Goal: Feedback & Contribution: Contribute content

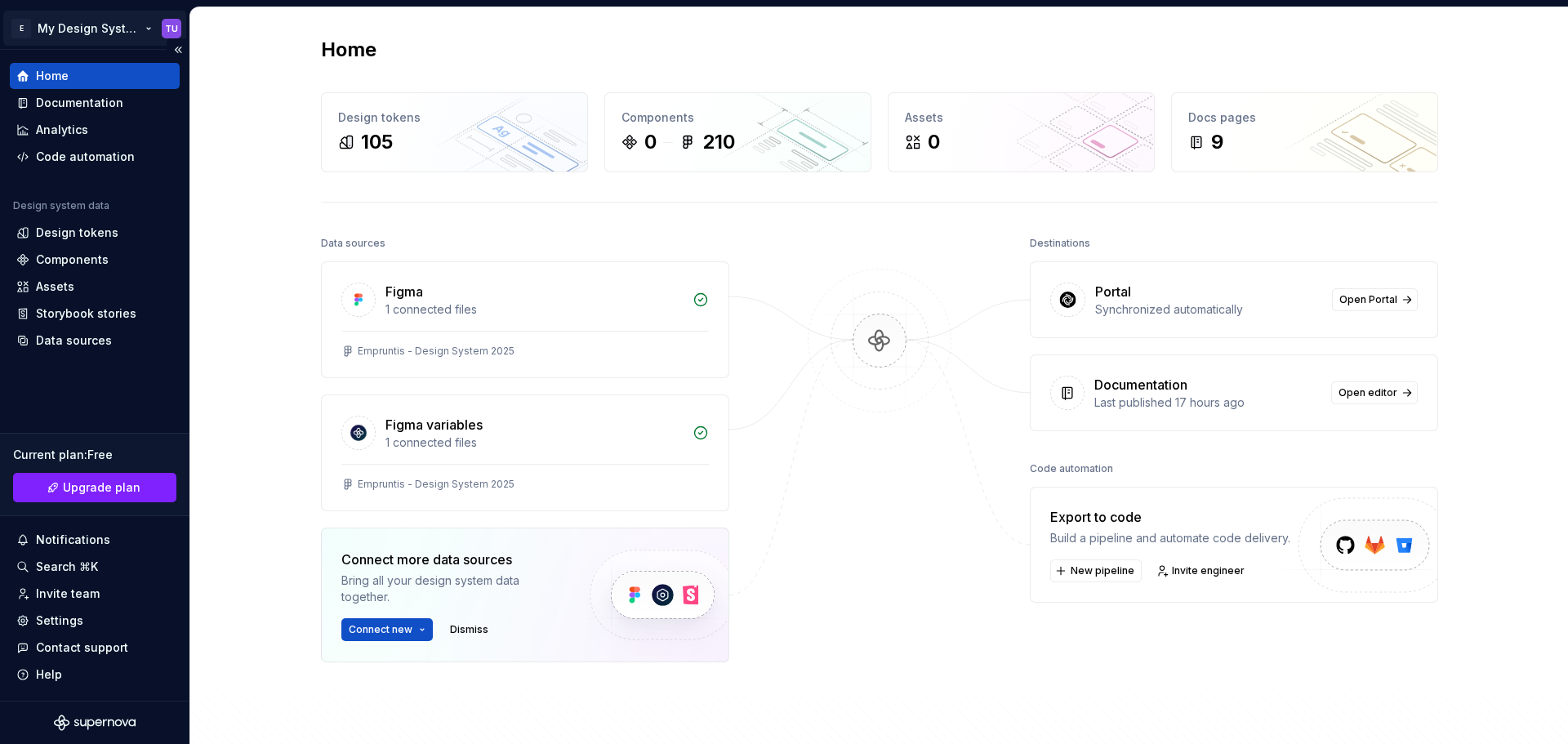
click at [76, 28] on html "E My Design System TU Home Documentation Analytics Code automation Design syste…" at bounding box center [784, 372] width 1568 height 744
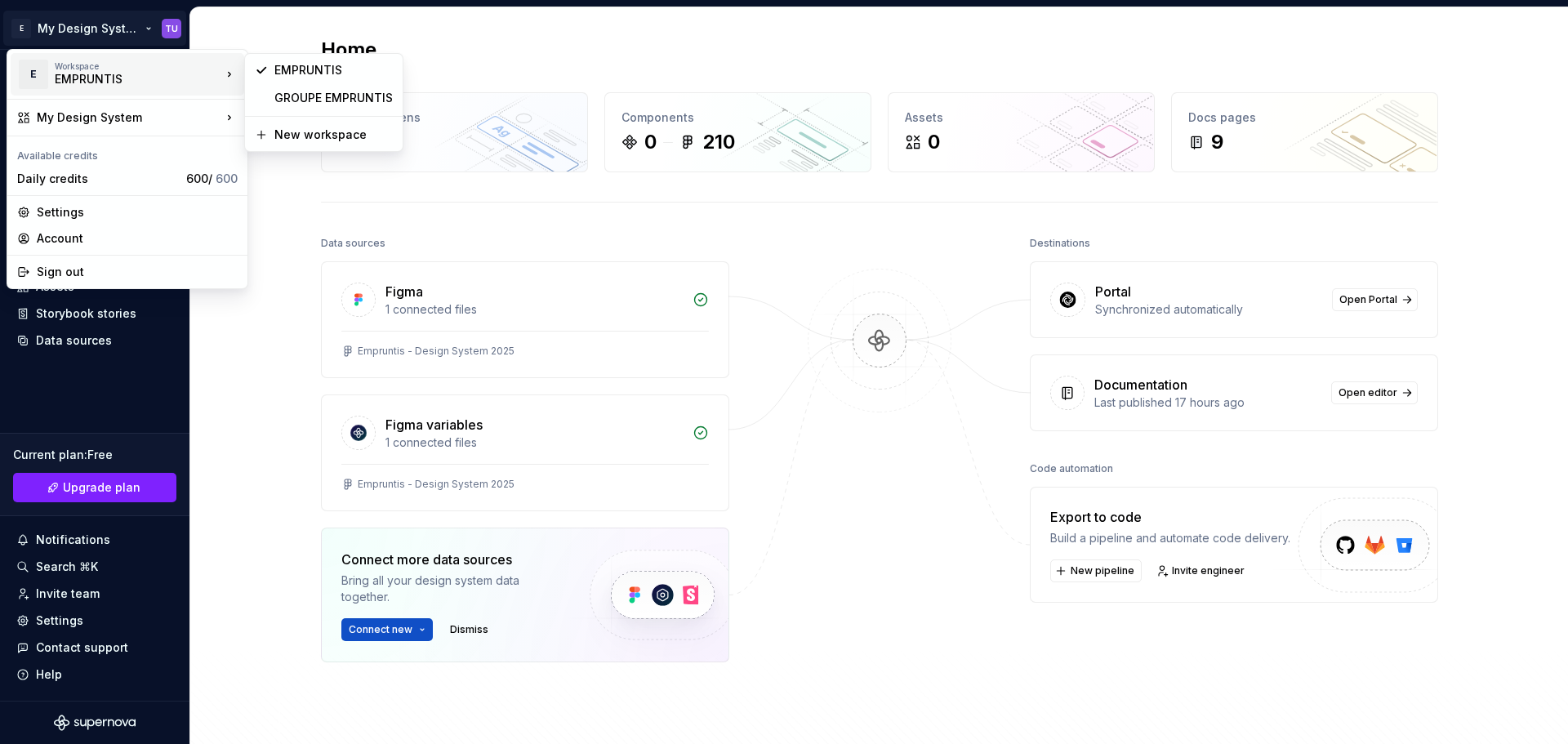
click at [590, 53] on html "E My Design System TU Home Documentation Analytics Code automation Design syste…" at bounding box center [784, 372] width 1568 height 744
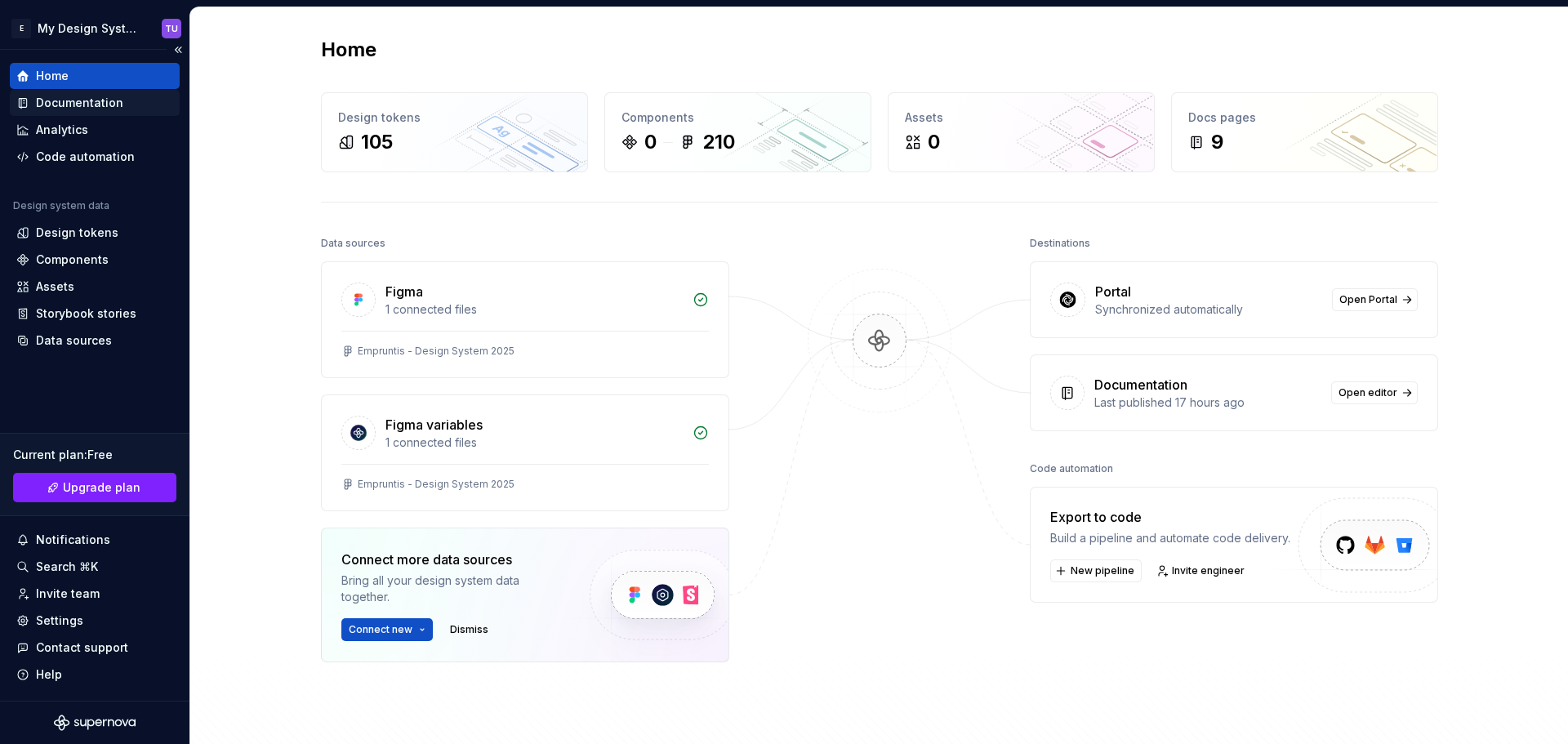
click at [75, 108] on div "Documentation" at bounding box center [79, 103] width 87 height 16
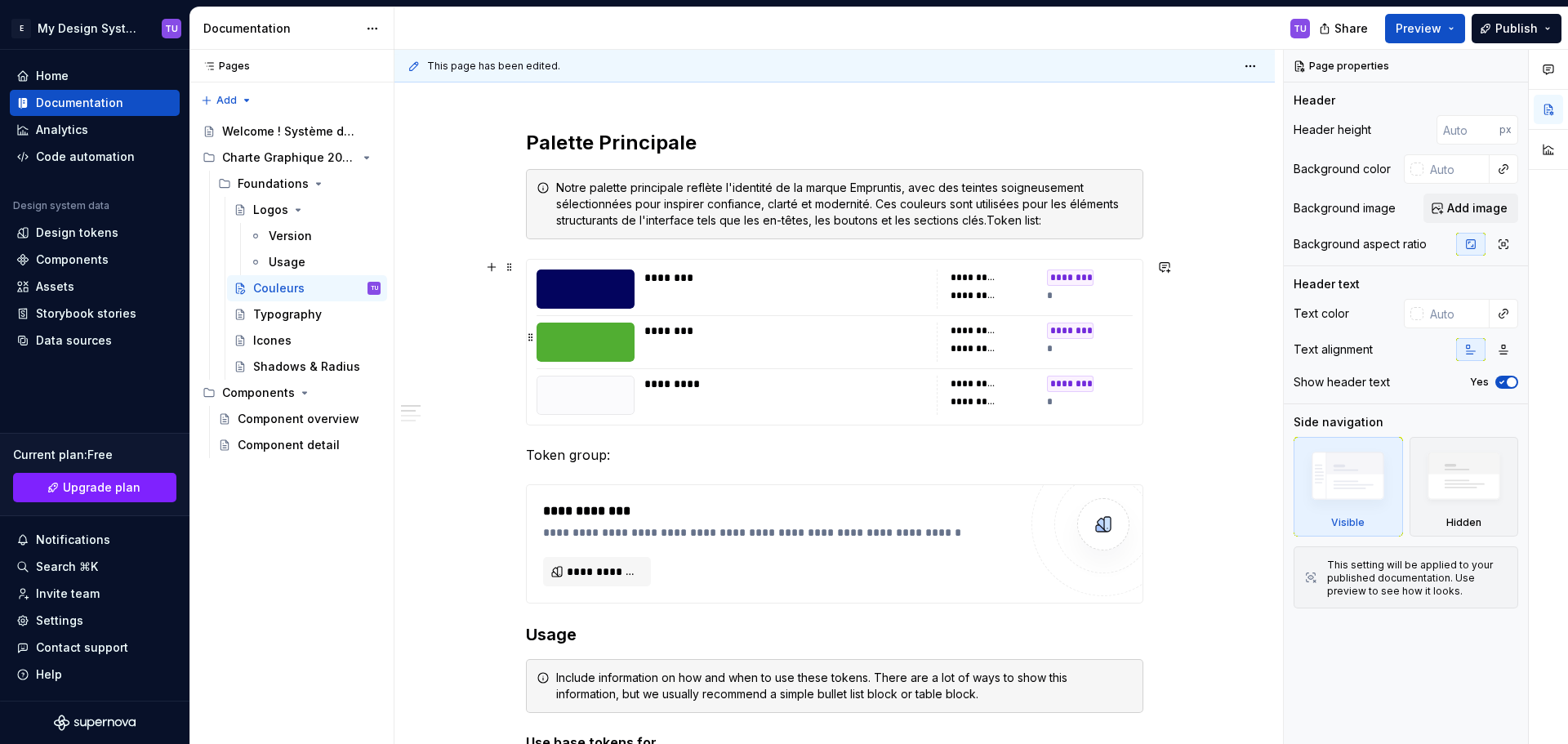
scroll to position [245, 0]
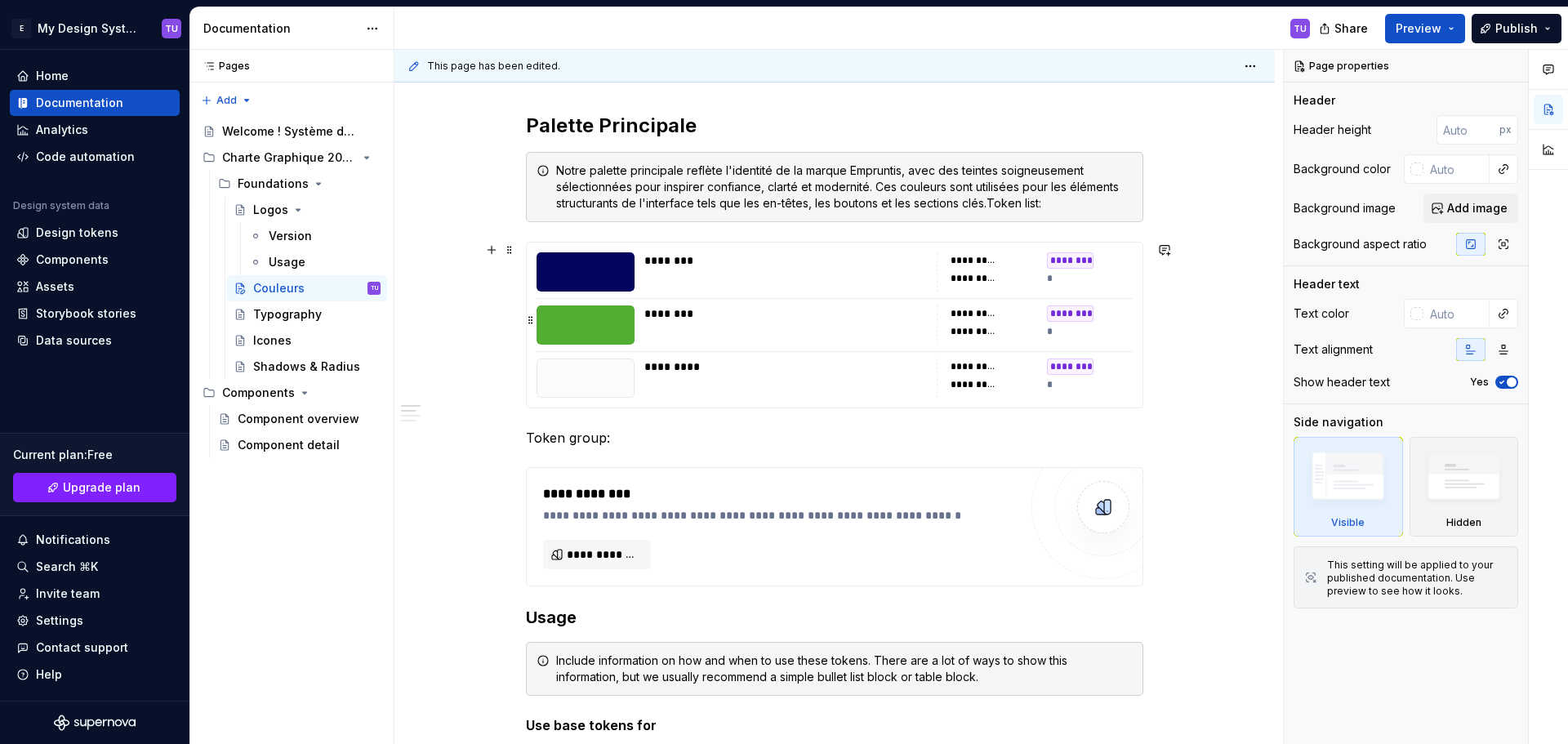
click at [572, 326] on div at bounding box center [585, 324] width 98 height 39
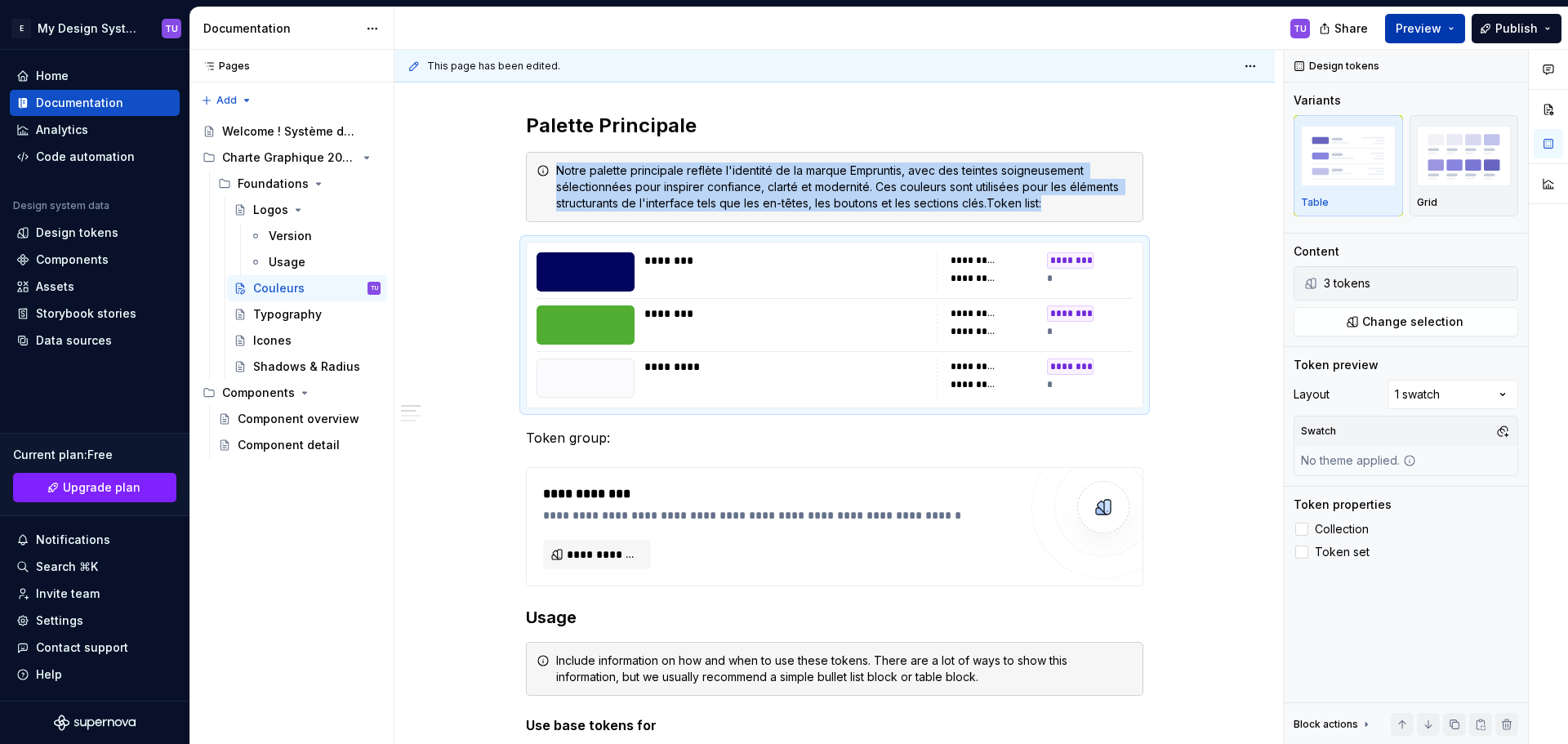
click at [1438, 28] on span "Preview" at bounding box center [1419, 28] width 46 height 16
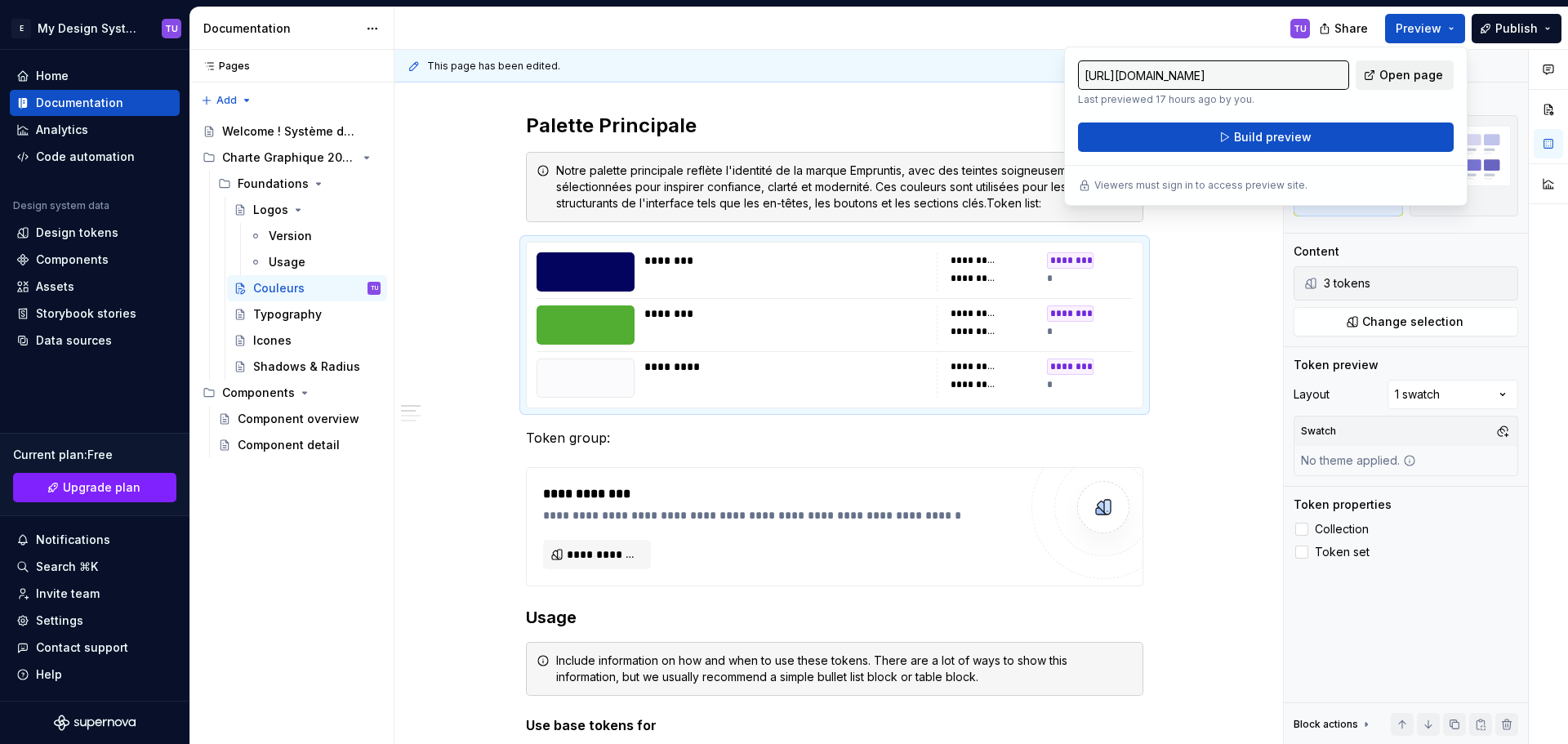
click at [1413, 76] on span "Open page" at bounding box center [1410, 75] width 64 height 16
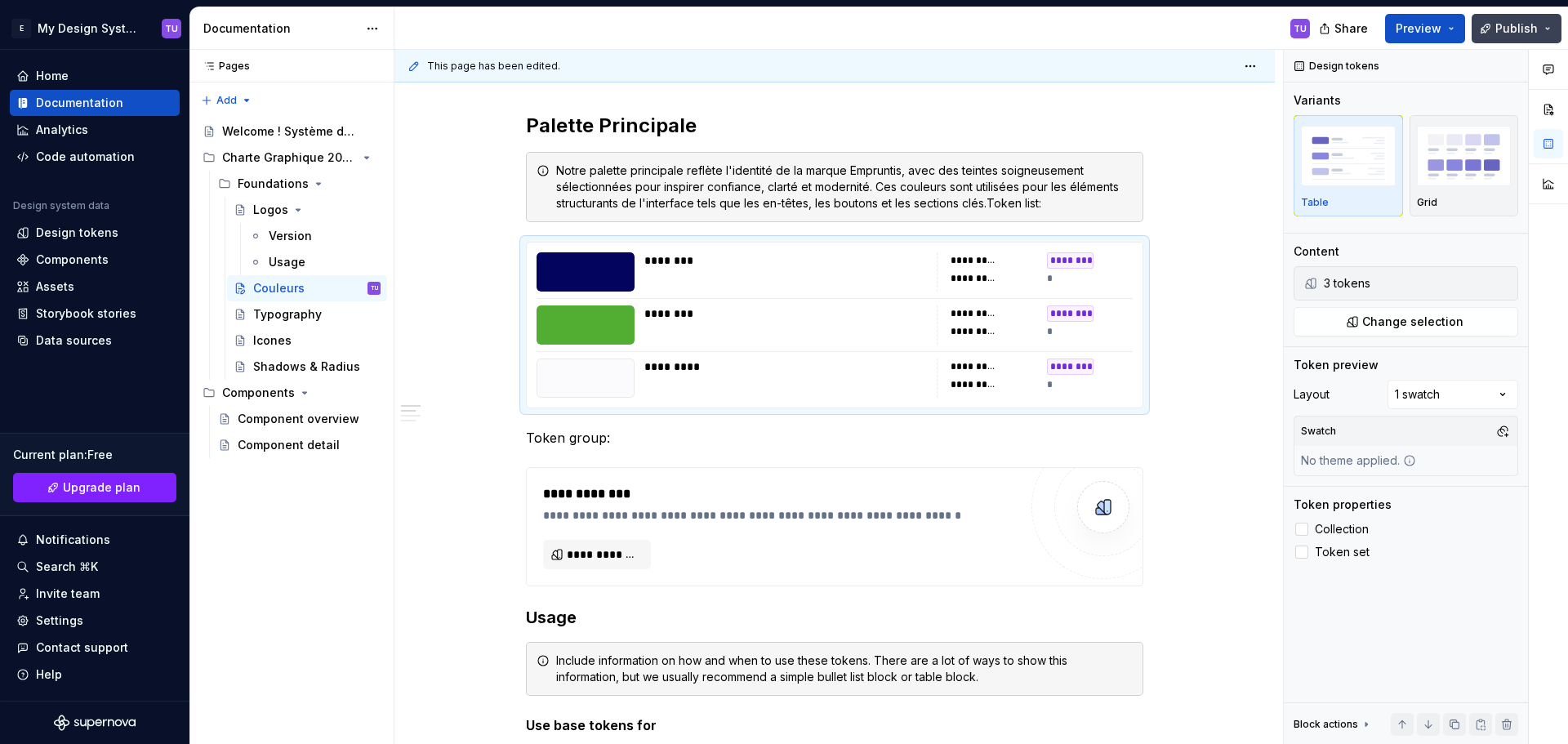
click at [1500, 37] on button "Publish" at bounding box center [1516, 28] width 90 height 30
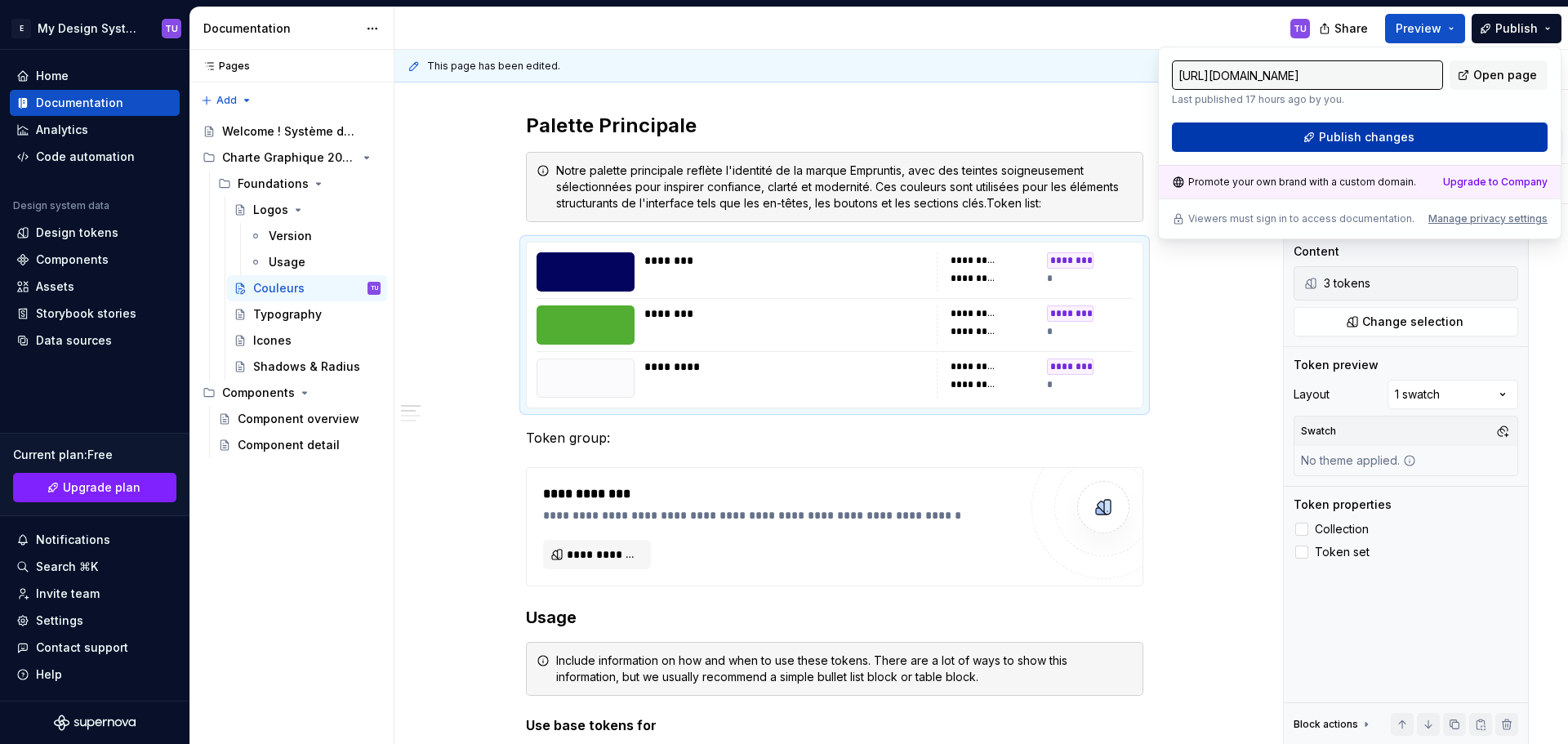
click at [1395, 138] on span "Publish changes" at bounding box center [1366, 137] width 95 height 16
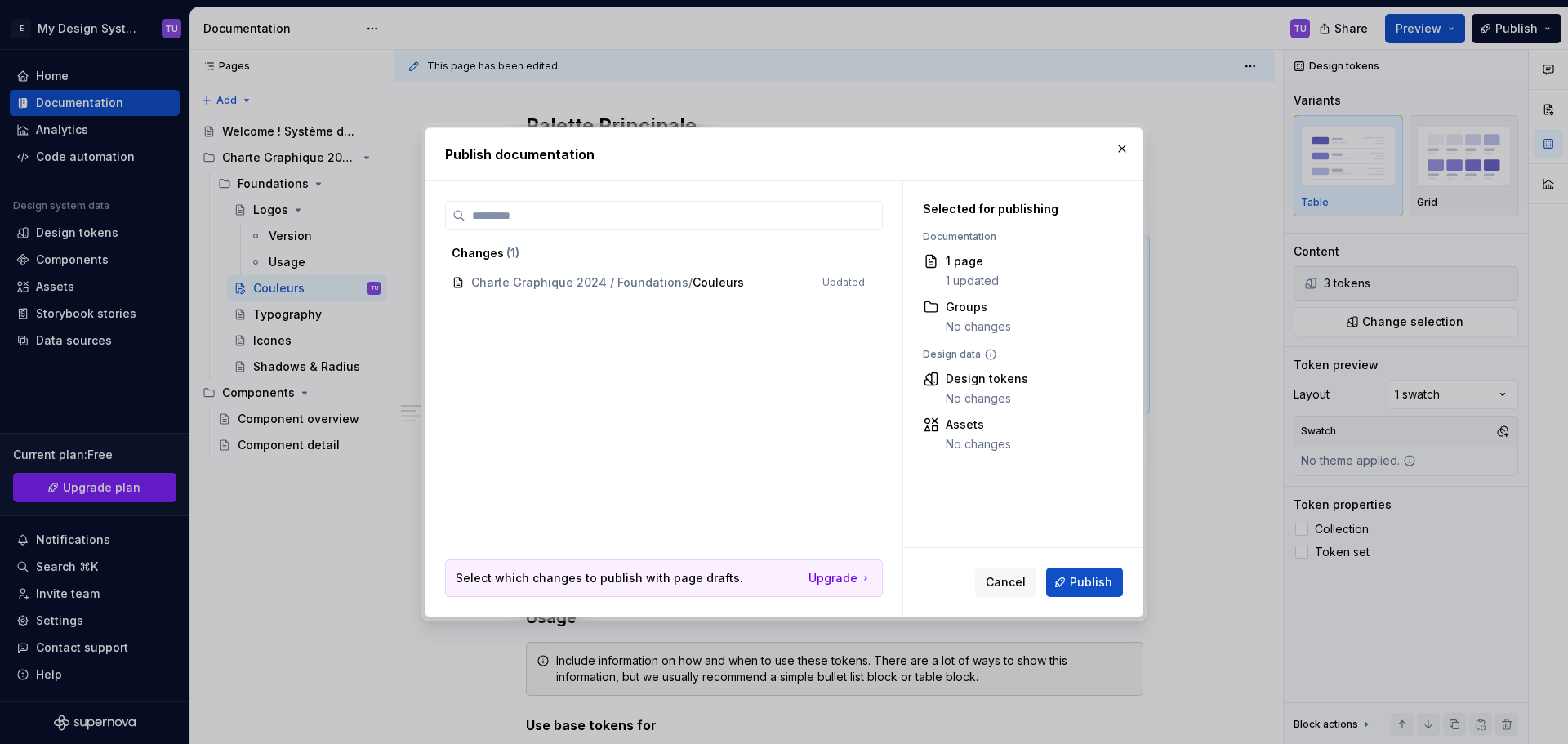
click at [1071, 569] on button "Publish" at bounding box center [1084, 582] width 76 height 30
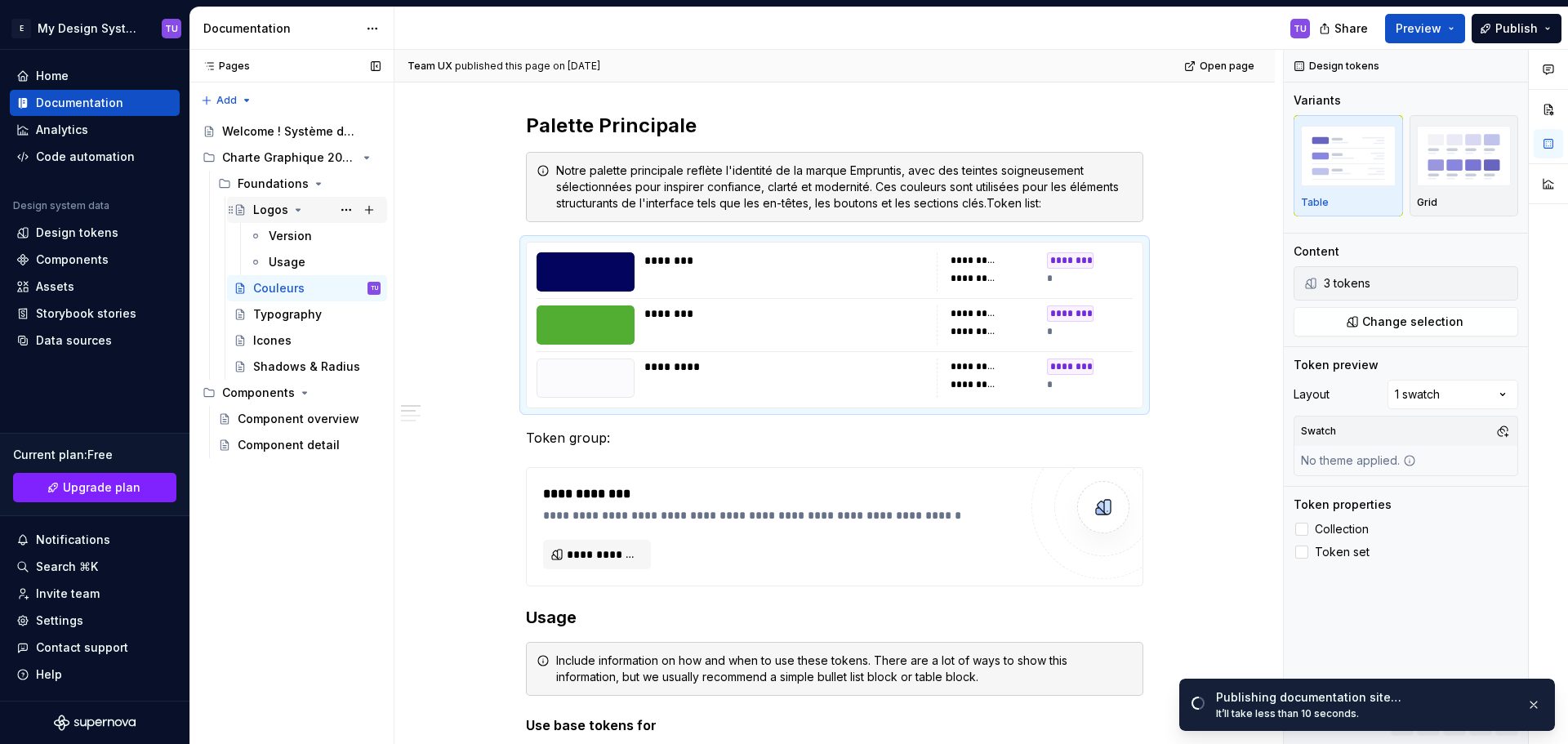
click at [271, 215] on div "Logos" at bounding box center [270, 209] width 35 height 16
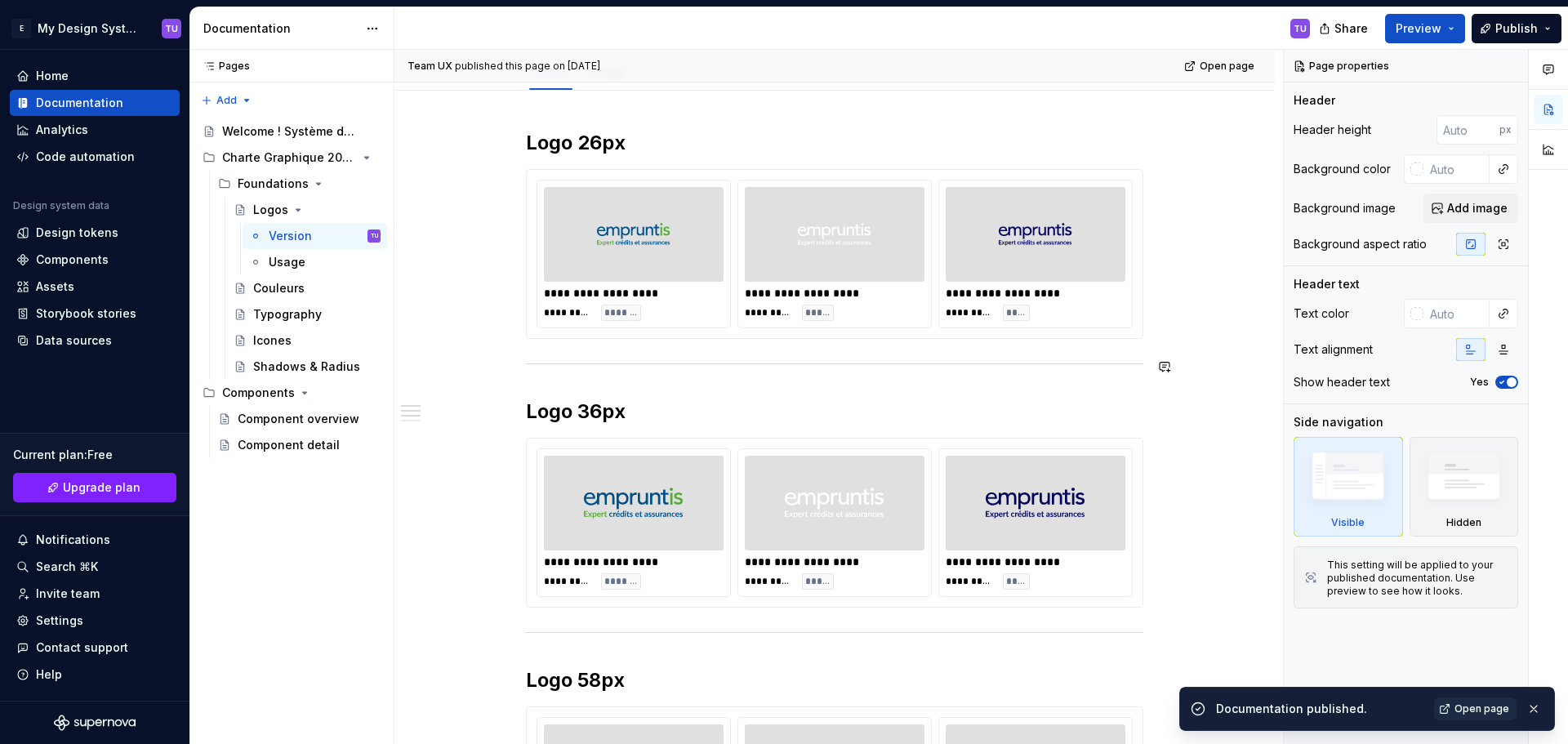
scroll to position [163, 0]
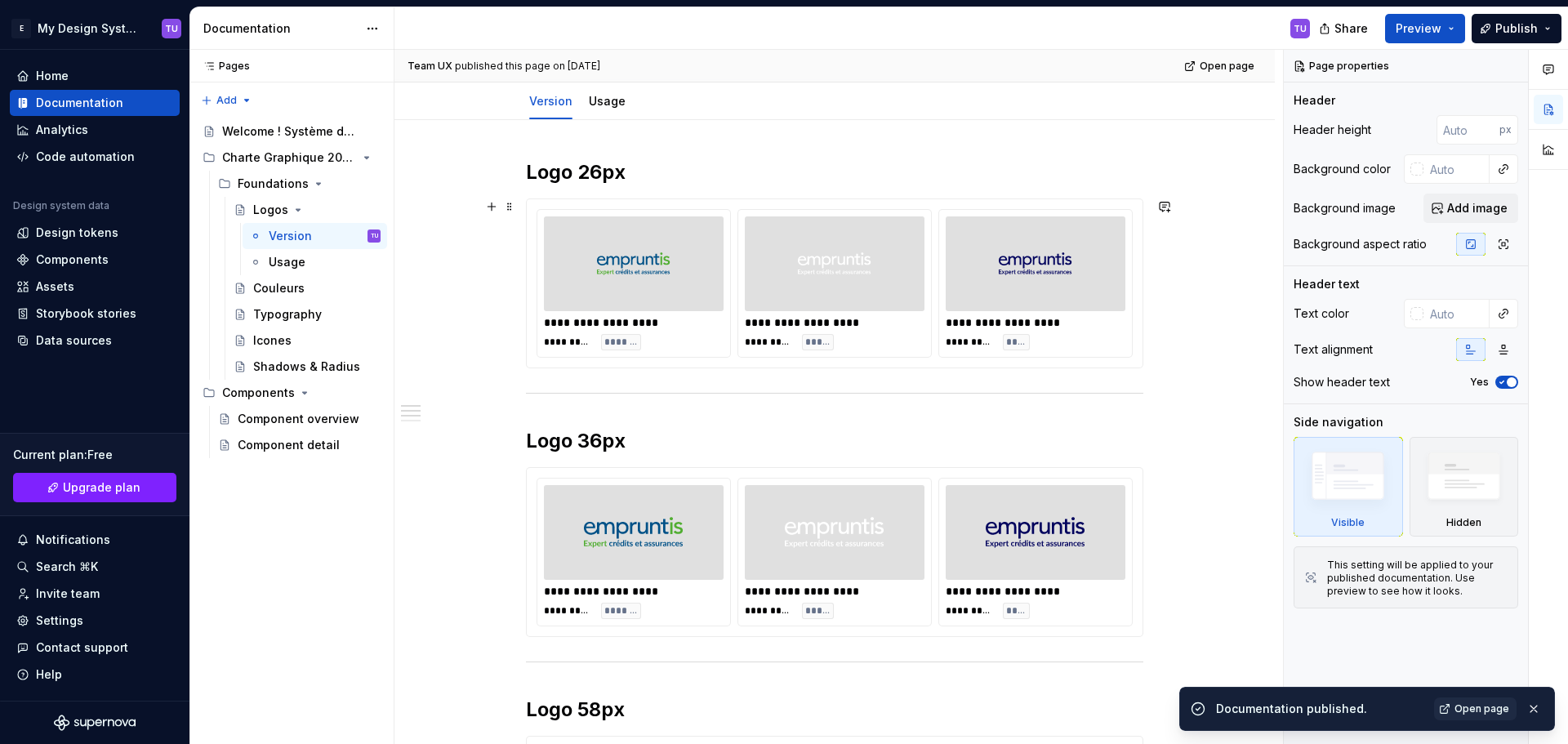
click at [1029, 280] on img at bounding box center [1035, 263] width 74 height 82
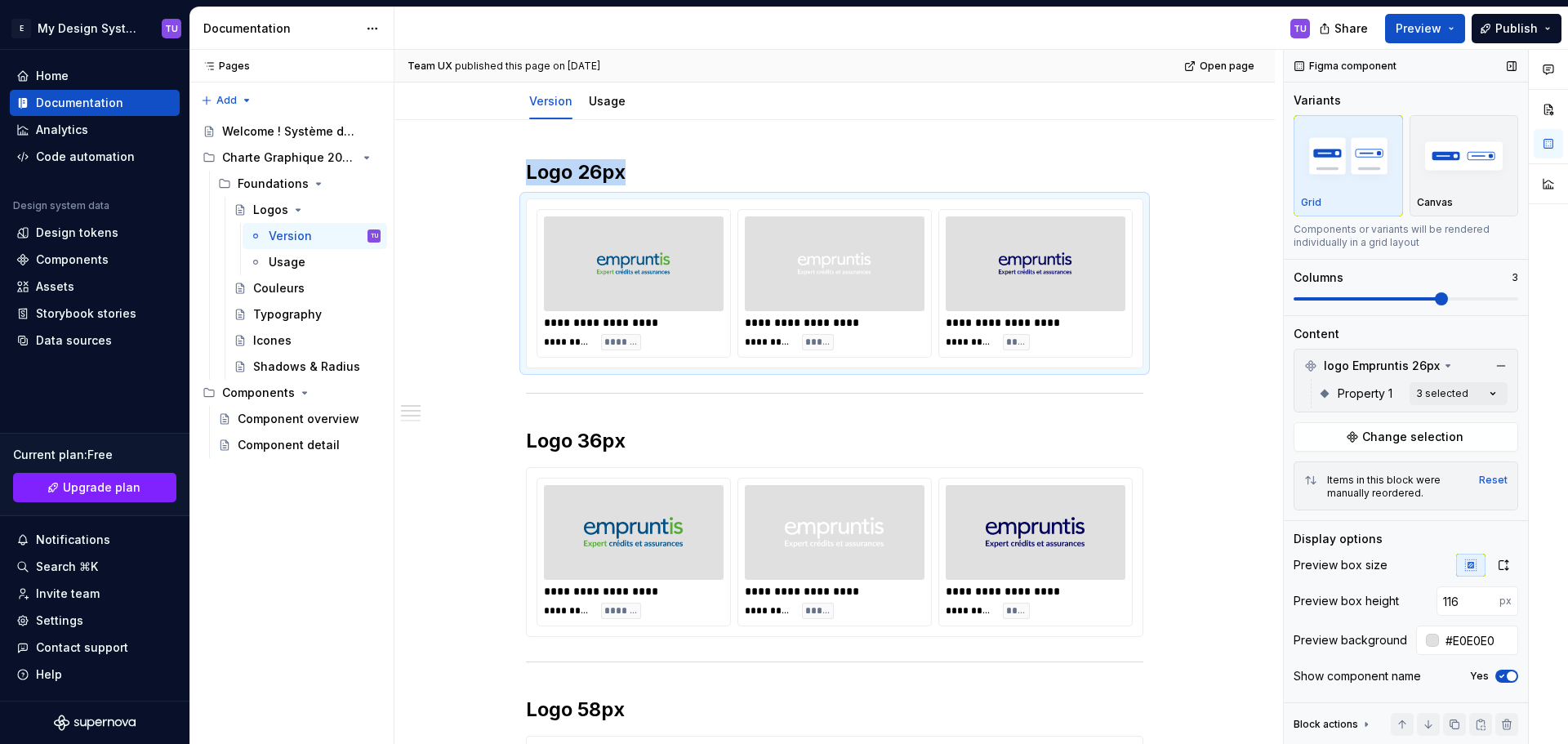
scroll to position [64, 0]
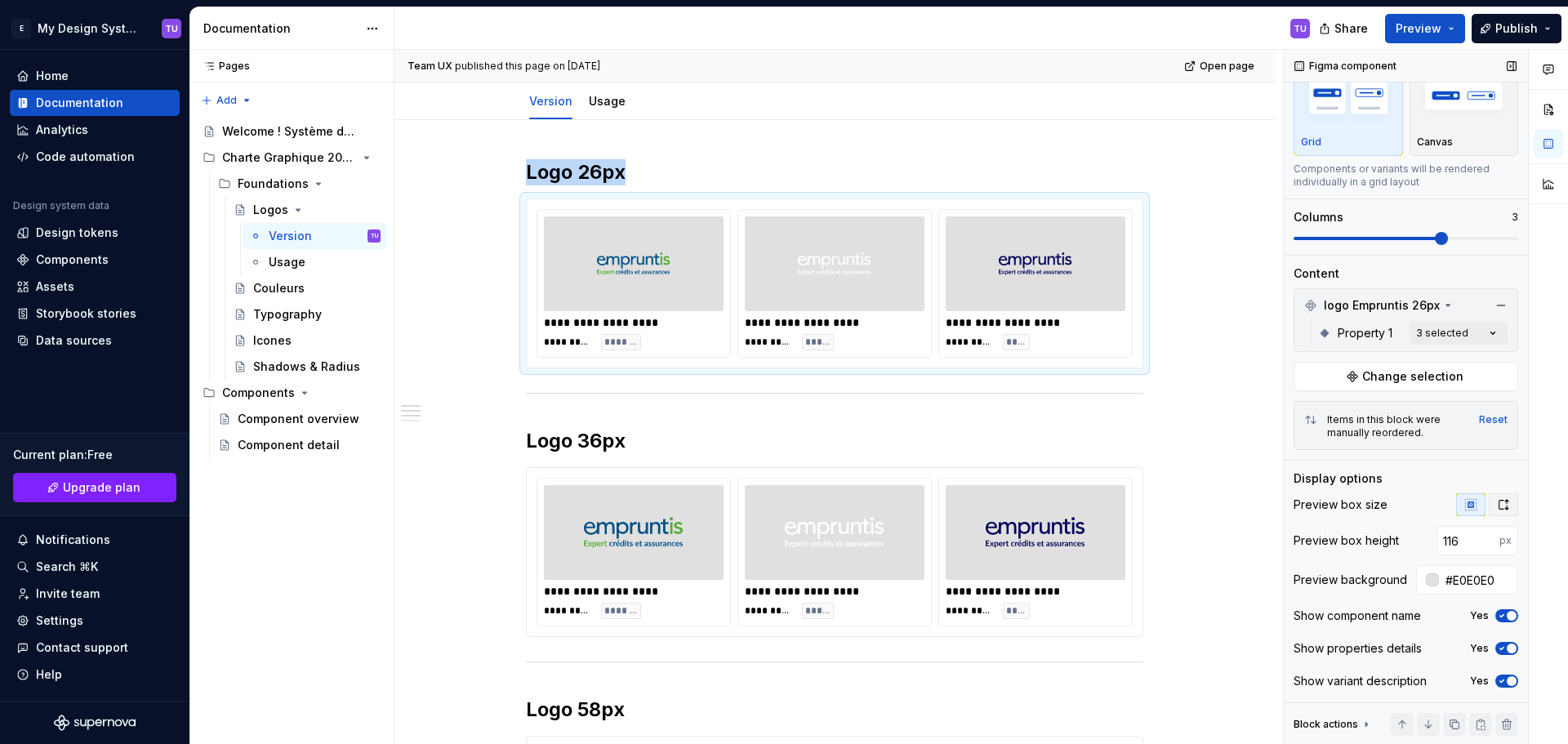
click at [1499, 498] on icon "button" at bounding box center [1503, 504] width 13 height 13
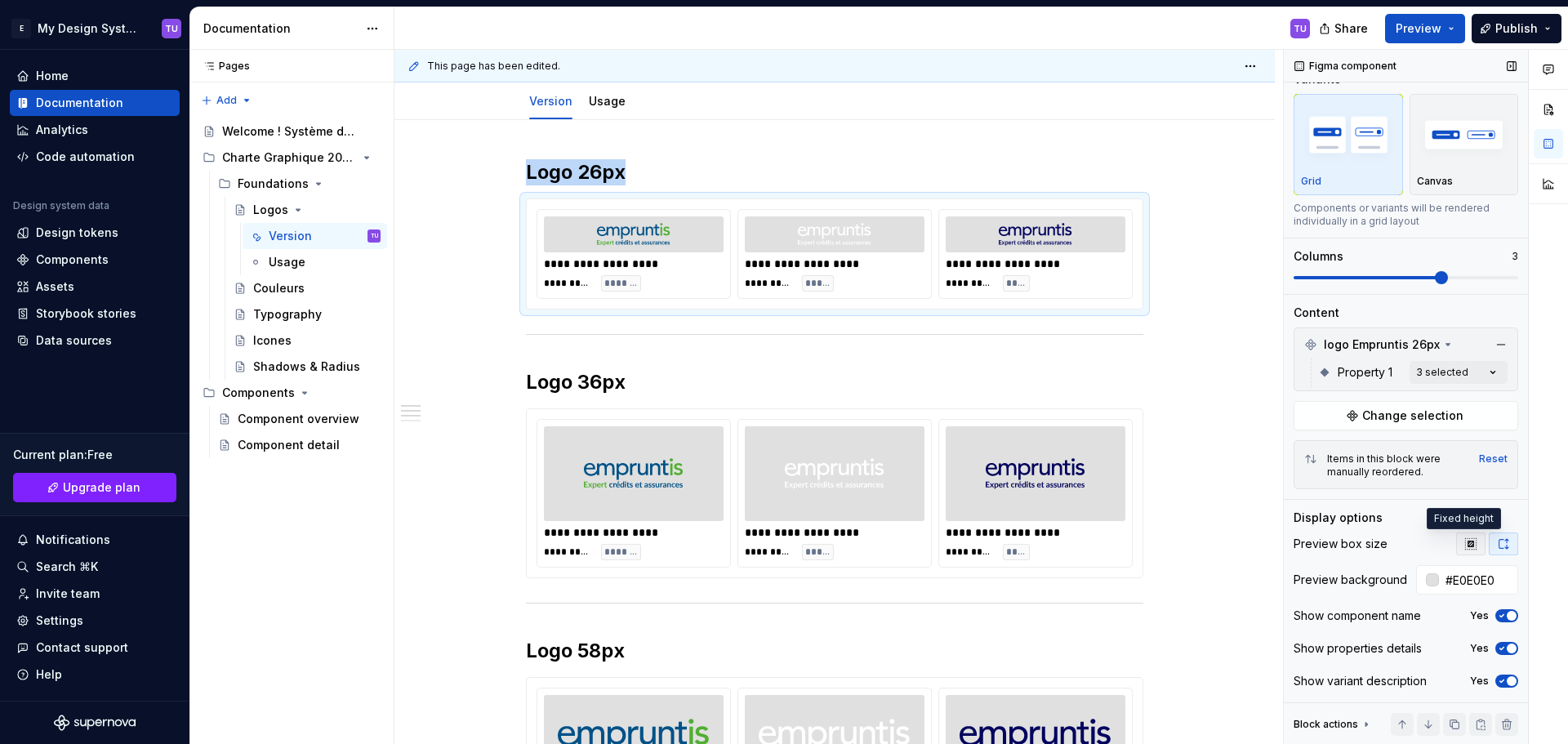
click at [1464, 544] on icon "button" at bounding box center [1469, 543] width 10 height 10
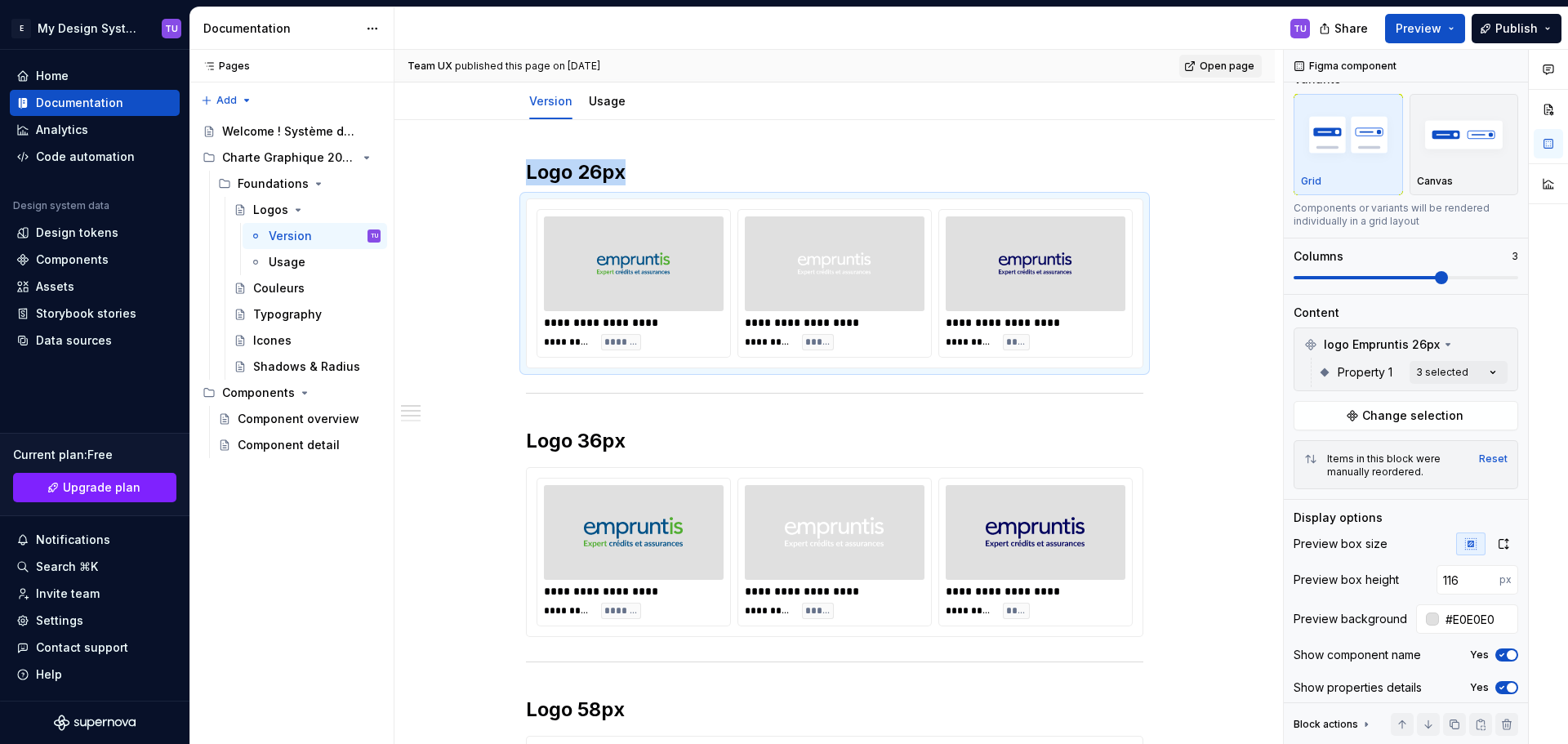
click at [1219, 66] on span "Open page" at bounding box center [1227, 65] width 54 height 13
click at [1012, 246] on img at bounding box center [1035, 263] width 74 height 82
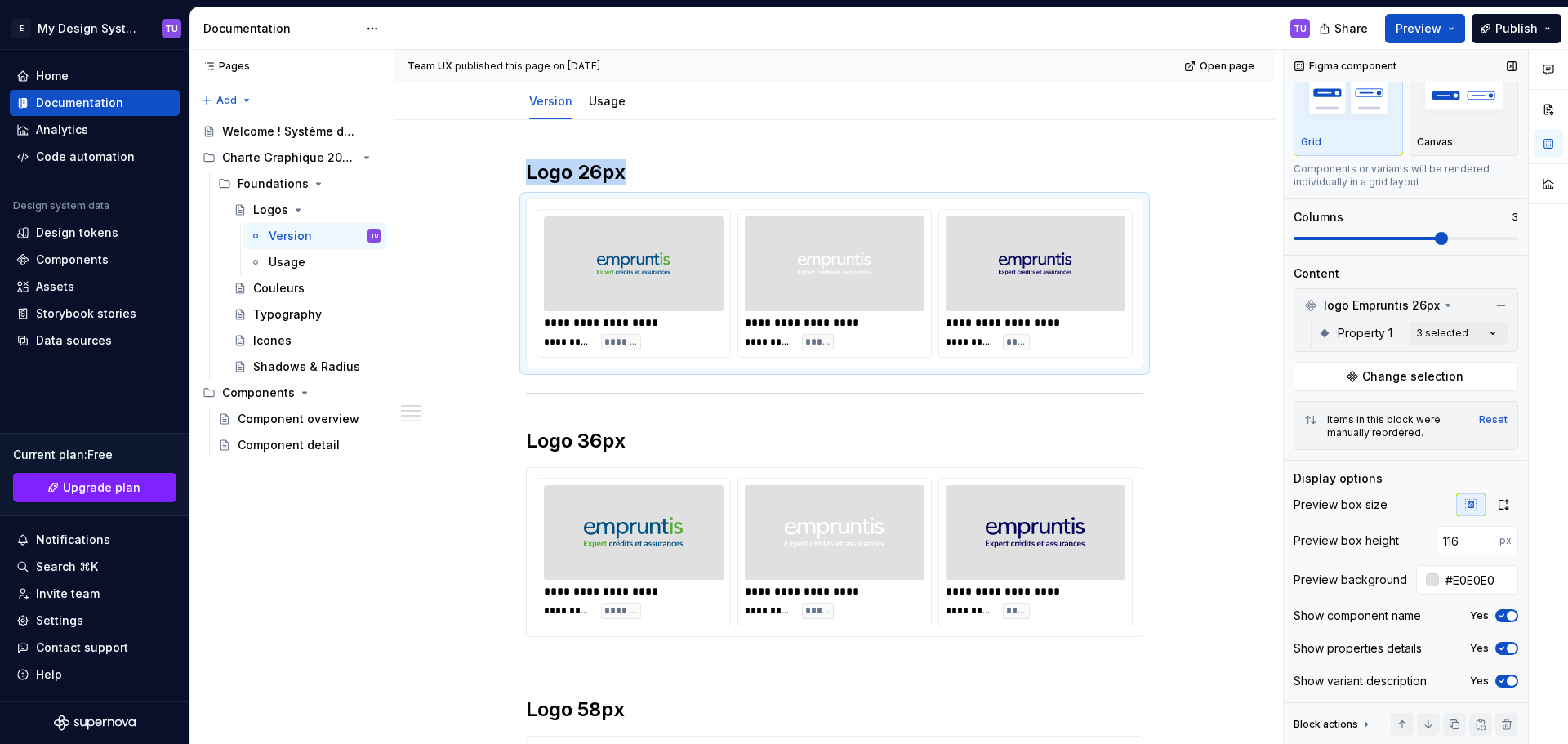
scroll to position [0, 0]
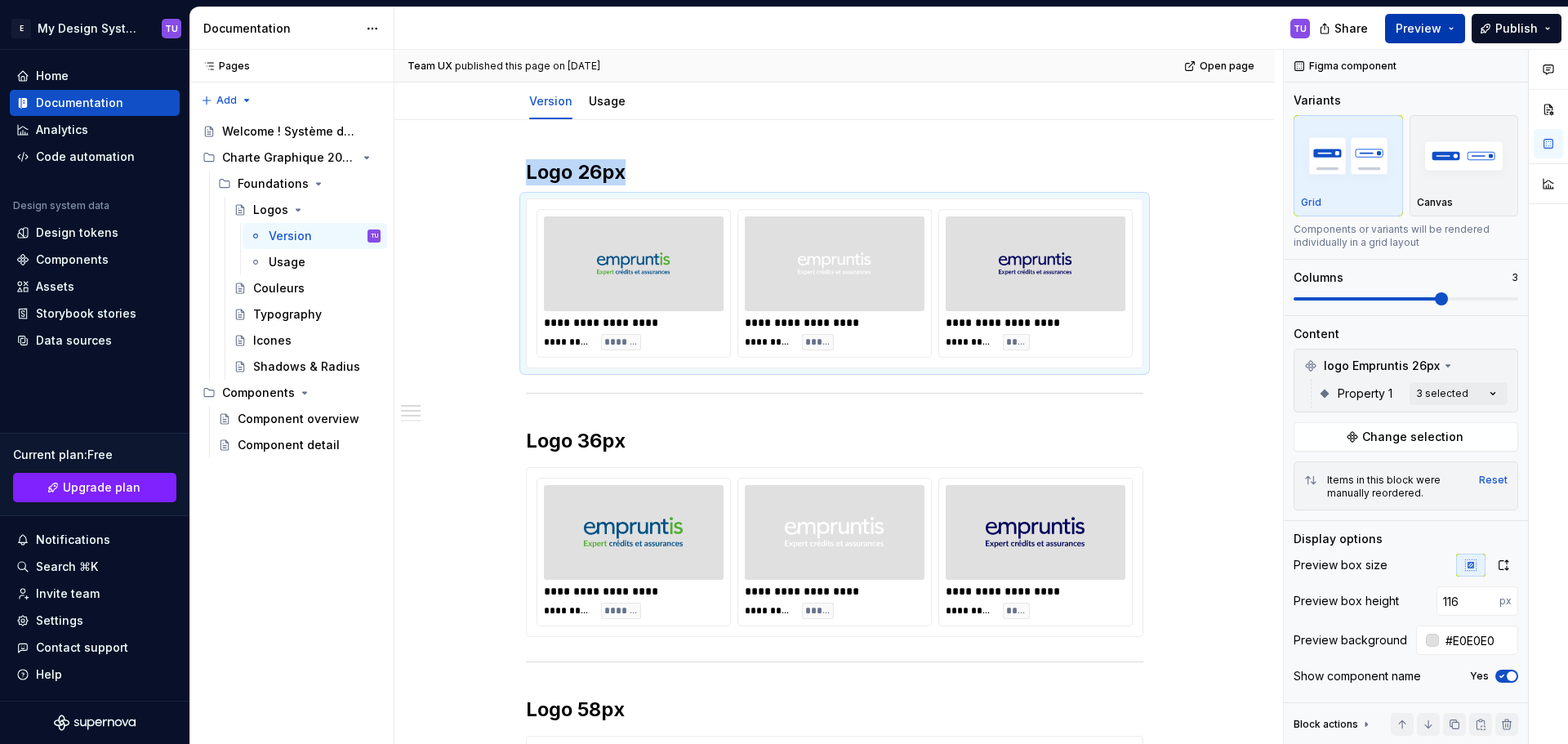
click at [1455, 33] on button "Preview" at bounding box center [1424, 28] width 80 height 30
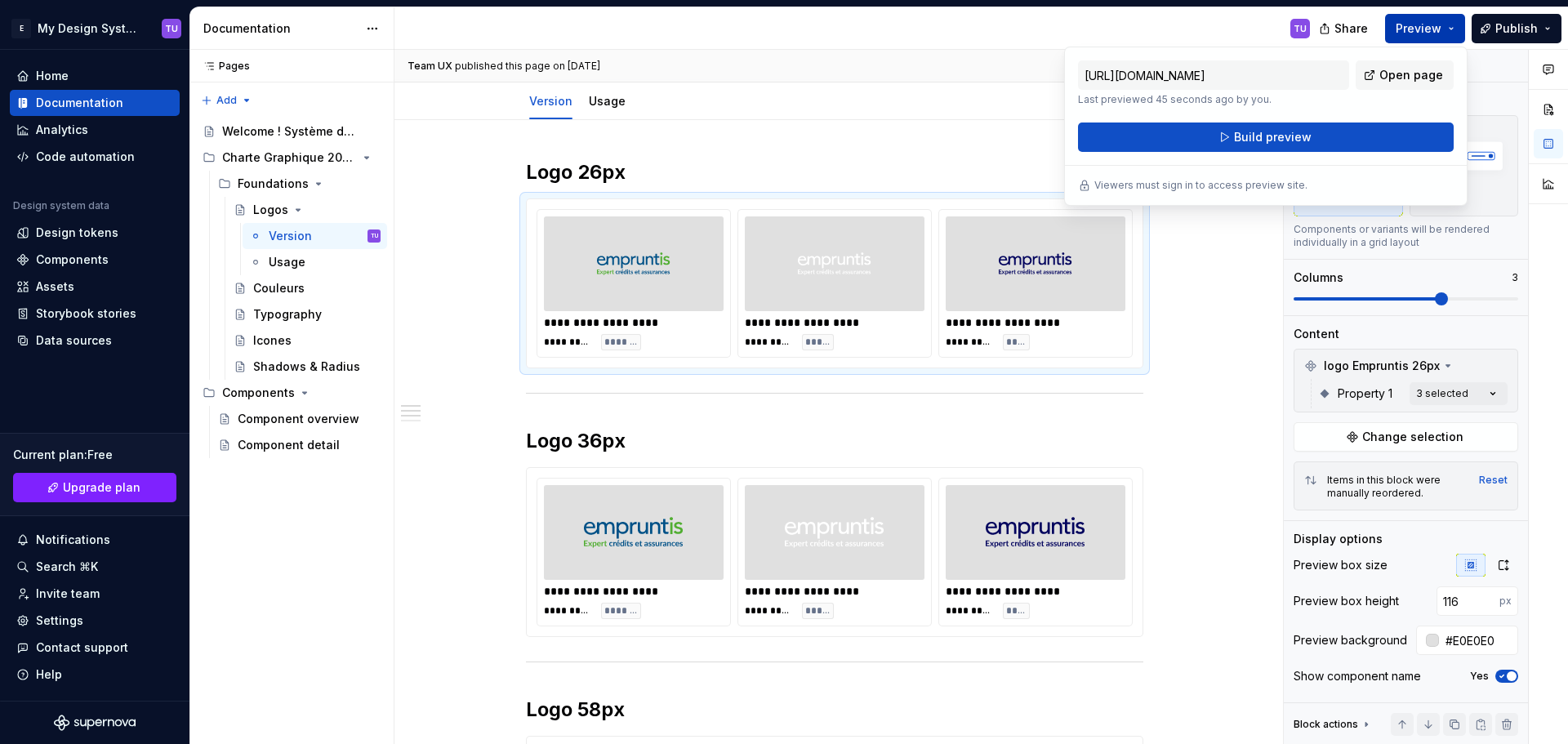
click at [1435, 31] on span "Preview" at bounding box center [1419, 28] width 46 height 16
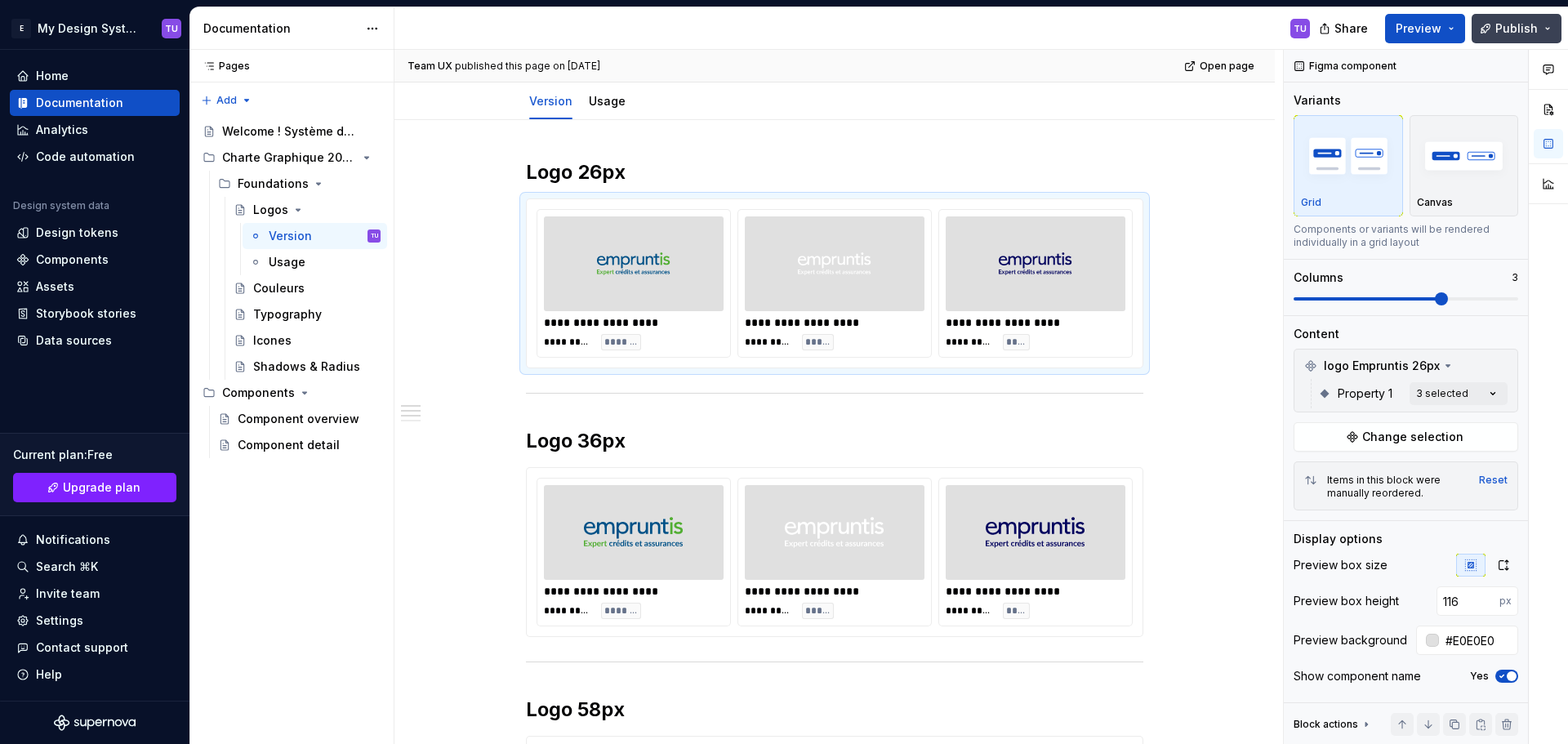
click at [1497, 30] on button "Publish" at bounding box center [1516, 28] width 90 height 30
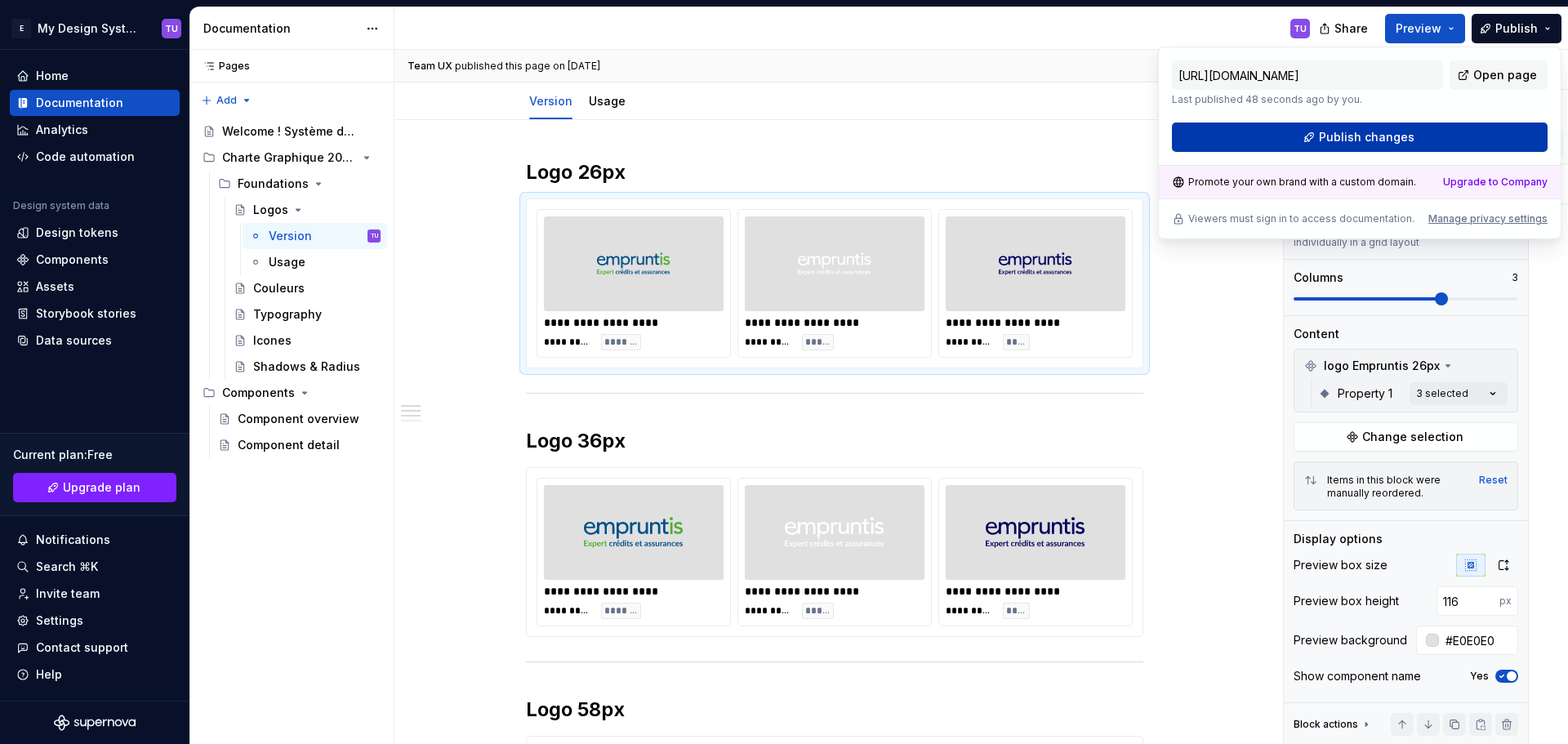
click at [1424, 149] on button "Publish changes" at bounding box center [1359, 137] width 375 height 30
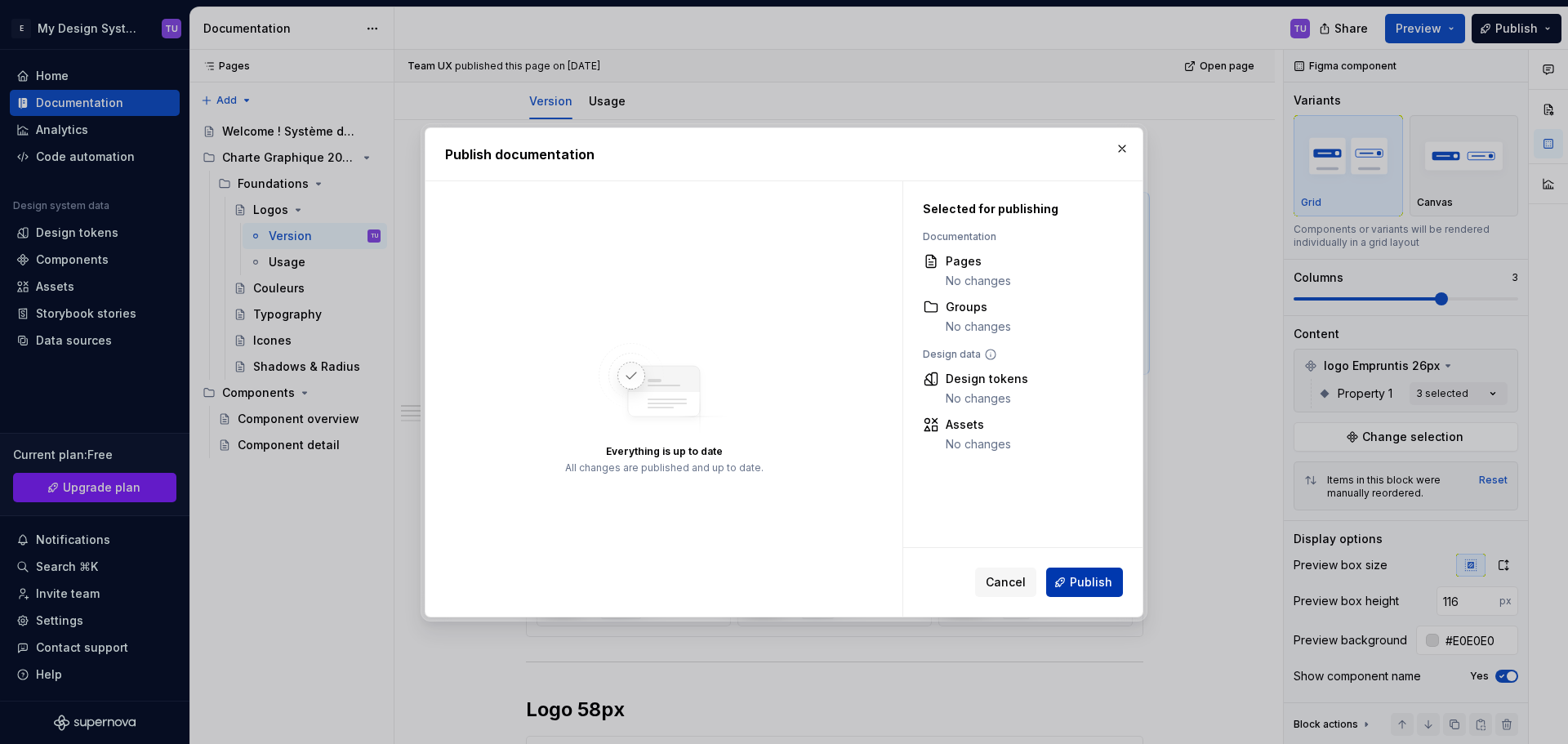
click at [1075, 579] on span "Publish" at bounding box center [1091, 582] width 42 height 16
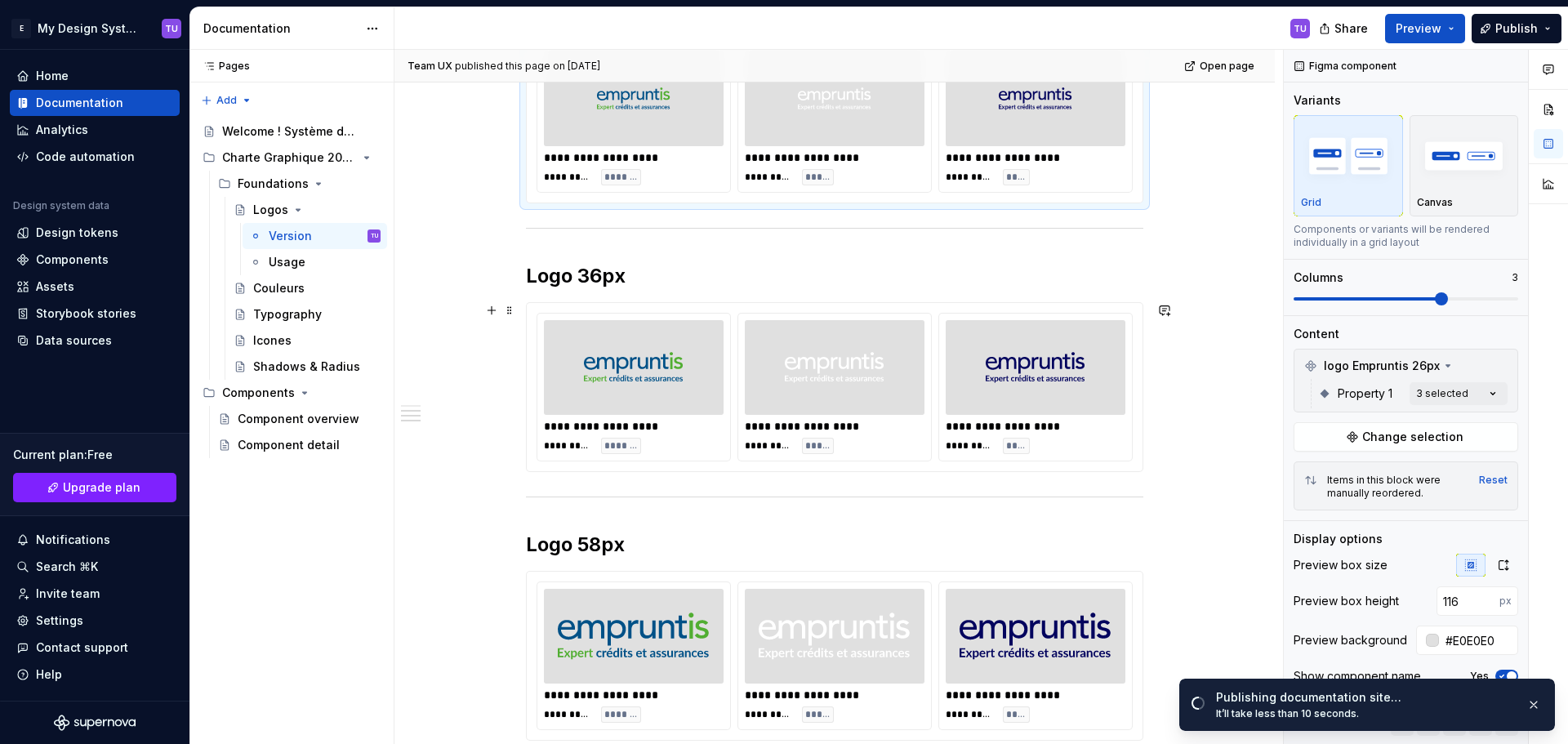
scroll to position [326, 0]
click at [906, 361] on div at bounding box center [834, 369] width 179 height 95
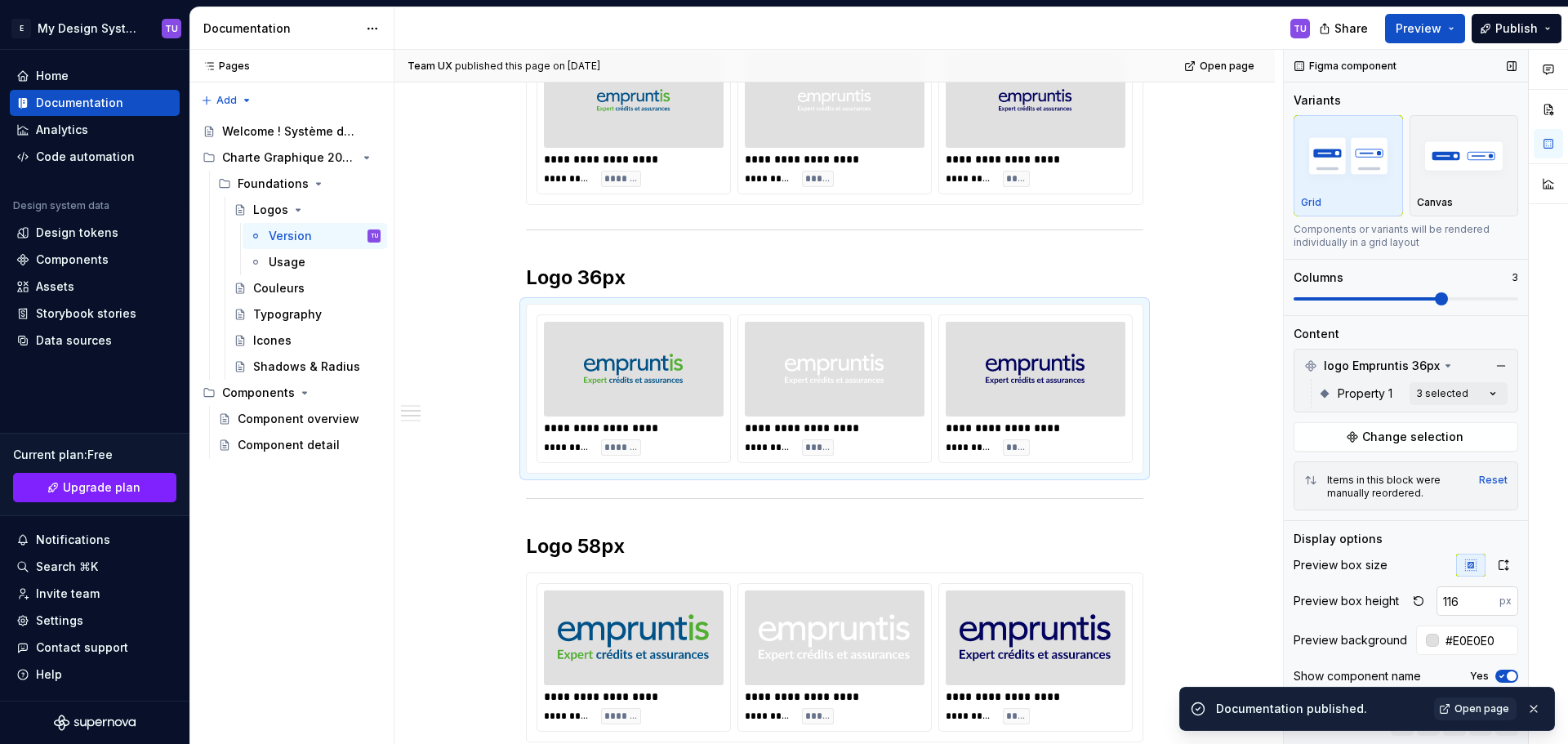
click at [1449, 604] on input "116" at bounding box center [1468, 600] width 63 height 30
click at [1441, 598] on input "116" at bounding box center [1468, 600] width 63 height 30
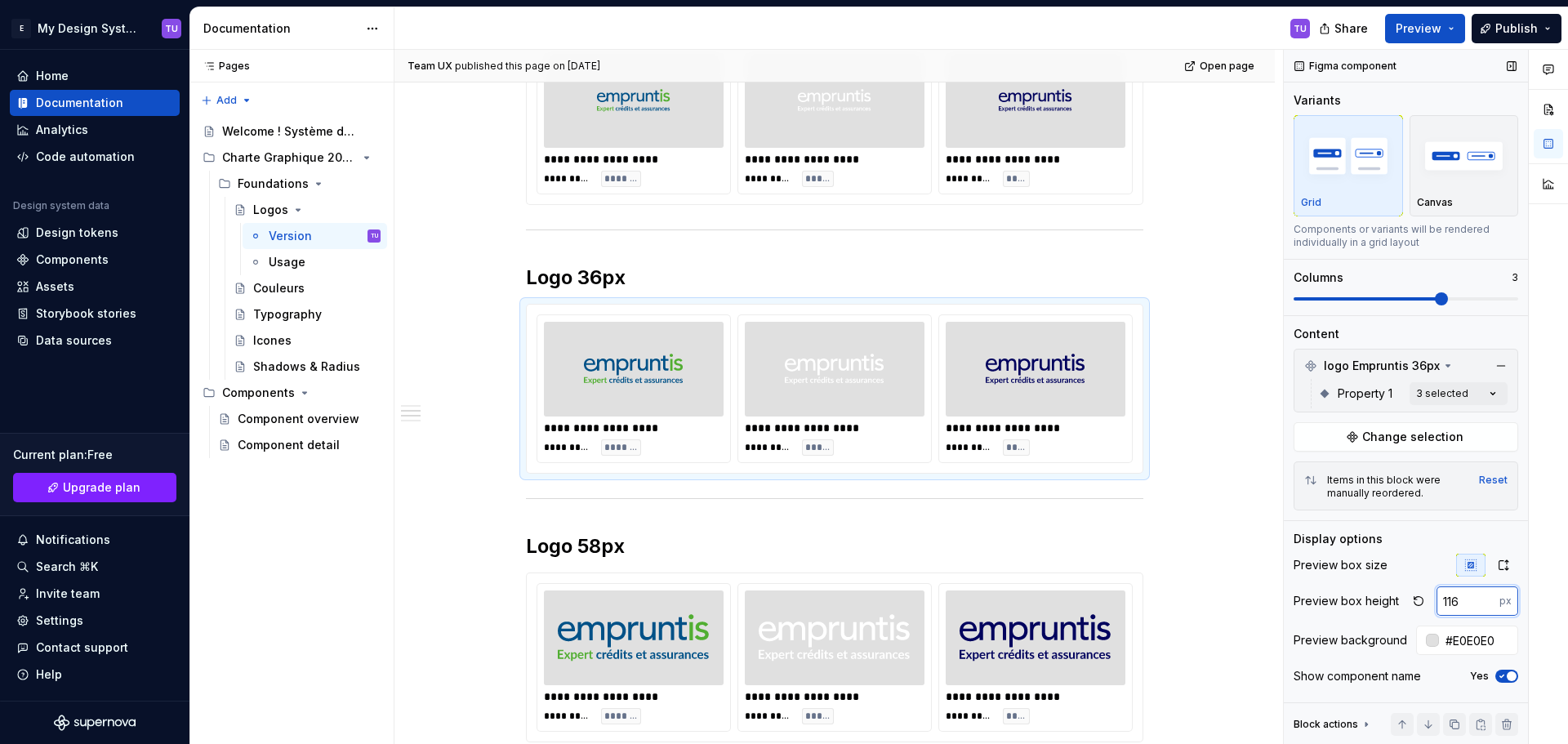
type textarea "*"
type input "3"
type input "500"
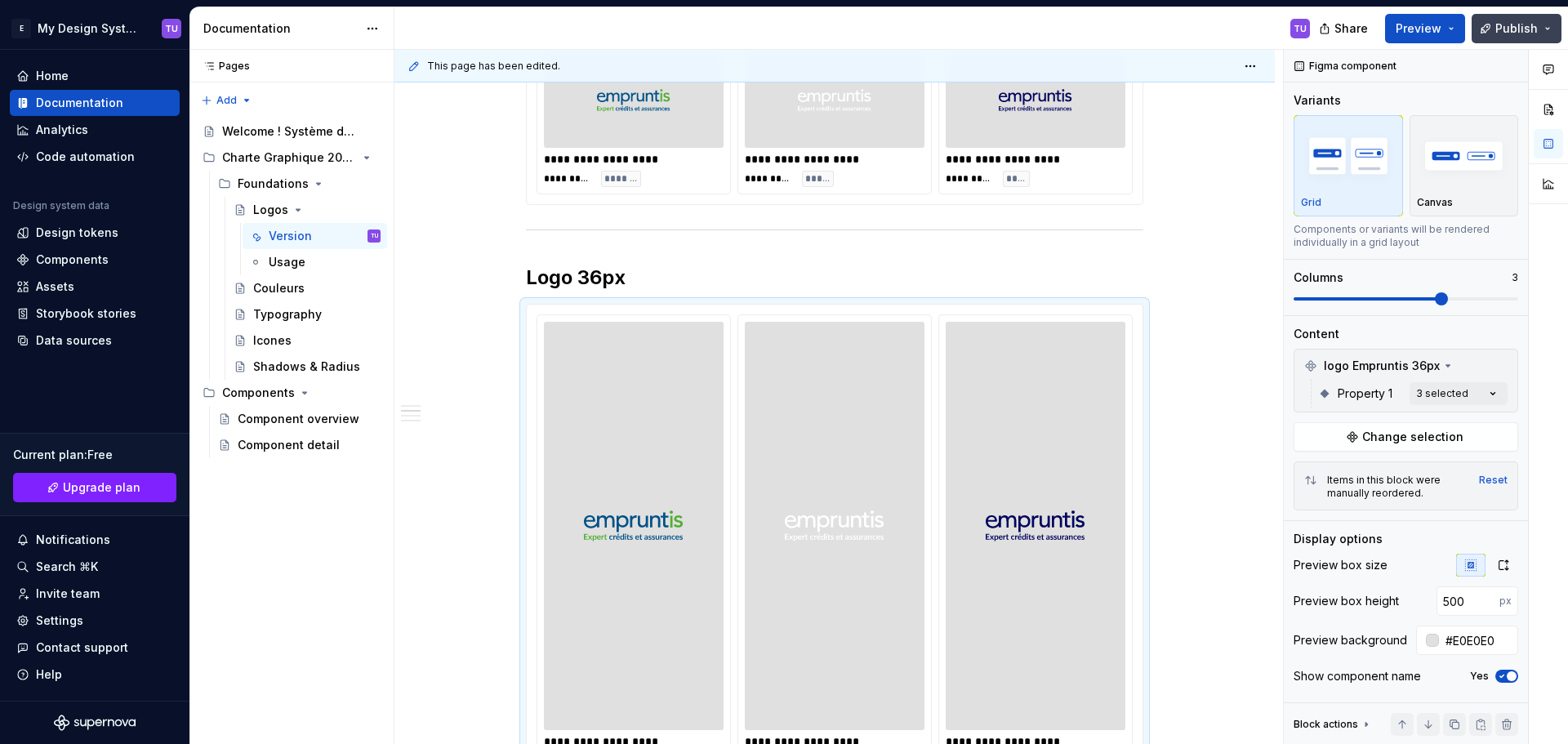
click at [1517, 25] on span "Publish" at bounding box center [1516, 28] width 42 height 16
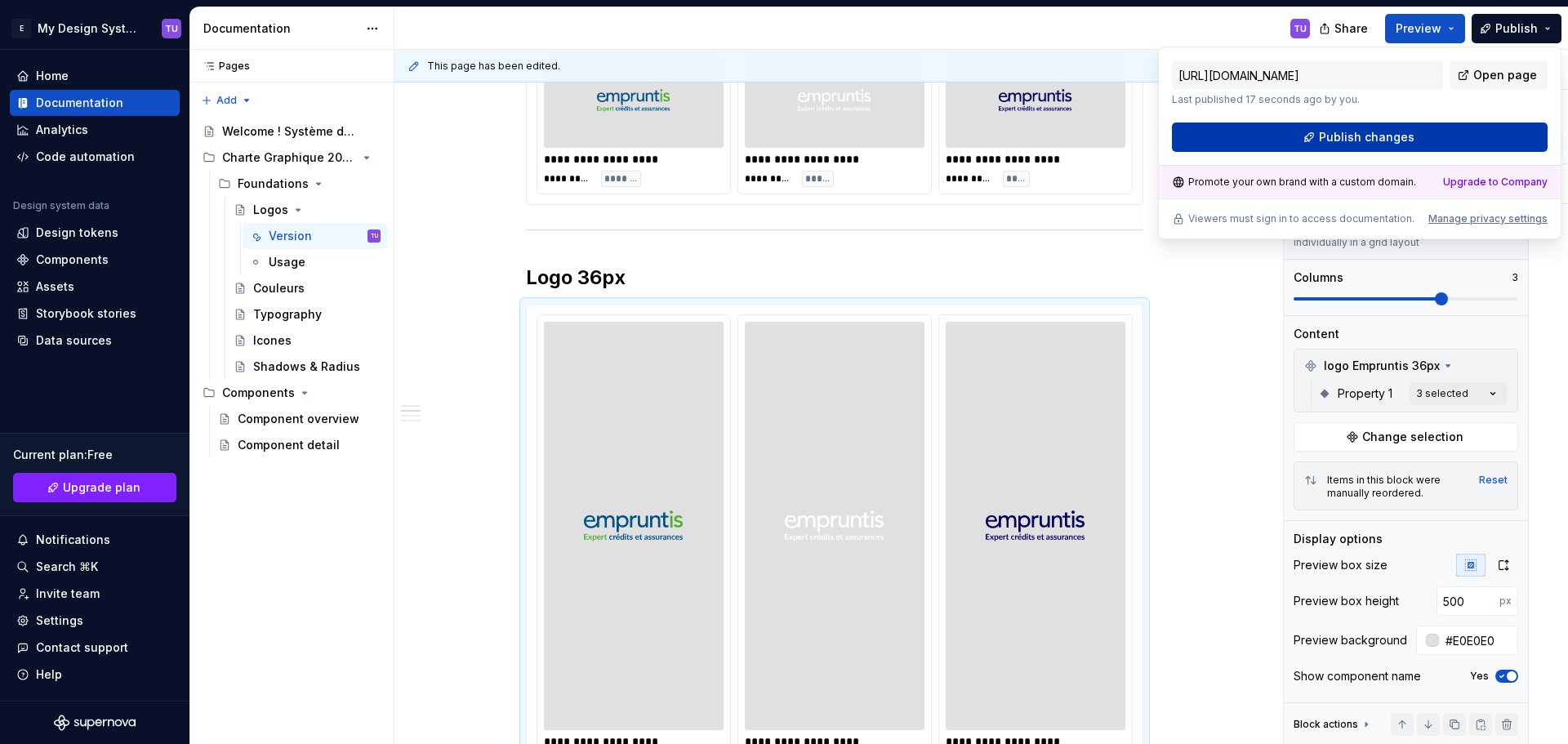
click at [1435, 131] on button "Publish changes" at bounding box center [1359, 137] width 375 height 30
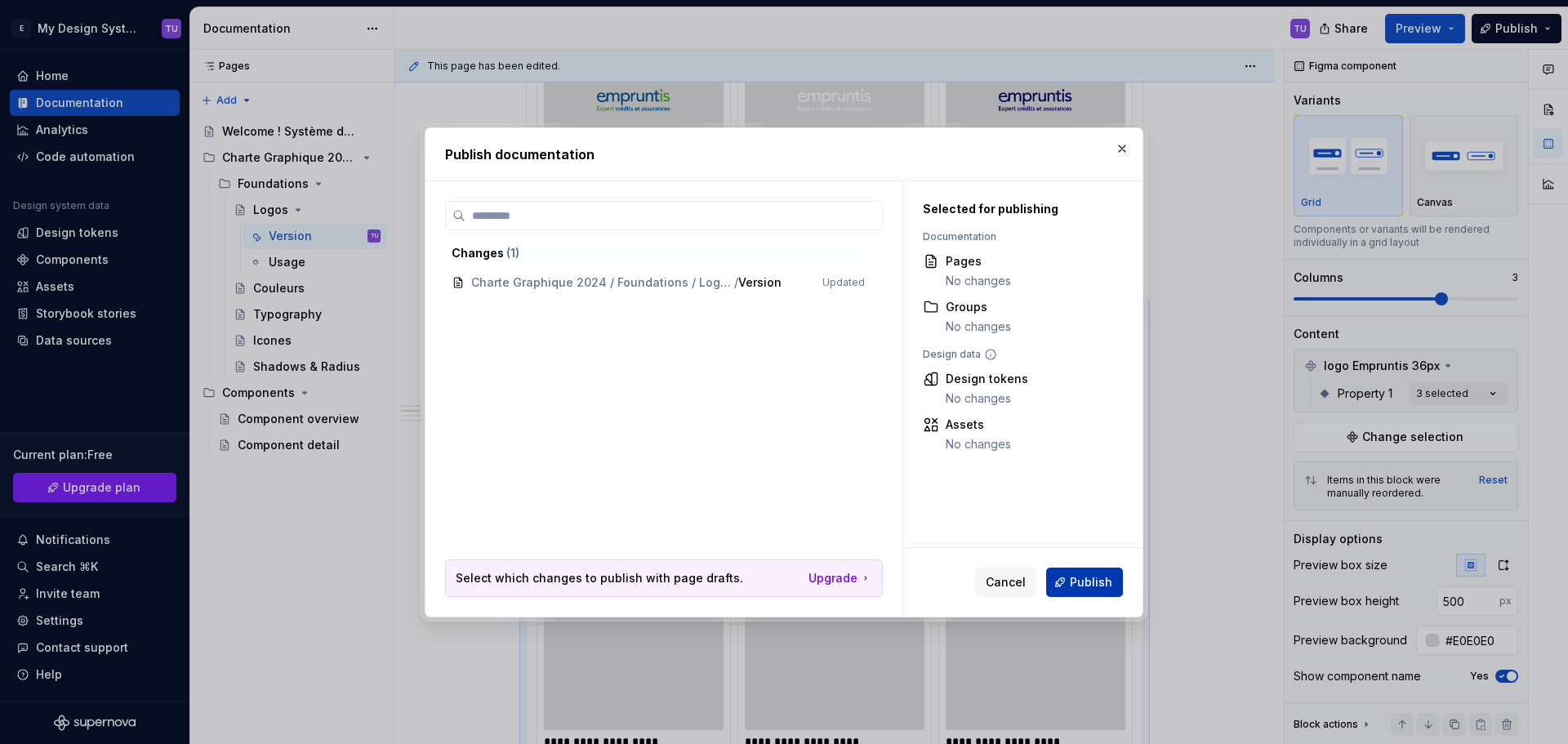
click at [1080, 581] on span "Publish" at bounding box center [1091, 582] width 42 height 16
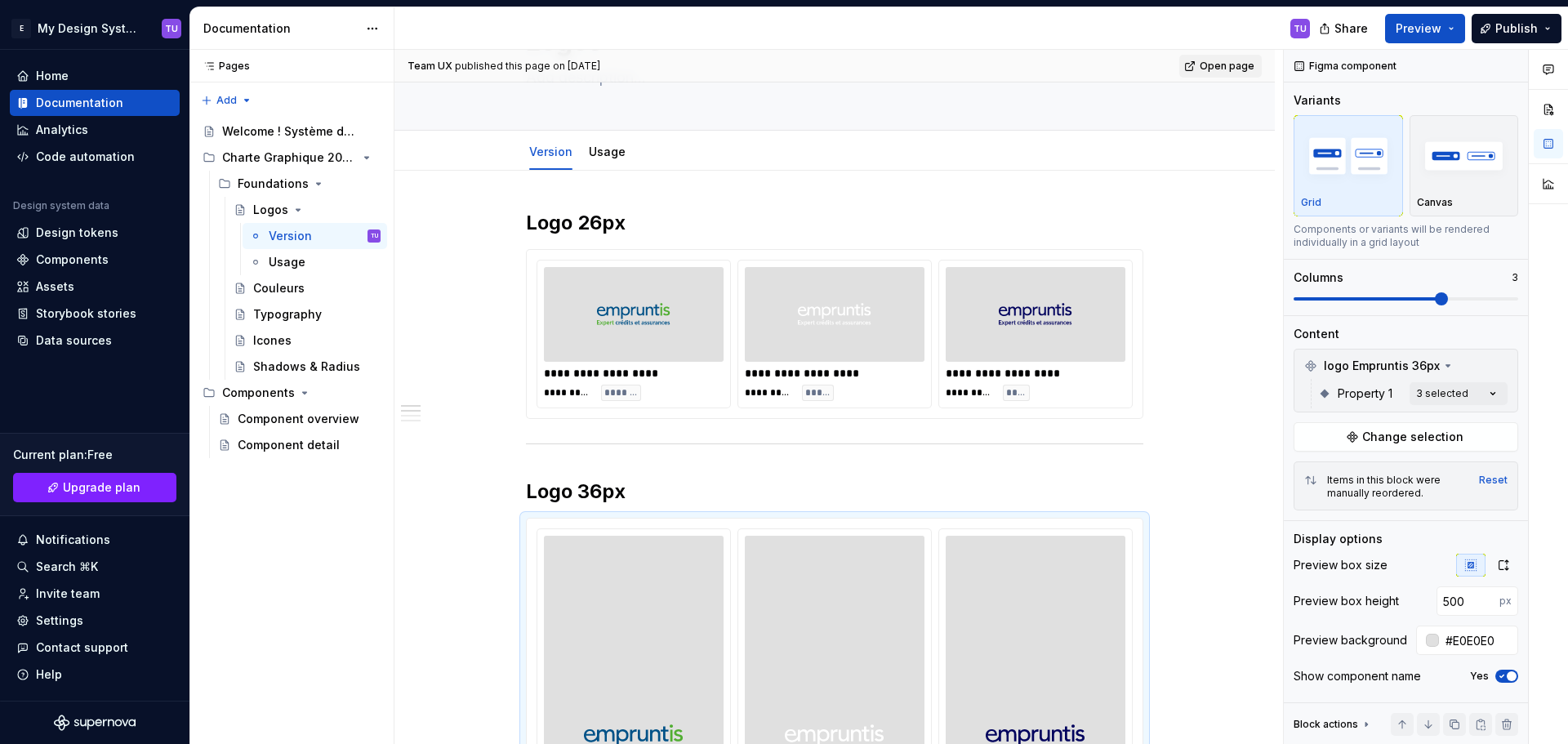
scroll to position [0, 0]
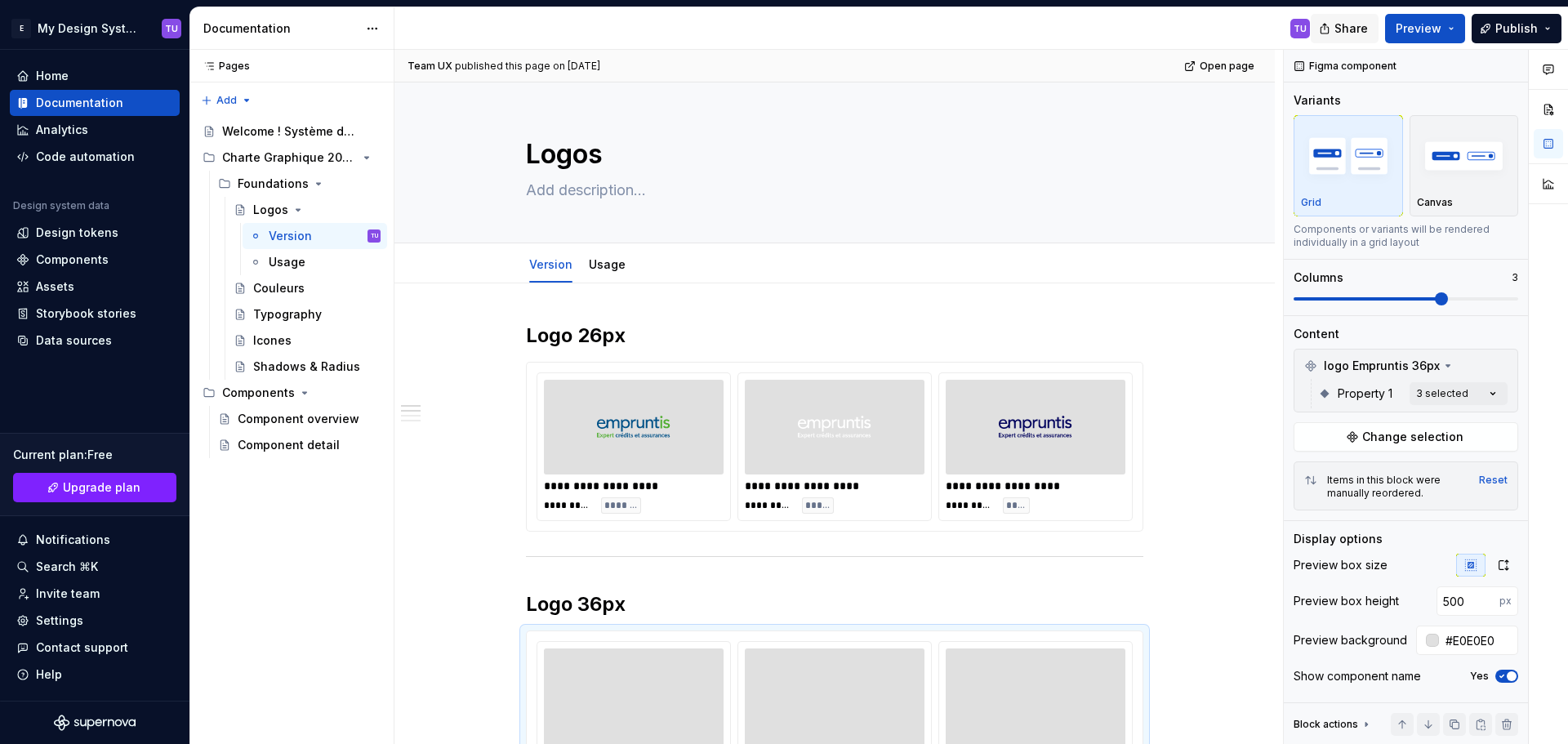
click at [1345, 25] on span "Share" at bounding box center [1351, 28] width 33 height 16
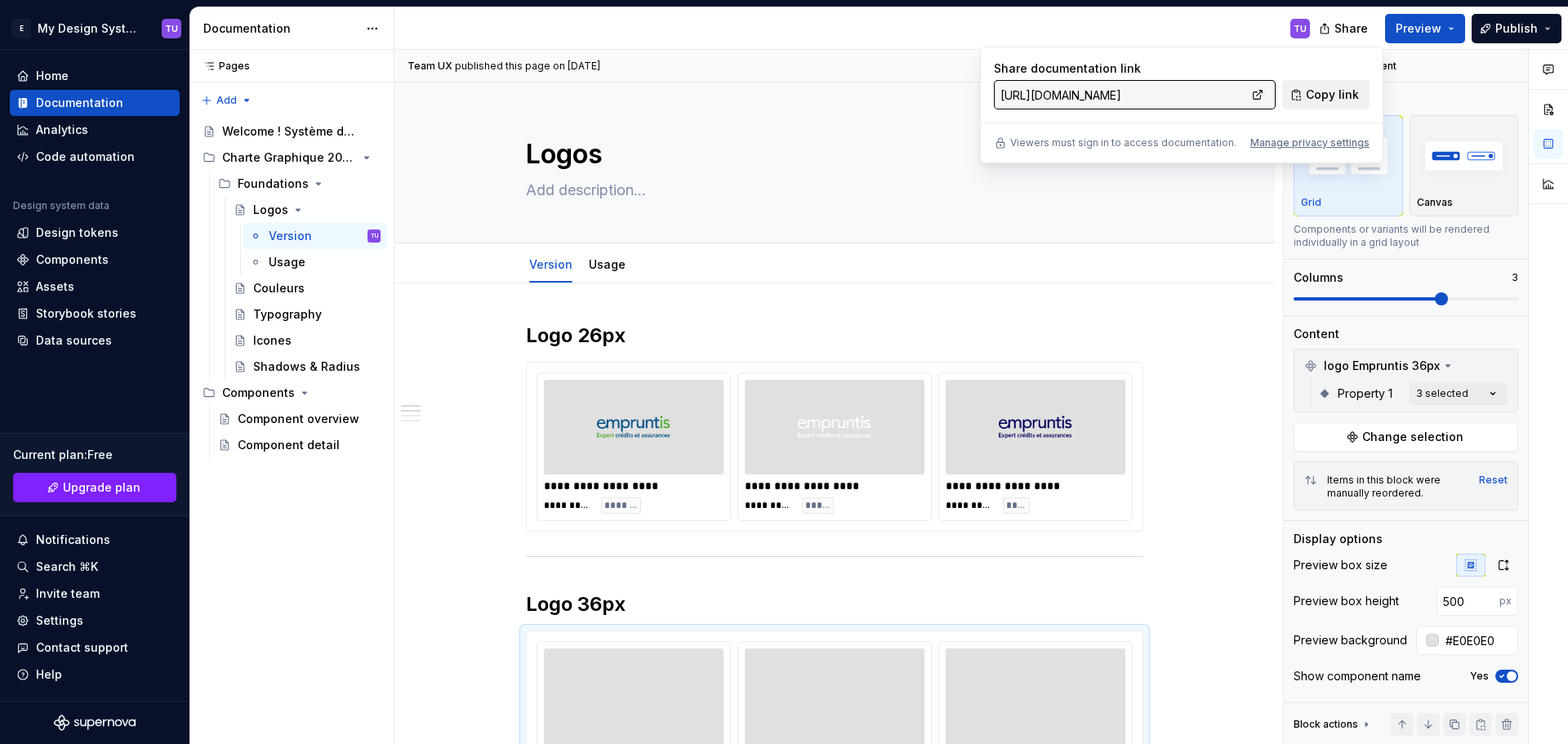
click at [1323, 95] on span "Copy link" at bounding box center [1332, 94] width 53 height 16
type textarea "*"
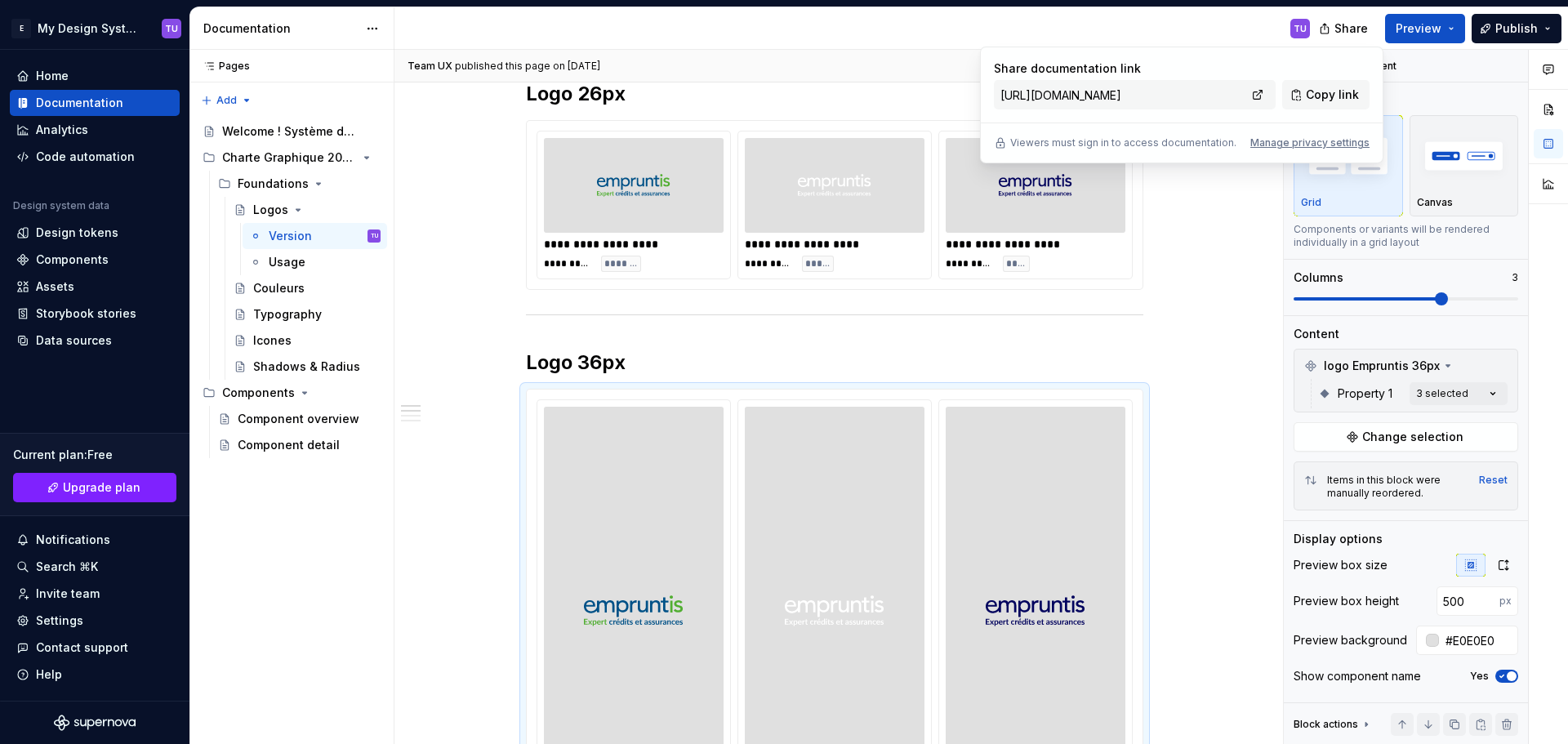
scroll to position [326, 0]
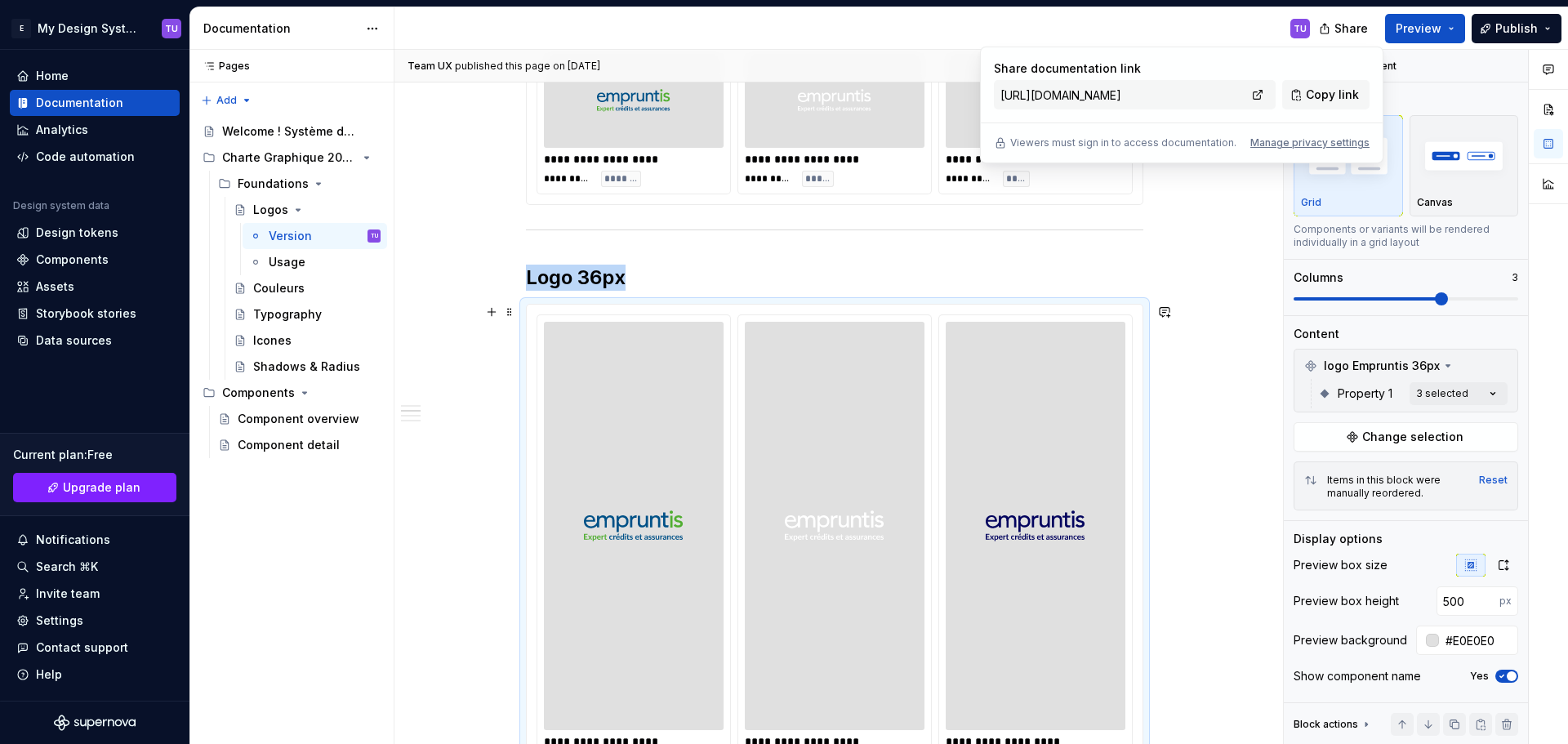
click at [1046, 478] on img at bounding box center [1035, 525] width 99 height 395
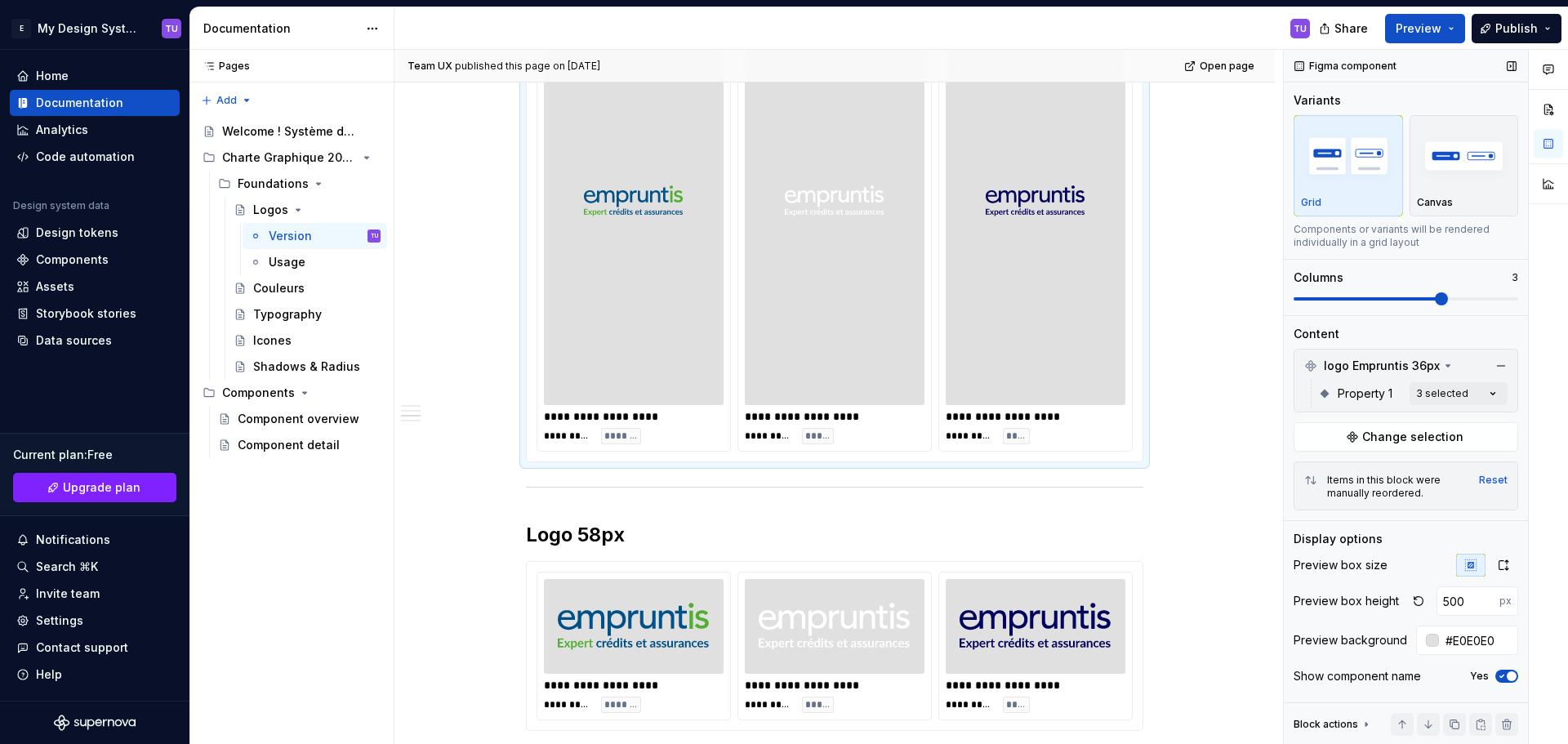
scroll to position [653, 0]
click at [1448, 604] on input "500" at bounding box center [1468, 600] width 63 height 30
type input "5"
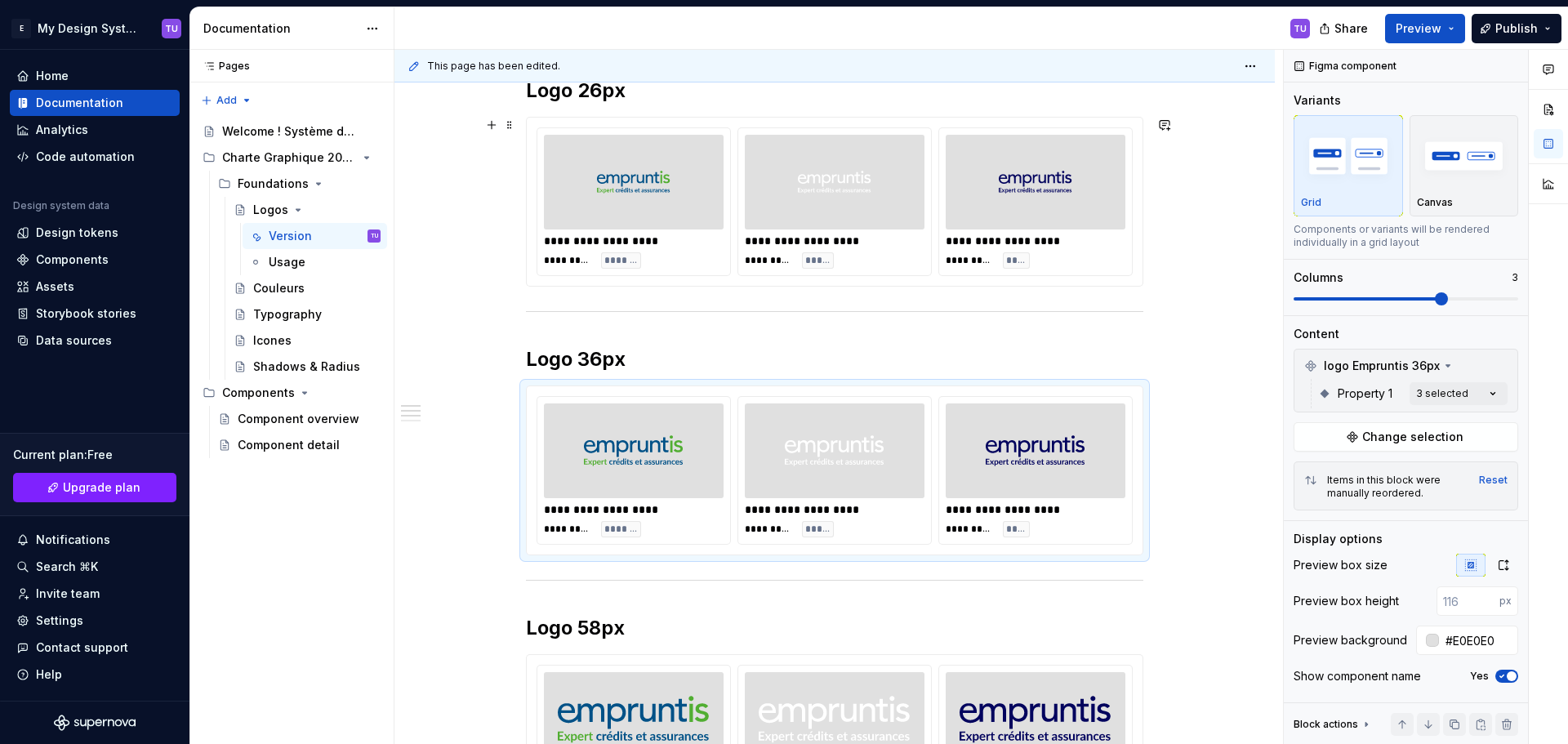
scroll to position [0, 0]
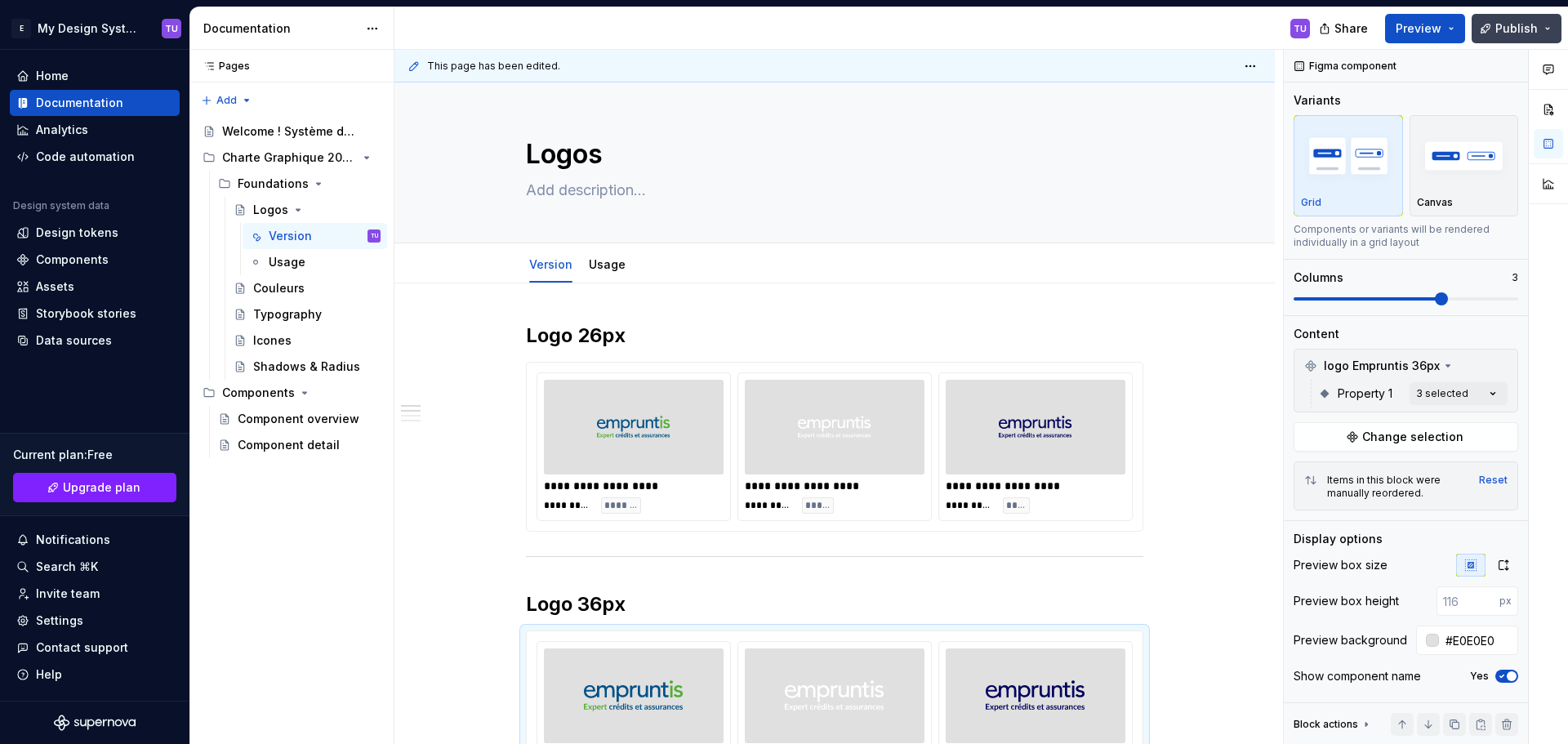
click at [1509, 28] on span "Publish" at bounding box center [1516, 28] width 42 height 16
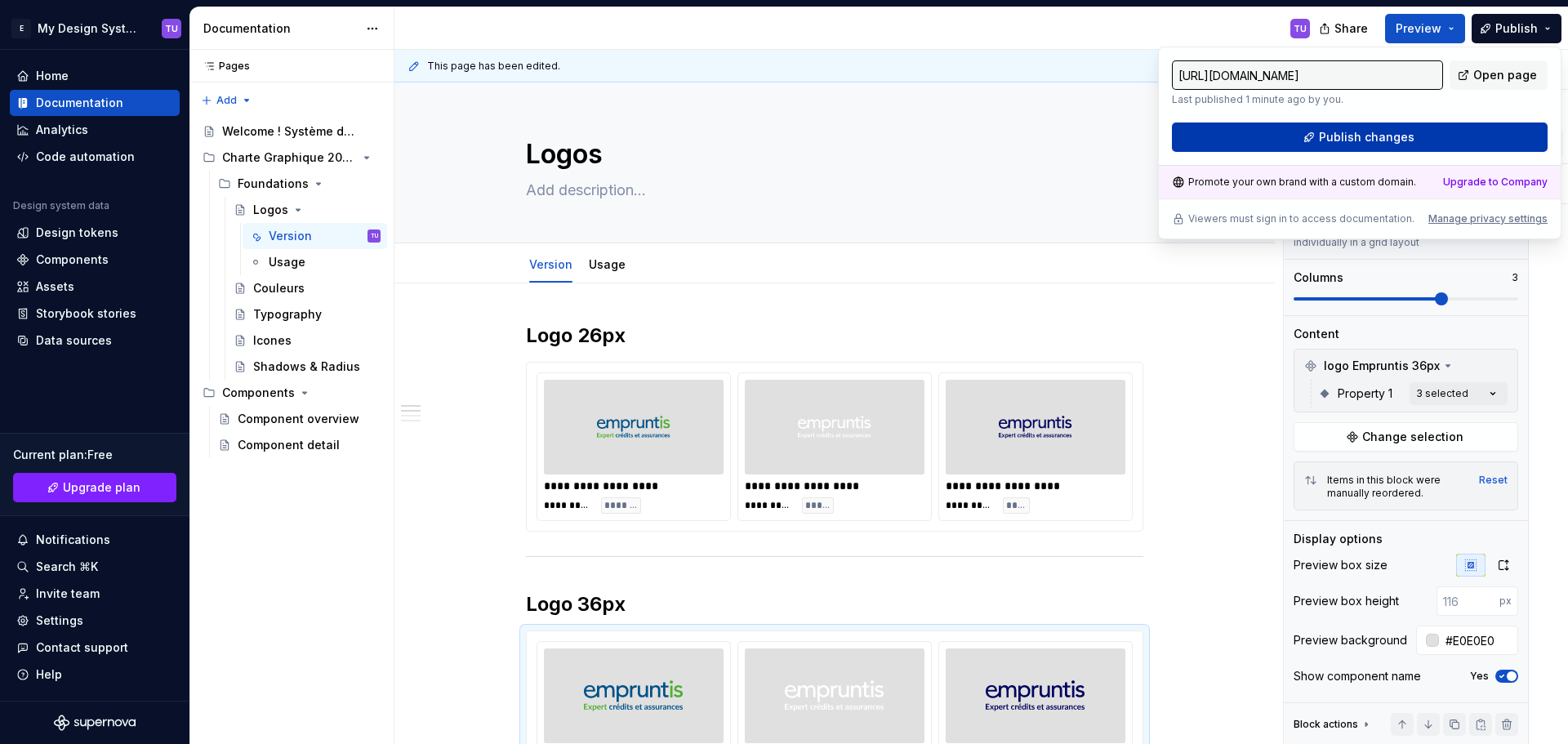
click at [1434, 138] on button "Publish changes" at bounding box center [1359, 137] width 375 height 30
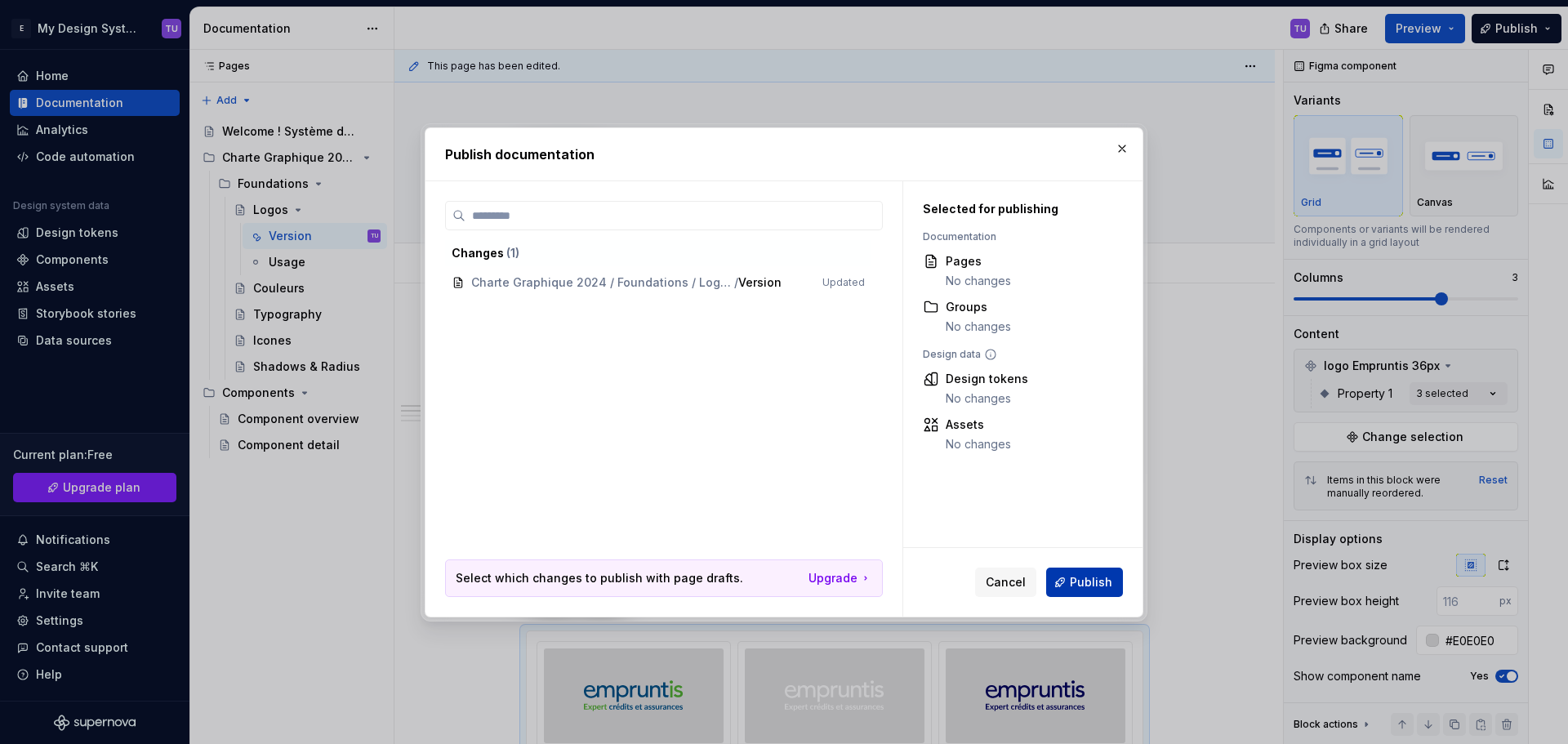
click at [1077, 582] on span "Publish" at bounding box center [1091, 582] width 42 height 16
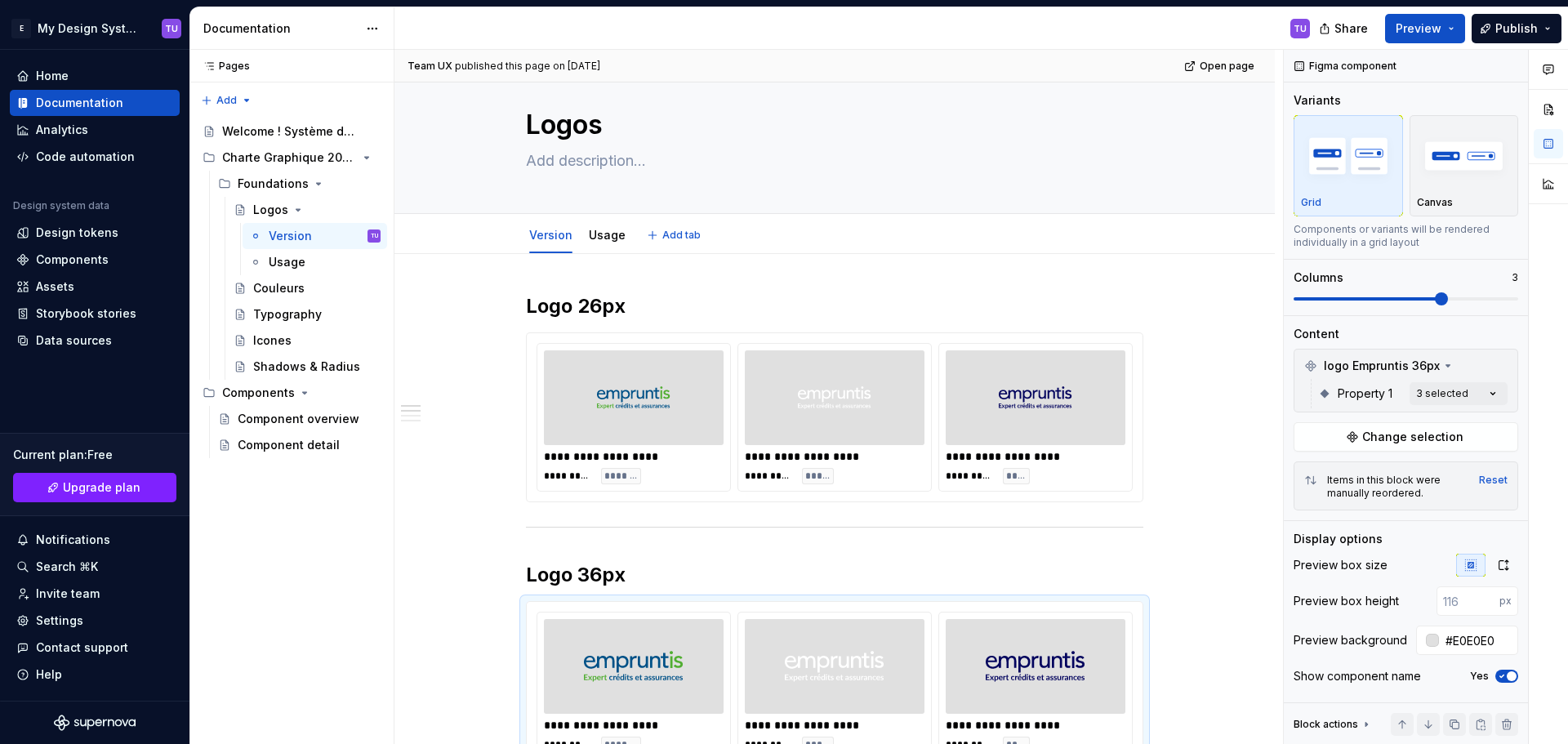
scroll to position [82, 0]
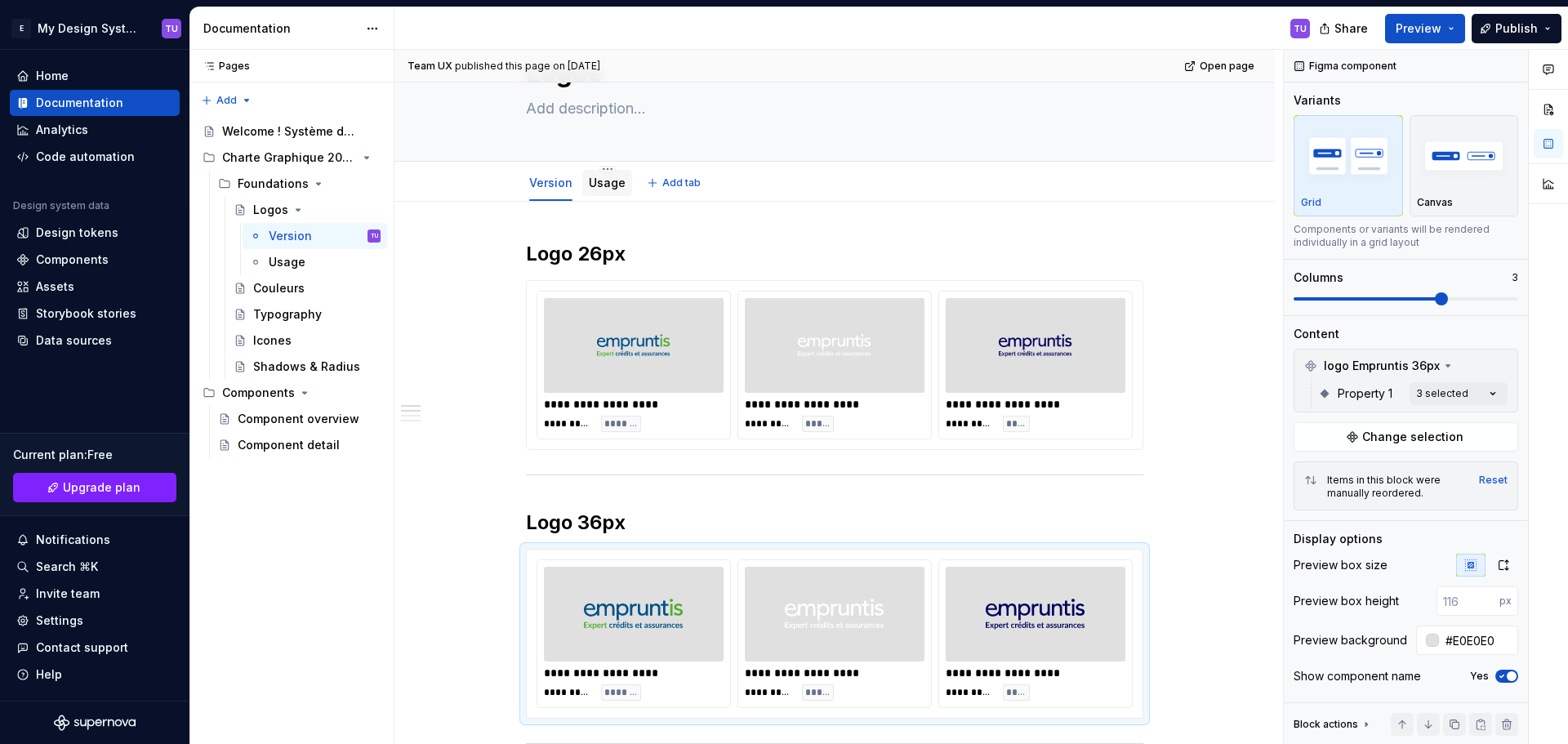
click at [599, 182] on link "Usage" at bounding box center [606, 183] width 37 height 14
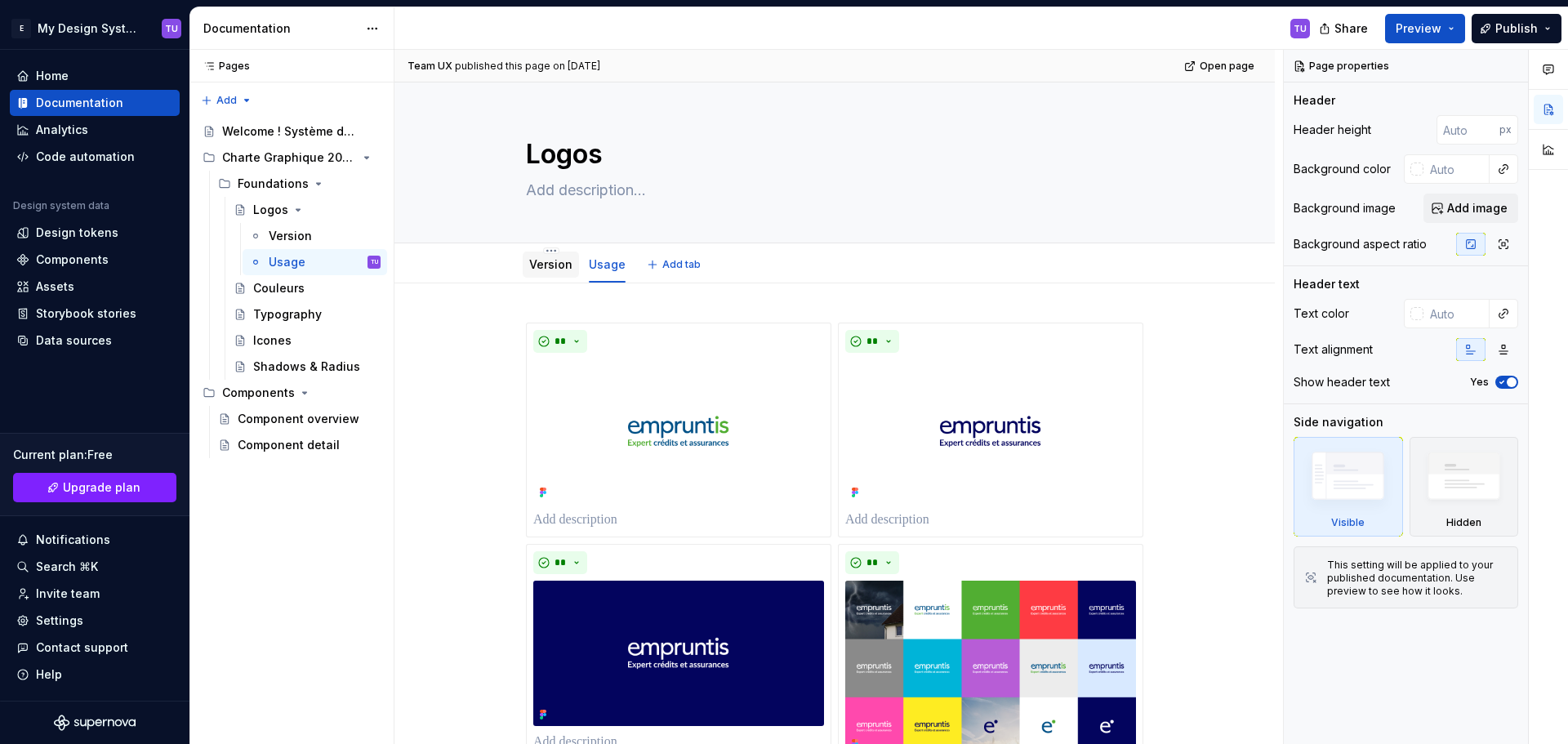
click at [539, 264] on link "Version" at bounding box center [550, 264] width 43 height 14
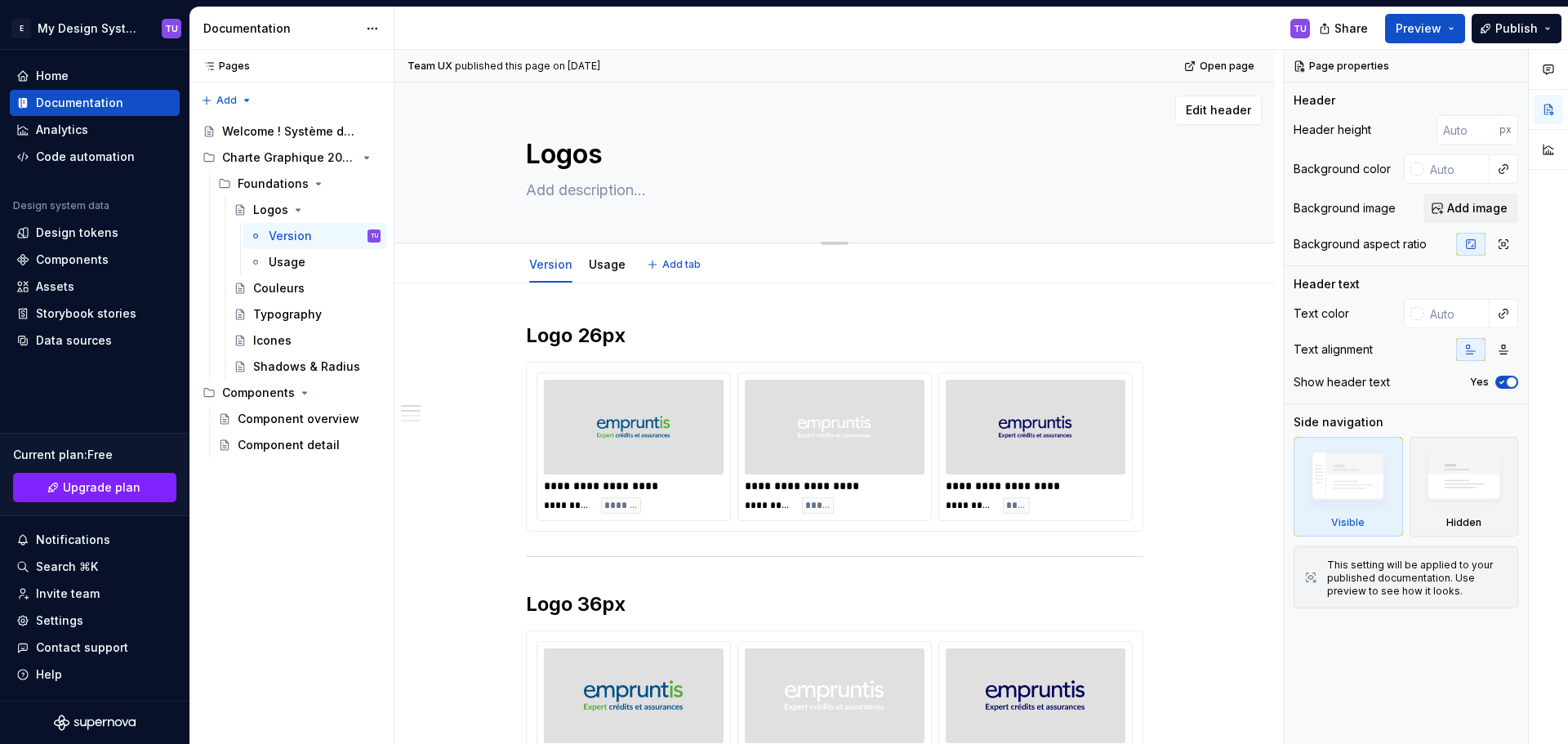
click at [562, 187] on textarea at bounding box center [831, 190] width 618 height 26
paste textarea "Le logo Empruntis incarne notre marque. Il est un repère visuel fort, à utilise…"
type textarea "*"
type textarea "Le logo Empruntis incarne notre marque. Il est un repère visuel fort, à utilise…"
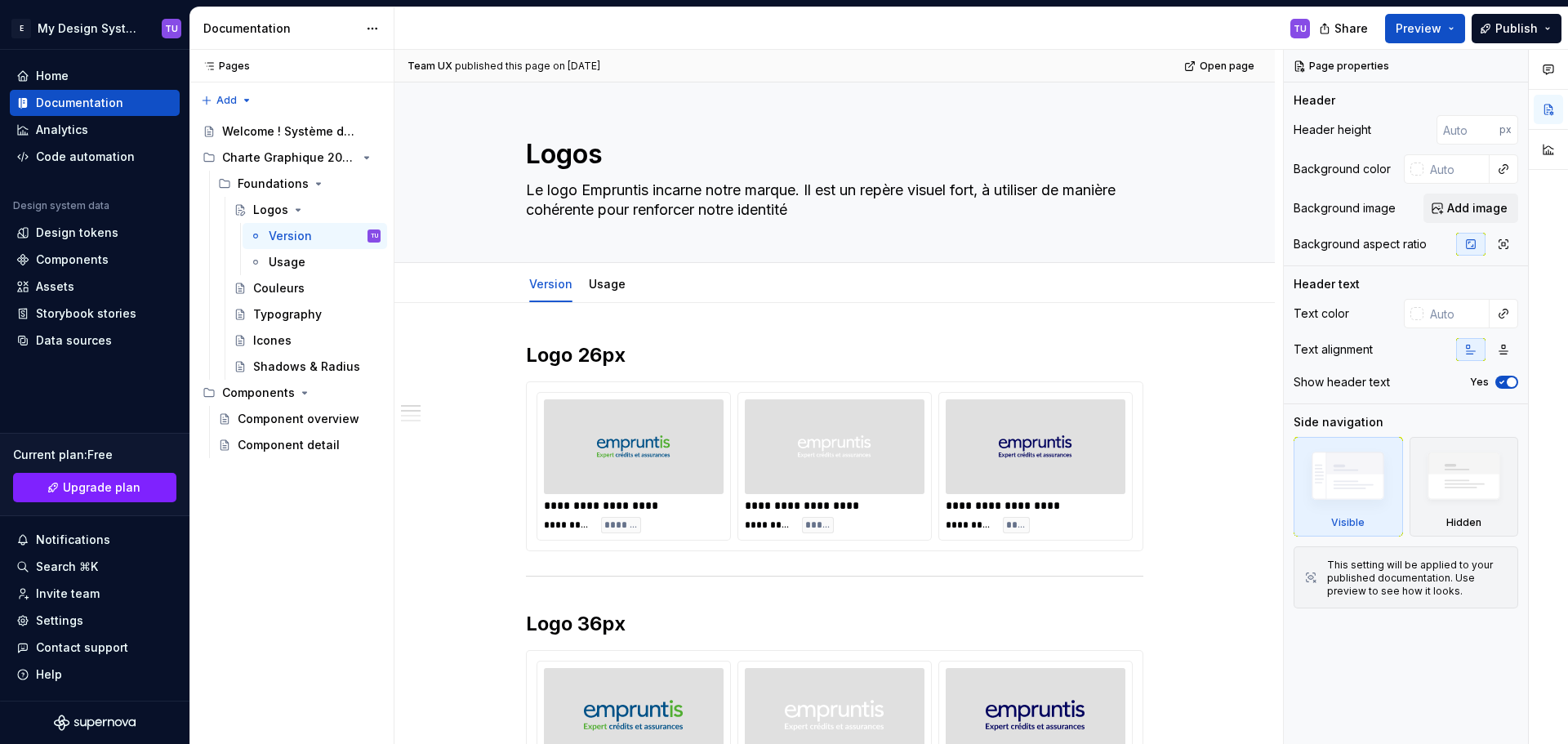
type textarea "*"
type textarea "Le logo Empruntis incarne notre marque. Il est un repère visuel fort, à utilise…"
click at [883, 221] on textarea "Le logo Empruntis incarne notre marque. Il est un repère visuel fort, à utilise…" at bounding box center [831, 200] width 618 height 46
type textarea "*"
type textarea "Le logo Empruntis incarne notre marque. Il est un repère visuel fort, à utilise…"
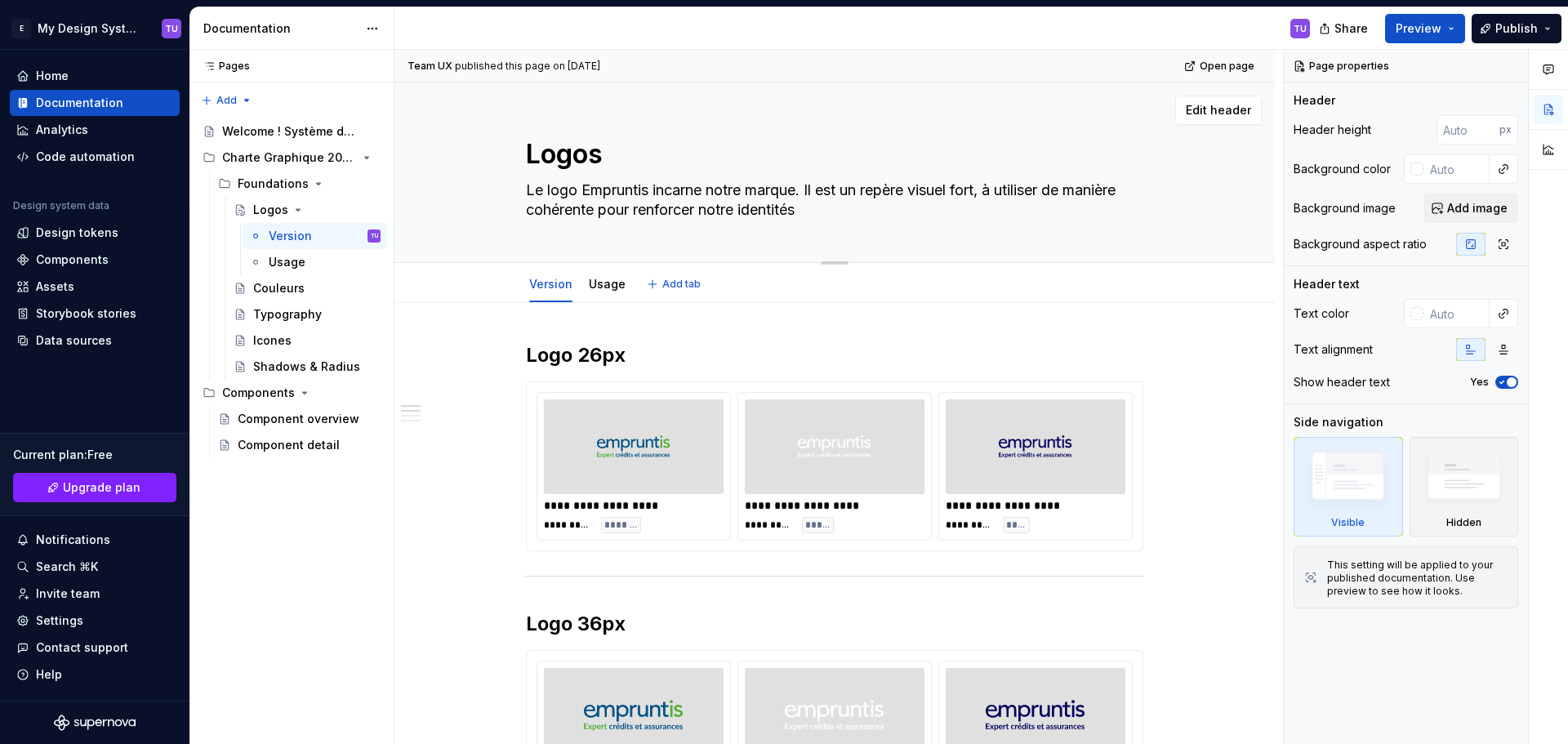
type textarea "*"
type textarea "Le logo Empruntis incarne notre marque. Il est un repère visuel fort, à utilise…"
type textarea "*"
type textarea "Le logo Empruntis incarne notre marque. Il est un repère visuel fort, à utilise…"
type textarea "*"
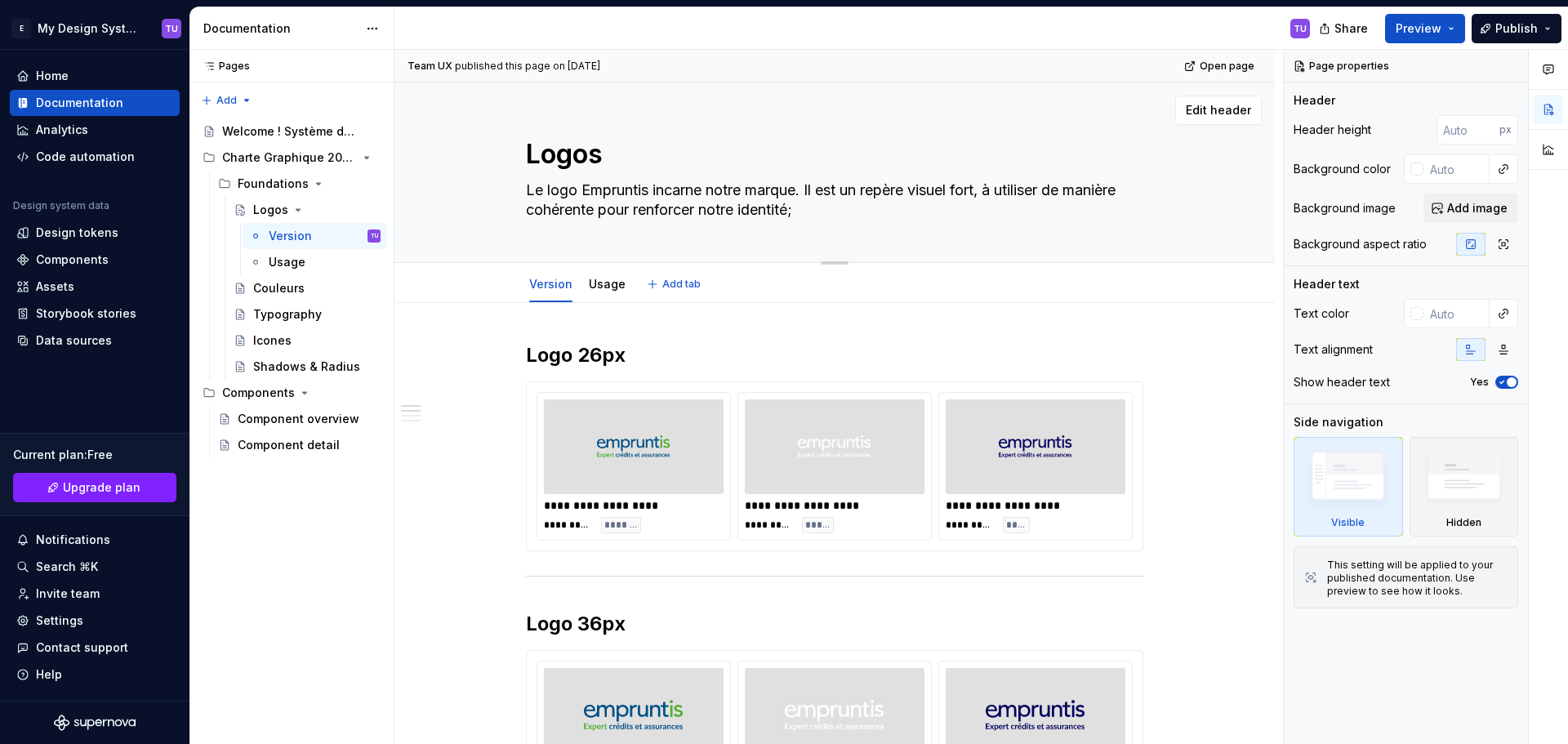
type textarea "Le logo Empruntis incarne notre marque. Il est un repère visuel fort, à utilise…"
type textarea "*"
type textarea "Le logo Empruntis incarne notre marque. Il est un repère visuel fort, à utilise…"
type textarea "*"
type textarea "Le logo Empruntis incarne notre marque. Il est un repère visuel fort, à utilise…"
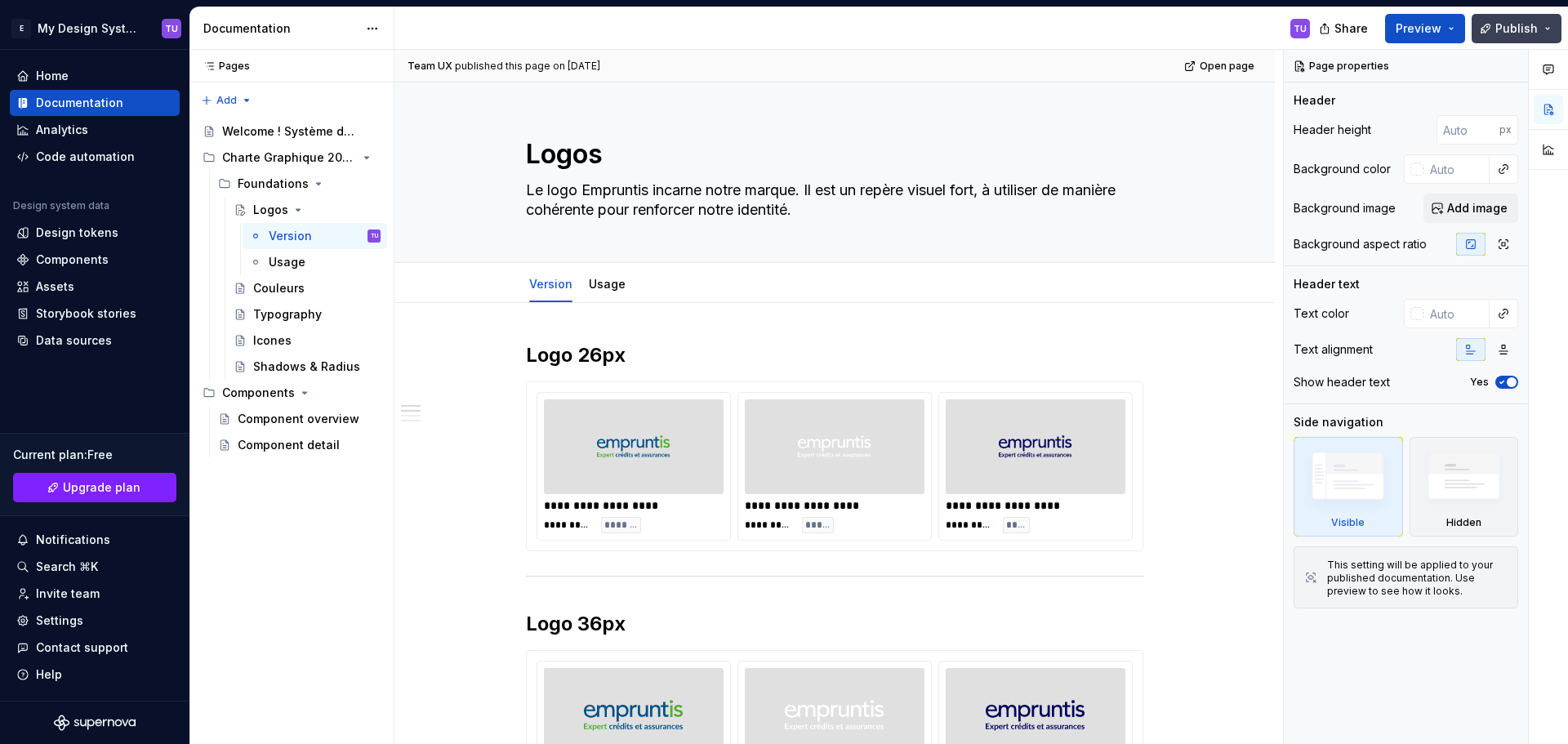
click at [1521, 31] on span "Publish" at bounding box center [1516, 28] width 42 height 16
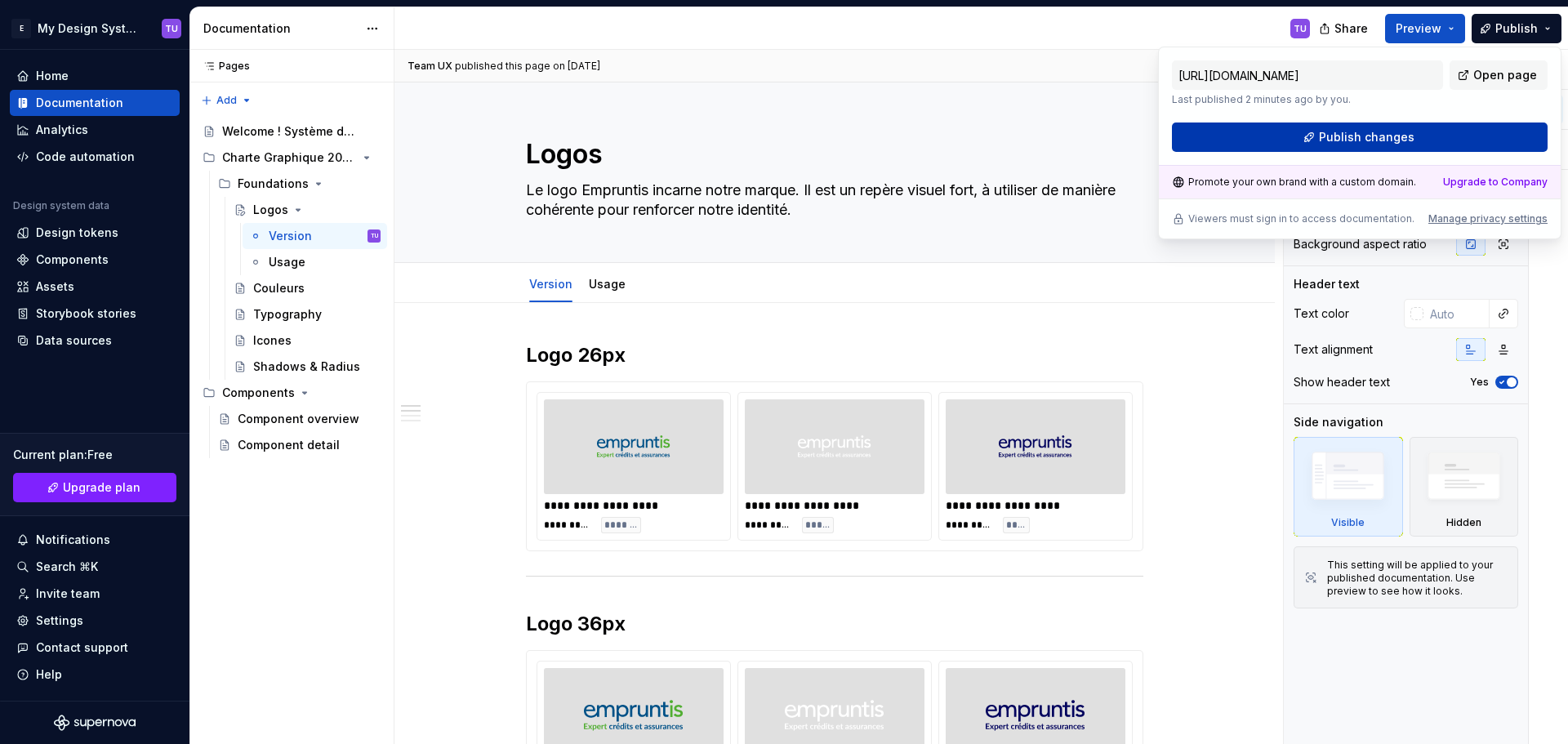
click at [1404, 136] on span "Publish changes" at bounding box center [1366, 137] width 95 height 16
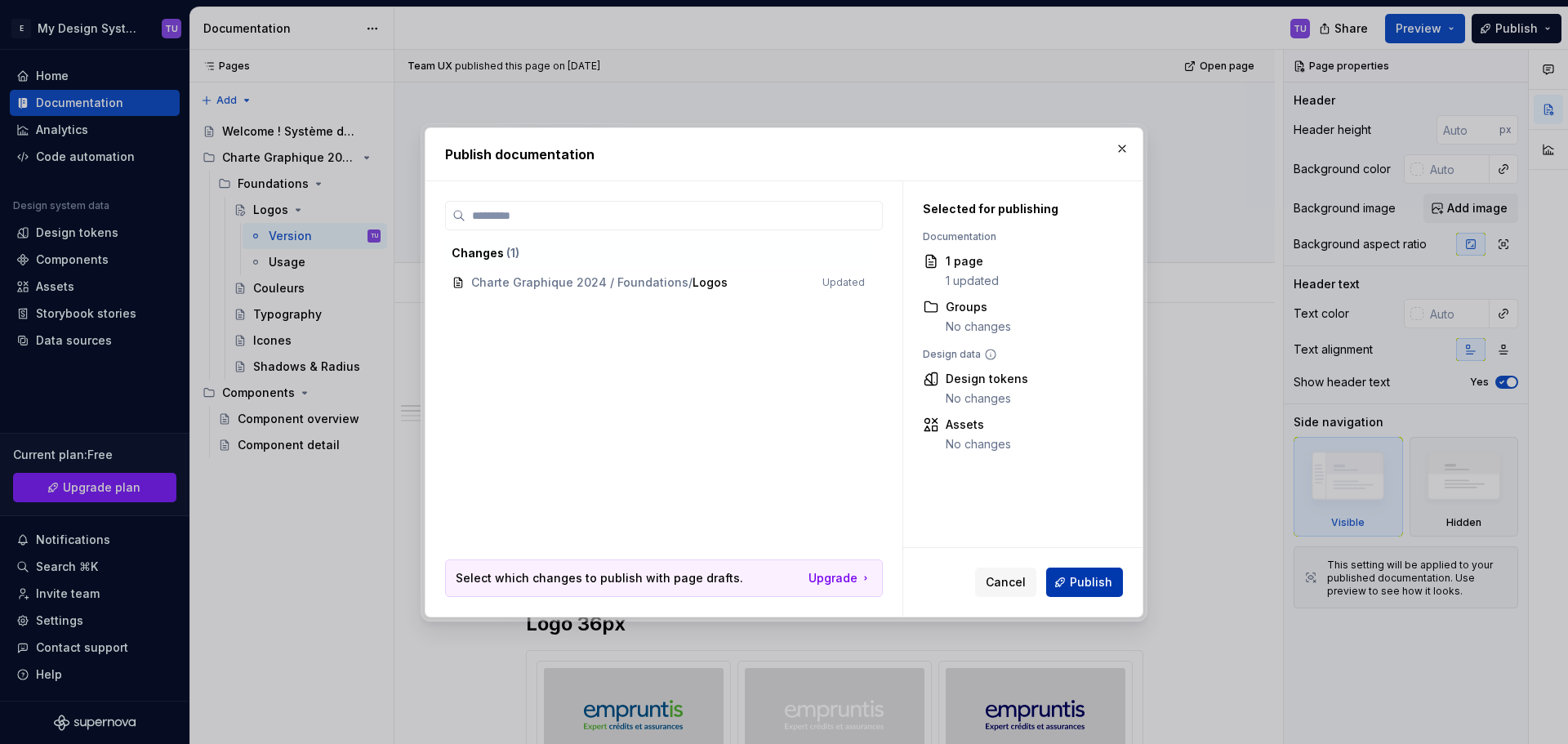
click at [1080, 583] on span "Publish" at bounding box center [1091, 582] width 42 height 16
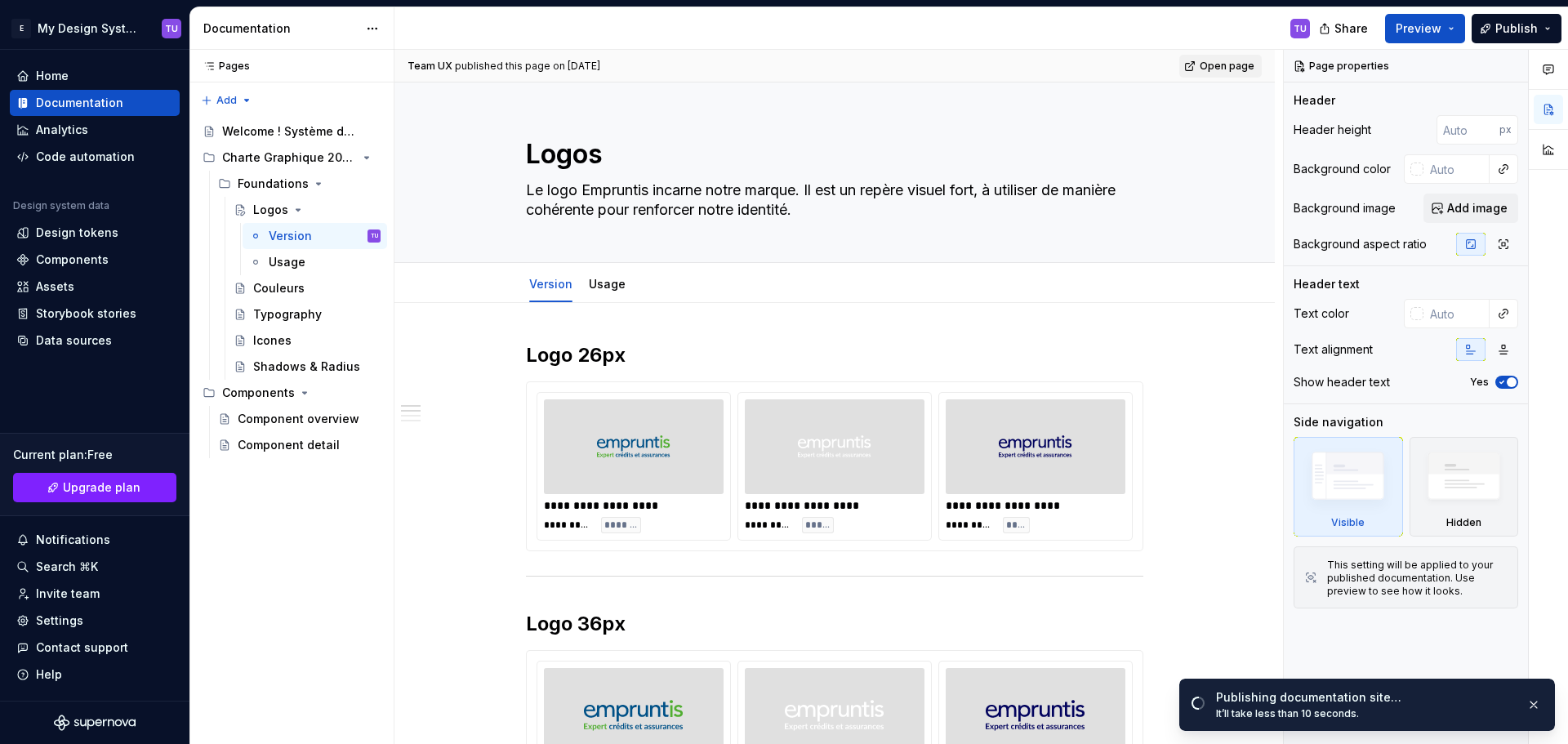
click at [1246, 64] on span "Open page" at bounding box center [1227, 65] width 54 height 13
click at [1233, 70] on span "Open page" at bounding box center [1227, 65] width 54 height 13
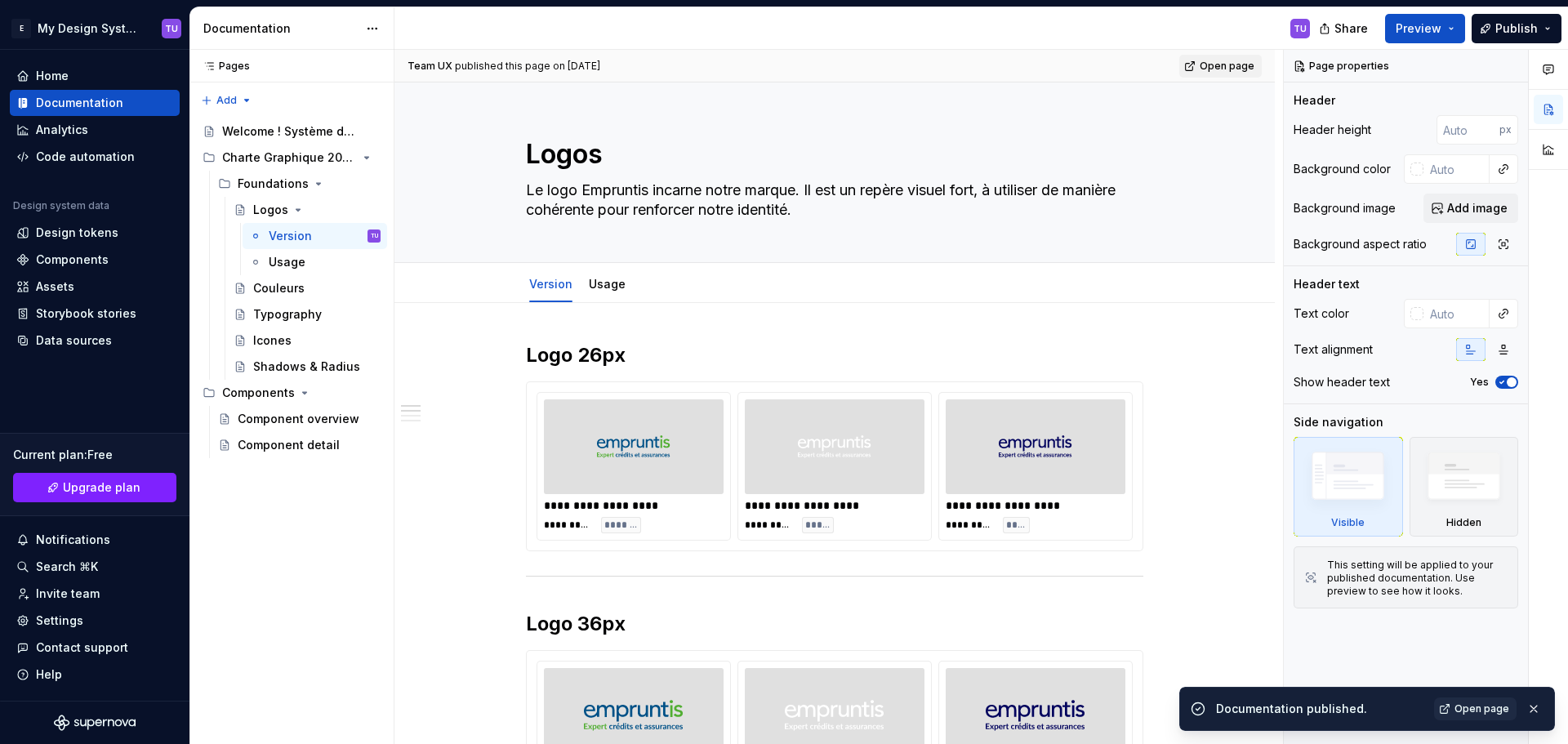
click at [1212, 59] on span "Open page" at bounding box center [1227, 65] width 54 height 13
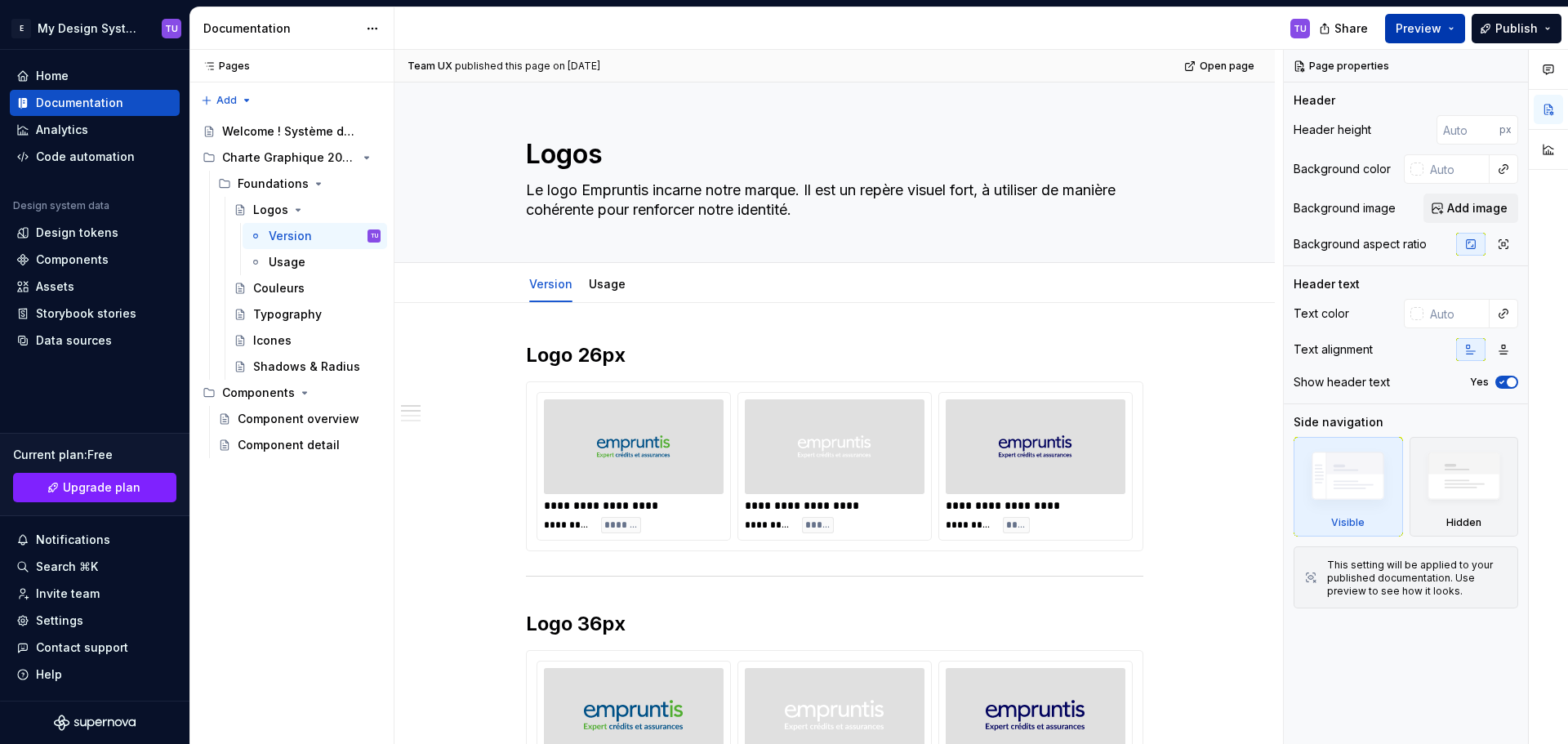
click at [1448, 33] on button "Preview" at bounding box center [1424, 28] width 80 height 30
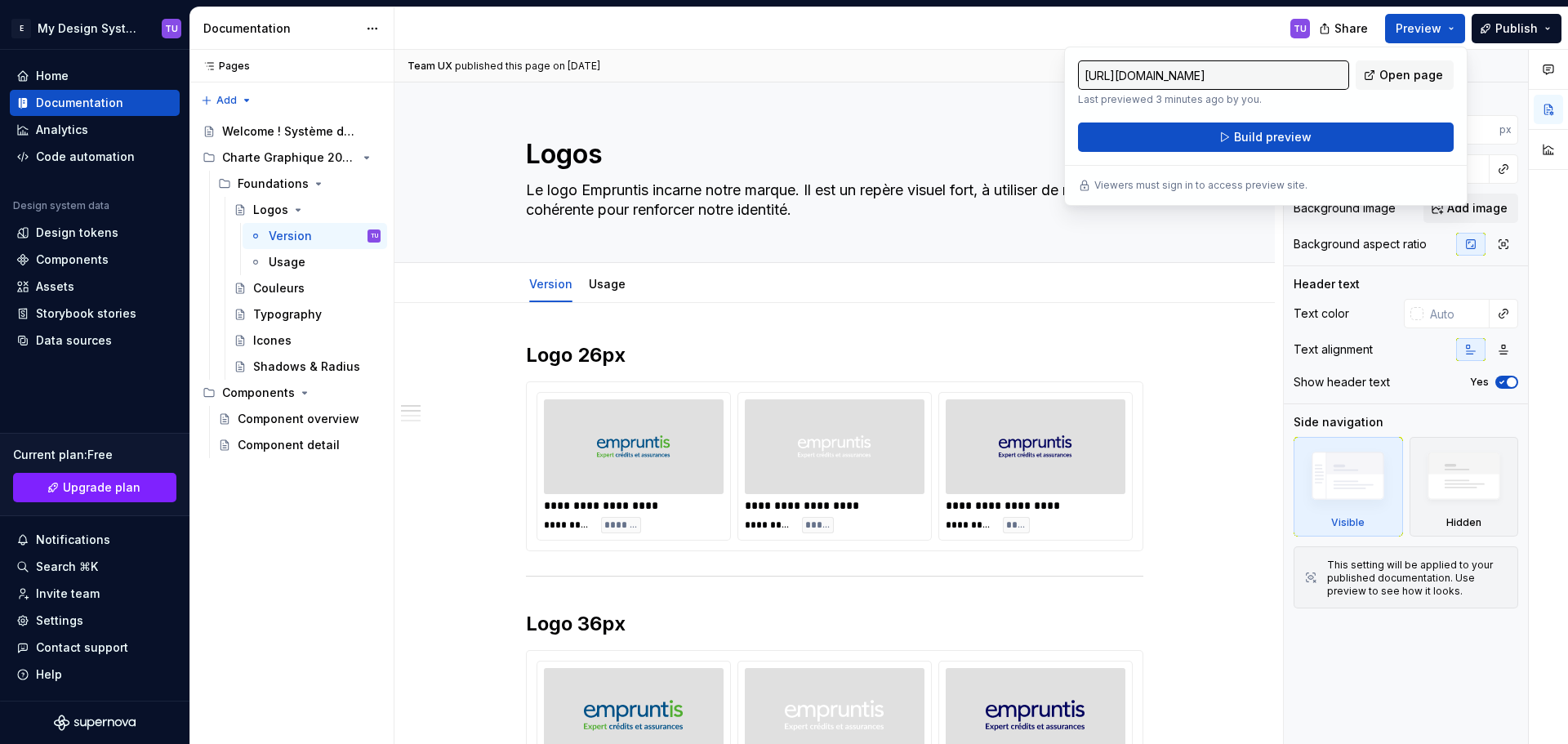
click at [1131, 8] on div "TU" at bounding box center [858, 29] width 928 height 42
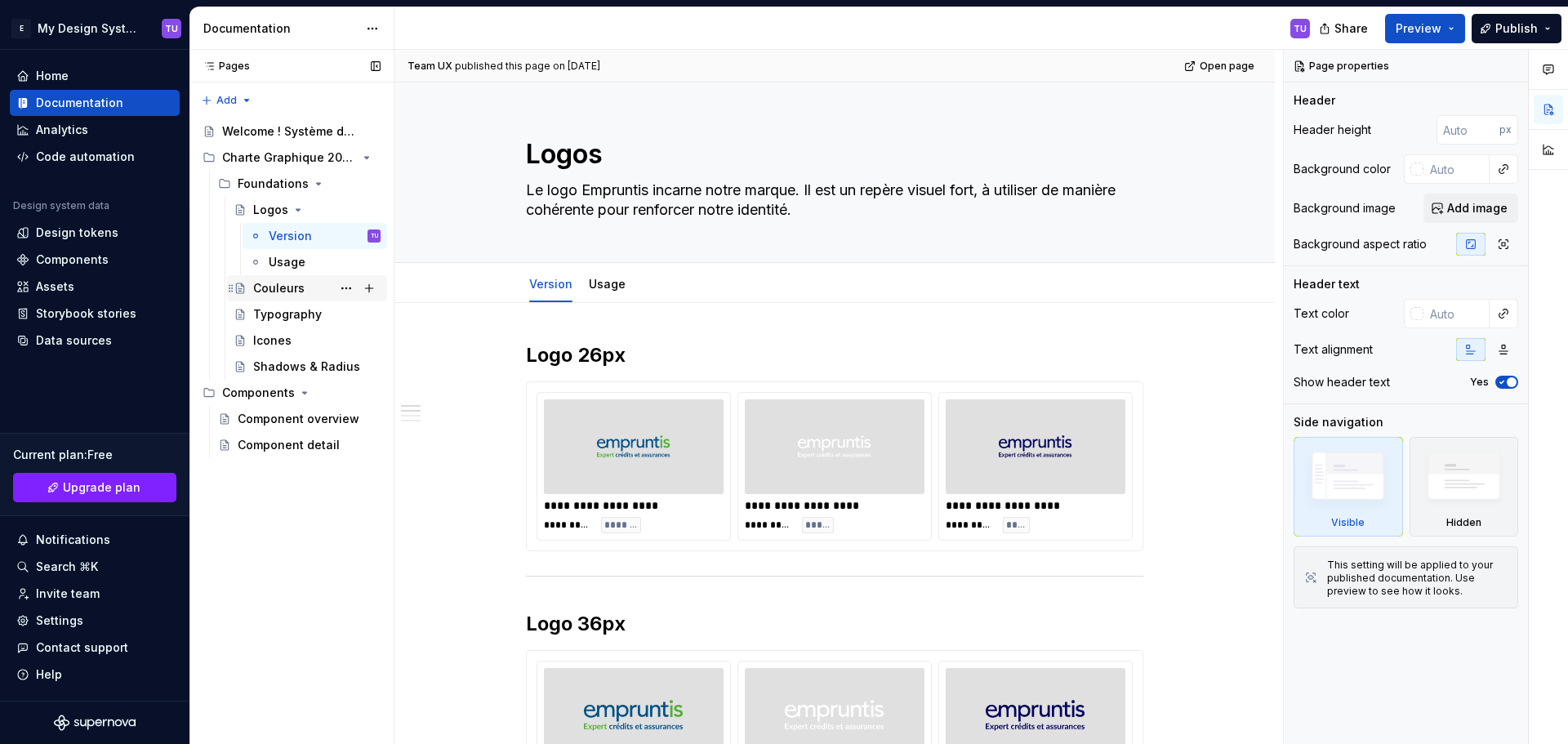
click at [283, 292] on div "Couleurs" at bounding box center [279, 288] width 52 height 16
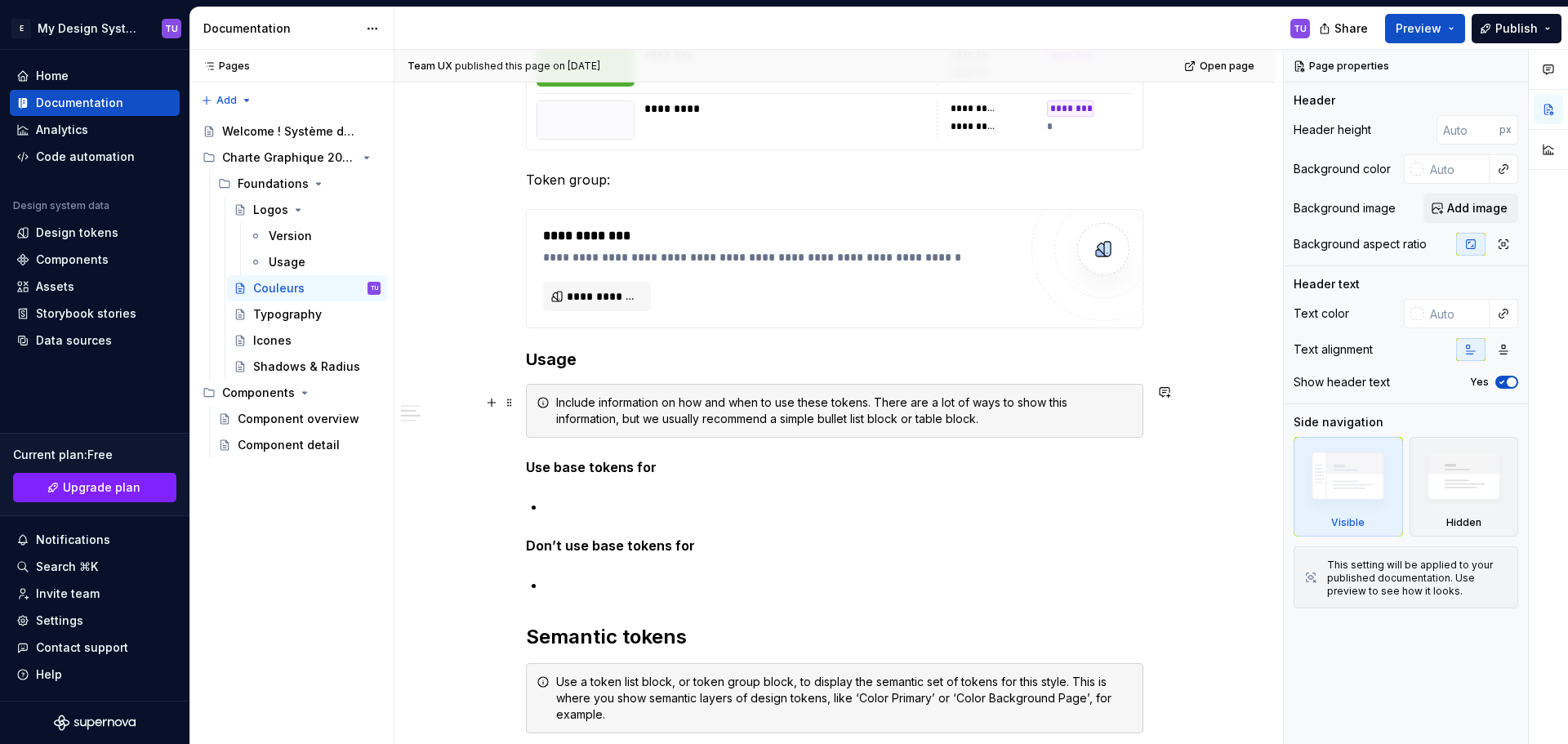
scroll to position [572, 0]
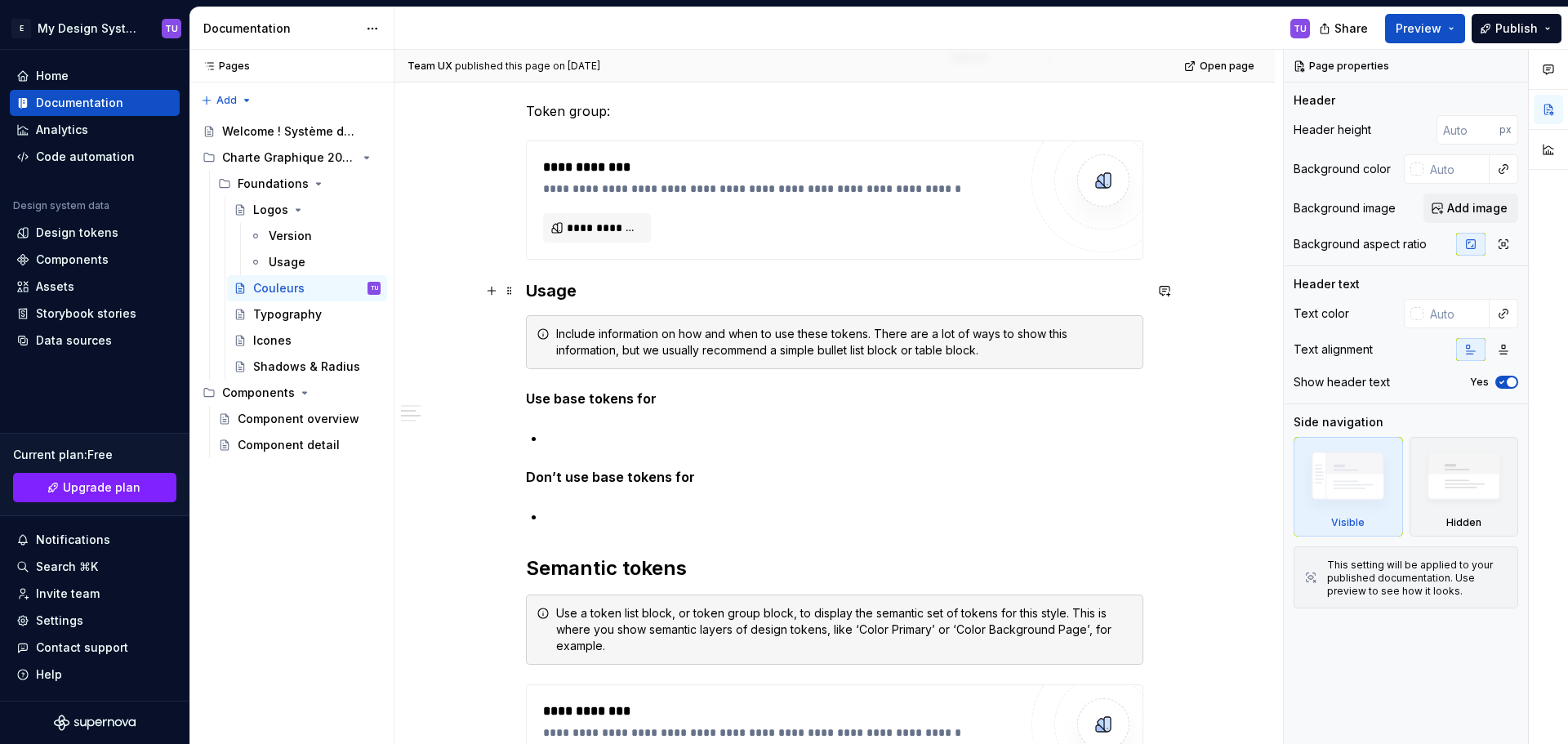
click at [562, 288] on h3 "Usage" at bounding box center [834, 290] width 618 height 23
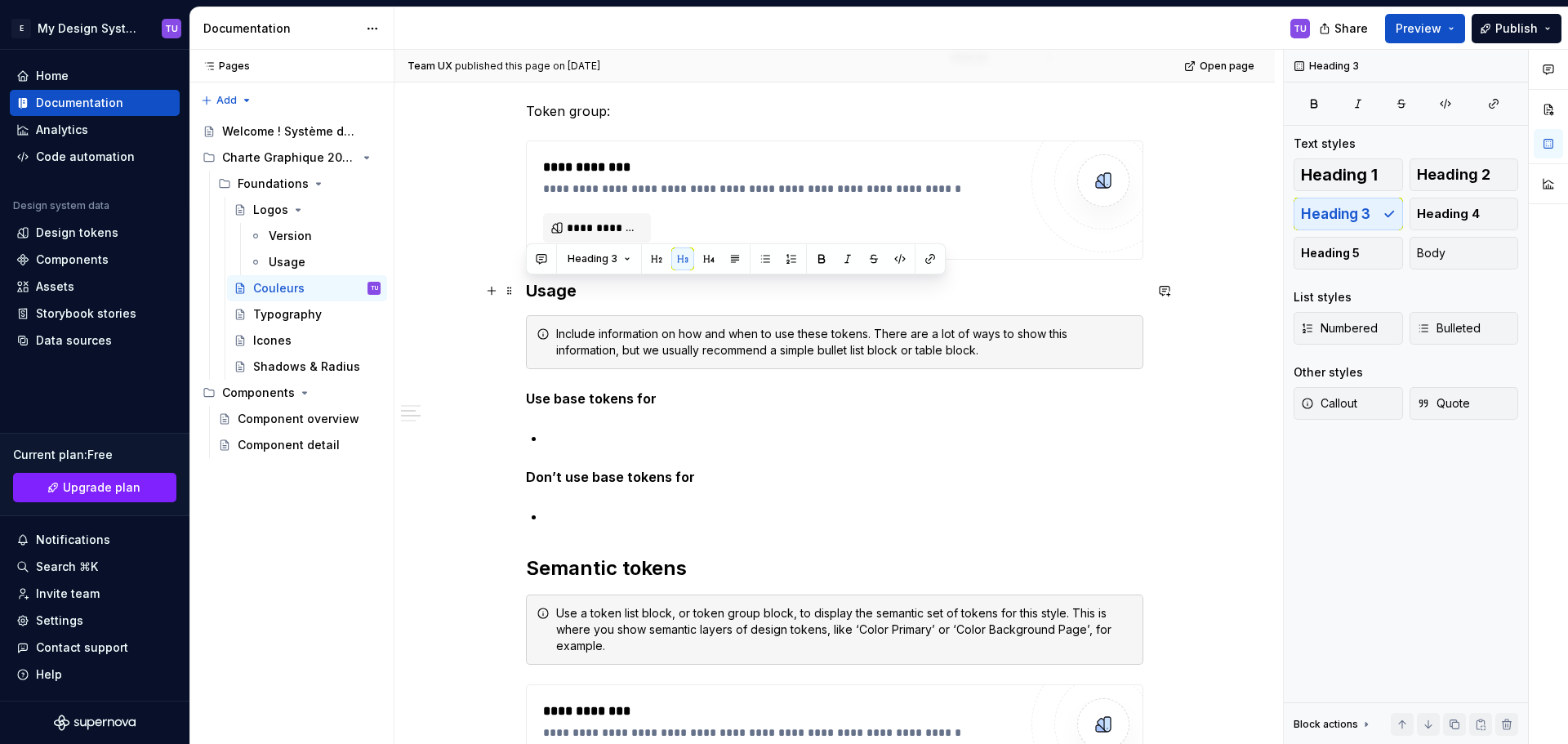
click at [562, 288] on h3 "Usage" at bounding box center [834, 290] width 618 height 23
click at [577, 561] on h2 "Semantic tokens" at bounding box center [834, 568] width 618 height 26
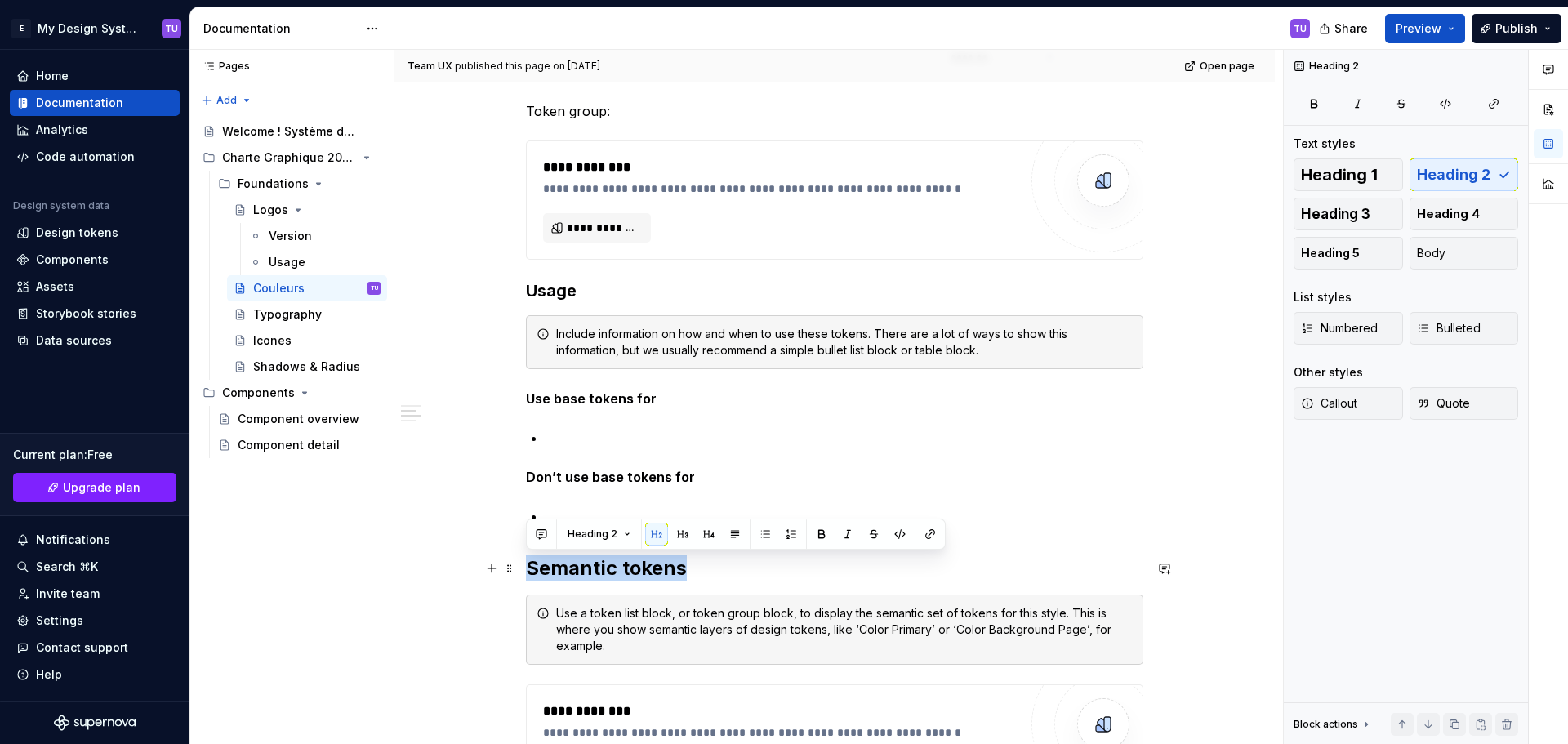
drag, startPoint x: 577, startPoint y: 561, endPoint x: 657, endPoint y: 569, distance: 80.4
click at [657, 569] on h2 "Semantic tokens" at bounding box center [834, 568] width 618 height 26
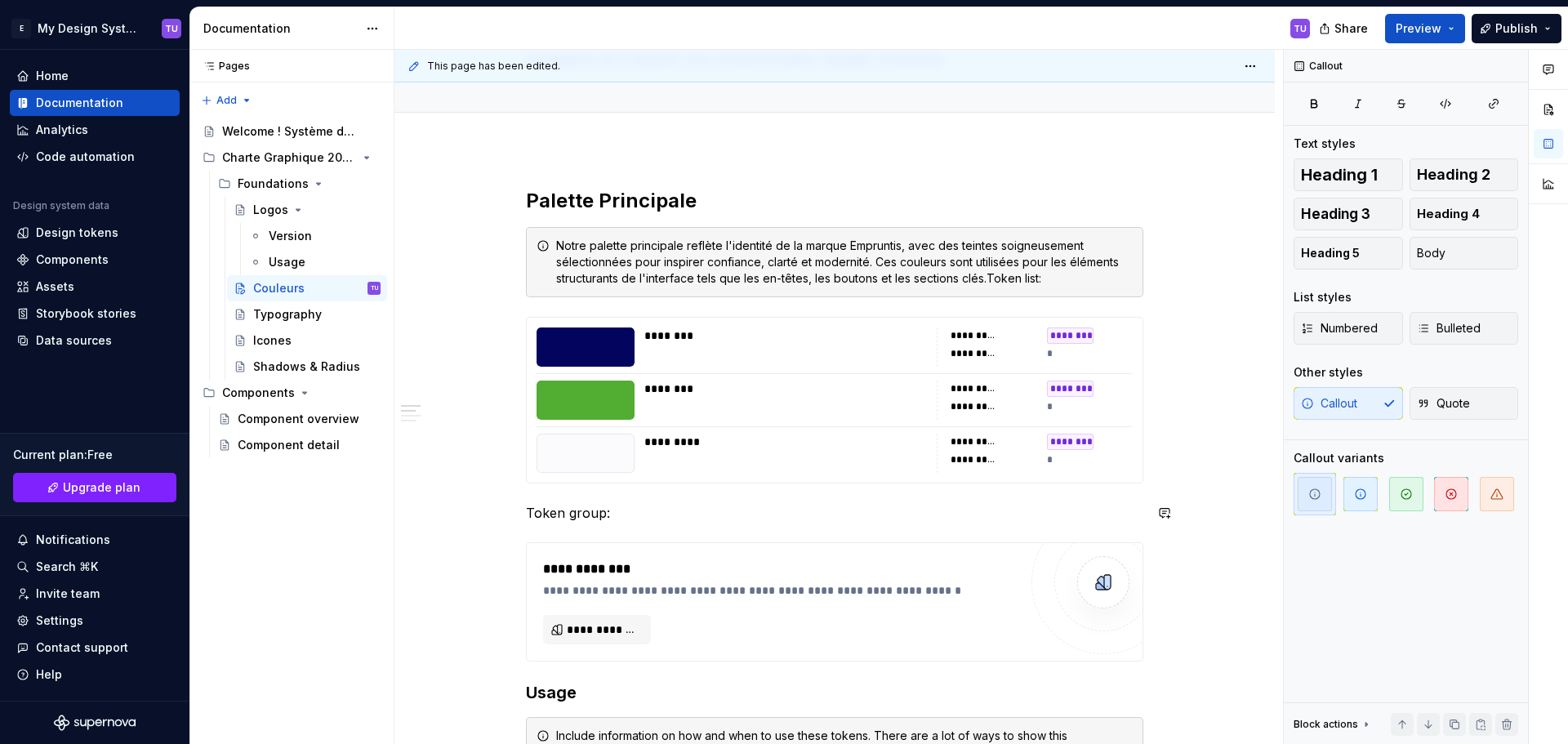
scroll to position [82, 0]
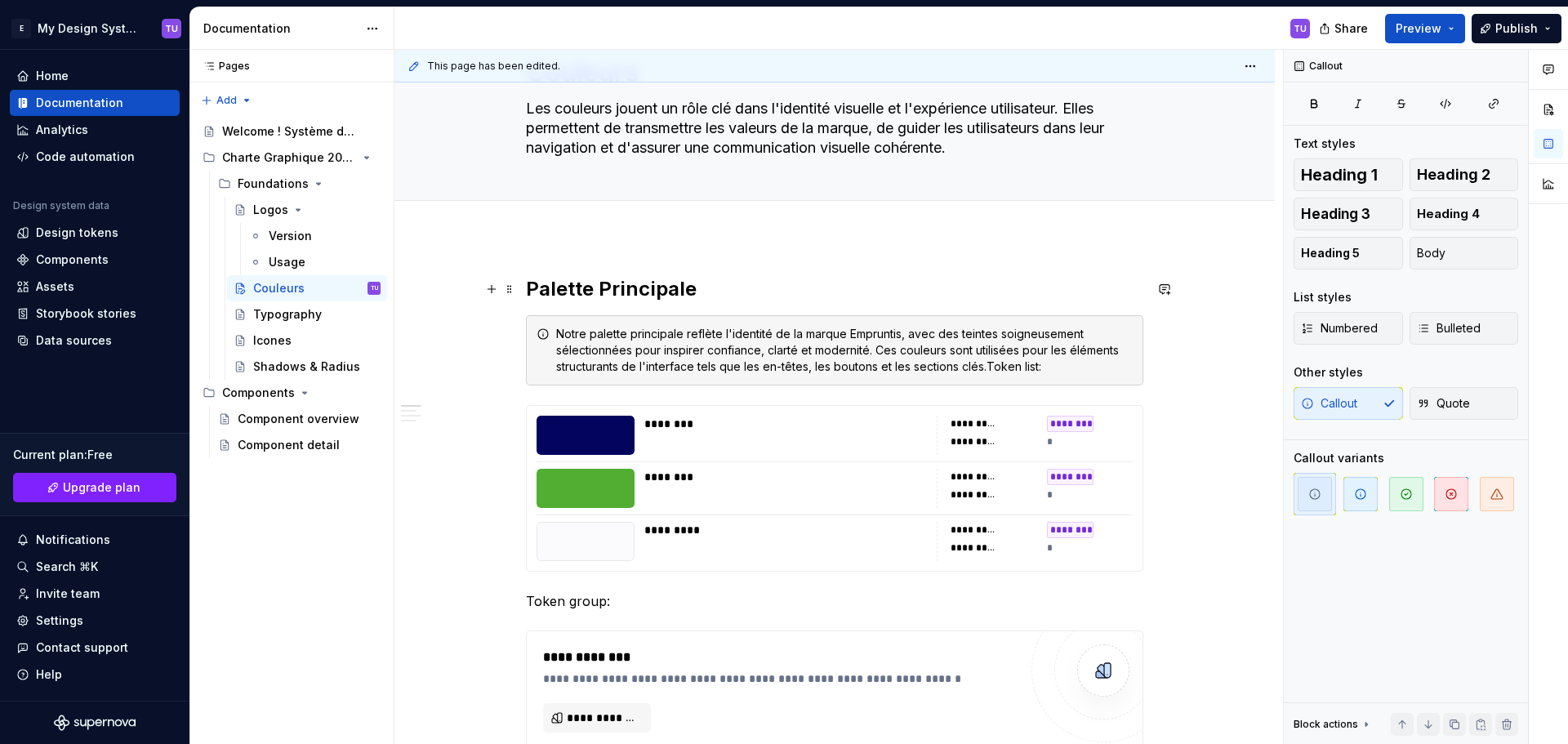
click at [560, 301] on h2 "Palette Principale" at bounding box center [834, 289] width 618 height 26
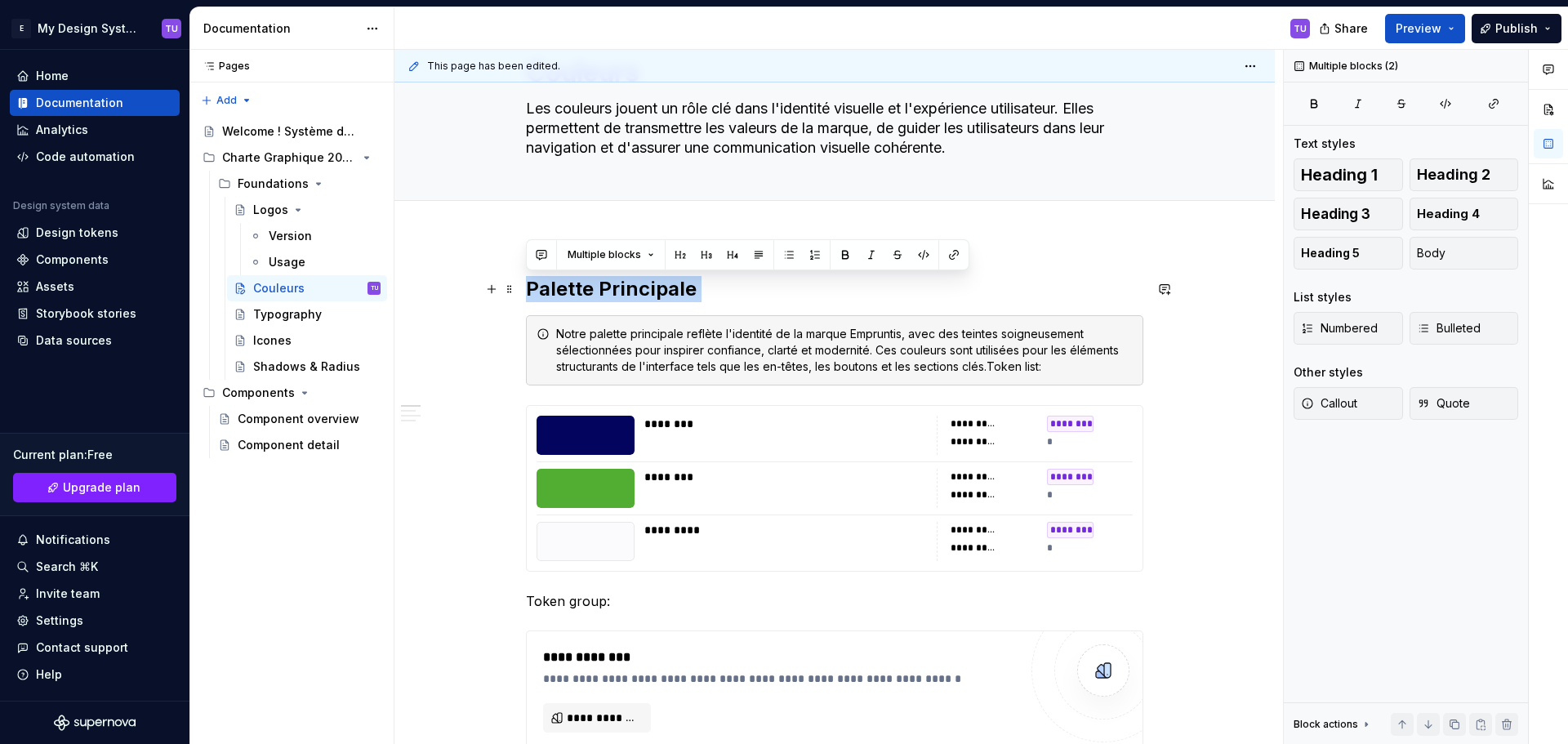
drag, startPoint x: 560, startPoint y: 301, endPoint x: 698, endPoint y: 300, distance: 138.0
click at [698, 300] on h2 "Palette Principale" at bounding box center [834, 289] width 618 height 26
click at [562, 285] on h2 "Palette Principale" at bounding box center [834, 289] width 618 height 26
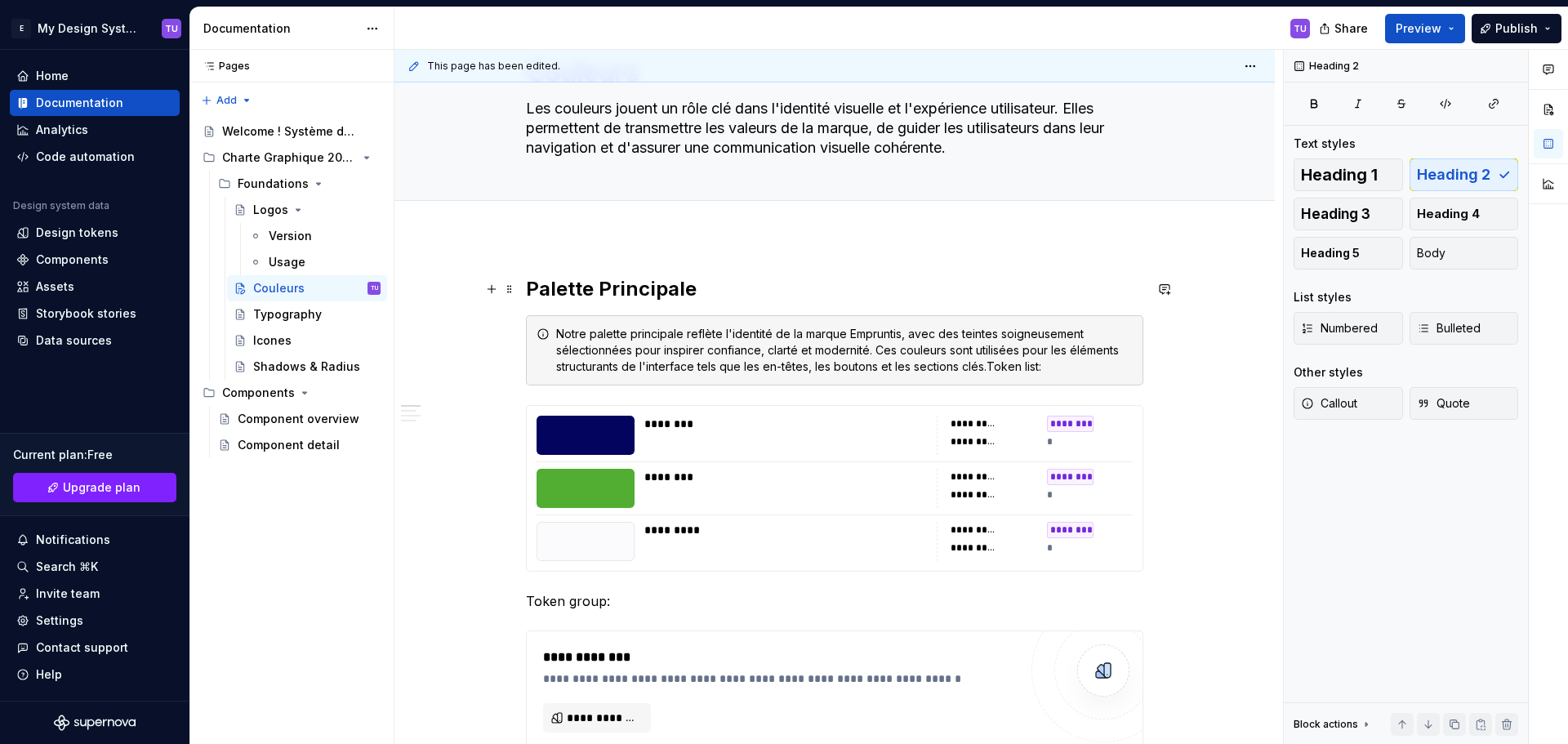
click at [562, 285] on h2 "Palette Principale" at bounding box center [834, 289] width 618 height 26
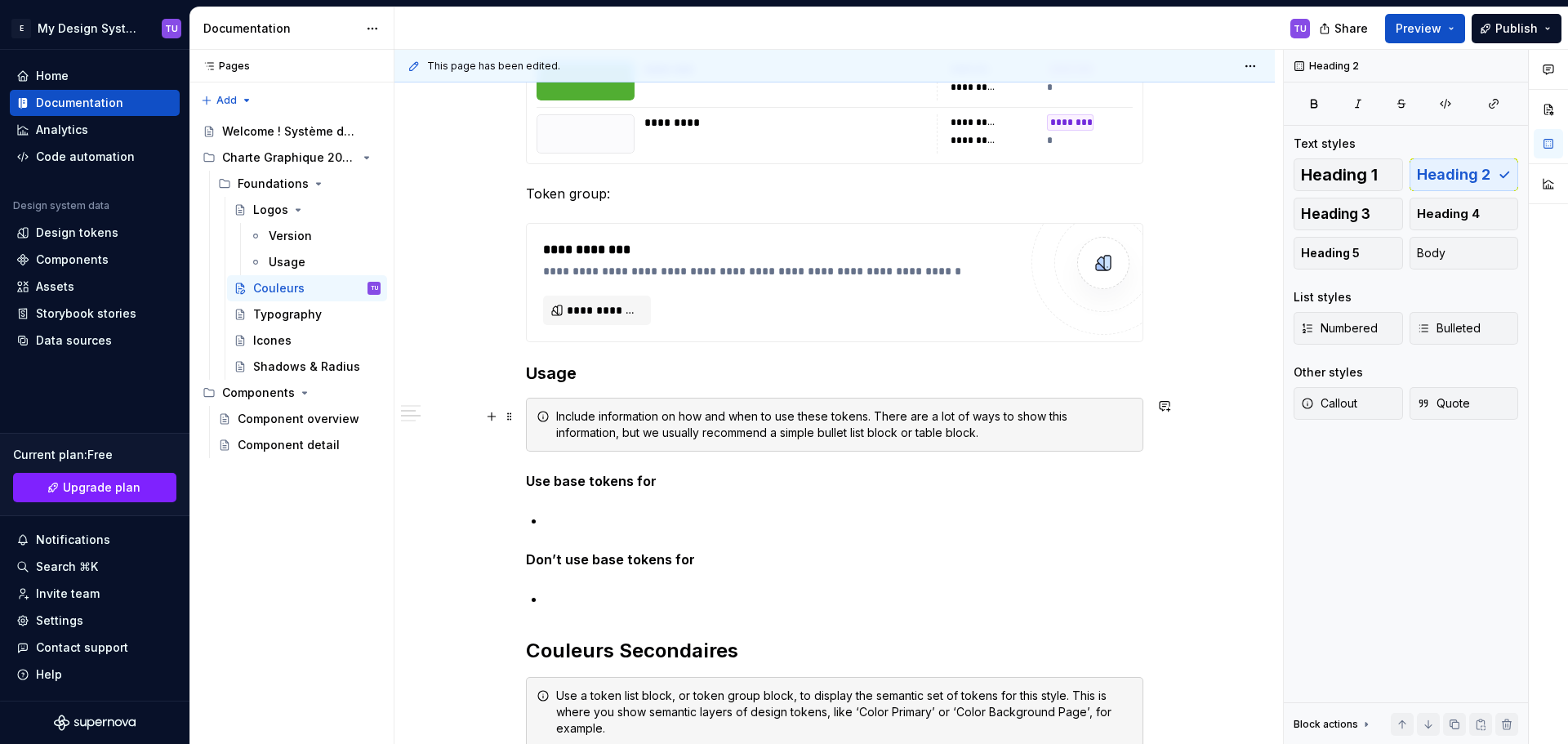
scroll to position [490, 0]
click at [568, 651] on h2 "Couleurs Secondaires" at bounding box center [834, 650] width 618 height 26
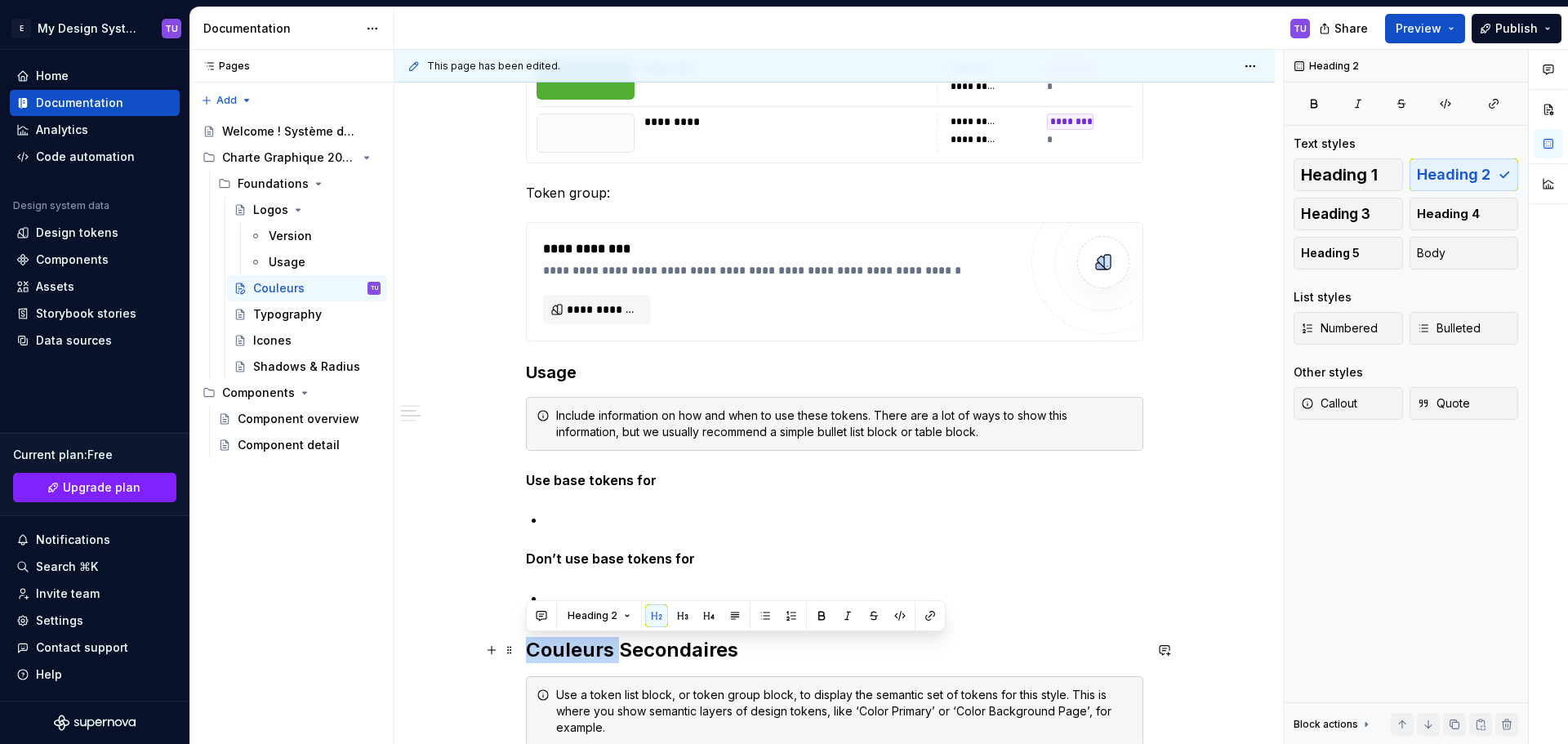
click at [568, 651] on h2 "Couleurs Secondaires" at bounding box center [834, 650] width 618 height 26
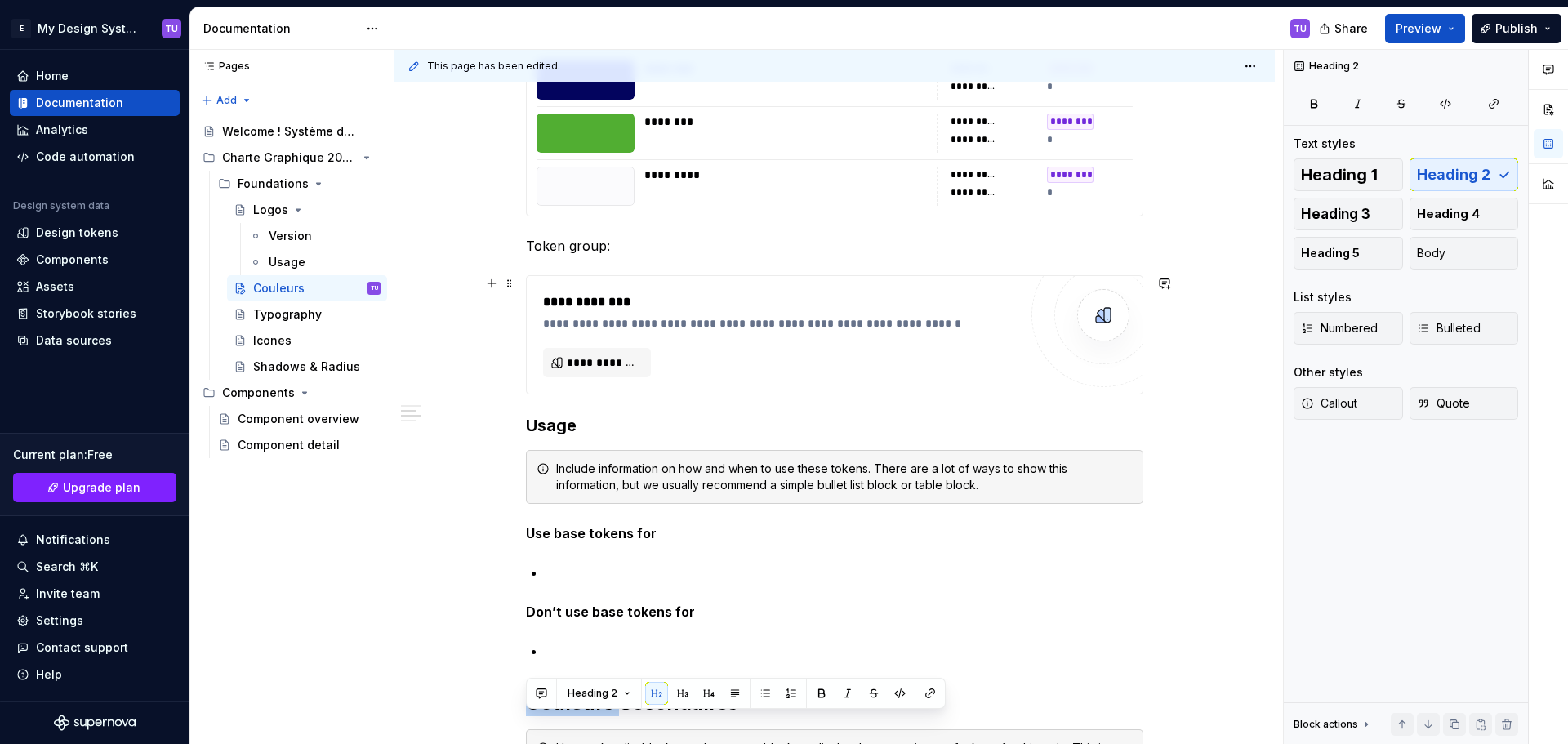
scroll to position [409, 0]
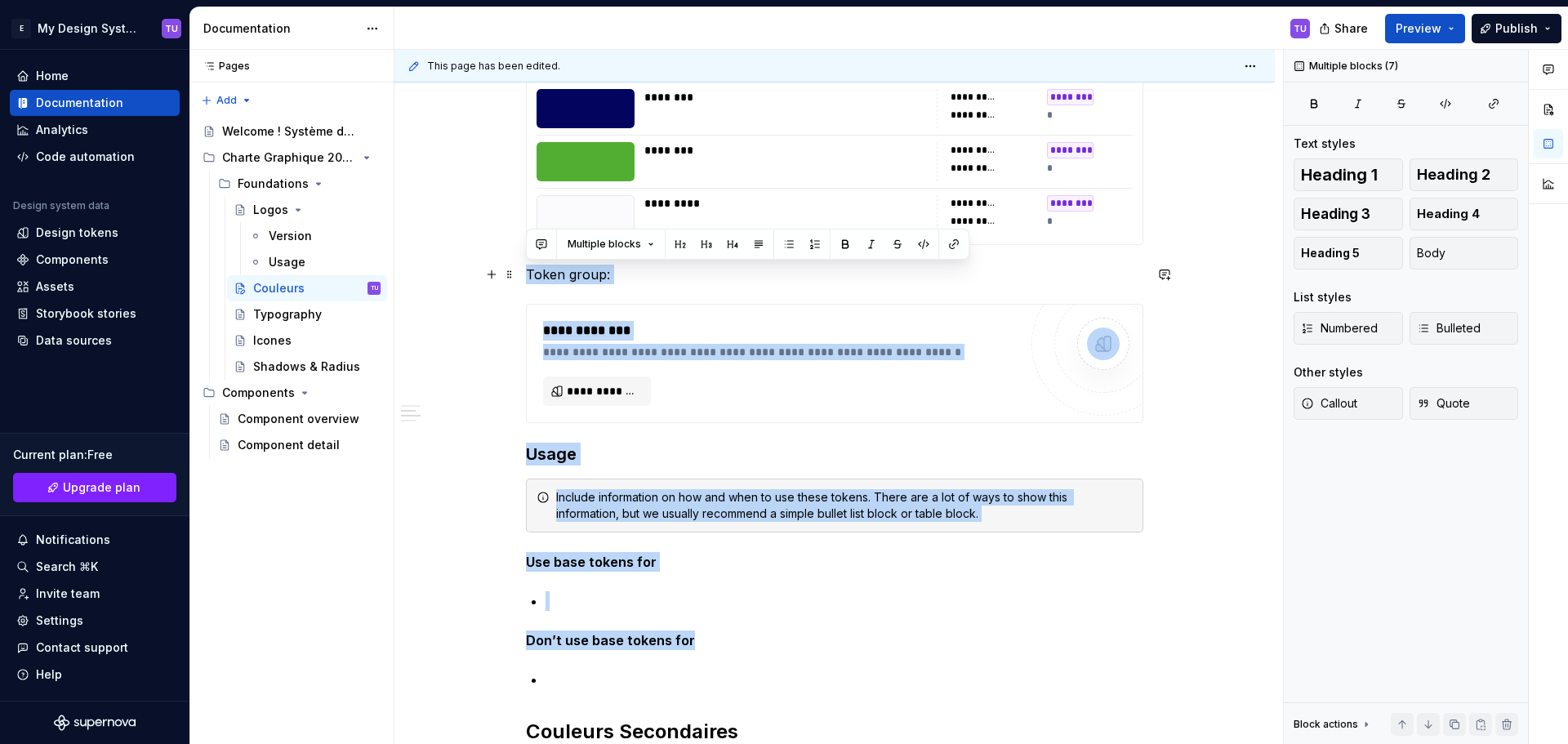
drag, startPoint x: 697, startPoint y: 640, endPoint x: 521, endPoint y: 268, distance: 411.5
click at [521, 268] on div "**********" at bounding box center [834, 756] width 880 height 1692
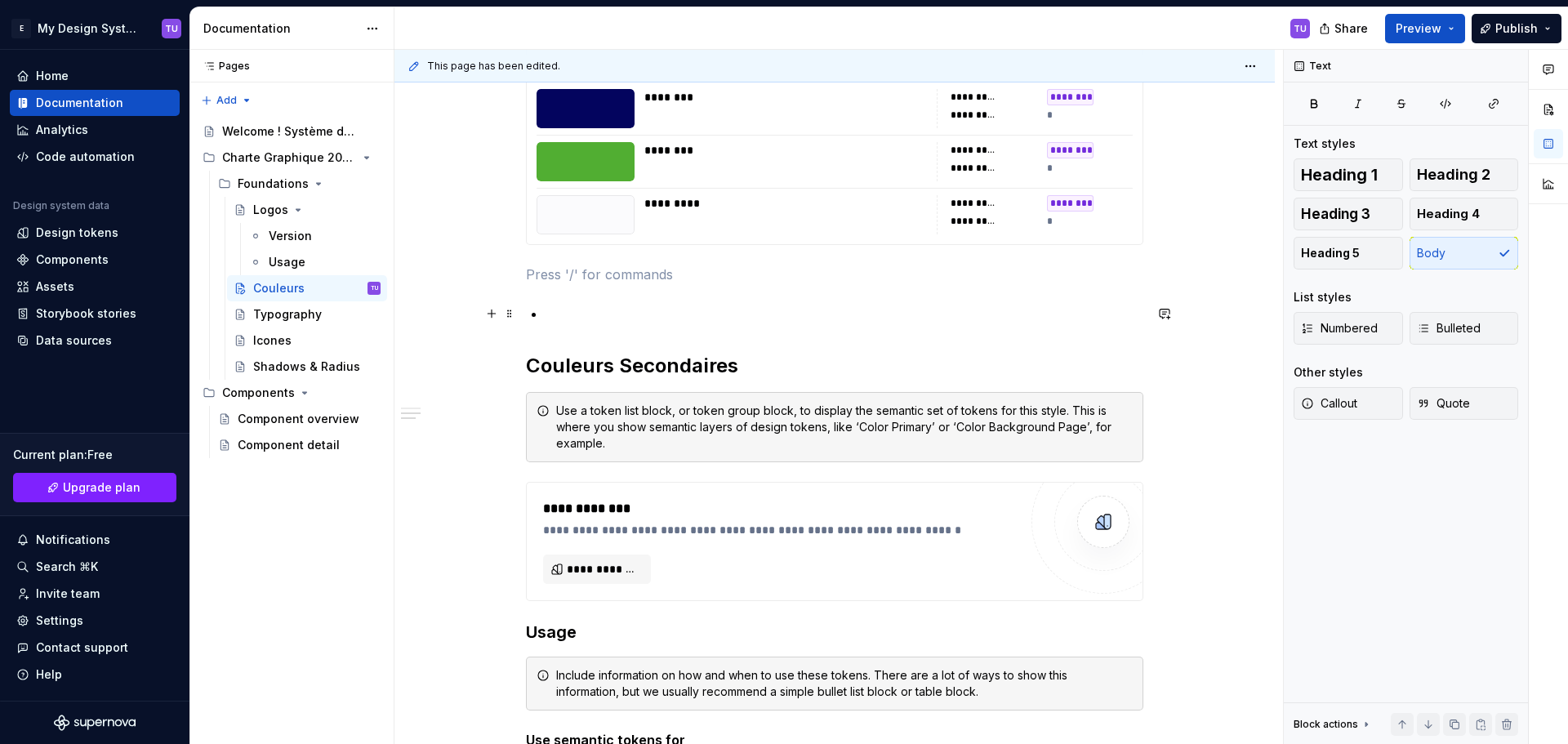
click at [579, 313] on p at bounding box center [844, 313] width 598 height 20
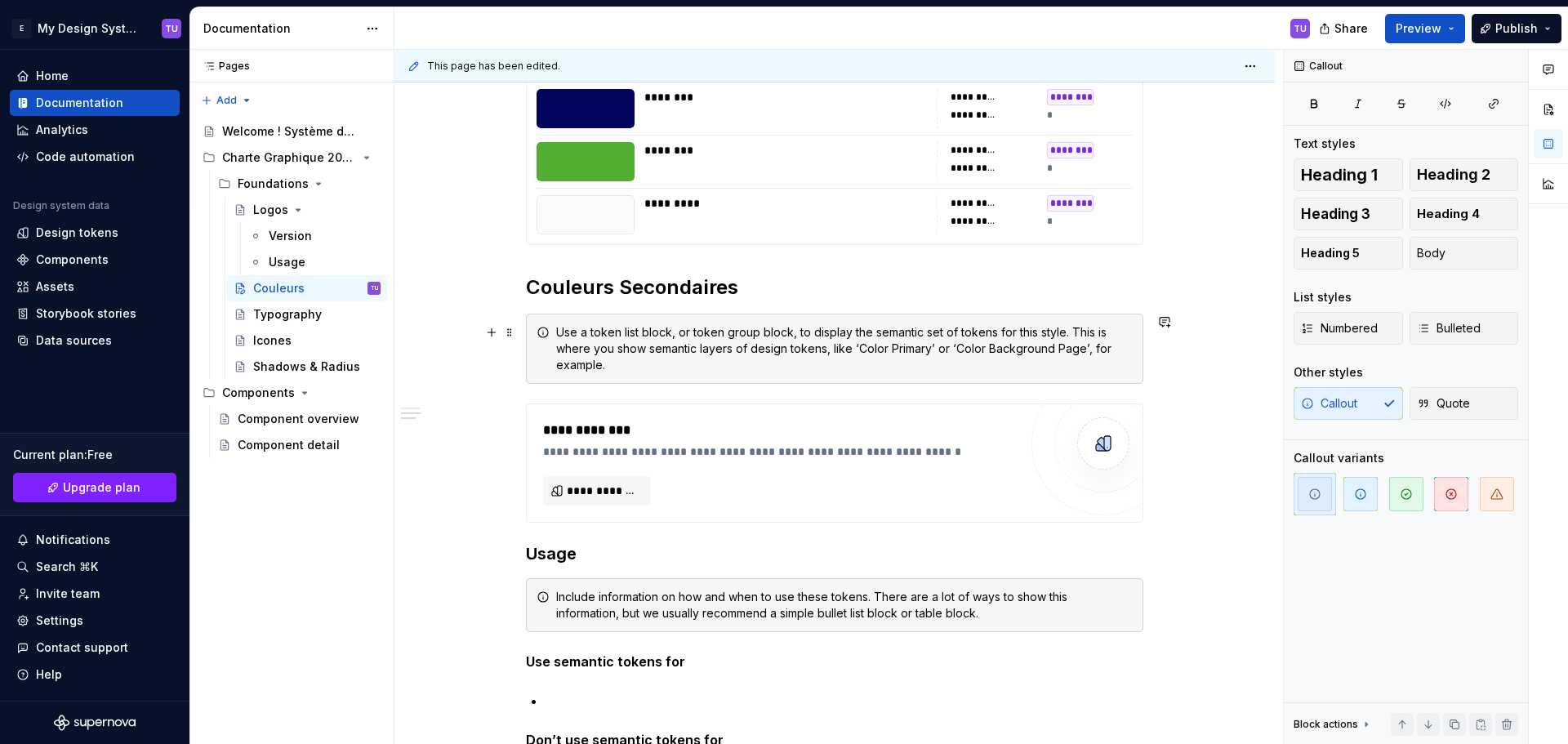
click at [573, 326] on div "Use a token list block, or token group block, to display the semantic set of to…" at bounding box center [844, 349] width 577 height 49
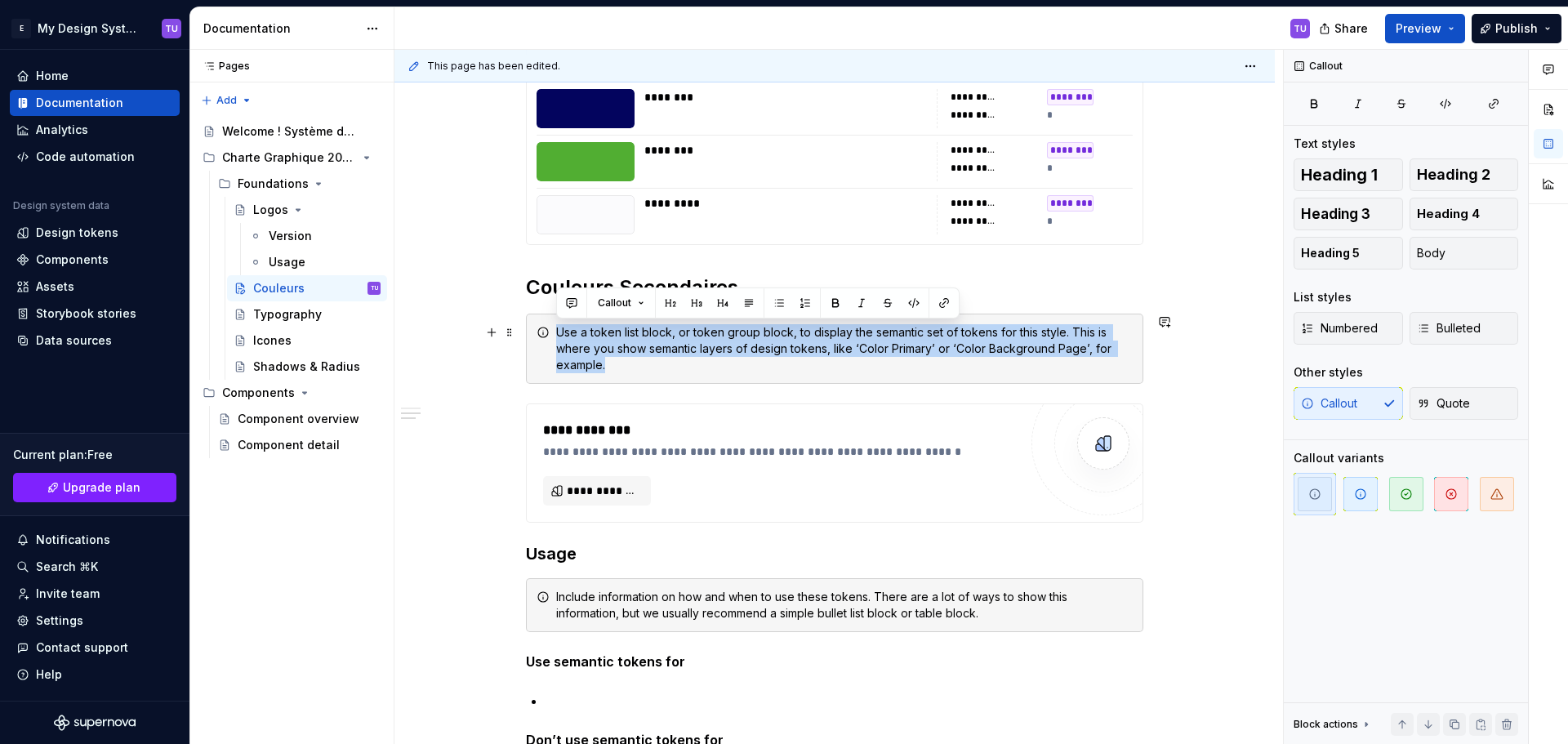
drag, startPoint x: 573, startPoint y: 326, endPoint x: 610, endPoint y: 364, distance: 53.0
click at [610, 364] on div "Use a token list block, or token group block, to display the semantic set of to…" at bounding box center [844, 349] width 577 height 49
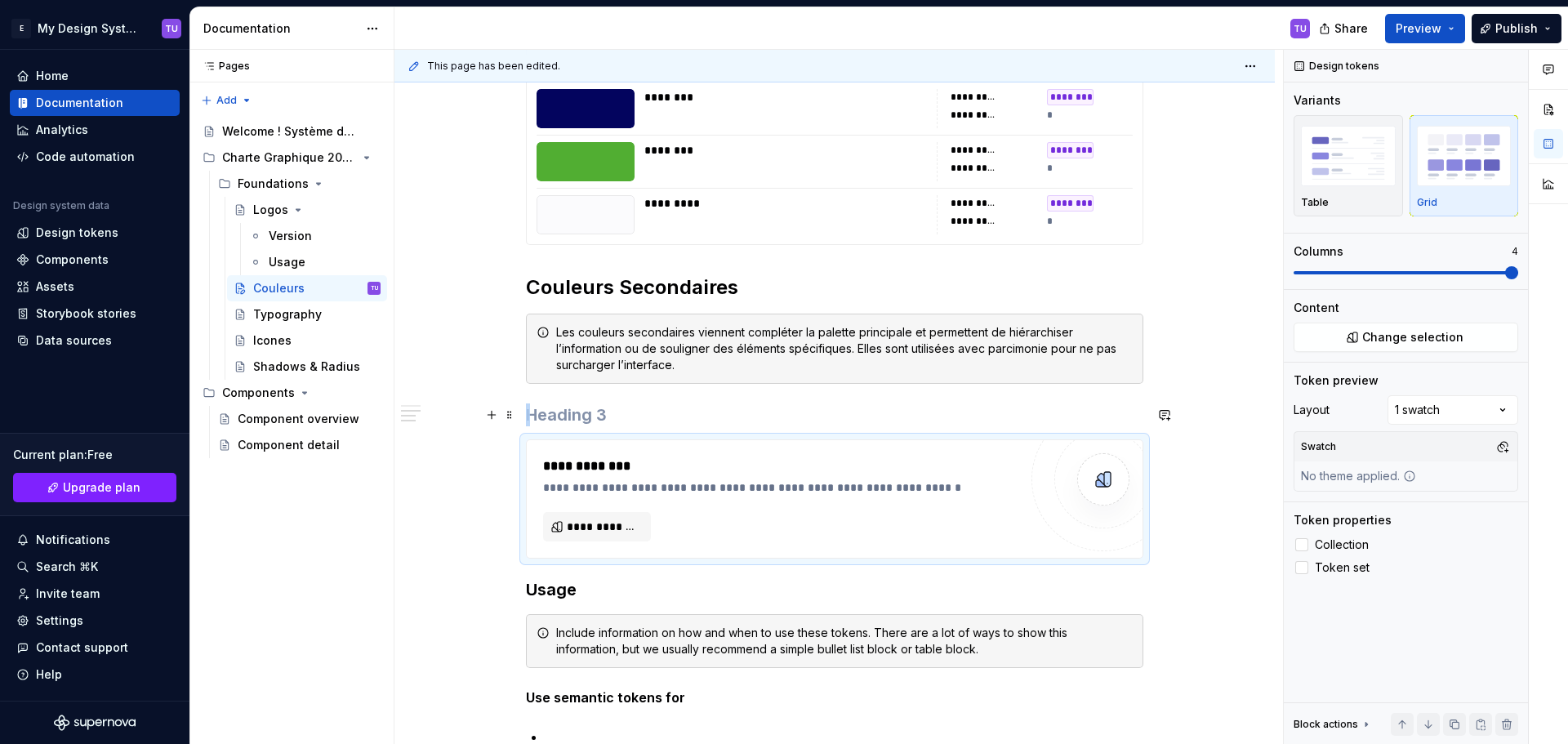
click at [567, 409] on h3 at bounding box center [834, 414] width 618 height 23
click at [689, 414] on h3 "🔵Bleu & nuance" at bounding box center [834, 414] width 618 height 23
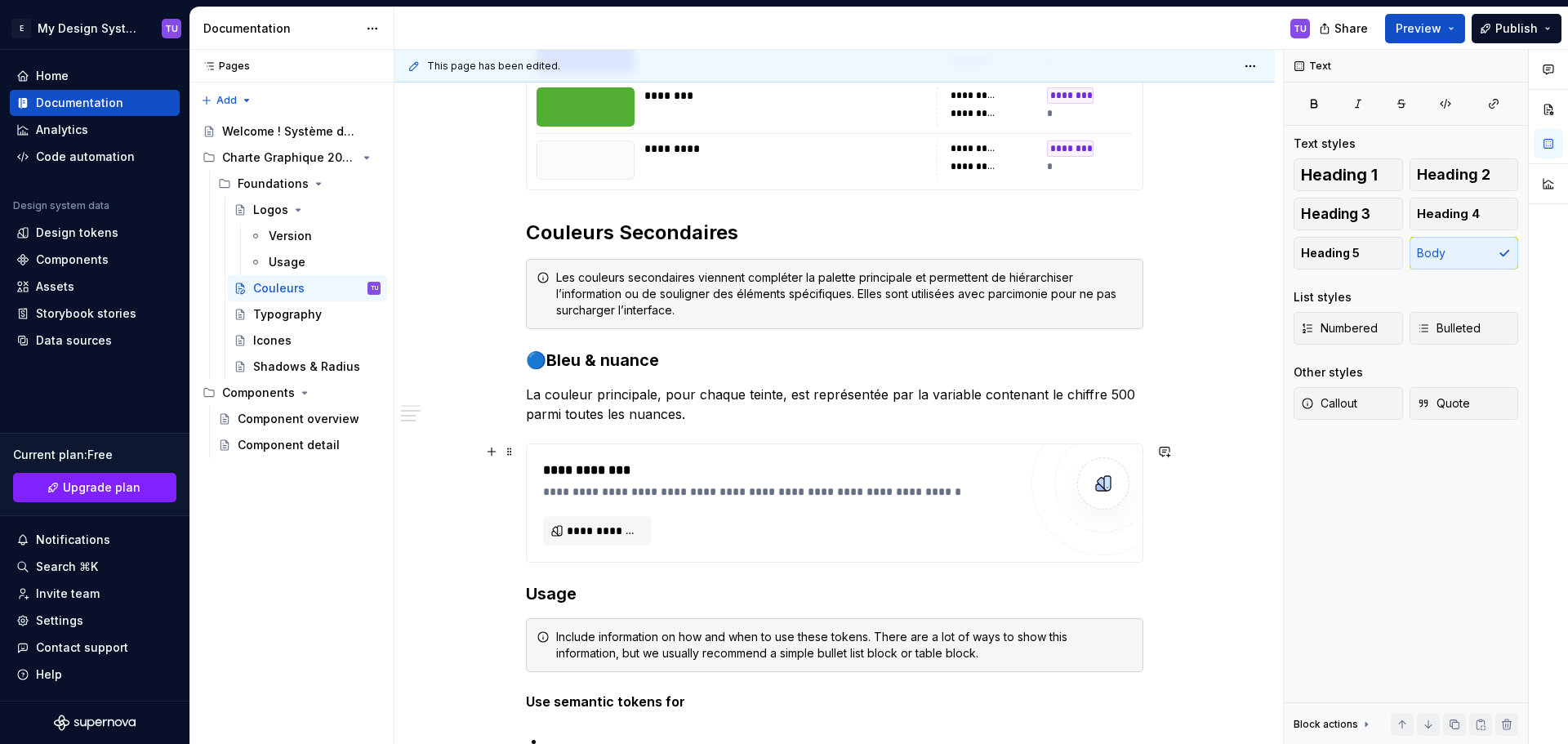
scroll to position [490, 0]
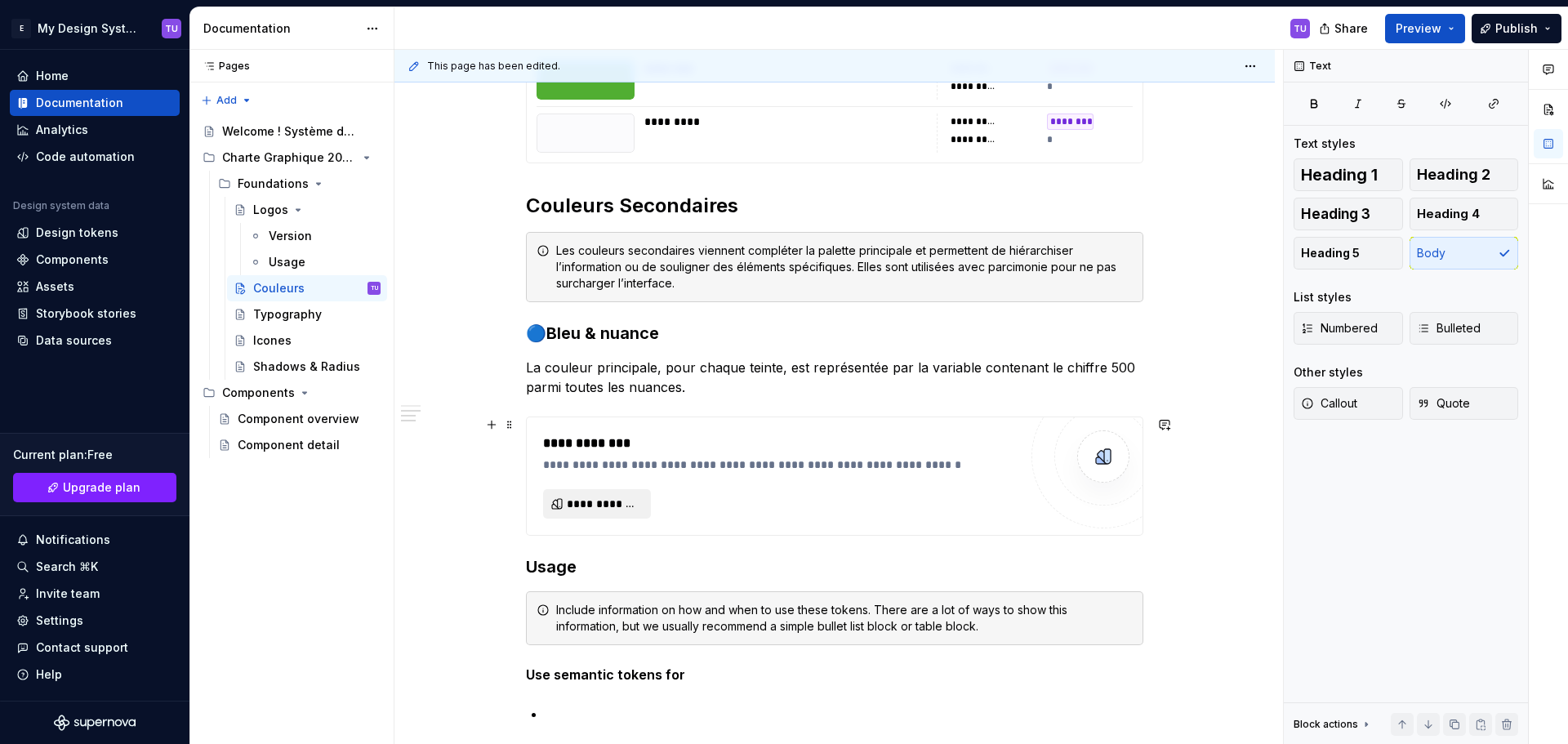
click at [595, 505] on span "**********" at bounding box center [603, 503] width 74 height 16
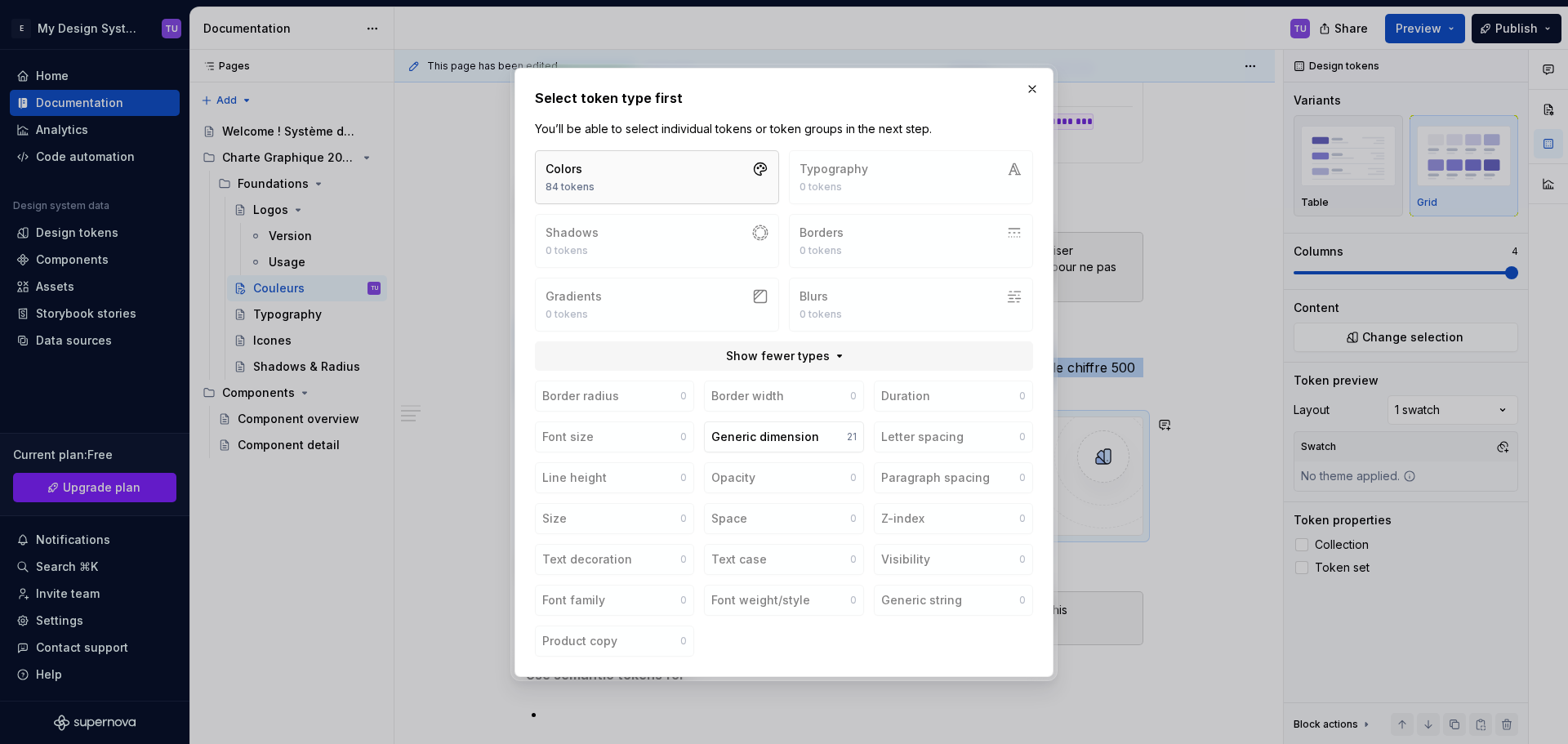
click at [694, 178] on button "Colors 84 tokens" at bounding box center [657, 177] width 244 height 54
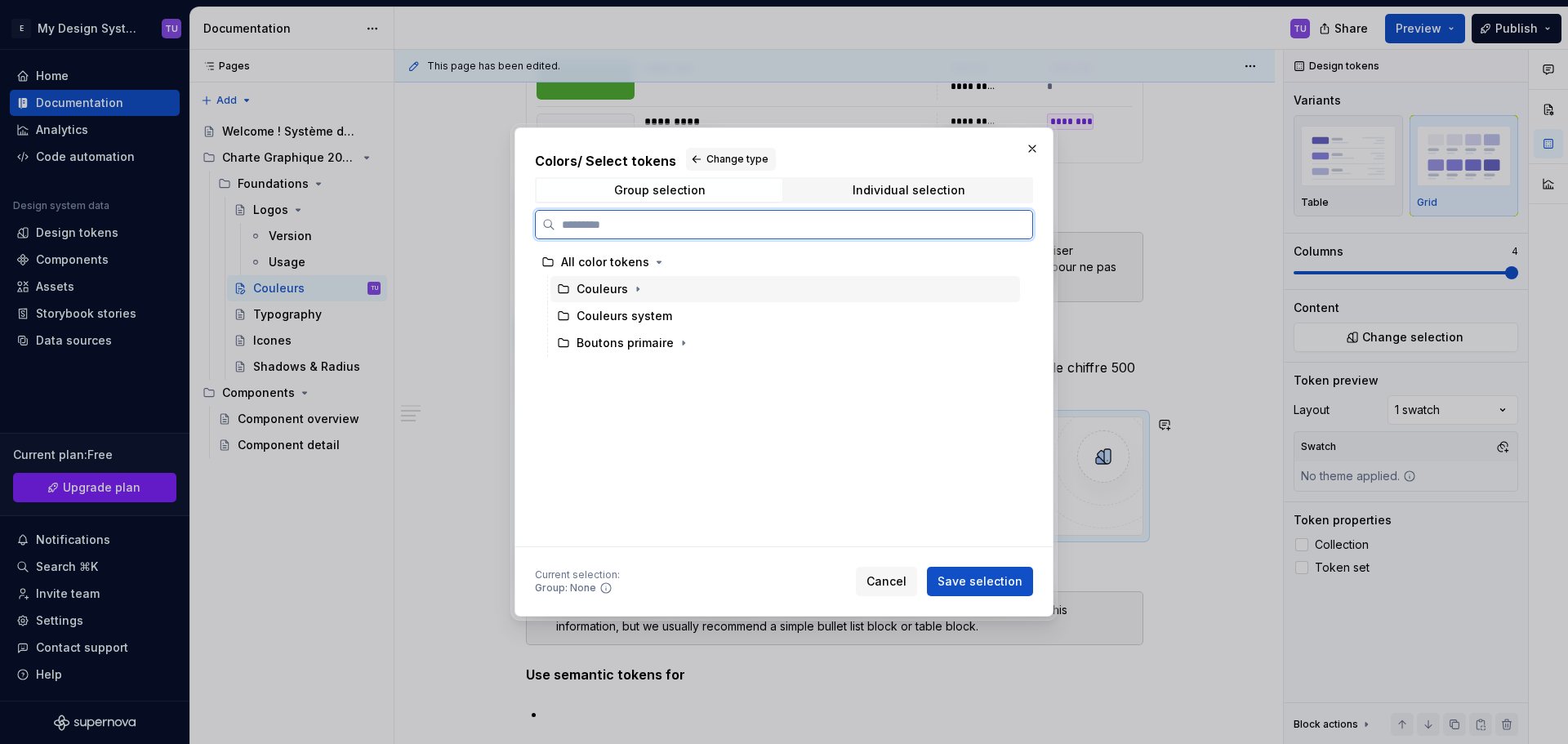
click at [661, 295] on div "Couleurs" at bounding box center [785, 289] width 470 height 26
click at [861, 187] on div "Individual selection" at bounding box center [909, 189] width 113 height 13
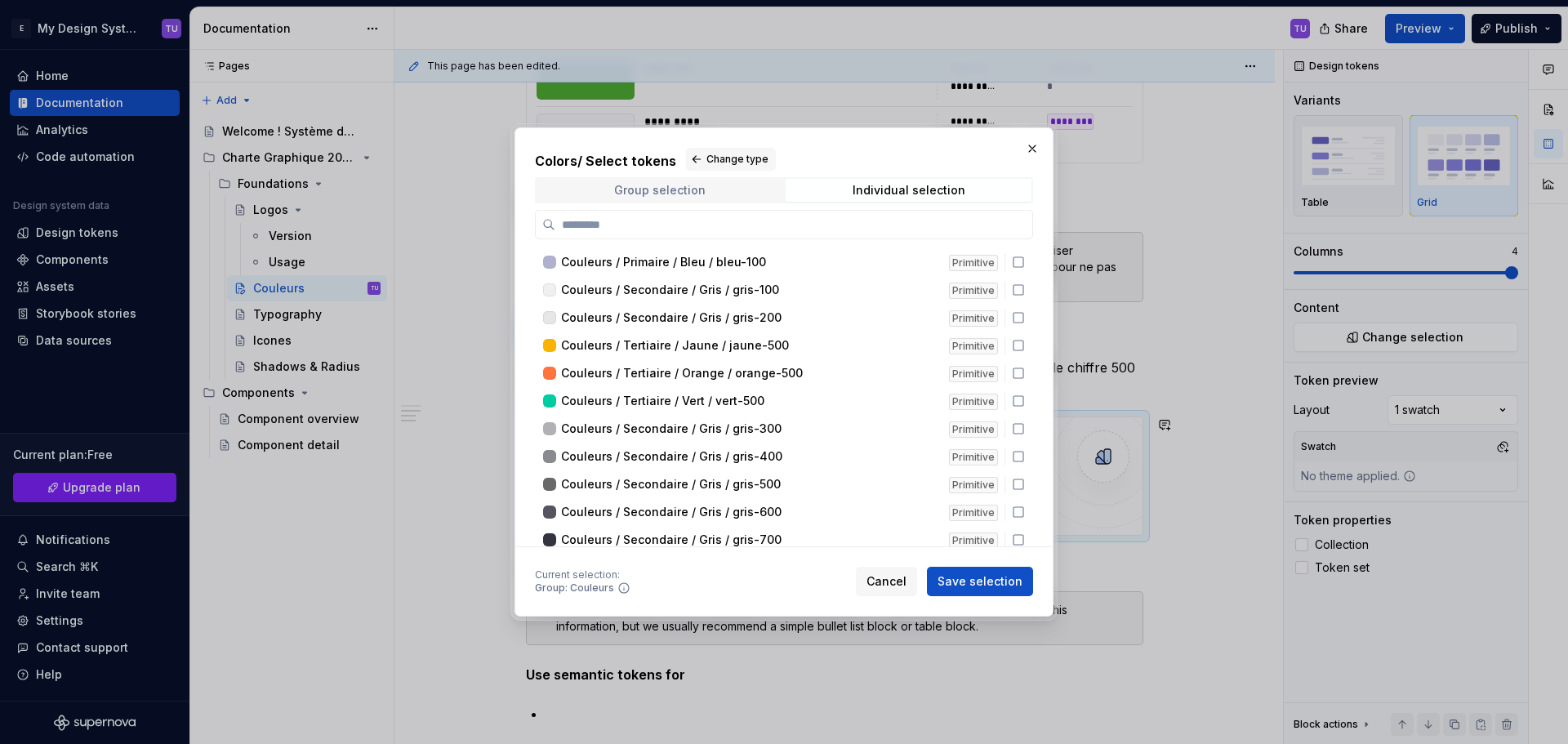
click at [692, 189] on div "Group selection" at bounding box center [660, 189] width 92 height 13
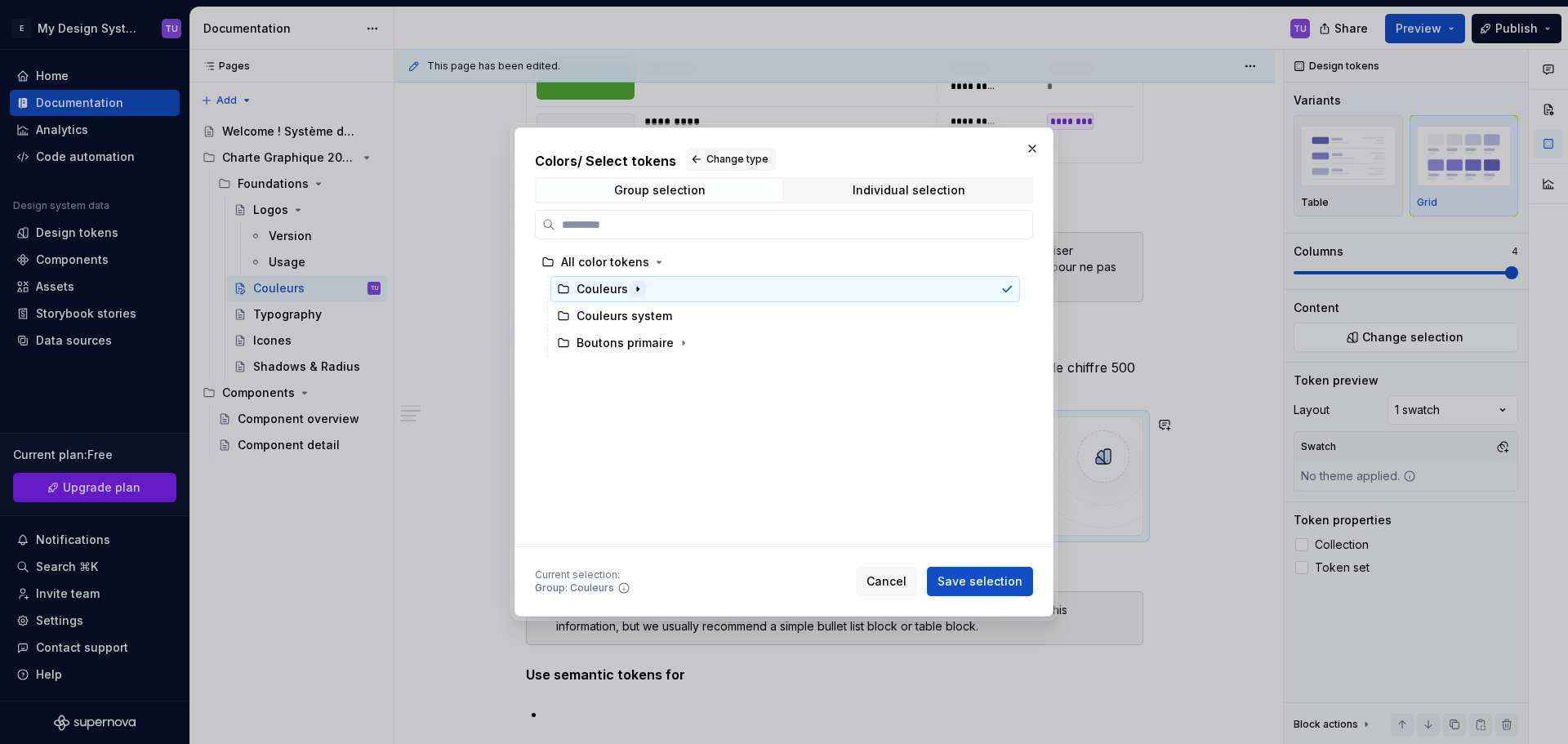
click at [633, 284] on icon "button" at bounding box center [637, 289] width 13 height 13
click at [647, 316] on icon "button" at bounding box center [648, 315] width 2 height 4
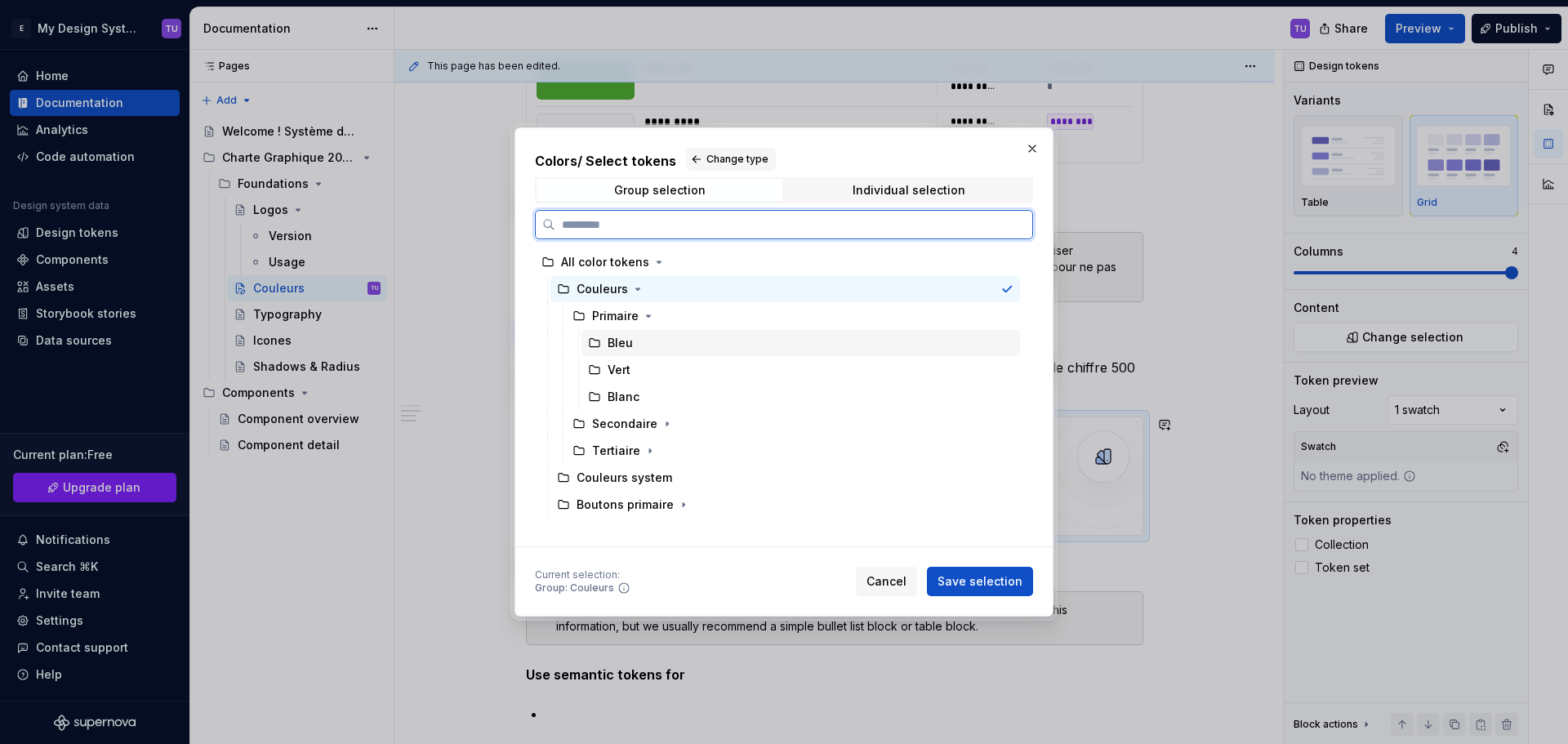
click at [635, 341] on div "Bleu" at bounding box center [800, 342] width 438 height 26
click at [624, 419] on div "Secondaire" at bounding box center [624, 423] width 65 height 16
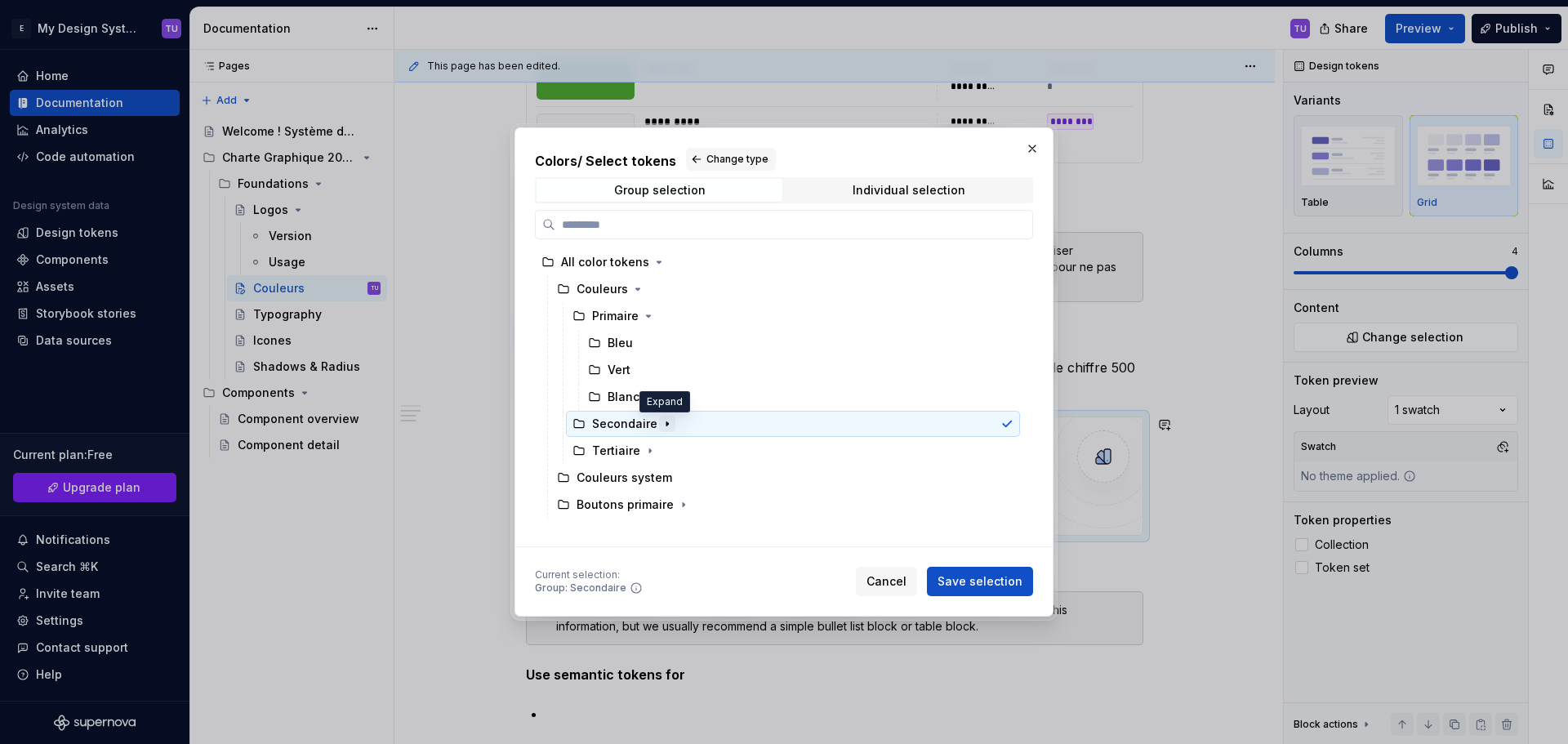
click at [661, 417] on icon "button" at bounding box center [667, 423] width 13 height 13
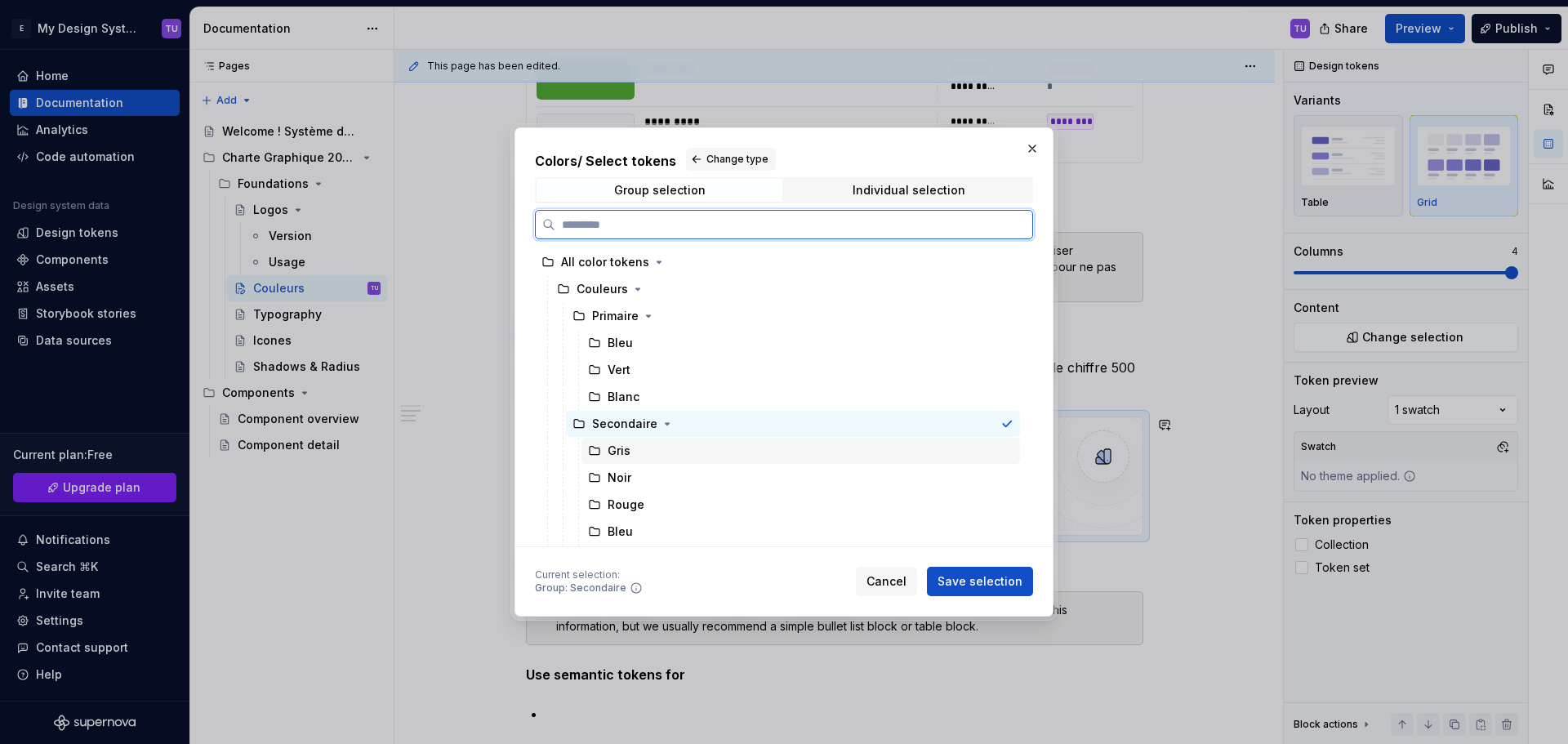
scroll to position [107, 0]
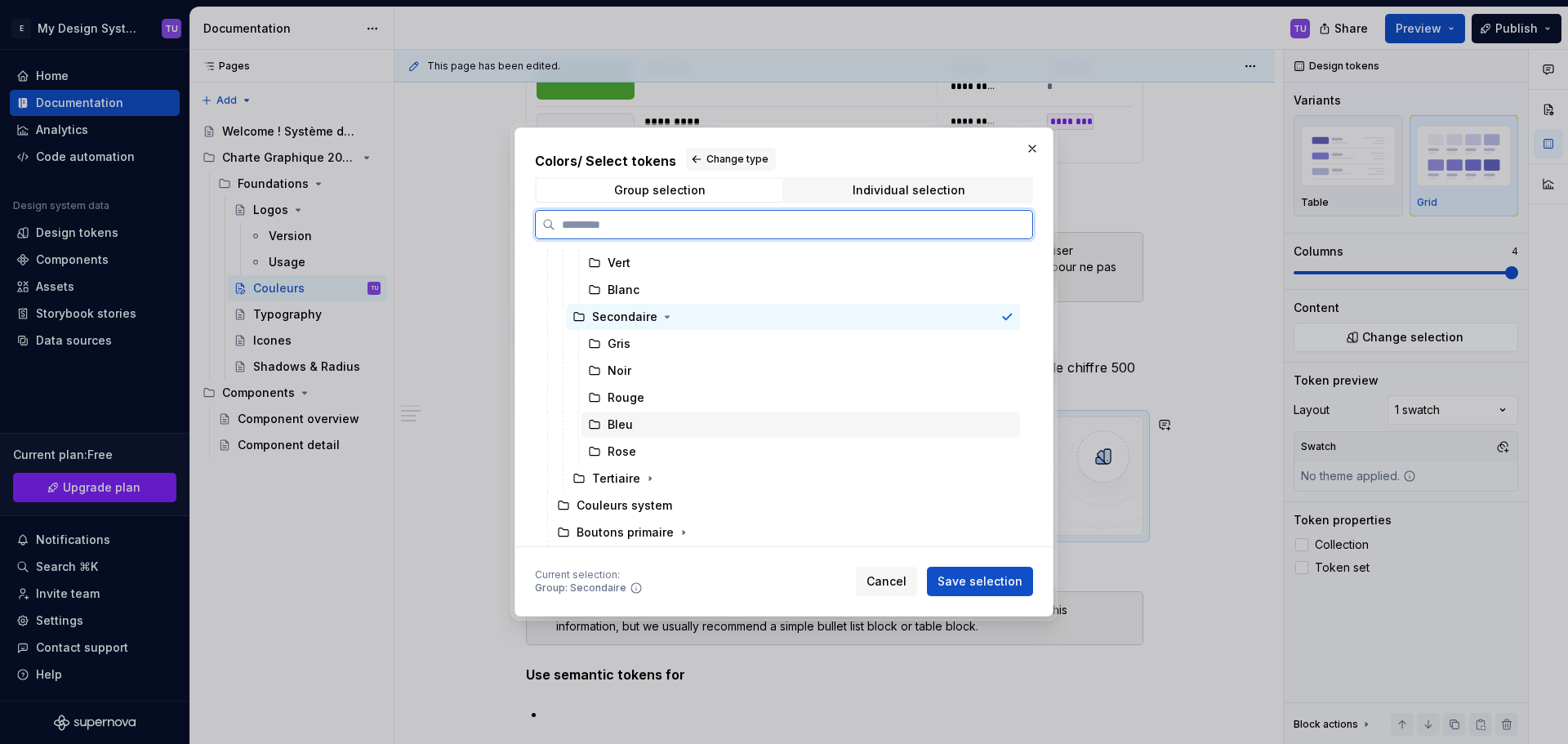
click at [623, 429] on div "Bleu" at bounding box center [620, 424] width 25 height 16
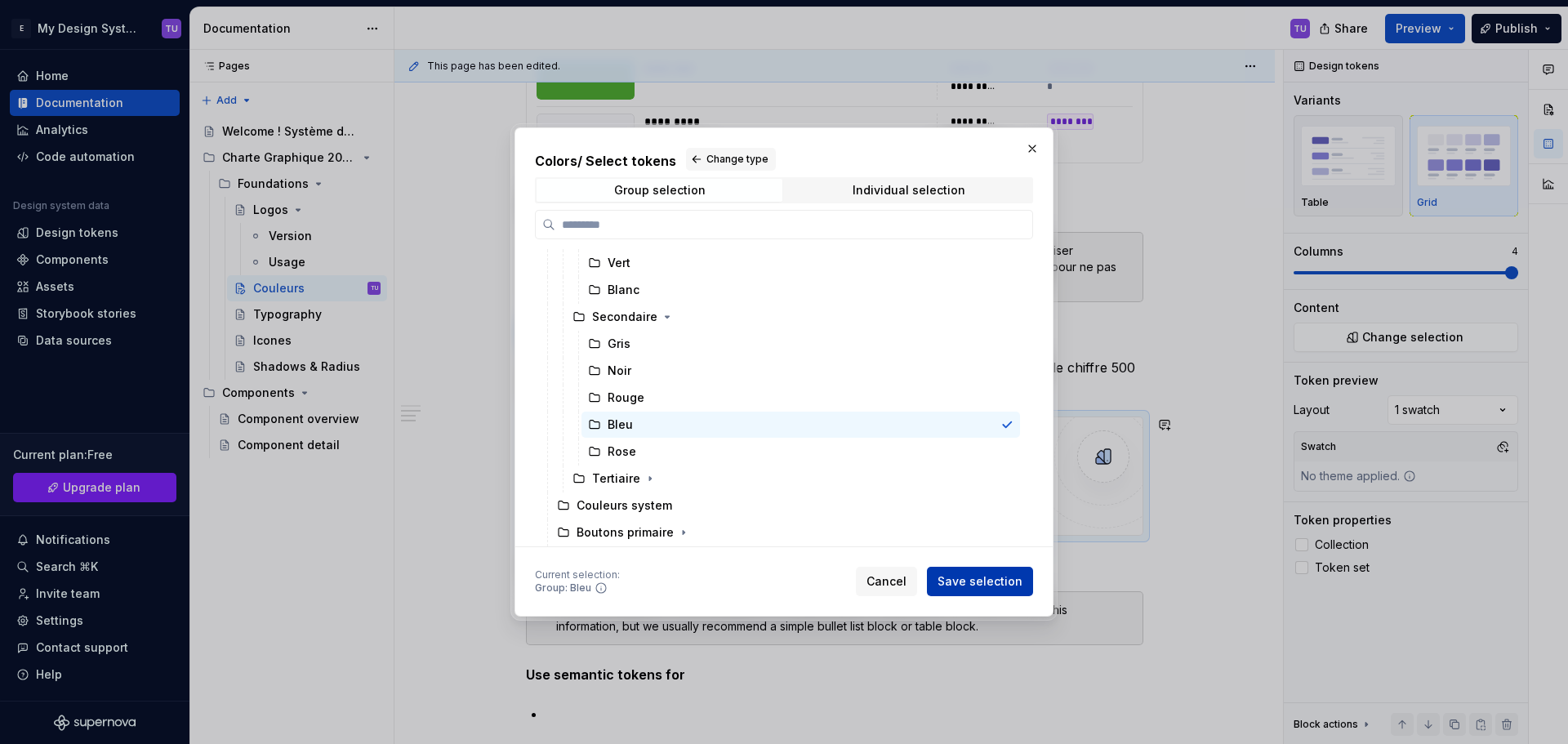
click at [990, 579] on span "Save selection" at bounding box center [979, 581] width 85 height 16
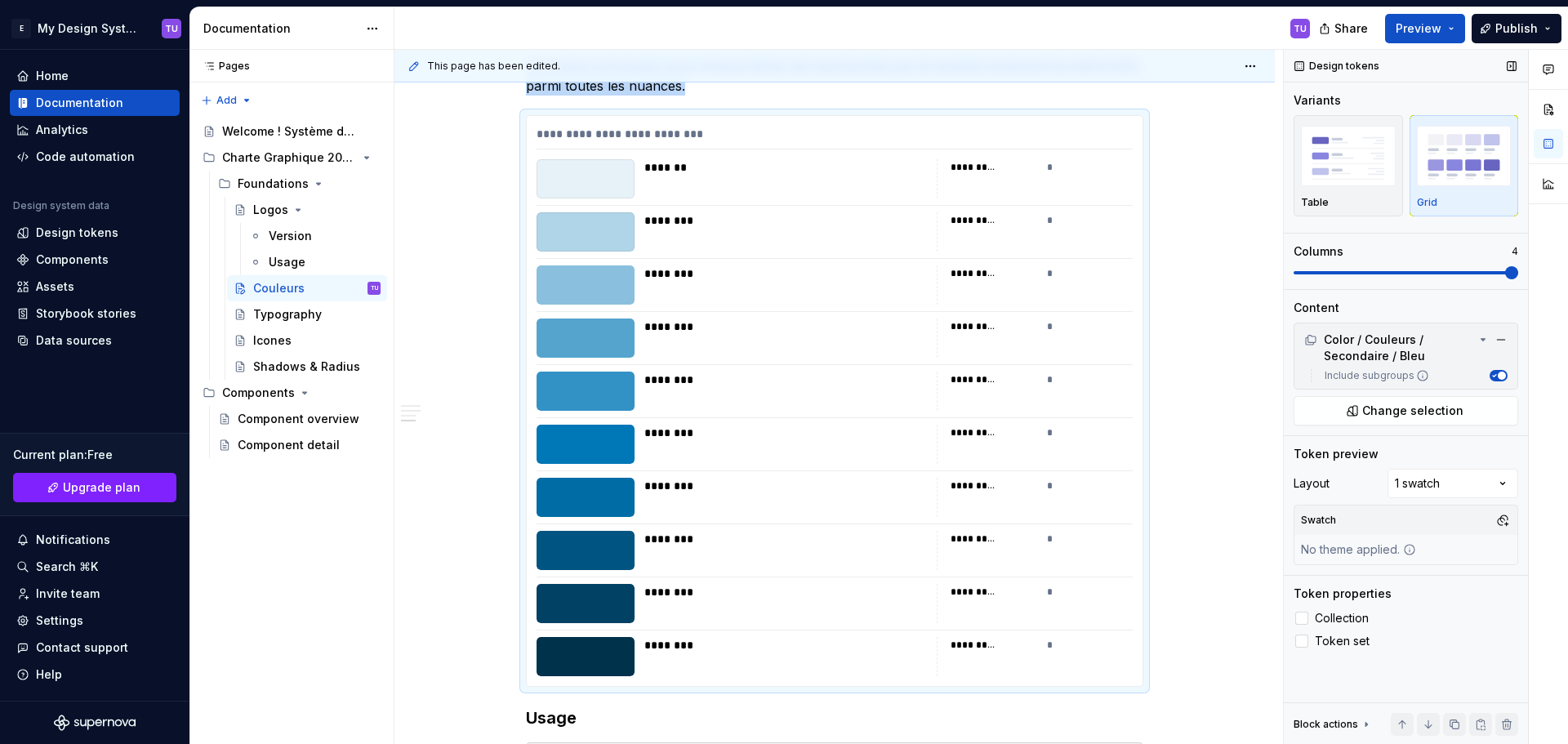
scroll to position [814, 0]
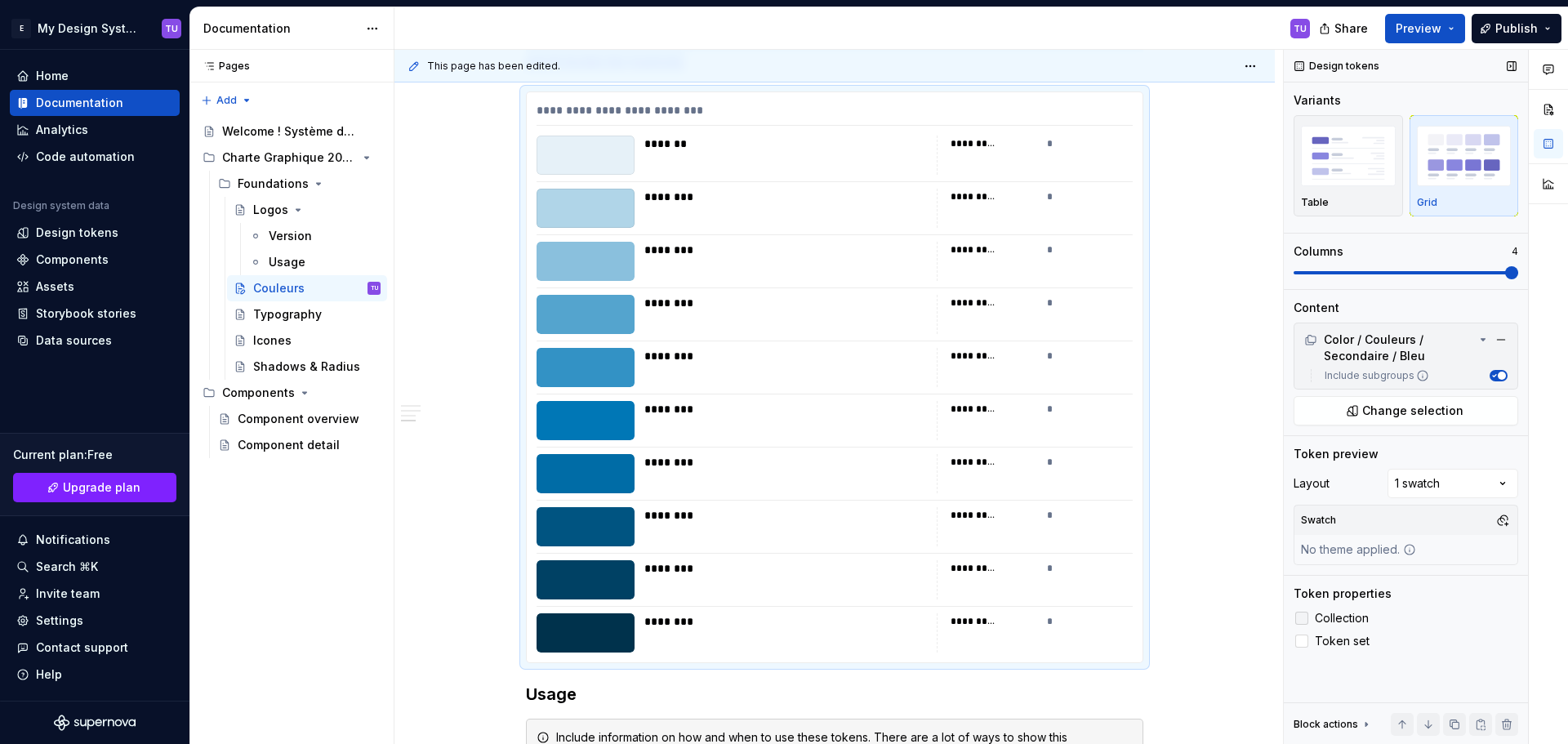
click at [1310, 612] on label "Collection" at bounding box center [1406, 617] width 224 height 20
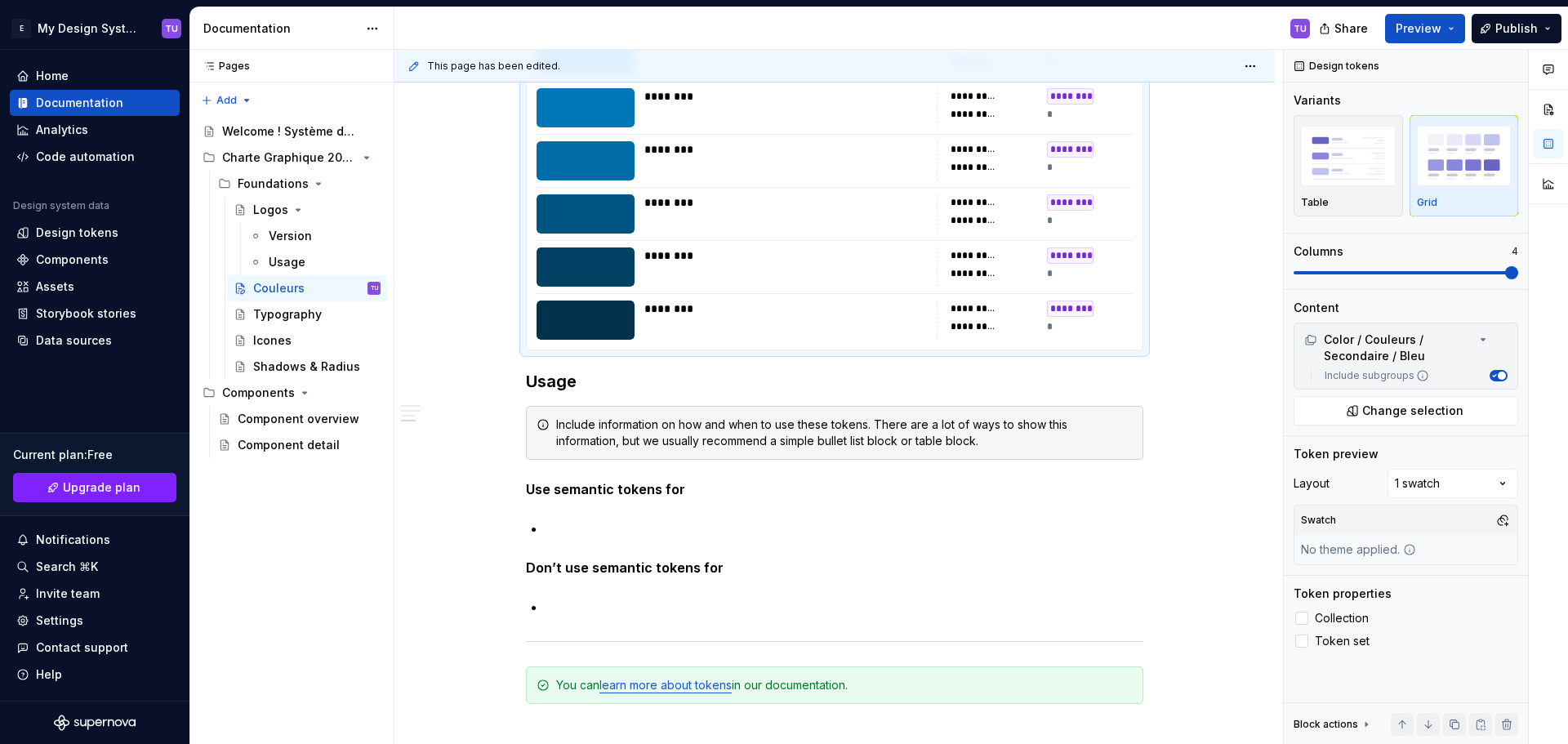
scroll to position [1141, 0]
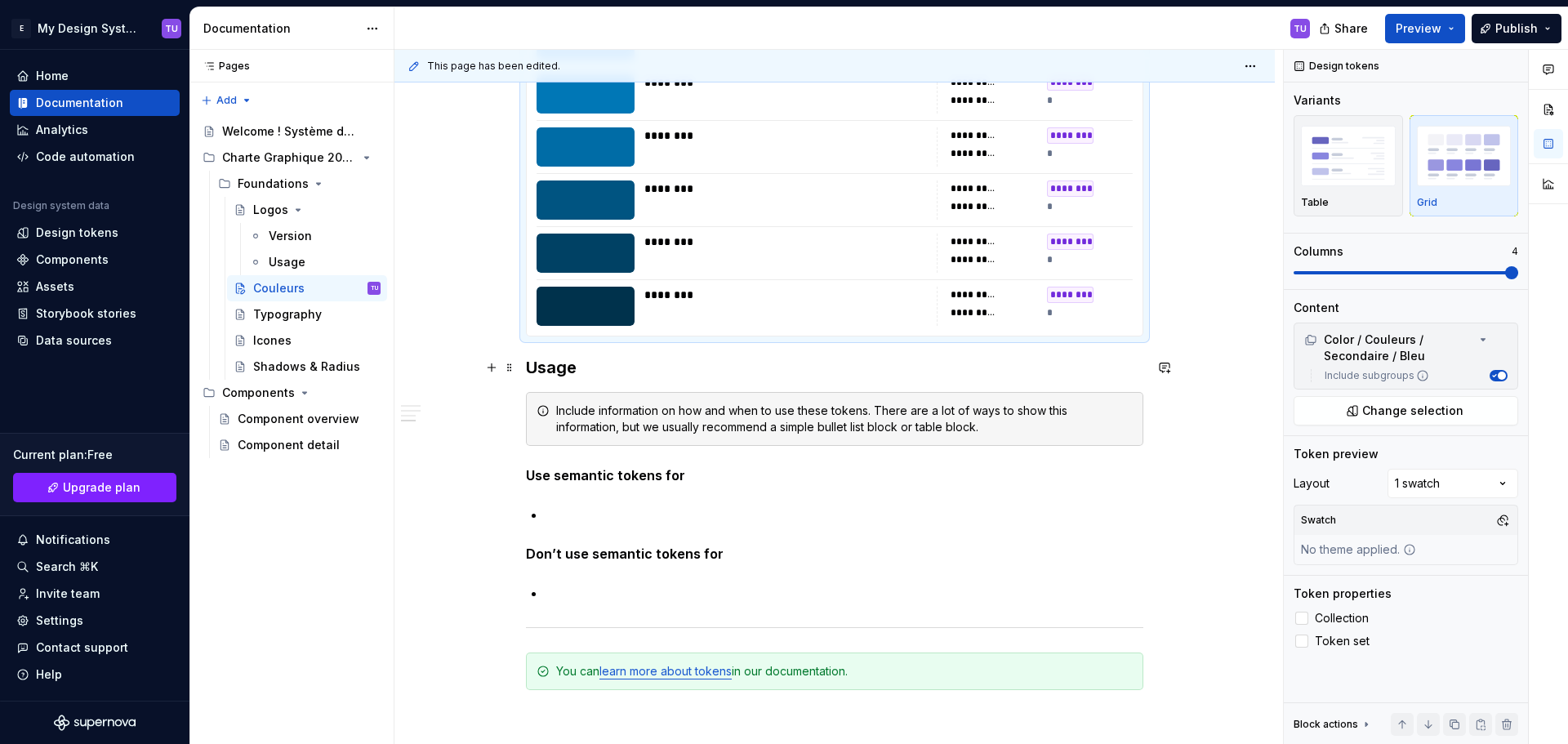
click at [542, 364] on h3 "Usage" at bounding box center [834, 367] width 618 height 23
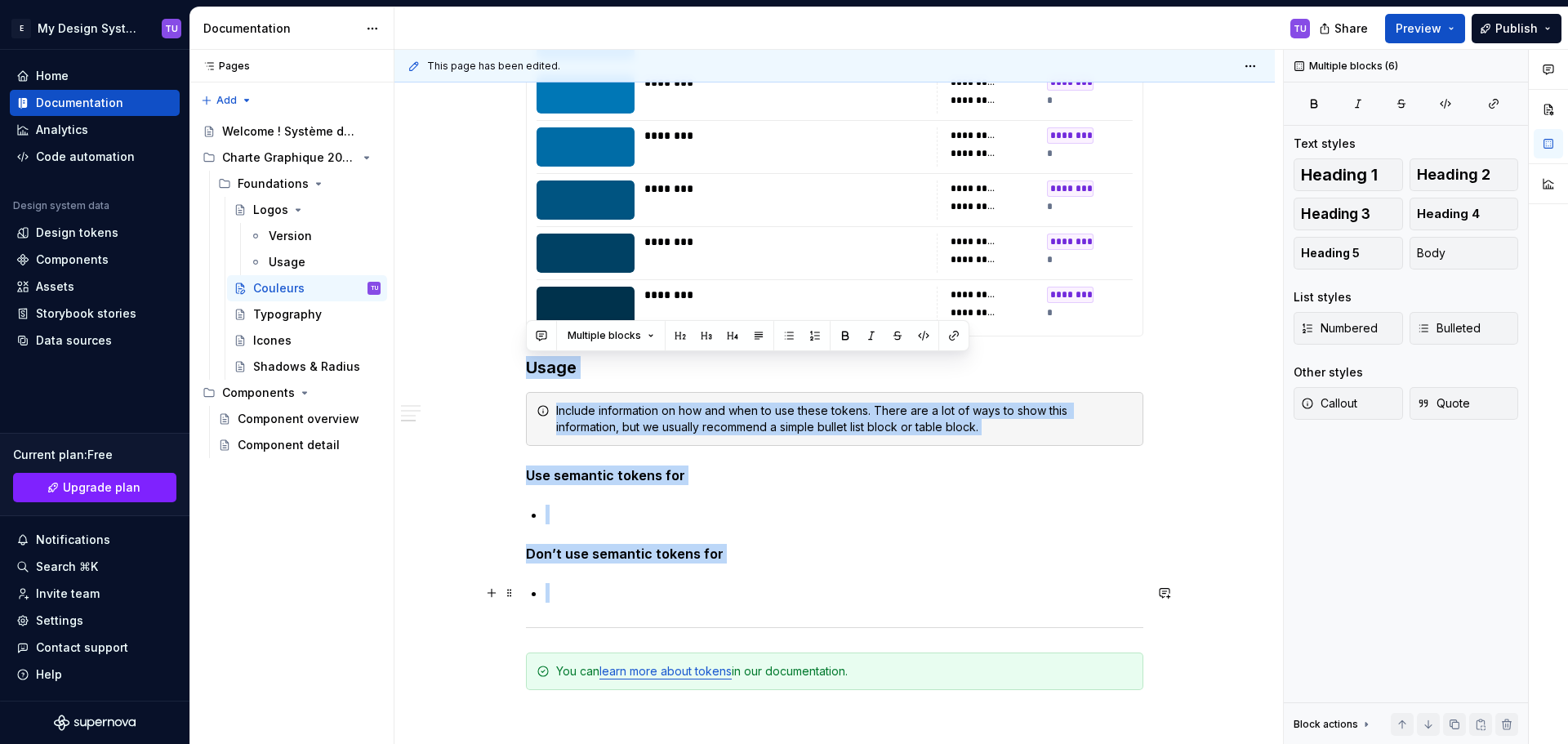
drag, startPoint x: 542, startPoint y: 364, endPoint x: 570, endPoint y: 588, distance: 225.7
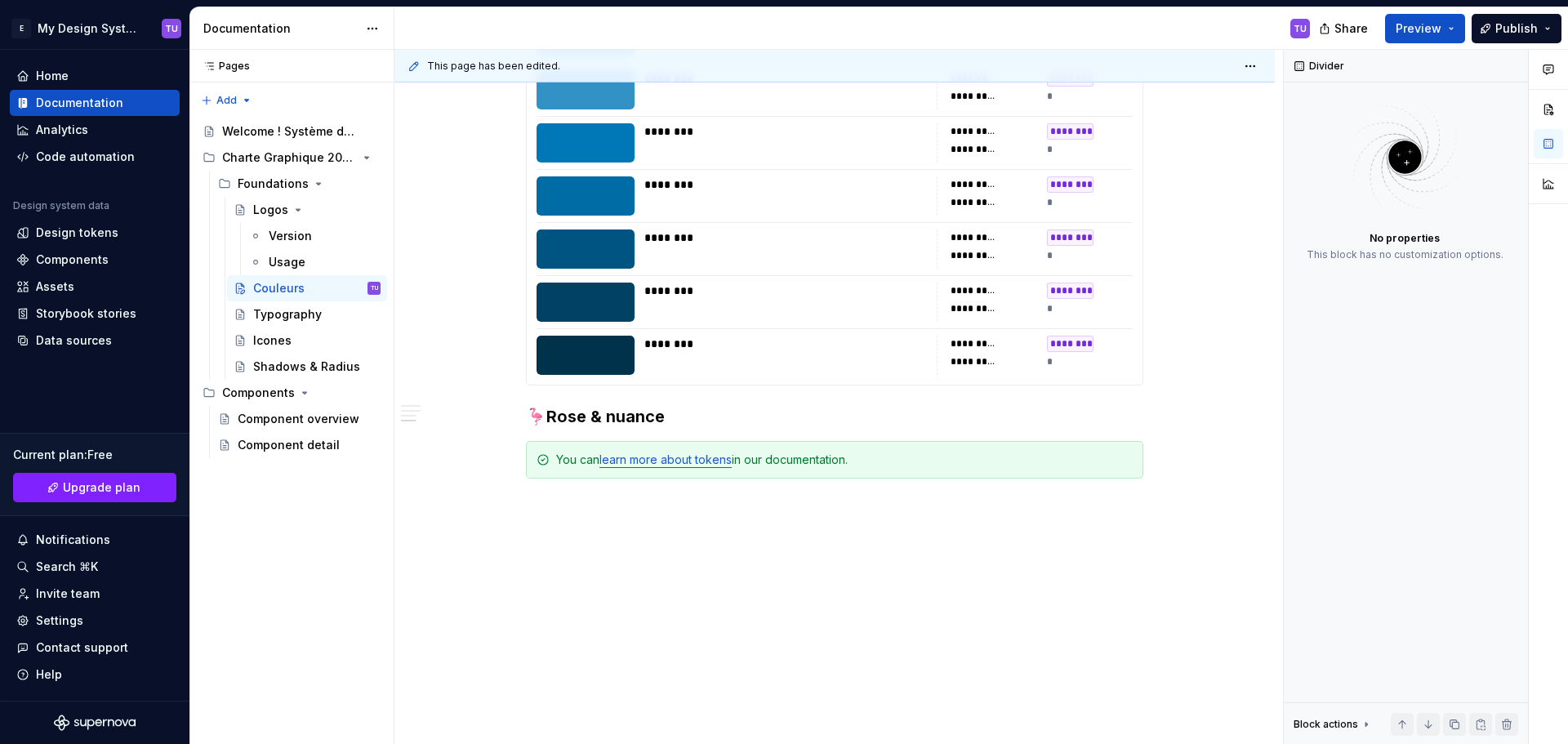
scroll to position [1138, 0]
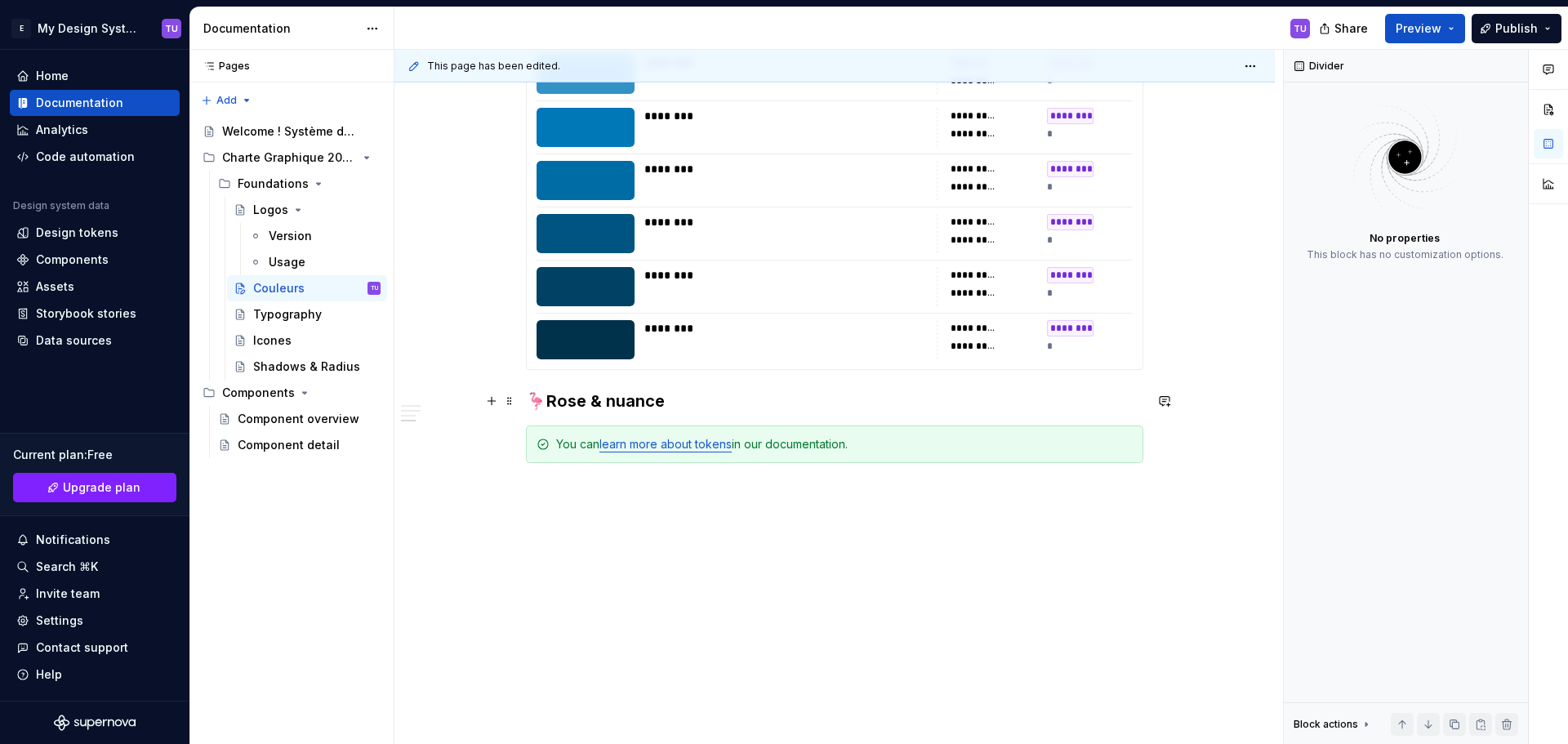
click at [677, 396] on h3 "🦩Rose & nuance" at bounding box center [834, 401] width 618 height 23
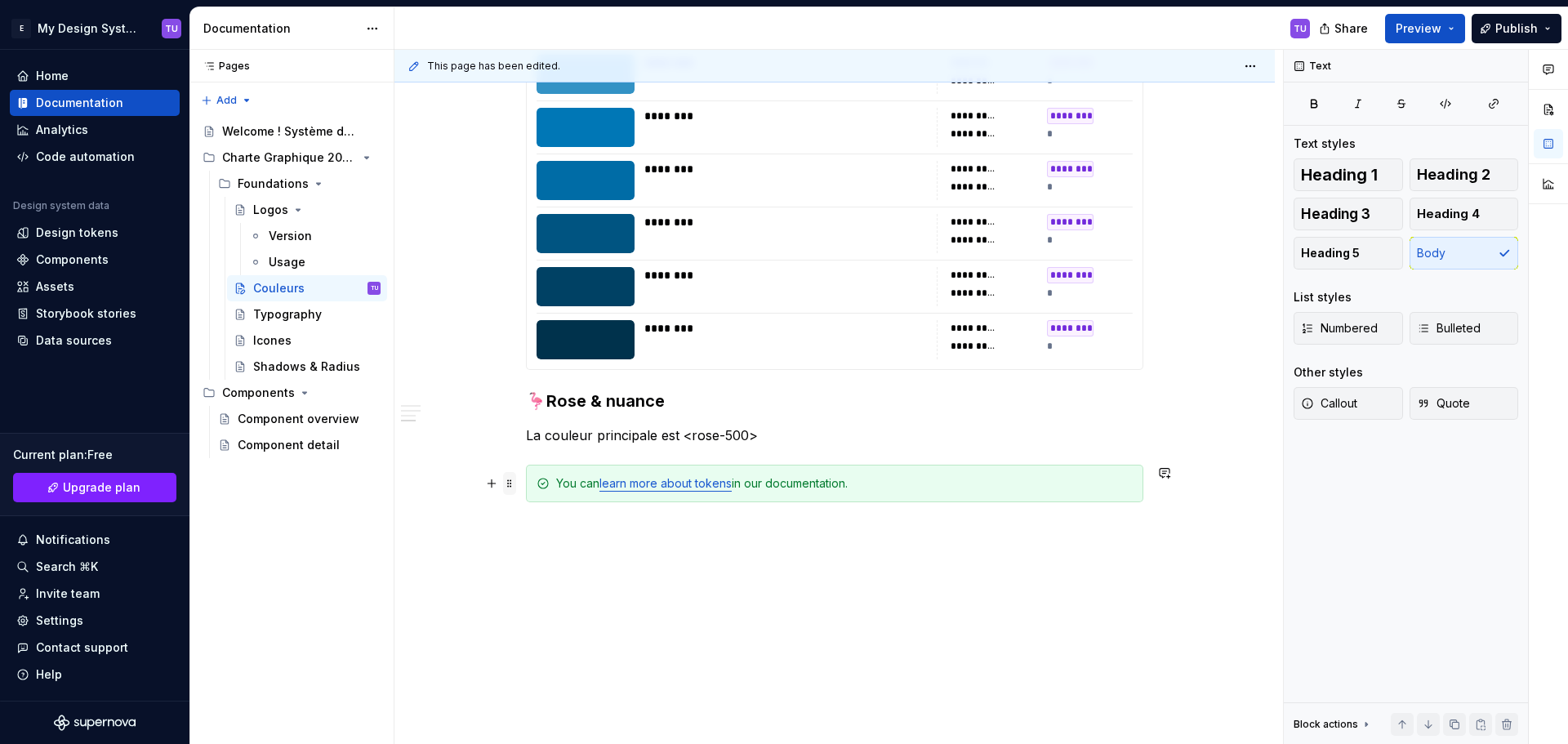
click at [505, 485] on span at bounding box center [509, 483] width 13 height 23
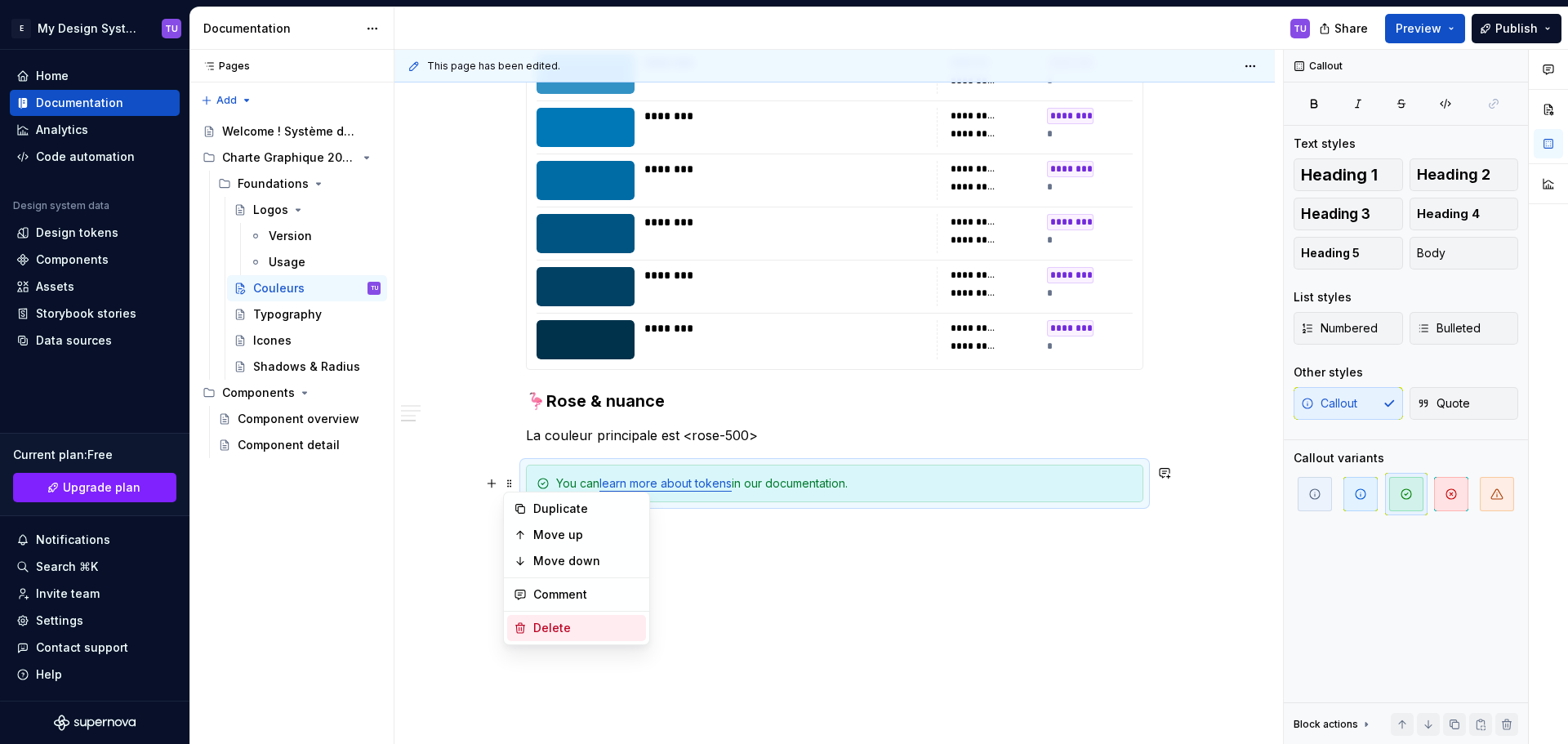
click at [552, 633] on div "Delete" at bounding box center [586, 628] width 106 height 16
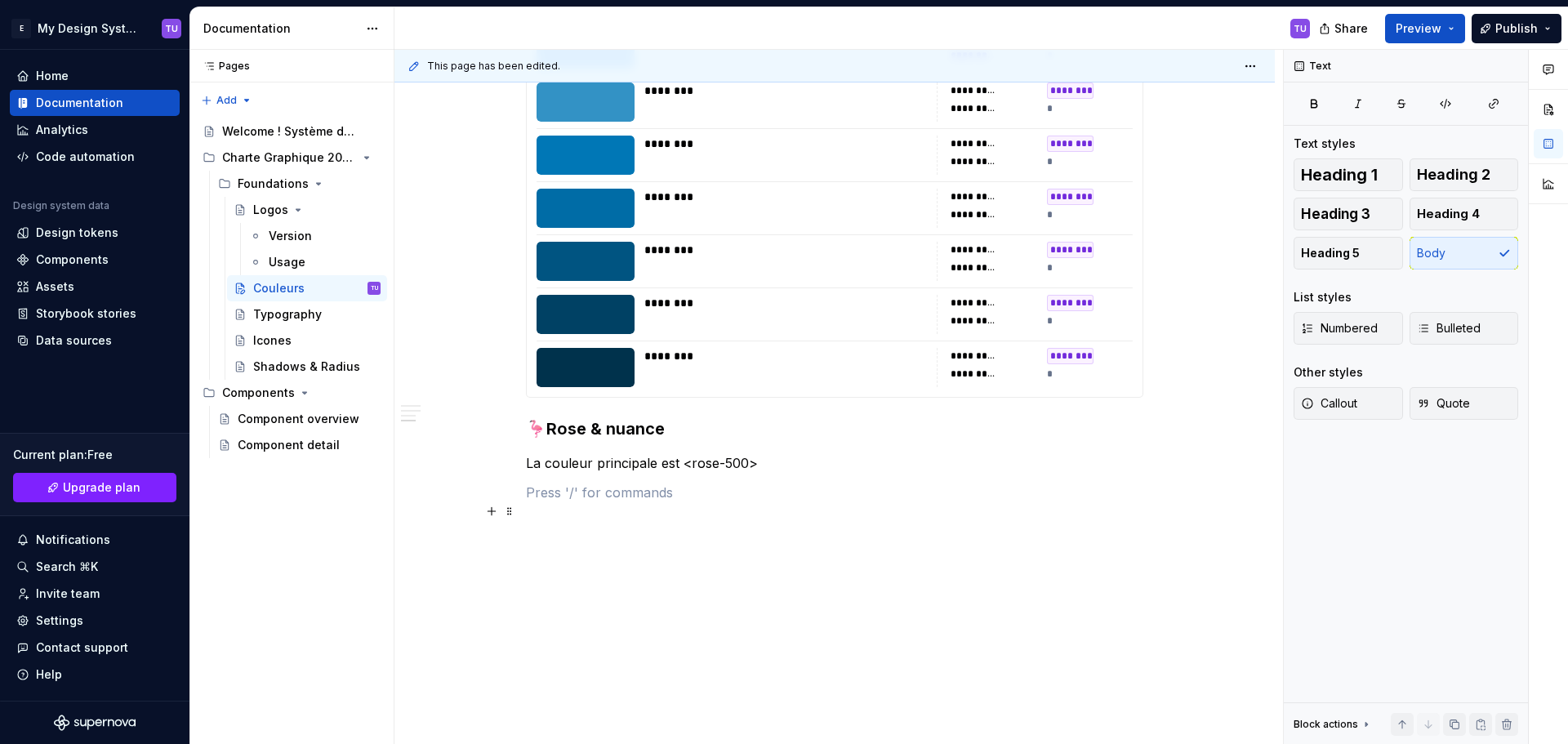
scroll to position [1110, 0]
click at [497, 492] on button "button" at bounding box center [491, 492] width 23 height 23
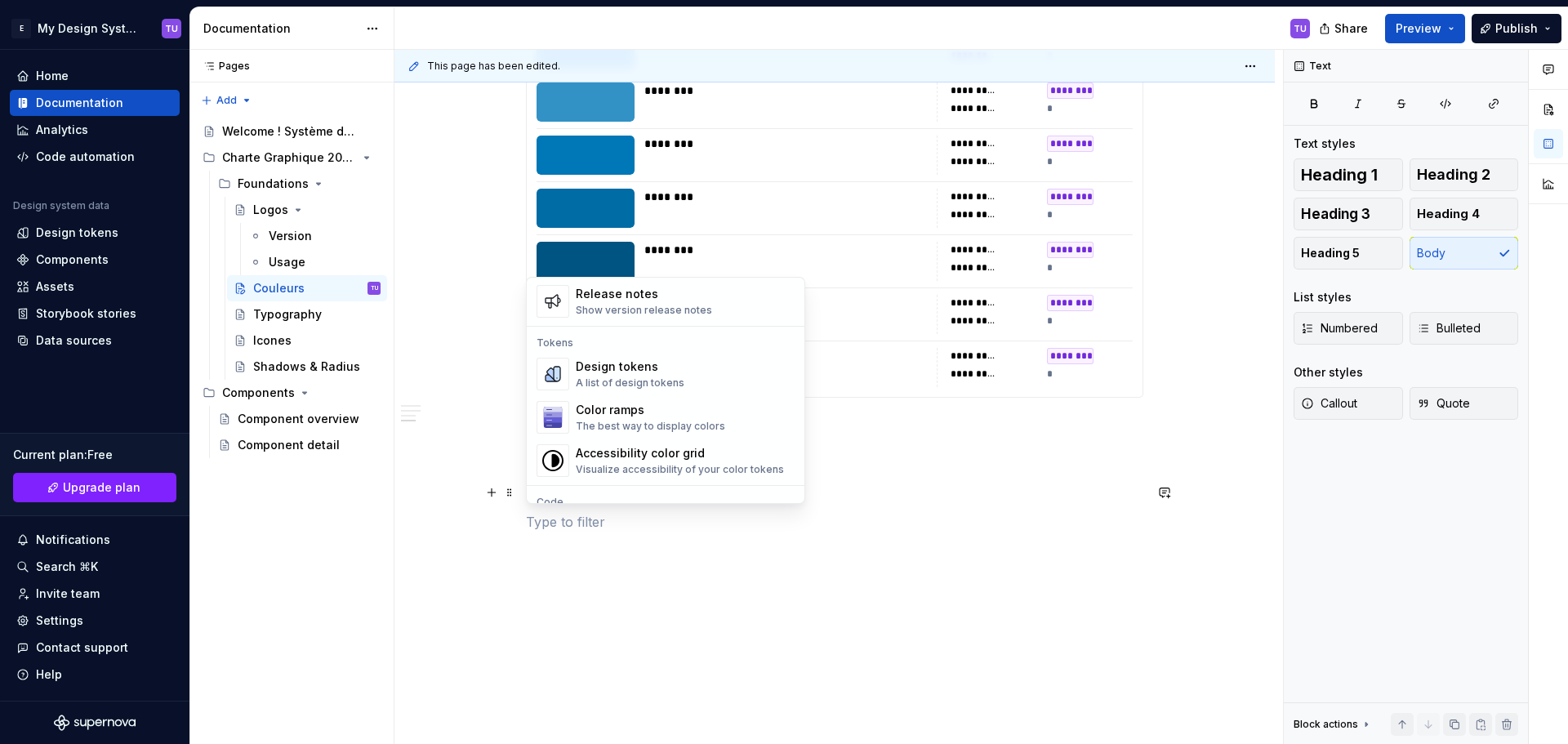
scroll to position [1143, 0]
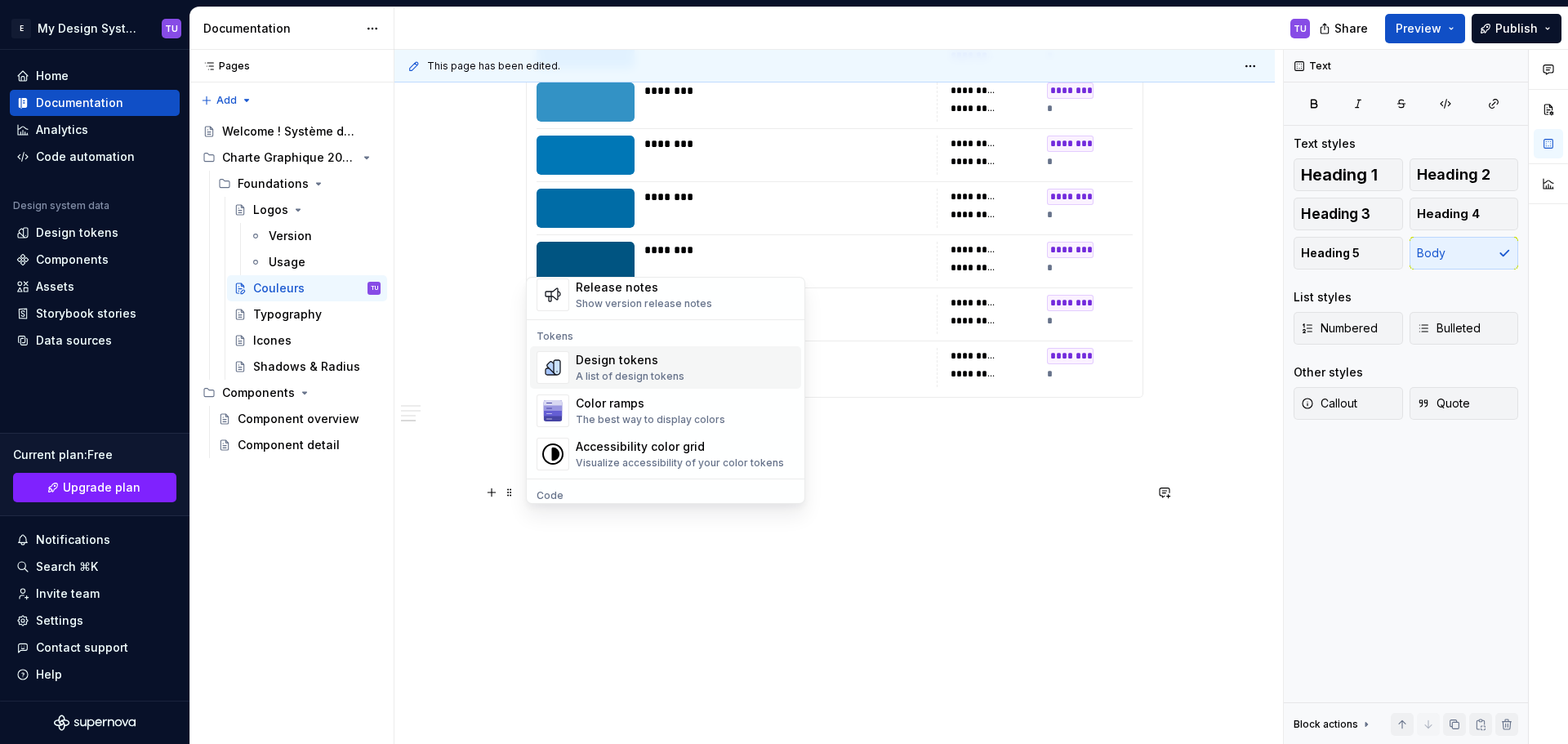
click at [653, 373] on div "A list of design tokens" at bounding box center [630, 375] width 109 height 13
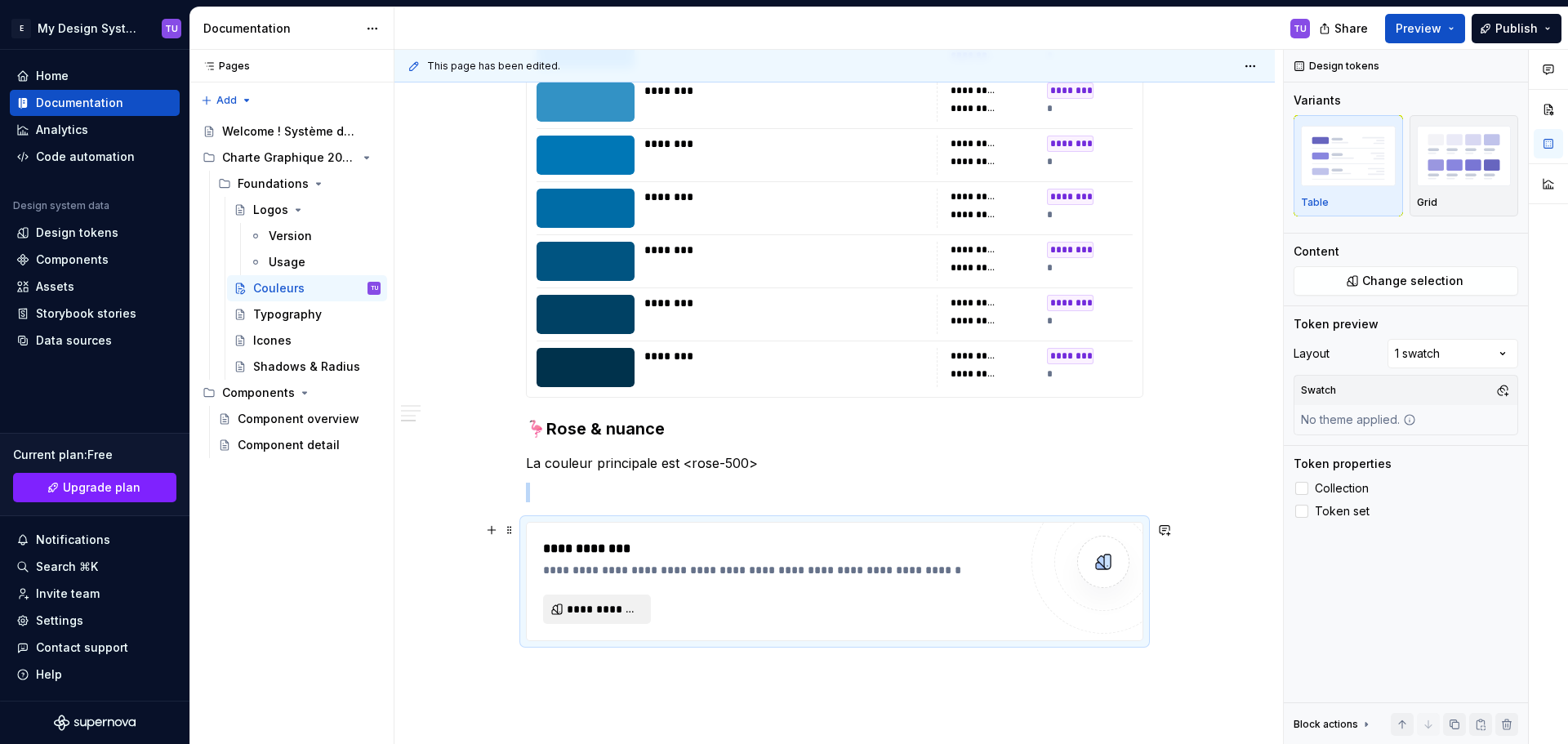
click at [586, 605] on span "**********" at bounding box center [603, 608] width 74 height 16
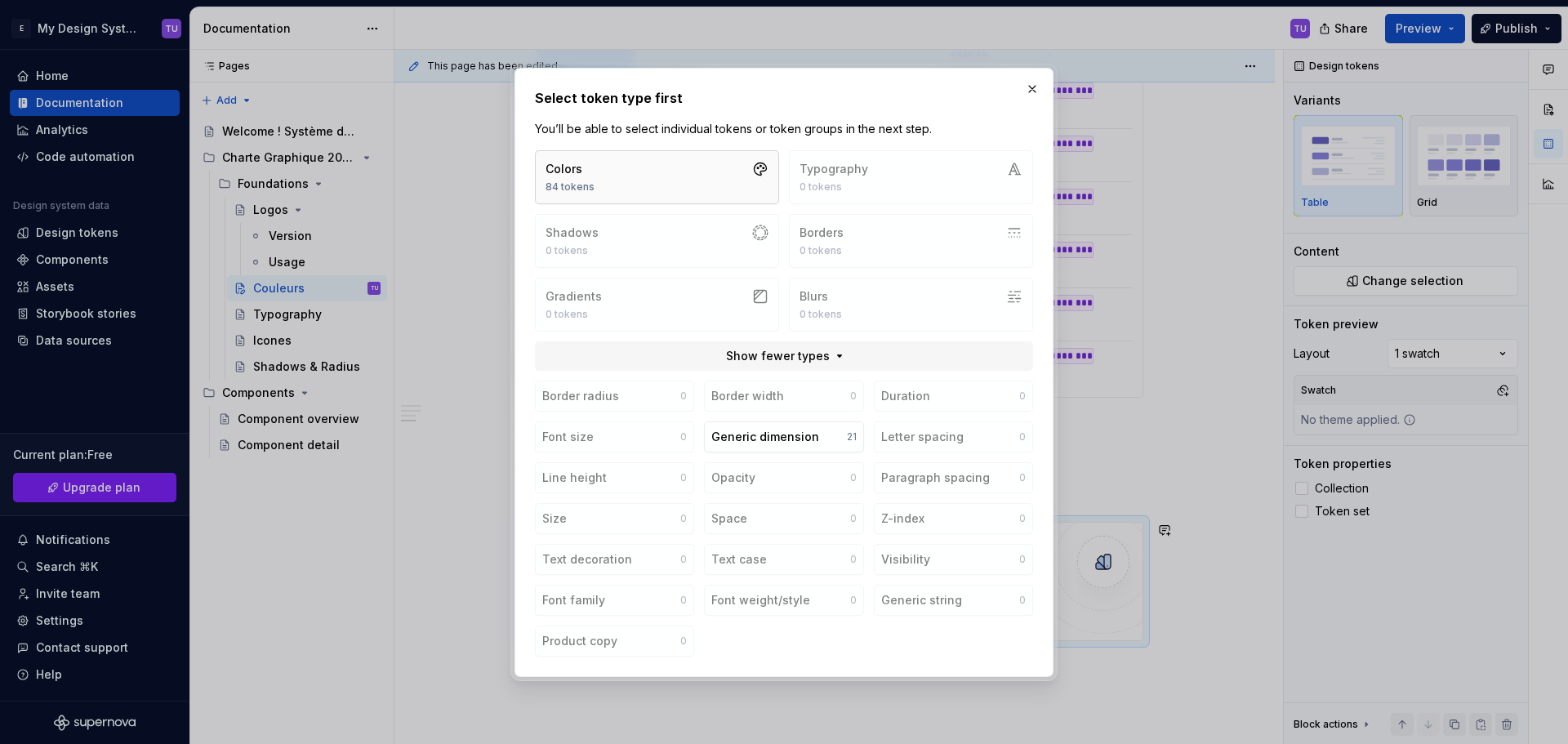
click at [647, 173] on button "Colors 84 tokens" at bounding box center [657, 177] width 244 height 54
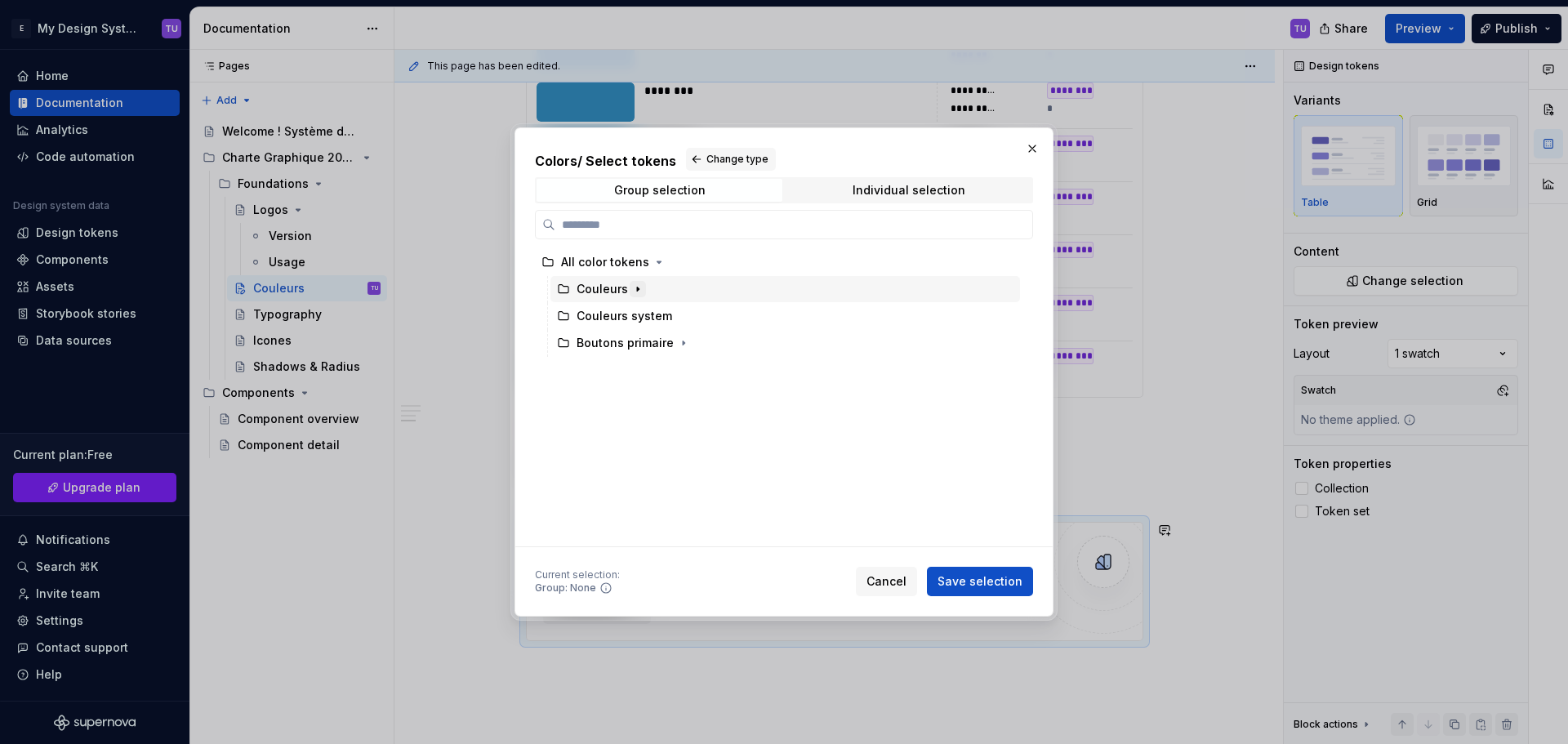
click at [632, 286] on icon "button" at bounding box center [637, 289] width 13 height 13
click at [662, 337] on icon "button" at bounding box center [667, 342] width 13 height 13
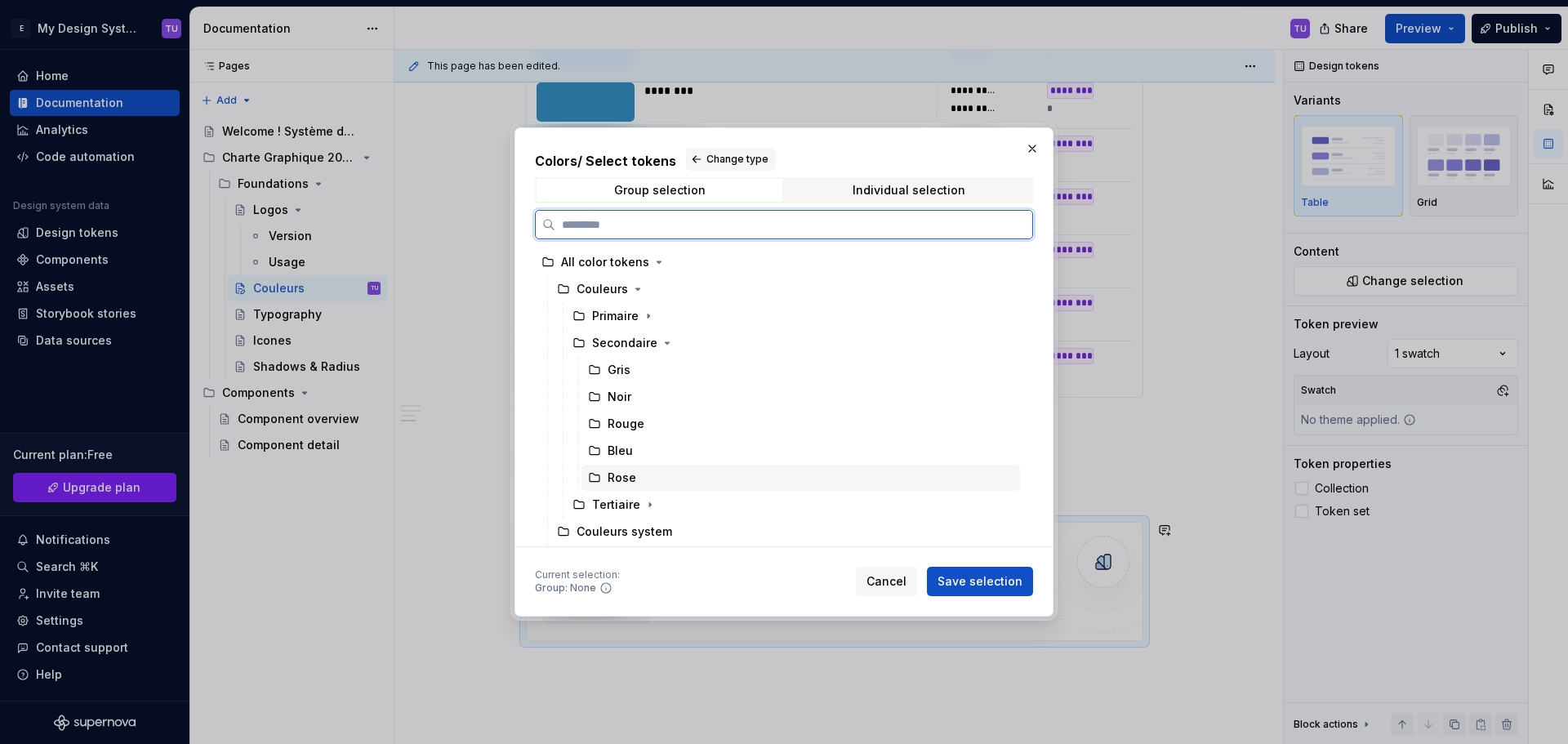
click at [642, 476] on div "Rose" at bounding box center [800, 477] width 438 height 26
click at [963, 578] on span "Save selection" at bounding box center [979, 581] width 85 height 16
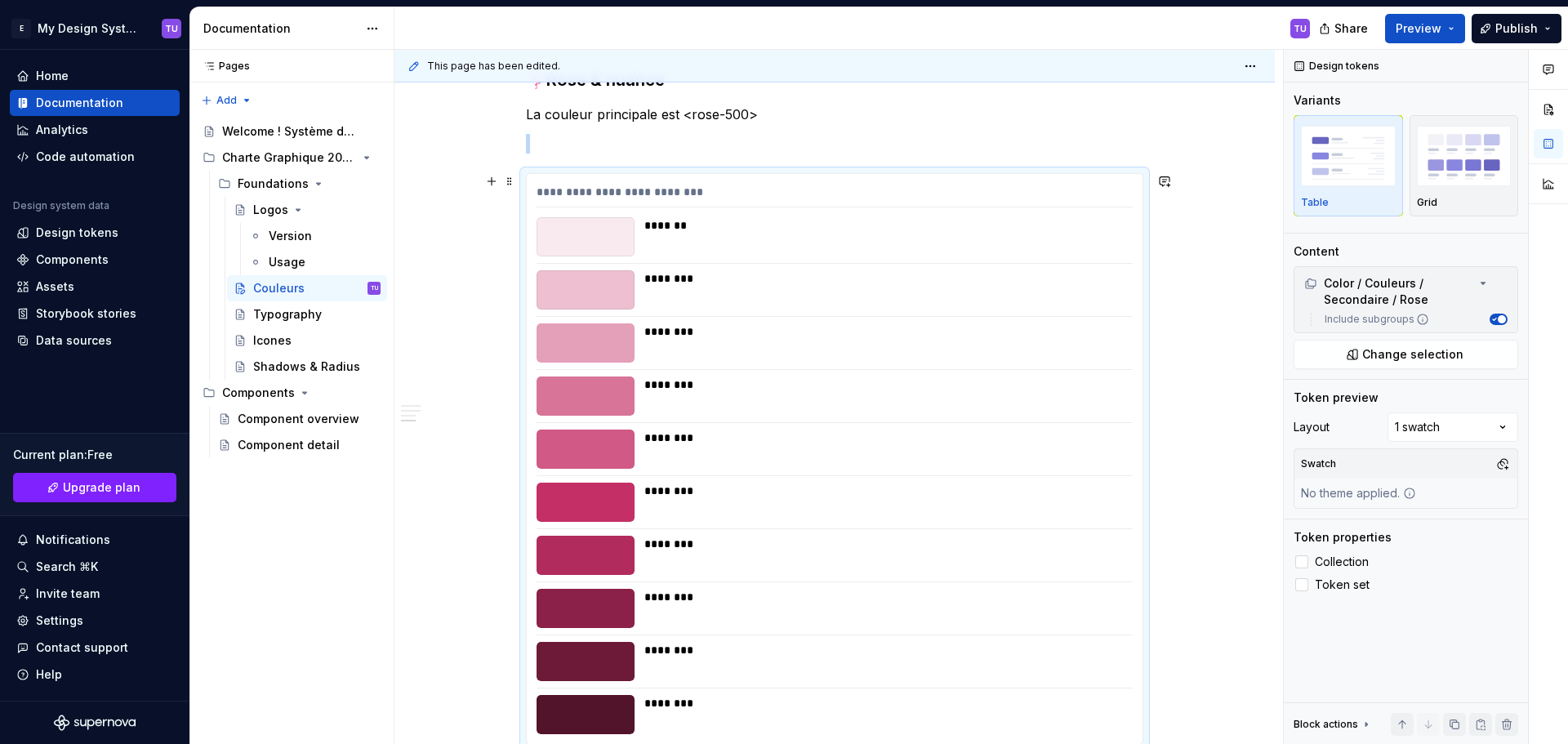
scroll to position [1378, 0]
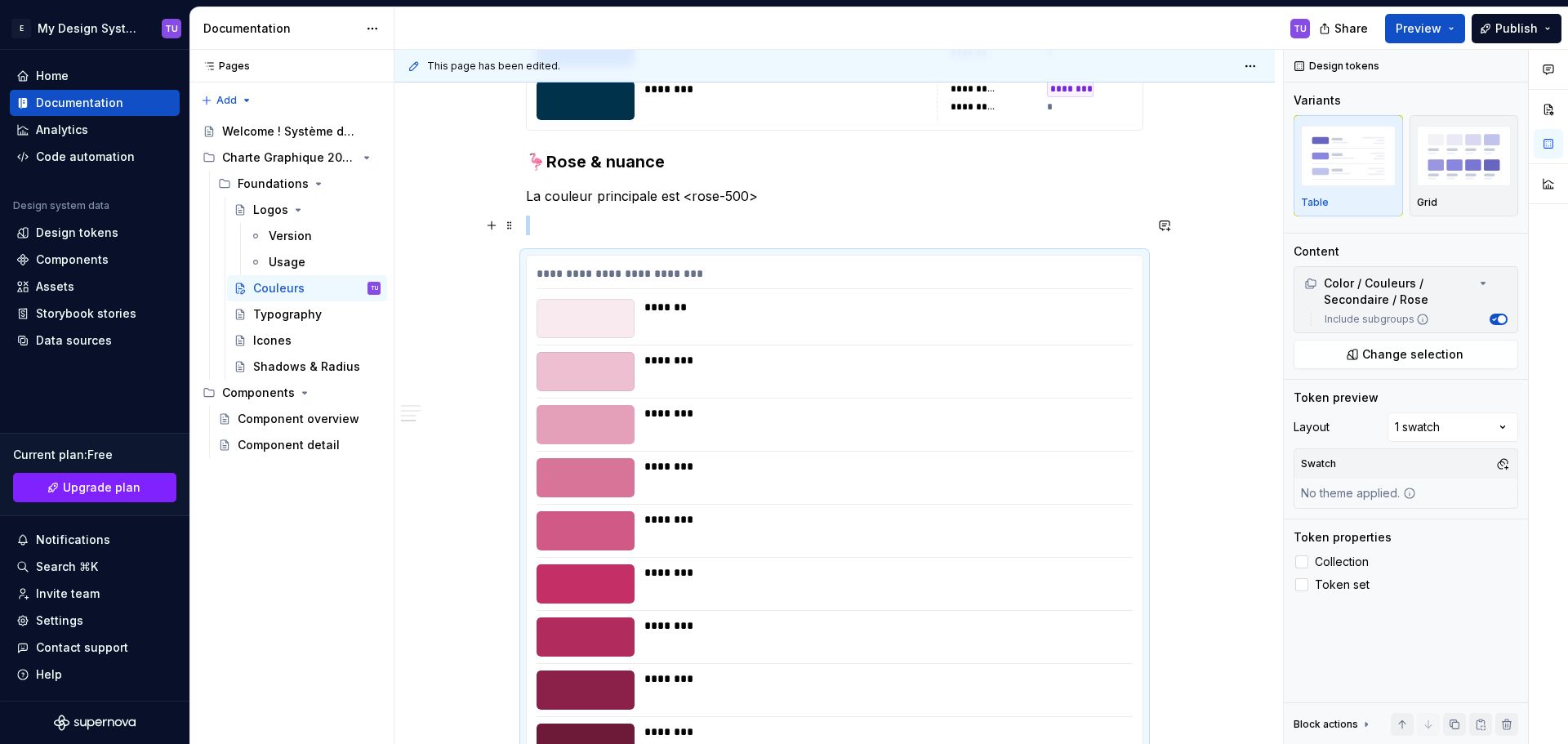
click at [548, 233] on p at bounding box center [834, 225] width 618 height 20
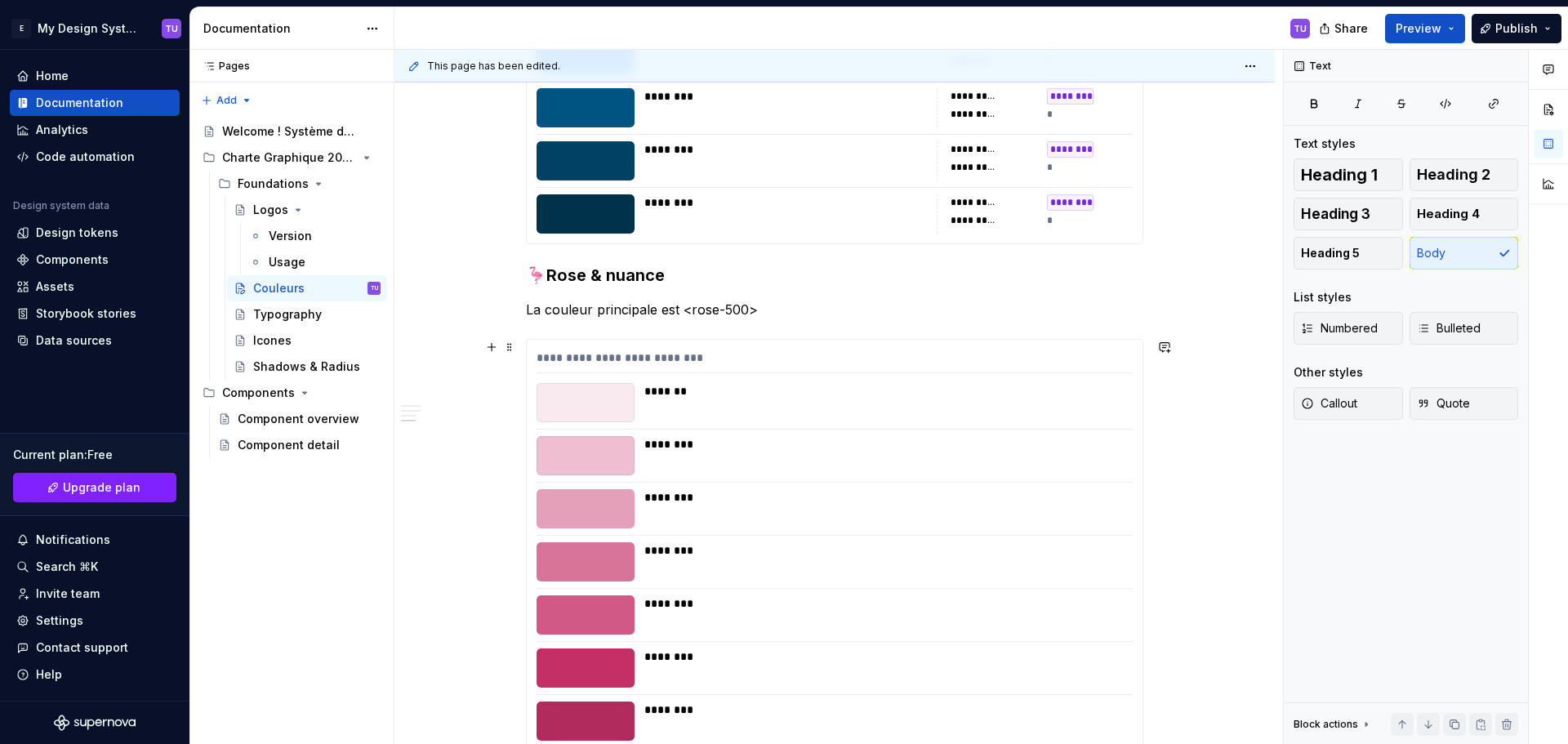
scroll to position [1672, 0]
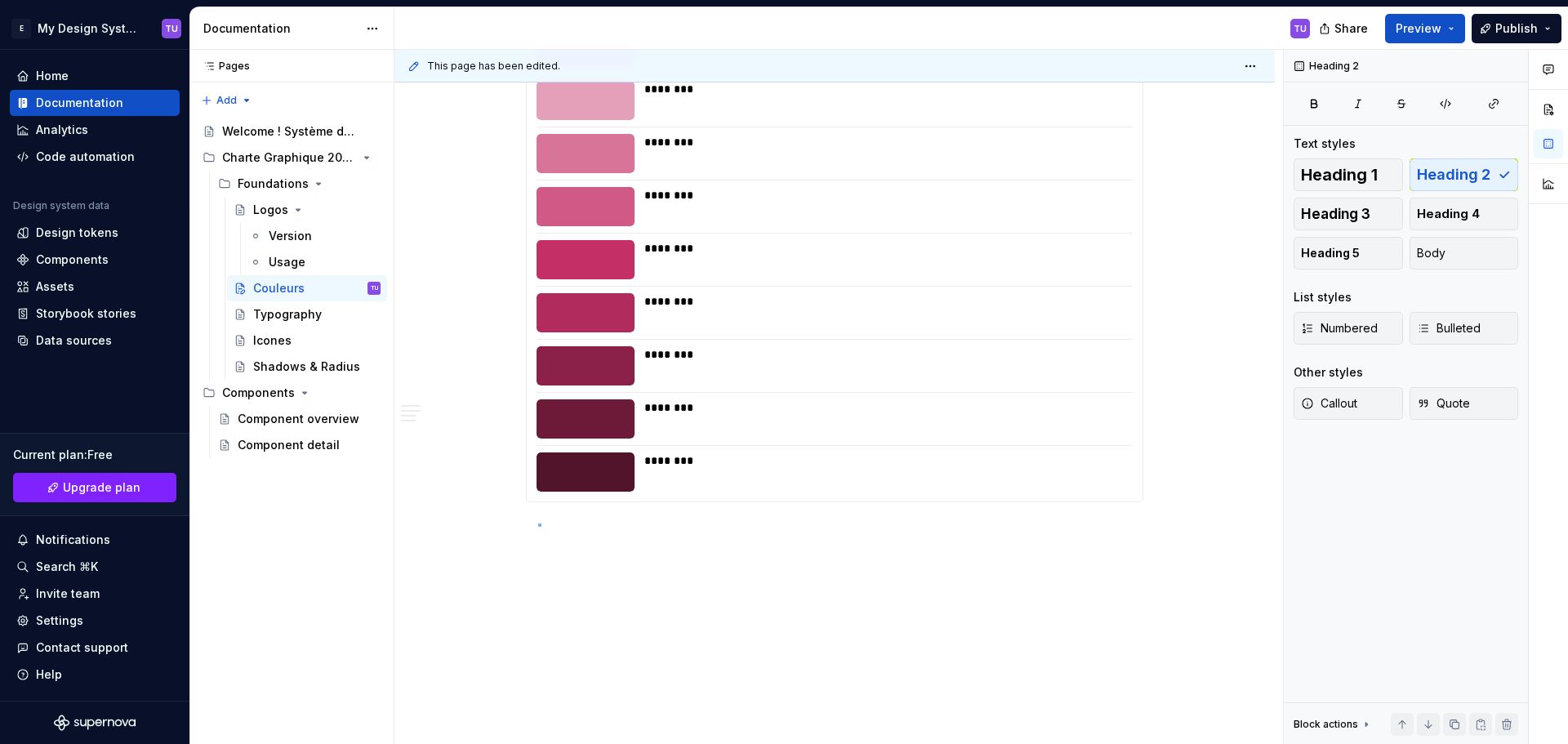
click at [538, 524] on div "**********" at bounding box center [838, 397] width 888 height 695
click at [539, 533] on h3 "🟥Rouge & nuance" at bounding box center [834, 533] width 618 height 23
click at [558, 534] on h3 "🟥Rouge & nuance" at bounding box center [834, 533] width 618 height 23
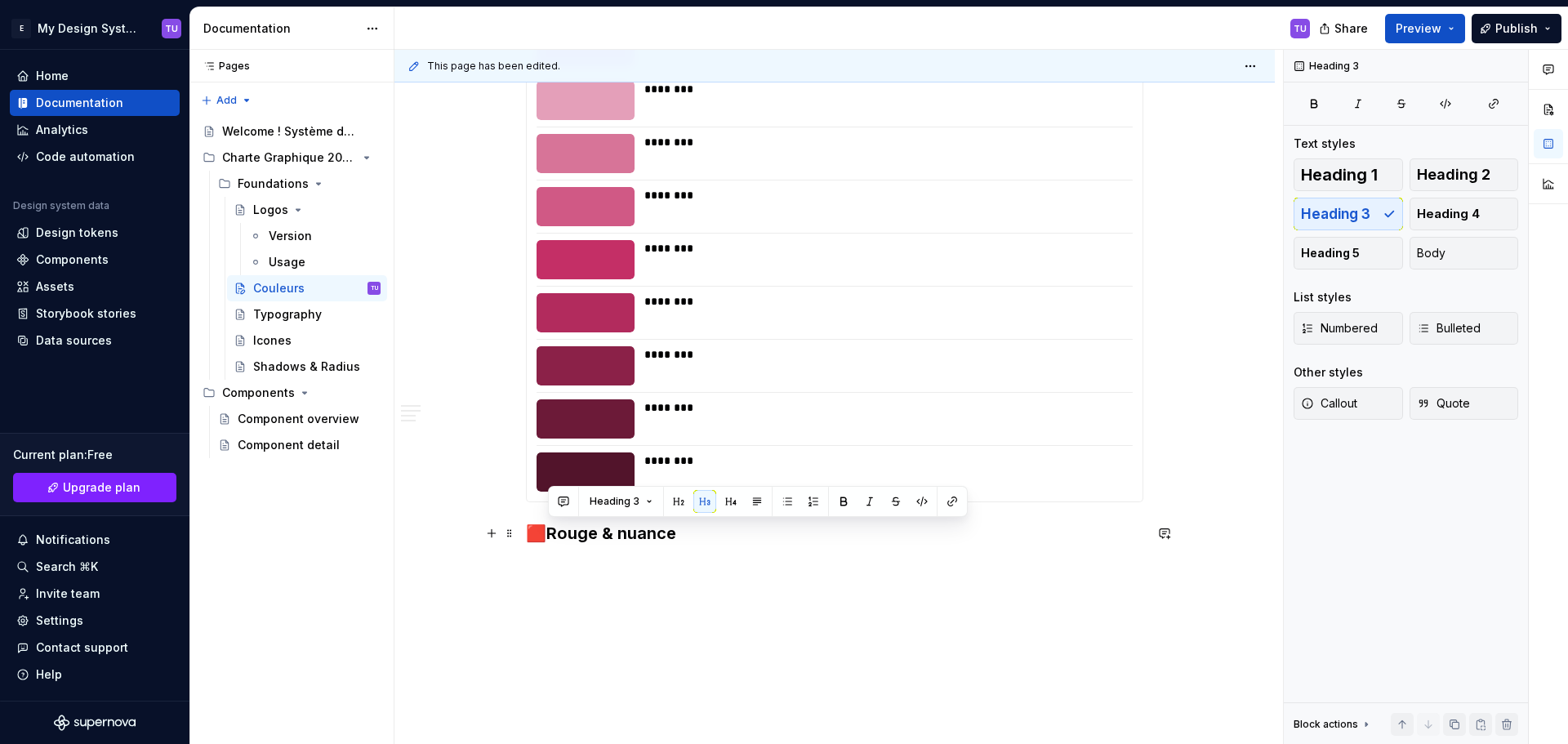
click at [558, 533] on h3 "🟥Rouge & nuance" at bounding box center [834, 533] width 618 height 23
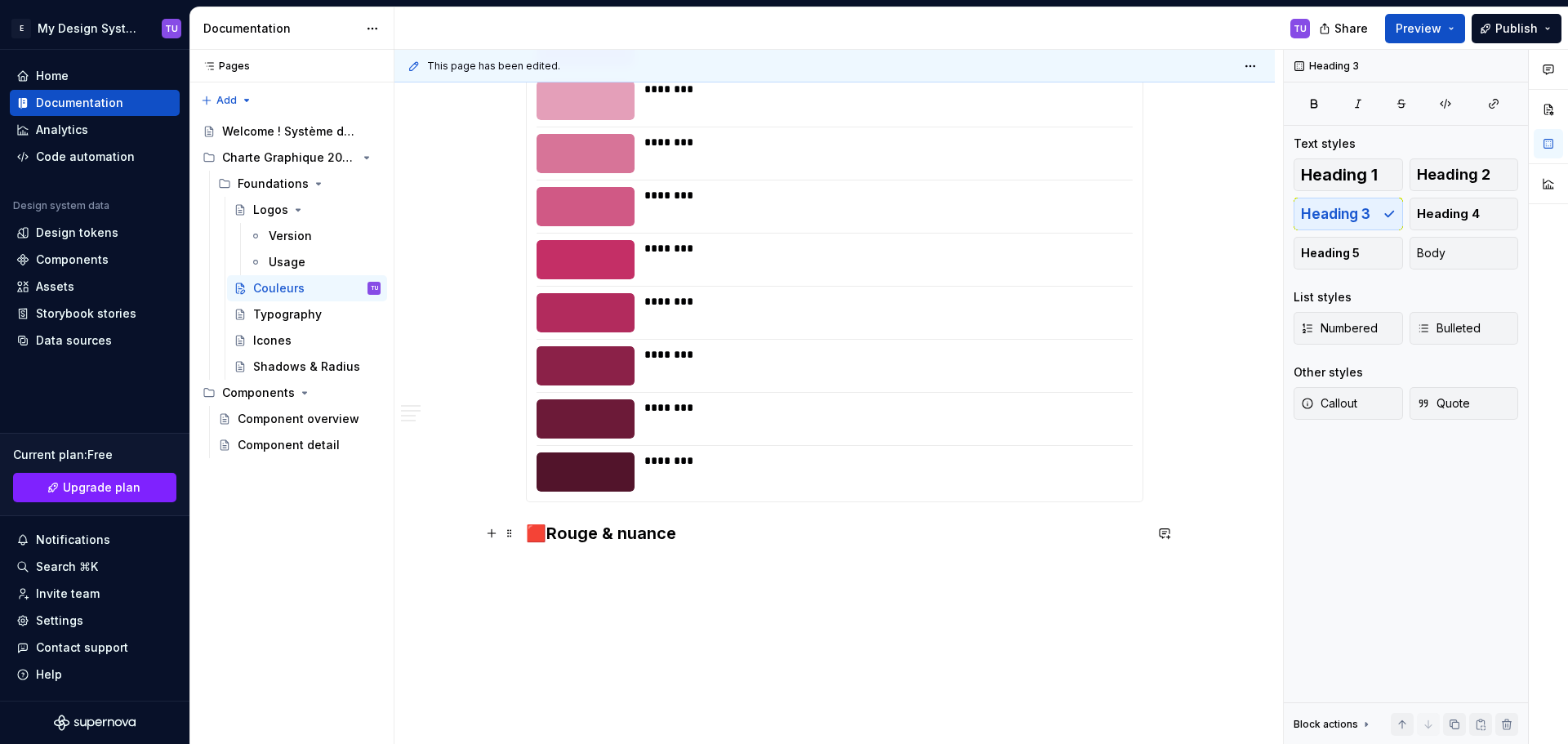
click at [708, 542] on h3 "🟥Rouge & nuance" at bounding box center [834, 533] width 618 height 23
click at [495, 571] on button "button" at bounding box center [491, 567] width 23 height 23
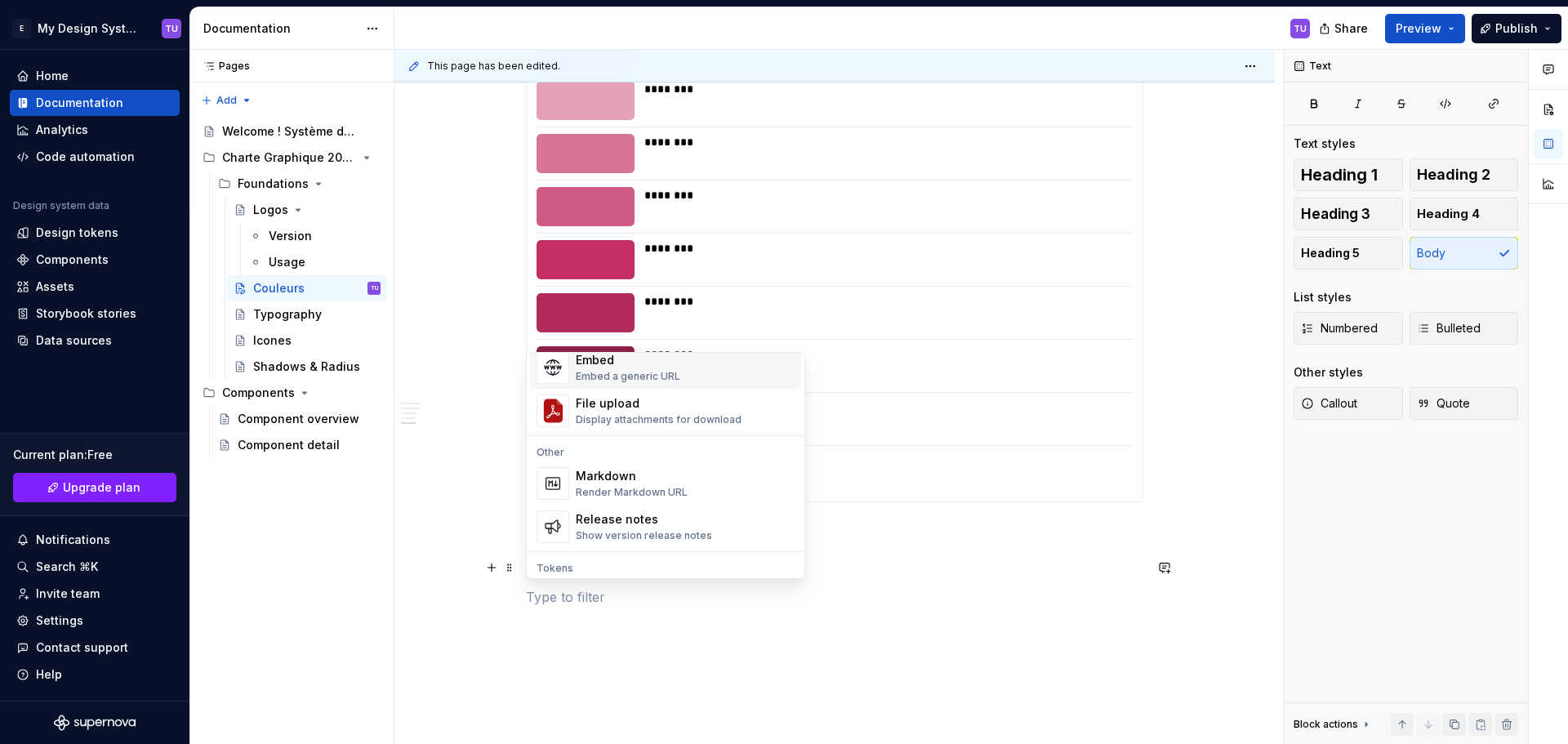
scroll to position [1062, 0]
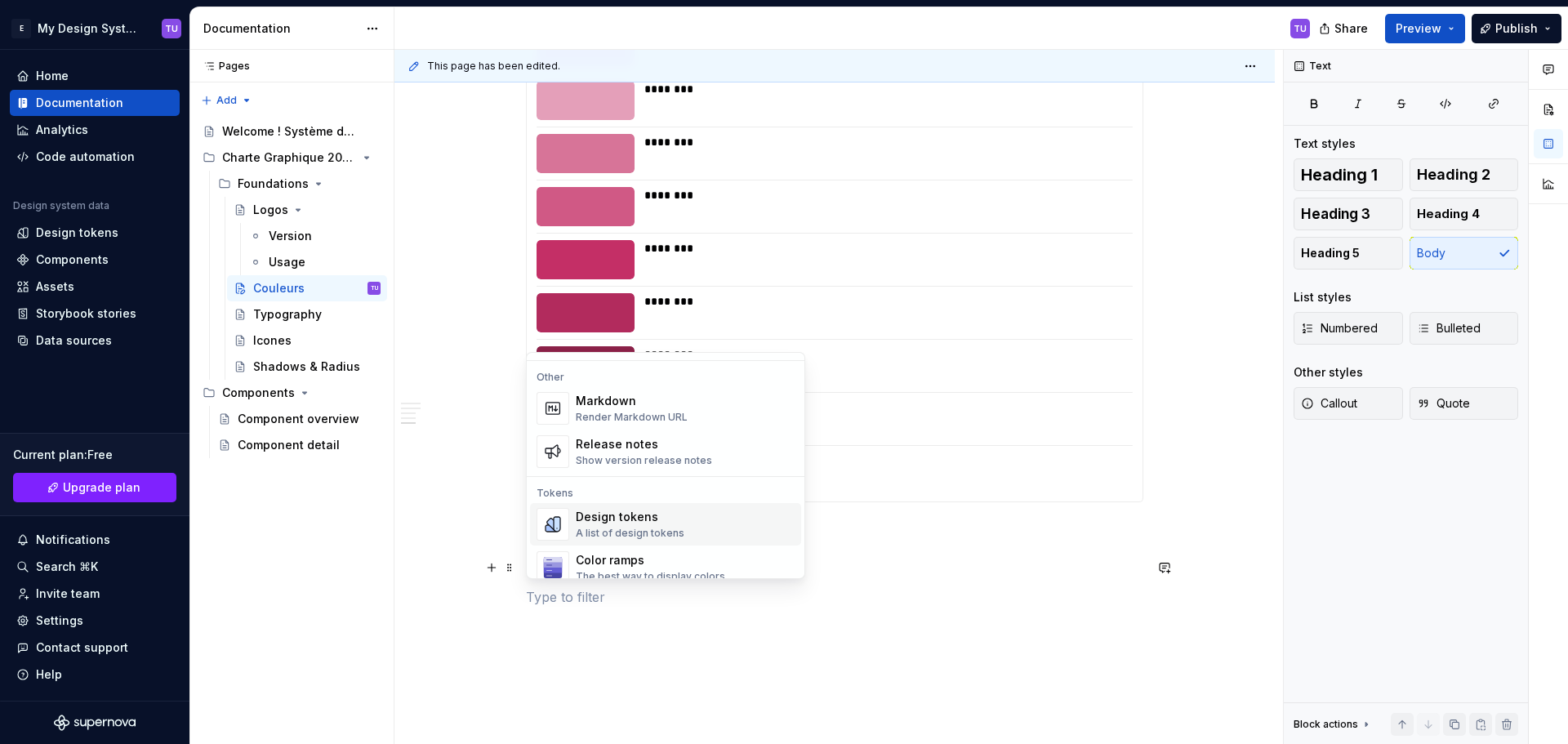
click at [605, 521] on div "Design tokens" at bounding box center [630, 516] width 109 height 16
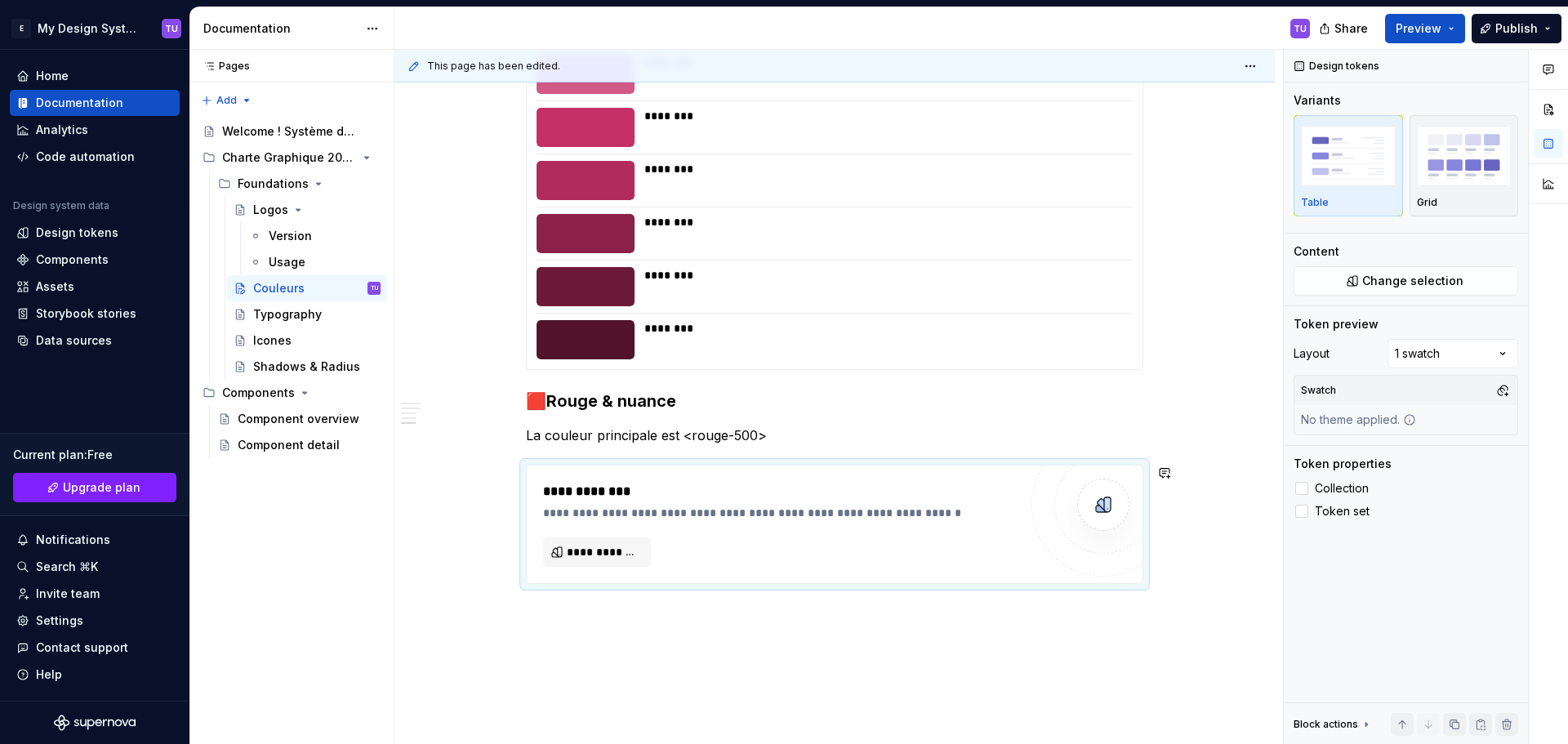
scroll to position [1835, 0]
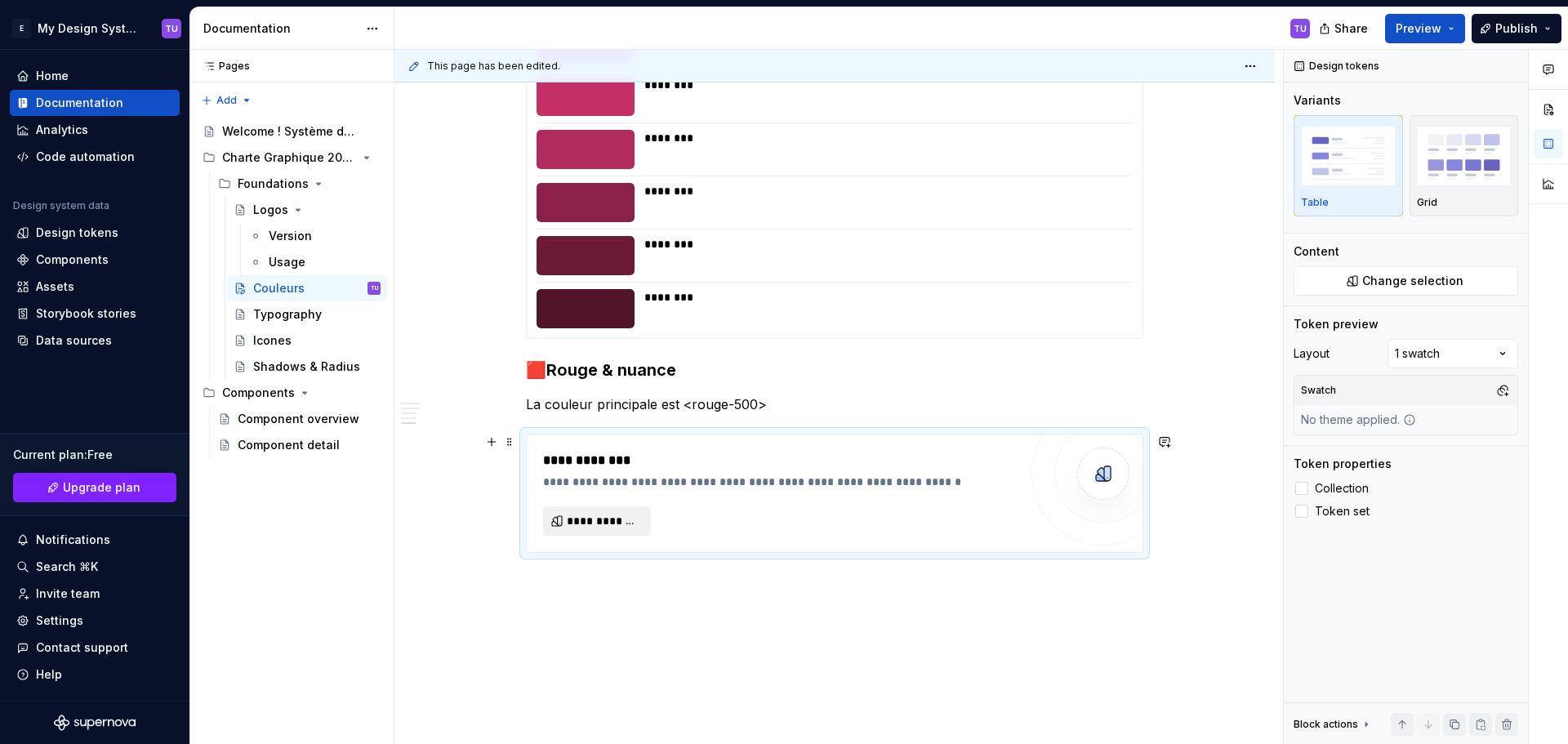
click at [606, 522] on span "**********" at bounding box center [603, 521] width 74 height 16
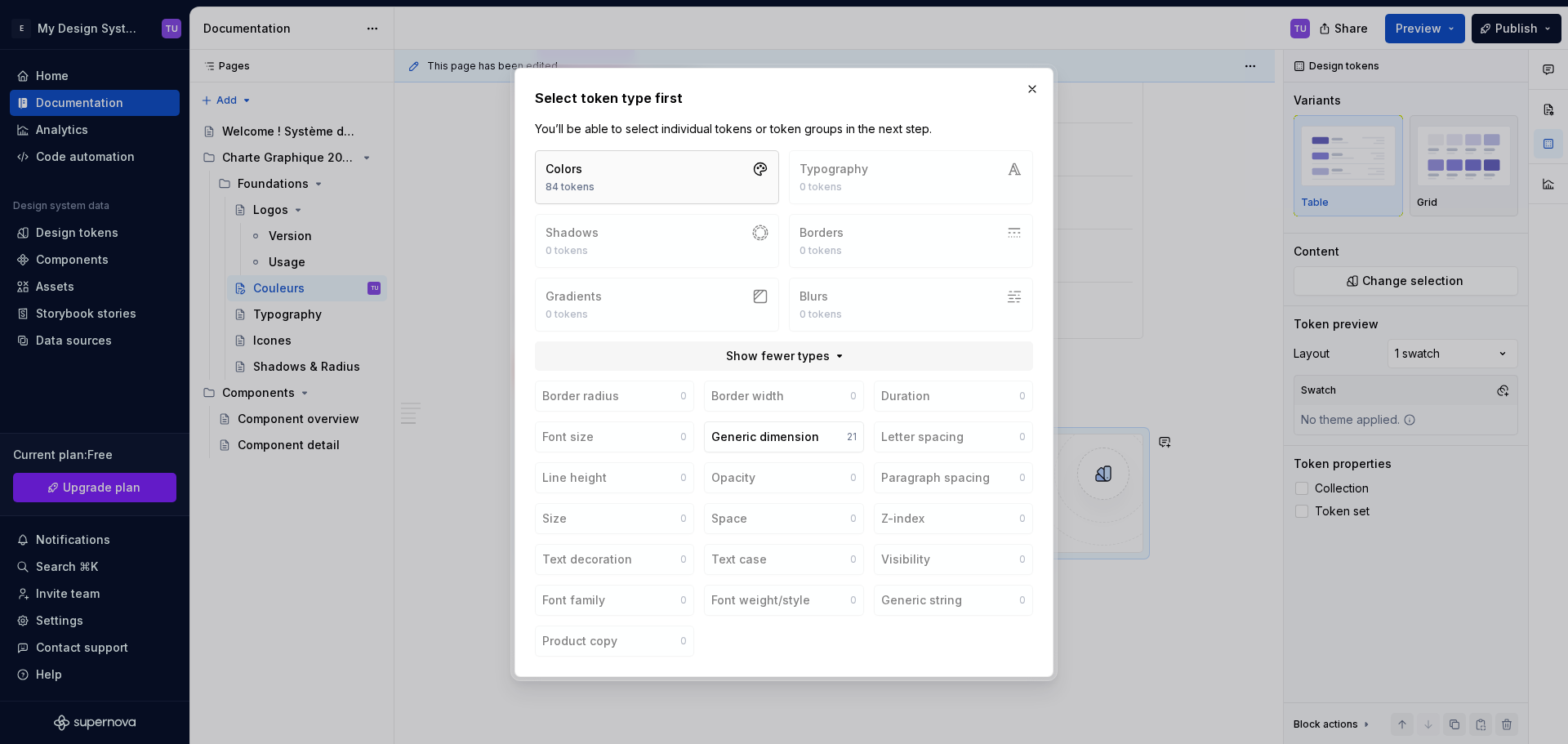
click at [708, 178] on button "Colors 84 tokens" at bounding box center [657, 177] width 244 height 54
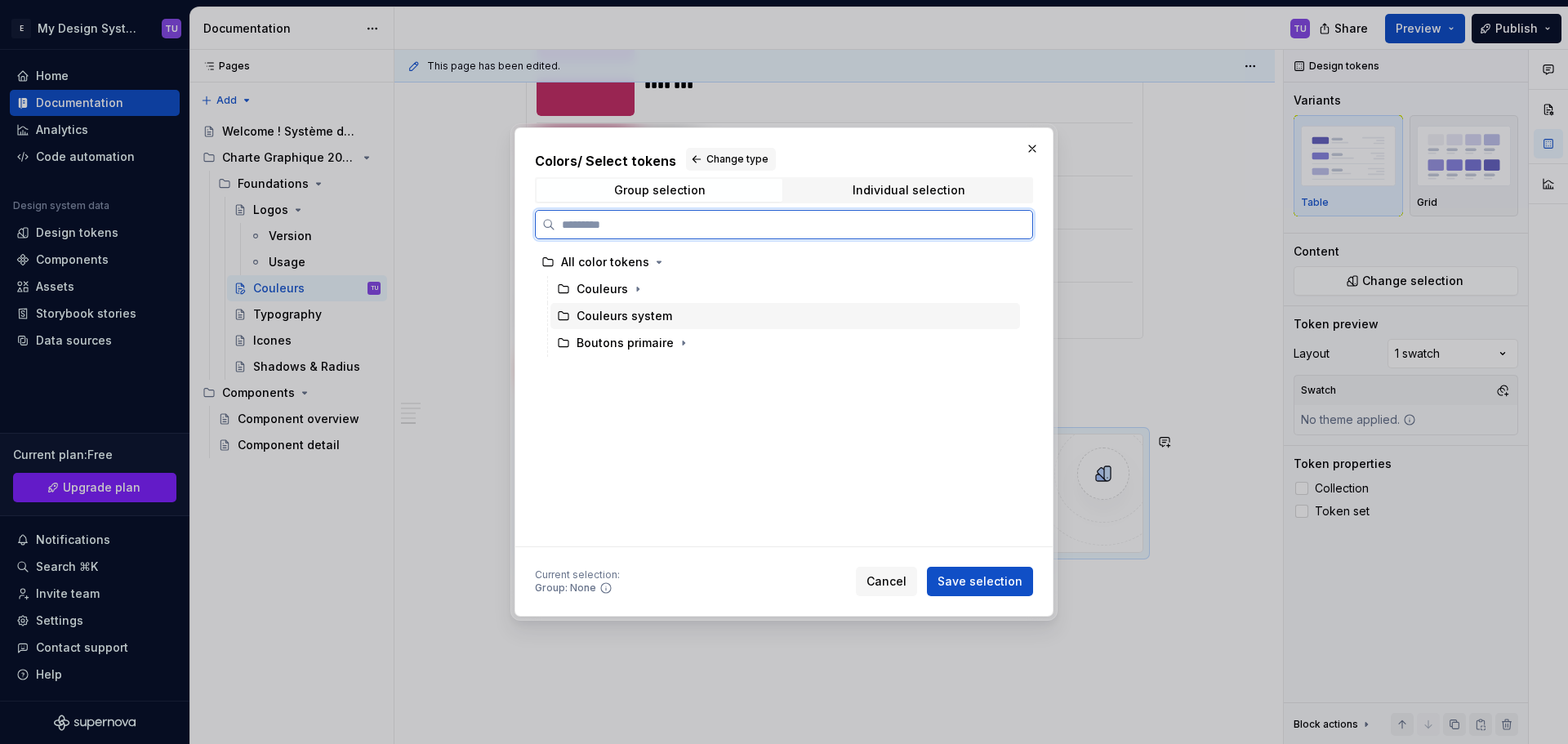
click at [657, 314] on div "Couleurs system" at bounding box center [624, 315] width 95 height 16
click at [652, 285] on div "Couleurs" at bounding box center [785, 289] width 470 height 26
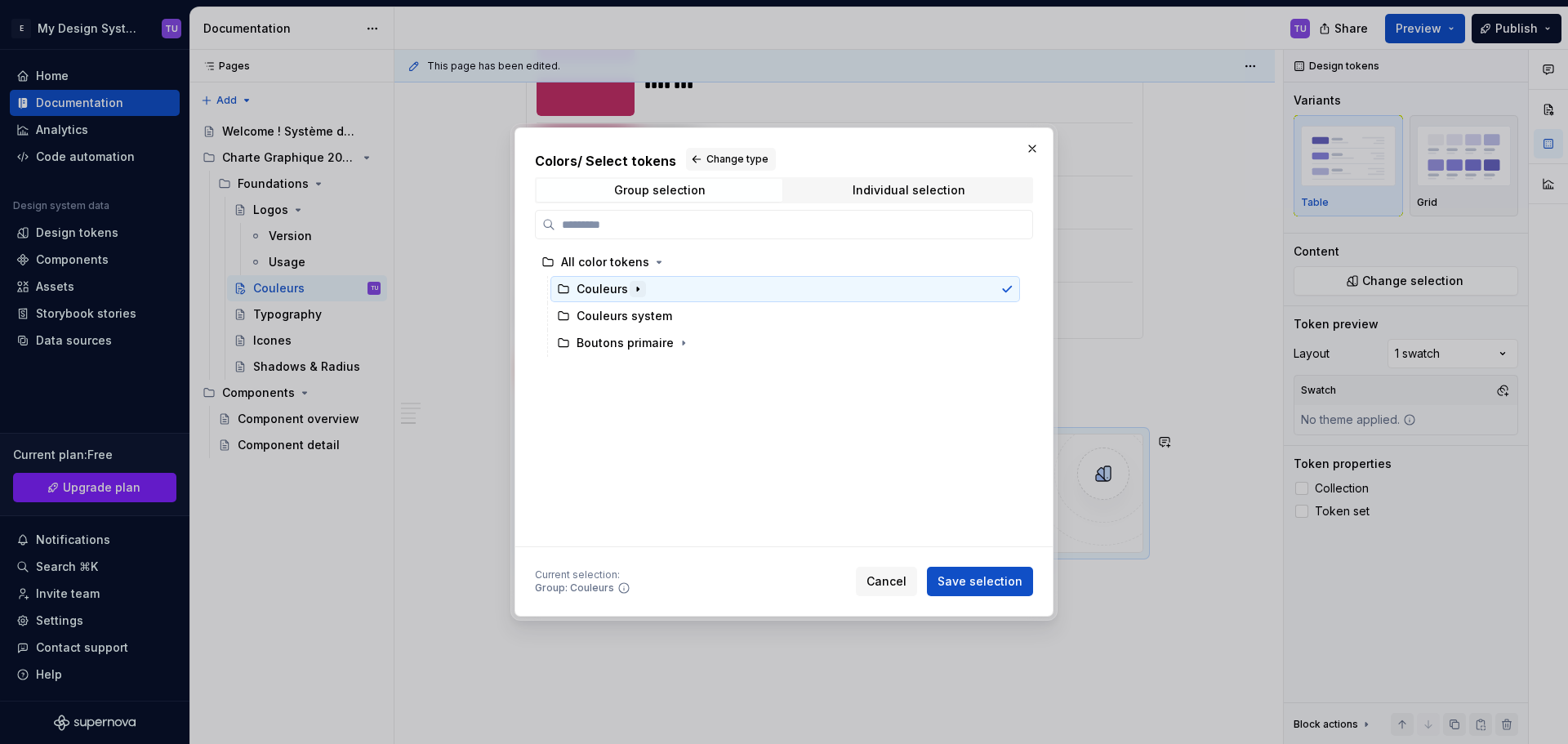
click at [637, 292] on icon "button" at bounding box center [637, 289] width 13 height 13
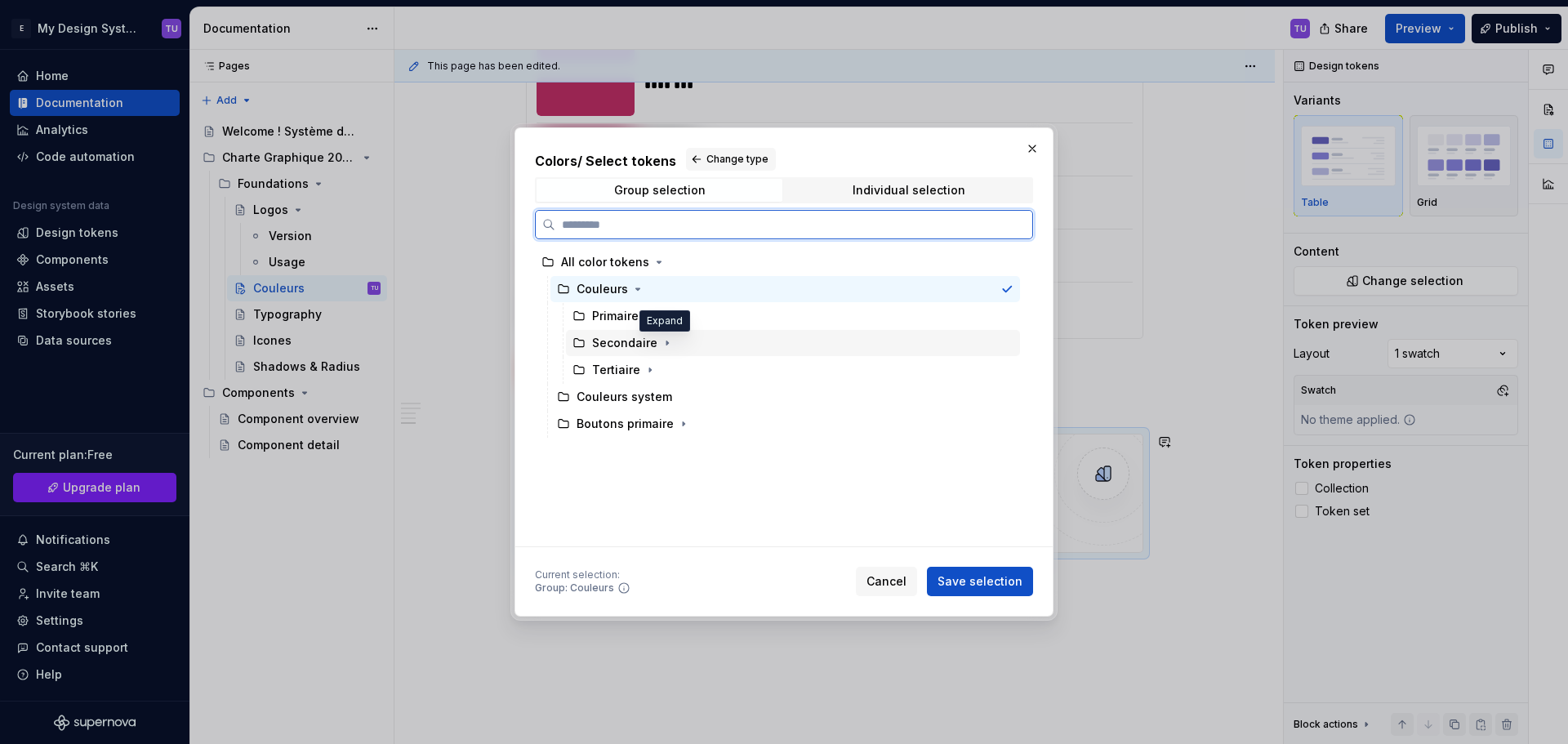
click at [674, 341] on div "Secondaire" at bounding box center [792, 342] width 454 height 26
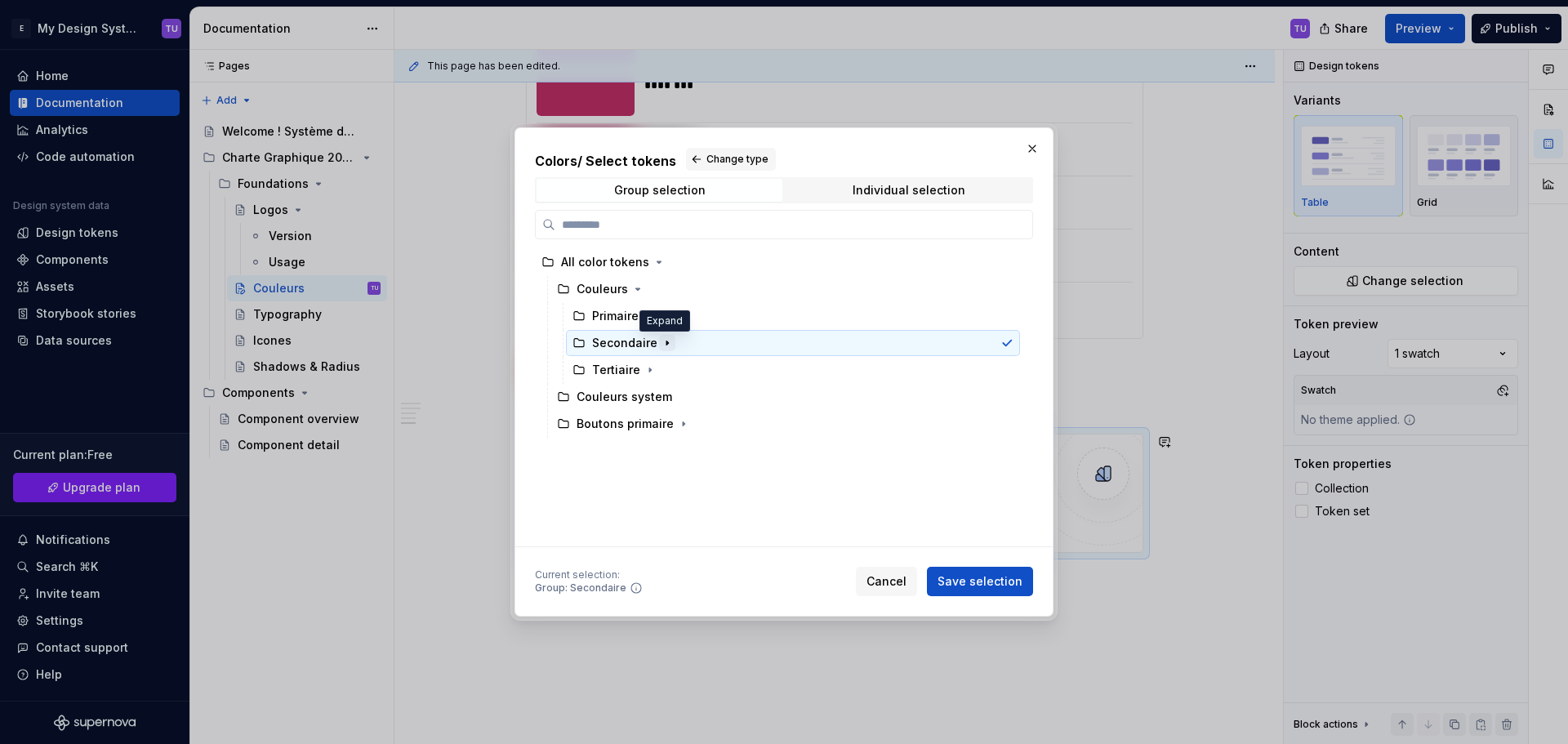
click at [667, 341] on icon "button" at bounding box center [667, 342] width 13 height 13
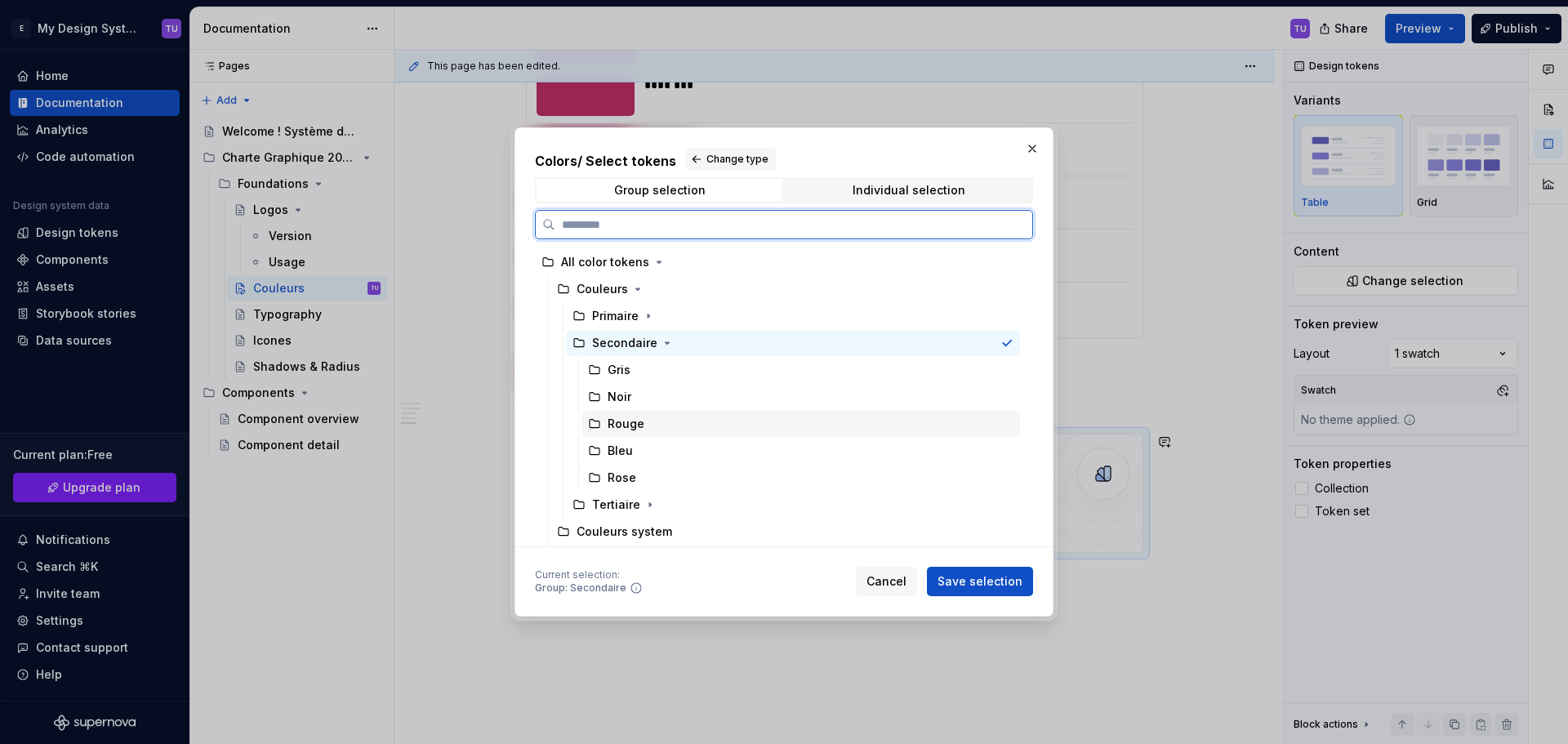
click at [636, 428] on div "Rouge" at bounding box center [625, 423] width 37 height 16
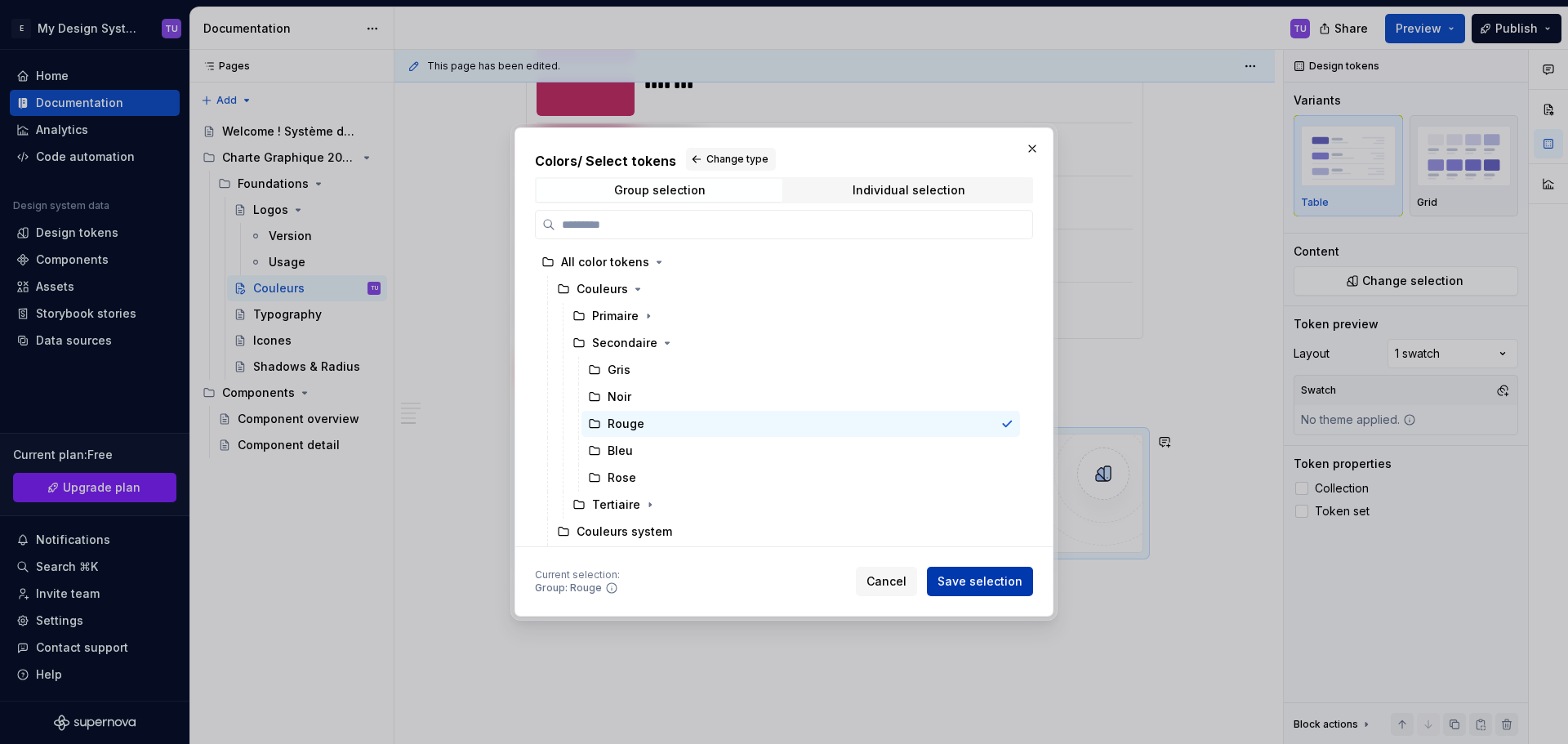
click at [954, 589] on span "Save selection" at bounding box center [979, 581] width 85 height 16
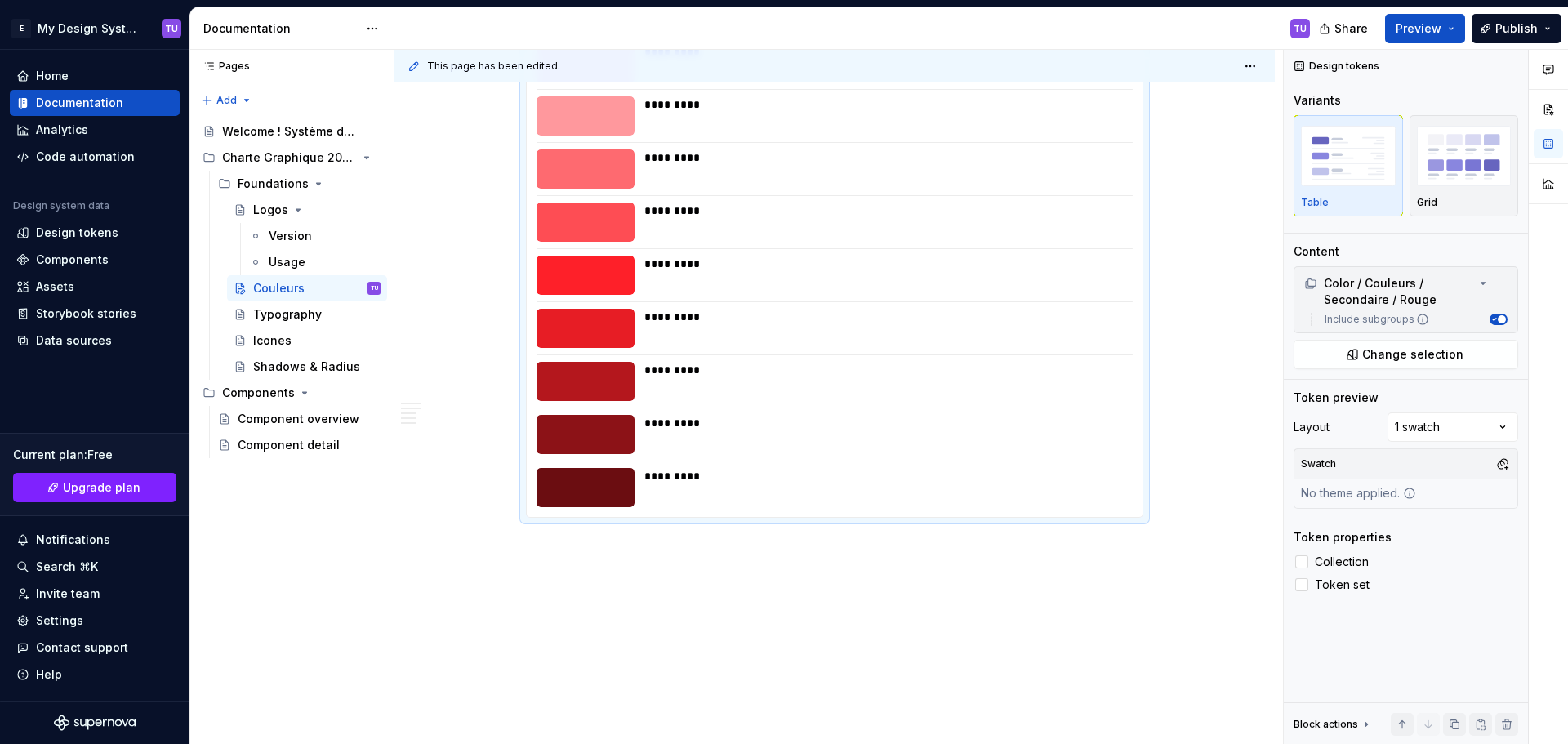
scroll to position [2338, 0]
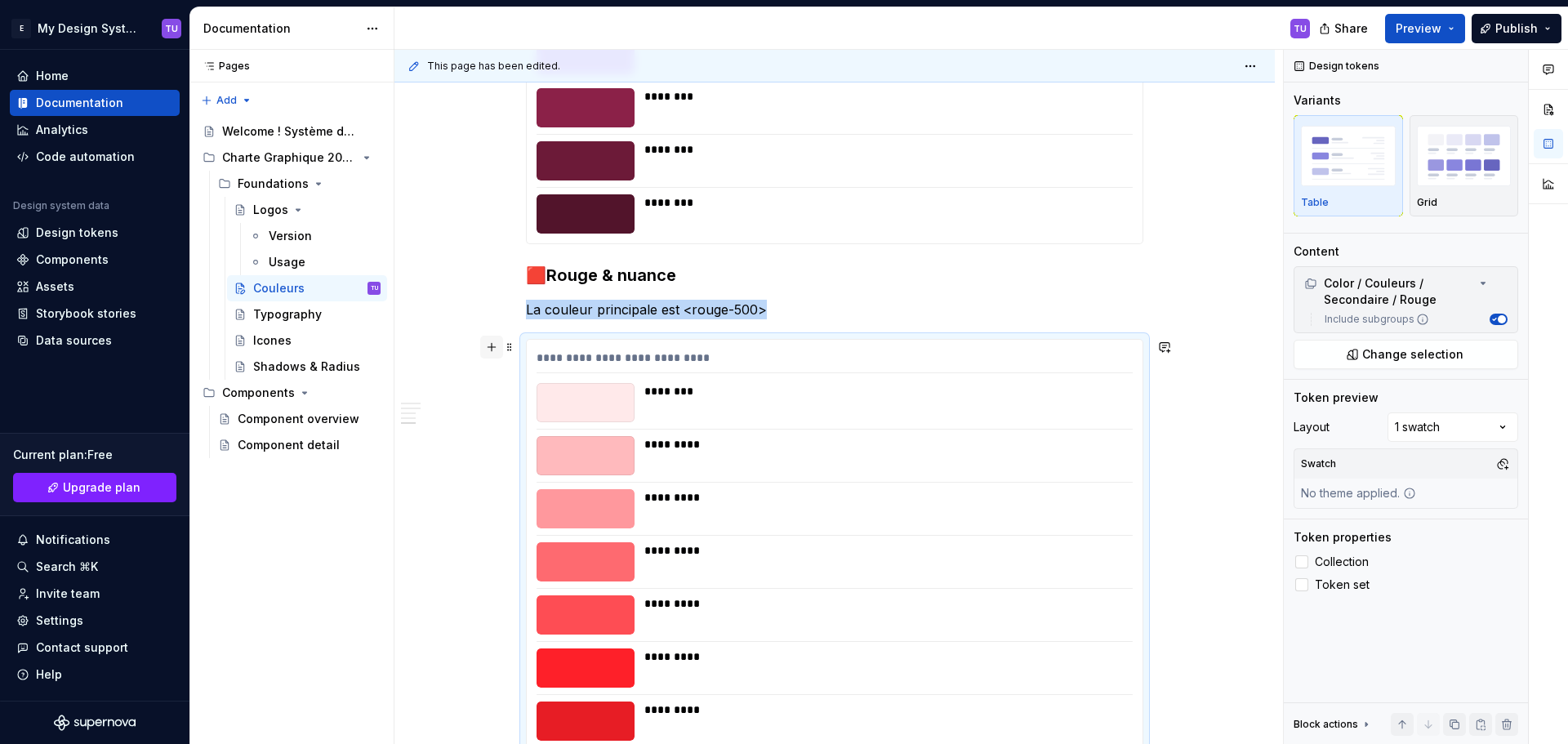
click at [489, 344] on button "button" at bounding box center [491, 347] width 23 height 23
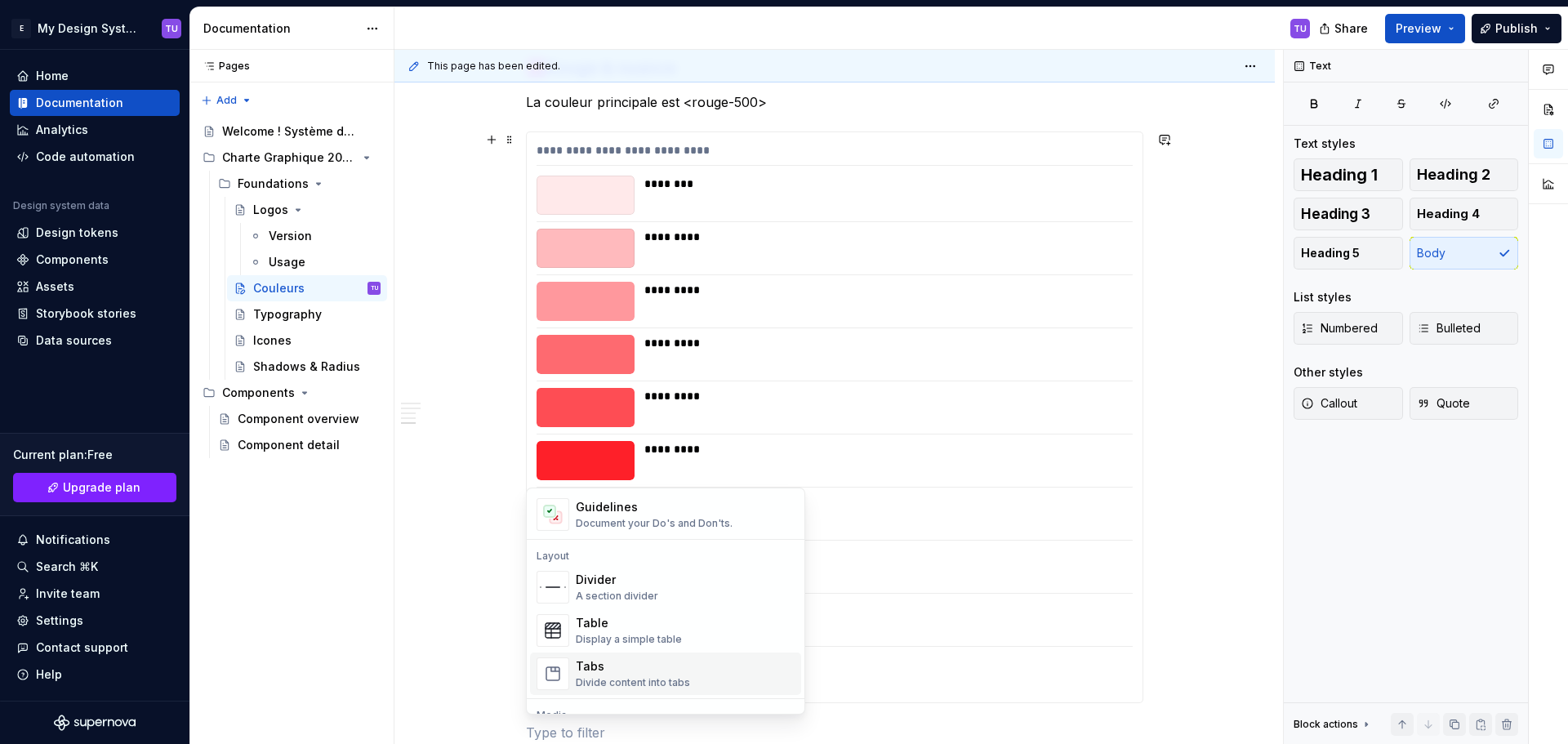
scroll to position [572, 0]
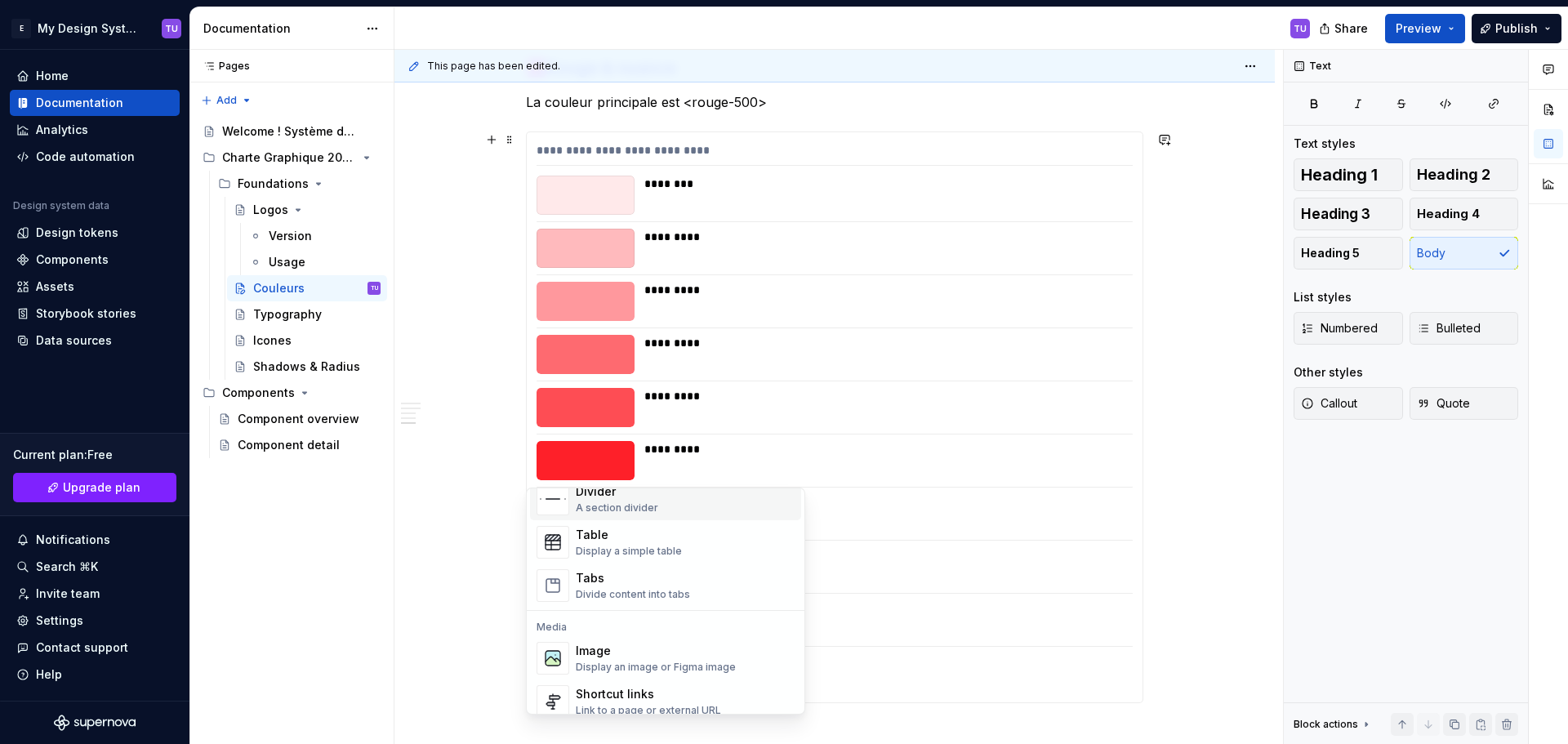
click at [649, 509] on div "A section divider" at bounding box center [617, 507] width 82 height 13
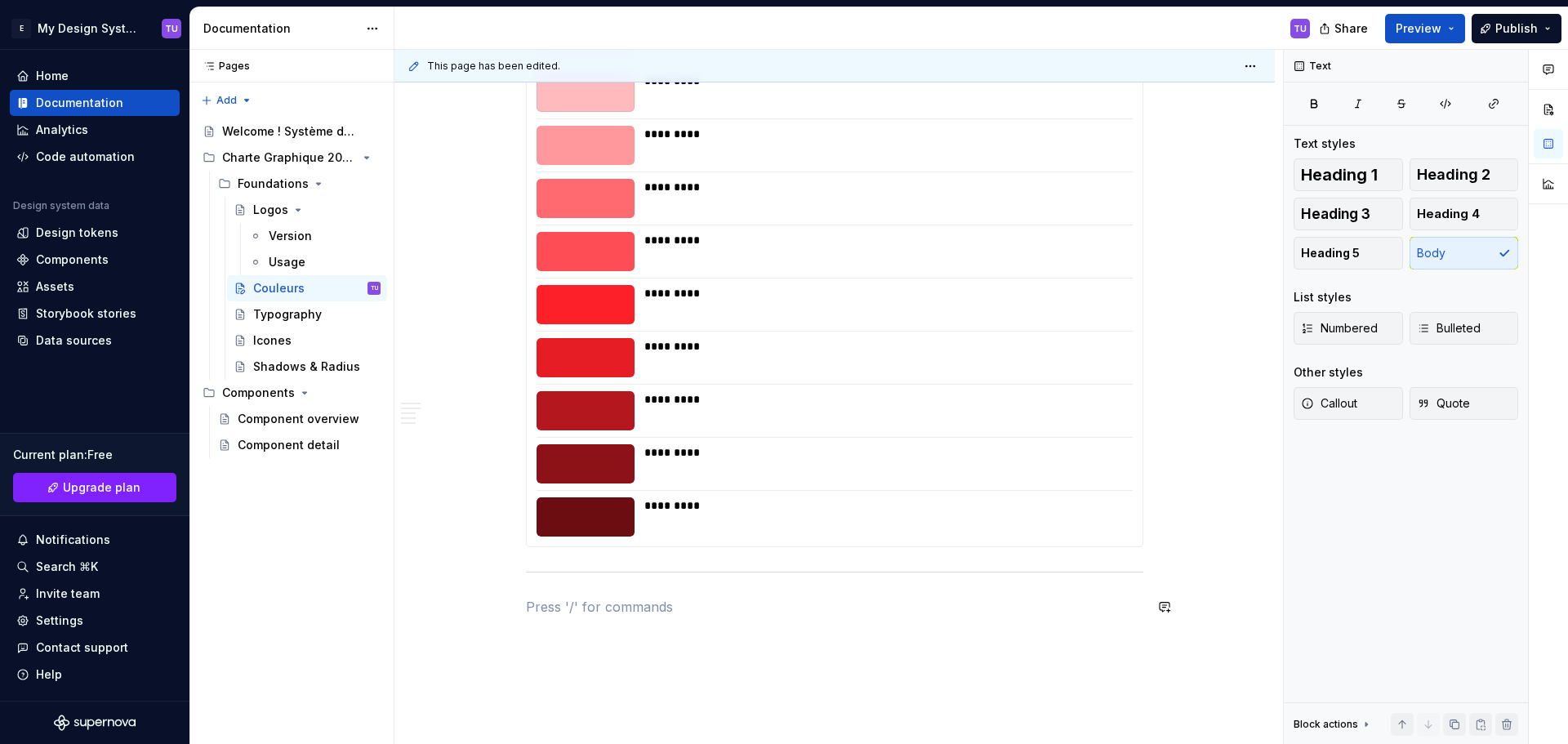
scroll to position [2331, 0]
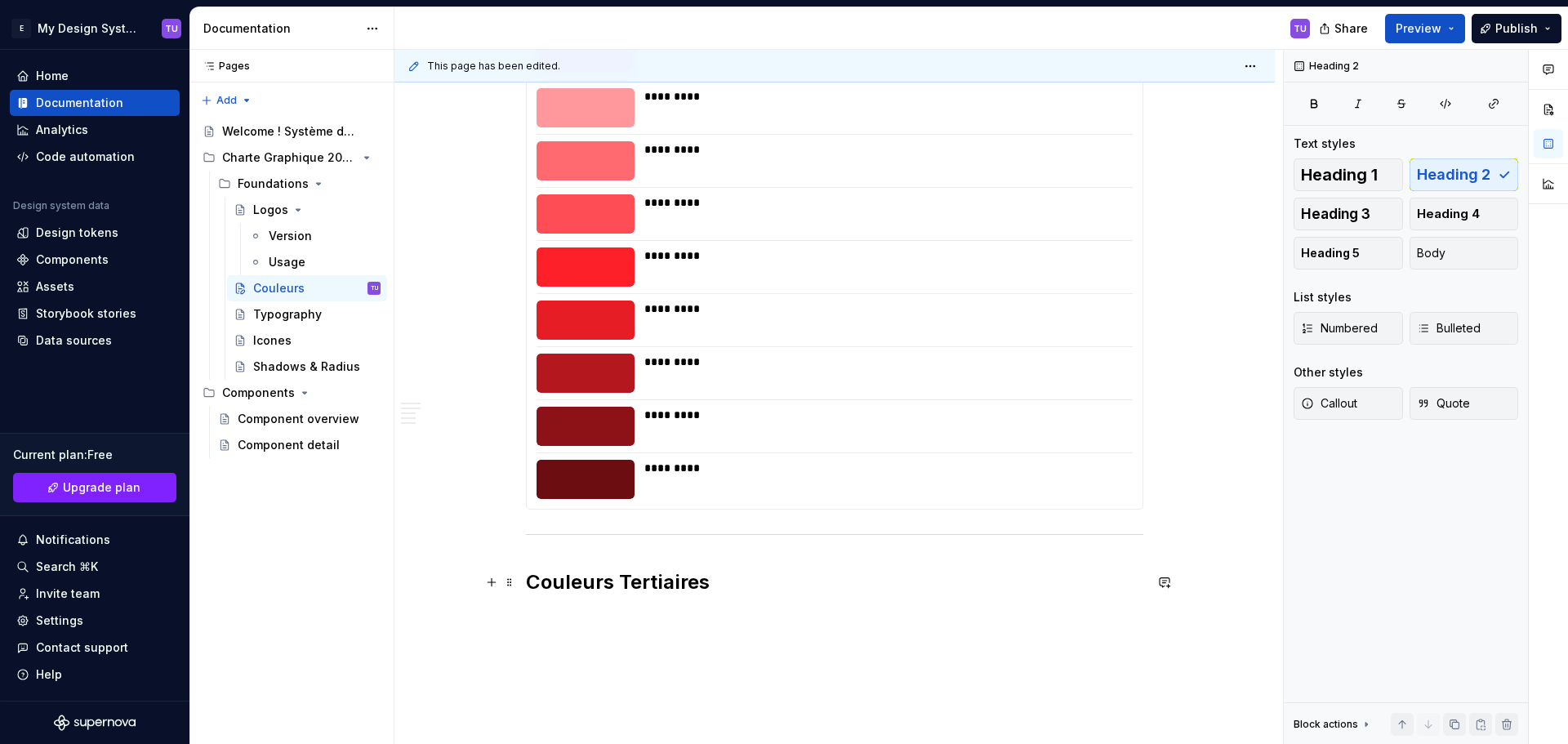
click at [573, 587] on h2 "Couleurs Tertiaires" at bounding box center [834, 582] width 618 height 26
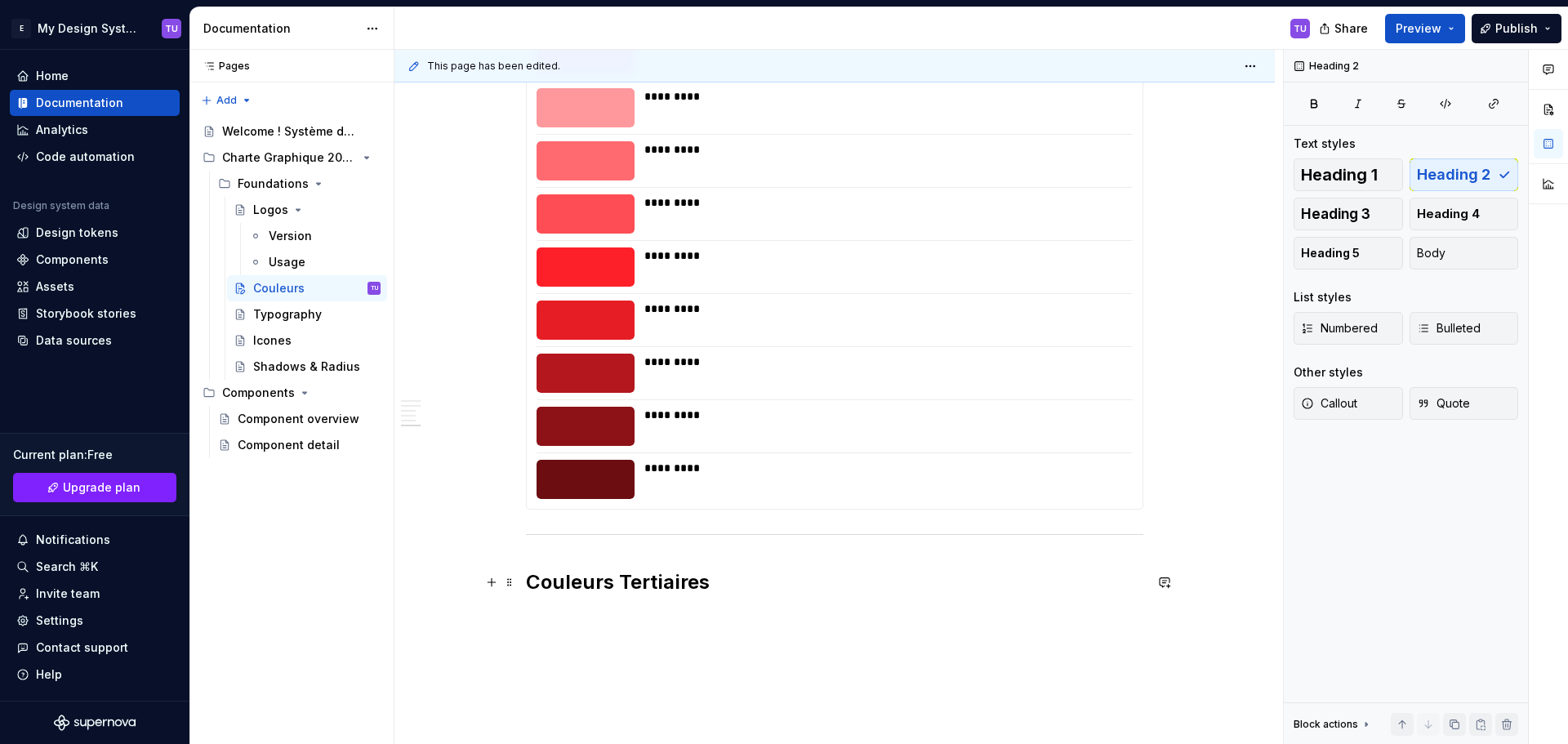
click at [741, 593] on h2 "Couleurs Tertiaires" at bounding box center [834, 582] width 618 height 26
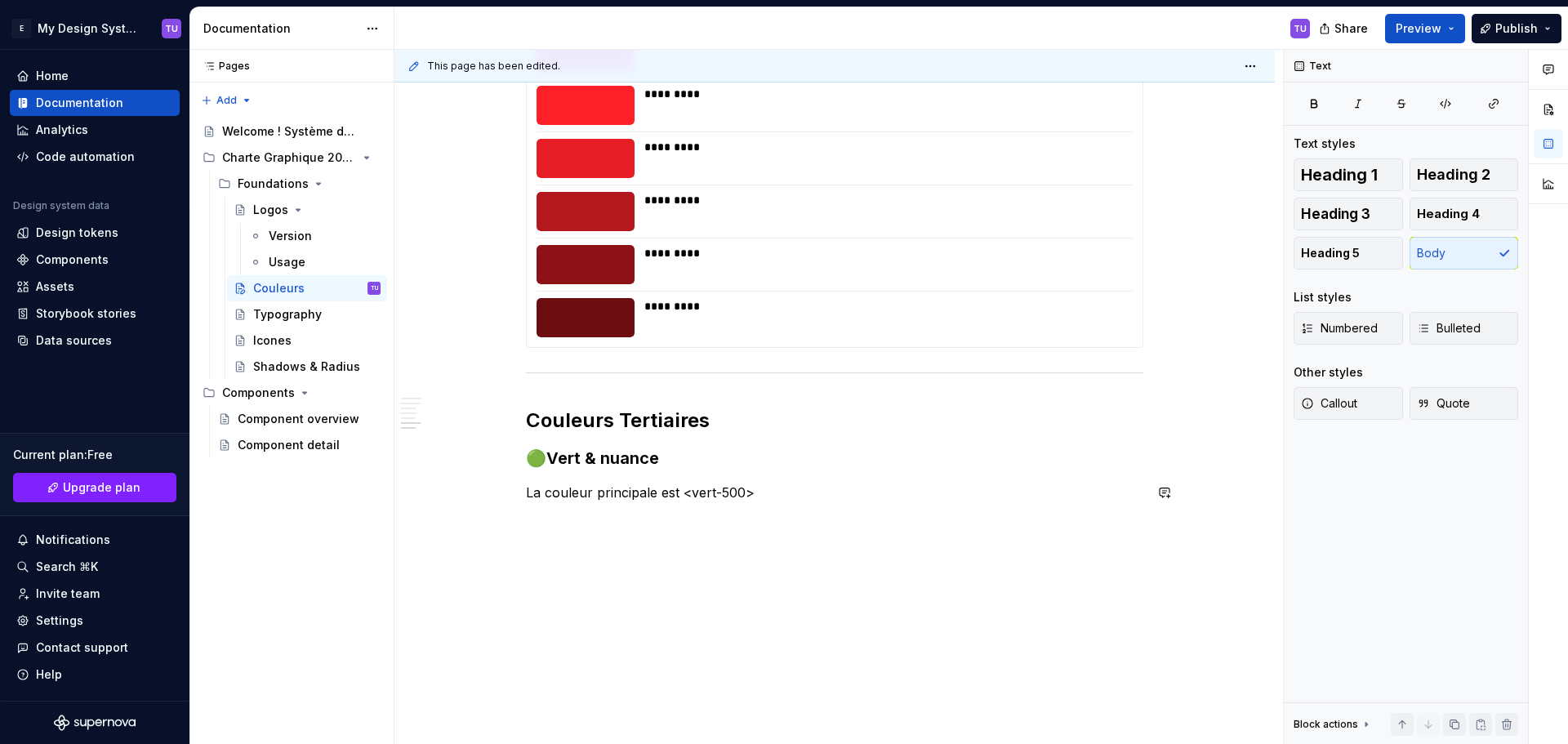
click at [498, 493] on button "button" at bounding box center [491, 492] width 23 height 23
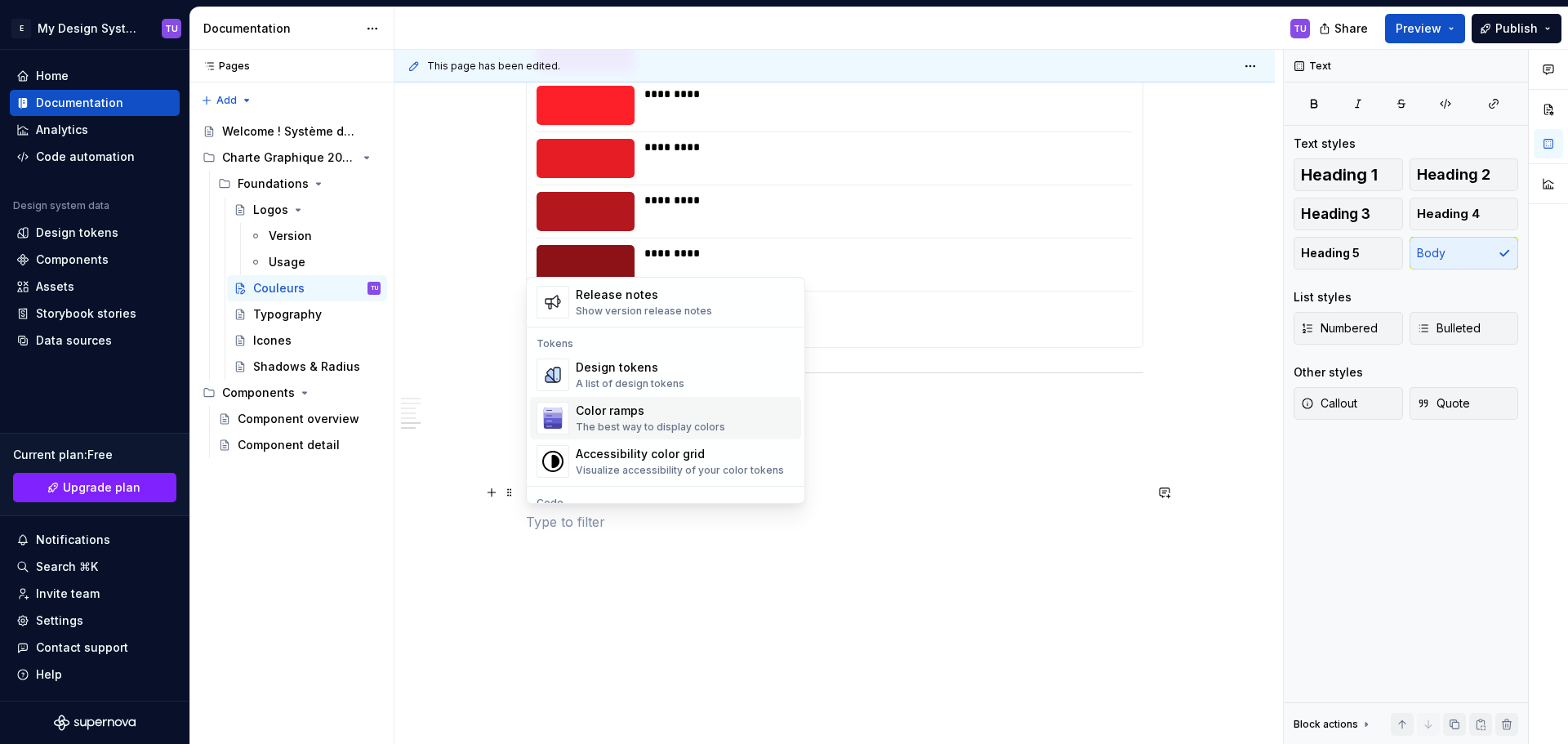
scroll to position [1054, 0]
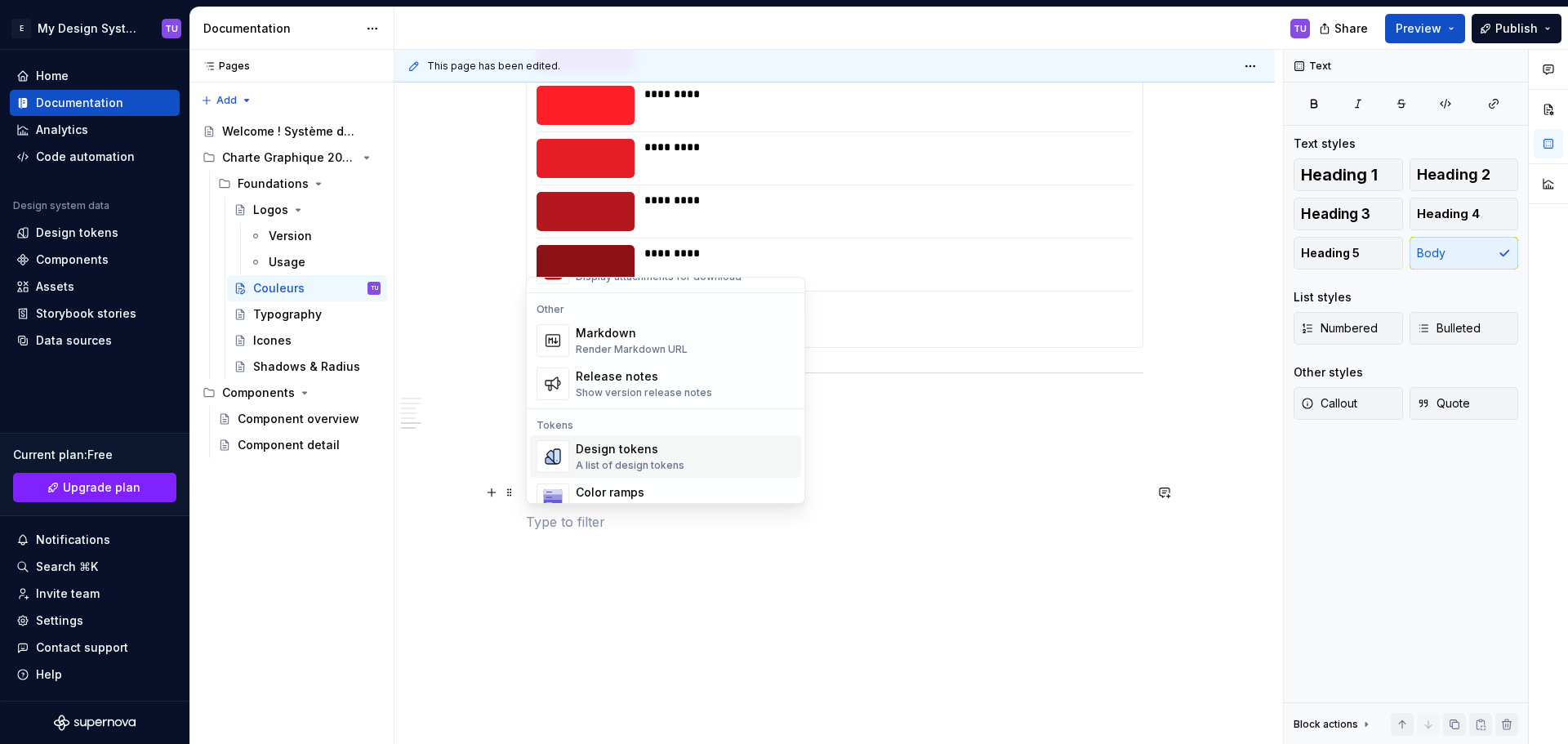
click at [636, 453] on div "Design tokens" at bounding box center [630, 448] width 109 height 16
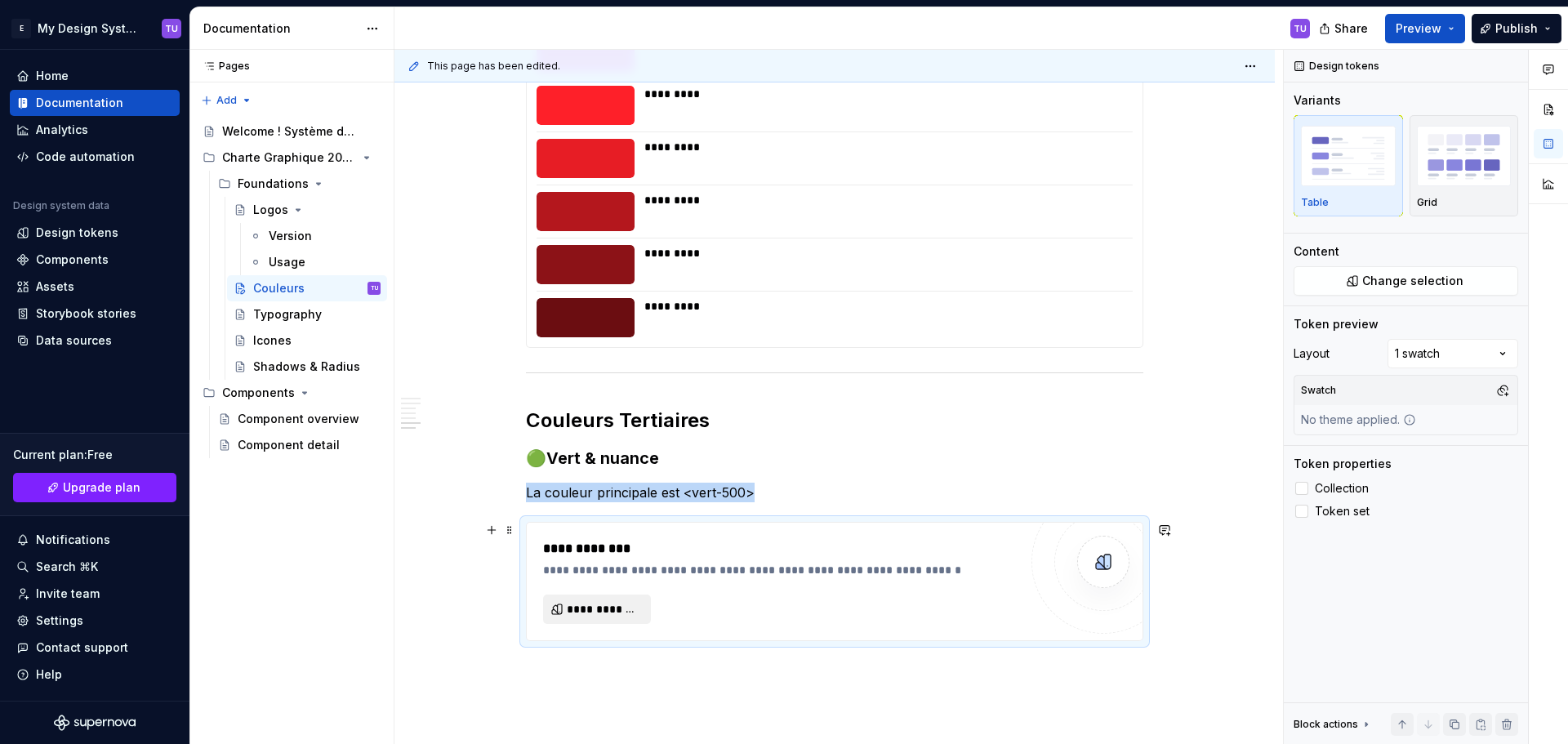
click at [600, 601] on span "**********" at bounding box center [603, 608] width 74 height 16
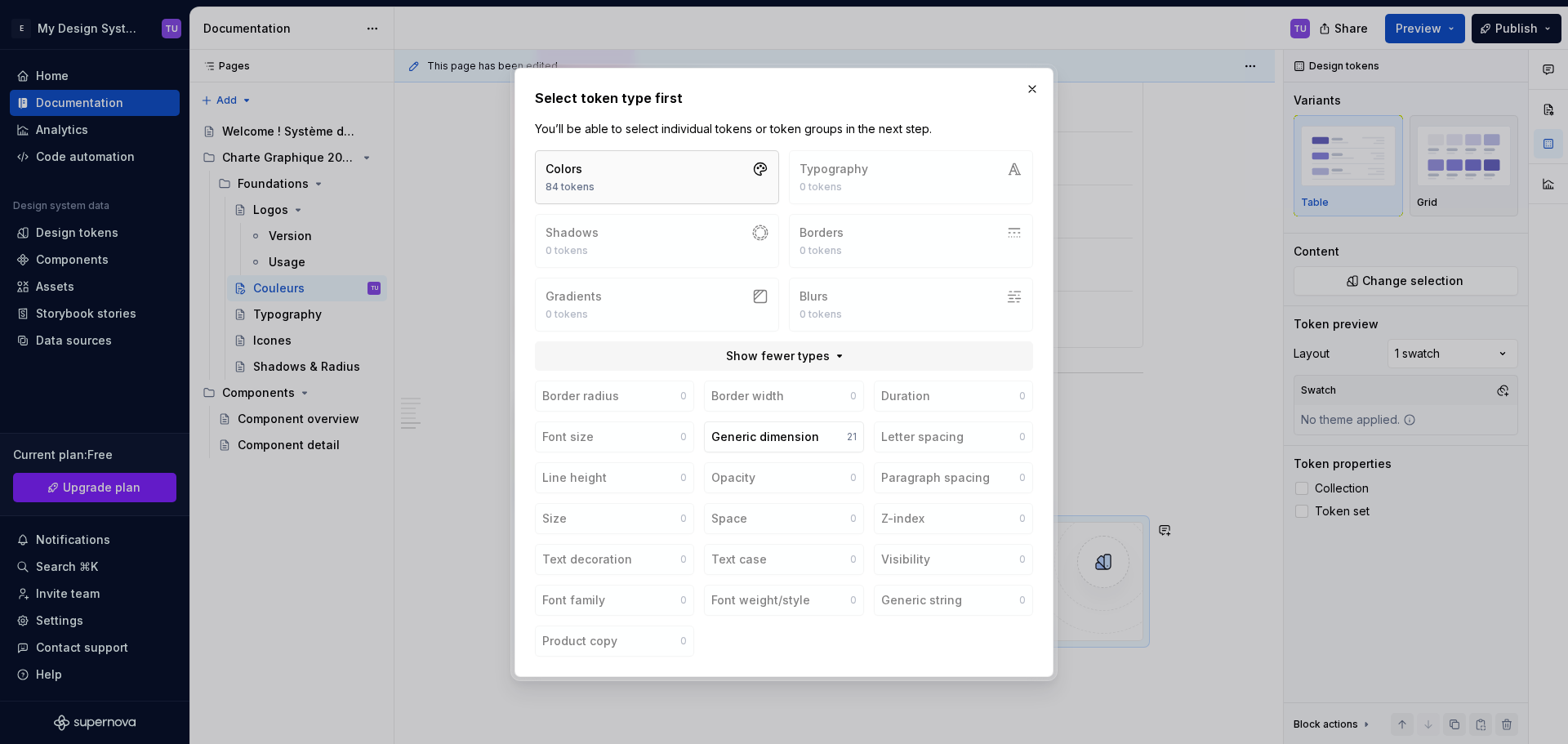
click at [674, 179] on button "Colors 84 tokens" at bounding box center [657, 177] width 244 height 54
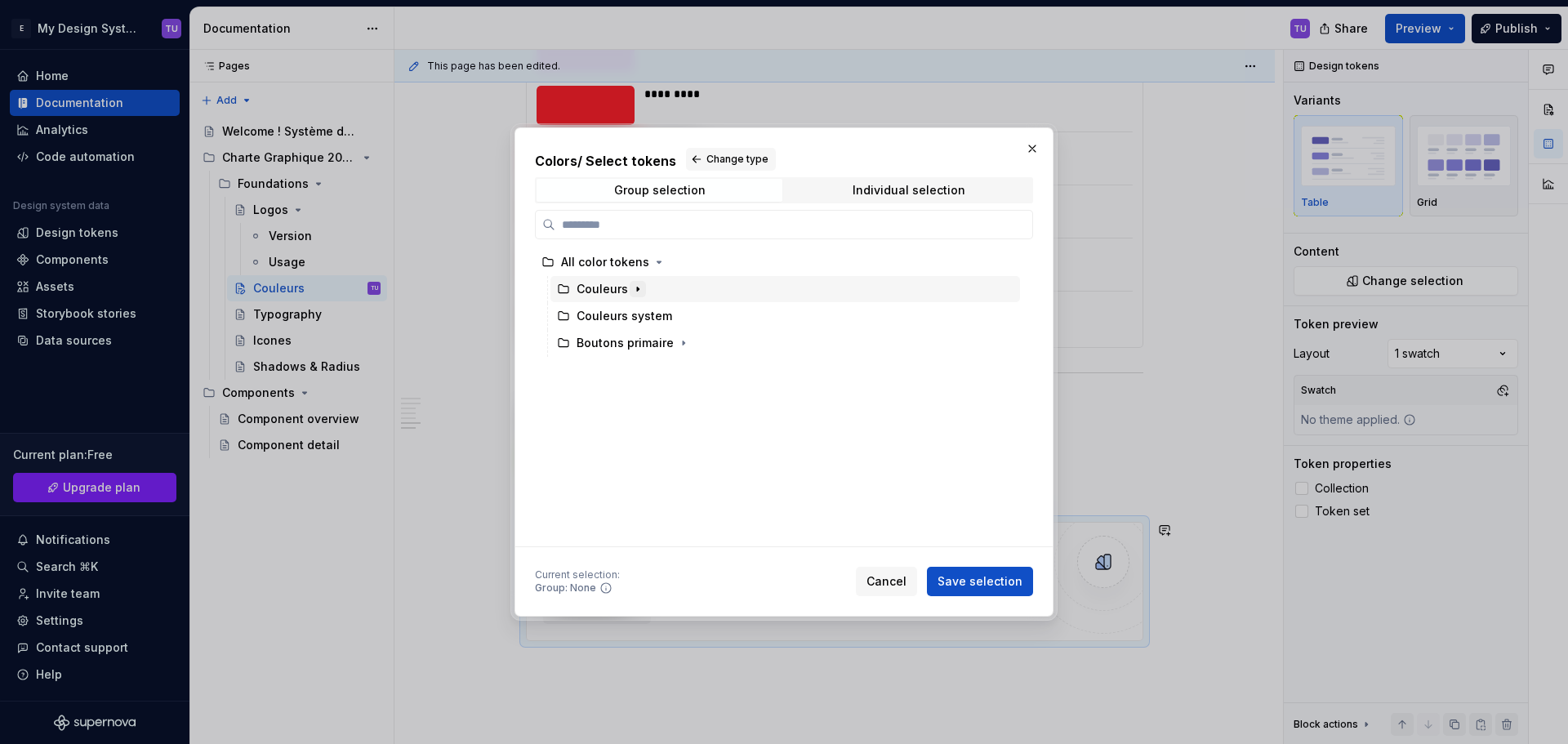
click at [637, 289] on icon "button" at bounding box center [638, 288] width 2 height 4
click at [662, 344] on icon "button" at bounding box center [667, 342] width 13 height 13
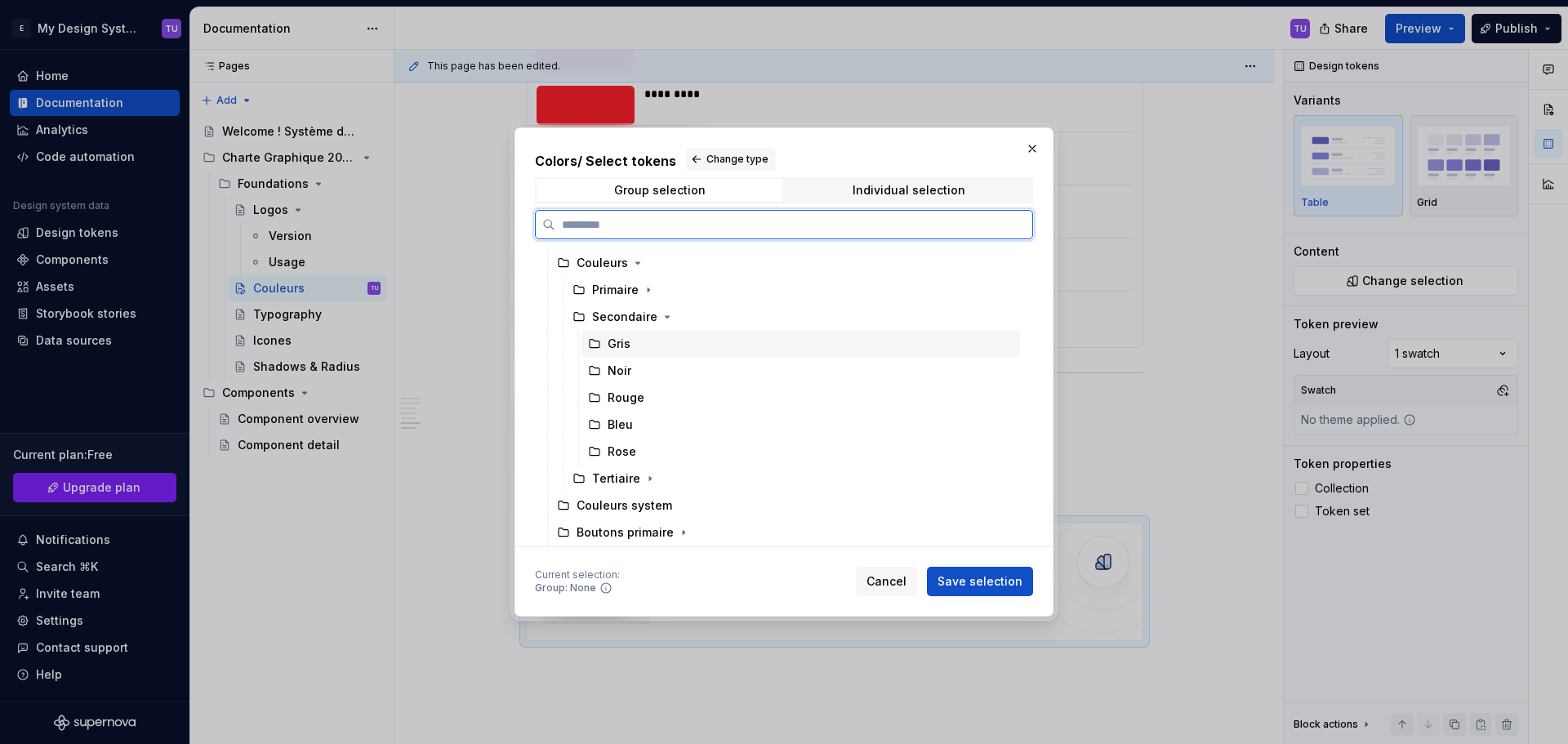
click at [646, 344] on div "Gris" at bounding box center [800, 343] width 438 height 26
click at [623, 446] on div "Rose" at bounding box center [622, 451] width 29 height 16
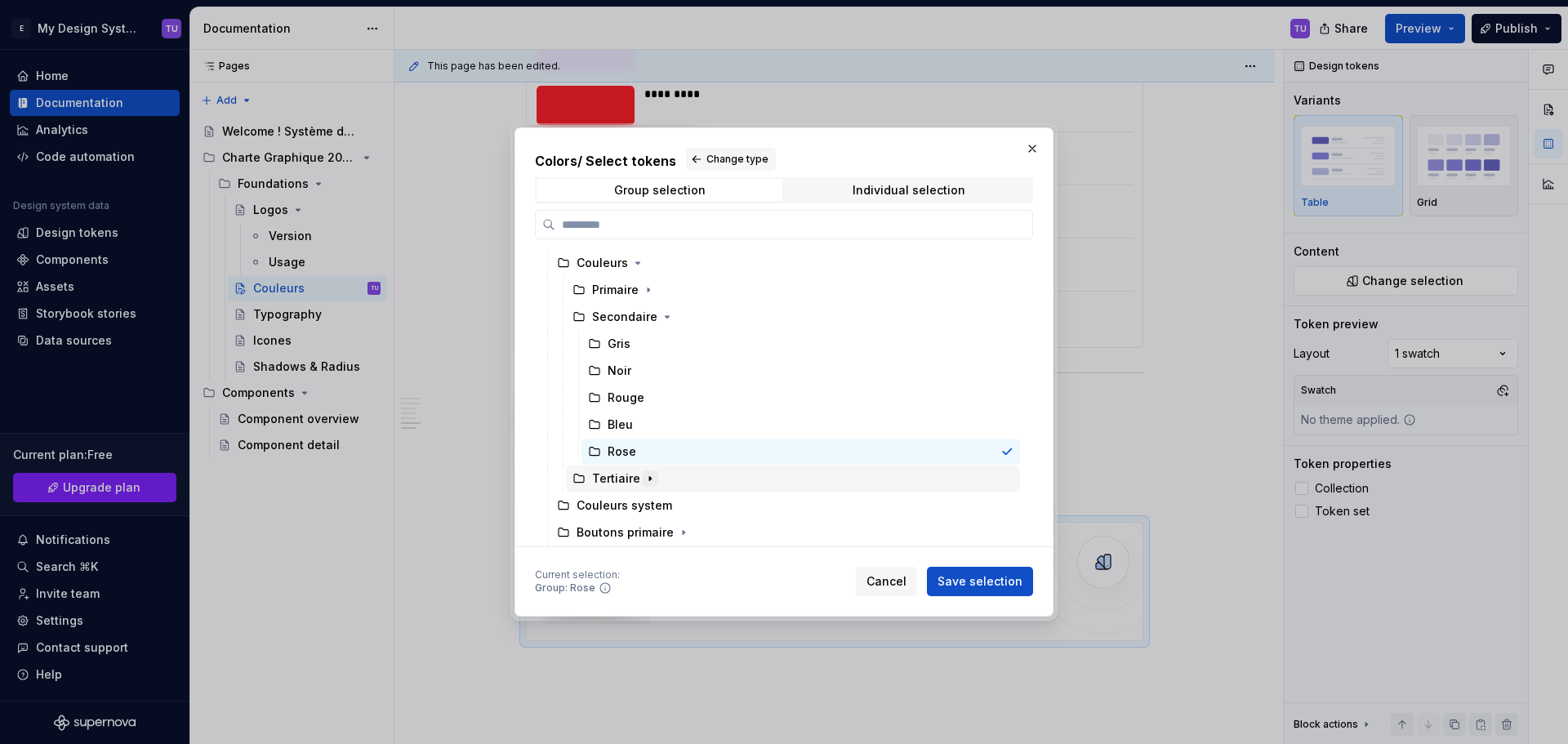
click at [650, 471] on button "button" at bounding box center [650, 478] width 16 height 16
click at [661, 318] on icon "button" at bounding box center [667, 316] width 13 height 13
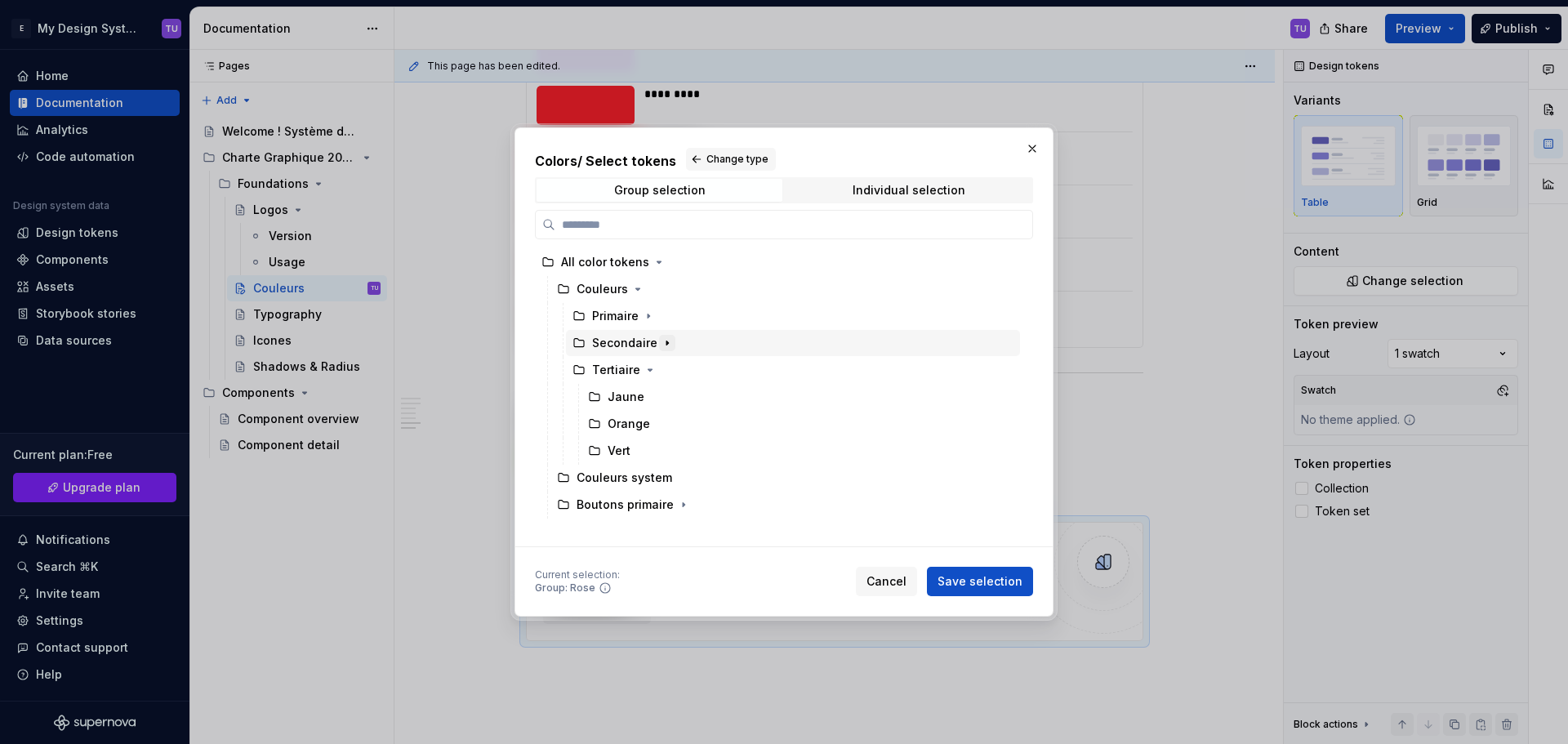
scroll to position [0, 0]
click at [626, 454] on div "Vert" at bounding box center [618, 450] width 23 height 16
click at [980, 588] on span "Save selection" at bounding box center [979, 581] width 85 height 16
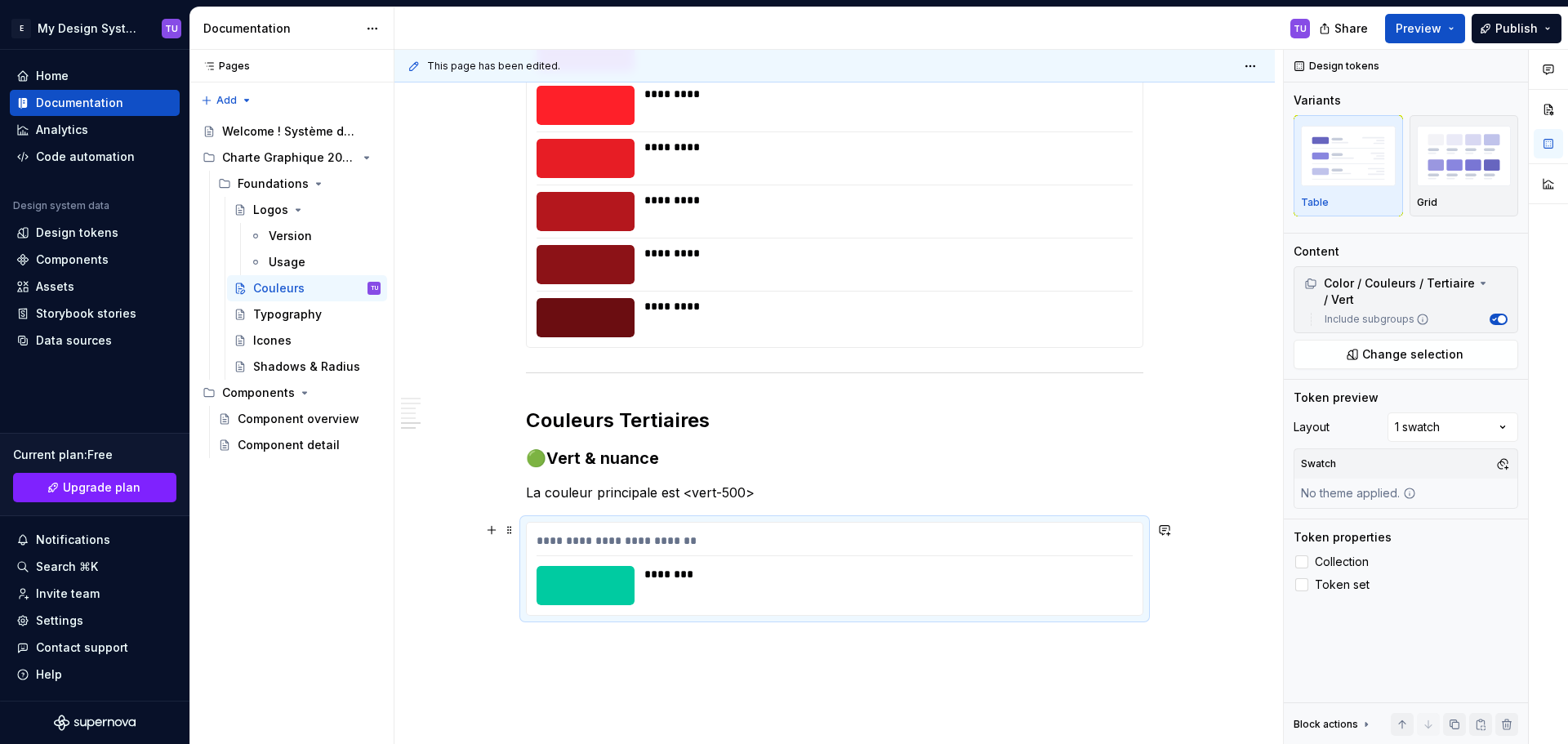
click at [615, 565] on div "**********" at bounding box center [834, 568] width 616 height 93
click at [950, 573] on div "********" at bounding box center [883, 573] width 478 height 16
click at [646, 544] on div "**********" at bounding box center [835, 544] width 596 height 24
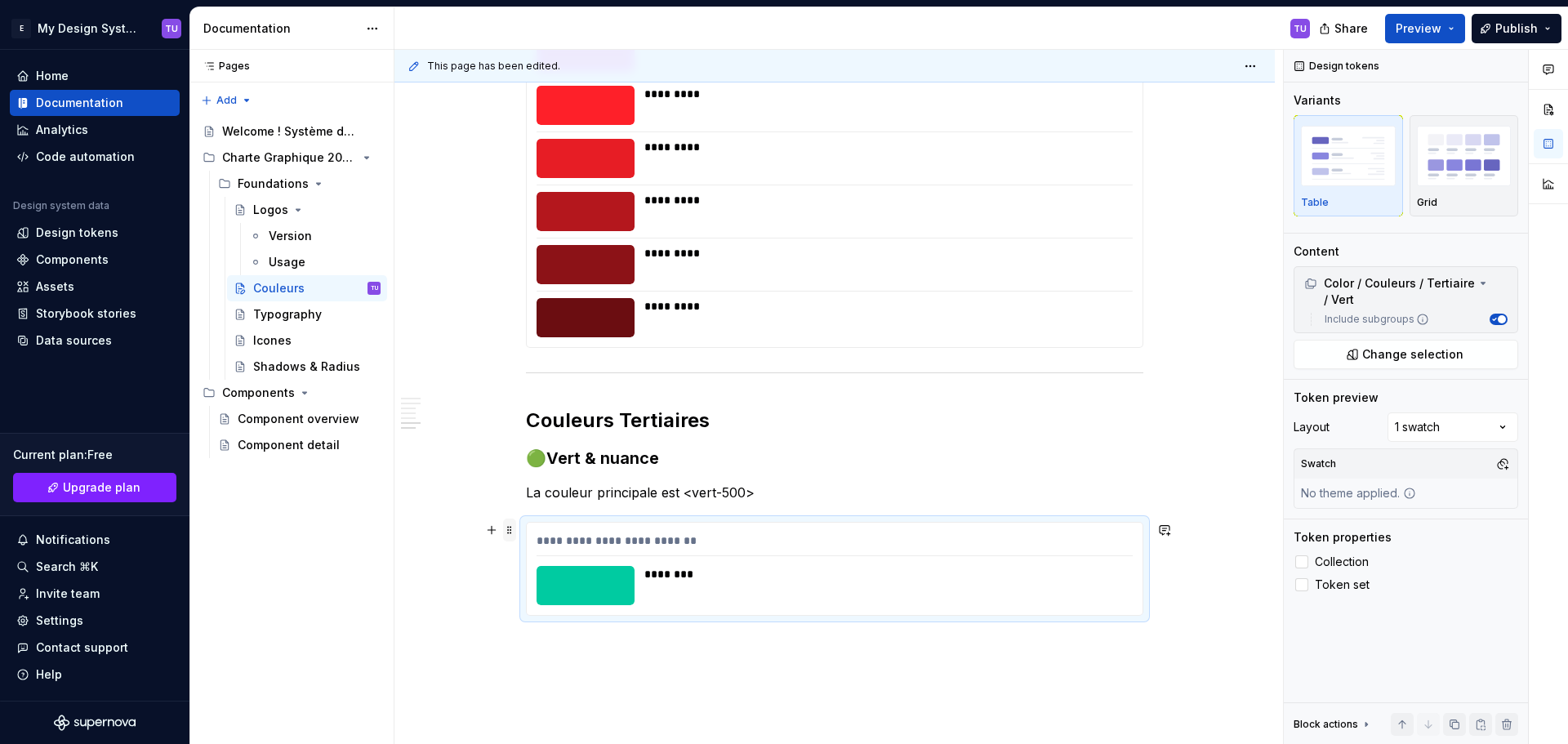
click at [508, 534] on span at bounding box center [509, 529] width 13 height 23
click at [757, 592] on div "********" at bounding box center [883, 585] width 478 height 39
click at [618, 542] on div "**********" at bounding box center [835, 544] width 596 height 24
click at [1385, 356] on span "Change selection" at bounding box center [1412, 354] width 101 height 16
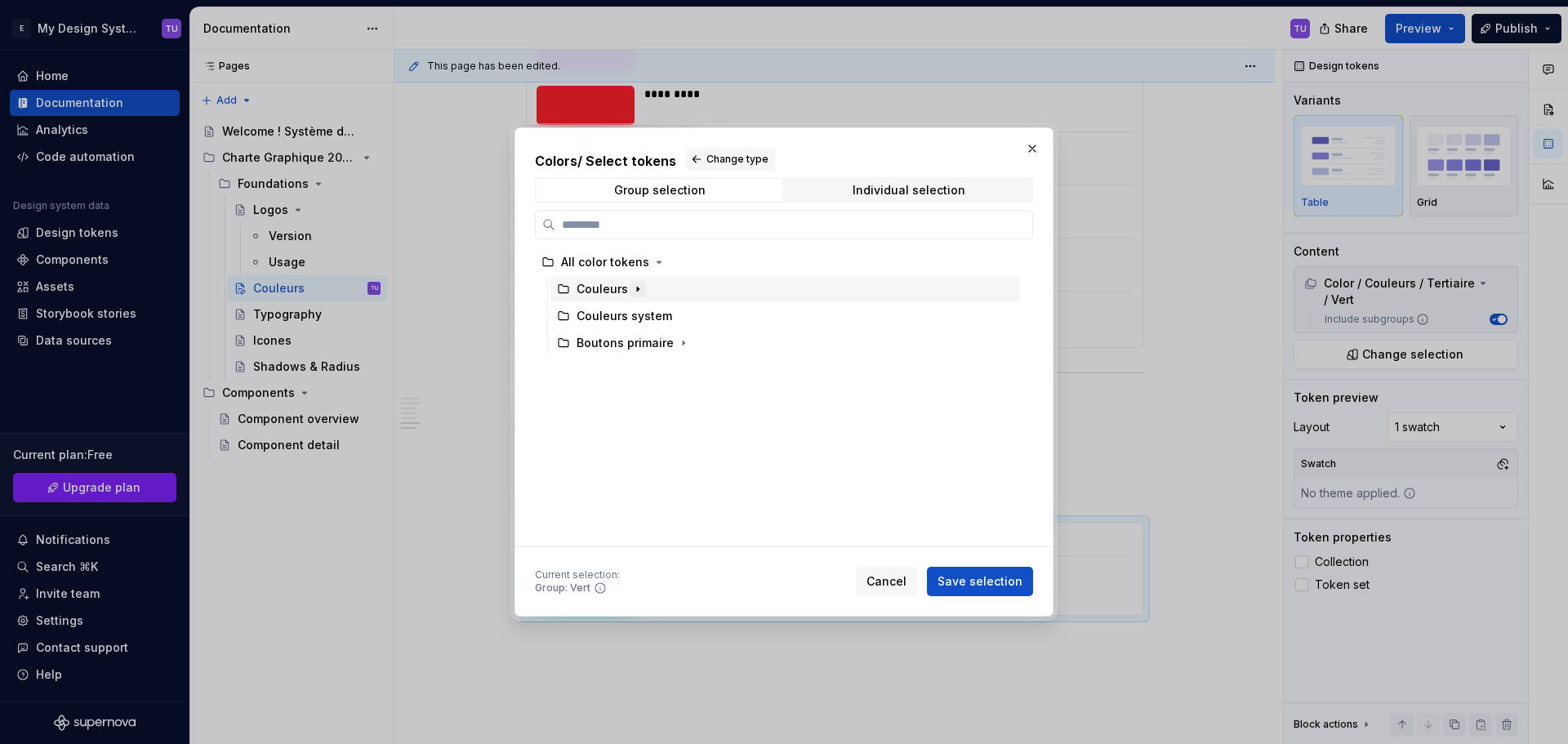
click at [634, 288] on icon "button" at bounding box center [637, 289] width 13 height 13
click at [649, 324] on button "button" at bounding box center [648, 315] width 16 height 16
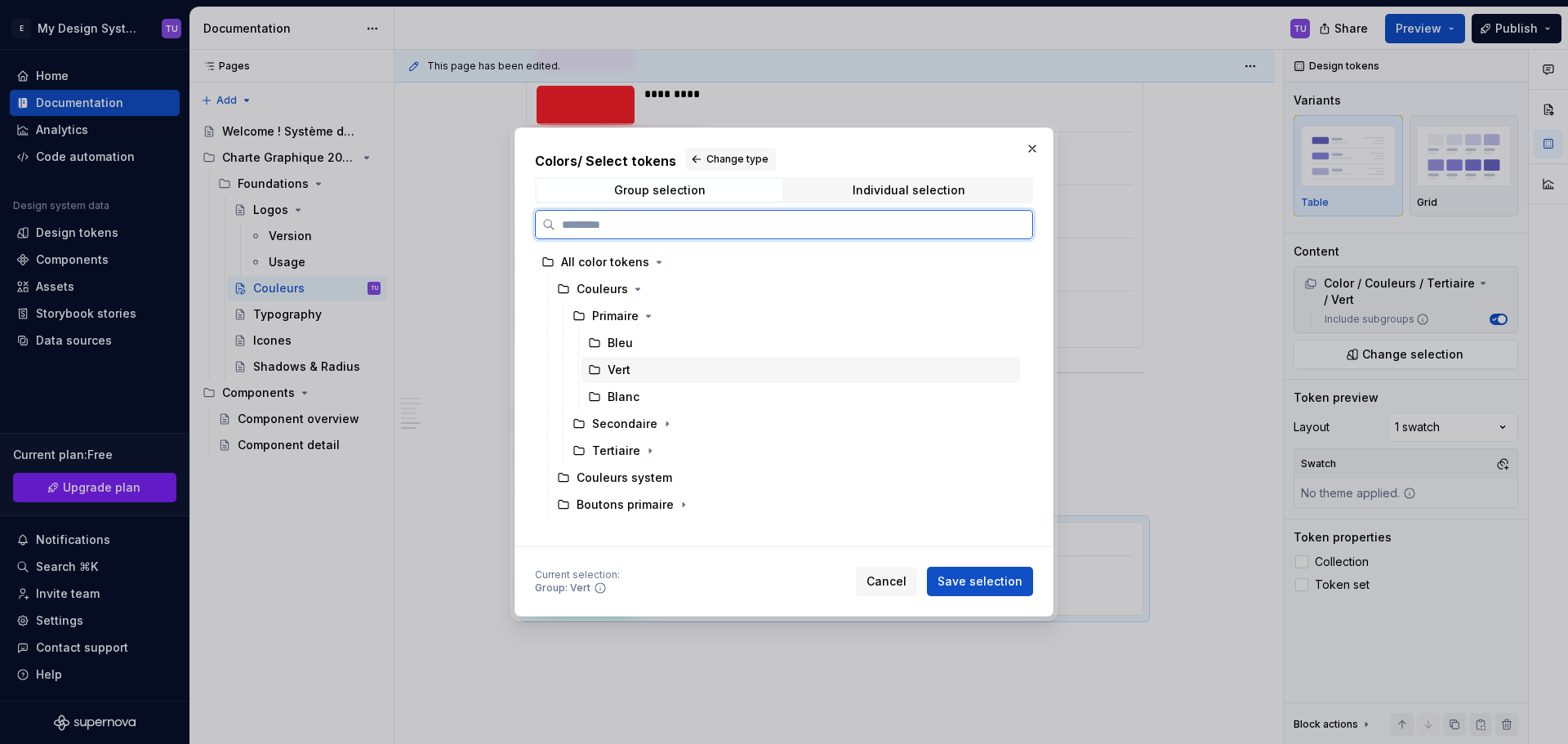
click at [631, 369] on div "Vert" at bounding box center [800, 369] width 438 height 26
click at [996, 578] on span "Save selection" at bounding box center [979, 581] width 85 height 16
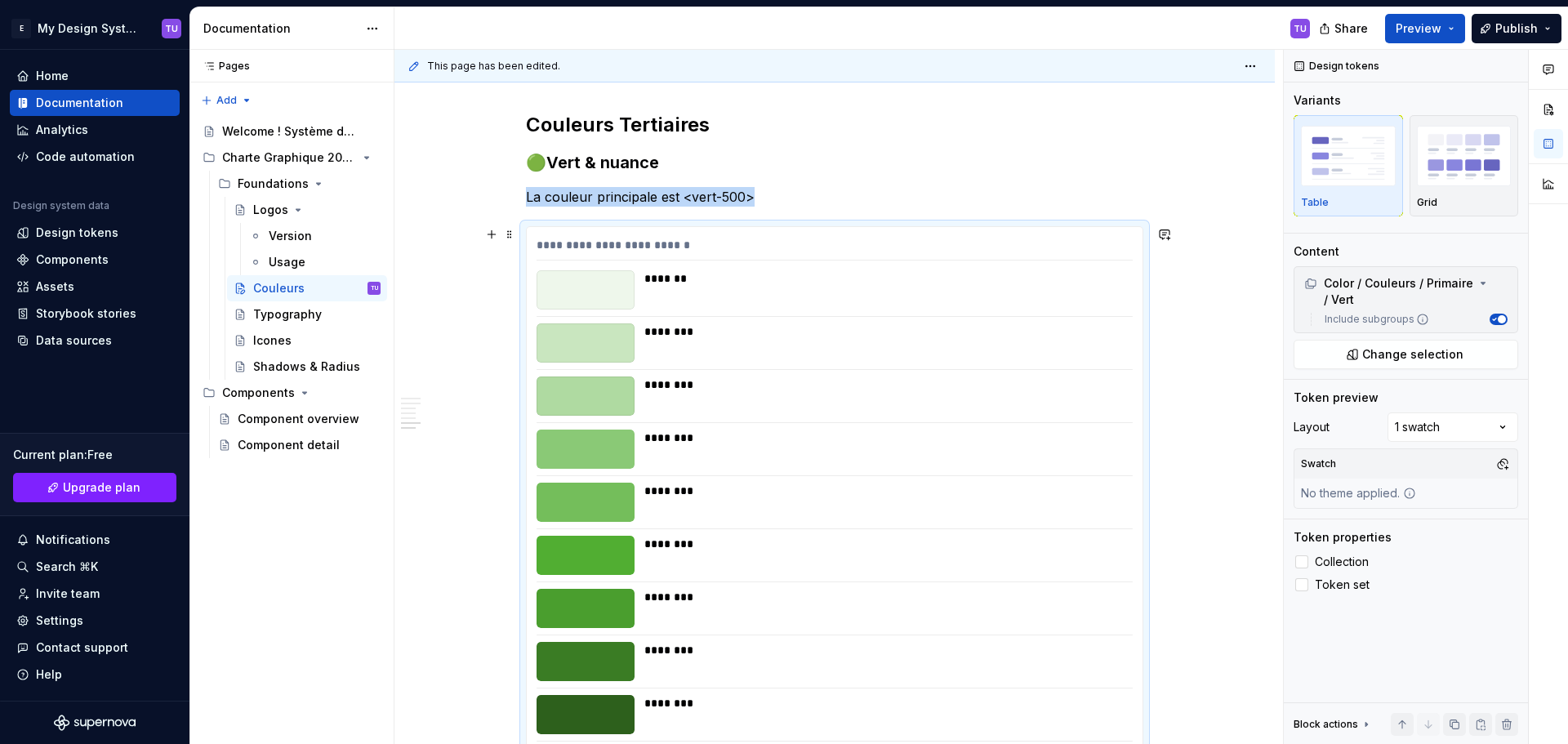
scroll to position [2759, 0]
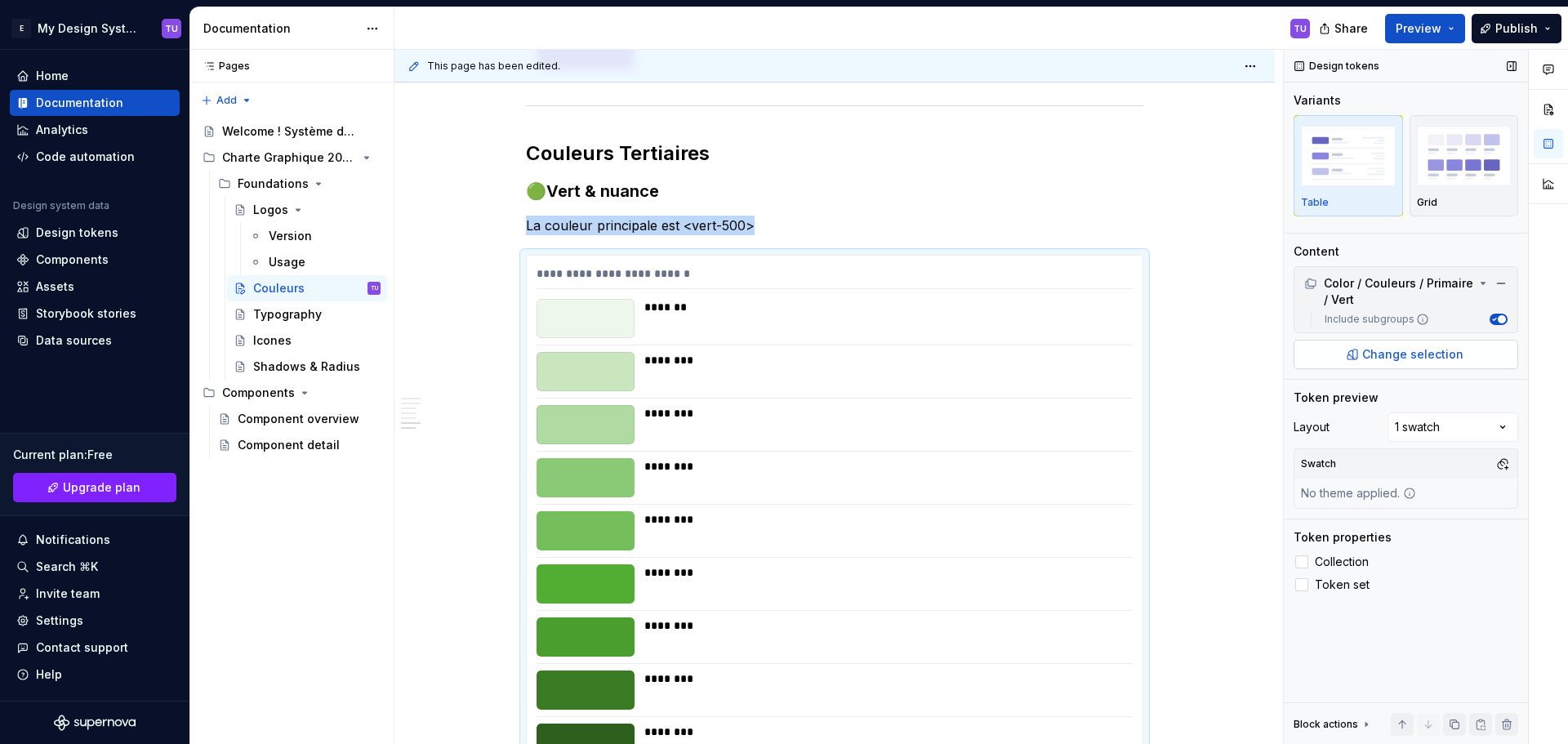
click at [1396, 348] on span "Change selection" at bounding box center [1412, 354] width 101 height 16
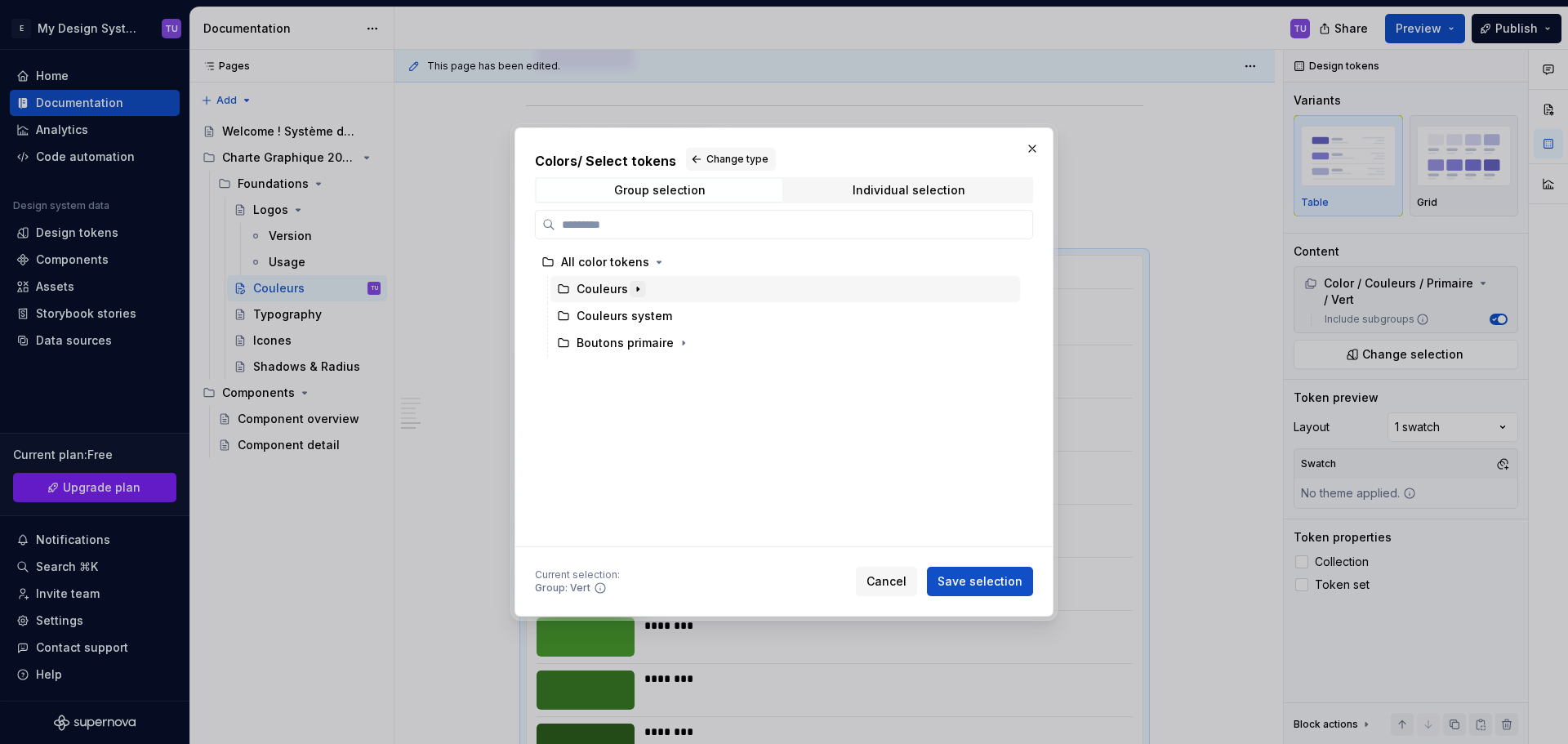
click at [640, 290] on icon "button" at bounding box center [637, 289] width 13 height 13
click at [663, 341] on icon "button" at bounding box center [667, 342] width 13 height 13
click at [663, 341] on icon "button" at bounding box center [667, 342] width 13 height 13
click at [647, 365] on icon "button" at bounding box center [649, 369] width 13 height 13
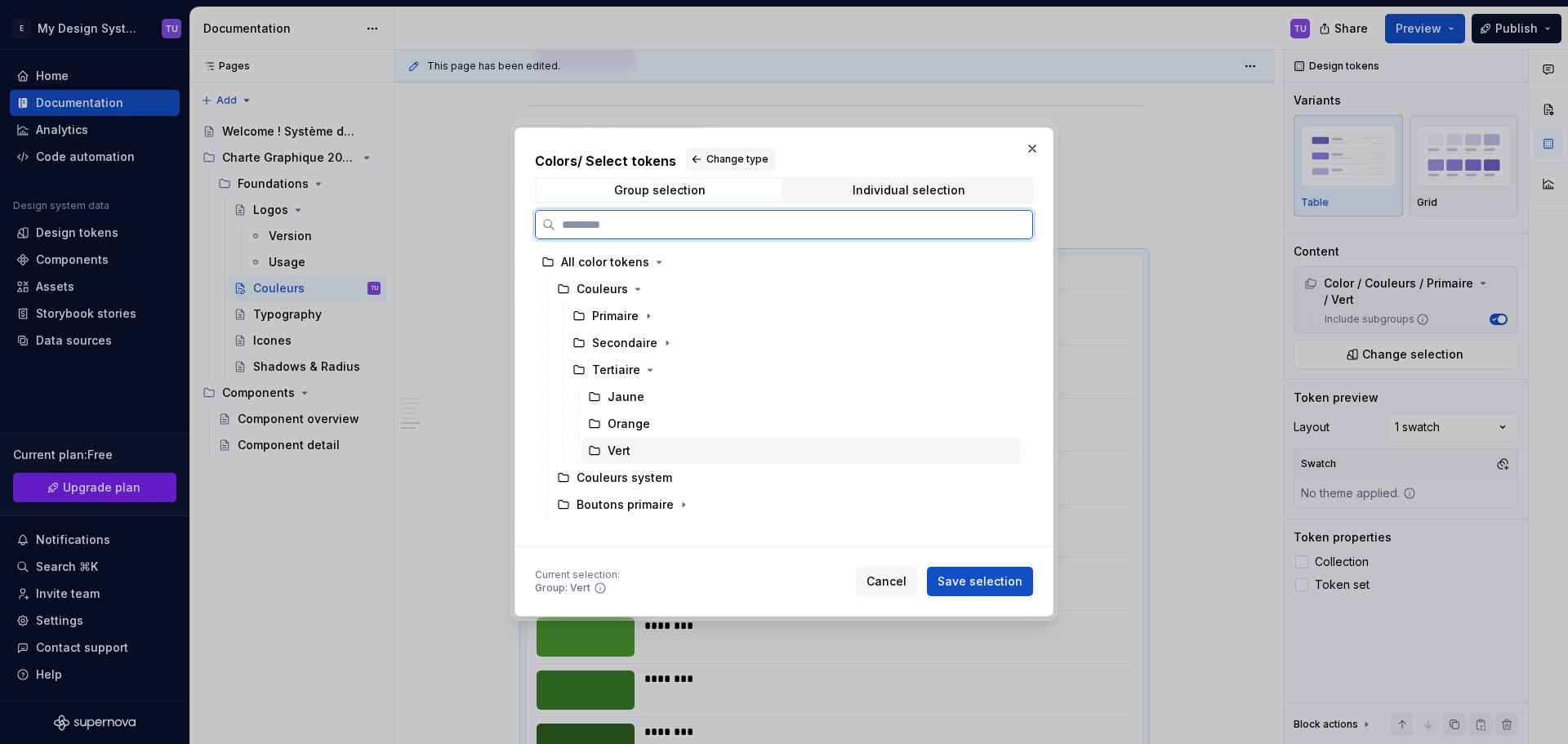
click at [634, 452] on div "Vert" at bounding box center [800, 450] width 438 height 26
click at [678, 506] on icon "button" at bounding box center [683, 504] width 13 height 13
click at [646, 457] on div "Vert" at bounding box center [800, 450] width 438 height 26
click at [633, 456] on div "Vert" at bounding box center [800, 450] width 438 height 26
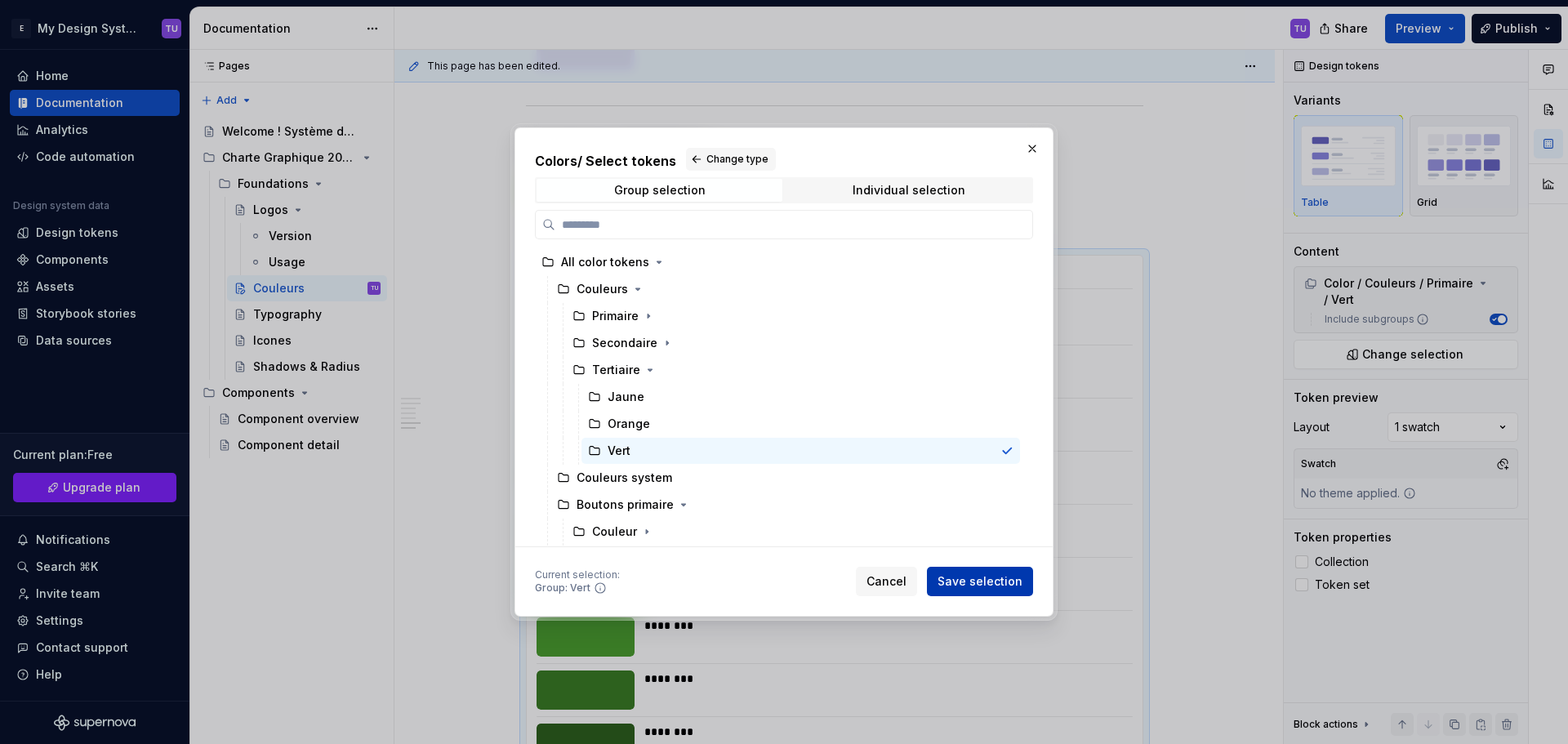
click at [966, 578] on span "Save selection" at bounding box center [979, 581] width 85 height 16
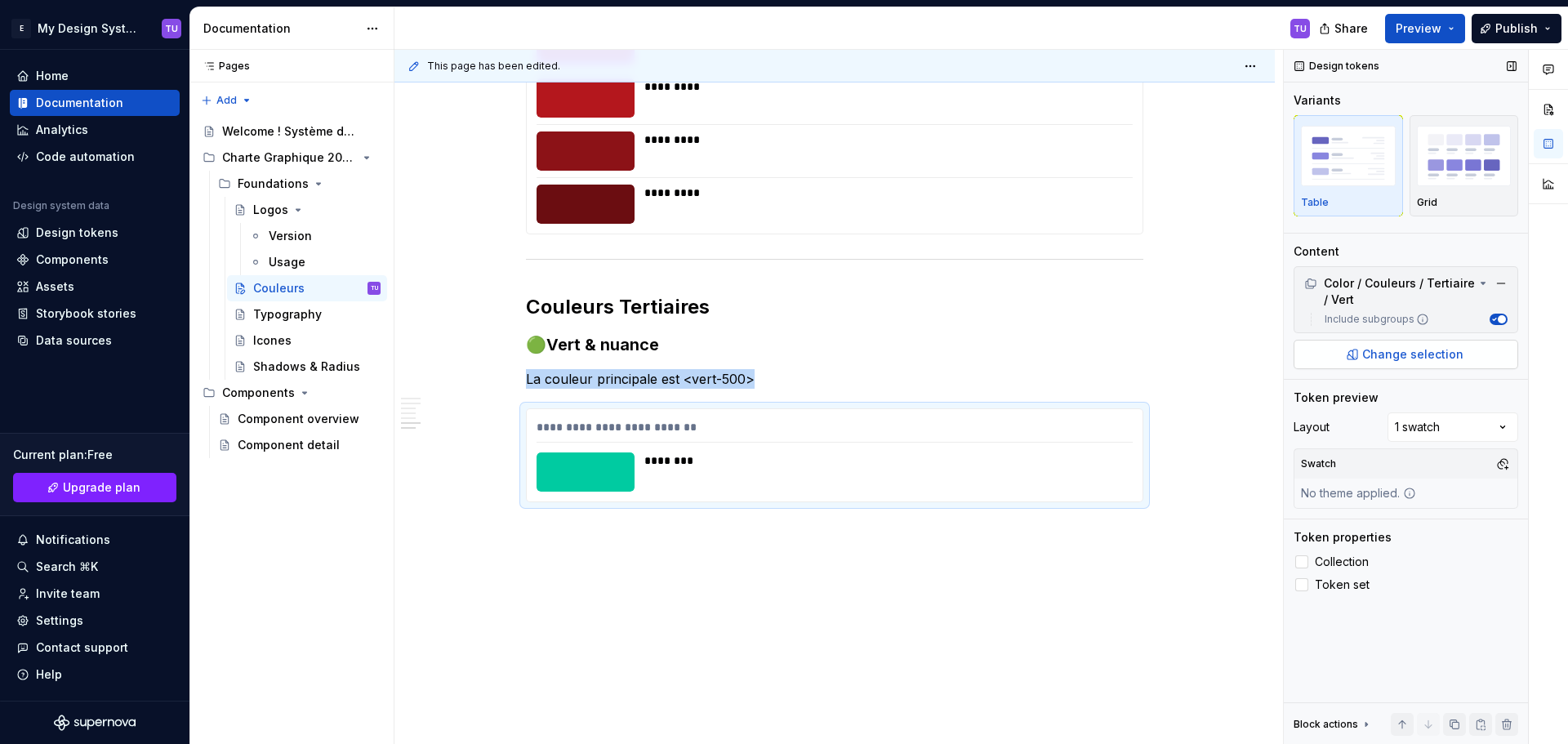
click at [1433, 361] on span "Change selection" at bounding box center [1412, 354] width 101 height 16
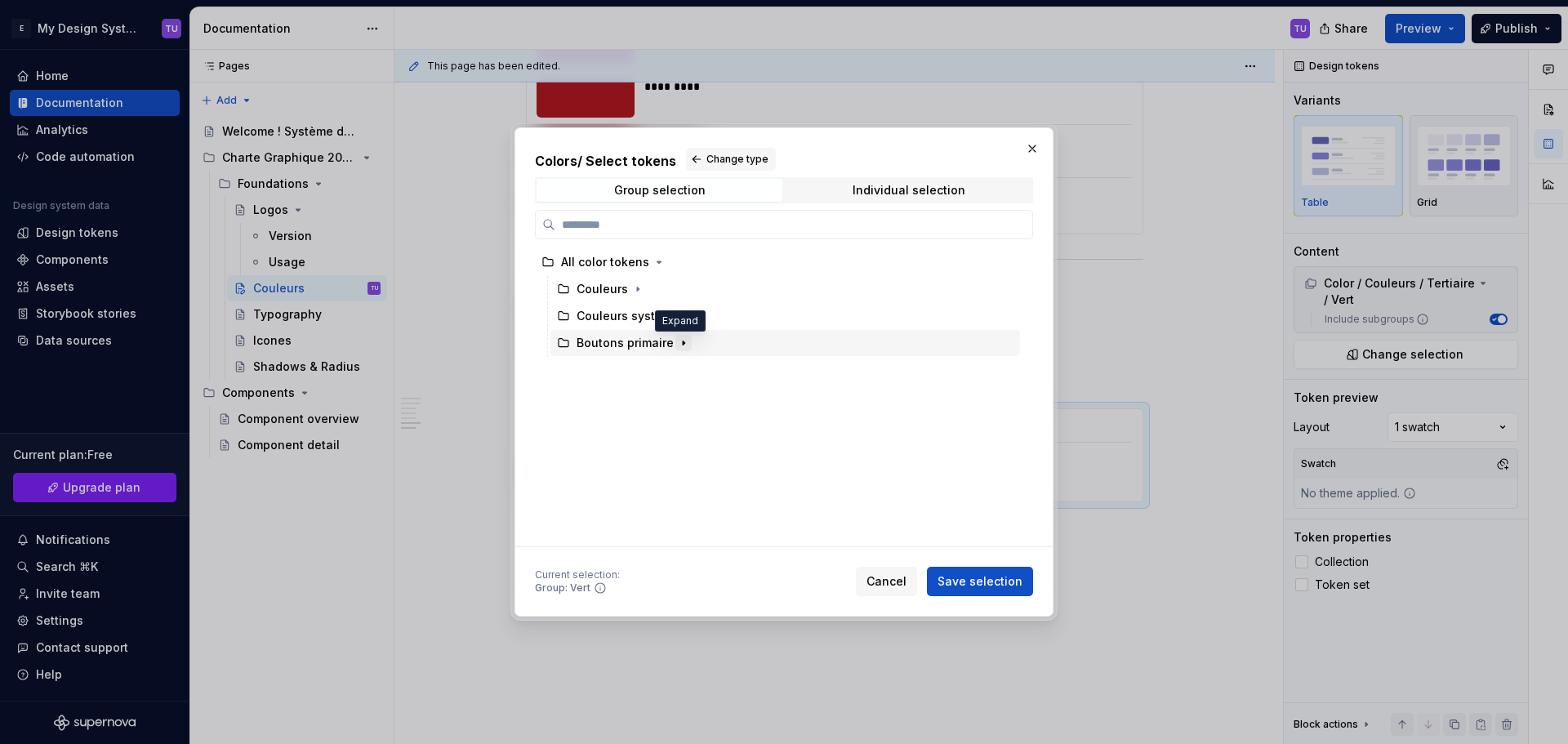
click at [680, 346] on icon "button" at bounding box center [683, 342] width 13 height 13
click at [631, 285] on icon "button" at bounding box center [637, 289] width 13 height 13
click at [682, 419] on icon "button" at bounding box center [683, 423] width 13 height 13
click at [646, 454] on icon "button" at bounding box center [646, 450] width 13 height 13
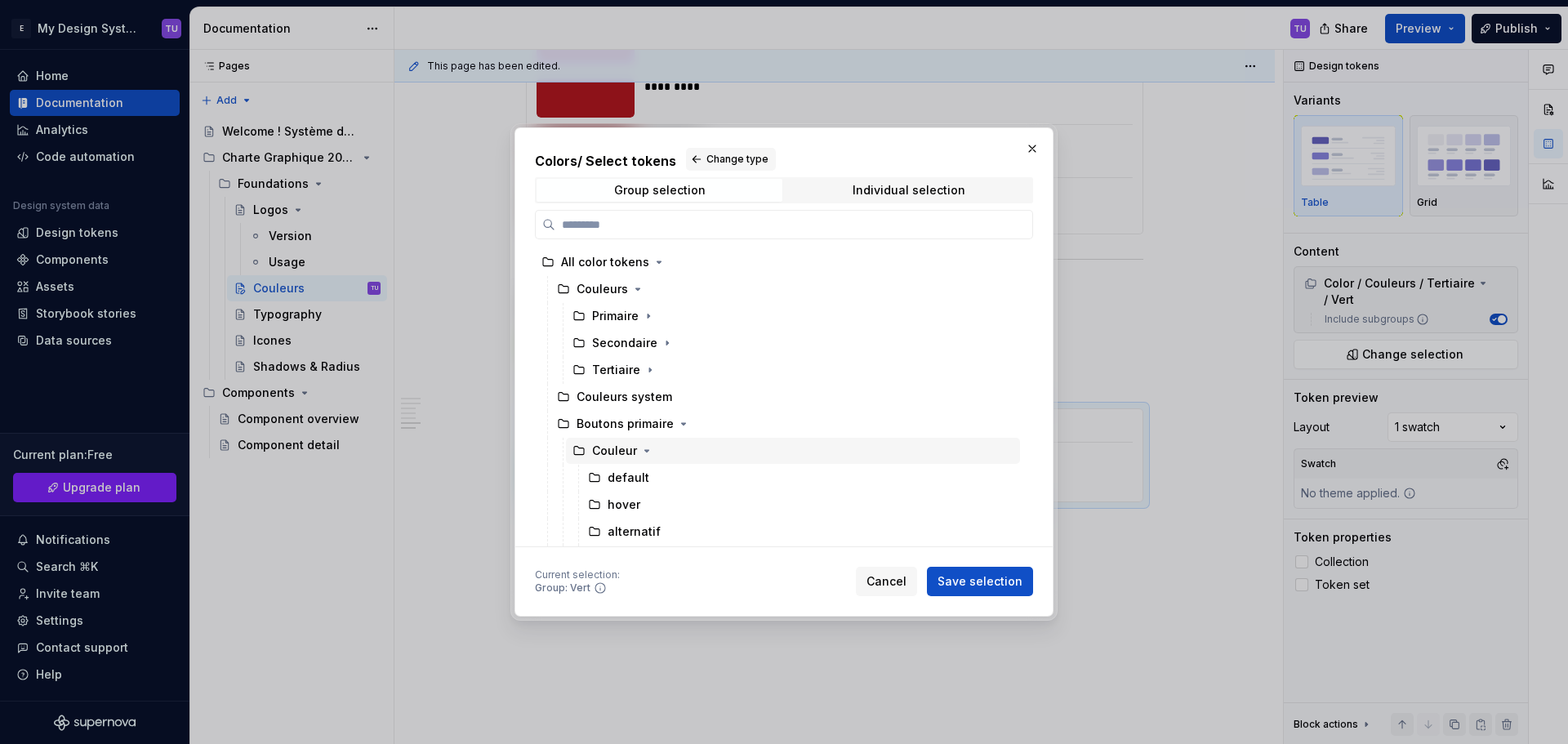
scroll to position [26, 0]
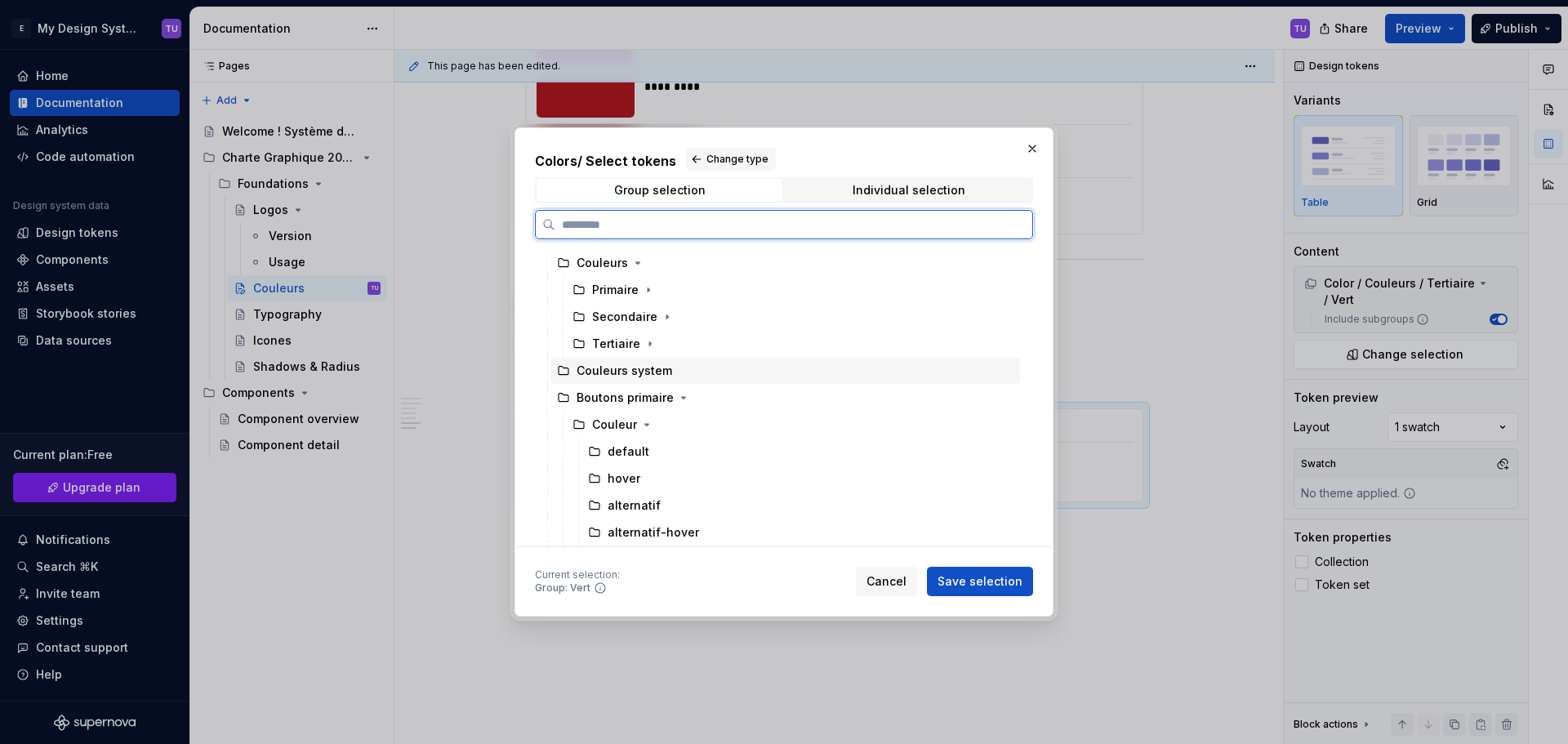
click at [658, 370] on div "Couleurs system" at bounding box center [624, 370] width 95 height 16
click at [654, 351] on span at bounding box center [650, 343] width 16 height 16
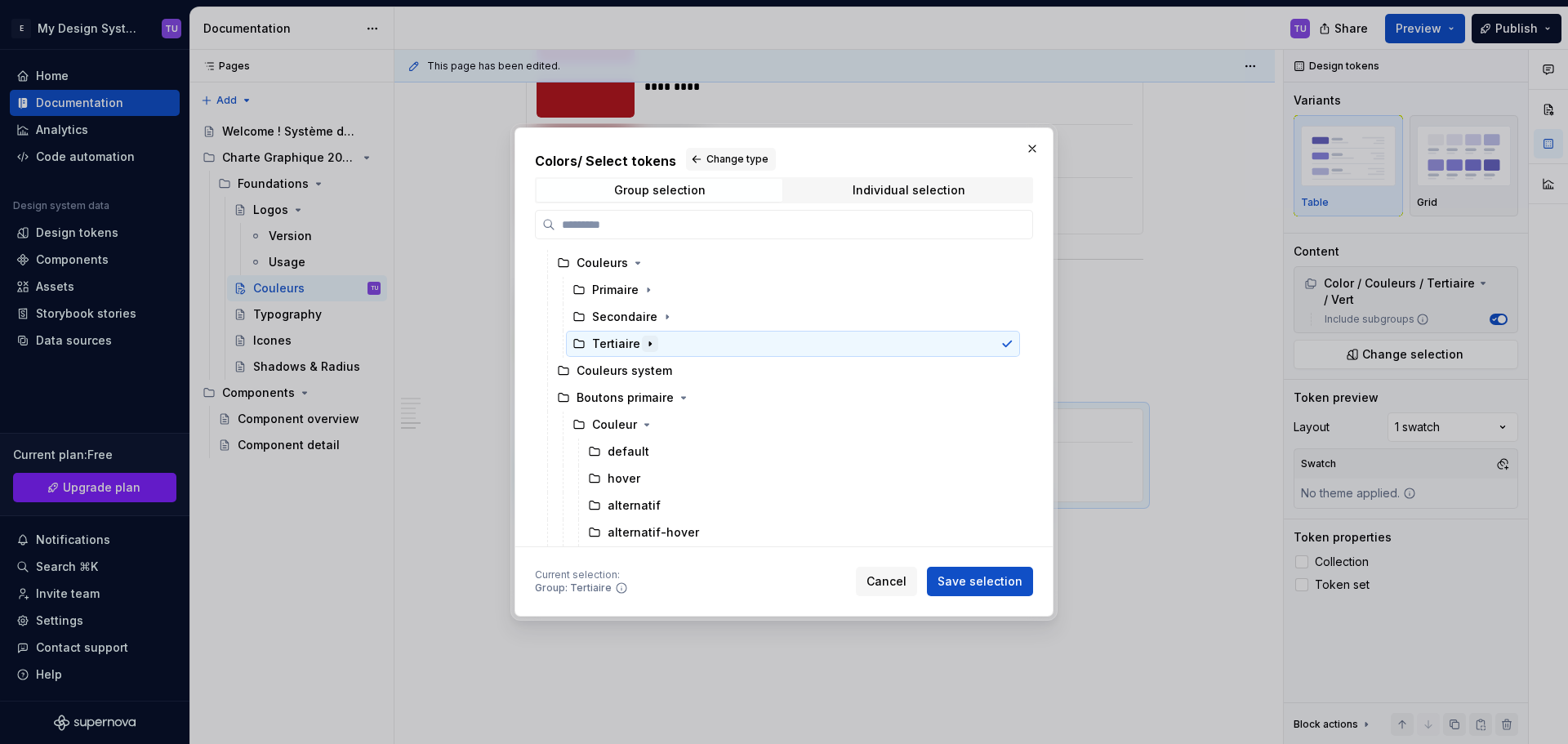
click at [651, 347] on icon "button" at bounding box center [649, 343] width 13 height 13
click at [888, 191] on div "Individual selection" at bounding box center [909, 189] width 113 height 13
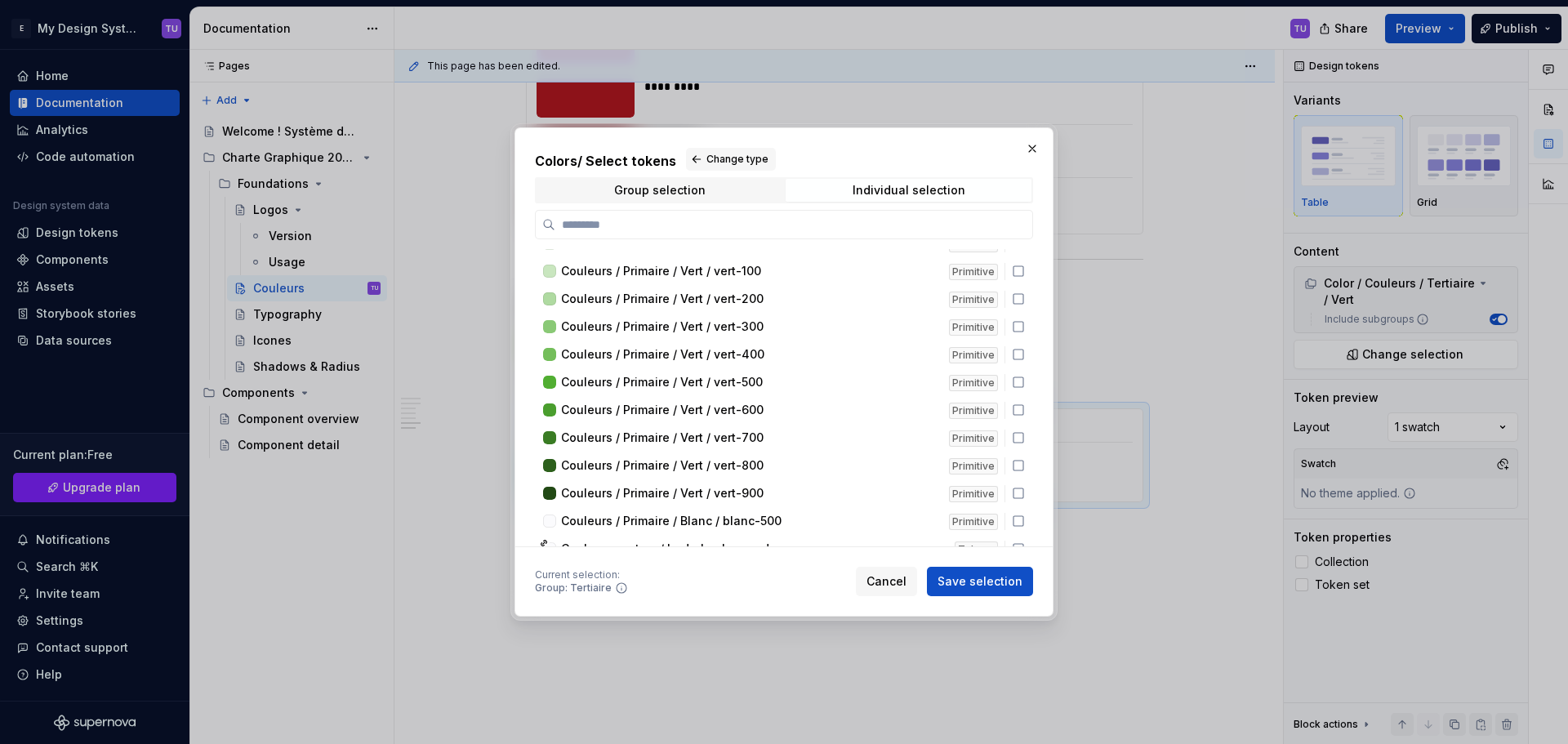
scroll to position [995, 0]
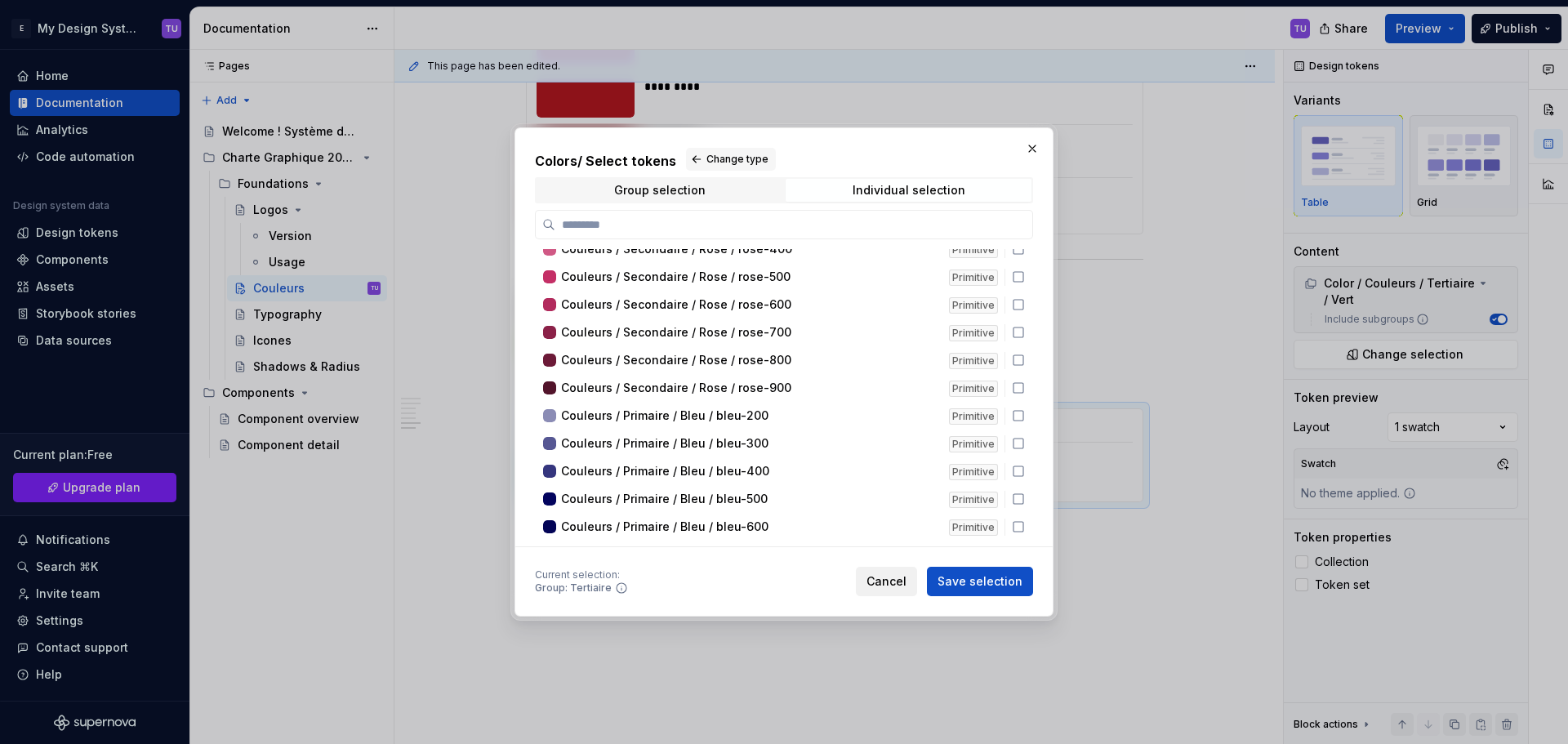
click at [896, 583] on span "Cancel" at bounding box center [886, 581] width 40 height 16
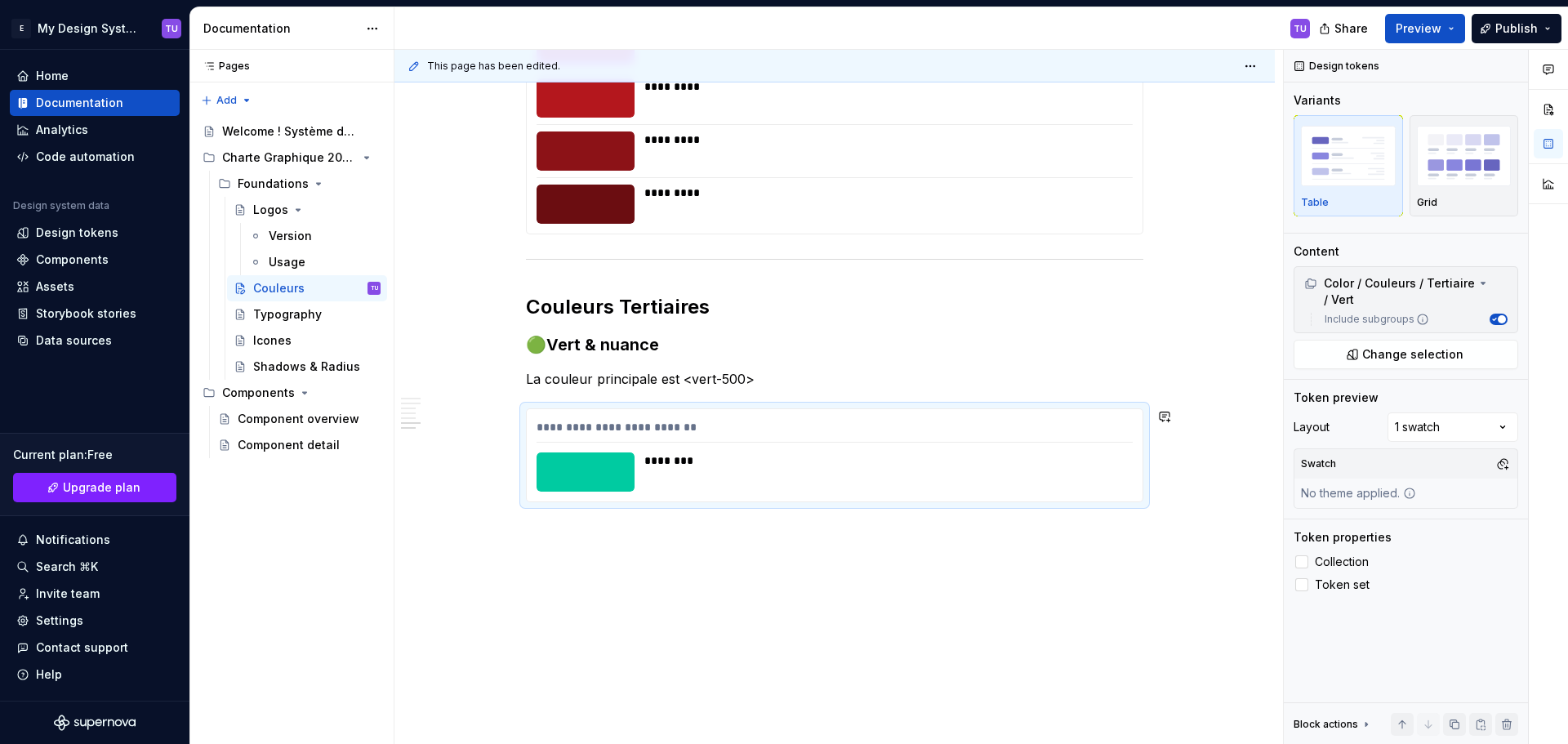
click at [549, 537] on div "**********" at bounding box center [838, 397] width 888 height 695
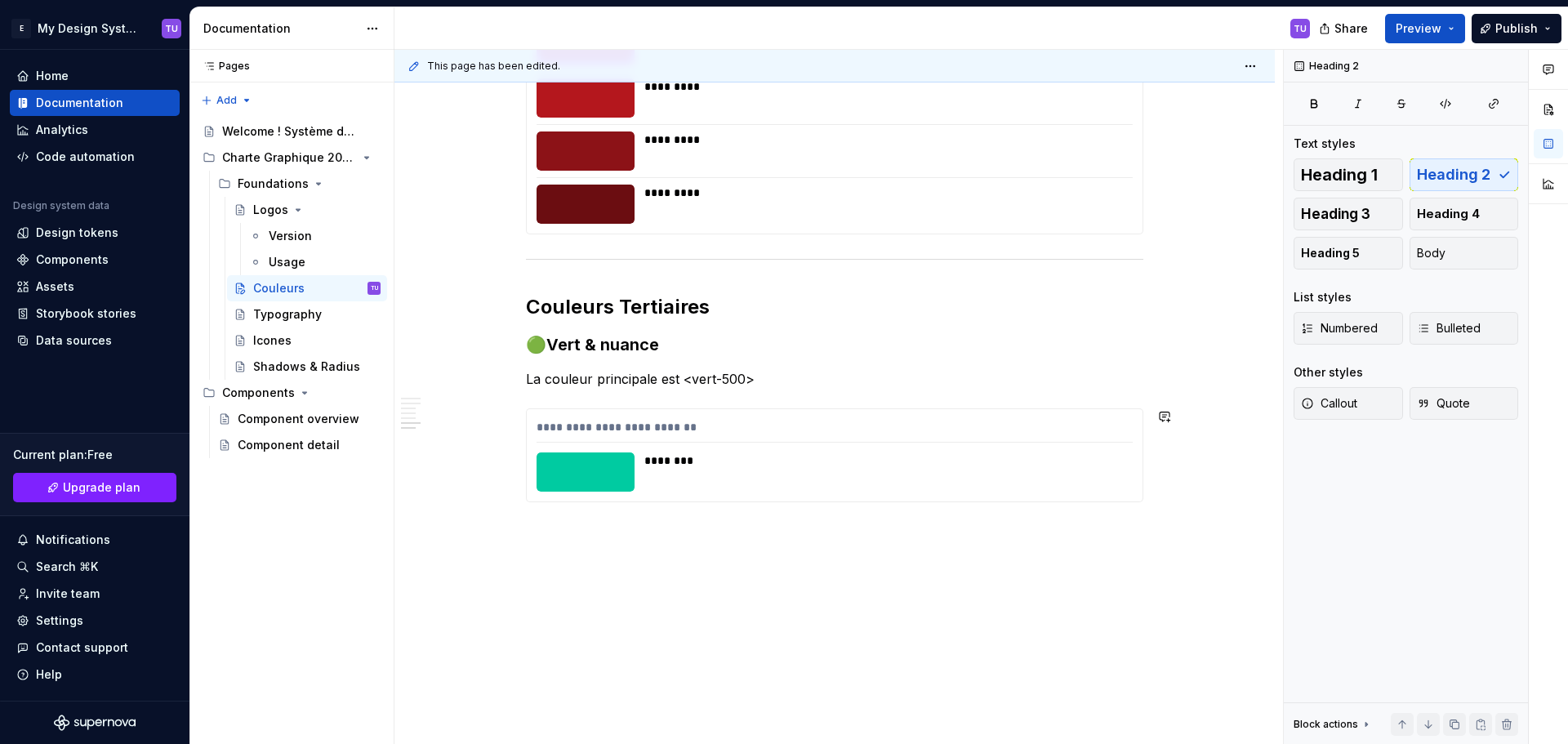
click at [497, 535] on button "button" at bounding box center [491, 533] width 23 height 23
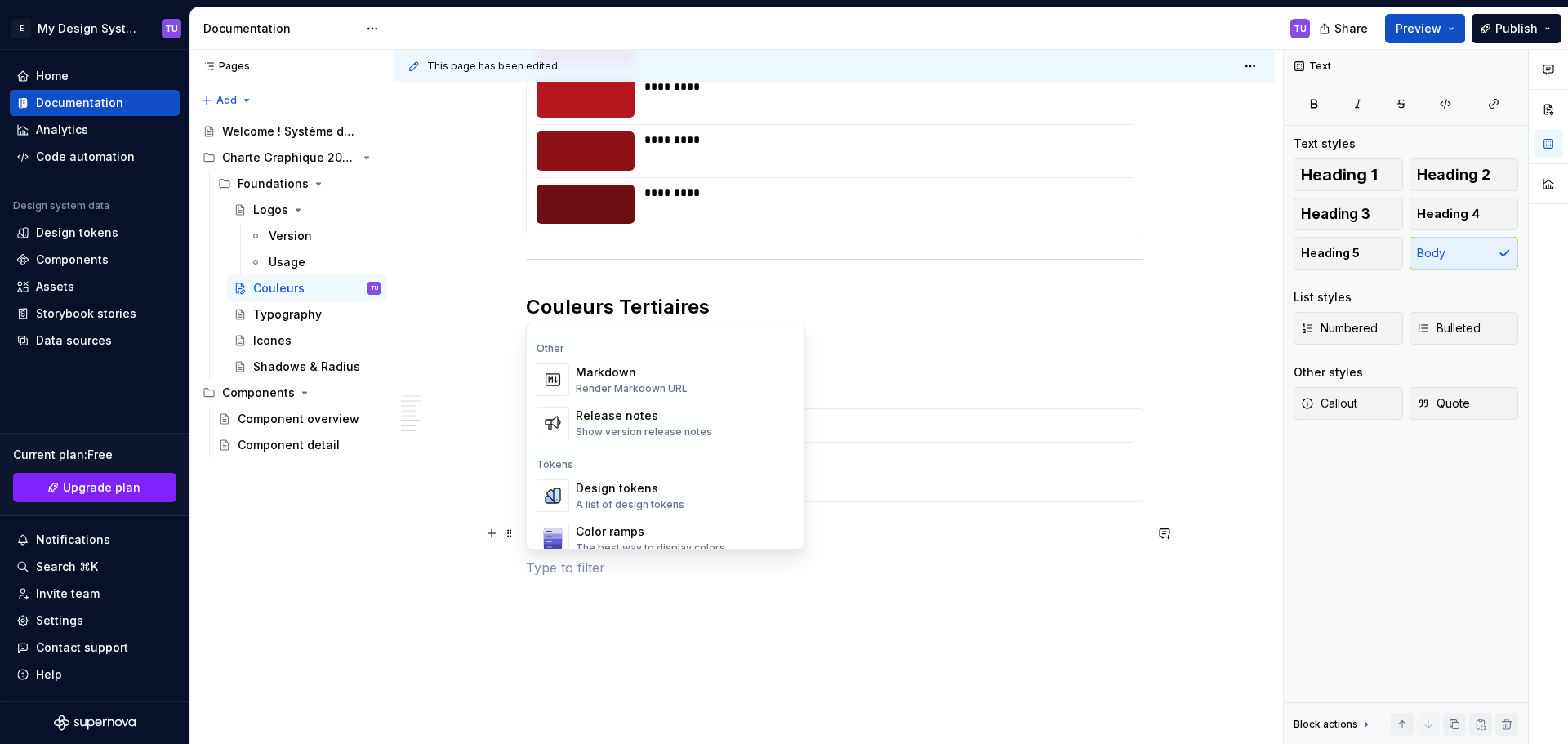
scroll to position [1062, 0]
click at [618, 490] on div "Design tokens" at bounding box center [630, 487] width 109 height 16
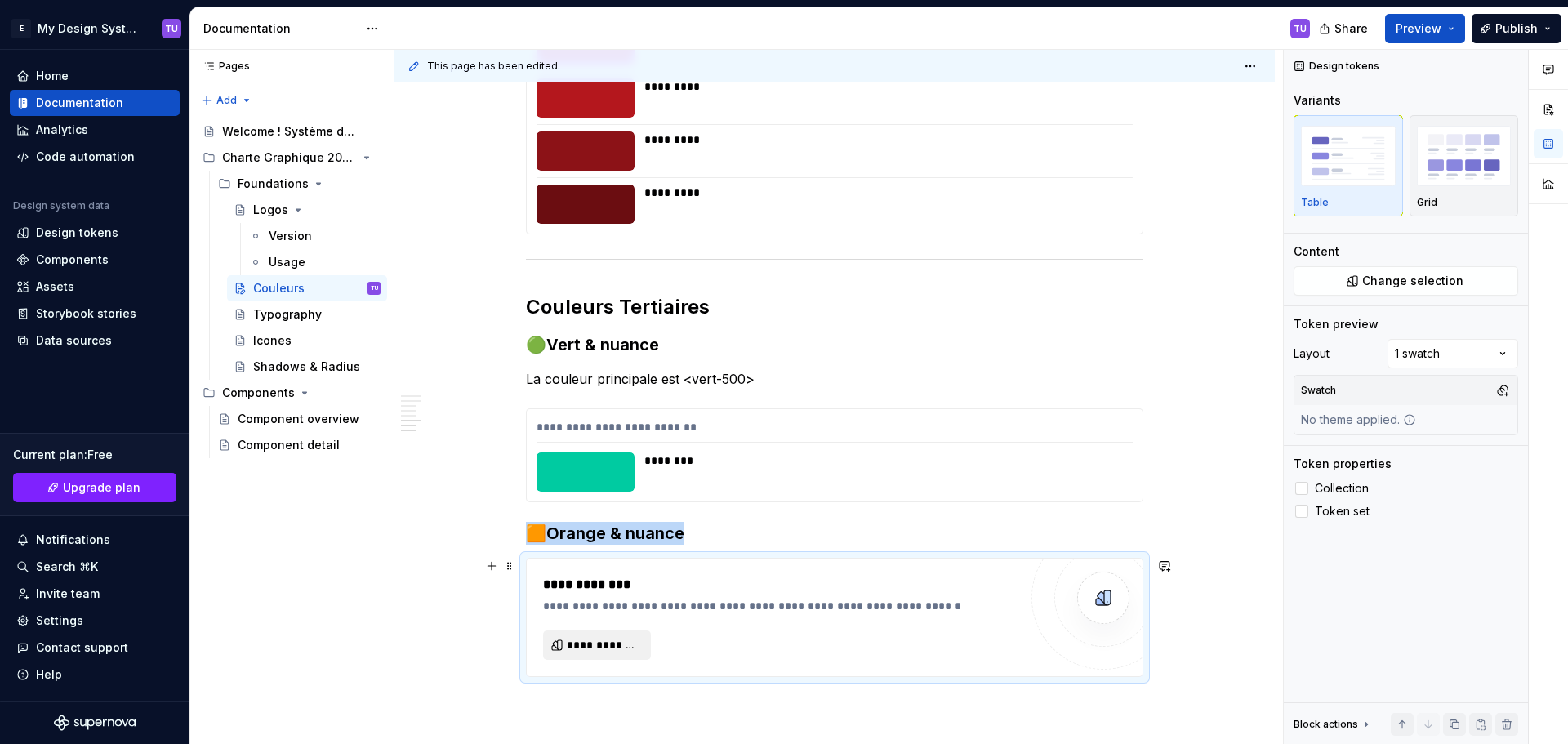
click at [604, 651] on span "**********" at bounding box center [603, 645] width 74 height 16
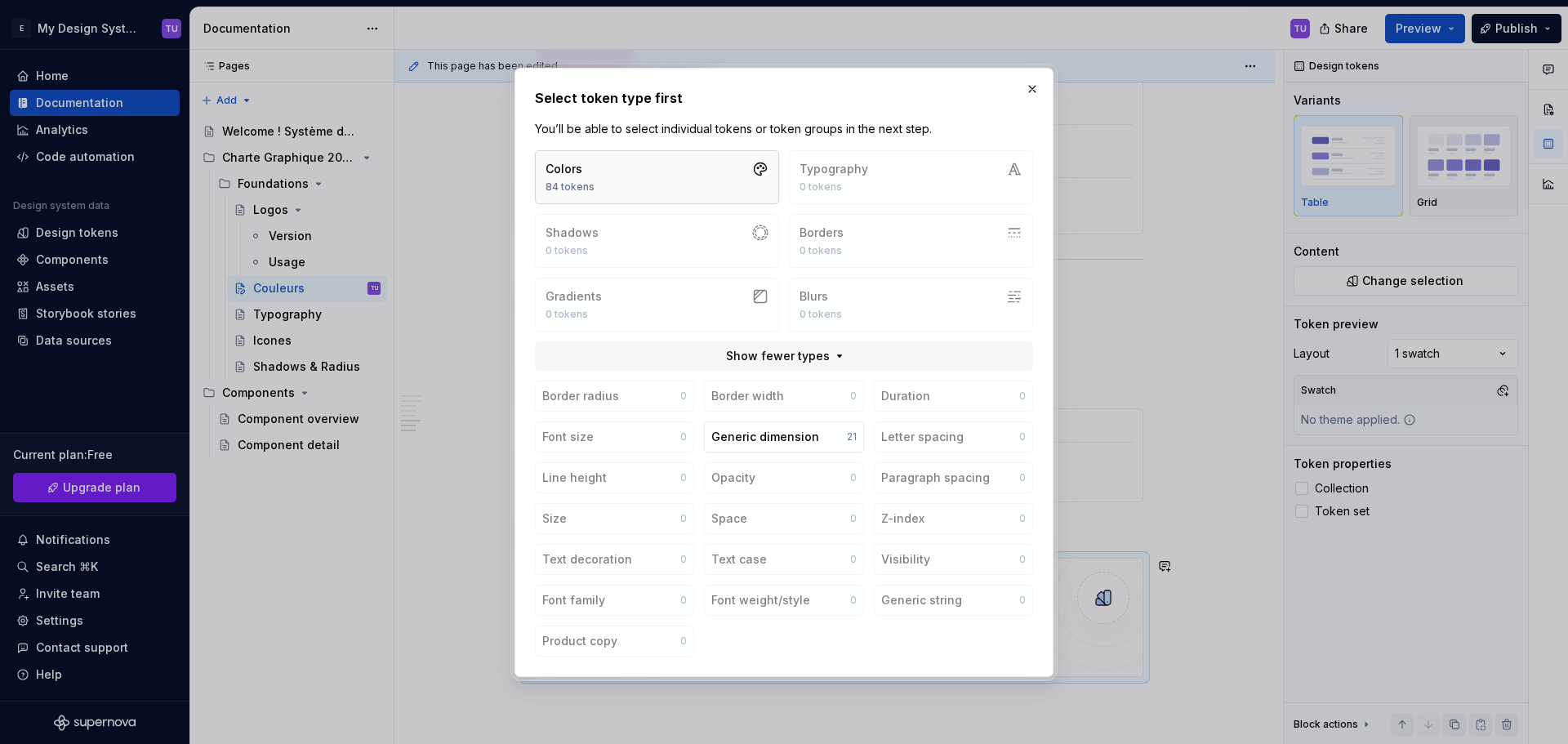
click at [663, 186] on button "Colors 84 tokens" at bounding box center [657, 177] width 244 height 54
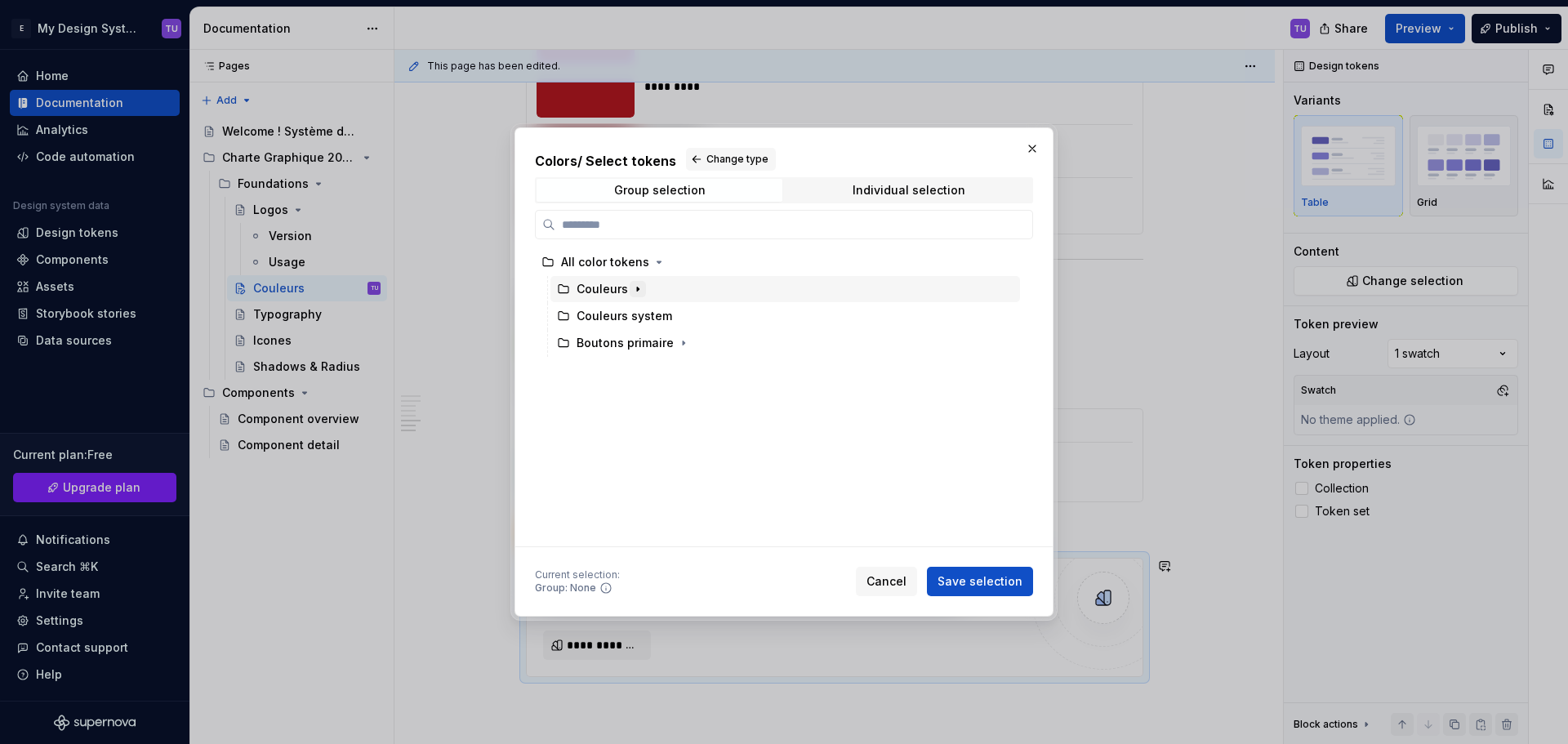
click at [638, 287] on icon "button" at bounding box center [637, 289] width 13 height 13
click at [661, 343] on icon "button" at bounding box center [667, 342] width 13 height 13
click at [661, 339] on icon "button" at bounding box center [667, 342] width 13 height 13
click at [649, 369] on icon "button" at bounding box center [649, 369] width 13 height 13
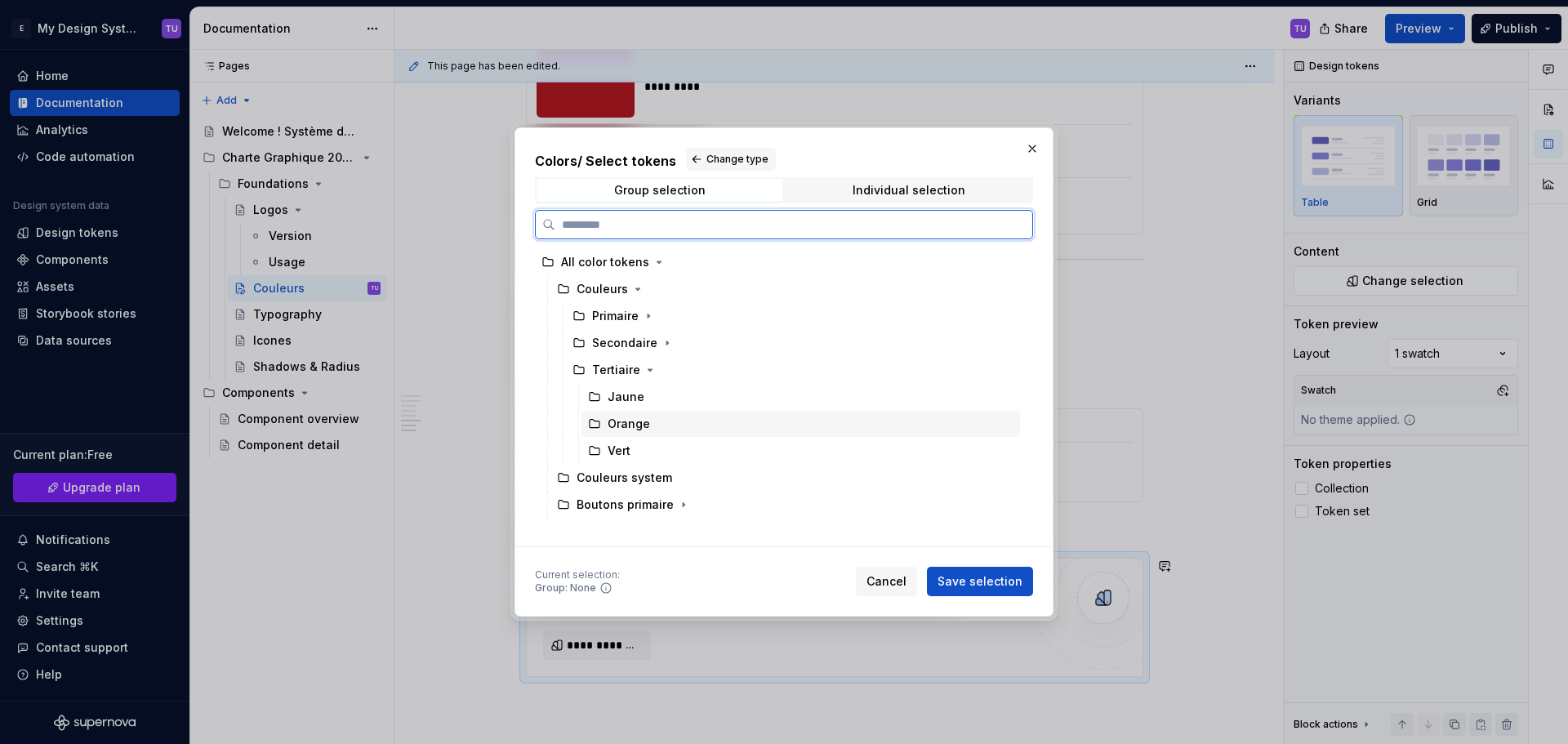
click at [639, 425] on div "Orange" at bounding box center [629, 423] width 42 height 16
click at [971, 582] on span "Save selection" at bounding box center [979, 581] width 85 height 16
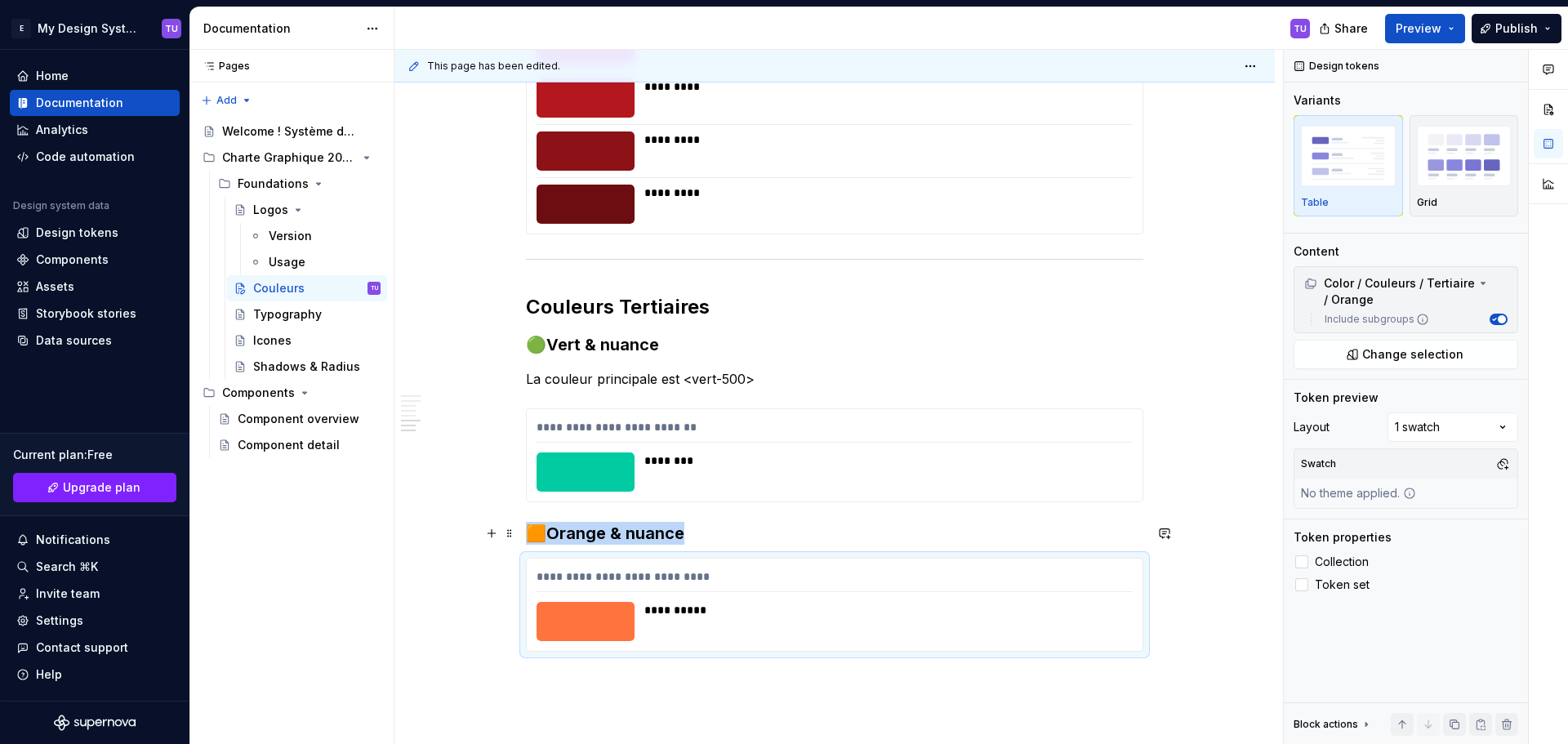
click at [708, 531] on h3 "🟧Orange & nuance" at bounding box center [834, 533] width 618 height 23
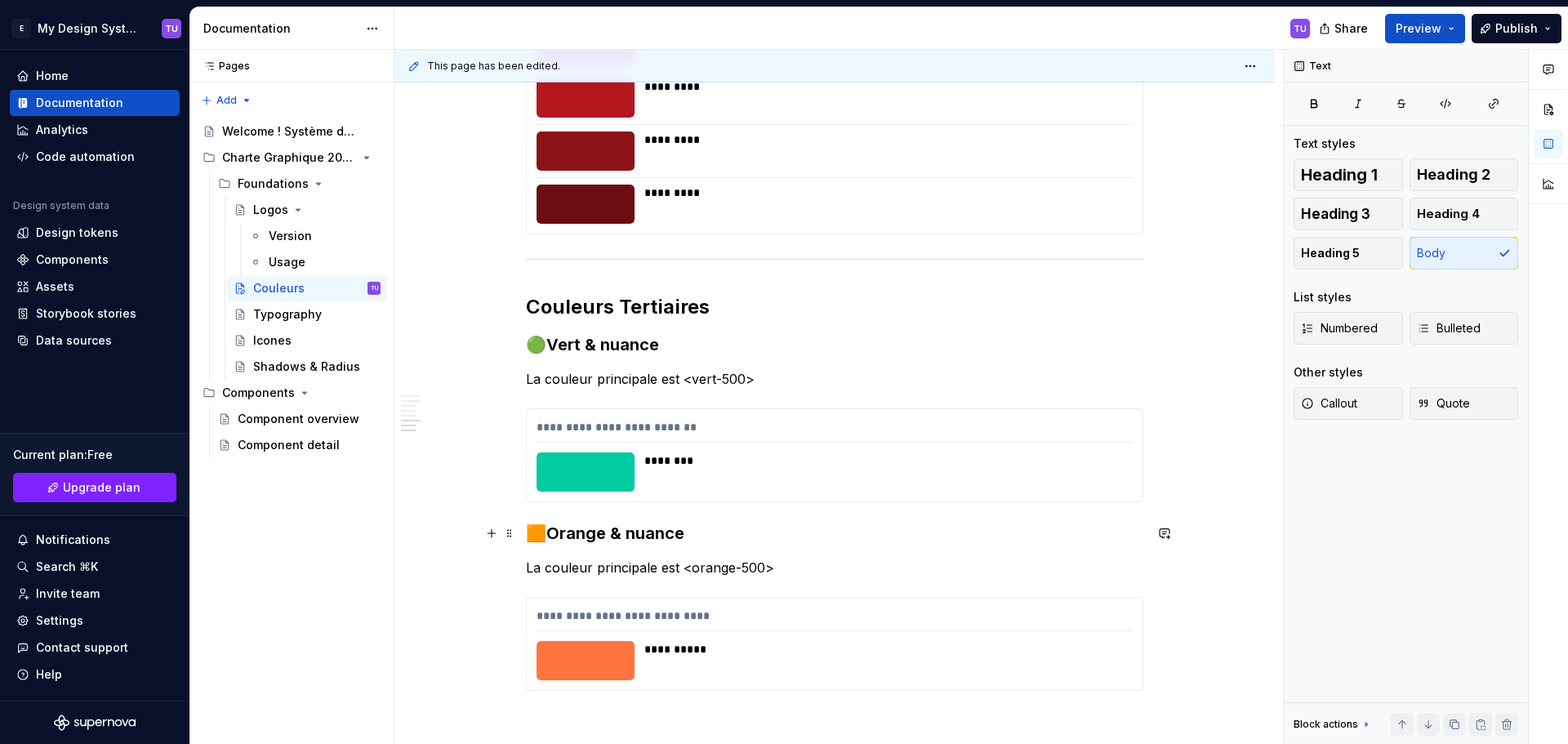
scroll to position [2769, 0]
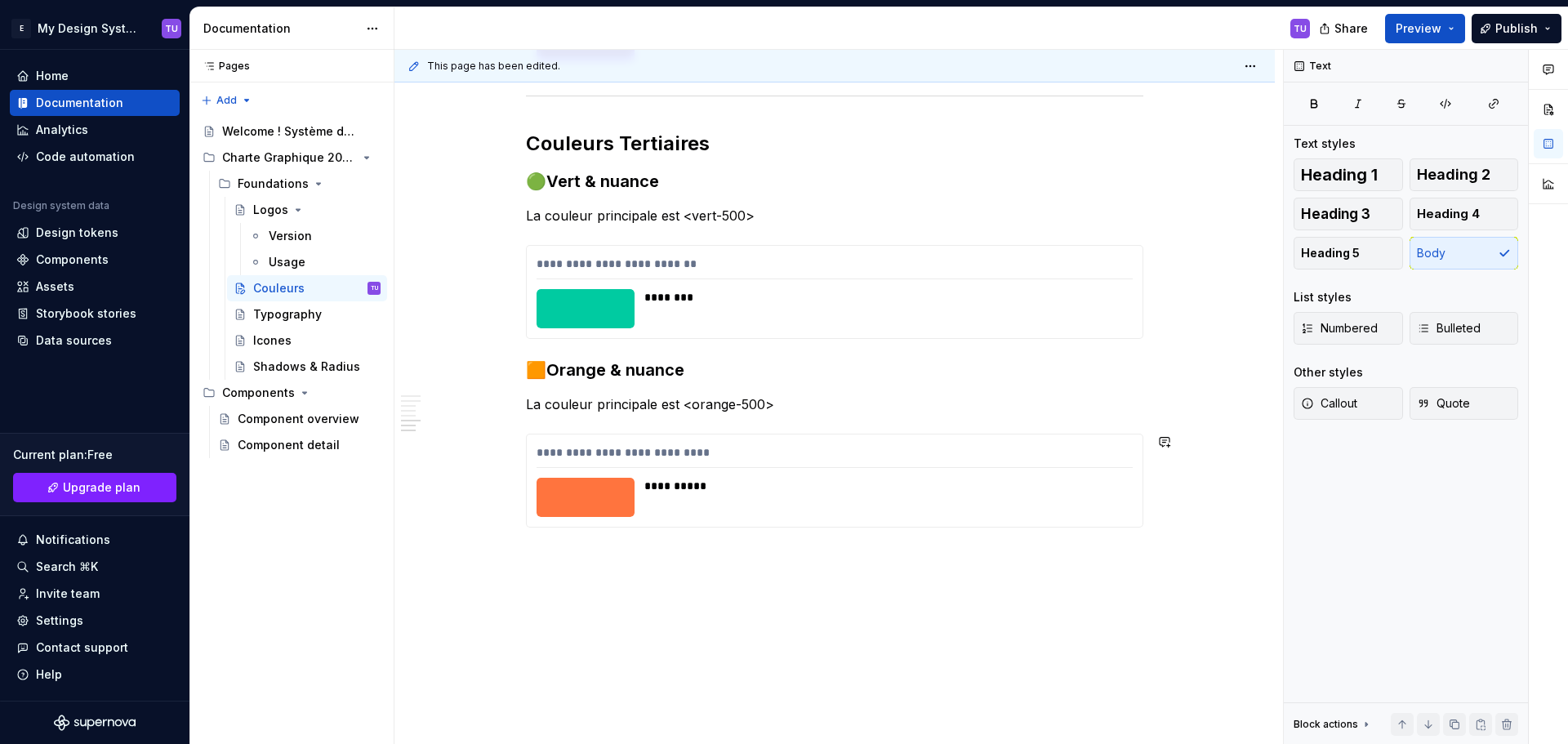
click at [498, 595] on button "button" at bounding box center [491, 592] width 23 height 23
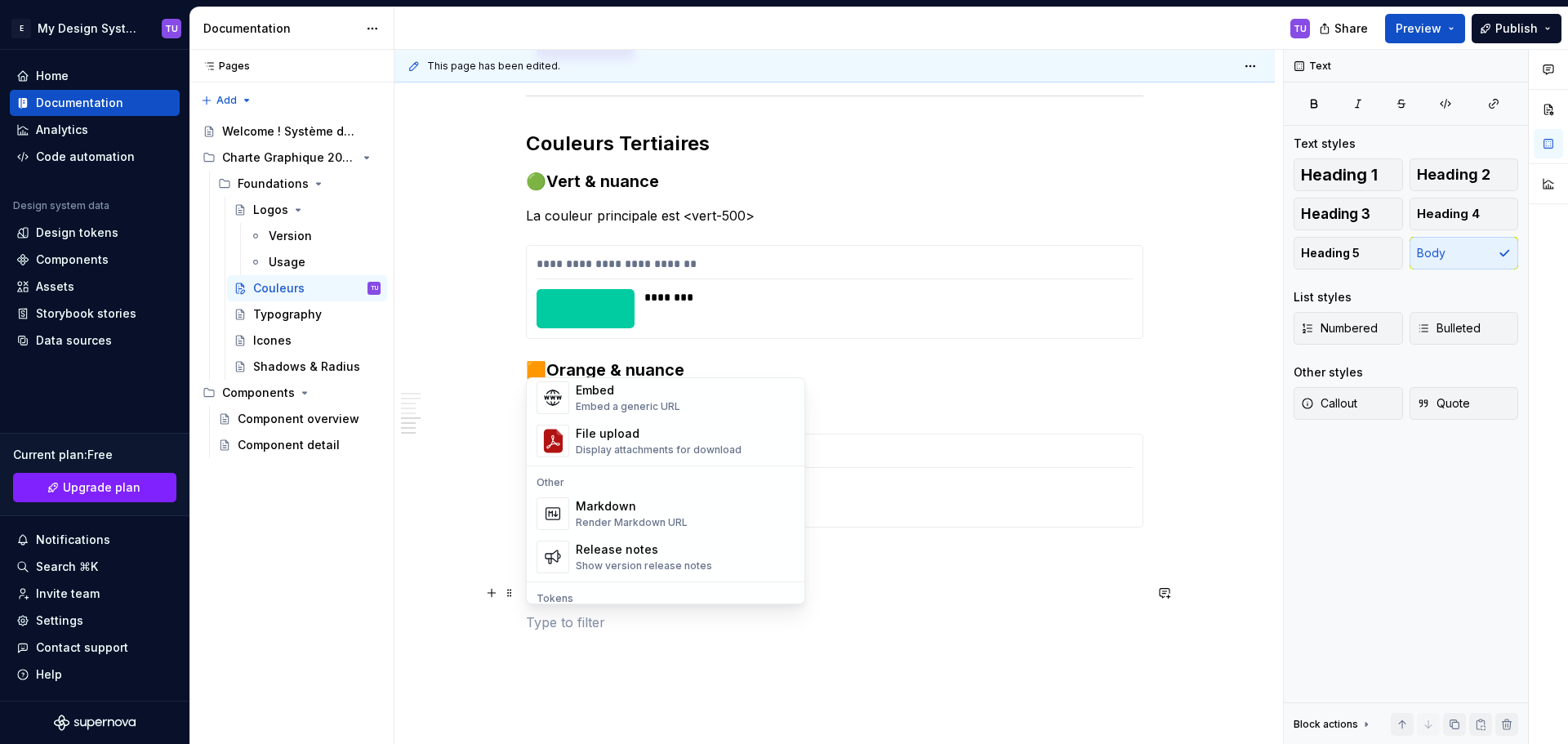
scroll to position [1062, 0]
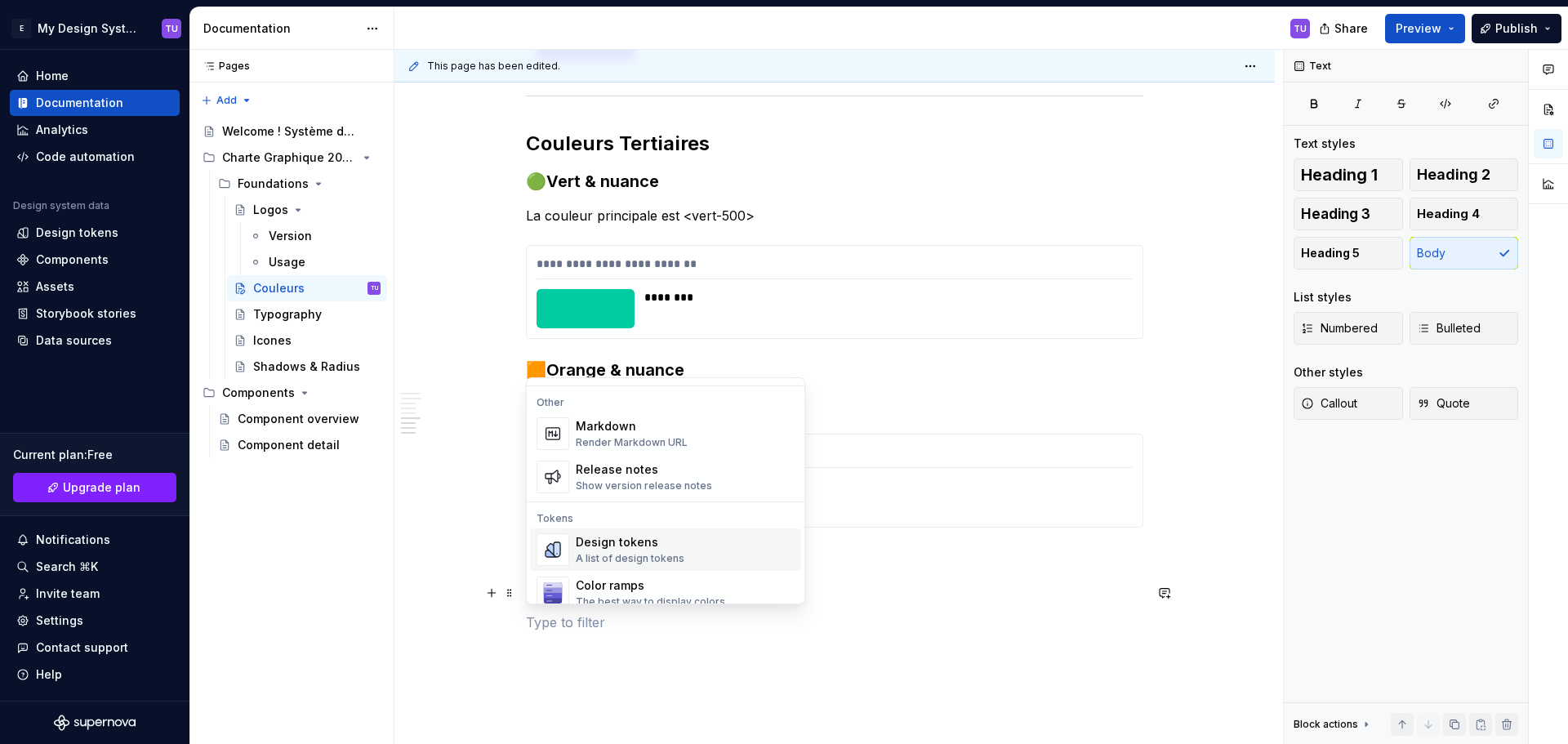
click at [594, 539] on div "Design tokens" at bounding box center [630, 542] width 109 height 16
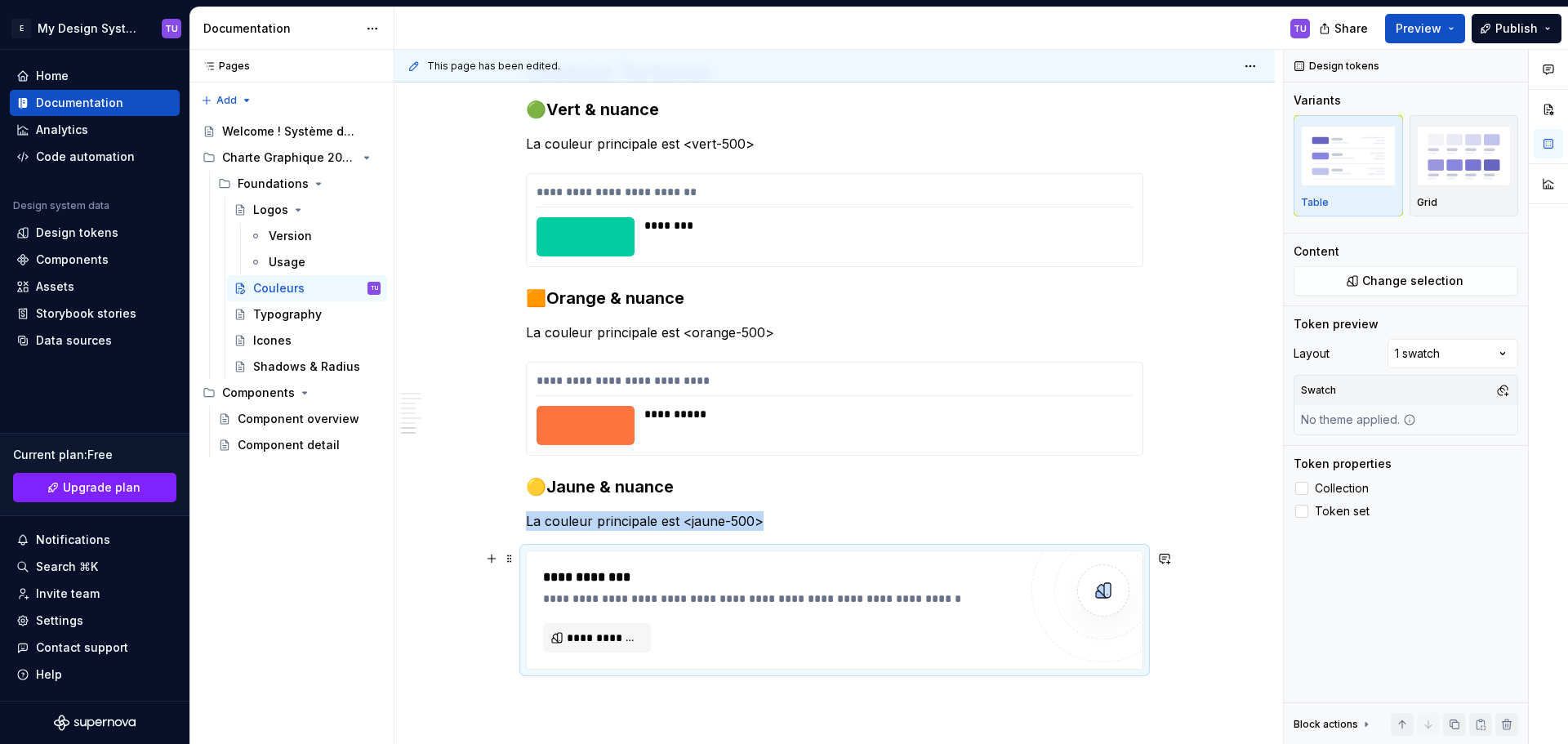
scroll to position [2933, 0]
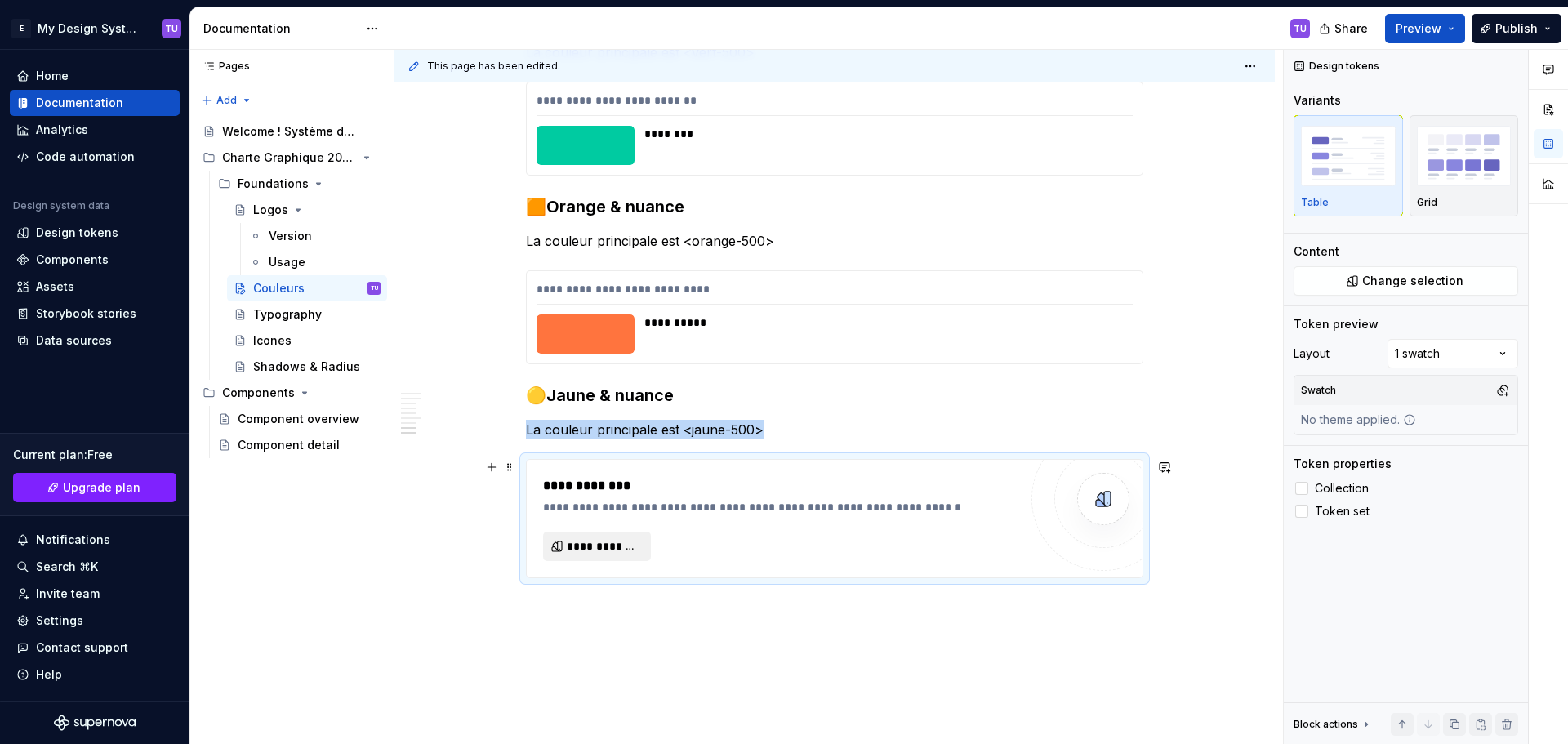
click at [614, 537] on button "**********" at bounding box center [596, 546] width 108 height 30
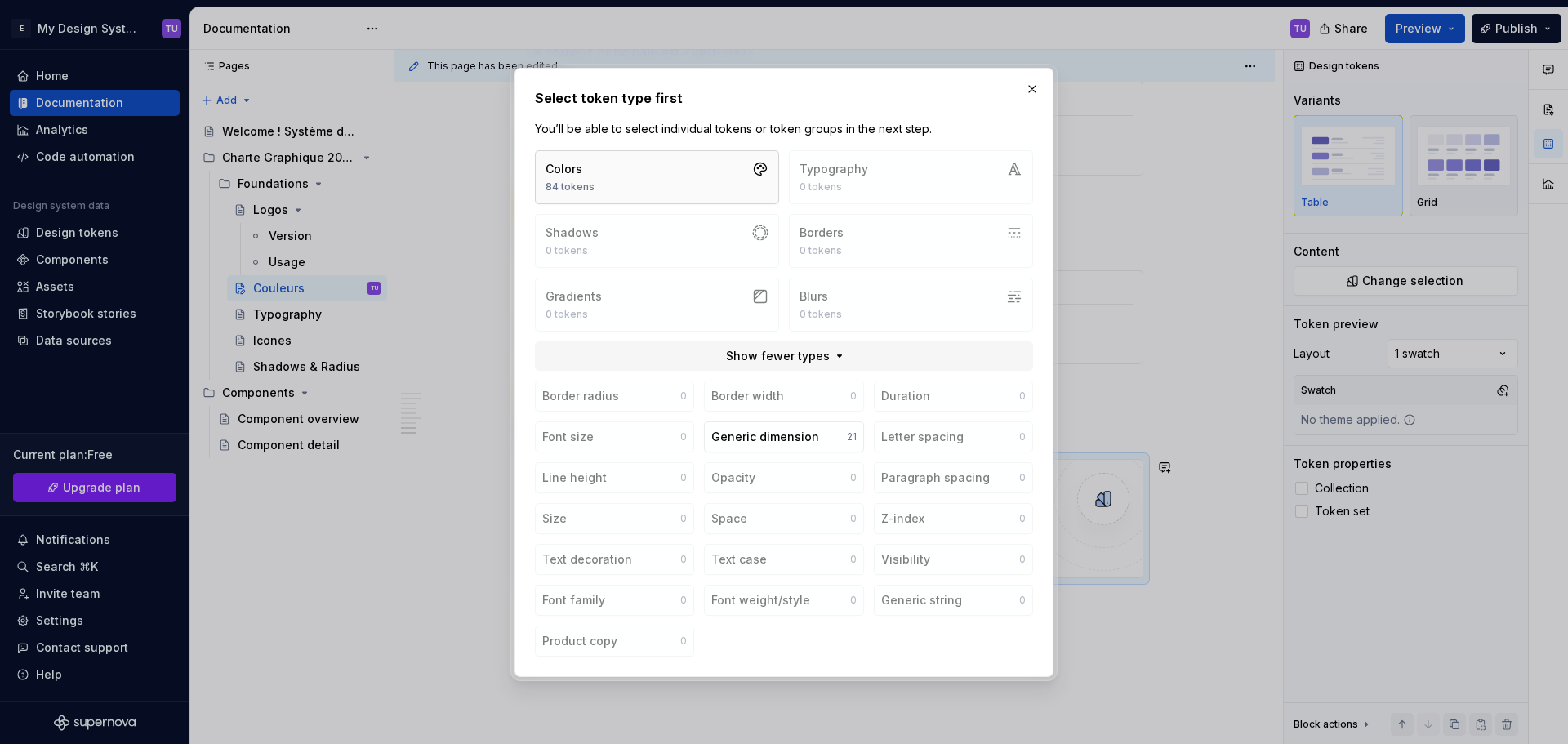
click at [659, 178] on button "Colors 84 tokens" at bounding box center [657, 177] width 244 height 54
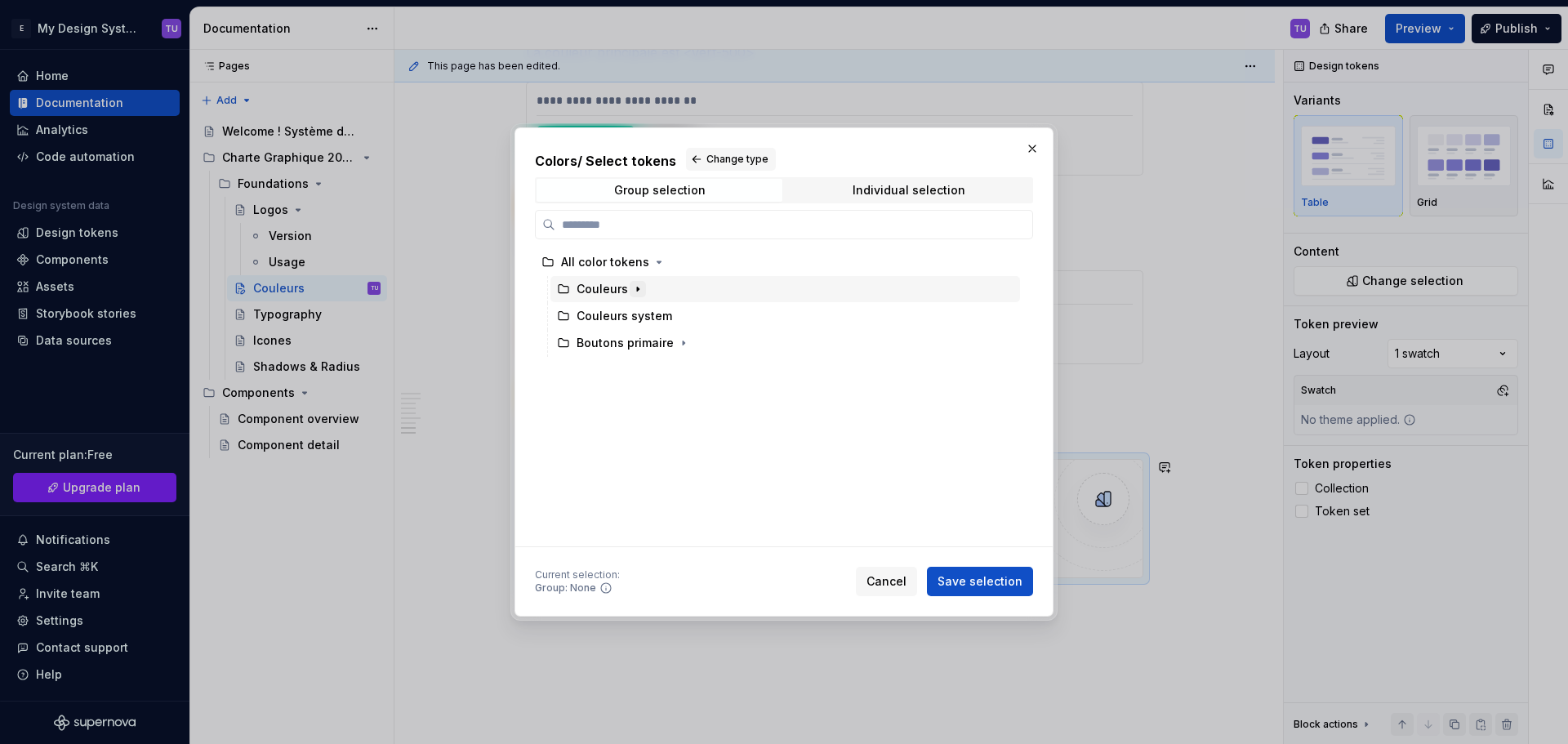
click at [638, 293] on icon "button" at bounding box center [637, 289] width 13 height 13
click at [649, 368] on icon "button" at bounding box center [649, 369] width 13 height 13
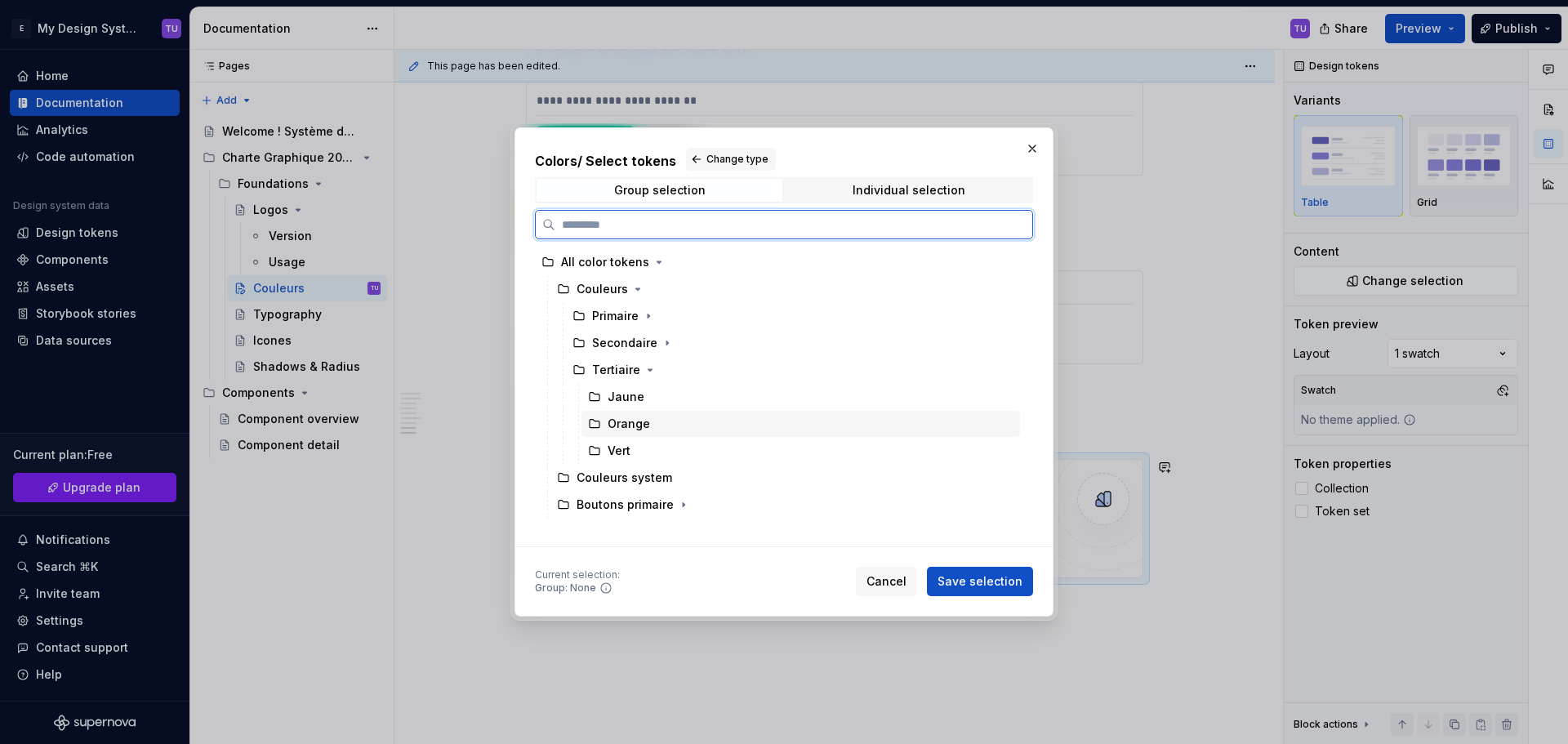
click at [637, 411] on div "Orange" at bounding box center [800, 423] width 438 height 26
click at [641, 402] on div "Jaune" at bounding box center [625, 397] width 37 height 16
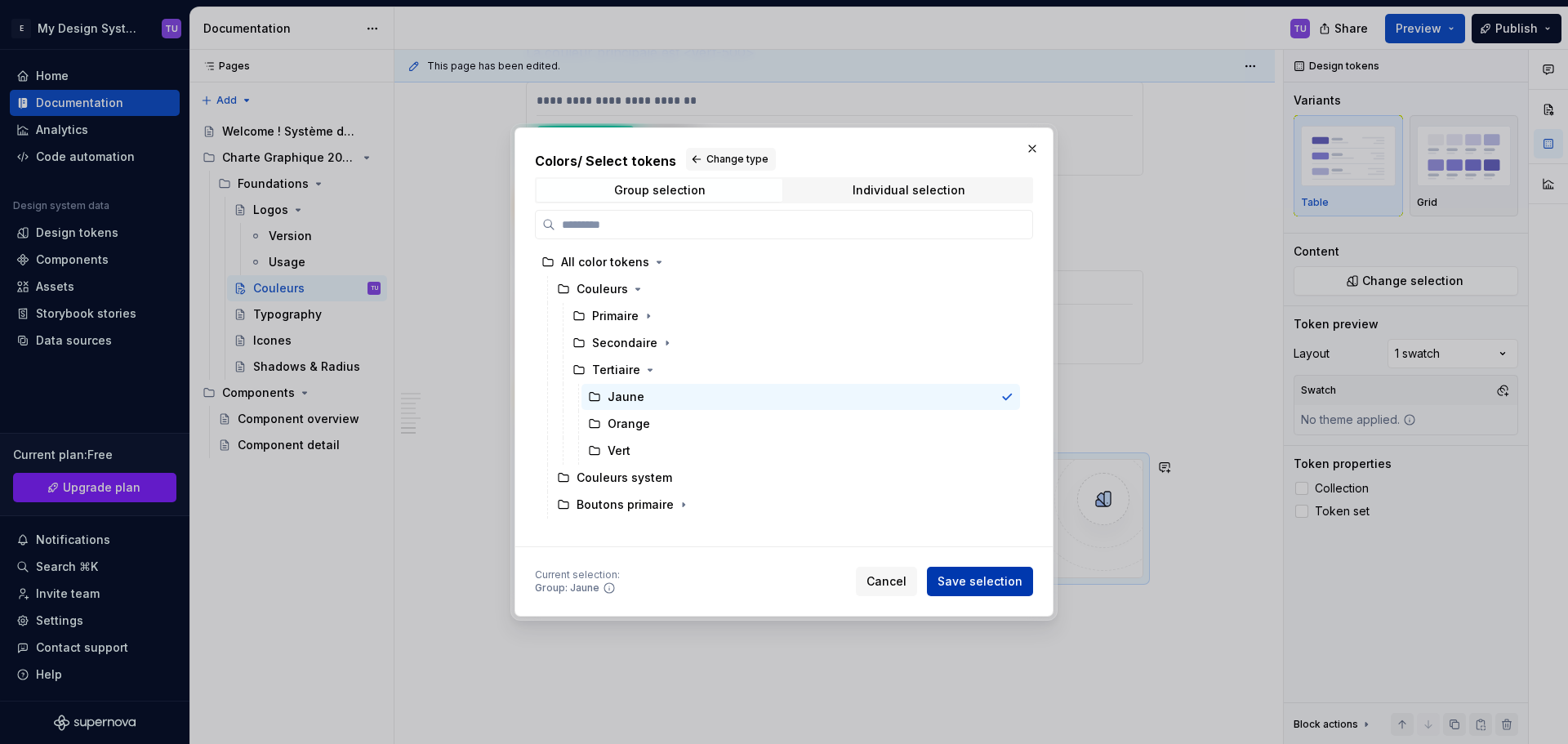
click at [996, 578] on span "Save selection" at bounding box center [979, 581] width 85 height 16
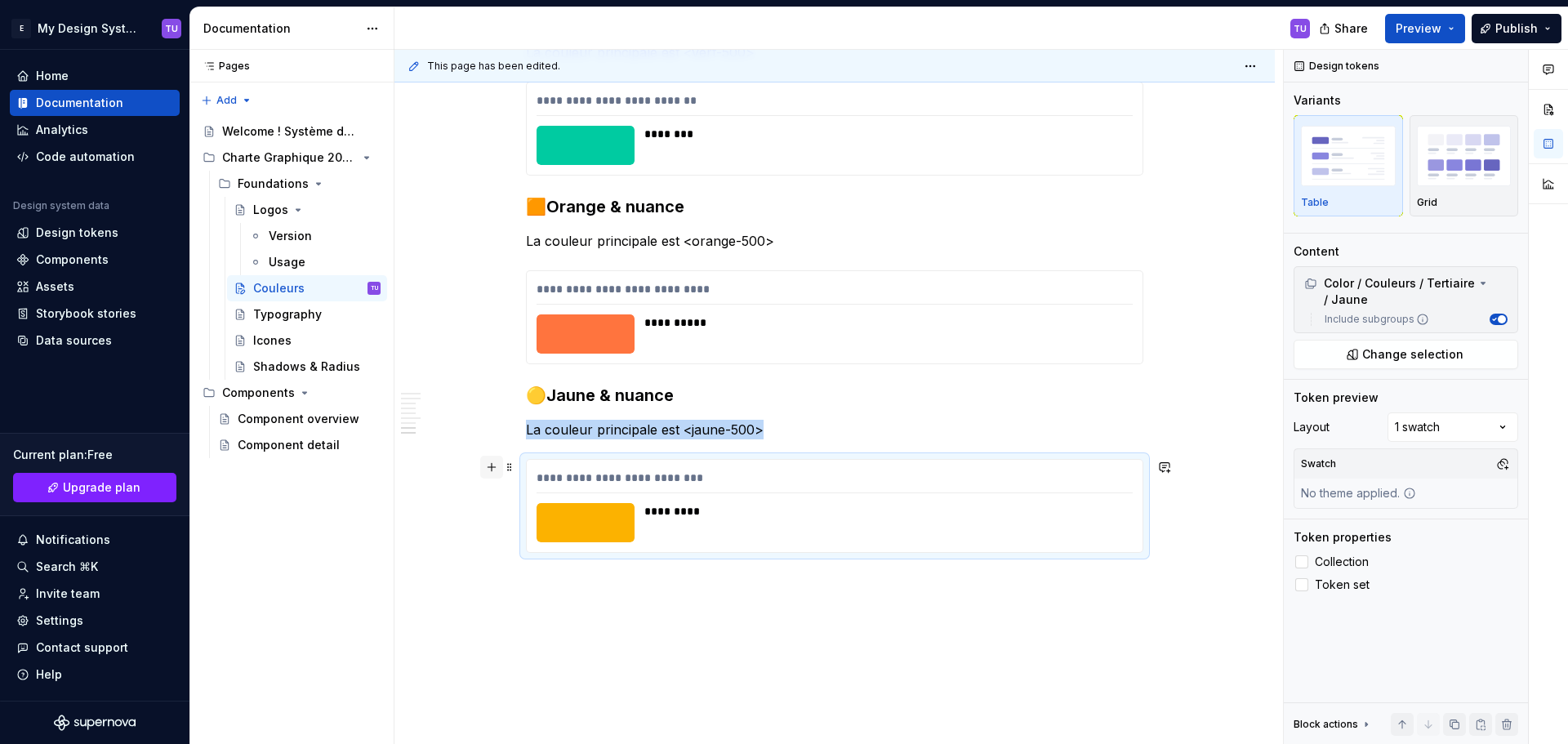
click at [493, 473] on button "button" at bounding box center [491, 466] width 23 height 23
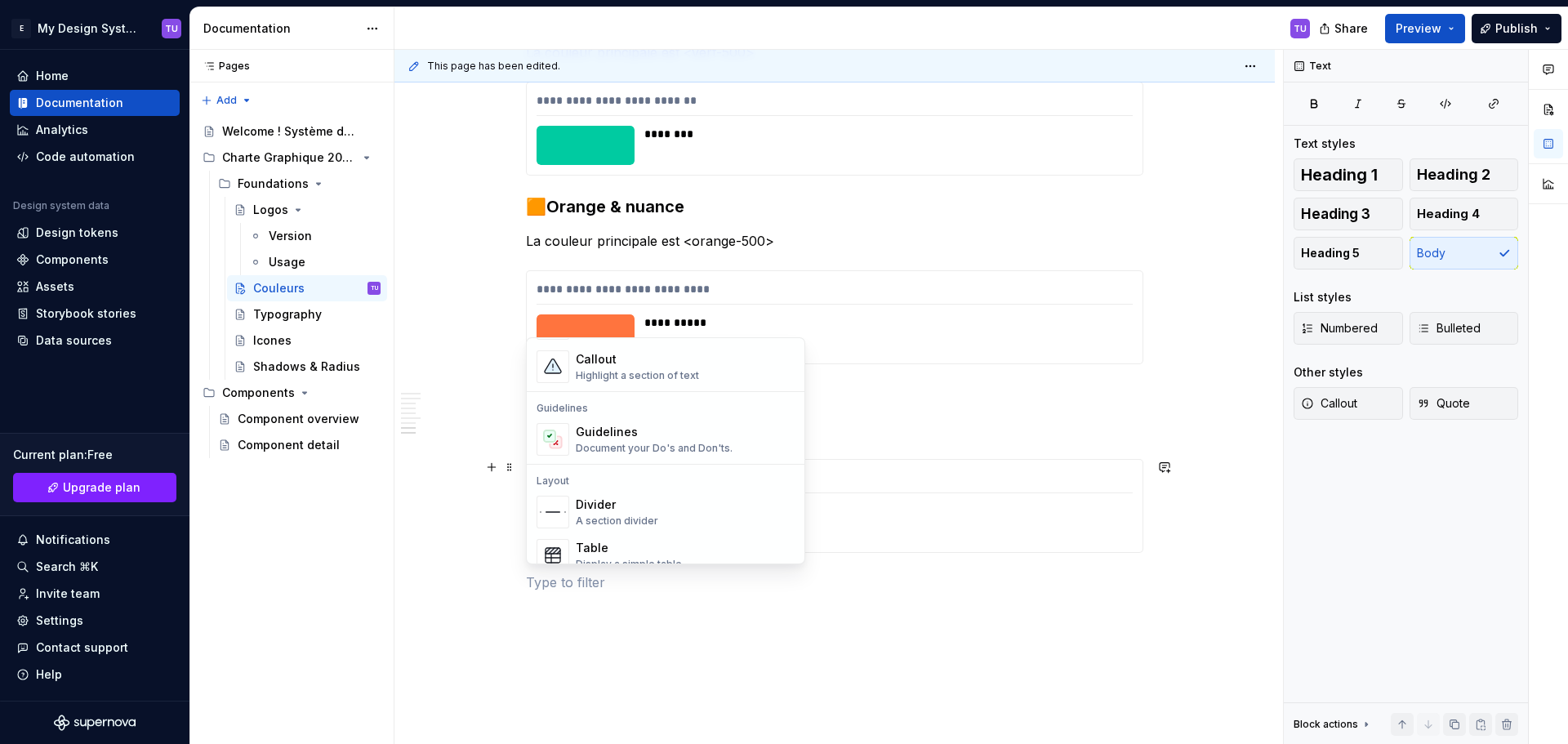
scroll to position [572, 0]
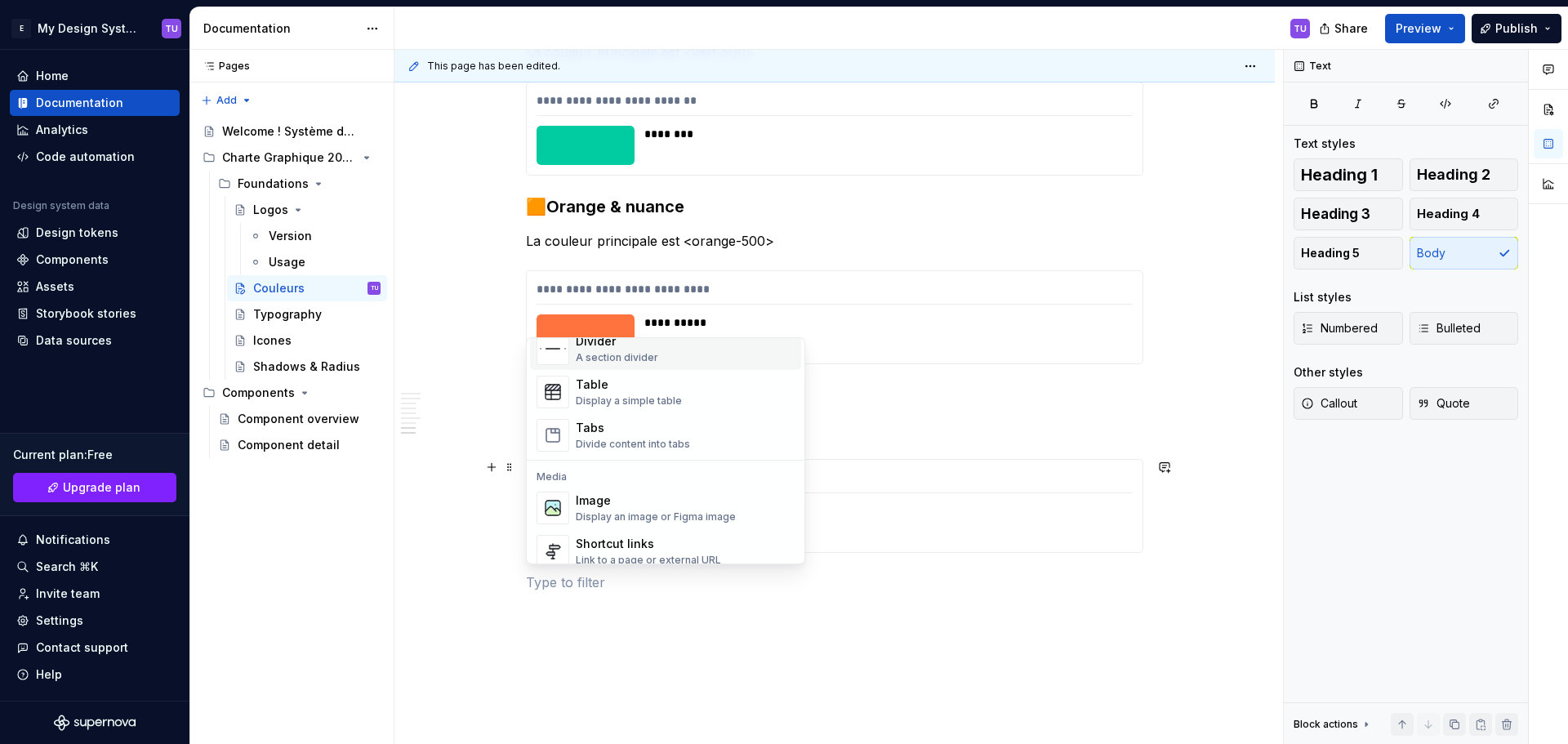
click at [623, 347] on div "Divider" at bounding box center [617, 341] width 82 height 16
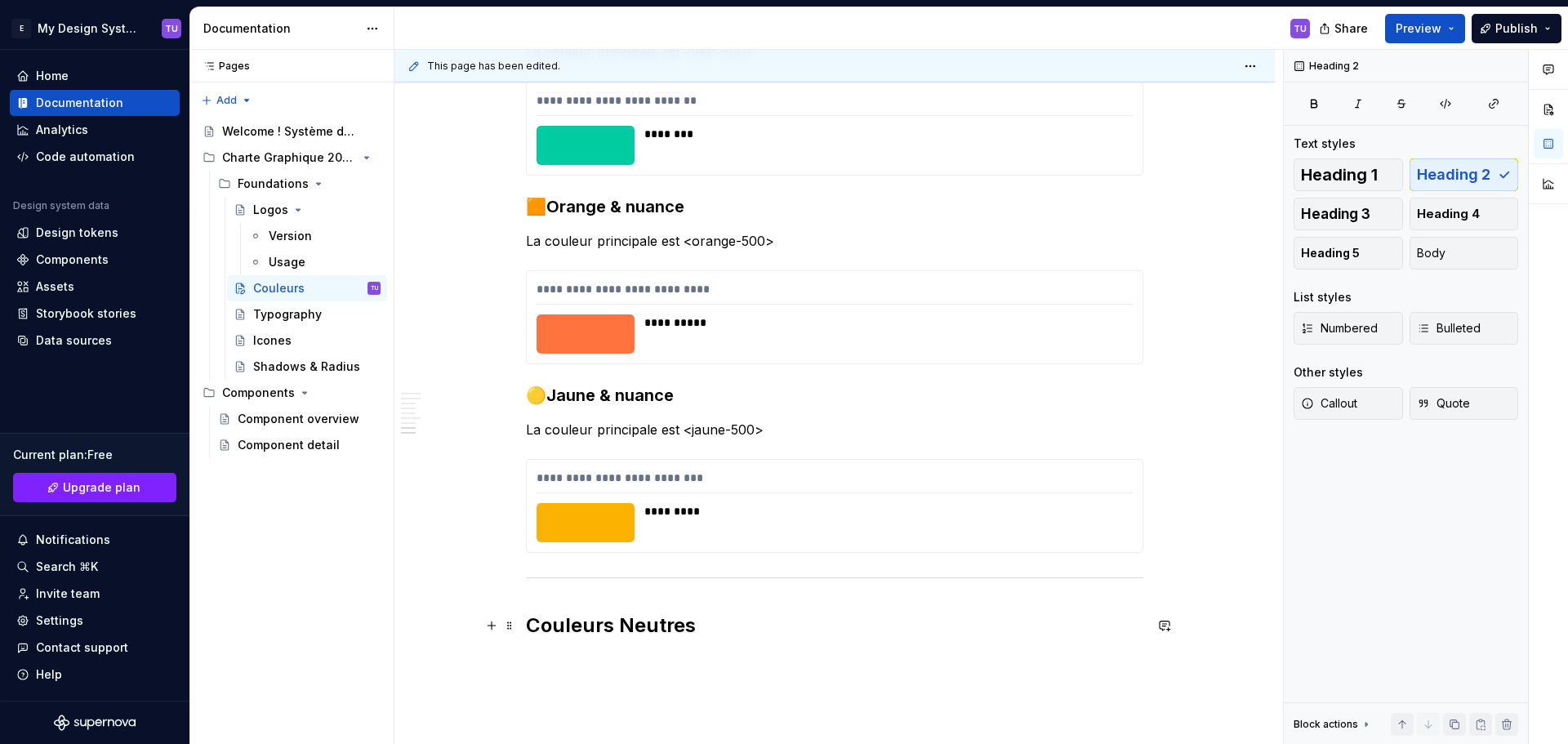
click at [576, 627] on h2 "Couleurs Neutres" at bounding box center [834, 625] width 618 height 26
click at [718, 623] on h2 "Couleurs Neutres" at bounding box center [834, 625] width 618 height 26
click at [494, 660] on button "button" at bounding box center [491, 661] width 23 height 23
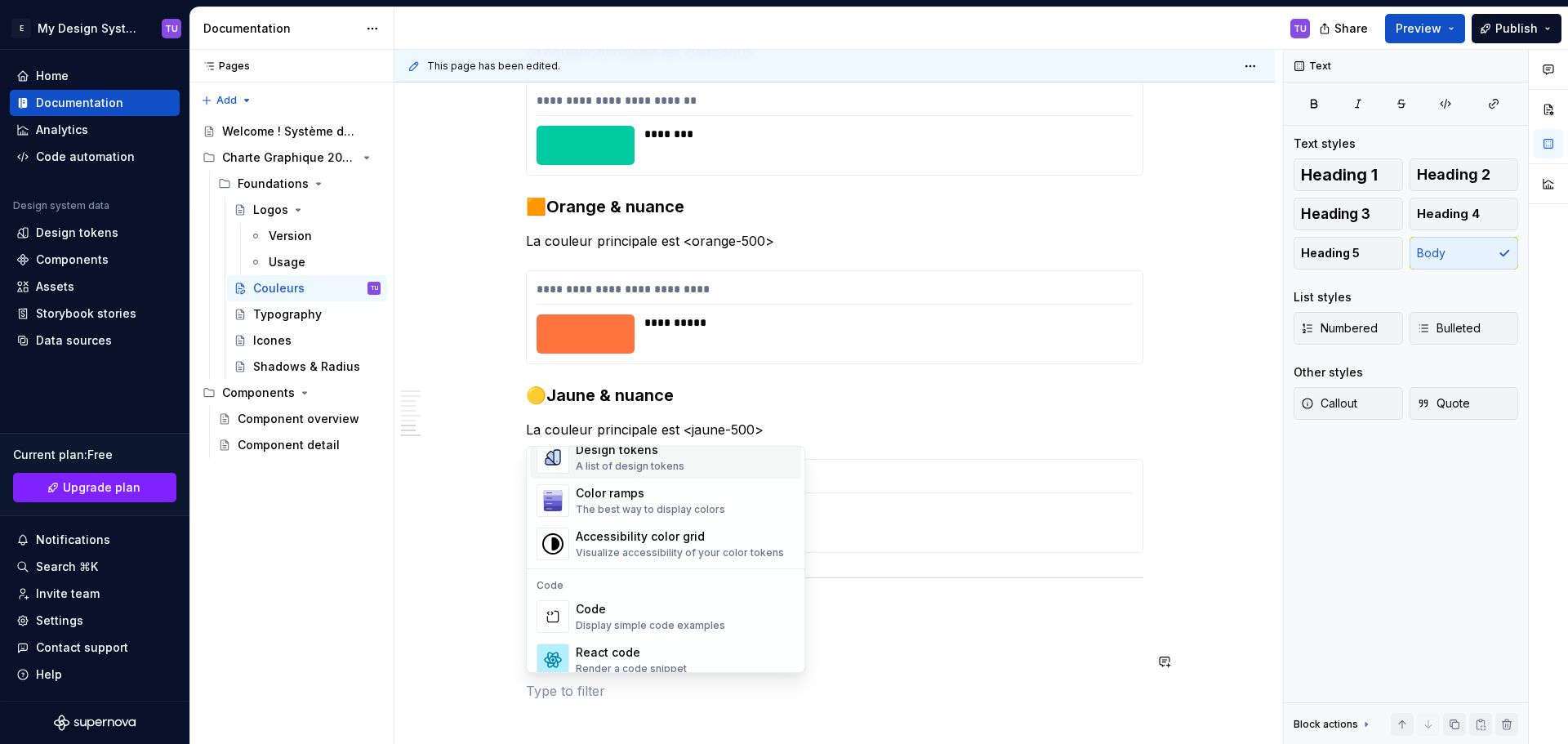
scroll to position [1225, 0]
click at [621, 459] on div "A list of design tokens" at bounding box center [630, 463] width 109 height 13
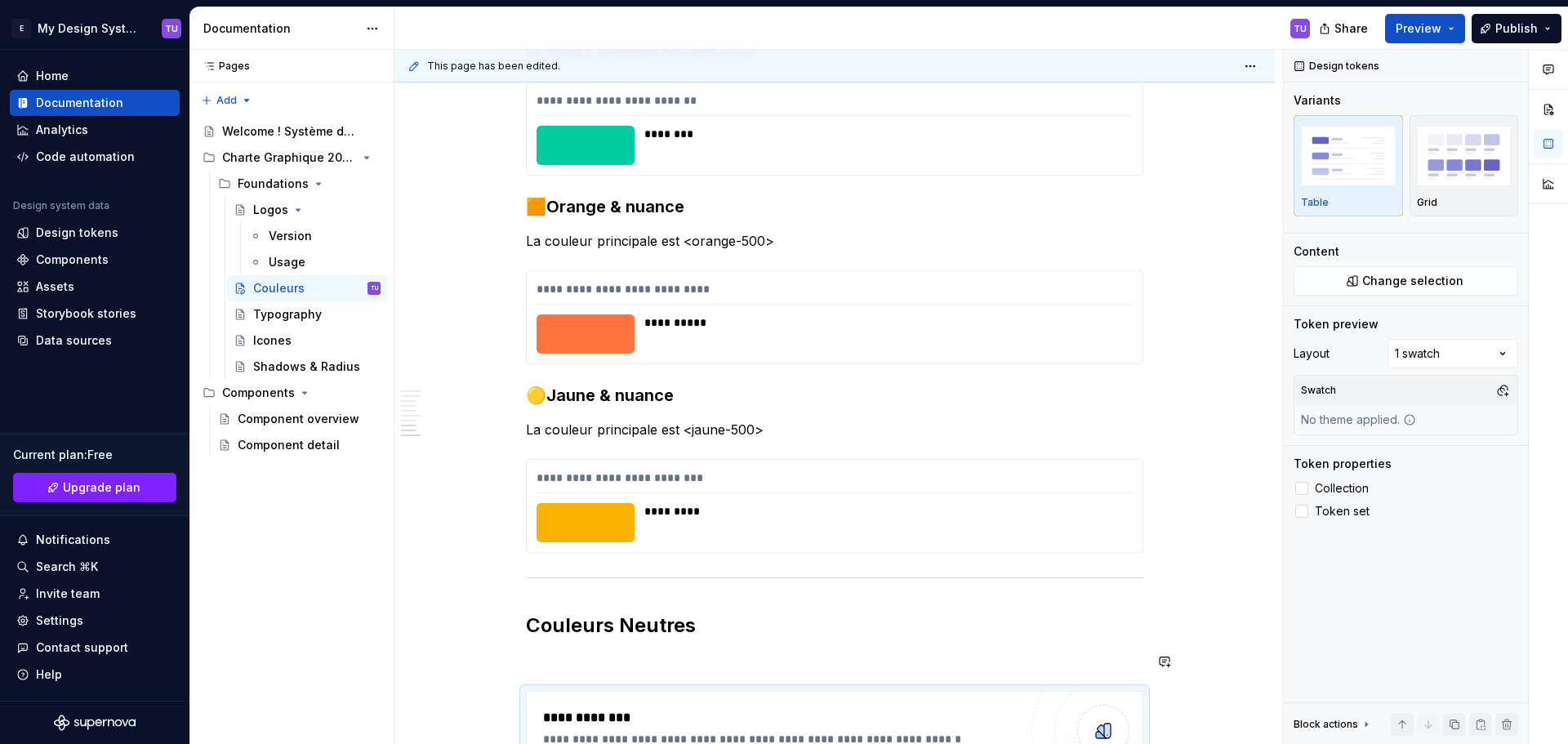
scroll to position [2998, 0]
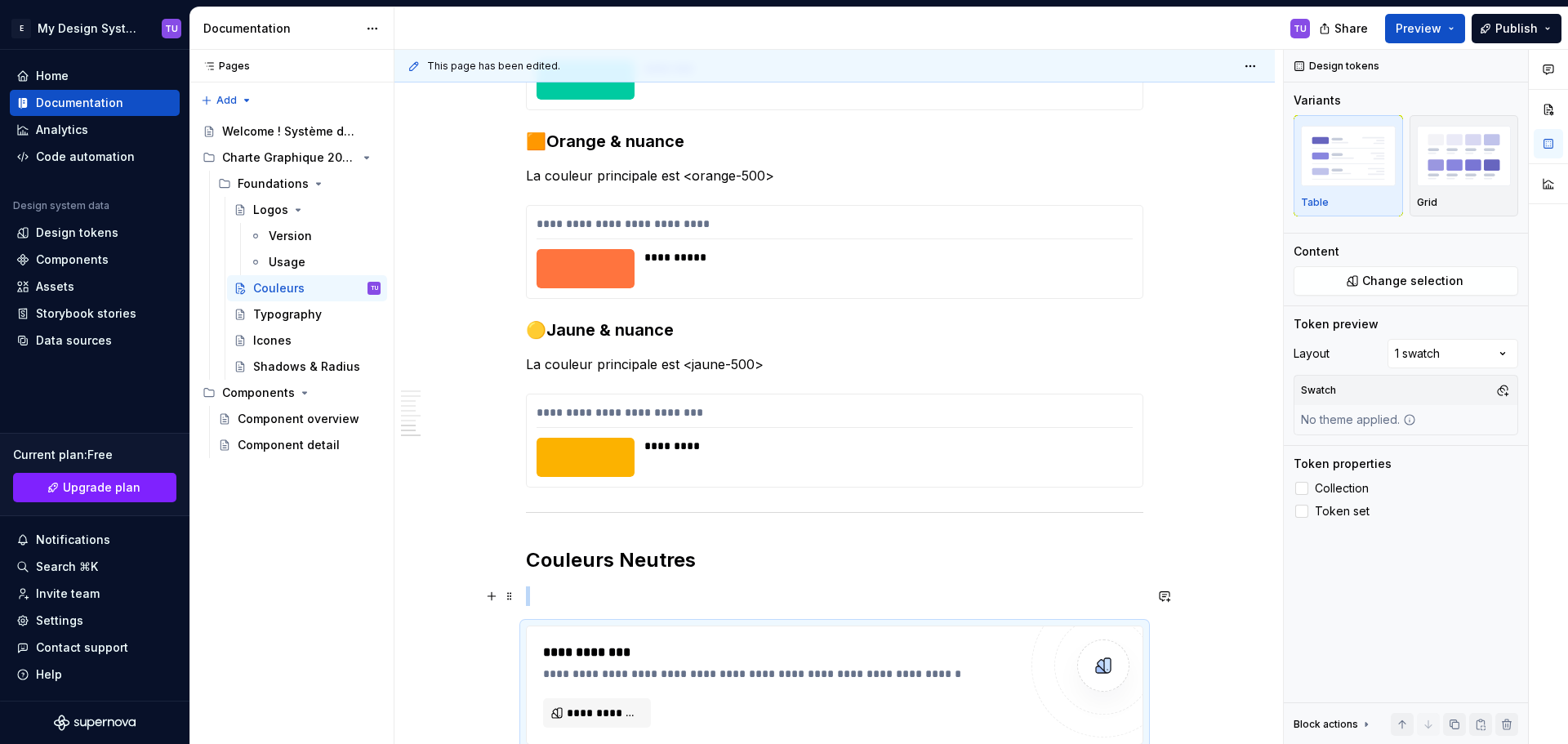
click at [557, 600] on p at bounding box center [834, 595] width 618 height 20
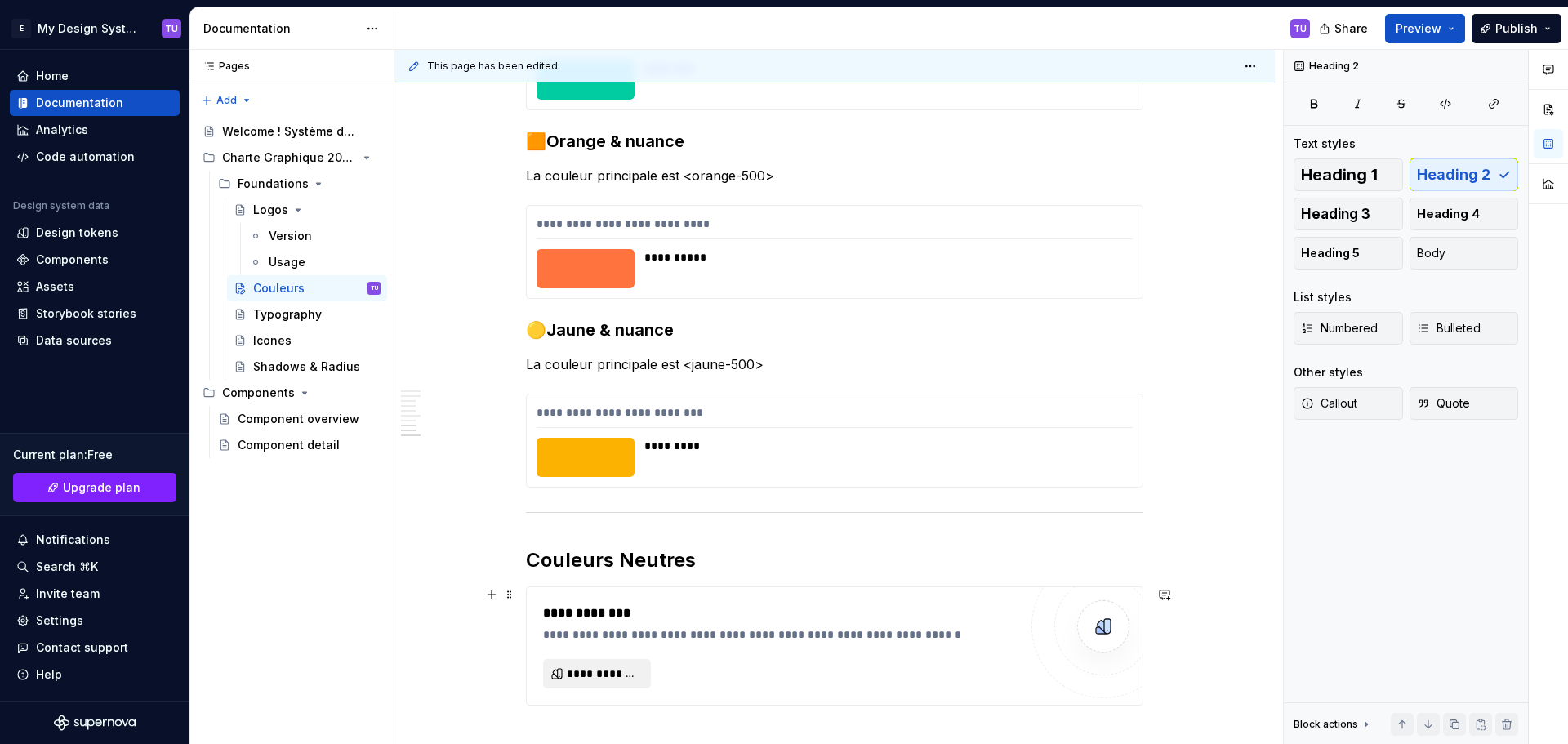
click at [576, 664] on button "**********" at bounding box center [596, 674] width 108 height 30
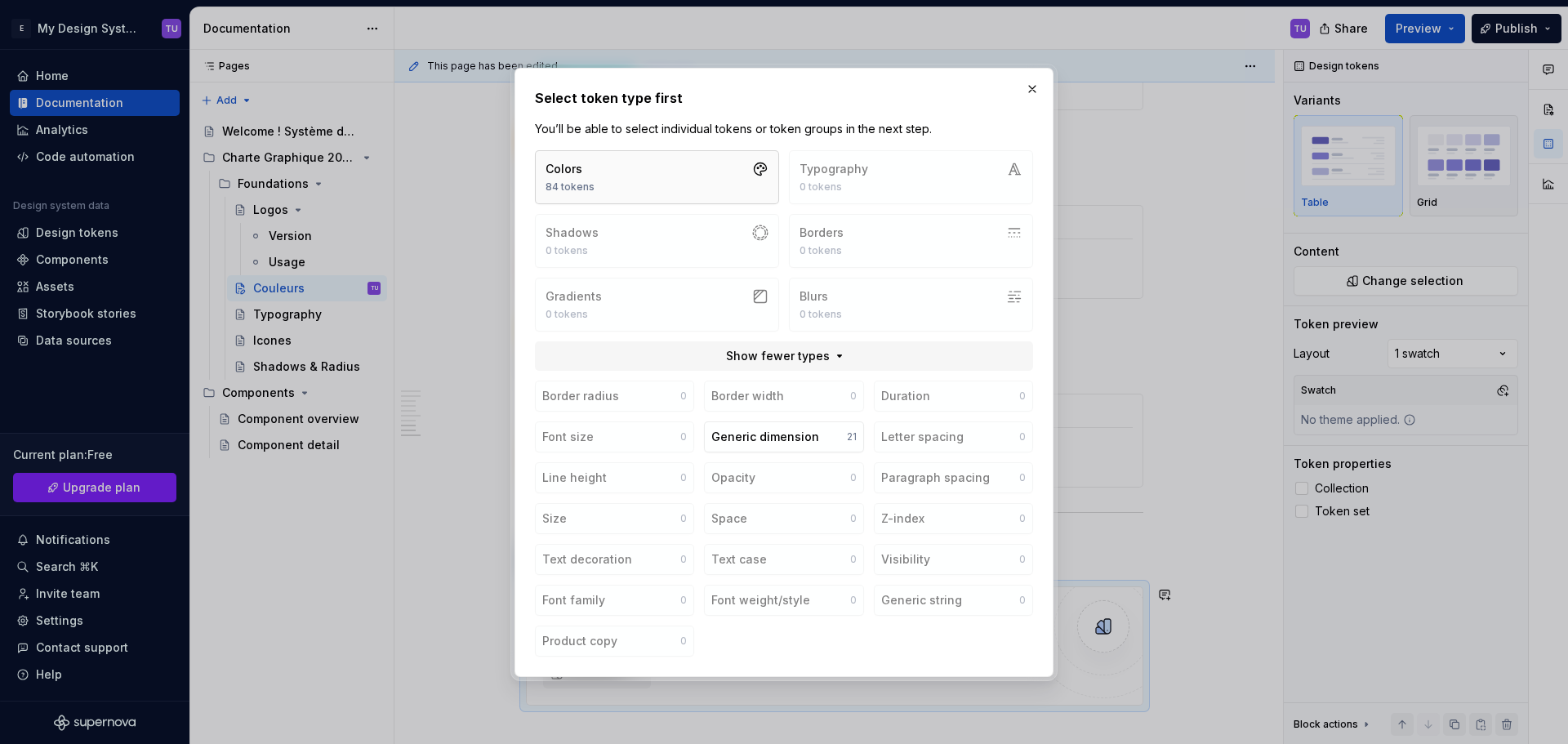
click at [606, 183] on button "Colors 84 tokens" at bounding box center [657, 177] width 244 height 54
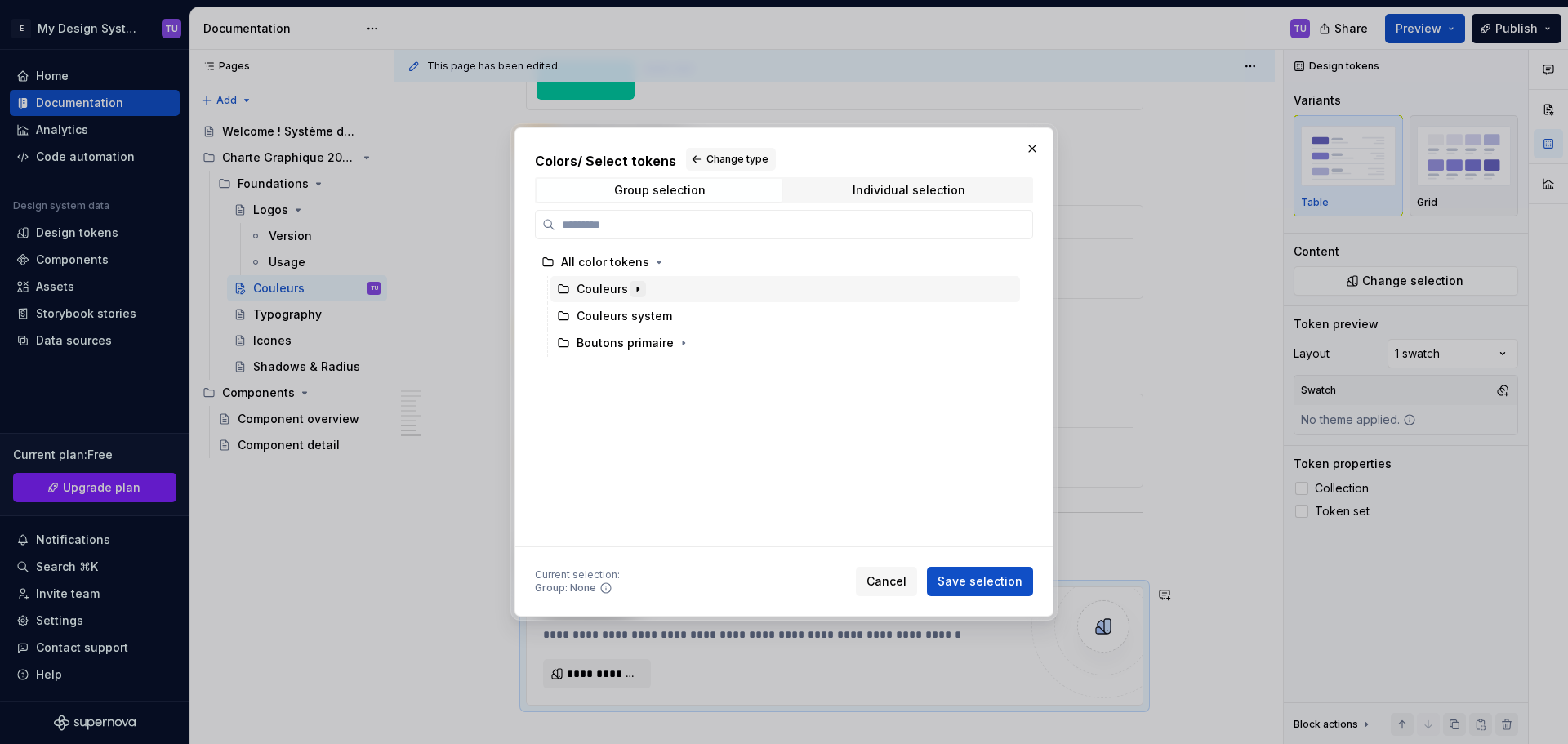
click at [631, 288] on icon "button" at bounding box center [637, 289] width 13 height 13
click at [650, 369] on icon "button" at bounding box center [649, 369] width 13 height 13
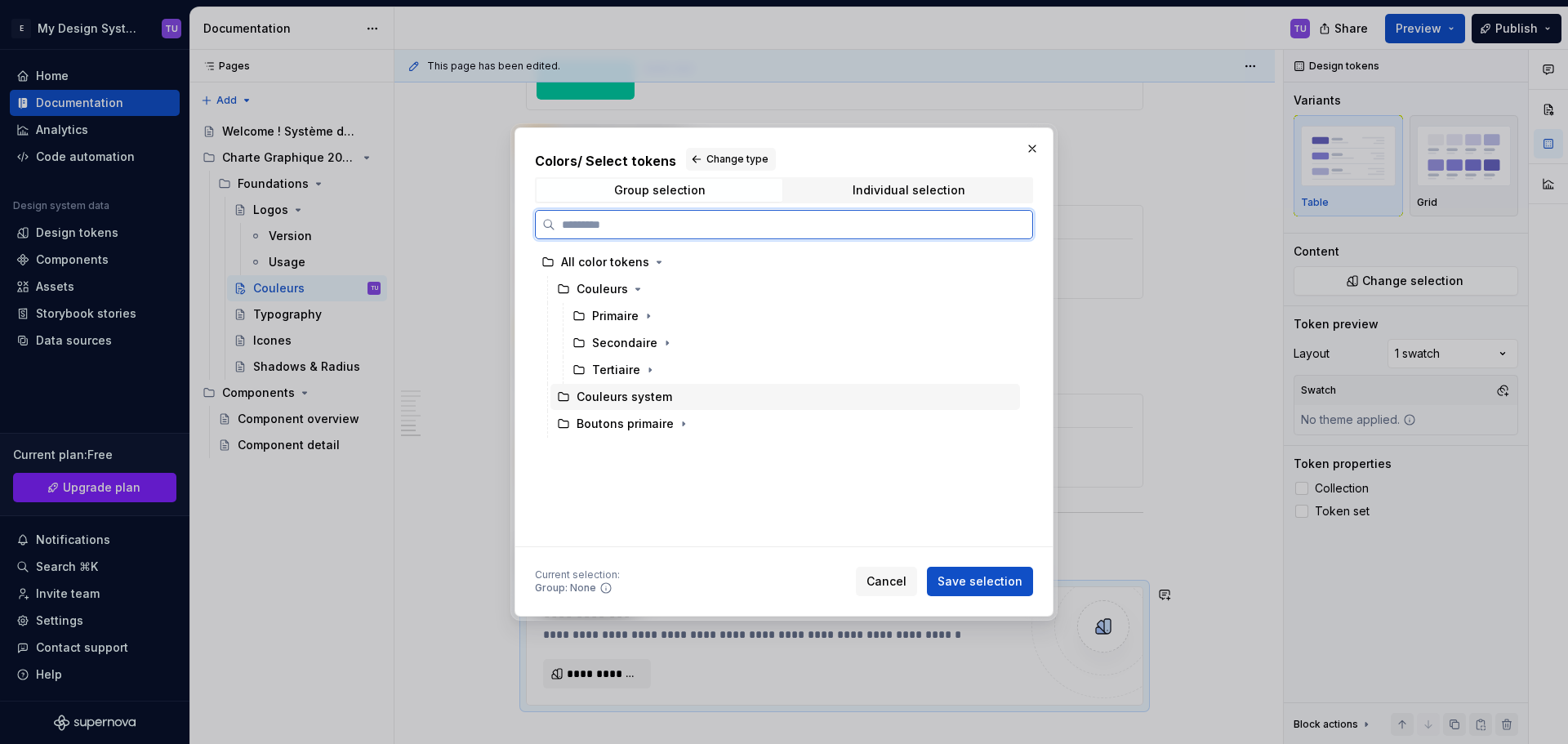
click at [661, 403] on div "Couleurs system" at bounding box center [624, 397] width 95 height 16
click at [632, 290] on icon "button" at bounding box center [637, 289] width 13 height 13
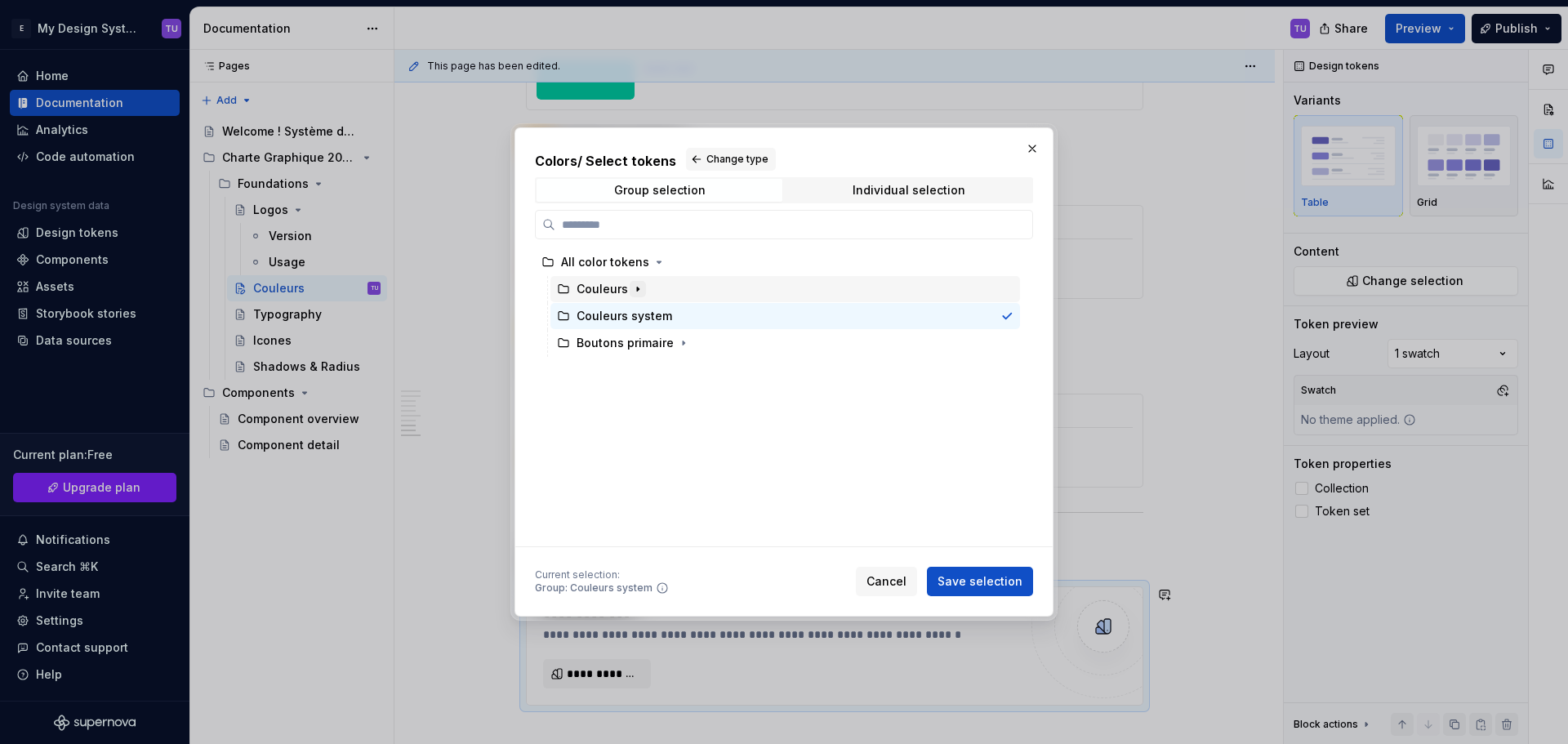
click at [632, 290] on icon "button" at bounding box center [637, 289] width 13 height 13
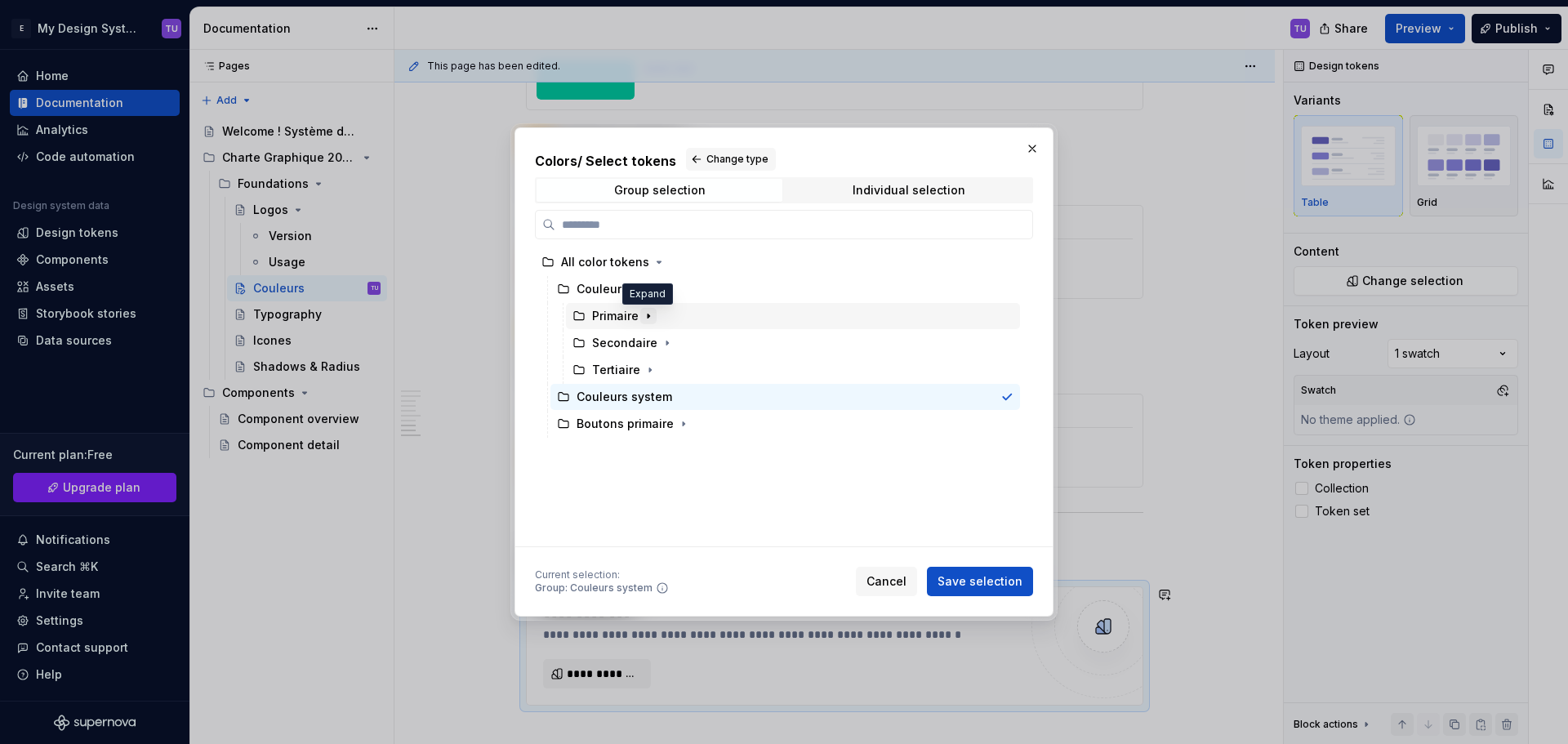
click at [642, 314] on icon "button" at bounding box center [648, 315] width 13 height 13
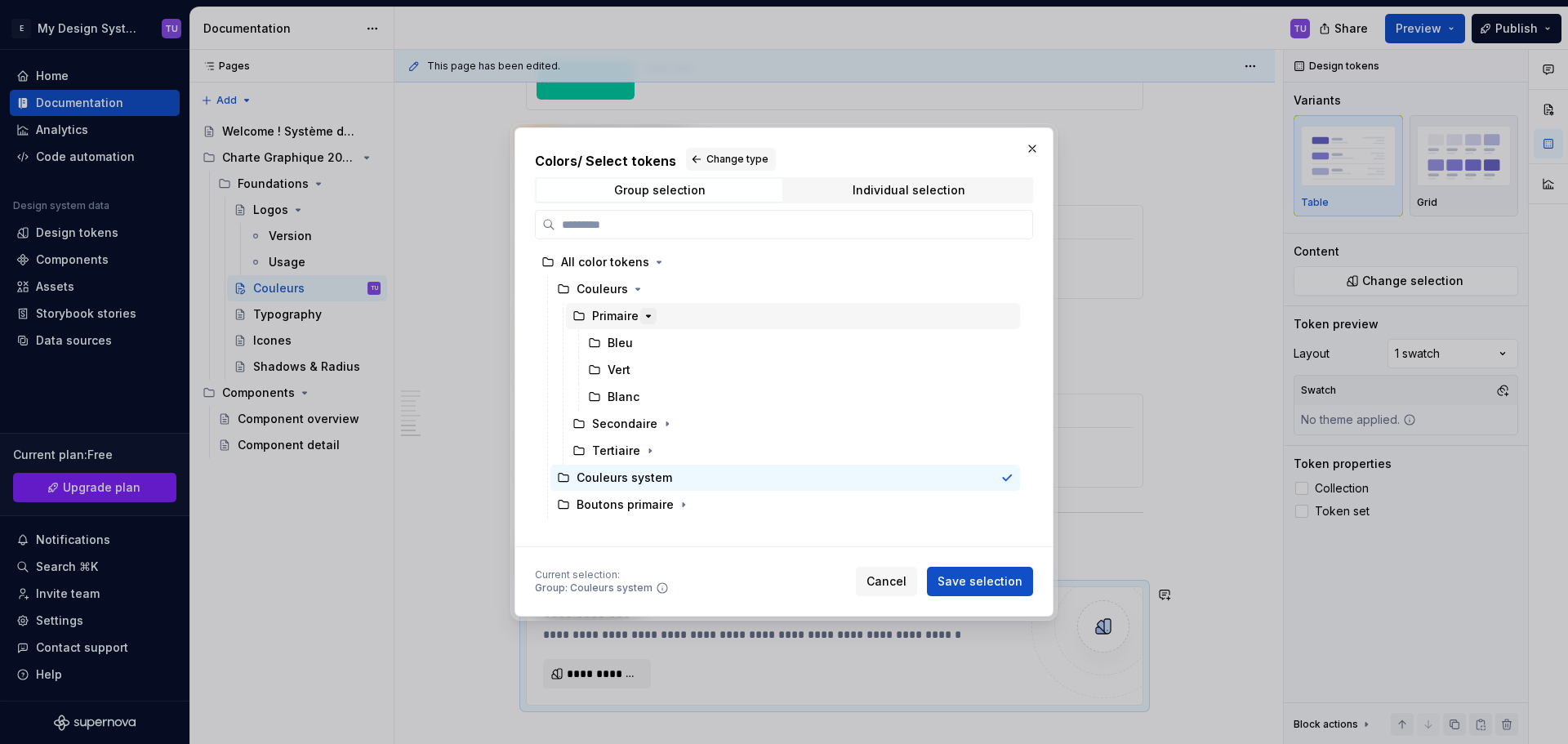
click at [646, 316] on icon "button" at bounding box center [648, 316] width 4 height 2
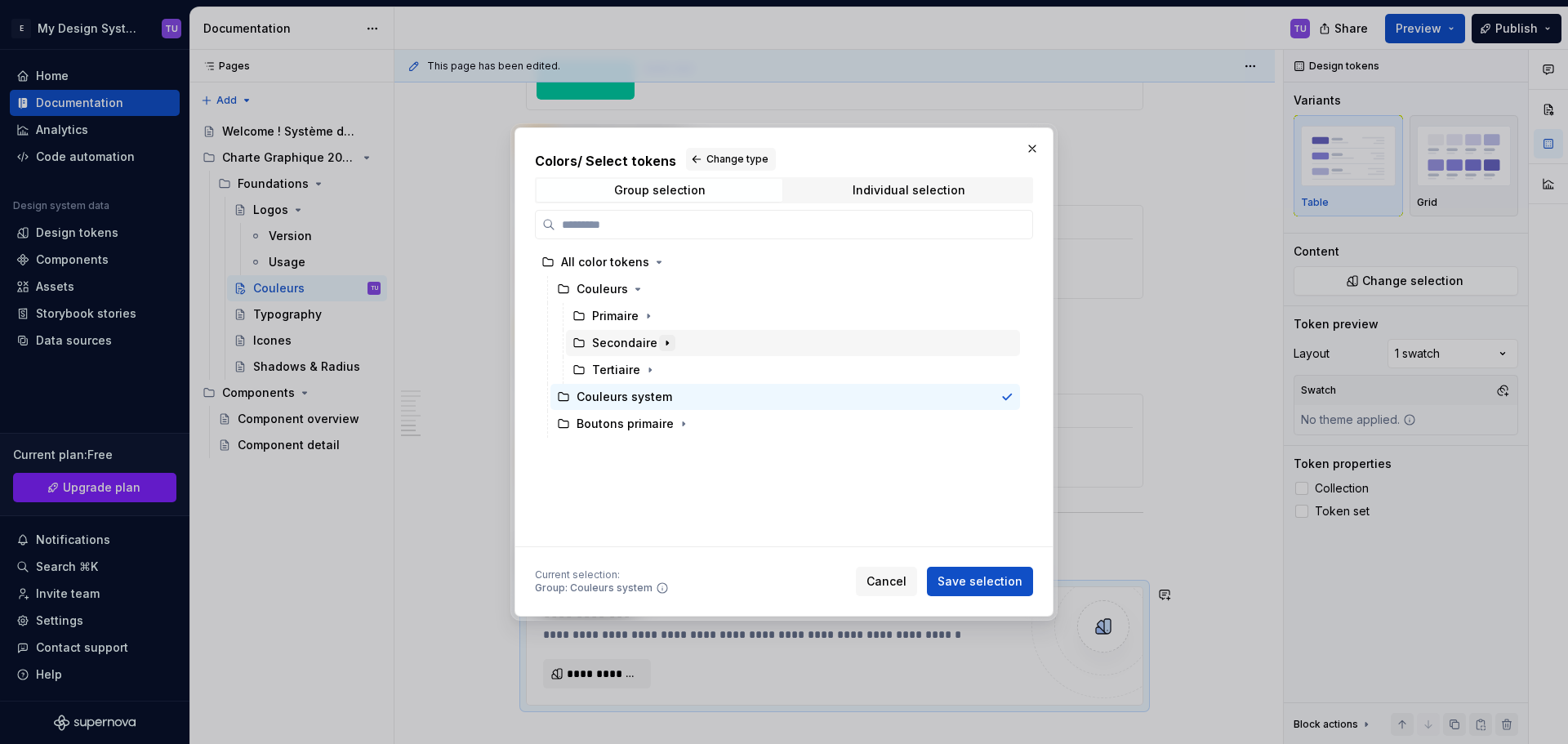
click at [664, 348] on icon "button" at bounding box center [667, 342] width 13 height 13
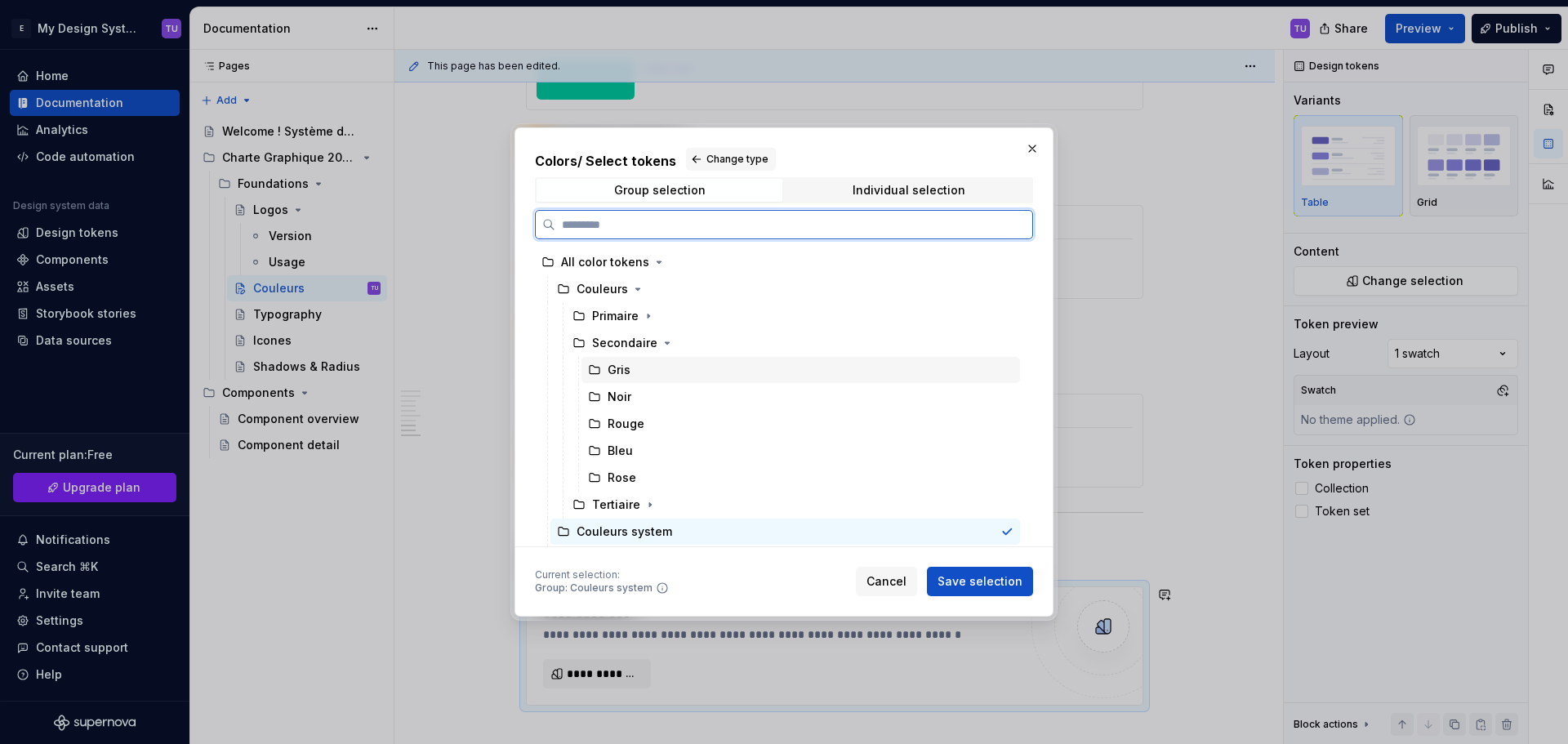
click at [642, 376] on div "Gris" at bounding box center [800, 369] width 438 height 26
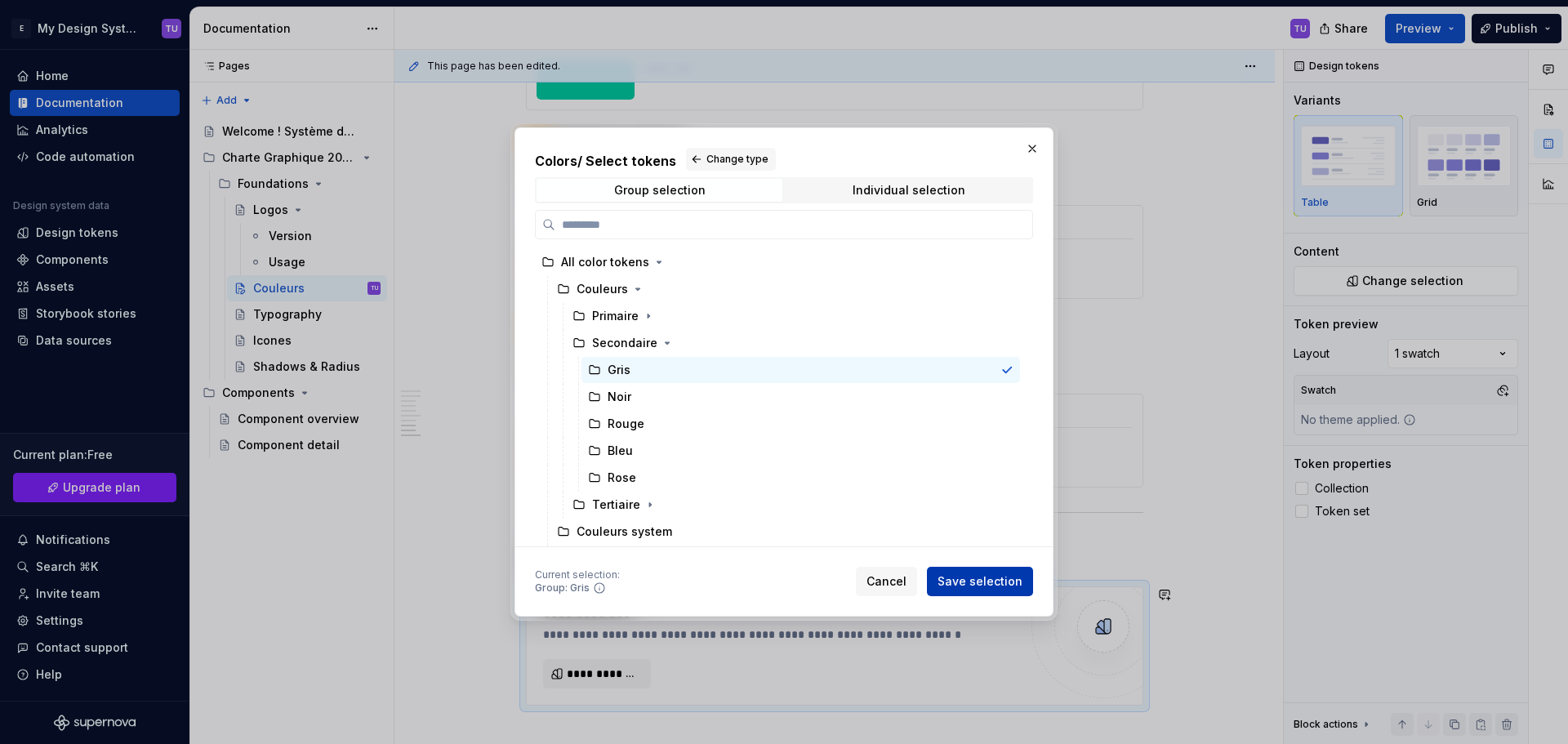
click at [984, 579] on span "Save selection" at bounding box center [979, 581] width 85 height 16
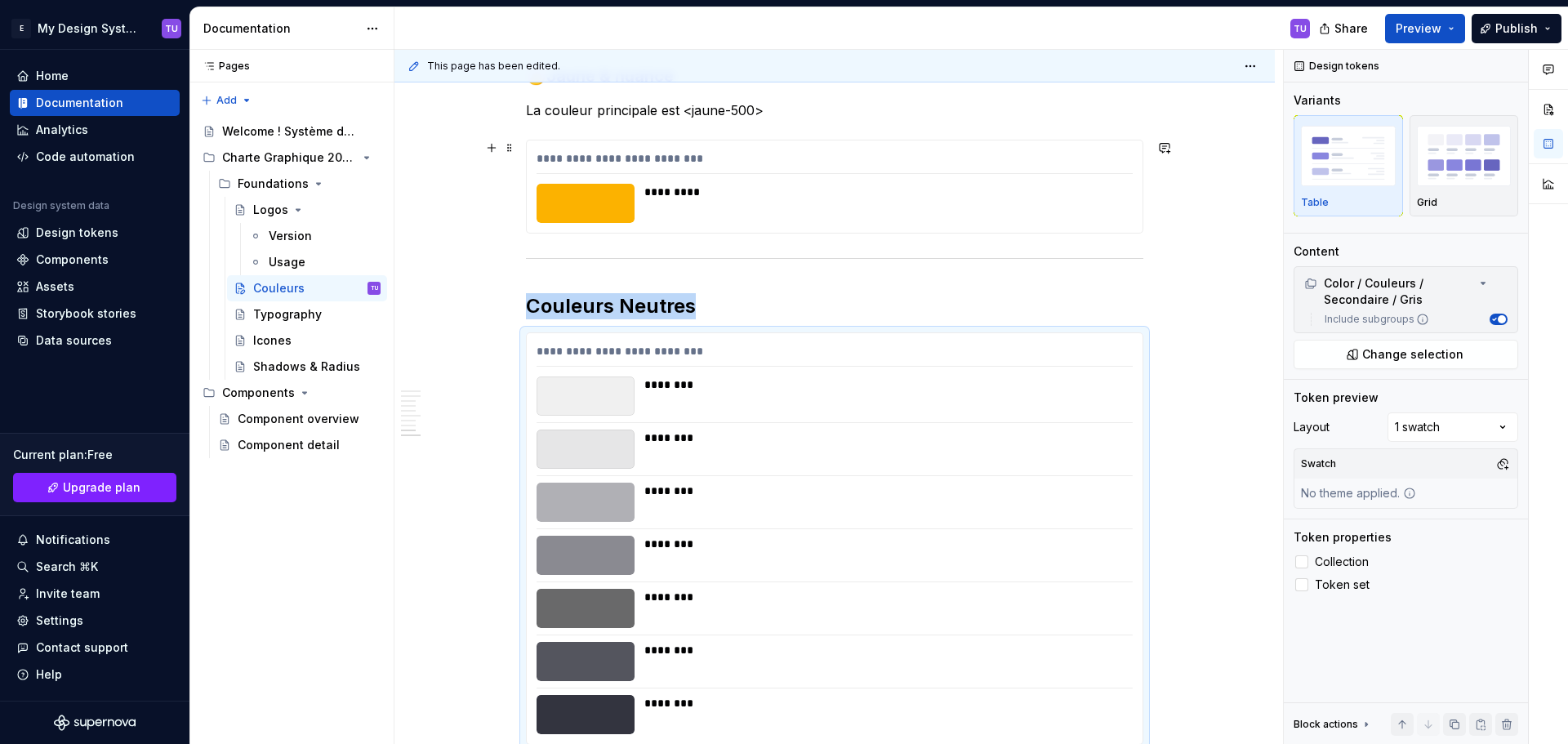
scroll to position [3494, 0]
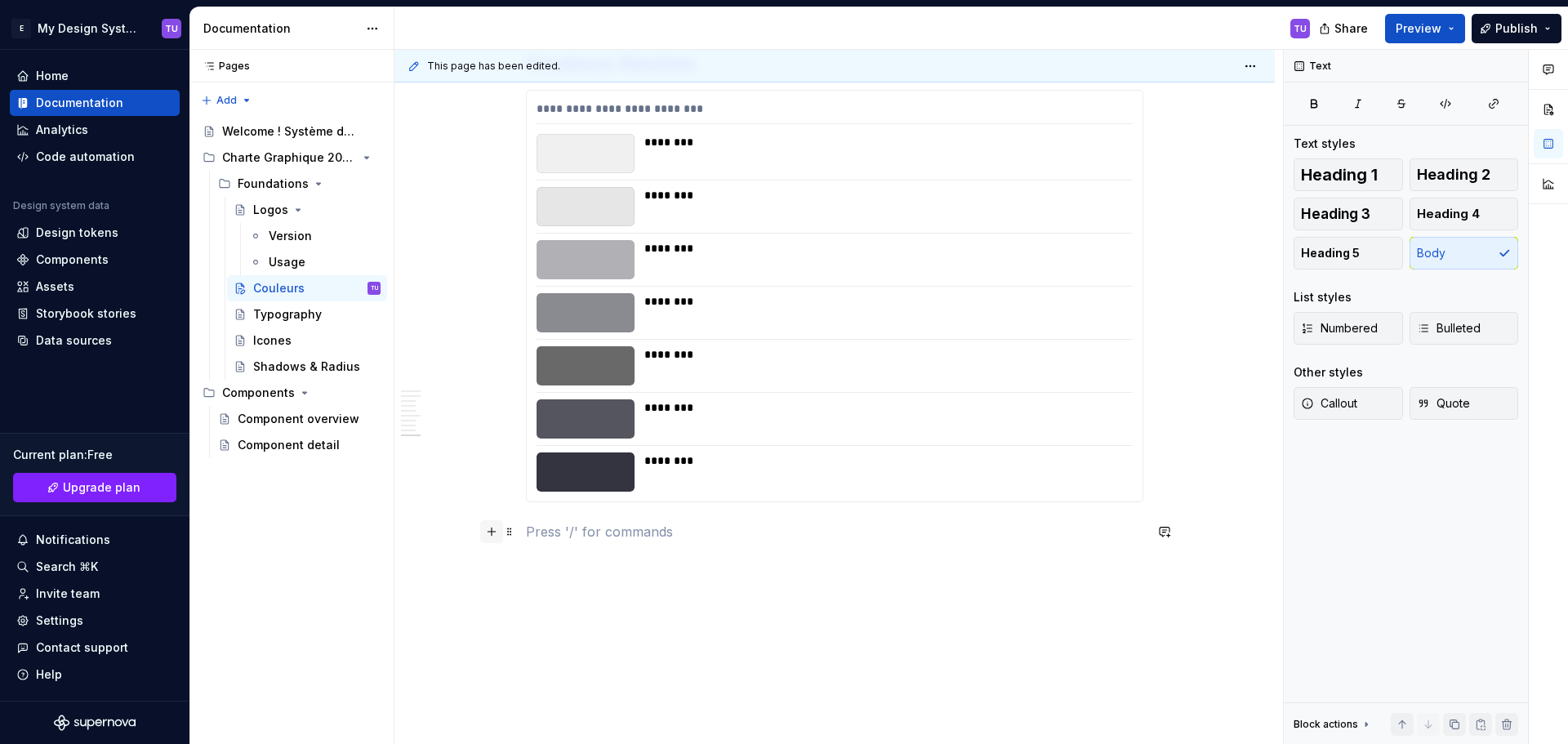
click at [493, 533] on button "button" at bounding box center [491, 531] width 23 height 23
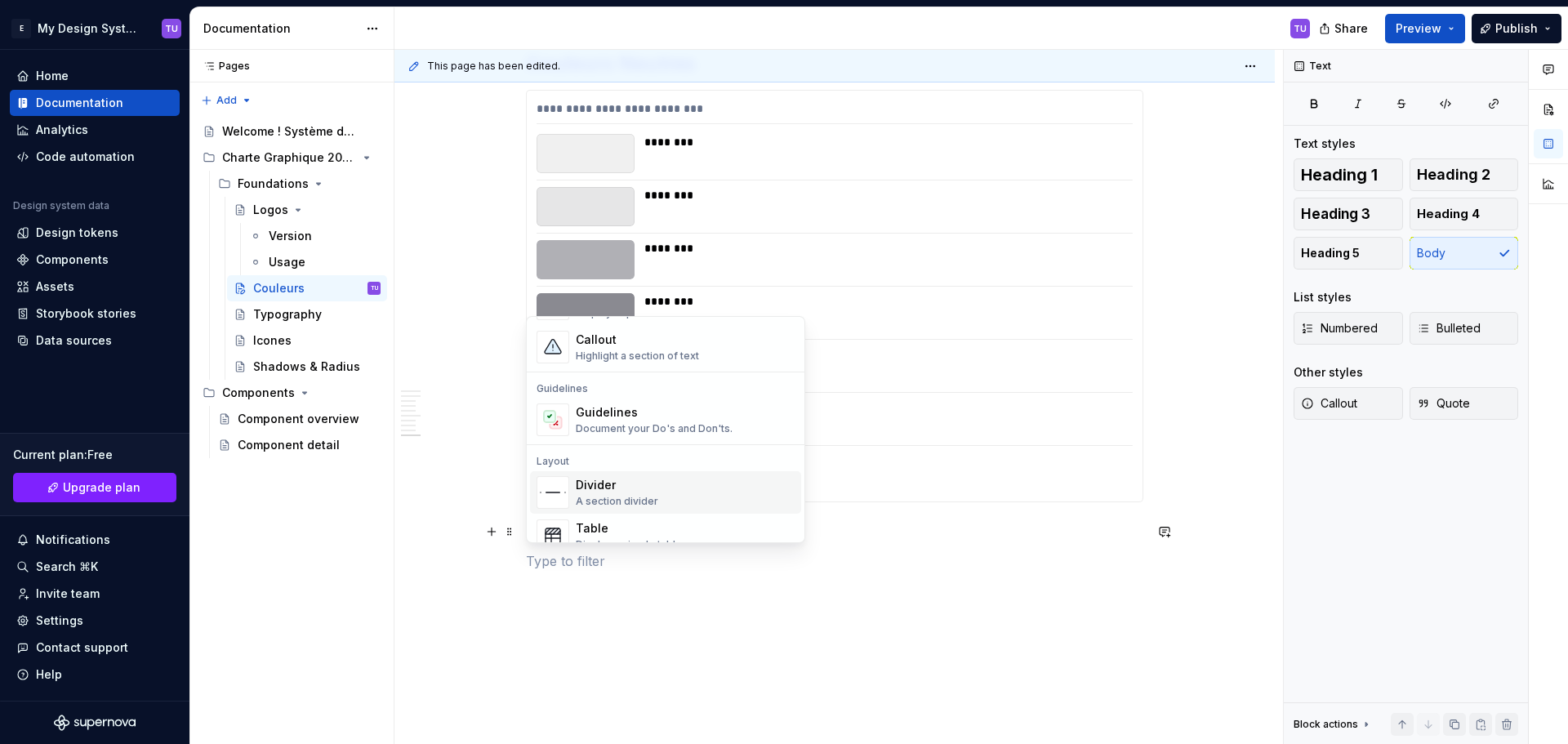
scroll to position [409, 0]
click at [616, 478] on div "Divider" at bounding box center [617, 482] width 82 height 16
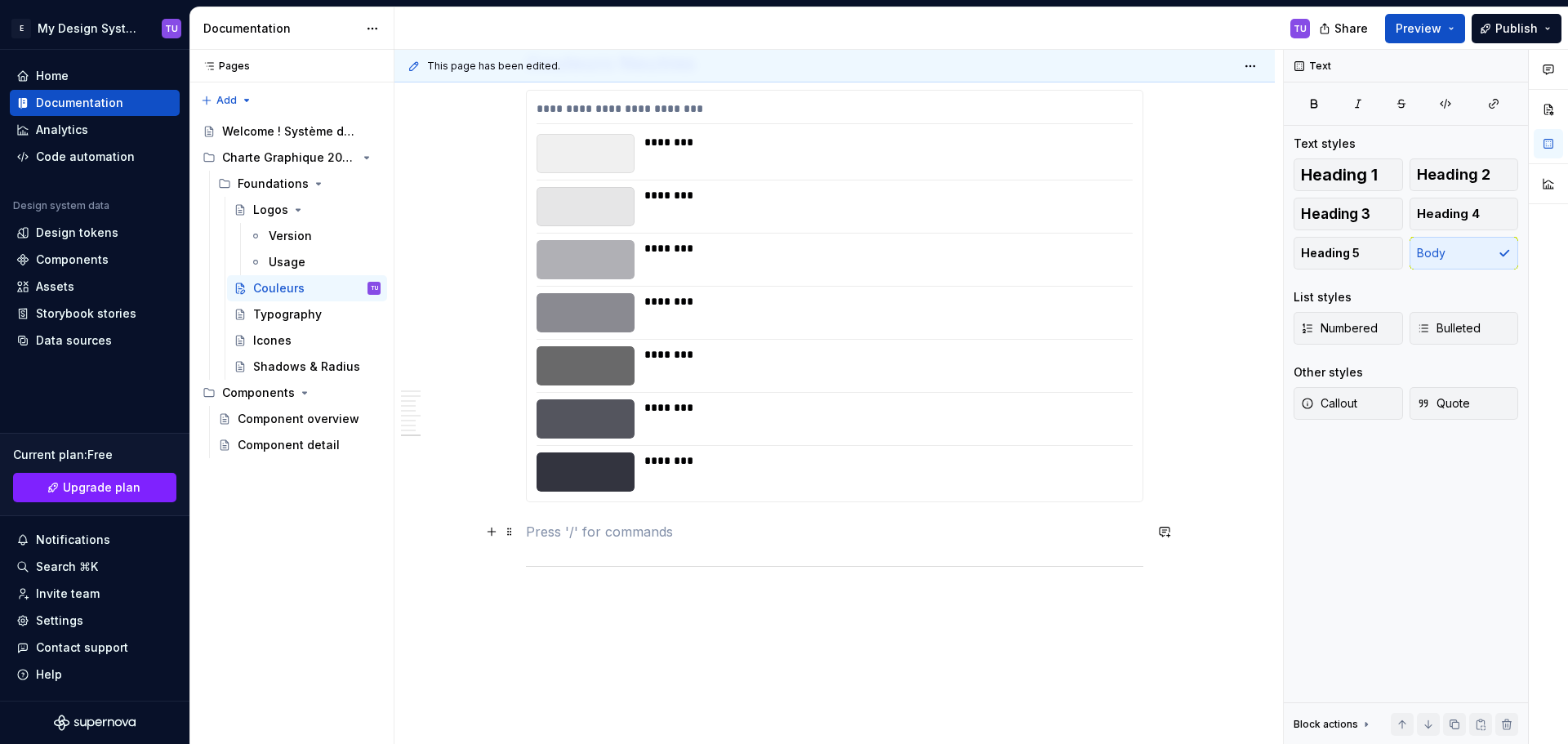
click at [558, 537] on p at bounding box center [834, 531] width 618 height 20
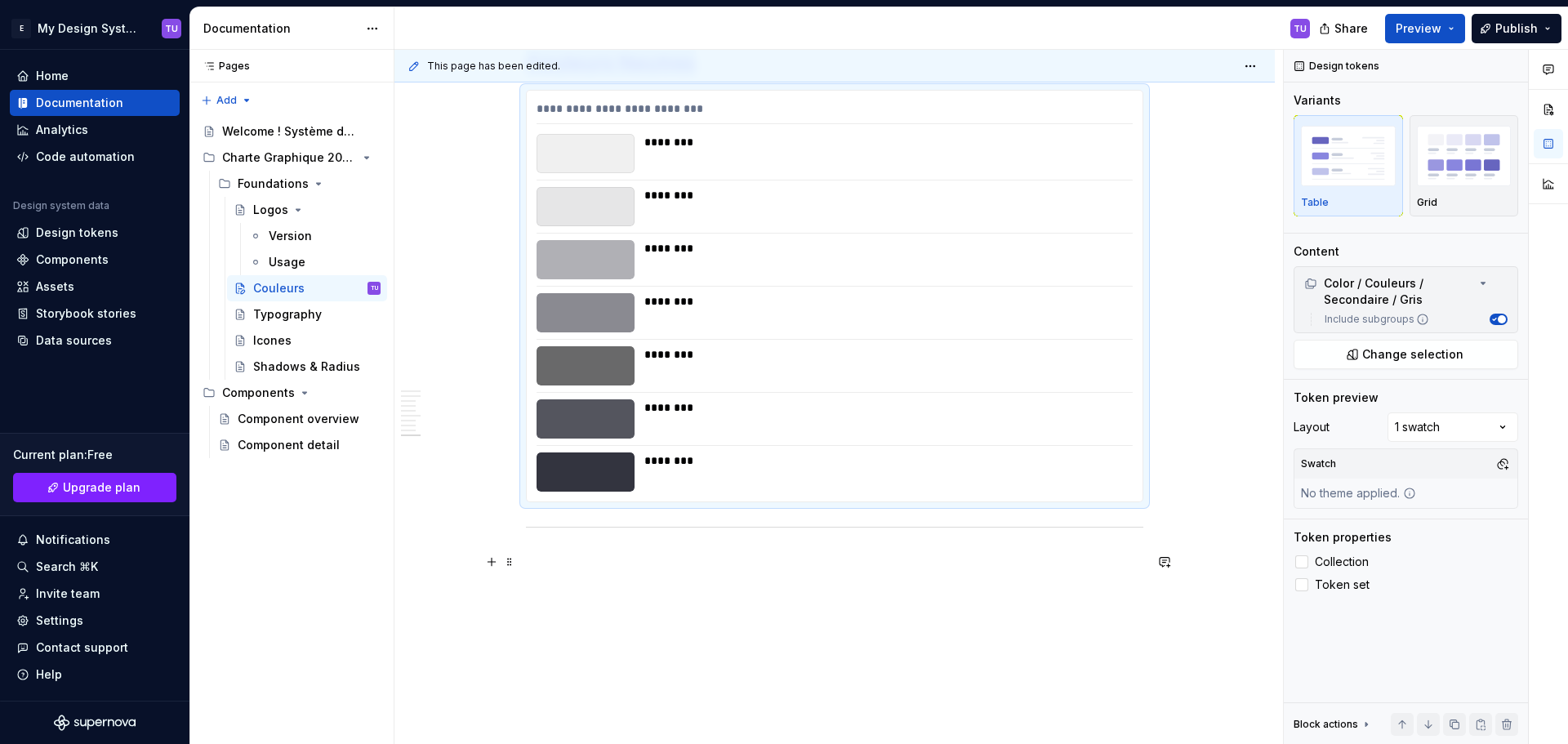
click at [567, 568] on p at bounding box center [834, 561] width 618 height 20
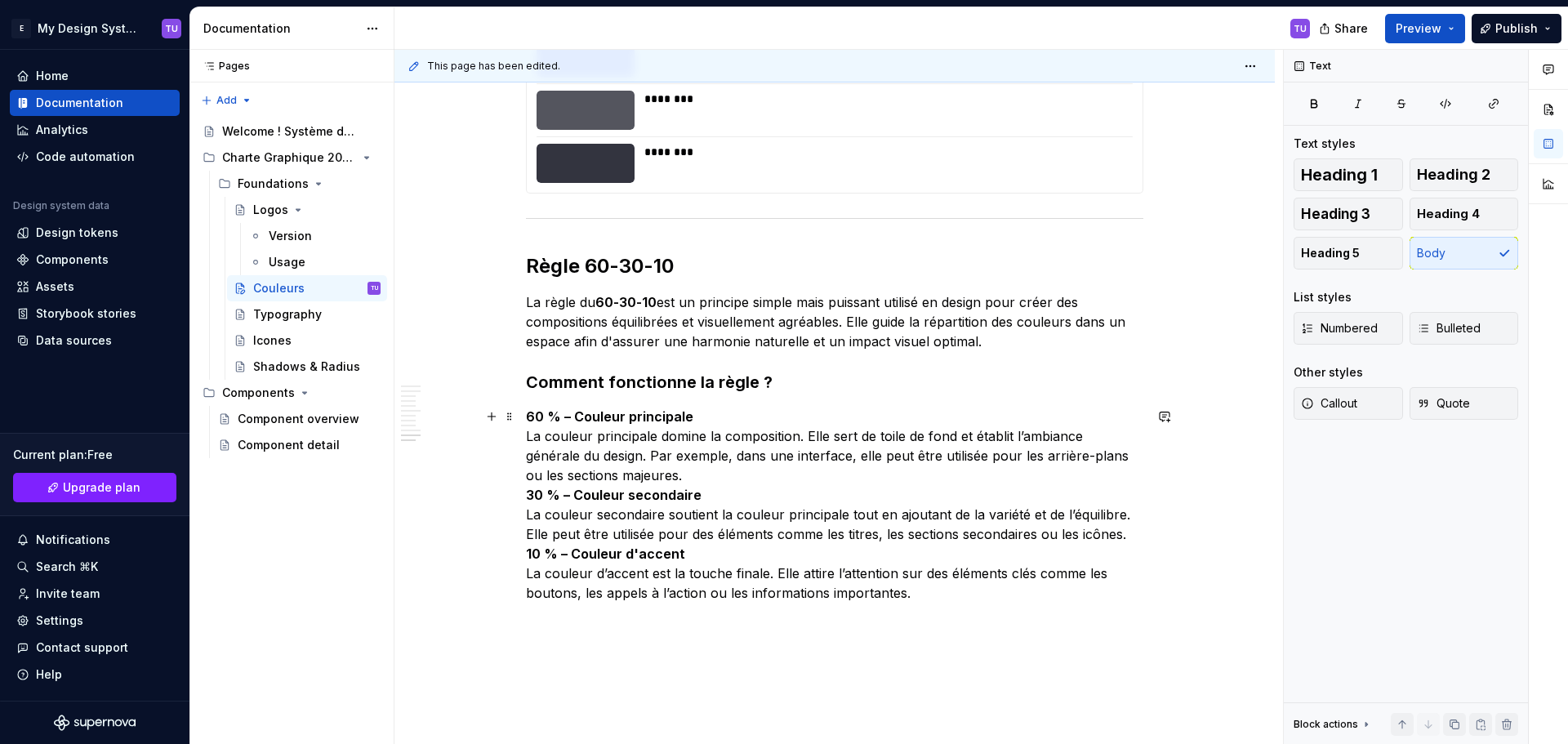
scroll to position [3903, 0]
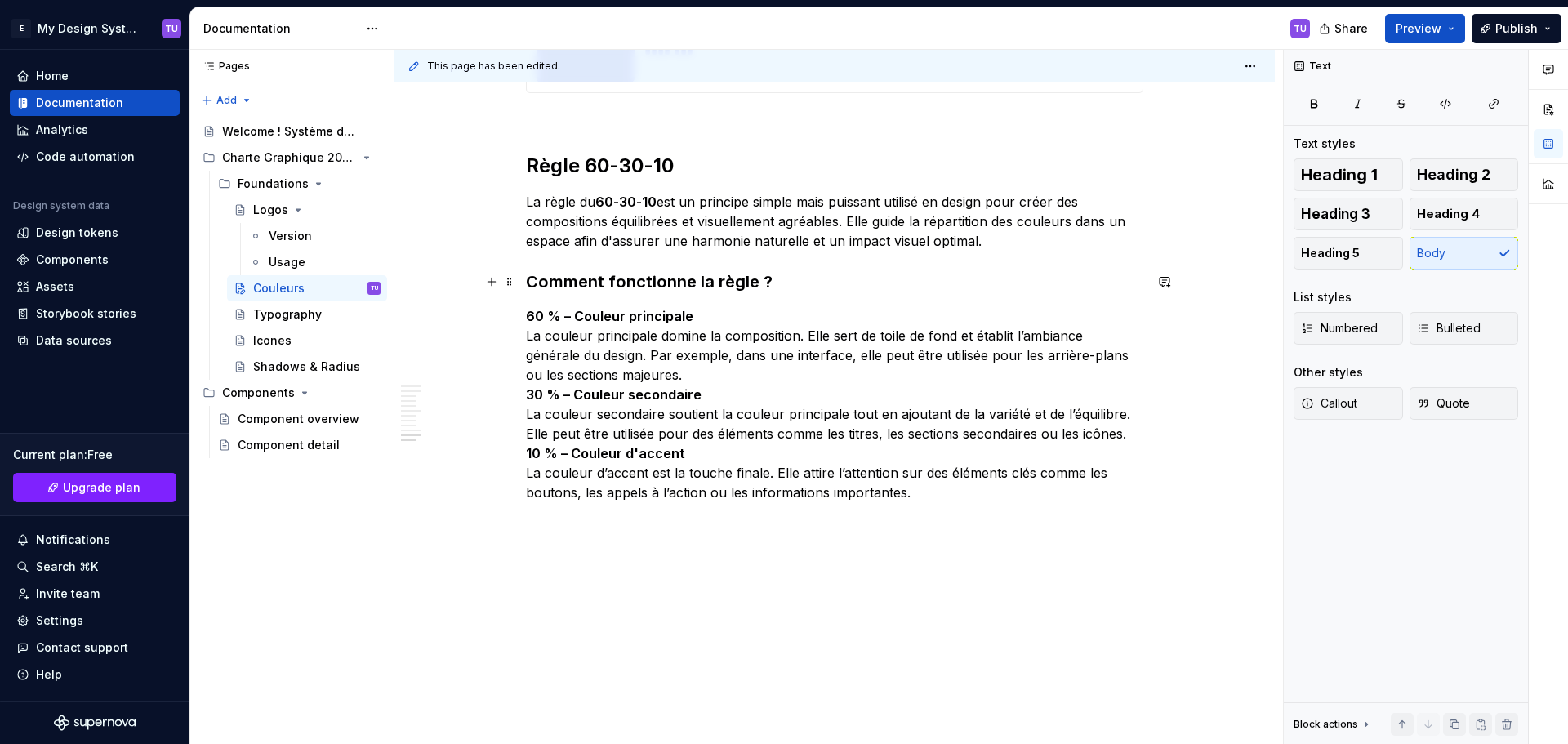
click at [524, 275] on div "**********" at bounding box center [838, 397] width 888 height 695
click at [559, 276] on strong "Comment fonctionne la règle ?" at bounding box center [649, 281] width 246 height 20
click at [955, 497] on p "60 % – Couleur principale La couleur principale domine la composition. Elle ser…" at bounding box center [834, 403] width 618 height 196
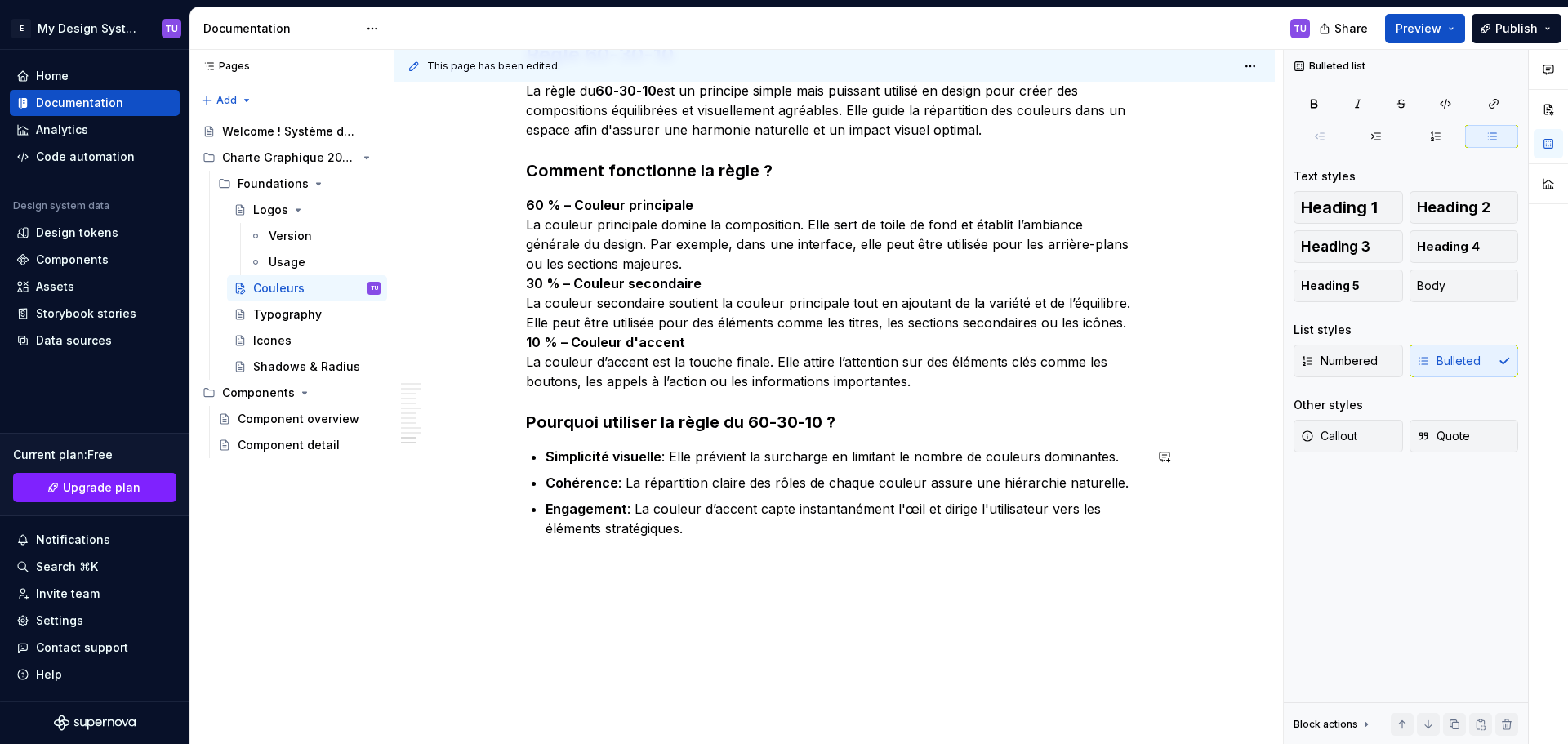
scroll to position [4050, 0]
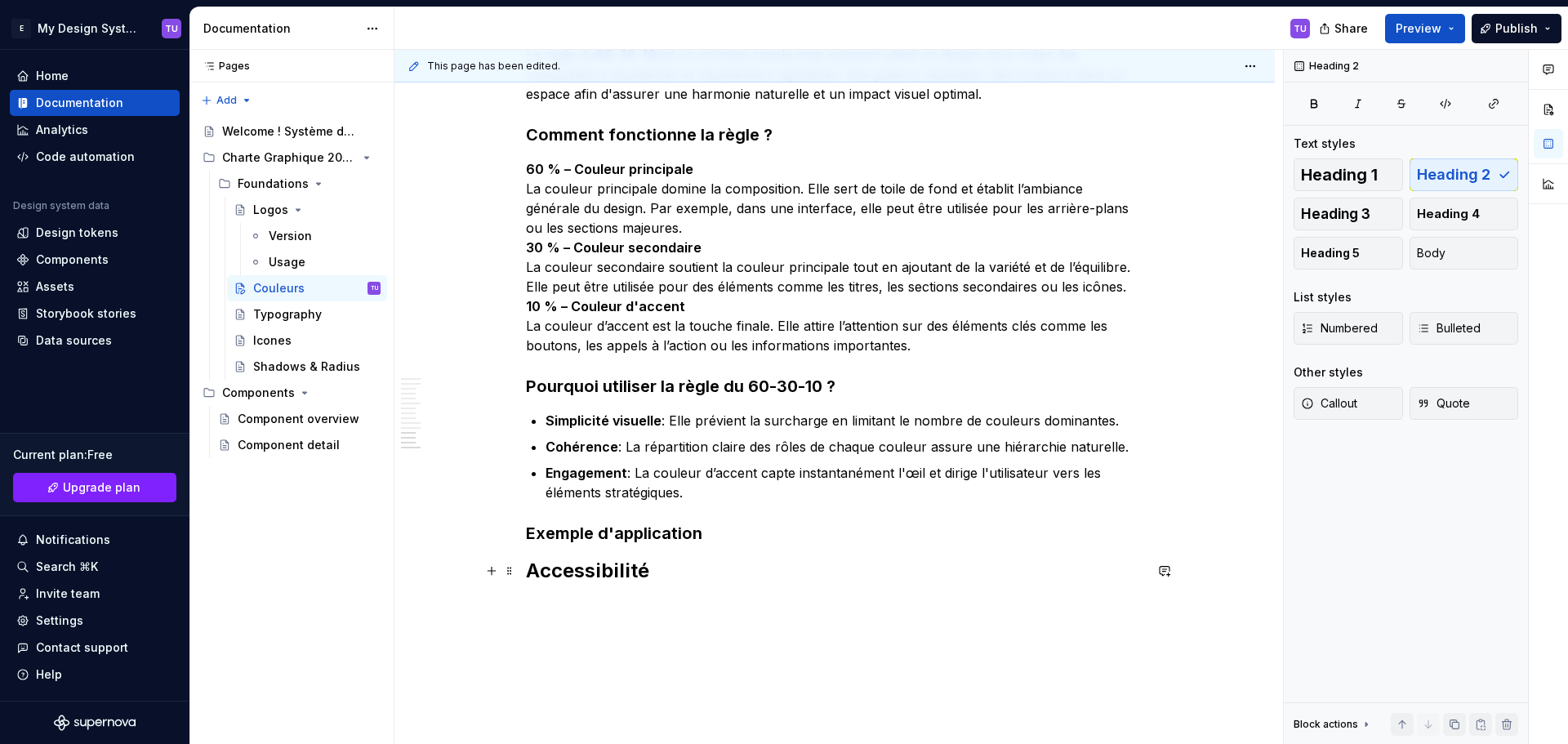
click at [559, 562] on h2 "Accessibilité" at bounding box center [834, 571] width 618 height 26
click at [510, 532] on span at bounding box center [509, 533] width 13 height 23
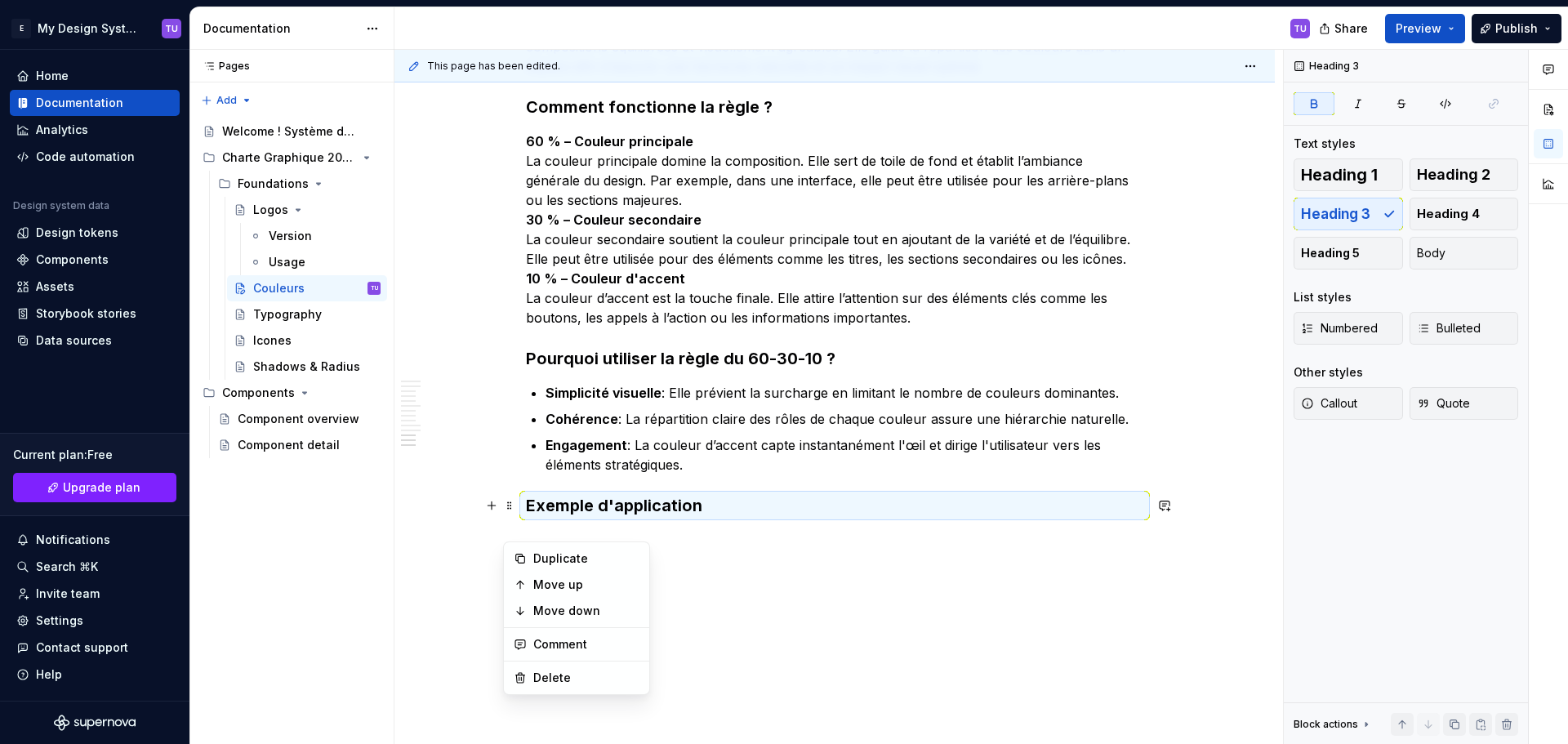
scroll to position [4093, 0]
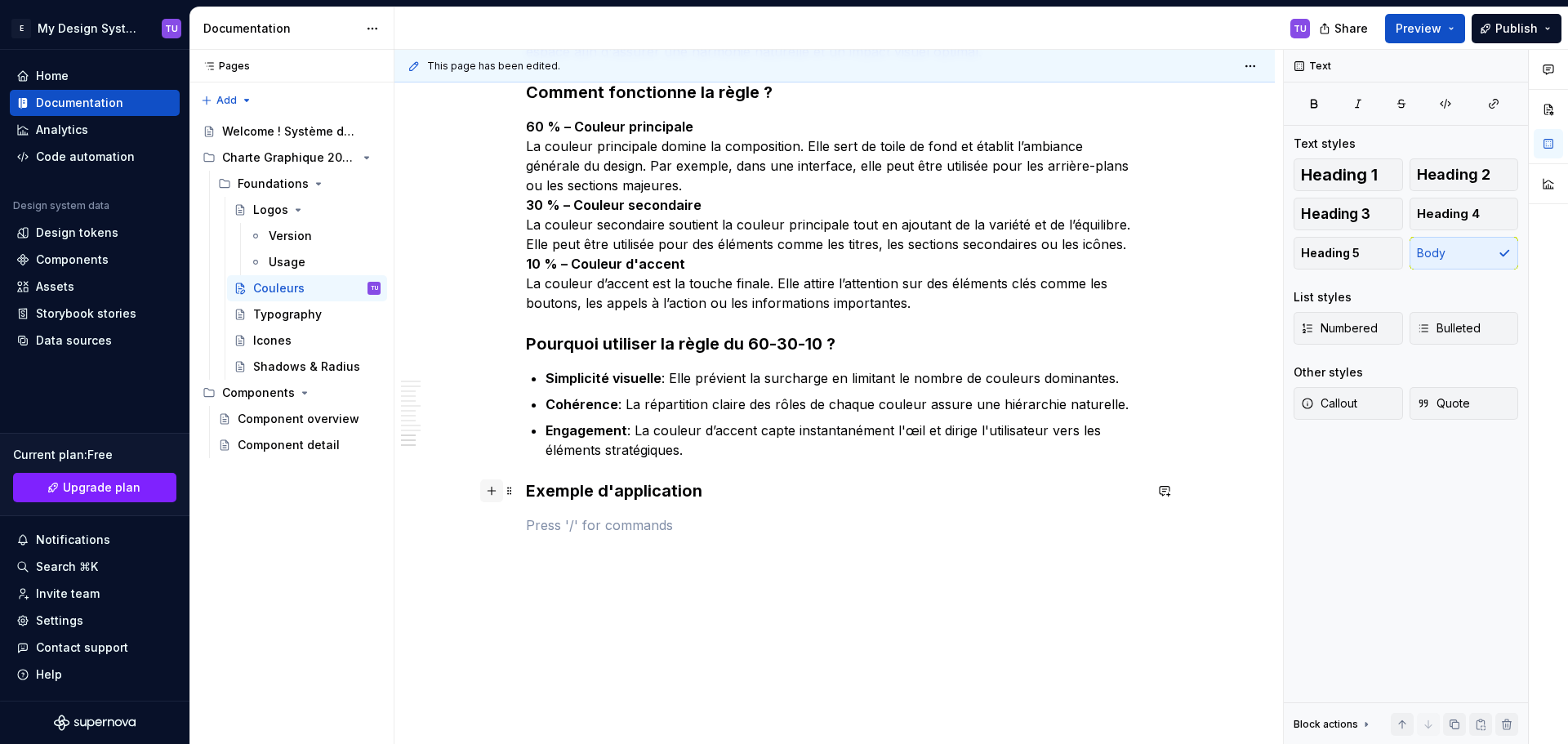
click at [489, 487] on button "button" at bounding box center [491, 490] width 23 height 23
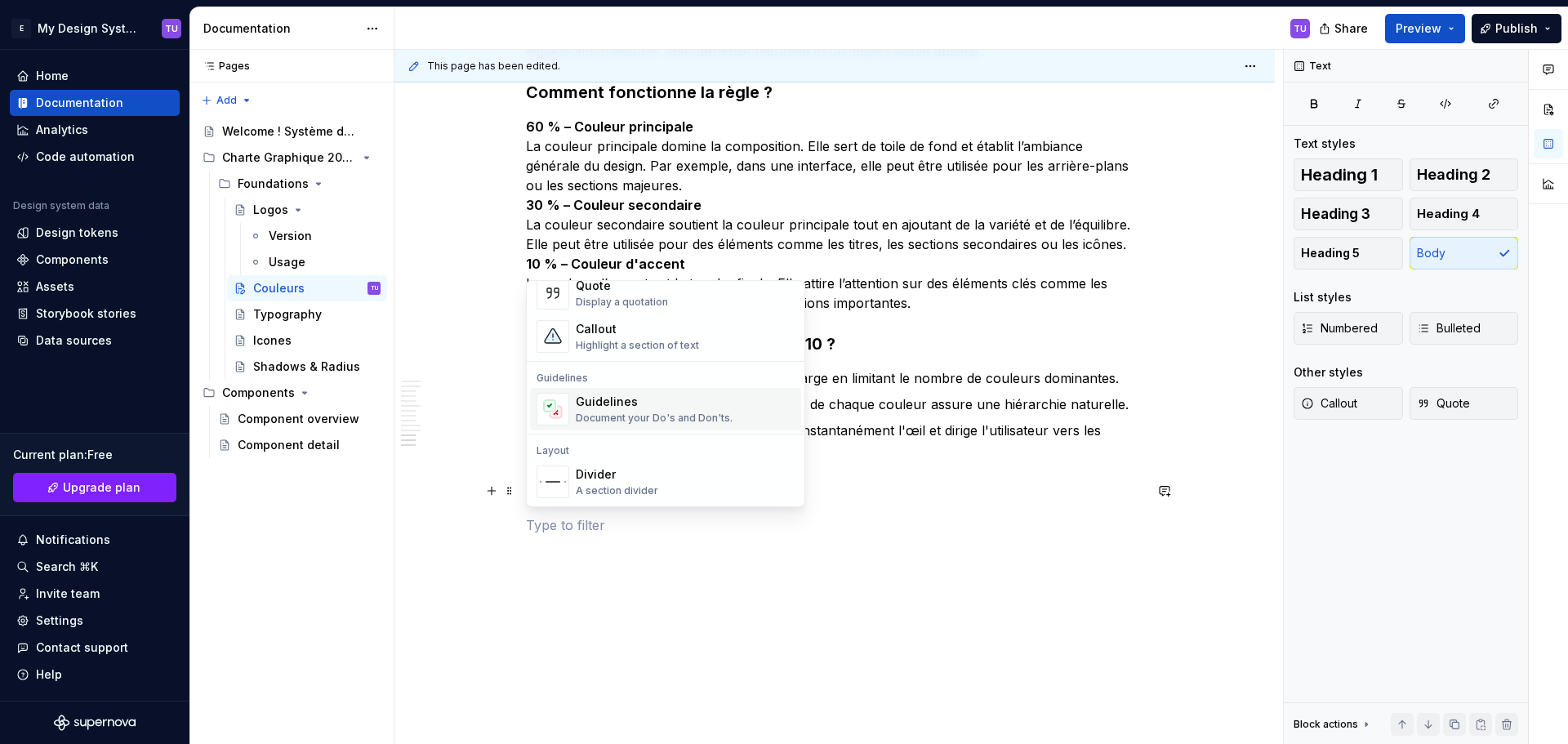
scroll to position [409, 0]
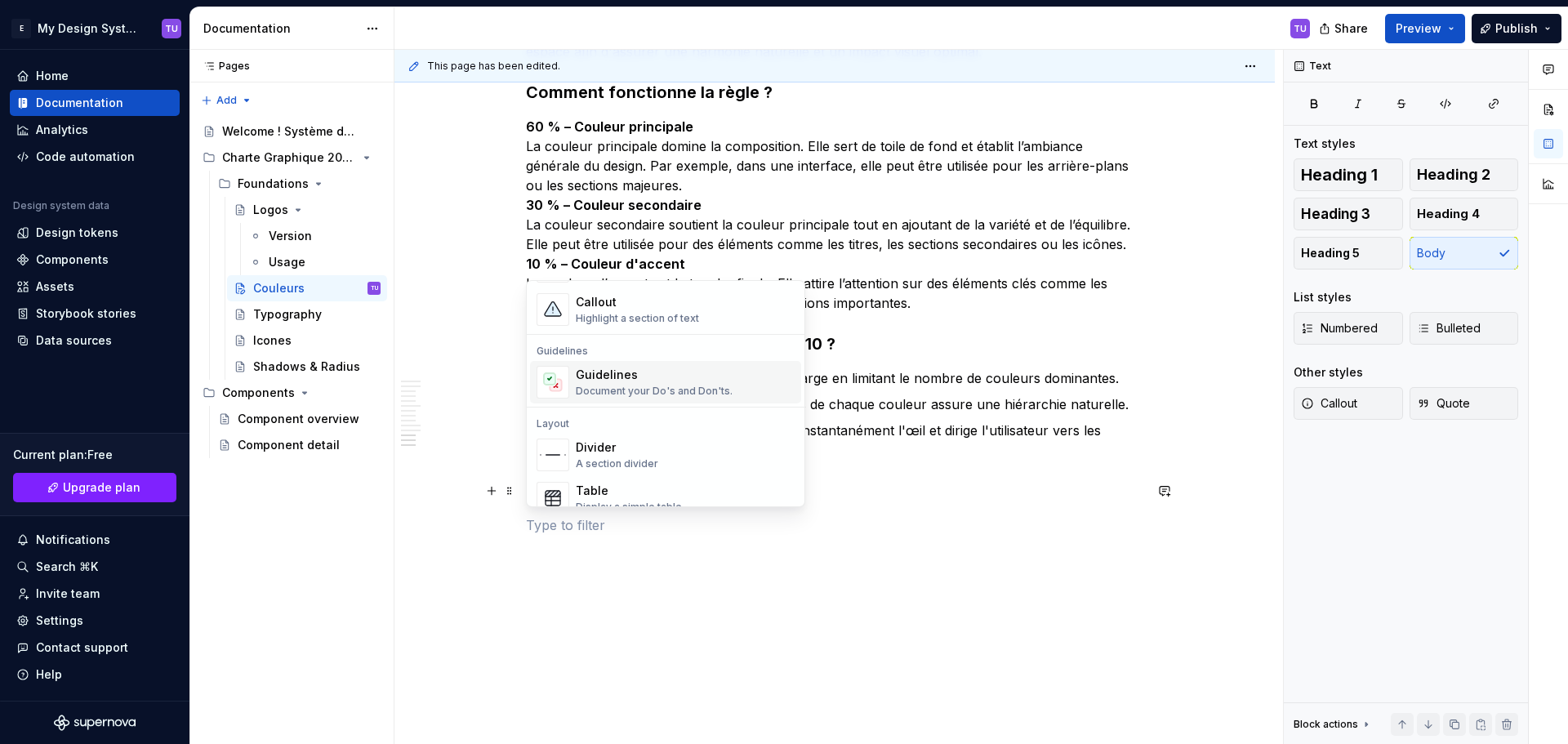
click at [595, 392] on div "Document your Do's and Don'ts." at bounding box center [654, 391] width 157 height 13
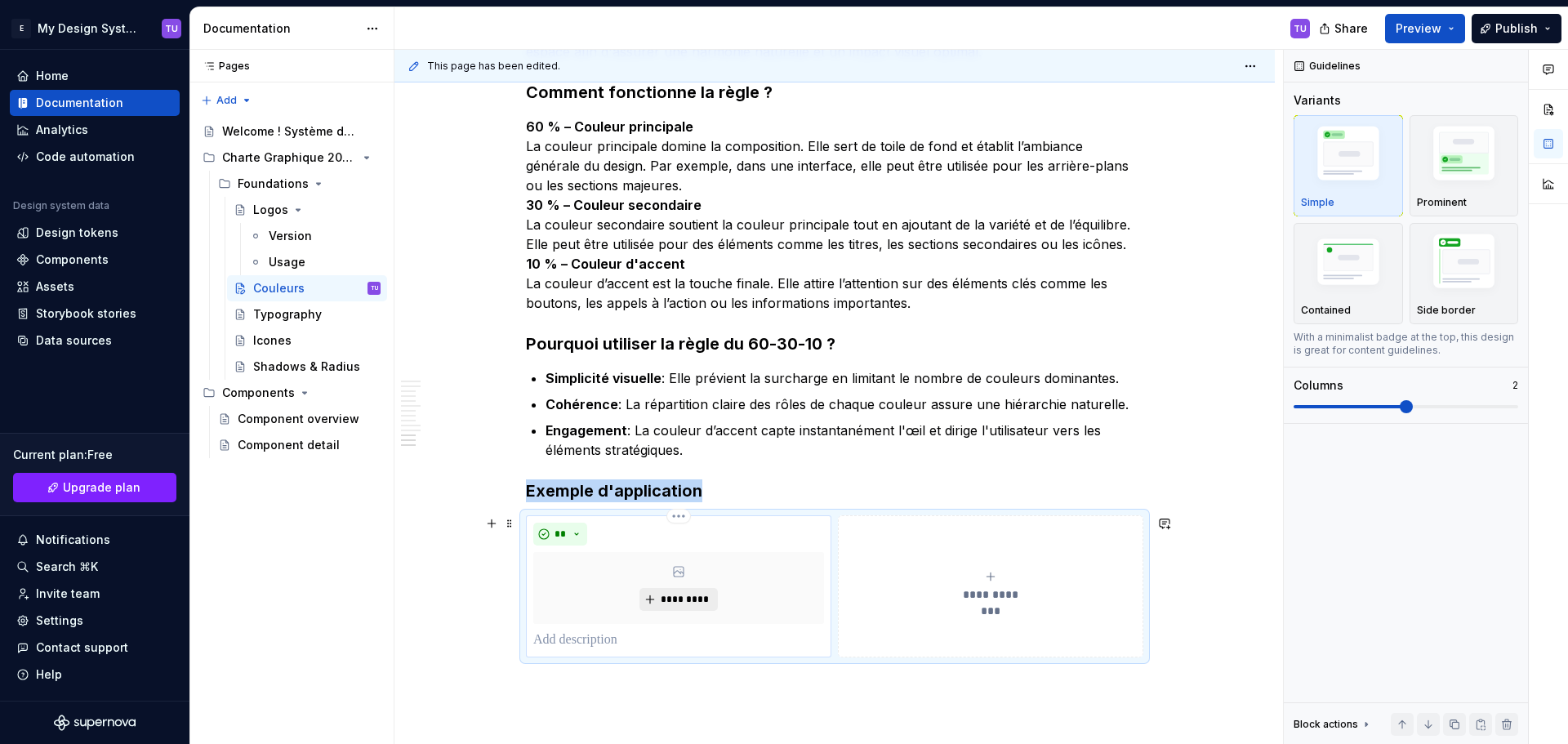
click at [674, 604] on span "*********" at bounding box center [685, 599] width 50 height 13
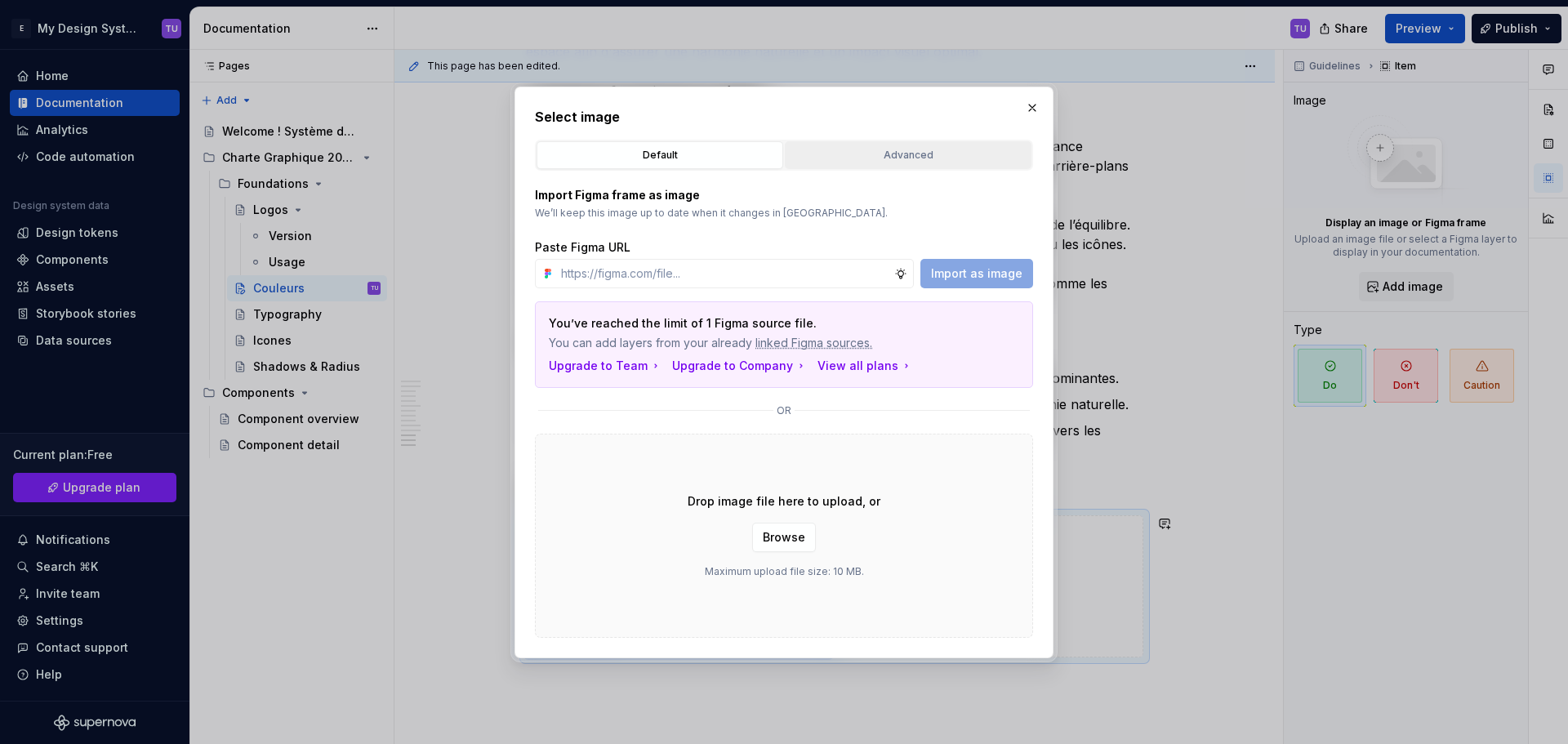
click at [872, 159] on div "Advanced" at bounding box center [907, 155] width 235 height 16
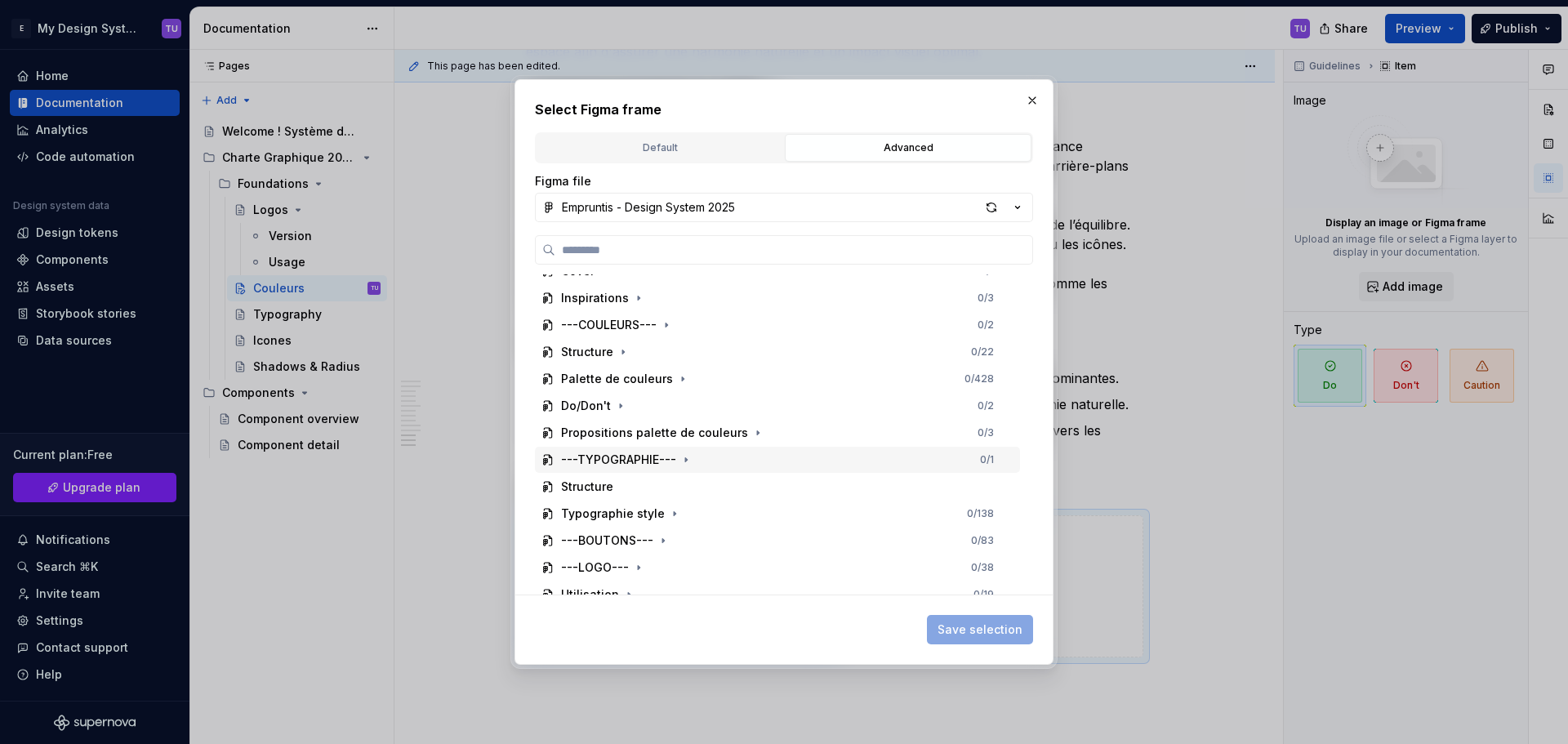
scroll to position [0, 0]
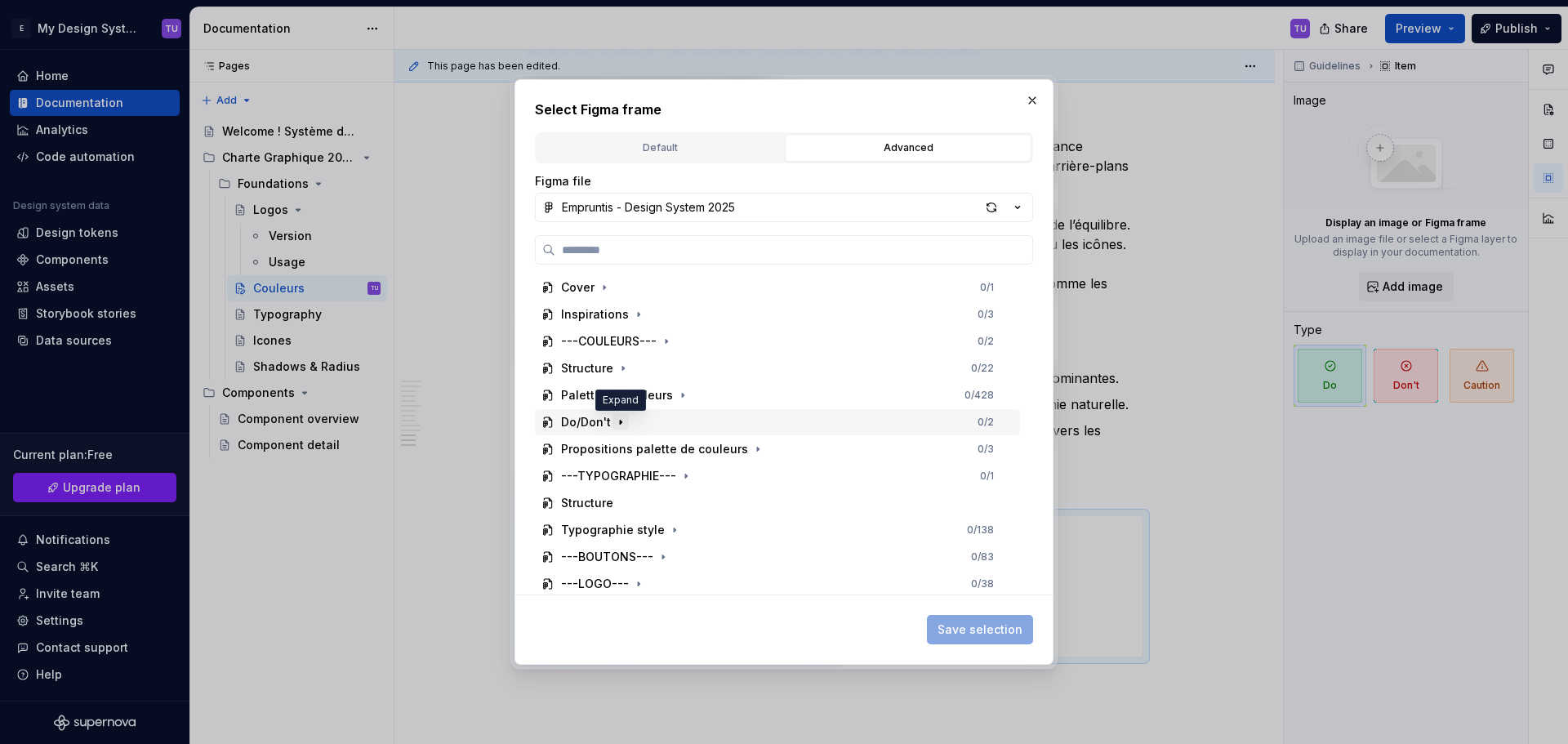
click at [625, 420] on icon "button" at bounding box center [620, 421] width 13 height 13
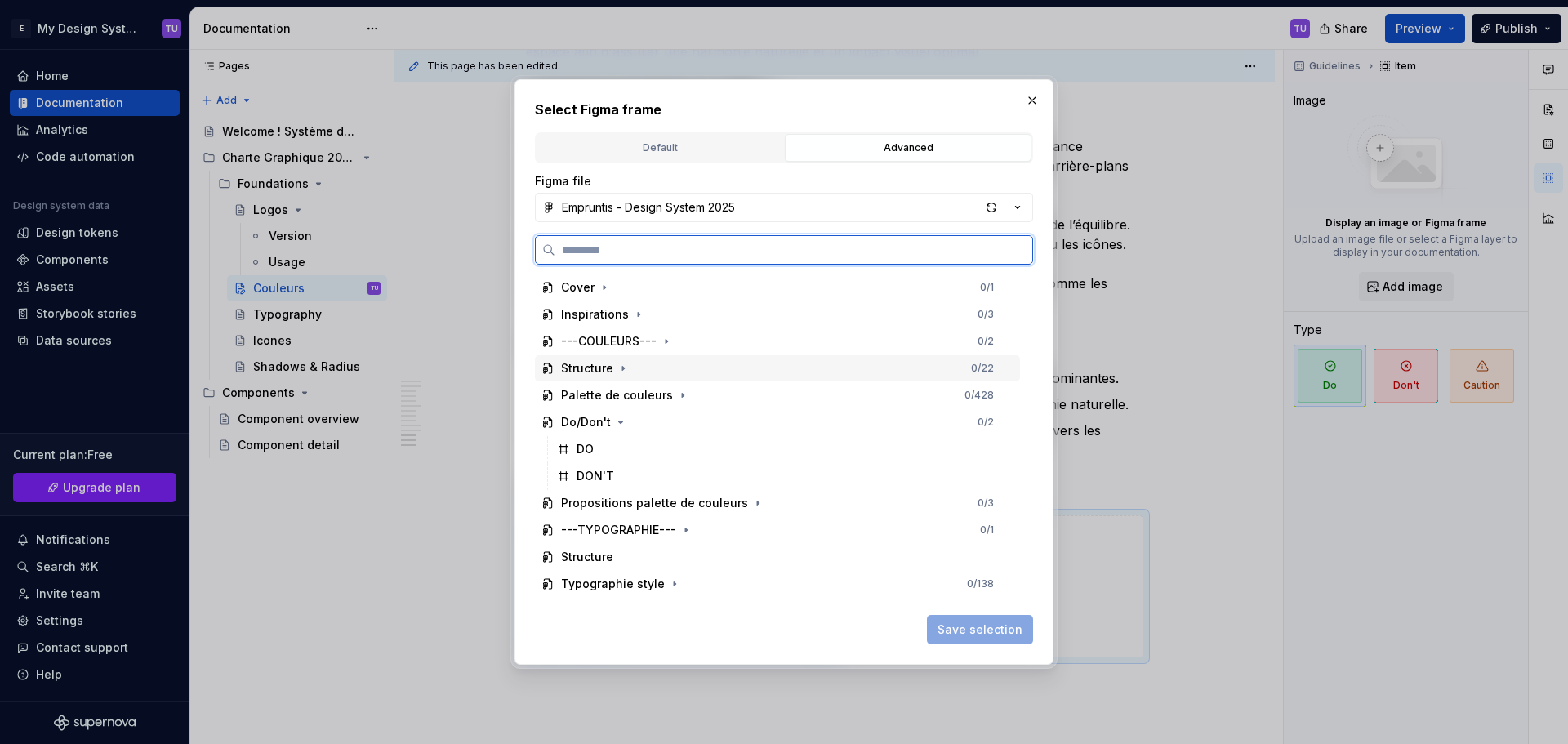
click at [602, 364] on div "Structure" at bounding box center [587, 368] width 53 height 16
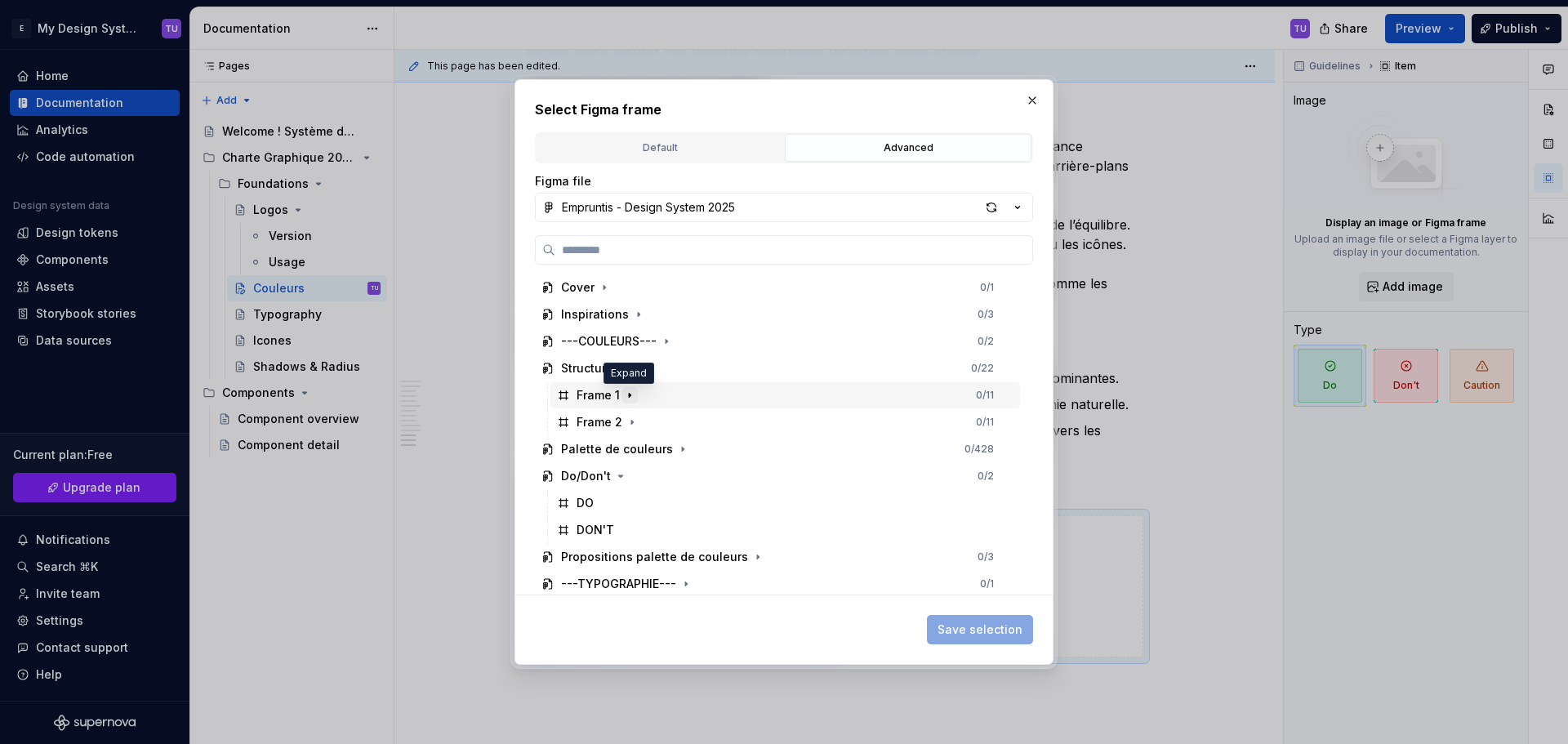
click at [636, 395] on button "button" at bounding box center [629, 395] width 16 height 16
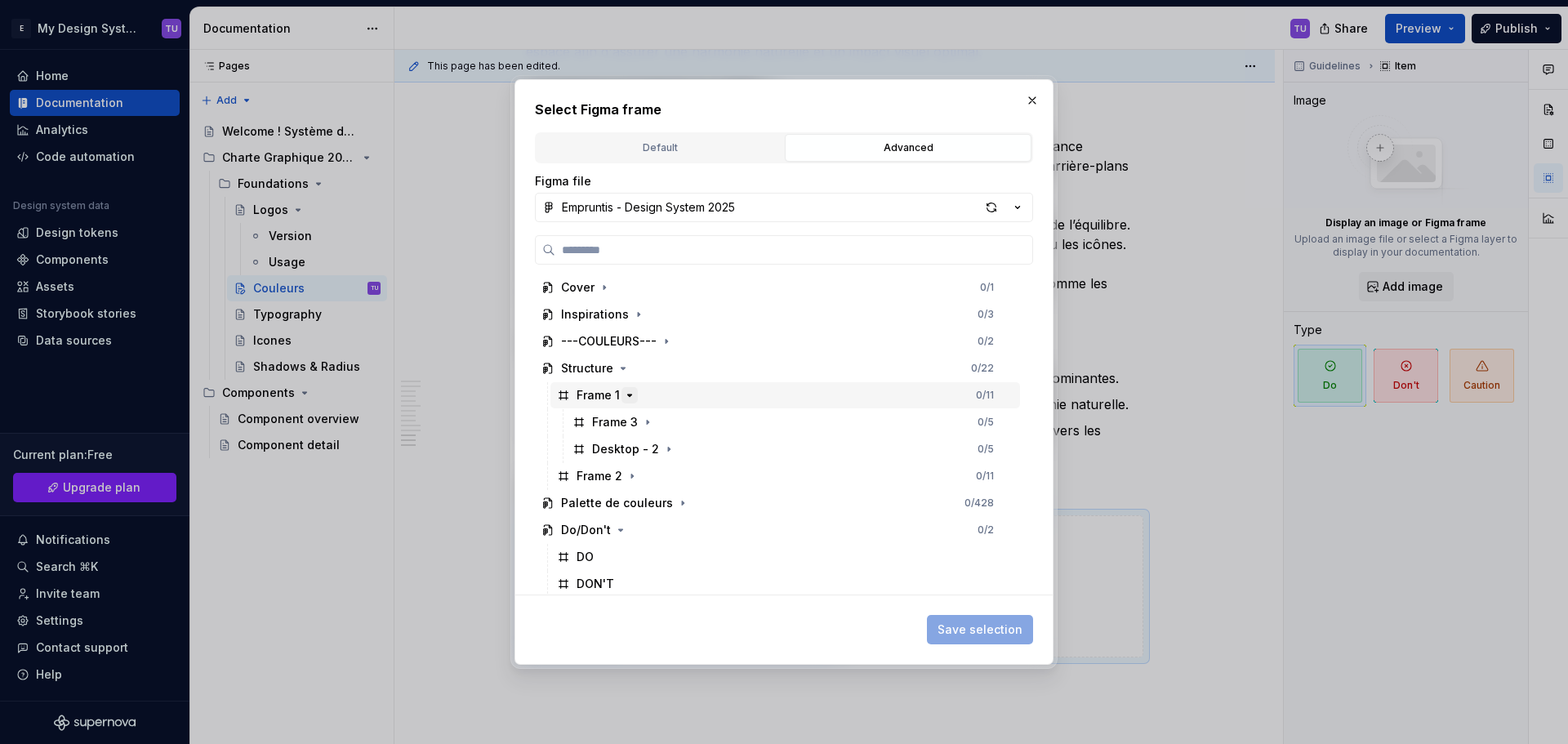
click at [625, 396] on icon "button" at bounding box center [629, 395] width 13 height 13
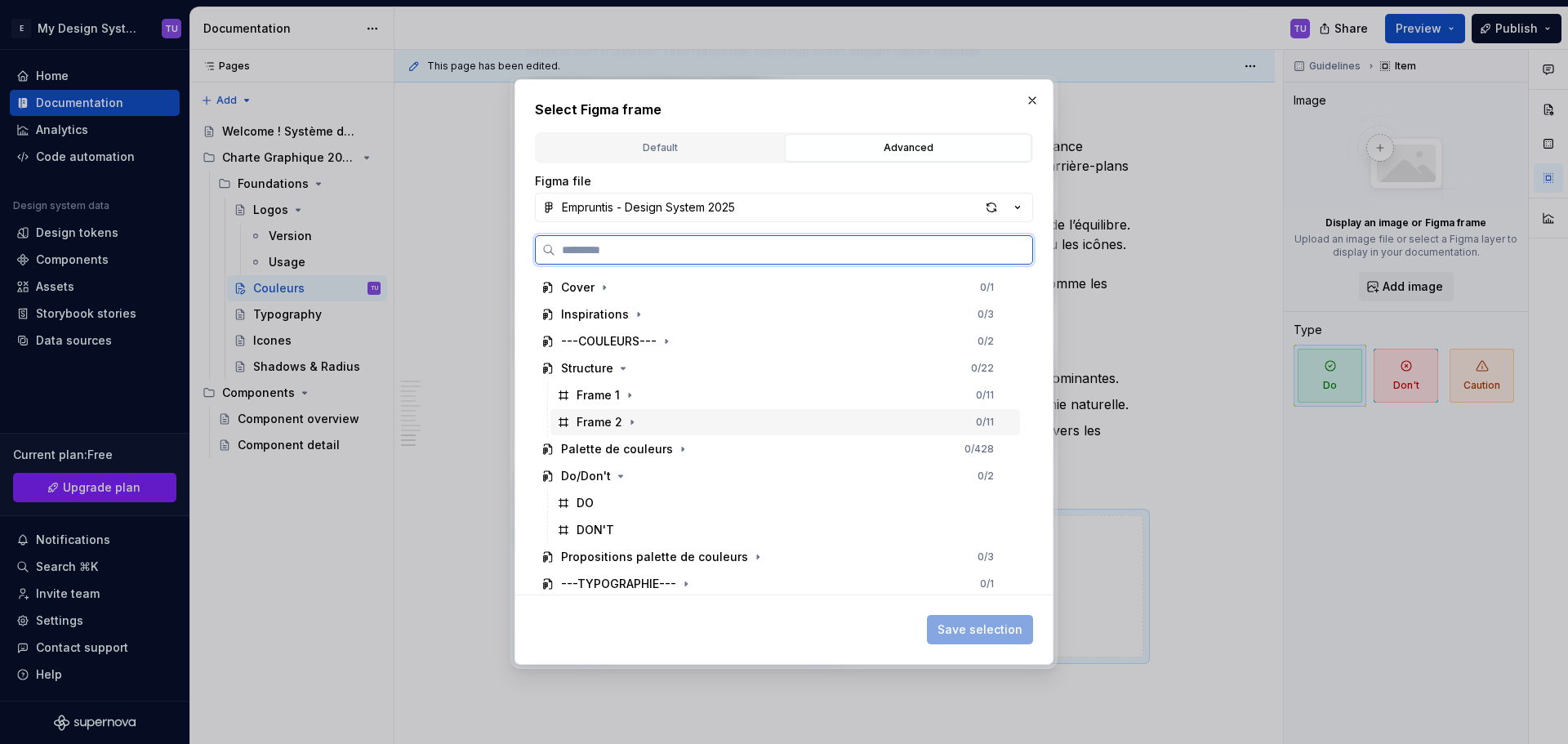
click at [642, 418] on div "Frame 2 0 / 11" at bounding box center [785, 422] width 470 height 26
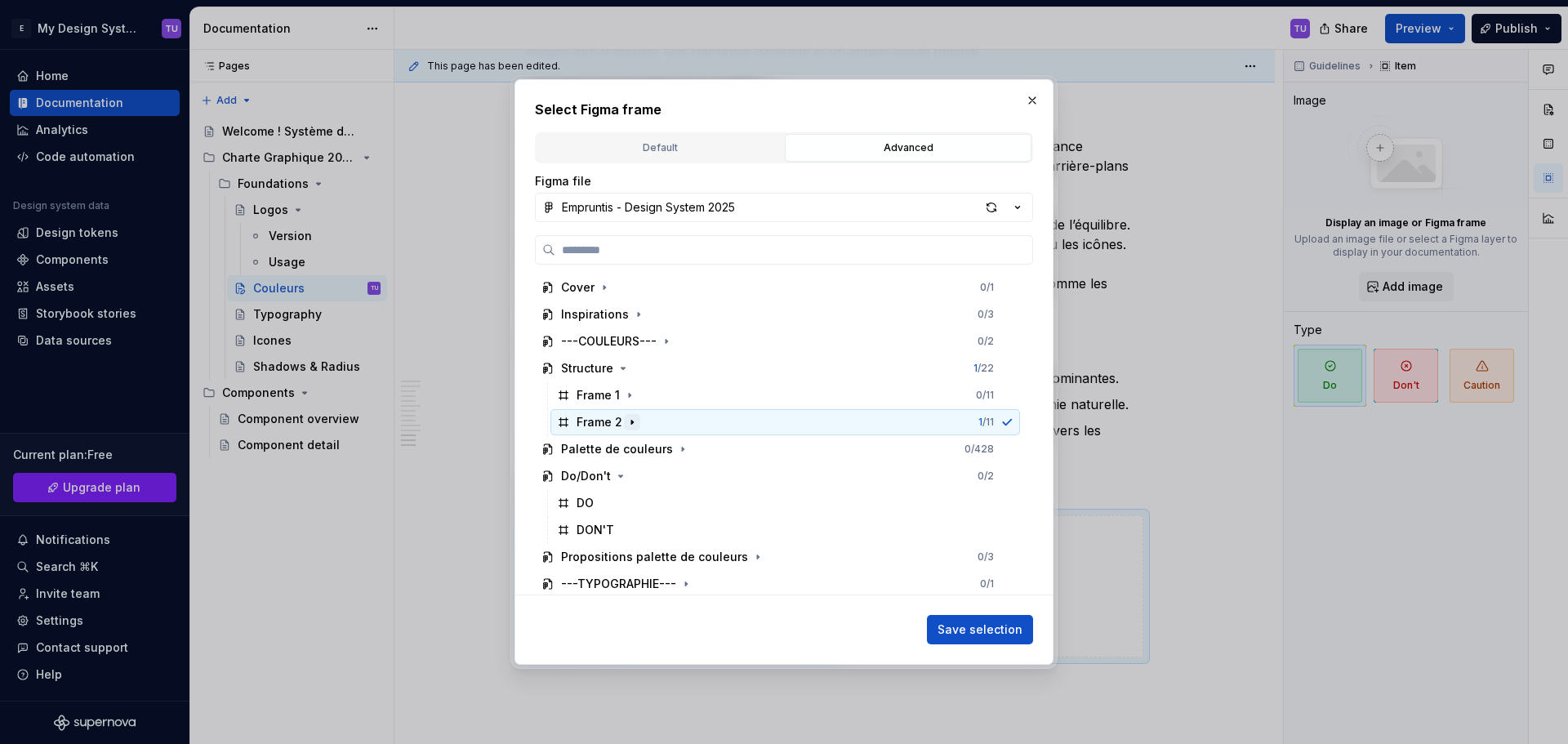
click at [627, 422] on icon "button" at bounding box center [631, 421] width 13 height 13
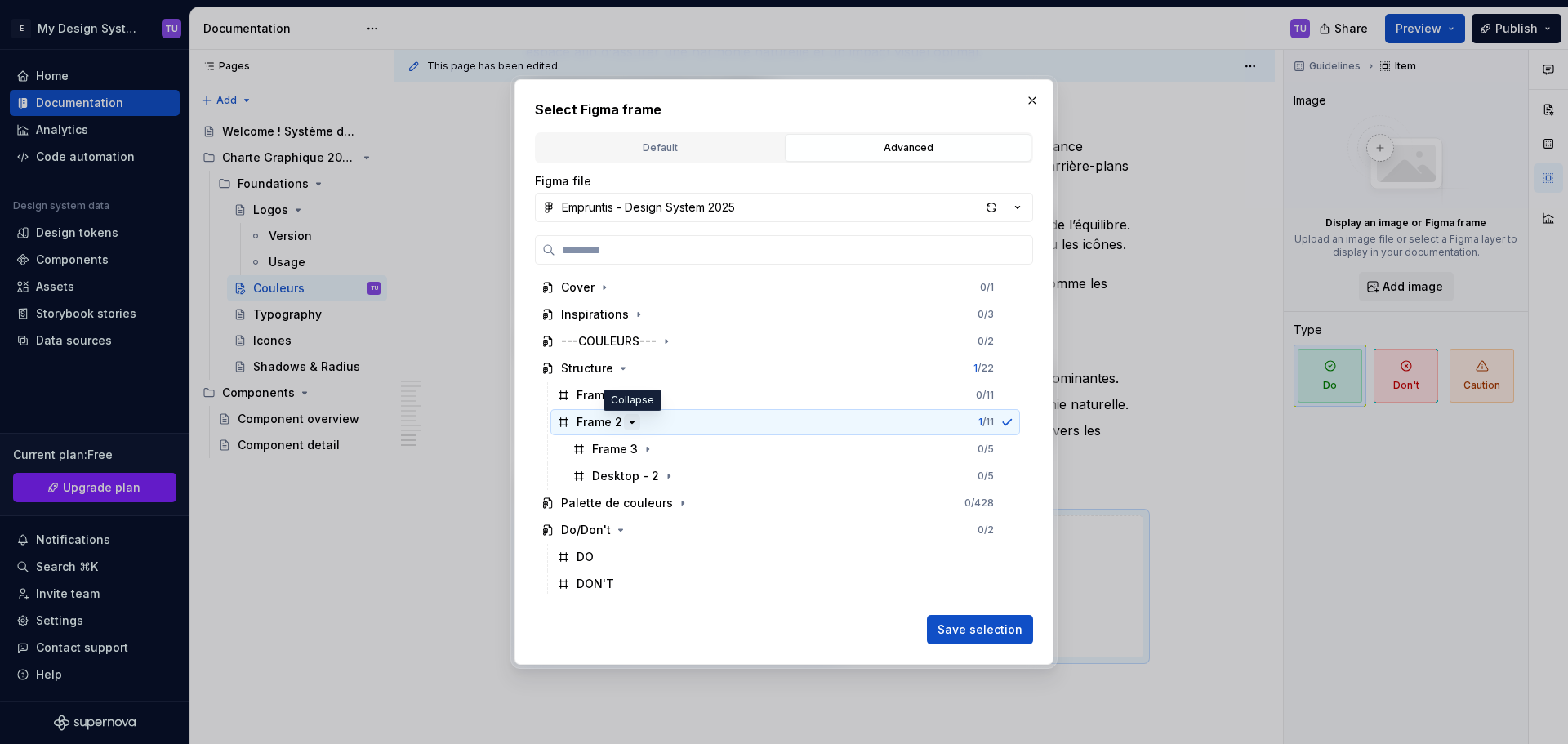
click at [633, 424] on icon "button" at bounding box center [631, 421] width 13 height 13
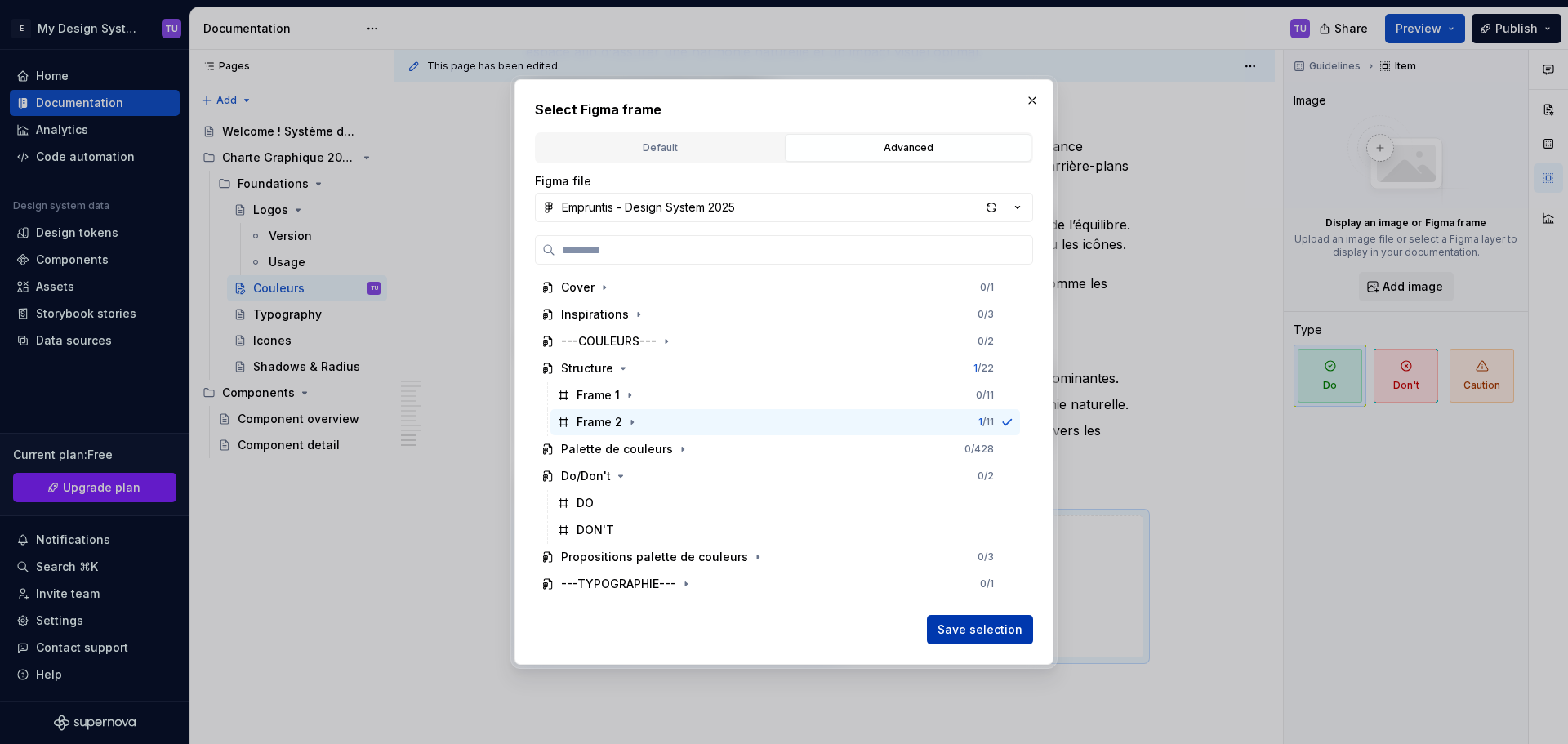
click at [982, 628] on span "Save selection" at bounding box center [979, 628] width 85 height 16
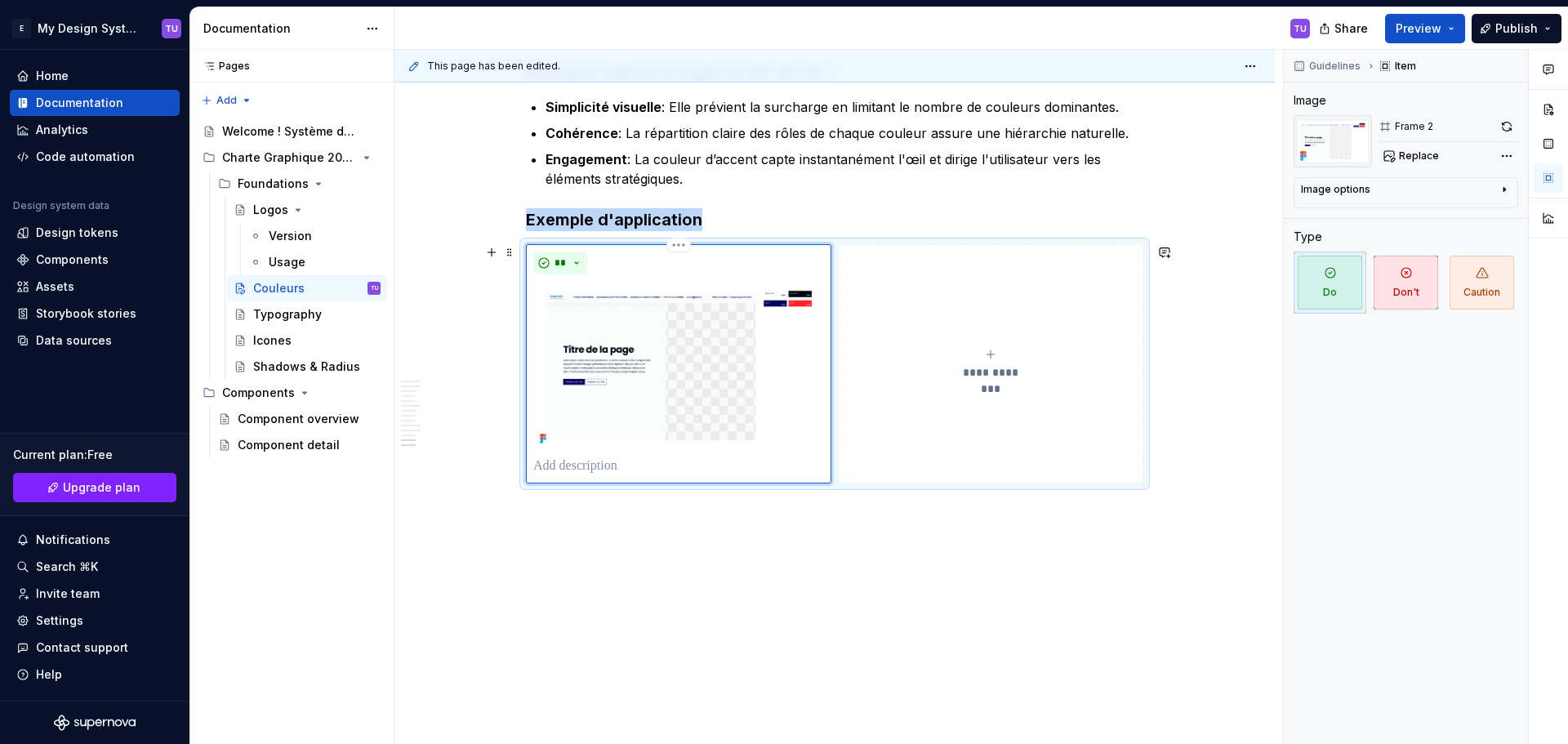
scroll to position [4385, 0]
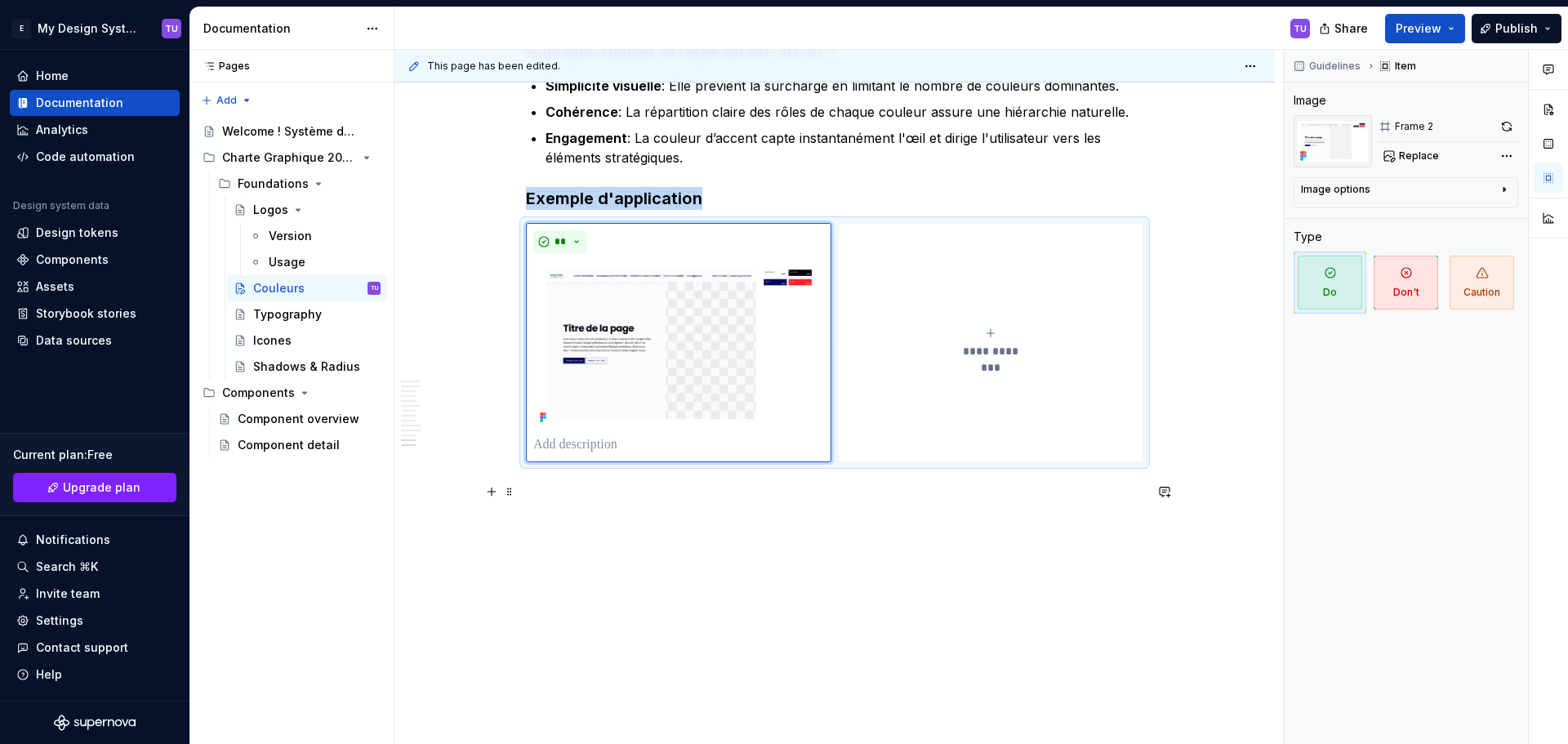
click at [562, 493] on p at bounding box center [834, 491] width 618 height 20
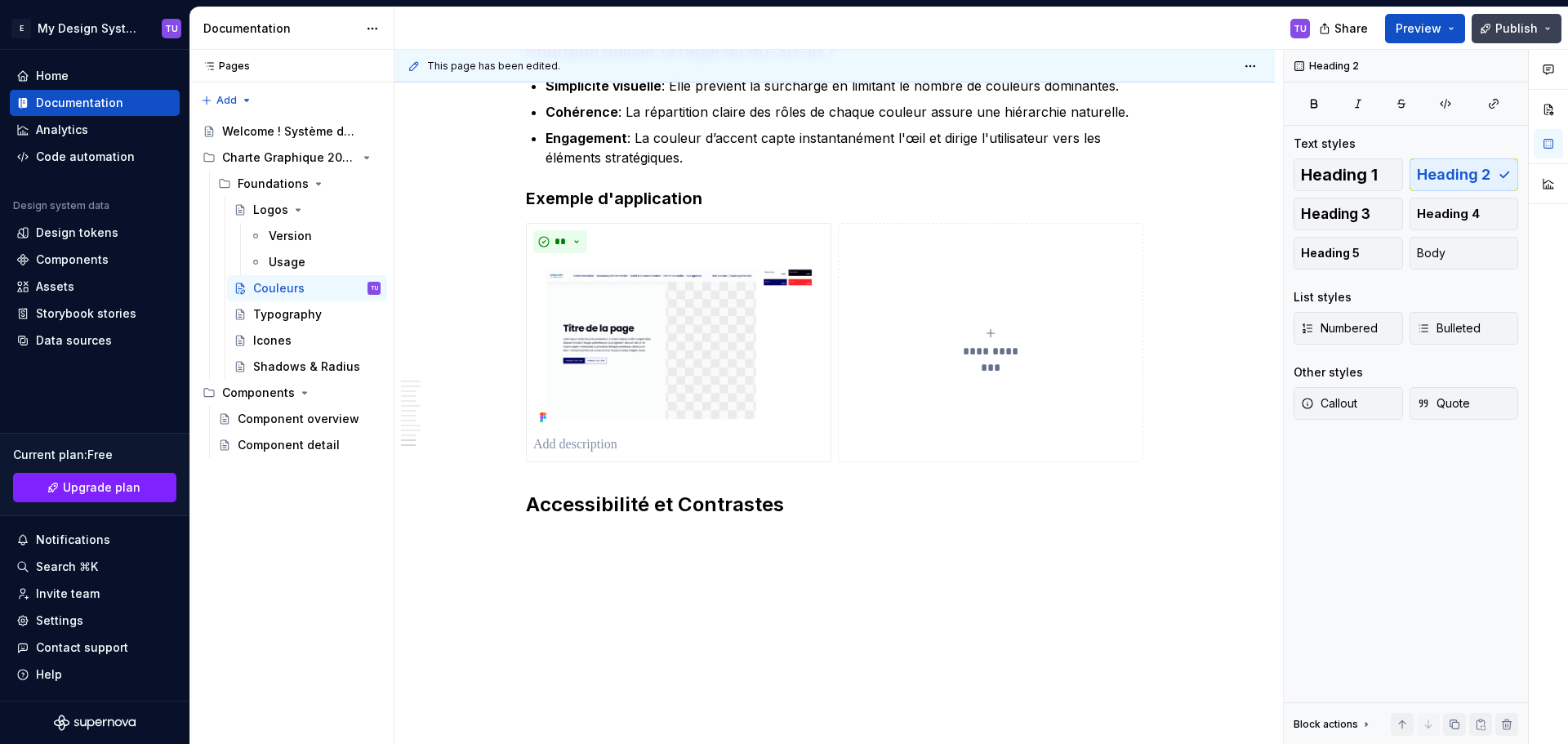
click at [1521, 31] on span "Publish" at bounding box center [1516, 28] width 42 height 16
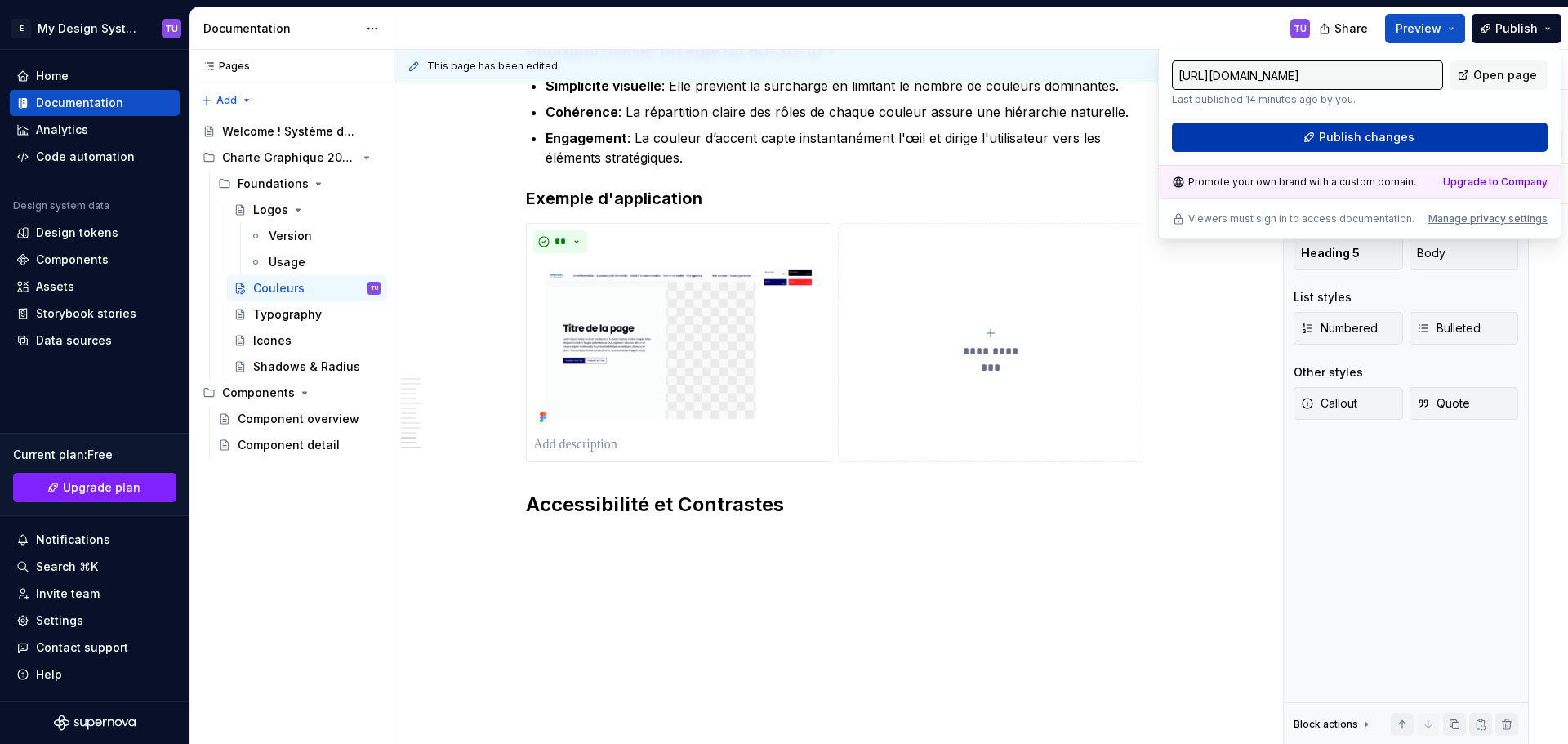
click at [1392, 142] on span "Publish changes" at bounding box center [1366, 137] width 95 height 16
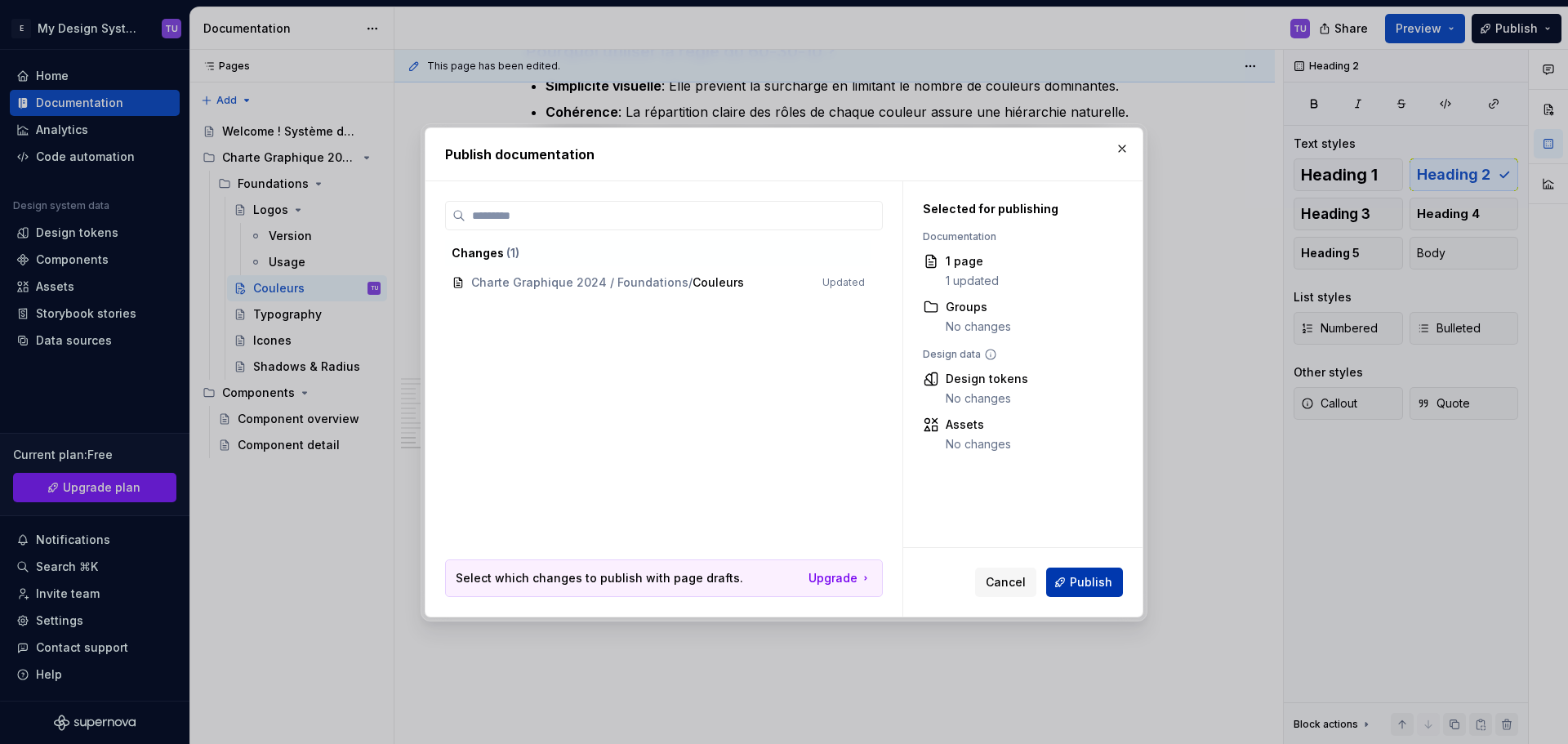
click at [1087, 590] on button "Publish" at bounding box center [1084, 582] width 76 height 30
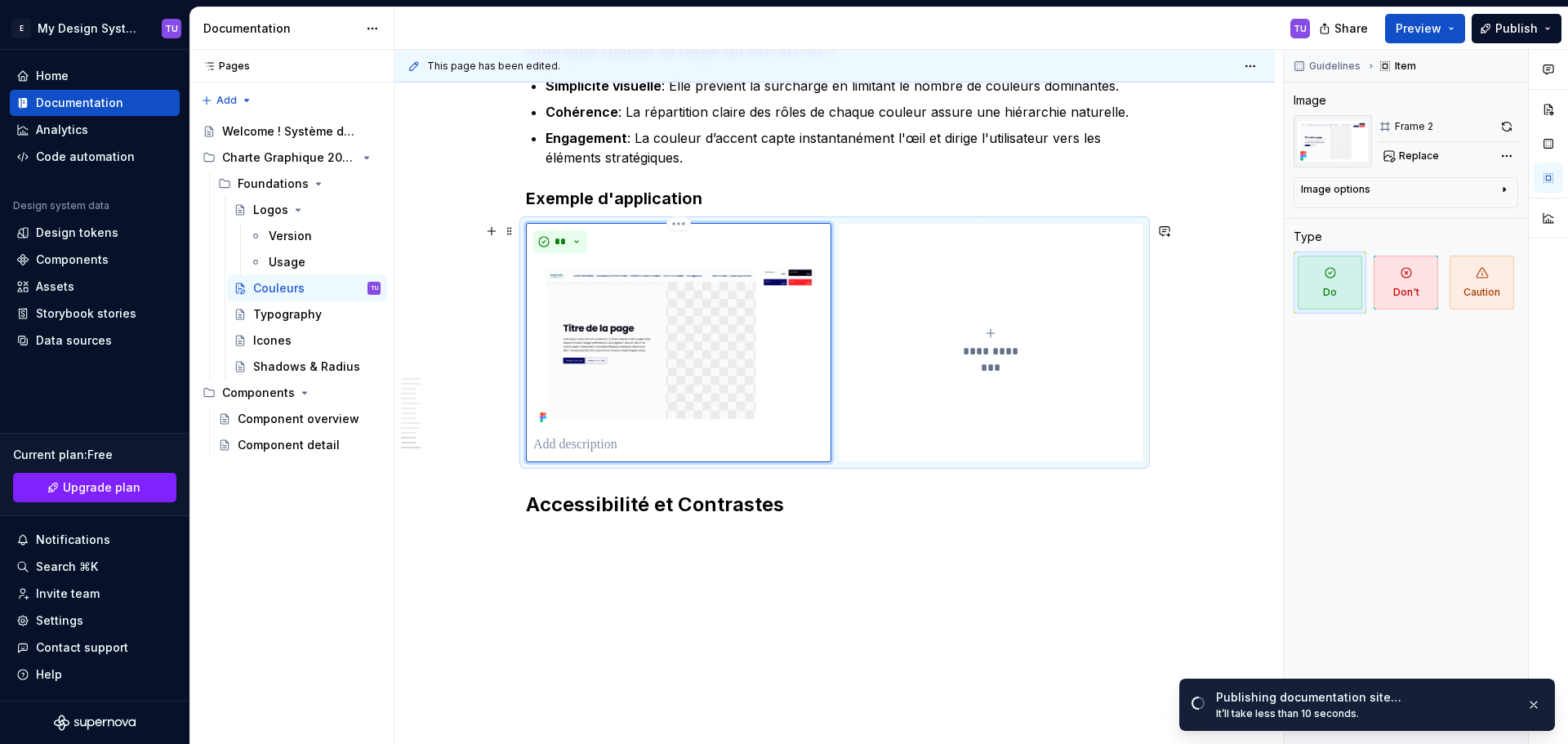
click at [640, 275] on img at bounding box center [679, 344] width 290 height 169
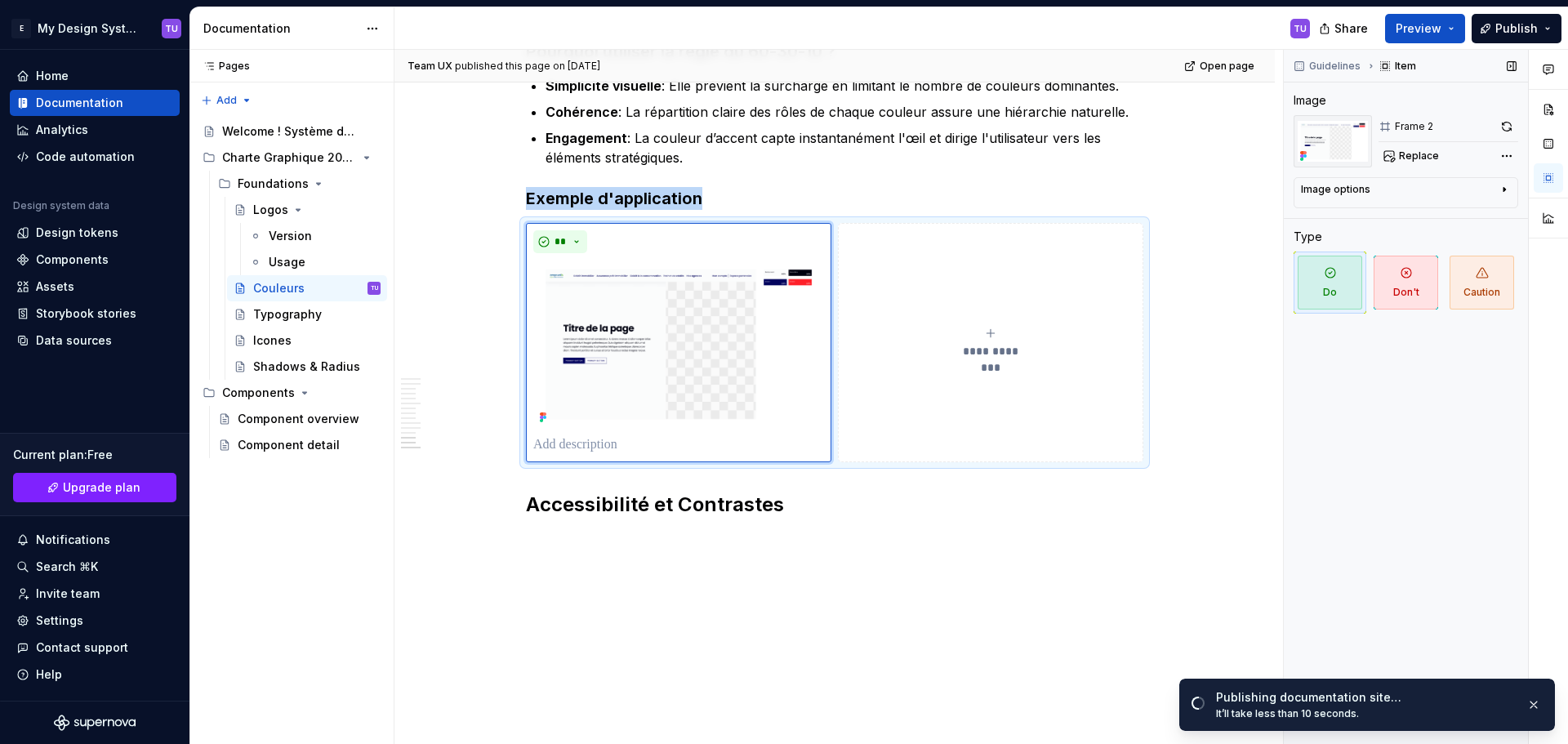
click at [1377, 196] on div "Image options" at bounding box center [1399, 192] width 197 height 20
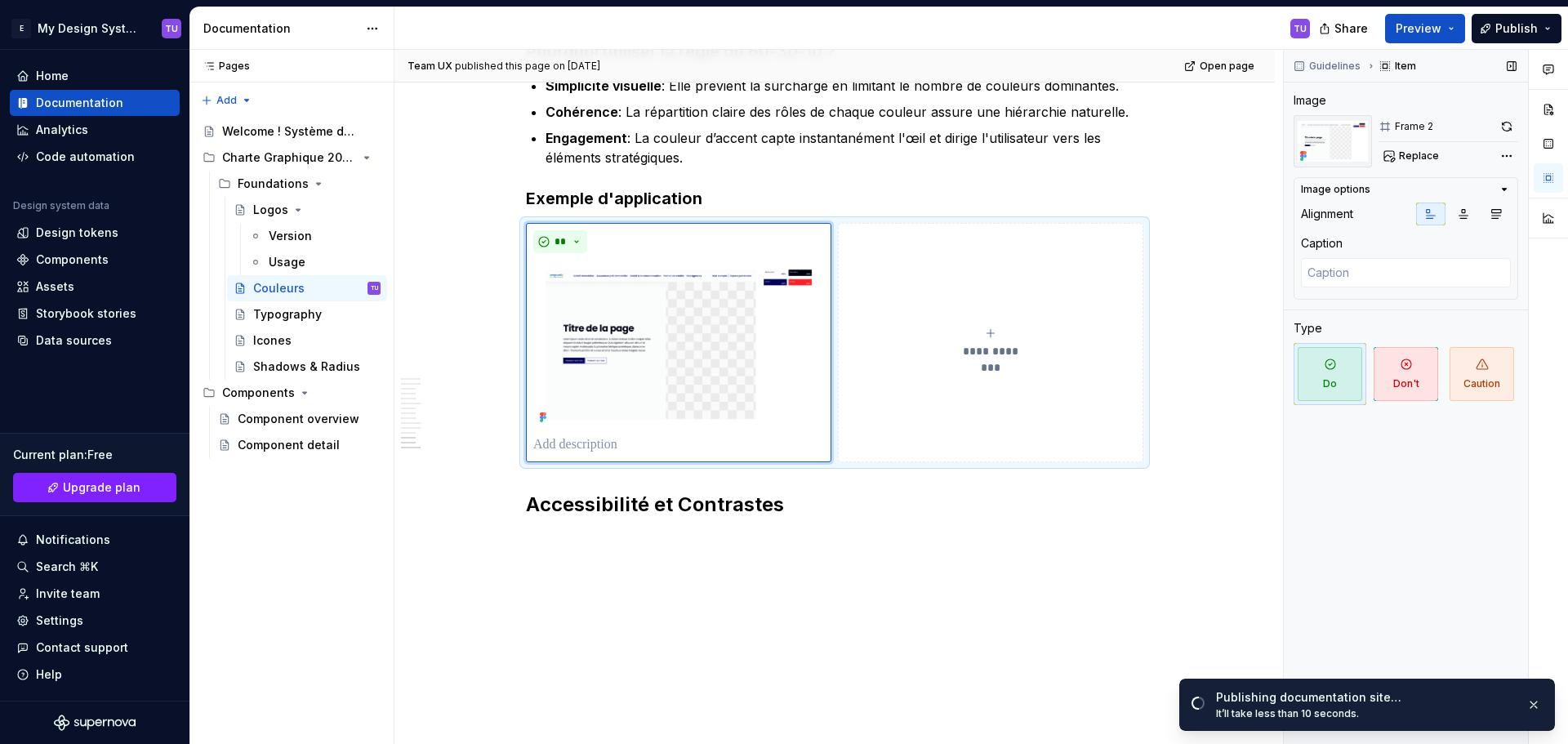
click at [1377, 196] on div "Image options Alignment Caption" at bounding box center [1406, 239] width 224 height 122
click at [1507, 186] on icon "button" at bounding box center [1503, 189] width 13 height 13
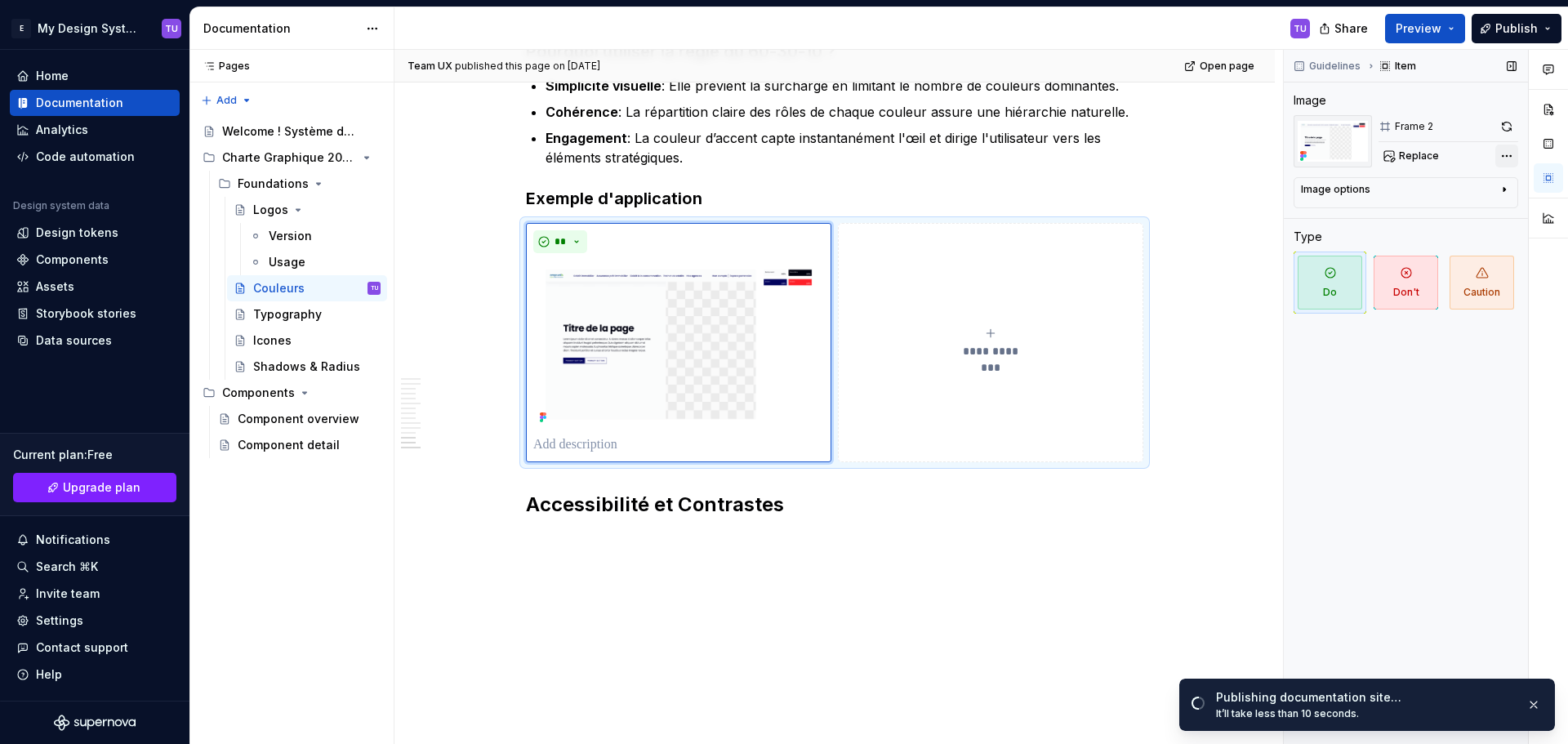
click at [1505, 158] on div "Comments Open comments No comments yet Select ‘Comment’ from the block context …" at bounding box center [1425, 397] width 285 height 695
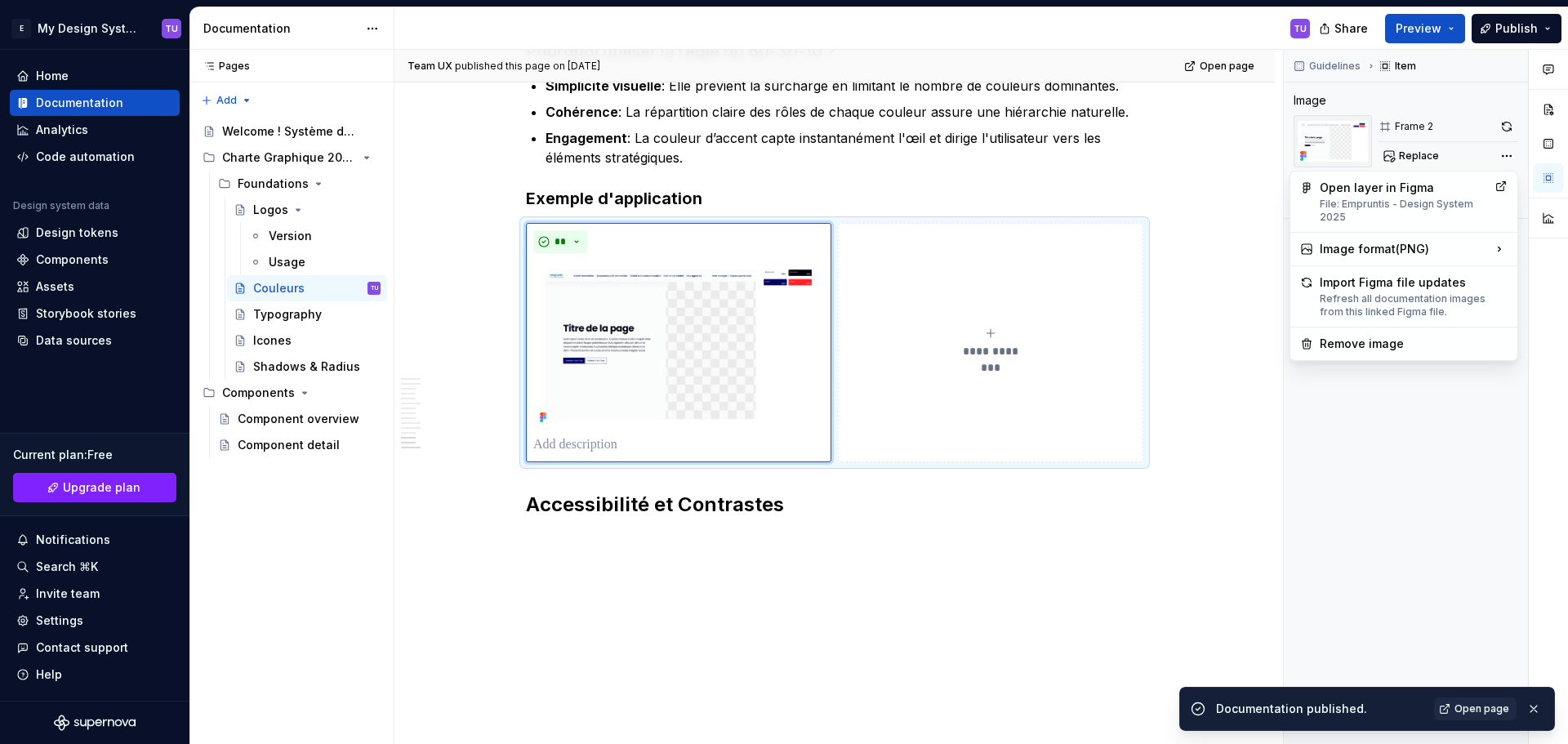
click at [1441, 96] on div "Comments Open comments No comments yet Select ‘Comment’ from the block context …" at bounding box center [1425, 397] width 285 height 695
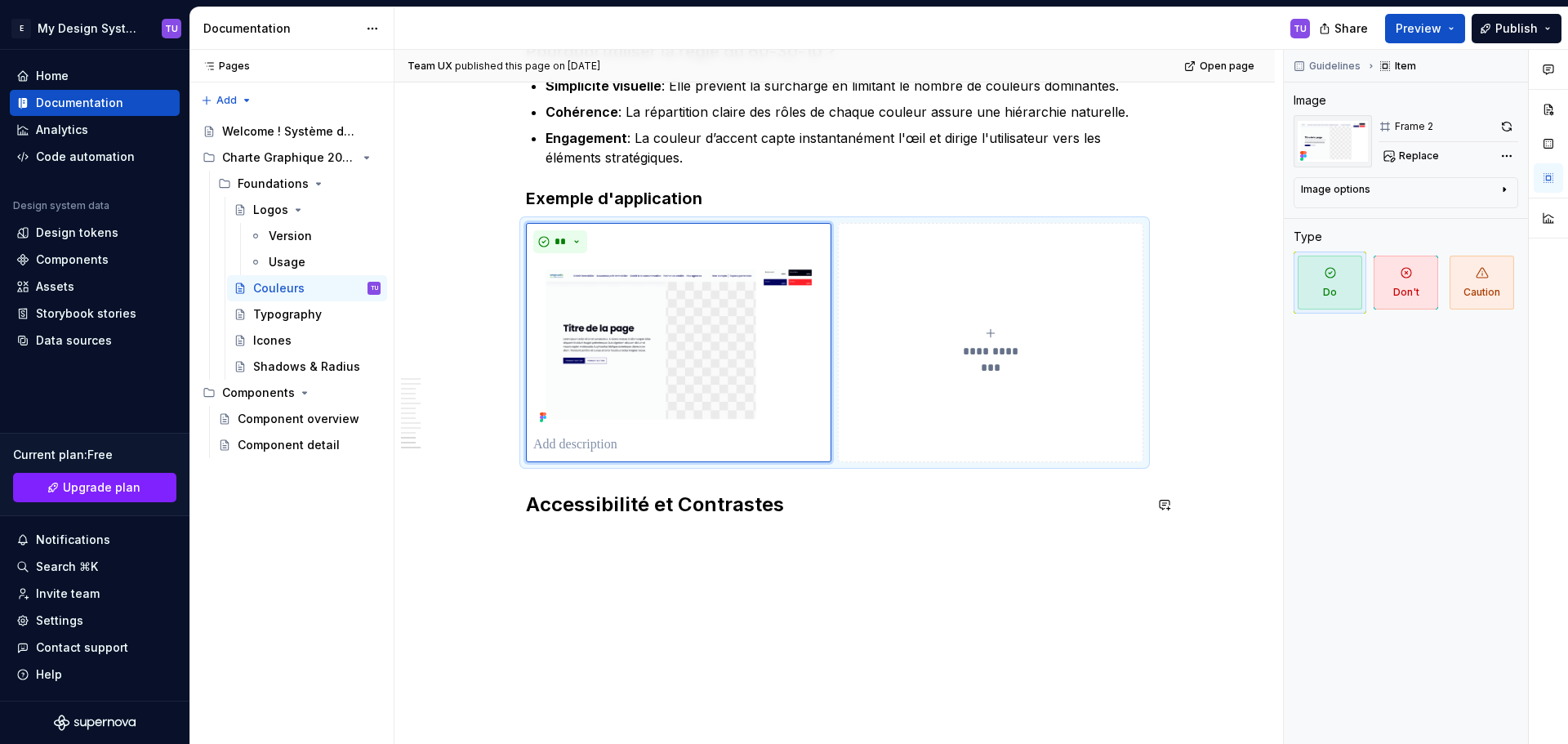
click at [566, 540] on div "**********" at bounding box center [838, 397] width 888 height 695
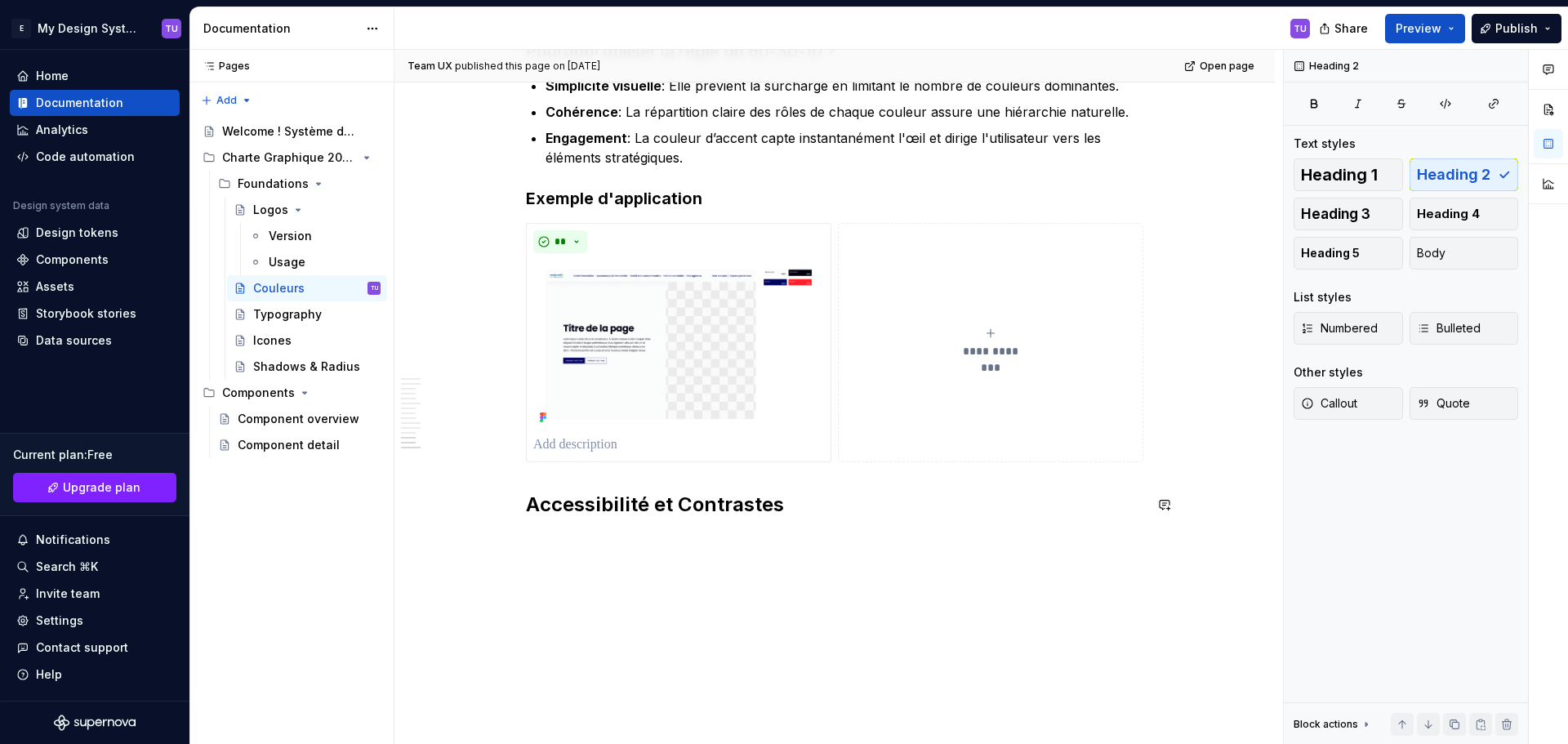
click at [838, 511] on h2 "Accessibilité et Contrastes" at bounding box center [834, 504] width 618 height 26
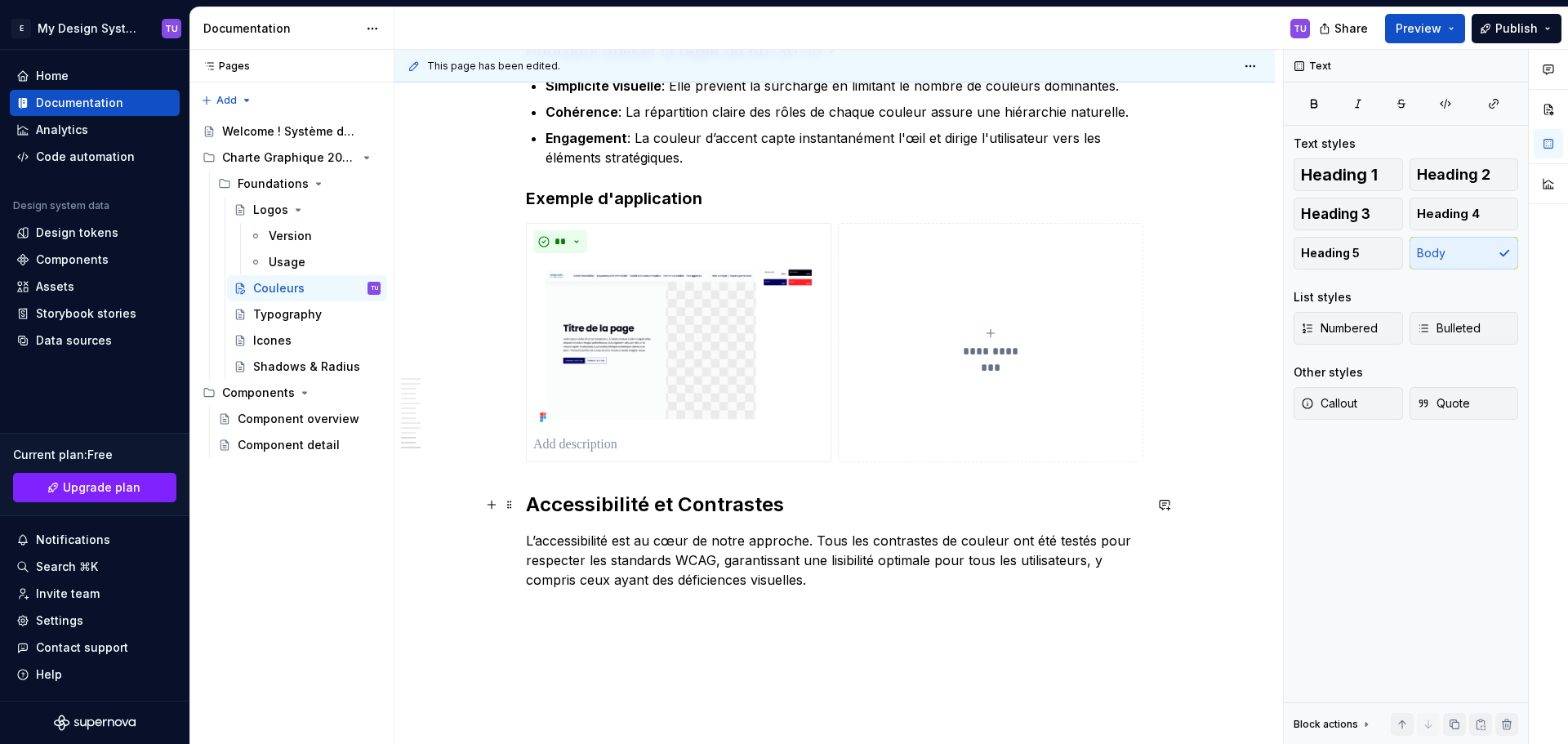
click at [578, 503] on h2 "Accessibilité et Contrastes" at bounding box center [834, 504] width 618 height 26
click at [564, 503] on h2 "Accessibilité et Contrastes" at bounding box center [834, 504] width 618 height 26
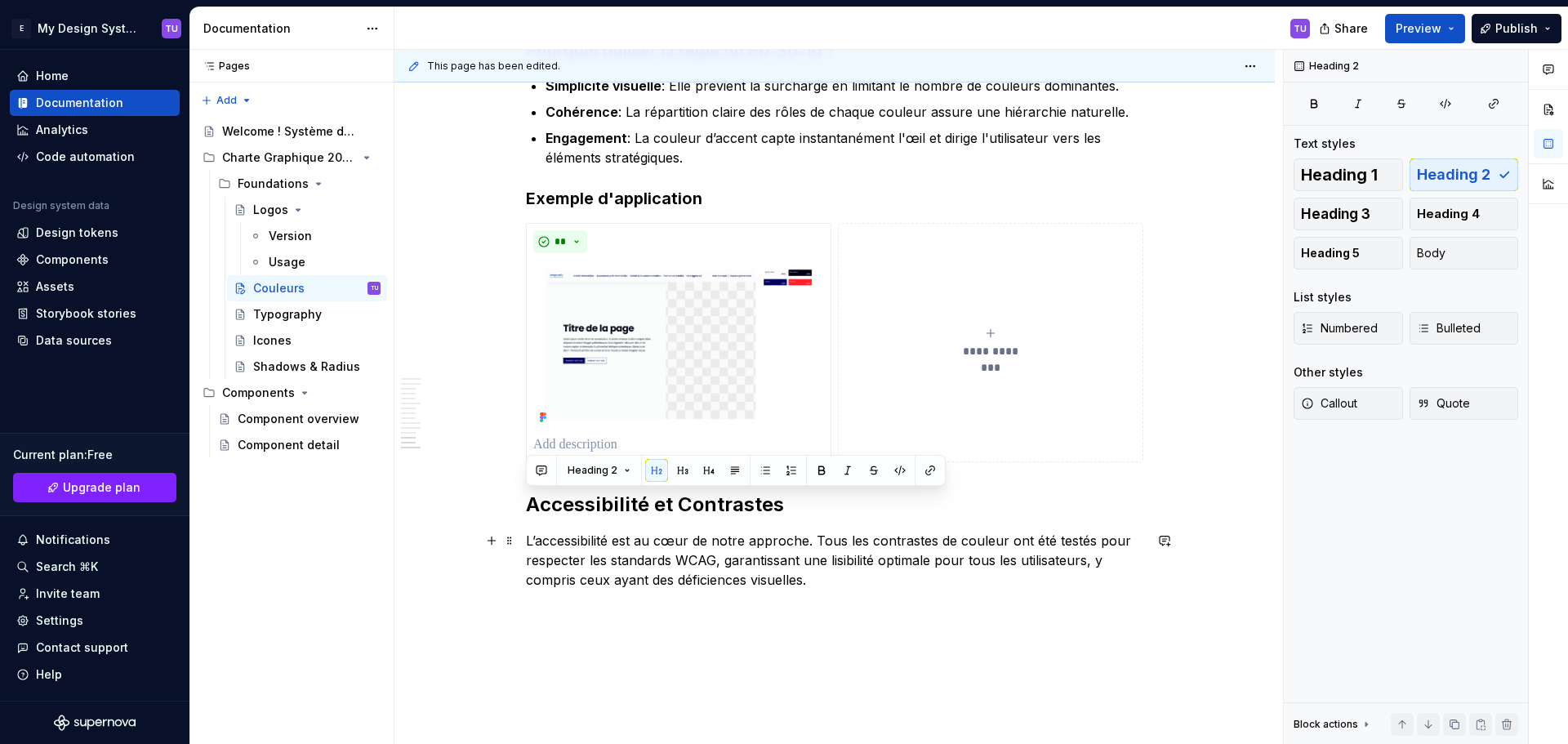
click at [595, 541] on p "L’accessibilité est au cœur de notre approche. Tous les contrastes de couleur o…" at bounding box center [834, 560] width 618 height 59
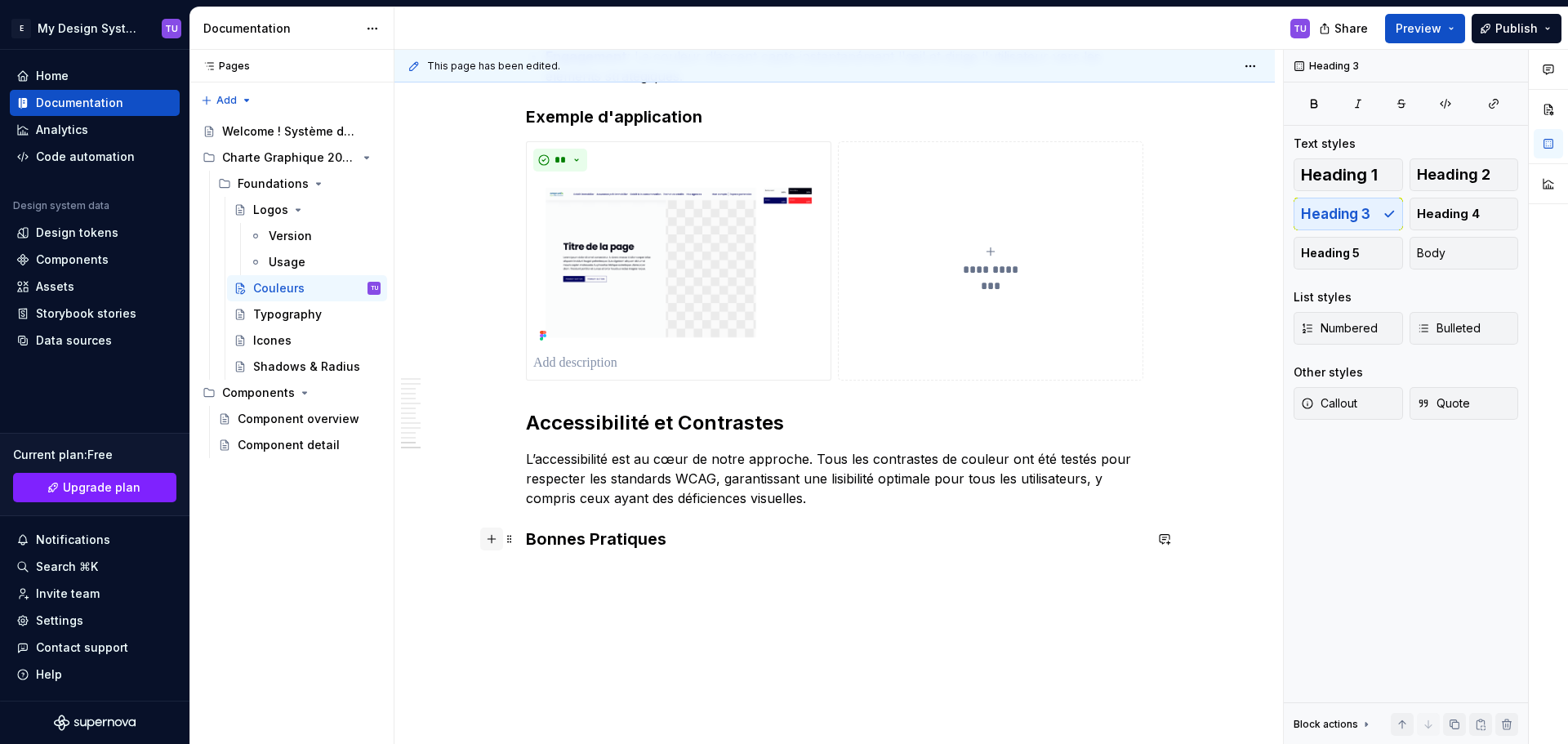
click at [494, 536] on button "button" at bounding box center [491, 538] width 23 height 23
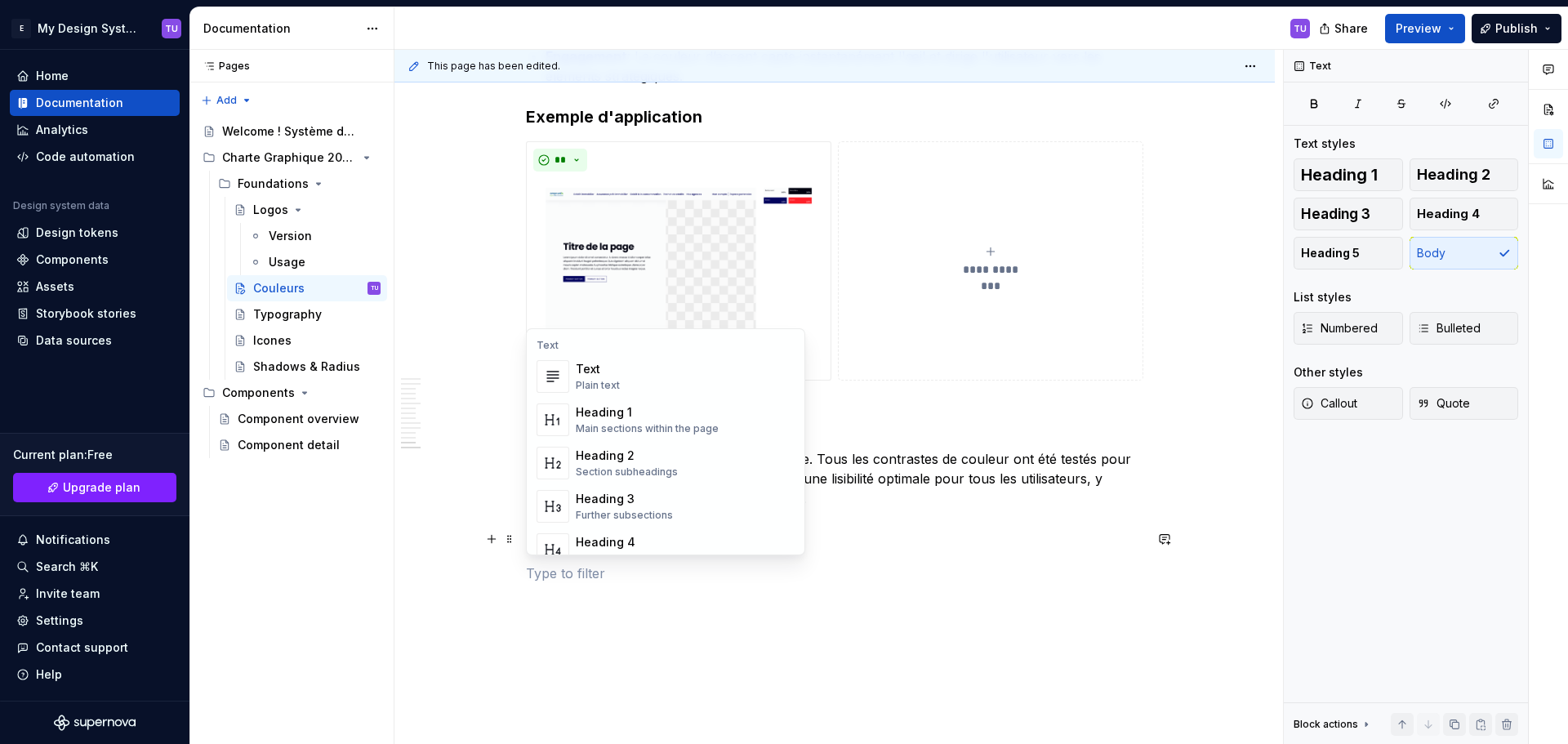
scroll to position [326, 0]
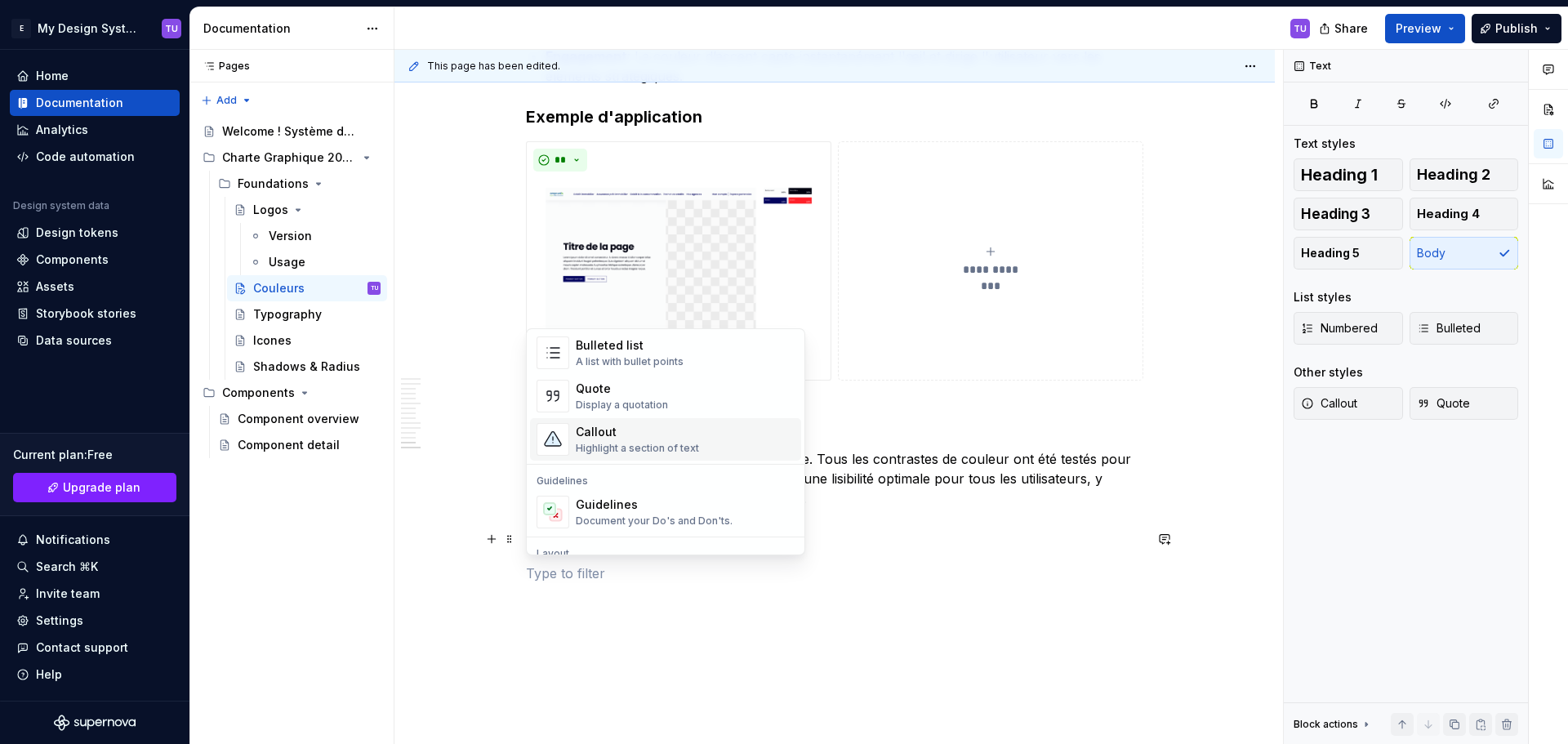
click at [622, 513] on div "Guidelines Document your Do's and Don'ts." at bounding box center [654, 511] width 157 height 31
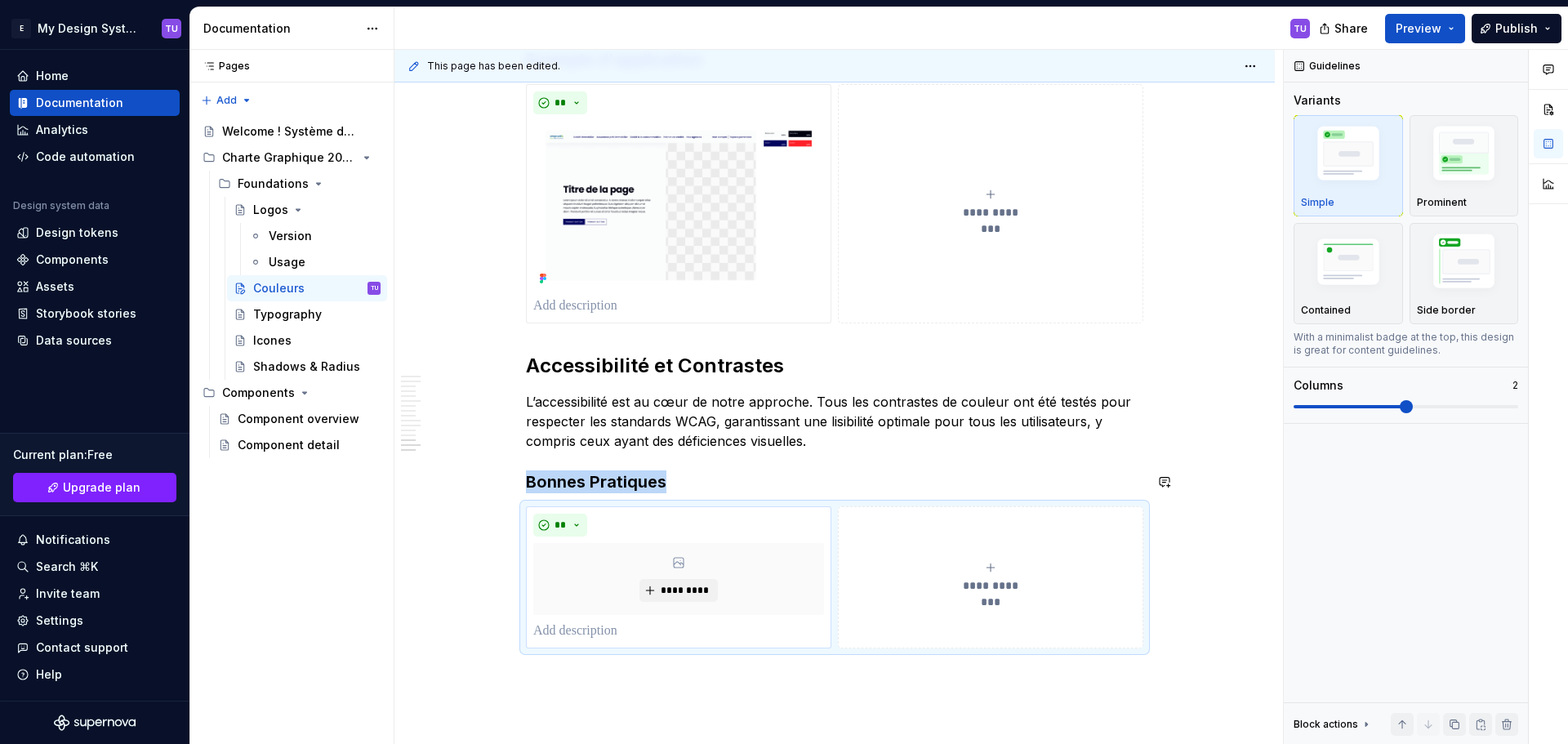
scroll to position [4548, 0]
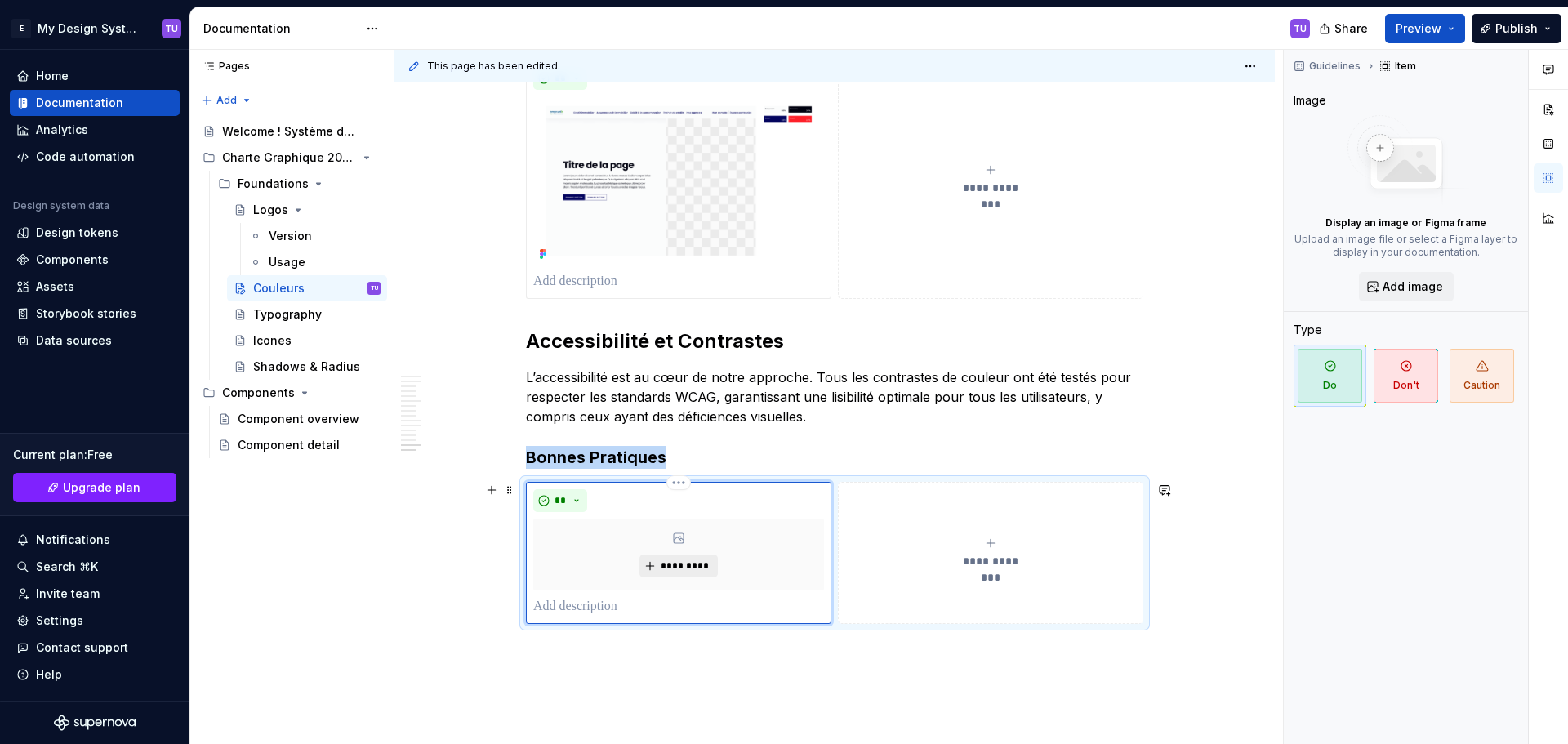
click at [700, 566] on span "*********" at bounding box center [685, 565] width 50 height 13
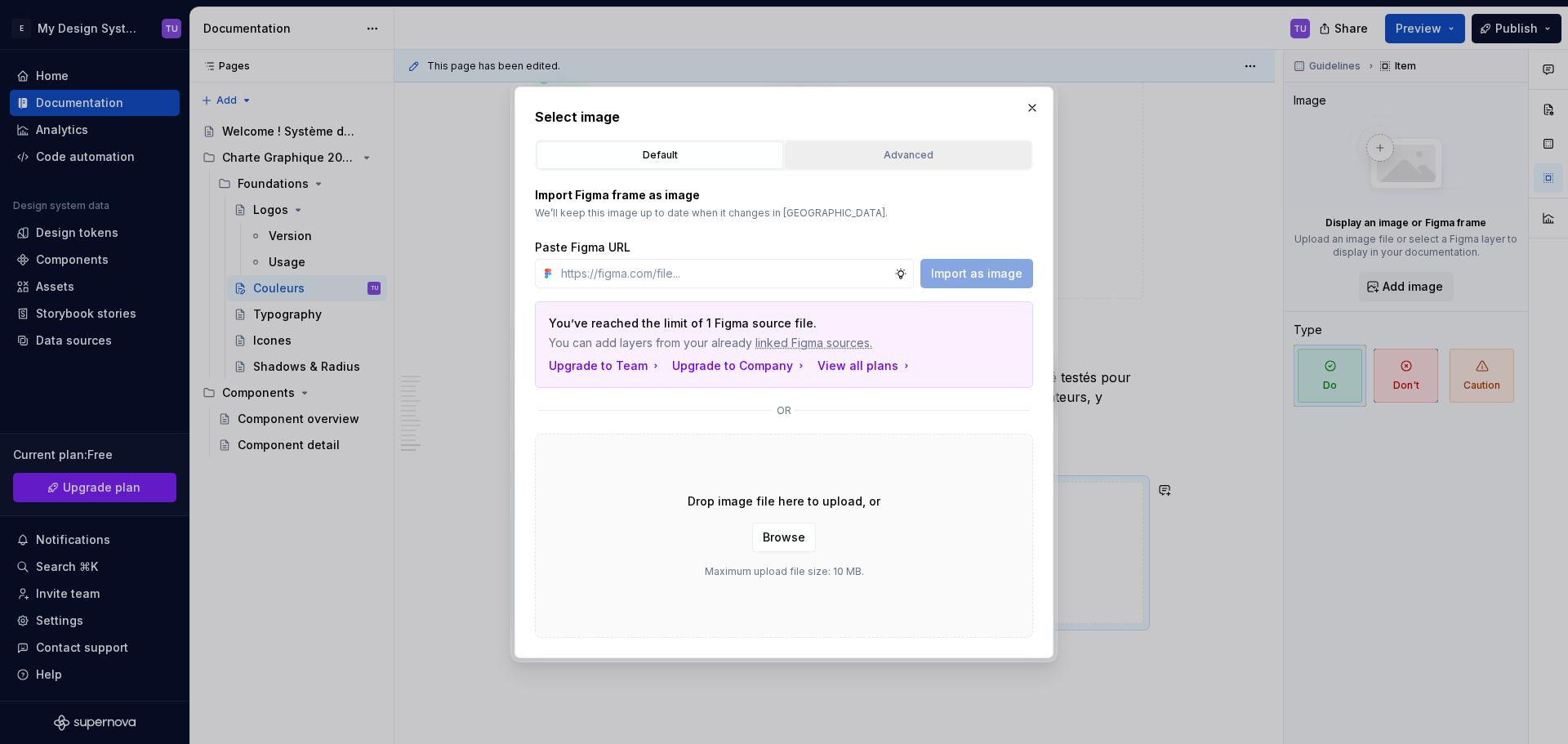
click at [881, 161] on div "Advanced" at bounding box center [907, 155] width 235 height 16
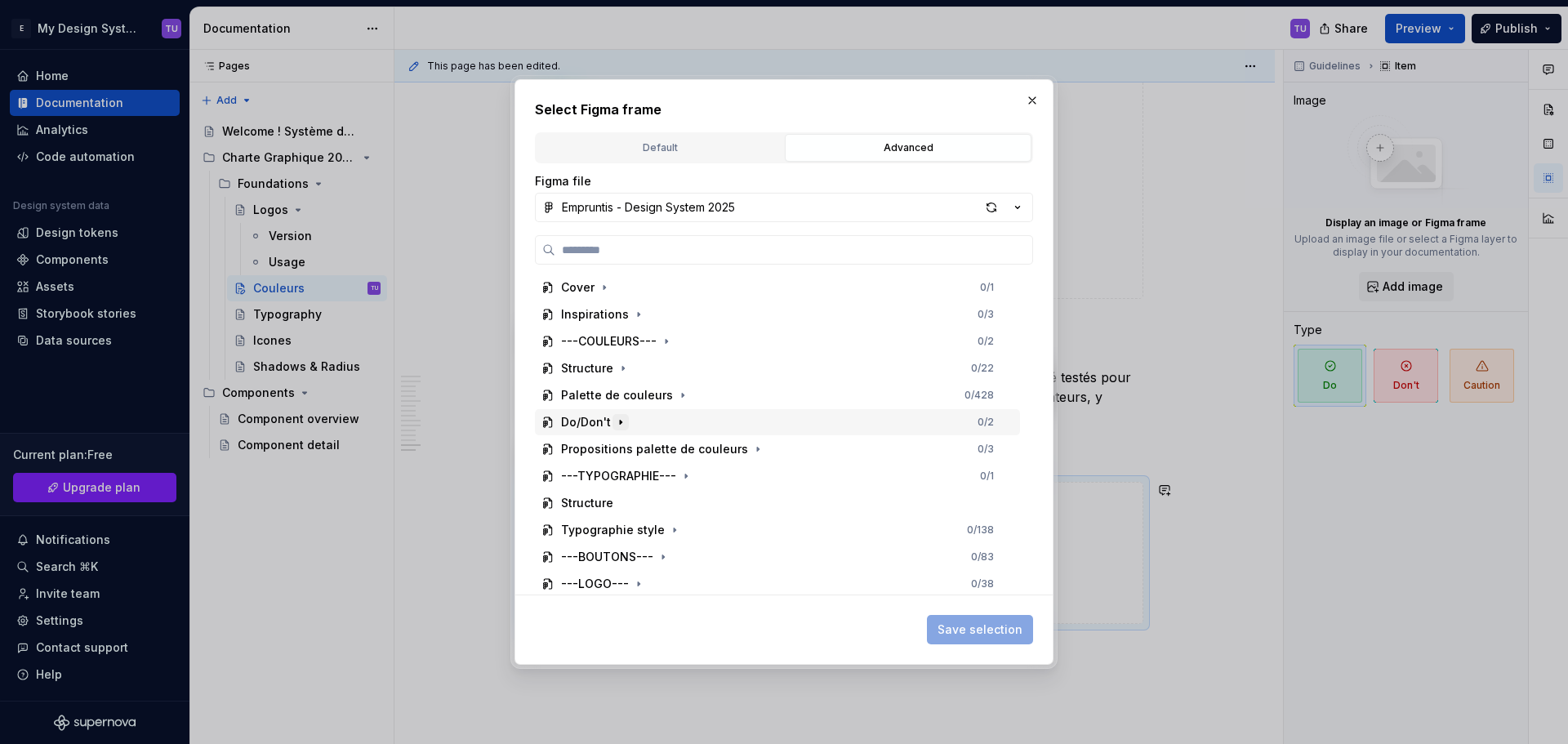
click at [617, 425] on icon "button" at bounding box center [620, 421] width 13 height 13
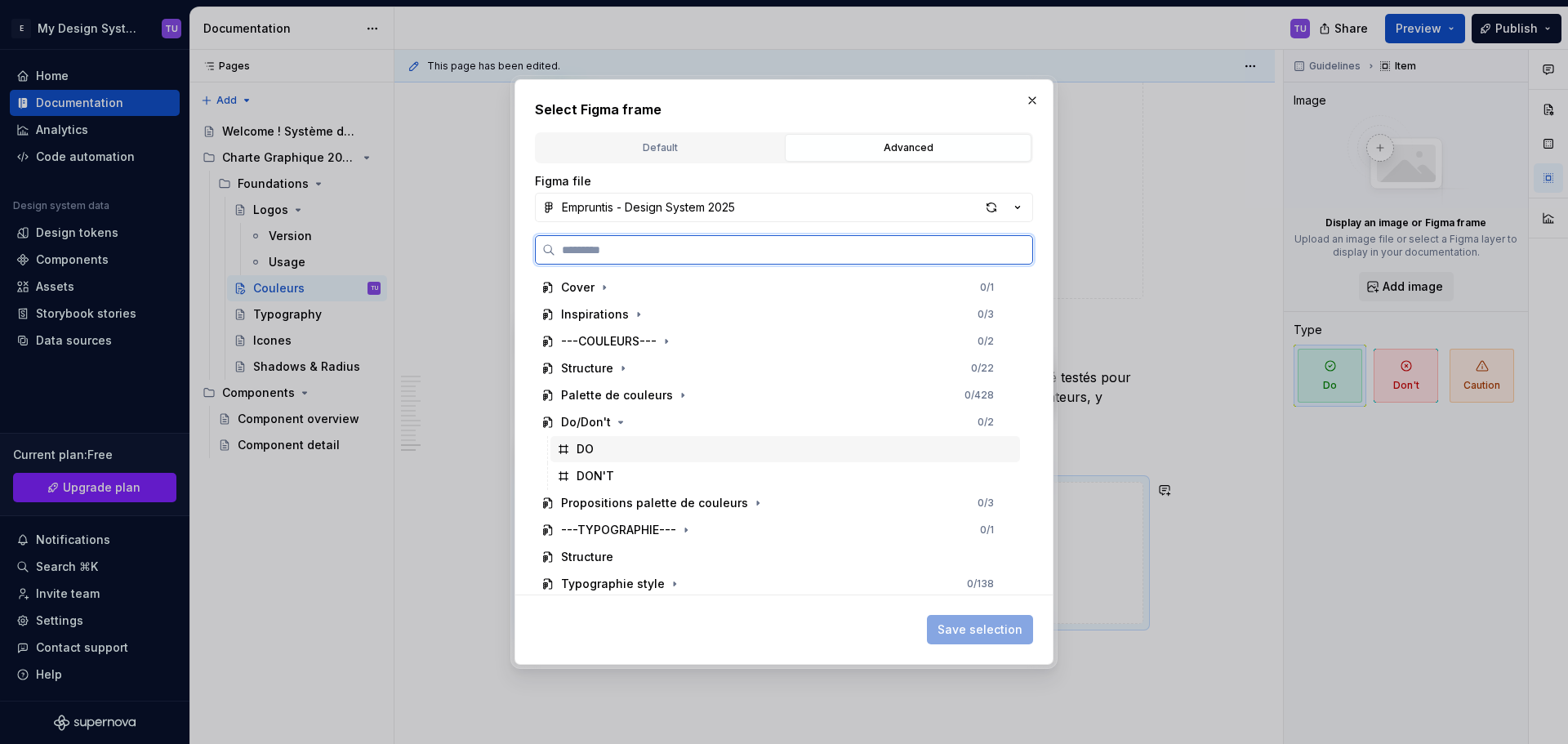
click at [612, 449] on div "DO" at bounding box center [785, 448] width 470 height 26
click at [655, 448] on div "DO" at bounding box center [785, 448] width 470 height 26
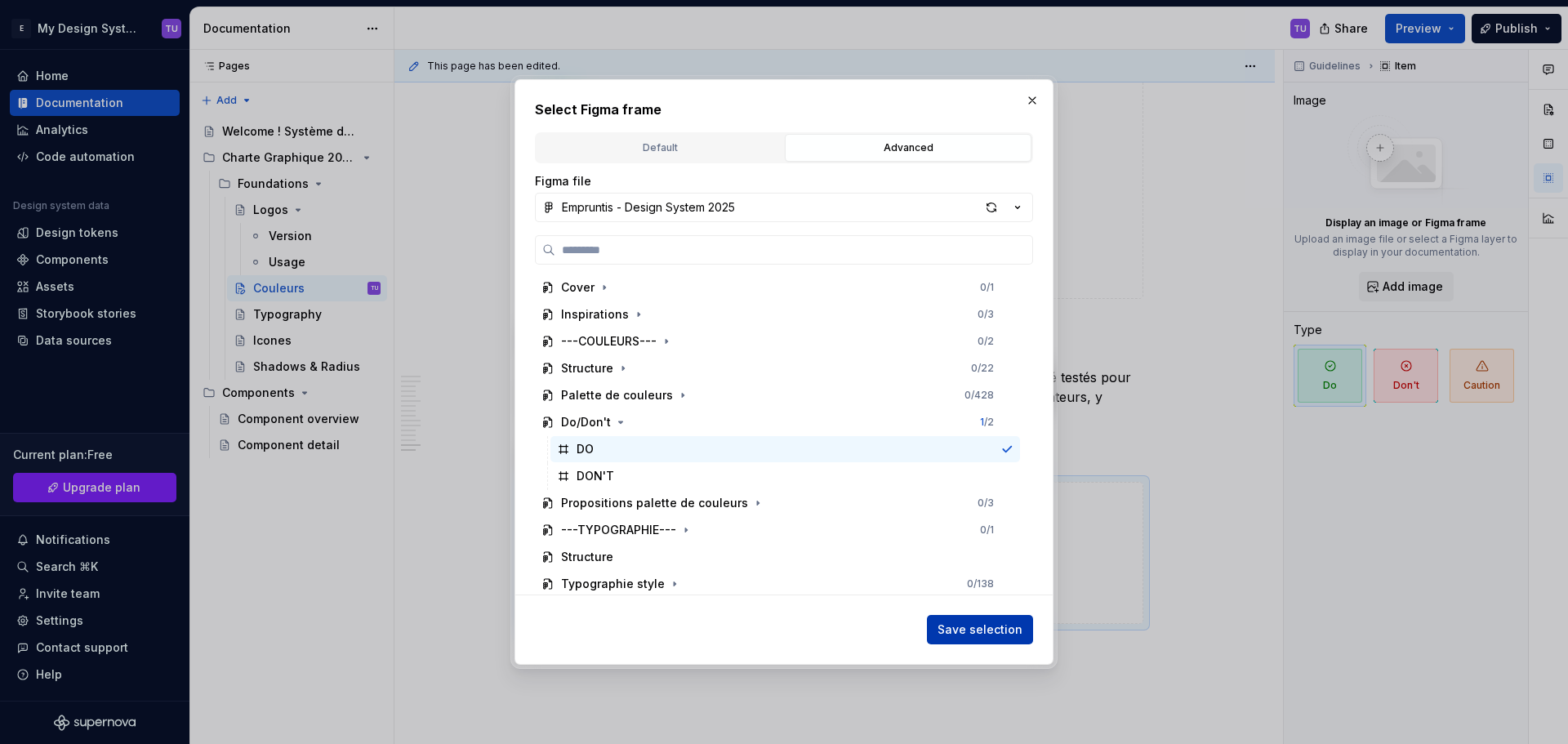
click at [952, 628] on span "Save selection" at bounding box center [979, 628] width 85 height 16
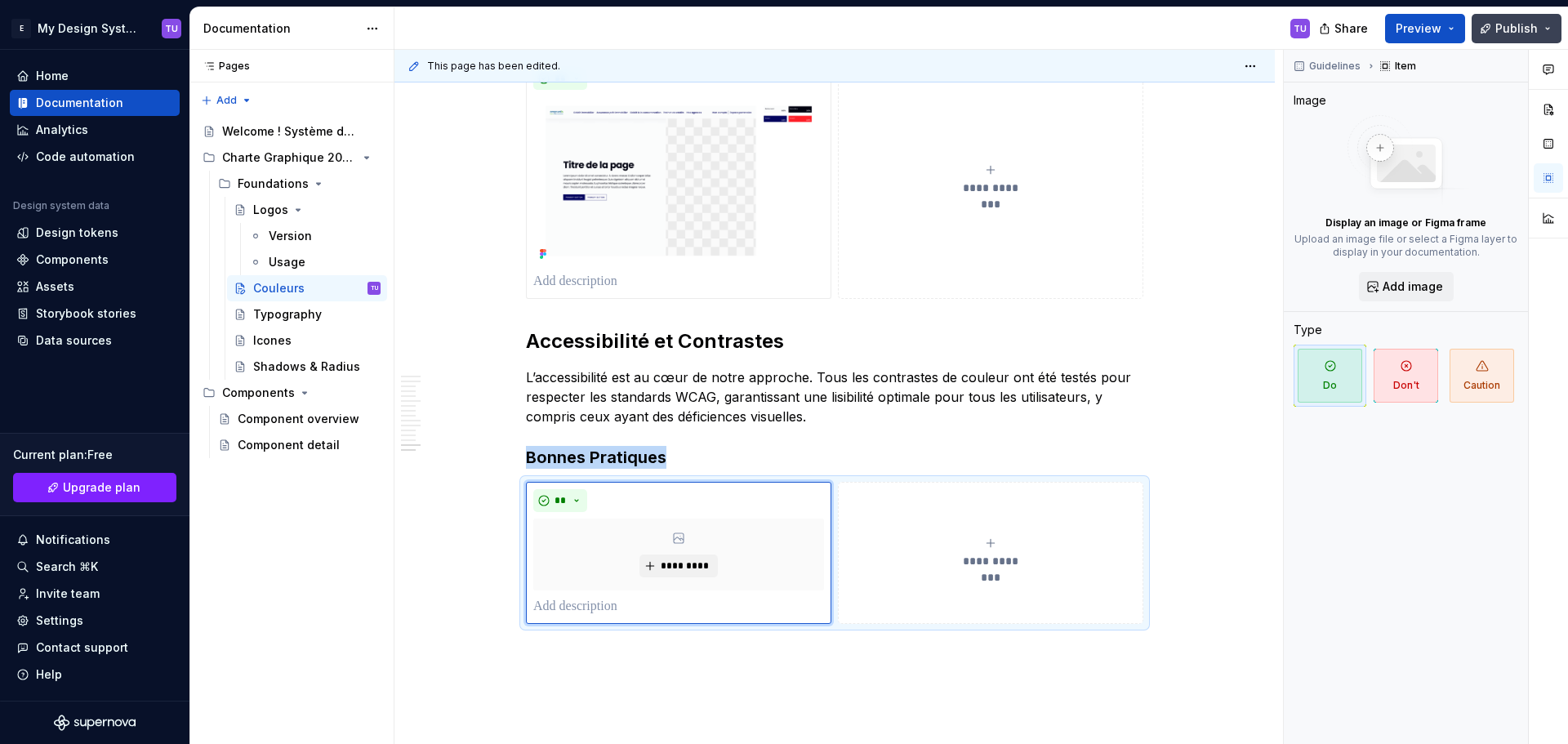
click at [1530, 28] on span "Publish" at bounding box center [1516, 28] width 42 height 16
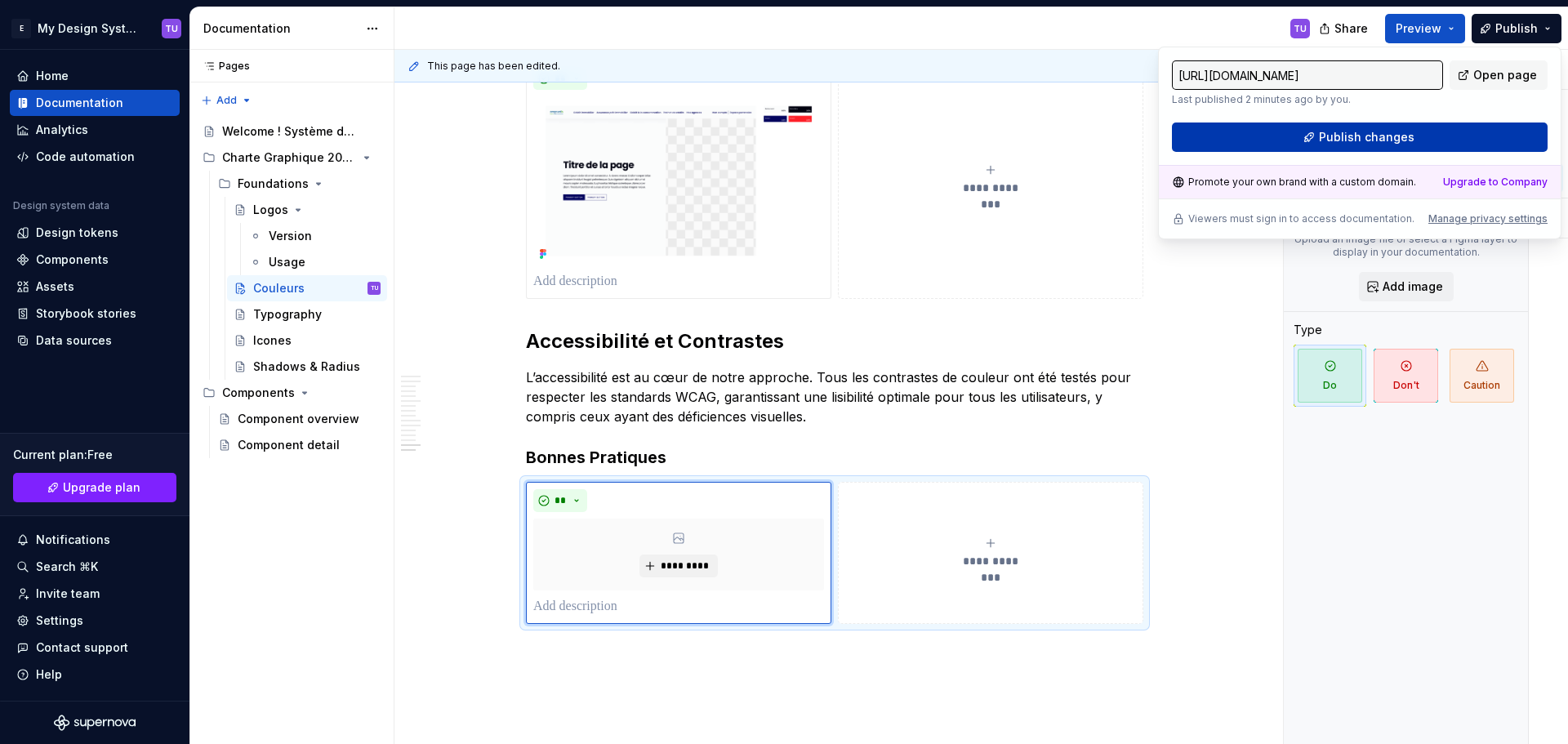
click at [1387, 144] on span "Publish changes" at bounding box center [1366, 137] width 95 height 16
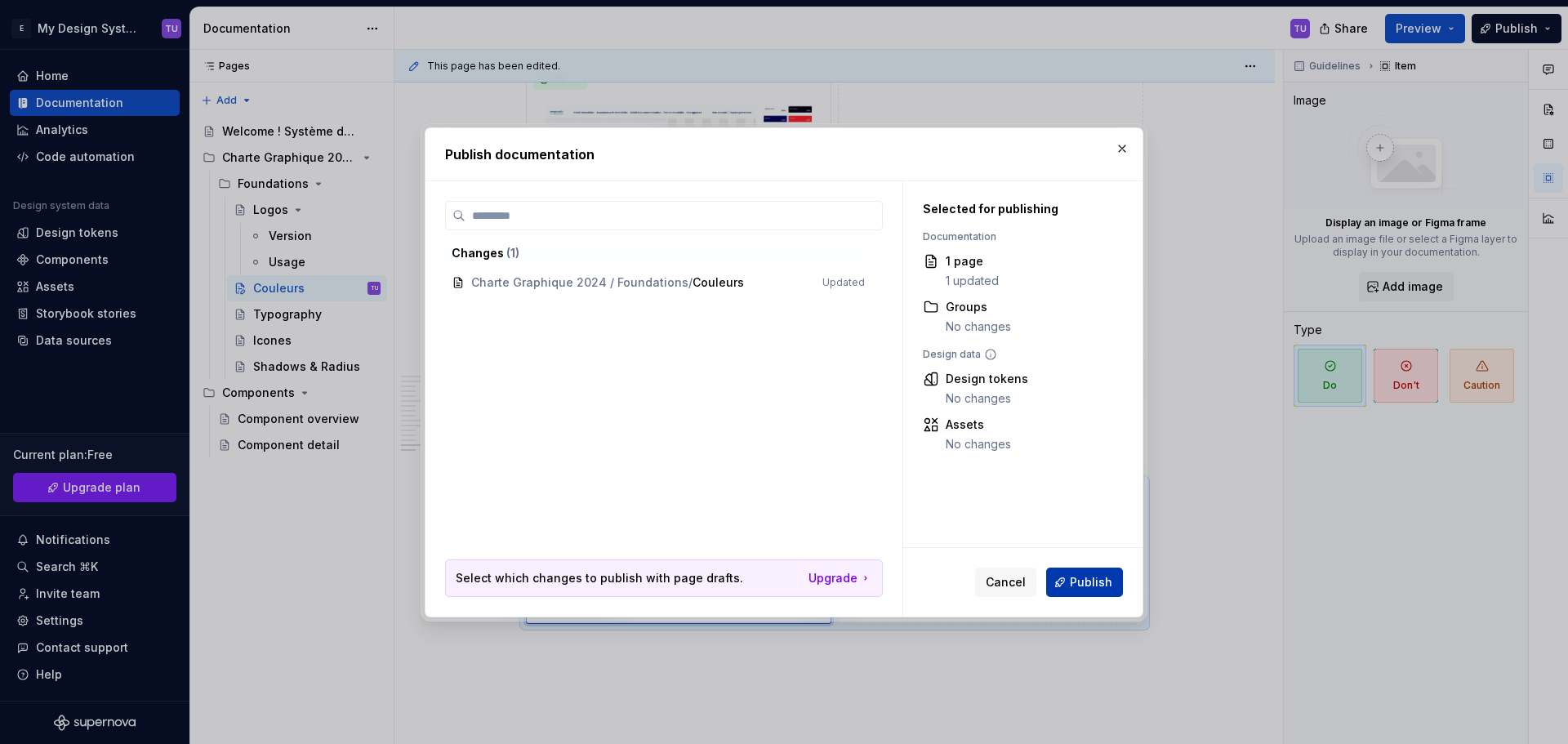
click at [1075, 578] on span "Publish" at bounding box center [1091, 582] width 42 height 16
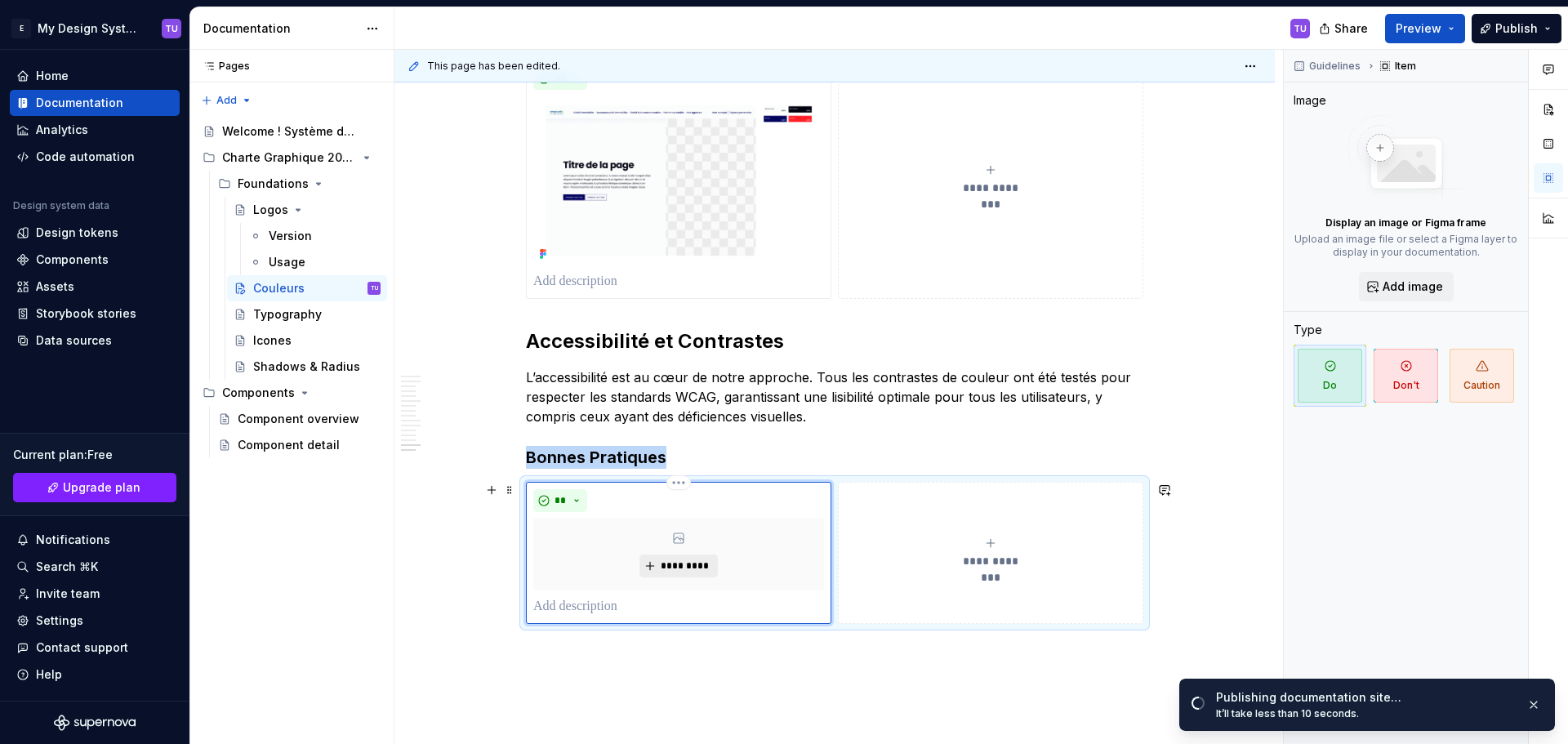
click at [672, 571] on span "*********" at bounding box center [685, 565] width 50 height 13
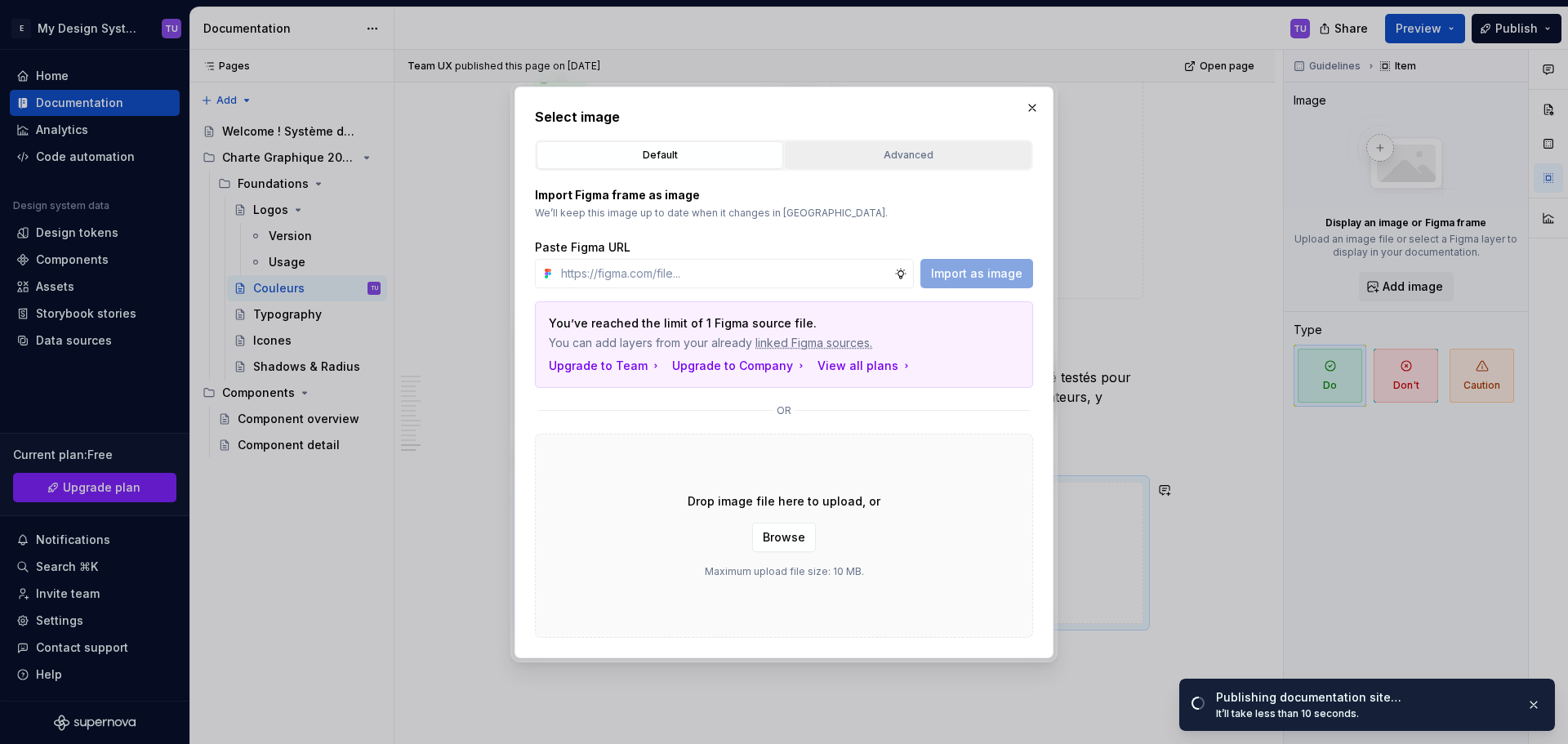
click at [907, 156] on div "Advanced" at bounding box center [907, 155] width 235 height 16
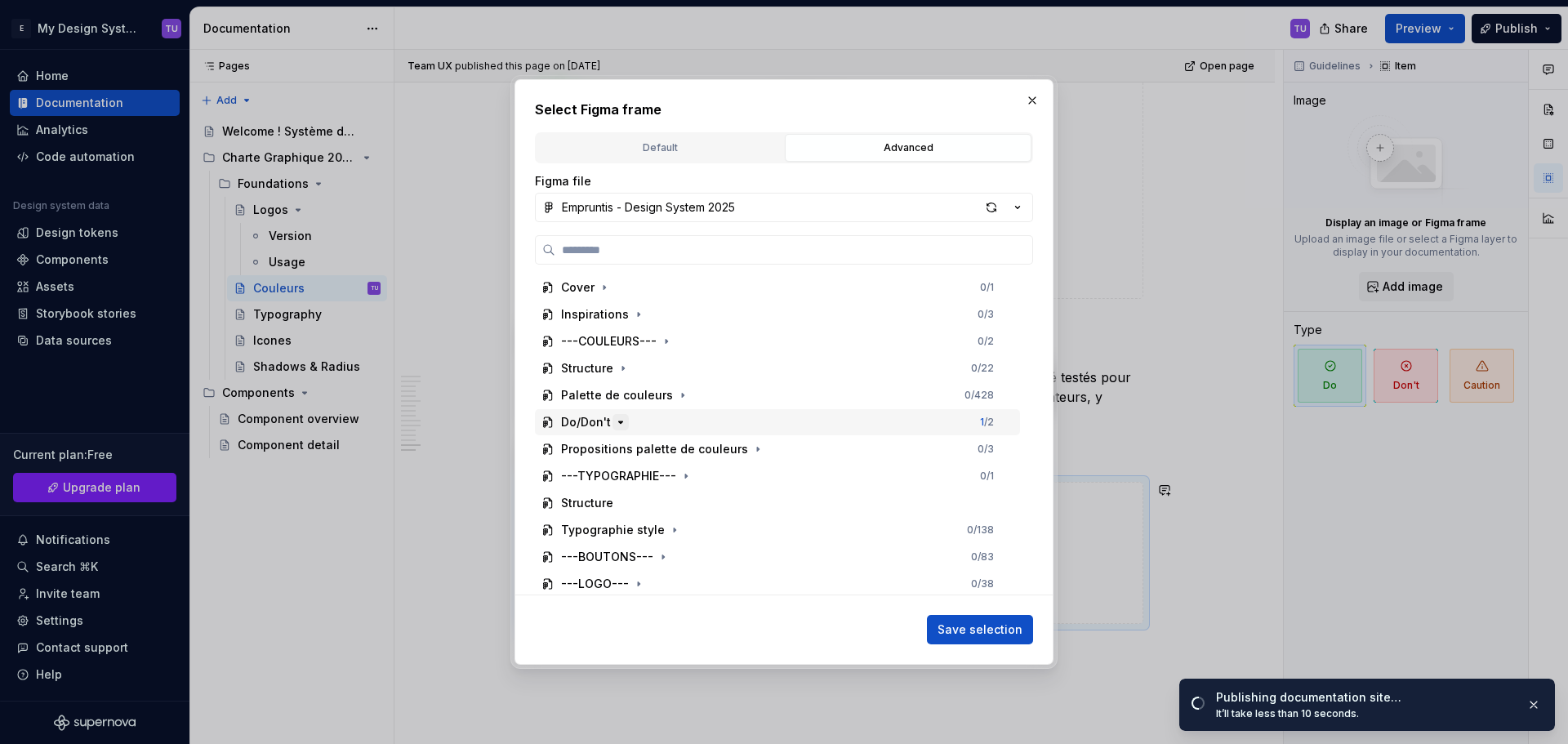
click at [616, 419] on icon "button" at bounding box center [620, 421] width 13 height 13
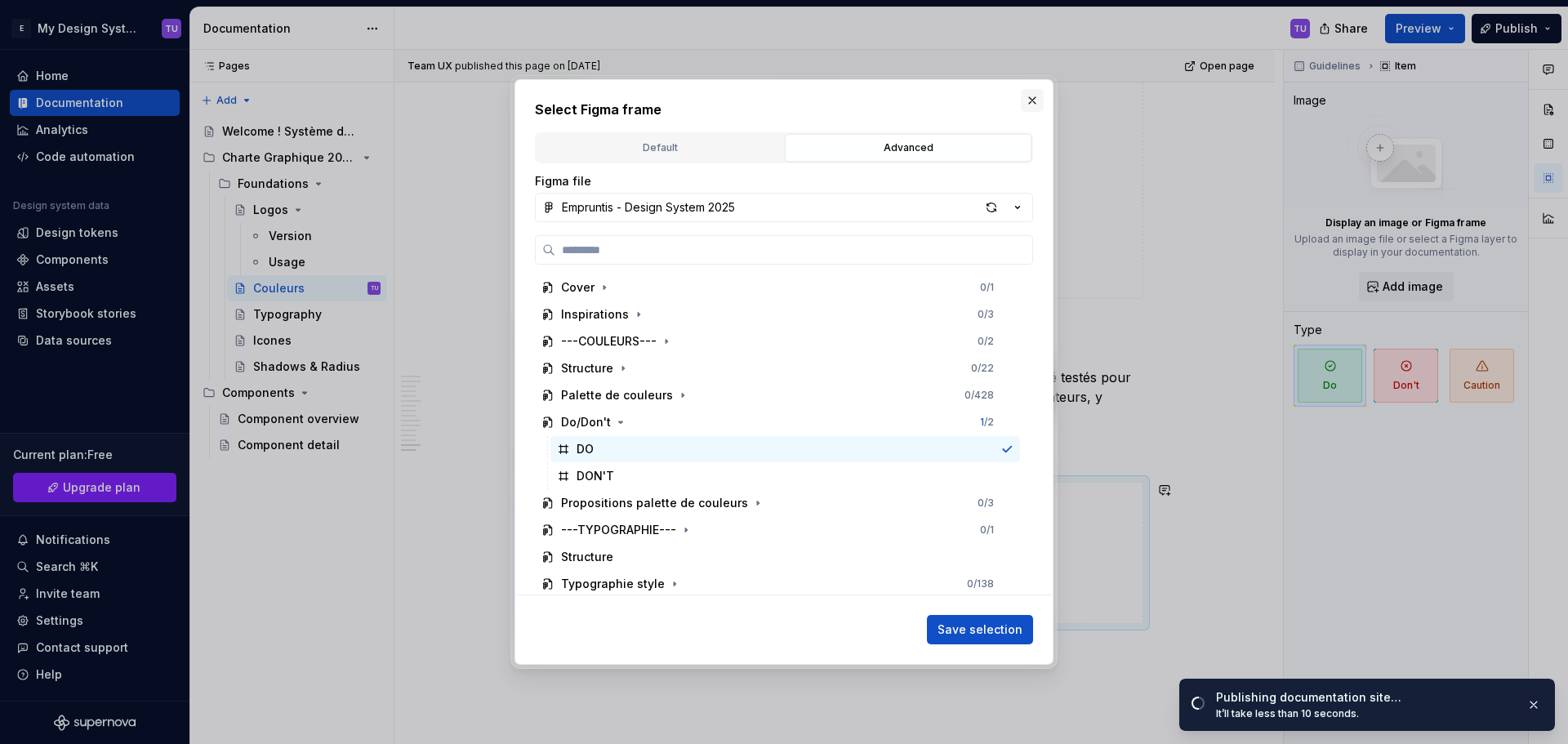
click at [1030, 101] on button "button" at bounding box center [1032, 100] width 23 height 23
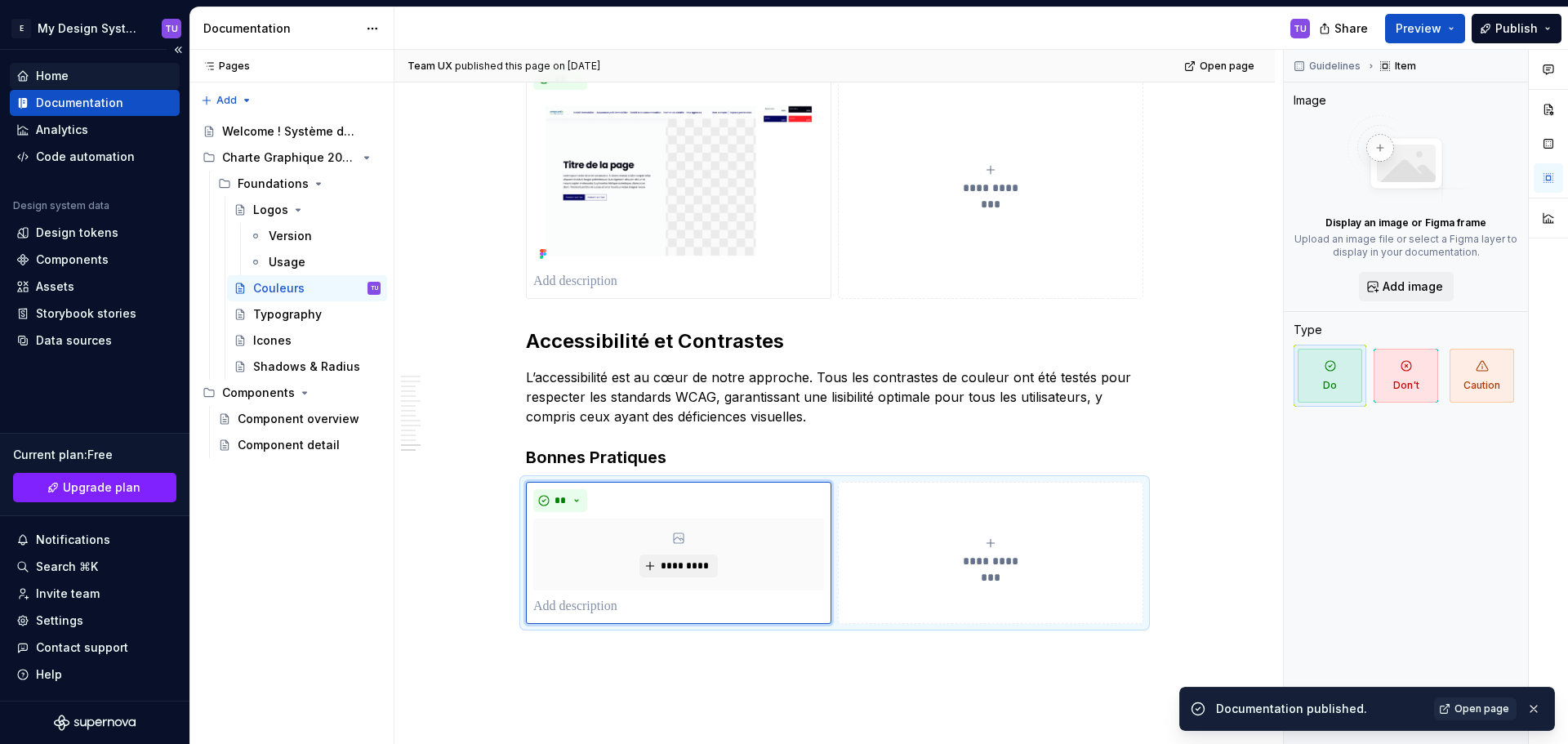
click at [49, 70] on div "Home" at bounding box center [52, 76] width 32 height 16
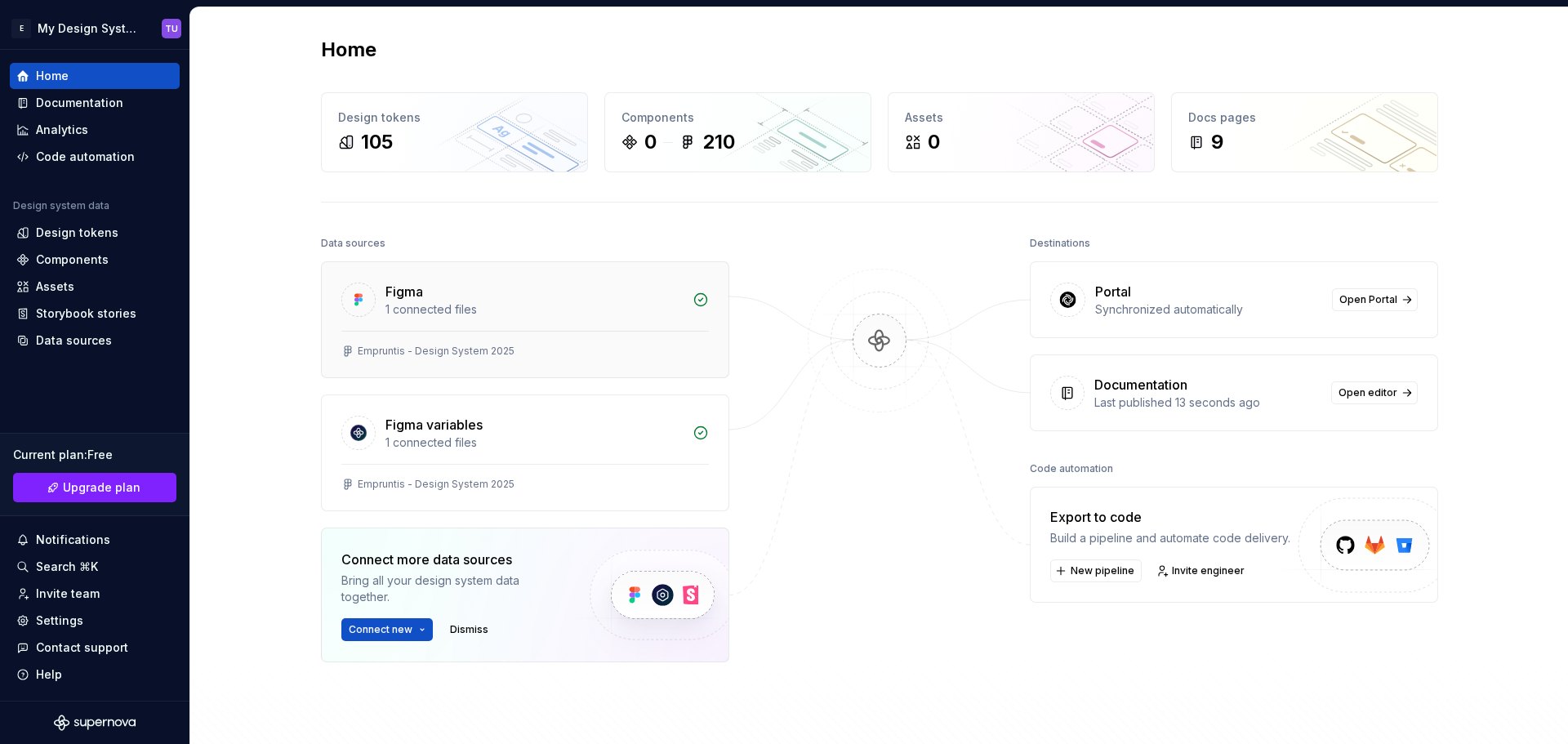
click at [494, 307] on div "1 connected files" at bounding box center [534, 309] width 297 height 16
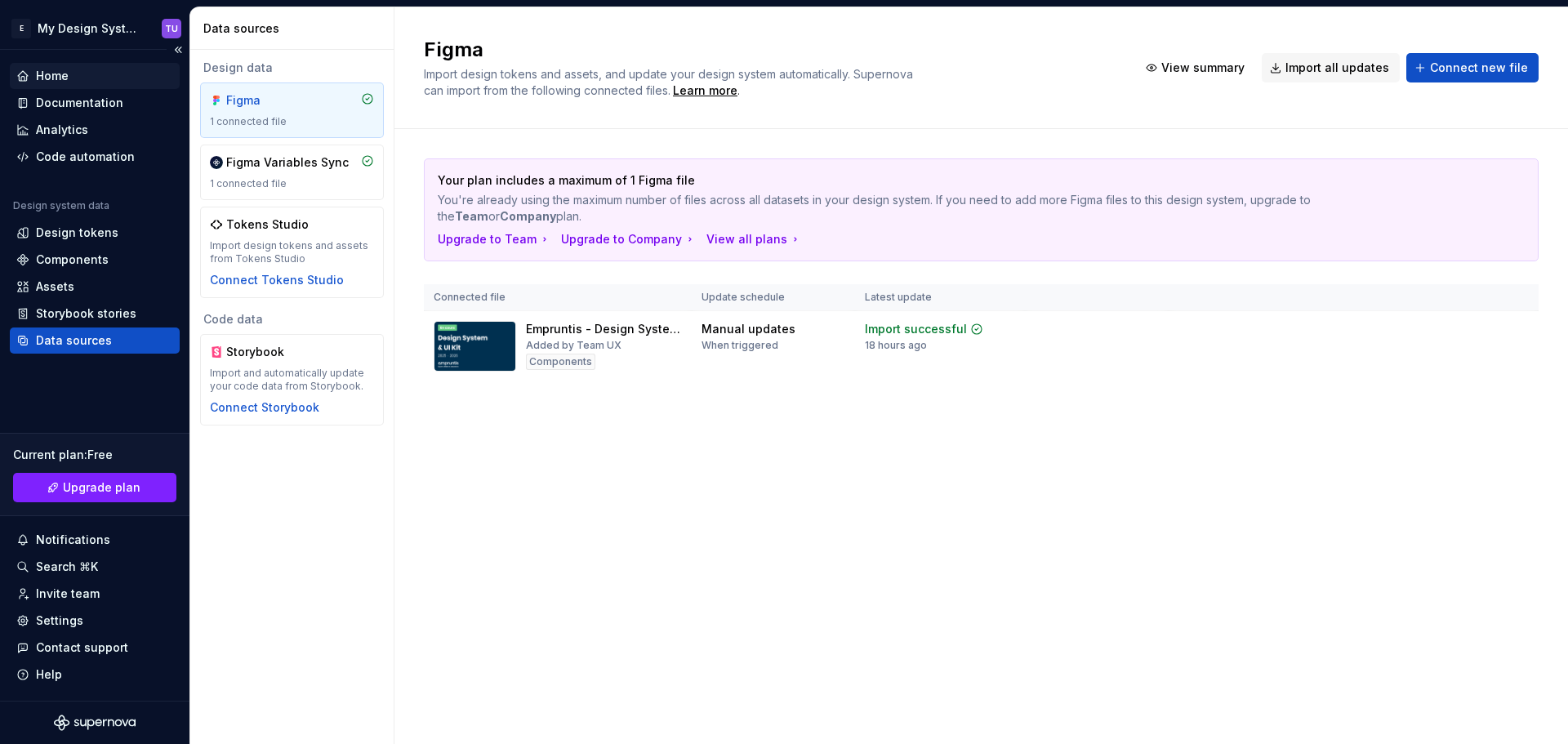
click at [59, 78] on div "Home" at bounding box center [52, 76] width 32 height 16
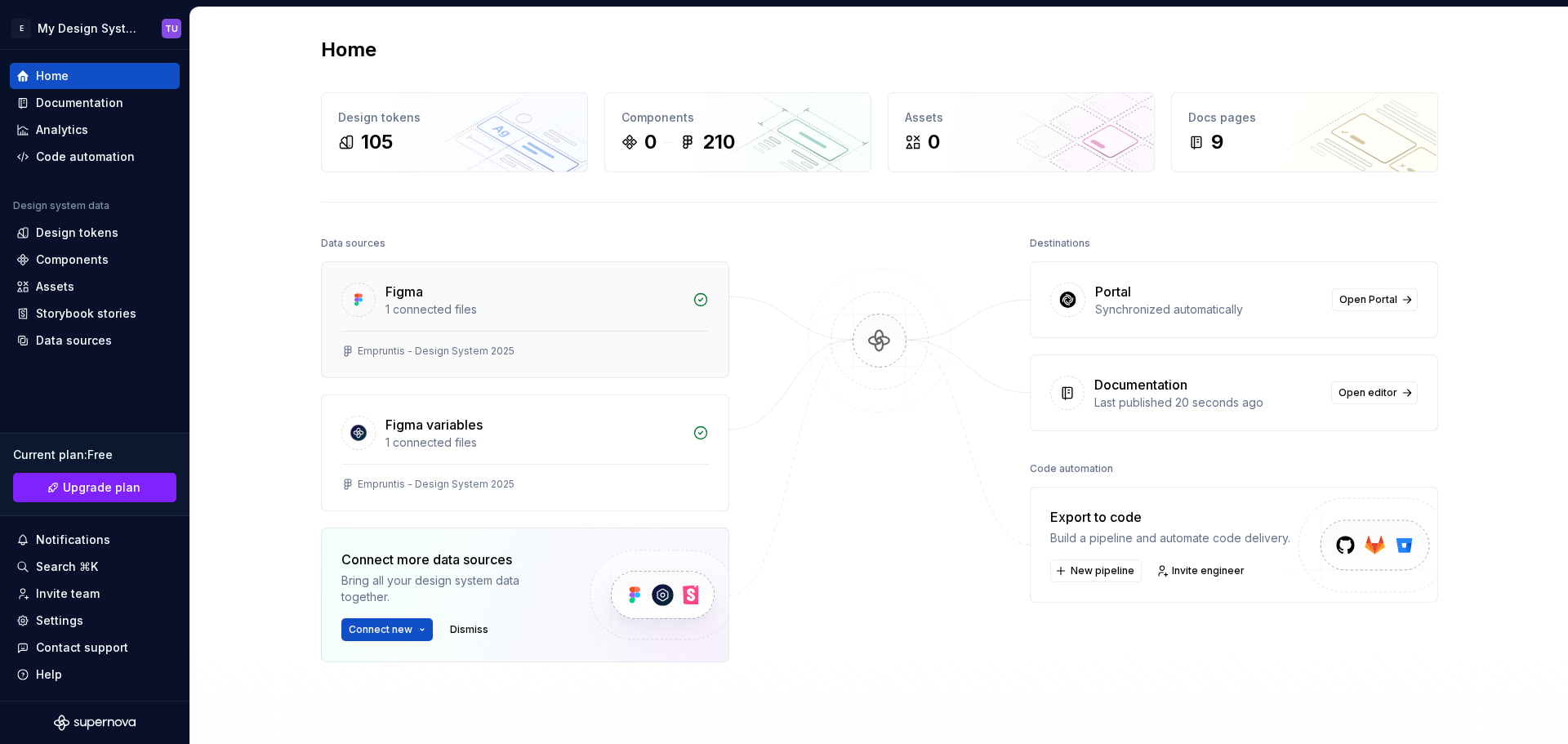
click at [570, 311] on div "1 connected files" at bounding box center [534, 309] width 297 height 16
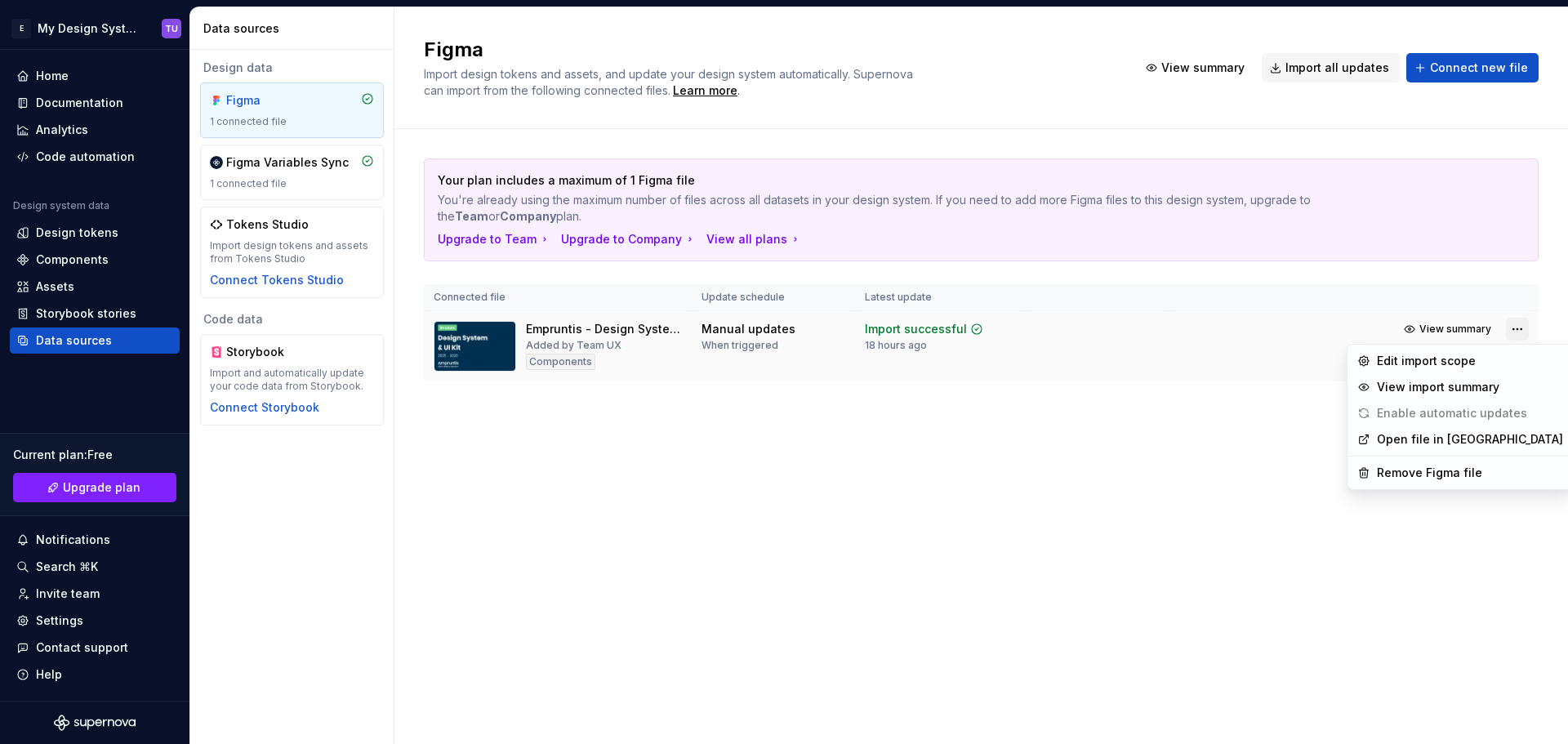
click at [1516, 326] on html "E My Design System TU Home Documentation Analytics Code automation Design syste…" at bounding box center [784, 372] width 1568 height 744
click at [1220, 403] on html "E My Design System TU Home Documentation Analytics Code automation Design syste…" at bounding box center [784, 372] width 1568 height 744
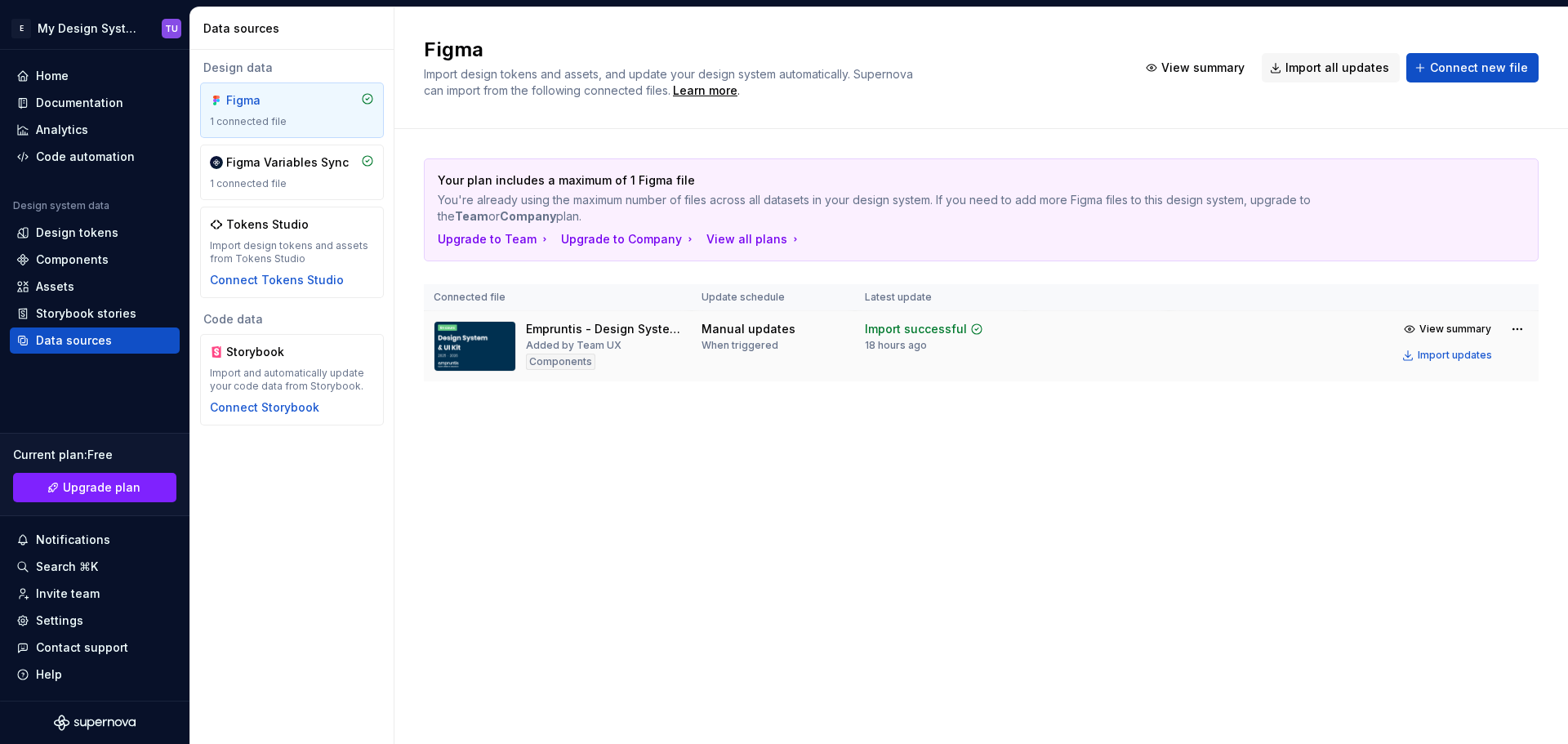
click at [952, 330] on div "Import successful" at bounding box center [916, 329] width 102 height 16
click at [973, 327] on icon at bounding box center [976, 329] width 13 height 13
click at [756, 331] on div "Manual updates" at bounding box center [748, 329] width 94 height 16
click at [576, 355] on div "Components" at bounding box center [561, 361] width 70 height 16
click at [295, 155] on div "Figma Variables Sync" at bounding box center [287, 162] width 122 height 16
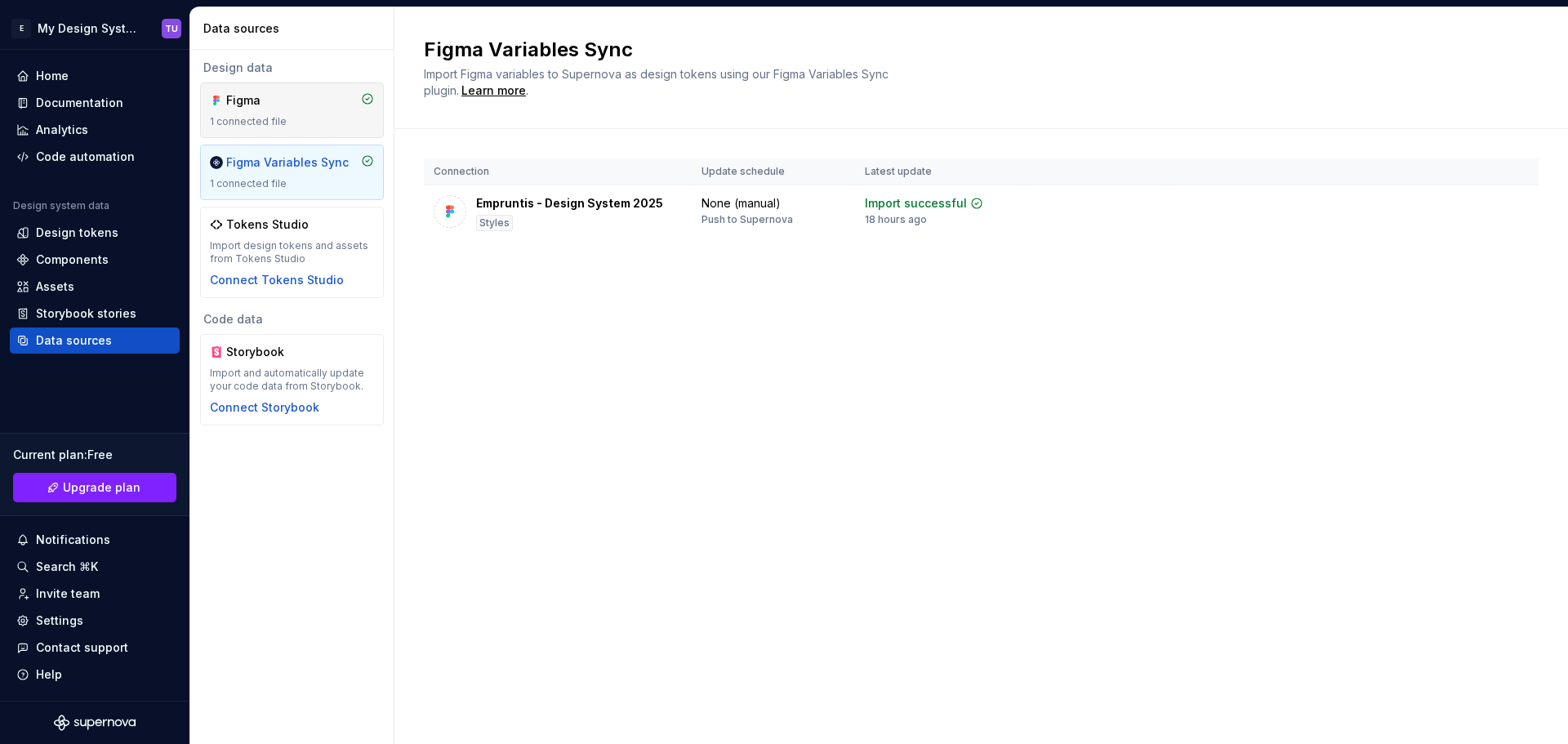
click at [305, 121] on div "1 connected file" at bounding box center [291, 121] width 164 height 13
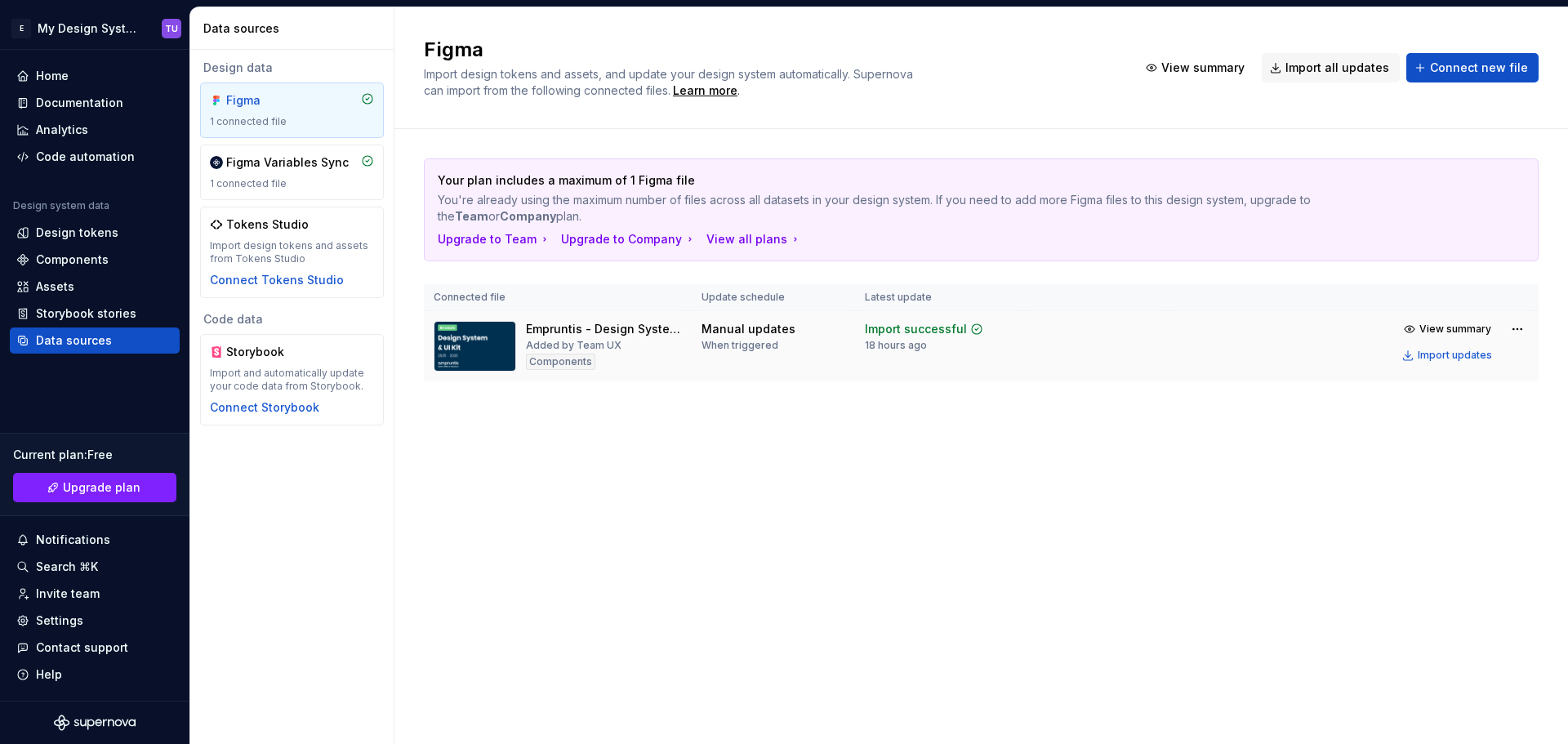
click at [1052, 330] on td at bounding box center [1096, 347] width 144 height 71
click at [83, 72] on div "Home" at bounding box center [94, 76] width 157 height 16
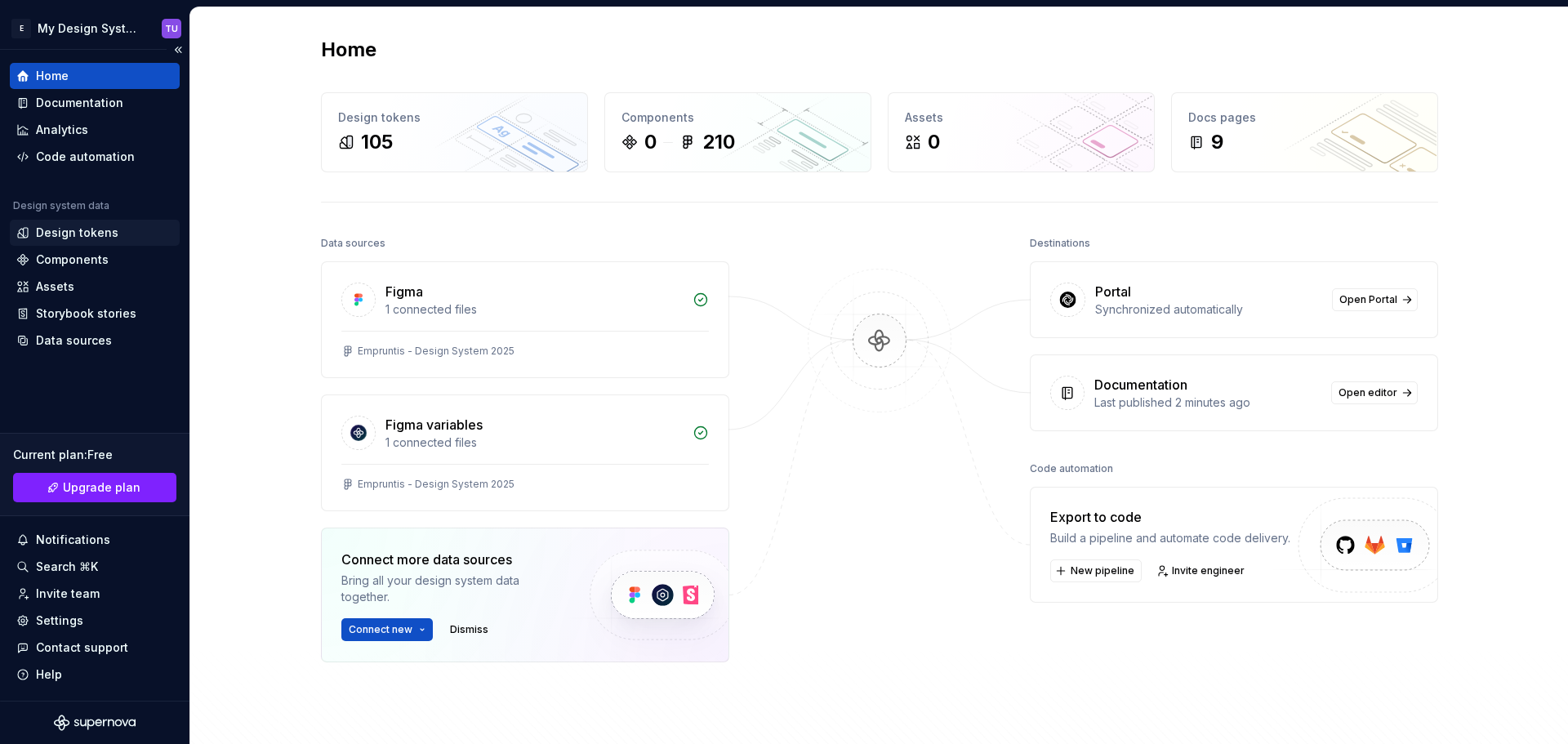
click at [77, 234] on div "Design tokens" at bounding box center [76, 232] width 82 height 16
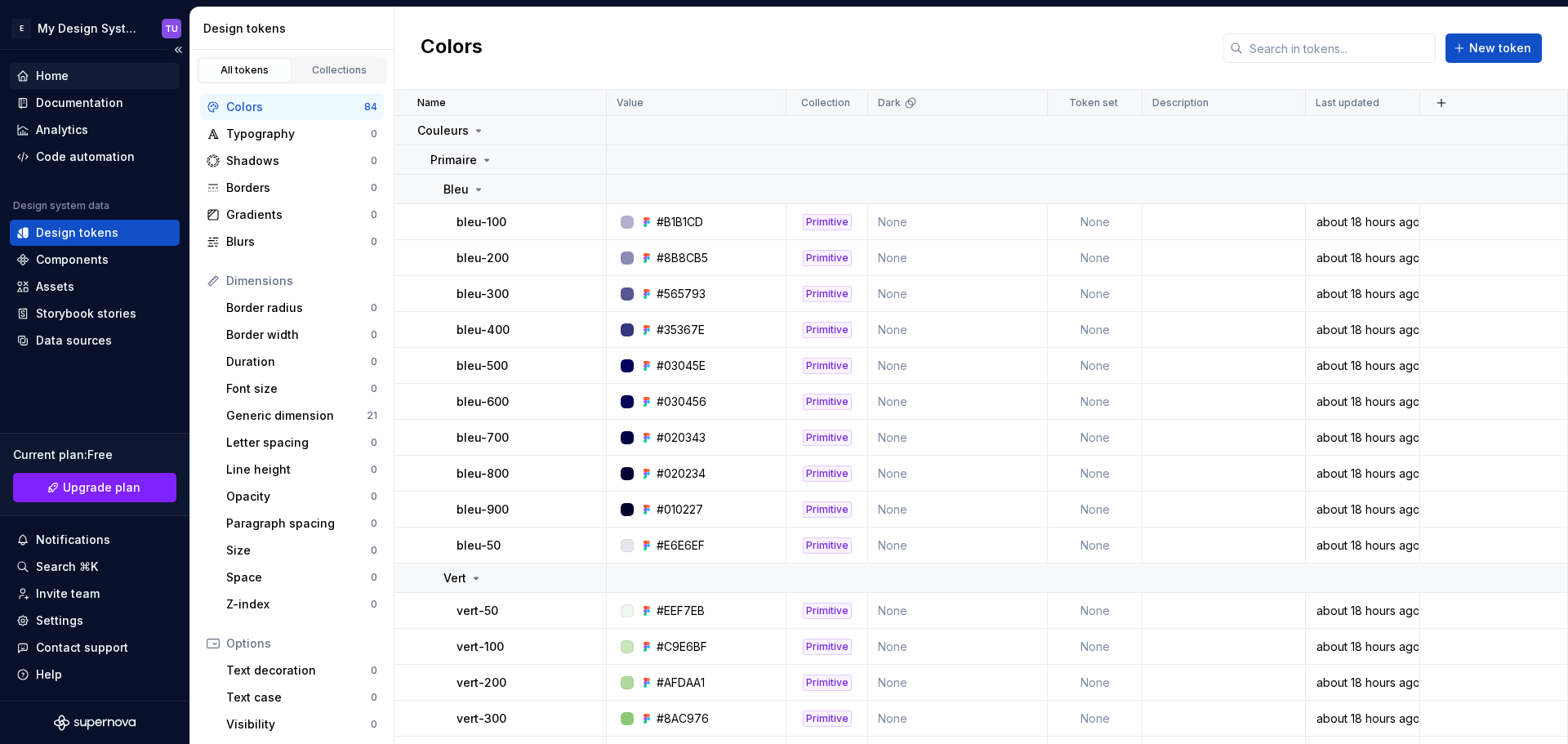
click at [74, 72] on div "Home" at bounding box center [94, 76] width 157 height 16
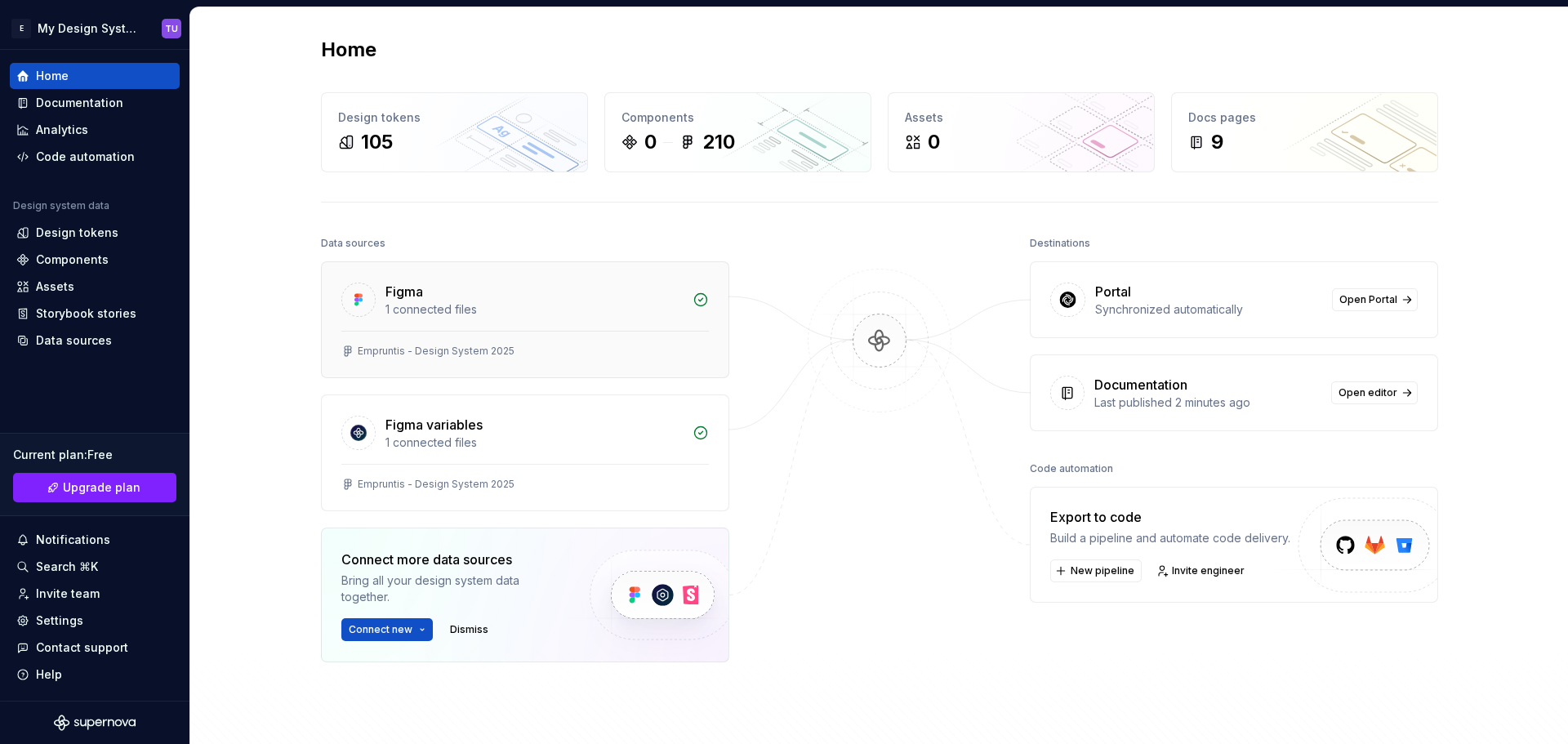
click at [645, 316] on div "1 connected files" at bounding box center [534, 309] width 297 height 16
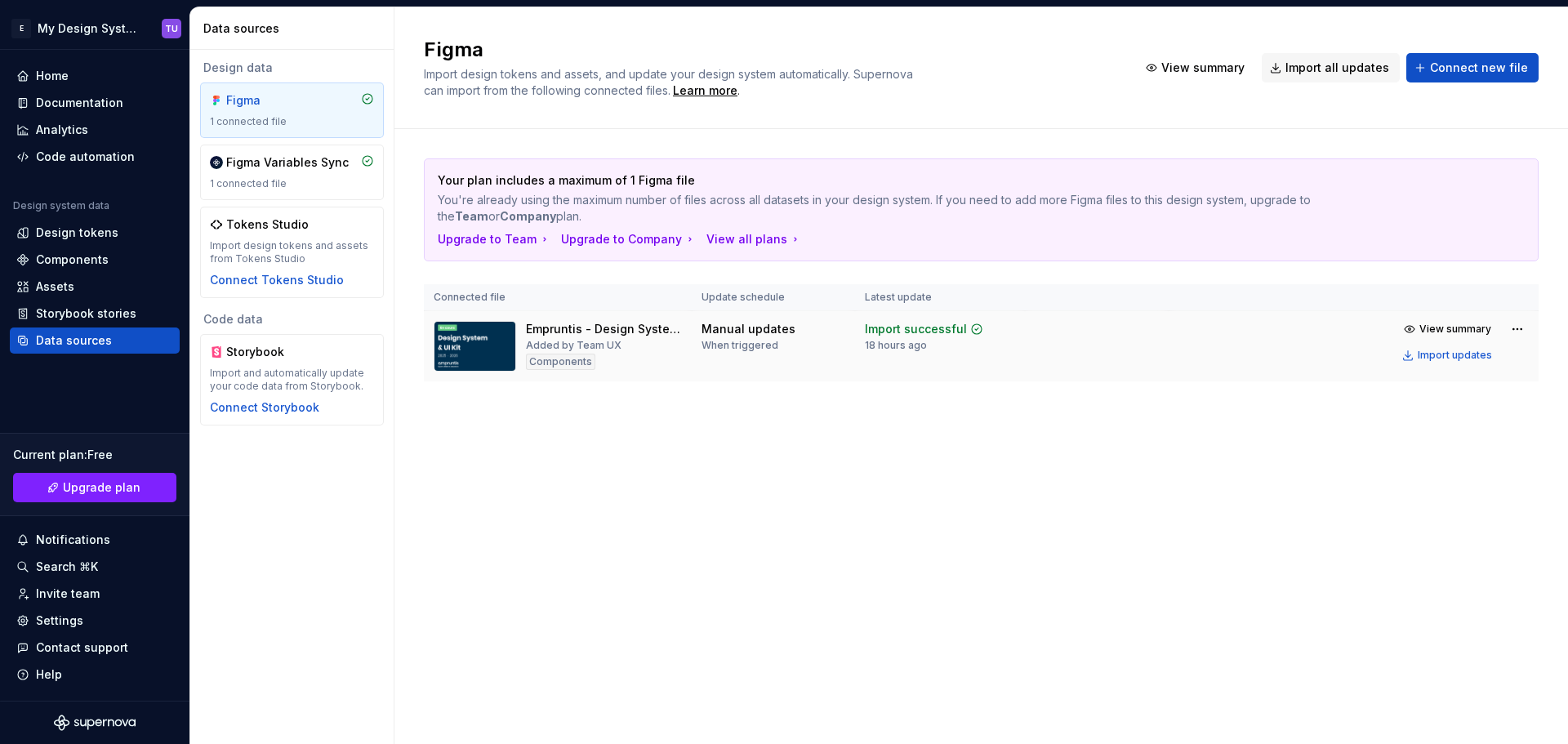
click at [967, 341] on div "Import successful 18 hours ago" at bounding box center [923, 336] width 118 height 31
click at [1429, 356] on div "Import updates" at bounding box center [1454, 354] width 74 height 13
click at [1442, 354] on div "Import updates" at bounding box center [1454, 354] width 74 height 13
click at [103, 234] on div "Design tokens" at bounding box center [76, 232] width 82 height 16
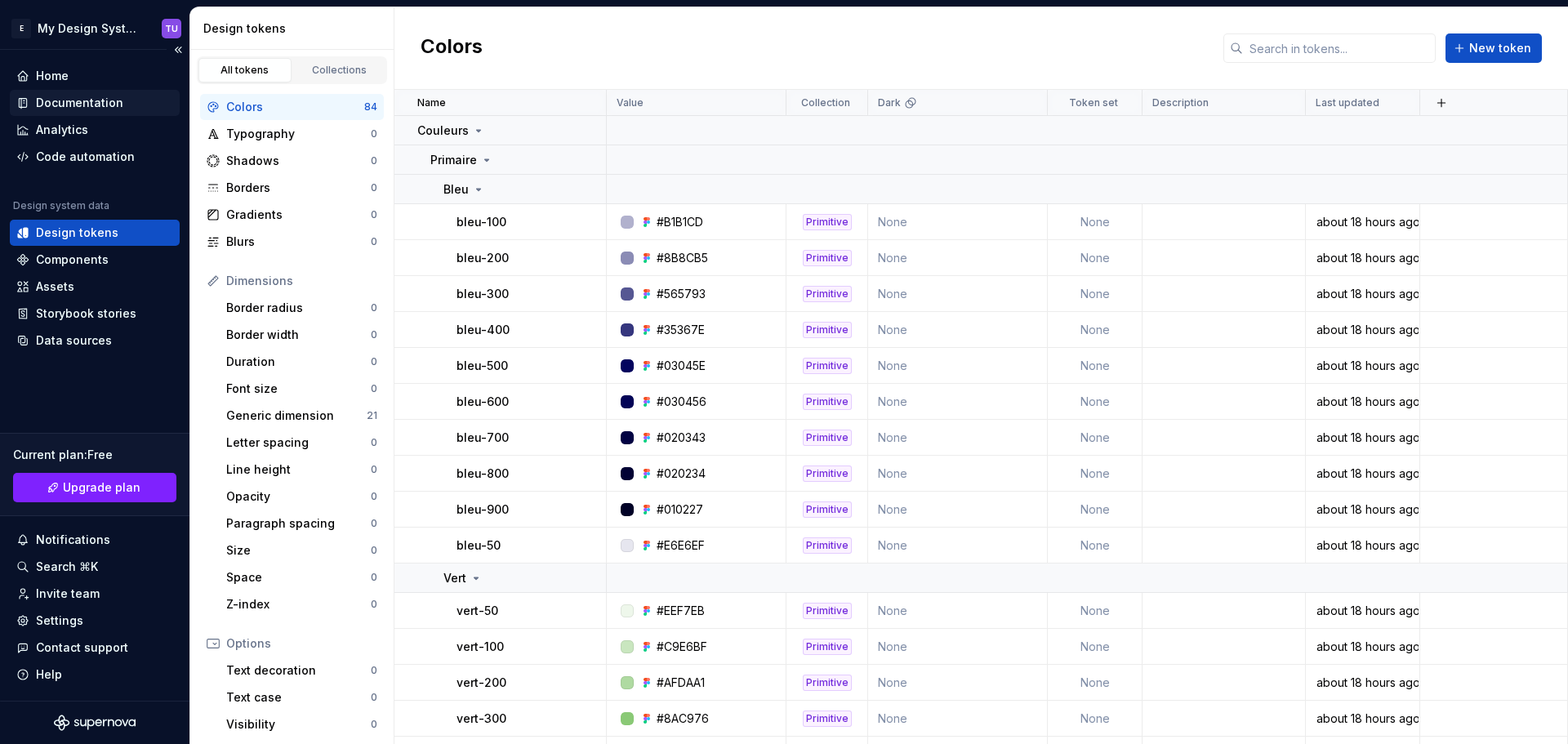
click at [45, 99] on div "Documentation" at bounding box center [79, 103] width 87 height 16
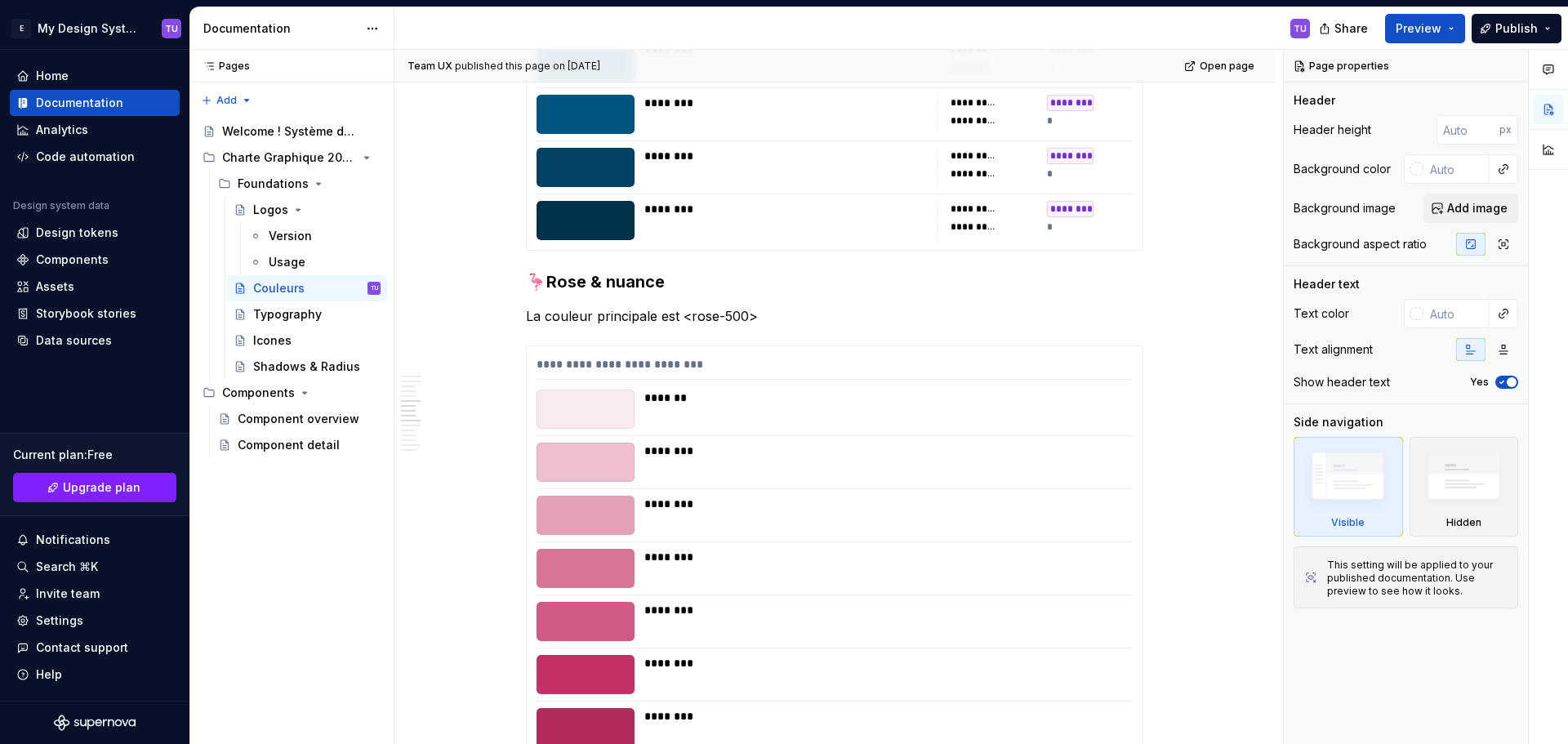
scroll to position [4670, 0]
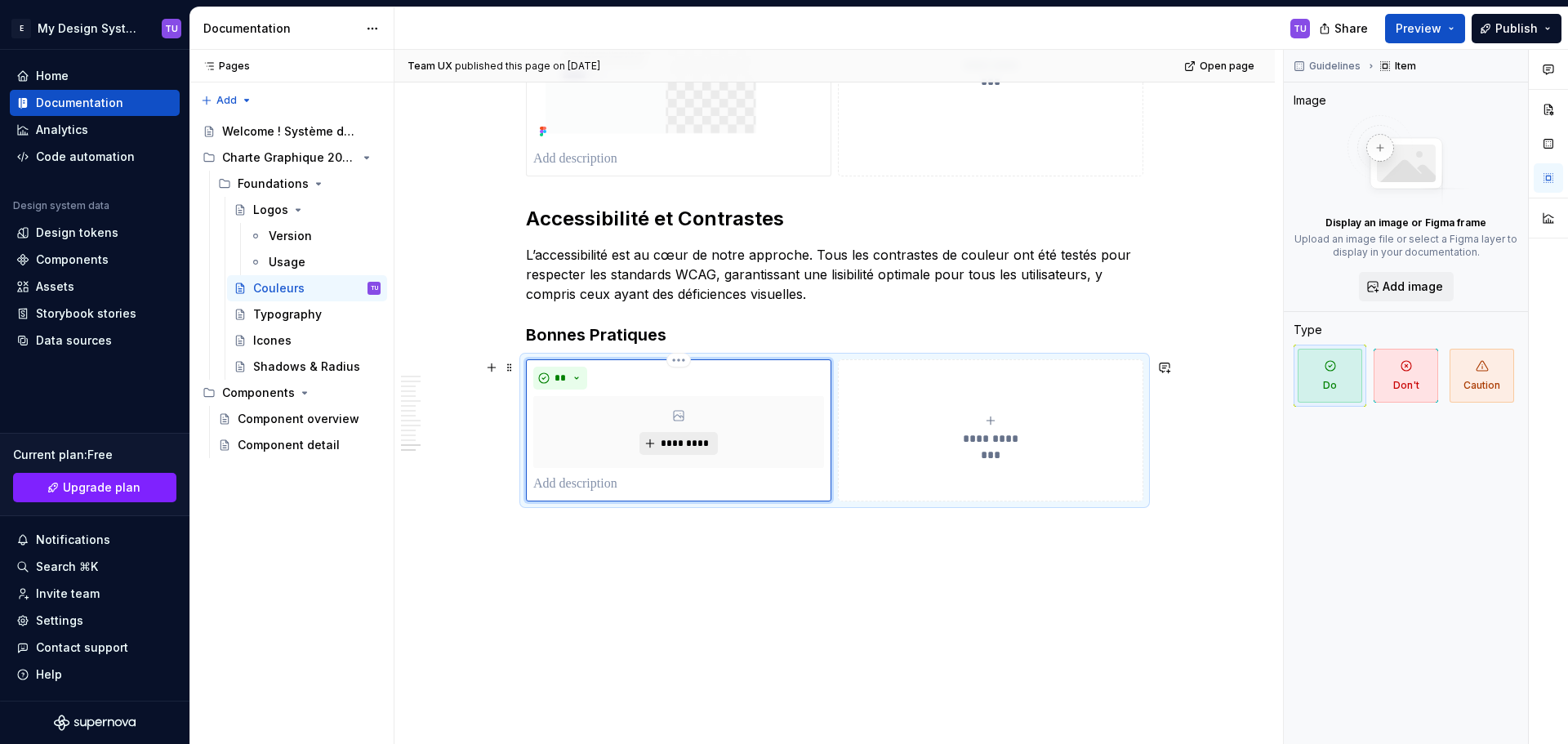
click at [680, 442] on span "*********" at bounding box center [685, 442] width 50 height 13
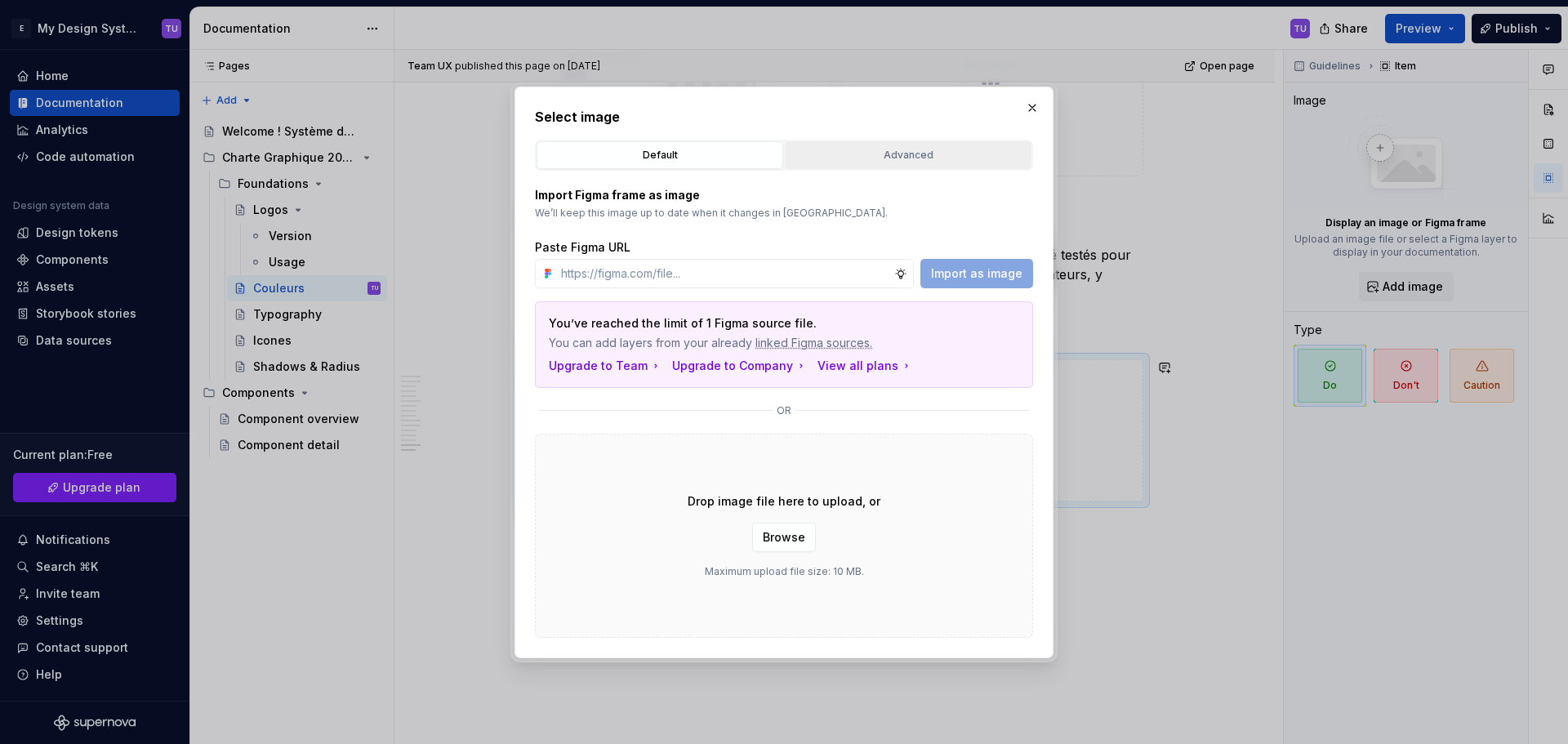
click at [952, 164] on button "Advanced" at bounding box center [908, 155] width 246 height 28
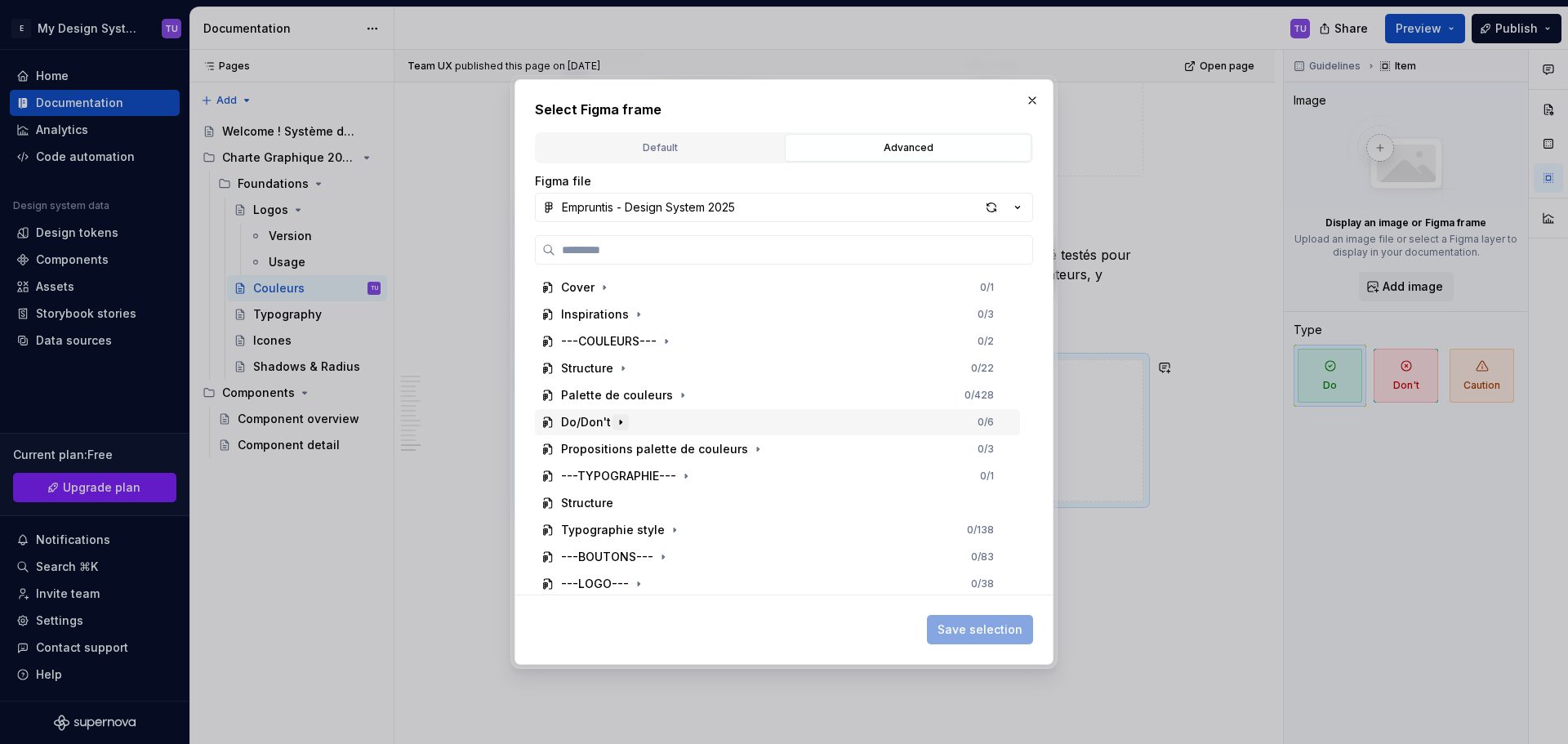
click at [617, 420] on icon "button" at bounding box center [620, 421] width 13 height 13
click at [608, 445] on icon "button" at bounding box center [603, 448] width 13 height 13
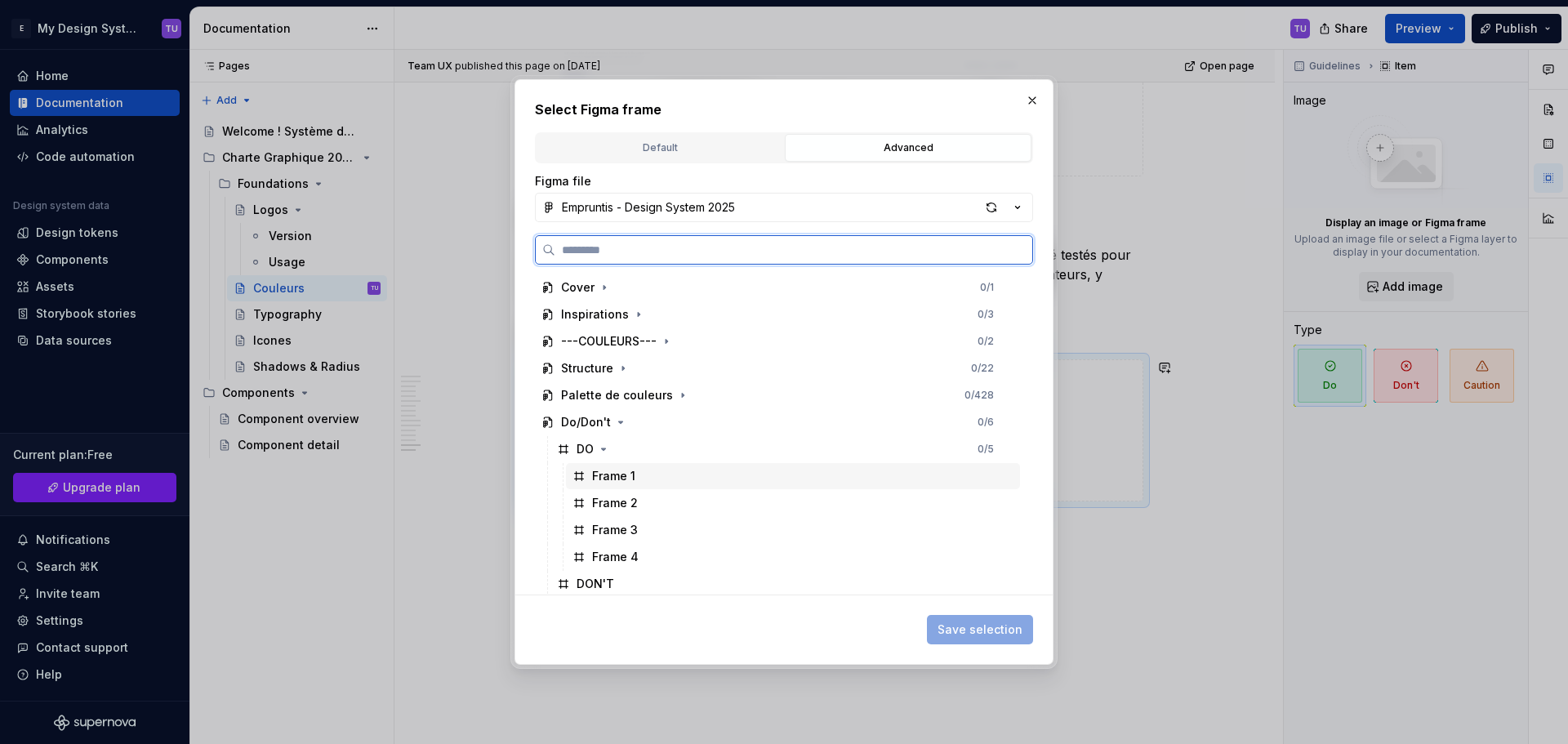
click at [613, 481] on div "Frame 1" at bounding box center [613, 476] width 43 height 16
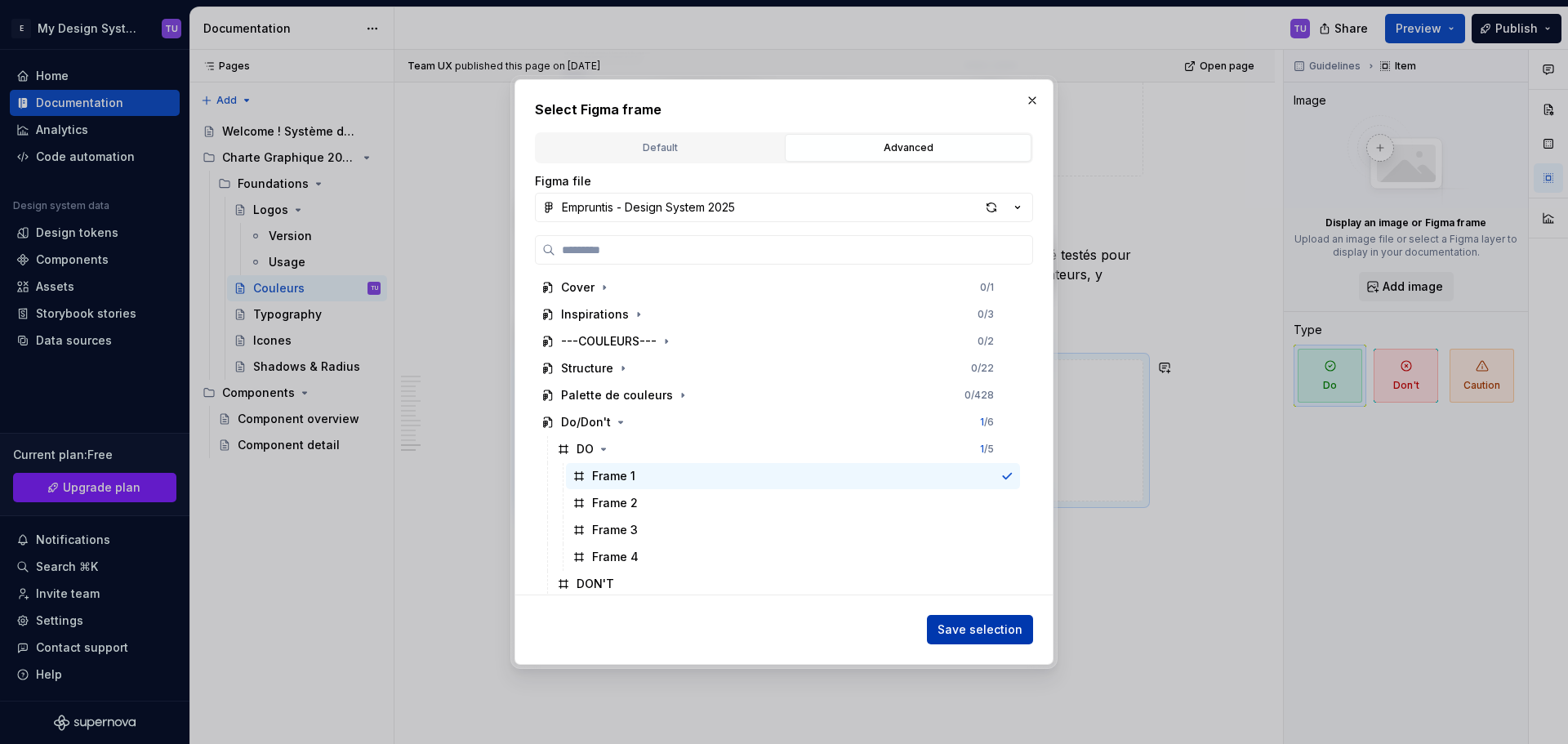
click at [974, 634] on span "Save selection" at bounding box center [979, 628] width 85 height 16
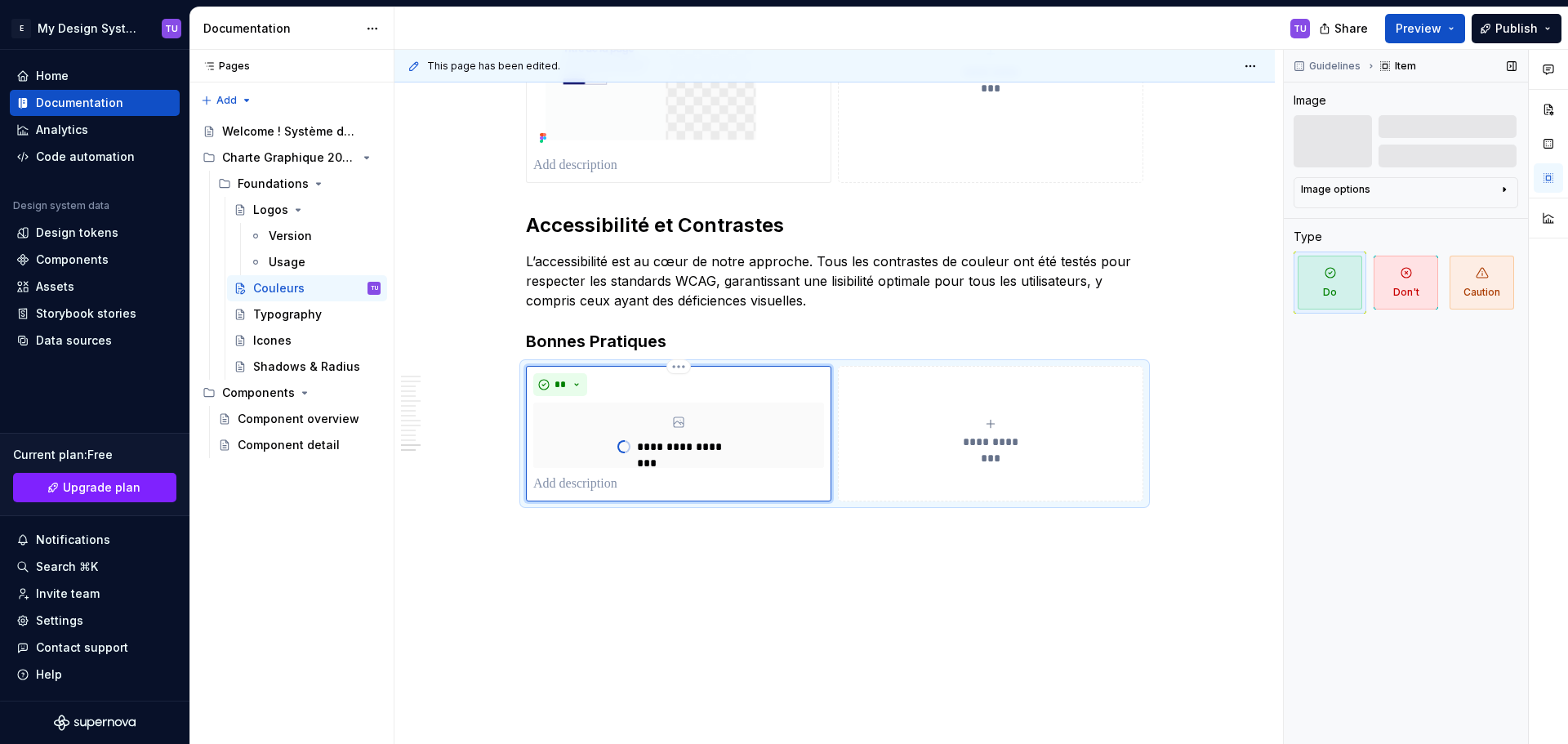
scroll to position [4664, 0]
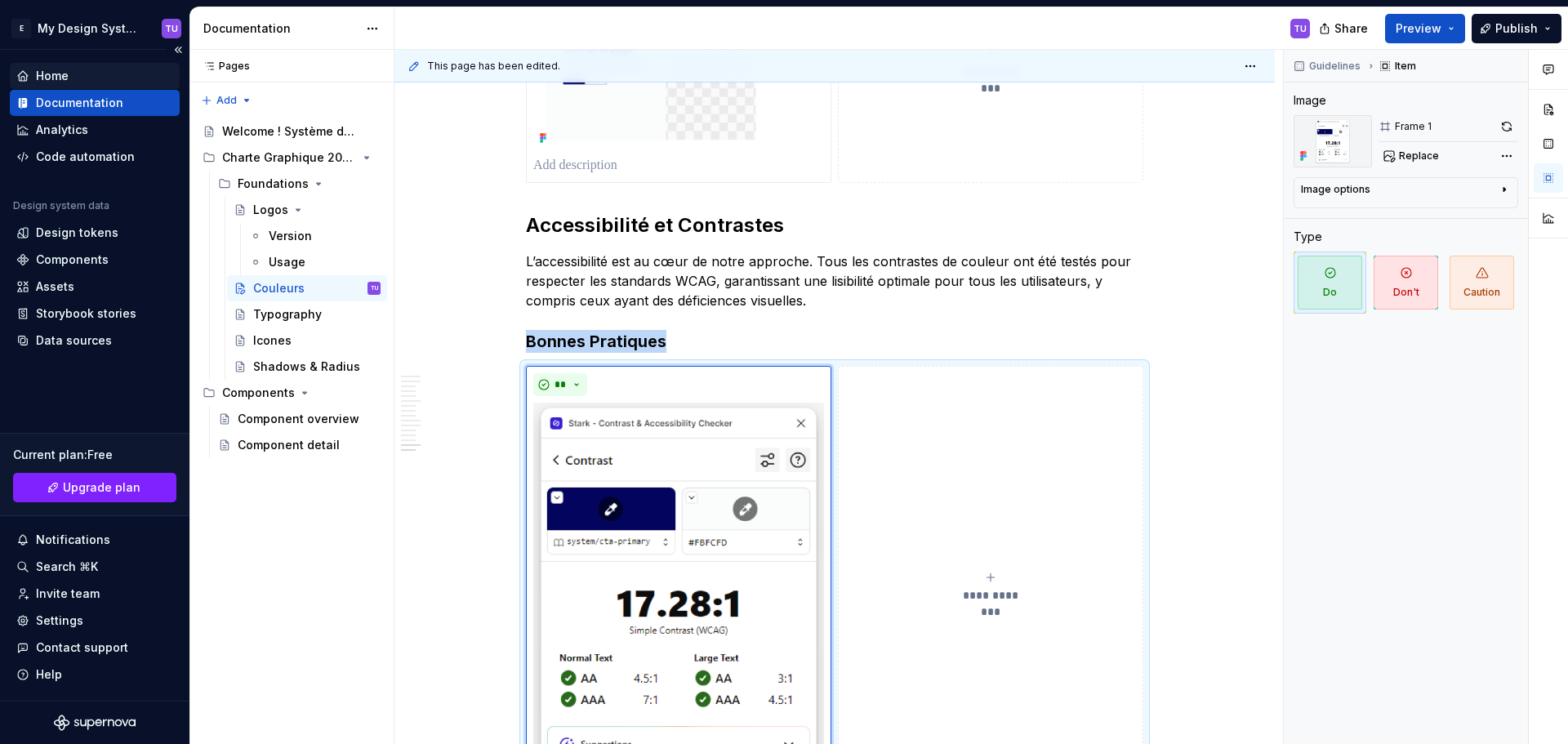
click at [96, 70] on div "Home" at bounding box center [94, 76] width 157 height 16
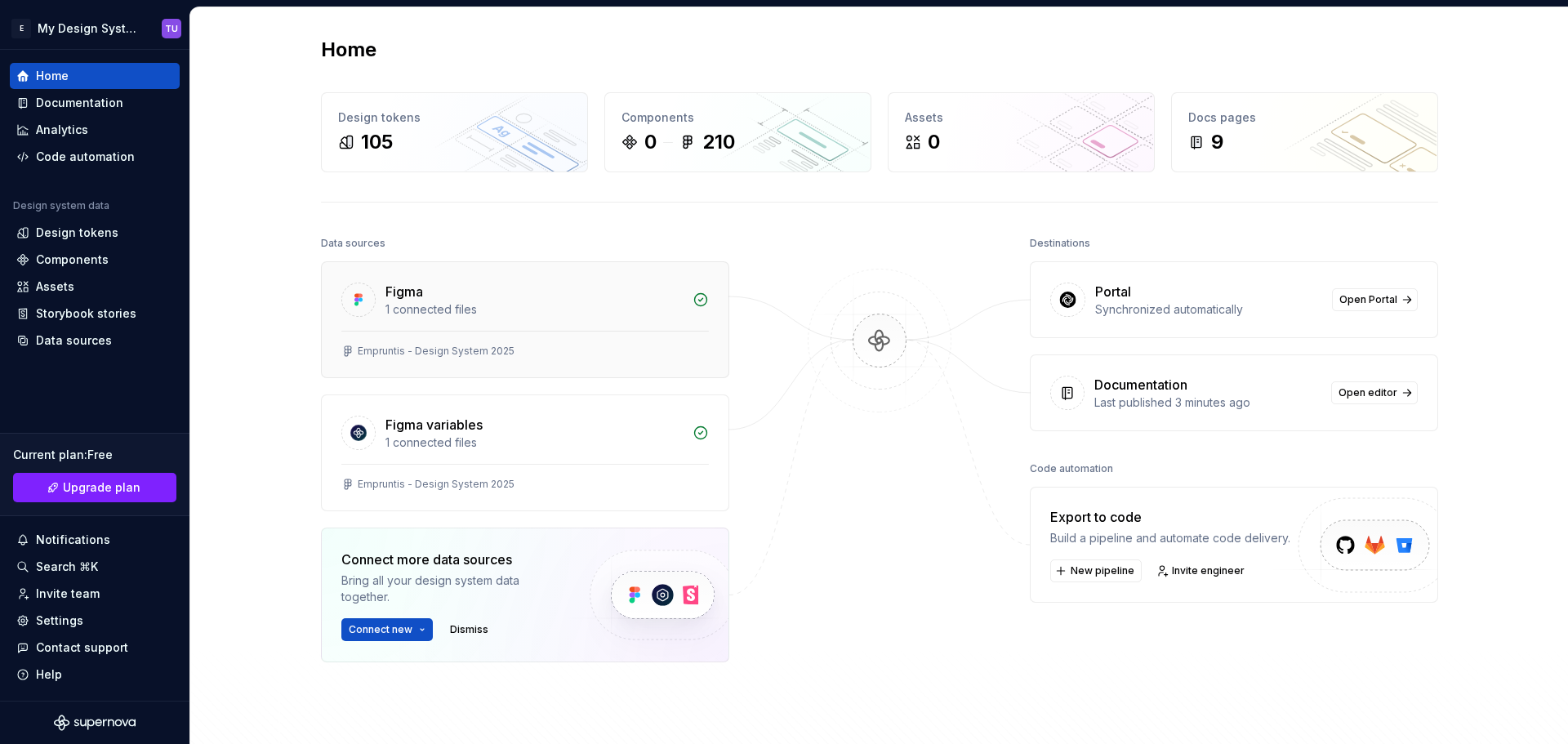
click at [523, 277] on div "Figma 1 connected files" at bounding box center [525, 296] width 407 height 69
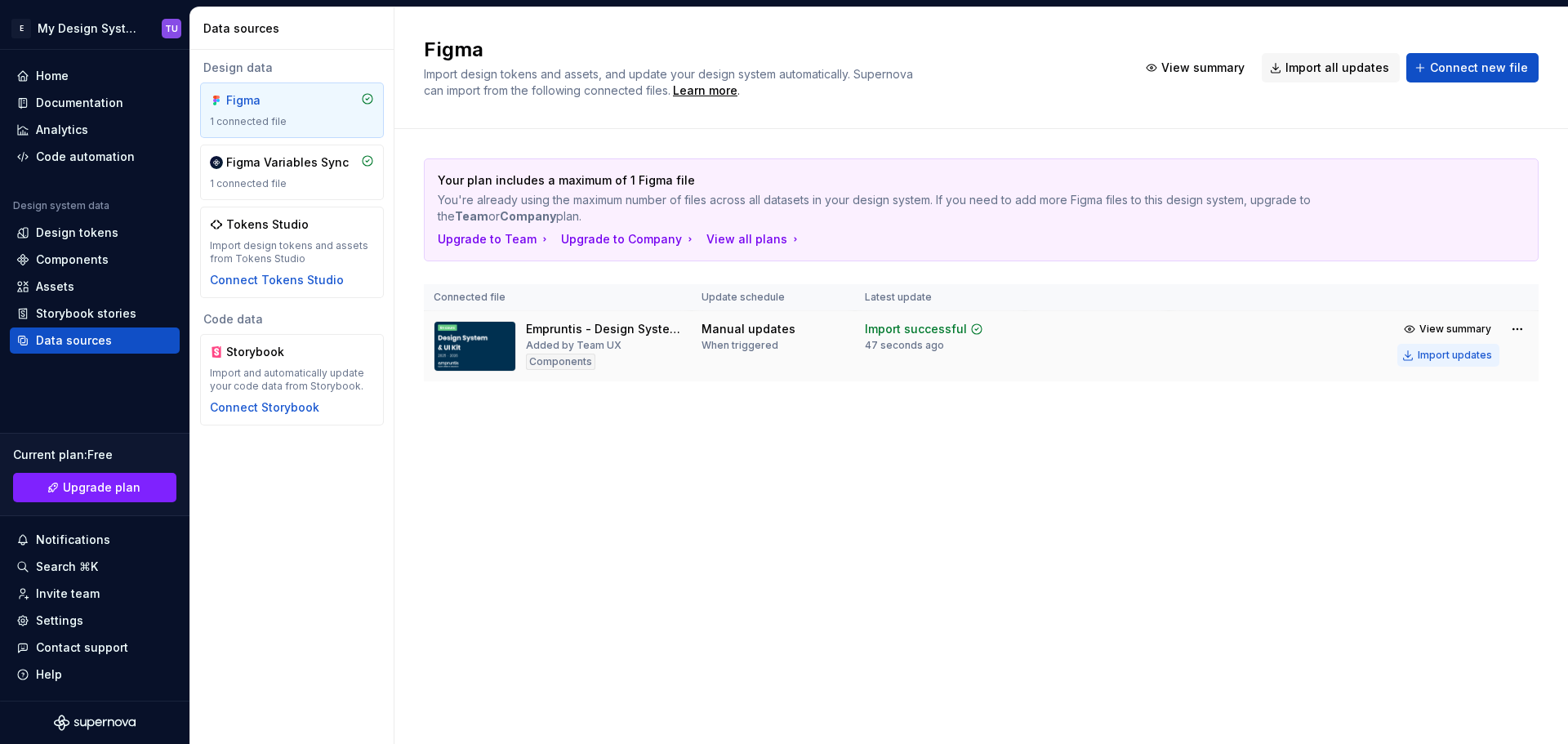
click at [1445, 354] on div "Import updates" at bounding box center [1454, 354] width 74 height 13
click at [71, 94] on div "Documentation" at bounding box center [95, 103] width 170 height 26
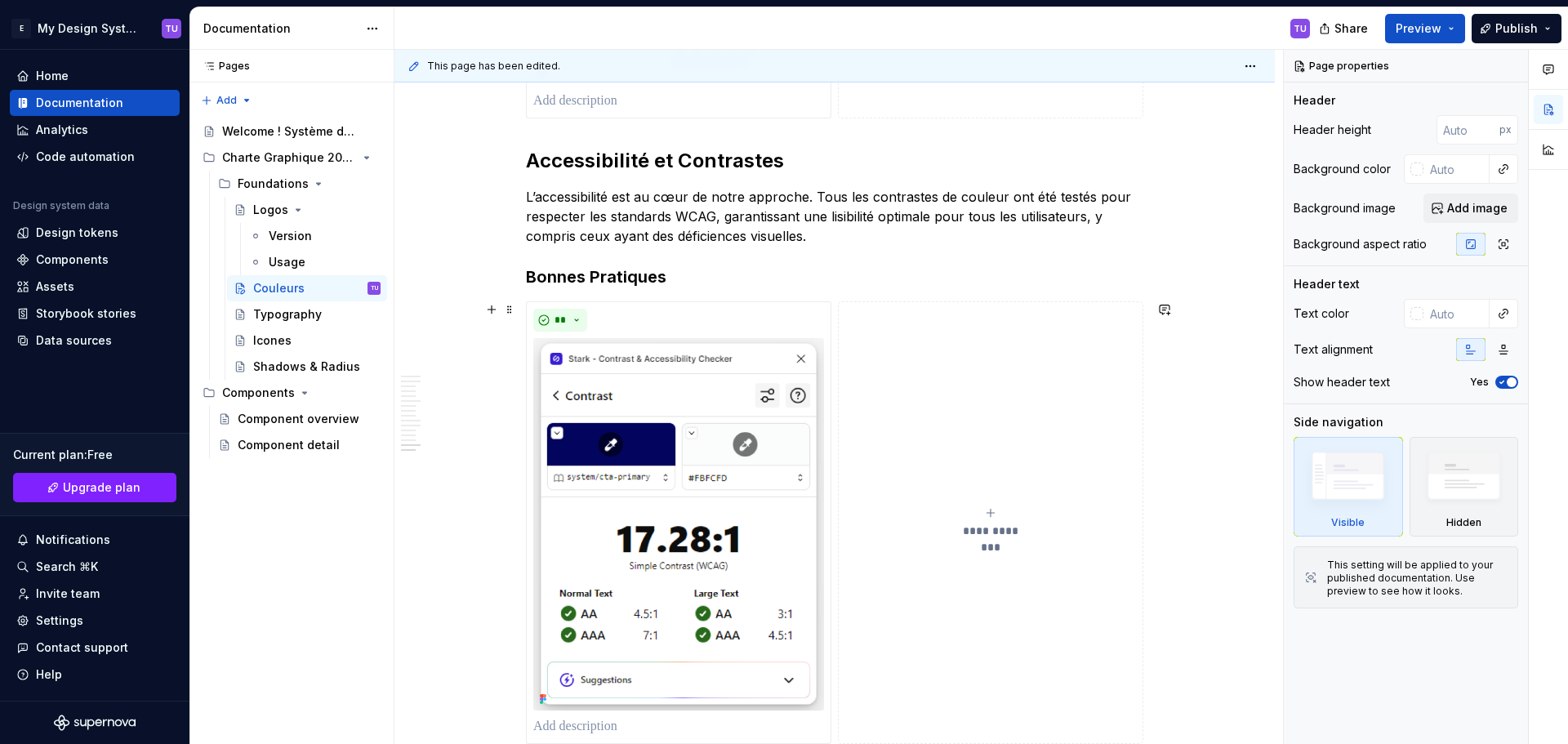
scroll to position [4808, 0]
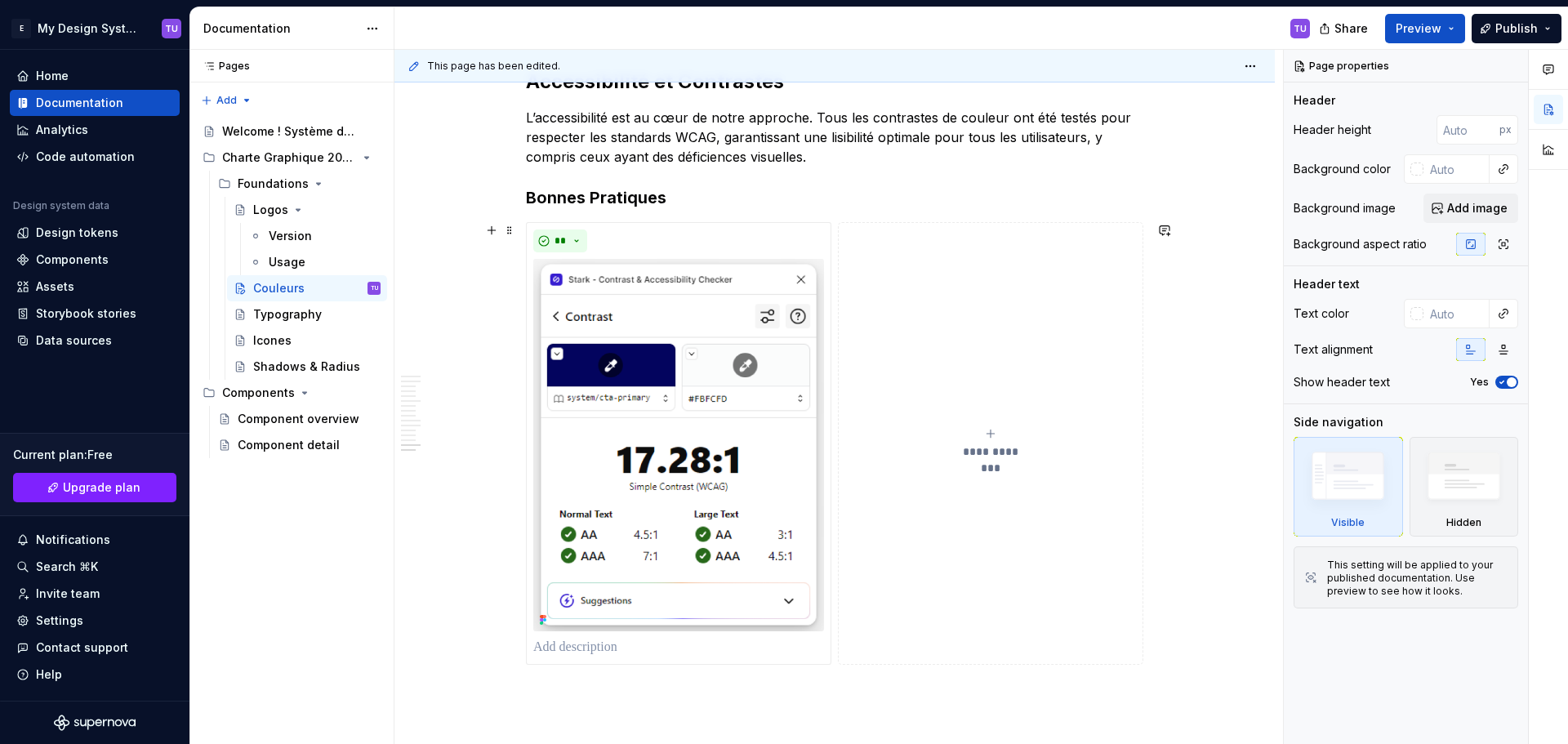
click at [996, 442] on div "**********" at bounding box center [990, 443] width 290 height 32
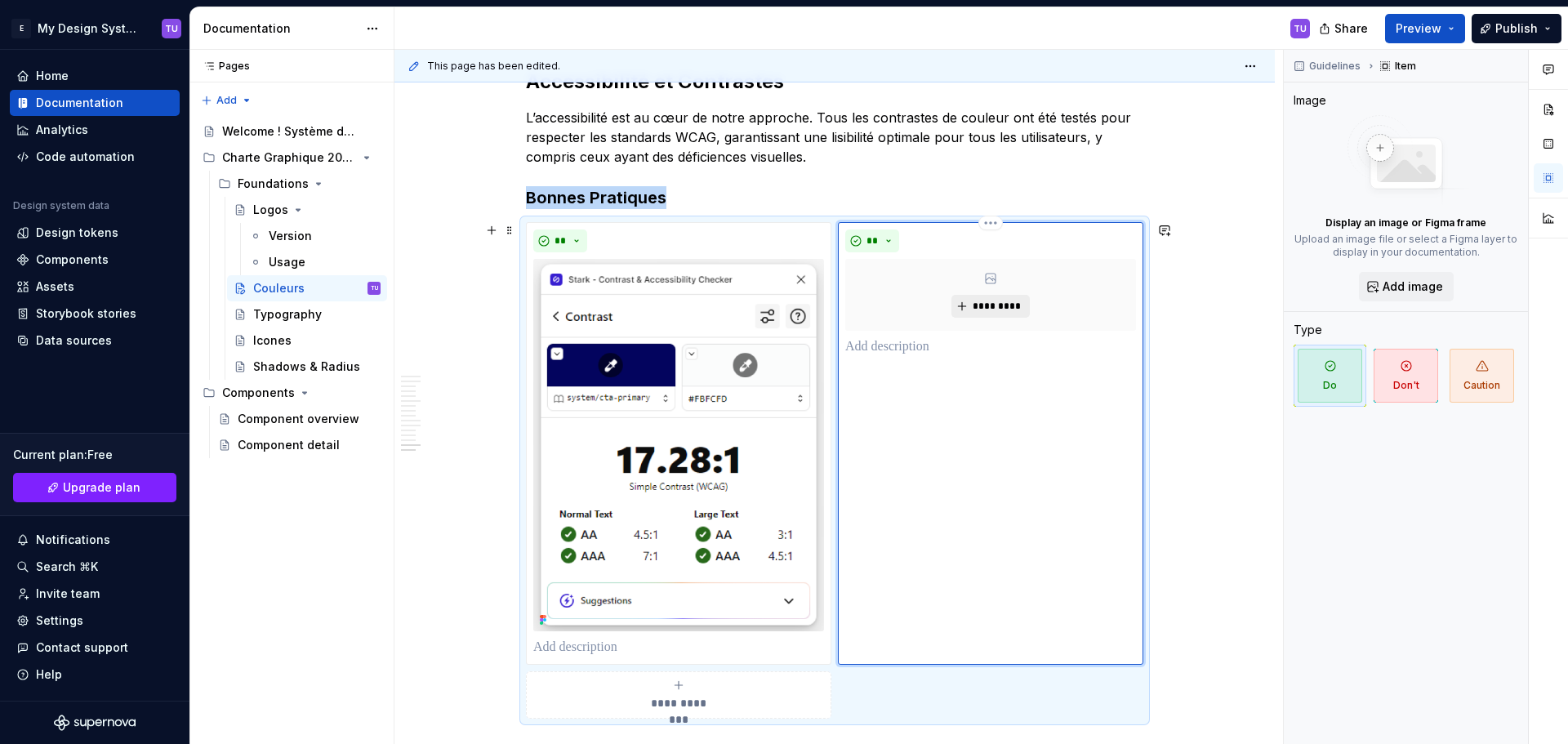
click at [983, 306] on span "*********" at bounding box center [996, 306] width 50 height 13
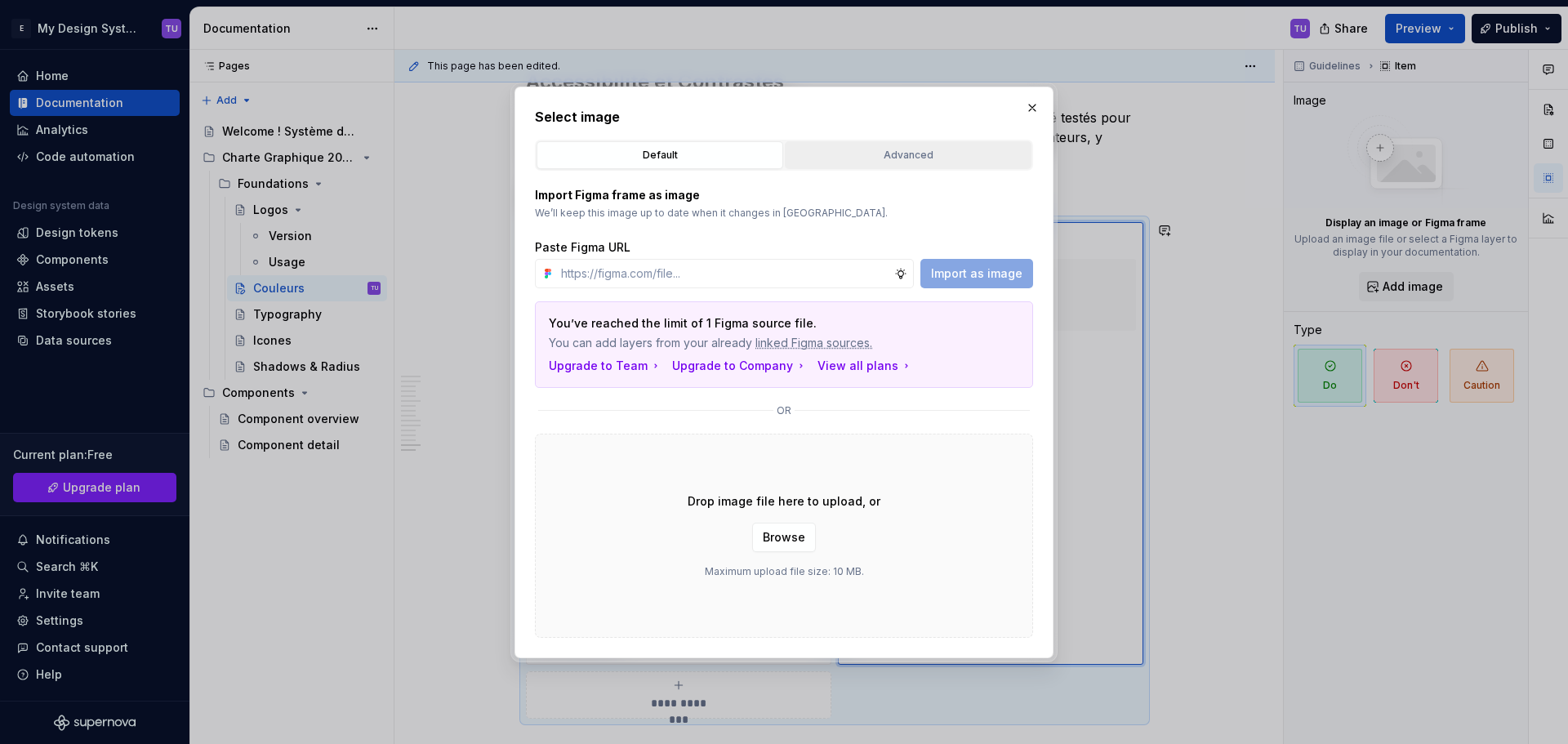
click at [882, 144] on button "Advanced" at bounding box center [908, 155] width 246 height 28
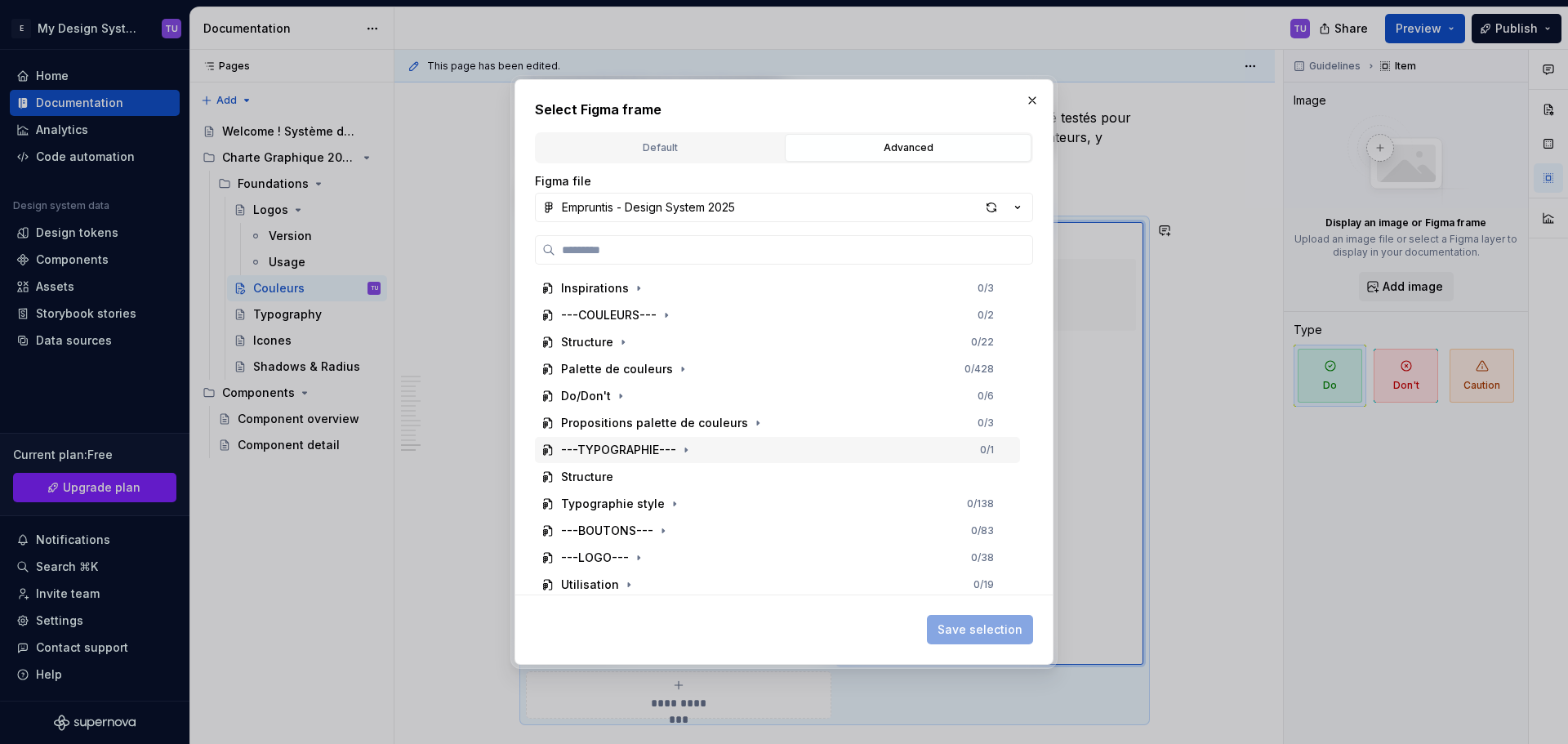
scroll to position [0, 0]
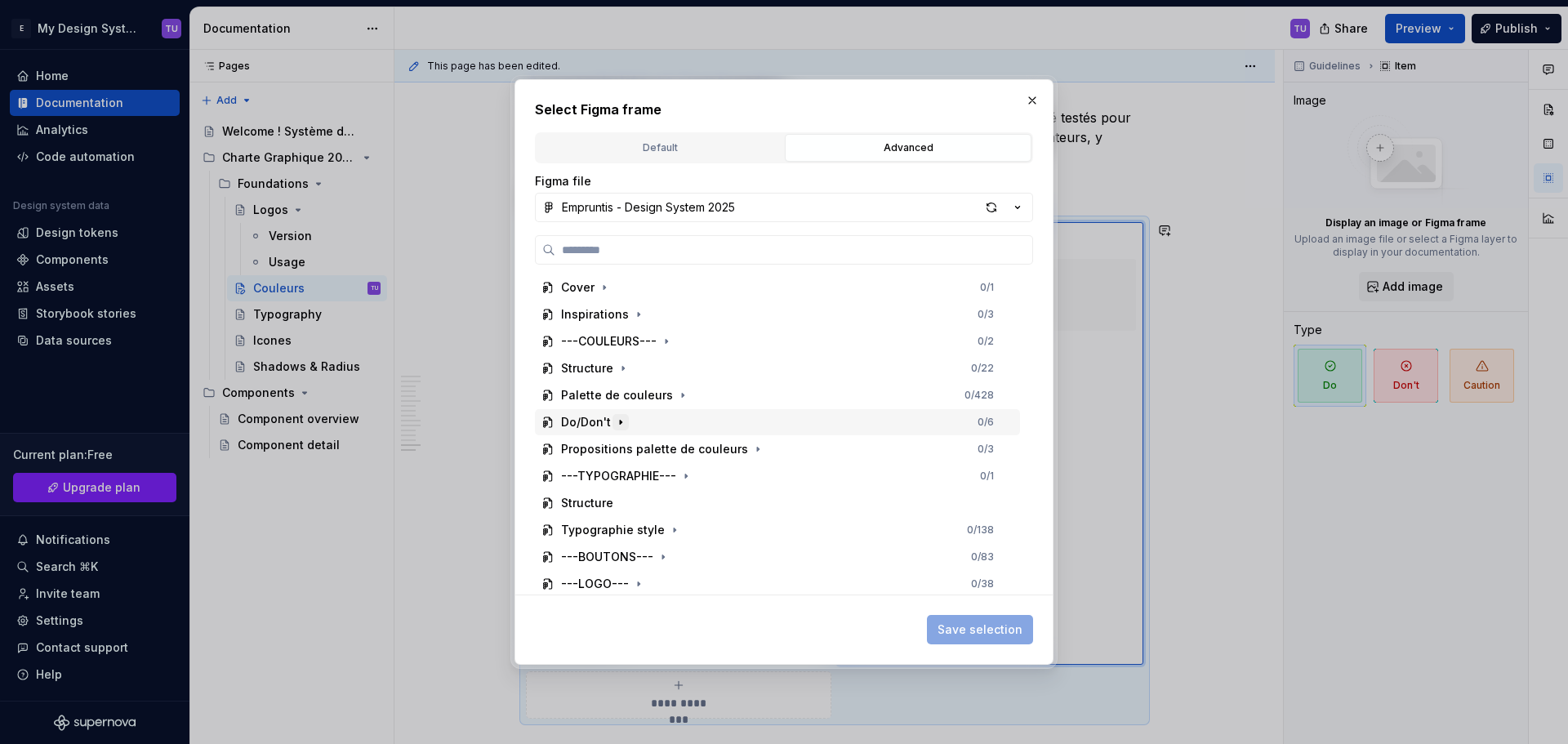
click at [621, 423] on icon "button" at bounding box center [620, 421] width 13 height 13
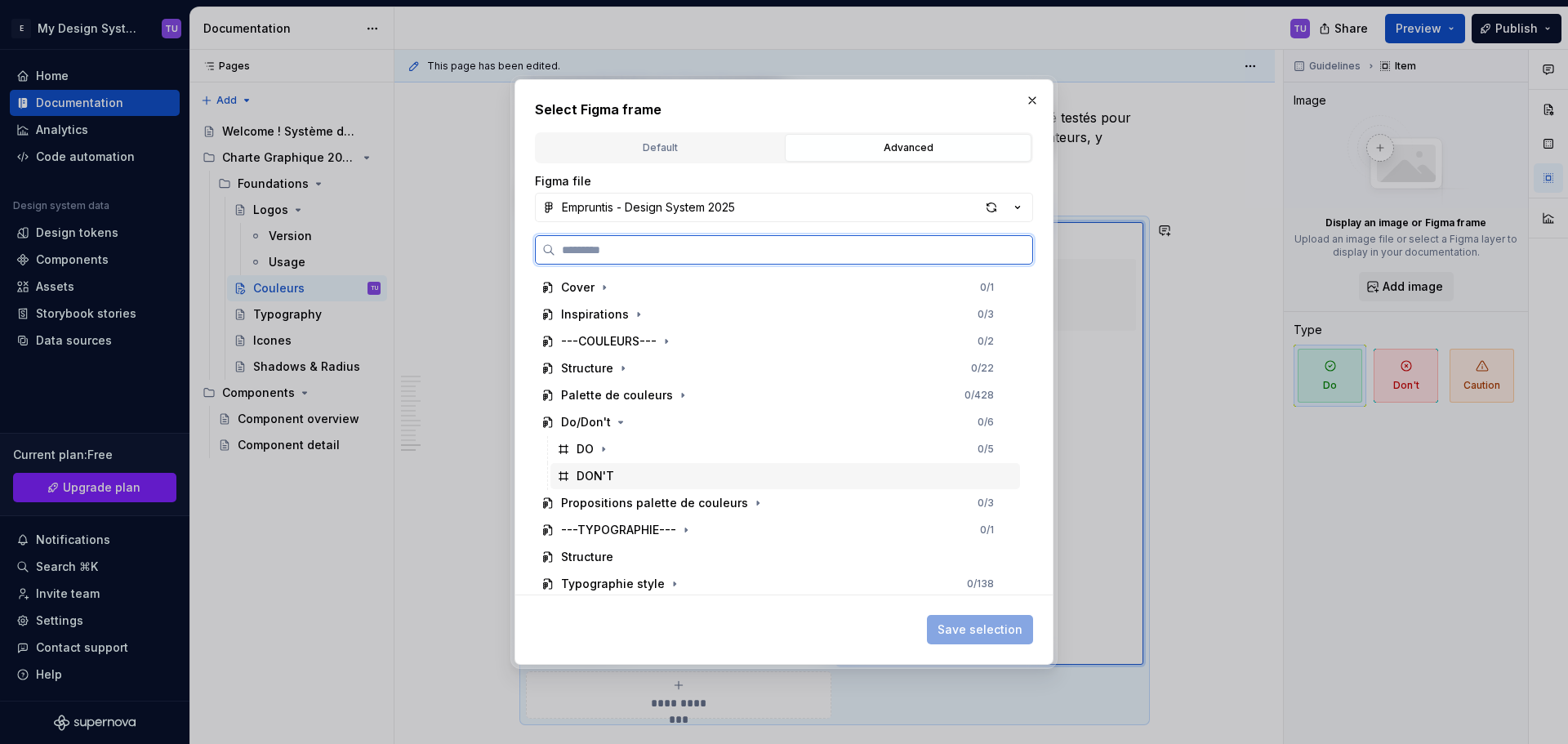
click at [612, 467] on div "DON'T" at bounding box center [785, 476] width 470 height 26
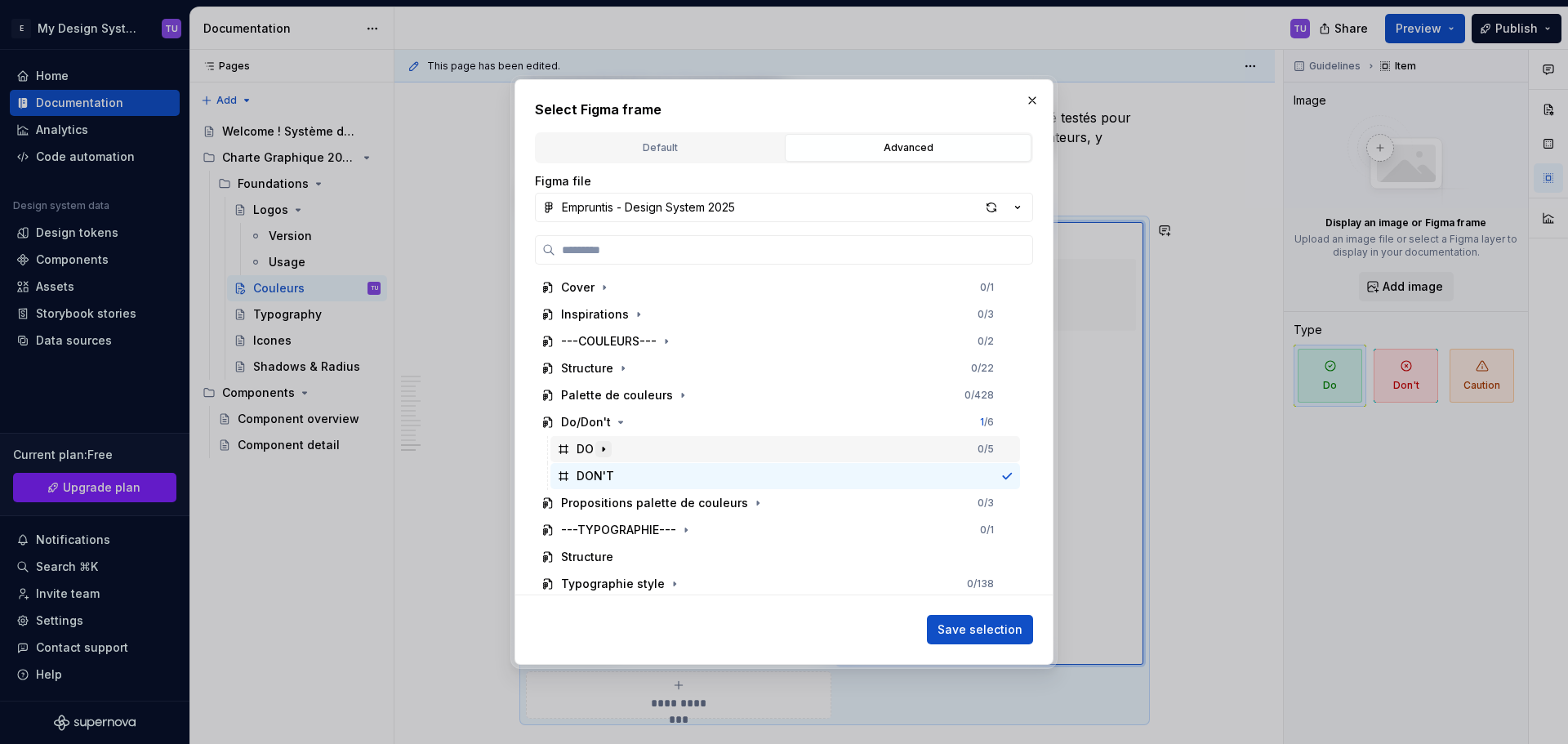
click at [601, 445] on icon "button" at bounding box center [603, 448] width 13 height 13
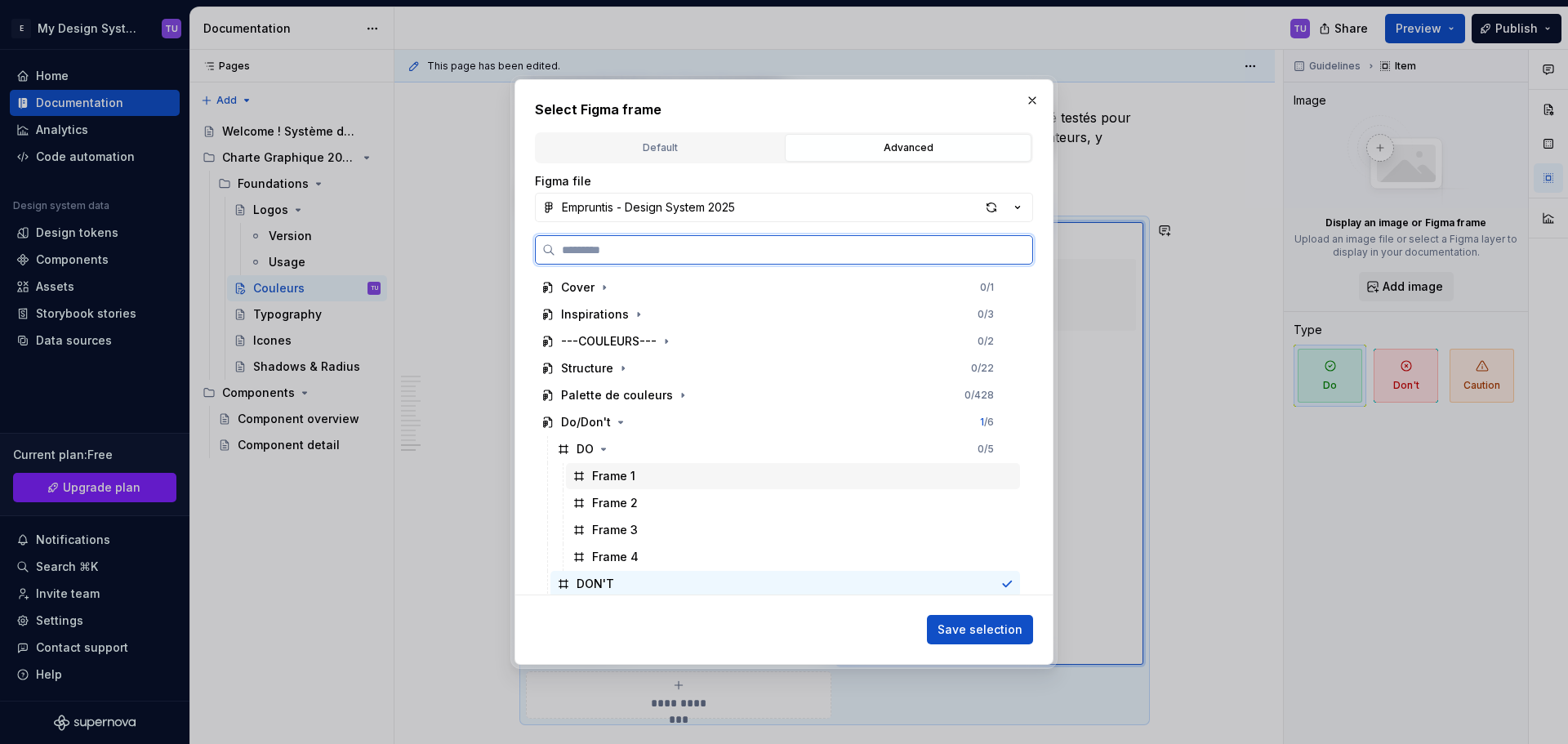
click at [621, 477] on div "Frame 1" at bounding box center [613, 476] width 43 height 16
click at [638, 500] on div "Frame 2" at bounding box center [792, 503] width 454 height 26
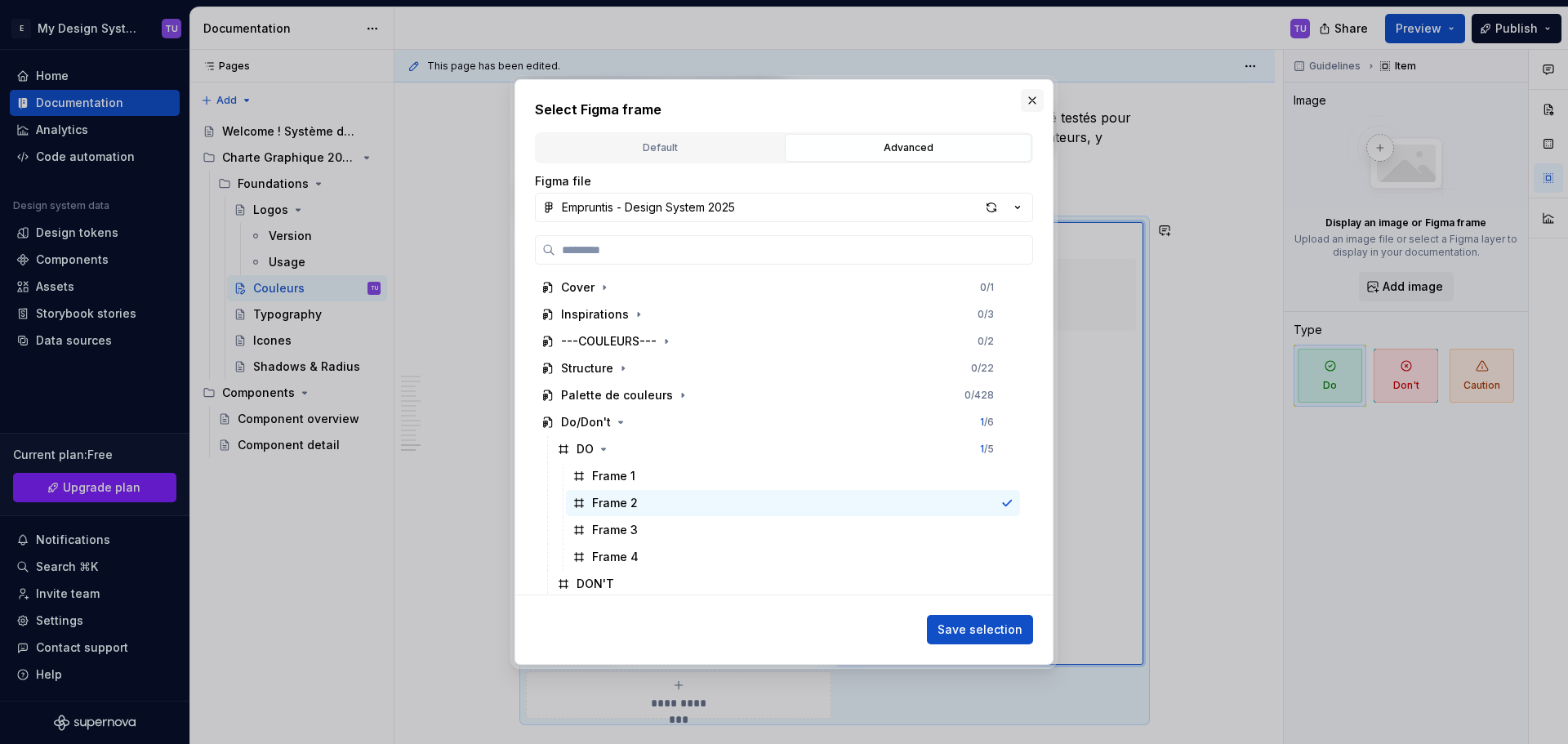
click at [1029, 103] on button "button" at bounding box center [1032, 100] width 23 height 23
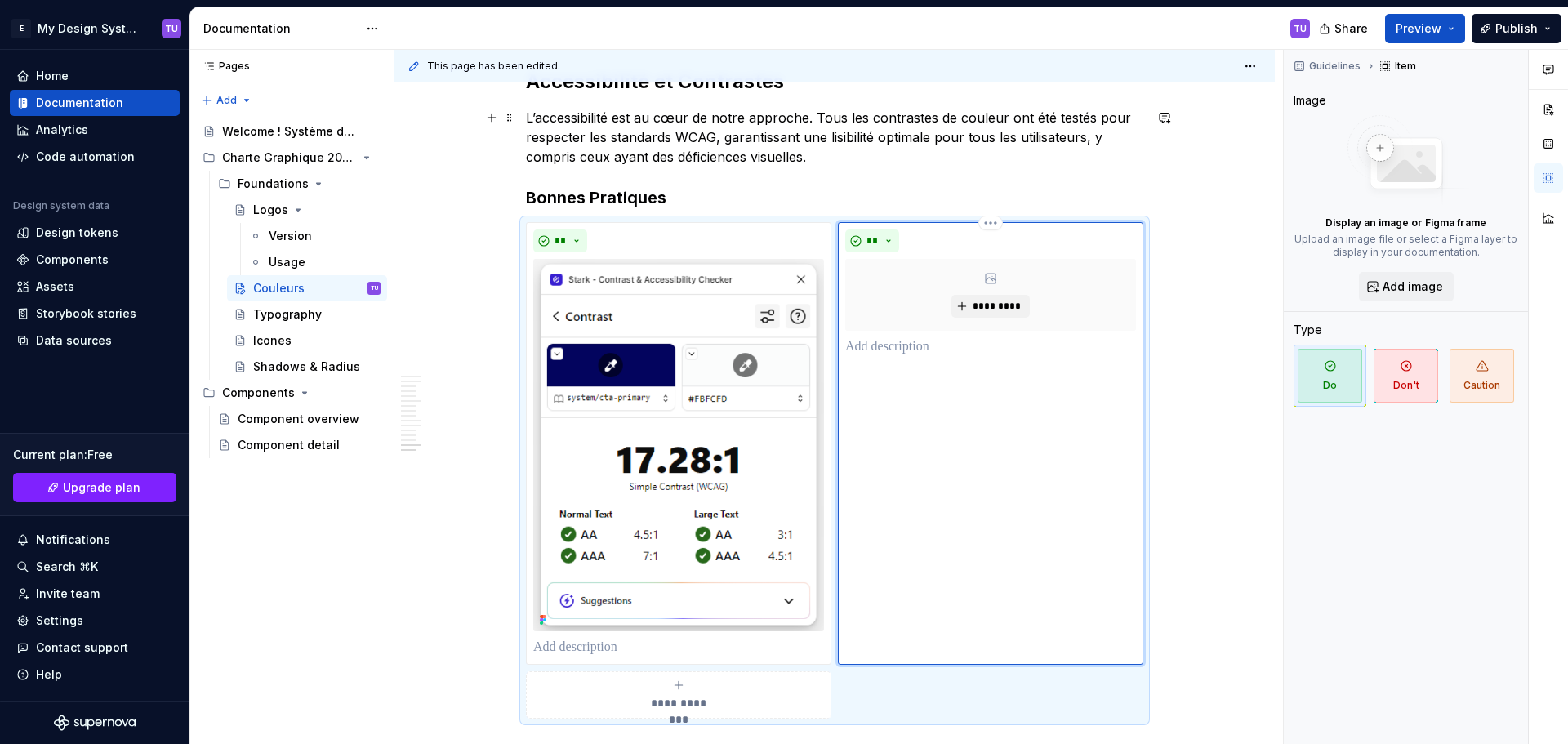
click at [1491, 20] on button "Publish" at bounding box center [1516, 28] width 90 height 30
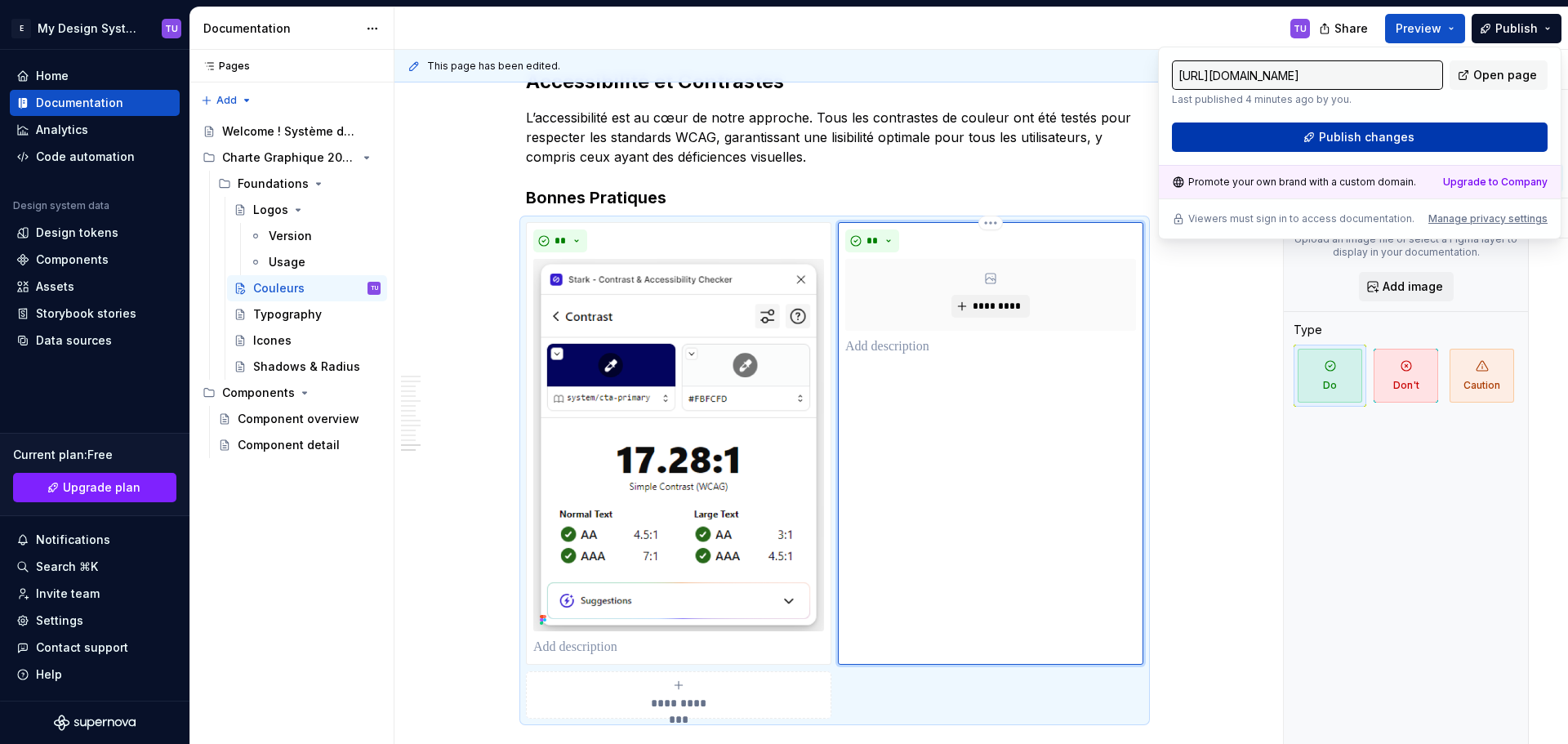
click at [1420, 138] on button "Publish changes" at bounding box center [1359, 137] width 375 height 30
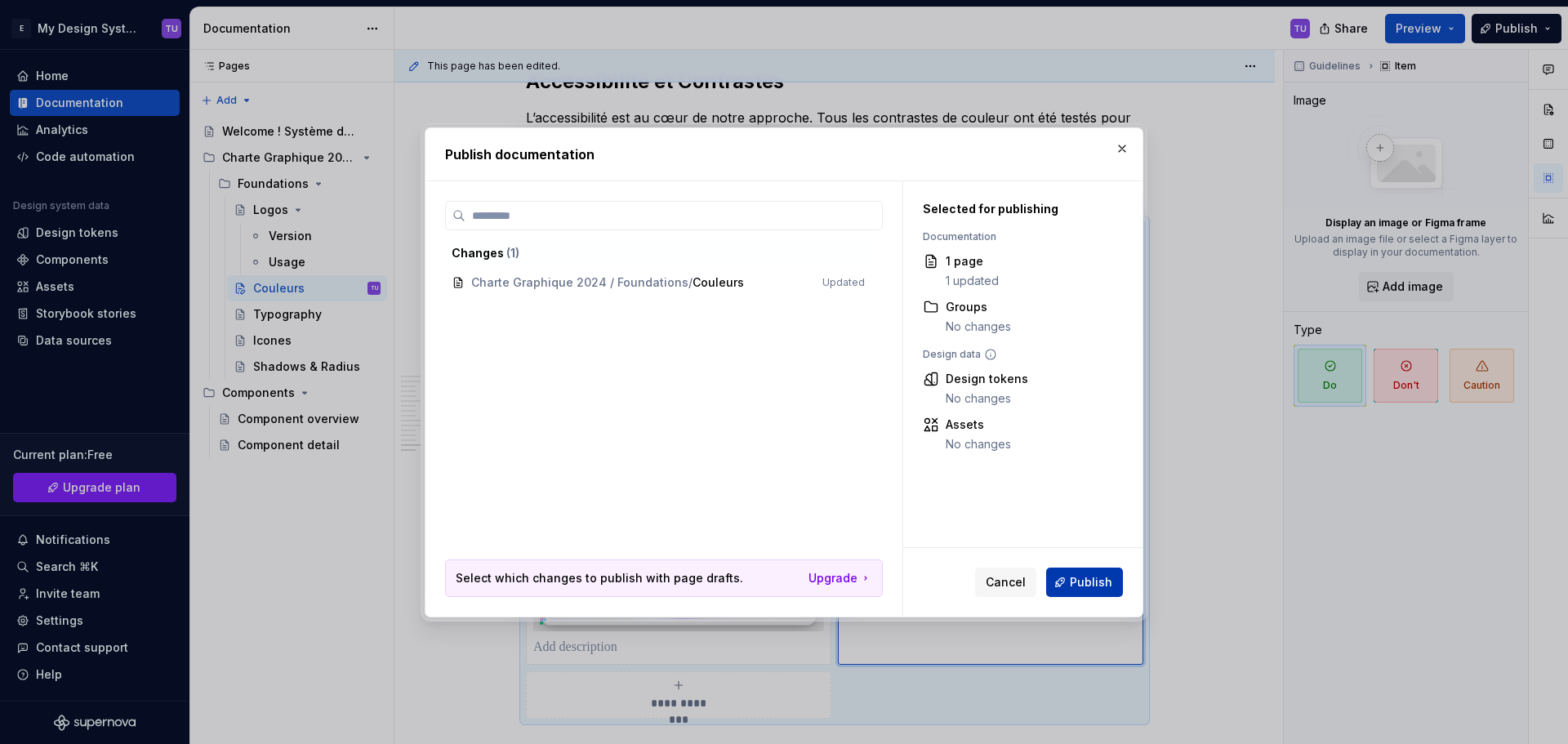
click at [1086, 578] on span "Publish" at bounding box center [1091, 582] width 42 height 16
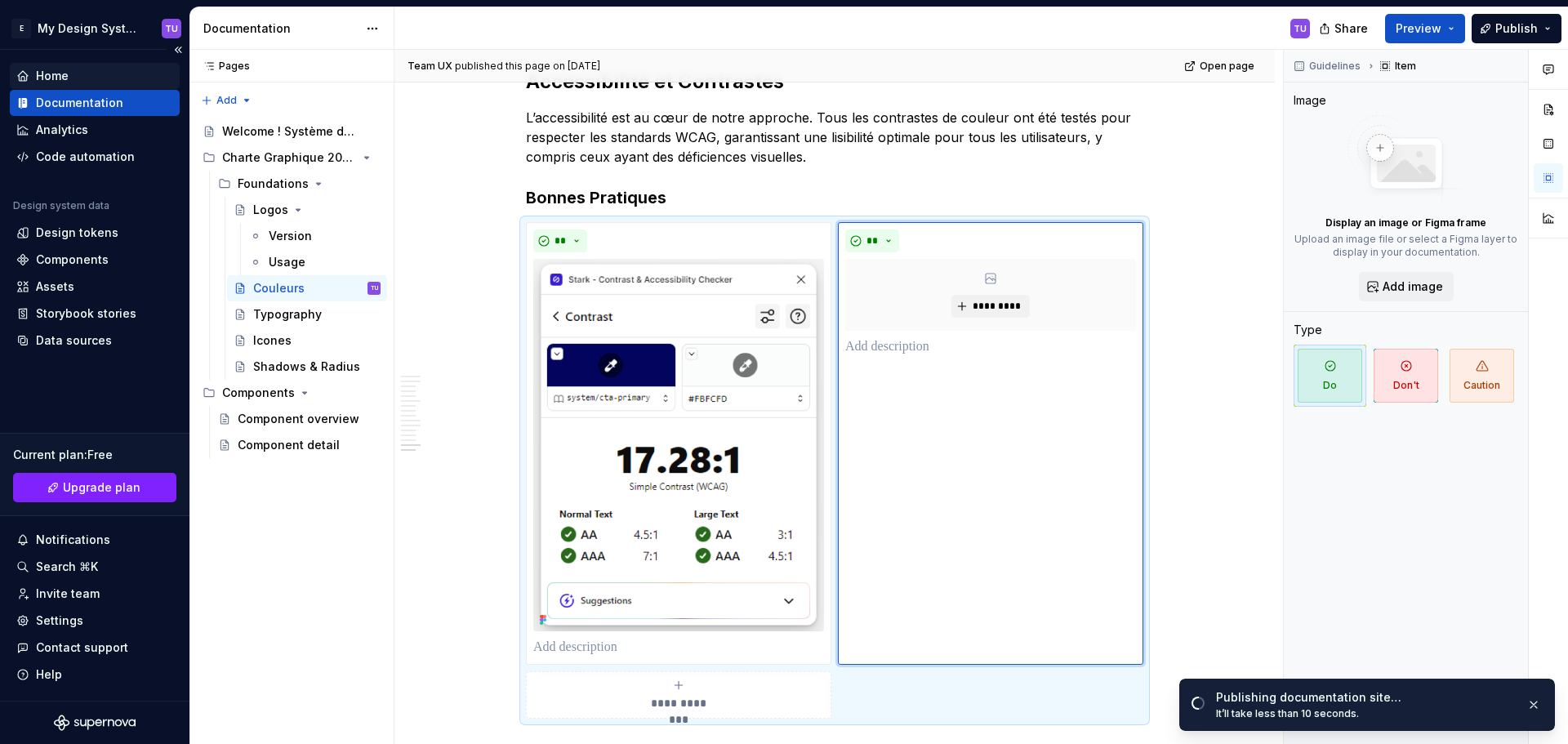
click at [59, 64] on div "Home" at bounding box center [95, 76] width 170 height 26
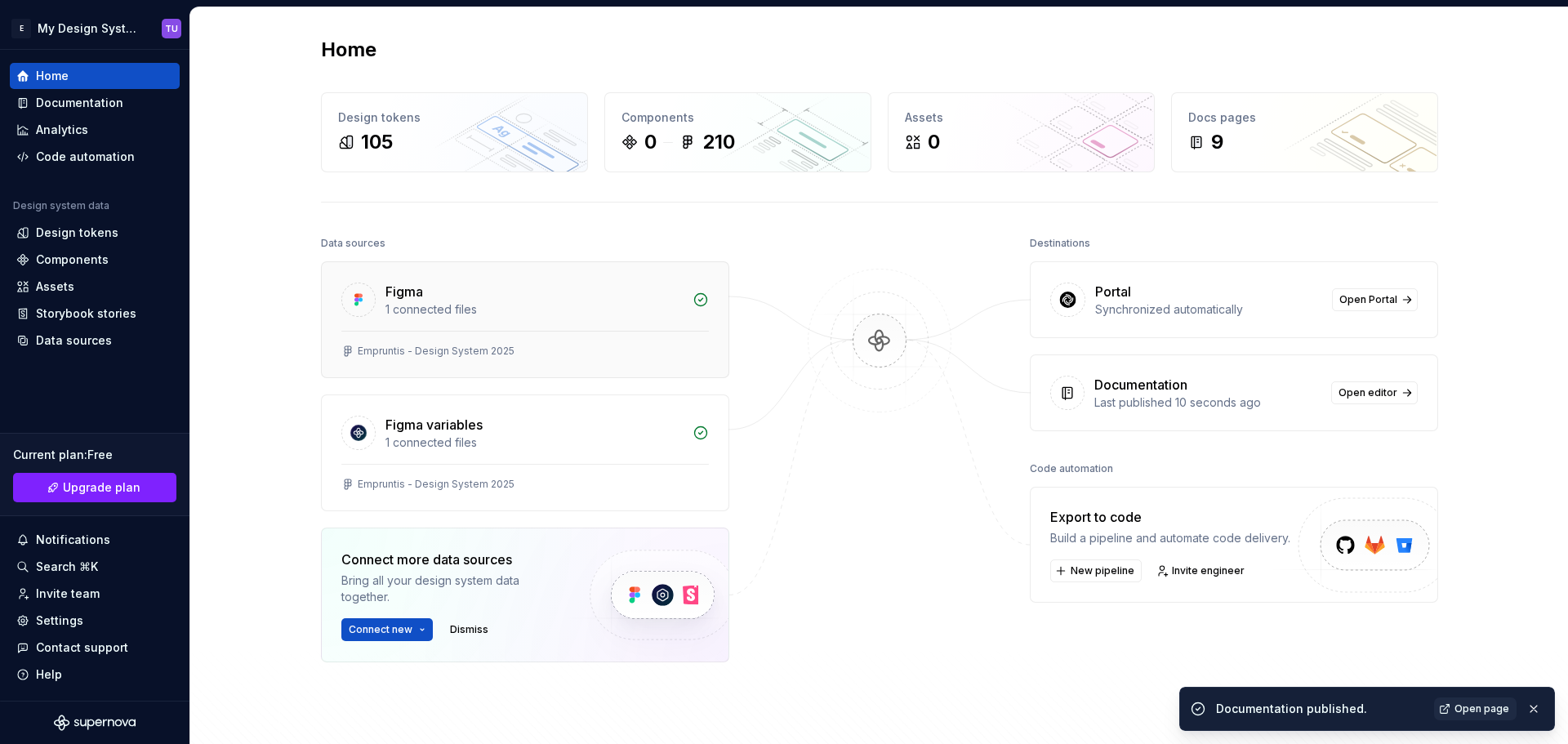
click at [553, 310] on div "1 connected files" at bounding box center [534, 309] width 297 height 16
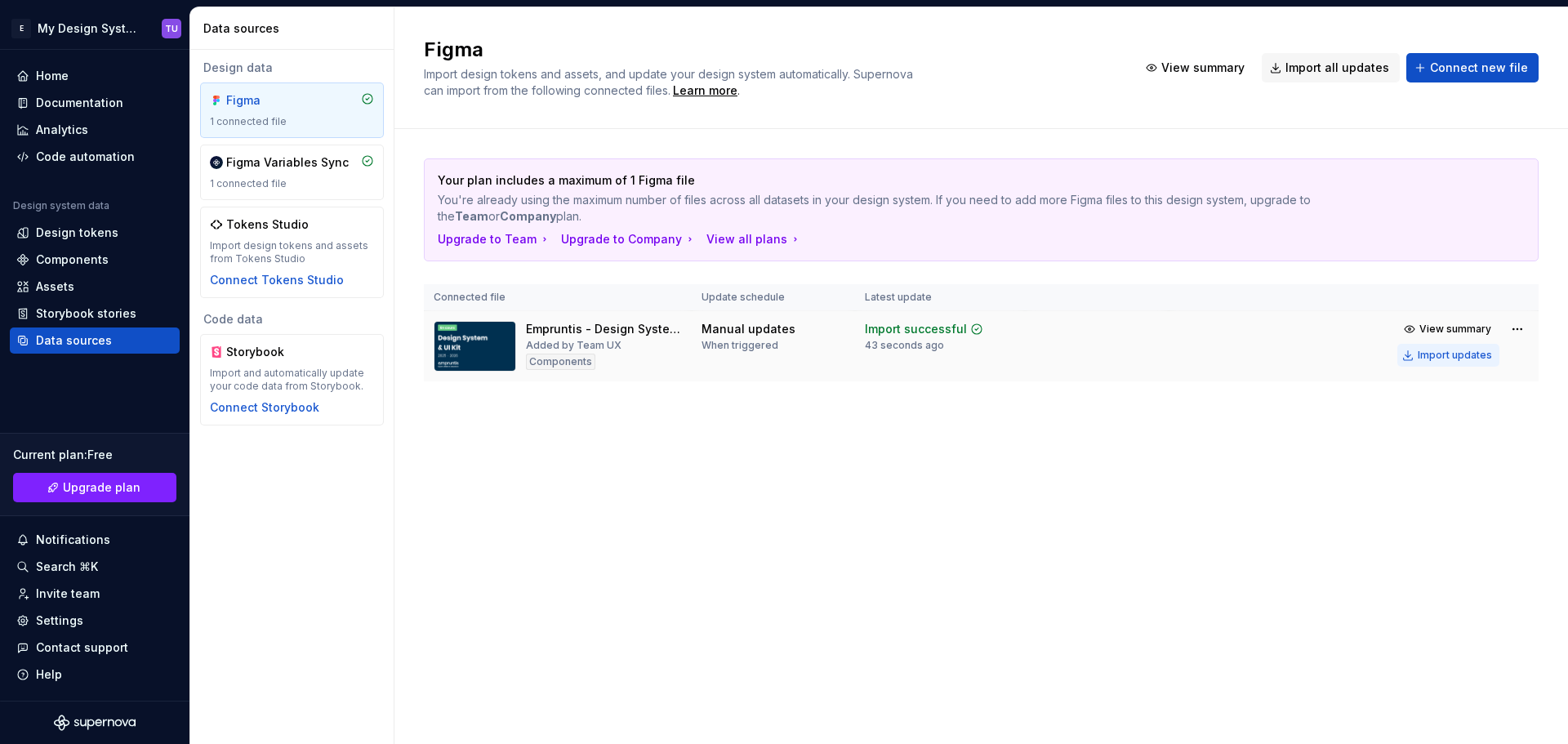
click at [1464, 352] on div "Import updates" at bounding box center [1454, 354] width 74 height 13
click at [852, 494] on div "Figma Import design tokens and assets, and update your design system automatica…" at bounding box center [980, 375] width 1173 height 736
click at [78, 106] on div "Documentation" at bounding box center [79, 103] width 87 height 16
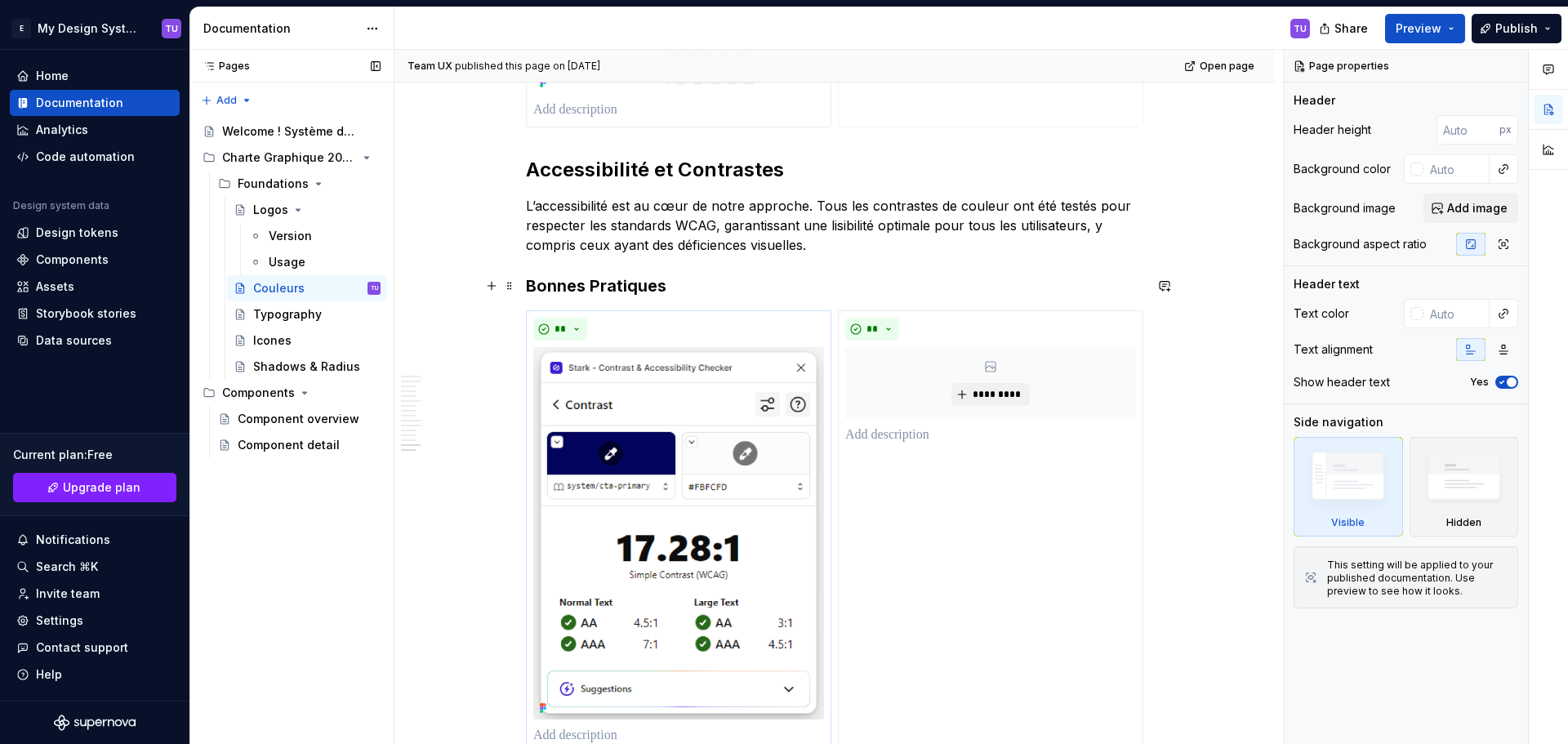
scroll to position [4780, 0]
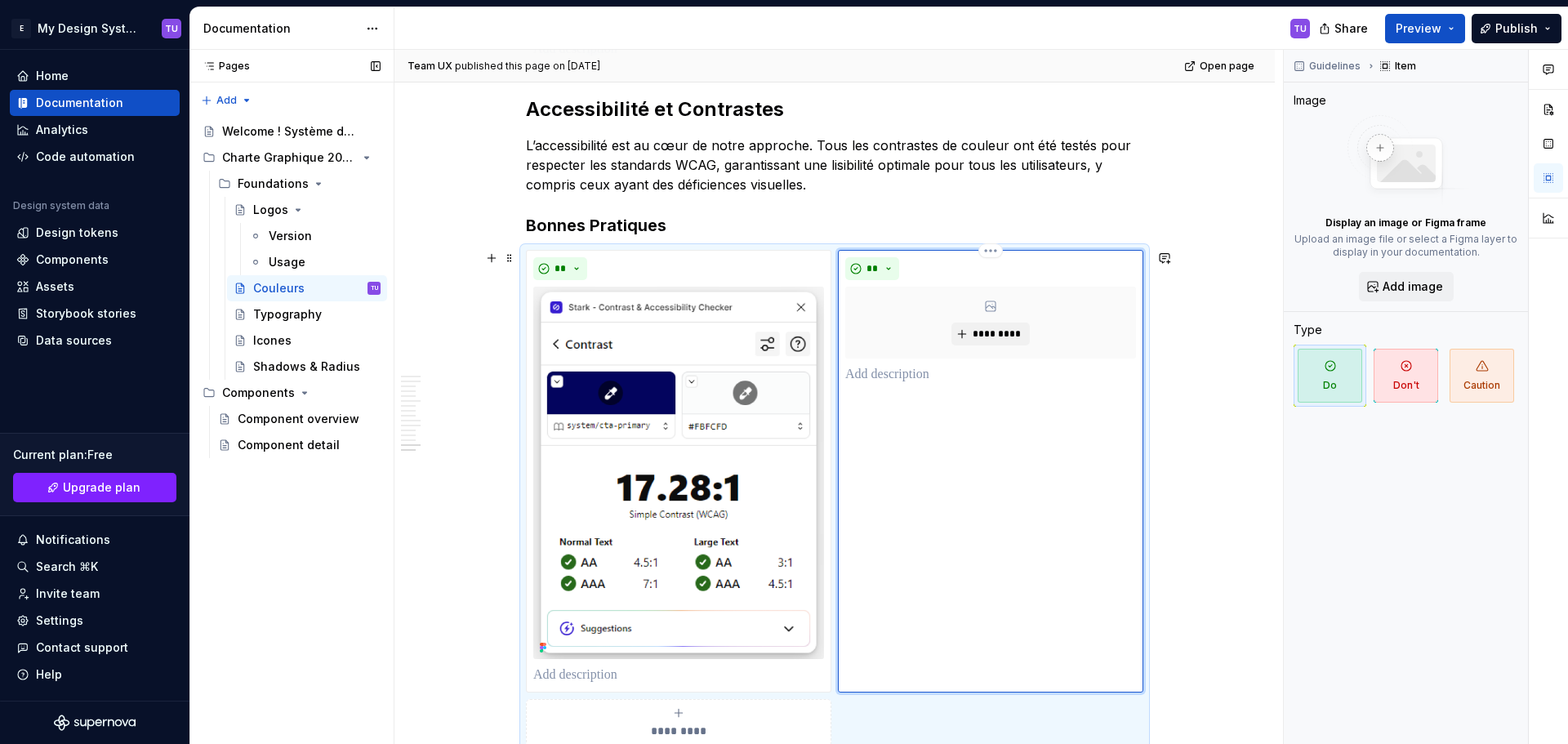
click at [979, 309] on div "*********" at bounding box center [990, 322] width 290 height 72
click at [984, 324] on button "*********" at bounding box center [990, 334] width 77 height 23
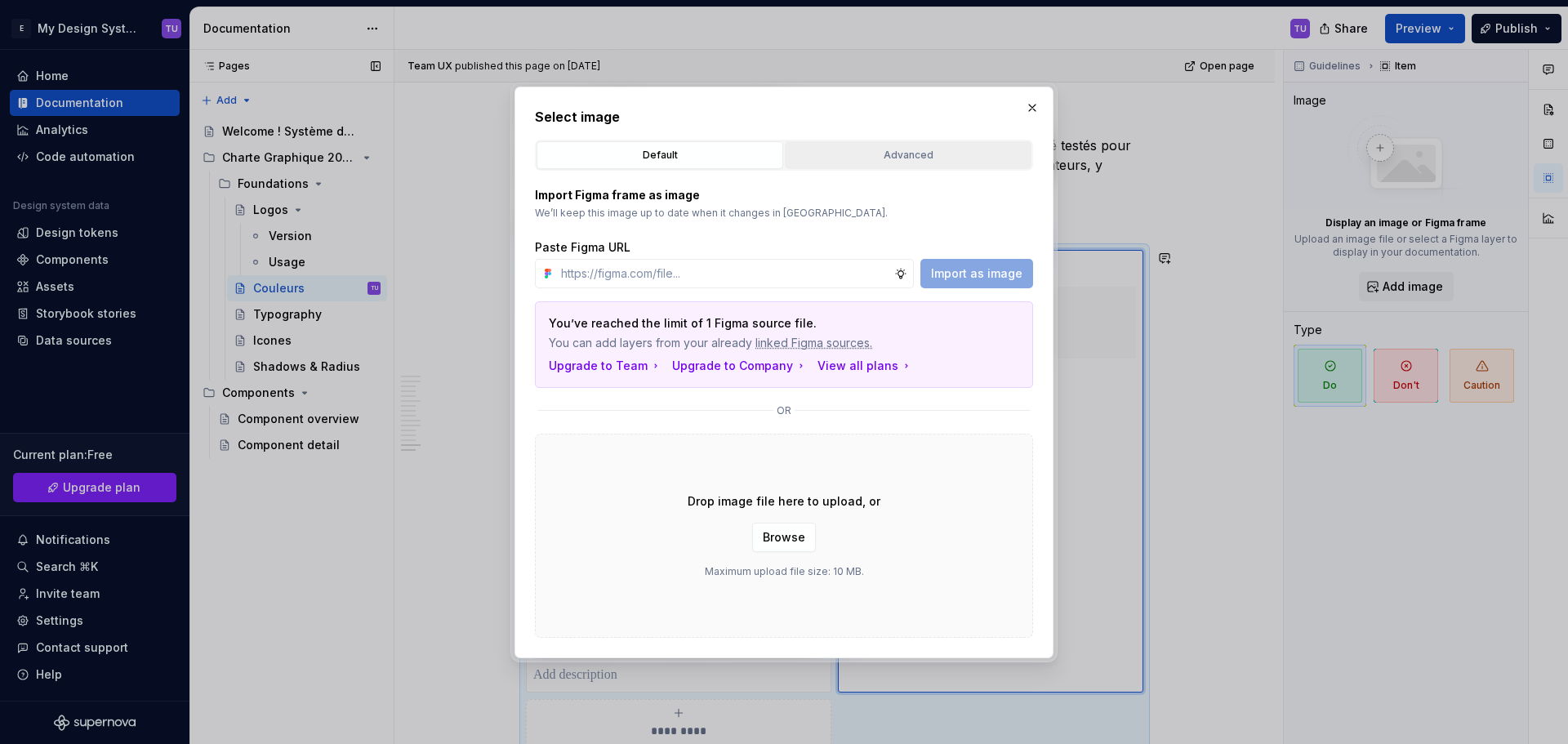
click at [933, 165] on button "Advanced" at bounding box center [908, 155] width 246 height 28
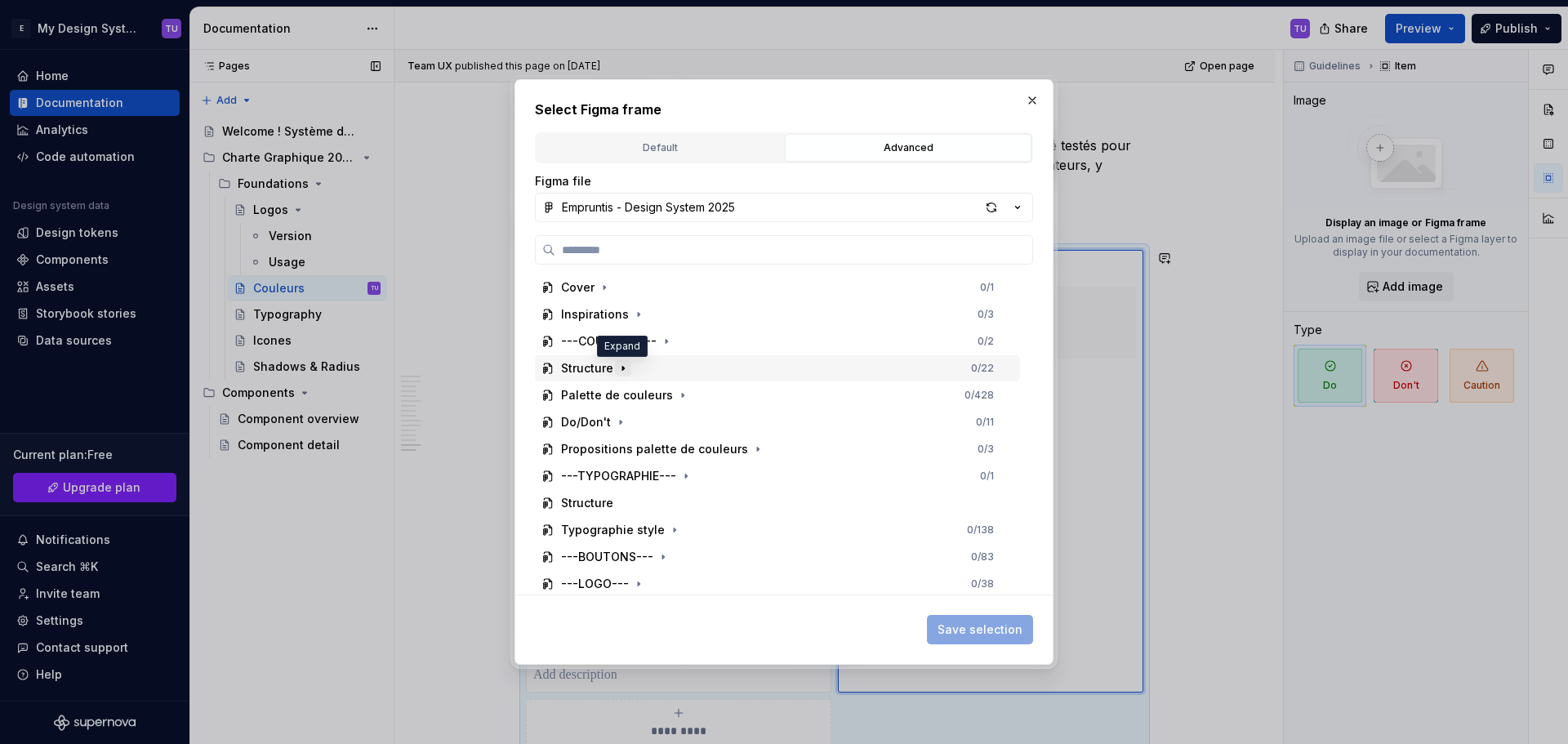
click at [619, 369] on icon "button" at bounding box center [623, 368] width 13 height 13
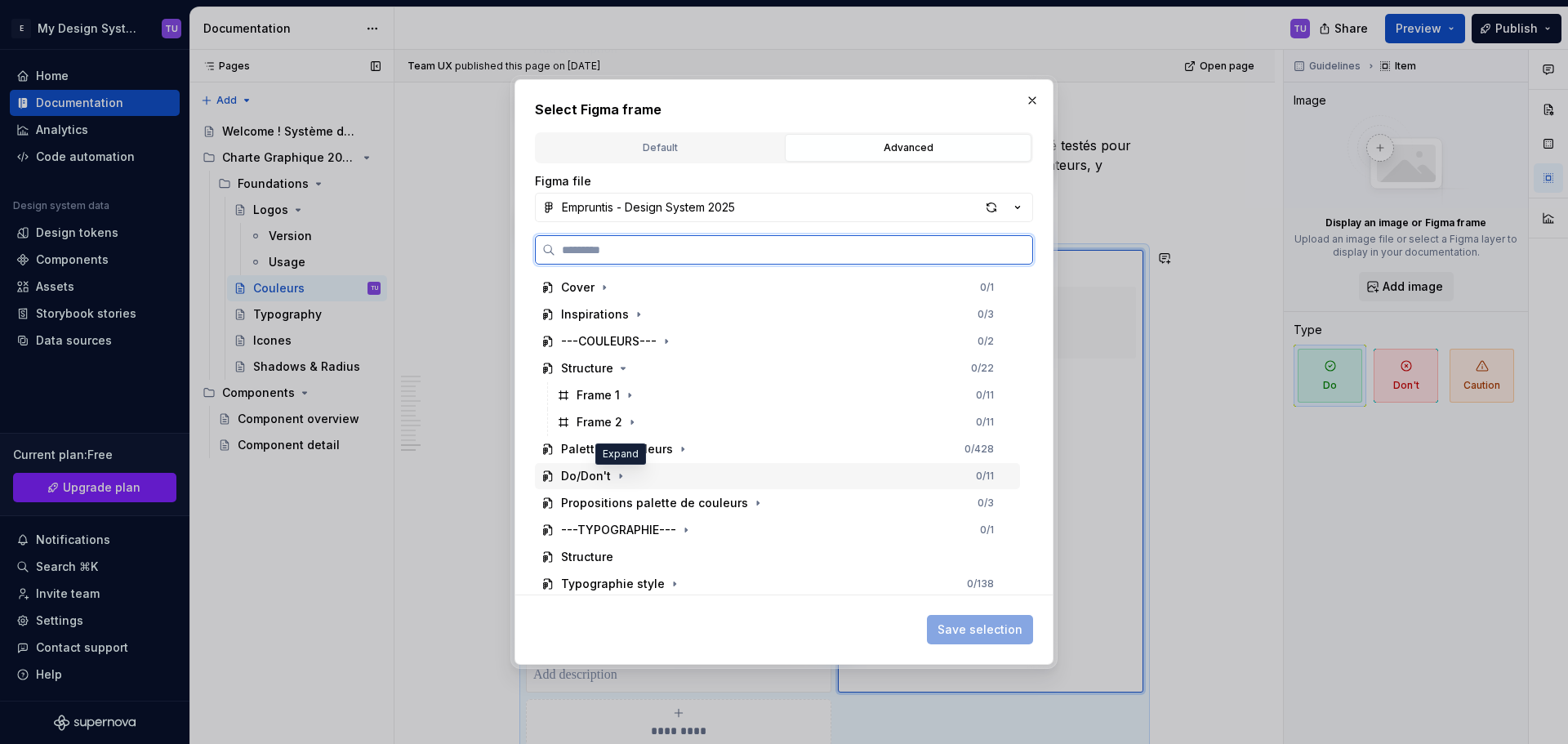
click at [618, 465] on div "Do/Don't 0 / 11" at bounding box center [777, 476] width 485 height 26
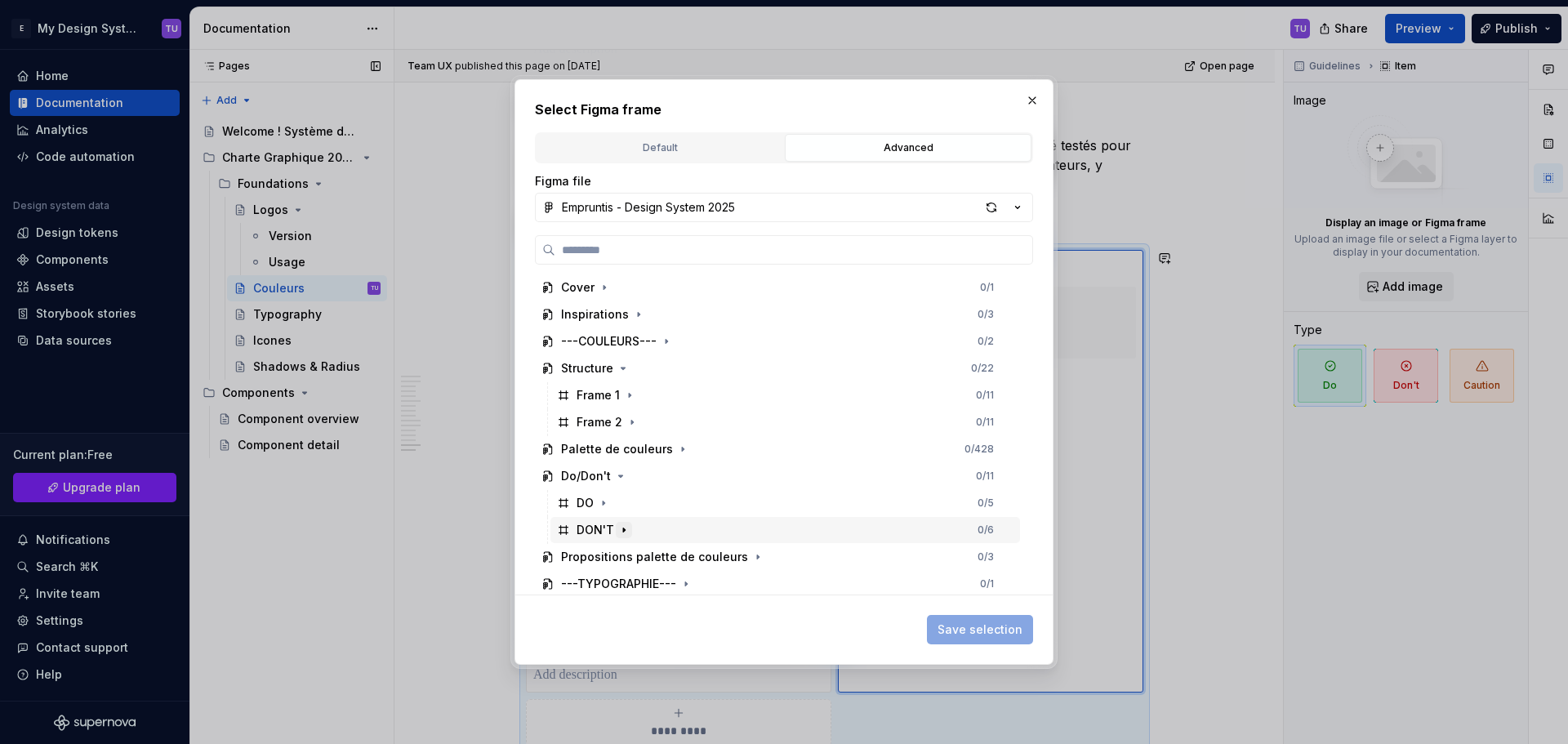
click at [624, 533] on icon "button" at bounding box center [623, 529] width 13 height 13
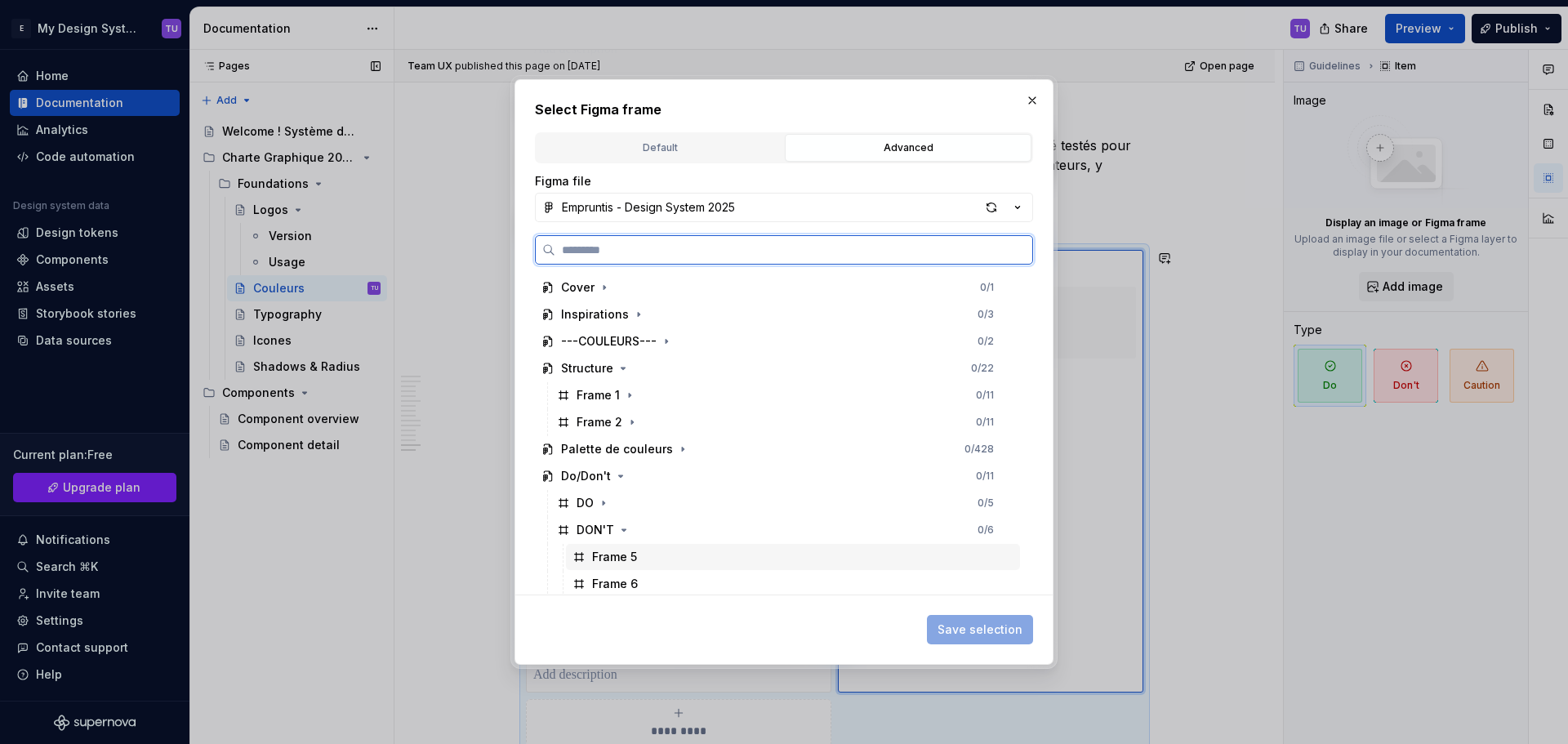
click at [635, 560] on div "Frame 5" at bounding box center [614, 556] width 45 height 16
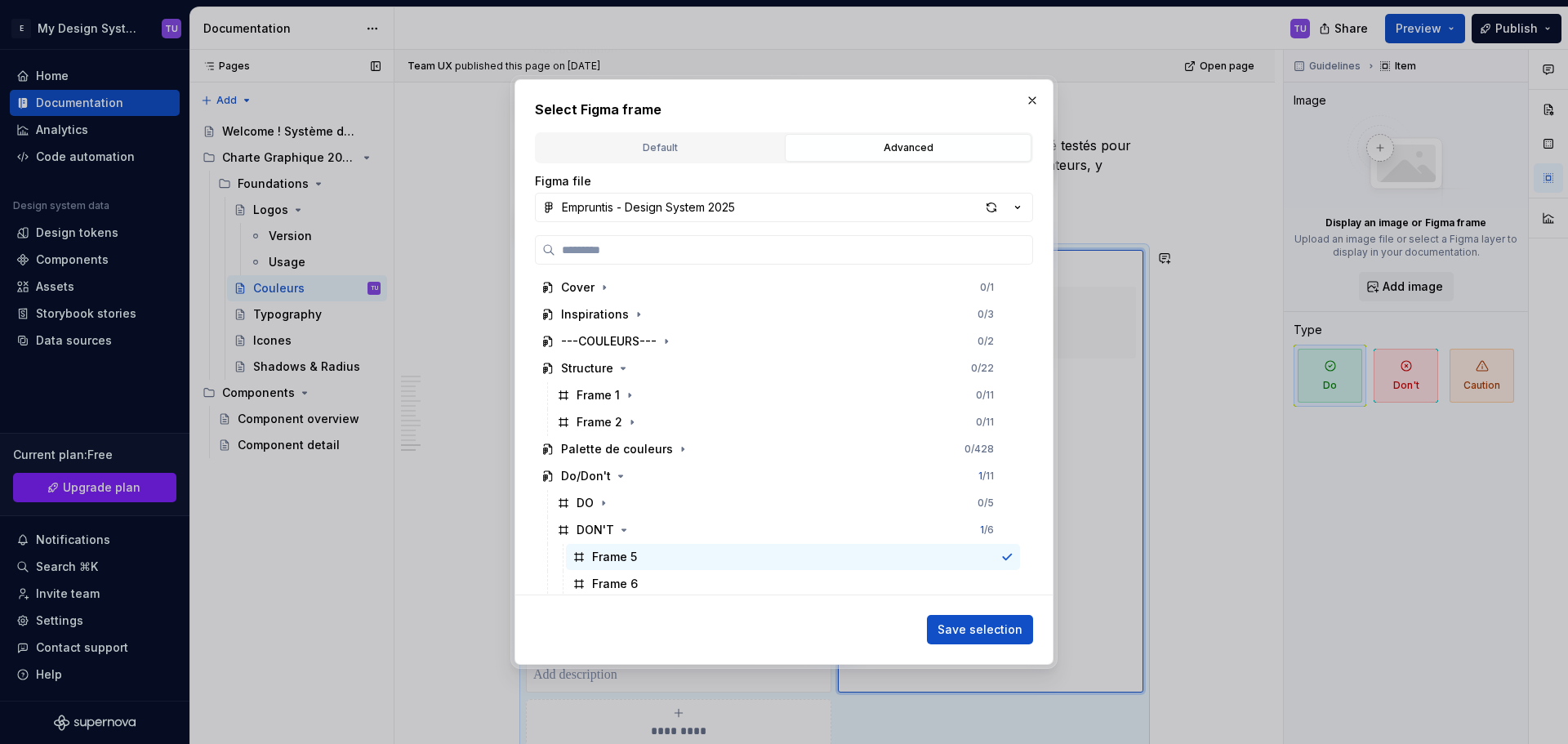
click at [977, 632] on span "Save selection" at bounding box center [979, 628] width 85 height 16
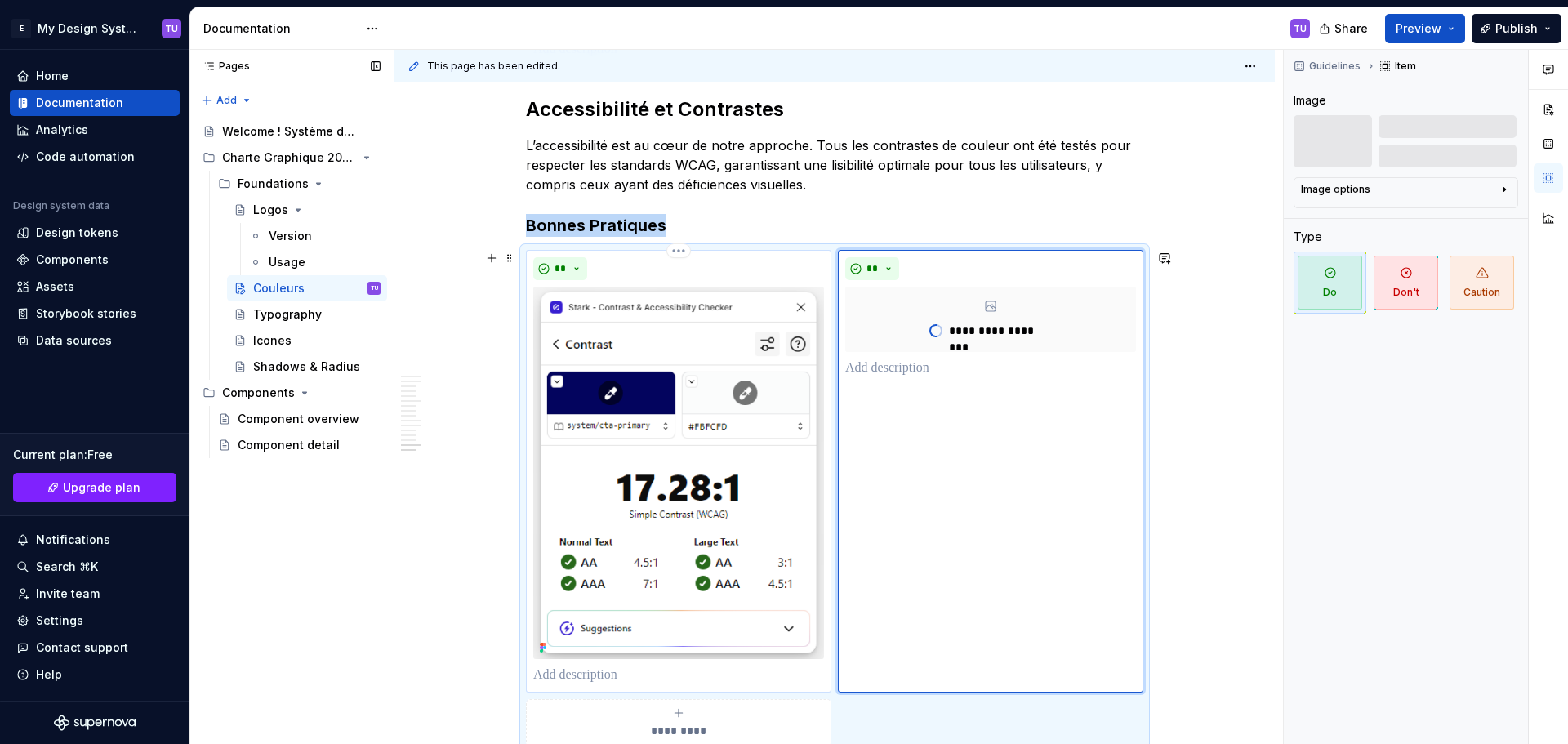
scroll to position [4943, 0]
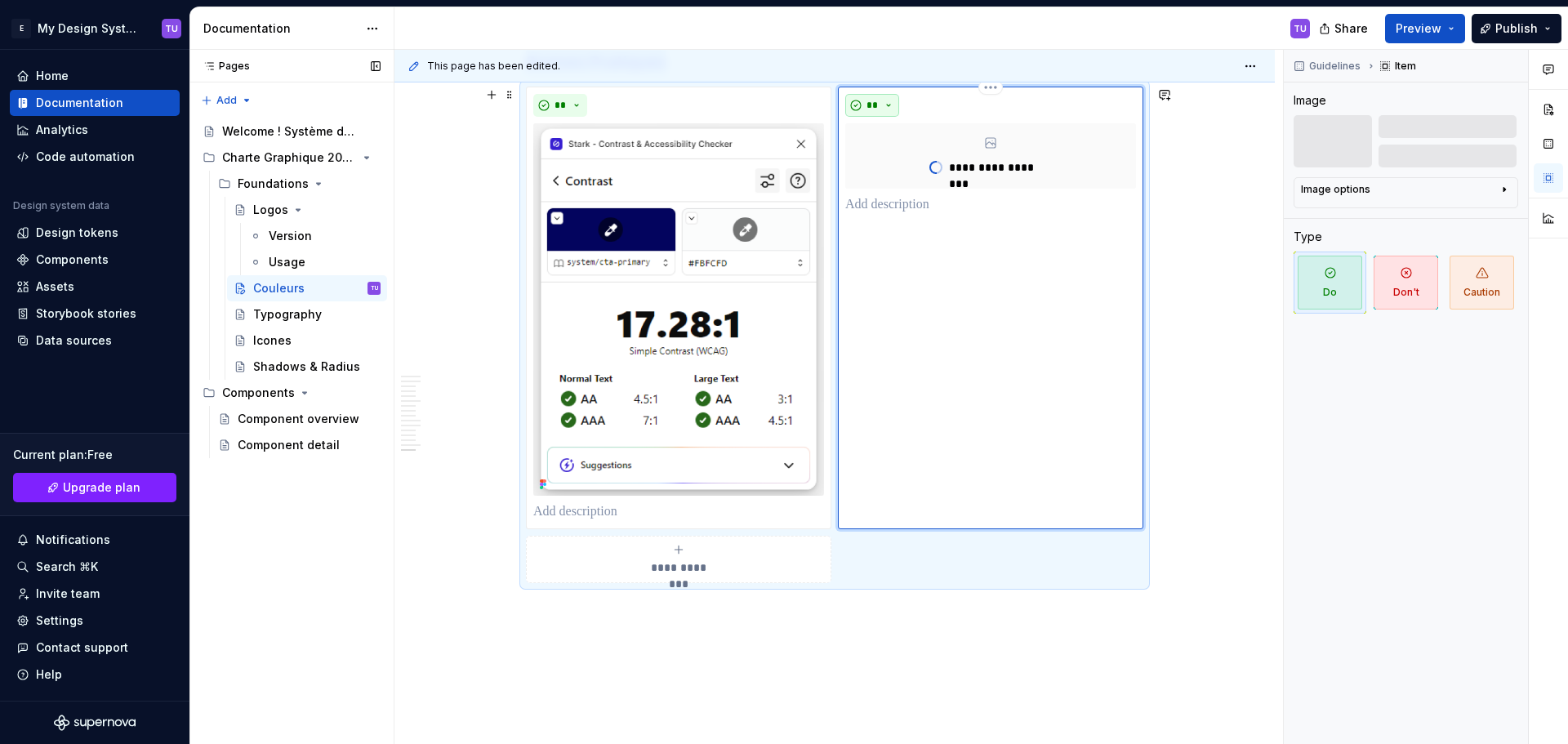
click at [890, 109] on button "**" at bounding box center [871, 105] width 54 height 23
click at [895, 163] on div "Don't" at bounding box center [910, 163] width 31 height 16
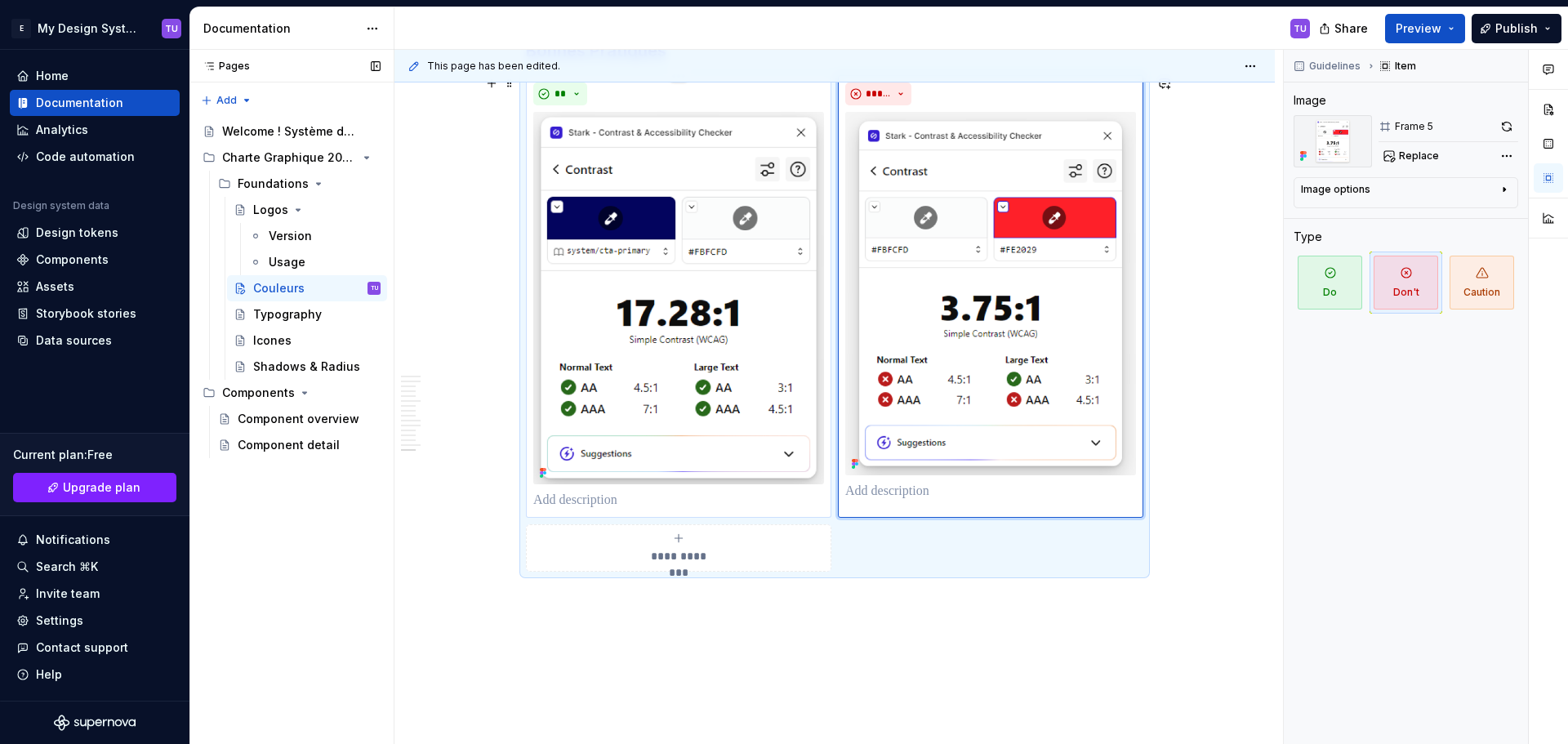
scroll to position [4978, 0]
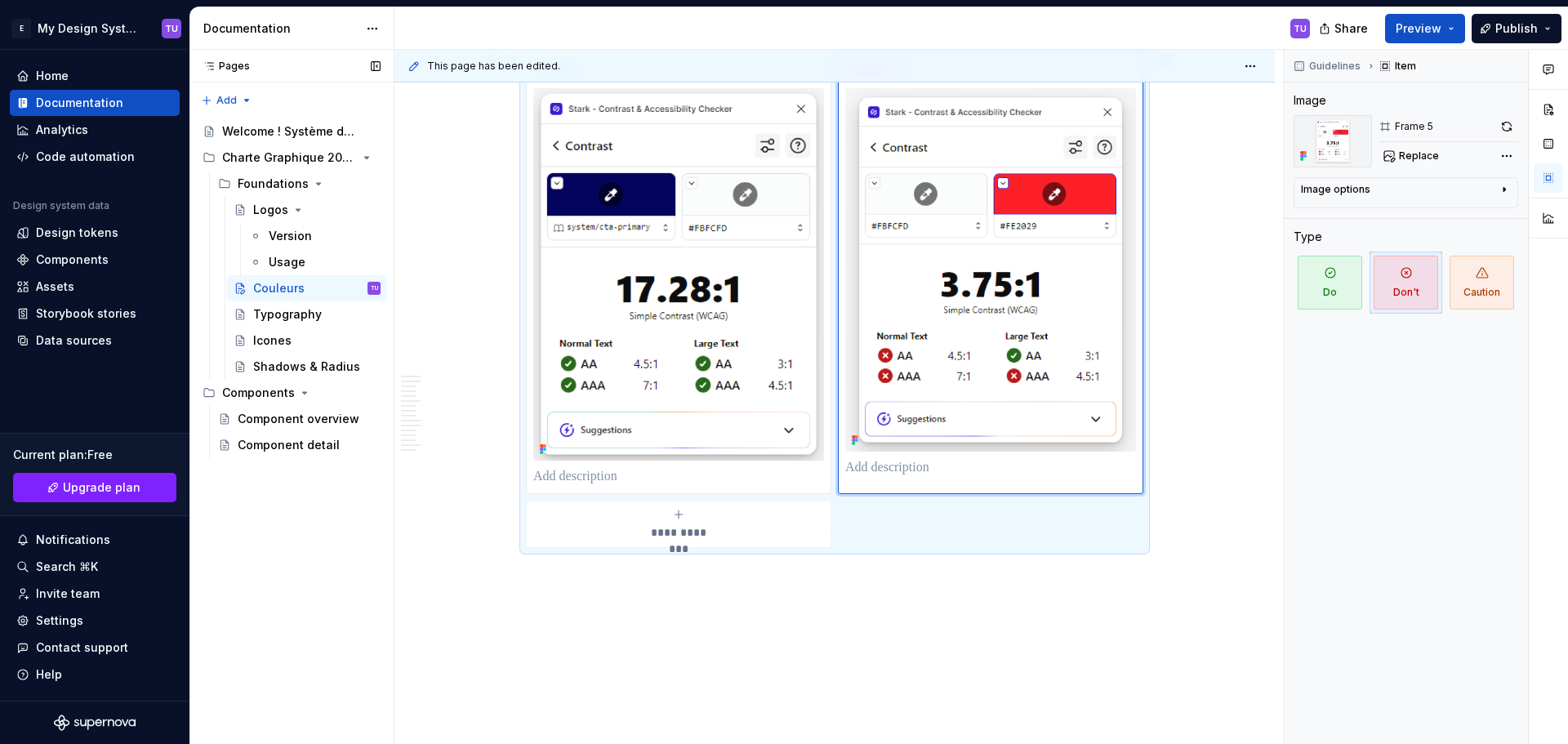
click at [696, 527] on span "**********" at bounding box center [679, 532] width 75 height 16
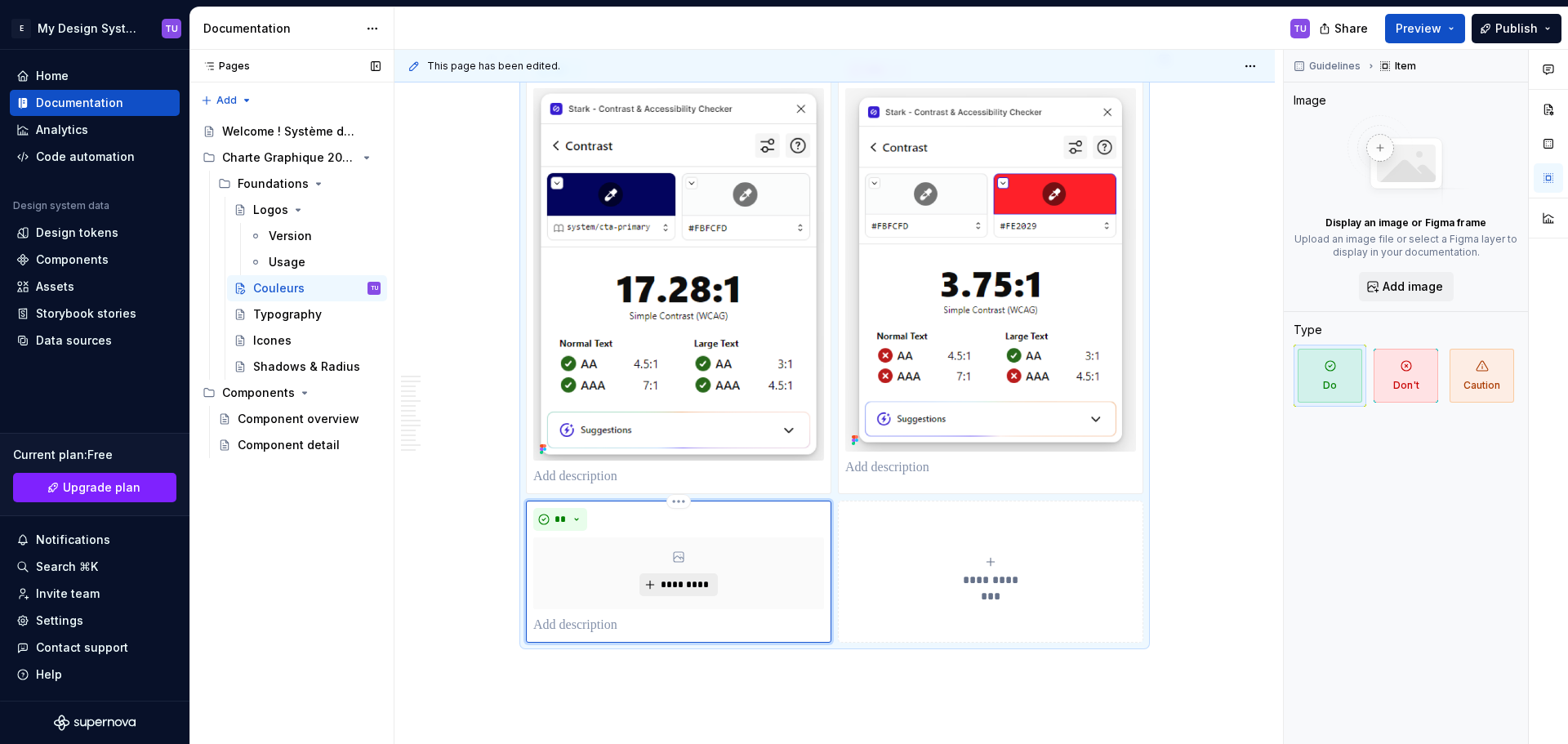
click at [670, 582] on span "*********" at bounding box center [685, 584] width 50 height 13
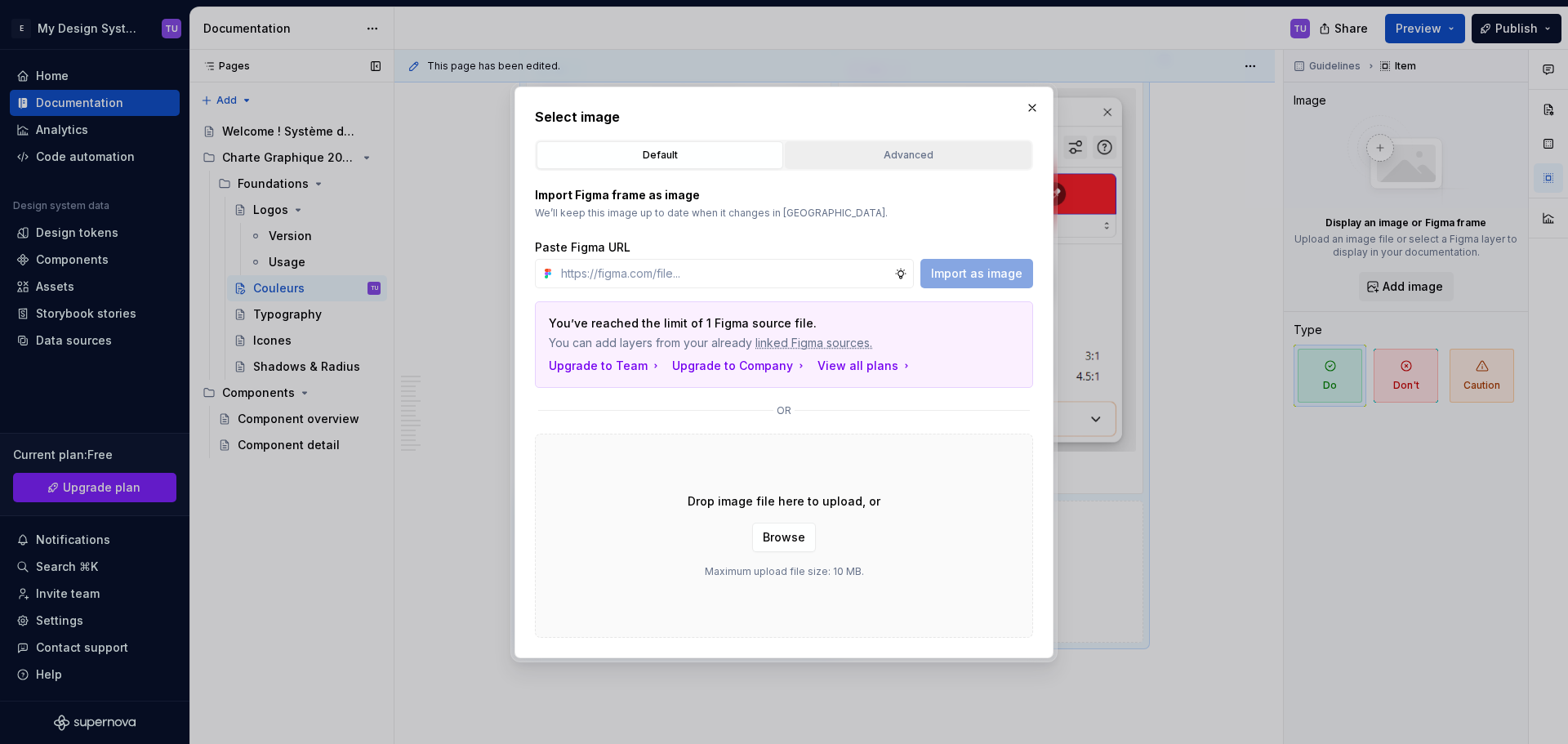
click at [885, 152] on div "Advanced" at bounding box center [907, 155] width 235 height 16
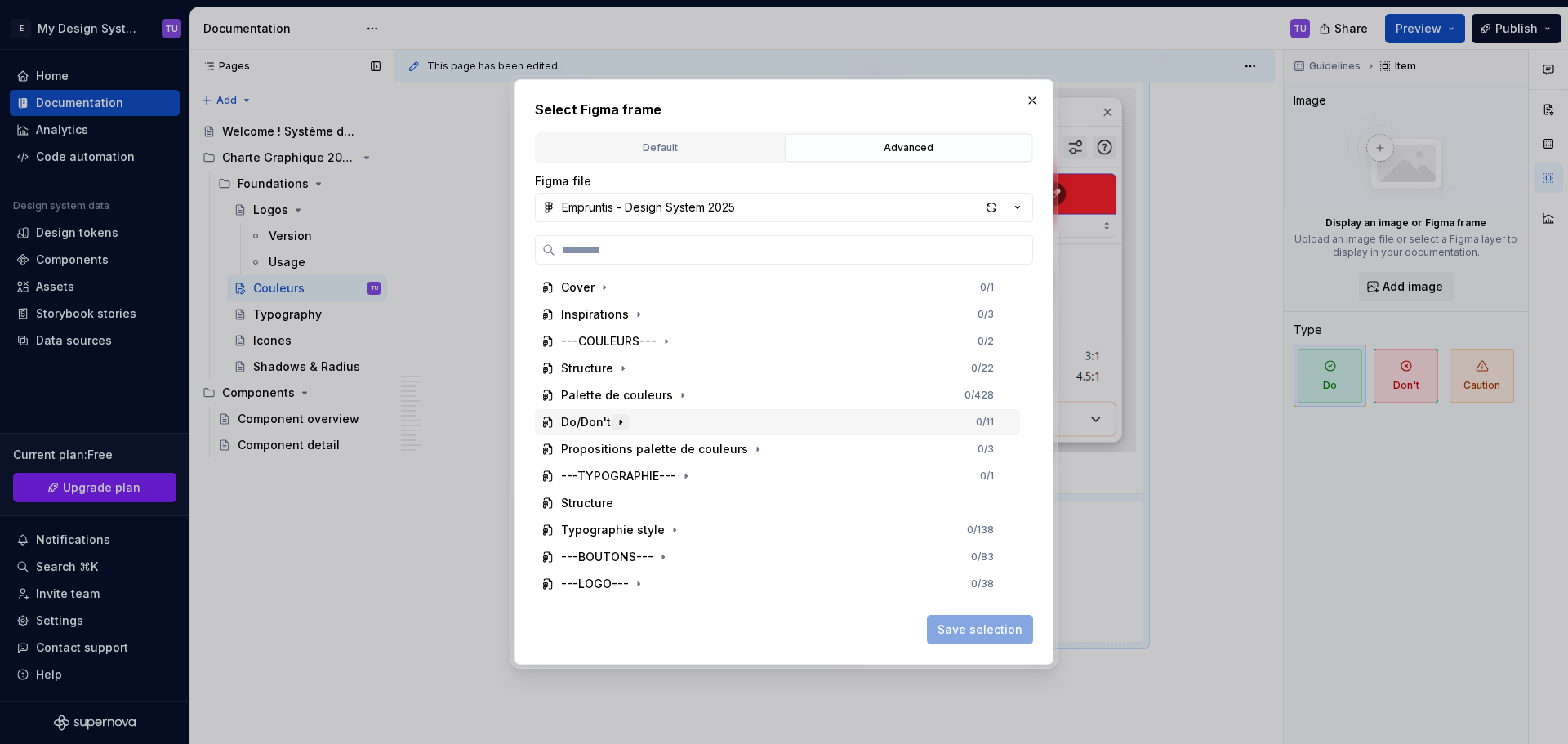
click at [624, 415] on icon "button" at bounding box center [620, 421] width 13 height 13
click at [601, 448] on icon "button" at bounding box center [603, 448] width 13 height 13
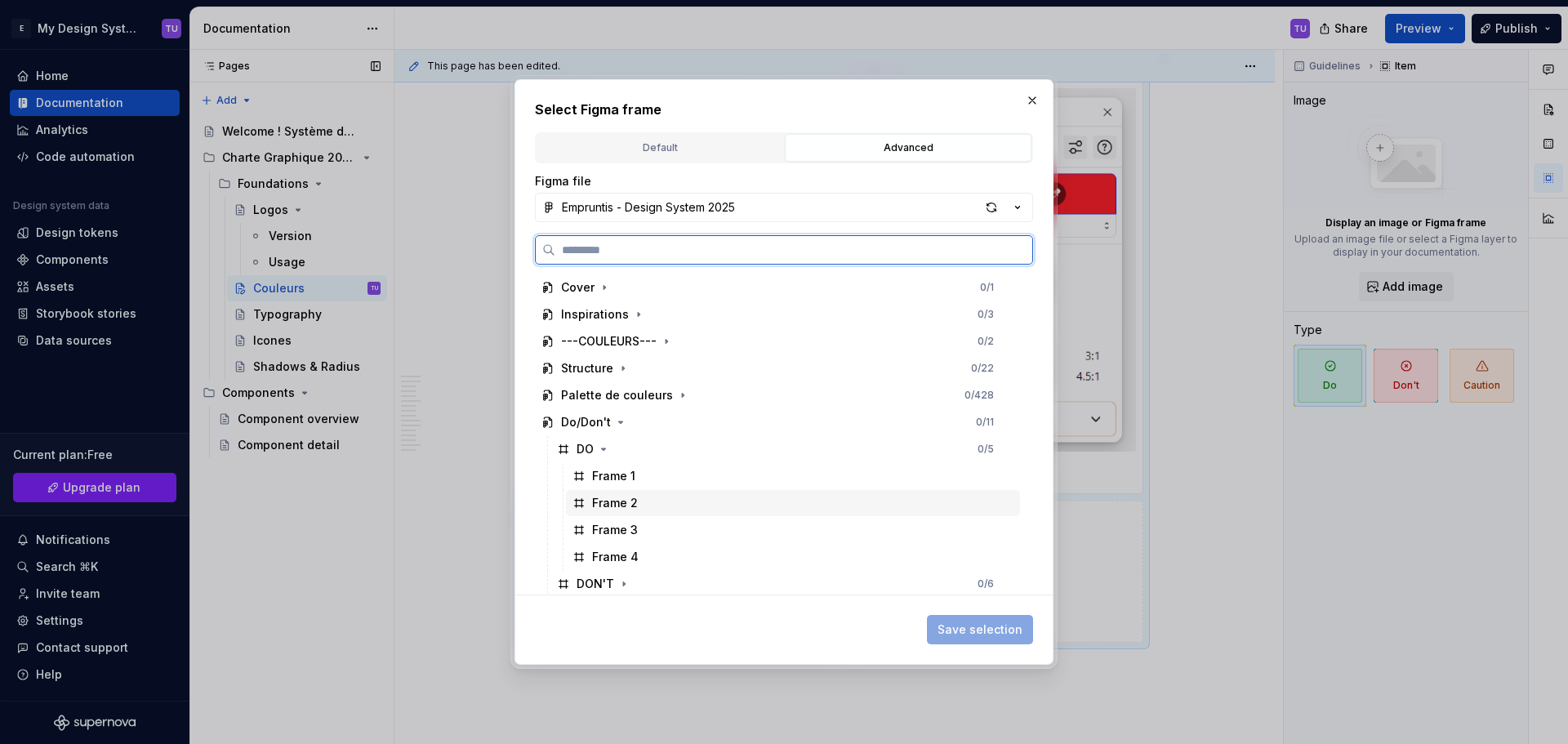
click at [632, 500] on div "Frame 2" at bounding box center [615, 502] width 46 height 16
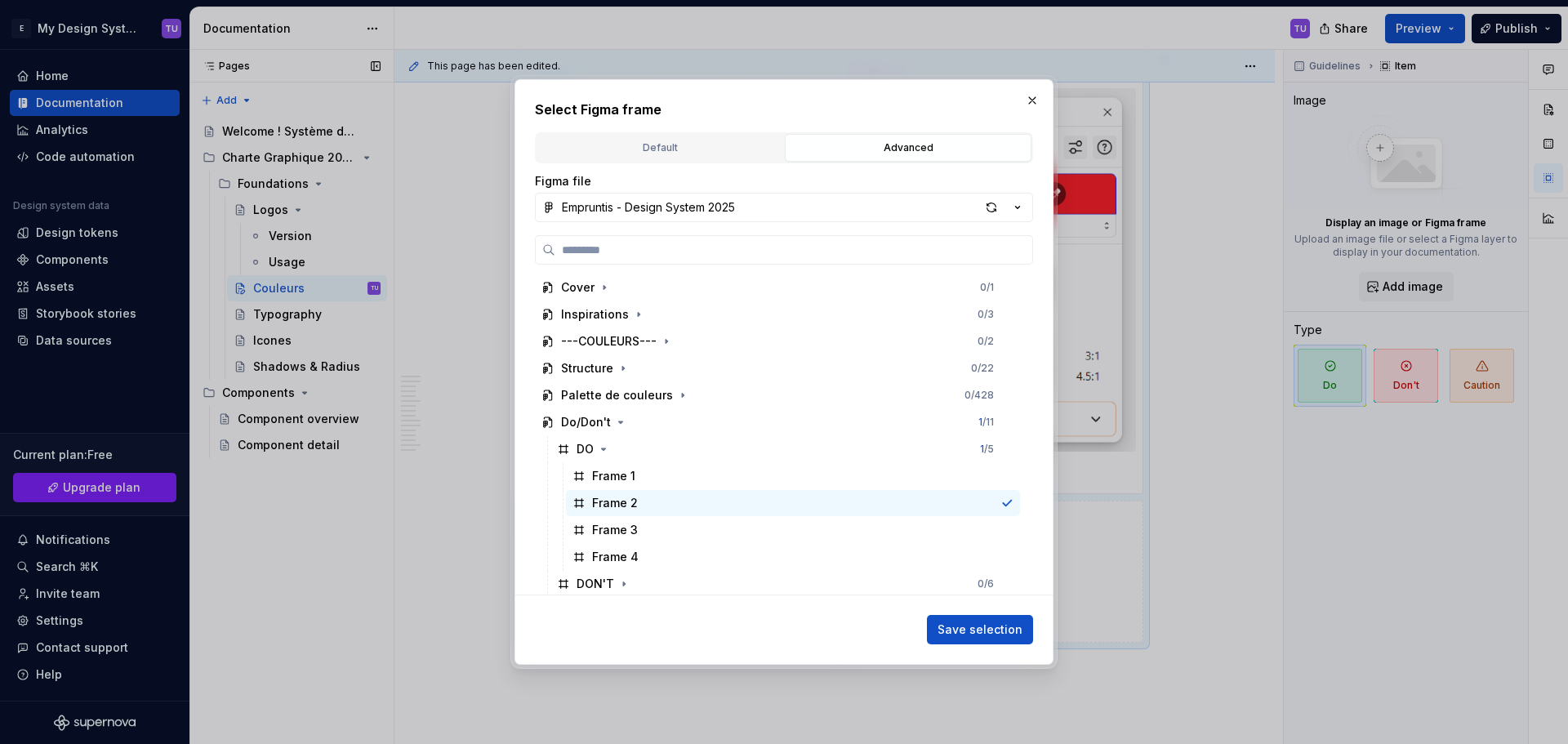
click at [944, 627] on span "Save selection" at bounding box center [979, 628] width 85 height 16
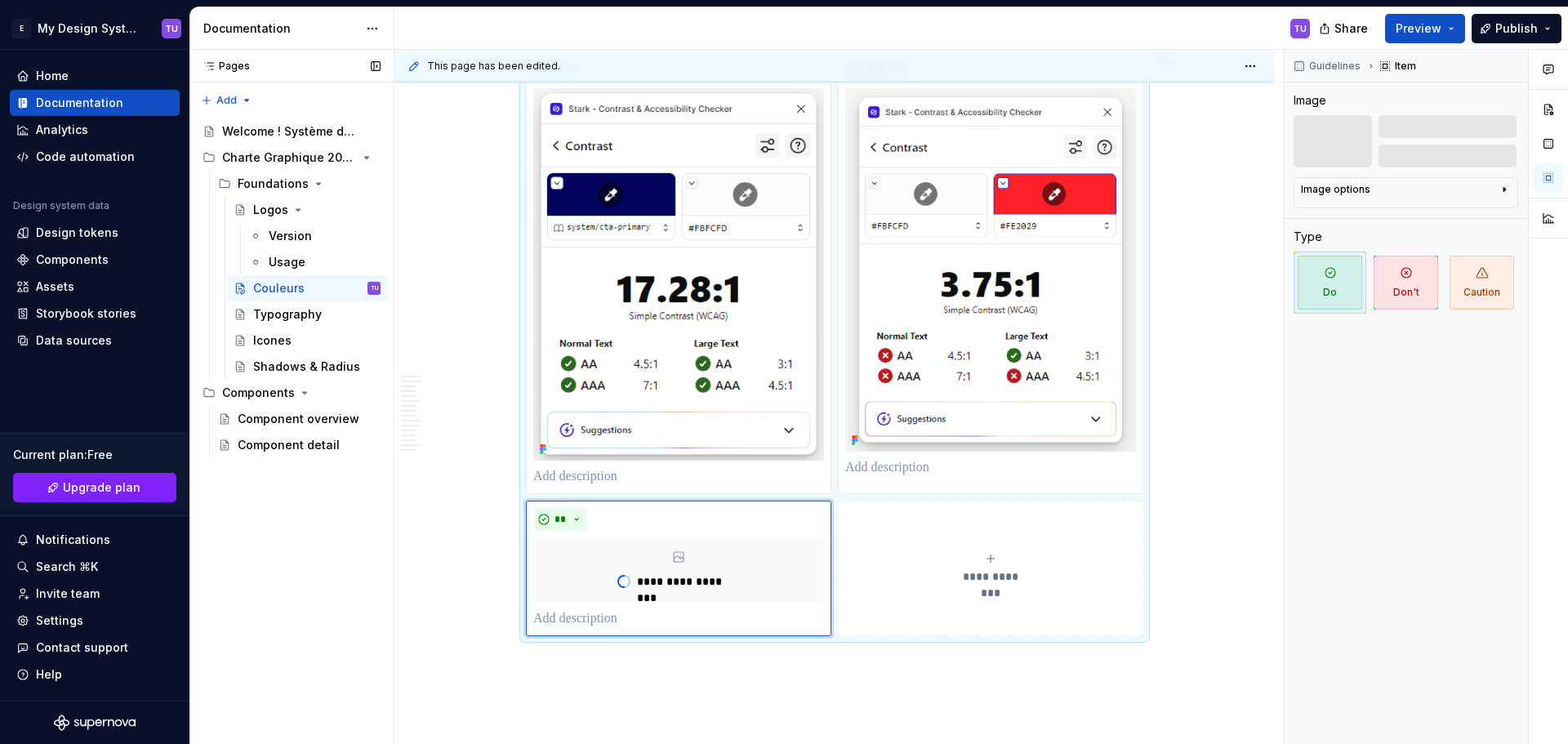
click at [991, 564] on icon "submit" at bounding box center [990, 558] width 13 height 13
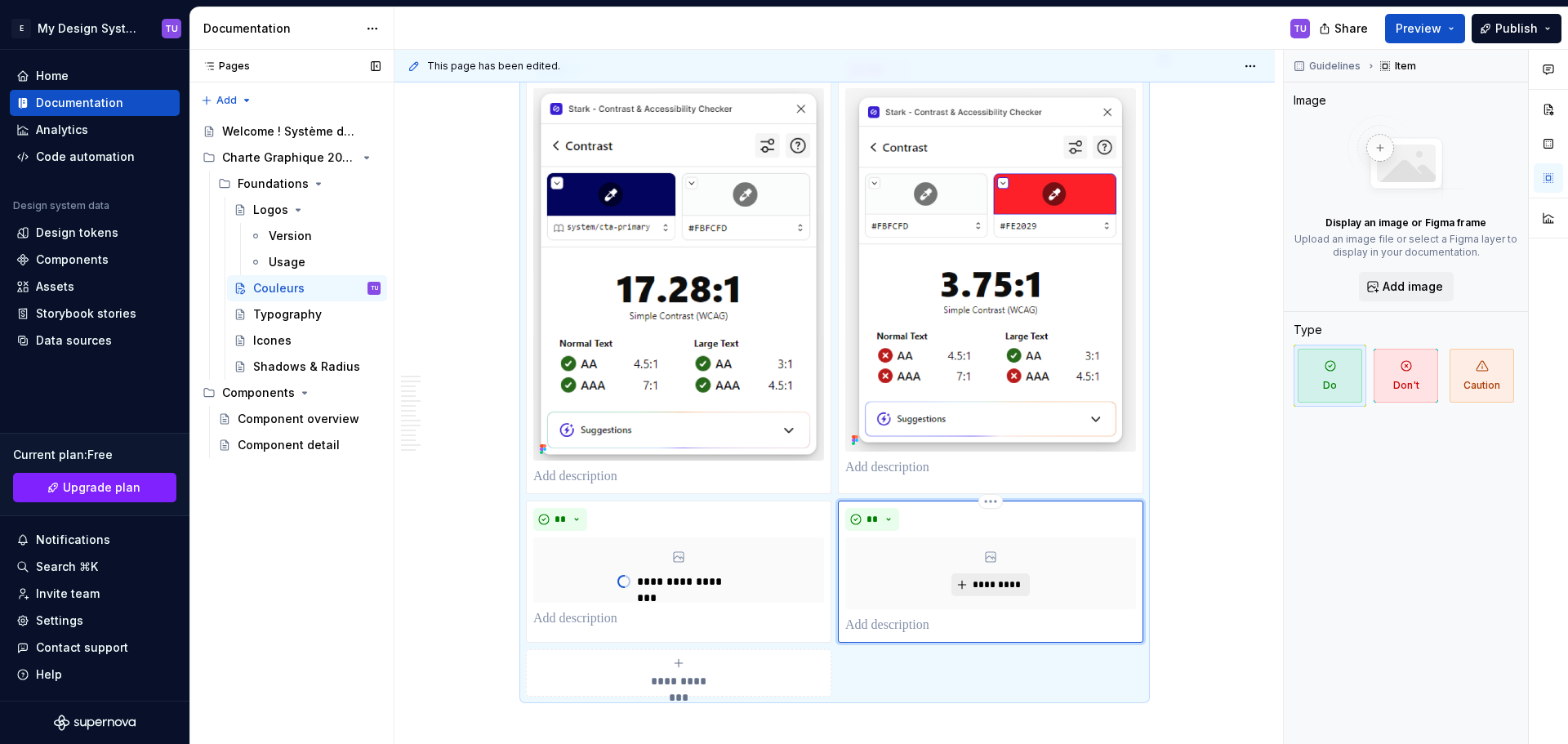
click at [981, 579] on span "*********" at bounding box center [996, 584] width 50 height 13
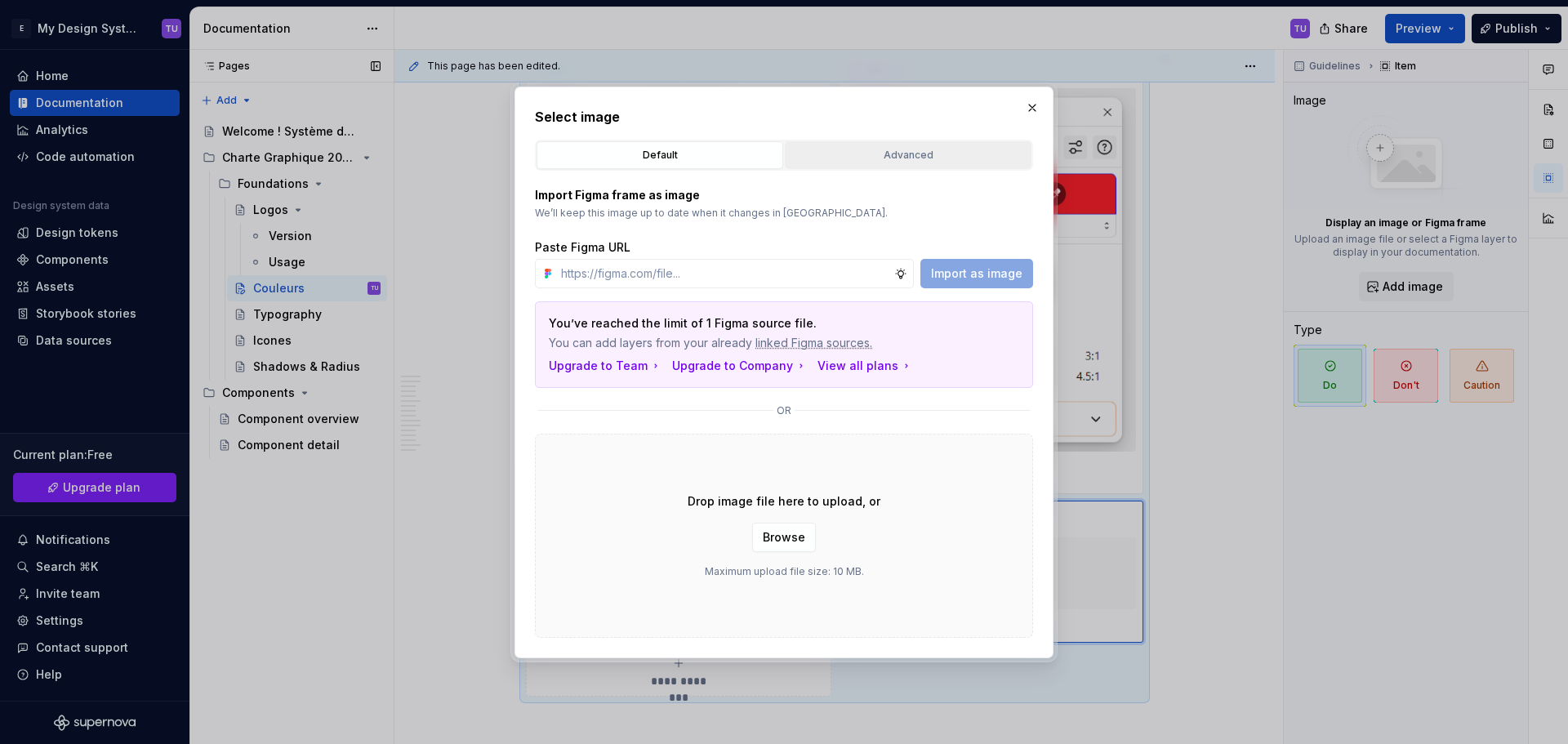
click at [867, 158] on div "Advanced" at bounding box center [907, 155] width 235 height 16
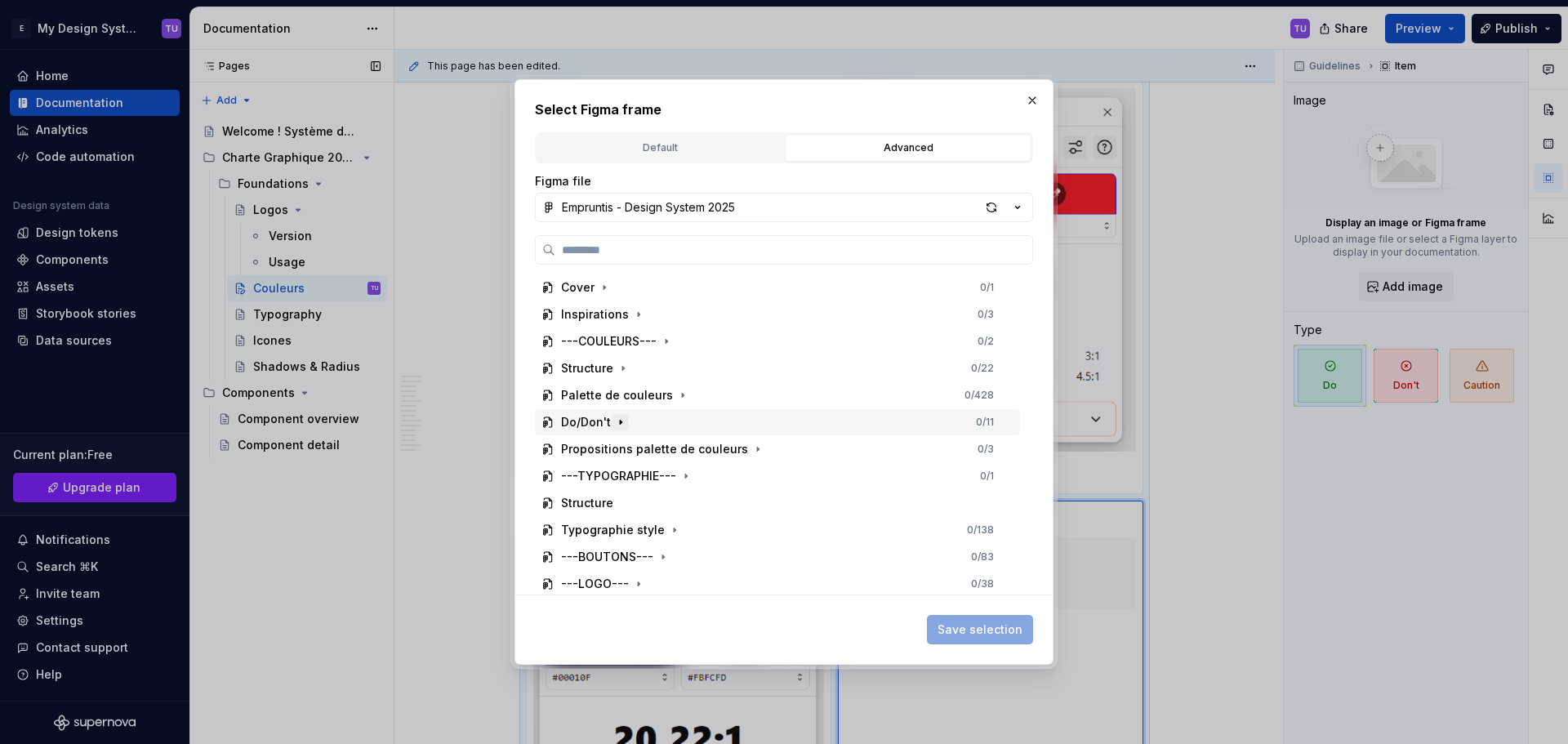
click at [624, 424] on icon "button" at bounding box center [620, 421] width 13 height 13
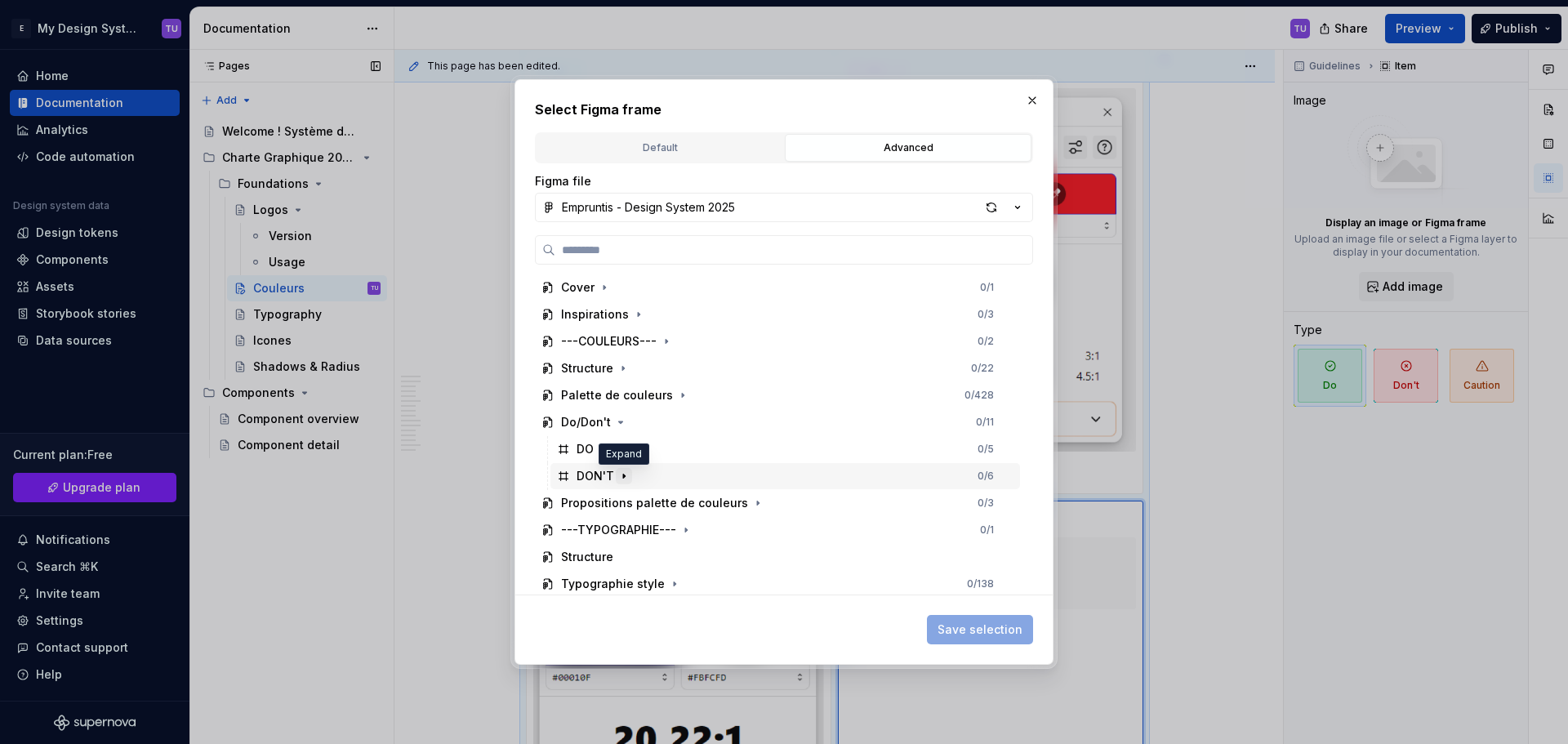
click at [623, 471] on icon "button" at bounding box center [623, 476] width 13 height 13
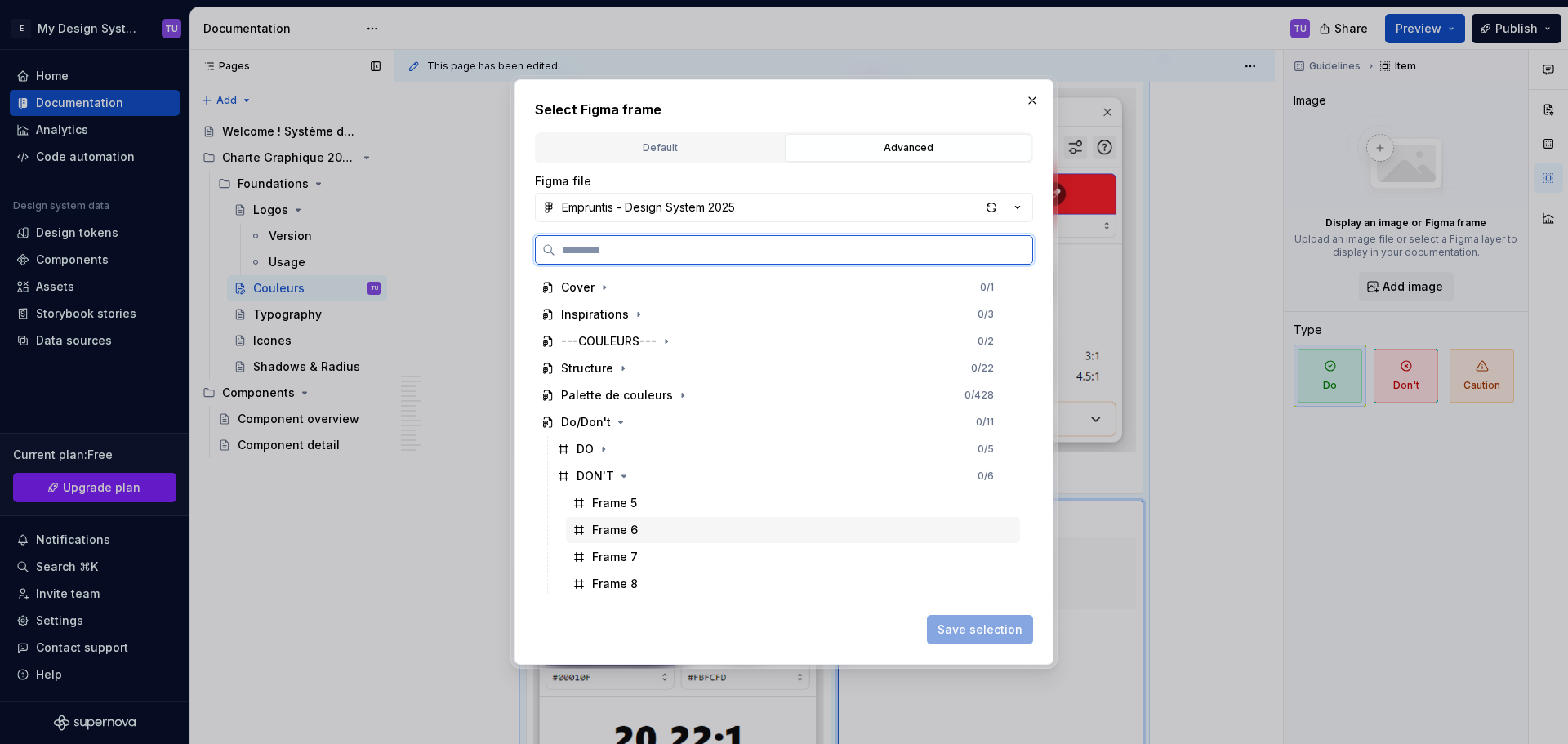
click at [640, 528] on div "Frame 6" at bounding box center [792, 529] width 454 height 26
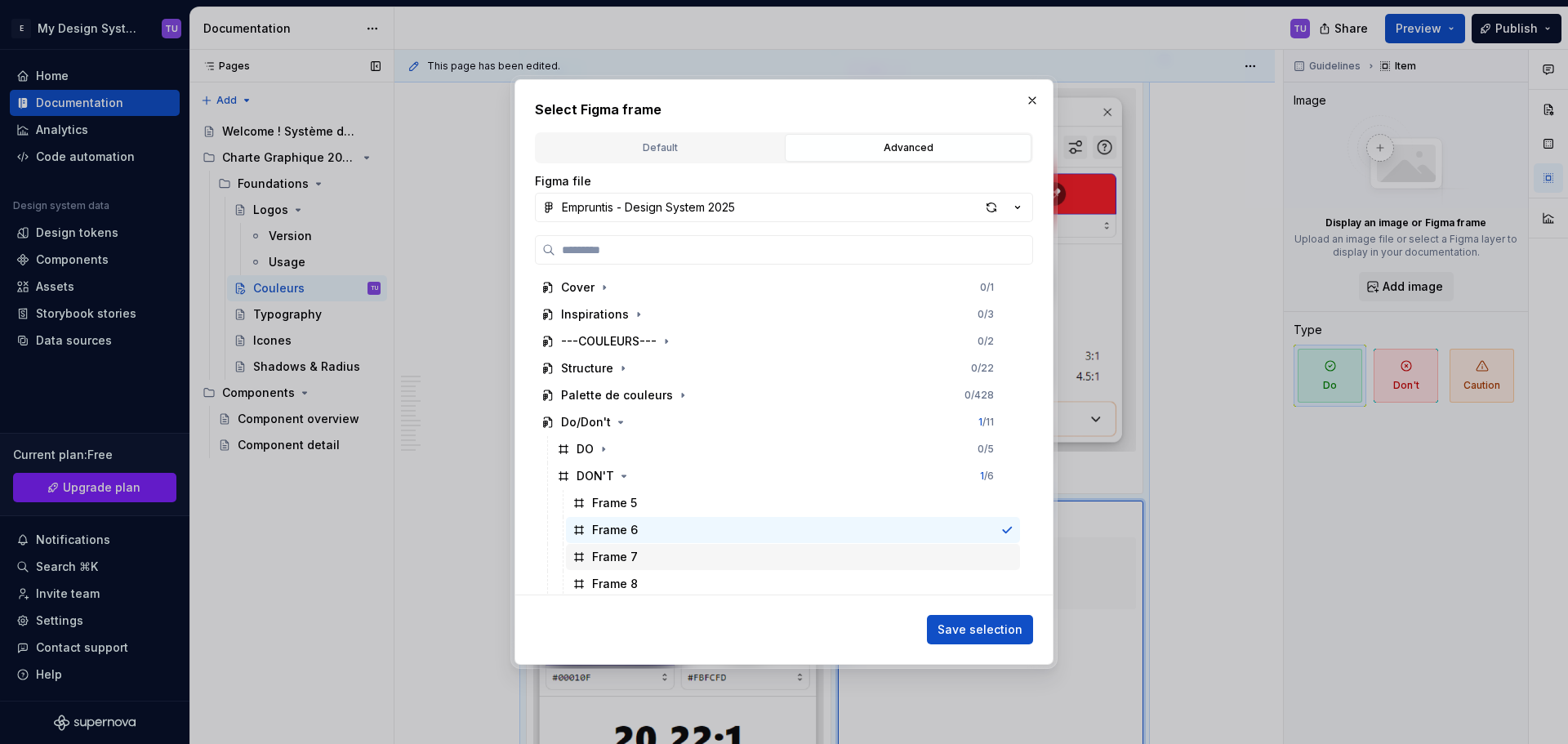
click at [648, 566] on div "Frame 7" at bounding box center [792, 556] width 454 height 26
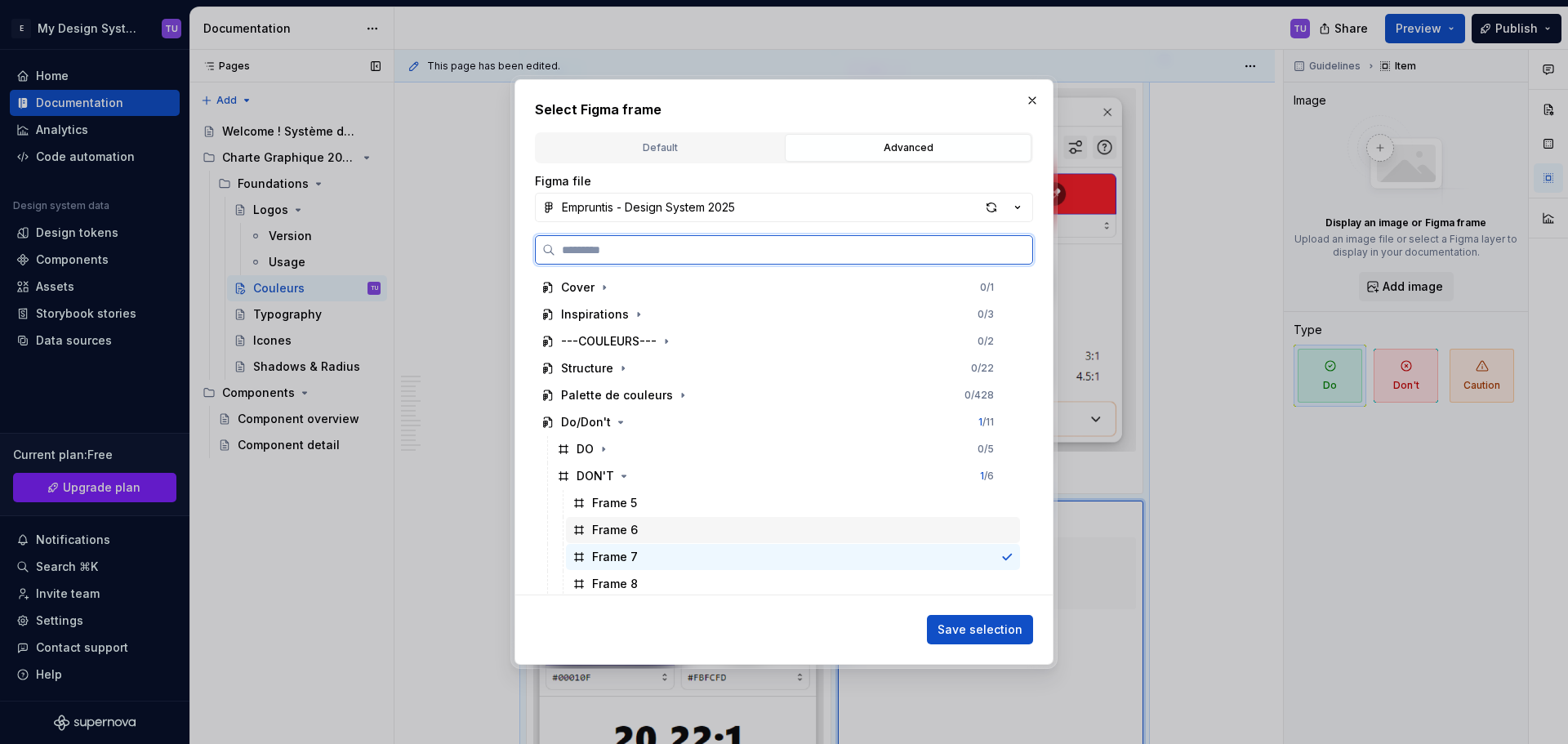
click at [648, 527] on div "Frame 6" at bounding box center [792, 529] width 454 height 26
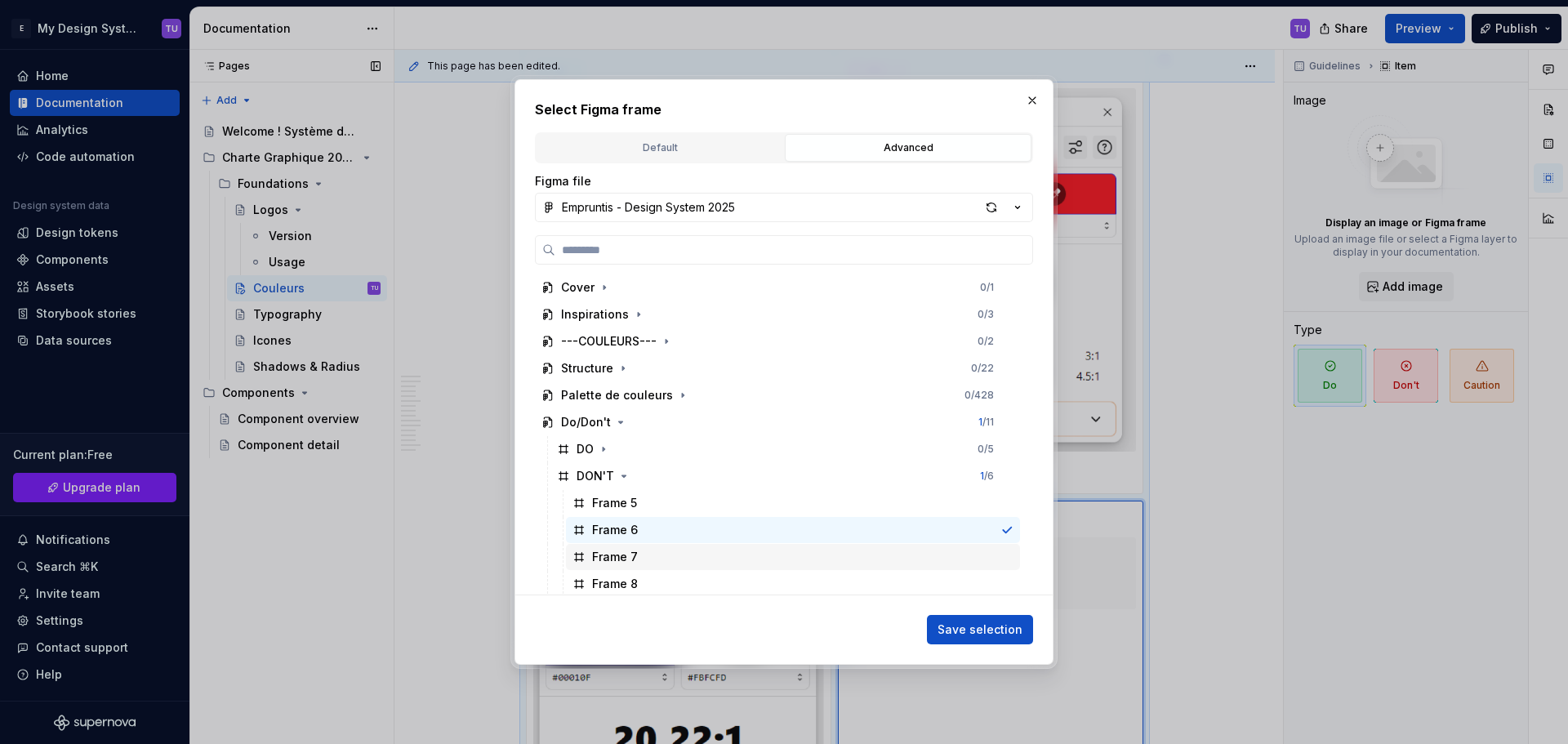
click at [654, 557] on div "Frame 7" at bounding box center [792, 556] width 454 height 26
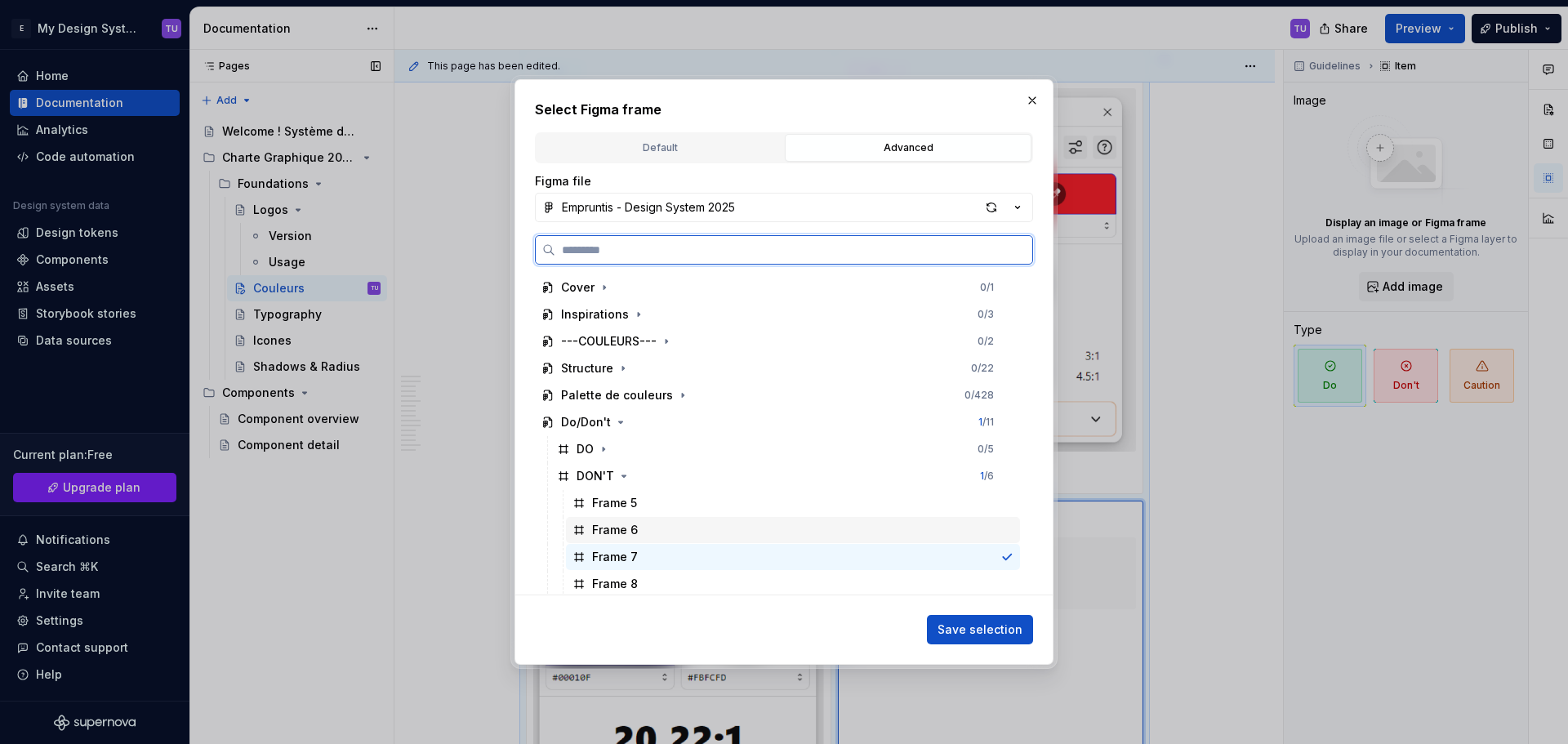
click at [658, 533] on div "Frame 6" at bounding box center [792, 529] width 454 height 26
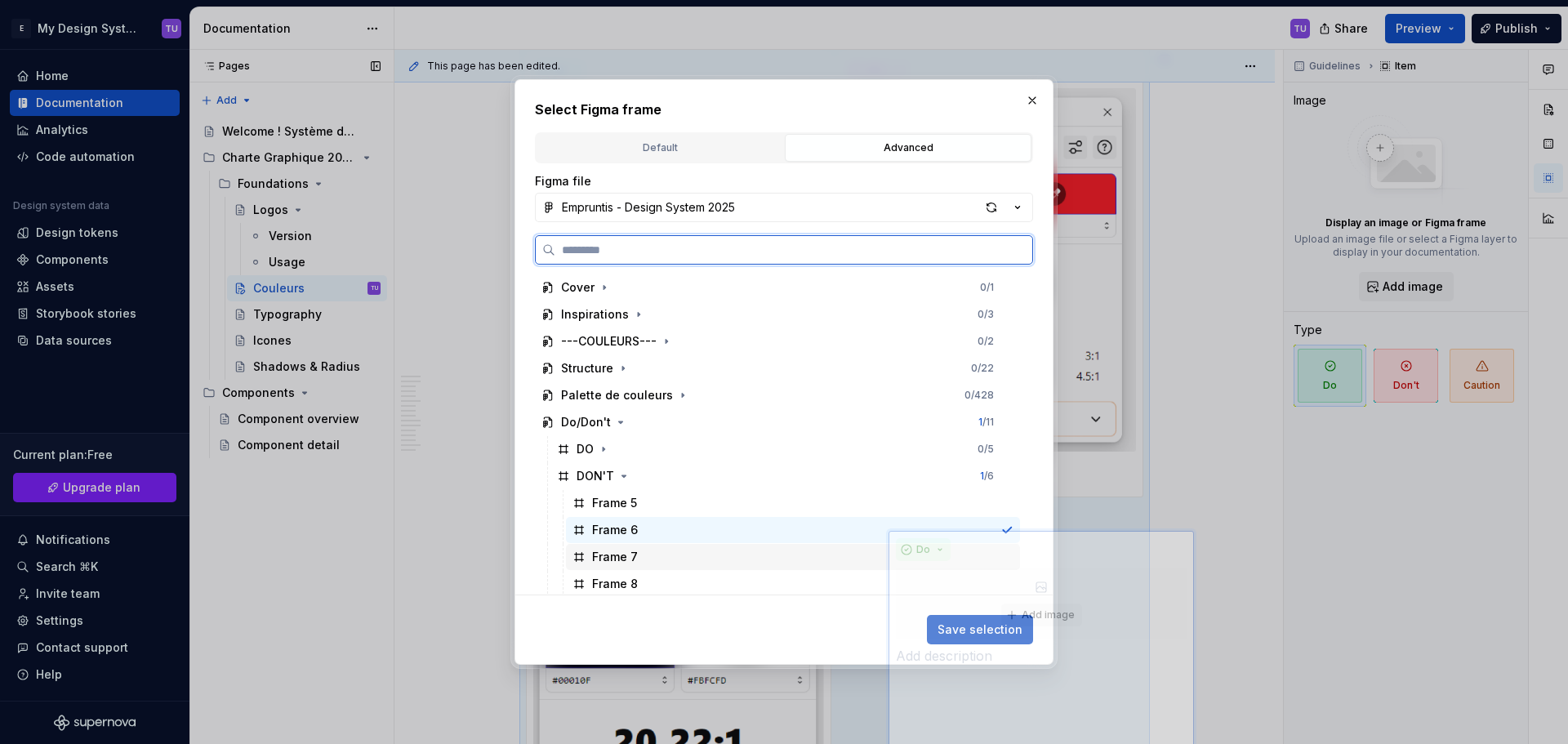
scroll to position [4980, 0]
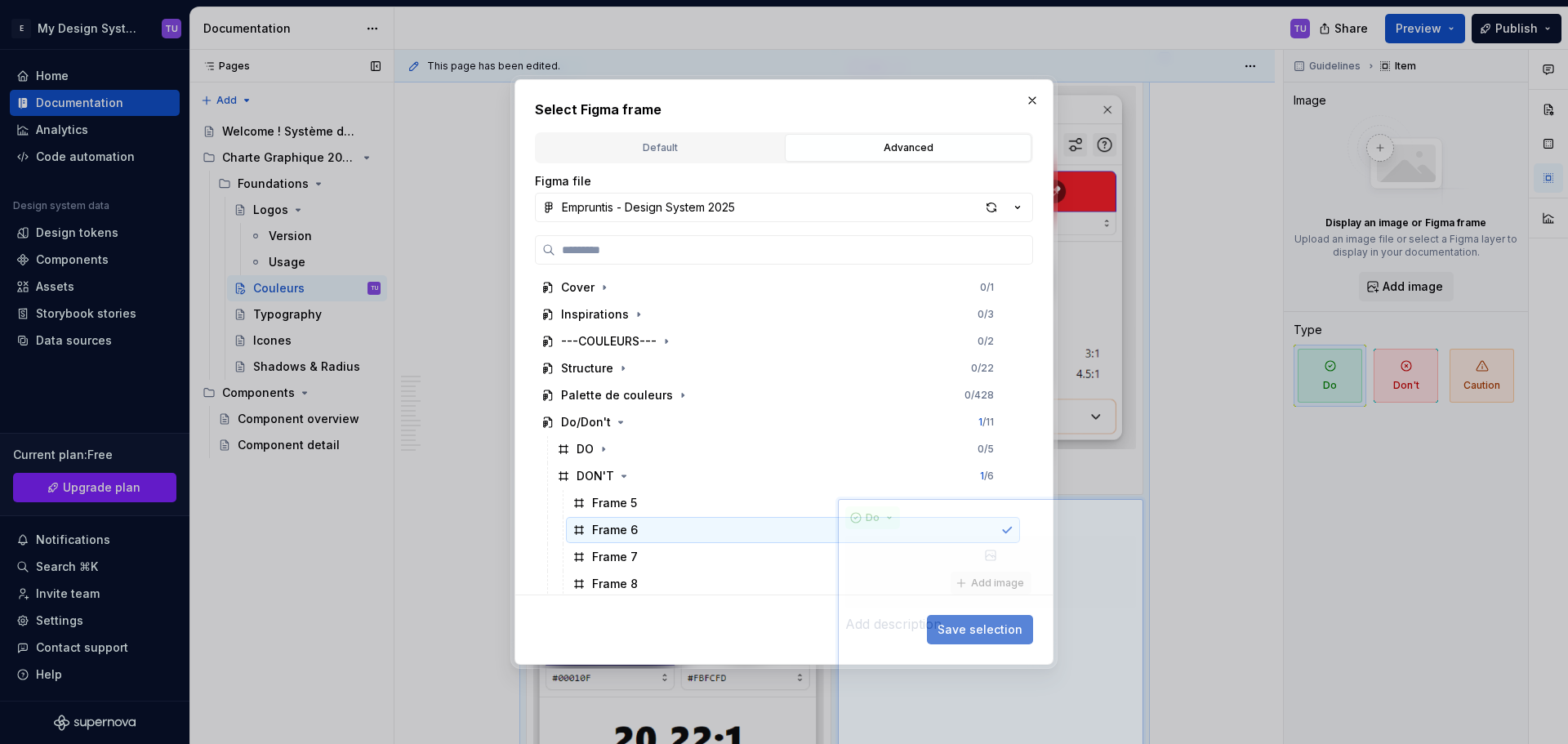
drag, startPoint x: 541, startPoint y: 523, endPoint x: 621, endPoint y: 535, distance: 80.9
click at [621, 535] on div "Frame 6" at bounding box center [777, 530] width 485 height 27
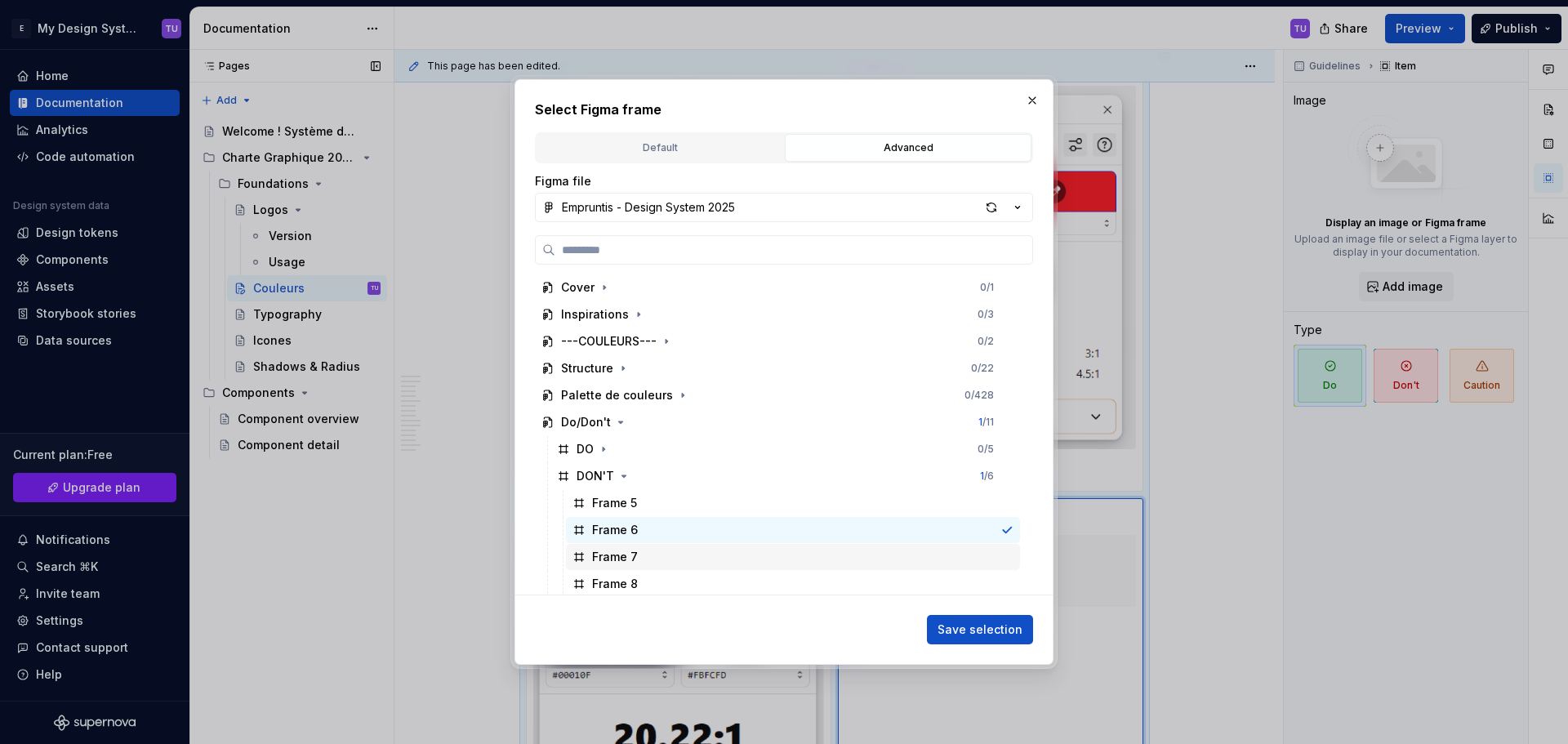
click at [635, 558] on div "Frame 7" at bounding box center [615, 556] width 46 height 16
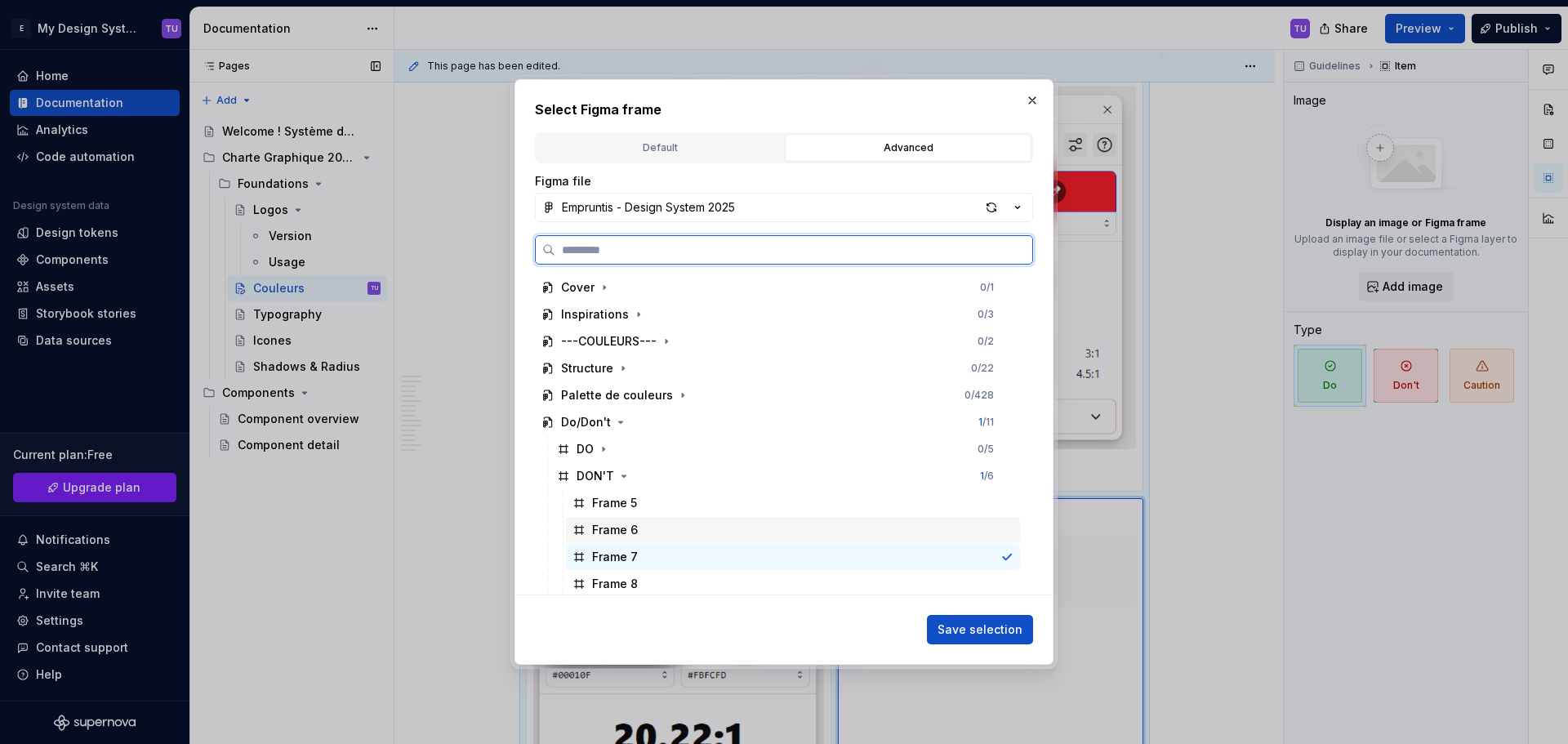
click at [642, 533] on div "Frame 6" at bounding box center [792, 529] width 454 height 26
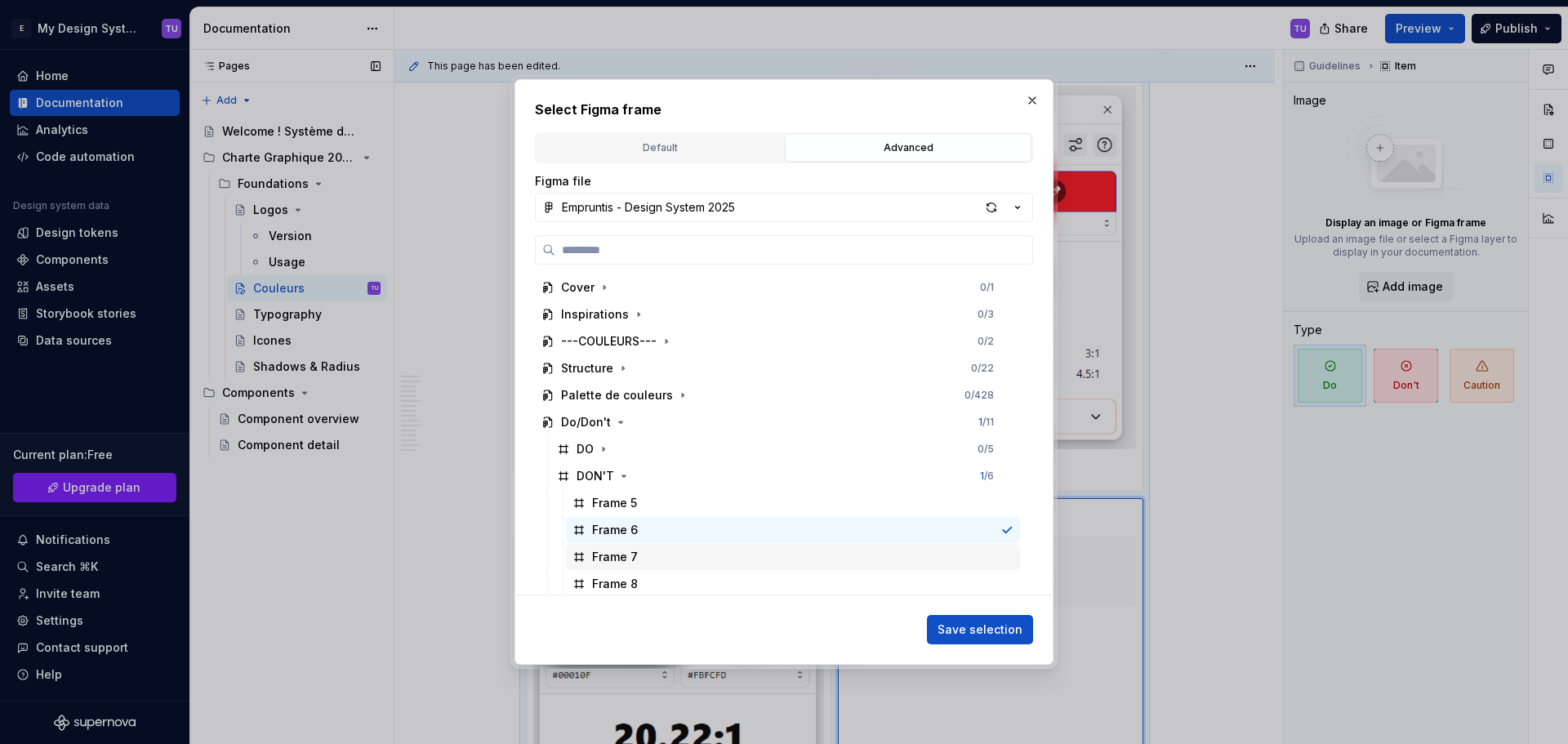
click at [646, 558] on div "Frame 7" at bounding box center [792, 556] width 454 height 26
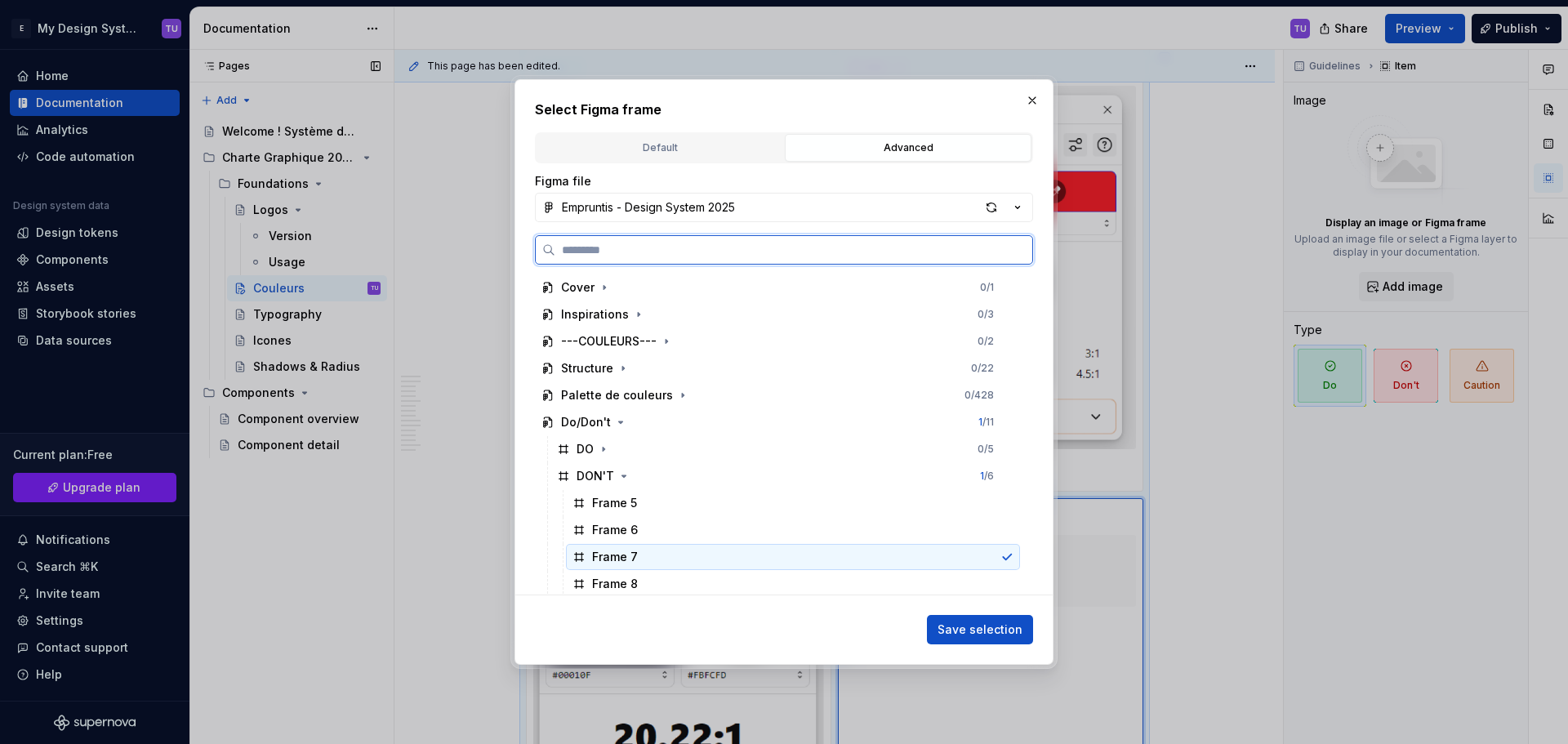
click at [651, 531] on div "Frame 6" at bounding box center [792, 529] width 454 height 26
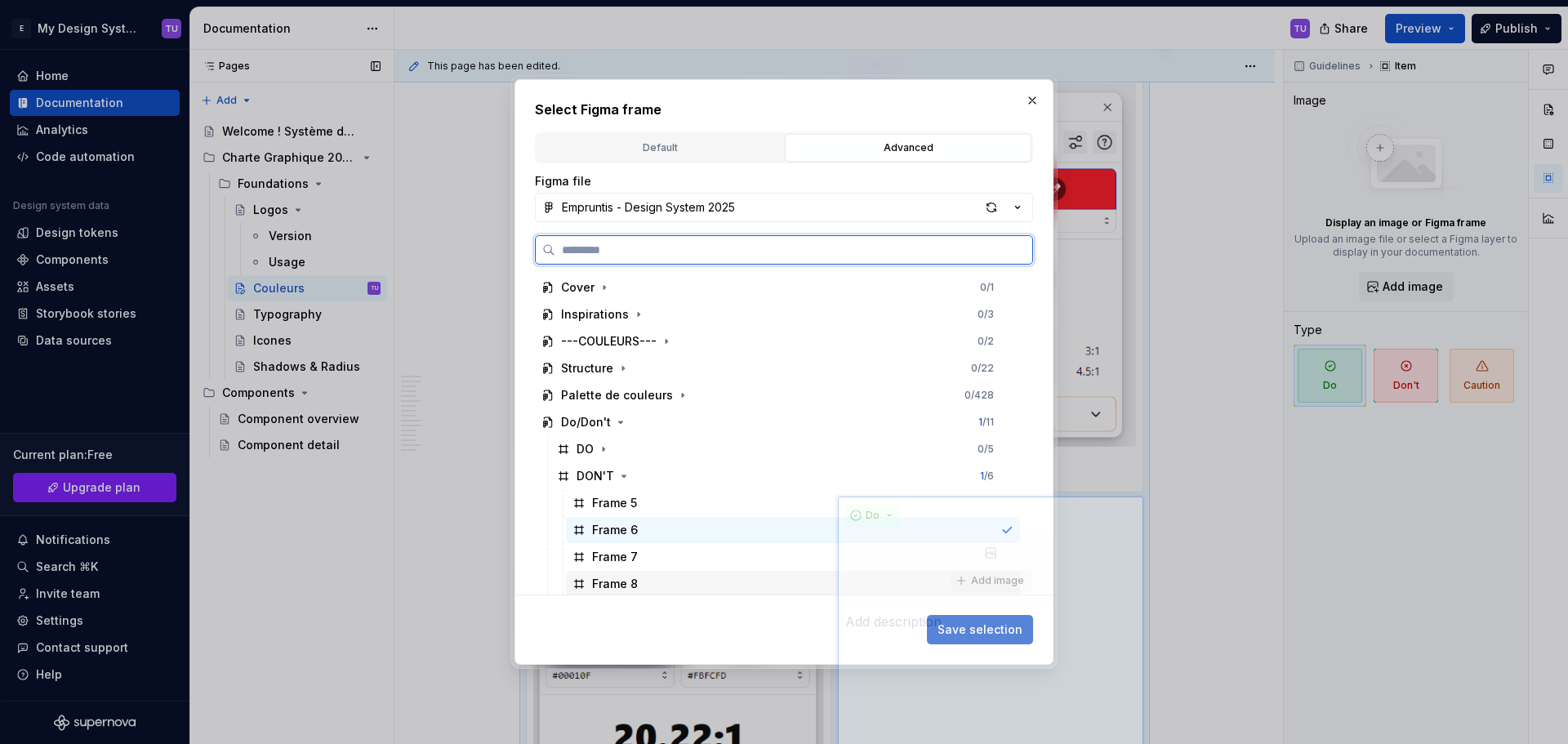
drag, startPoint x: 635, startPoint y: 573, endPoint x: 652, endPoint y: 526, distance: 50.0
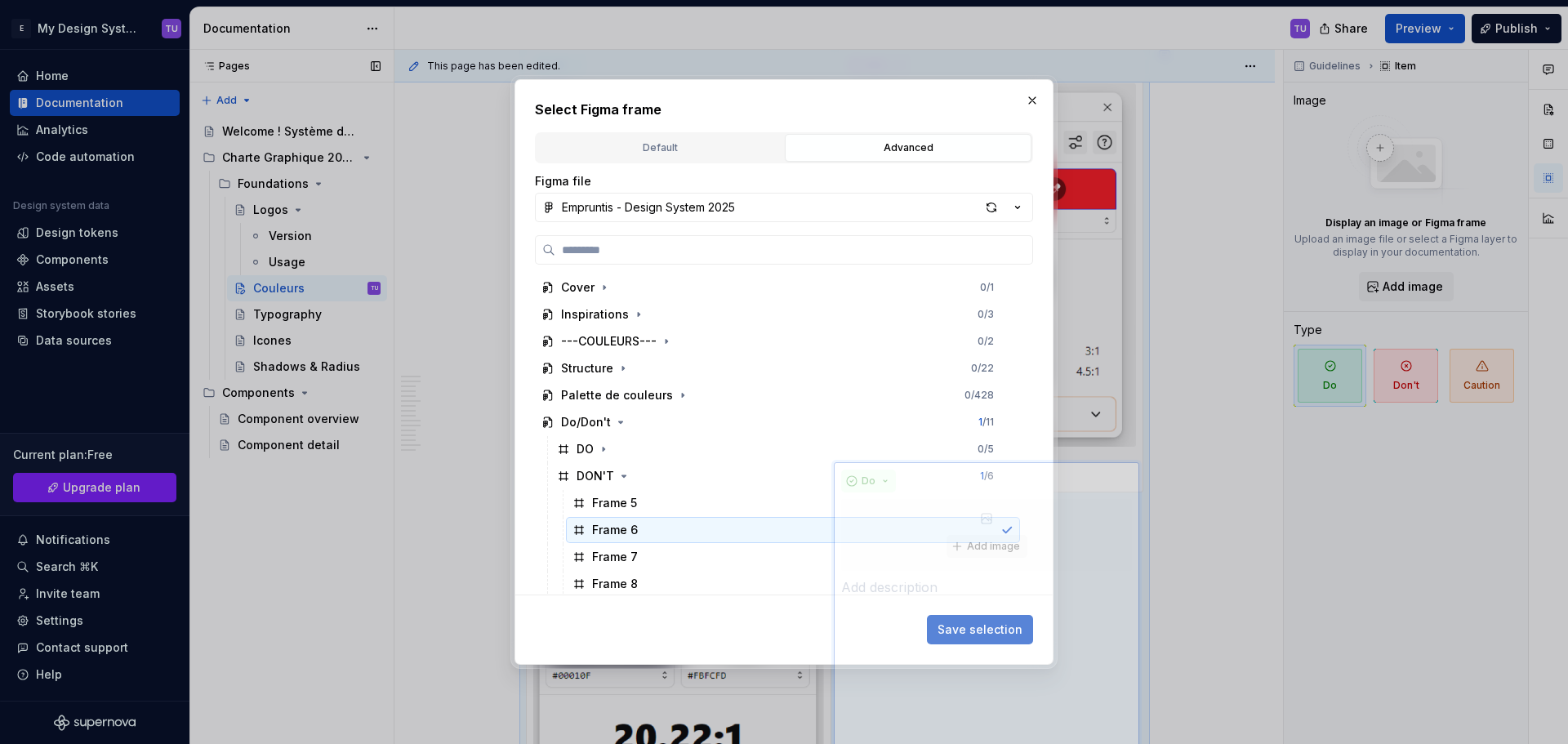
scroll to position [4985, 0]
drag, startPoint x: 663, startPoint y: 568, endPoint x: 660, endPoint y: 531, distance: 37.1
drag, startPoint x: 652, startPoint y: 573, endPoint x: 656, endPoint y: 526, distance: 47.2
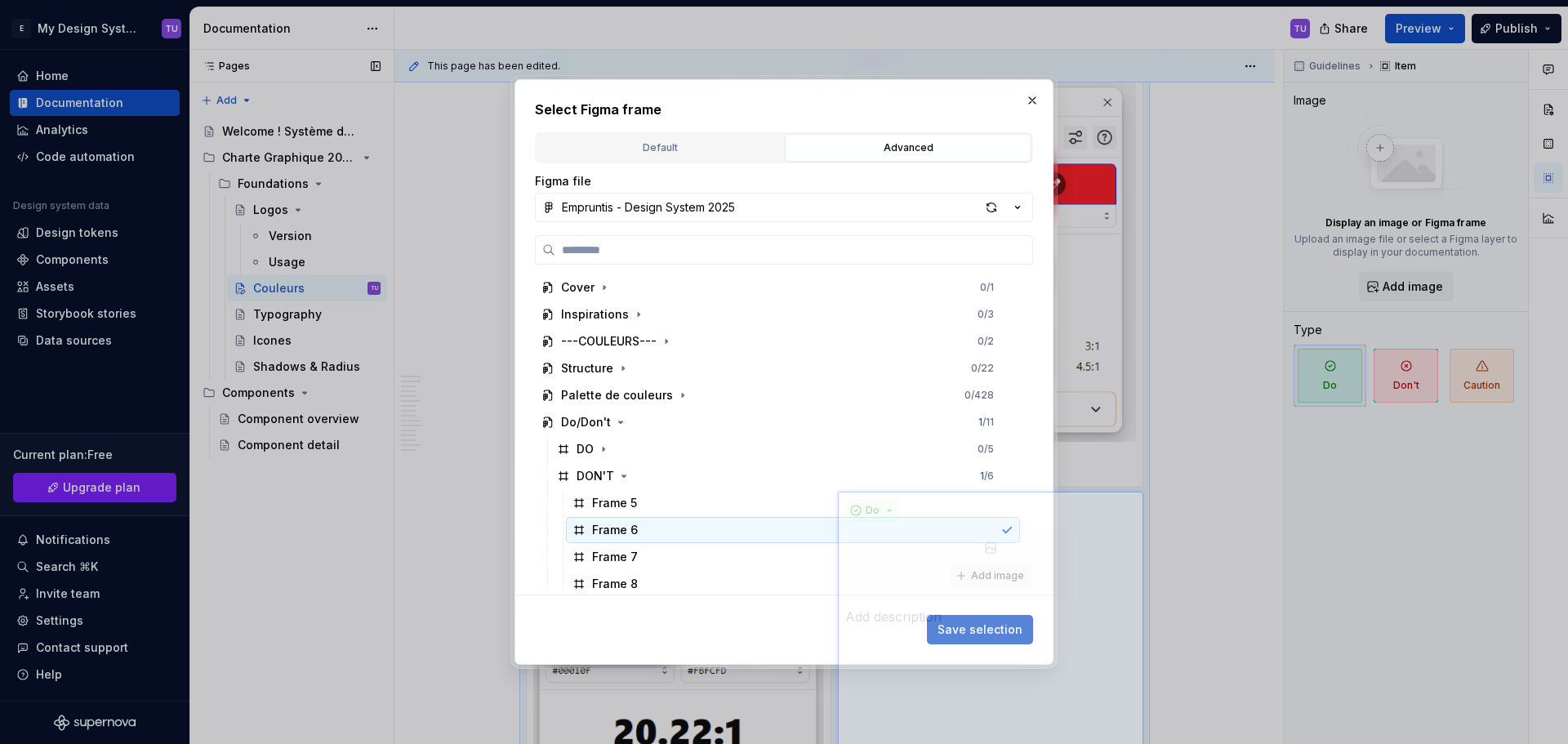
drag, startPoint x: 652, startPoint y: 573, endPoint x: 657, endPoint y: 502, distance: 71.2
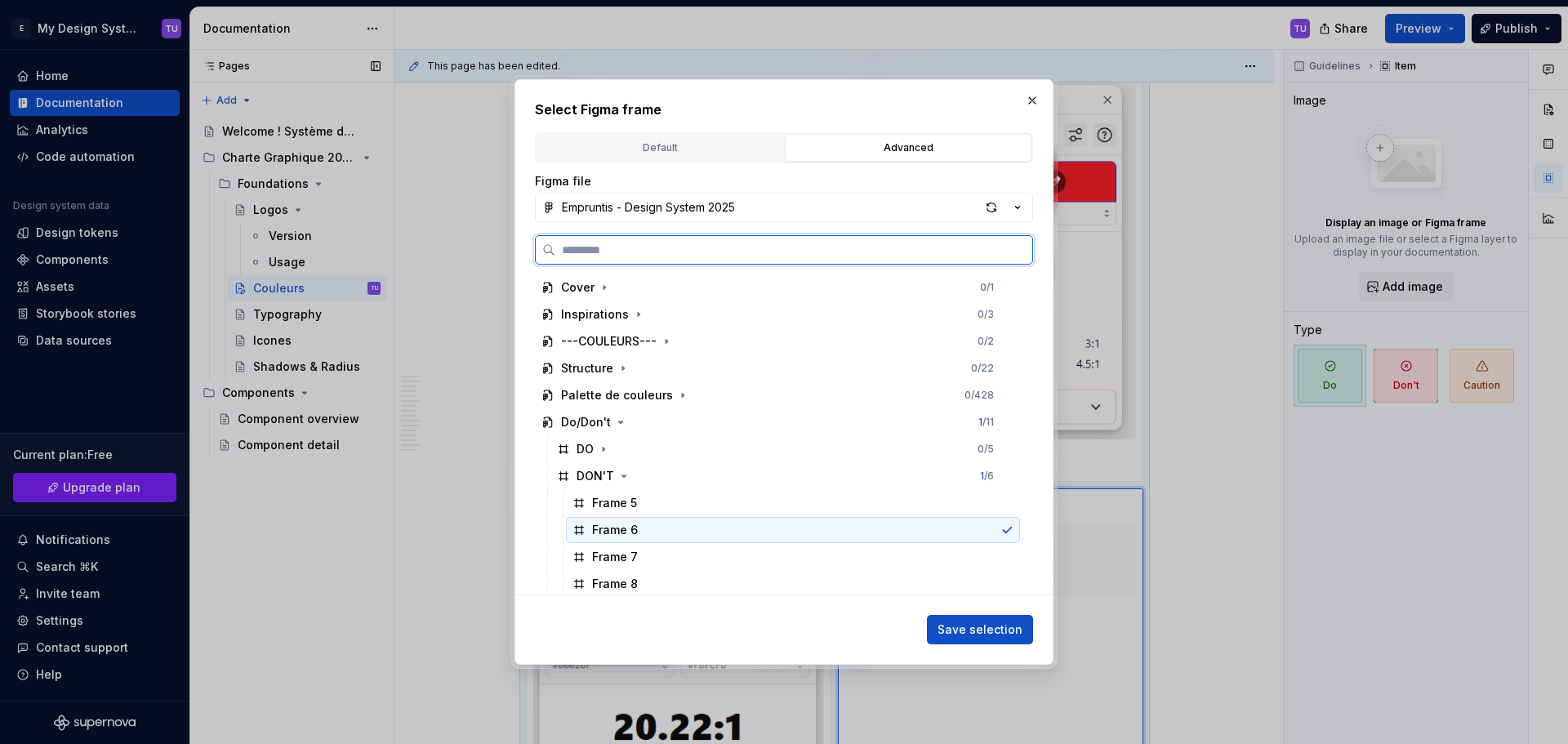
click at [664, 529] on div "Frame 6" at bounding box center [792, 529] width 454 height 26
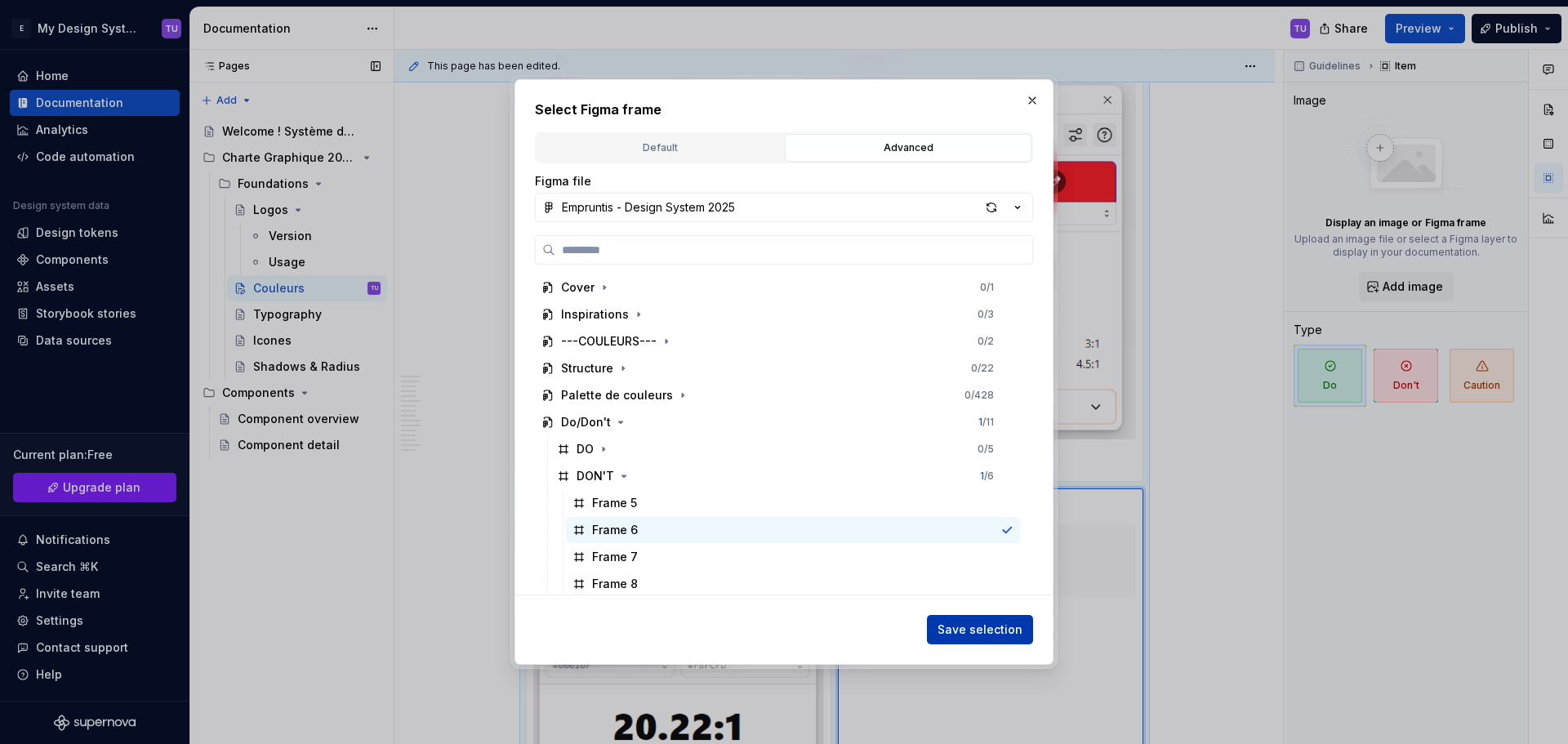
click at [1016, 632] on span "Save selection" at bounding box center [979, 628] width 85 height 16
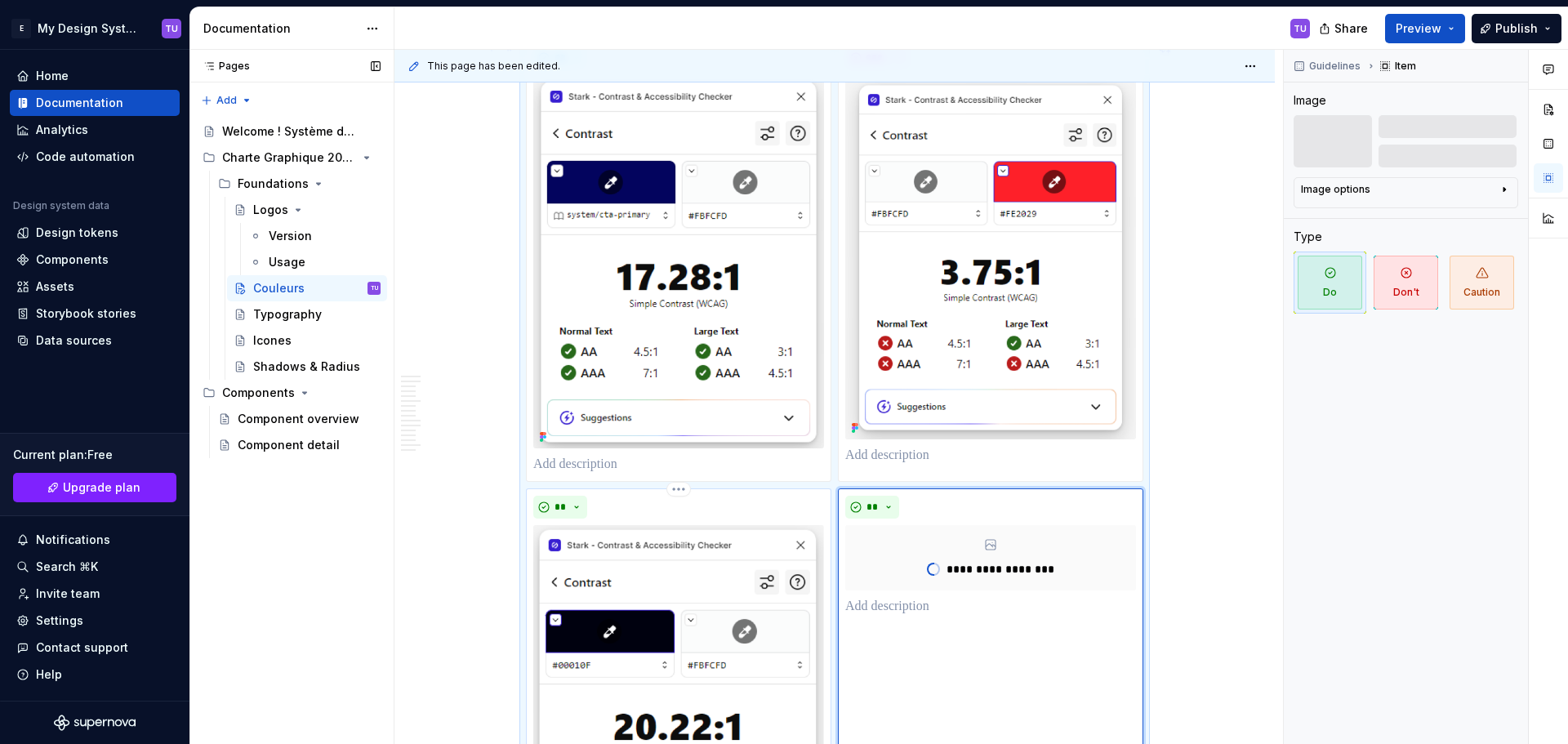
scroll to position [5238, 0]
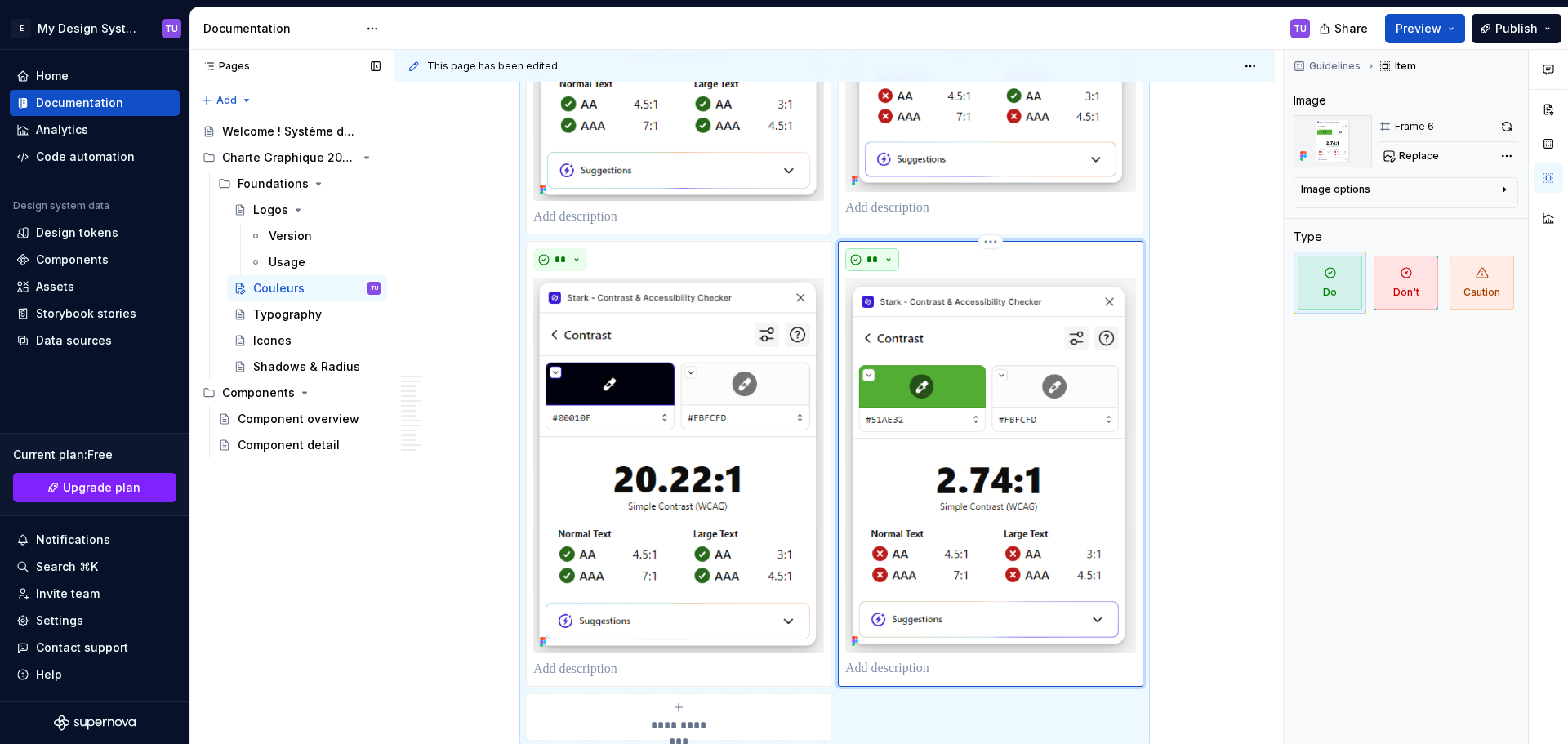
click at [887, 263] on button "**" at bounding box center [871, 259] width 54 height 23
click at [906, 317] on div "Don't" at bounding box center [910, 317] width 31 height 16
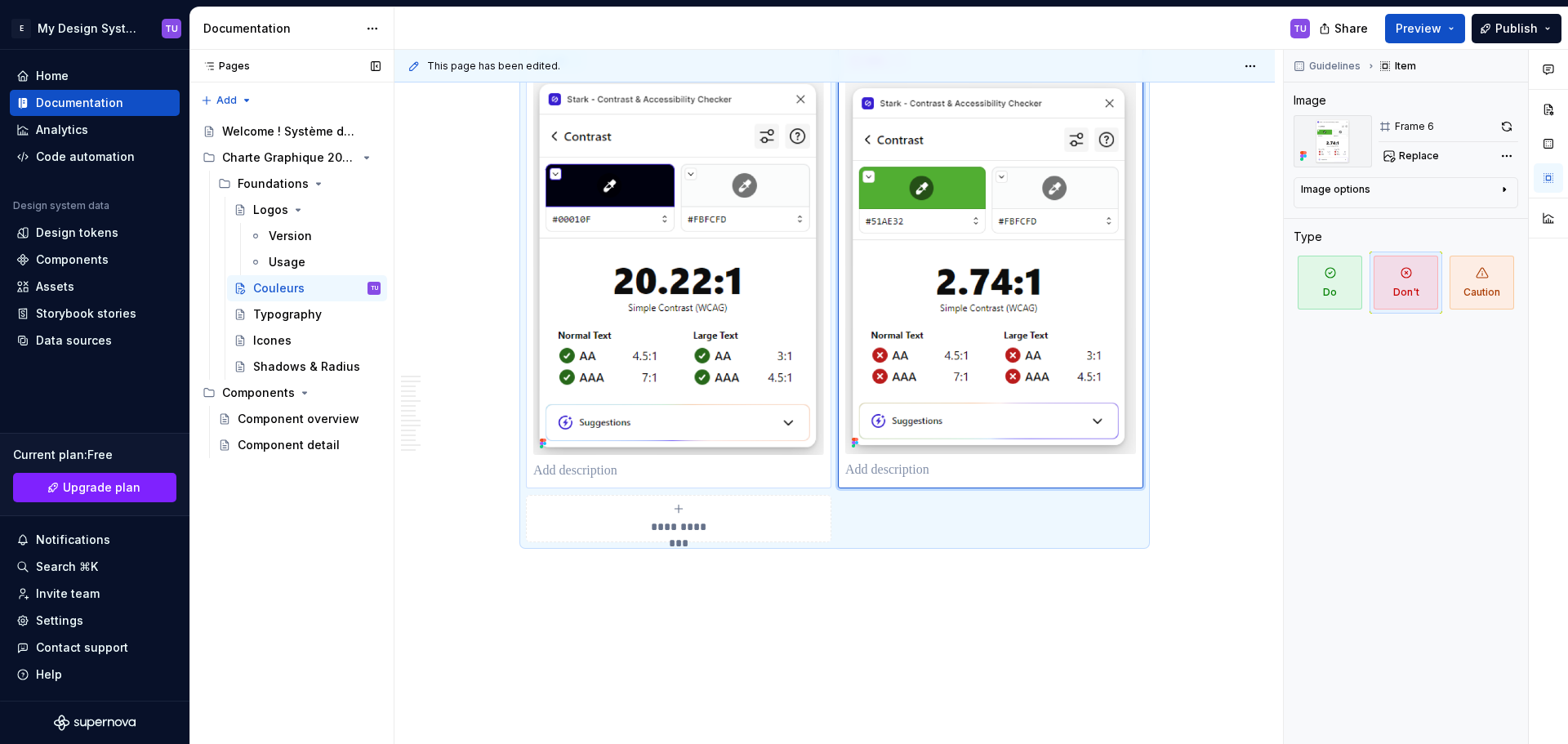
scroll to position [5476, 0]
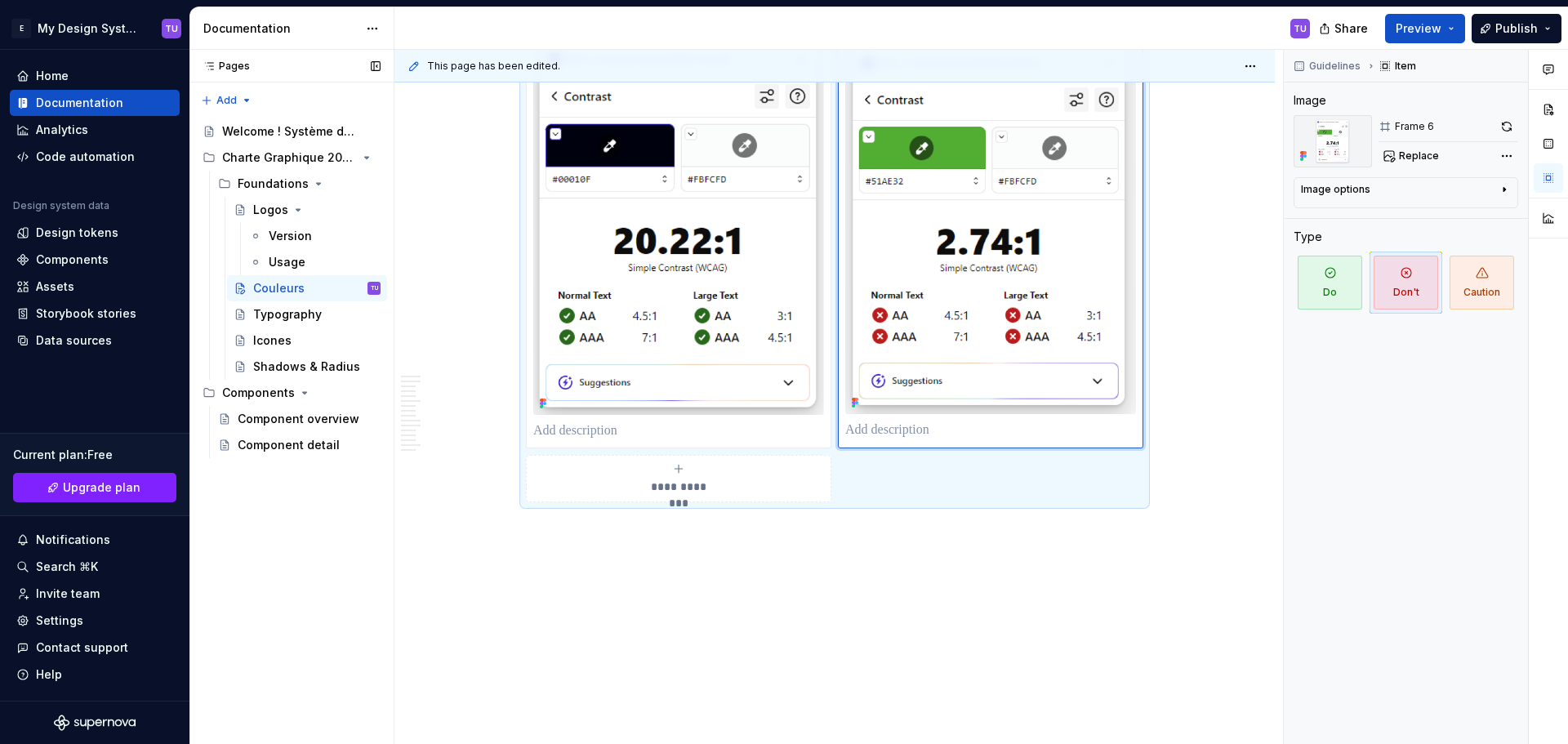
click at [695, 471] on div "**********" at bounding box center [679, 478] width 290 height 32
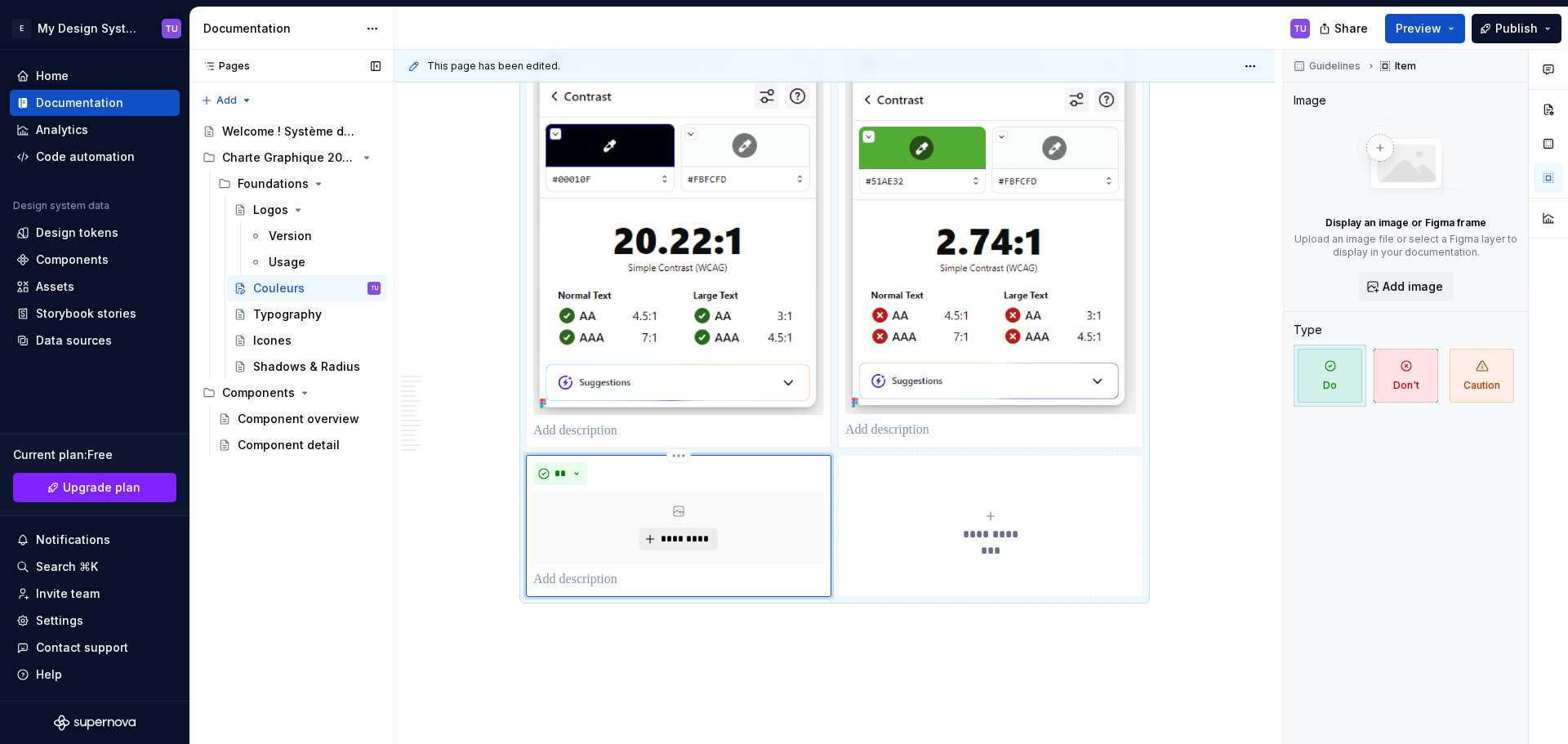
click at [669, 530] on button "*********" at bounding box center [678, 538] width 77 height 23
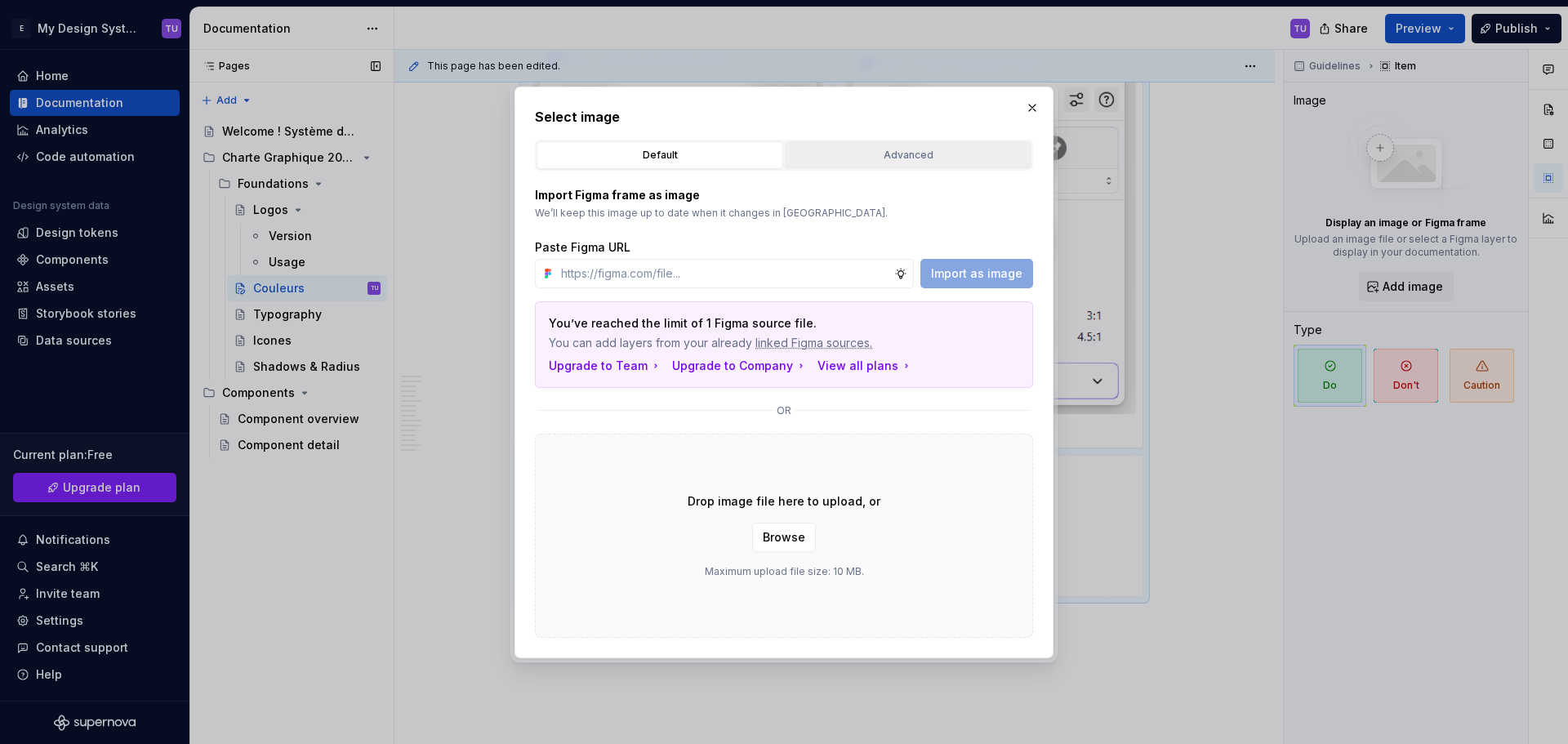
click at [870, 149] on div "Advanced" at bounding box center [907, 155] width 235 height 16
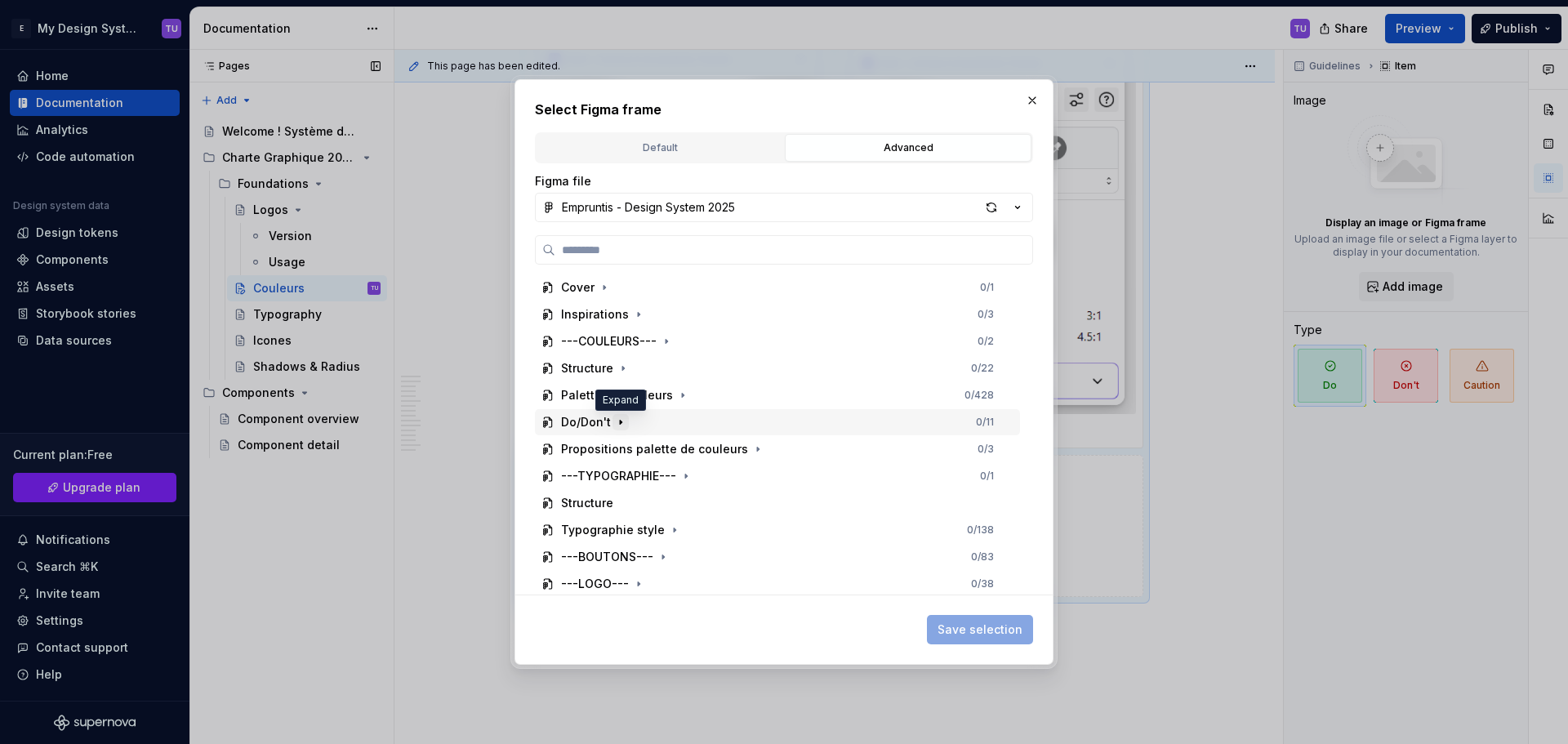
click at [618, 425] on icon "button" at bounding box center [620, 421] width 13 height 13
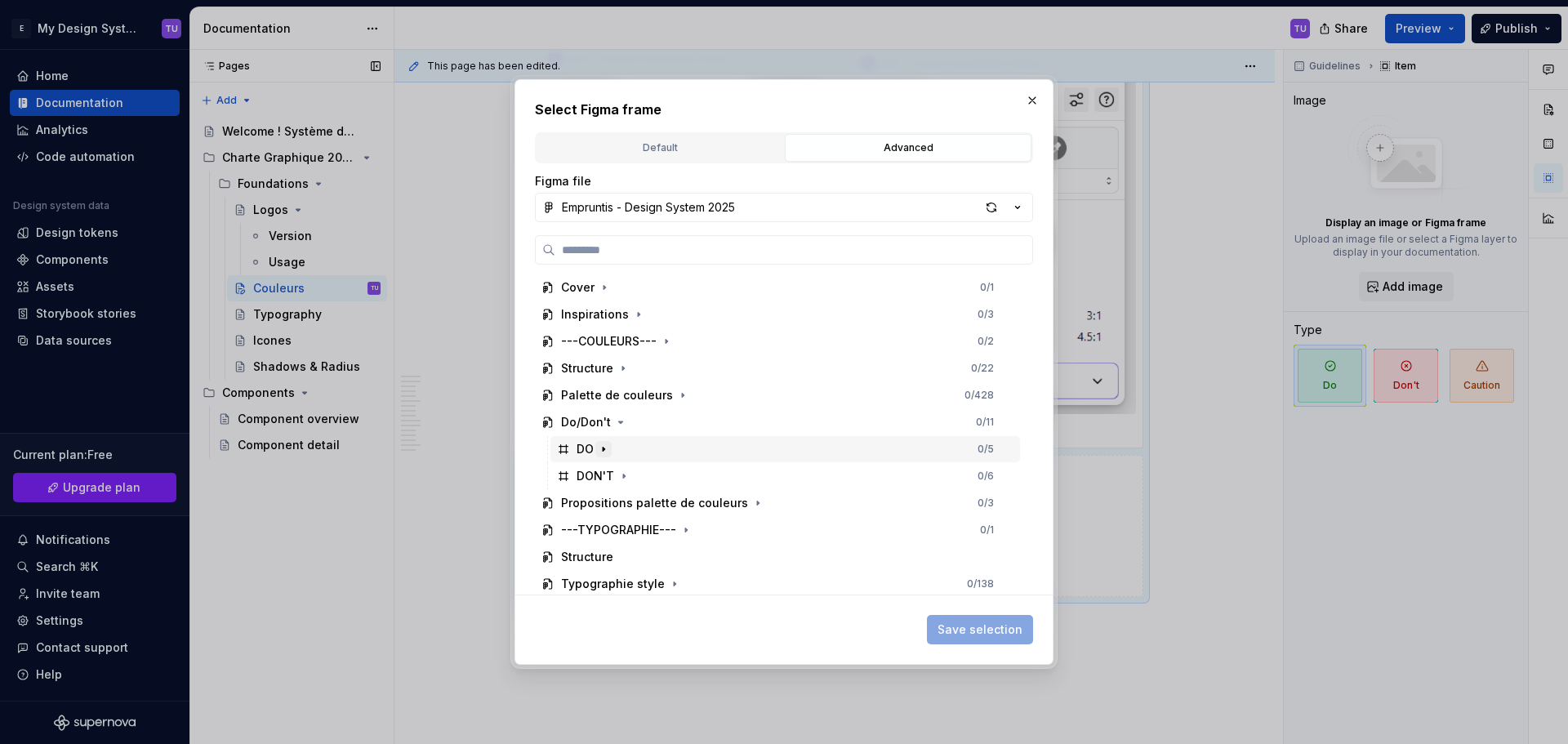
click at [601, 448] on icon "button" at bounding box center [603, 448] width 13 height 13
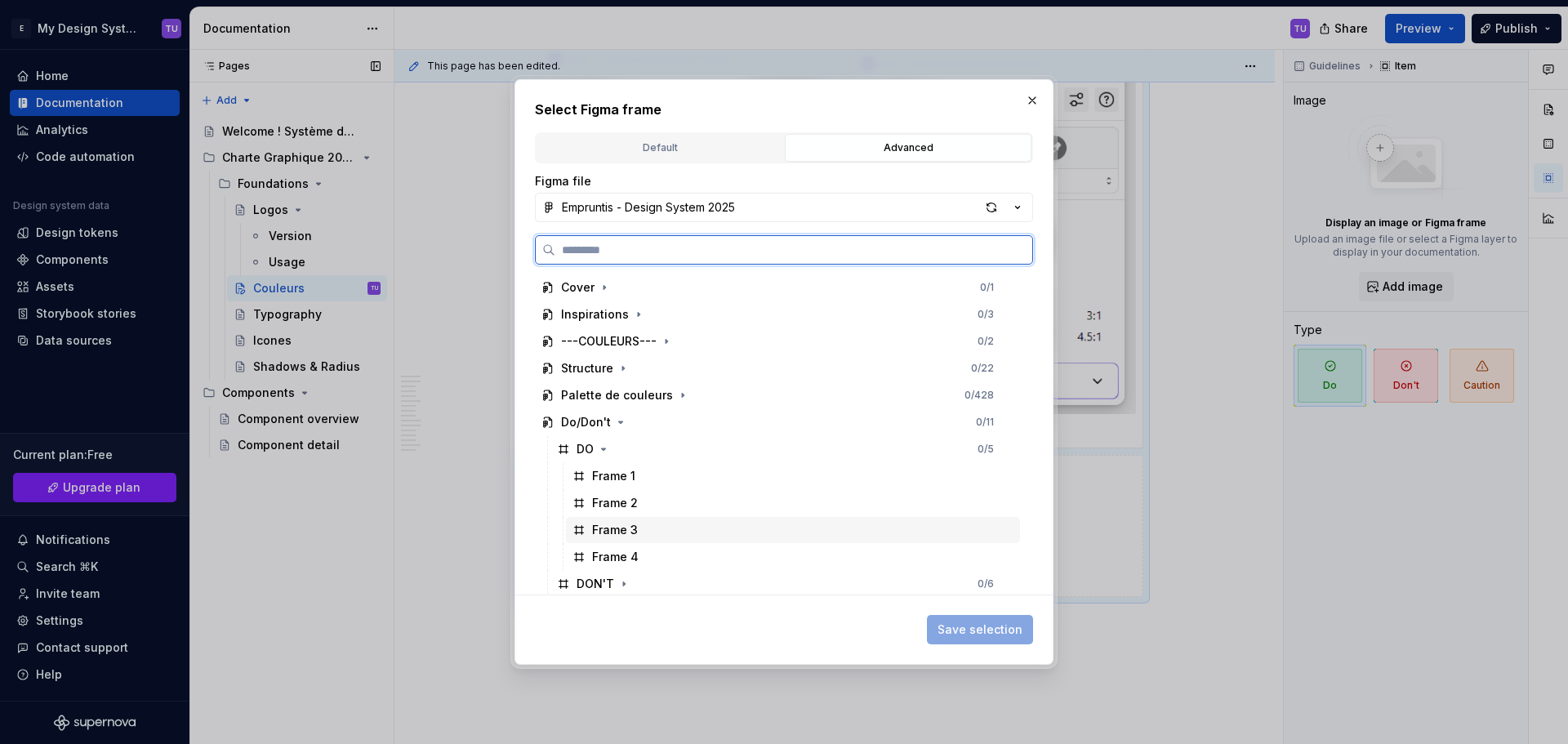
click at [621, 520] on div "Frame 3" at bounding box center [792, 529] width 454 height 26
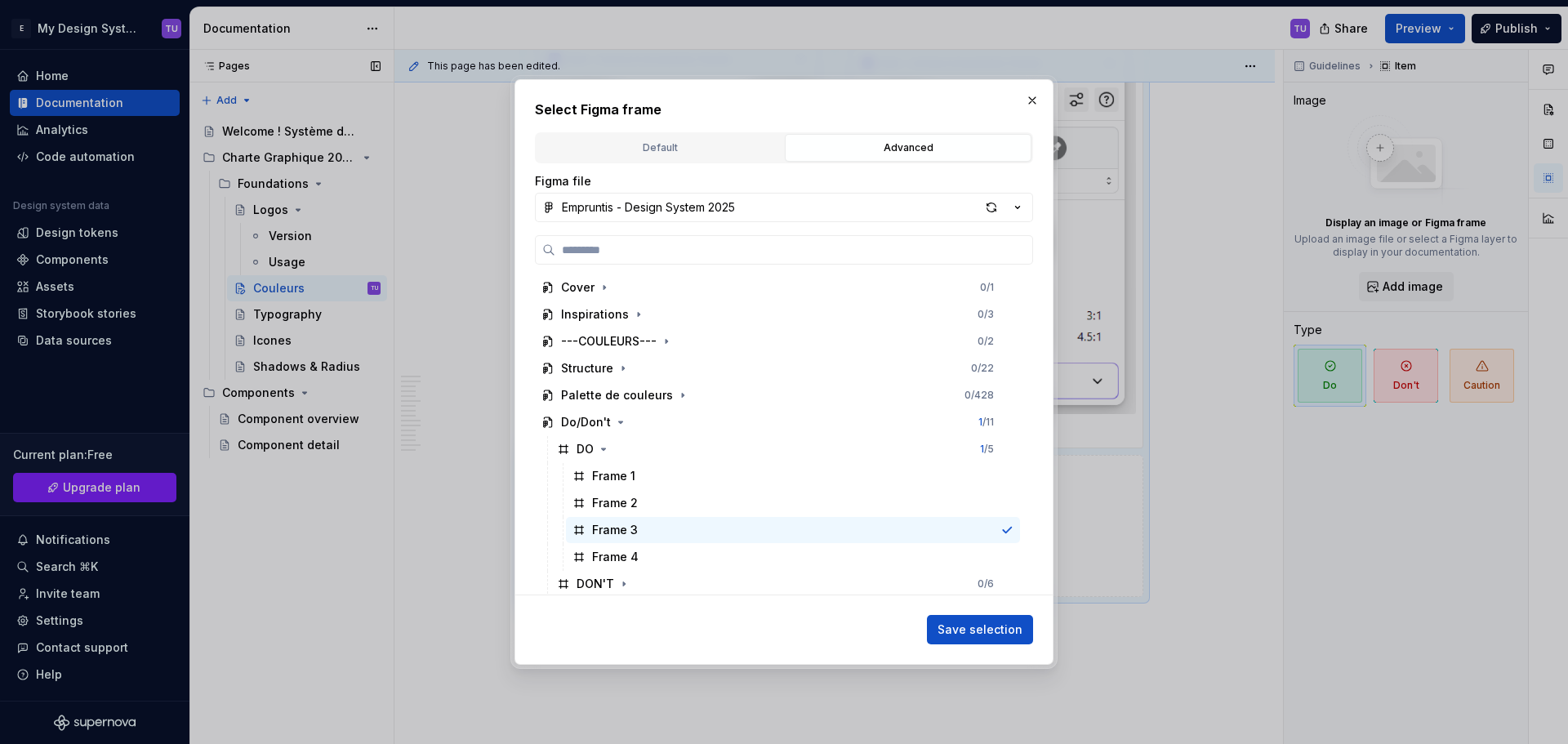
click at [996, 627] on span "Save selection" at bounding box center [979, 628] width 85 height 16
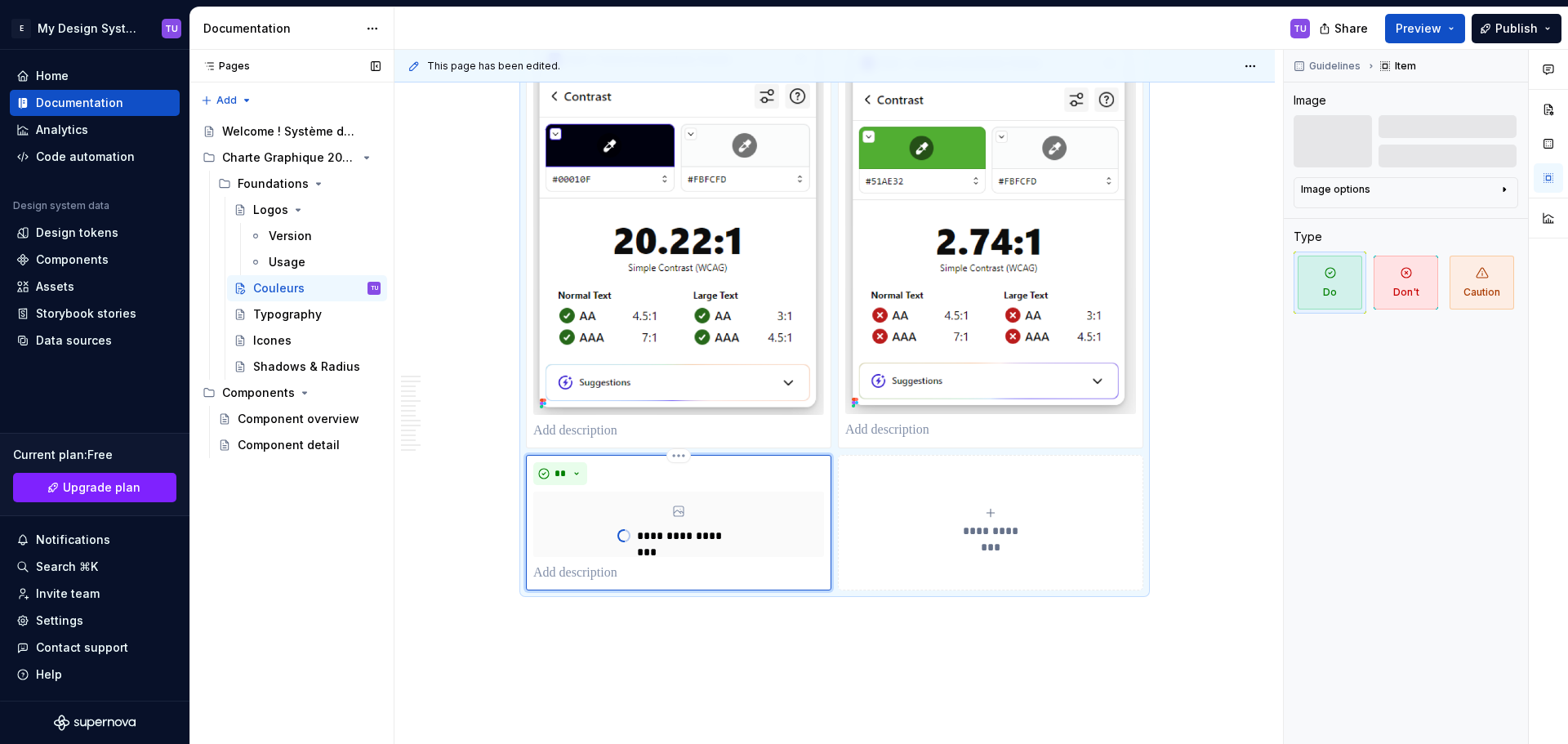
click at [948, 507] on div "**********" at bounding box center [990, 522] width 290 height 32
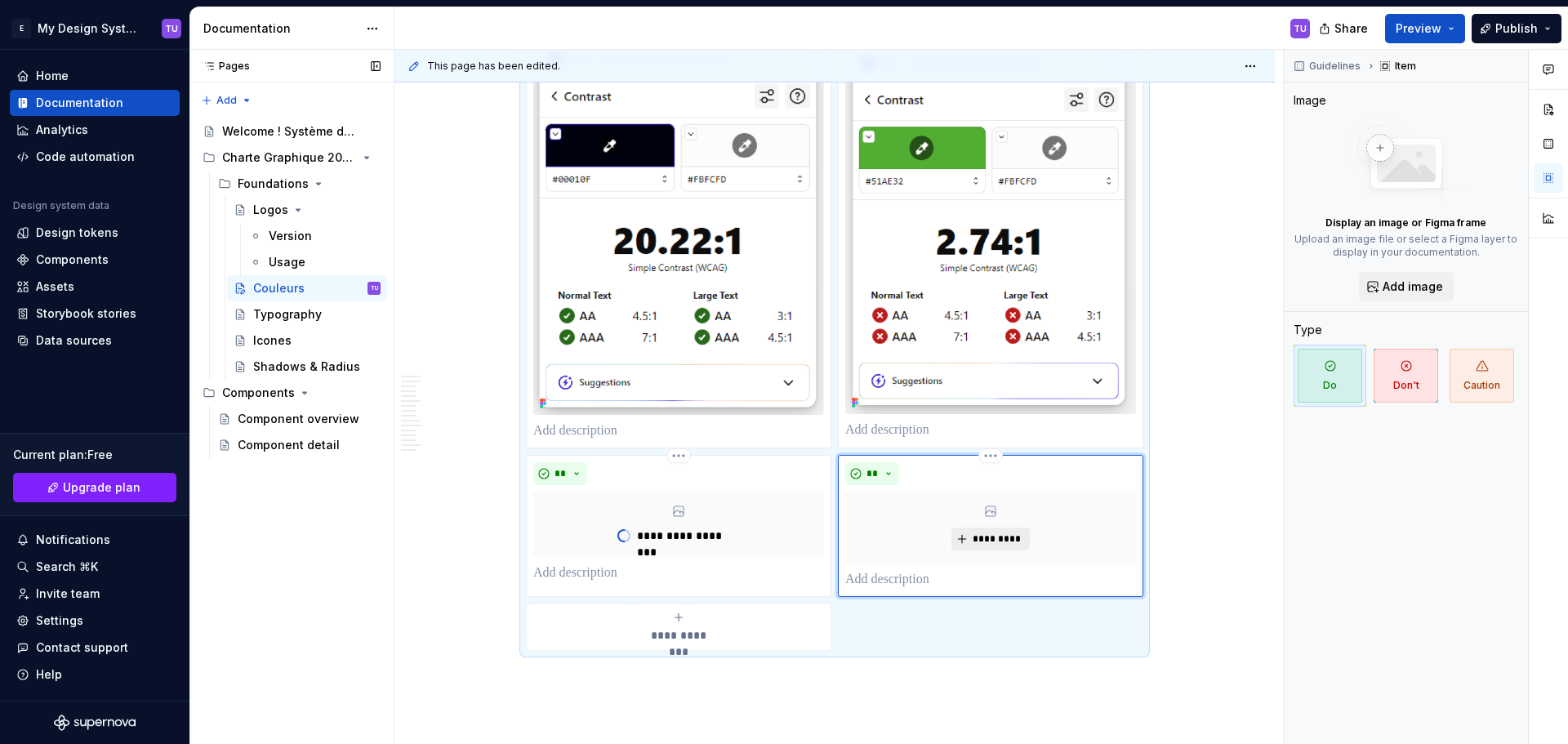
click at [984, 541] on span "*********" at bounding box center [996, 538] width 50 height 13
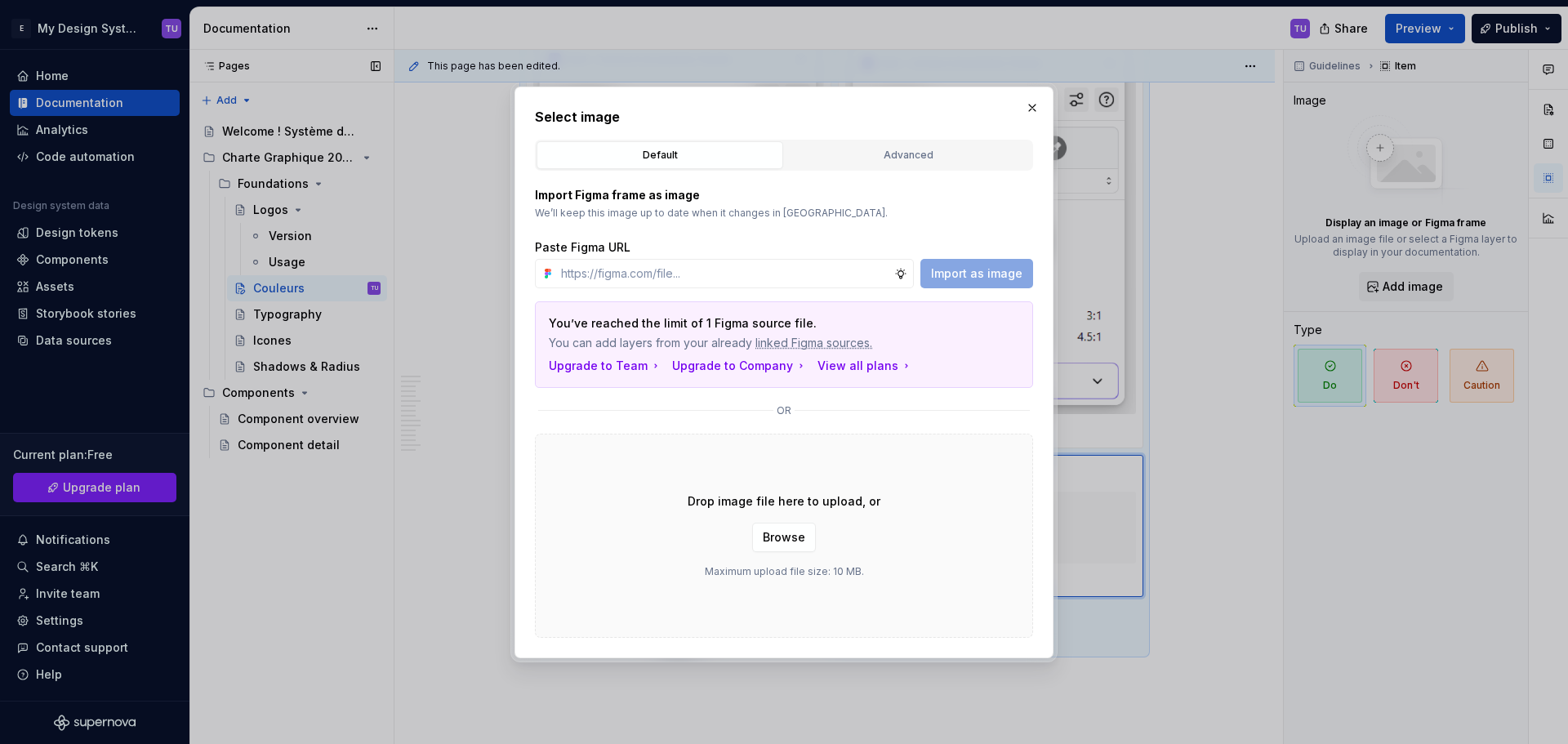
click at [911, 131] on div "Select image Default Advanced Import Figma frame as image We’ll keep this image…" at bounding box center [784, 372] width 498 height 531
click at [916, 154] on div "Advanced" at bounding box center [907, 155] width 235 height 16
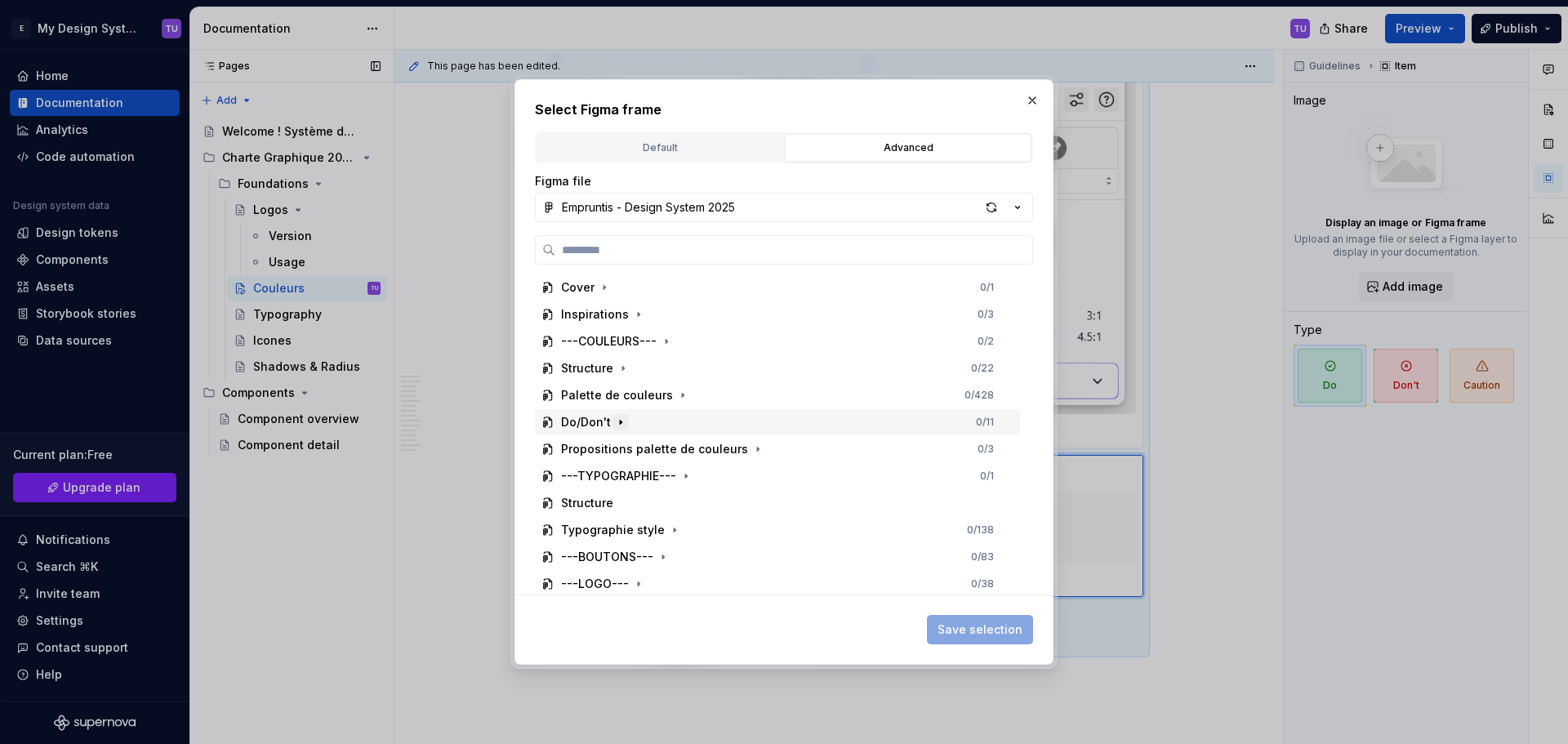
click at [618, 426] on icon "button" at bounding box center [620, 421] width 13 height 13
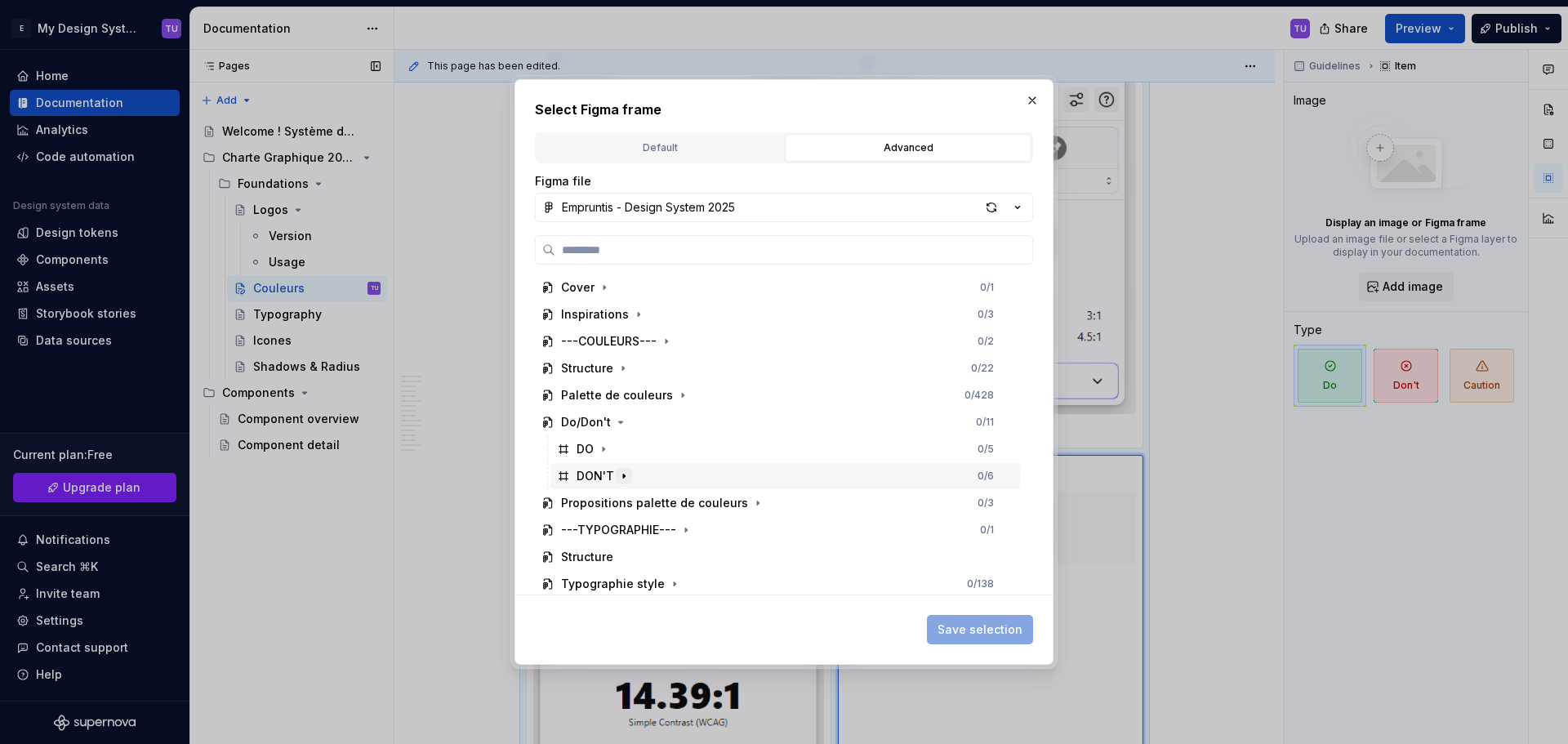
click at [621, 474] on icon "button" at bounding box center [623, 476] width 13 height 13
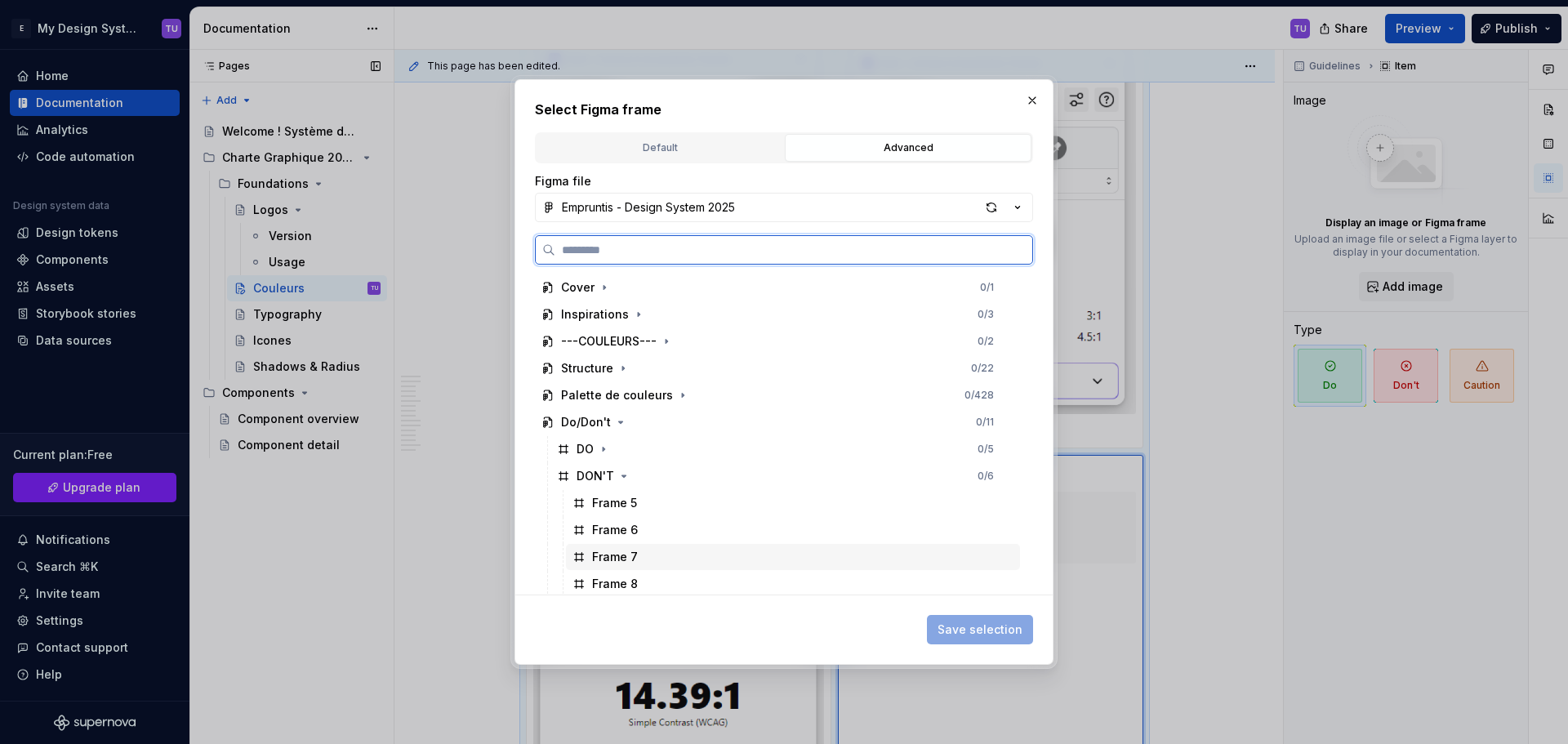
click at [653, 555] on div "Frame 7" at bounding box center [792, 556] width 454 height 26
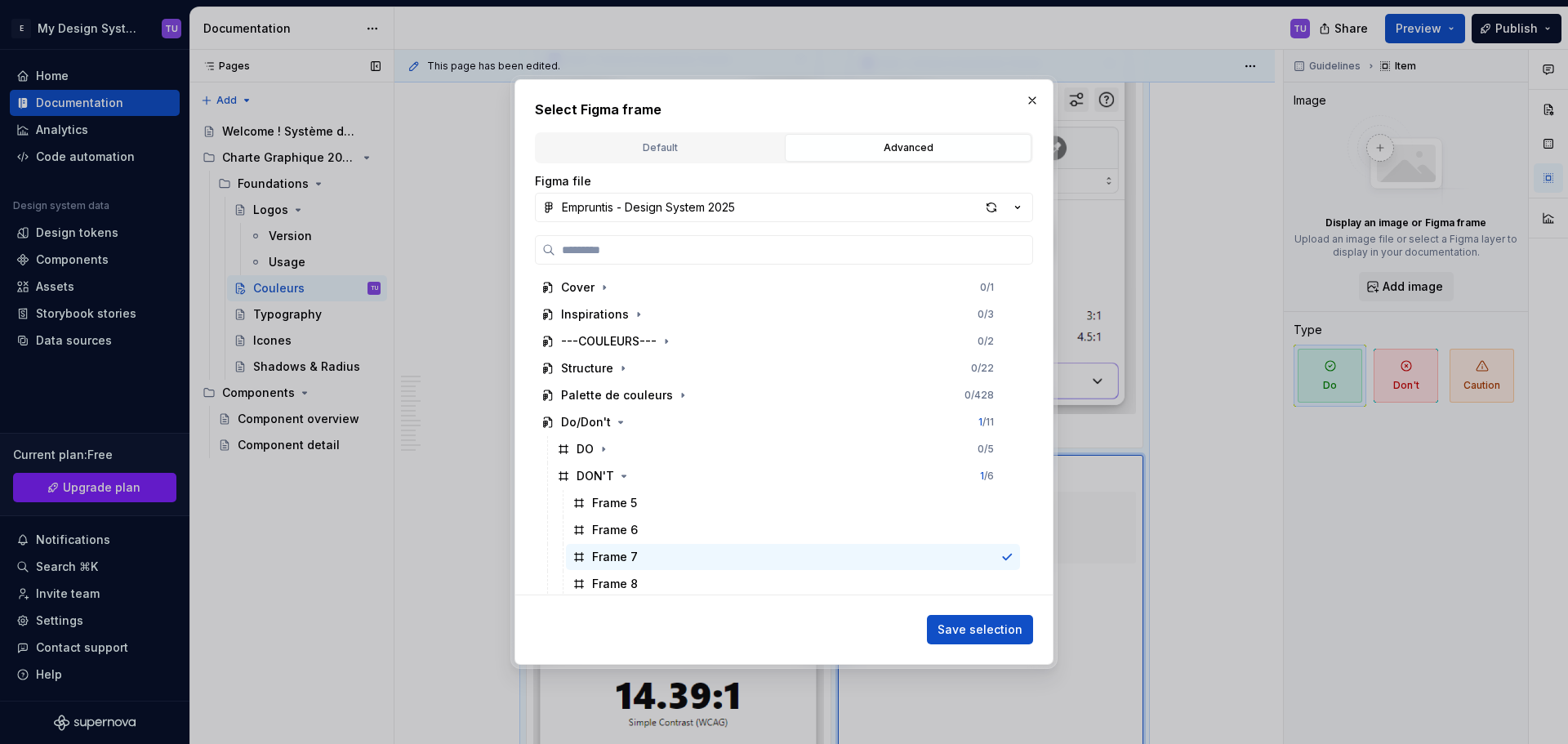
click at [965, 637] on span "Save selection" at bounding box center [979, 628] width 85 height 16
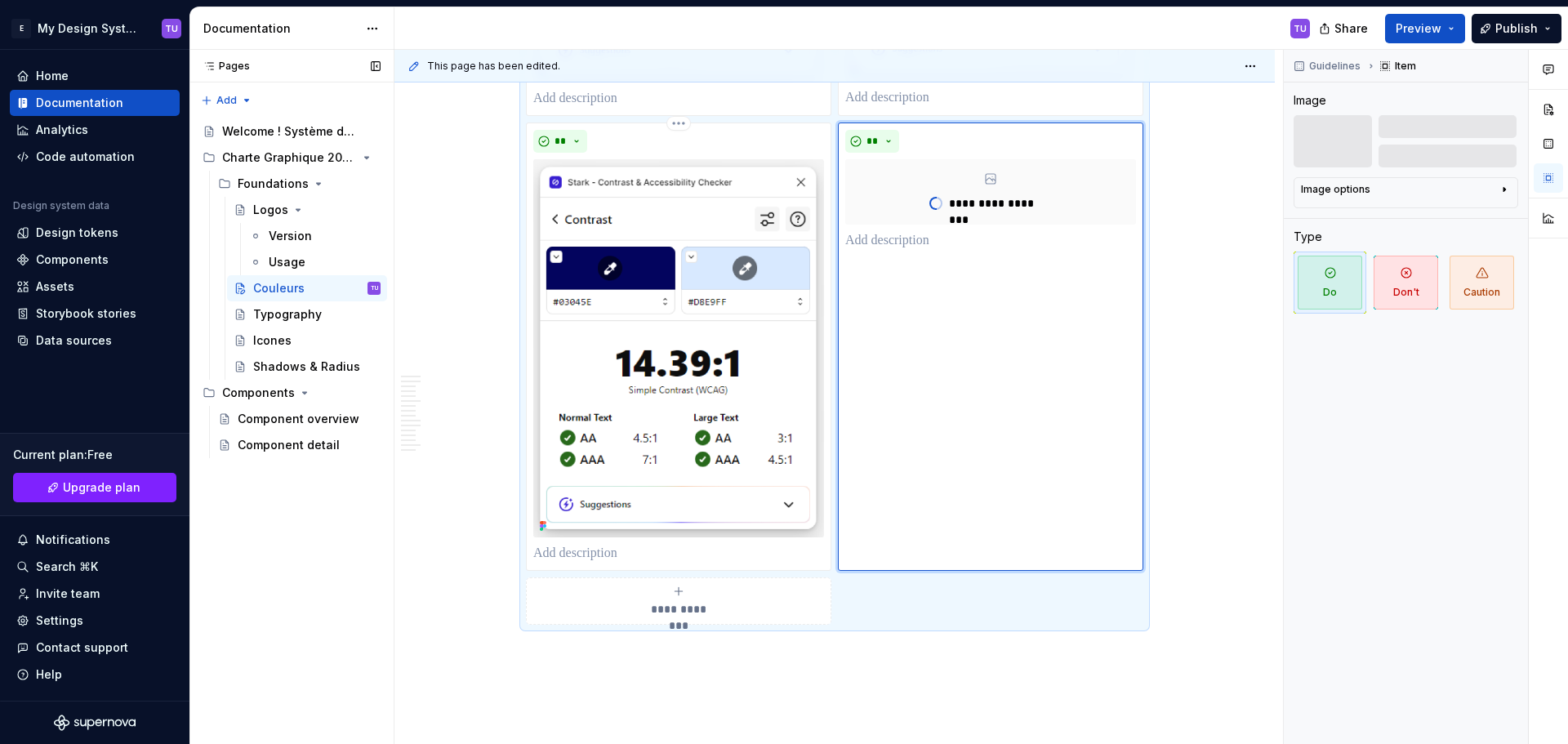
scroll to position [5849, 0]
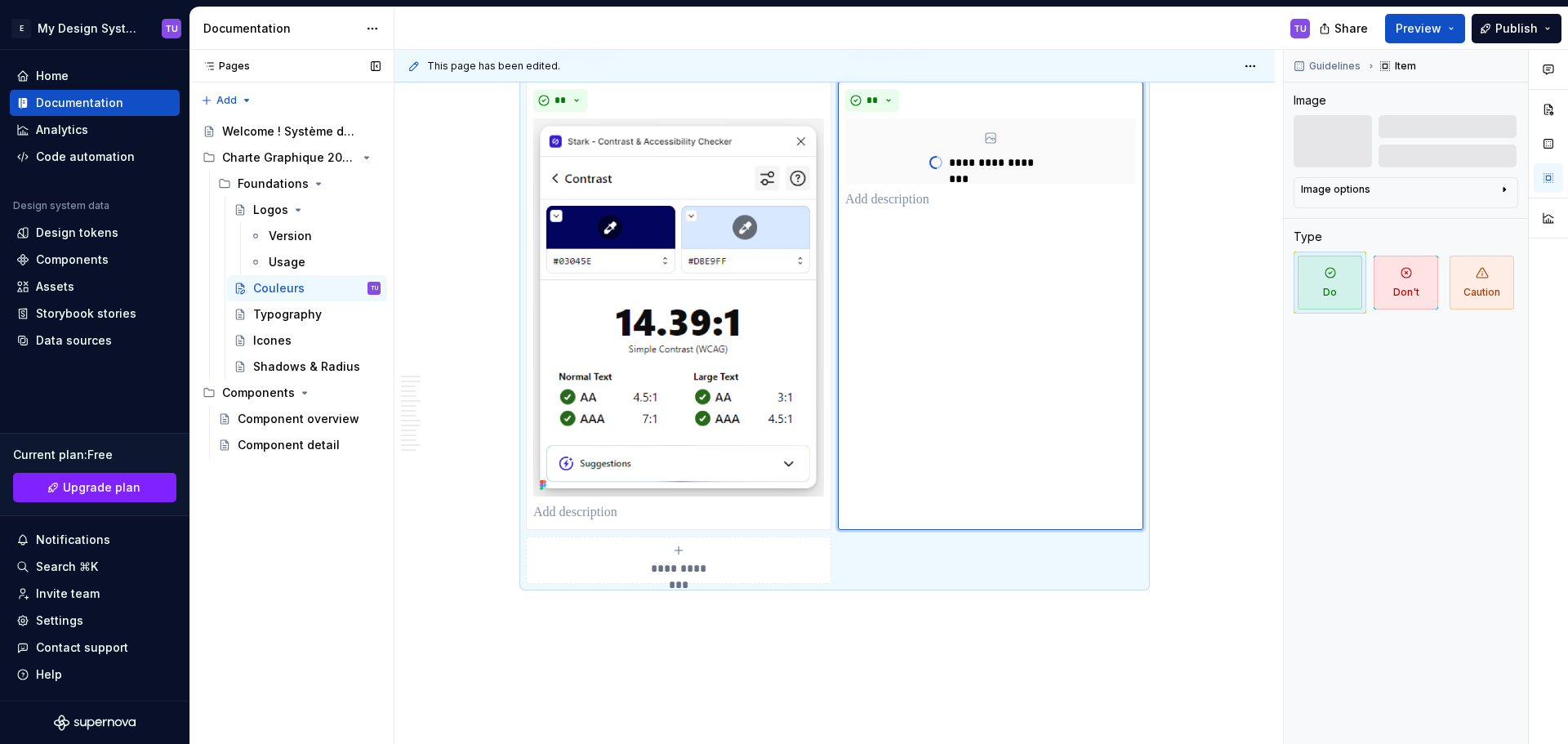
click at [713, 546] on div "**********" at bounding box center [679, 560] width 290 height 32
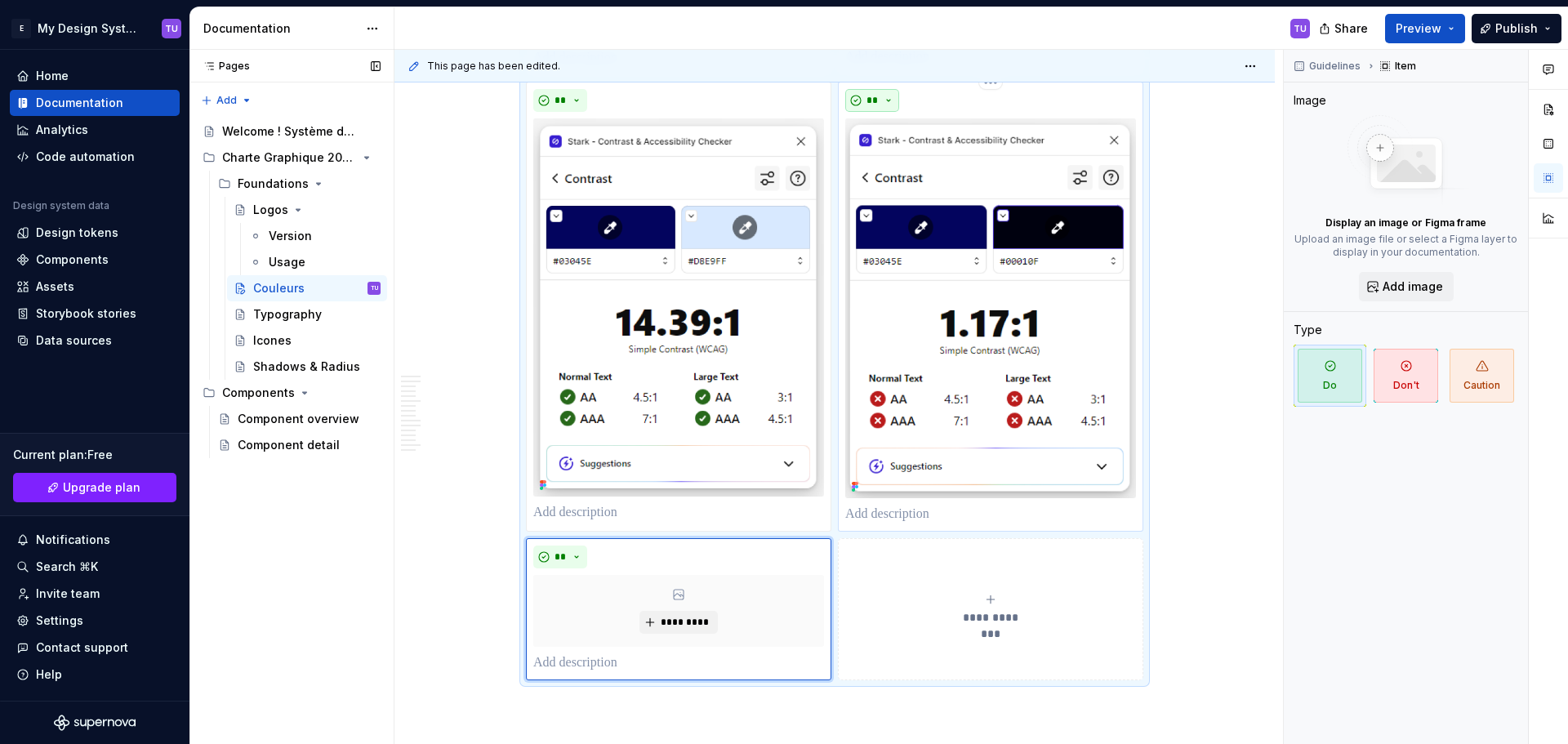
click at [878, 104] on button "**" at bounding box center [871, 100] width 54 height 23
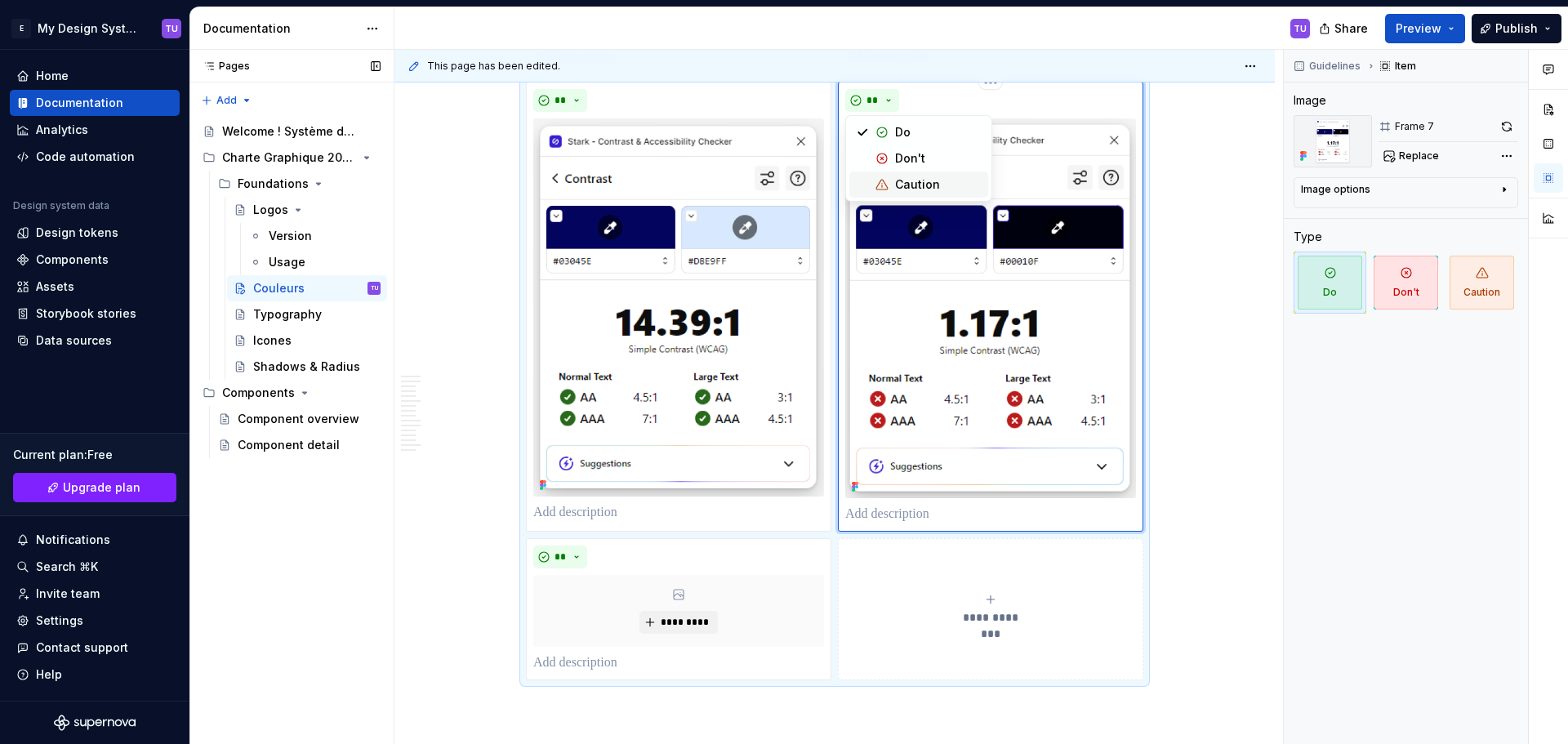
click at [900, 161] on div "Don't" at bounding box center [910, 158] width 31 height 16
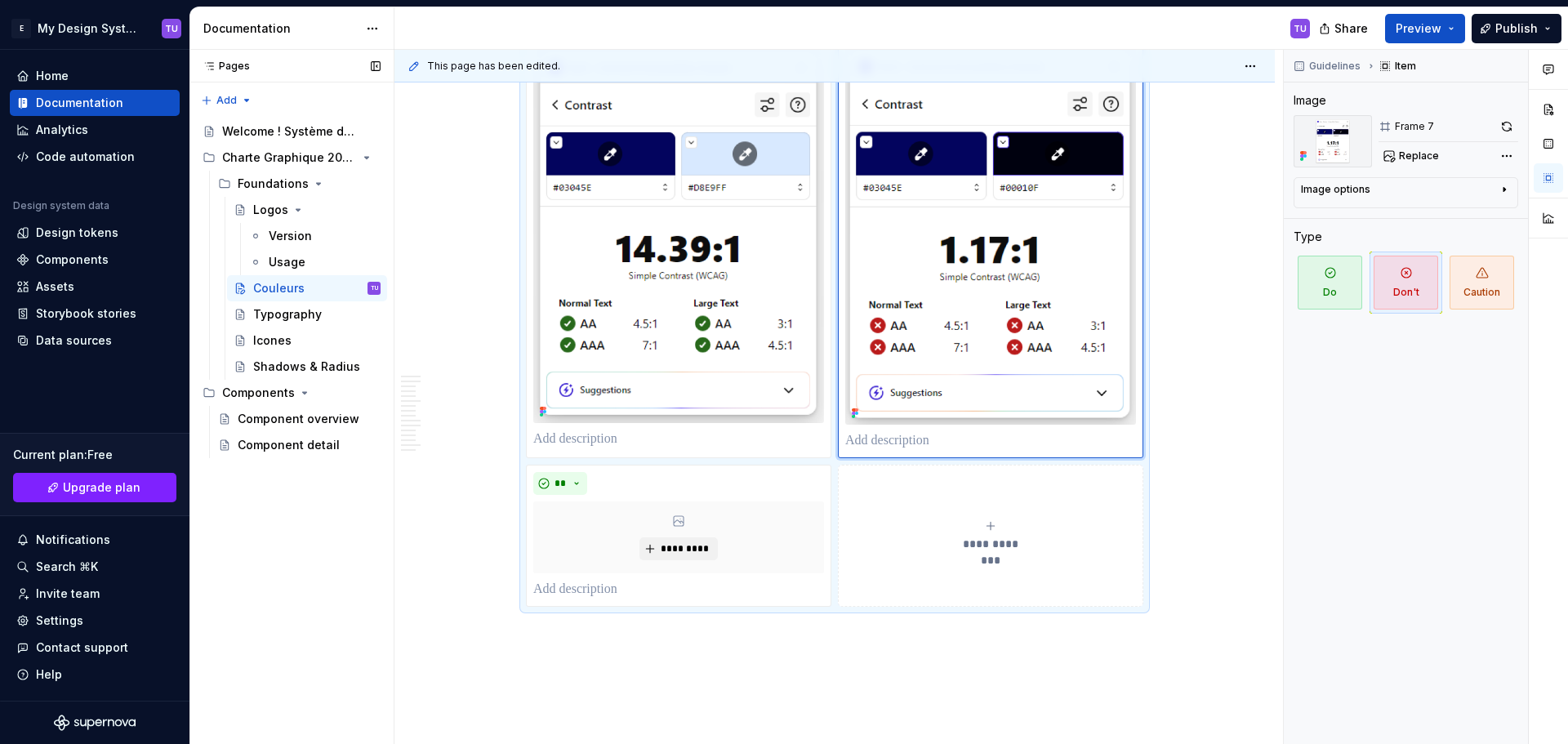
scroll to position [5960, 0]
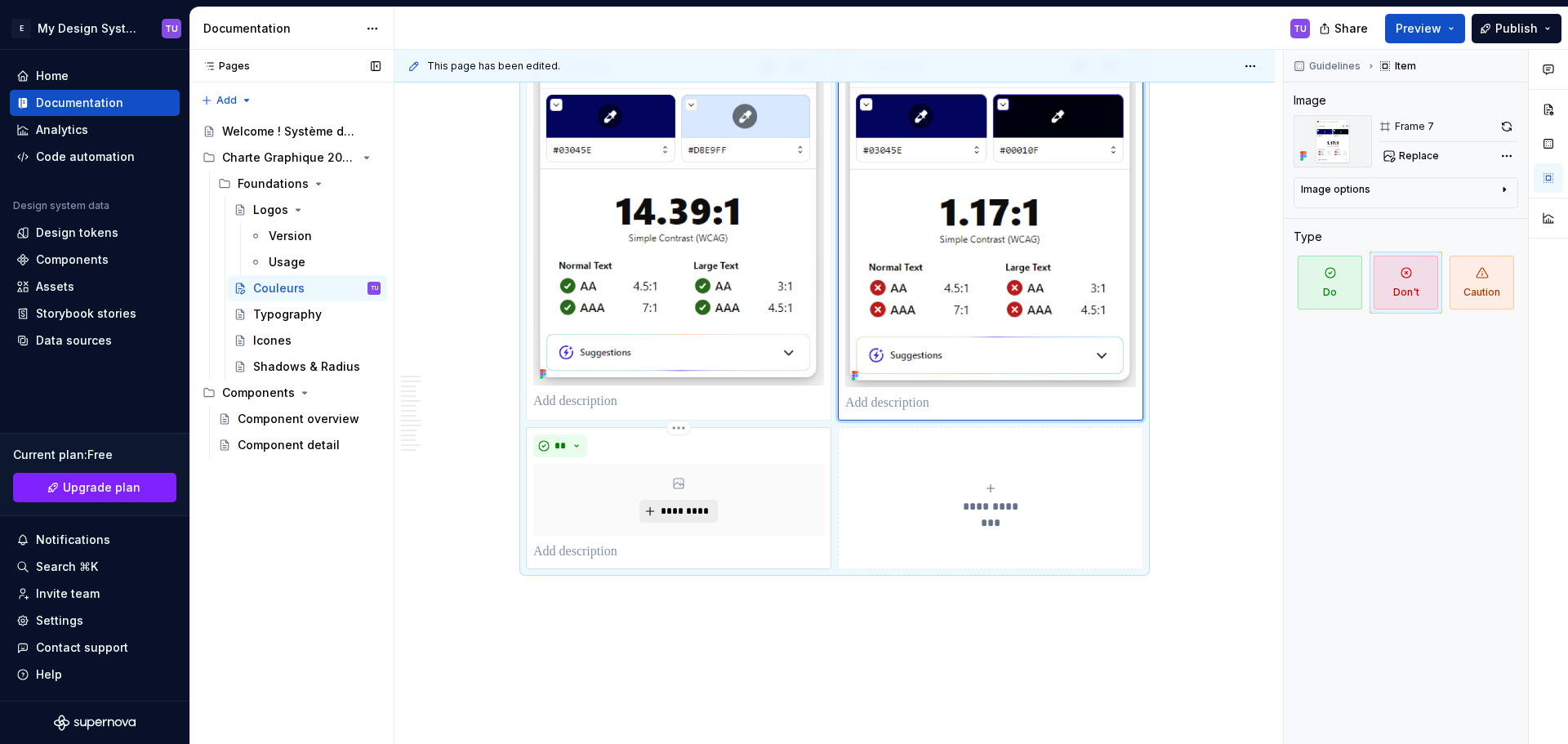
click at [690, 507] on span "*********" at bounding box center [685, 510] width 50 height 13
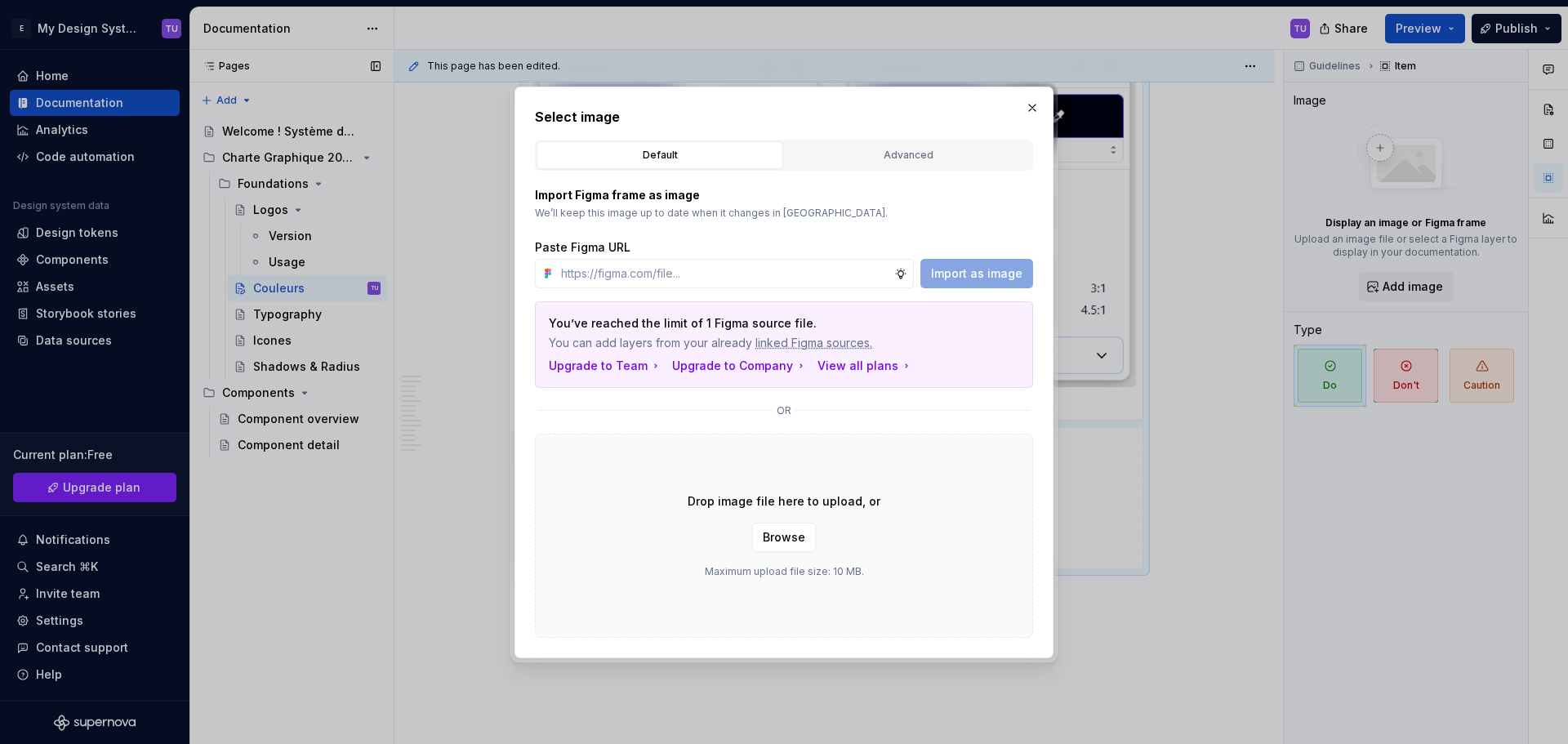
click at [894, 135] on div "Select image Default Advanced Import Figma frame as image We’ll keep this image…" at bounding box center [784, 372] width 498 height 531
click at [894, 151] on div "Advanced" at bounding box center [907, 155] width 235 height 16
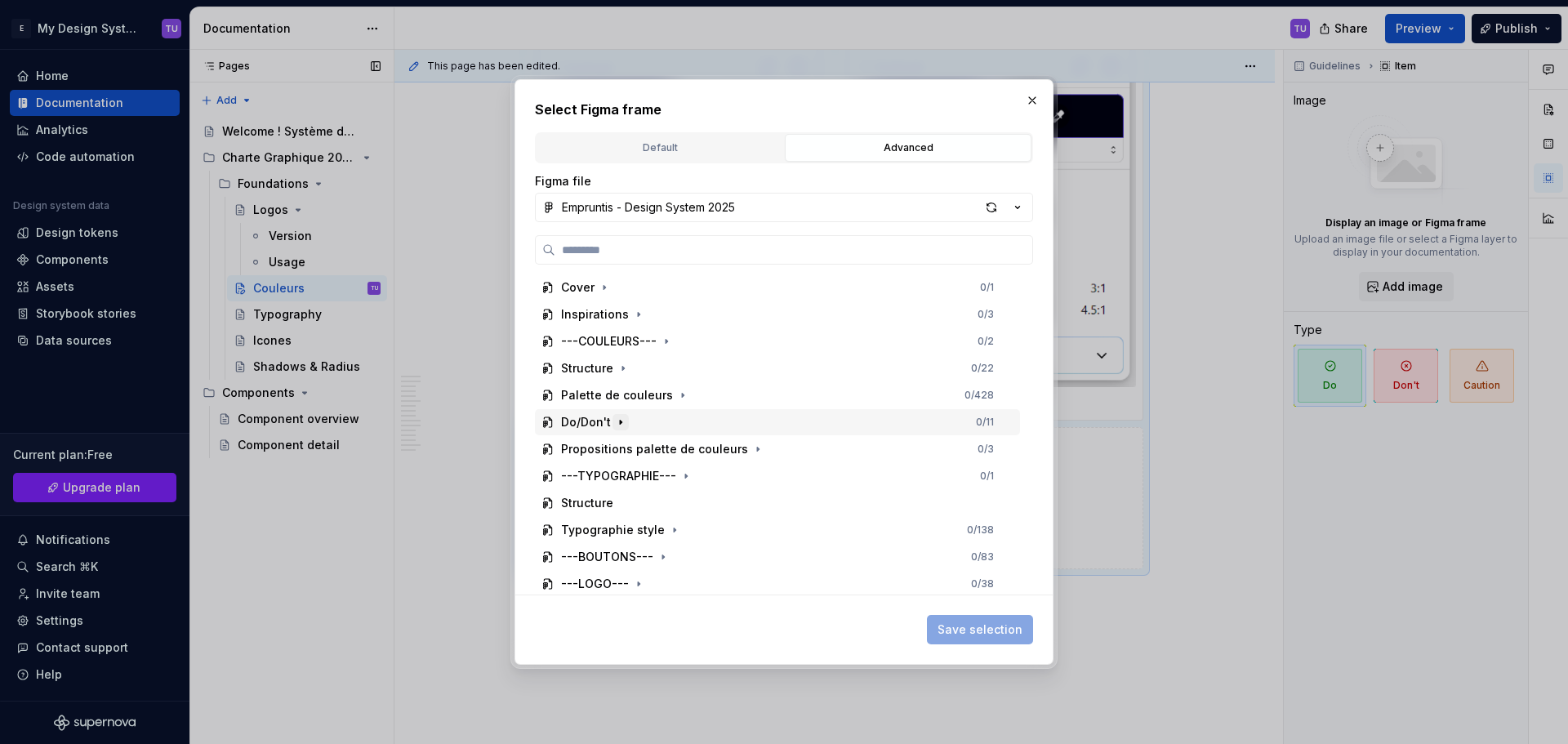
click at [612, 423] on button "button" at bounding box center [620, 421] width 16 height 16
click at [607, 453] on icon "button" at bounding box center [603, 448] width 13 height 13
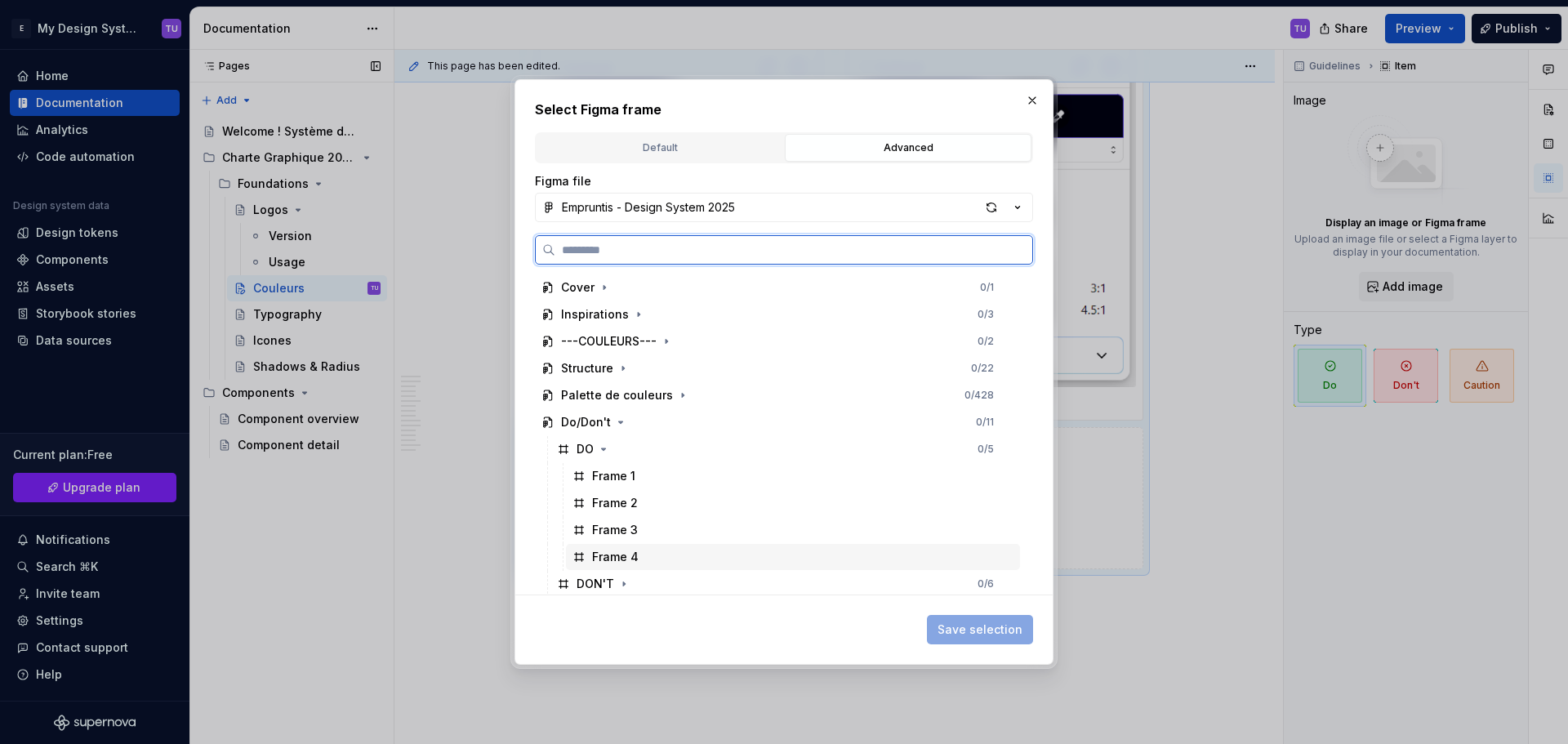
click at [631, 563] on div "Frame 4" at bounding box center [615, 556] width 47 height 16
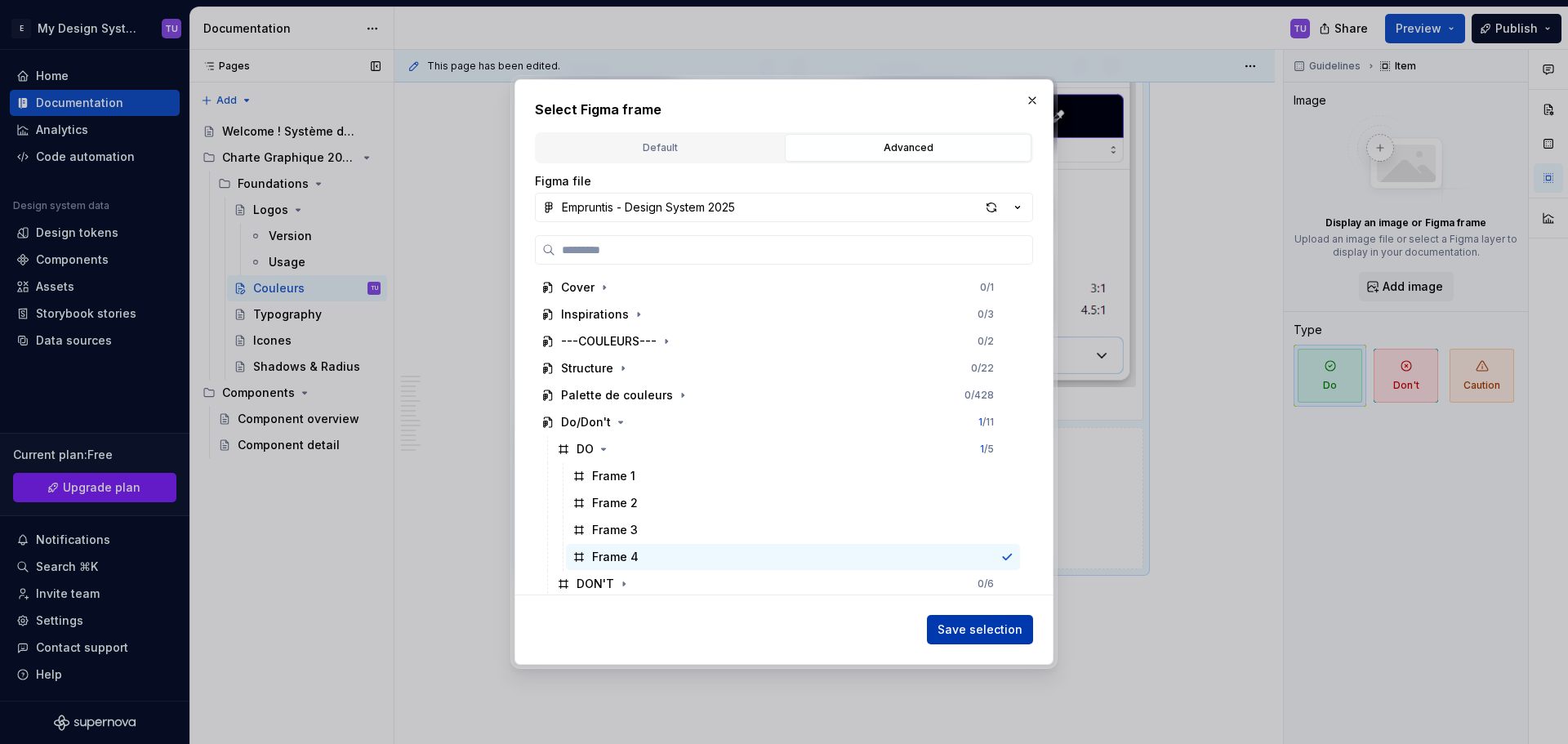
click at [970, 623] on span "Save selection" at bounding box center [979, 628] width 85 height 16
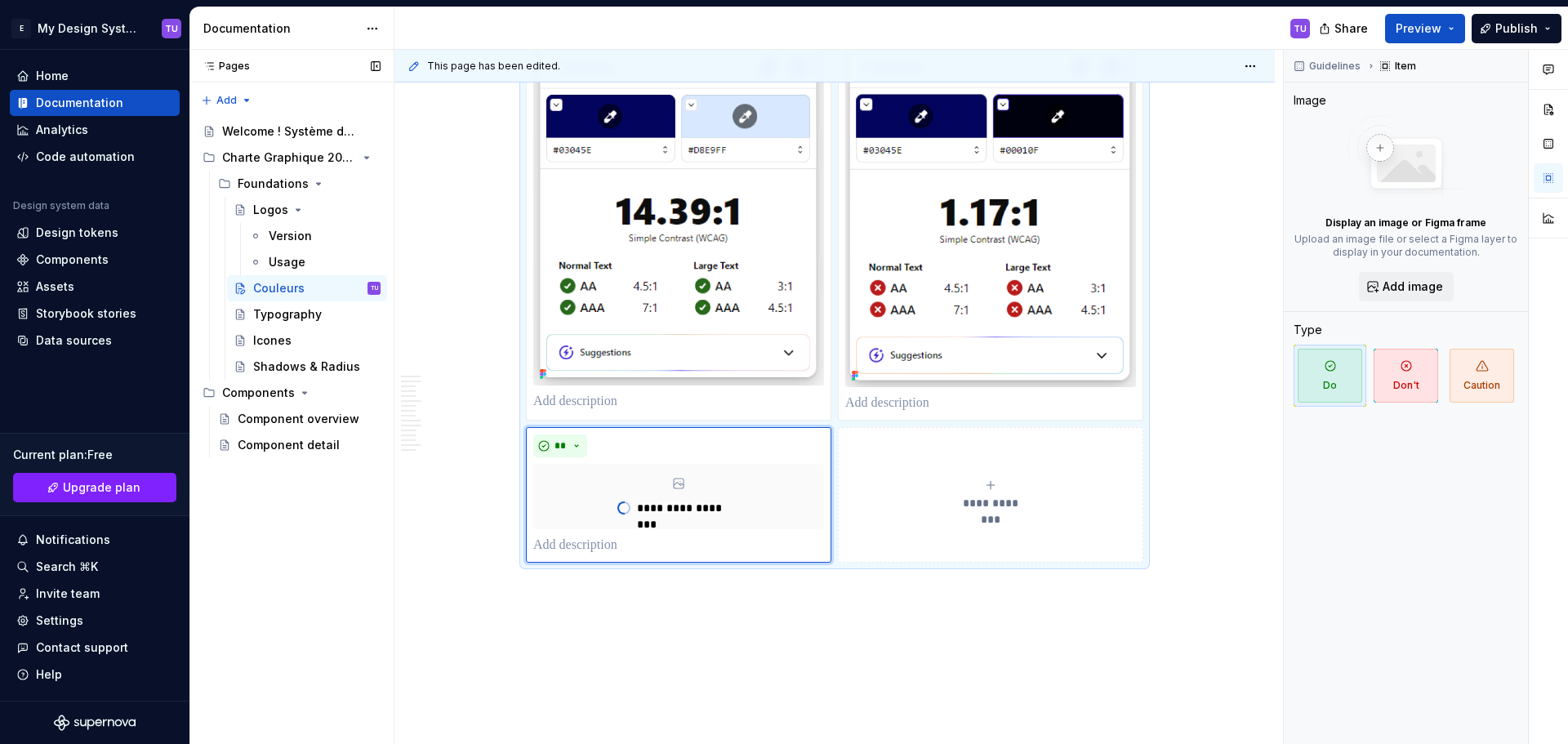
click at [1001, 495] on span "**********" at bounding box center [990, 502] width 75 height 16
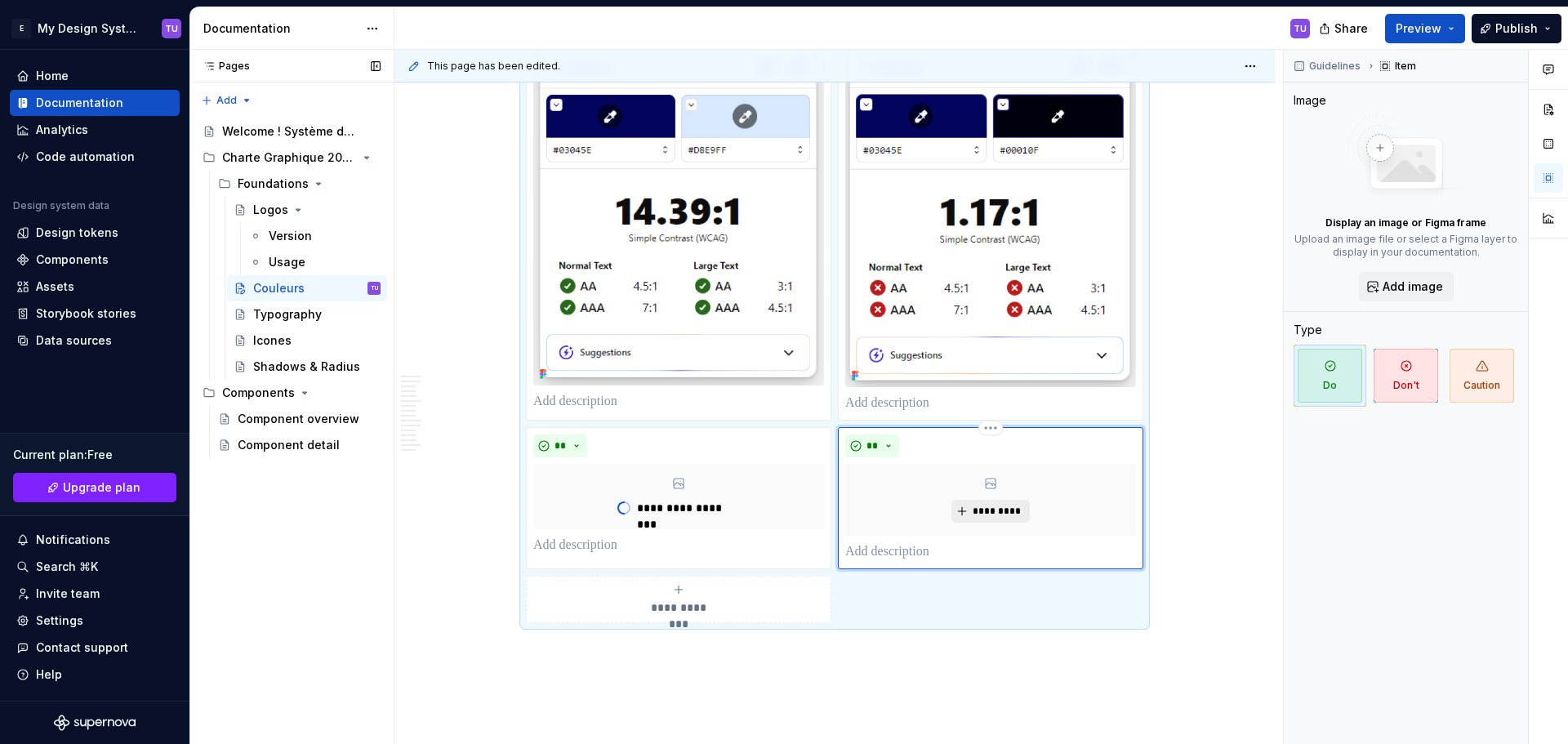
click at [991, 513] on span "*********" at bounding box center [996, 510] width 50 height 13
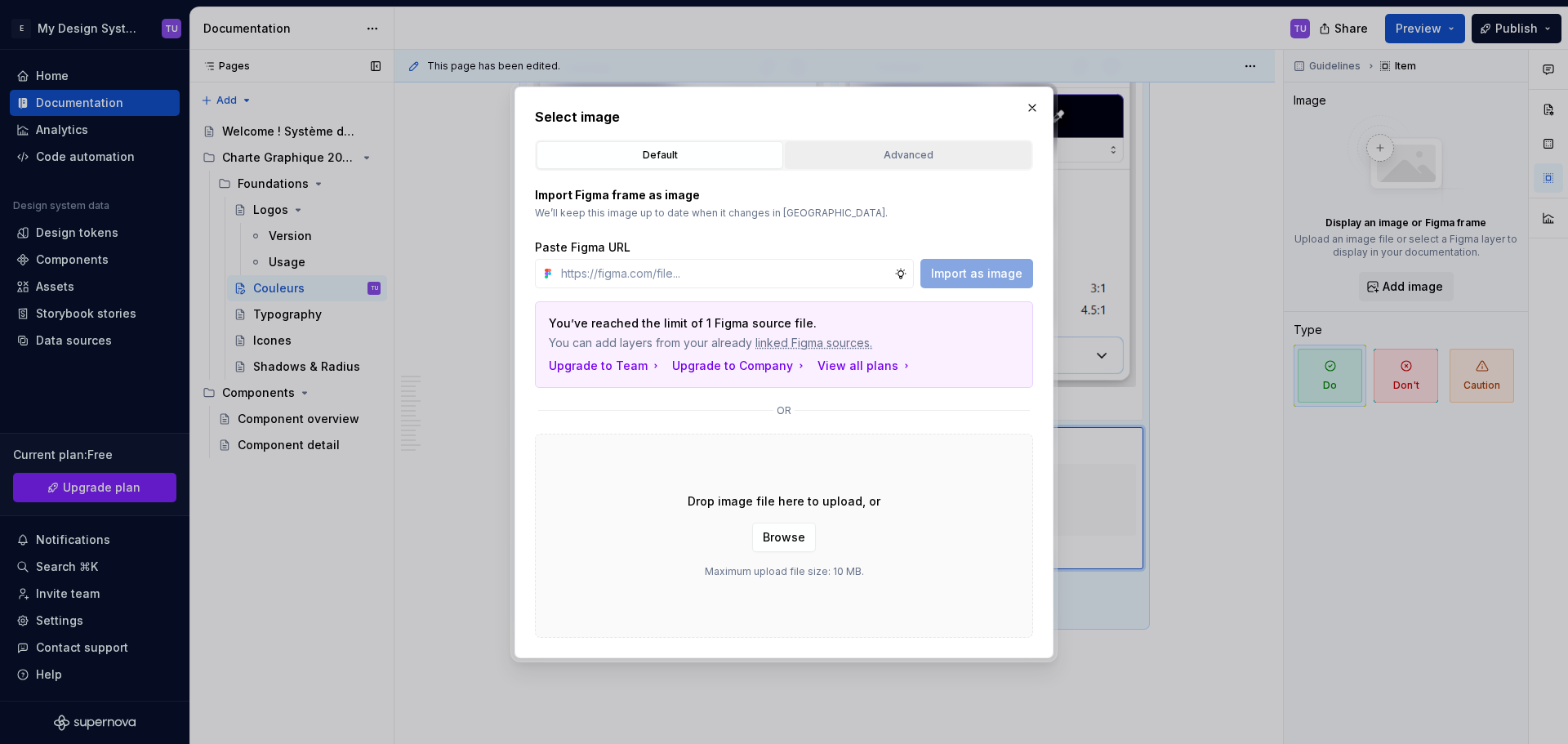
click at [835, 153] on div "Advanced" at bounding box center [907, 155] width 235 height 16
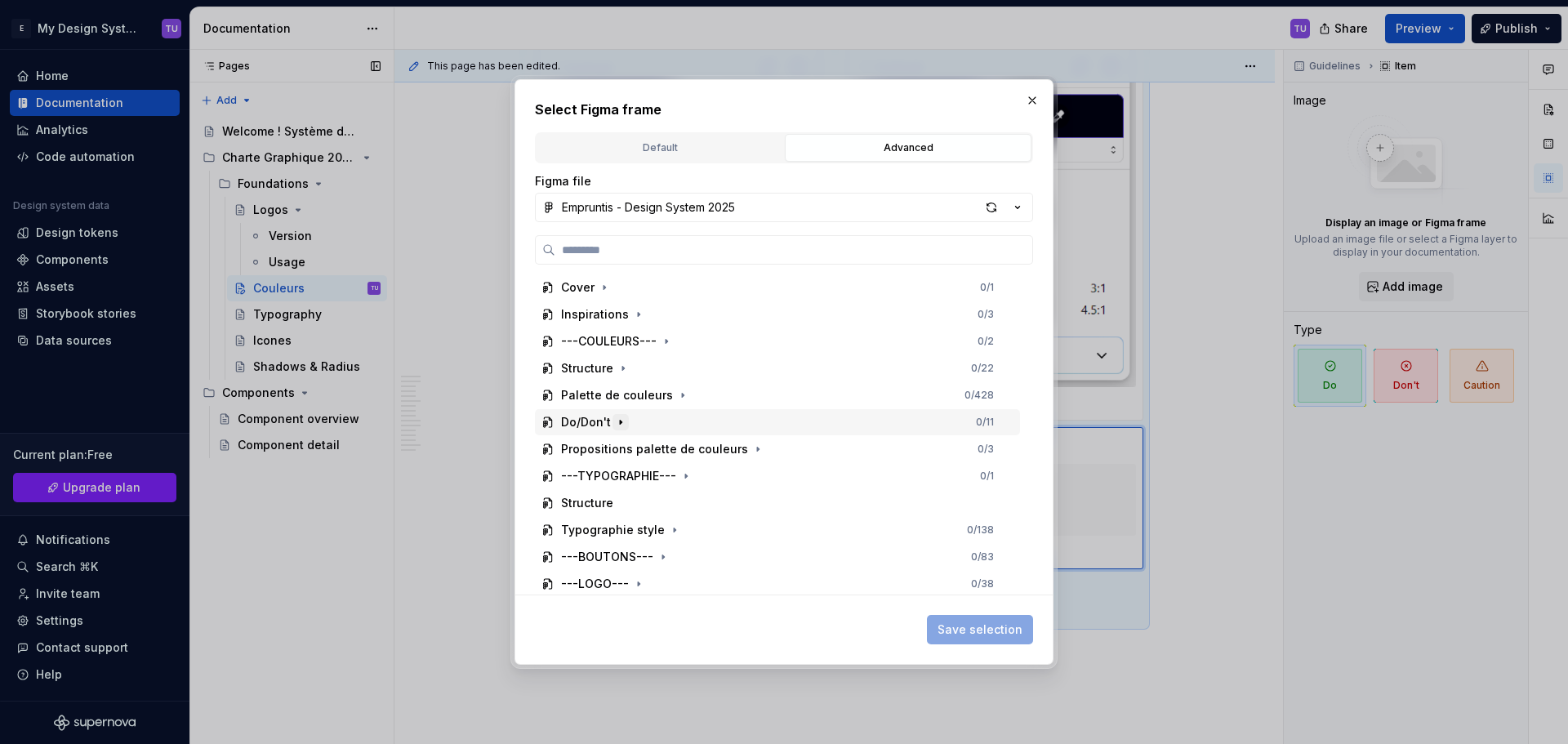
click at [618, 426] on icon "button" at bounding box center [620, 421] width 13 height 13
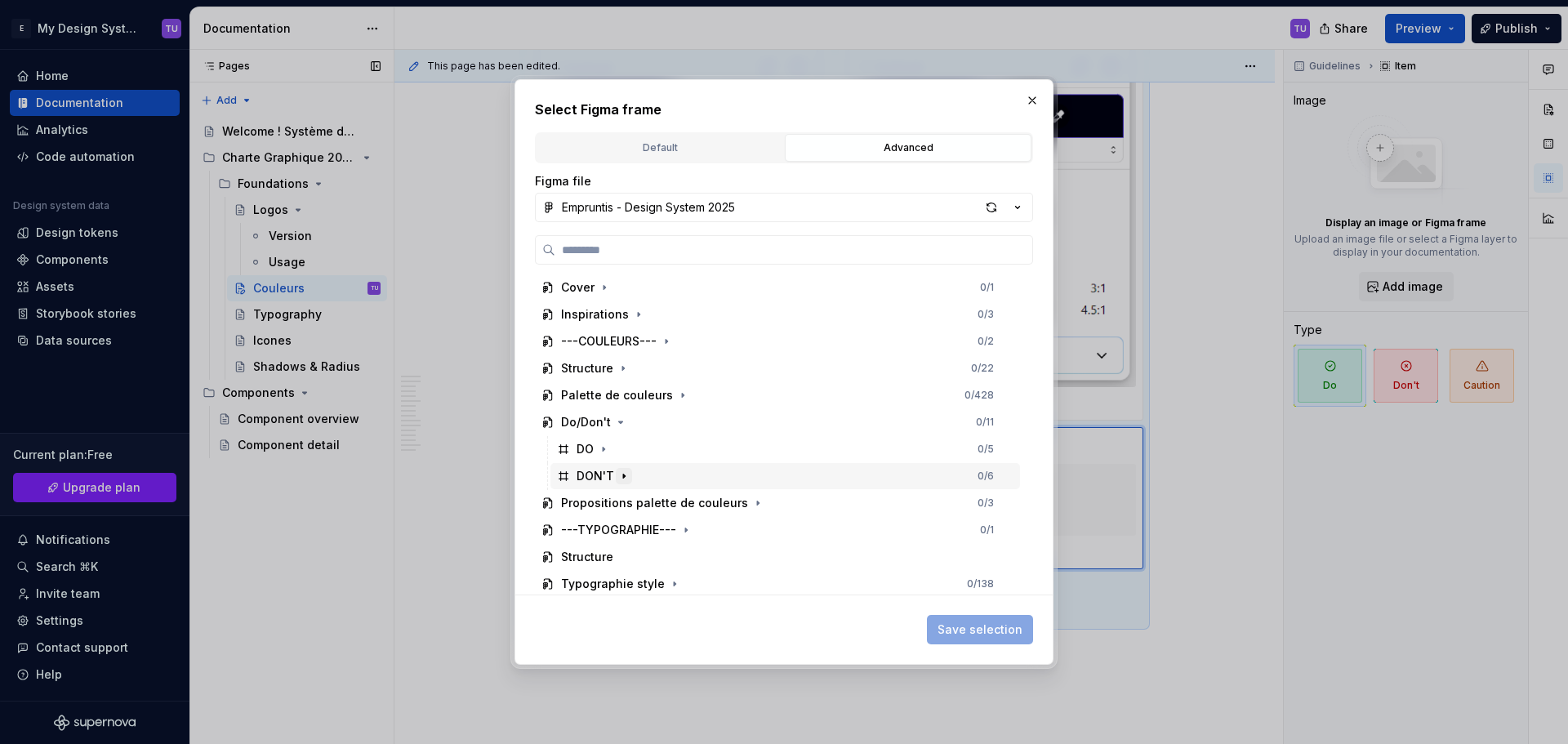
click at [618, 476] on icon "button" at bounding box center [623, 476] width 13 height 13
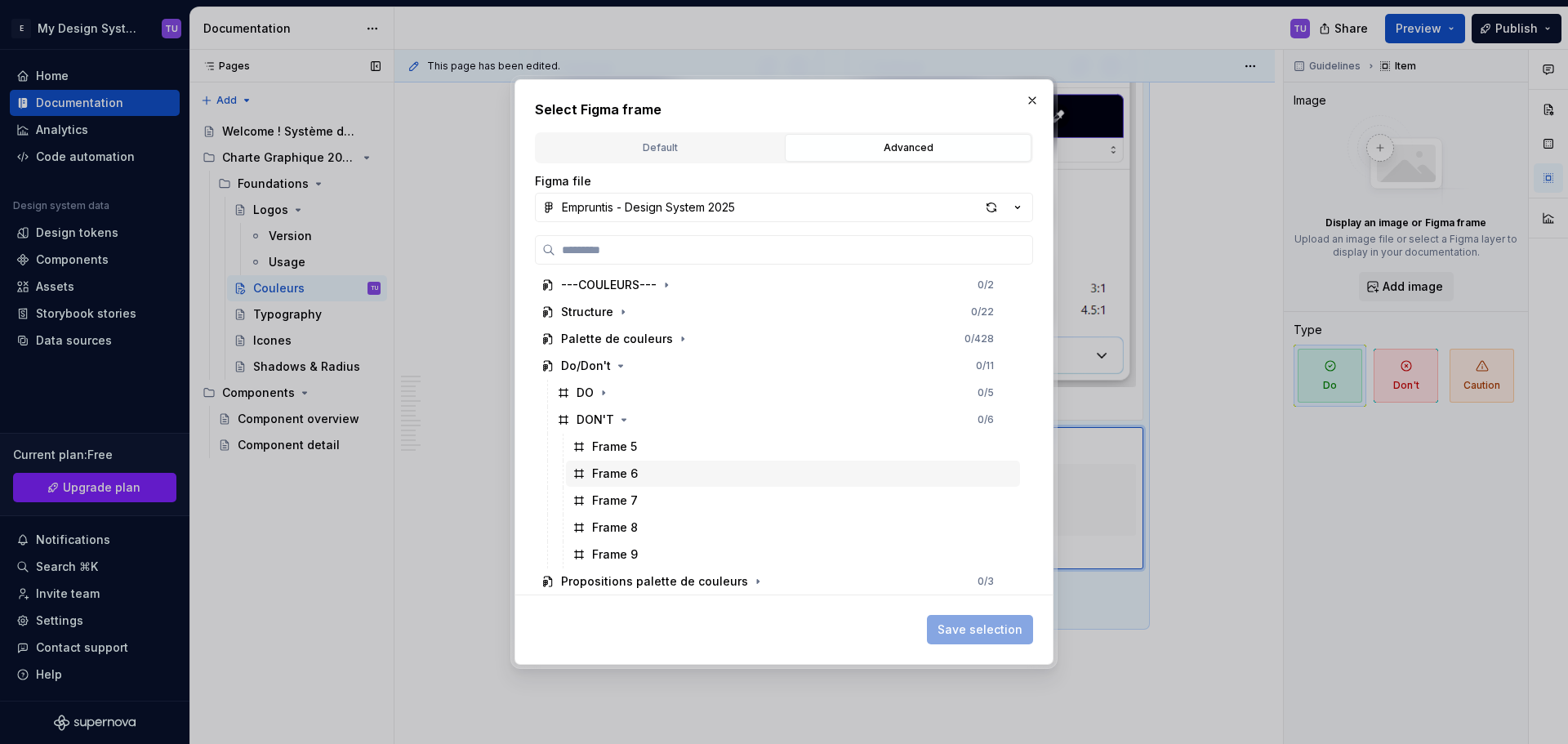
scroll to position [82, 0]
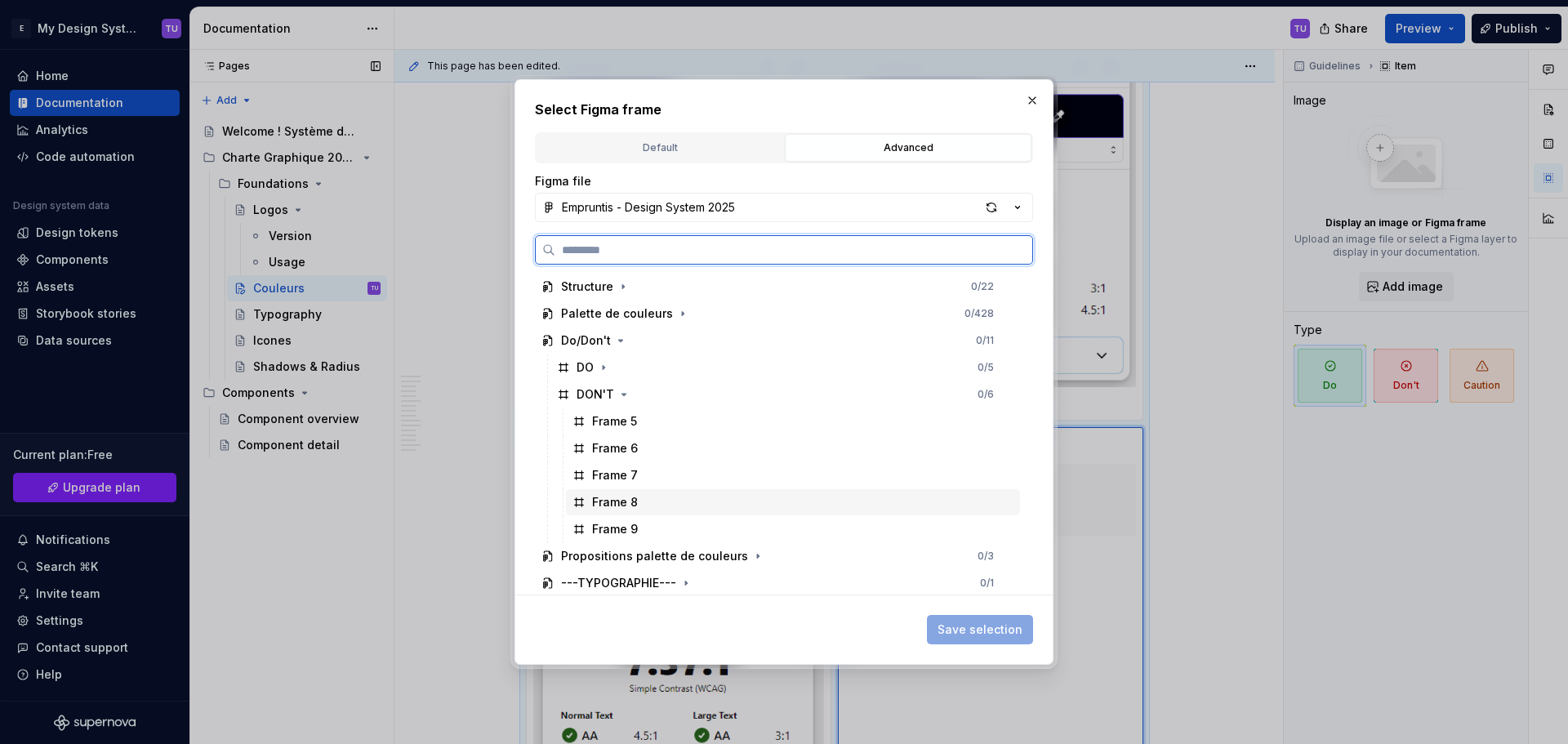
click at [656, 512] on div "Frame 8" at bounding box center [792, 502] width 454 height 26
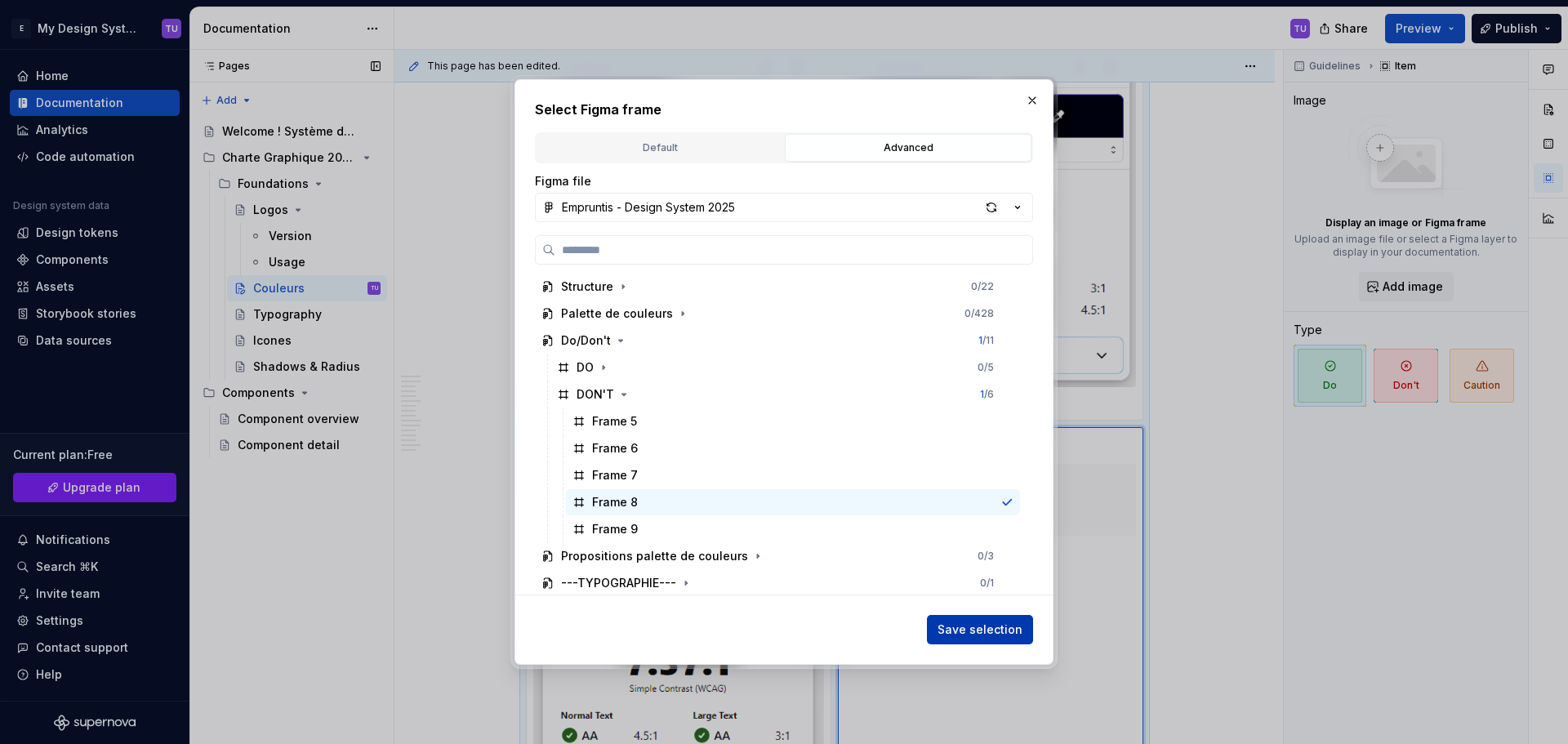
click at [1007, 631] on span "Save selection" at bounding box center [979, 628] width 85 height 16
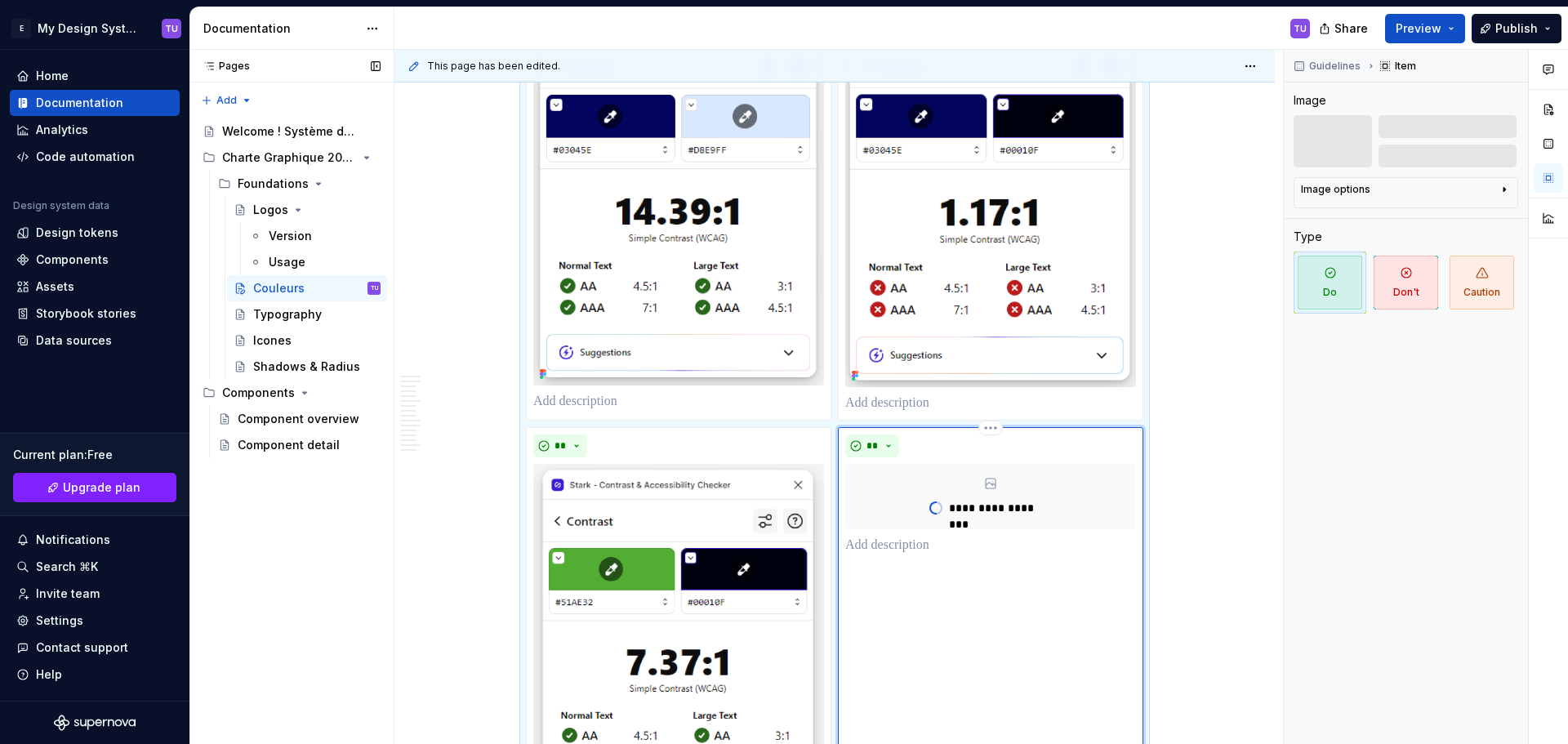
scroll to position [6139, 0]
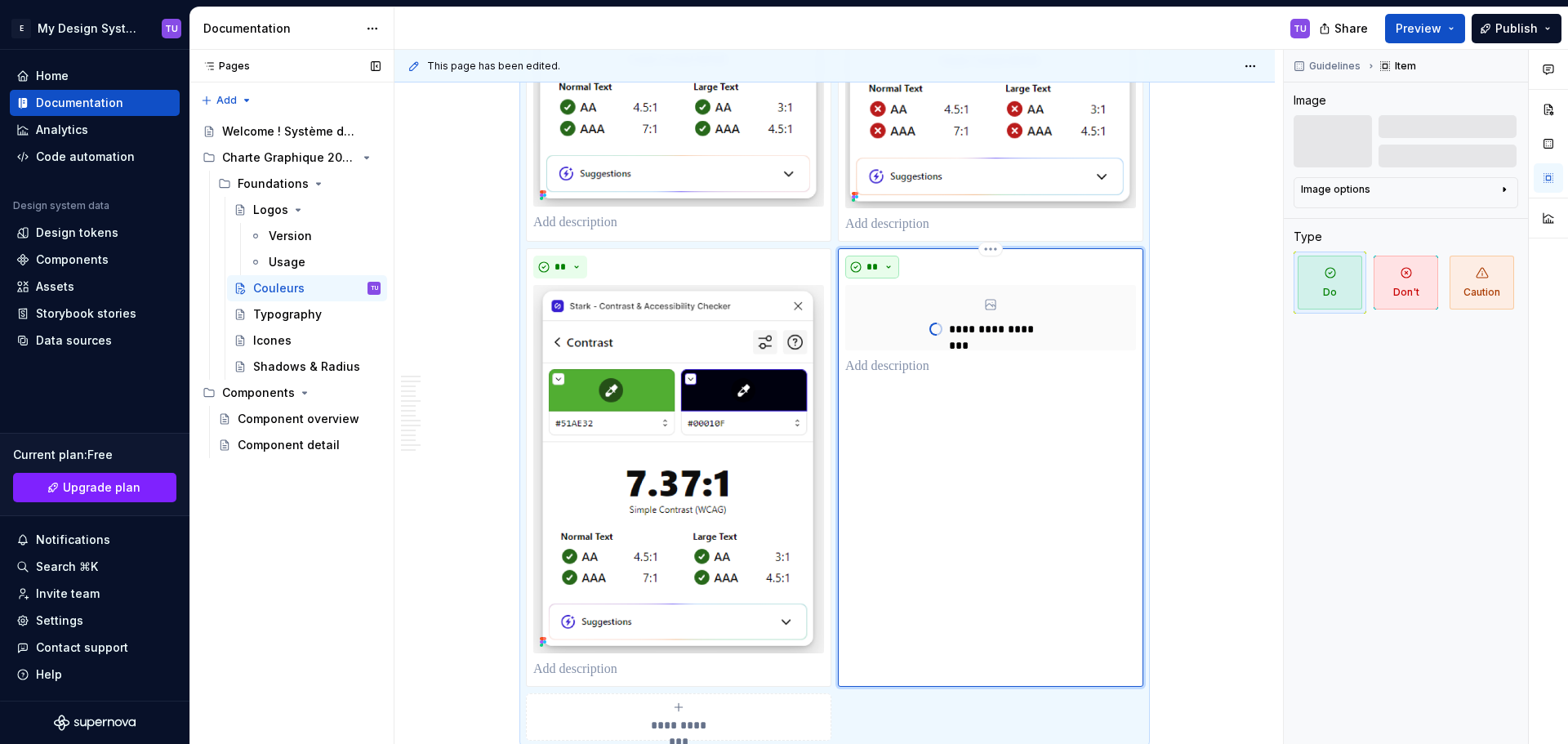
click at [887, 265] on button "**" at bounding box center [871, 267] width 54 height 23
click at [894, 320] on span "Don't" at bounding box center [918, 324] width 138 height 26
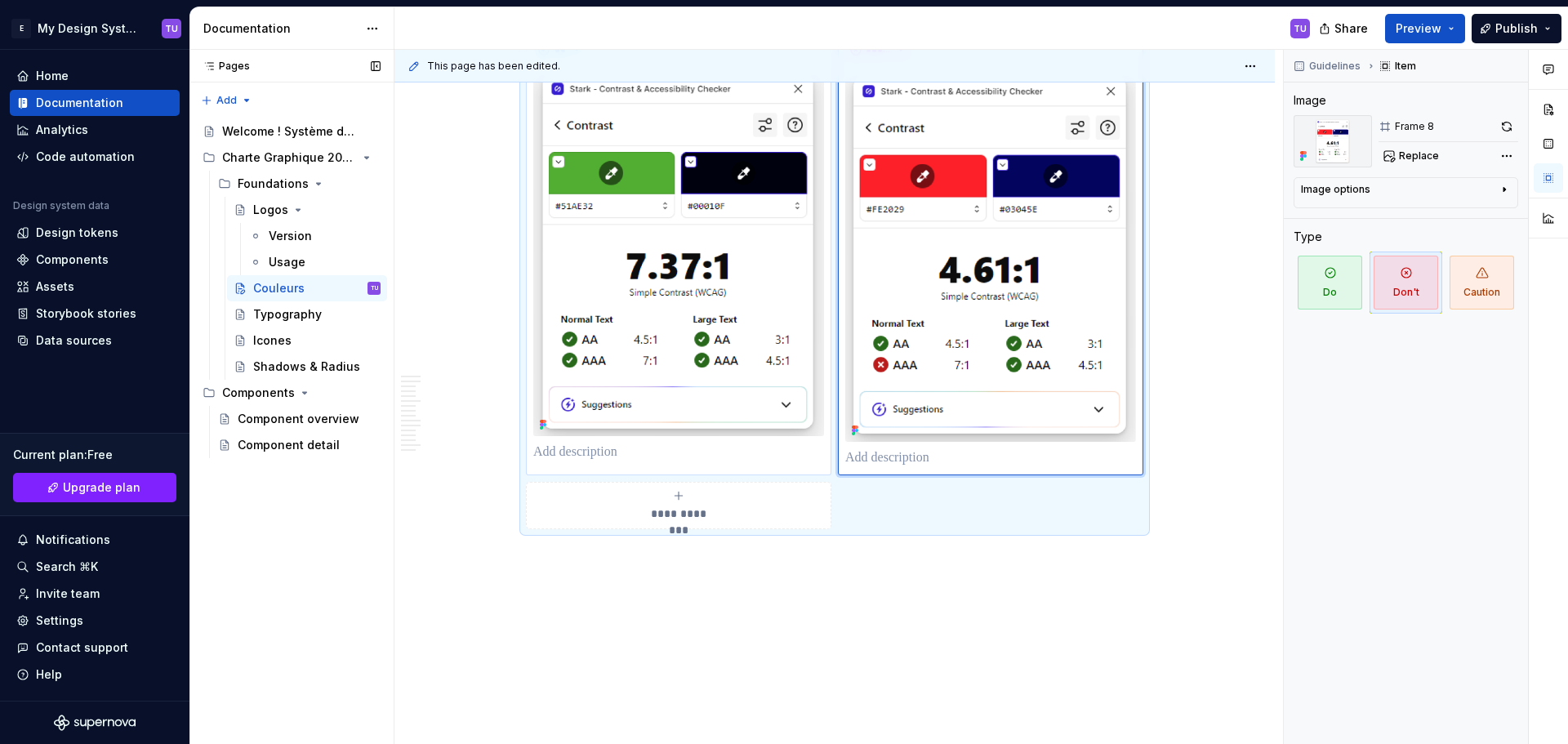
scroll to position [6383, 0]
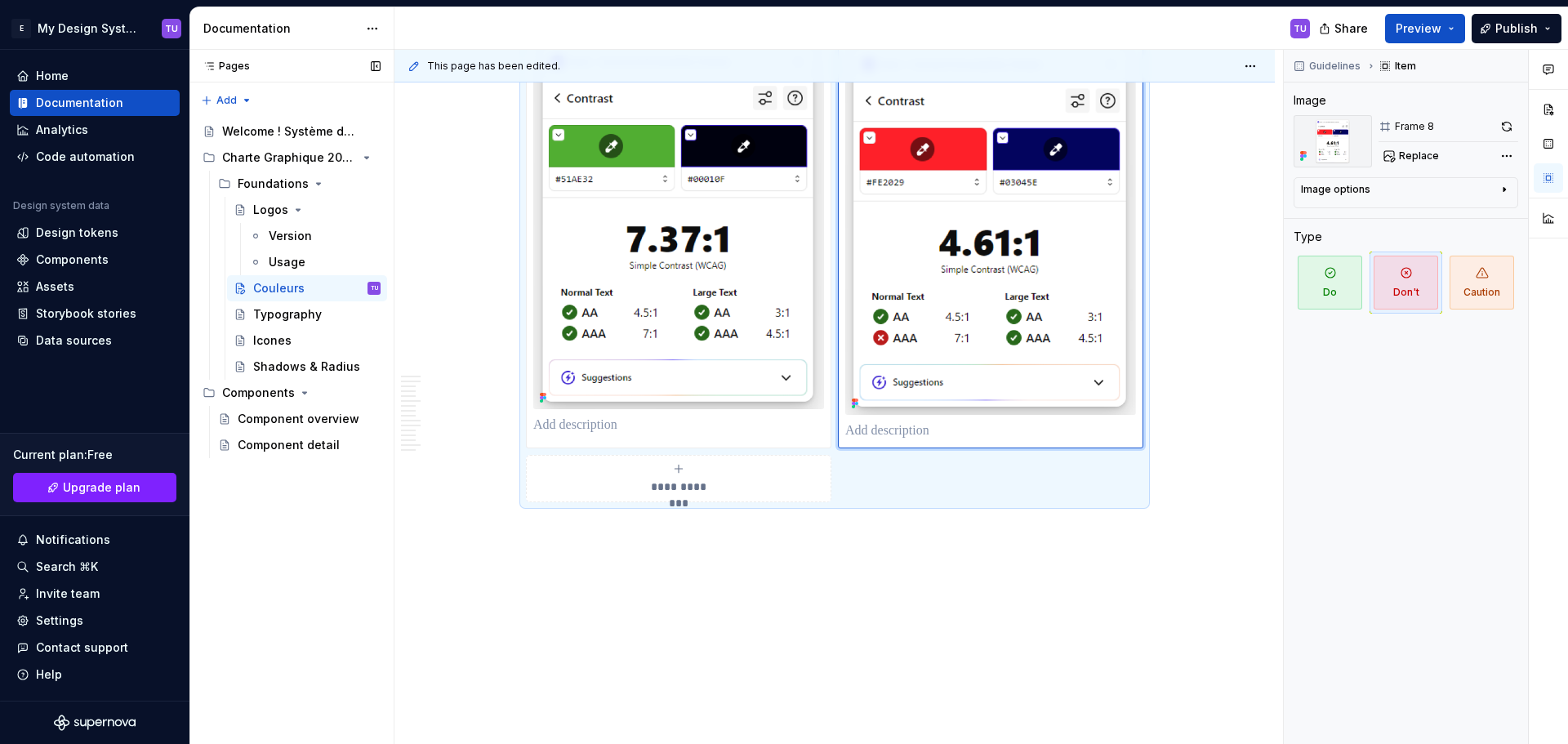
click at [757, 472] on div "**********" at bounding box center [679, 478] width 290 height 32
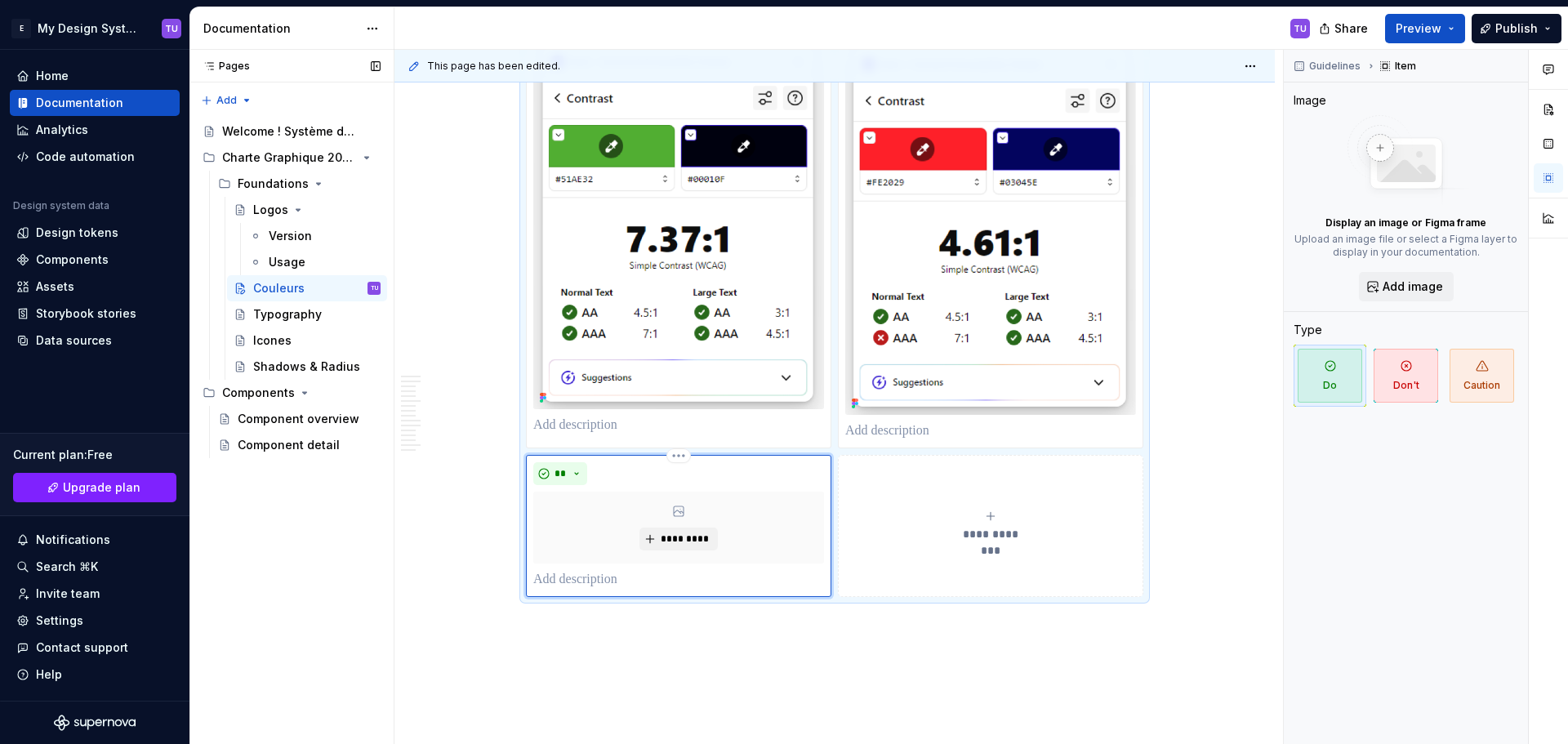
click at [588, 473] on div "**" at bounding box center [679, 473] width 290 height 23
click at [572, 475] on button "**" at bounding box center [560, 473] width 54 height 23
click at [582, 521] on span "Don't" at bounding box center [606, 531] width 138 height 26
click at [662, 535] on span "*********" at bounding box center [685, 538] width 50 height 13
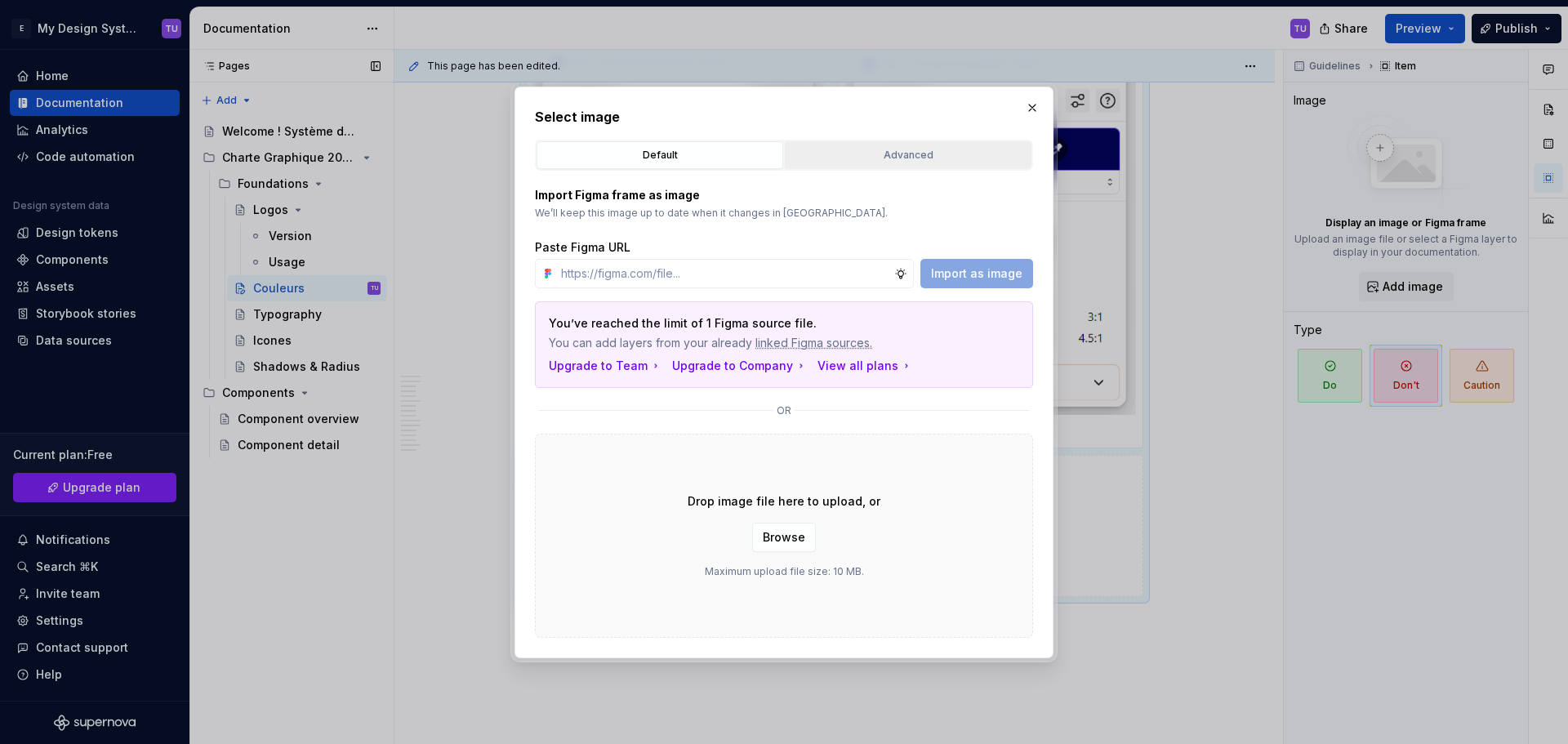
click at [875, 141] on button "Advanced" at bounding box center [908, 155] width 246 height 28
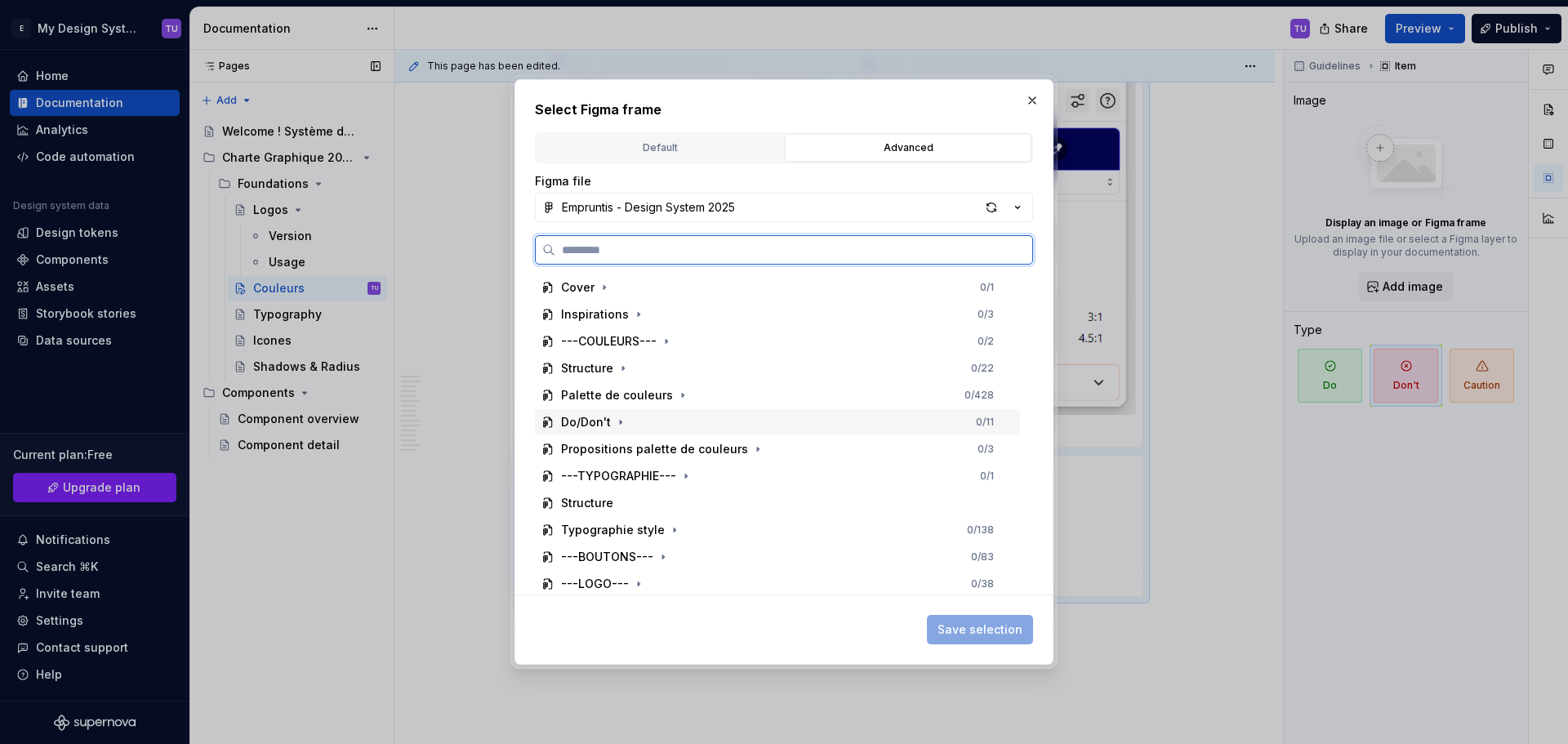
click at [603, 419] on div "Do/Don't" at bounding box center [585, 421] width 50 height 16
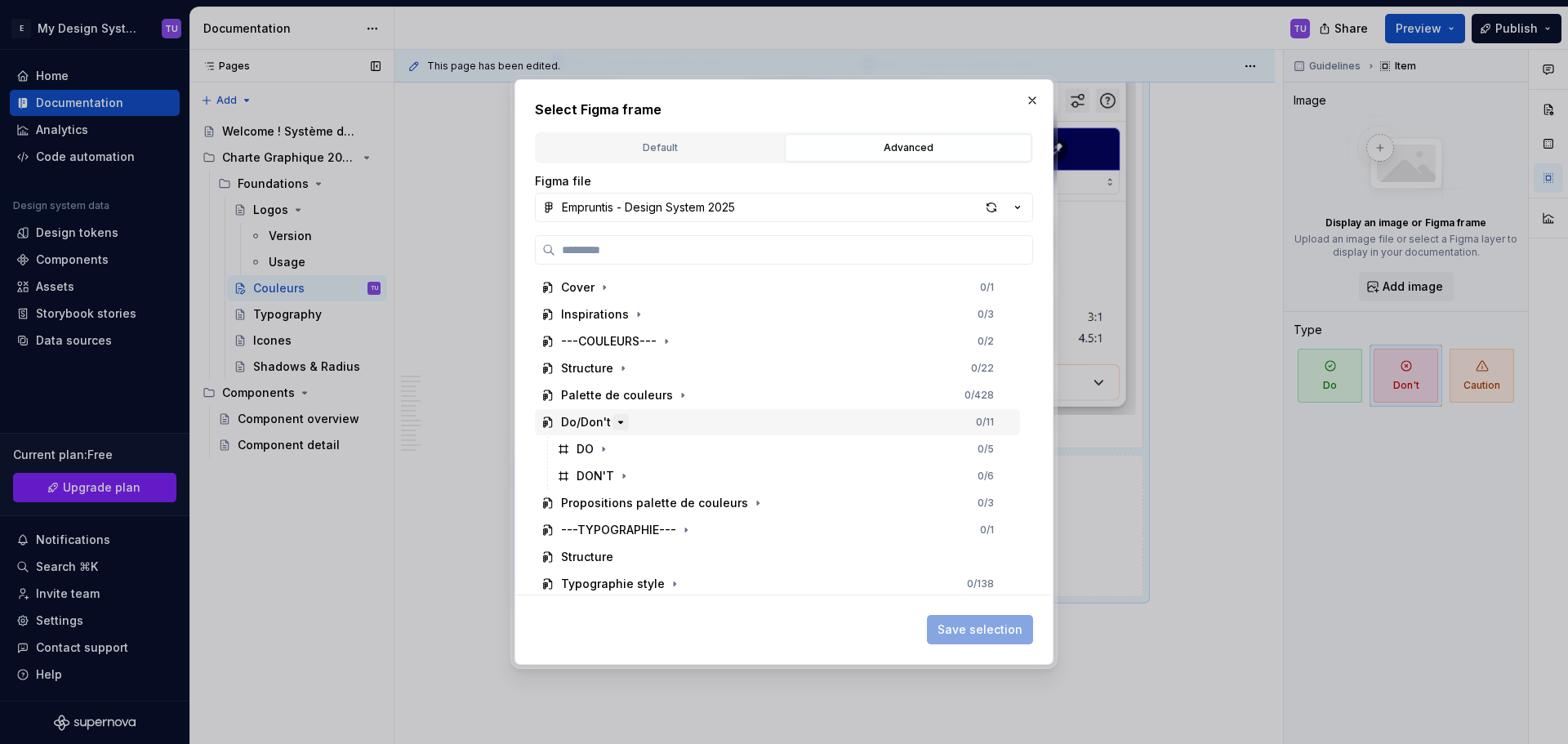
click at [620, 423] on icon "button" at bounding box center [621, 422] width 4 height 2
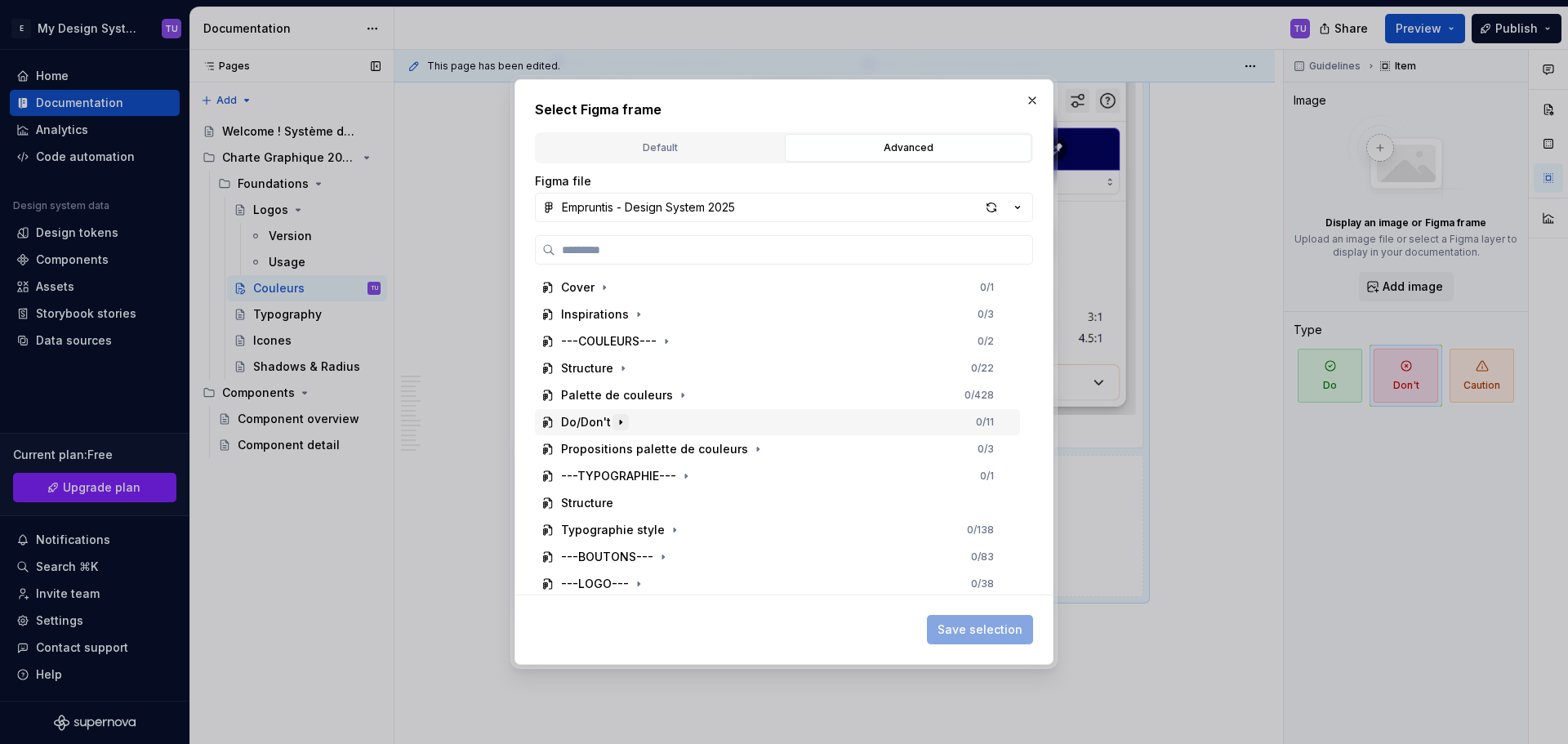
click at [616, 422] on icon "button" at bounding box center [620, 421] width 13 height 13
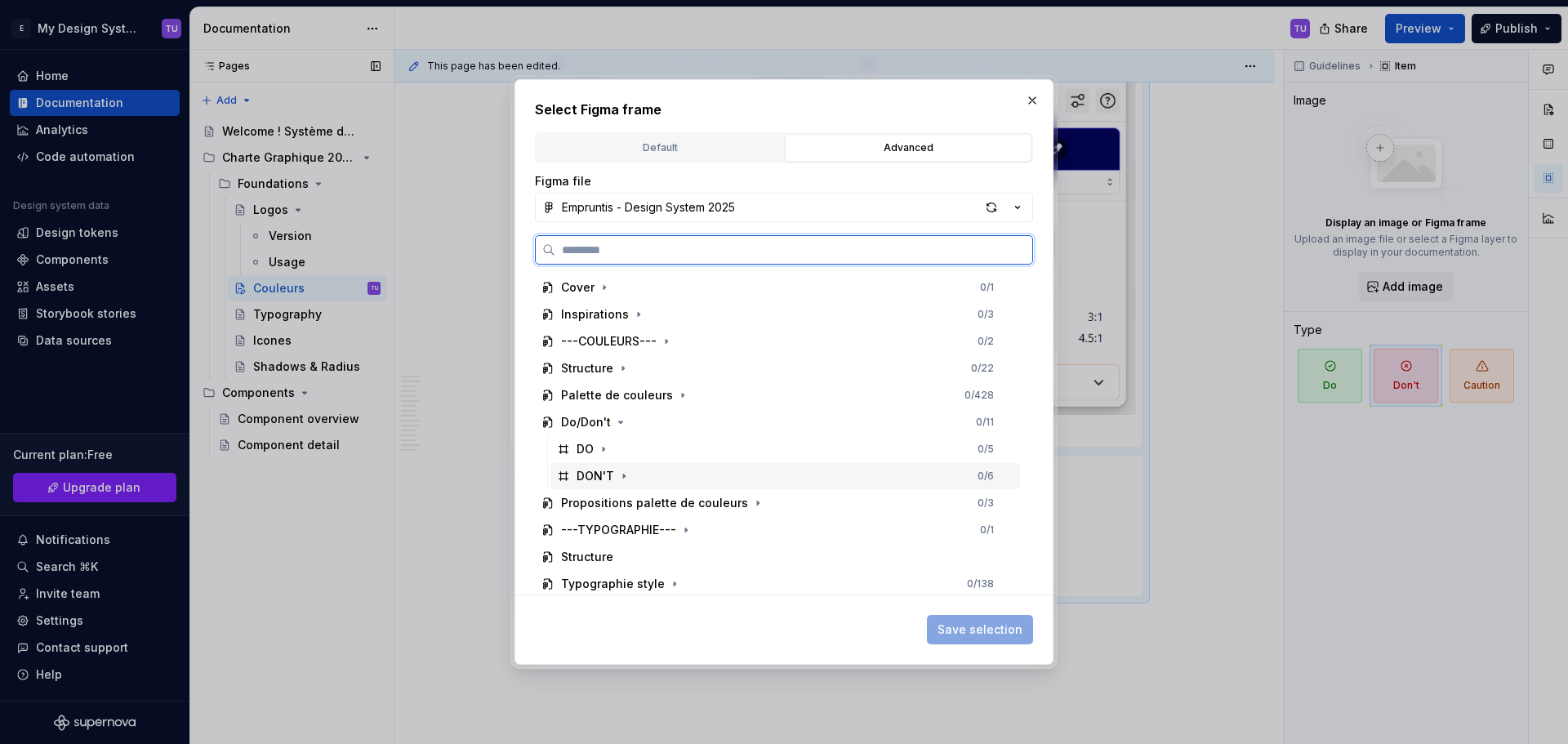
click at [616, 468] on span at bounding box center [623, 476] width 16 height 16
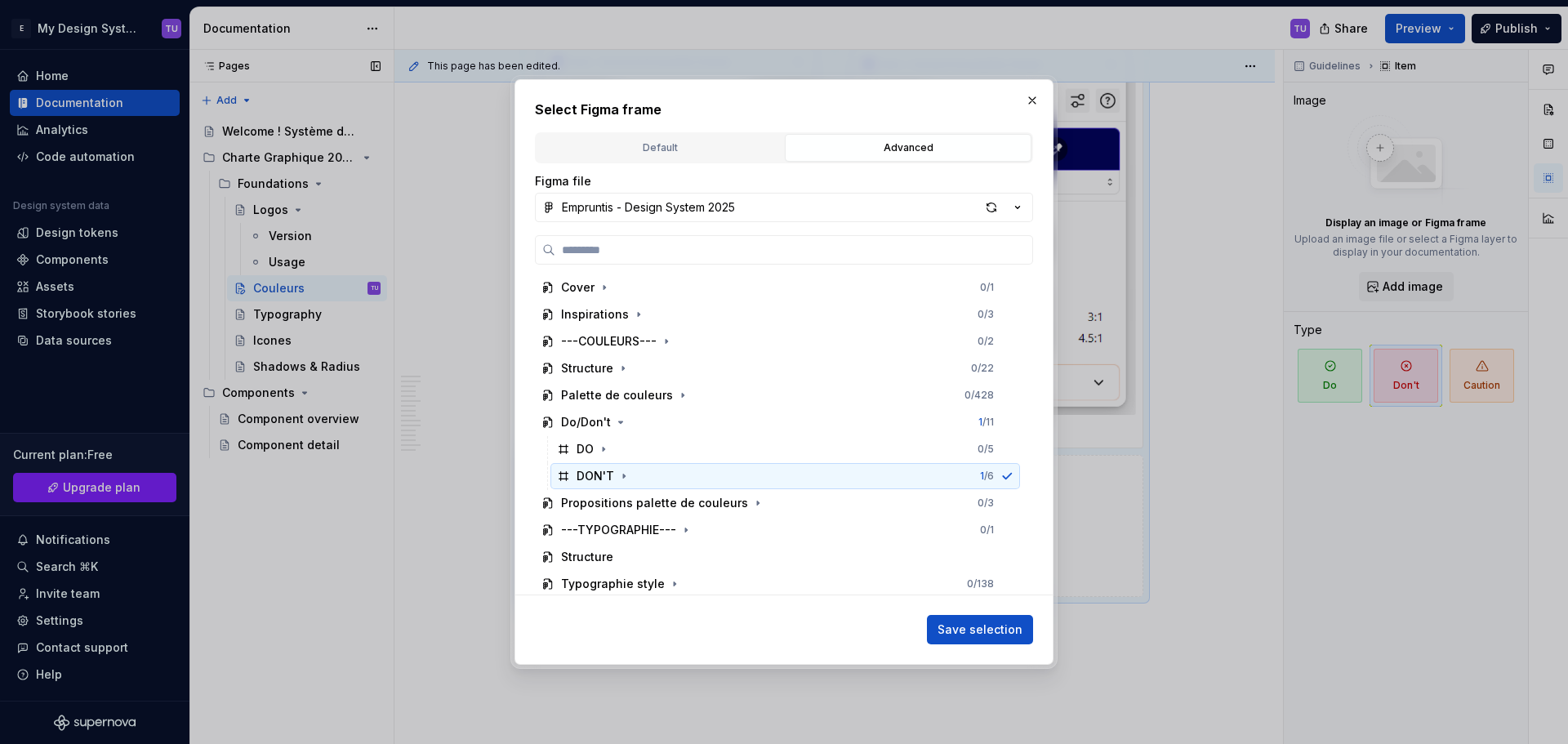
click at [631, 477] on div "DON'T 1 / 6" at bounding box center [785, 476] width 470 height 26
drag, startPoint x: 624, startPoint y: 478, endPoint x: 640, endPoint y: 482, distance: 16.5
click at [624, 479] on icon "button" at bounding box center [623, 476] width 13 height 13
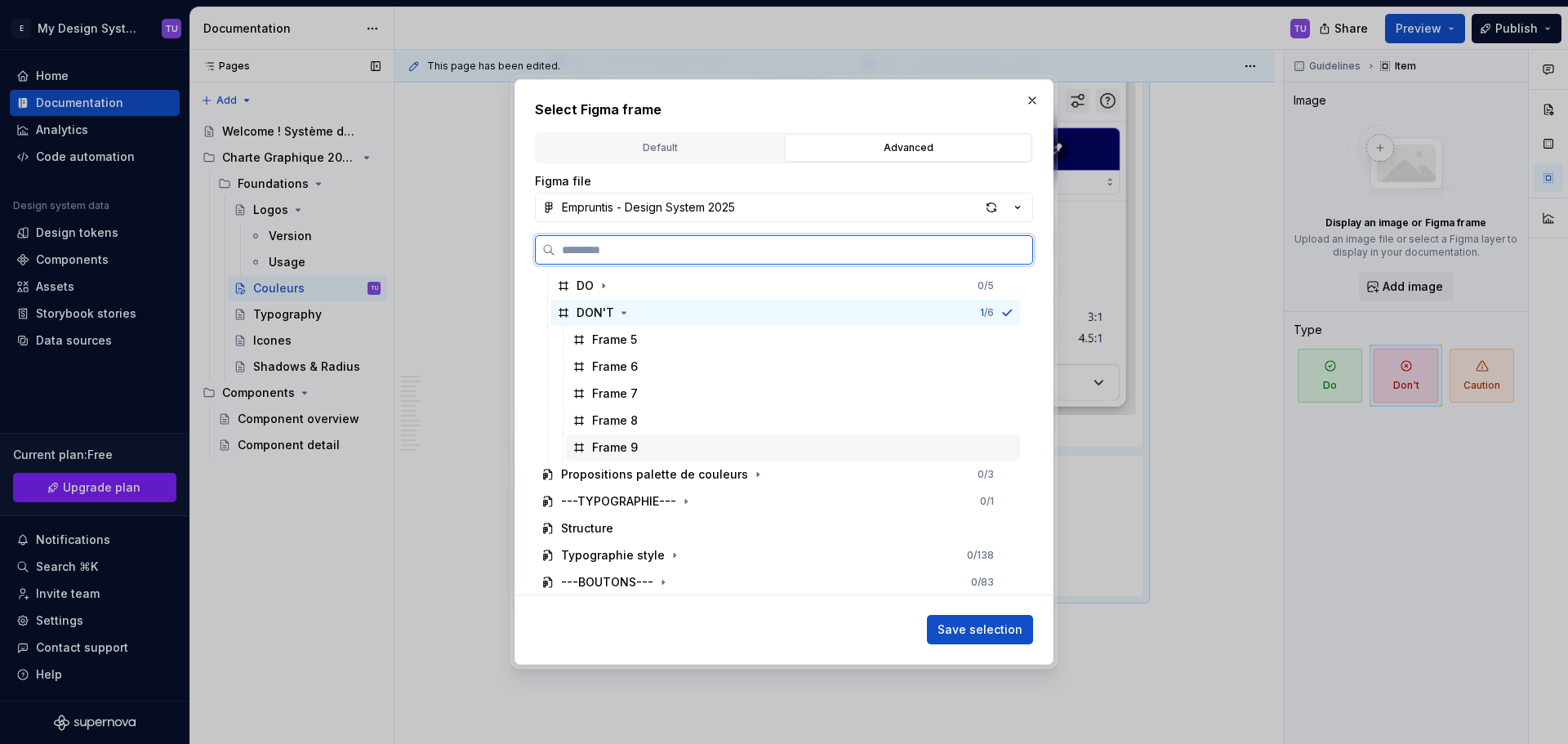
click at [678, 448] on div "Frame 9" at bounding box center [792, 447] width 454 height 26
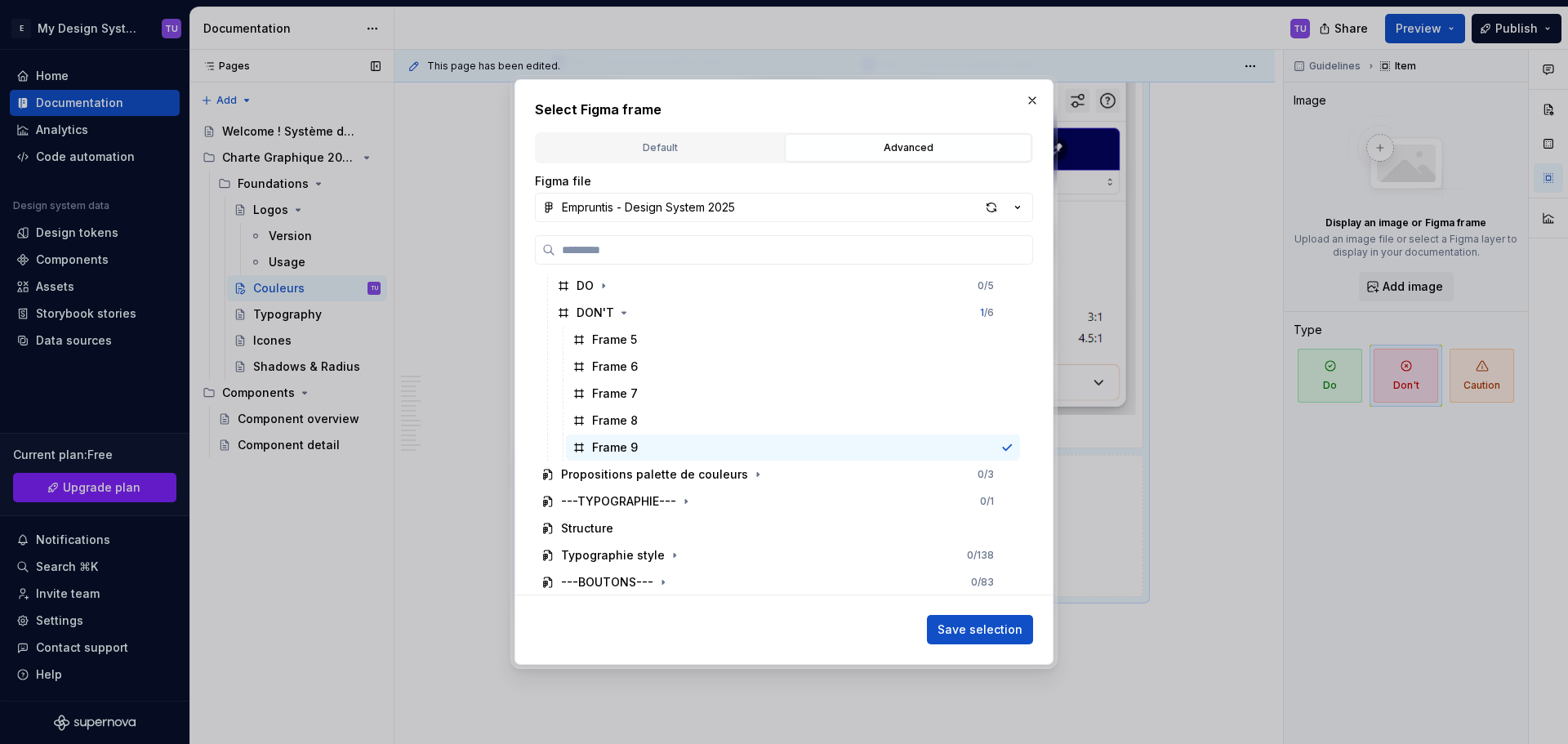
click at [963, 633] on span "Save selection" at bounding box center [979, 628] width 85 height 16
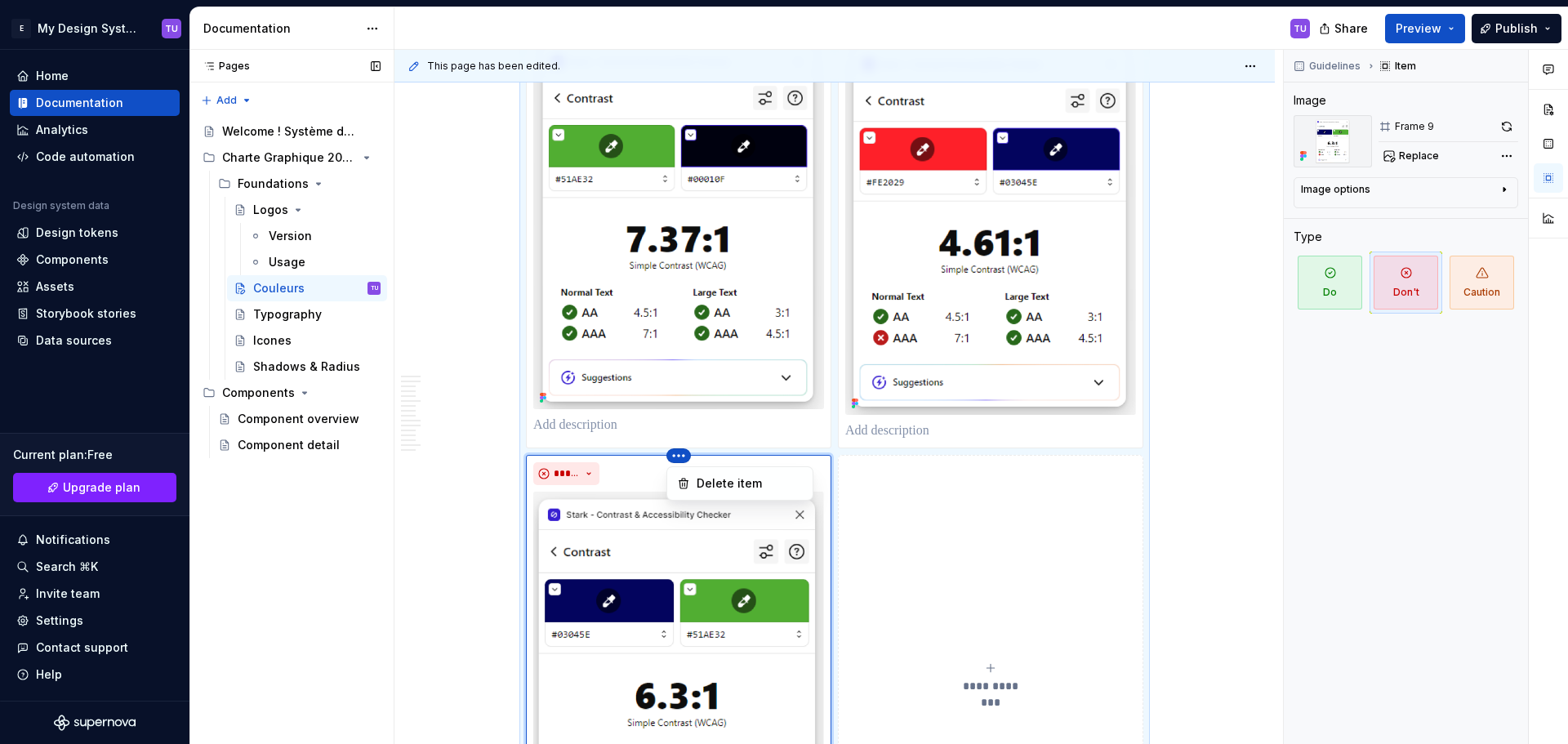
click at [956, 459] on html "E My Design System TU Home Documentation Analytics Code automation Design syste…" at bounding box center [784, 372] width 1568 height 744
click at [677, 454] on html "E My Design System TU Home Documentation Analytics Code automation Design syste…" at bounding box center [784, 372] width 1568 height 744
click at [675, 465] on html "E My Design System TU Home Documentation Analytics Code automation Design syste…" at bounding box center [784, 372] width 1568 height 744
click at [675, 454] on html "E My Design System TU Home Documentation Analytics Code automation Design syste…" at bounding box center [784, 372] width 1568 height 744
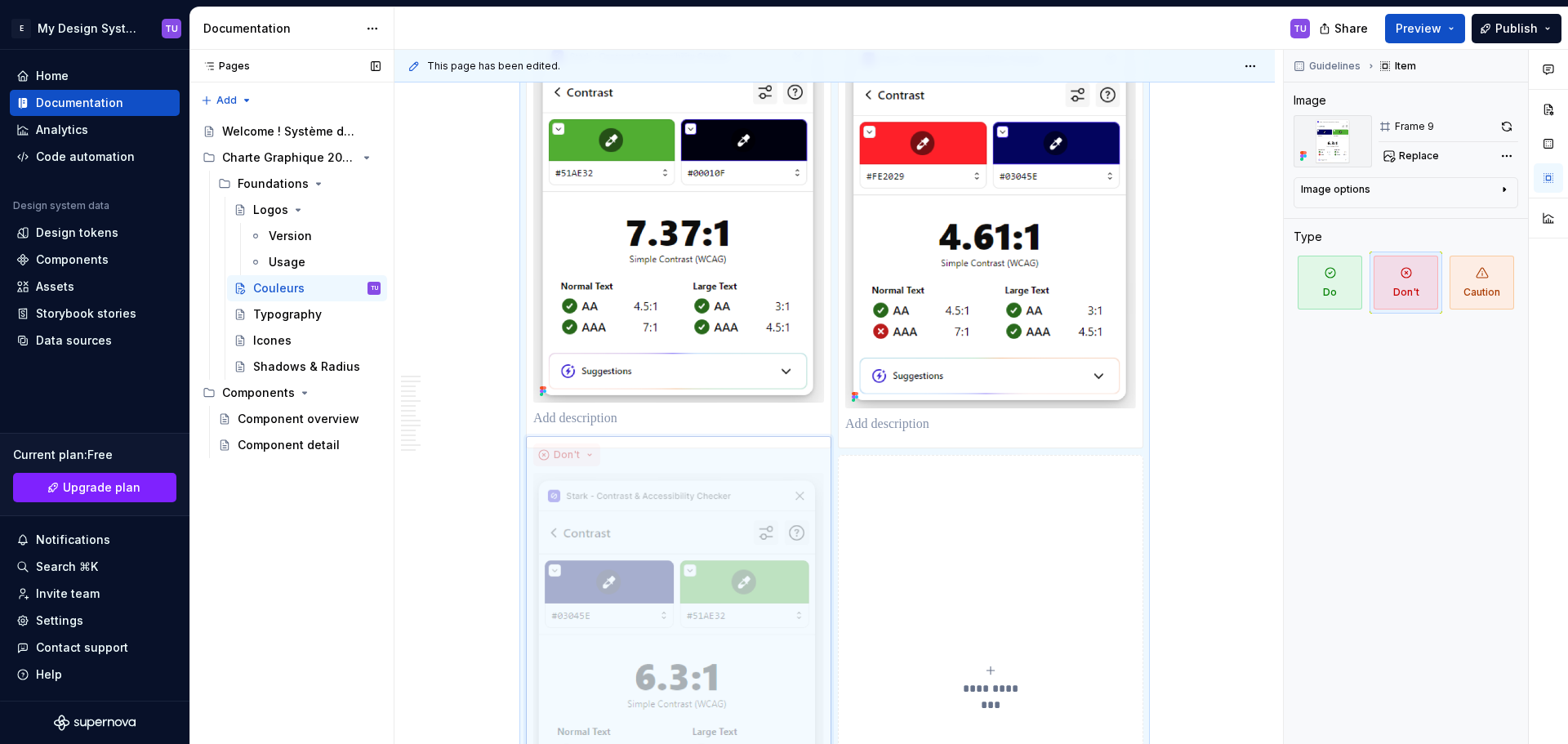
drag, startPoint x: 646, startPoint y: 480, endPoint x: 1032, endPoint y: 477, distance: 386.0
click at [1032, 477] on body "E My Design System TU Home Documentation Analytics Code automation Design syste…" at bounding box center [784, 372] width 1568 height 744
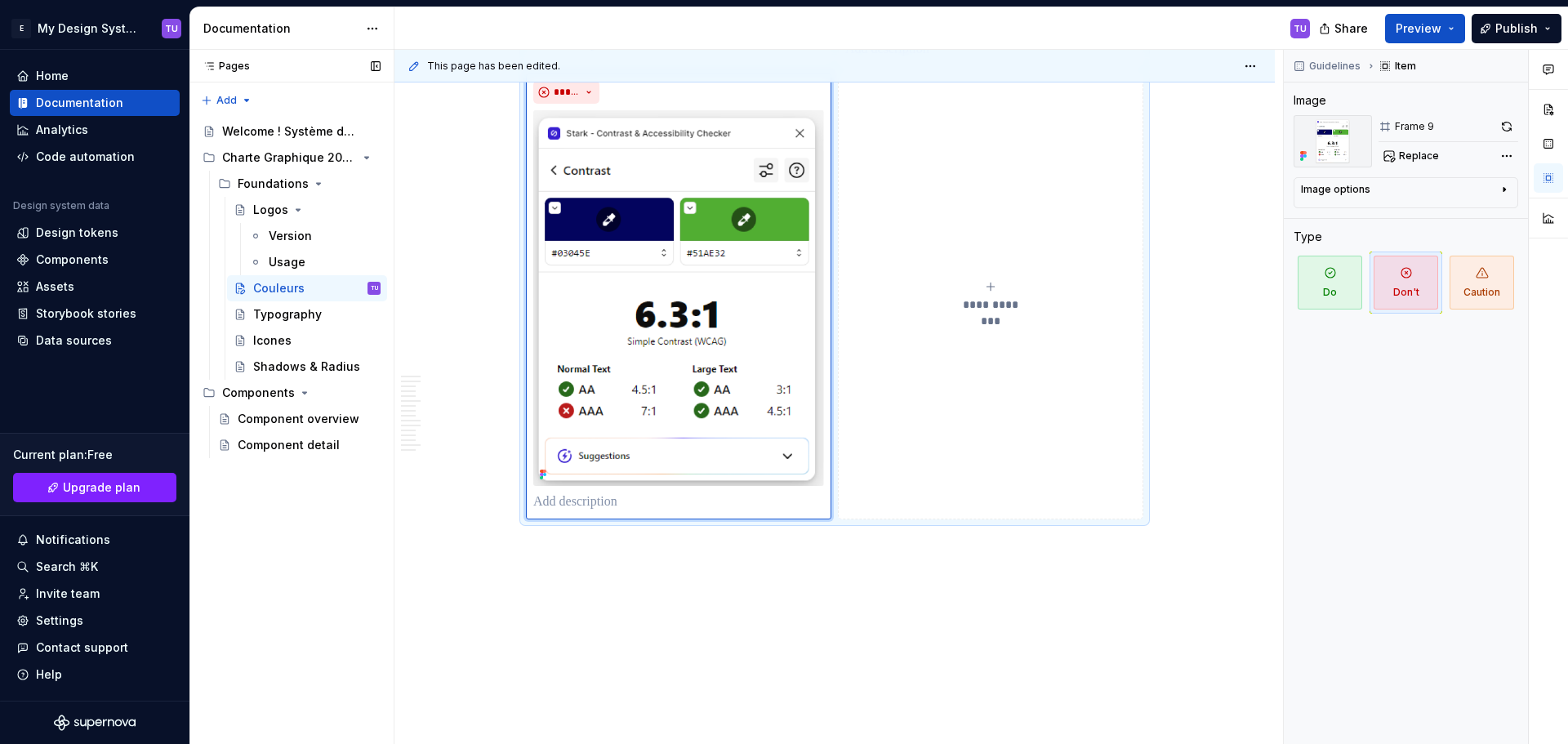
scroll to position [6782, 0]
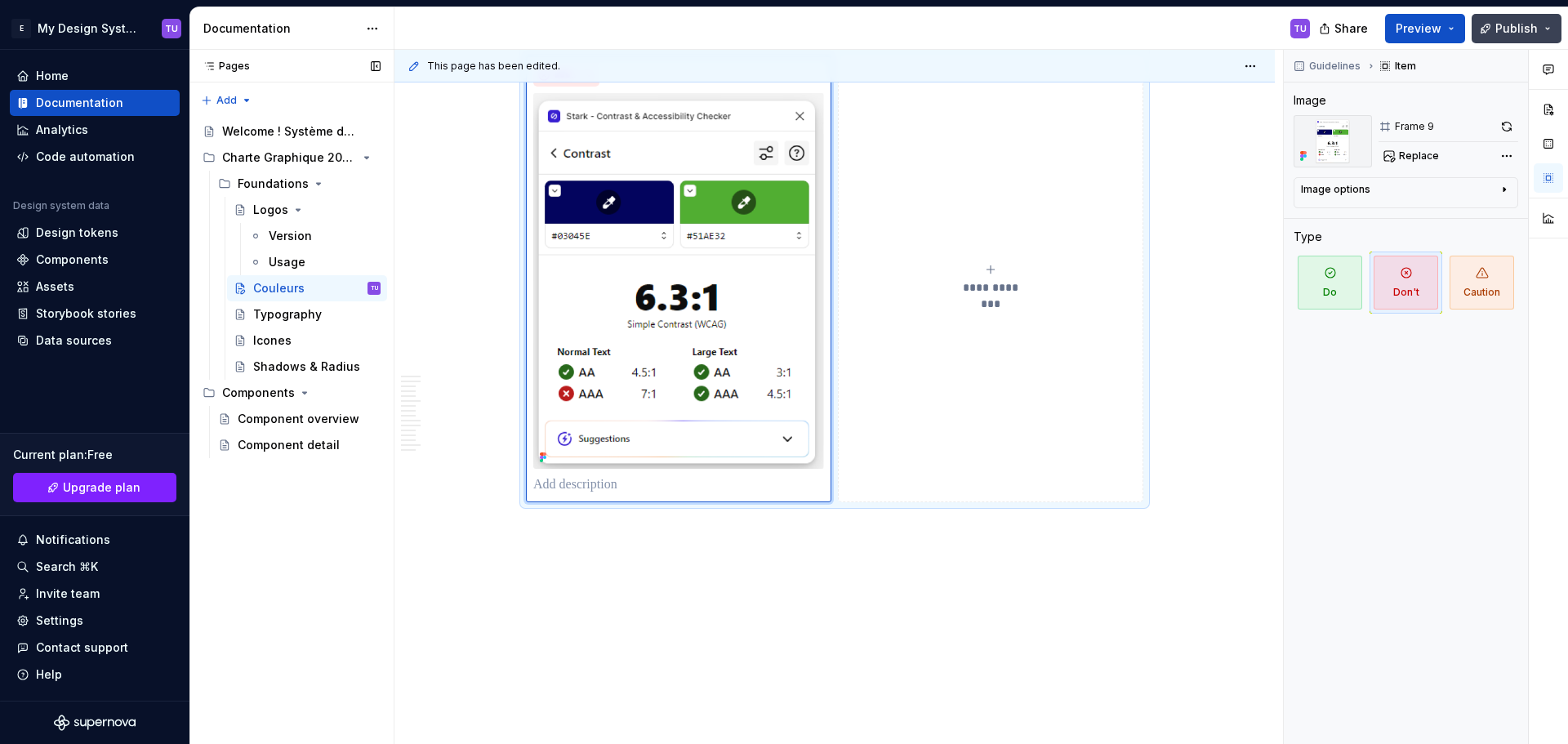
click at [1526, 18] on button "Publish" at bounding box center [1516, 28] width 90 height 30
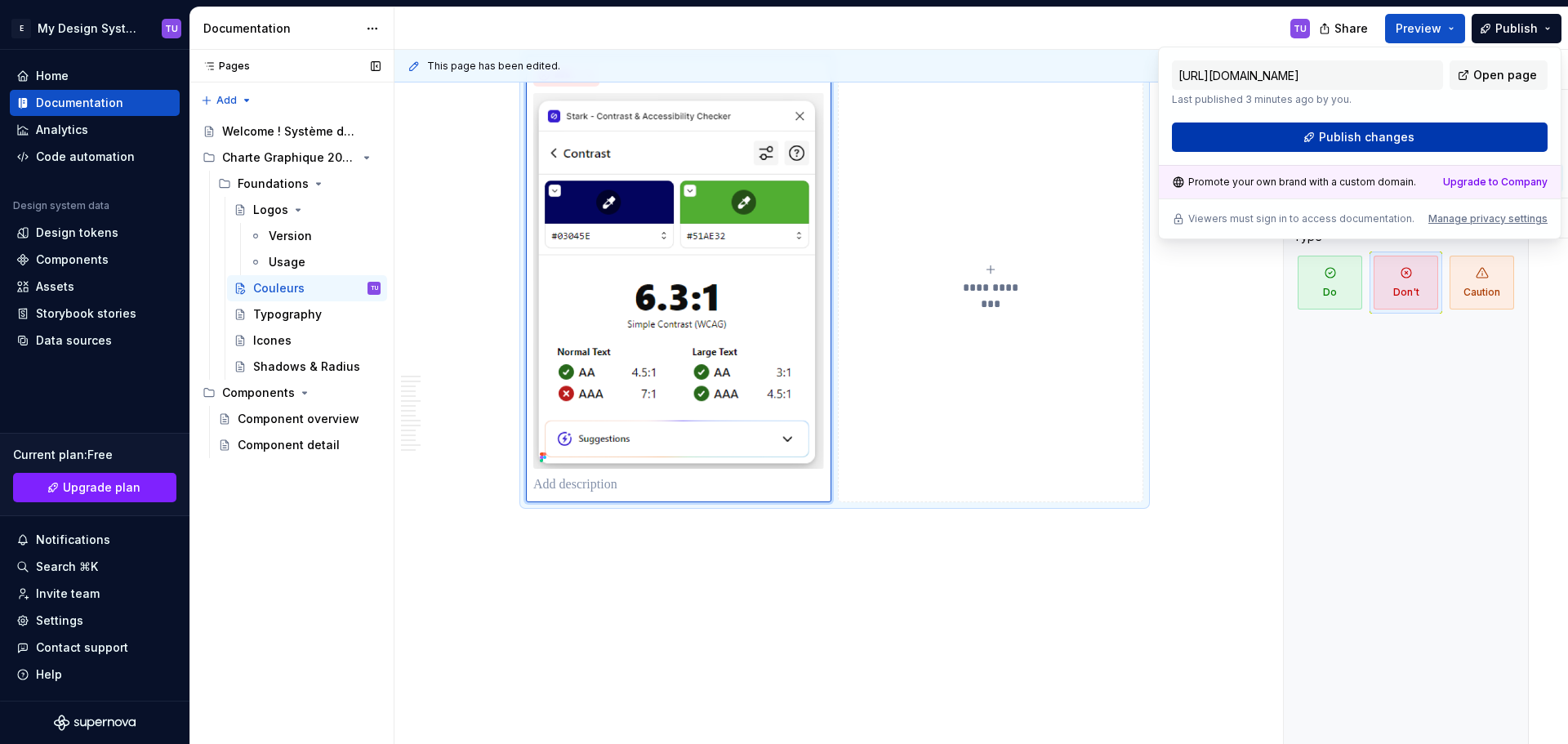
click at [1413, 136] on button "Publish changes" at bounding box center [1359, 137] width 375 height 30
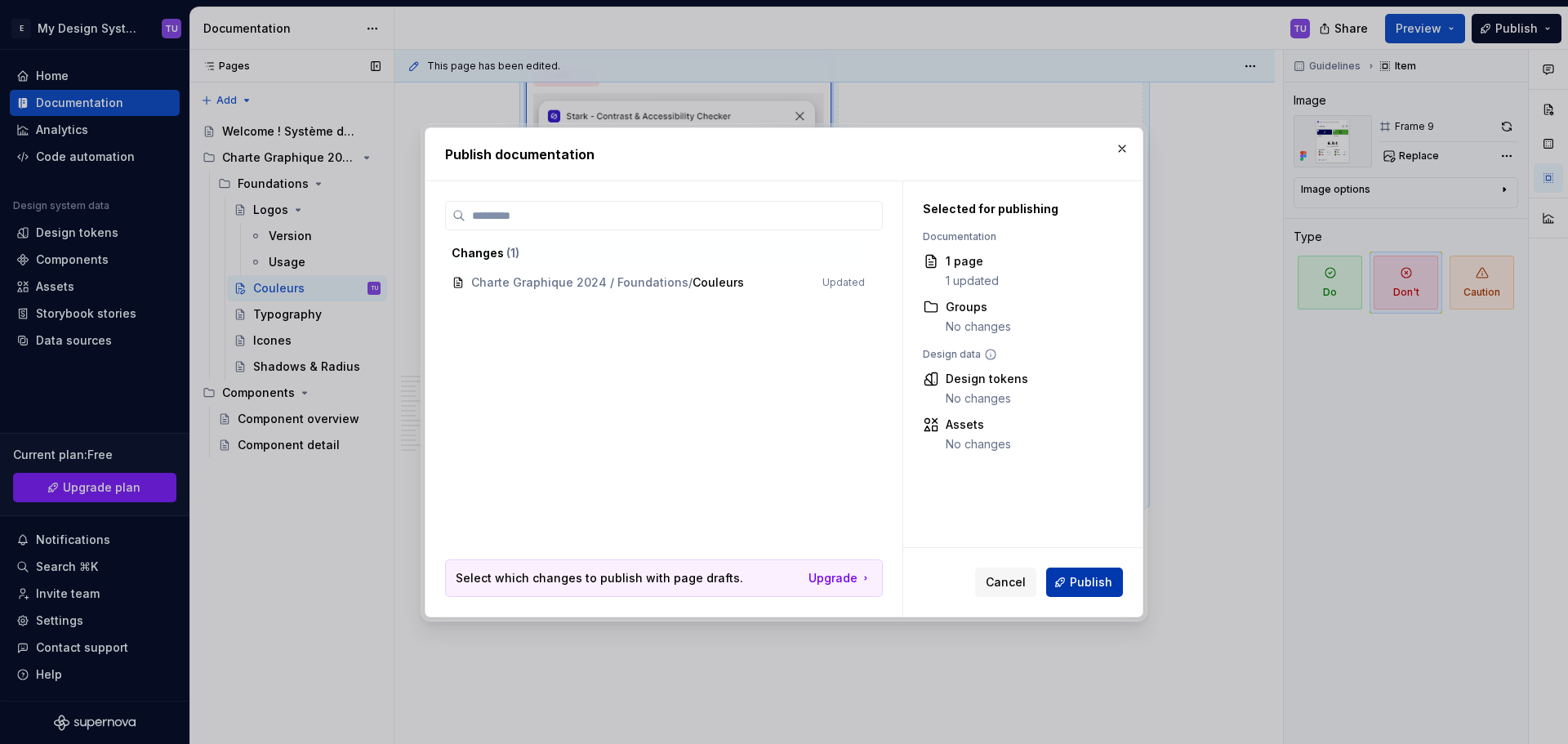
click at [1091, 576] on span "Publish" at bounding box center [1091, 582] width 42 height 16
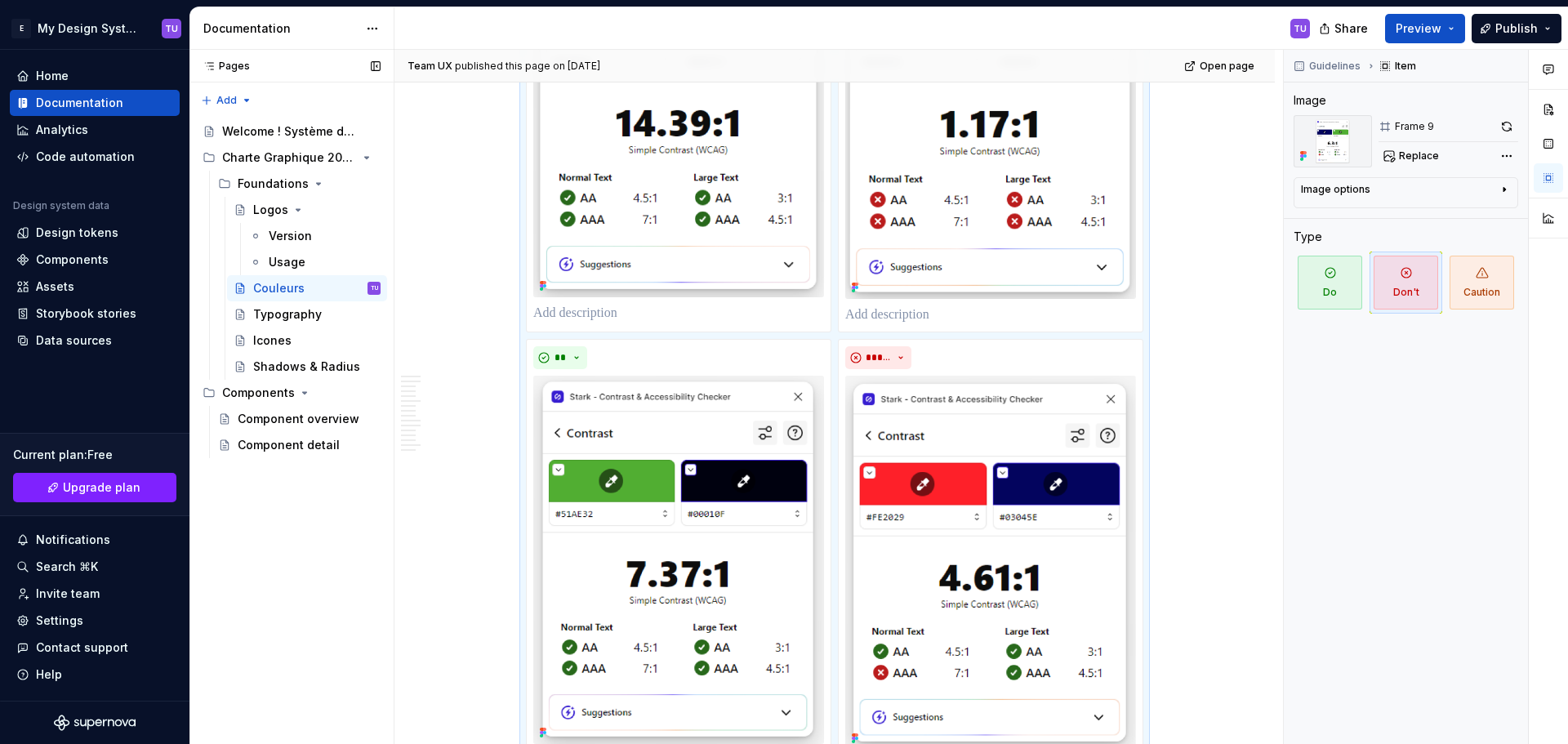
scroll to position [6047, 0]
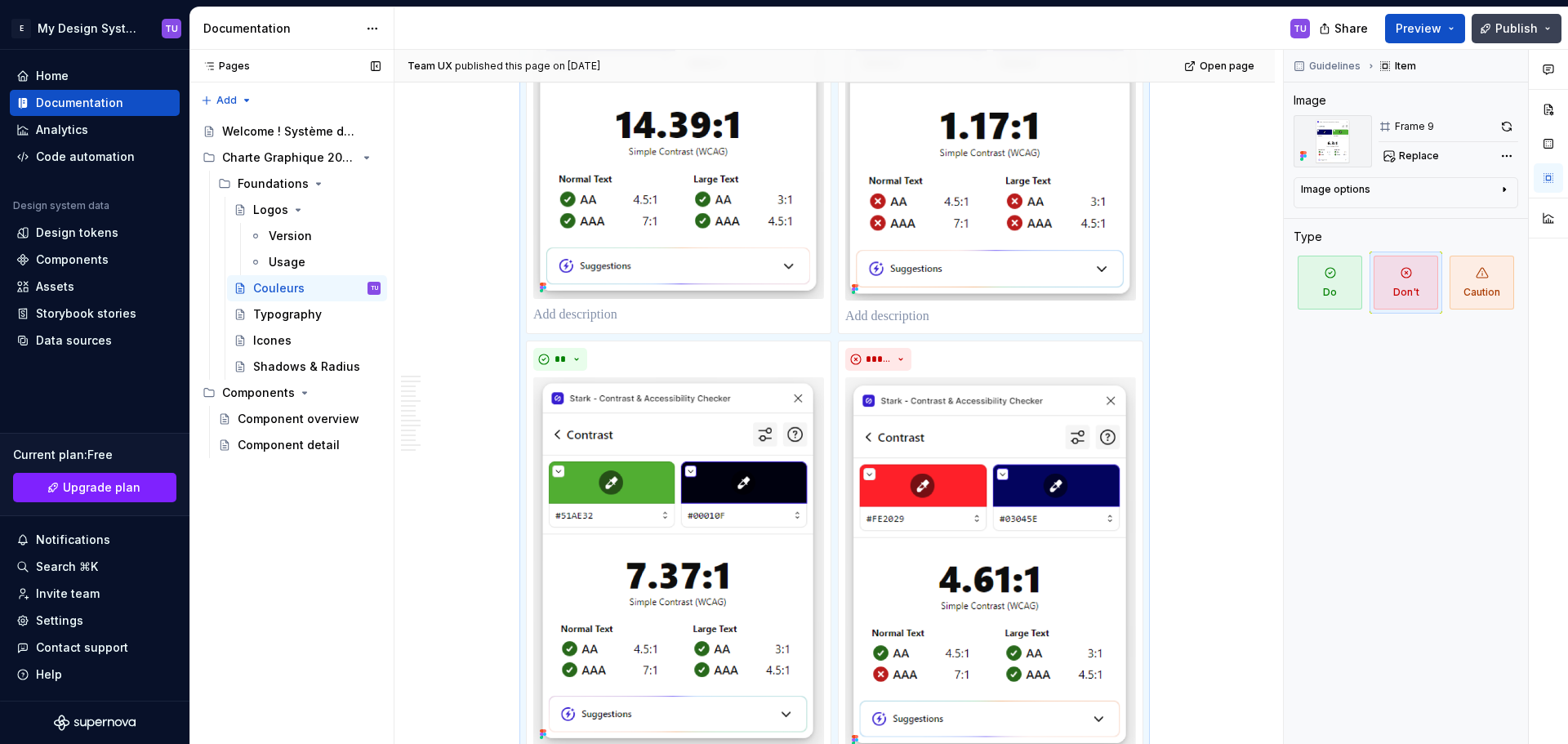
click at [1529, 31] on span "Publish" at bounding box center [1516, 28] width 42 height 16
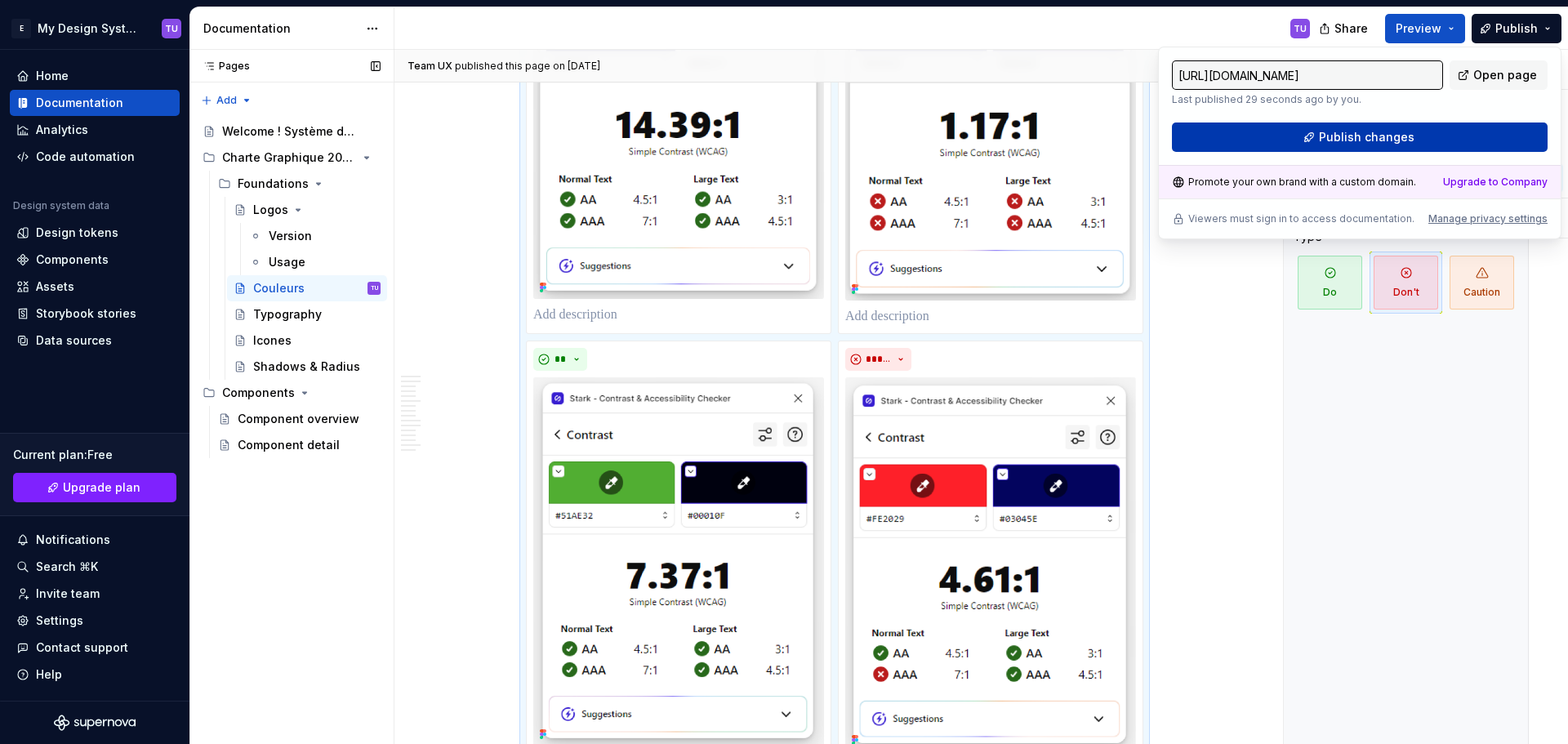
click at [1410, 134] on span "Publish changes" at bounding box center [1366, 137] width 95 height 16
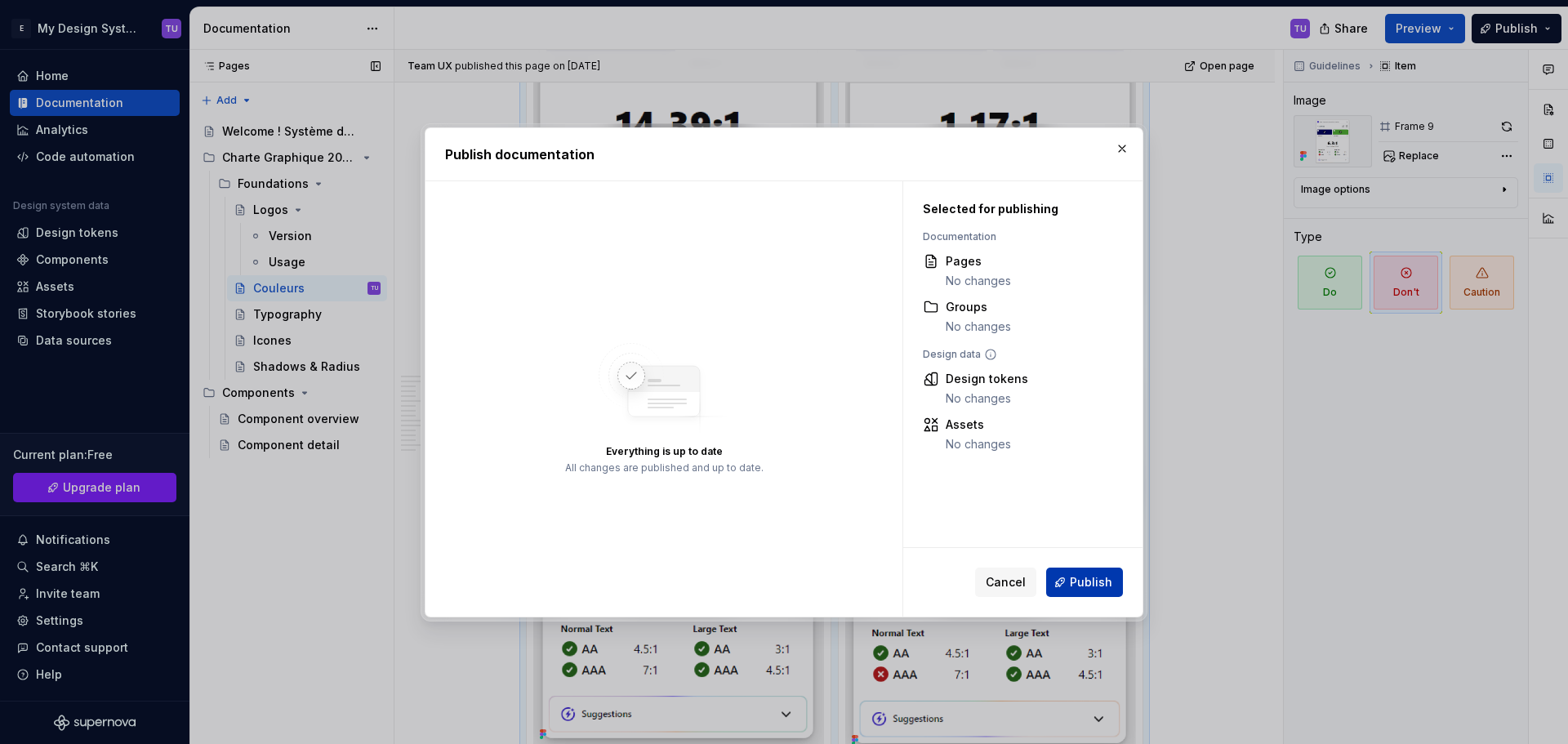
click at [1073, 579] on span "Publish" at bounding box center [1091, 582] width 42 height 16
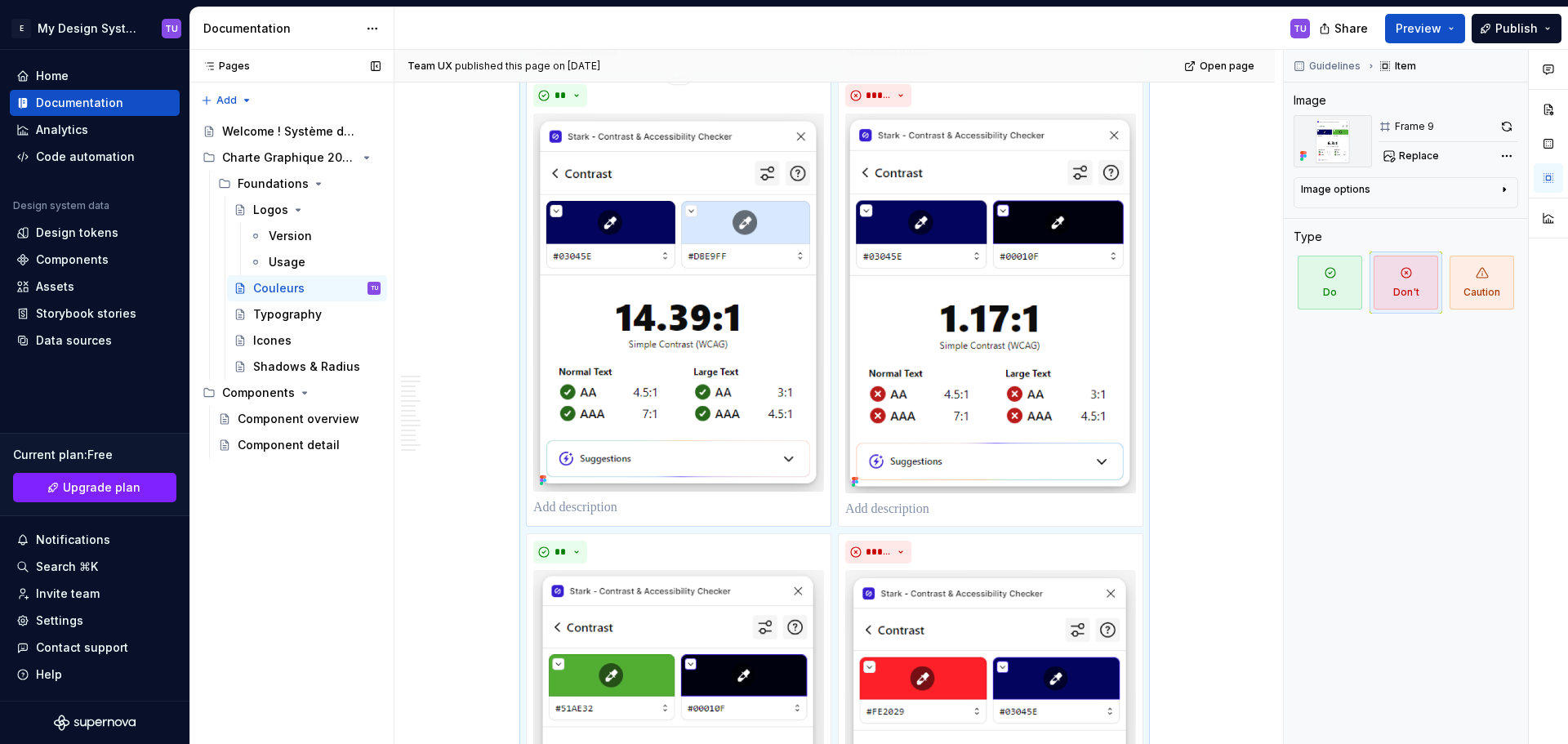
scroll to position [5802, 0]
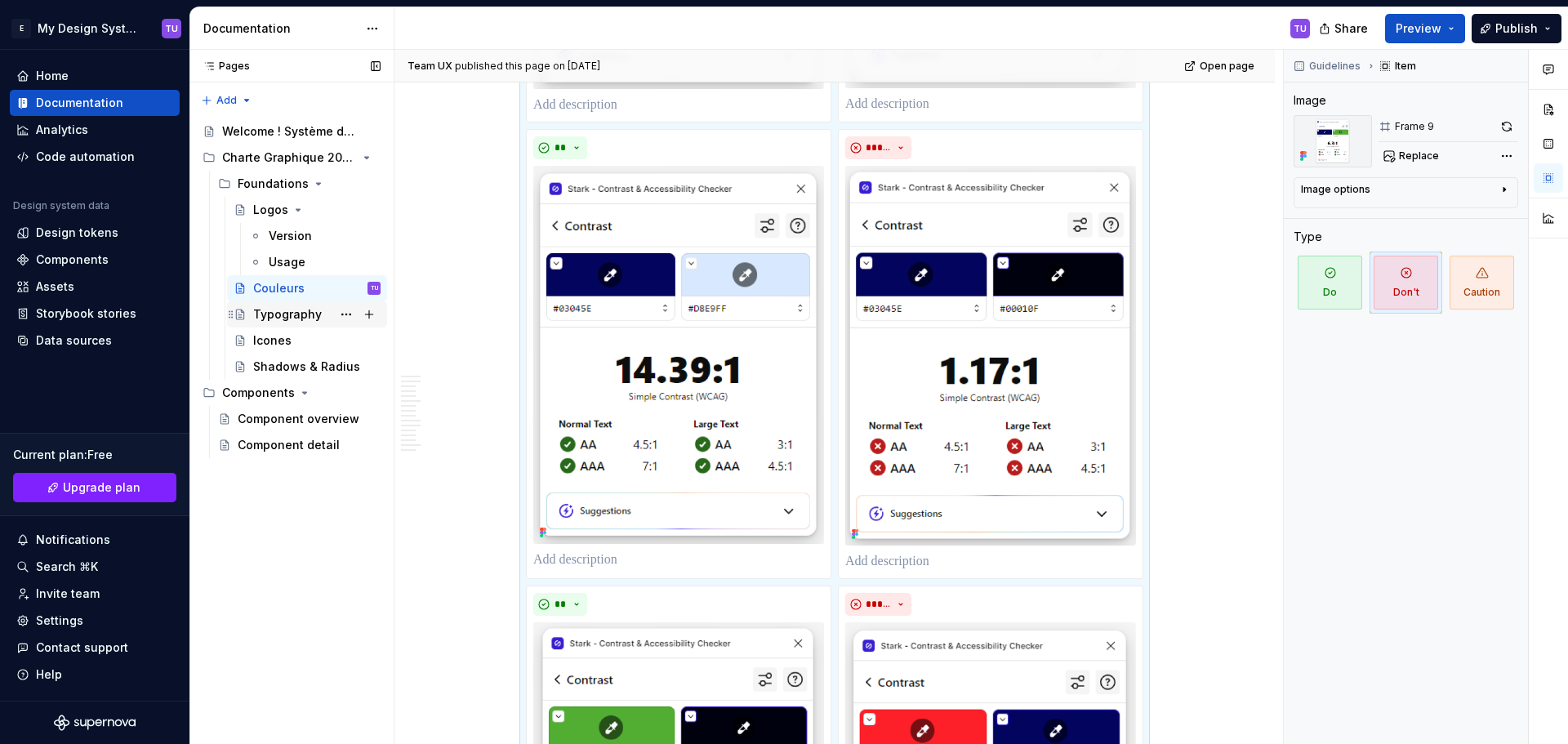
click at [285, 312] on div "Typography" at bounding box center [287, 313] width 69 height 16
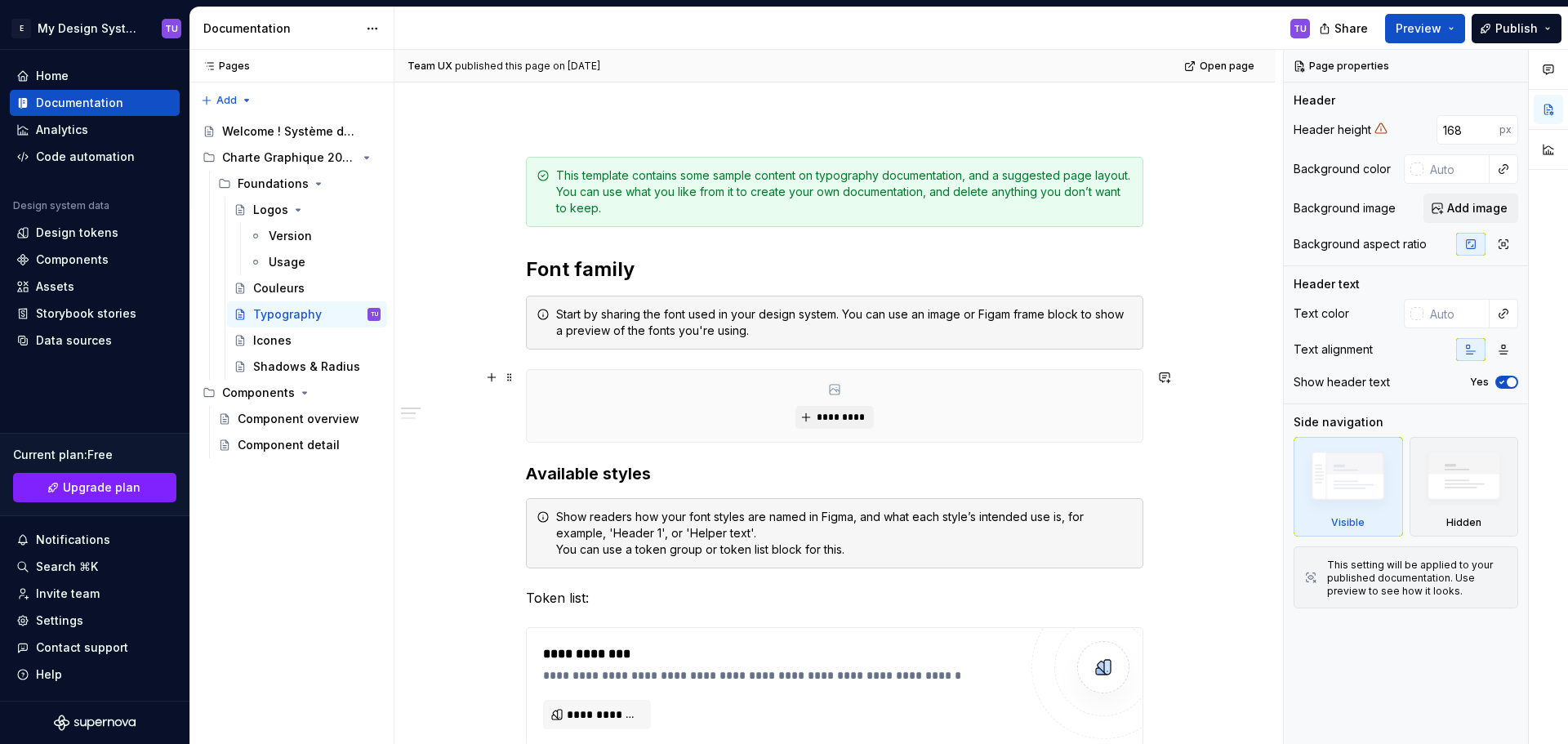
scroll to position [163, 0]
click at [600, 278] on h2 "Font family" at bounding box center [834, 268] width 618 height 26
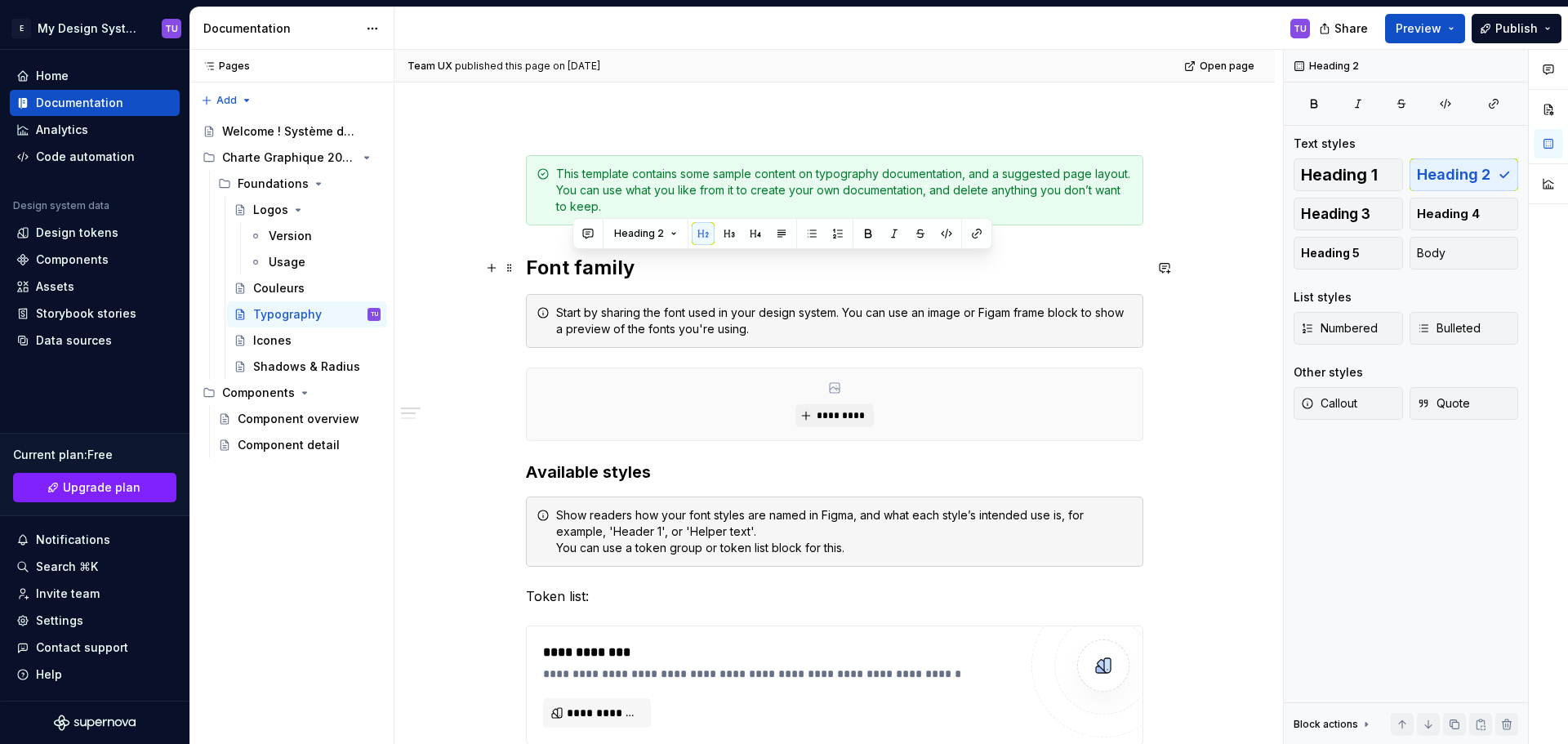
click at [600, 278] on h2 "Font family" at bounding box center [834, 268] width 618 height 26
click at [1344, 717] on div "Block actions" at bounding box center [1333, 724] width 79 height 23
click at [1364, 504] on div "Heading 2 Text styles Heading 1 Heading 2 Heading 3 Heading 4 Heading 5 Body Li…" at bounding box center [1405, 397] width 244 height 695
click at [1342, 558] on div "Block actions" at bounding box center [1326, 553] width 65 height 13
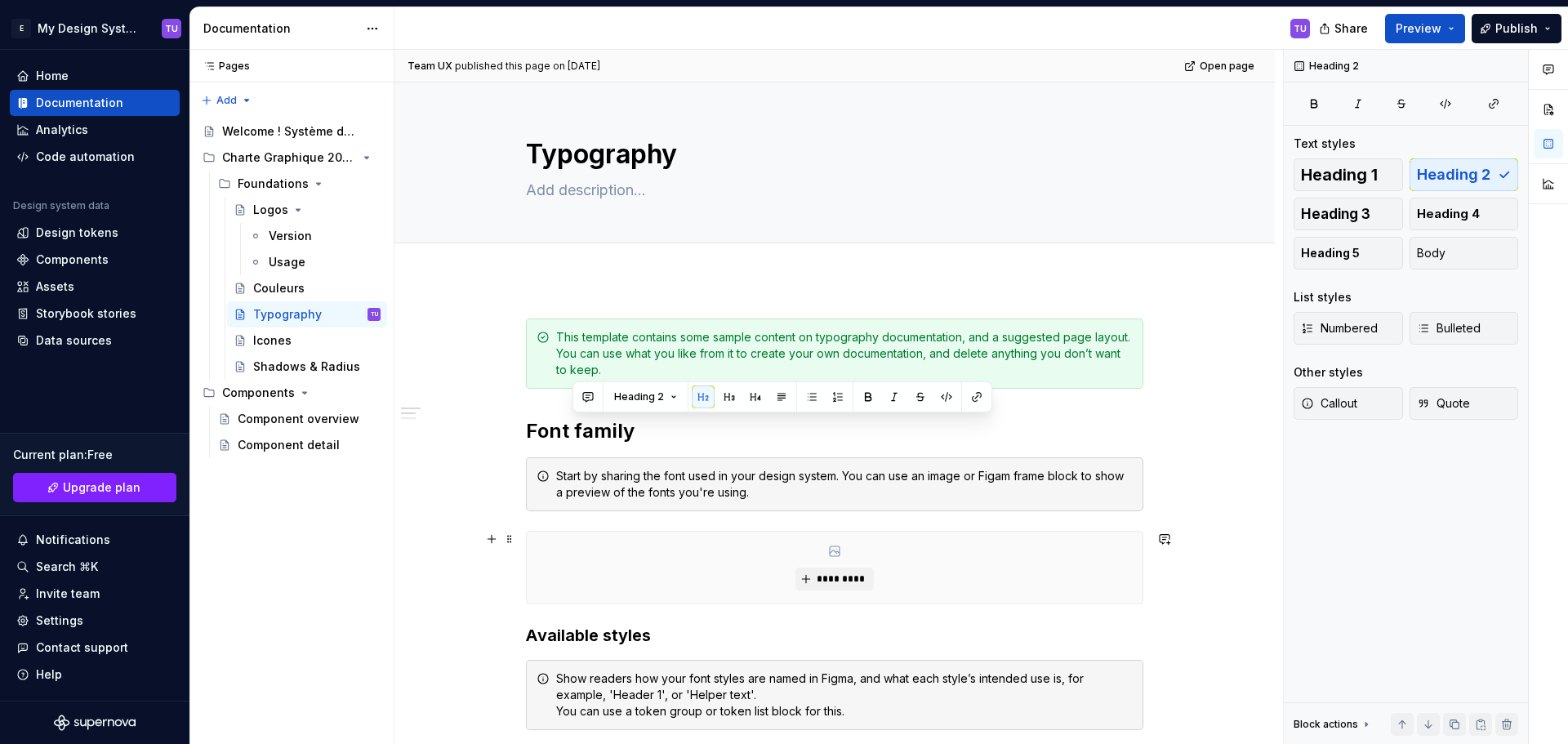
scroll to position [326, 0]
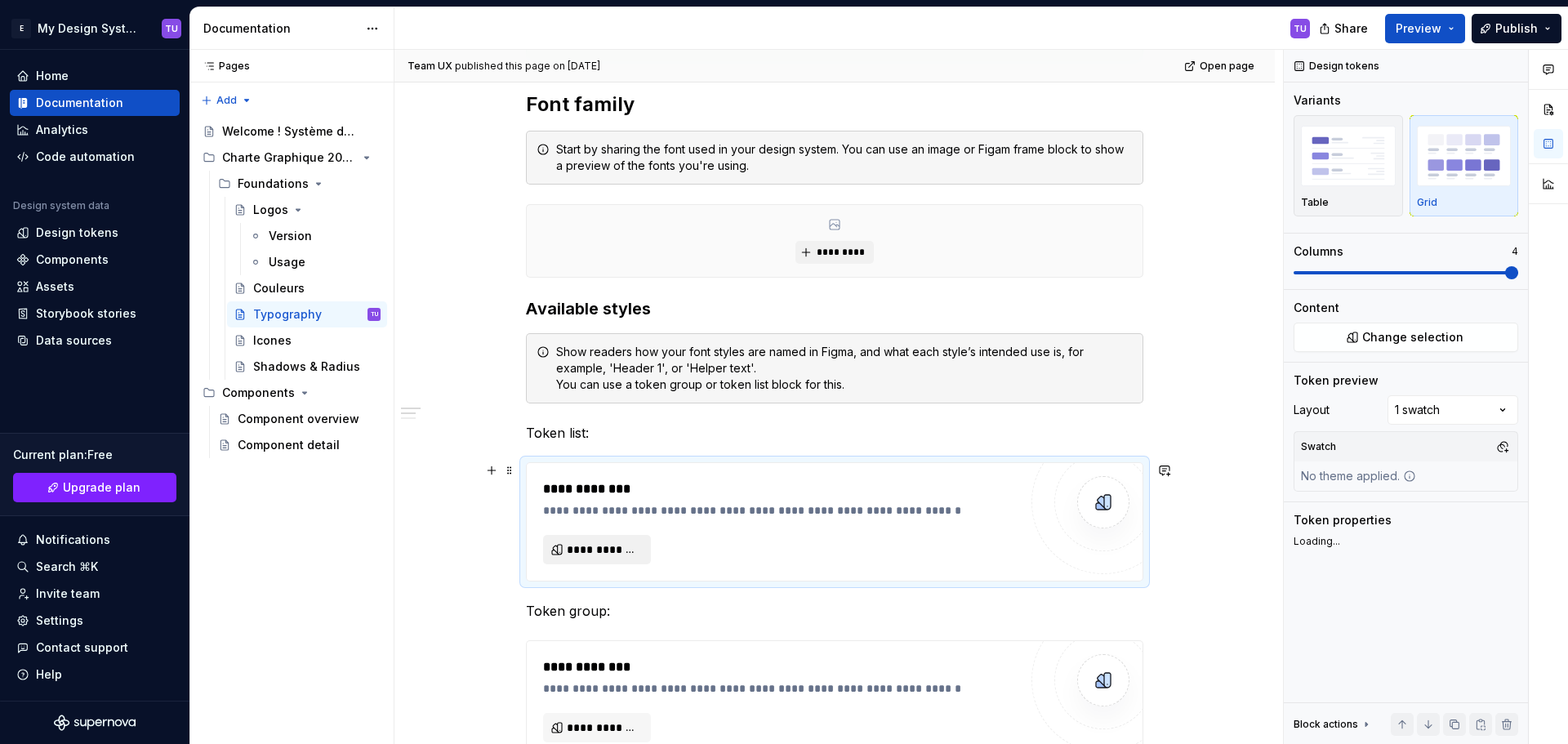
click at [598, 542] on span "**********" at bounding box center [603, 549] width 74 height 16
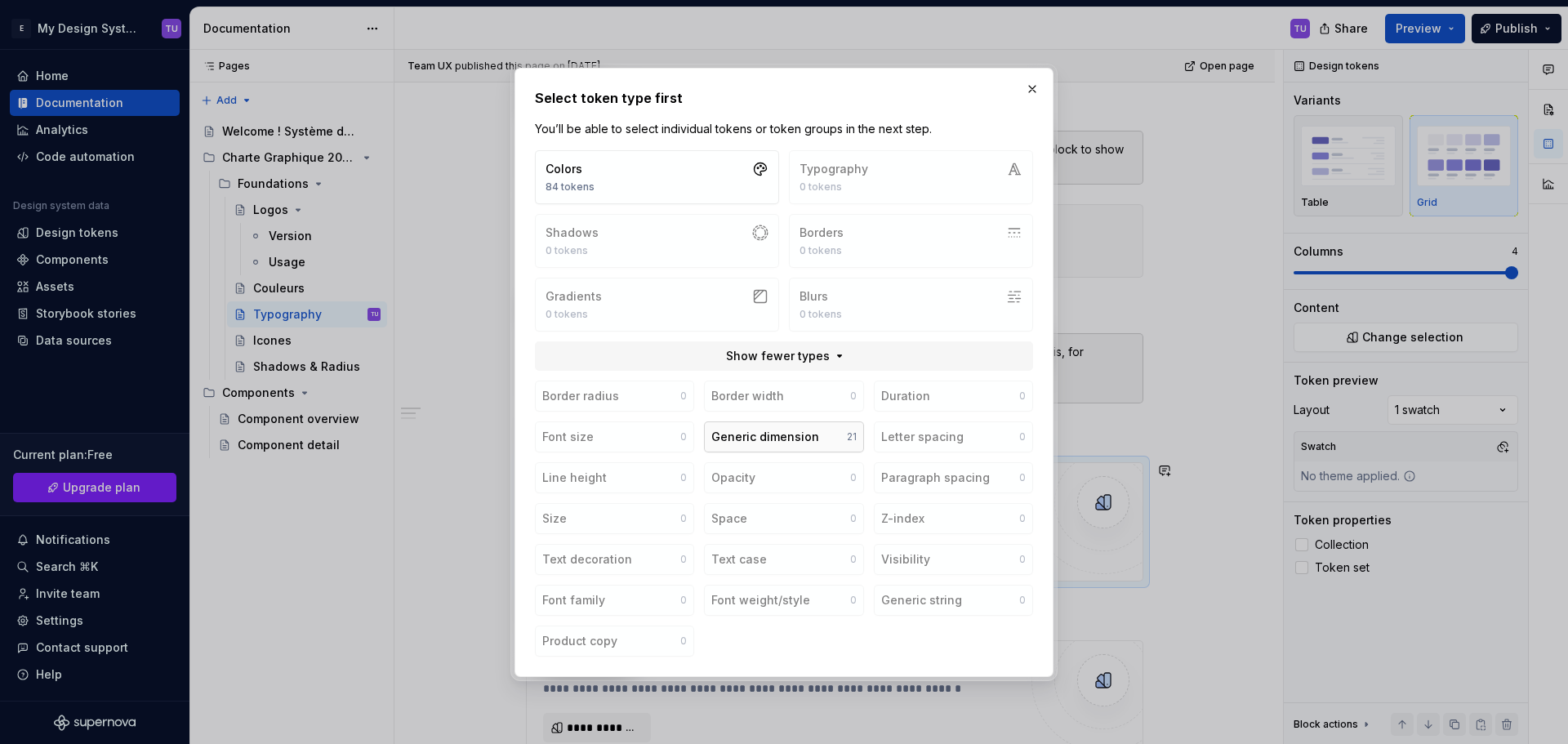
click at [764, 438] on div "Generic dimension" at bounding box center [764, 437] width 108 height 16
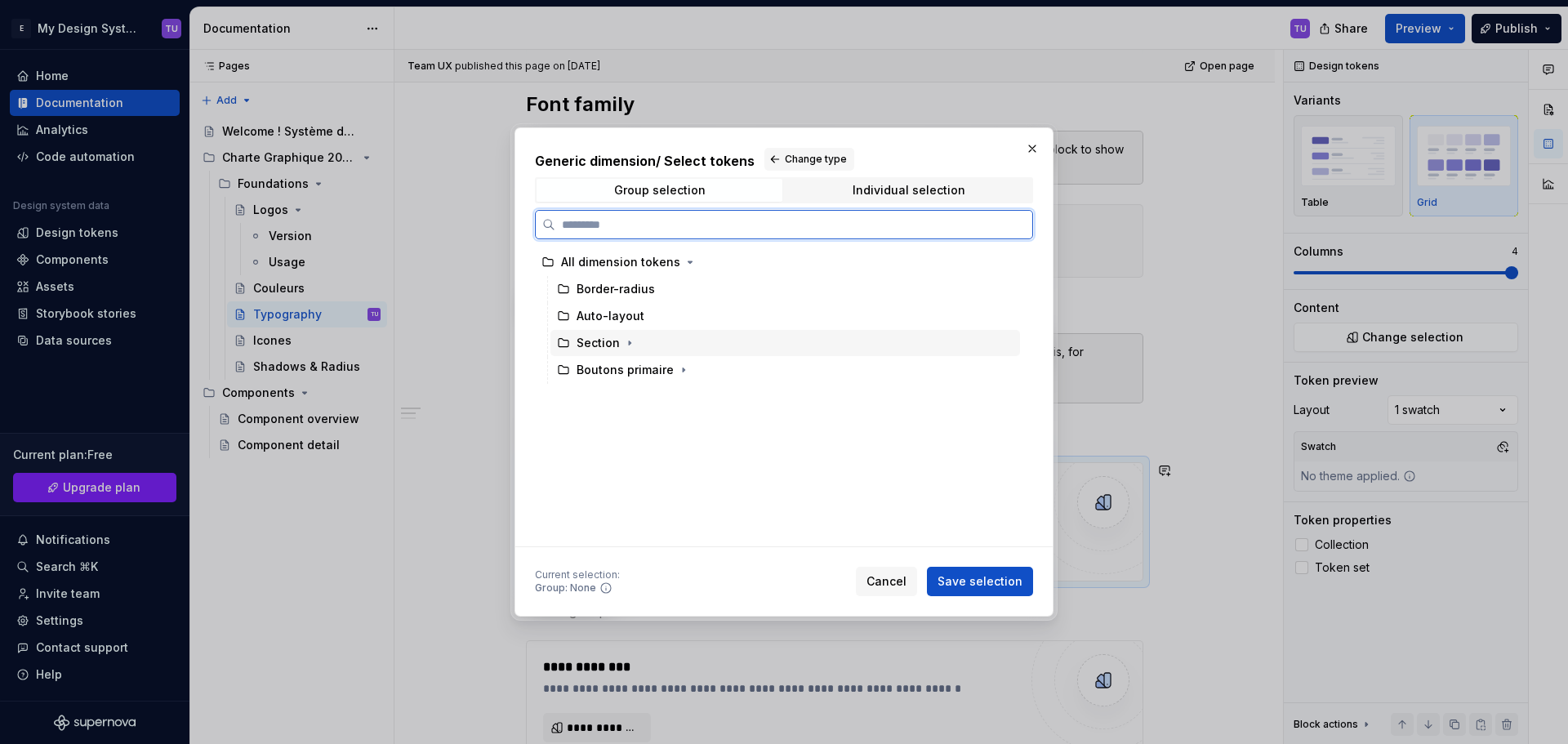
click at [613, 340] on div "Section" at bounding box center [598, 342] width 43 height 16
click at [625, 340] on icon "button" at bounding box center [629, 342] width 13 height 13
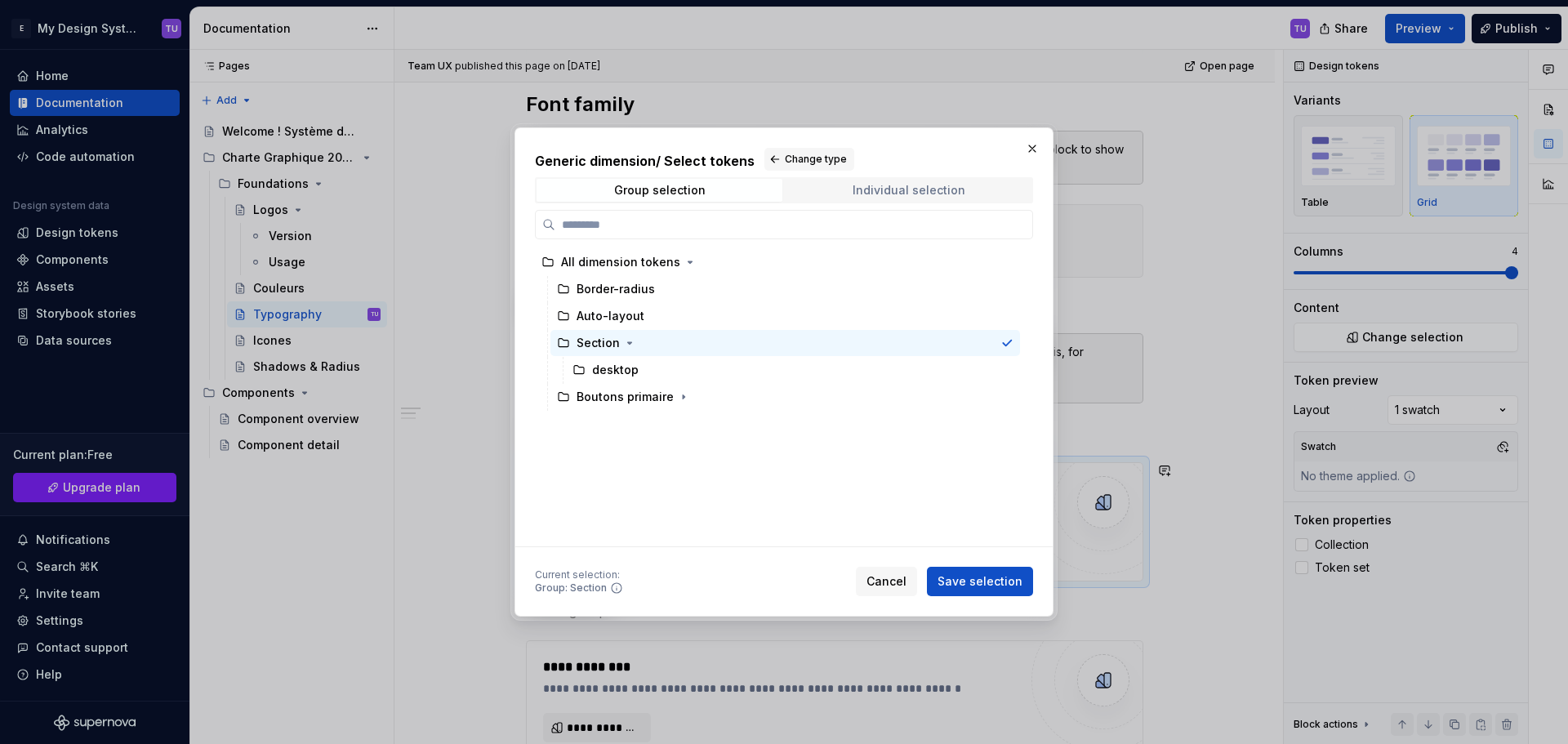
click at [836, 183] on span "Individual selection" at bounding box center [908, 190] width 245 height 23
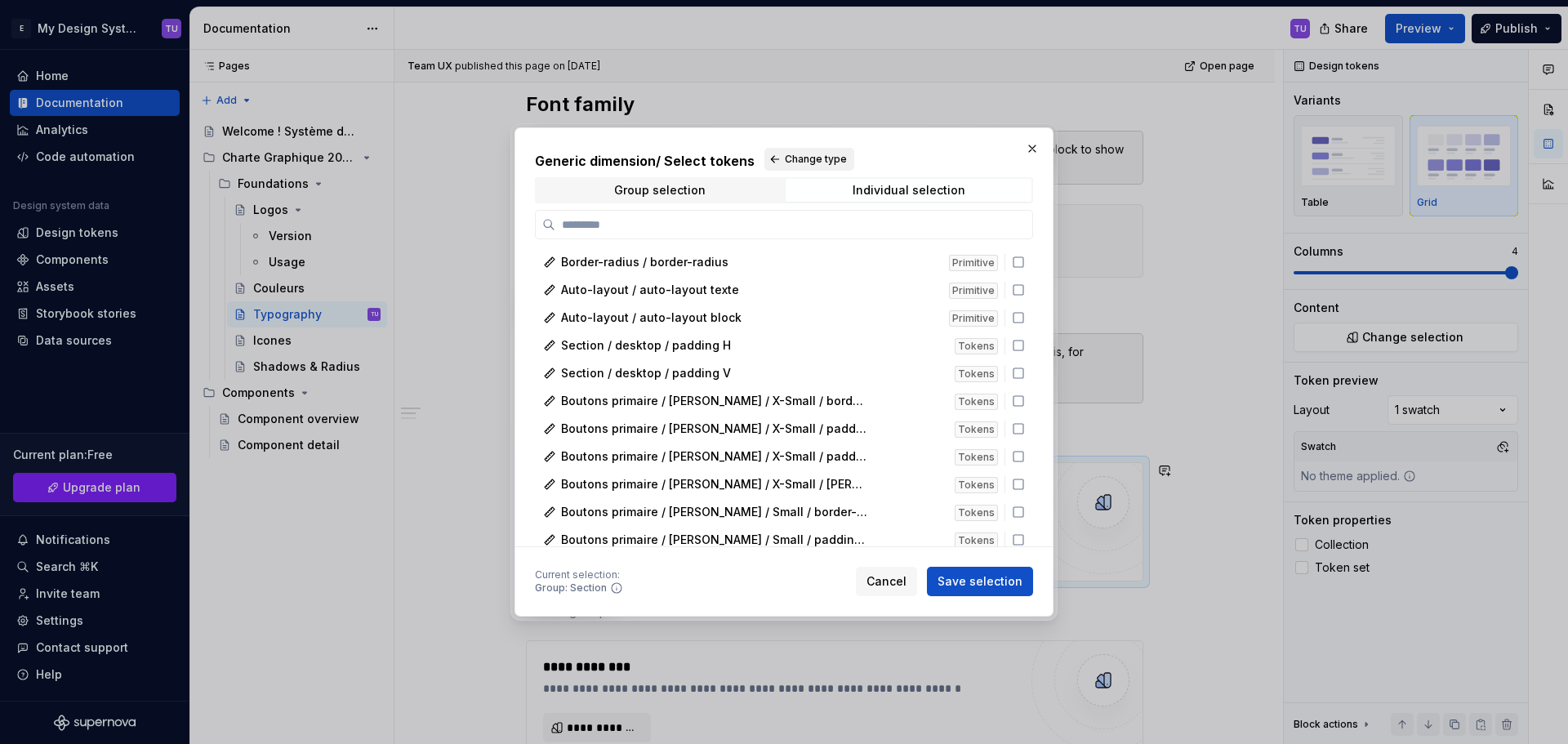
click at [781, 158] on button "Change type" at bounding box center [809, 159] width 90 height 23
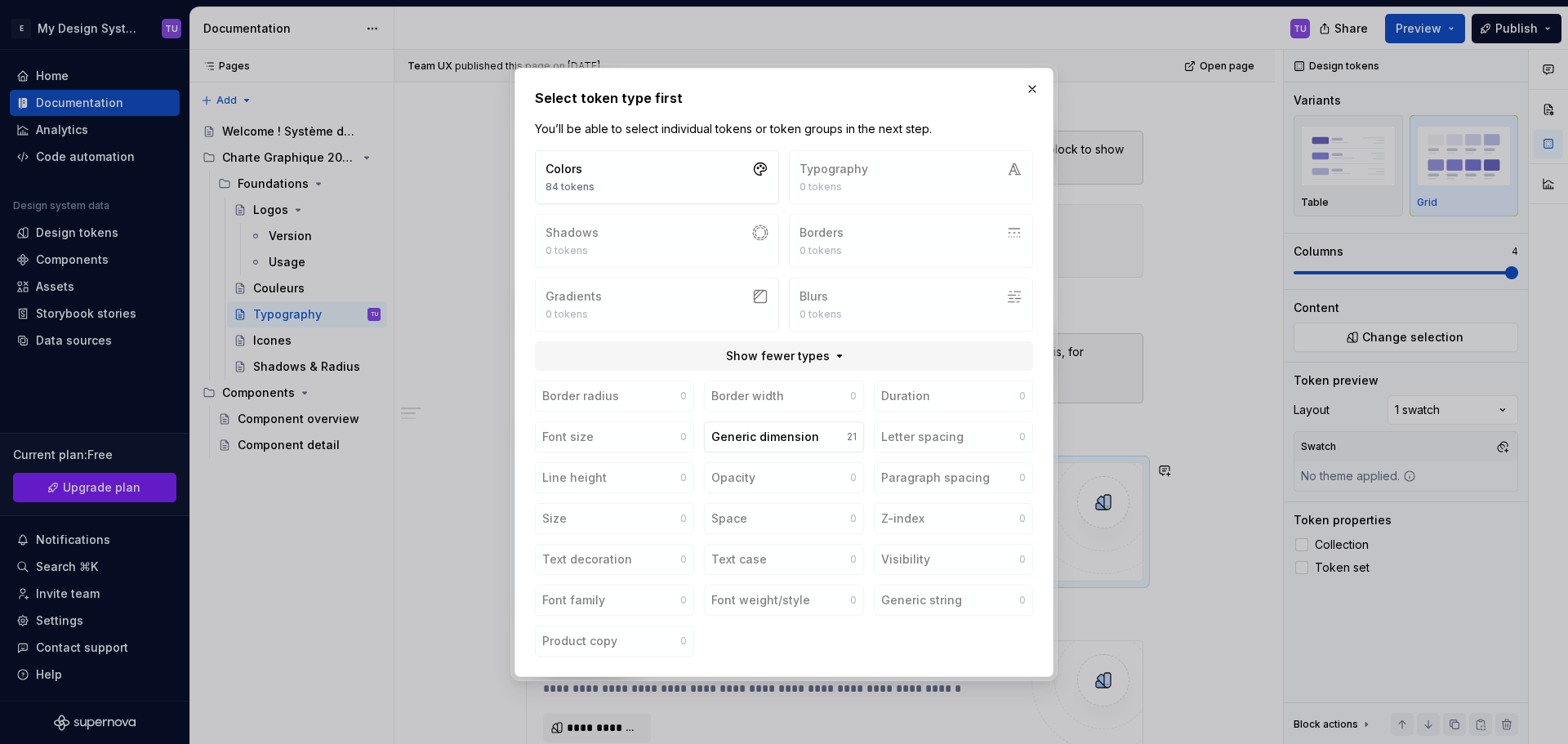
click at [874, 180] on div "Colors 84 tokens Typography 0 tokens Shadows 0 tokens Borders 0 tokens Gradient…" at bounding box center [784, 240] width 498 height 181
click at [1031, 90] on button "button" at bounding box center [1032, 88] width 23 height 23
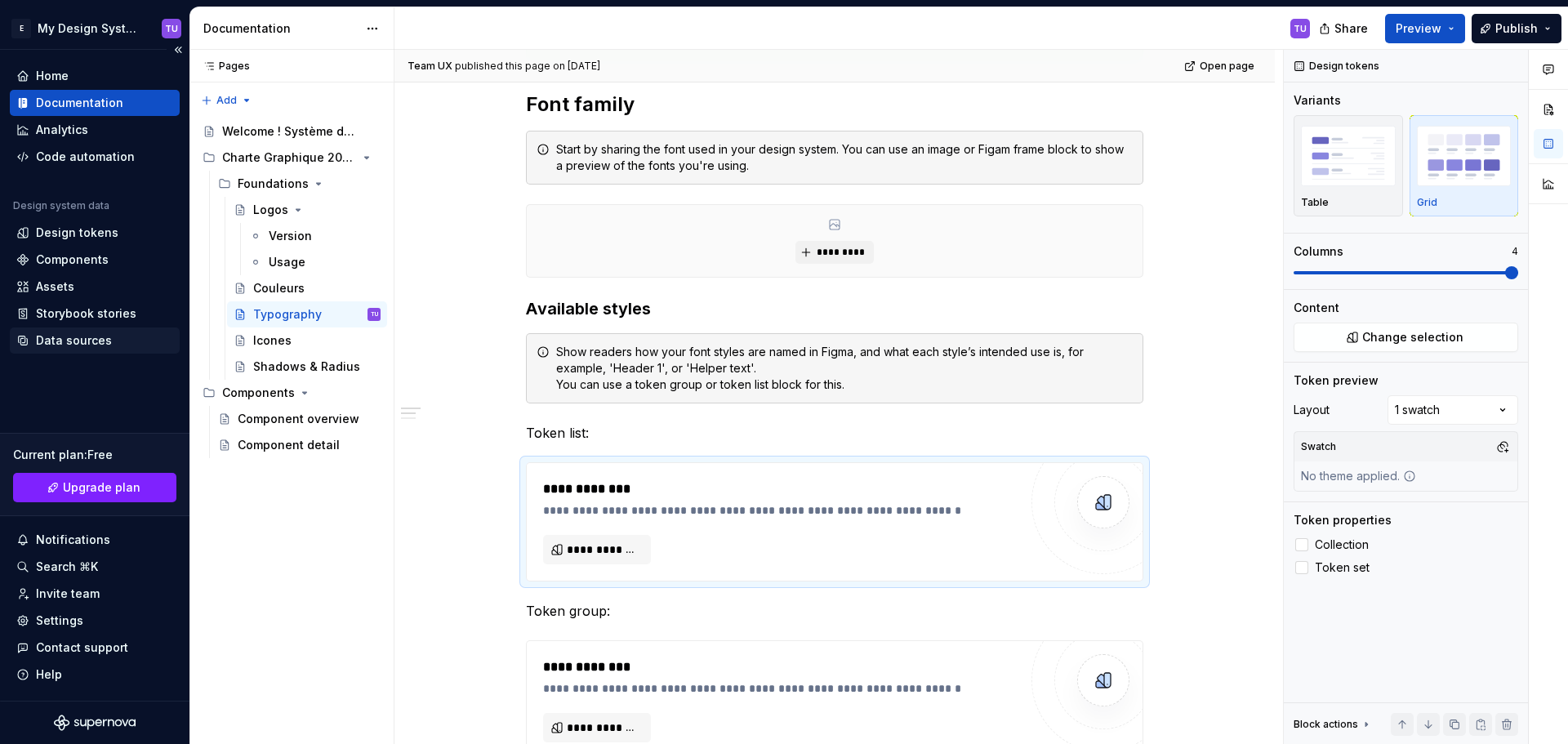
click at [65, 347] on div "Data sources" at bounding box center [73, 340] width 76 height 16
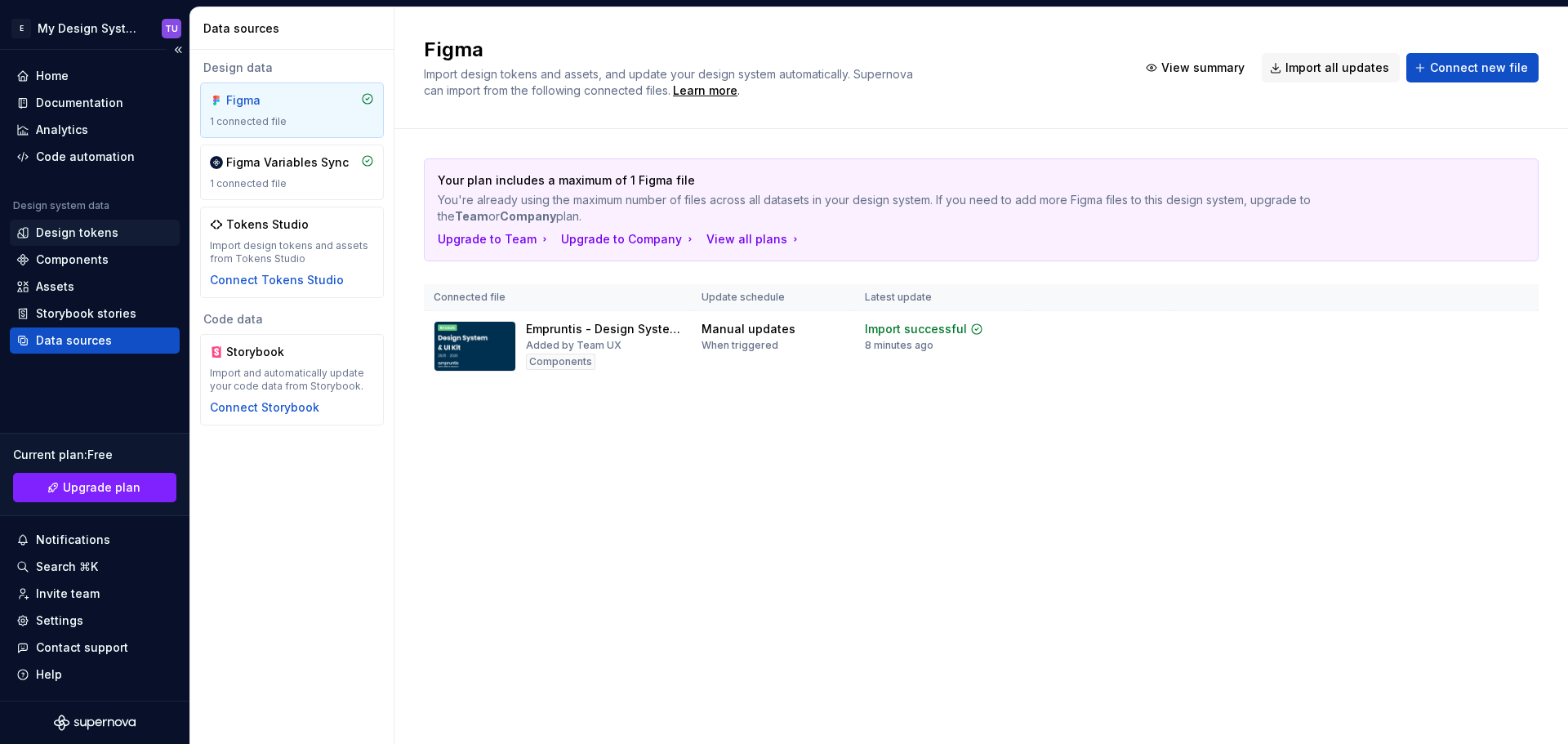
click at [61, 226] on div "Design tokens" at bounding box center [76, 232] width 82 height 16
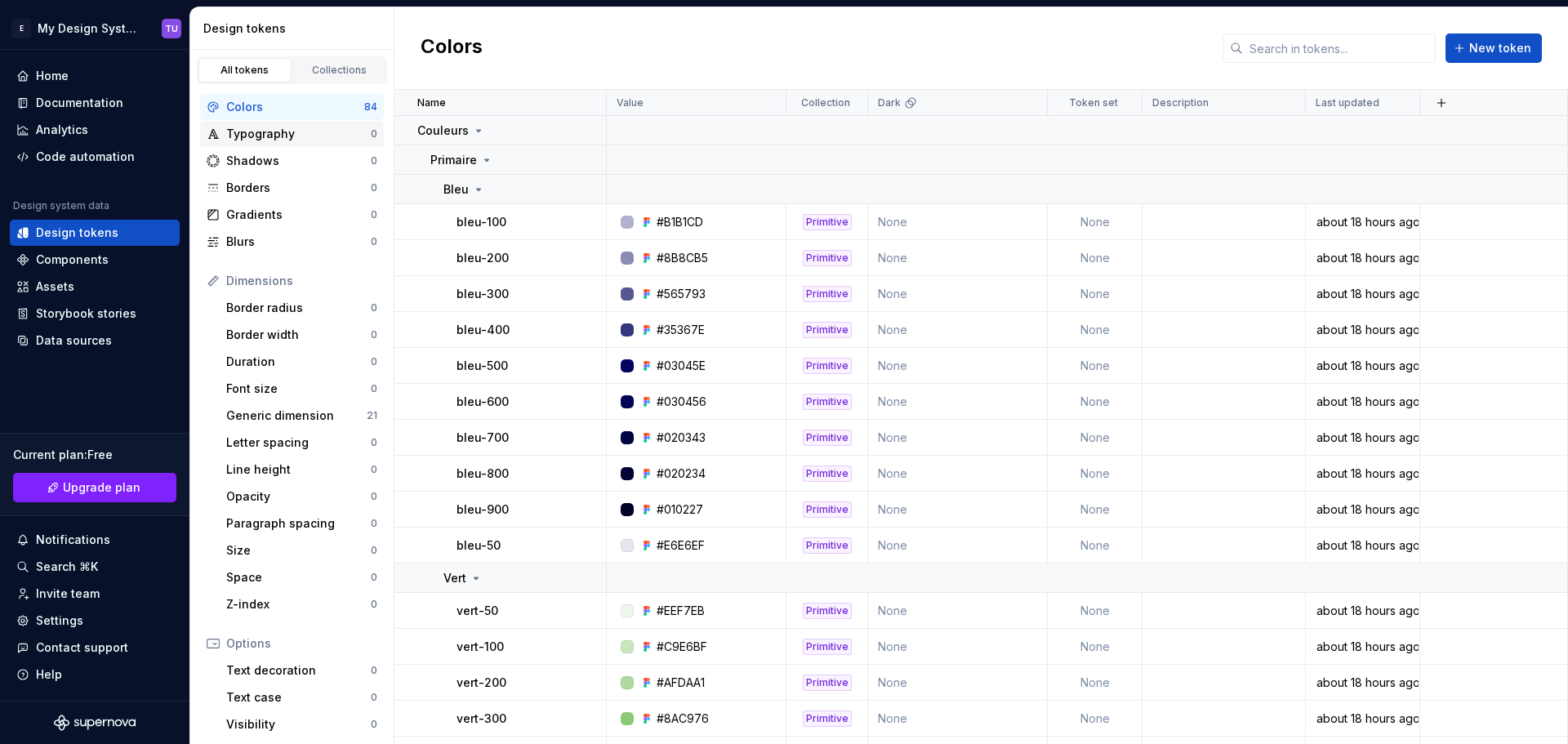
click at [245, 135] on div "Typography" at bounding box center [298, 133] width 144 height 16
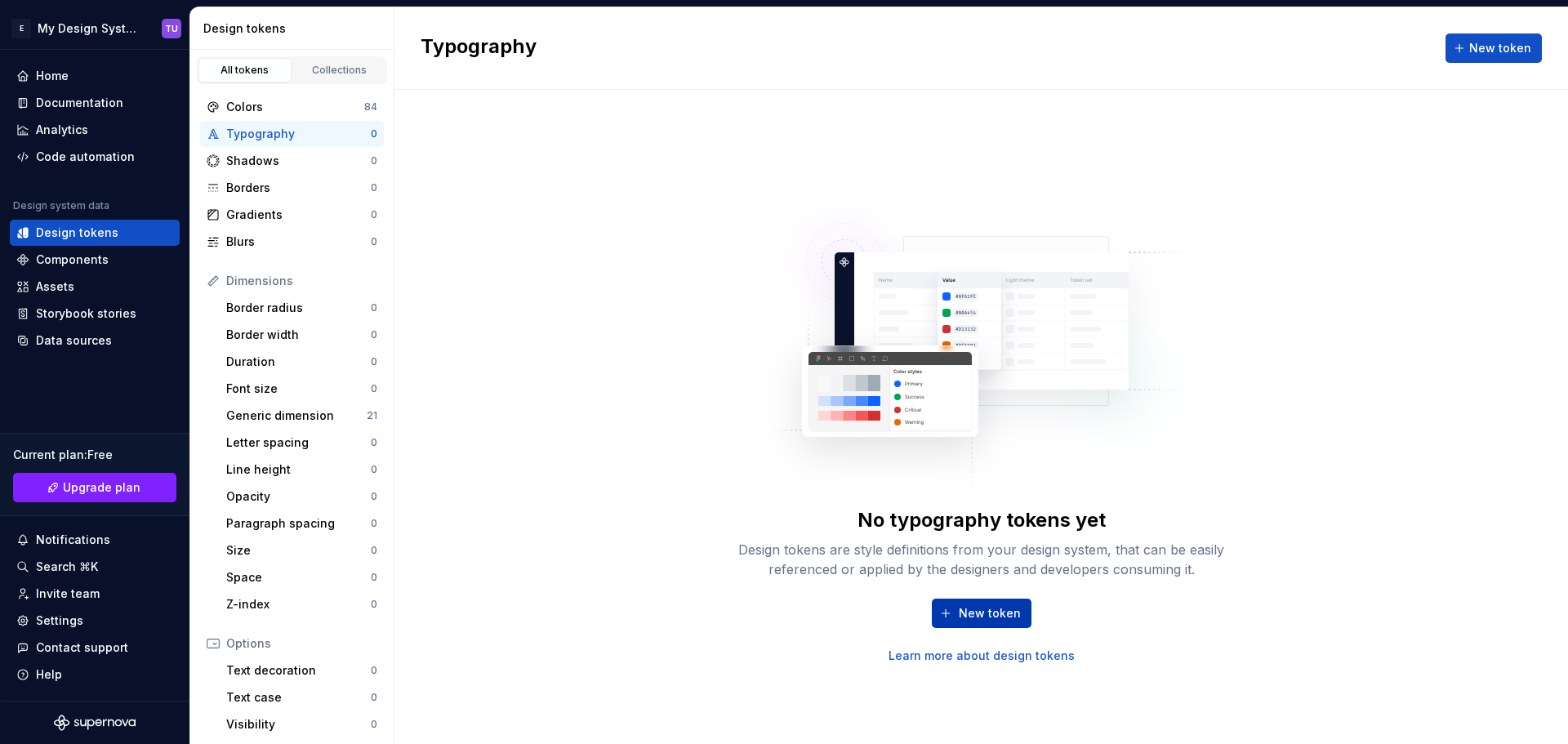
click at [990, 608] on span "New token" at bounding box center [989, 612] width 62 height 16
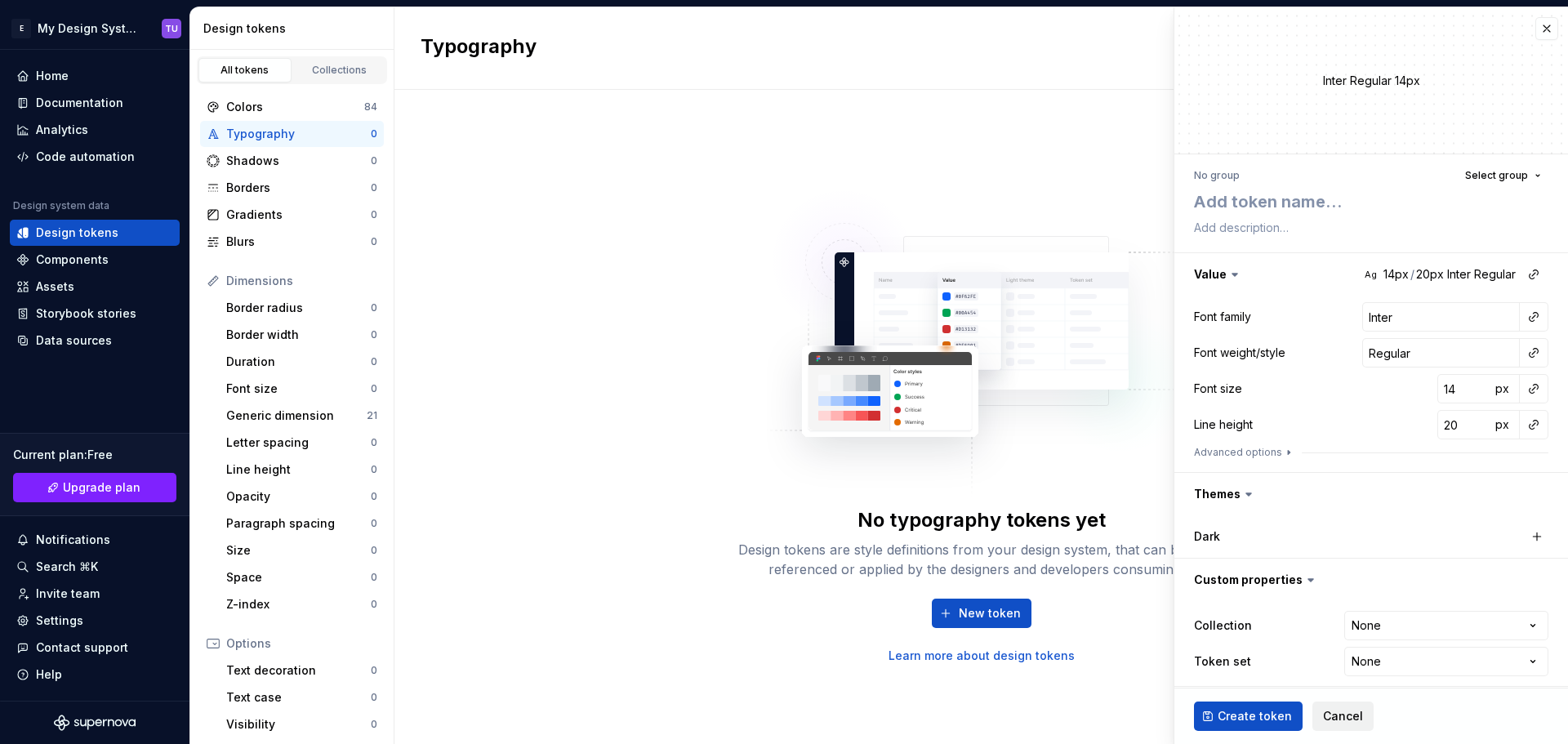
click at [1340, 713] on span "Cancel" at bounding box center [1342, 715] width 40 height 16
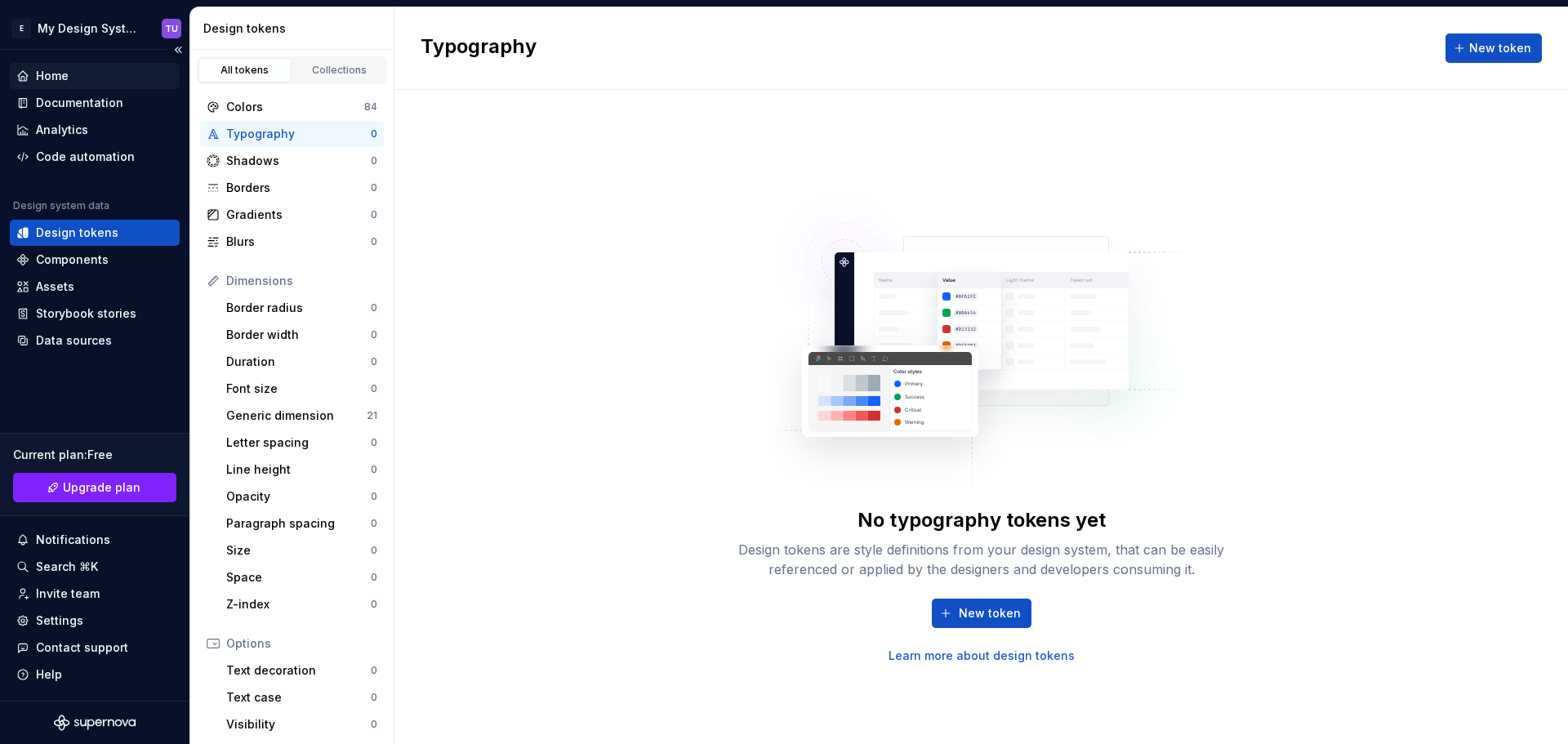
click at [54, 70] on div "Home" at bounding box center [52, 76] width 32 height 16
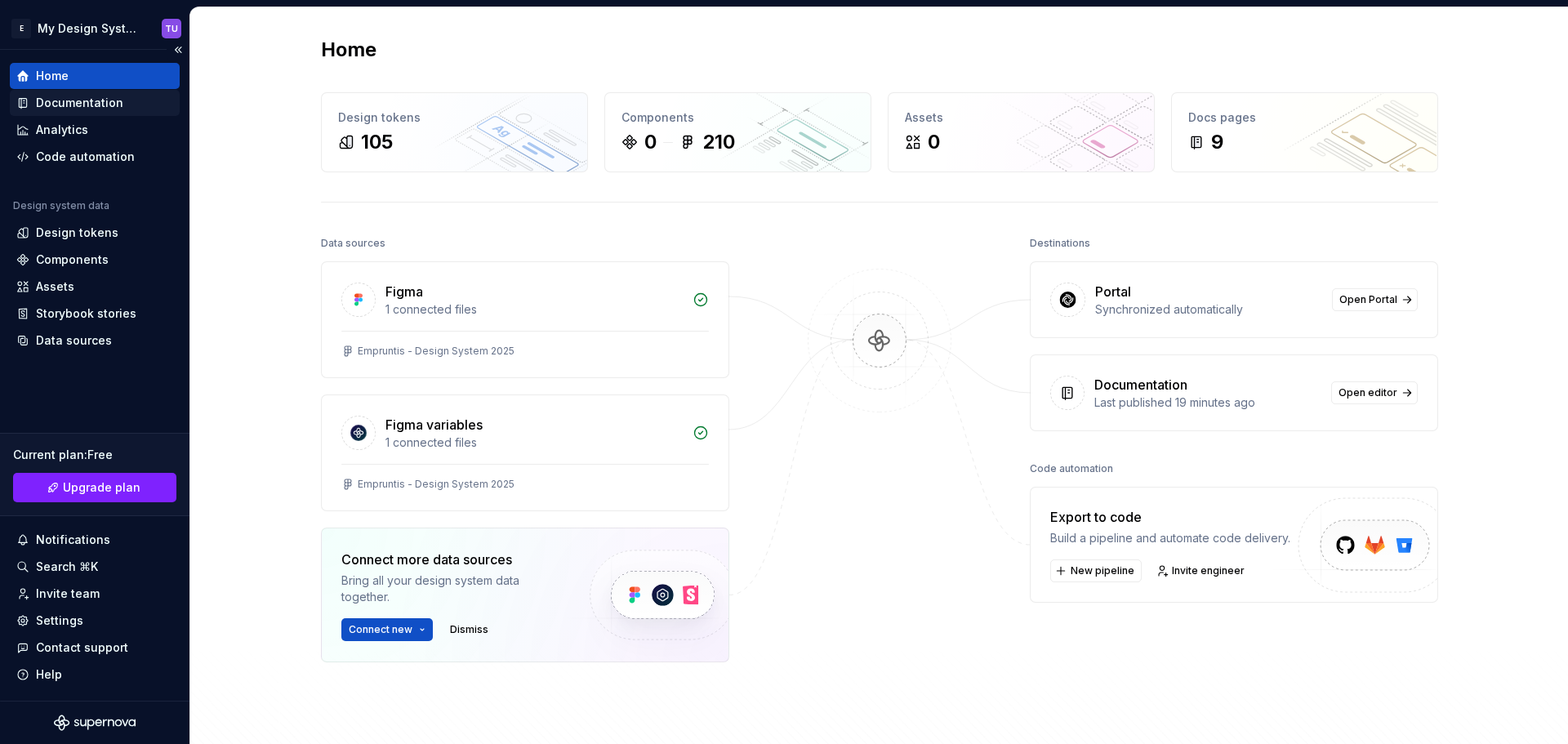
click at [94, 109] on div "Documentation" at bounding box center [79, 103] width 87 height 16
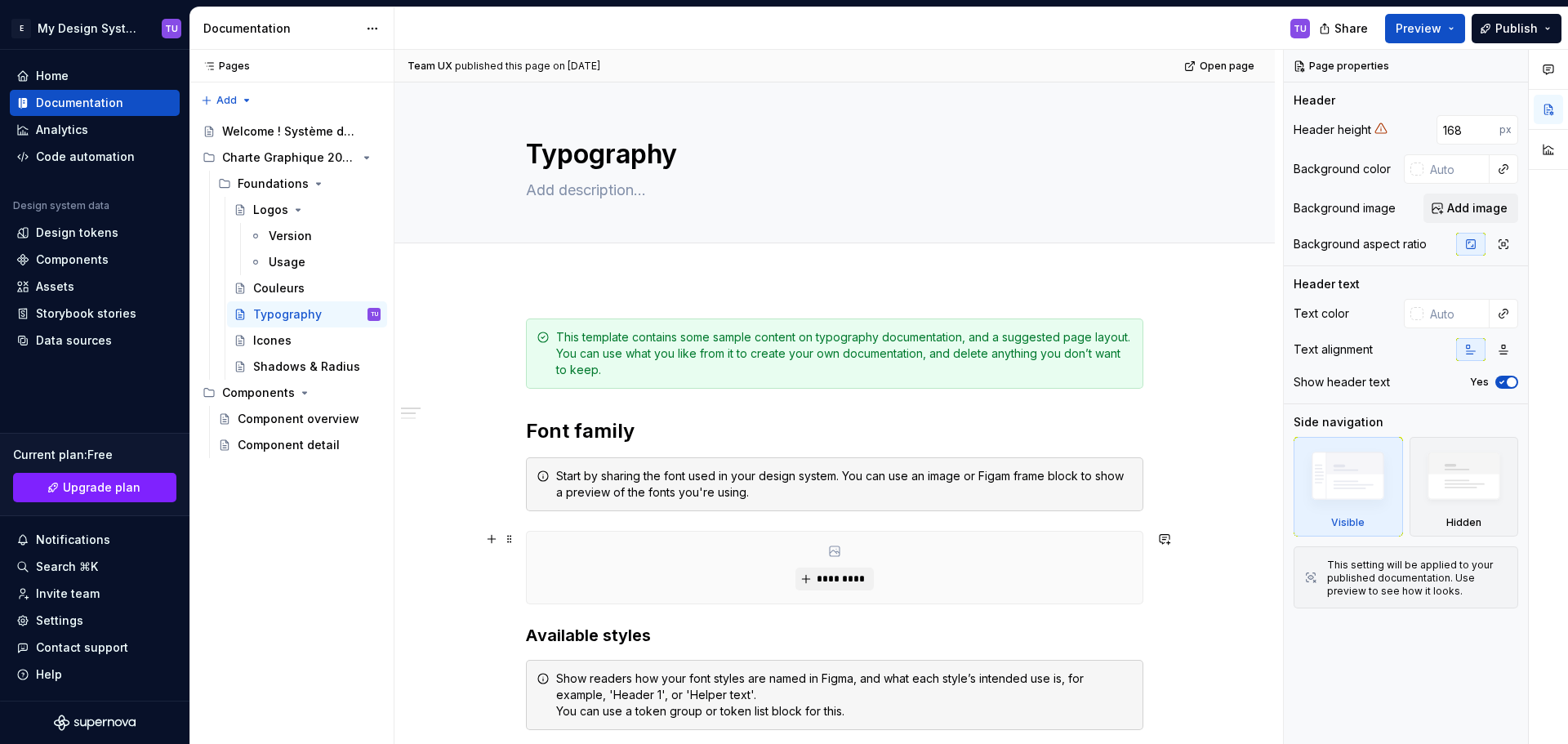
scroll to position [163, 0]
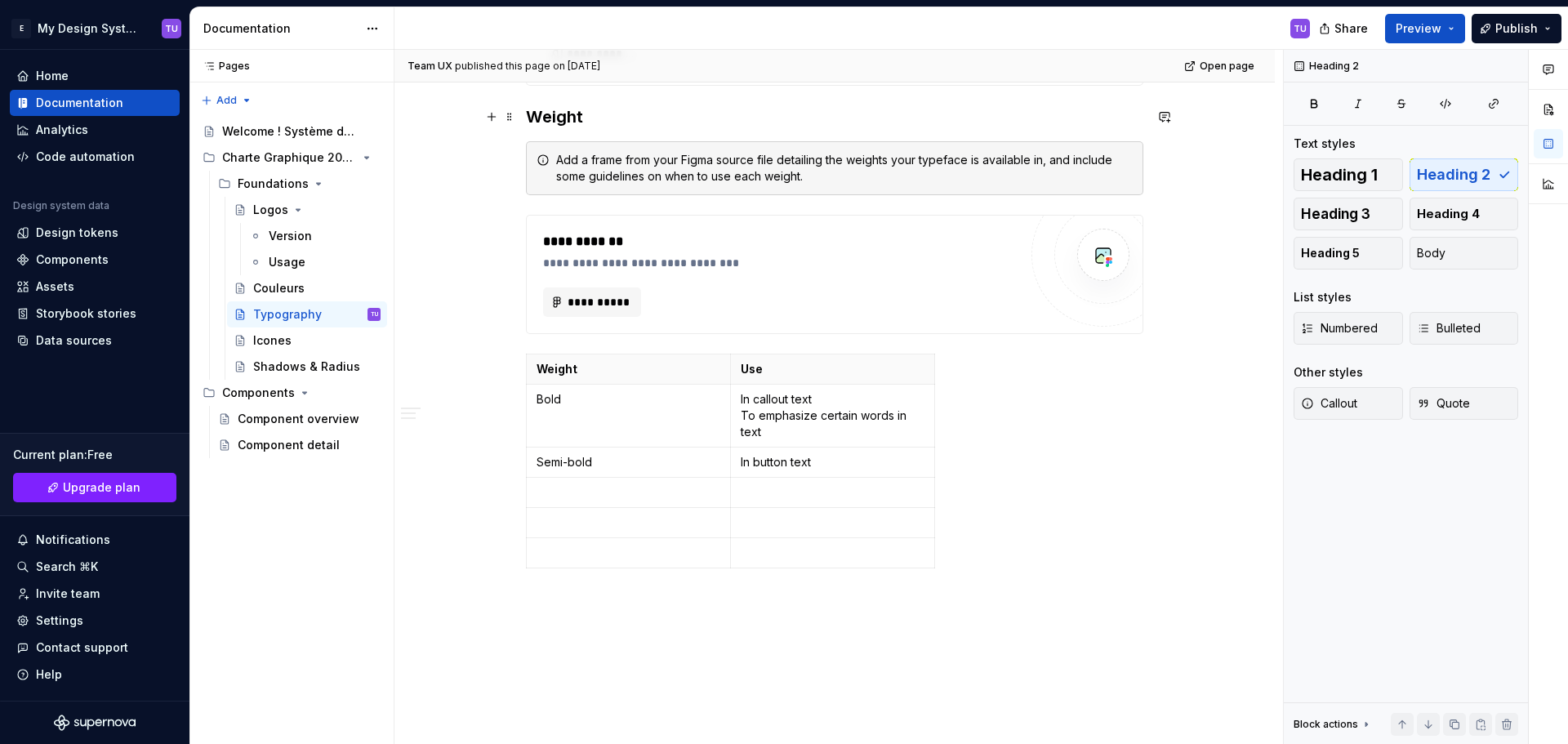
scroll to position [1112, 0]
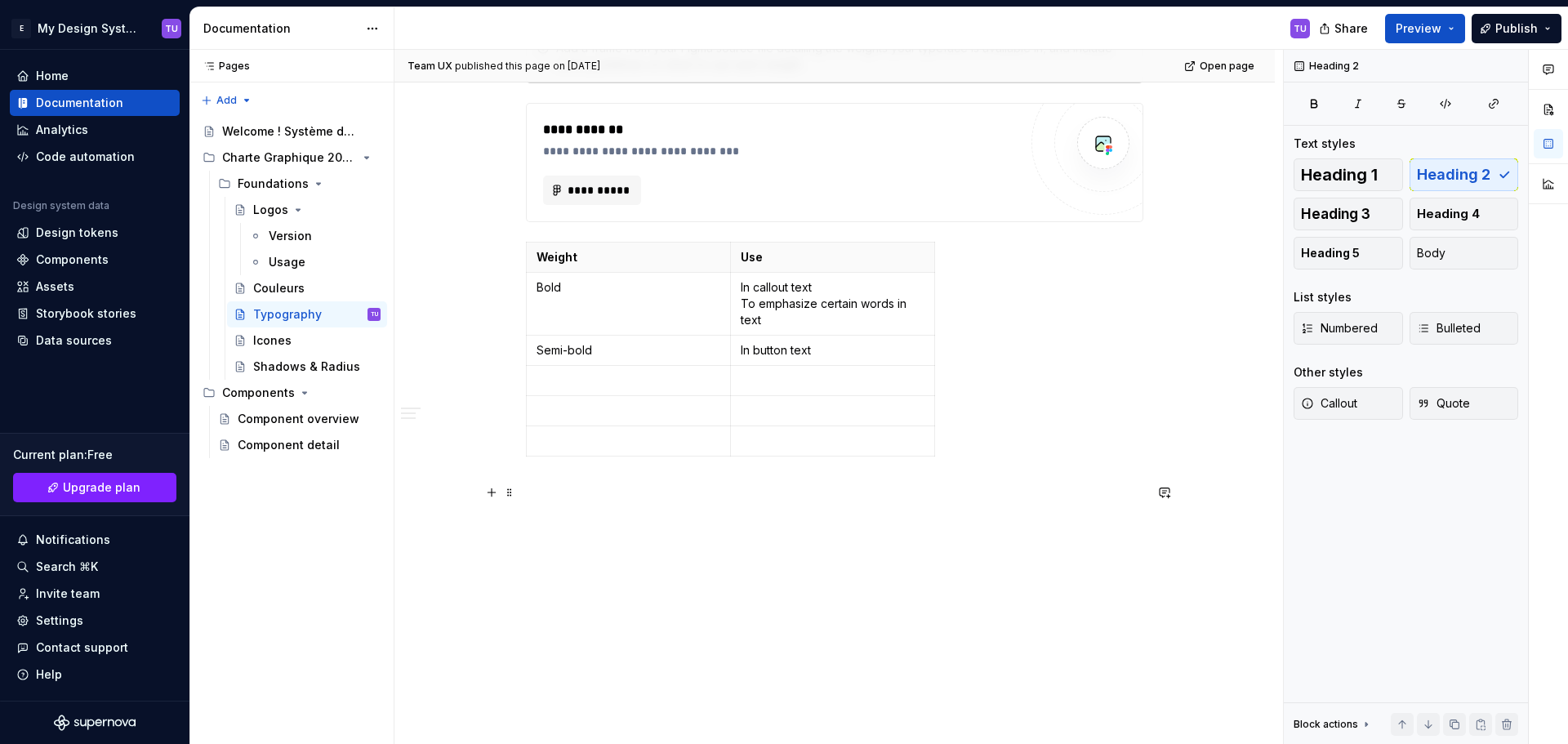
click at [596, 496] on p at bounding box center [834, 492] width 618 height 20
click at [494, 496] on button "button" at bounding box center [491, 492] width 23 height 23
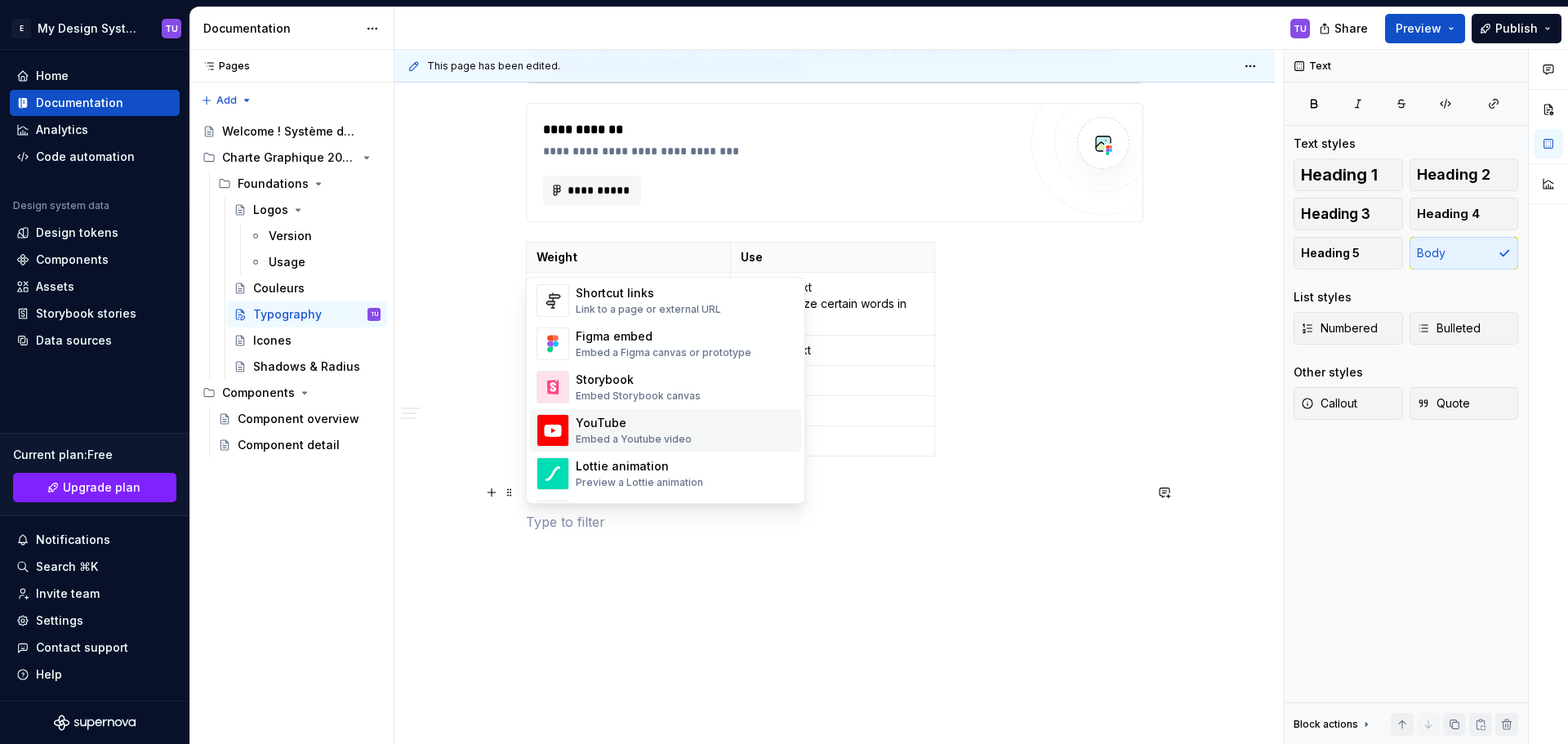
scroll to position [735, 0]
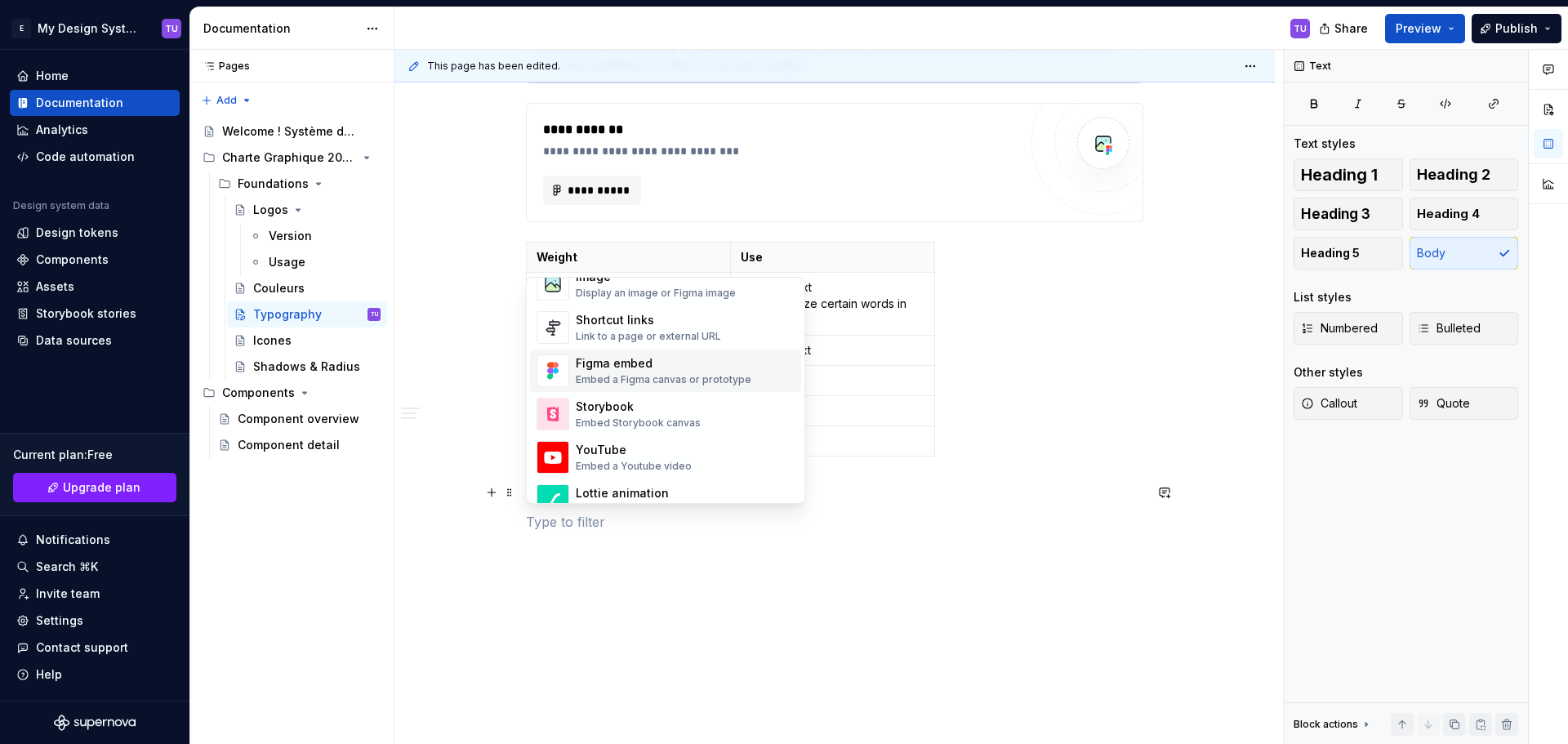
click at [660, 377] on div "Embed a Figma canvas or prototype" at bounding box center [663, 379] width 176 height 13
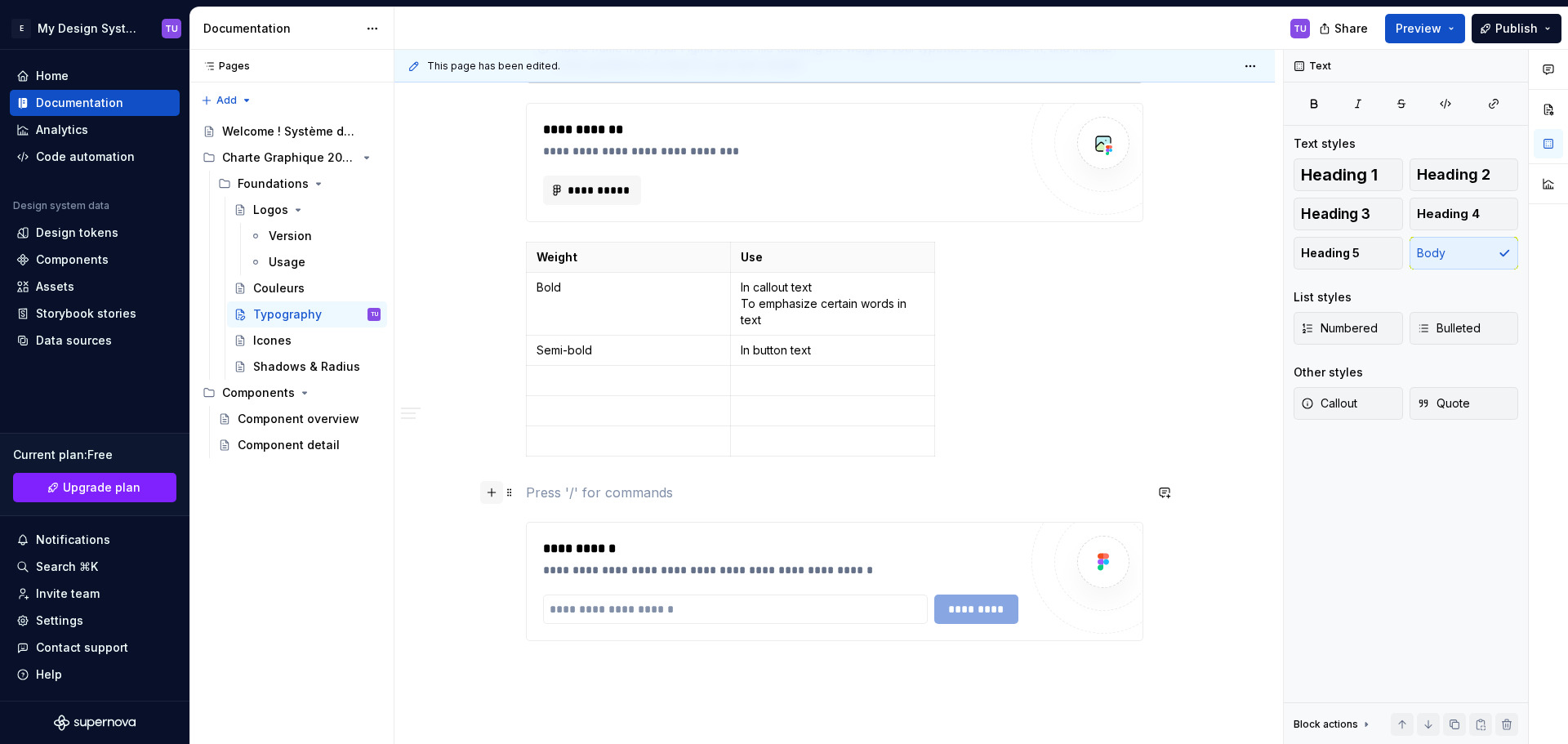
click at [494, 491] on button "button" at bounding box center [491, 492] width 23 height 23
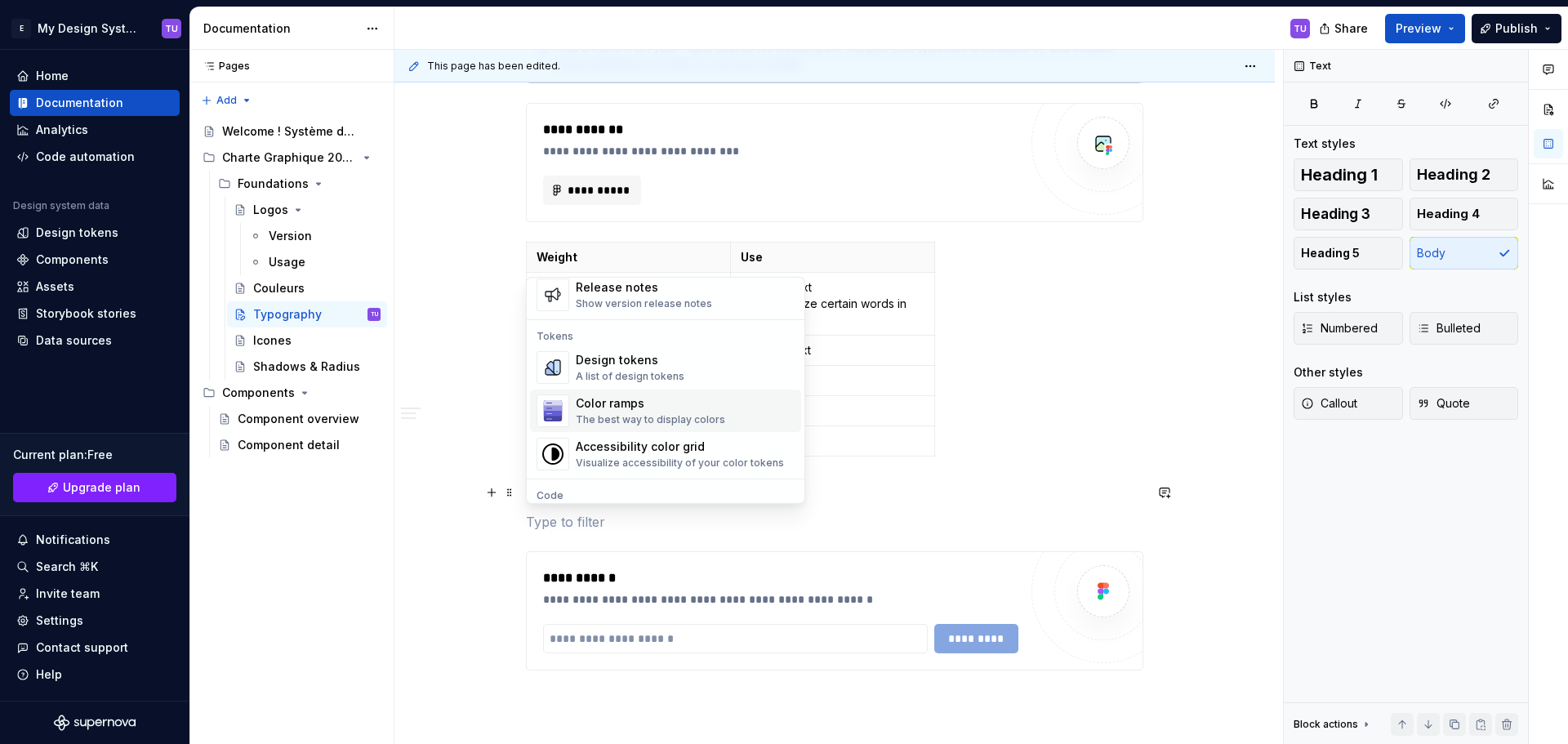
scroll to position [1225, 0]
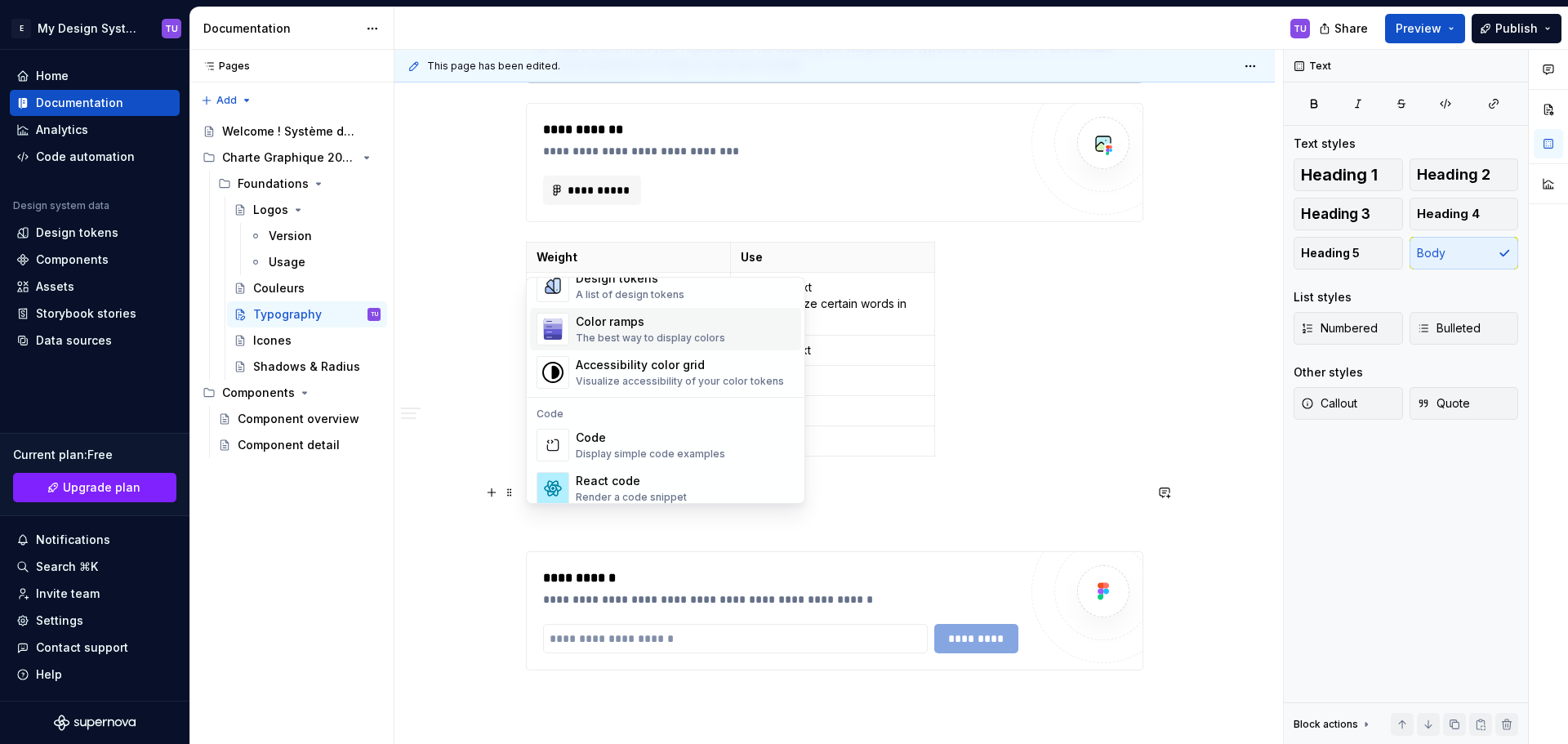
click at [682, 337] on div "The best way to display colors" at bounding box center [651, 337] width 149 height 13
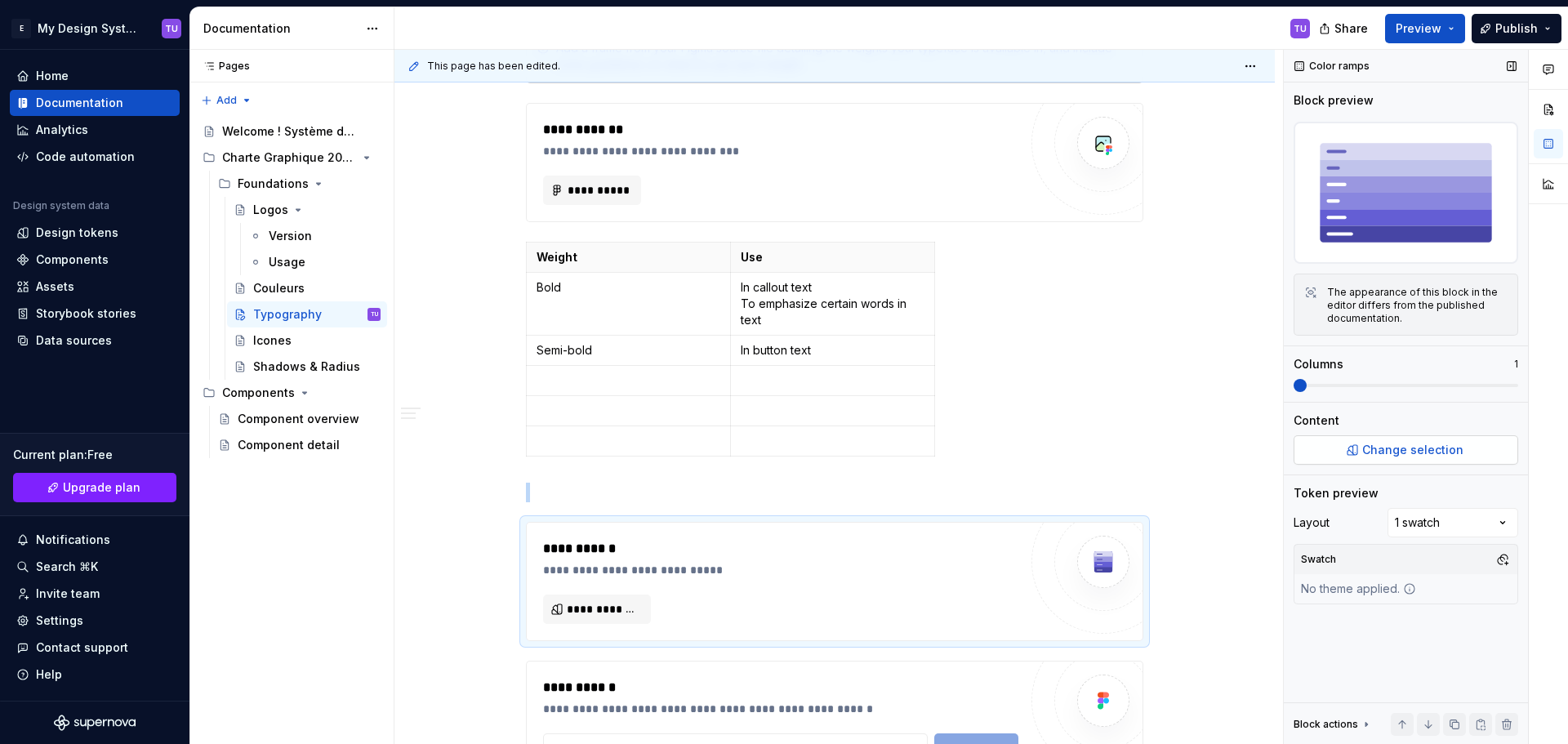
click at [1406, 442] on span "Change selection" at bounding box center [1412, 449] width 101 height 16
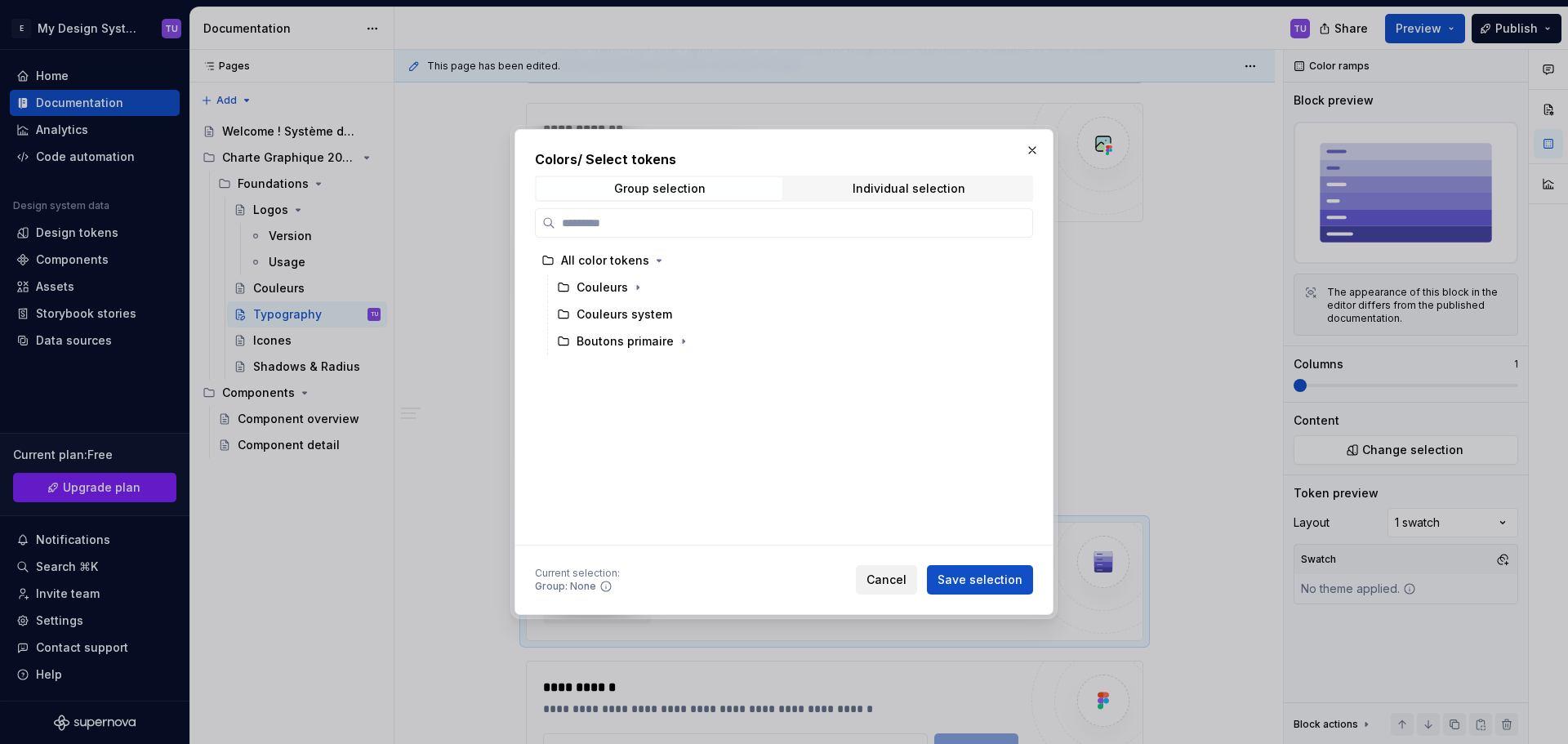
click at [889, 570] on button "Cancel" at bounding box center [886, 579] width 61 height 30
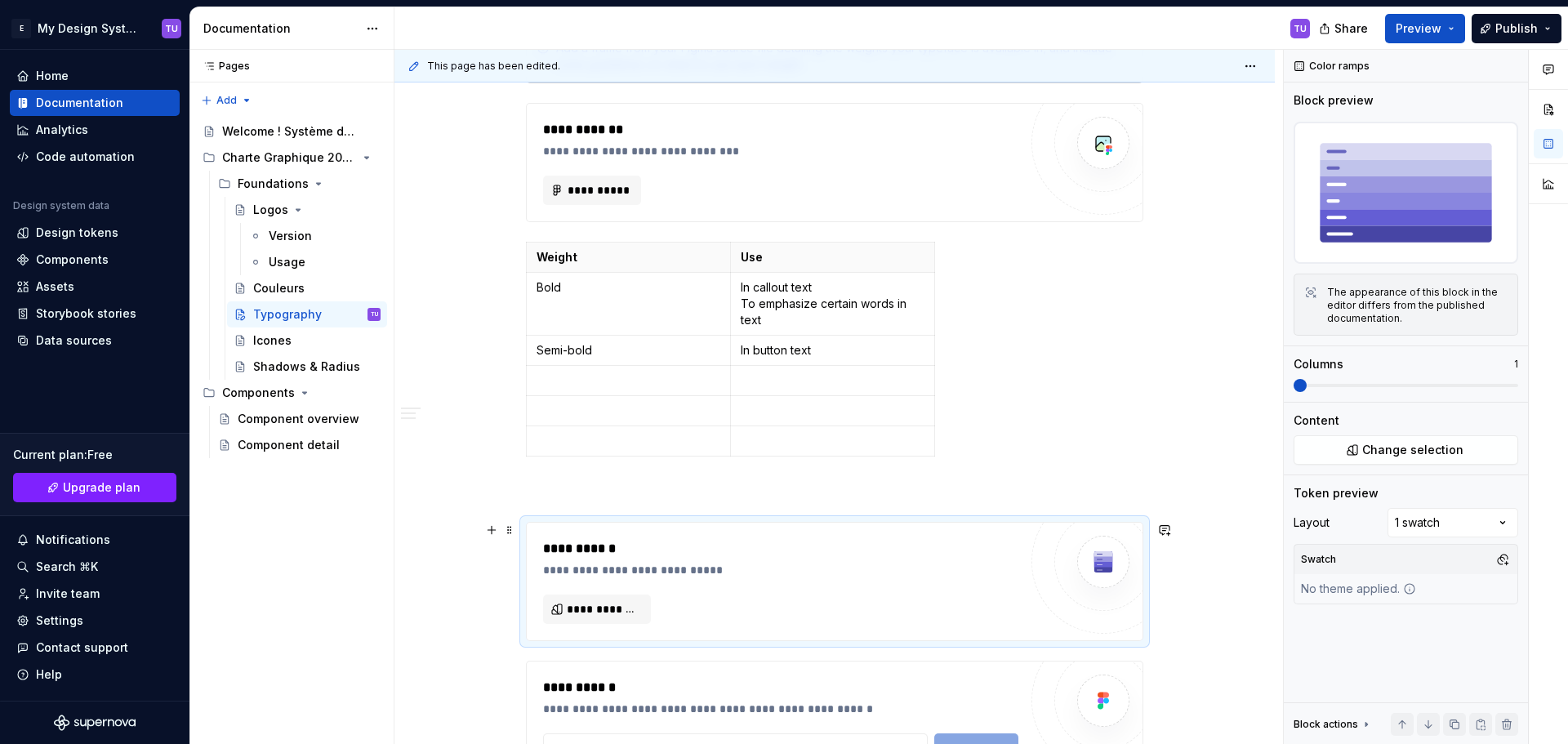
drag, startPoint x: 787, startPoint y: 574, endPoint x: 689, endPoint y: 595, distance: 100.2
click at [689, 595] on div "**********" at bounding box center [780, 581] width 475 height 85
click at [509, 531] on span at bounding box center [509, 529] width 13 height 23
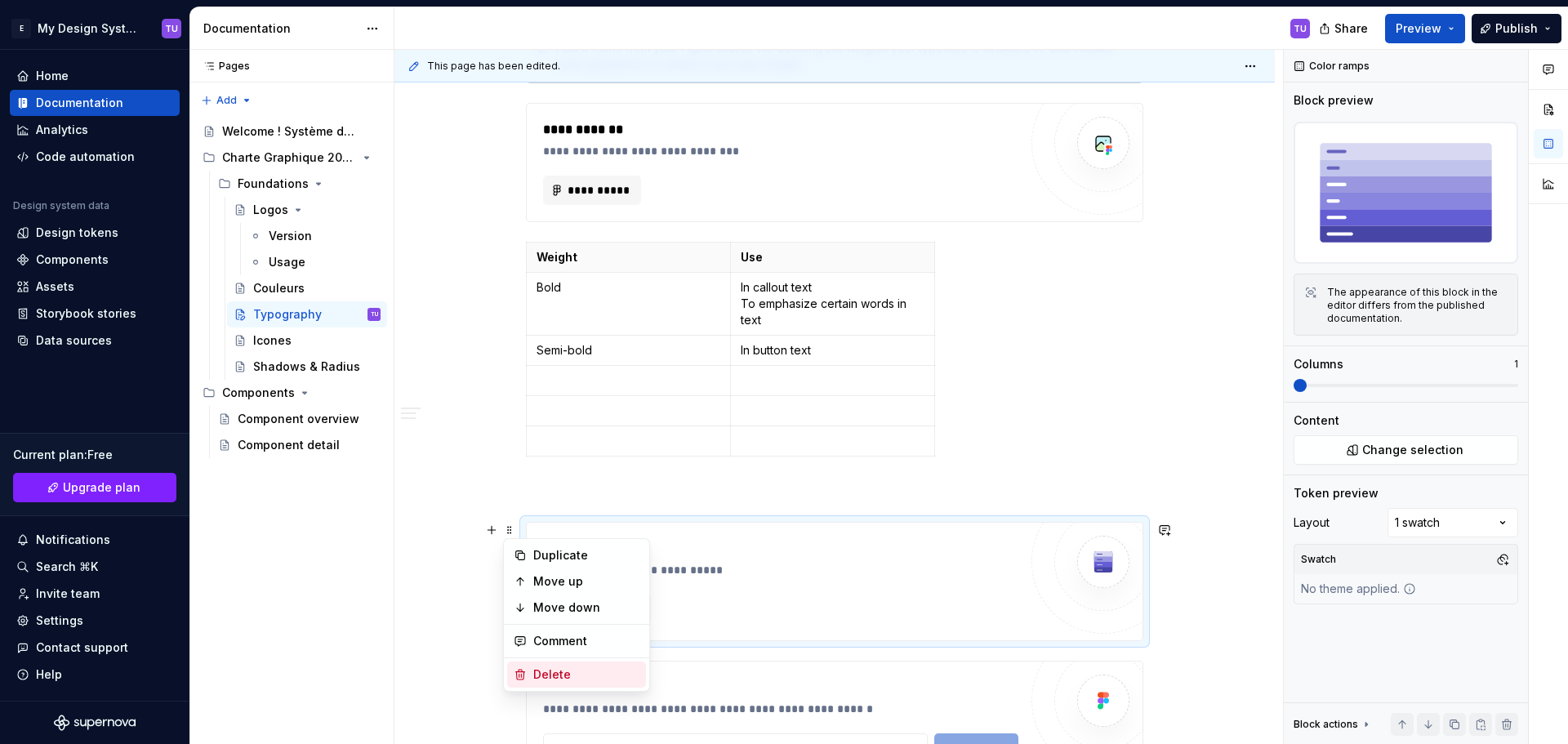
click at [542, 674] on div "Delete" at bounding box center [586, 674] width 106 height 16
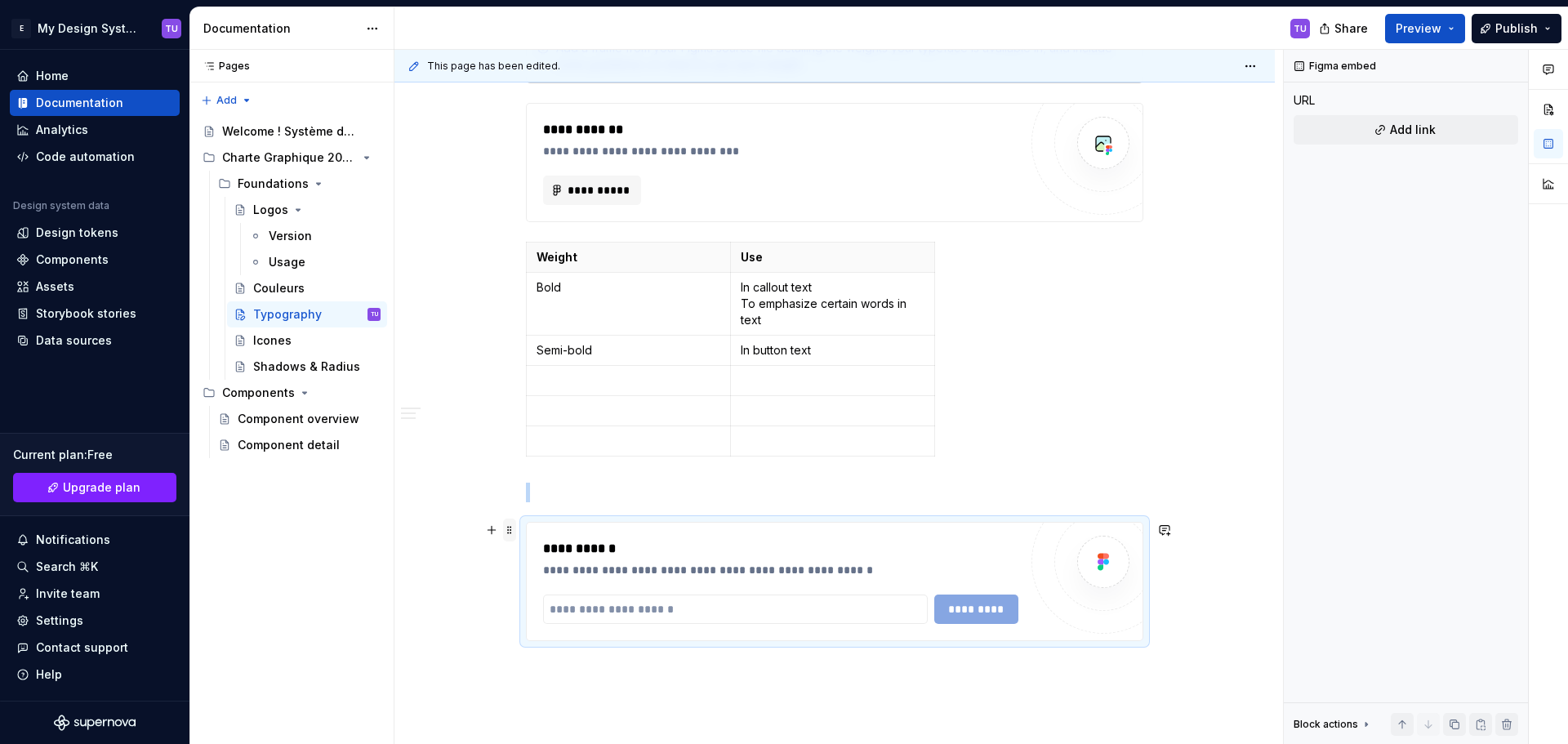
click at [514, 527] on span at bounding box center [509, 529] width 13 height 23
click at [537, 681] on div "Delete" at bounding box center [586, 674] width 106 height 16
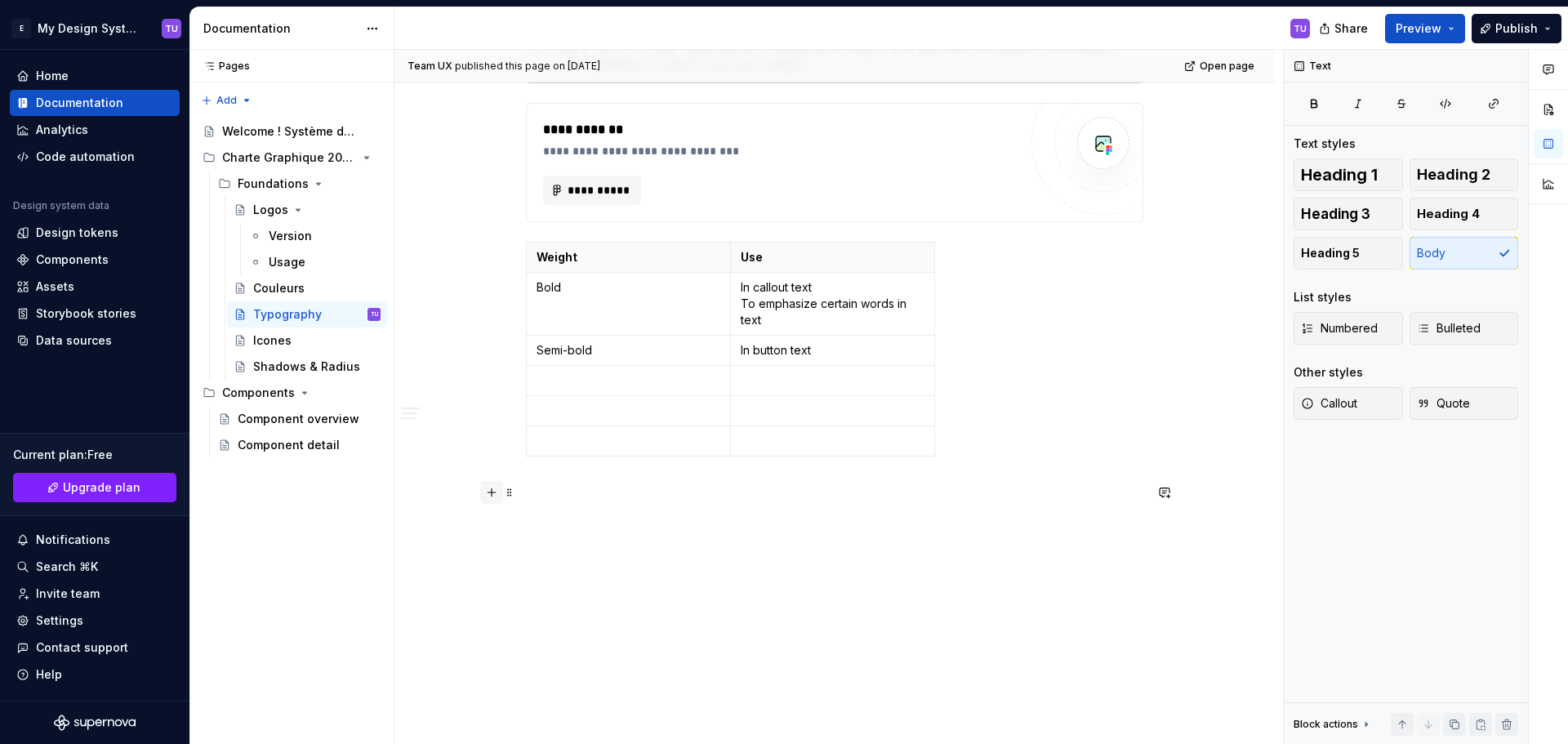
click at [489, 494] on button "button" at bounding box center [491, 492] width 23 height 23
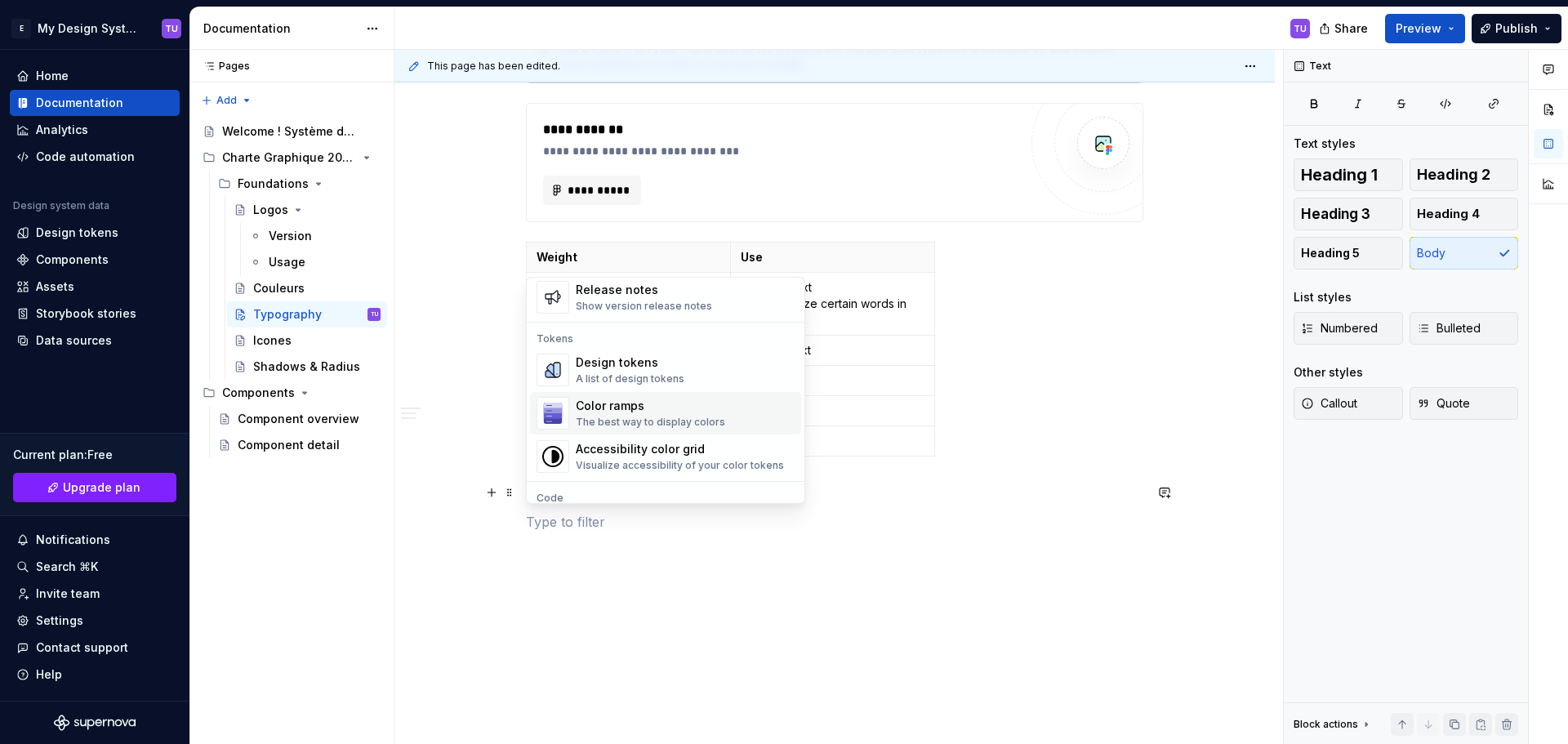
scroll to position [1136, 0]
click at [657, 370] on div "Design tokens" at bounding box center [630, 367] width 109 height 16
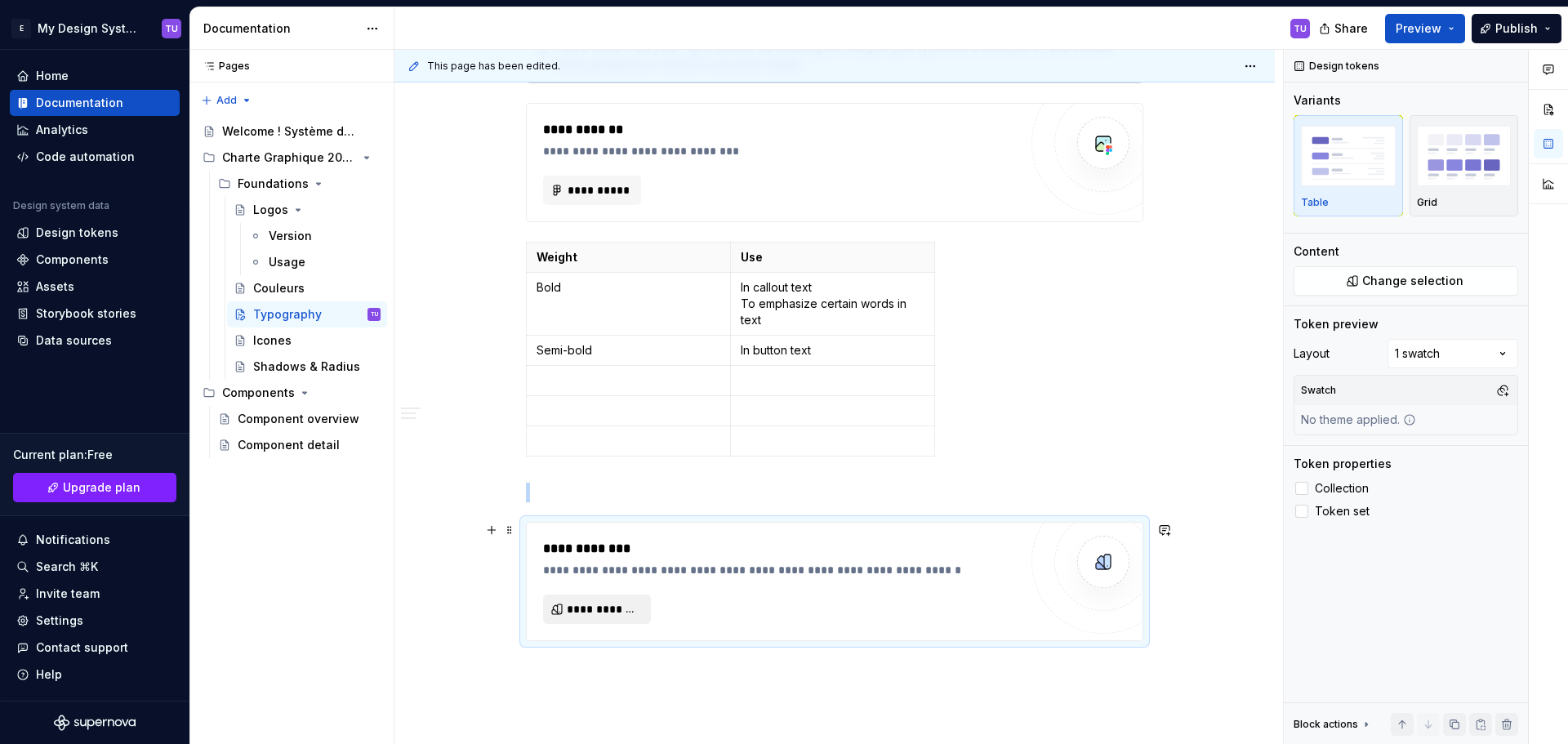
click at [621, 604] on span "**********" at bounding box center [603, 608] width 74 height 16
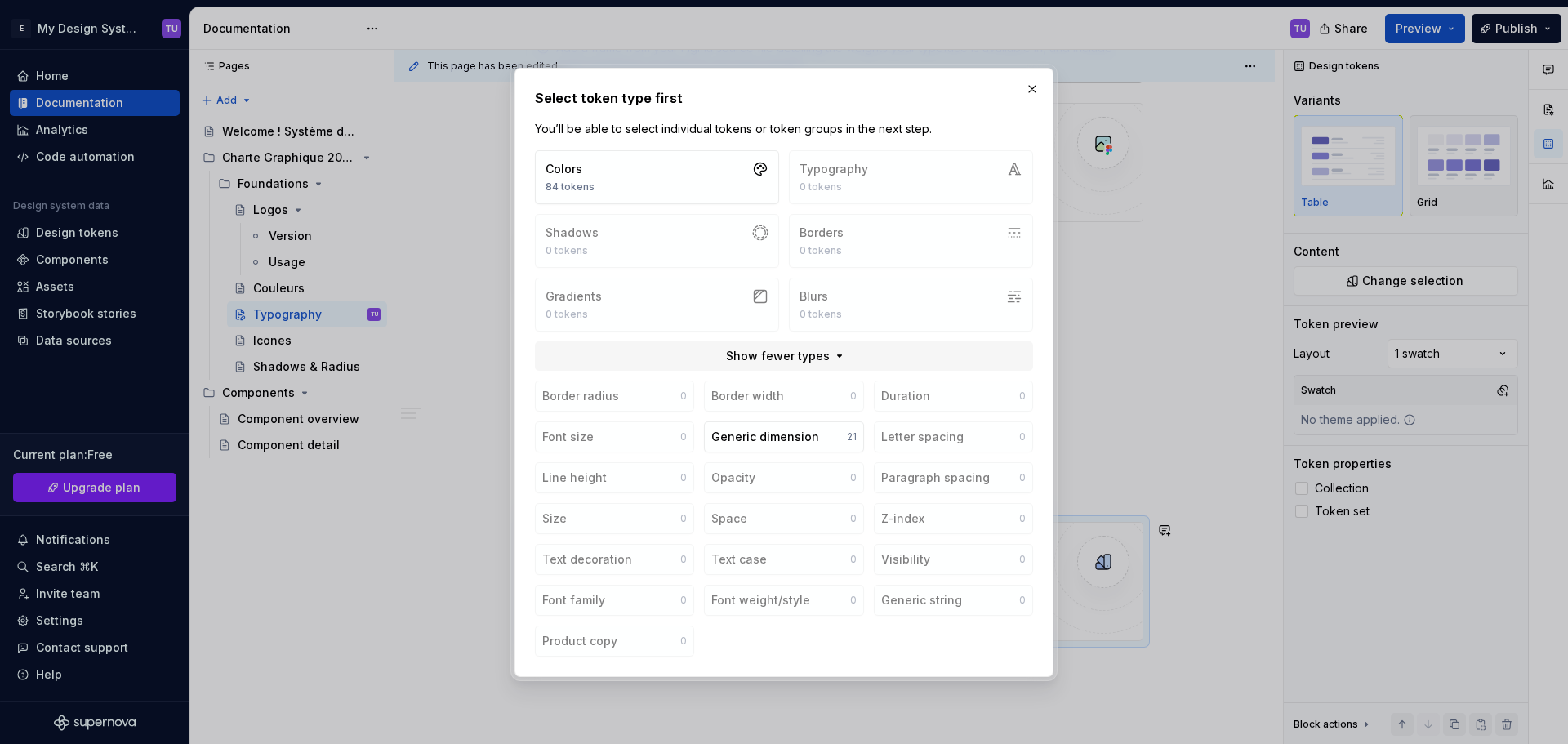
click at [849, 188] on div "Colors 84 tokens Typography 0 tokens Shadows 0 tokens Borders 0 tokens Gradient…" at bounding box center [784, 240] width 498 height 181
click at [1035, 74] on div "Select token type first You’ll be able to select individual tokens or token gro…" at bounding box center [784, 372] width 539 height 609
click at [1030, 87] on button "button" at bounding box center [1032, 88] width 23 height 23
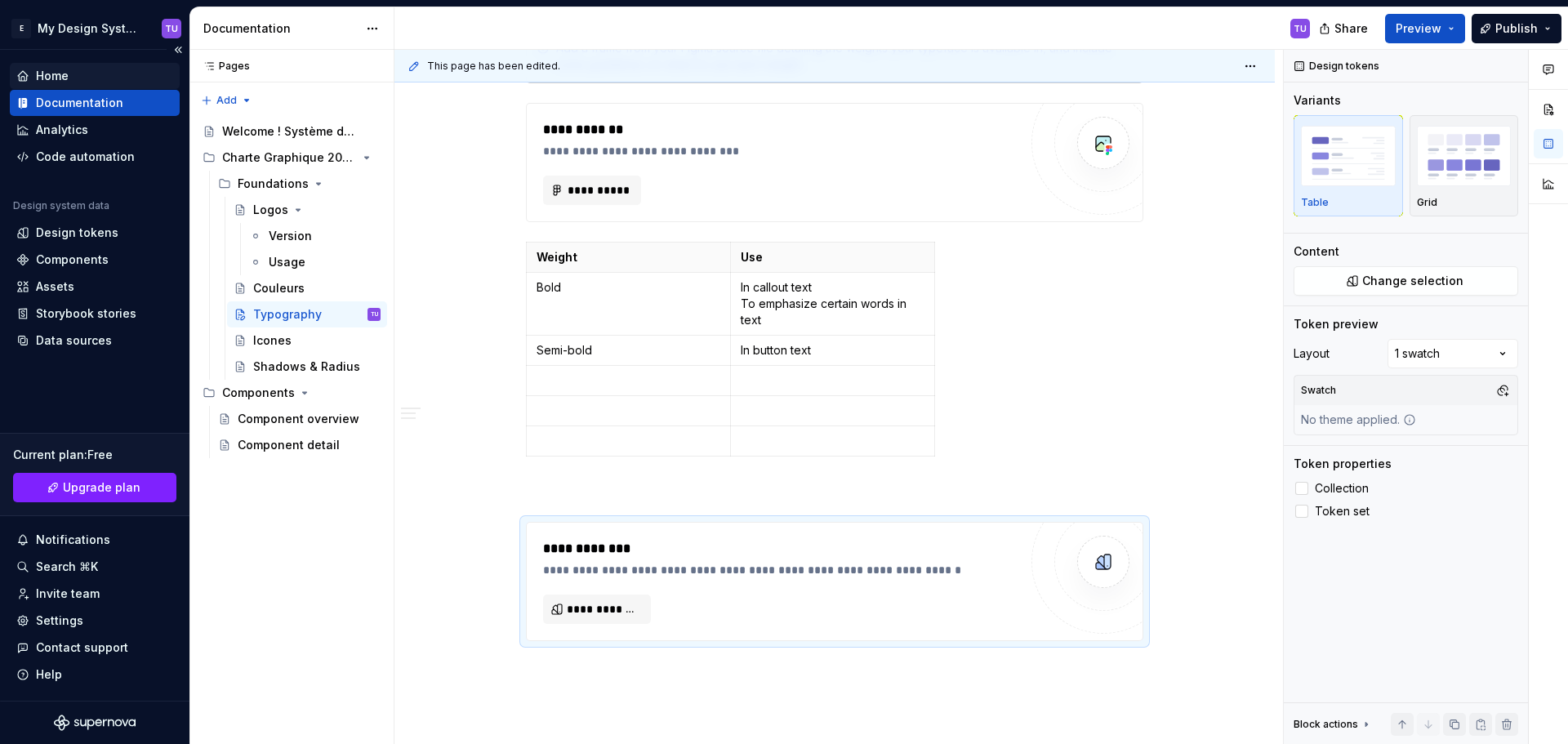
click at [55, 73] on div "Home" at bounding box center [52, 76] width 32 height 16
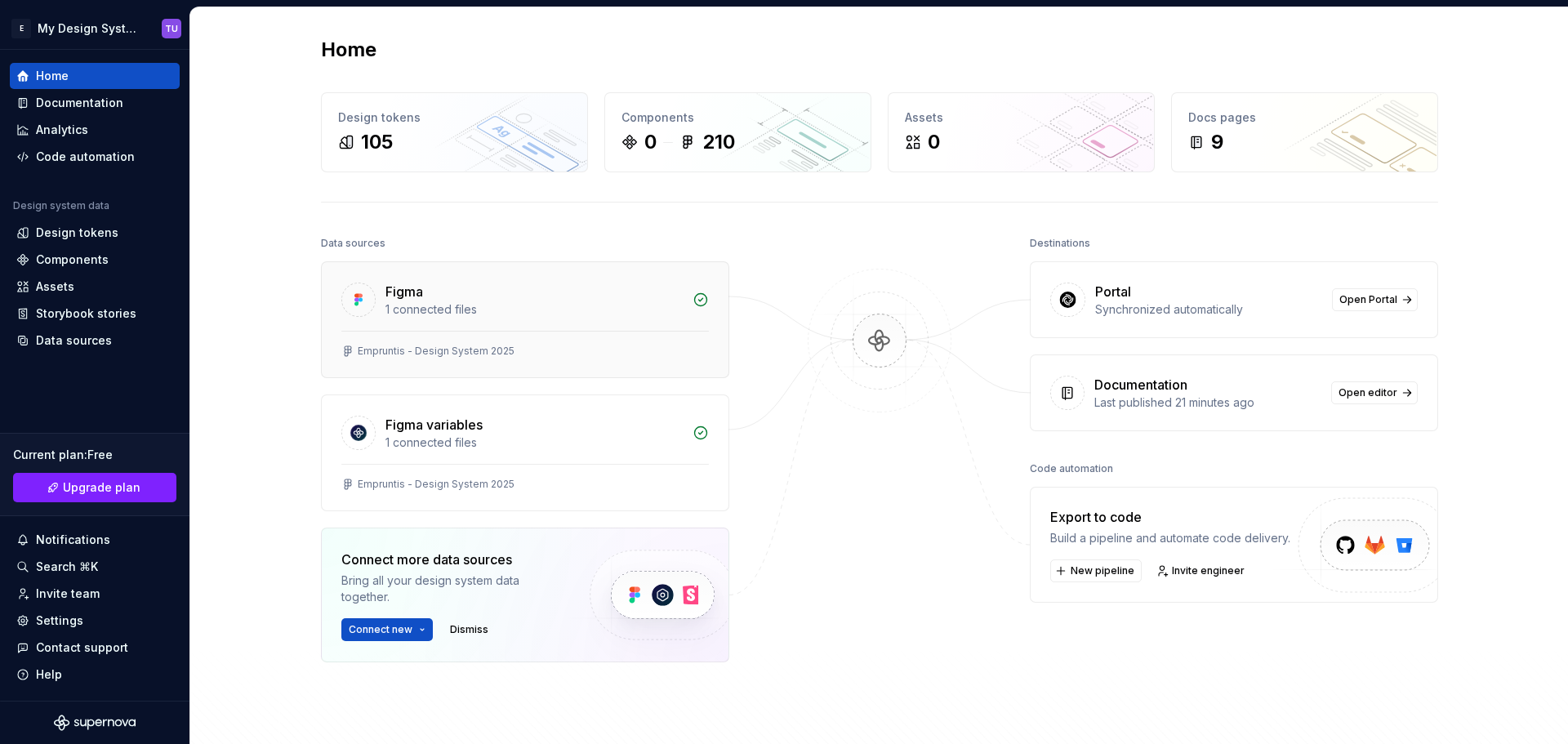
click at [659, 327] on div "Figma 1 connected files" at bounding box center [525, 296] width 407 height 69
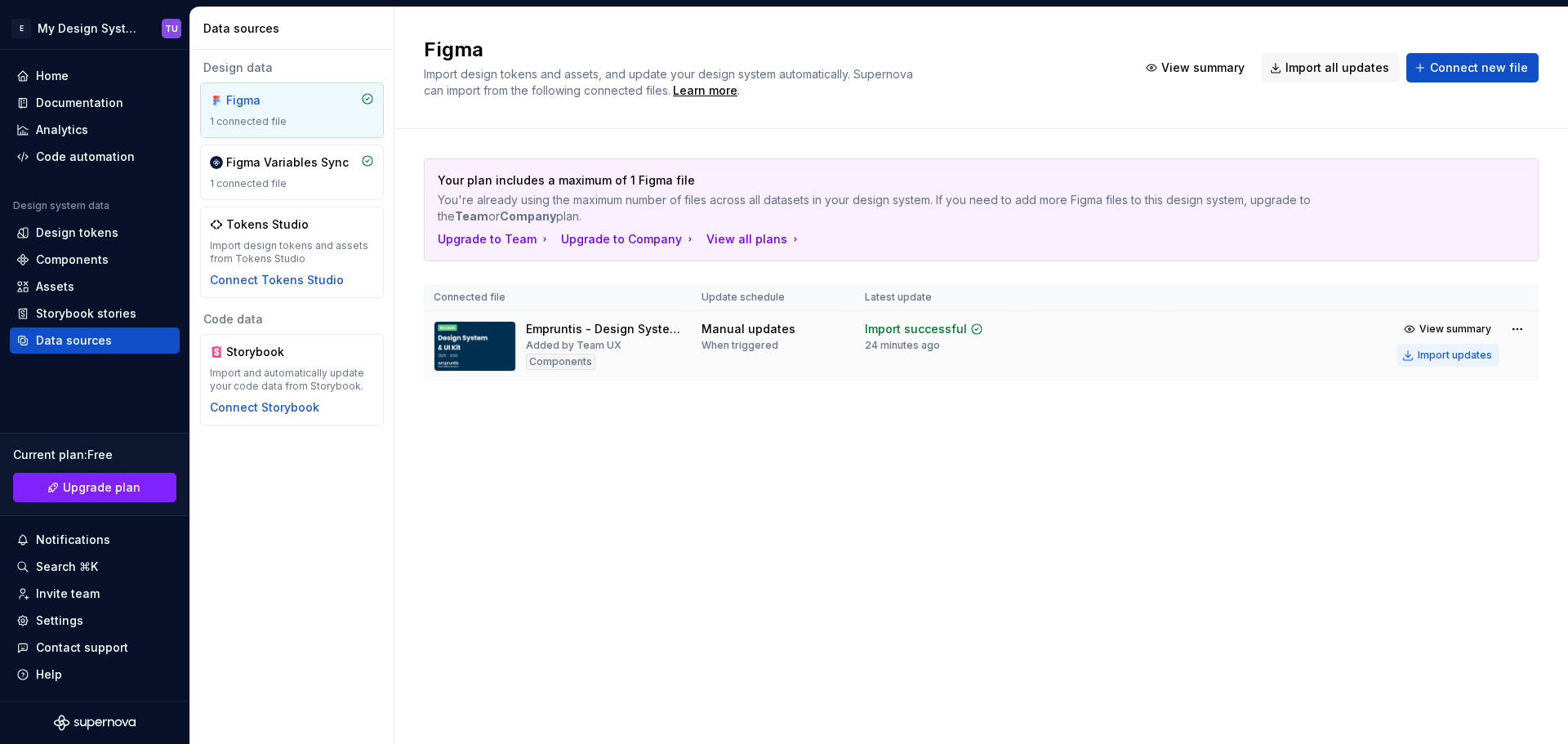
click at [1439, 355] on div "Import updates" at bounding box center [1454, 354] width 74 height 13
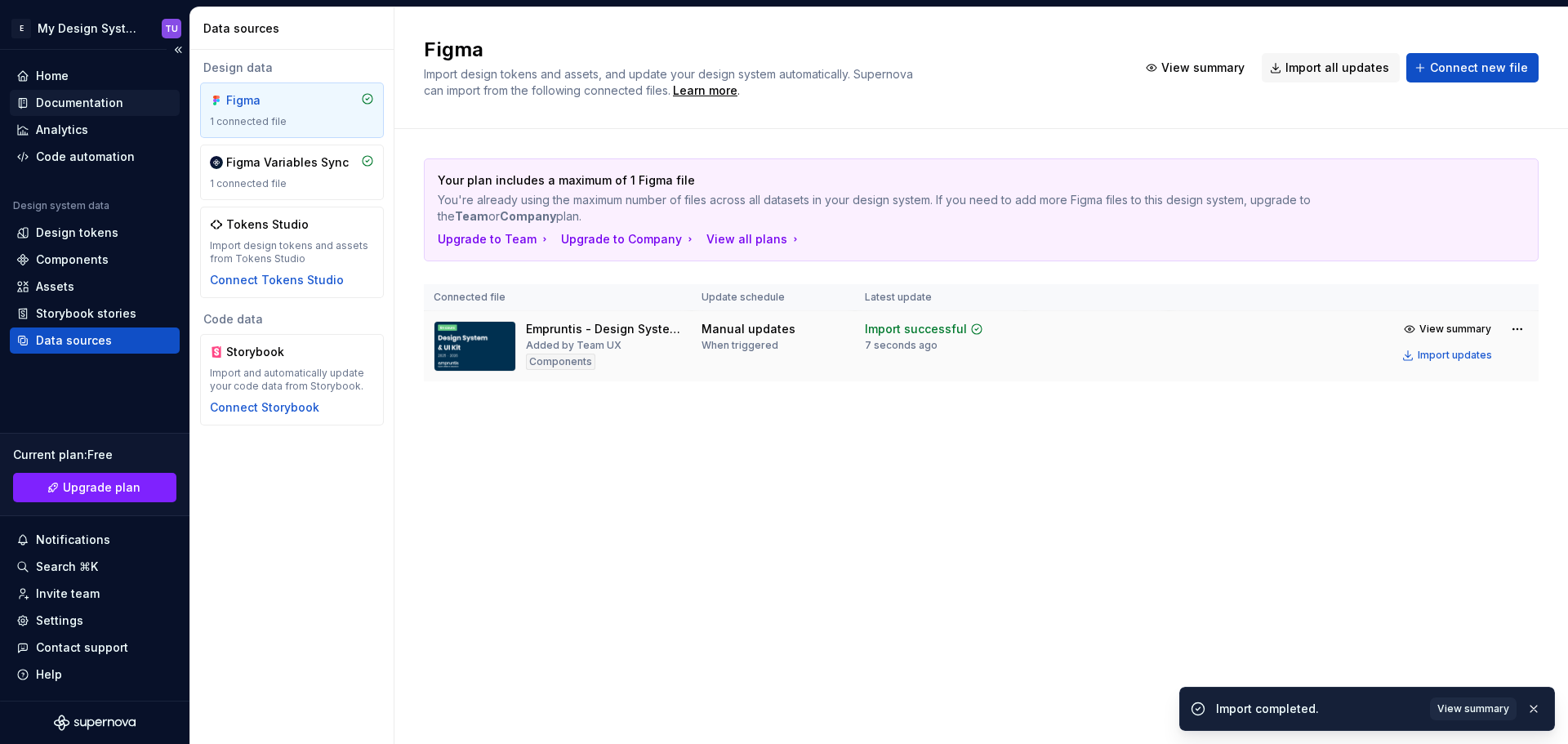
click at [65, 98] on div "Documentation" at bounding box center [79, 103] width 87 height 16
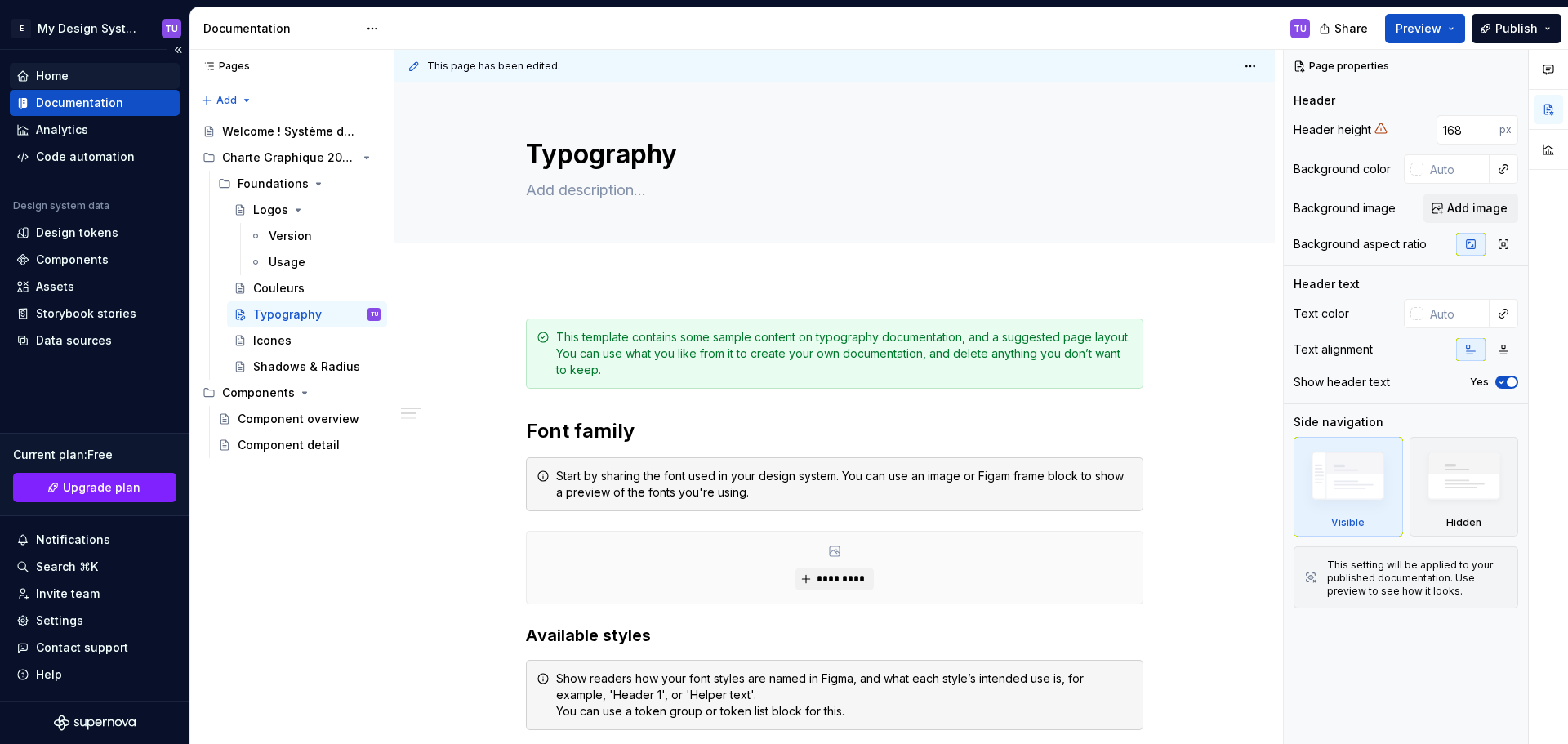
click at [71, 75] on div "Home" at bounding box center [94, 76] width 157 height 16
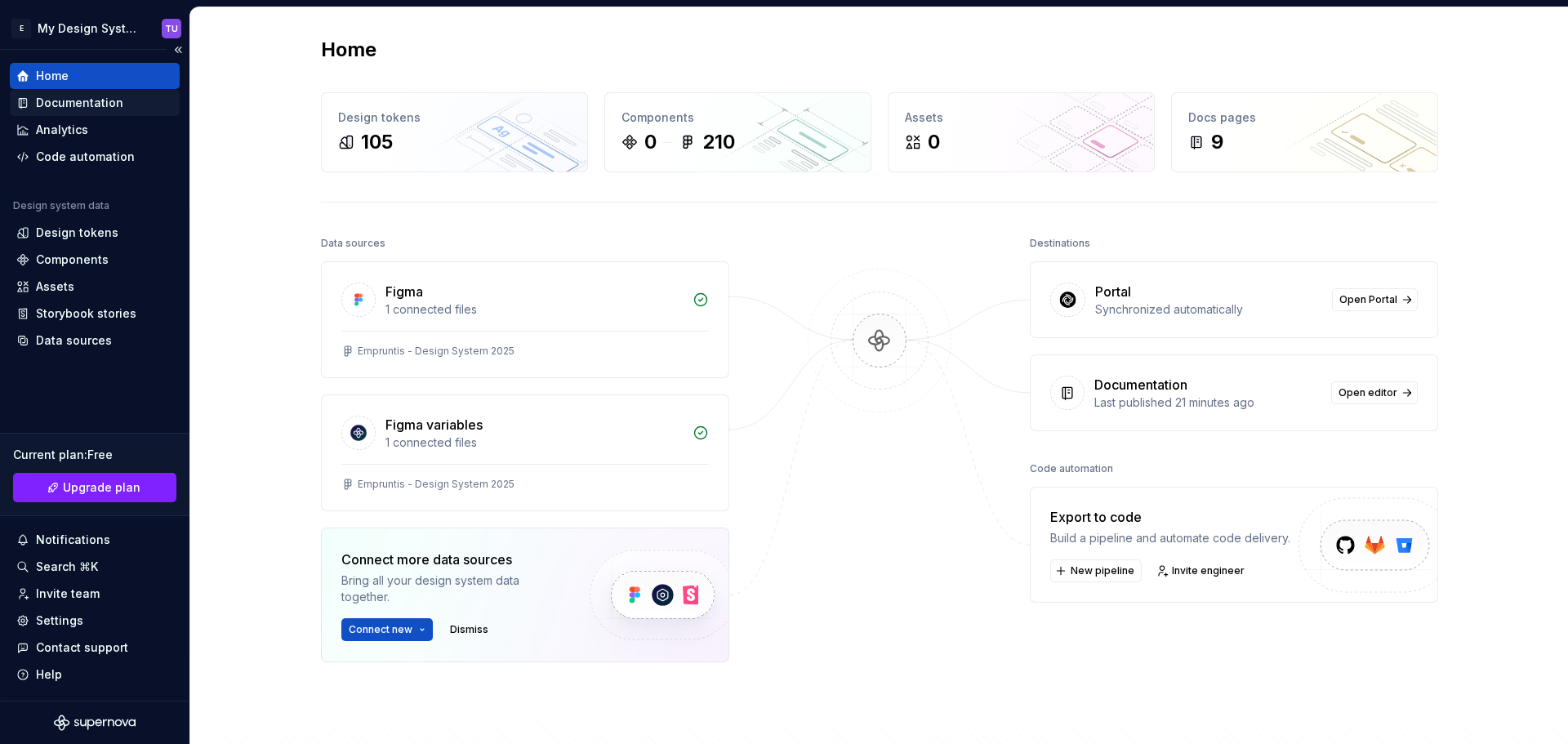
click at [83, 95] on div "Documentation" at bounding box center [79, 103] width 87 height 16
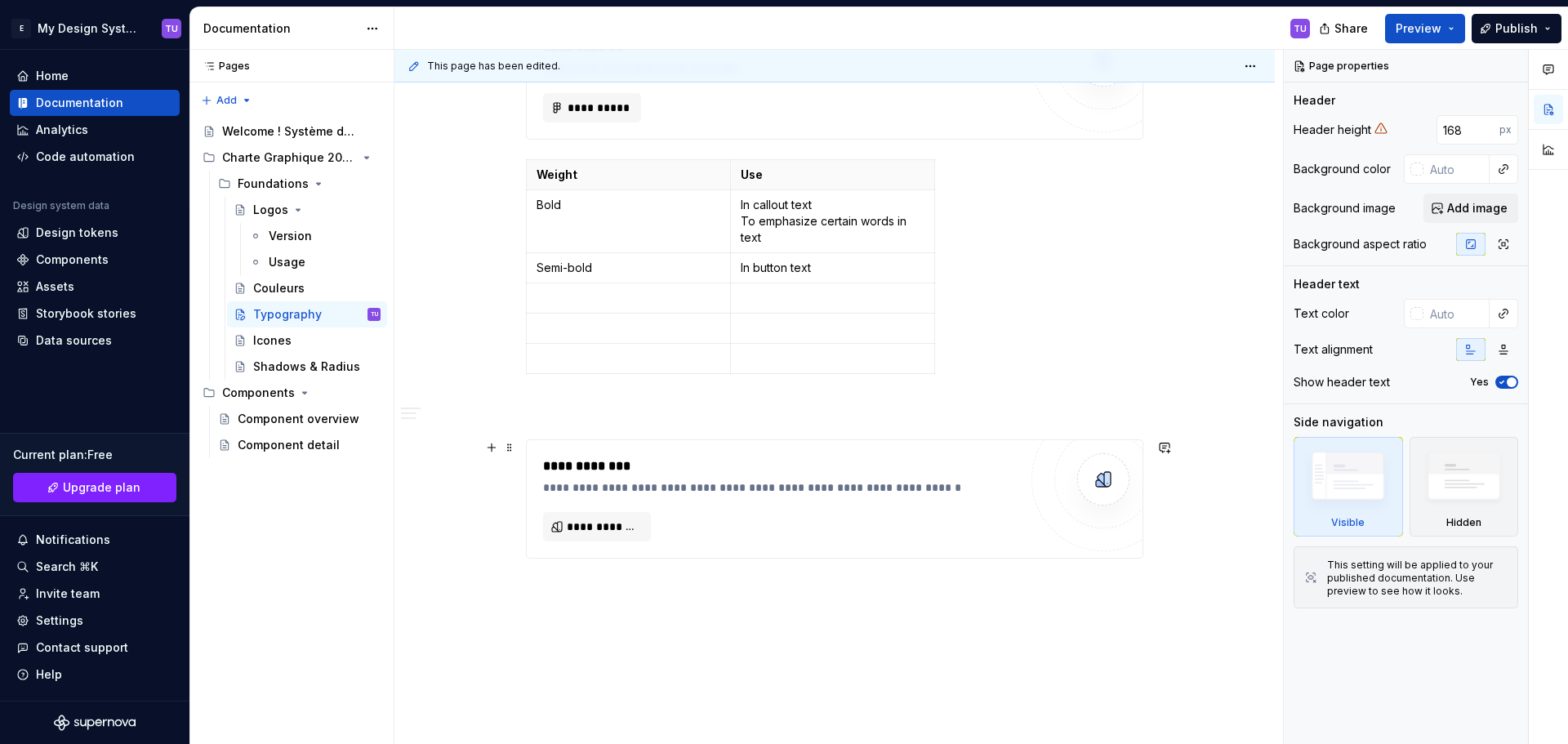
scroll to position [1169, 0]
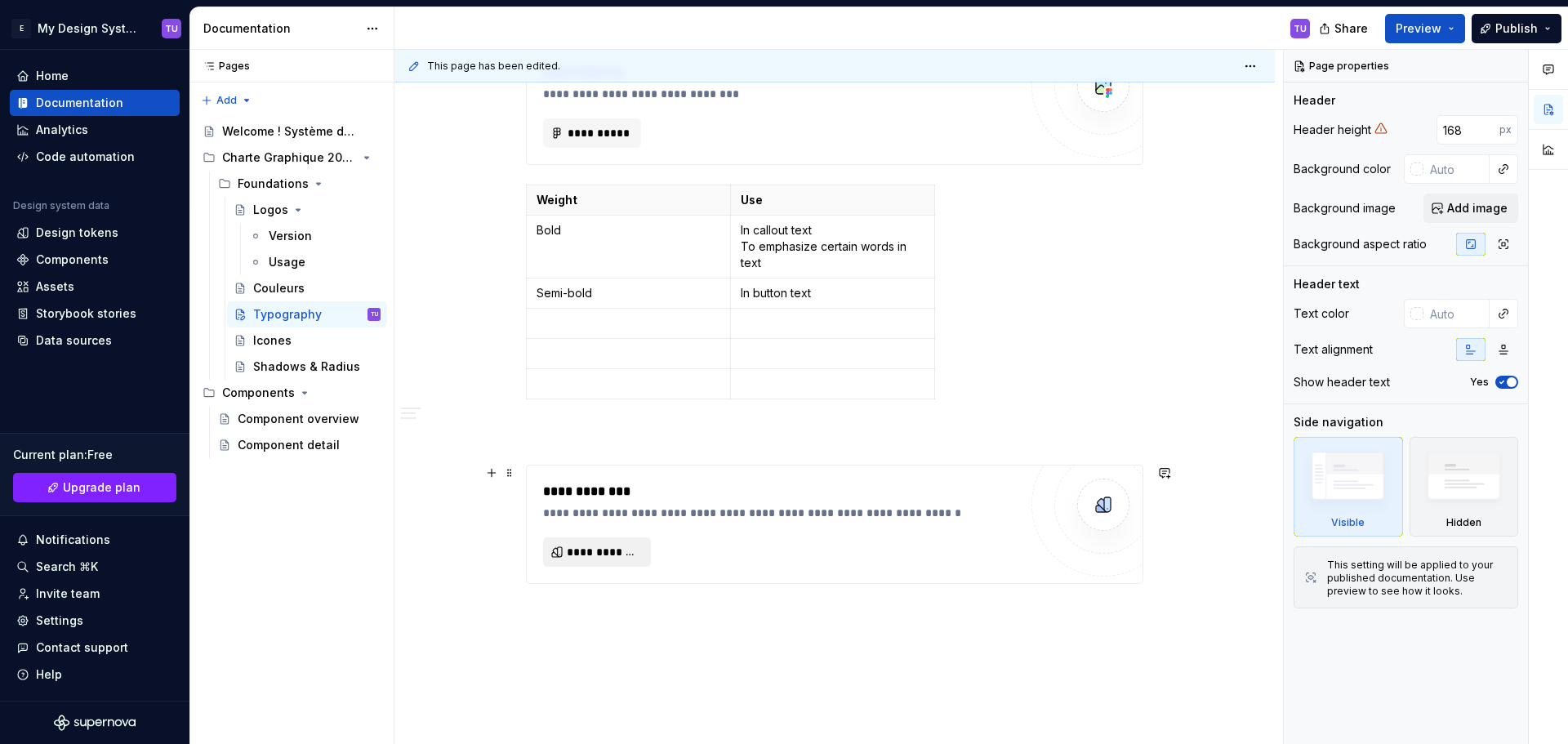
click at [583, 543] on button "**********" at bounding box center [596, 551] width 108 height 30
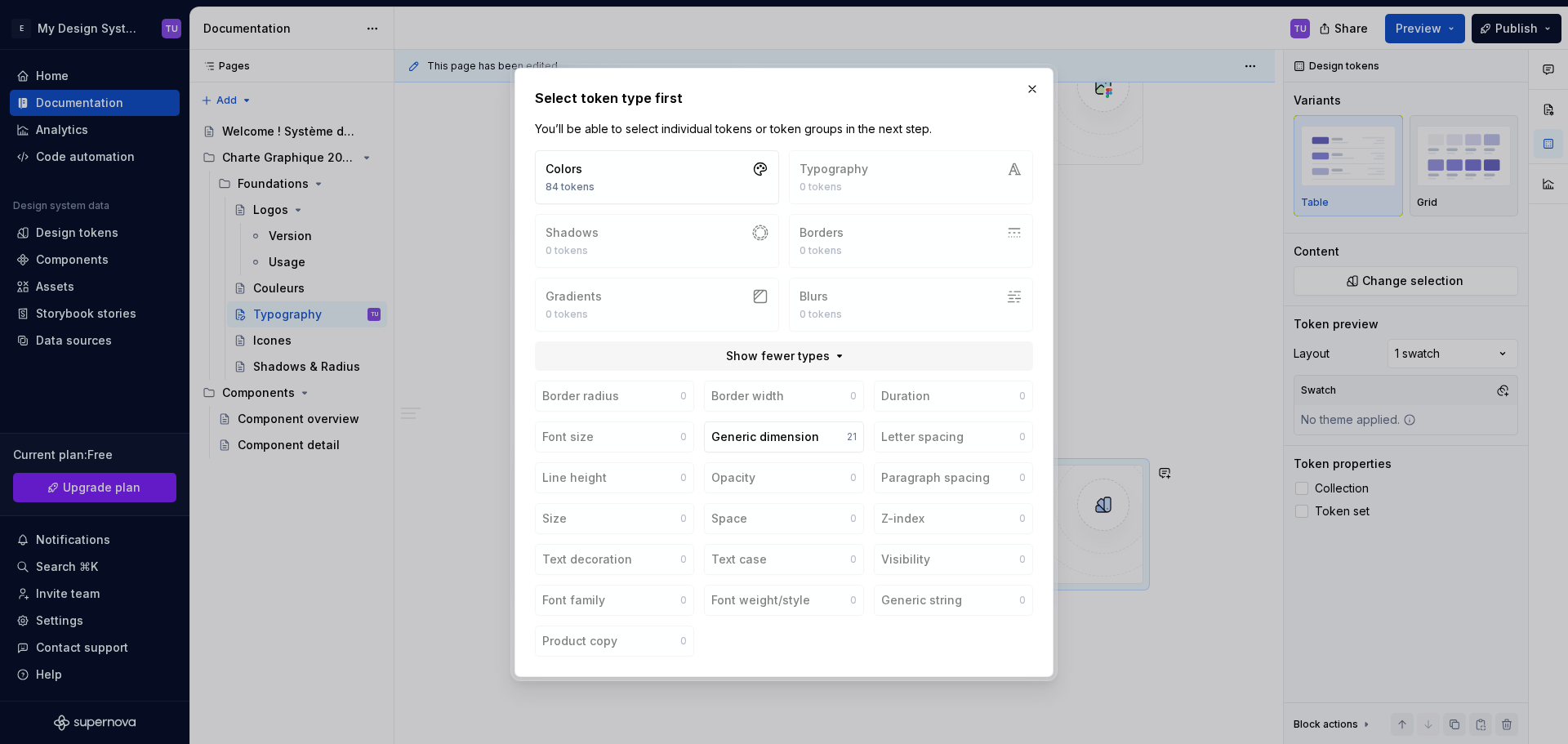
click at [879, 158] on div "Colors 84 tokens Typography 0 tokens Shadows 0 tokens Borders 0 tokens Gradient…" at bounding box center [784, 240] width 498 height 181
click at [877, 172] on div "Colors 84 tokens Typography 0 tokens Shadows 0 tokens Borders 0 tokens Gradient…" at bounding box center [784, 240] width 498 height 181
click at [821, 356] on span "Show fewer types" at bounding box center [778, 355] width 104 height 16
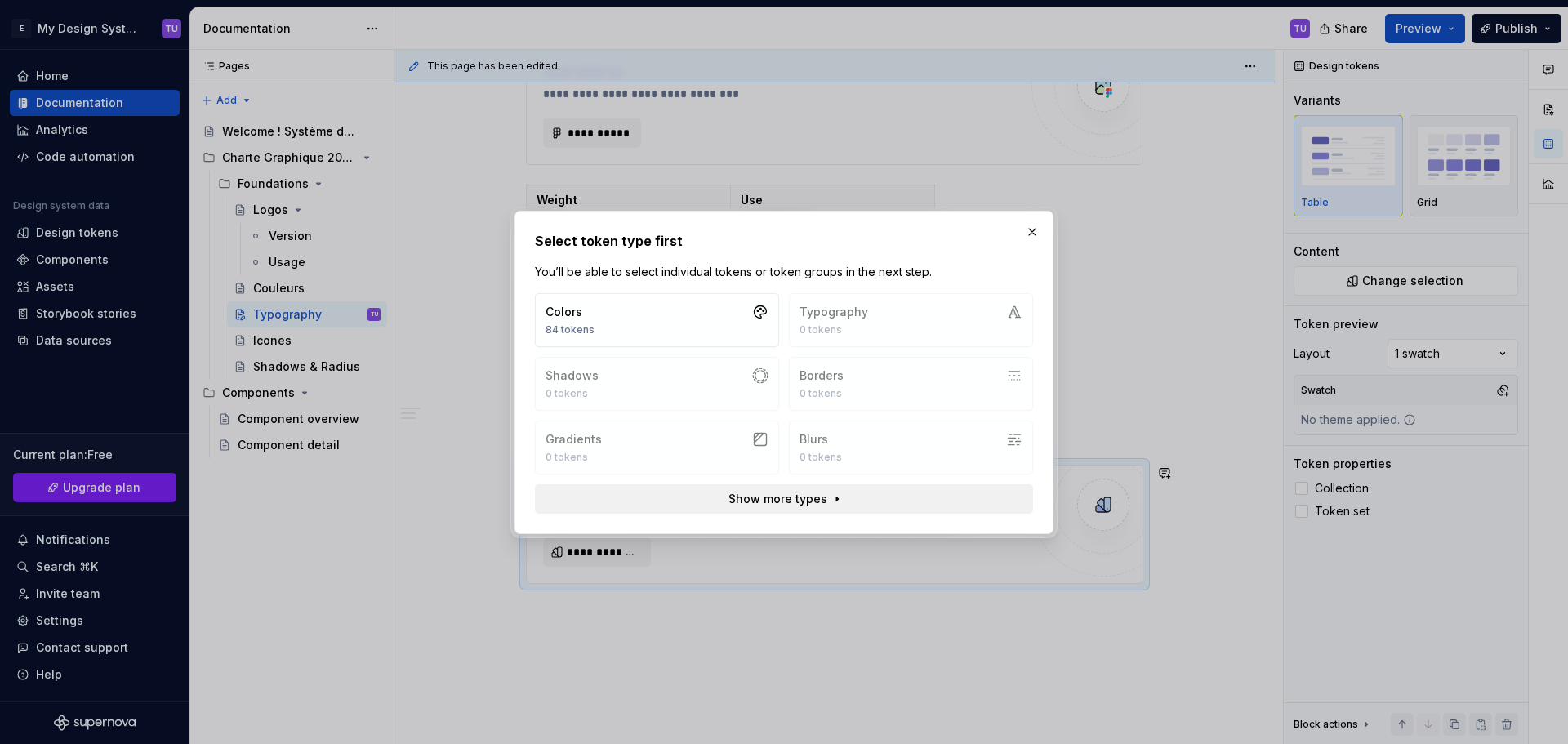
click at [808, 495] on span "Show more types" at bounding box center [777, 499] width 99 height 16
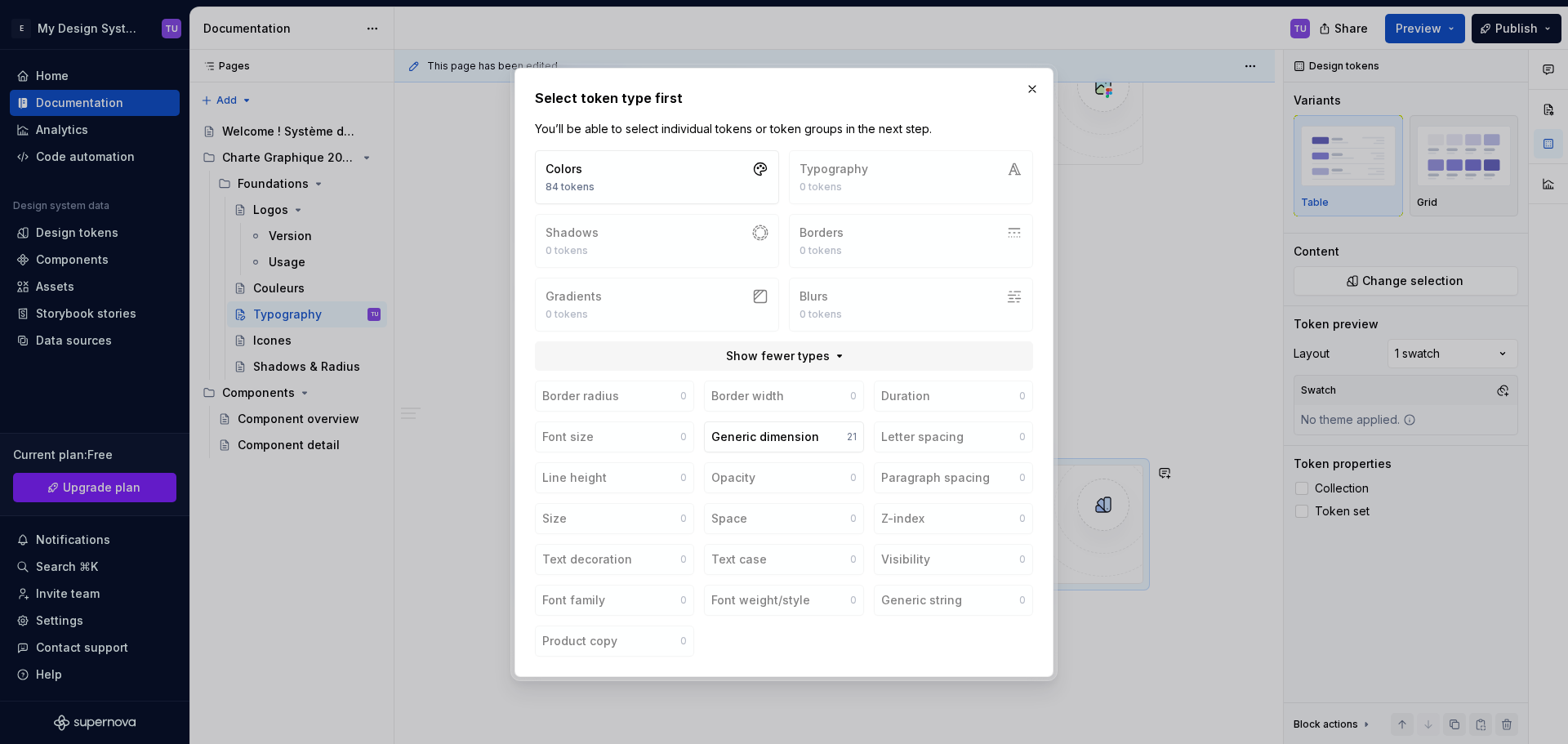
click at [861, 189] on div "Colors 84 tokens Typography 0 tokens Shadows 0 tokens Borders 0 tokens Gradient…" at bounding box center [784, 240] width 498 height 181
click at [890, 165] on div "Colors 84 tokens Typography 0 tokens Shadows 0 tokens Borders 0 tokens Gradient…" at bounding box center [784, 240] width 498 height 181
click at [776, 432] on div "Generic dimension" at bounding box center [764, 437] width 108 height 16
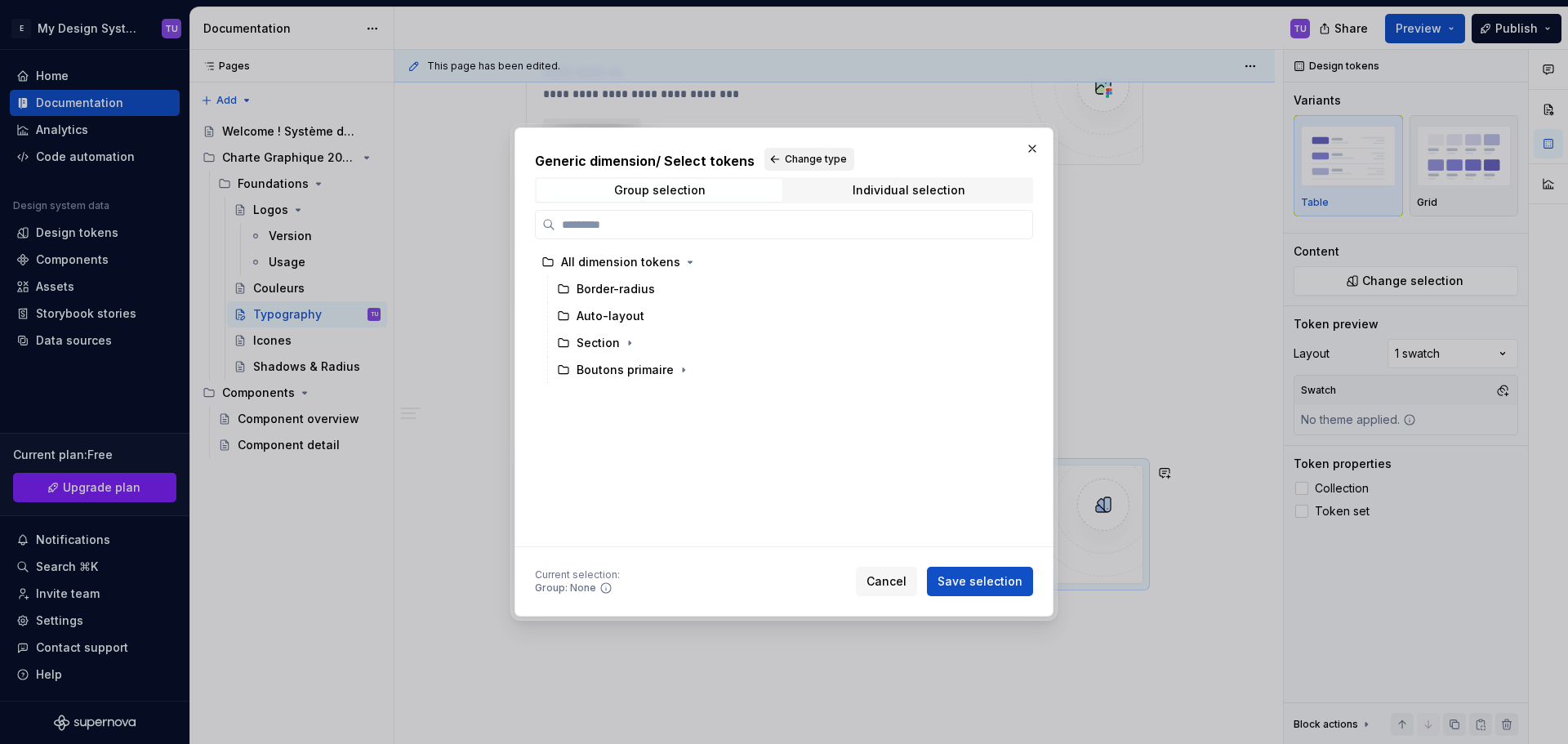
click at [799, 159] on span "Change type" at bounding box center [815, 159] width 62 height 13
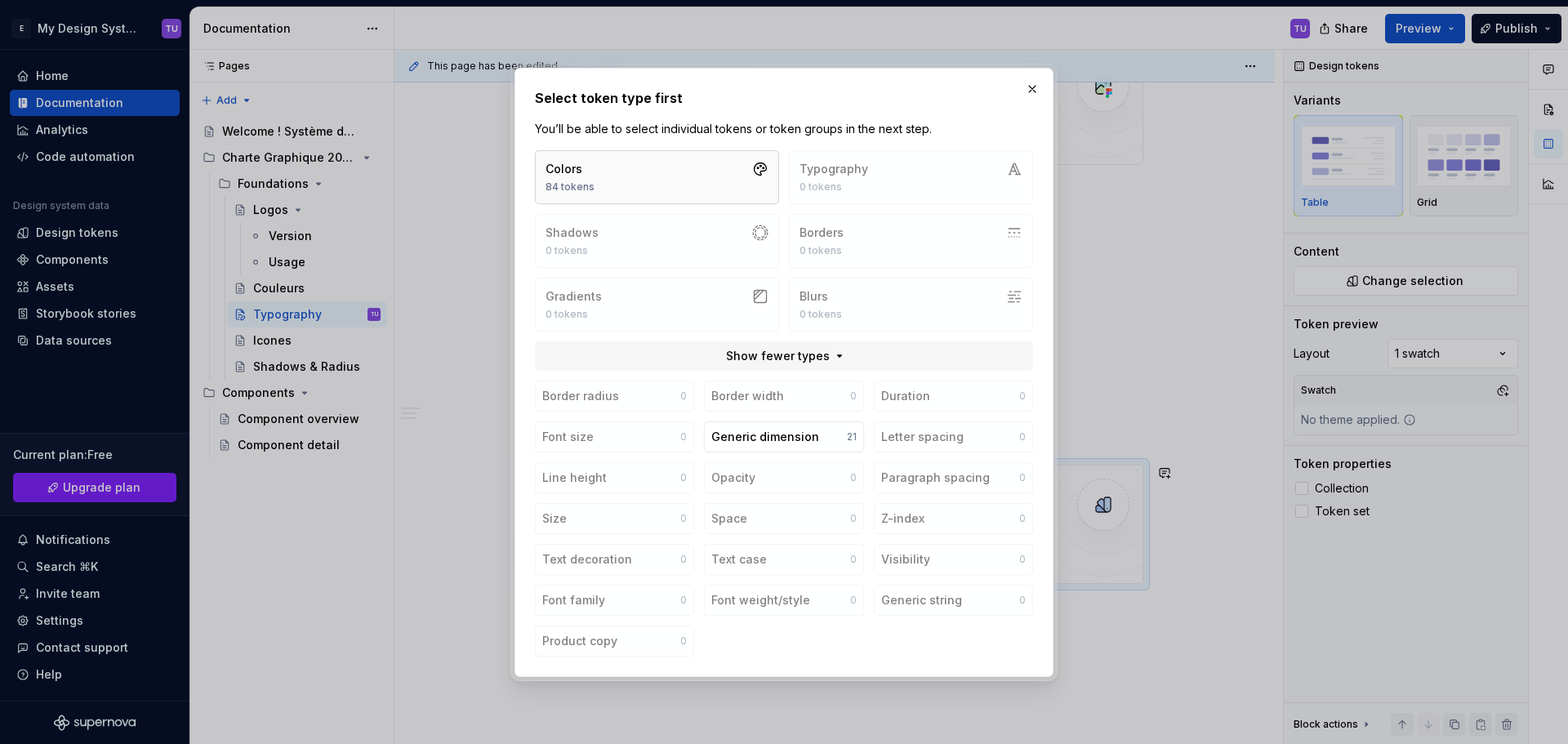
click at [668, 183] on button "Colors 84 tokens" at bounding box center [657, 177] width 244 height 54
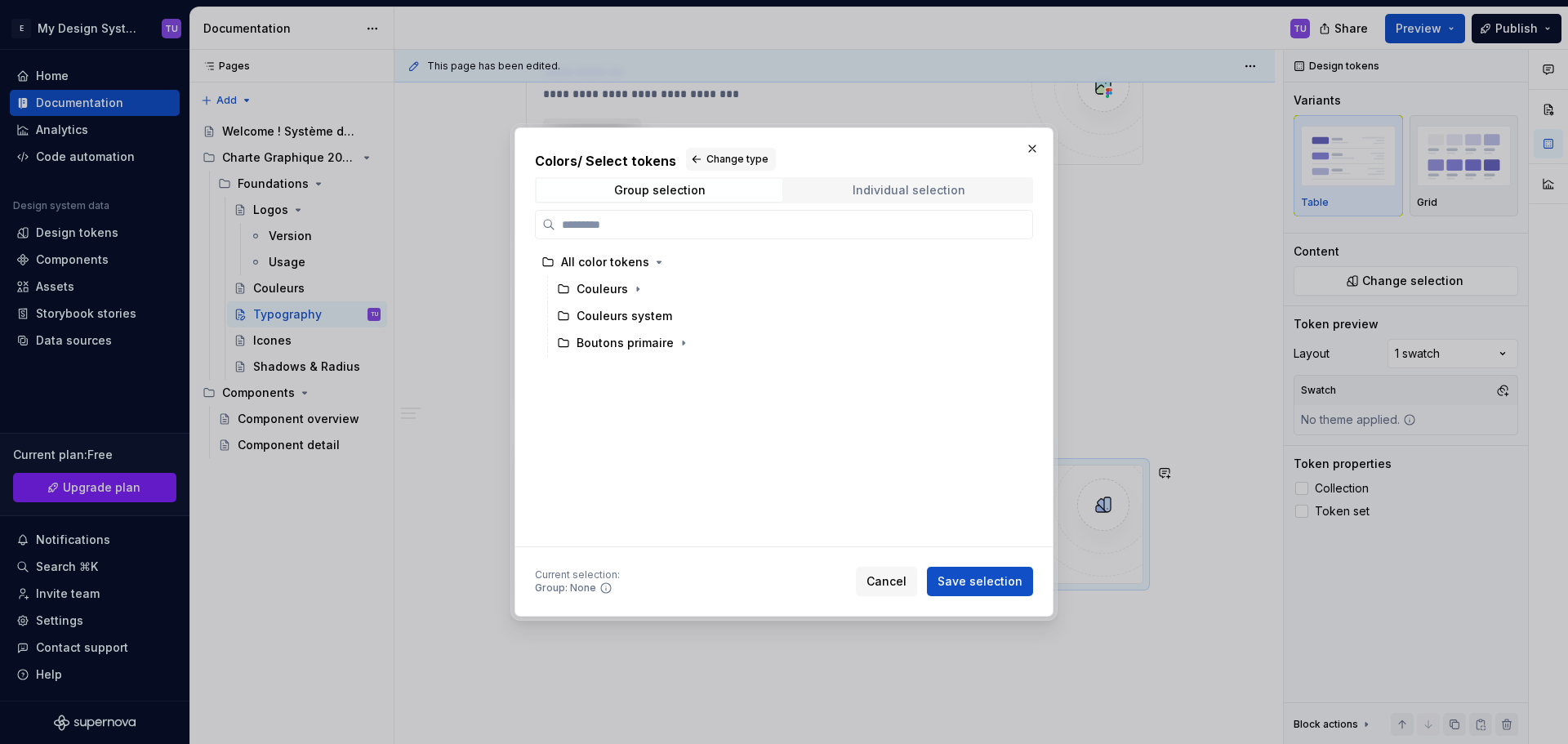
click at [828, 180] on span "Individual selection" at bounding box center [908, 190] width 245 height 23
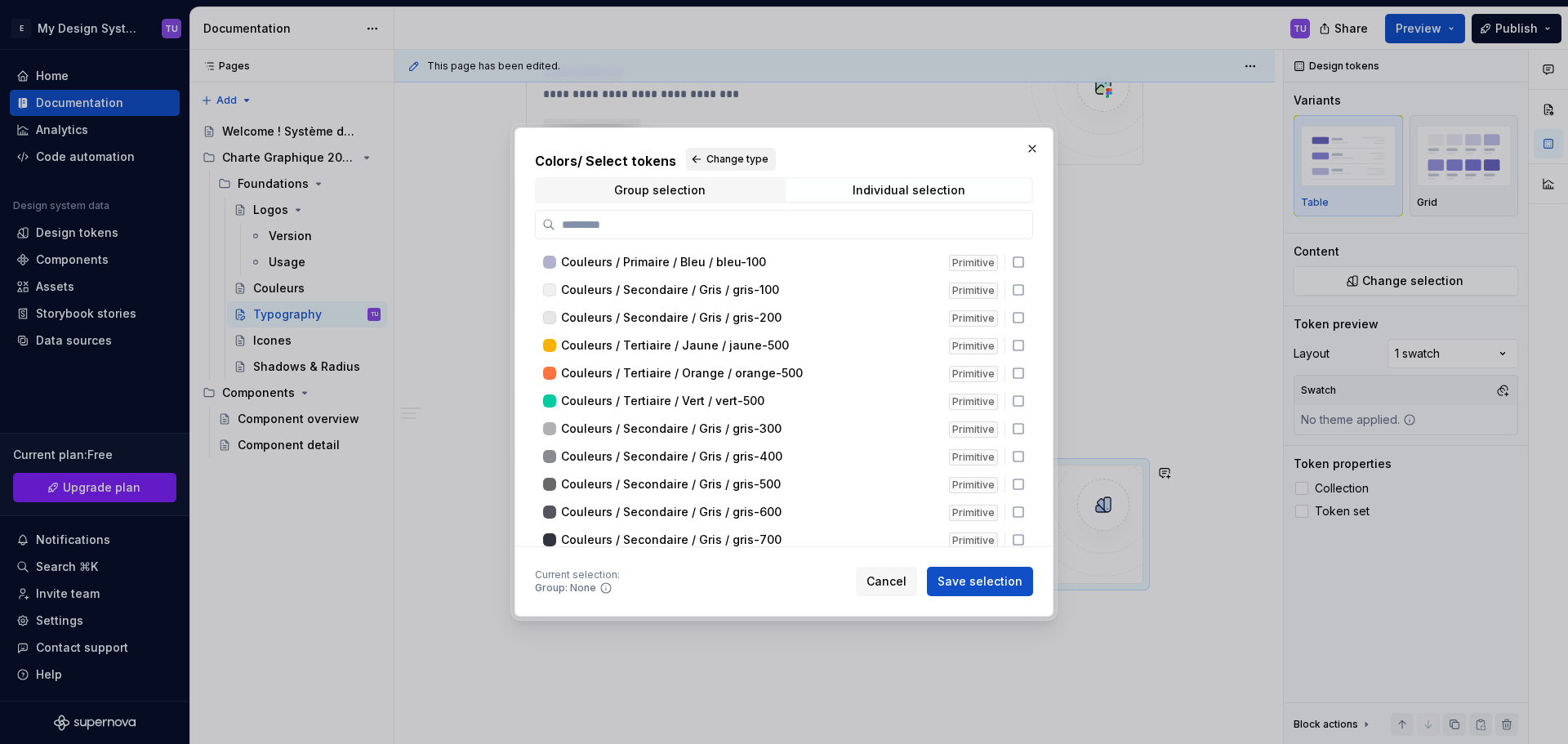
click at [693, 161] on button "Change type" at bounding box center [730, 159] width 90 height 23
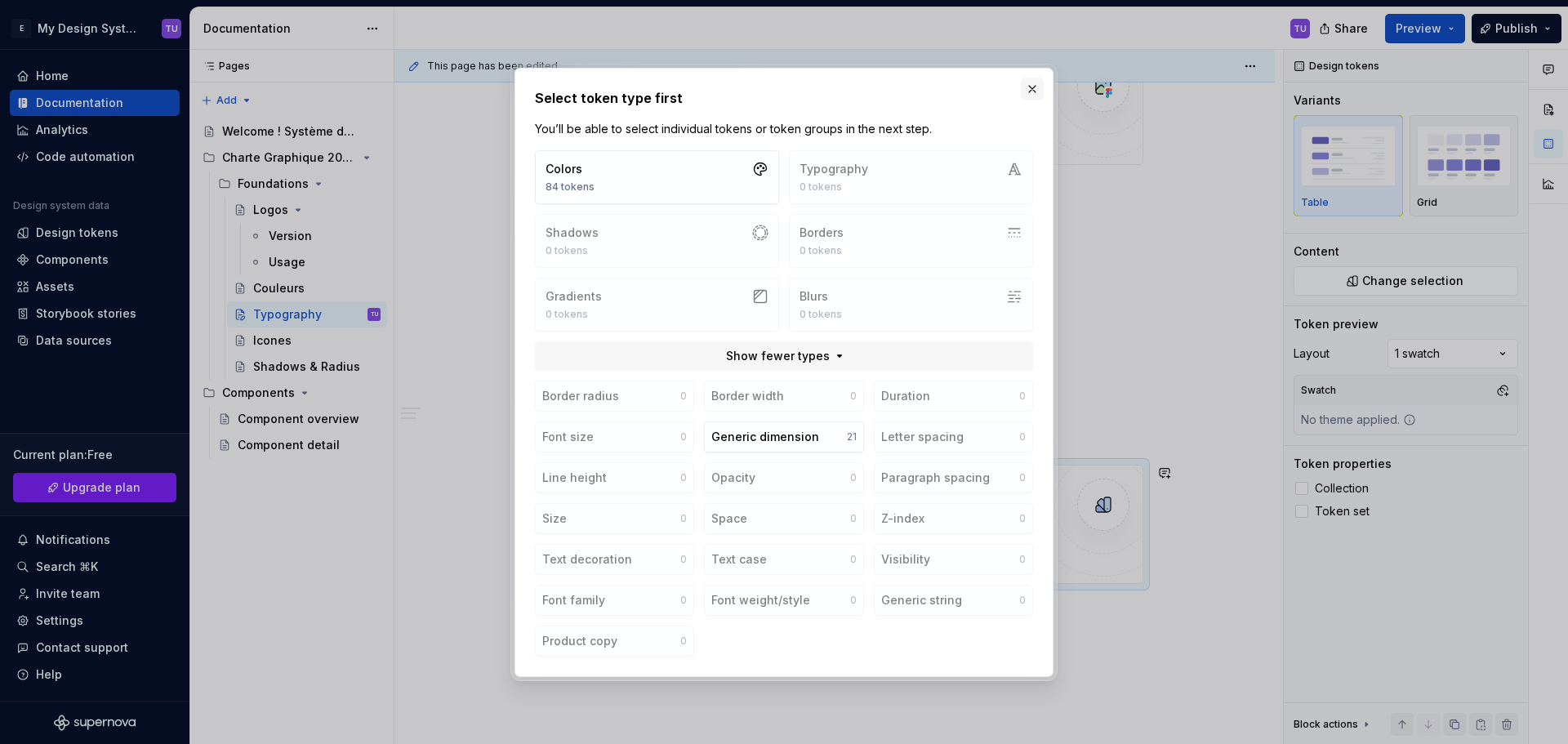
click at [1036, 87] on button "button" at bounding box center [1032, 88] width 23 height 23
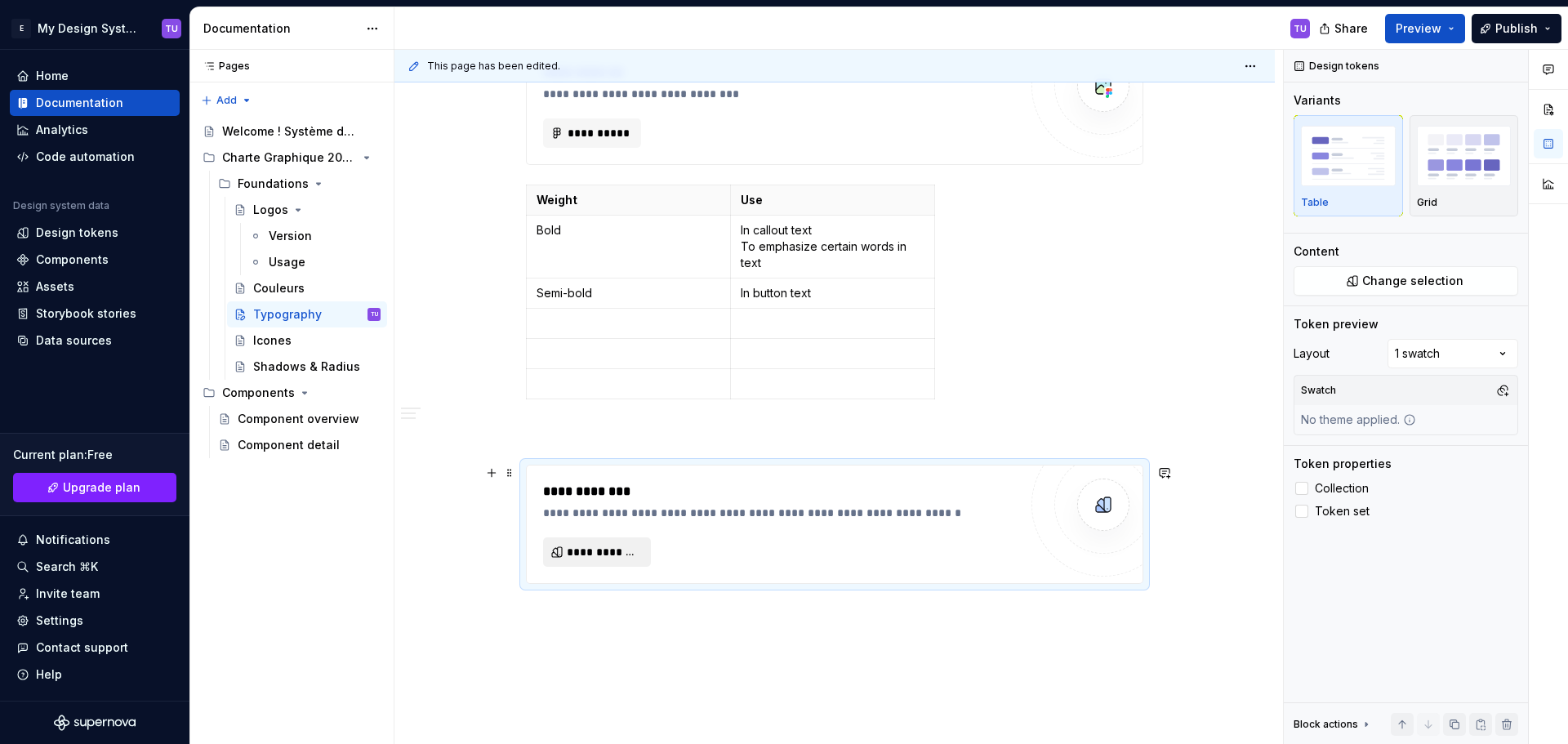
click at [621, 538] on button "**********" at bounding box center [596, 551] width 108 height 30
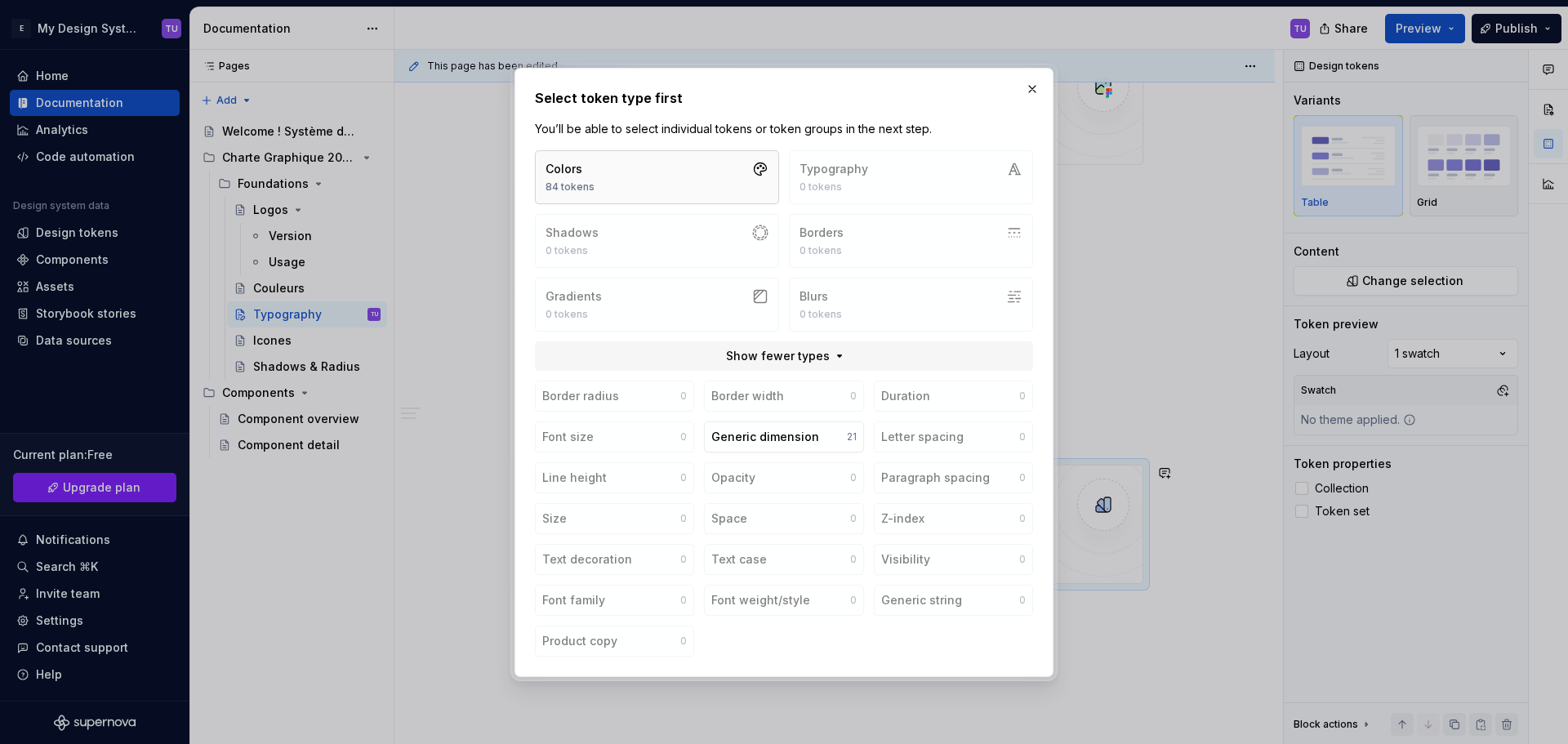
click at [685, 177] on button "Colors 84 tokens" at bounding box center [657, 177] width 244 height 54
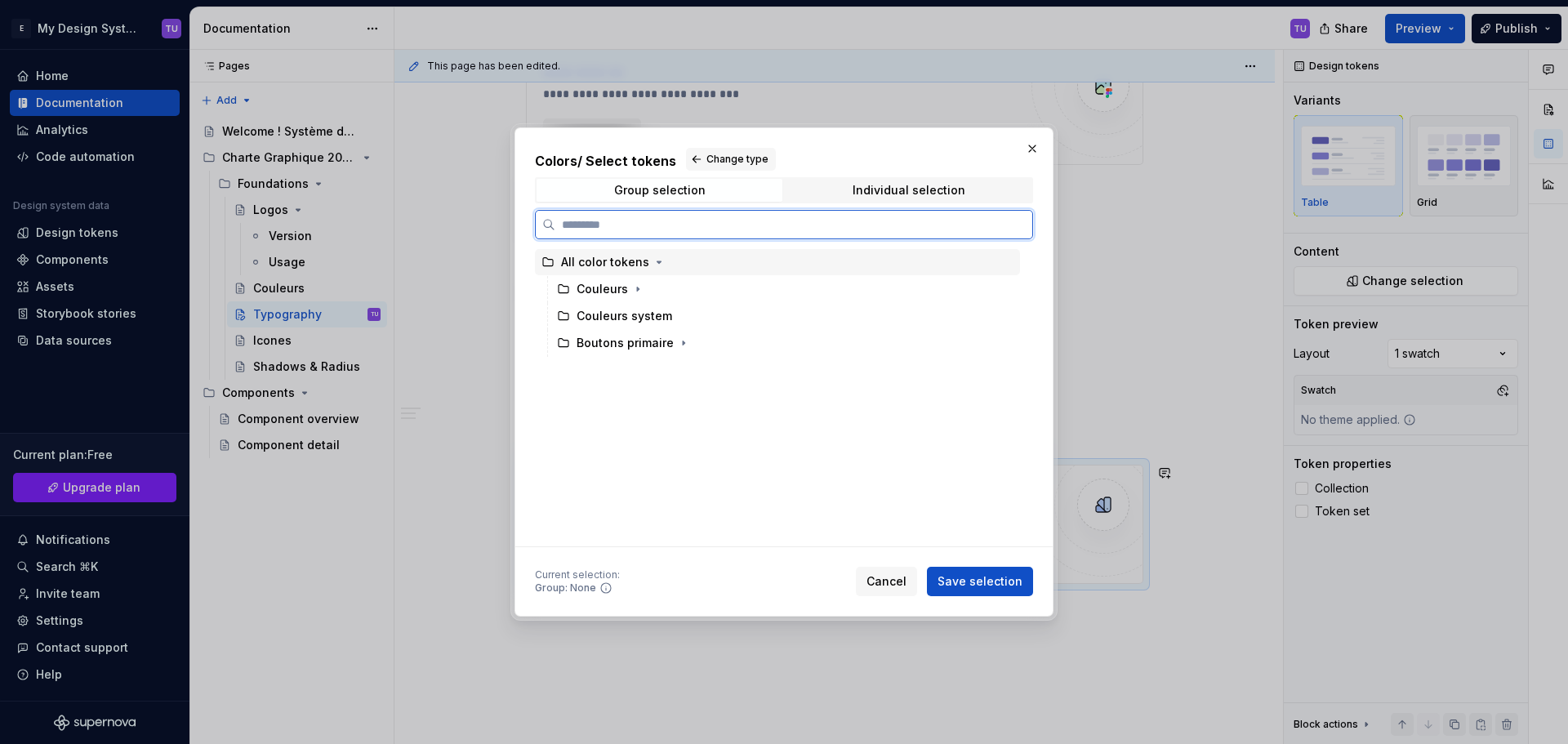
click at [632, 263] on div "All color tokens" at bounding box center [605, 262] width 88 height 16
click at [657, 263] on icon "button" at bounding box center [659, 262] width 4 height 2
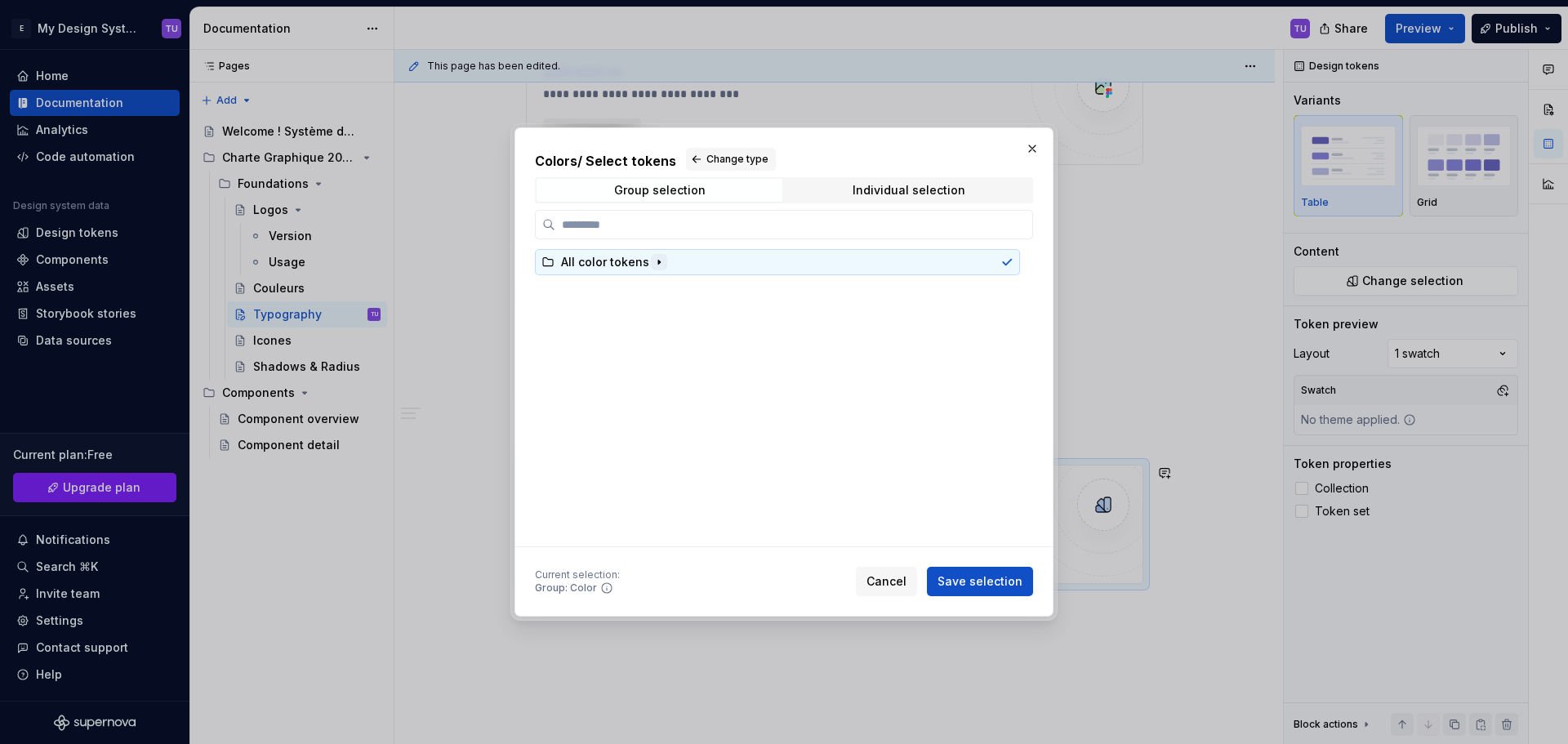
click at [658, 263] on icon "button" at bounding box center [659, 262] width 2 height 4
click at [1035, 142] on button "button" at bounding box center [1032, 148] width 23 height 23
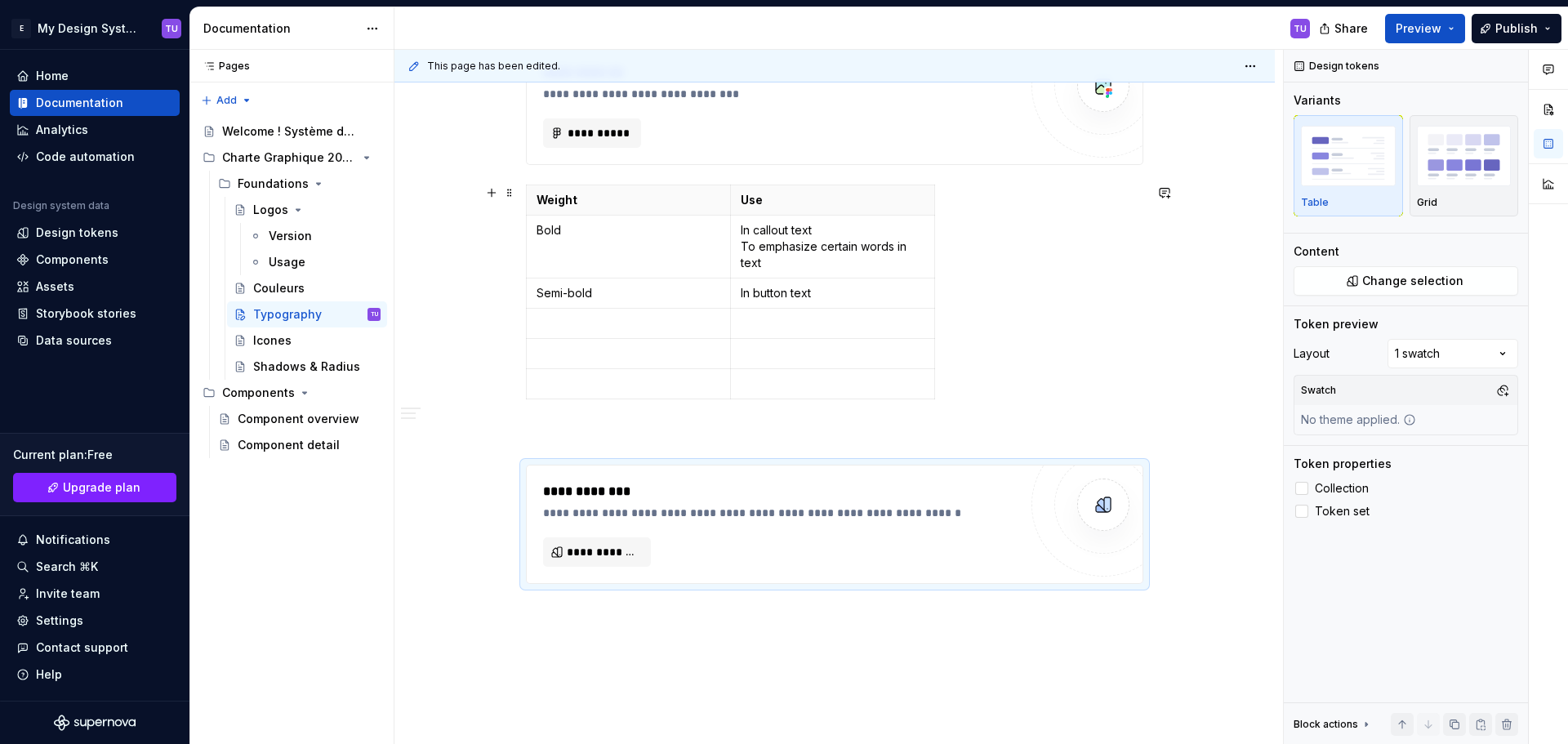
click at [41, 336] on div "Data sources" at bounding box center [73, 340] width 76 height 16
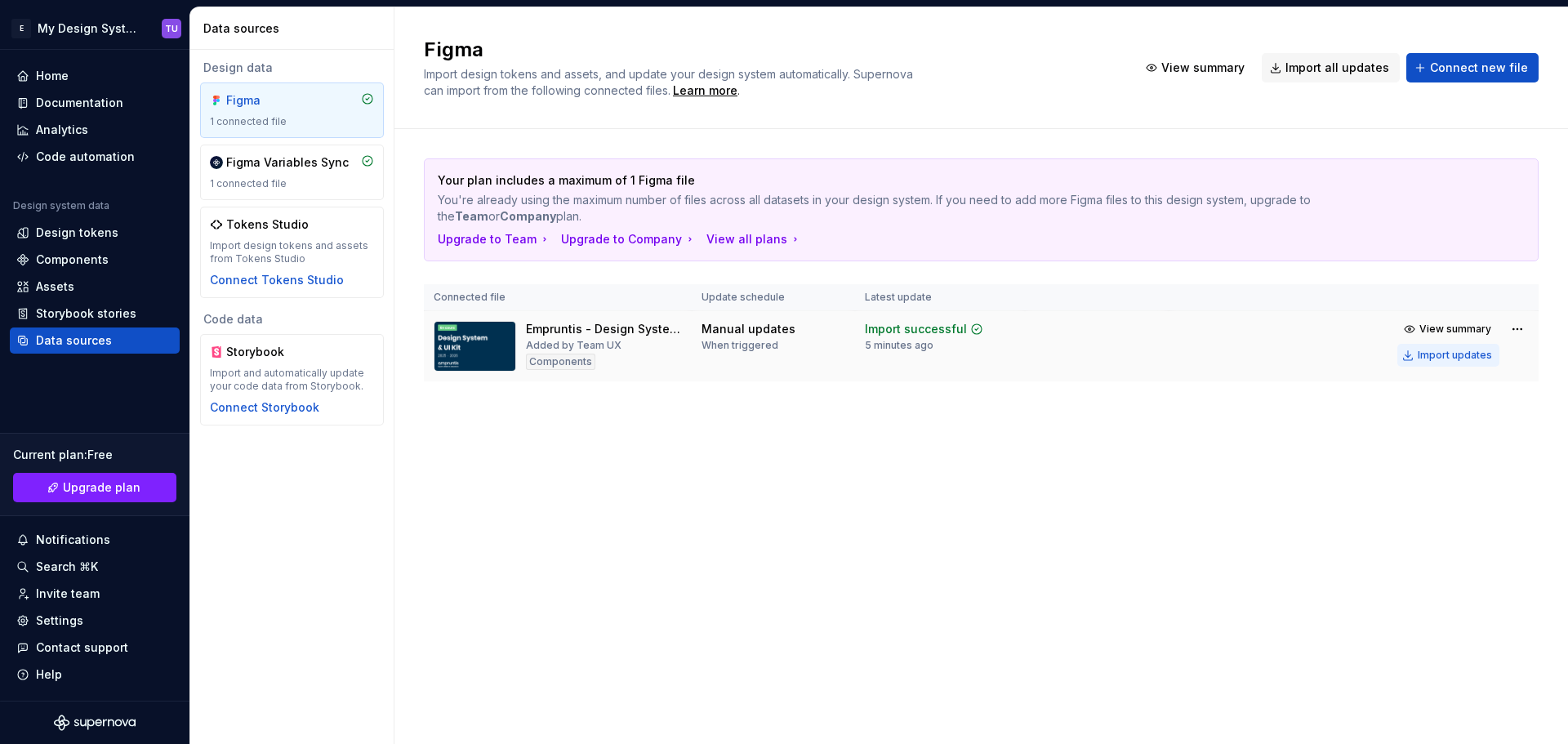
click at [1434, 352] on div "Import updates" at bounding box center [1454, 354] width 74 height 13
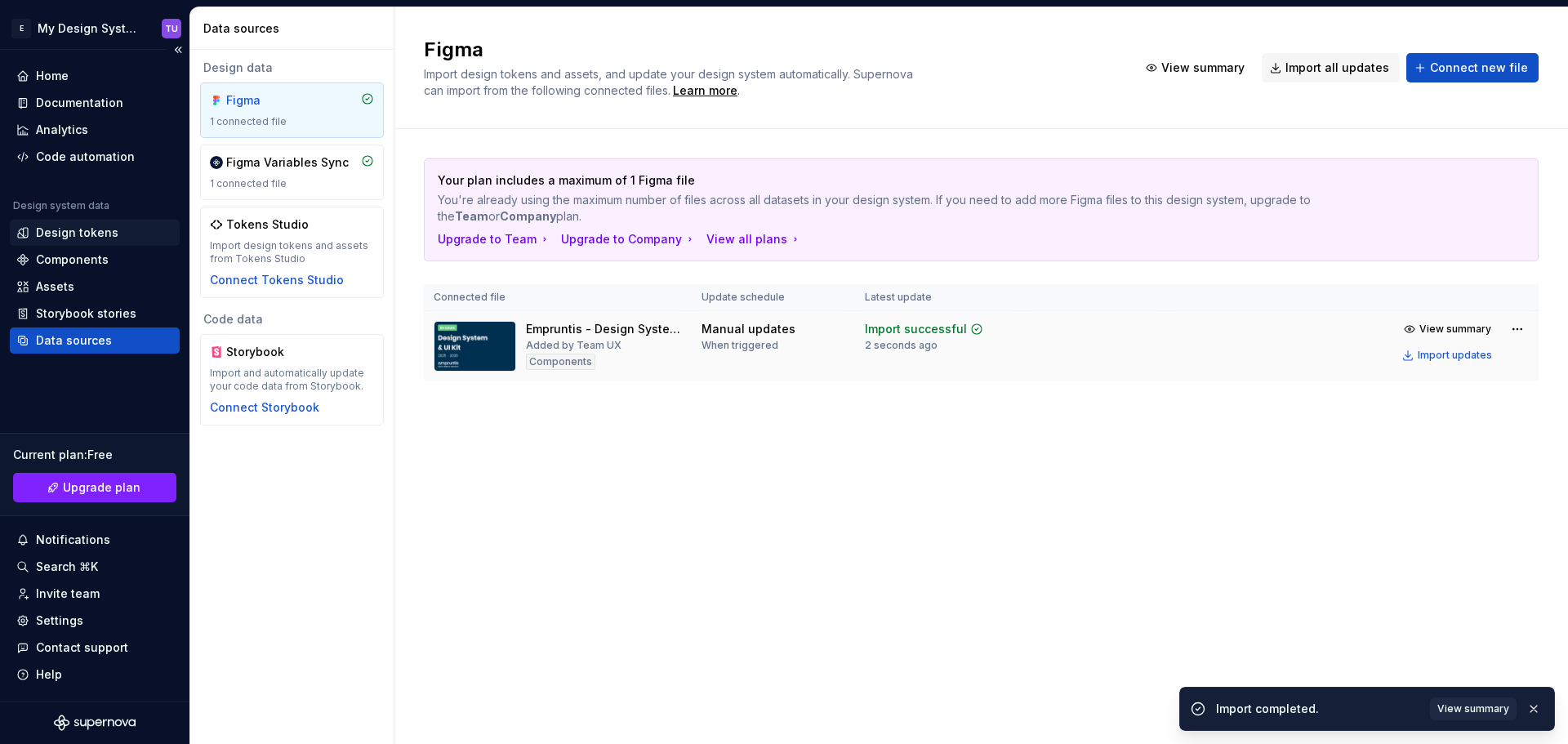
click at [57, 232] on div "Design tokens" at bounding box center [76, 232] width 82 height 16
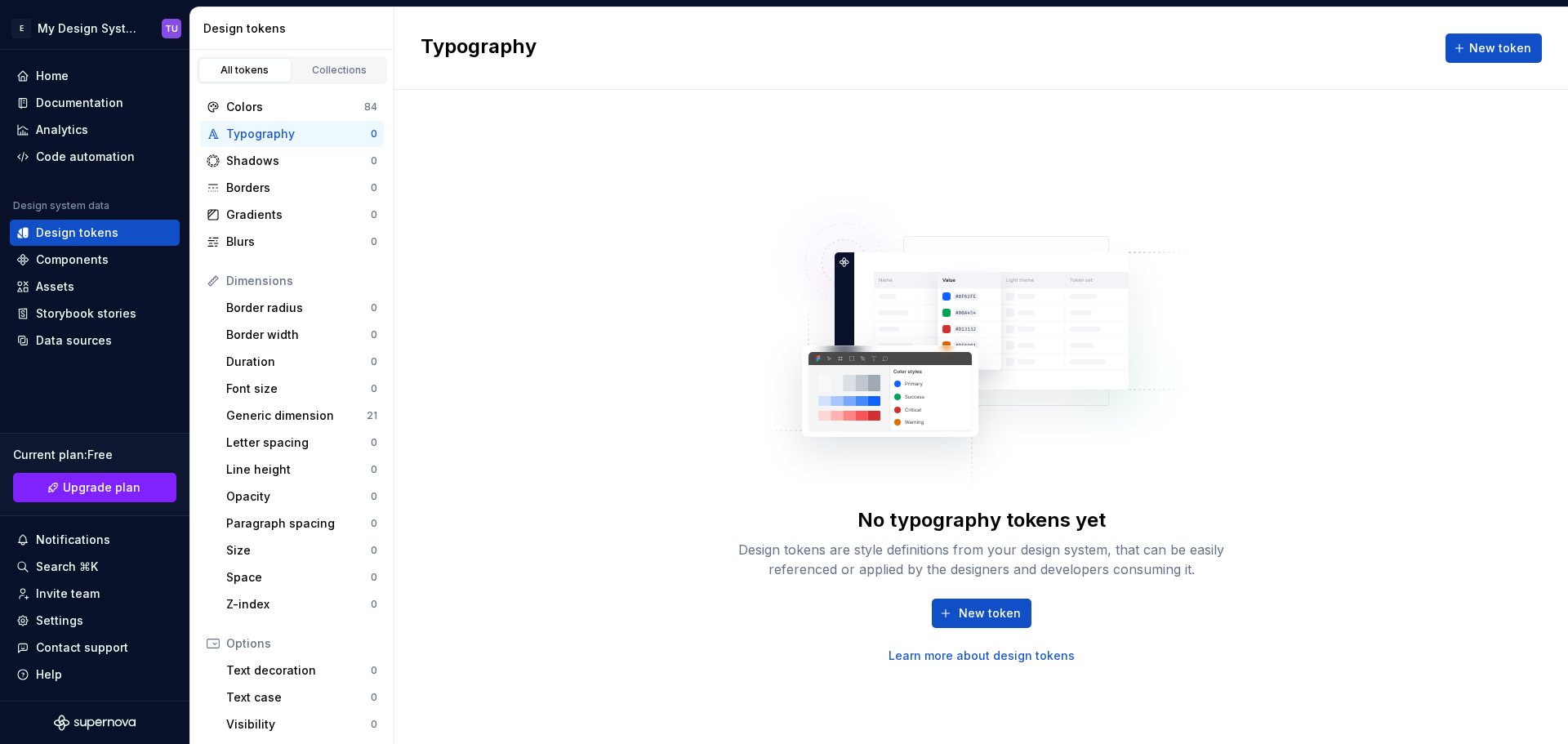
click at [302, 136] on div "Typography" at bounding box center [298, 133] width 144 height 16
click at [979, 608] on span "New token" at bounding box center [989, 612] width 62 height 16
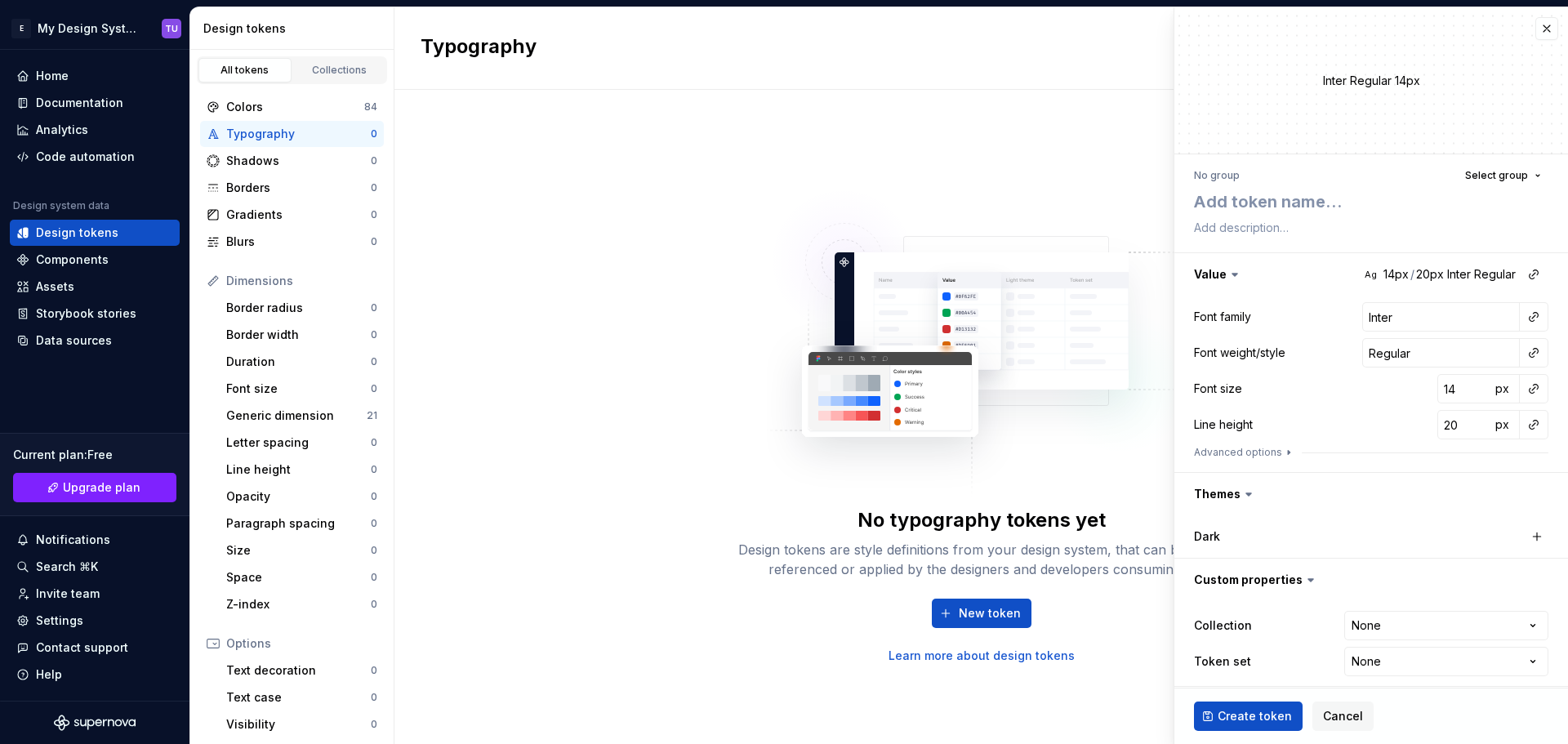
type textarea "*"
click at [1379, 628] on html "E My Design System TU Home Documentation Analytics Code automation Design syste…" at bounding box center [784, 372] width 1568 height 744
select select "**********"
type textarea "*"
click at [1377, 661] on html "E My Design System TU Home Documentation Analytics Code automation Design syste…" at bounding box center [784, 372] width 1568 height 744
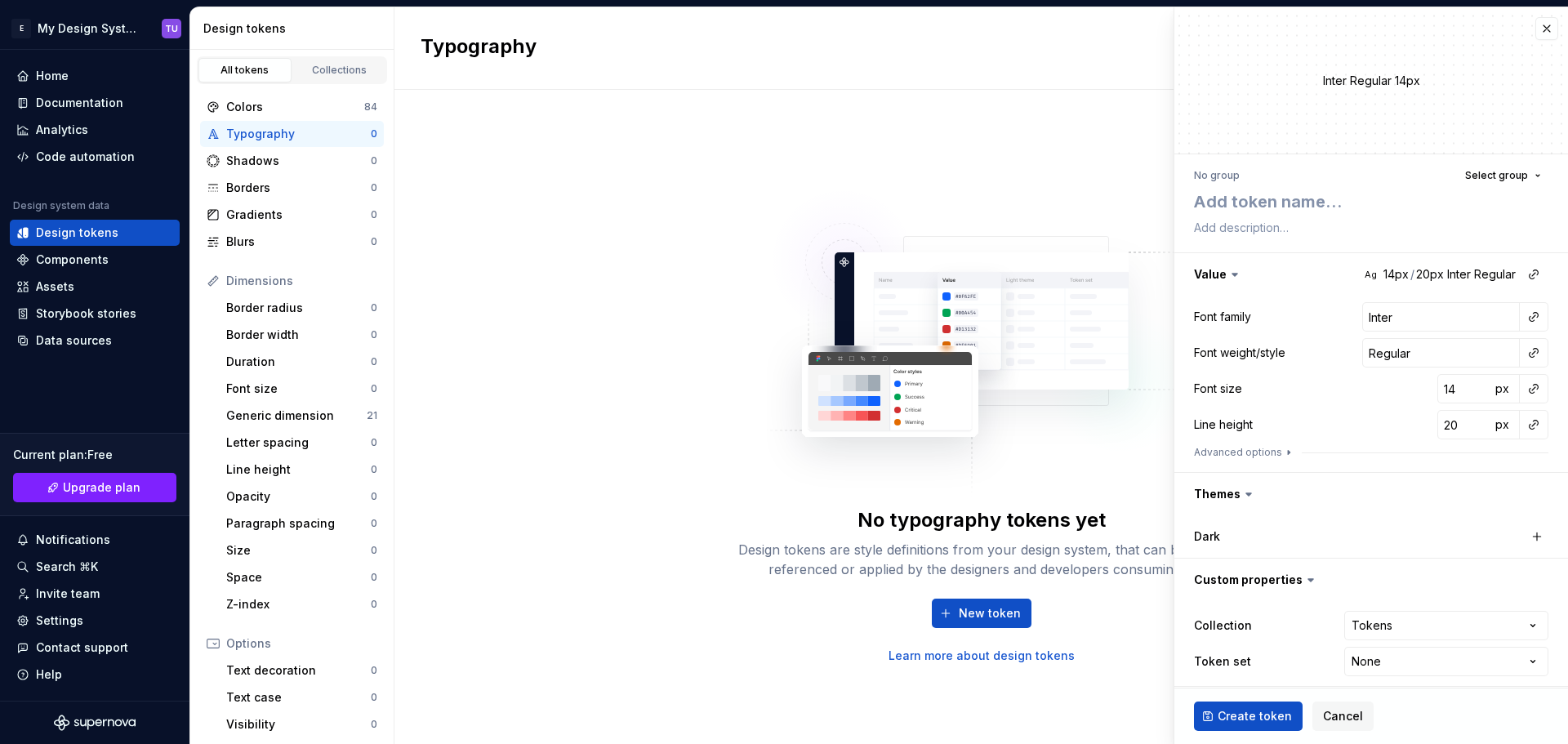
click at [1280, 612] on html "E My Design System TU Home Documentation Analytics Code automation Design syste…" at bounding box center [784, 372] width 1568 height 744
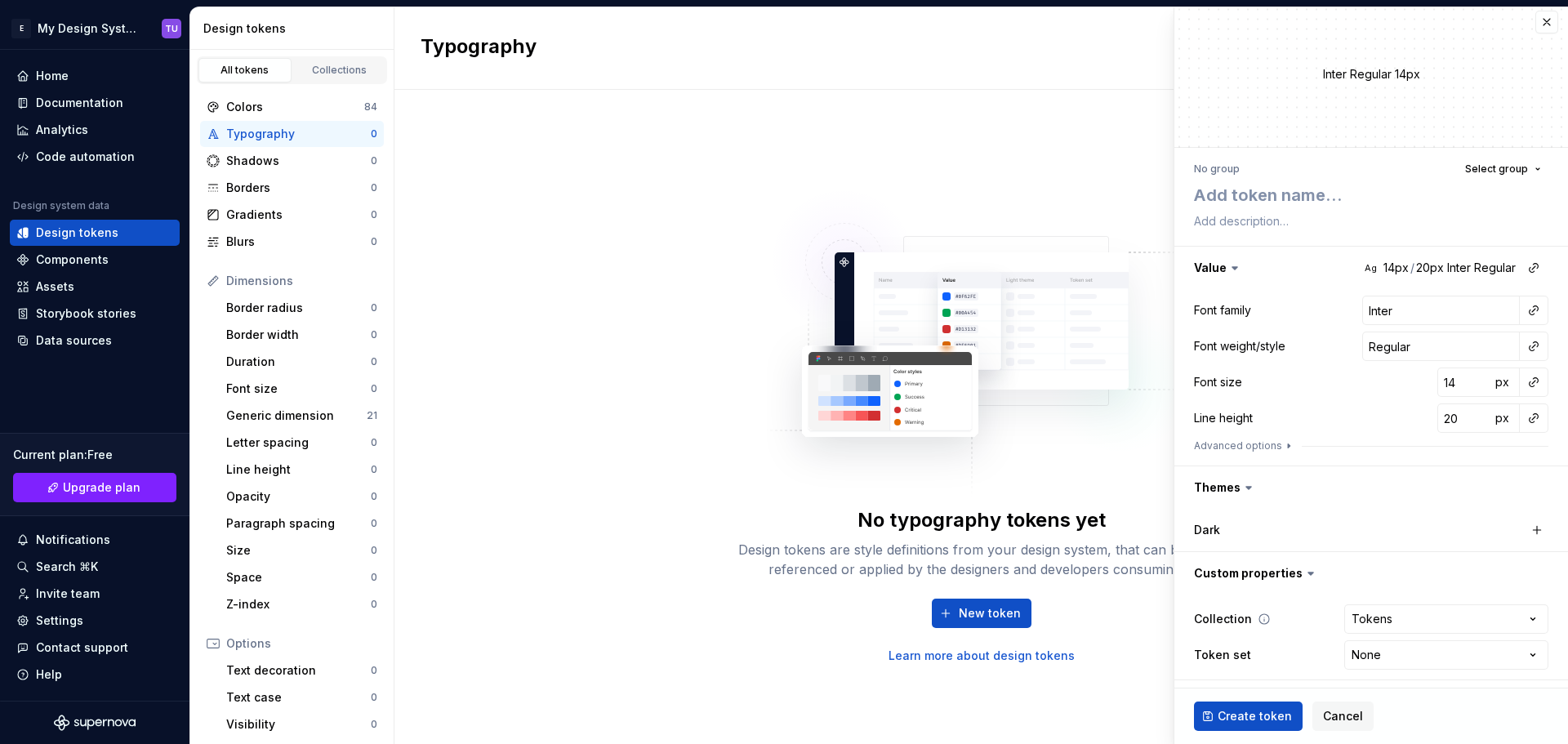
scroll to position [9, 0]
click at [1351, 616] on html "E My Design System TU Home Documentation Analytics Code automation Design syste…" at bounding box center [784, 372] width 1568 height 744
click at [1368, 664] on html "E My Design System TU Home Documentation Analytics Code automation Design syste…" at bounding box center [784, 372] width 1568 height 744
select select "**********"
type textarea "*"
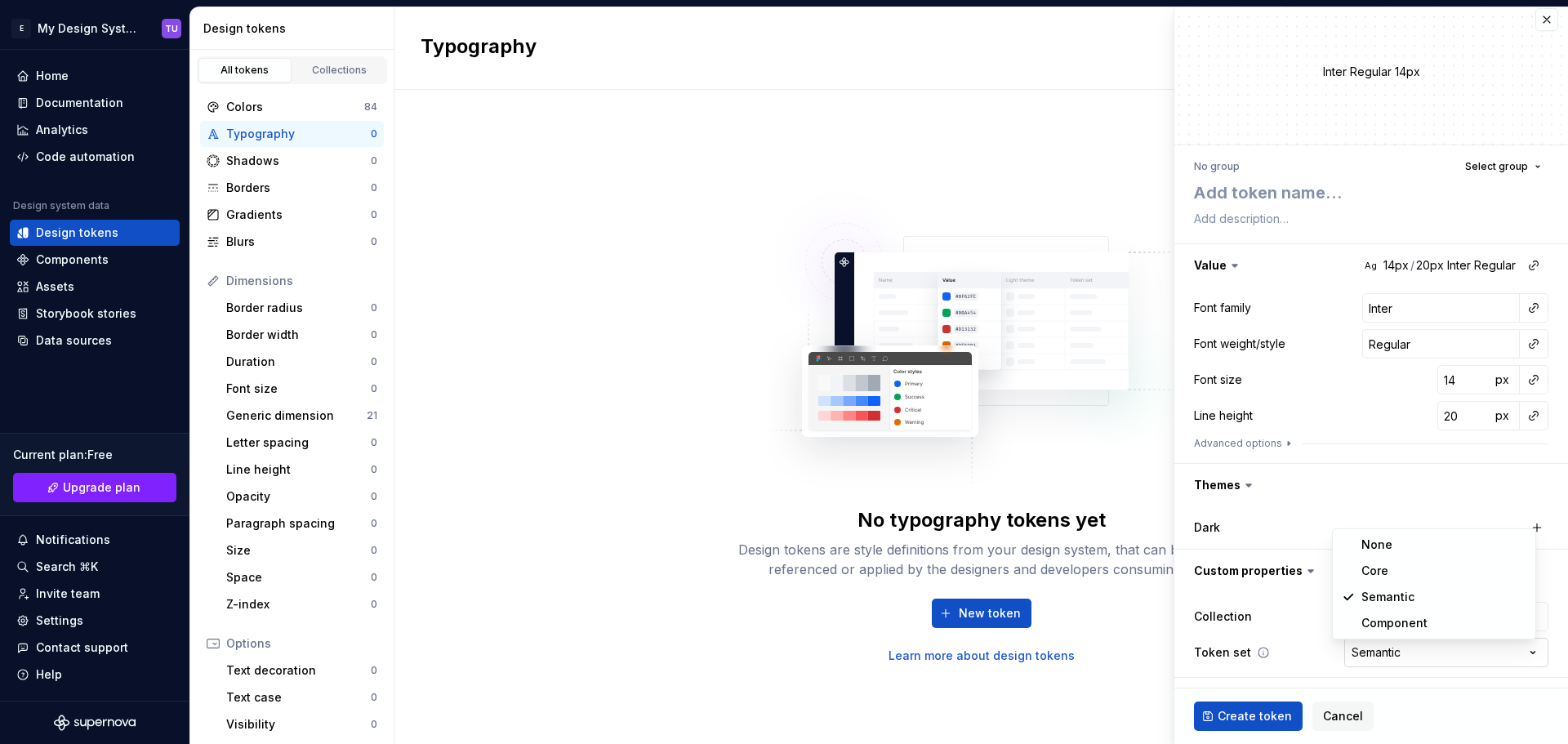
click at [1366, 647] on html "E My Design System TU Home Documentation Analytics Code automation Design syste…" at bounding box center [784, 372] width 1568 height 744
select select "**********"
type textarea "*"
click at [1368, 647] on html "E My Design System TU Home Documentation Analytics Code automation Design syste…" at bounding box center [784, 372] width 1568 height 744
select select "**********"
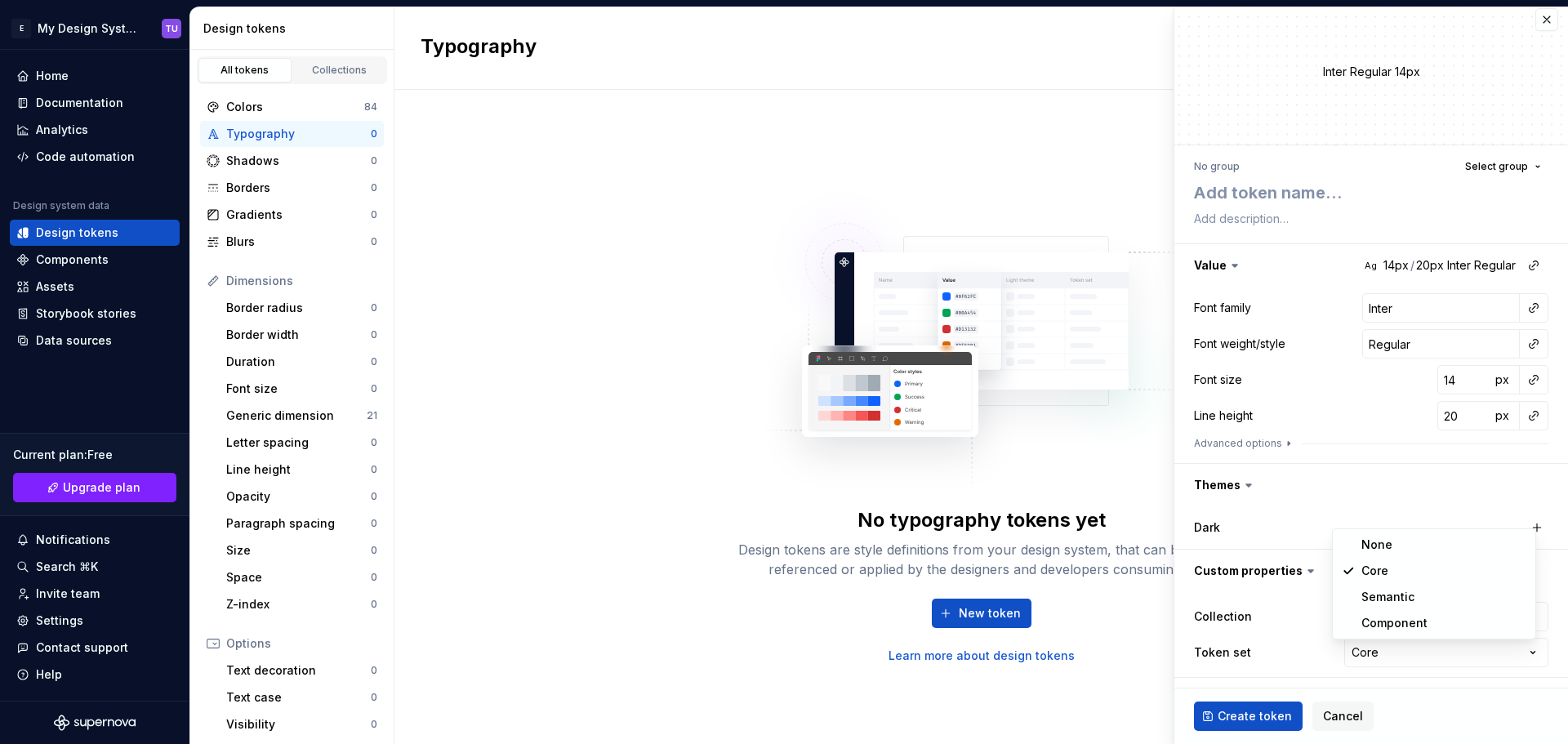
type textarea "*"
click at [1373, 657] on html "E My Design System TU Home Documentation Analytics Code automation Design syste…" at bounding box center [784, 372] width 1568 height 744
select select
type textarea "*"
click at [1341, 719] on span "Cancel" at bounding box center [1342, 715] width 40 height 16
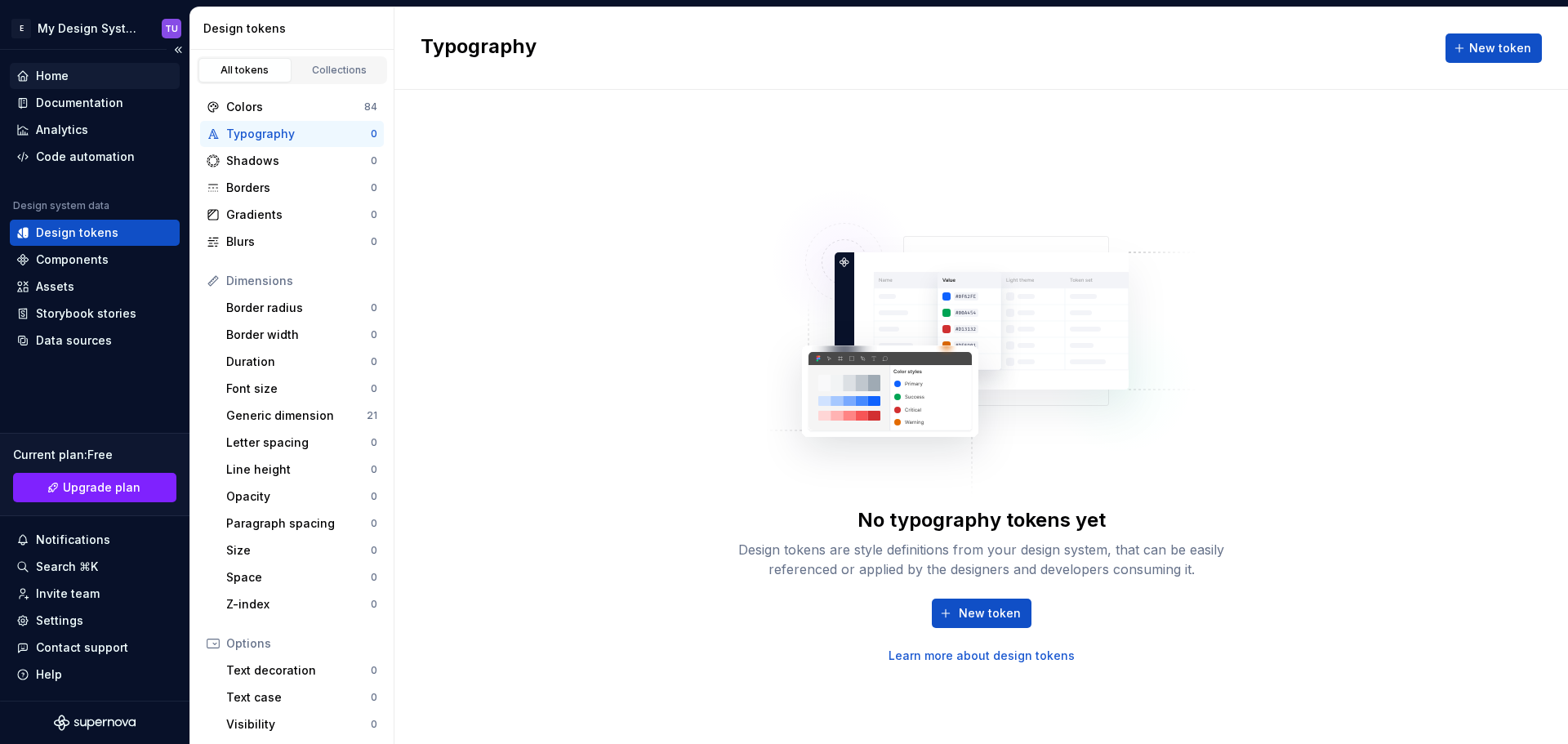
click at [91, 74] on div "Home" at bounding box center [94, 76] width 157 height 16
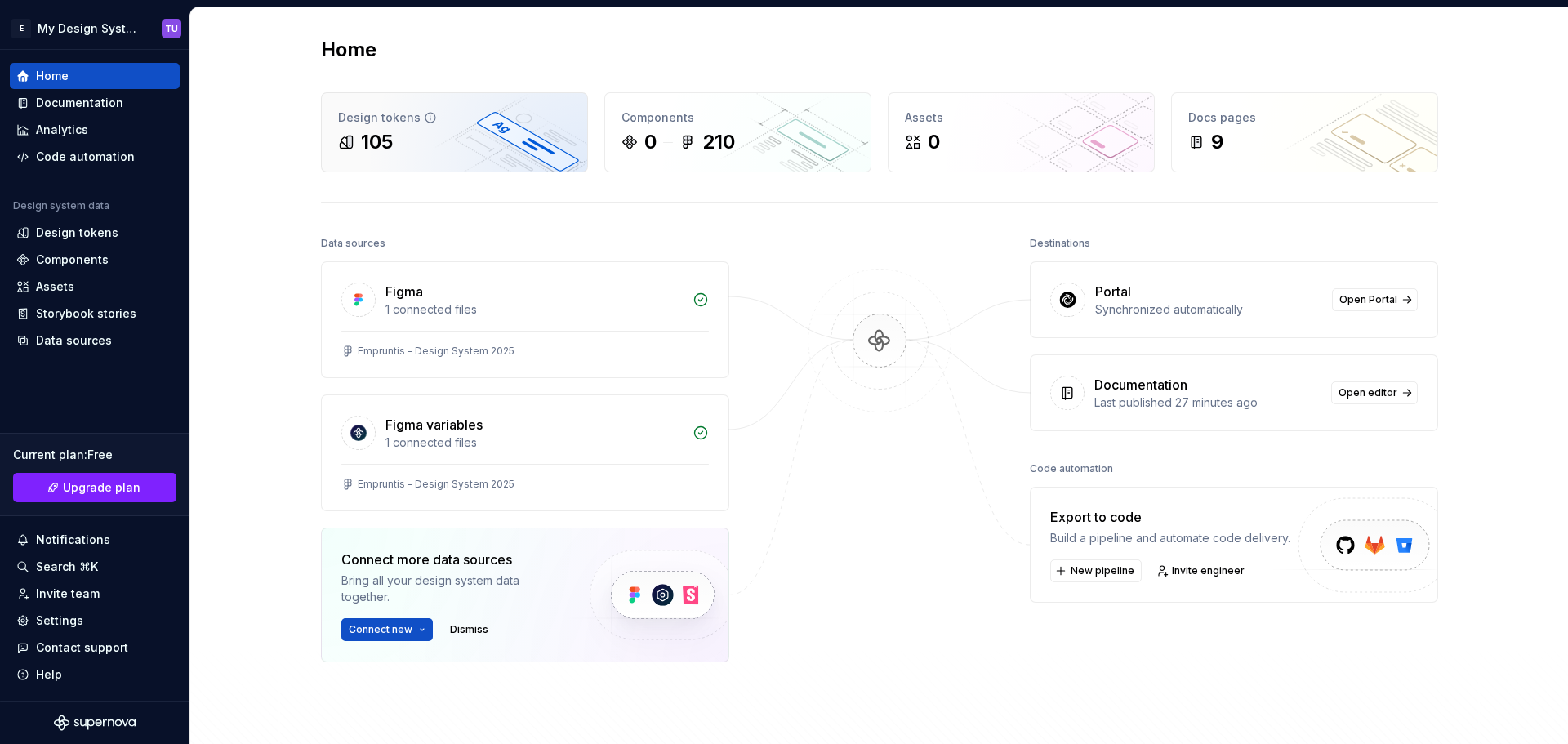
click at [424, 132] on div "105" at bounding box center [454, 142] width 233 height 26
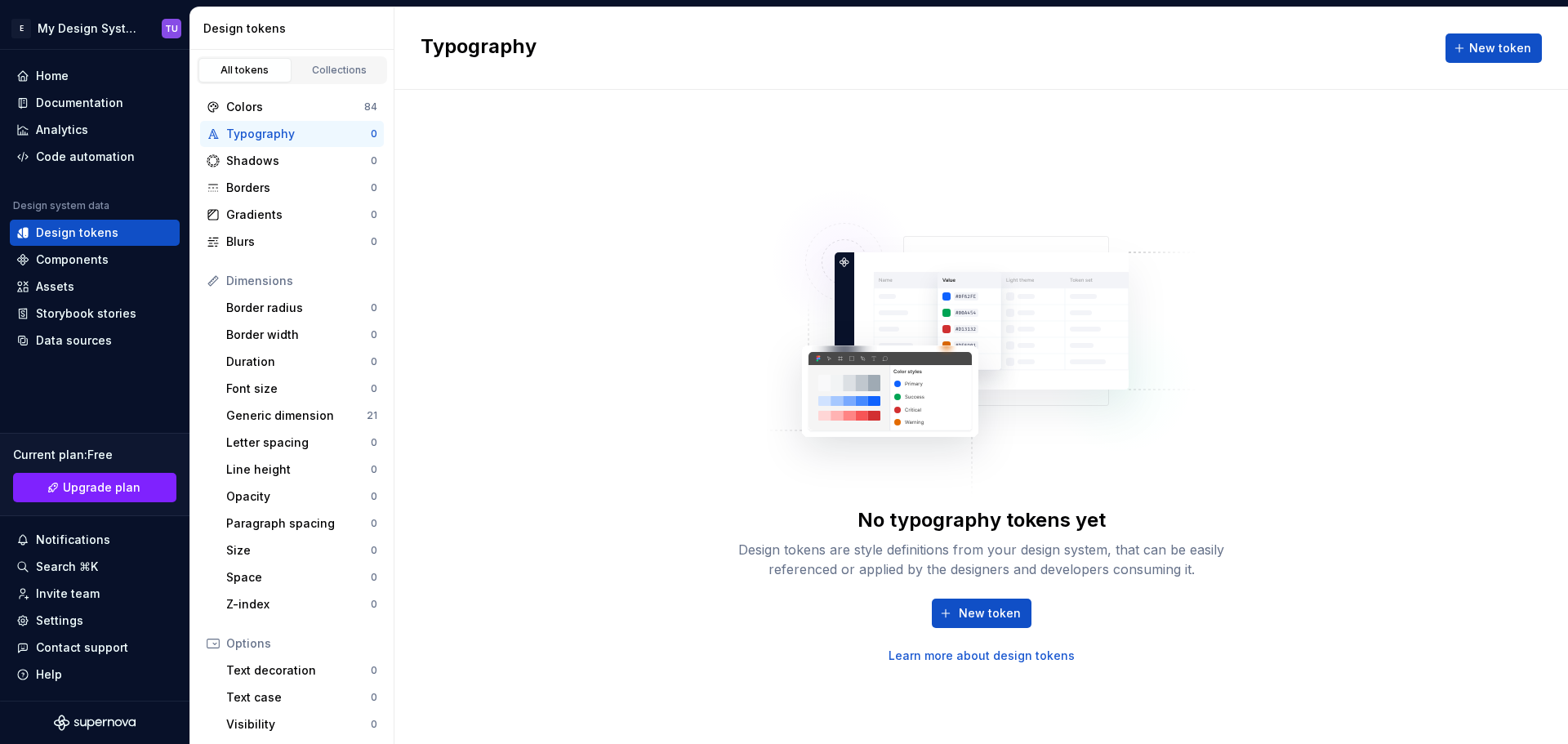
click at [307, 137] on div "Typography" at bounding box center [298, 133] width 144 height 16
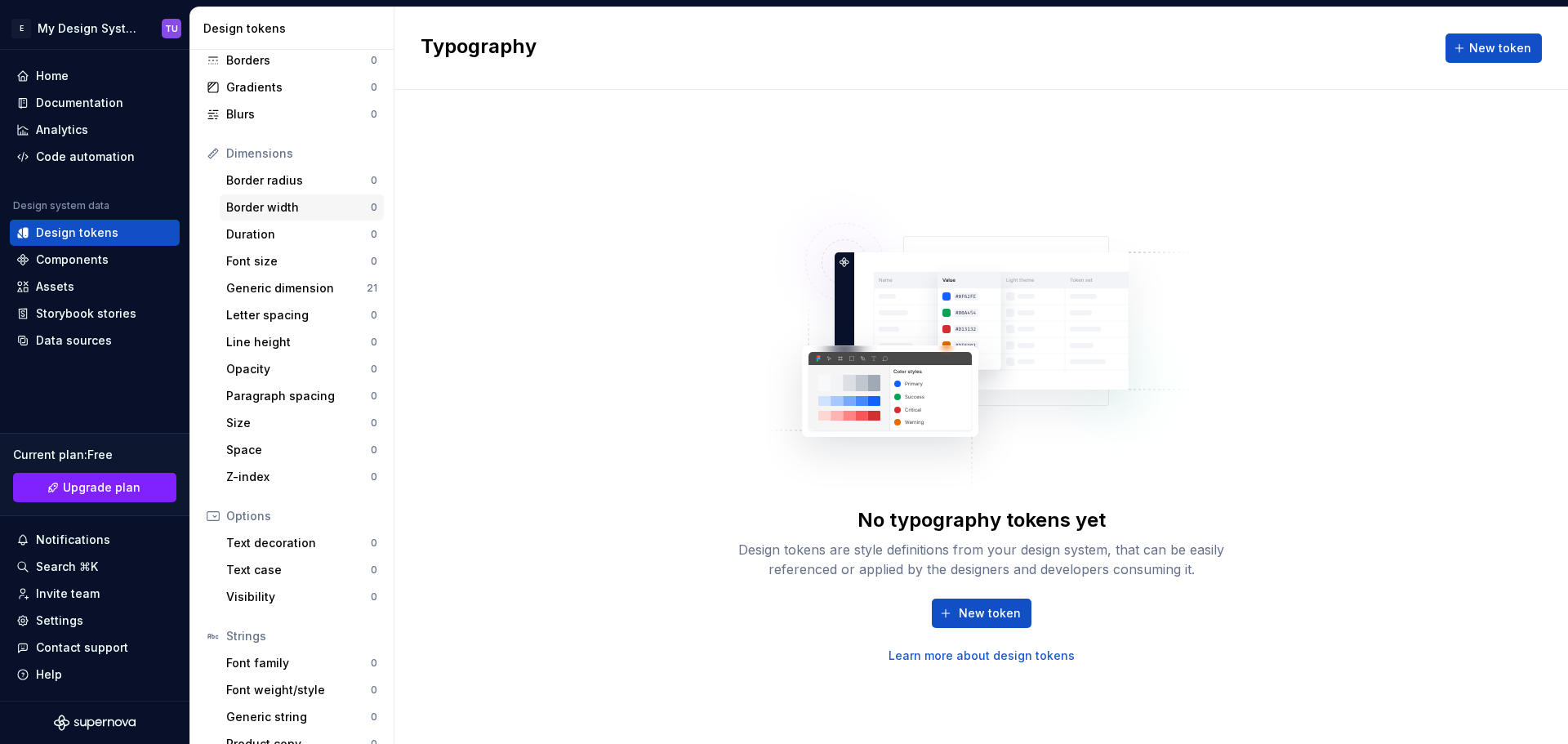
scroll to position [150, 0]
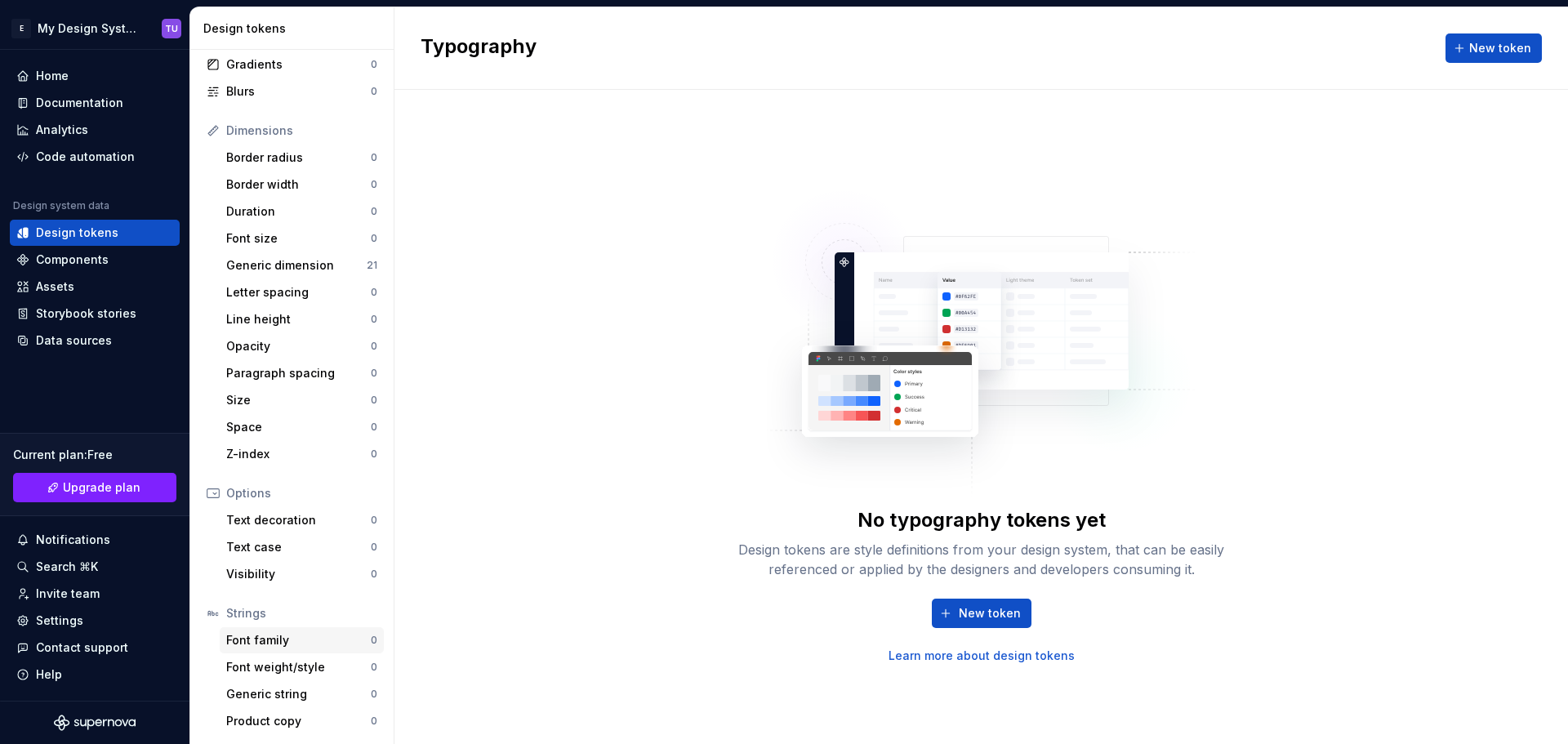
click at [286, 636] on div "Font family" at bounding box center [298, 640] width 144 height 16
click at [290, 635] on div "Font family" at bounding box center [298, 640] width 144 height 16
click at [283, 608] on div "Strings" at bounding box center [302, 612] width 151 height 16
click at [262, 265] on div "Generic dimension" at bounding box center [296, 265] width 140 height 16
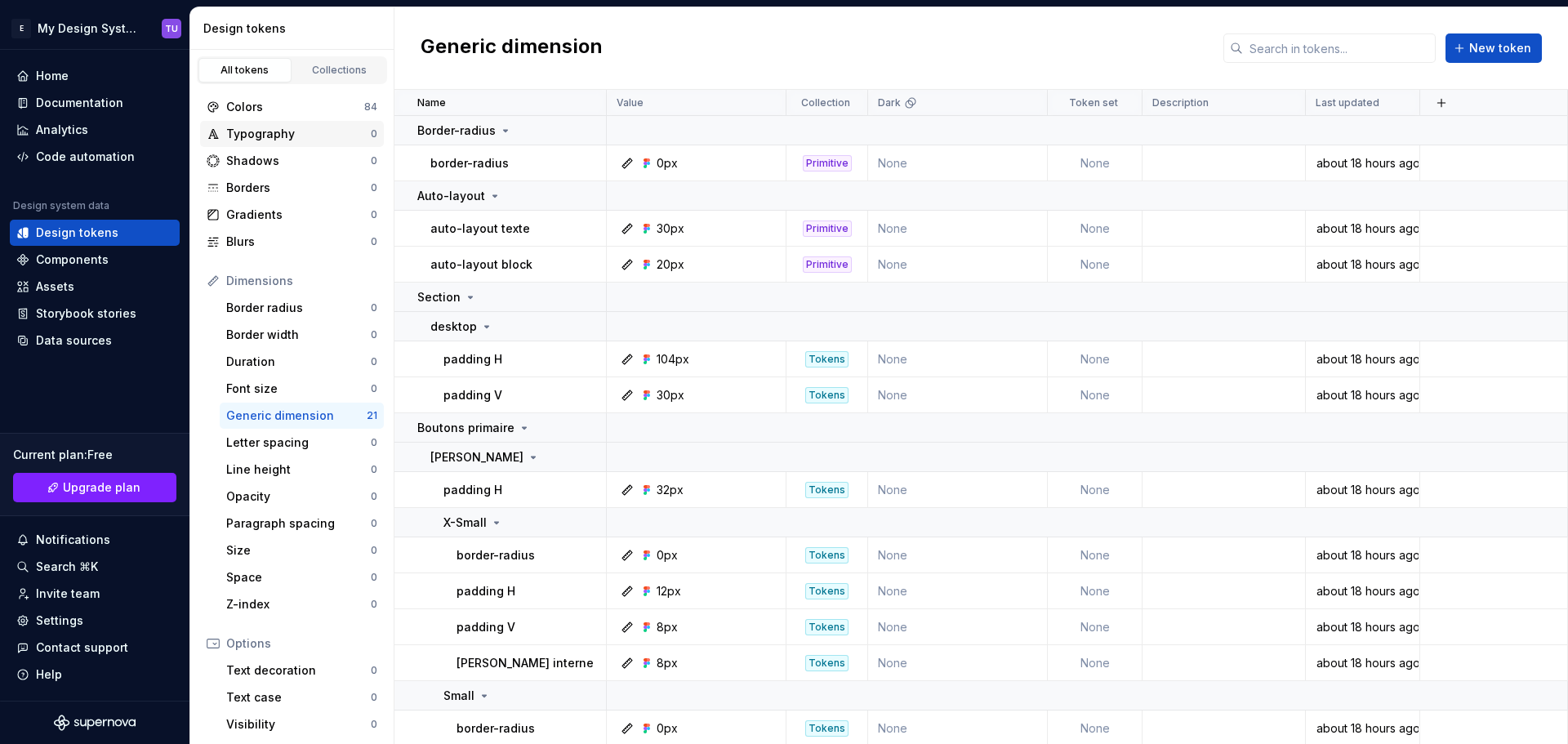
click at [286, 125] on div "Typography 0" at bounding box center [291, 133] width 183 height 26
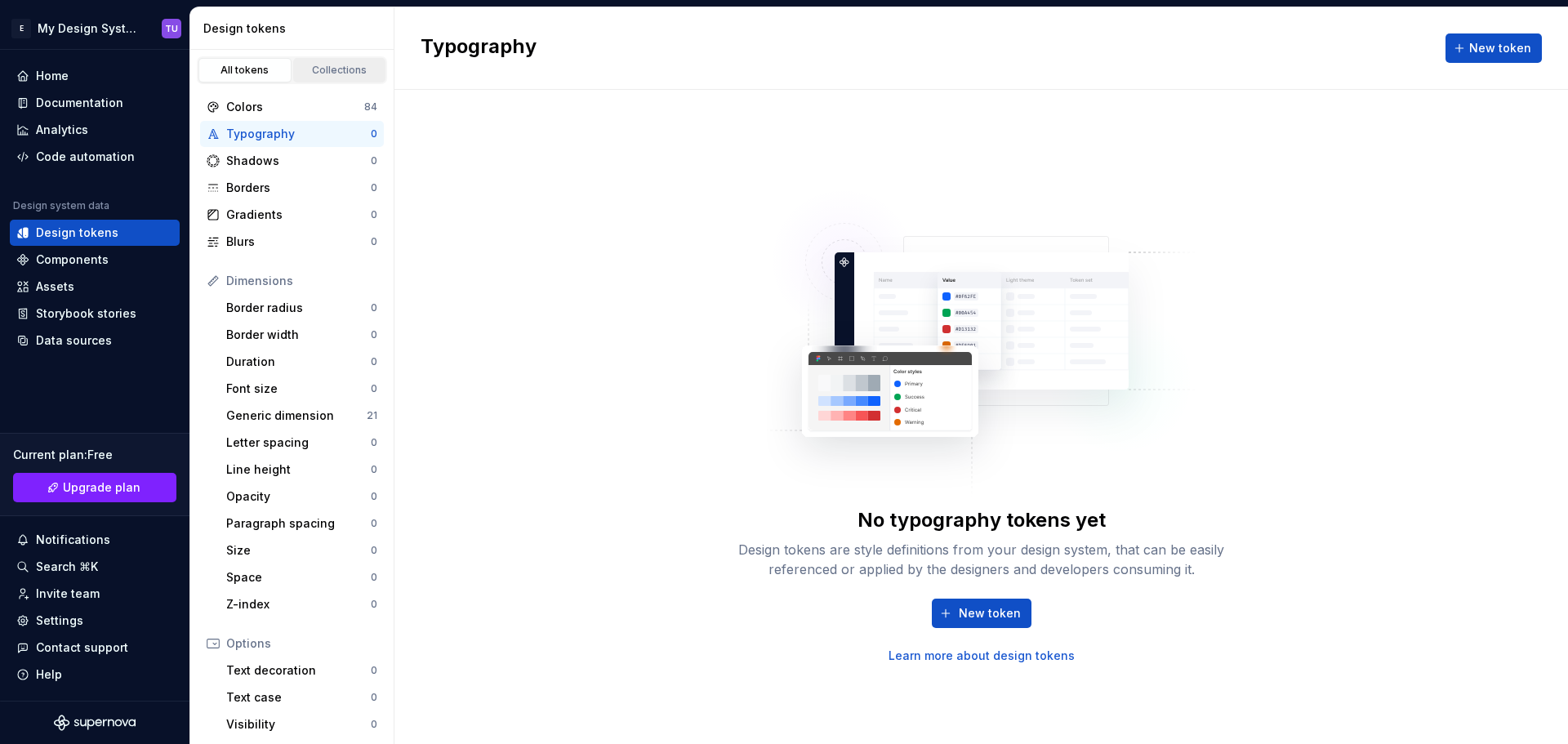
click at [336, 70] on div "Collections" at bounding box center [340, 70] width 82 height 13
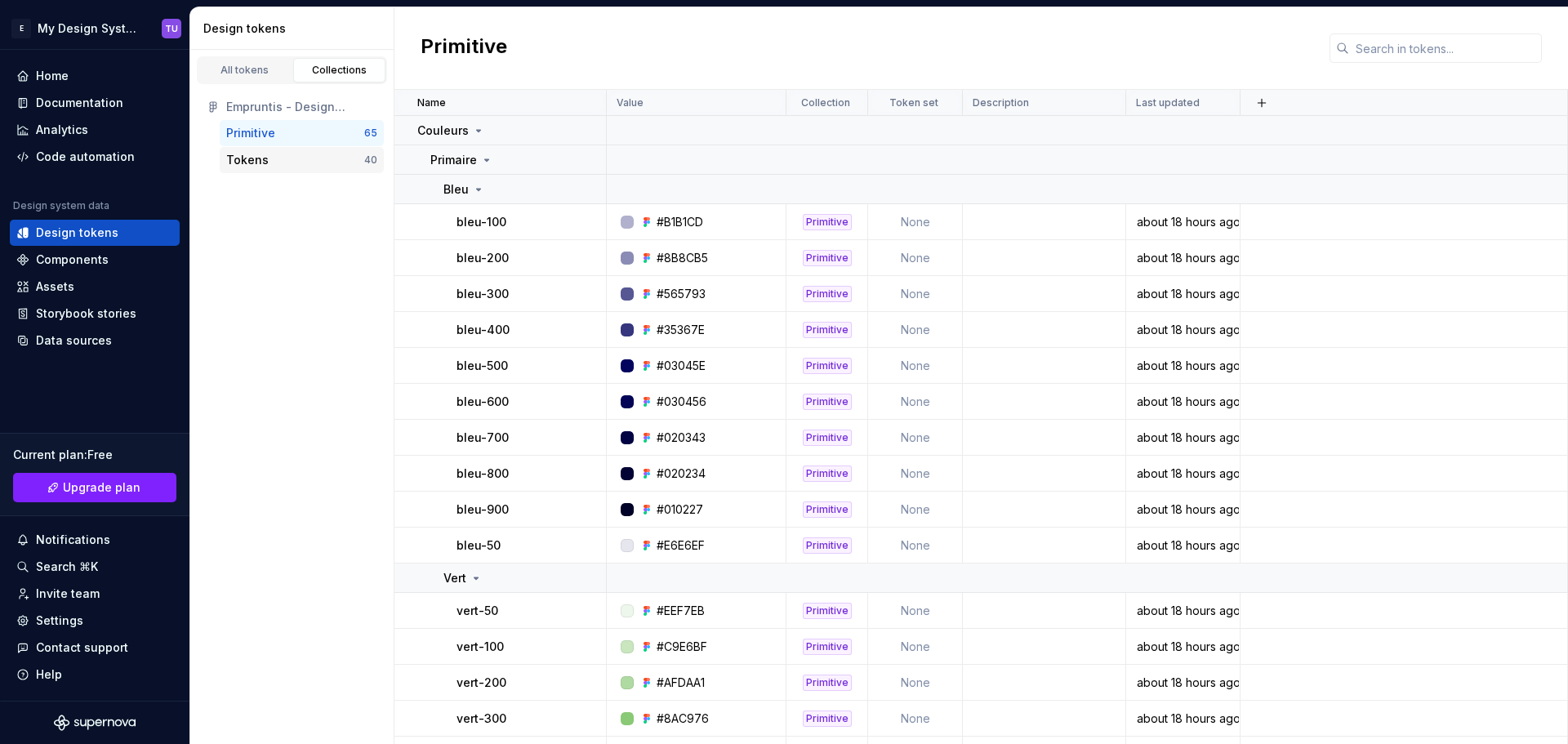
click at [273, 162] on div "Tokens" at bounding box center [295, 160] width 138 height 16
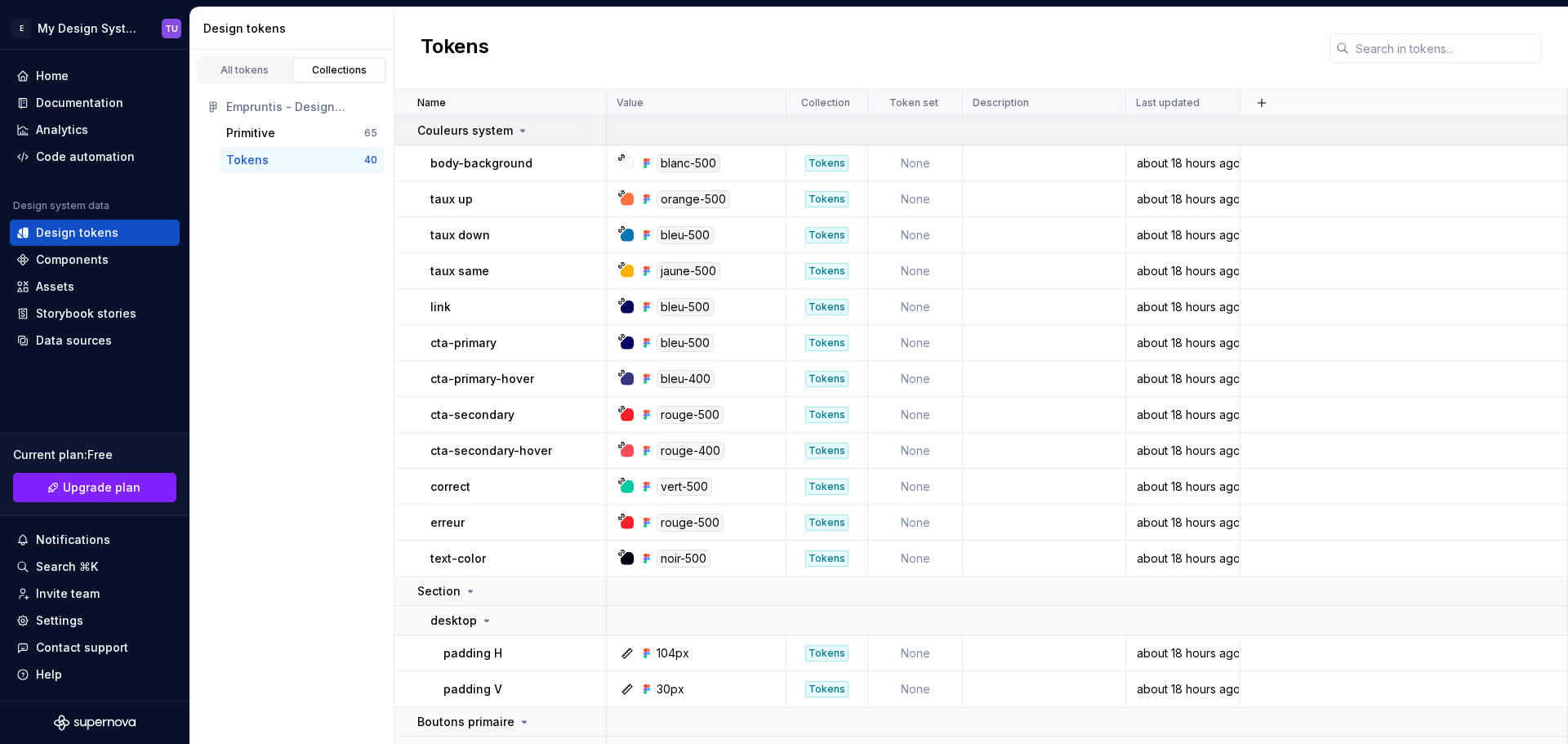
click at [508, 125] on p "Couleurs system" at bounding box center [465, 130] width 95 height 16
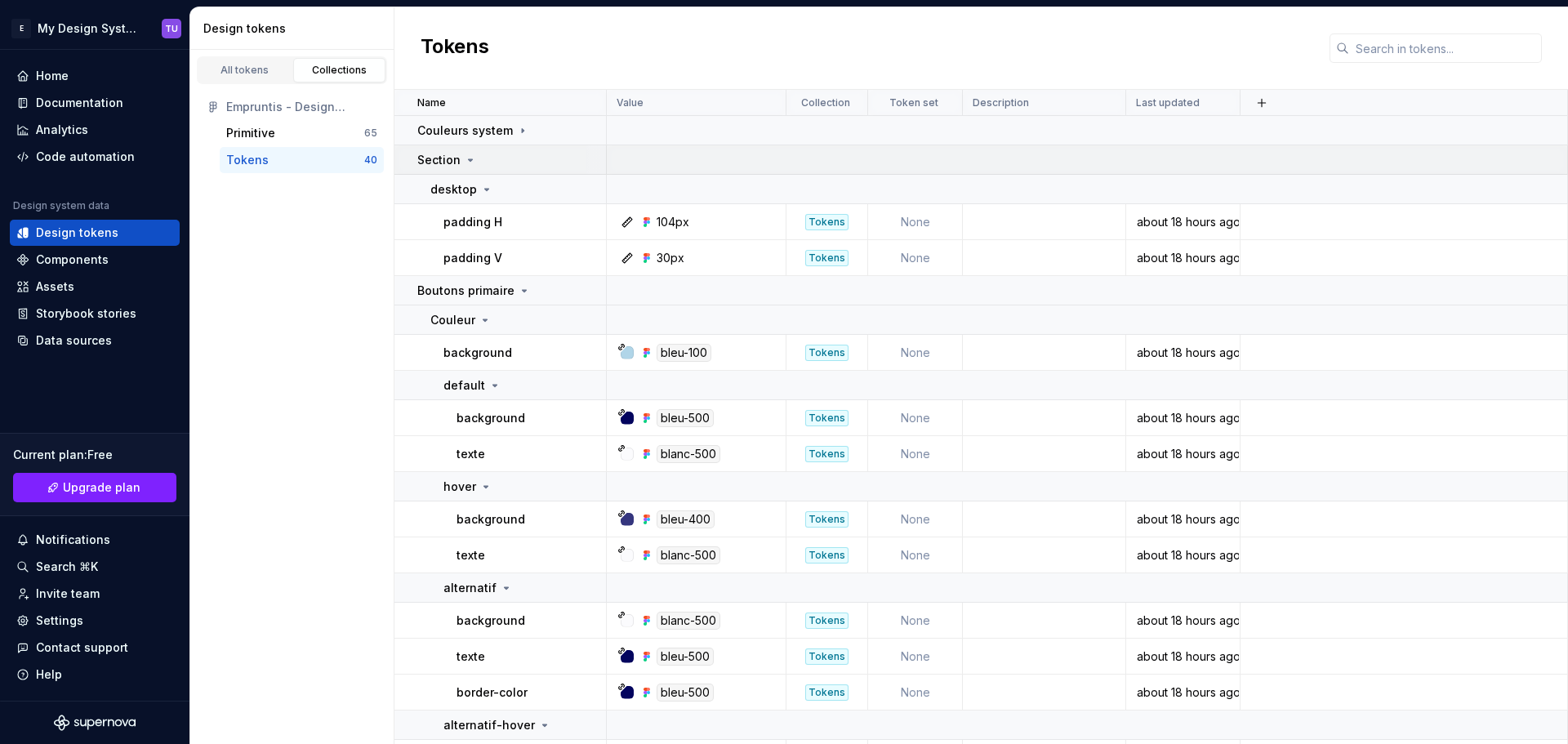
click at [468, 166] on icon at bounding box center [470, 160] width 13 height 13
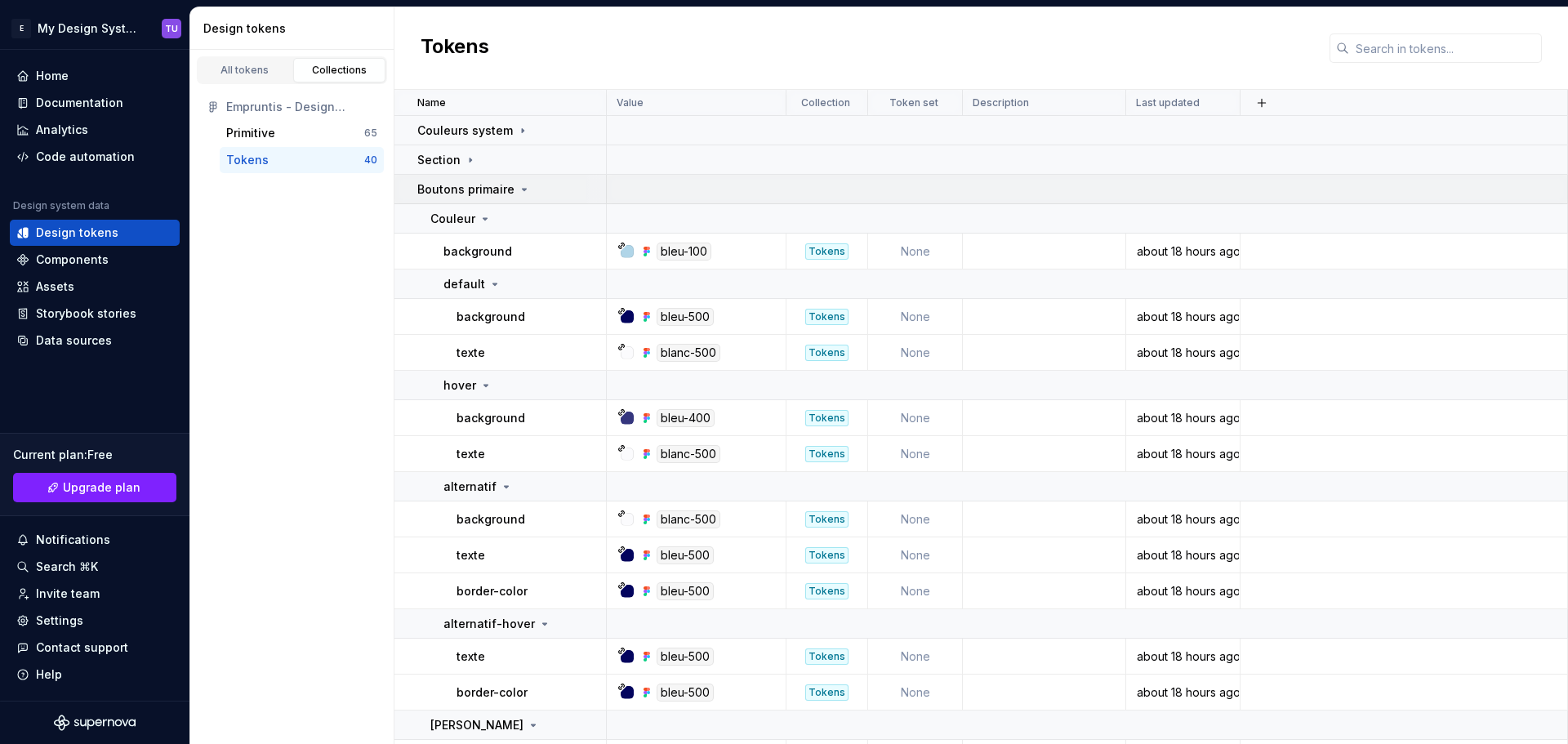
click at [482, 184] on p "Boutons primaire" at bounding box center [465, 189] width 97 height 16
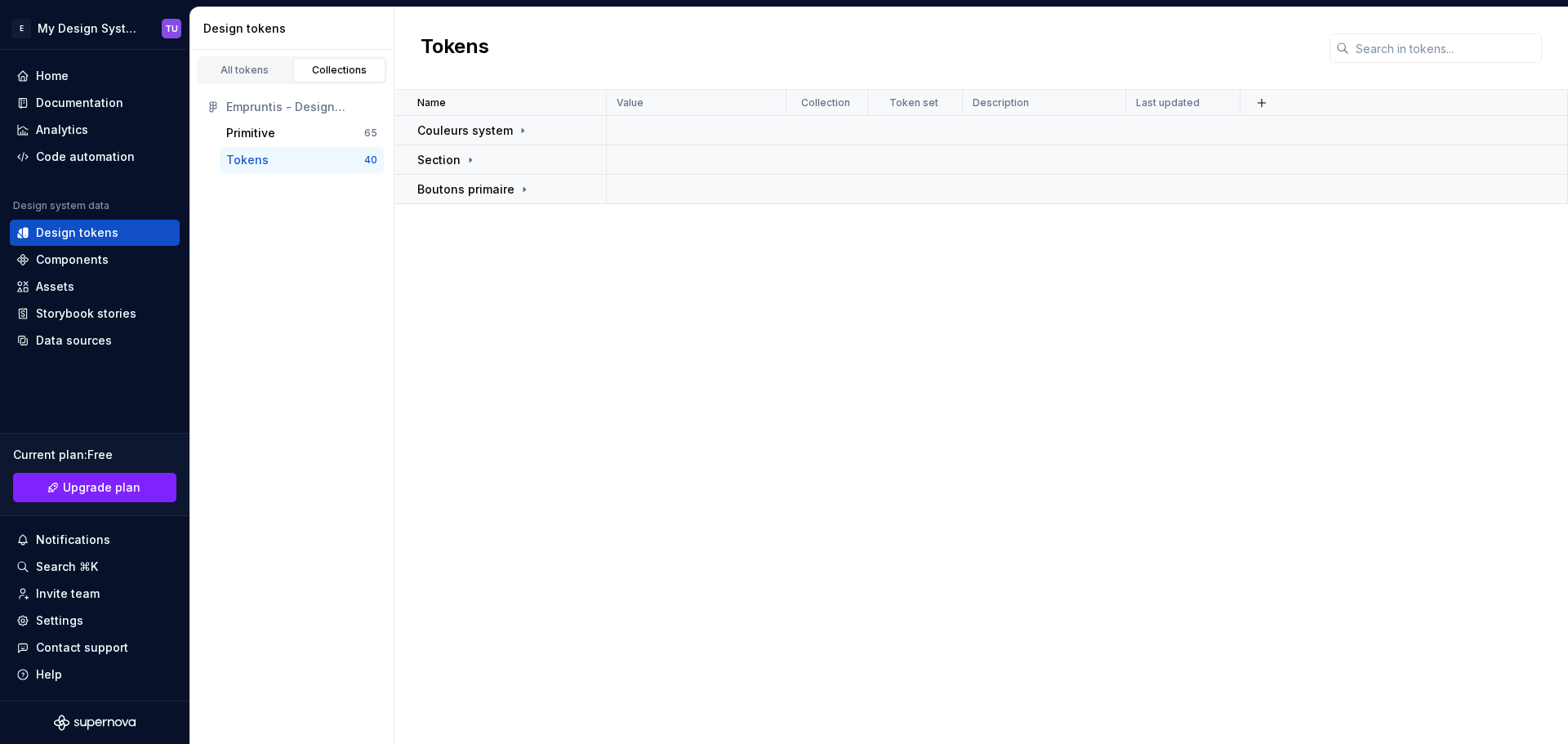
click at [587, 291] on div "Name Value Collection Token set Description Last updated Couleurs system Sectio…" at bounding box center [980, 417] width 1173 height 654
click at [76, 36] on html "E My Design System TU Home Documentation Analytics Code automation Design syste…" at bounding box center [784, 372] width 1568 height 744
drag, startPoint x: 113, startPoint y: 376, endPoint x: 104, endPoint y: 423, distance: 47.9
click at [114, 376] on html "E My Design System TU Home Documentation Analytics Code automation Design syste…" at bounding box center [784, 372] width 1568 height 744
click at [70, 346] on div "Data sources" at bounding box center [73, 340] width 76 height 16
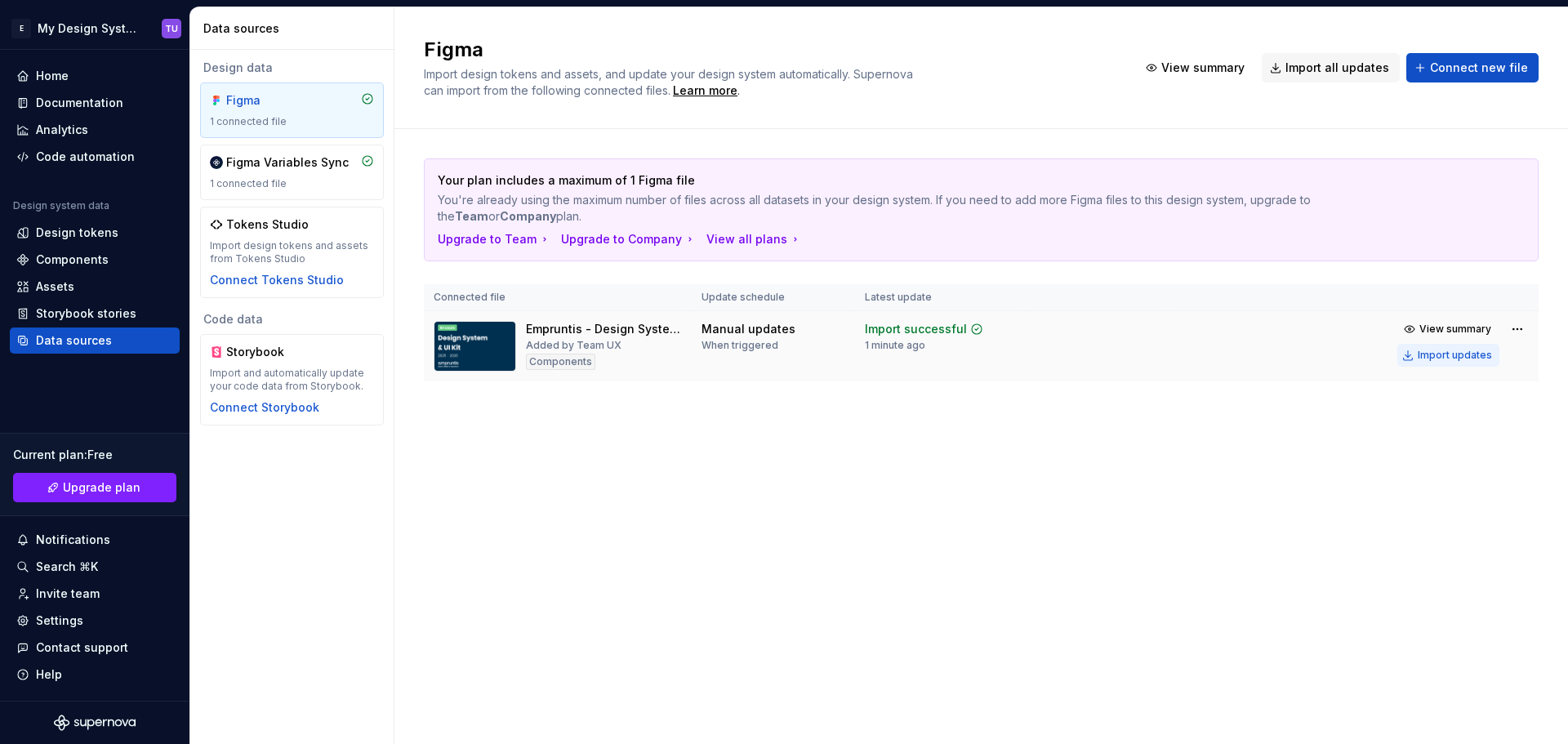
click at [1464, 358] on div "Import updates" at bounding box center [1454, 354] width 74 height 13
click at [65, 223] on div "Design tokens" at bounding box center [95, 233] width 170 height 26
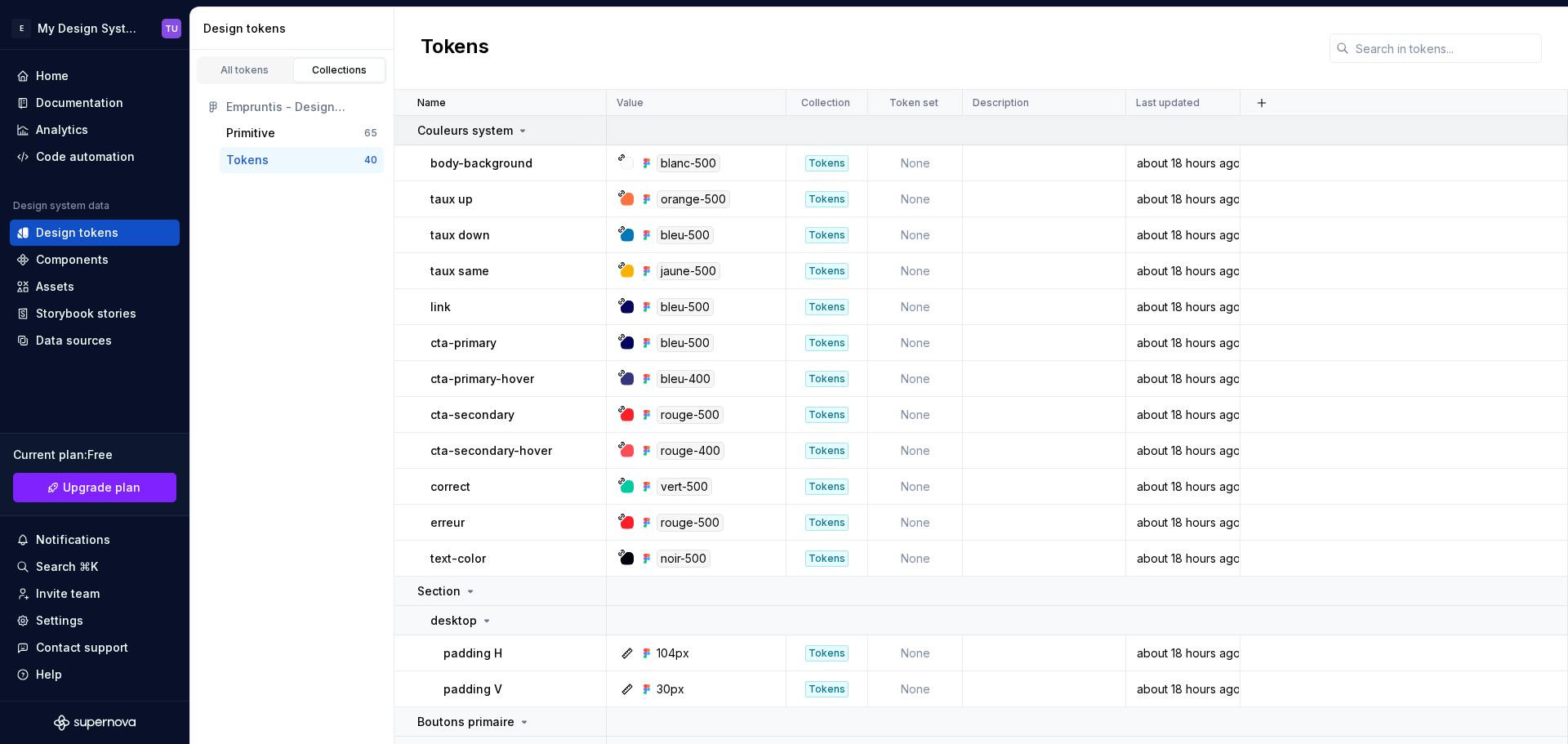
click at [516, 132] on icon at bounding box center [522, 130] width 13 height 13
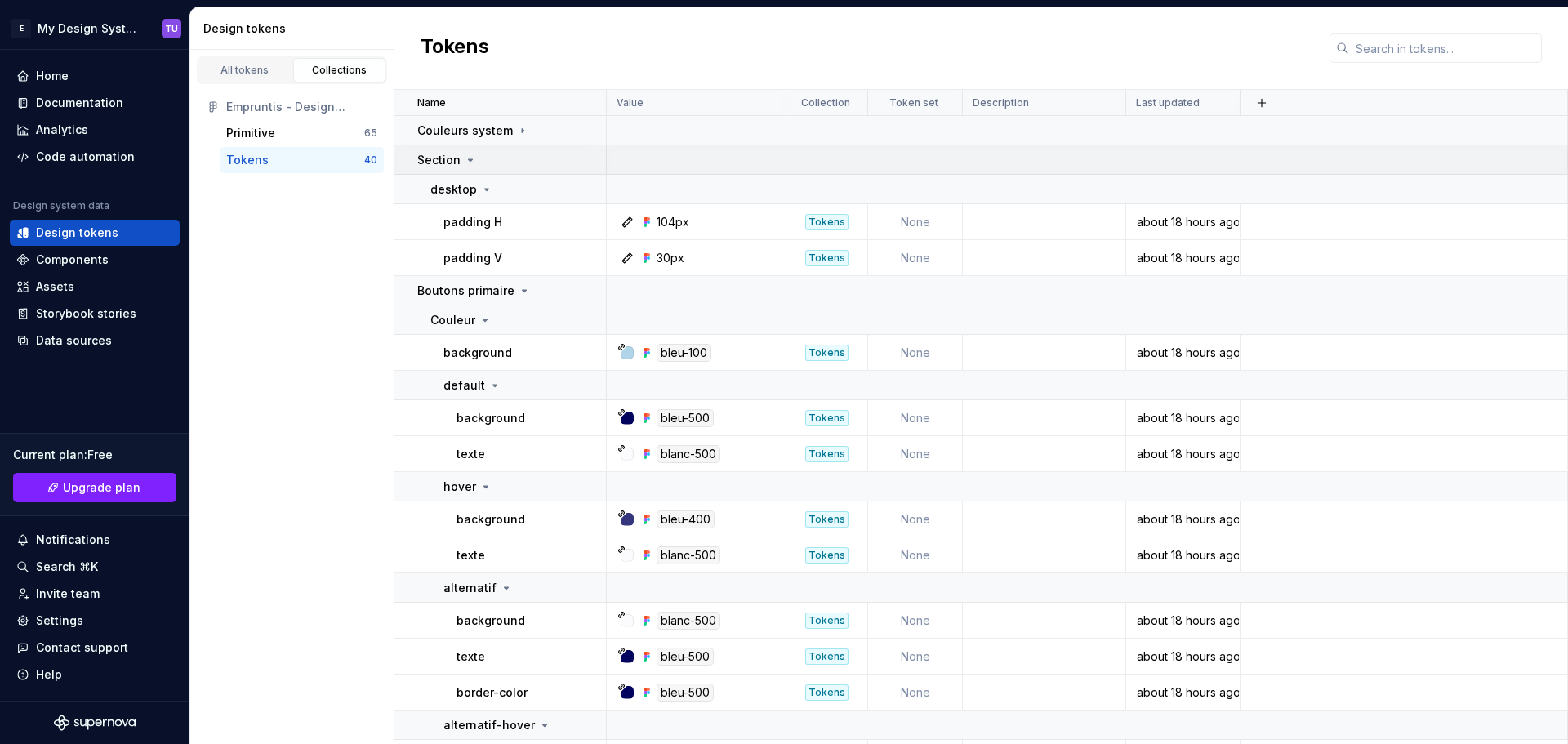
click at [474, 161] on icon at bounding box center [470, 160] width 13 height 13
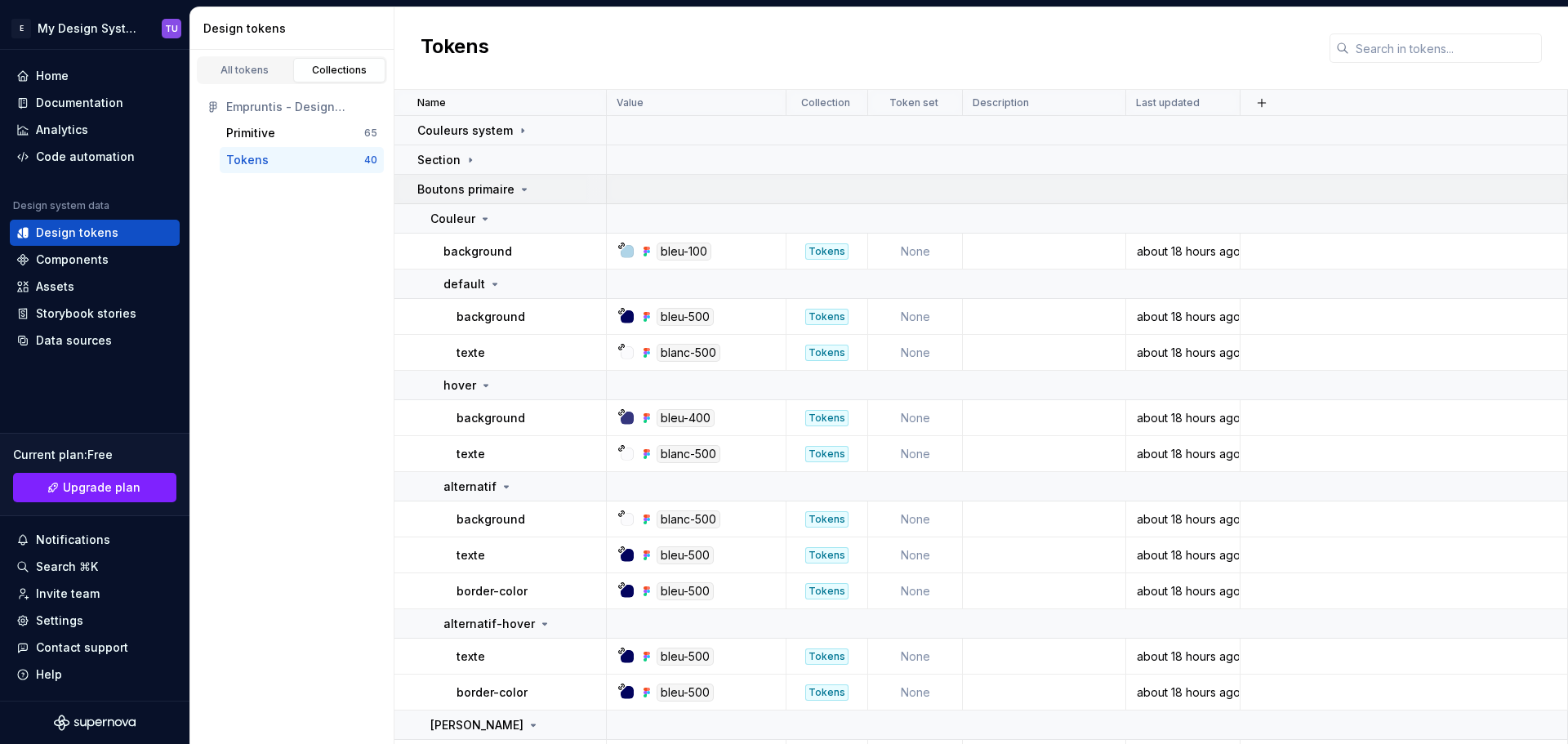
click at [518, 189] on icon at bounding box center [523, 189] width 13 height 13
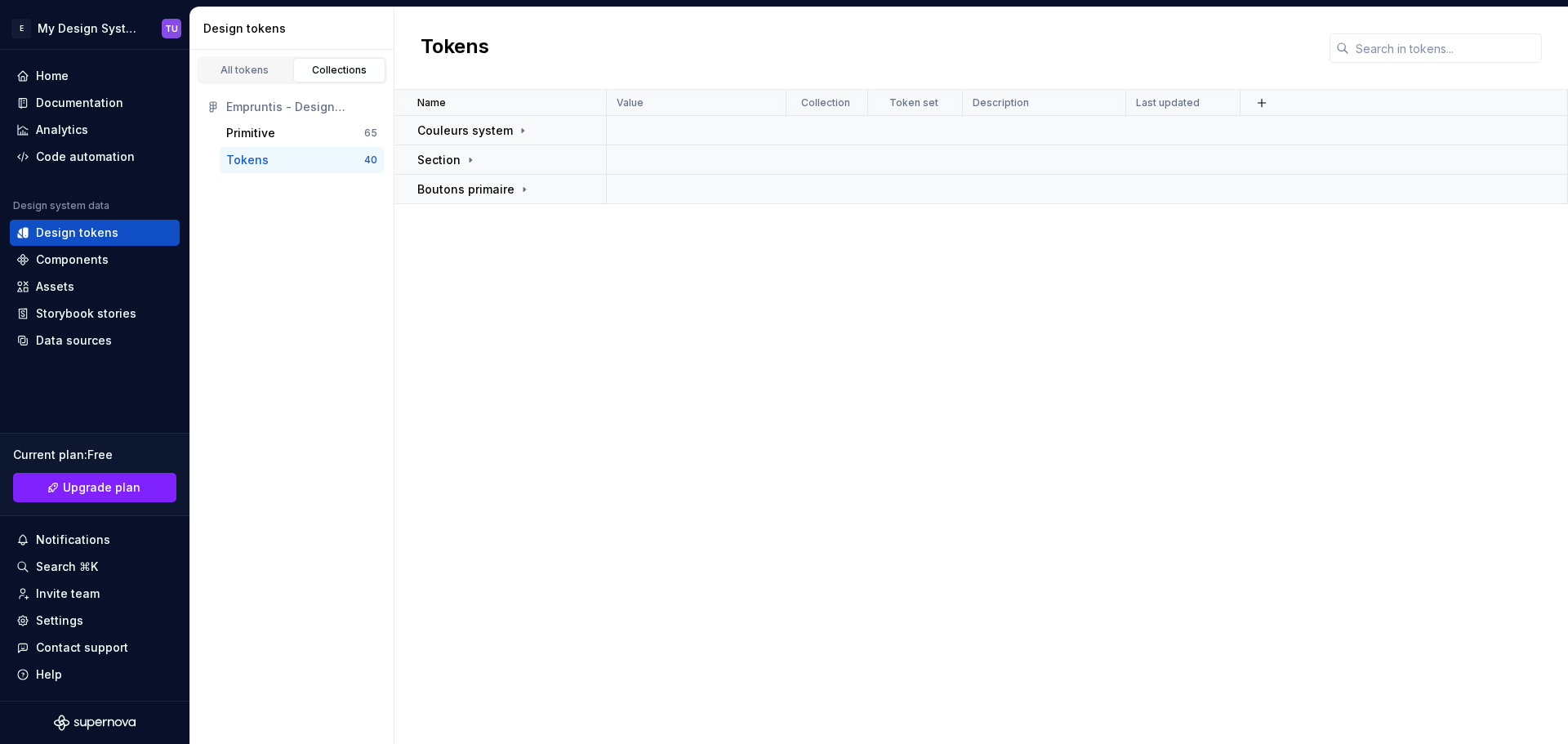
drag, startPoint x: 625, startPoint y: 236, endPoint x: 636, endPoint y: 236, distance: 11.0
click at [626, 236] on div "Name Value Collection Token set Description Last updated Couleurs system Sectio…" at bounding box center [980, 417] width 1173 height 654
click at [517, 224] on div "Name Value Collection Token set Description Last updated Couleurs system Sectio…" at bounding box center [980, 417] width 1173 height 654
click at [242, 63] on link "All tokens" at bounding box center [245, 70] width 93 height 25
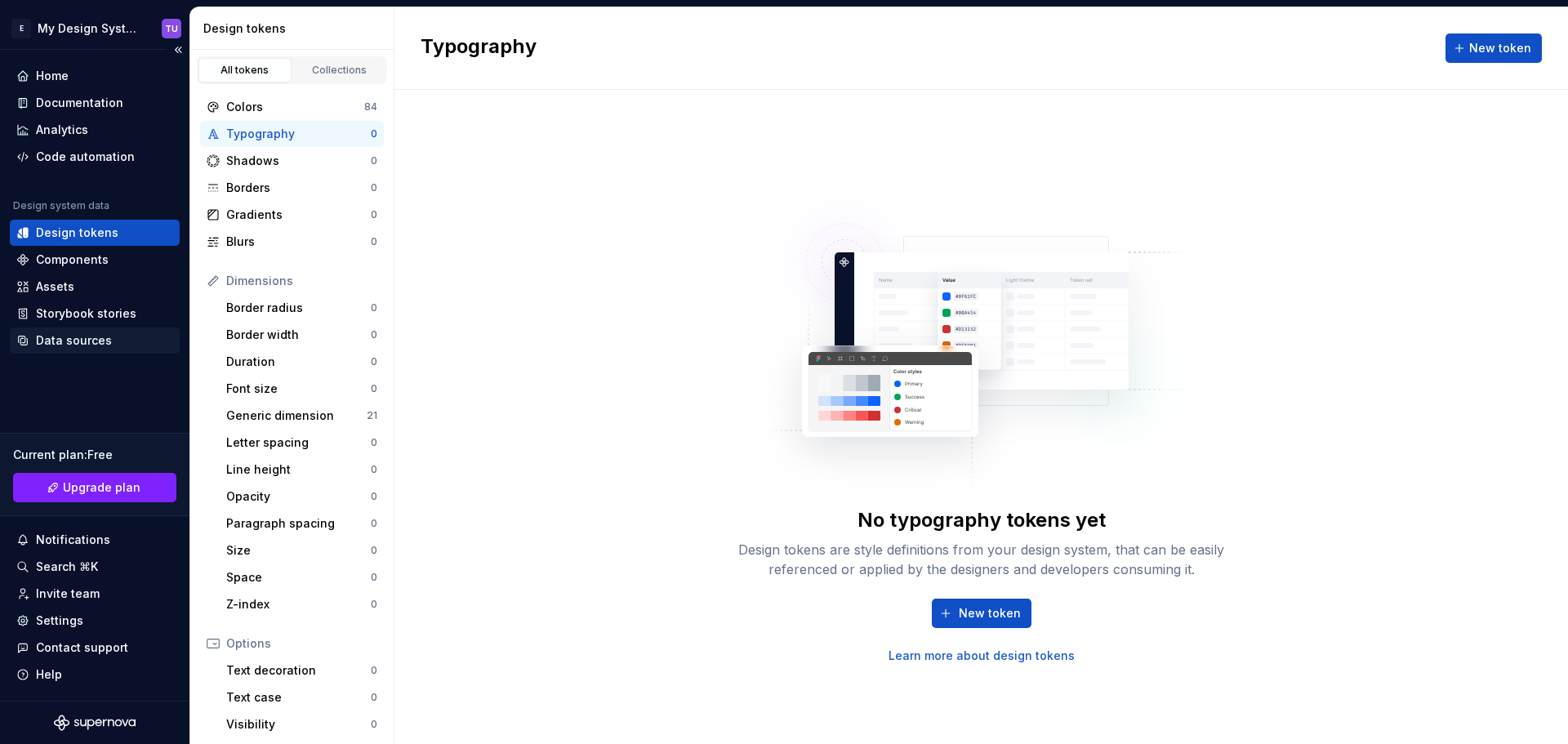
click at [89, 344] on div "Data sources" at bounding box center [73, 340] width 76 height 16
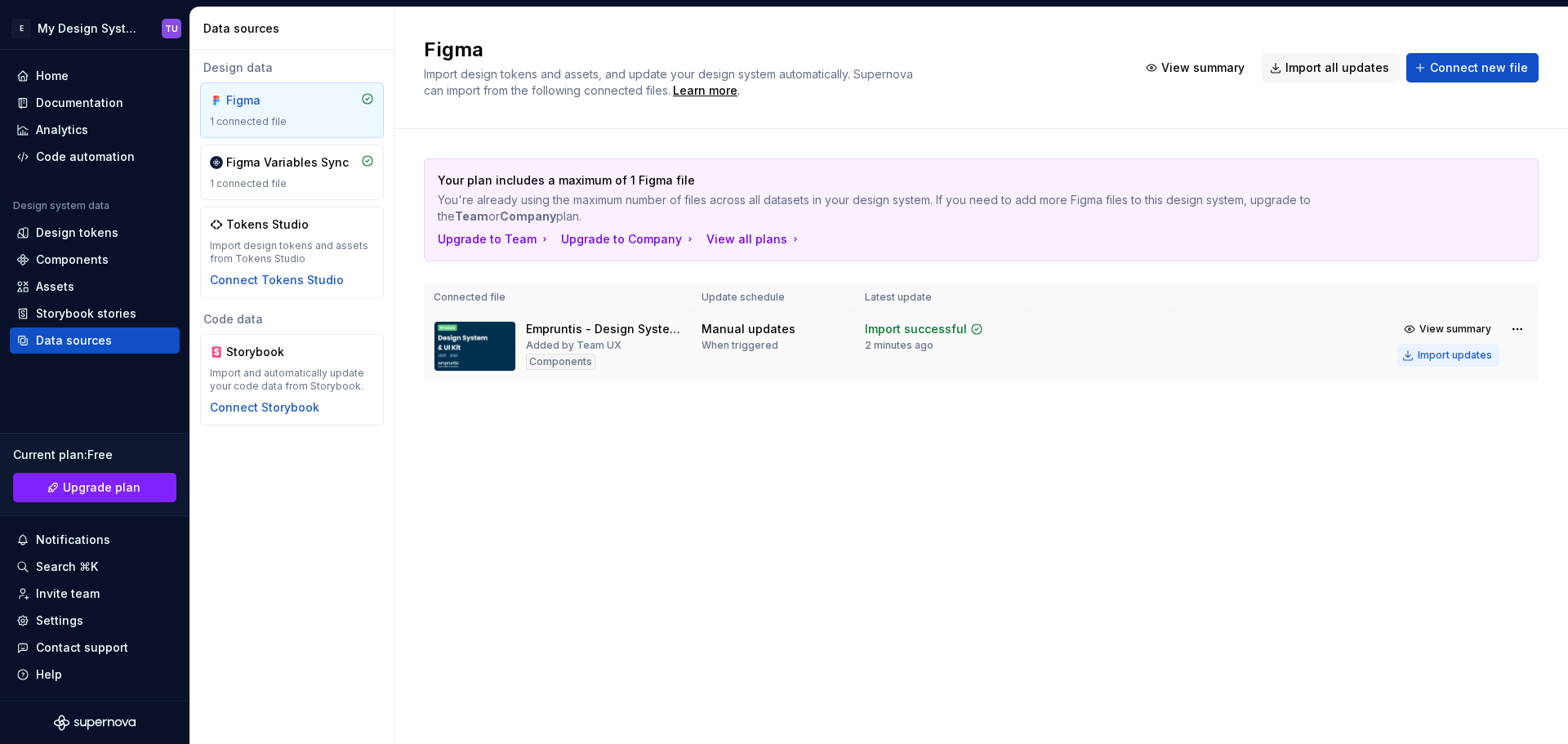
click at [1436, 354] on div "Import updates" at bounding box center [1454, 354] width 74 height 13
click at [70, 234] on div "Design tokens" at bounding box center [76, 232] width 82 height 16
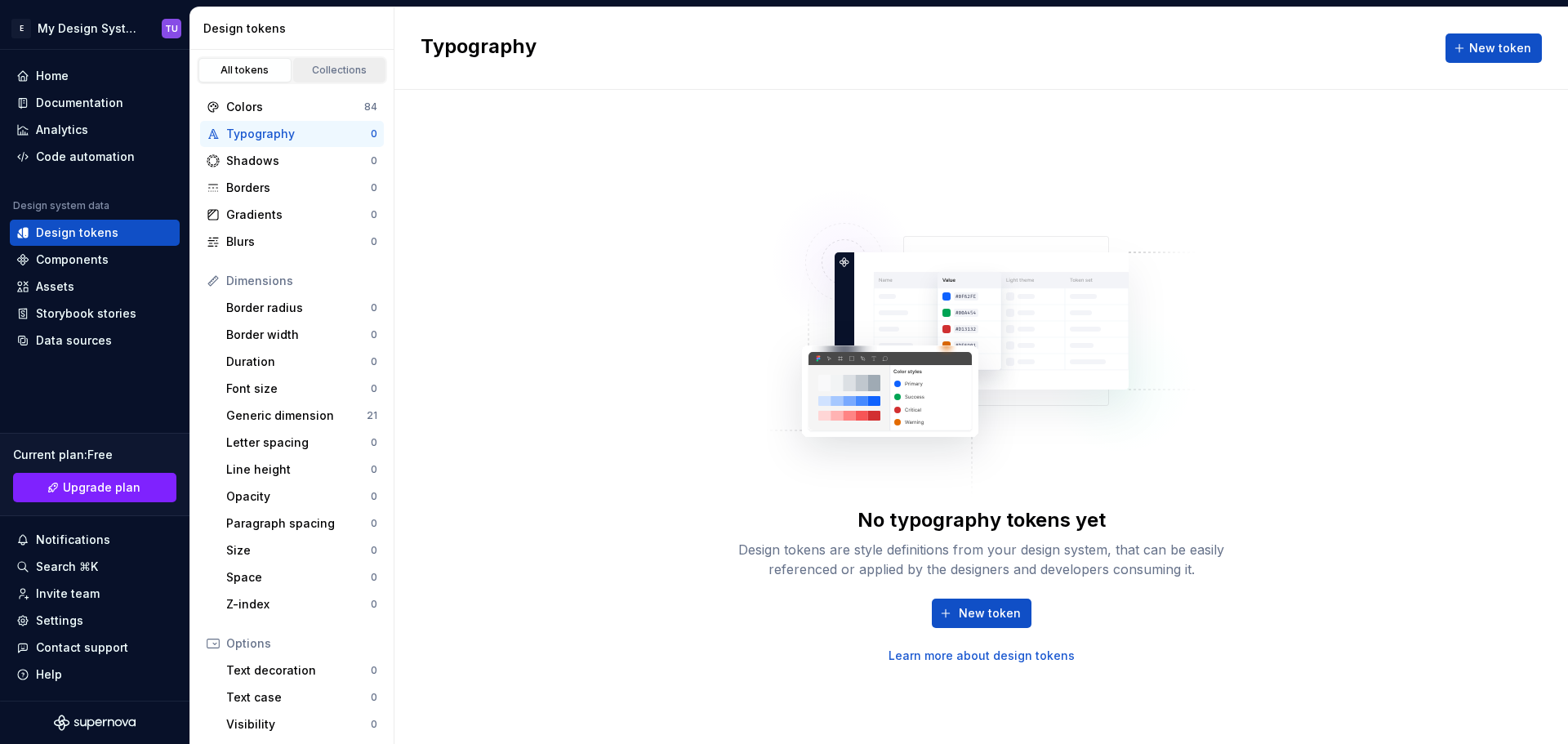
click at [321, 65] on div "Collections" at bounding box center [340, 70] width 82 height 13
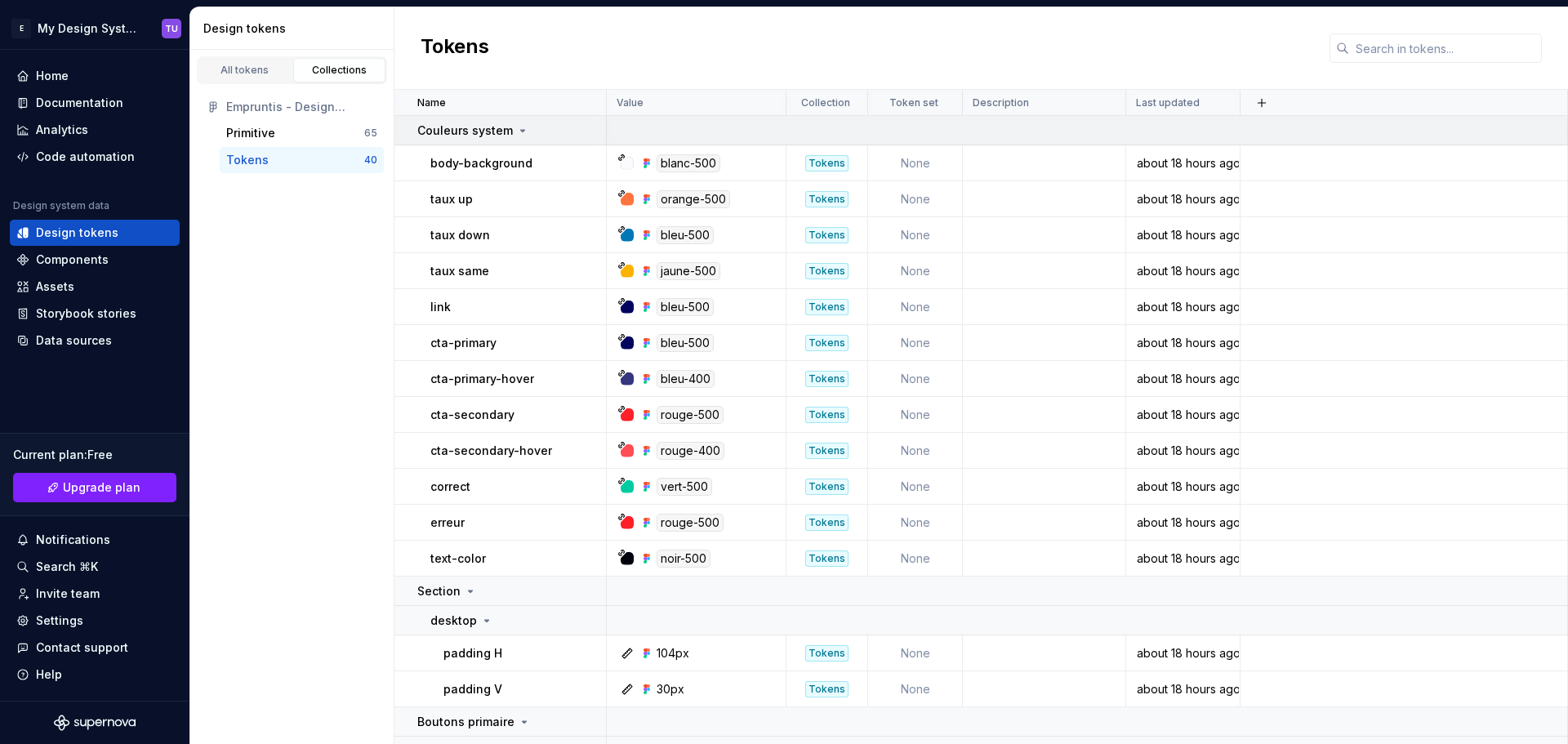
click at [507, 131] on p "Couleurs system" at bounding box center [465, 130] width 95 height 16
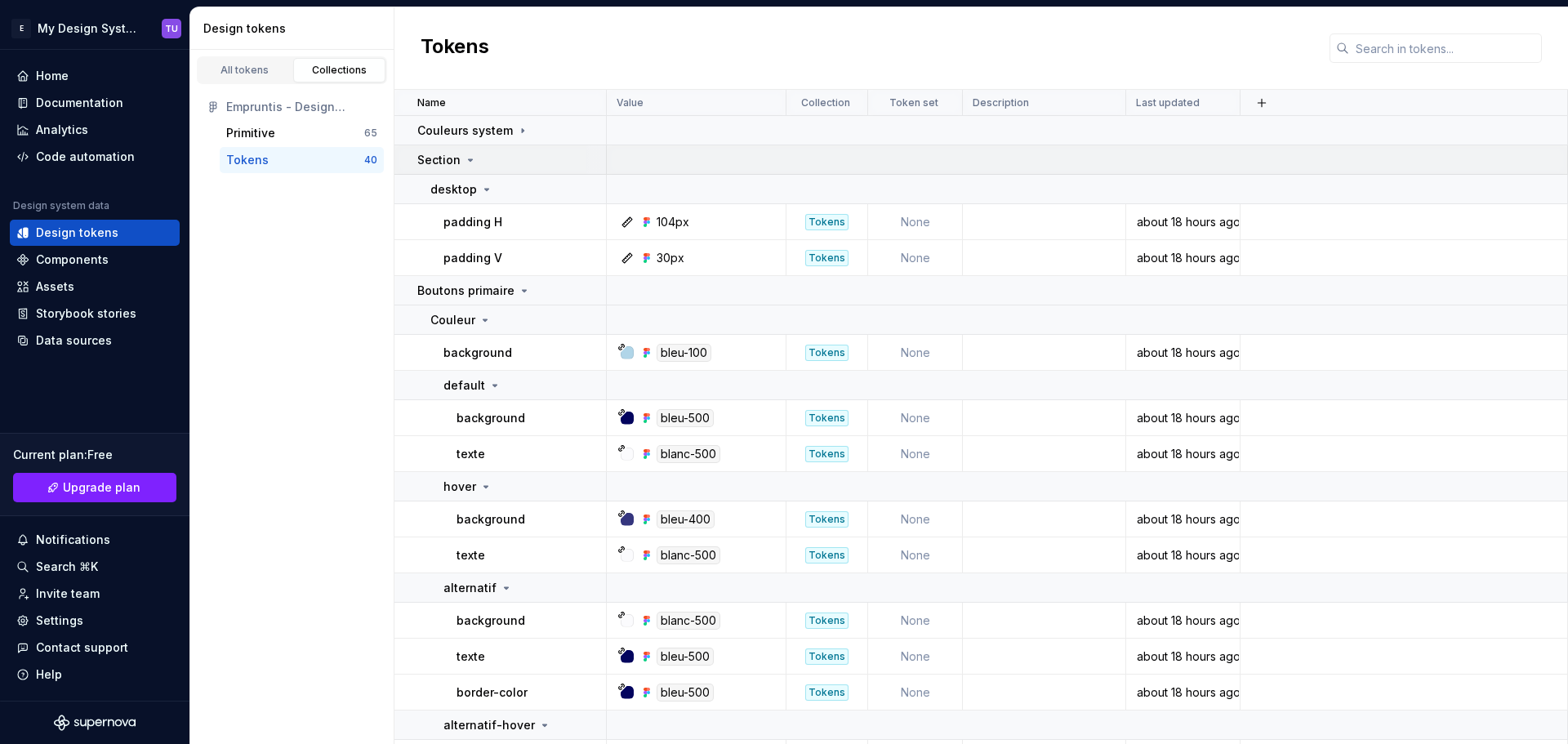
click at [460, 159] on div "Section" at bounding box center [447, 160] width 59 height 16
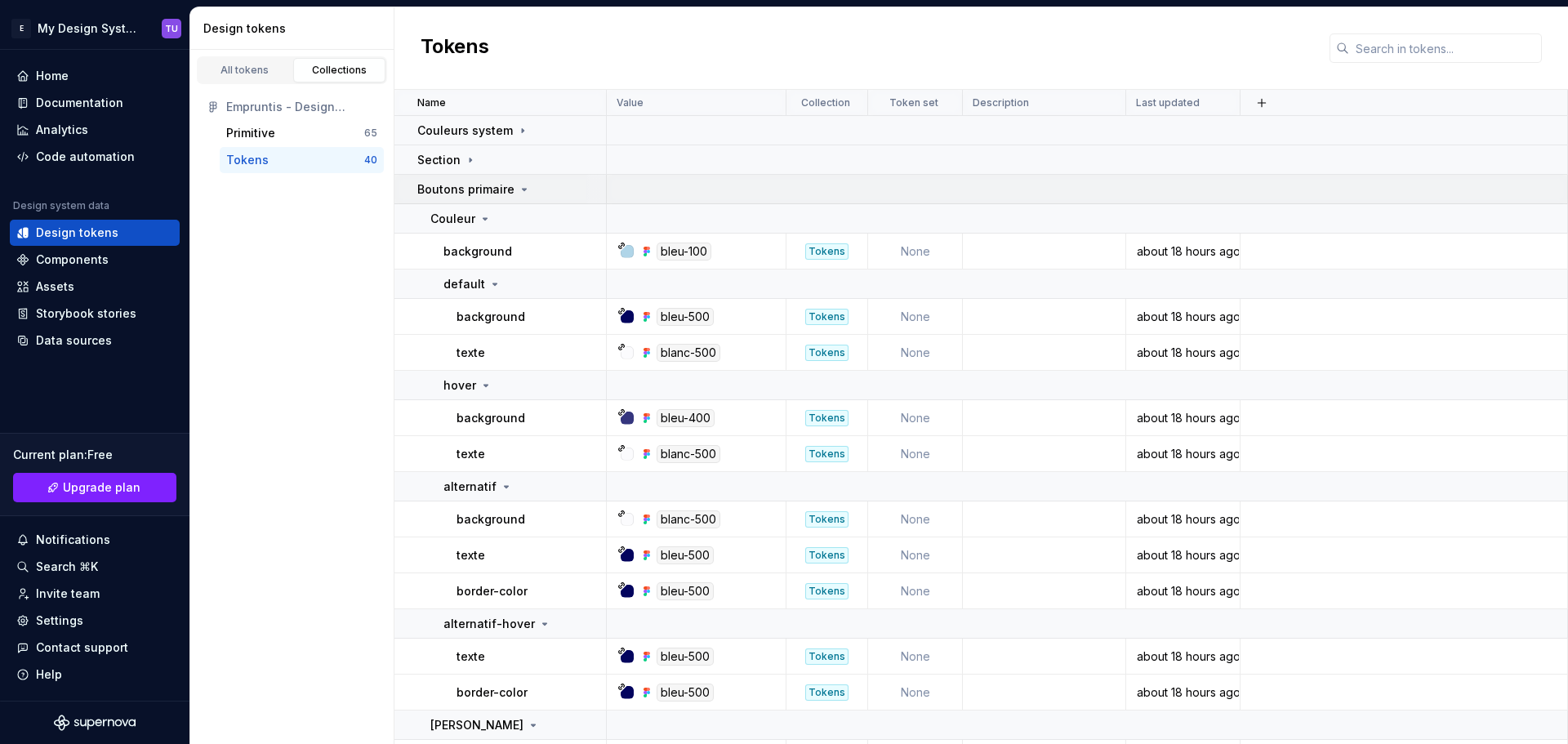
click at [485, 187] on p "Boutons primaire" at bounding box center [465, 189] width 97 height 16
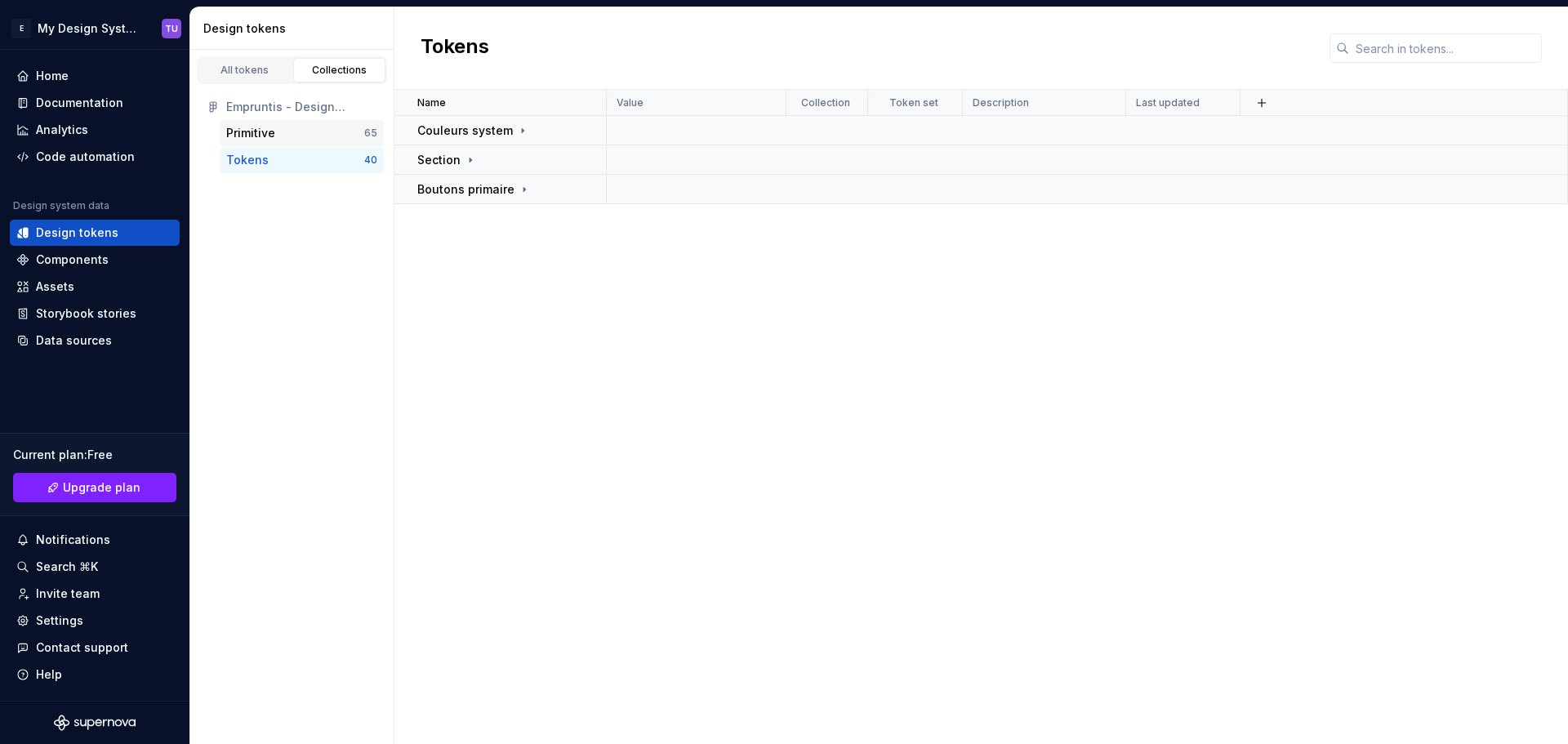
click at [294, 132] on div "Primitive" at bounding box center [295, 132] width 138 height 16
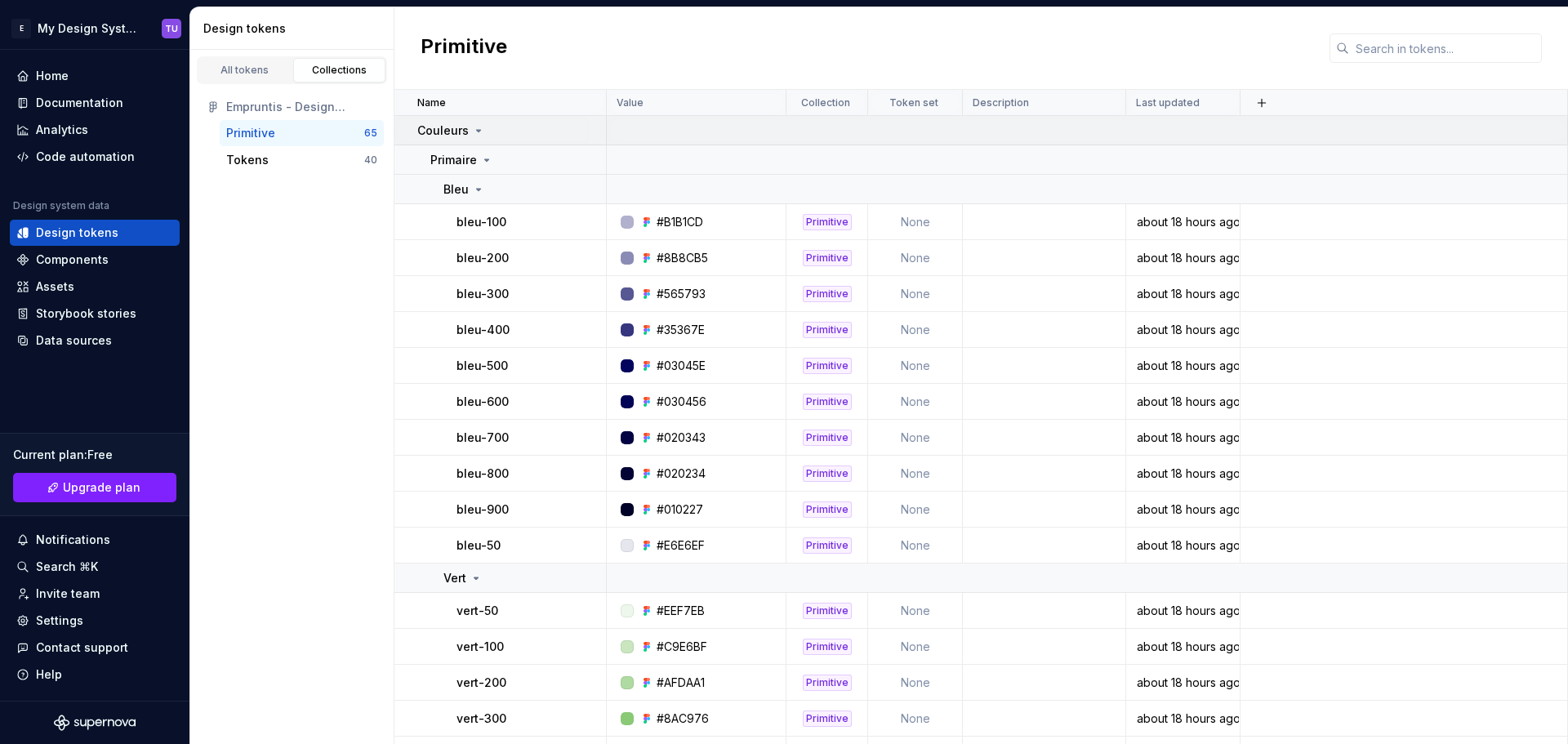
click at [478, 127] on icon at bounding box center [478, 130] width 13 height 13
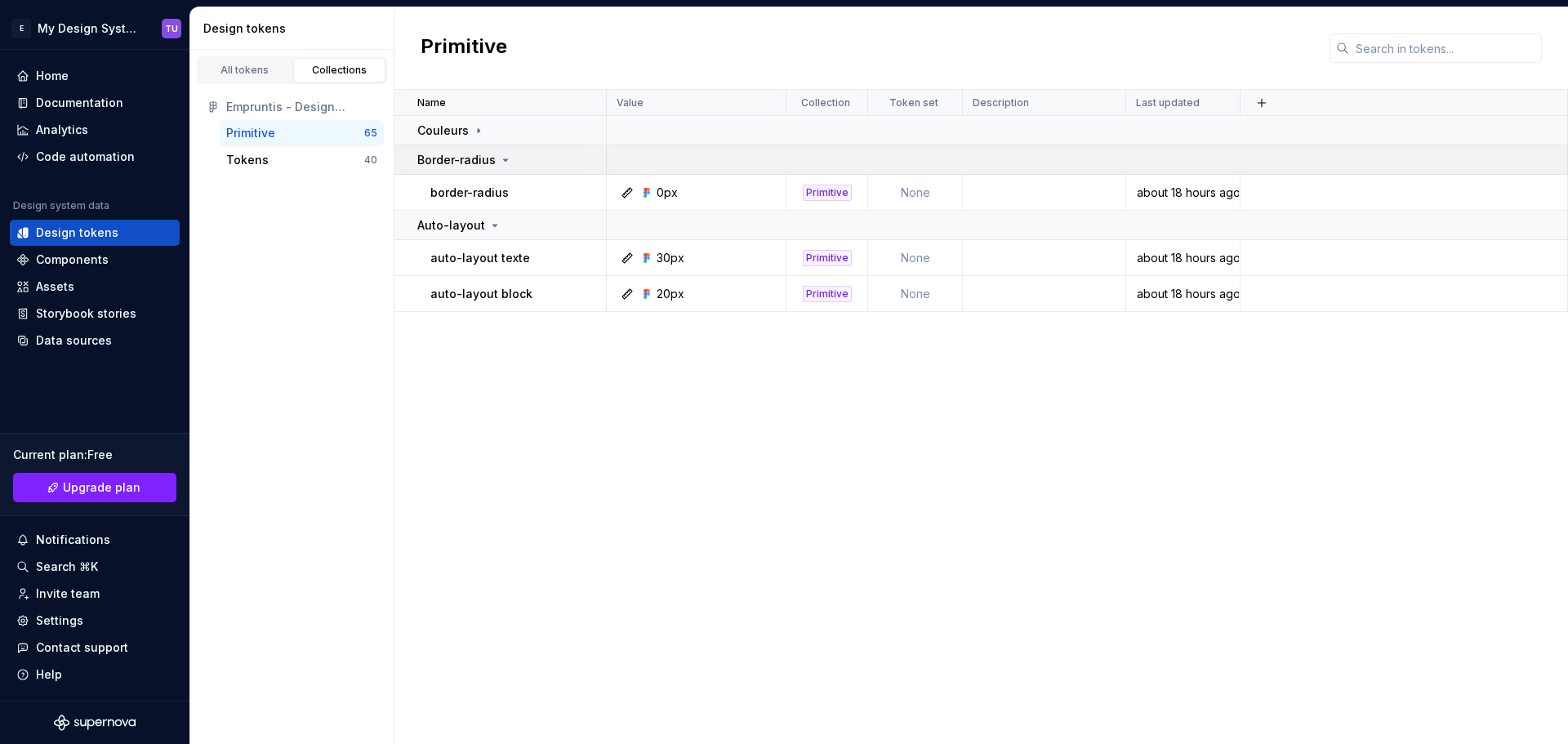
click at [486, 158] on p "Border-radius" at bounding box center [456, 160] width 78 height 16
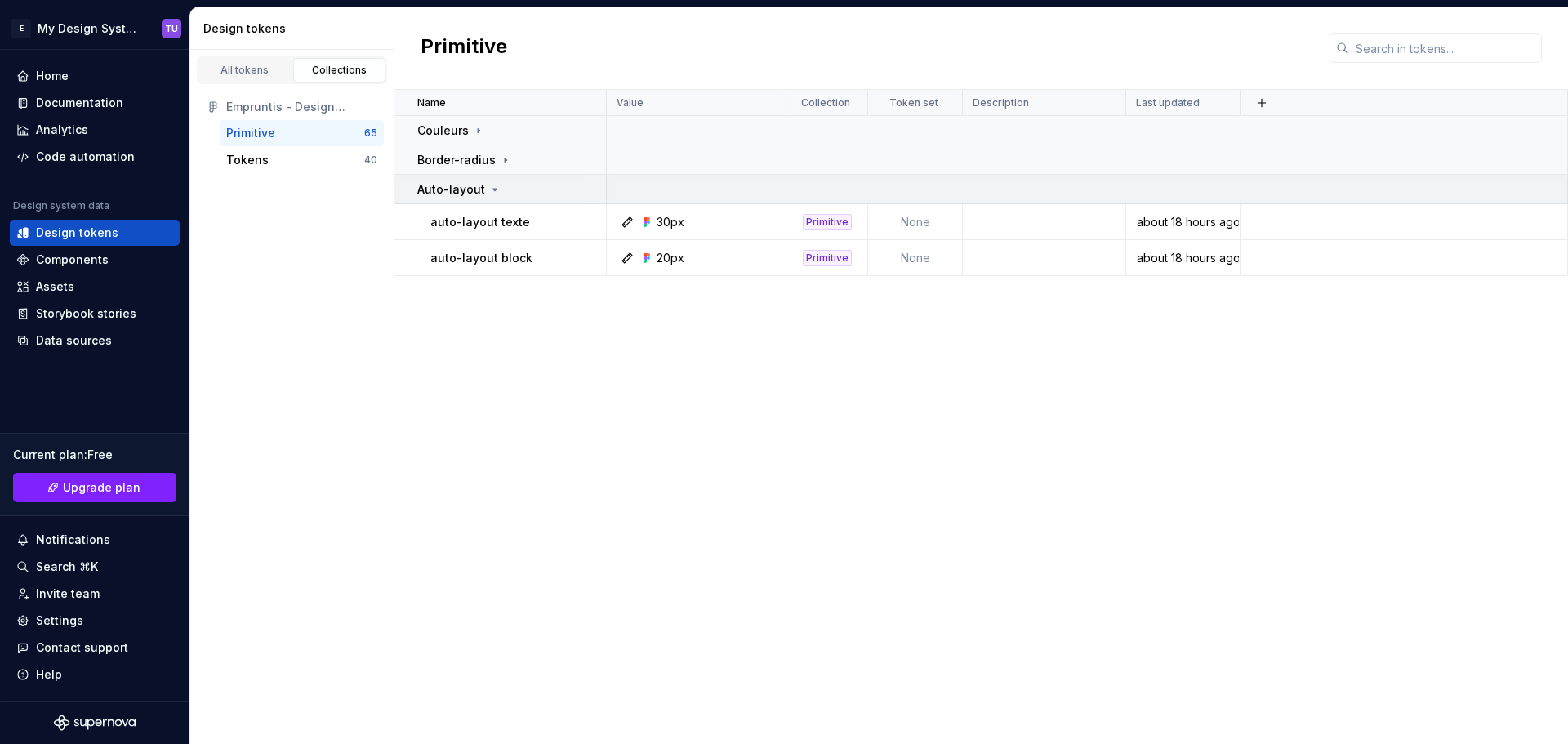
click at [492, 187] on icon at bounding box center [494, 189] width 13 height 13
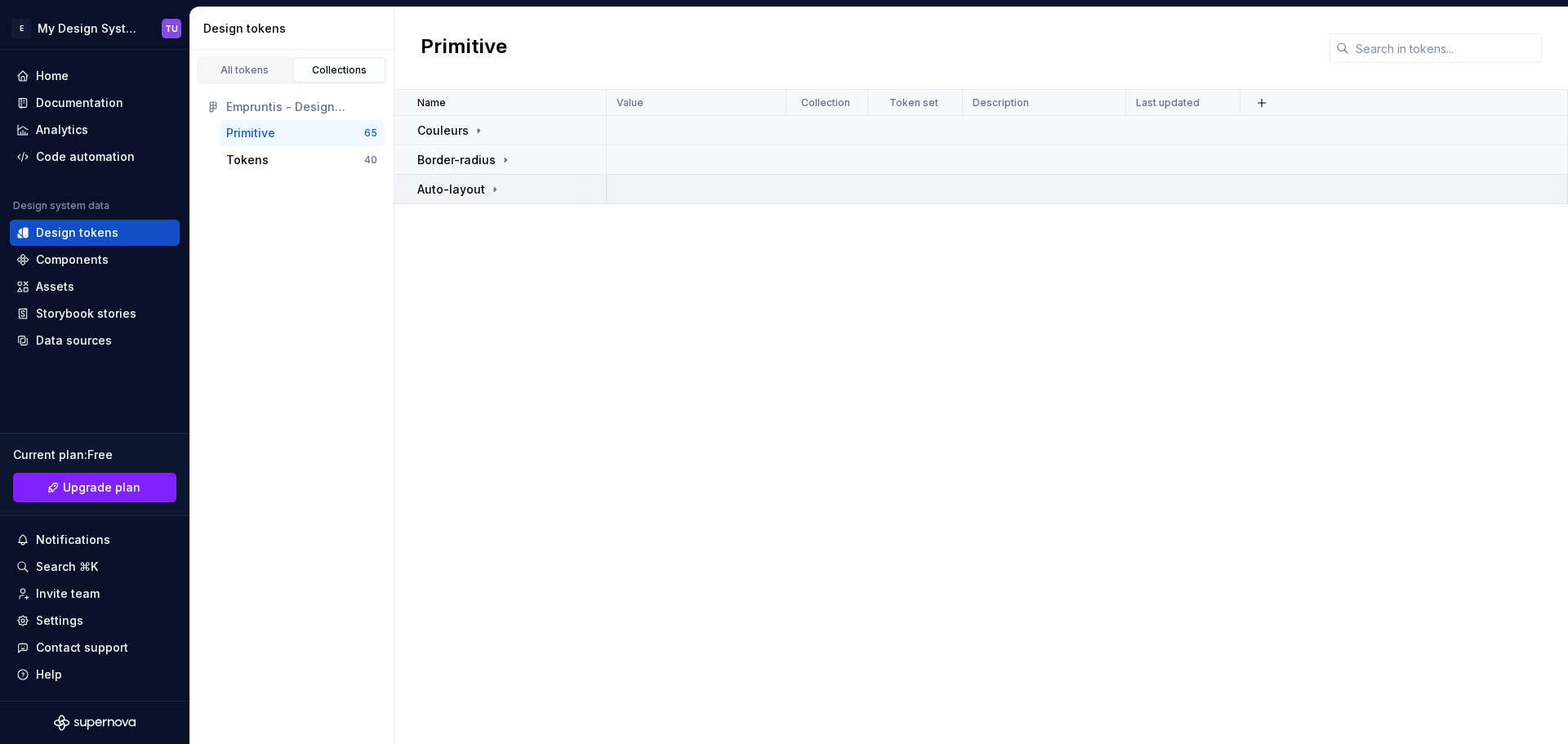
click at [492, 186] on icon at bounding box center [494, 189] width 13 height 13
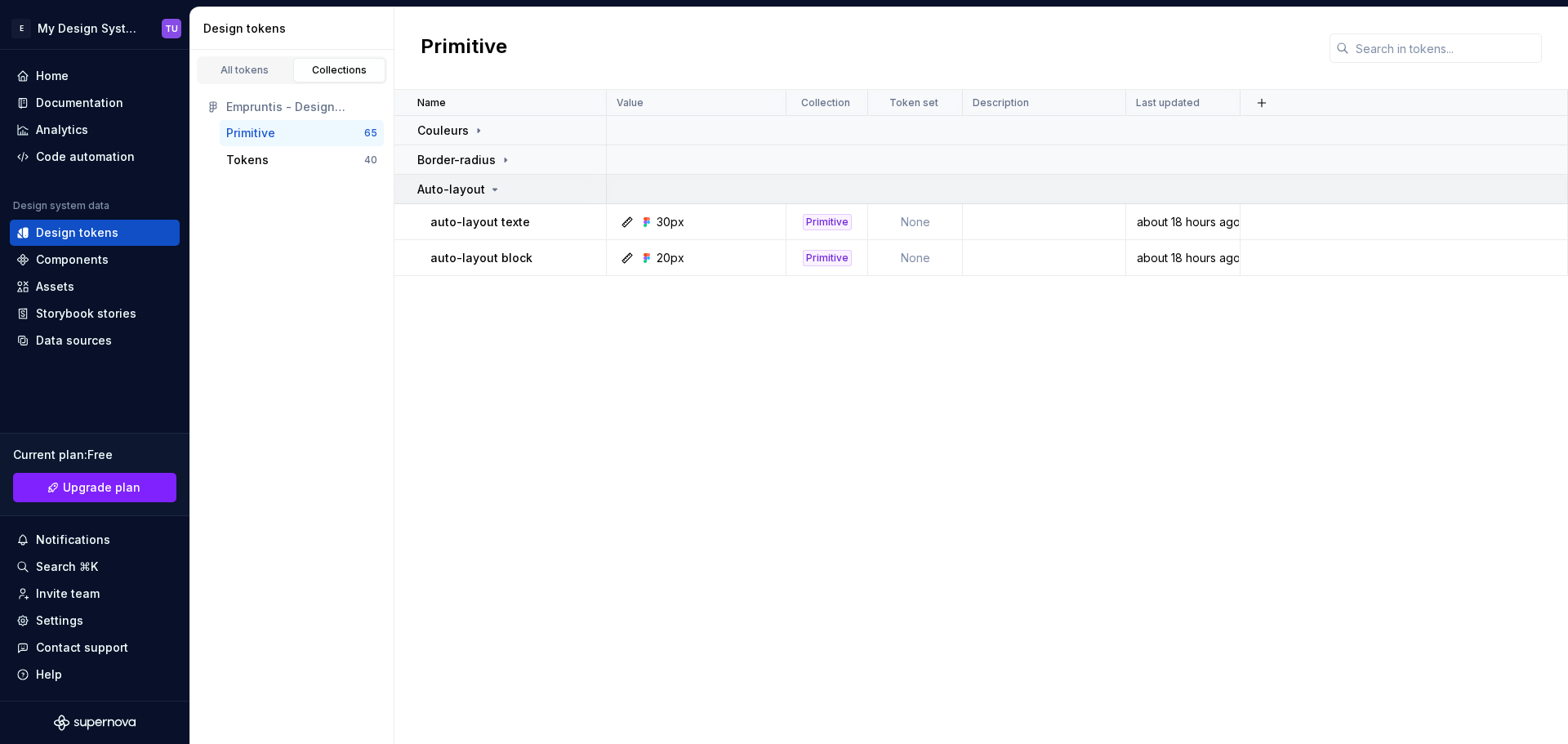
click at [492, 186] on icon at bounding box center [494, 189] width 13 height 13
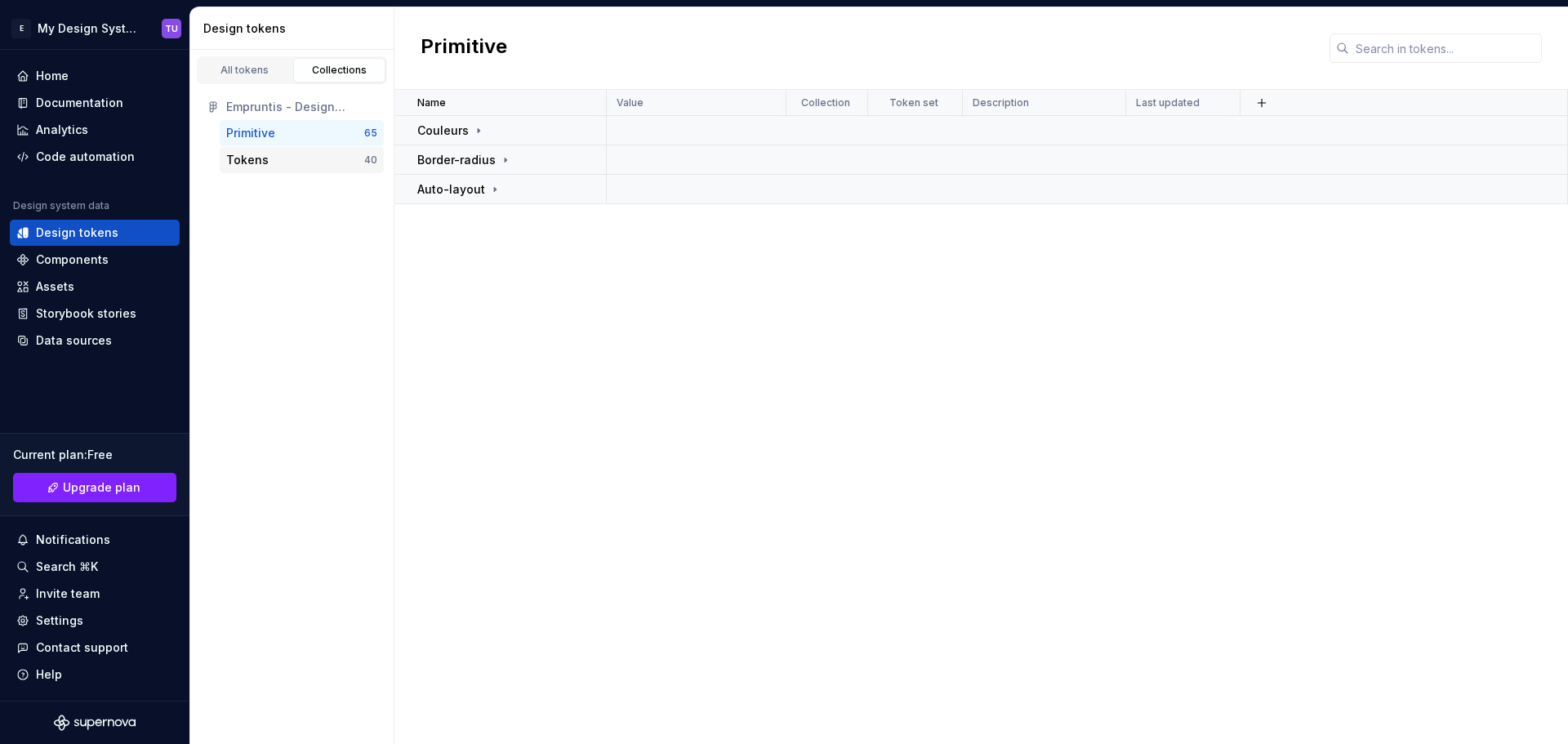
click at [309, 153] on div "Tokens" at bounding box center [295, 160] width 138 height 16
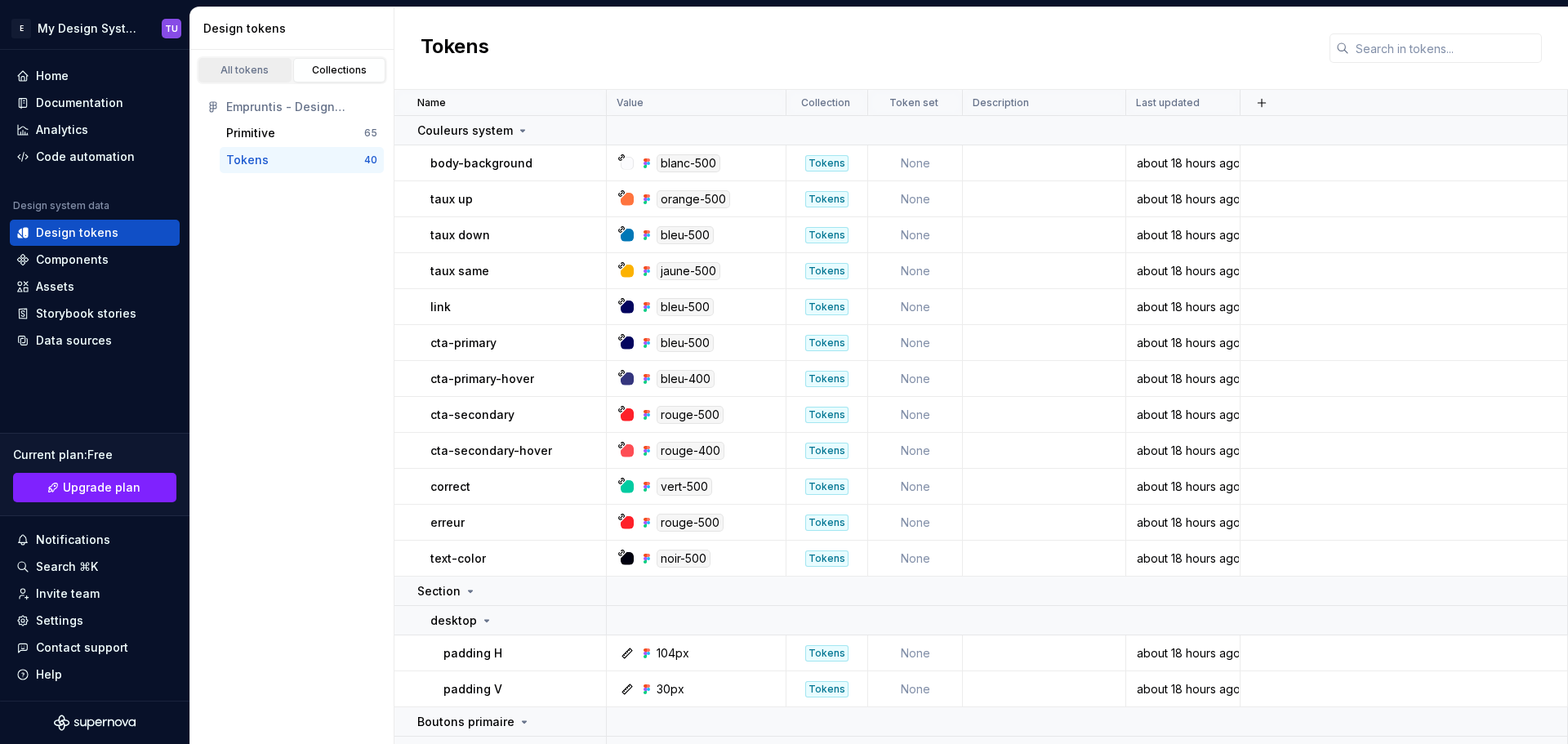
click at [254, 77] on link "All tokens" at bounding box center [245, 70] width 93 height 25
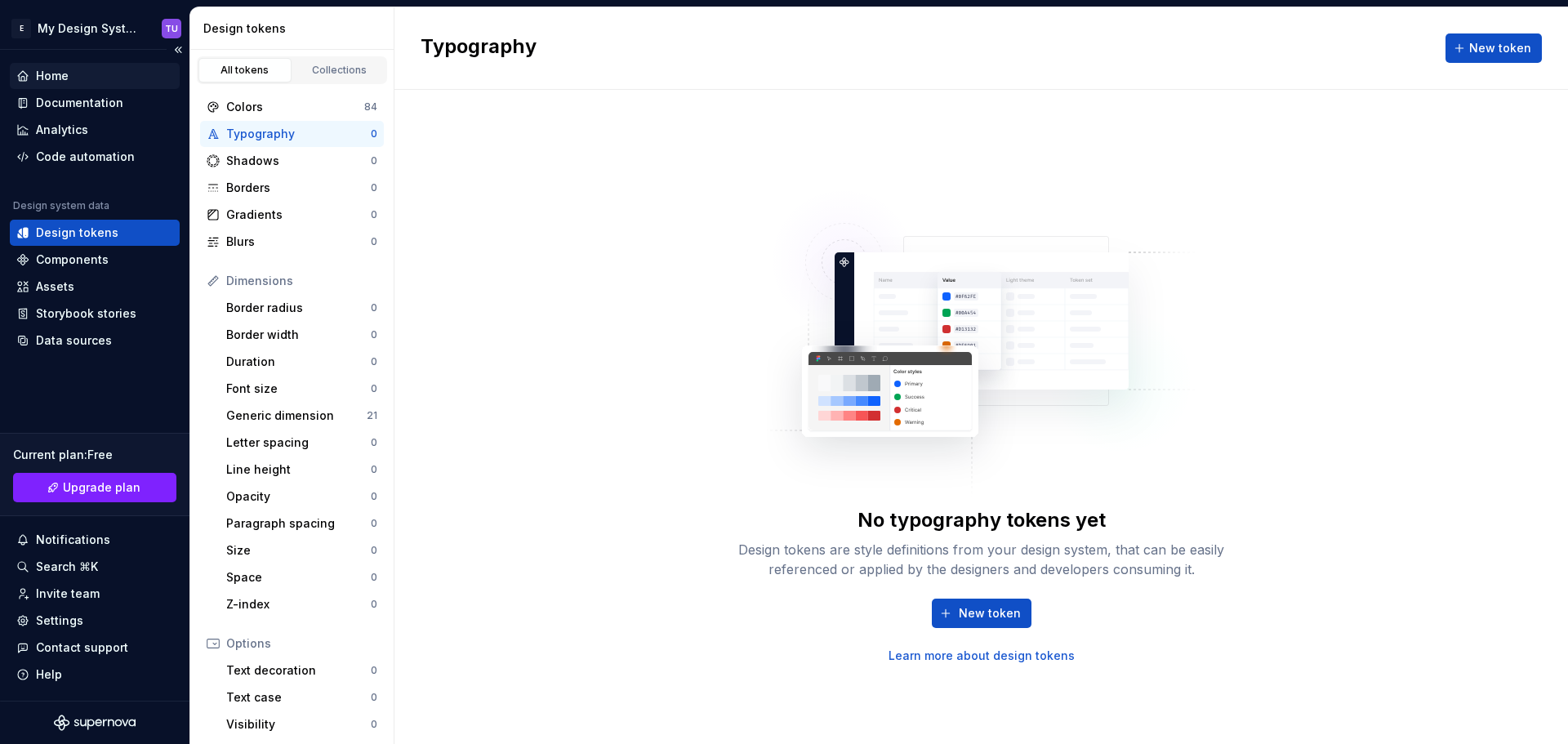
click at [50, 73] on div "Home" at bounding box center [52, 76] width 32 height 16
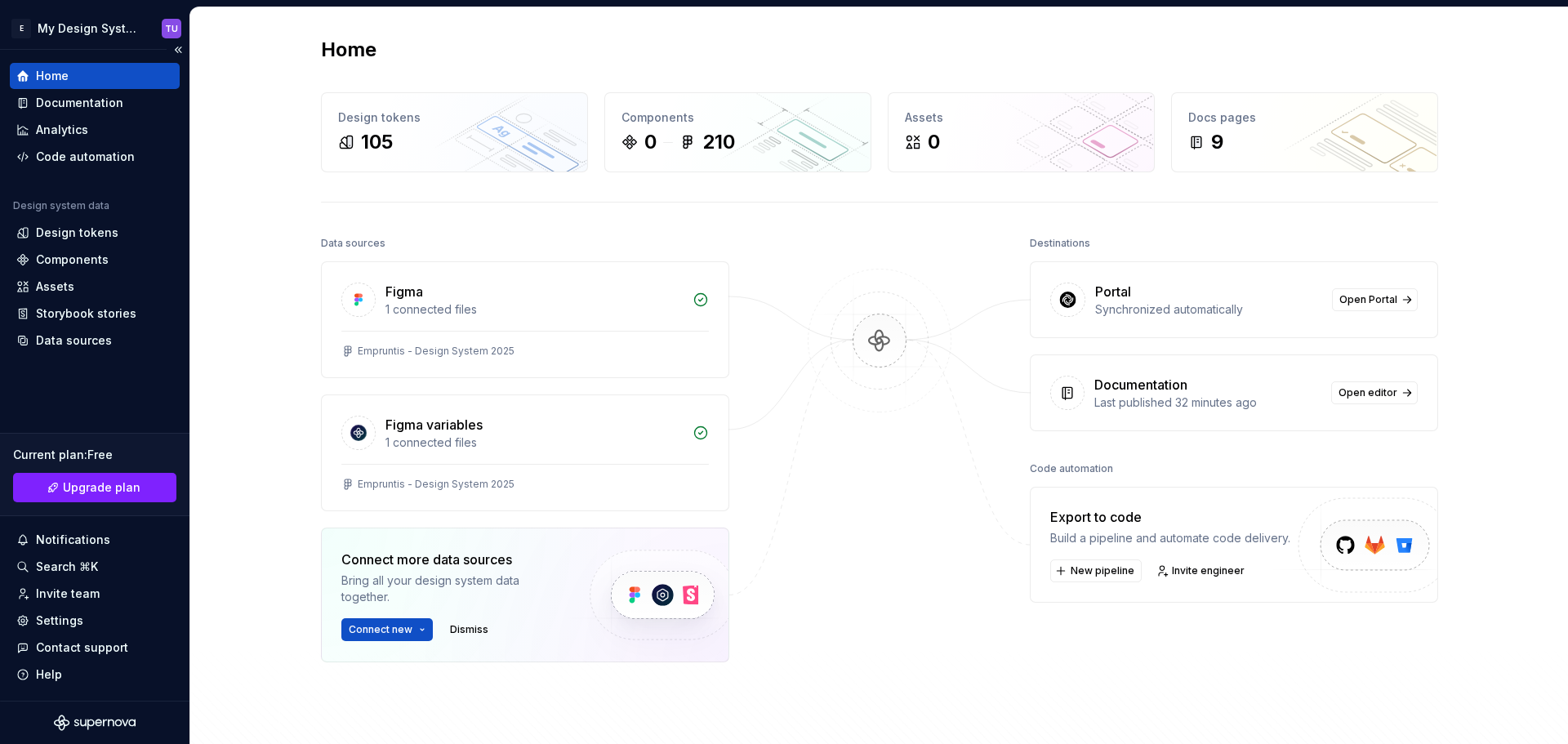
click at [74, 326] on div "Design system data Design tokens Components Assets Storybook stories Data sourc…" at bounding box center [95, 277] width 170 height 155
click at [77, 336] on div "Data sources" at bounding box center [73, 340] width 76 height 16
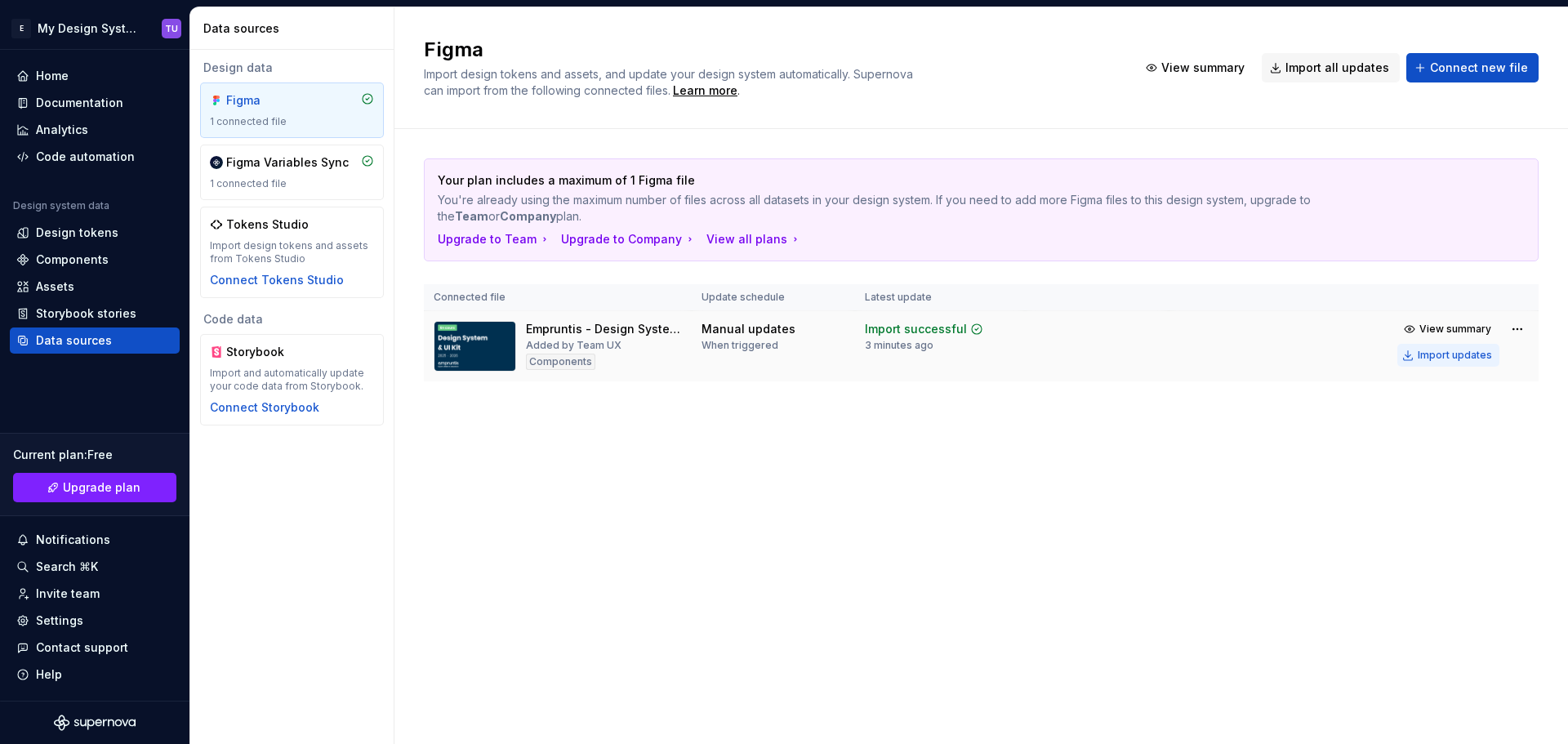
click at [1449, 355] on div "Import updates" at bounding box center [1454, 354] width 74 height 13
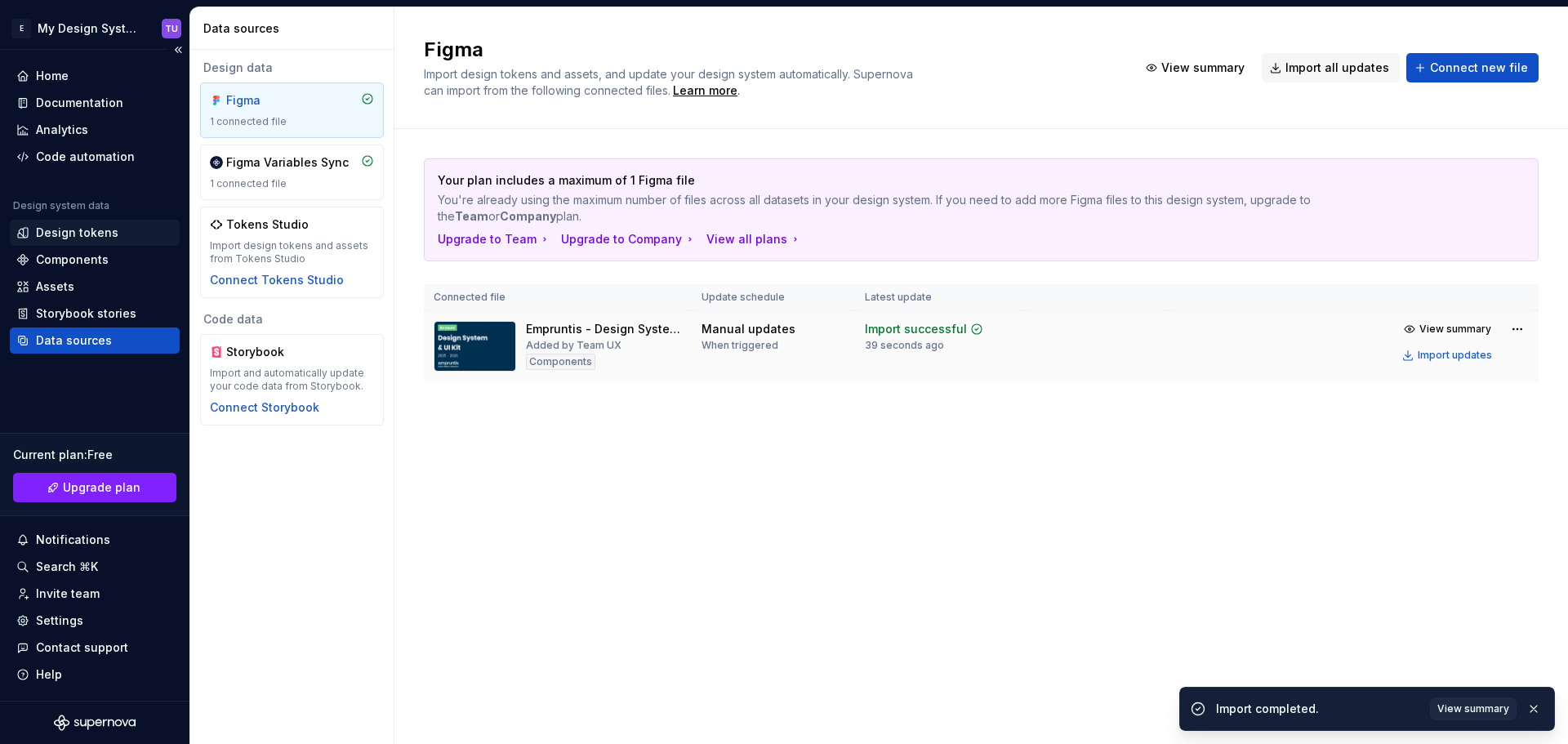
click at [69, 227] on div "Design tokens" at bounding box center [76, 232] width 82 height 16
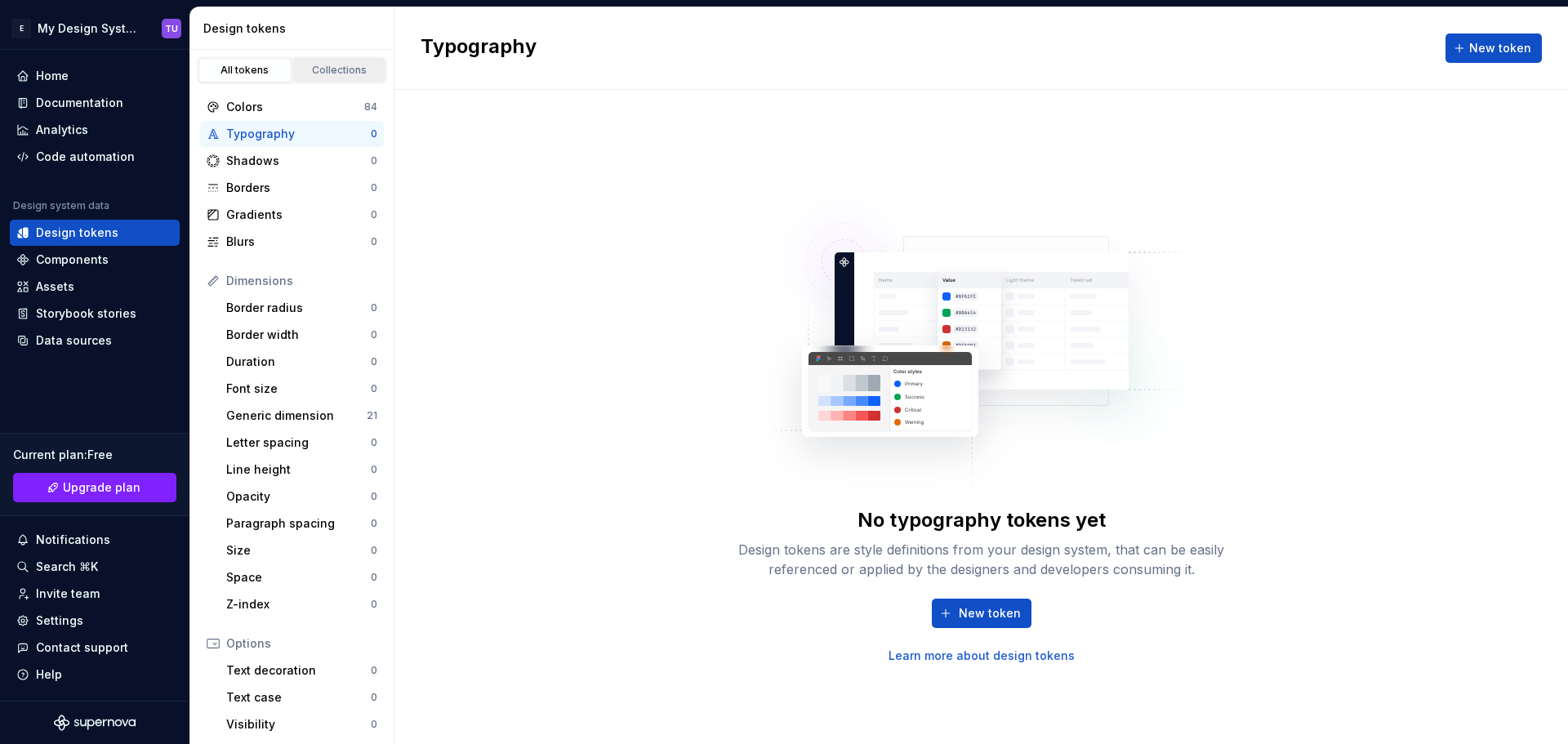
click at [333, 79] on link "Collections" at bounding box center [340, 70] width 93 height 25
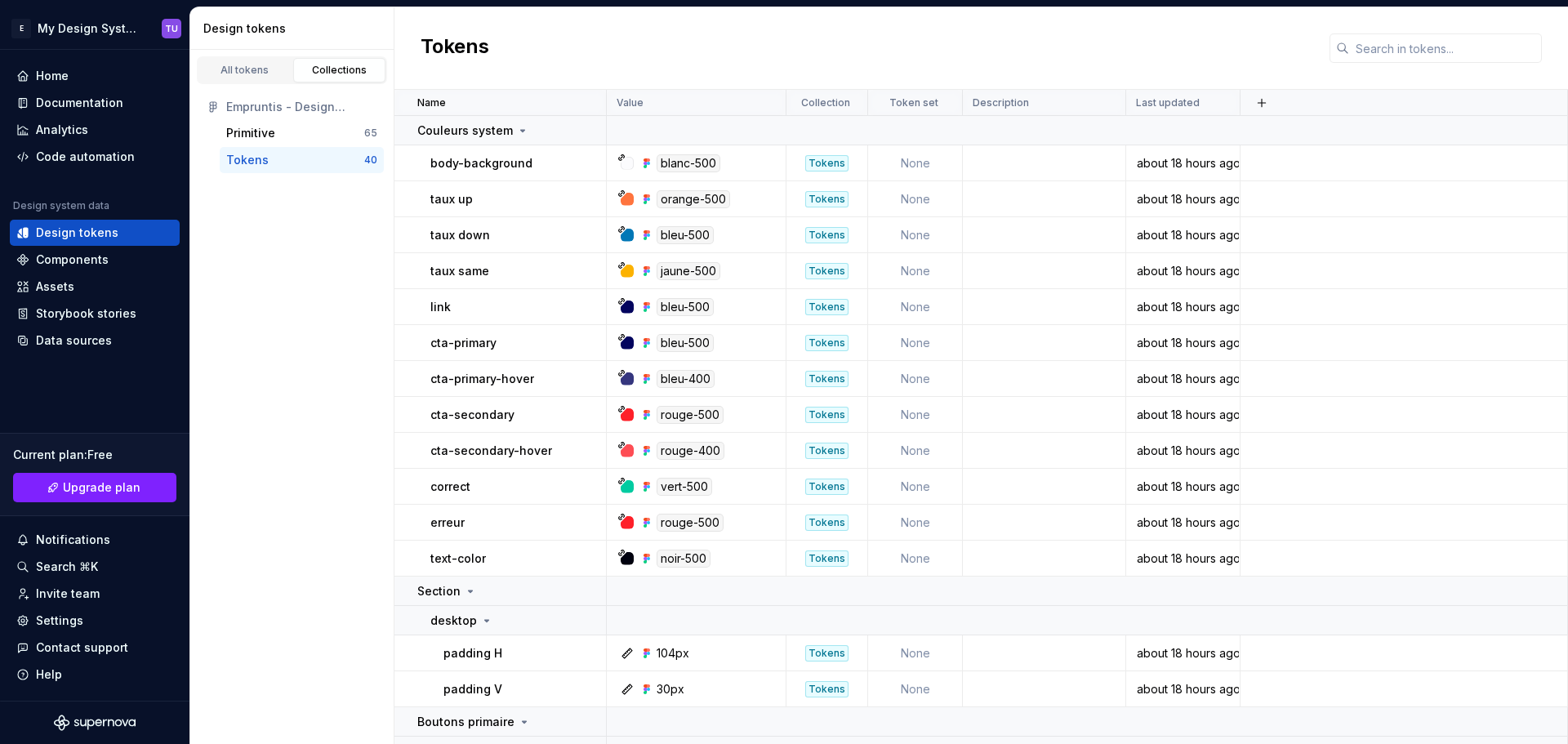
click at [267, 155] on div "Tokens" at bounding box center [295, 160] width 138 height 16
click at [479, 127] on p "Couleurs system" at bounding box center [465, 130] width 95 height 16
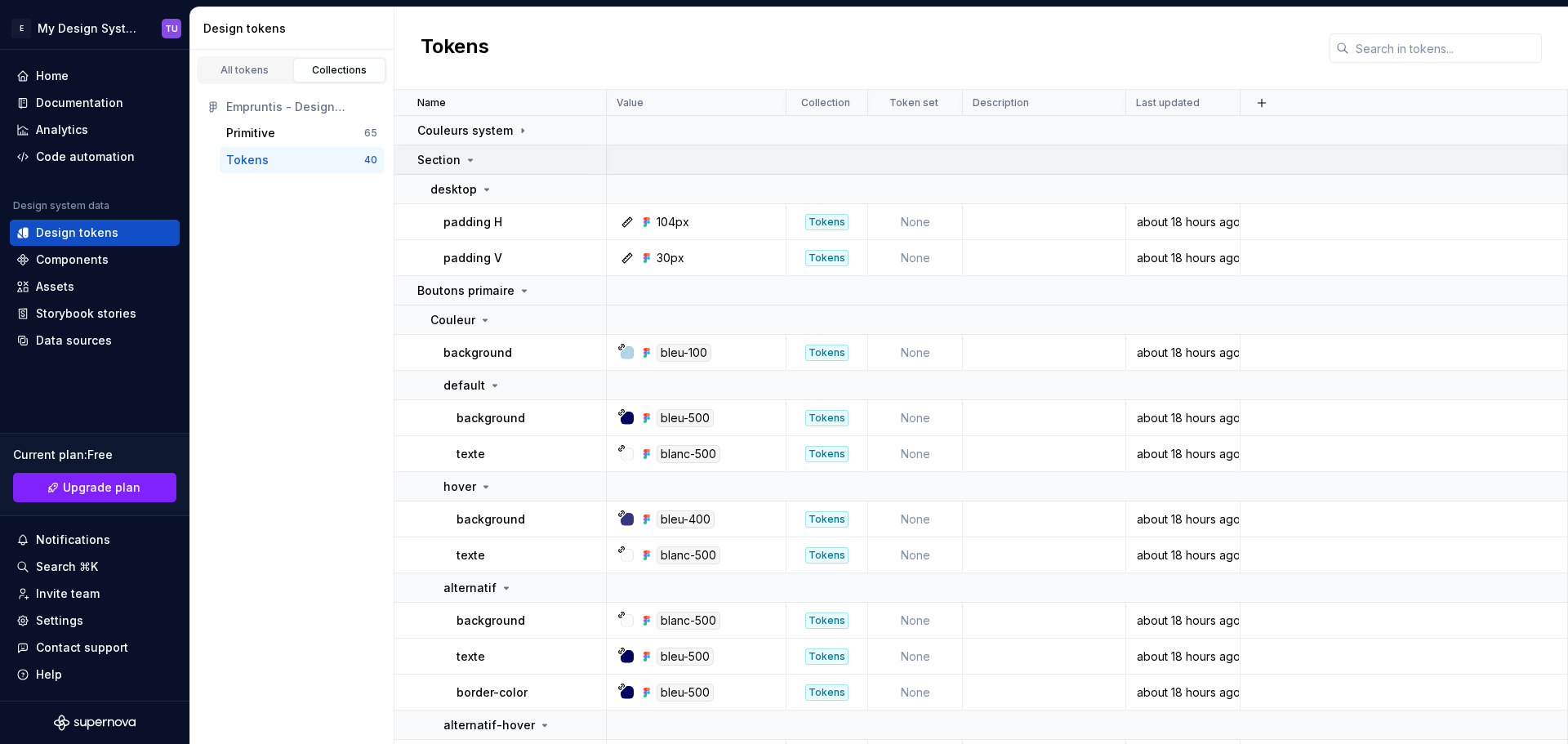
click at [473, 152] on div "Section" at bounding box center [447, 160] width 59 height 16
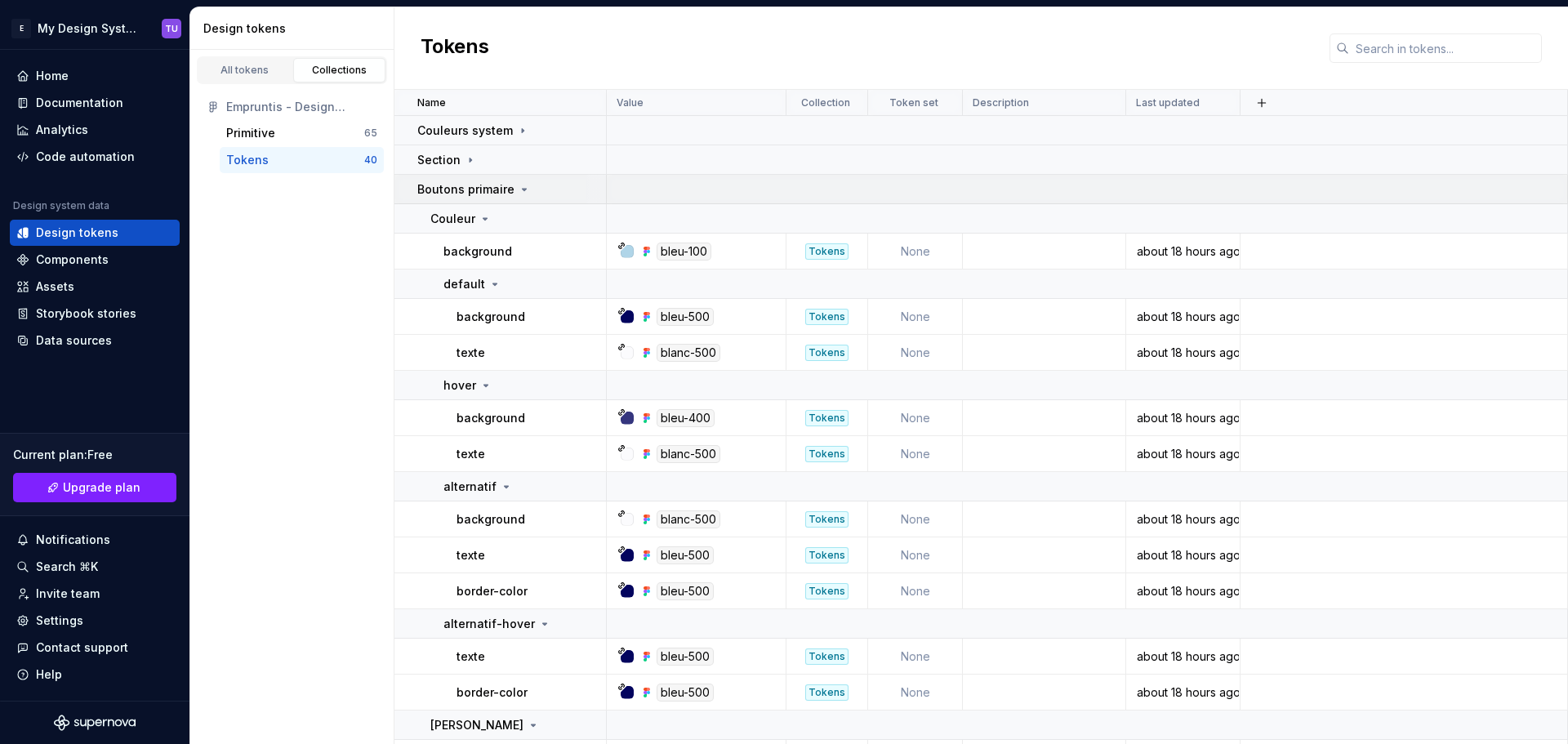
click at [460, 183] on p "Boutons primaire" at bounding box center [465, 189] width 97 height 16
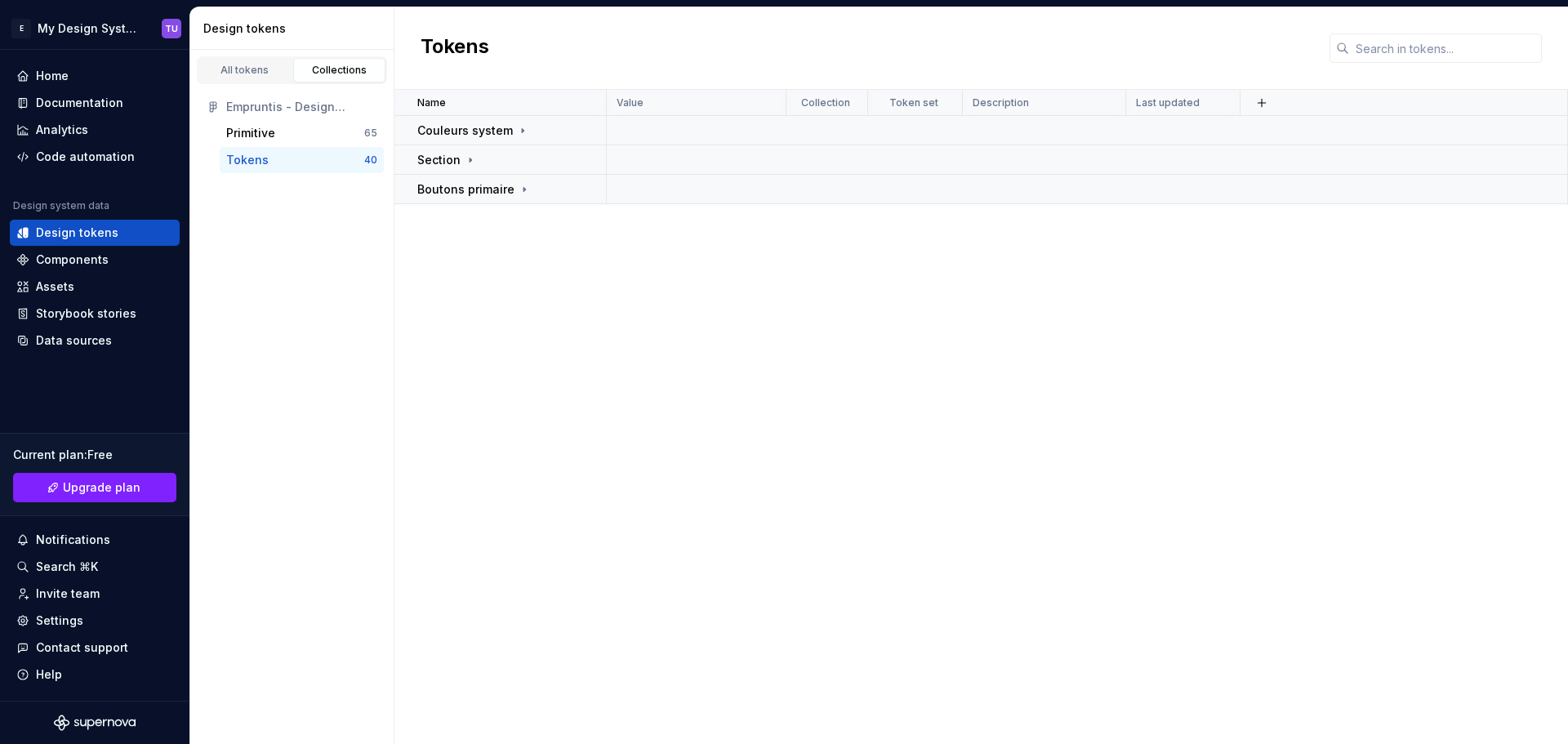
click at [589, 307] on div "Name Value Collection Token set Description Last updated Couleurs system Sectio…" at bounding box center [980, 417] width 1173 height 654
click at [104, 335] on div "Data sources" at bounding box center [73, 340] width 76 height 16
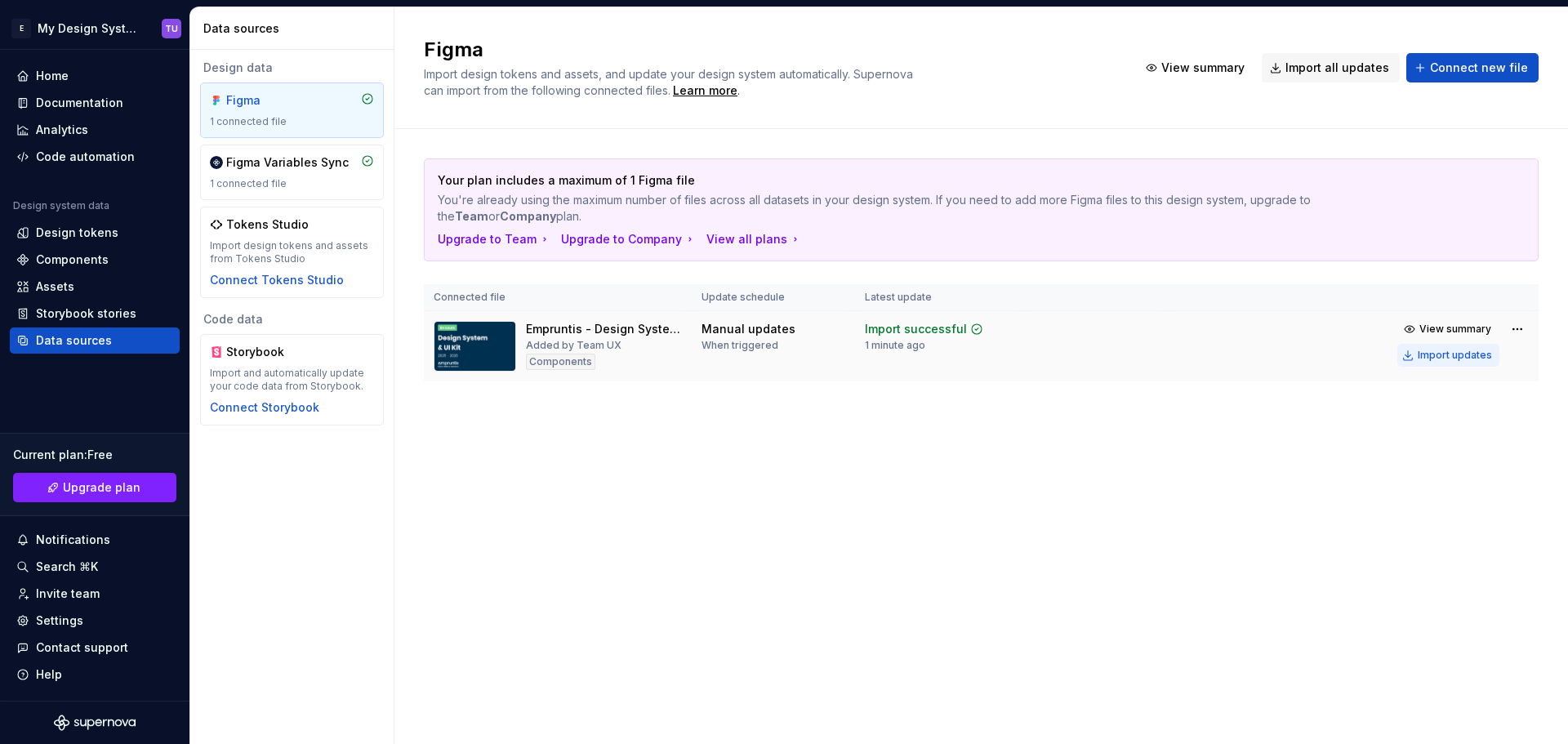
click at [1461, 359] on div "Import updates" at bounding box center [1454, 354] width 74 height 13
click at [1331, 62] on span "Import all updates" at bounding box center [1337, 67] width 104 height 16
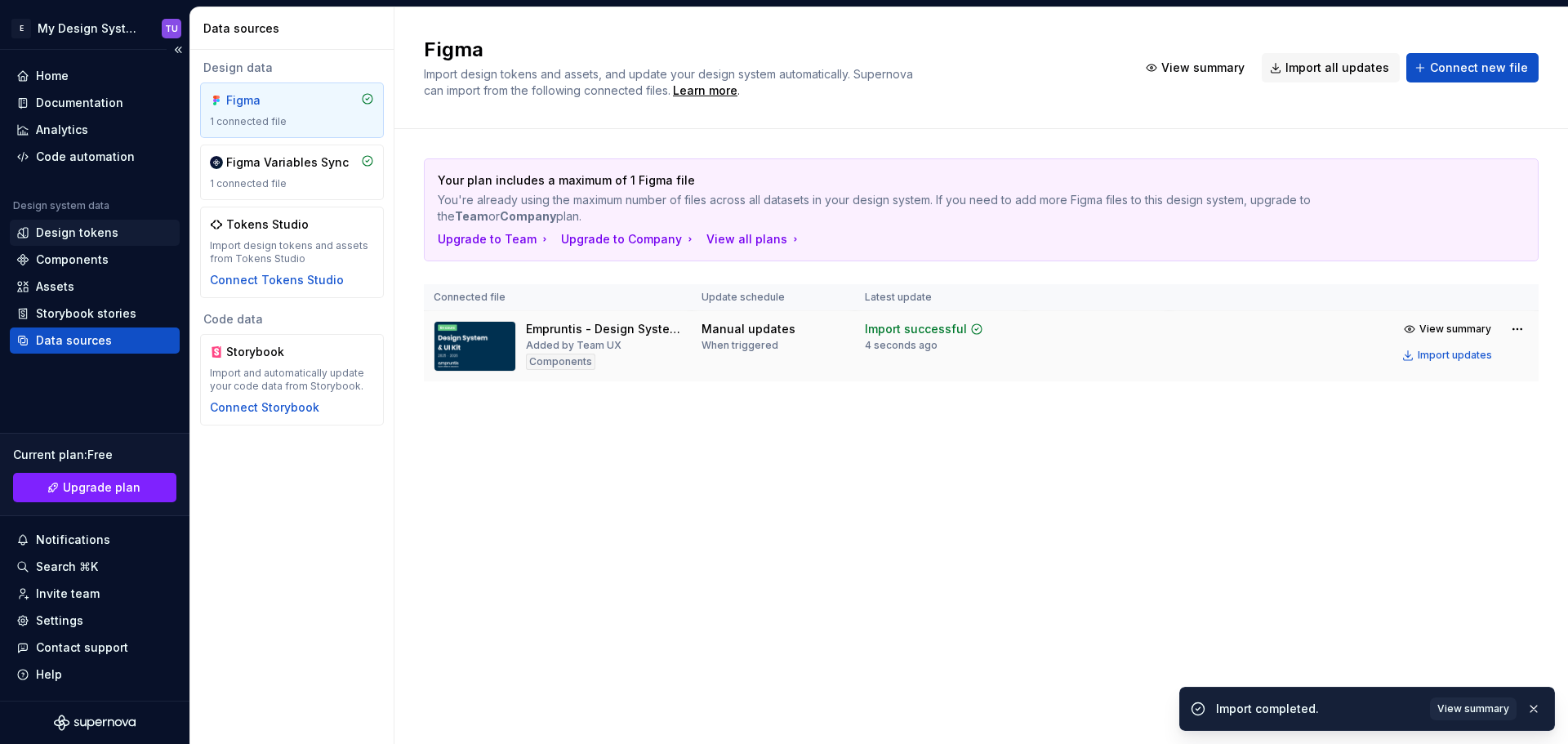
click at [71, 229] on div "Design tokens" at bounding box center [76, 232] width 82 height 16
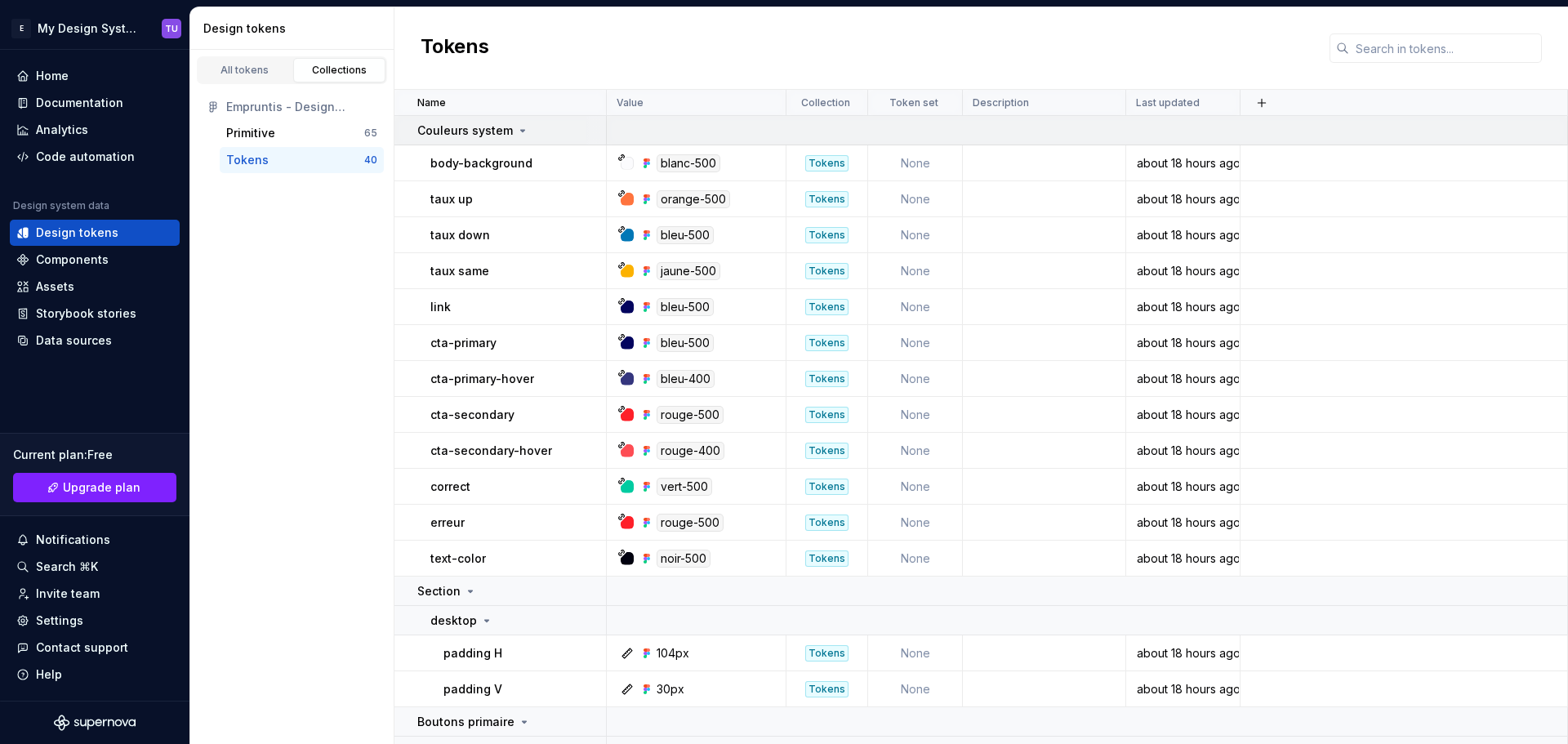
click at [510, 127] on div "Couleurs system" at bounding box center [473, 130] width 112 height 16
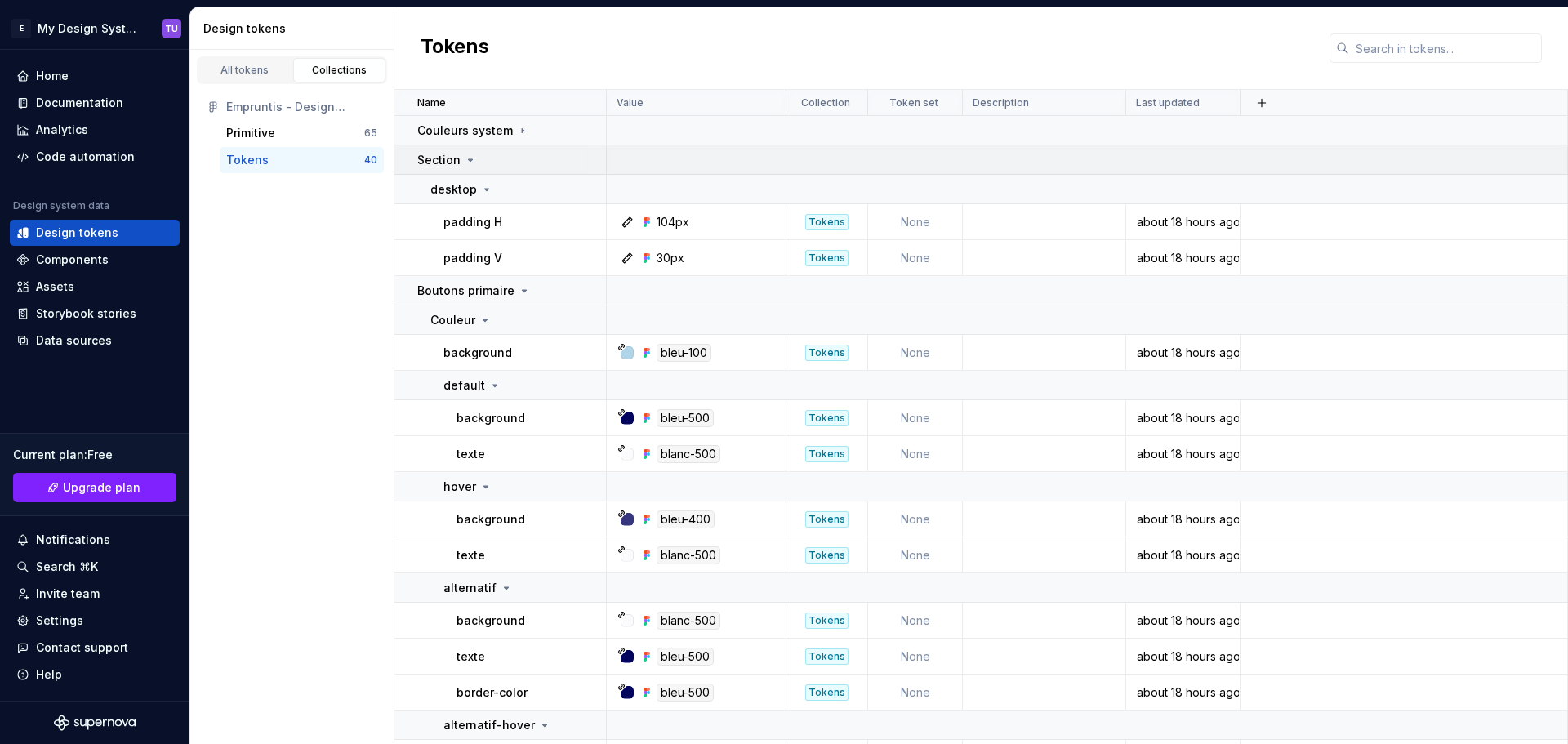
click at [474, 168] on td "Section" at bounding box center [500, 160] width 212 height 30
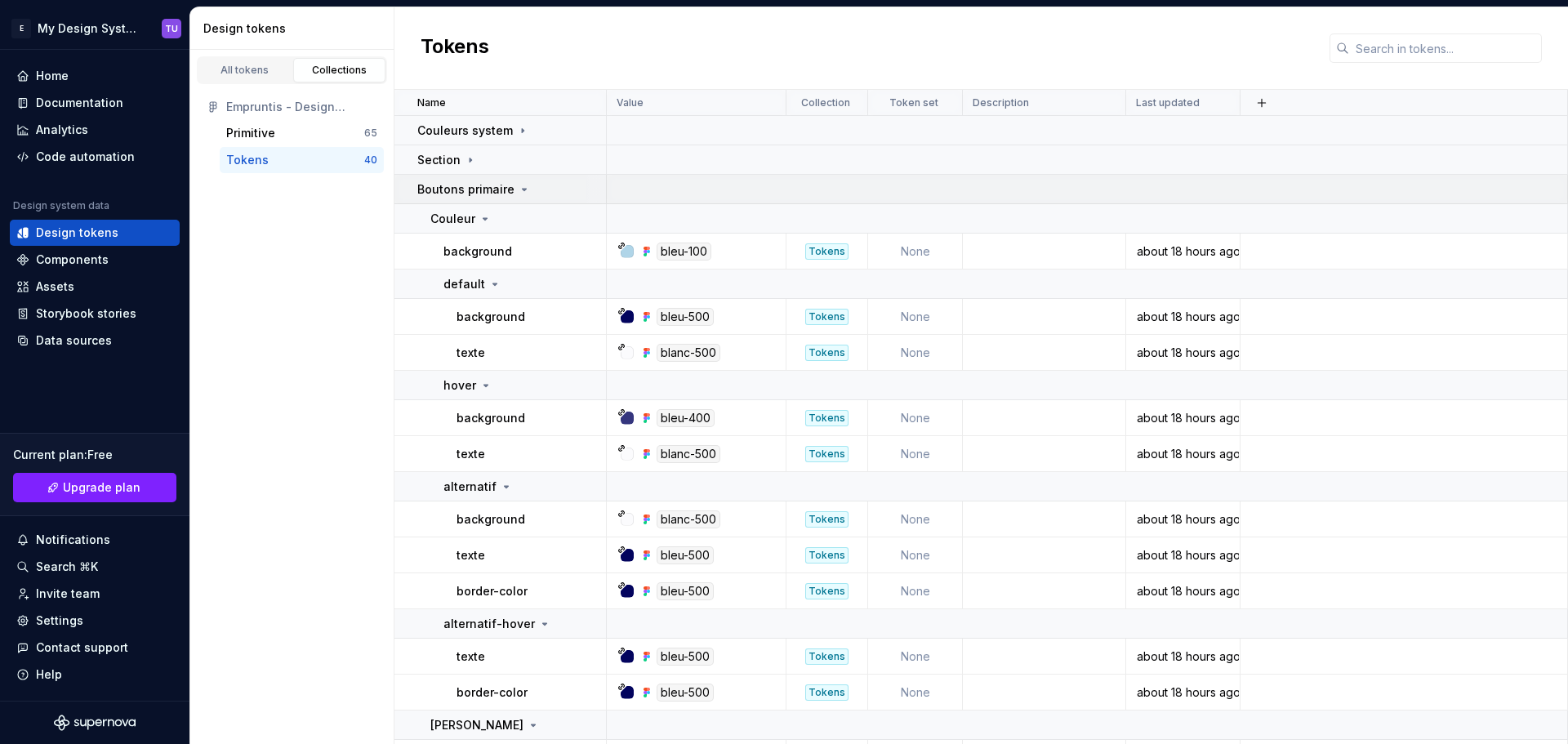
click at [495, 191] on p "Boutons primaire" at bounding box center [465, 189] width 97 height 16
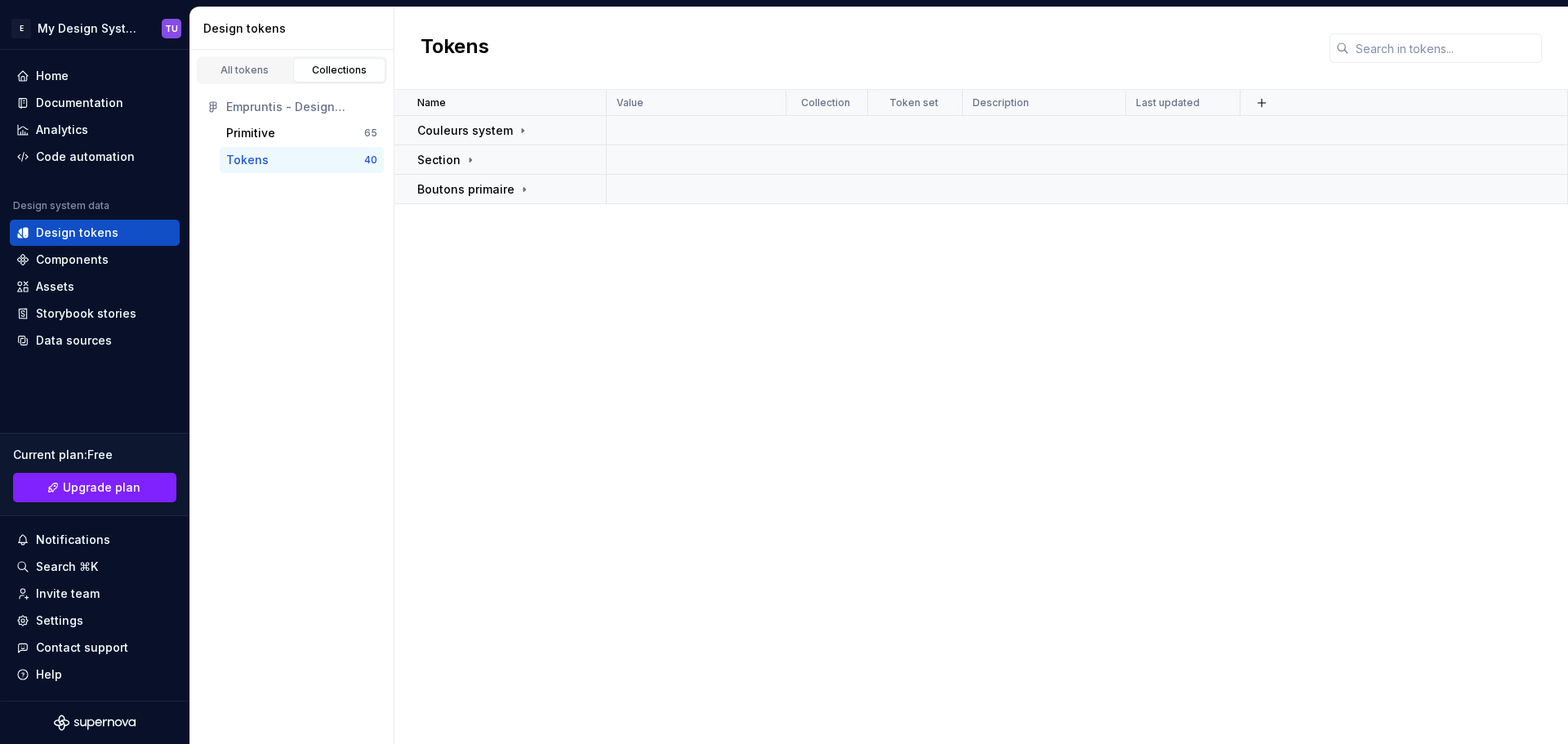
click at [565, 297] on div "Name Value Collection Token set Description Last updated Couleurs system Sectio…" at bounding box center [980, 417] width 1173 height 654
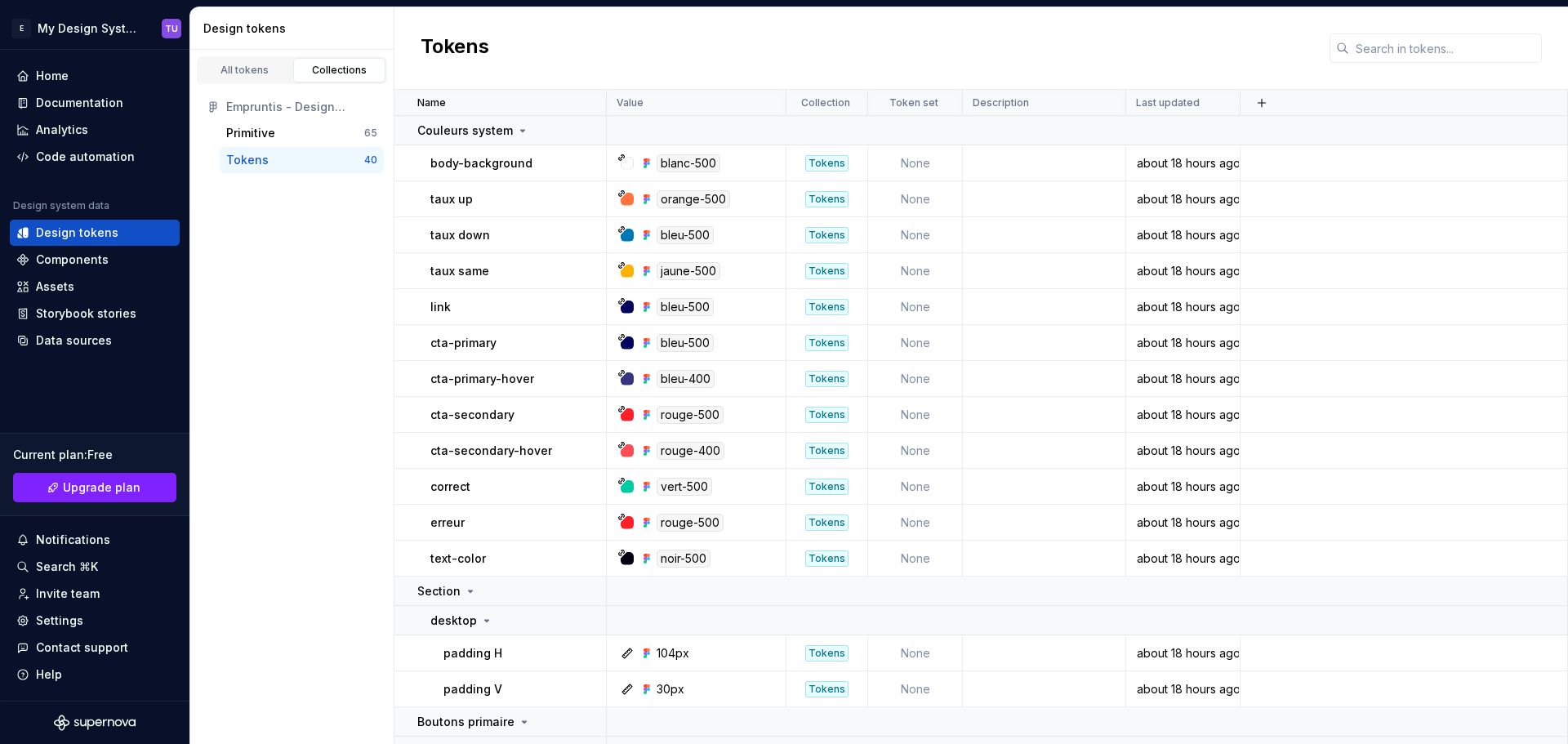
click at [336, 163] on div "Tokens" at bounding box center [295, 160] width 138 height 16
click at [516, 127] on icon at bounding box center [522, 130] width 13 height 13
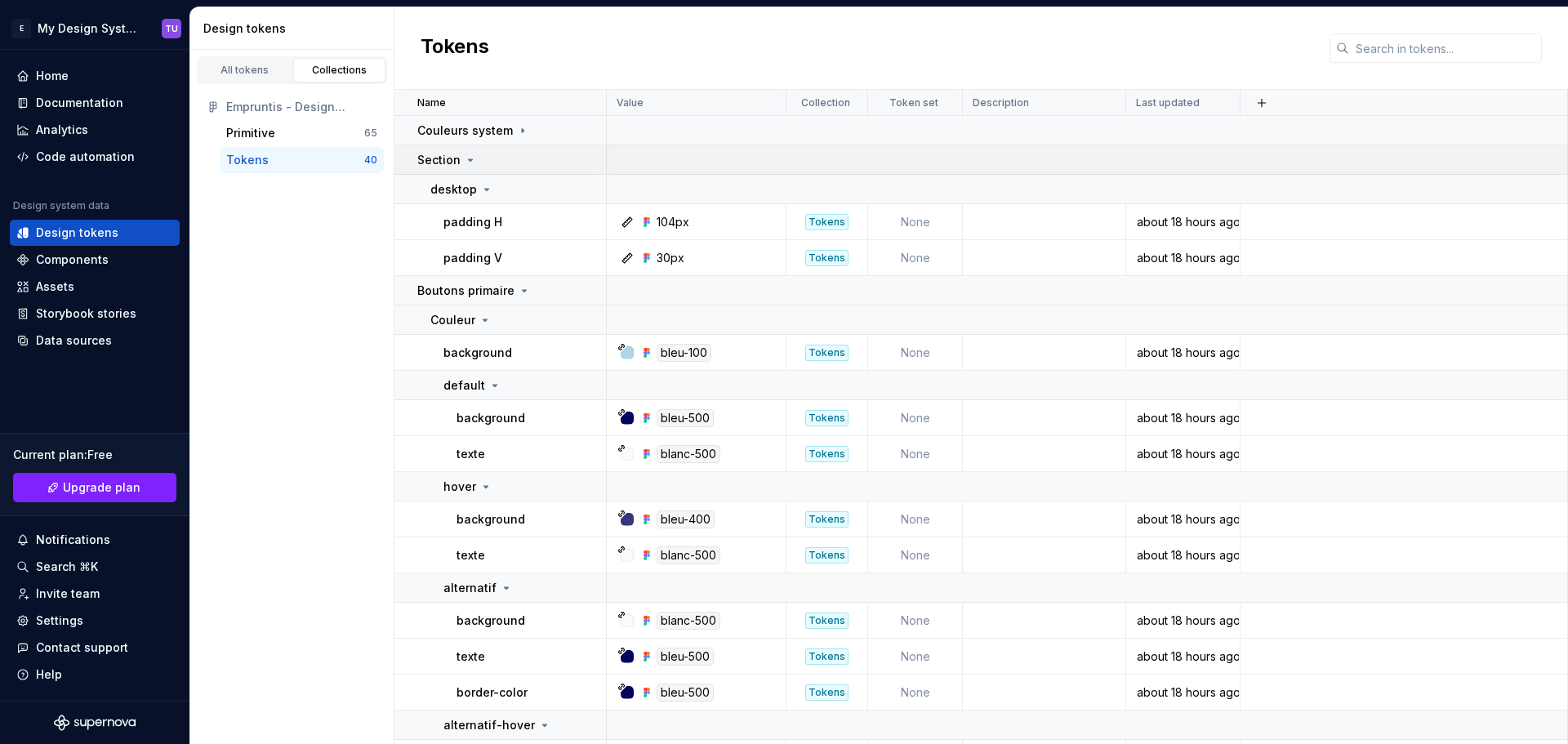
click at [457, 164] on p "Section" at bounding box center [438, 160] width 43 height 16
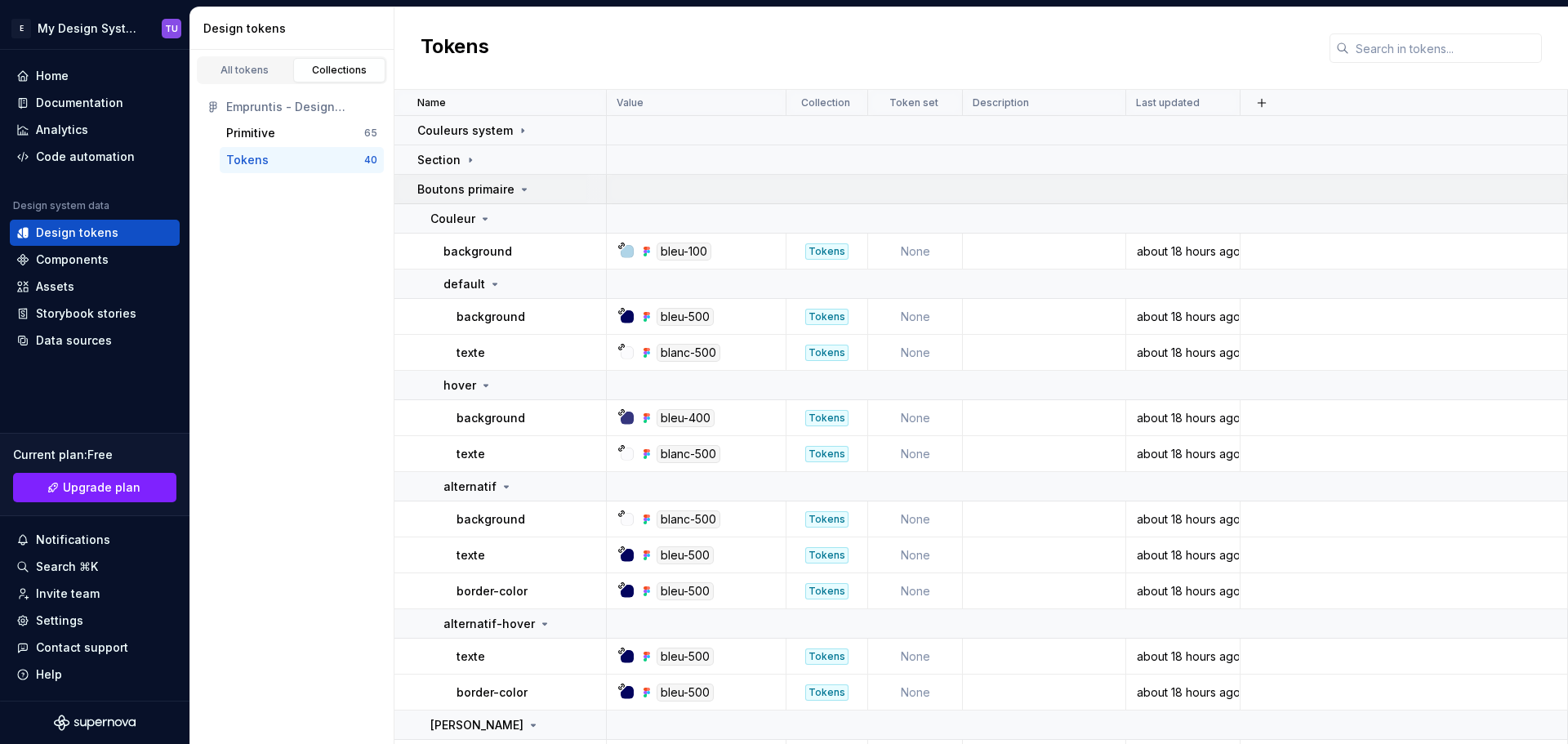
click at [494, 186] on p "Boutons primaire" at bounding box center [465, 189] width 97 height 16
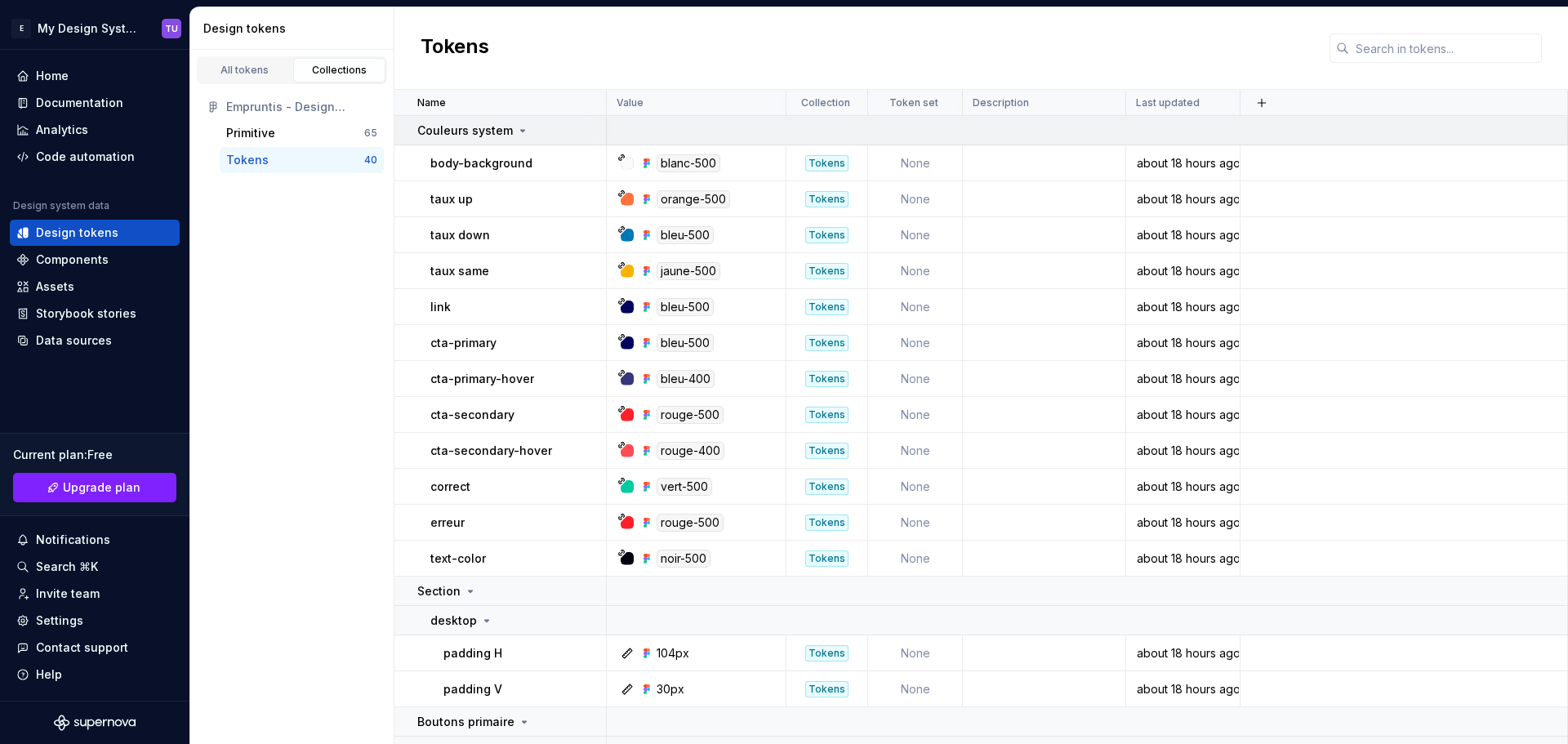
click at [539, 122] on div "Couleurs system" at bounding box center [510, 130] width 188 height 16
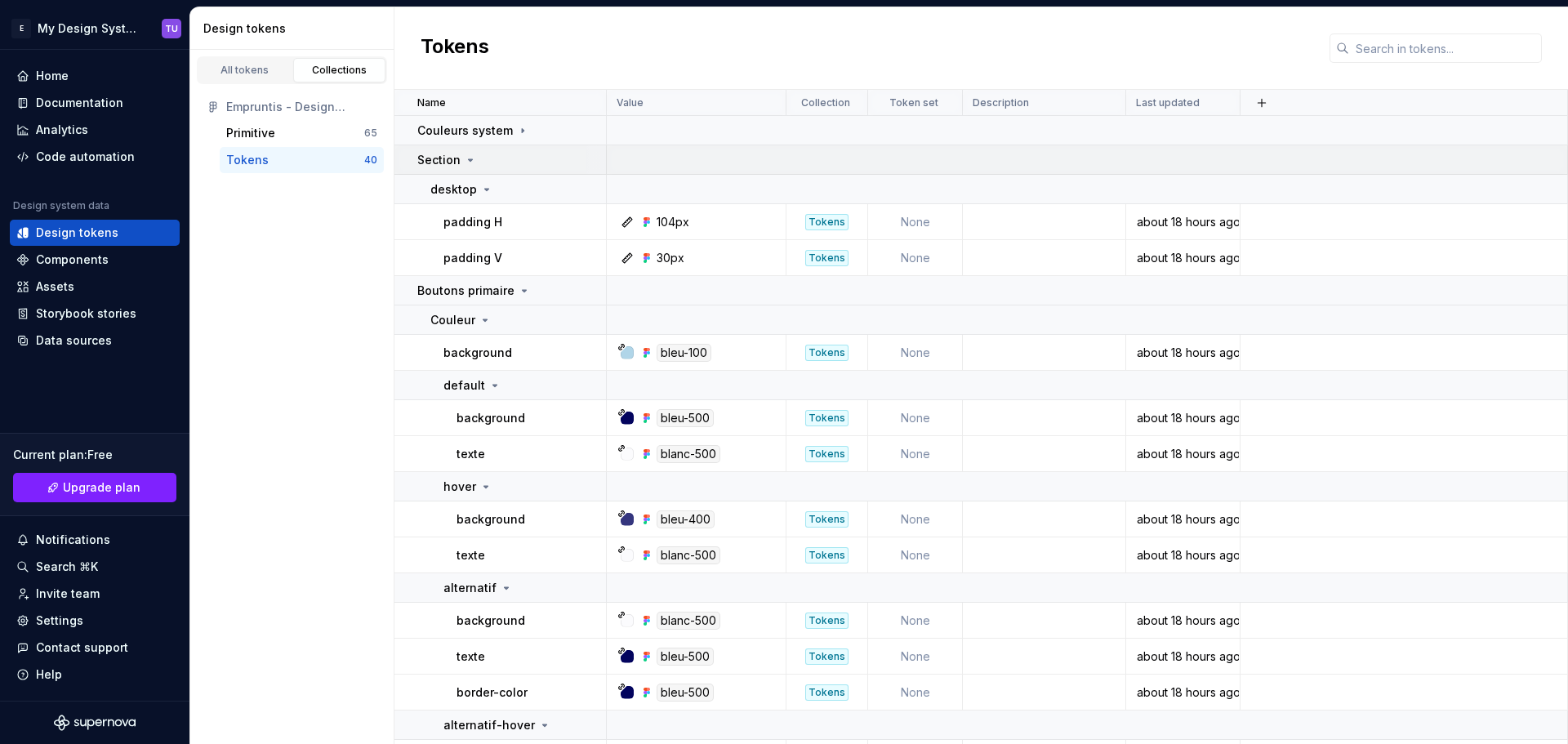
click at [470, 155] on icon at bounding box center [470, 160] width 13 height 13
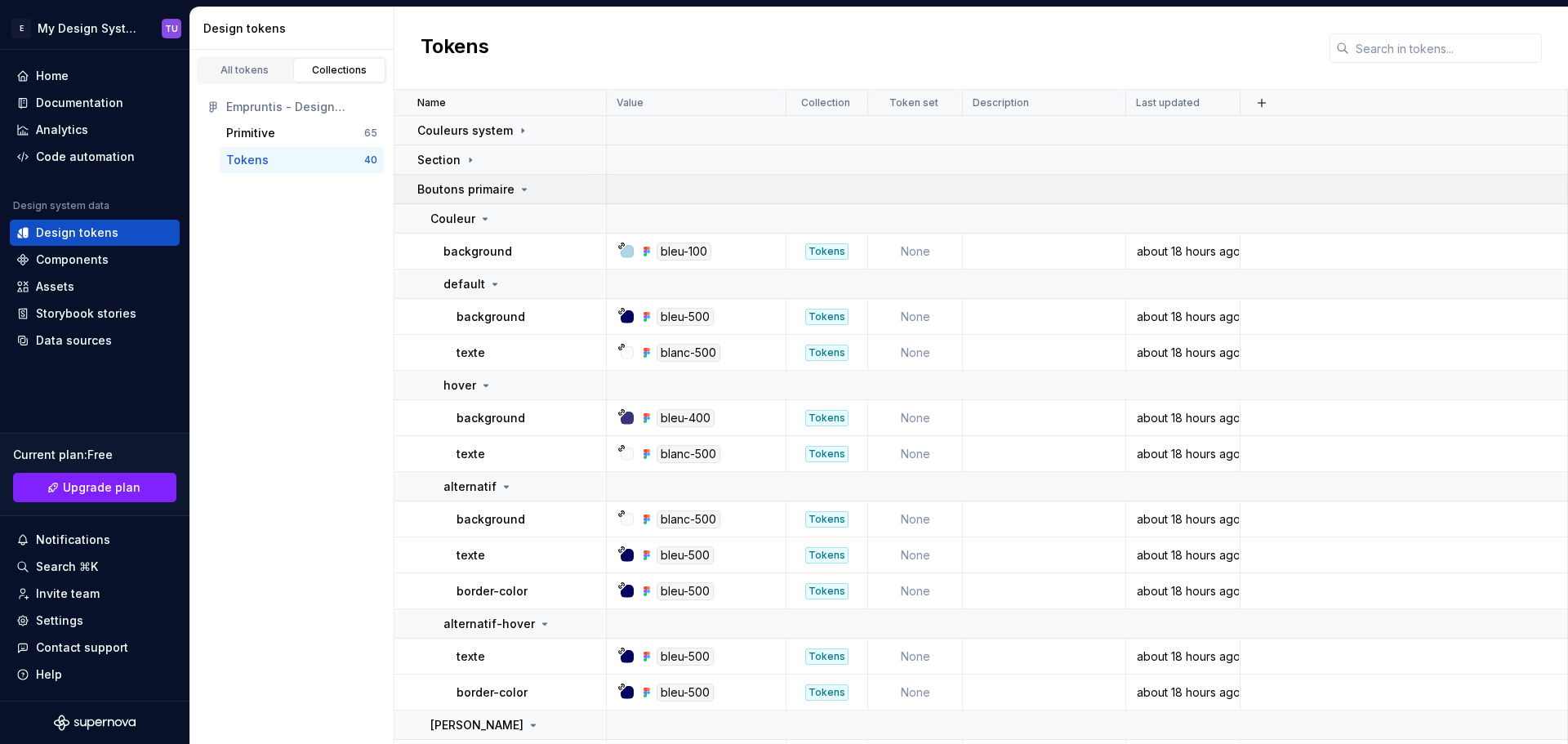
click at [494, 189] on p "Boutons primaire" at bounding box center [465, 189] width 97 height 16
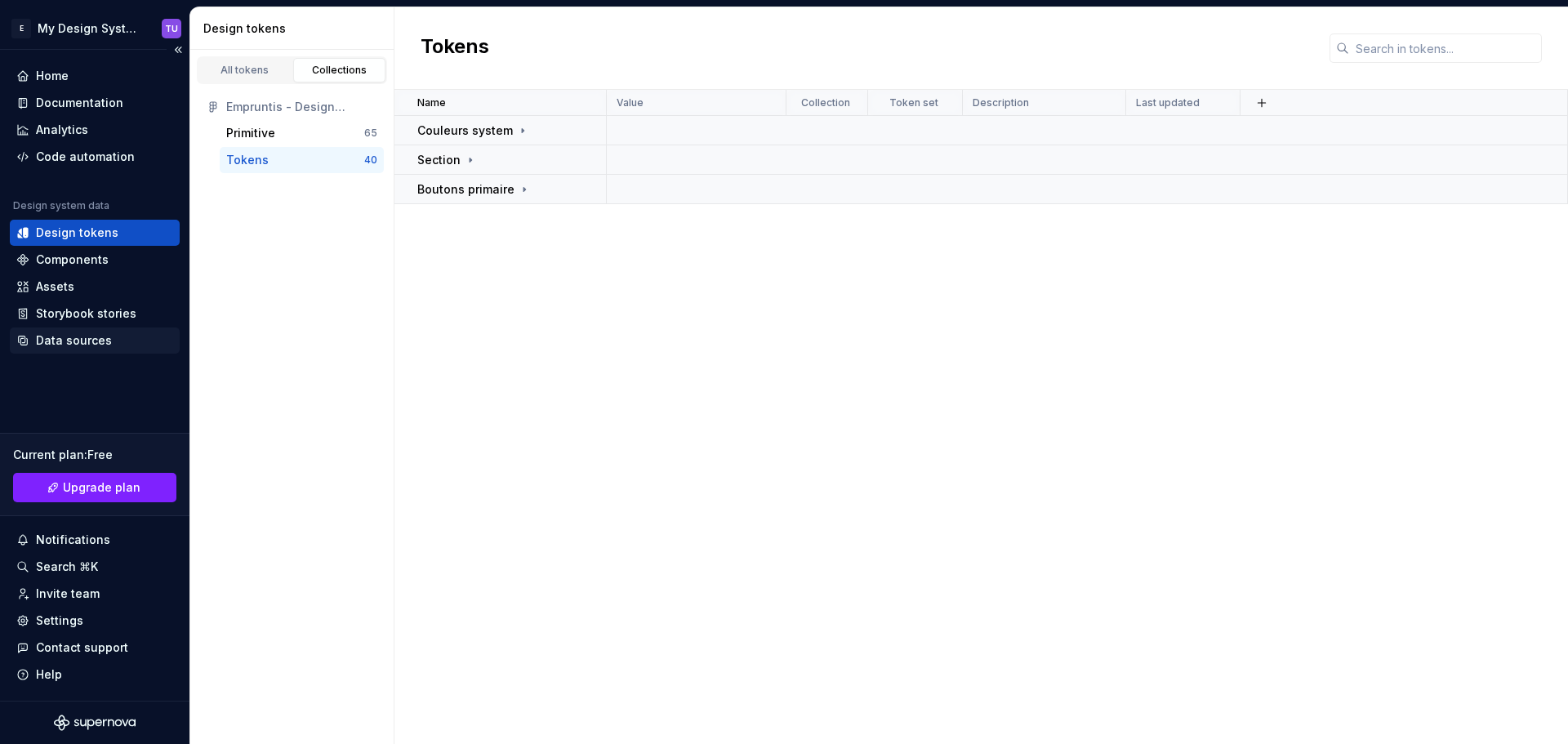
click at [88, 336] on div "Data sources" at bounding box center [73, 340] width 76 height 16
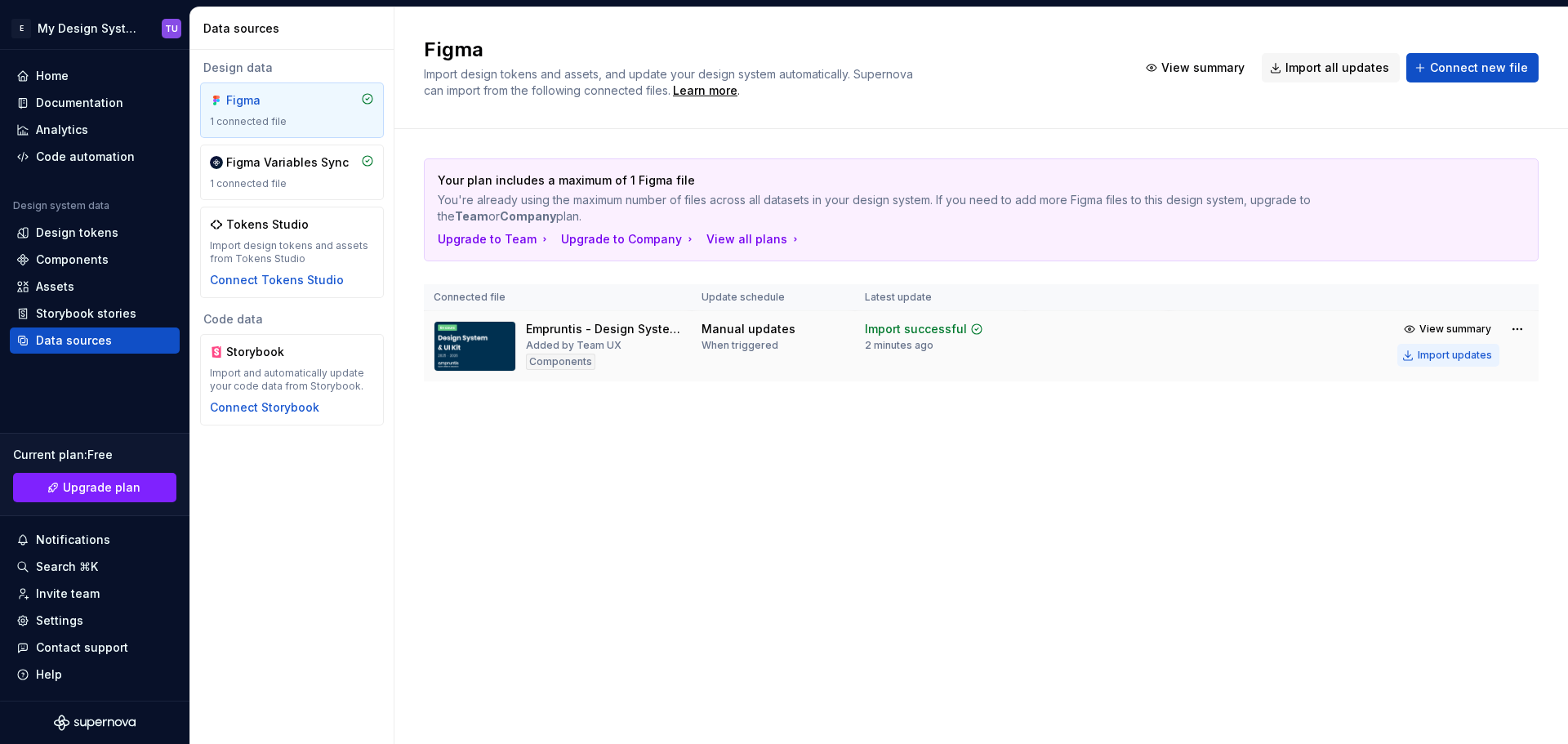
click at [1464, 354] on div "Import updates" at bounding box center [1454, 354] width 74 height 13
click at [296, 172] on div "Figma Variables Sync 1 connected file" at bounding box center [291, 172] width 164 height 36
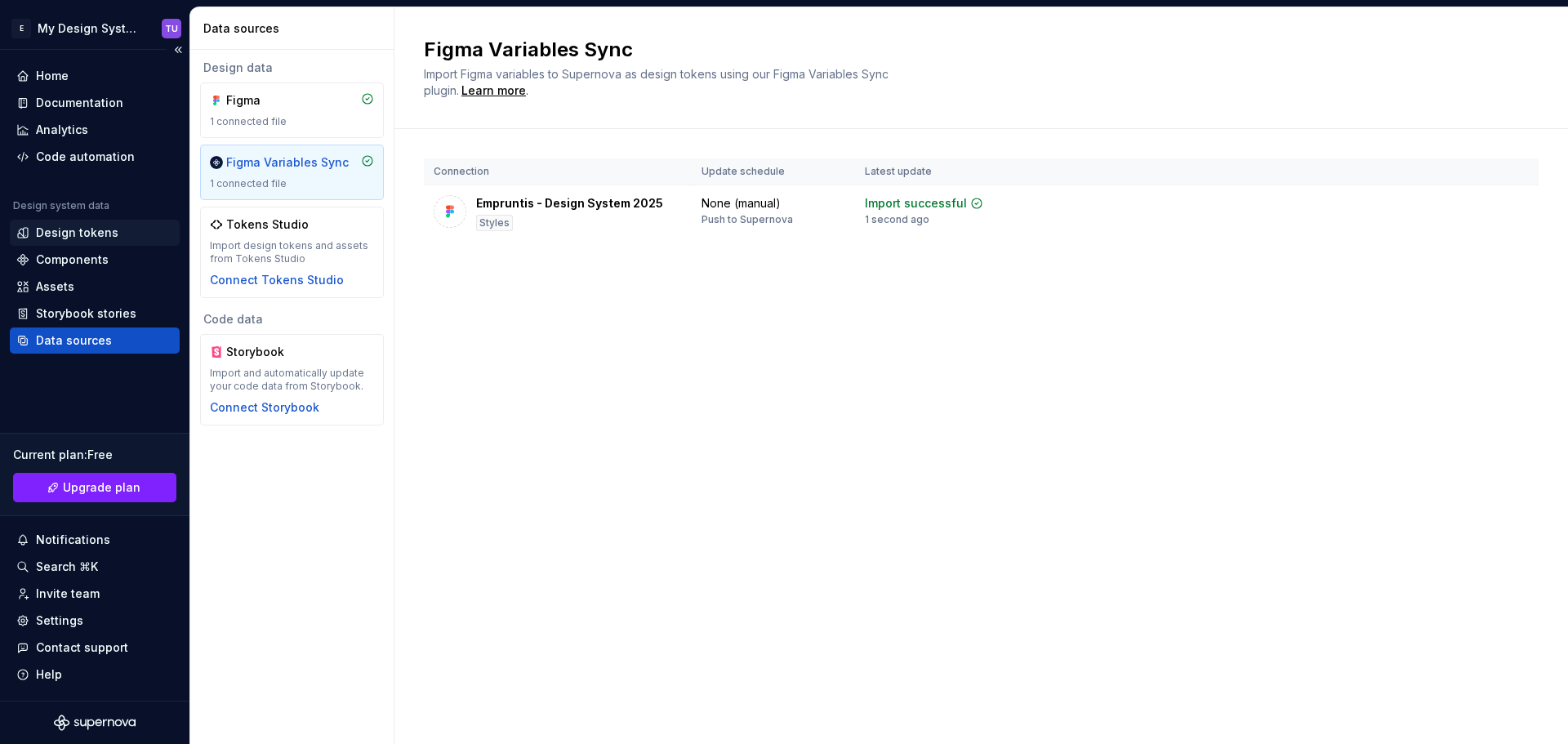
click at [53, 235] on div "Design tokens" at bounding box center [76, 232] width 82 height 16
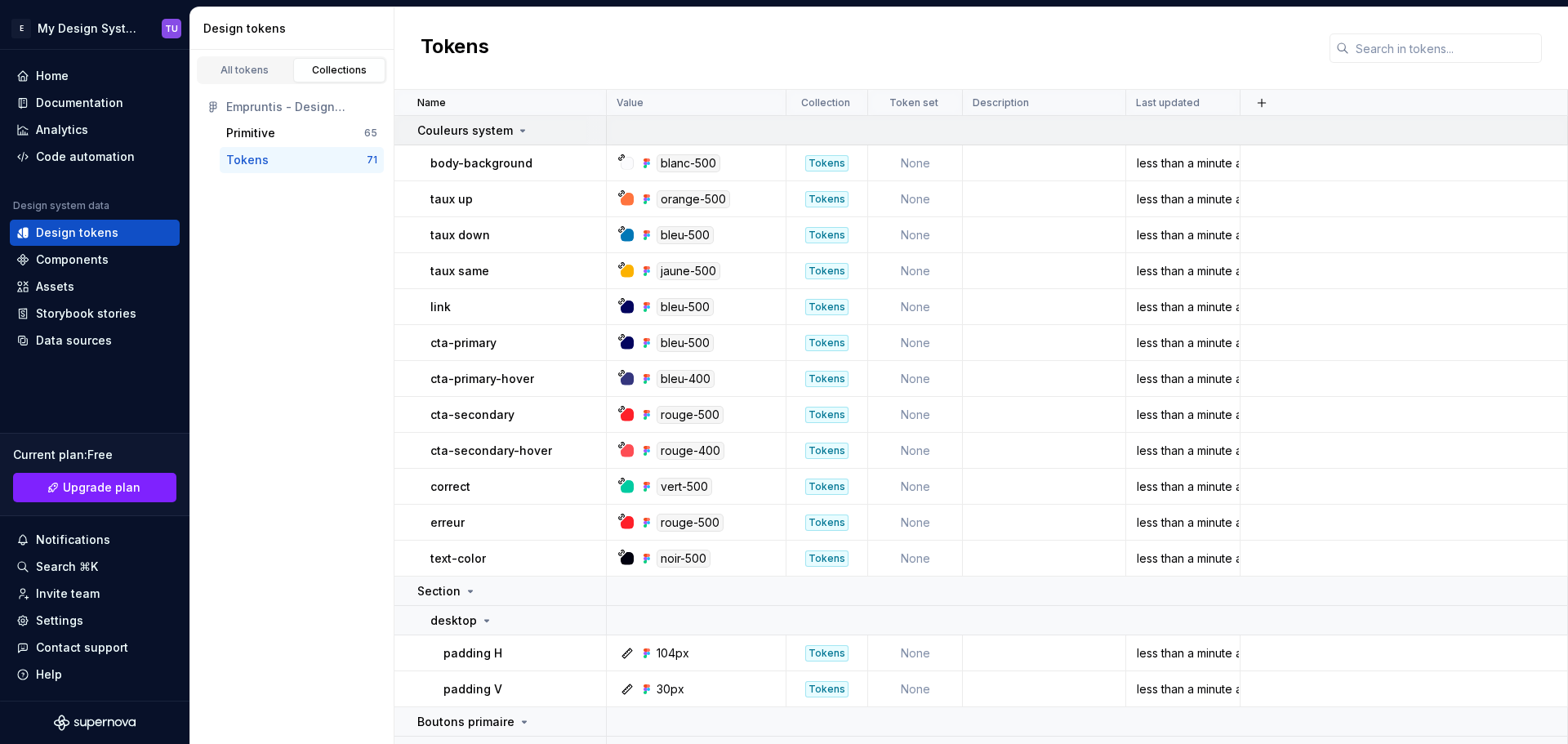
click at [518, 135] on icon at bounding box center [522, 130] width 13 height 13
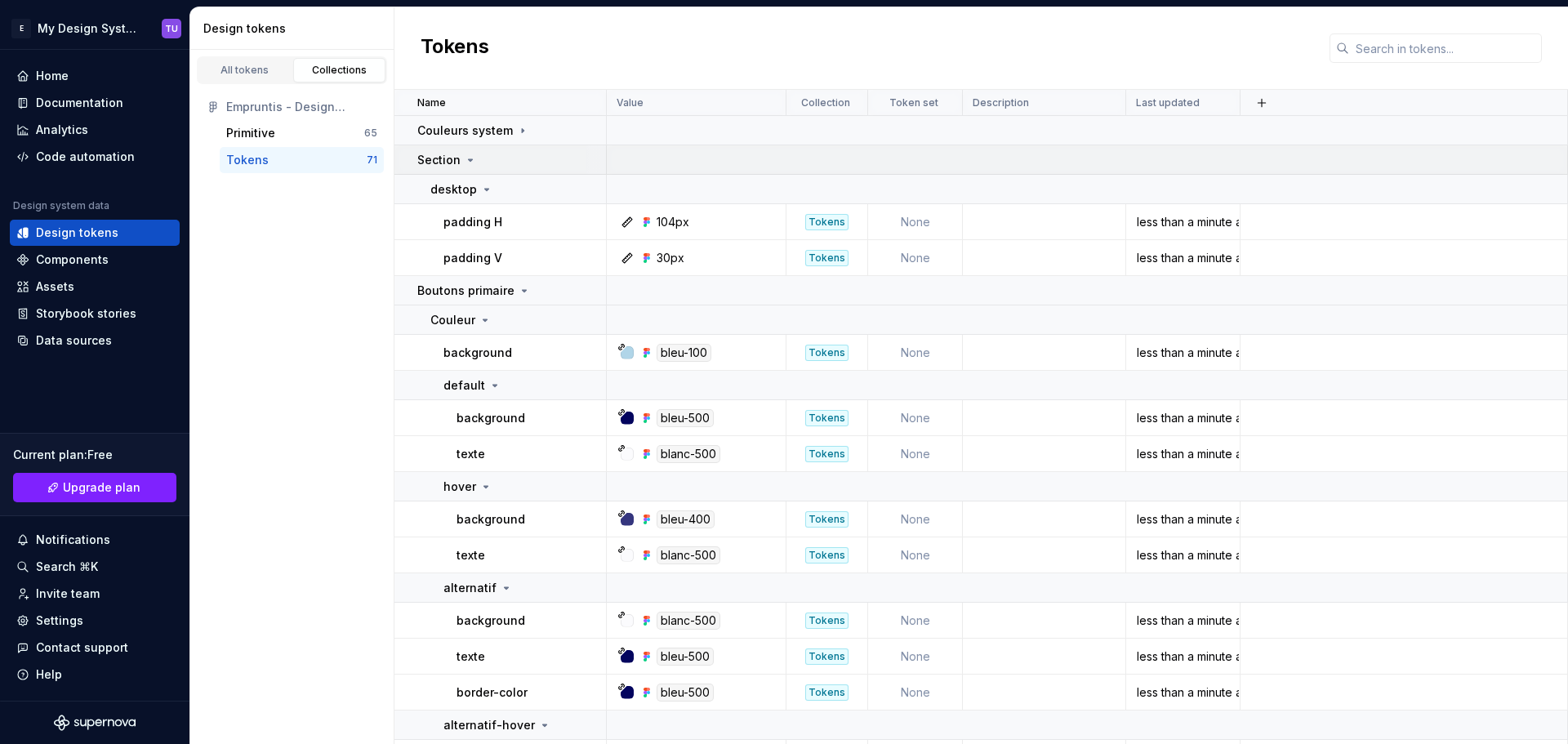
click at [465, 156] on icon at bounding box center [470, 160] width 13 height 13
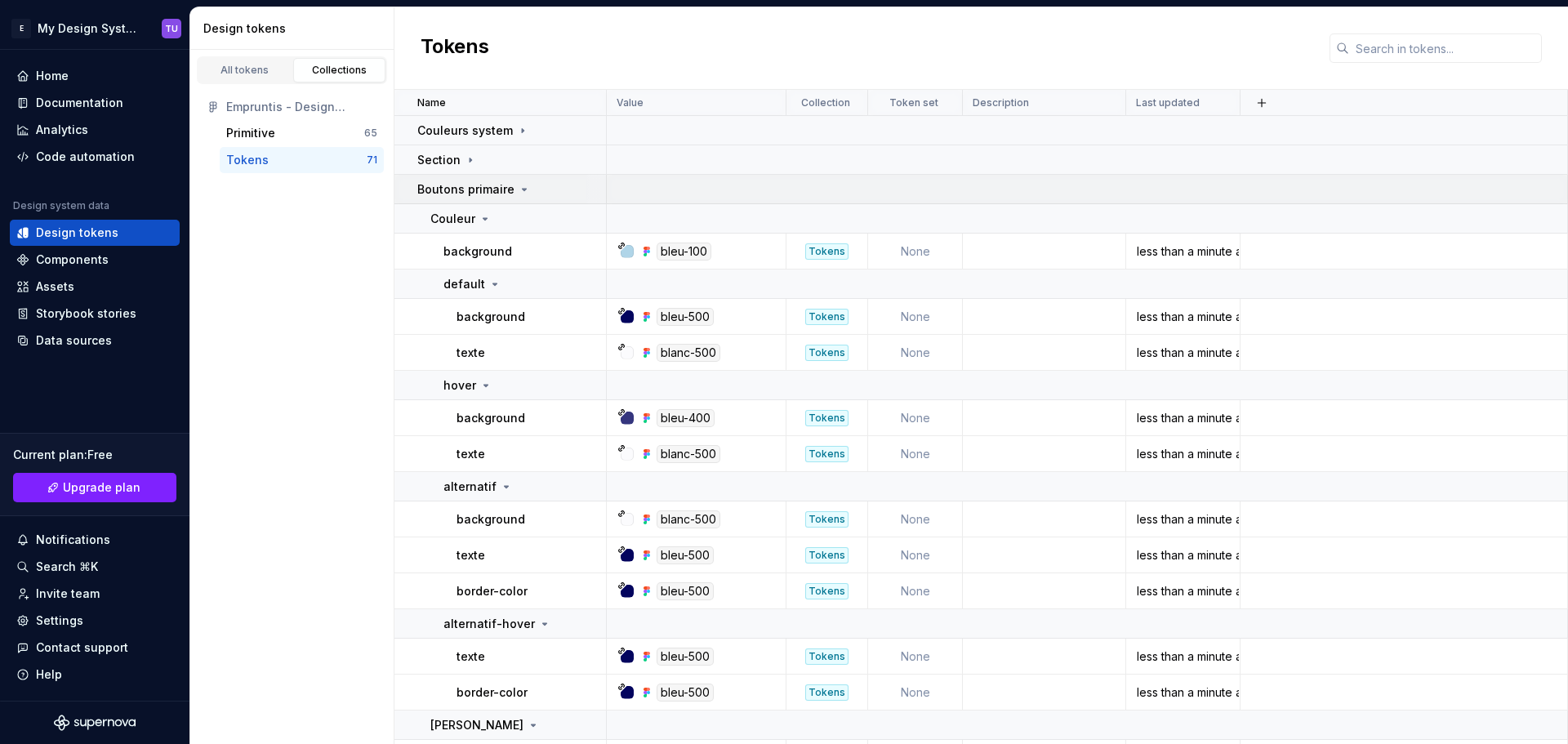
click at [499, 191] on p "Boutons primaire" at bounding box center [465, 189] width 97 height 16
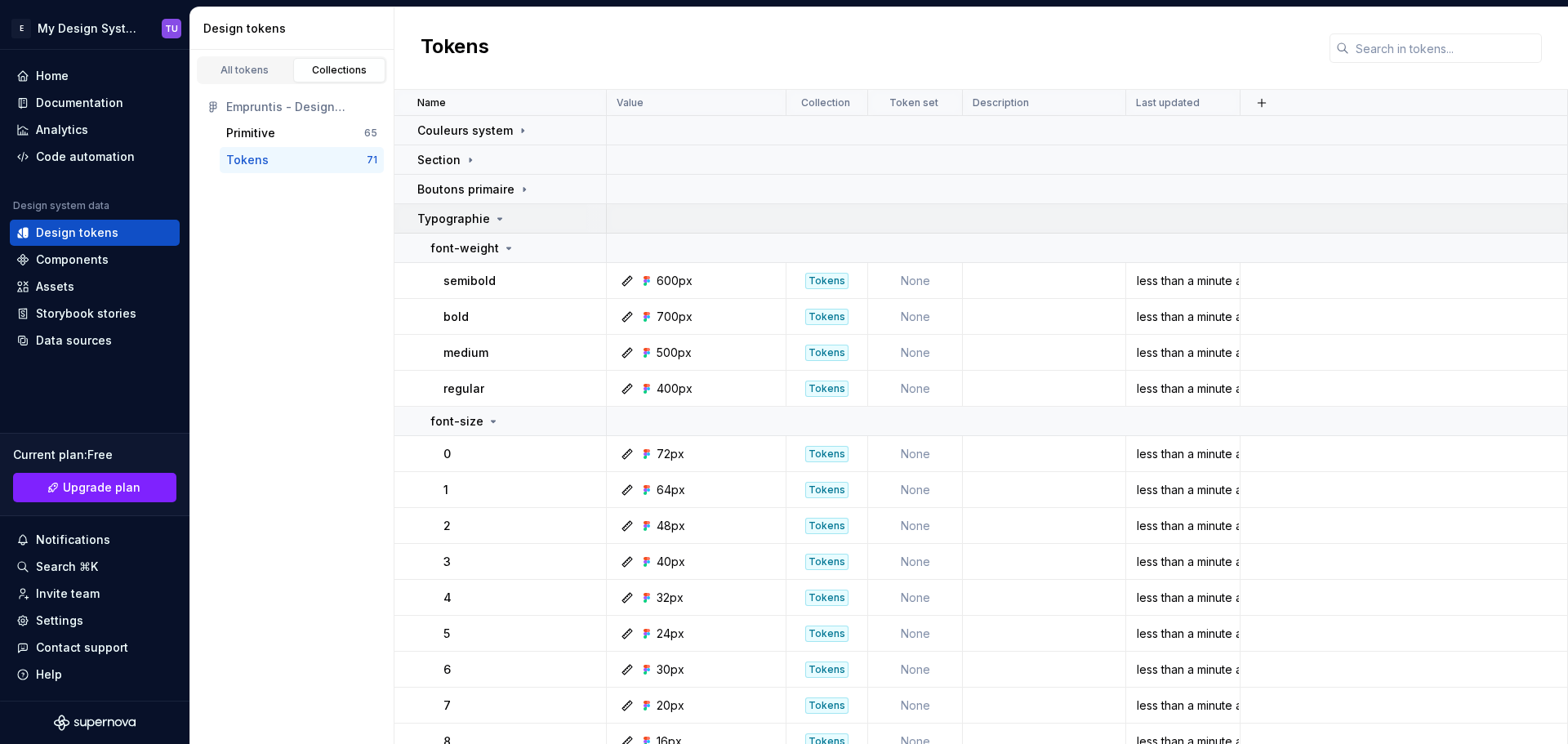
click at [477, 217] on p "Typographie" at bounding box center [454, 218] width 73 height 16
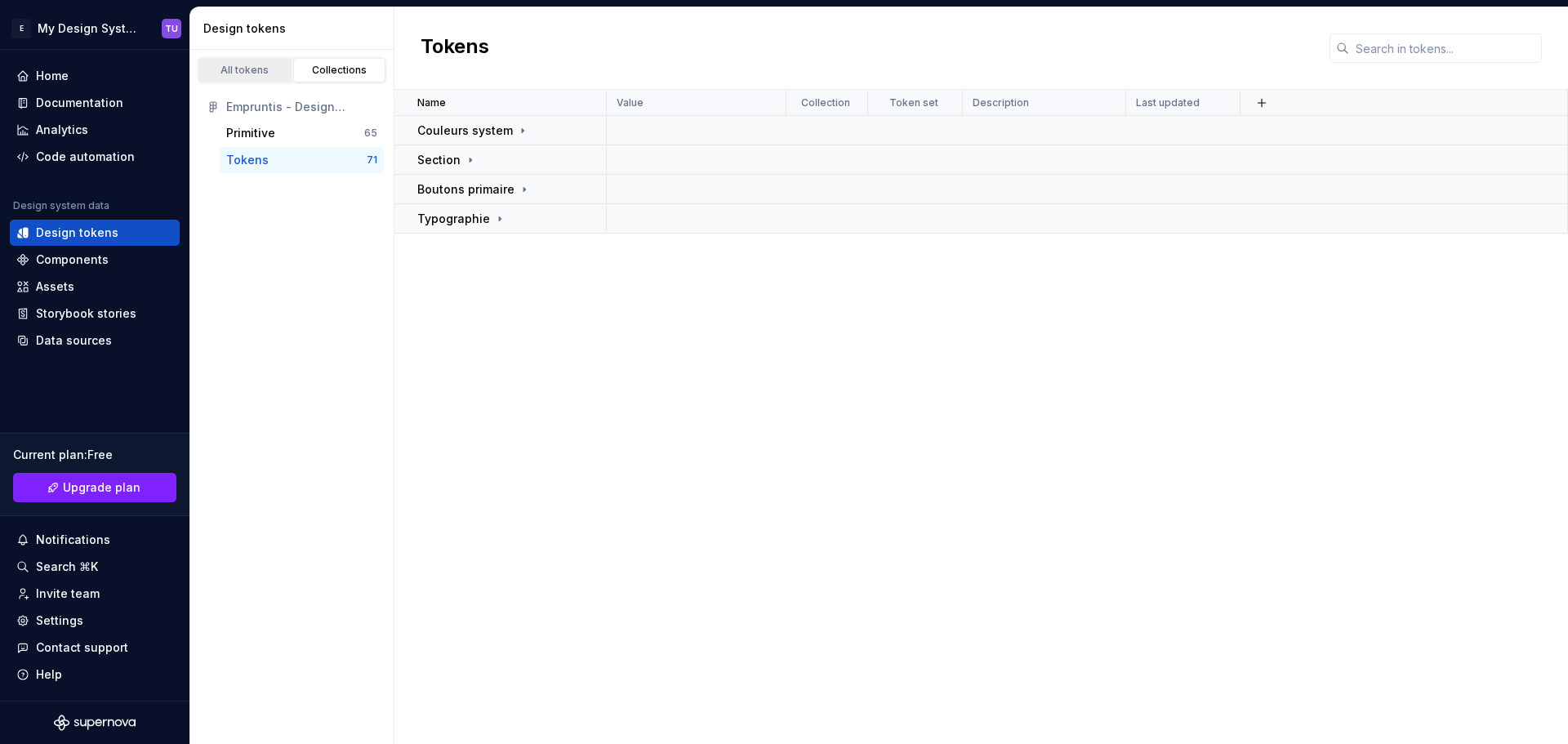
click at [266, 70] on div "All tokens" at bounding box center [245, 70] width 82 height 13
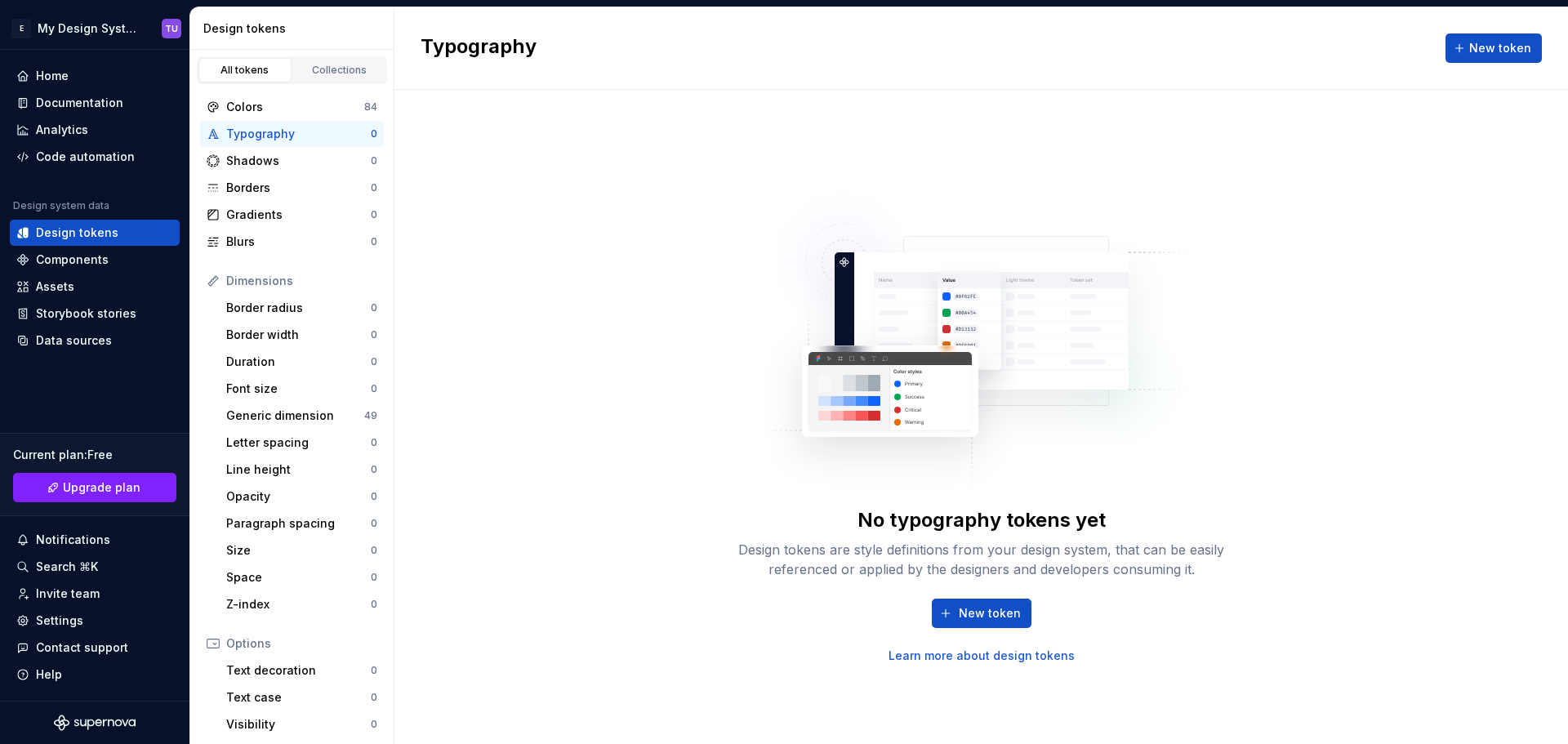
click at [314, 136] on div "Typography" at bounding box center [298, 133] width 144 height 16
click at [347, 64] on div "Collections" at bounding box center [340, 70] width 82 height 13
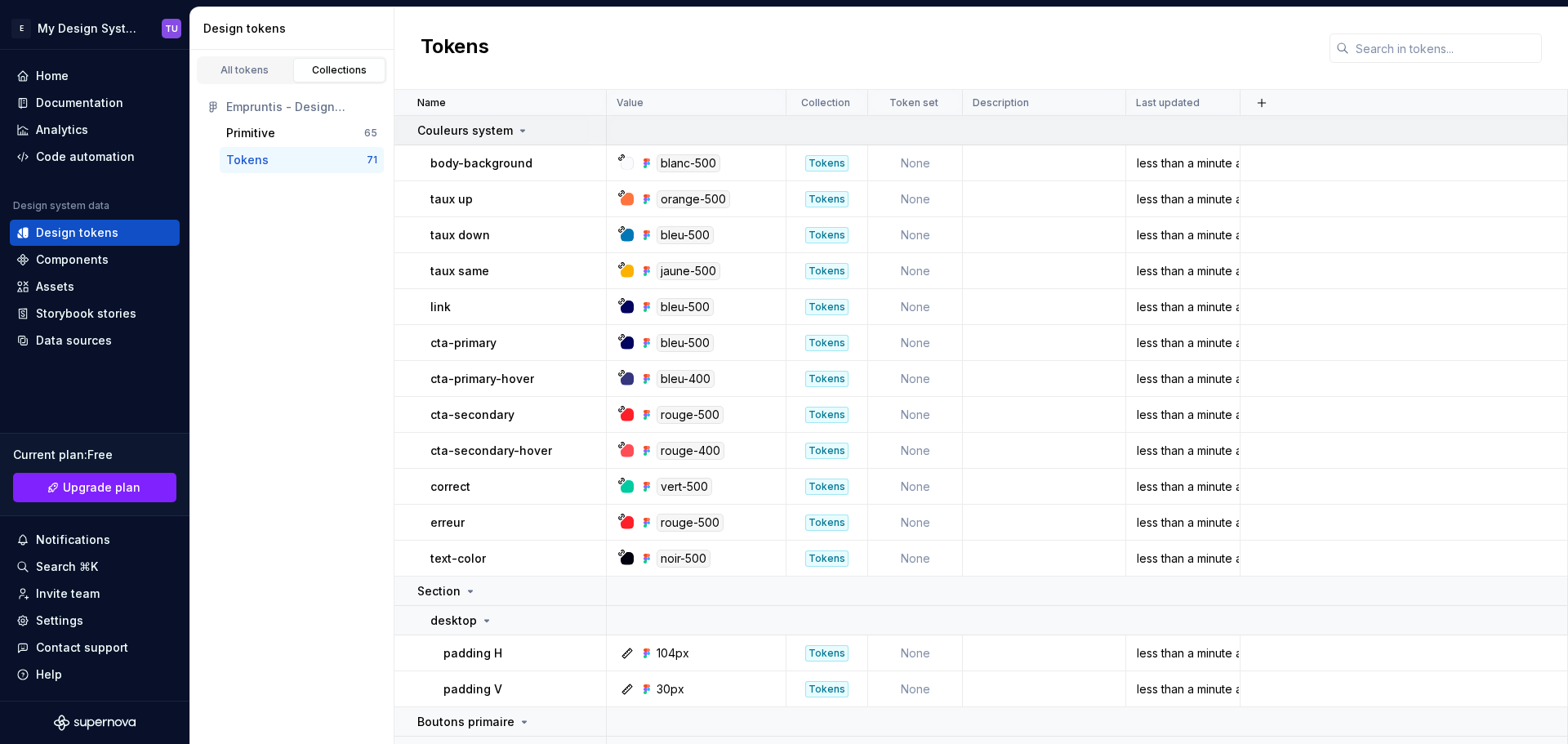
click at [504, 132] on p "Couleurs system" at bounding box center [465, 130] width 95 height 16
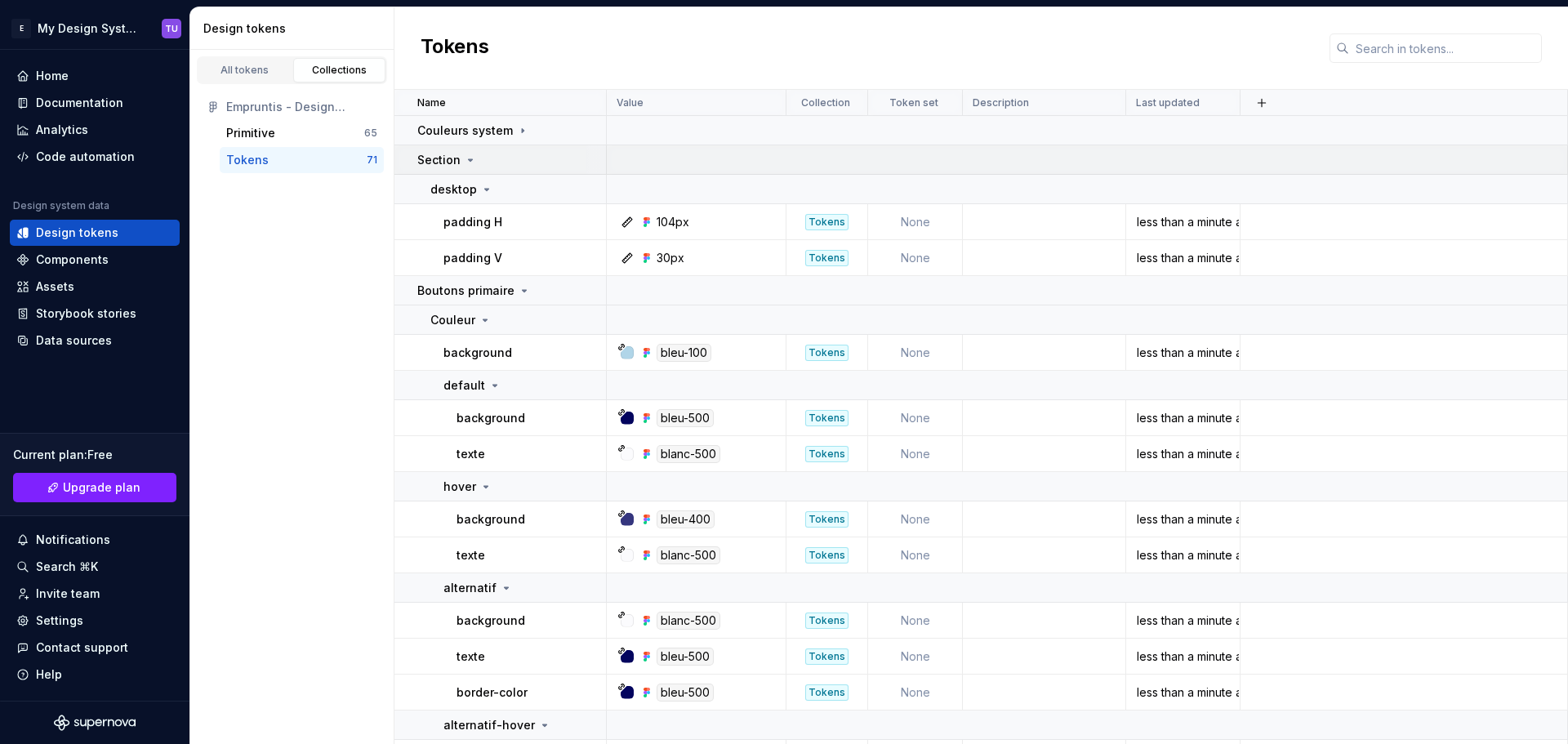
click at [483, 174] on td "Section" at bounding box center [500, 160] width 212 height 30
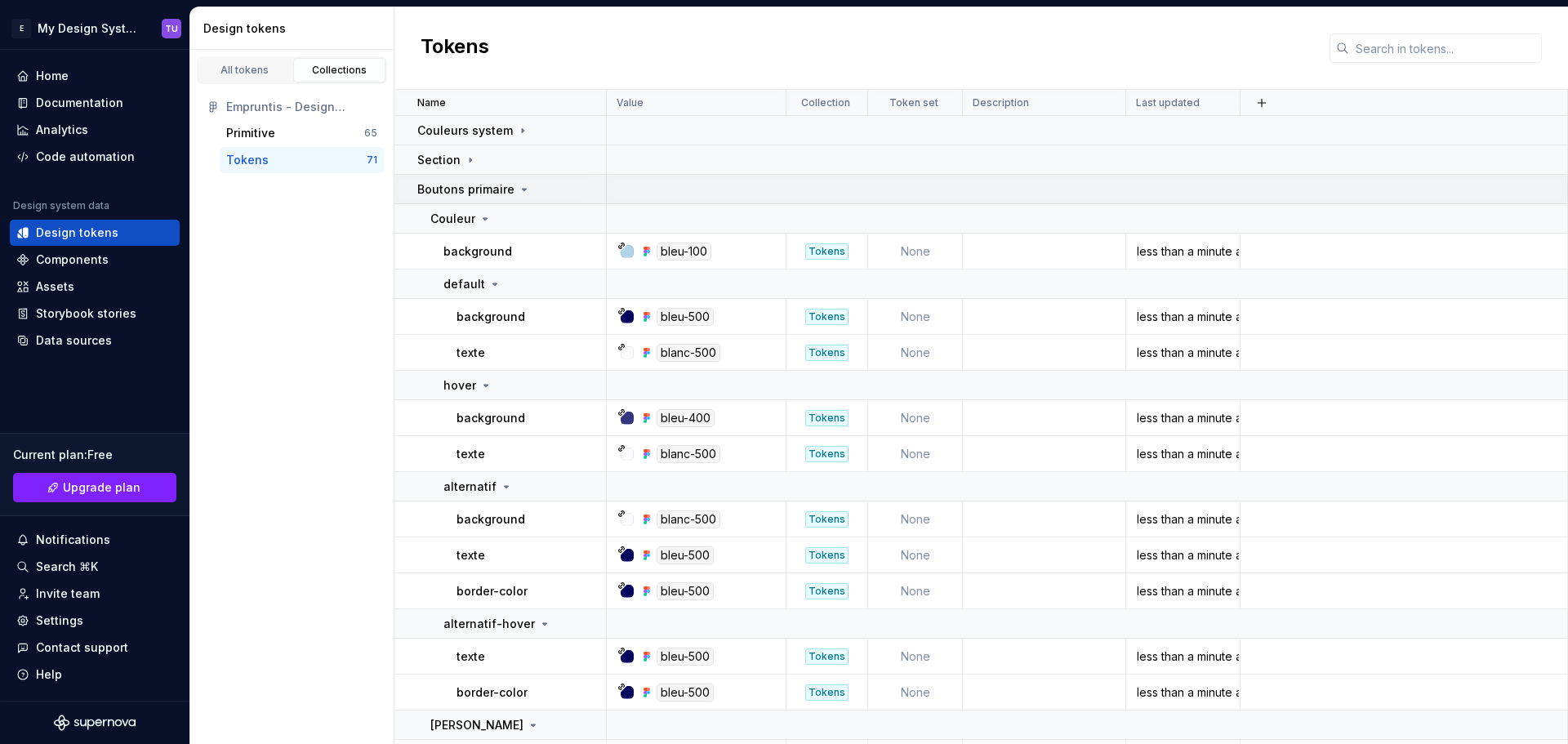
click at [491, 178] on td "Boutons primaire" at bounding box center [500, 189] width 212 height 30
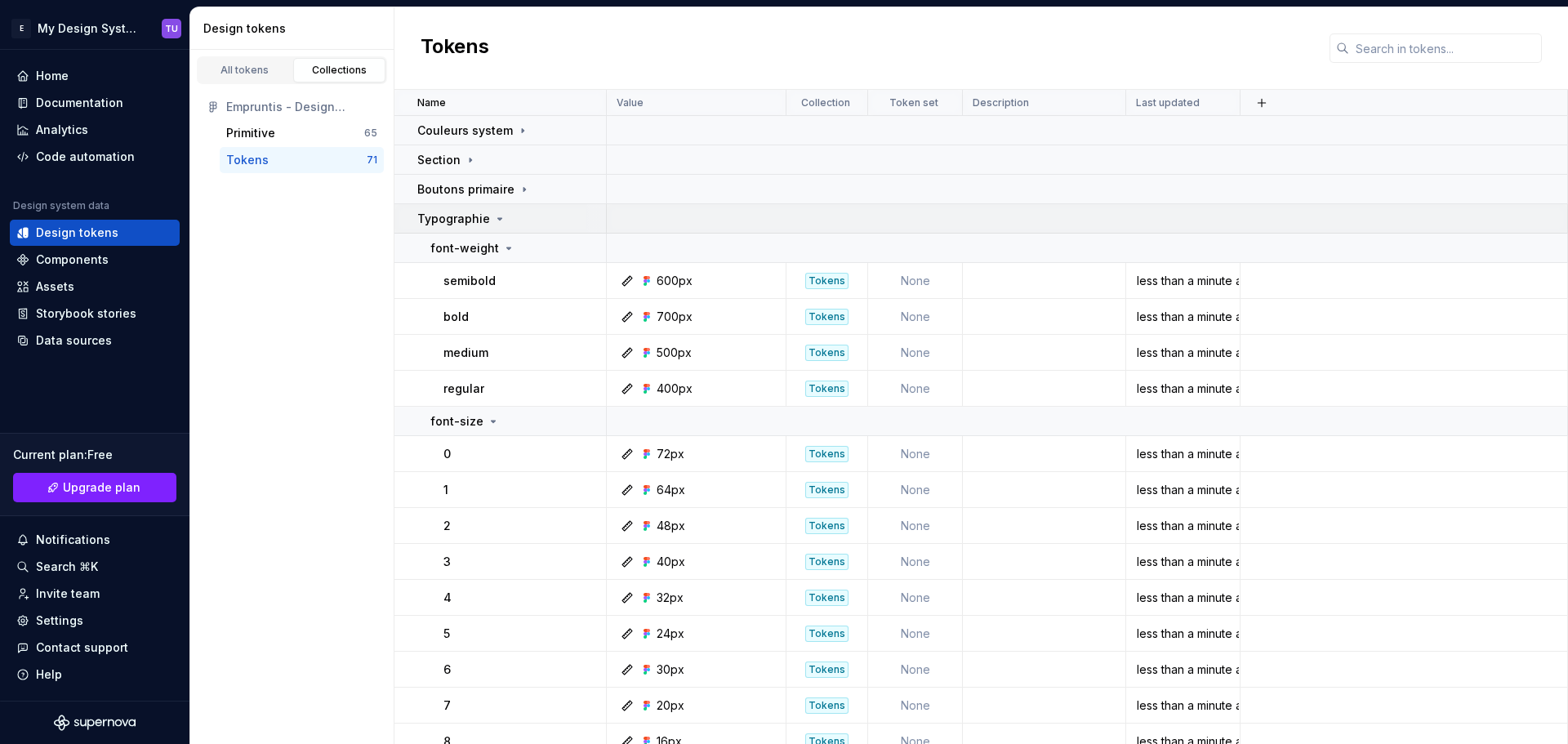
click at [495, 214] on icon at bounding box center [499, 218] width 13 height 13
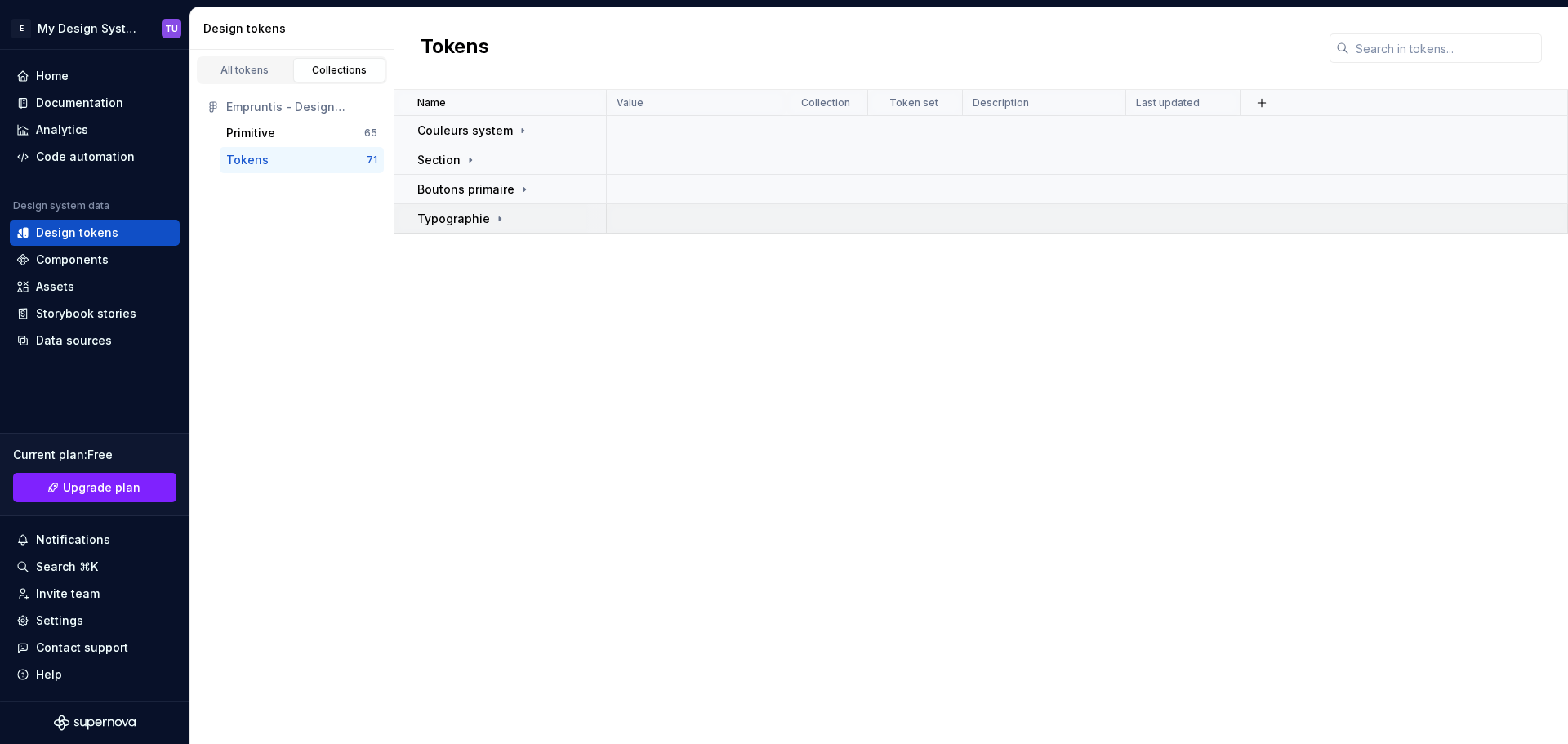
click at [511, 217] on div "Typographie" at bounding box center [510, 218] width 188 height 16
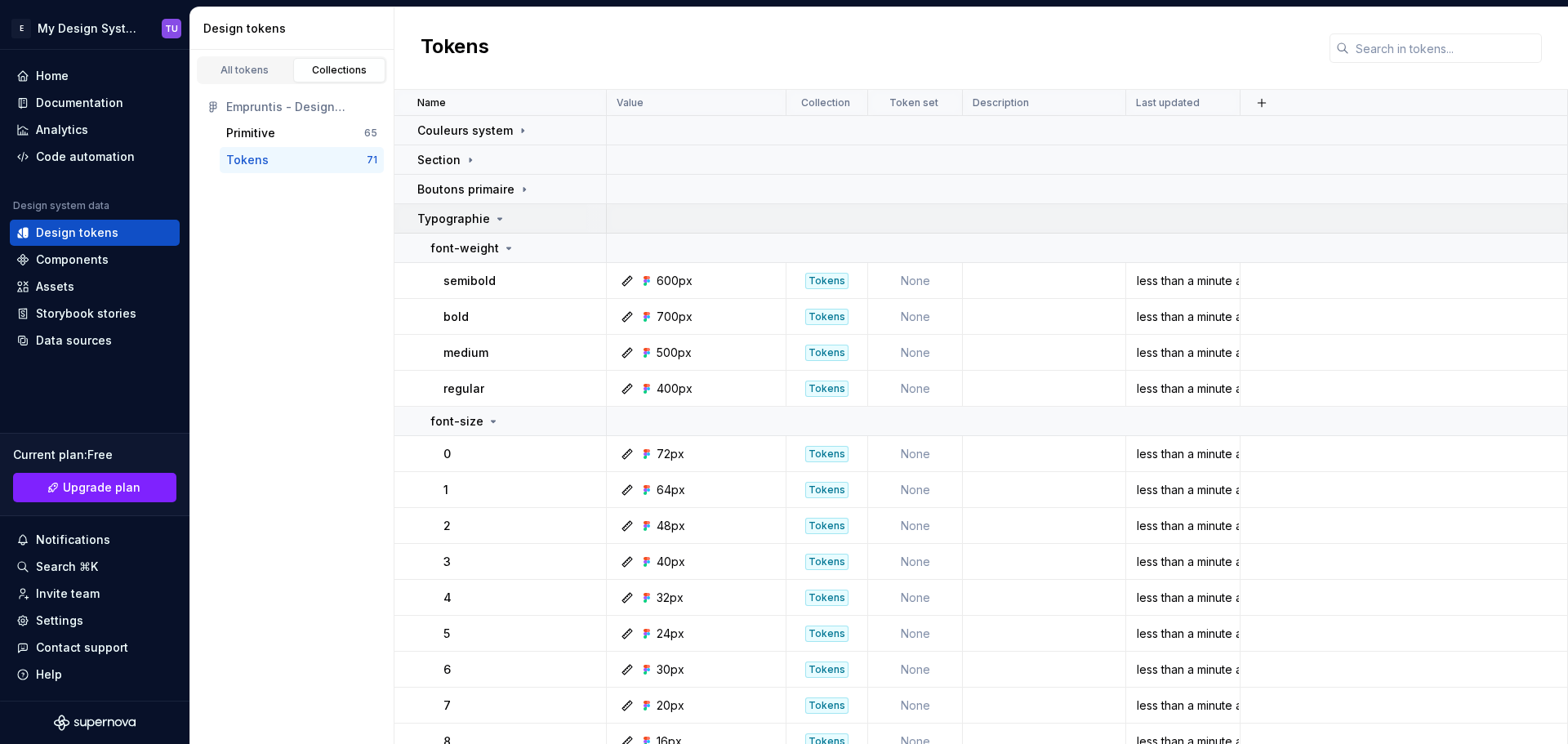
click at [623, 225] on td at bounding box center [1086, 218] width 961 height 30
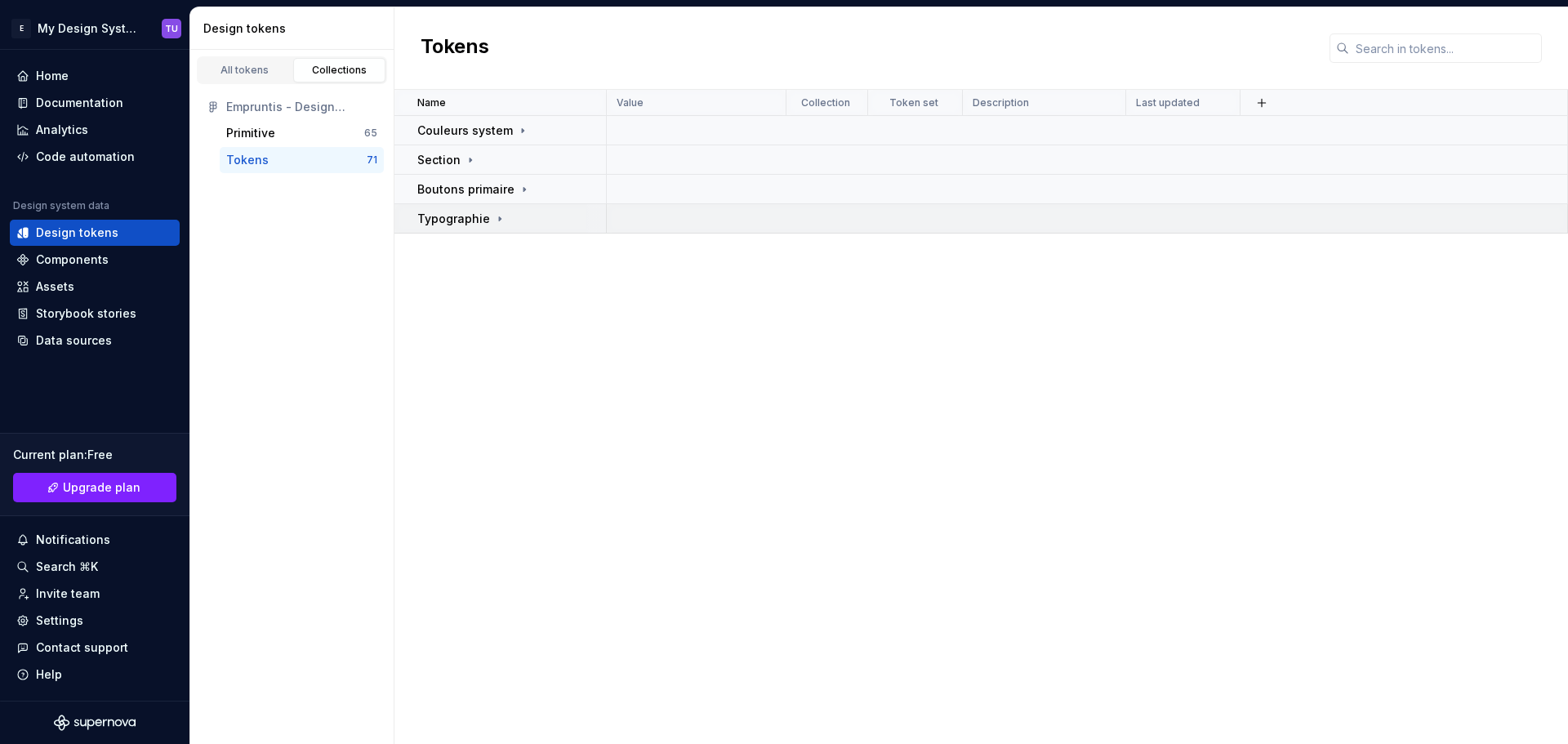
click at [628, 227] on td at bounding box center [1086, 218] width 961 height 30
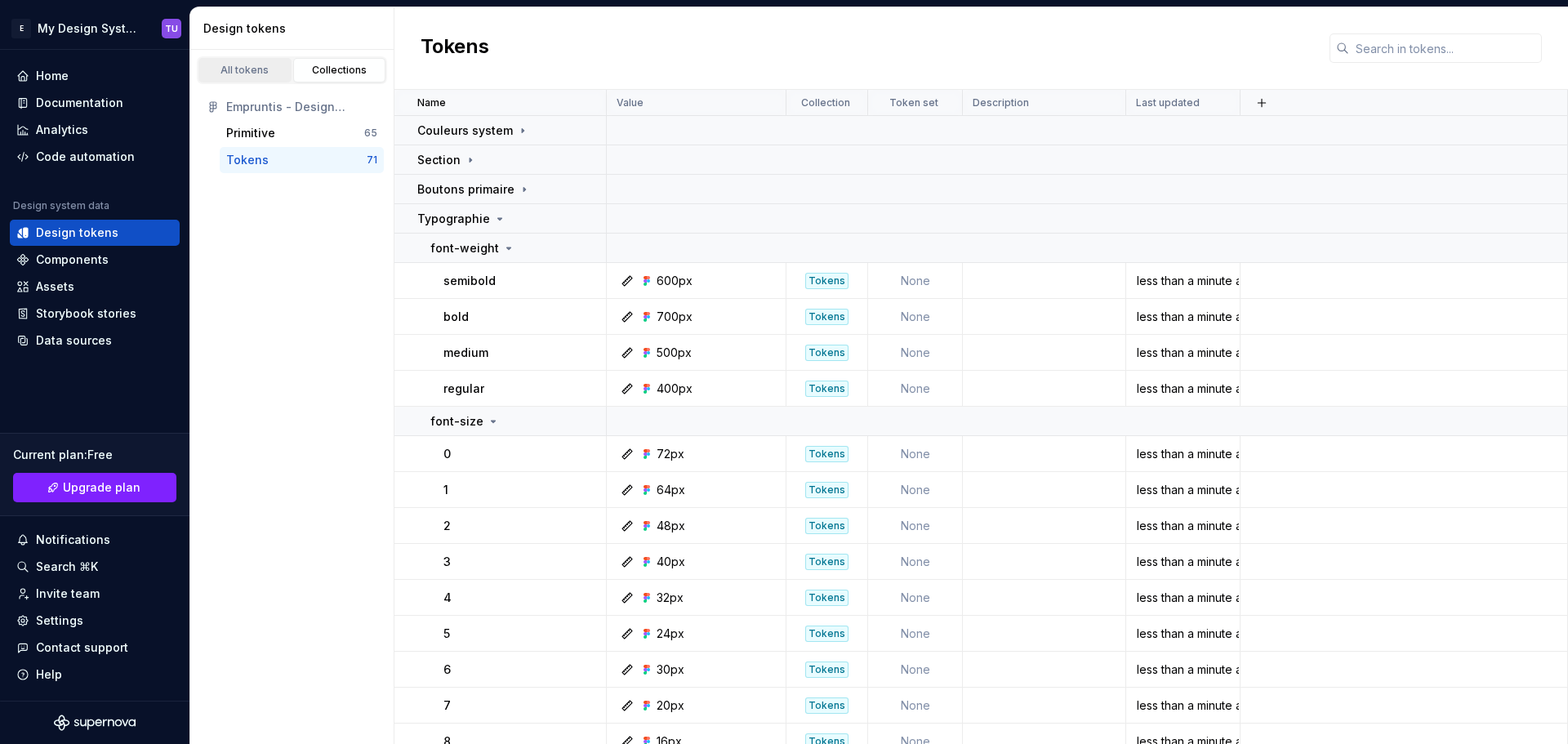
click at [245, 76] on div "All tokens" at bounding box center [245, 70] width 82 height 13
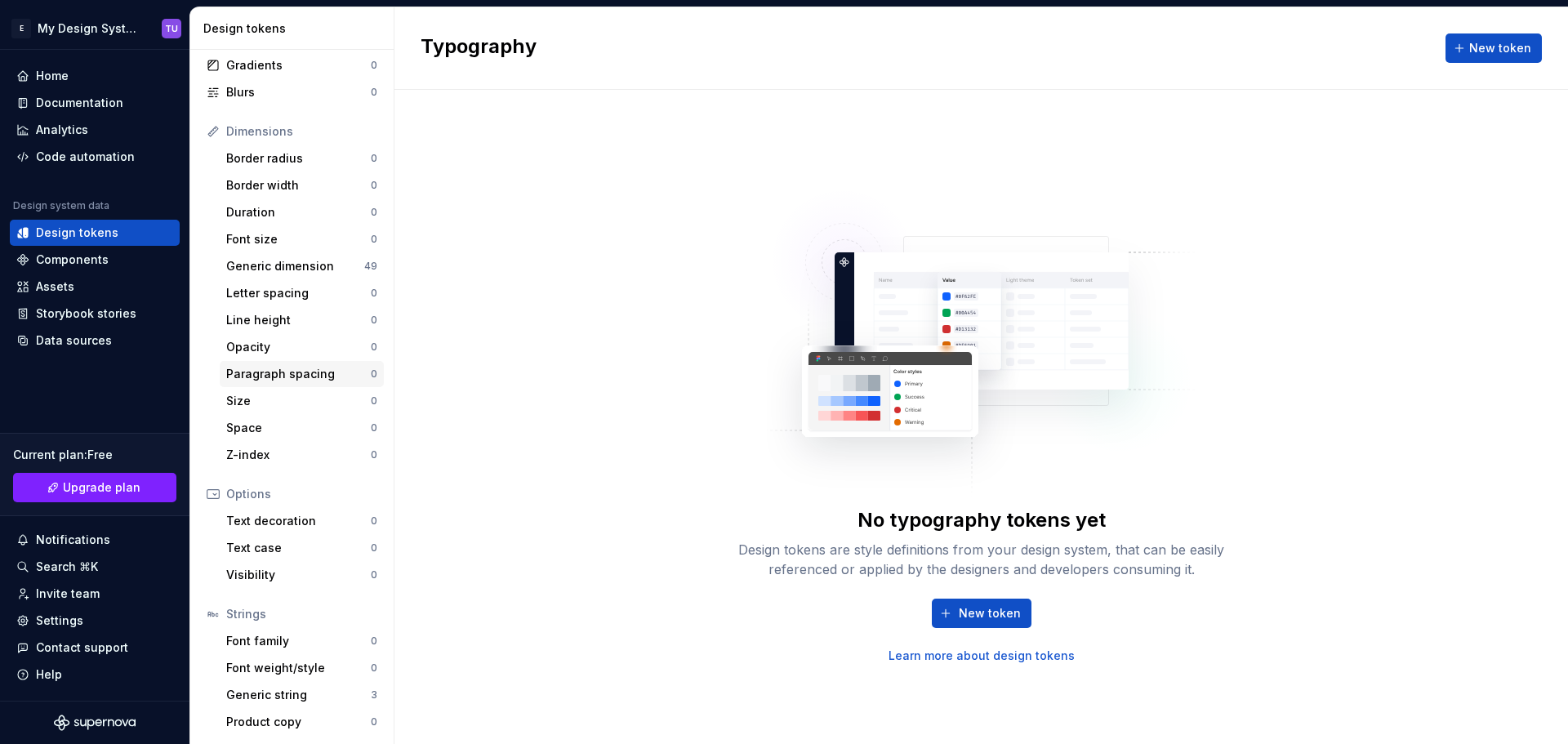
scroll to position [150, 0]
click at [274, 645] on div "Font family" at bounding box center [298, 640] width 144 height 16
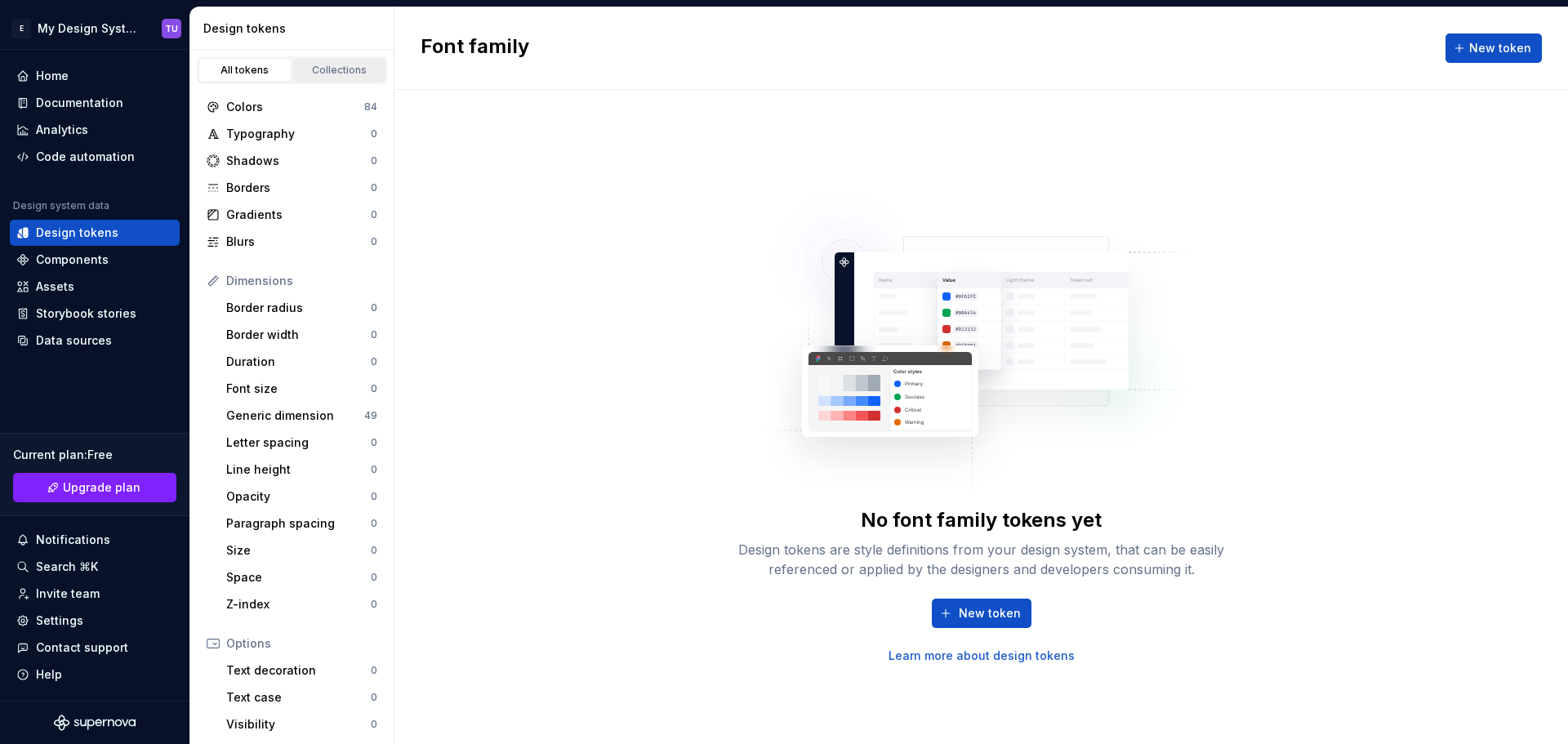
click at [320, 65] on div "Collections" at bounding box center [340, 70] width 82 height 13
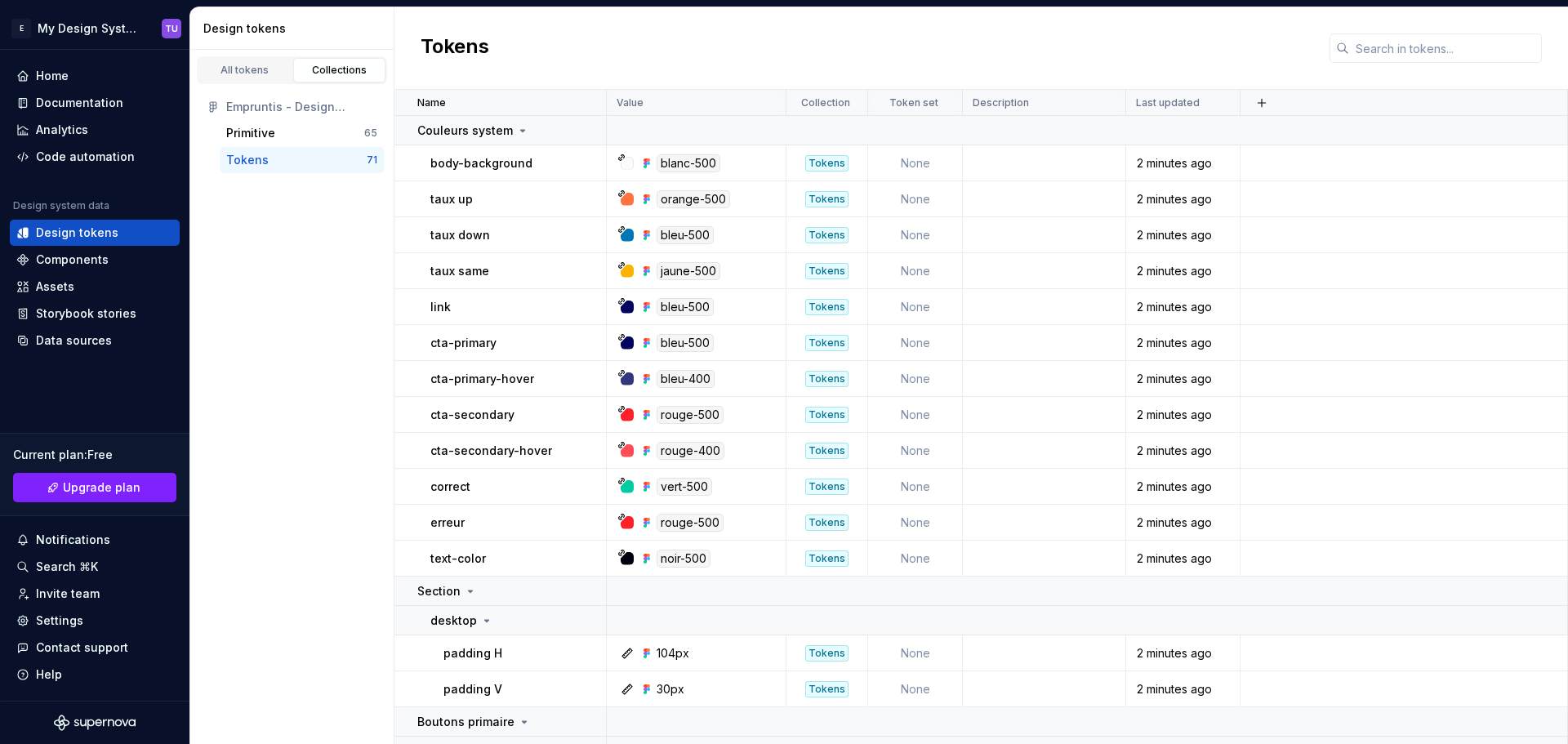
click at [365, 165] on div "Tokens" at bounding box center [296, 160] width 140 height 16
click at [506, 133] on div "Couleurs system" at bounding box center [473, 130] width 112 height 16
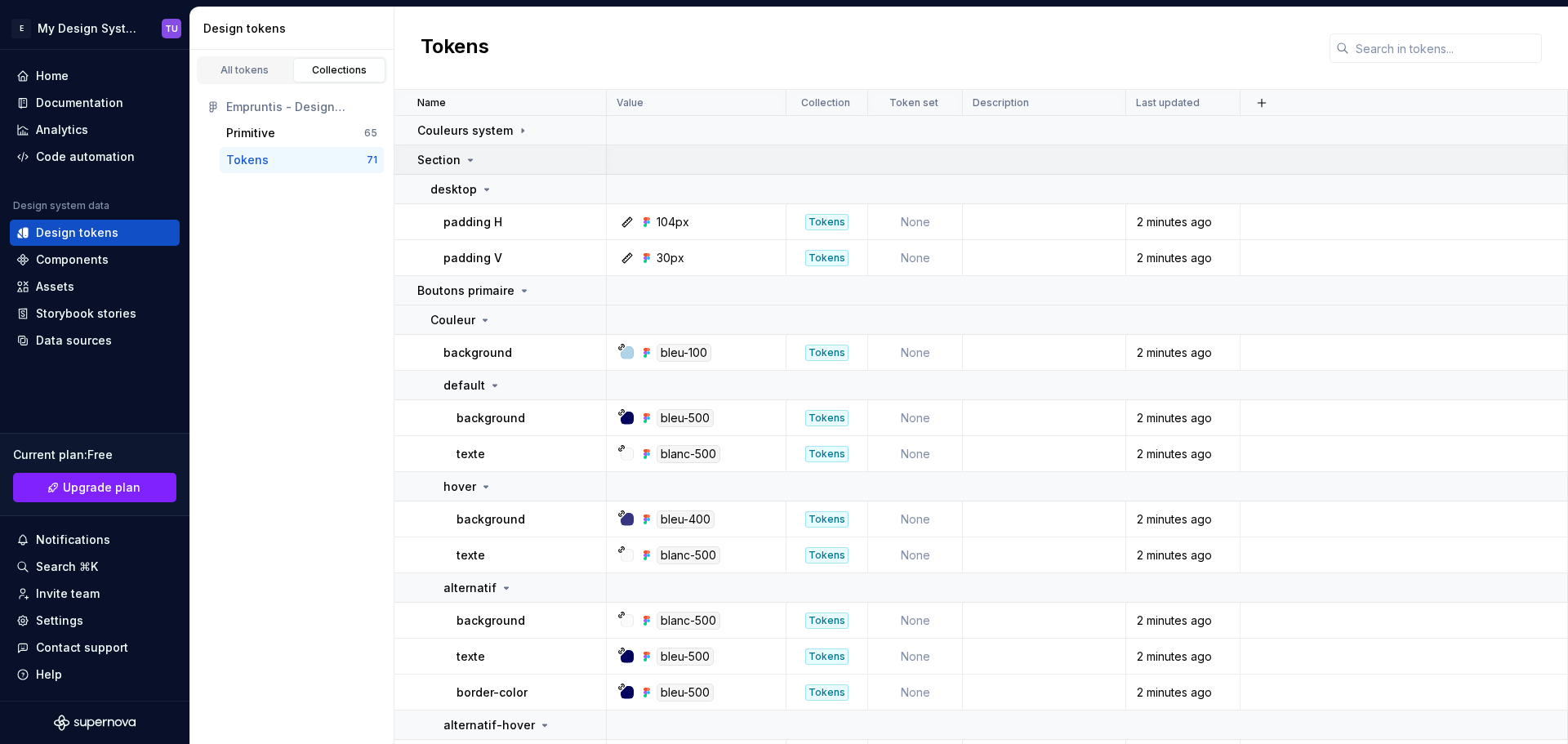
click at [482, 164] on div "Section" at bounding box center [510, 160] width 188 height 16
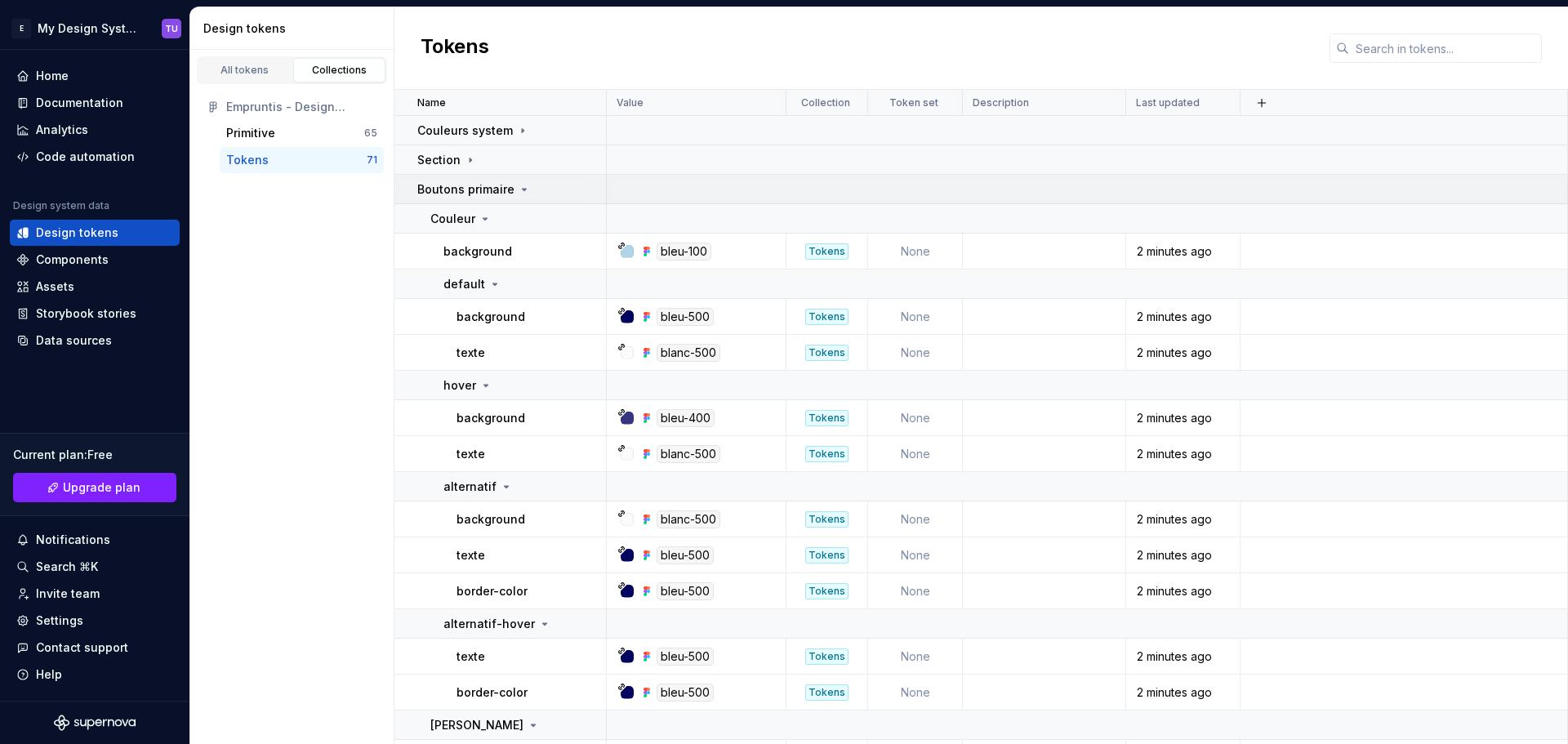
click at [521, 186] on icon at bounding box center [523, 189] width 13 height 13
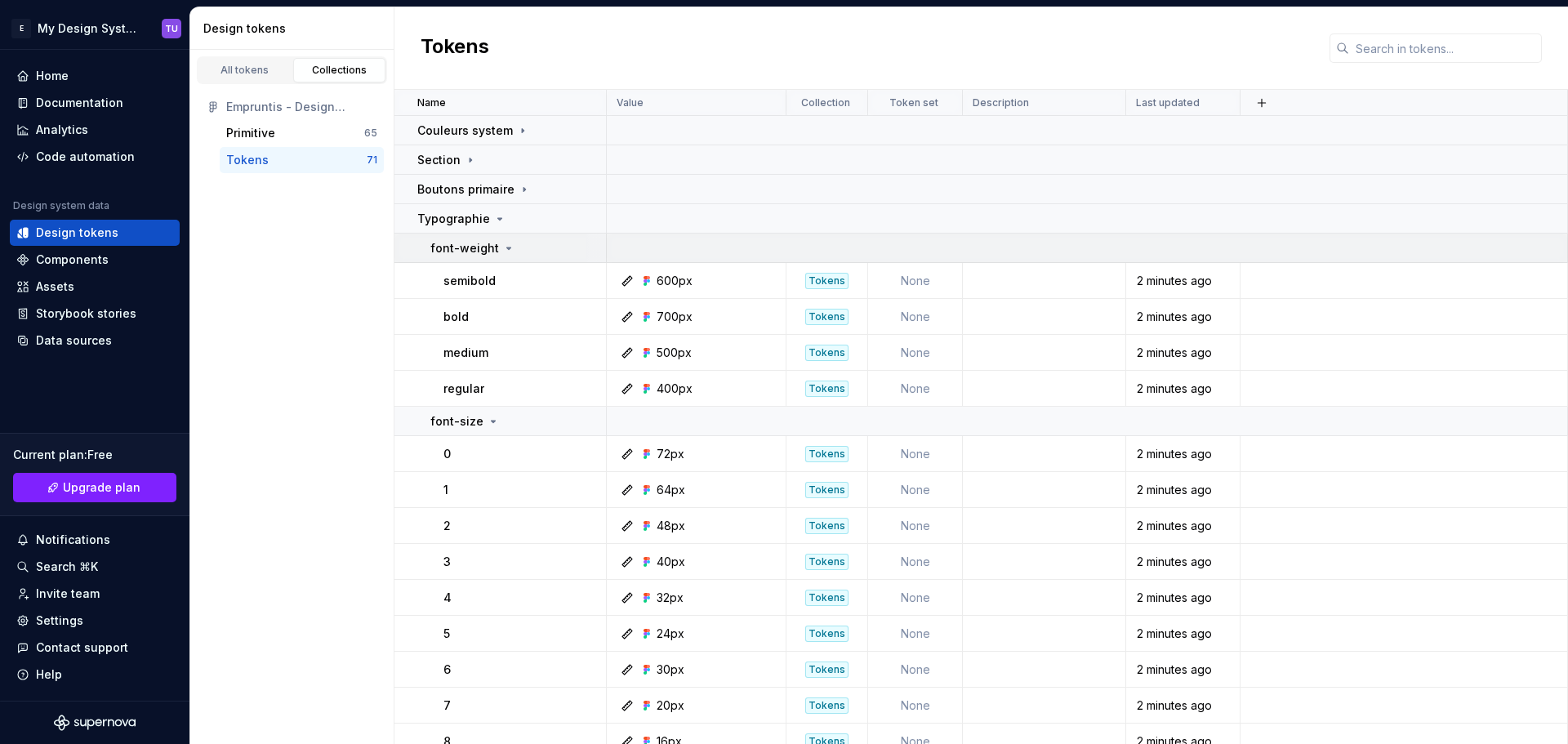
click at [533, 246] on div "font-weight" at bounding box center [518, 248] width 175 height 16
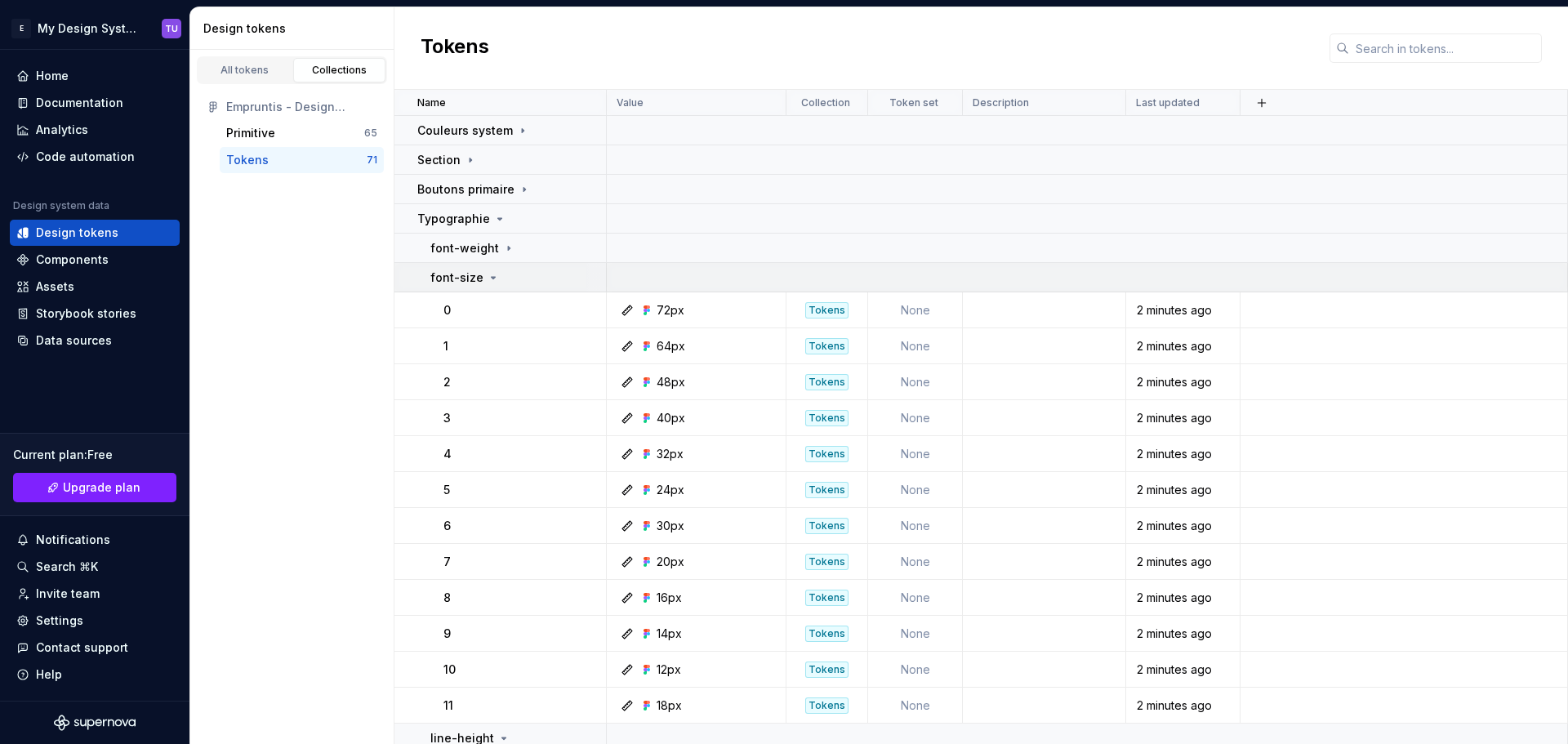
click at [520, 276] on div "font-size" at bounding box center [518, 277] width 175 height 16
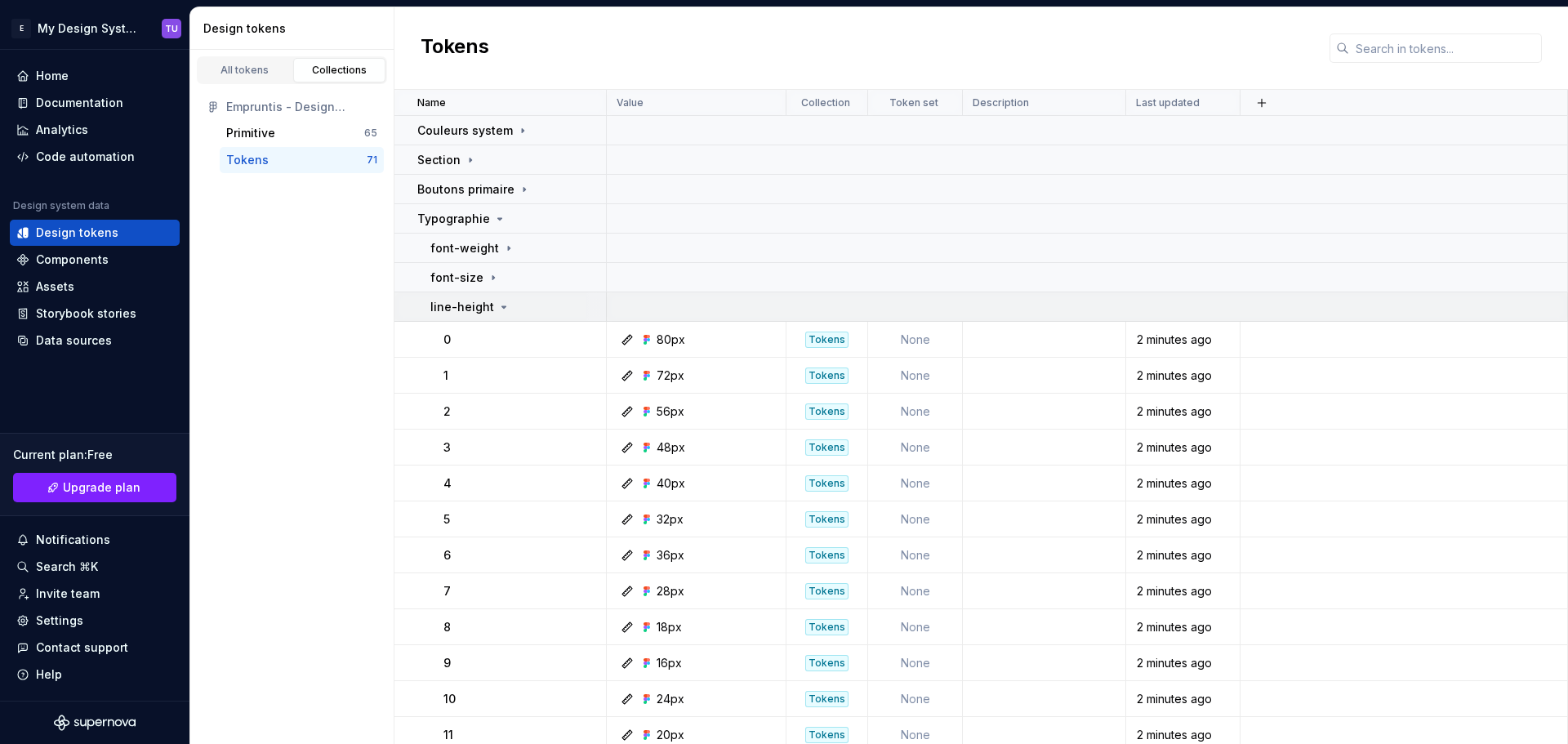
click at [508, 297] on td "line-height" at bounding box center [500, 307] width 212 height 30
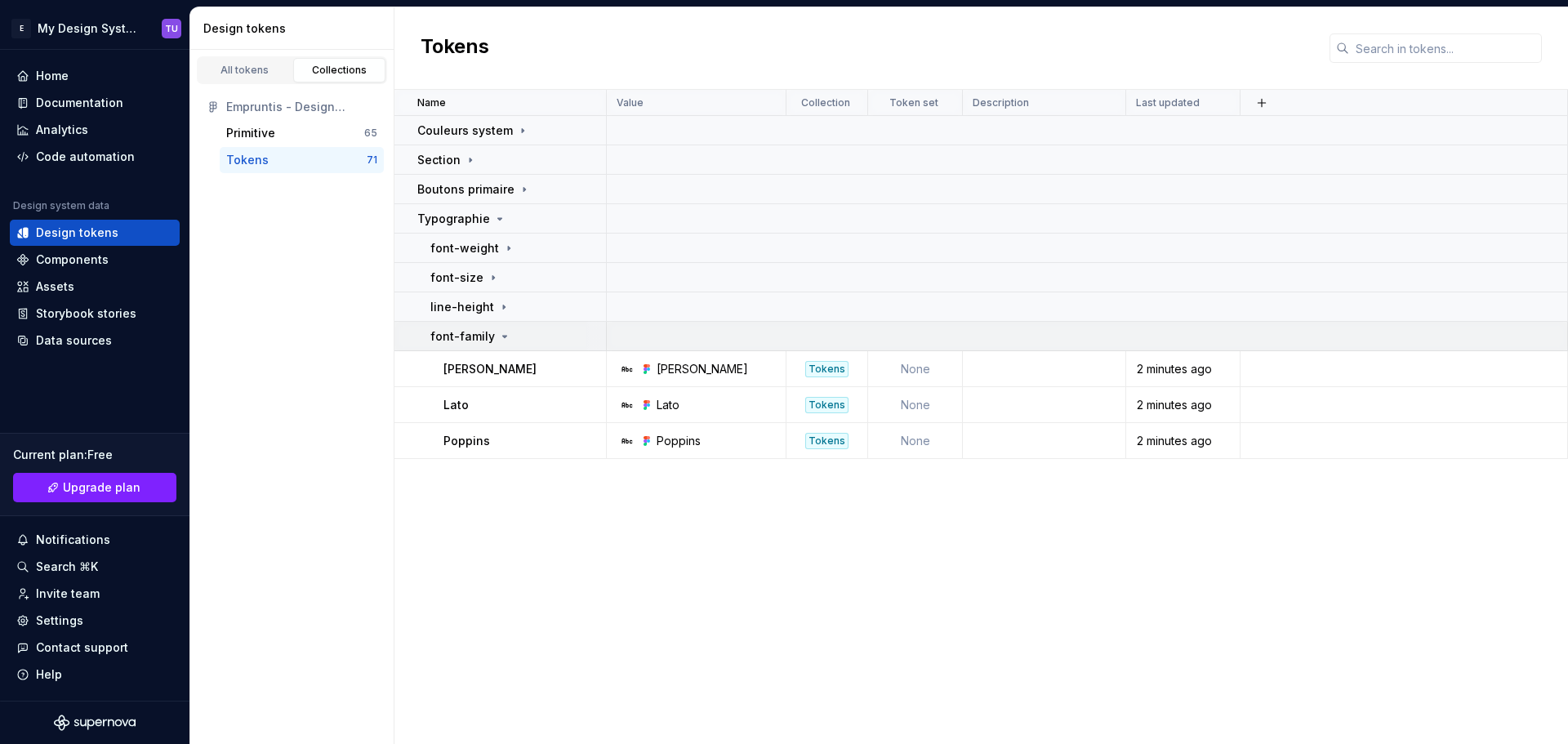
click at [522, 343] on div "font-family" at bounding box center [518, 335] width 175 height 16
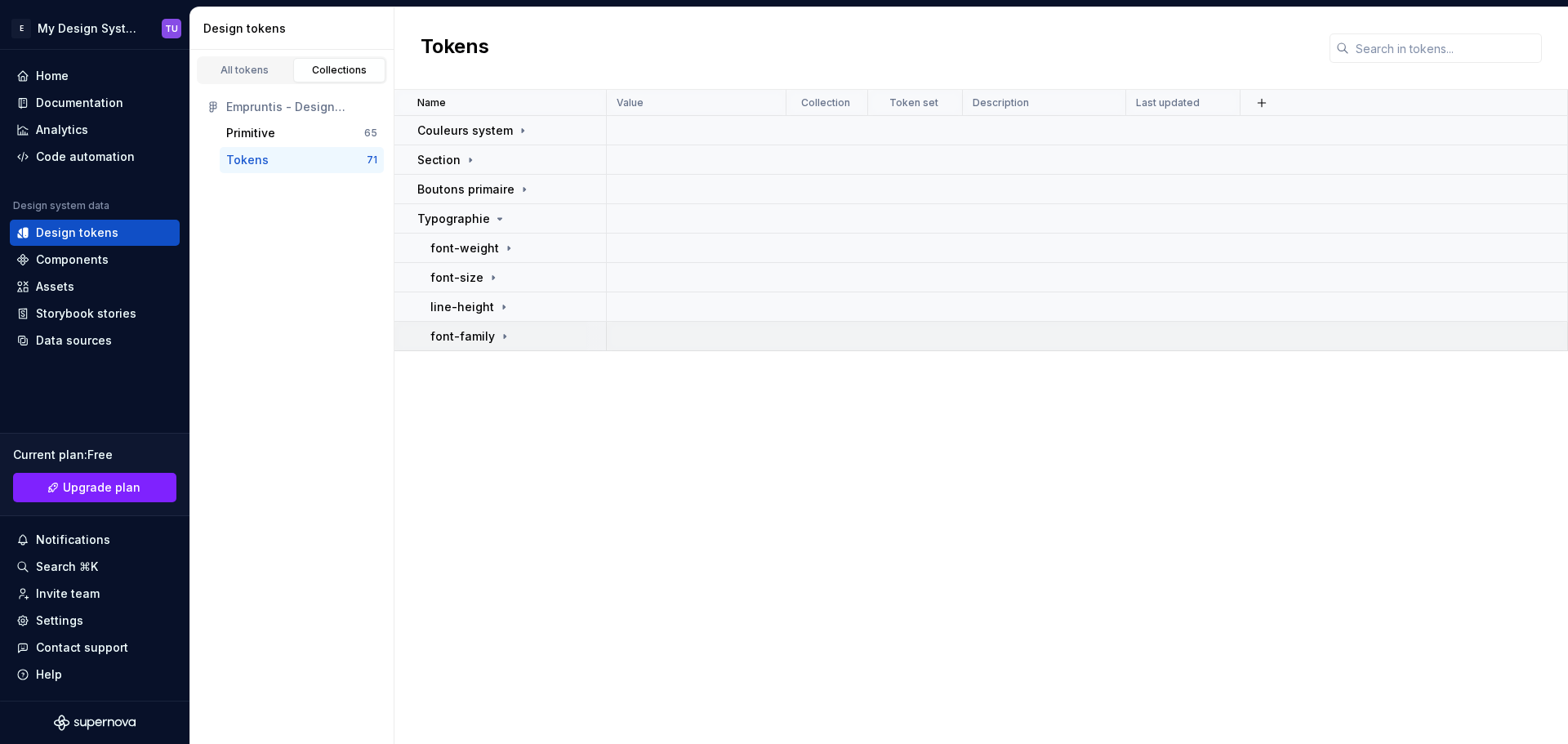
click at [538, 338] on div "font-family" at bounding box center [518, 335] width 175 height 16
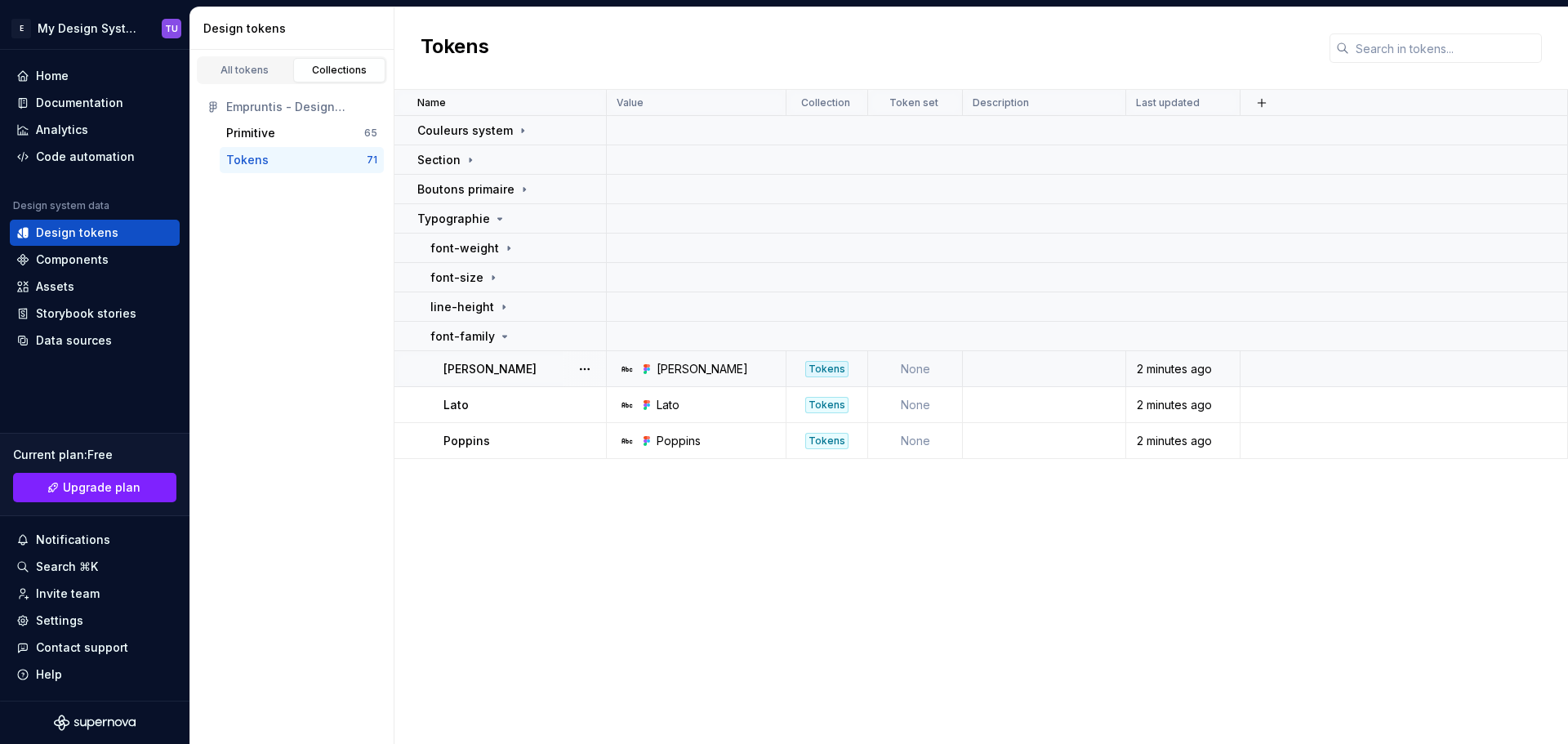
click at [781, 373] on div "Barlow" at bounding box center [701, 369] width 167 height 16
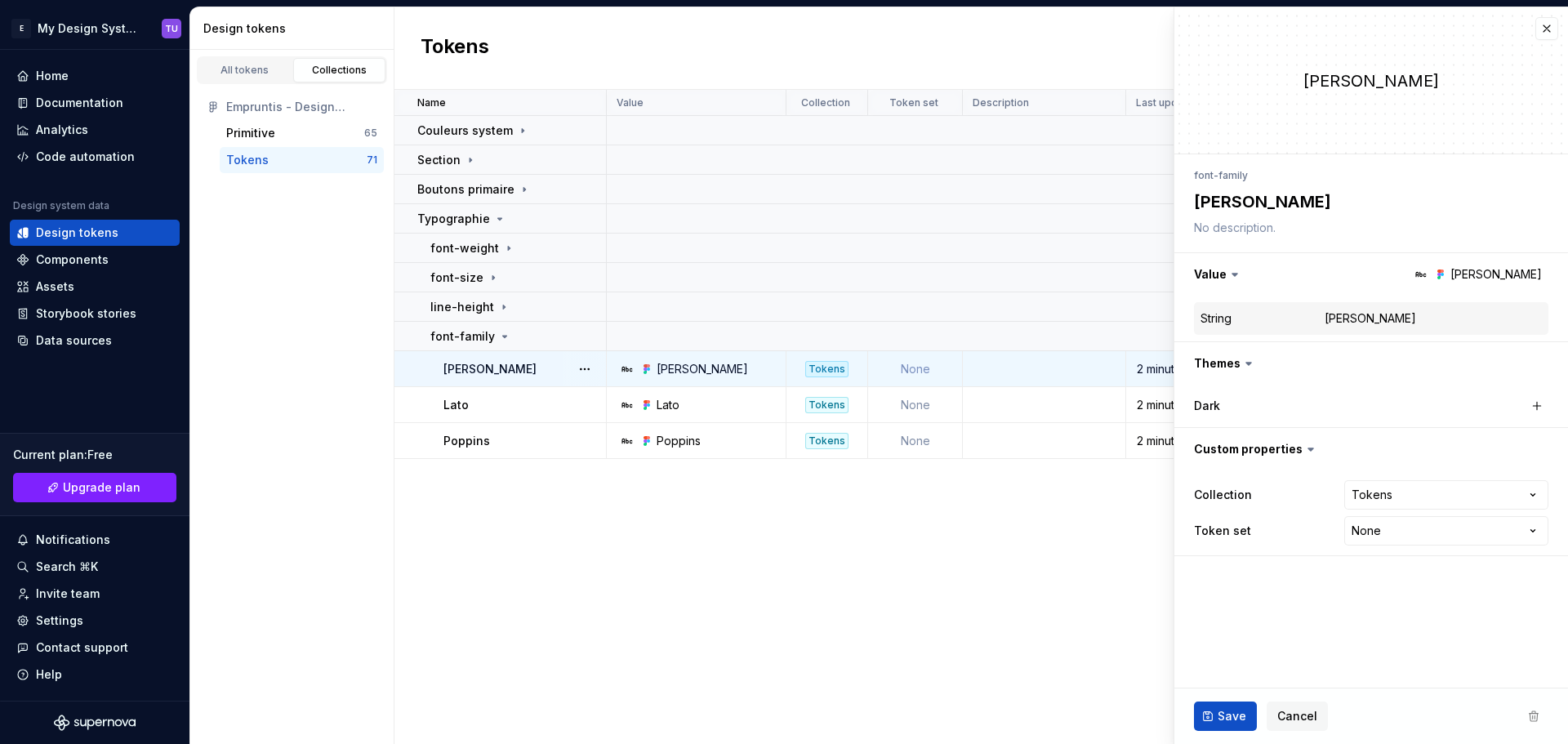
click at [701, 369] on div "Barlow" at bounding box center [701, 369] width 167 height 16
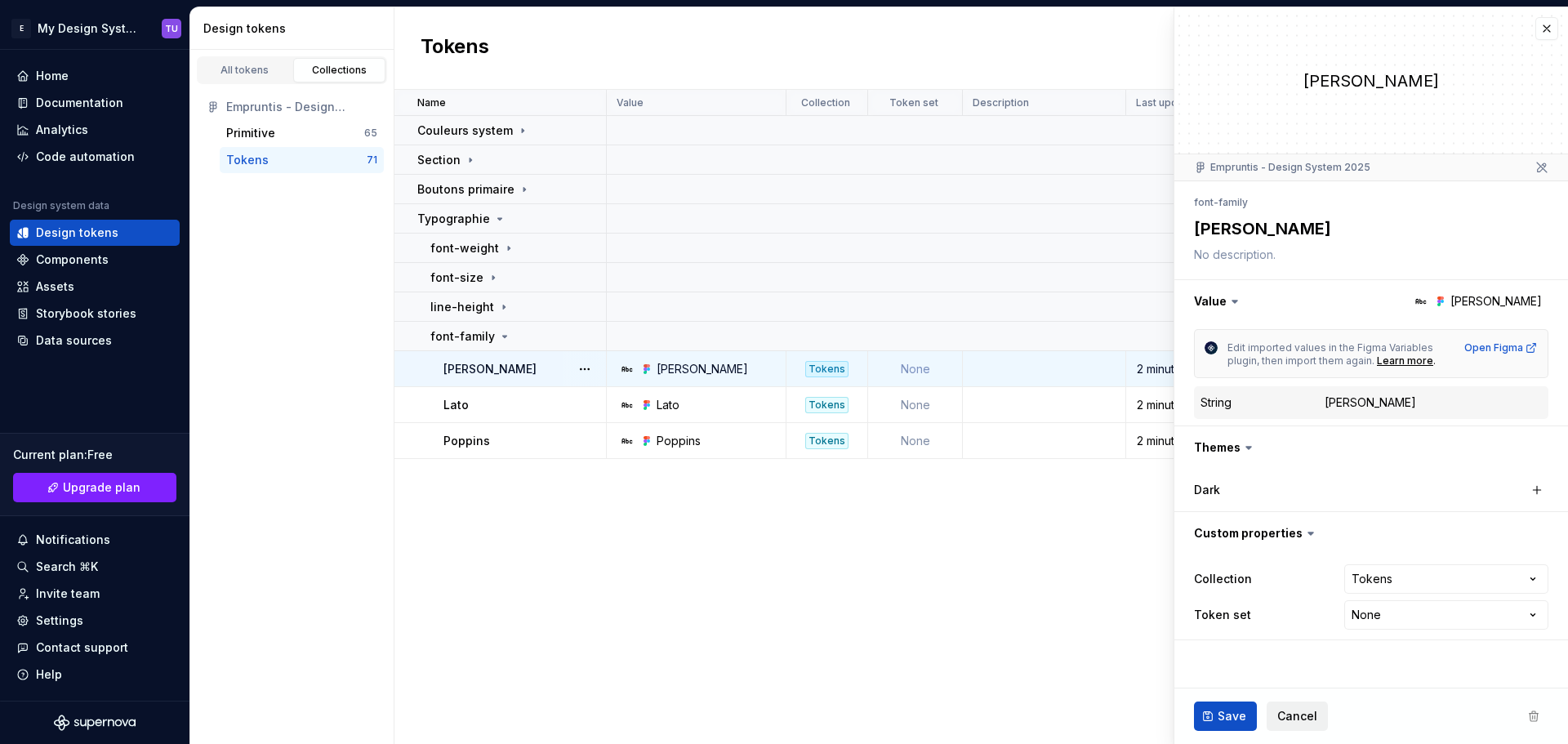
click at [1305, 718] on span "Cancel" at bounding box center [1296, 715] width 40 height 16
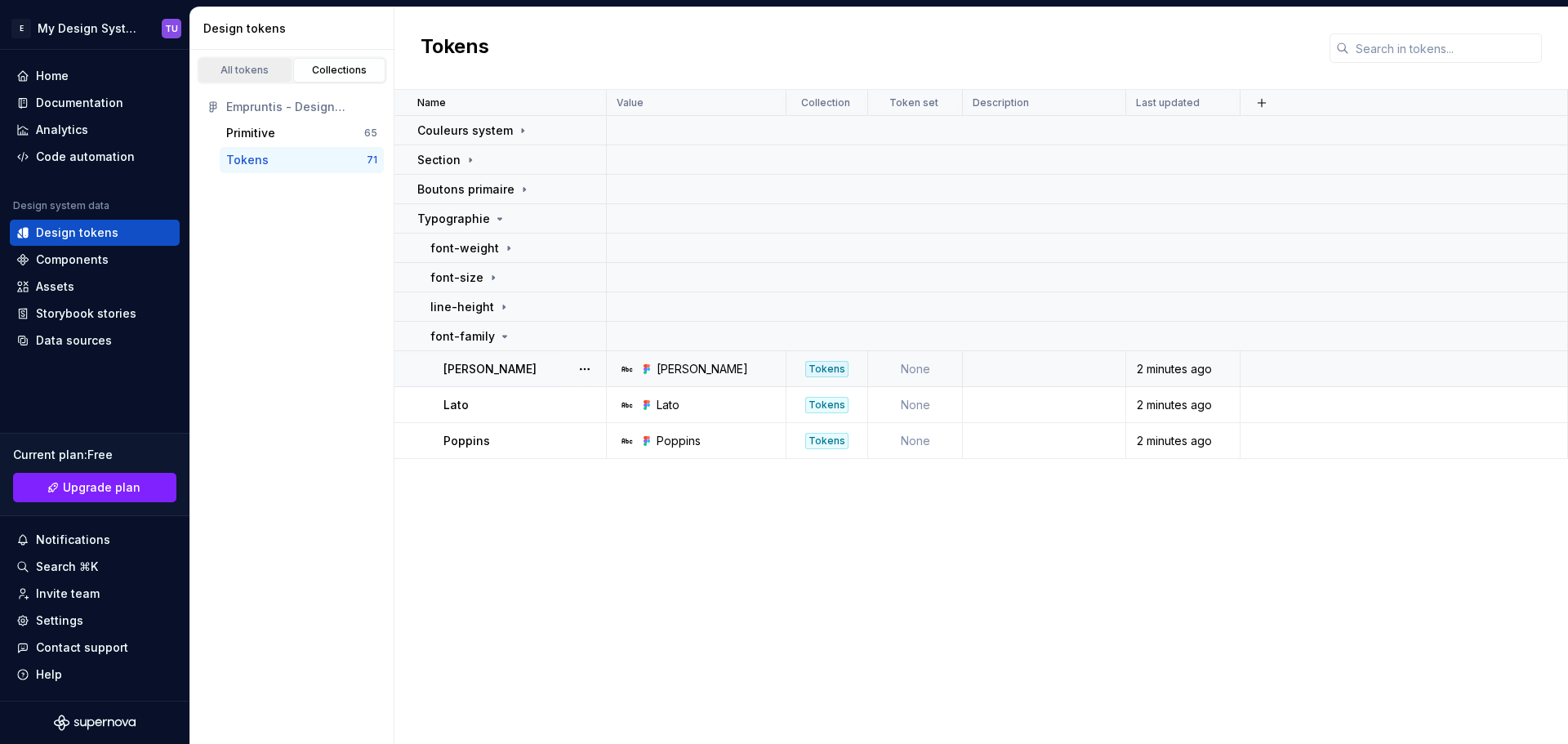
click at [263, 66] on div "All tokens" at bounding box center [245, 70] width 82 height 13
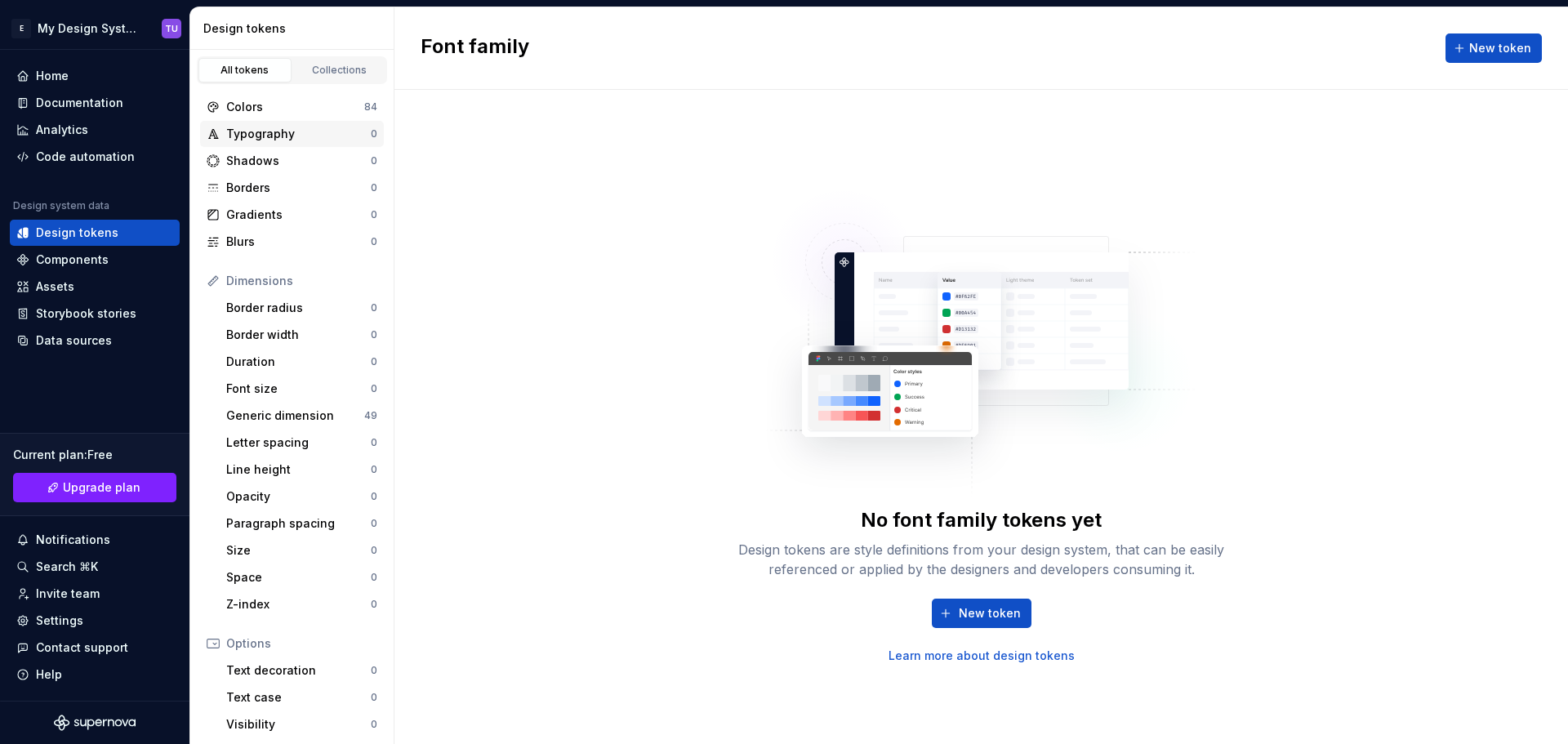
click at [287, 132] on div "Typography" at bounding box center [298, 133] width 144 height 16
click at [1002, 615] on span "New token" at bounding box center [989, 612] width 62 height 16
type textarea "*"
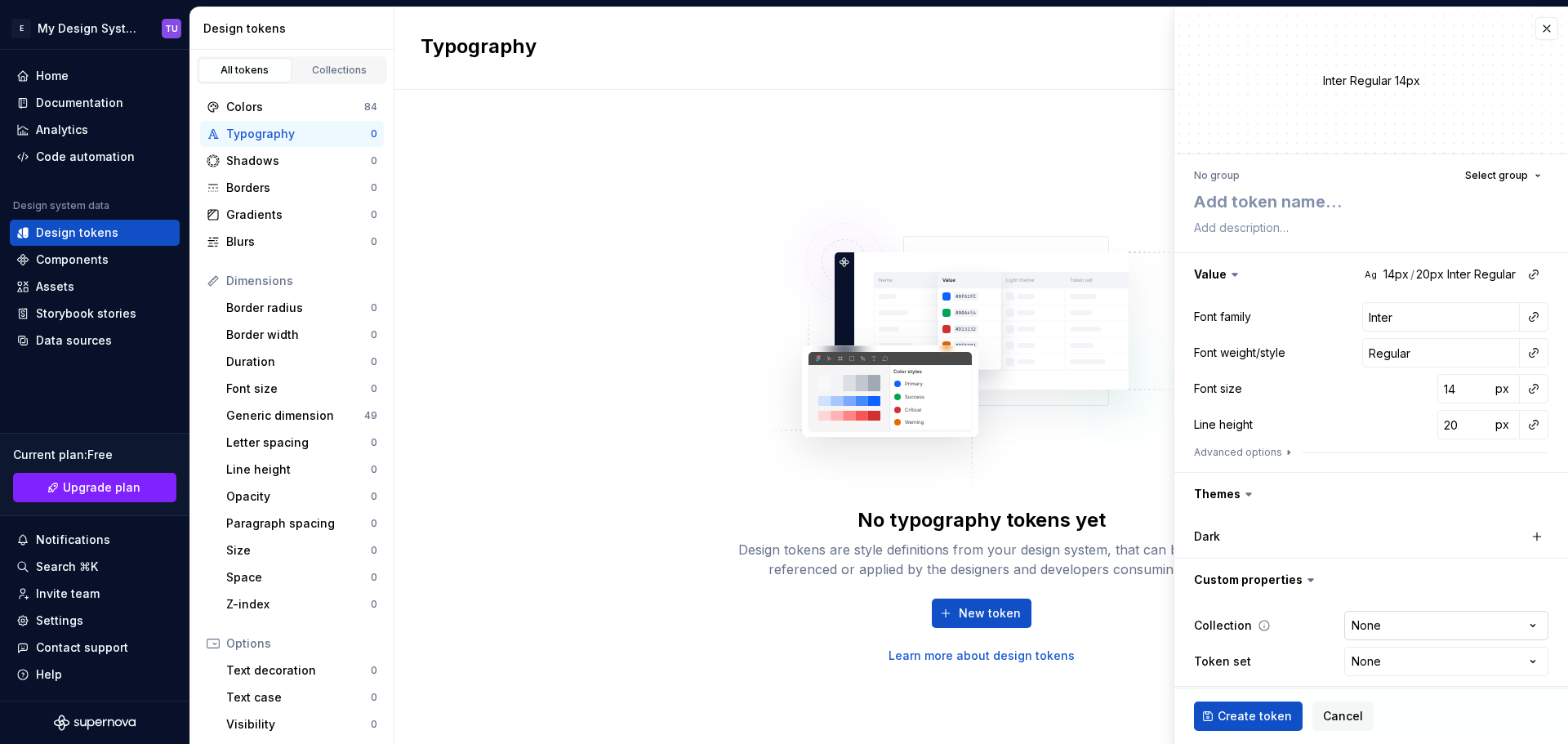
click at [1377, 632] on html "E My Design System TU Home Documentation Analytics Code automation Design syste…" at bounding box center [784, 372] width 1568 height 744
select select "**********"
type textarea "*"
click at [1385, 642] on div "Collection Tokens **** ********* ****** Token set None **** **** ******** *****…" at bounding box center [1370, 643] width 354 height 72
click at [1385, 663] on html "E My Design System TU Home Documentation Analytics Code automation Design syste…" at bounding box center [784, 372] width 1568 height 744
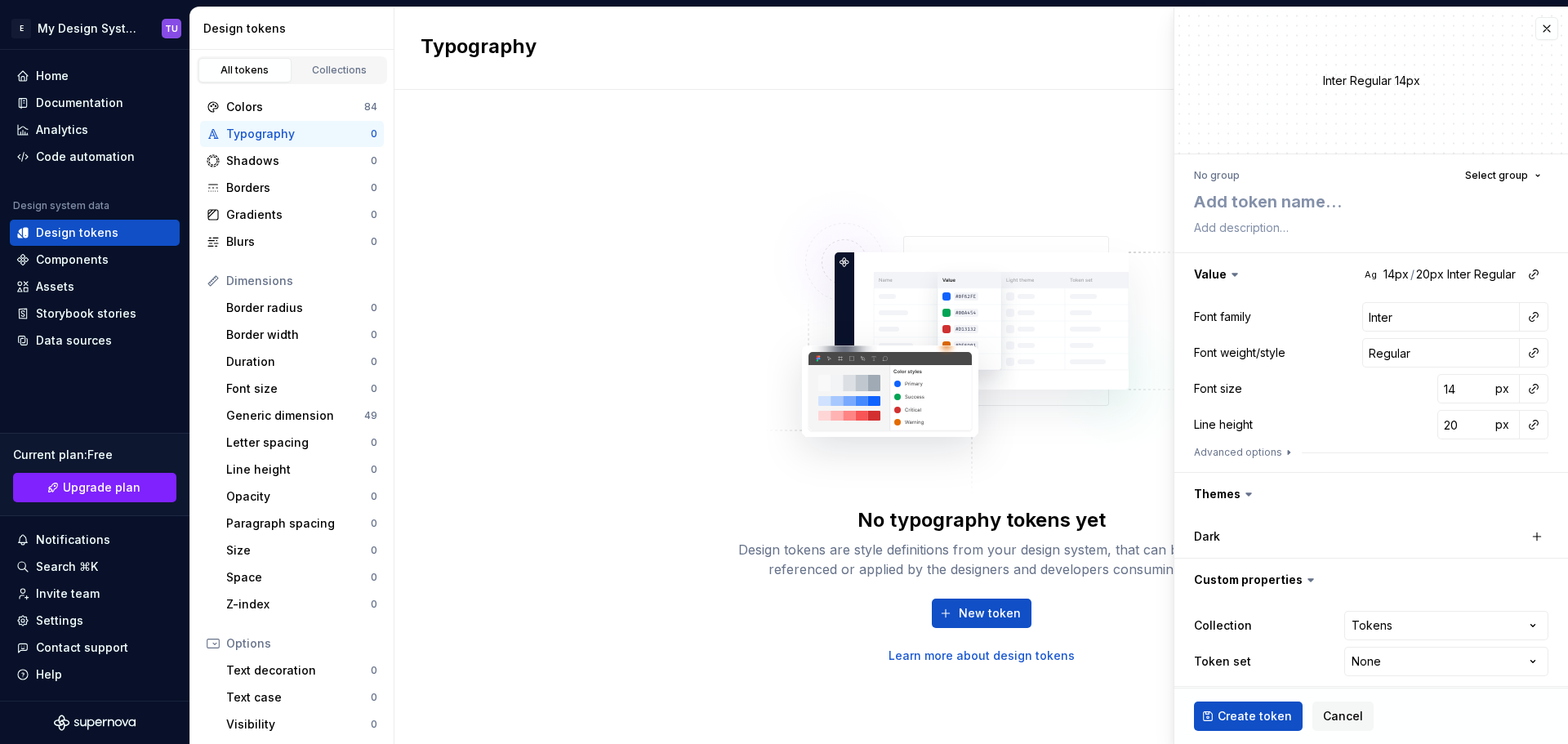
click at [1362, 663] on html "E My Design System TU Home Documentation Analytics Code automation Design syste…" at bounding box center [784, 372] width 1568 height 744
click at [1371, 628] on html "E My Design System TU Home Documentation Analytics Code automation Design syste…" at bounding box center [784, 372] width 1568 height 744
select select
drag, startPoint x: 1382, startPoint y: 658, endPoint x: 1375, endPoint y: 653, distance: 8.6
click at [1535, 30] on button "button" at bounding box center [1546, 28] width 23 height 23
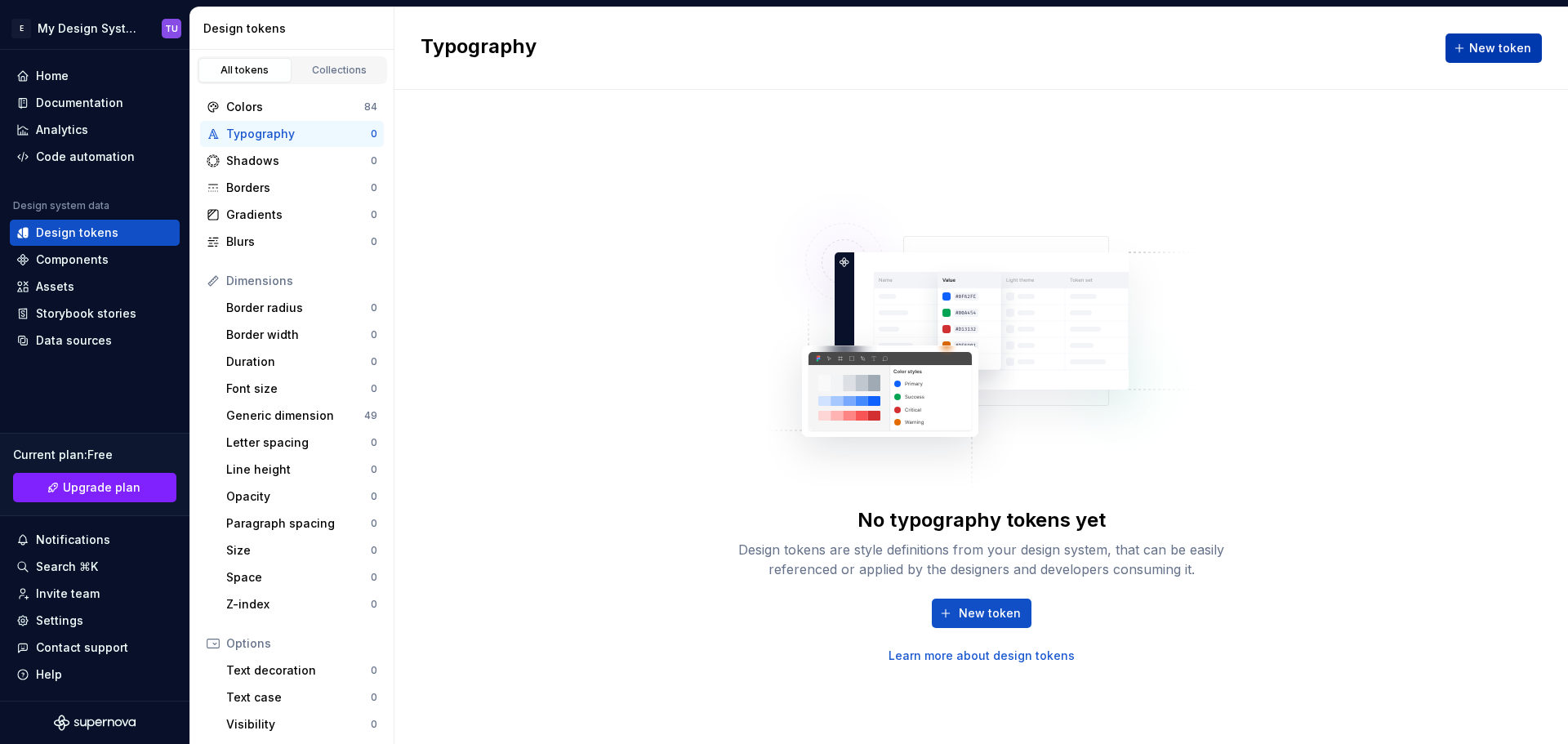
click at [1503, 41] on span "New token" at bounding box center [1499, 48] width 62 height 16
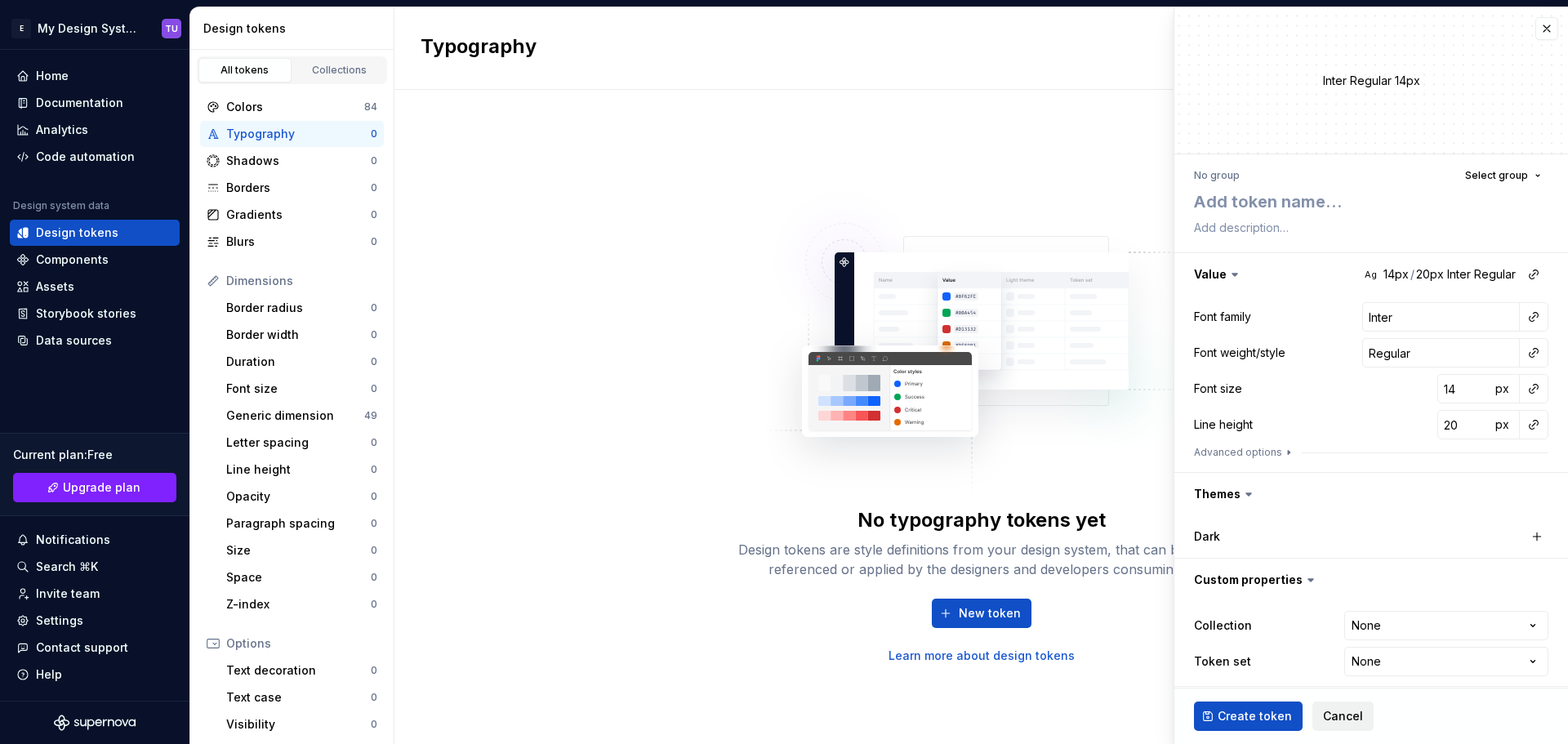
click at [1334, 711] on span "Cancel" at bounding box center [1342, 715] width 40 height 16
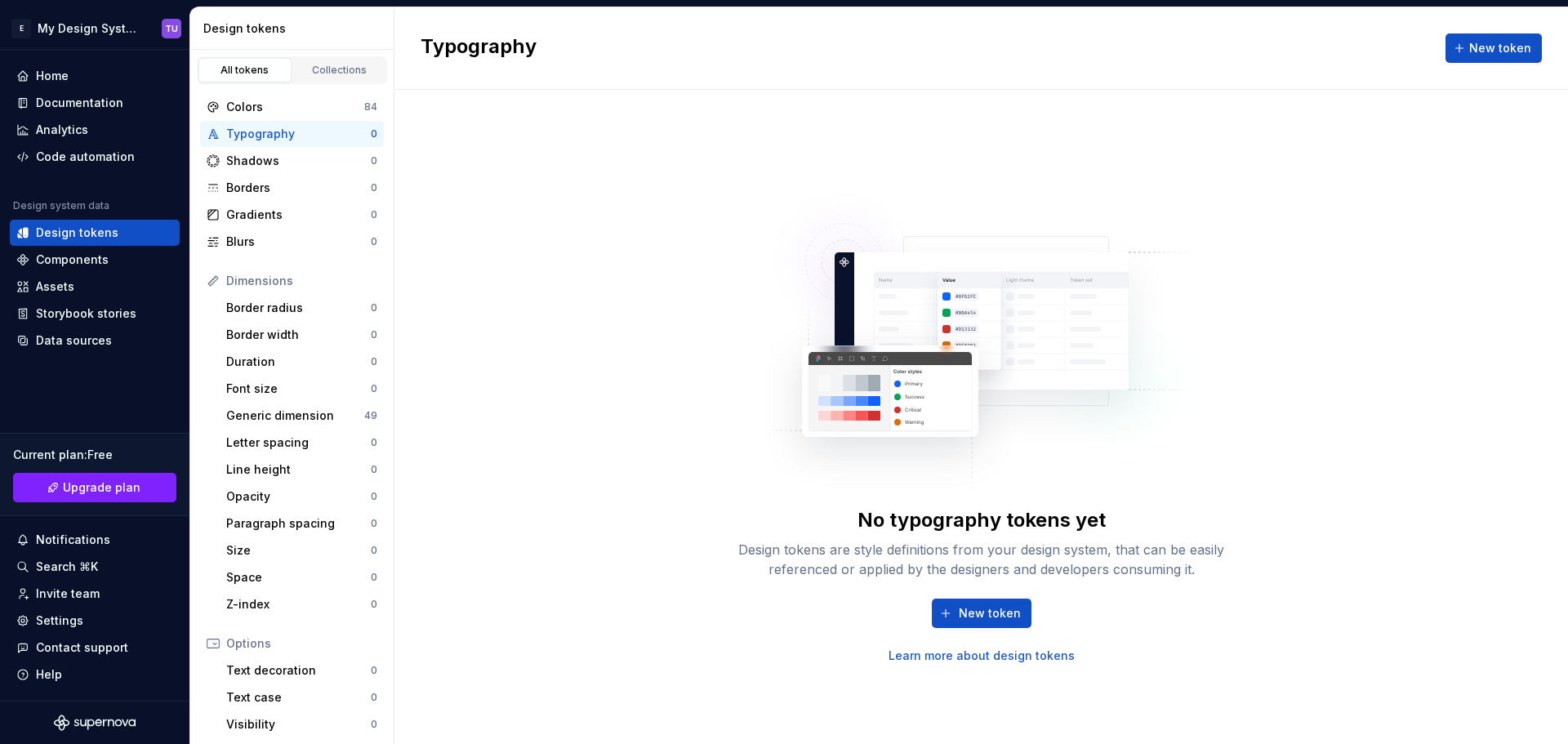
click at [1015, 295] on img at bounding box center [982, 334] width 430 height 326
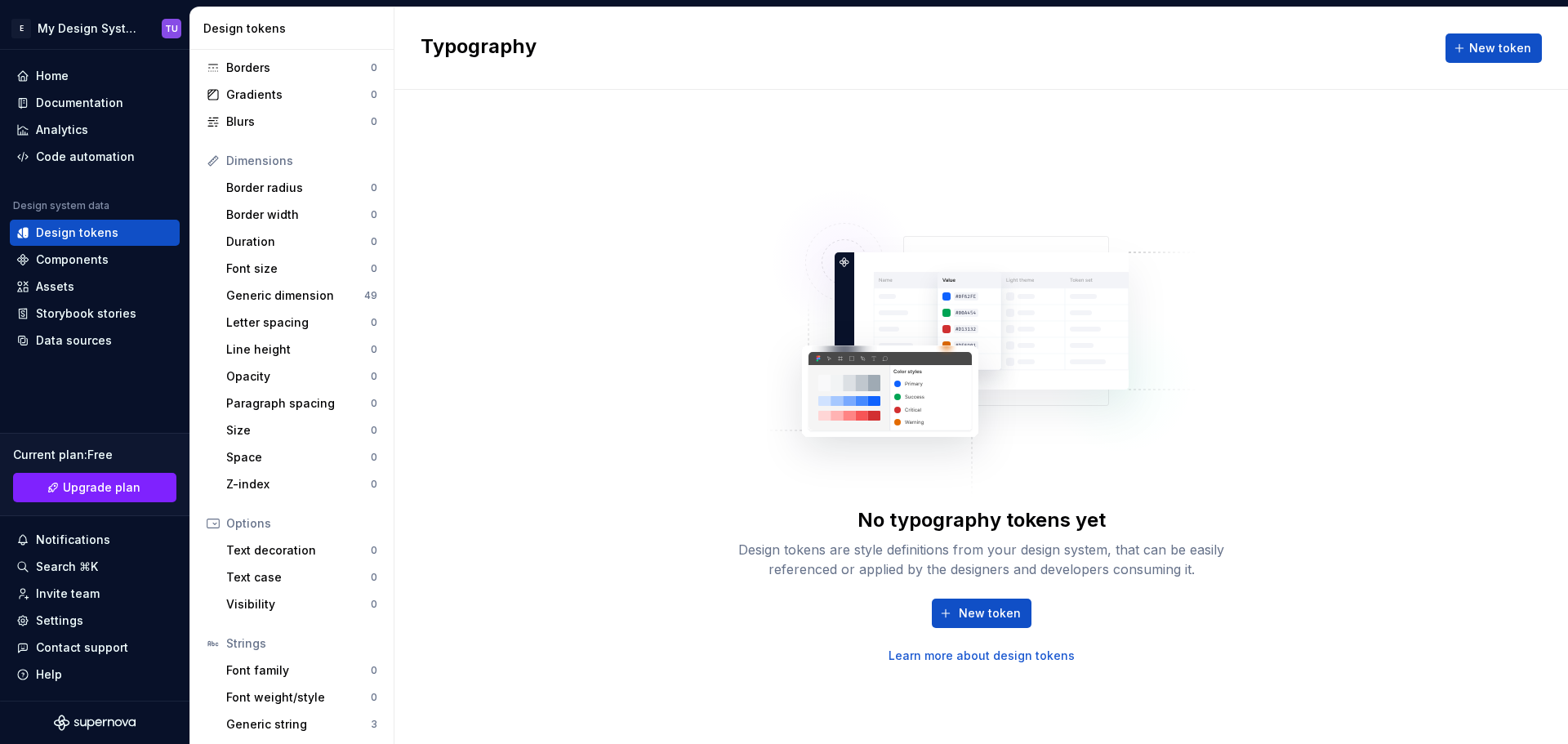
scroll to position [150, 0]
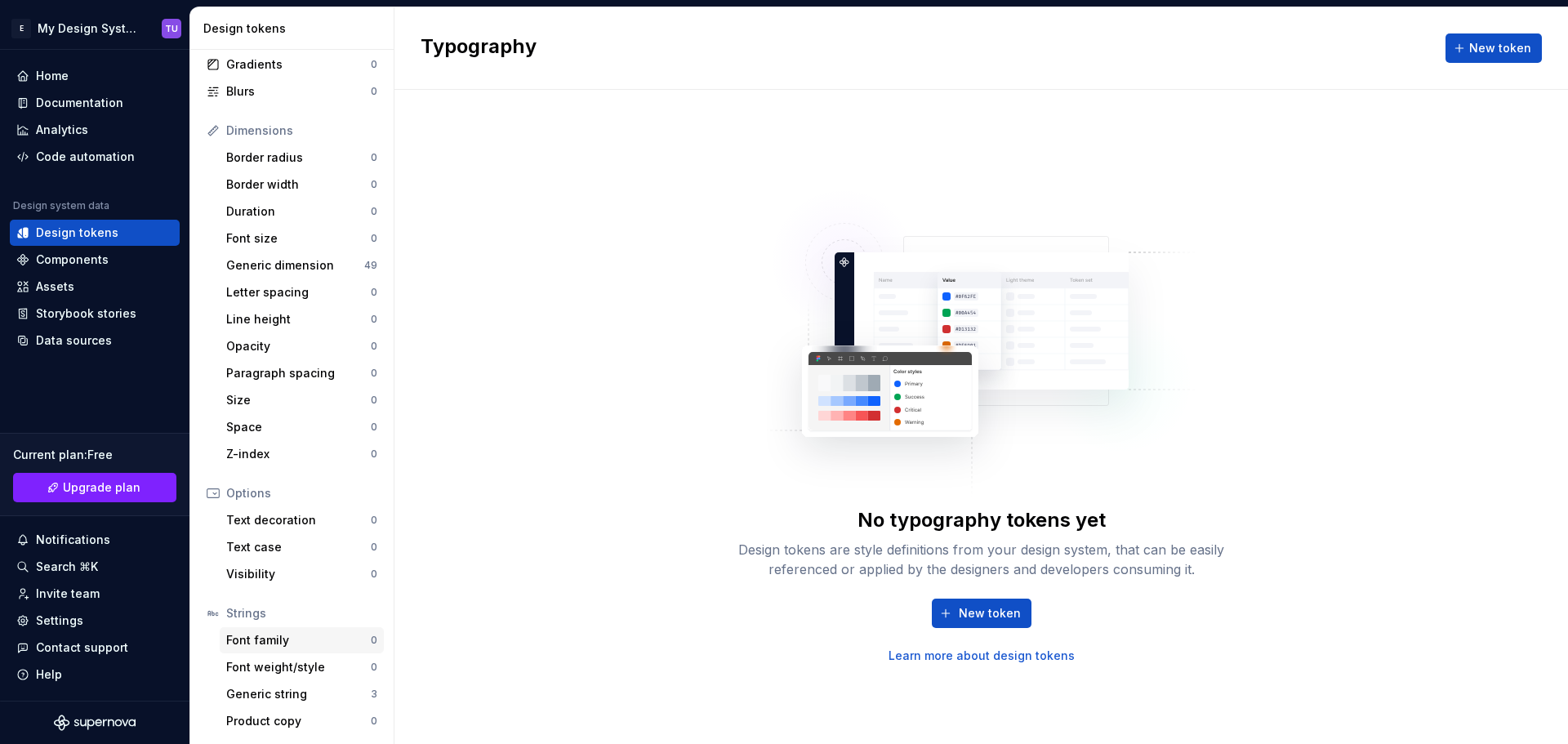
click at [330, 639] on div "Font family" at bounding box center [298, 640] width 144 height 16
click at [983, 617] on span "New token" at bounding box center [989, 612] width 62 height 16
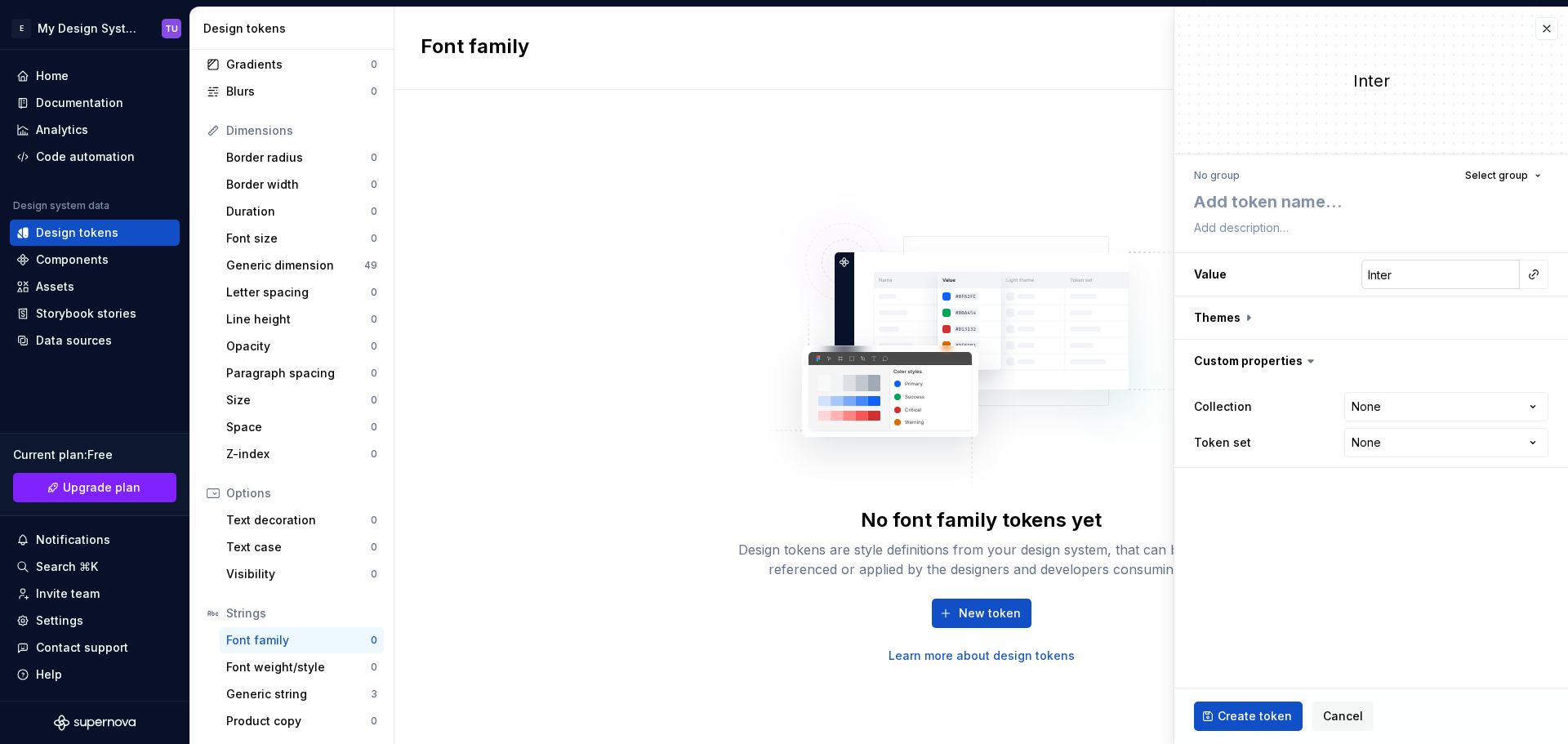
click at [1413, 282] on input "Inter" at bounding box center [1440, 274] width 158 height 30
click at [1509, 181] on span "Select group" at bounding box center [1496, 175] width 63 height 13
click at [1351, 176] on div "No group Select group" at bounding box center [1370, 175] width 354 height 23
click at [1294, 363] on button "button" at bounding box center [1370, 361] width 393 height 42
click at [1253, 349] on button "button" at bounding box center [1370, 361] width 393 height 42
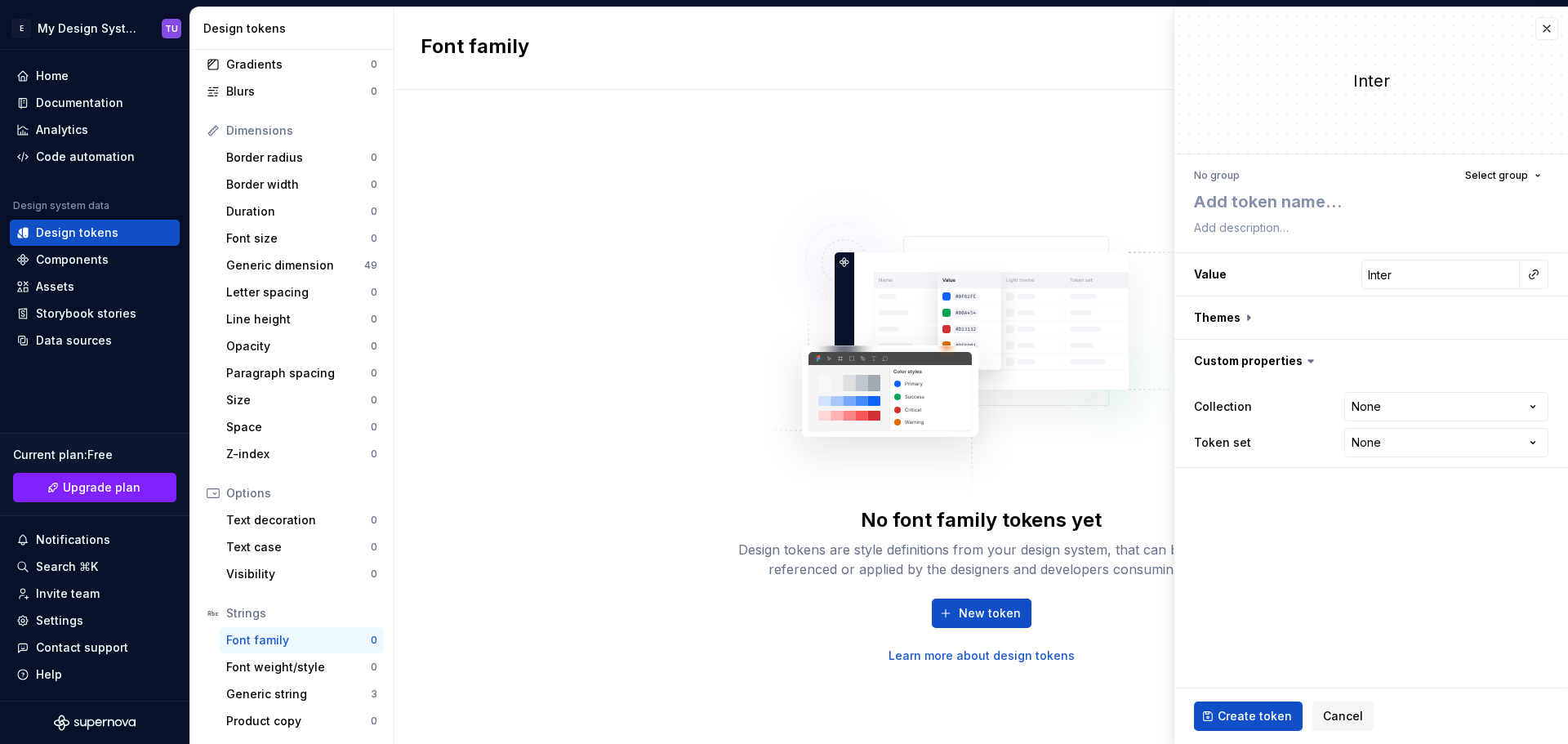
click at [1244, 318] on button "button" at bounding box center [1370, 318] width 393 height 42
type textarea "*"
click at [1244, 318] on icon at bounding box center [1248, 317] width 16 height 16
click at [1378, 442] on html "E My Design System TU Home Documentation Analytics Code automation Design syste…" at bounding box center [784, 372] width 1568 height 744
select select "**********"
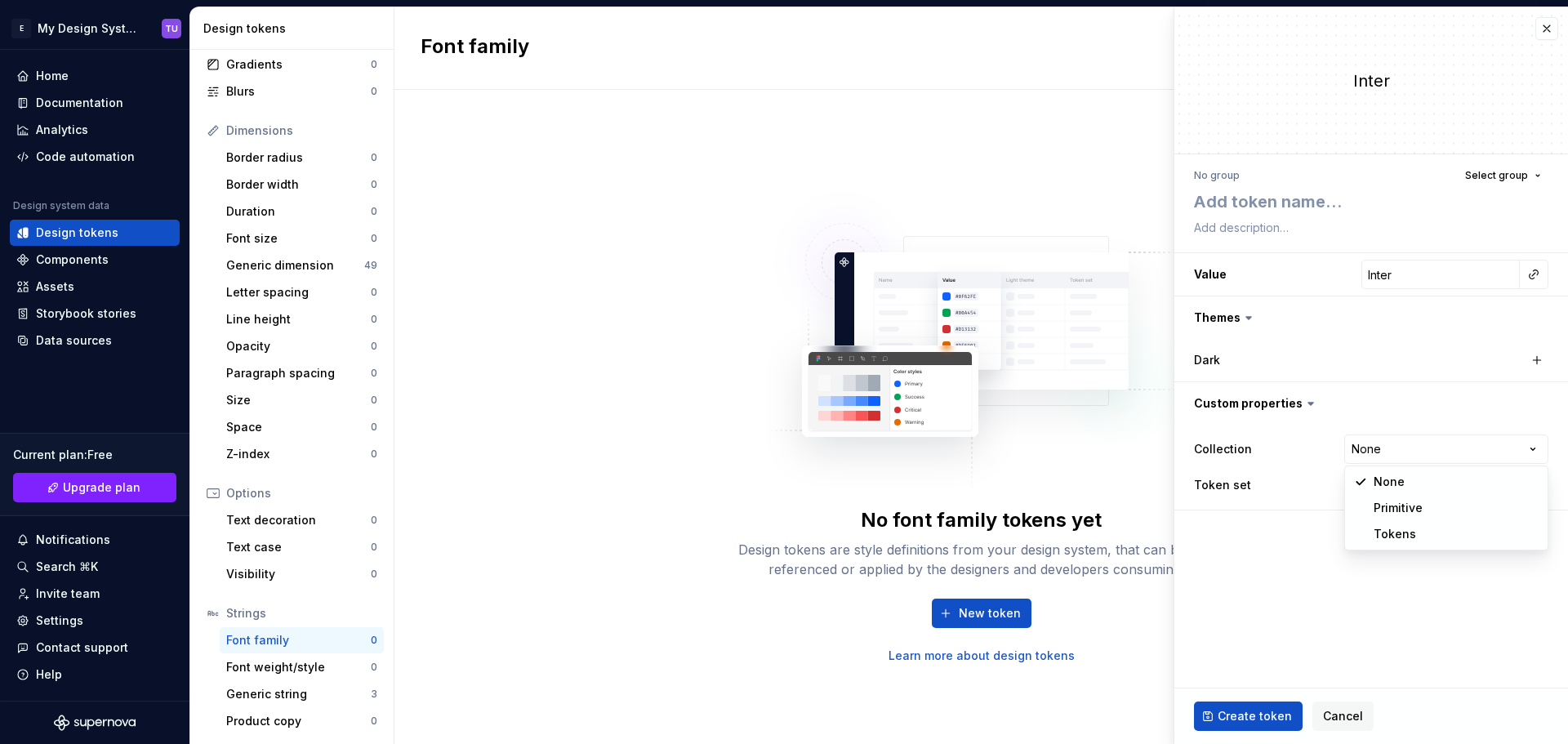
type textarea "*"
click at [1379, 488] on html "E My Design System TU Home Documentation Analytics Code automation Design syste…" at bounding box center [784, 372] width 1568 height 744
select select "**********"
type textarea "*"
click at [1393, 490] on html "E My Design System TU Home Documentation Analytics Code automation Design syste…" at bounding box center [784, 372] width 1568 height 744
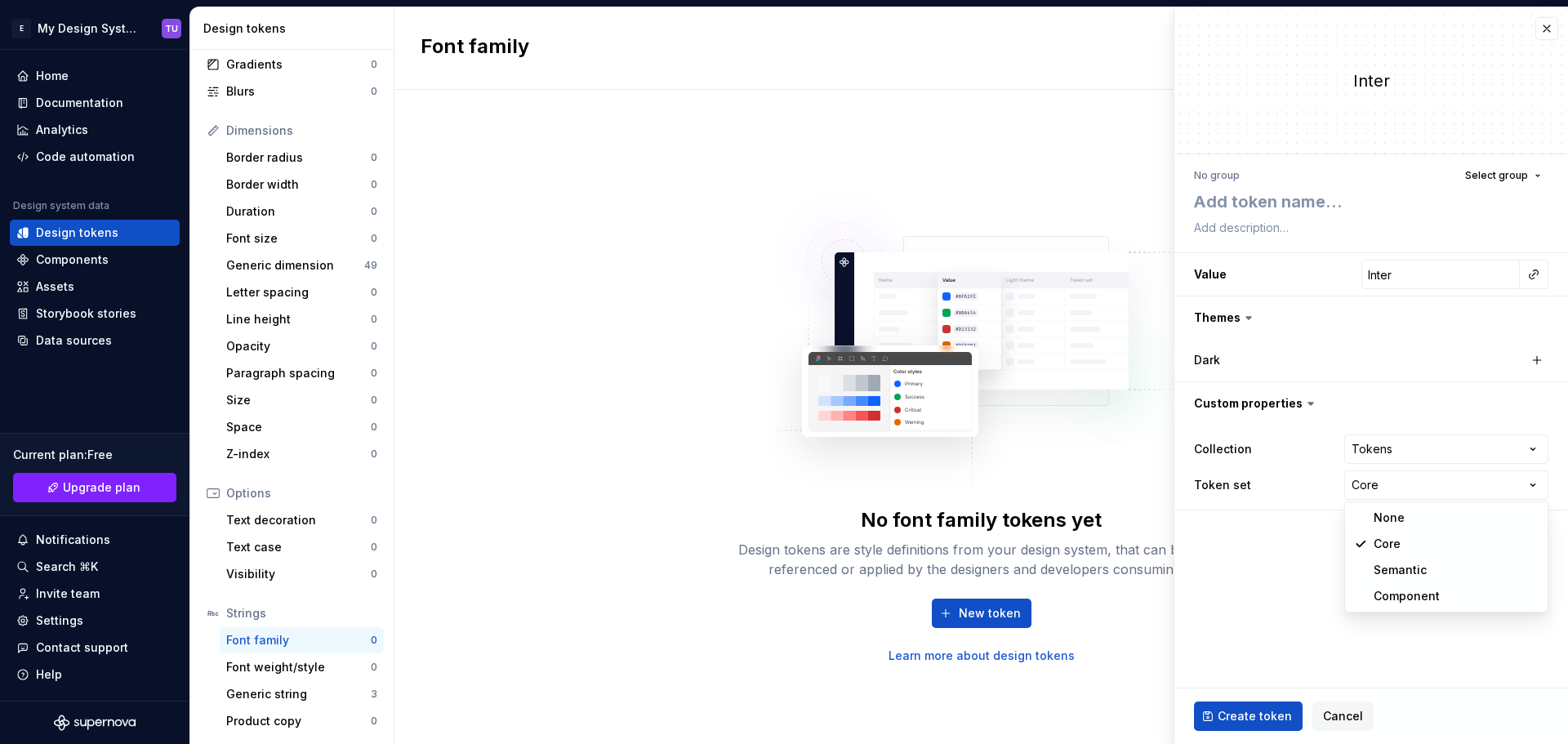
select select
type textarea "*"
click at [1396, 442] on html "E My Design System TU Home Documentation Analytics Code automation Design syste…" at bounding box center [784, 372] width 1568 height 744
select select
type textarea "*"
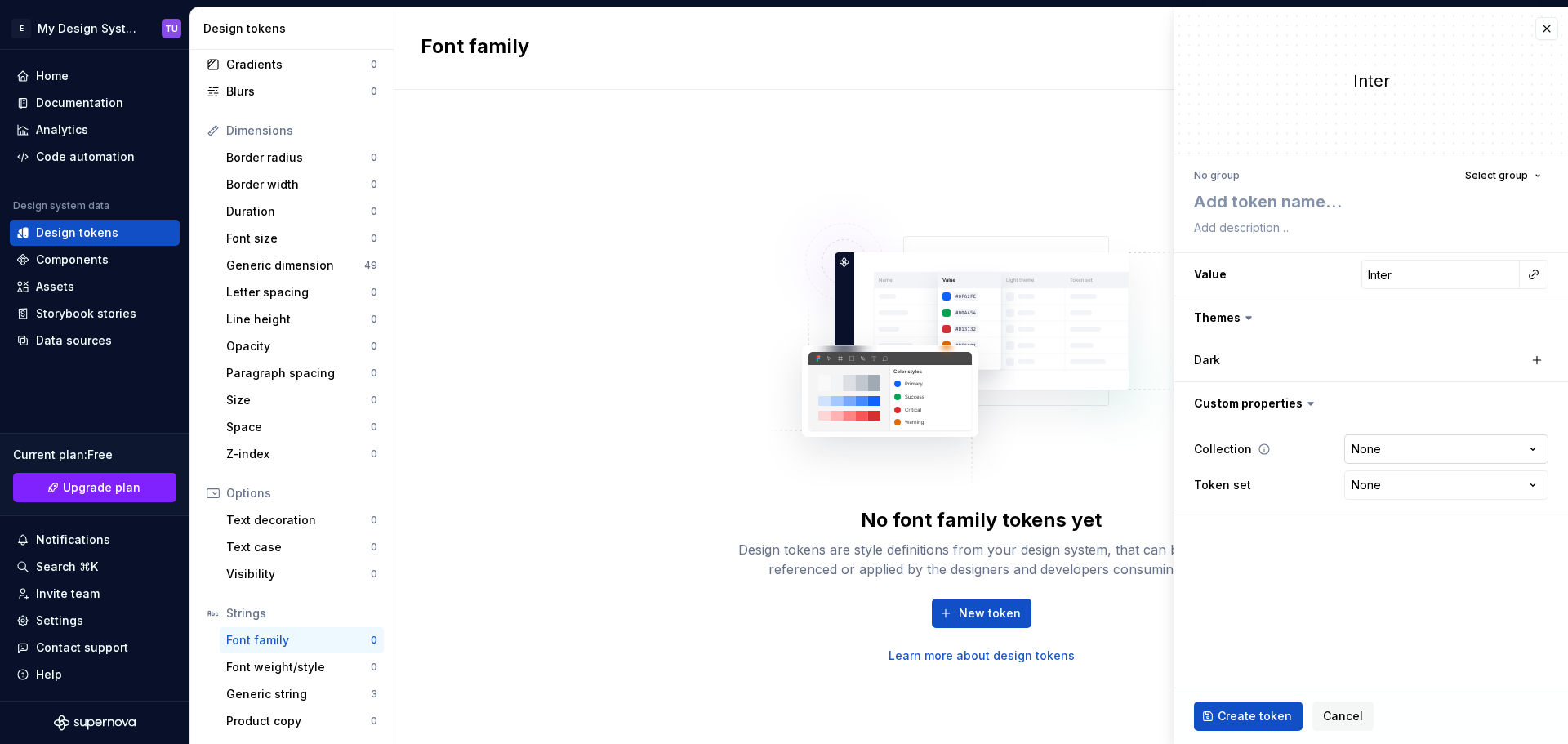
click at [1395, 456] on html "E My Design System TU Home Documentation Analytics Code automation Design syste…" at bounding box center [784, 372] width 1568 height 744
select select "**********"
type textarea "*"
click at [1378, 456] on html "E My Design System TU Home Documentation Analytics Code automation Design syste…" at bounding box center [784, 372] width 1568 height 744
select select
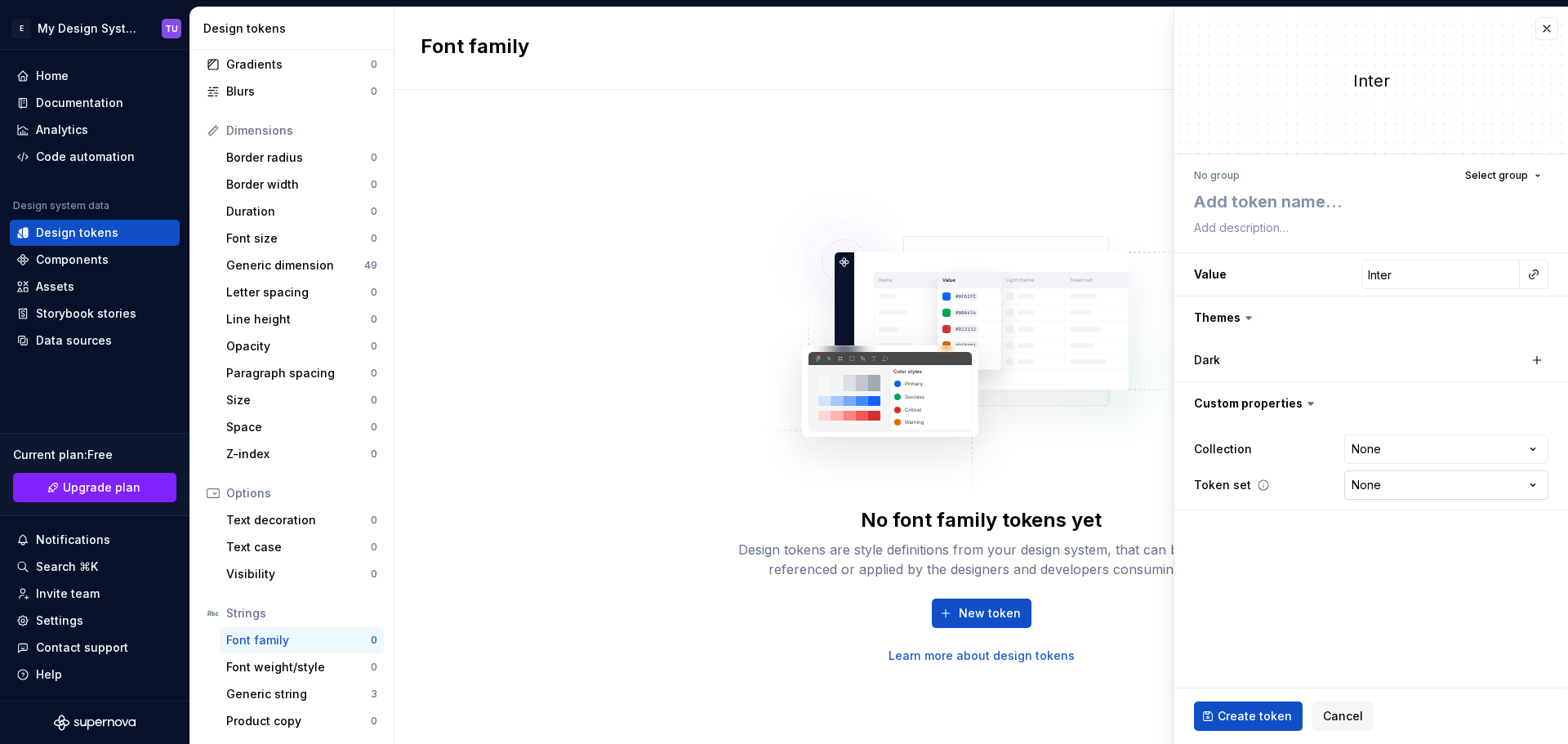
click at [1388, 493] on html "E My Design System TU Home Documentation Analytics Code automation Design syste…" at bounding box center [784, 372] width 1568 height 744
click at [1305, 538] on html "E My Design System TU Home Documentation Analytics Code automation Design syste…" at bounding box center [784, 372] width 1568 height 744
click at [1323, 714] on span "Cancel" at bounding box center [1342, 715] width 40 height 16
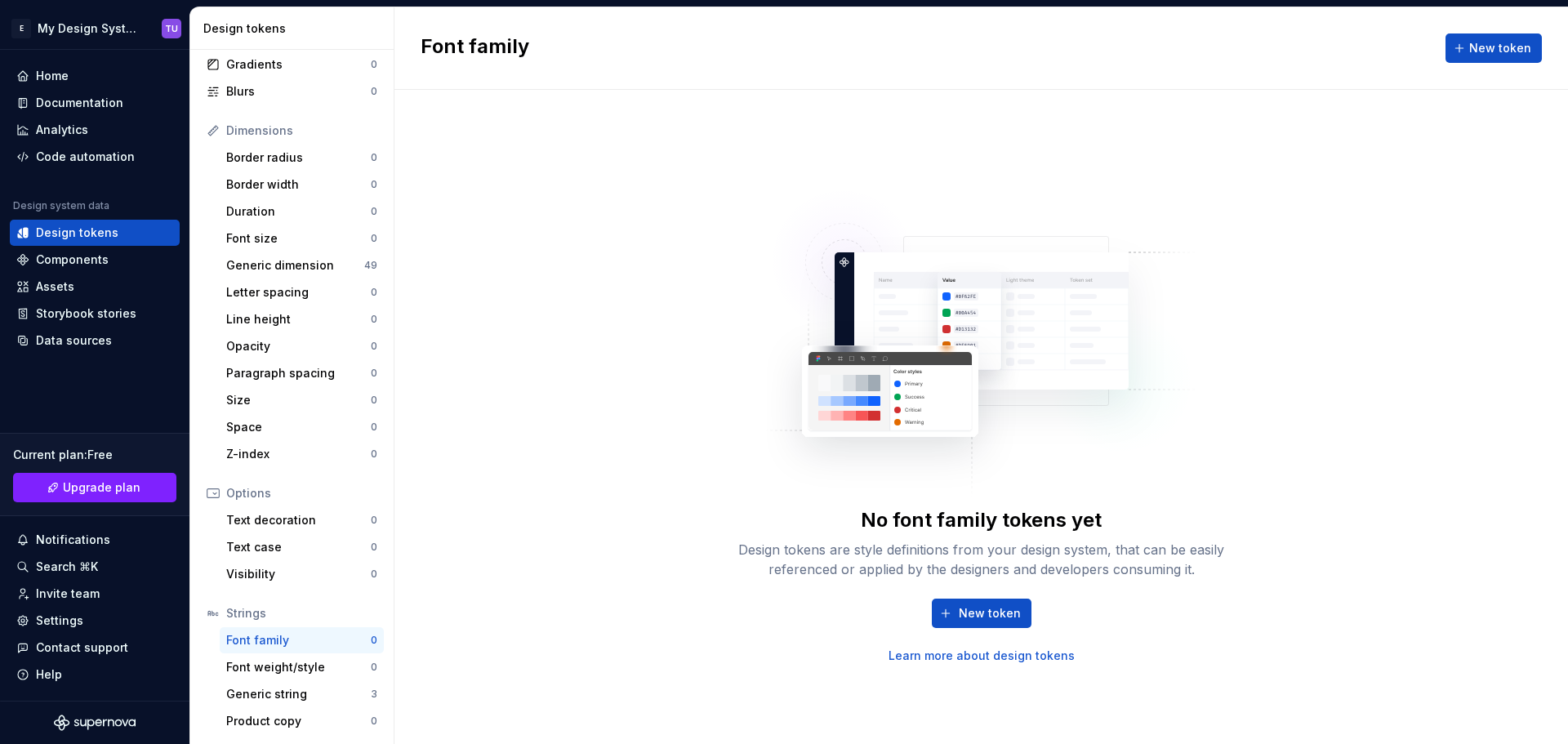
click at [1017, 651] on link "Learn more about design tokens" at bounding box center [981, 655] width 186 height 16
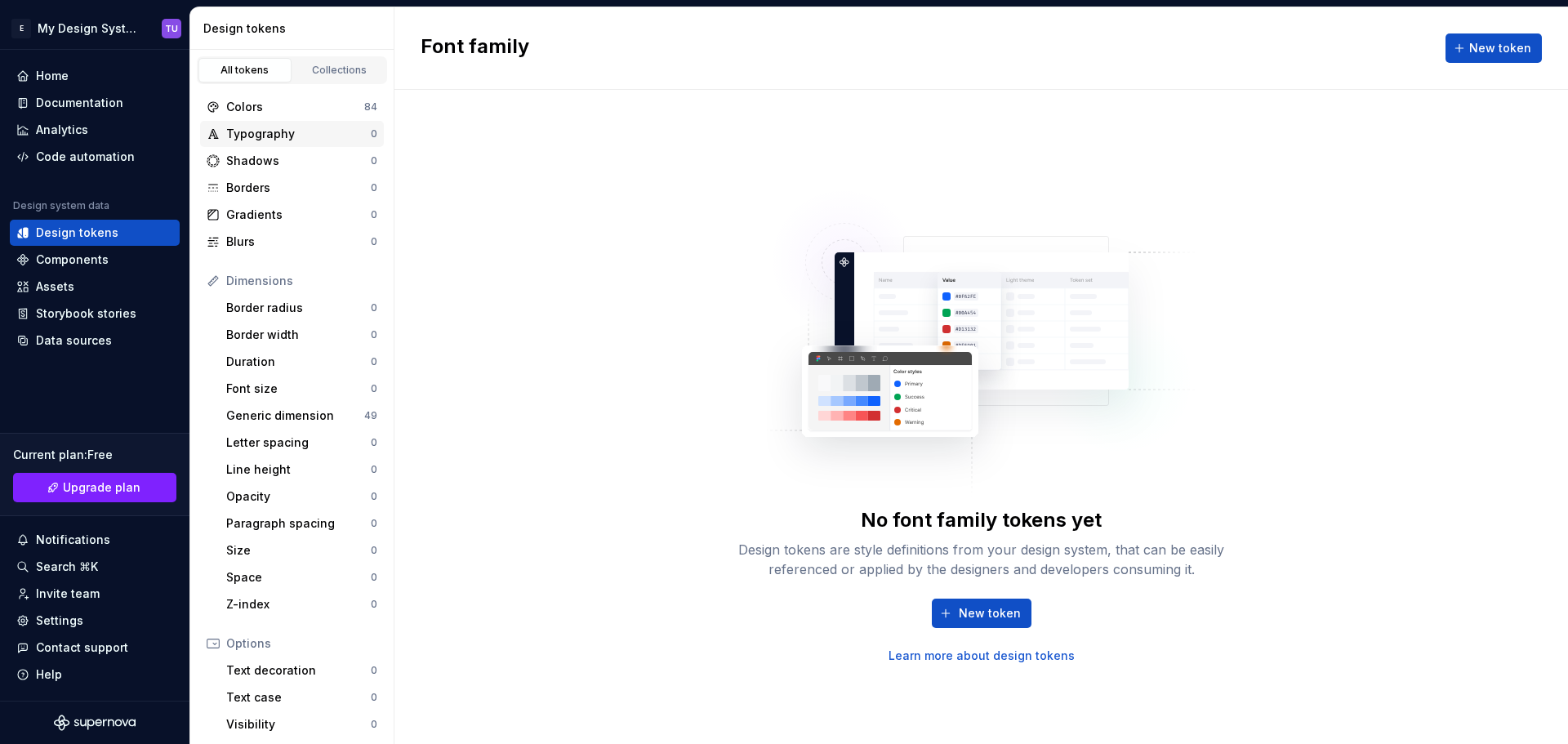
click at [290, 139] on div "Typography" at bounding box center [298, 133] width 144 height 16
click at [979, 615] on span "New token" at bounding box center [989, 612] width 62 height 16
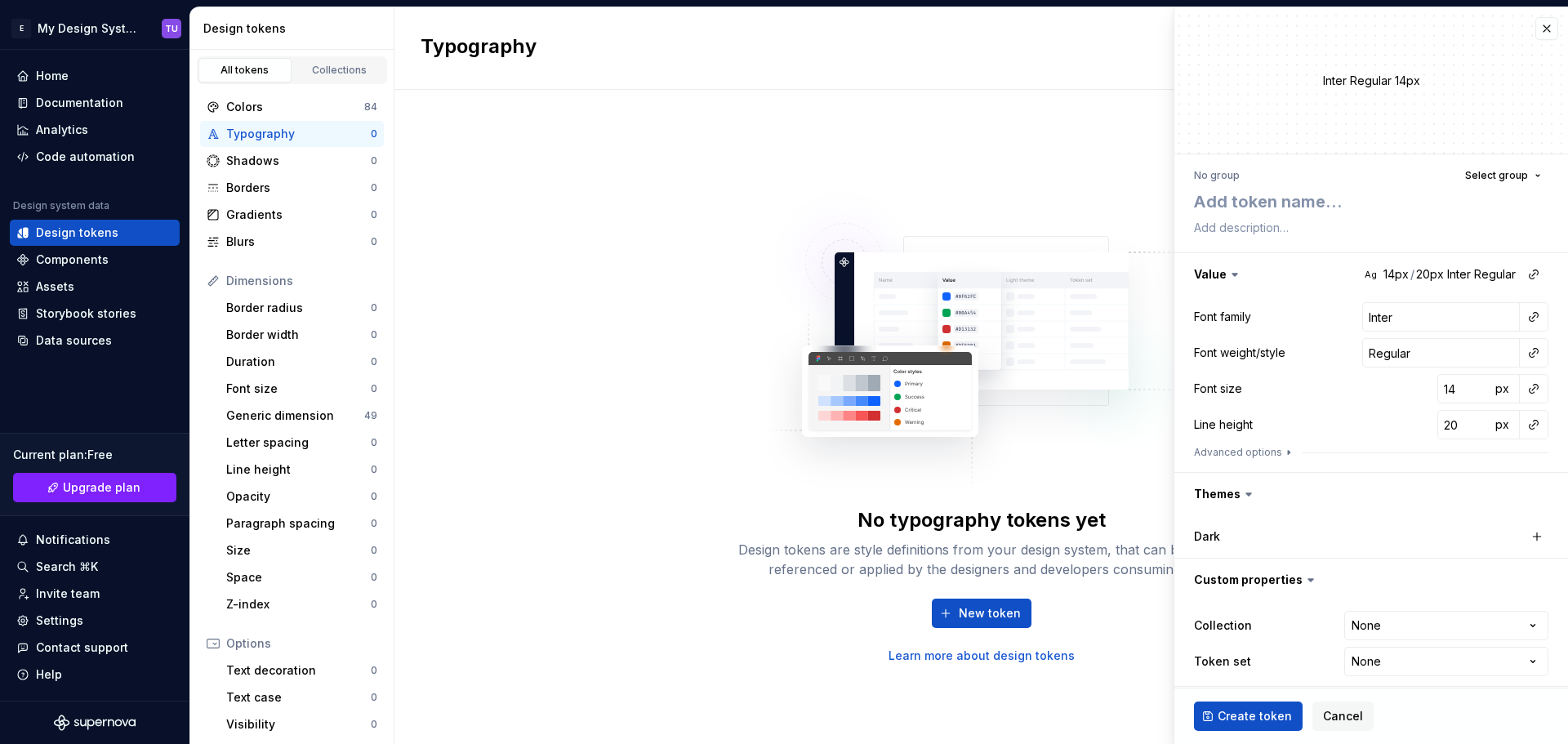
type textarea "*"
type textarea "H"
type textarea "*"
type textarea "H1"
type textarea "*"
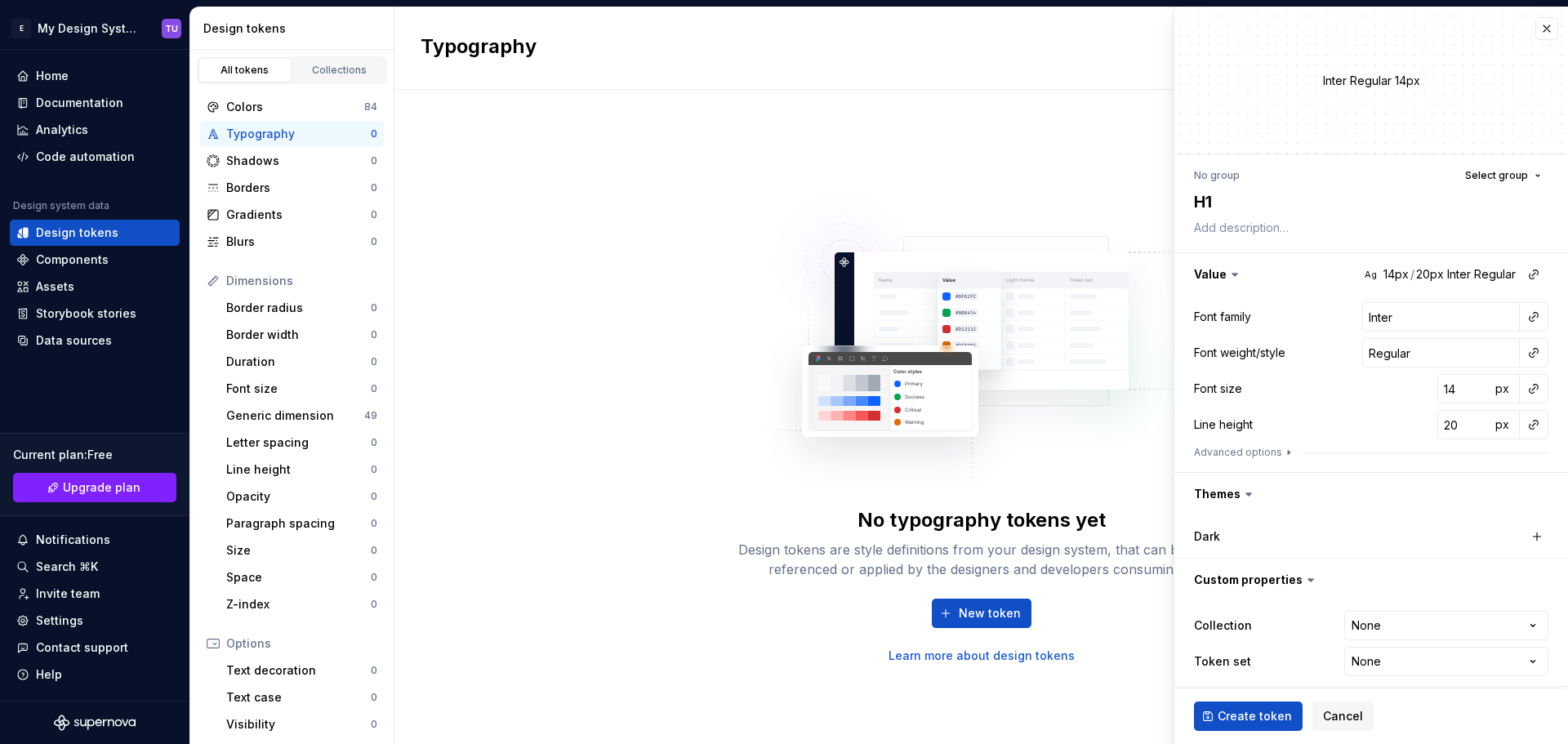
type textarea "H1-"
type textarea "*"
type textarea "H1-6"
type textarea "*"
type textarea "H1-64"
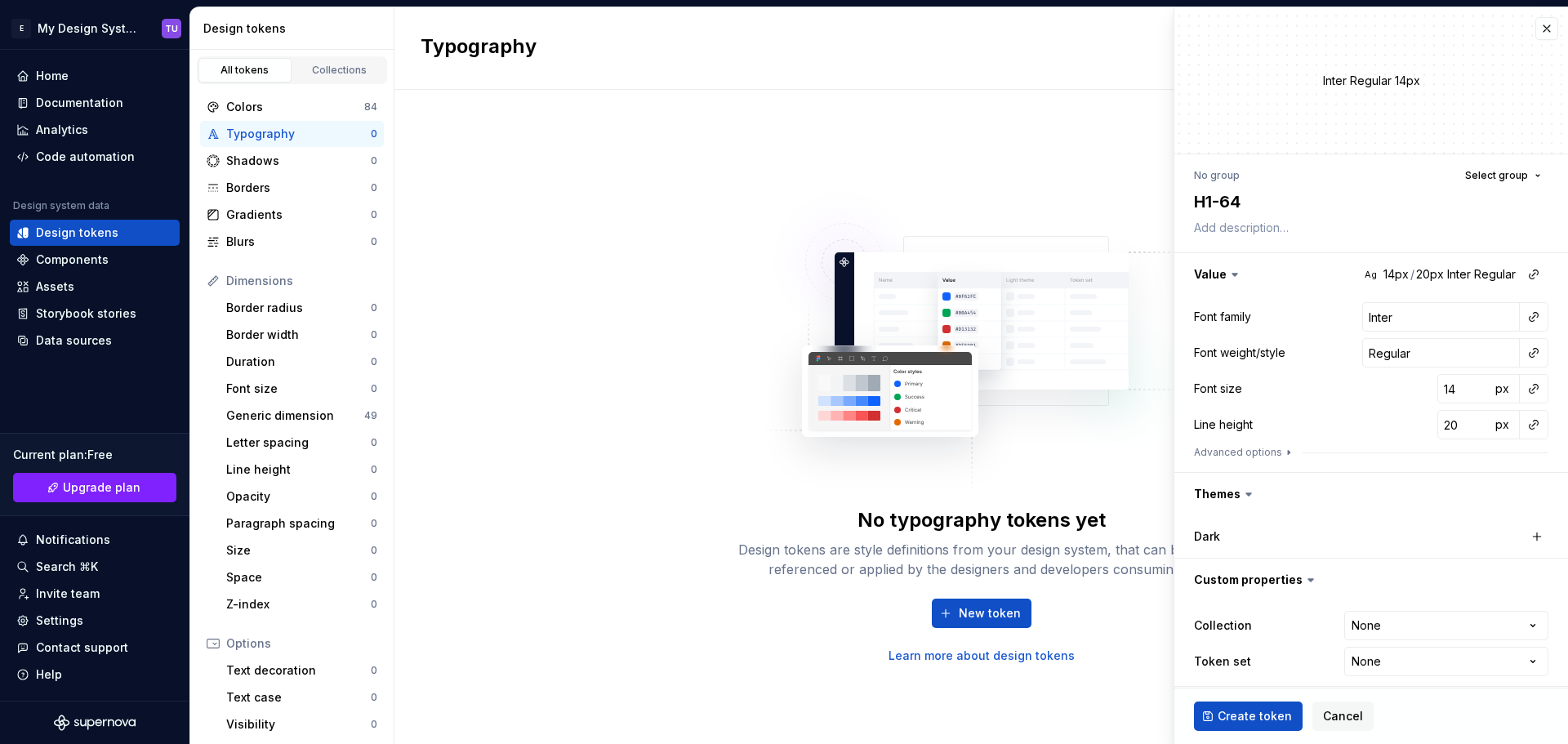
type textarea "*"
type textarea "H1-64p"
type textarea "*"
type textarea "H1-64px"
click at [1374, 307] on input "Inter" at bounding box center [1441, 317] width 158 height 30
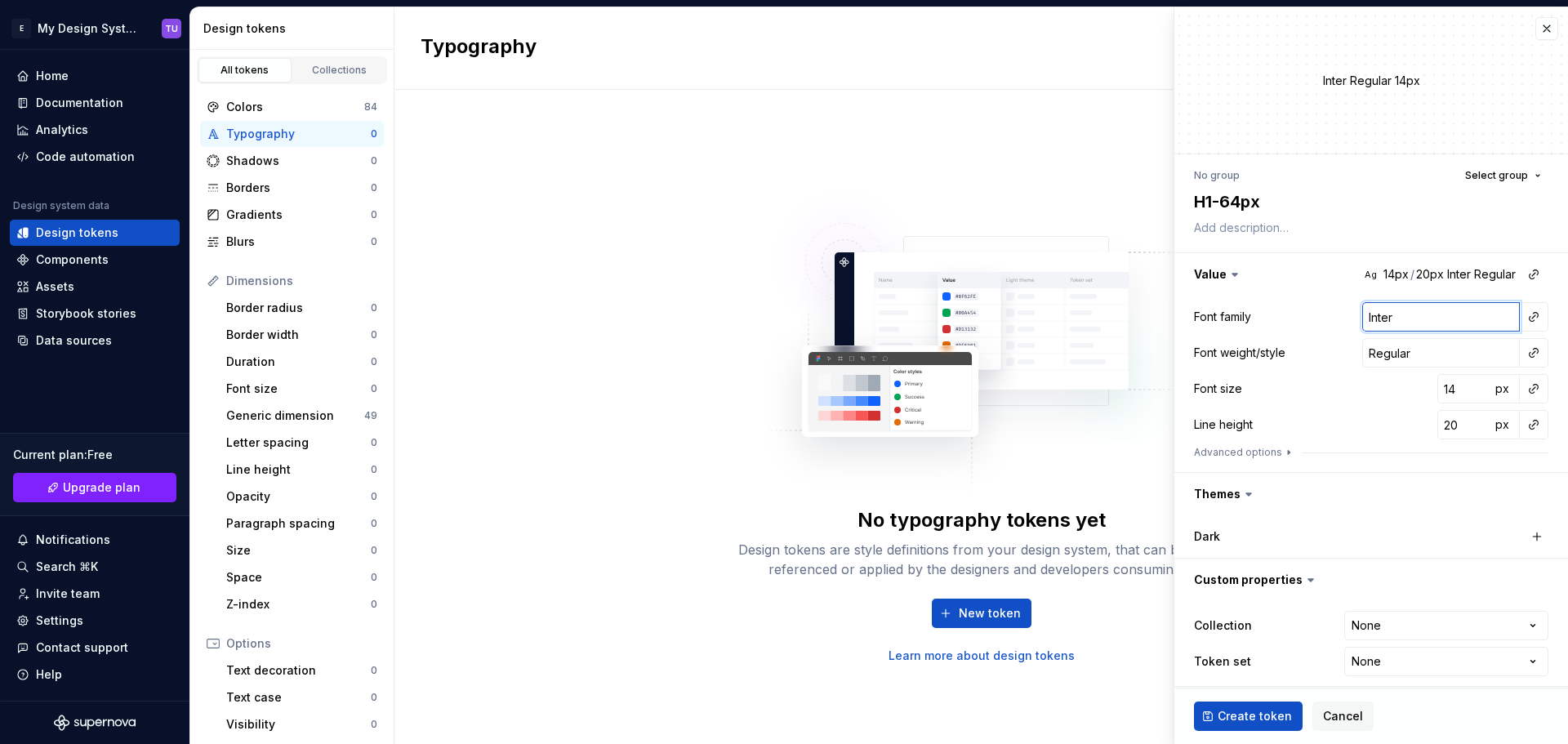
click at [1372, 312] on input "Inter" at bounding box center [1441, 317] width 158 height 30
type textarea "*"
type input "p"
type textarea "*"
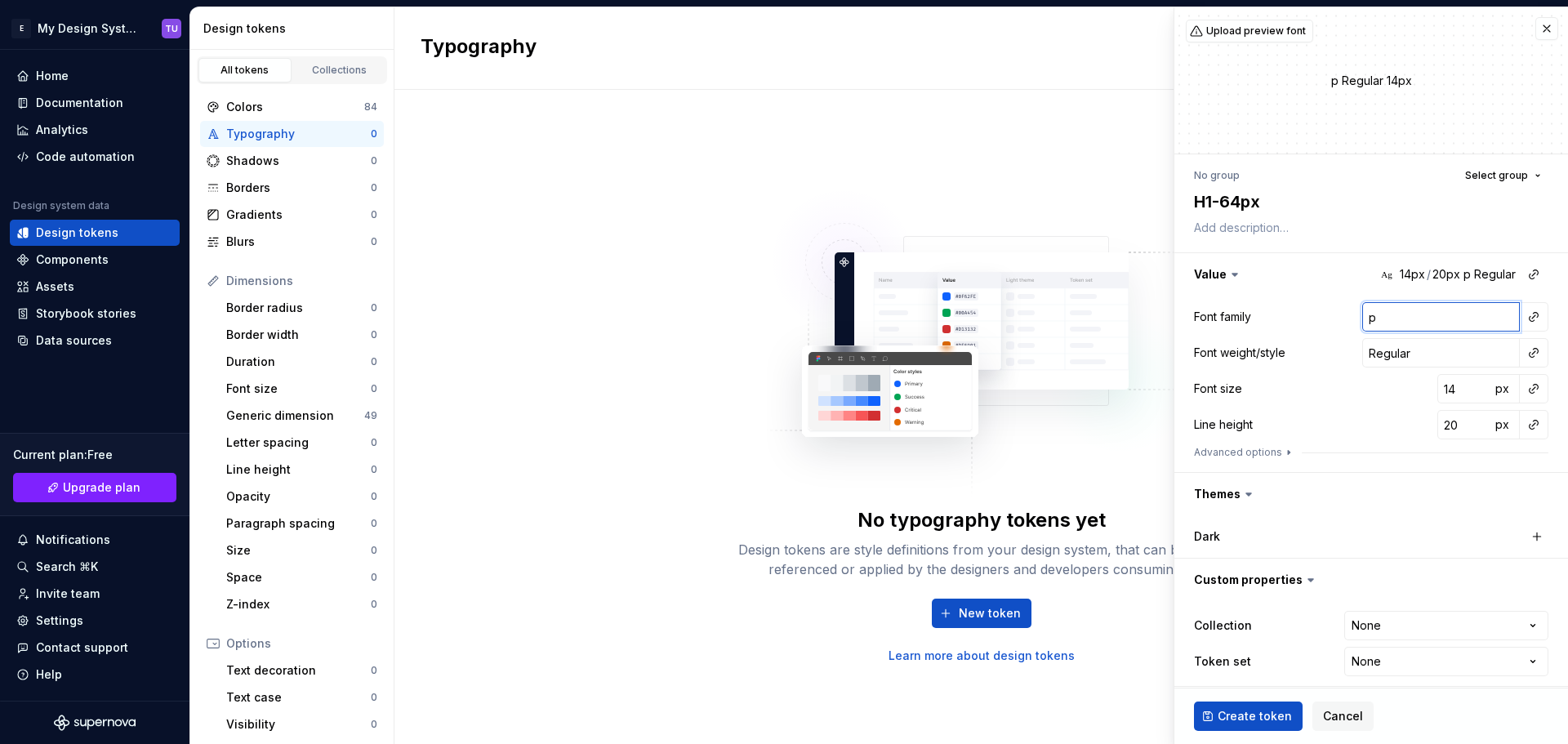
type input "po"
type textarea "*"
type input "pop"
type textarea "*"
type input "popp"
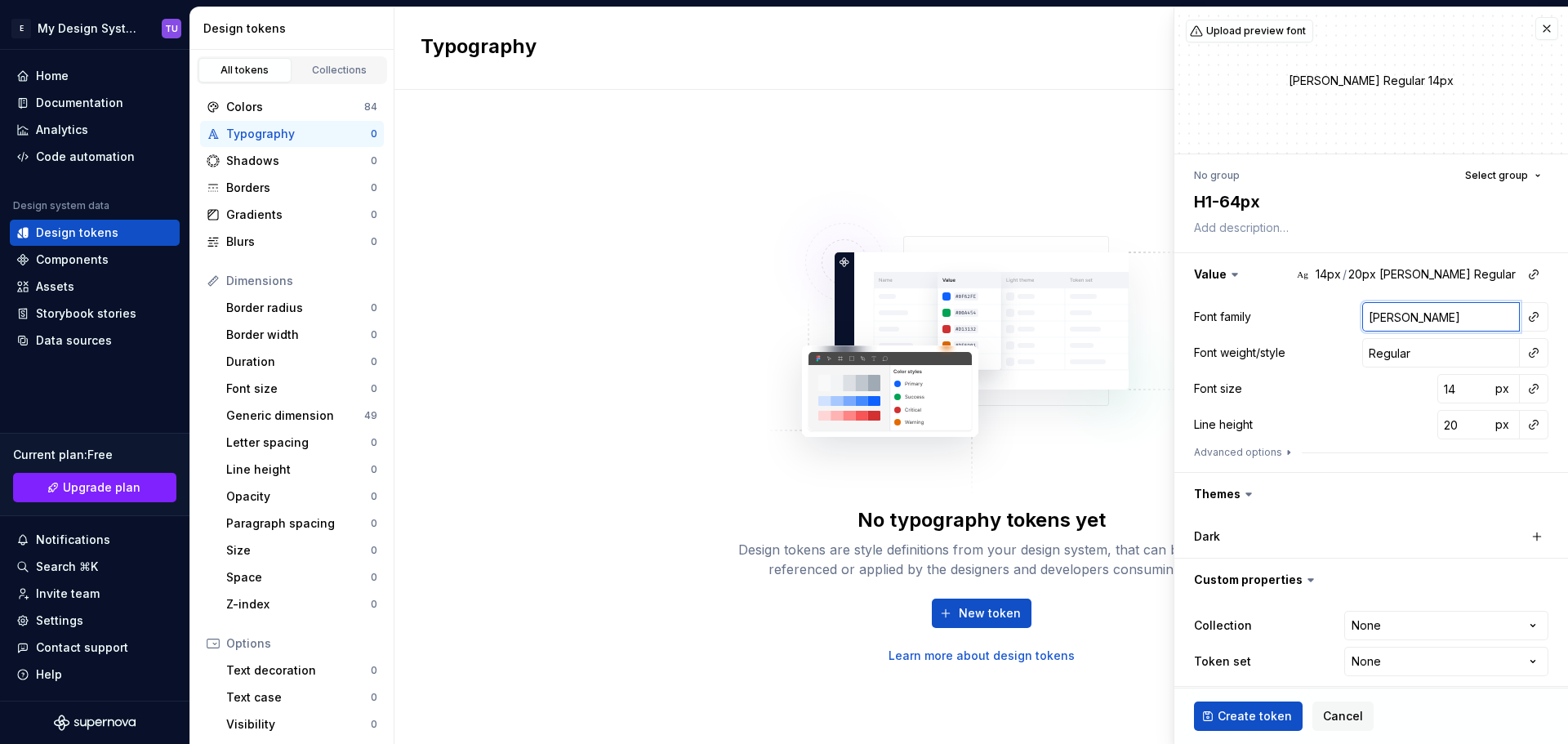
type textarea "*"
type input "poppi"
type textarea "*"
type input "poppin"
type textarea "*"
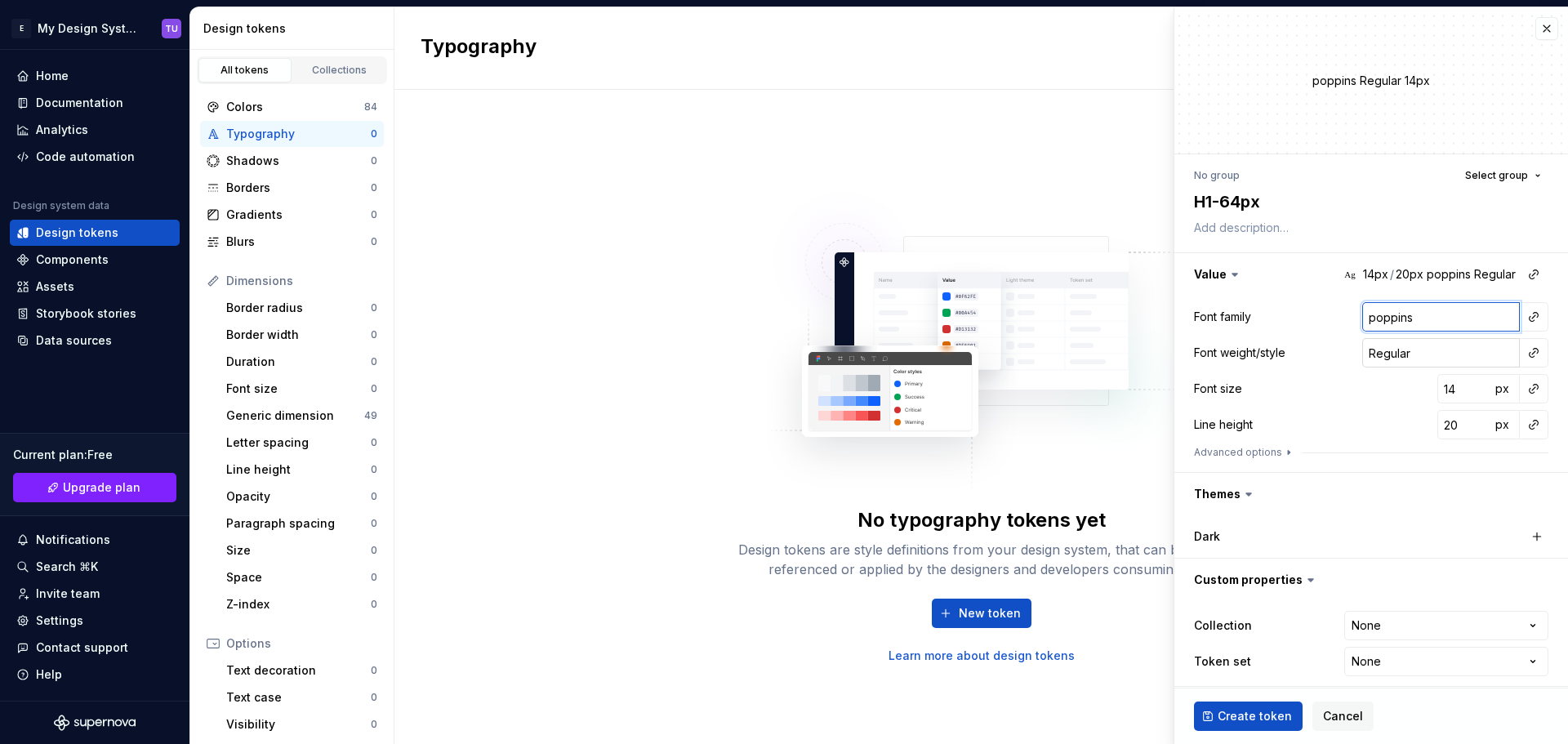
type input "poppins"
click at [1374, 347] on input "Regular" at bounding box center [1441, 352] width 158 height 30
click at [1369, 350] on input "Regular" at bounding box center [1441, 352] width 158 height 30
click at [1442, 392] on input "14" at bounding box center [1464, 388] width 53 height 30
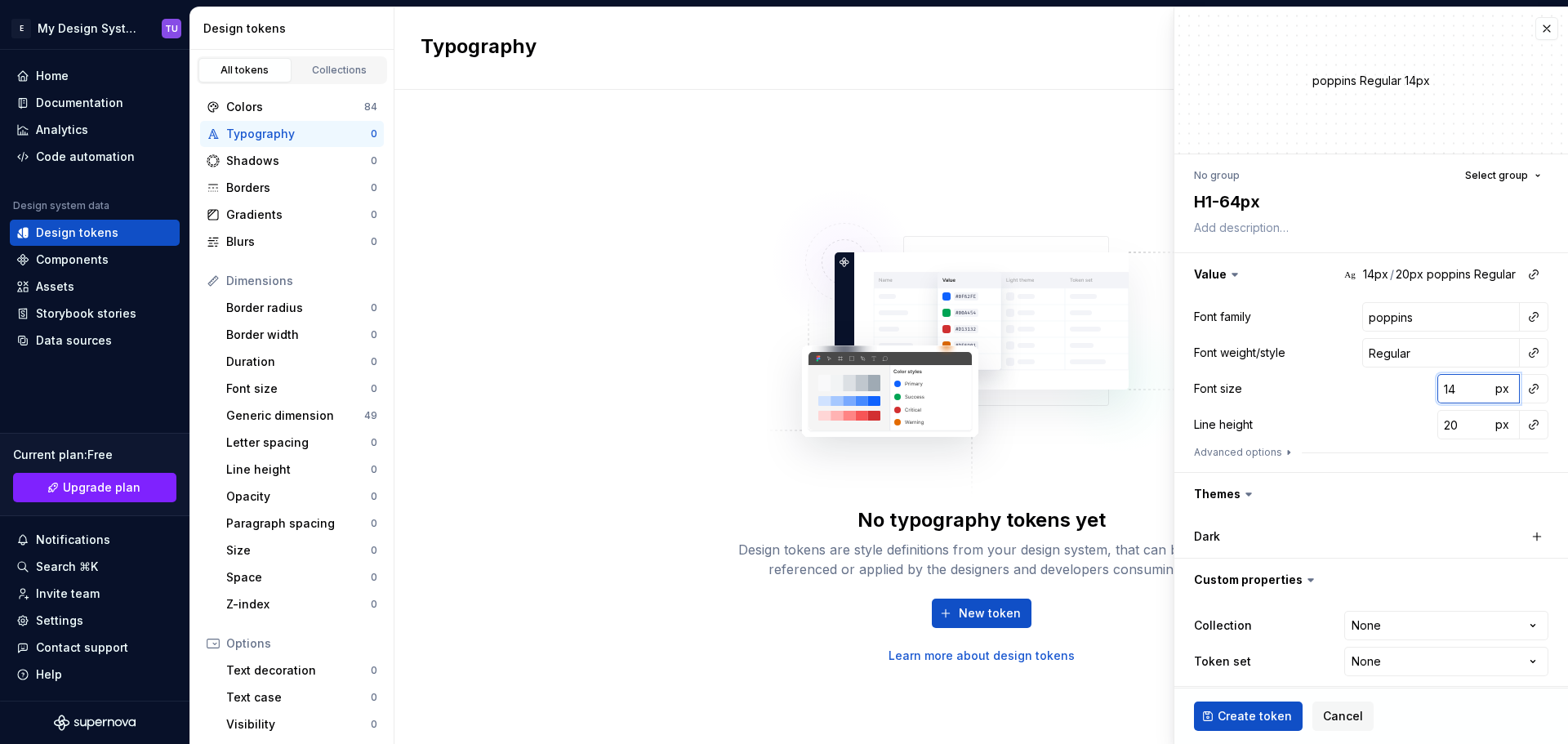
type textarea "*"
type input "6"
type textarea "*"
type input "64"
type textarea "*"
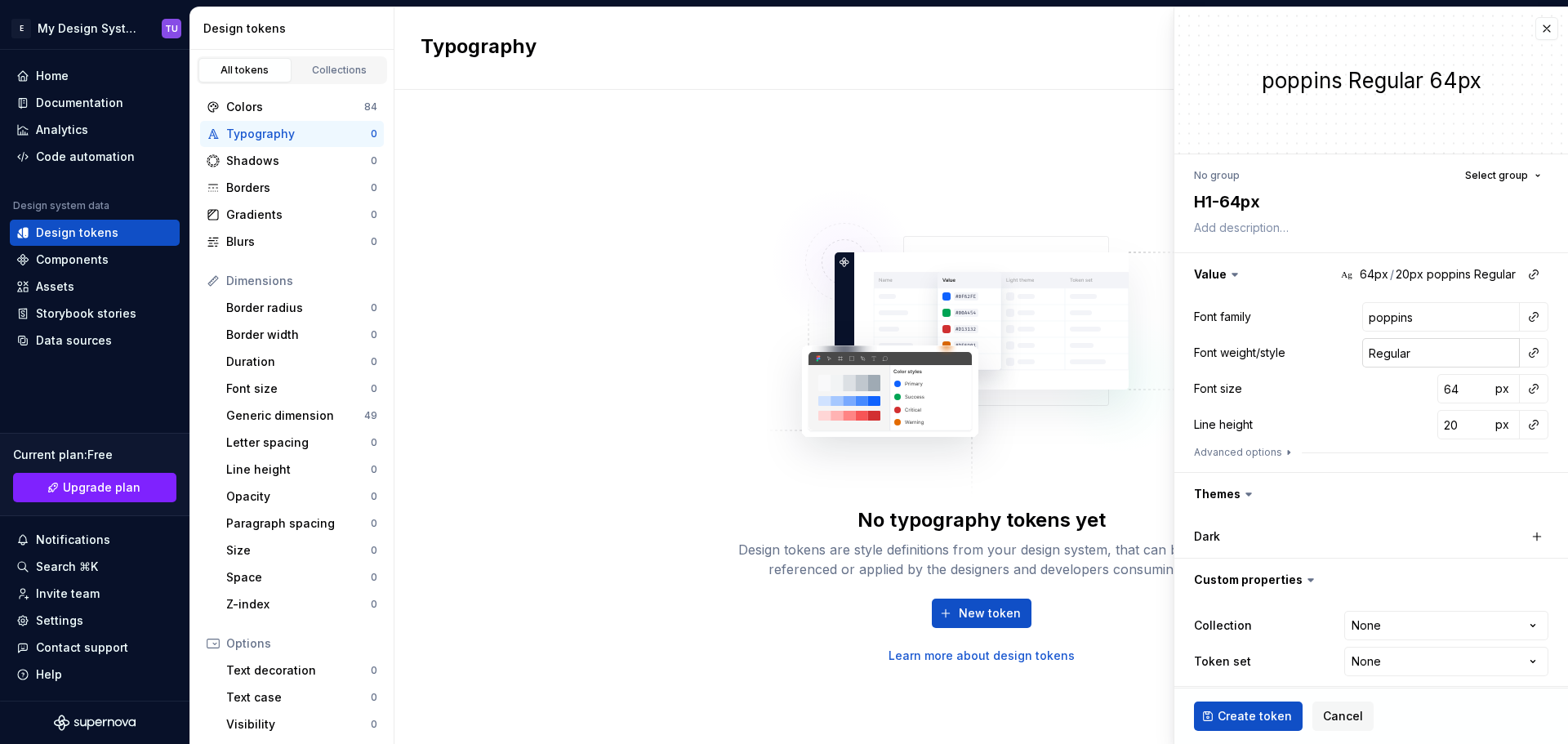
click at [1385, 353] on input "Regular" at bounding box center [1441, 352] width 158 height 30
click at [1417, 350] on input "Regular" at bounding box center [1441, 352] width 158 height 30
click at [1366, 355] on input "Regular" at bounding box center [1441, 352] width 158 height 30
click at [1437, 423] on input "20" at bounding box center [1464, 425] width 53 height 30
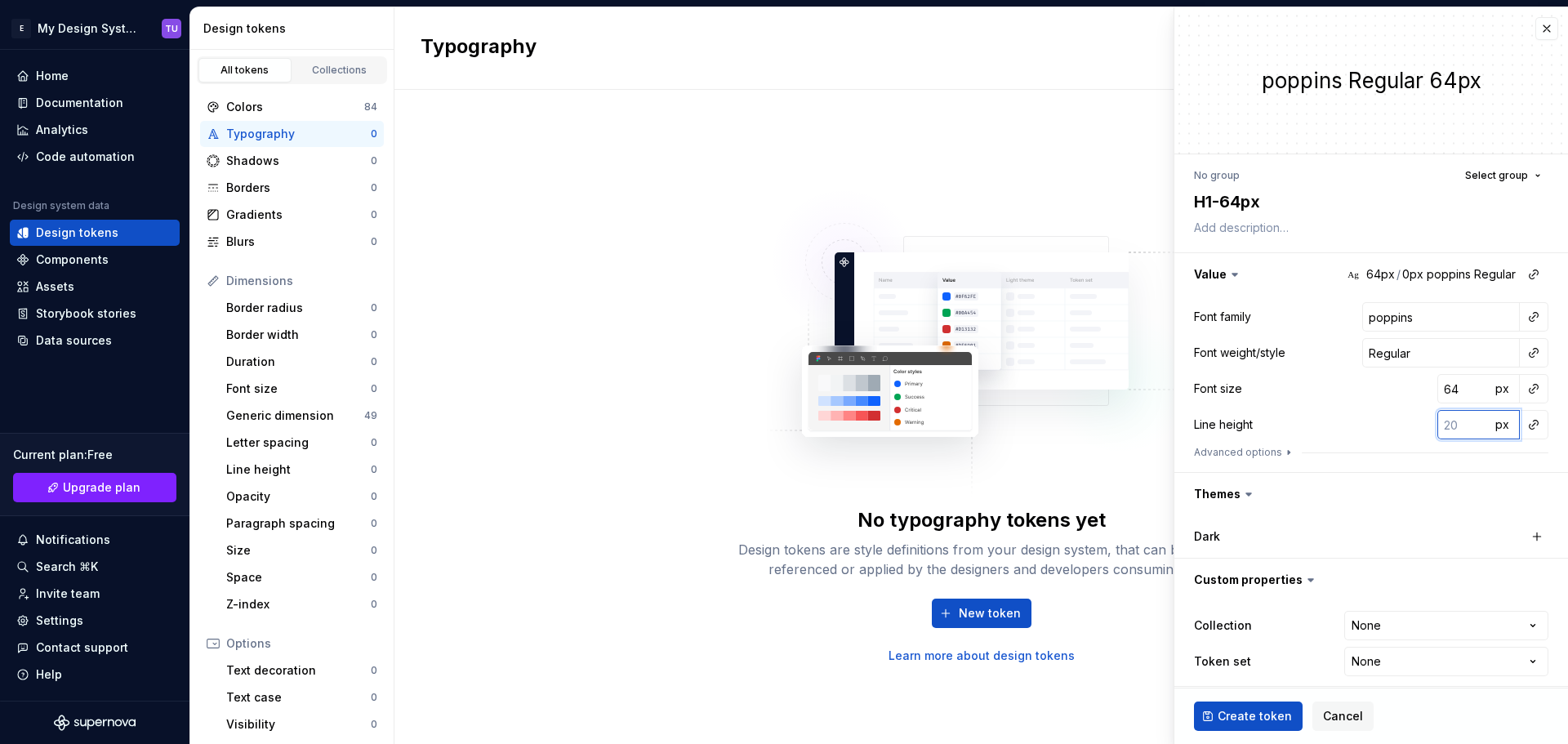
type textarea "*"
type input "0"
type textarea "*"
click at [1437, 424] on input "0.3" at bounding box center [1464, 425] width 53 height 30
type input "0"
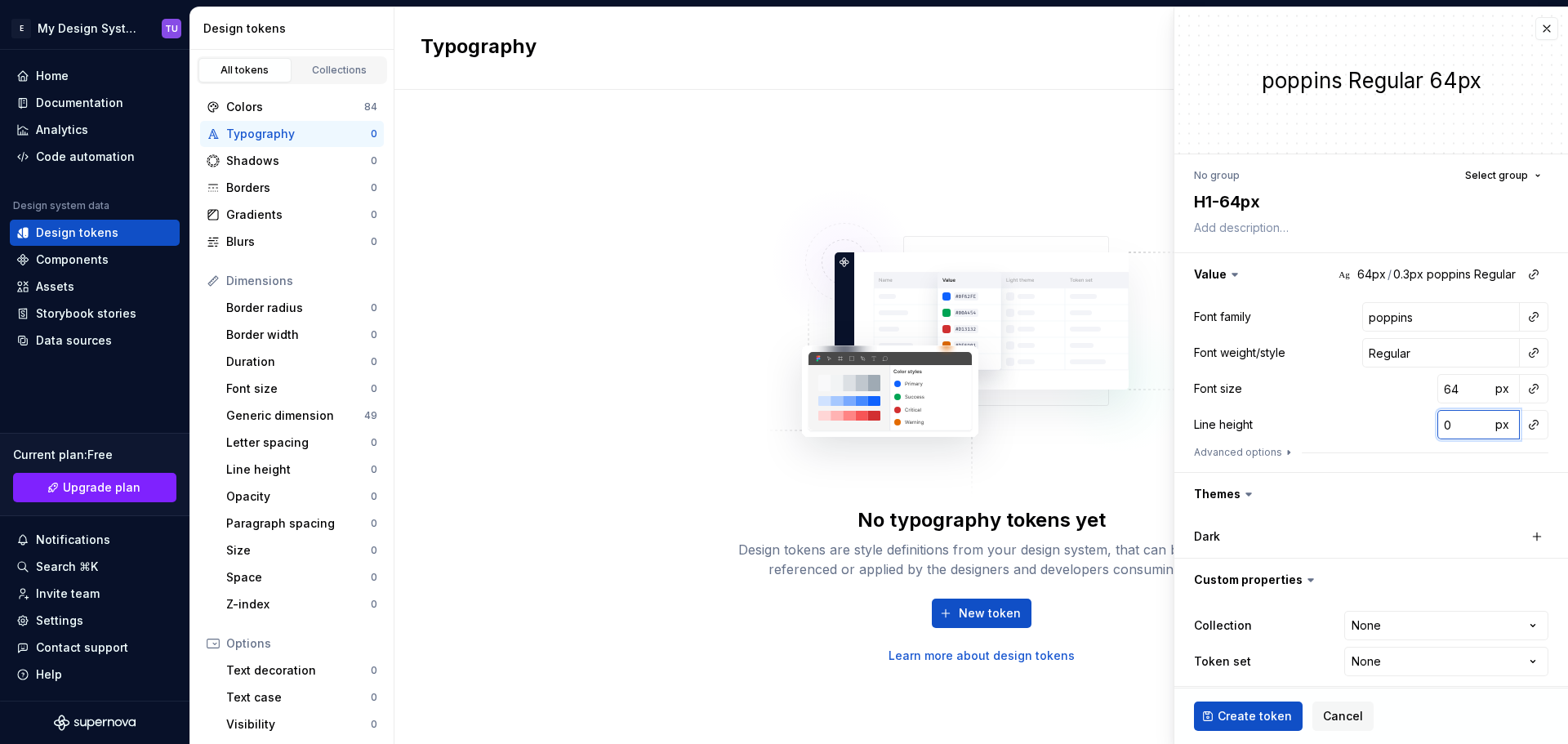
type textarea "*"
type input "1"
type textarea "*"
type input "2"
type textarea "*"
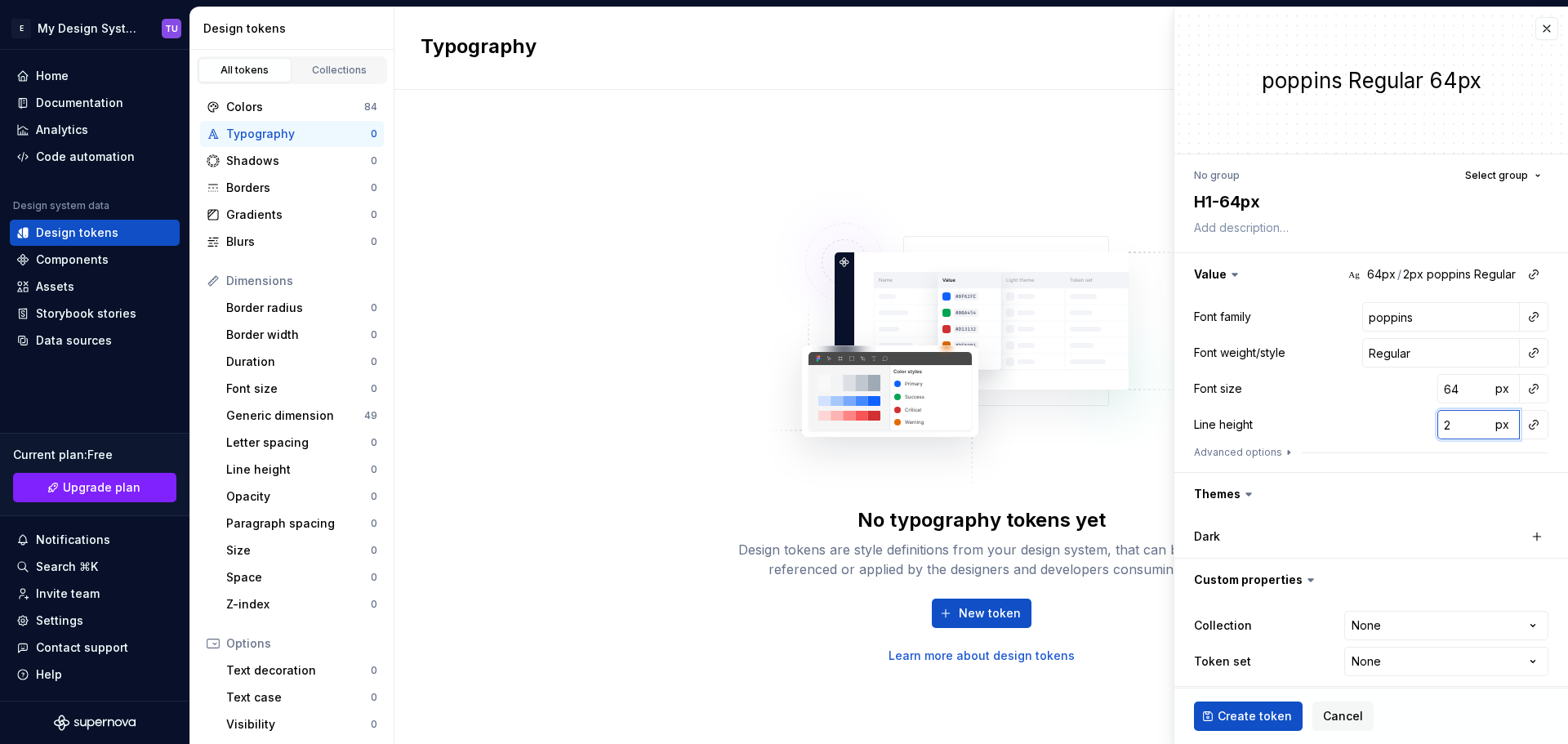
type input "3"
type textarea "*"
type input "4"
type textarea "*"
type input "5"
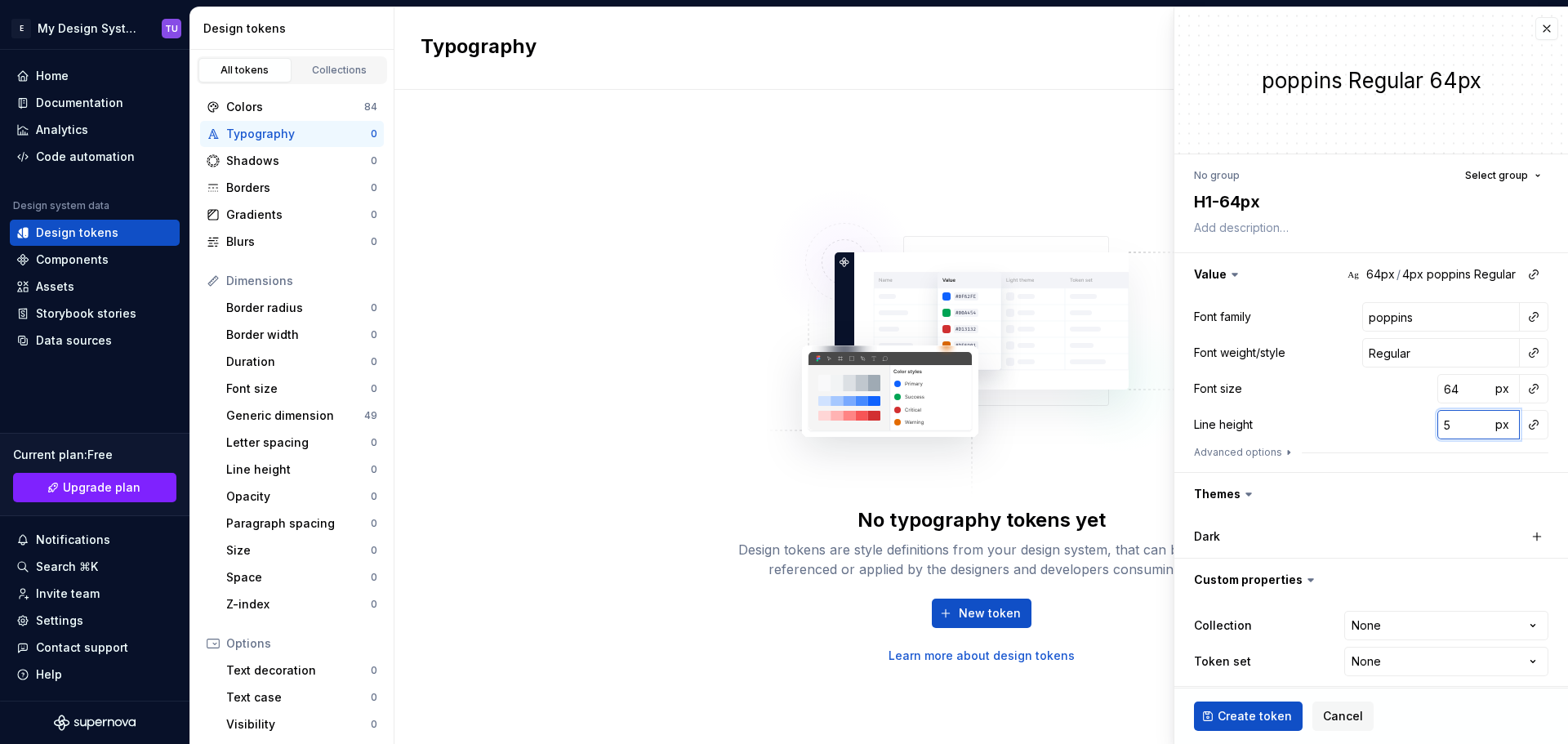
type textarea "*"
type input "4"
type textarea "*"
type input "3"
type textarea "*"
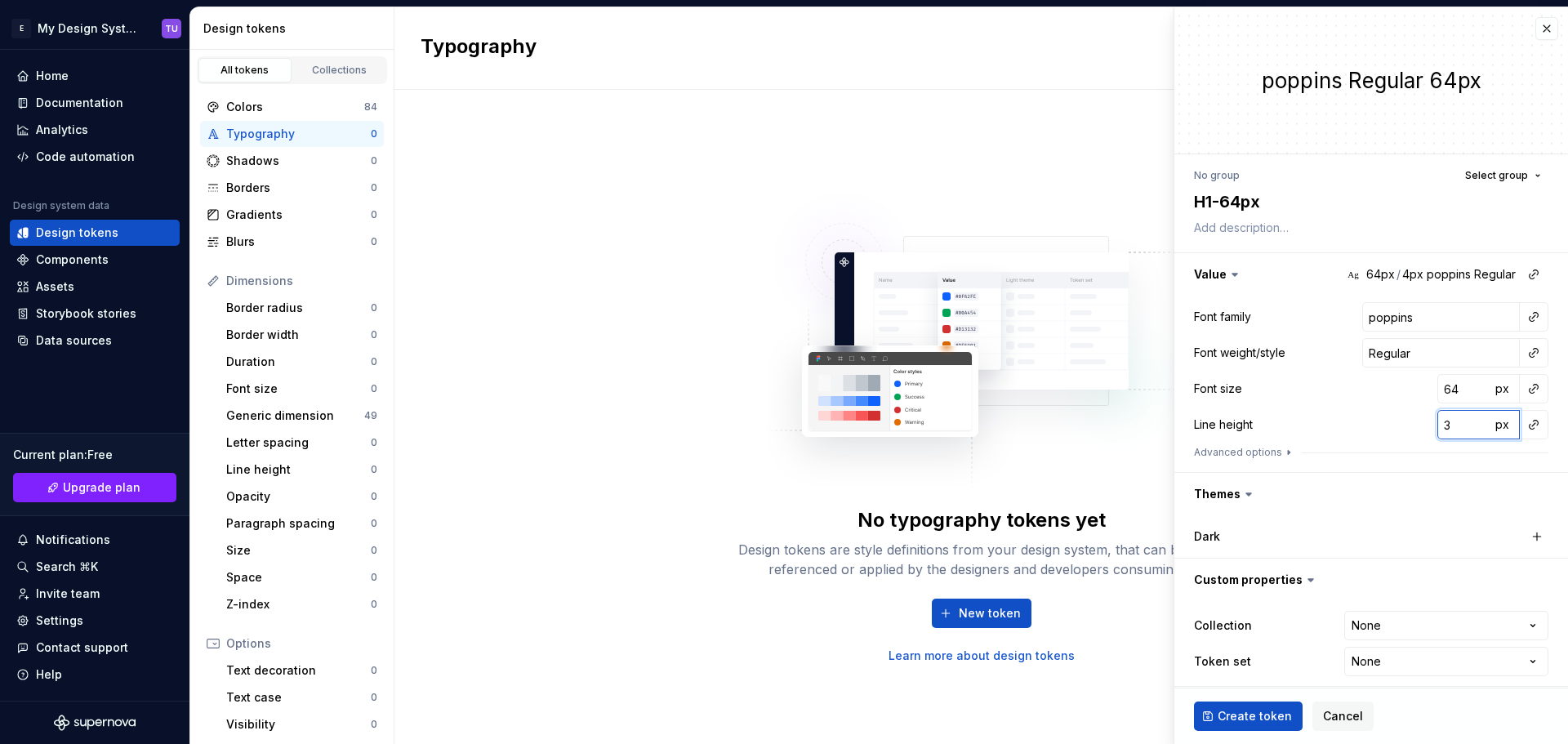
type input "2"
type textarea "*"
type input "1"
type textarea "*"
type input "0"
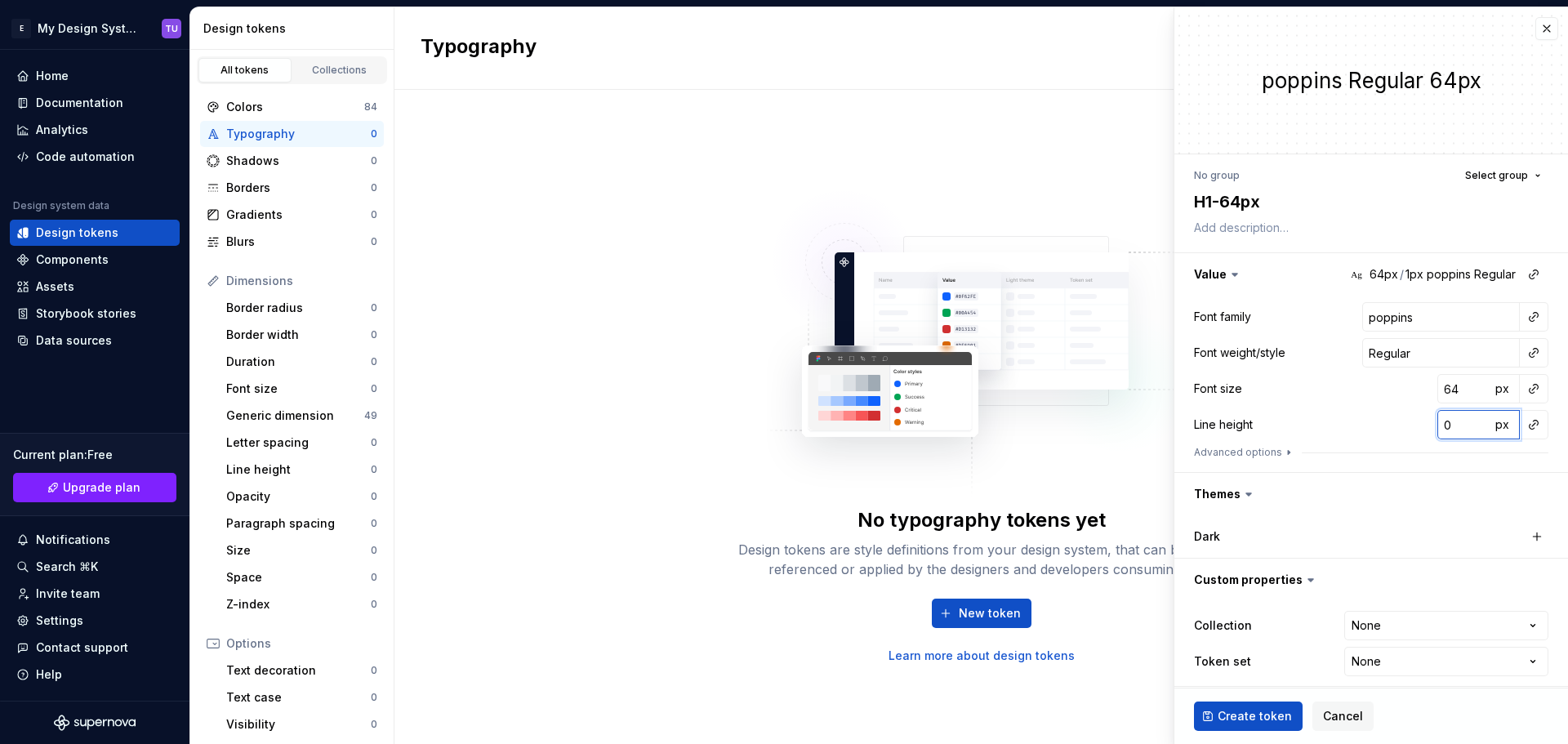
type textarea "*"
type input "0"
click at [1524, 320] on button "button" at bounding box center [1533, 316] width 23 height 23
click at [1409, 321] on html "E My Design System TU Home Documentation Analytics Code automation Design syste…" at bounding box center [784, 372] width 1568 height 744
click at [1380, 318] on input "poppins" at bounding box center [1441, 317] width 158 height 30
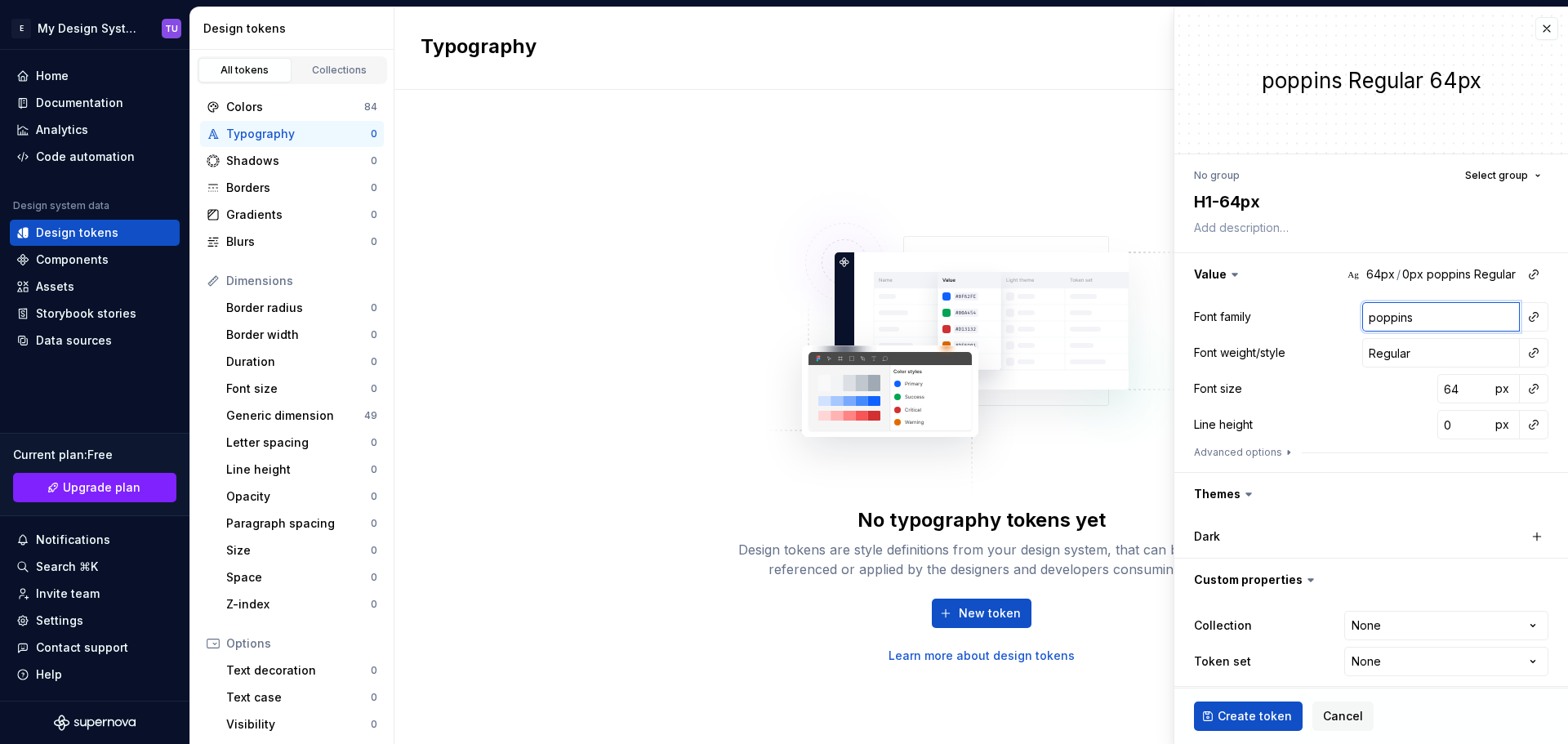
click at [1380, 318] on input "poppins" at bounding box center [1441, 317] width 158 height 30
click at [1294, 334] on div "Font family poppins Font weight/style Regular Font size 64 px Line height 0 px …" at bounding box center [1370, 384] width 354 height 163
click at [1362, 323] on input "poppins" at bounding box center [1441, 317] width 158 height 30
type textarea "*"
type input "oppins"
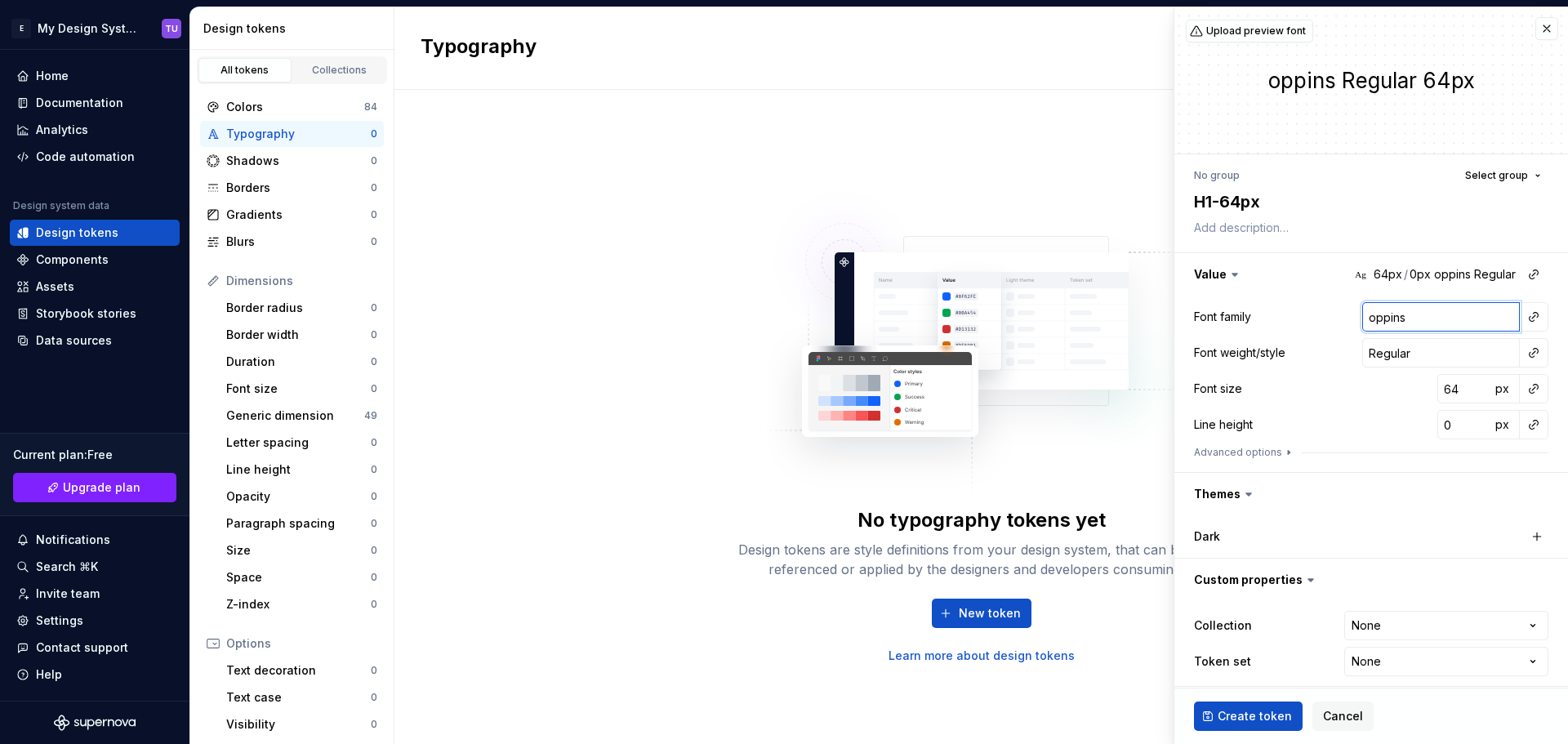
type textarea "*"
type input "Poppins"
click at [1343, 390] on div "Font size 64 px" at bounding box center [1370, 388] width 354 height 30
type textarea "*"
click at [1252, 445] on div "Font family Poppins Font weight/style Regular Font size 64 px Line height 0 px …" at bounding box center [1370, 384] width 354 height 163
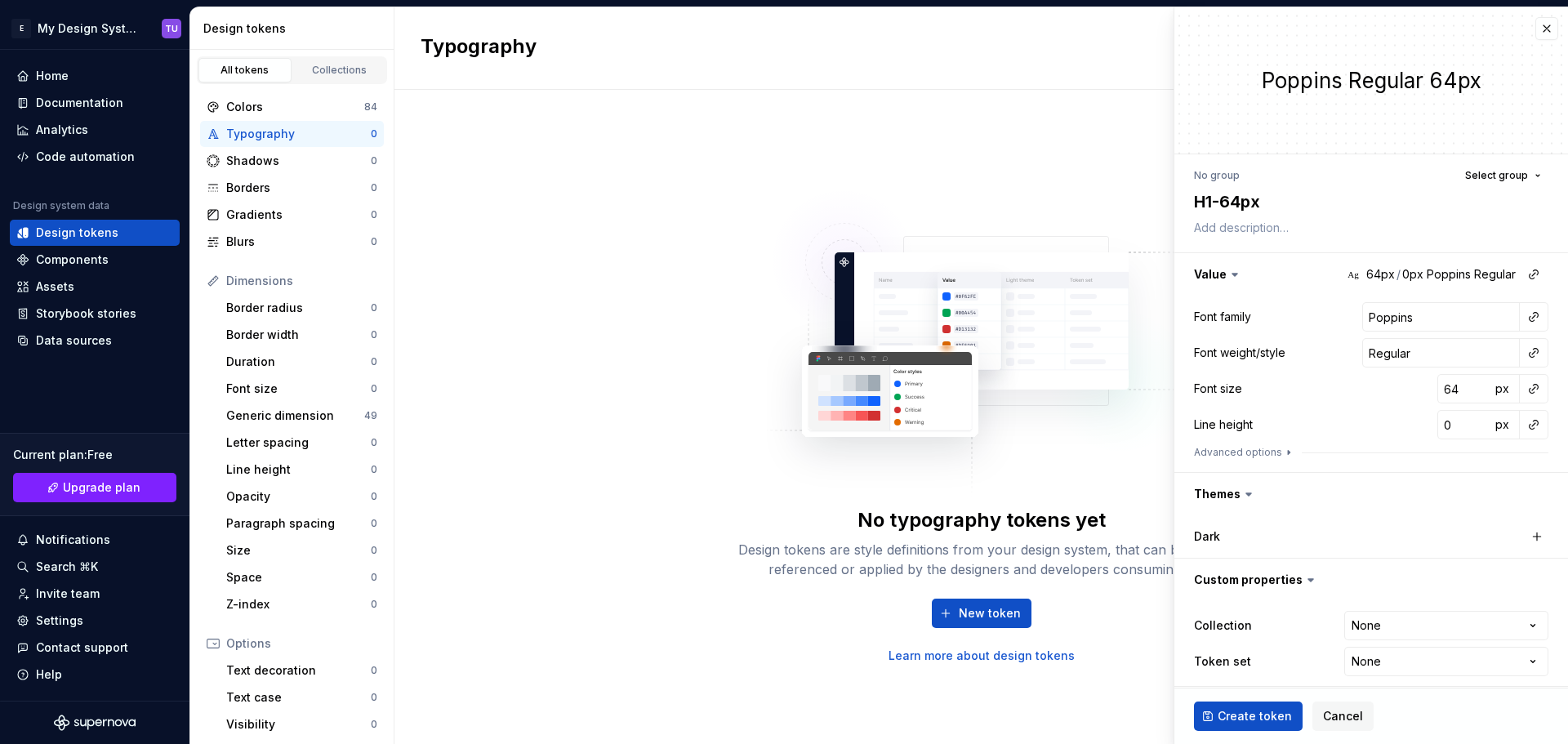
click at [1248, 459] on div at bounding box center [1370, 462] width 354 height 7
click at [1251, 452] on button "Advanced options" at bounding box center [1244, 452] width 101 height 13
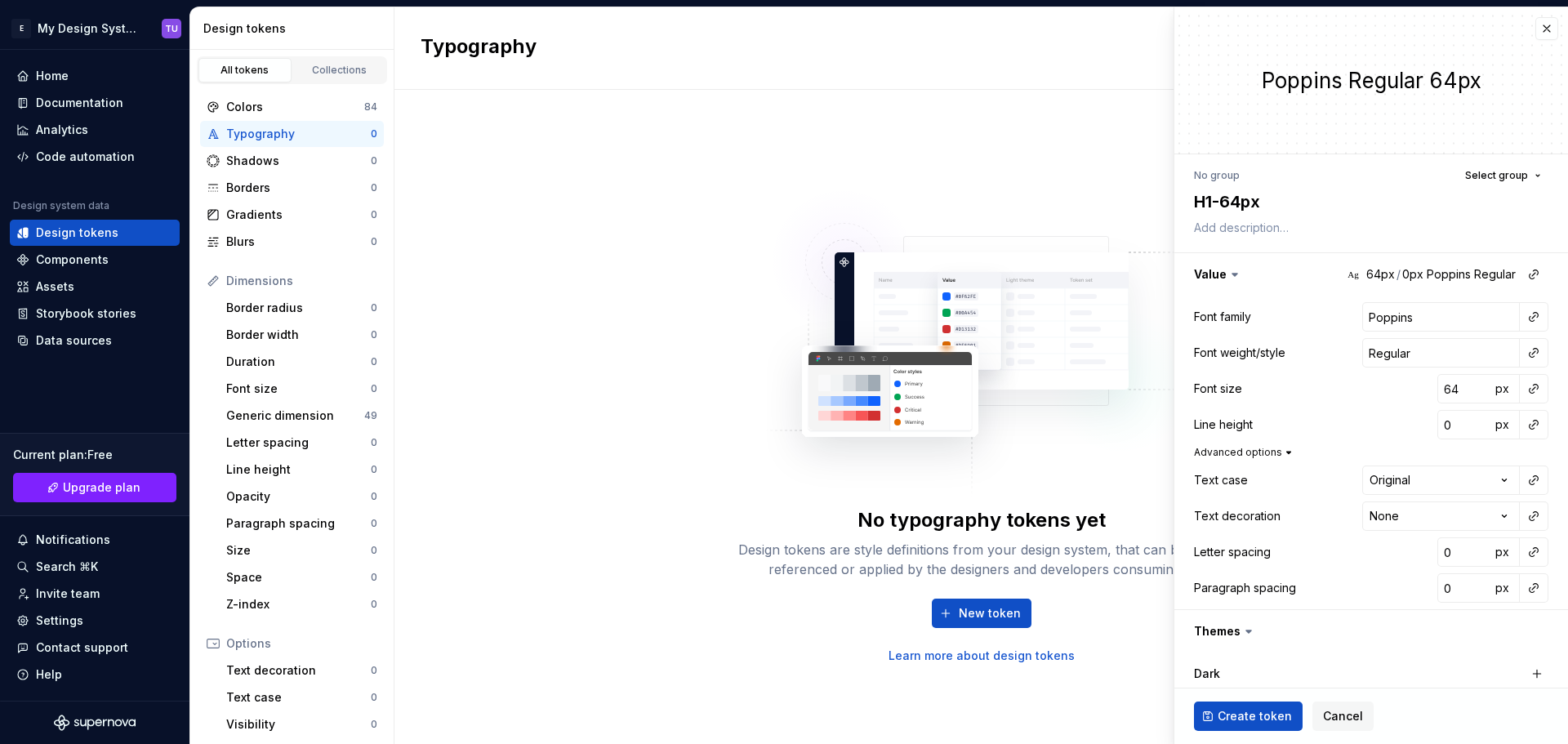
click at [1251, 452] on button "Advanced options" at bounding box center [1244, 452] width 101 height 13
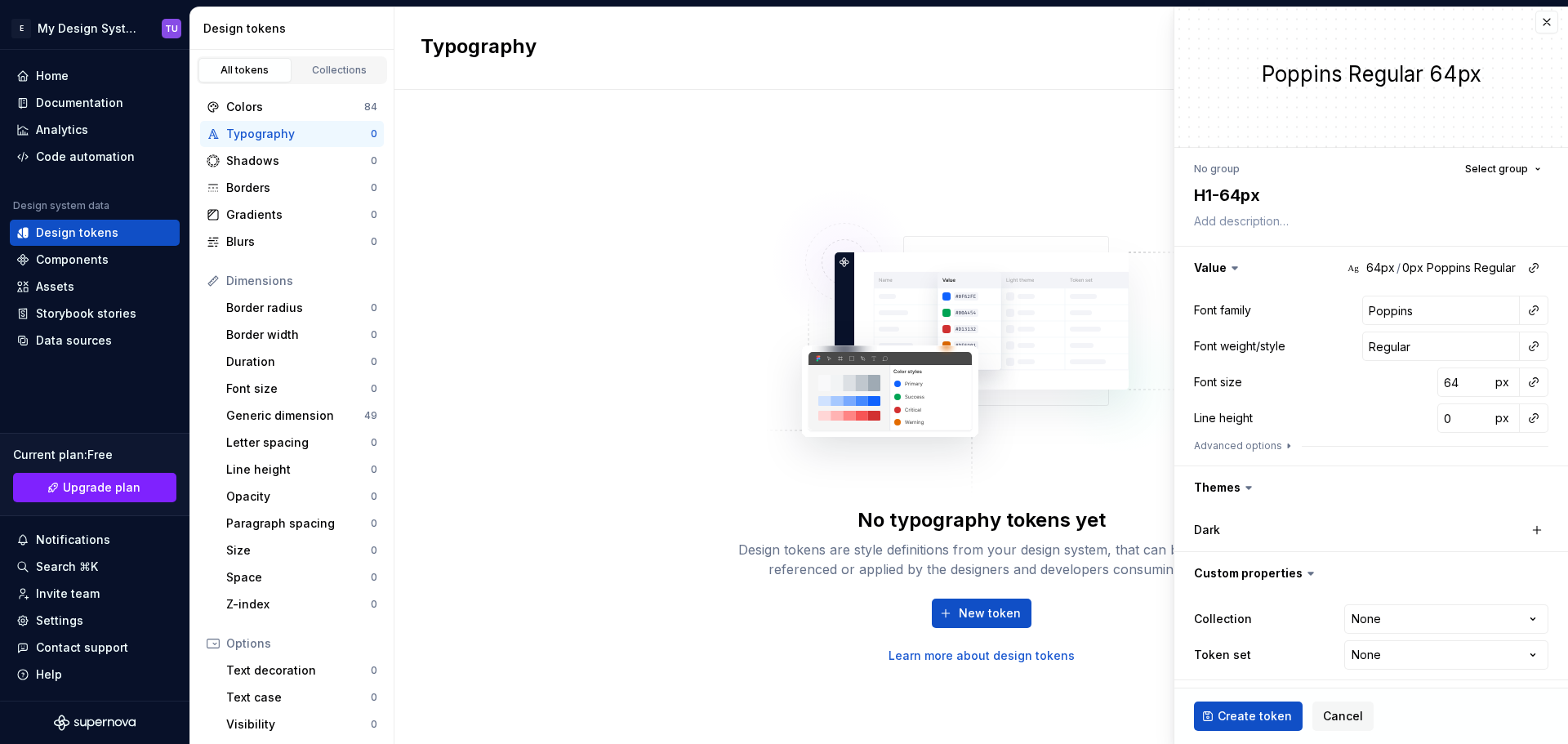
scroll to position [9, 0]
click at [1250, 492] on icon at bounding box center [1248, 484] width 16 height 16
click at [1377, 615] on html "E My Design System TU Home Documentation Analytics Code automation Design syste…" at bounding box center [784, 372] width 1568 height 744
select select "**********"
click at [1368, 668] on div "Collection Tokens **** ********* ****** Token set None **** **** ******** *****…" at bounding box center [1370, 634] width 354 height 72
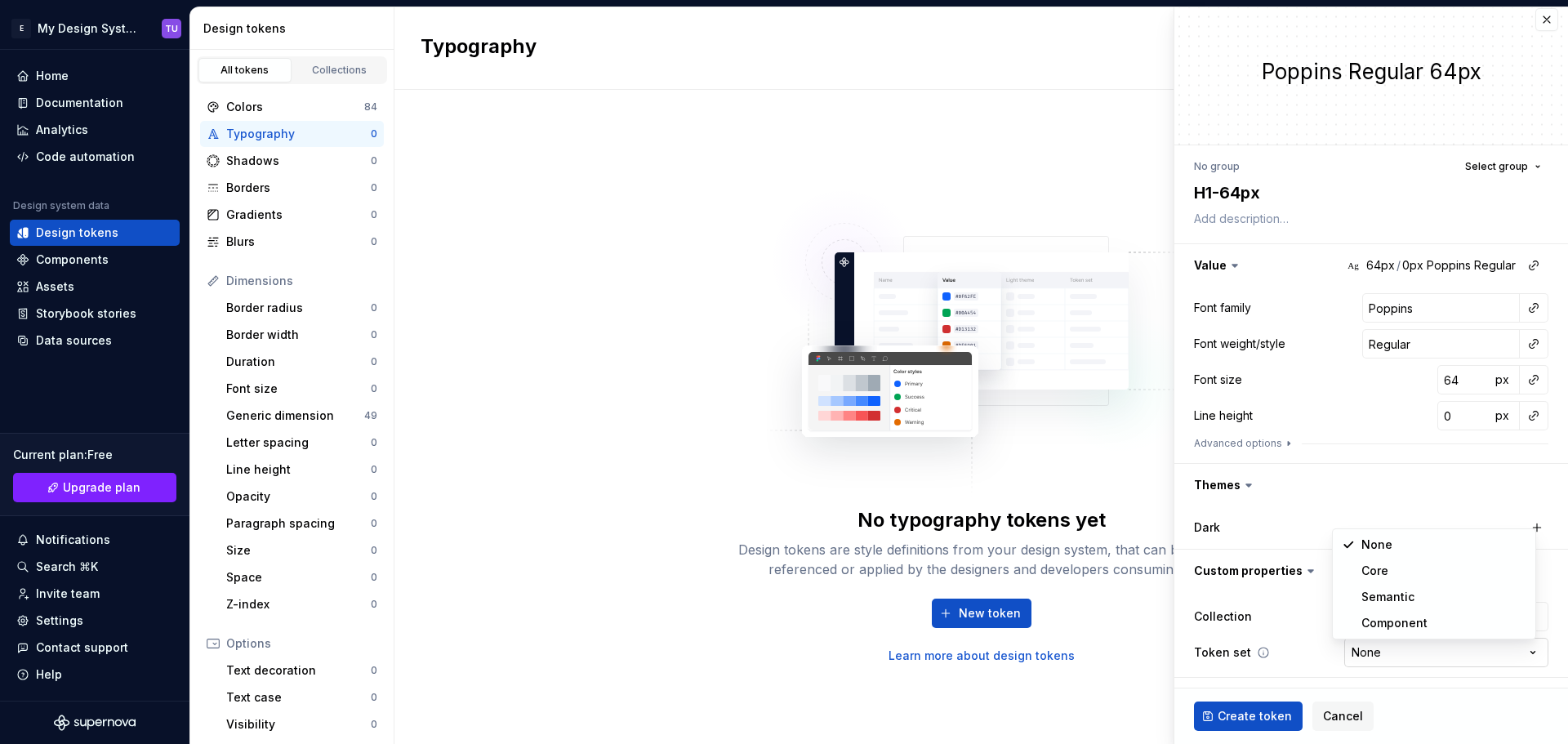
click at [1365, 648] on html "E My Design System TU Home Documentation Analytics Code automation Design syste…" at bounding box center [784, 372] width 1568 height 744
click at [1323, 600] on html "E My Design System TU Home Documentation Analytics Code automation Design syste…" at bounding box center [784, 372] width 1568 height 744
click at [1447, 420] on input "0" at bounding box center [1464, 415] width 53 height 30
type textarea "*"
type input "0"
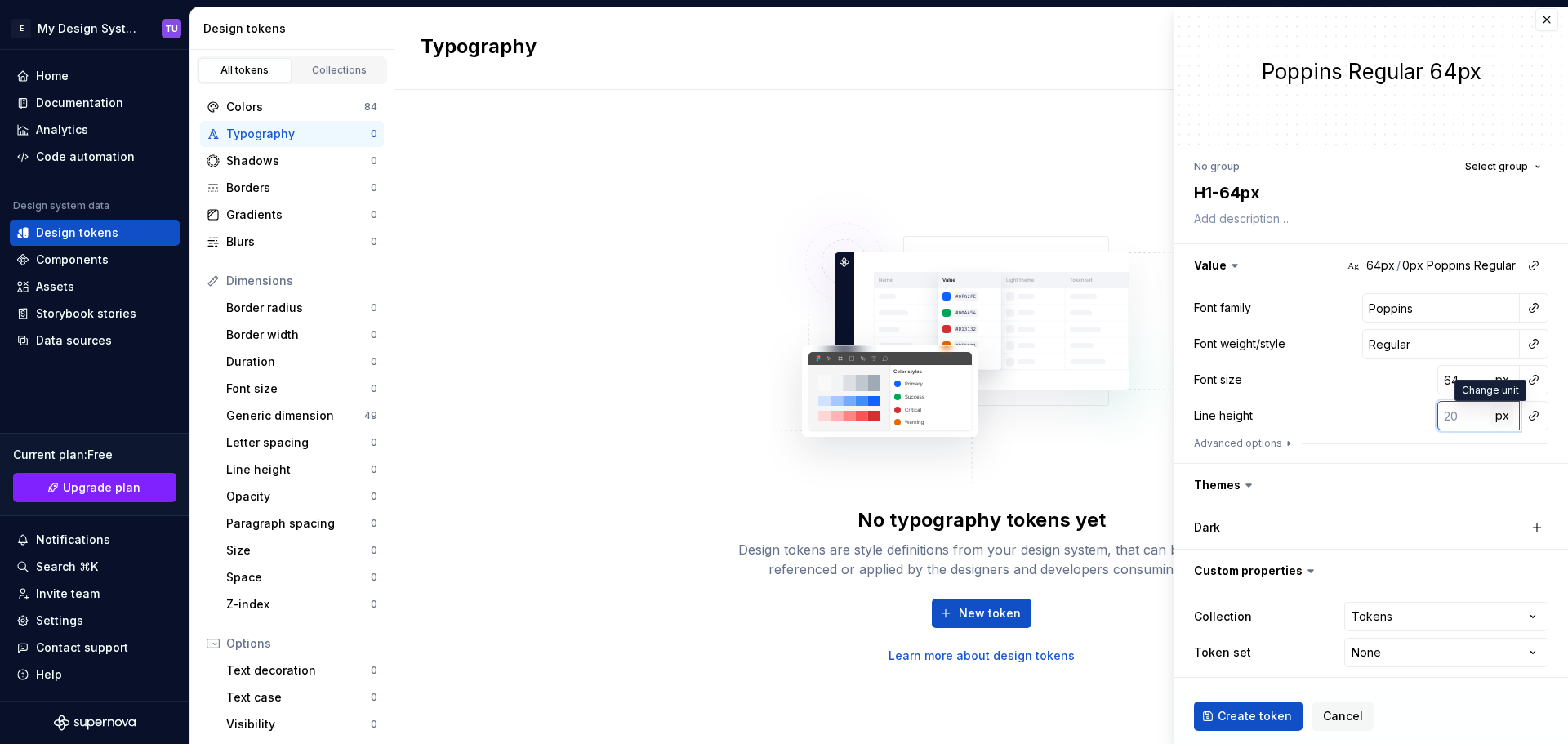
type textarea "*"
type input "0.3"
click at [1490, 422] on button "px" at bounding box center [1501, 415] width 23 height 23
click at [1492, 414] on span "rem" at bounding box center [1502, 415] width 20 height 14
click at [1496, 414] on span "%" at bounding box center [1501, 415] width 11 height 14
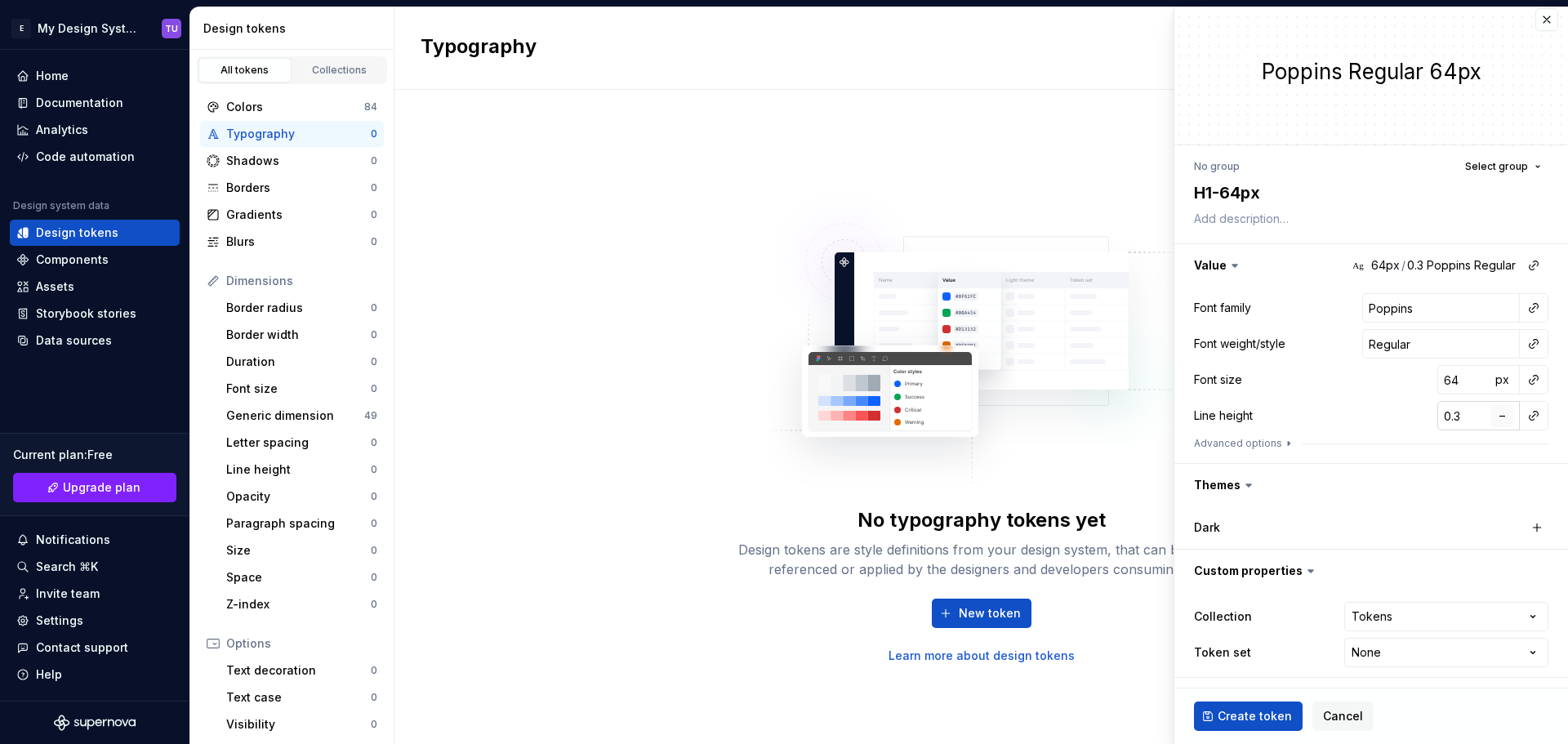
click at [1499, 415] on span "–" at bounding box center [1502, 415] width 6 height 14
click at [1495, 415] on span "px" at bounding box center [1502, 415] width 14 height 14
type textarea "*"
click at [1438, 416] on input "0.3" at bounding box center [1464, 415] width 53 height 30
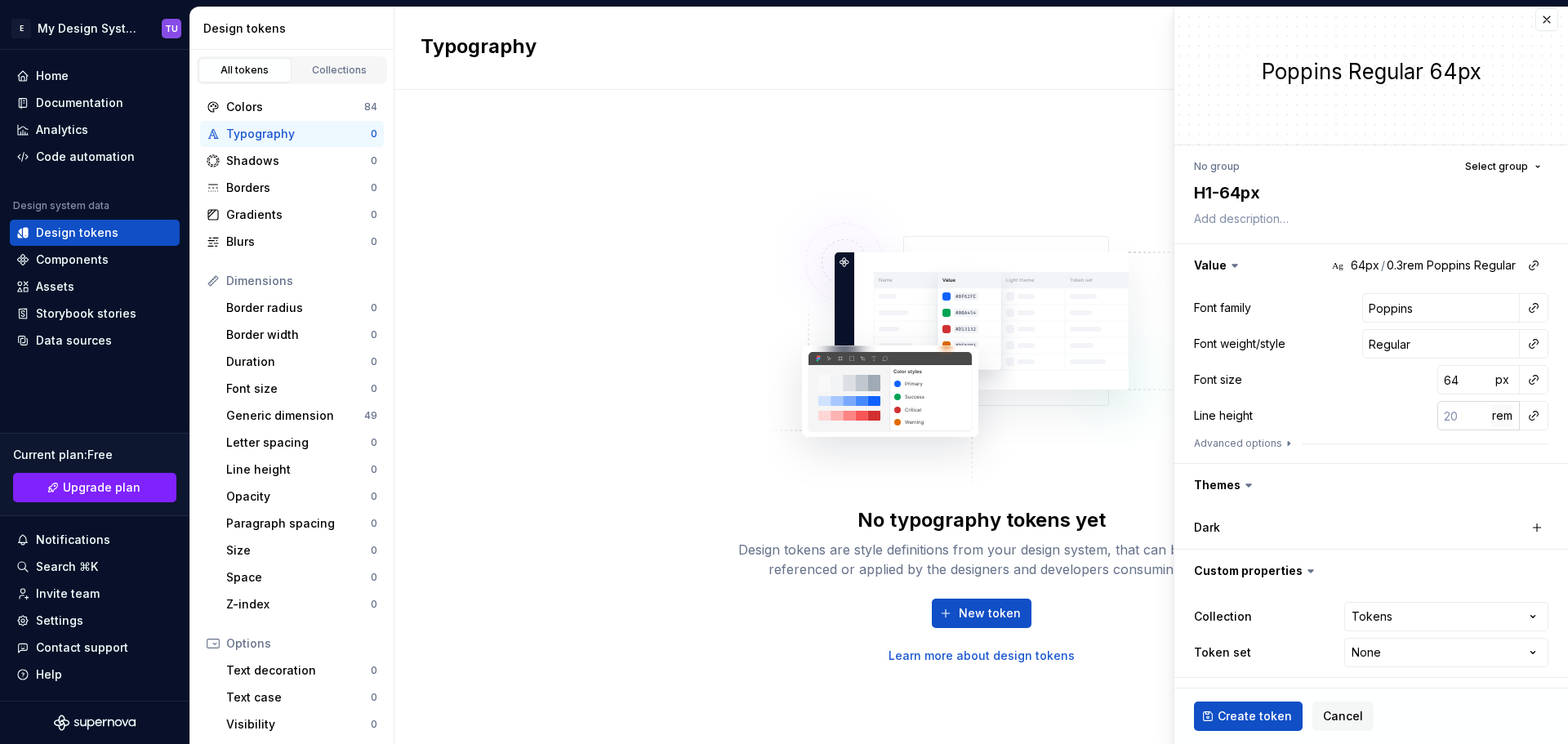
click at [1492, 414] on span "rem" at bounding box center [1502, 415] width 20 height 14
click at [1449, 417] on input "number" at bounding box center [1464, 415] width 53 height 30
type textarea "*"
type input "1"
type textarea "*"
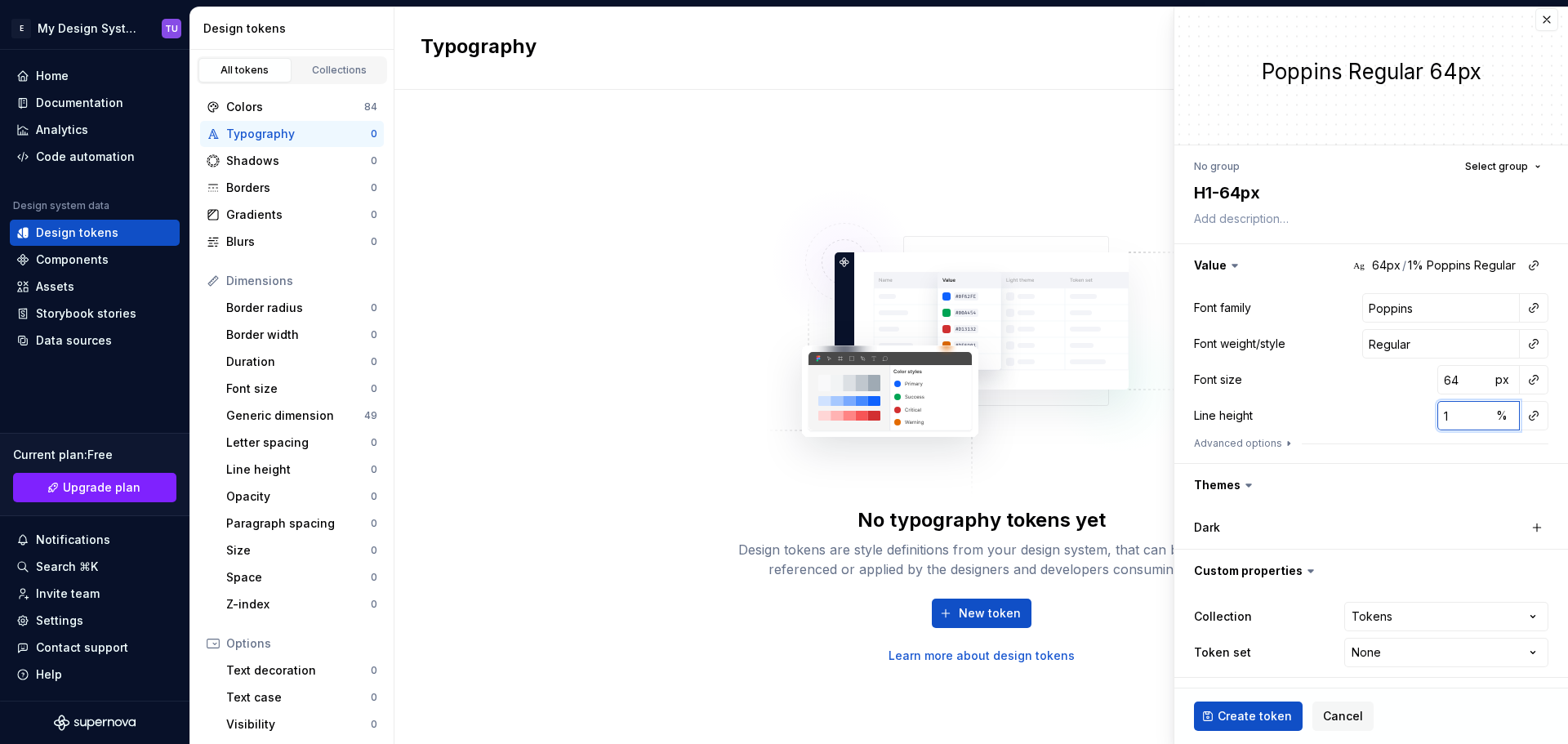
type input "10"
type textarea "*"
type input "100"
click at [1494, 414] on button "%" at bounding box center [1501, 415] width 23 height 23
type textarea "*"
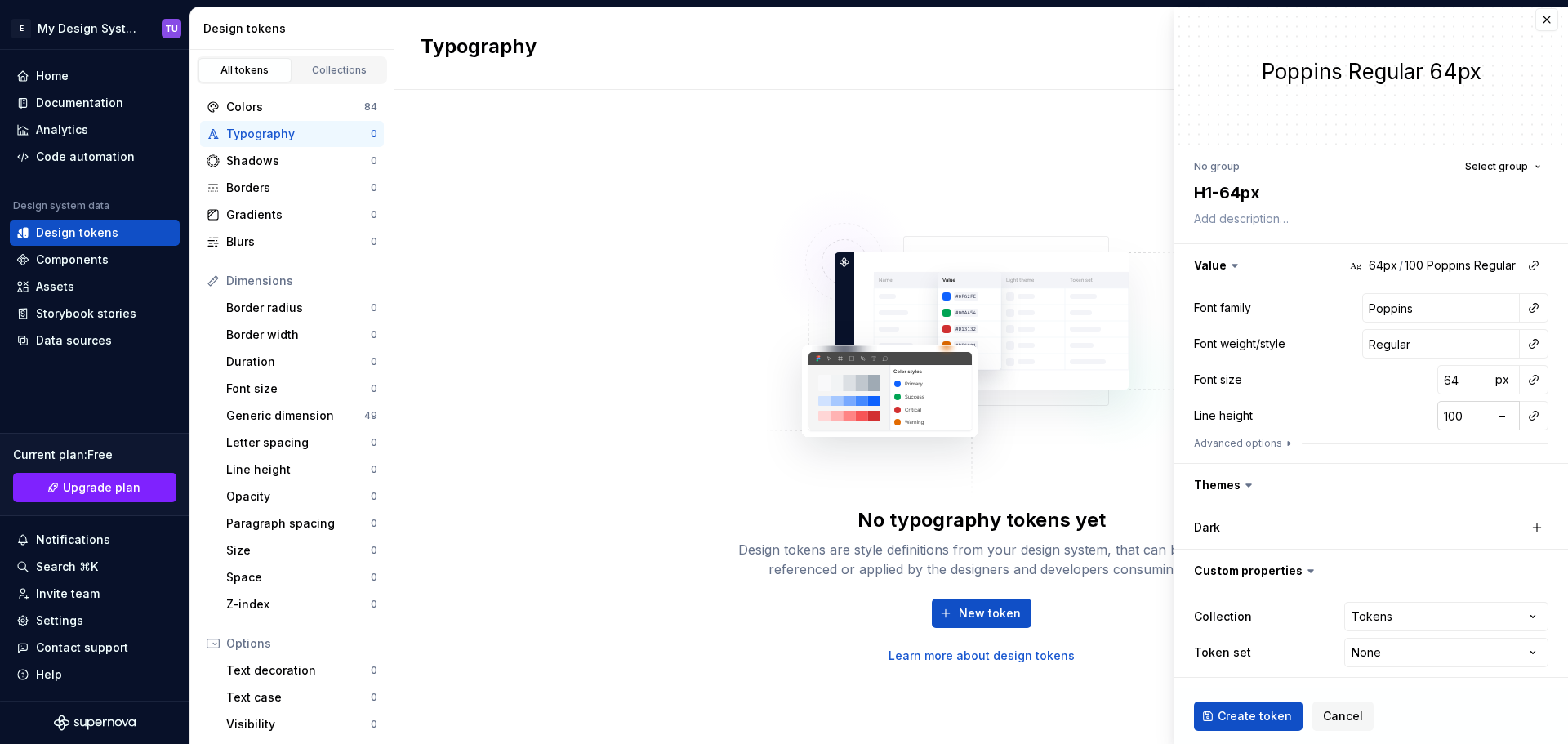
click at [1443, 415] on input "100" at bounding box center [1464, 415] width 53 height 30
click at [1502, 406] on div "–" at bounding box center [1504, 415] width 30 height 30
click at [1498, 419] on button "–" at bounding box center [1501, 415] width 23 height 23
click at [1497, 420] on button "px" at bounding box center [1501, 415] width 23 height 23
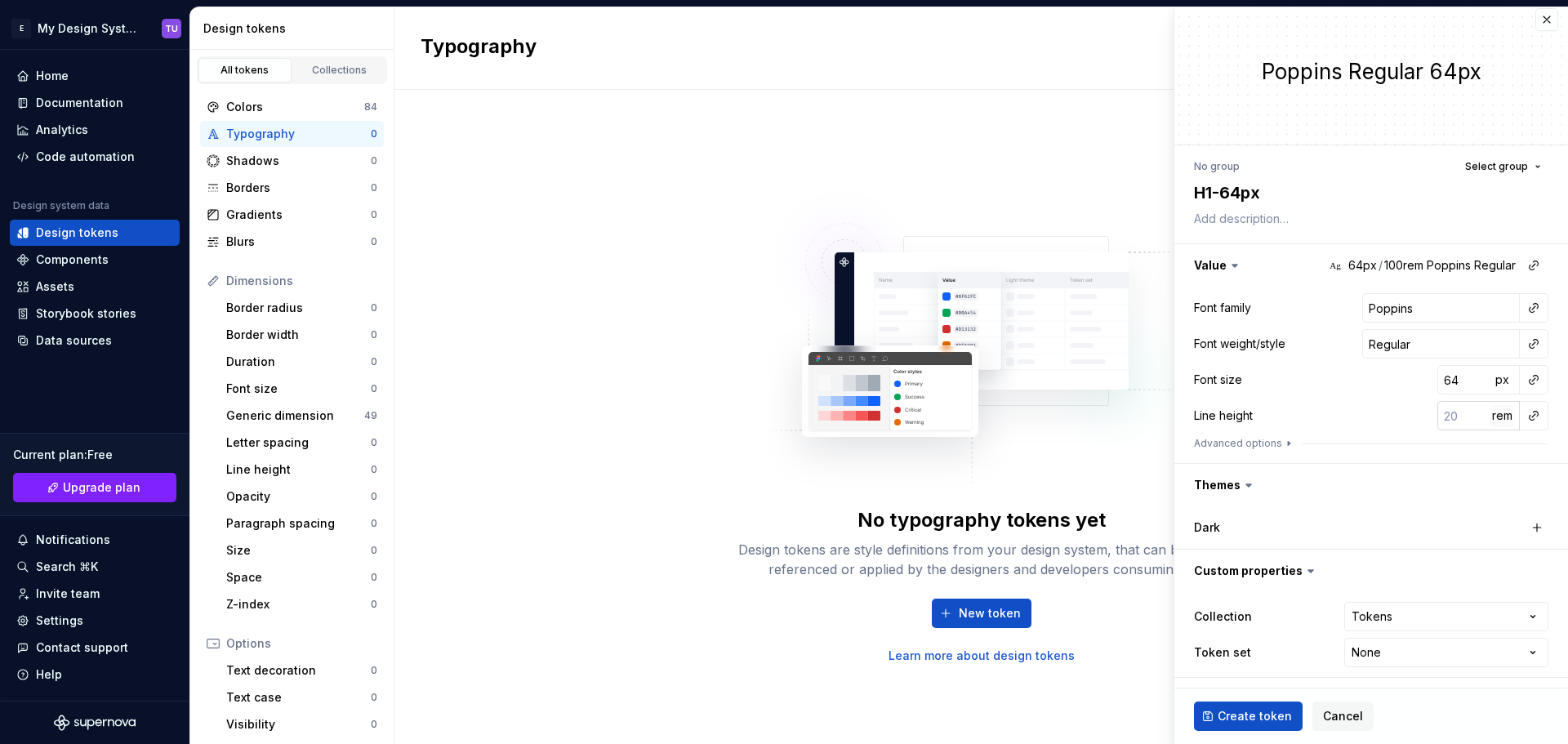
click at [1497, 420] on span "rem" at bounding box center [1502, 415] width 20 height 14
click at [1443, 416] on input "number" at bounding box center [1464, 415] width 53 height 30
type textarea "*"
type input "1"
type textarea "*"
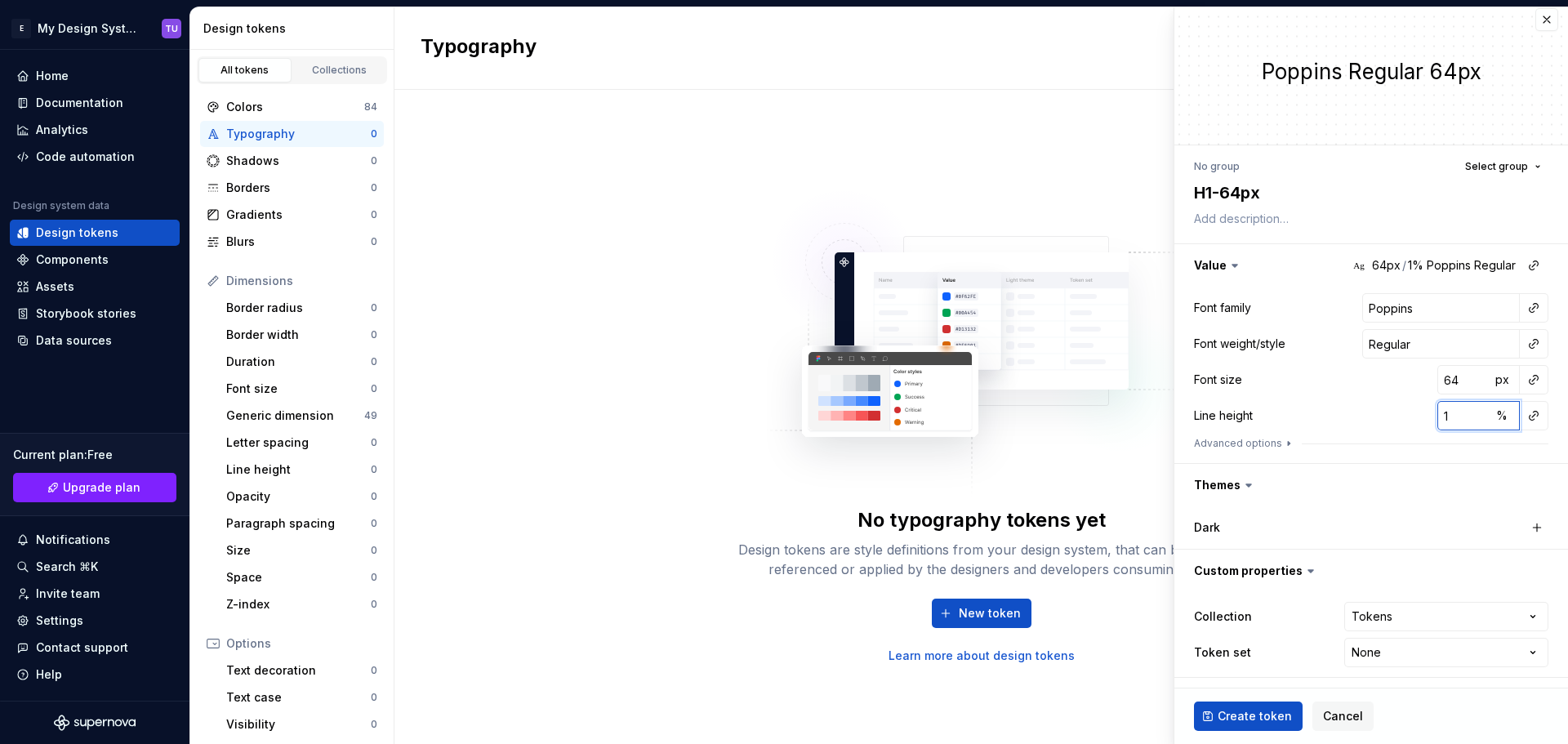
type input "10"
type textarea "*"
type input "100"
click at [1373, 396] on div "Font family Poppins Font weight/style Regular Font size 64 px Line height 100 %…" at bounding box center [1370, 375] width 354 height 163
click at [1376, 649] on html "E My Design System TU Home Documentation Analytics Code automation Design syste…" at bounding box center [784, 372] width 1568 height 744
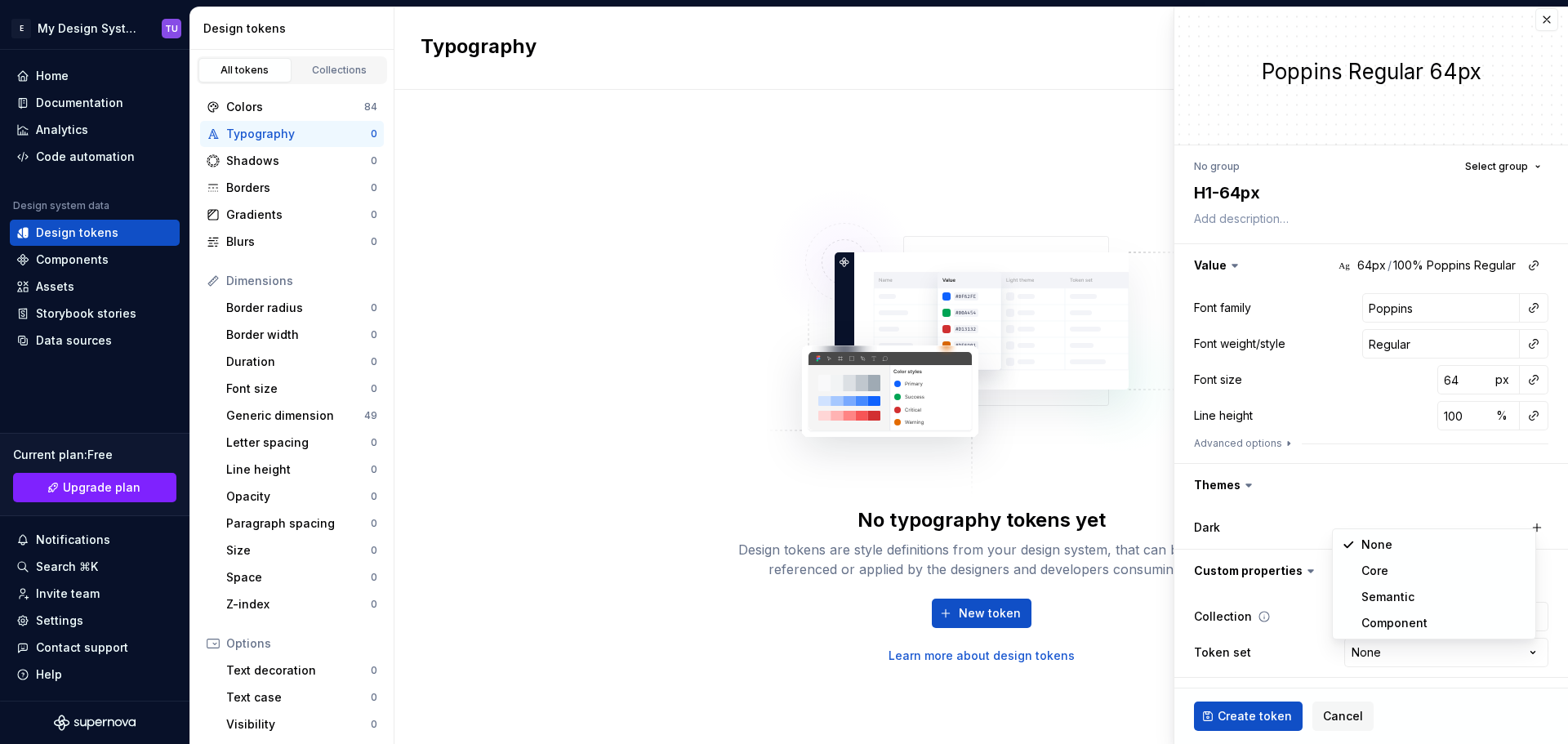
drag, startPoint x: 1278, startPoint y: 618, endPoint x: 1298, endPoint y: 623, distance: 20.6
click at [1275, 618] on html "E My Design System TU Home Documentation Analytics Code automation Design syste…" at bounding box center [784, 372] width 1568 height 744
click at [1361, 617] on html "E My Design System TU Home Documentation Analytics Code automation Design syste…" at bounding box center [784, 372] width 1568 height 744
select select
type textarea "*"
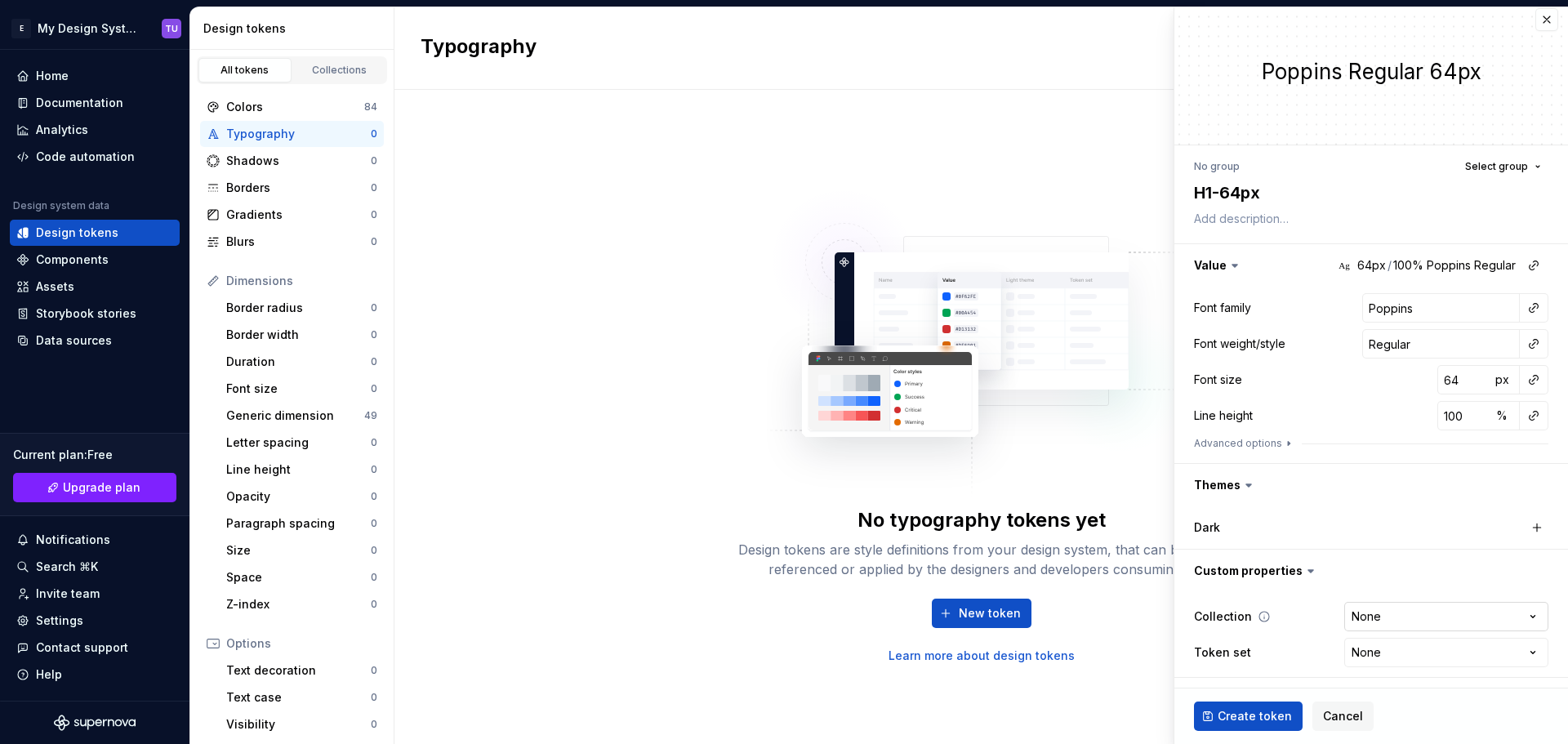
click at [1390, 621] on html "E My Design System TU Home Documentation Analytics Code automation Design syste…" at bounding box center [784, 372] width 1568 height 744
select select "**********"
click at [1264, 718] on span "Create token" at bounding box center [1254, 715] width 74 height 16
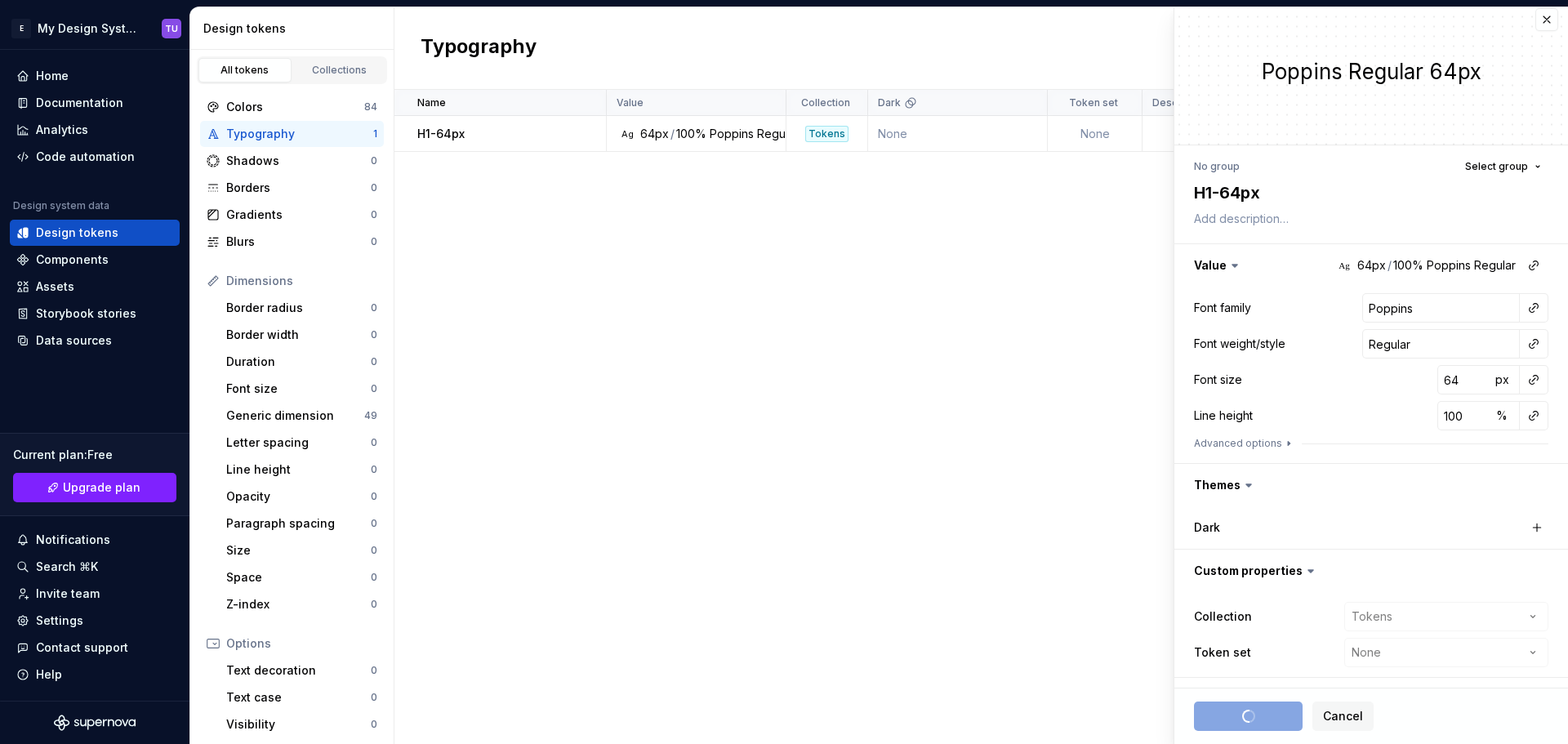
type textarea "*"
type input "Inter"
type input "14"
type input "20"
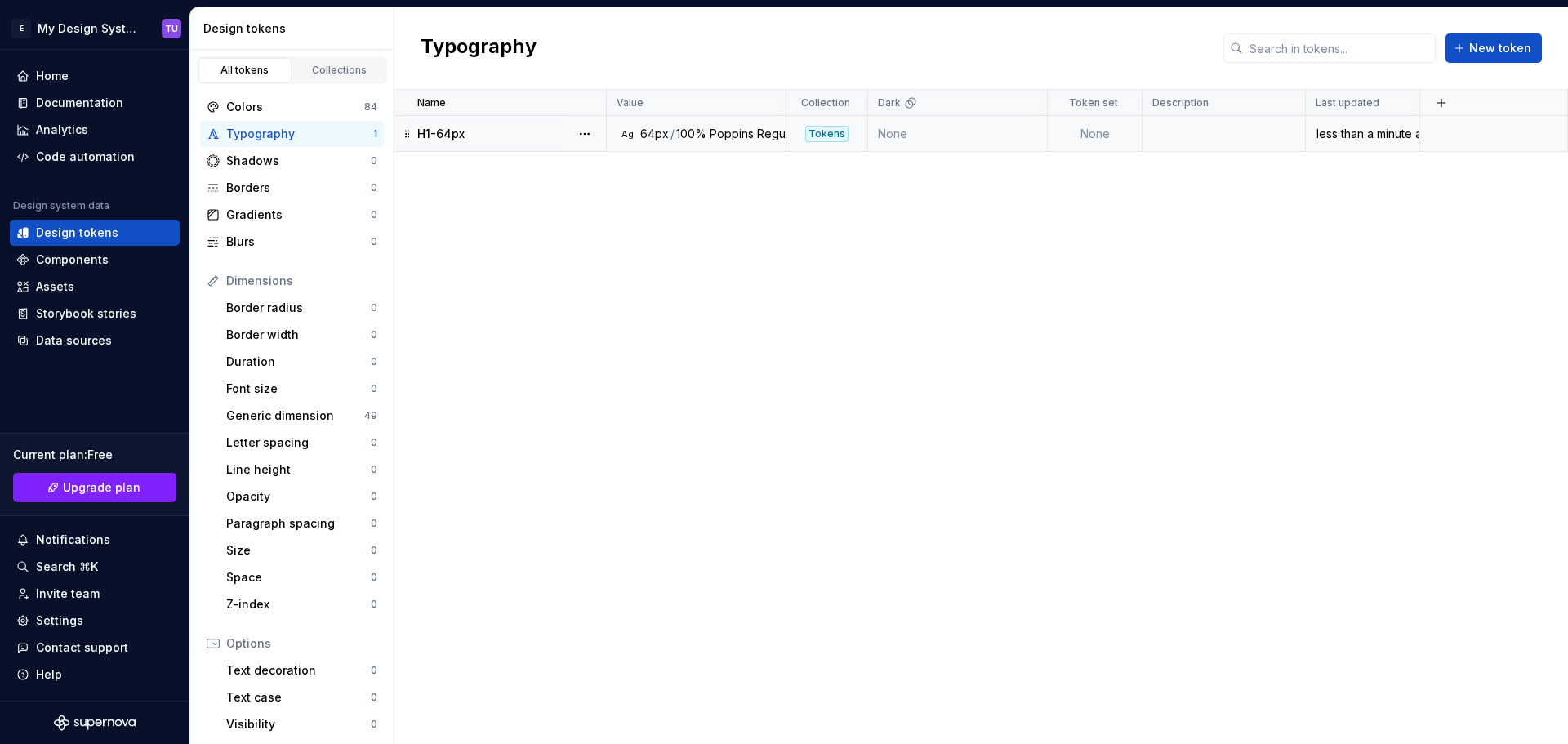
click at [1370, 134] on div "less than a minute ago" at bounding box center [1362, 133] width 112 height 16
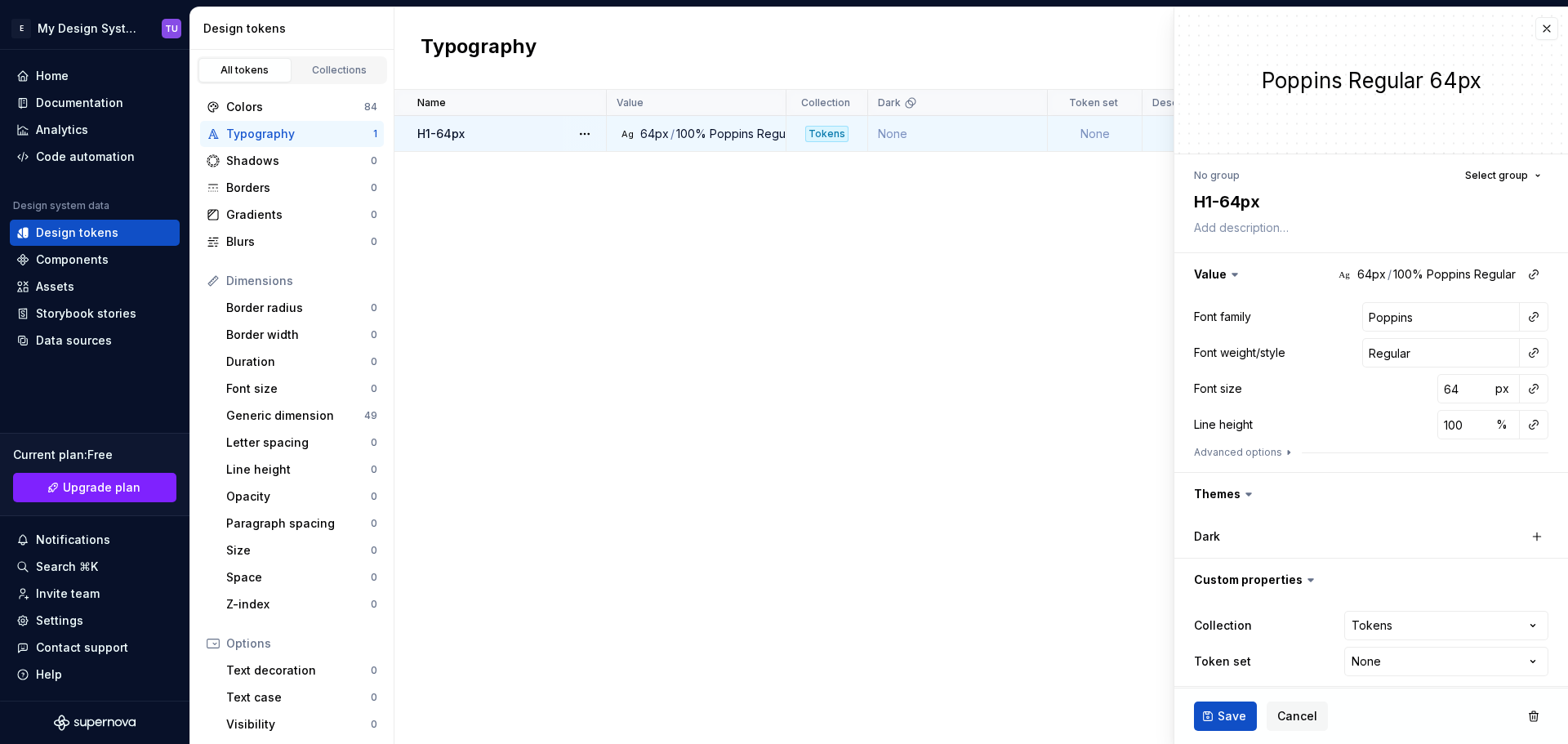
click at [1023, 248] on div "Name Value Collection Dark Token set Description Last updated H1-64px Ag 64px /…" at bounding box center [980, 417] width 1173 height 654
click at [1484, 177] on span "Select group" at bounding box center [1496, 175] width 63 height 13
click at [1489, 173] on span "Select group" at bounding box center [1496, 175] width 63 height 13
click at [1336, 271] on div "Create group" at bounding box center [1342, 271] width 75 height 16
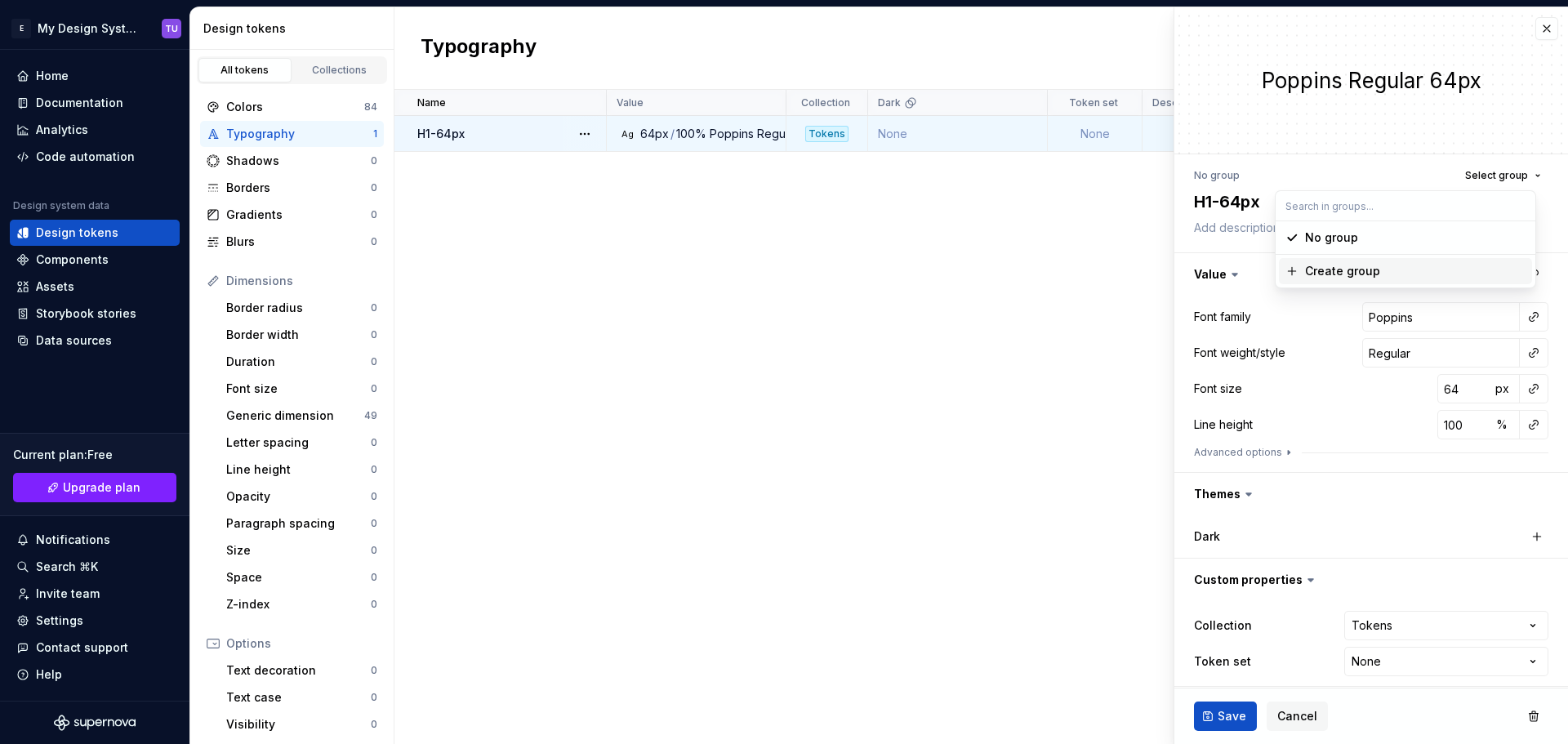
type textarea "*"
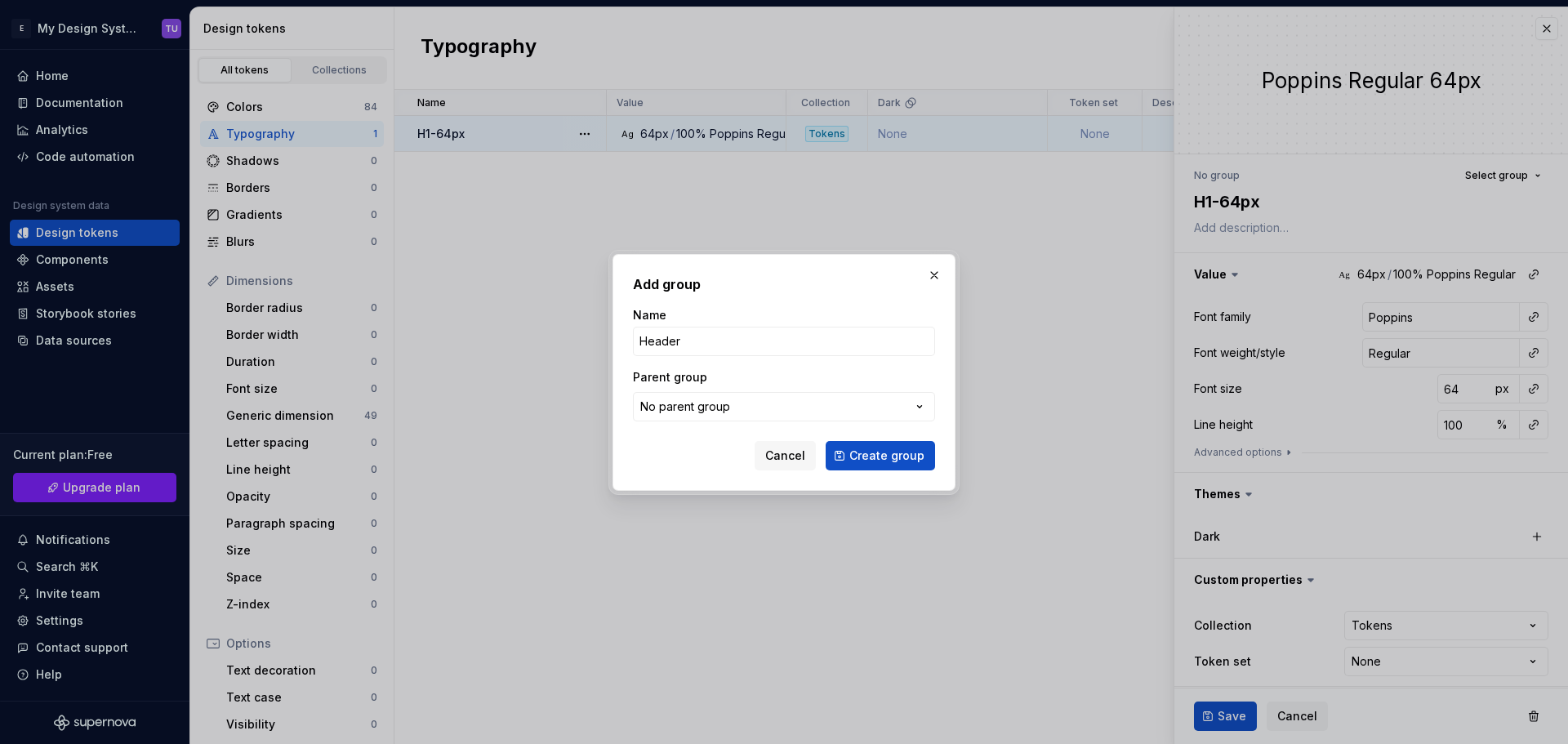
type input "Header"
click at [826, 441] on button "Create group" at bounding box center [880, 455] width 110 height 30
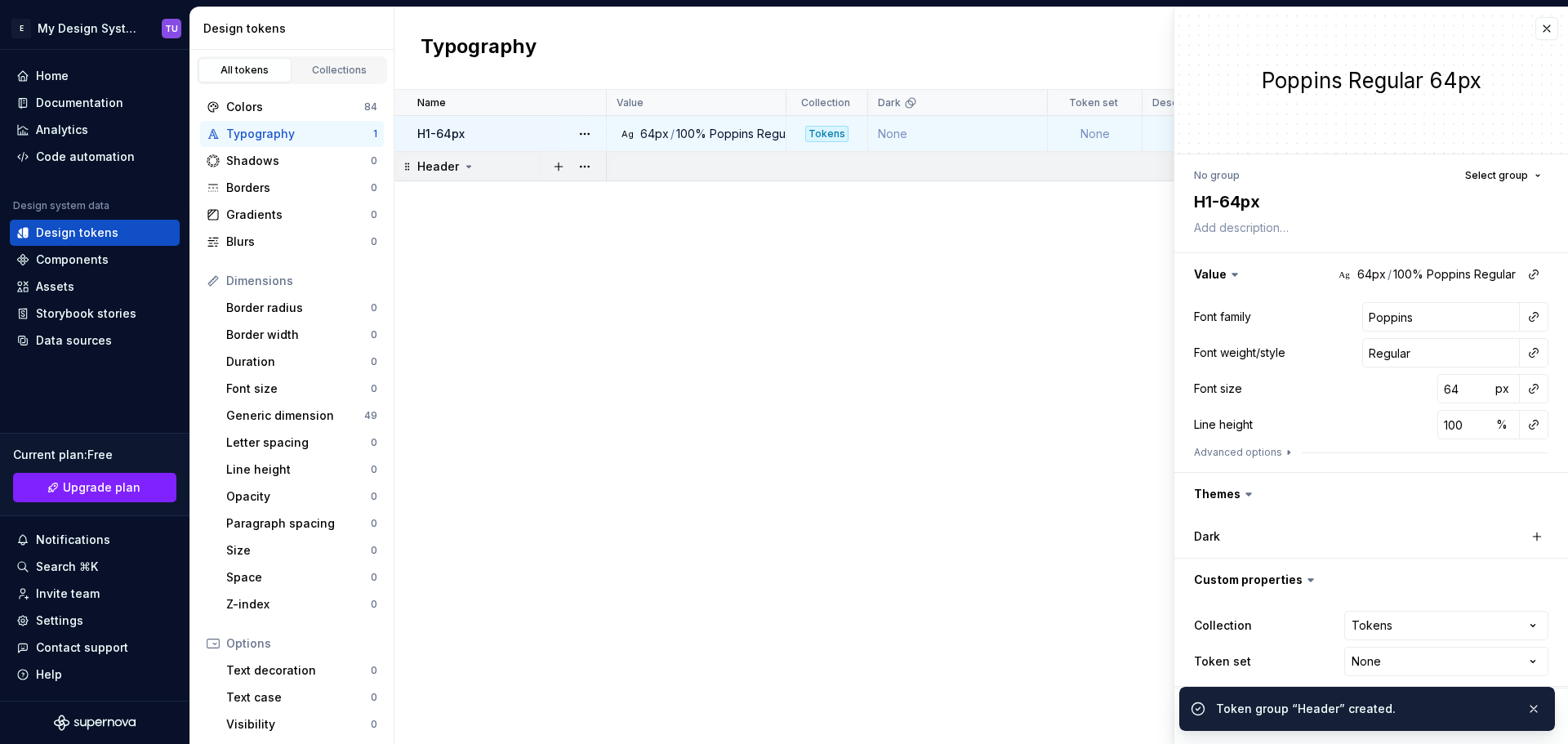
click at [453, 158] on p "Header" at bounding box center [437, 166] width 42 height 16
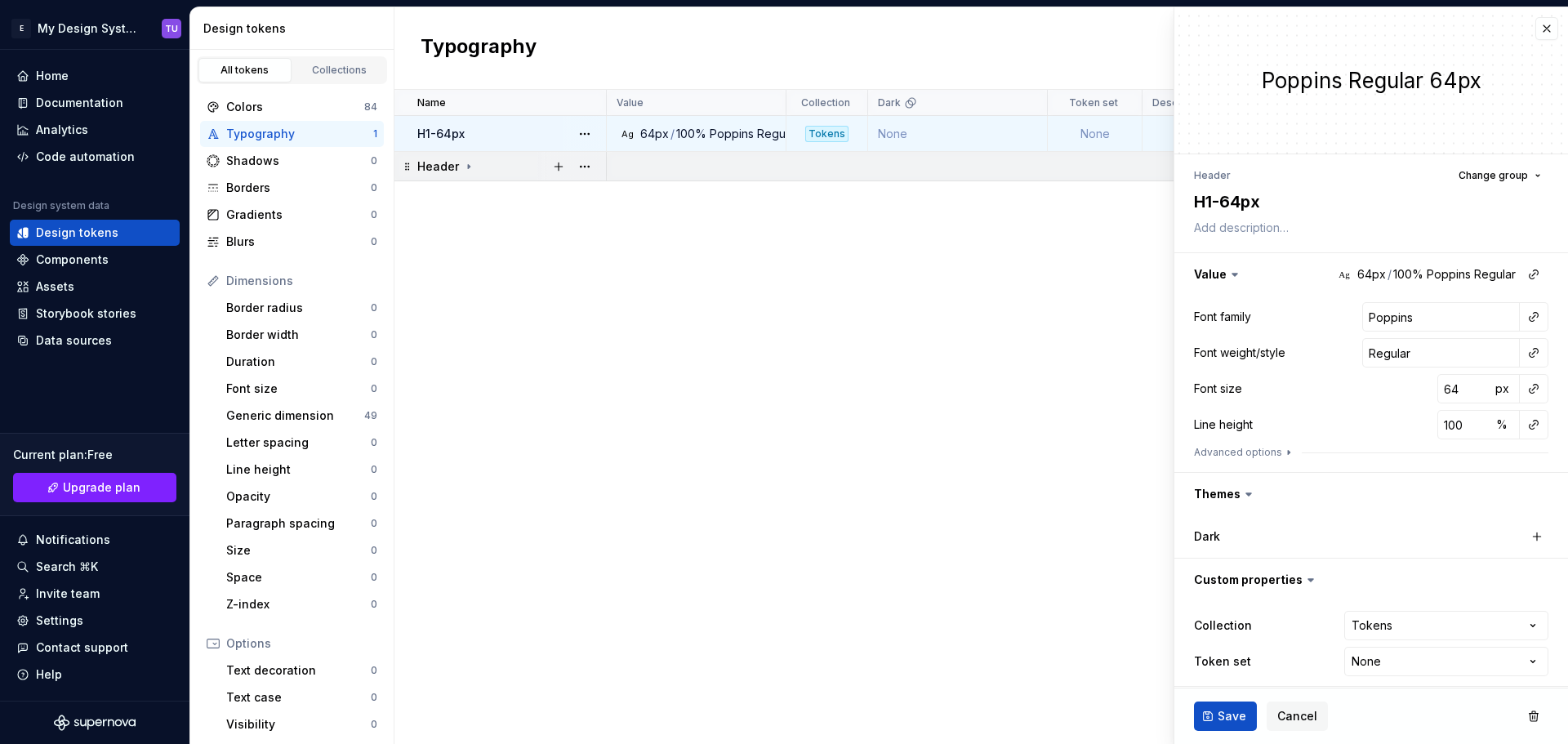
click at [464, 171] on icon at bounding box center [468, 166] width 13 height 13
click at [488, 136] on div "H1-64px" at bounding box center [510, 133] width 188 height 16
drag, startPoint x: 494, startPoint y: 131, endPoint x: 473, endPoint y: 163, distance: 38.3
click at [473, 163] on tbody "H1-64px Ag 64px / 100% Poppins Regular Tokens None None less than a minute ago …" at bounding box center [980, 148] width 1173 height 65
click at [472, 129] on div "H1-64px" at bounding box center [510, 133] width 188 height 16
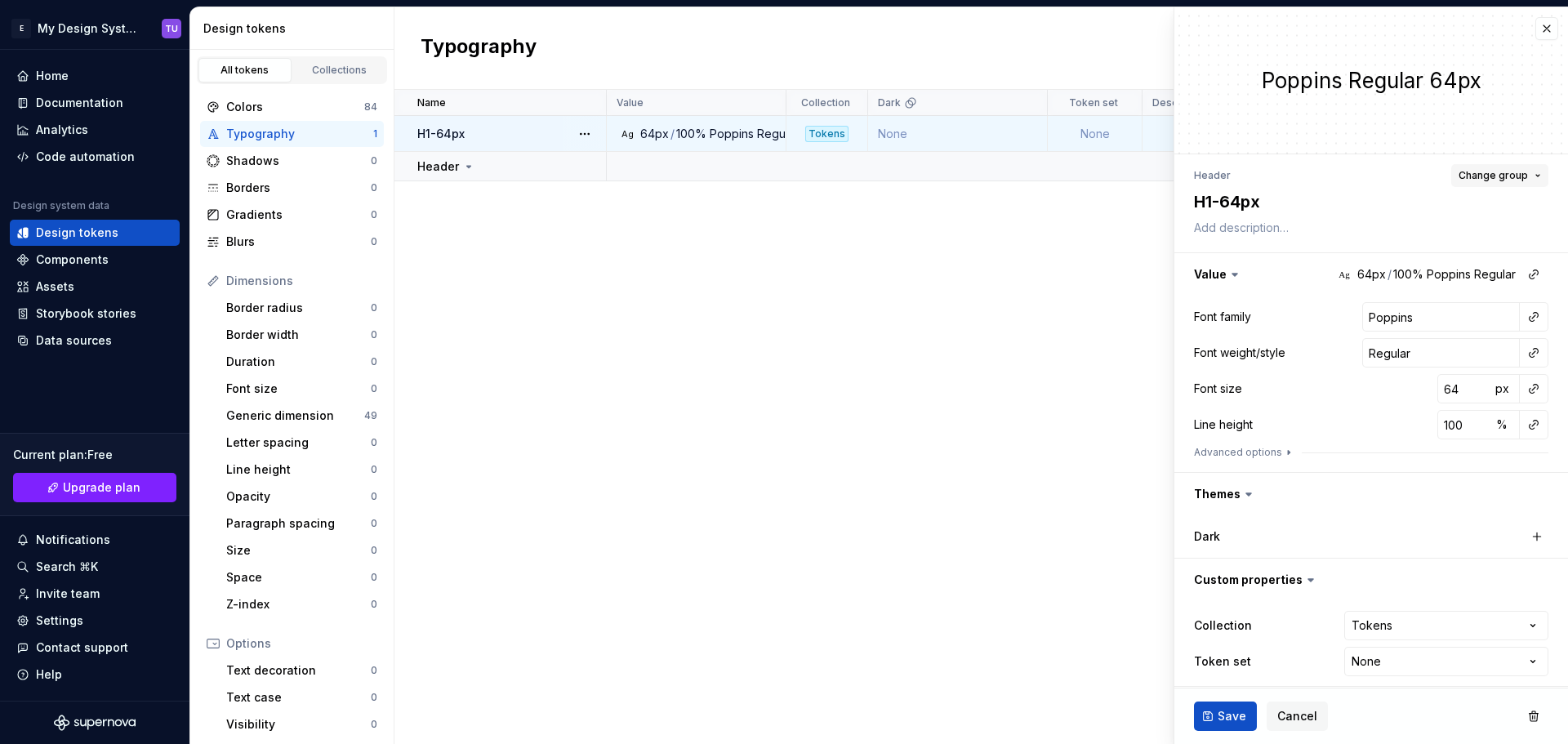
click at [1475, 176] on span "Change group" at bounding box center [1493, 175] width 70 height 13
click at [1351, 273] on div "Header" at bounding box center [1415, 271] width 221 height 16
click at [964, 254] on div "Name Value Collection Dark Token set Description Last updated H1-64px Ag 64px /…" at bounding box center [980, 417] width 1173 height 654
click at [857, 242] on div "Name Value Collection Dark Token set Description Last updated H1-64px Ag 64px /…" at bounding box center [980, 417] width 1173 height 654
click at [1293, 712] on span "Cancel" at bounding box center [1296, 715] width 40 height 16
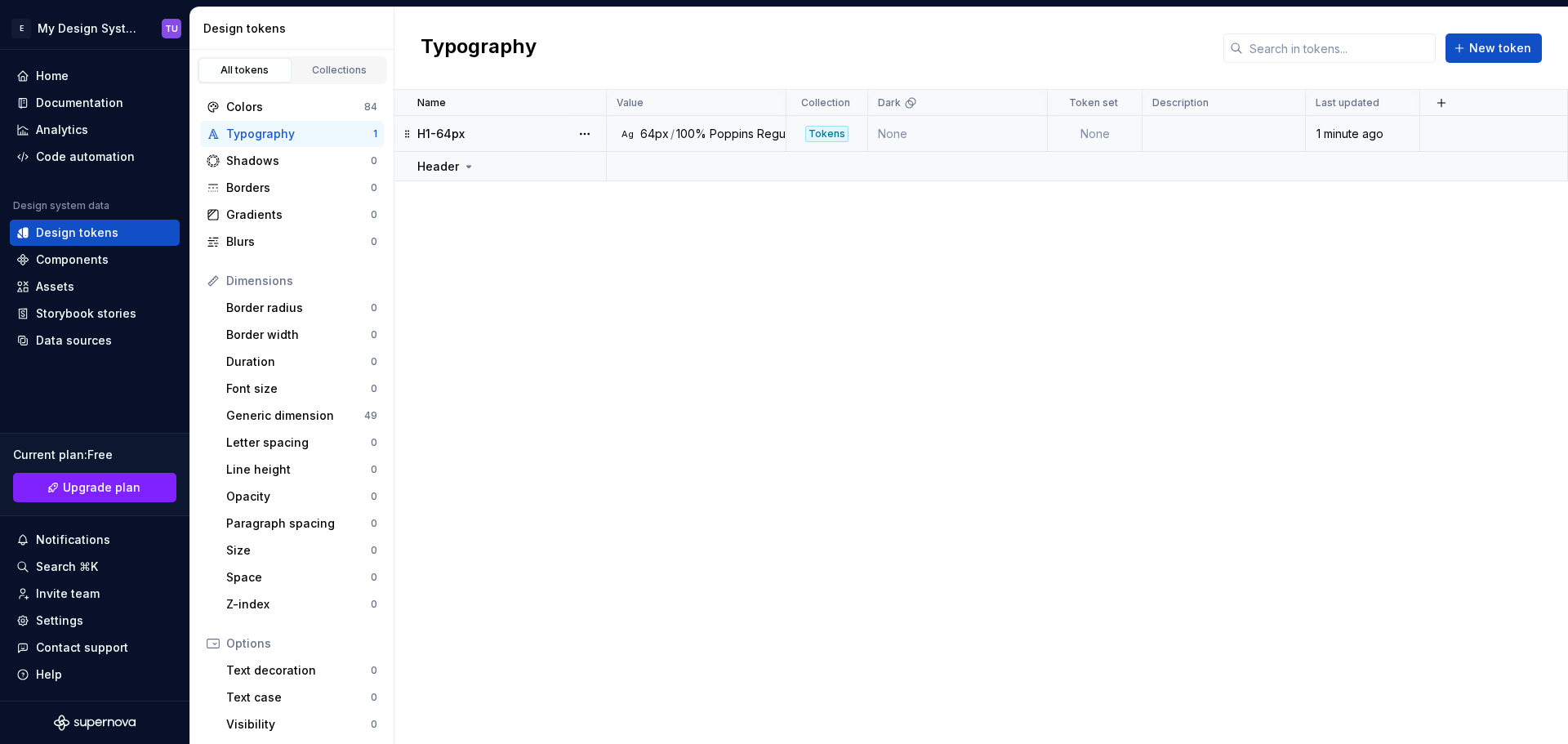
click at [283, 131] on div "Typography" at bounding box center [299, 133] width 147 height 16
click at [1445, 106] on button "button" at bounding box center [1441, 103] width 23 height 23
click at [1156, 256] on div "Name Value Collection Dark Token set Description Last updated H1-64px Ag 64px /…" at bounding box center [980, 417] width 1173 height 654
click at [556, 169] on button "button" at bounding box center [558, 166] width 23 height 23
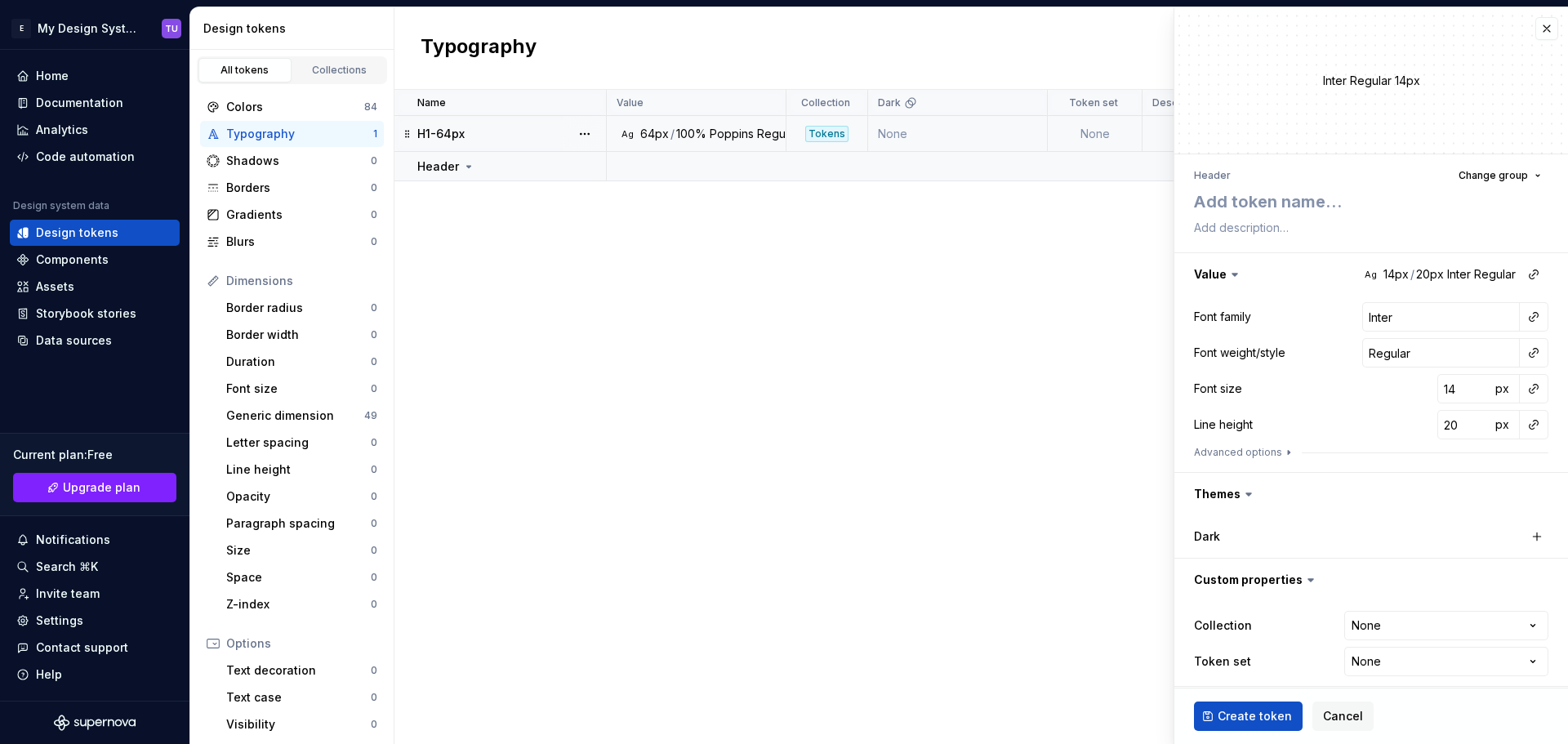
click at [547, 138] on div "H1-64px" at bounding box center [510, 133] width 188 height 16
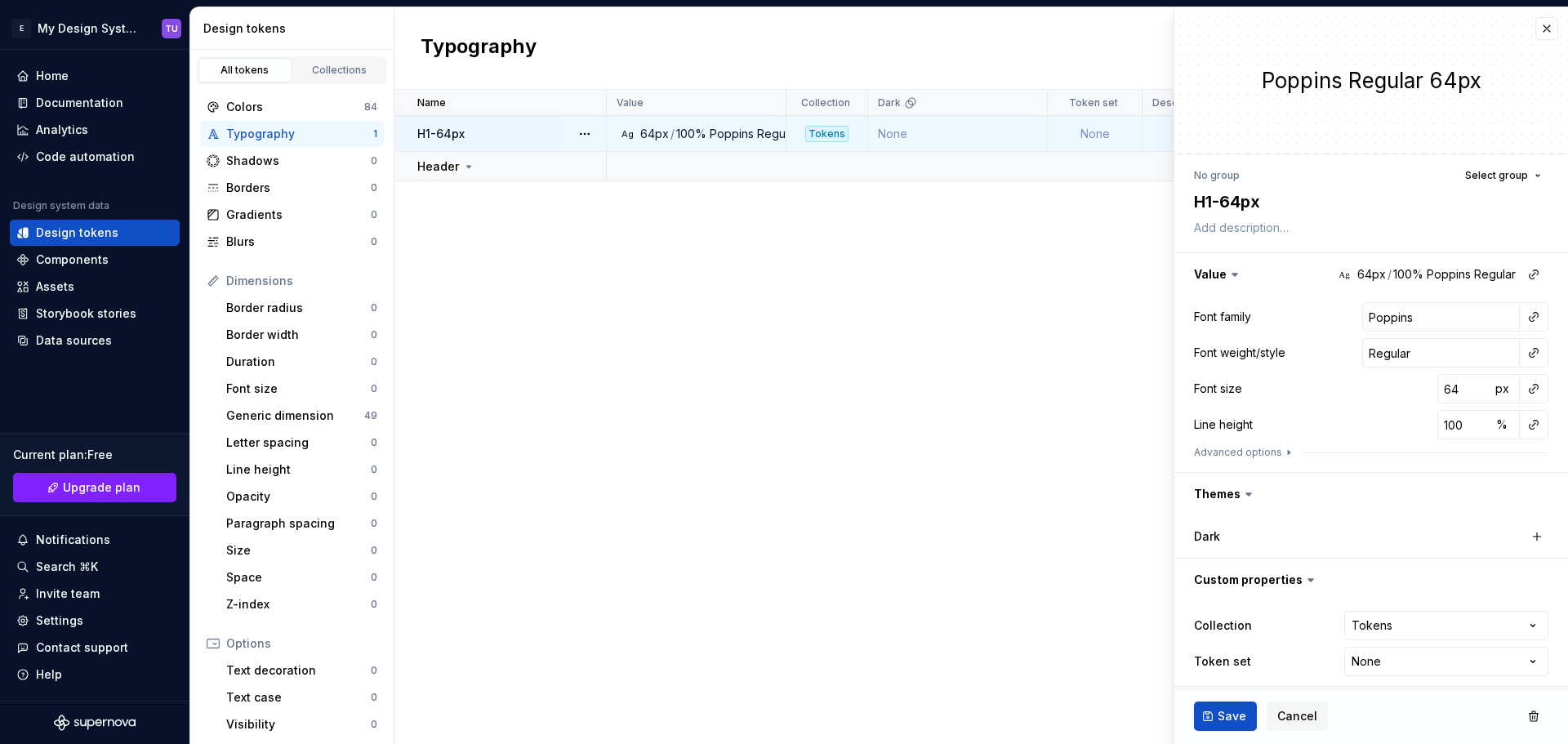
click at [474, 137] on div "H1-64px" at bounding box center [510, 133] width 188 height 16
click at [584, 132] on button "button" at bounding box center [584, 133] width 23 height 23
click at [491, 146] on td "H1-64px" at bounding box center [500, 133] width 212 height 36
click at [501, 170] on div "Header" at bounding box center [510, 166] width 188 height 16
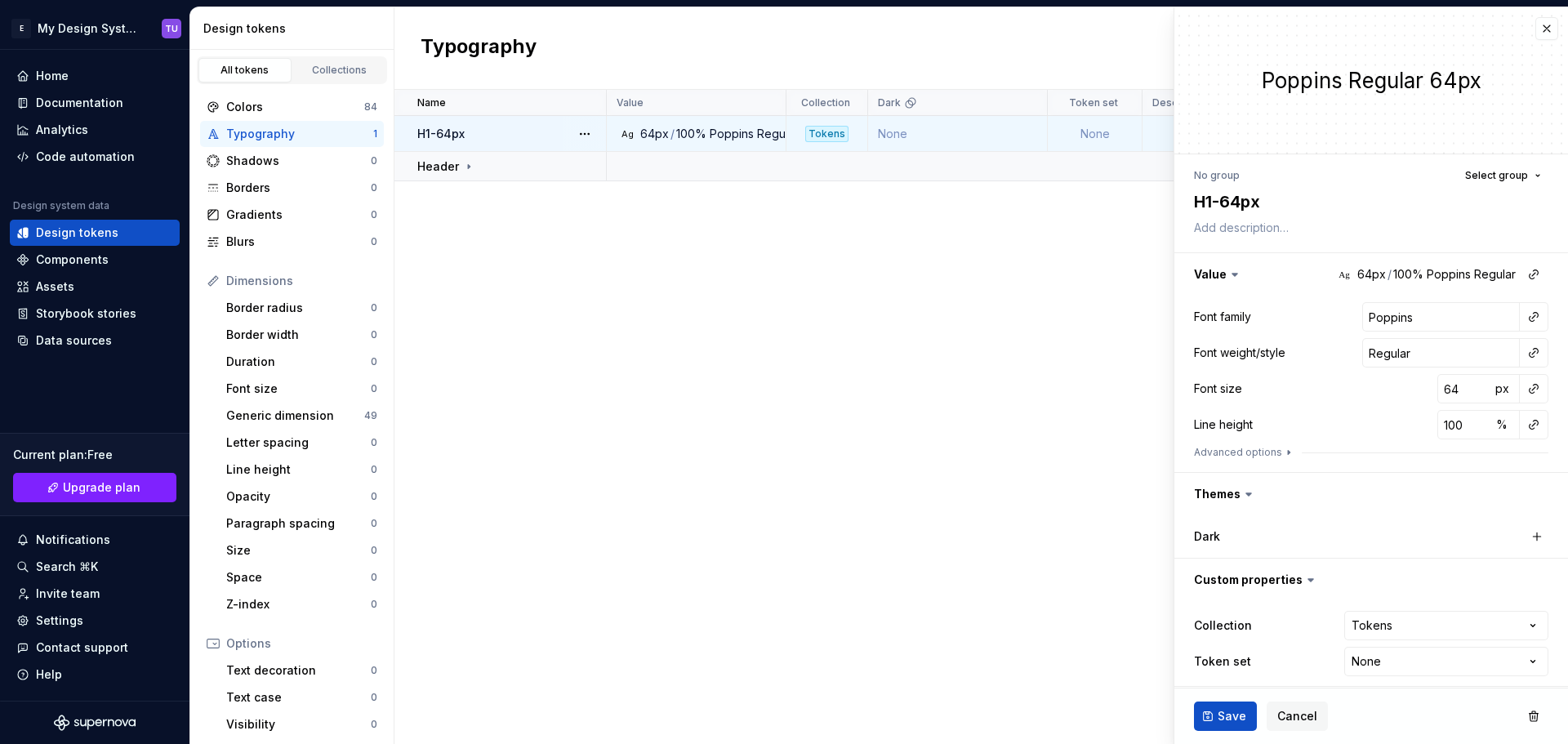
click at [510, 218] on div "Name Value Collection Dark Token set Description Last updated H1-64px Ag 64px /…" at bounding box center [980, 417] width 1173 height 654
click at [532, 99] on div "Name" at bounding box center [506, 102] width 179 height 13
click at [1296, 713] on span "Cancel" at bounding box center [1296, 715] width 40 height 16
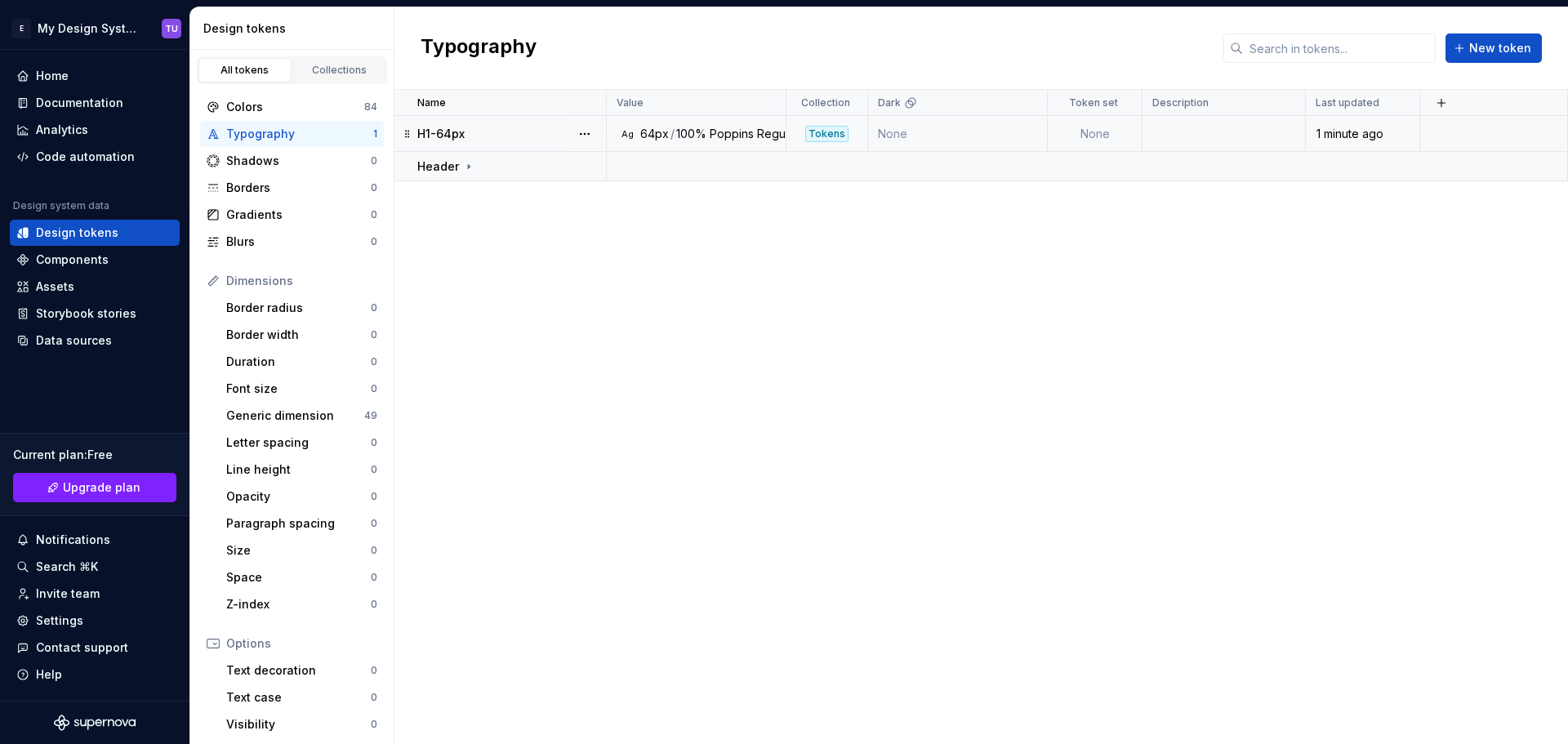
click at [500, 137] on div "H1-64px" at bounding box center [510, 133] width 188 height 16
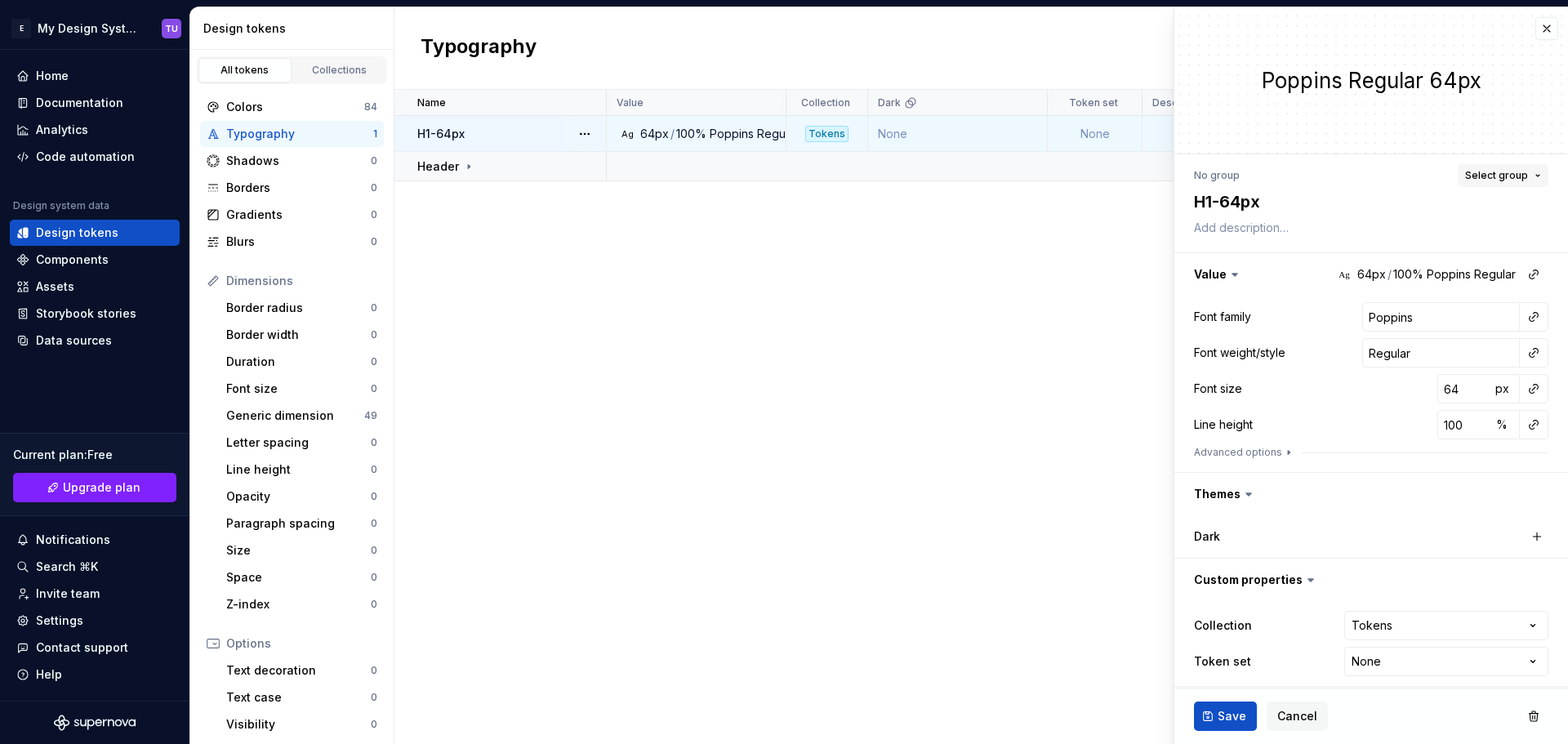
click at [1499, 178] on span "Select group" at bounding box center [1496, 175] width 63 height 13
click at [1339, 272] on div "Header" at bounding box center [1325, 271] width 42 height 16
click at [974, 257] on div "Name Value Collection Dark Token set Description Last updated H1-64px Ag 64px /…" at bounding box center [980, 417] width 1173 height 654
click at [855, 375] on div "Name Value Collection Dark Token set Description Last updated H1-64px Ag 64px /…" at bounding box center [980, 417] width 1173 height 654
click at [1296, 713] on span "Cancel" at bounding box center [1296, 715] width 40 height 16
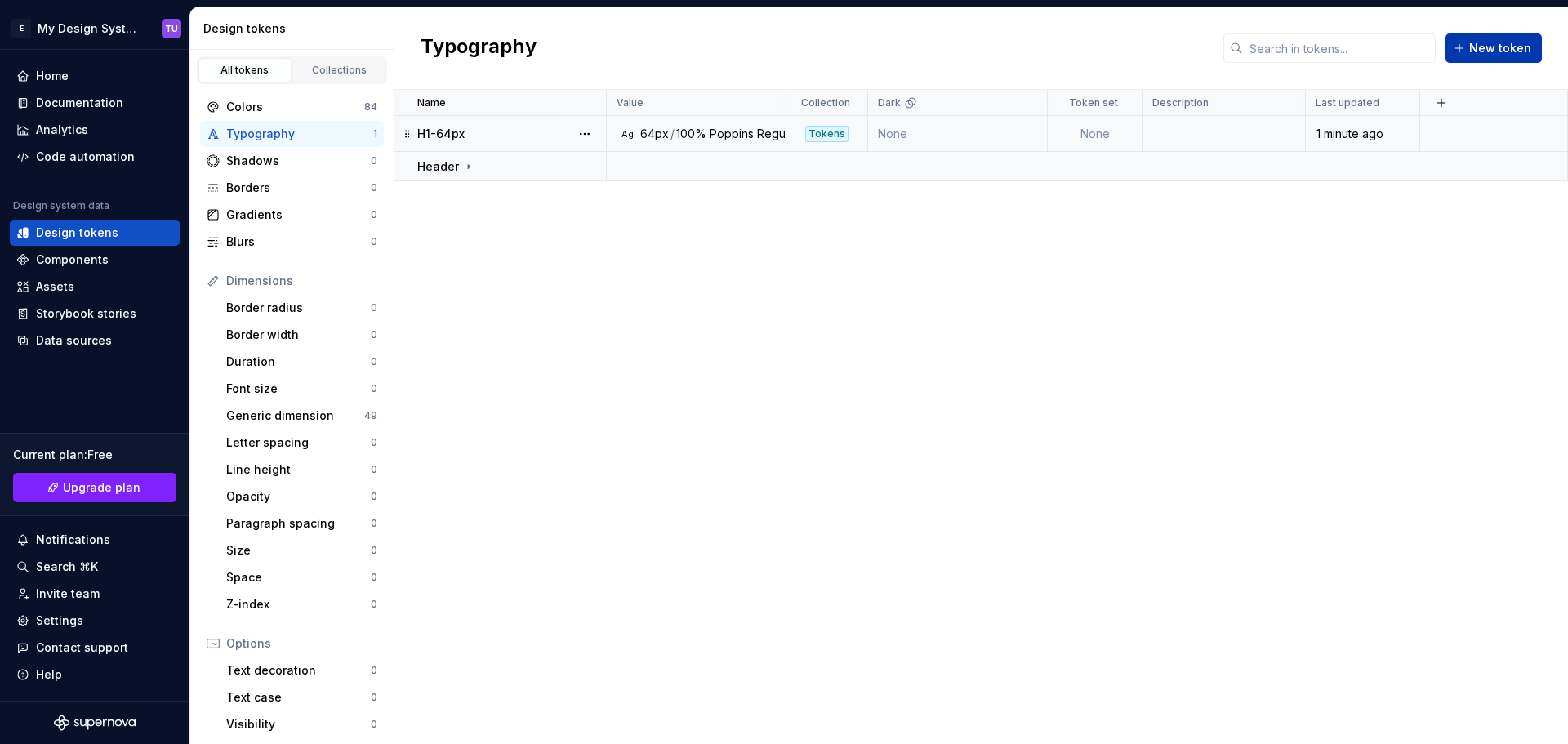
click at [1494, 47] on span "New token" at bounding box center [1499, 48] width 62 height 16
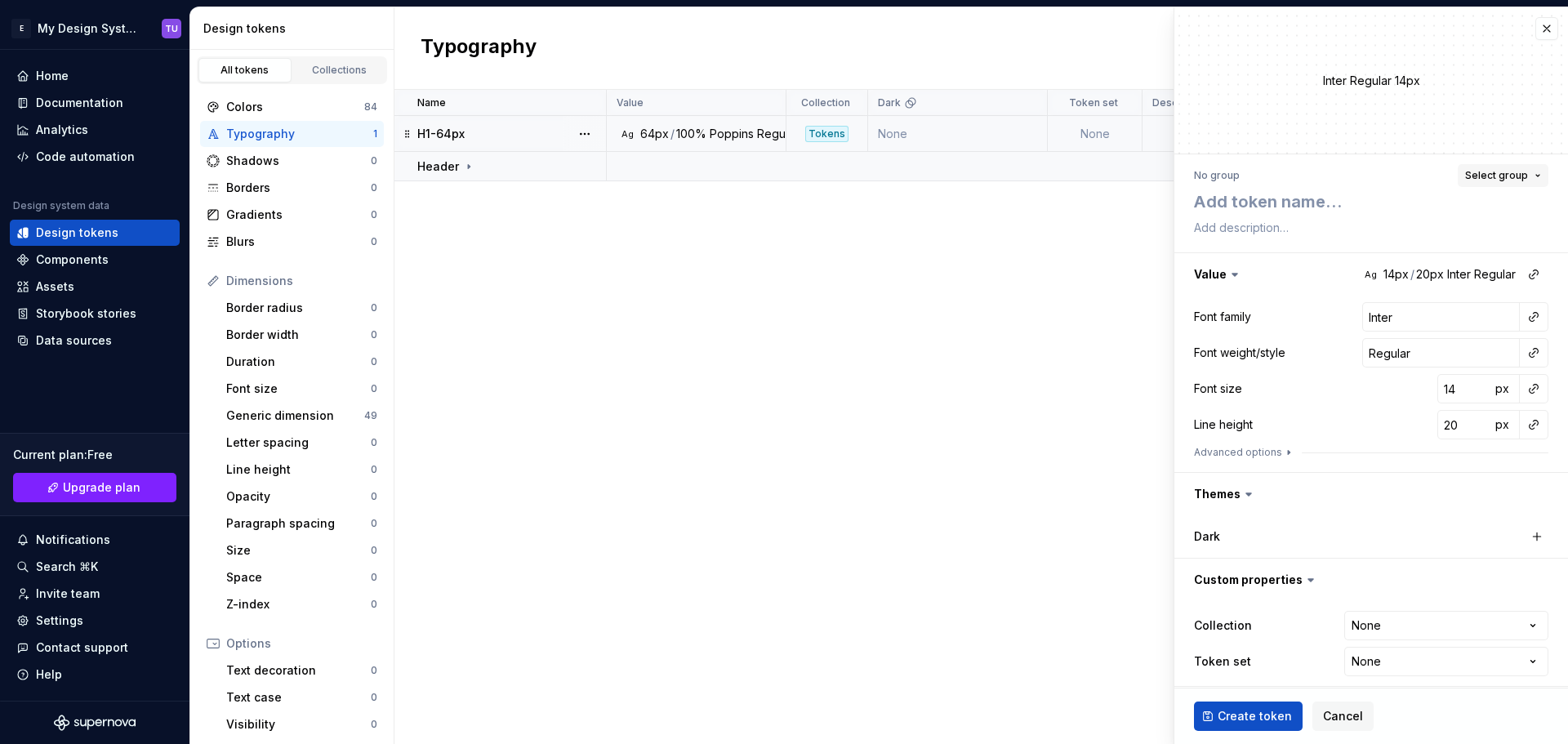
drag, startPoint x: 1490, startPoint y: 169, endPoint x: 1487, endPoint y: 179, distance: 10.4
click at [1491, 169] on span "Select group" at bounding box center [1496, 175] width 63 height 13
click at [1346, 266] on div "Header" at bounding box center [1415, 271] width 221 height 16
click at [1255, 208] on textarea at bounding box center [1367, 201] width 354 height 30
type textarea "*"
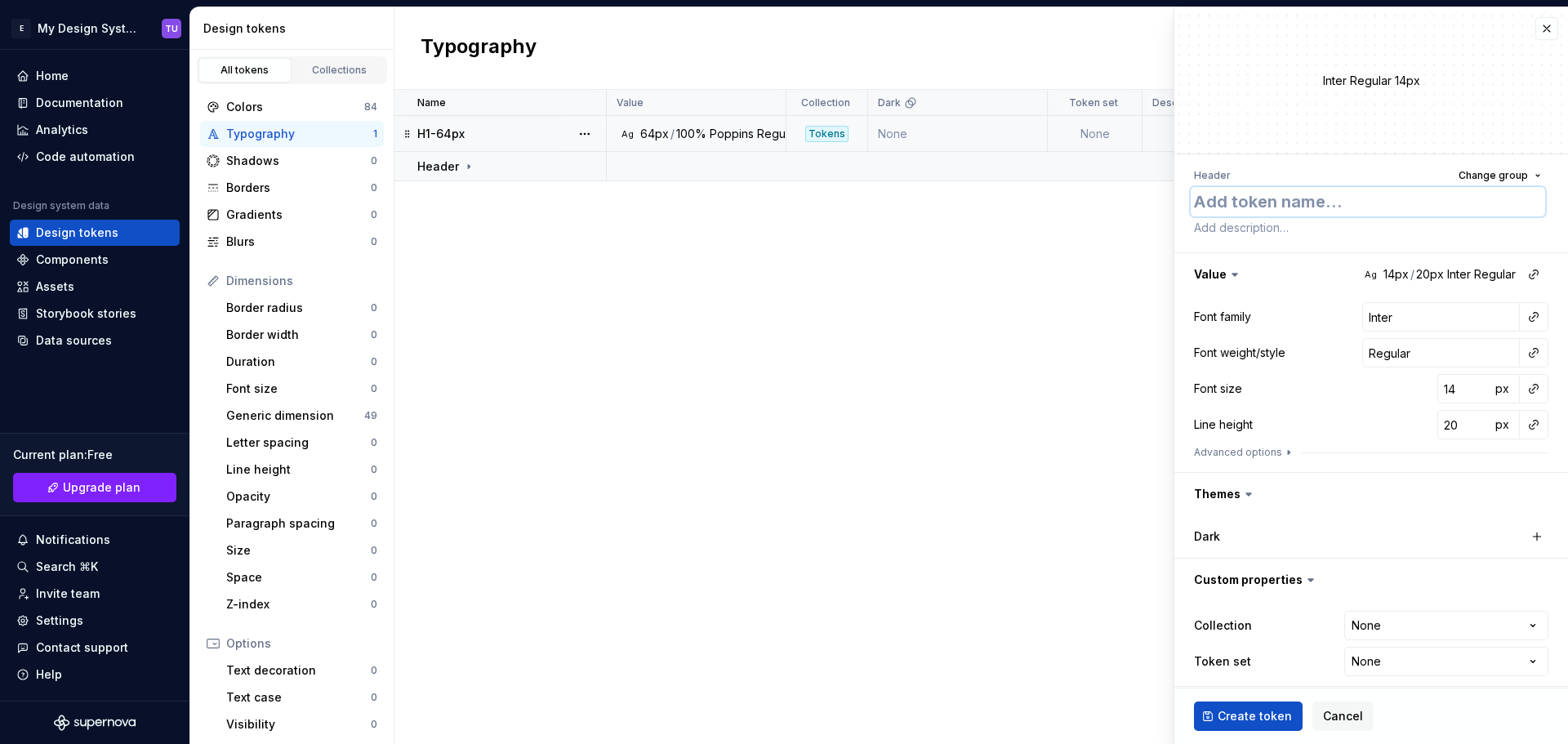
type textarea "H"
type textarea "*"
type textarea "H2"
type textarea "*"
type textarea "H2-"
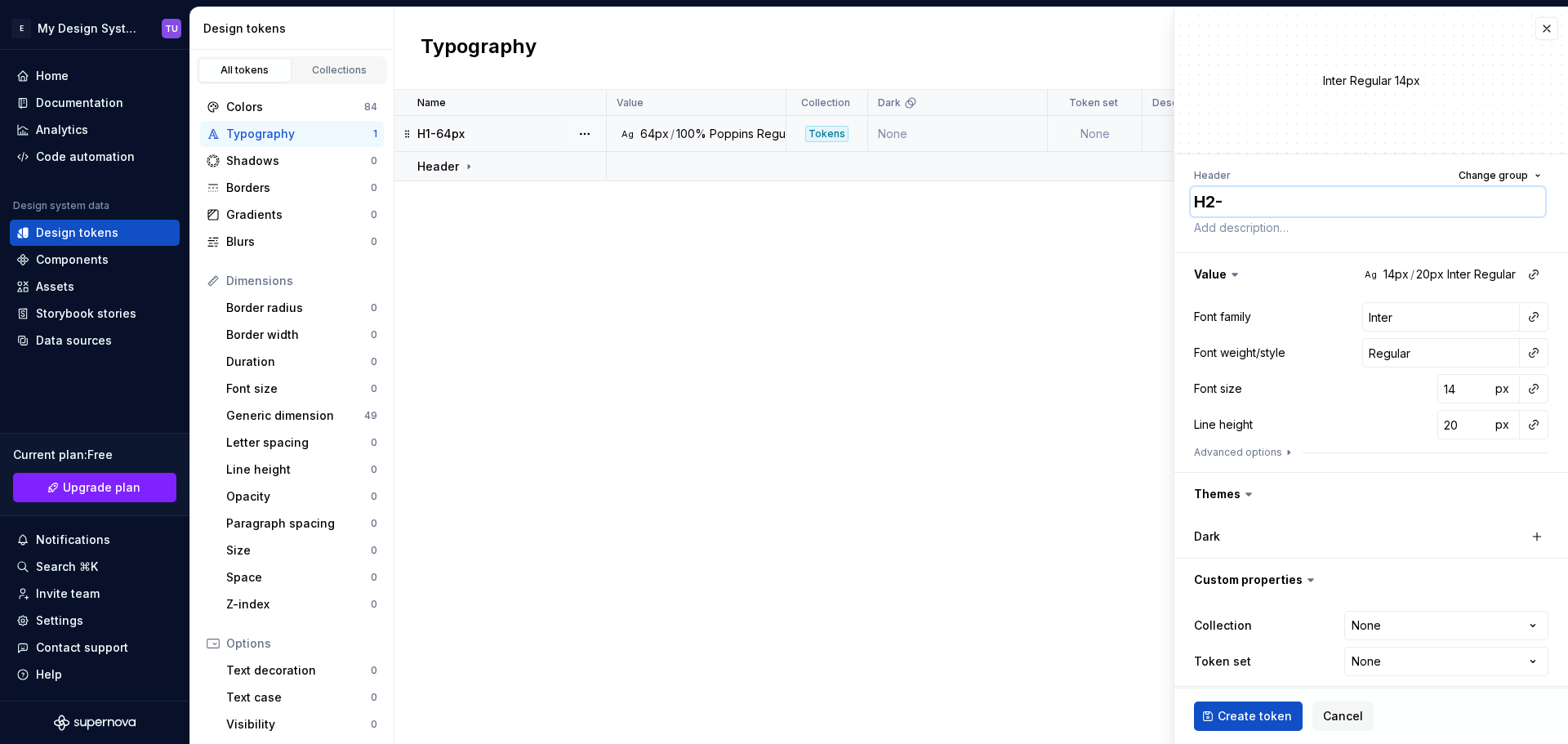
type textarea "*"
type textarea "H2-4"
type textarea "*"
type textarea "H2-48"
type textarea "*"
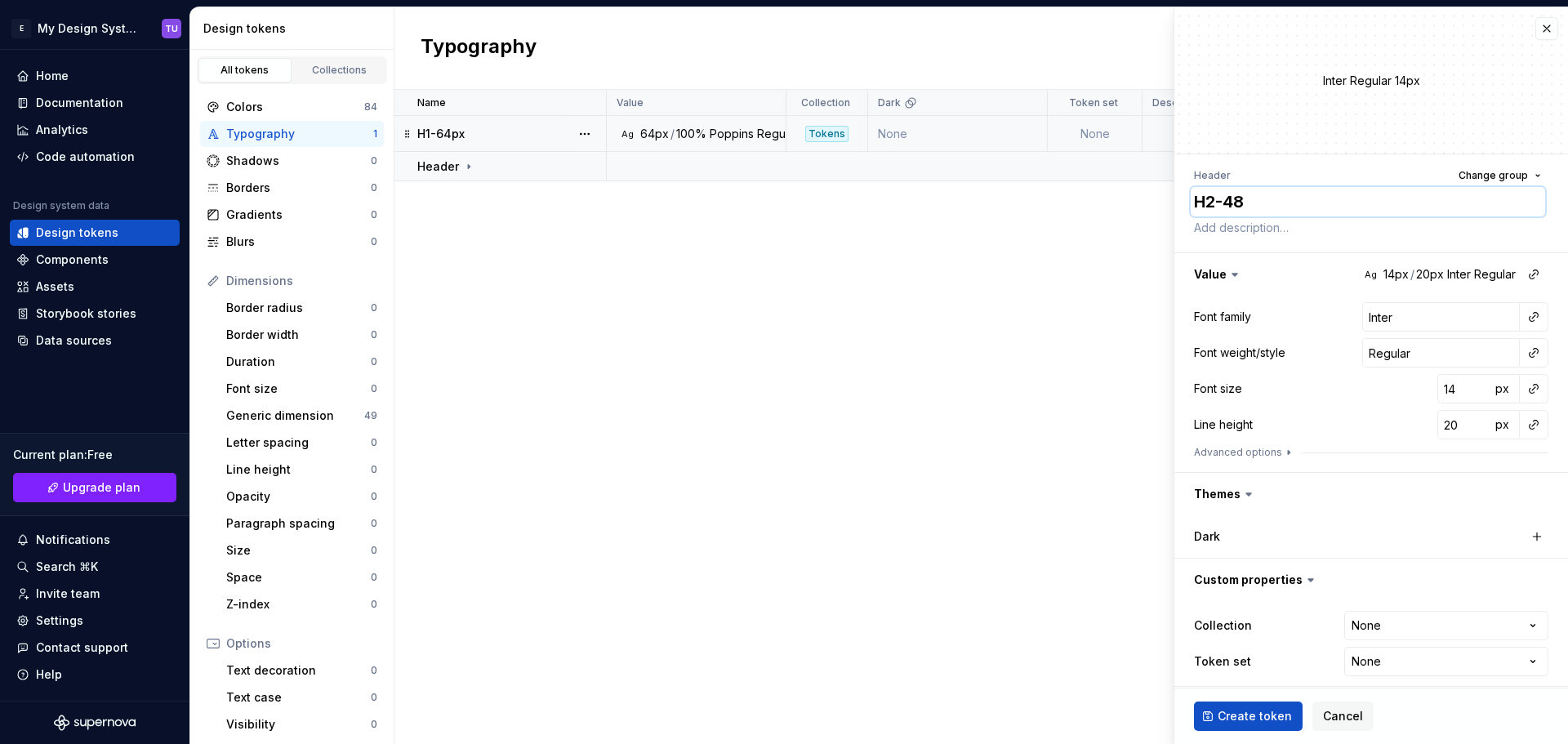
type textarea "H2-48p"
type textarea "*"
type textarea "H2-48px"
click at [1396, 312] on input "Inter" at bounding box center [1441, 317] width 158 height 30
type textarea "*"
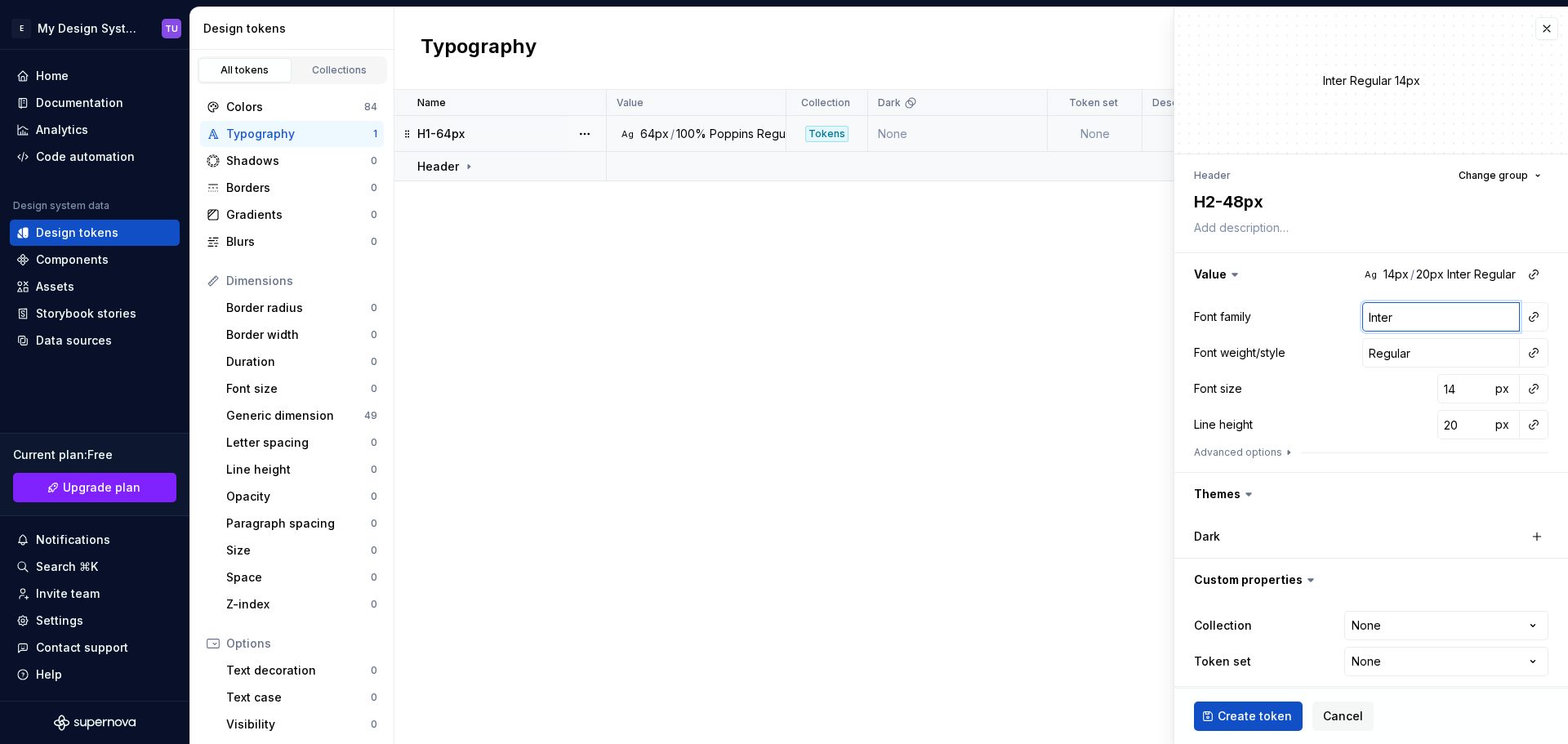
type input "Inte"
type textarea "*"
type input "Int"
type textarea "*"
type input "In"
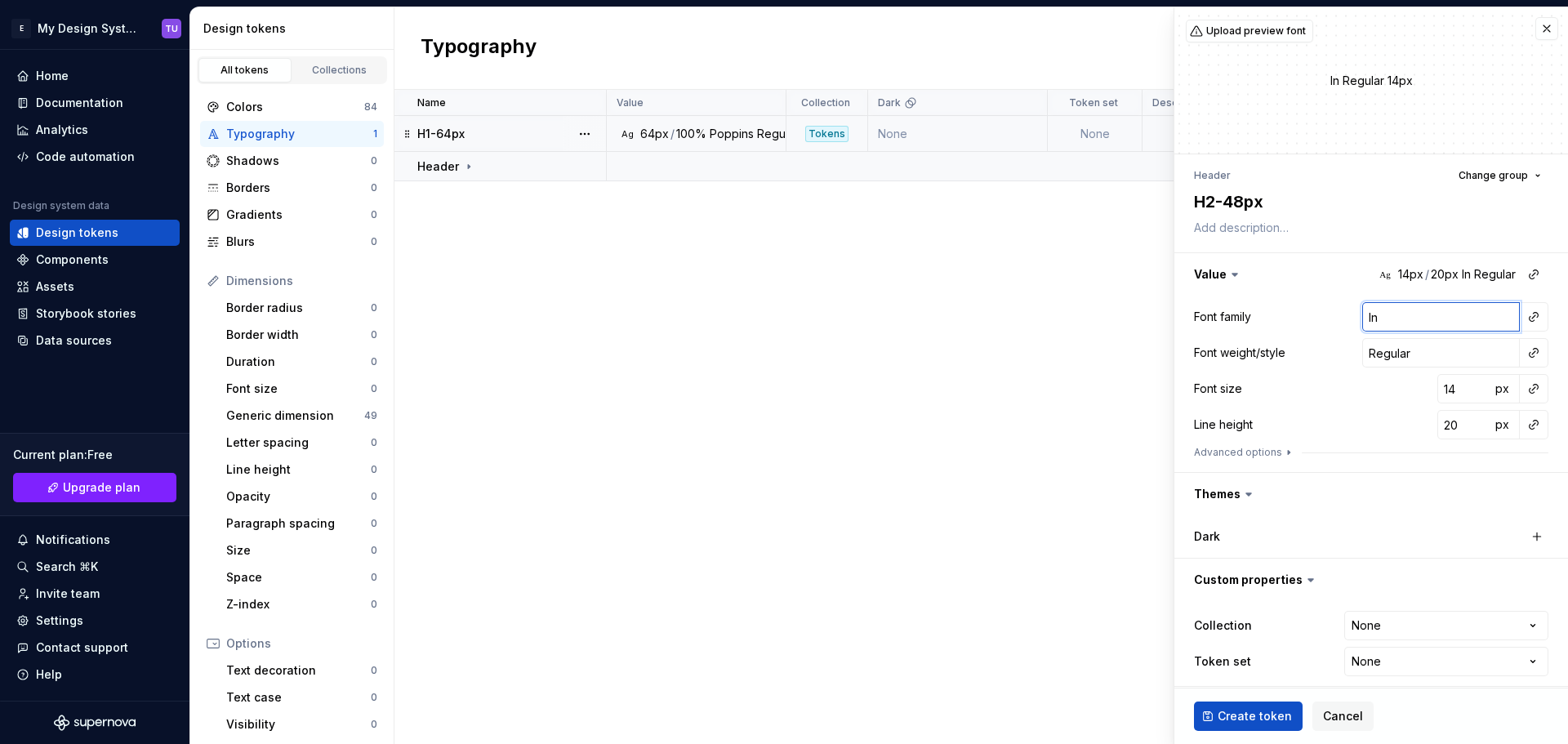
type textarea "*"
type input "I"
type textarea "*"
type input "P"
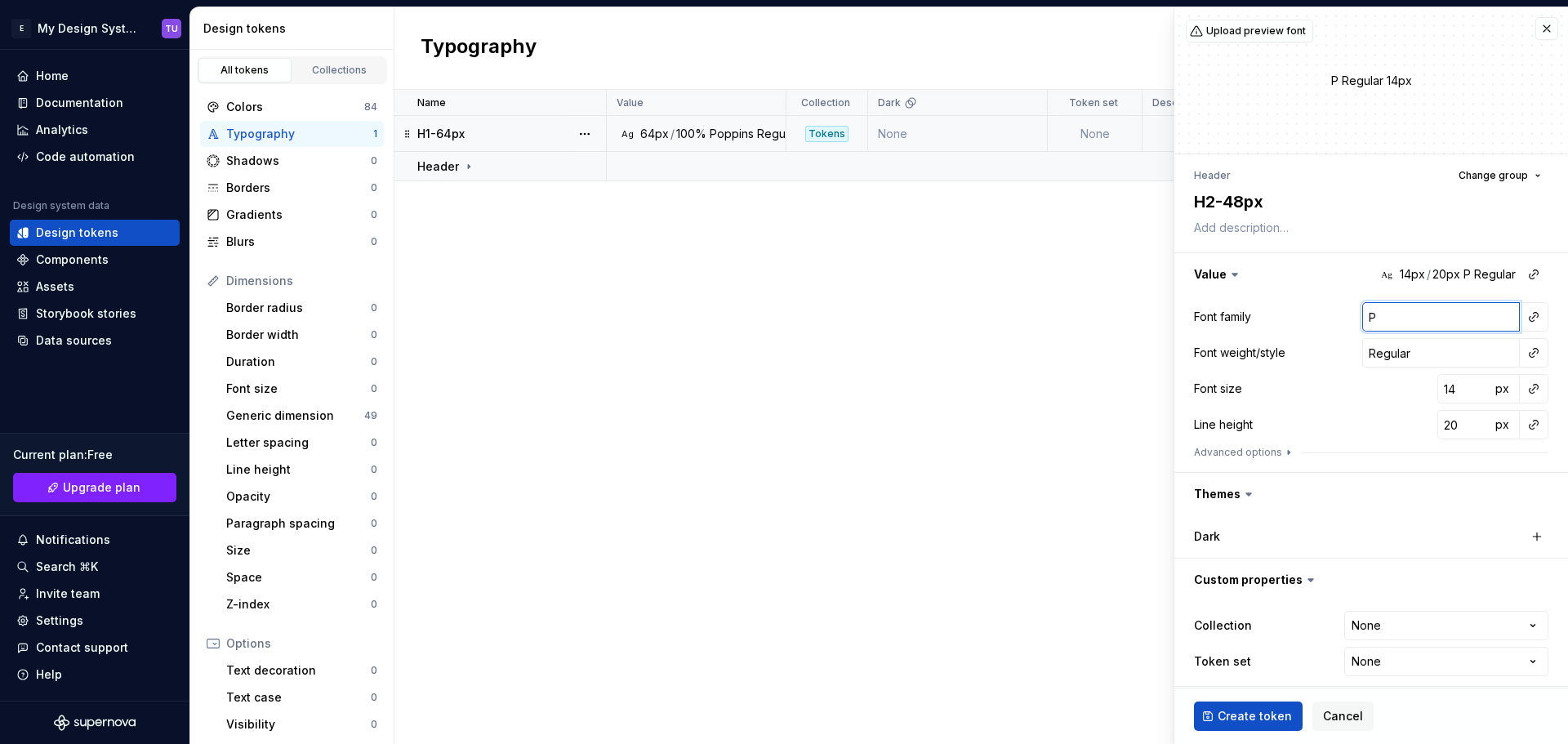
type textarea "*"
type input "Po"
type textarea "*"
type input "Pop"
type textarea "*"
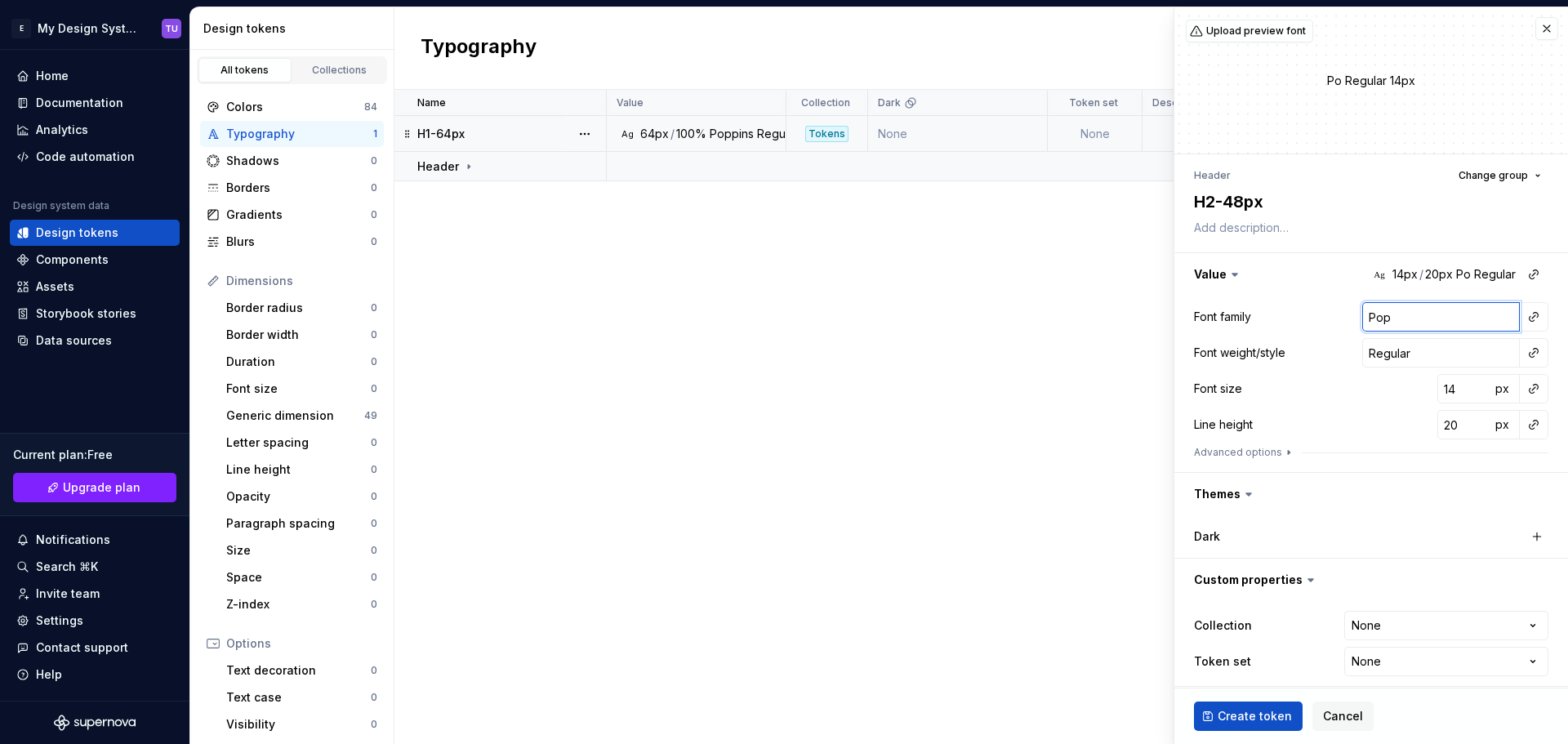
type input "Popp"
type textarea "*"
type input "Poppi"
type textarea "*"
type input "Poppin"
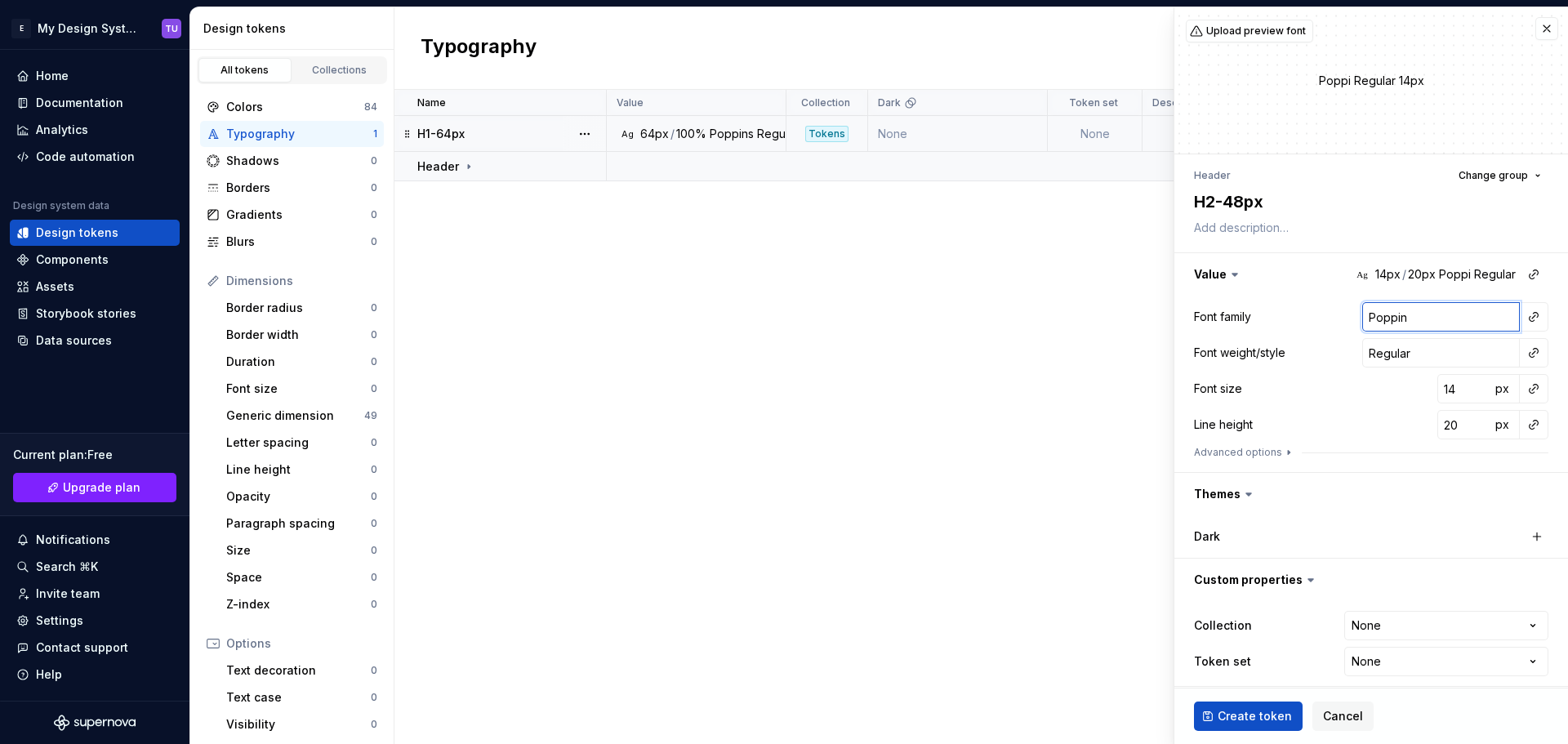
type textarea "*"
type input "Poppins"
click at [1413, 351] on input "Regular" at bounding box center [1441, 352] width 158 height 30
click at [1341, 391] on div "Font size 14 px" at bounding box center [1370, 388] width 354 height 30
click at [1442, 386] on input "14" at bounding box center [1464, 388] width 53 height 30
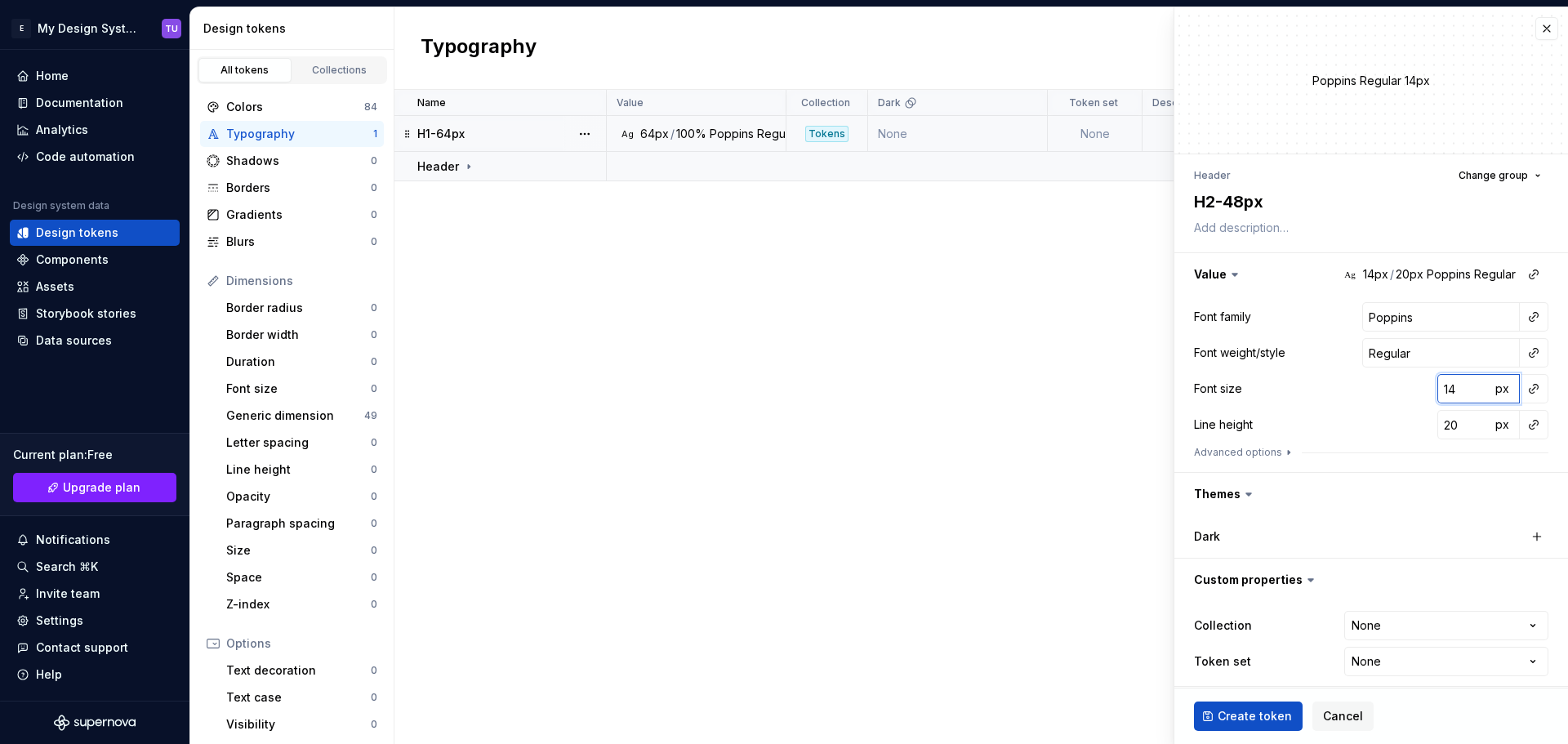
click at [1442, 386] on input "14" at bounding box center [1464, 388] width 53 height 30
type textarea "*"
type input "4"
type textarea "*"
type input "48"
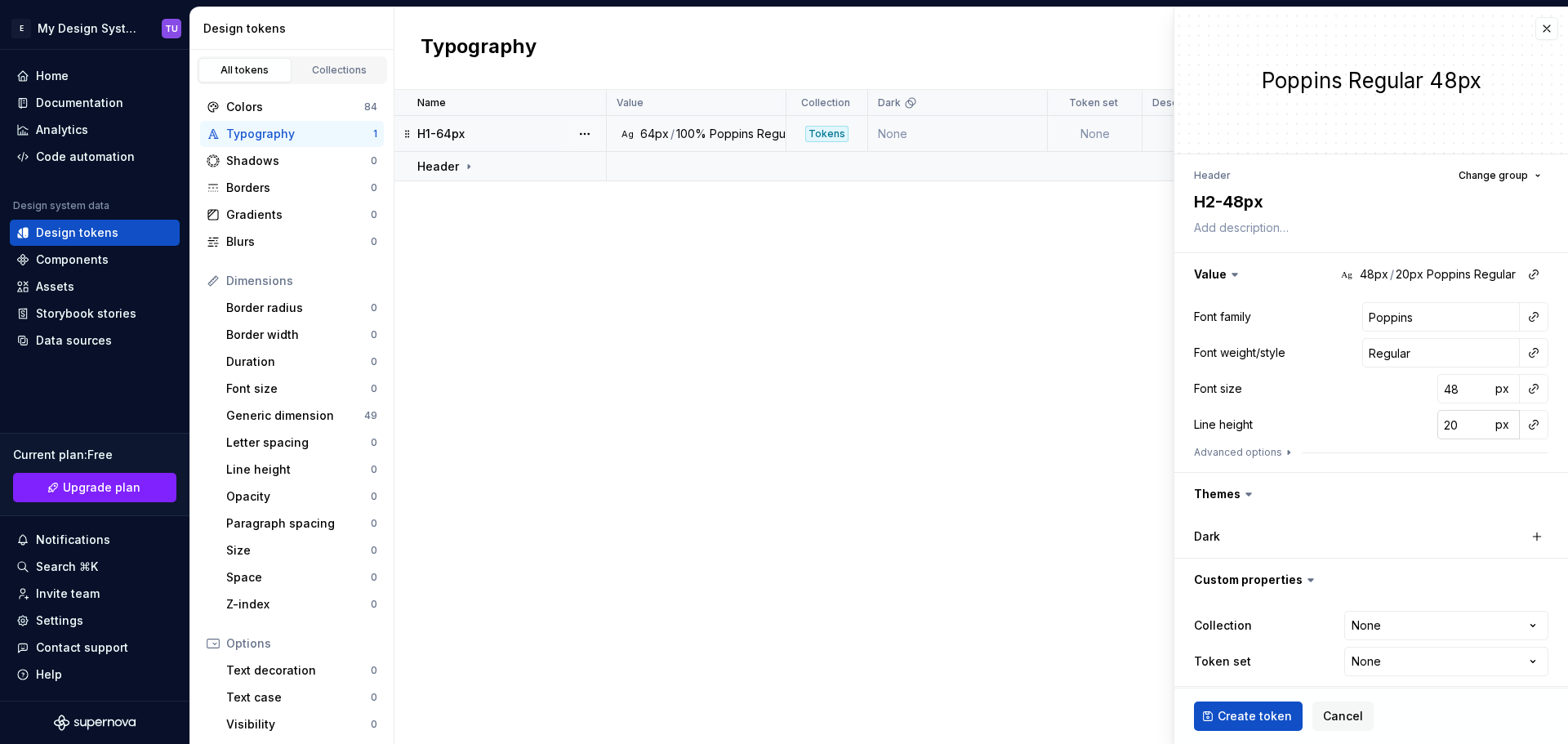
click at [1446, 431] on input "20" at bounding box center [1464, 425] width 53 height 30
type textarea "*"
type input "1"
type textarea "*"
type input "10"
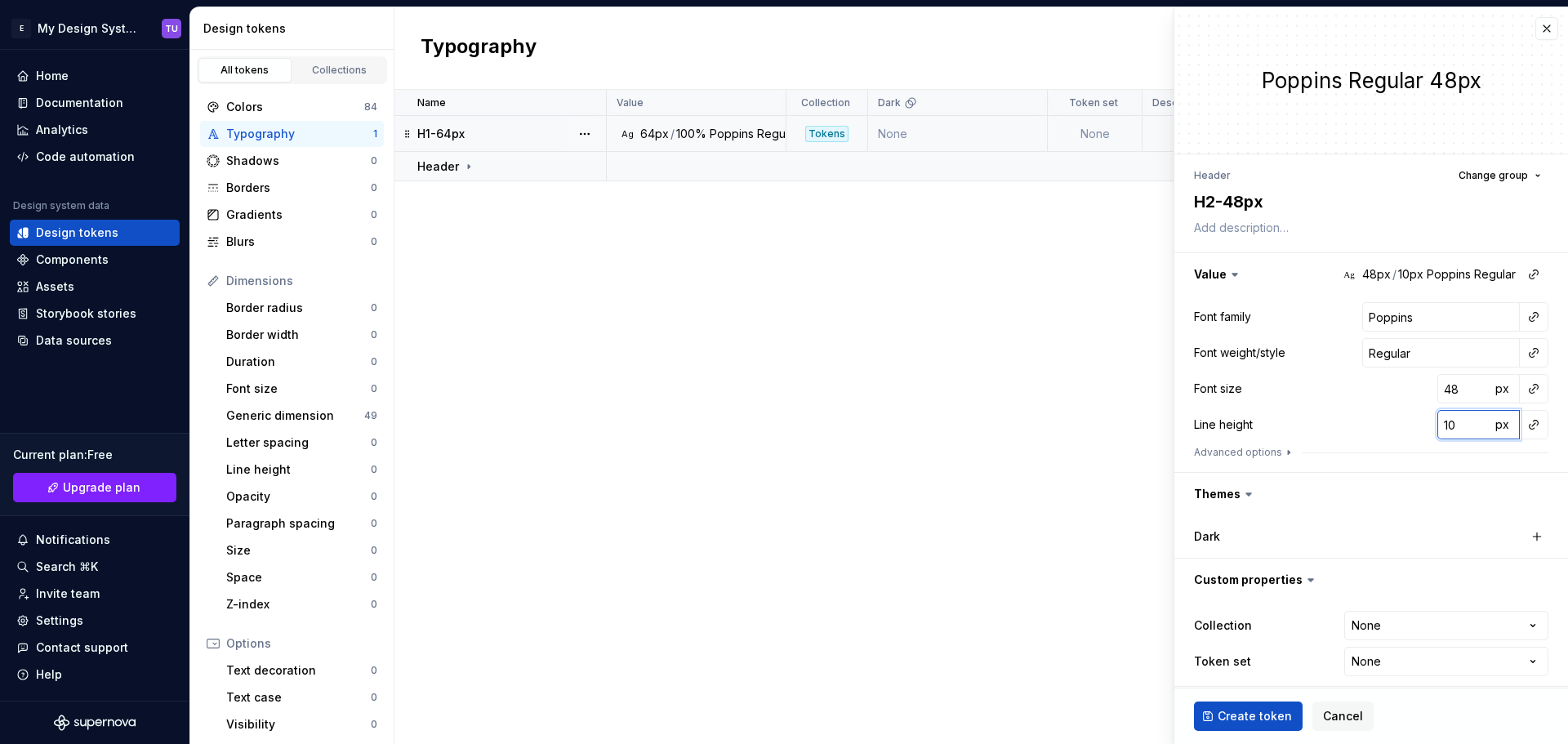
type textarea "*"
type input "100"
click at [1495, 424] on span "px" at bounding box center [1502, 424] width 14 height 14
click at [1497, 422] on span "rem" at bounding box center [1502, 424] width 20 height 14
click at [1325, 420] on div "Line height 100 %" at bounding box center [1370, 425] width 354 height 30
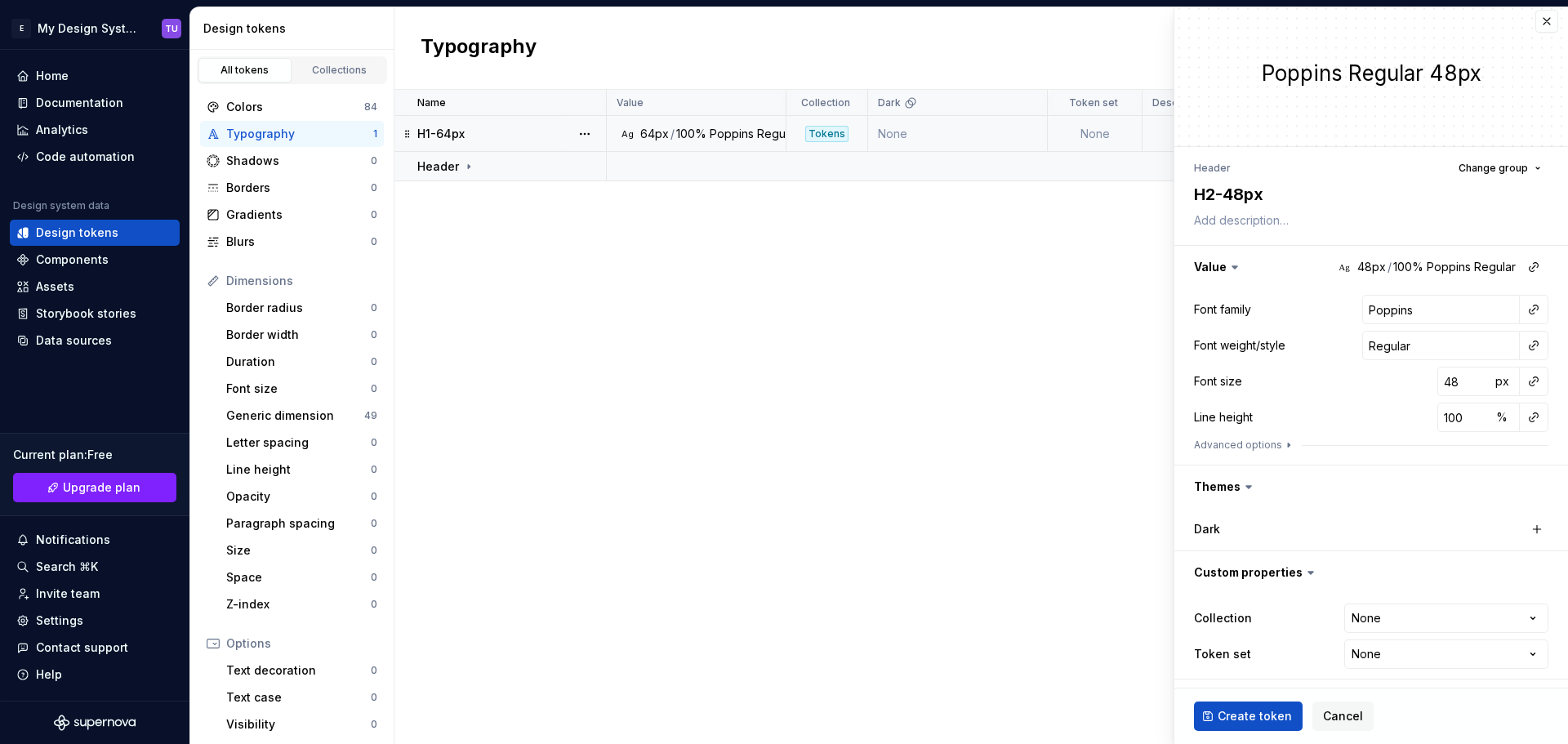
scroll to position [9, 0]
click at [1249, 526] on div "Dark" at bounding box center [1275, 527] width 163 height 16
click at [1244, 488] on icon at bounding box center [1248, 484] width 16 height 16
click at [1216, 527] on label "Dark" at bounding box center [1206, 527] width 26 height 16
click at [1241, 484] on icon at bounding box center [1248, 484] width 16 height 16
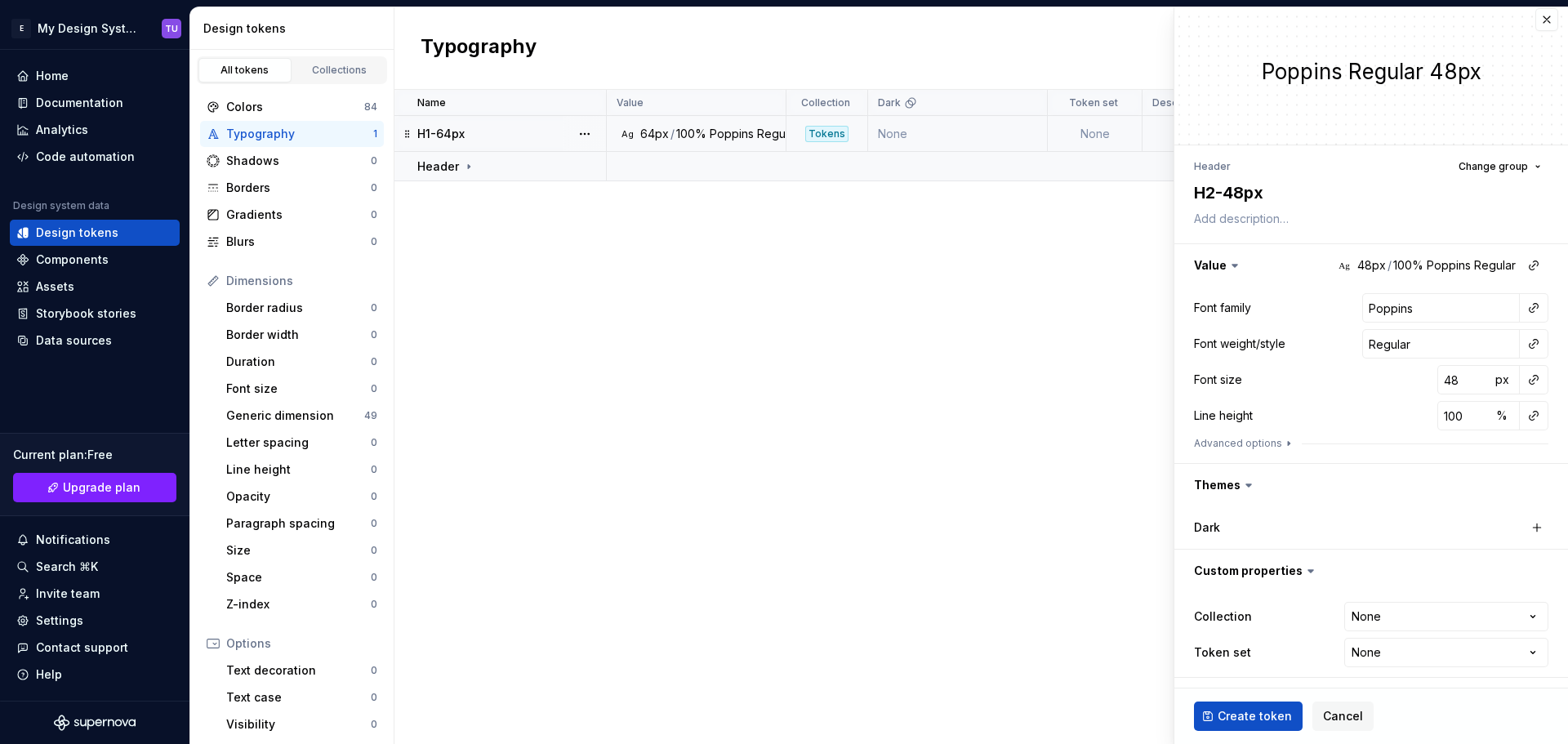
click at [1249, 484] on icon at bounding box center [1249, 485] width 5 height 3
click at [1244, 490] on icon at bounding box center [1248, 484] width 16 height 16
click at [1245, 520] on div "Dark" at bounding box center [1275, 527] width 163 height 16
click at [1244, 527] on div "Dark" at bounding box center [1275, 527] width 163 height 16
click at [1210, 527] on label "Dark" at bounding box center [1206, 527] width 26 height 16
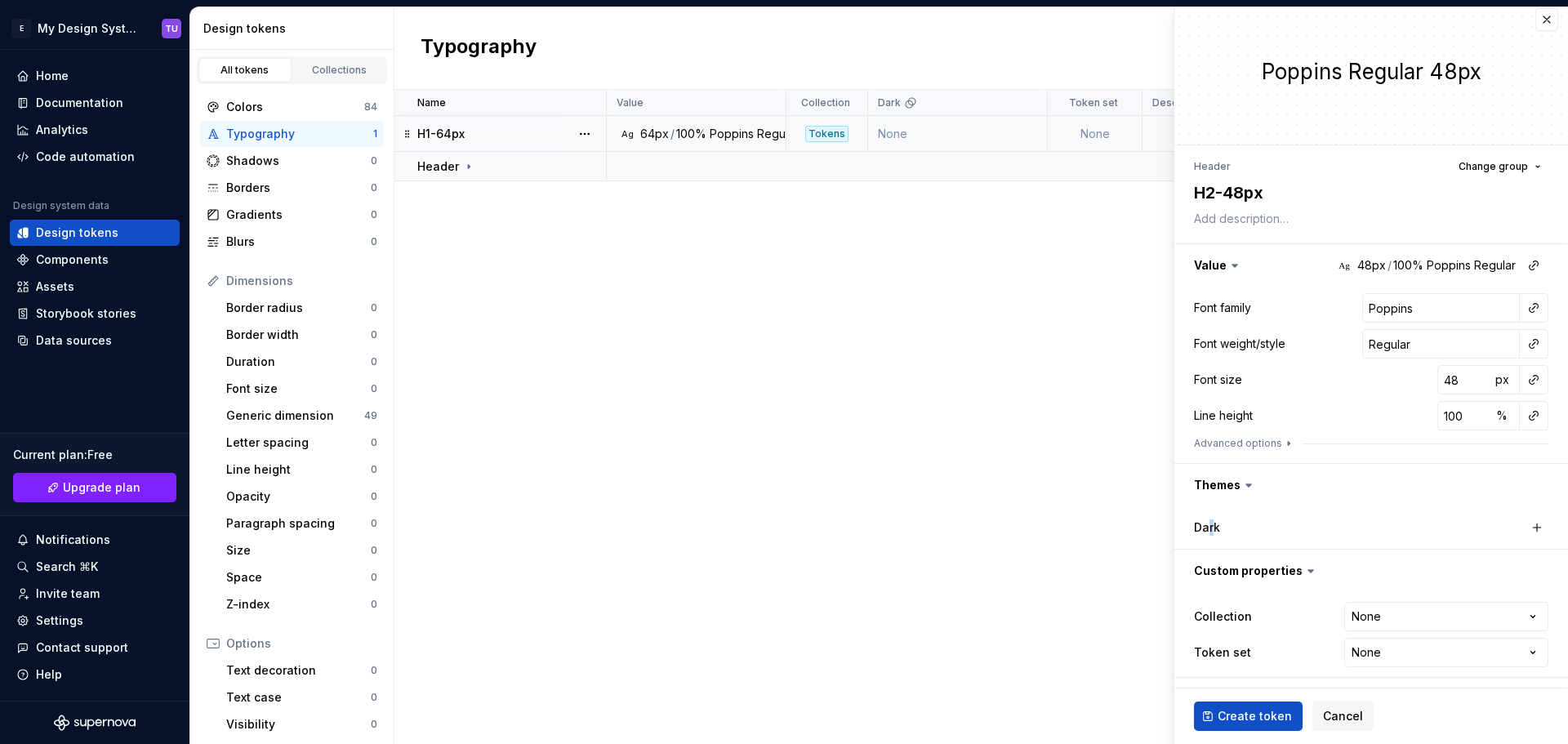
drag, startPoint x: 1210, startPoint y: 527, endPoint x: 1272, endPoint y: 527, distance: 62.0
click at [1210, 527] on label "Dark" at bounding box center [1206, 527] width 26 height 16
click at [1526, 529] on button "button" at bounding box center [1537, 527] width 23 height 23
click at [1278, 527] on button "button" at bounding box center [1287, 527] width 30 height 30
click at [1252, 717] on span "Create token" at bounding box center [1254, 715] width 74 height 16
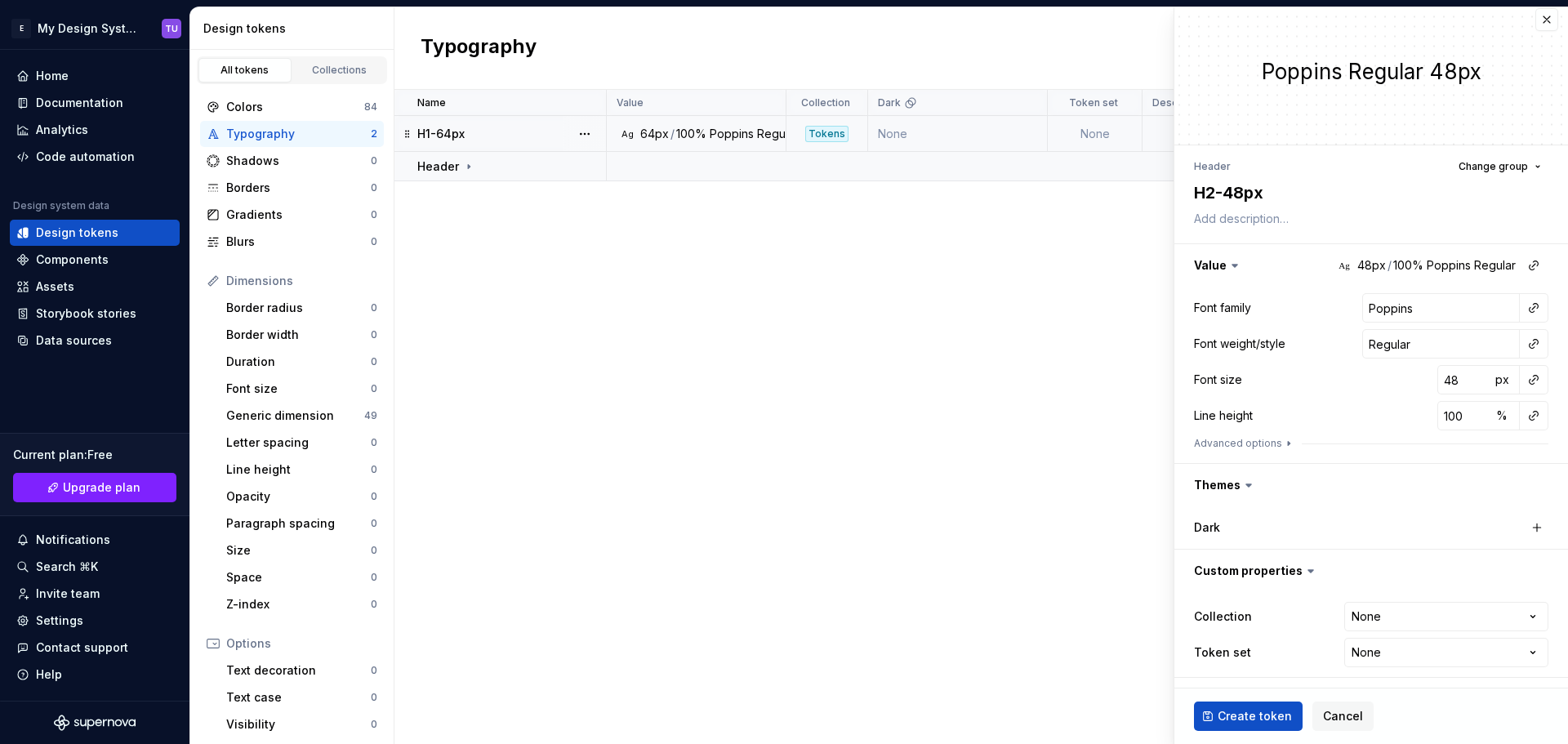
type textarea "*"
type input "Inter"
type input "14"
type input "20"
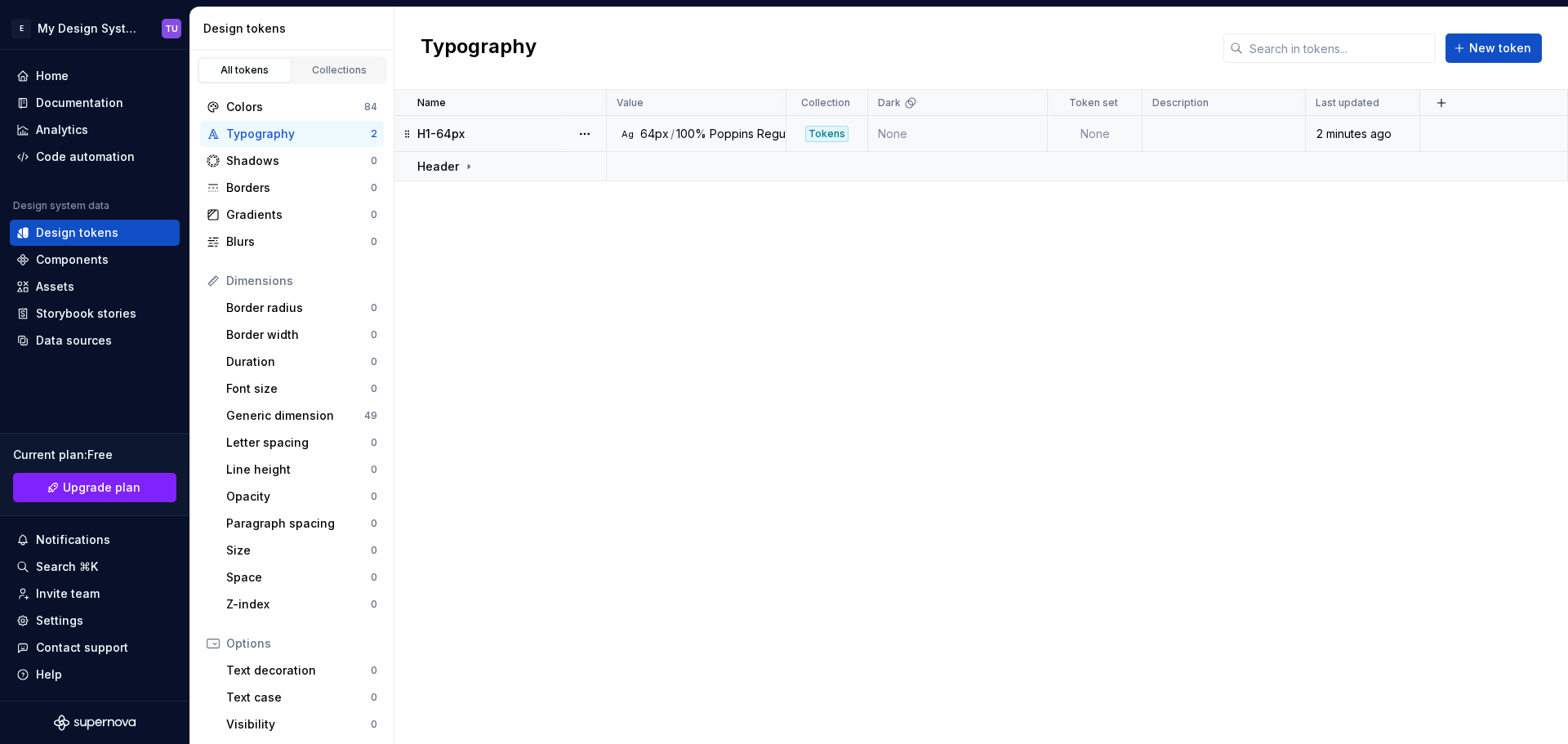
click at [965, 391] on div "Name Value Collection Dark Token set Description Last updated H1-64px Ag 64px /…" at bounding box center [980, 417] width 1173 height 654
click at [469, 162] on icon at bounding box center [468, 166] width 13 height 13
click at [470, 172] on icon at bounding box center [468, 166] width 13 height 13
click at [468, 164] on icon at bounding box center [469, 166] width 2 height 4
click at [479, 137] on div "H1-64px" at bounding box center [510, 133] width 188 height 16
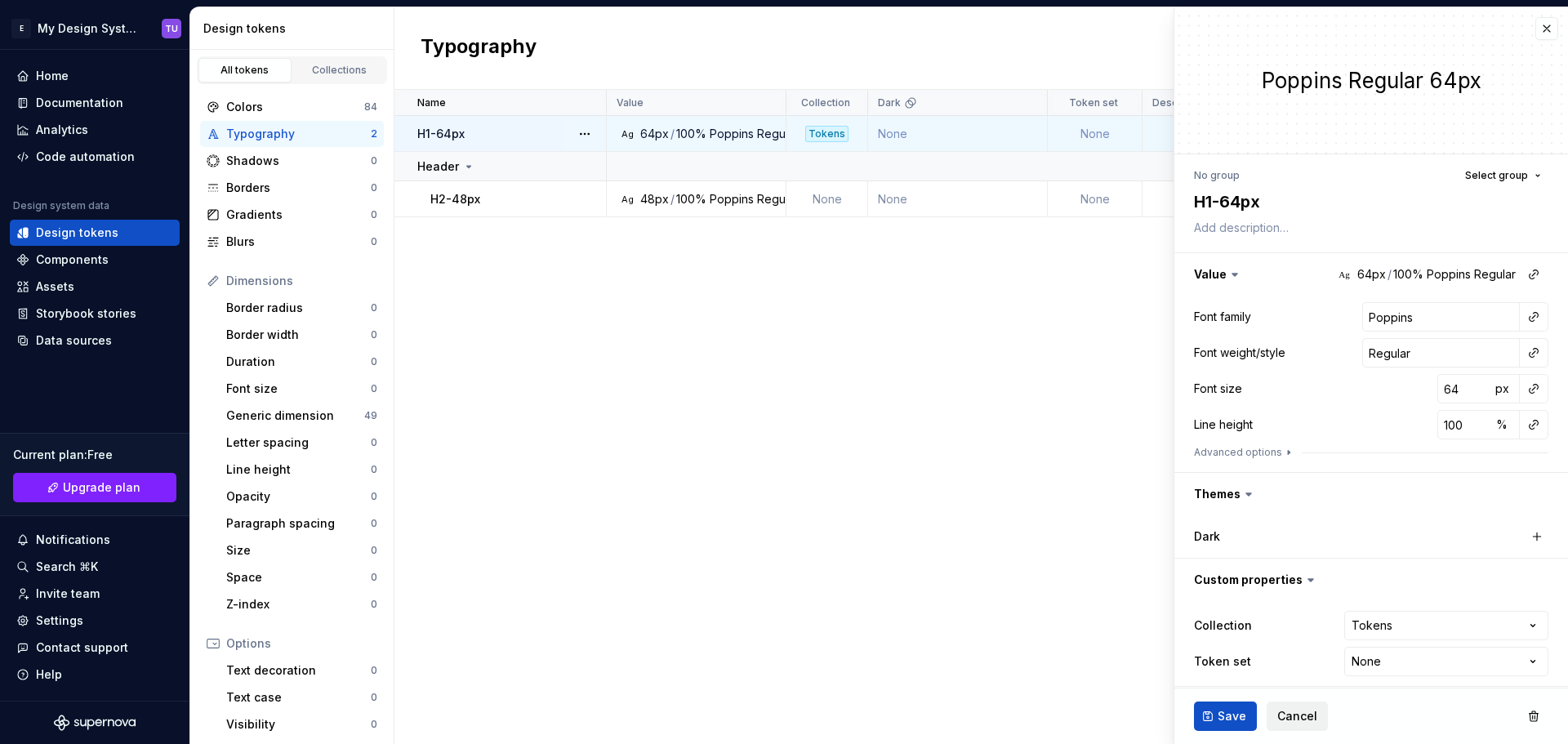
click at [1289, 712] on span "Cancel" at bounding box center [1296, 715] width 40 height 16
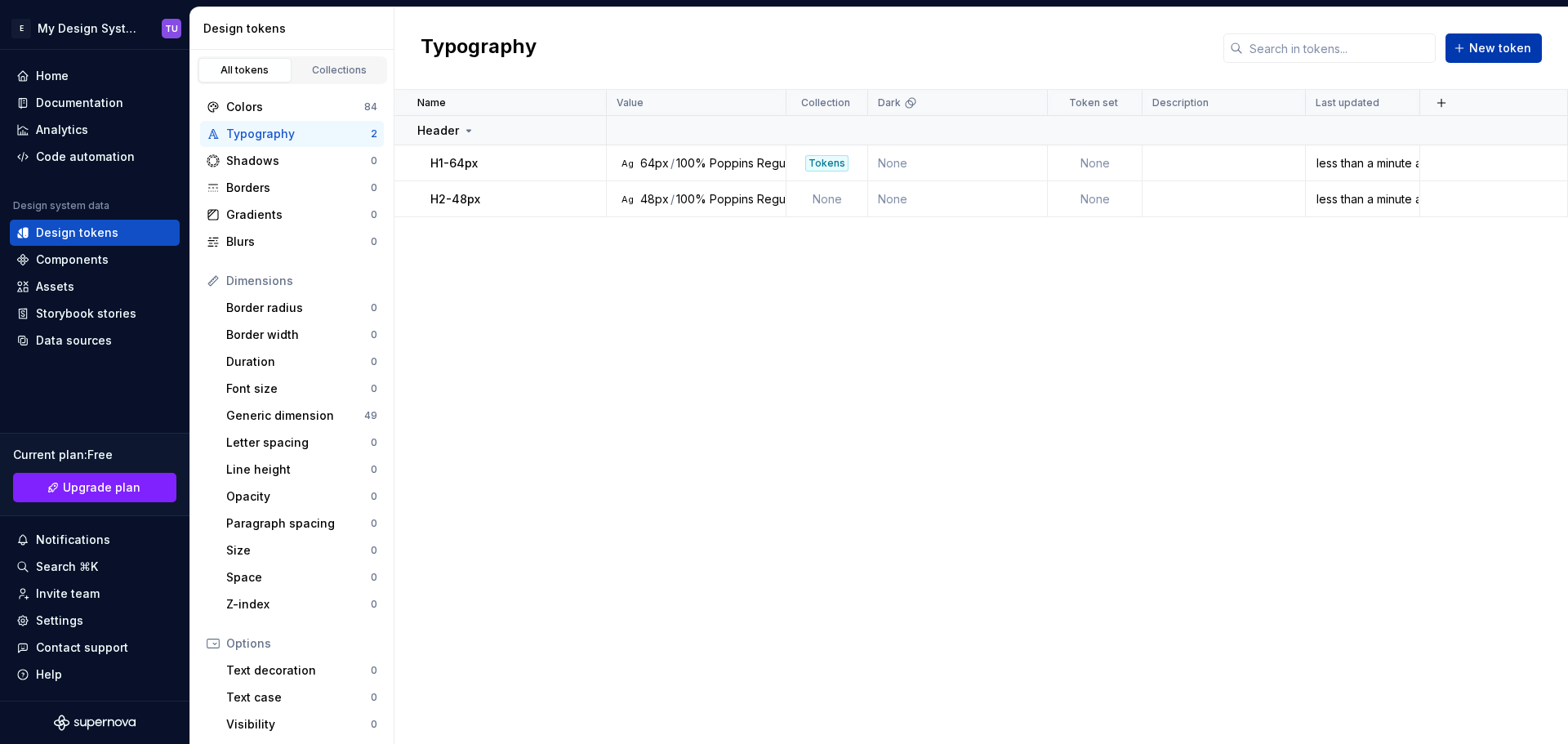
click at [1492, 51] on span "New token" at bounding box center [1499, 48] width 62 height 16
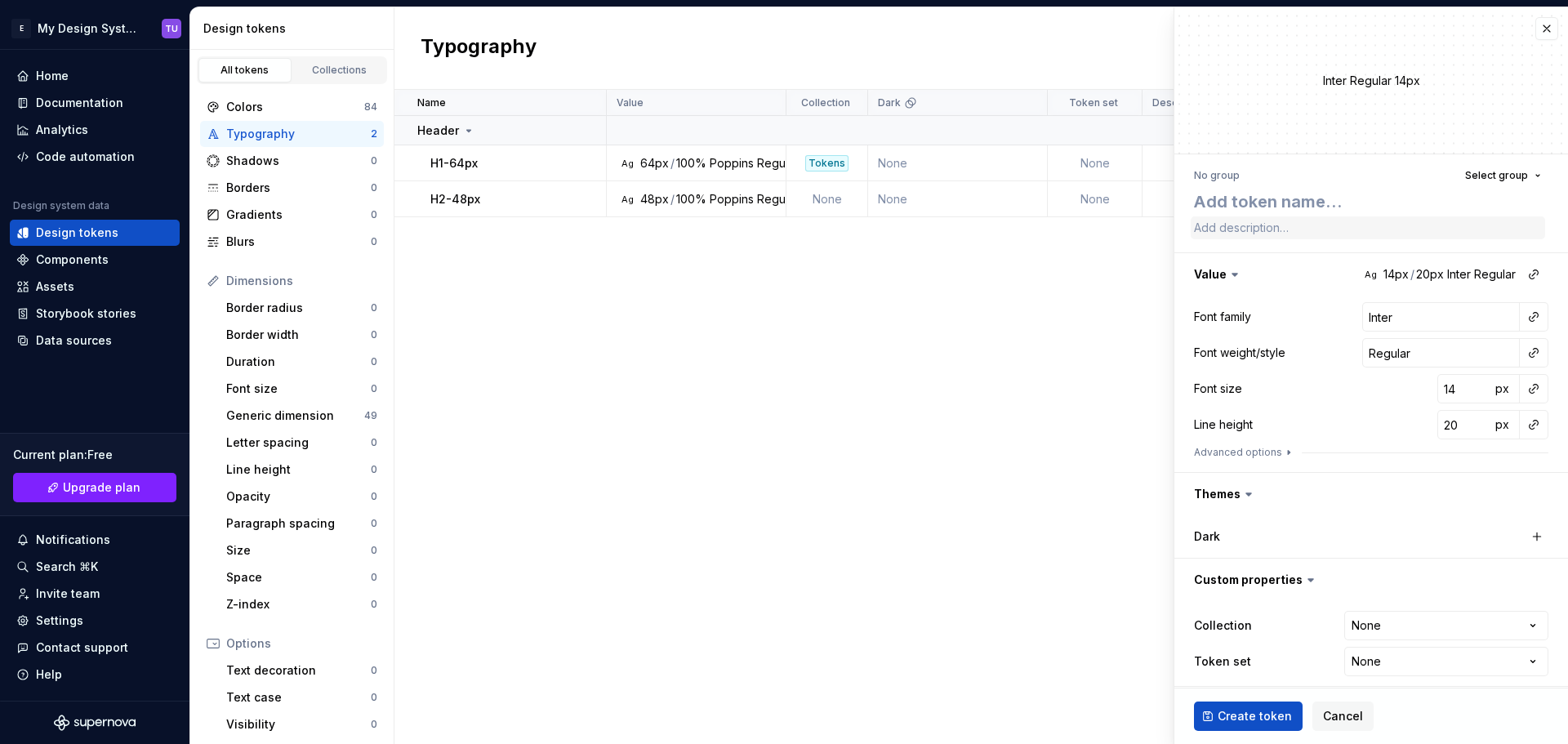
type textarea "*"
type textarea "H"
type textarea "*"
type textarea "H3"
type textarea "*"
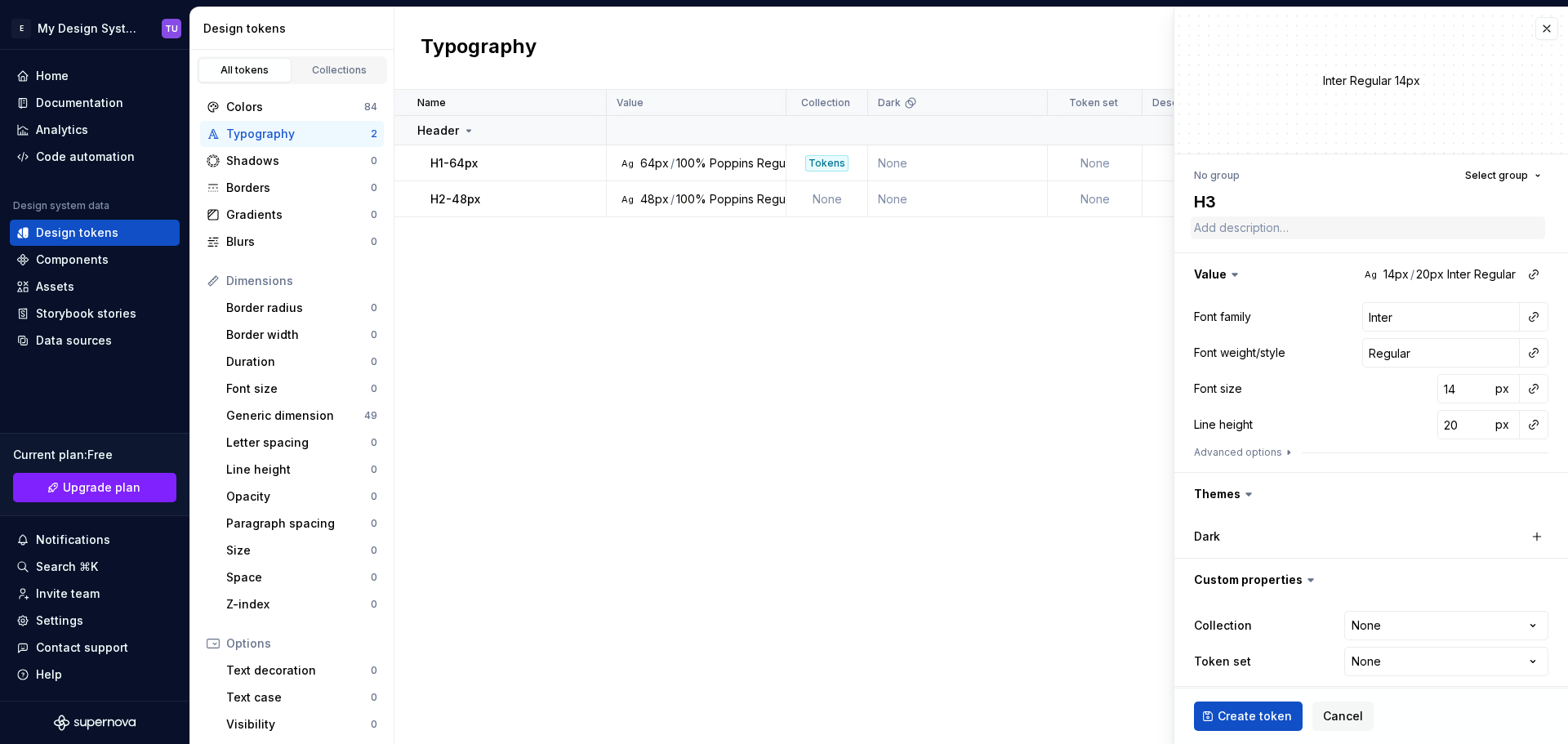
type textarea "H3-"
type textarea "*"
type textarea "H3-3"
type textarea "*"
type textarea "H3-32"
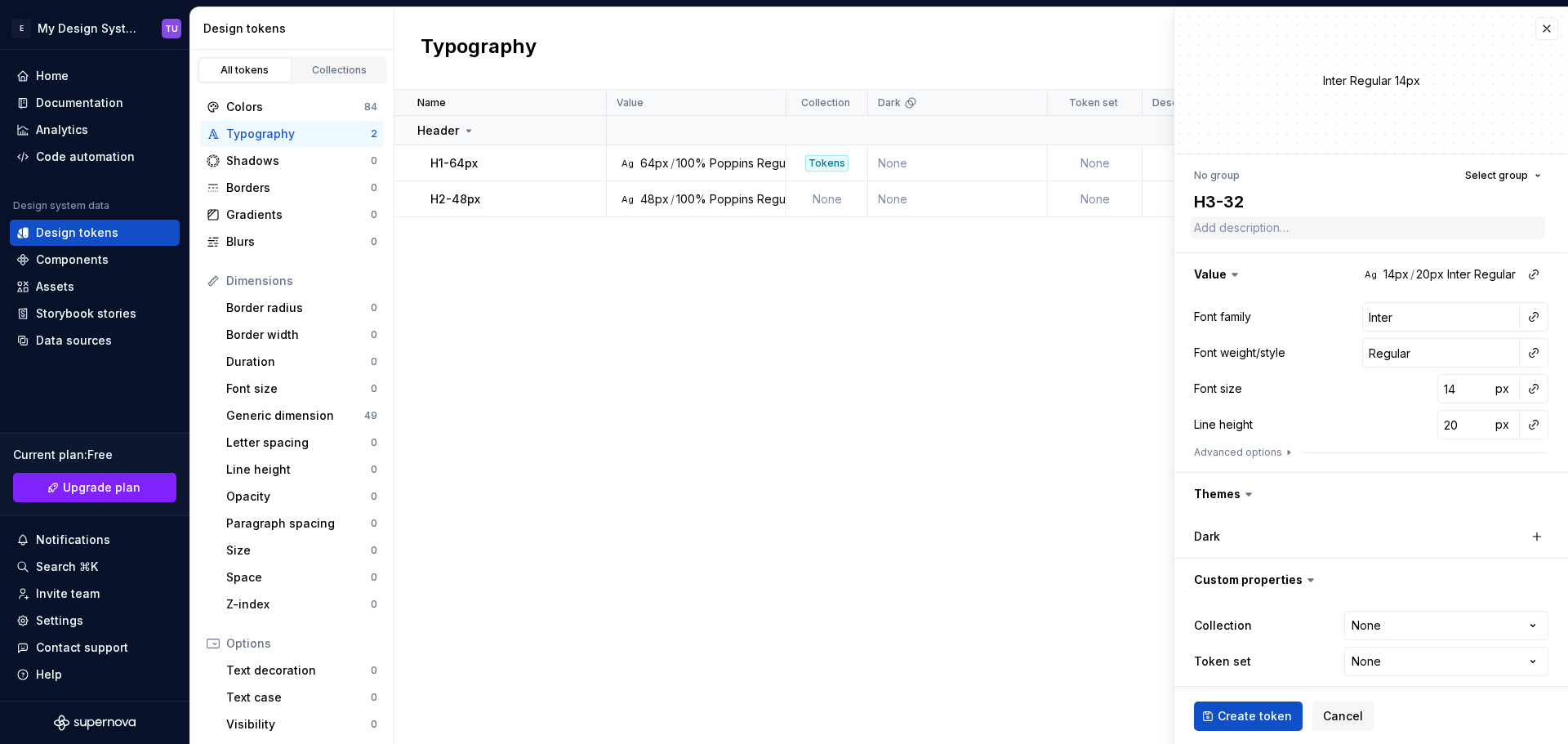
type textarea "*"
type textarea "H3-32p"
type textarea "*"
type textarea "H3-32px"
click at [1382, 318] on input "Inter" at bounding box center [1441, 317] width 158 height 30
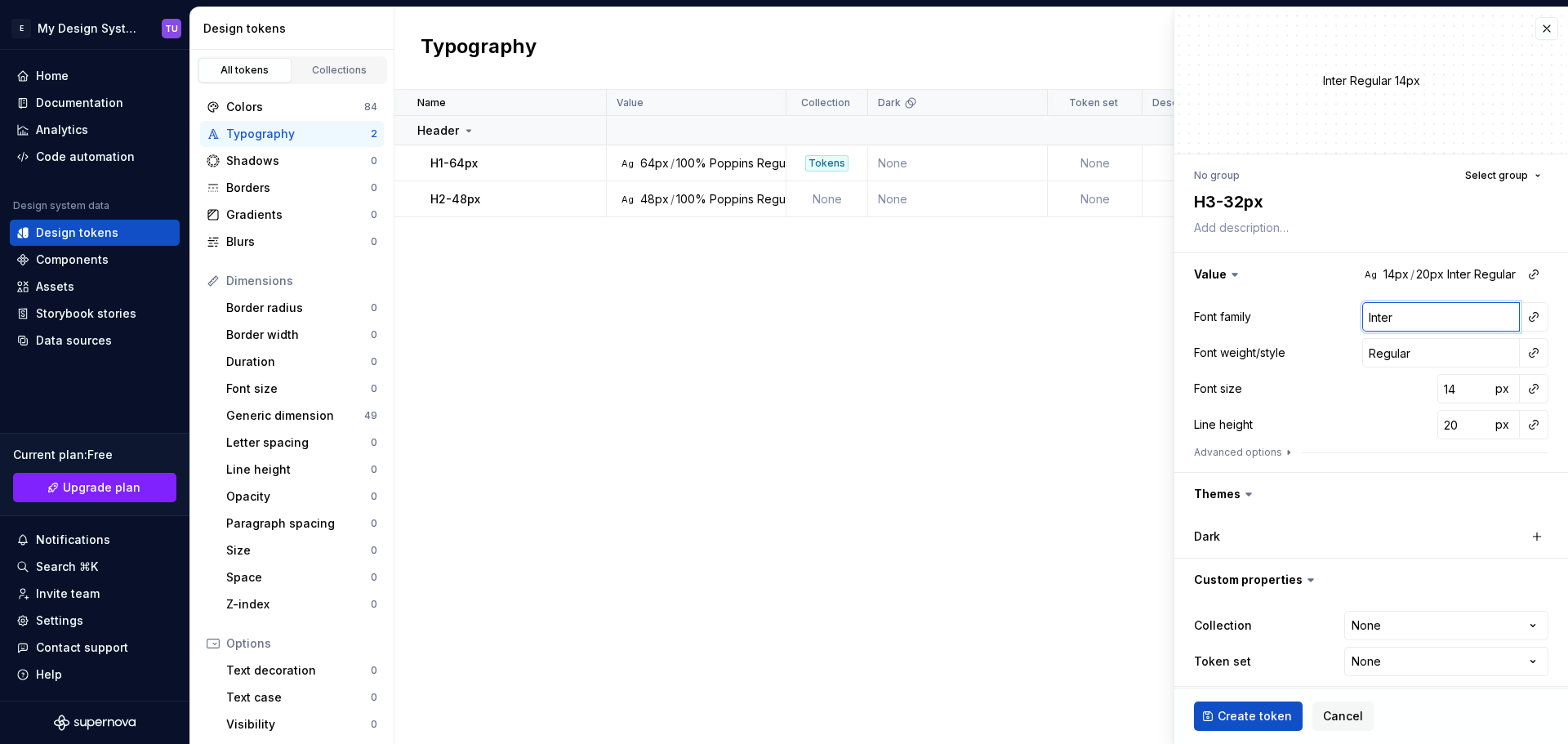
click at [1382, 318] on input "Inter" at bounding box center [1441, 317] width 158 height 30
type textarea "*"
type input "P"
type textarea "*"
type input "Po"
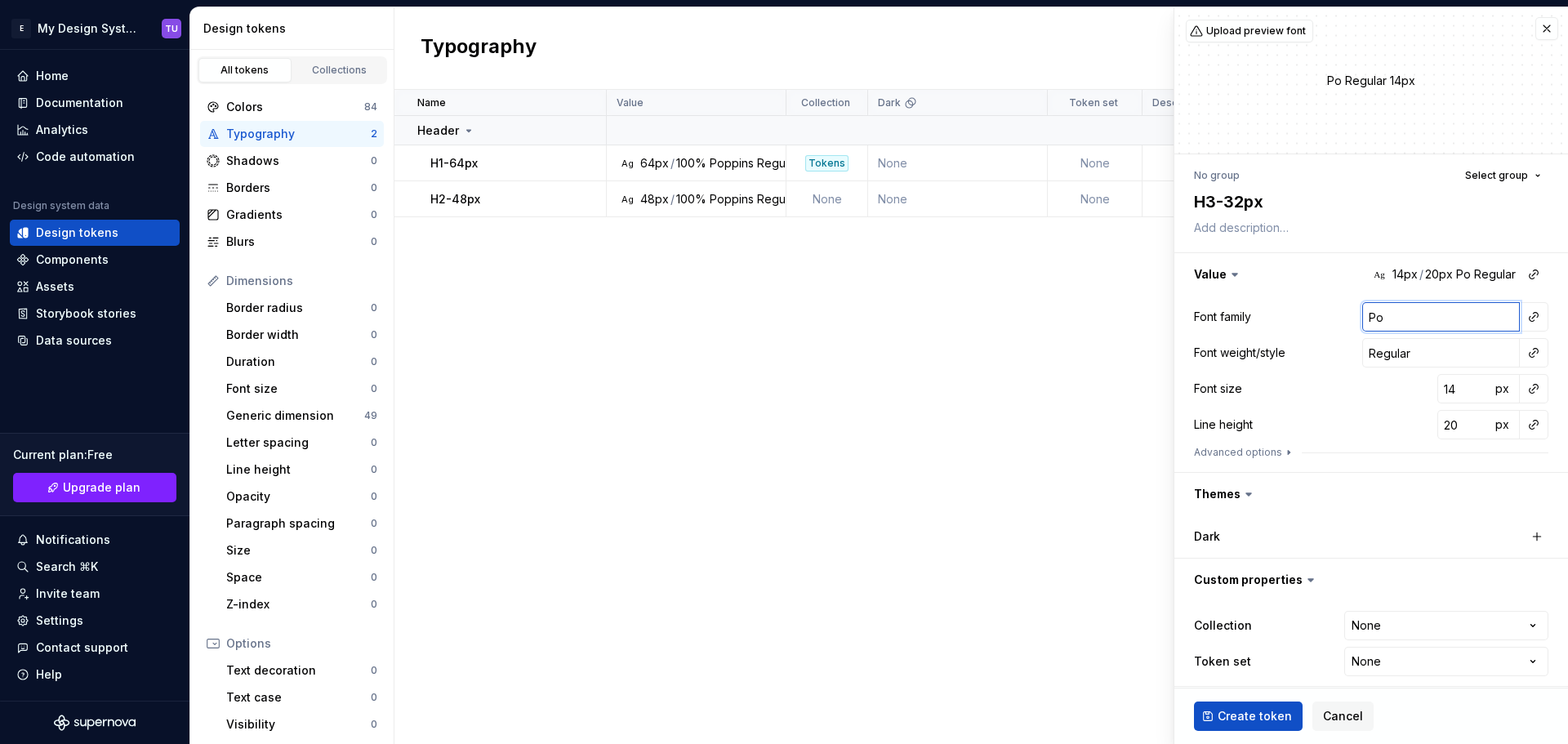
type textarea "*"
type input "Pop"
type textarea "*"
type input "Popp"
type textarea "*"
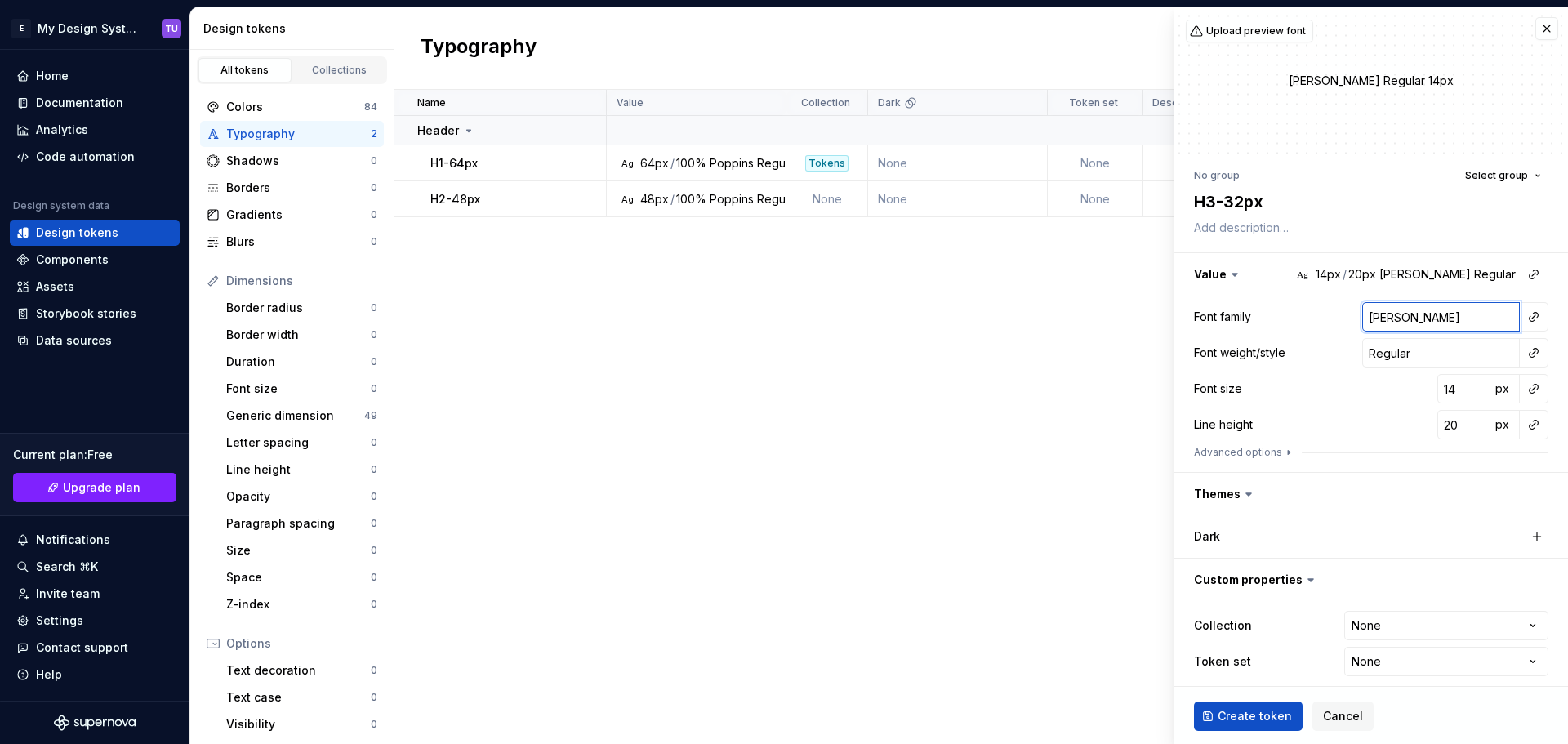
type input "Poppi"
type textarea "*"
type input "Poppin"
type textarea "*"
type input "Poppins"
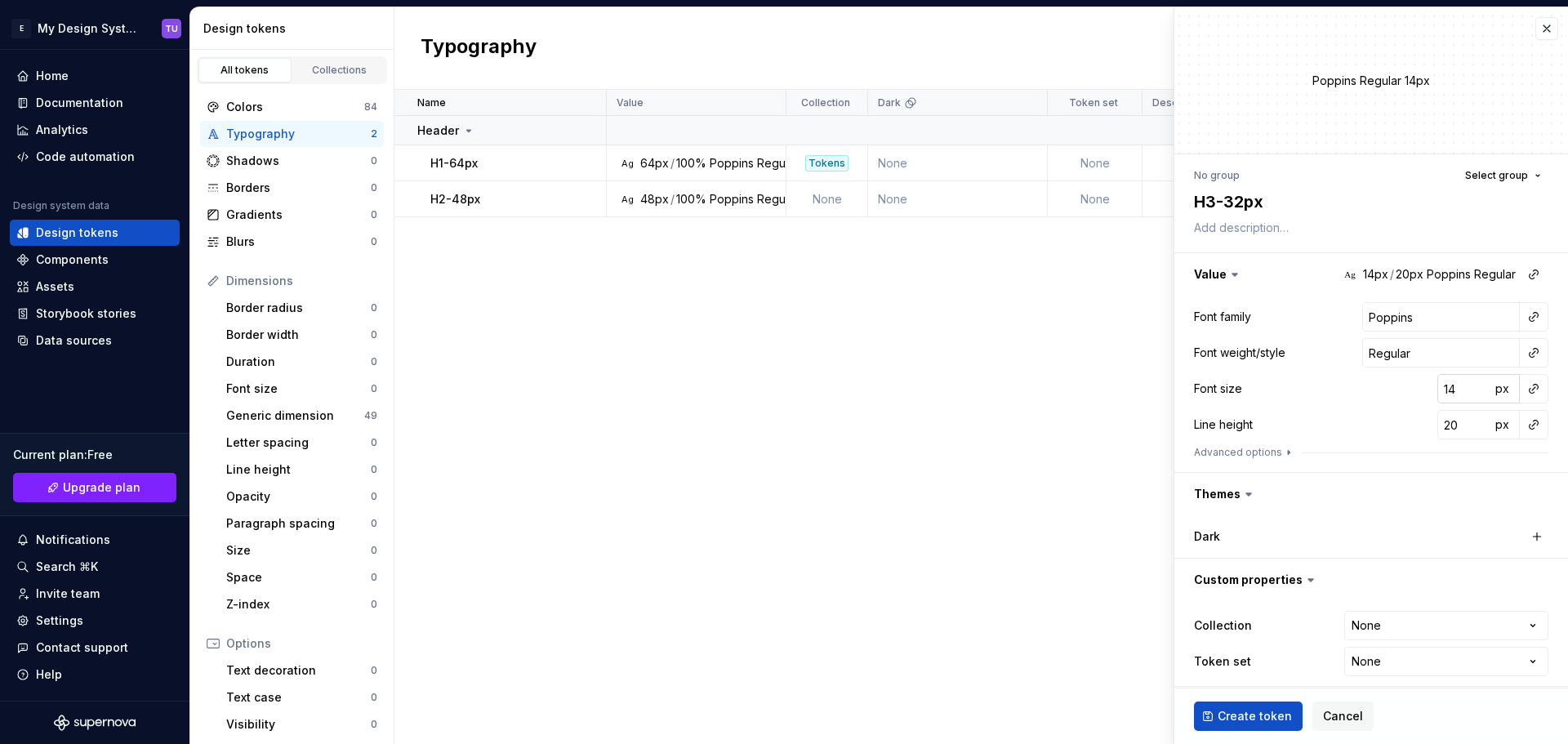
click at [1437, 390] on input "14" at bounding box center [1464, 388] width 53 height 30
type textarea "*"
type input "3"
type textarea "*"
type input "32"
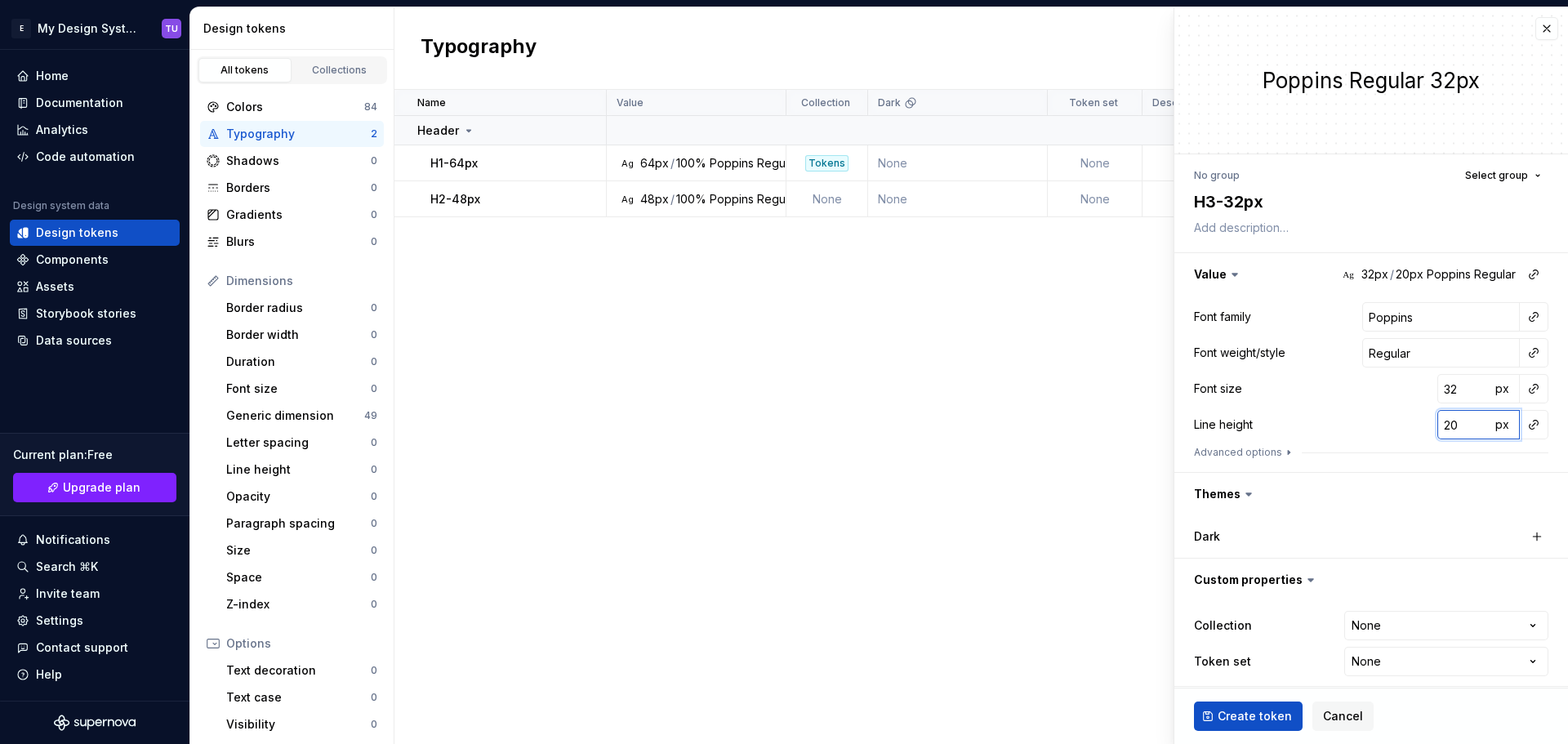
click at [1442, 424] on input "20" at bounding box center [1464, 425] width 53 height 30
type textarea "*"
click at [1495, 423] on span "px" at bounding box center [1502, 424] width 14 height 14
click at [1492, 423] on span "rem" at bounding box center [1502, 424] width 20 height 14
click at [1355, 425] on div "Line height 100 %" at bounding box center [1370, 425] width 354 height 30
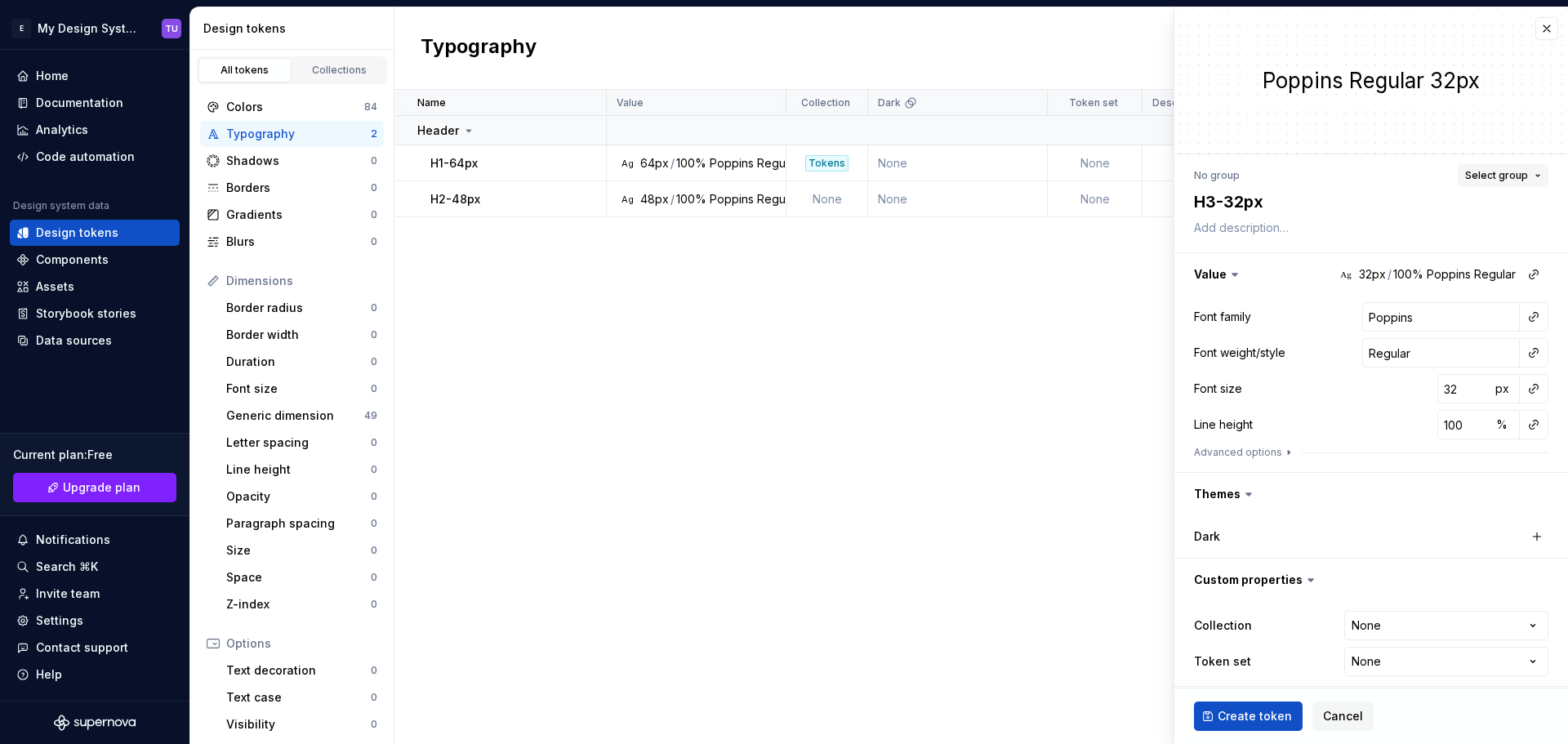
click at [1510, 178] on span "Select group" at bounding box center [1496, 175] width 63 height 13
click at [1330, 273] on div "Header" at bounding box center [1325, 271] width 42 height 16
click at [1257, 721] on span "Create token" at bounding box center [1254, 715] width 74 height 16
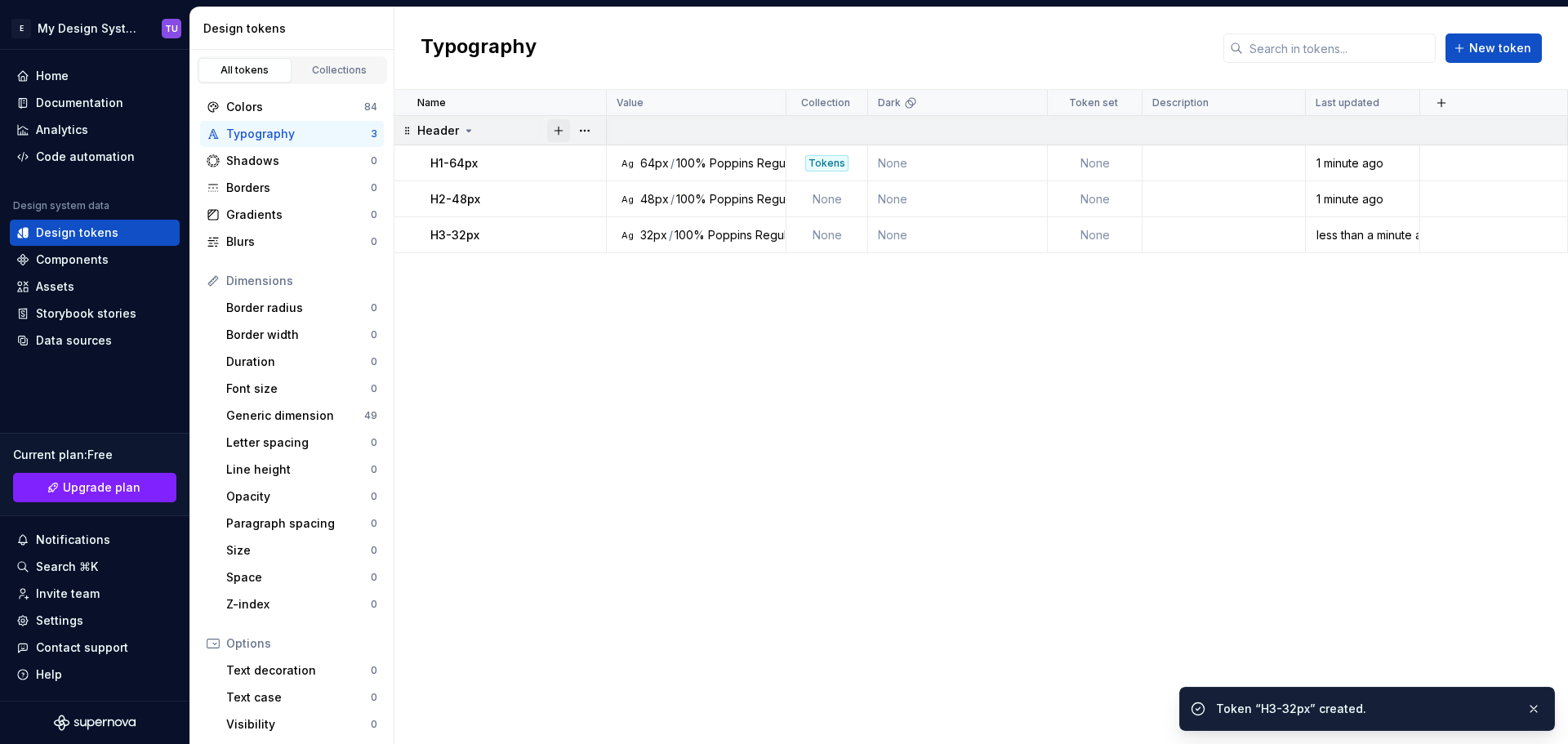
click at [558, 129] on button "button" at bounding box center [558, 130] width 23 height 23
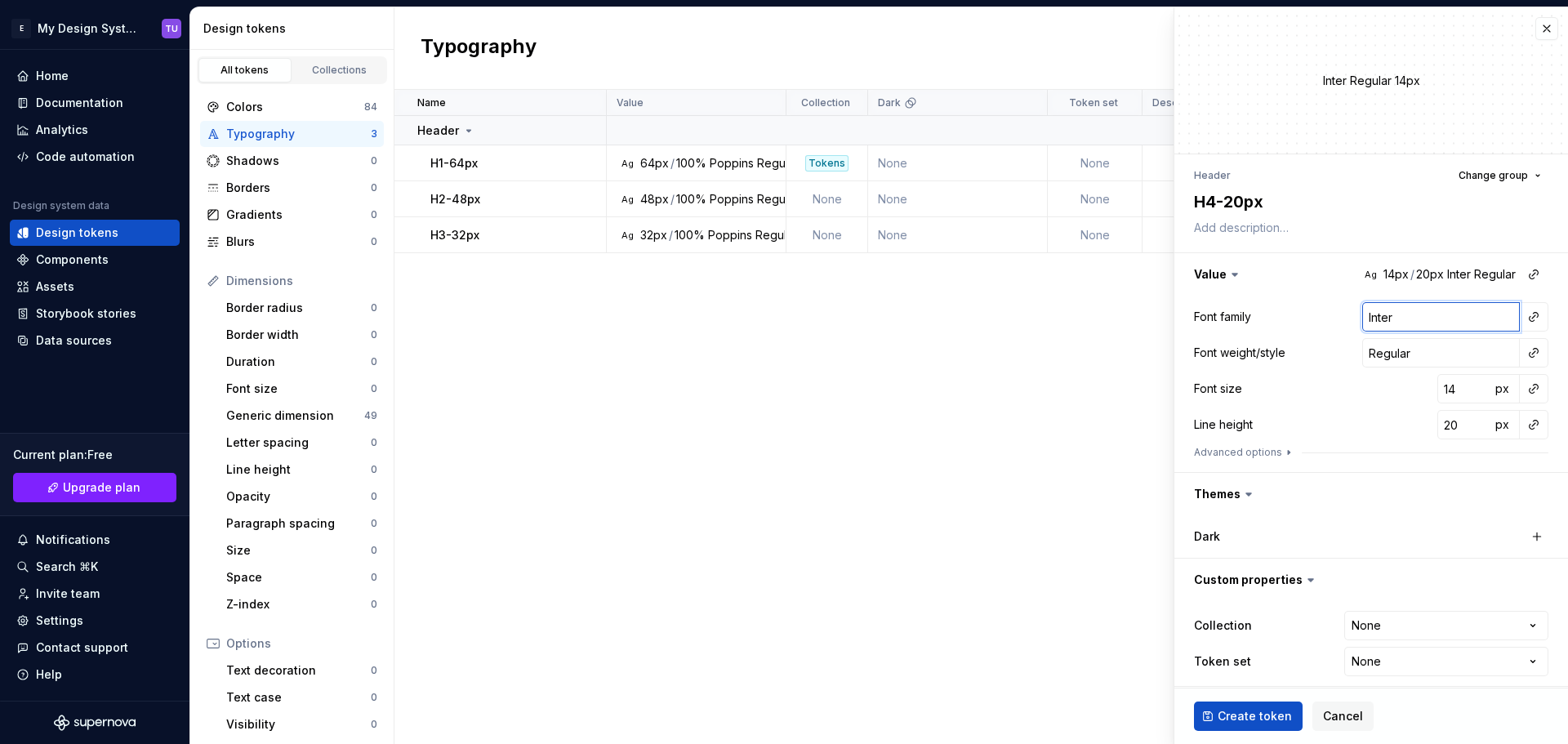
click at [1390, 307] on input "Inter" at bounding box center [1441, 317] width 158 height 30
click at [1438, 389] on input "14" at bounding box center [1464, 388] width 53 height 30
click at [1437, 392] on input "14" at bounding box center [1464, 388] width 53 height 30
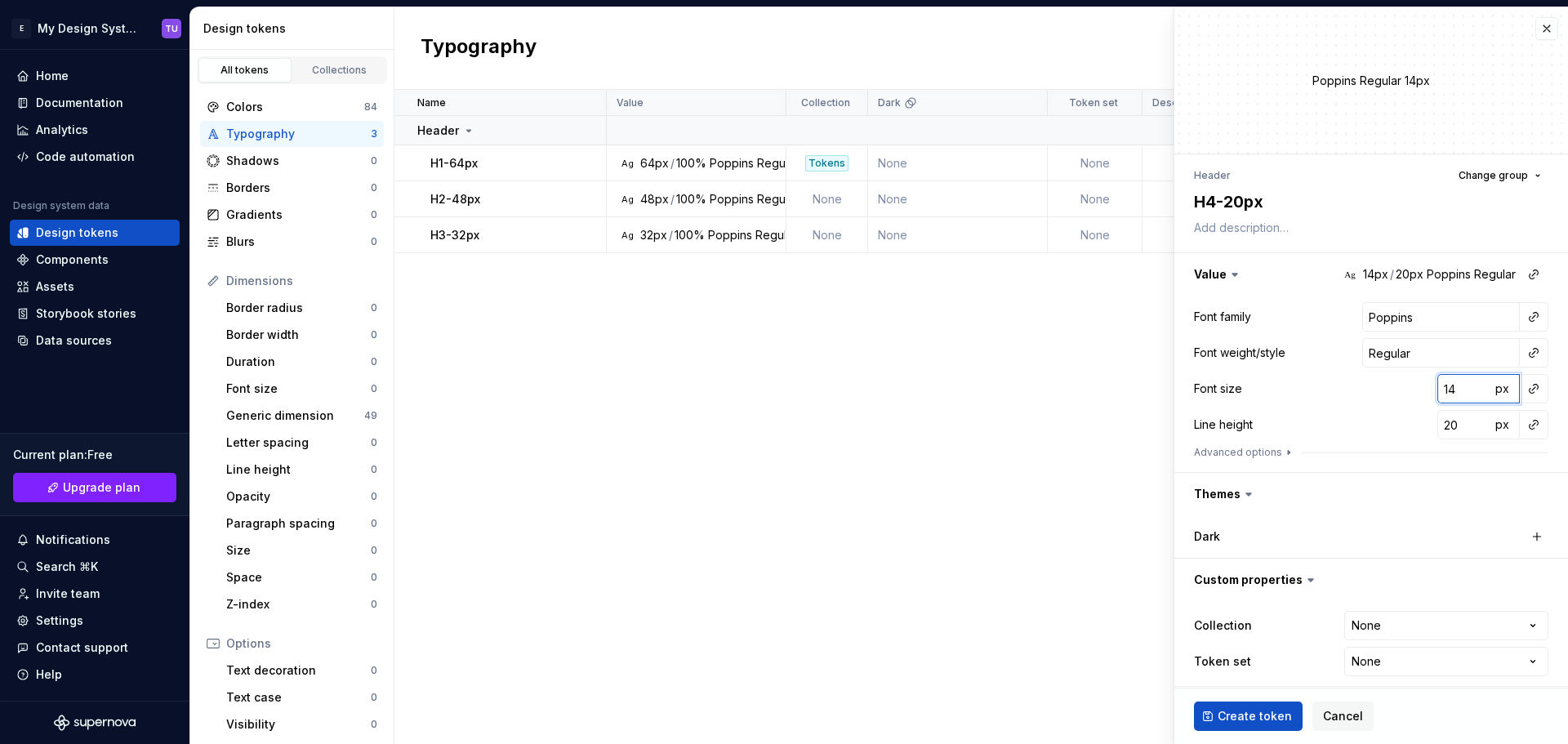
click at [1437, 392] on input "14" at bounding box center [1464, 388] width 53 height 30
click at [1313, 315] on div "Font family Poppins" at bounding box center [1370, 317] width 354 height 30
click at [1437, 396] on input "40" at bounding box center [1464, 388] width 53 height 30
click at [1495, 422] on span "px" at bounding box center [1502, 424] width 14 height 14
click at [1492, 422] on span "rem" at bounding box center [1502, 424] width 20 height 14
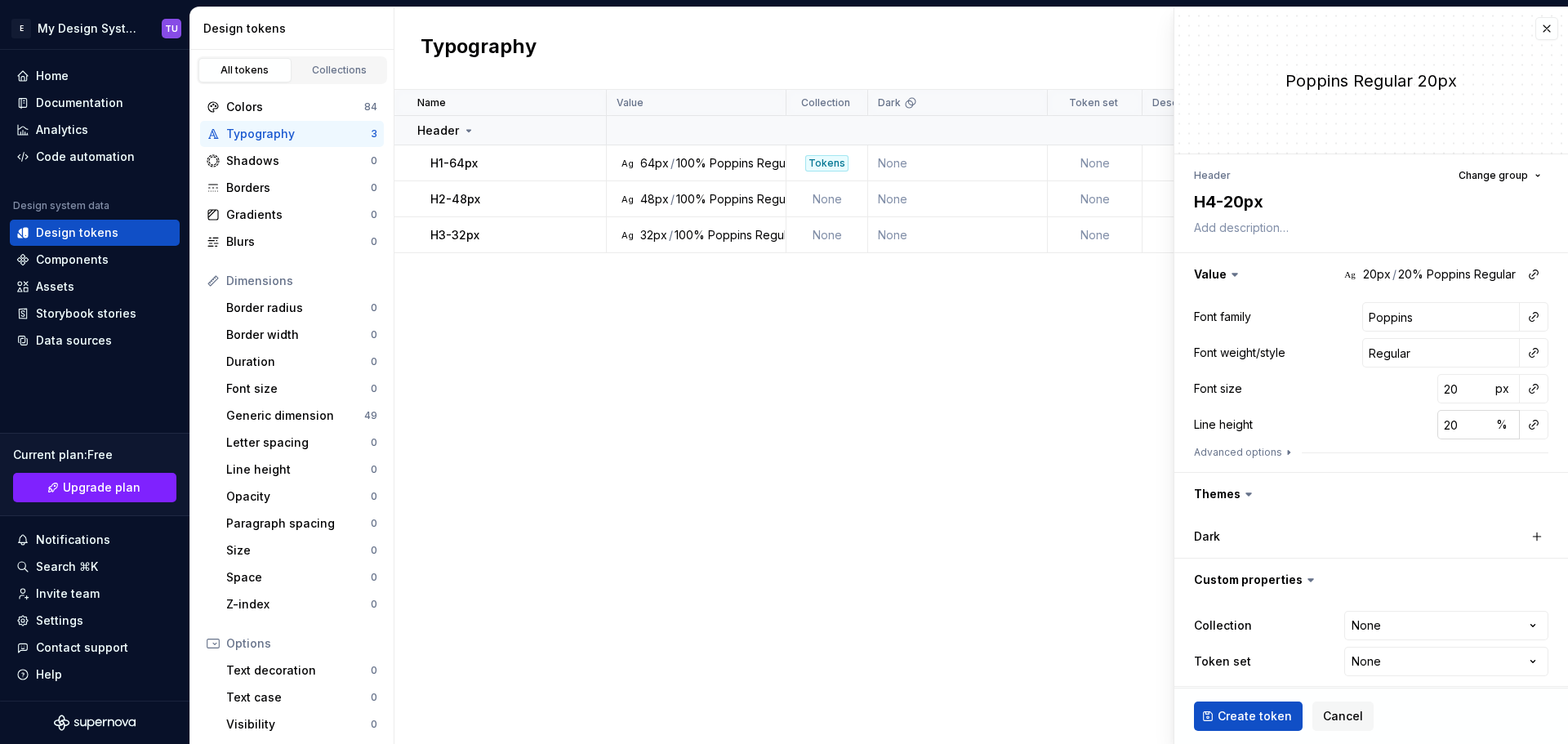
click at [1448, 422] on input "20" at bounding box center [1464, 425] width 53 height 30
click at [1336, 394] on div "Font size 20 px" at bounding box center [1370, 388] width 354 height 30
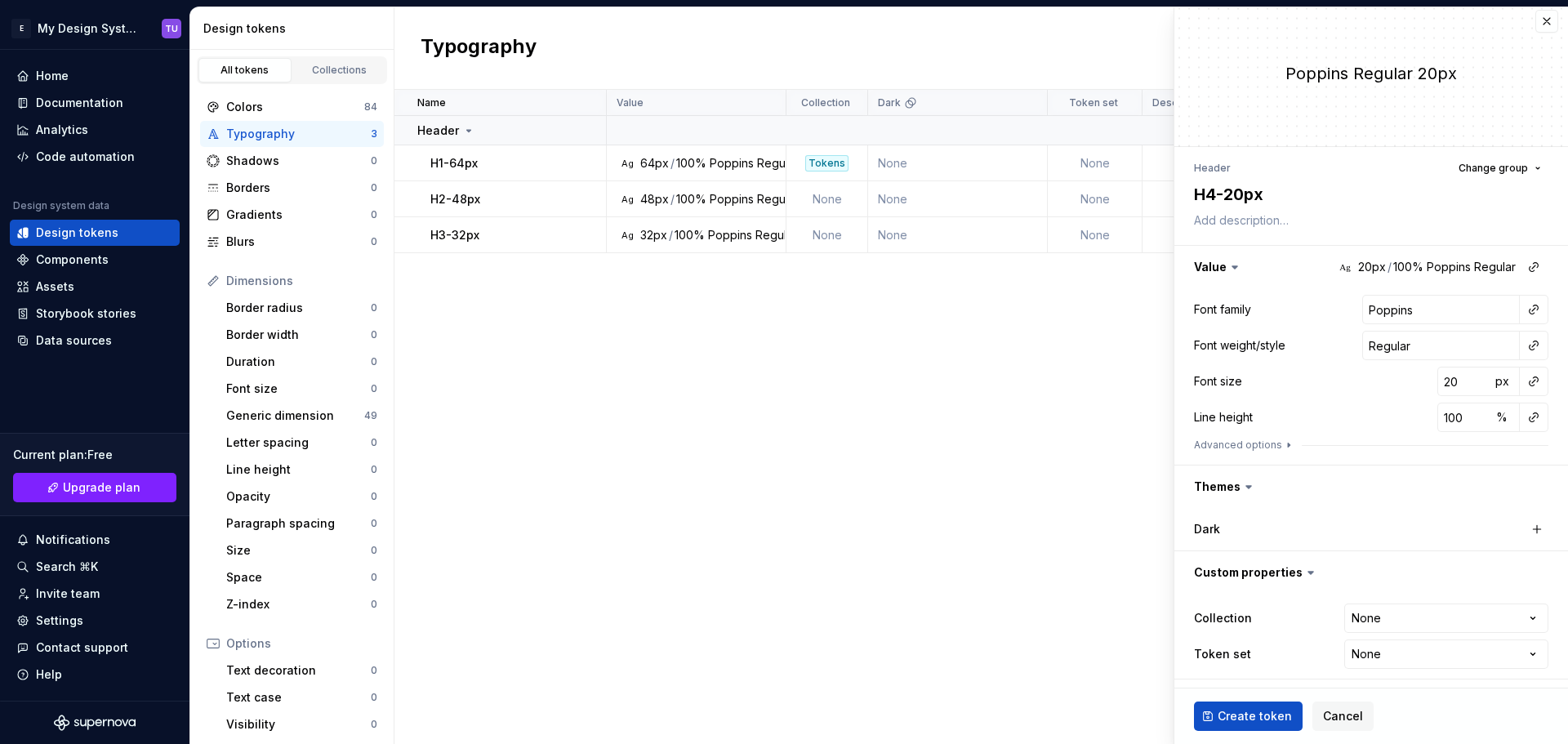
scroll to position [9, 0]
click at [1242, 714] on span "Create token" at bounding box center [1254, 715] width 74 height 16
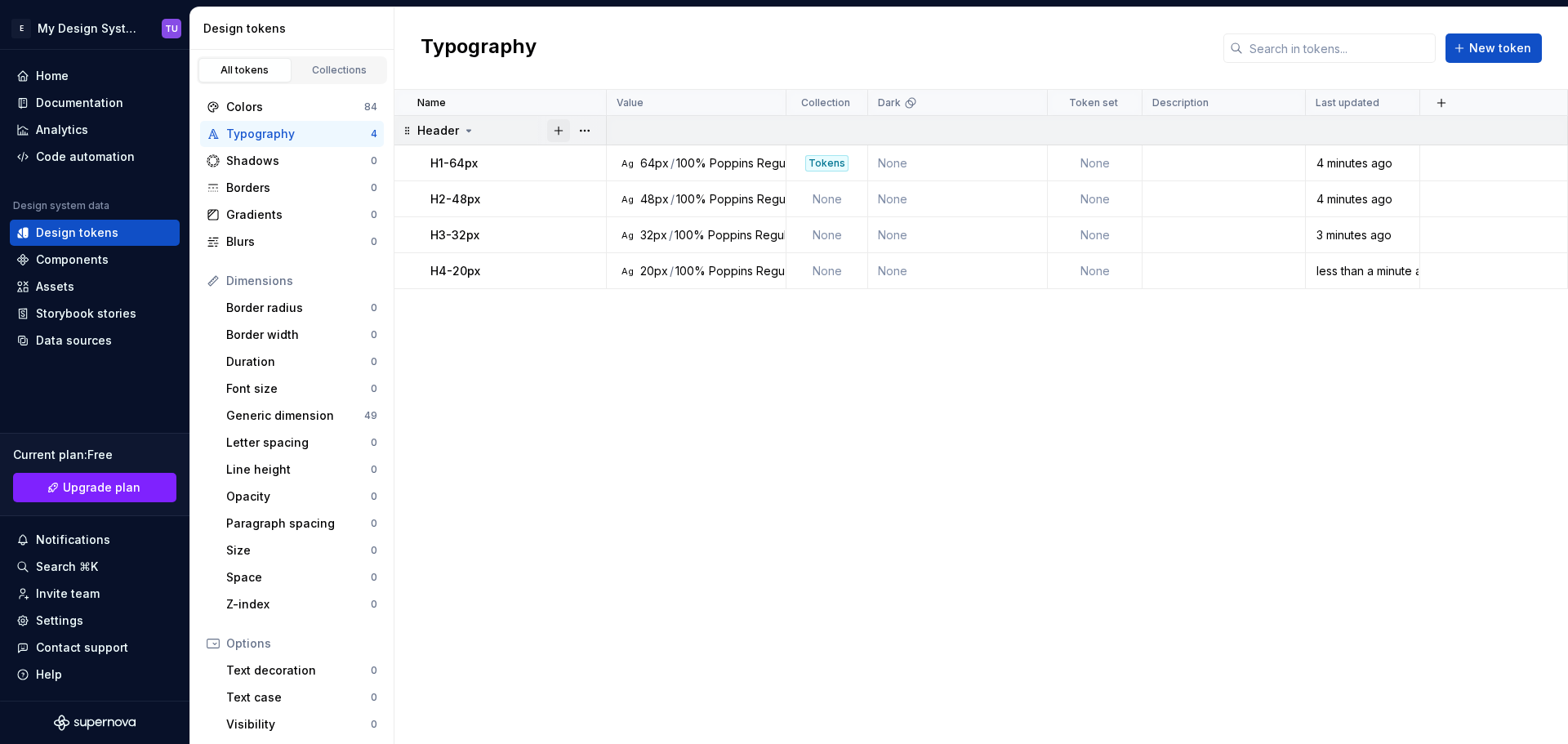
click at [562, 130] on button "button" at bounding box center [558, 130] width 23 height 23
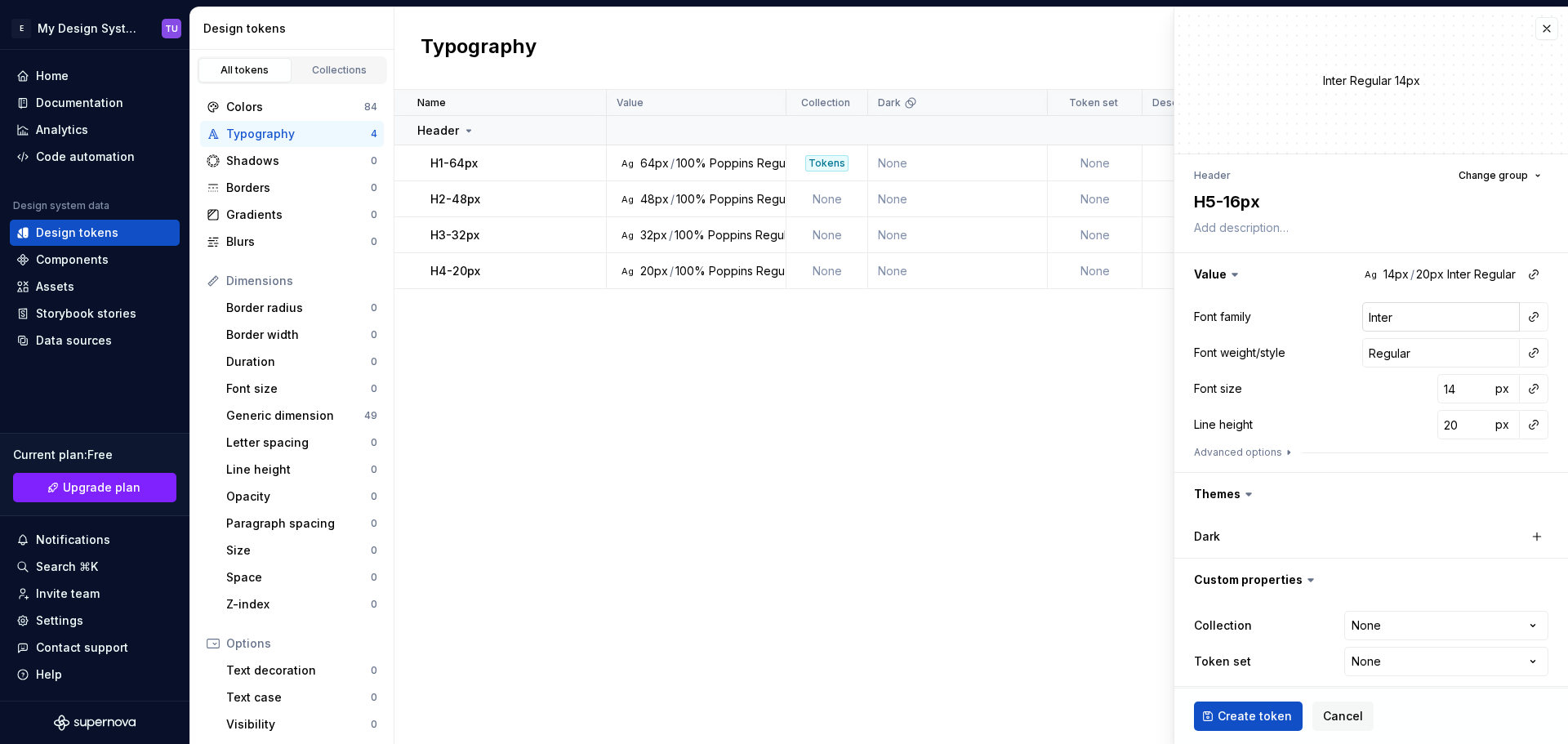
click at [1384, 317] on input "Inter" at bounding box center [1441, 317] width 158 height 30
click at [1438, 393] on input "14" at bounding box center [1464, 388] width 53 height 30
click at [1439, 426] on input "20" at bounding box center [1464, 425] width 53 height 30
click at [1497, 418] on button "px" at bounding box center [1501, 424] width 23 height 23
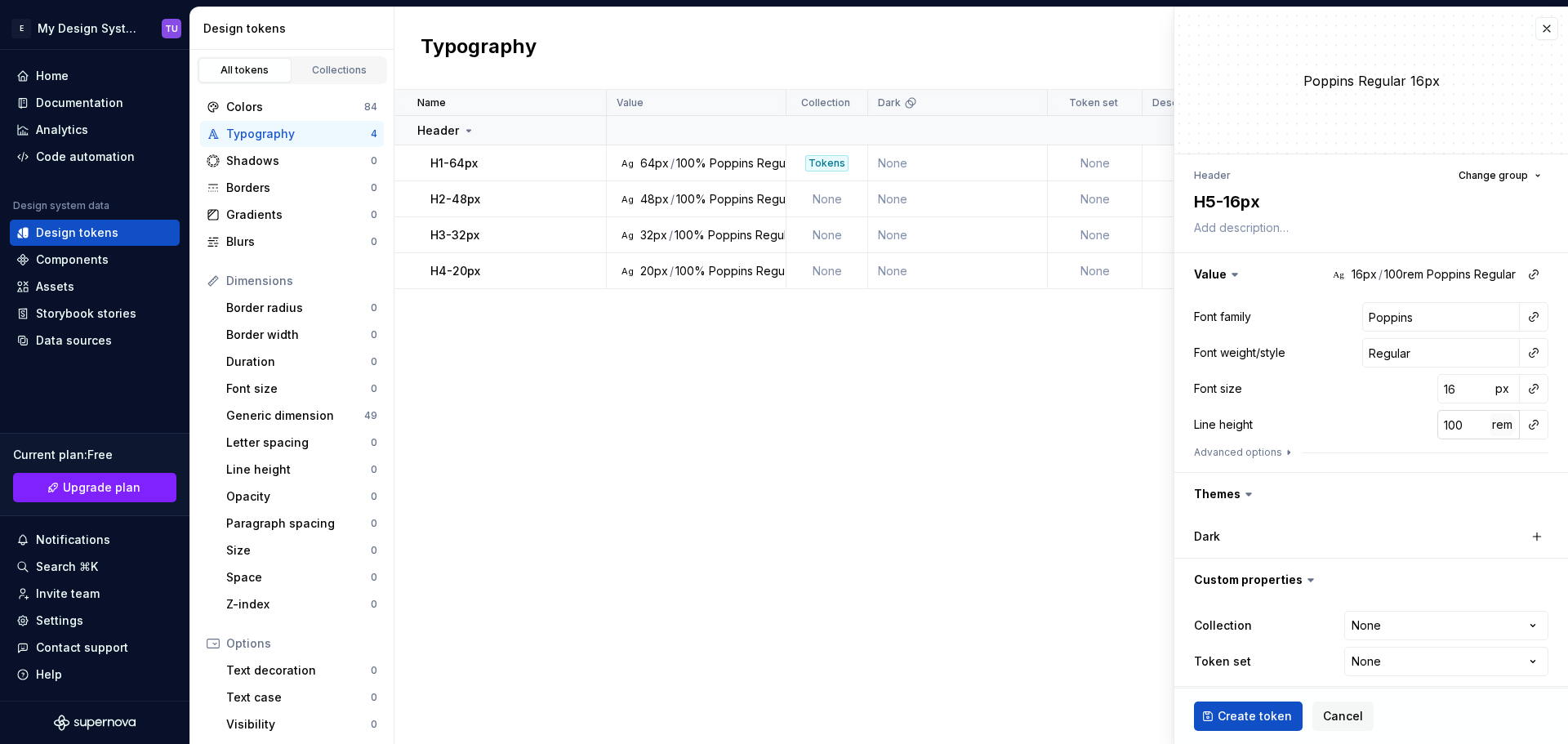
click at [1497, 418] on span "rem" at bounding box center [1502, 424] width 20 height 14
click at [1383, 406] on div "Font family Poppins Font weight/style Regular Font size 16 px Line height 100 %…" at bounding box center [1370, 384] width 354 height 163
click at [1405, 401] on div "Font size 16 px" at bounding box center [1370, 388] width 354 height 30
click at [1242, 719] on span "Create token" at bounding box center [1254, 715] width 74 height 16
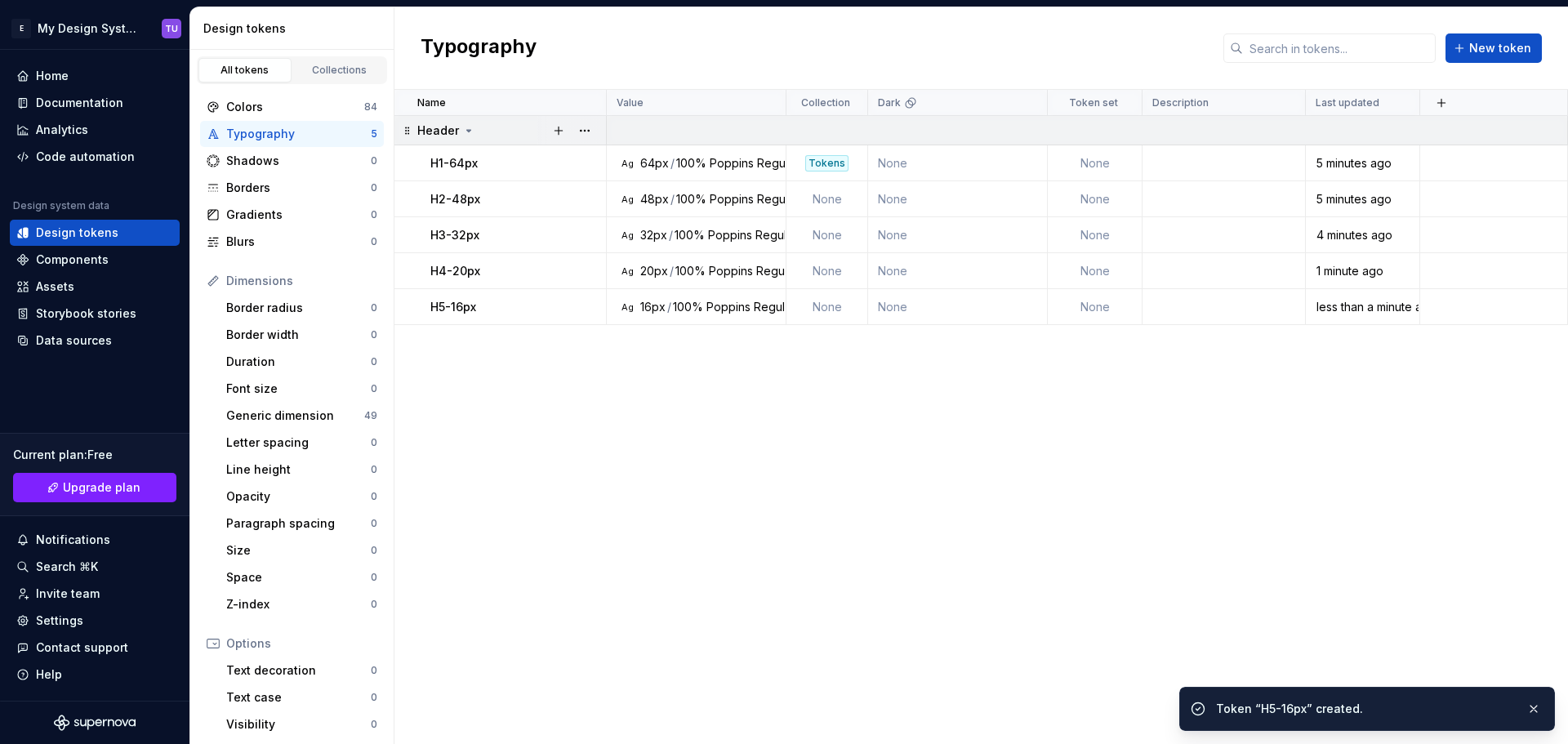
click at [462, 132] on icon at bounding box center [468, 130] width 13 height 13
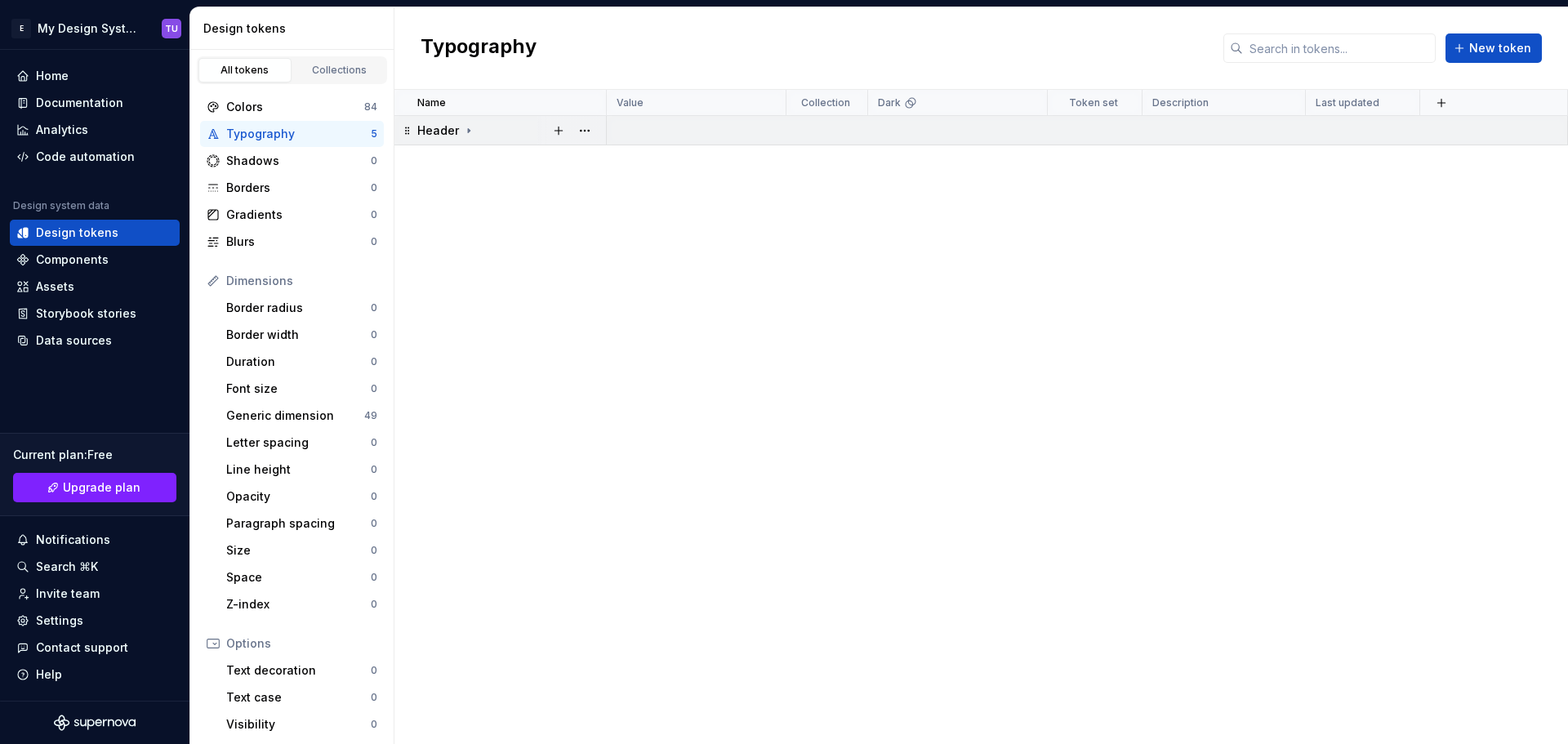
click at [470, 127] on icon at bounding box center [468, 130] width 13 height 13
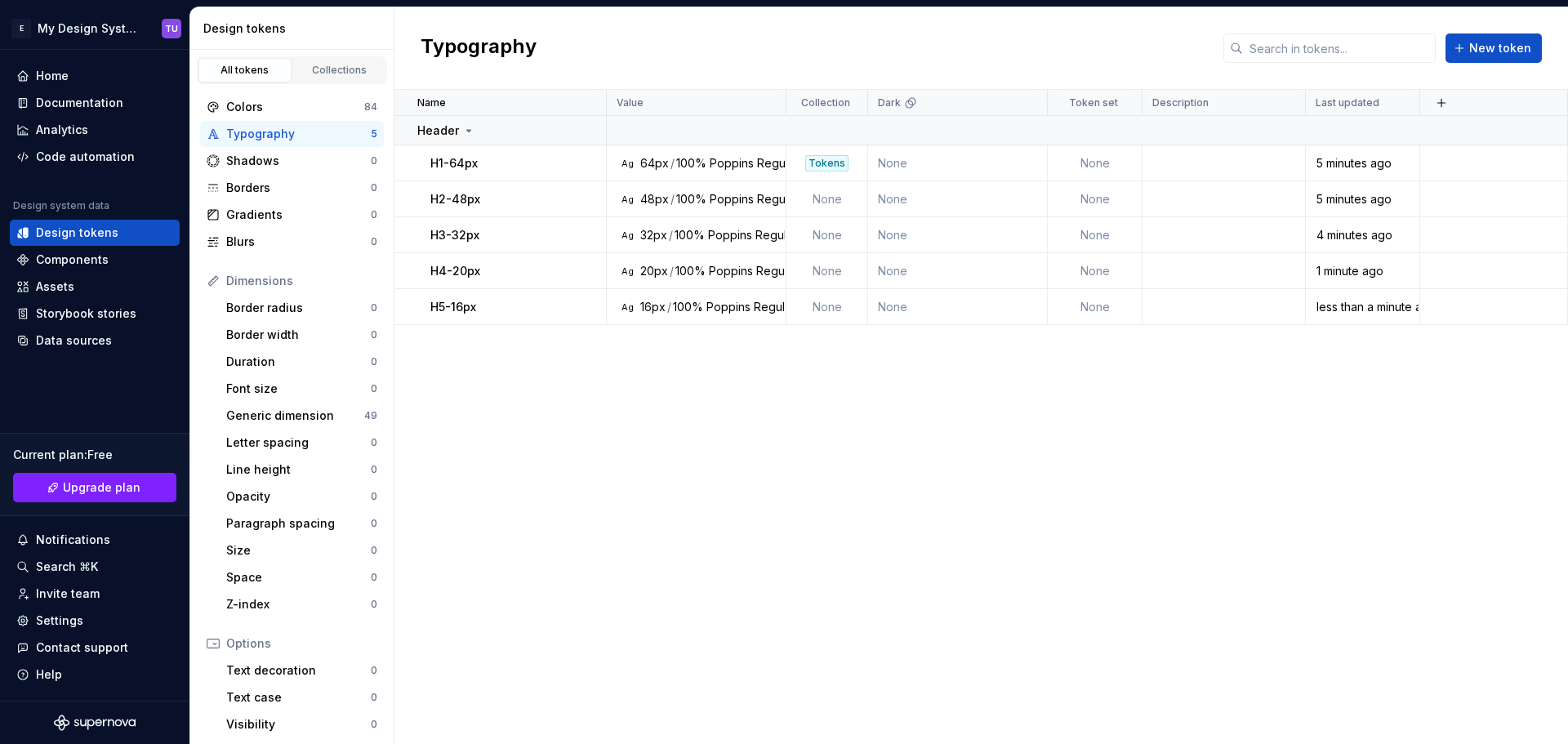
click at [636, 361] on div "Name Value Collection Dark Token set Description Last updated Header H1-64px Ag…" at bounding box center [980, 417] width 1173 height 654
click at [467, 124] on icon at bounding box center [468, 130] width 13 height 13
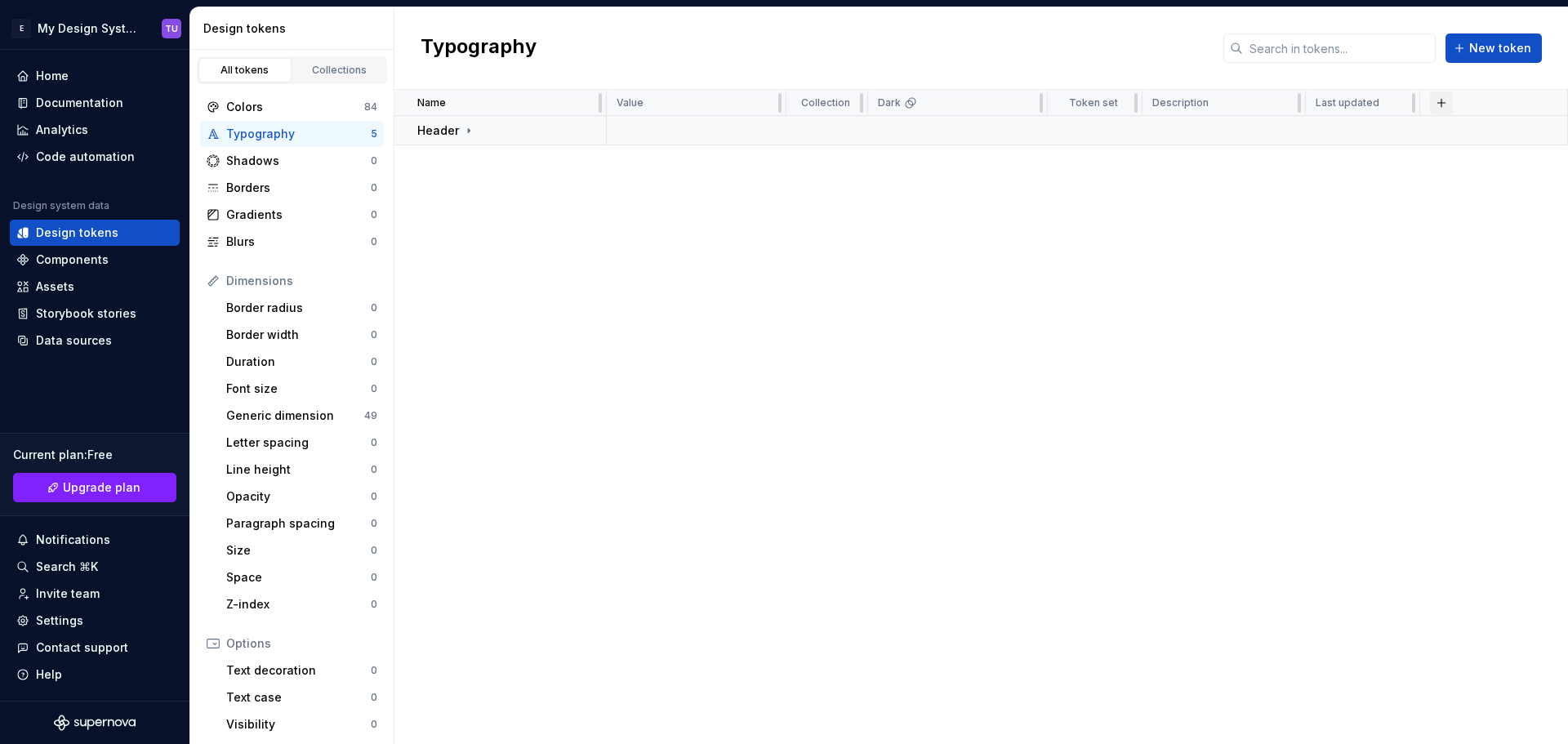
click at [1446, 103] on button "button" at bounding box center [1441, 103] width 23 height 23
click at [1157, 197] on div "Name Value Collection Dark Token set Description Last updated Header" at bounding box center [980, 417] width 1173 height 654
click at [472, 99] on div "Name" at bounding box center [506, 102] width 179 height 13
click at [1501, 50] on span "New token" at bounding box center [1499, 48] width 62 height 16
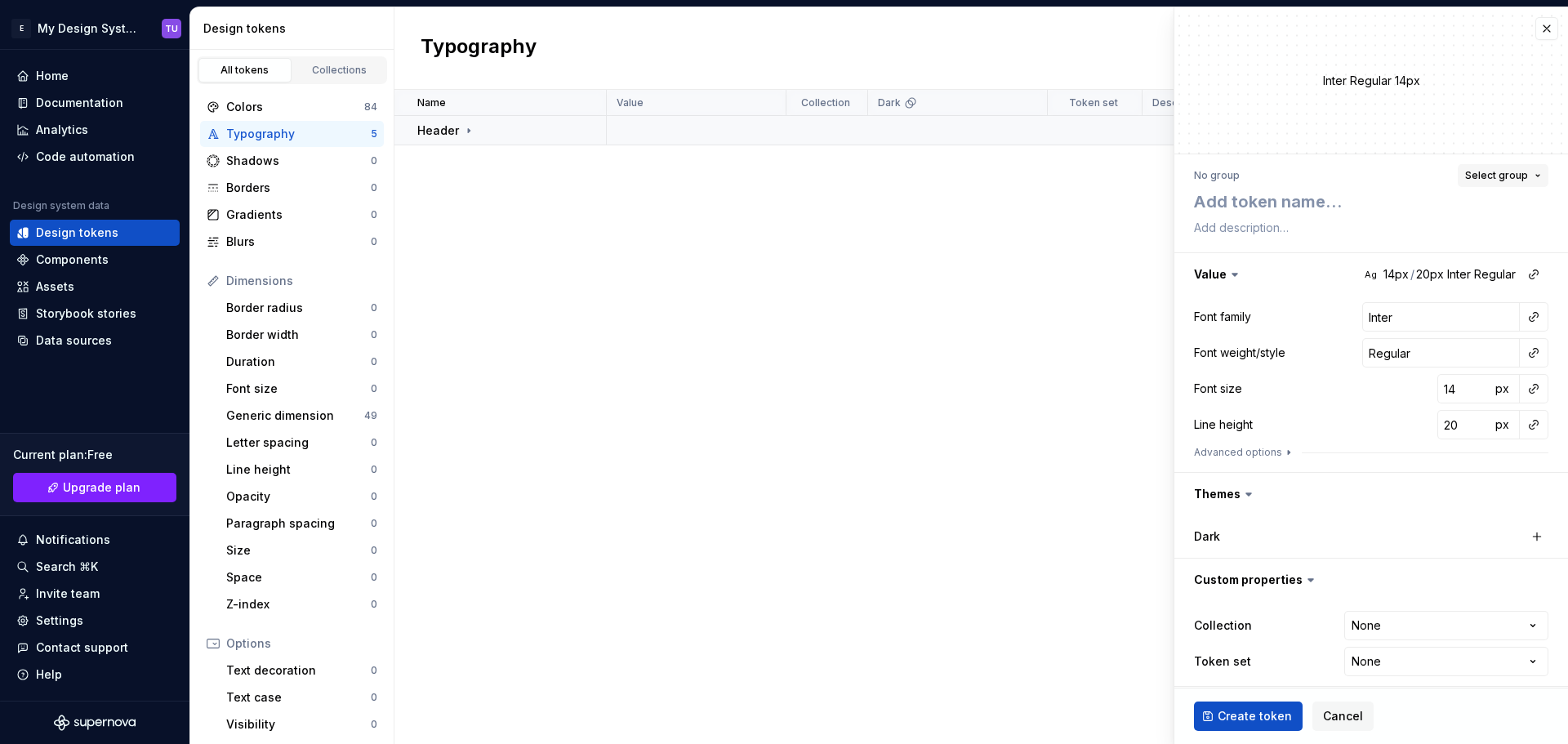
click at [1494, 177] on span "Select group" at bounding box center [1496, 175] width 63 height 13
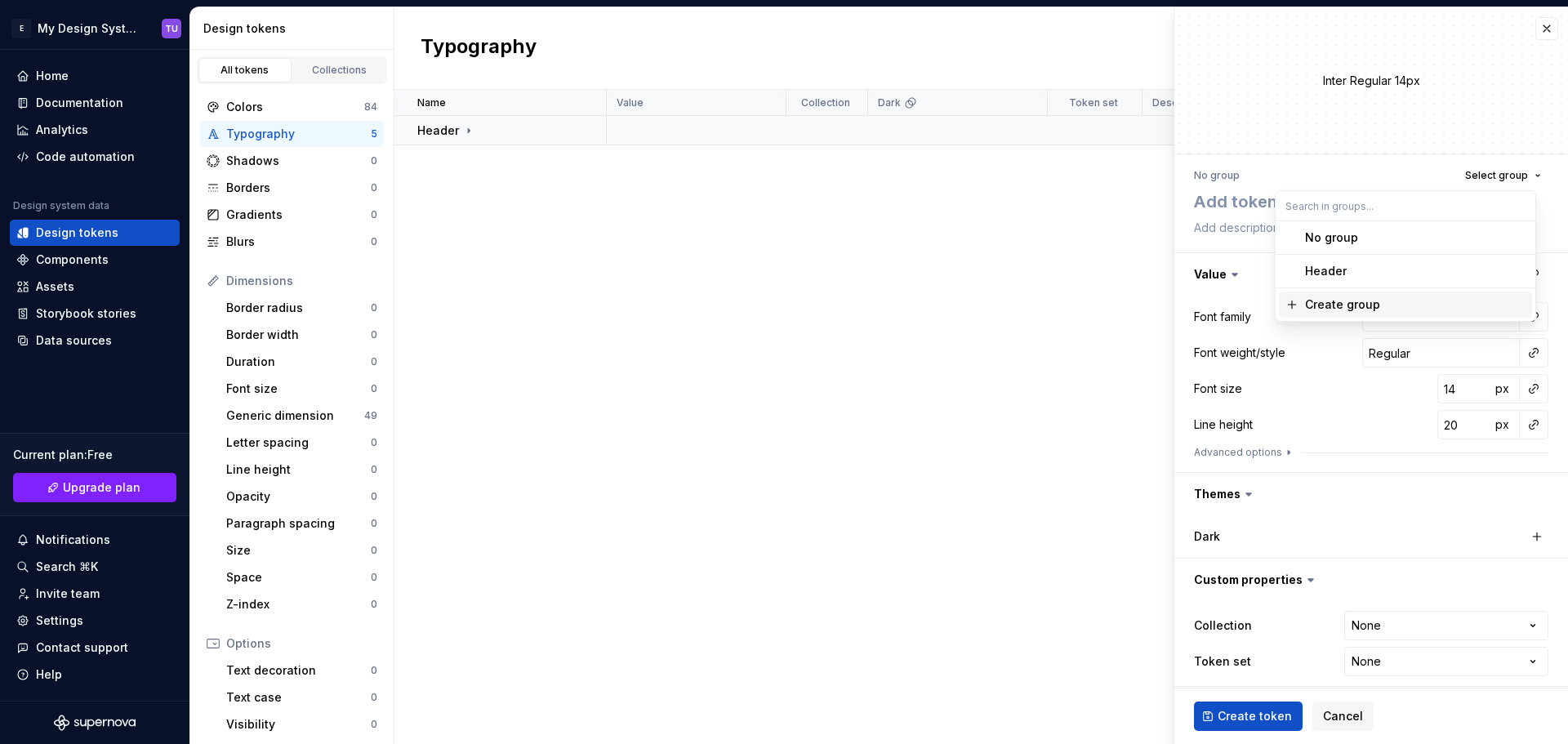
click at [1328, 306] on div "Create group" at bounding box center [1342, 304] width 75 height 16
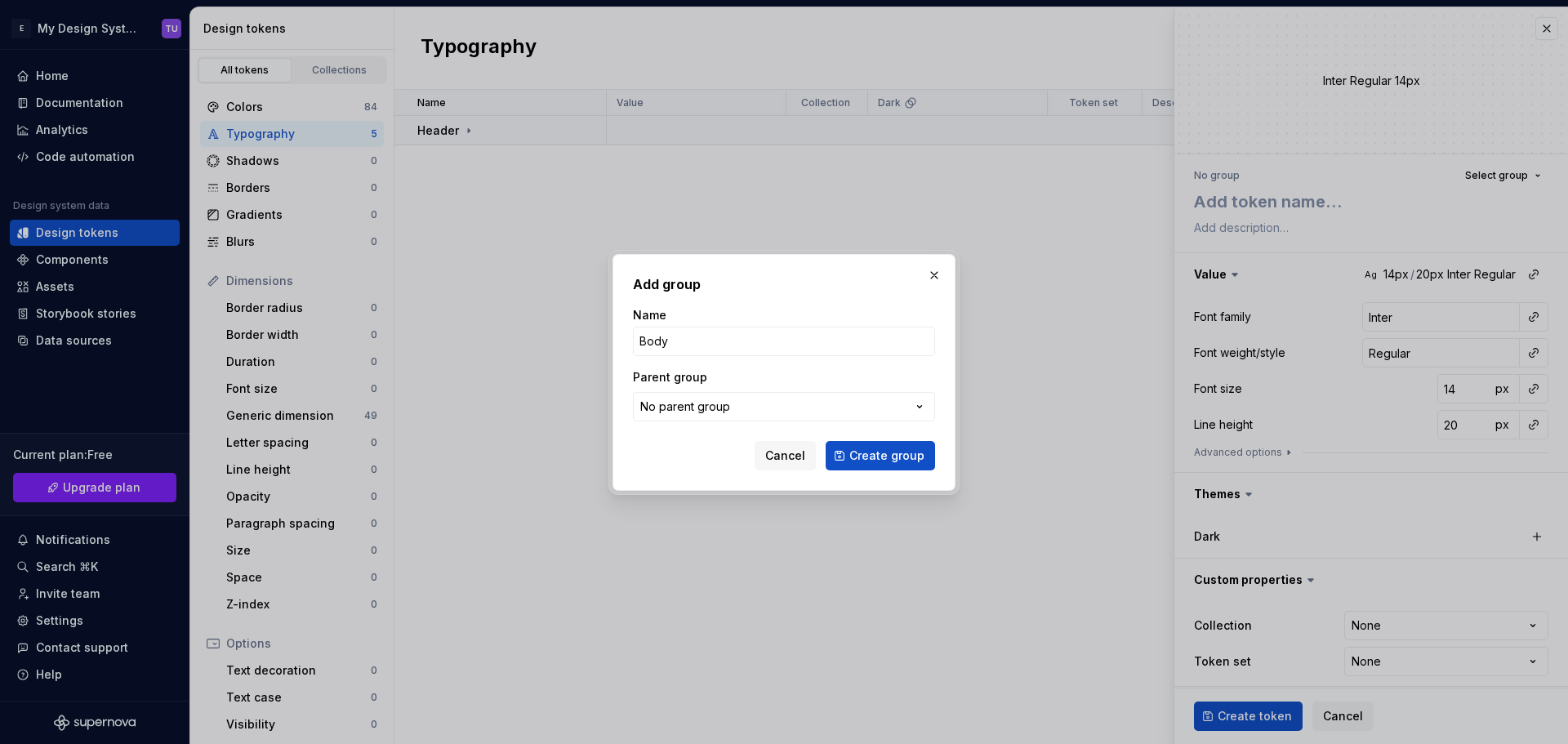
click at [699, 404] on div "No parent group" at bounding box center [685, 406] width 90 height 16
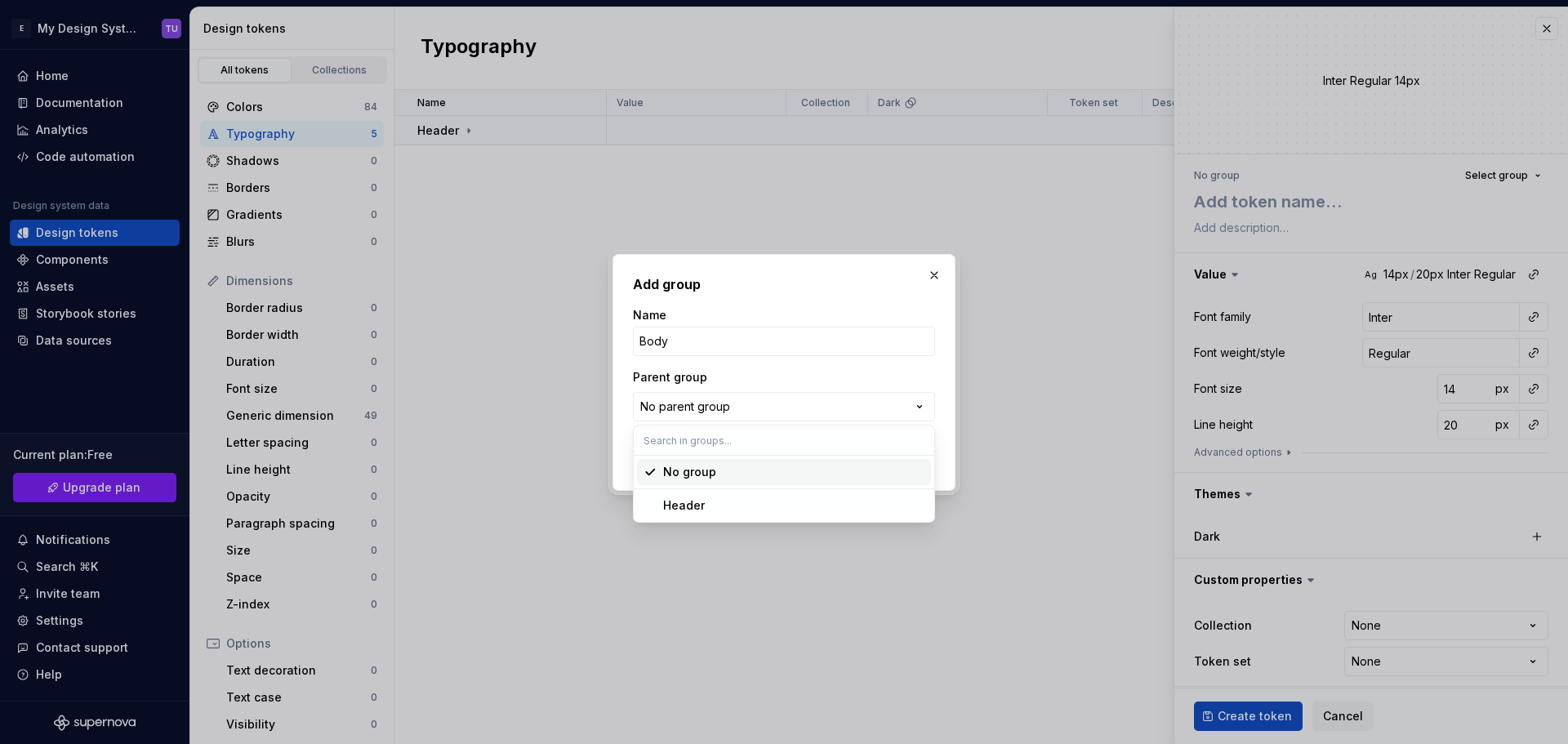
click at [724, 364] on div "Add group Name Body Parent group No parent group Cancel Create group" at bounding box center [784, 372] width 1568 height 744
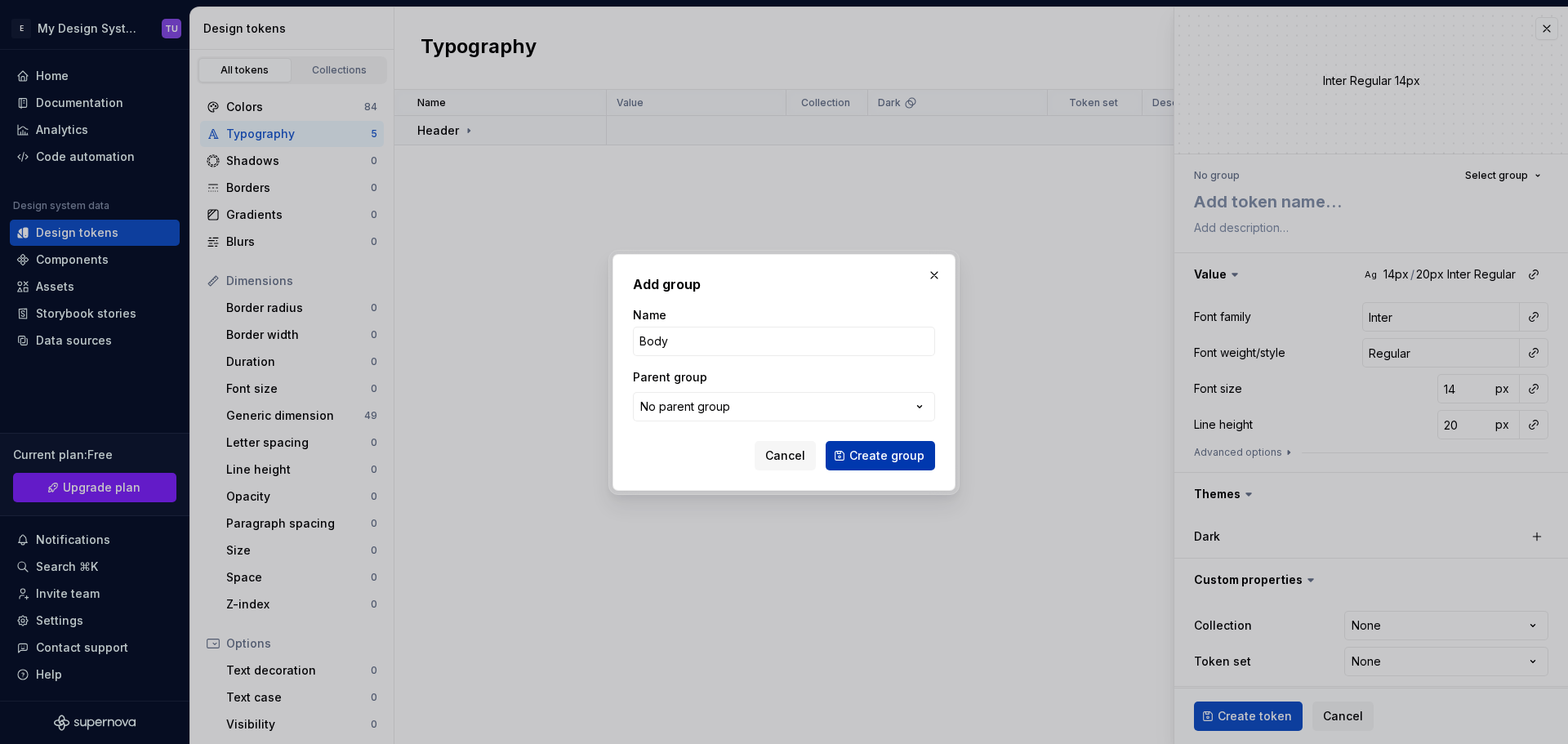
click at [878, 455] on span "Create group" at bounding box center [887, 455] width 75 height 16
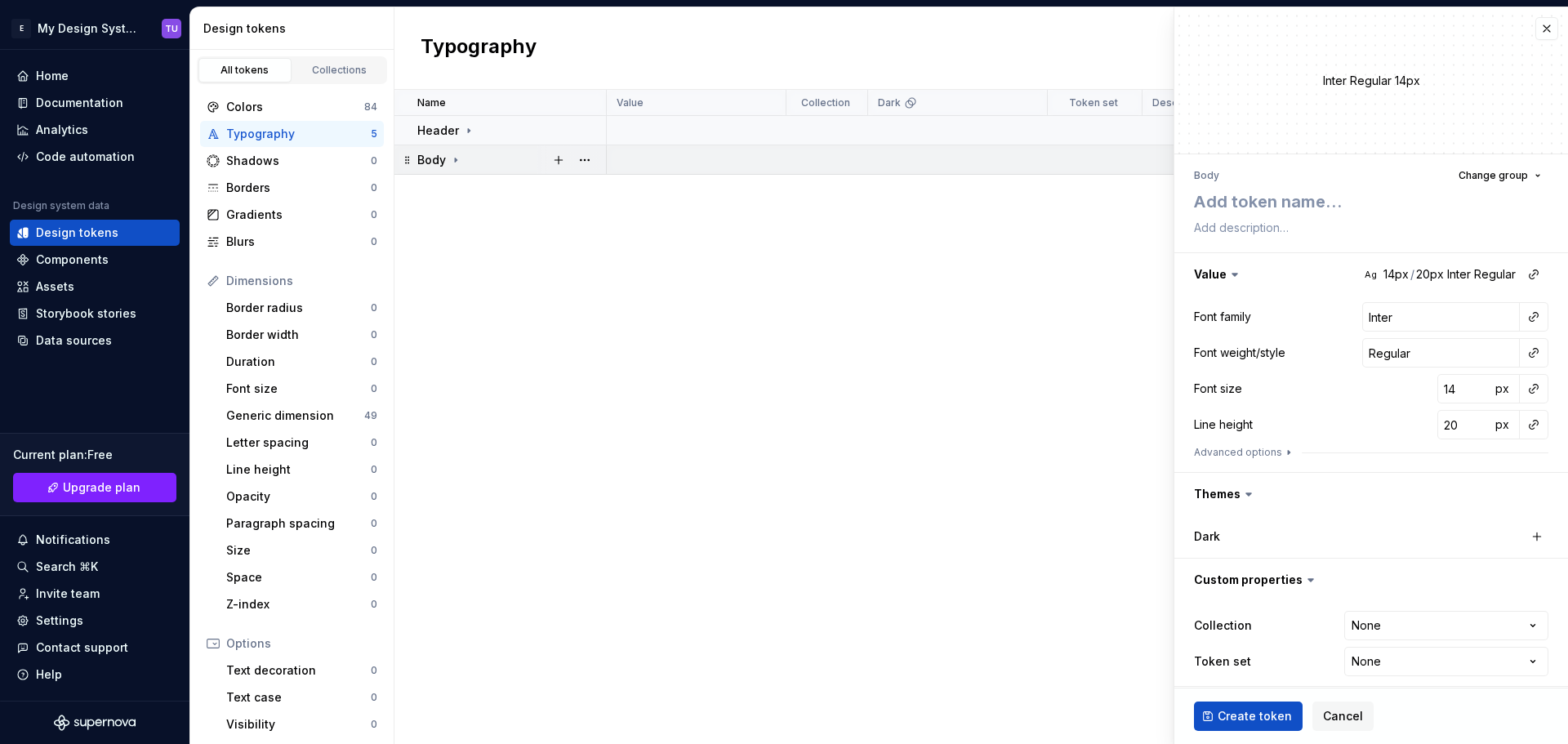
click at [453, 157] on icon at bounding box center [455, 160] width 13 height 13
click at [561, 160] on button "button" at bounding box center [558, 160] width 23 height 23
click at [1370, 318] on input "Inter" at bounding box center [1441, 317] width 158 height 30
click at [464, 127] on icon at bounding box center [468, 130] width 13 height 13
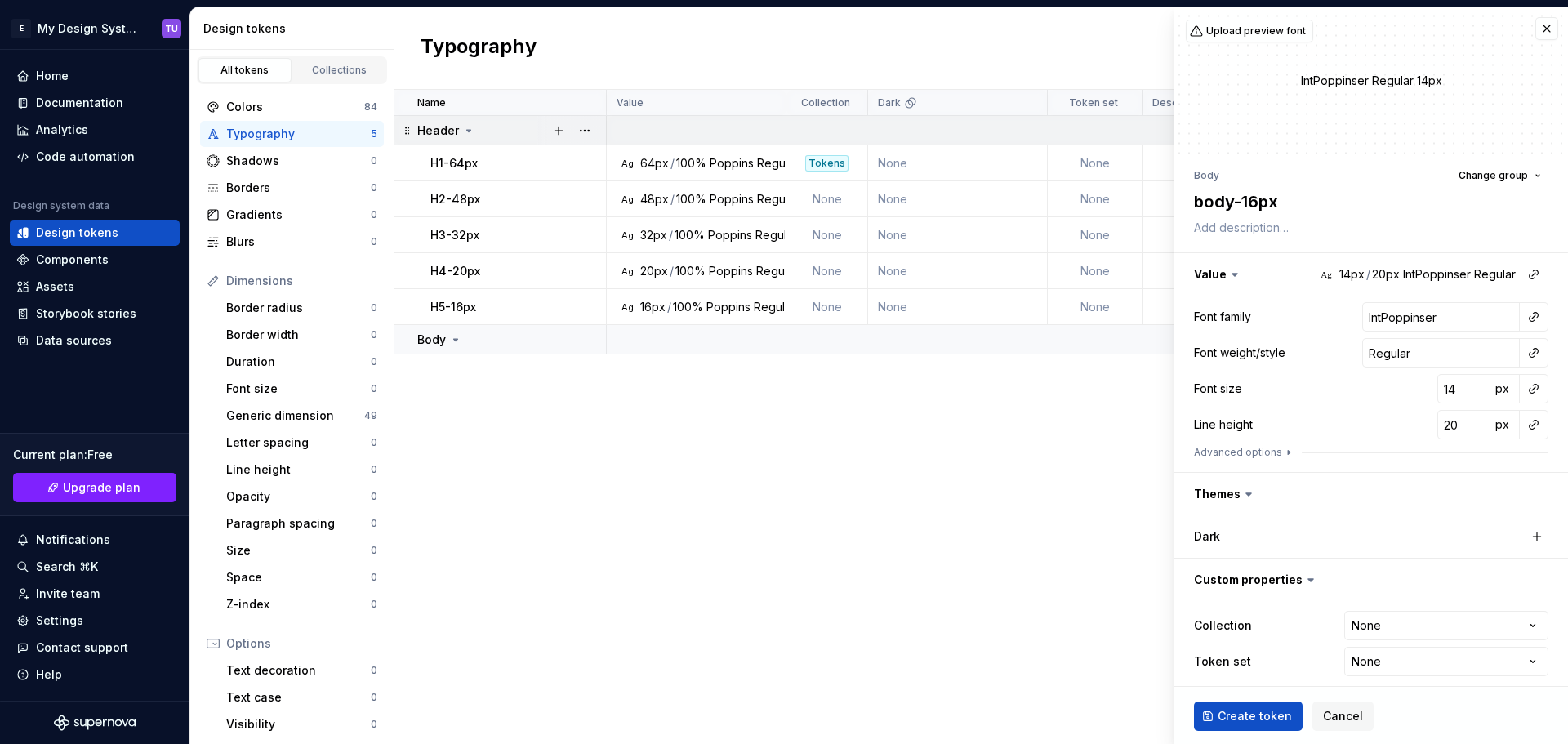
click at [464, 127] on icon at bounding box center [468, 130] width 13 height 13
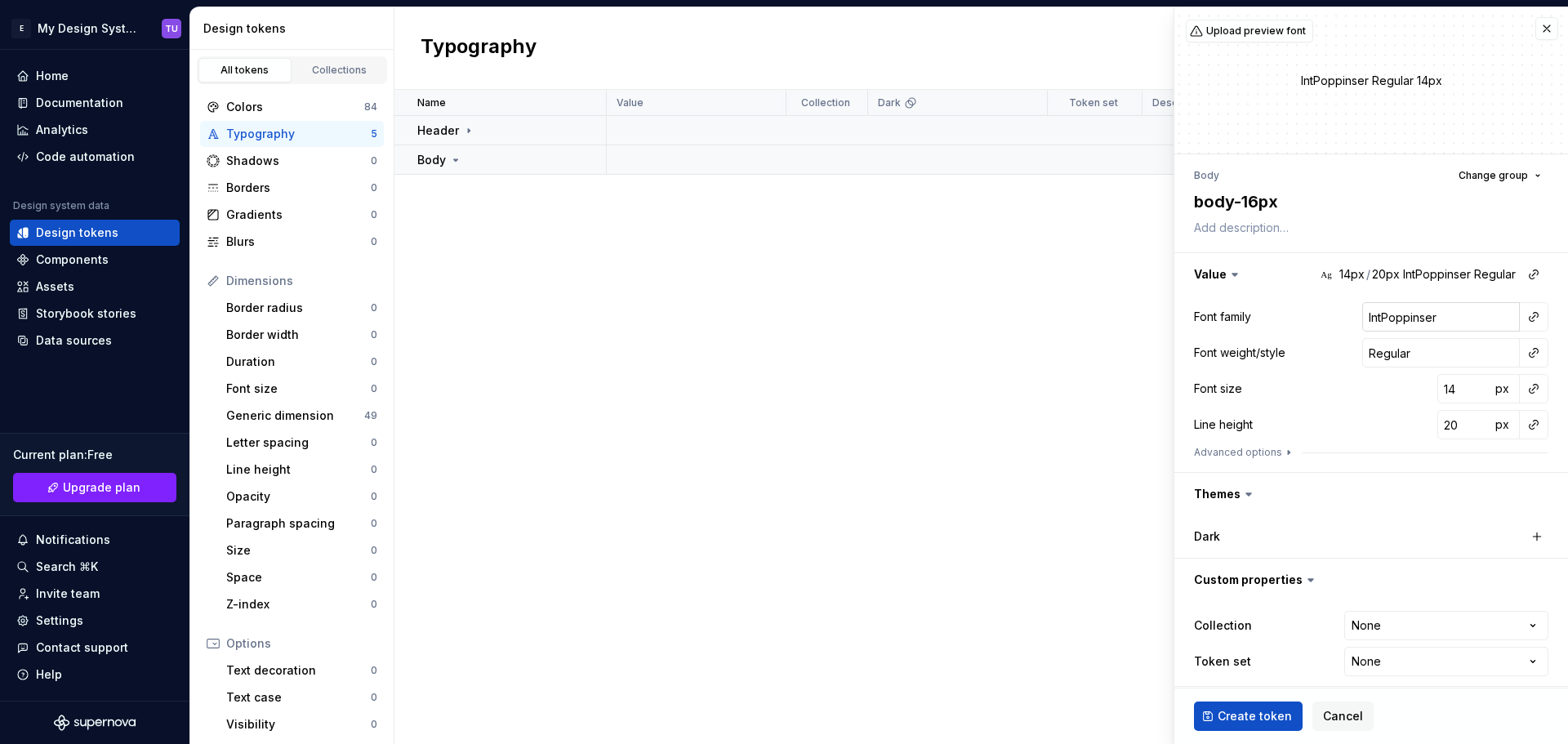
click at [1390, 320] on input "IntPoppinser" at bounding box center [1441, 317] width 158 height 30
drag, startPoint x: 1434, startPoint y: 316, endPoint x: 1340, endPoint y: 310, distance: 94.2
click at [1340, 310] on div "Font family IntPoppinser" at bounding box center [1370, 317] width 354 height 30
click at [1379, 316] on input "Popins" at bounding box center [1441, 317] width 158 height 30
click at [1395, 361] on input "Regular" at bounding box center [1441, 352] width 158 height 30
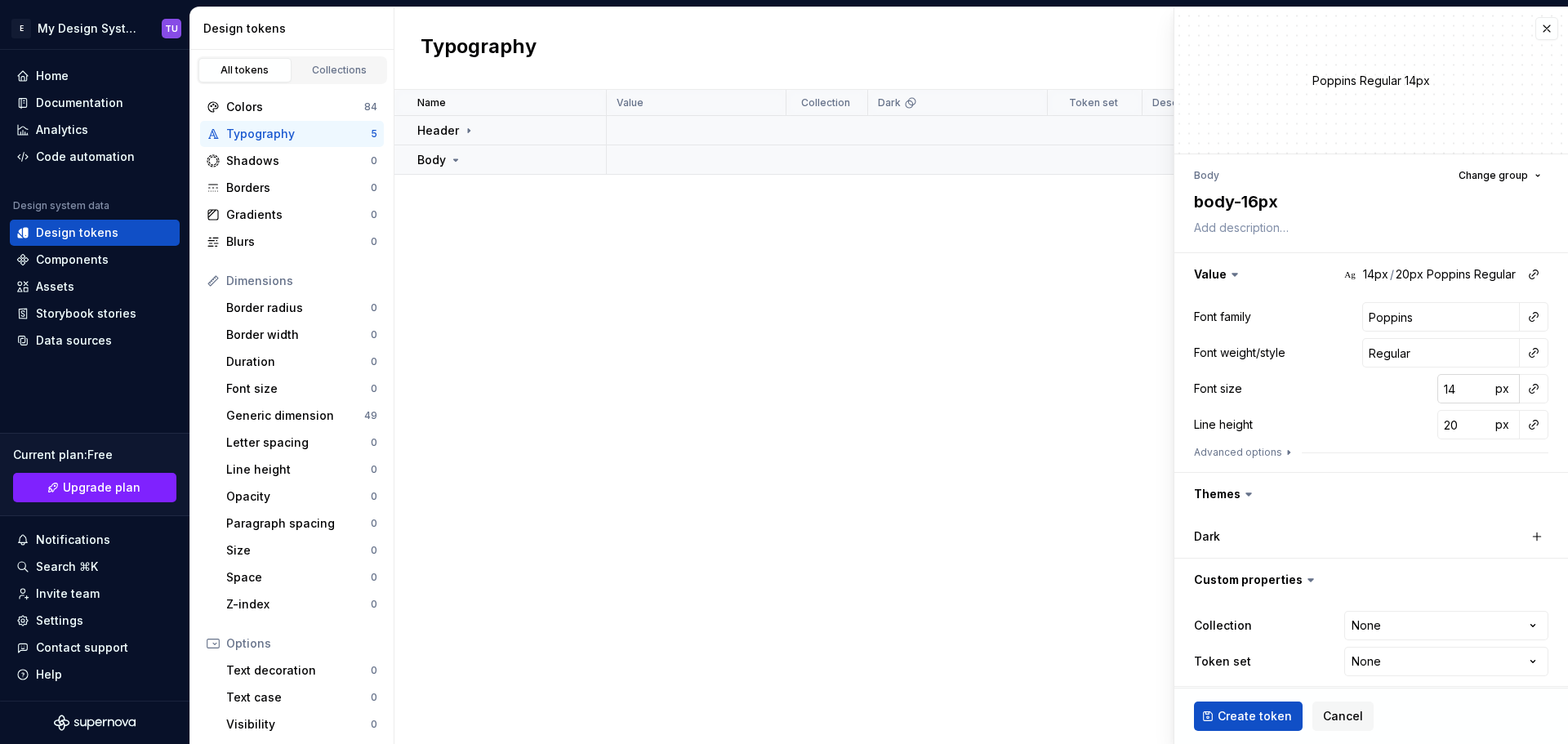
click at [1438, 384] on input "14" at bounding box center [1464, 388] width 53 height 30
click at [1441, 423] on input "20" at bounding box center [1464, 425] width 53 height 30
click at [1379, 408] on div "Font family Poppins Font weight/style Regular Font size 16 px Line height 26 px…" at bounding box center [1370, 384] width 354 height 163
click at [1245, 716] on span "Create token" at bounding box center [1254, 715] width 74 height 16
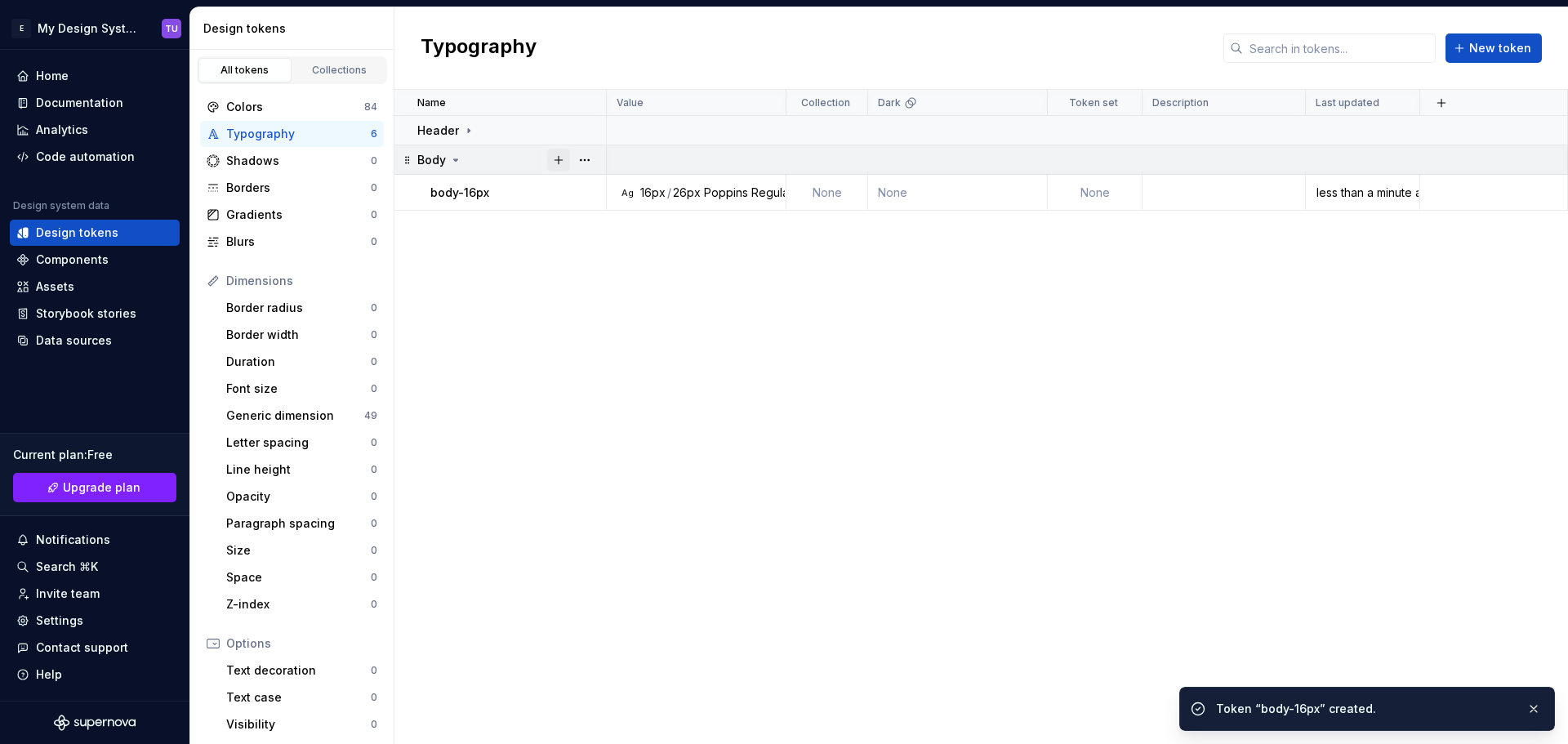
click at [552, 156] on button "button" at bounding box center [558, 160] width 23 height 23
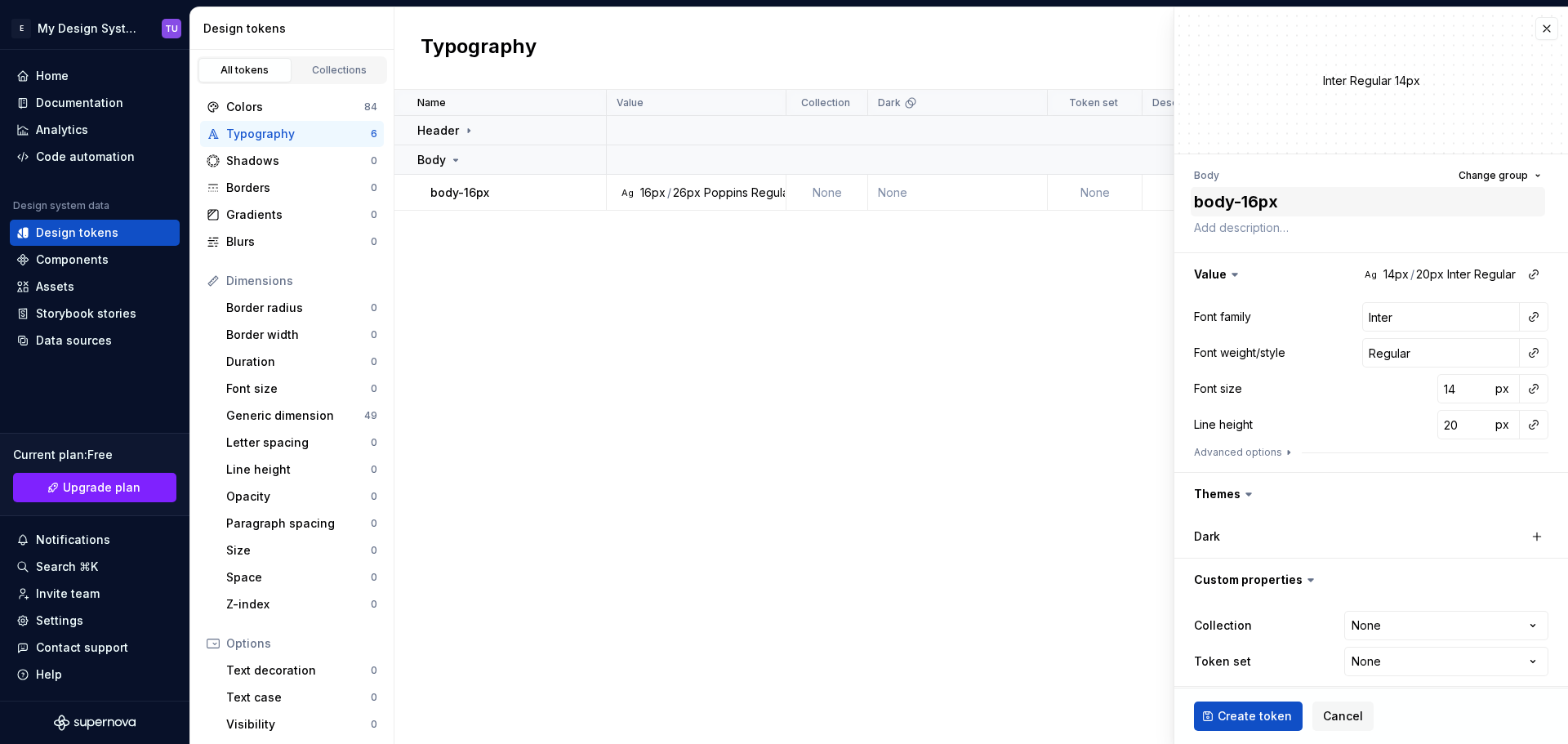
click at [1235, 190] on textarea "body-16px" at bounding box center [1367, 201] width 354 height 30
click at [1378, 310] on input "Inter" at bounding box center [1441, 317] width 158 height 30
drag, startPoint x: 1363, startPoint y: 390, endPoint x: 1426, endPoint y: 384, distance: 63.3
click at [1363, 390] on div "Font size 14 px" at bounding box center [1370, 388] width 354 height 30
click at [1437, 387] on input "14" at bounding box center [1464, 388] width 53 height 30
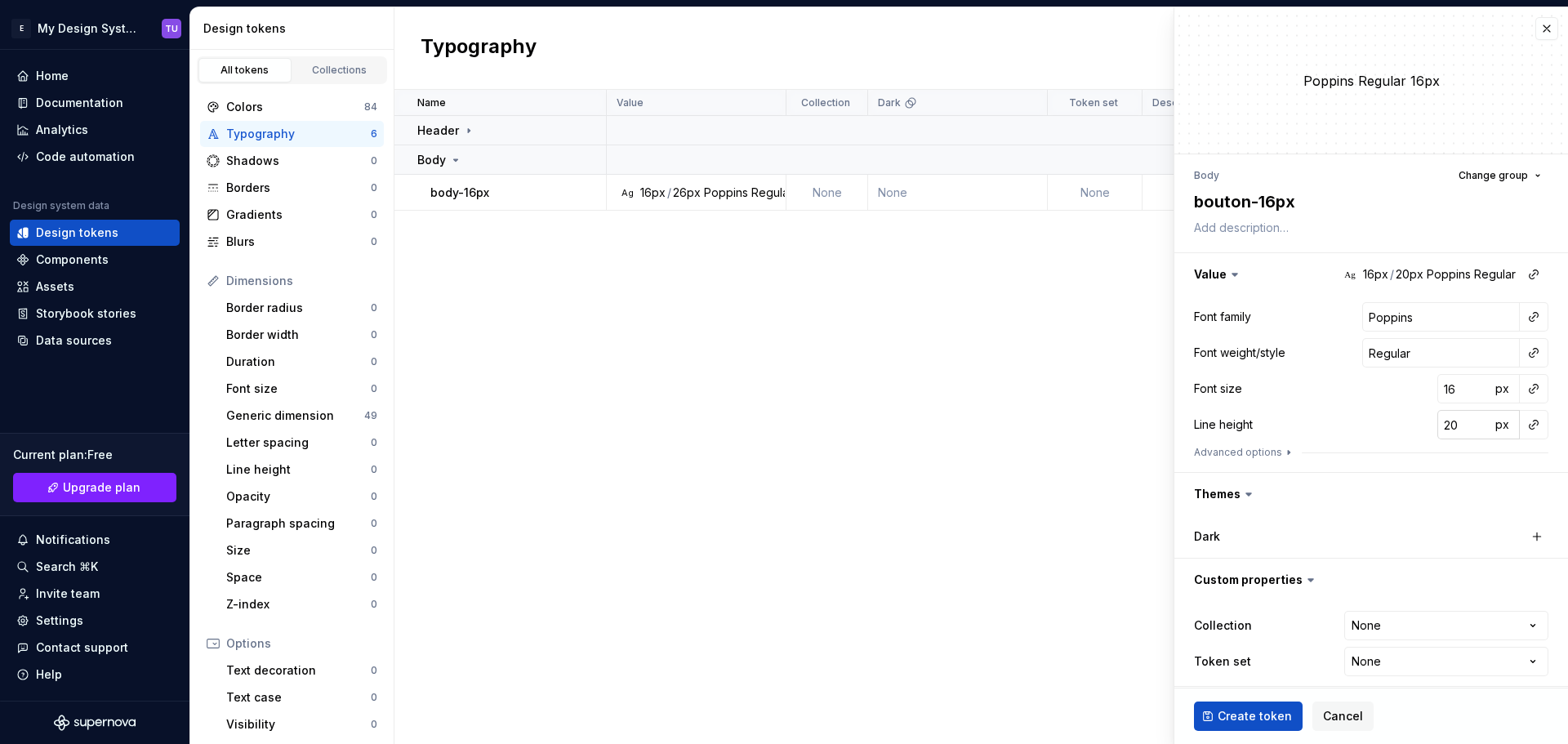
click at [1441, 428] on input "20" at bounding box center [1464, 425] width 53 height 30
click at [1378, 413] on div "Line height 16 px" at bounding box center [1370, 425] width 354 height 30
click at [1232, 724] on button "Create token" at bounding box center [1248, 716] width 109 height 30
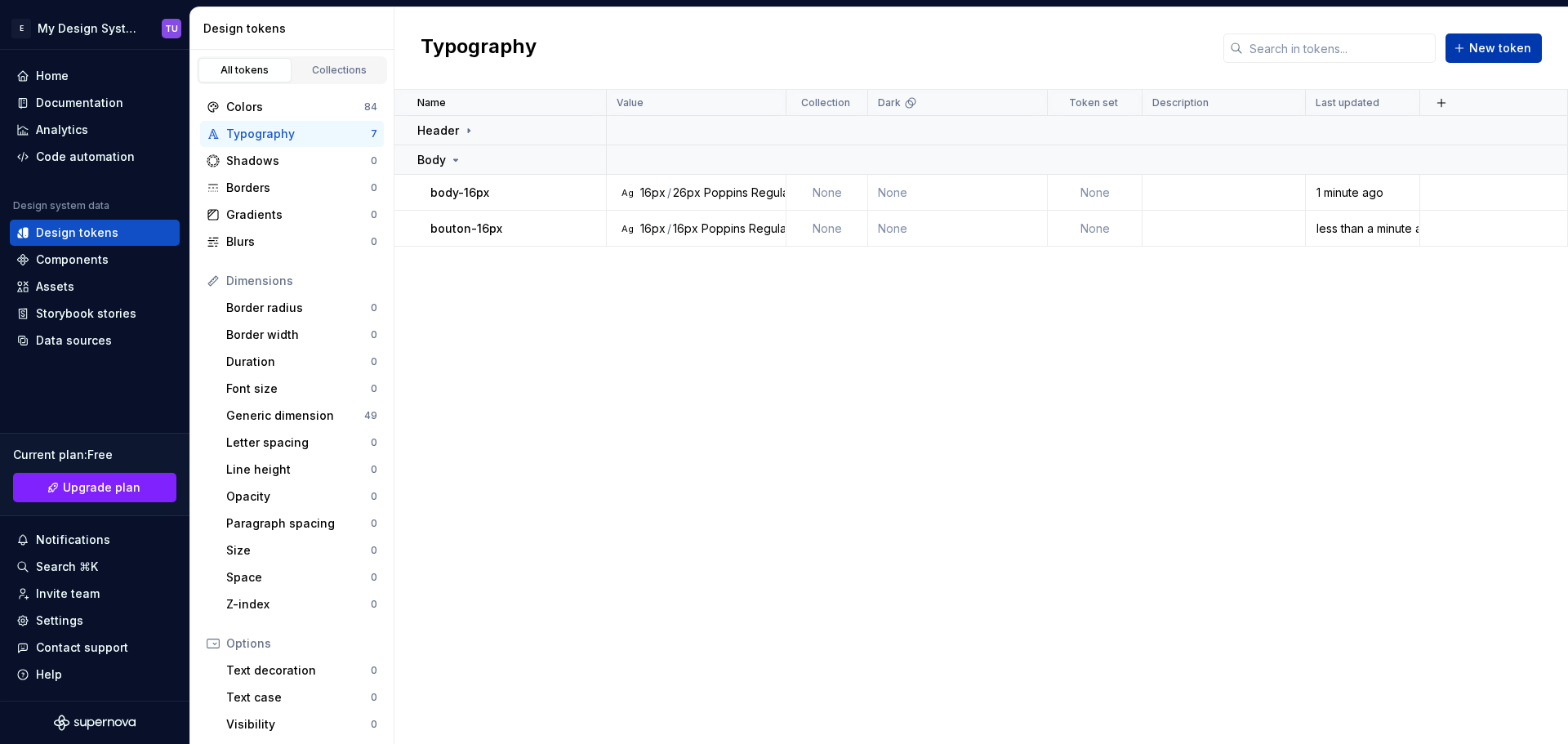
click at [1493, 52] on span "New token" at bounding box center [1499, 48] width 62 height 16
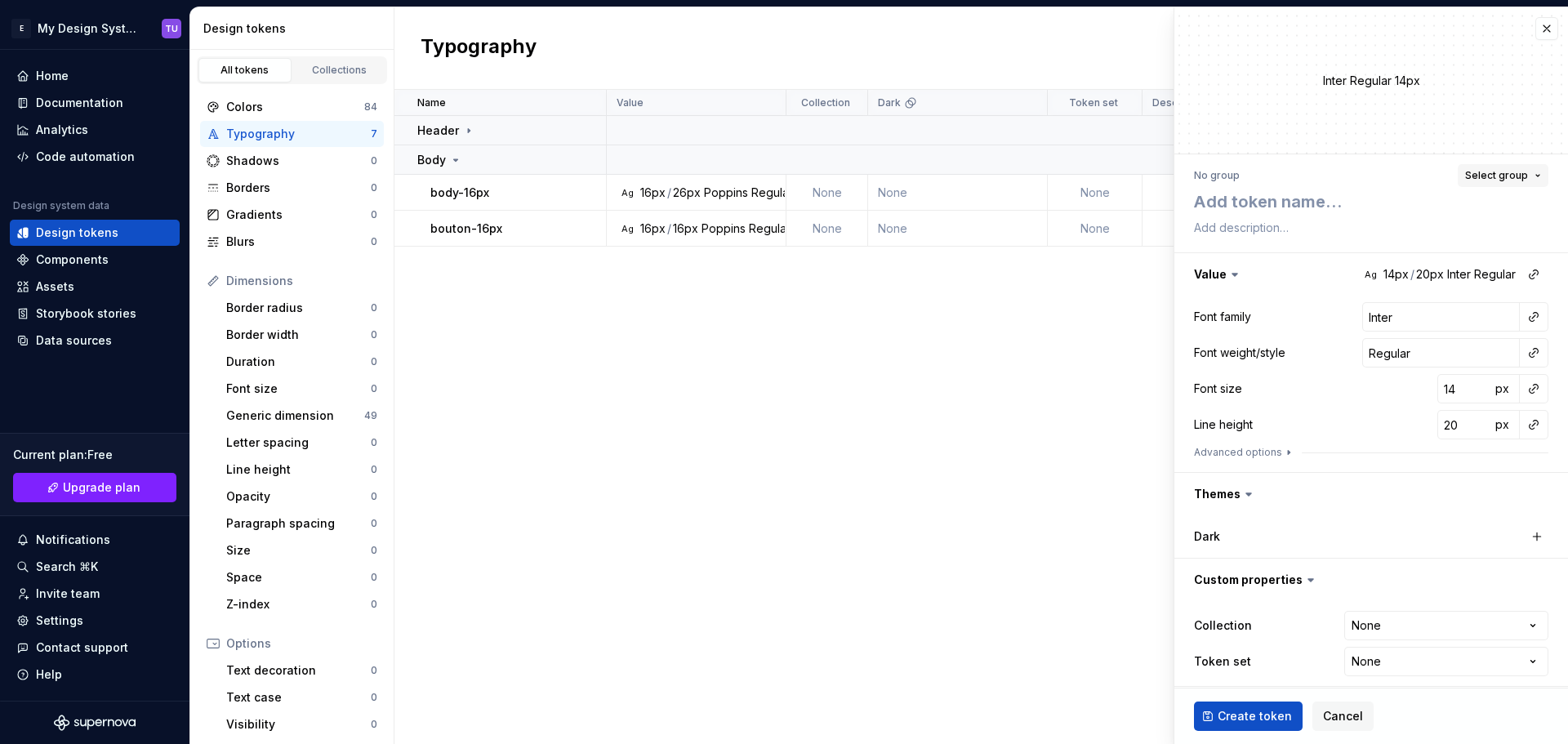
click at [1487, 165] on button "Select group" at bounding box center [1503, 175] width 91 height 23
click at [1324, 328] on div "Create group" at bounding box center [1342, 331] width 75 height 16
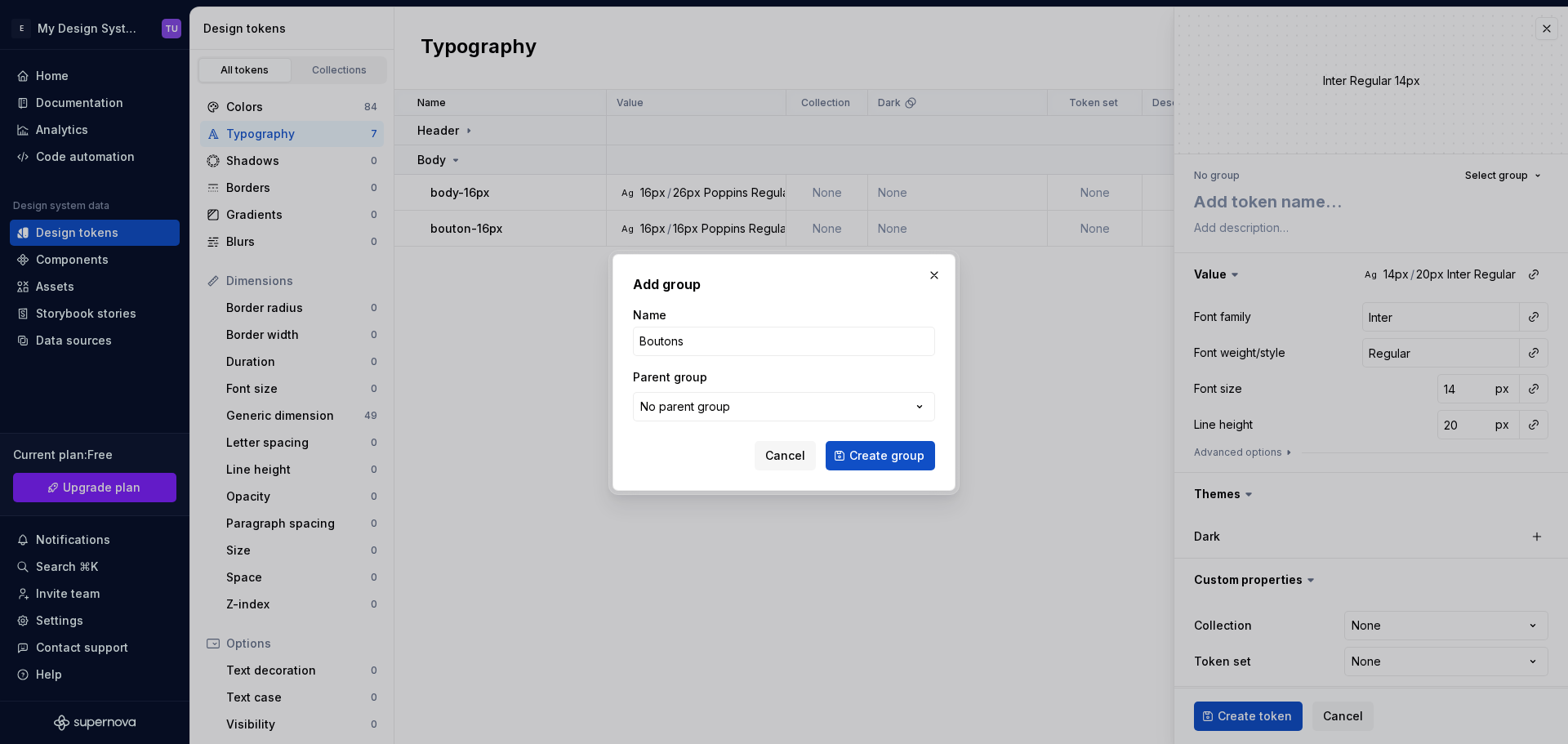
click at [826, 441] on button "Create group" at bounding box center [880, 455] width 110 height 30
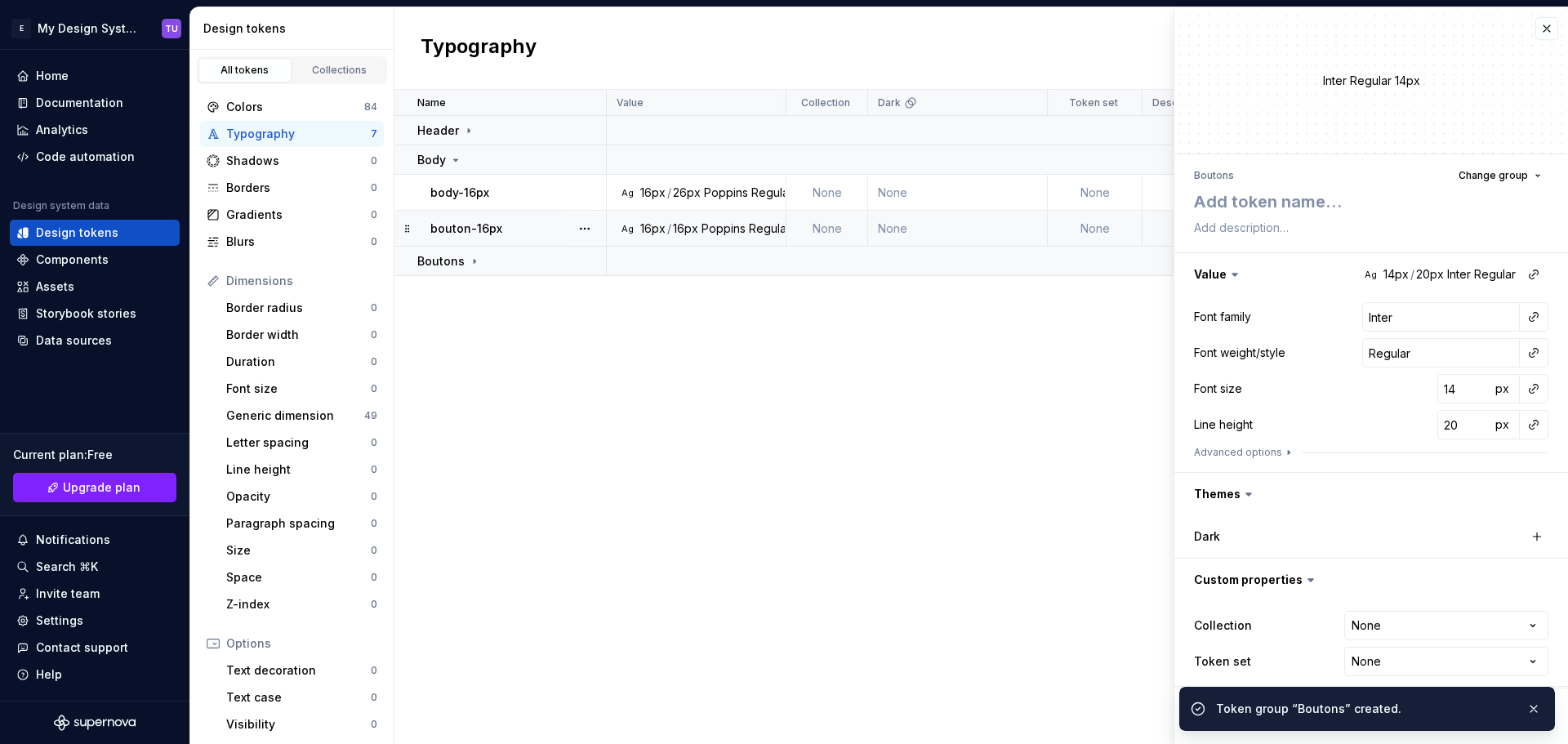
click at [481, 226] on p "bouton-16px" at bounding box center [466, 228] width 72 height 16
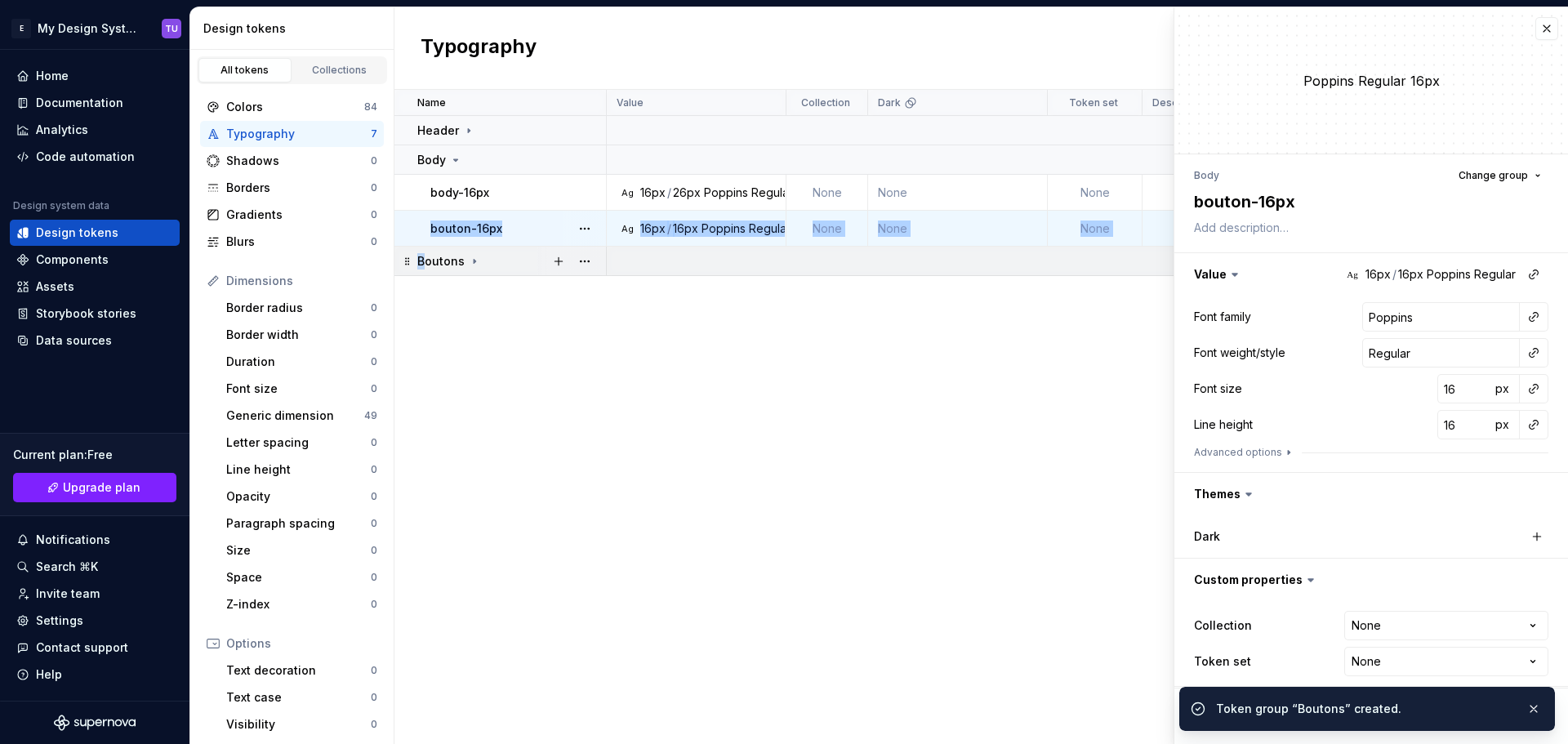
drag, startPoint x: 405, startPoint y: 226, endPoint x: 434, endPoint y: 250, distance: 37.6
click at [427, 248] on tbody "Header Body body-16px Ag 16px / 26px Poppins Regular None None None 1 minute ag…" at bounding box center [980, 195] width 1173 height 160
click at [498, 294] on div "Name Value Collection Dark Token set Description Last updated Header Body body-…" at bounding box center [980, 417] width 1173 height 654
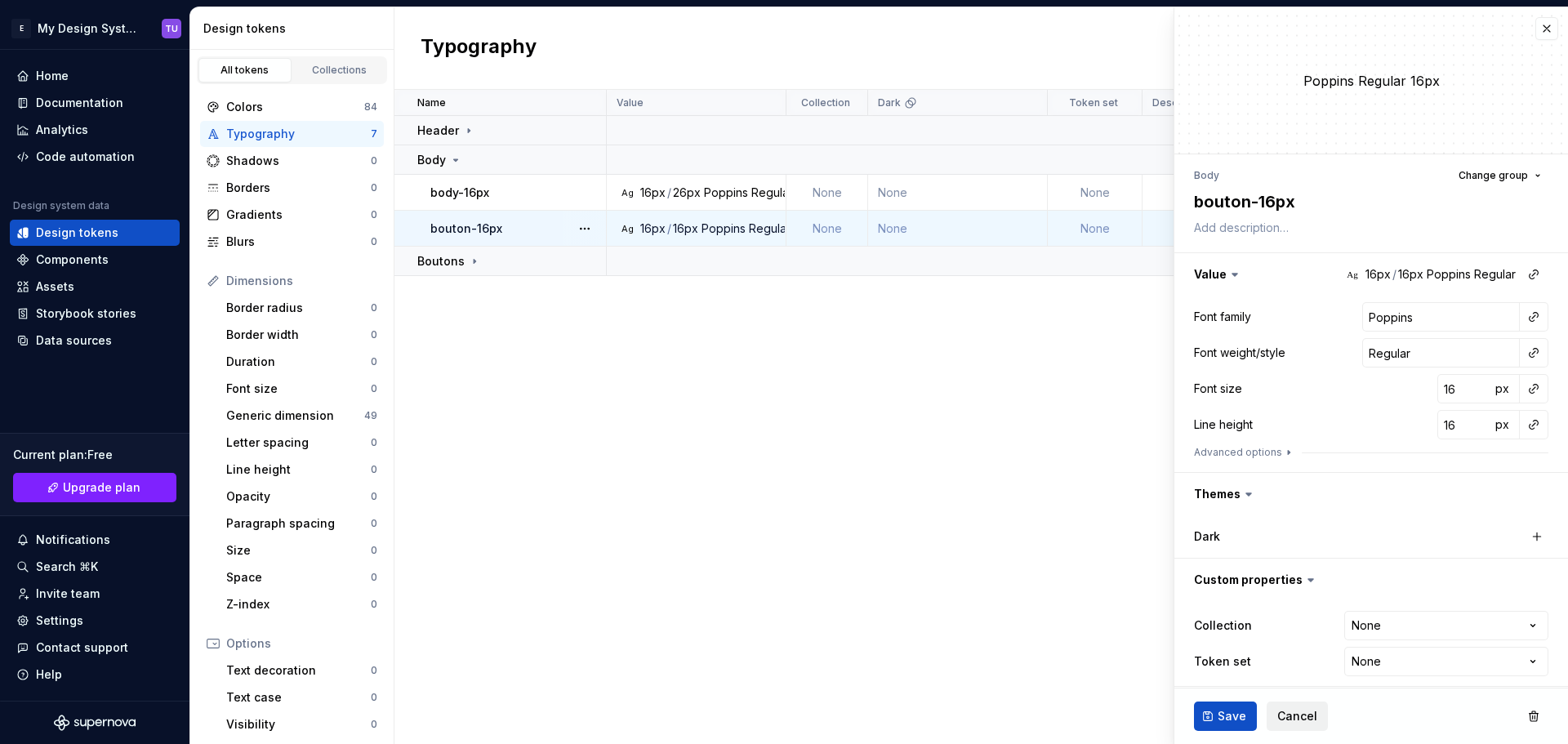
click at [1301, 710] on span "Cancel" at bounding box center [1296, 715] width 40 height 16
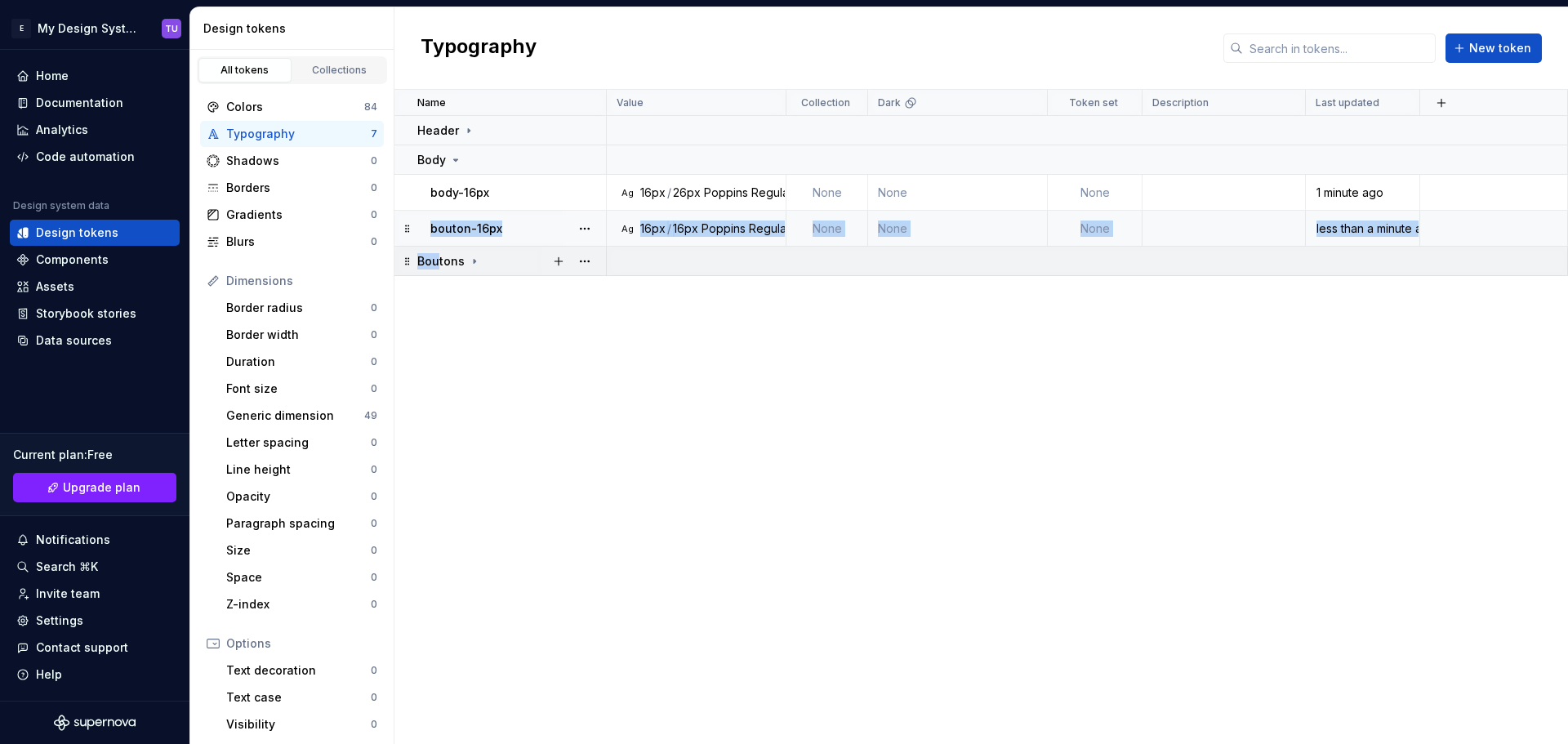
drag, startPoint x: 408, startPoint y: 219, endPoint x: 435, endPoint y: 254, distance: 44.2
click at [435, 254] on tbody "Header Body body-16px Ag 16px / 26px Poppins Regular None None None 1 minute ag…" at bounding box center [980, 195] width 1173 height 160
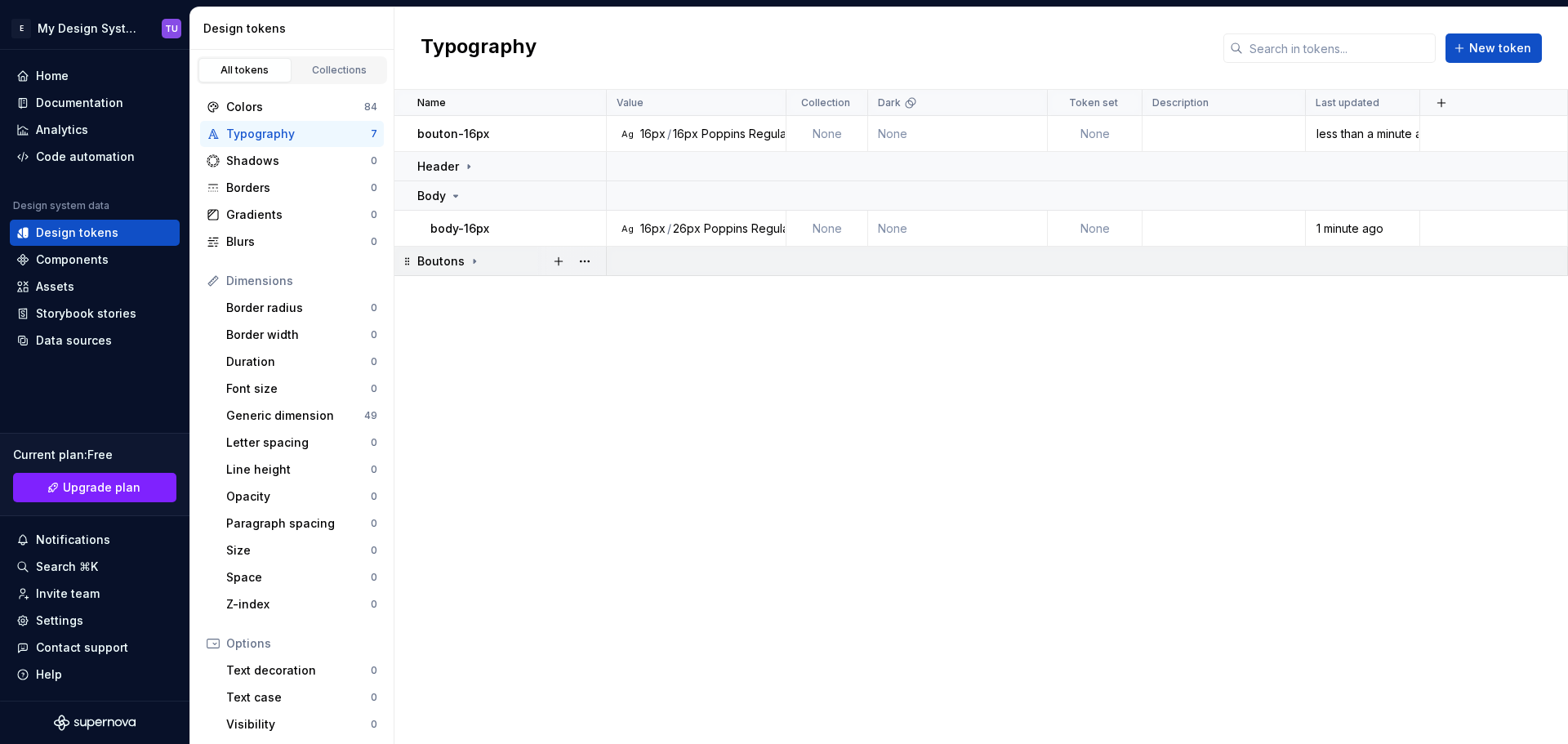
click at [468, 260] on icon at bounding box center [474, 261] width 13 height 13
click at [470, 262] on icon at bounding box center [474, 261] width 13 height 13
click at [492, 135] on div "bouton-16px" at bounding box center [510, 133] width 188 height 16
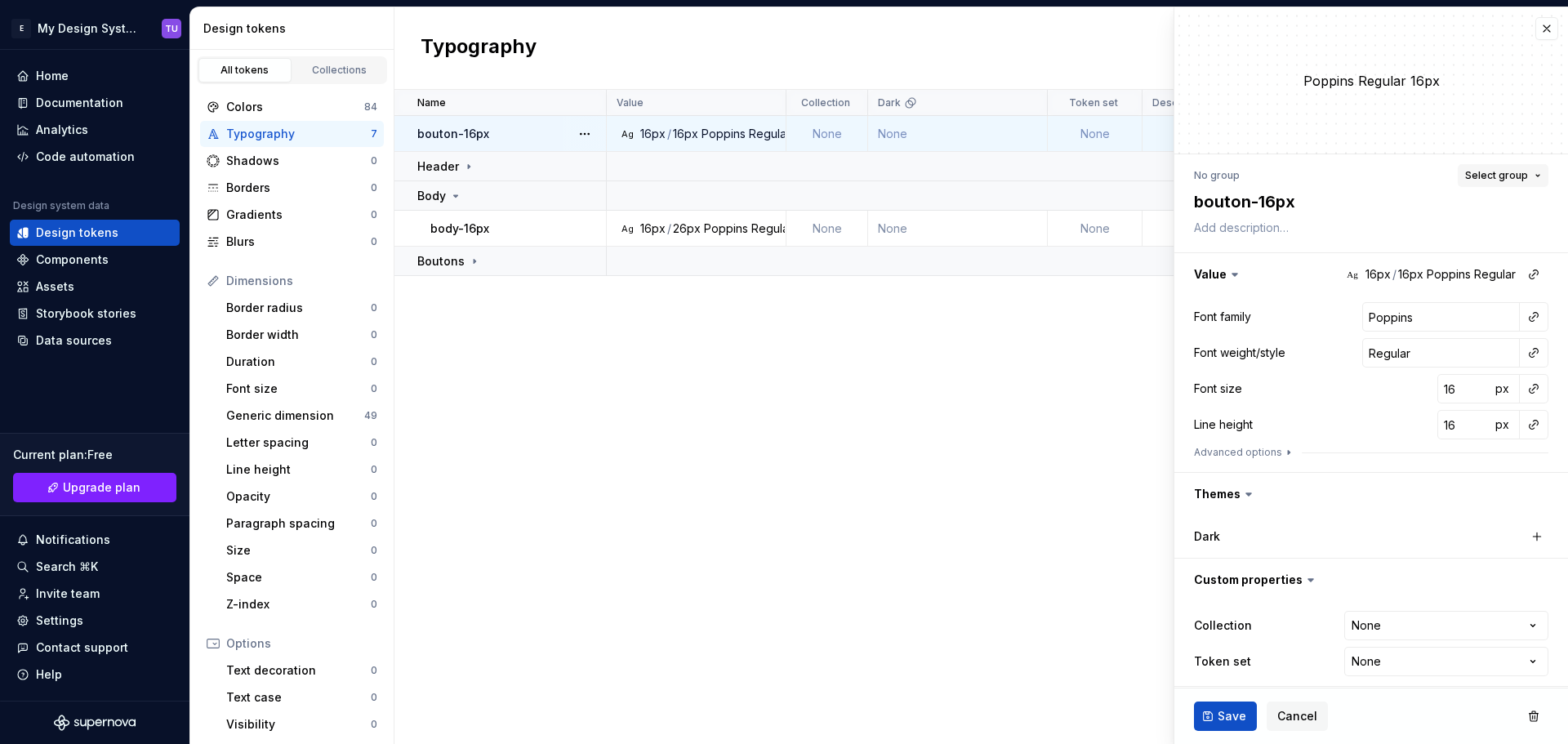
click at [1504, 174] on span "Select group" at bounding box center [1496, 175] width 63 height 13
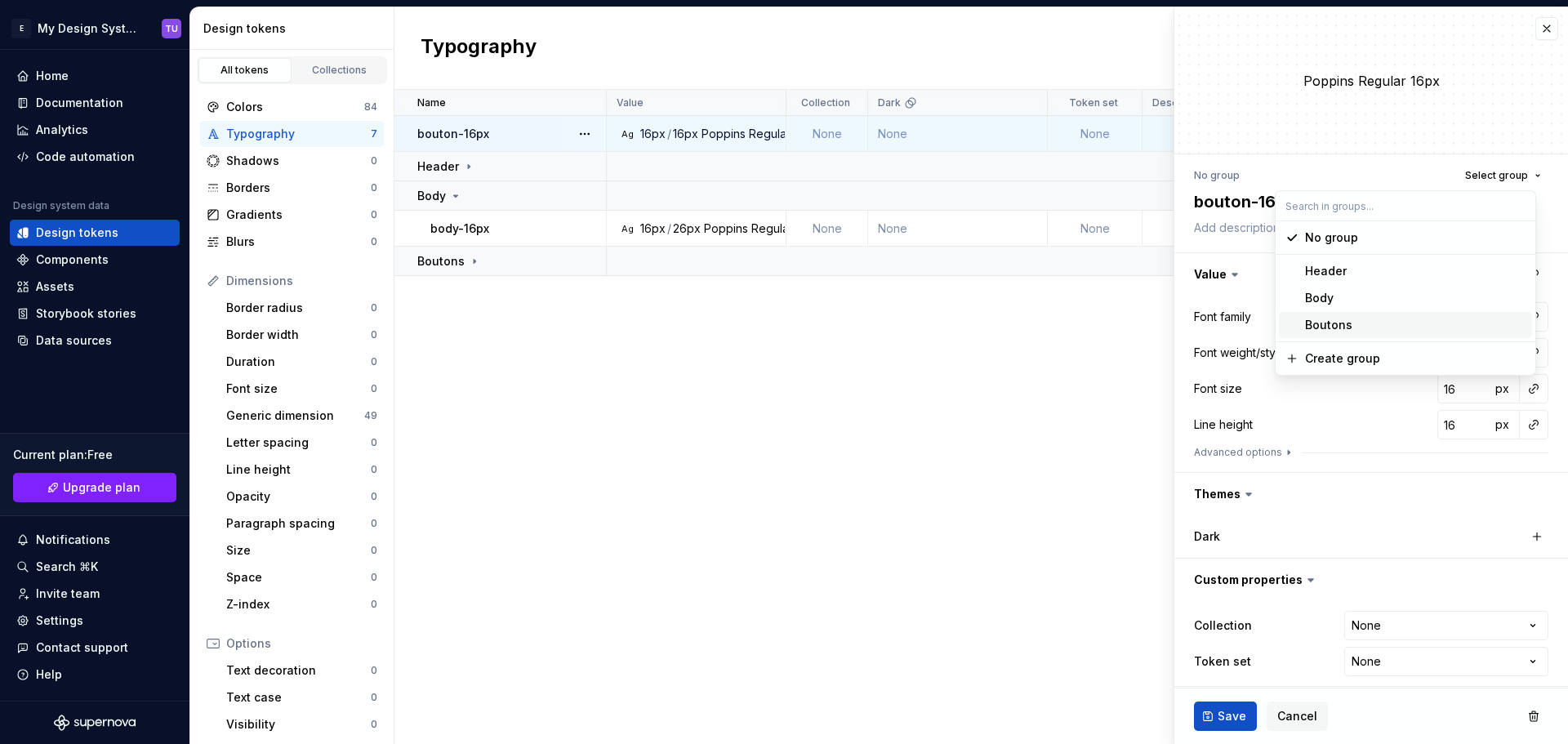
click at [1340, 318] on div "Boutons" at bounding box center [1328, 324] width 48 height 16
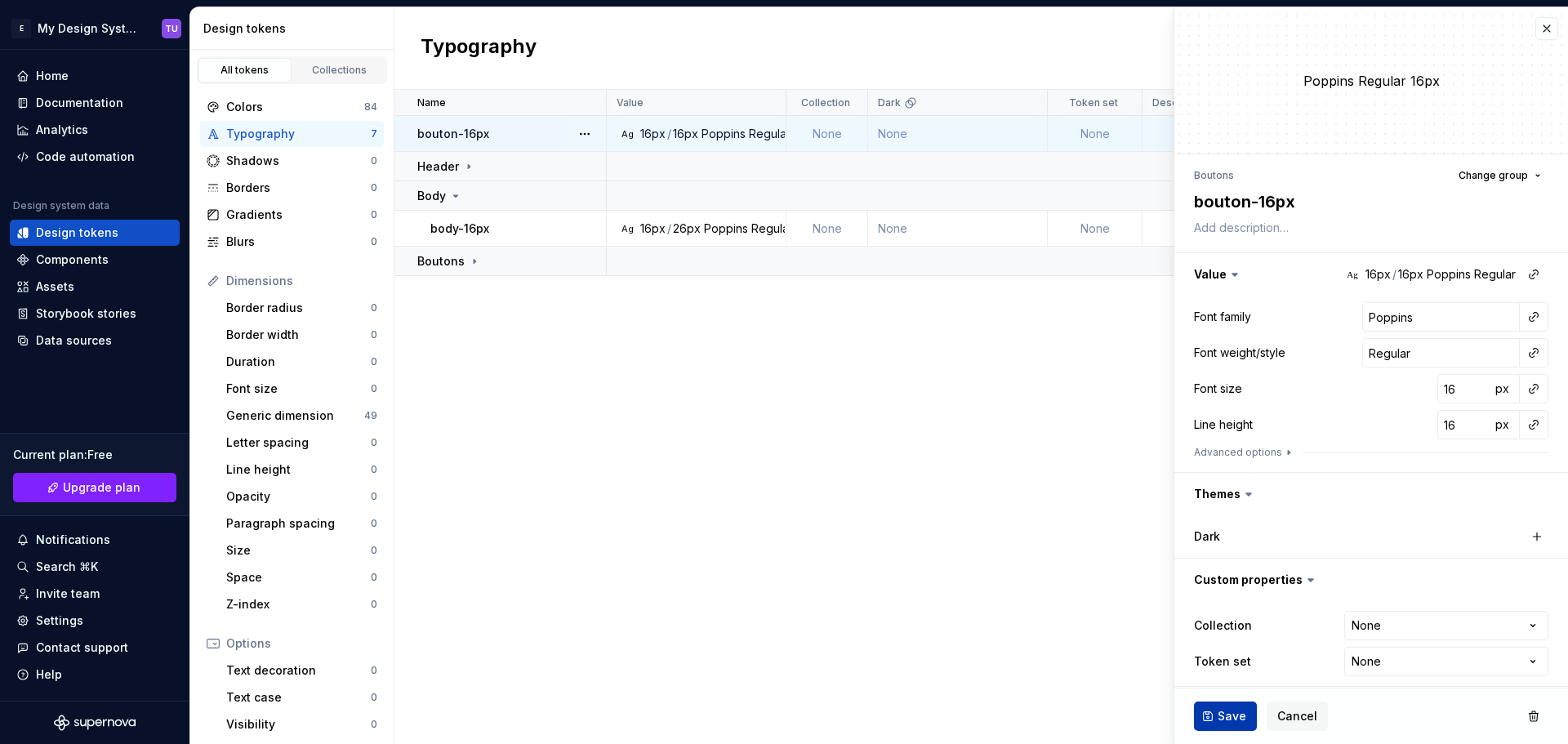
click at [1220, 716] on span "Save" at bounding box center [1232, 715] width 29 height 16
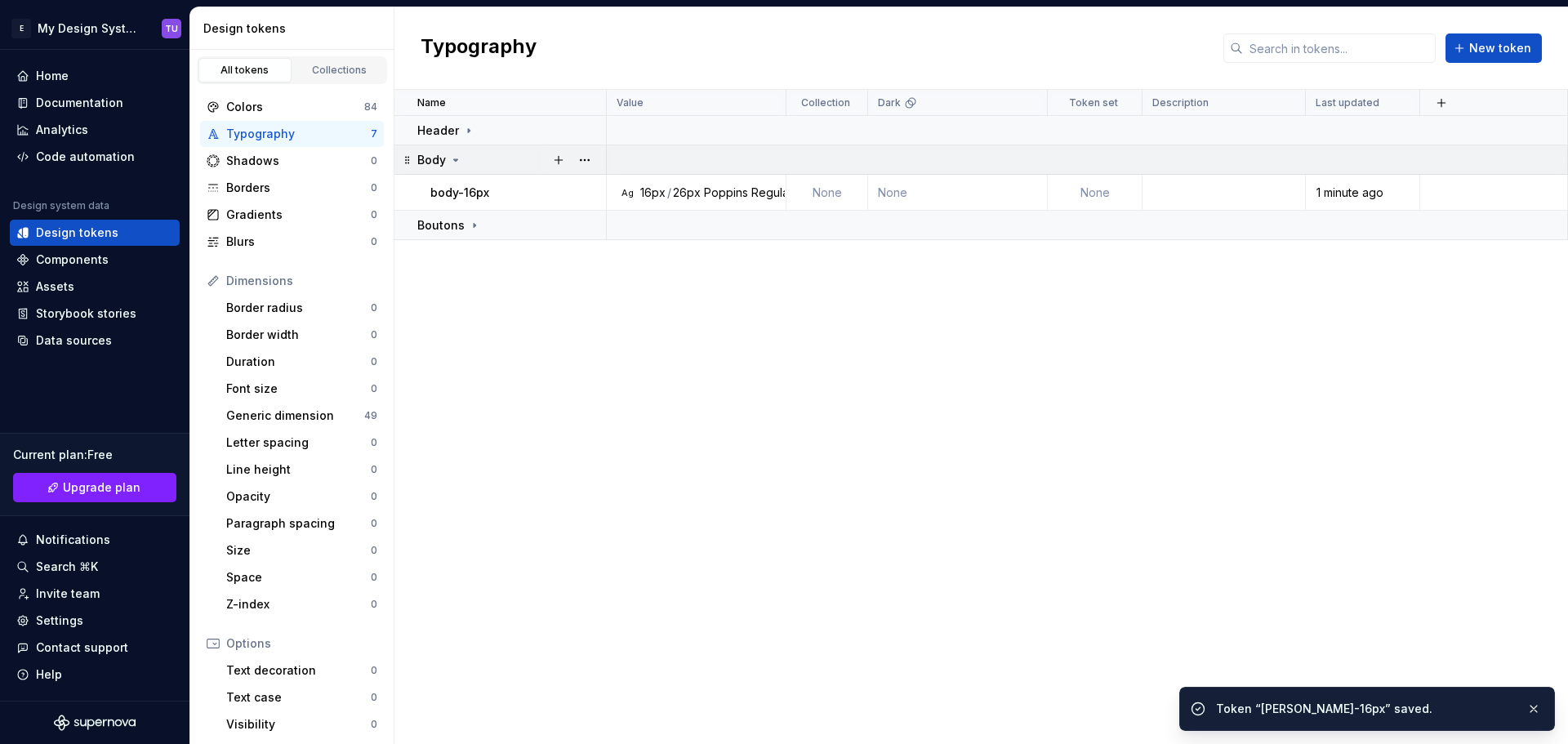
click at [457, 155] on icon at bounding box center [455, 160] width 13 height 13
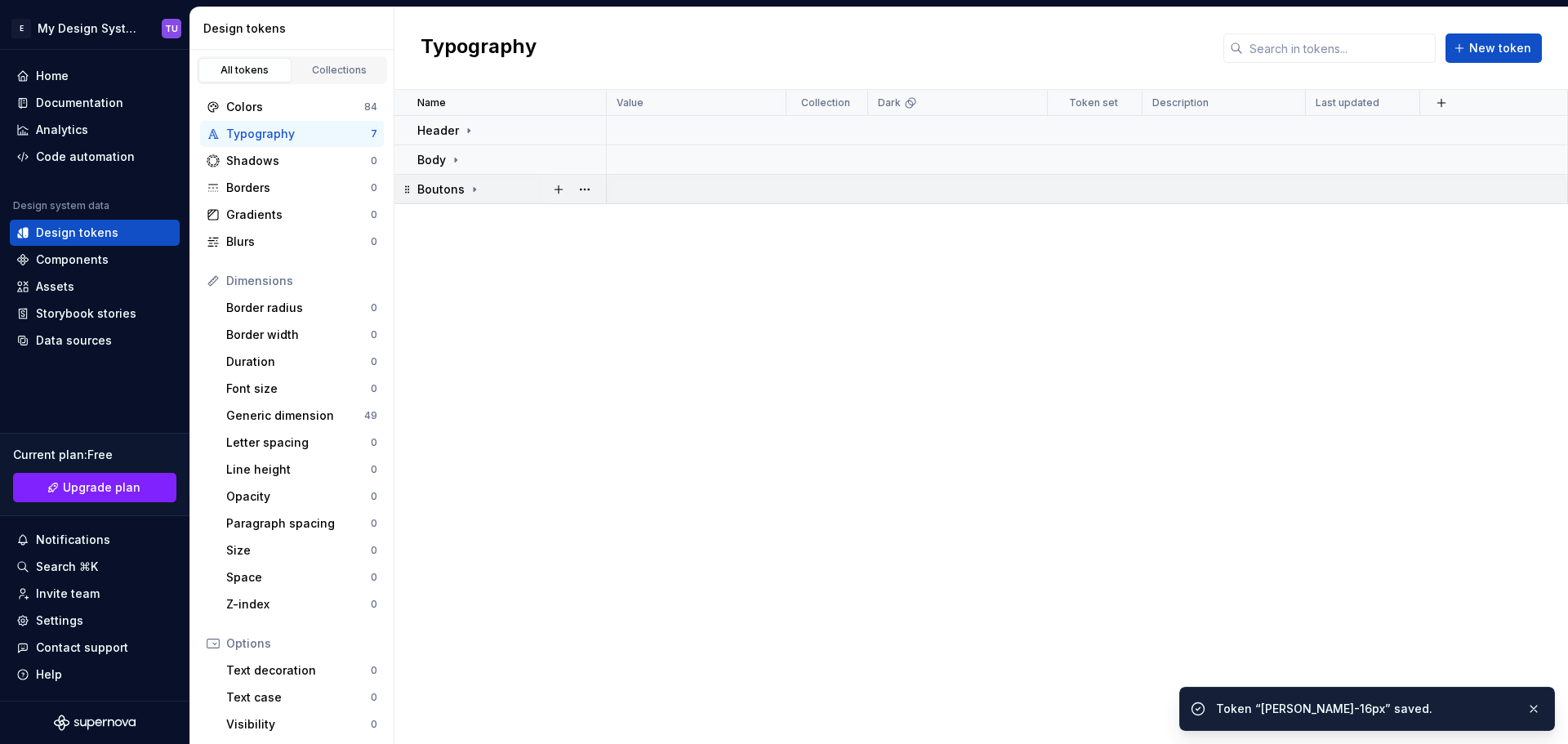
click at [474, 190] on icon at bounding box center [475, 189] width 2 height 4
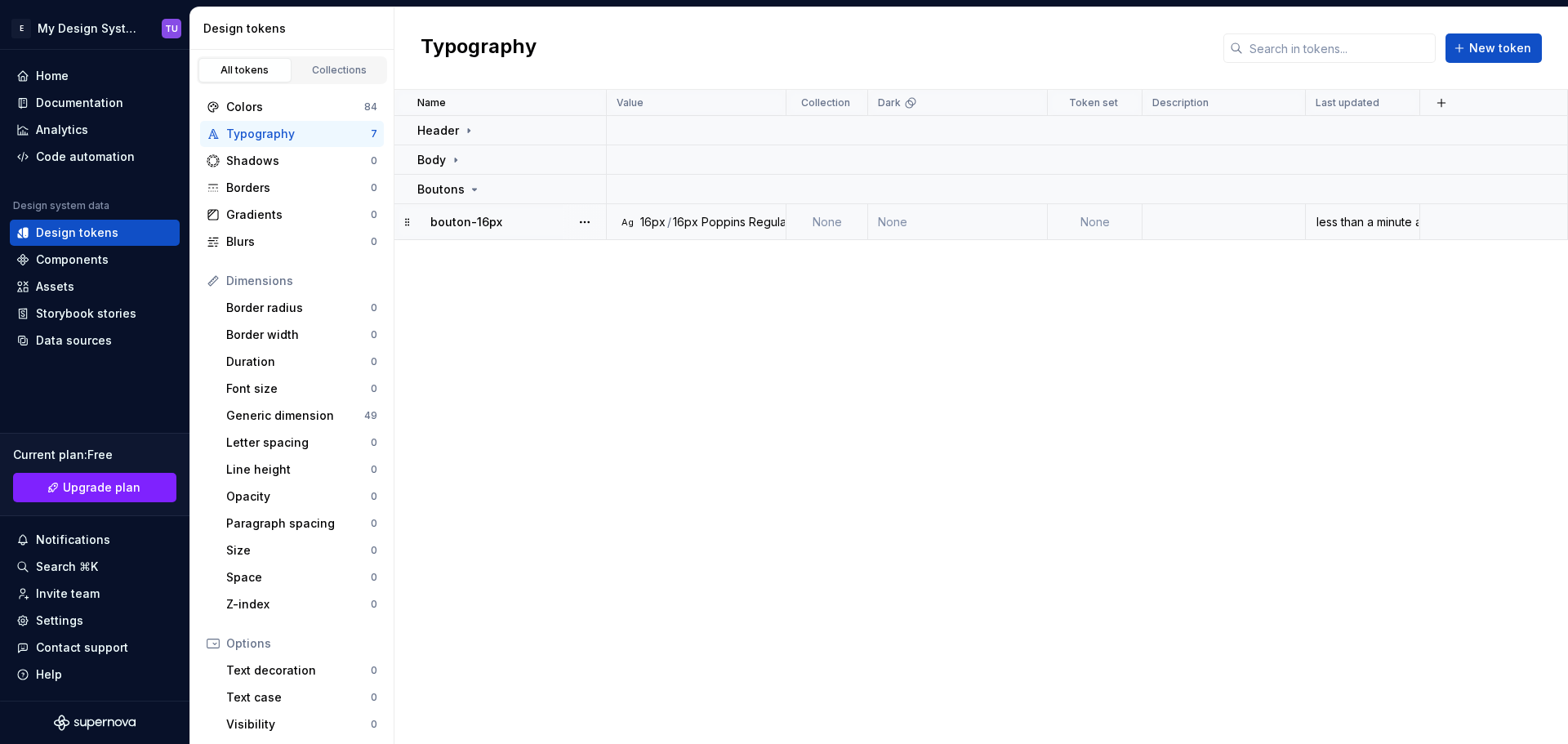
click at [474, 222] on p "bouton-16px" at bounding box center [466, 222] width 72 height 16
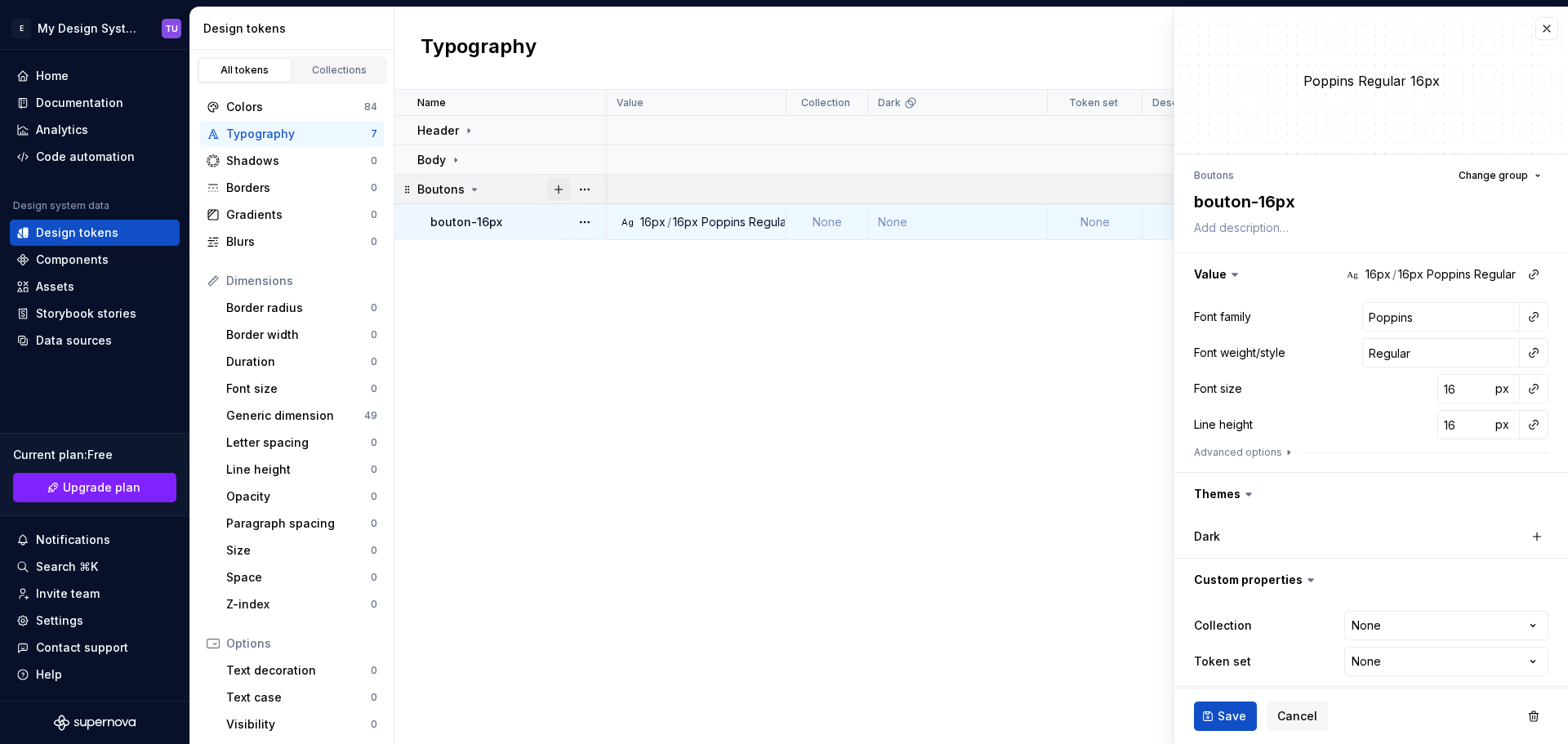
click at [555, 189] on button "button" at bounding box center [558, 189] width 23 height 23
click at [1370, 314] on input "Inter" at bounding box center [1441, 317] width 158 height 30
click at [1382, 391] on div "Font size 14 px" at bounding box center [1370, 388] width 354 height 30
click at [1442, 391] on input "14" at bounding box center [1464, 388] width 53 height 30
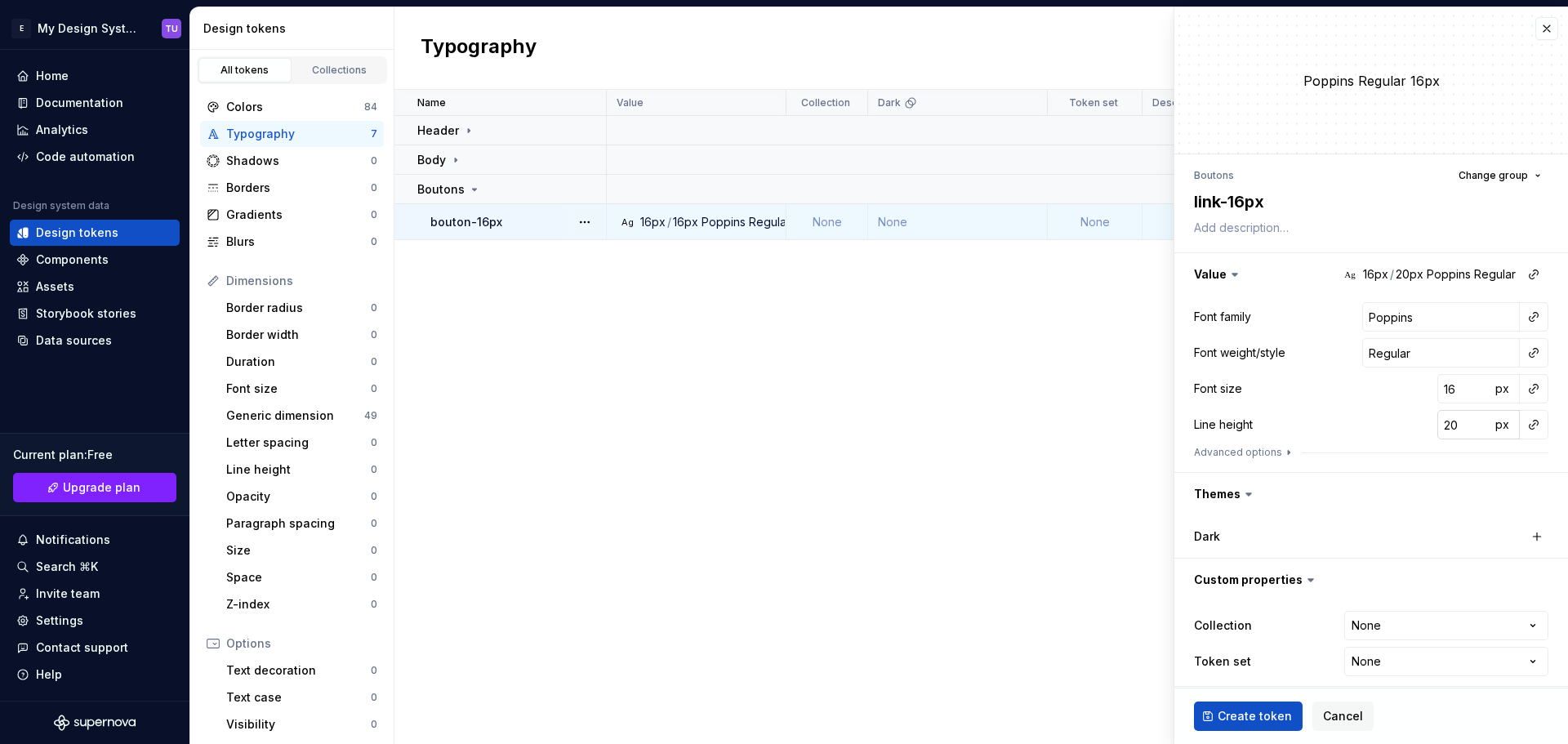
click at [1440, 427] on input "20" at bounding box center [1464, 425] width 53 height 30
click at [1338, 411] on div "Line height 24 px" at bounding box center [1370, 425] width 354 height 30
click at [1232, 718] on span "Create token" at bounding box center [1254, 715] width 74 height 16
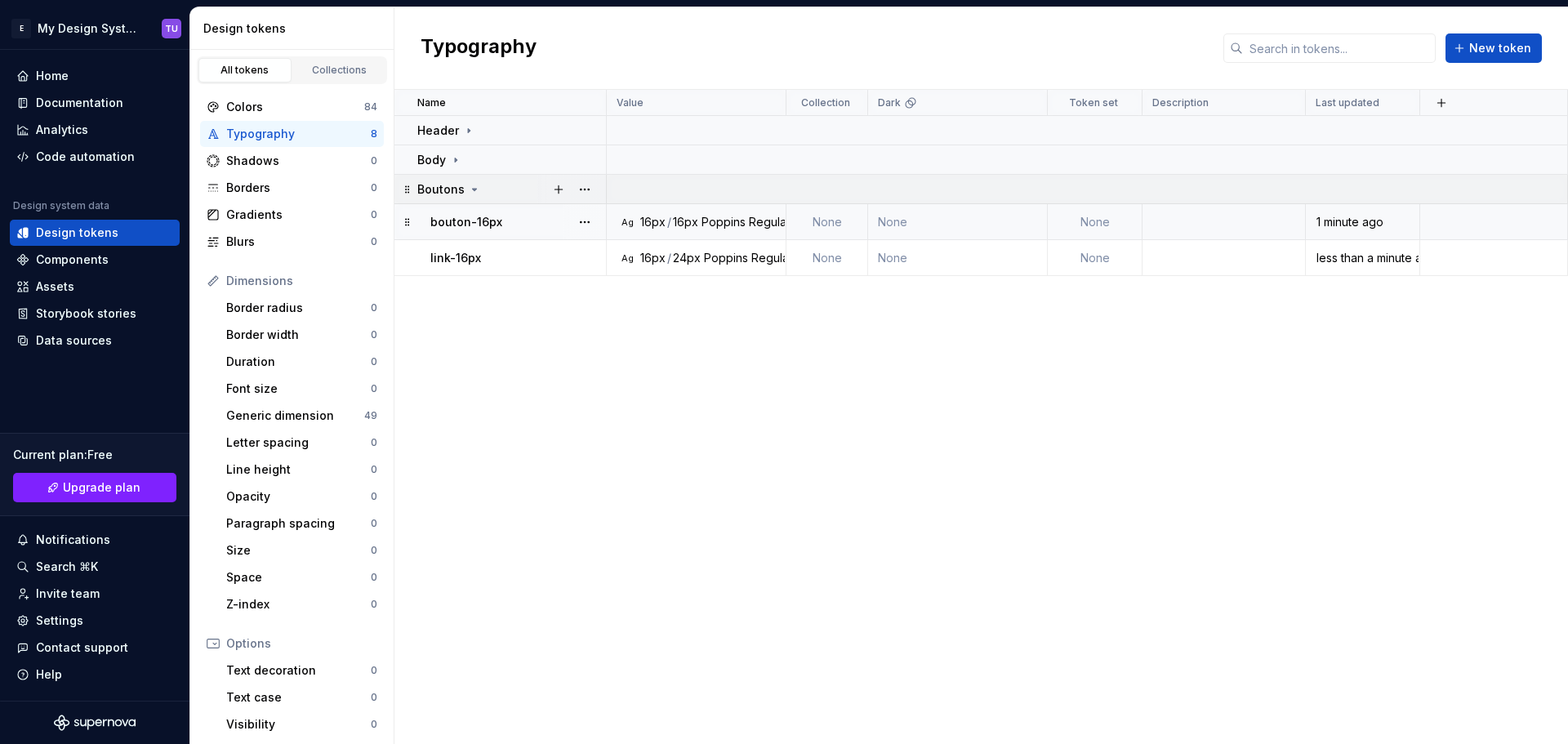
click at [507, 189] on div "Boutons" at bounding box center [510, 189] width 188 height 16
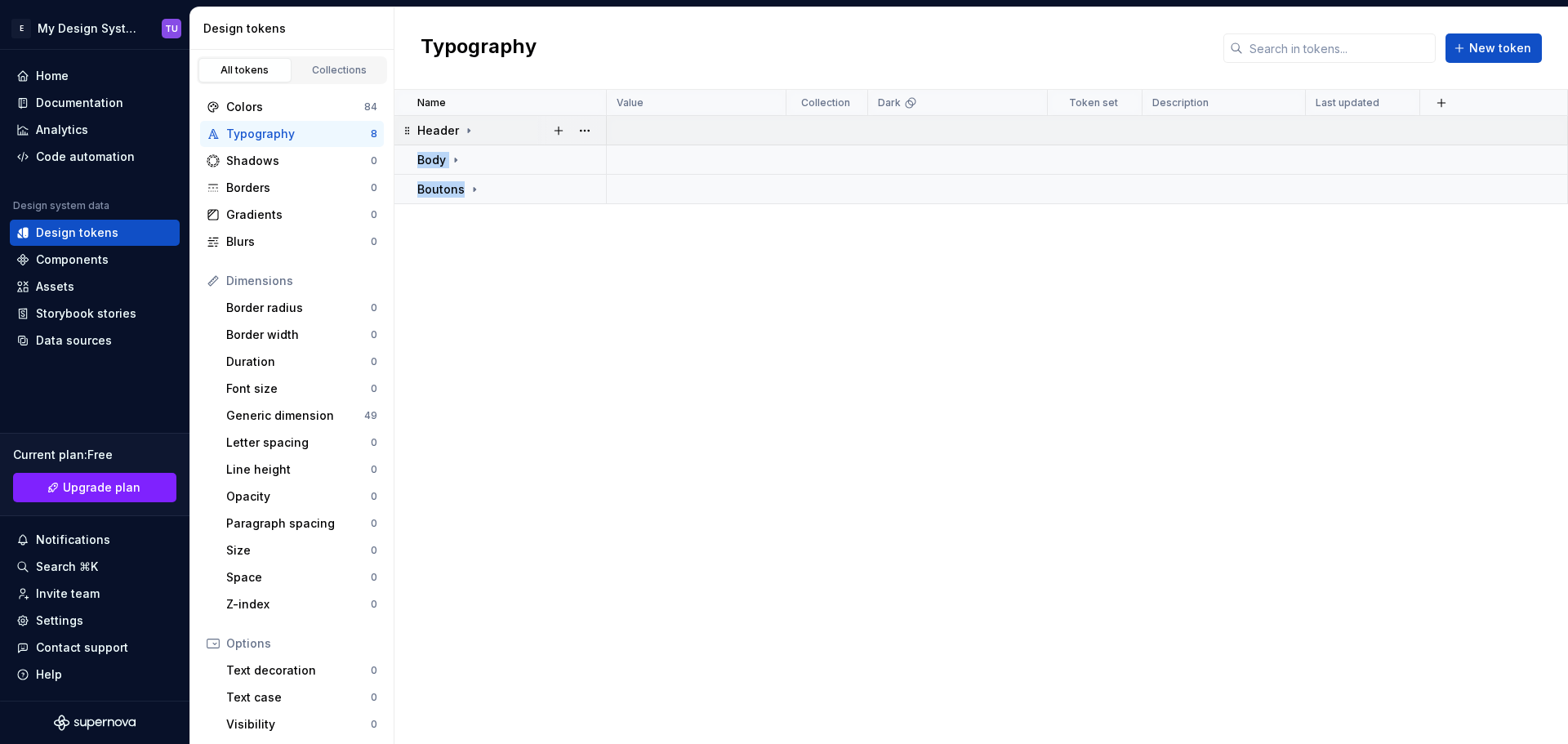
click at [510, 132] on div "Header" at bounding box center [510, 130] width 188 height 16
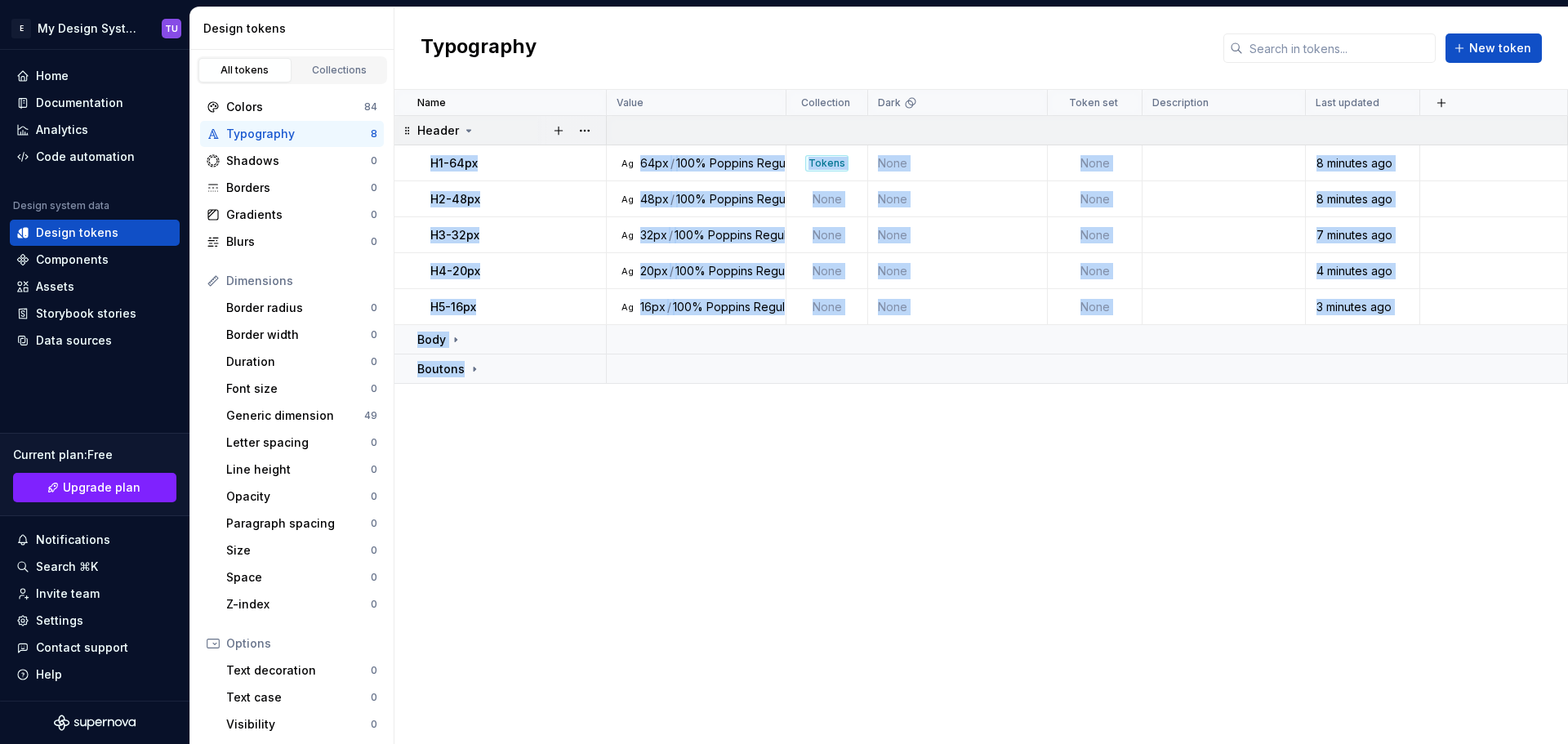
click at [494, 129] on div "Header" at bounding box center [510, 130] width 188 height 16
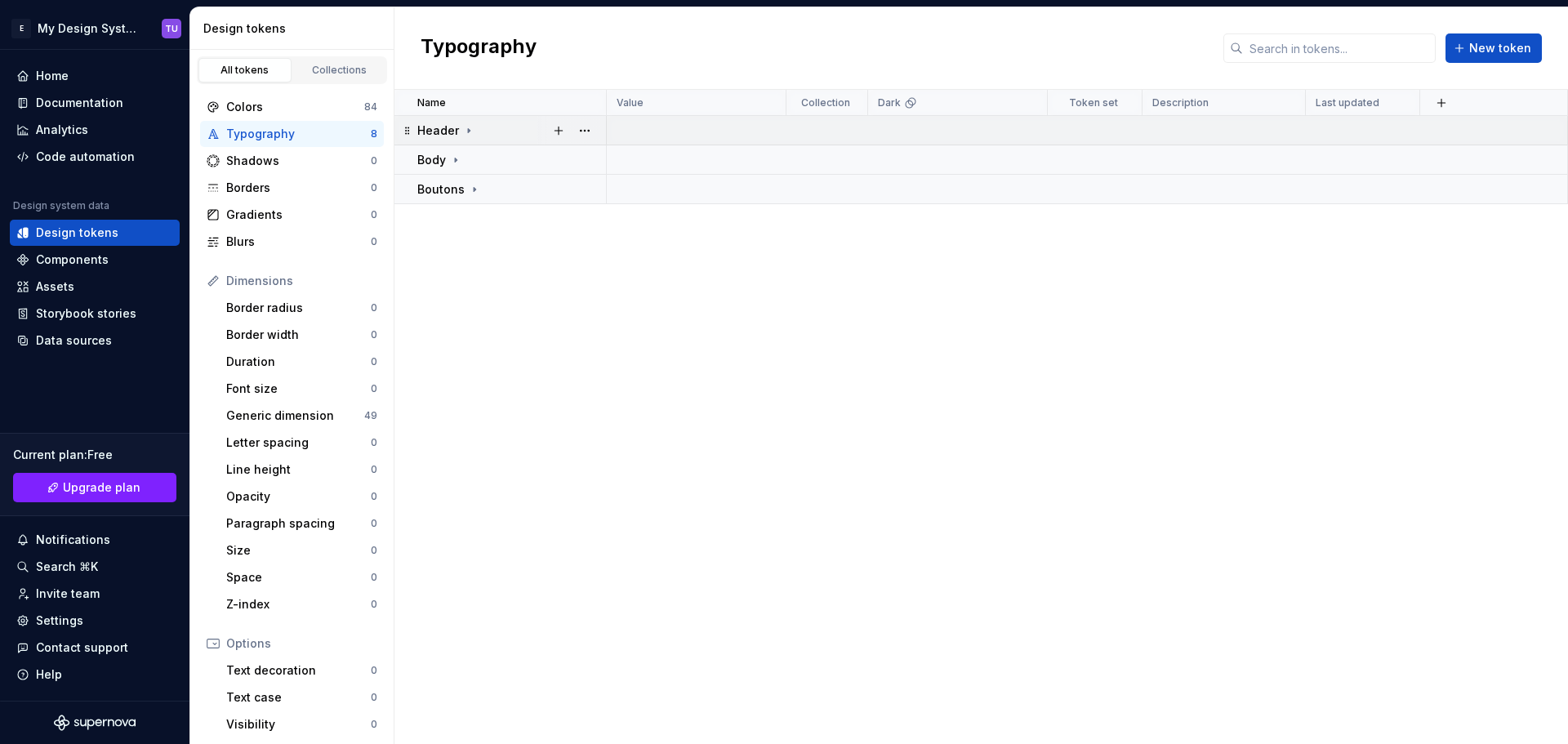
click at [407, 131] on icon at bounding box center [407, 130] width 13 height 13
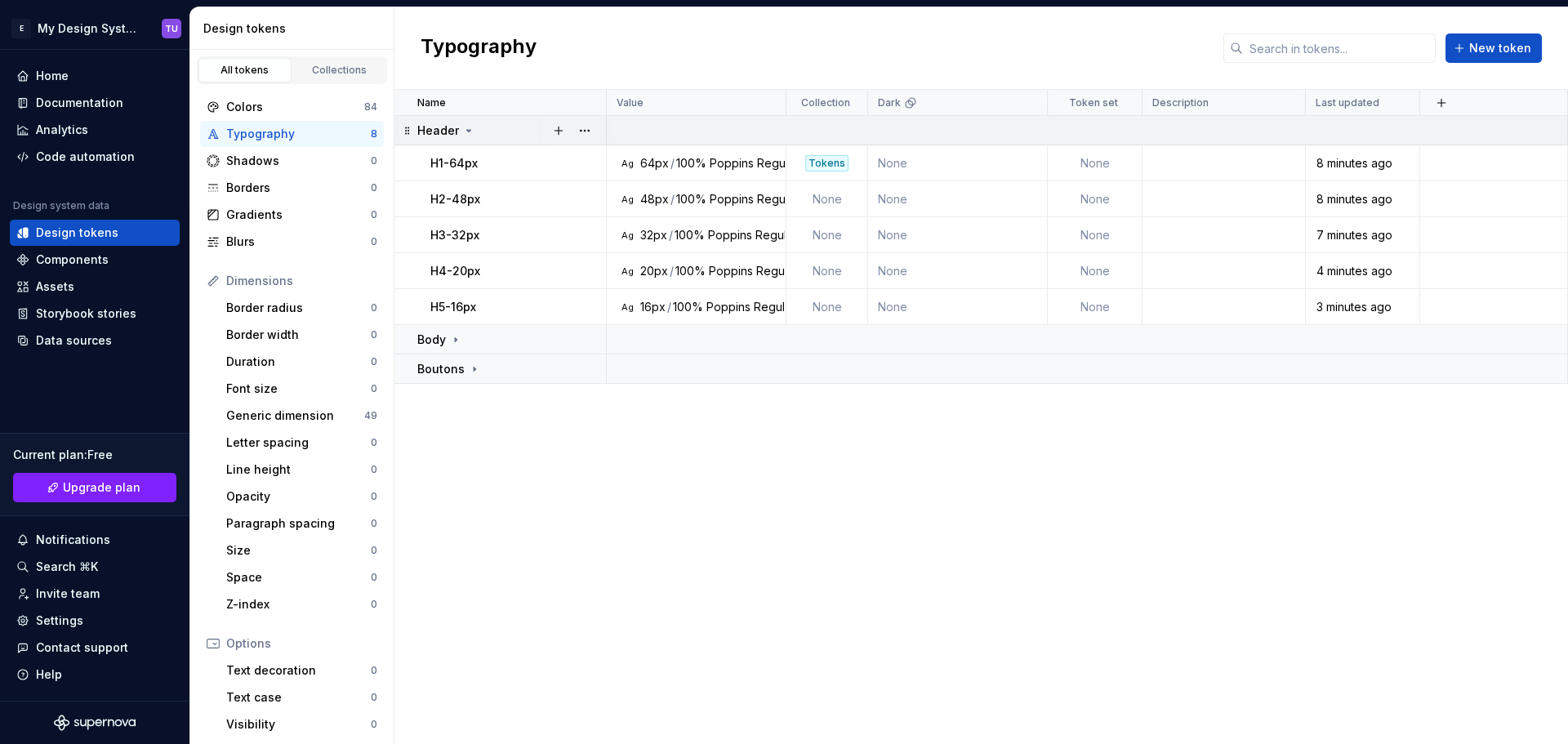
click at [404, 132] on icon at bounding box center [407, 130] width 13 height 13
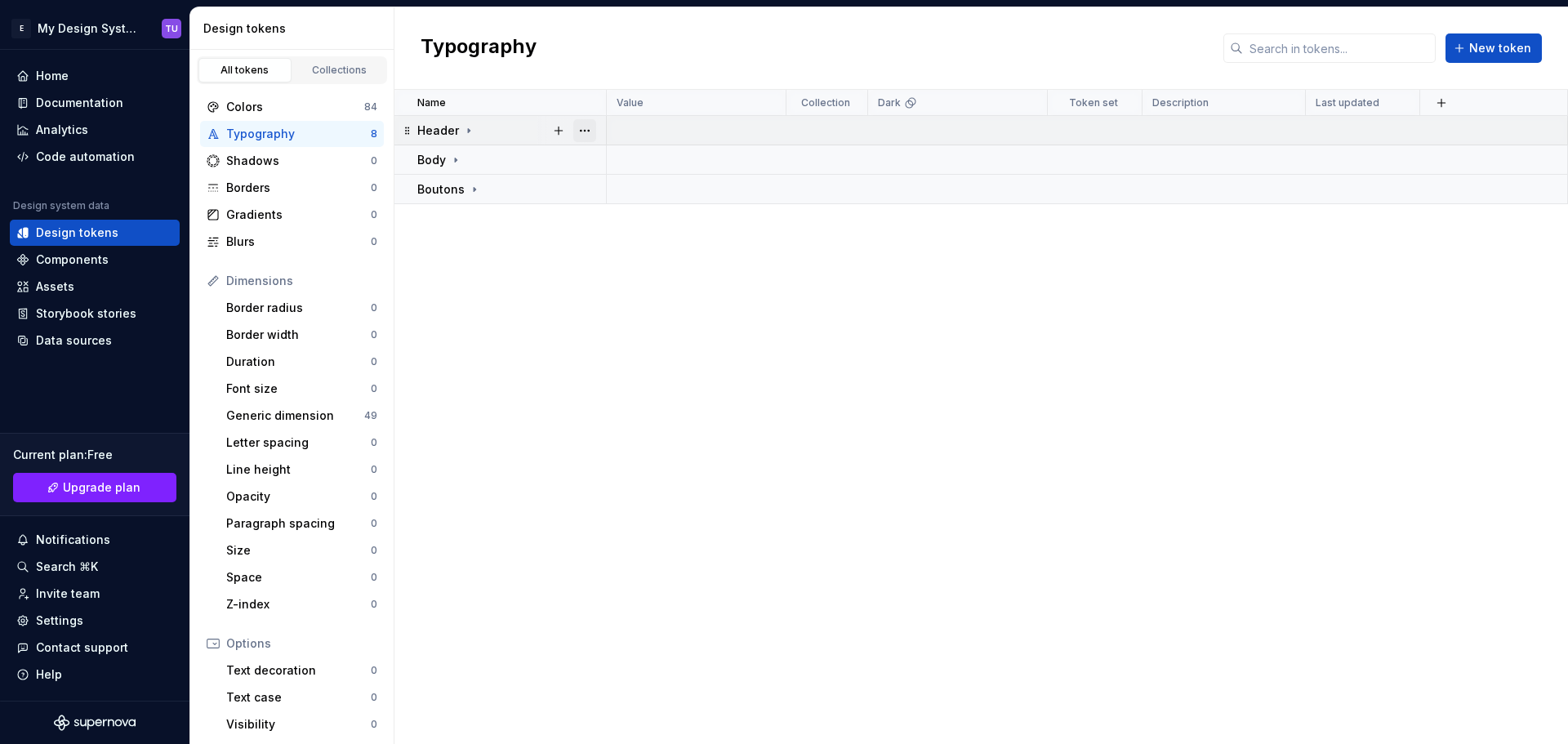
click at [593, 130] on button "button" at bounding box center [584, 130] width 23 height 23
click at [638, 247] on div "New group" at bounding box center [656, 248] width 106 height 16
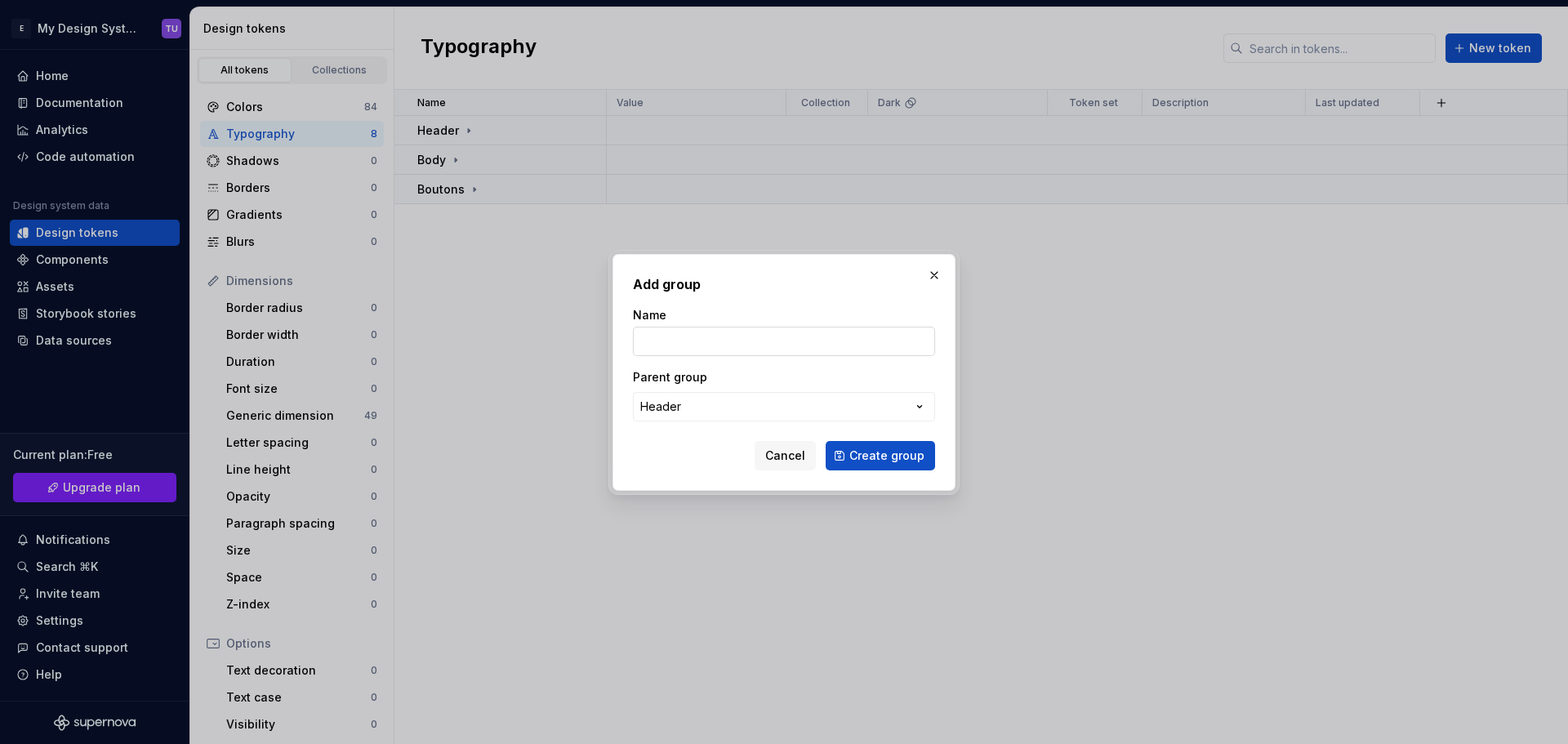
click at [676, 344] on input "Name" at bounding box center [784, 341] width 302 height 30
click at [913, 385] on div "Parent group" at bounding box center [784, 376] width 302 height 16
click at [787, 451] on span "Cancel" at bounding box center [785, 455] width 40 height 16
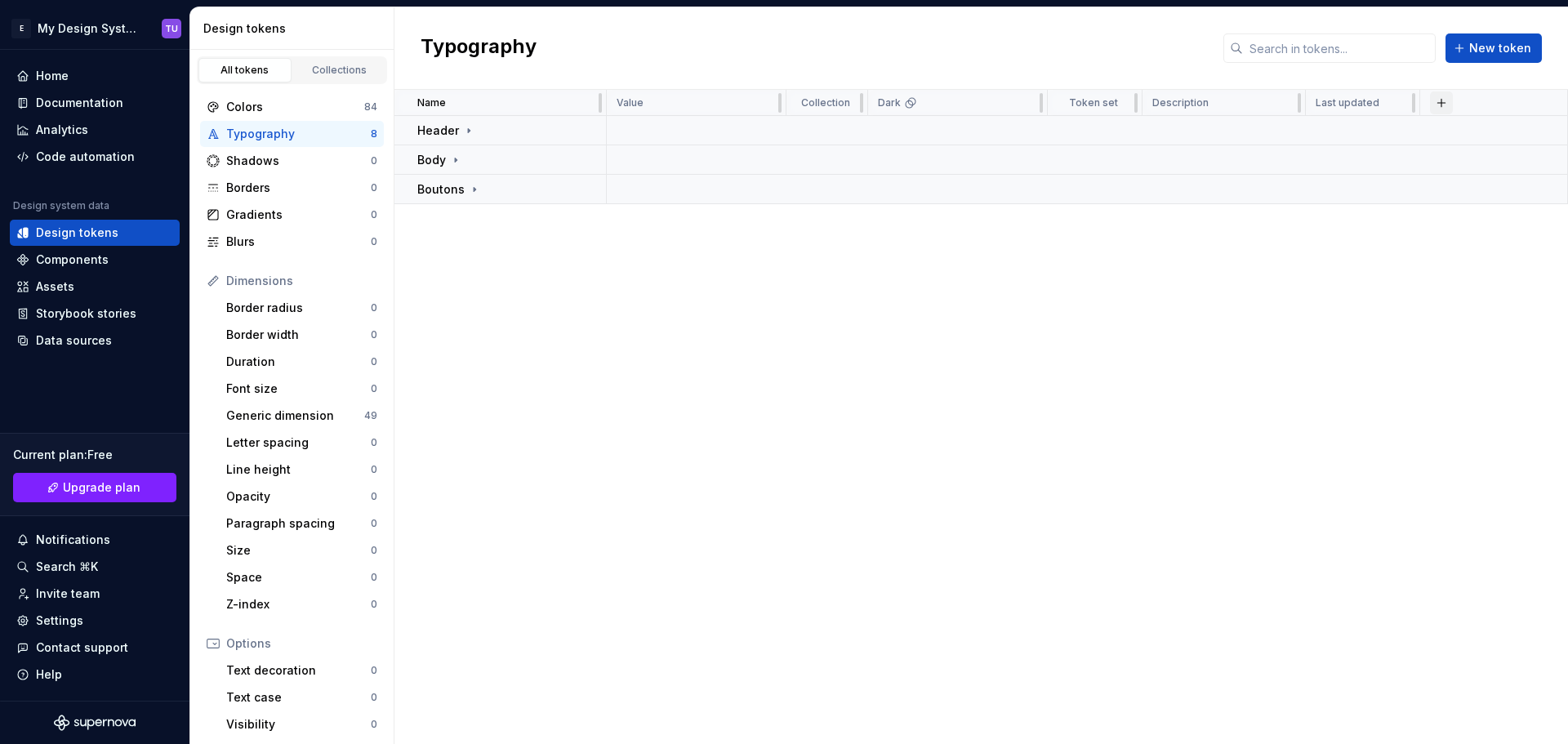
click at [1443, 106] on button "button" at bounding box center [1441, 103] width 23 height 23
click at [872, 276] on div "Name Value Collection Dark Token set Description Last updated Header Body Bouto…" at bounding box center [980, 417] width 1173 height 654
click at [621, 127] on td at bounding box center [1086, 130] width 961 height 30
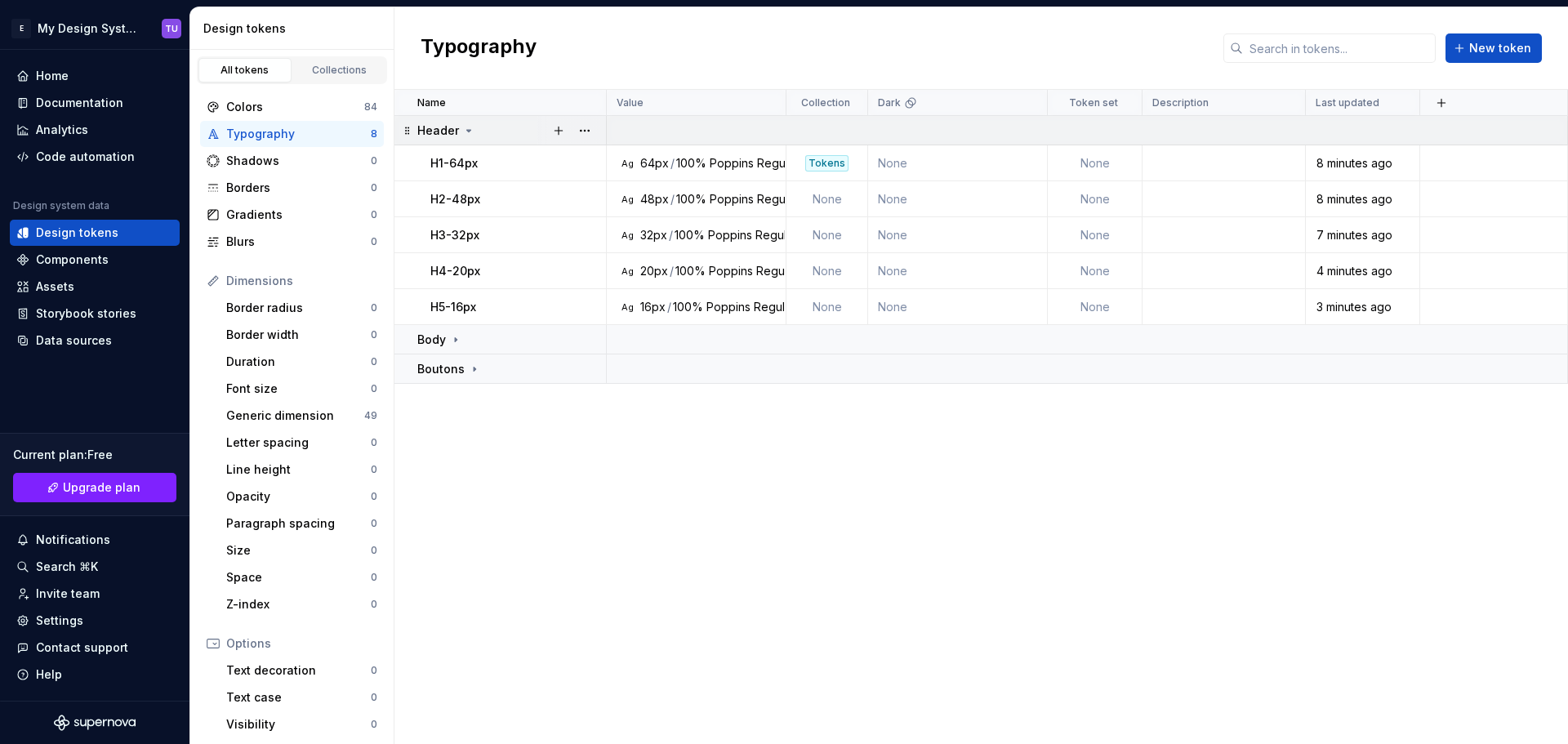
click at [627, 127] on td at bounding box center [1086, 130] width 961 height 30
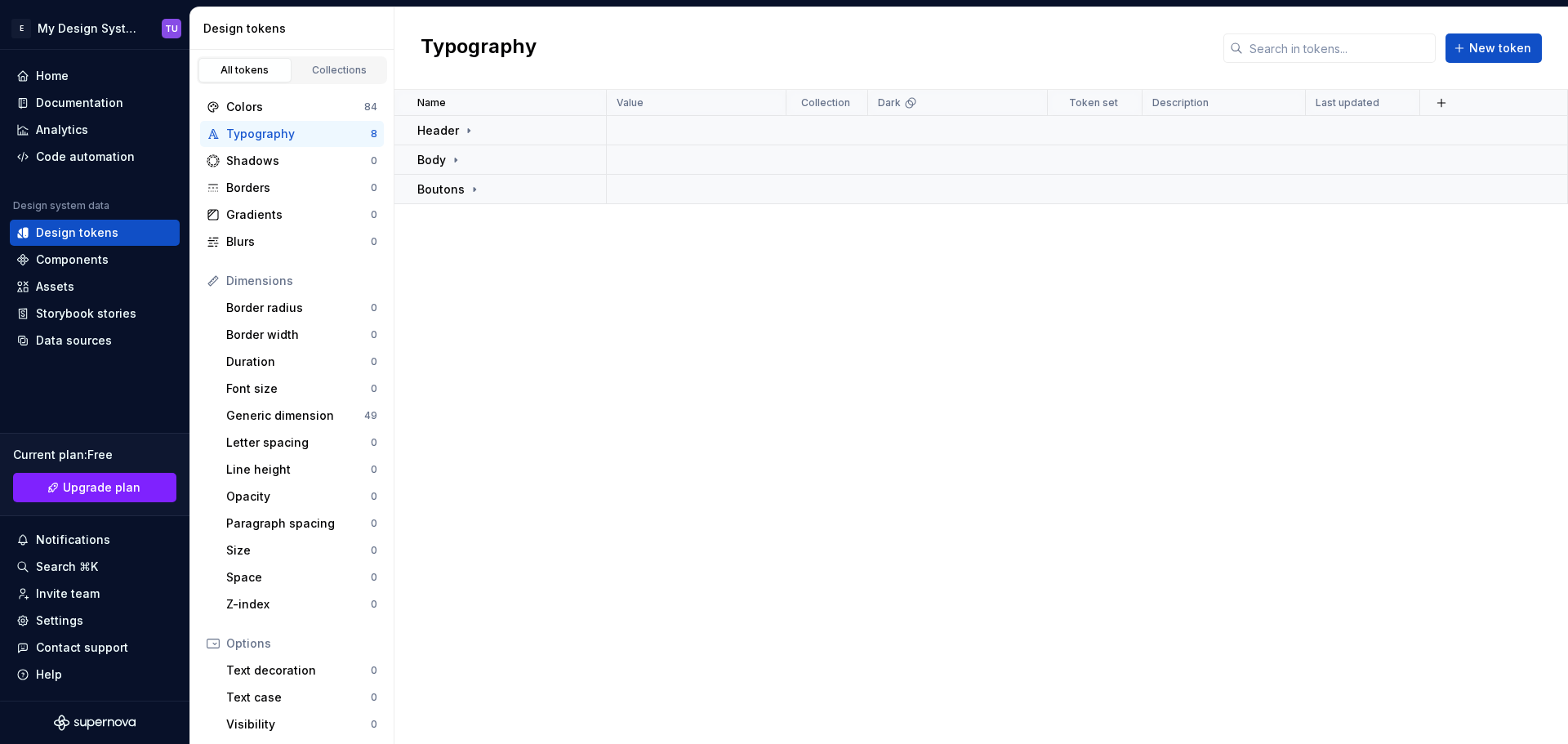
click at [663, 252] on div "Name Value Collection Dark Token set Description Last updated Header Body Bouto…" at bounding box center [980, 417] width 1173 height 654
click at [1493, 54] on span "New token" at bounding box center [1499, 48] width 62 height 16
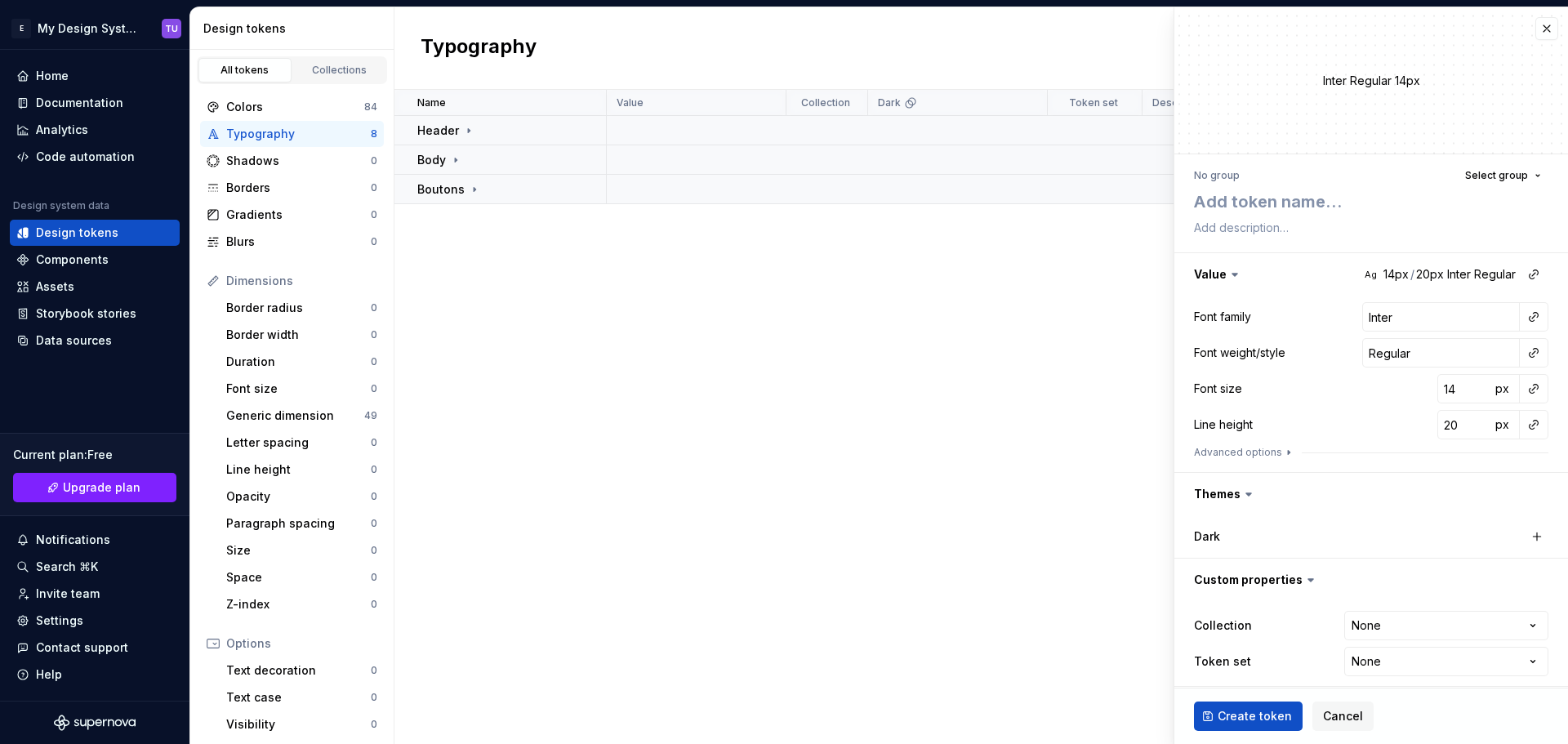
click at [1029, 326] on div "Name Value Collection Dark Token set Description Last updated Header Body Bouto…" at bounding box center [980, 417] width 1173 height 654
click at [1345, 715] on span "Cancel" at bounding box center [1342, 715] width 40 height 16
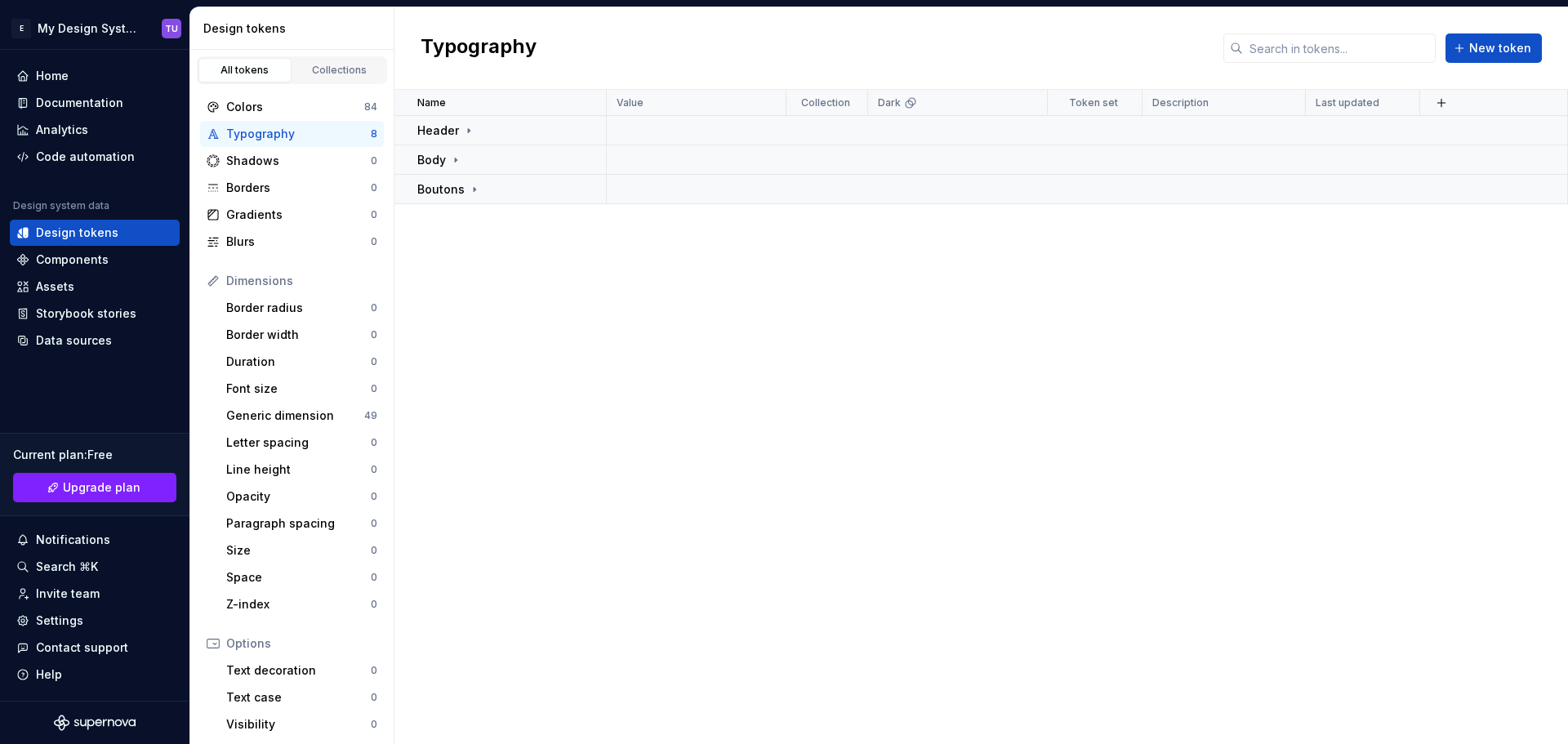
click at [634, 238] on div "Name Value Collection Dark Token set Description Last updated Header Body Bouto…" at bounding box center [980, 417] width 1173 height 654
drag, startPoint x: 598, startPoint y: 232, endPoint x: 483, endPoint y: 311, distance: 139.5
click at [493, 329] on div "Name Value Collection Dark Token set Description Last updated Header Body Bouto…" at bounding box center [980, 417] width 1173 height 654
click at [582, 132] on button "button" at bounding box center [584, 130] width 23 height 23
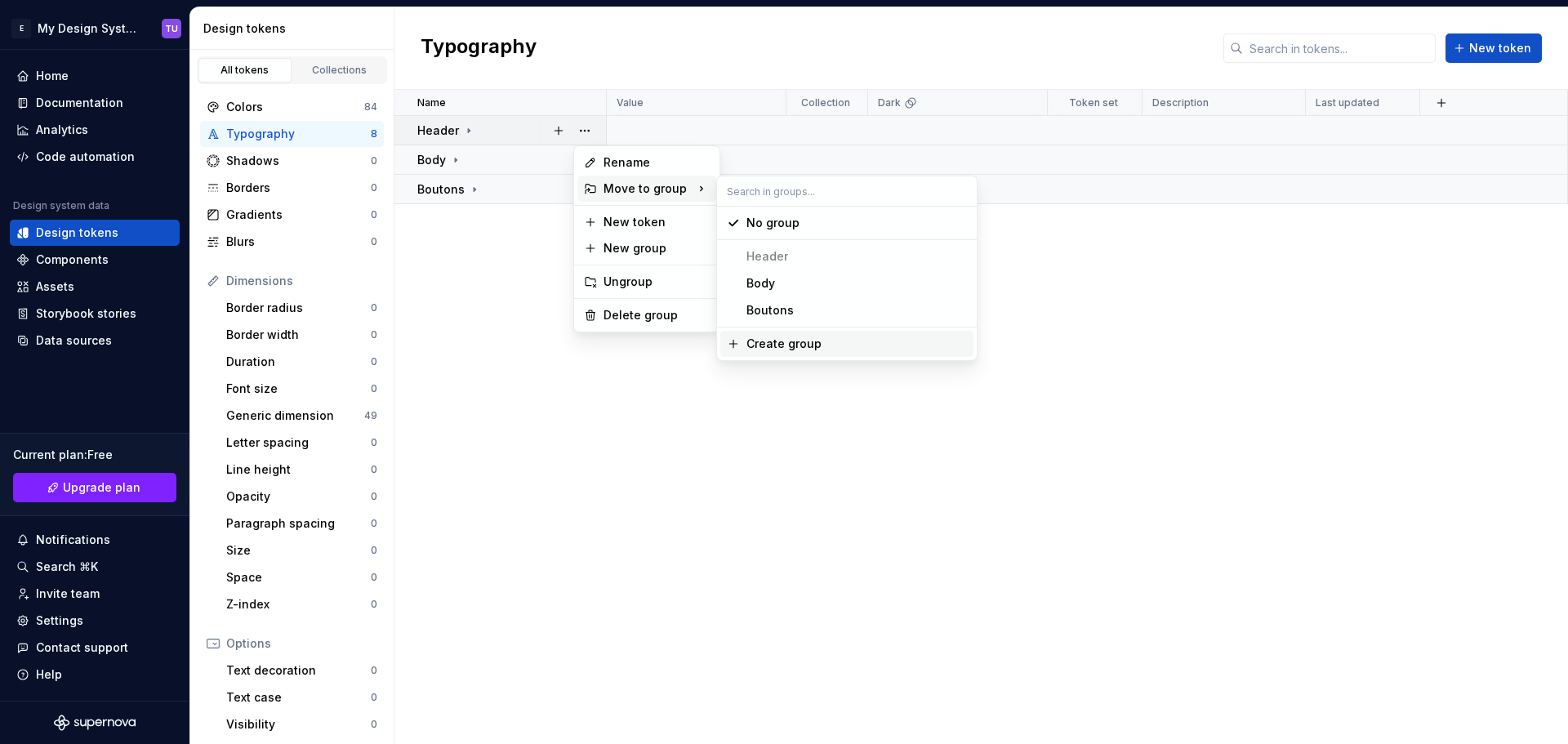
click at [783, 343] on div "Create group" at bounding box center [784, 343] width 75 height 16
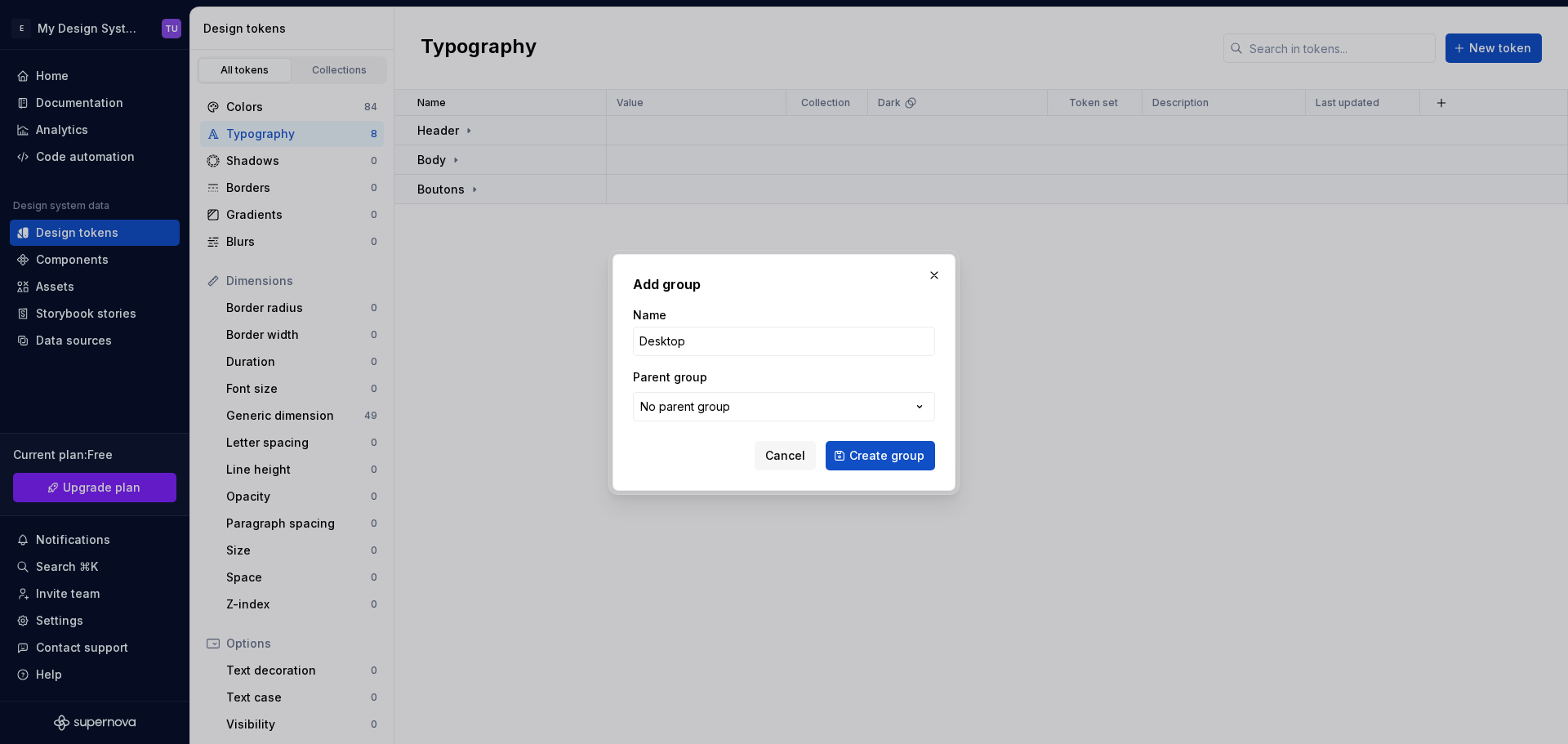
click at [826, 441] on button "Create group" at bounding box center [880, 455] width 110 height 30
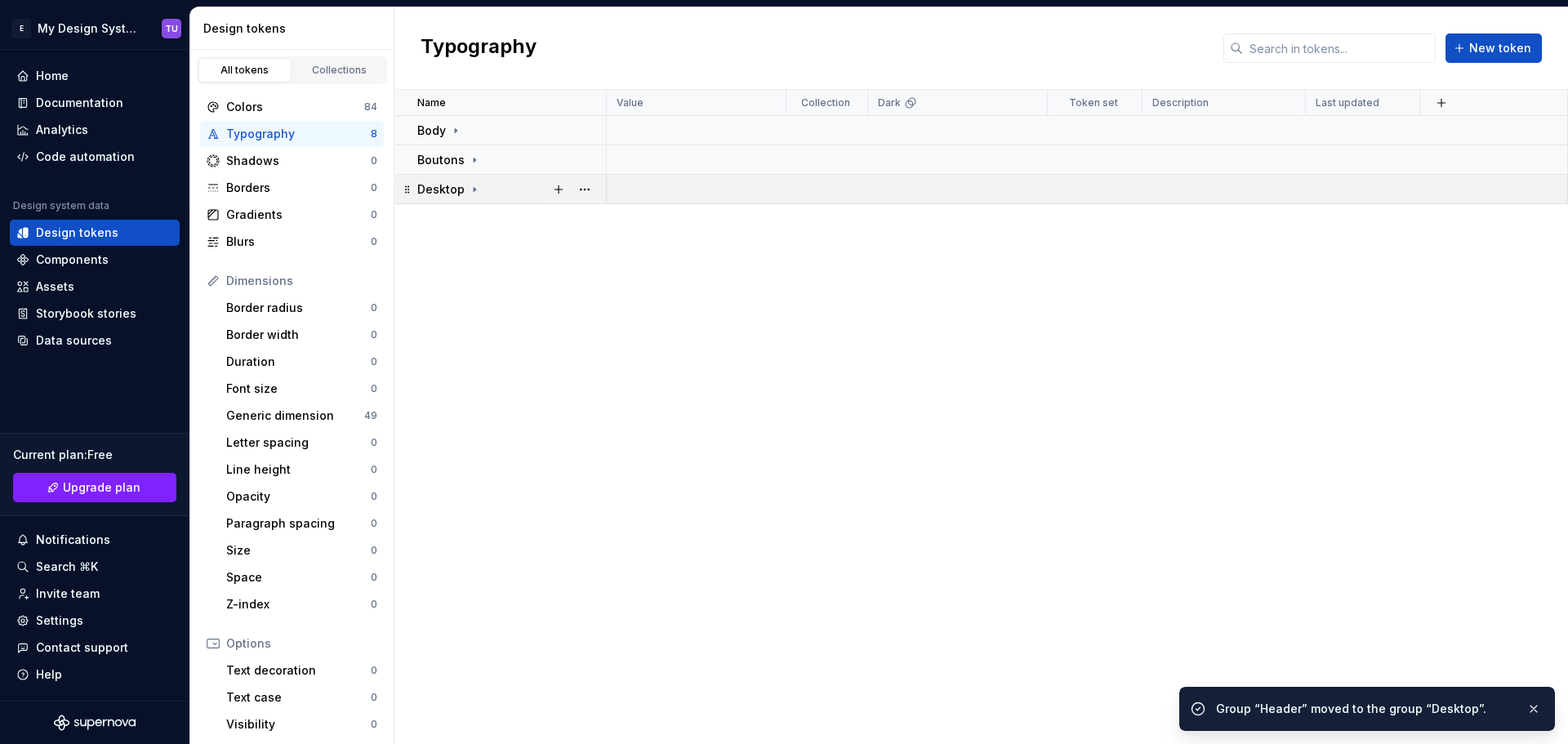
click at [470, 187] on icon at bounding box center [474, 189] width 13 height 13
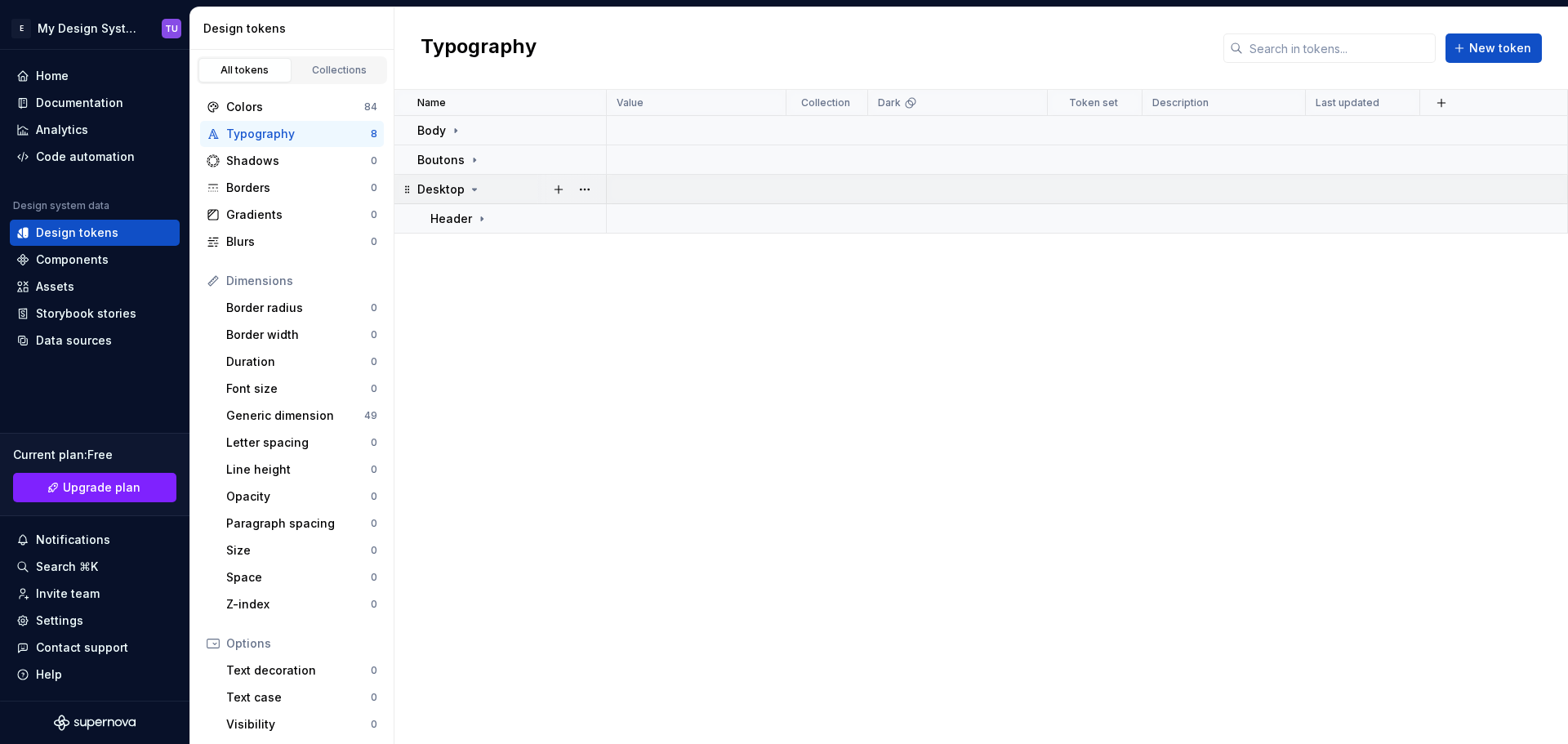
click at [475, 188] on icon at bounding box center [474, 189] width 13 height 13
click at [499, 155] on div "Boutons" at bounding box center [510, 160] width 188 height 16
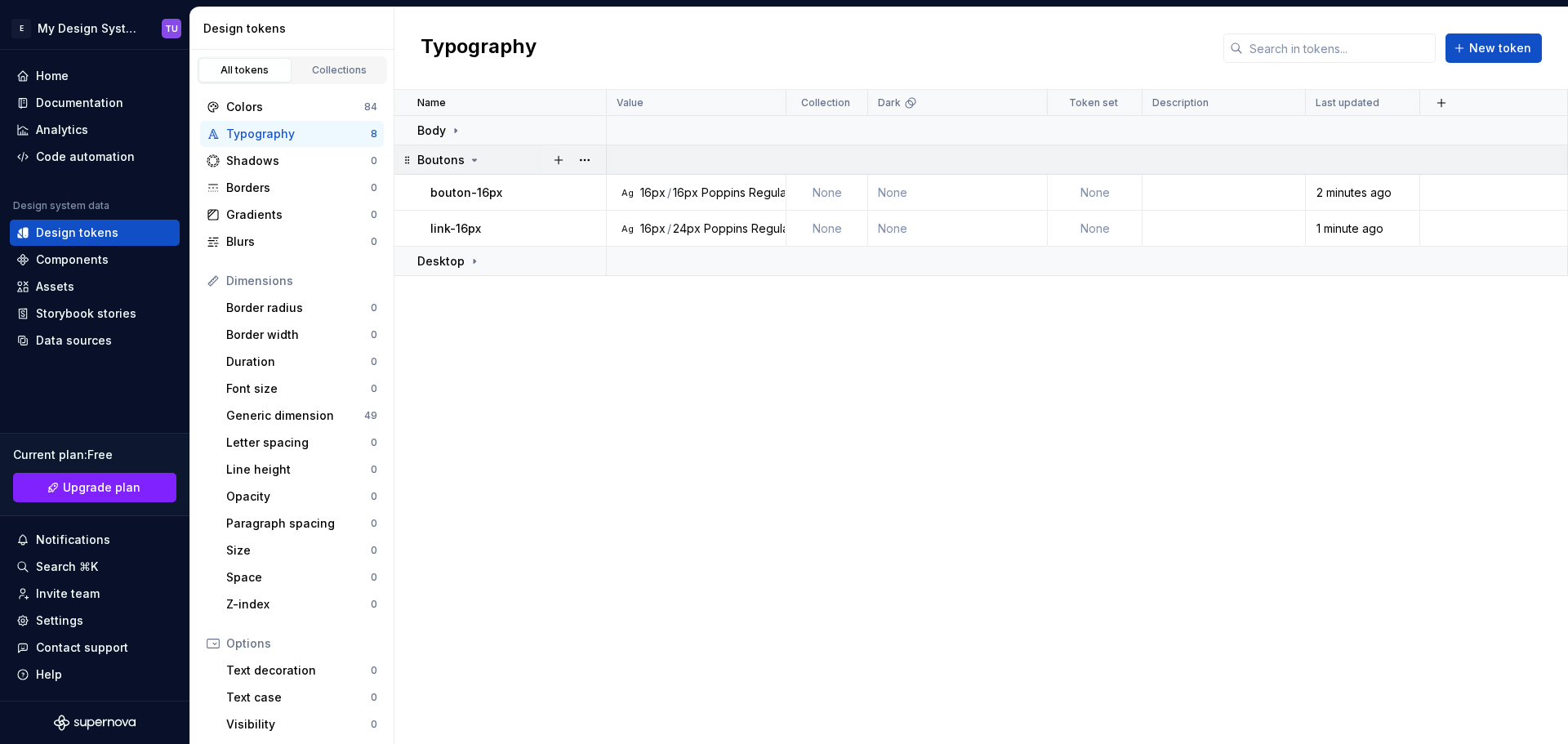
click at [489, 152] on div "Boutons" at bounding box center [510, 160] width 188 height 16
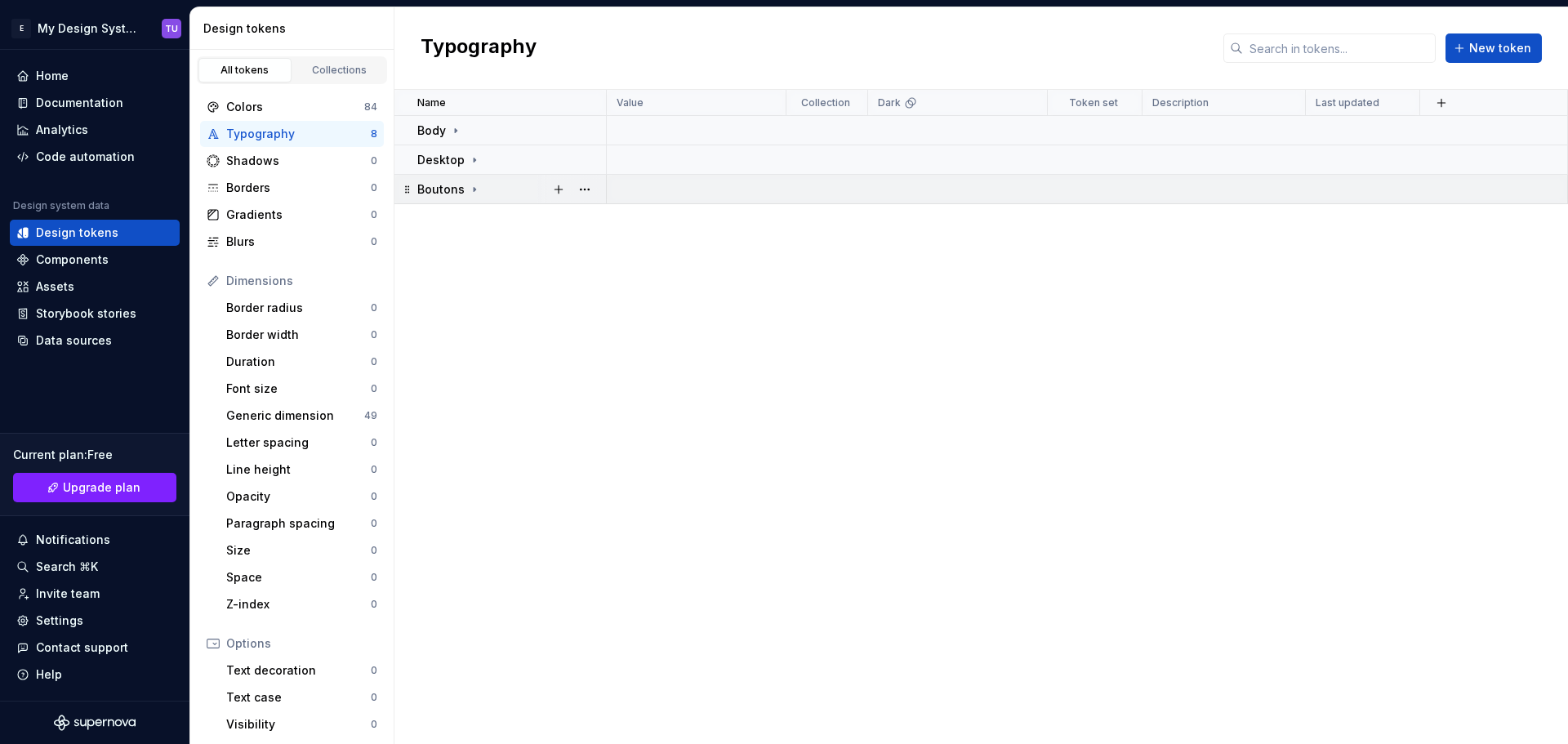
click at [409, 191] on icon at bounding box center [407, 189] width 13 height 13
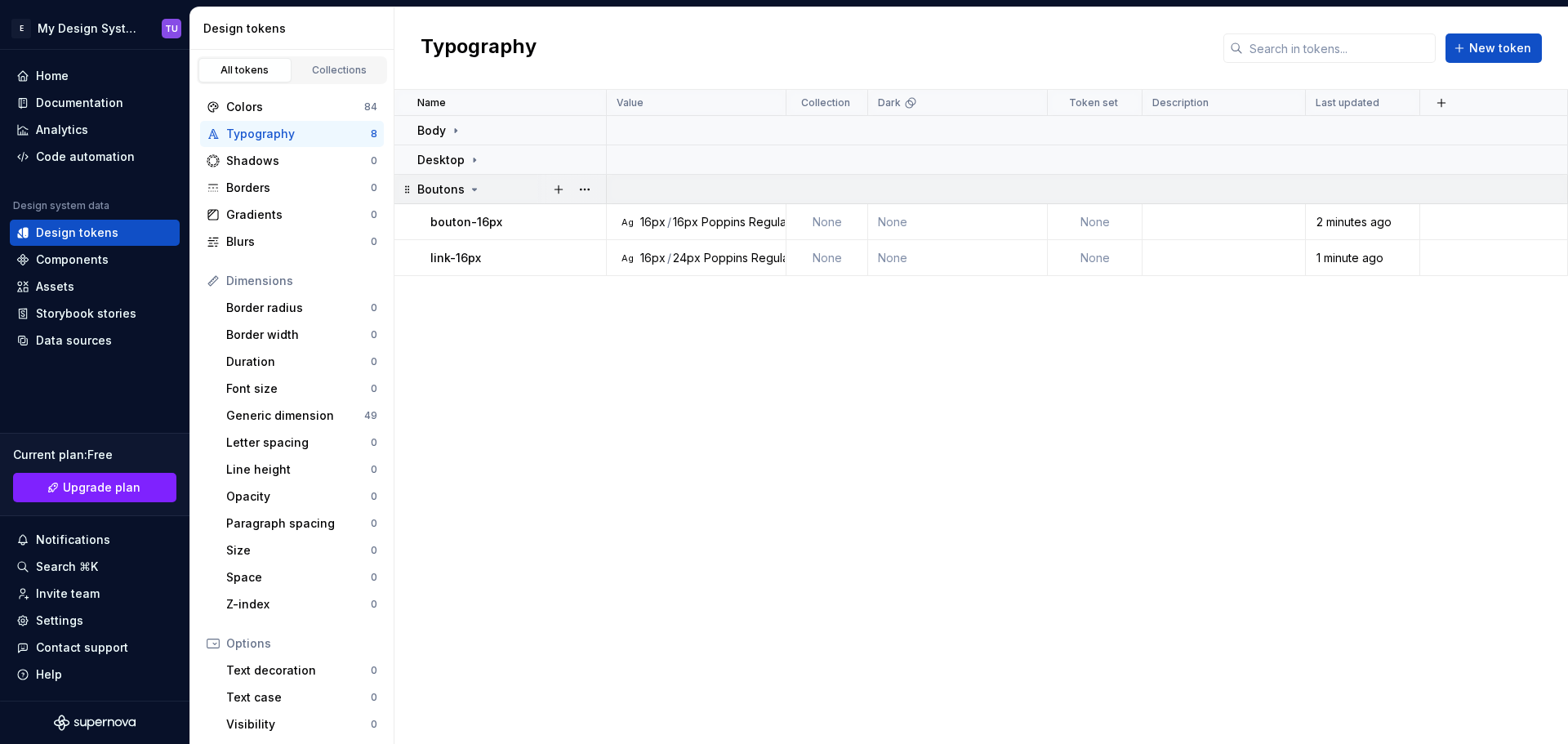
click at [488, 184] on div "Boutons" at bounding box center [510, 189] width 188 height 16
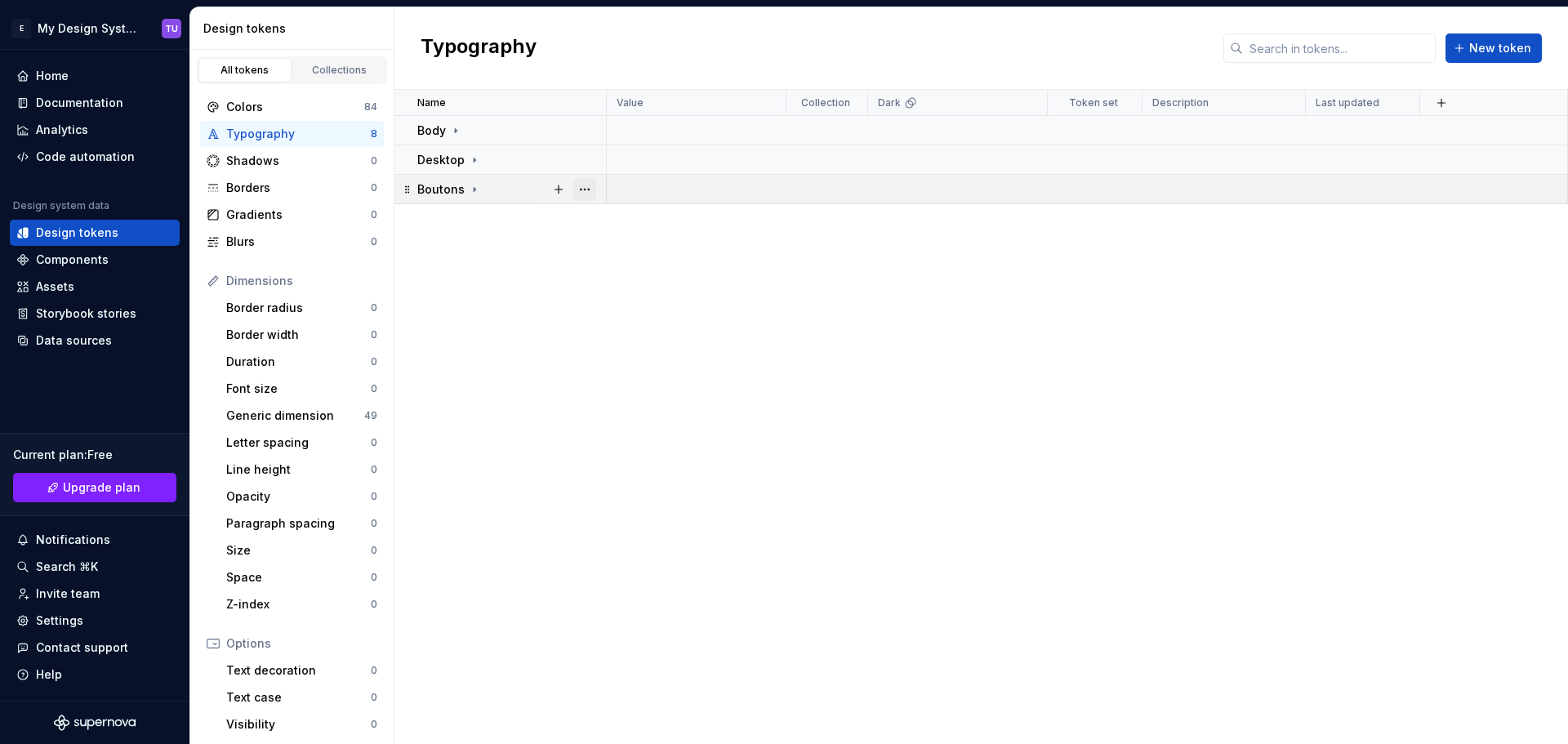
click at [584, 188] on button "button" at bounding box center [584, 189] width 23 height 23
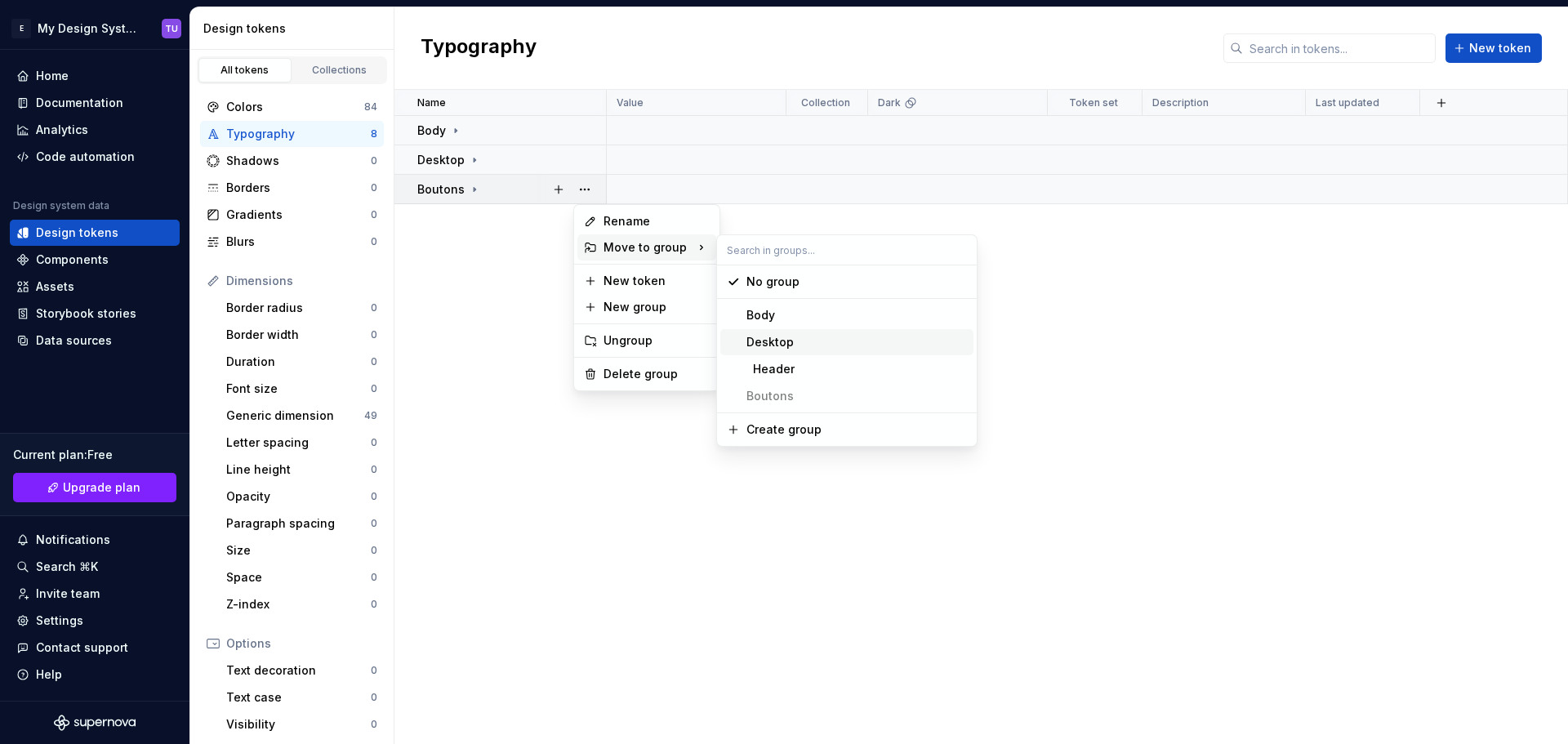
click at [781, 342] on div "Desktop" at bounding box center [770, 341] width 48 height 16
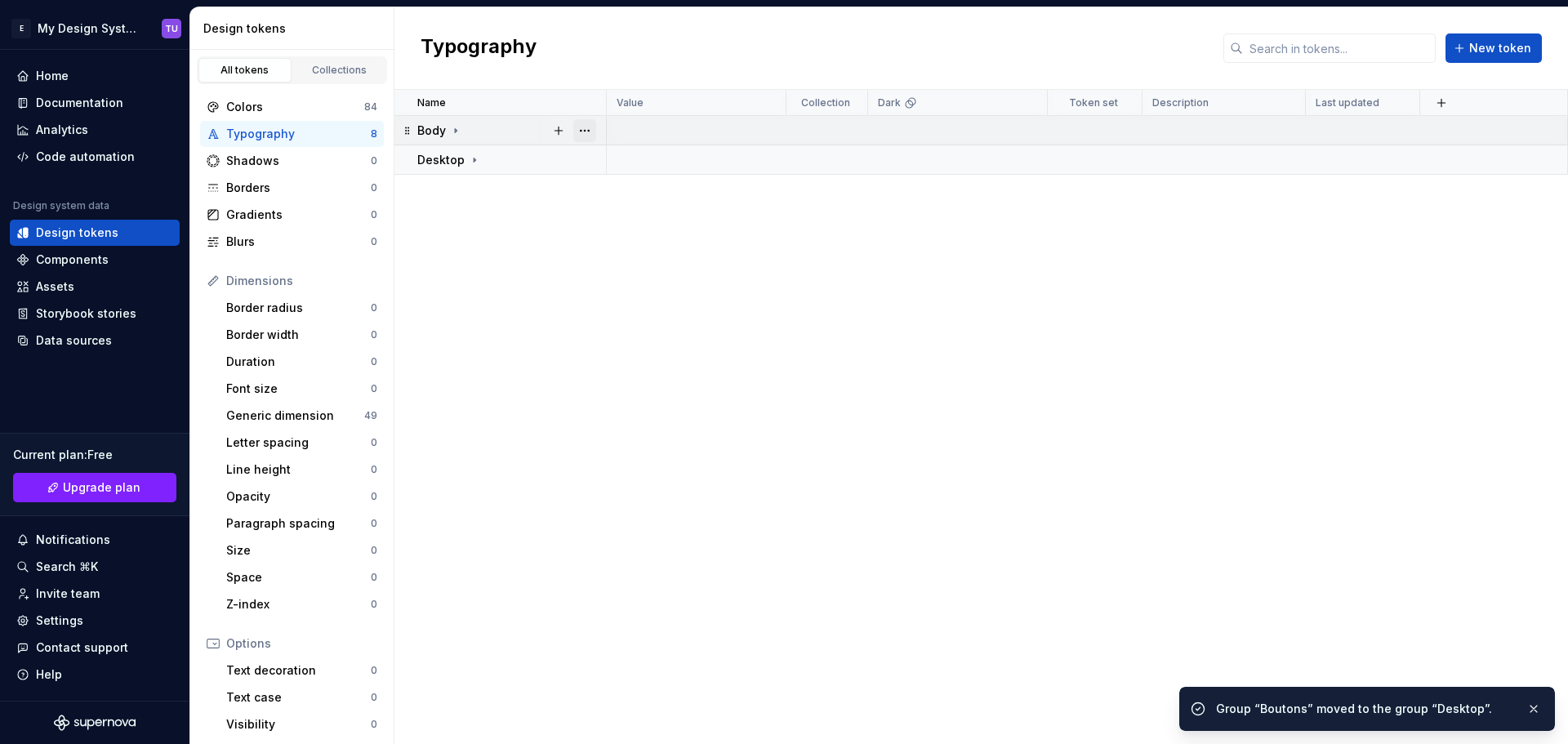
click at [582, 131] on button "button" at bounding box center [584, 130] width 23 height 23
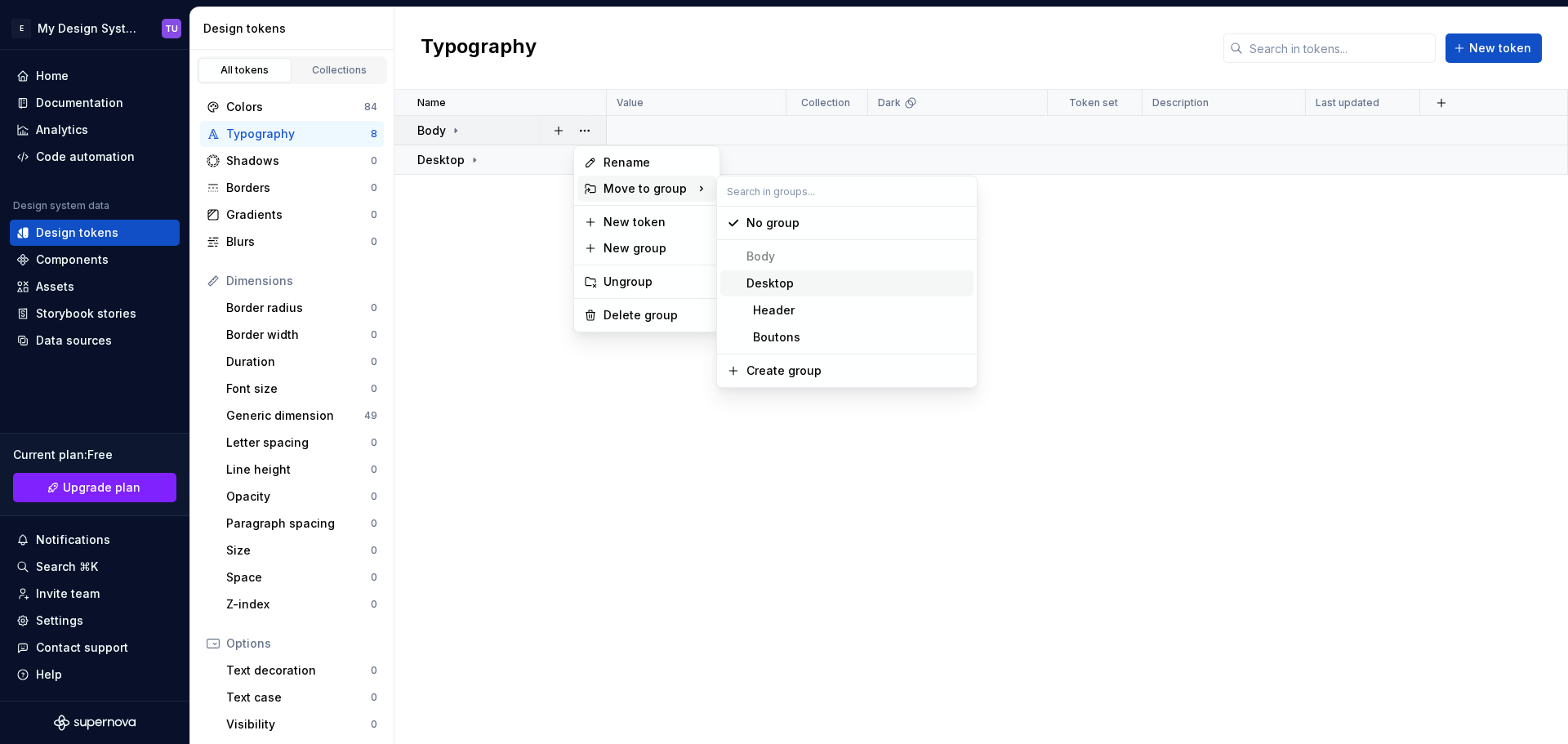
click at [776, 285] on div "Desktop" at bounding box center [770, 283] width 48 height 16
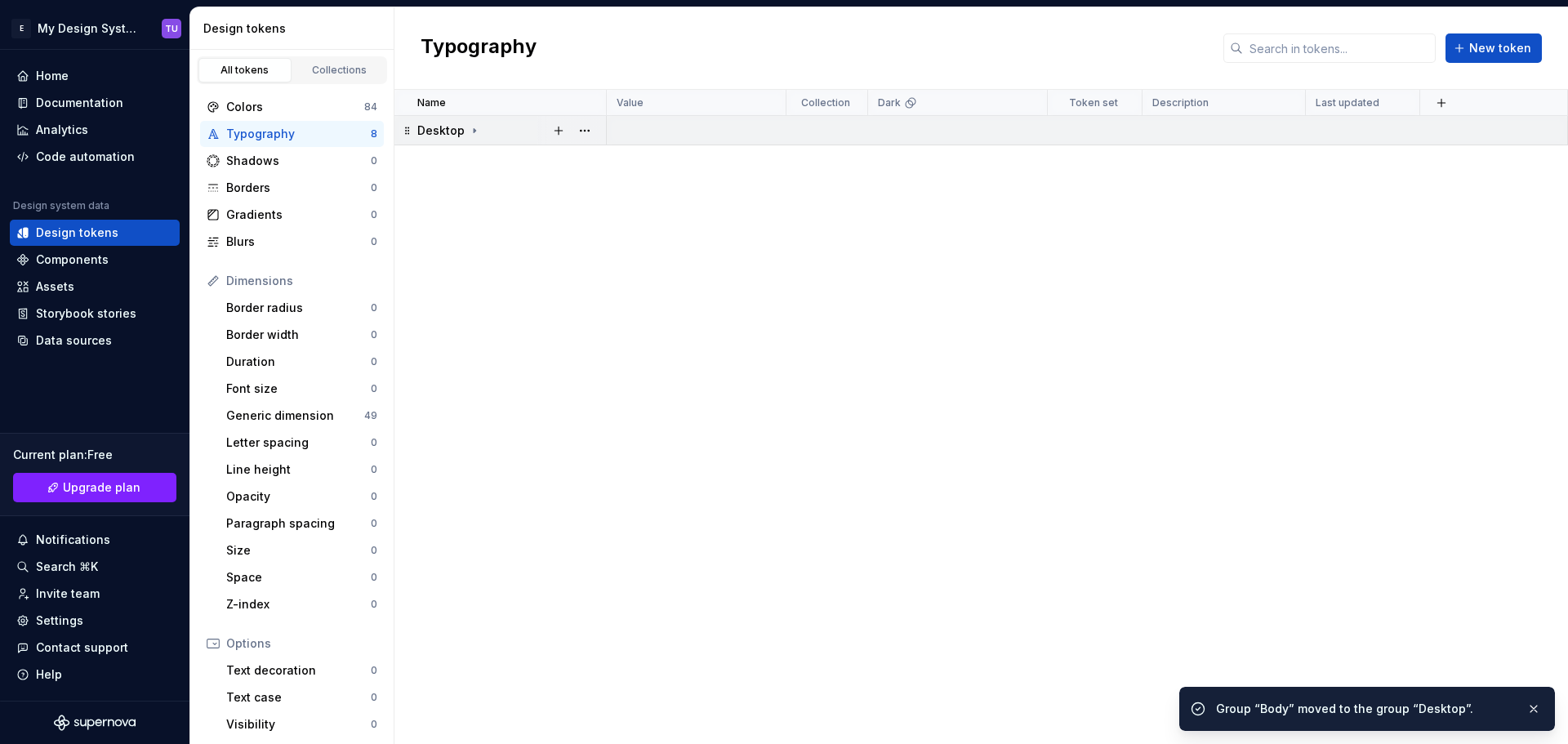
click at [471, 122] on div "Desktop" at bounding box center [448, 130] width 64 height 16
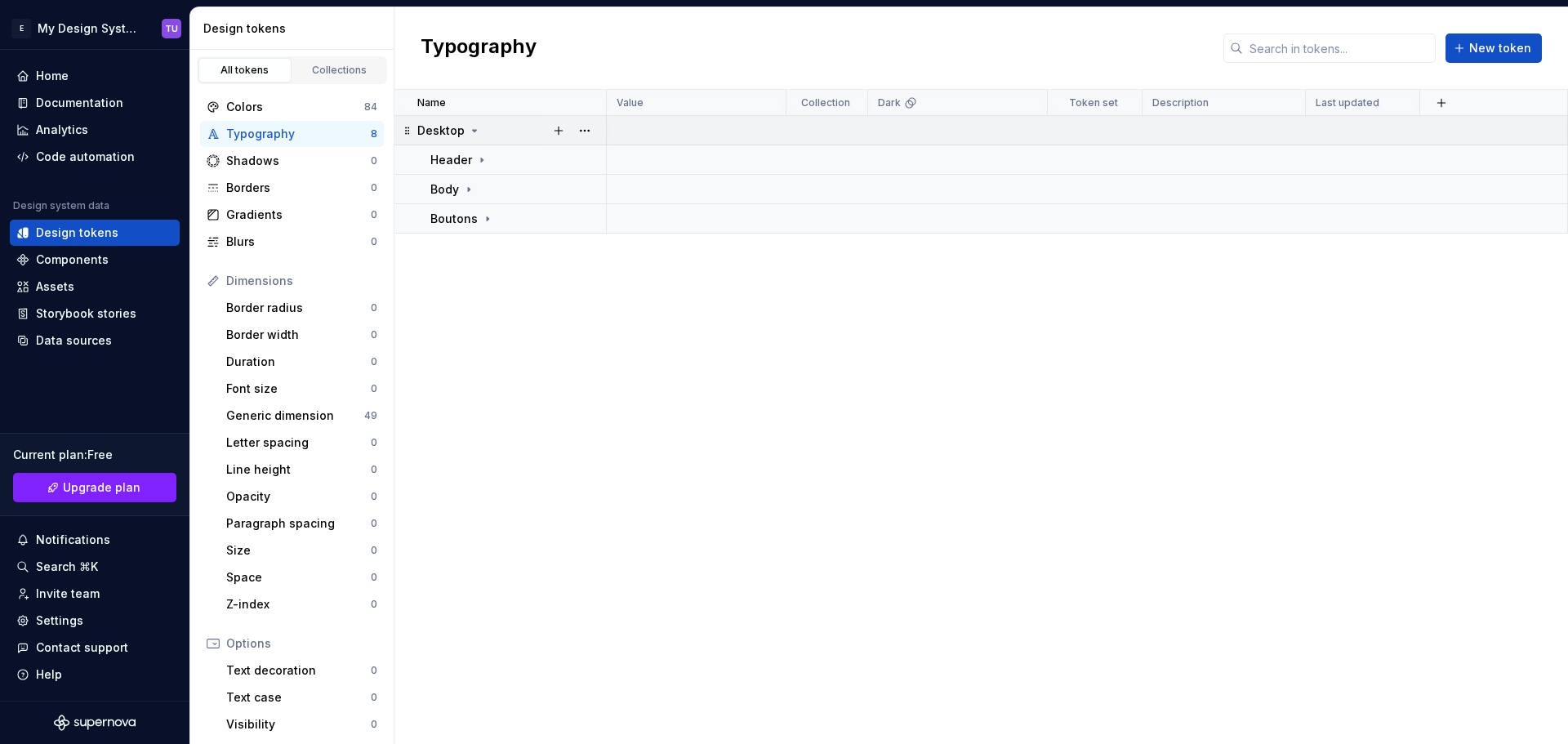
click at [474, 125] on icon at bounding box center [474, 130] width 13 height 13
click at [499, 166] on div "Name Value Collection Dark Token set Description Last updated Desktop" at bounding box center [980, 417] width 1173 height 654
click at [1505, 48] on span "New token" at bounding box center [1499, 48] width 62 height 16
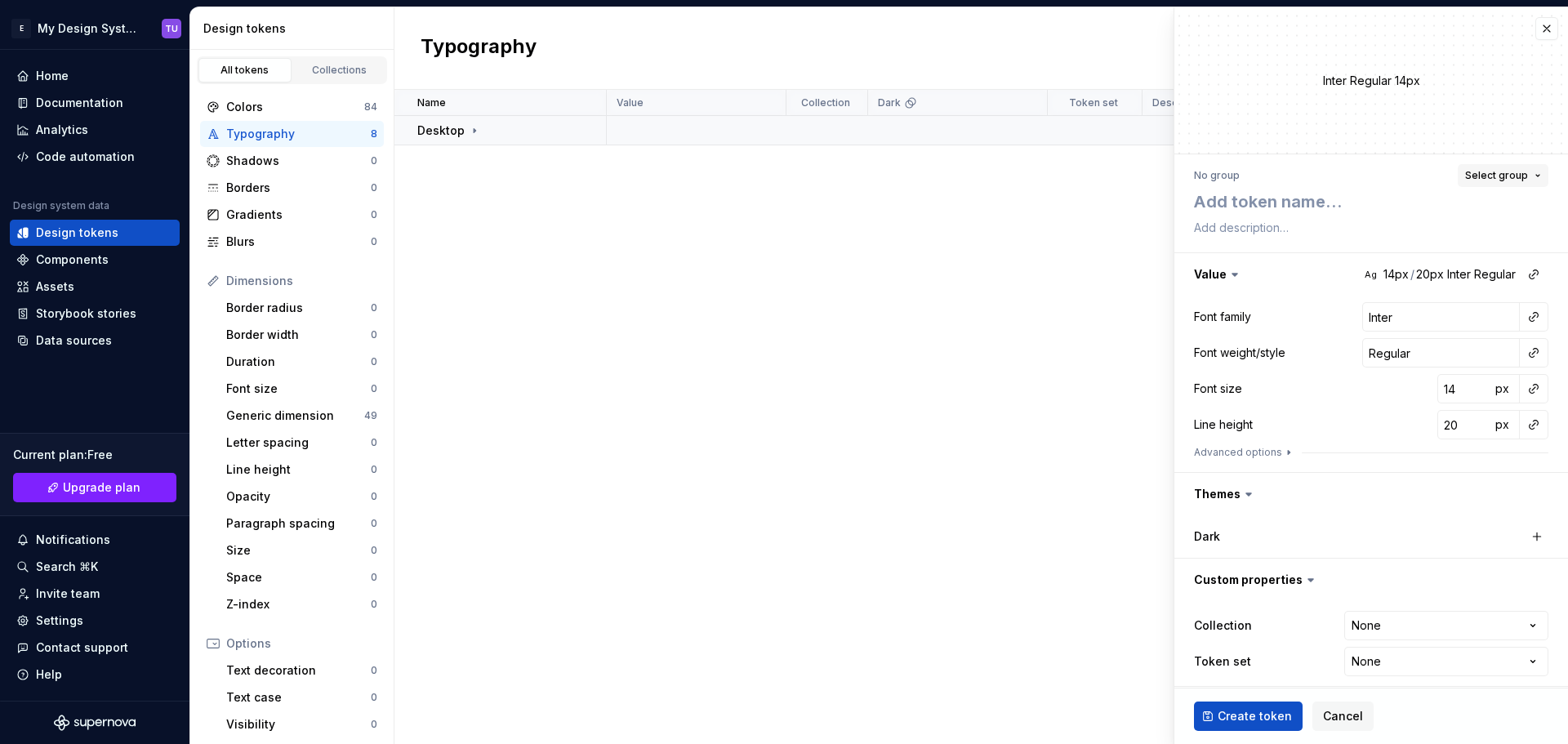
click at [1479, 172] on span "Select group" at bounding box center [1496, 175] width 63 height 13
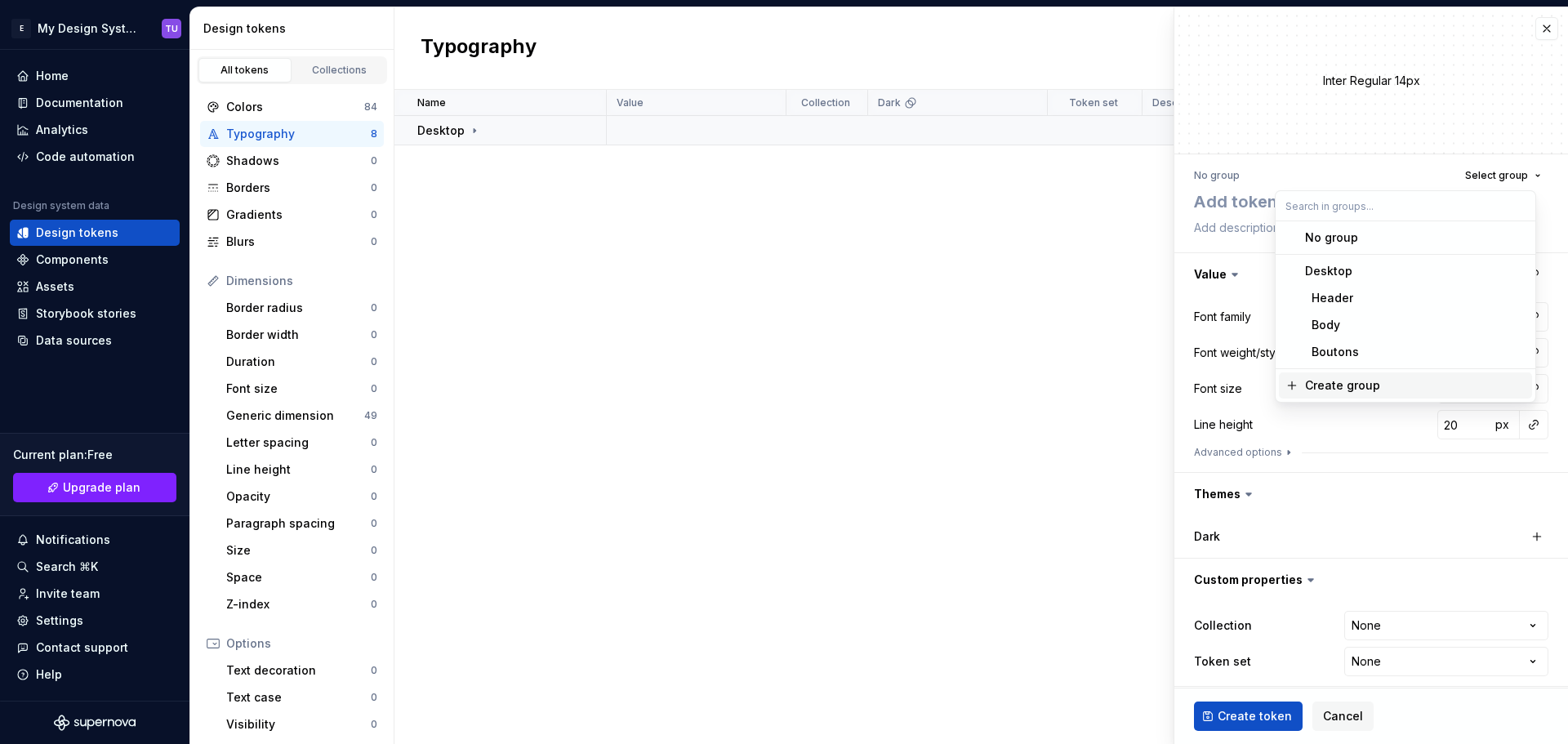
click at [1346, 384] on div "Create group" at bounding box center [1342, 385] width 75 height 16
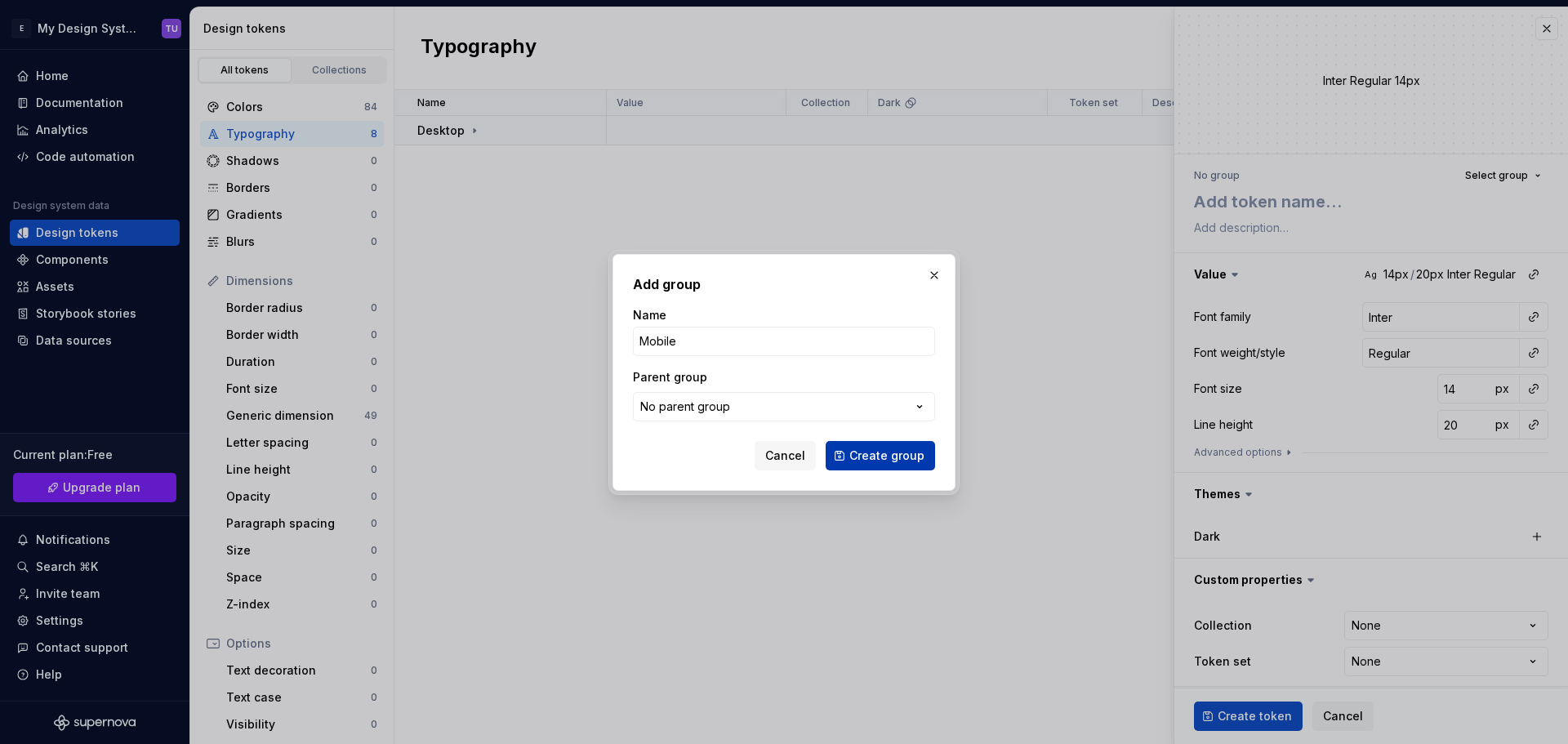
click at [877, 448] on span "Create group" at bounding box center [887, 455] width 75 height 16
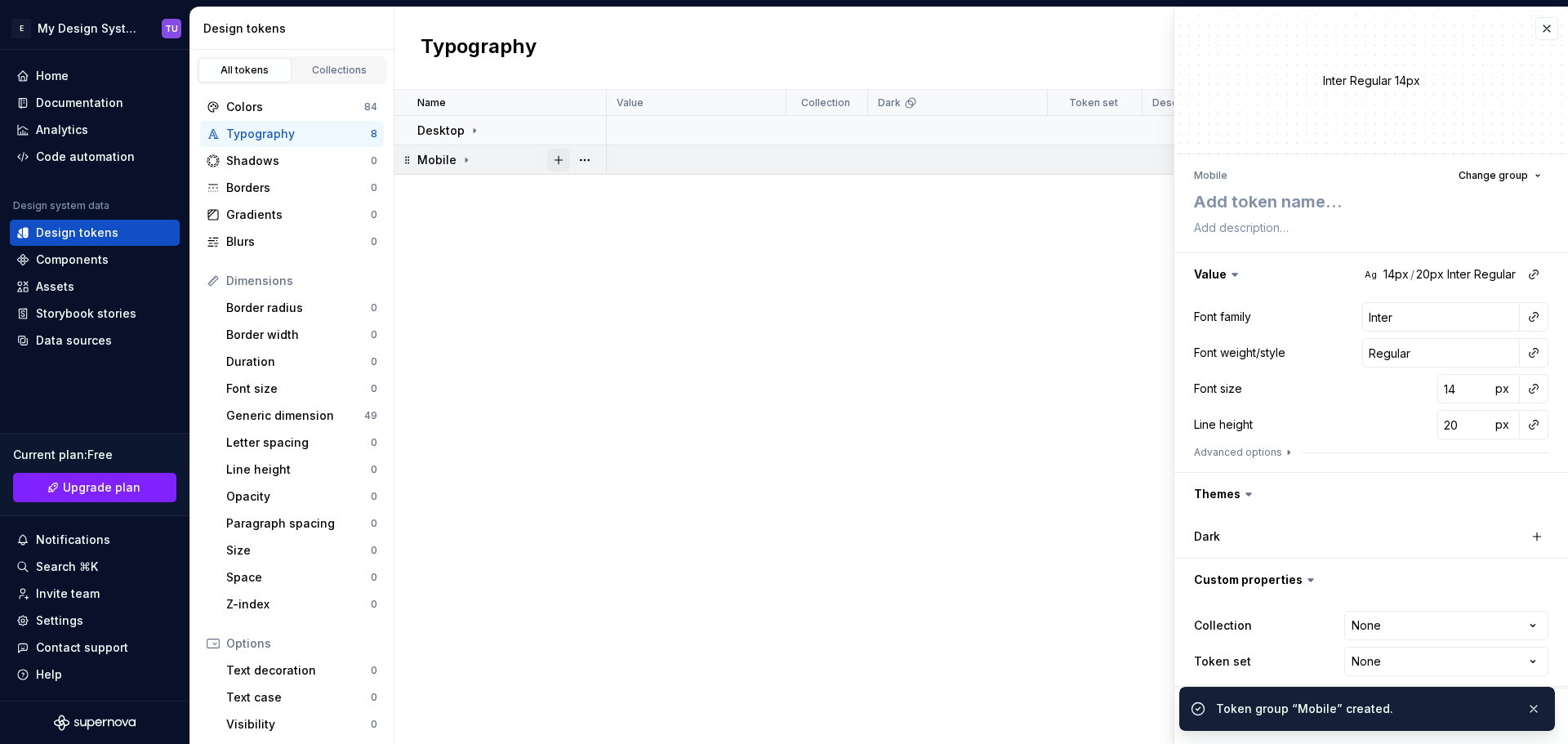
click at [566, 160] on button "button" at bounding box center [558, 160] width 23 height 23
click at [1492, 169] on span "Change group" at bounding box center [1493, 175] width 70 height 13
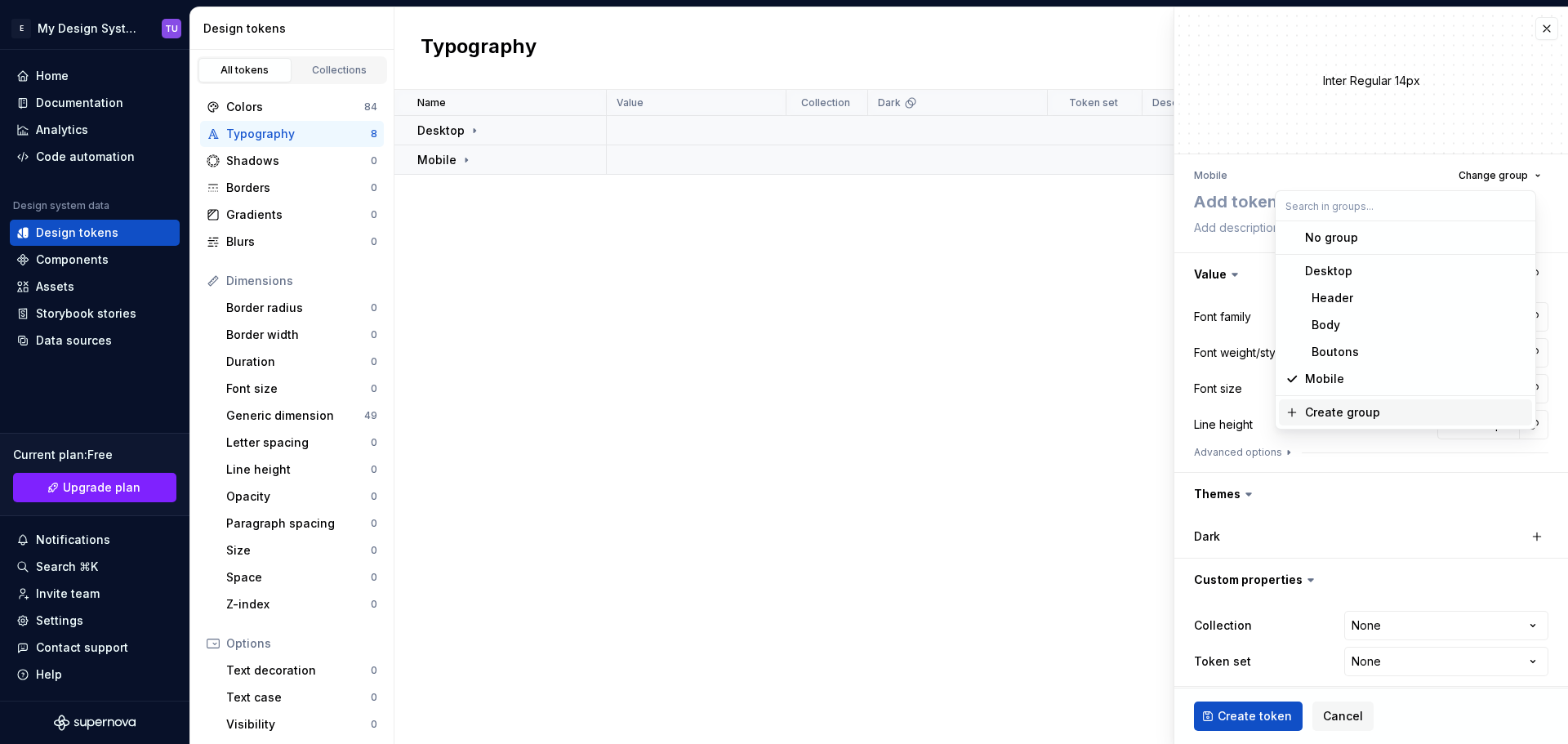
click at [1320, 408] on div "Create group" at bounding box center [1342, 412] width 75 height 16
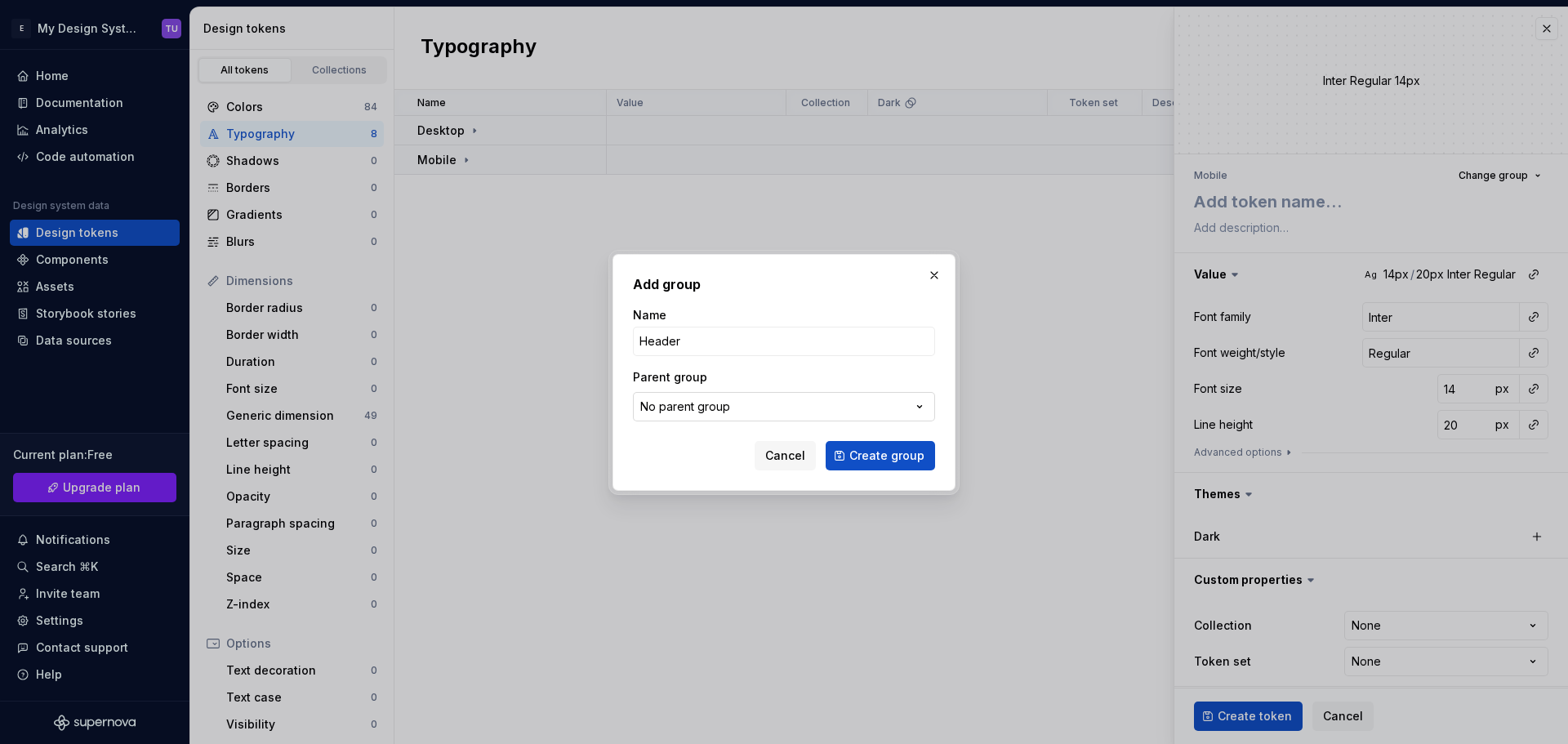
click at [657, 400] on div "No parent group" at bounding box center [685, 406] width 90 height 16
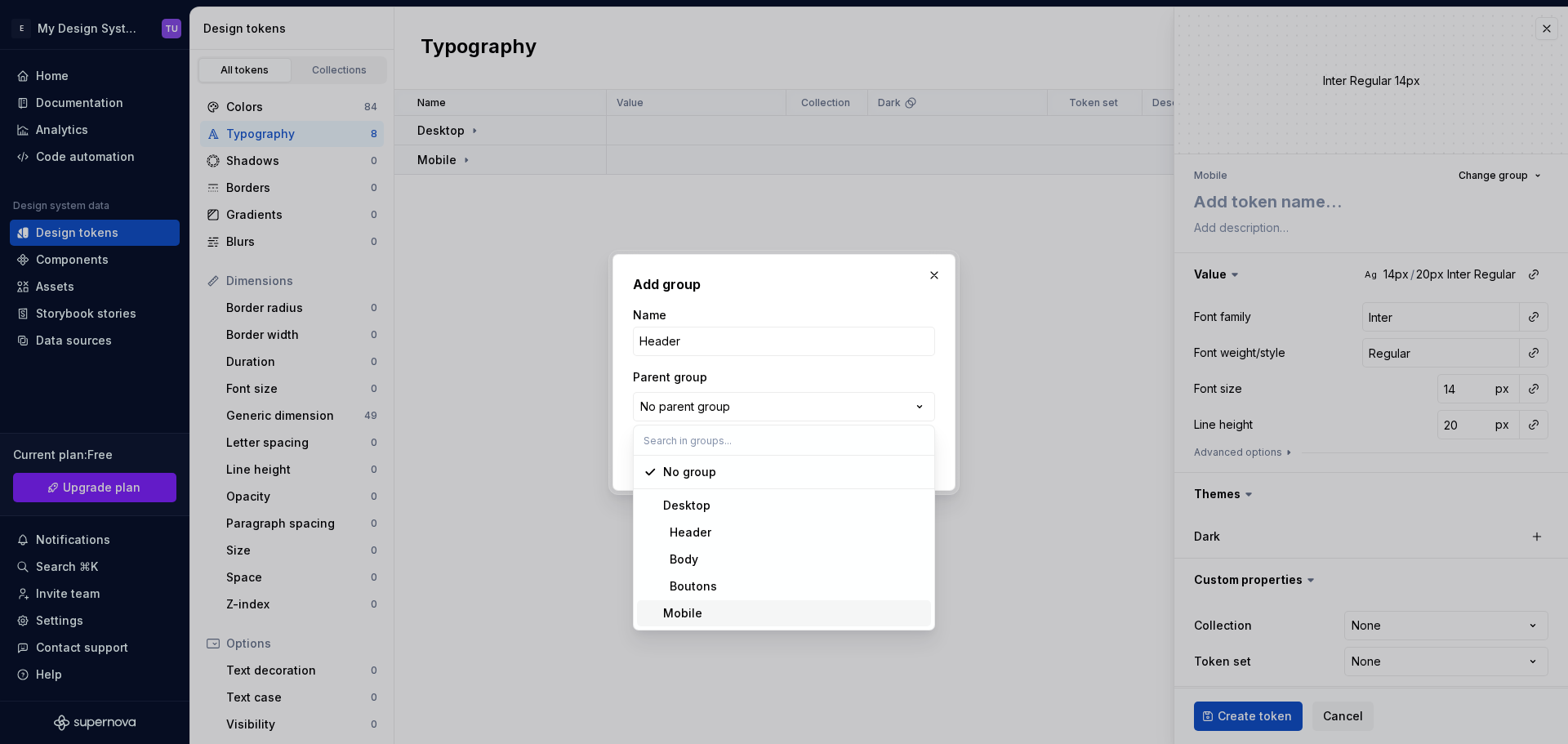
click at [691, 607] on div "Mobile" at bounding box center [683, 612] width 39 height 16
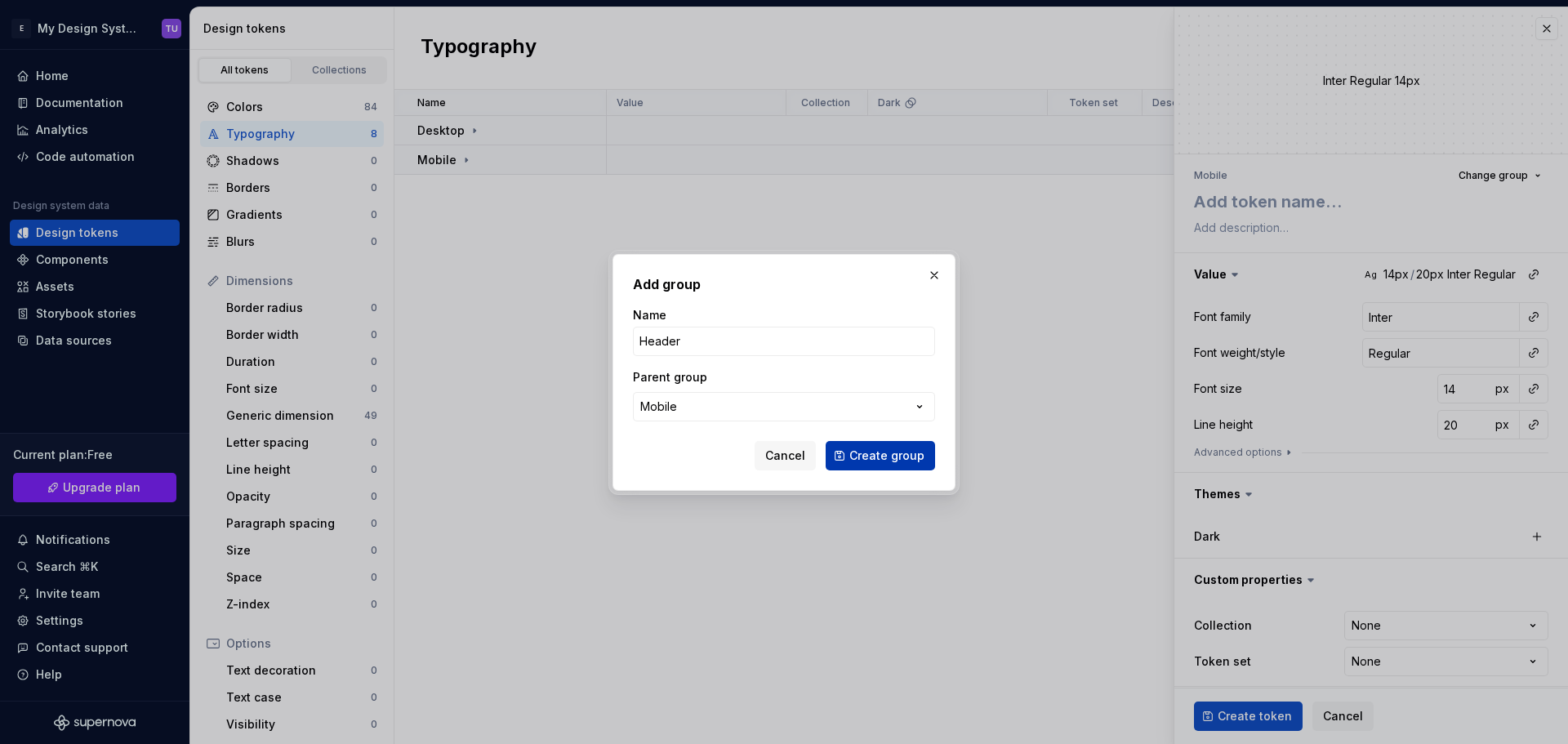
click at [894, 459] on span "Create group" at bounding box center [887, 455] width 75 height 16
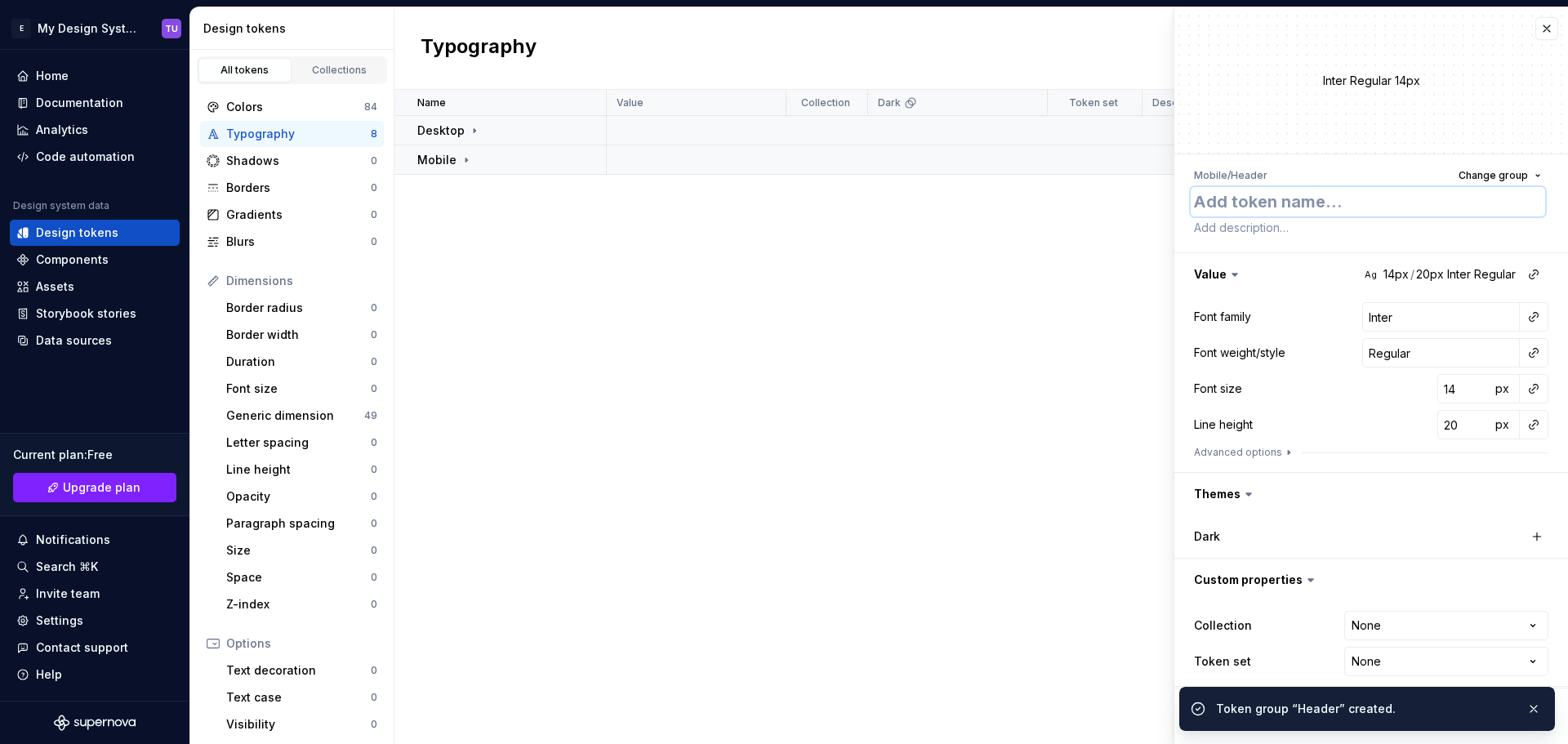
click at [1261, 209] on textarea at bounding box center [1367, 201] width 354 height 30
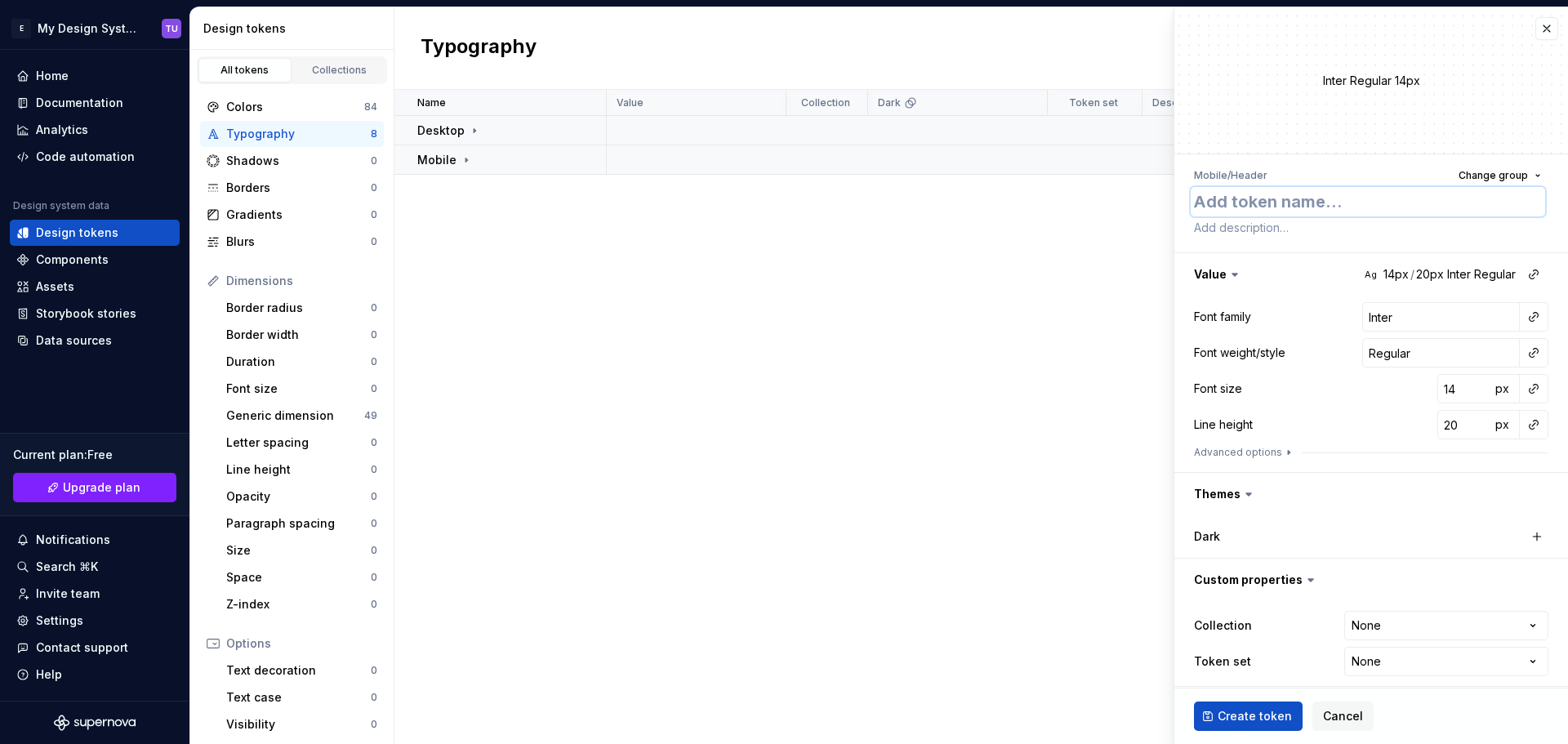
click at [1262, 207] on textarea at bounding box center [1367, 201] width 354 height 30
paste textarea "H1-24px"
click at [1379, 318] on input "Inter" at bounding box center [1441, 317] width 158 height 30
click at [1439, 386] on input "14" at bounding box center [1464, 388] width 53 height 30
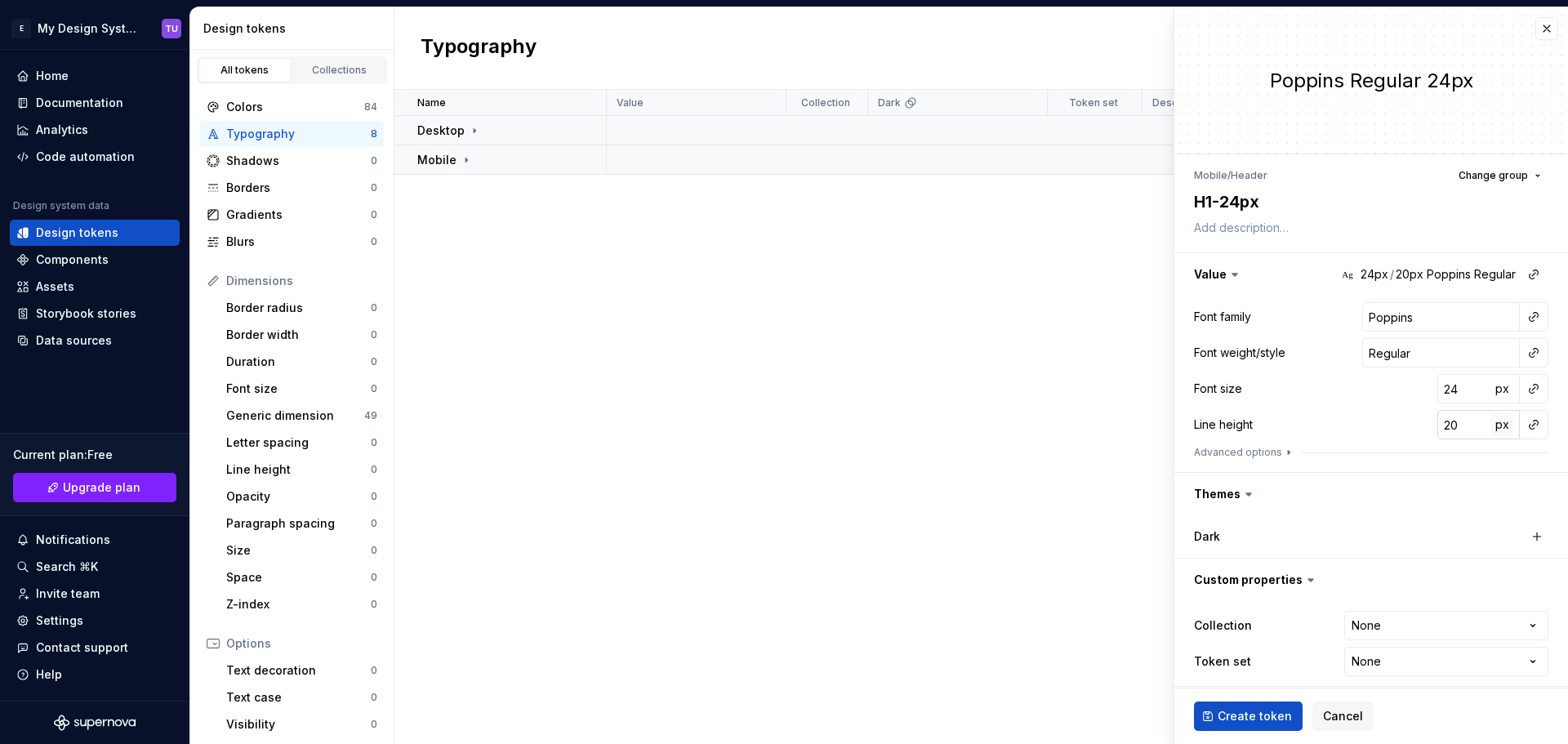
click at [1495, 426] on span "px" at bounding box center [1502, 424] width 14 height 14
click at [1492, 426] on span "rem" at bounding box center [1502, 424] width 20 height 14
click at [1439, 421] on input "20" at bounding box center [1464, 425] width 53 height 30
click at [1362, 406] on div "Font family Poppins Font weight/style Regular Font size 24 px Line height 100 %…" at bounding box center [1370, 384] width 354 height 163
click at [1248, 717] on span "Create token" at bounding box center [1254, 715] width 74 height 16
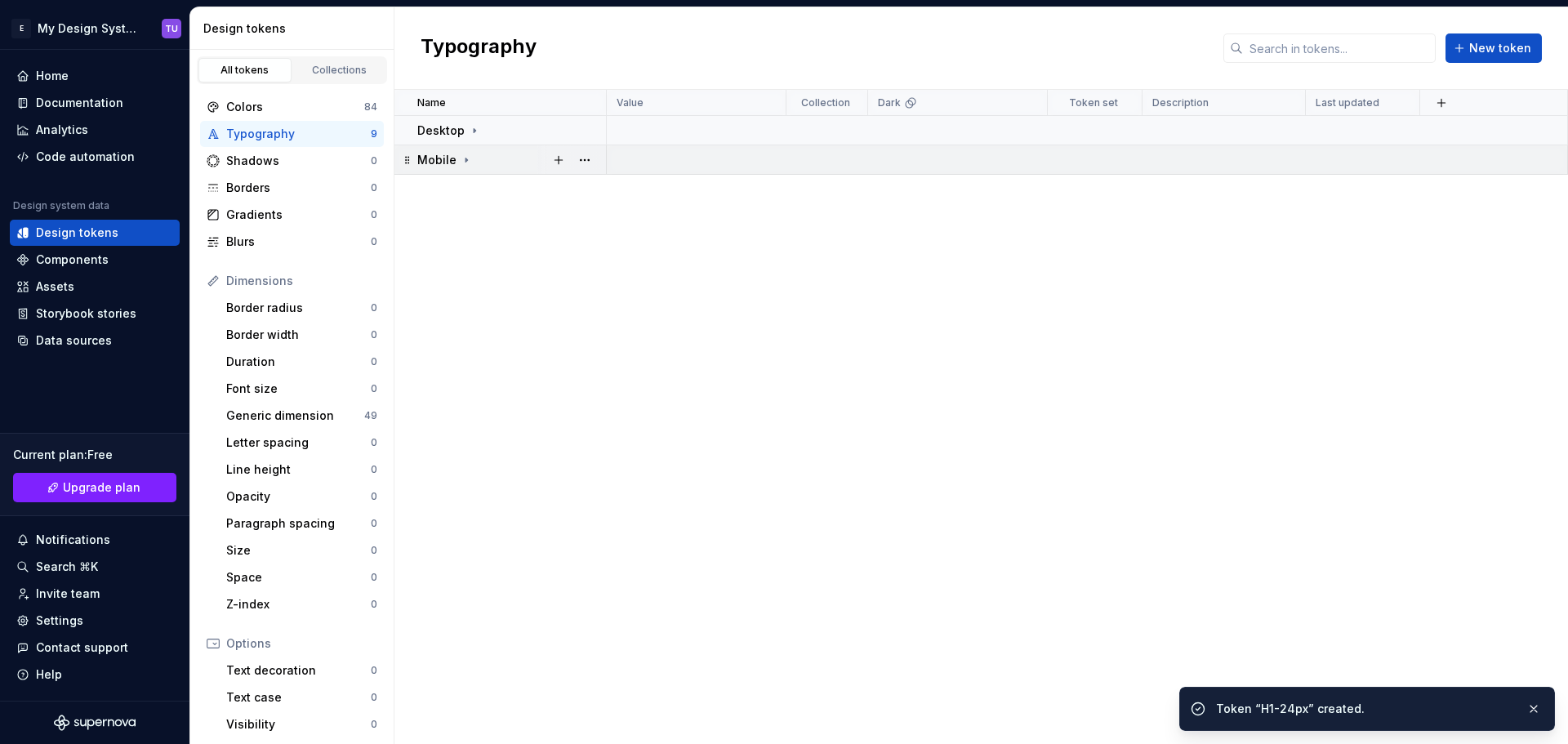
click at [468, 157] on icon at bounding box center [465, 160] width 13 height 13
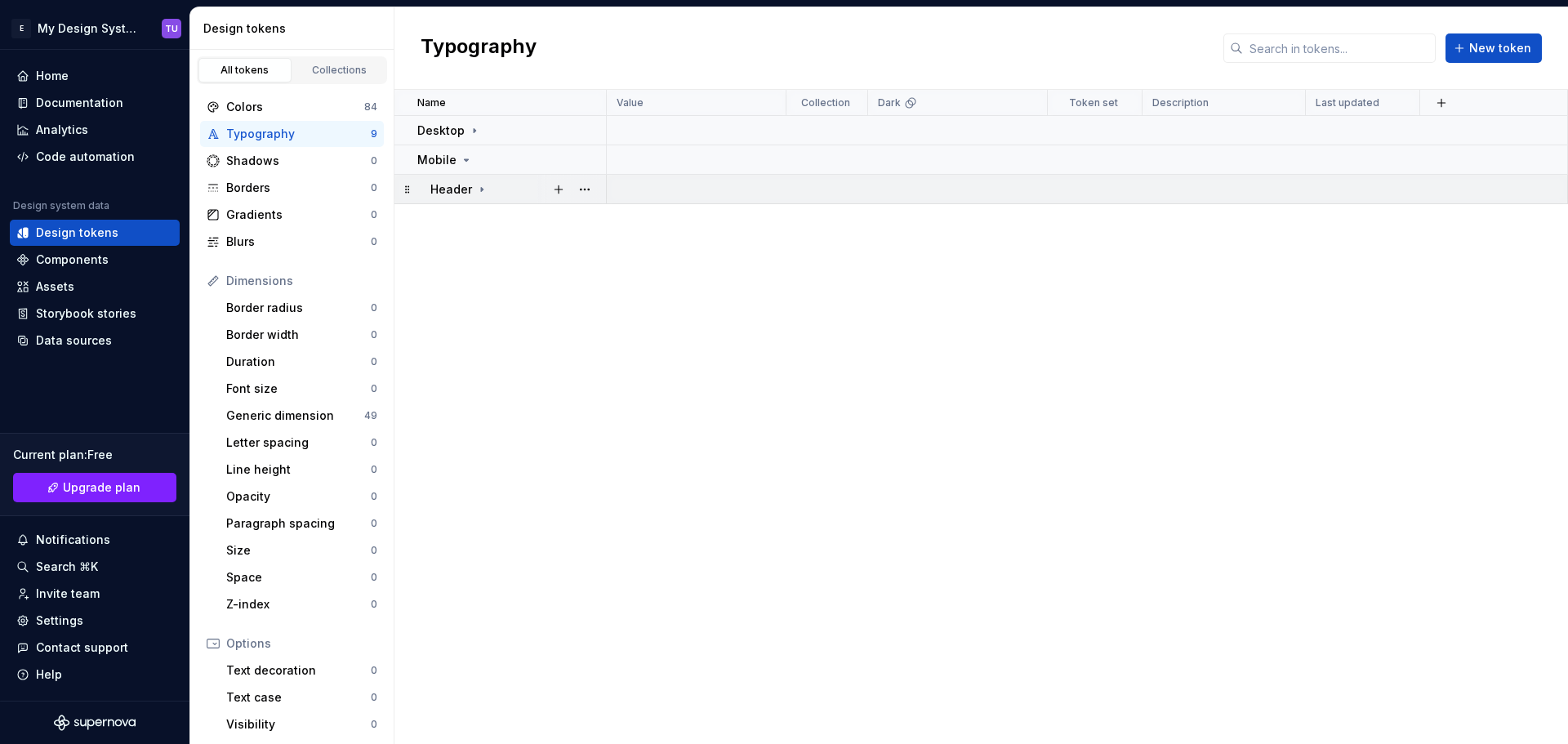
click at [481, 188] on icon at bounding box center [482, 189] width 2 height 4
click at [561, 194] on button "button" at bounding box center [558, 189] width 23 height 23
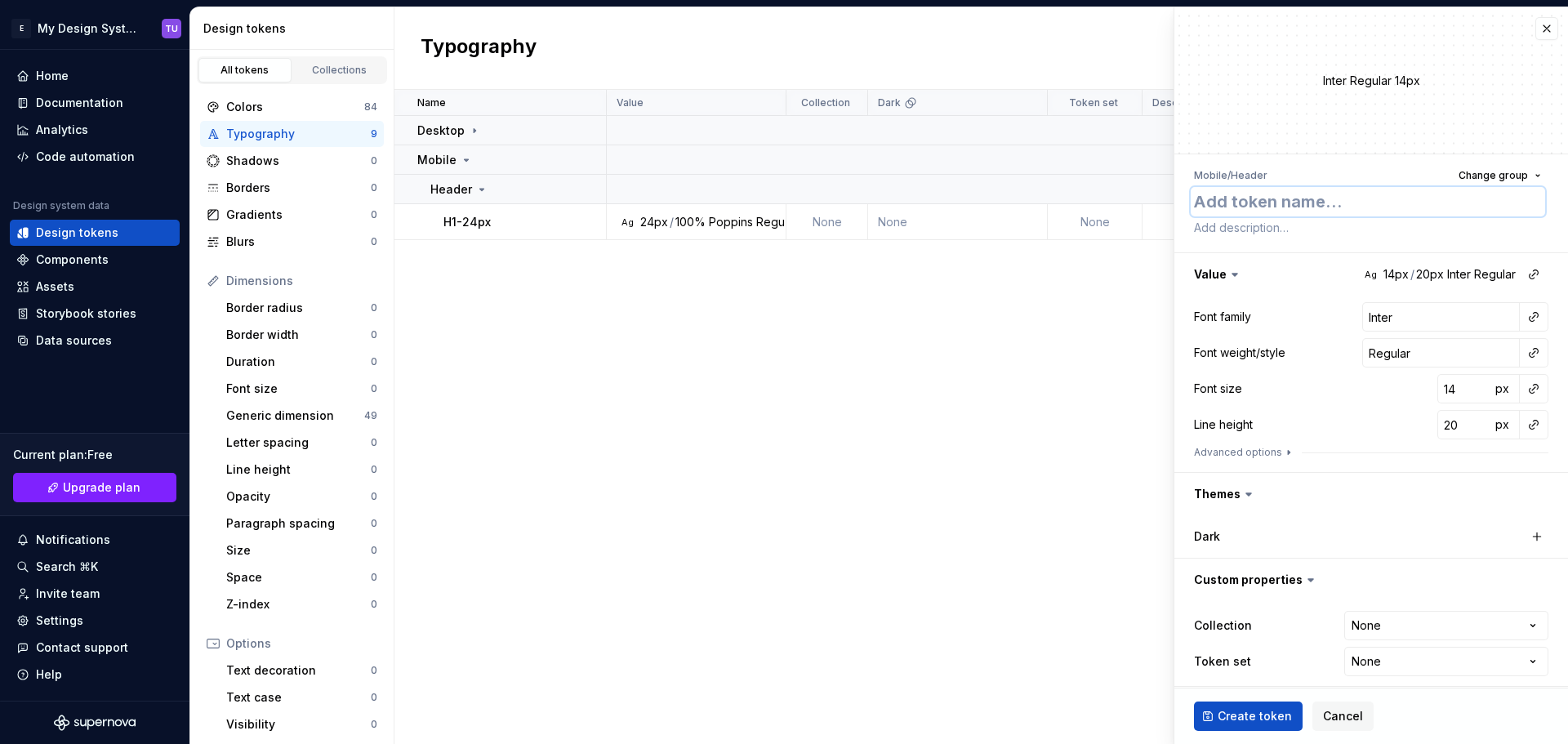
click at [1247, 205] on textarea at bounding box center [1367, 201] width 354 height 30
paste textarea "H2-22px"
click at [1371, 312] on input "Inter" at bounding box center [1441, 317] width 158 height 30
click at [1442, 390] on input "14" at bounding box center [1464, 388] width 53 height 30
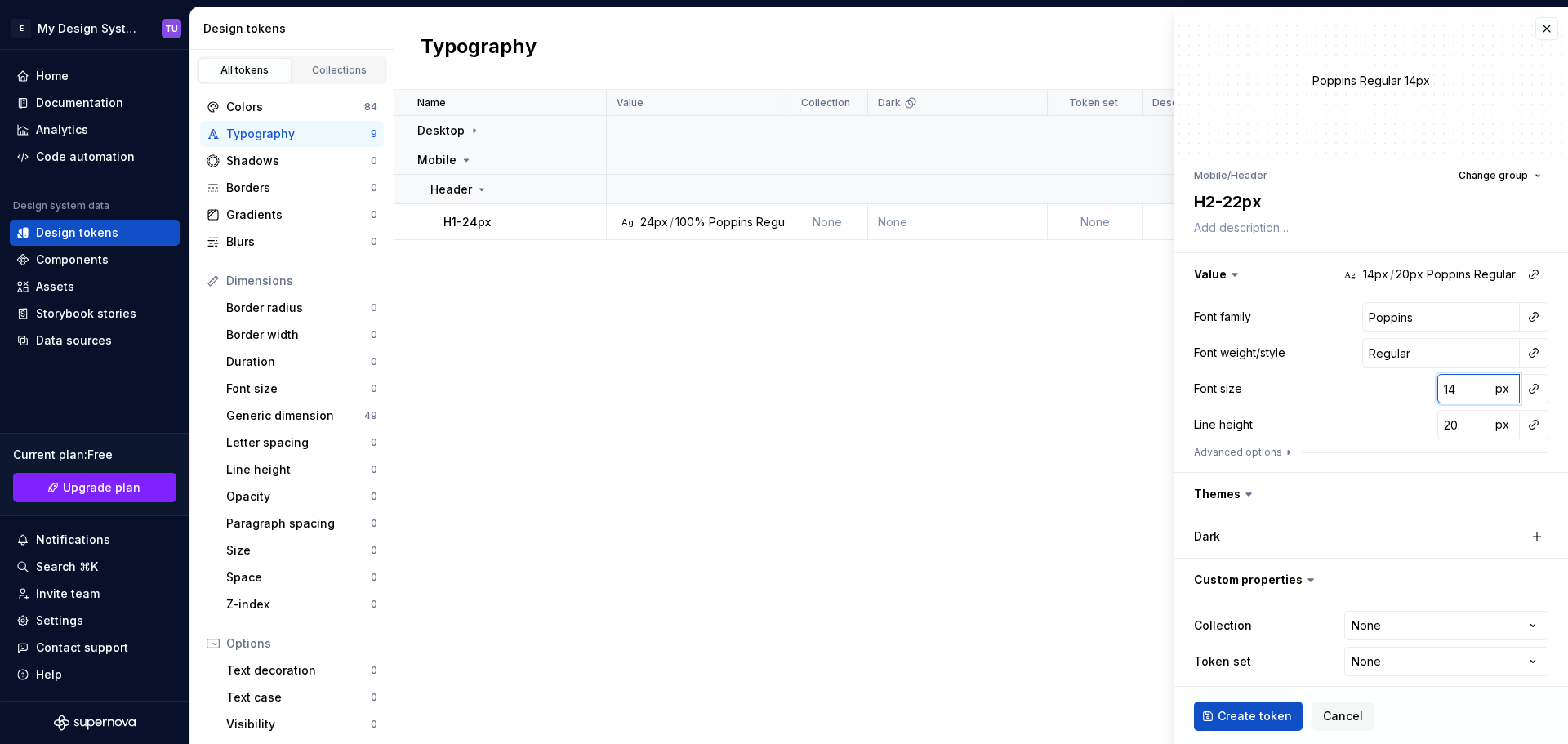
click at [1442, 390] on input "14" at bounding box center [1464, 388] width 53 height 30
click at [1497, 424] on button "px" at bounding box center [1501, 424] width 23 height 23
click at [1497, 424] on span "rem" at bounding box center [1502, 424] width 20 height 14
click at [1454, 431] on input "20" at bounding box center [1464, 425] width 53 height 30
click at [1247, 718] on span "Create token" at bounding box center [1254, 715] width 74 height 16
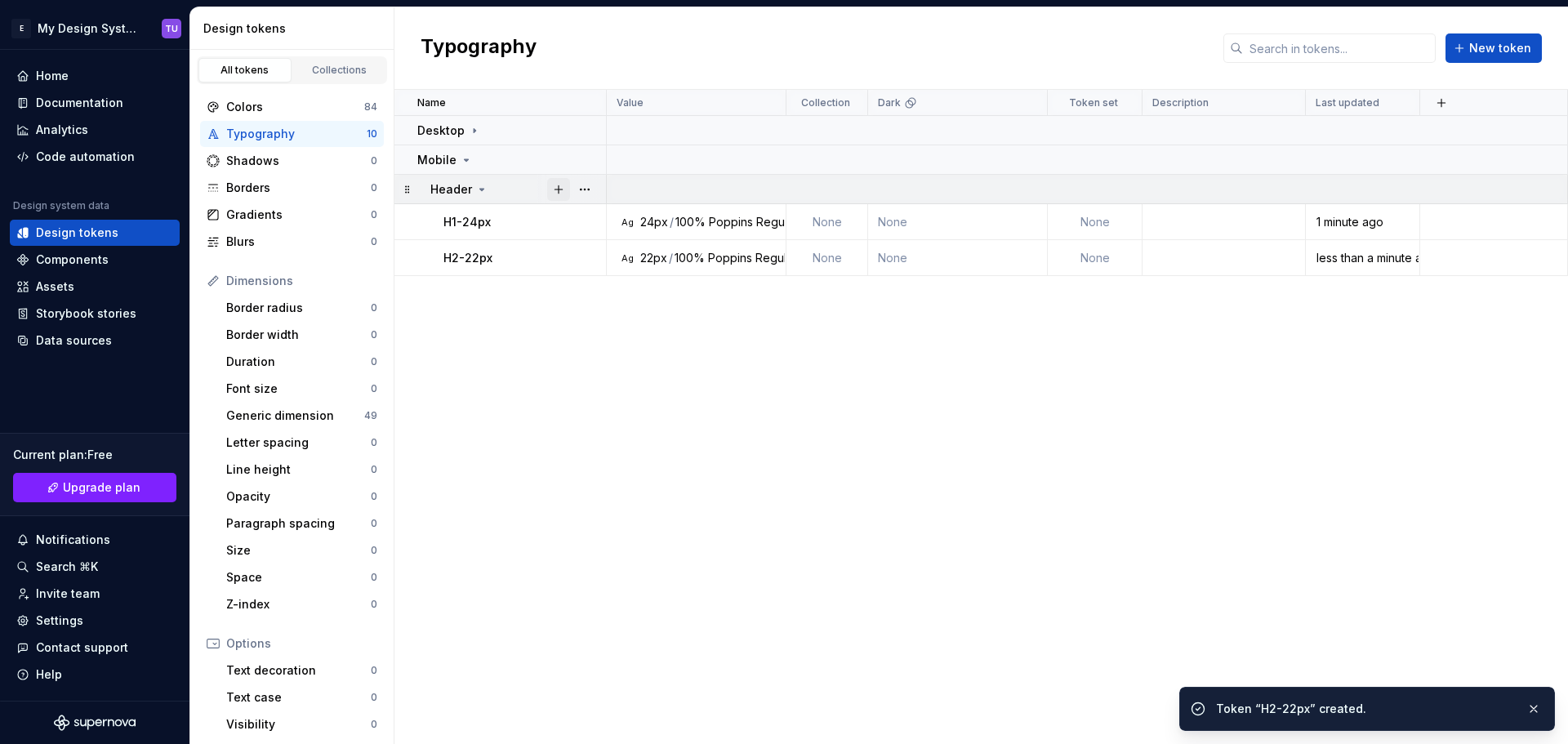
click at [557, 185] on button "button" at bounding box center [558, 189] width 23 height 23
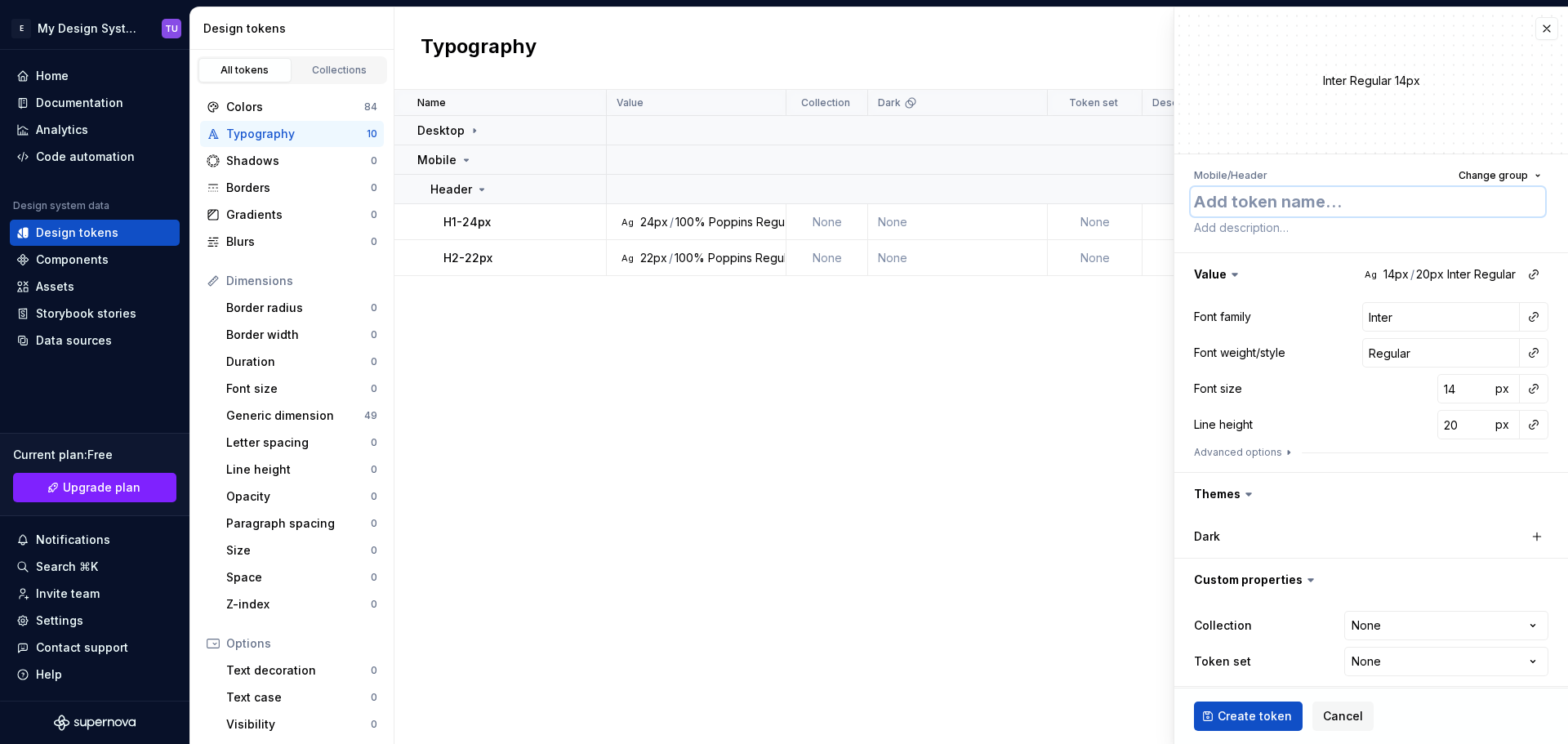
click at [1221, 194] on textarea at bounding box center [1367, 201] width 354 height 30
paste textarea "H3-20px"
click at [1392, 322] on input "Inter" at bounding box center [1441, 317] width 158 height 30
click at [1354, 408] on div "Font family Poppins Font weight/style Regular Font size 14 px Line height 20 px…" at bounding box center [1370, 384] width 354 height 163
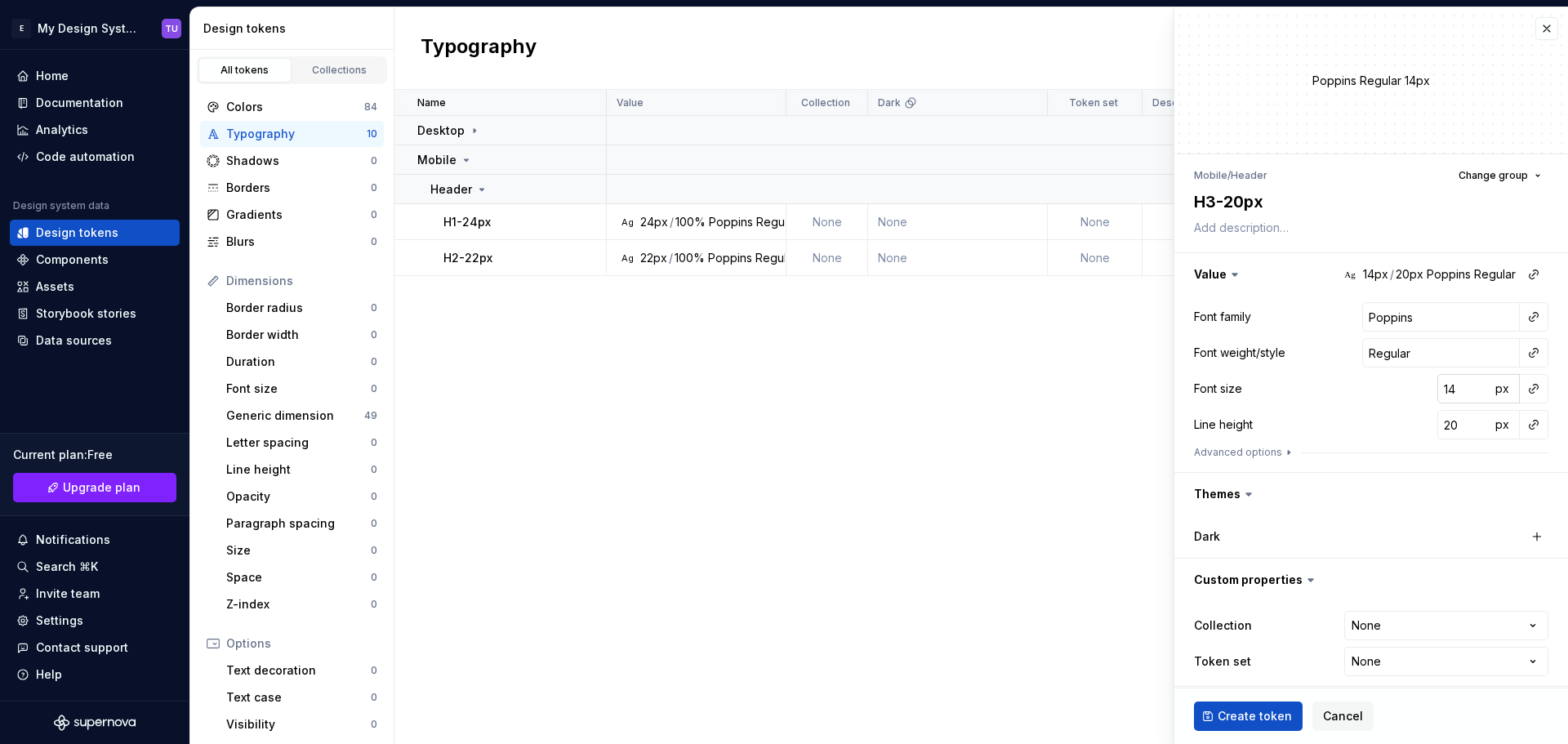
click at [1437, 392] on input "14" at bounding box center [1464, 388] width 53 height 30
click at [1495, 417] on span "px" at bounding box center [1502, 424] width 14 height 14
click at [1492, 418] on span "rem" at bounding box center [1502, 424] width 20 height 14
click at [1442, 426] on input "20" at bounding box center [1464, 425] width 53 height 30
click at [1368, 410] on div "Line height 100 %" at bounding box center [1370, 425] width 354 height 30
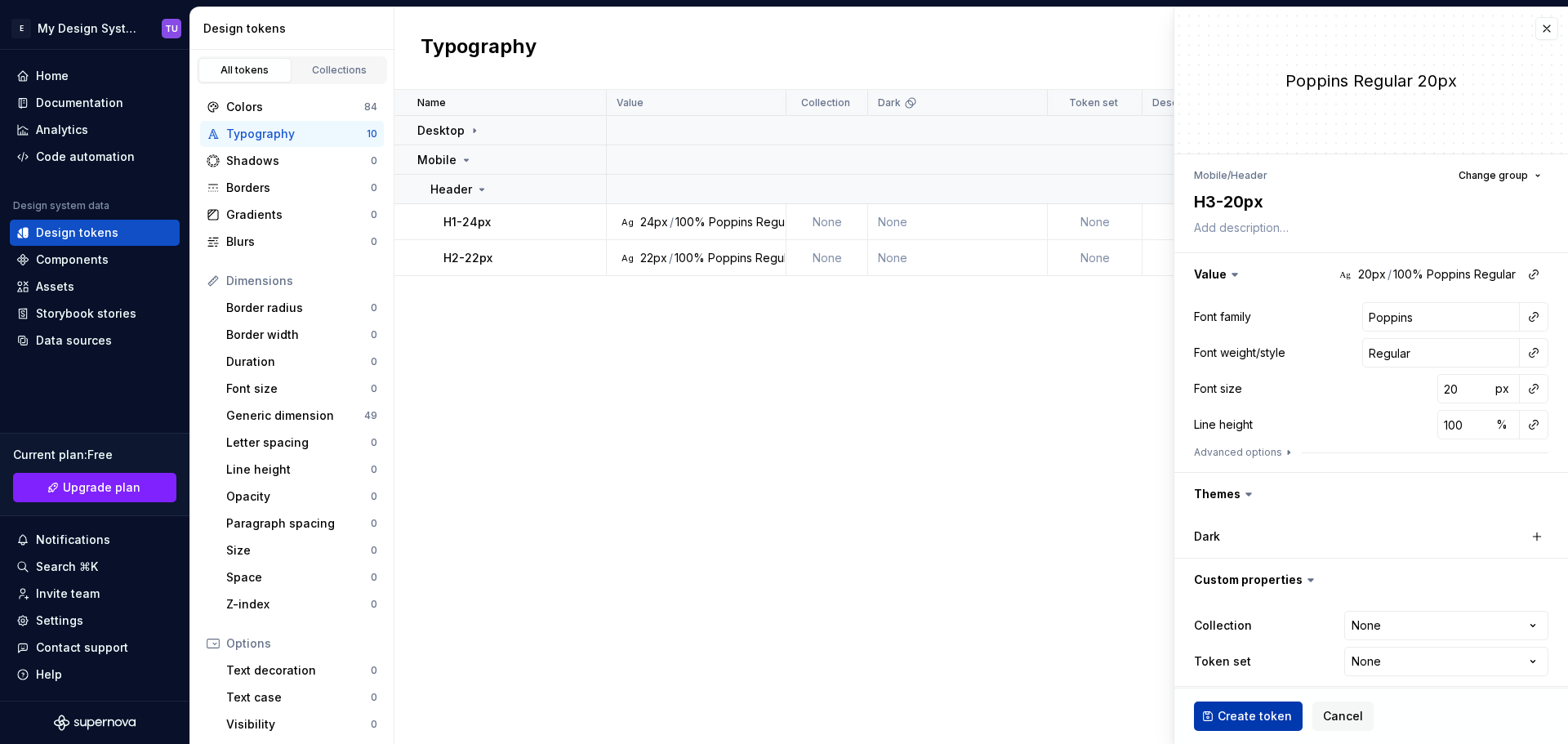
click at [1249, 713] on span "Create token" at bounding box center [1254, 715] width 74 height 16
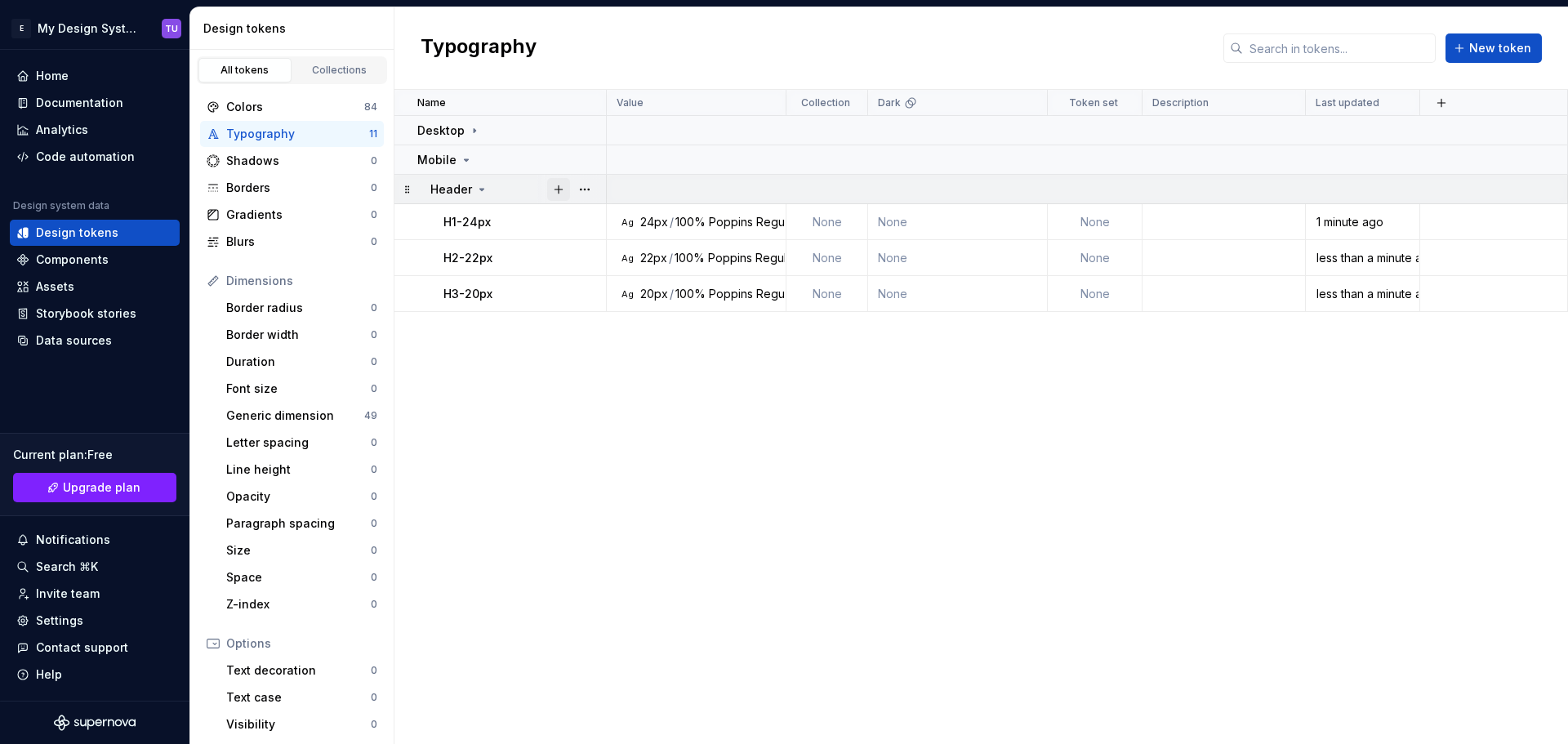
click at [558, 185] on button "button" at bounding box center [558, 189] width 23 height 23
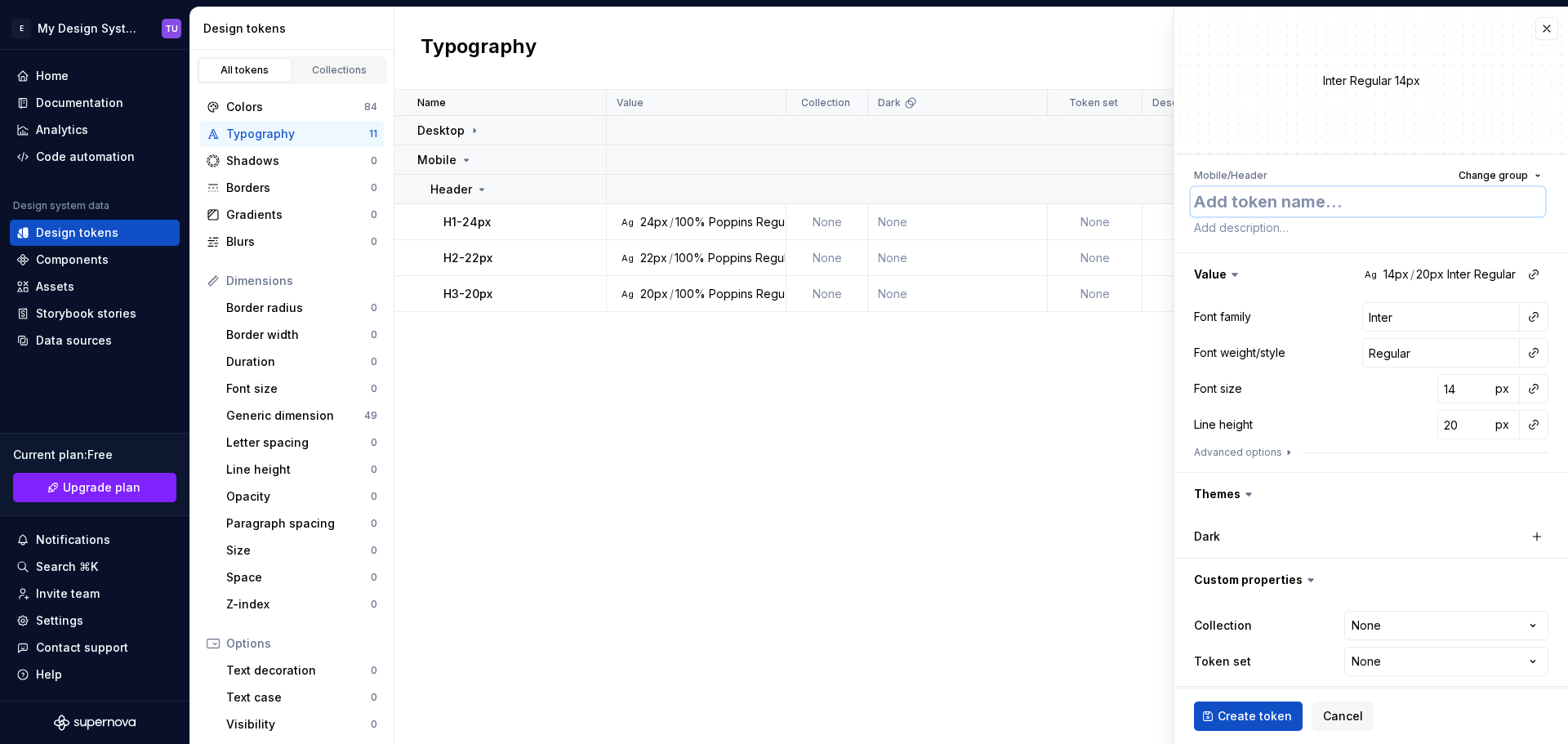
click at [1235, 197] on textarea at bounding box center [1367, 201] width 354 height 30
paste textarea "H4-18px"
click at [1401, 321] on input "Inter" at bounding box center [1441, 317] width 158 height 30
click at [1367, 318] on input "Inter" at bounding box center [1441, 317] width 158 height 30
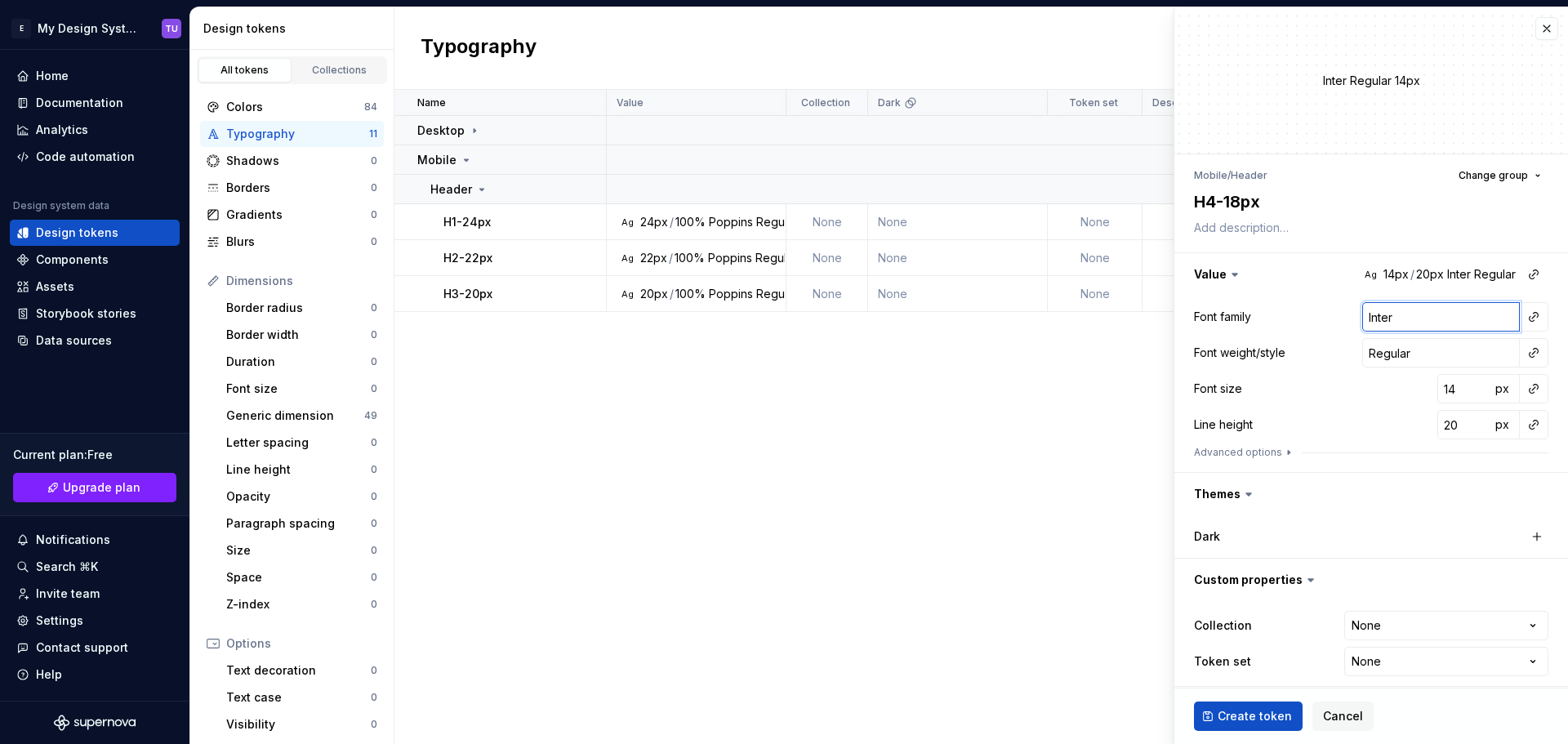
click at [1367, 318] on input "Inter" at bounding box center [1441, 317] width 158 height 30
click at [1379, 395] on div "Font size 14 px" at bounding box center [1370, 388] width 354 height 30
click at [1442, 387] on input "14" at bounding box center [1464, 388] width 53 height 30
click at [1495, 426] on span "px" at bounding box center [1502, 424] width 14 height 14
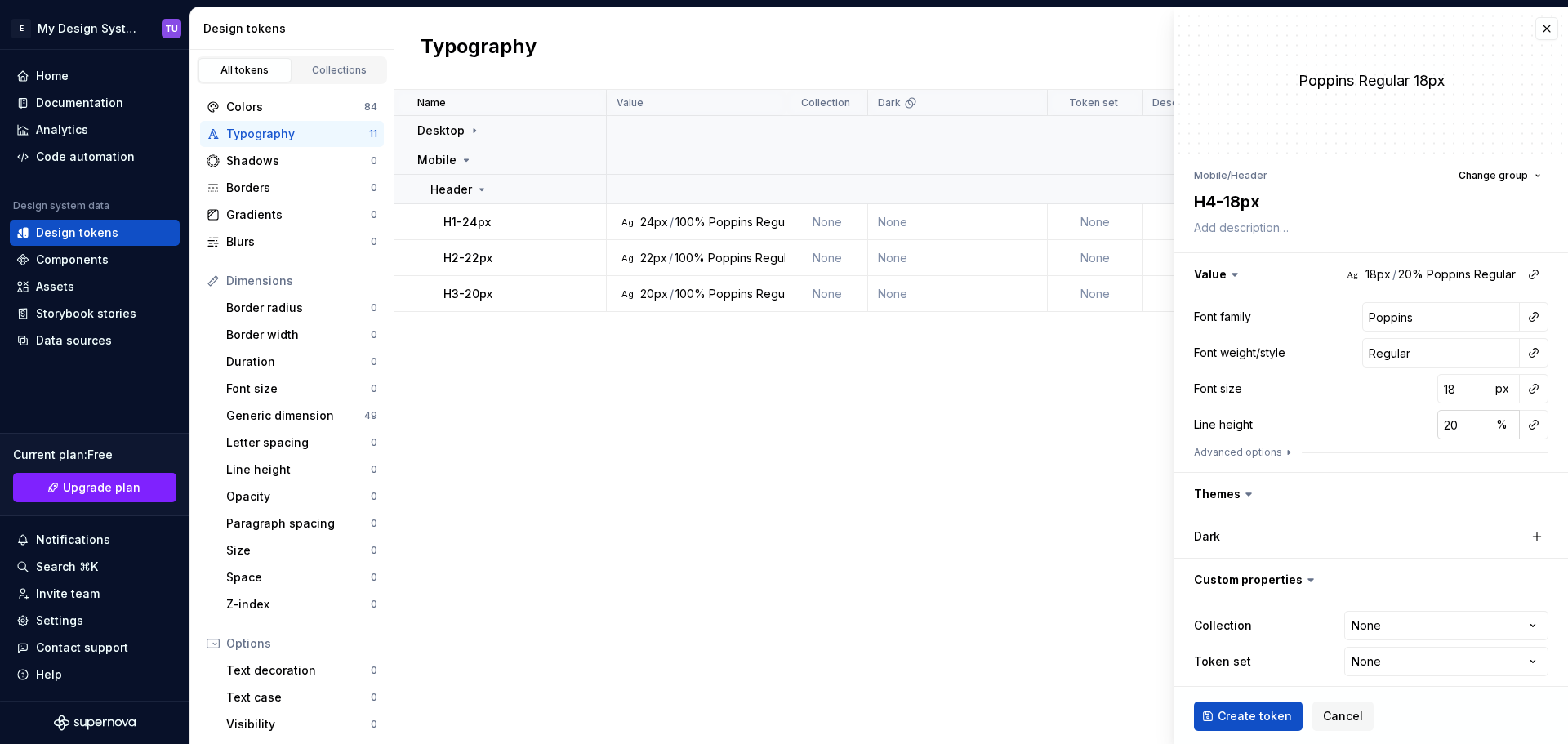
click at [1438, 428] on input "20" at bounding box center [1464, 425] width 53 height 30
click at [1401, 414] on div "Line height 100 %" at bounding box center [1370, 425] width 354 height 30
click at [1248, 719] on span "Create token" at bounding box center [1254, 715] width 74 height 16
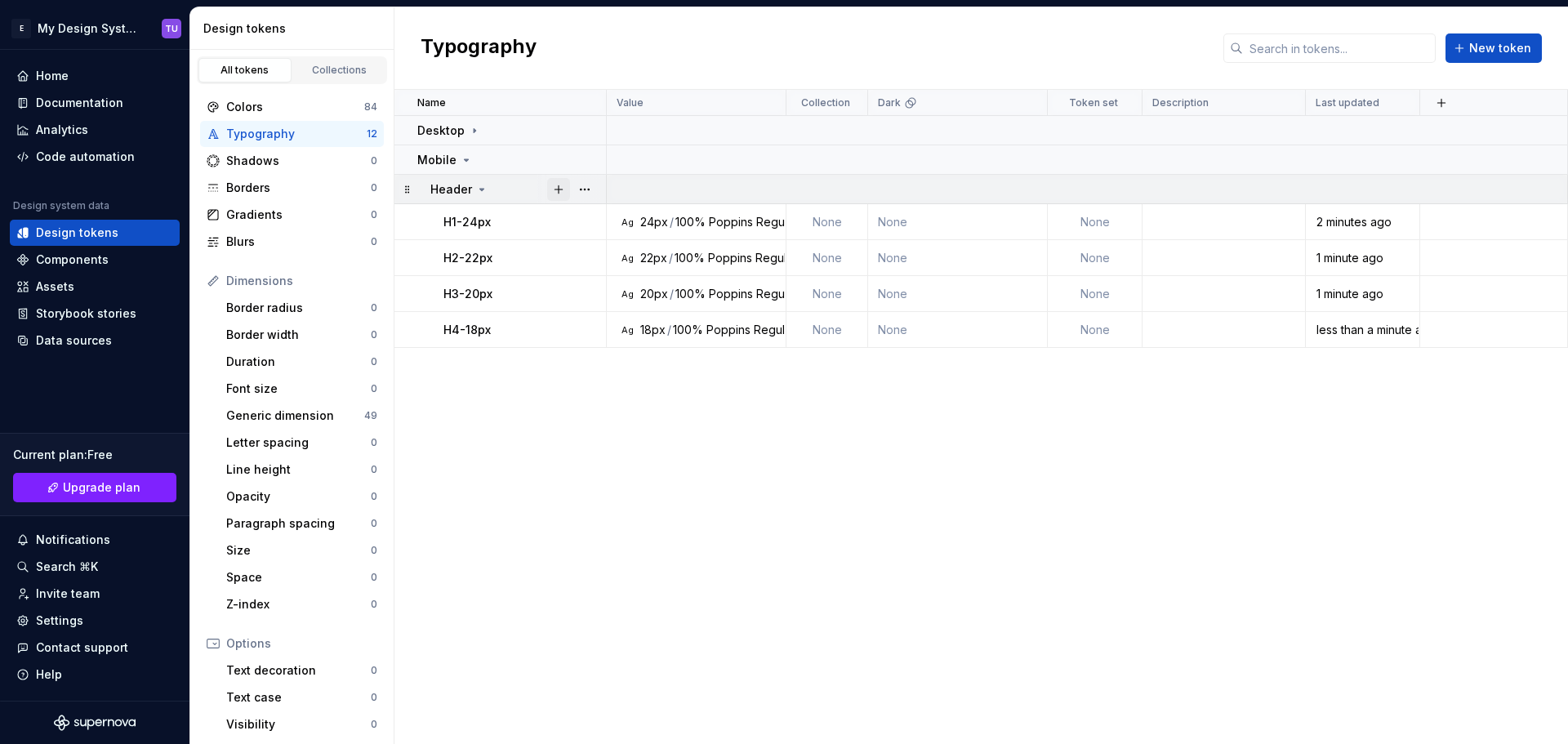
click at [559, 189] on button "button" at bounding box center [558, 189] width 23 height 23
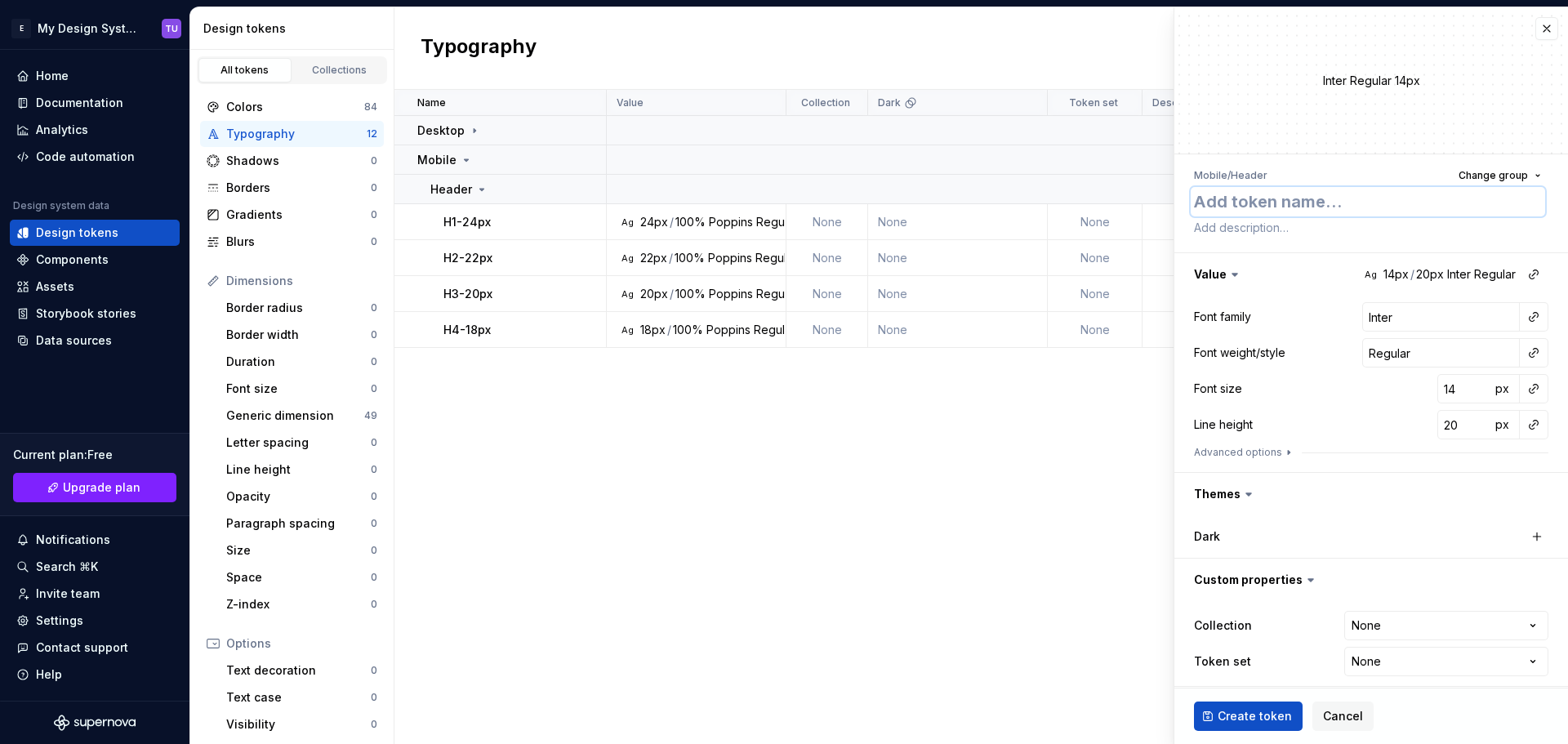
click at [1252, 195] on textarea at bounding box center [1367, 201] width 354 height 30
paste textarea "H5-16px"
click at [1386, 315] on input "Inter" at bounding box center [1441, 317] width 158 height 30
click at [1353, 379] on div "Font size 14 px" at bounding box center [1370, 388] width 354 height 30
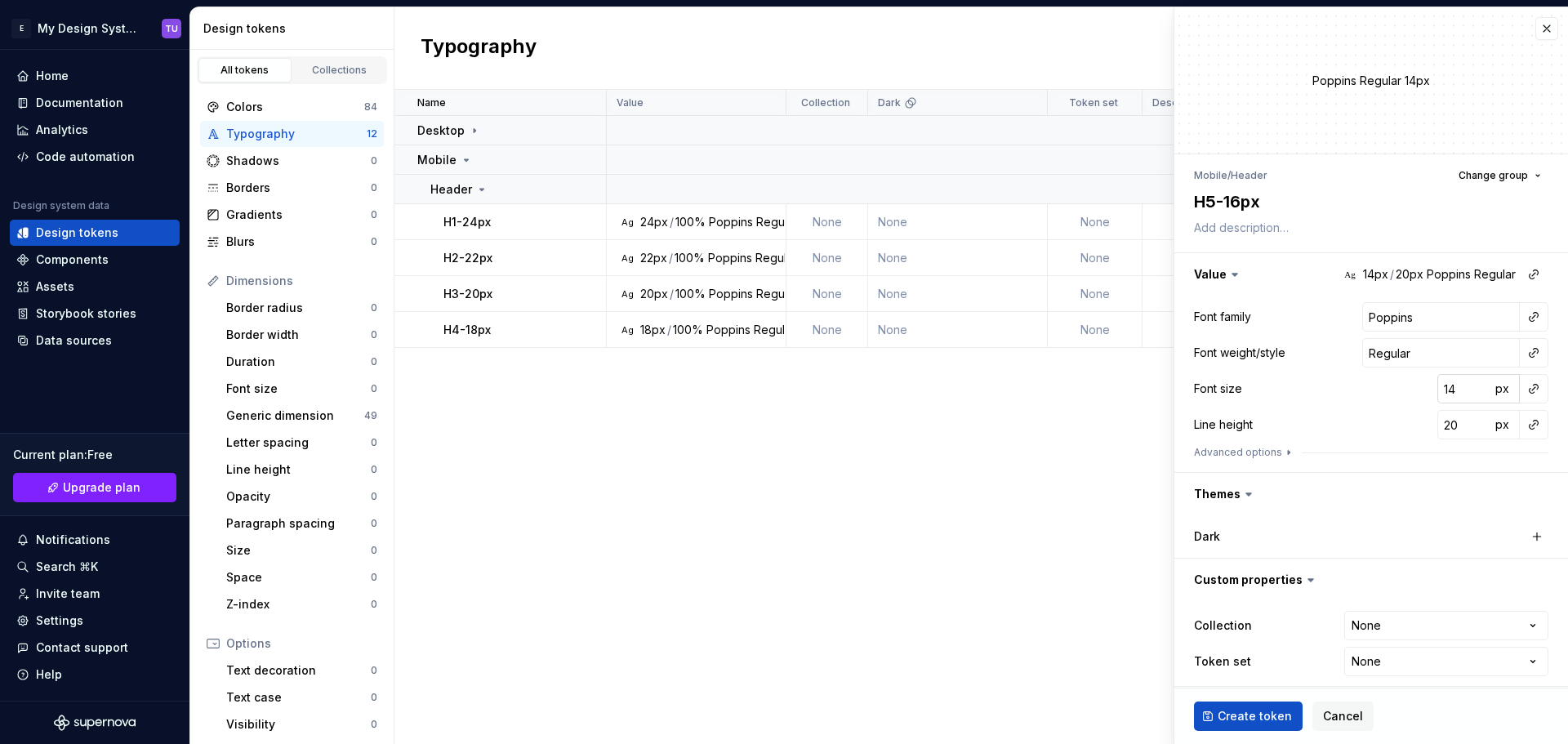
click at [1439, 380] on input "14" at bounding box center [1464, 388] width 53 height 30
click at [1499, 422] on button "px" at bounding box center [1501, 424] width 23 height 23
click at [1499, 422] on span "px" at bounding box center [1502, 424] width 14 height 14
click at [1441, 425] on input "20" at bounding box center [1464, 425] width 53 height 30
click at [1388, 400] on div "Font size 16 px" at bounding box center [1370, 388] width 354 height 30
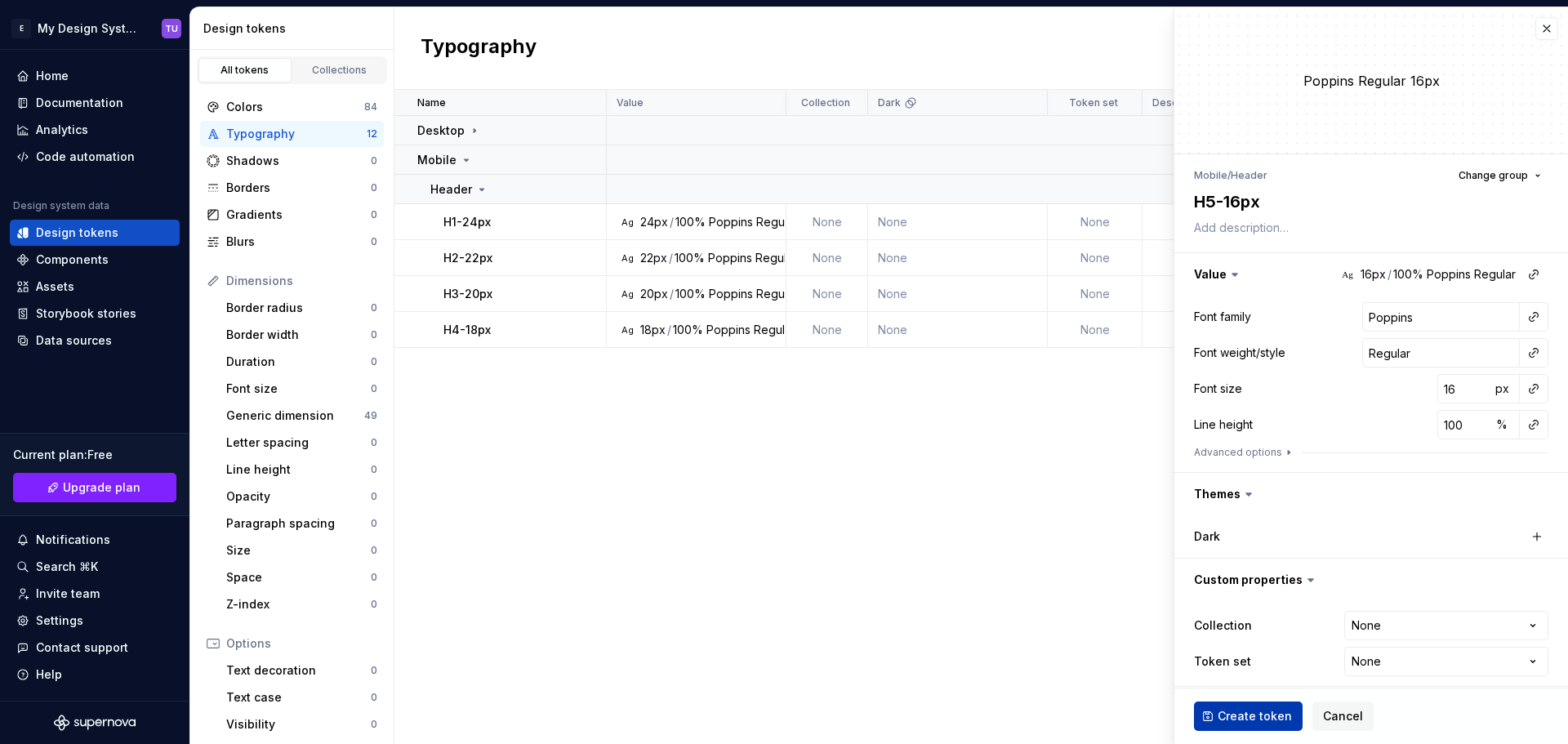
click at [1252, 713] on span "Create token" at bounding box center [1254, 715] width 74 height 16
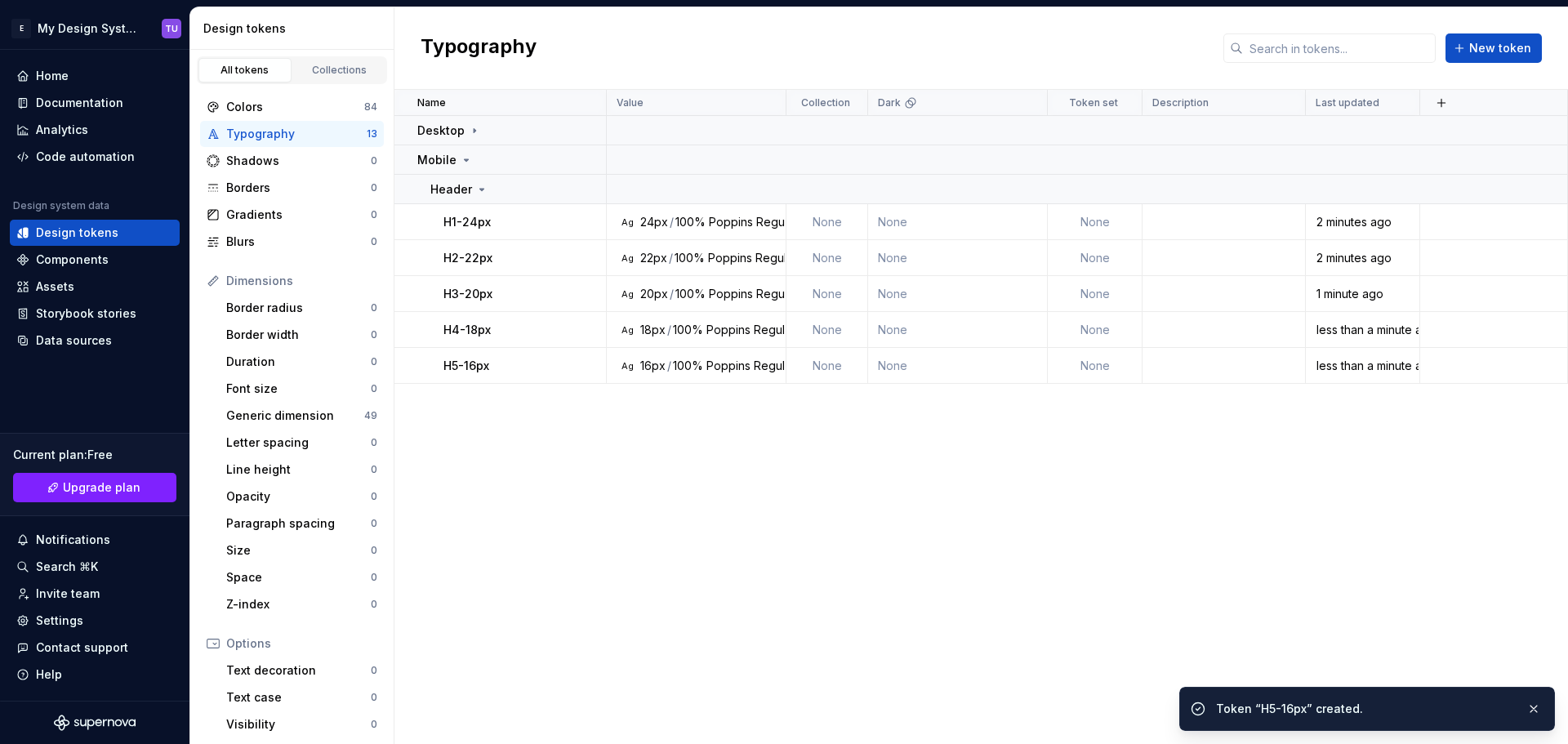
click at [668, 427] on div "Name Value Collection Dark Token set Description Last updated Desktop Mobile He…" at bounding box center [980, 417] width 1173 height 654
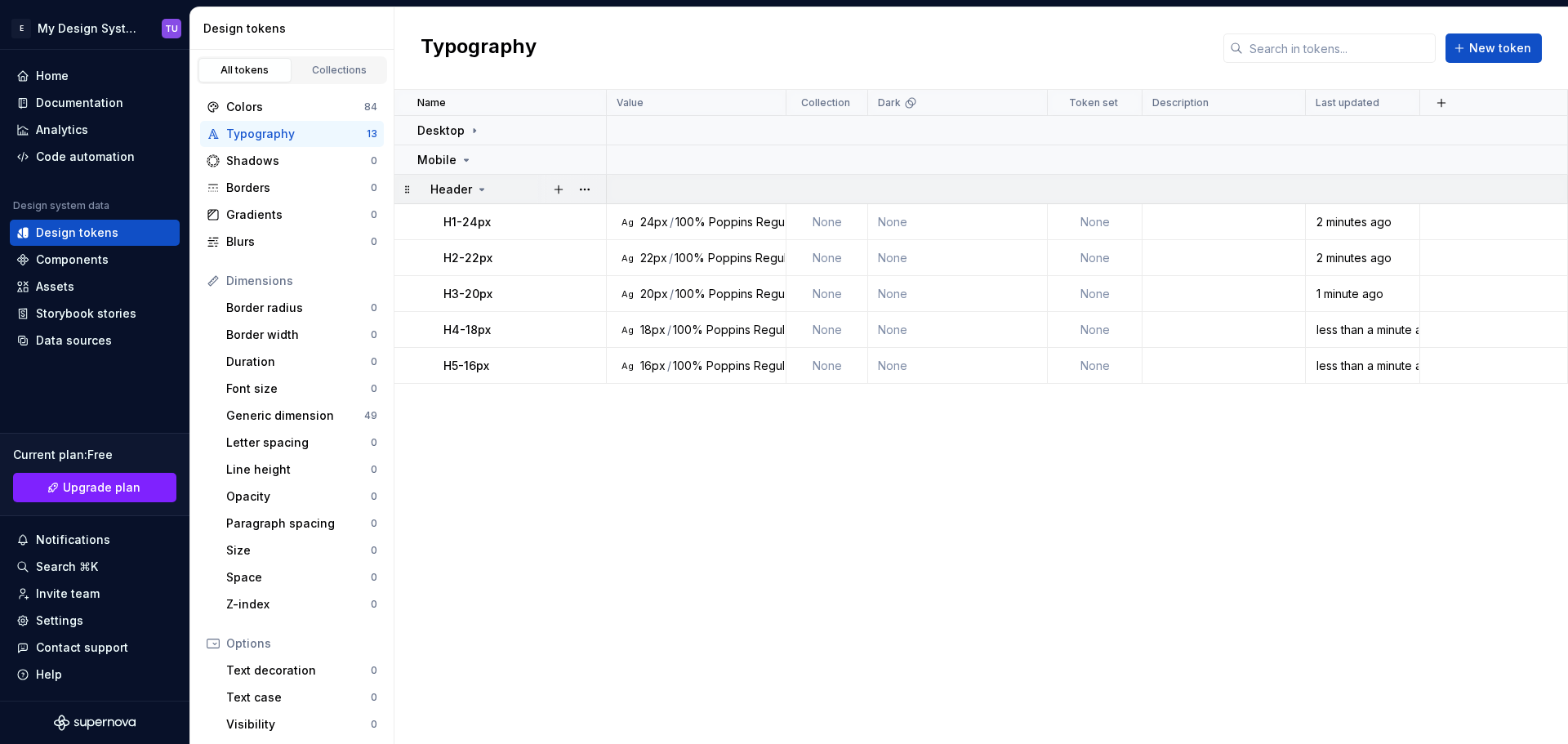
click at [482, 189] on icon at bounding box center [482, 189] width 4 height 2
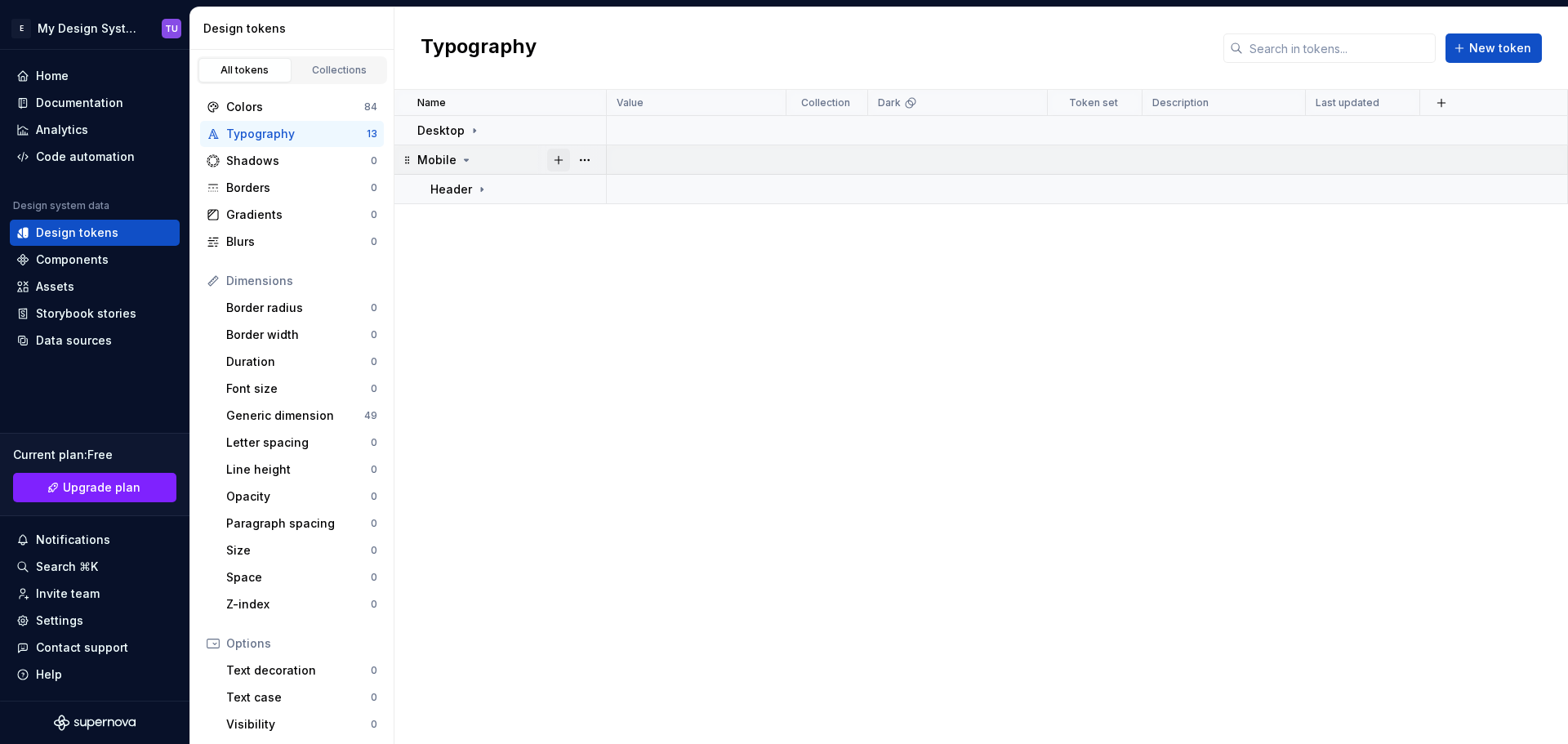
click at [558, 159] on button "button" at bounding box center [558, 160] width 23 height 23
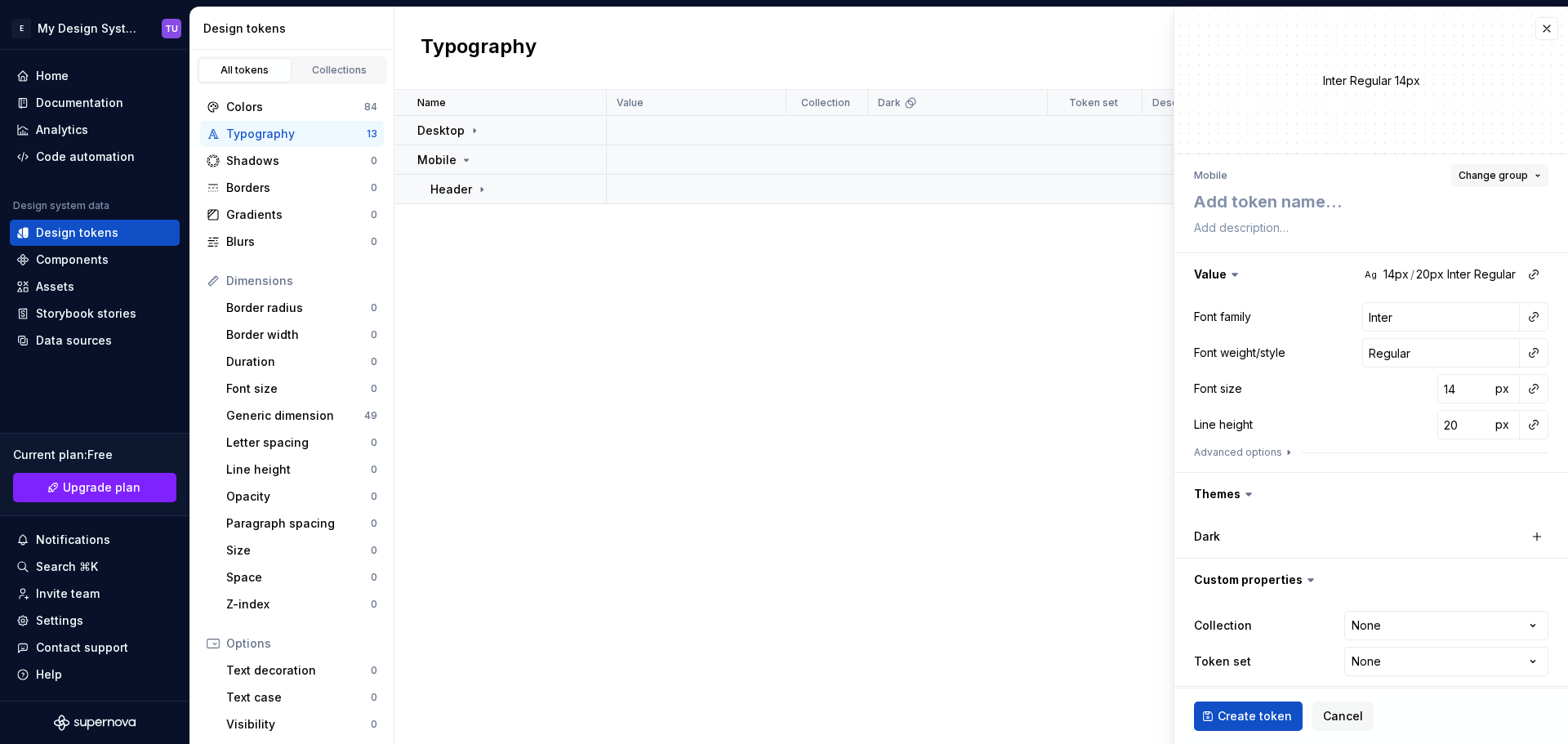
click at [1472, 170] on span "Change group" at bounding box center [1493, 175] width 70 height 13
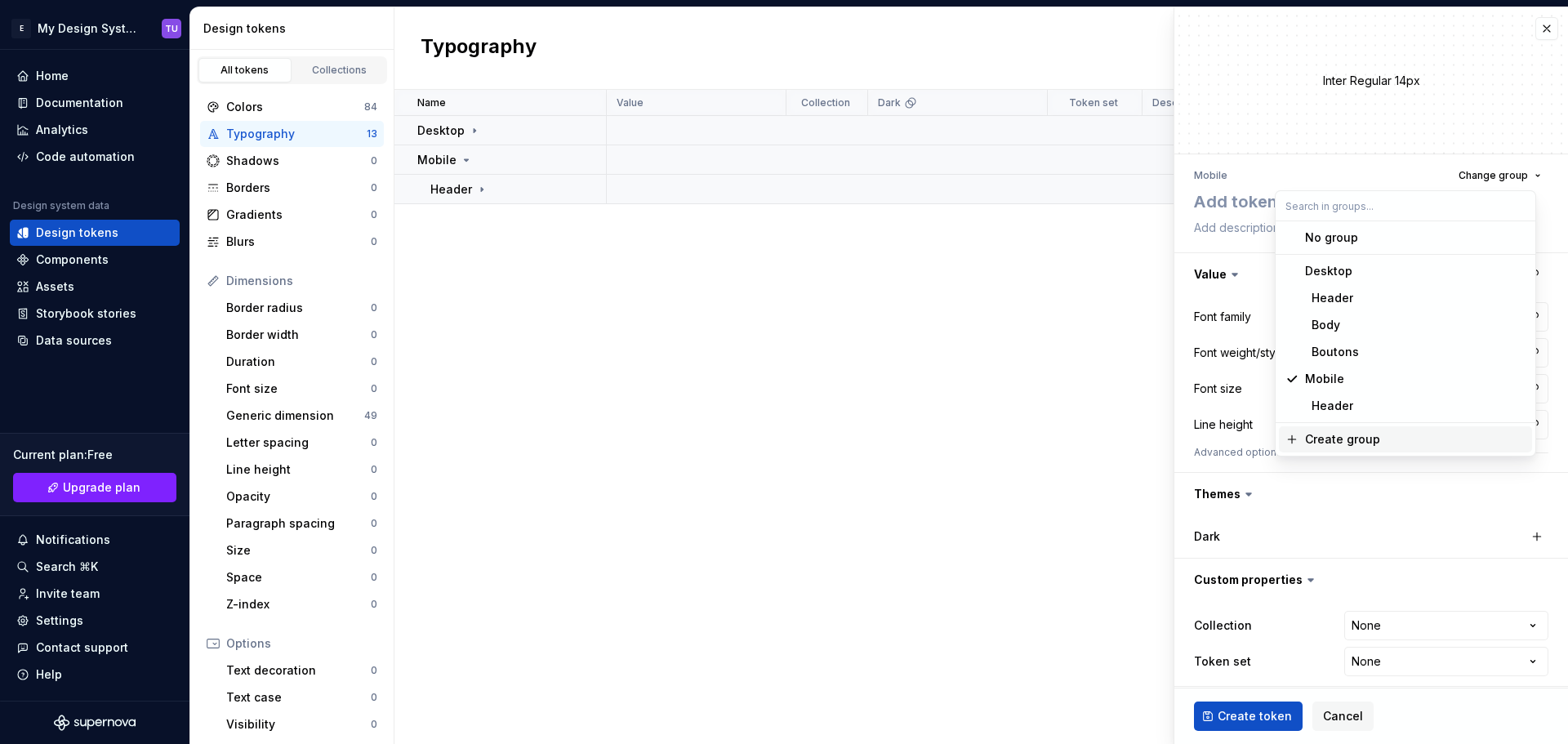
click at [1330, 437] on div "Create group" at bounding box center [1342, 439] width 75 height 16
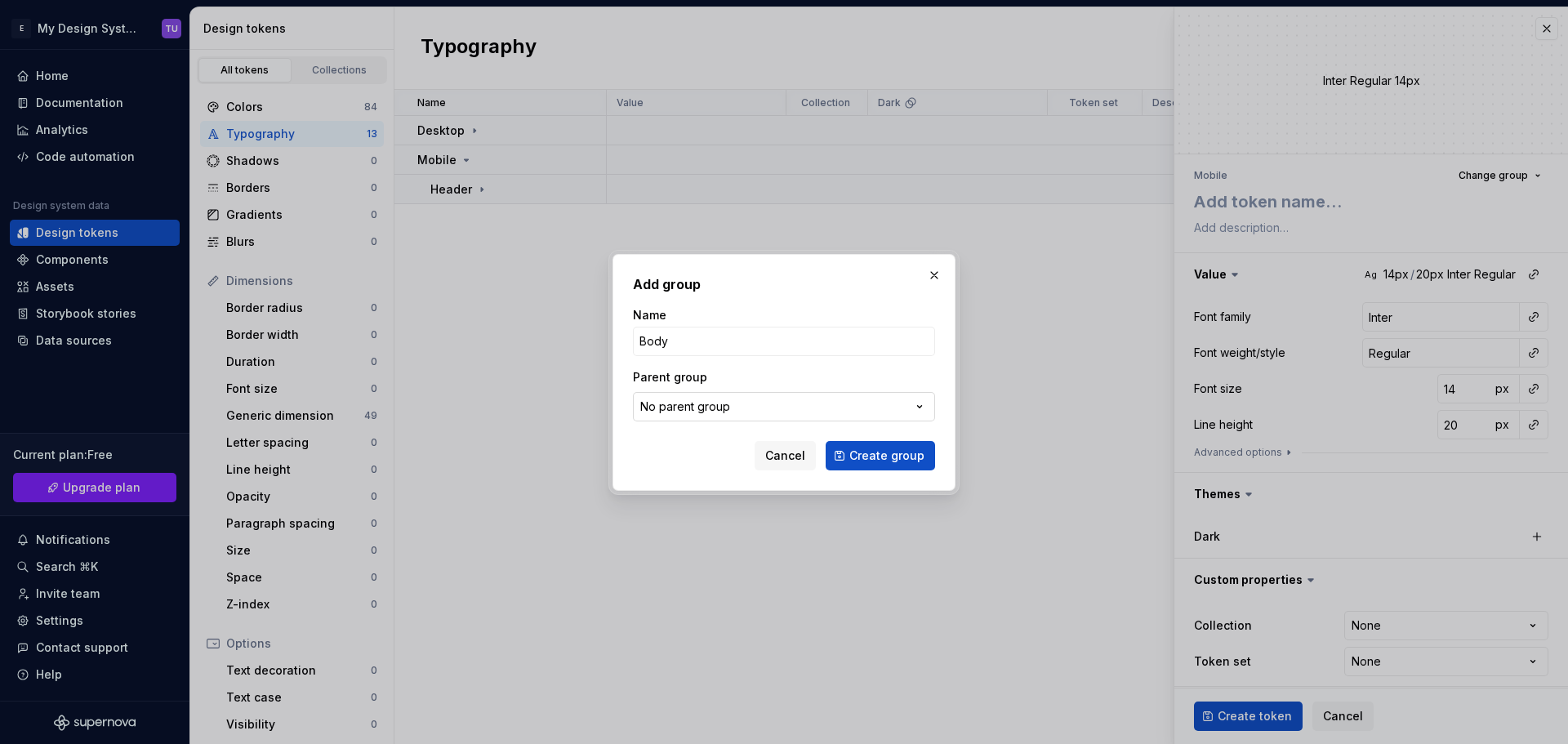
click at [727, 398] on div "No parent group" at bounding box center [685, 406] width 90 height 16
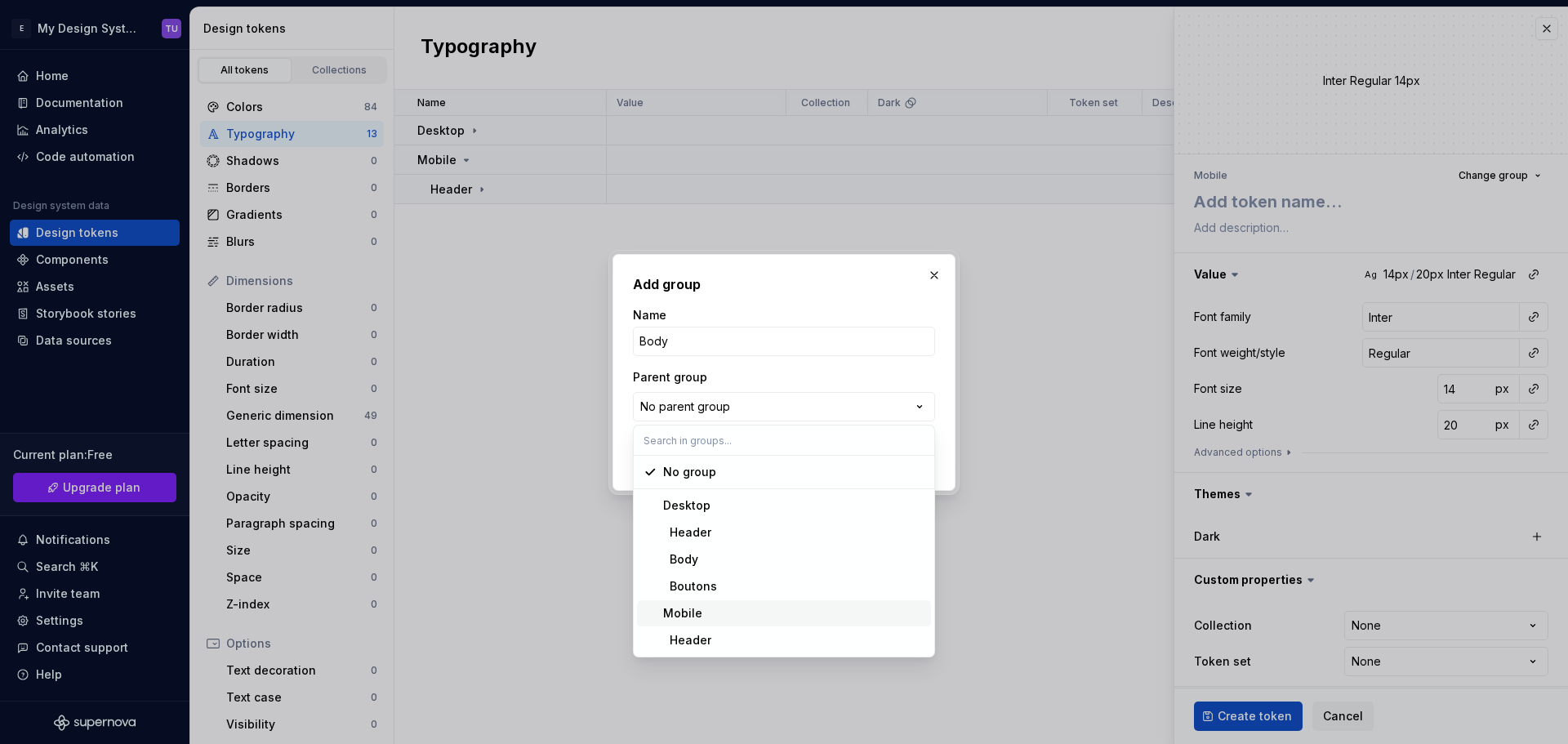
click at [694, 612] on div "Mobile" at bounding box center [683, 612] width 39 height 16
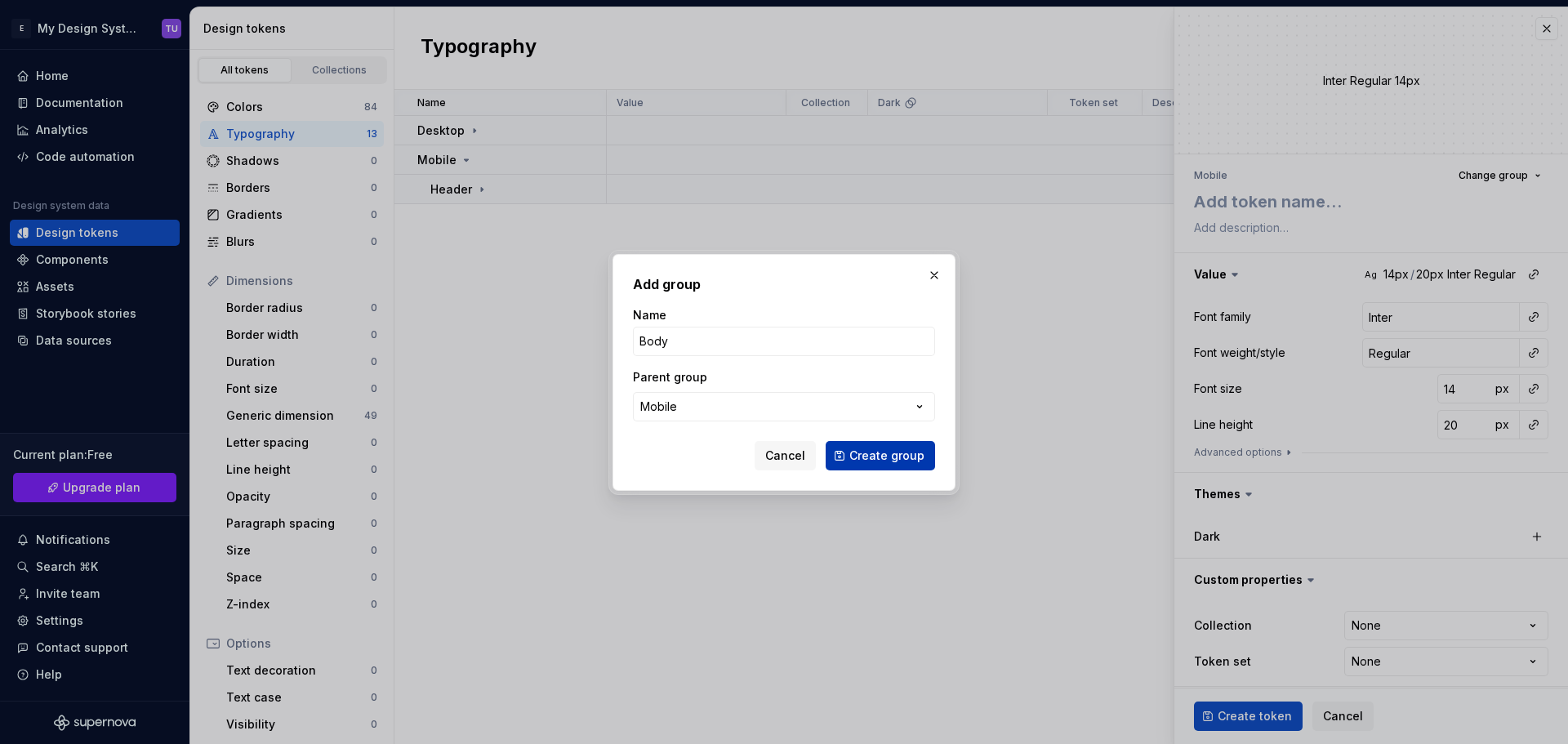
click at [874, 466] on button "Create group" at bounding box center [880, 455] width 110 height 30
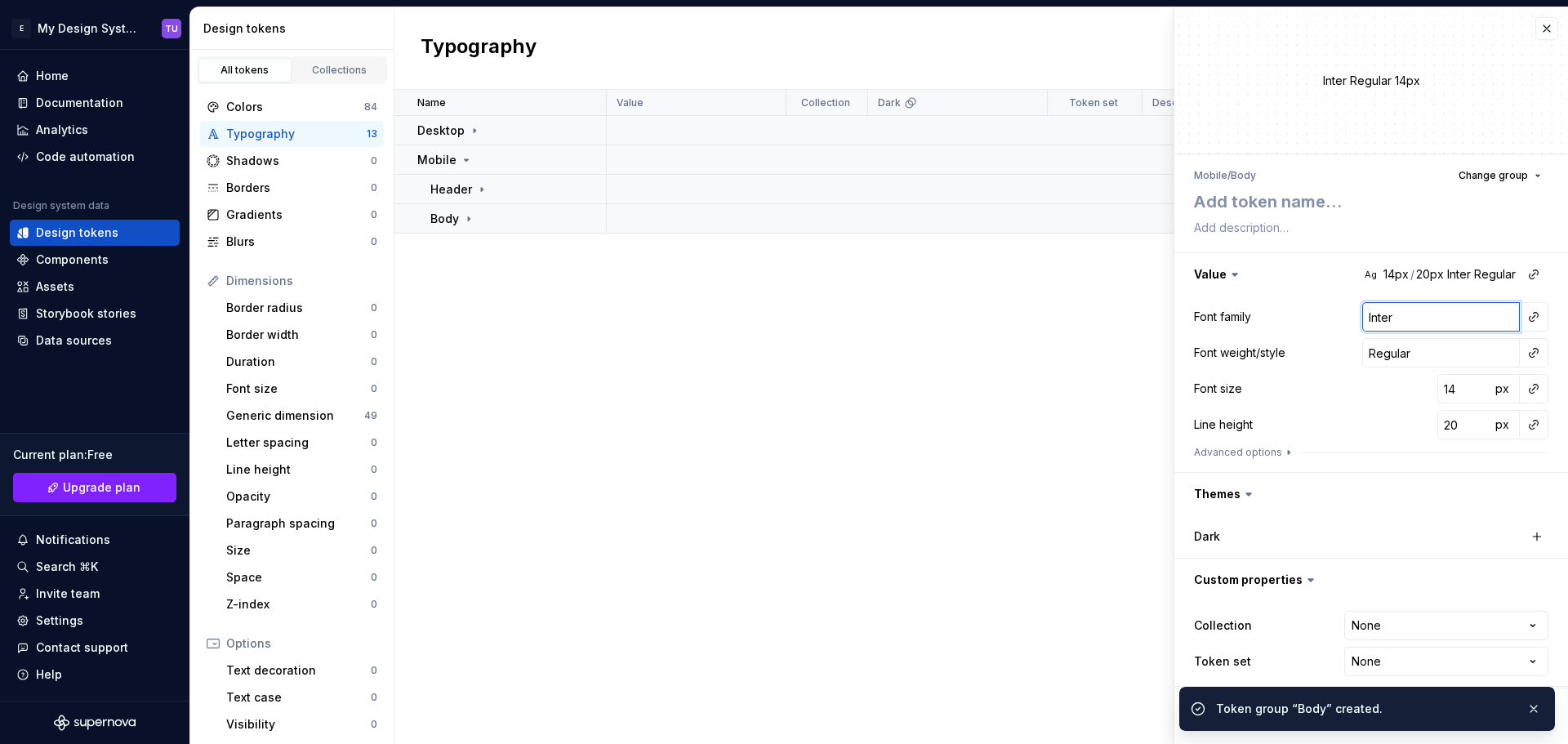
click at [1377, 323] on input "Inter" at bounding box center [1441, 317] width 158 height 30
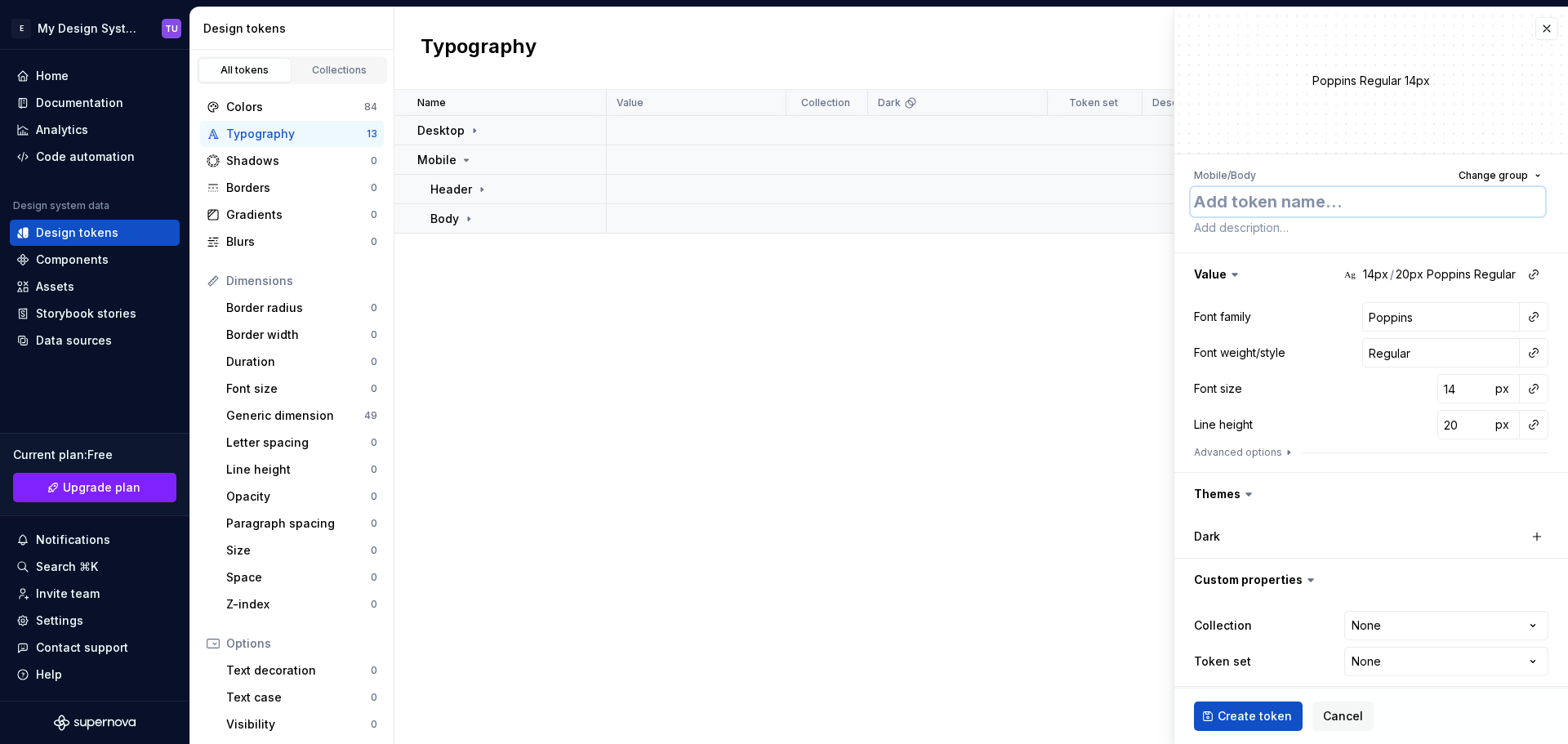
click at [1268, 208] on textarea at bounding box center [1367, 201] width 354 height 30
paste textarea "body-16px"
click at [1442, 425] on input "20" at bounding box center [1464, 425] width 53 height 30
click at [1314, 418] on div "Line height 26 px" at bounding box center [1370, 425] width 354 height 30
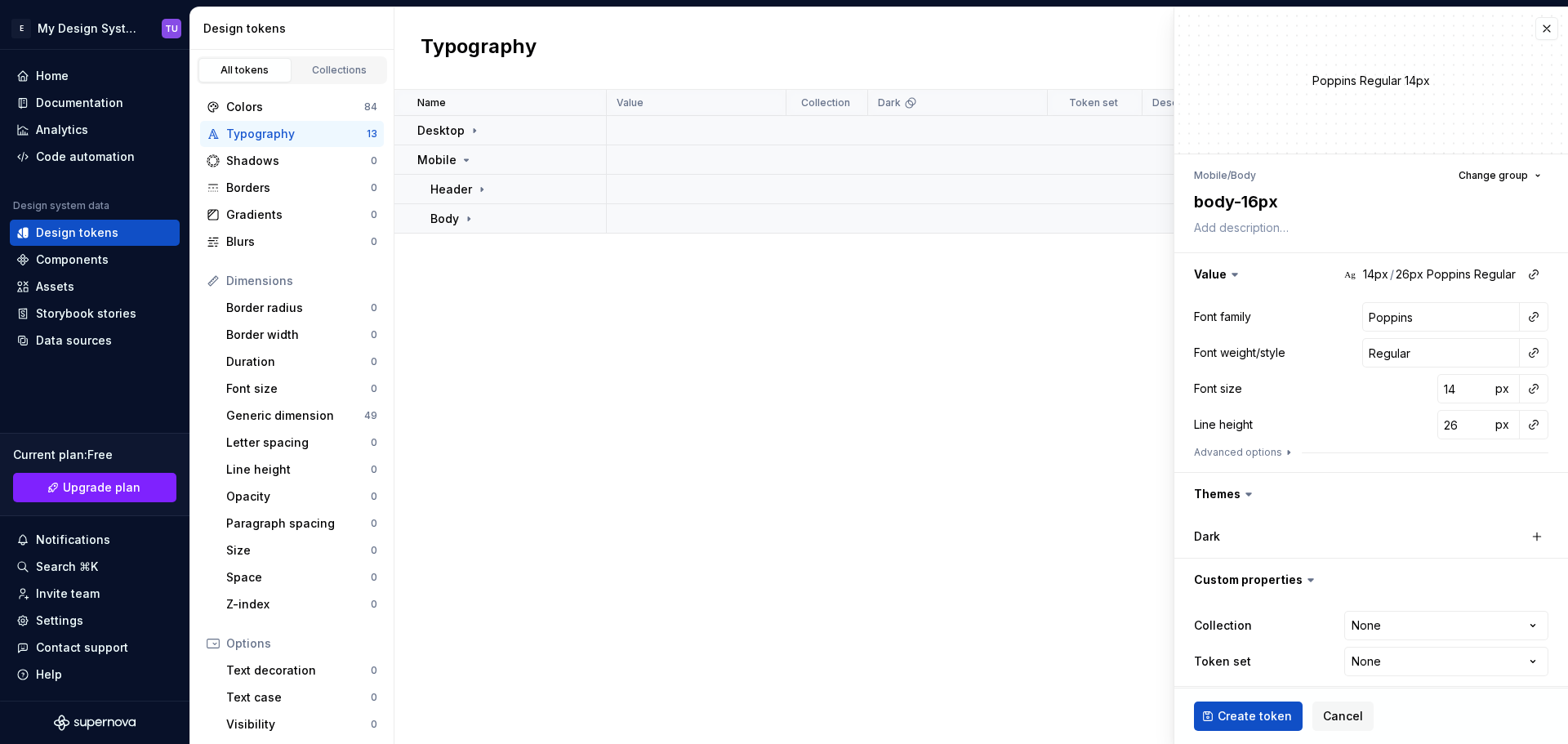
click at [1229, 719] on span "Create token" at bounding box center [1254, 715] width 74 height 16
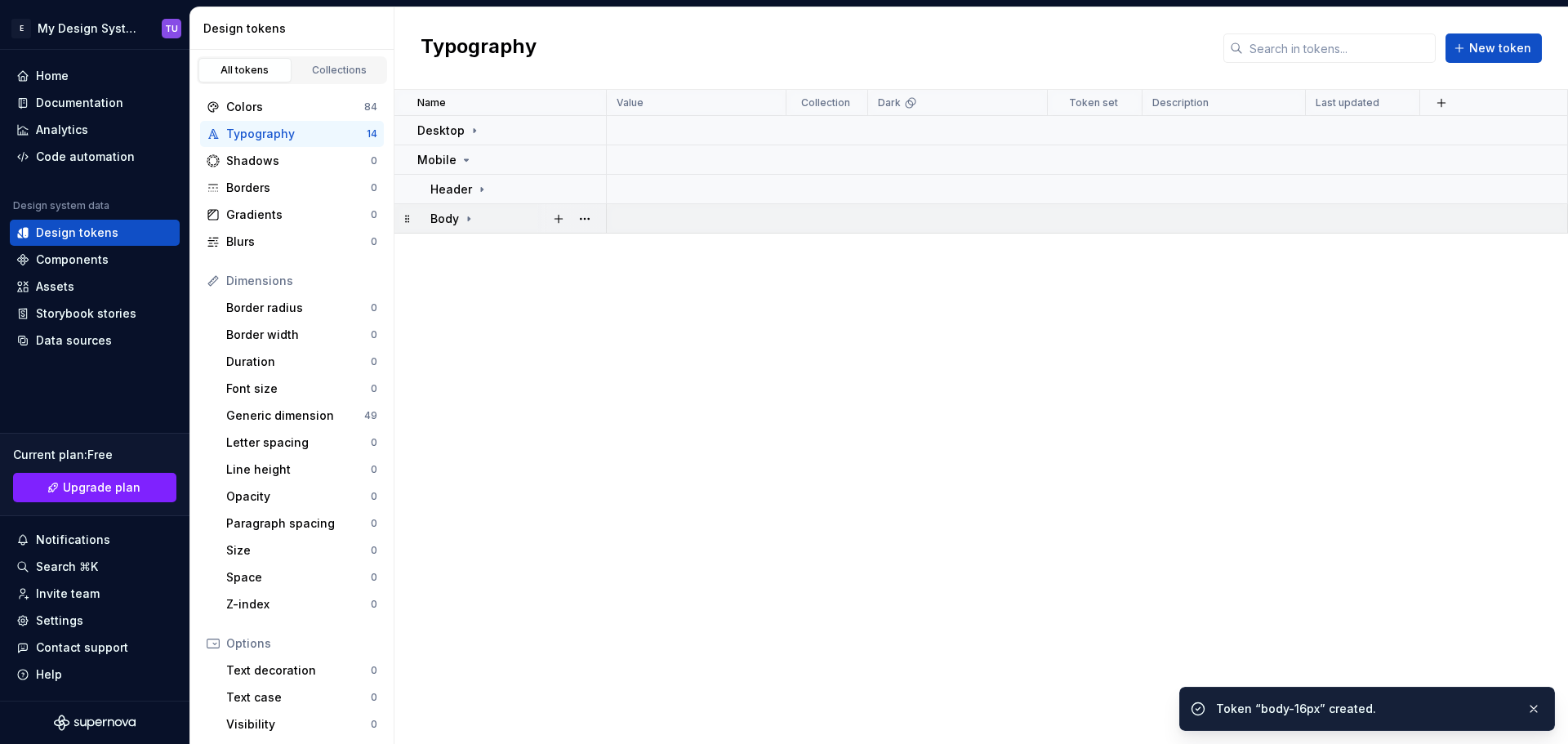
click at [464, 221] on icon at bounding box center [468, 218] width 13 height 13
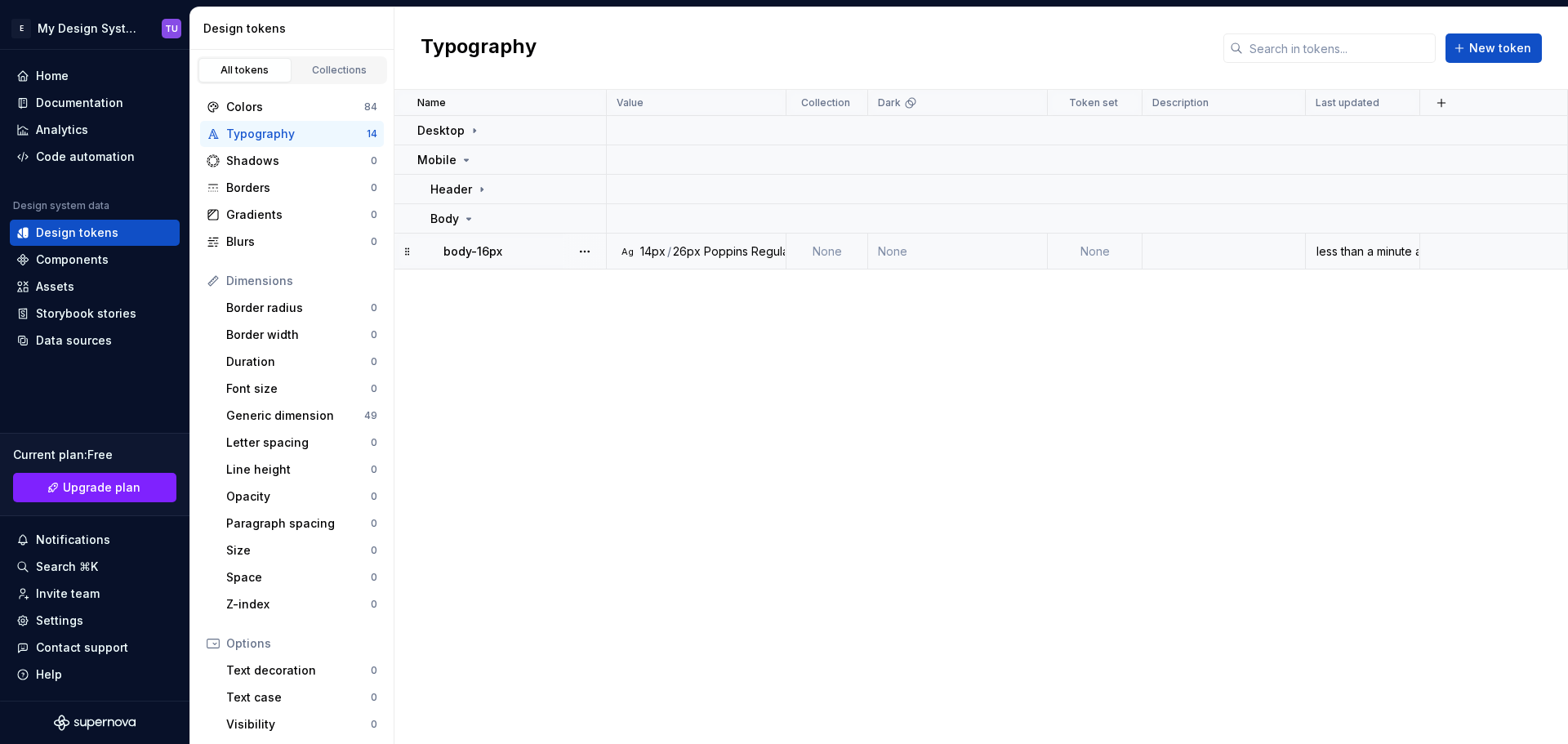
click at [685, 249] on div "26px" at bounding box center [686, 251] width 28 height 16
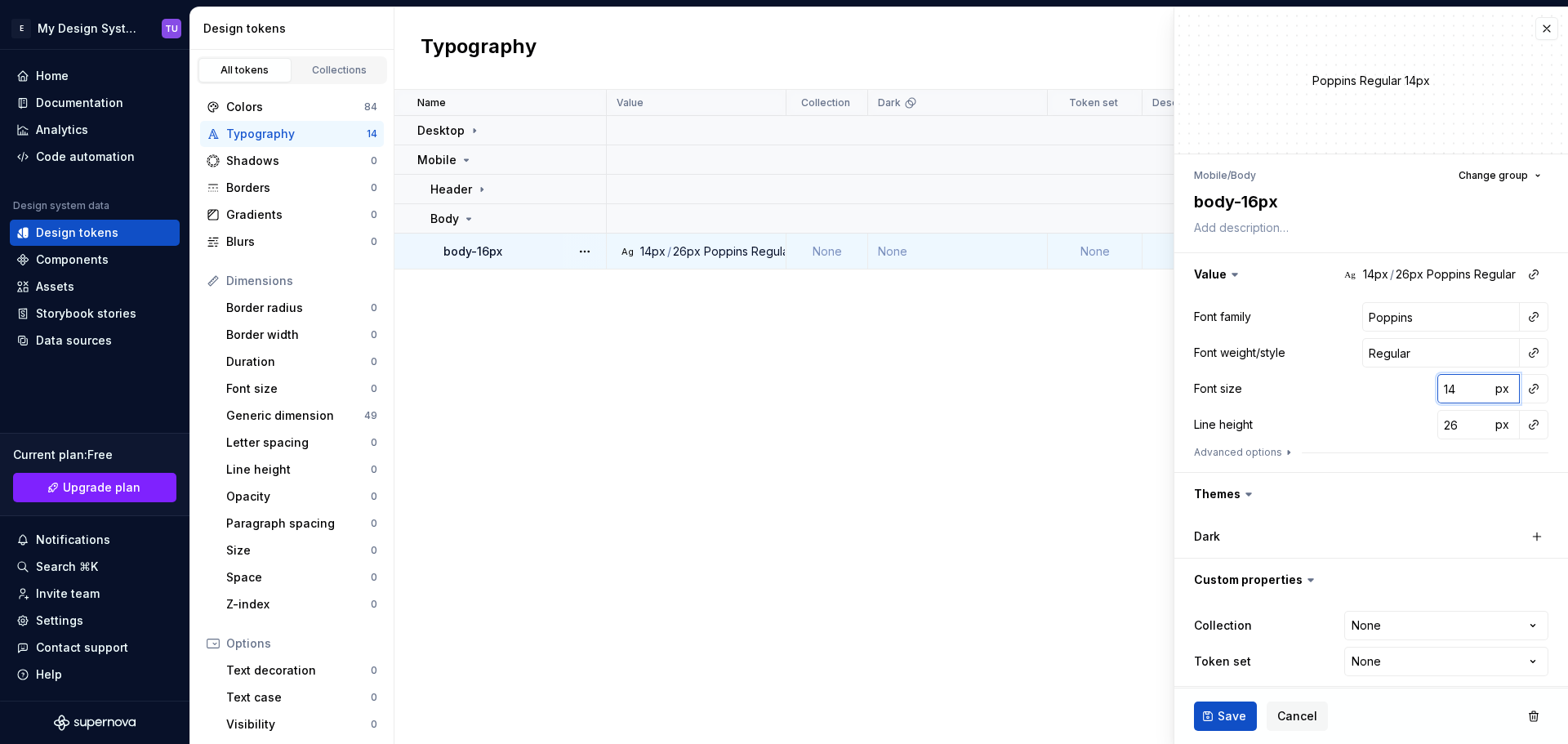
click at [1437, 391] on input "14" at bounding box center [1464, 388] width 53 height 30
click at [1222, 722] on span "Save" at bounding box center [1232, 715] width 29 height 16
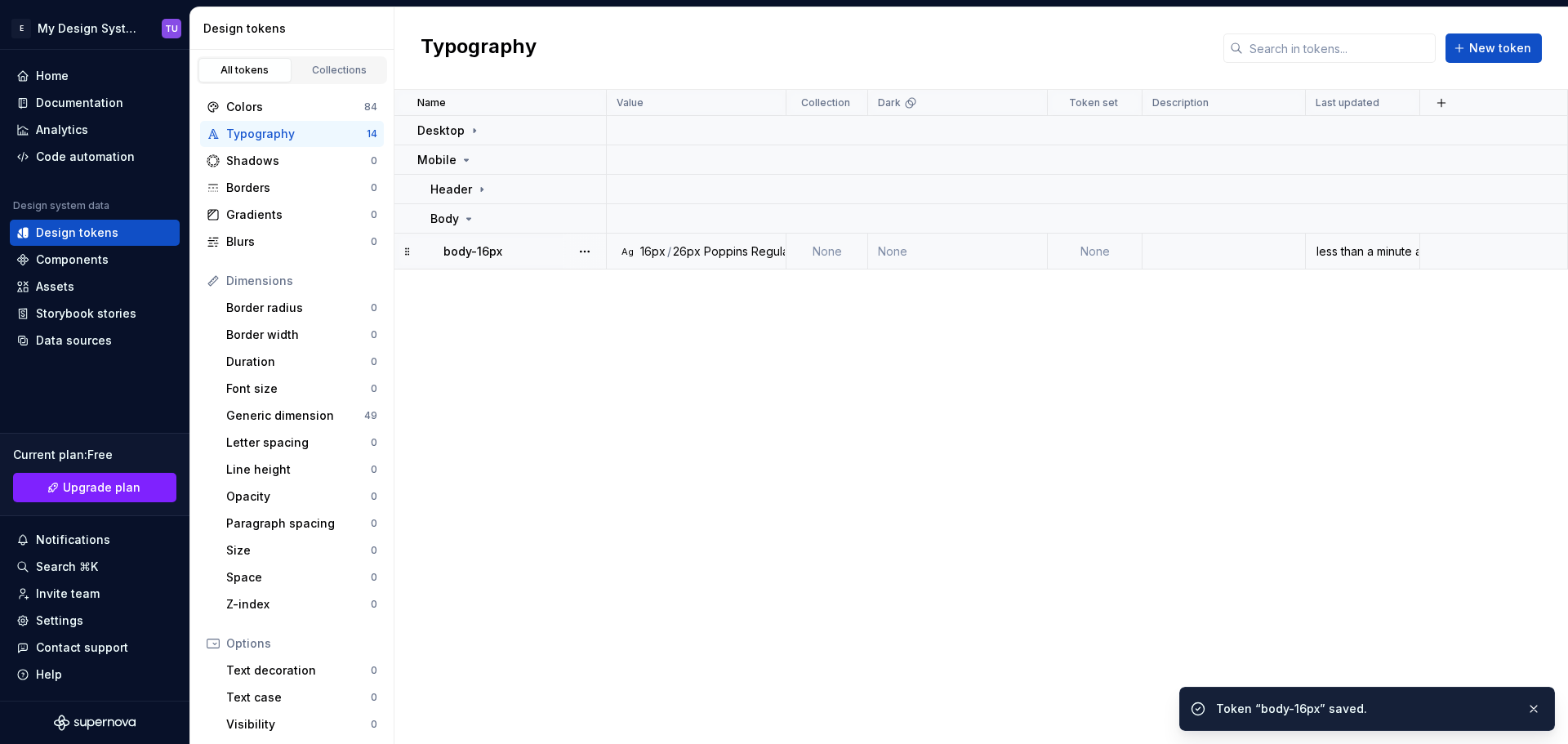
click at [791, 347] on div "Name Value Collection Dark Token set Description Last updated Desktop Mobile He…" at bounding box center [980, 417] width 1173 height 654
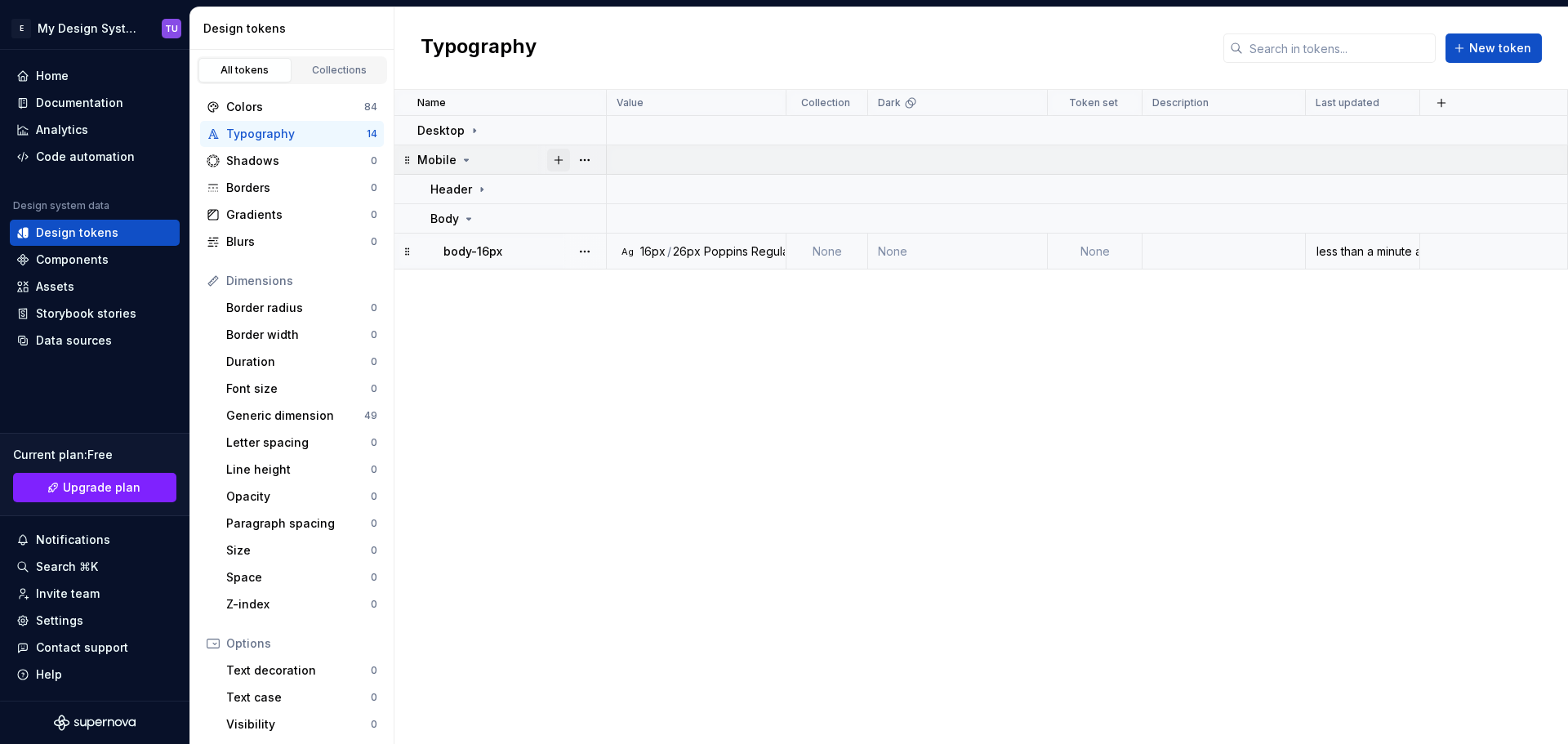
click at [557, 161] on button "button" at bounding box center [558, 160] width 23 height 23
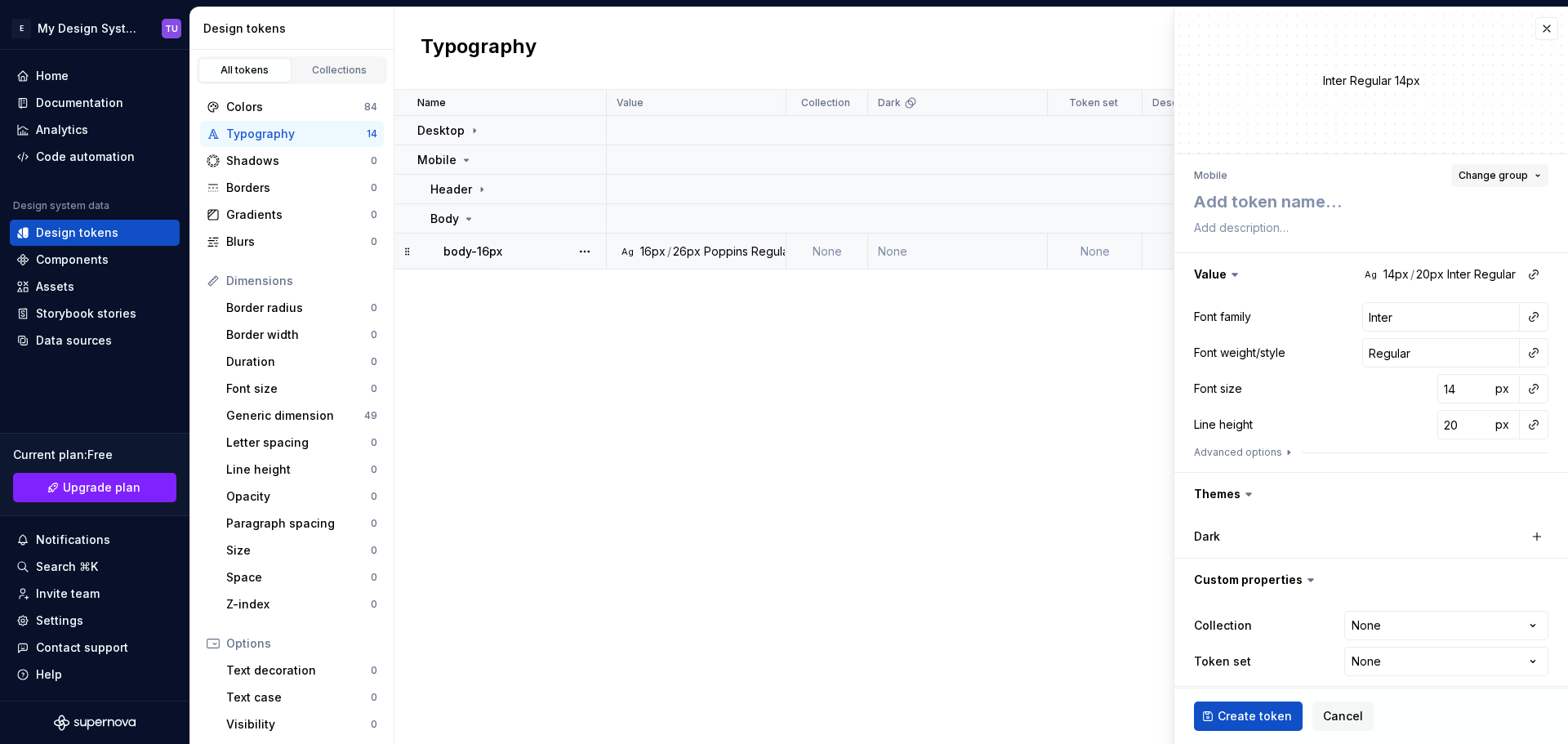
click at [1469, 173] on span "Change group" at bounding box center [1493, 175] width 70 height 13
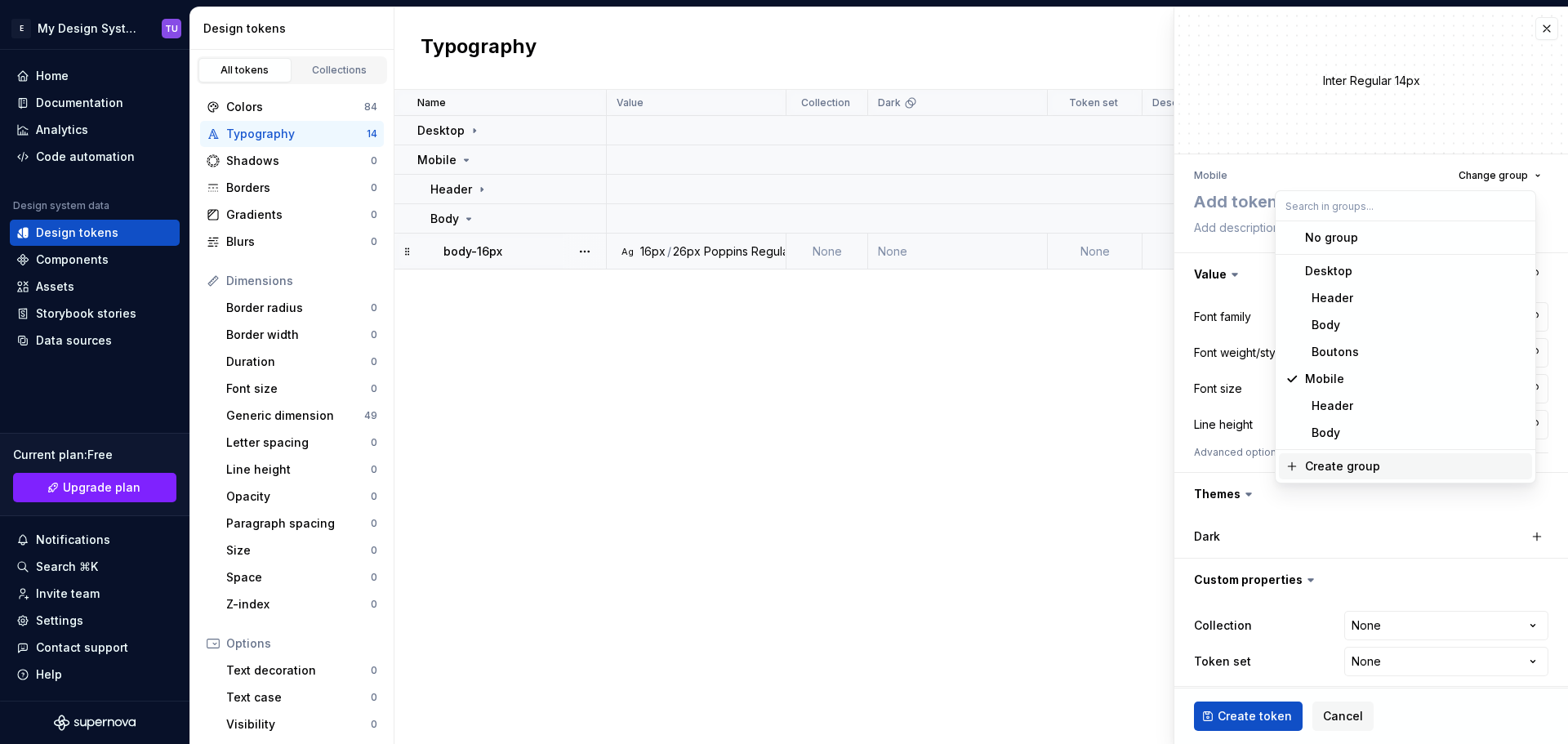
click at [1350, 464] on div "Create group" at bounding box center [1342, 465] width 75 height 16
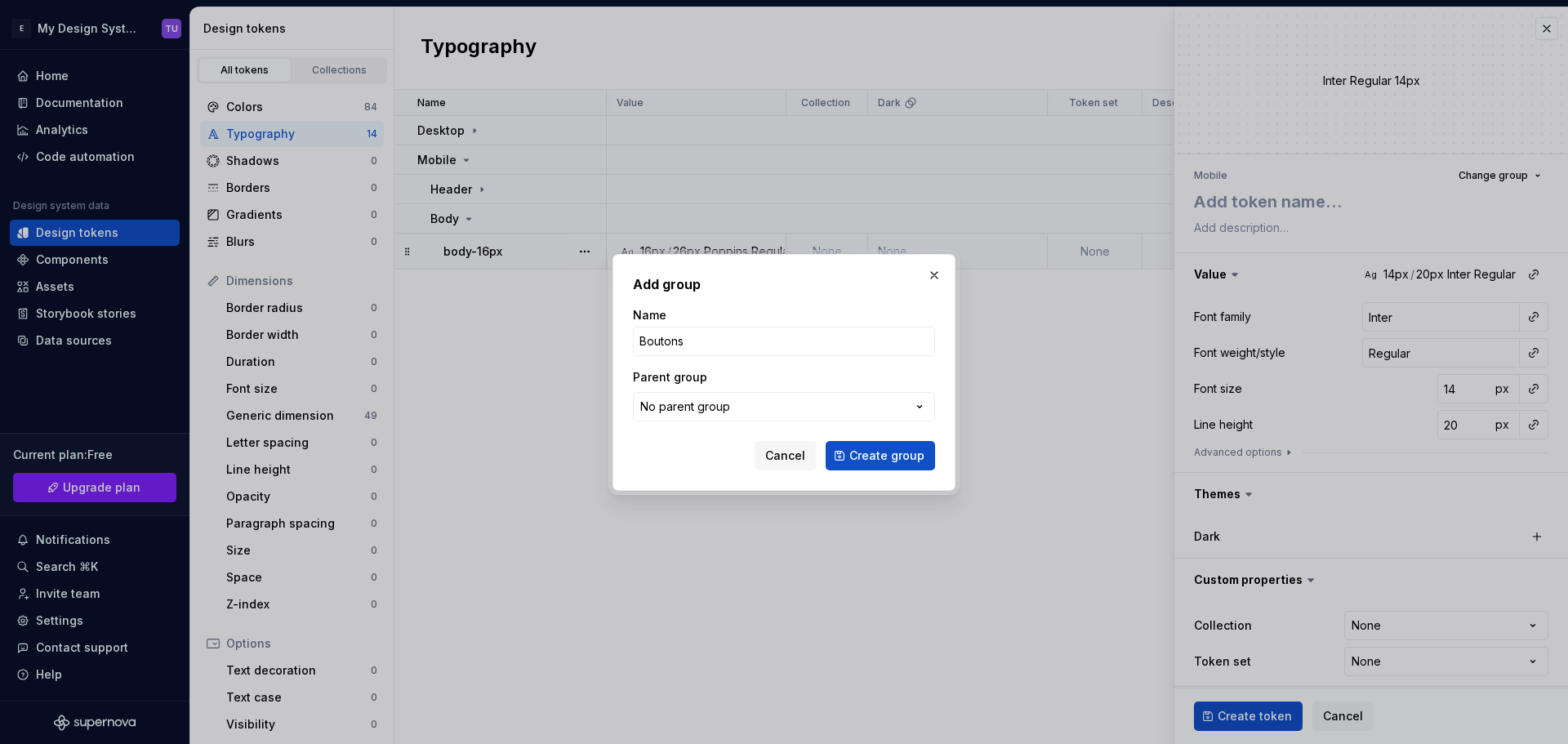
click at [720, 411] on div "No parent group" at bounding box center [685, 406] width 90 height 16
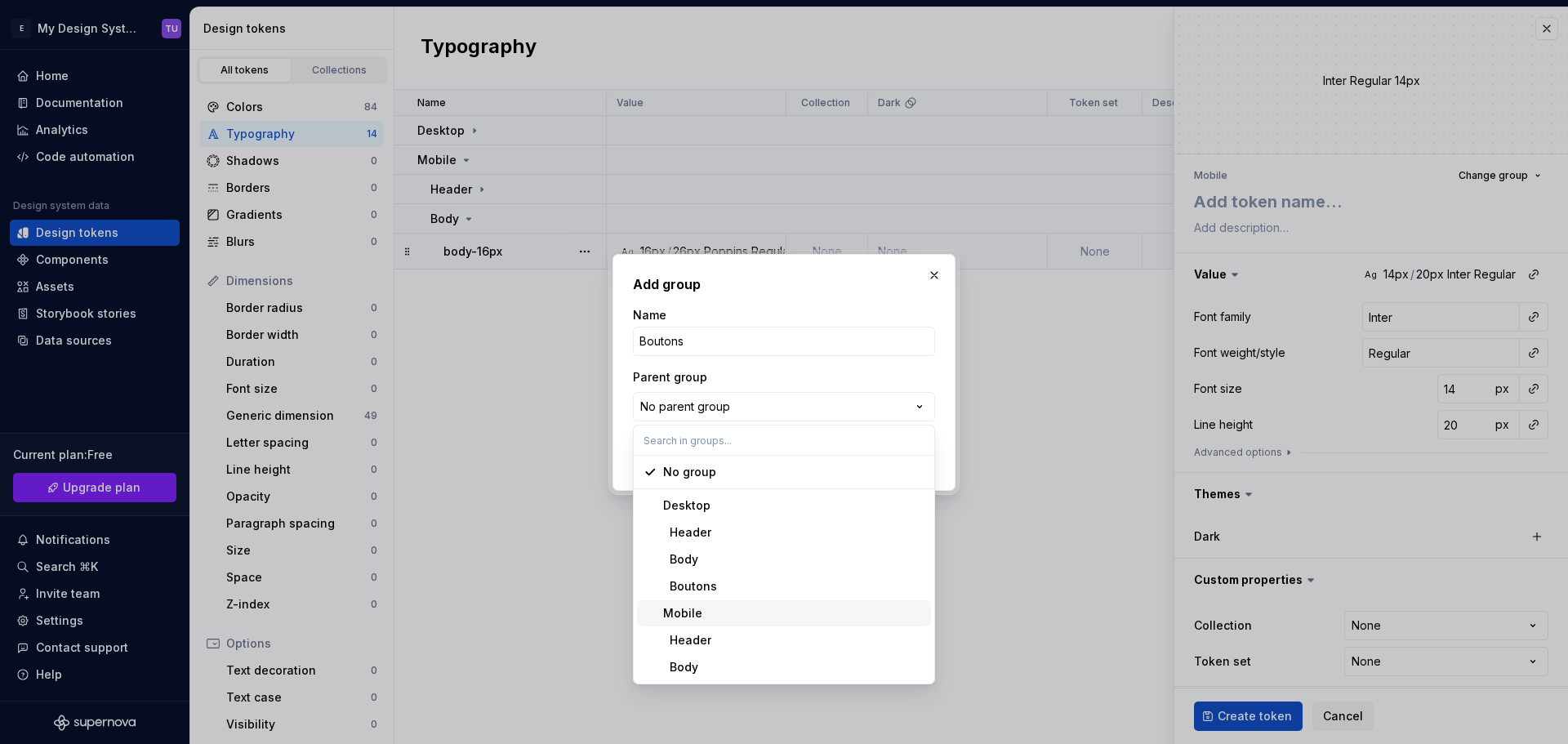
click at [713, 616] on div "Mobile" at bounding box center [794, 612] width 262 height 16
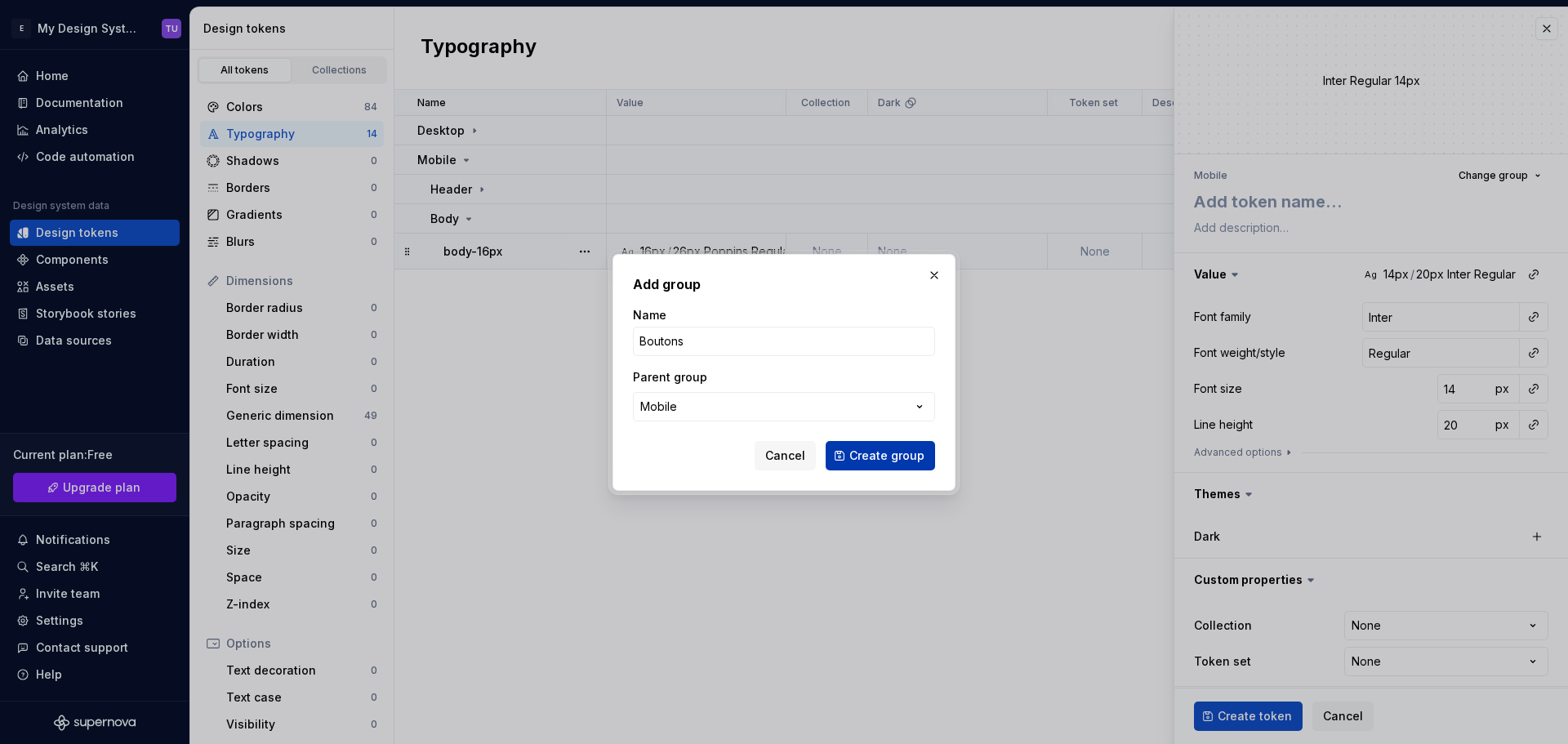
click at [894, 453] on span "Create group" at bounding box center [887, 455] width 75 height 16
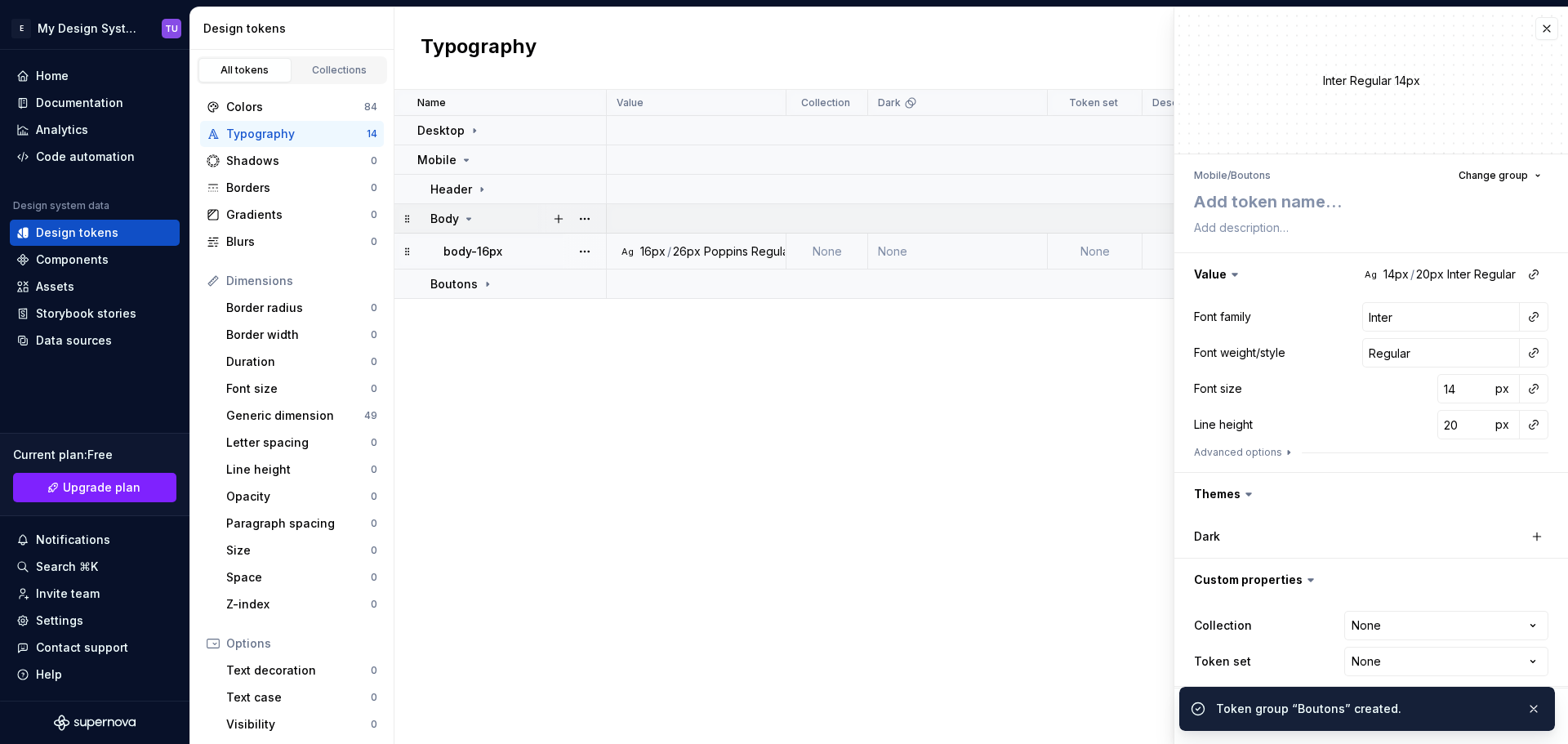
click at [465, 219] on icon at bounding box center [468, 218] width 13 height 13
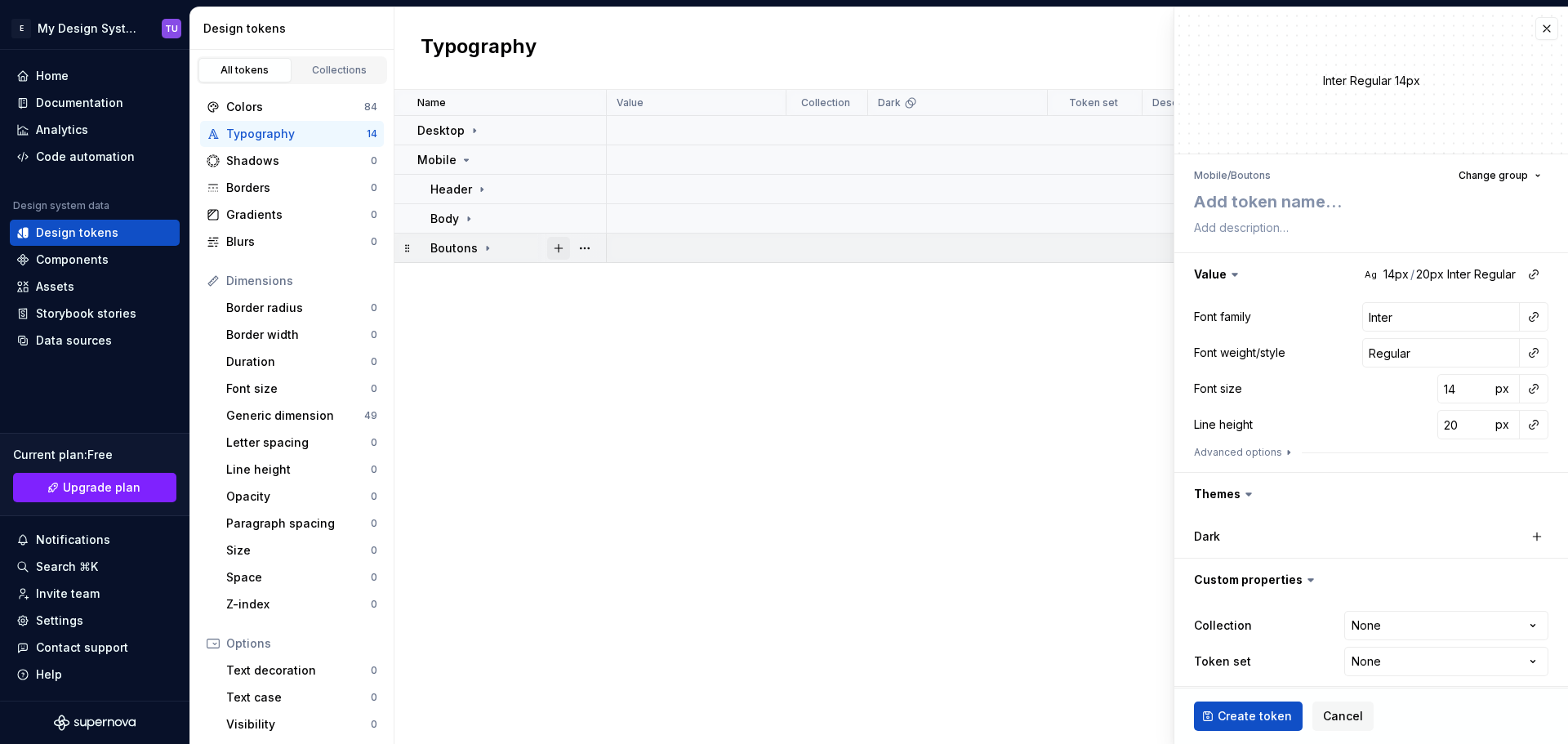
click at [555, 245] on button "button" at bounding box center [558, 248] width 23 height 23
click at [1256, 202] on textarea at bounding box center [1367, 201] width 354 height 30
paste textarea "bouton-16px"
click at [1387, 327] on input "Inter" at bounding box center [1441, 317] width 158 height 30
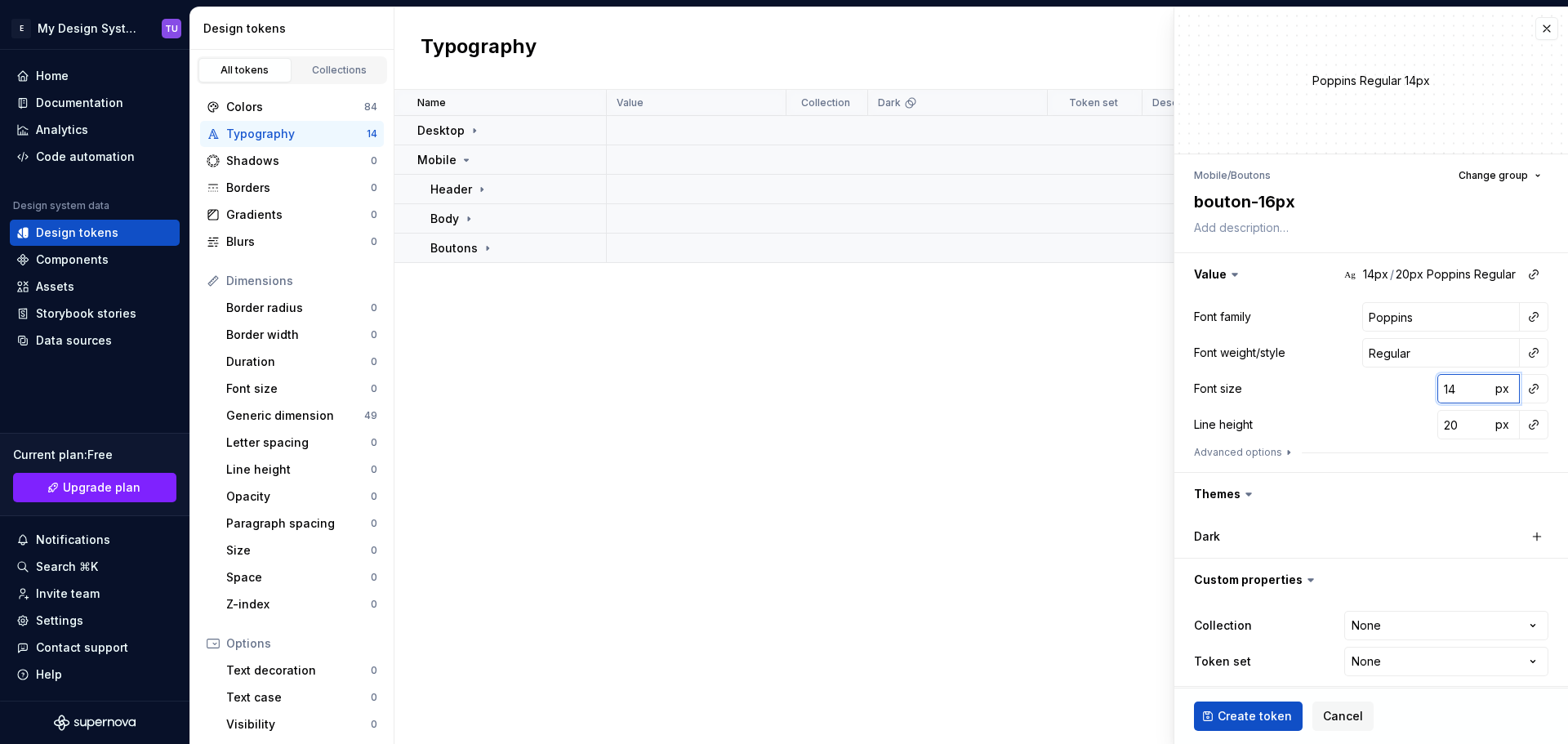
click at [1437, 389] on input "14" at bounding box center [1464, 388] width 53 height 30
click at [1444, 424] on input "20" at bounding box center [1464, 425] width 53 height 30
click at [1401, 410] on div "Line height 16 px" at bounding box center [1370, 425] width 354 height 30
click at [1249, 714] on span "Create token" at bounding box center [1254, 715] width 74 height 16
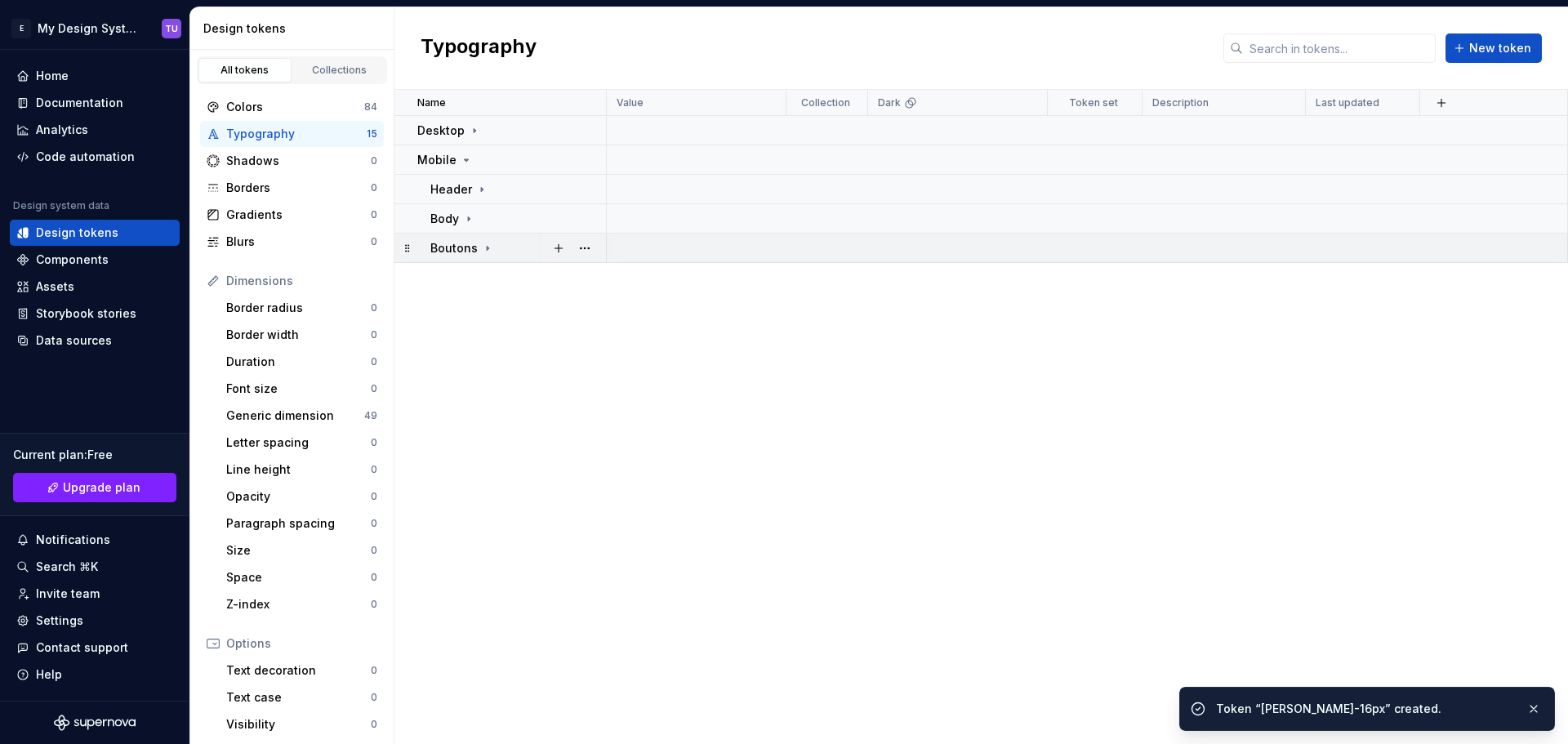
click at [482, 245] on icon at bounding box center [487, 248] width 13 height 13
click at [555, 253] on button "button" at bounding box center [558, 248] width 23 height 23
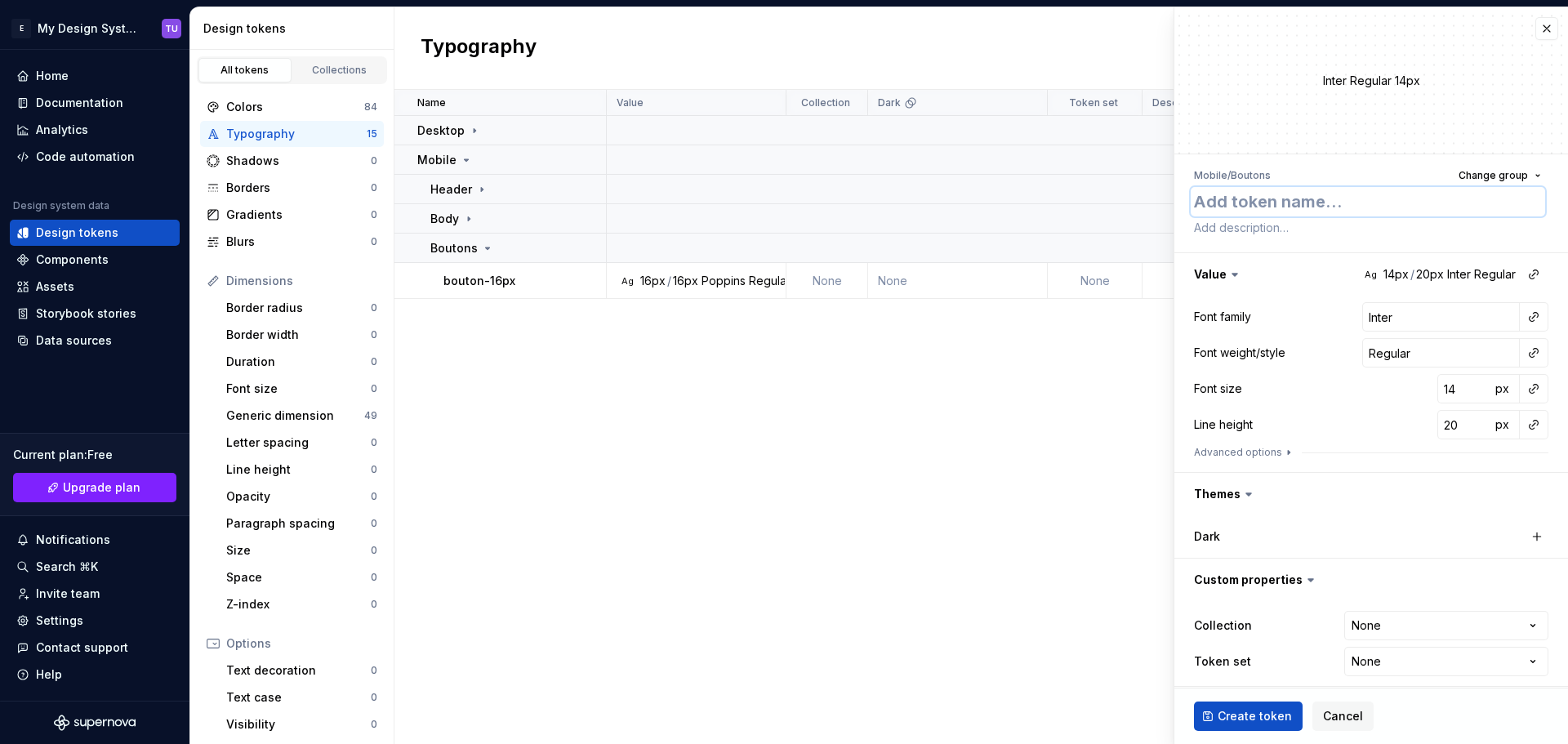
click at [1277, 206] on textarea at bounding box center [1367, 201] width 354 height 30
paste textarea "link-16px"
click at [1372, 318] on input "Inter" at bounding box center [1441, 317] width 158 height 30
click at [1442, 391] on input "14" at bounding box center [1464, 388] width 53 height 30
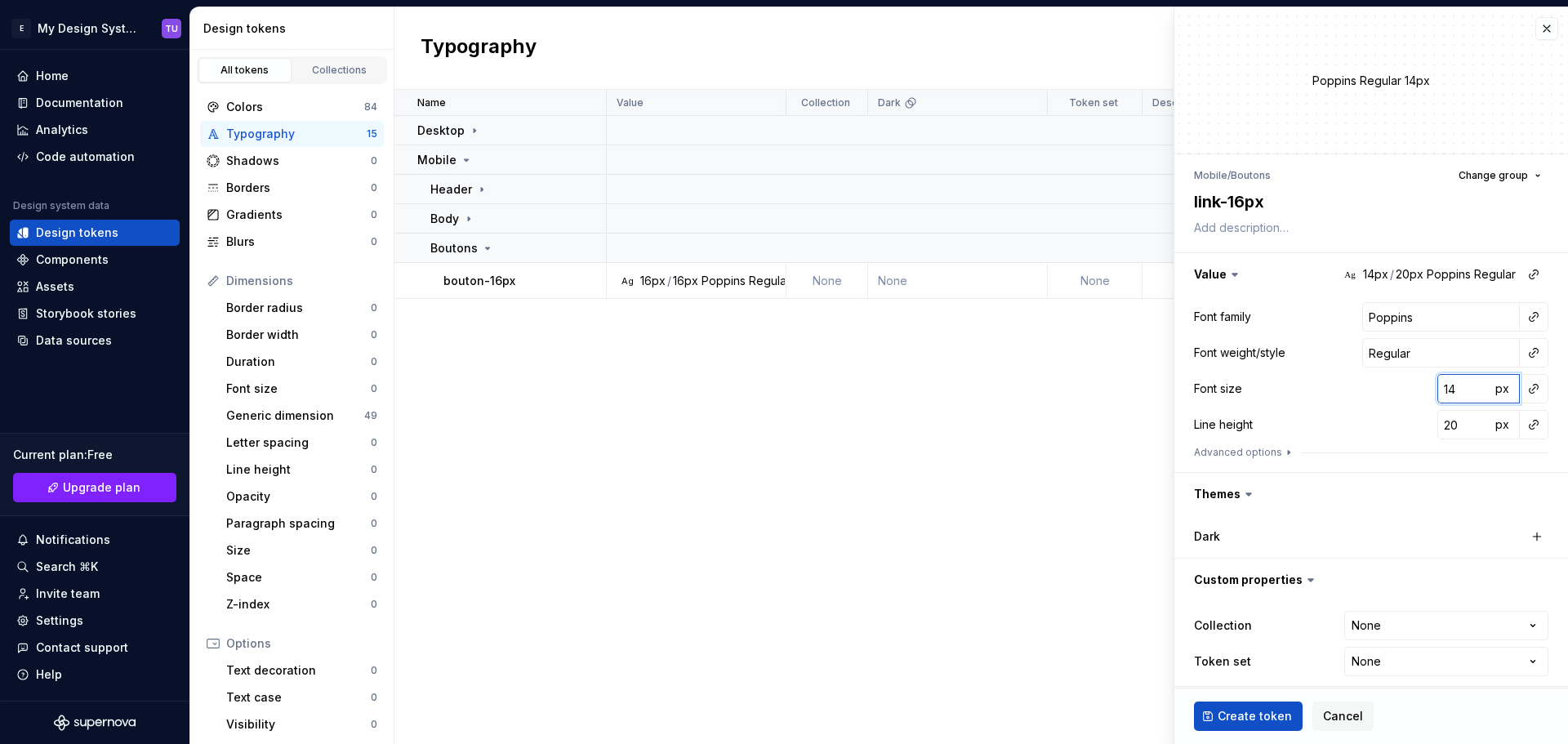
click at [1442, 391] on input "14" at bounding box center [1464, 388] width 53 height 30
click at [1438, 424] on input "20" at bounding box center [1464, 425] width 53 height 30
click at [1379, 416] on div "Line height 24 px" at bounding box center [1370, 425] width 354 height 30
click at [1238, 713] on span "Create token" at bounding box center [1254, 715] width 74 height 16
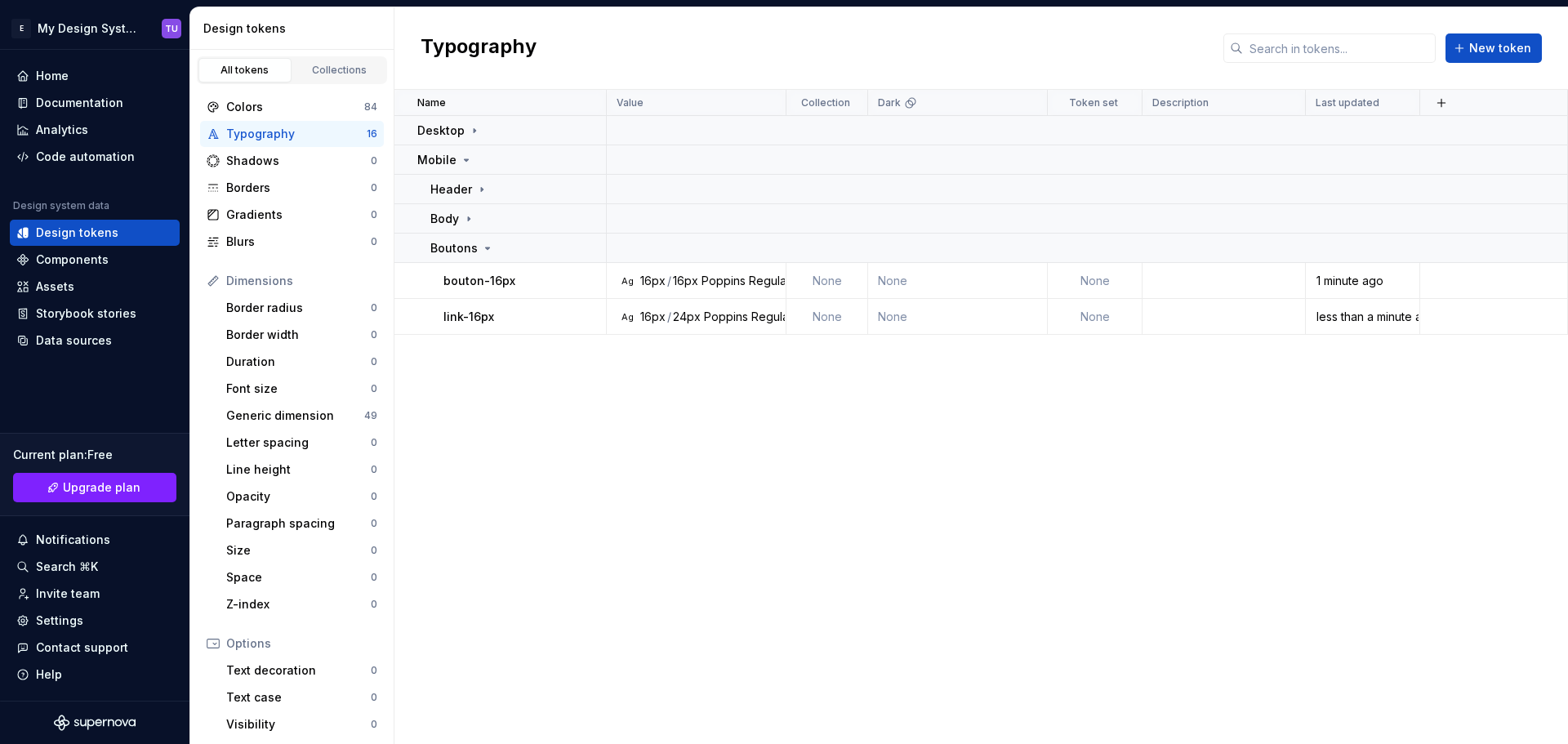
click at [684, 473] on div "Name Value Collection Dark Token set Description Last updated Desktop Mobile He…" at bounding box center [980, 417] width 1173 height 654
click at [814, 431] on div "Name Value Collection Dark Token set Description Last updated Desktop Mobile He…" at bounding box center [980, 417] width 1173 height 654
click at [47, 82] on div "Home" at bounding box center [52, 76] width 32 height 16
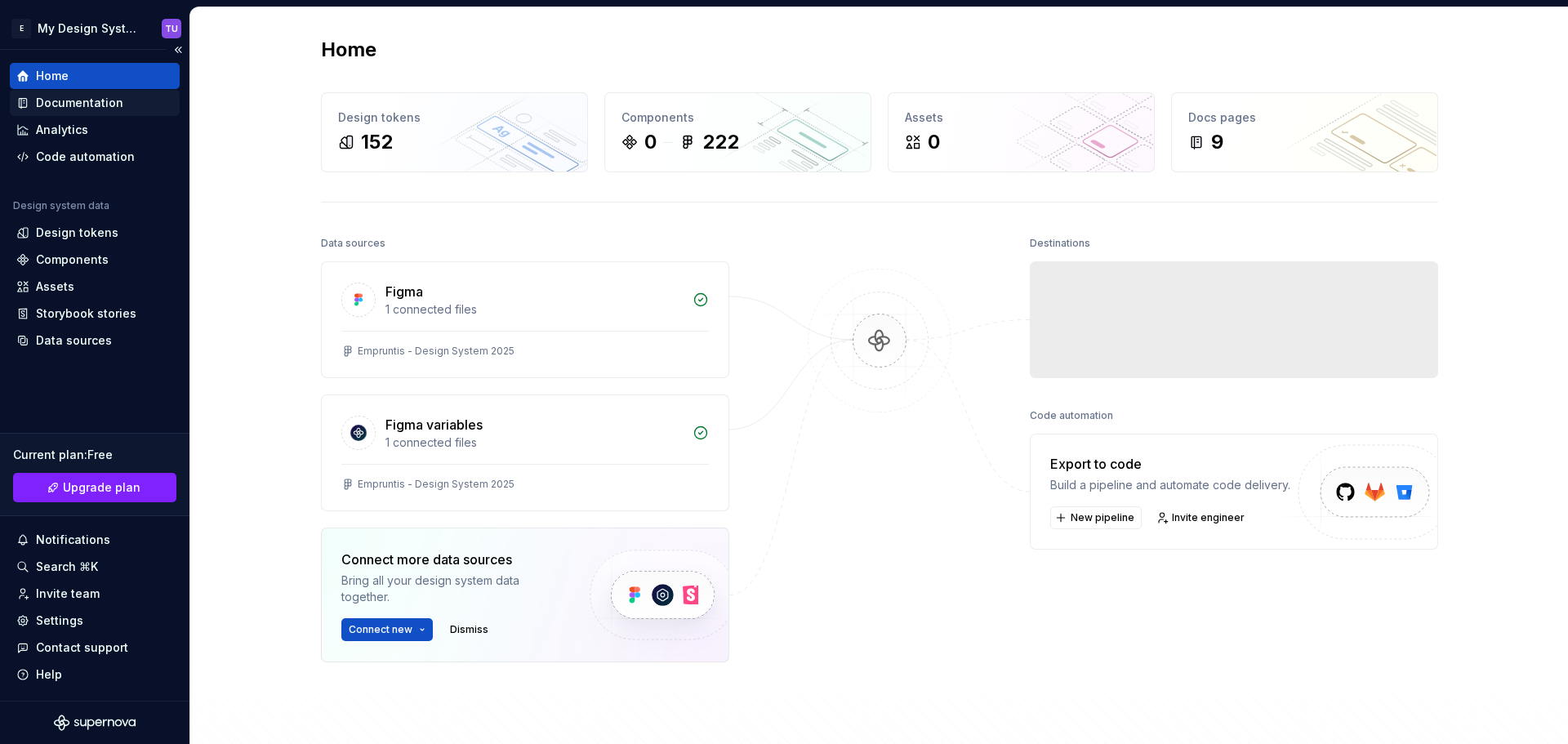
click at [84, 95] on div "Documentation" at bounding box center [79, 103] width 87 height 16
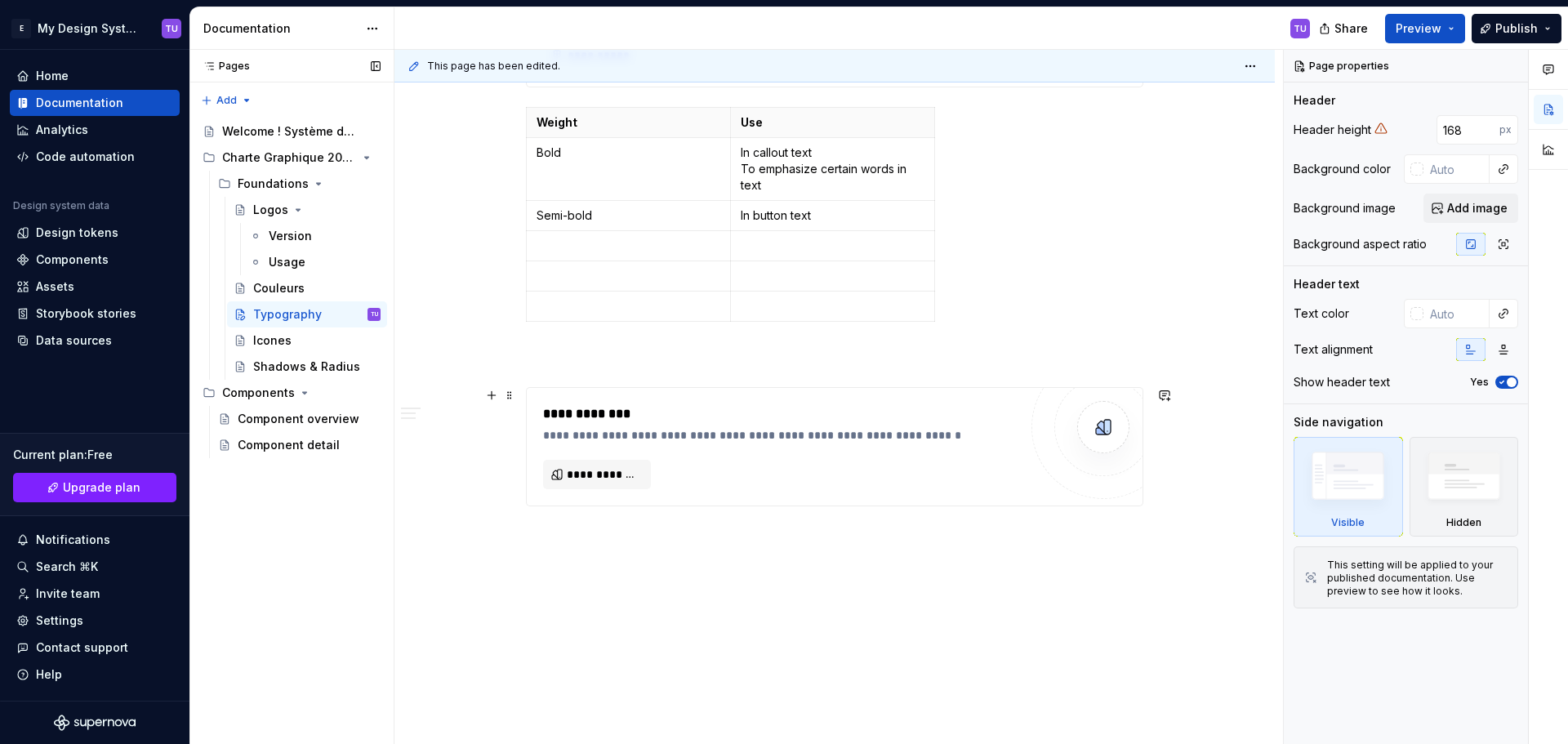
scroll to position [1251, 0]
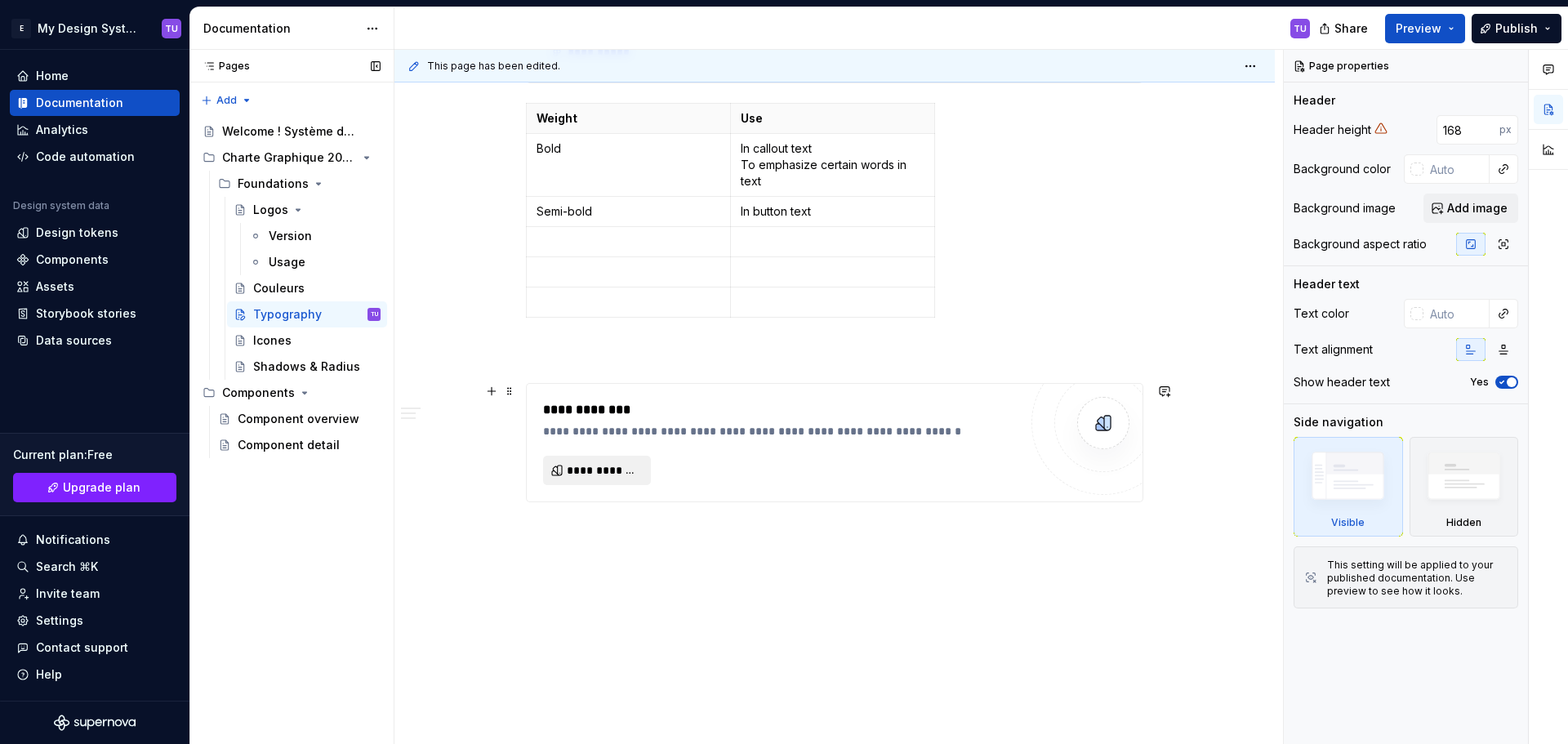
click at [577, 470] on span "**********" at bounding box center [603, 470] width 74 height 16
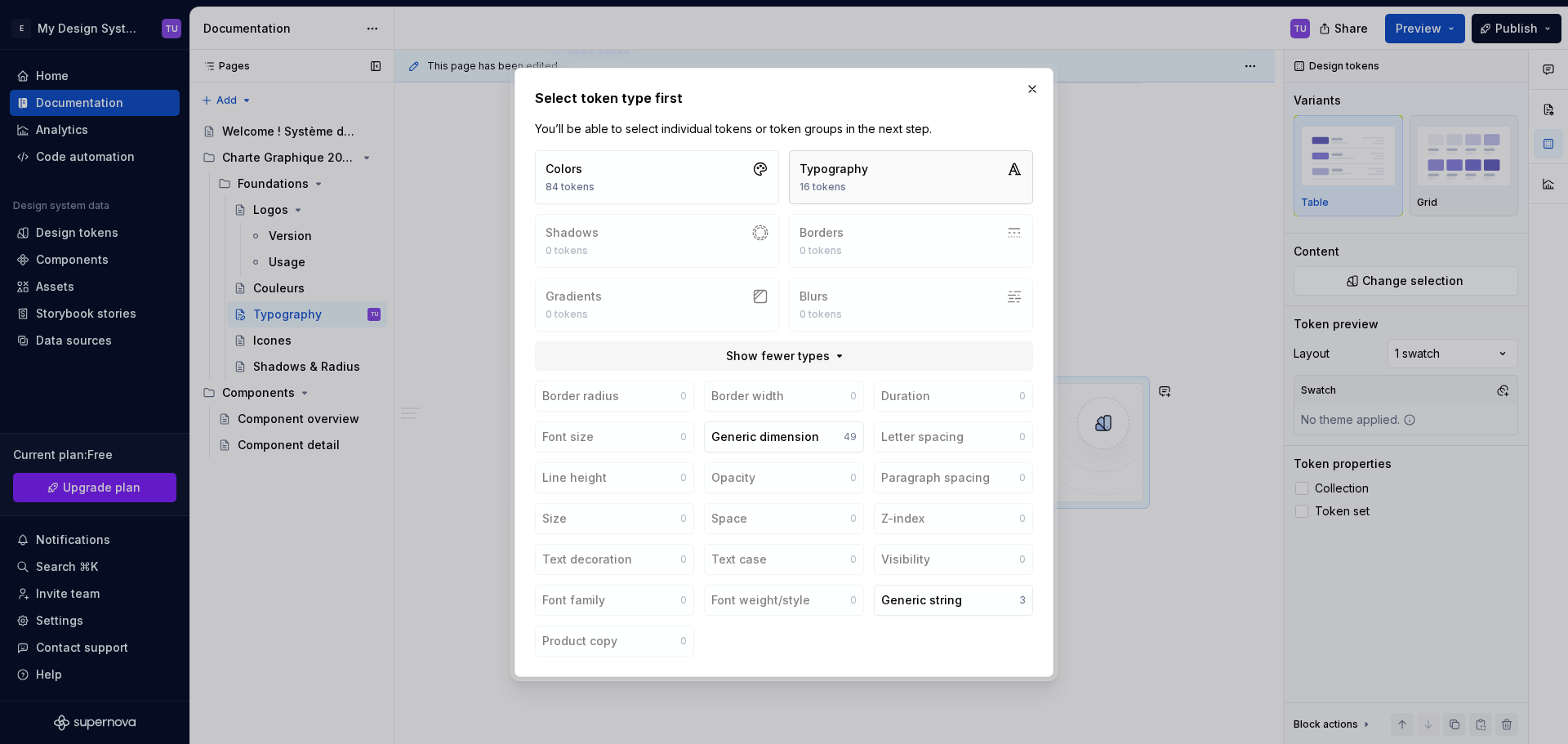
click at [866, 178] on button "Typography 16 tokens" at bounding box center [911, 177] width 244 height 54
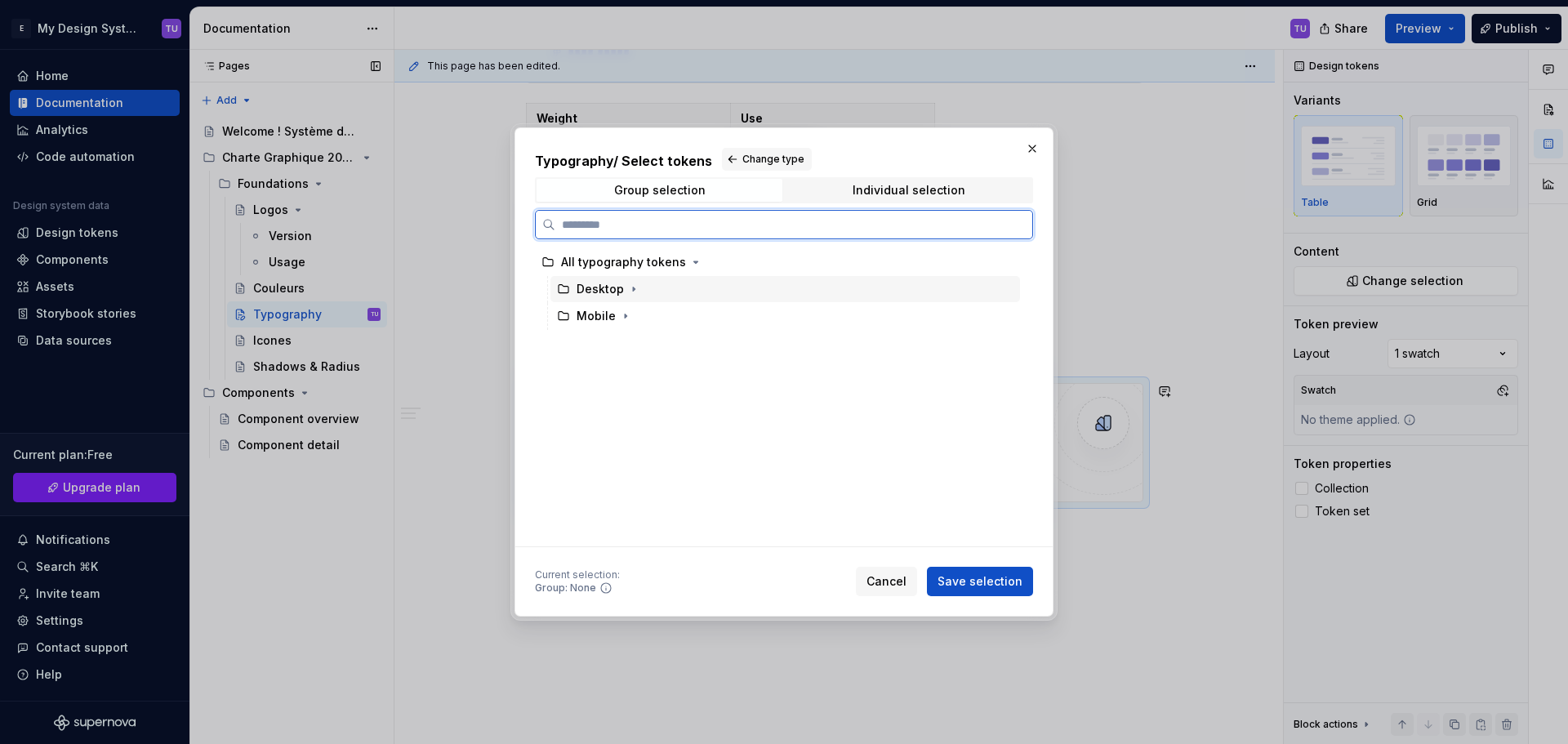
click at [610, 288] on div "Desktop" at bounding box center [601, 289] width 48 height 16
click at [983, 578] on span "Save selection" at bounding box center [979, 581] width 85 height 16
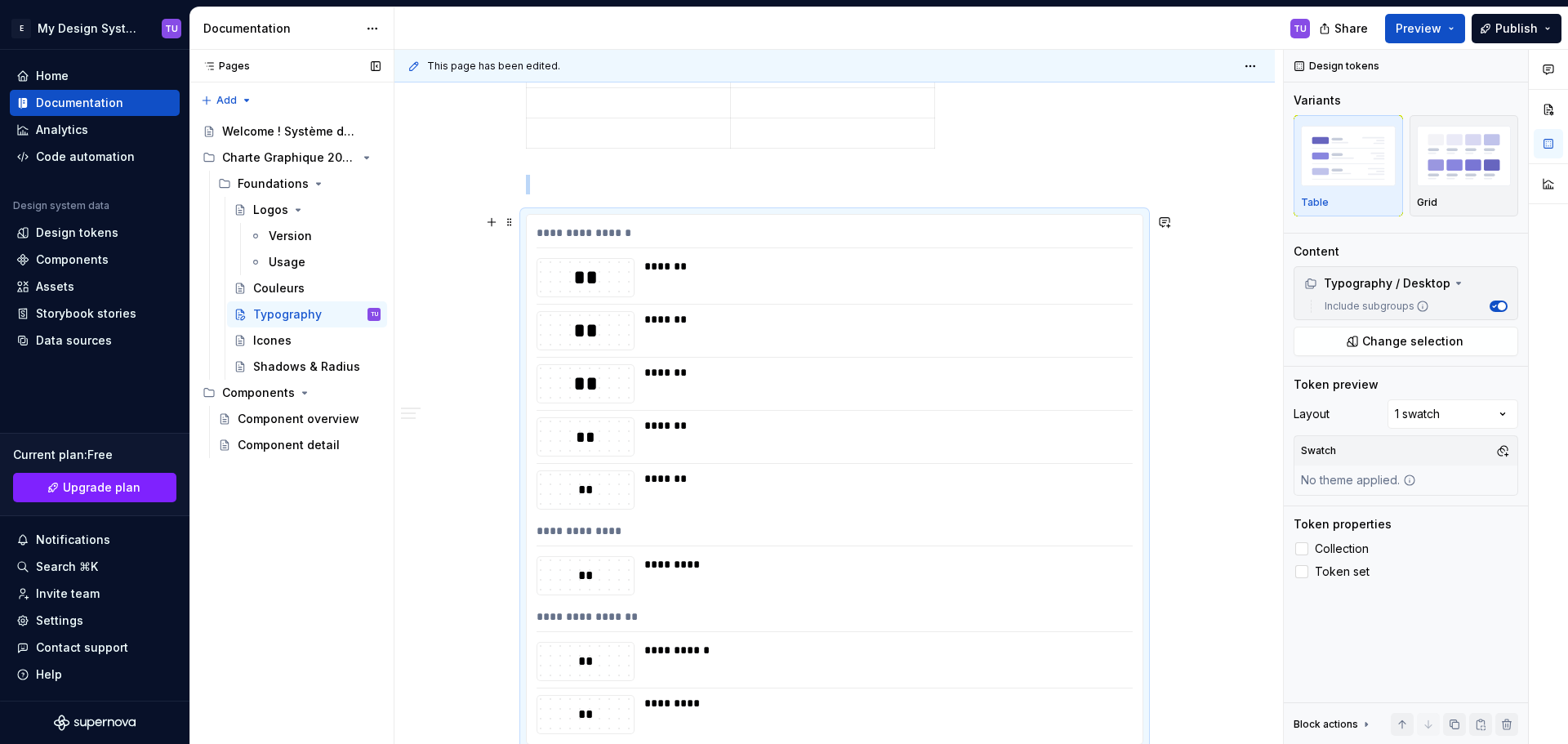
scroll to position [1502, 0]
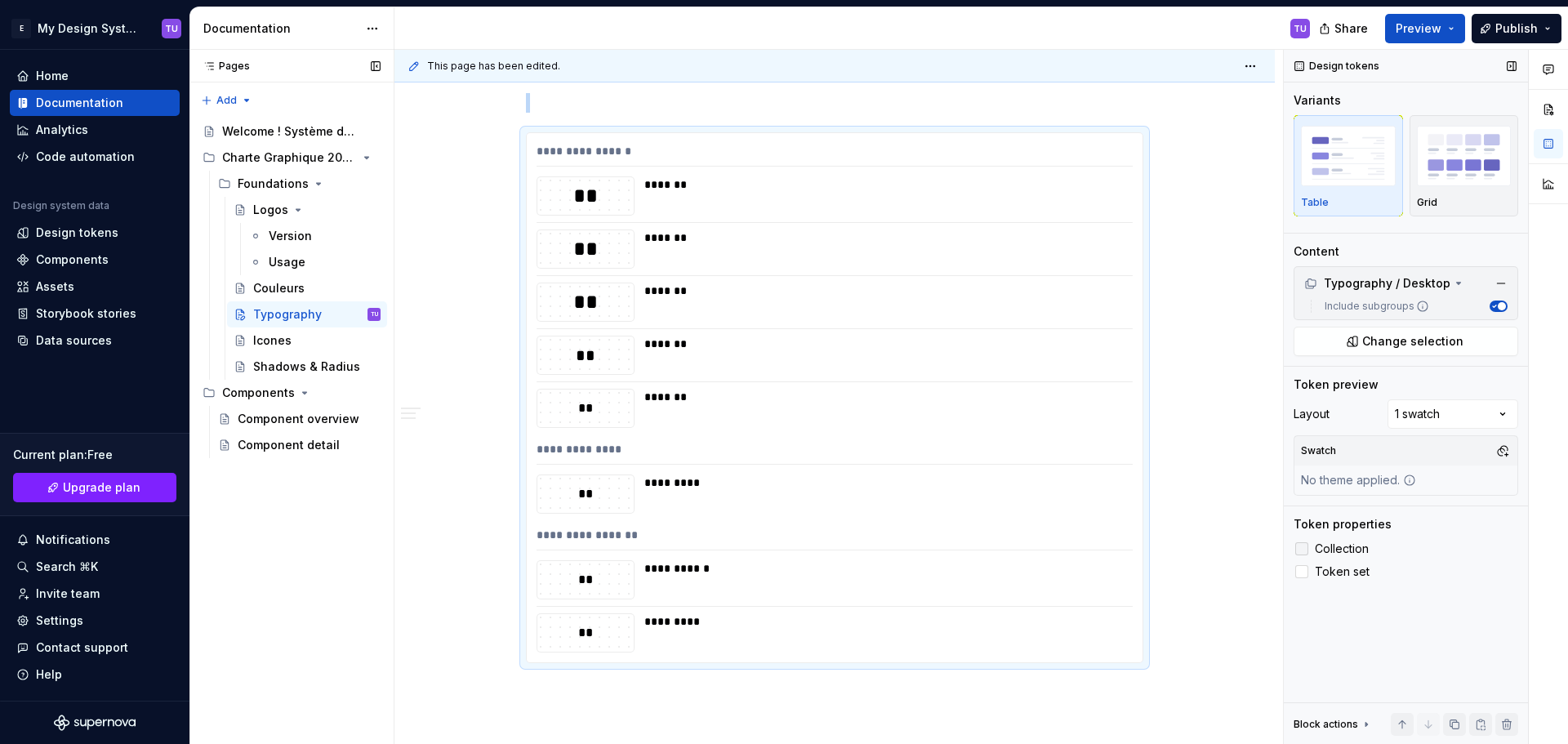
click at [1308, 548] on label "Collection" at bounding box center [1406, 548] width 224 height 20
click at [1306, 566] on div at bounding box center [1300, 571] width 13 height 13
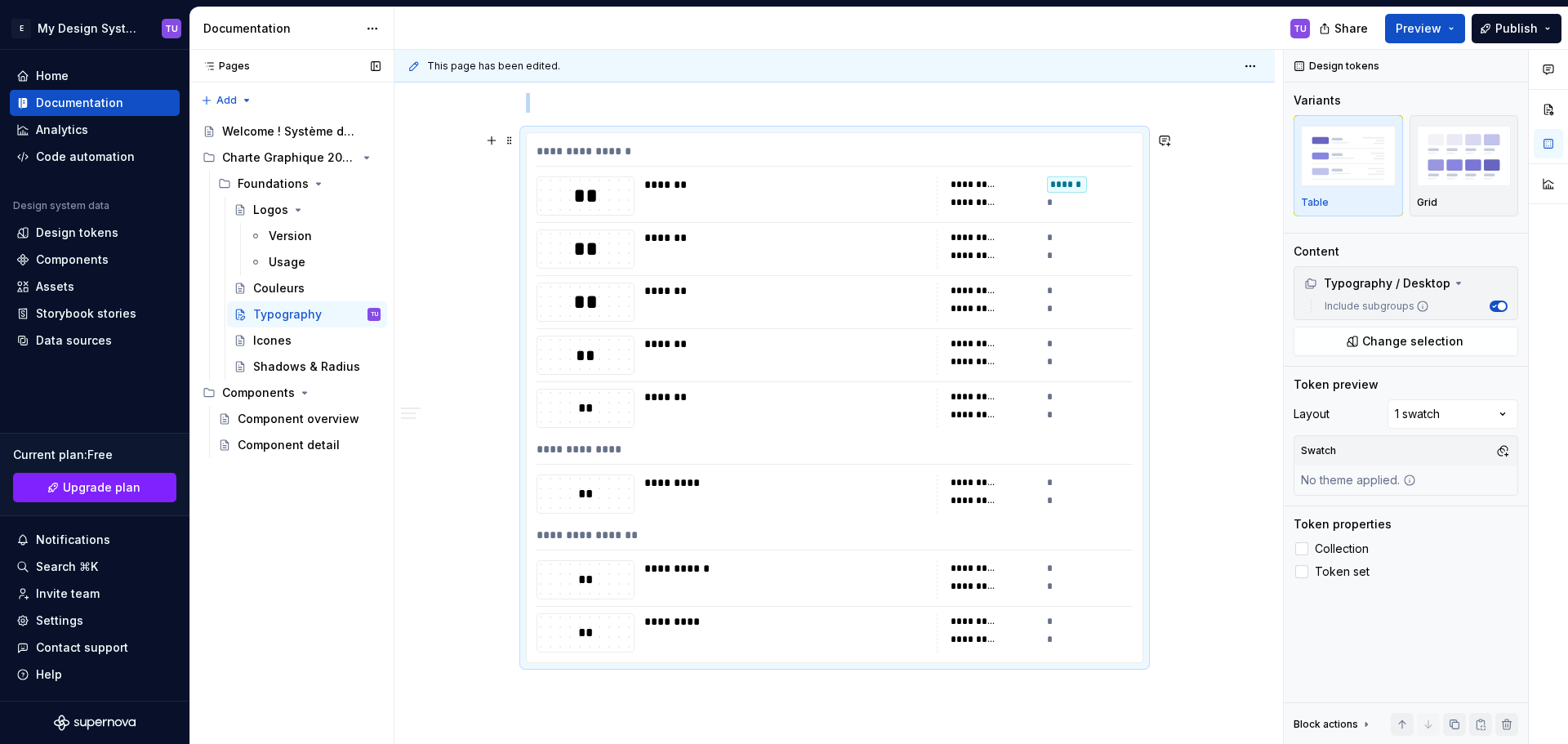
click at [1042, 239] on div "**********" at bounding box center [1035, 249] width 196 height 39
click at [1434, 420] on div "Comments Open comments No comments yet Select ‘Comment’ from the block context …" at bounding box center [1425, 397] width 285 height 695
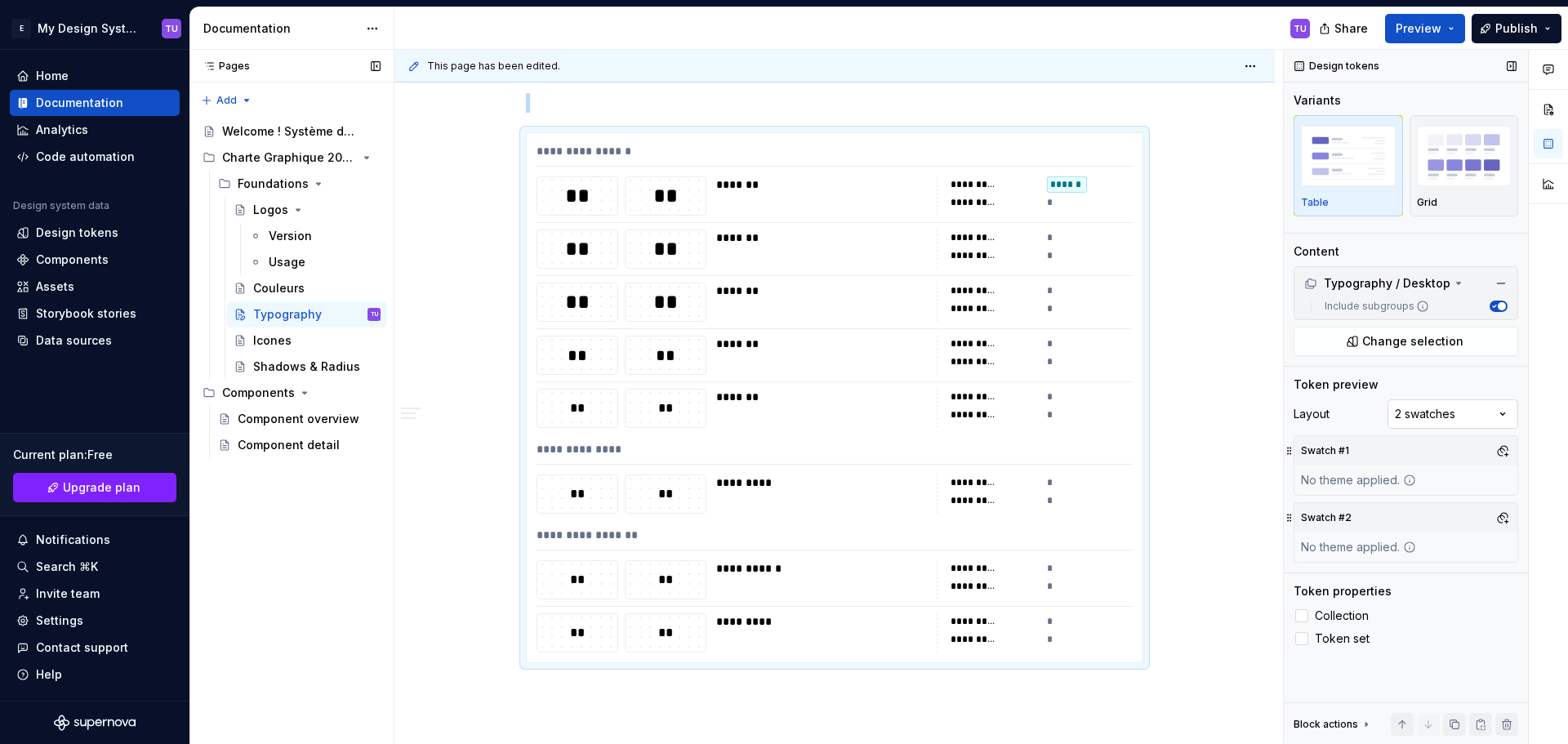
click at [1435, 420] on div "Comments Open comments No comments yet Select ‘Comment’ from the block context …" at bounding box center [1425, 397] width 285 height 695
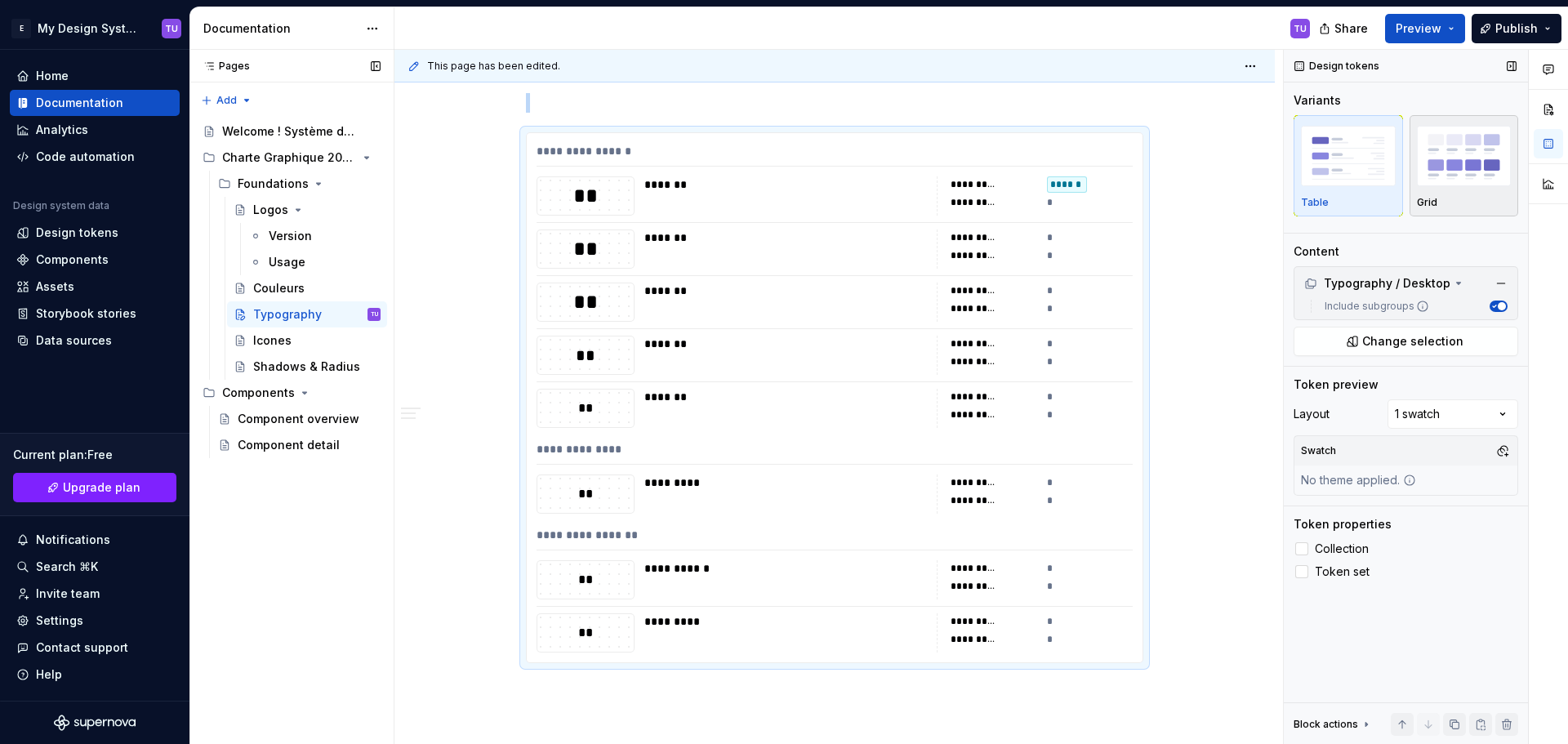
click at [1434, 159] on img "button" at bounding box center [1464, 155] width 95 height 59
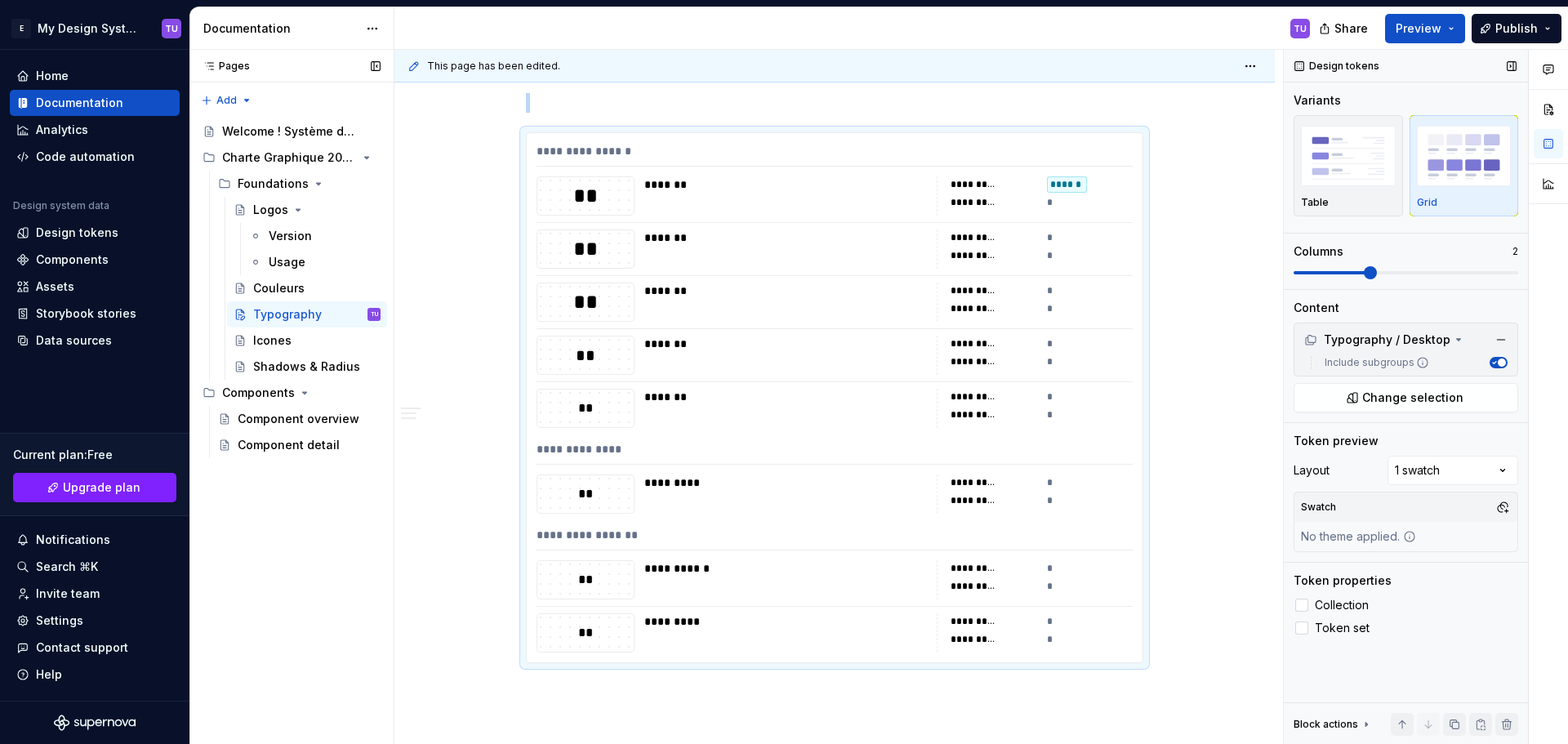
click at [1363, 272] on span at bounding box center [1369, 272] width 13 height 13
click at [1306, 272] on span at bounding box center [1300, 272] width 13 height 13
click at [1369, 174] on img "button" at bounding box center [1348, 155] width 95 height 59
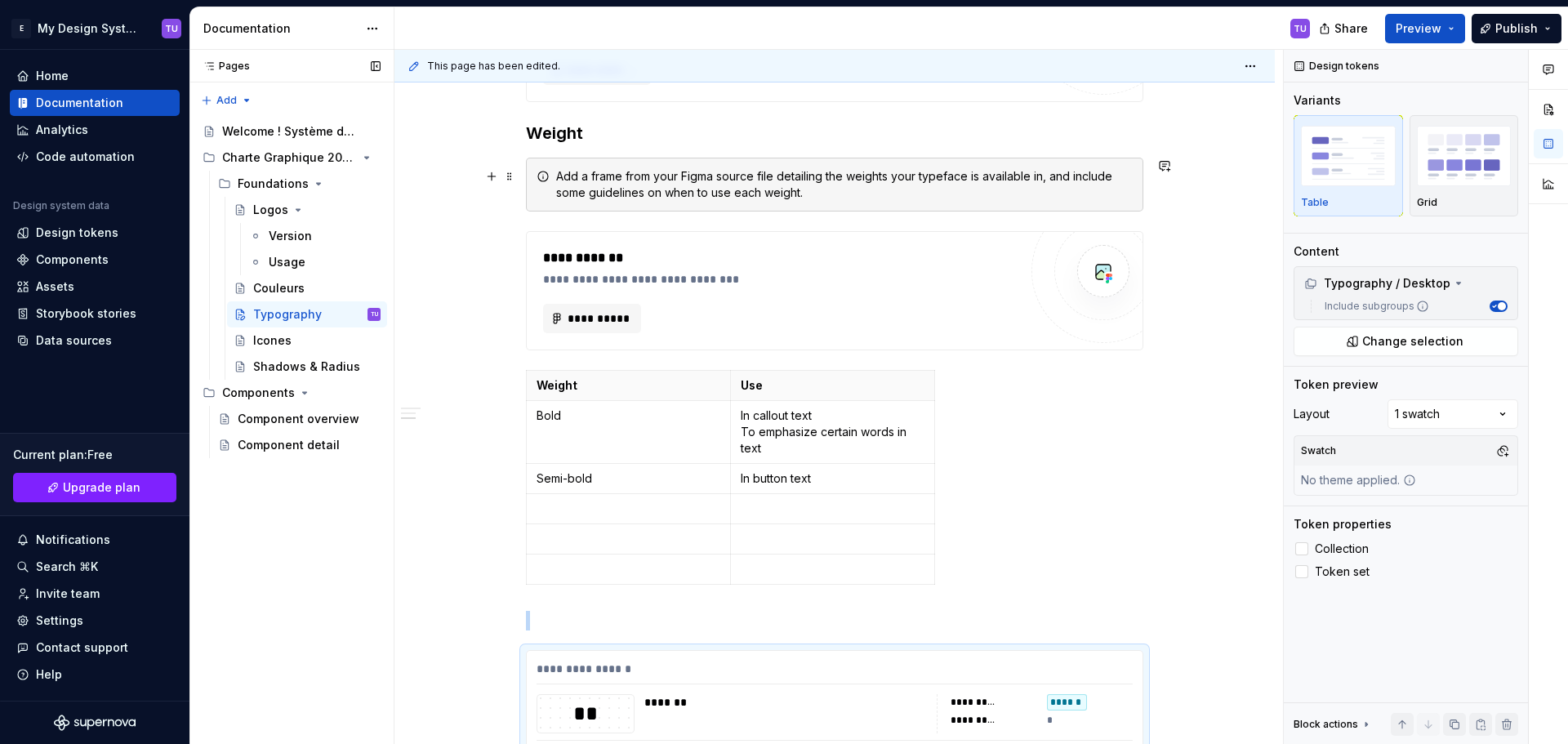
scroll to position [1009, 0]
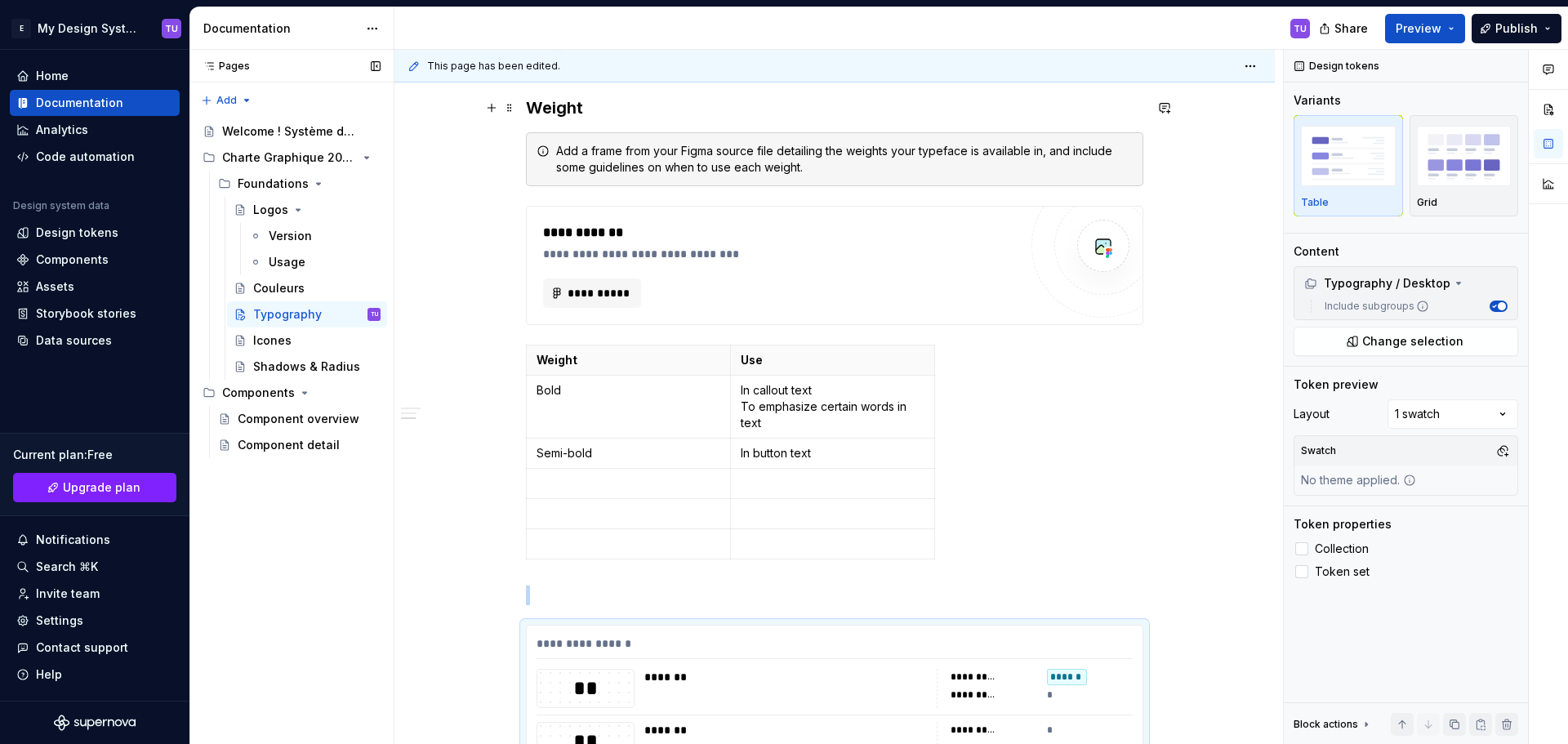
click at [510, 114] on span at bounding box center [509, 107] width 13 height 23
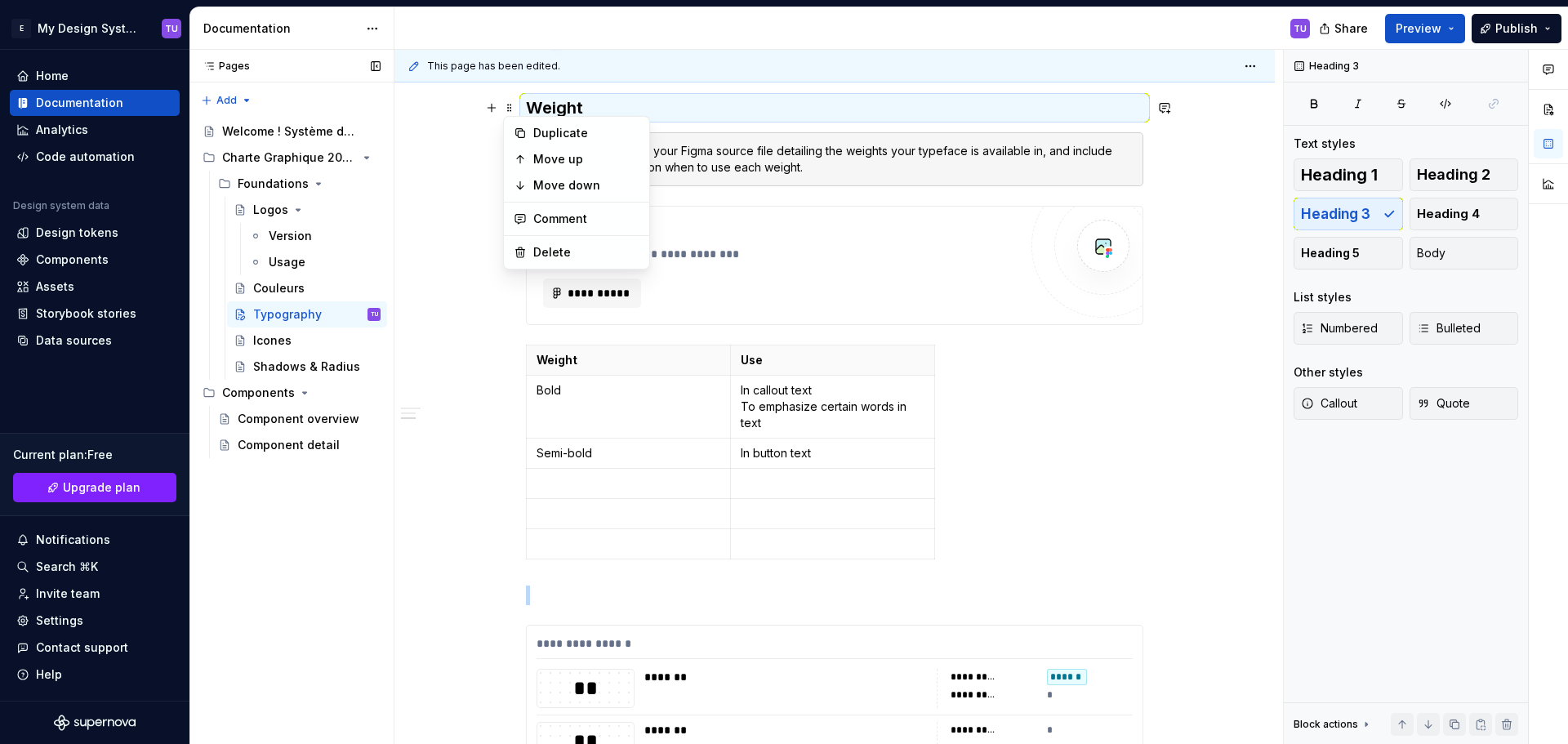
click at [1246, 153] on div "**********" at bounding box center [834, 334] width 880 height 2128
click at [1227, 189] on div "**********" at bounding box center [834, 334] width 880 height 2128
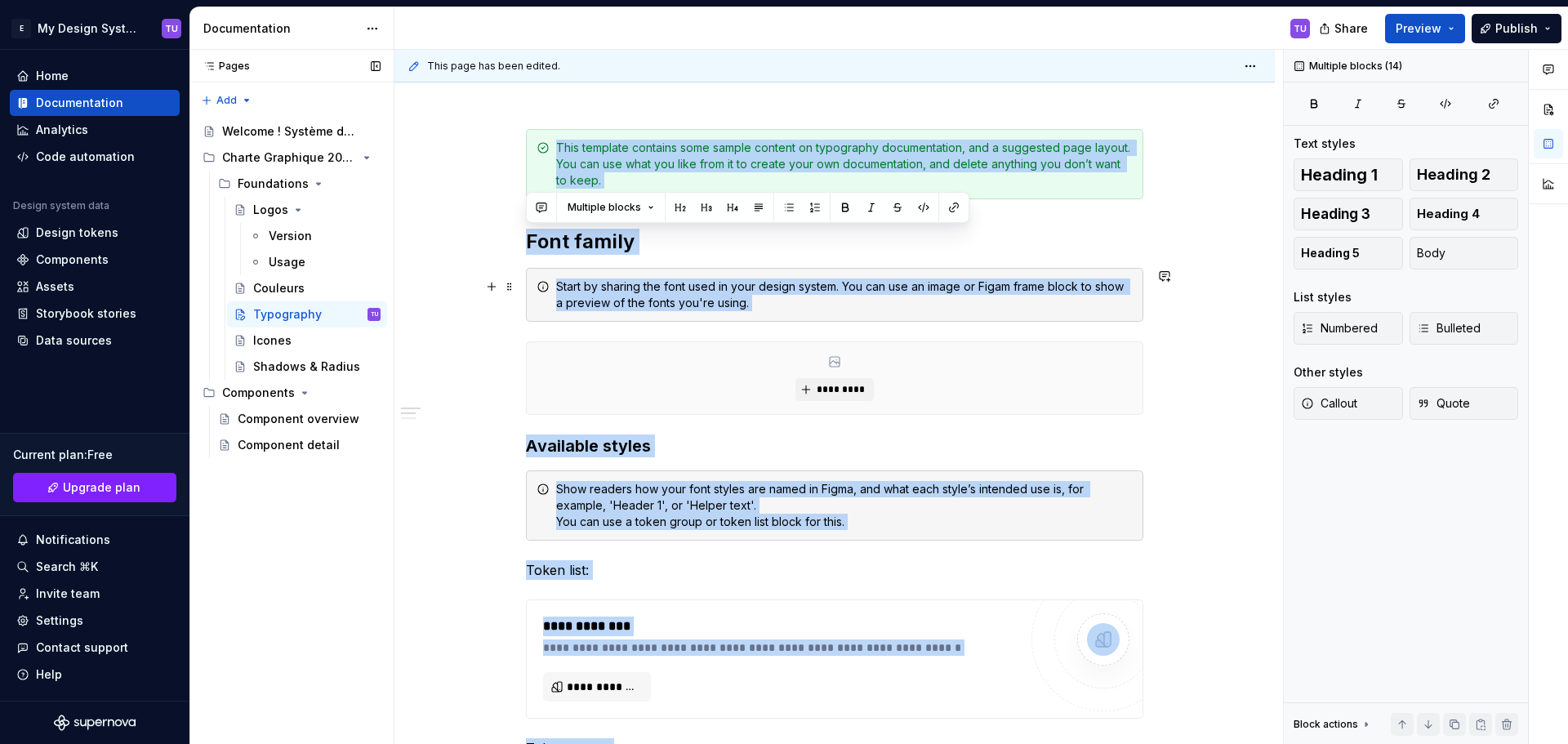
scroll to position [0, 0]
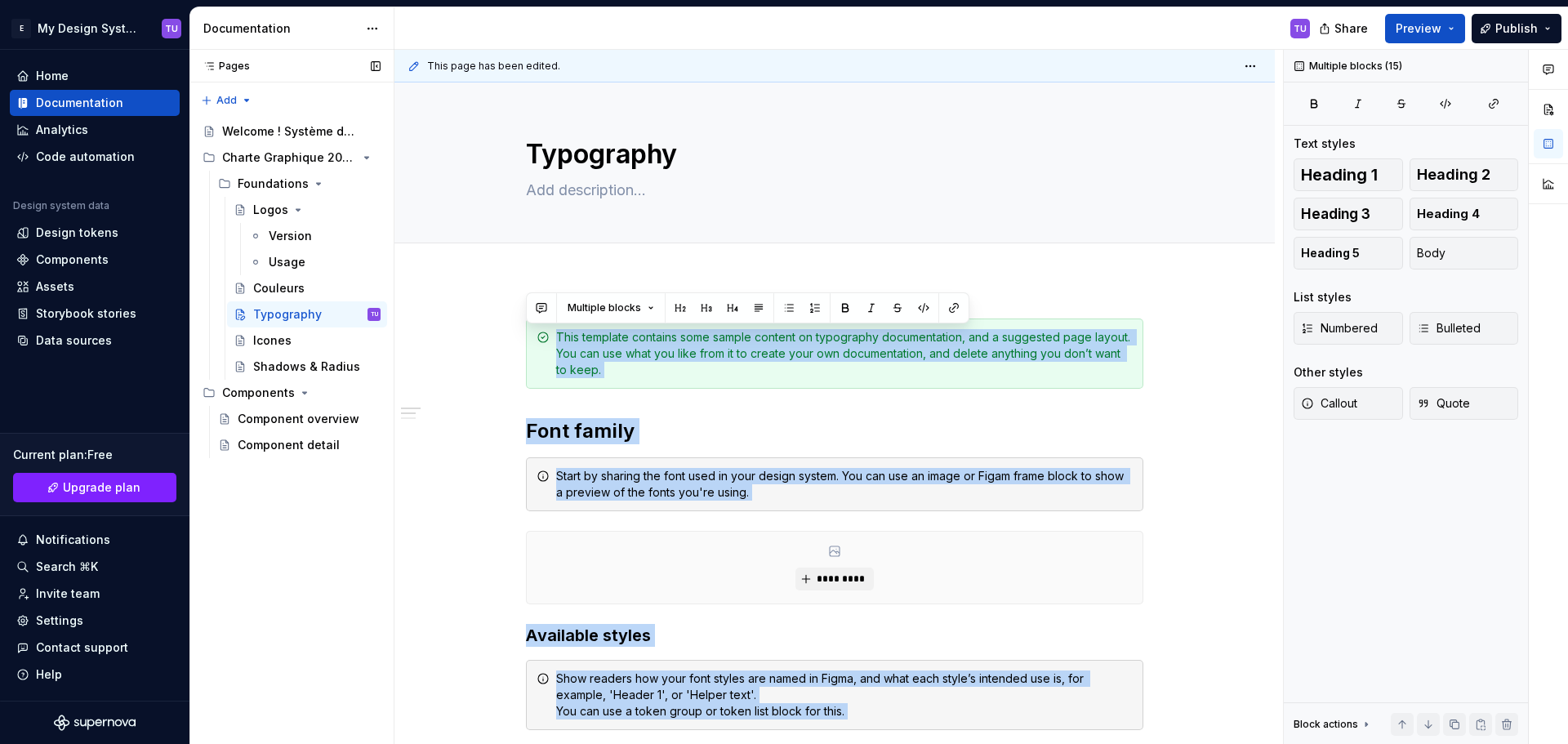
drag, startPoint x: 565, startPoint y: 449, endPoint x: 502, endPoint y: 299, distance: 162.7
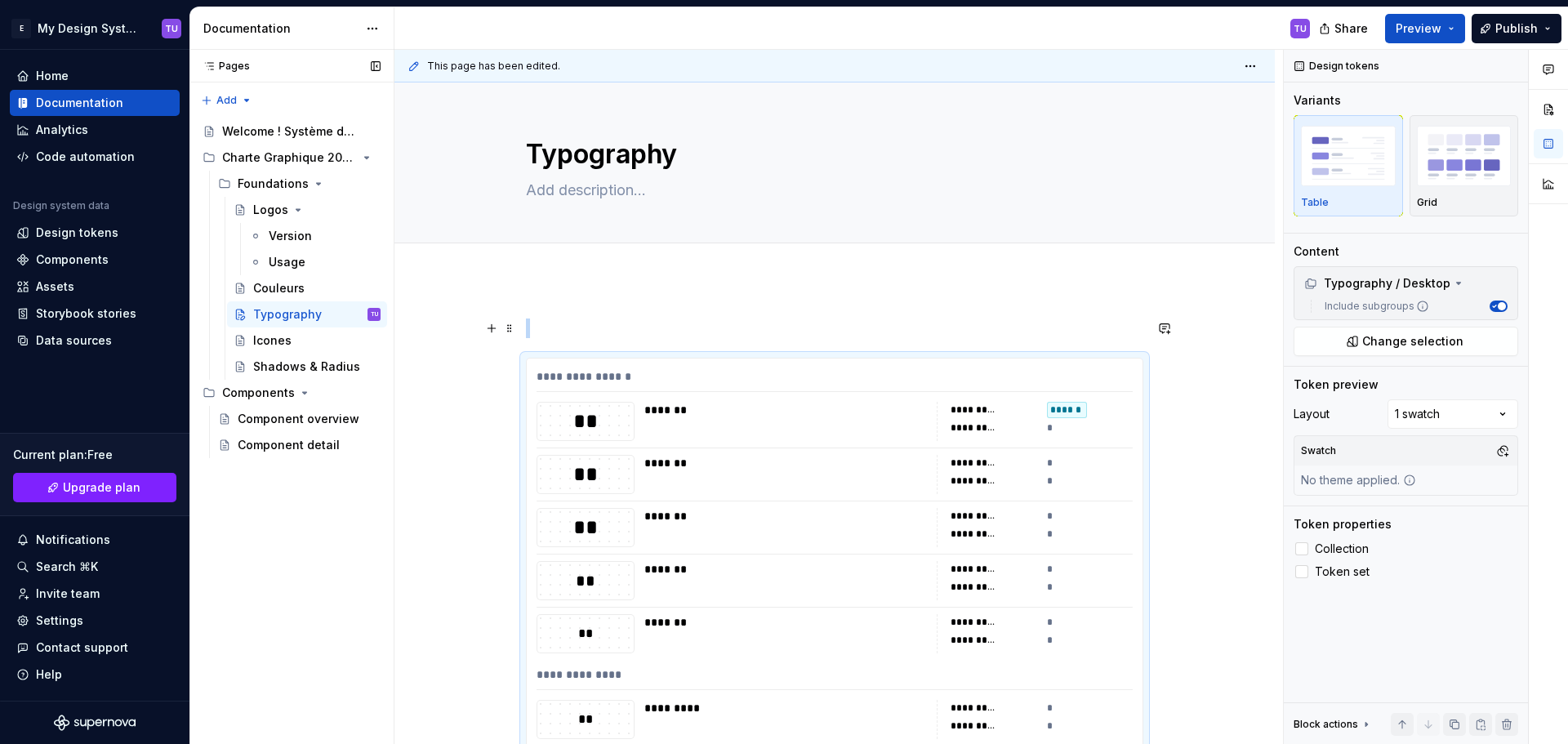
click at [530, 327] on p at bounding box center [834, 328] width 618 height 20
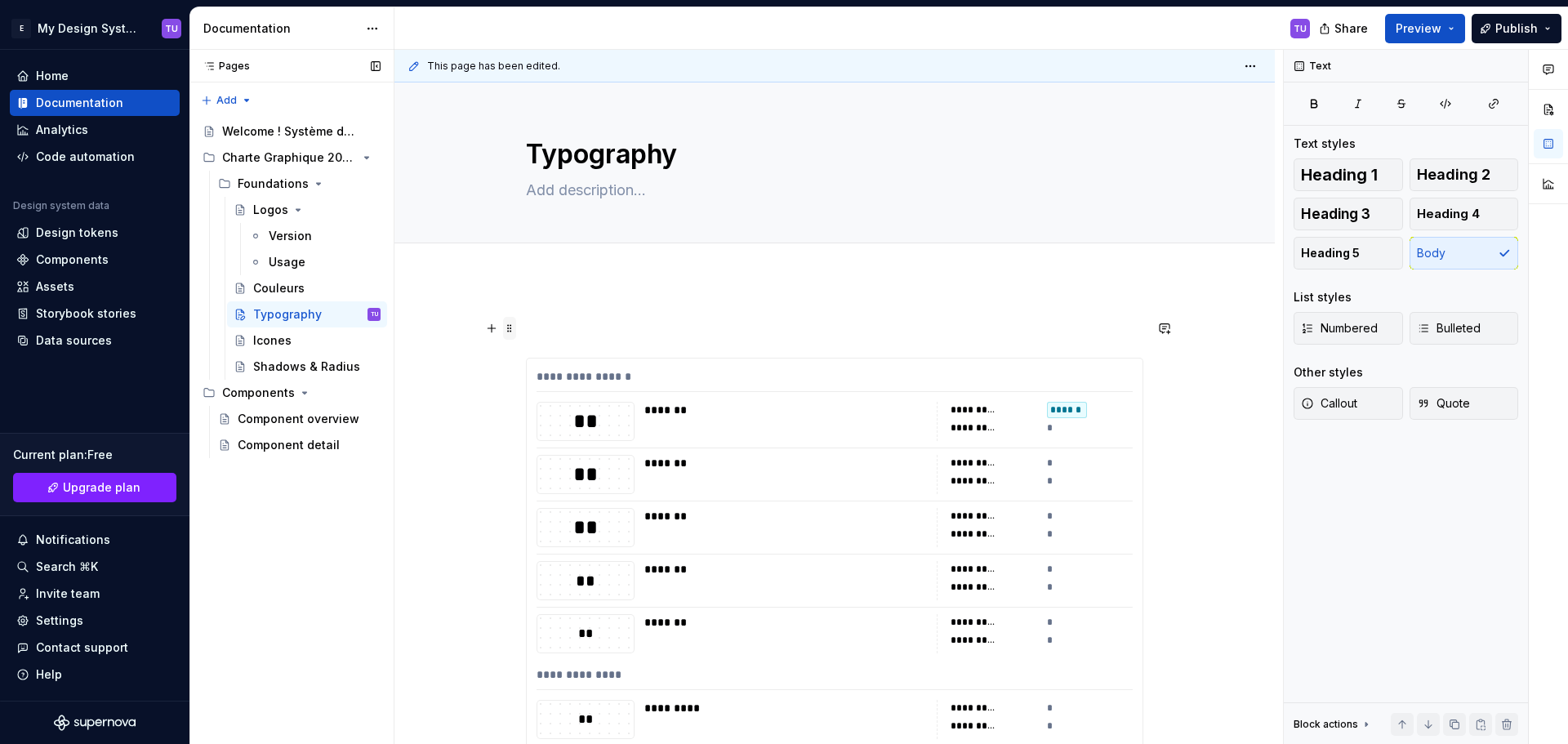
click at [512, 324] on span at bounding box center [509, 328] width 13 height 23
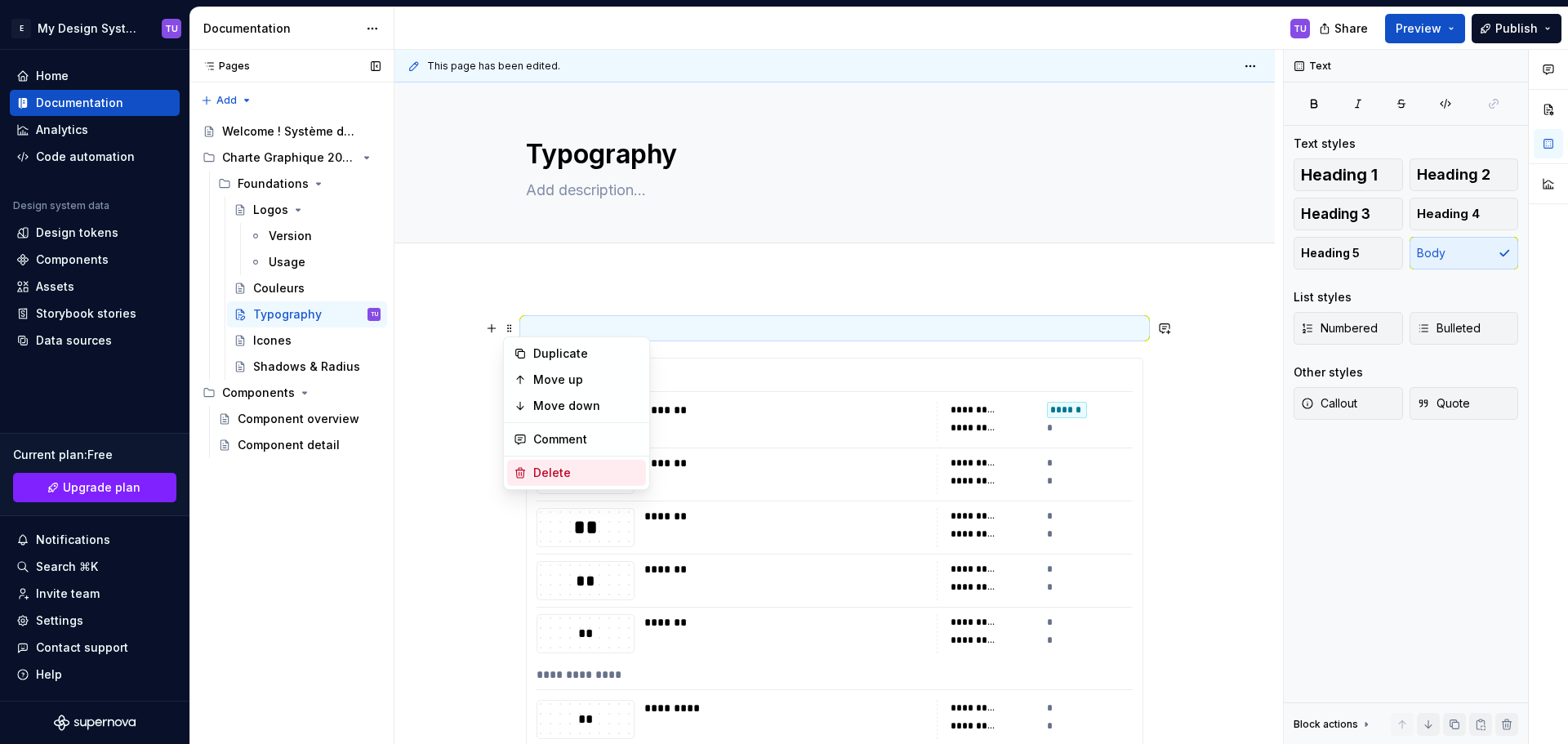
click at [542, 474] on div "Delete" at bounding box center [586, 472] width 106 height 16
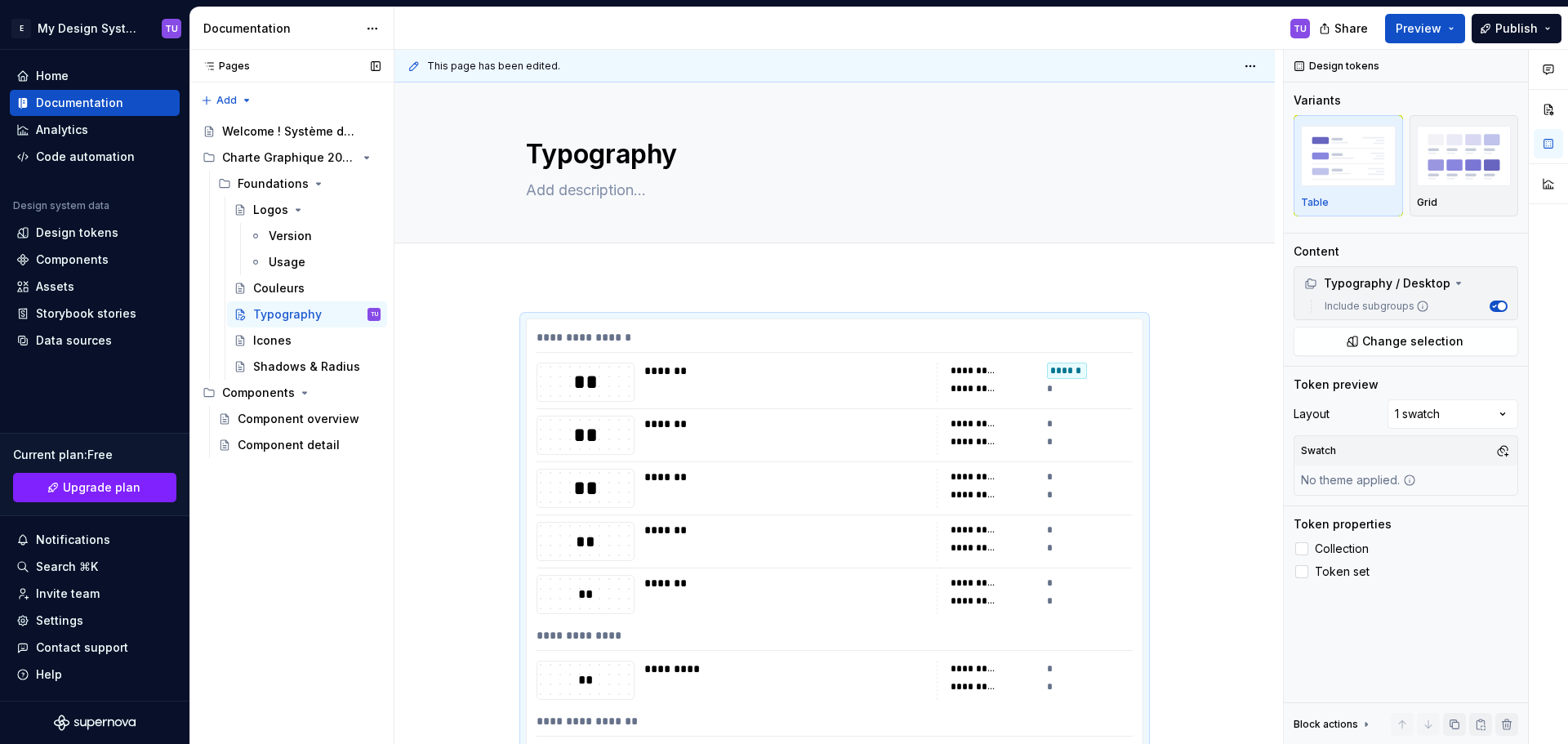
click at [523, 309] on div "**********" at bounding box center [834, 685] width 880 height 812
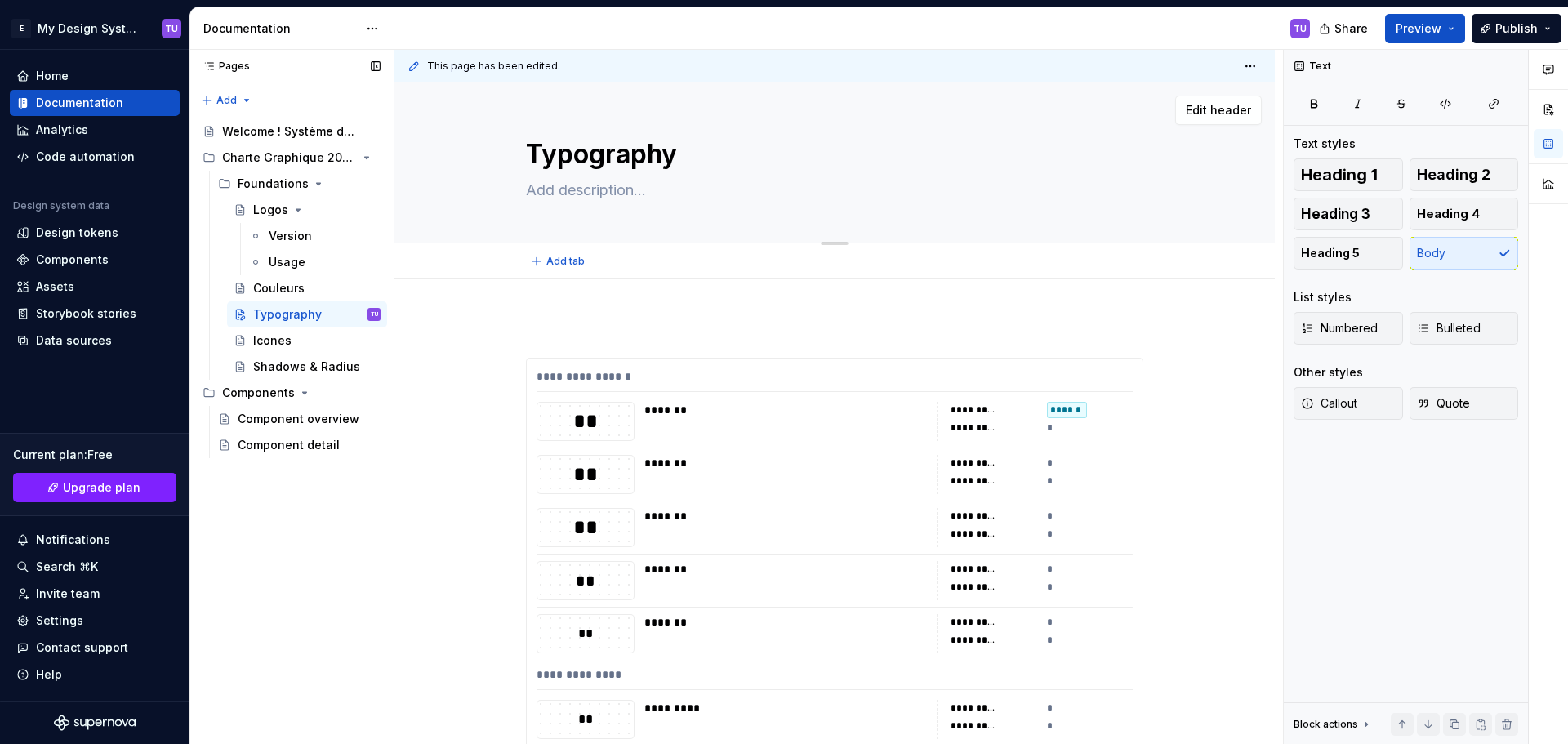
click at [593, 185] on textarea at bounding box center [831, 190] width 618 height 26
paste textarea "La typographie est un pilier fondamental de notre identité visuelle. Elle assur…"
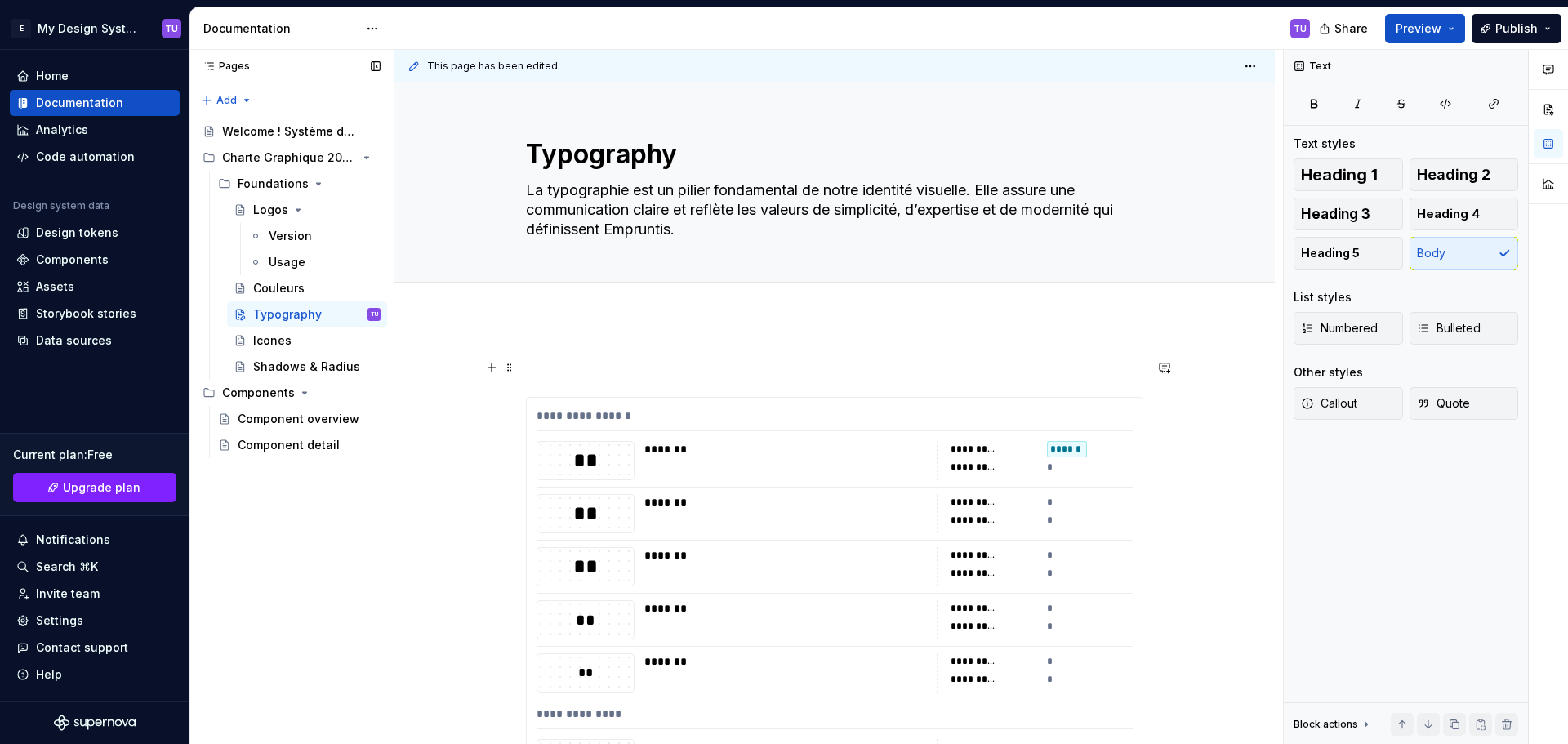
click at [543, 360] on p at bounding box center [834, 367] width 618 height 20
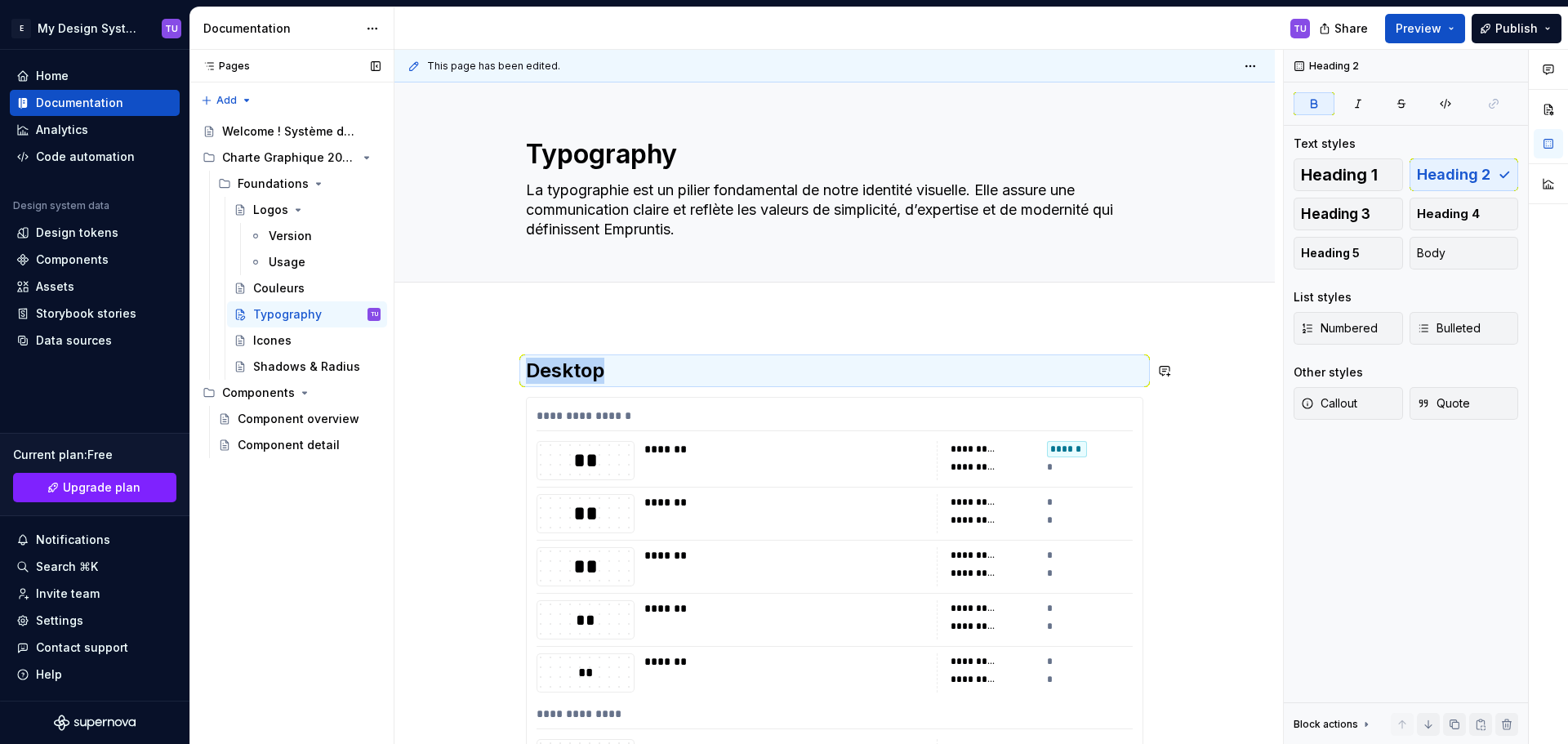
scroll to position [183, 0]
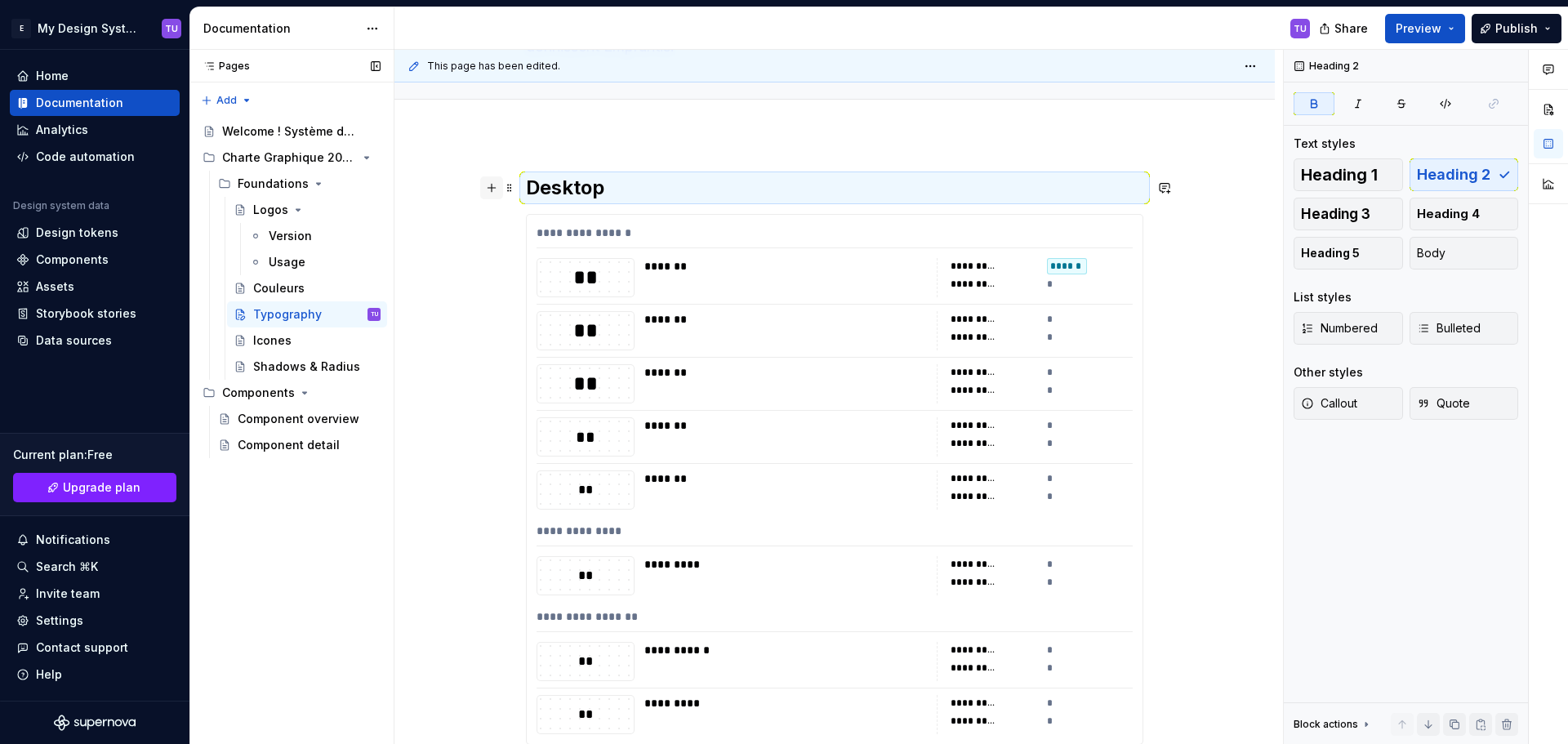
click at [490, 186] on button "button" at bounding box center [491, 188] width 23 height 23
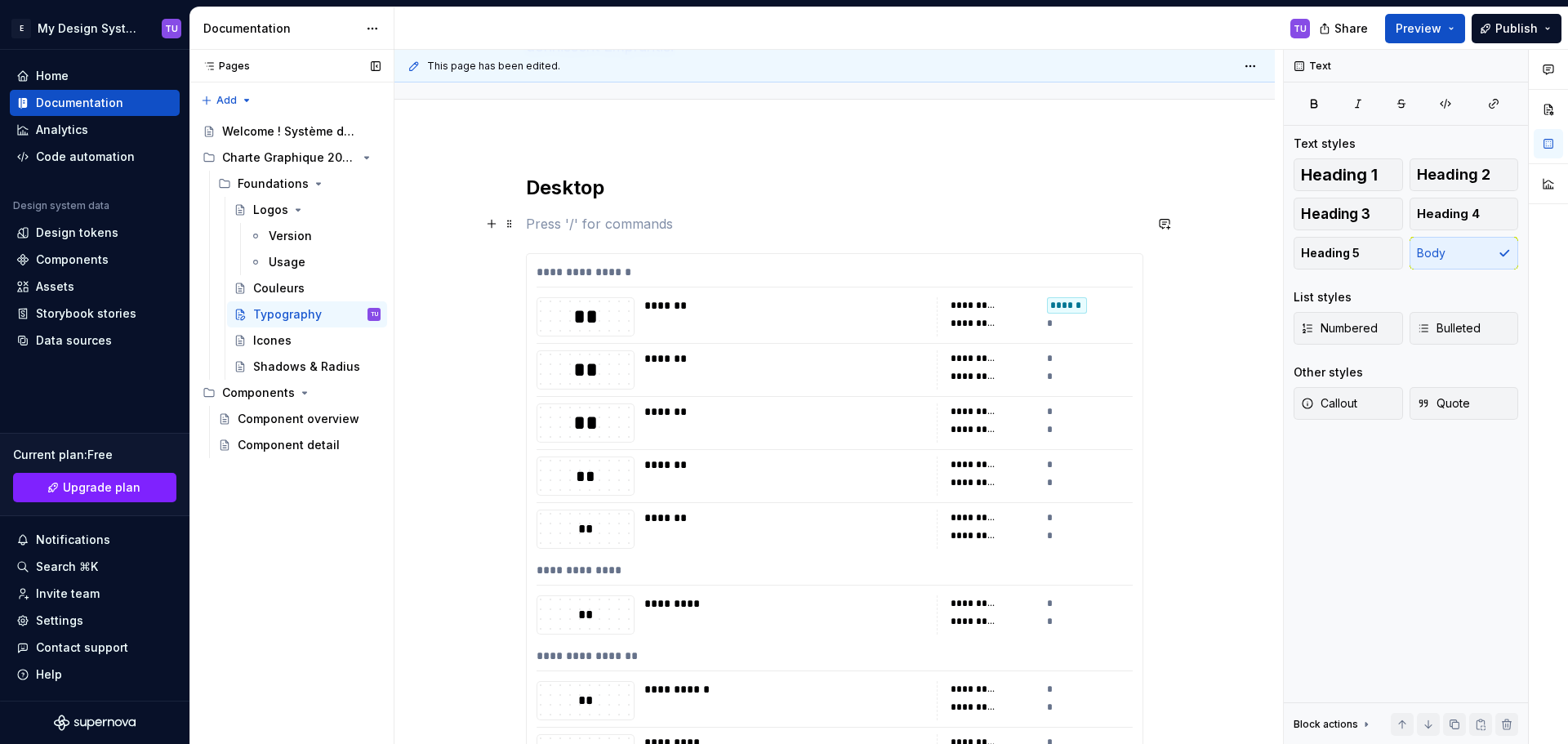
click at [550, 215] on p at bounding box center [834, 223] width 618 height 20
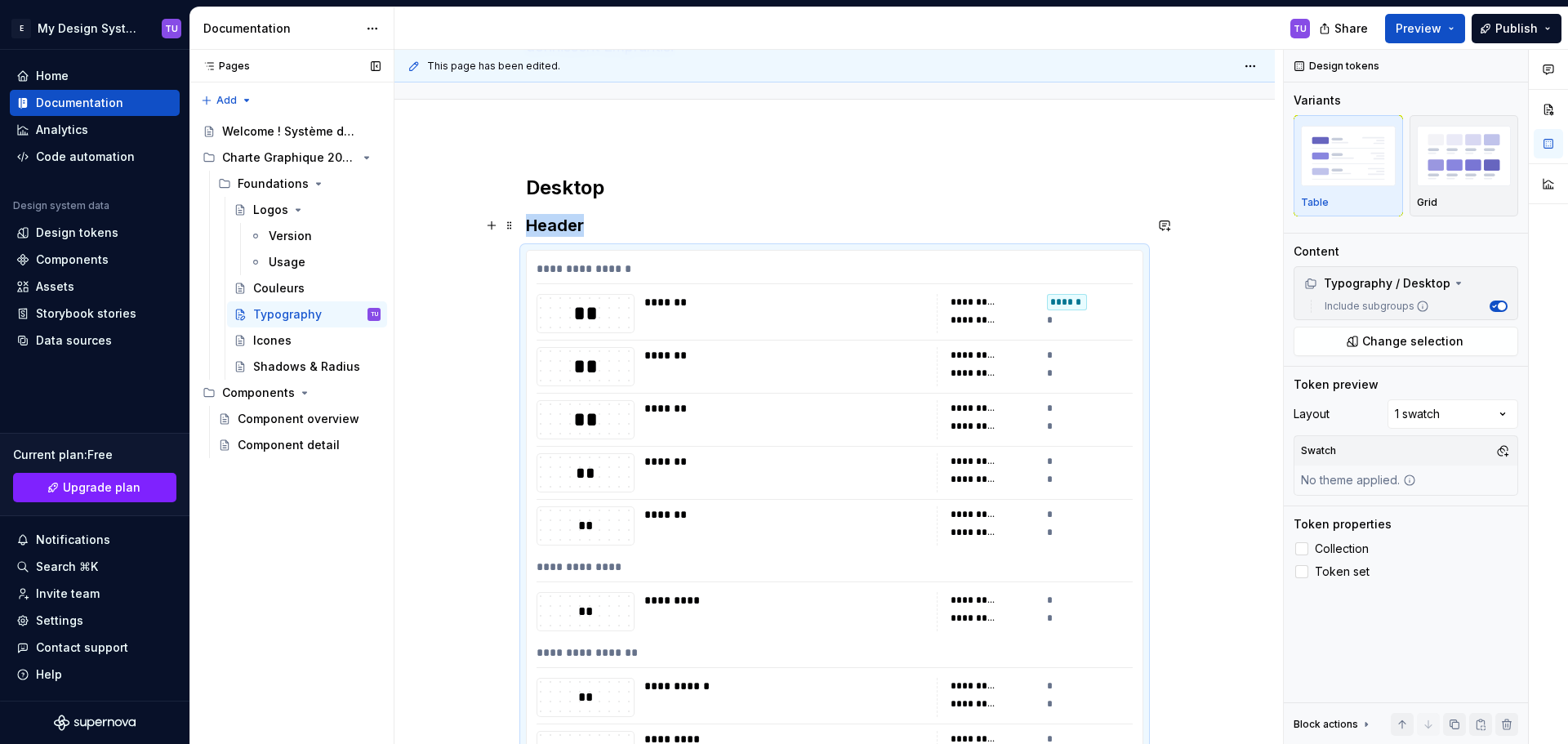
click at [633, 221] on h3 "Header" at bounding box center [834, 225] width 618 height 23
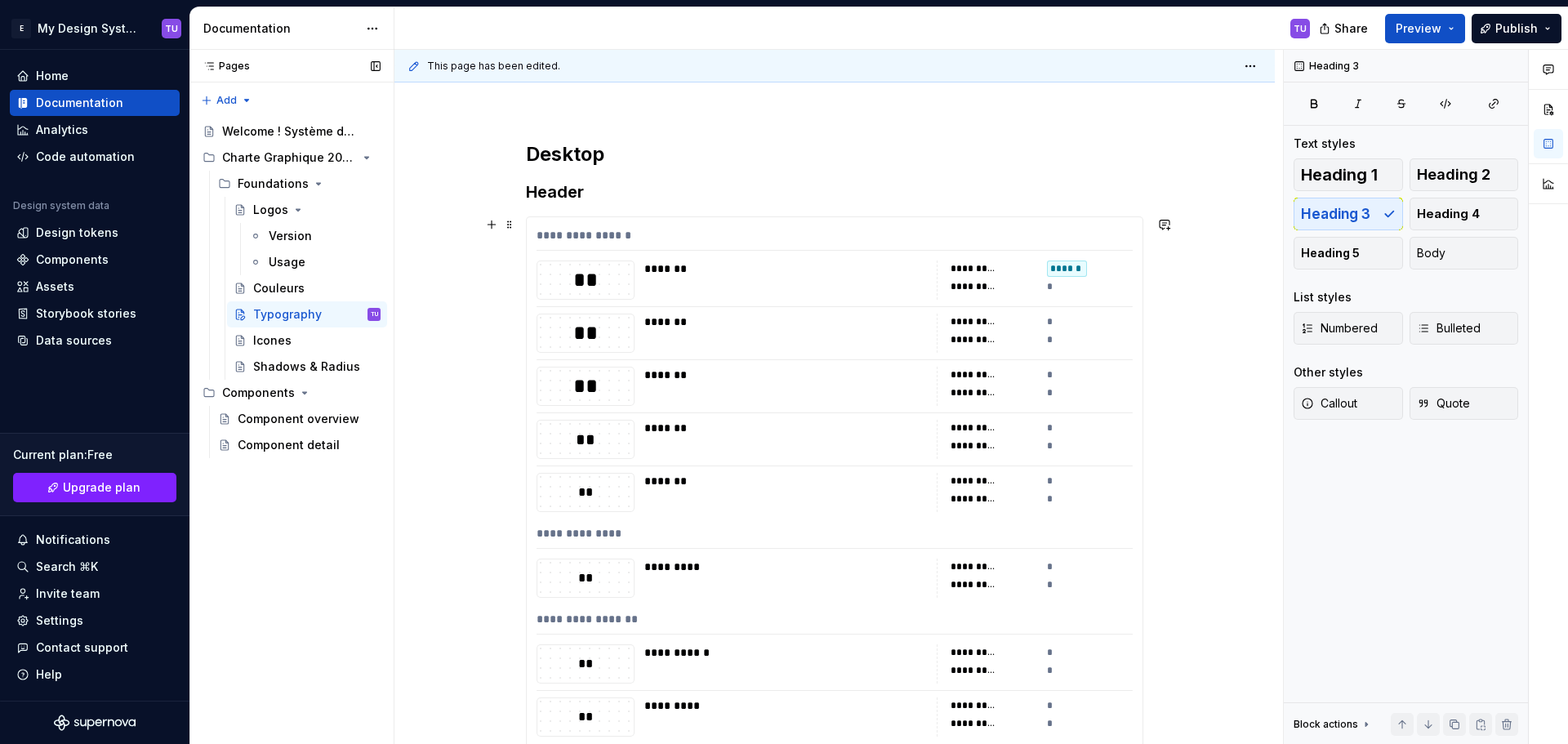
scroll to position [298, 0]
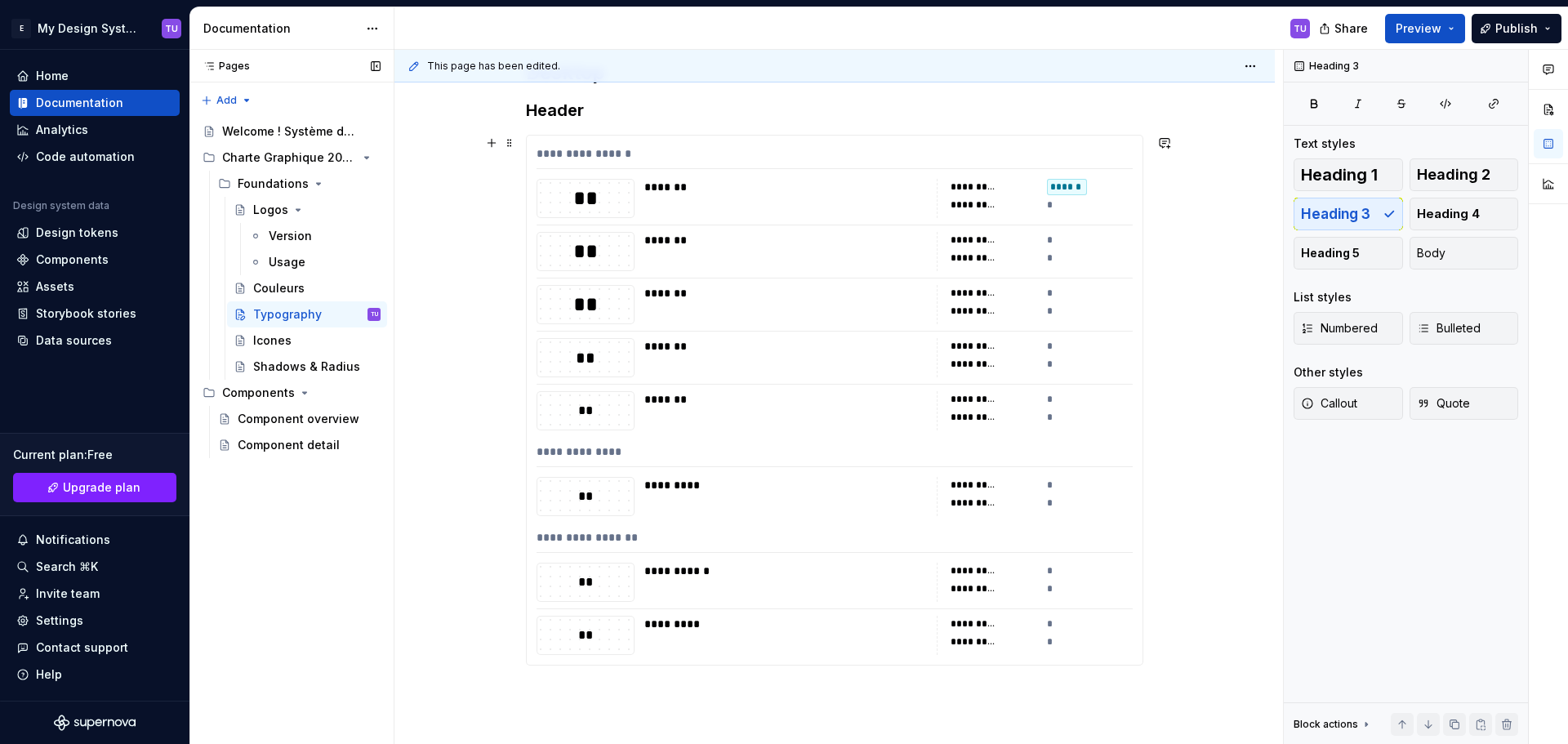
click at [516, 136] on div "**********" at bounding box center [834, 464] width 880 height 888
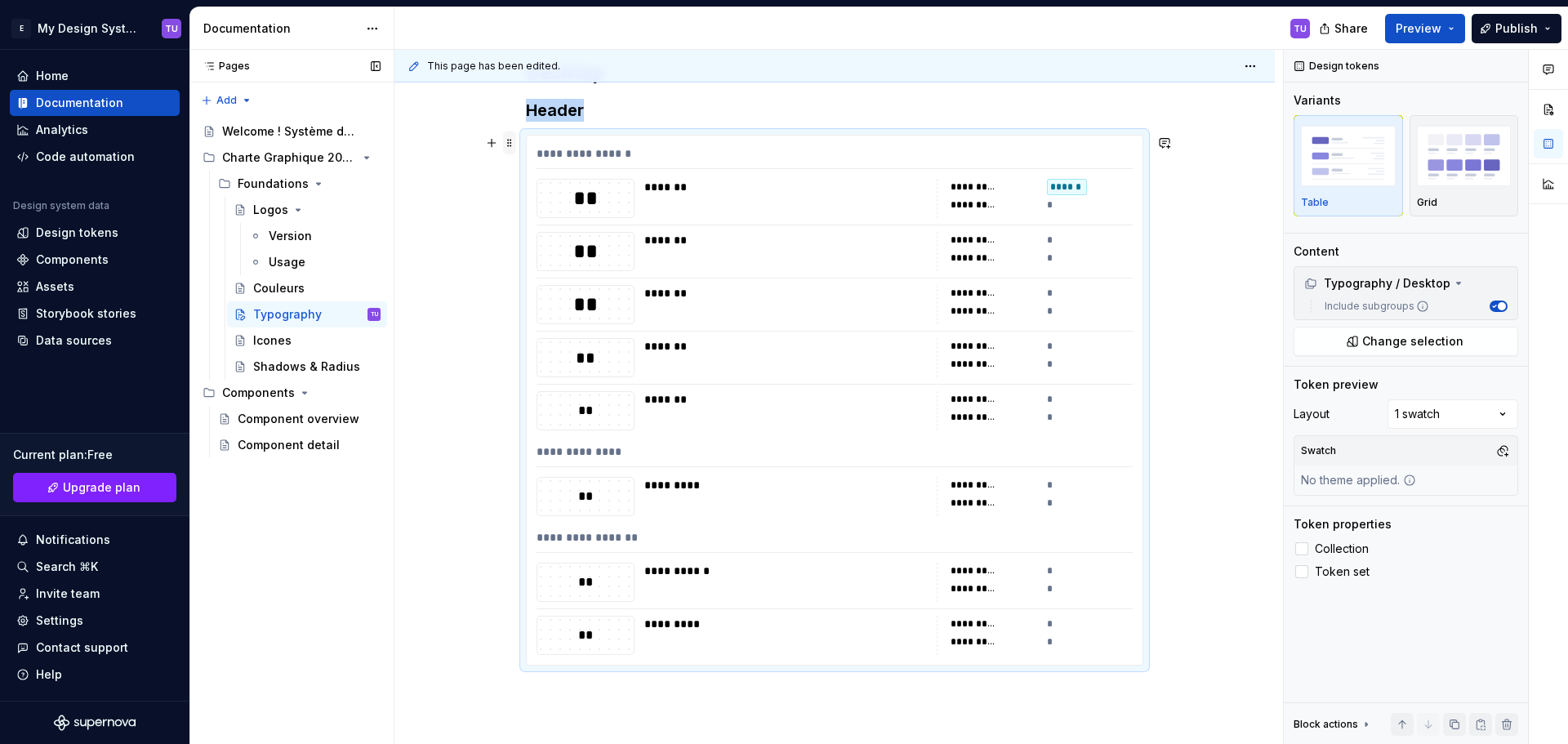
click at [505, 144] on span at bounding box center [509, 143] width 13 height 23
click at [1441, 285] on div "Typography / Desktop" at bounding box center [1377, 283] width 146 height 16
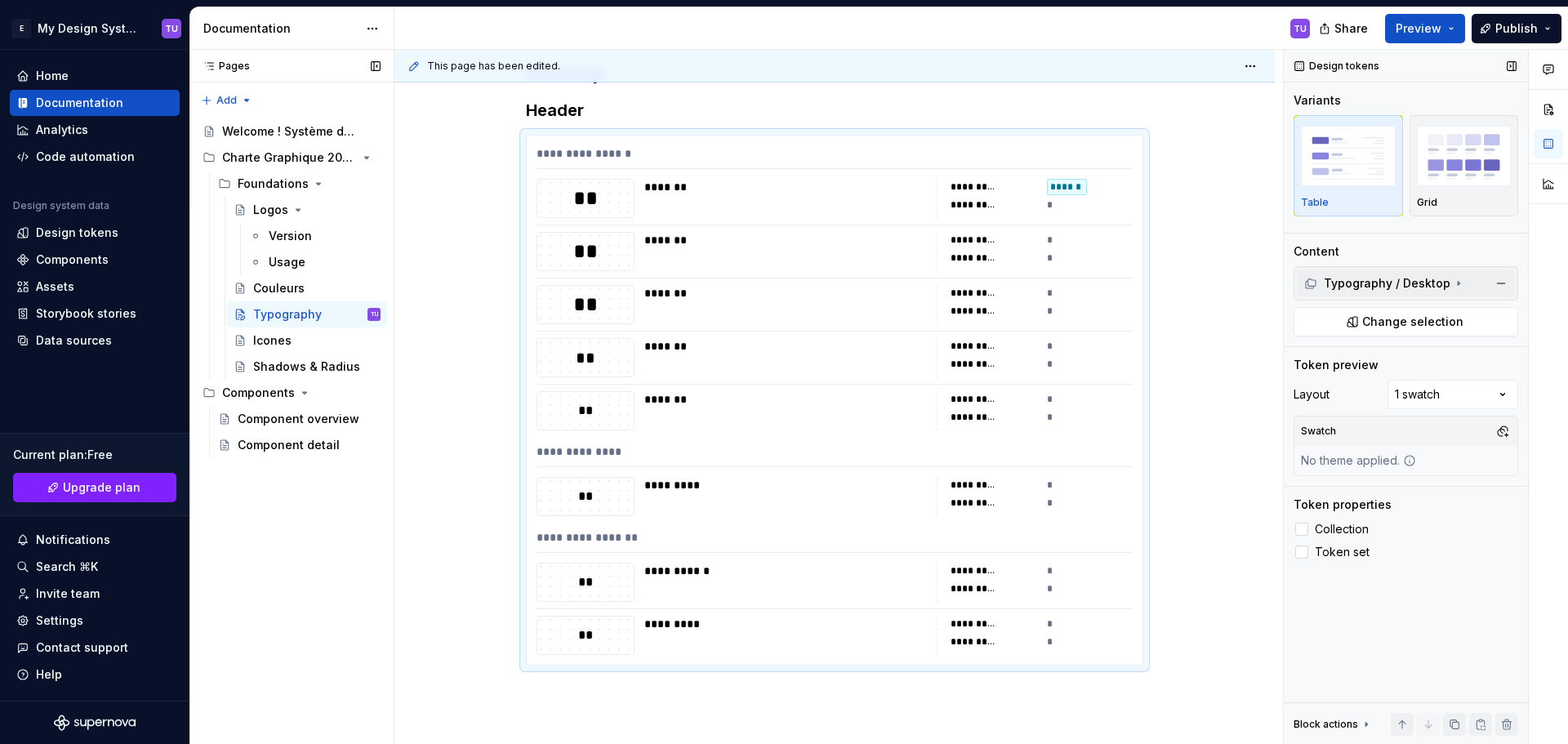
click at [1444, 285] on div "Typography / Desktop" at bounding box center [1377, 283] width 146 height 16
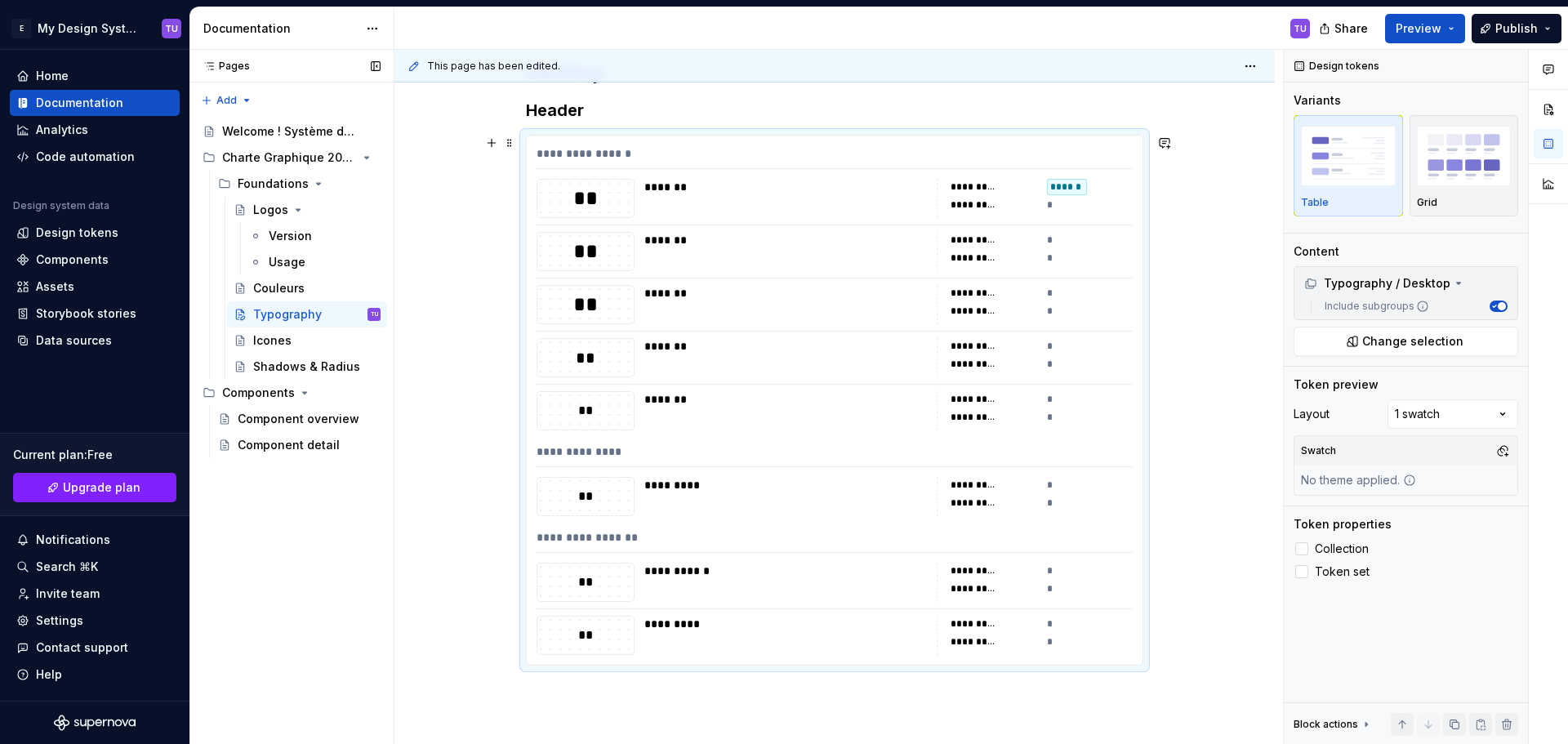
click at [641, 234] on div "**********" at bounding box center [835, 251] width 596 height 39
click at [613, 190] on div "**" at bounding box center [584, 198] width 96 height 28
click at [511, 141] on span at bounding box center [509, 143] width 13 height 23
click at [537, 283] on div "Delete" at bounding box center [586, 287] width 106 height 16
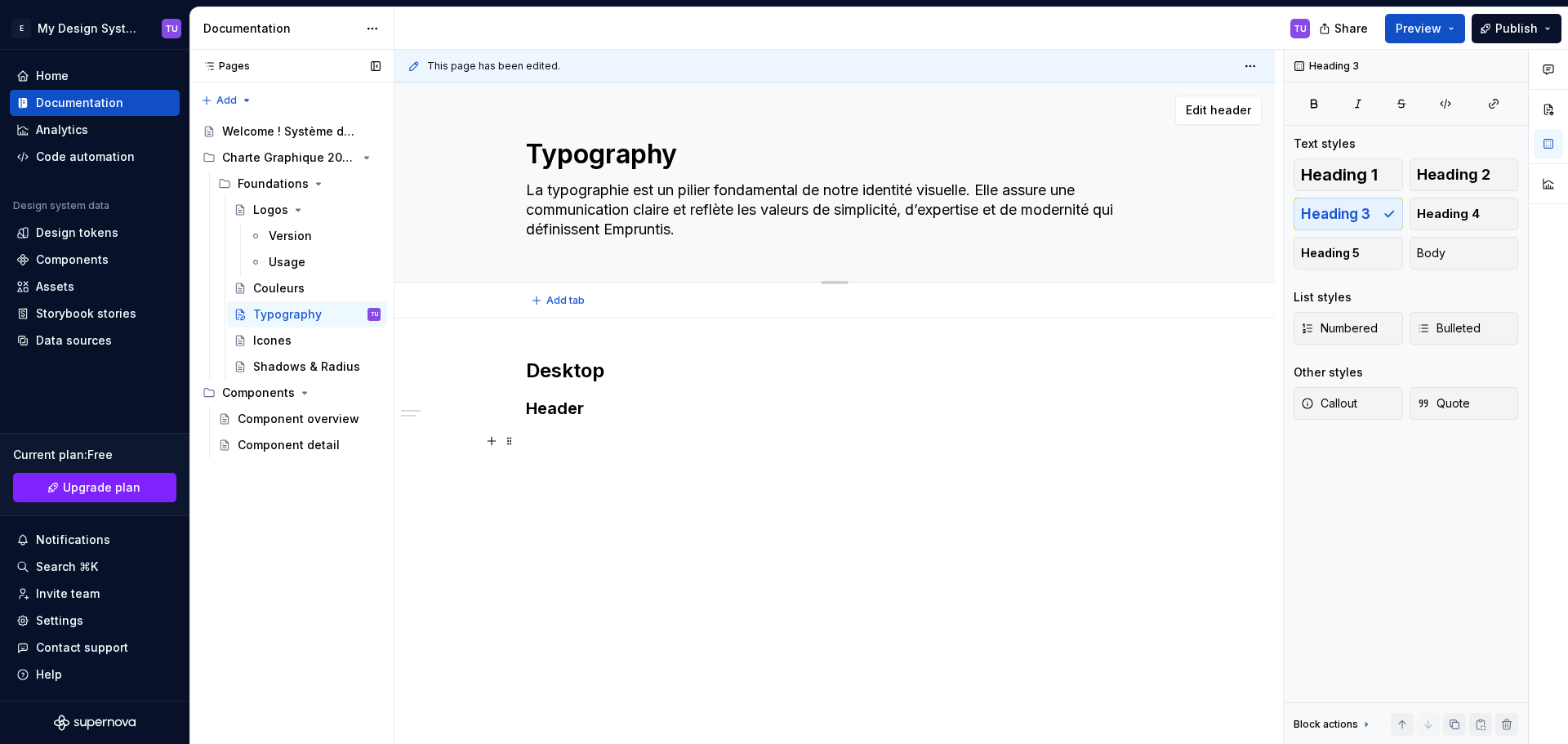
scroll to position [0, 0]
click at [486, 410] on button "button" at bounding box center [491, 408] width 23 height 23
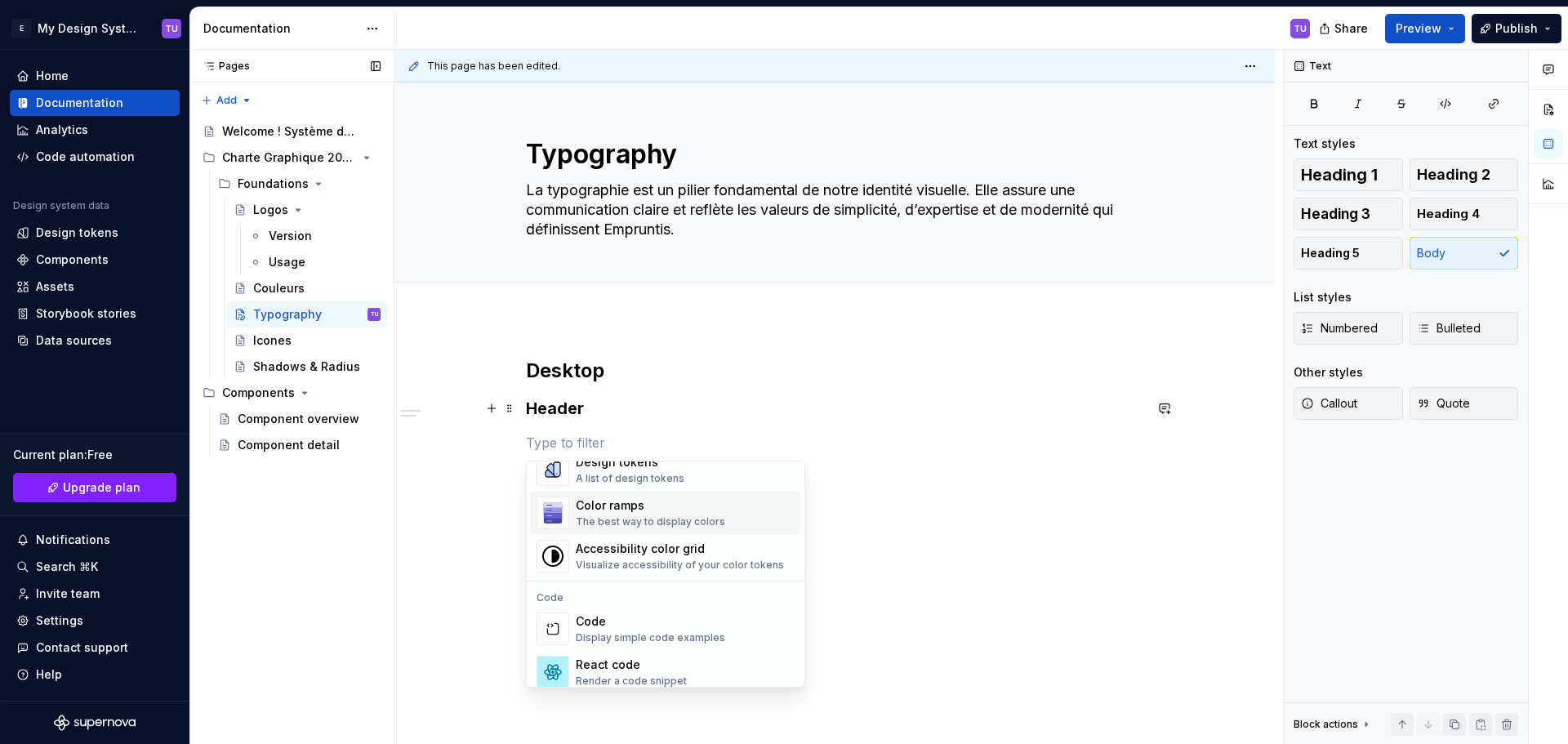
scroll to position [1143, 0]
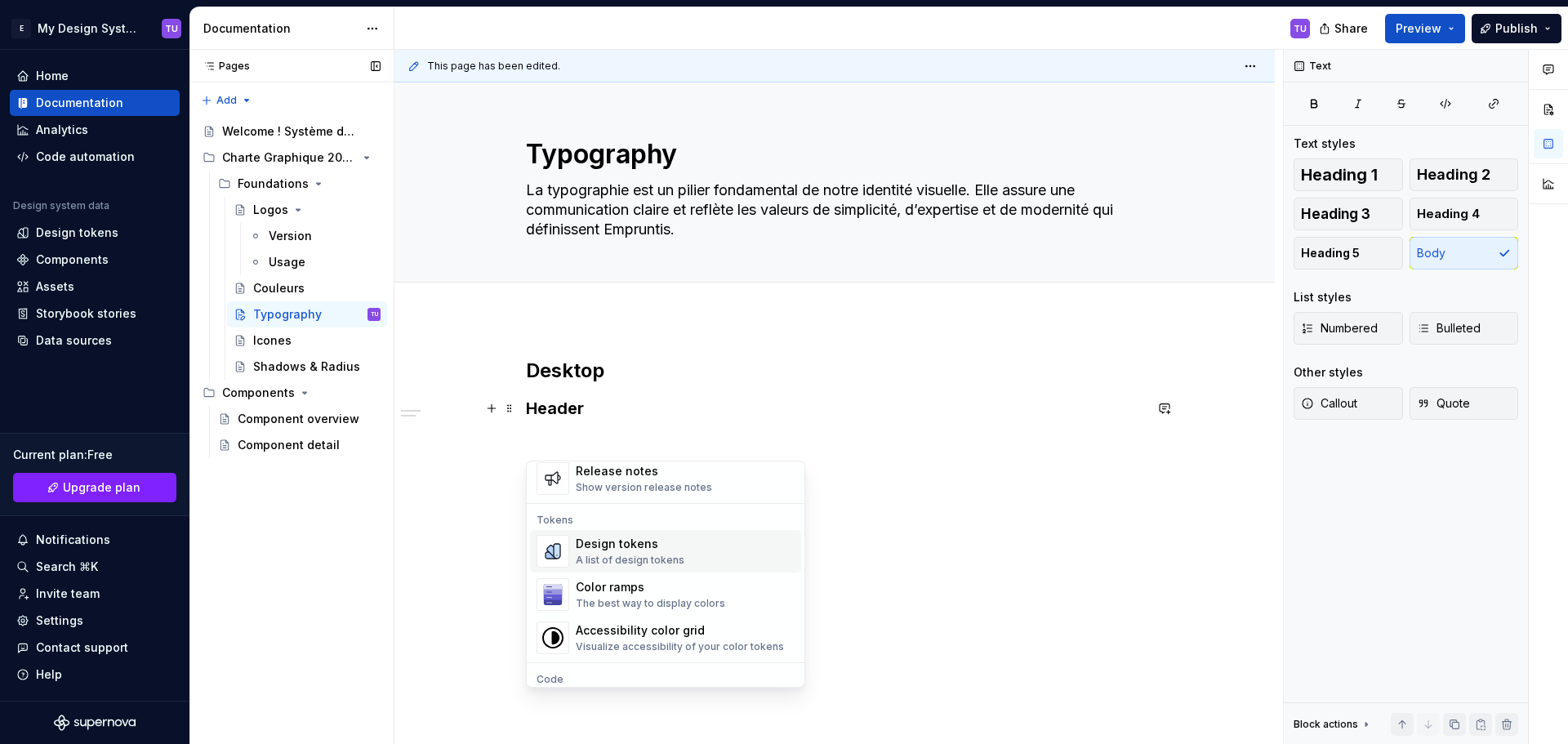
click at [636, 555] on div "A list of design tokens" at bounding box center [630, 560] width 109 height 13
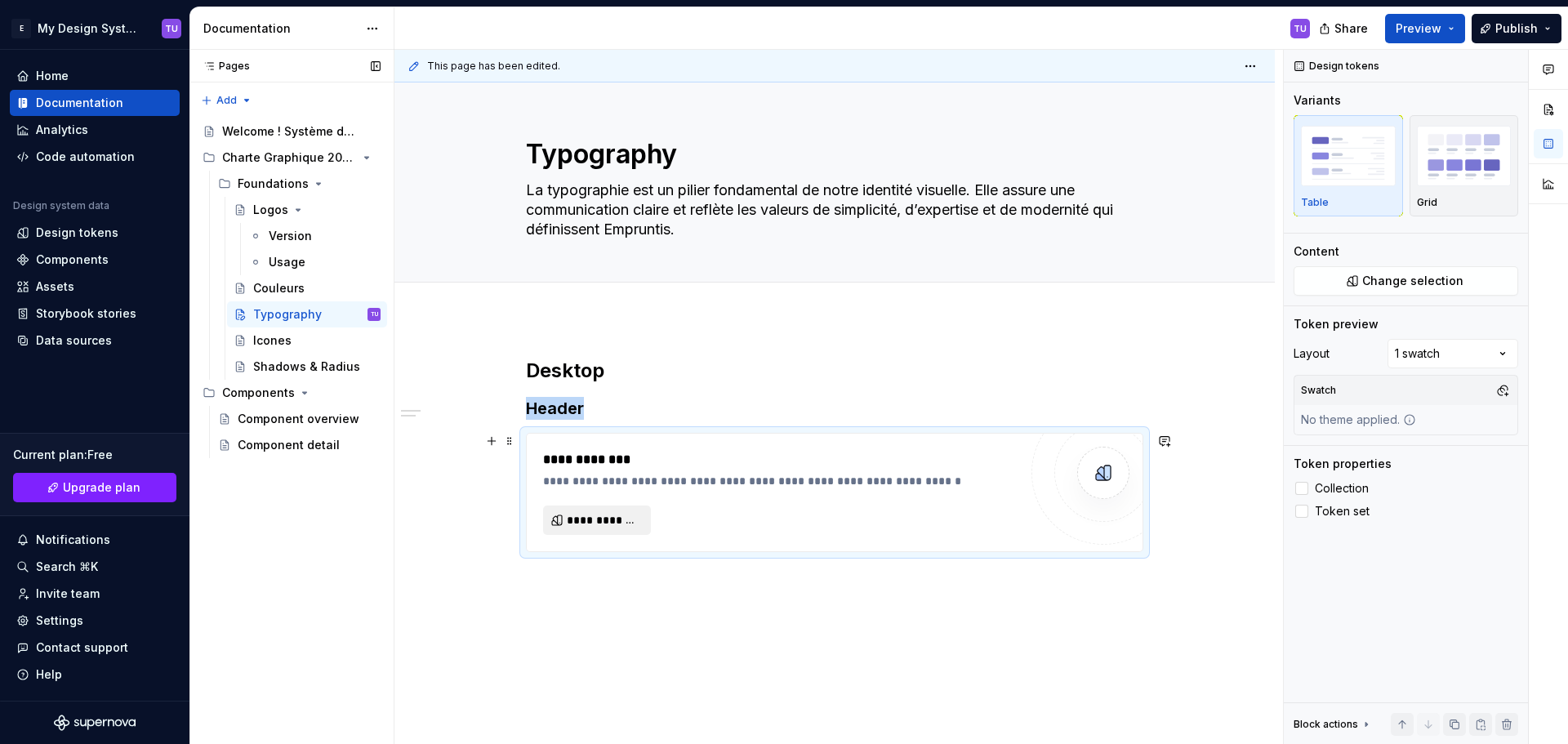
click at [607, 521] on span "**********" at bounding box center [603, 520] width 74 height 16
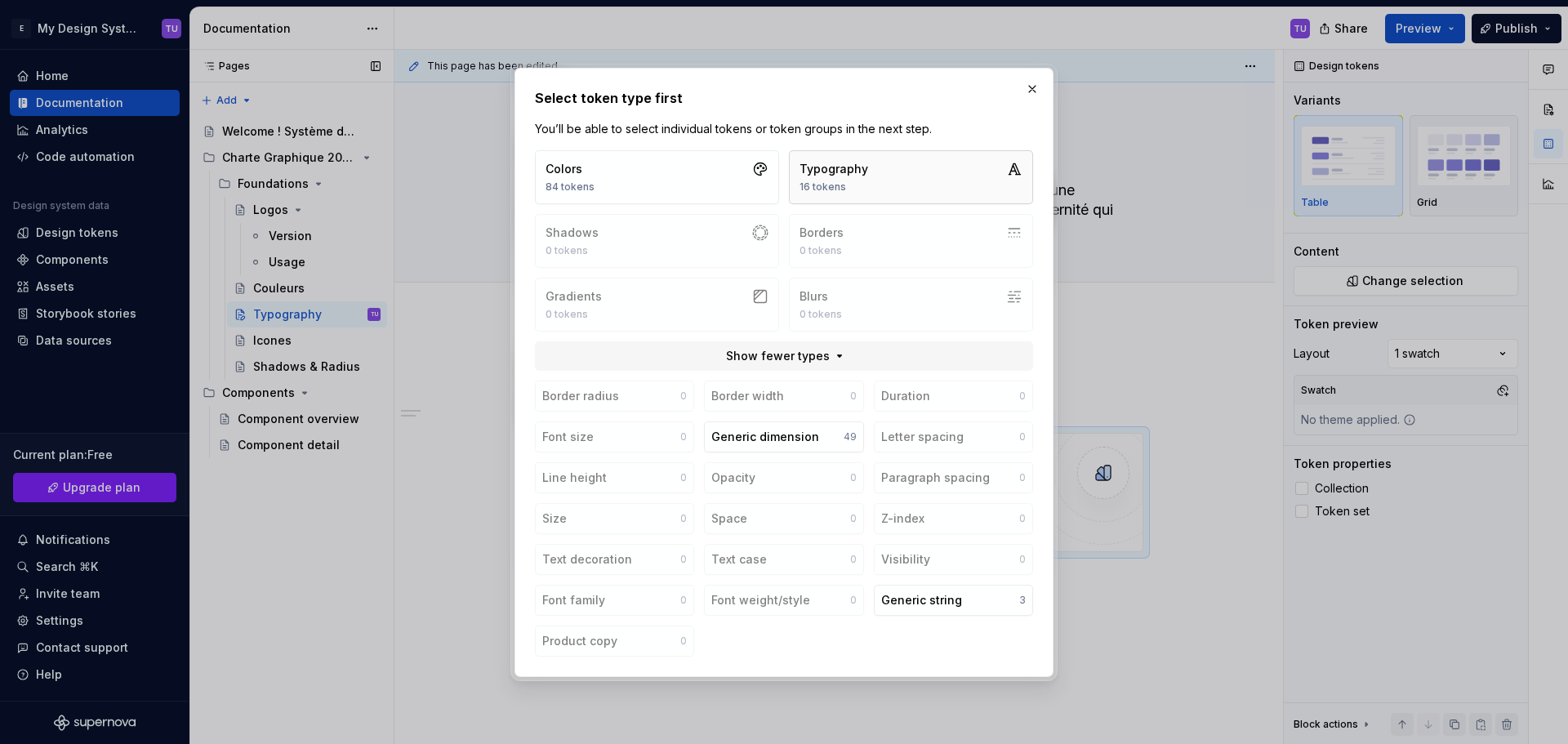
click at [877, 196] on button "Typography 16 tokens" at bounding box center [911, 177] width 244 height 54
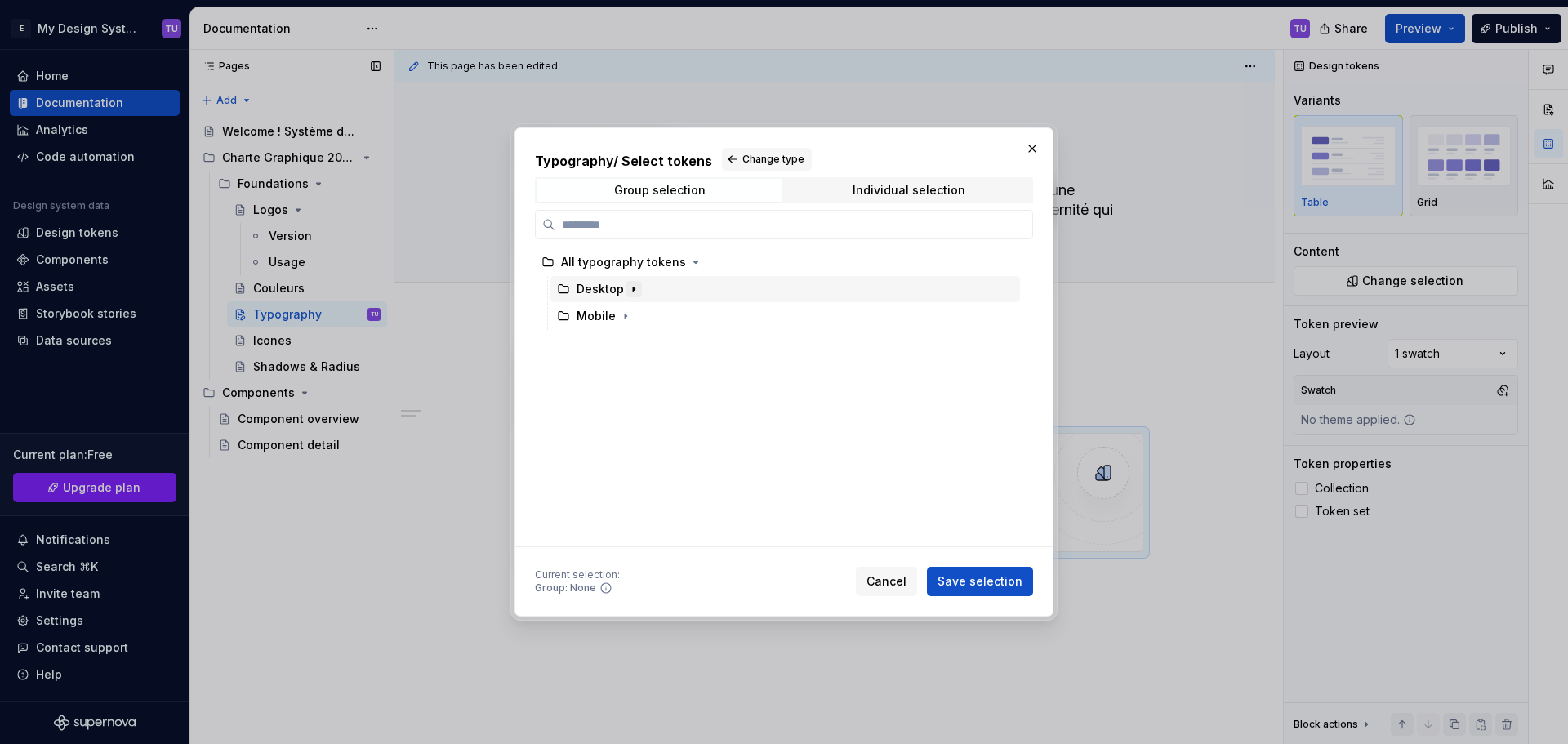
click at [638, 290] on icon "button" at bounding box center [633, 289] width 13 height 13
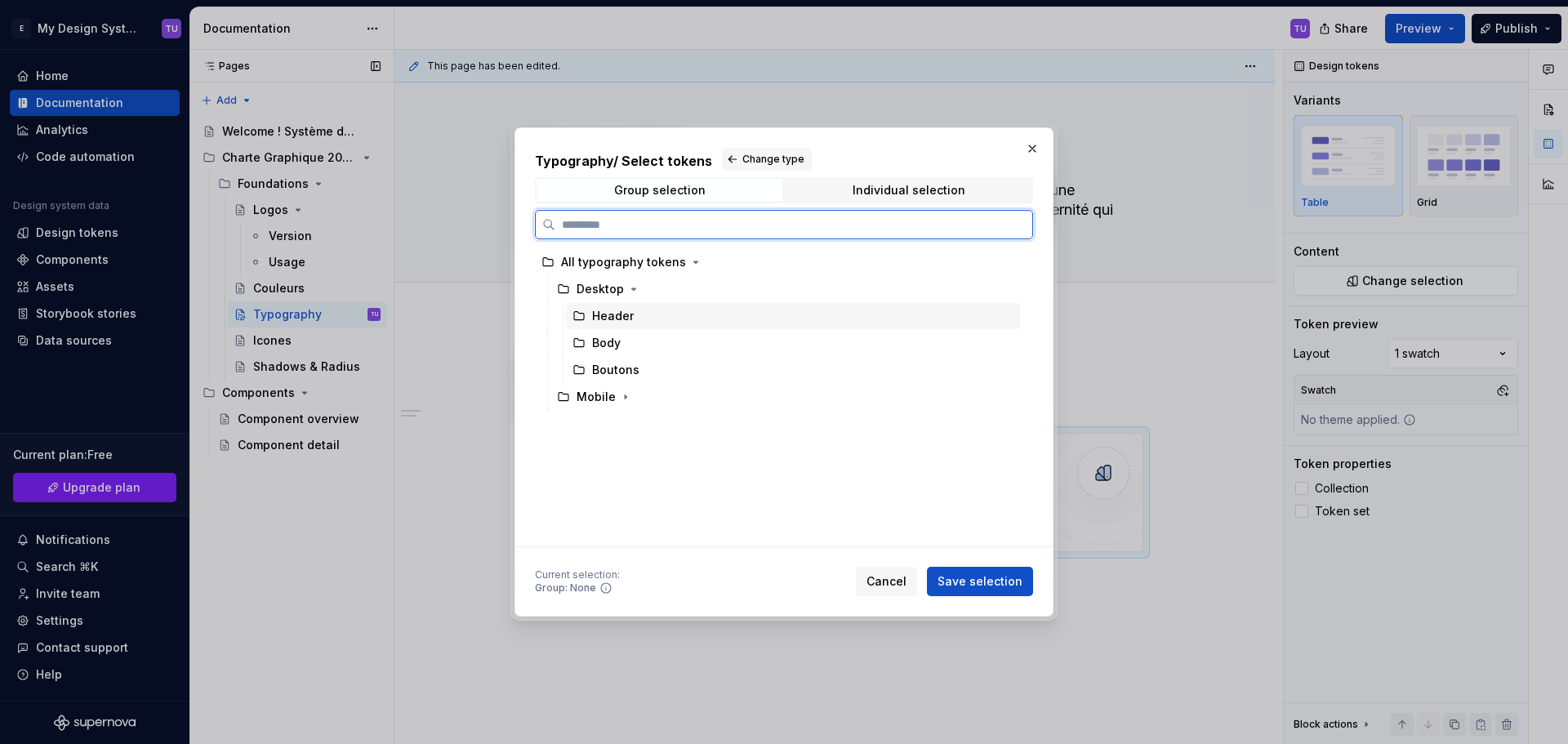
click at [629, 317] on div "Header" at bounding box center [612, 315] width 42 height 16
click at [946, 585] on span "Save selection" at bounding box center [979, 581] width 85 height 16
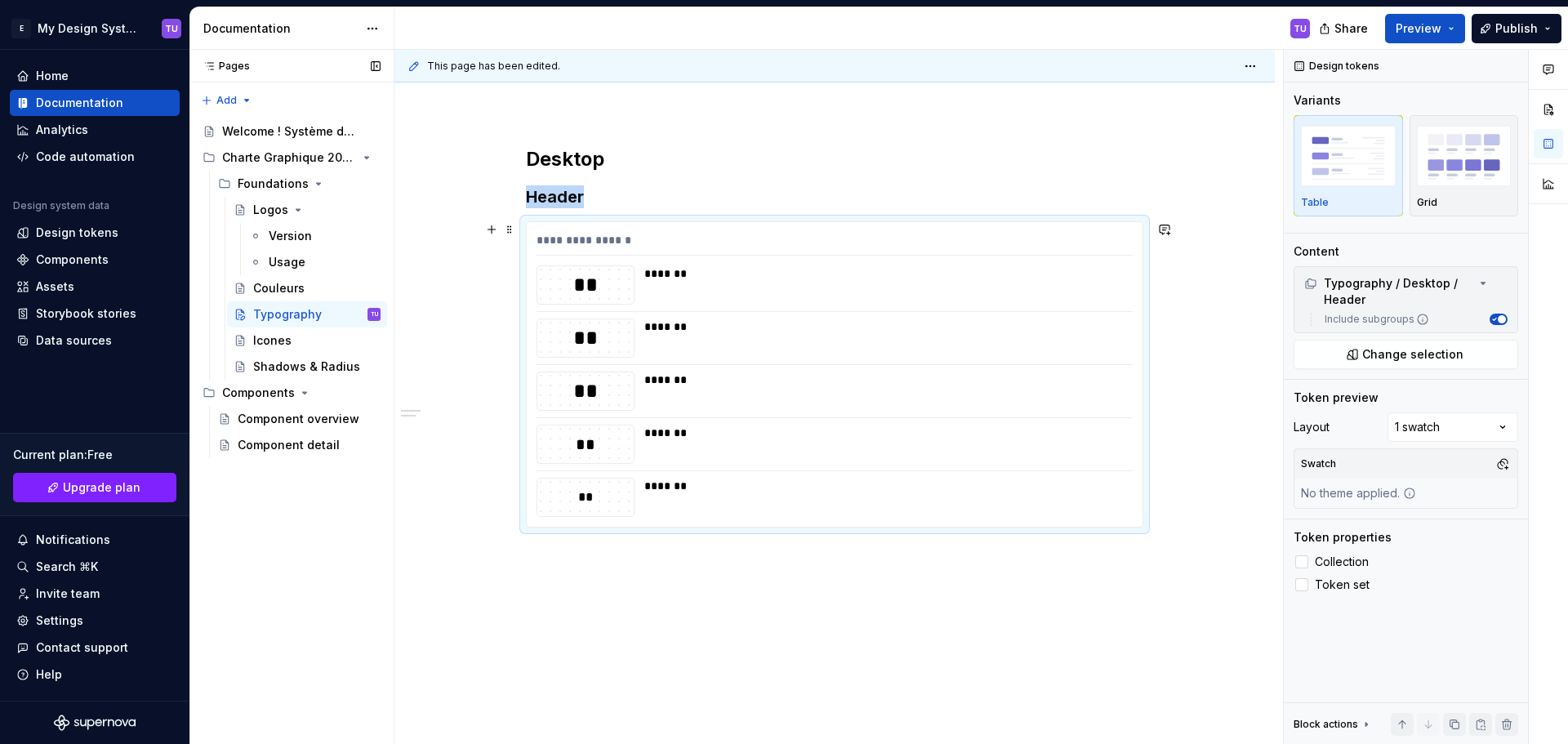
scroll to position [237, 0]
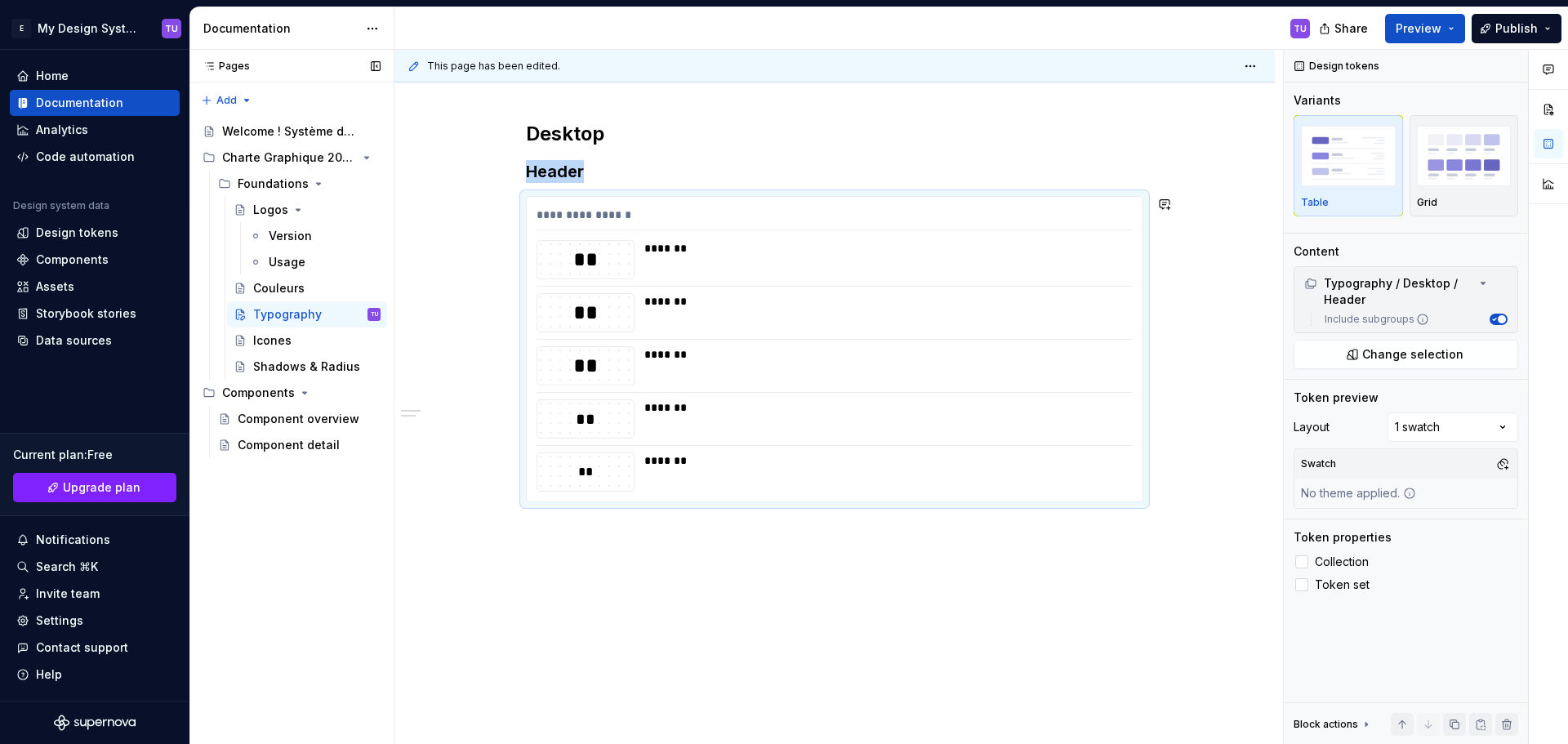
click at [567, 512] on div "**********" at bounding box center [834, 321] width 618 height 401
click at [556, 536] on div "**********" at bounding box center [834, 413] width 880 height 663
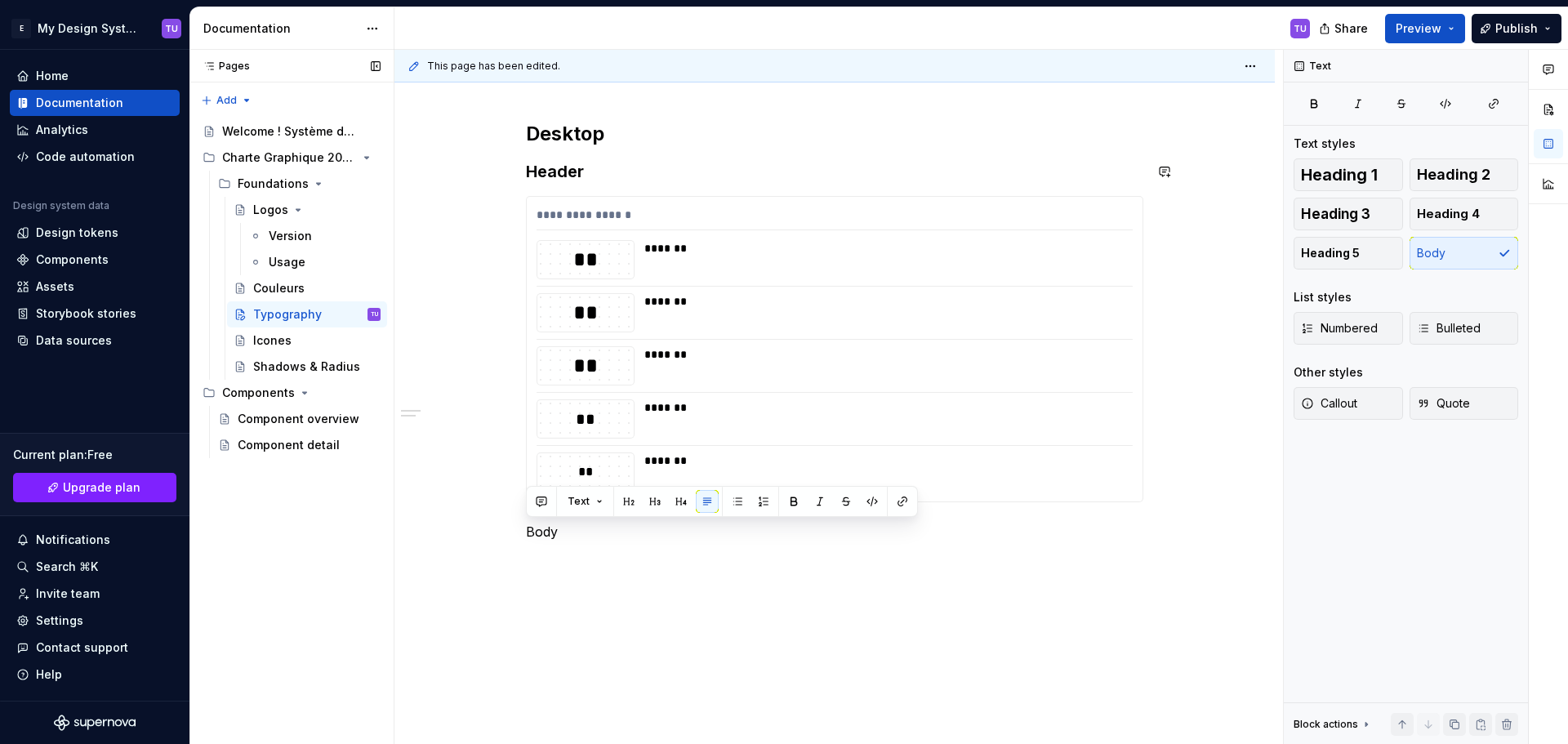
click at [558, 172] on h3 "Header" at bounding box center [834, 171] width 618 height 23
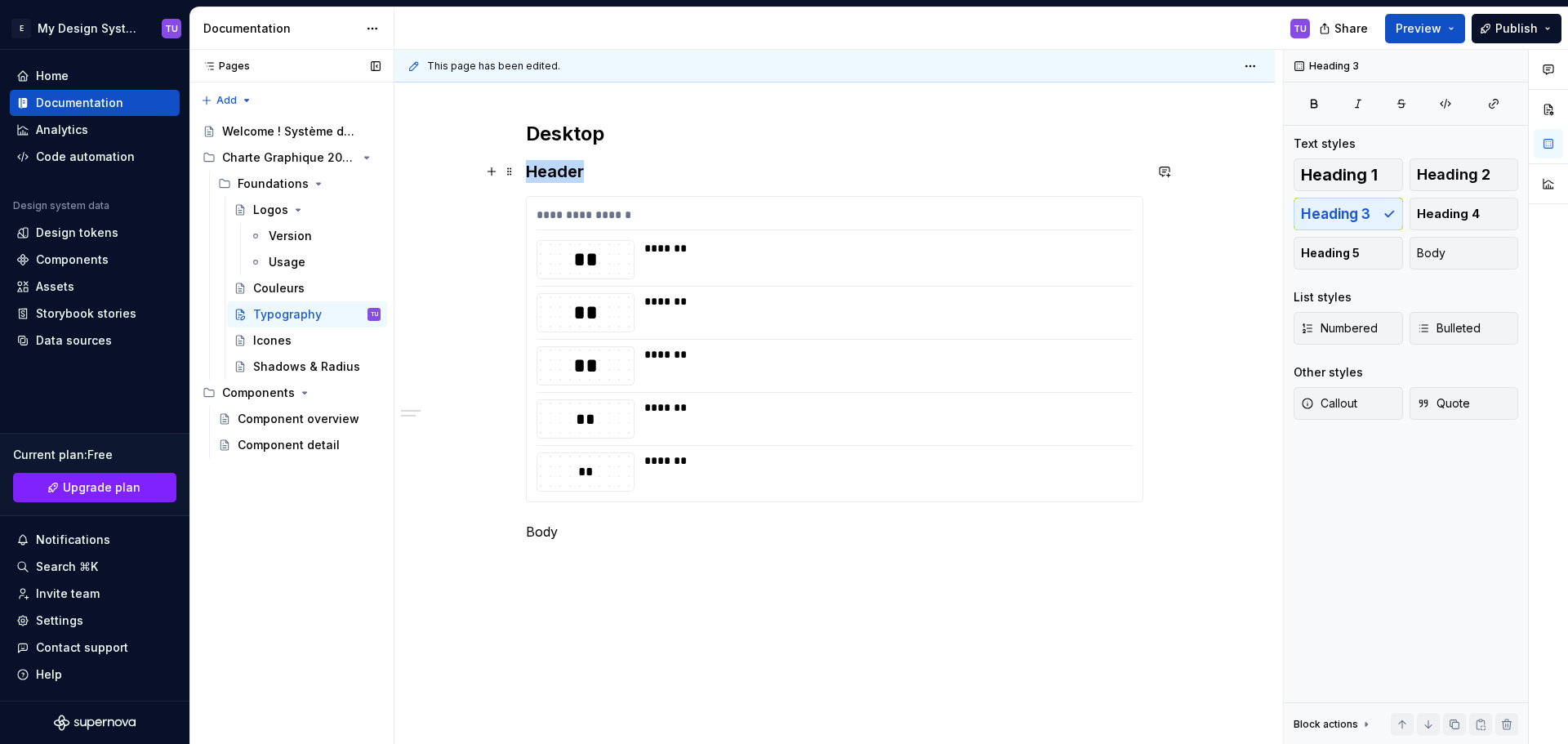
click at [558, 172] on h3 "Header" at bounding box center [834, 171] width 618 height 23
click at [538, 528] on p "Body" at bounding box center [834, 531] width 618 height 20
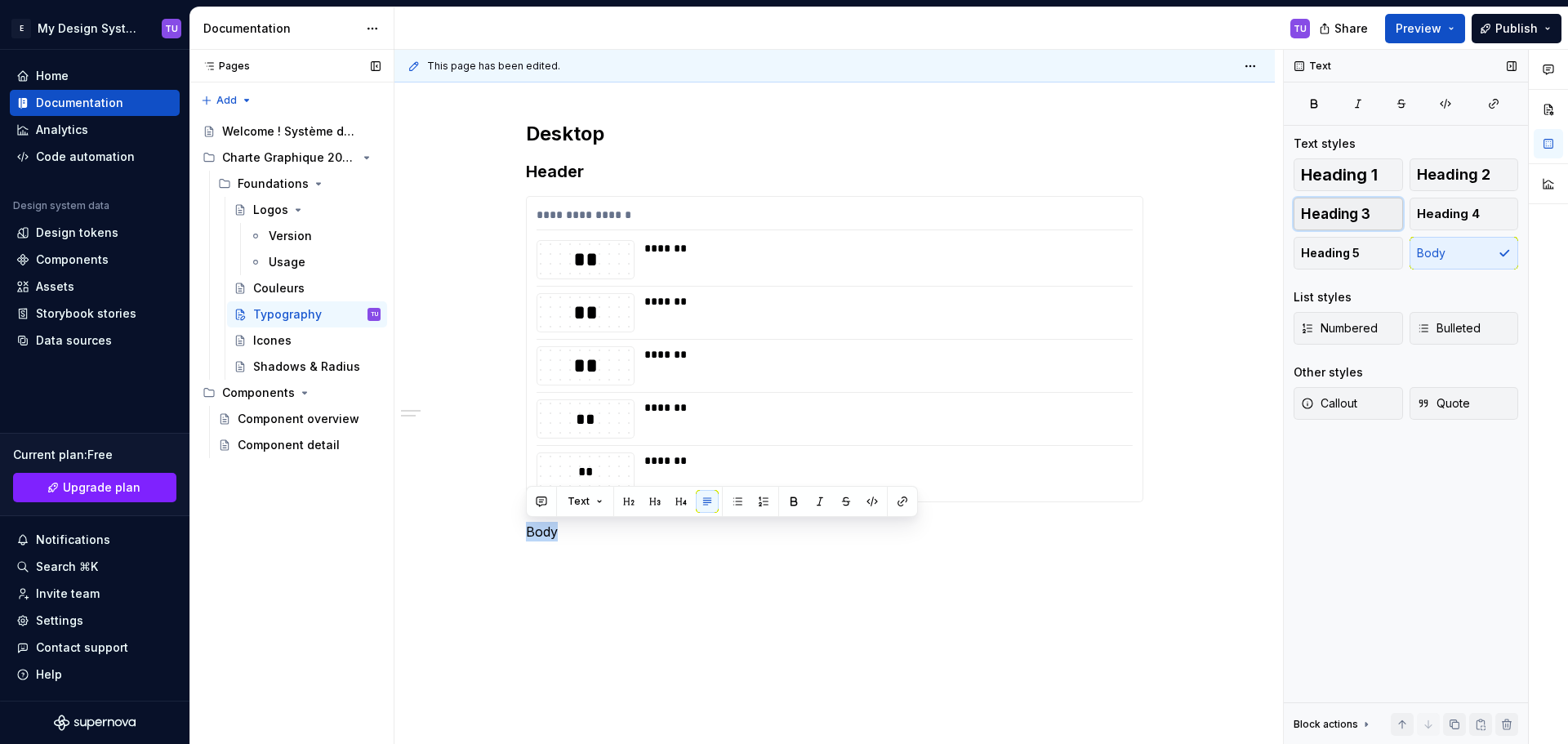
click at [1366, 217] on span "Heading 3" at bounding box center [1335, 213] width 70 height 16
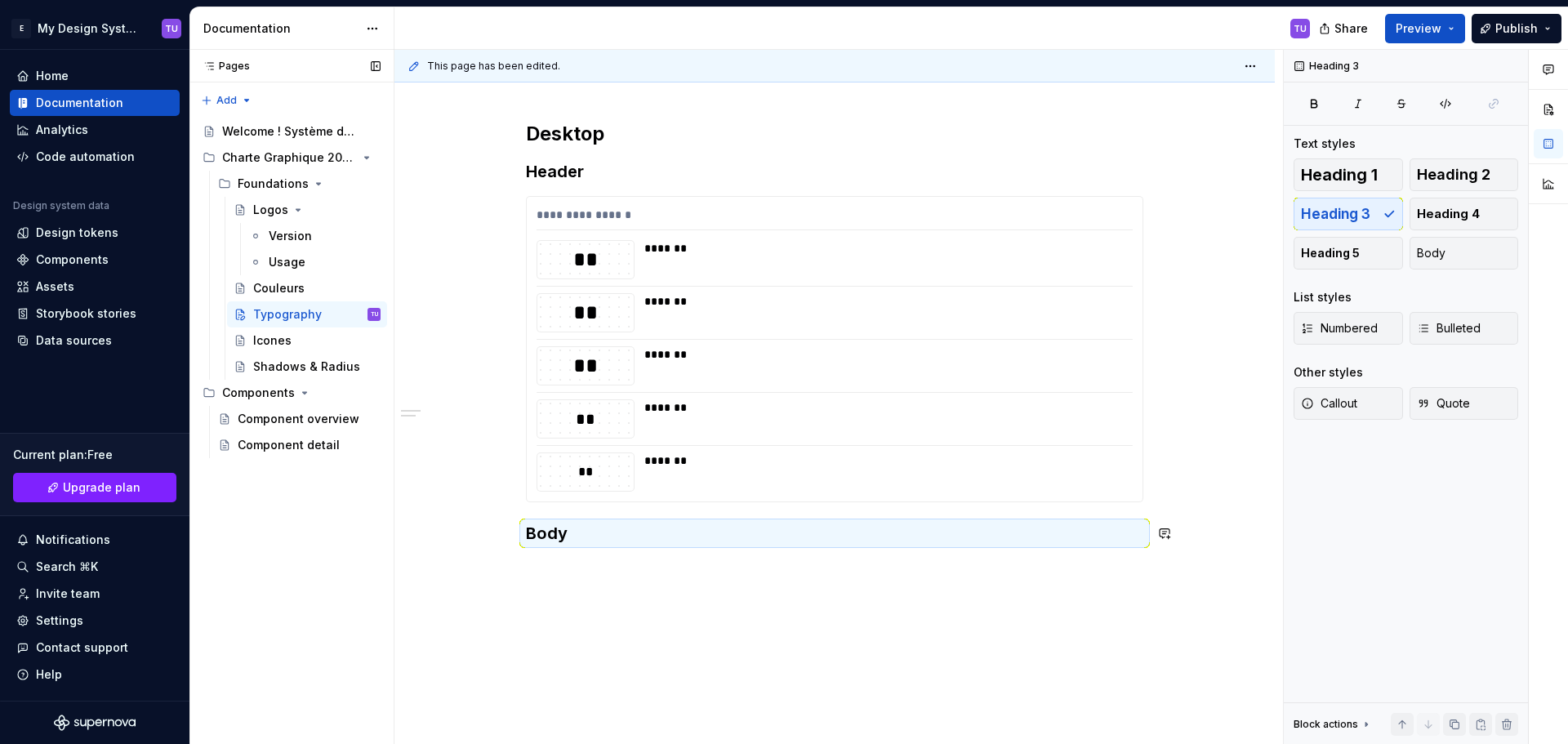
click at [573, 558] on div "**********" at bounding box center [834, 342] width 618 height 443
drag, startPoint x: 541, startPoint y: 555, endPoint x: 546, endPoint y: 567, distance: 13.0
click at [540, 555] on div "**********" at bounding box center [834, 342] width 618 height 443
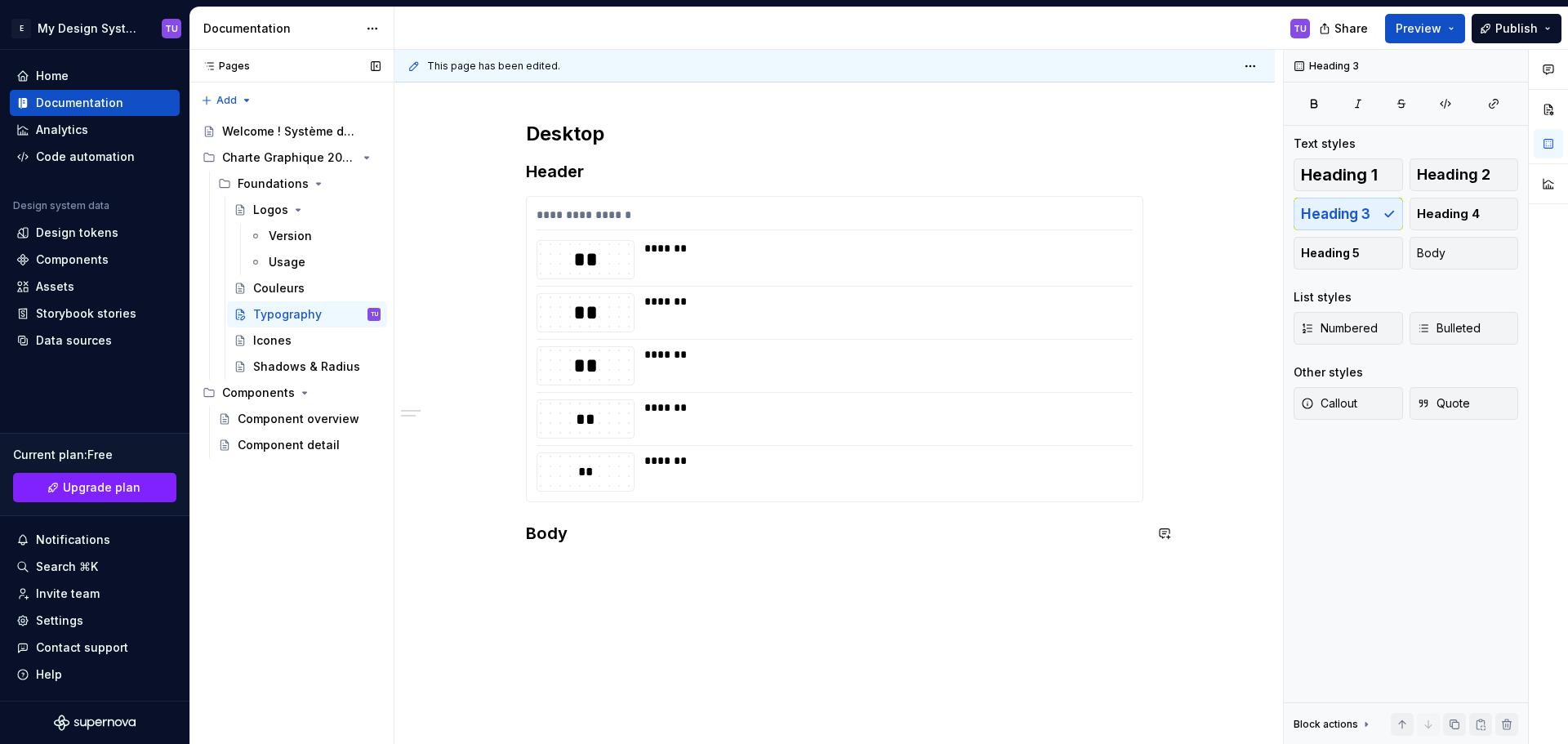
click at [547, 575] on div "**********" at bounding box center [834, 434] width 880 height 705
click at [510, 537] on span at bounding box center [509, 533] width 13 height 23
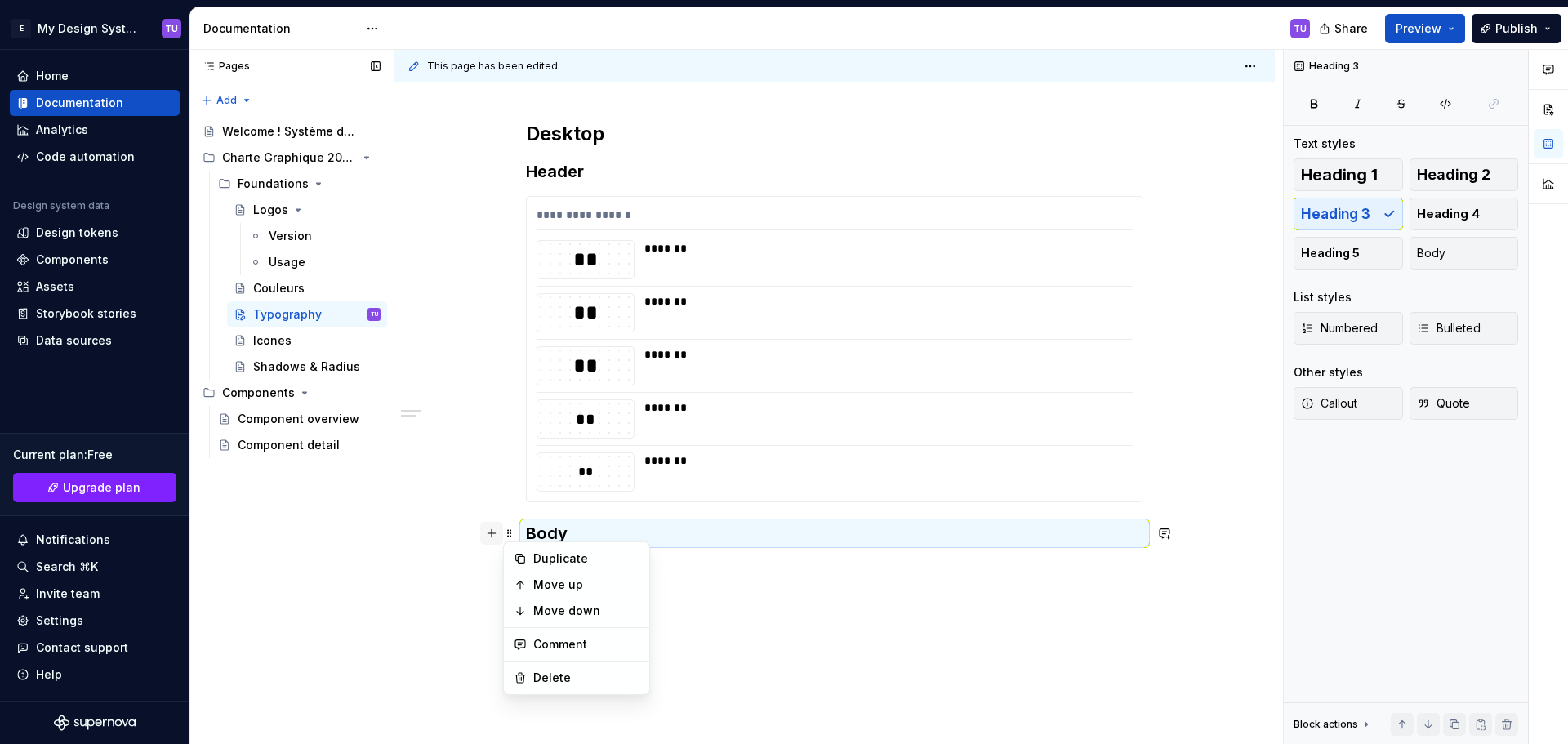
click at [493, 533] on button "button" at bounding box center [491, 533] width 23 height 23
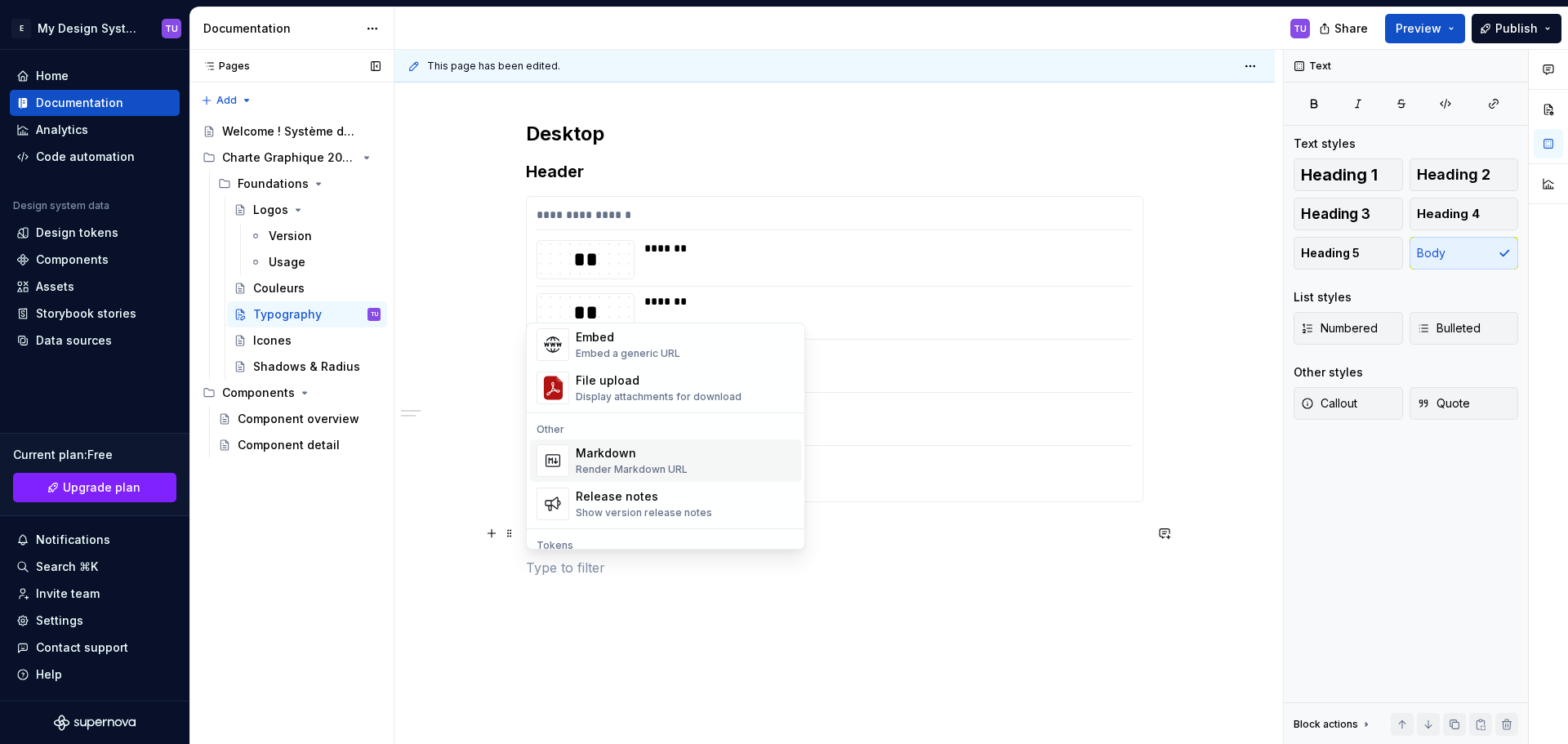
scroll to position [1143, 0]
click at [624, 407] on div "Design tokens" at bounding box center [630, 405] width 109 height 16
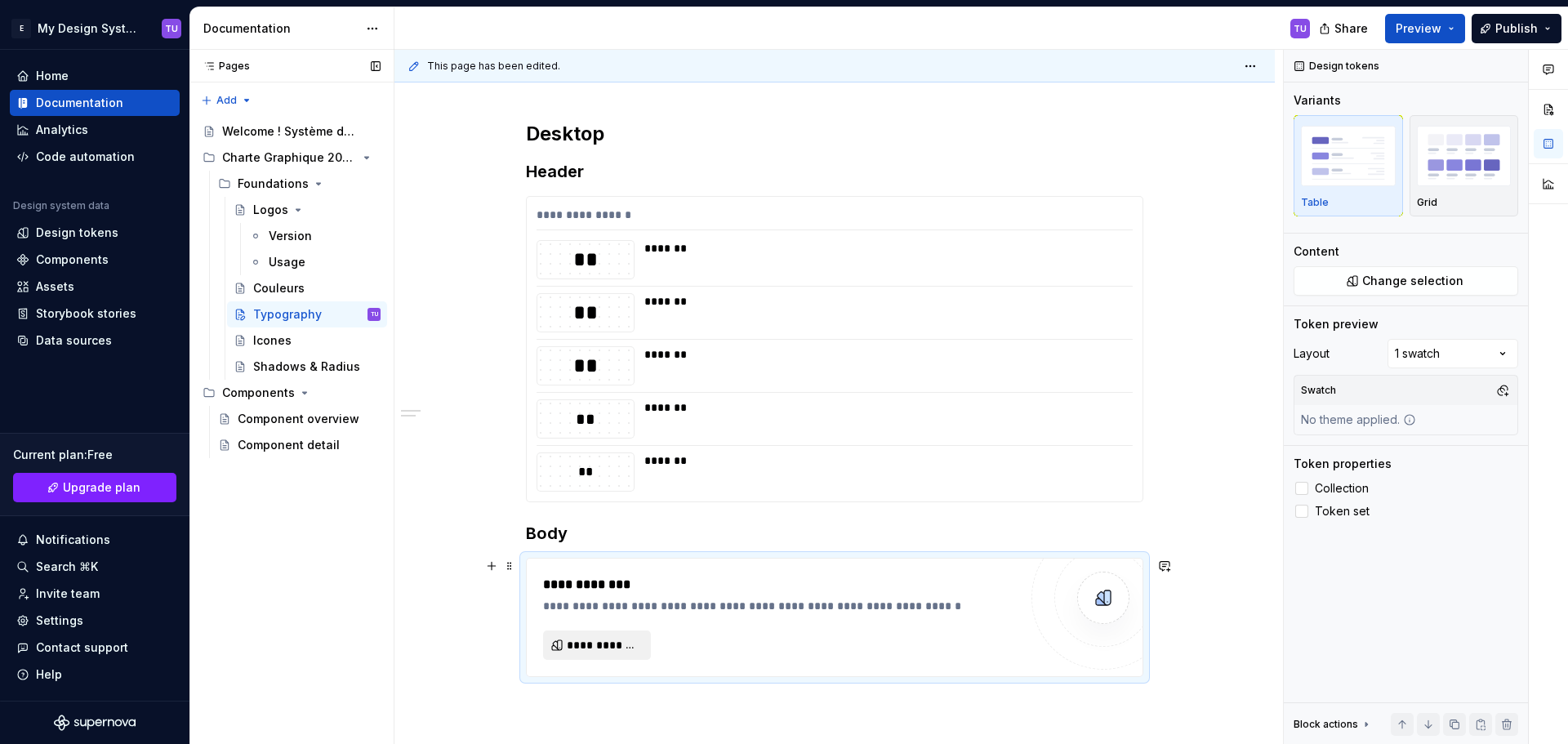
click at [575, 634] on button "**********" at bounding box center [596, 645] width 108 height 30
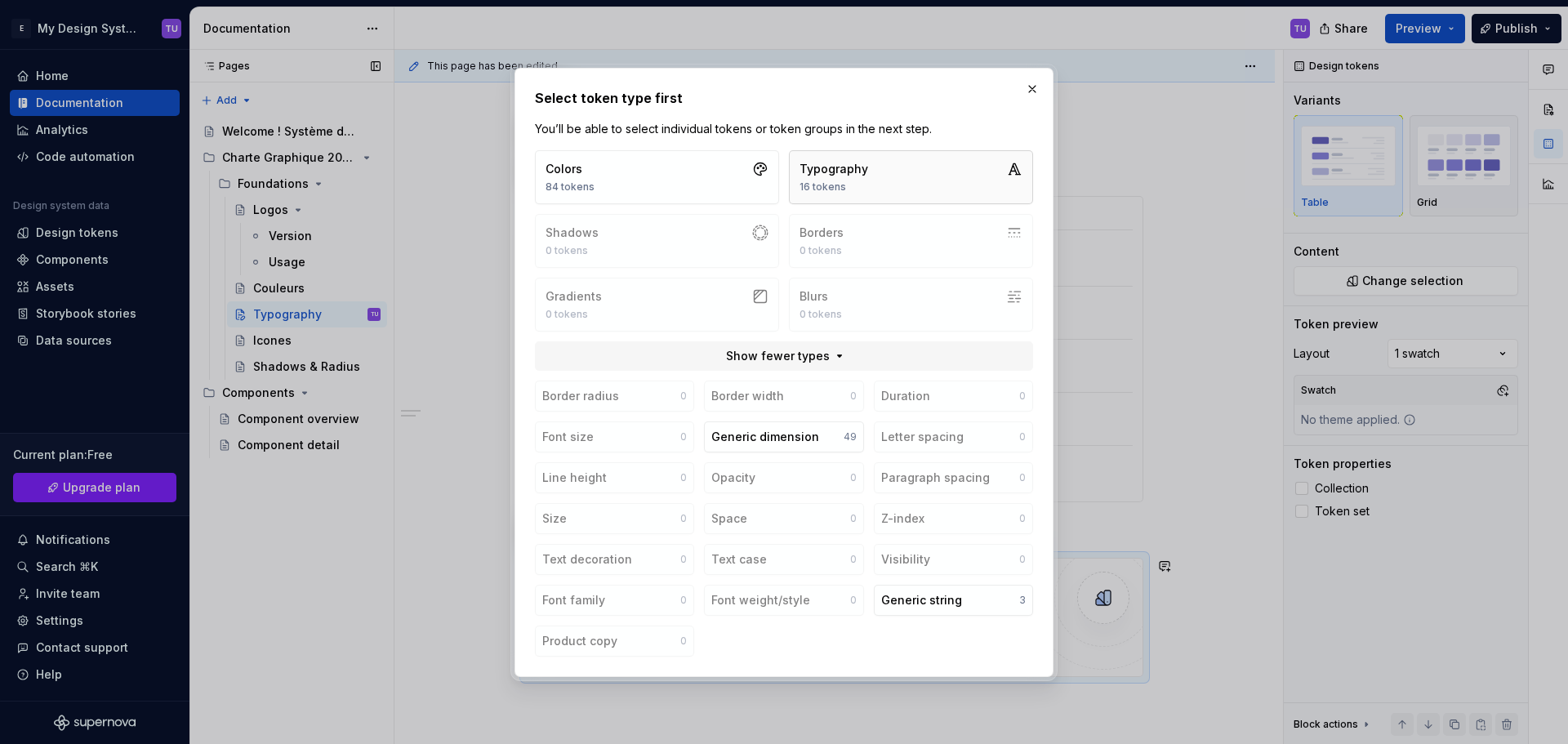
click at [887, 172] on button "Typography 16 tokens" at bounding box center [911, 177] width 244 height 54
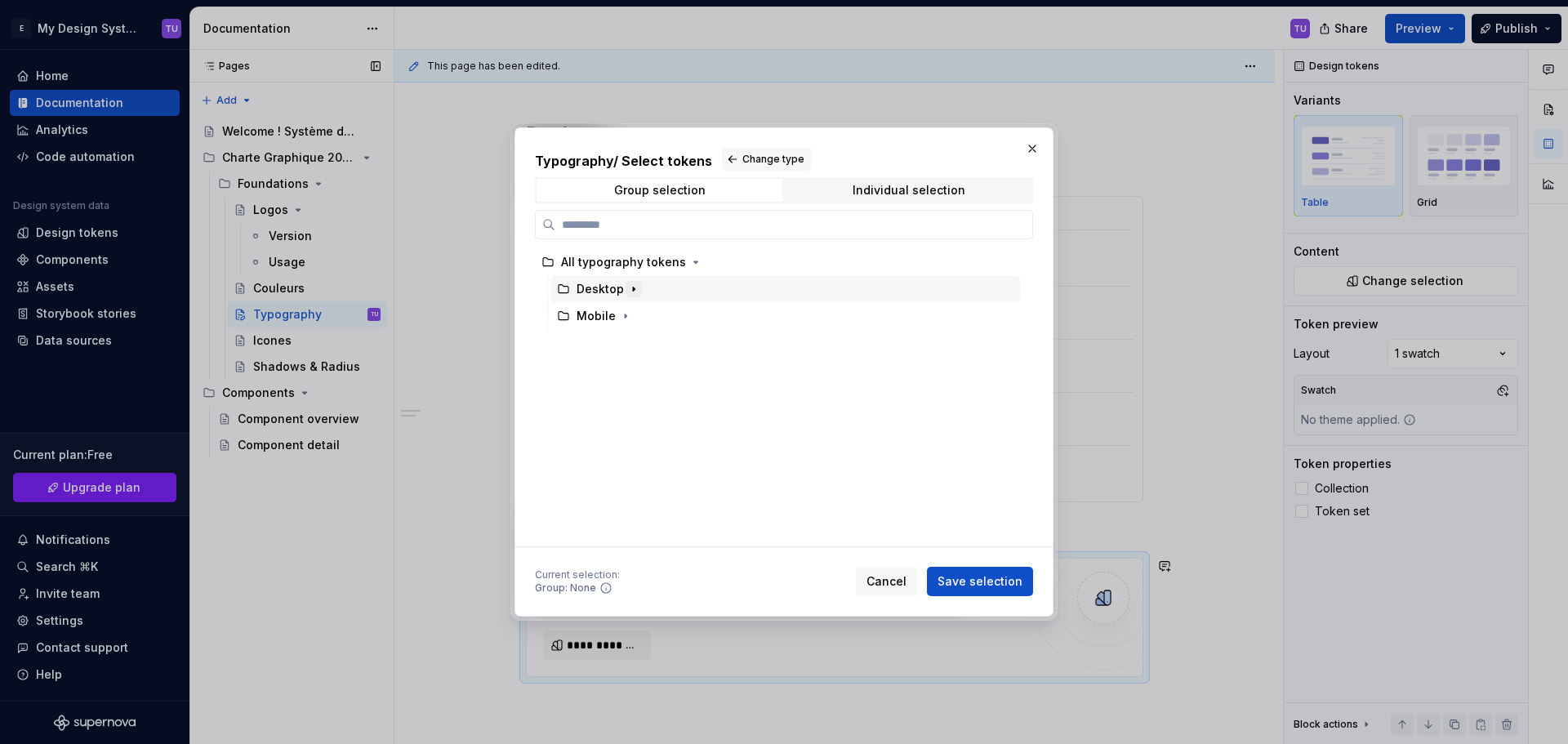
click at [627, 286] on icon "button" at bounding box center [633, 289] width 13 height 13
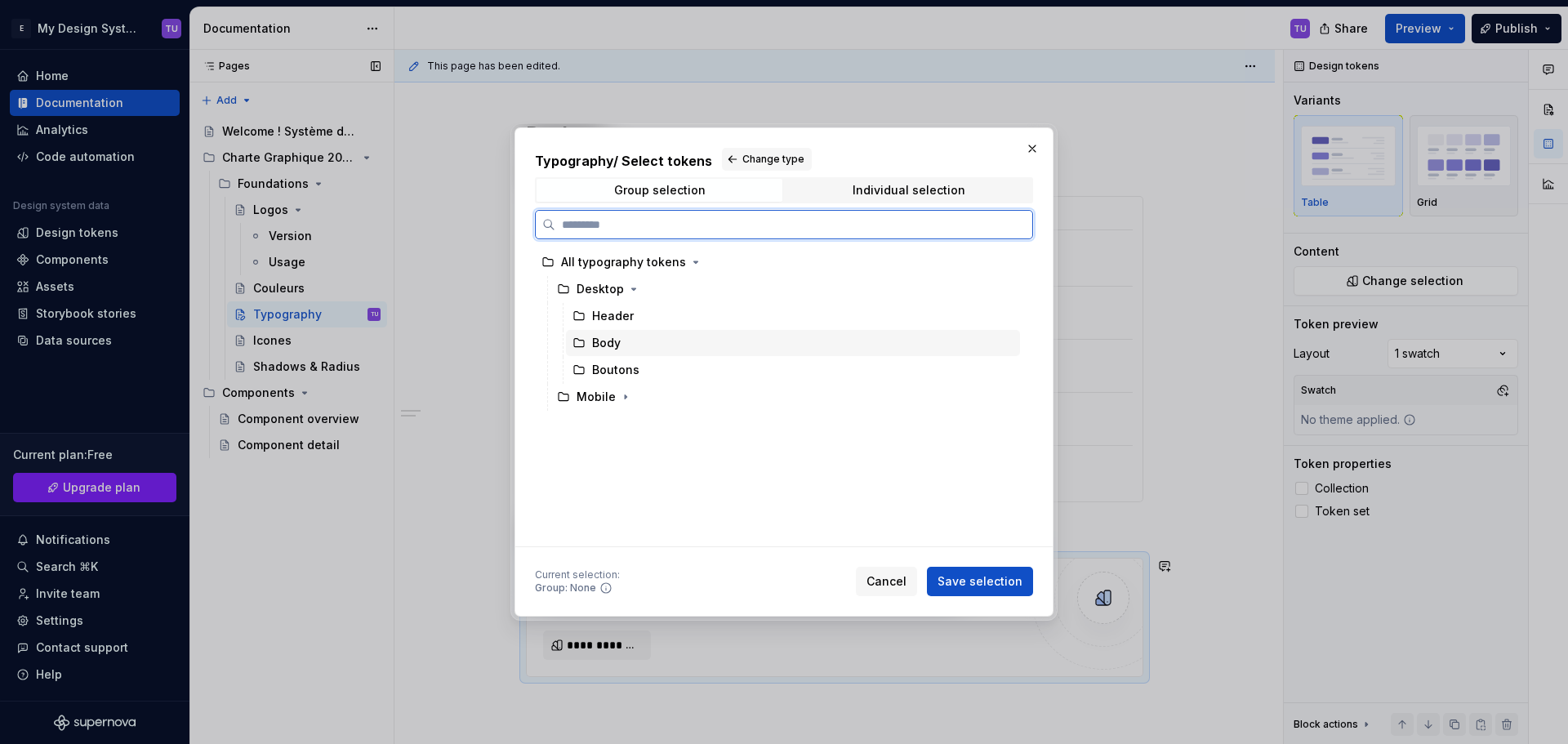
click at [616, 337] on div "Body" at bounding box center [606, 342] width 29 height 16
click at [984, 586] on span "Save selection" at bounding box center [979, 581] width 85 height 16
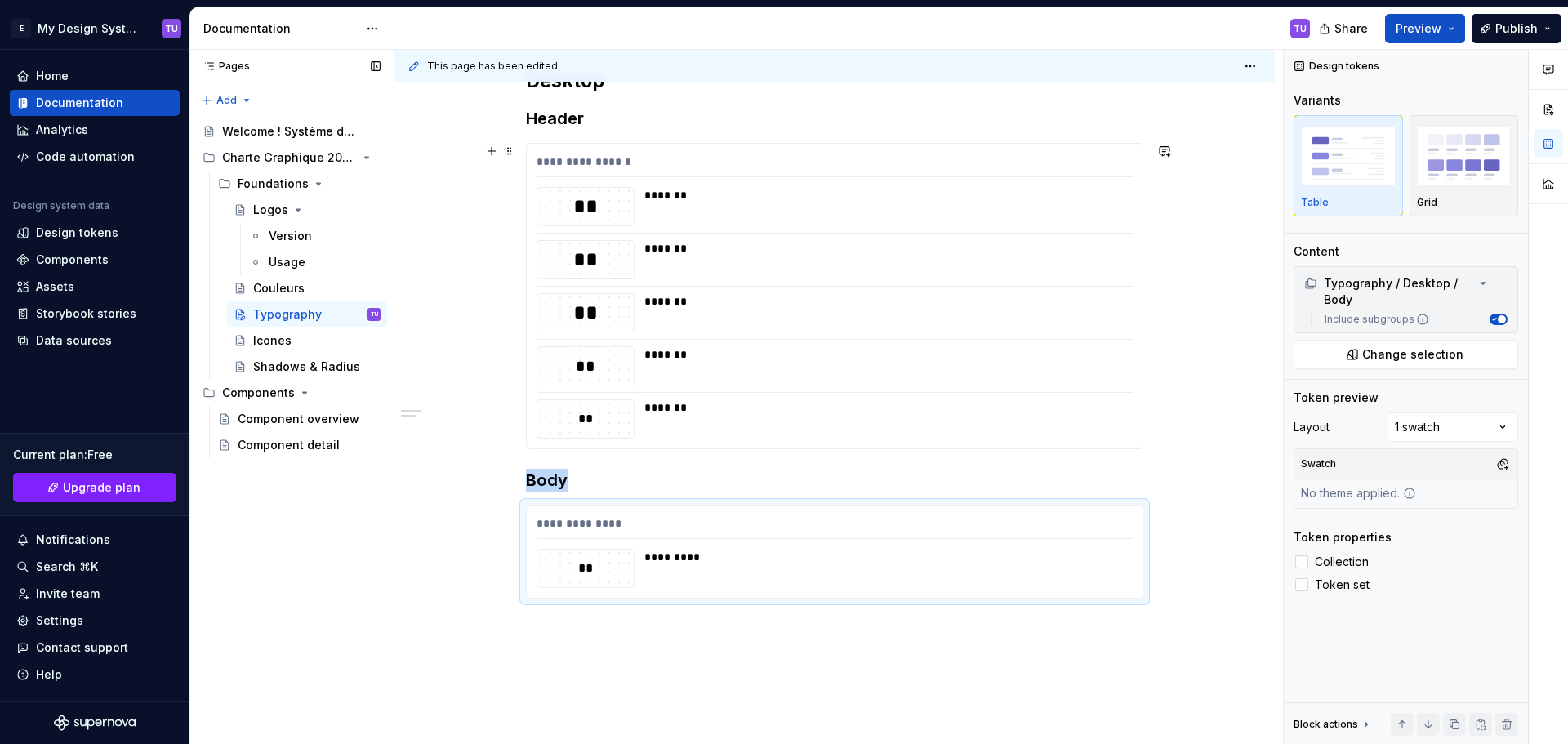
scroll to position [318, 0]
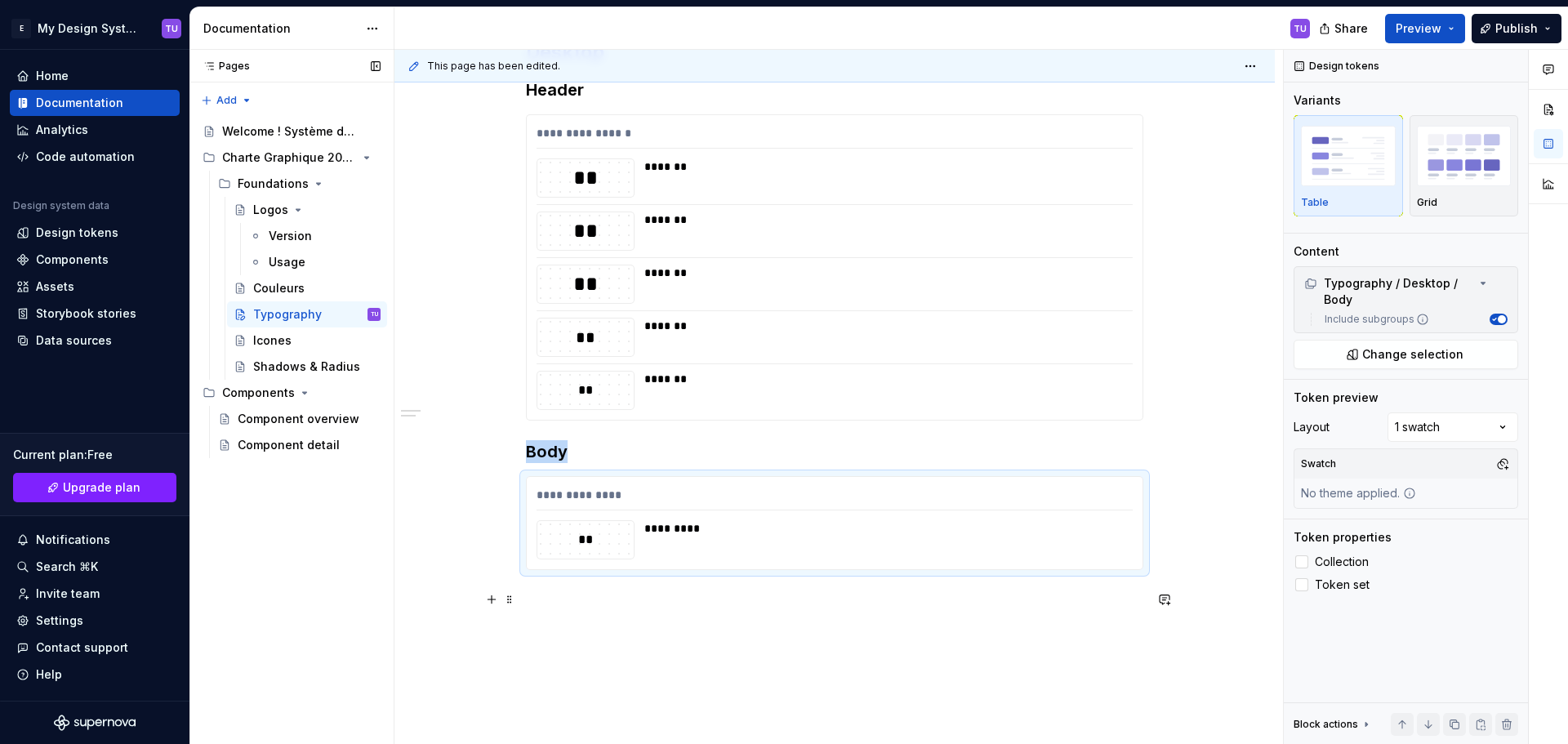
click at [541, 601] on p at bounding box center [834, 599] width 618 height 20
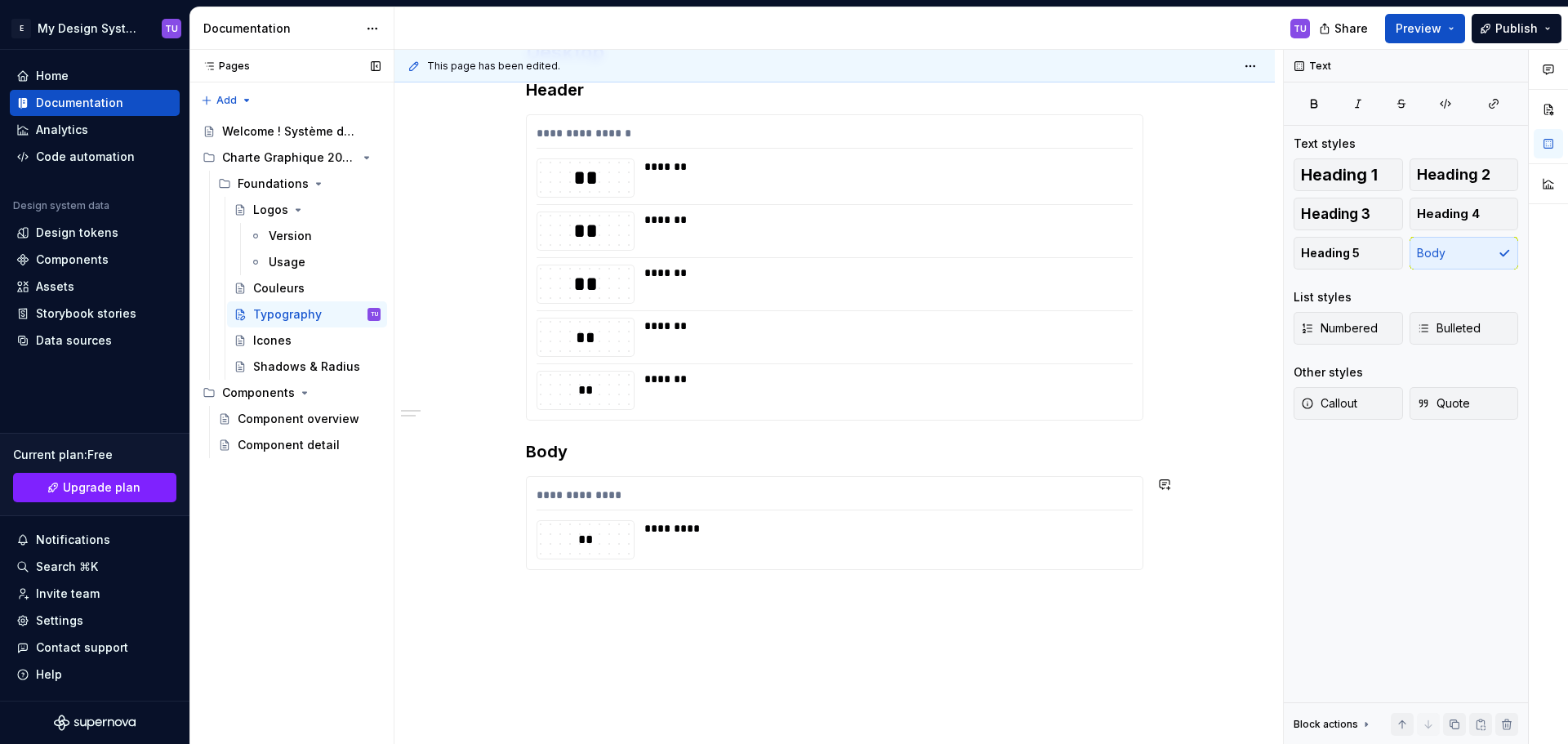
drag, startPoint x: 533, startPoint y: 583, endPoint x: 543, endPoint y: 585, distance: 10.2
click at [533, 583] on div "**********" at bounding box center [834, 324] width 618 height 570
click at [554, 454] on h3 "Body" at bounding box center [834, 451] width 618 height 23
click at [556, 599] on p at bounding box center [834, 599] width 618 height 20
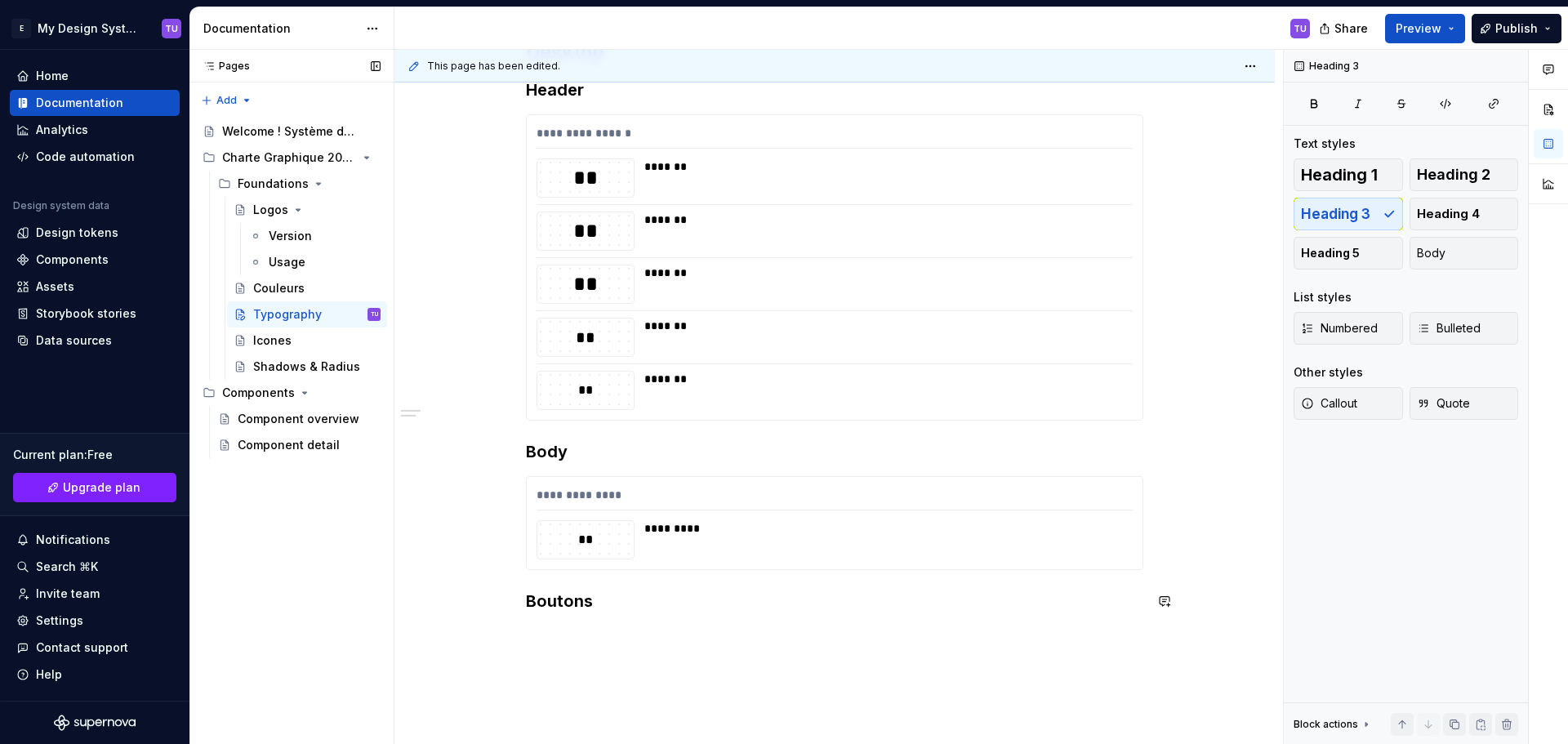
click at [550, 623] on div "**********" at bounding box center [834, 335] width 618 height 593
click at [603, 606] on h3 "Boutons" at bounding box center [834, 600] width 618 height 23
click at [487, 596] on button "button" at bounding box center [491, 600] width 23 height 23
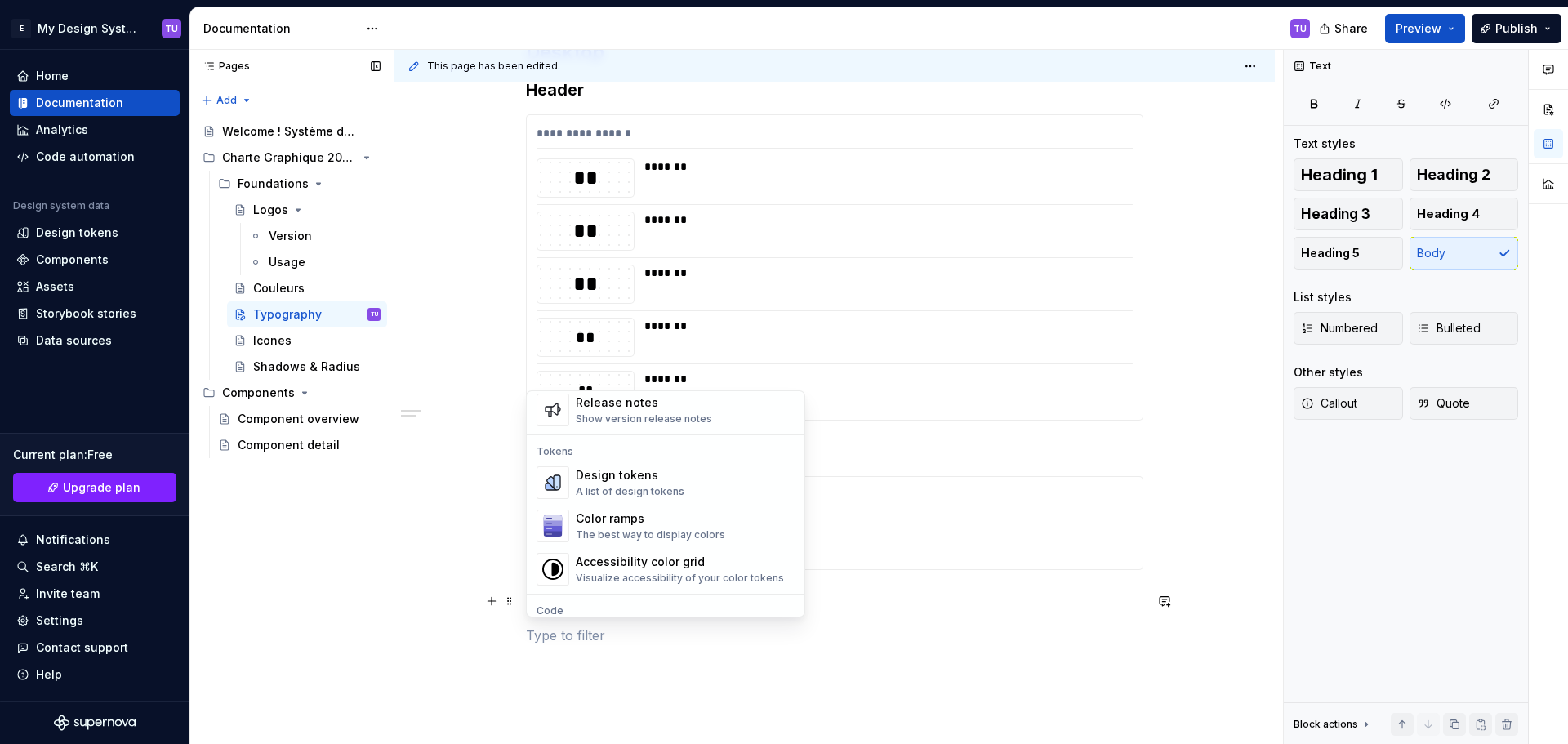
scroll to position [1143, 0]
click at [622, 476] on div "Design tokens" at bounding box center [630, 473] width 109 height 16
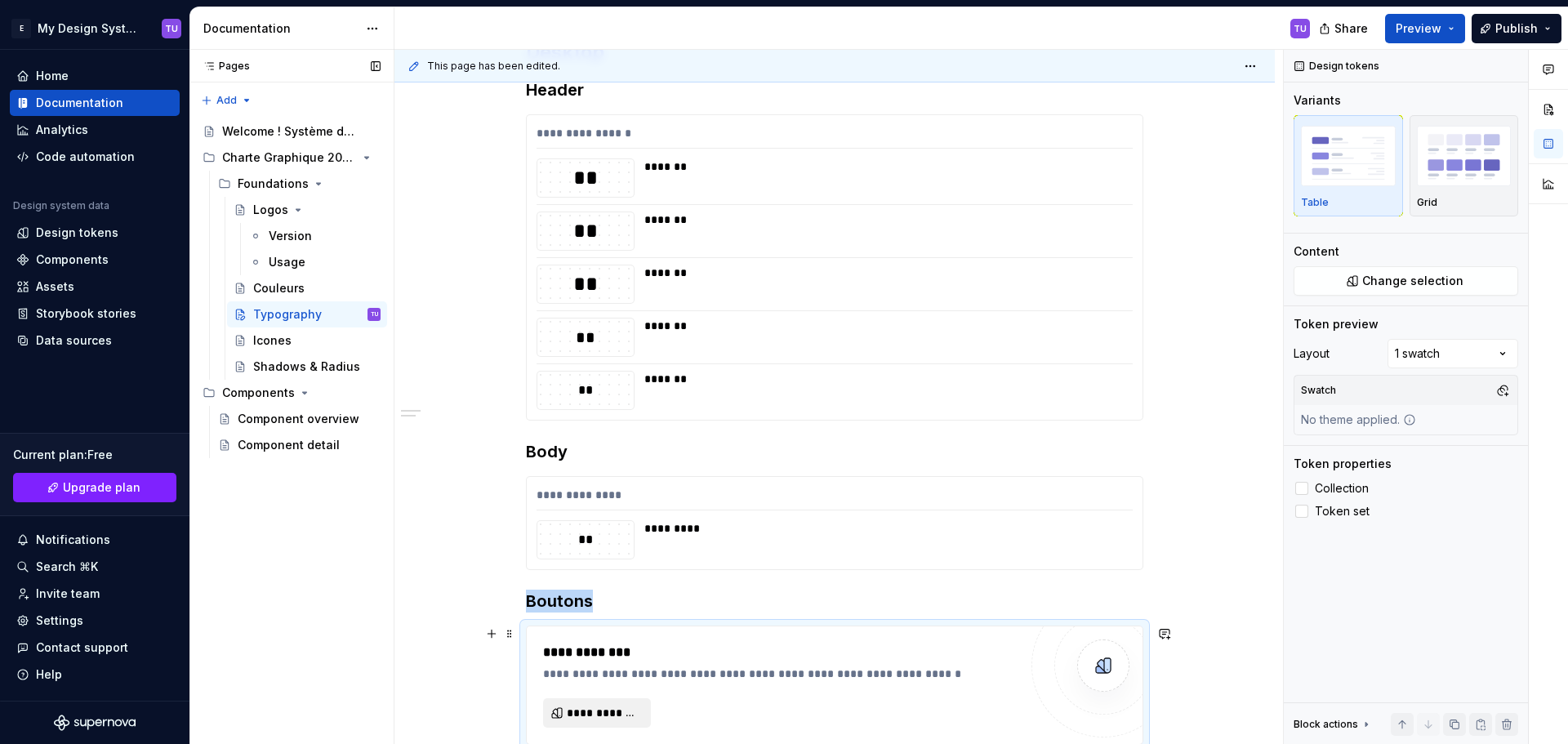
click at [589, 705] on span "**********" at bounding box center [603, 713] width 74 height 16
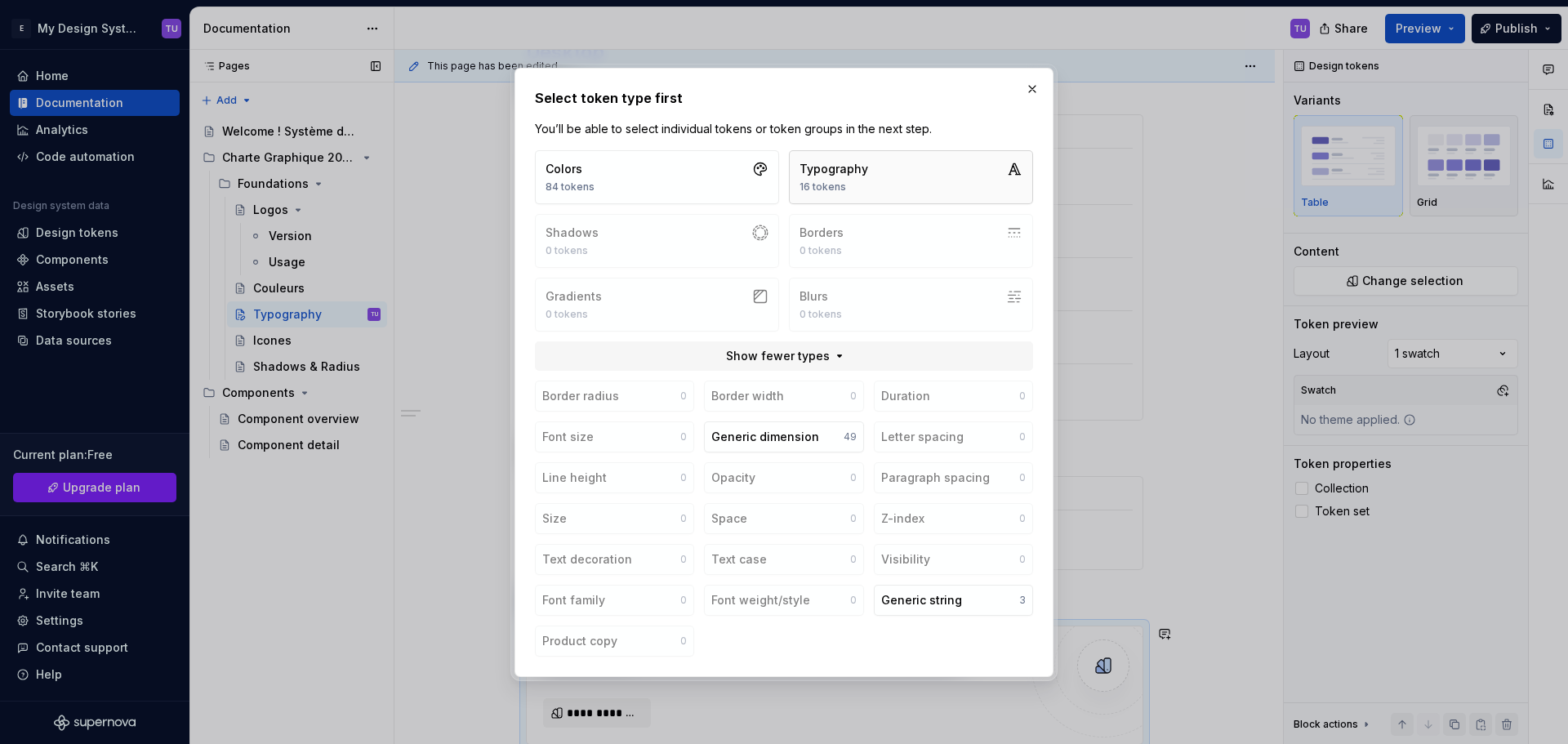
click at [852, 189] on div "16 tokens" at bounding box center [833, 186] width 69 height 13
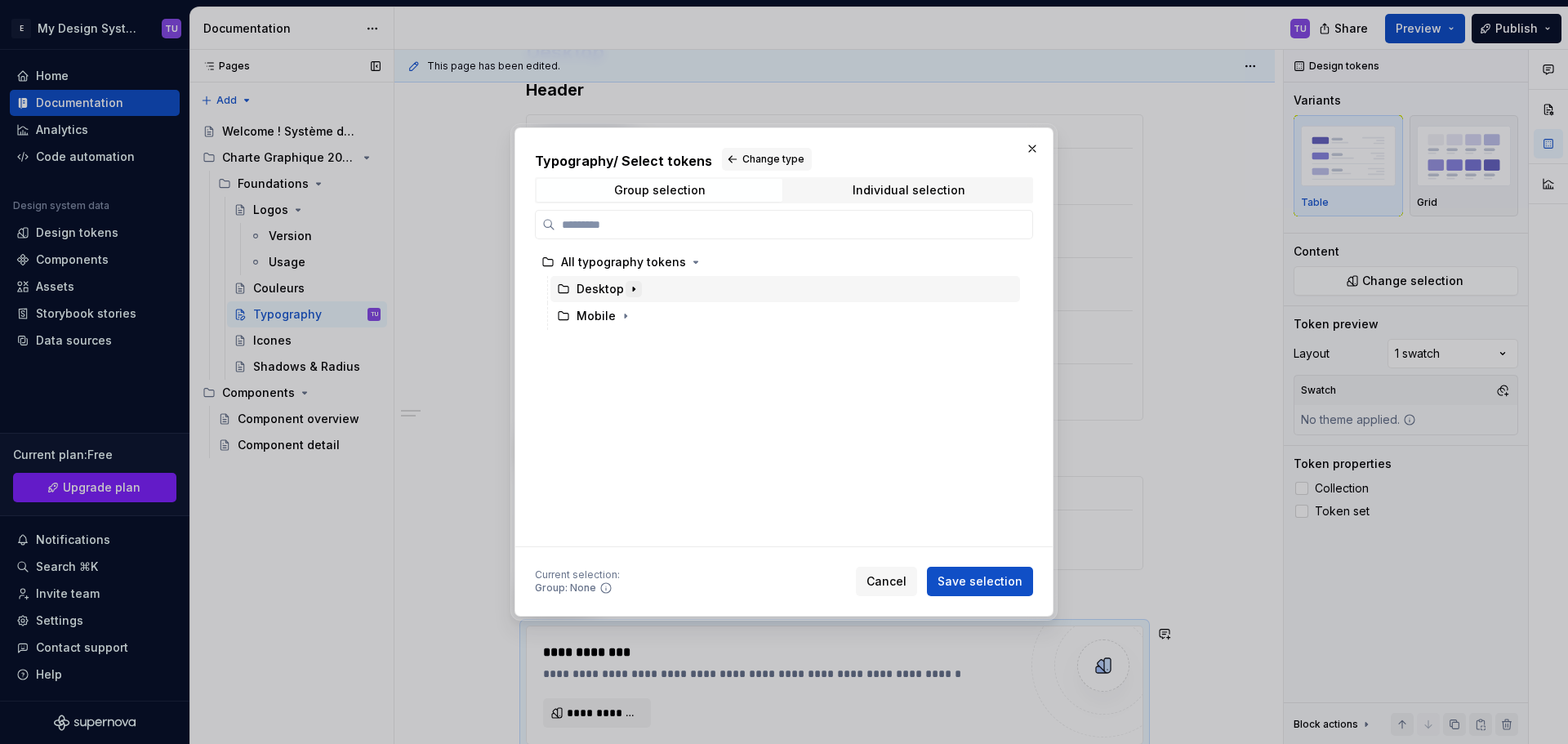
click at [627, 289] on icon "button" at bounding box center [633, 289] width 13 height 13
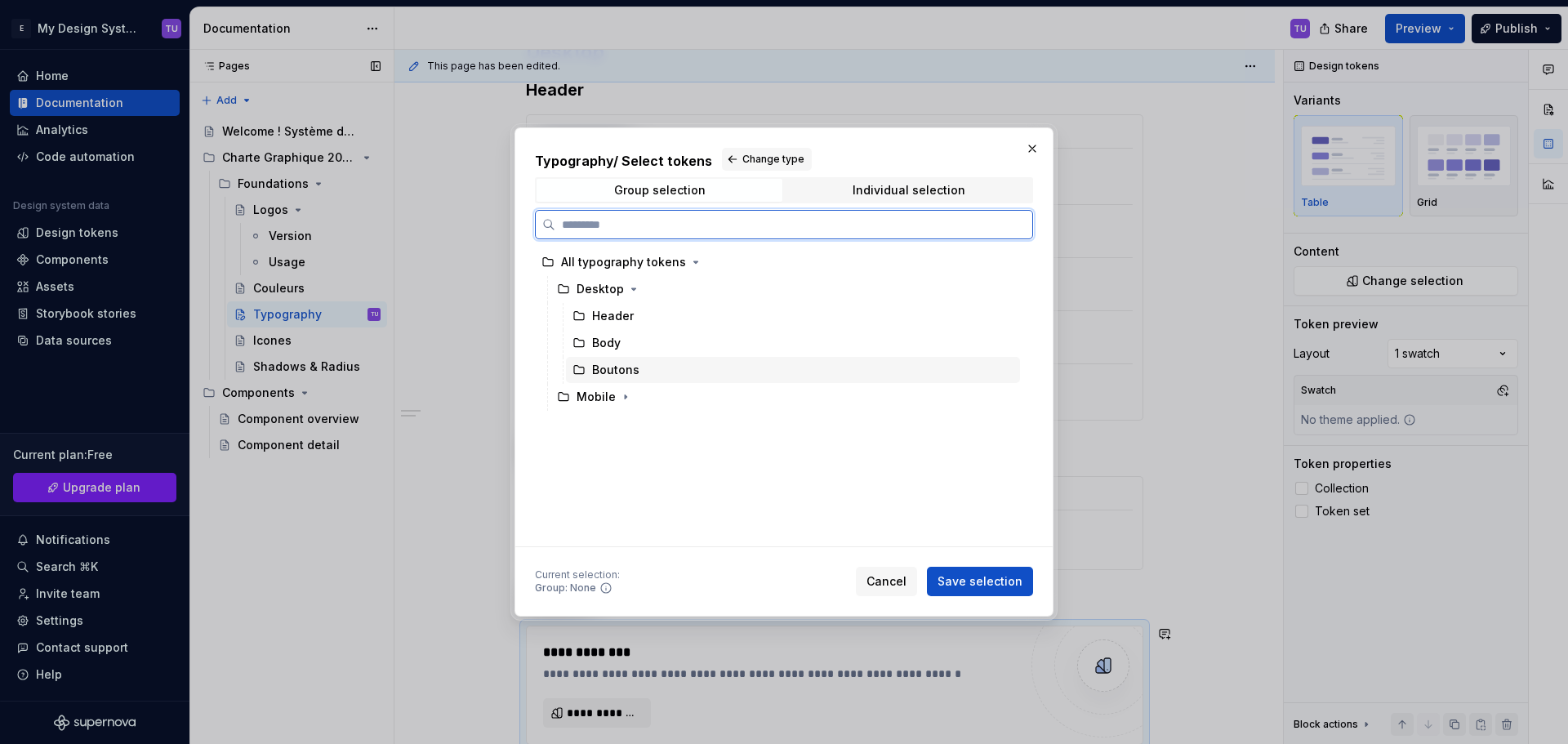
click at [623, 366] on div "Boutons" at bounding box center [616, 369] width 48 height 16
click at [950, 583] on span "Save selection" at bounding box center [979, 581] width 85 height 16
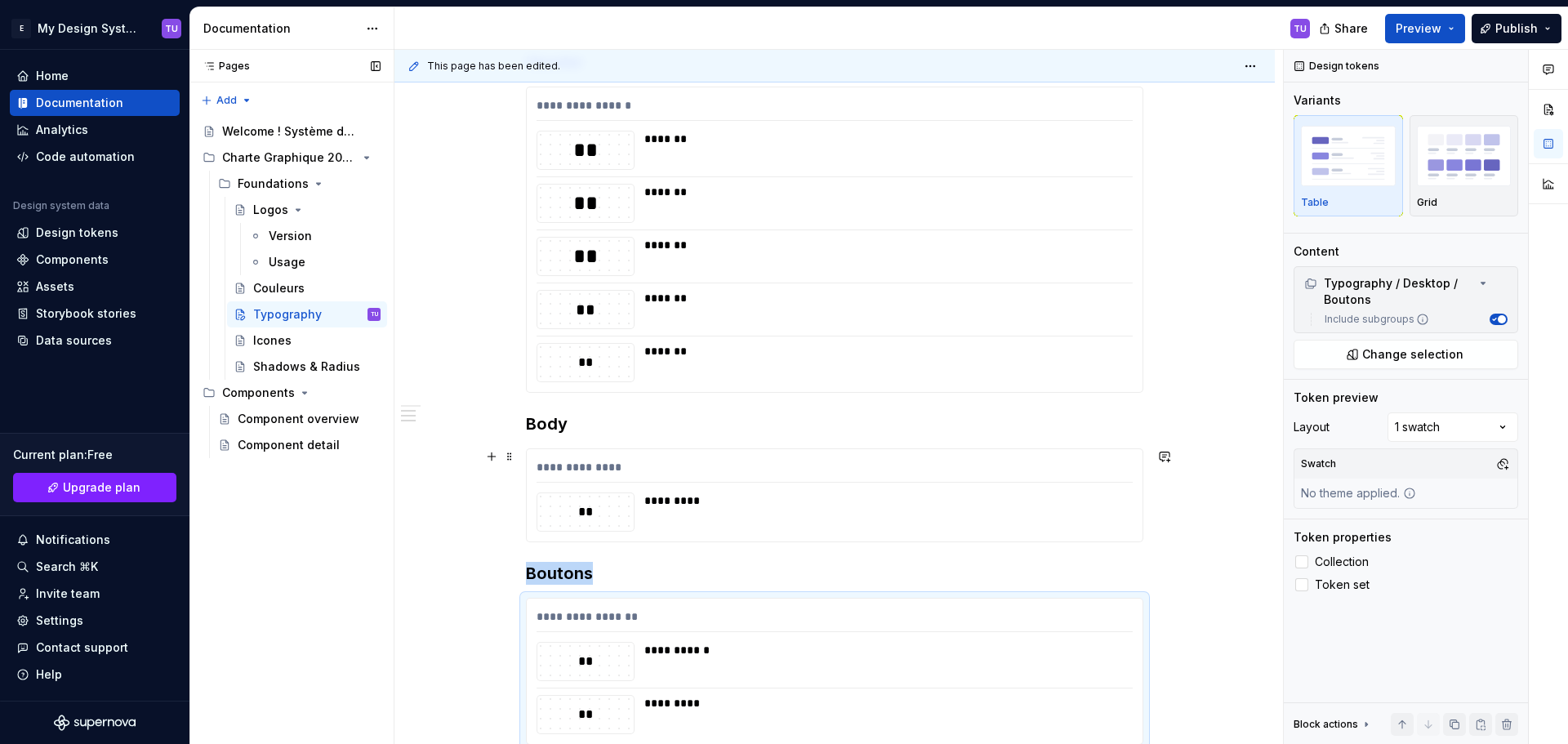
scroll to position [428, 0]
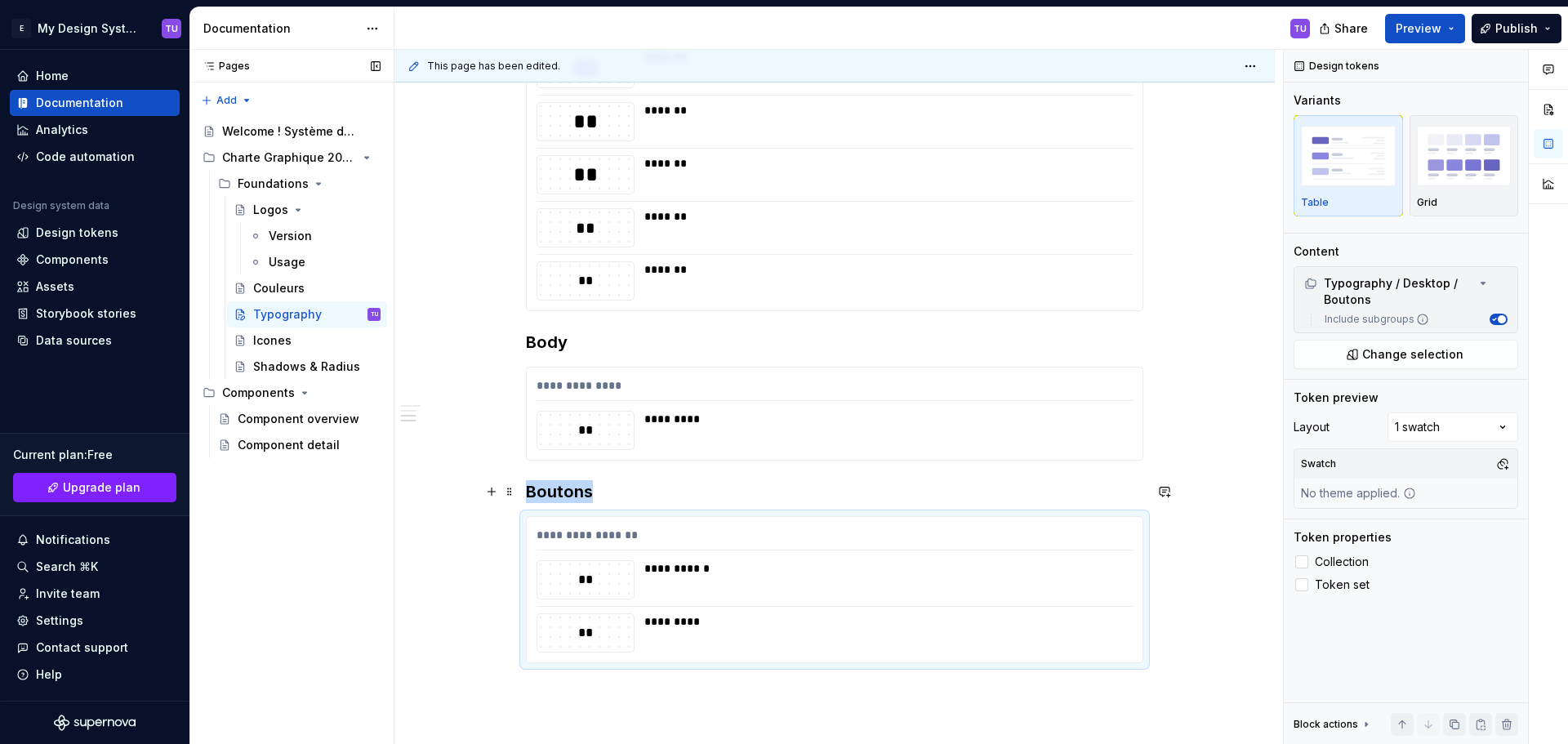
click at [626, 494] on h3 "Boutons" at bounding box center [834, 491] width 618 height 23
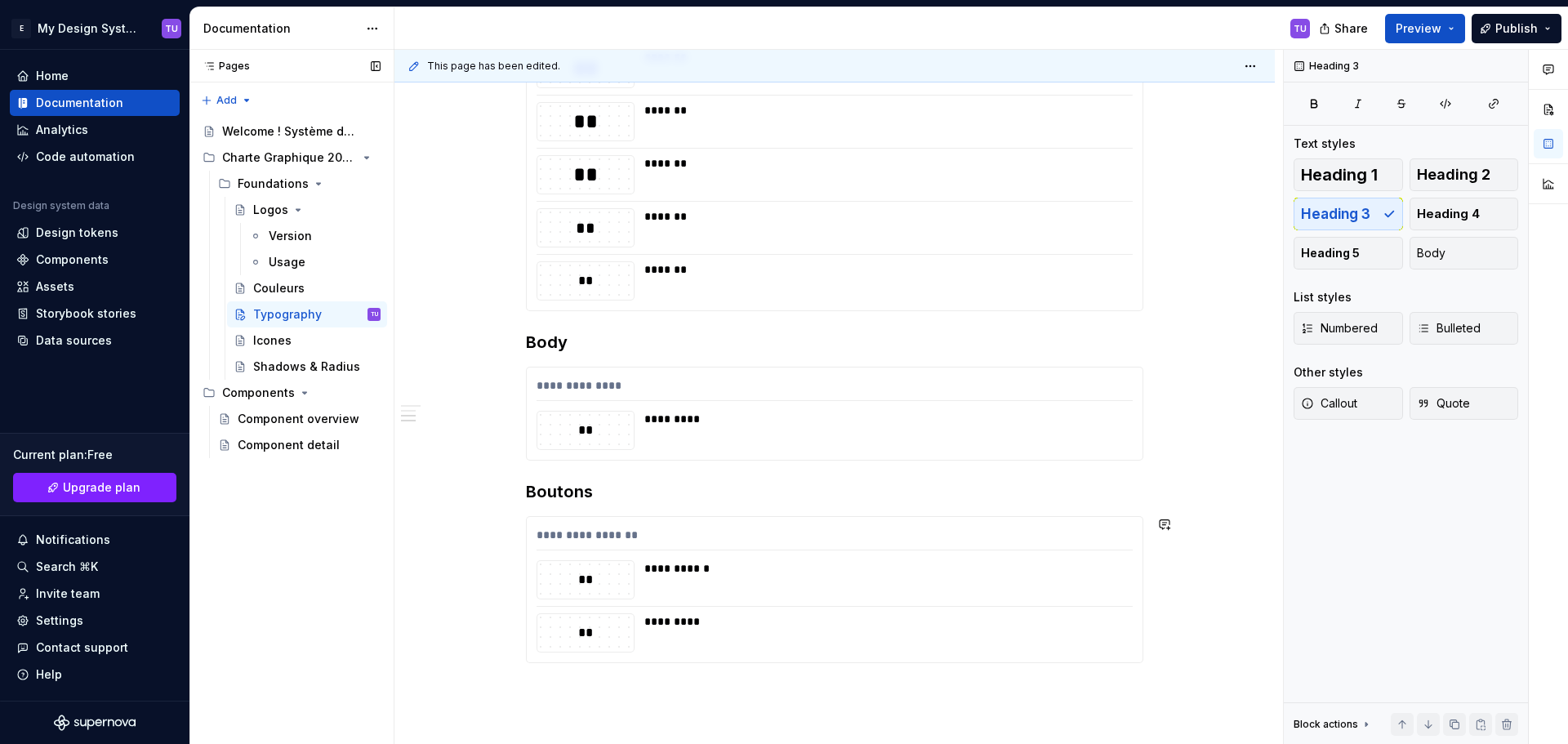
click at [571, 683] on div "**********" at bounding box center [834, 397] width 880 height 1015
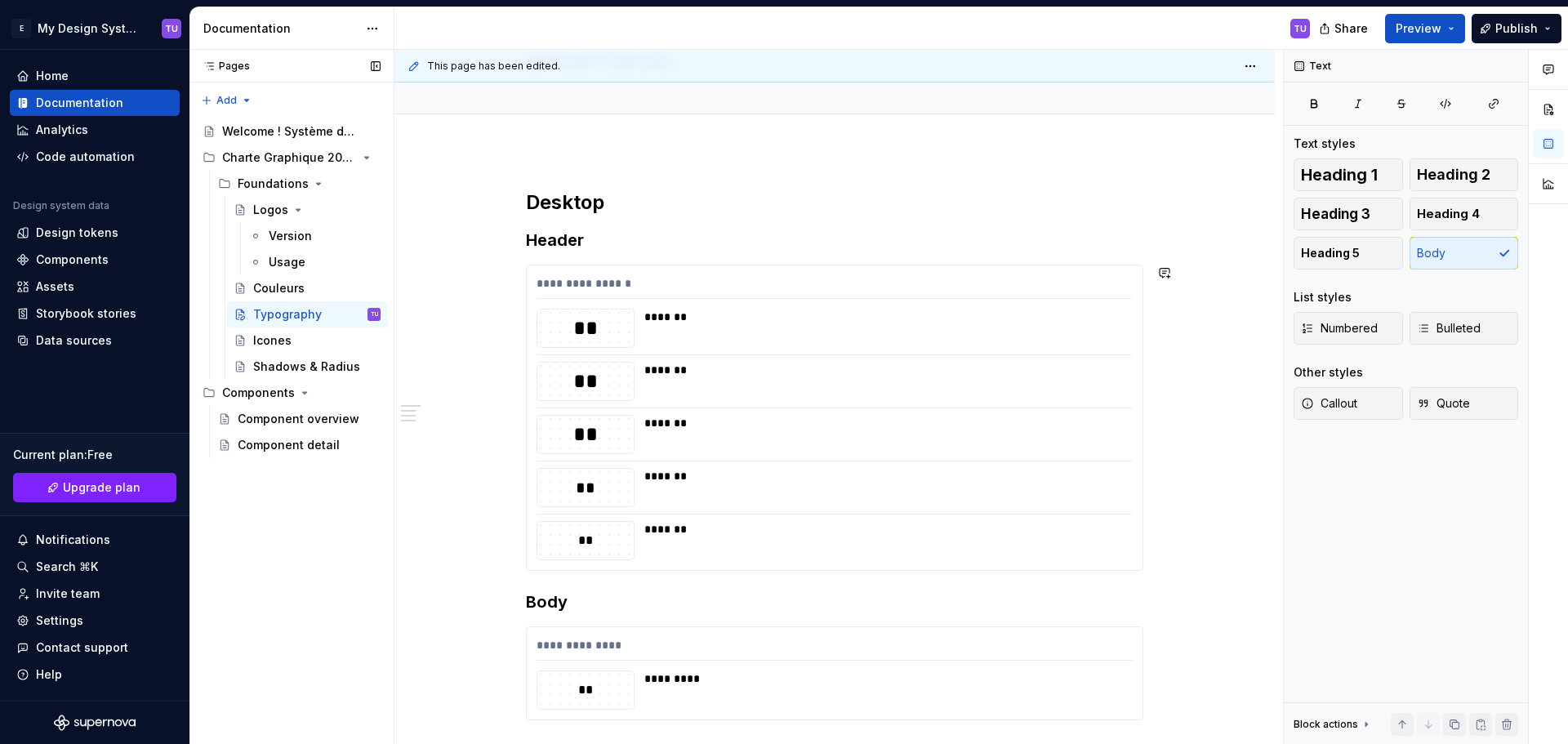
scroll to position [183, 0]
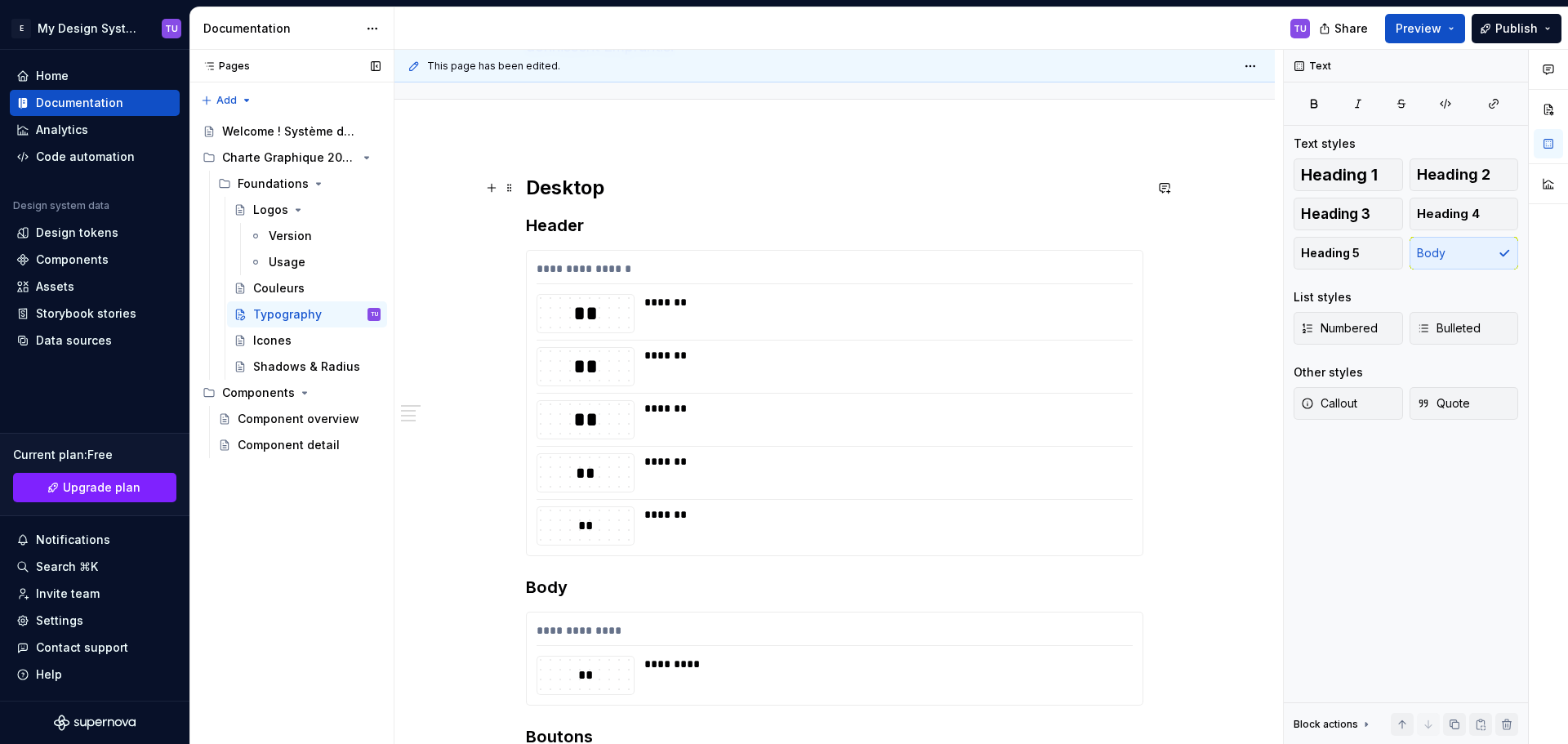
click at [573, 179] on strong "Desktop" at bounding box center [565, 188] width 78 height 24
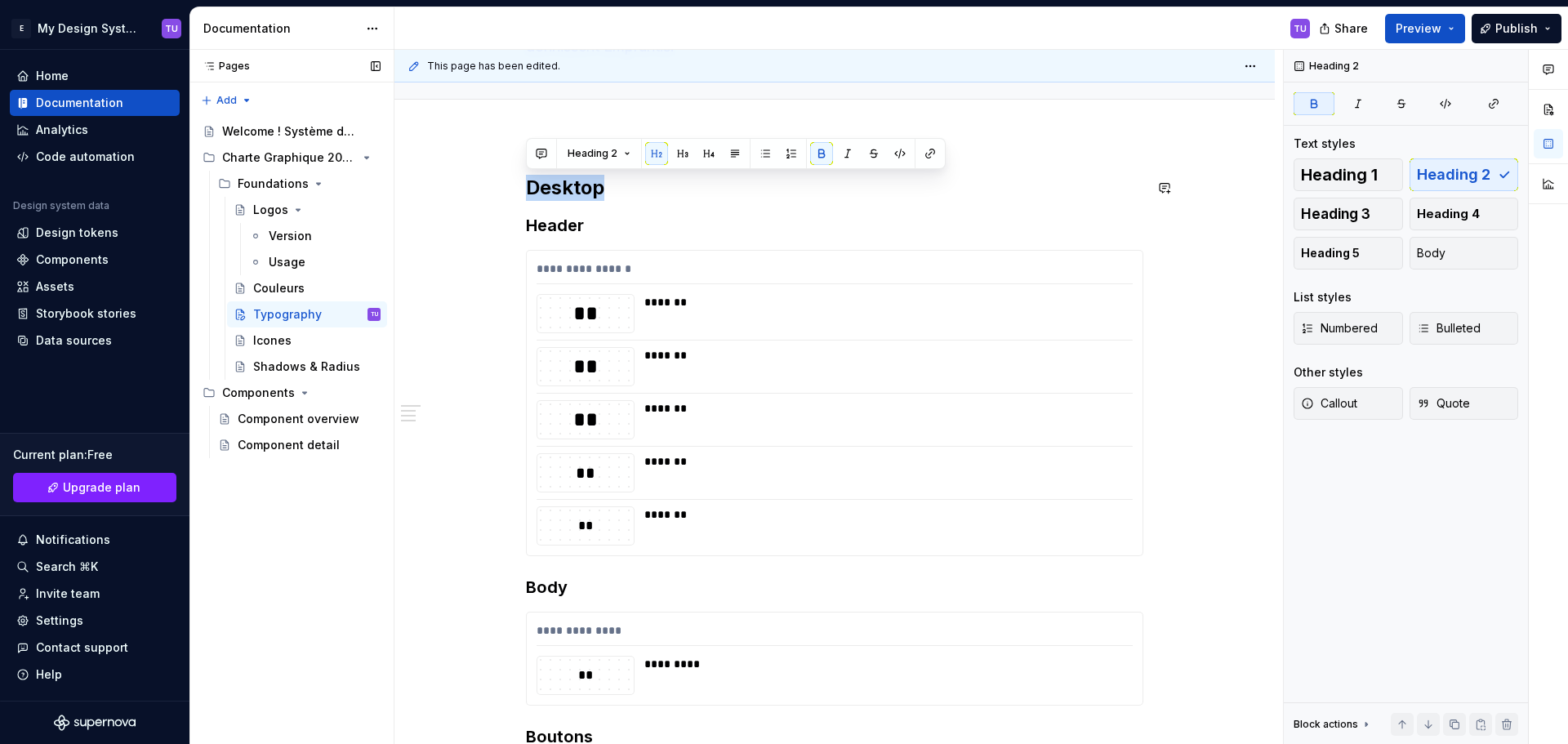
copy strong "Desktop"
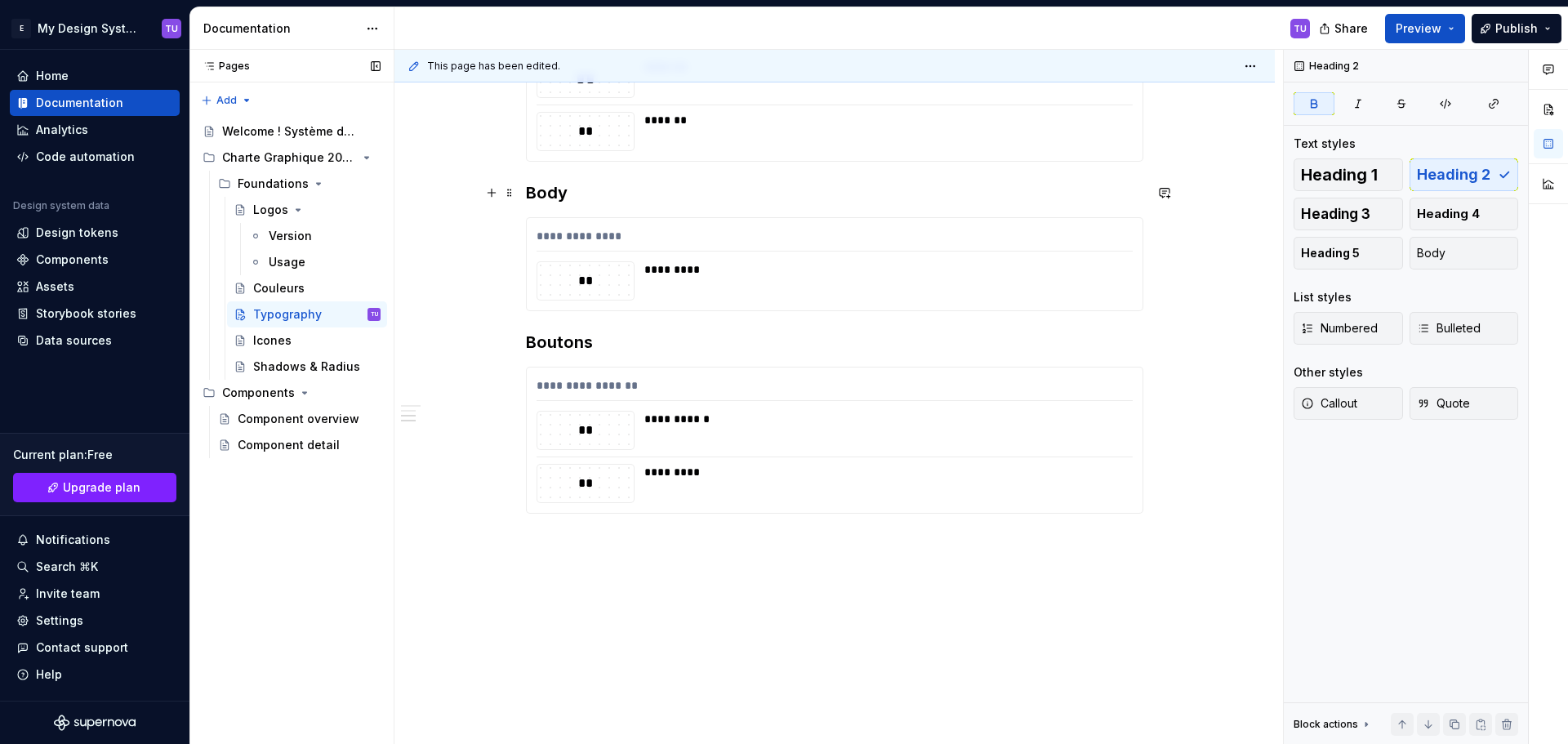
scroll to position [628, 0]
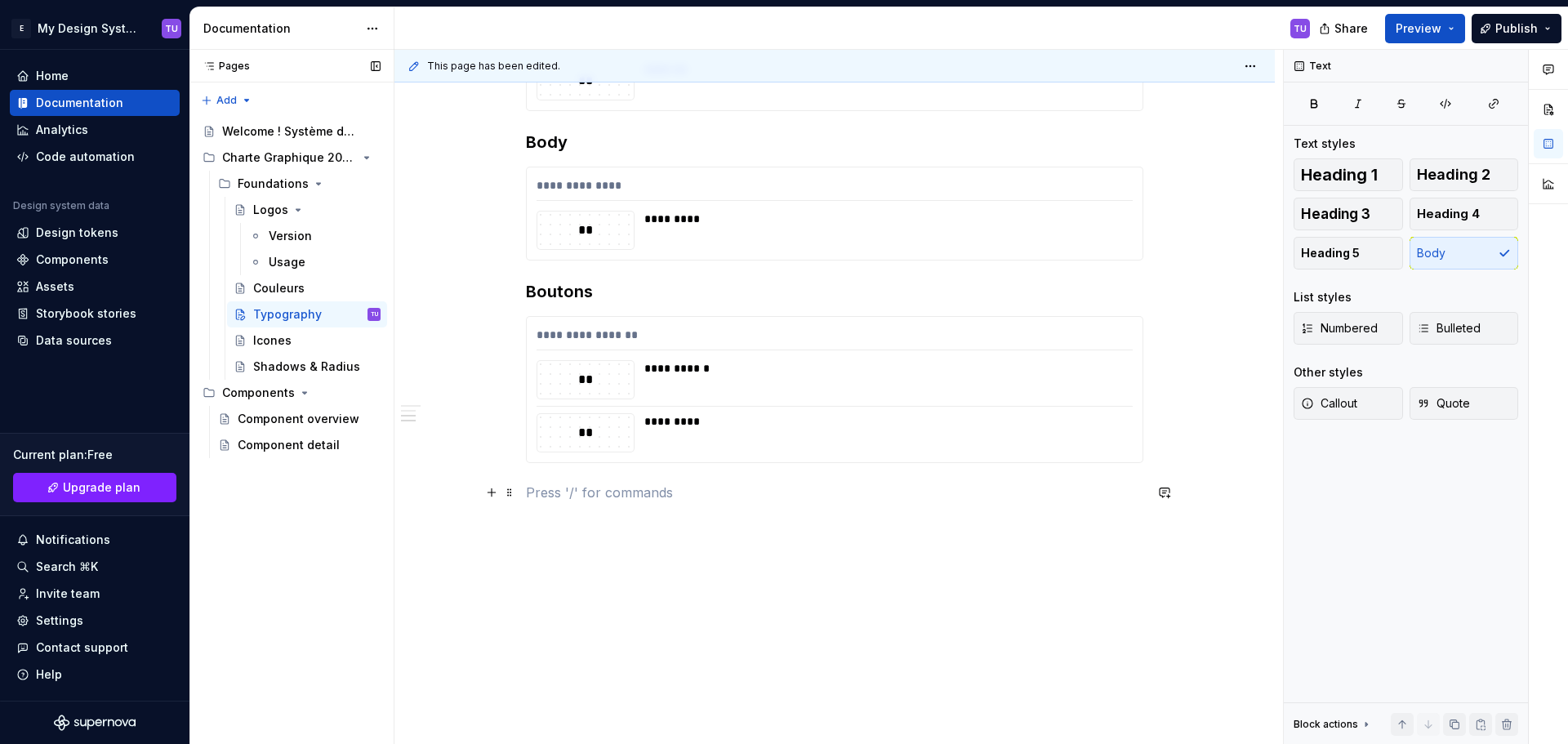
click at [538, 496] on p at bounding box center [834, 492] width 618 height 20
click at [568, 493] on p at bounding box center [834, 492] width 618 height 20
click at [568, 540] on div "**********" at bounding box center [834, 226] width 880 height 1070
click at [549, 537] on p at bounding box center [834, 541] width 618 height 20
click at [556, 562] on div "**********" at bounding box center [834, 152] width 618 height 844
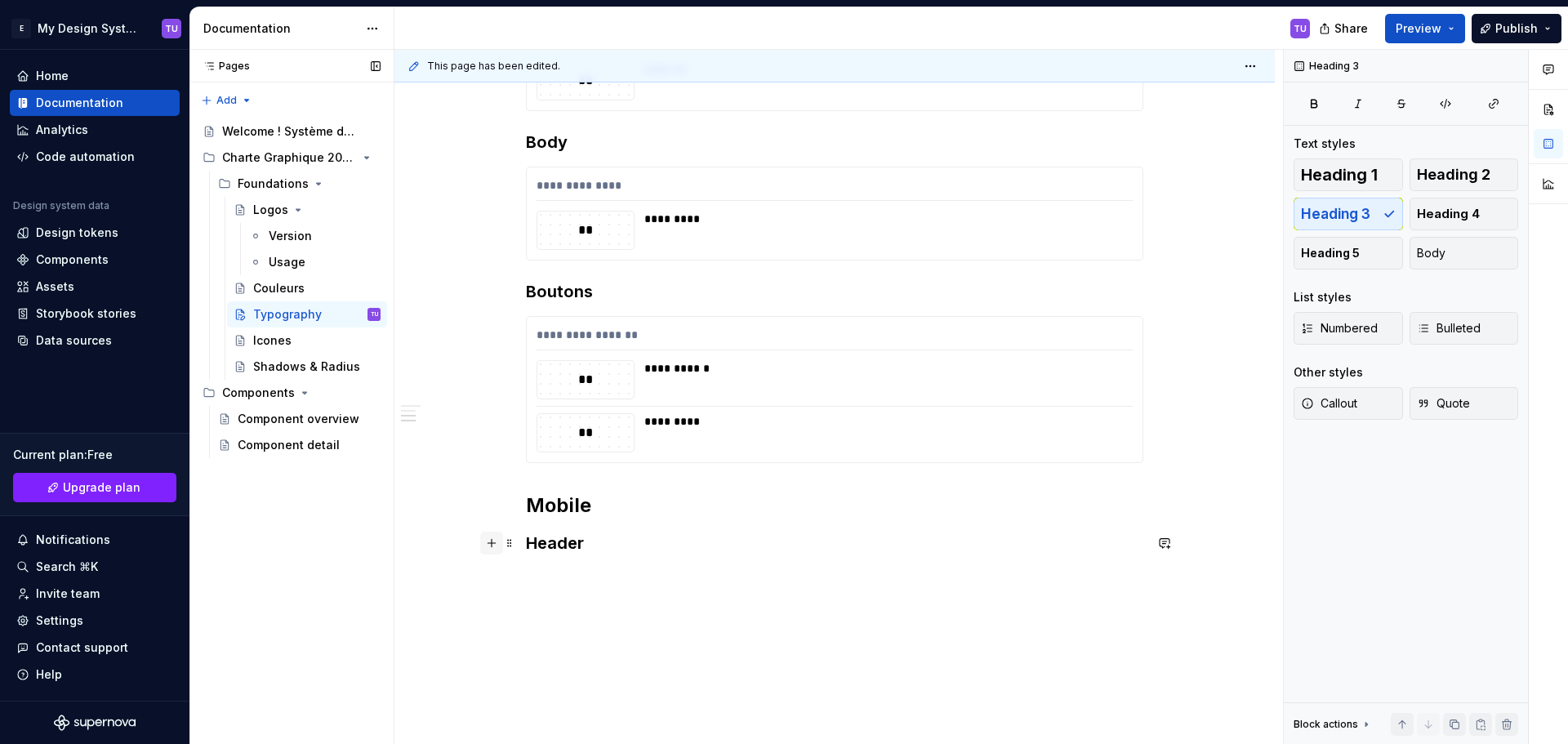
click at [496, 546] on button "button" at bounding box center [491, 543] width 23 height 23
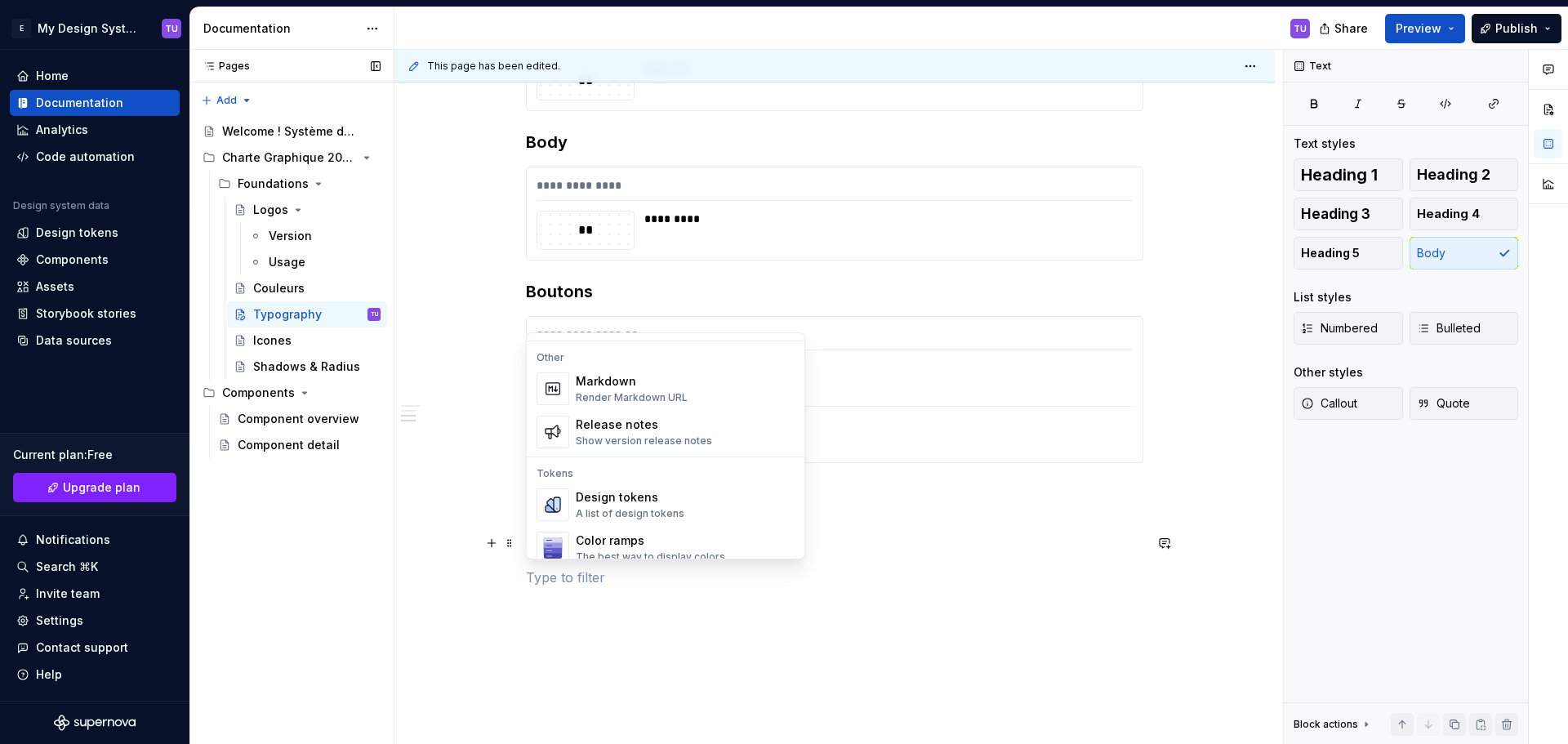
scroll to position [1143, 0]
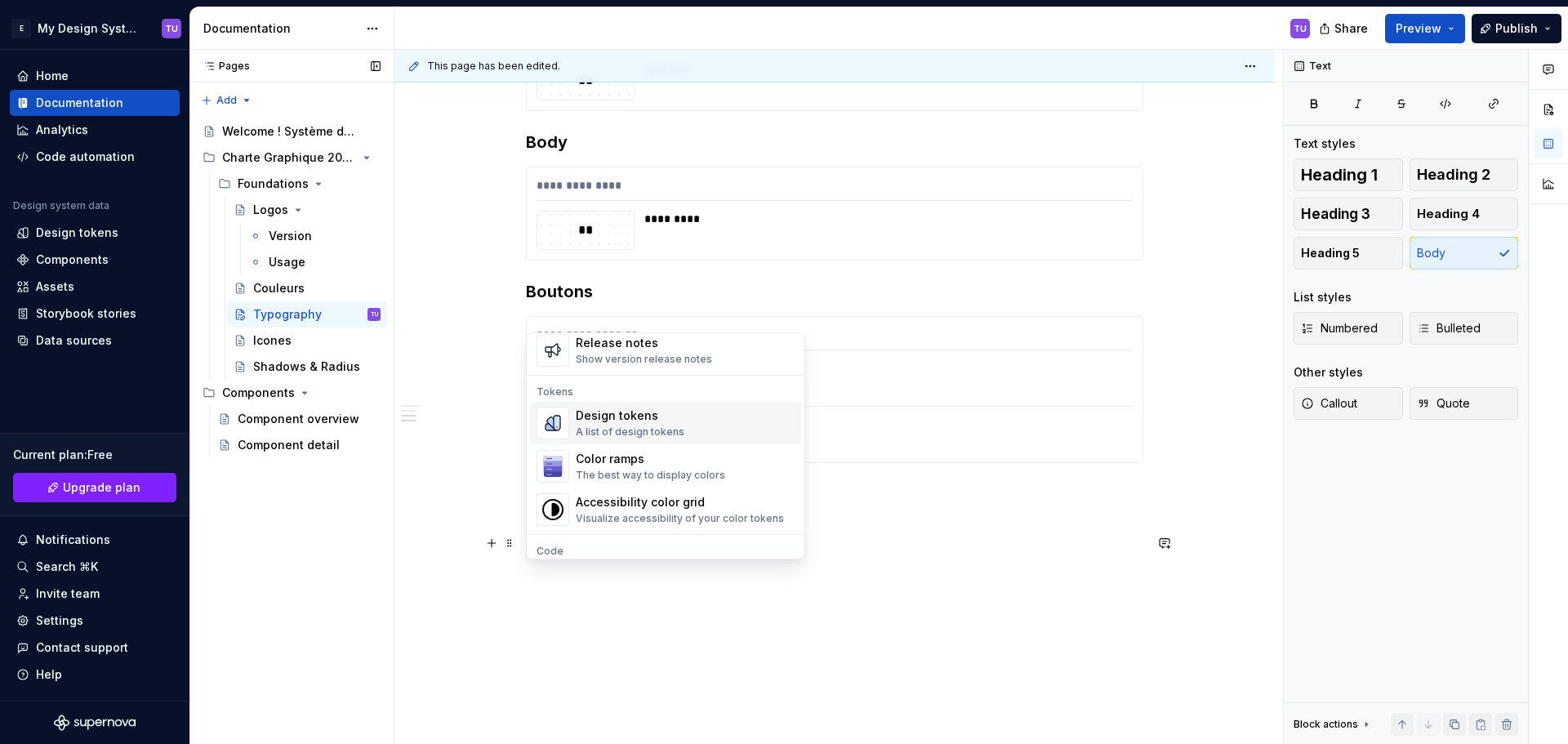
click at [625, 425] on div "Design tokens A list of design tokens" at bounding box center [630, 423] width 109 height 31
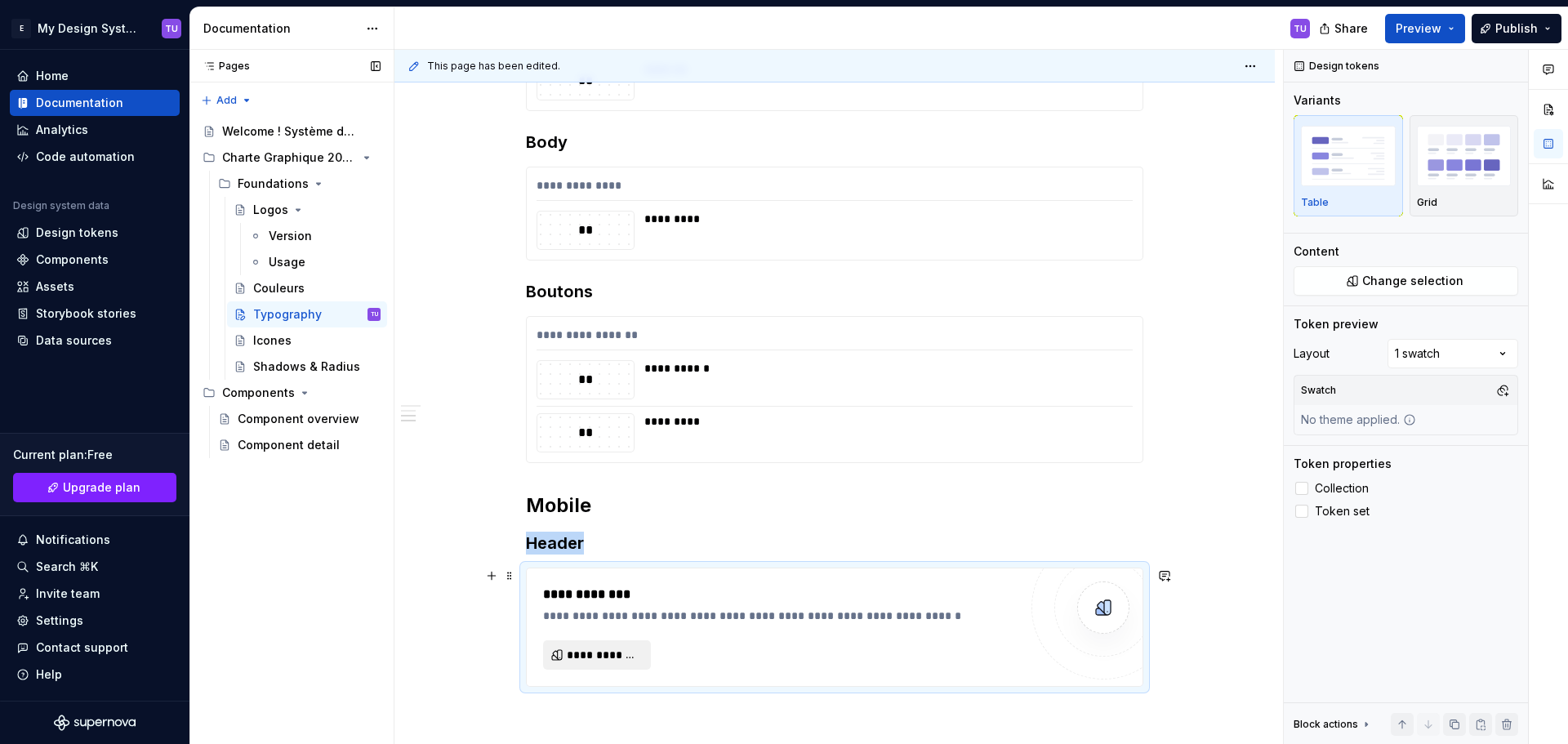
click at [606, 650] on span "**********" at bounding box center [603, 654] width 74 height 16
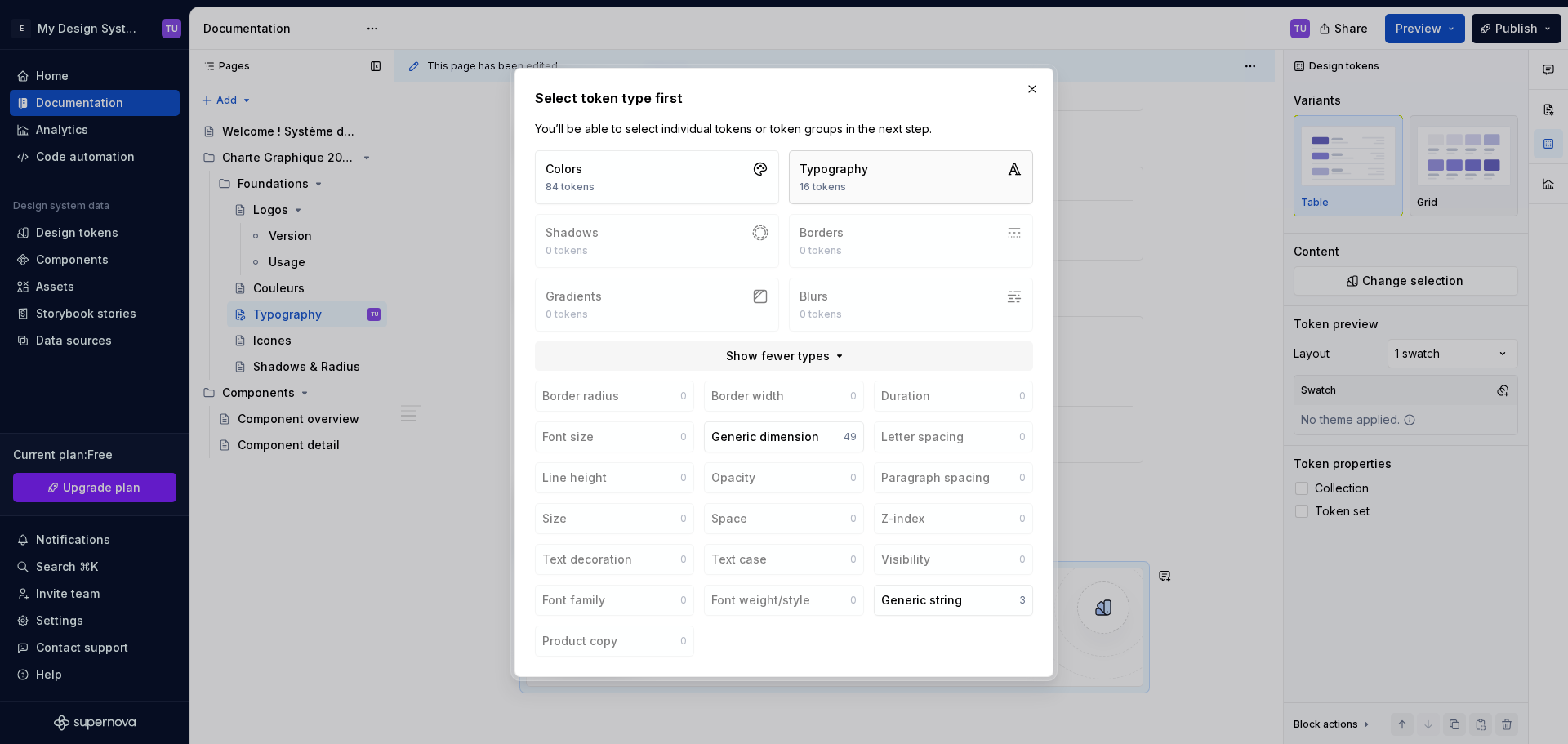
click at [882, 181] on button "Typography 16 tokens" at bounding box center [911, 177] width 244 height 54
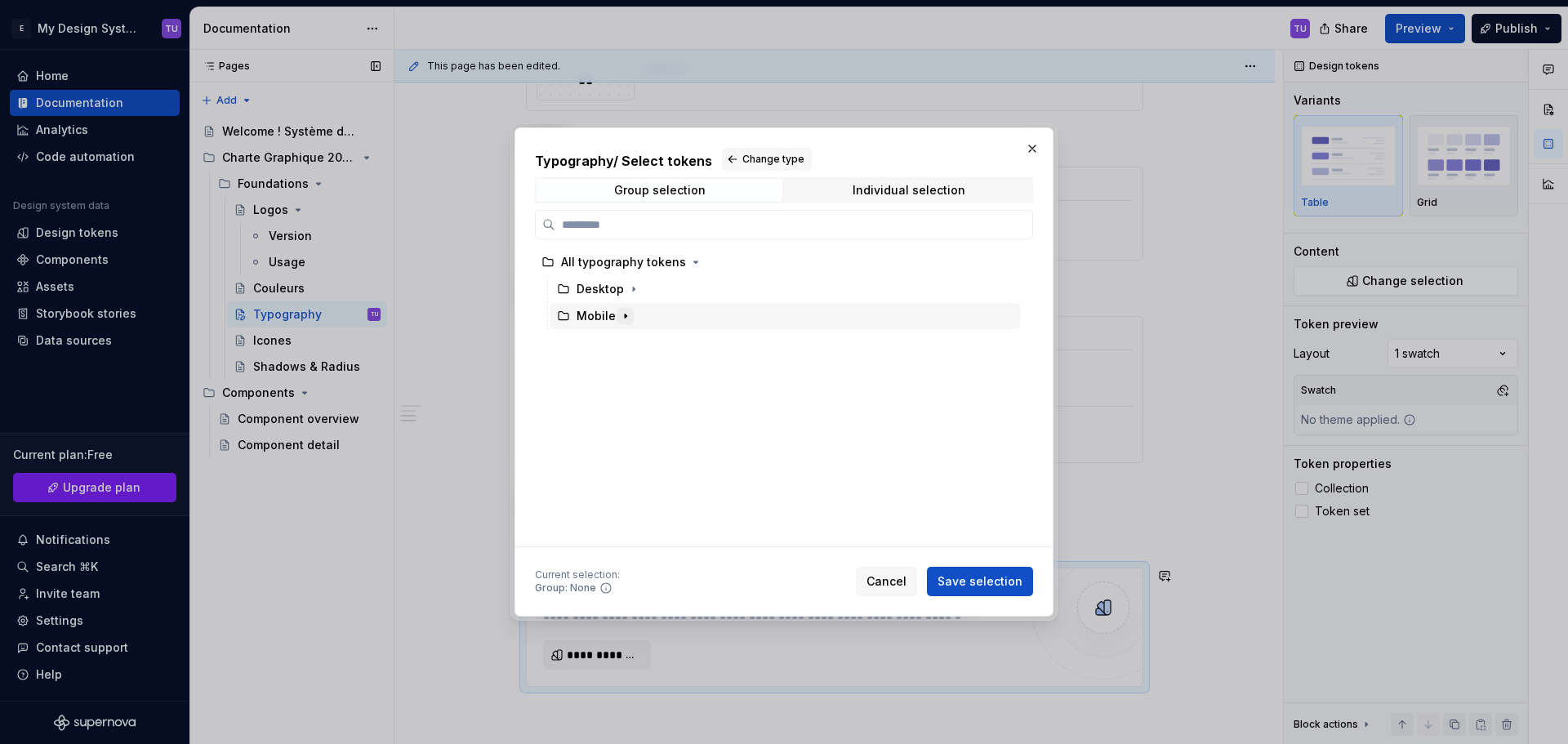
click at [624, 314] on icon "button" at bounding box center [625, 315] width 13 height 13
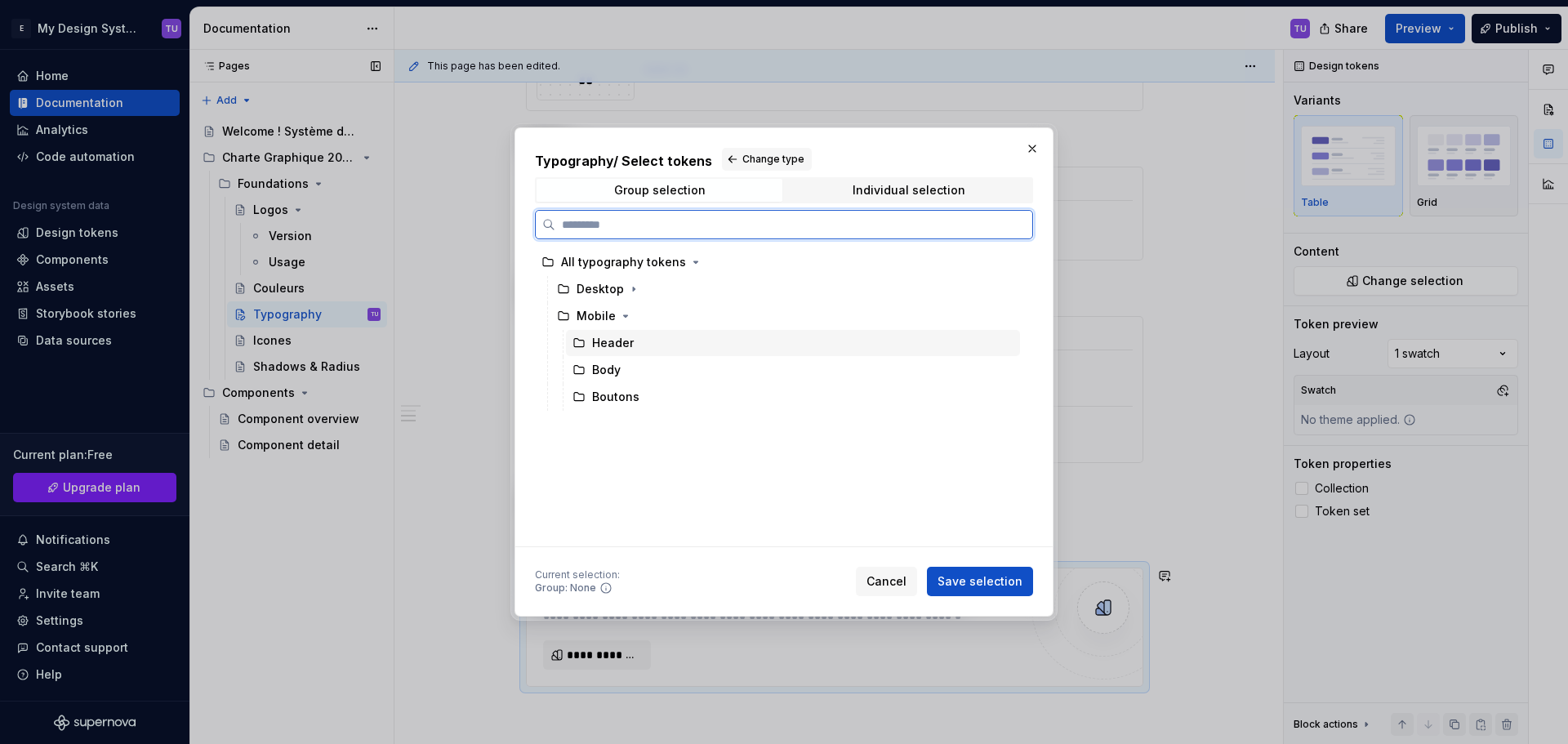
click at [615, 349] on div "Header" at bounding box center [612, 342] width 42 height 16
click at [989, 582] on span "Save selection" at bounding box center [979, 581] width 85 height 16
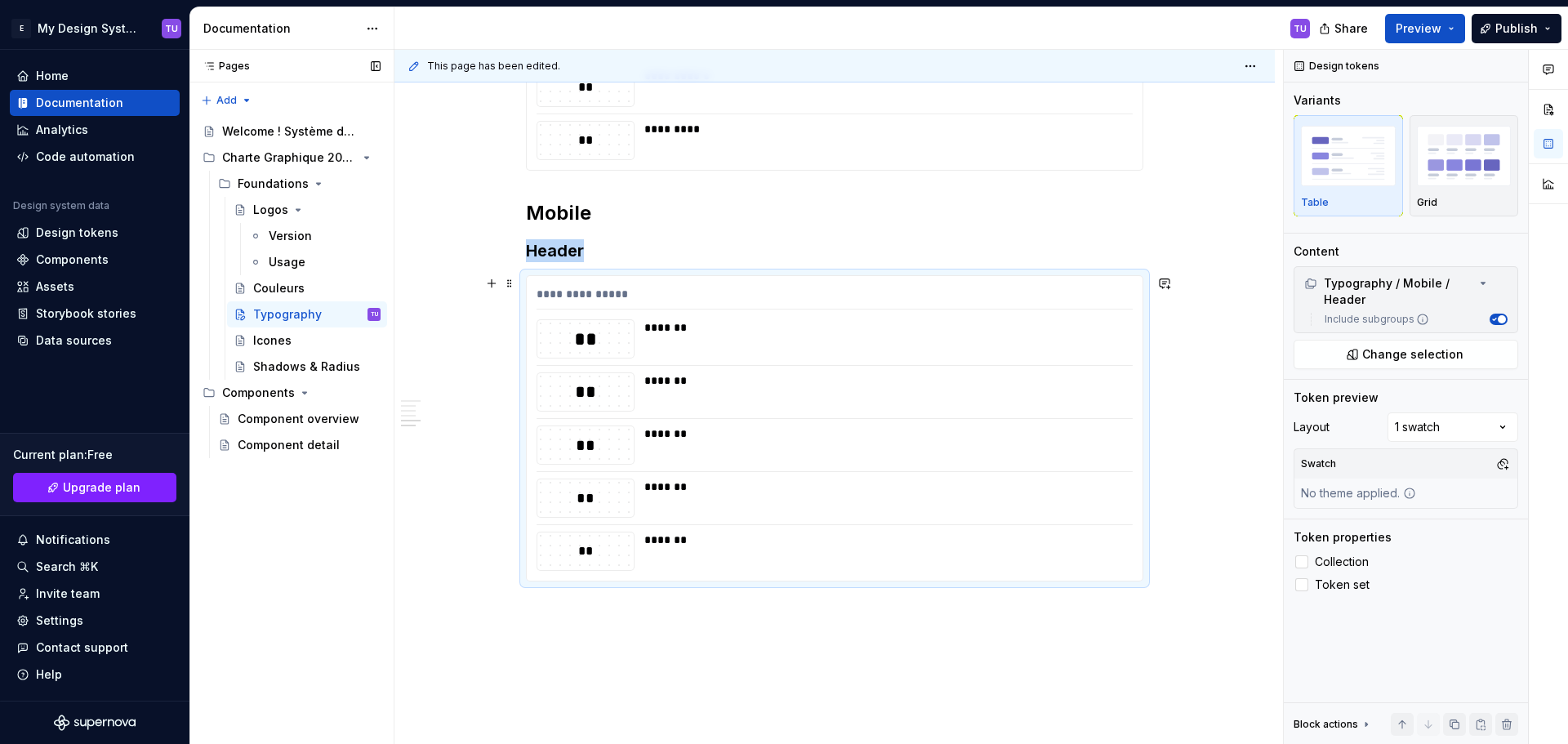
scroll to position [1000, 0]
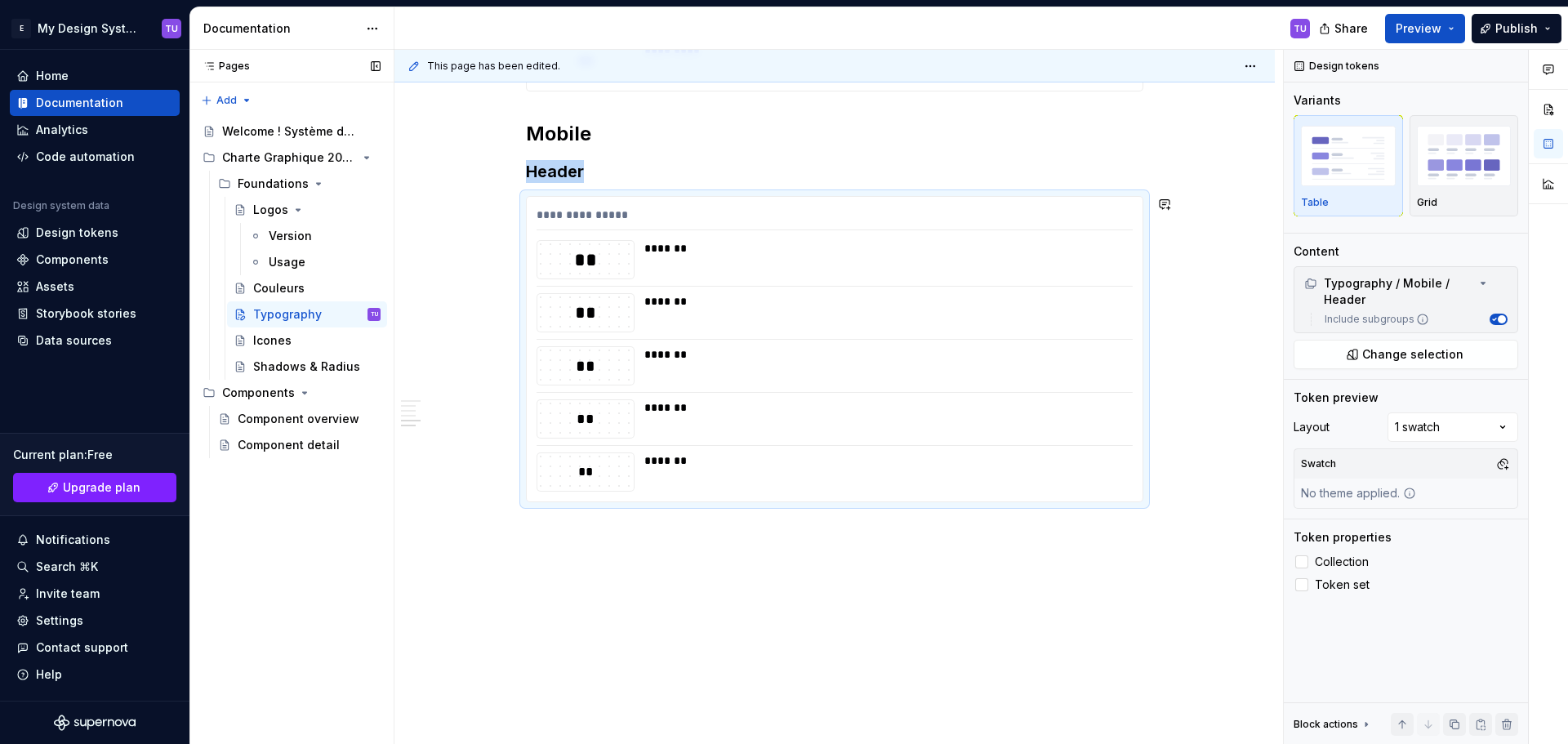
click at [581, 530] on div "**********" at bounding box center [834, 31] width 880 height 1425
click at [577, 533] on div "**********" at bounding box center [834, 31] width 880 height 1425
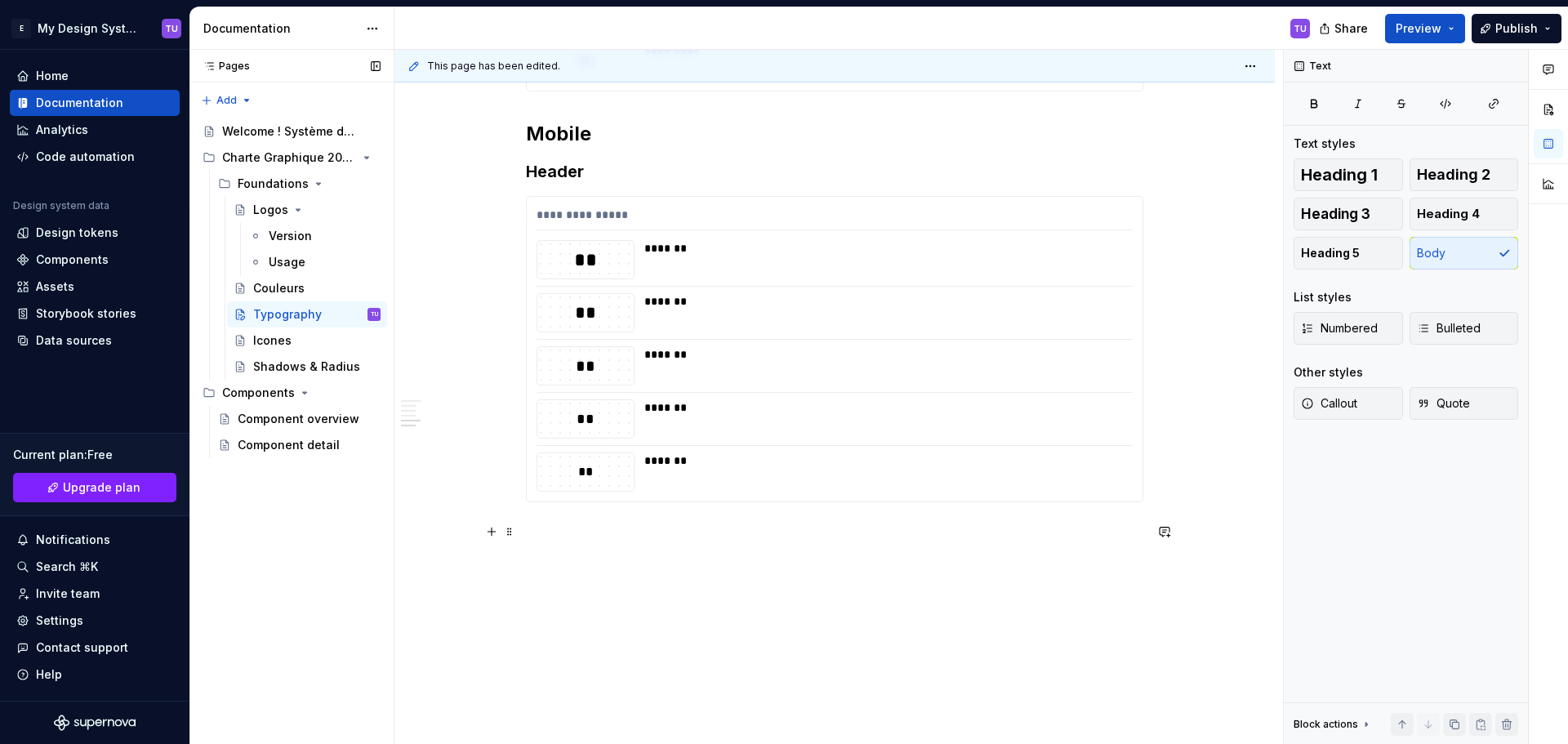
click at [594, 525] on p at bounding box center [834, 531] width 618 height 20
click at [492, 534] on button "button" at bounding box center [491, 533] width 23 height 23
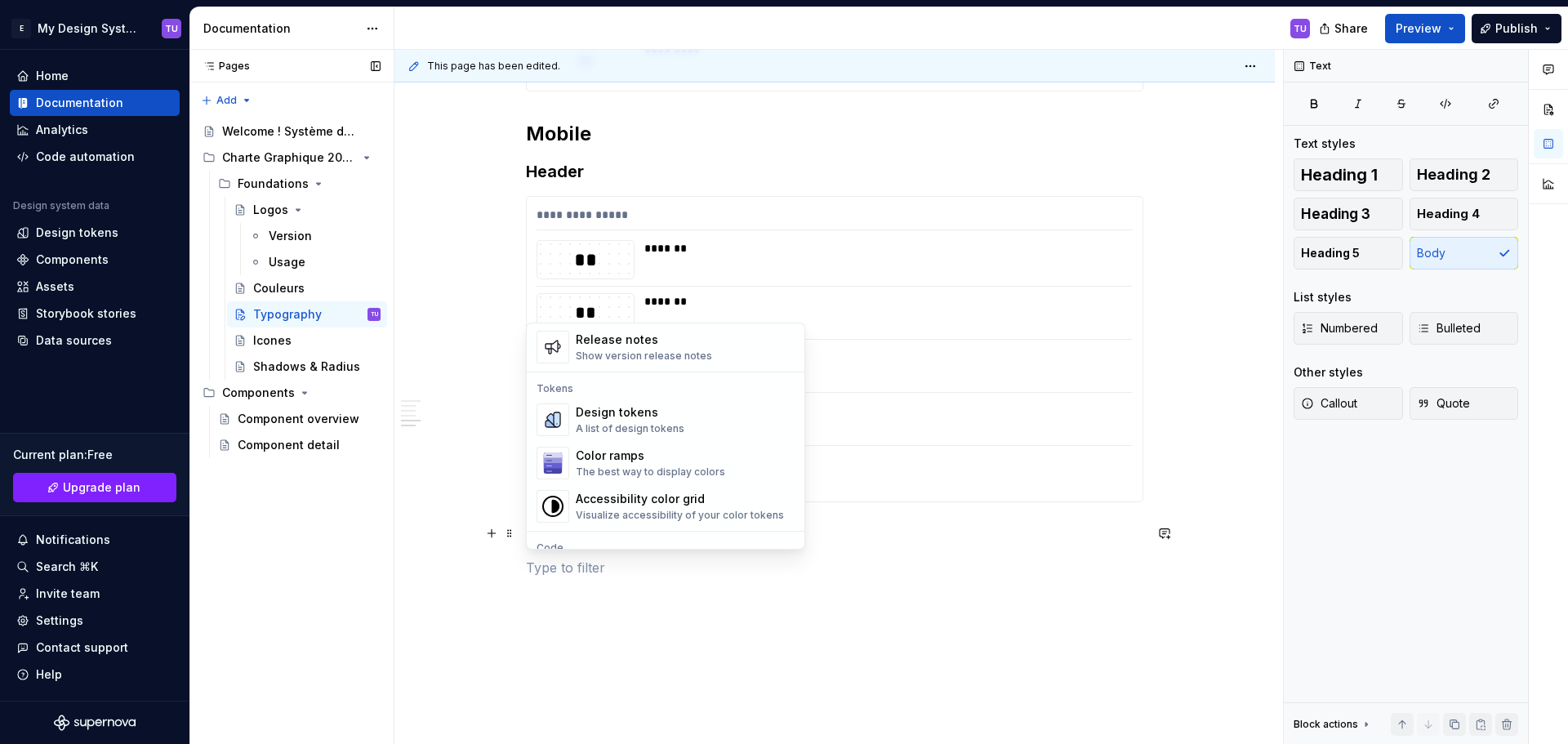
scroll to position [1143, 0]
click at [609, 399] on div "Design tokens" at bounding box center [630, 405] width 109 height 16
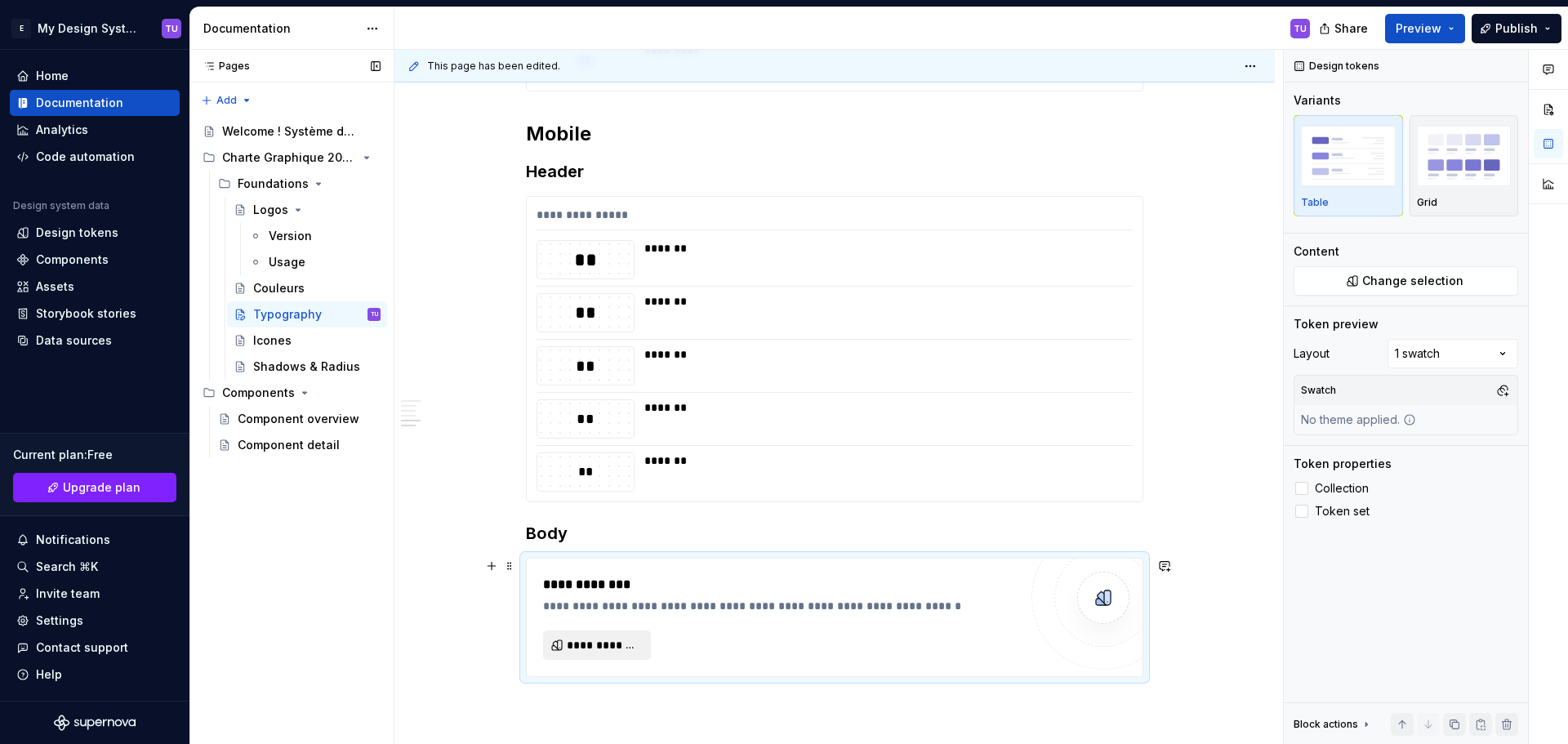
click at [586, 637] on span "**********" at bounding box center [603, 645] width 74 height 16
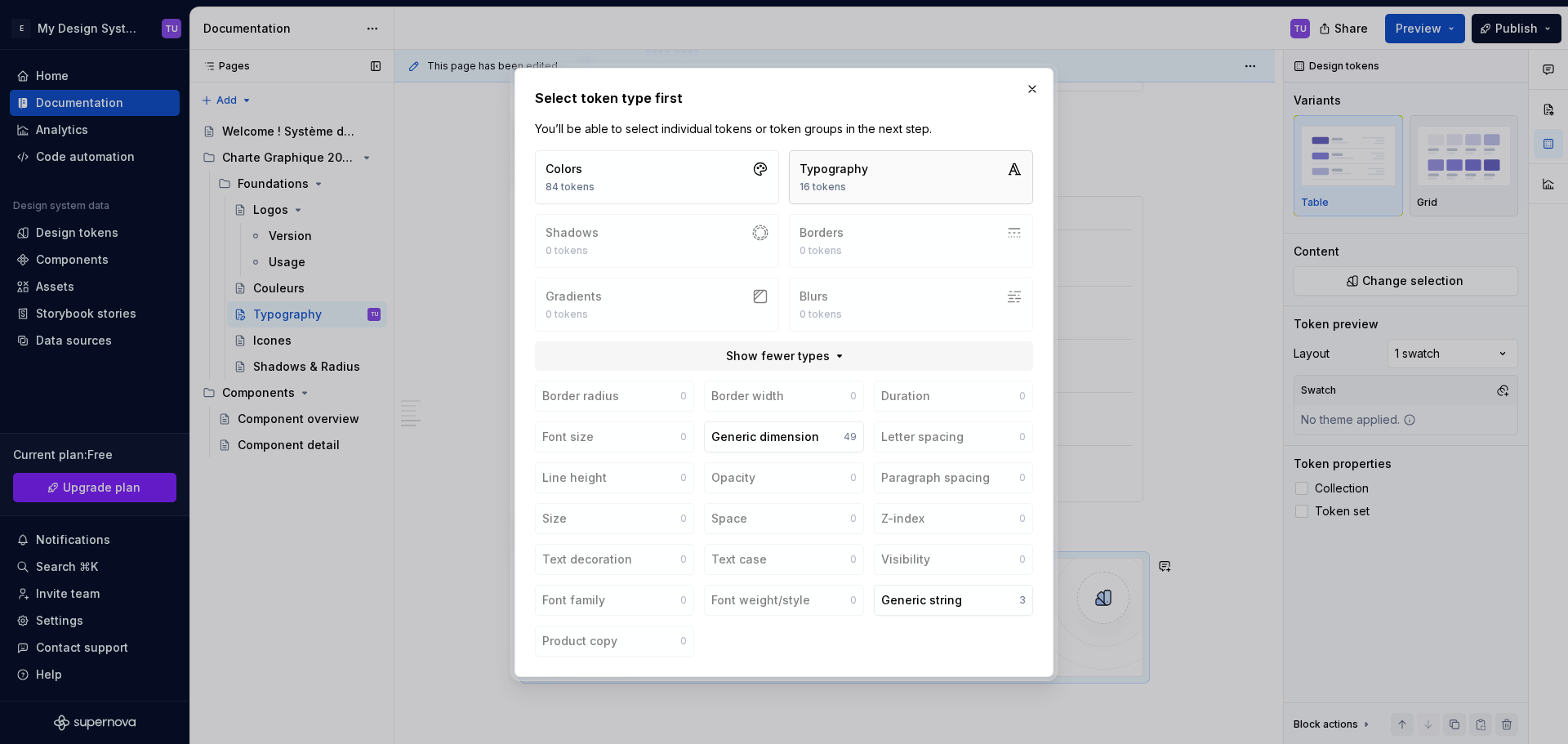
click at [906, 184] on button "Typography 16 tokens" at bounding box center [911, 177] width 244 height 54
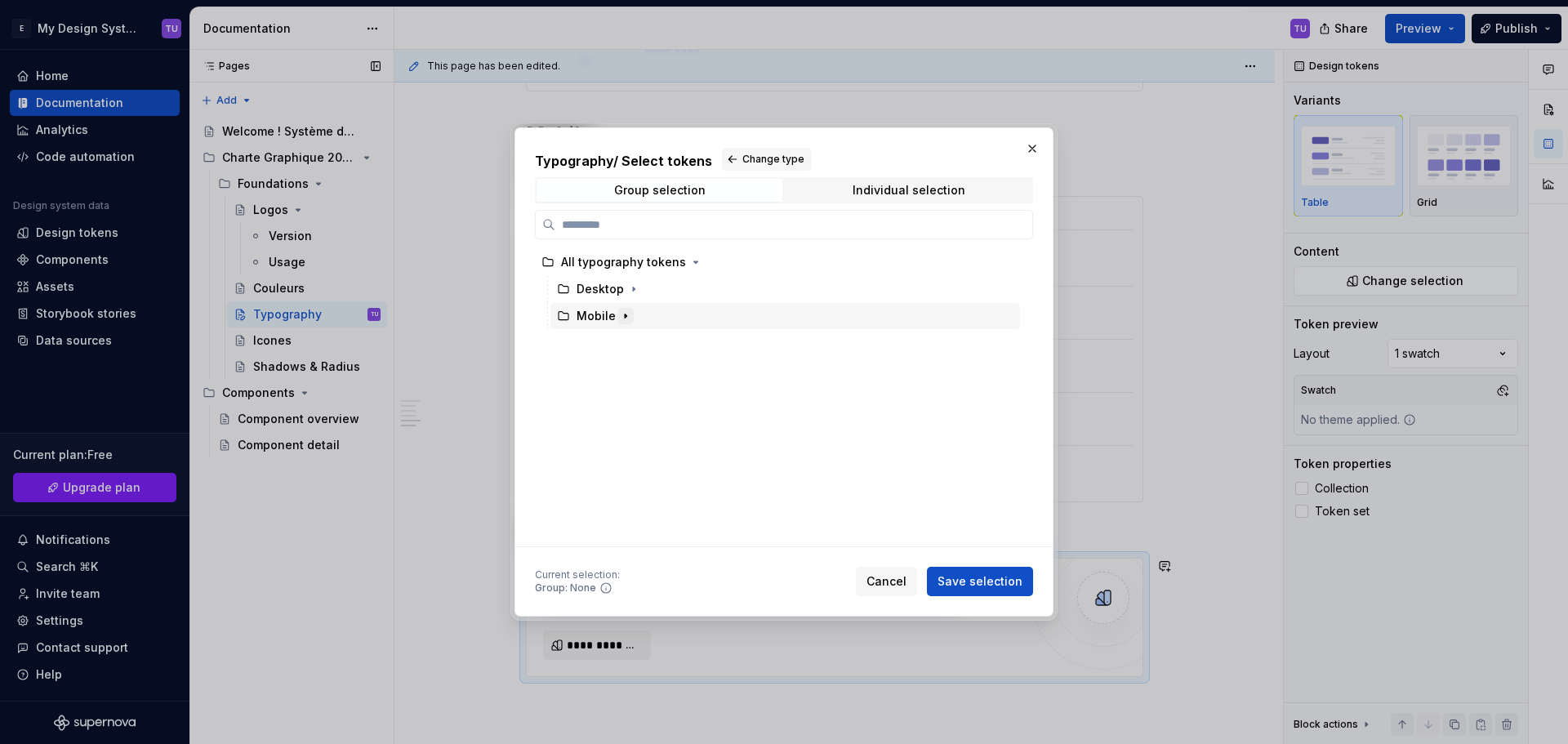
click at [625, 313] on icon "button" at bounding box center [625, 315] width 13 height 13
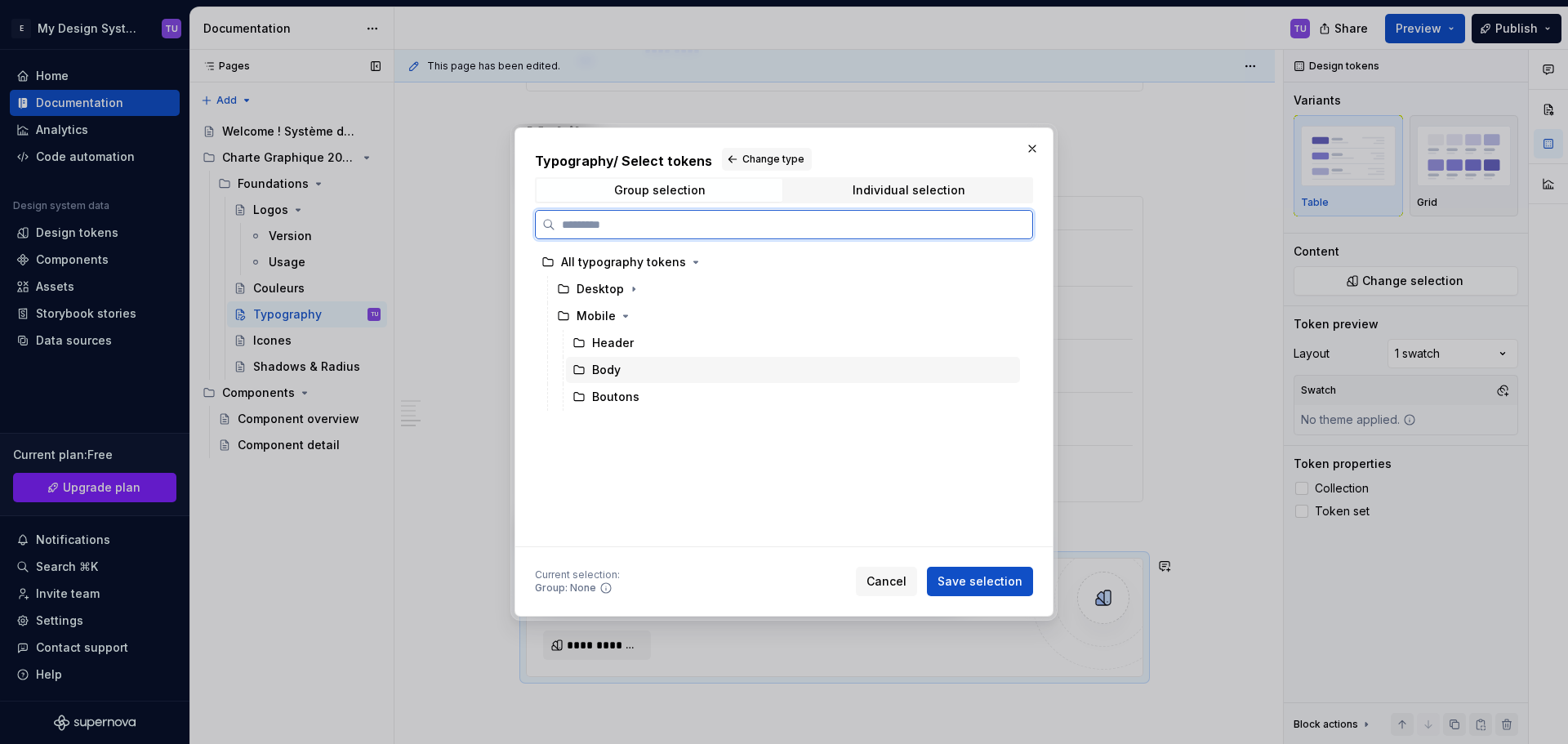
click at [617, 373] on div "Body" at bounding box center [606, 369] width 29 height 16
click at [964, 580] on span "Save selection" at bounding box center [979, 581] width 85 height 16
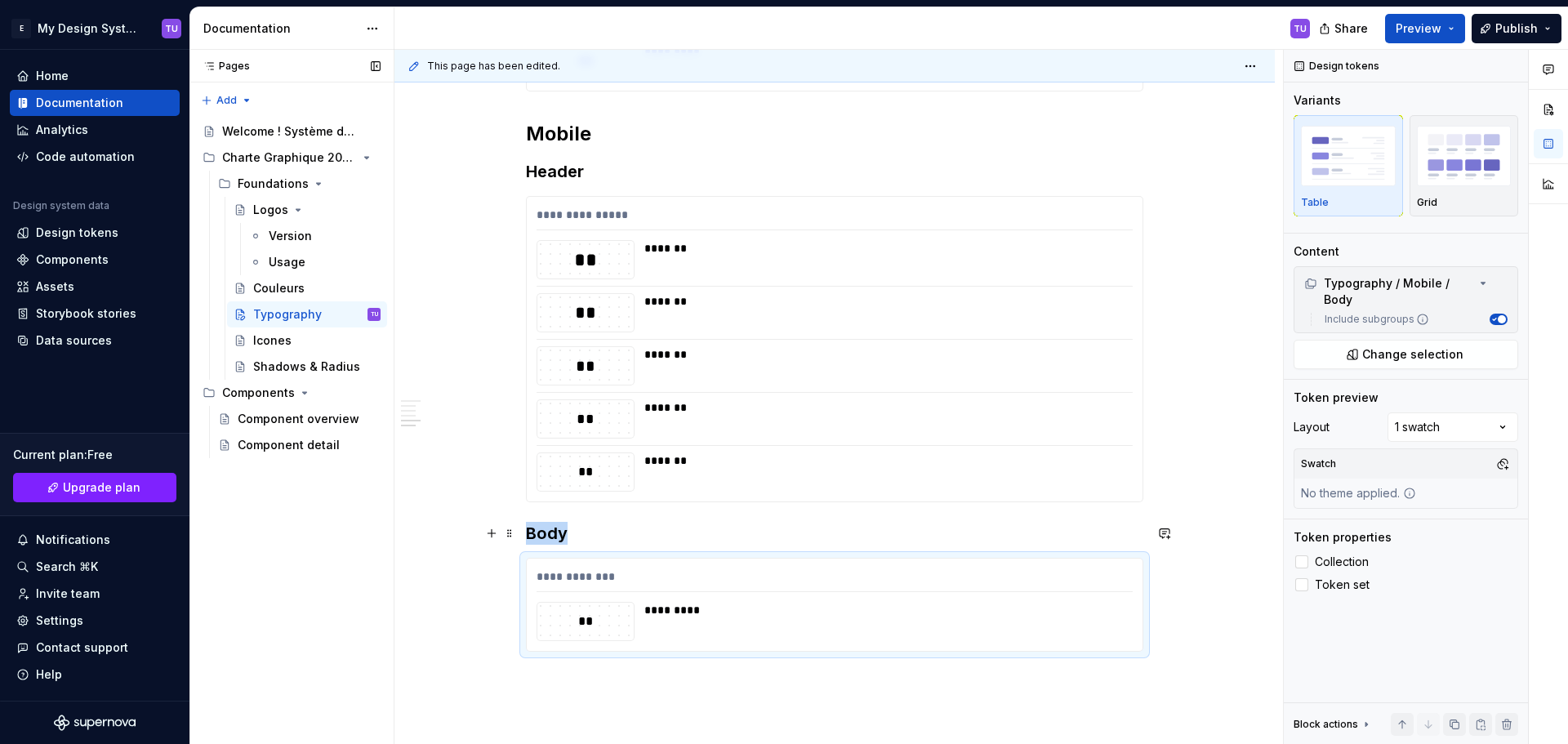
scroll to position [1148, 0]
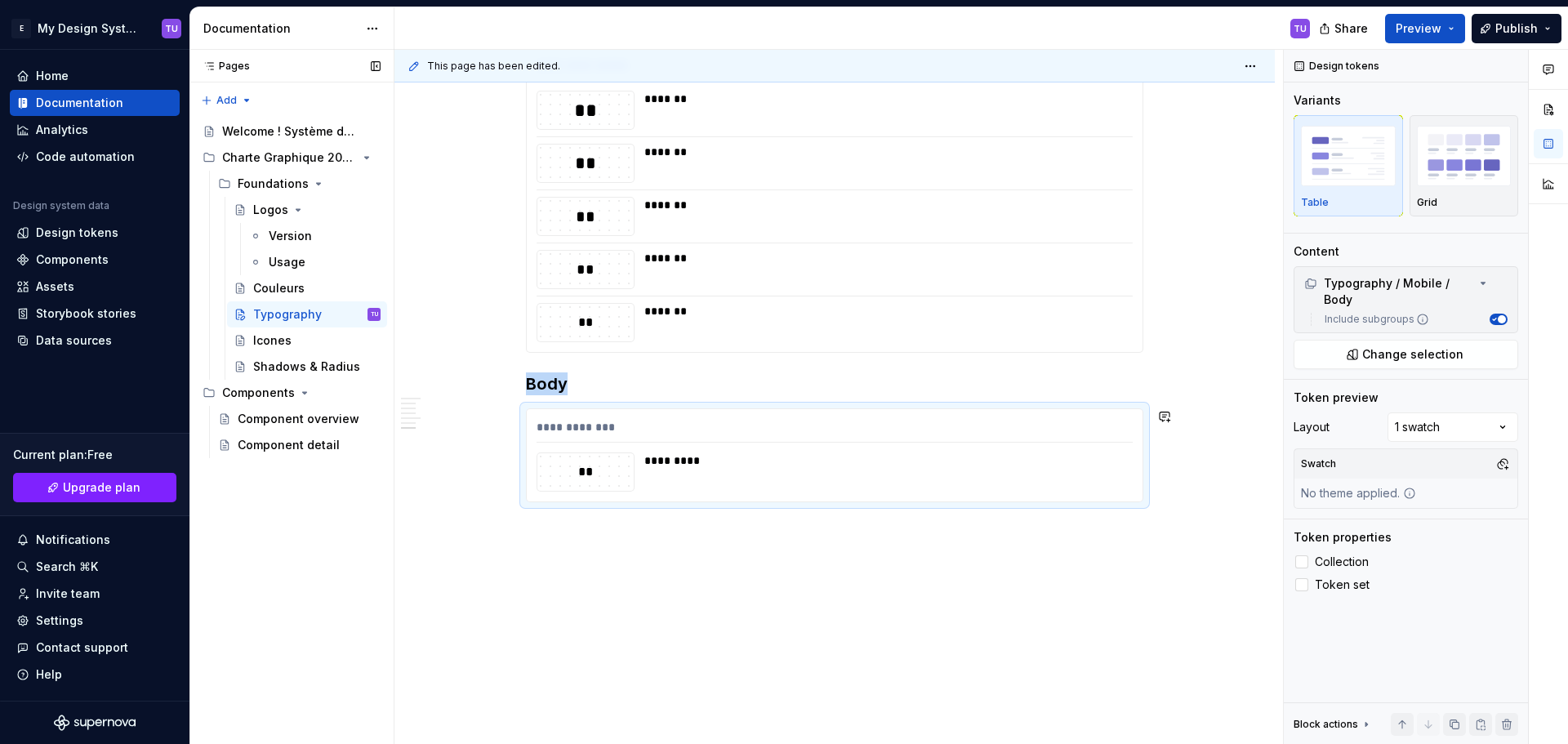
drag, startPoint x: 510, startPoint y: 534, endPoint x: 526, endPoint y: 535, distance: 16.0
click at [510, 535] on div "**********" at bounding box center [838, 397] width 888 height 695
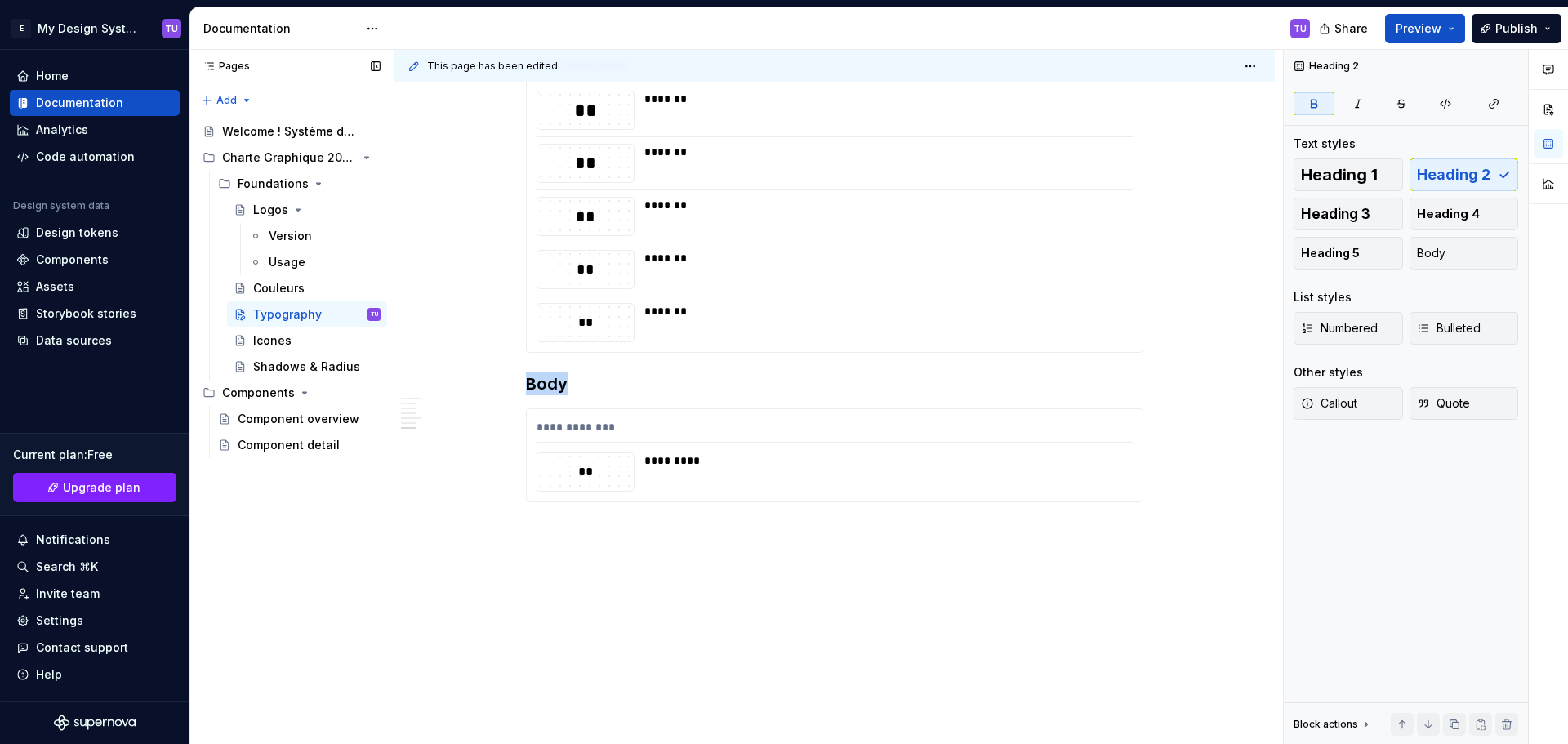
click at [494, 571] on button "button" at bounding box center [491, 567] width 23 height 23
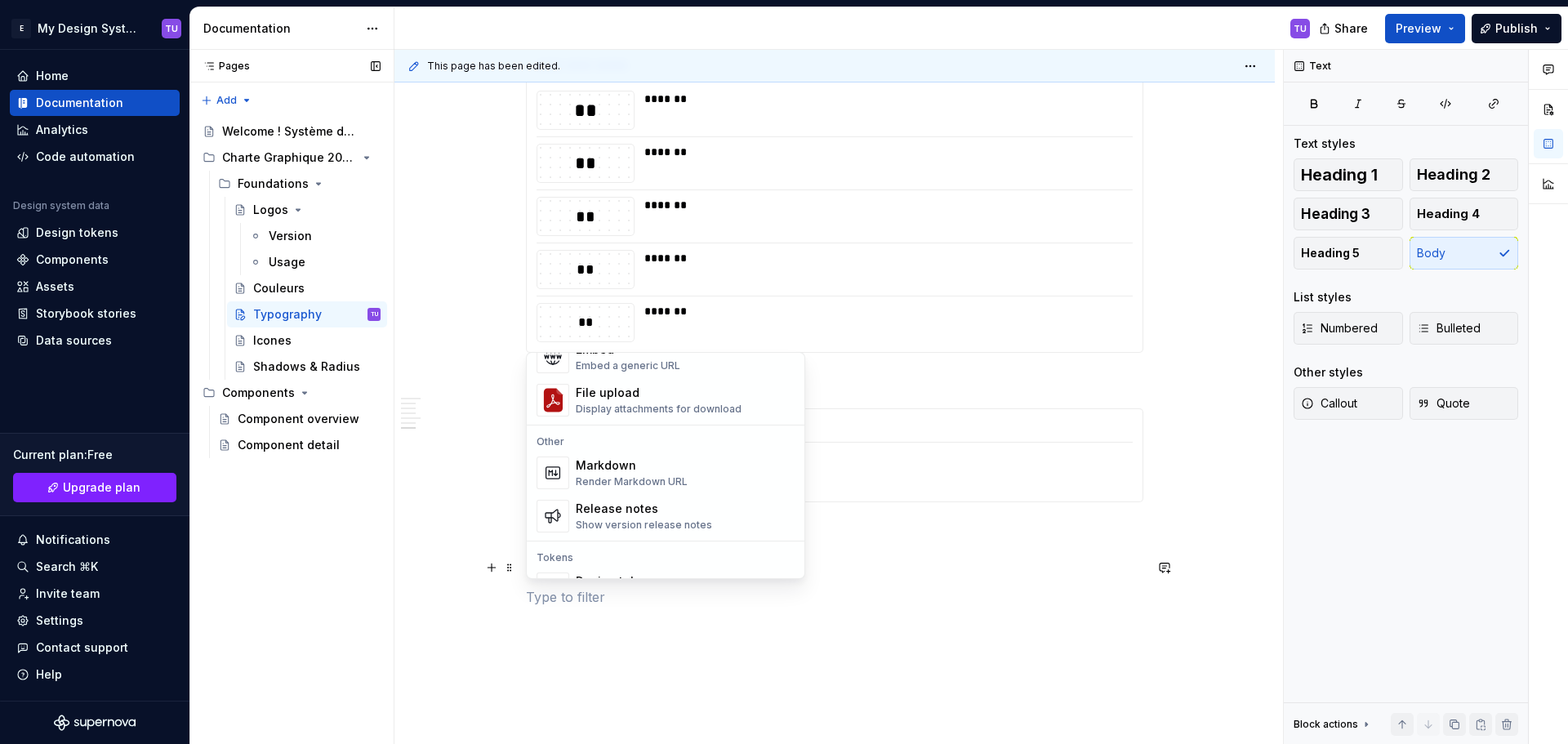
scroll to position [1062, 0]
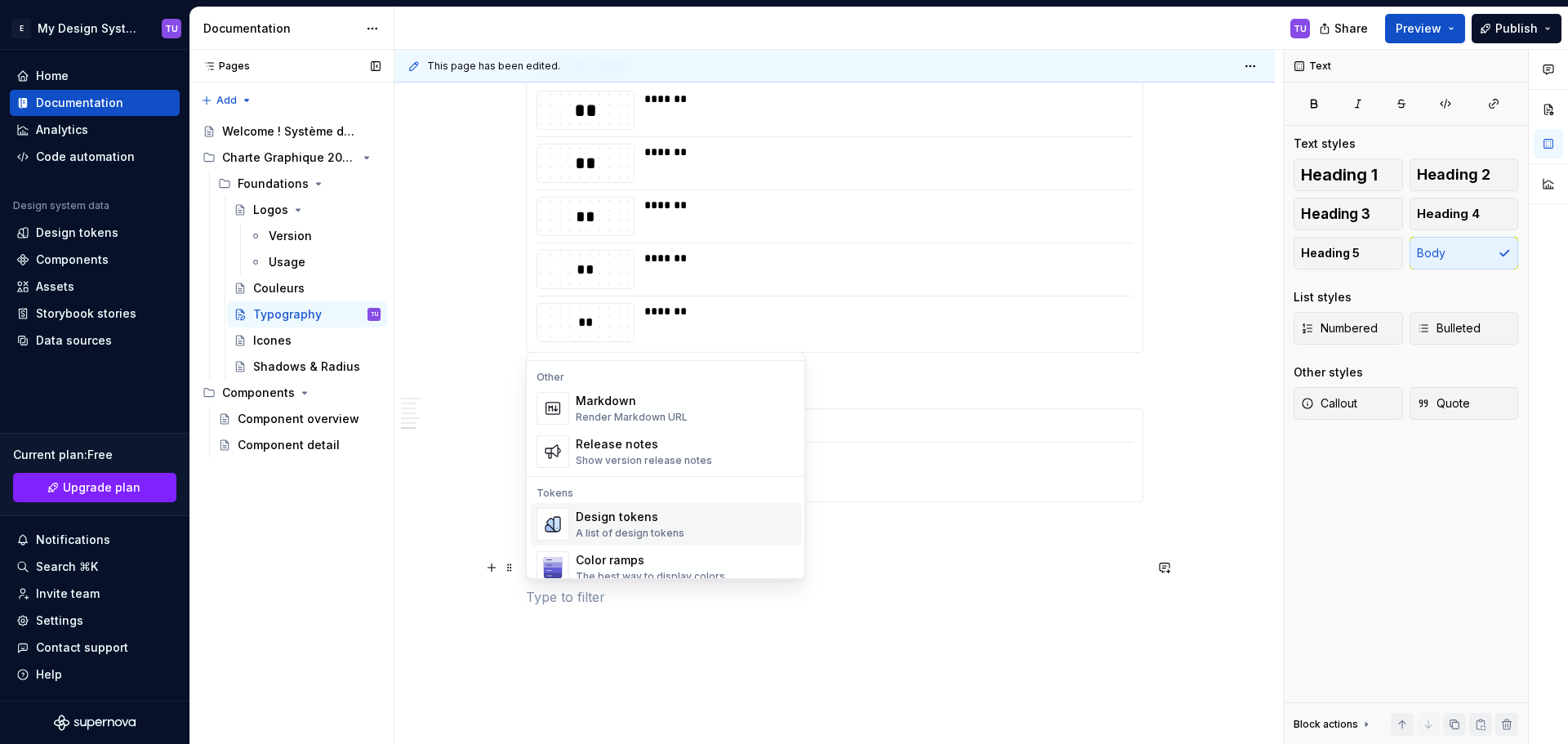
click at [608, 519] on div "Design tokens" at bounding box center [630, 516] width 109 height 16
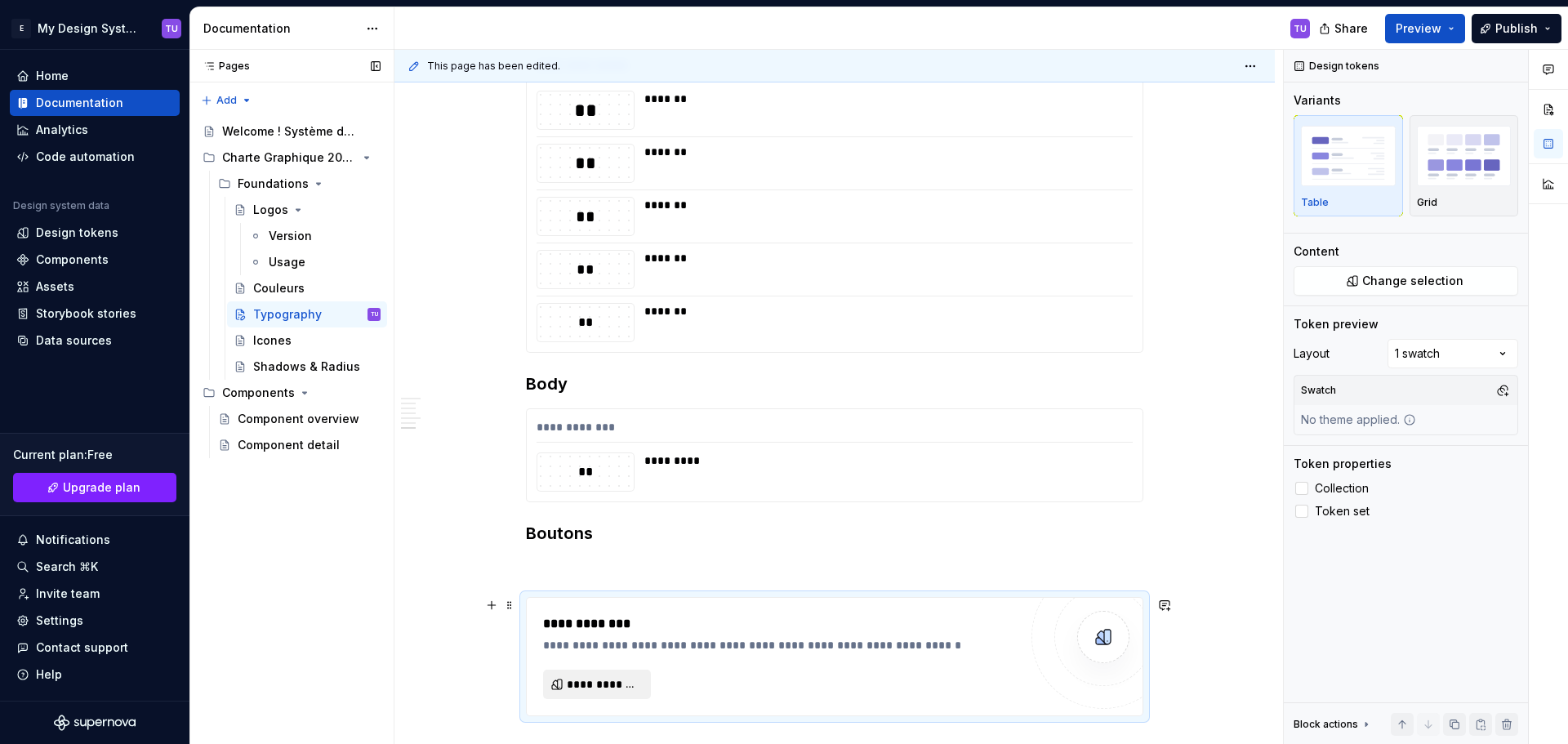
click at [590, 682] on span "**********" at bounding box center [603, 684] width 74 height 16
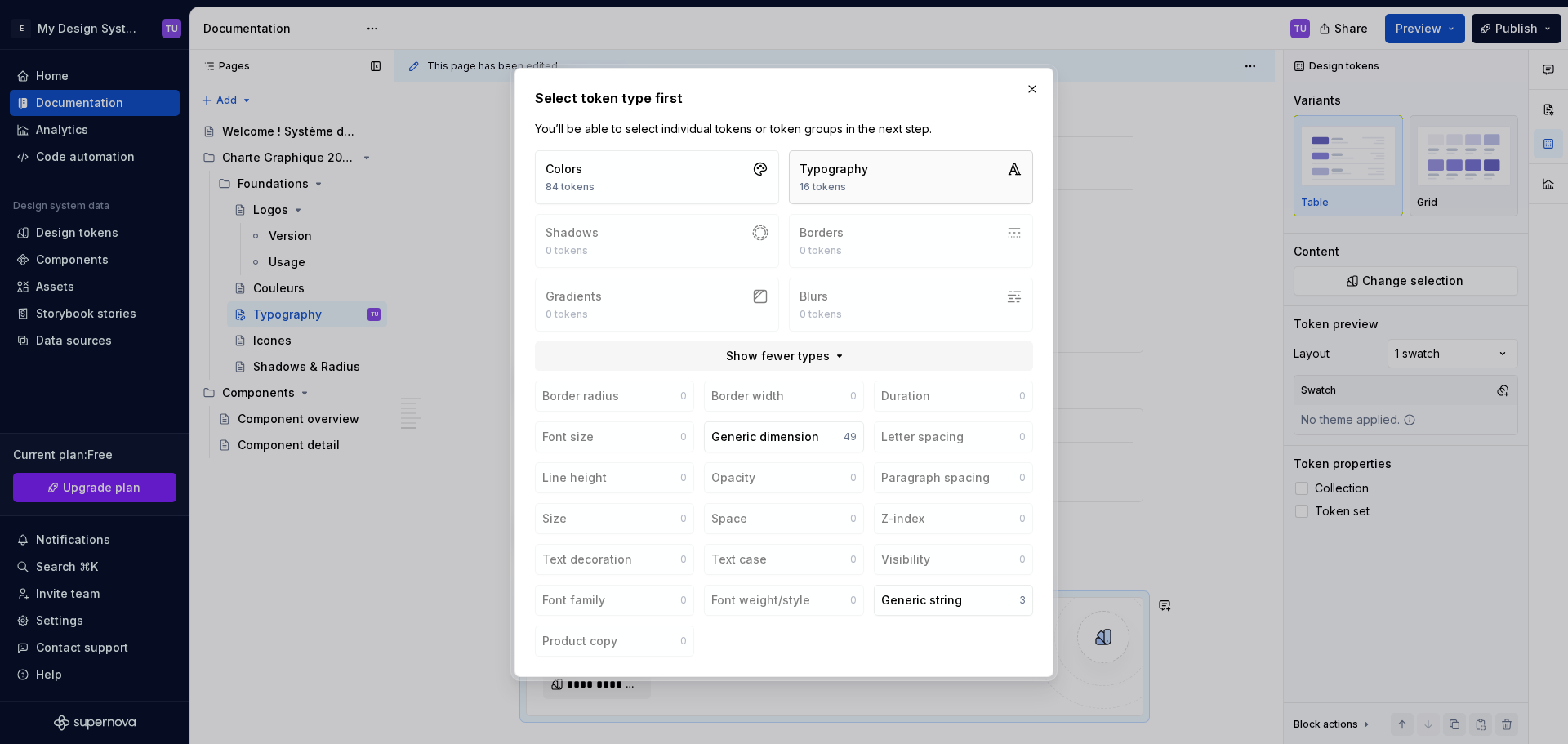
click at [867, 193] on button "Typography 16 tokens" at bounding box center [911, 177] width 244 height 54
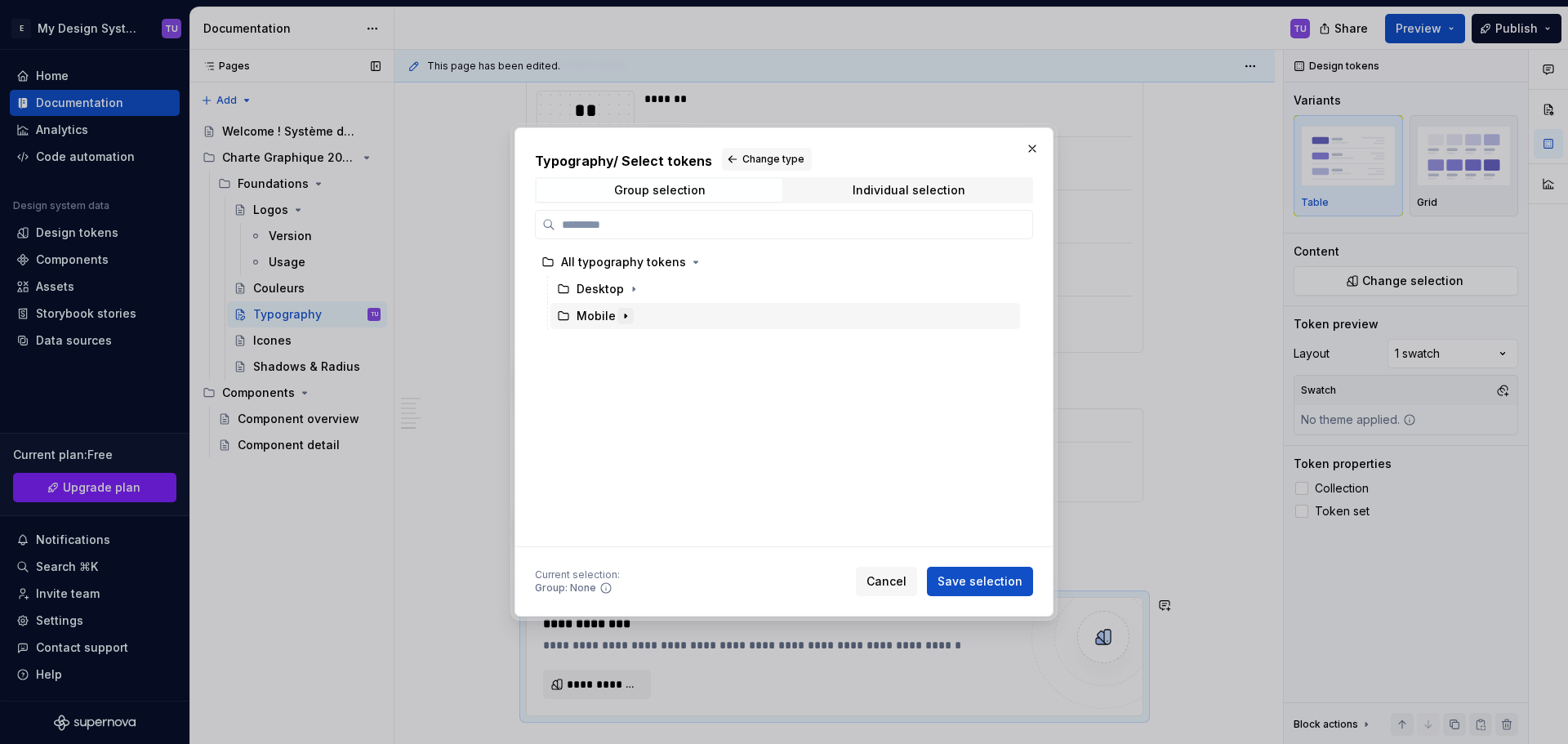
click at [624, 313] on icon "button" at bounding box center [625, 315] width 13 height 13
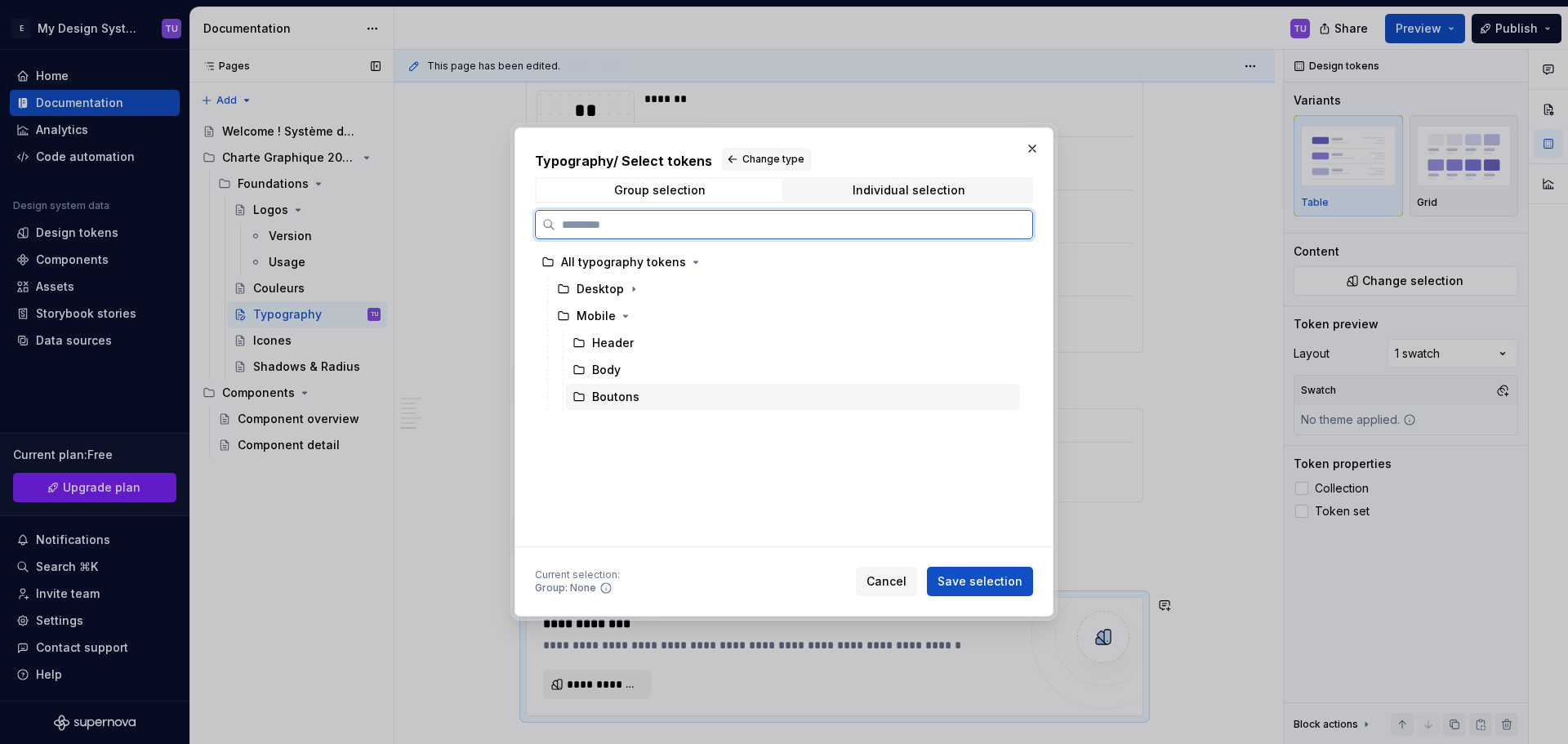
click at [625, 396] on div "Boutons" at bounding box center [616, 397] width 48 height 16
click at [985, 580] on span "Save selection" at bounding box center [979, 581] width 85 height 16
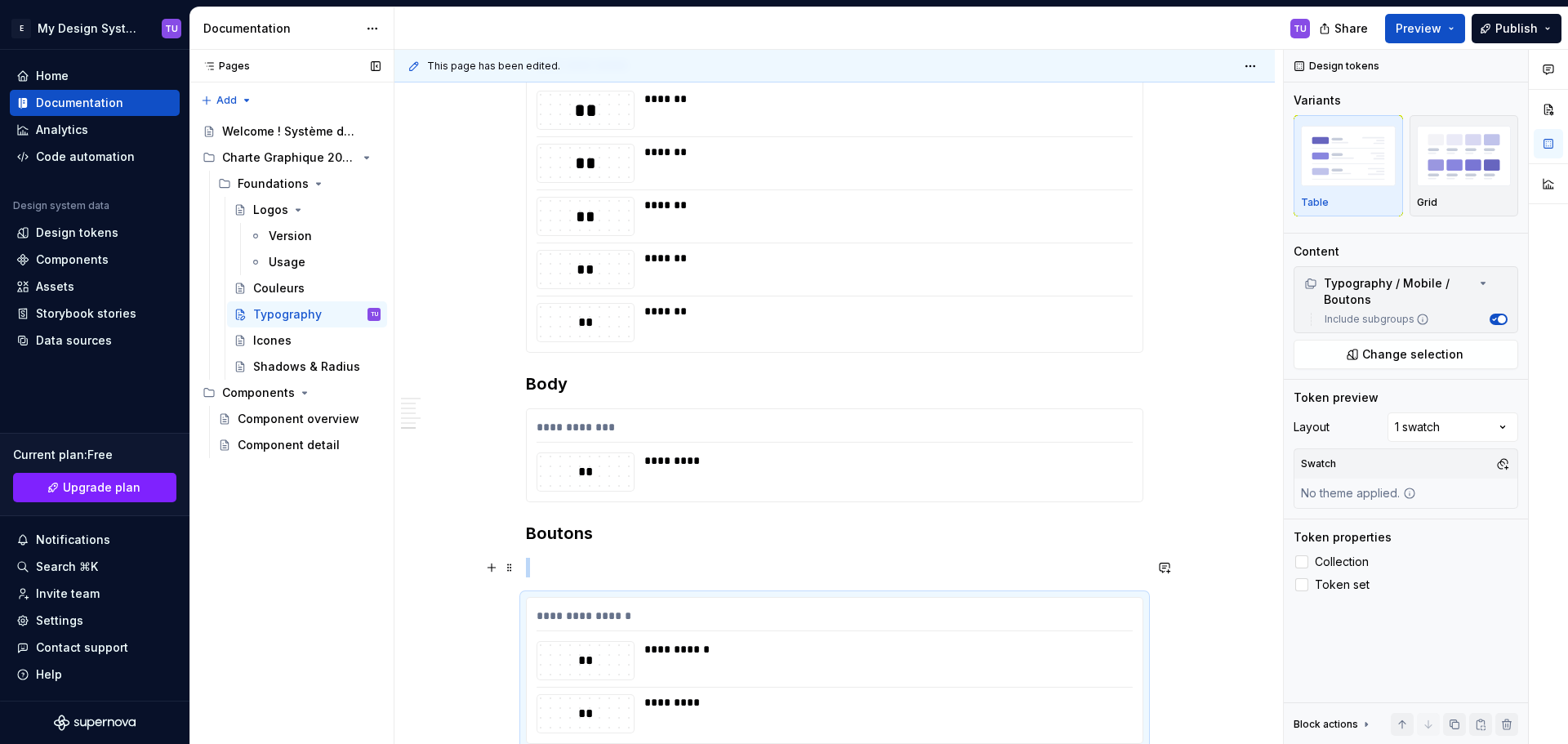
click at [579, 561] on p at bounding box center [834, 567] width 618 height 20
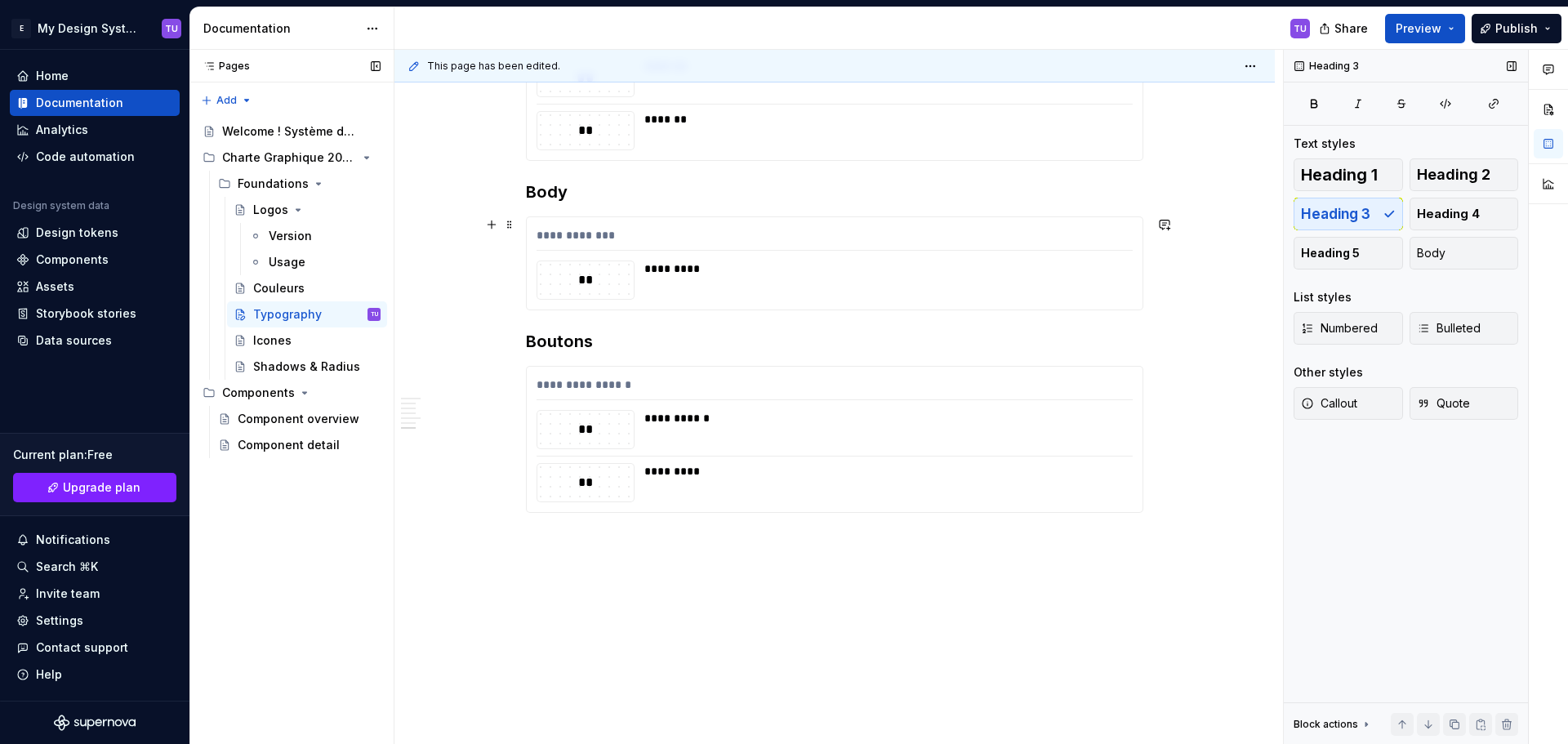
scroll to position [1351, 0]
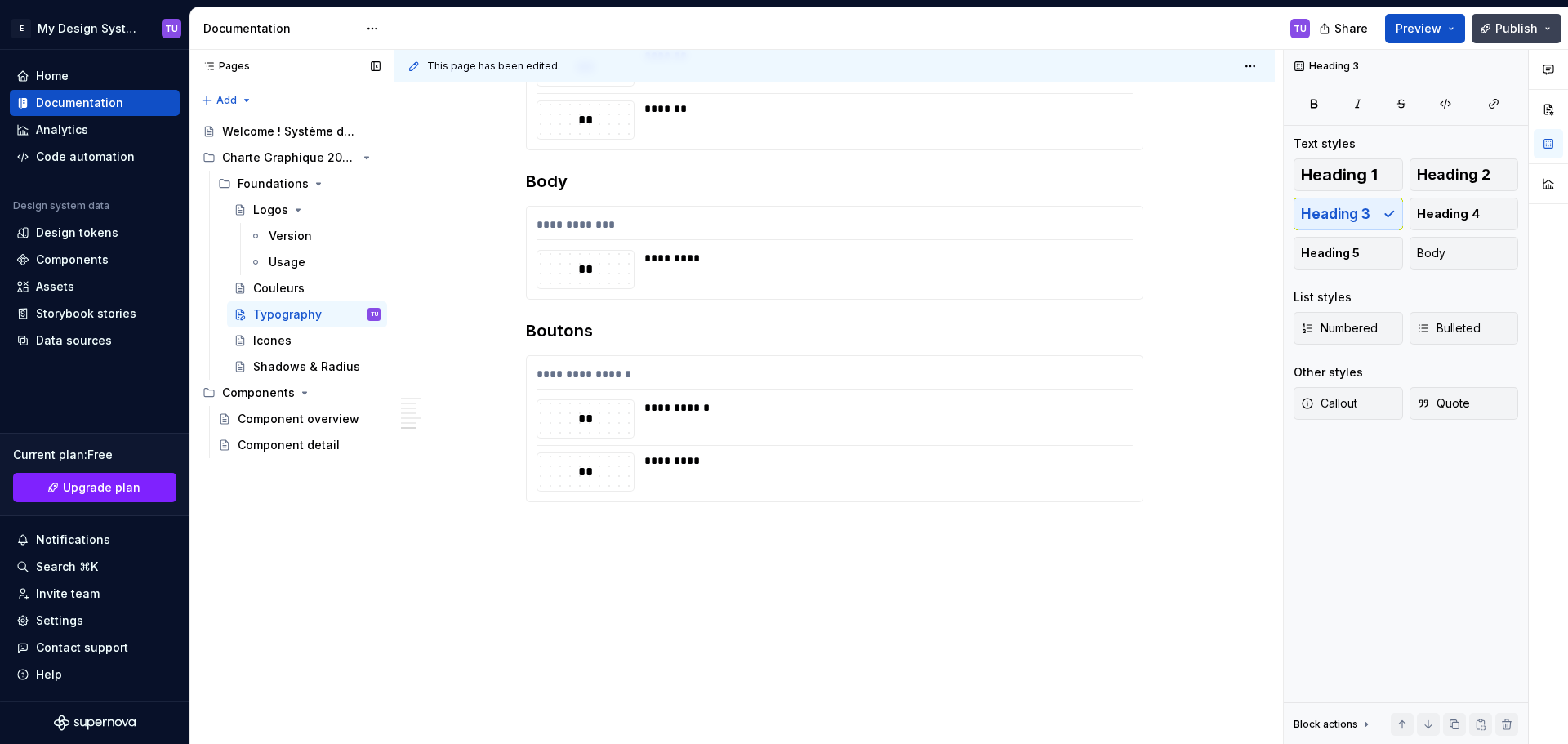
click at [1489, 25] on button "Publish" at bounding box center [1516, 28] width 90 height 30
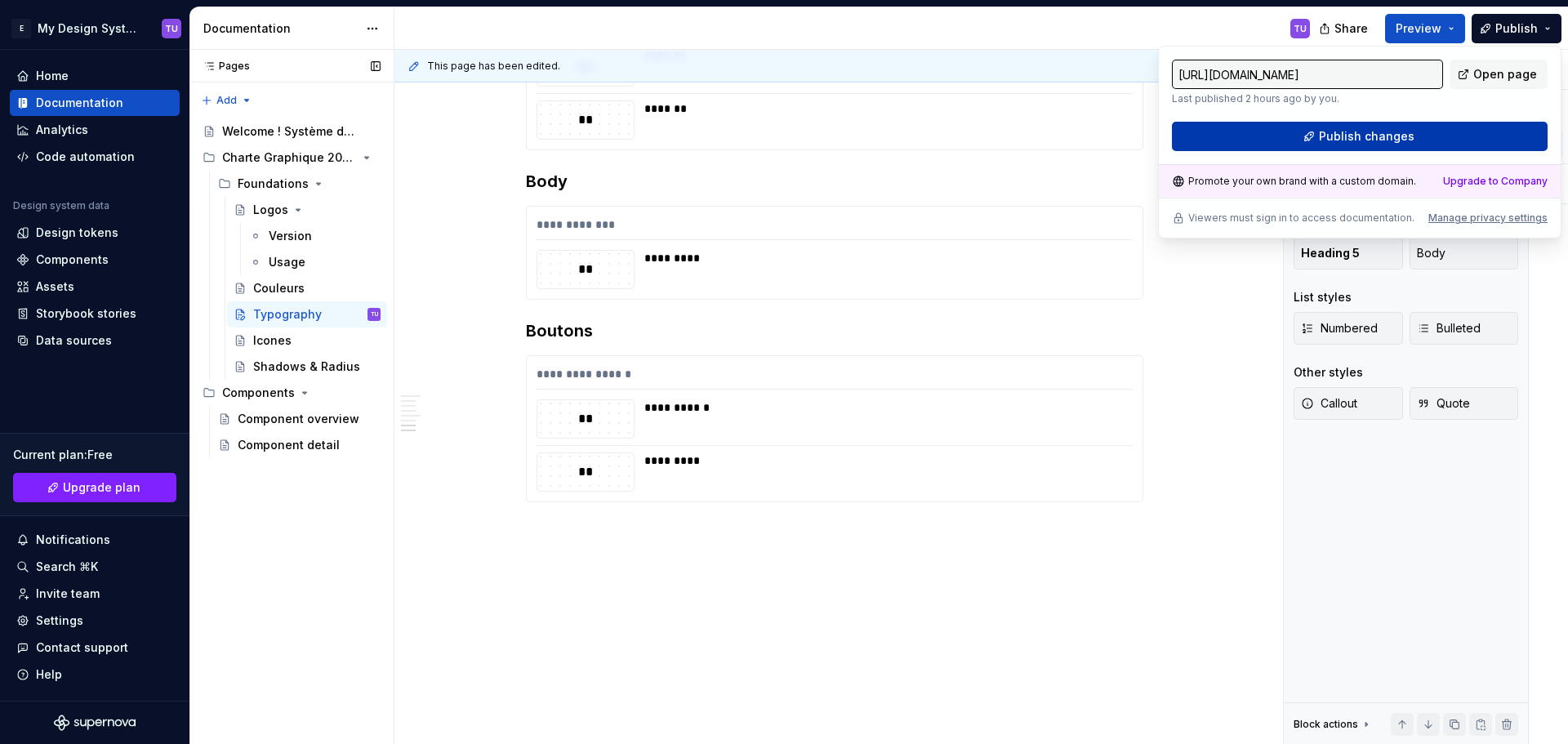
click at [1413, 140] on button "Publish changes" at bounding box center [1359, 136] width 375 height 30
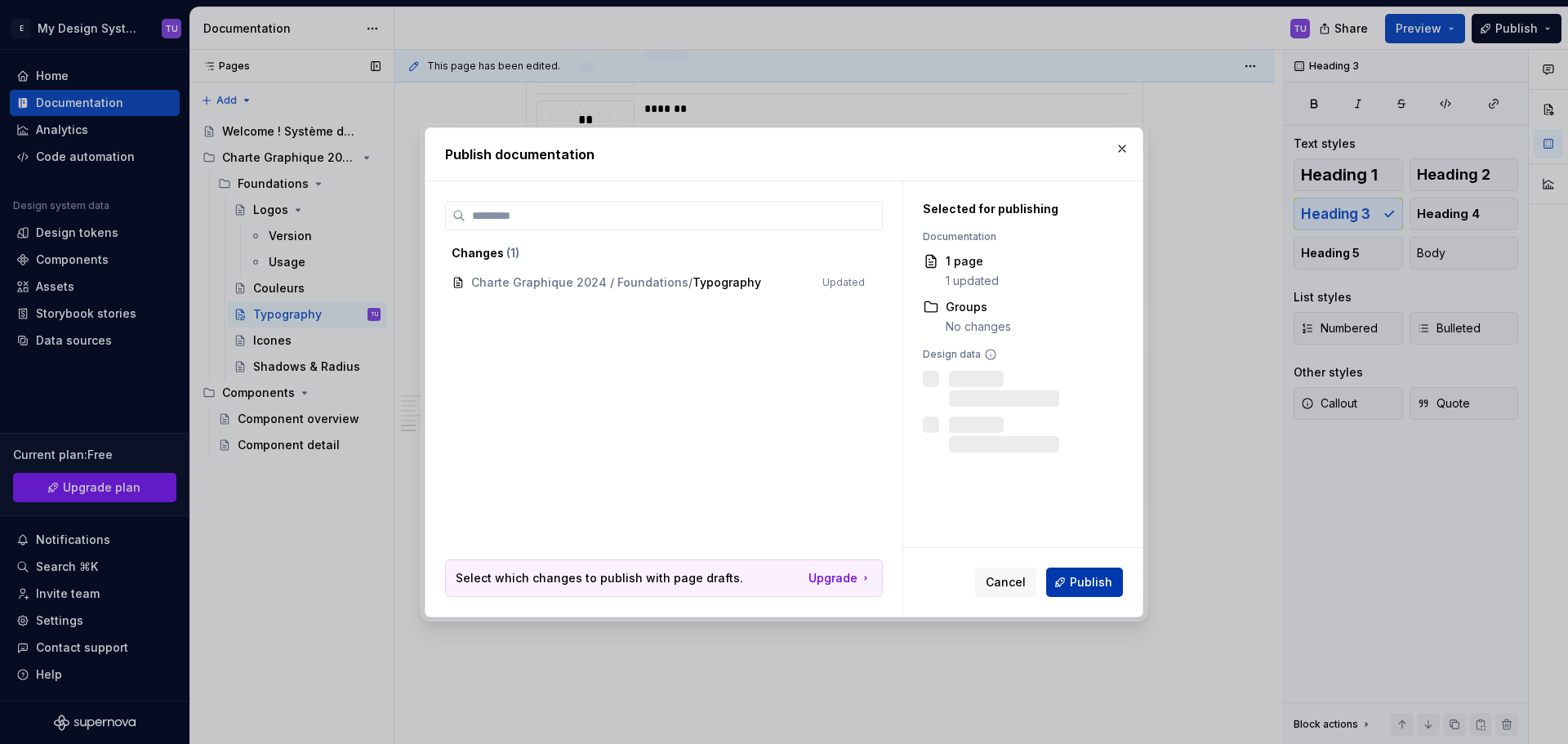
click at [1105, 572] on button "Publish" at bounding box center [1084, 582] width 76 height 30
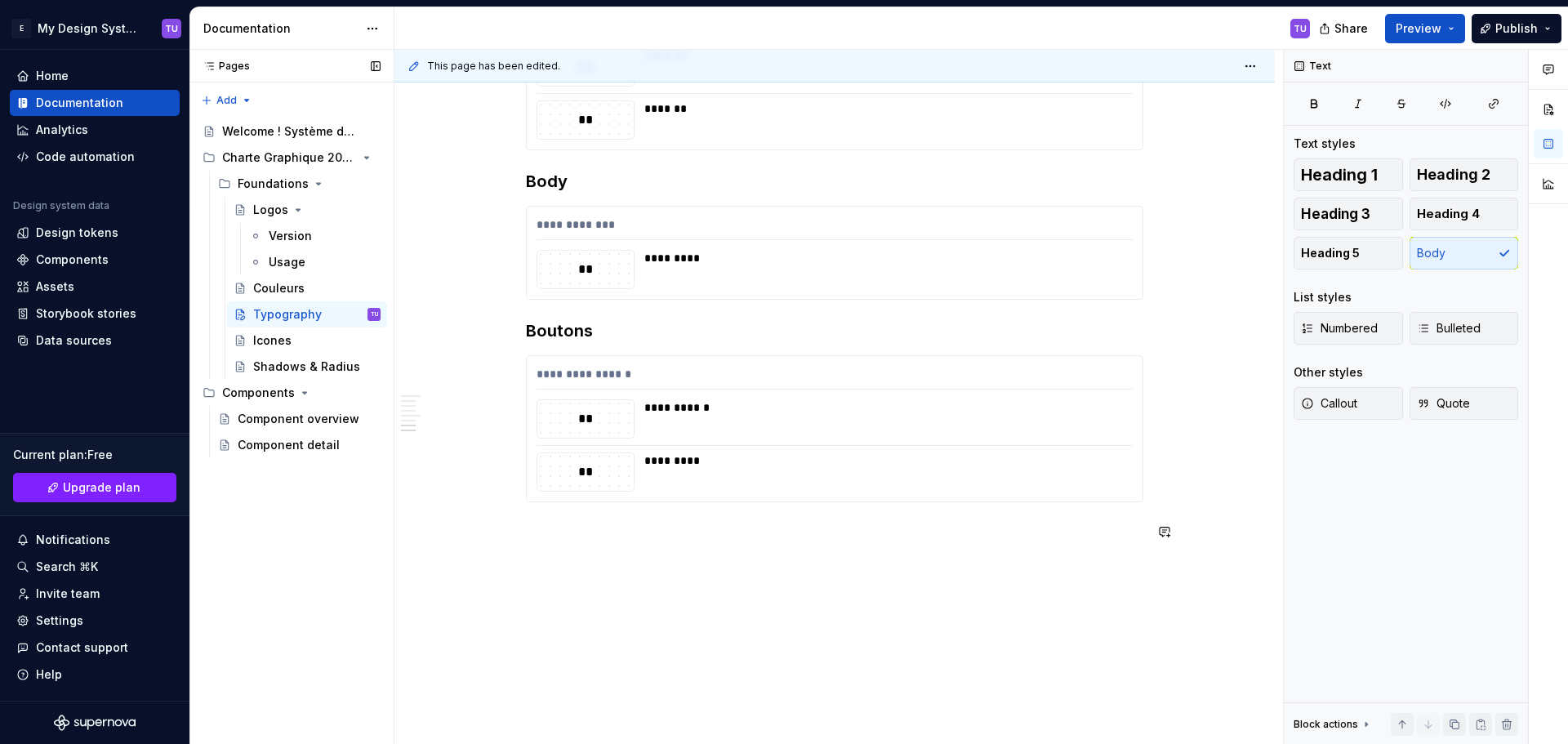
click at [561, 537] on p at bounding box center [834, 531] width 618 height 20
click at [494, 544] on button "button" at bounding box center [491, 544] width 23 height 23
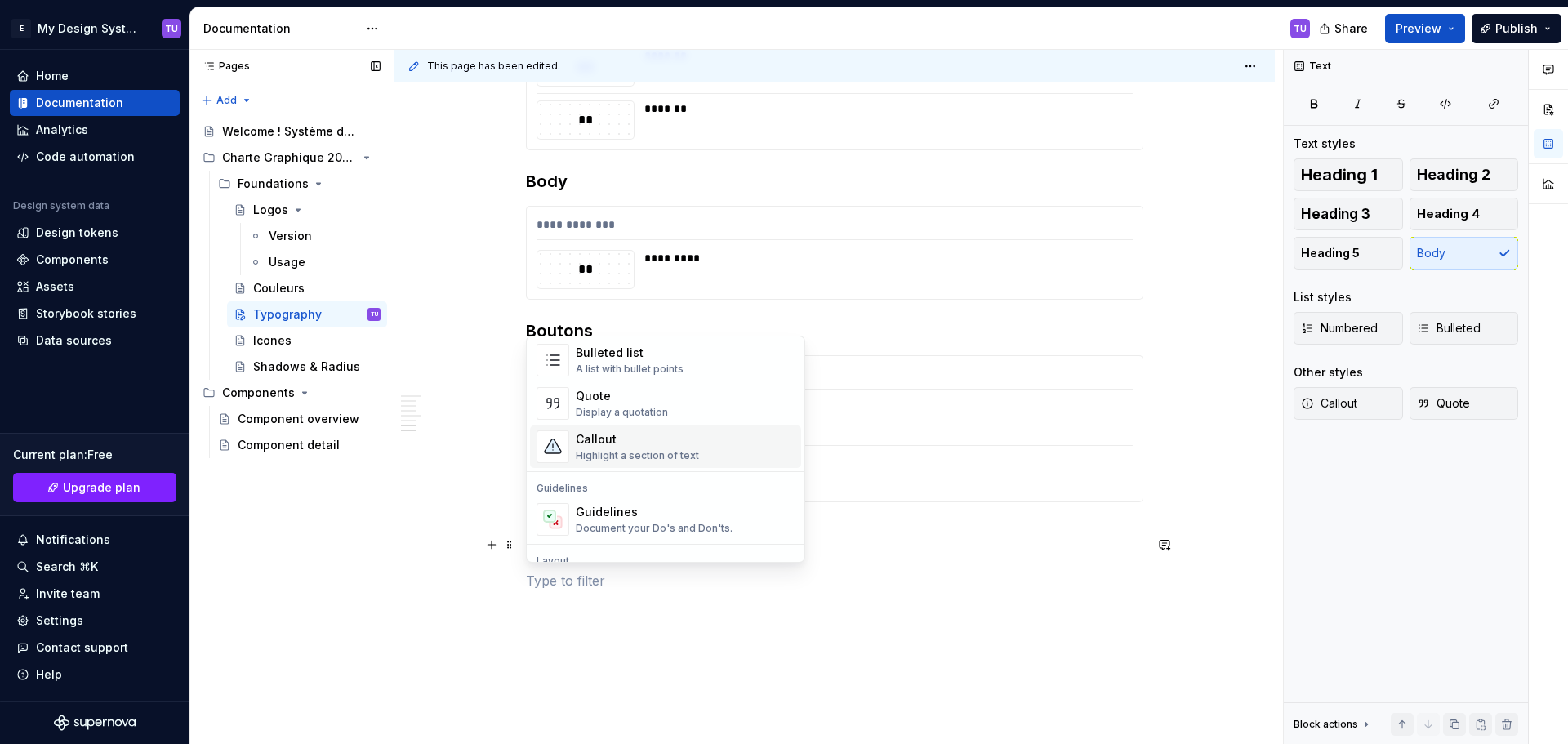
scroll to position [409, 0]
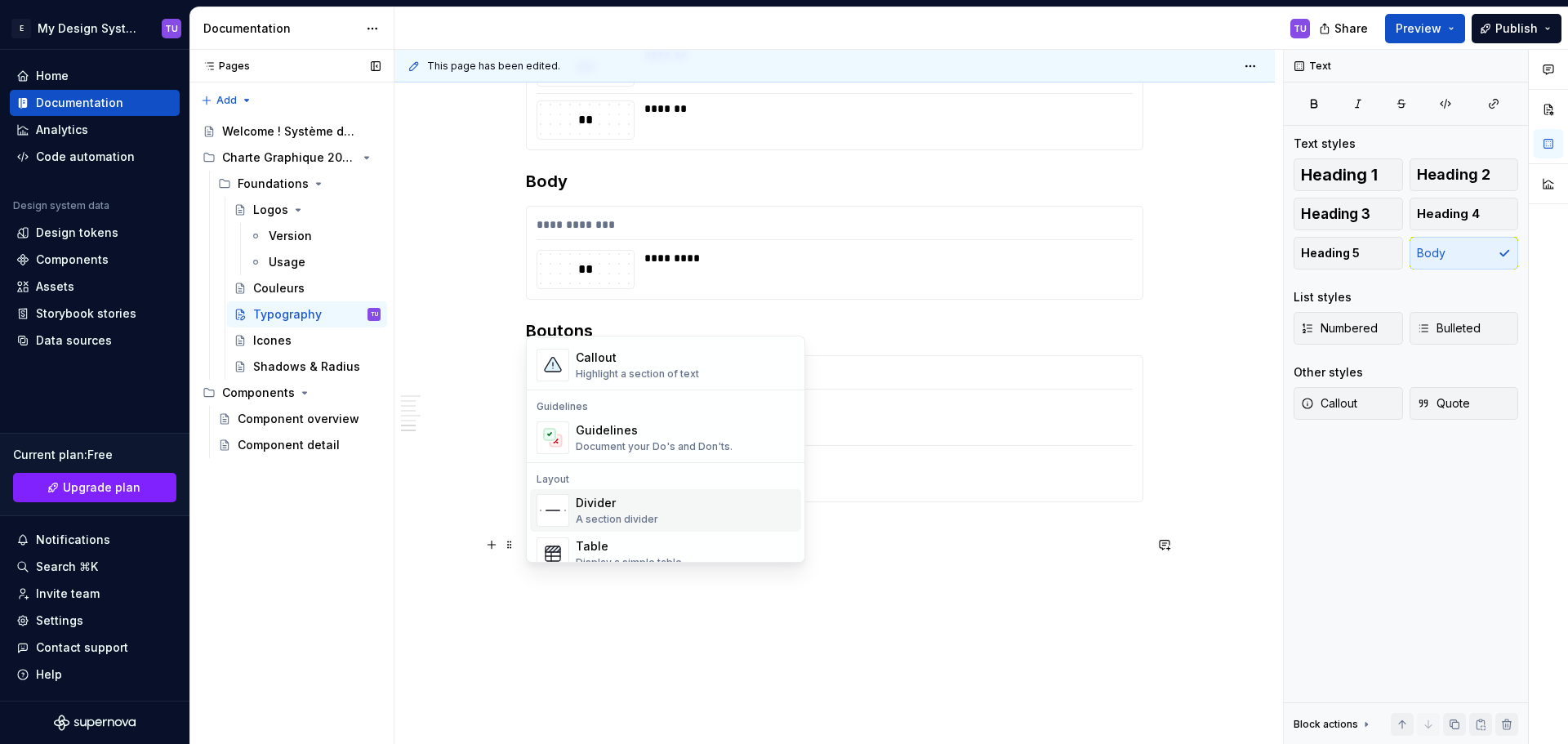
click at [594, 503] on div "Divider" at bounding box center [617, 502] width 82 height 16
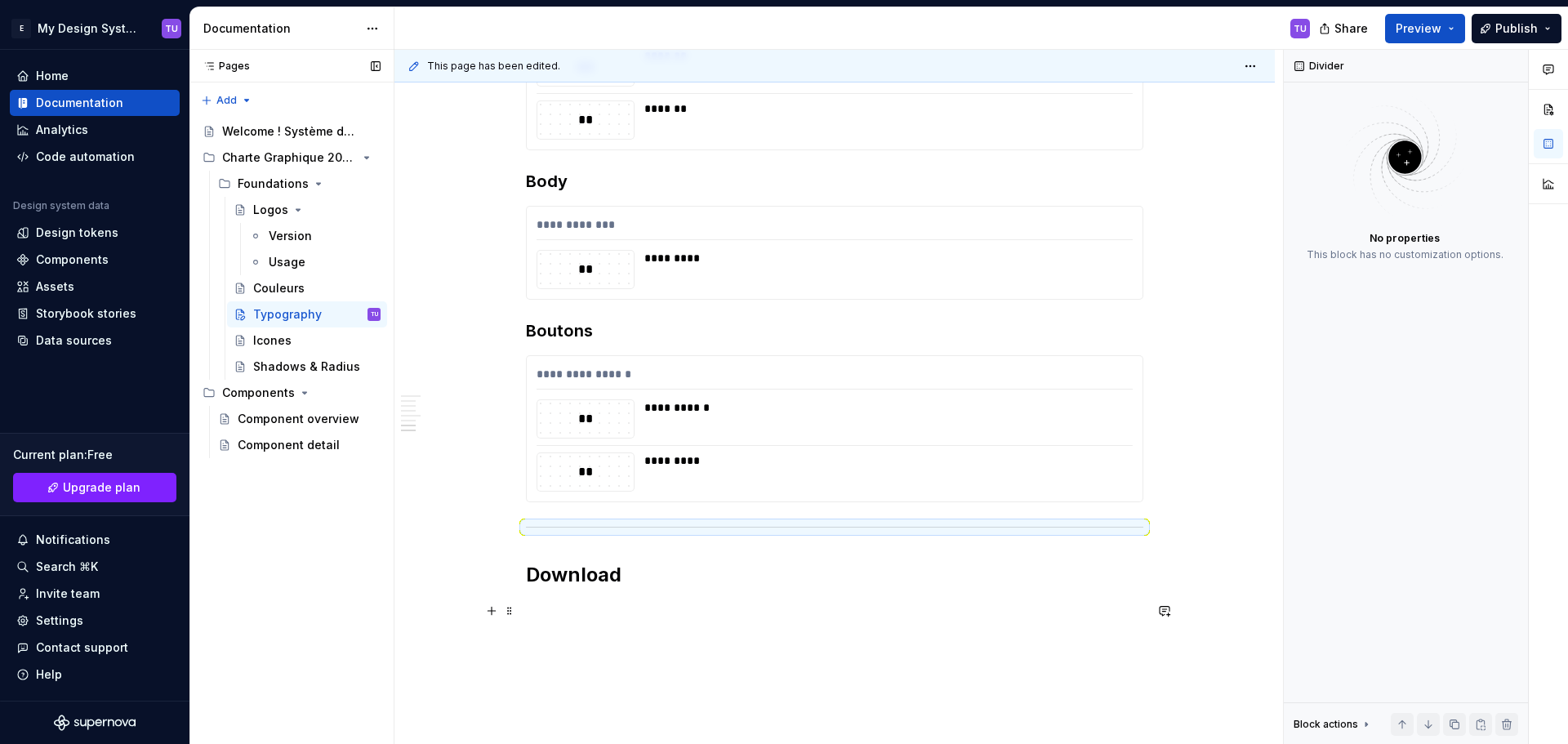
click at [577, 604] on p at bounding box center [834, 610] width 618 height 20
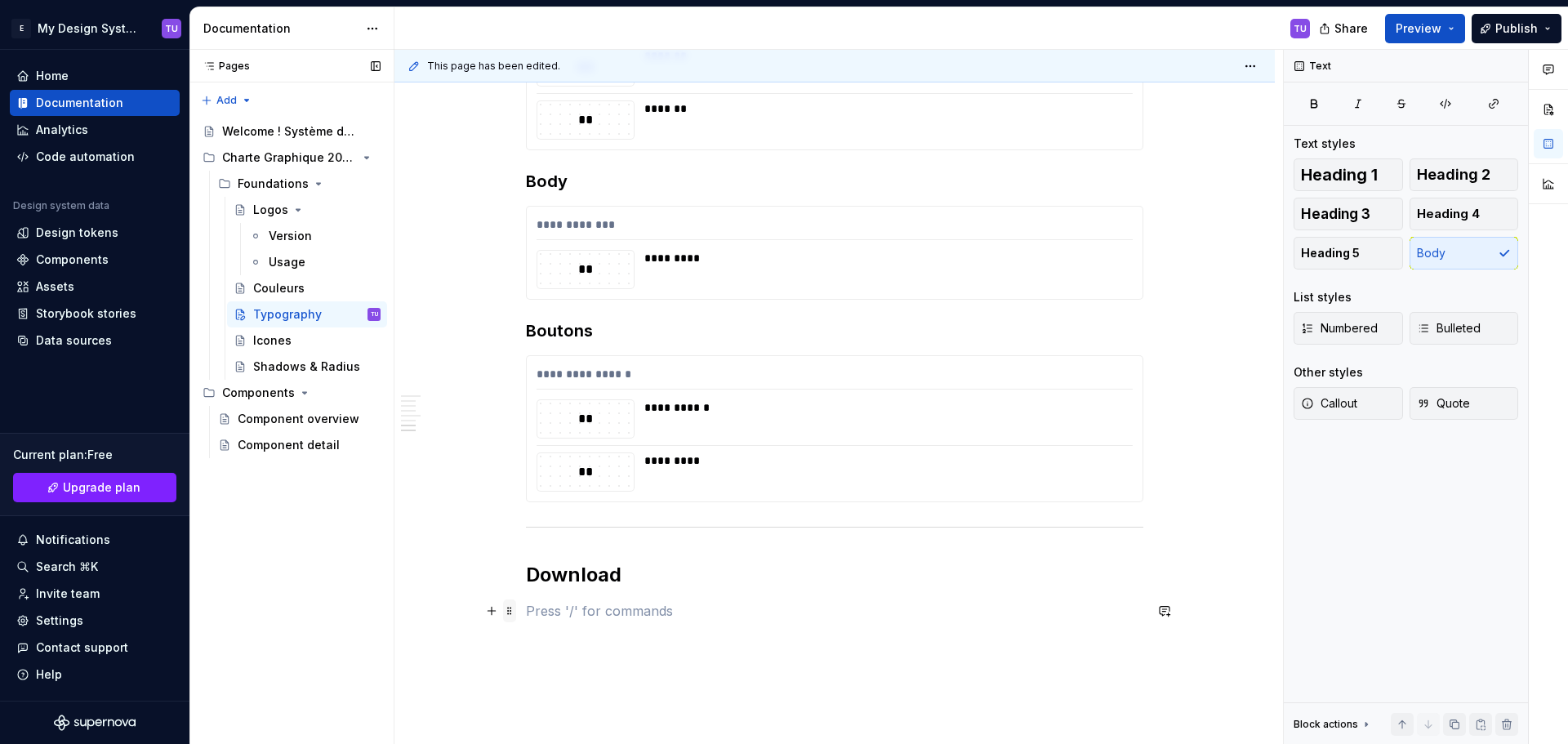
click at [510, 611] on span at bounding box center [509, 611] width 13 height 23
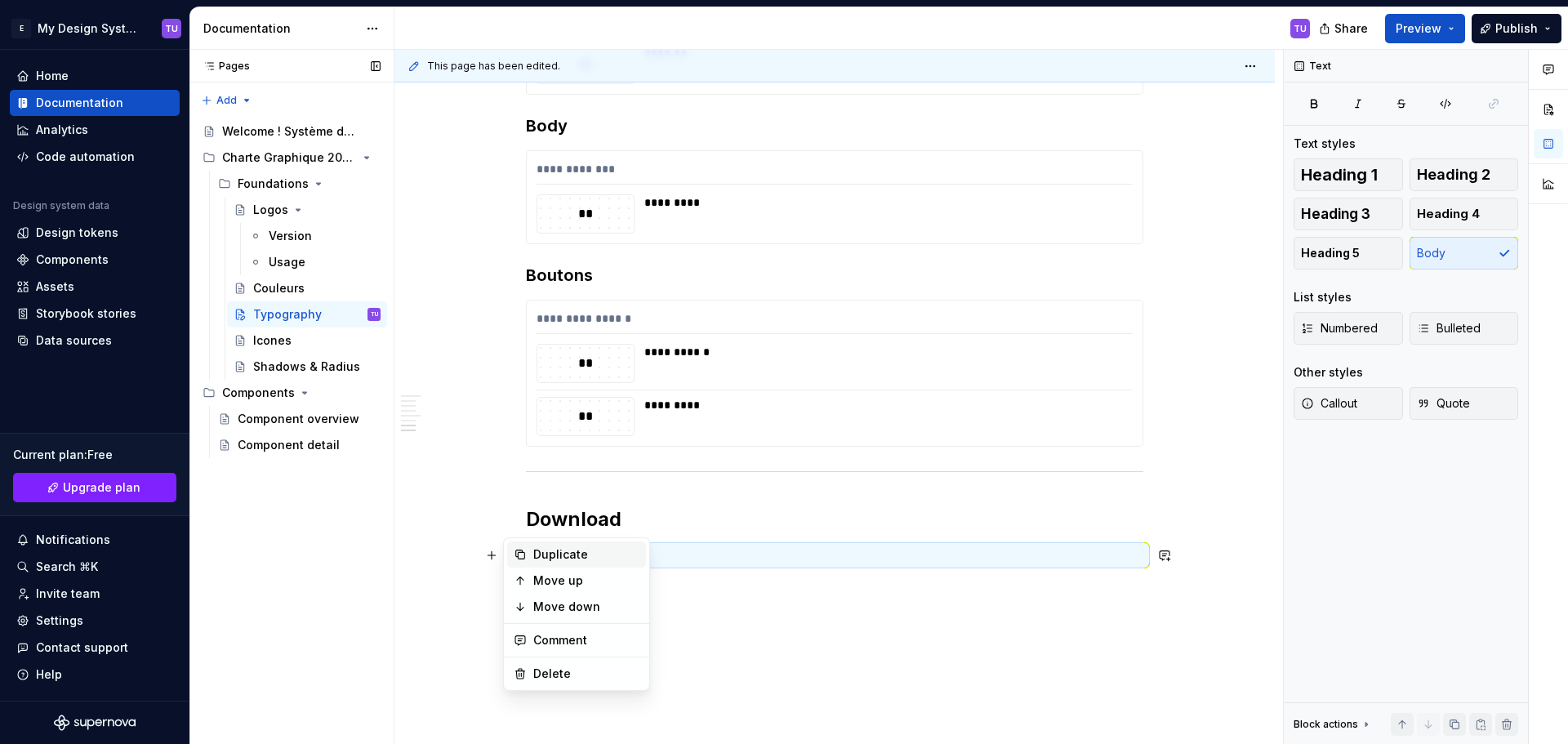
scroll to position [1433, 0]
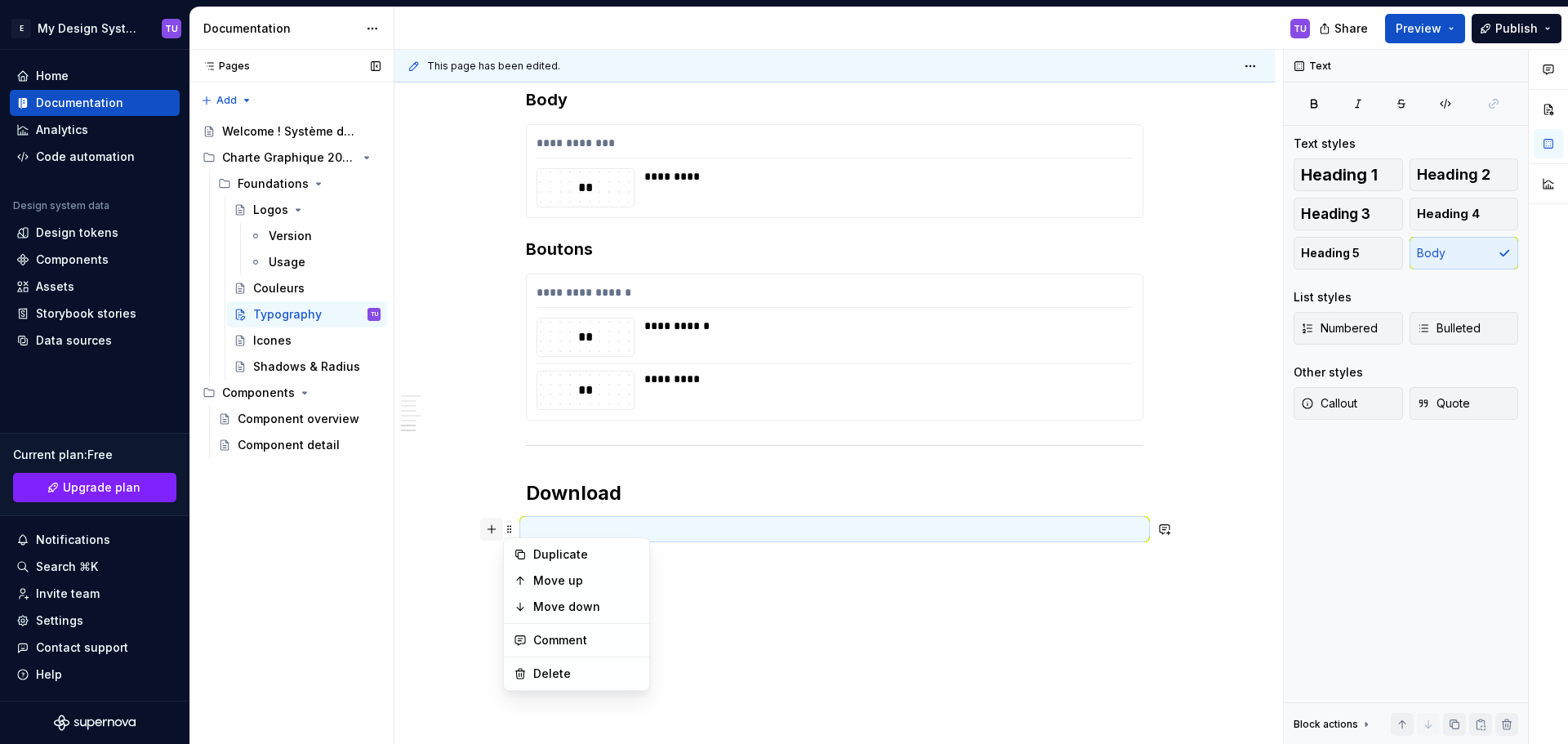
click at [494, 530] on button "button" at bounding box center [491, 528] width 23 height 23
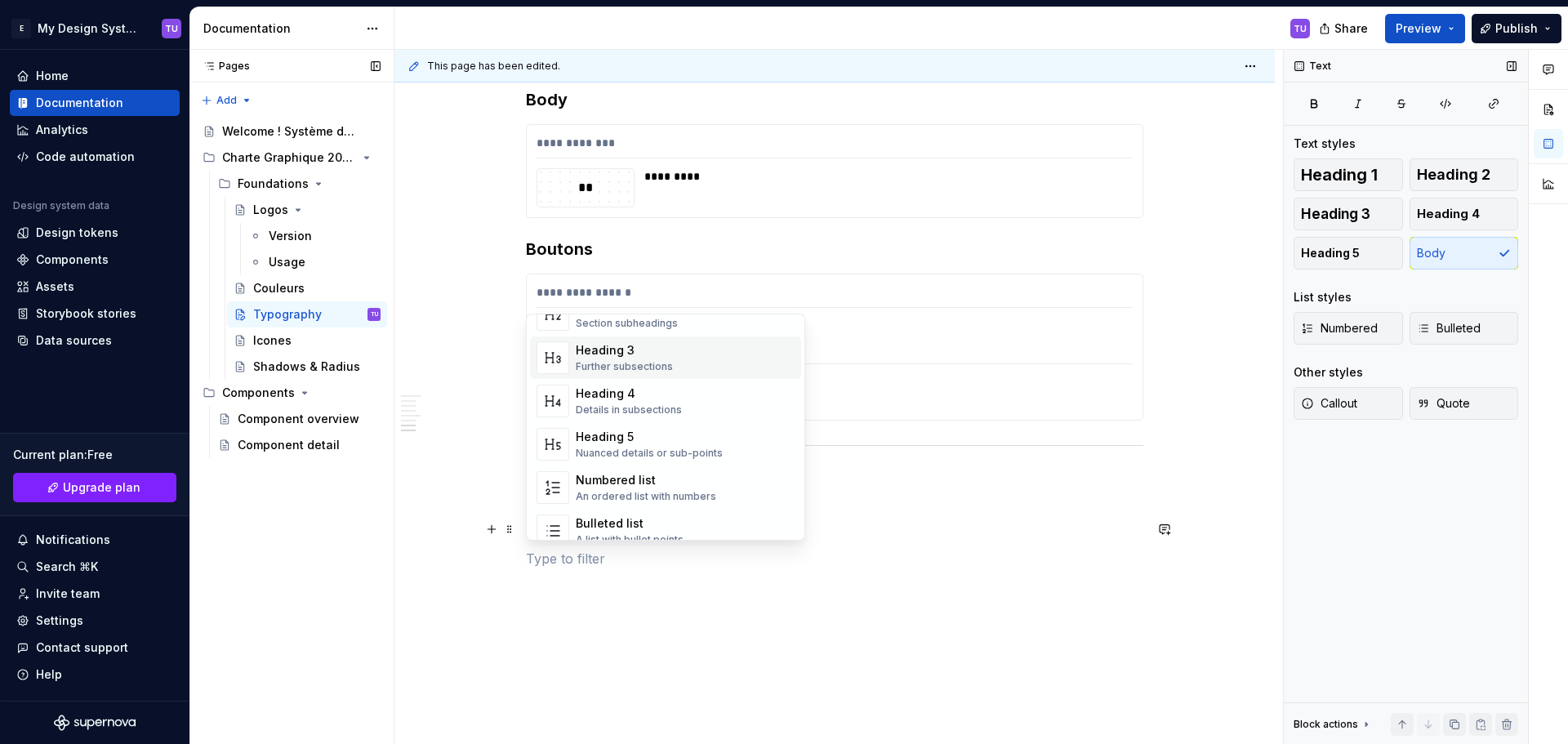
scroll to position [163, 0]
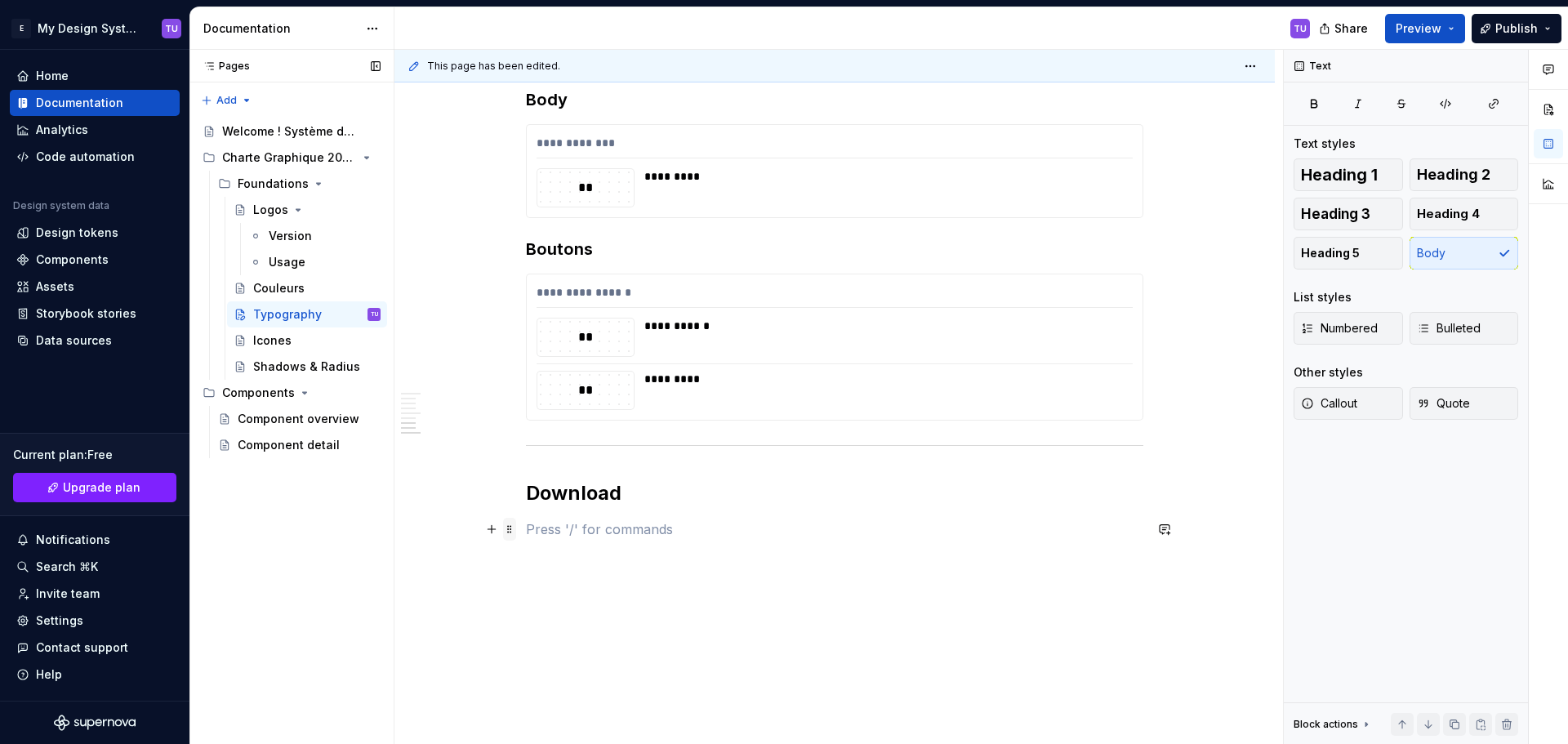
click at [510, 531] on span at bounding box center [509, 528] width 13 height 23
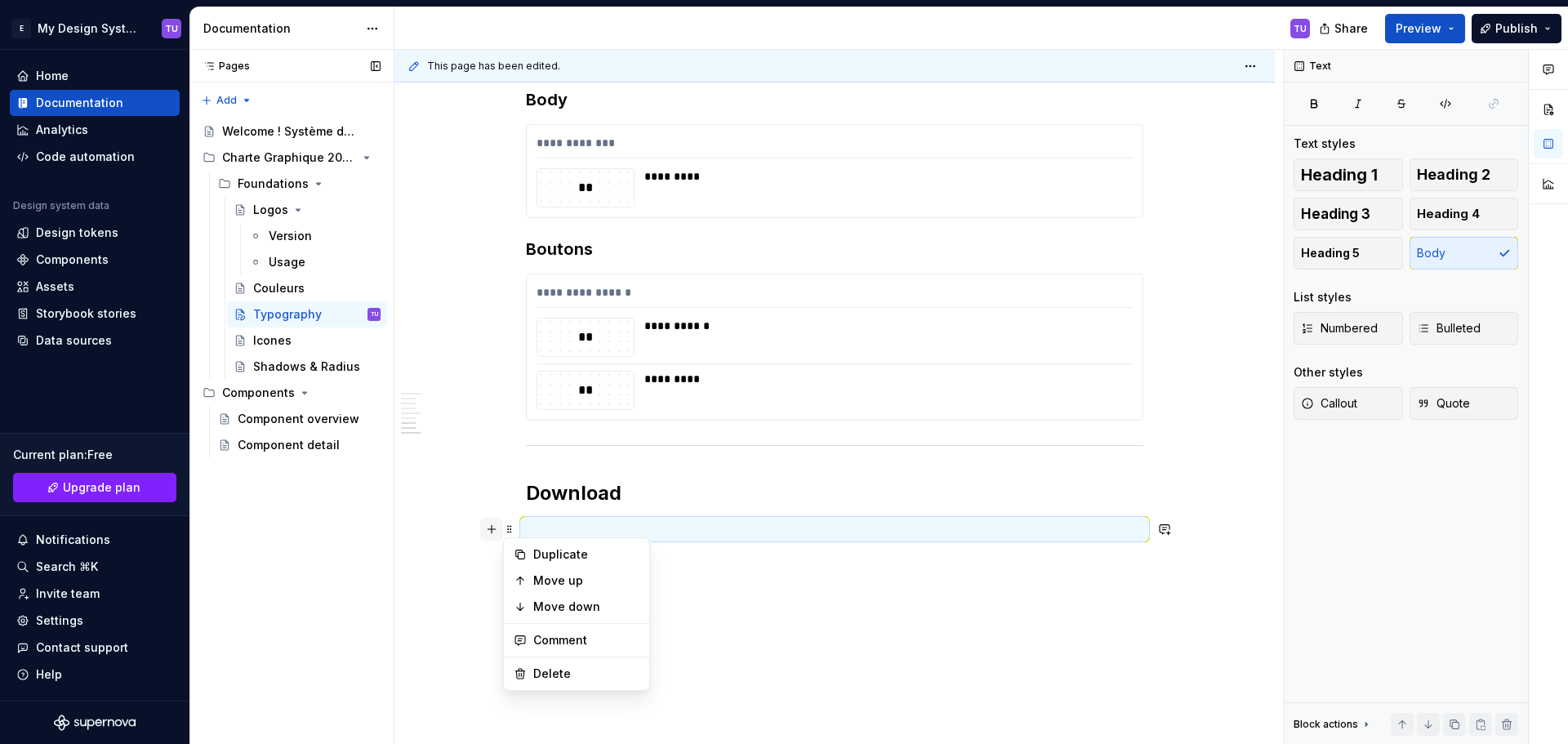
click at [489, 526] on button "button" at bounding box center [491, 528] width 23 height 23
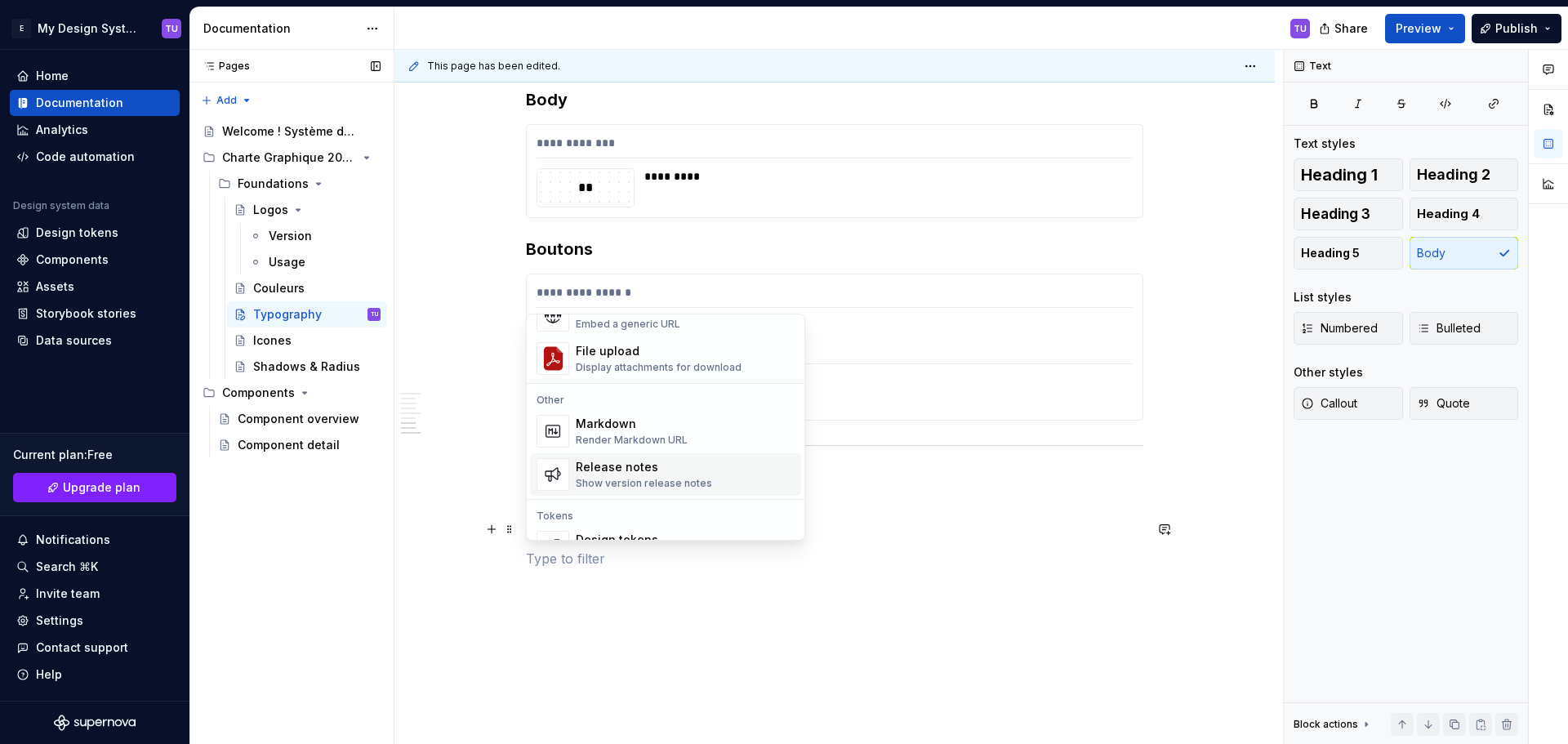
scroll to position [972, 0]
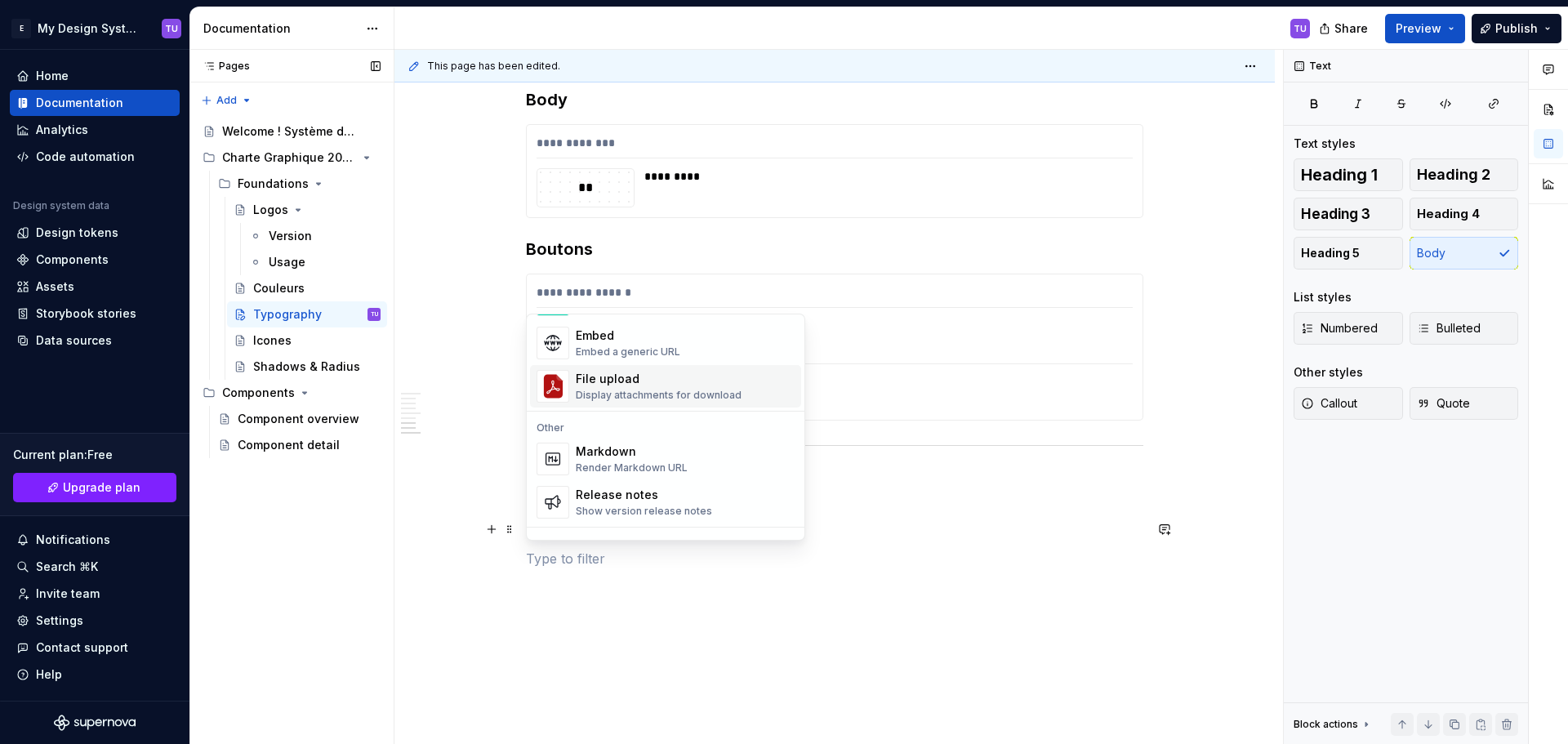
click at [627, 386] on div "File upload" at bounding box center [658, 378] width 166 height 16
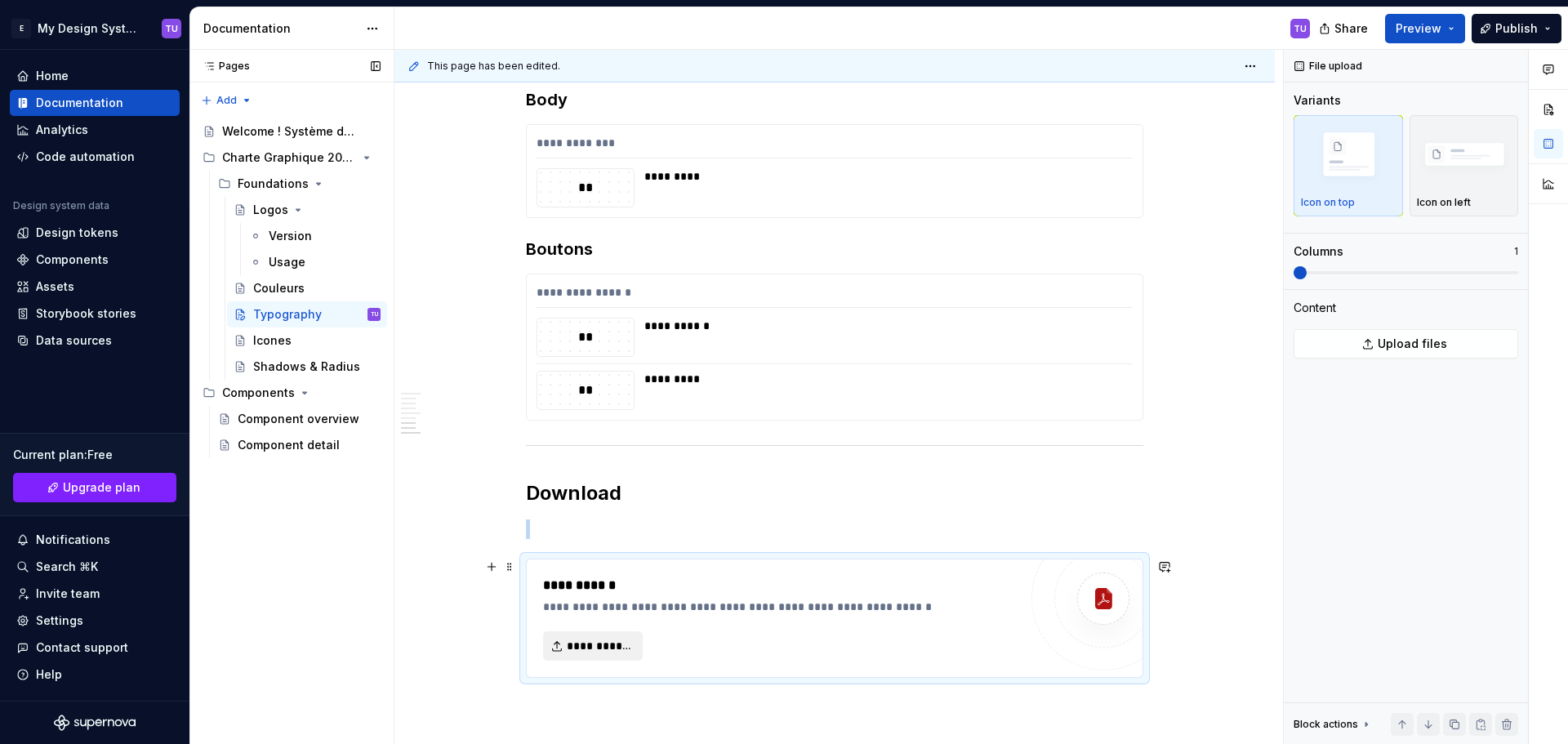
click at [587, 643] on span "**********" at bounding box center [599, 645] width 65 height 16
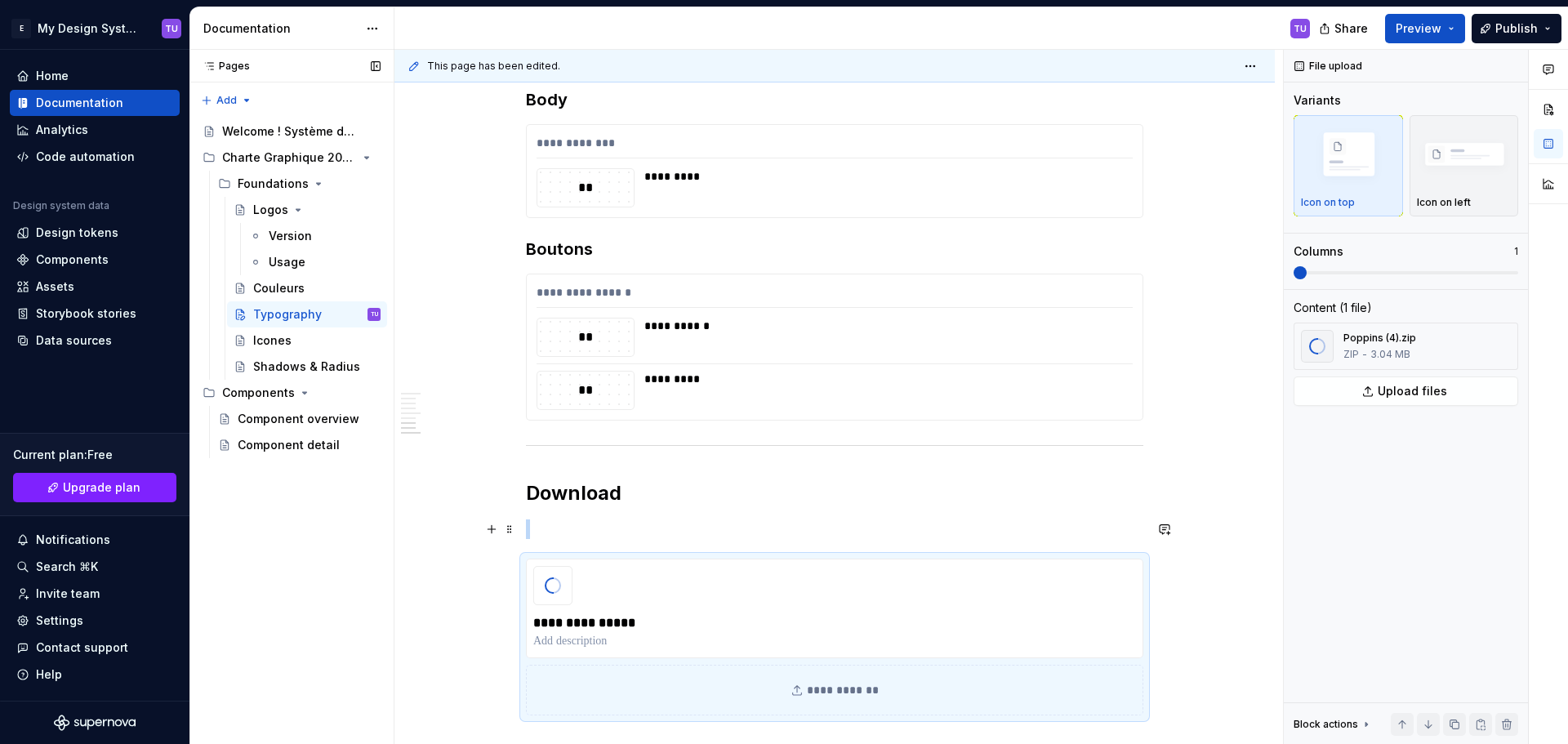
click at [567, 533] on p at bounding box center [834, 528] width 618 height 20
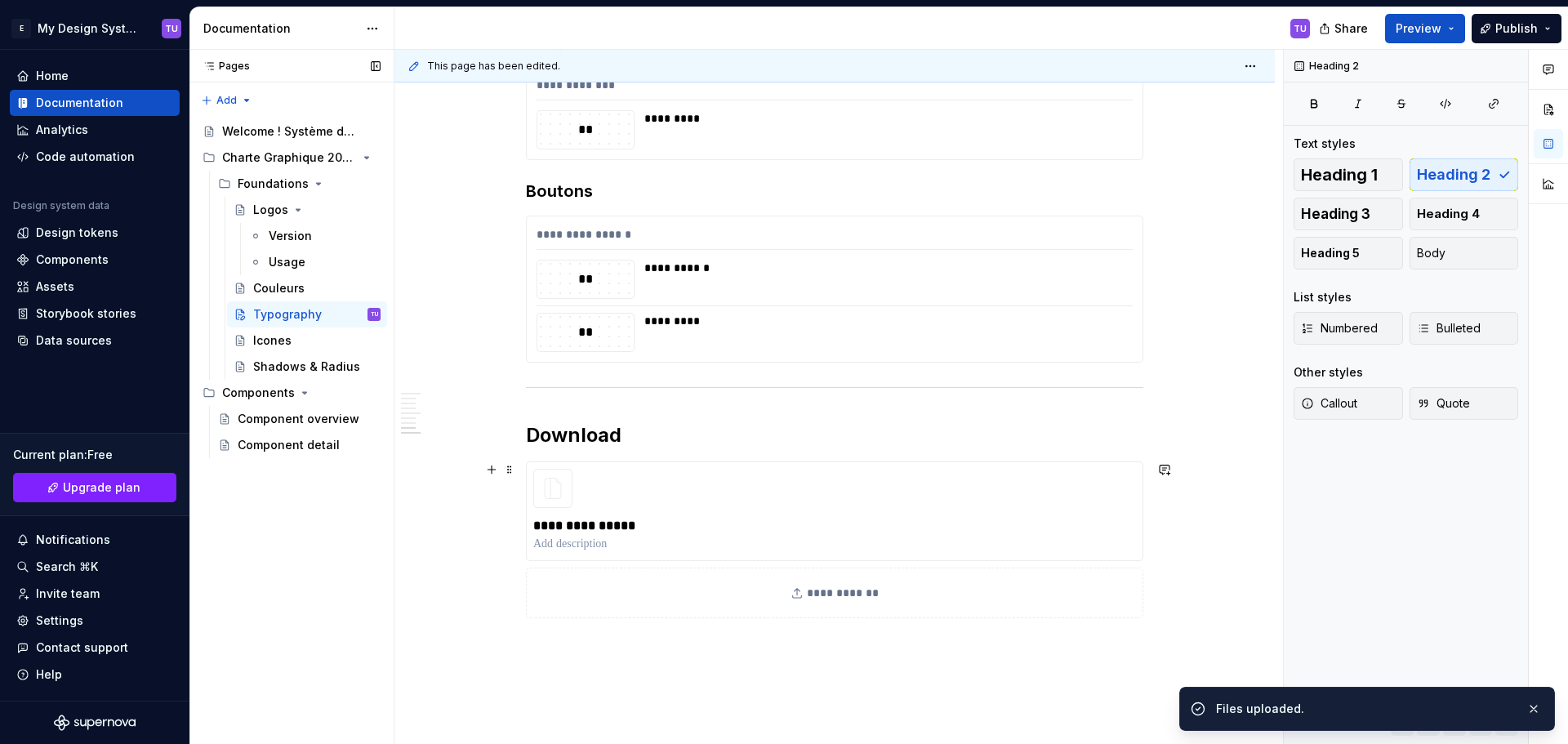
scroll to position [1514, 0]
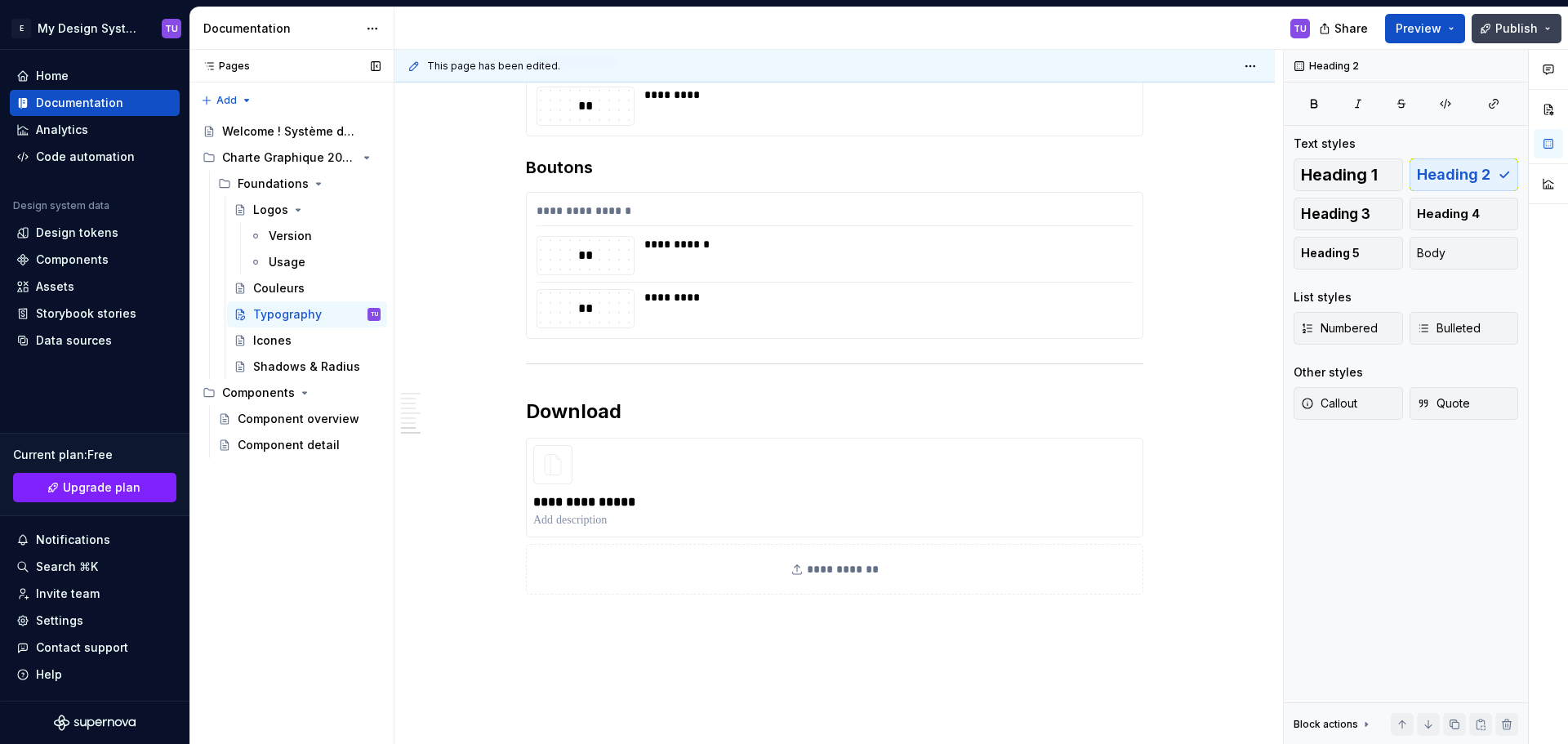
click at [1526, 17] on button "Publish" at bounding box center [1516, 28] width 90 height 30
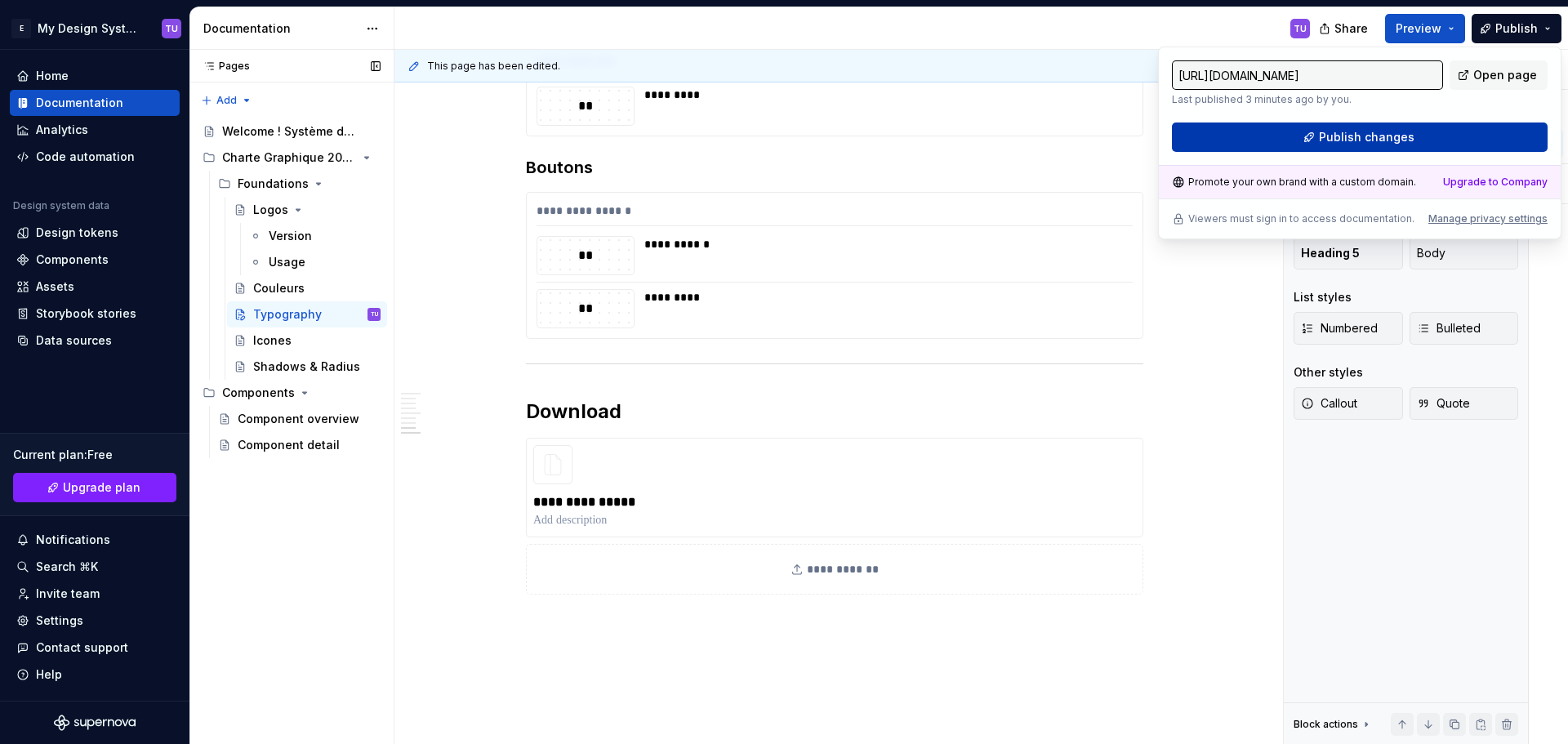
click at [1366, 134] on span "Publish changes" at bounding box center [1366, 137] width 95 height 16
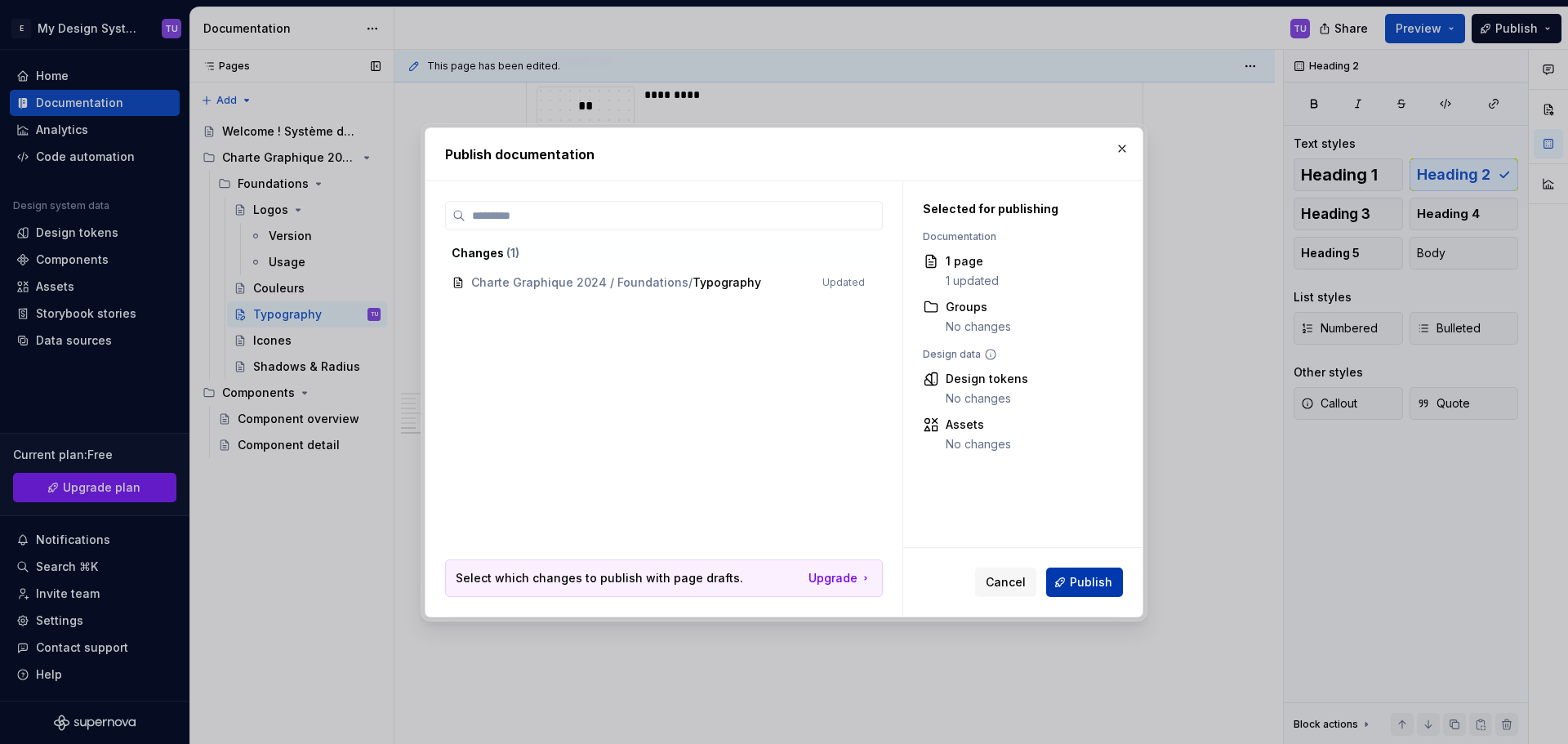
click at [1088, 581] on span "Publish" at bounding box center [1091, 582] width 42 height 16
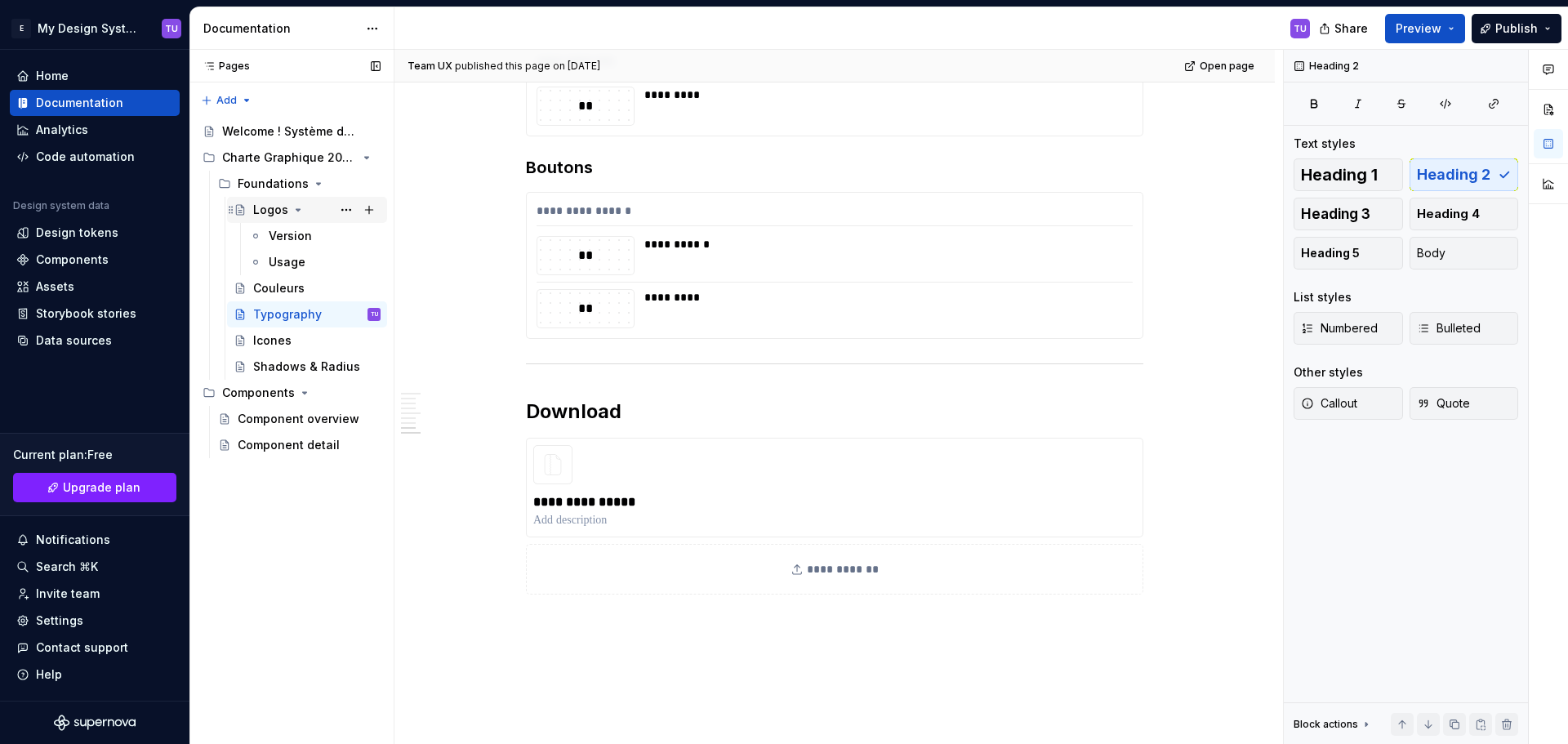
click at [292, 207] on icon "Page tree" at bounding box center [297, 209] width 13 height 13
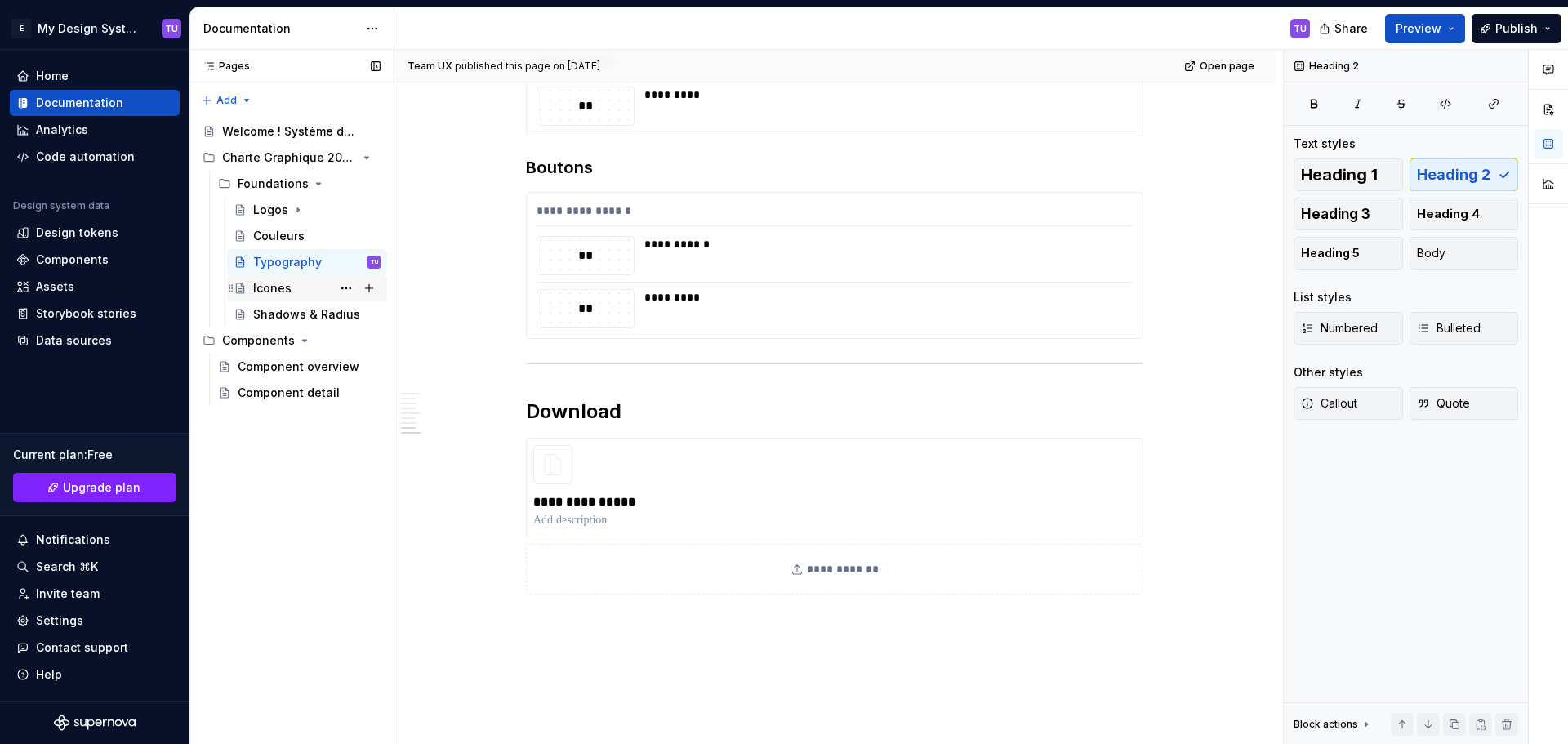
click at [284, 285] on div "Icones" at bounding box center [272, 288] width 38 height 16
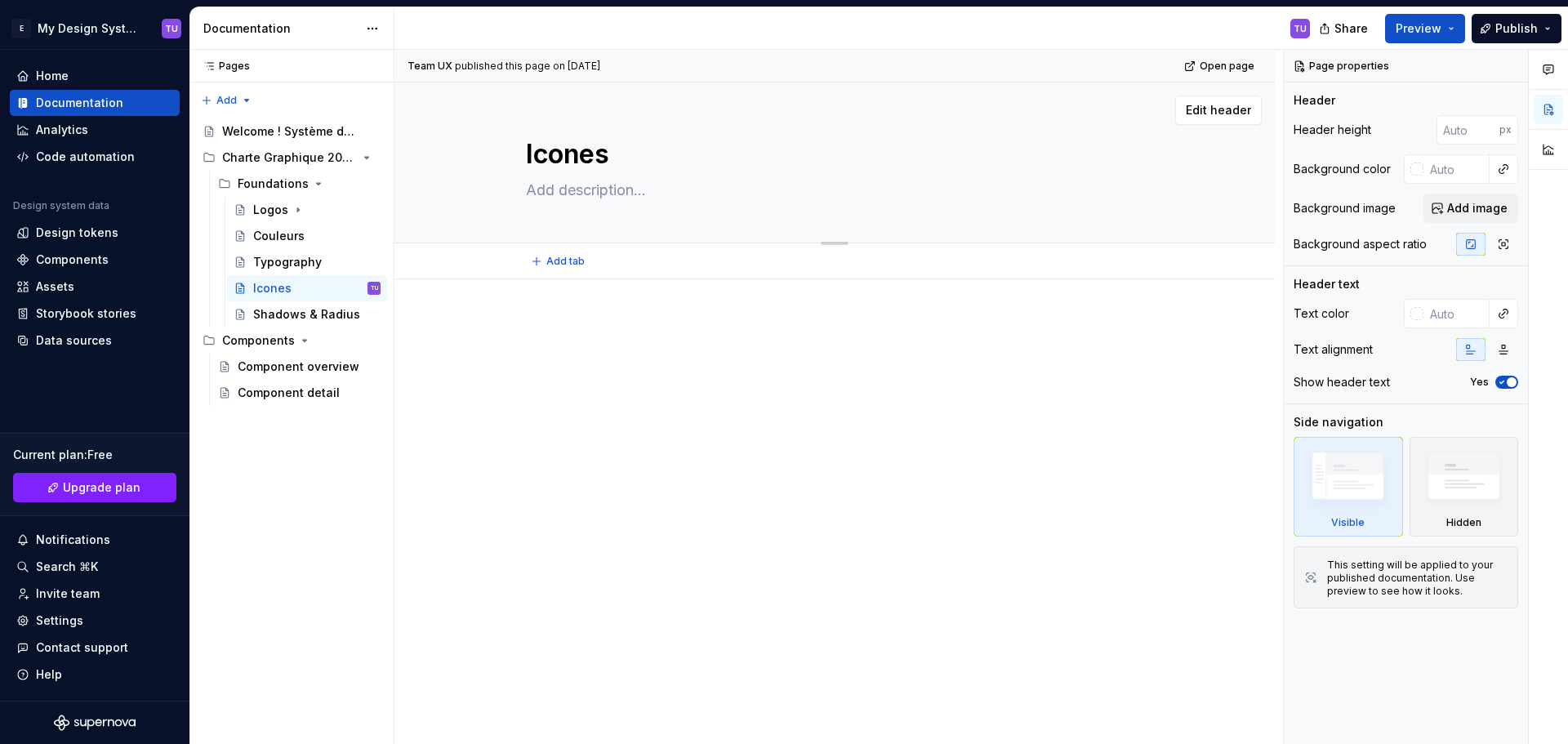
click at [544, 194] on textarea at bounding box center [831, 190] width 618 height 26
paste textarea "Les icônes sont un élément clé pour guider les utilisateurs et rendre l’interfa…"
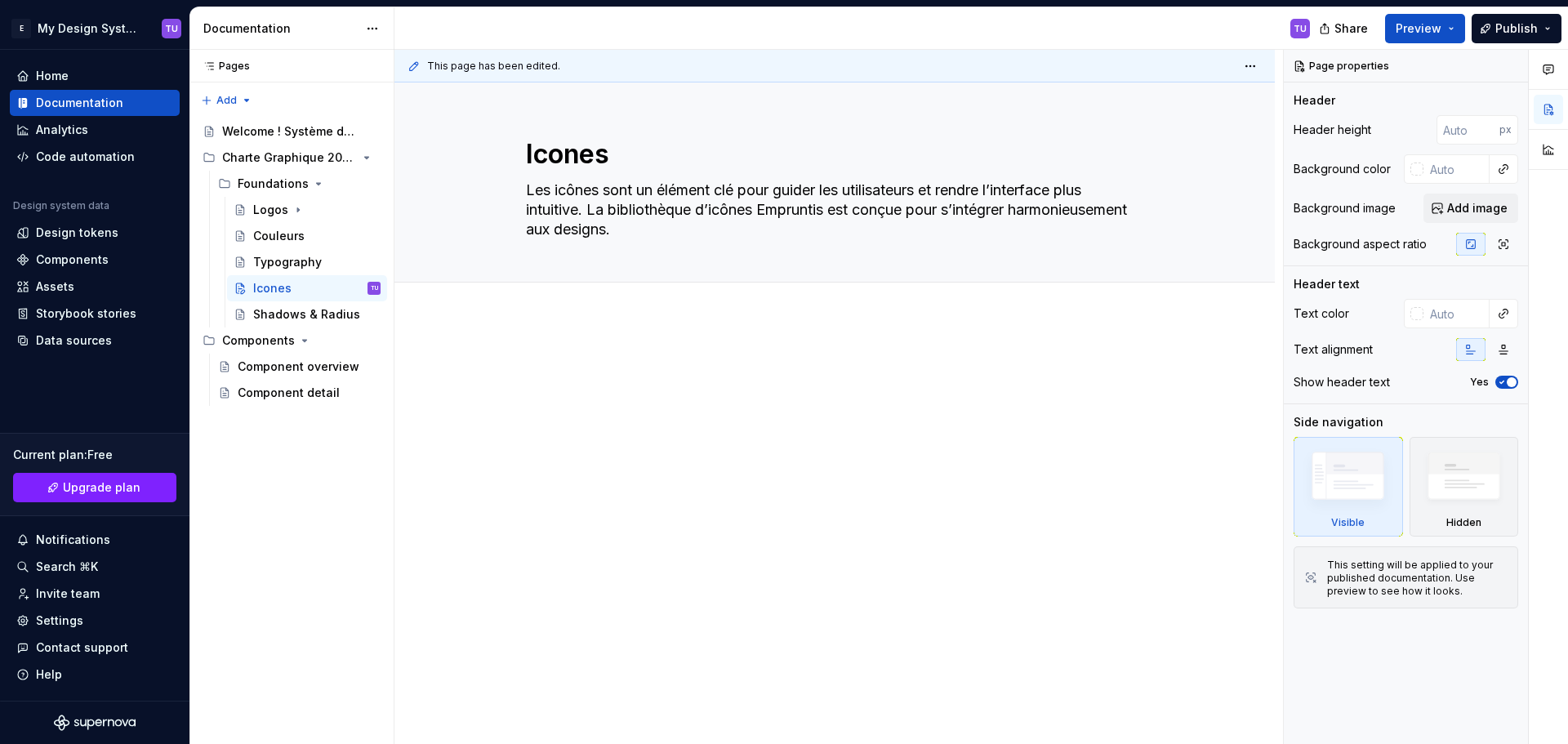
click at [586, 326] on div at bounding box center [834, 490] width 880 height 344
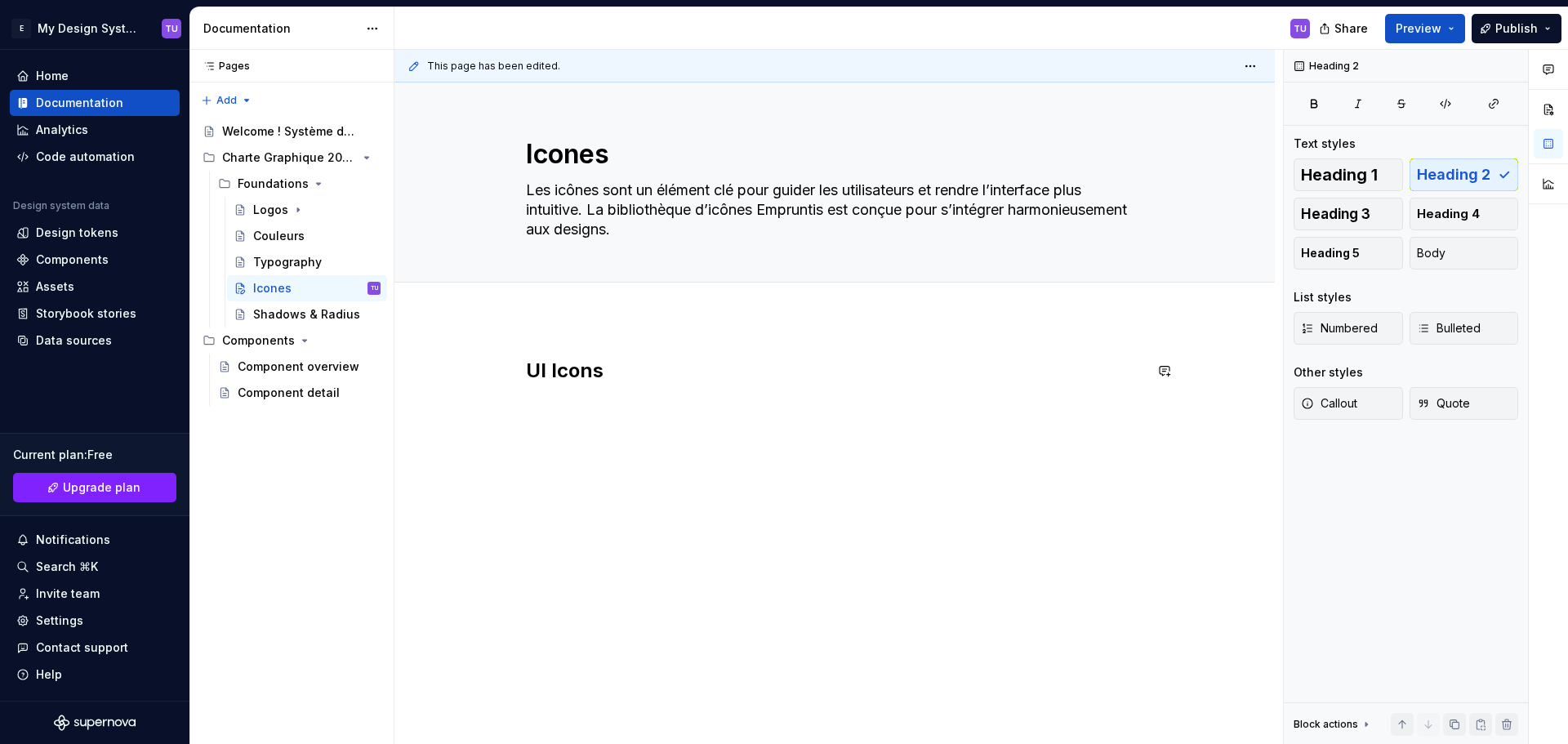
click at [622, 406] on div "UI Icons" at bounding box center [834, 388] width 618 height 62
click at [584, 411] on div "UI Icons" at bounding box center [834, 388] width 618 height 62
click at [784, 382] on h2 "UI Icons" at bounding box center [834, 370] width 618 height 26
click at [560, 443] on div "UI Icons Desktop 52px" at bounding box center [834, 490] width 880 height 344
click at [561, 439] on h4 "Coloré" at bounding box center [834, 442] width 618 height 20
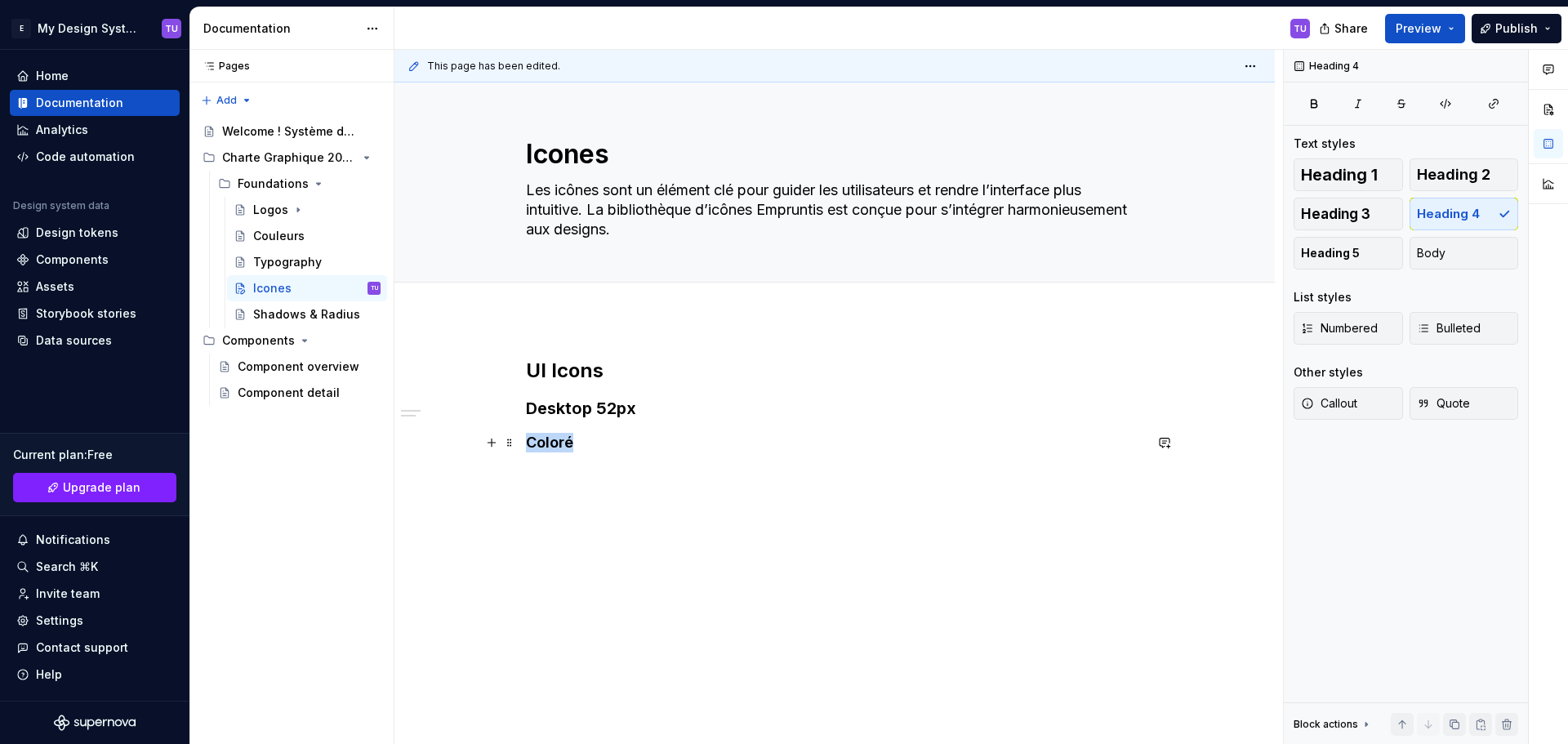
click at [561, 439] on h4 "Coloré" at bounding box center [834, 442] width 618 height 20
click at [1316, 246] on span "Heading 5" at bounding box center [1329, 252] width 59 height 16
click at [789, 396] on div "UI Icons Desktop 52px Coloré" at bounding box center [834, 403] width 618 height 92
click at [507, 438] on span at bounding box center [509, 441] width 13 height 23
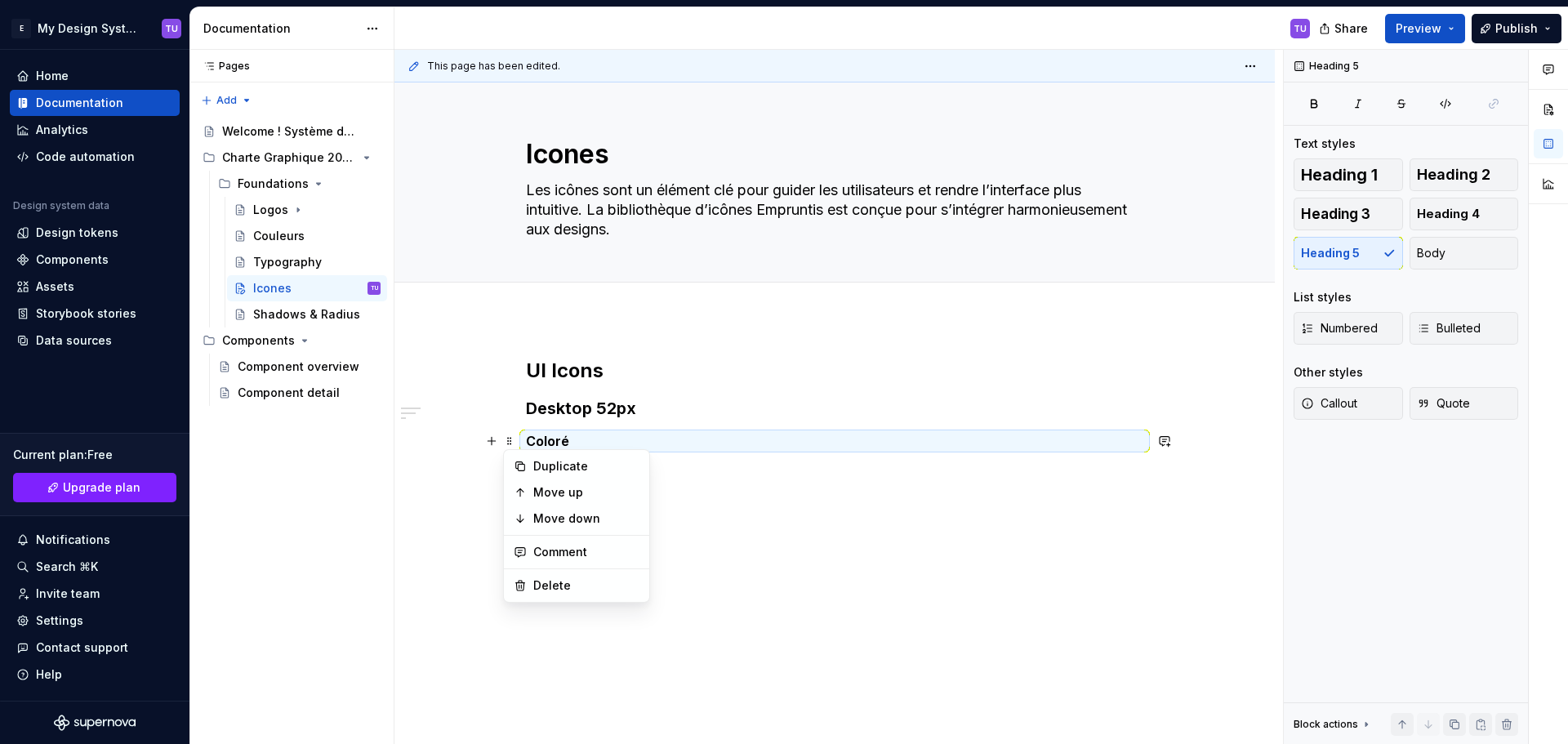
click at [953, 491] on div "This page has been edited. Icones Les icônes sont un élément clé pour guider le…" at bounding box center [838, 397] width 888 height 695
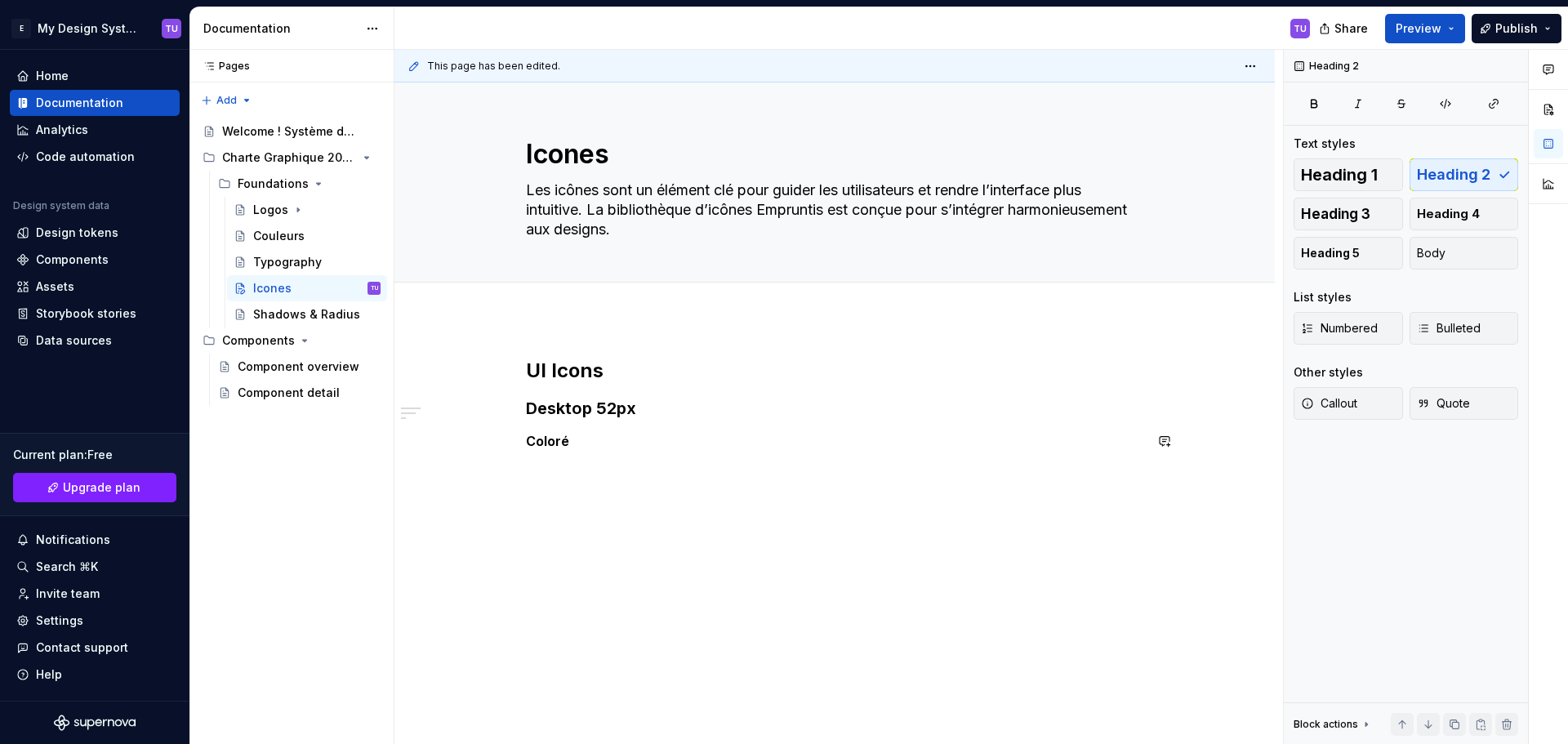
click at [886, 472] on div "UI Icons Desktop 52px Coloré" at bounding box center [834, 504] width 880 height 373
click at [555, 442] on h5 "Coloré" at bounding box center [834, 440] width 618 height 16
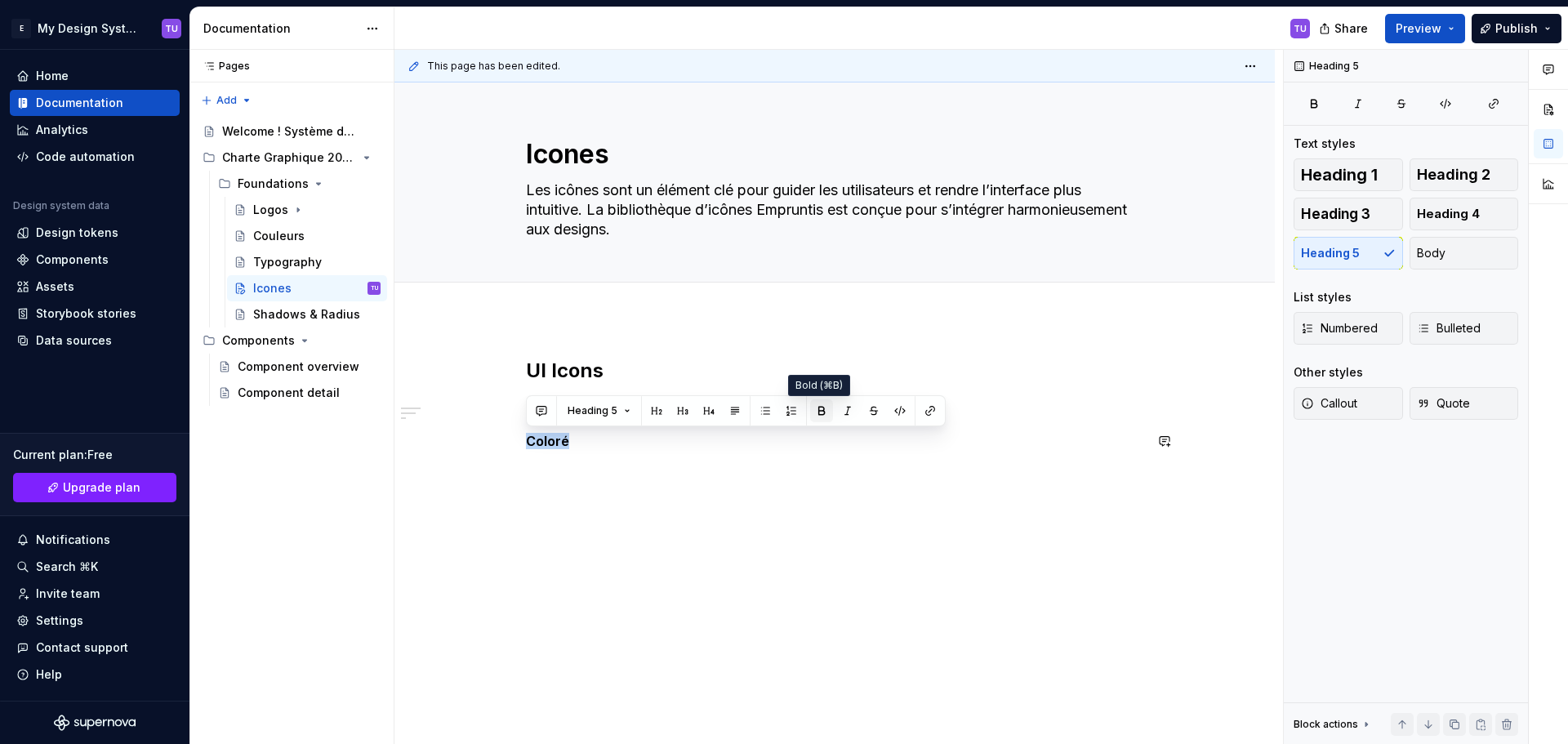
click at [821, 409] on button "button" at bounding box center [821, 410] width 23 height 23
click at [624, 409] on button "Heading 5" at bounding box center [598, 410] width 77 height 23
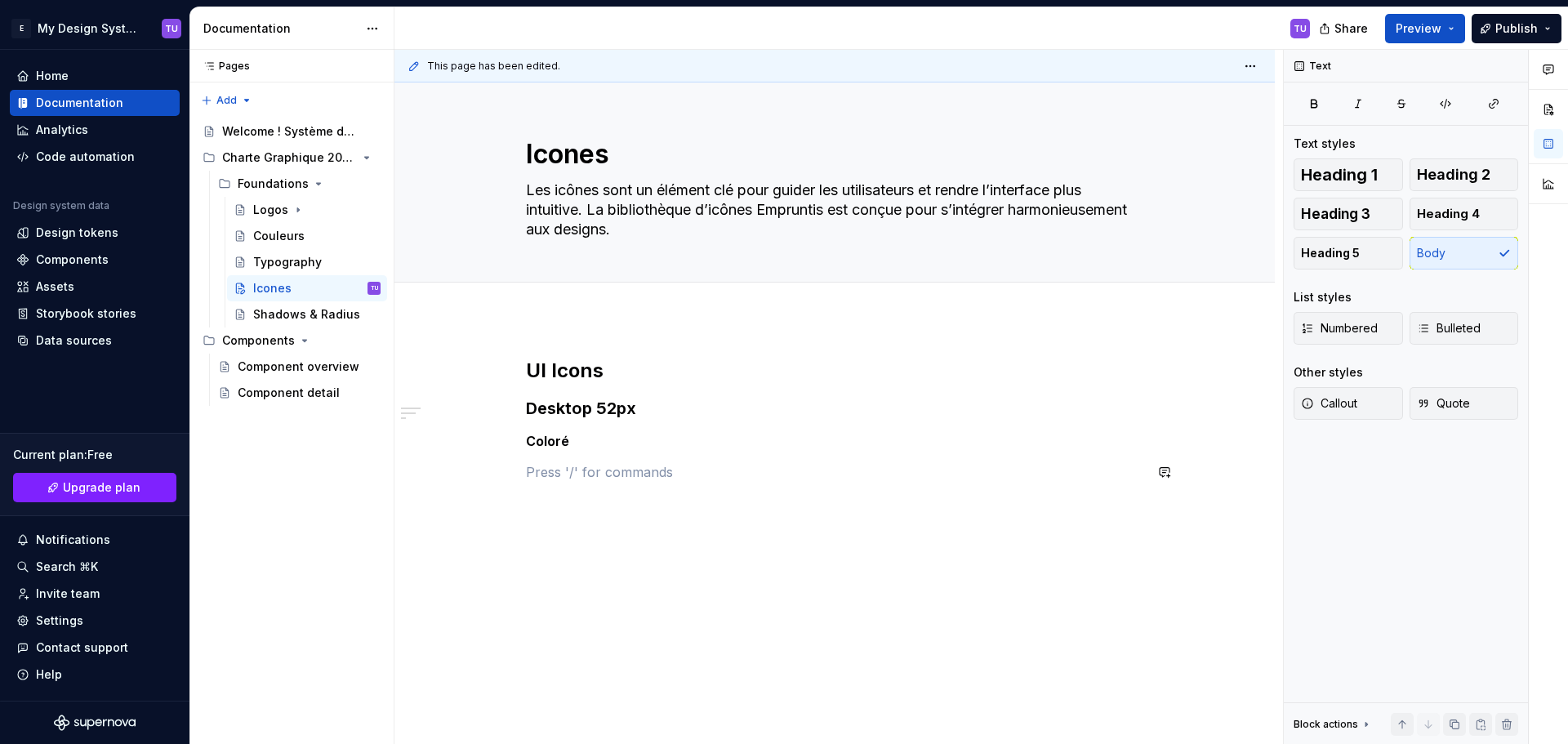
click at [804, 487] on div "UI Icons Desktop 52px Coloré" at bounding box center [834, 429] width 618 height 144
click at [584, 445] on h5 "Coloré" at bounding box center [834, 440] width 618 height 16
click at [488, 468] on button "button" at bounding box center [491, 471] width 23 height 23
click at [868, 447] on h5 "Coloré" at bounding box center [834, 440] width 618 height 16
click at [496, 445] on button "button" at bounding box center [491, 441] width 23 height 23
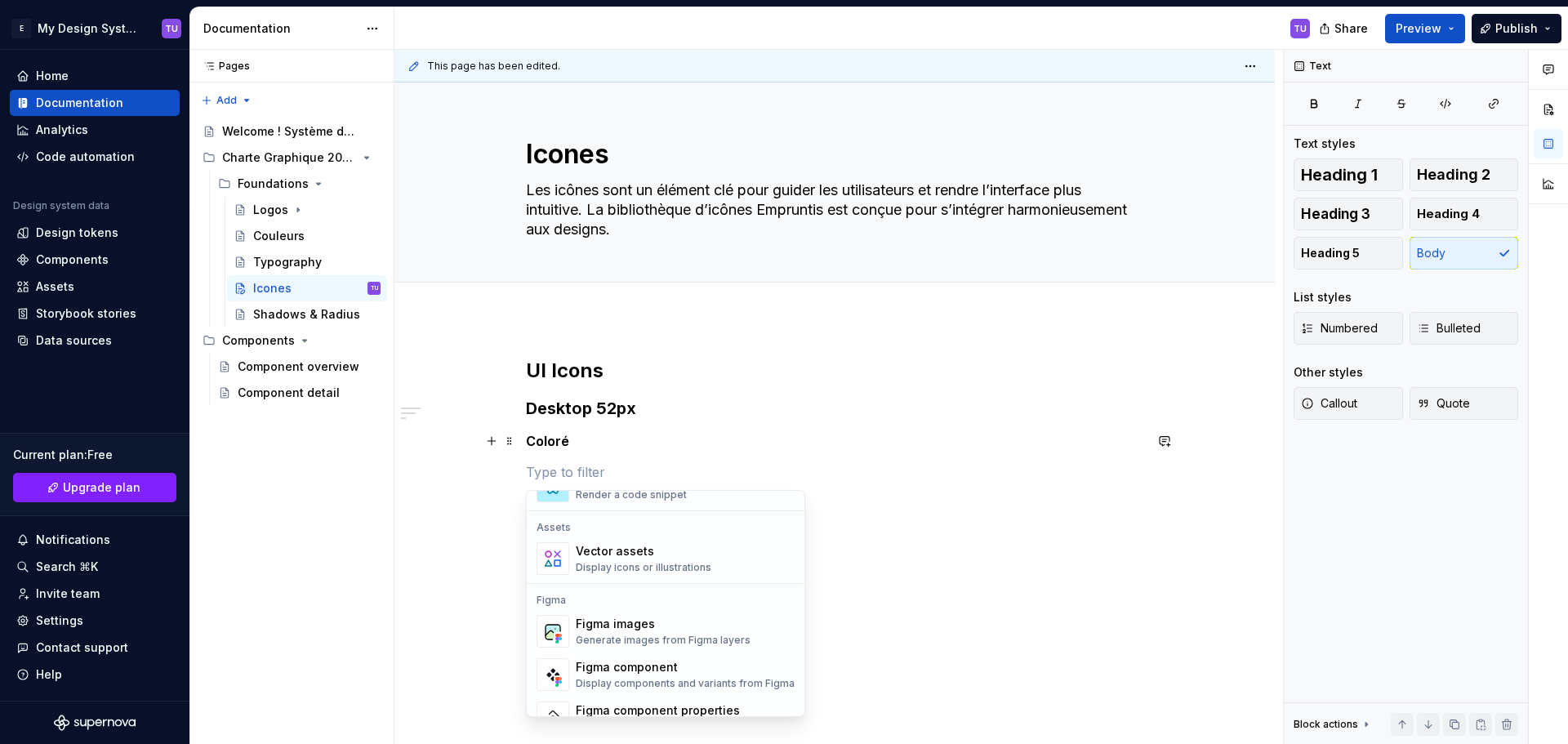
scroll to position [1469, 0]
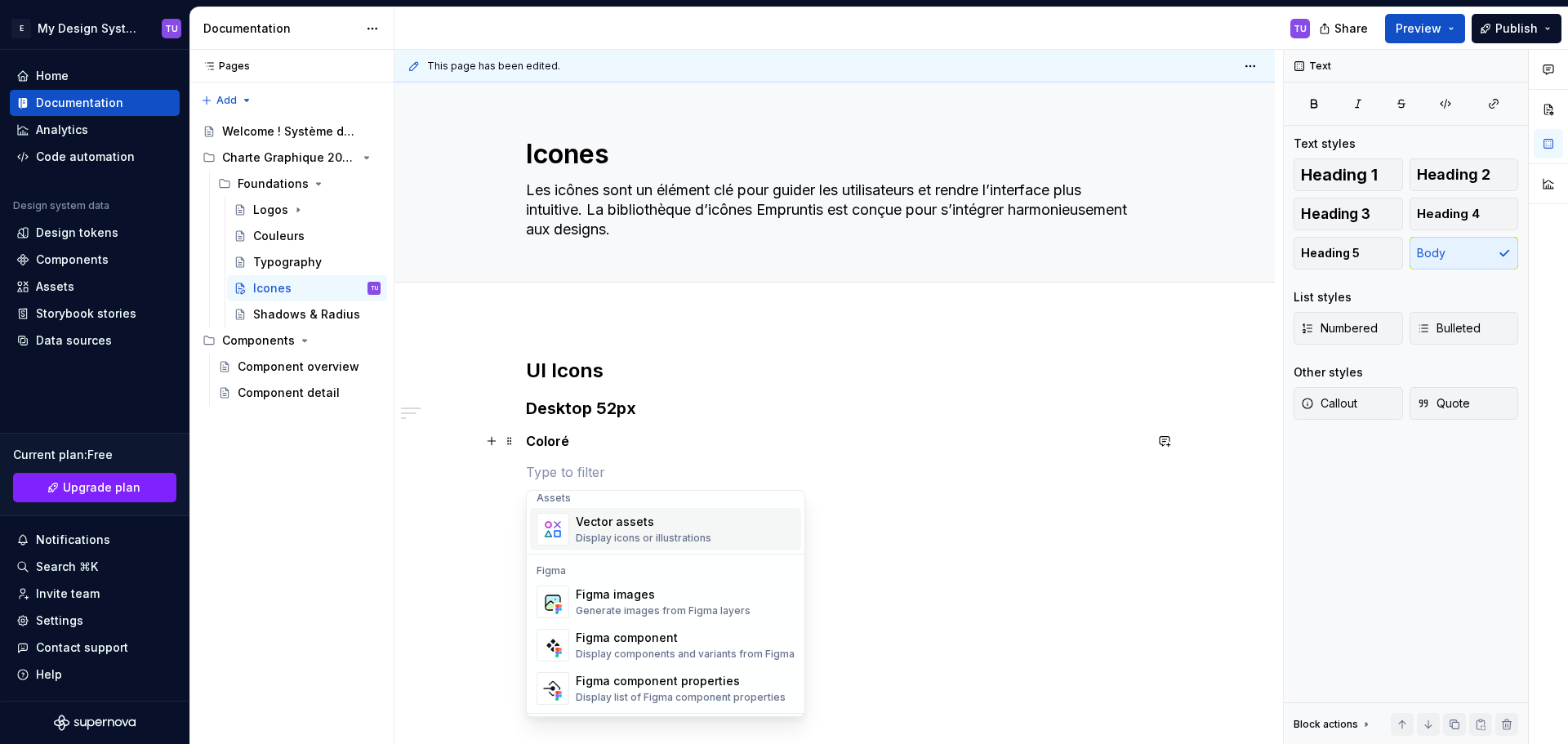
click at [649, 530] on div "Vector assets Display icons or illustrations" at bounding box center [644, 529] width 136 height 31
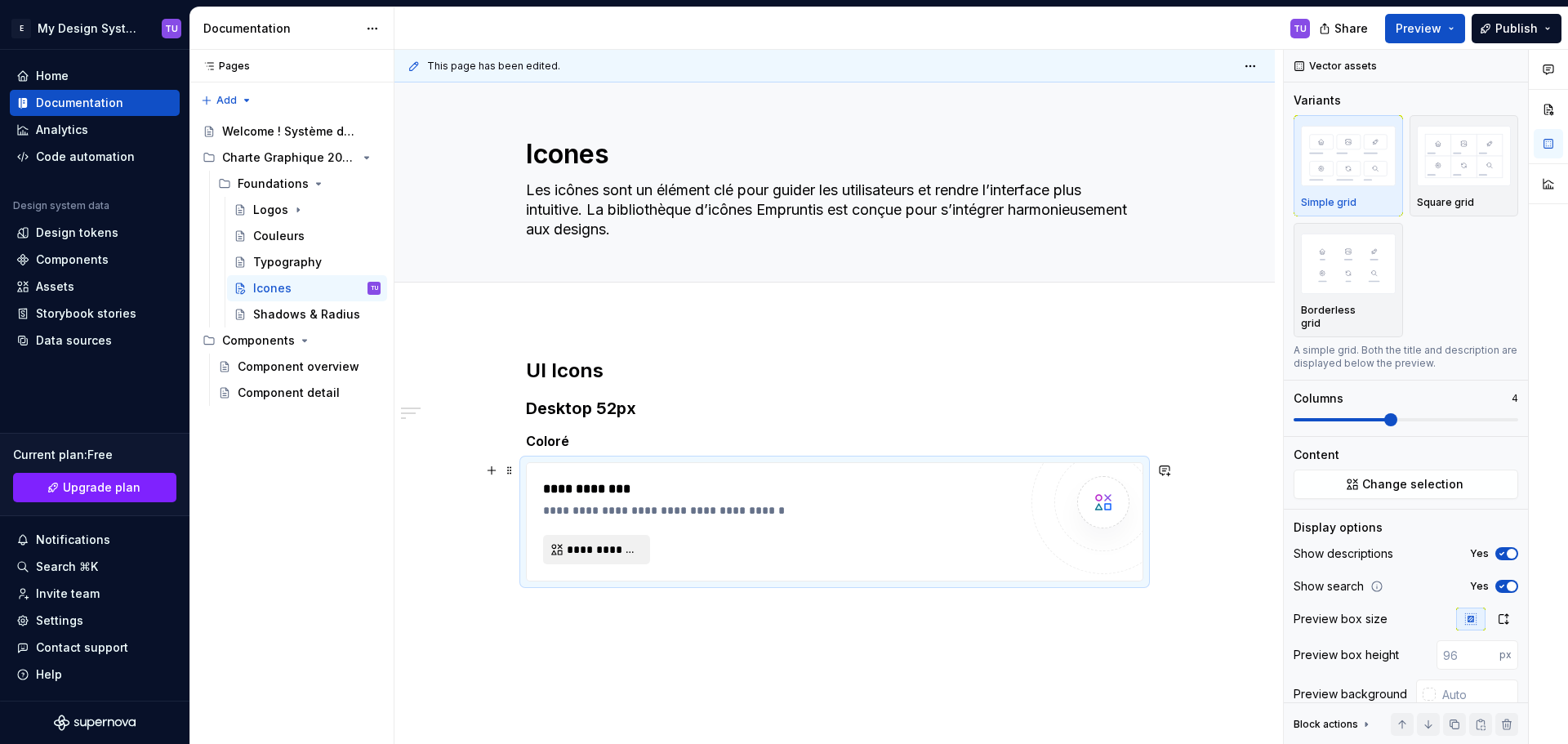
click at [617, 551] on span "**********" at bounding box center [603, 549] width 73 height 16
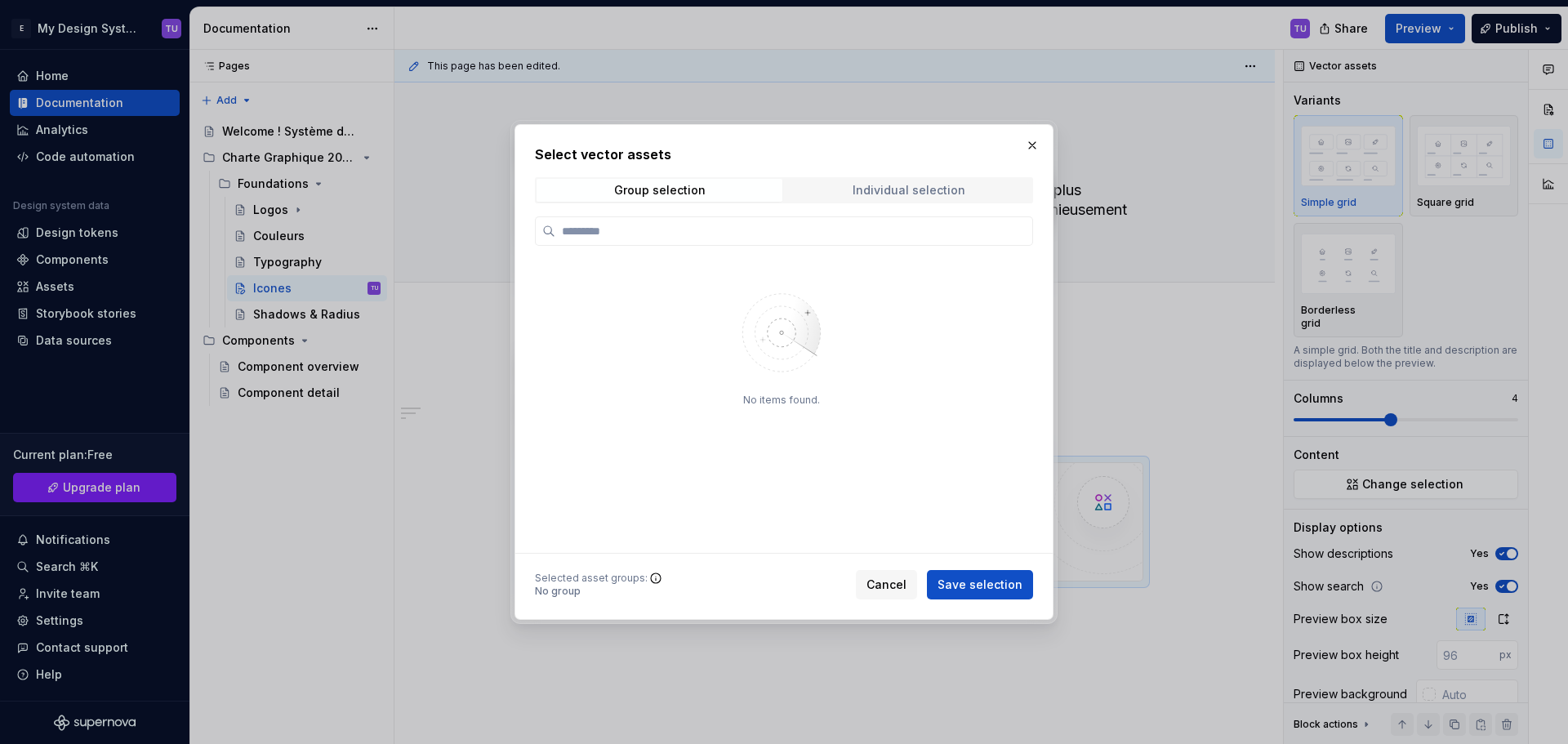
click at [836, 192] on span "Individual selection" at bounding box center [908, 190] width 245 height 23
click at [704, 194] on span "Group selection" at bounding box center [659, 190] width 245 height 23
click at [902, 580] on span "Cancel" at bounding box center [886, 584] width 40 height 16
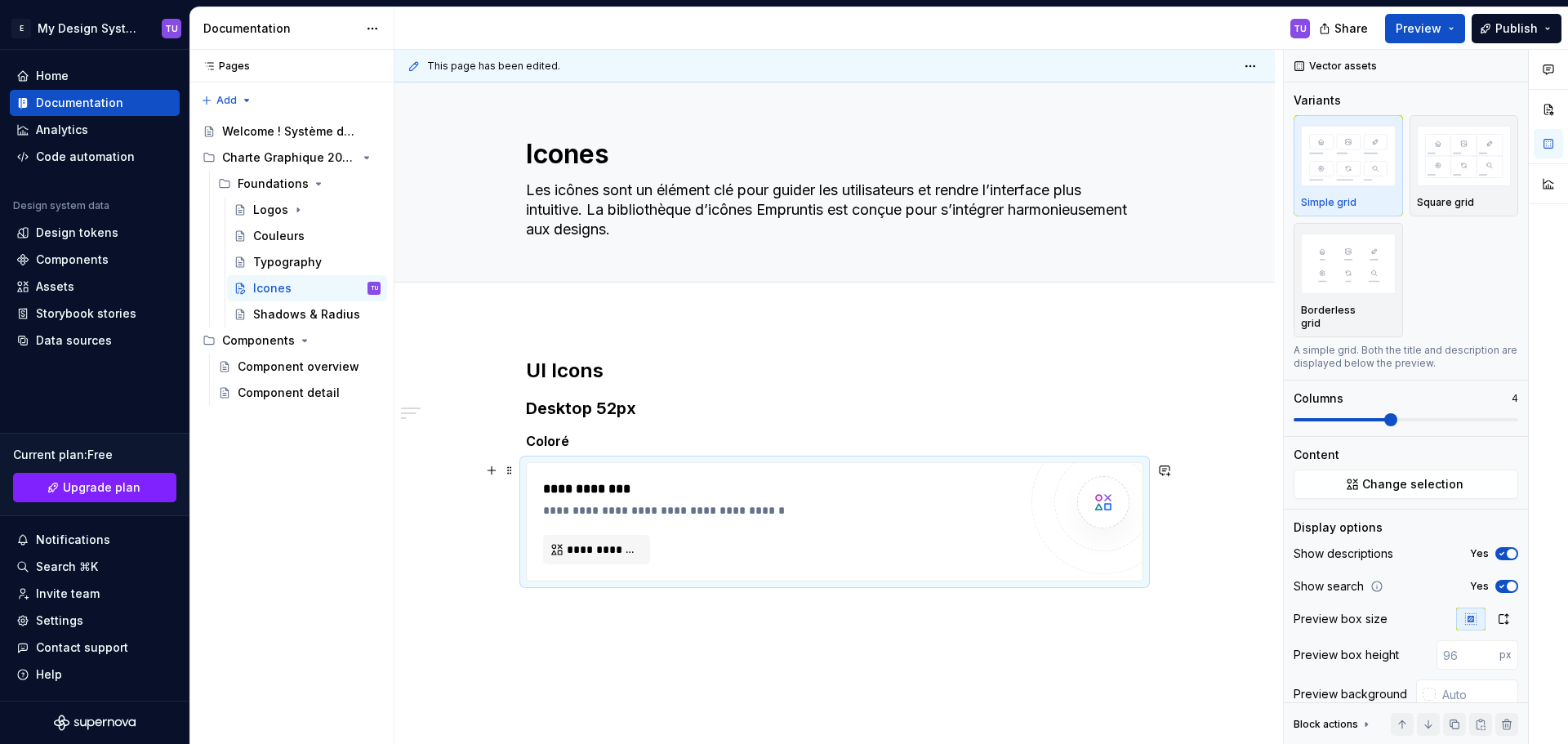
click at [903, 524] on div "**********" at bounding box center [780, 521] width 475 height 85
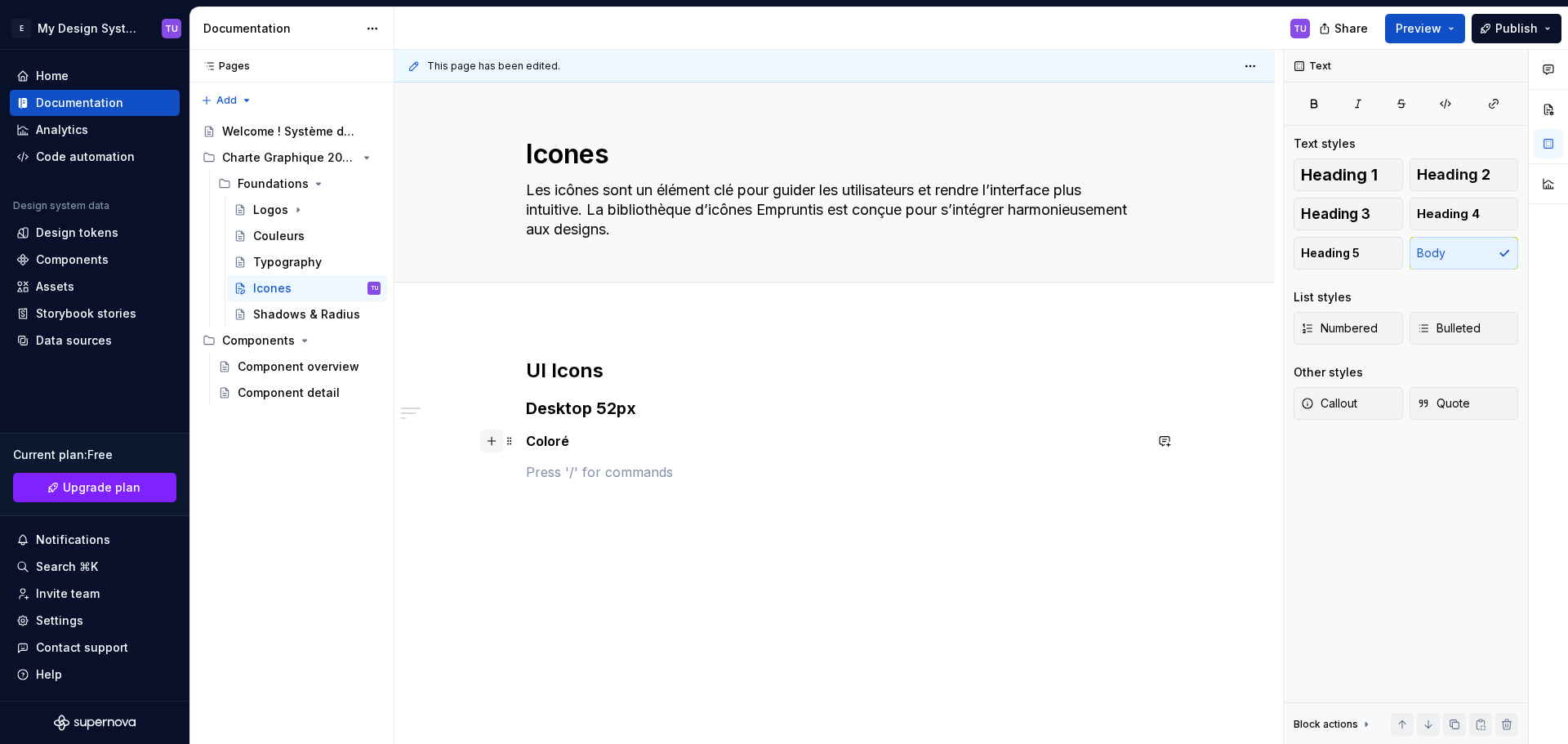
click at [483, 439] on button "button" at bounding box center [491, 441] width 23 height 23
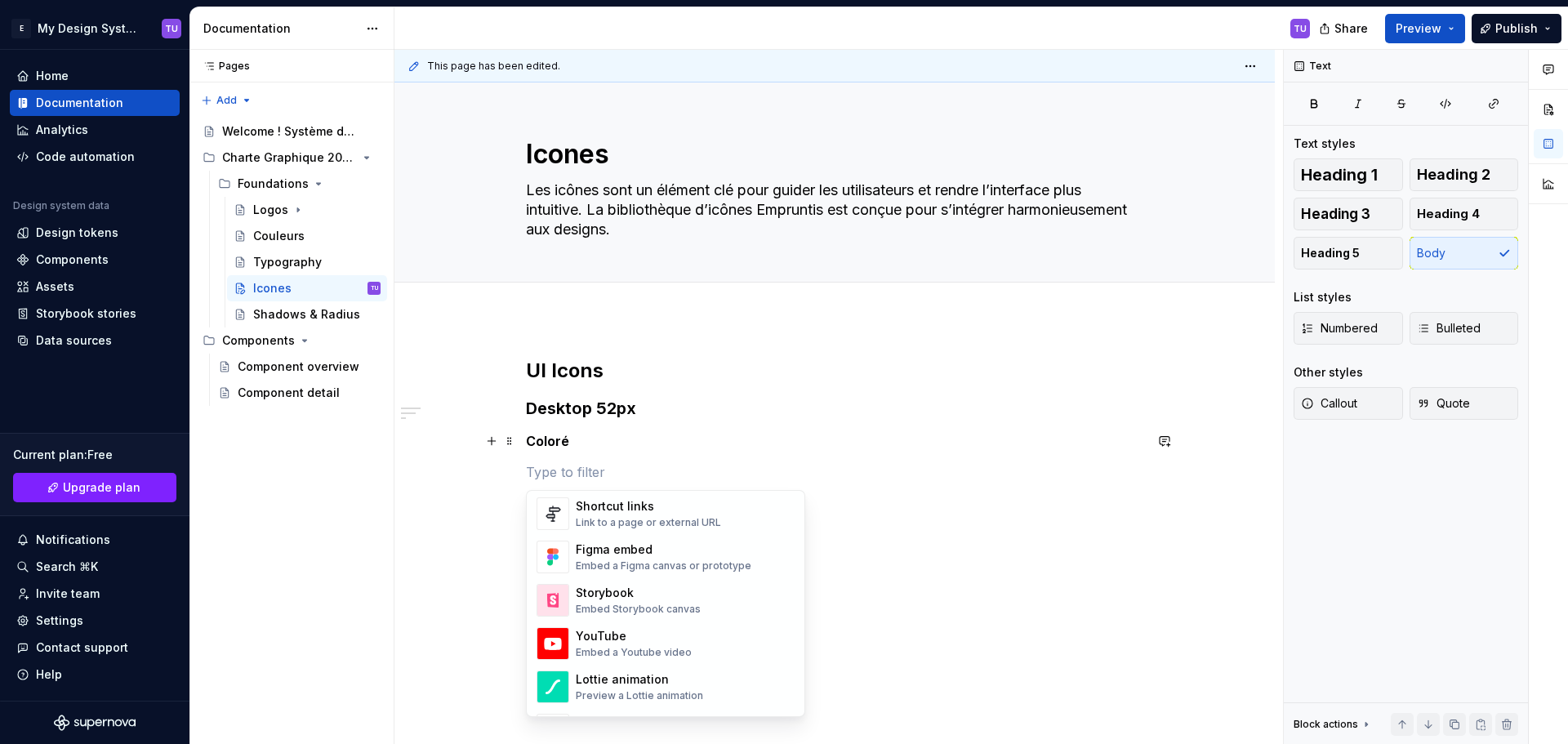
scroll to position [735, 0]
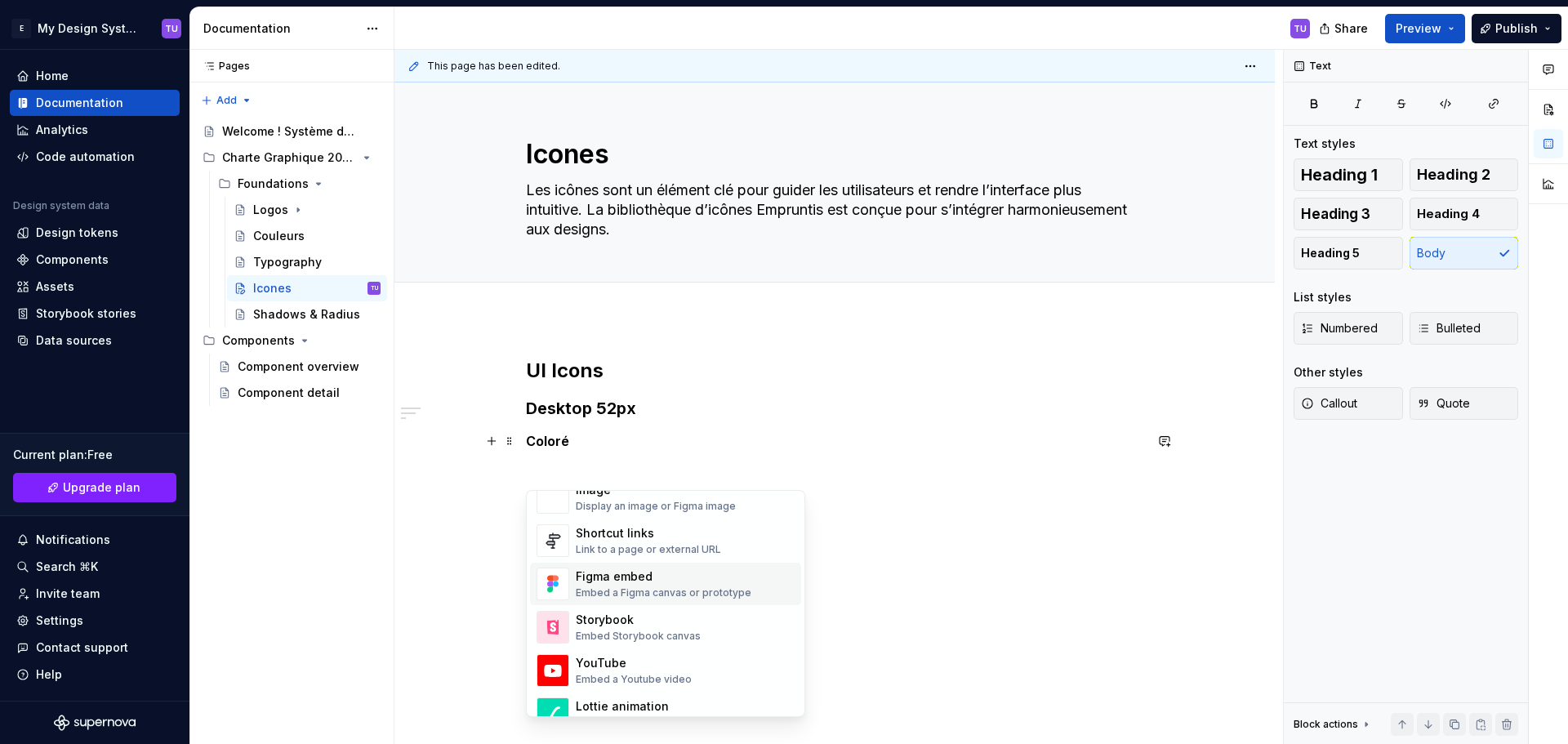
click at [640, 590] on div "Embed a Figma canvas or prototype" at bounding box center [663, 592] width 176 height 13
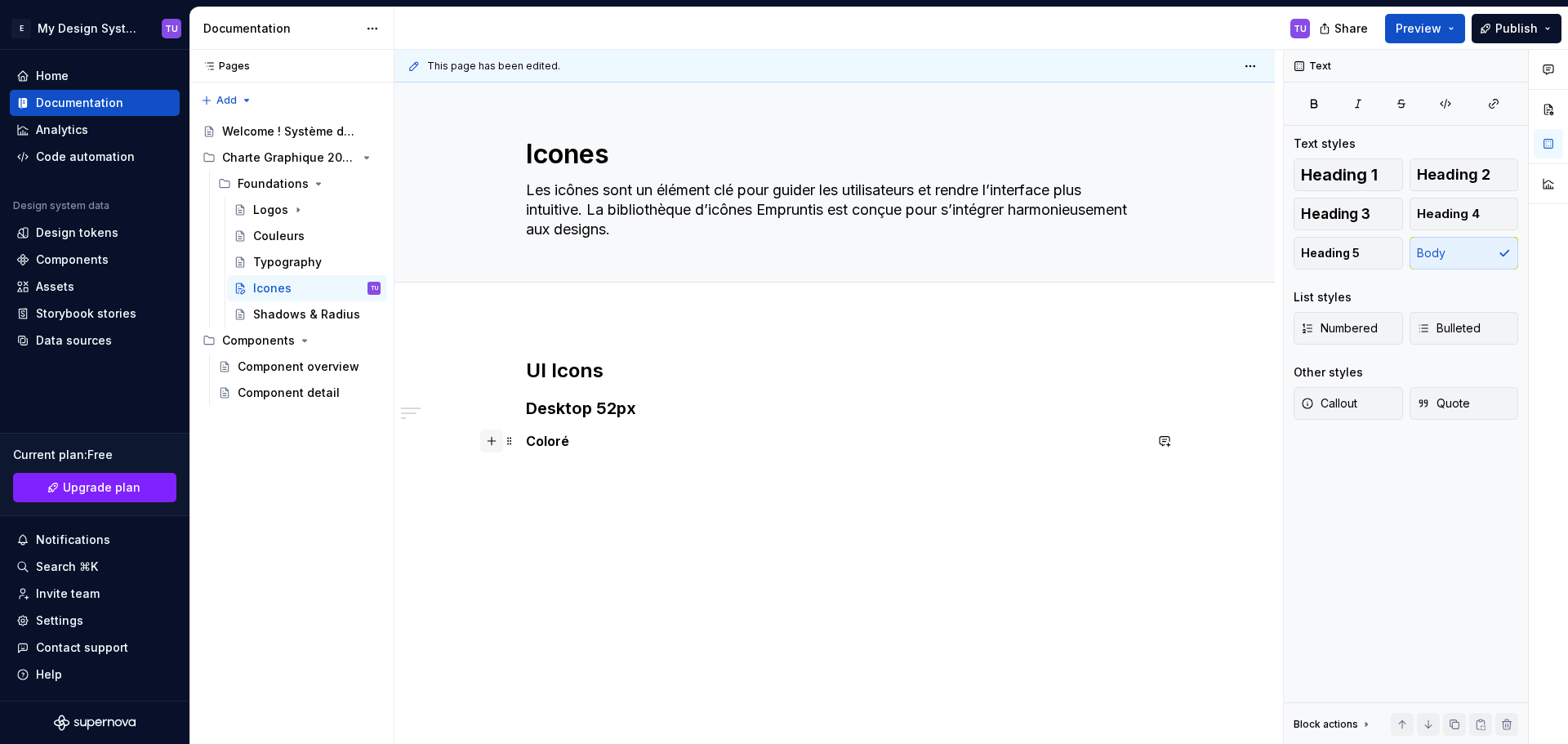
click at [501, 441] on button "button" at bounding box center [491, 441] width 23 height 23
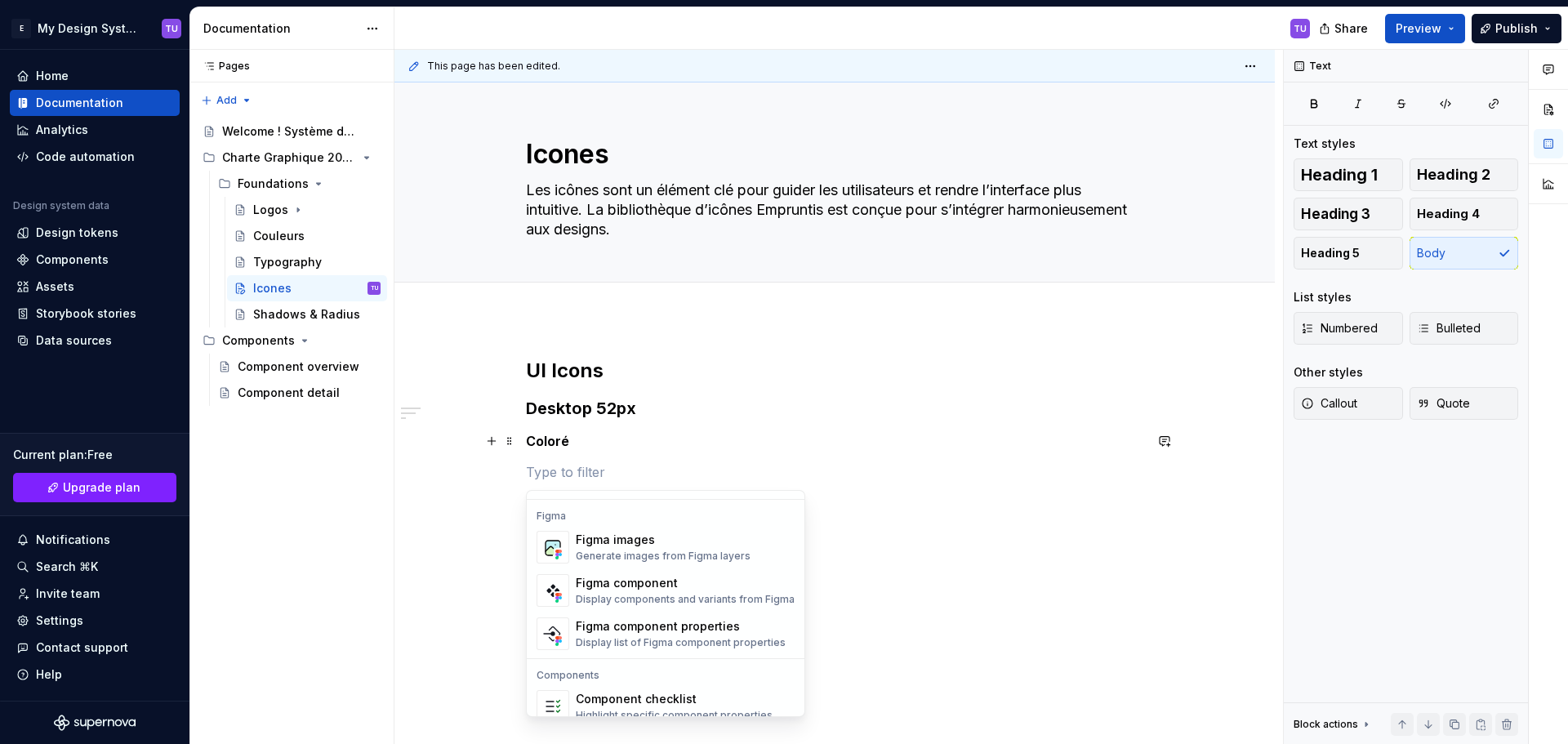
scroll to position [1551, 0]
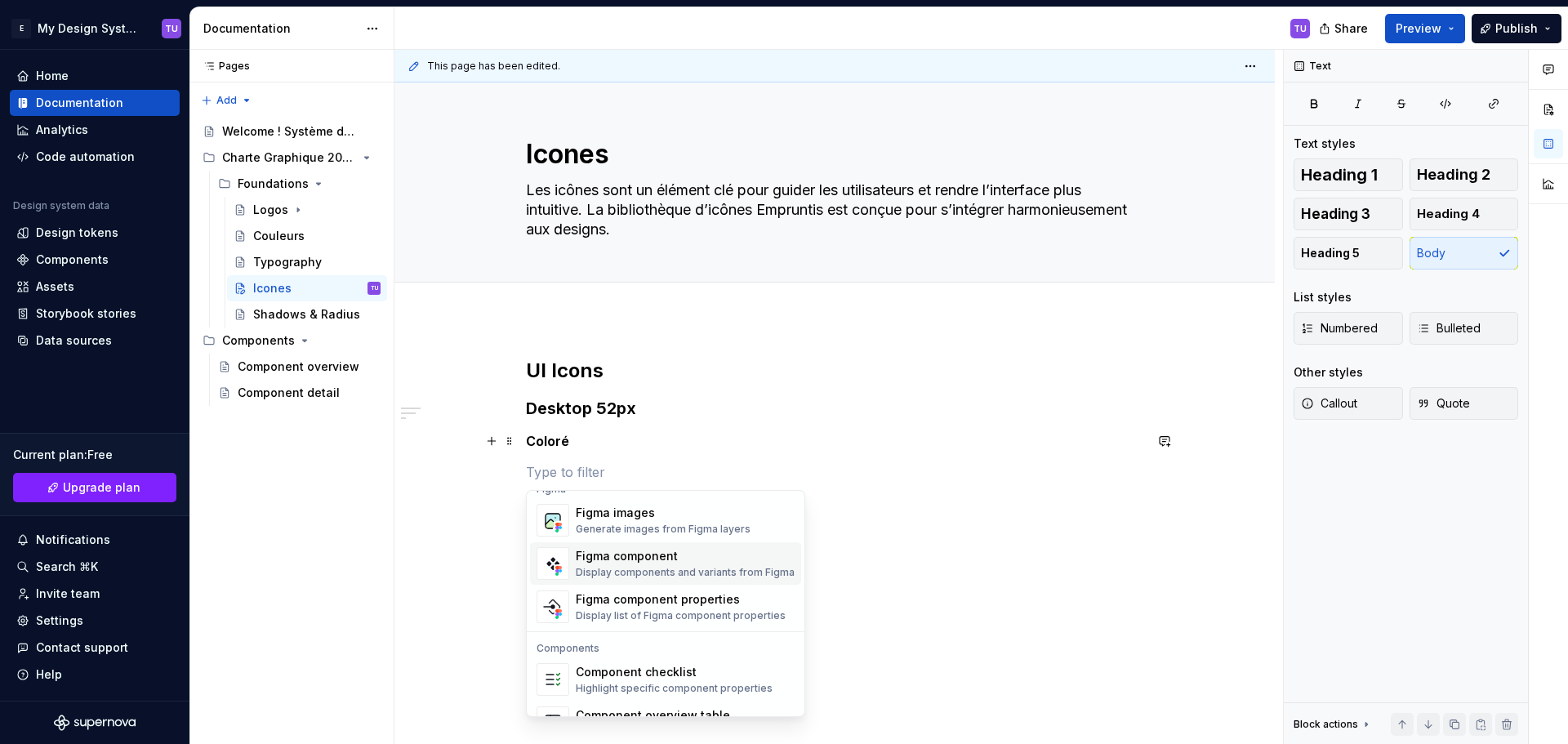
click at [623, 557] on div "Figma component" at bounding box center [685, 555] width 219 height 16
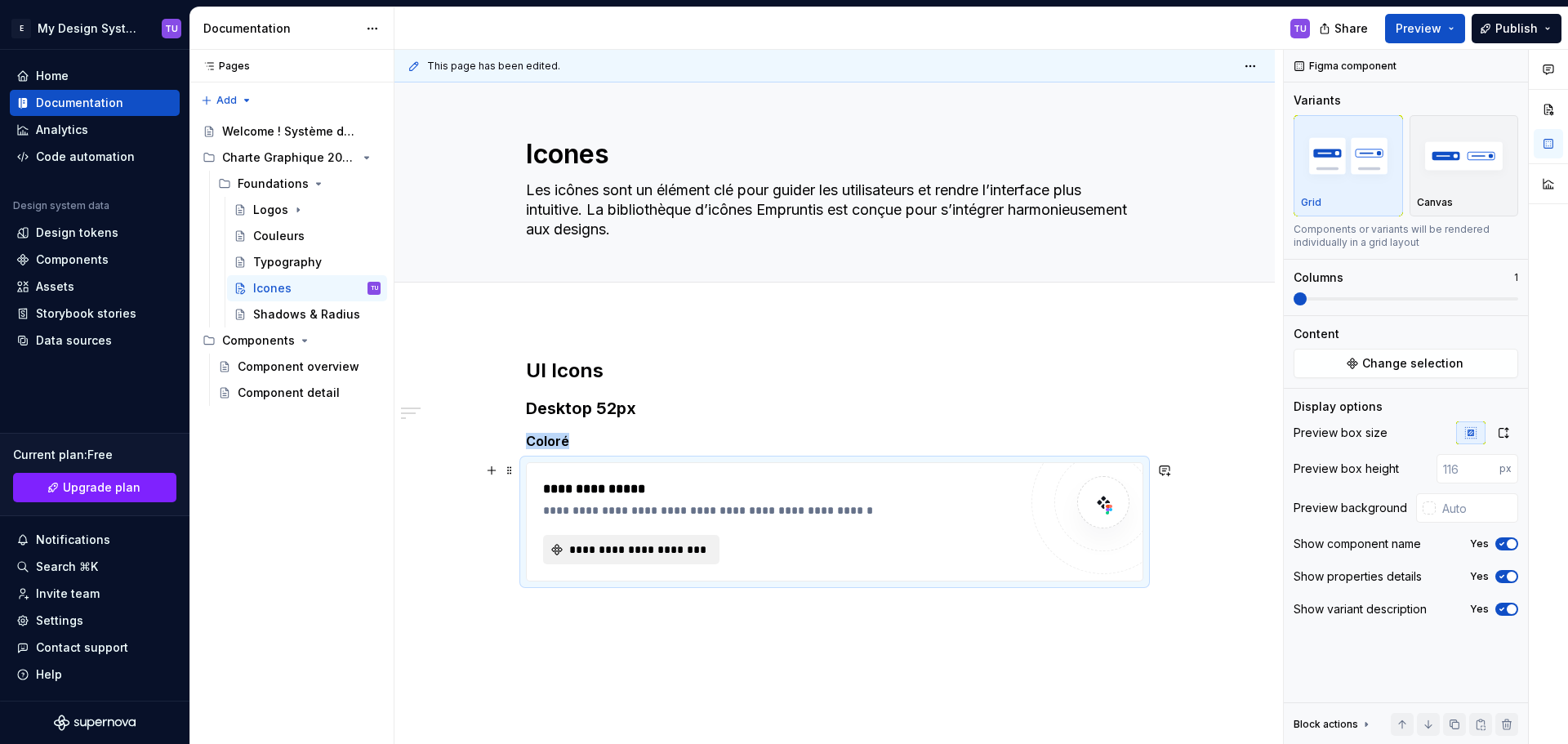
click at [610, 557] on span "**********" at bounding box center [637, 549] width 142 height 16
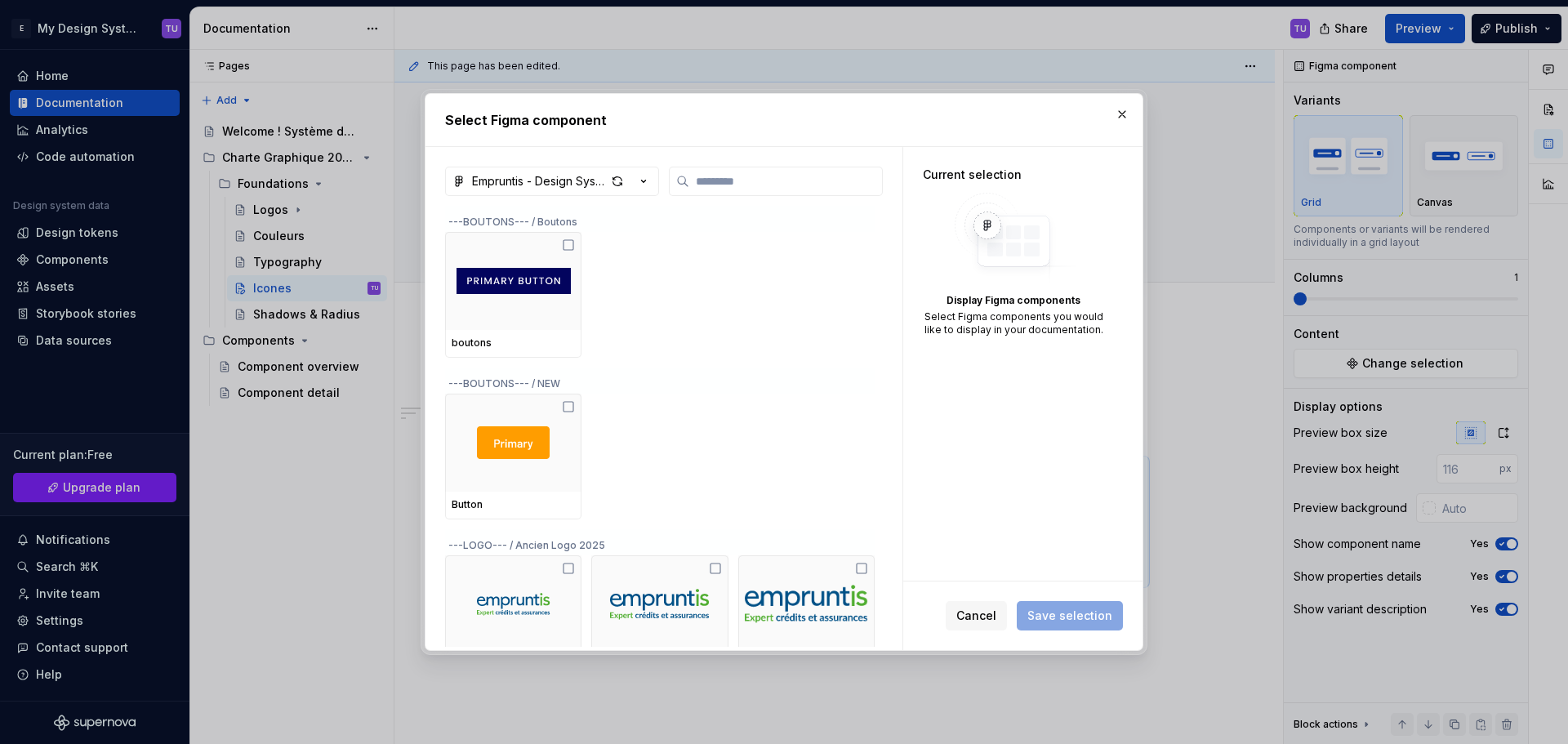
click at [574, 178] on div "Empruntis - Design System 2025" at bounding box center [539, 181] width 134 height 16
click at [837, 265] on div "Select Figma component Empruntis - Design System 2025 ---BOUTONS--- / Boutons b…" at bounding box center [784, 372] width 1568 height 744
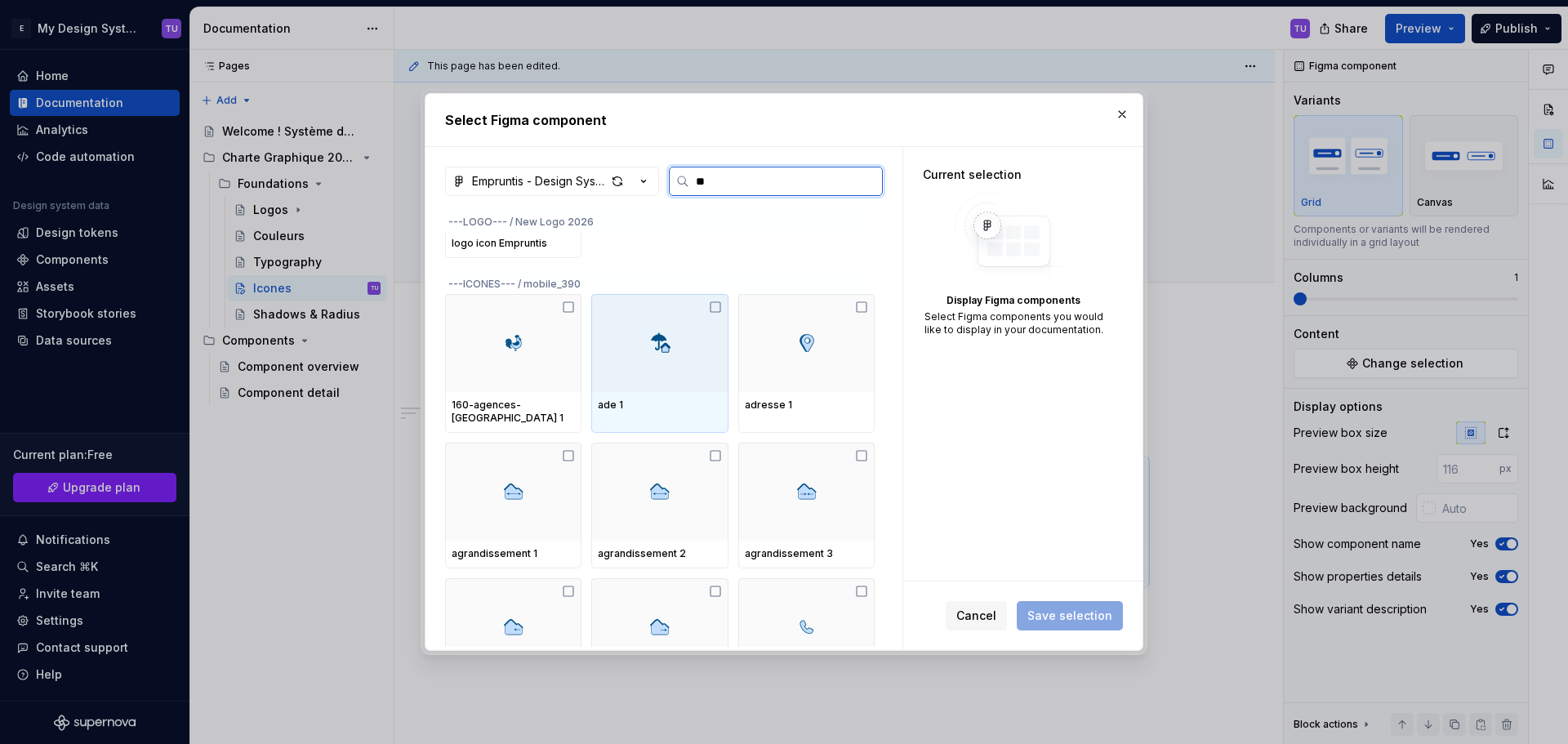
scroll to position [0, 0]
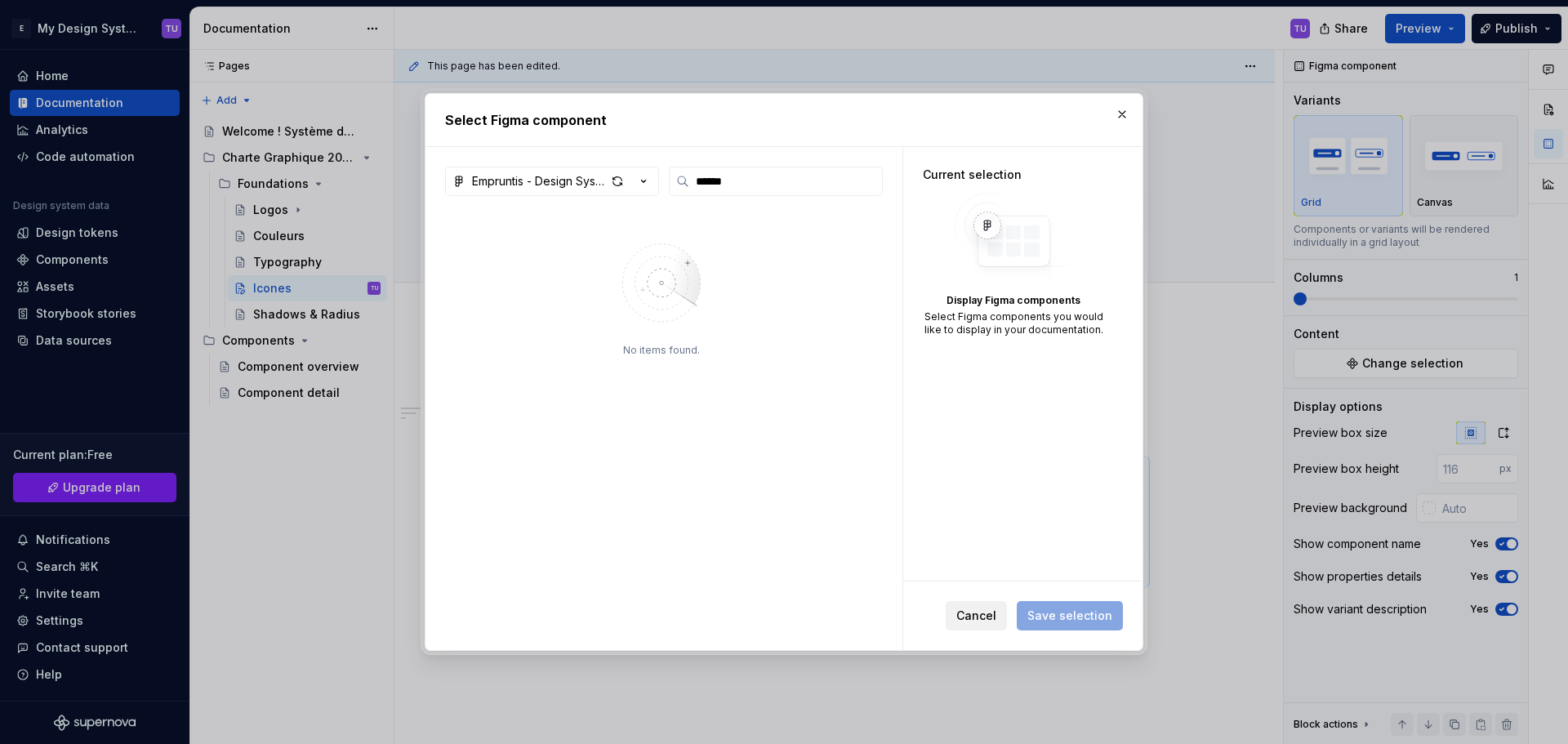
click at [996, 614] on span "Cancel" at bounding box center [976, 615] width 40 height 16
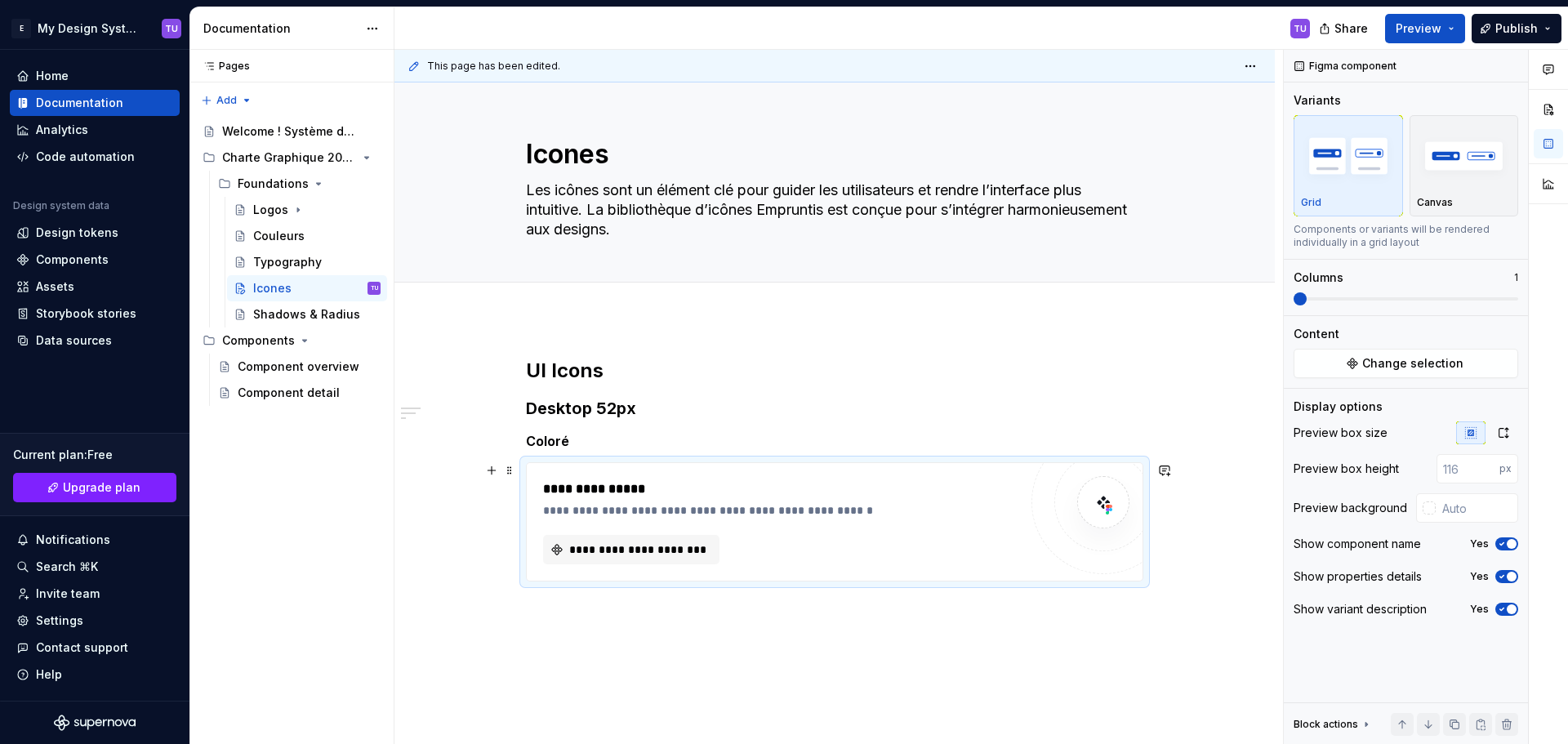
click at [763, 507] on div "**********" at bounding box center [780, 510] width 475 height 16
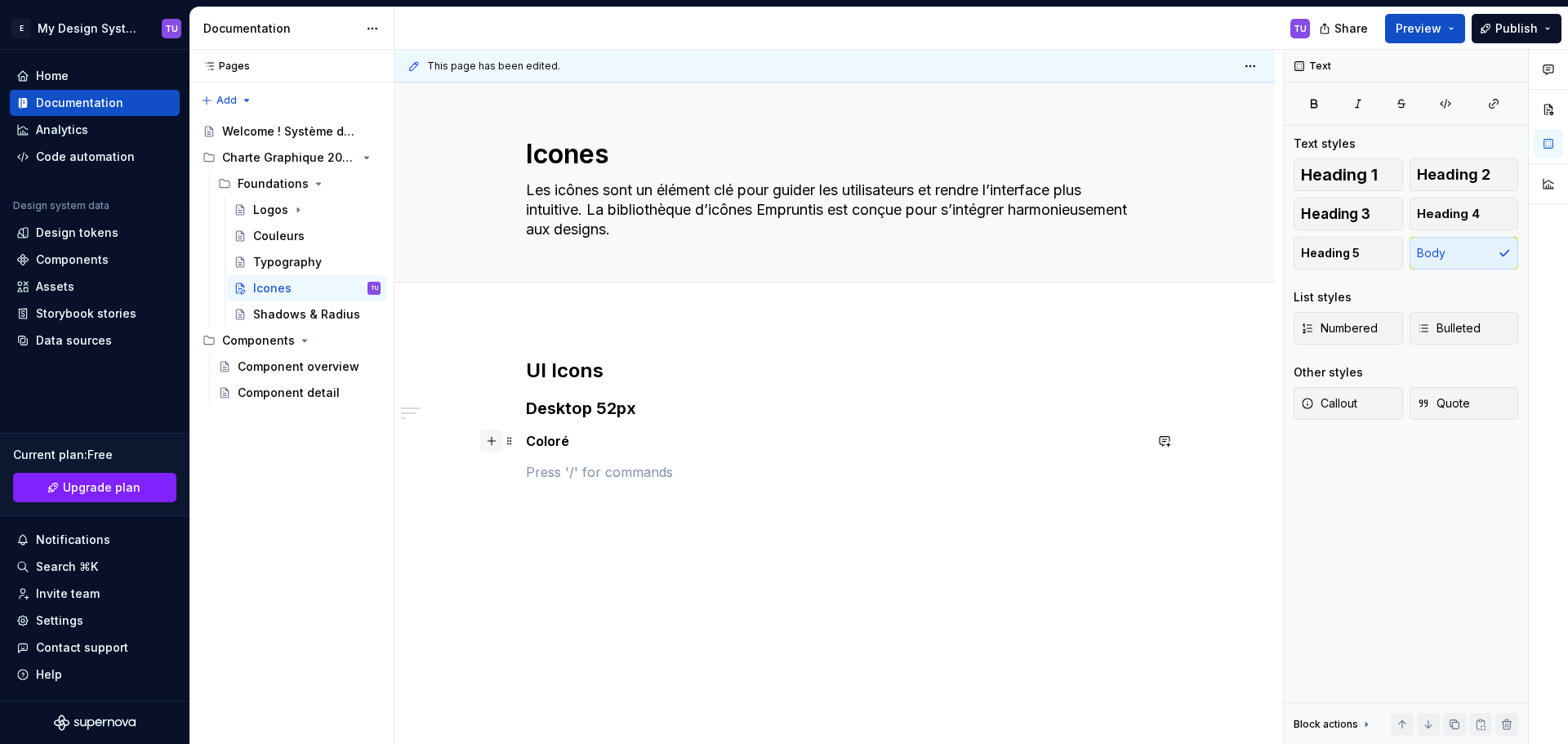
click at [494, 442] on button "button" at bounding box center [491, 441] width 23 height 23
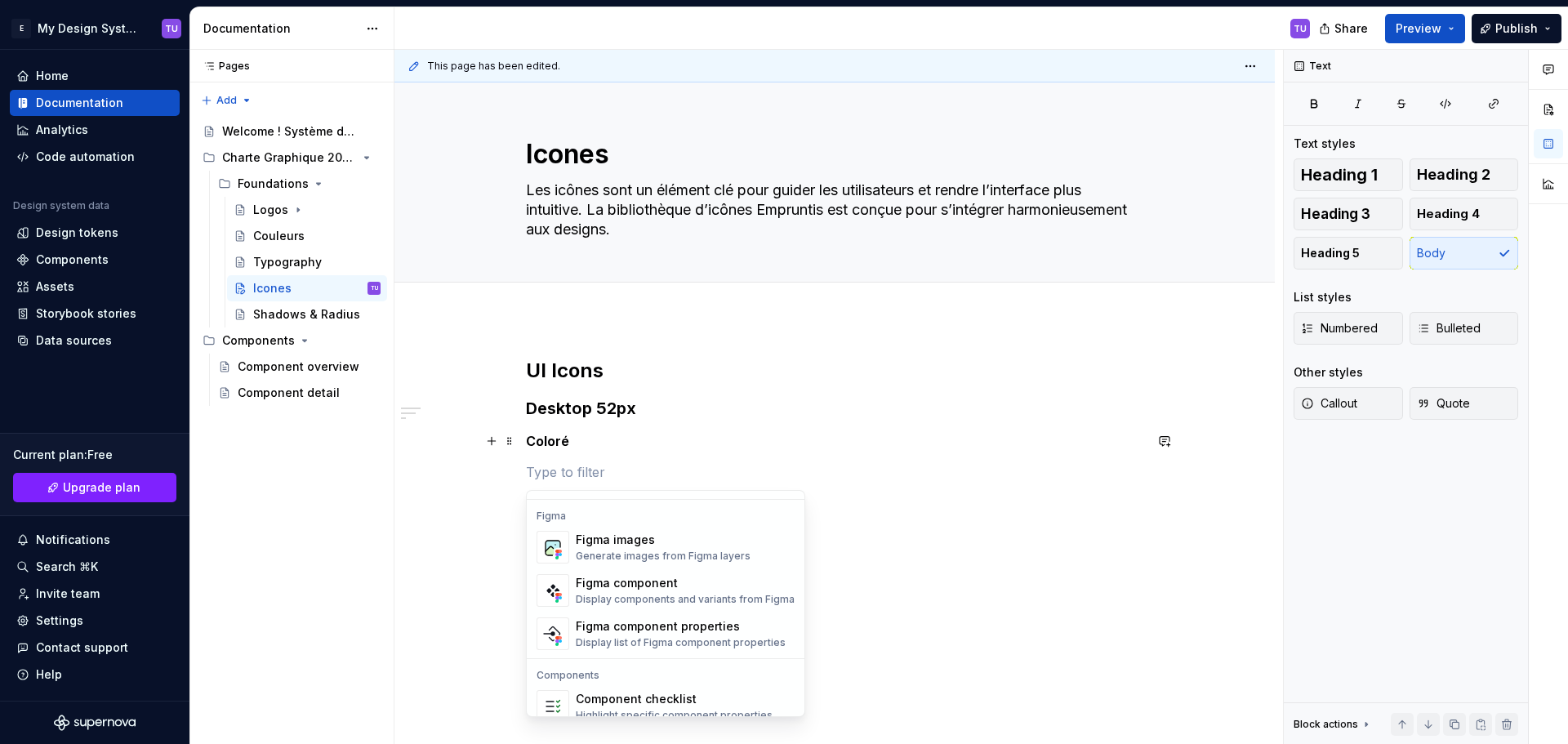
scroll to position [1551, 0]
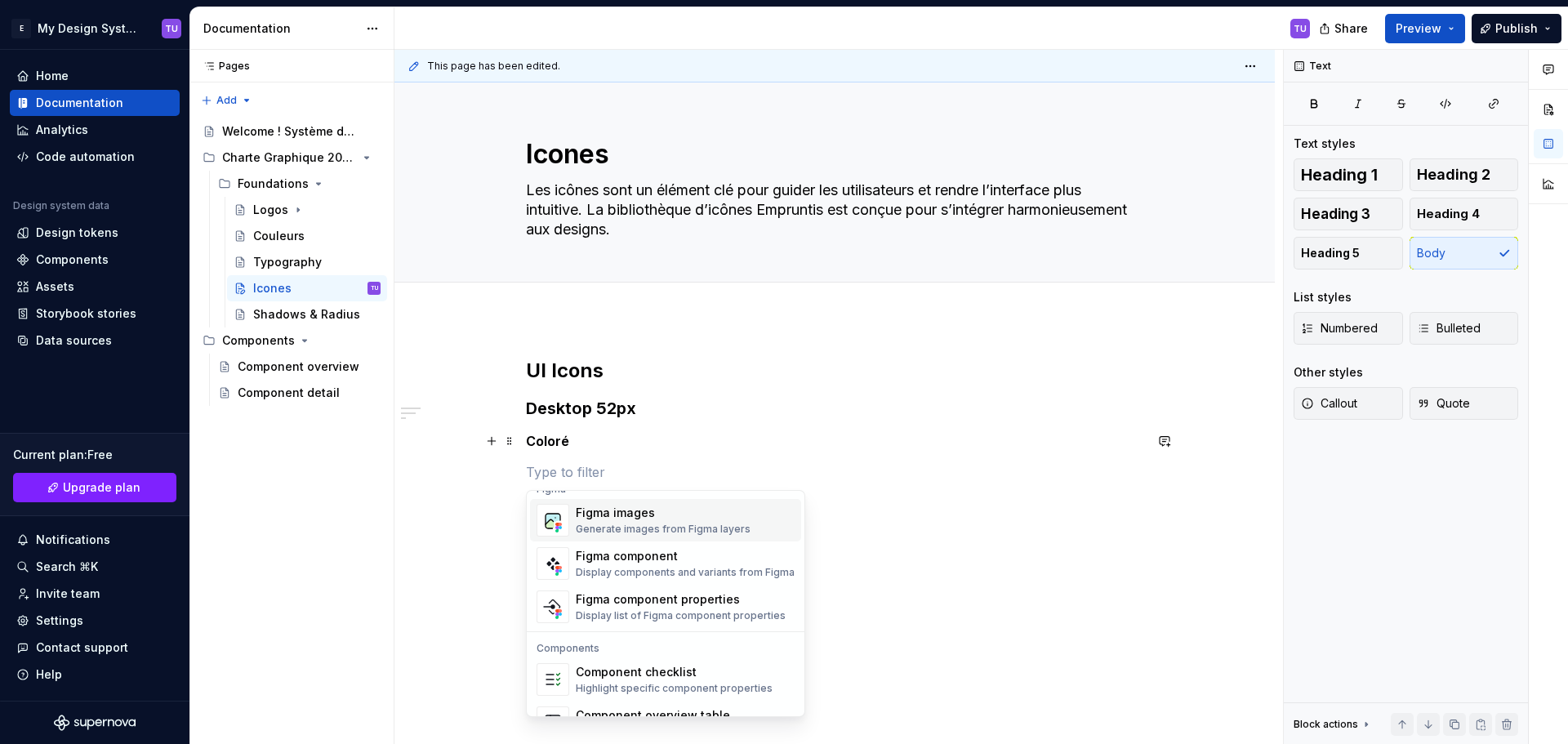
click at [646, 523] on div "Generate images from Figma layers" at bounding box center [663, 528] width 175 height 13
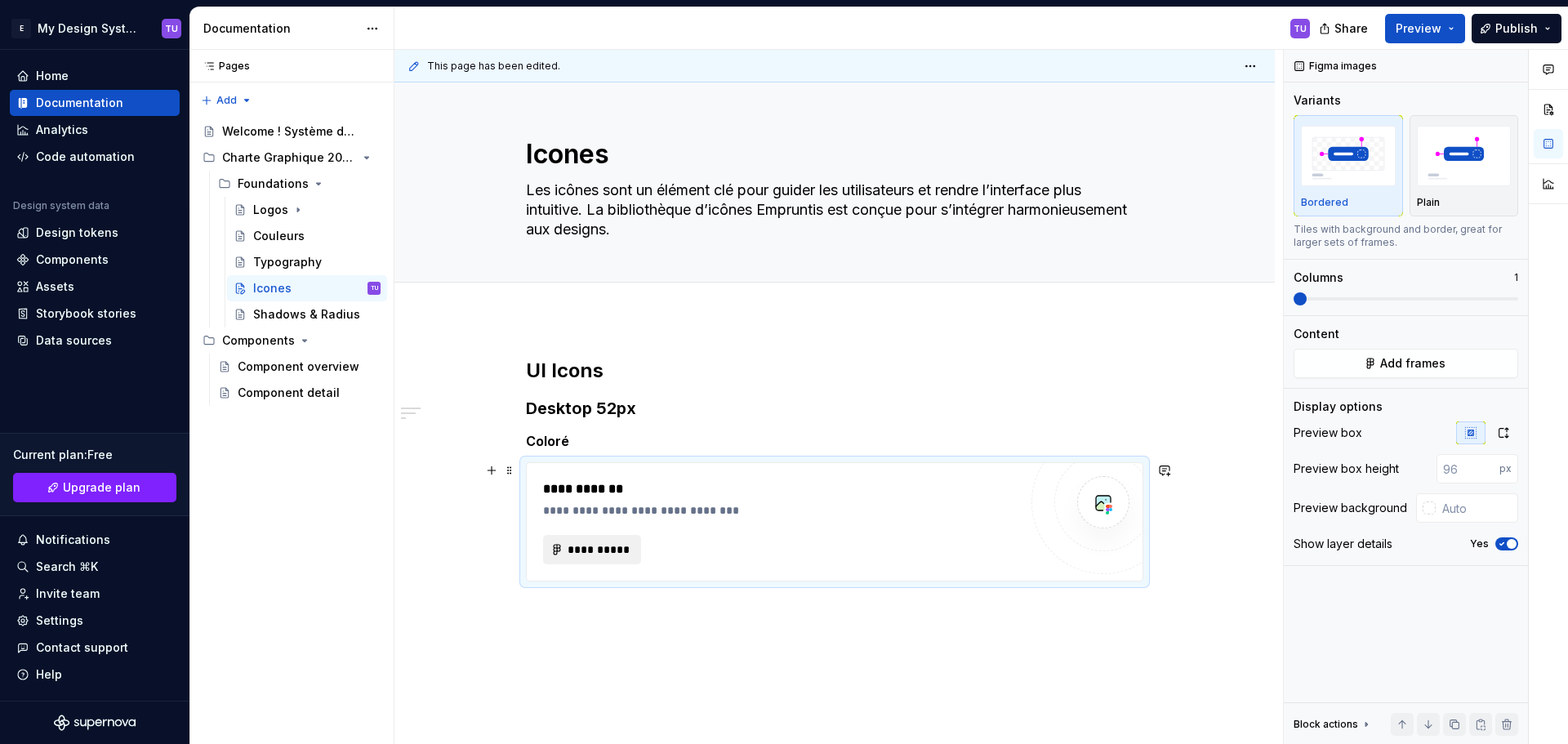
click at [598, 550] on span "**********" at bounding box center [598, 549] width 64 height 16
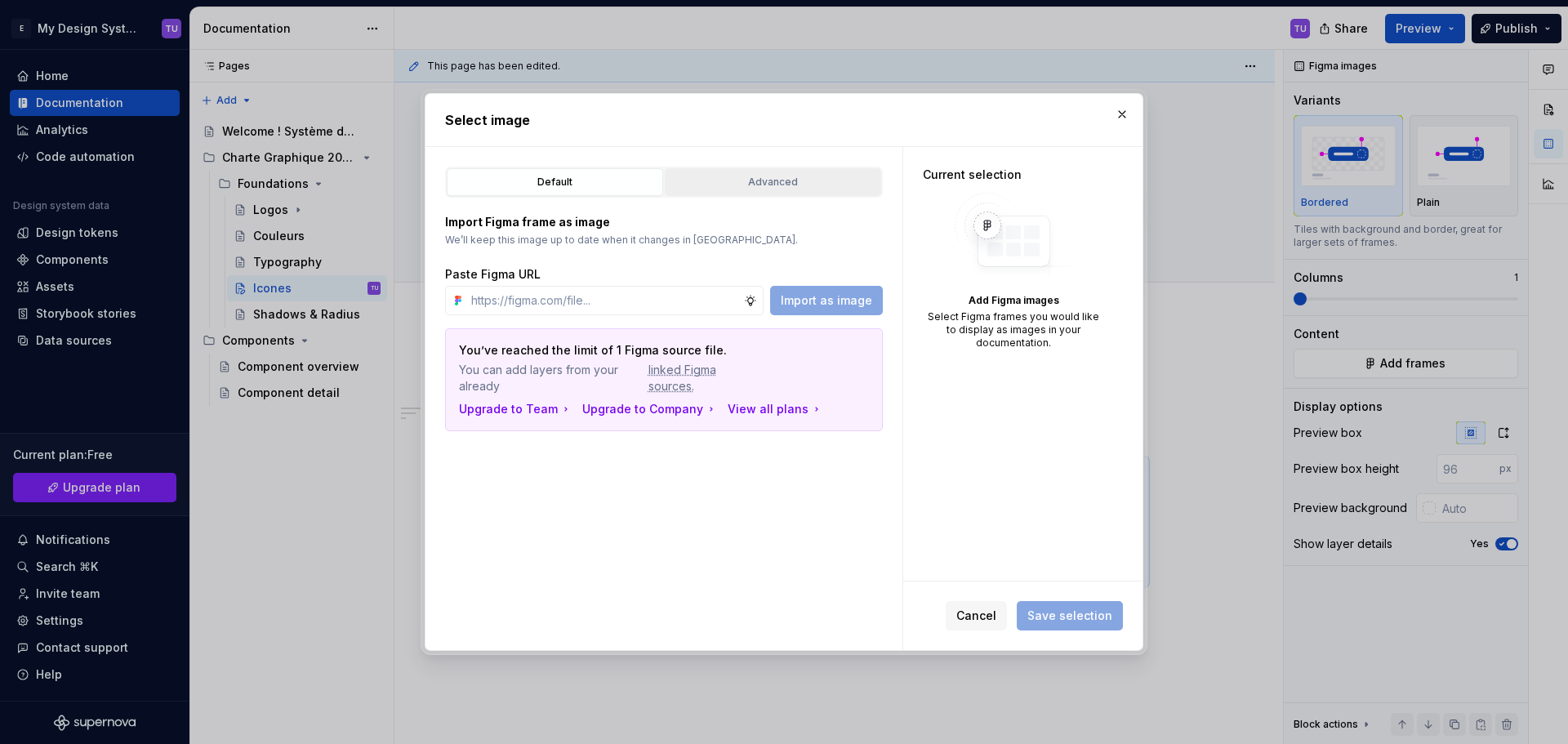
click at [739, 169] on button "Advanced" at bounding box center [772, 182] width 217 height 28
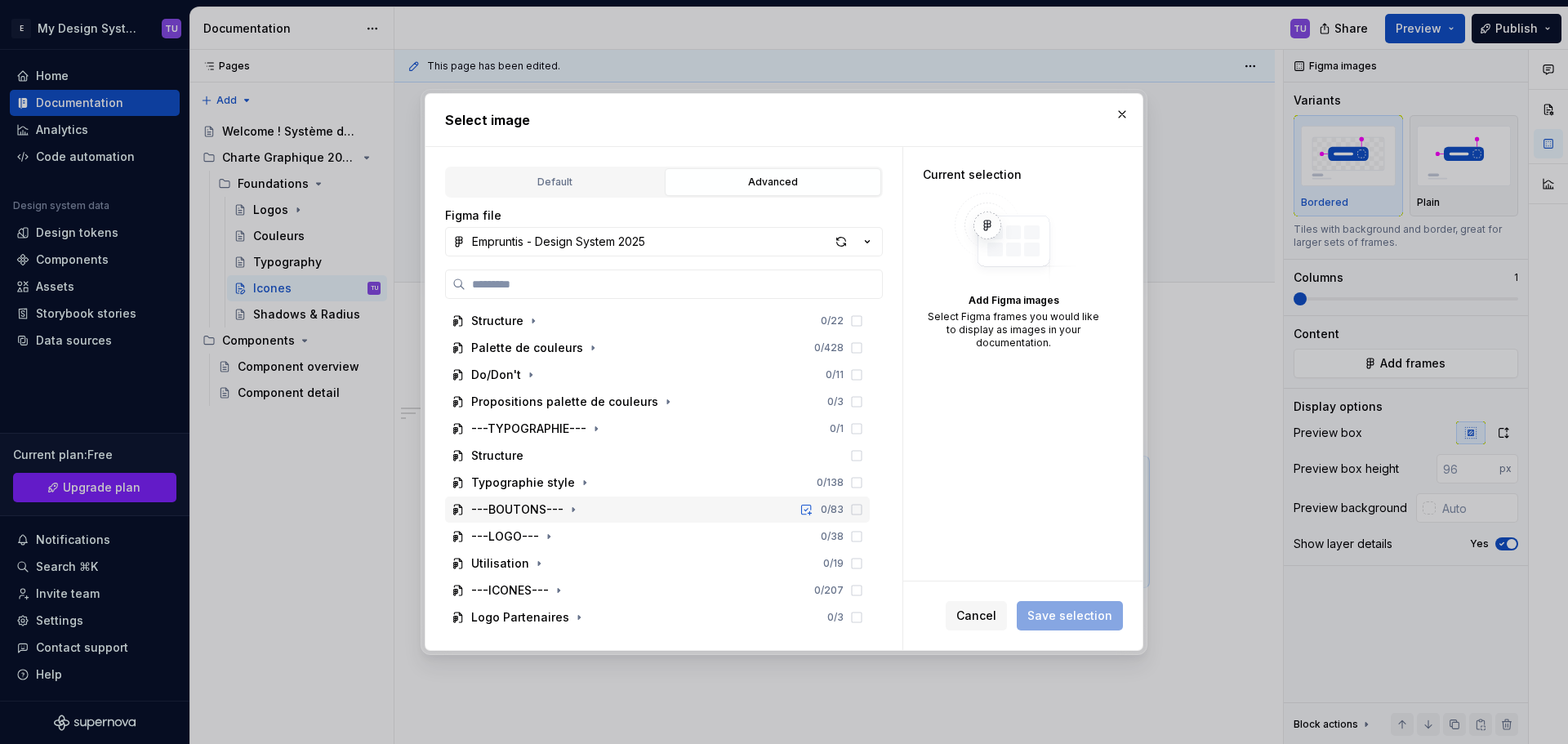
scroll to position [163, 0]
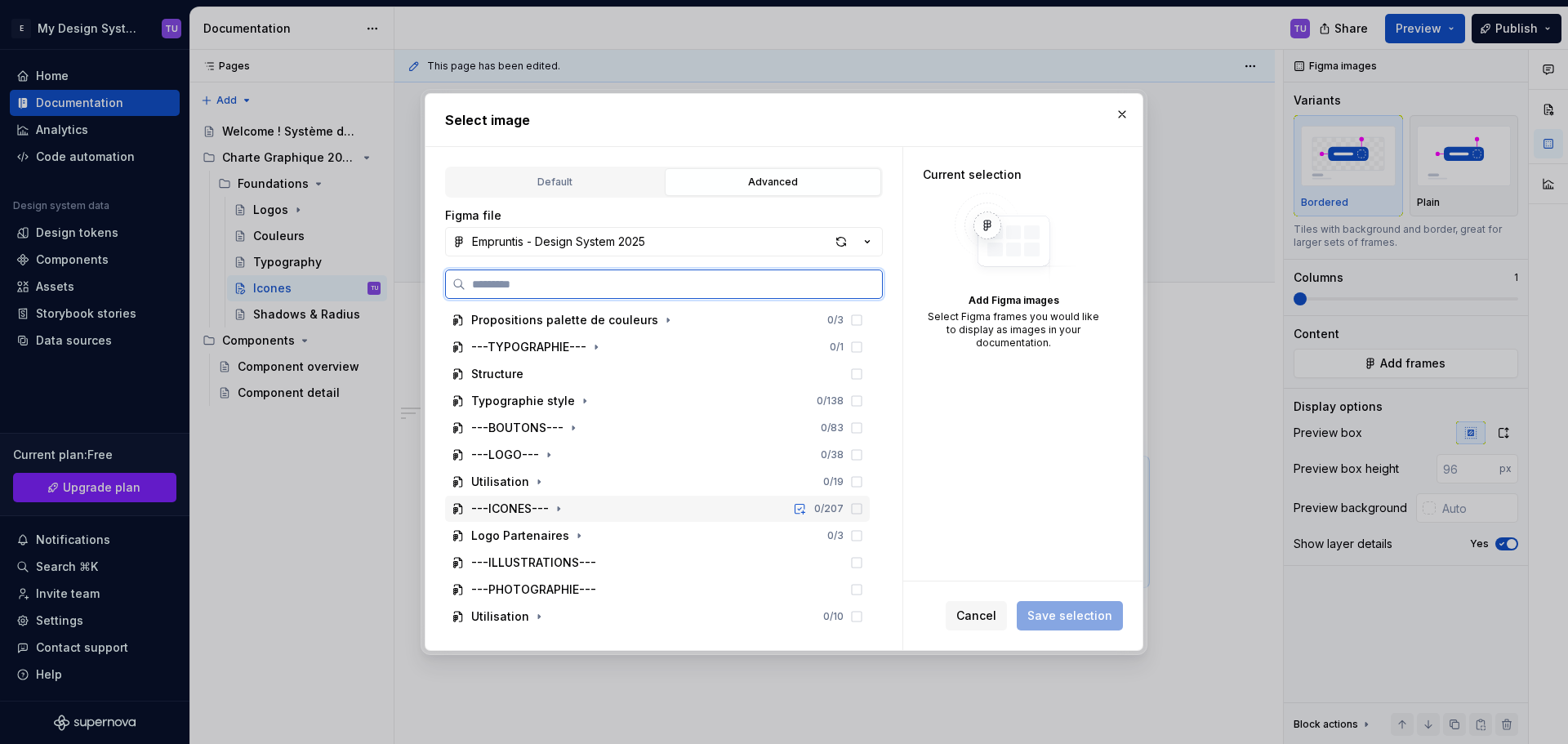
click at [527, 510] on div "---ICONES---" at bounding box center [510, 508] width 77 height 16
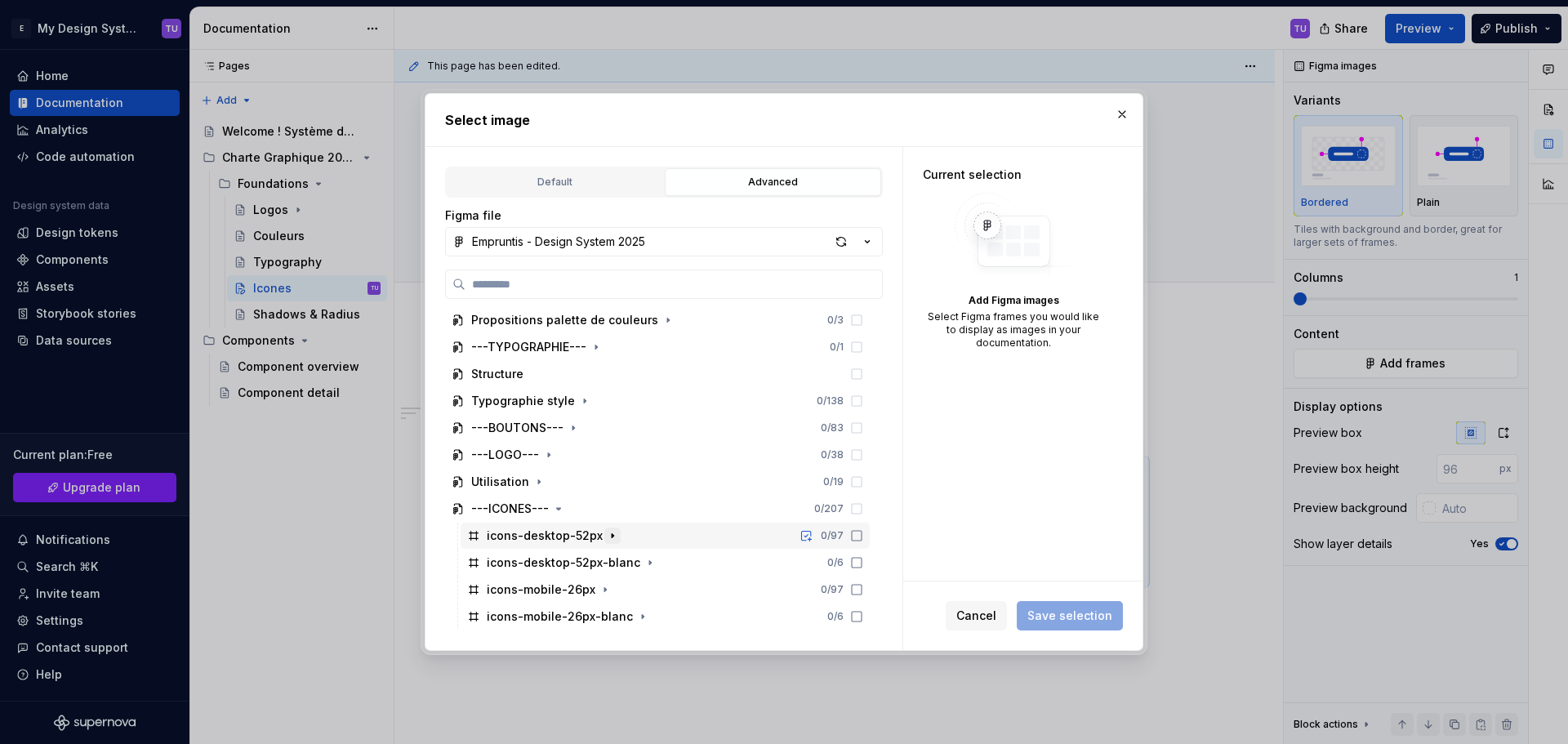
click at [606, 538] on icon "button" at bounding box center [612, 535] width 13 height 13
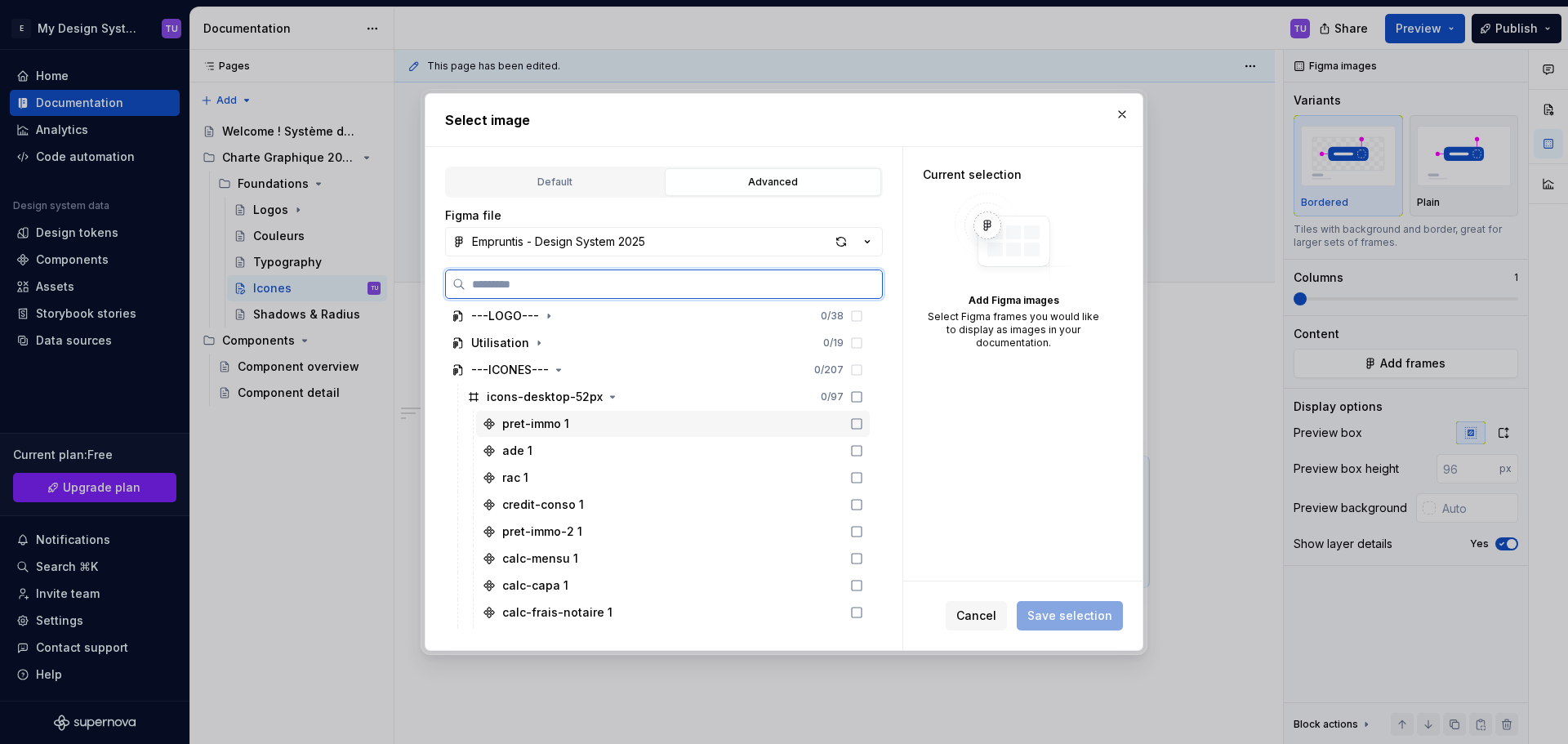
scroll to position [326, 0]
click at [859, 375] on icon at bounding box center [856, 372] width 13 height 13
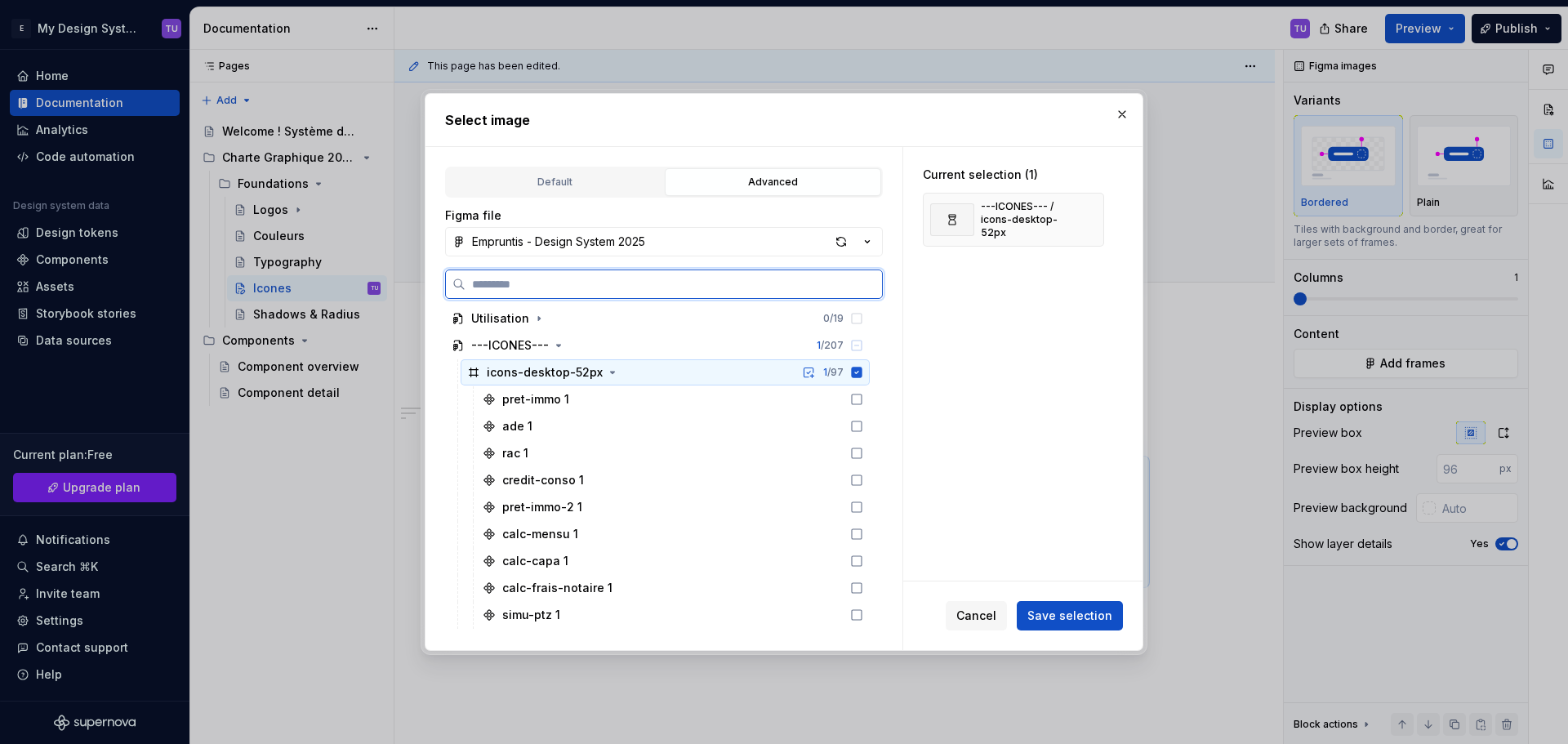
click at [860, 372] on icon at bounding box center [857, 372] width 10 height 10
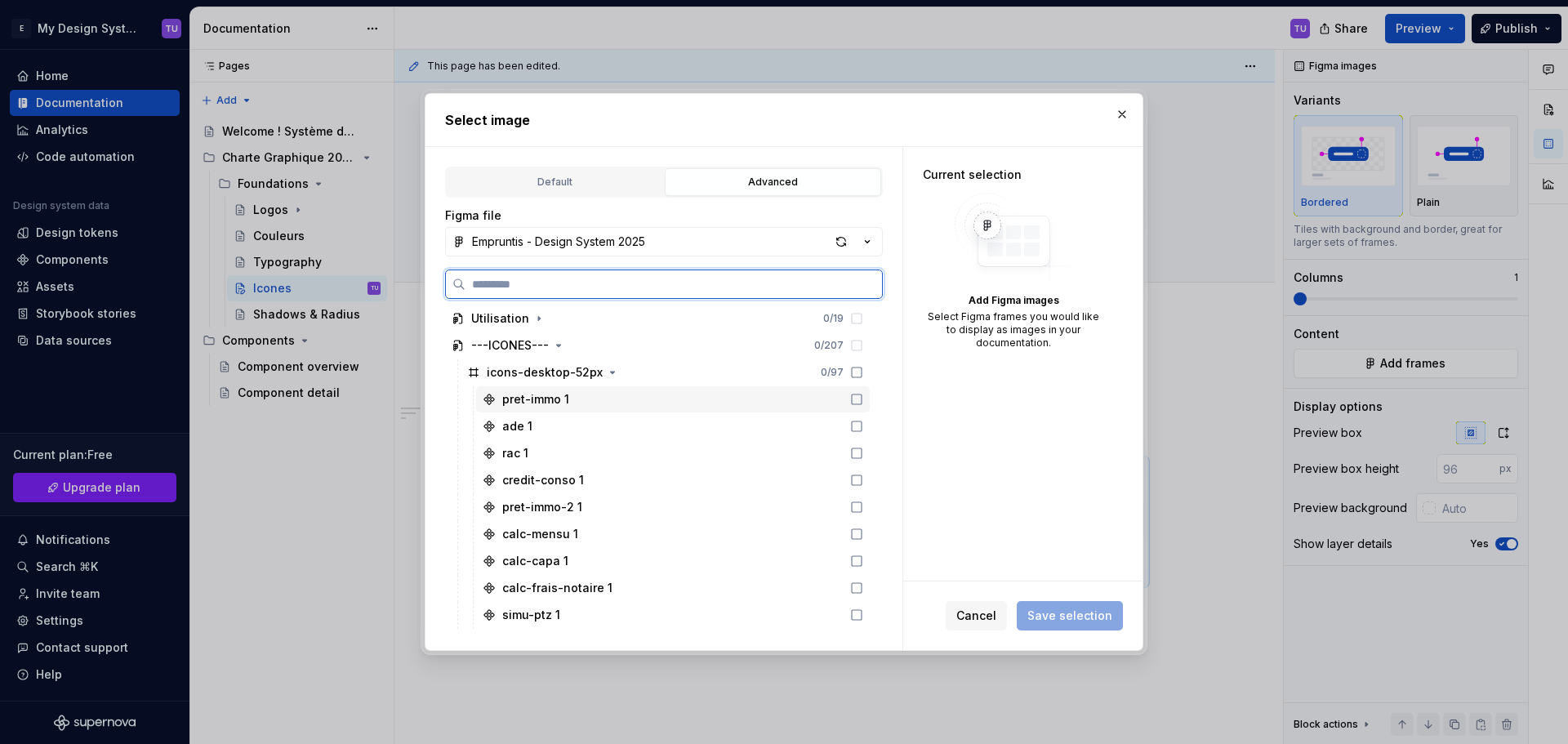
click at [857, 397] on icon at bounding box center [856, 398] width 13 height 13
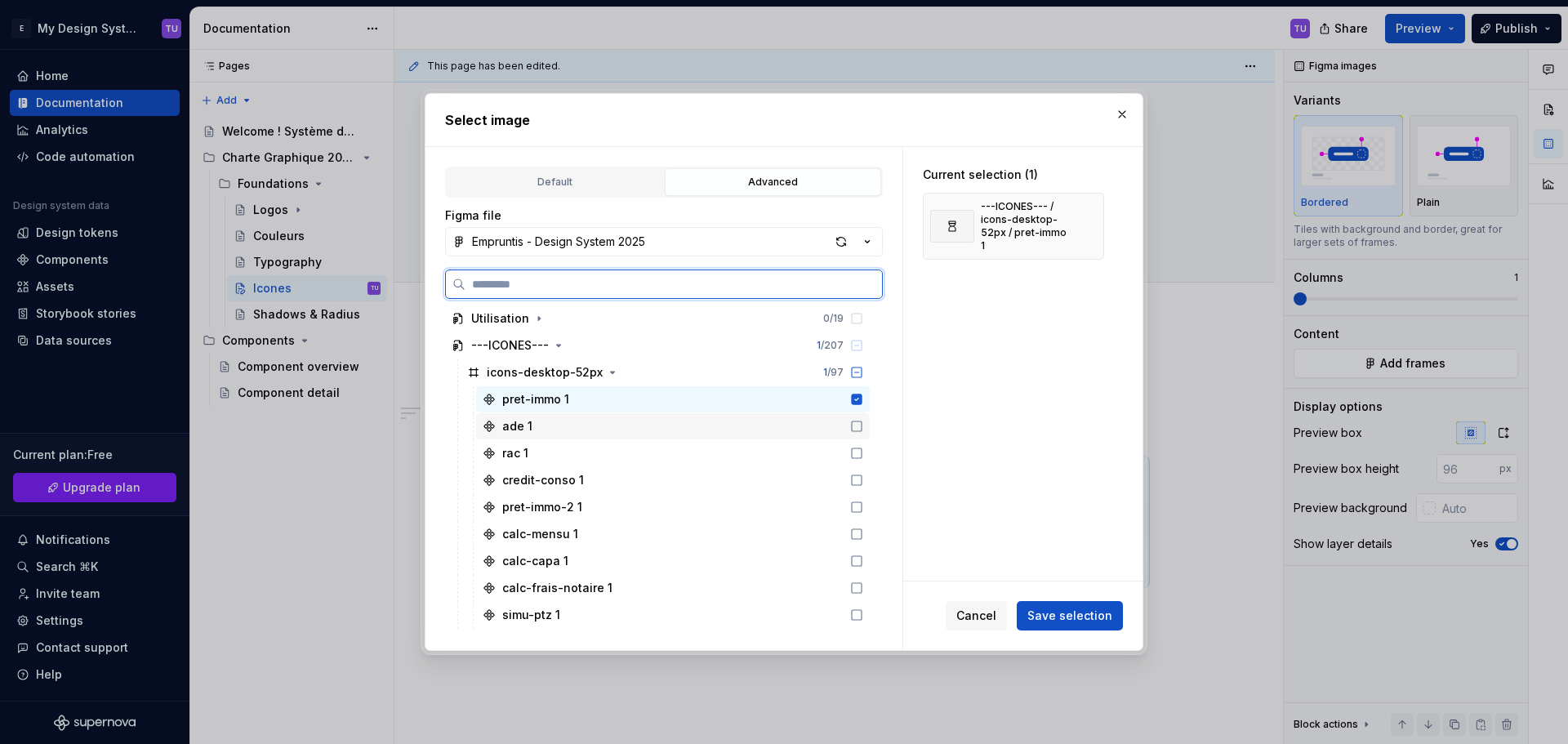
click at [859, 426] on icon at bounding box center [856, 426] width 13 height 13
click at [856, 449] on icon at bounding box center [856, 453] width 13 height 13
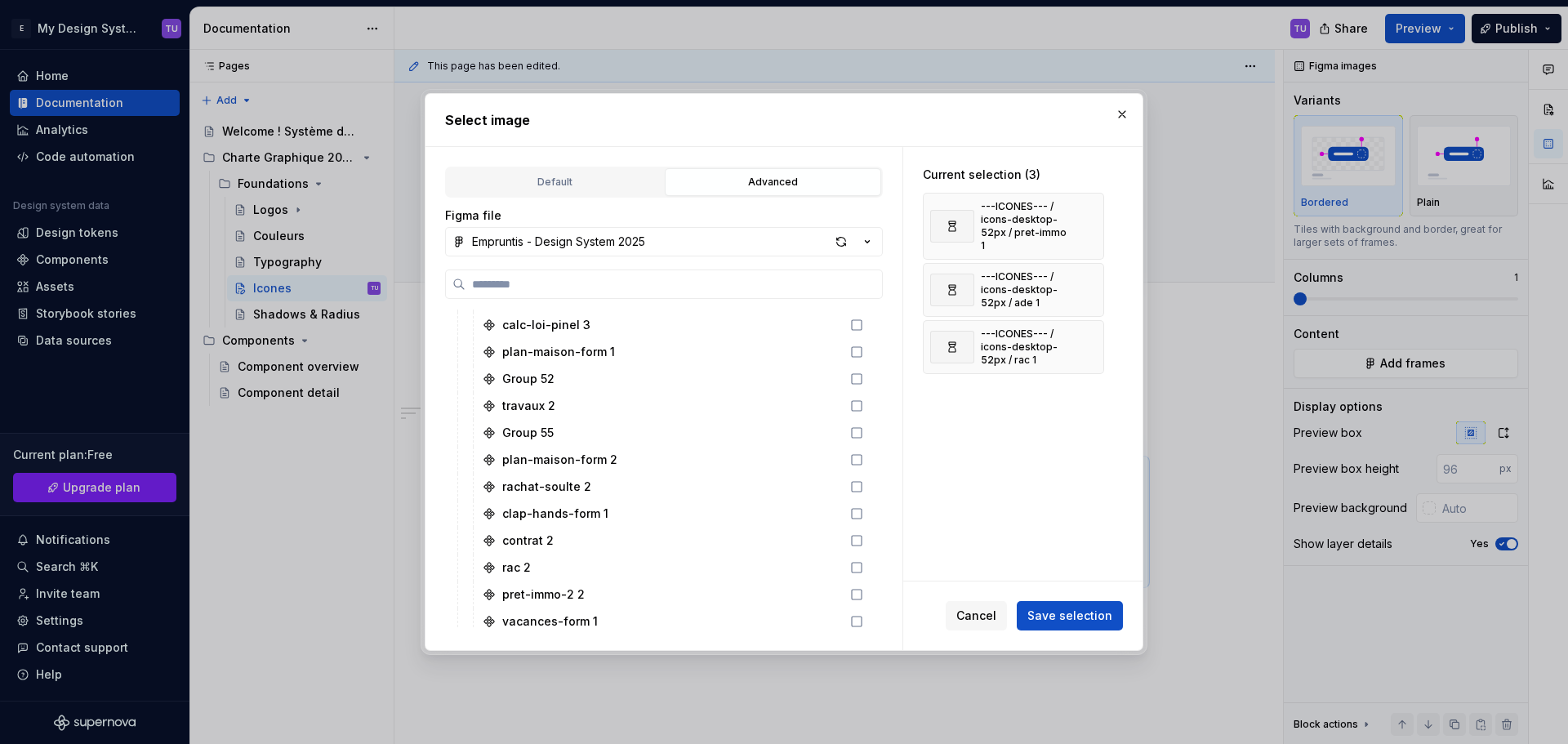
scroll to position [2449, 0]
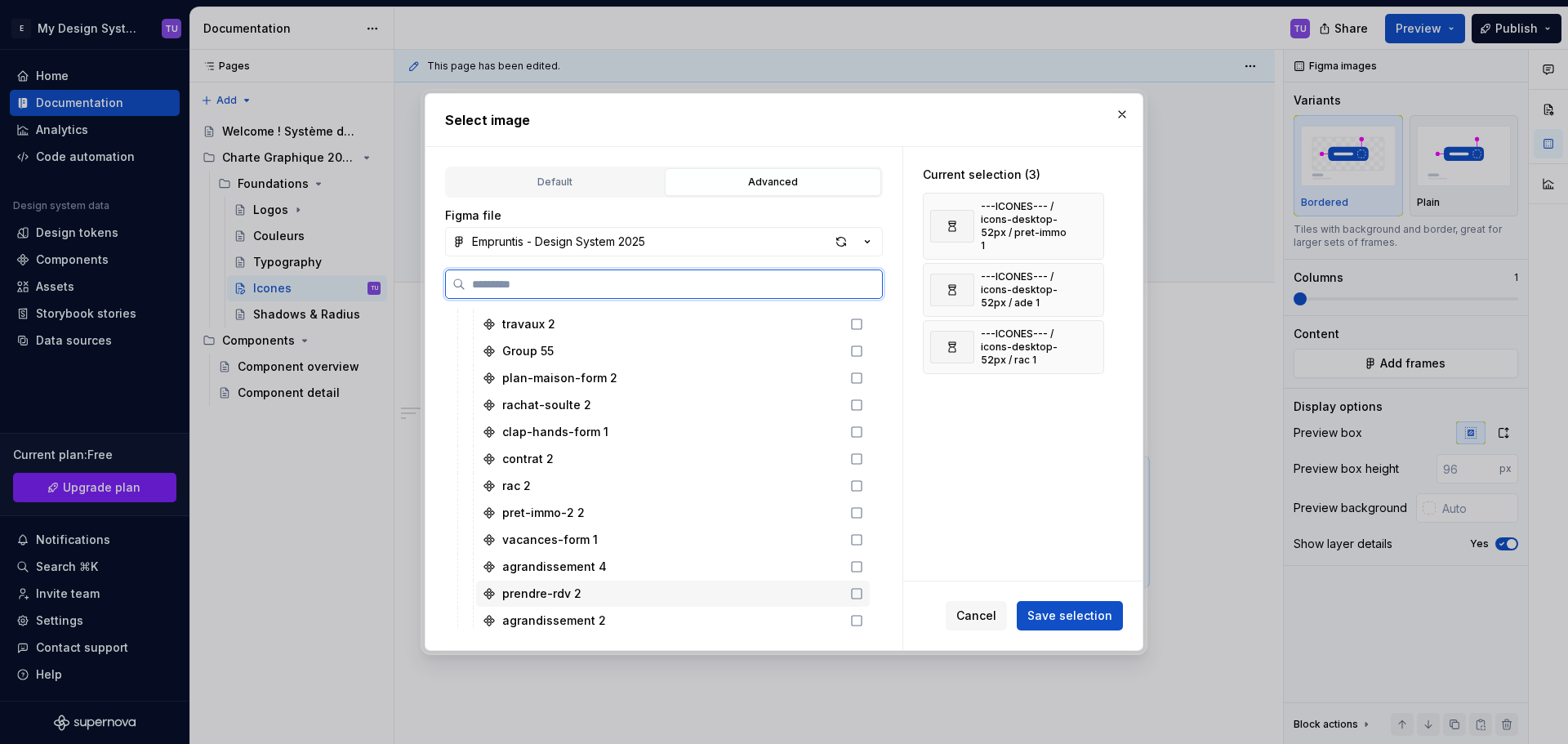
click at [860, 596] on icon at bounding box center [856, 593] width 13 height 13
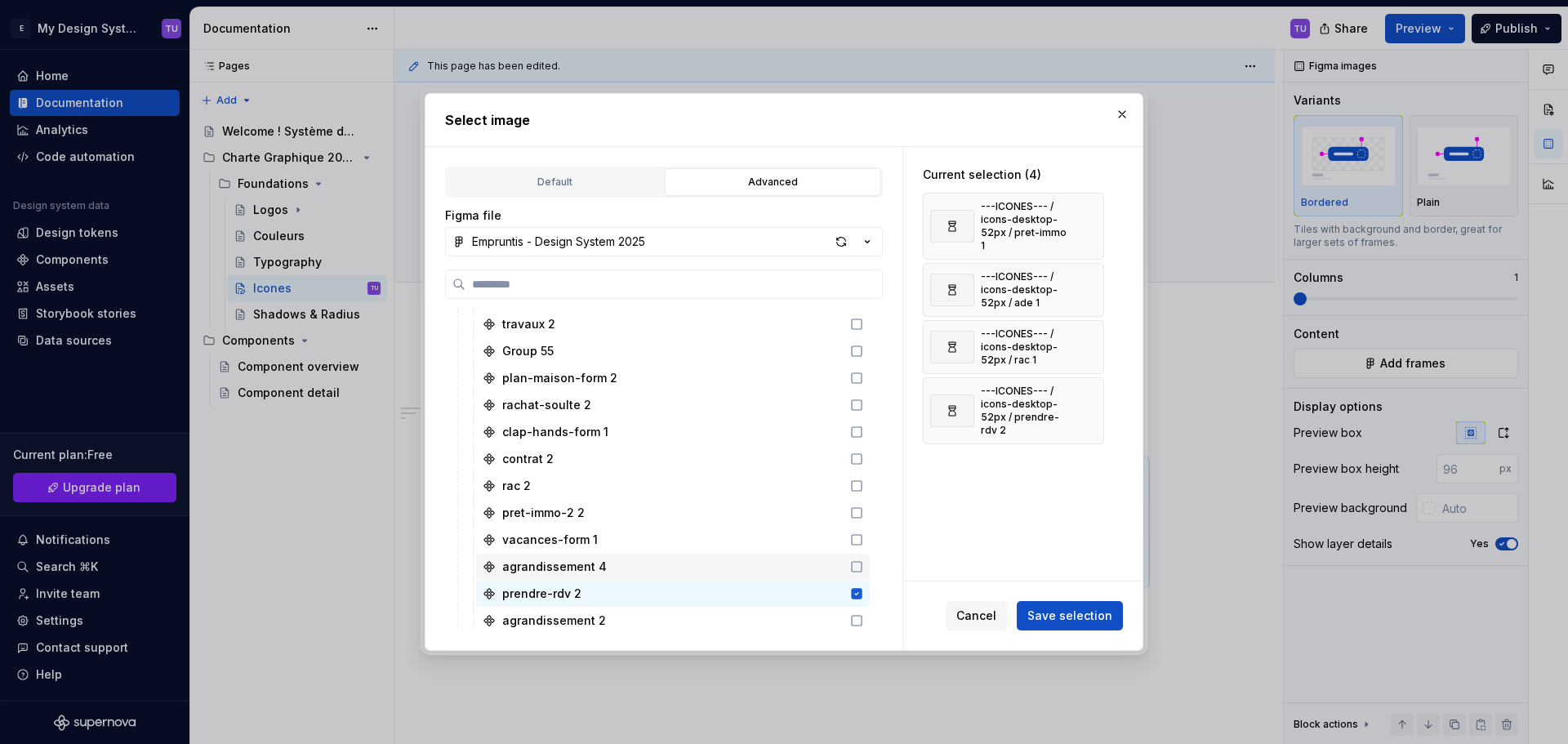
click at [855, 568] on icon at bounding box center [856, 566] width 13 height 13
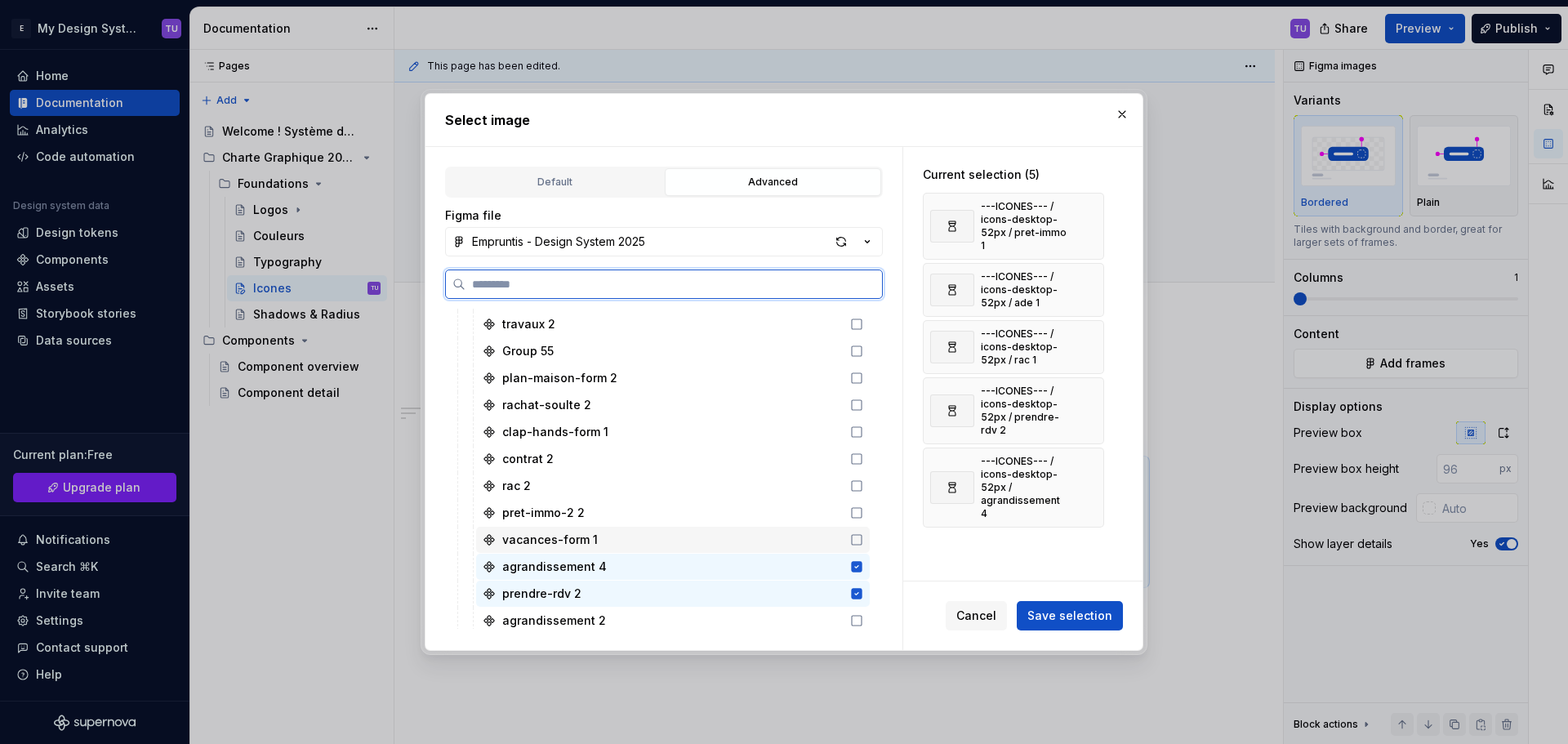
click at [858, 538] on icon at bounding box center [856, 539] width 13 height 13
click at [854, 512] on icon at bounding box center [856, 512] width 13 height 13
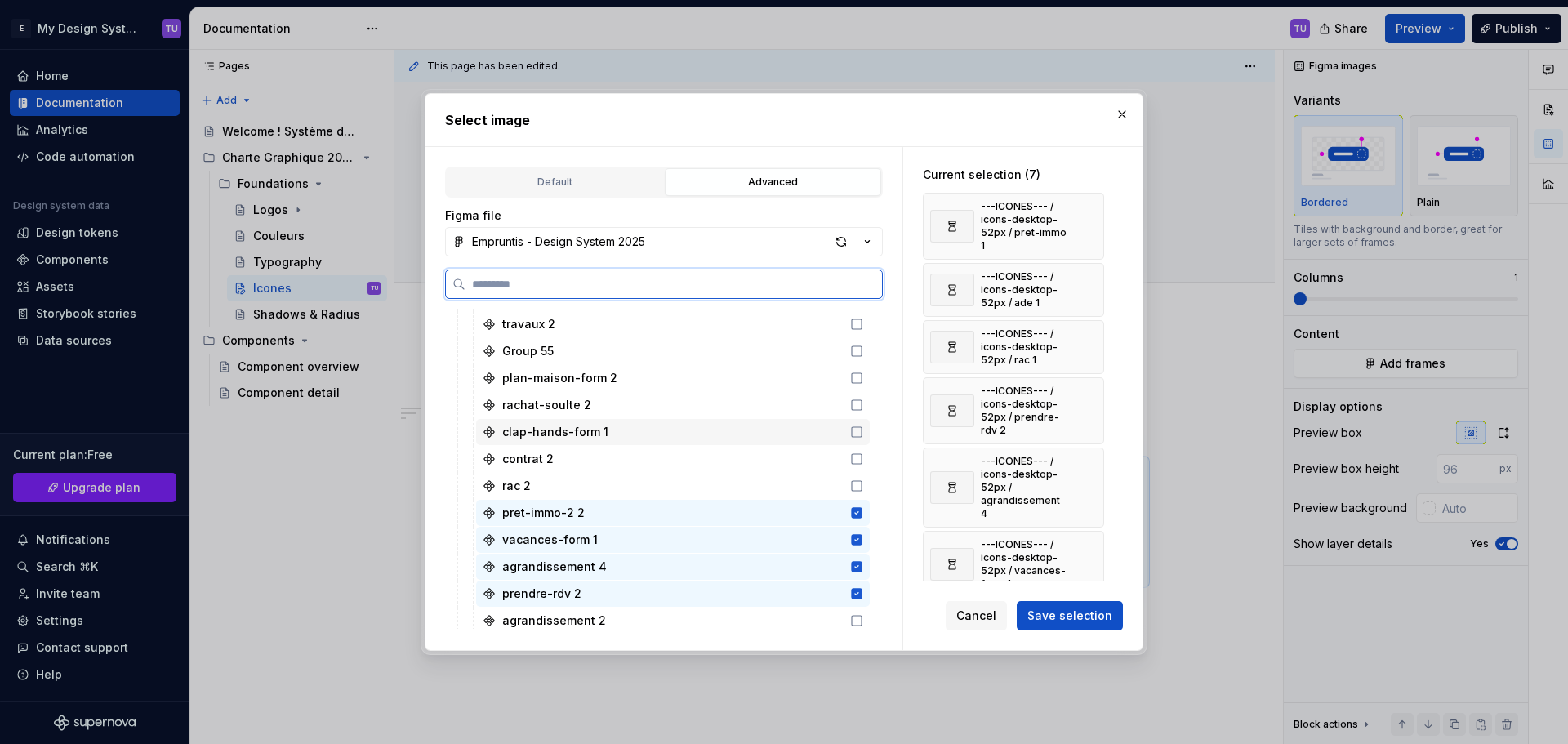
click at [853, 426] on icon at bounding box center [856, 431] width 13 height 13
click at [860, 403] on icon at bounding box center [856, 404] width 13 height 13
click at [857, 454] on icon at bounding box center [856, 459] width 13 height 13
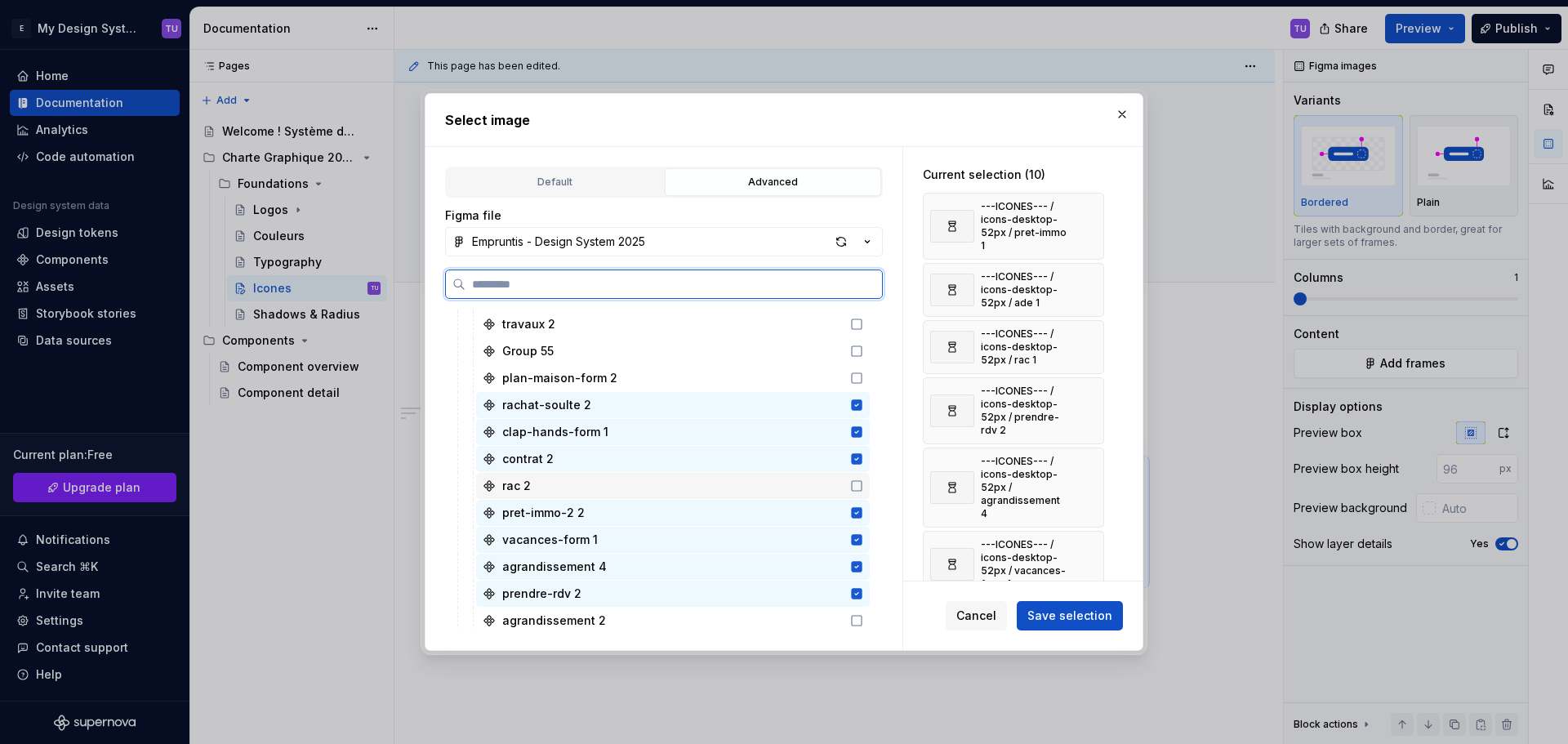
click at [856, 484] on icon at bounding box center [856, 485] width 13 height 13
click at [859, 618] on icon at bounding box center [856, 620] width 13 height 13
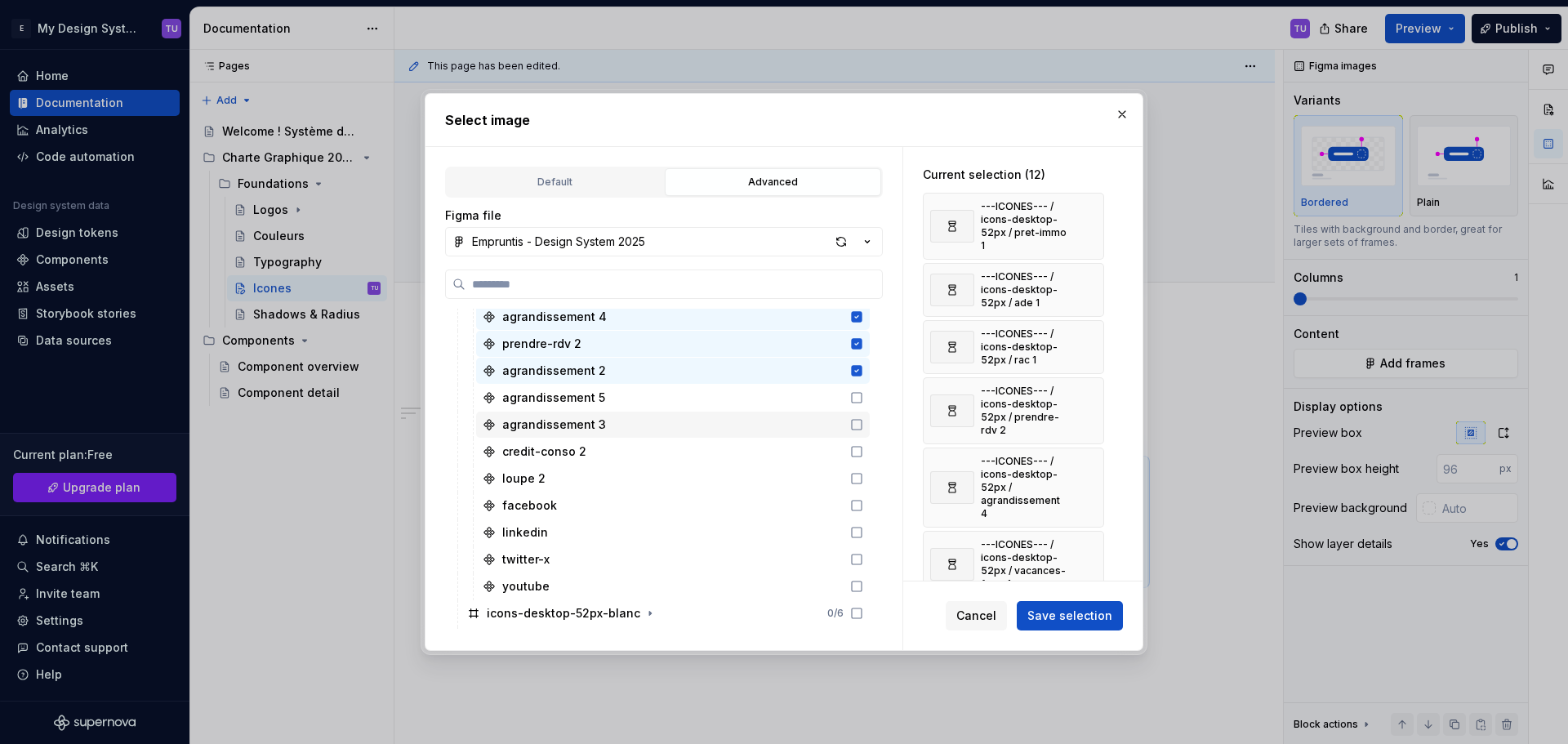
scroll to position [2857, 0]
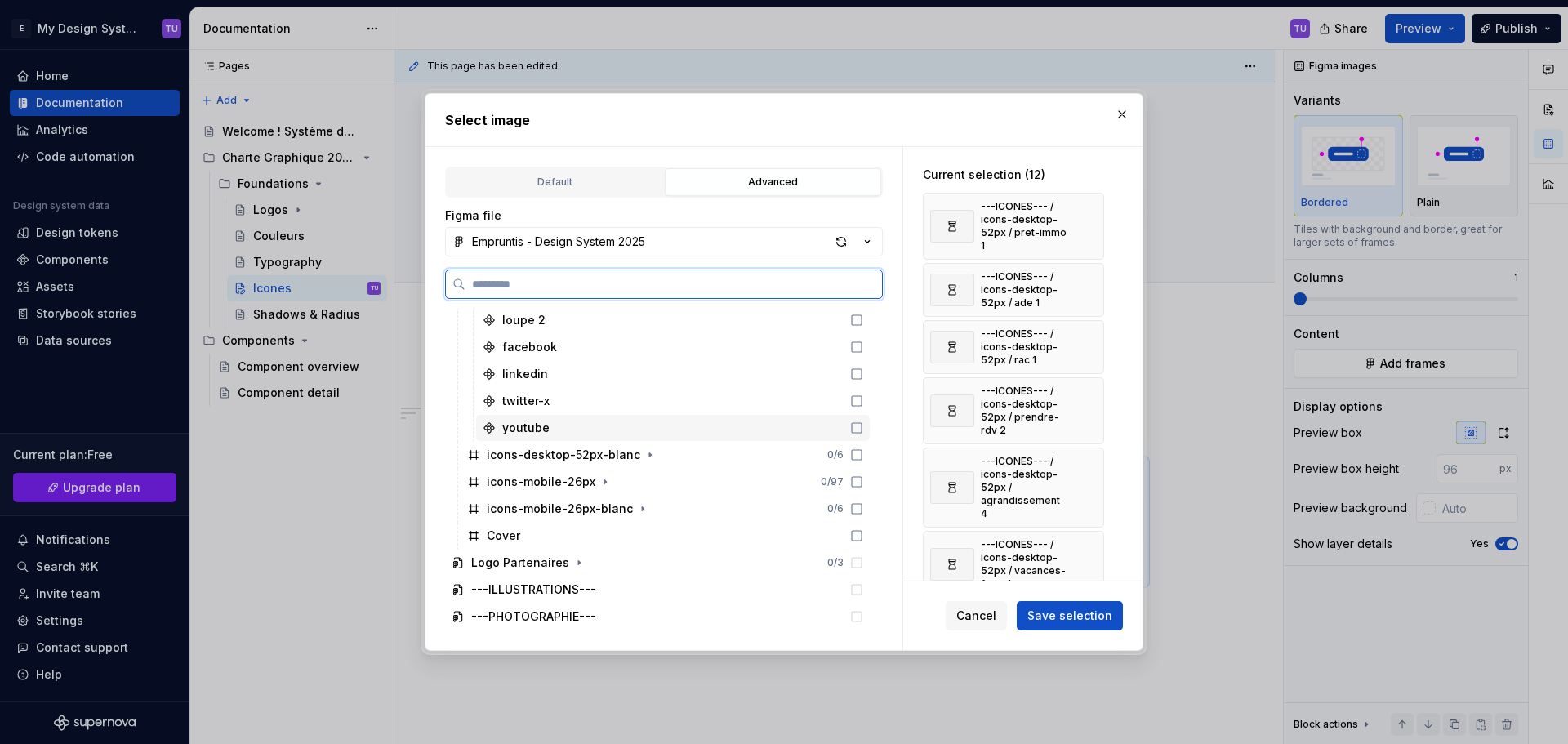
click at [857, 427] on icon at bounding box center [856, 427] width 13 height 13
click at [858, 403] on icon at bounding box center [856, 400] width 13 height 13
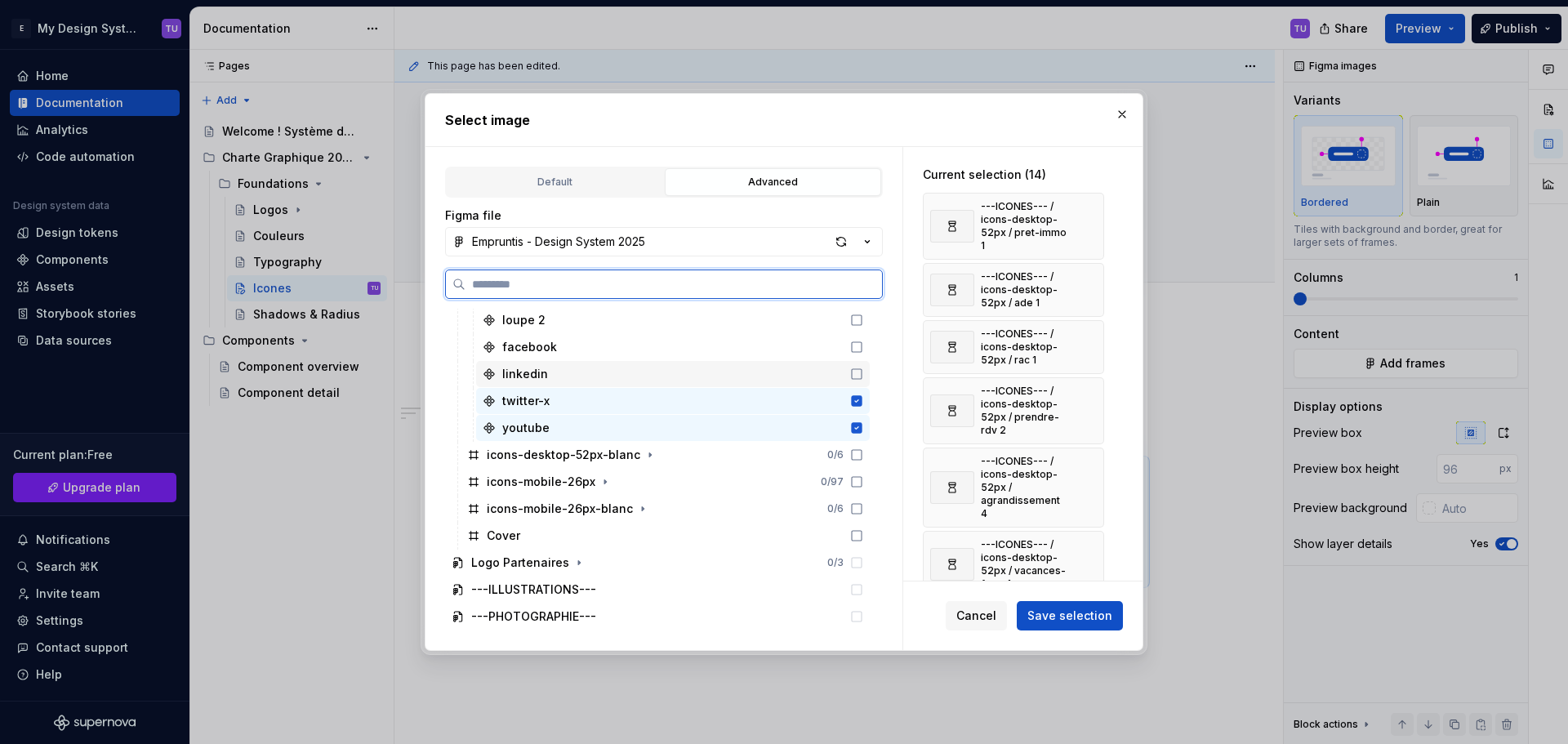
drag, startPoint x: 856, startPoint y: 375, endPoint x: 855, endPoint y: 363, distance: 12.0
click at [855, 375] on icon at bounding box center [856, 374] width 13 height 13
click at [855, 348] on icon at bounding box center [856, 347] width 13 height 13
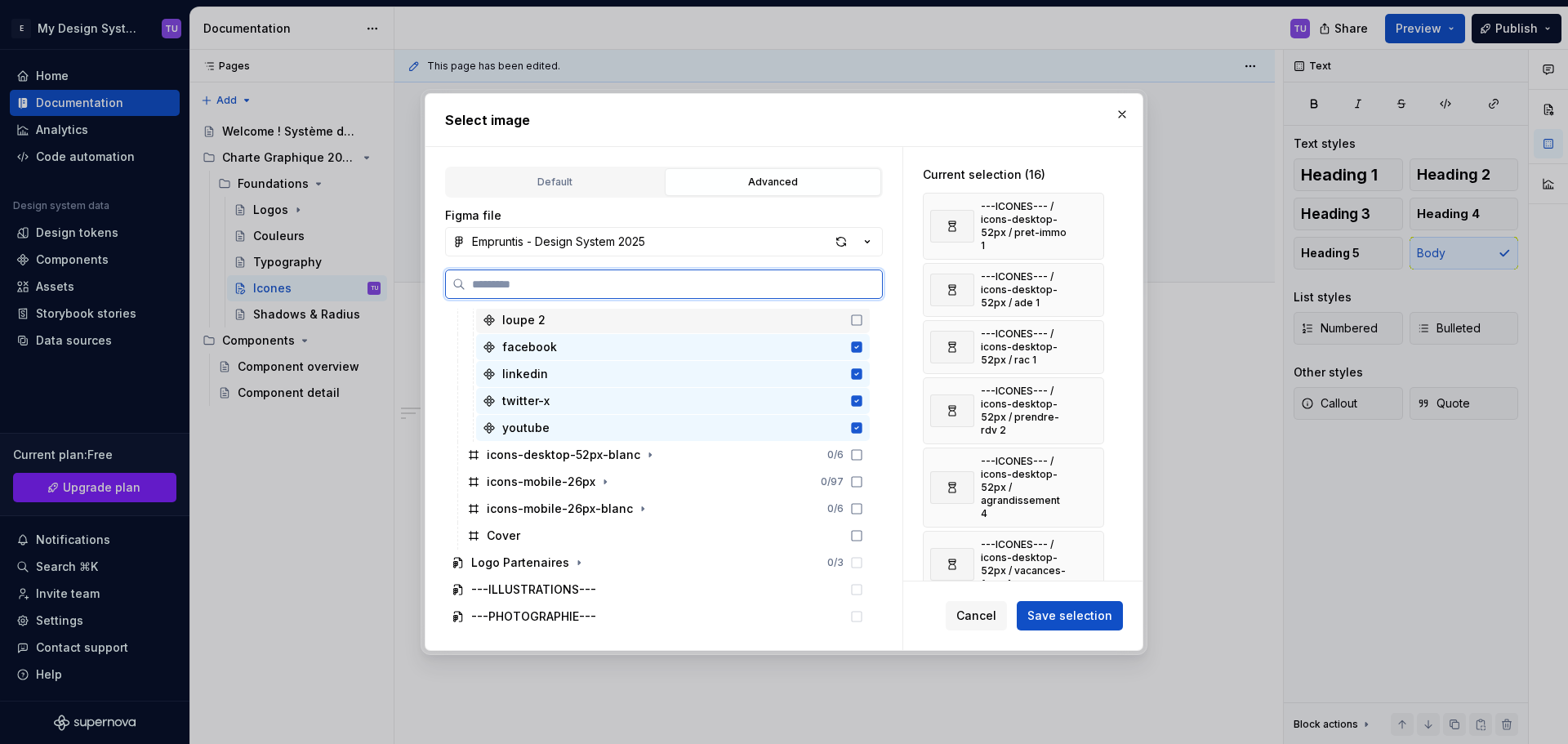
click at [856, 325] on icon at bounding box center [857, 320] width 10 height 10
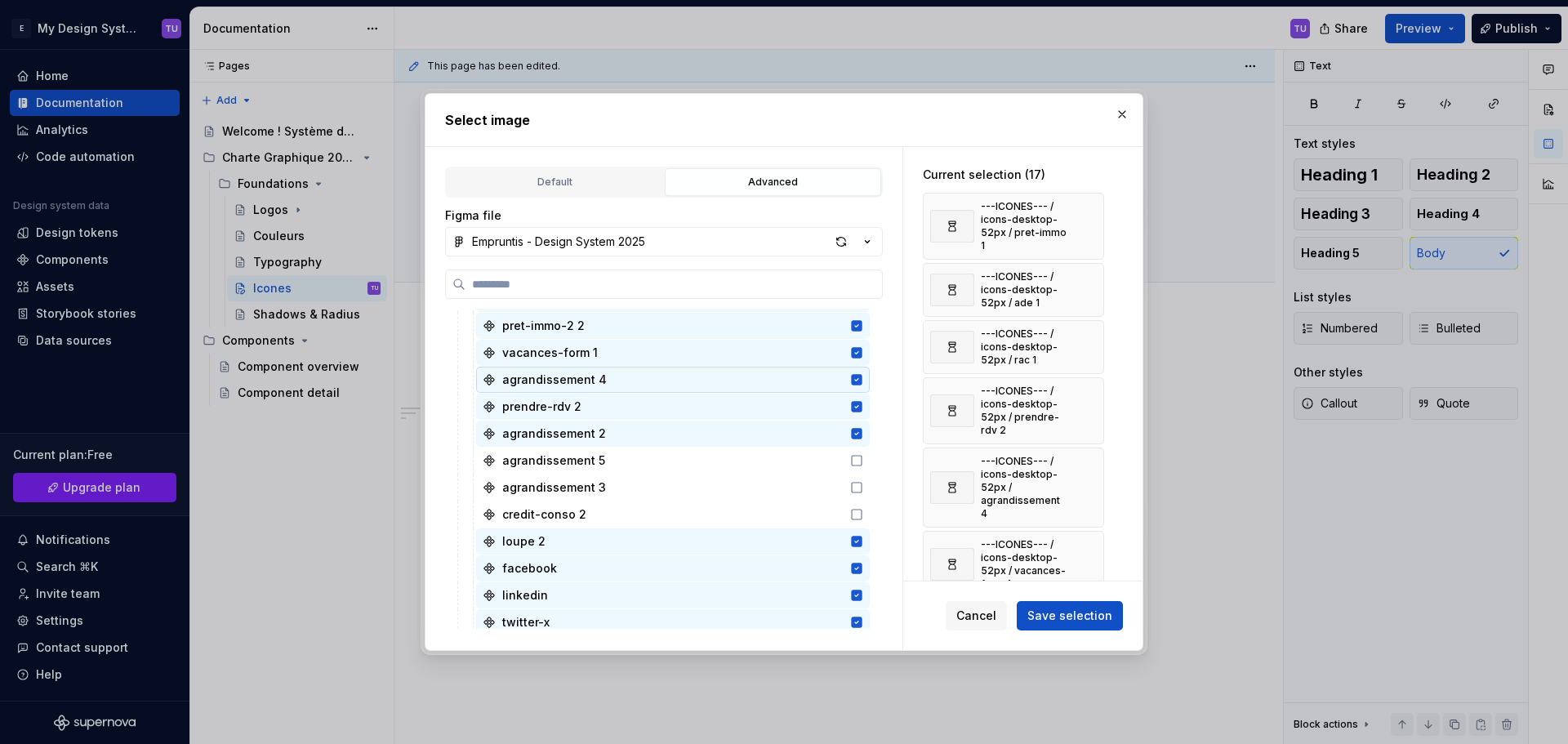
scroll to position [2612, 0]
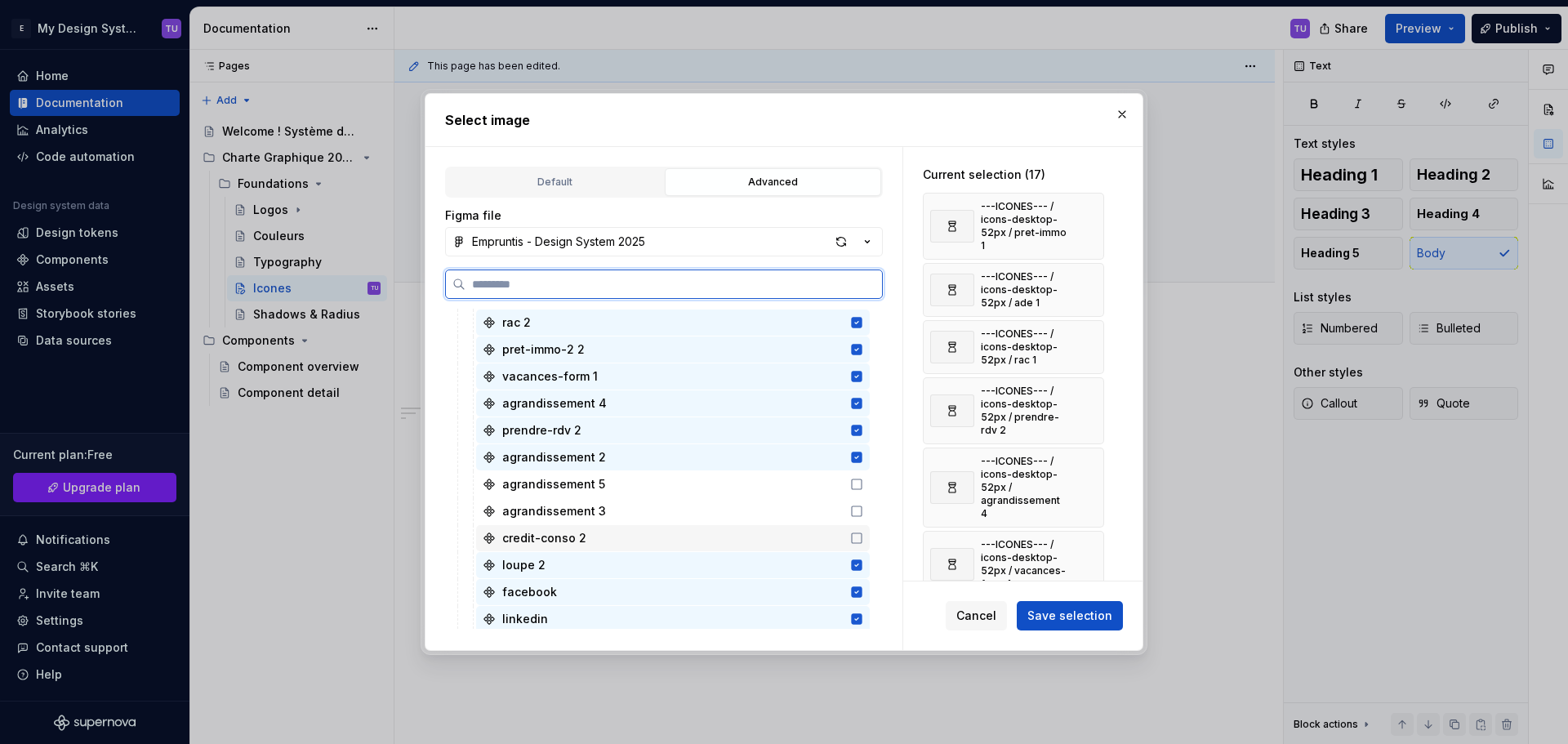
click at [853, 538] on icon at bounding box center [856, 538] width 13 height 13
click at [853, 503] on div "agrandissement 3" at bounding box center [672, 510] width 393 height 26
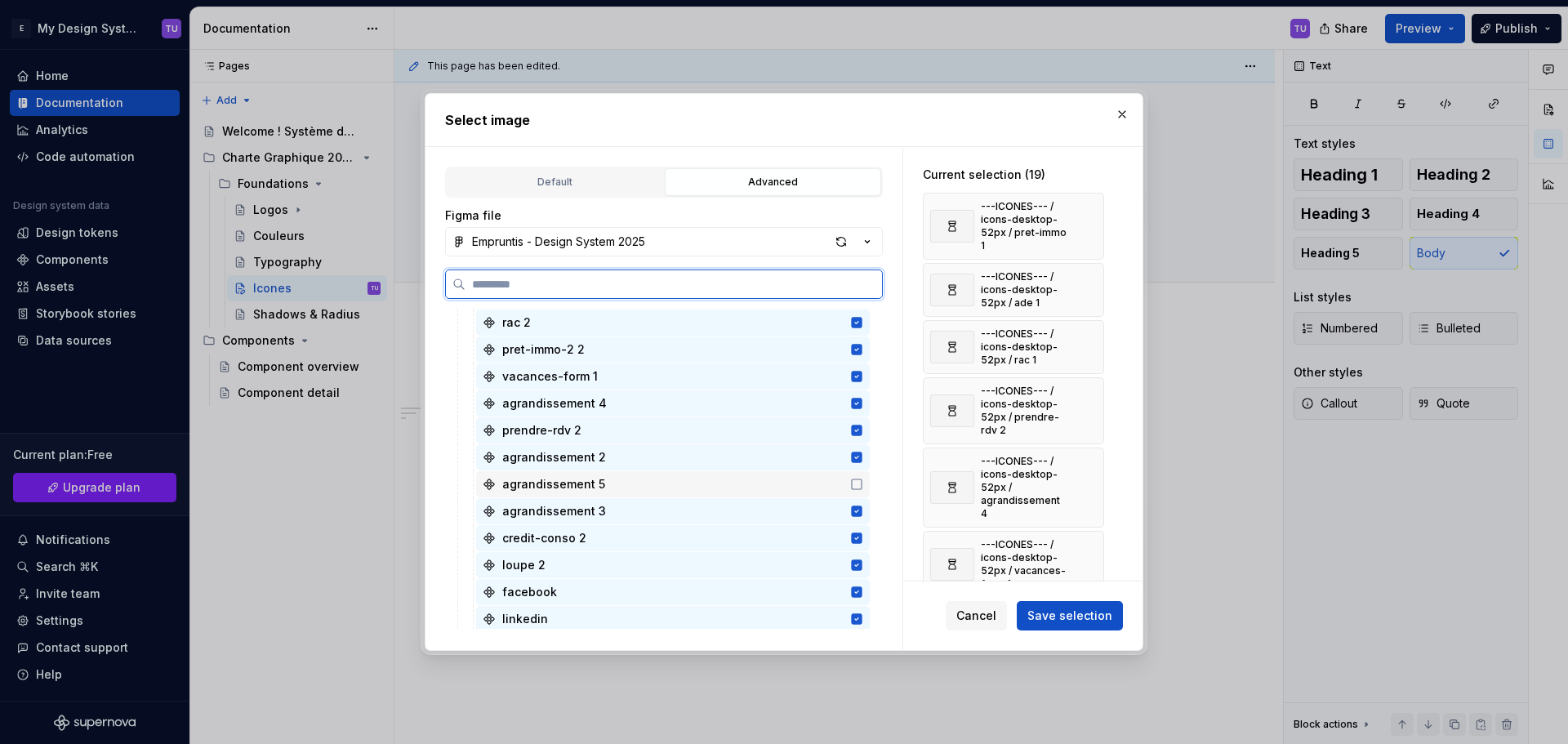
click at [856, 478] on icon at bounding box center [856, 483] width 13 height 13
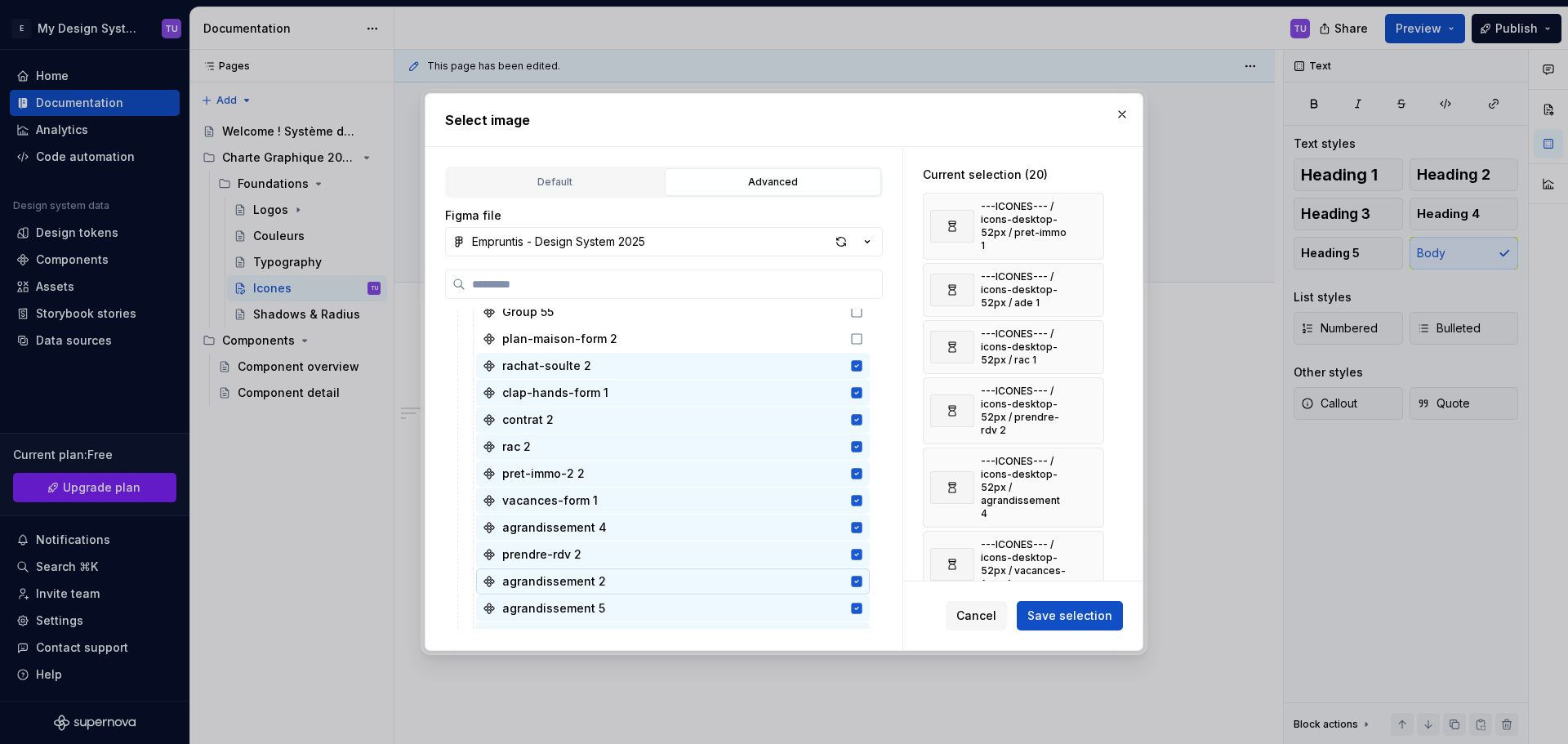
scroll to position [2368, 0]
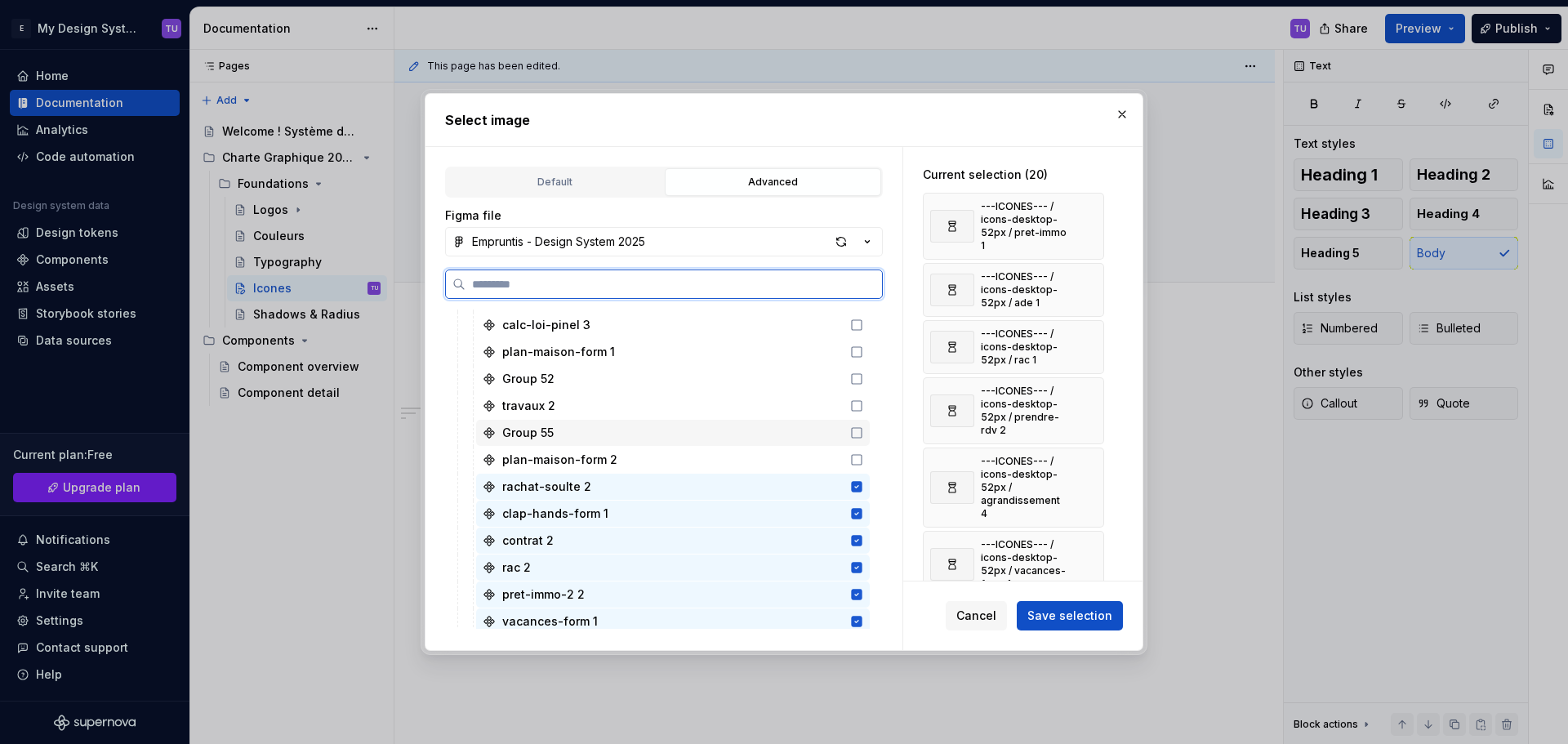
click at [709, 425] on div "Group 55" at bounding box center [672, 432] width 393 height 26
click at [710, 406] on div "travaux 2" at bounding box center [672, 405] width 393 height 26
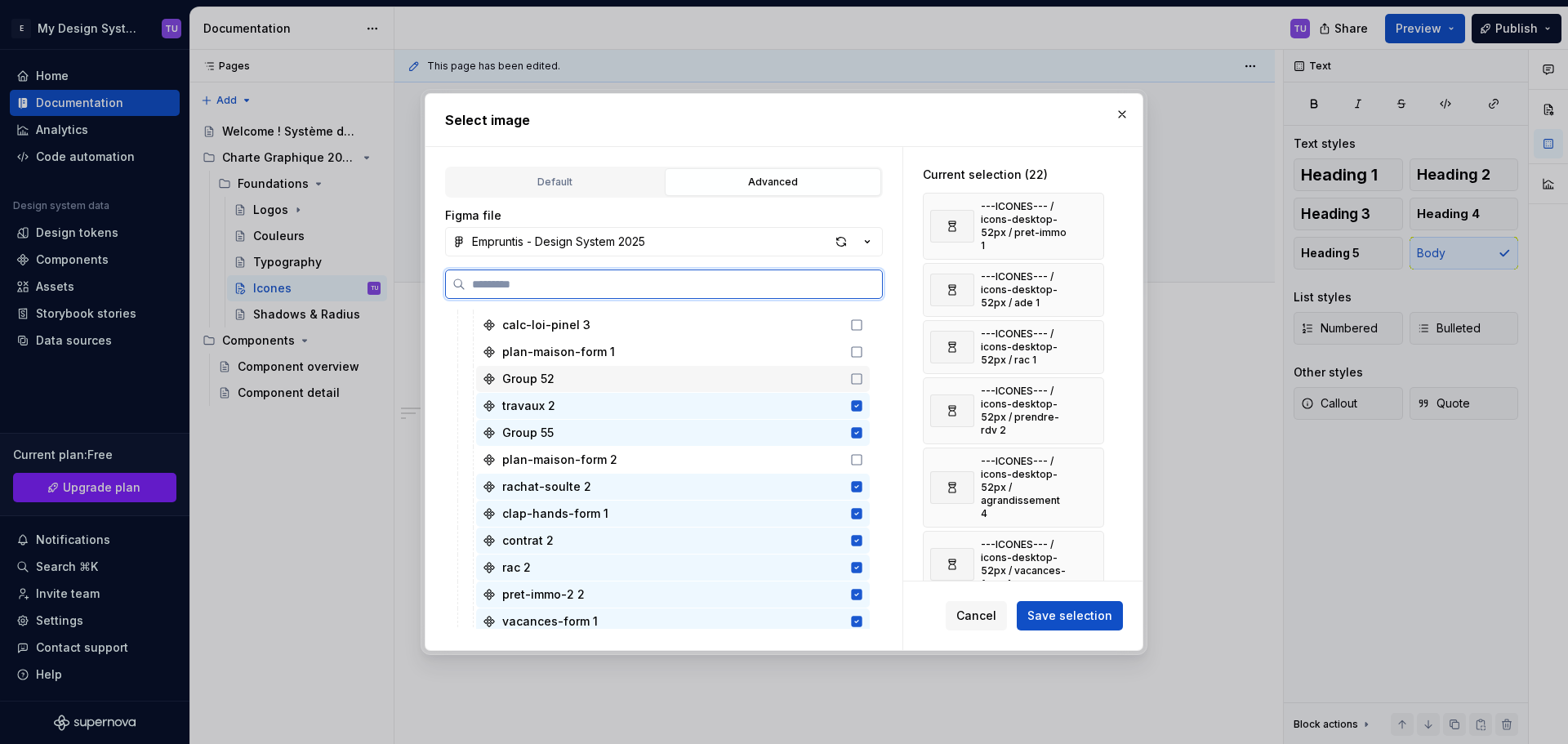
click at [720, 380] on div "Group 52" at bounding box center [672, 379] width 393 height 26
click at [730, 458] on div "plan-maison-form 2" at bounding box center [672, 459] width 393 height 26
click at [747, 324] on div "calc-loi-pinel 3" at bounding box center [672, 324] width 393 height 26
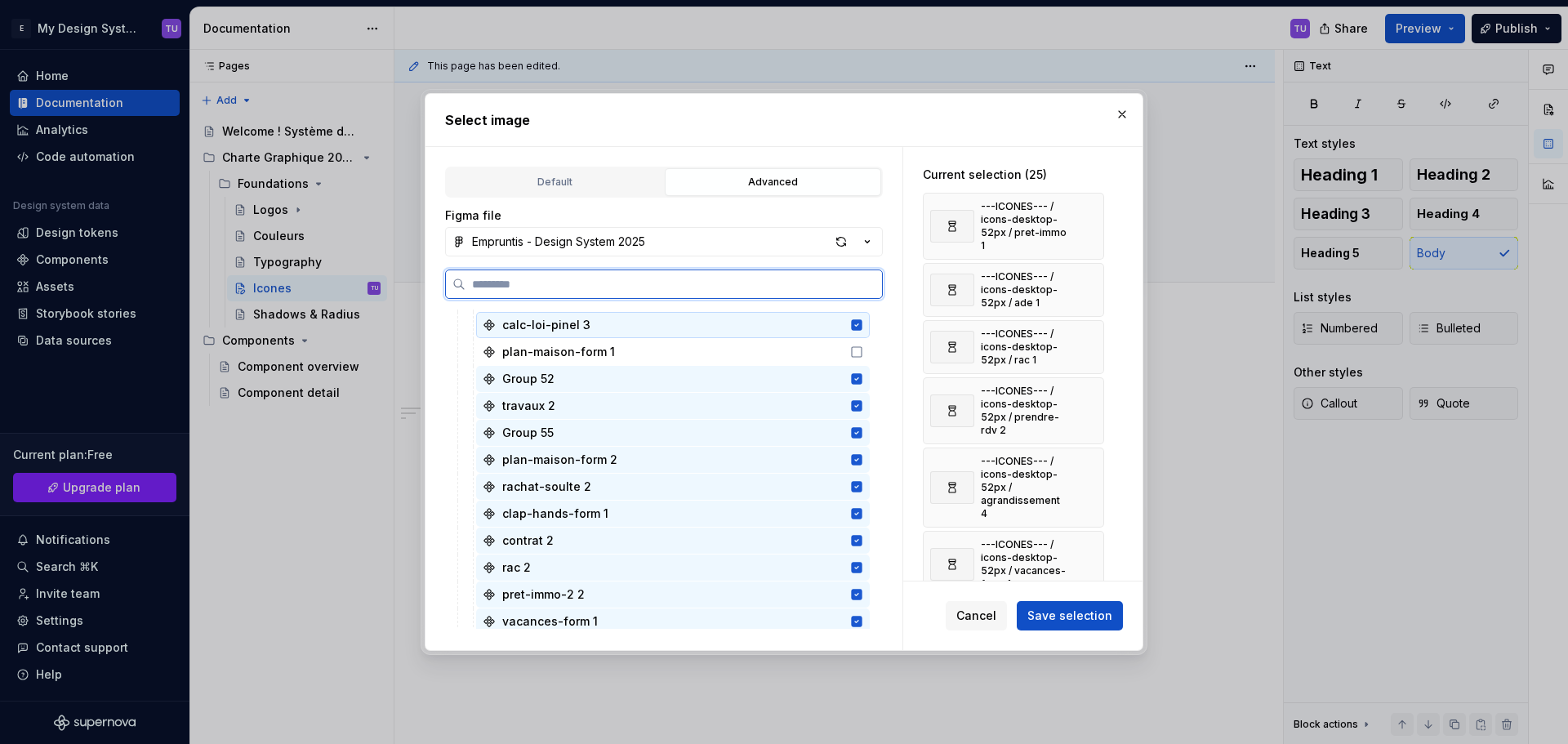
click at [744, 344] on div "plan-maison-form 1" at bounding box center [672, 352] width 393 height 26
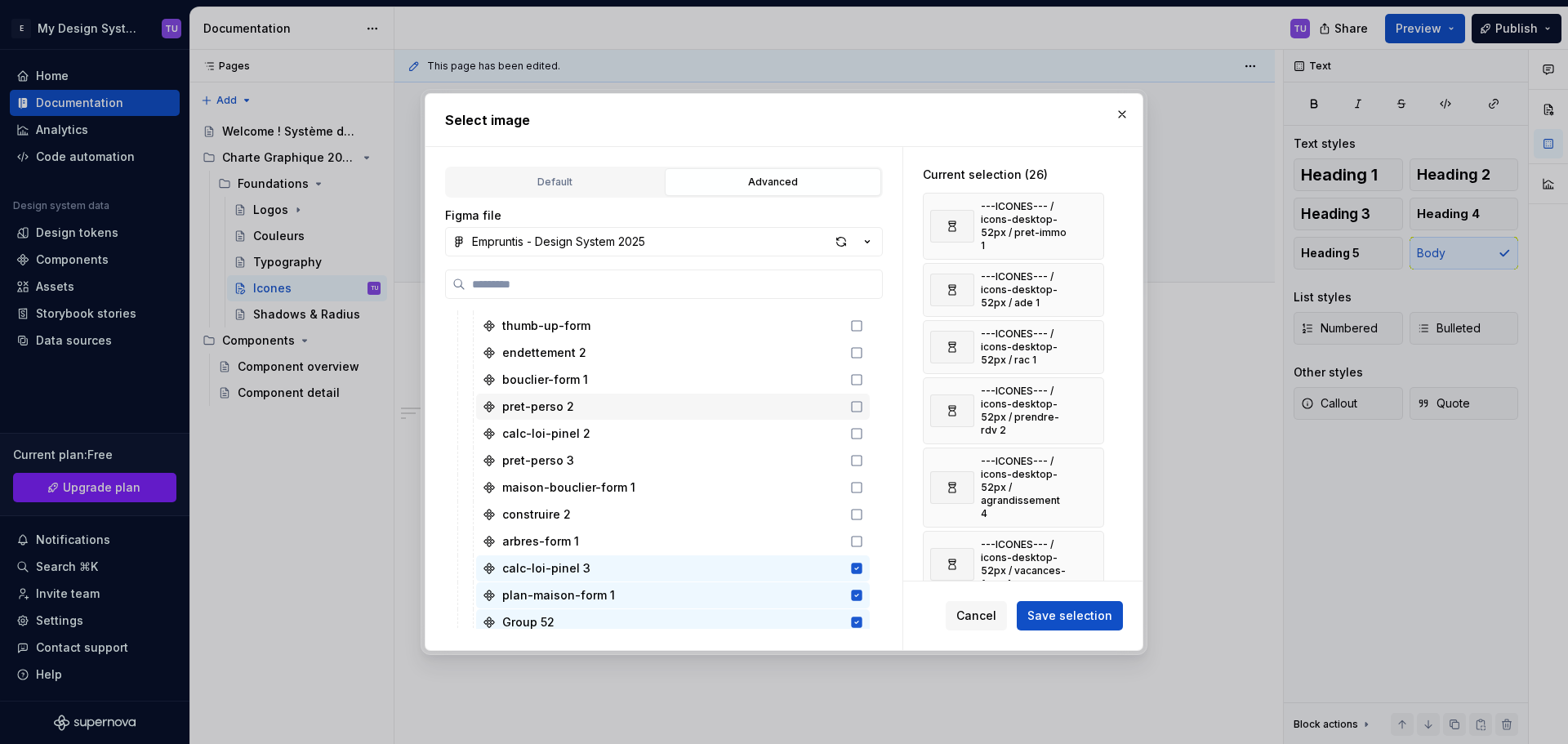
scroll to position [2122, 0]
click at [808, 331] on div "thumb-up-form" at bounding box center [672, 327] width 393 height 26
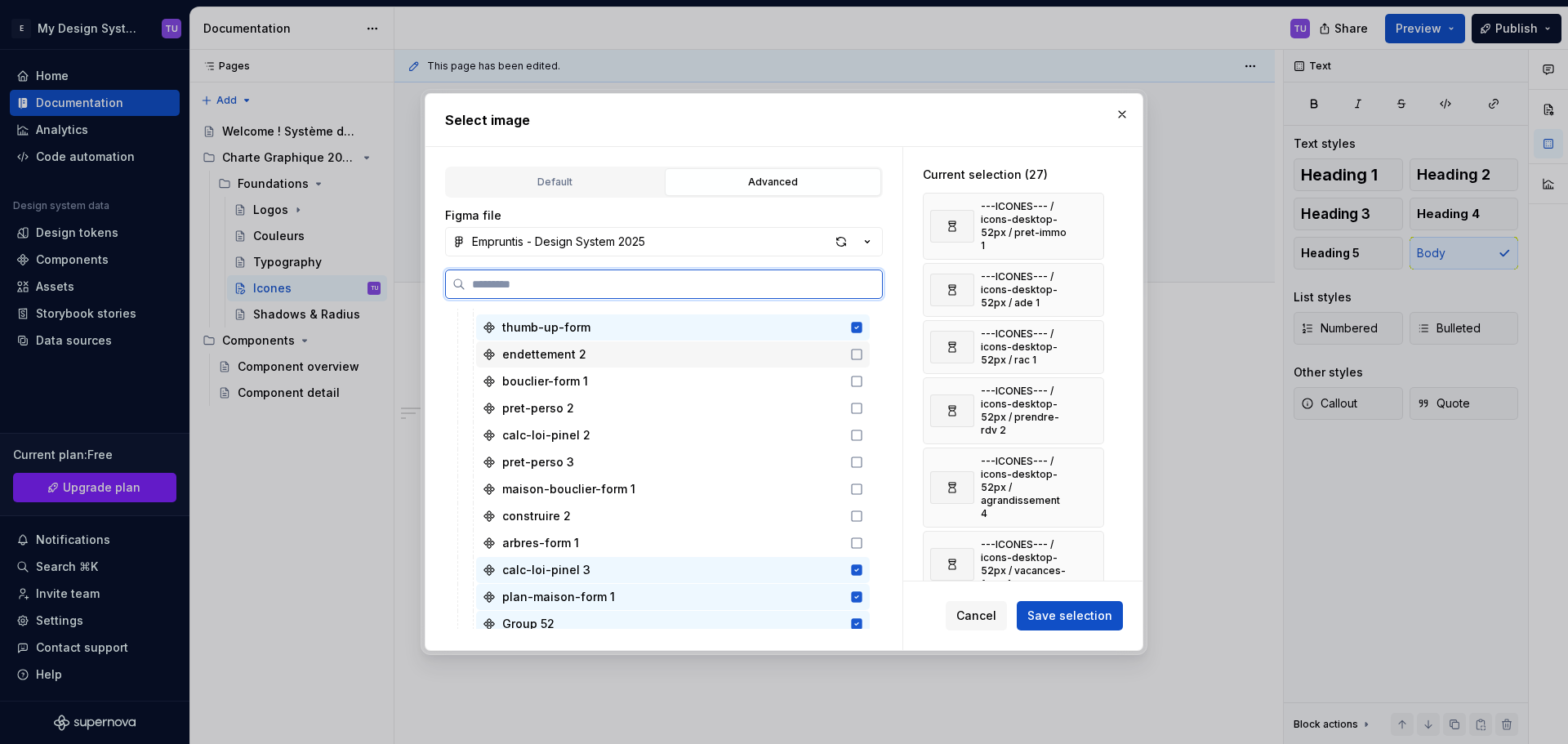
click at [805, 358] on div "endettement 2" at bounding box center [672, 354] width 393 height 26
click at [806, 385] on div "bouclier-form 1" at bounding box center [672, 381] width 393 height 26
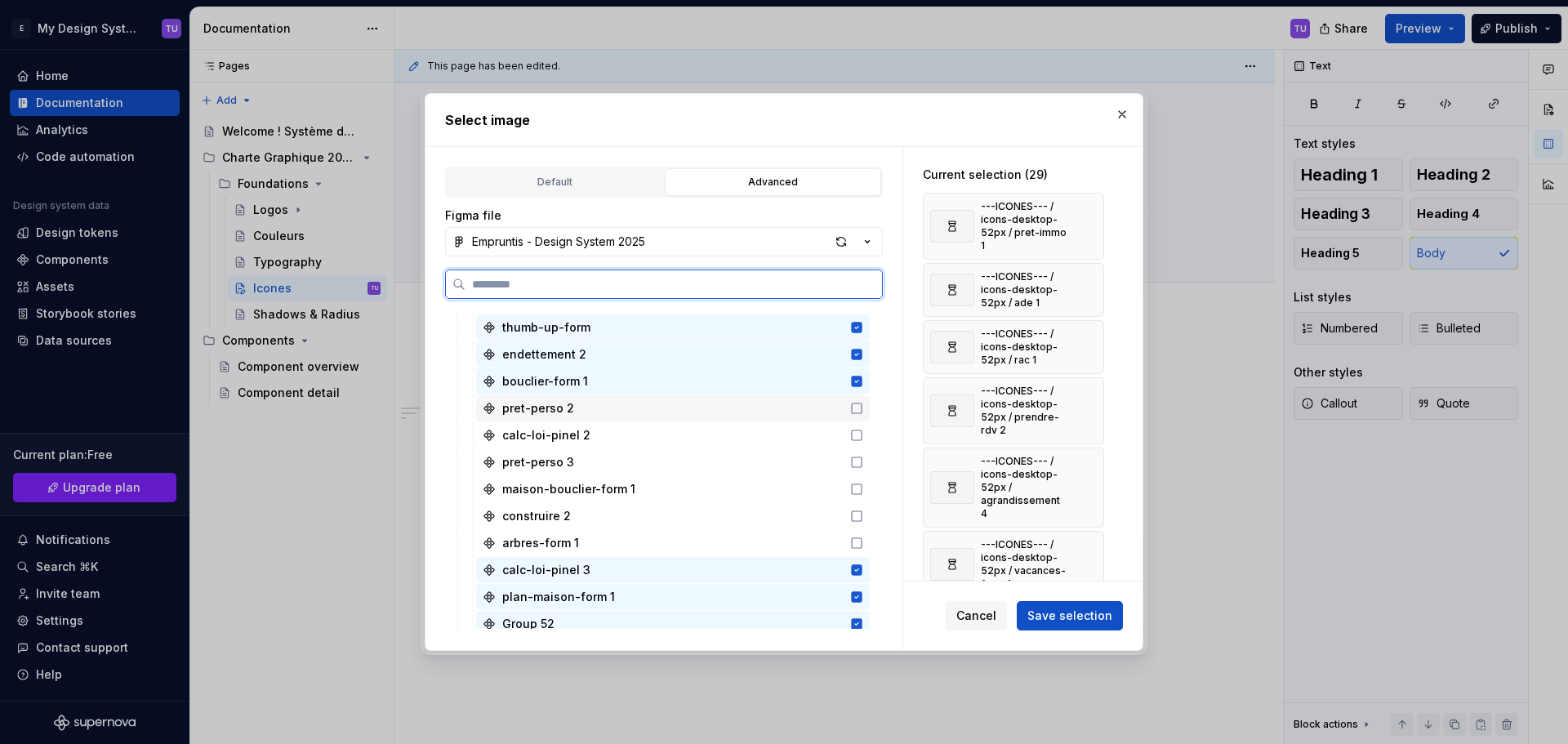
click at [809, 404] on div "pret-perso 2" at bounding box center [672, 408] width 393 height 26
click at [814, 431] on div "calc-loi-pinel 2" at bounding box center [672, 435] width 393 height 26
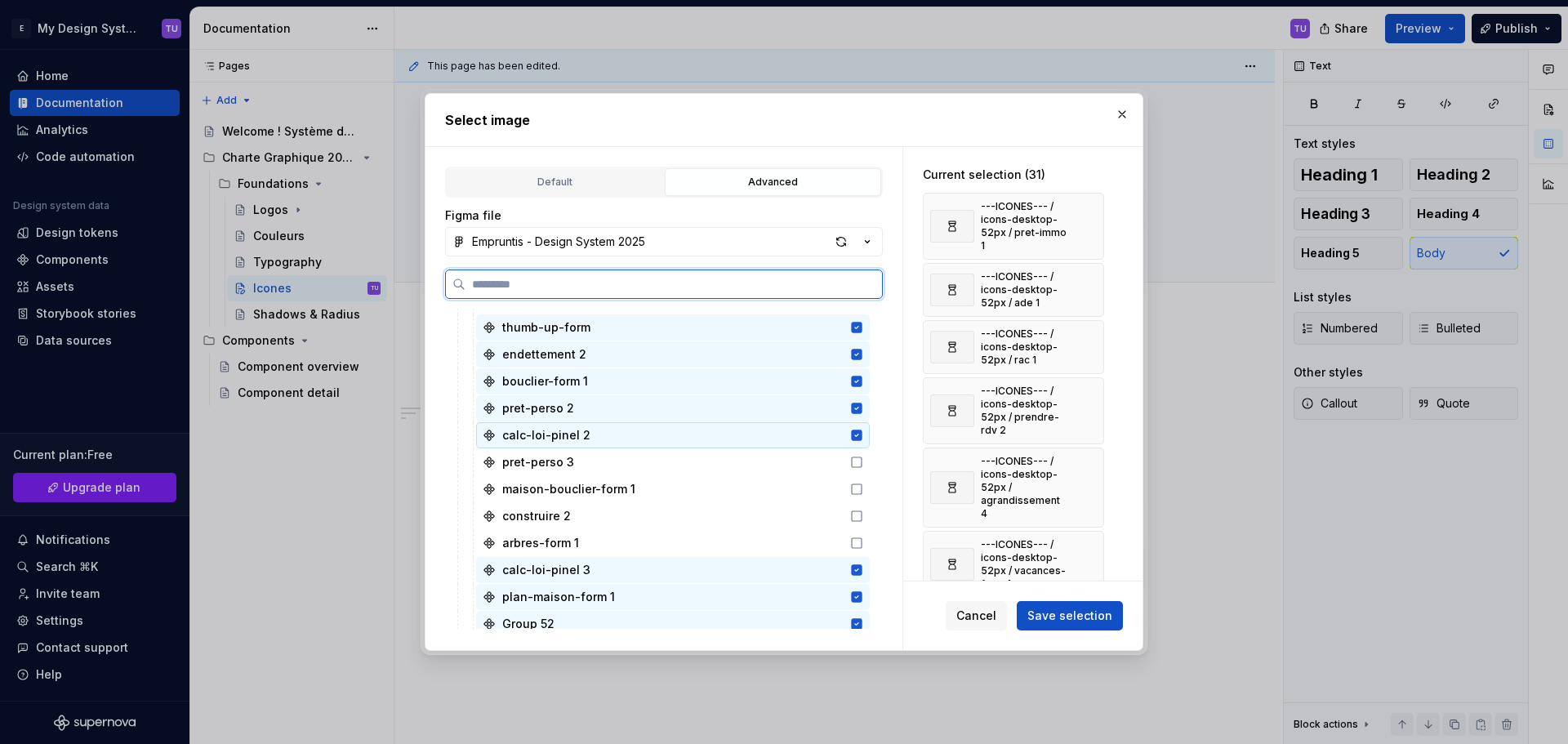
click at [813, 459] on div "pret-perso 3" at bounding box center [672, 462] width 393 height 26
click at [810, 484] on div "maison-bouclier-form 1" at bounding box center [672, 488] width 393 height 26
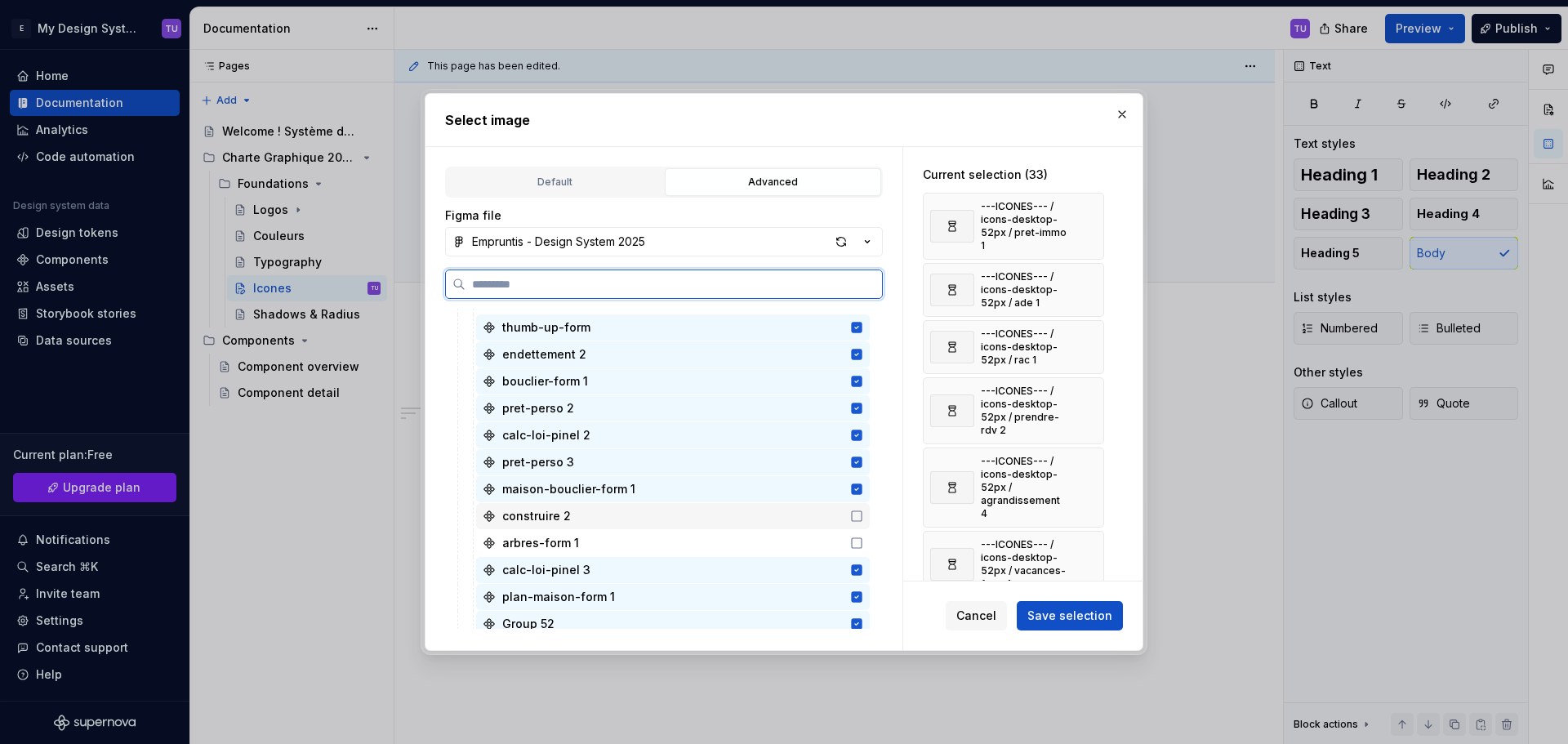
click at [807, 512] on div "construire 2" at bounding box center [672, 516] width 393 height 26
click at [807, 543] on div "arbres-form 1" at bounding box center [672, 543] width 393 height 26
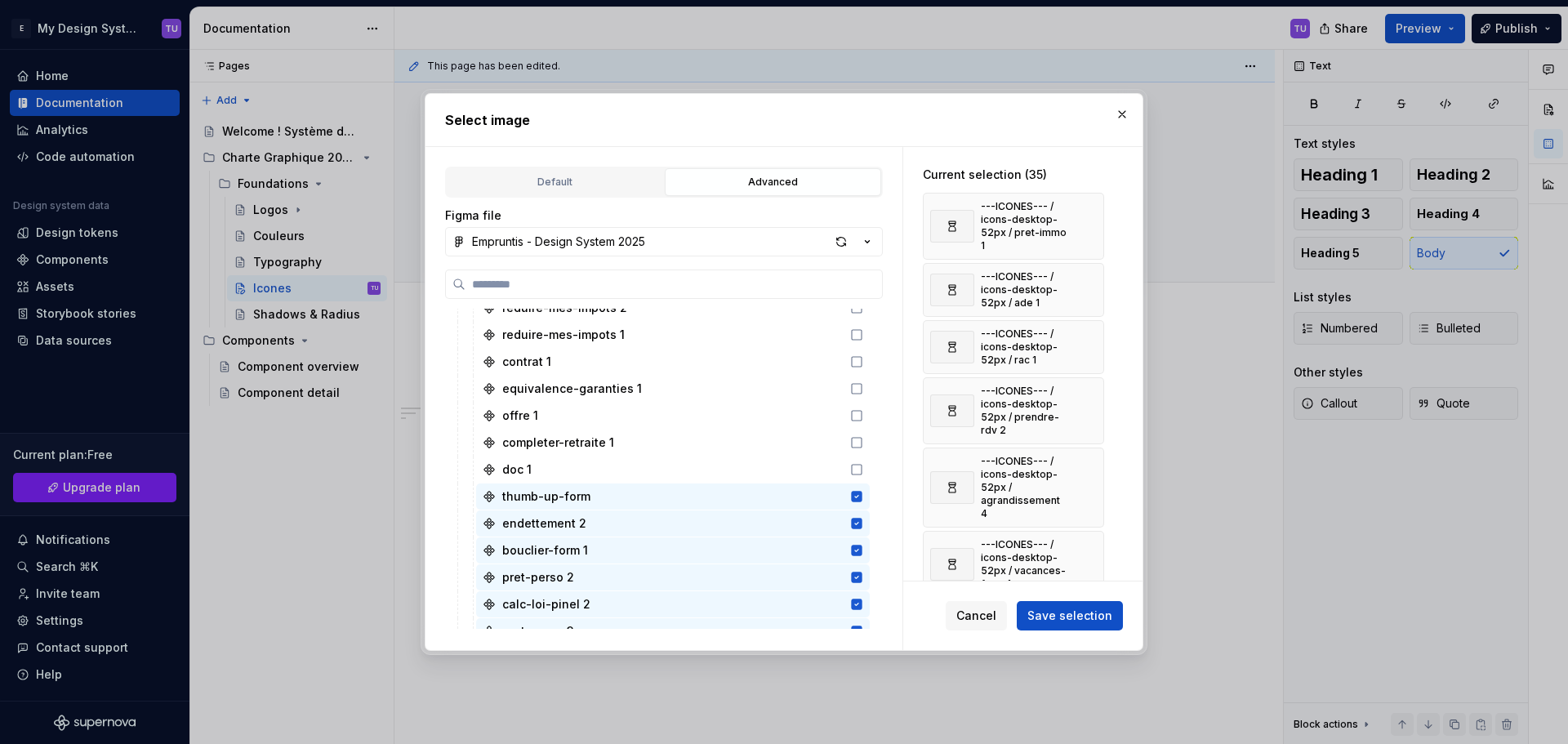
scroll to position [1878, 0]
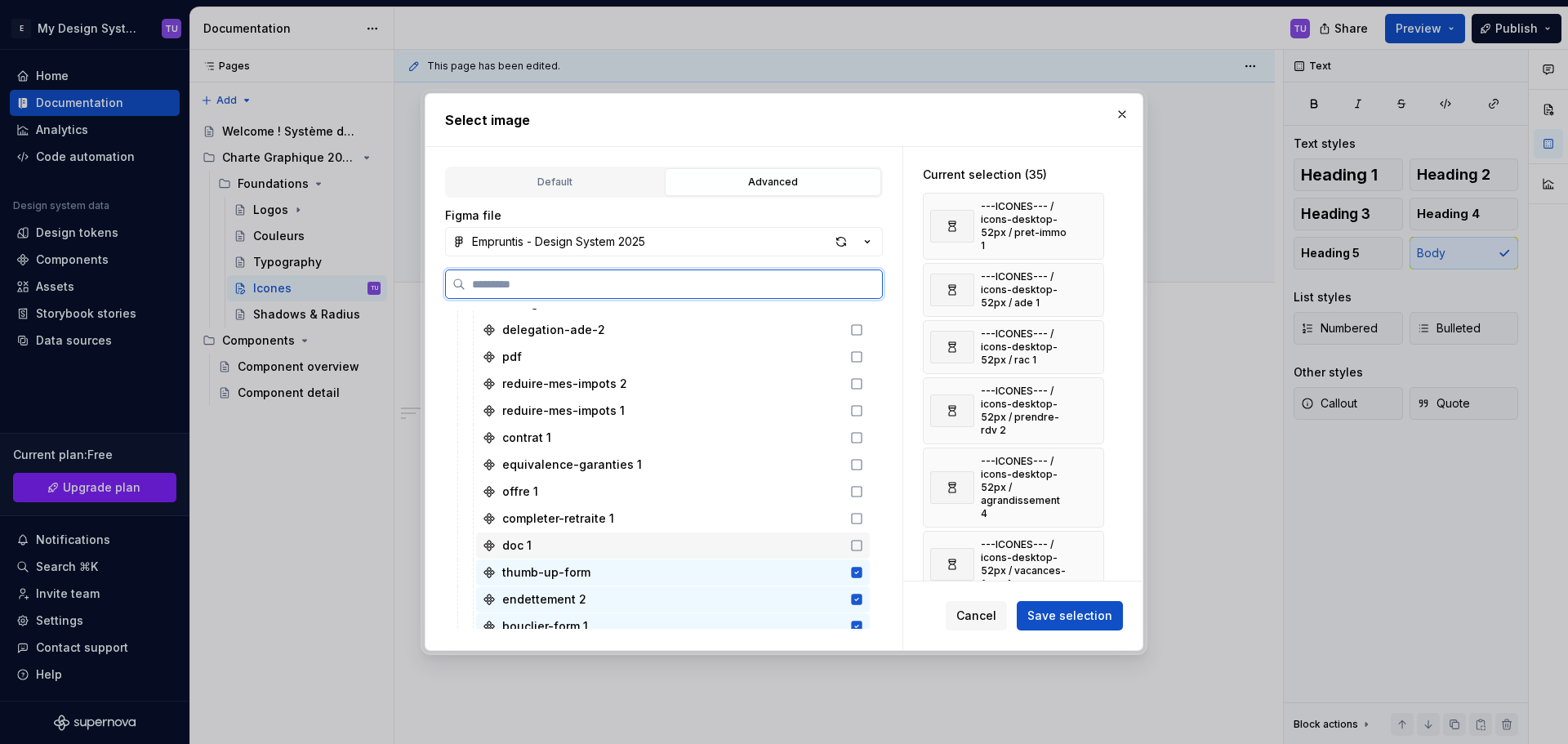
click at [804, 535] on div "doc 1" at bounding box center [672, 545] width 393 height 26
click at [804, 511] on div "completer-retraite 1" at bounding box center [672, 518] width 393 height 26
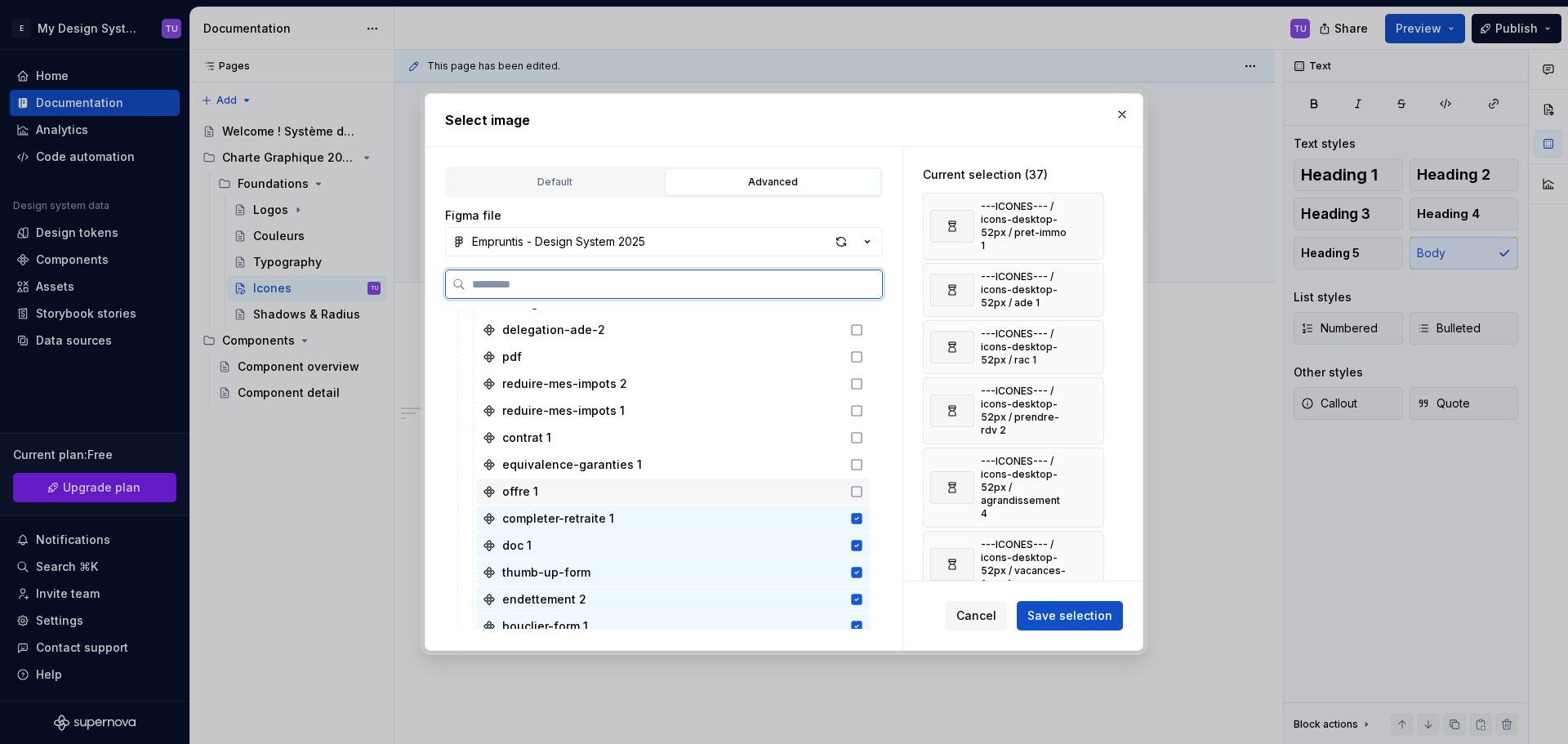
click at [809, 488] on div "offre 1" at bounding box center [672, 491] width 393 height 26
click at [813, 463] on div "equivalence-garanties 1" at bounding box center [672, 465] width 393 height 26
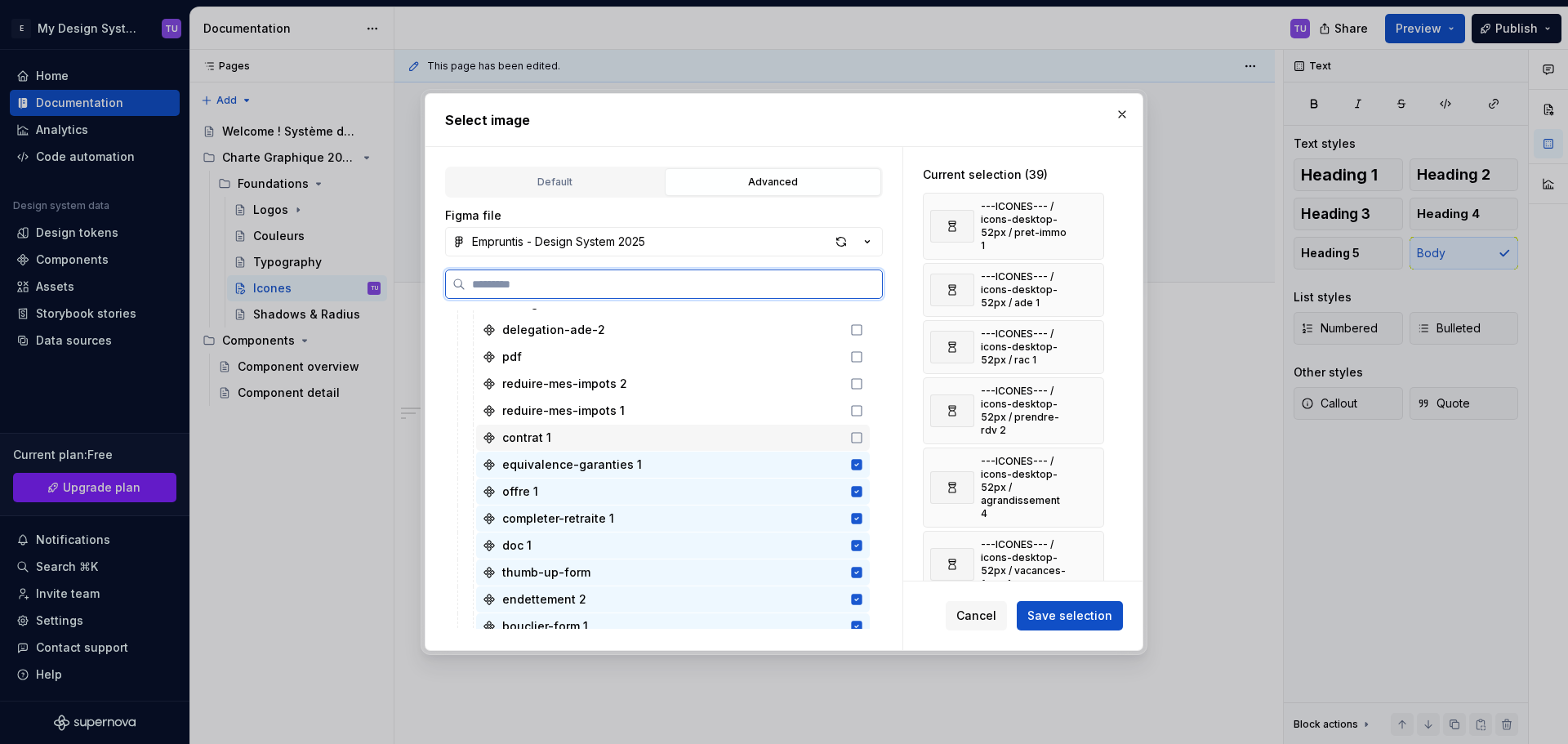
click at [815, 434] on div "contrat 1" at bounding box center [672, 437] width 393 height 26
click at [817, 409] on div "reduire-mes-impots 1" at bounding box center [672, 410] width 393 height 26
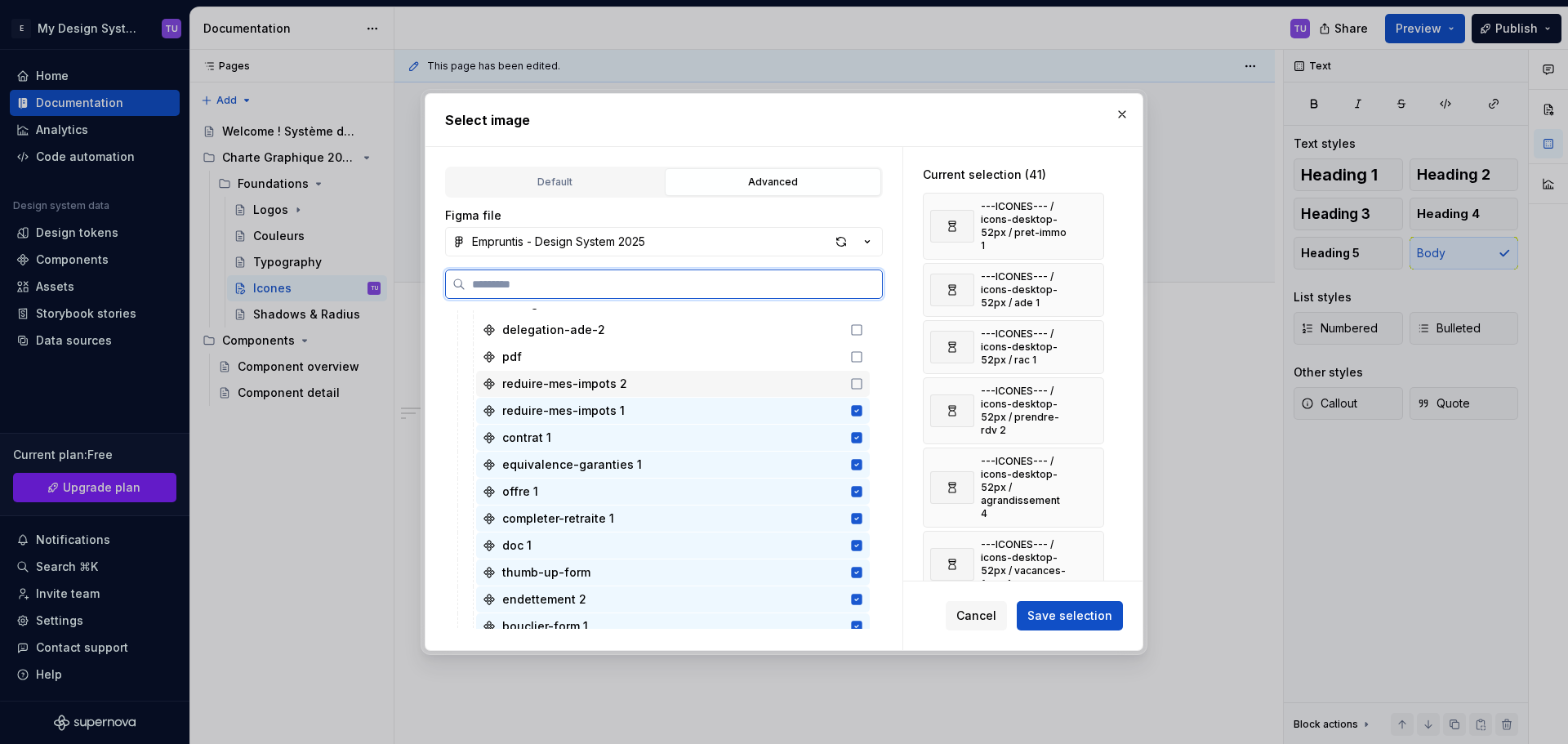
click at [819, 387] on div "reduire-mes-impots 2" at bounding box center [672, 383] width 393 height 26
click at [824, 348] on div "pdf" at bounding box center [672, 357] width 393 height 26
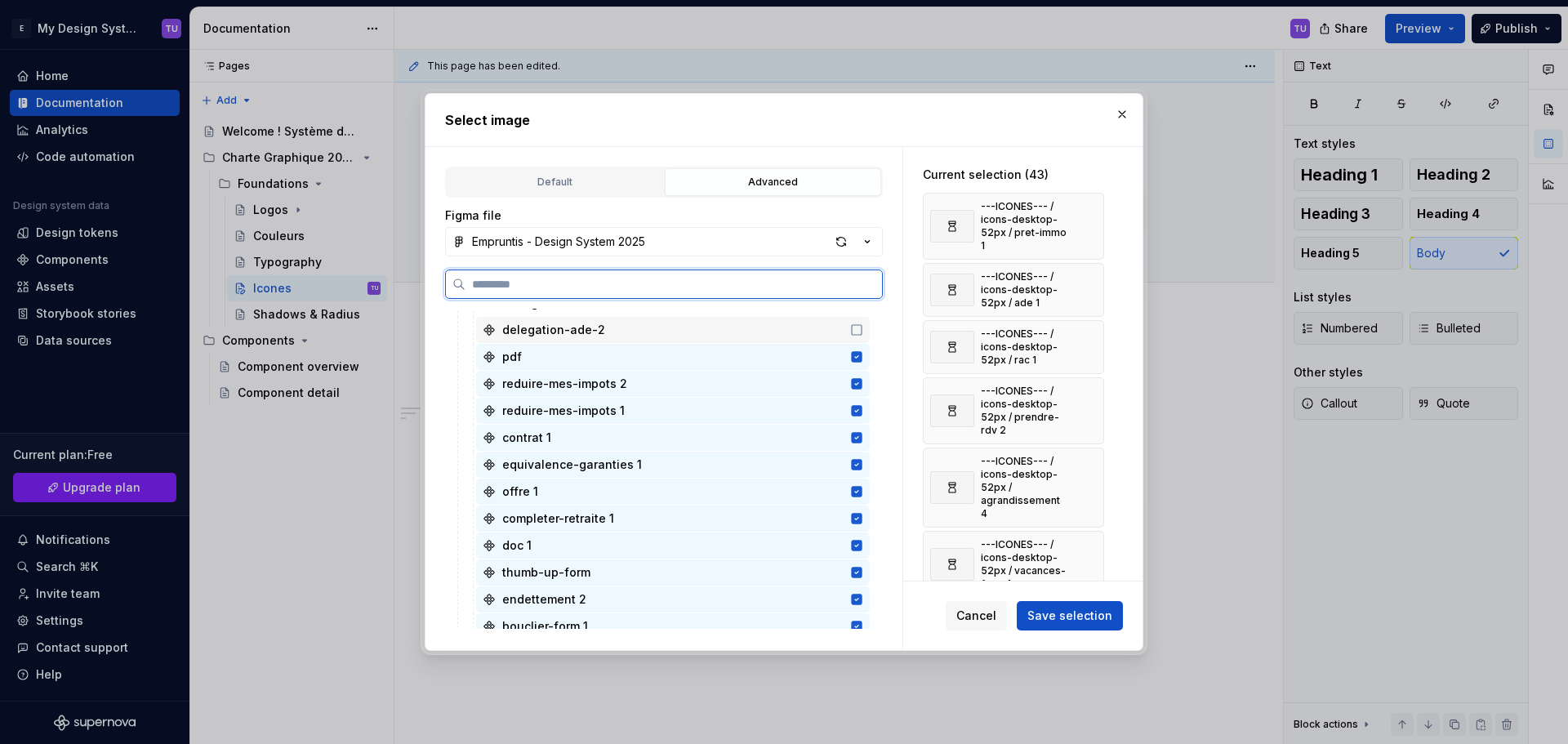
click at [825, 330] on div "delegation-ade-2" at bounding box center [672, 330] width 393 height 26
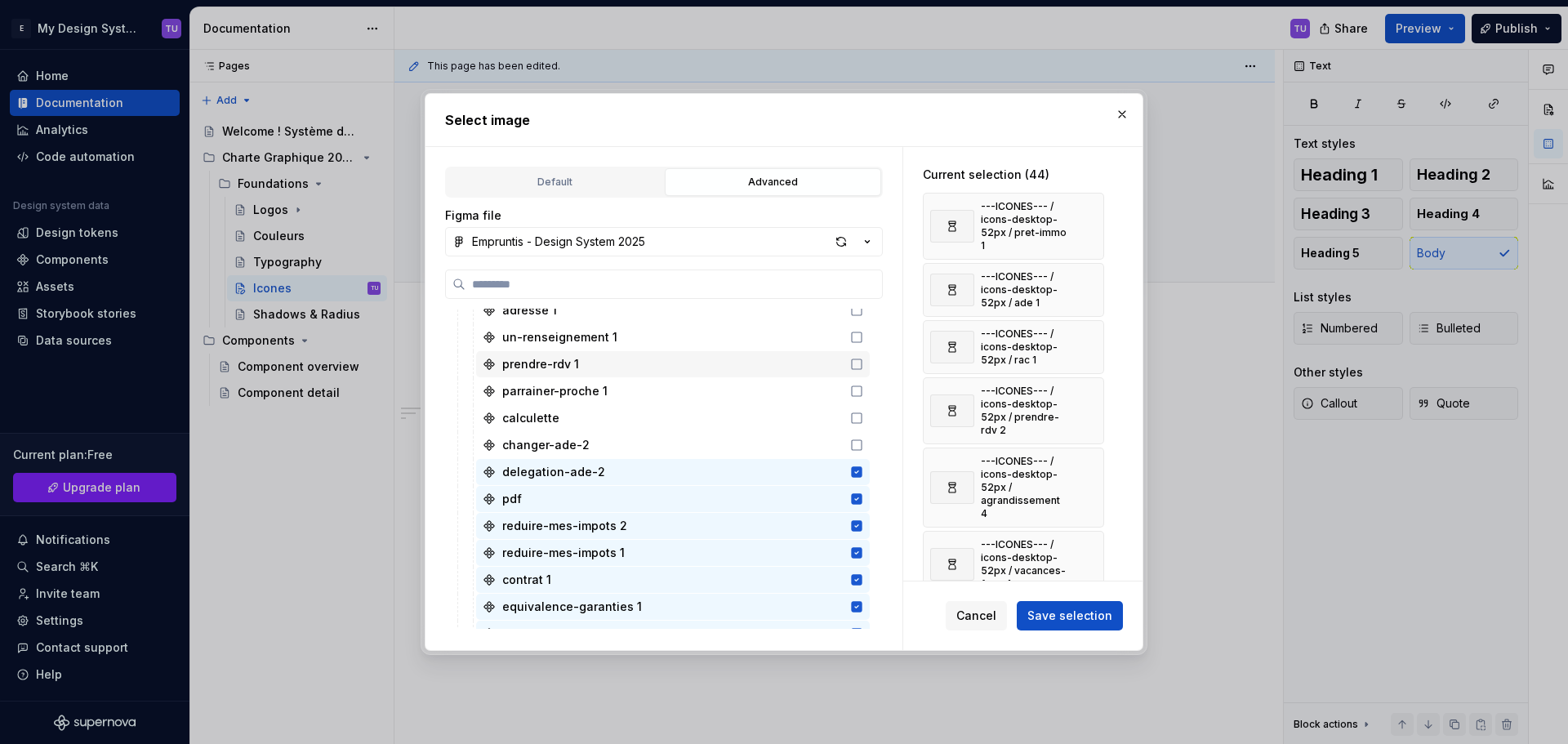
scroll to position [1632, 0]
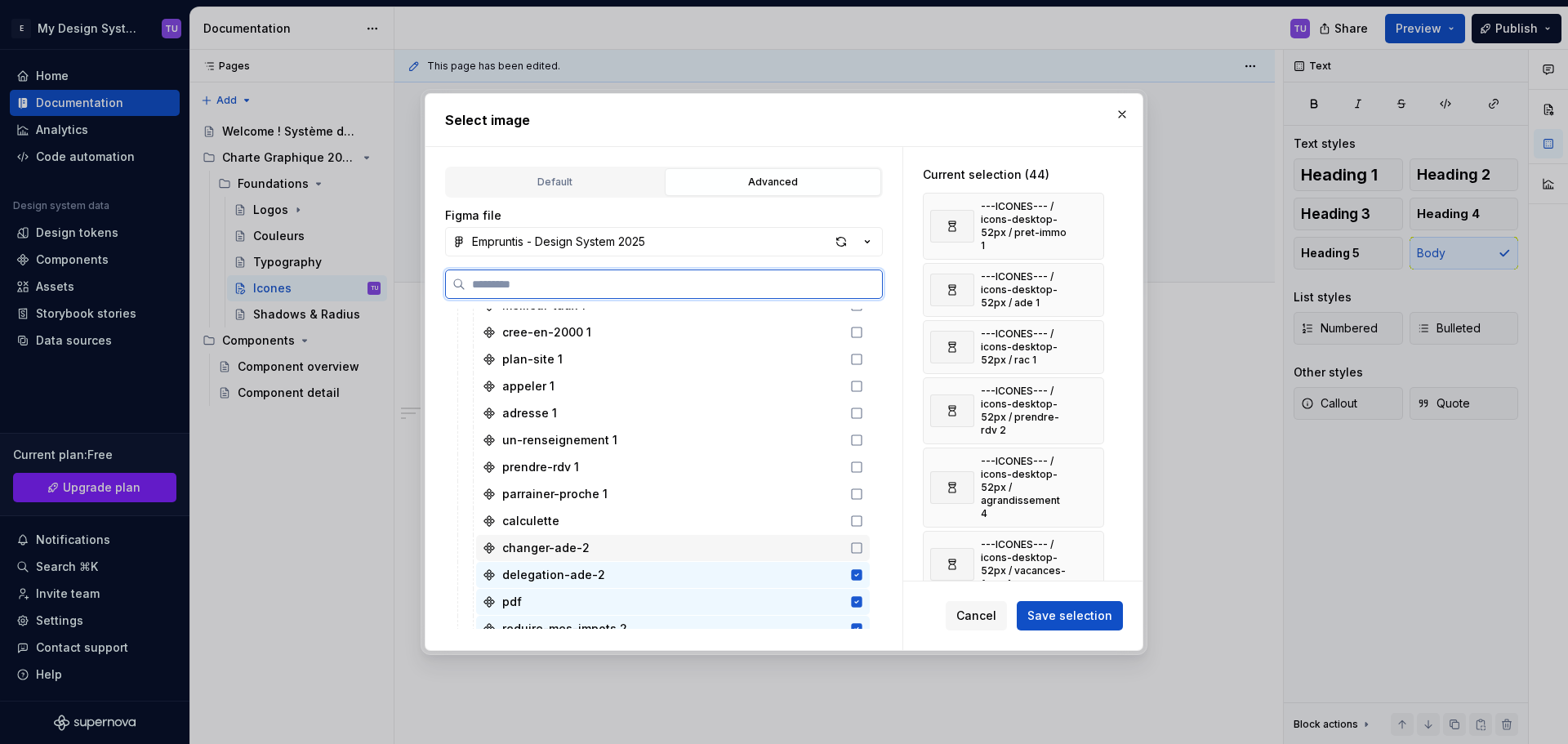
click at [760, 545] on div "changer-ade-2" at bounding box center [672, 548] width 393 height 26
click at [764, 521] on div "calculette" at bounding box center [672, 521] width 393 height 26
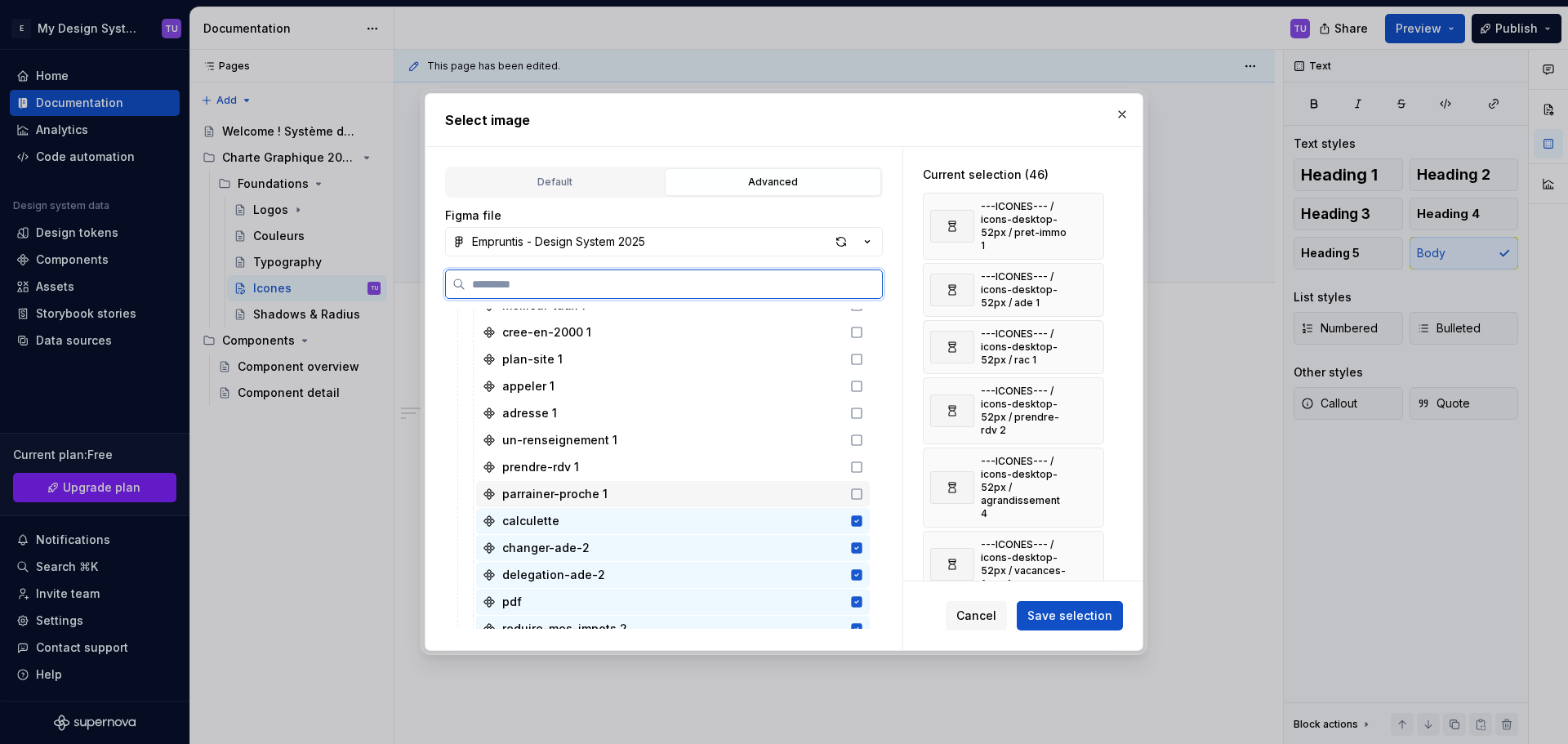
click at [768, 499] on div "parrainer-proche 1" at bounding box center [672, 493] width 393 height 26
click at [775, 471] on div "prendre-rdv 1" at bounding box center [672, 466] width 393 height 26
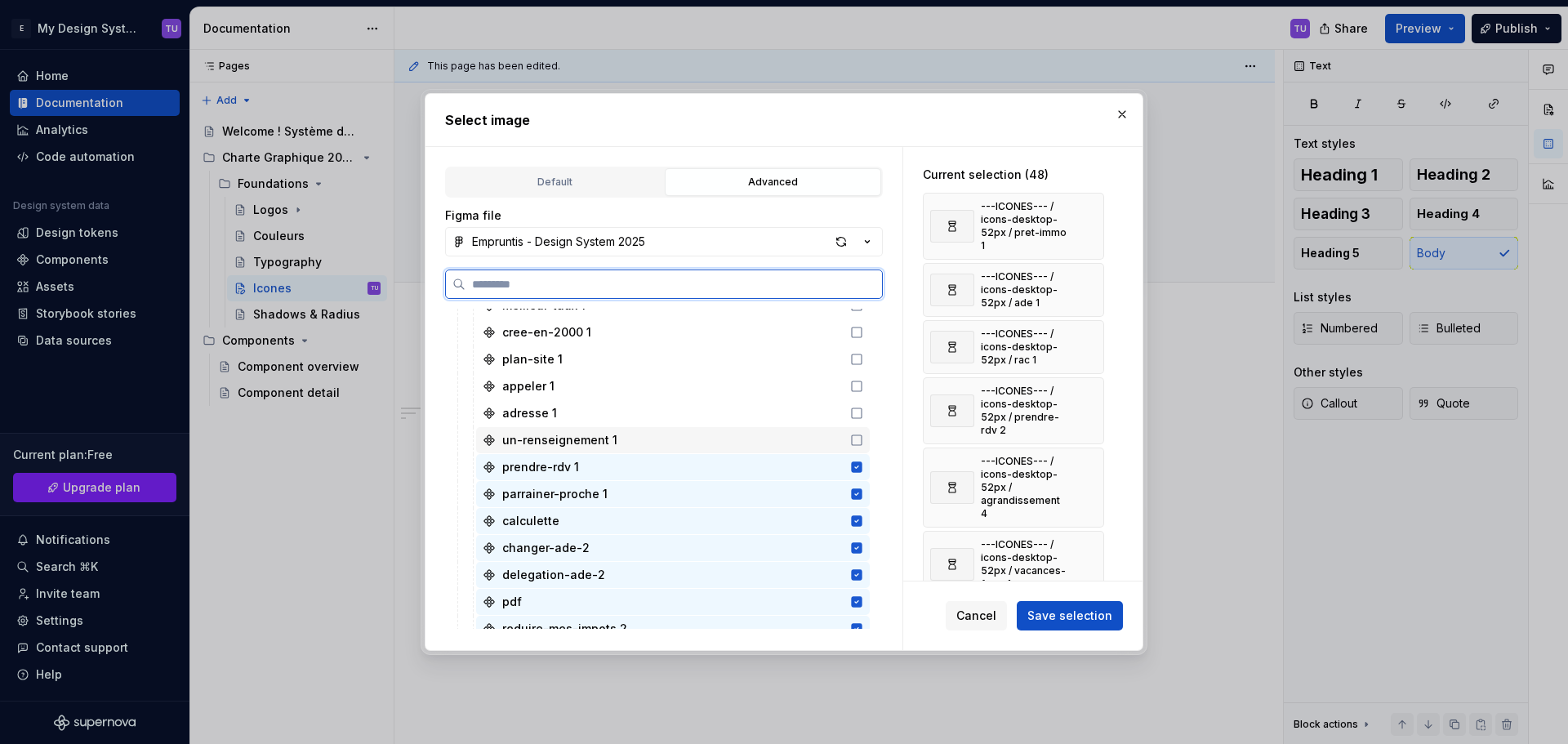
click at [788, 442] on div "un-renseignement 1" at bounding box center [672, 440] width 393 height 26
click at [794, 422] on div "adresse 1" at bounding box center [672, 413] width 393 height 26
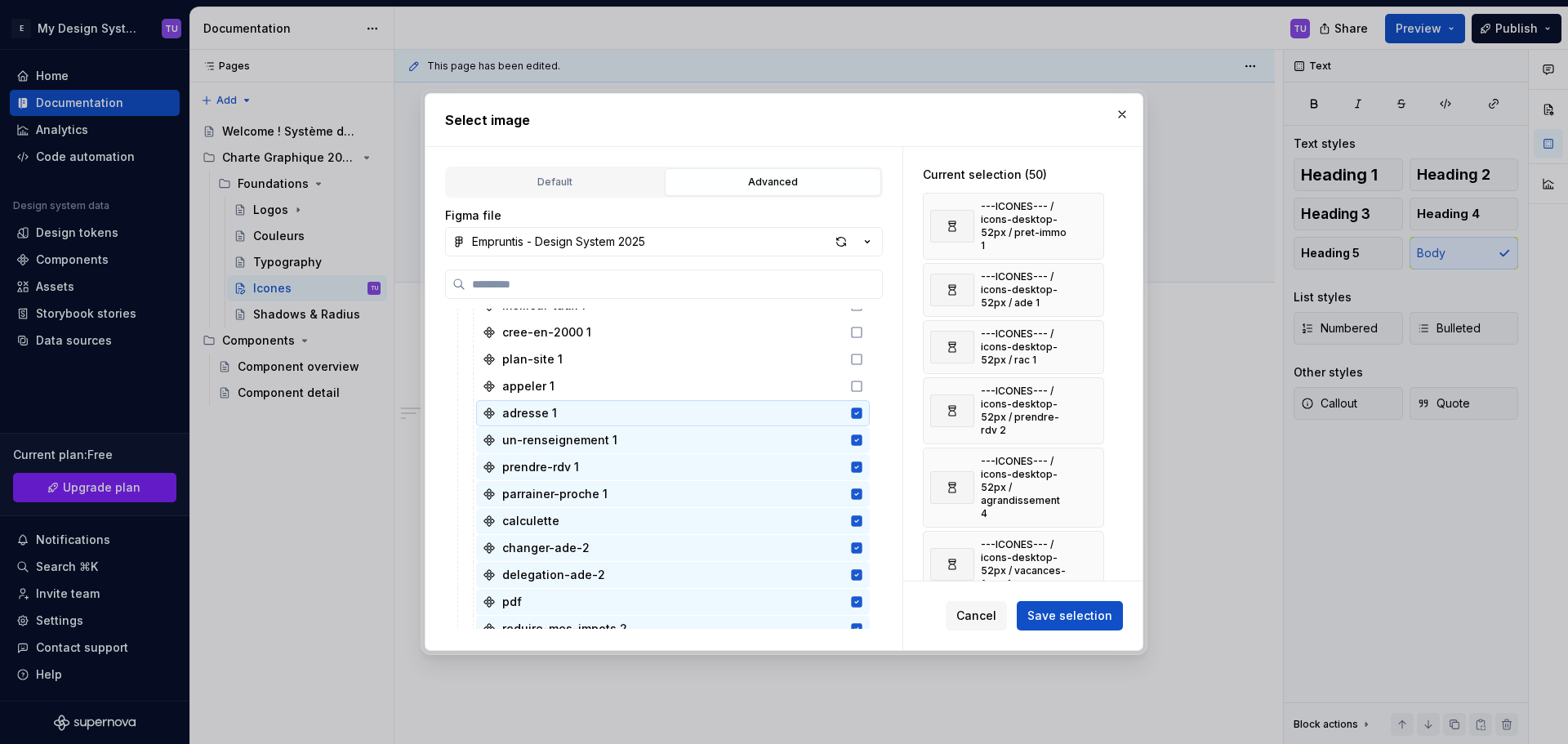
click at [798, 398] on div "guide 1 faq-credit-auto Faq-achat-auto demande-pas-a-pas 1 renegociation-pret 1…" at bounding box center [659, 548] width 428 height 3745
click at [799, 392] on div "appeler 1" at bounding box center [672, 386] width 393 height 26
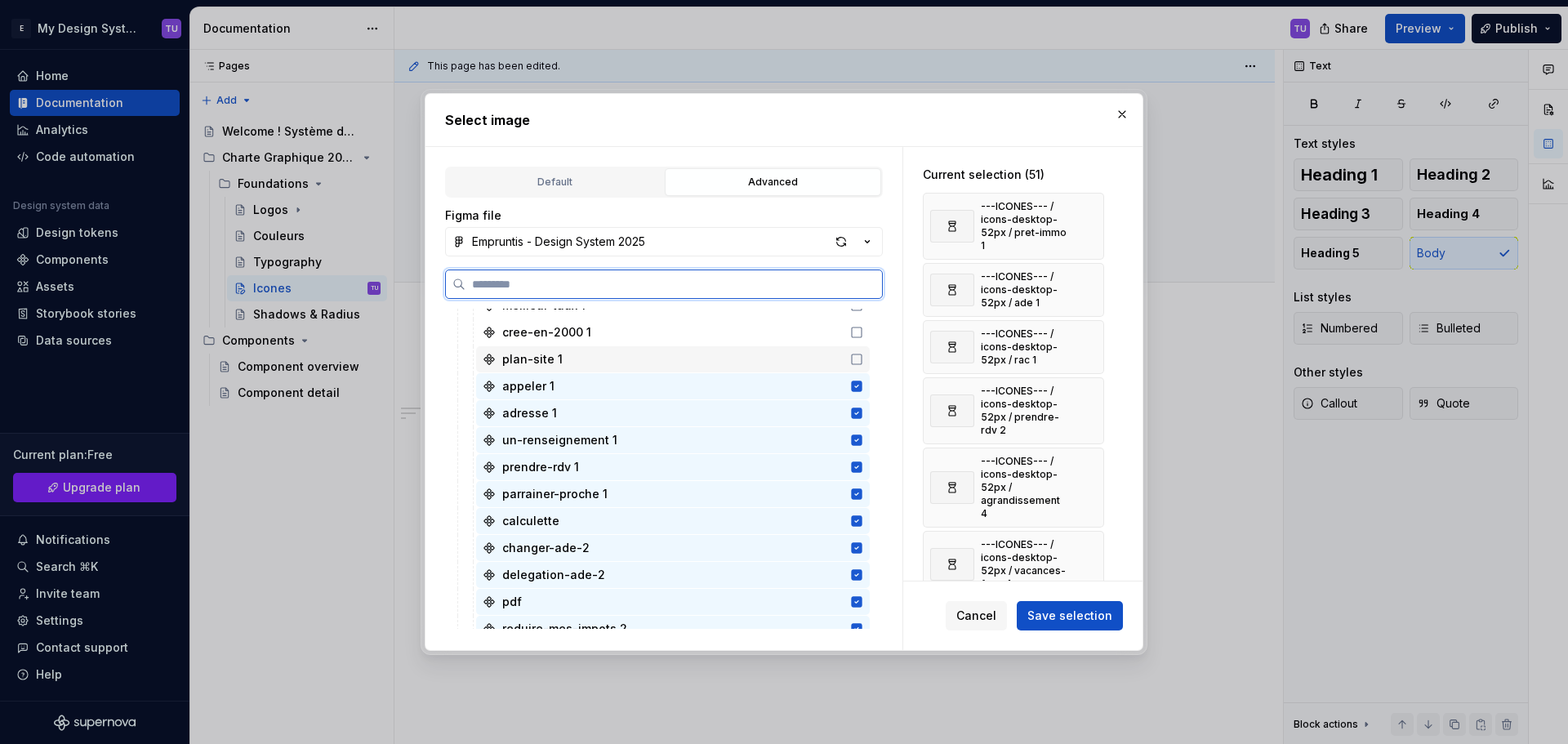
click at [794, 362] on div "plan-site 1" at bounding box center [672, 359] width 393 height 26
click at [792, 323] on div "cree-en-2000 1" at bounding box center [672, 332] width 393 height 26
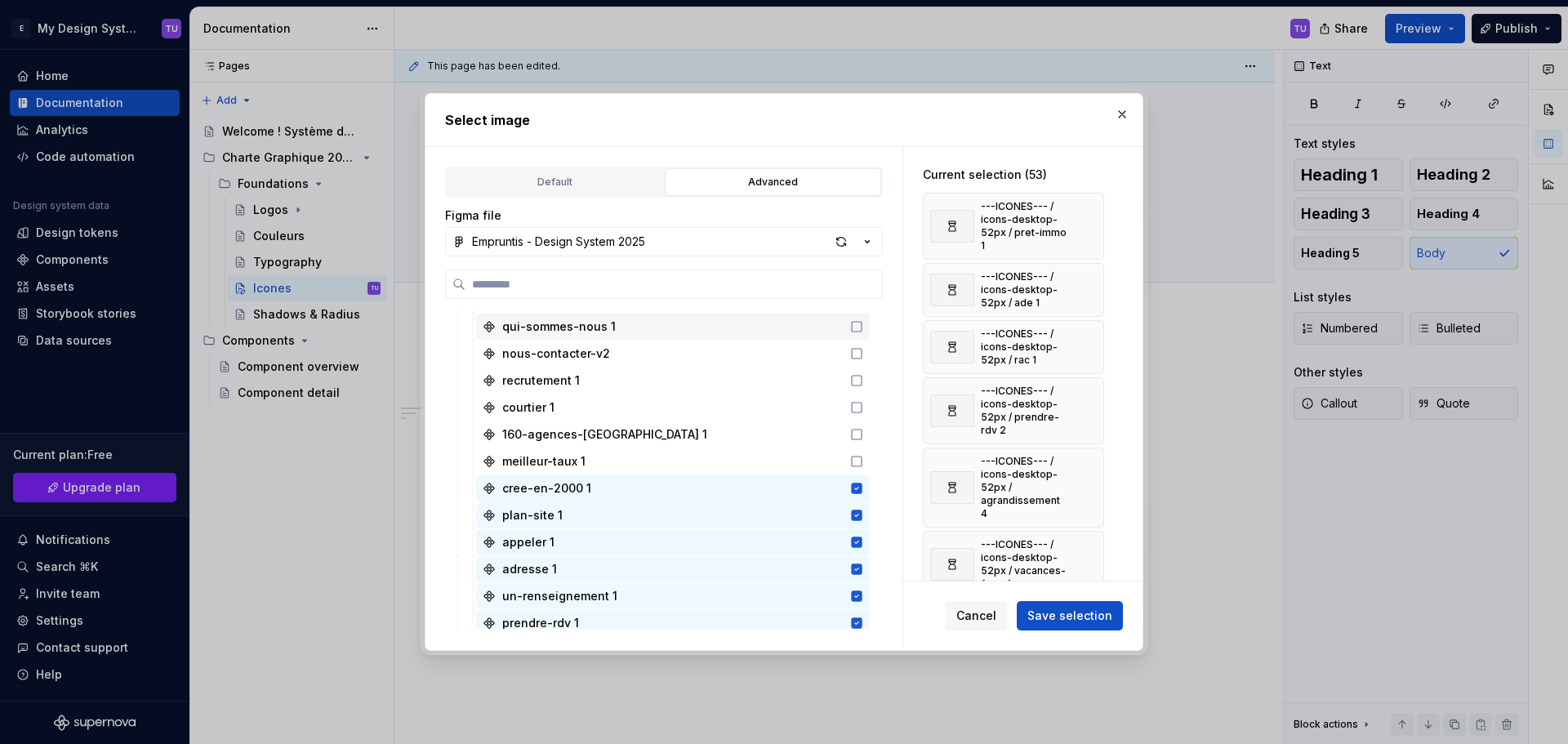
scroll to position [1469, 0]
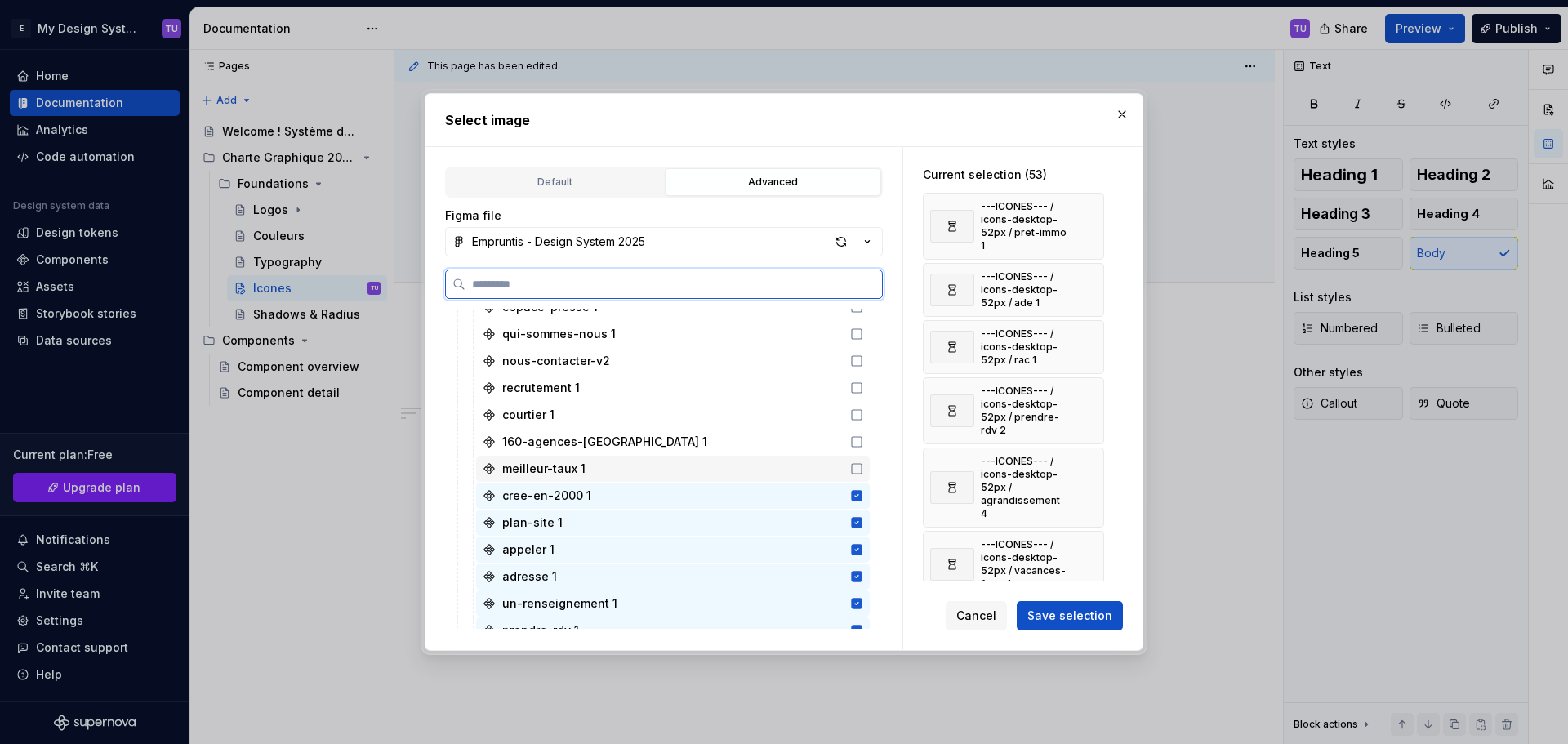
click at [777, 468] on div "meilleur-taux 1" at bounding box center [672, 468] width 393 height 26
click at [773, 442] on div "160-agences-[GEOGRAPHIC_DATA] 1" at bounding box center [672, 442] width 393 height 26
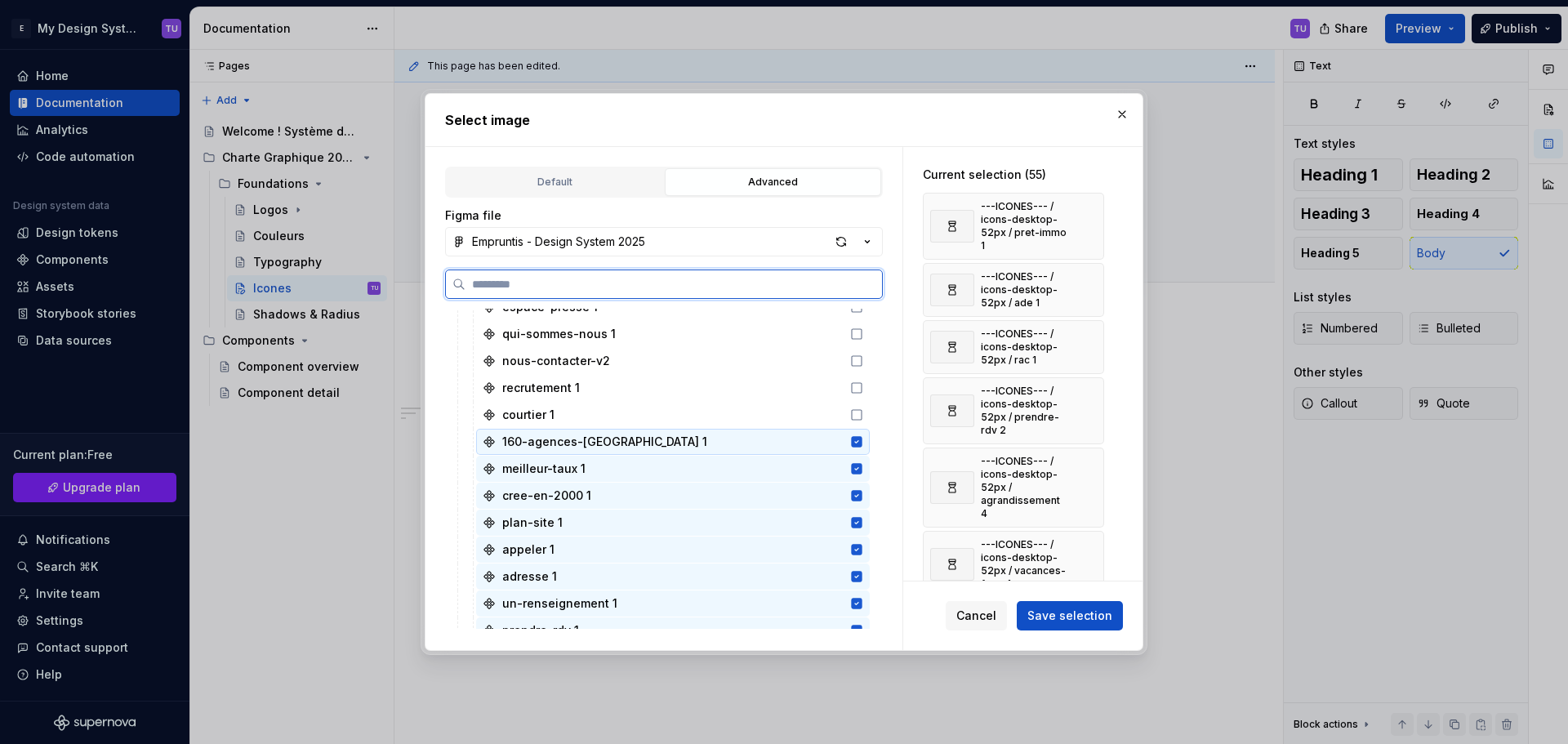
click at [776, 413] on div "courtier 1" at bounding box center [672, 414] width 393 height 26
click at [781, 392] on div "recrutement 1" at bounding box center [672, 387] width 393 height 26
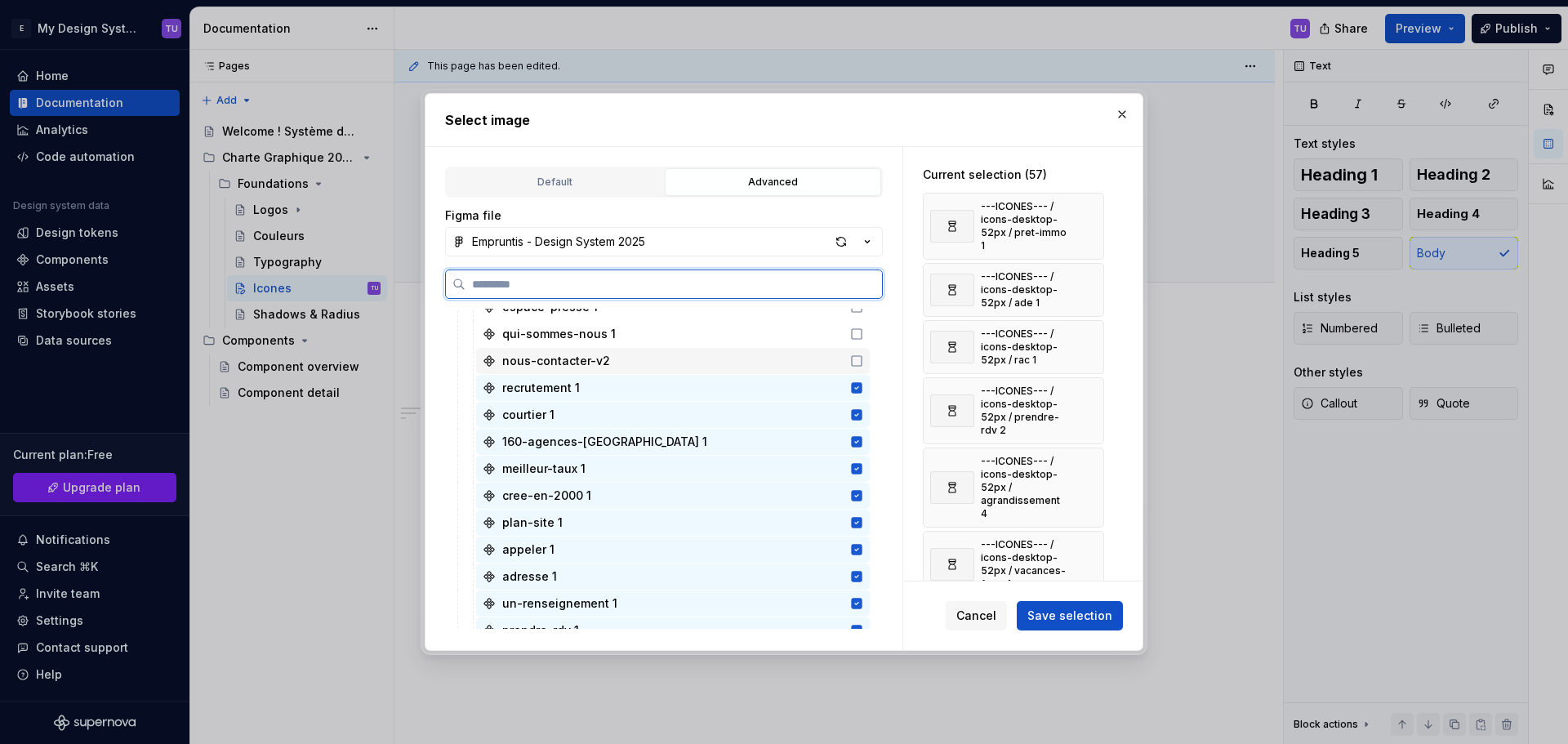
click at [790, 362] on div "nous-contacter-v2" at bounding box center [672, 360] width 393 height 26
click at [798, 333] on div "qui-sommes-nous 1" at bounding box center [672, 334] width 393 height 26
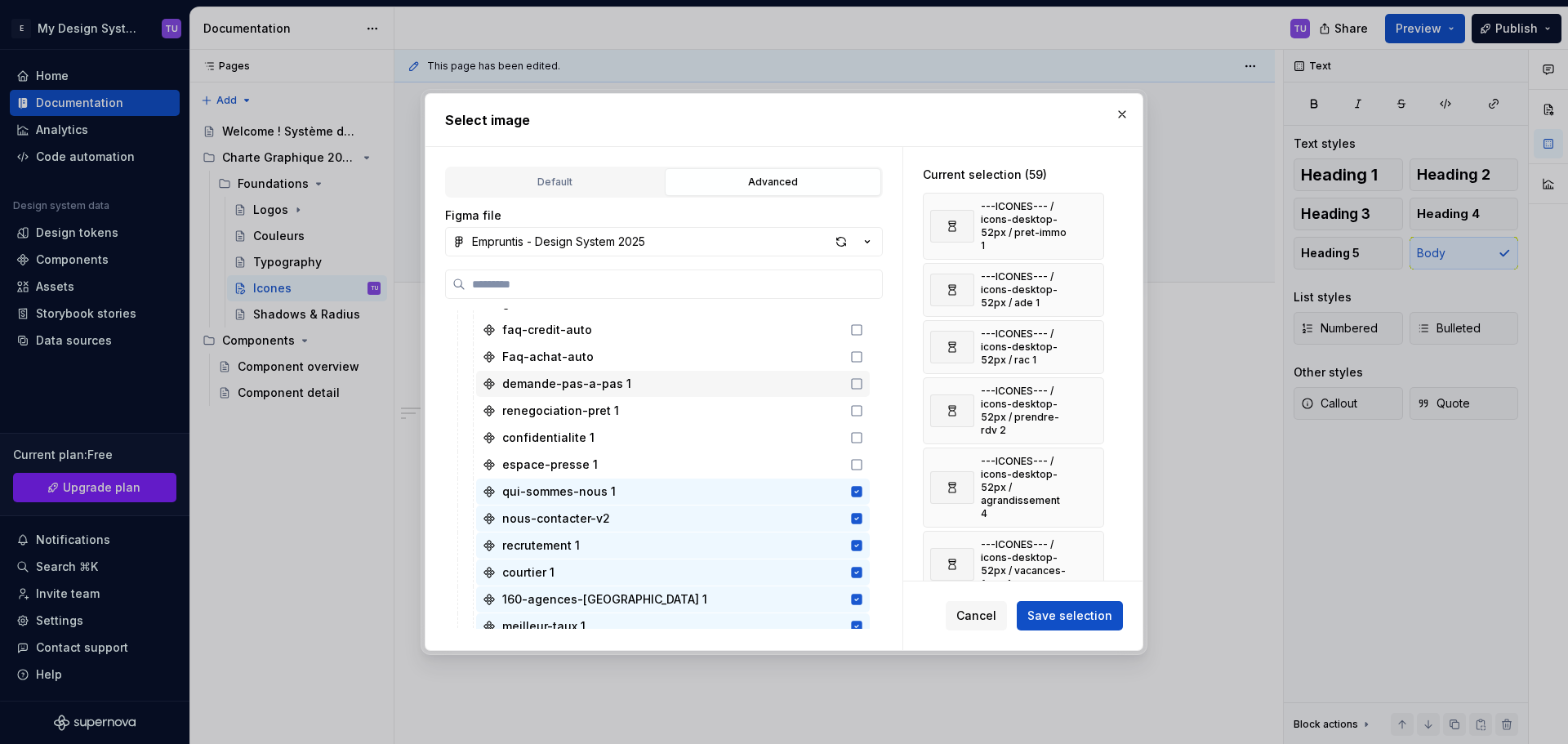
scroll to position [1306, 0]
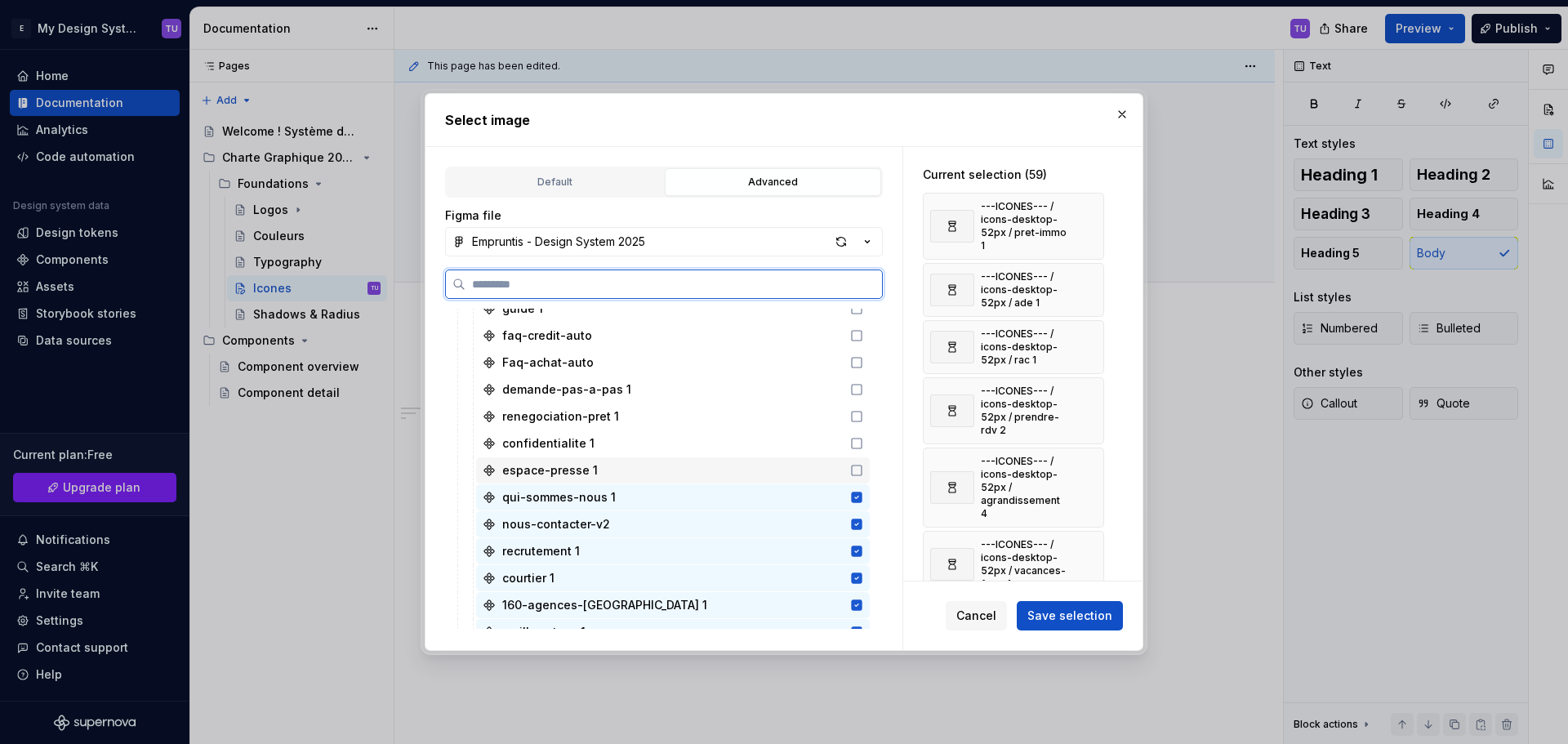
click at [797, 472] on div "espace-presse 1" at bounding box center [672, 470] width 393 height 26
click at [791, 441] on div "confidentialite 1" at bounding box center [672, 443] width 393 height 26
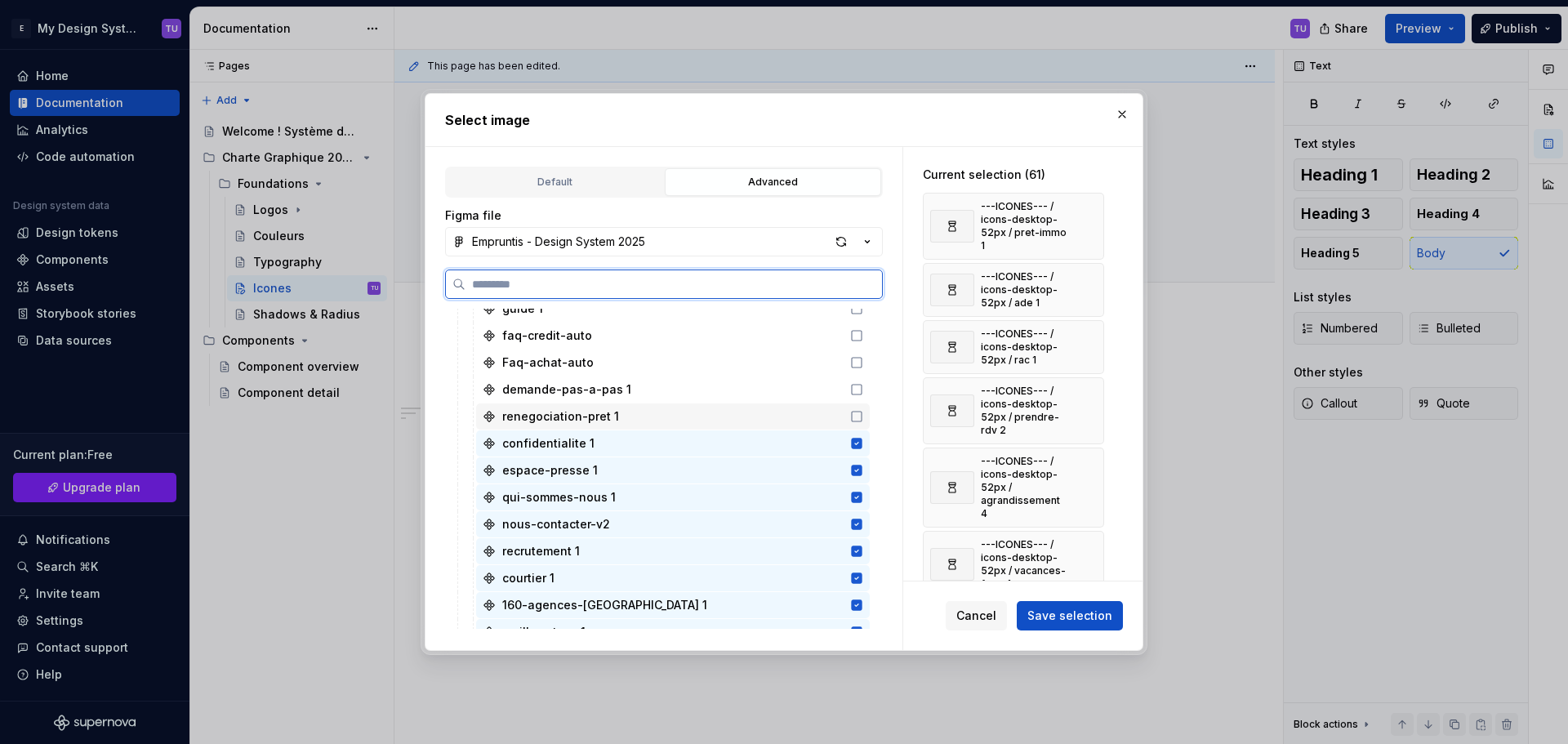
click at [789, 410] on div "renegociation-pret 1" at bounding box center [672, 416] width 393 height 26
click at [789, 382] on div "demande-pas-a-pas 1" at bounding box center [672, 389] width 393 height 26
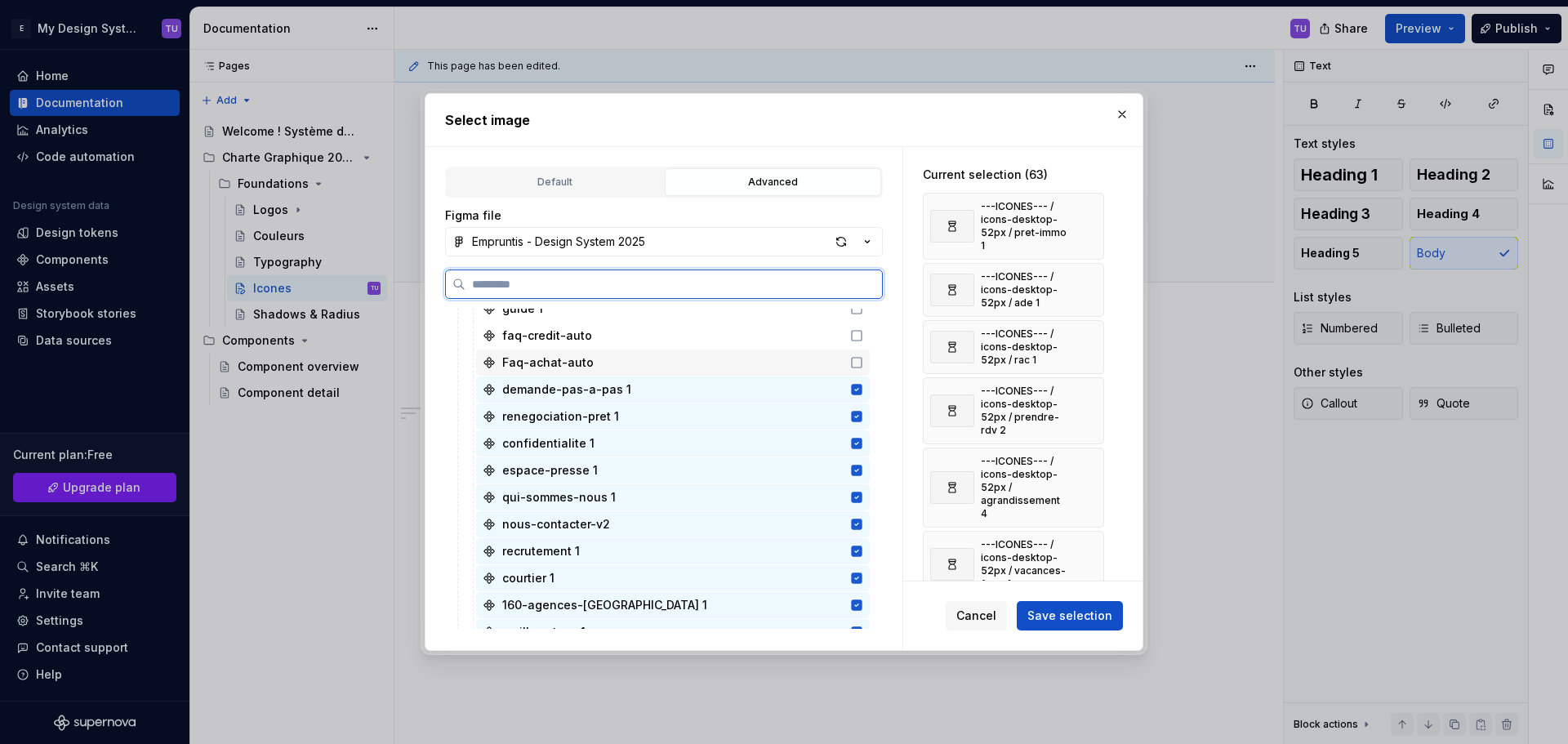
click at [793, 362] on div "Faq-achat-auto" at bounding box center [672, 362] width 393 height 26
click at [799, 331] on div "faq-credit-auto" at bounding box center [672, 335] width 393 height 26
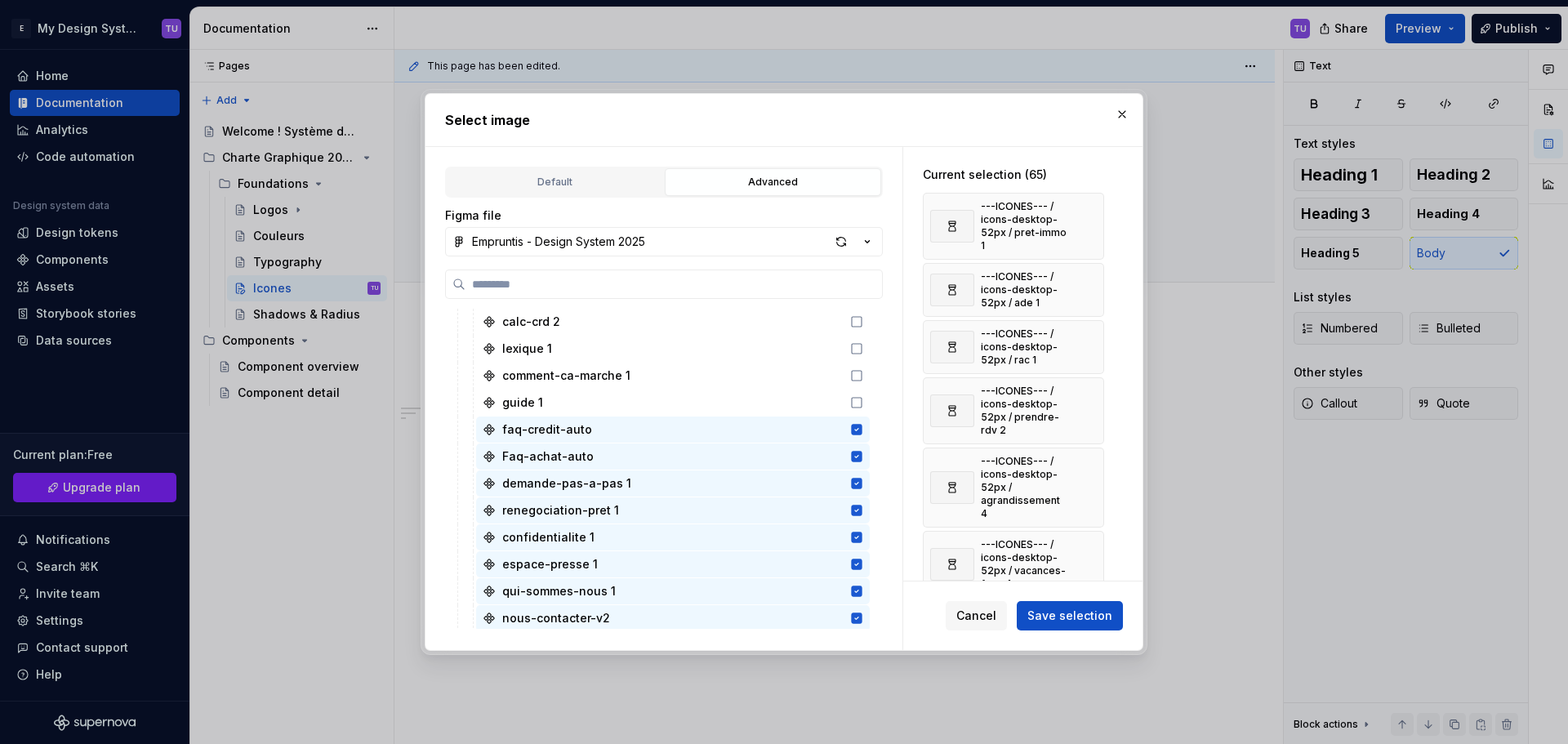
scroll to position [1143, 0]
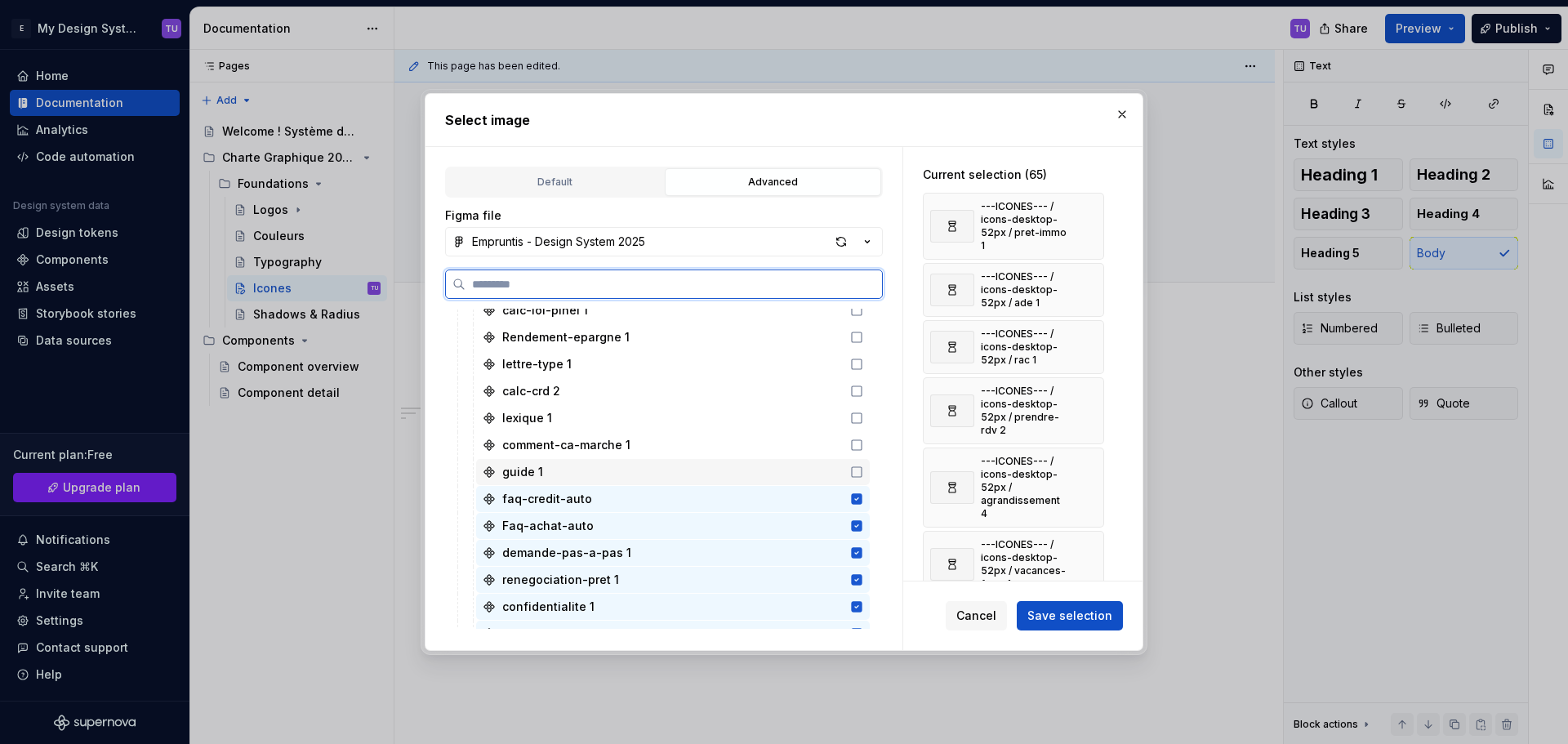
click at [792, 478] on div "guide 1" at bounding box center [672, 471] width 393 height 26
click at [789, 440] on div "comment-ca-marche 1" at bounding box center [672, 444] width 393 height 26
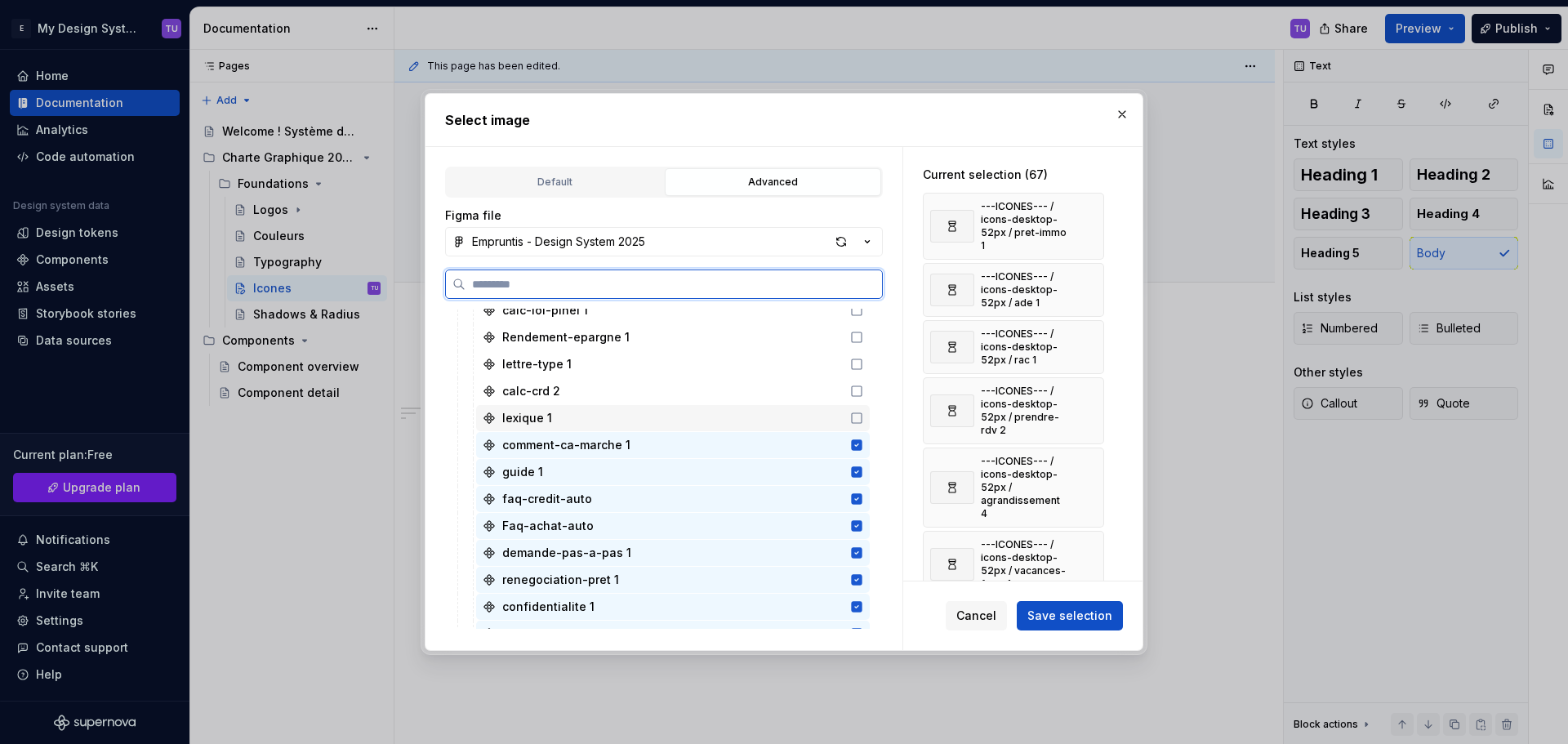
click at [783, 415] on div "lexique 1" at bounding box center [672, 418] width 393 height 26
click at [780, 386] on div "calc-crd 2" at bounding box center [672, 391] width 393 height 26
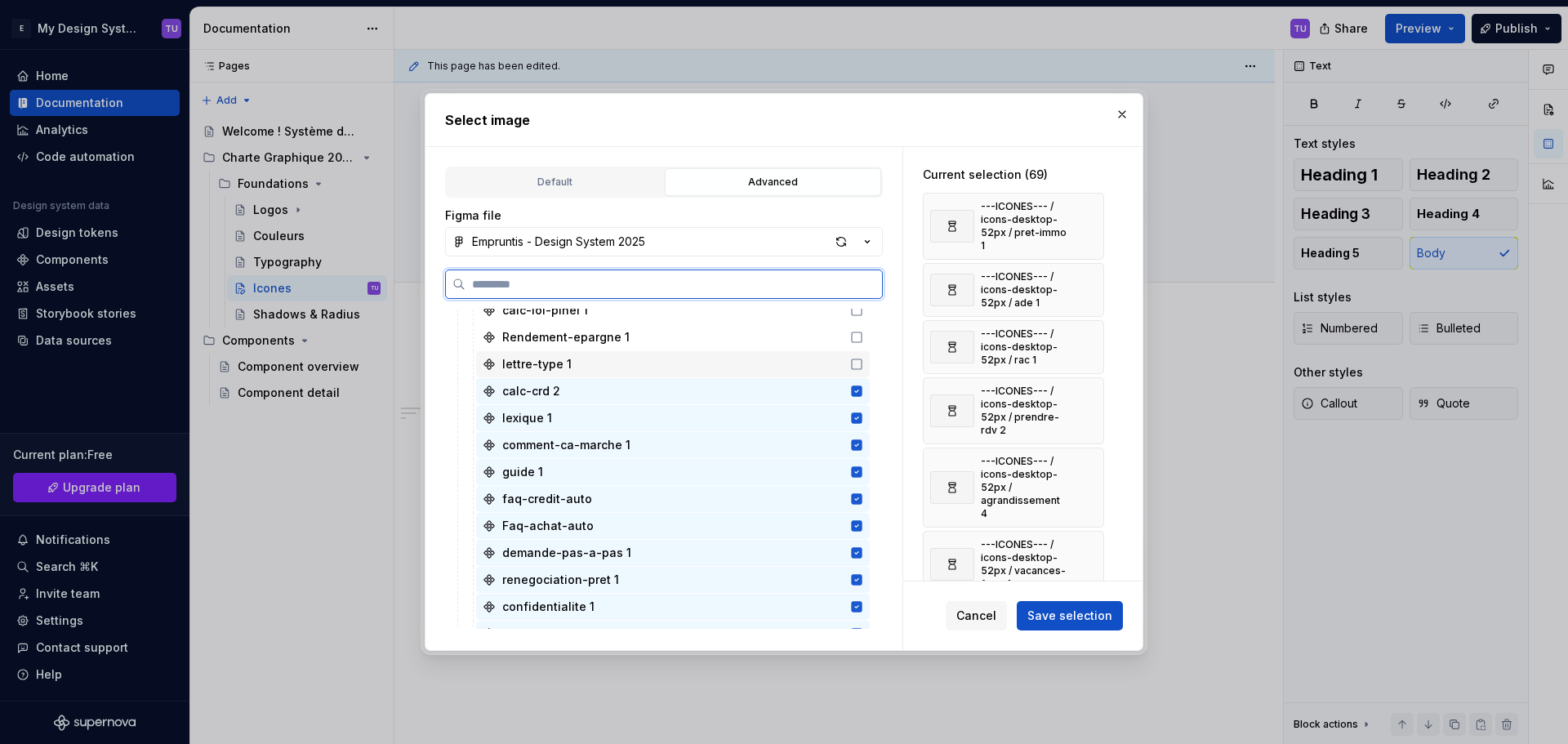
click at [779, 362] on div "lettre-type 1" at bounding box center [672, 364] width 393 height 26
click at [781, 334] on div "Rendement-epargne 1" at bounding box center [672, 337] width 393 height 26
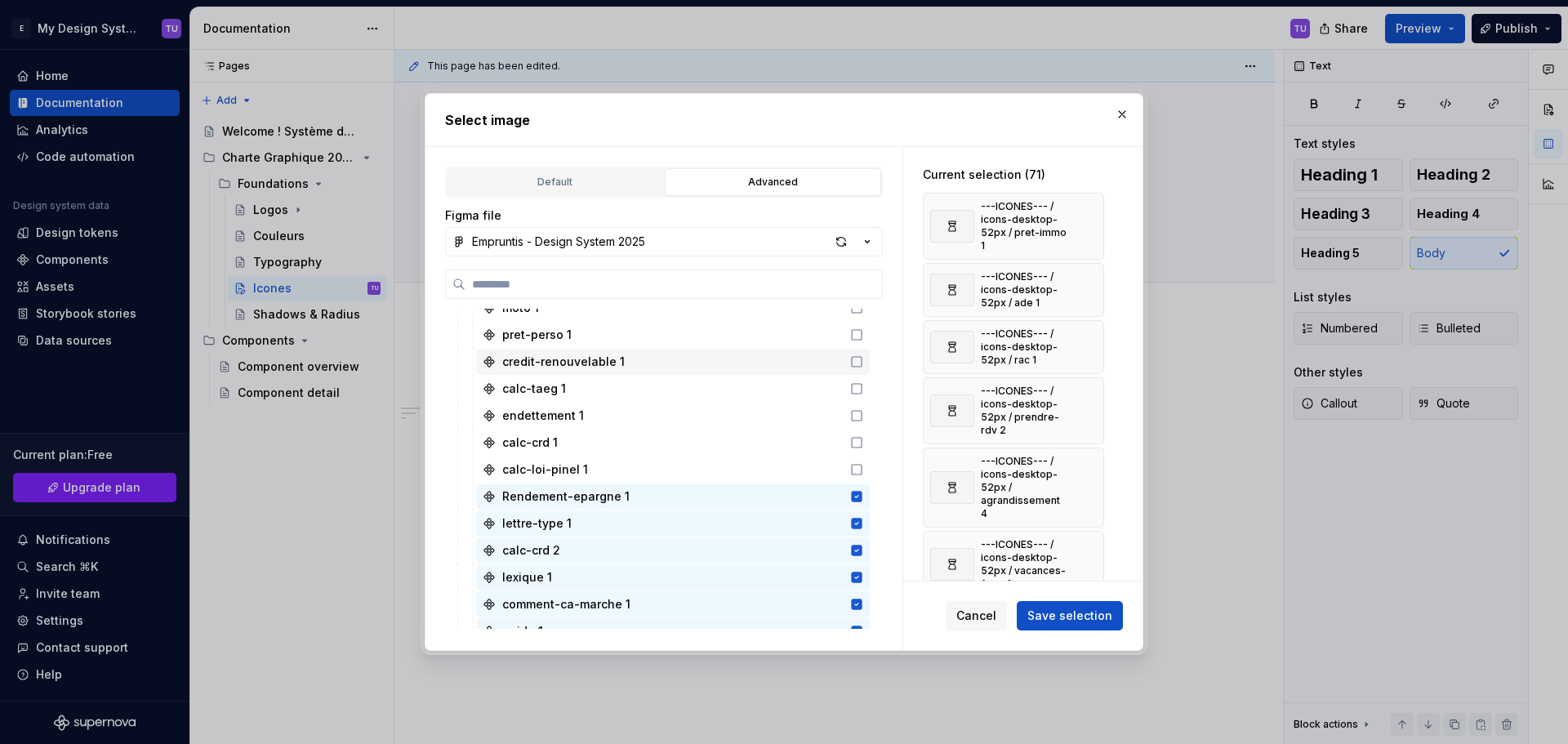
scroll to position [979, 0]
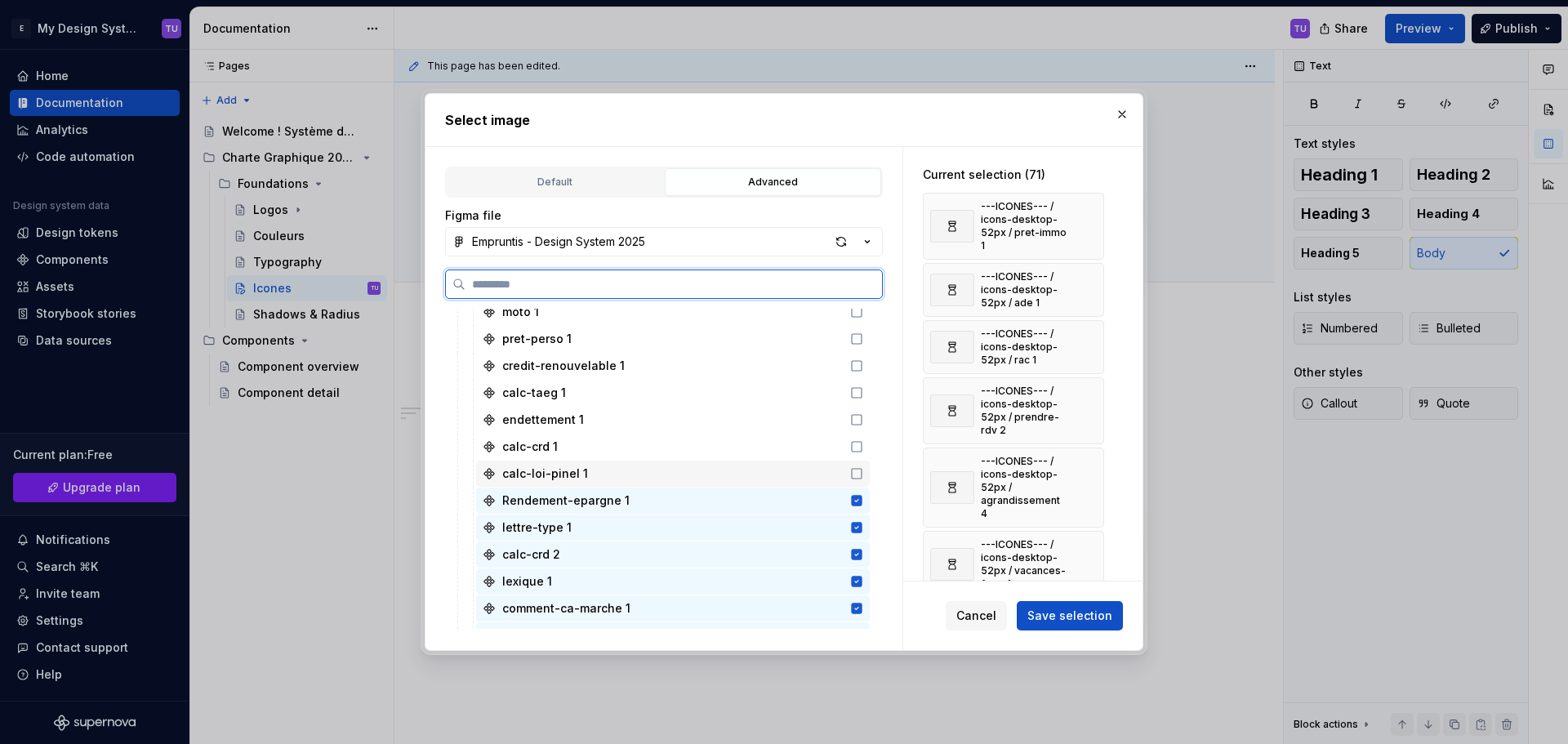
click at [788, 471] on div "calc-loi-pinel 1" at bounding box center [672, 473] width 393 height 26
click at [781, 437] on div "calc-crd 1" at bounding box center [672, 446] width 393 height 26
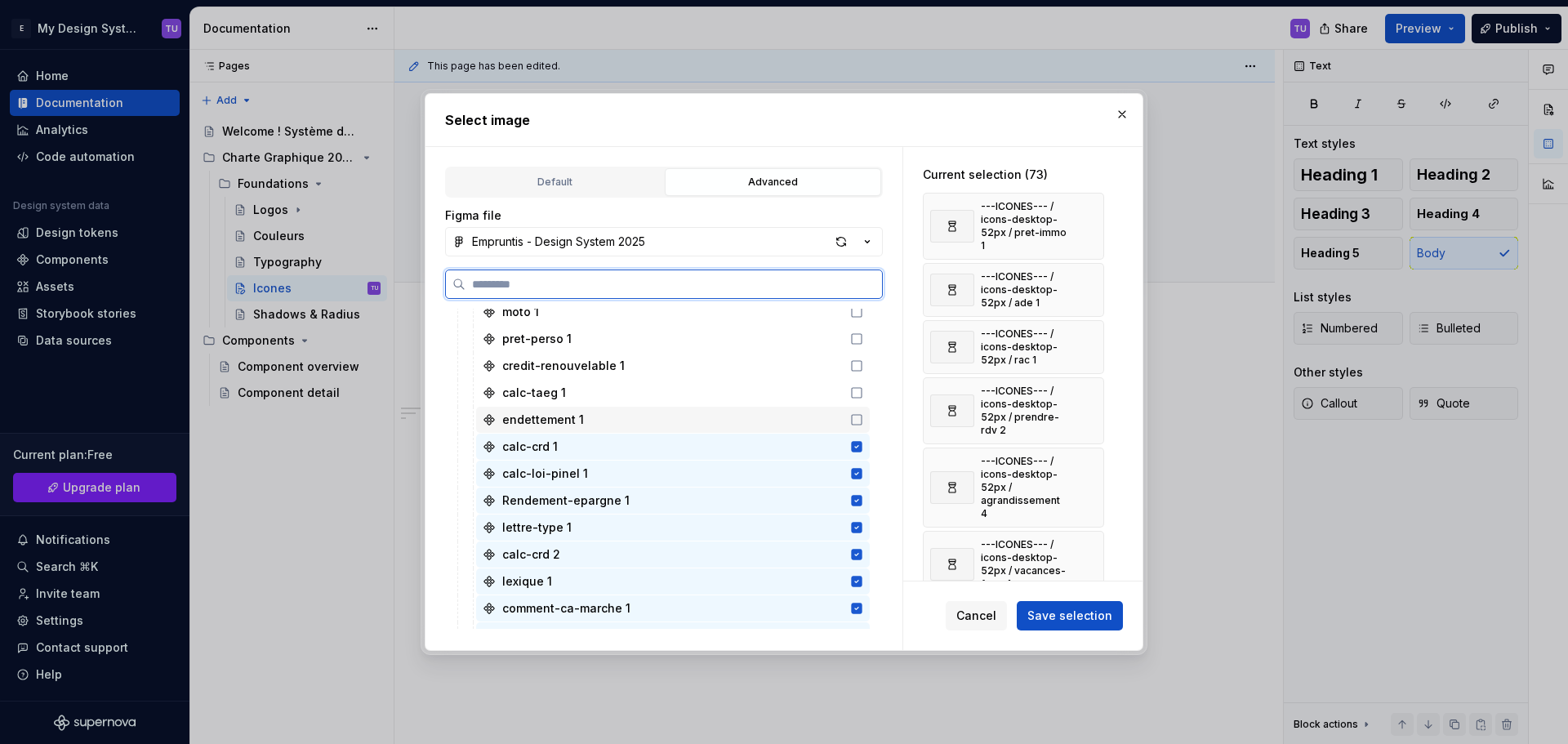
click at [780, 414] on div "endettement 1" at bounding box center [672, 420] width 393 height 26
click at [782, 398] on div "calc-taeg 1" at bounding box center [672, 392] width 393 height 26
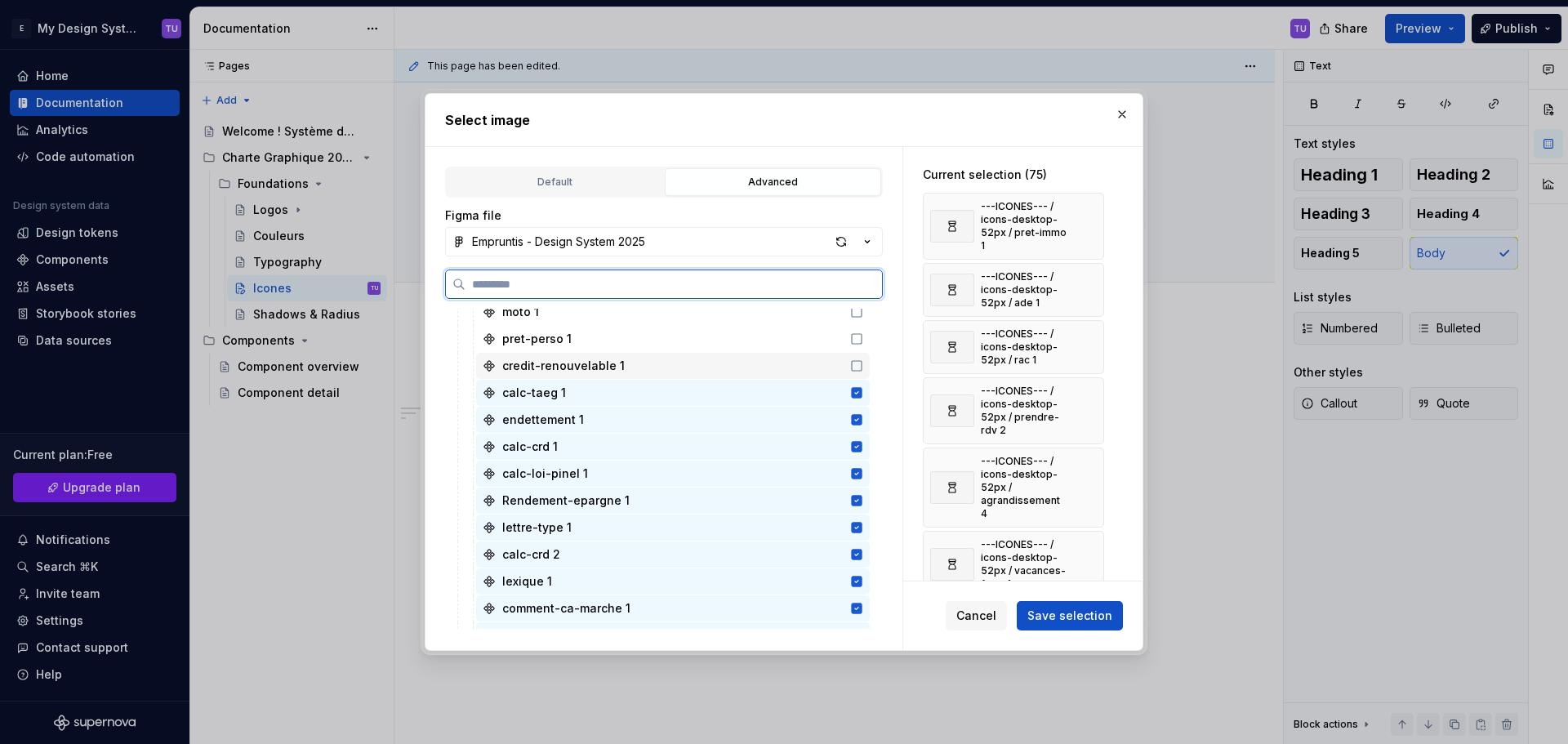
click at [685, 366] on div "credit-renouvelable 1" at bounding box center [672, 365] width 393 height 26
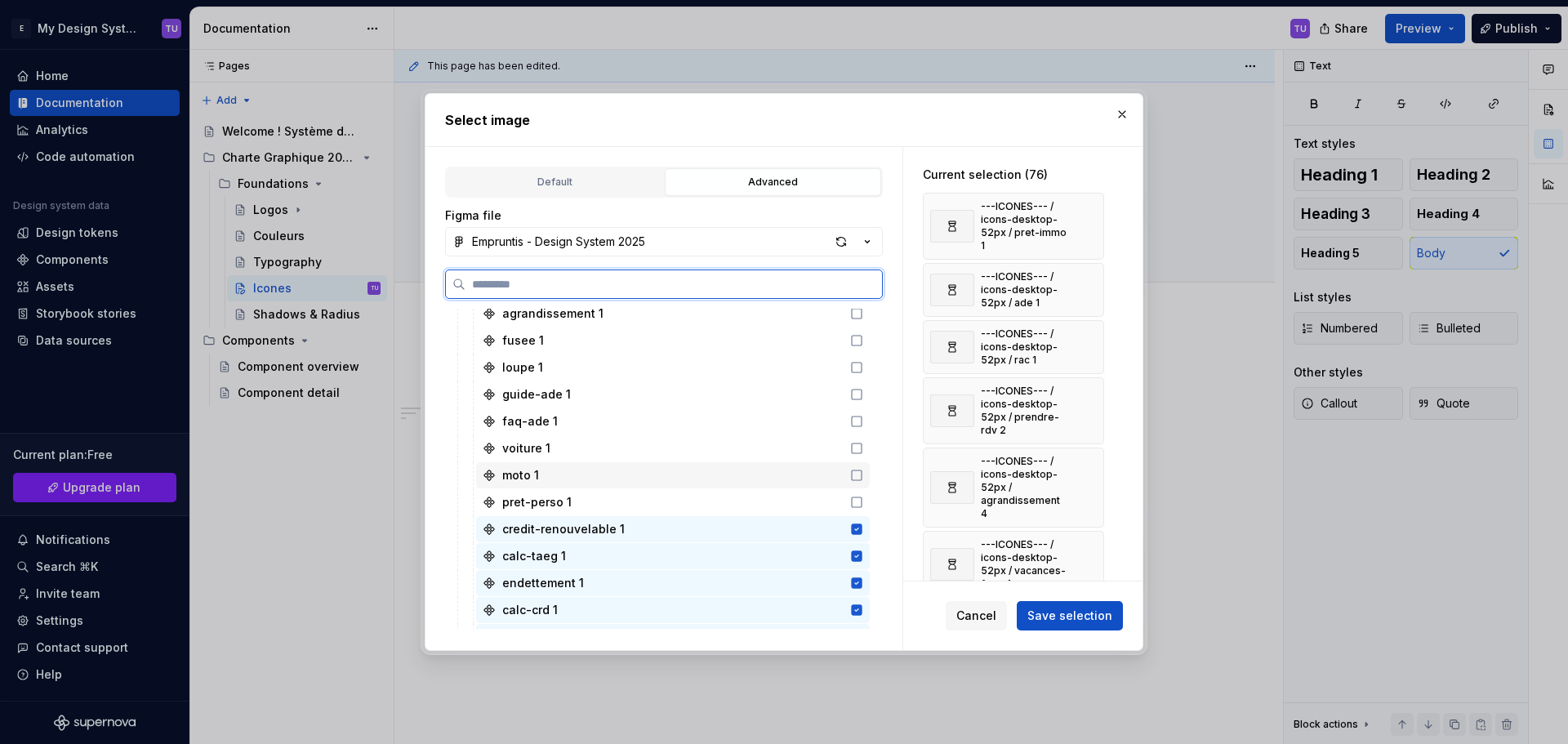
click at [713, 484] on div "moto 1" at bounding box center [672, 475] width 393 height 26
click at [720, 448] on div "voiture 1" at bounding box center [672, 448] width 393 height 26
click at [730, 409] on div "faq-ade 1" at bounding box center [672, 421] width 393 height 26
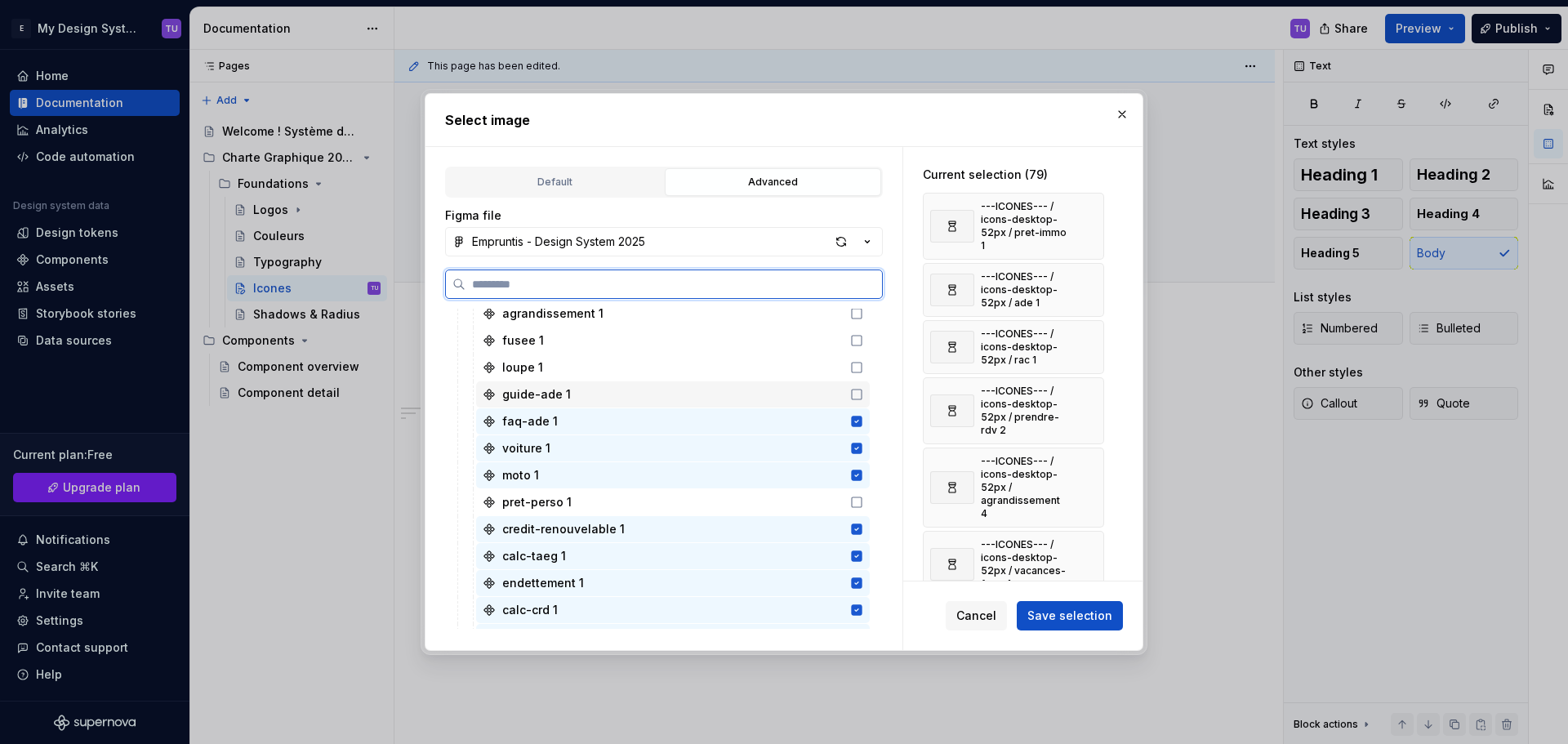
click at [735, 383] on div "guide-ade 1" at bounding box center [672, 394] width 393 height 26
click at [742, 356] on div "loupe 1" at bounding box center [672, 367] width 393 height 26
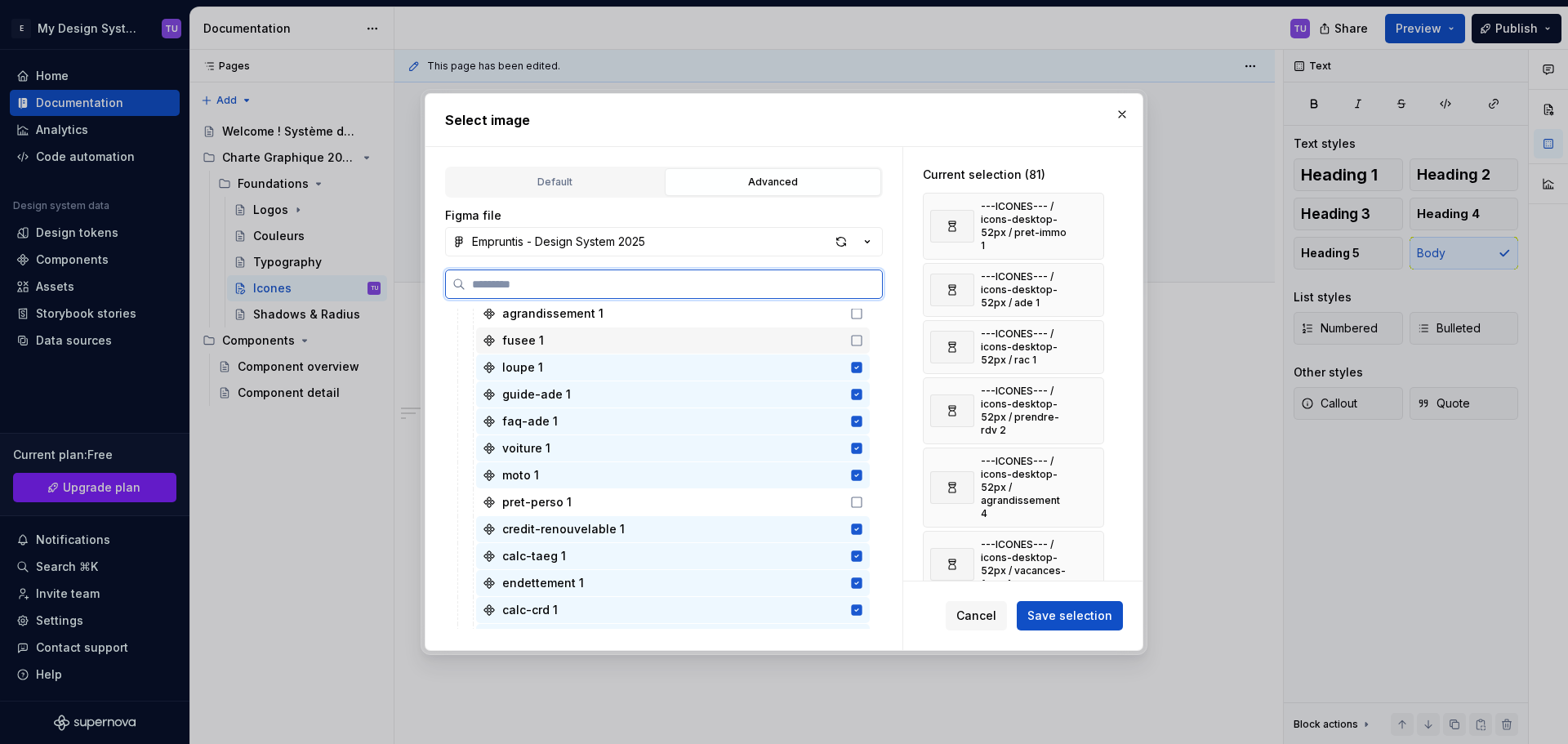
click at [752, 327] on div "fusee 1" at bounding box center [672, 340] width 393 height 26
click at [760, 306] on div "ade 1 rac 1 credit-conso 1 pret-immo-2 1 calc-mensu 1 calc-capa 1 calc-frais-no…" at bounding box center [663, 448] width 437 height 359
click at [780, 314] on div "agrandissement 1" at bounding box center [672, 313] width 393 height 26
click at [776, 492] on div "pret-perso 1" at bounding box center [672, 502] width 393 height 26
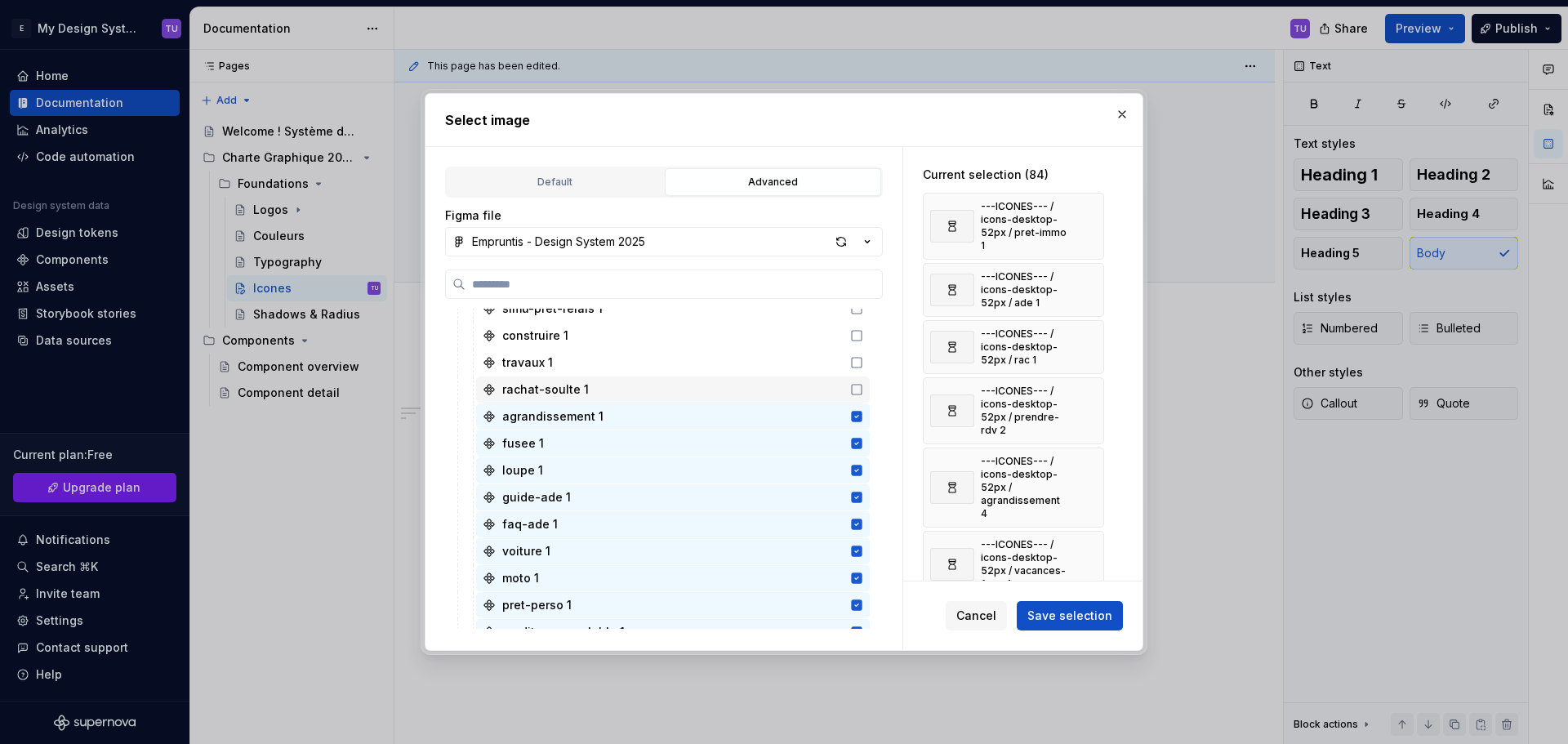
scroll to position [653, 0]
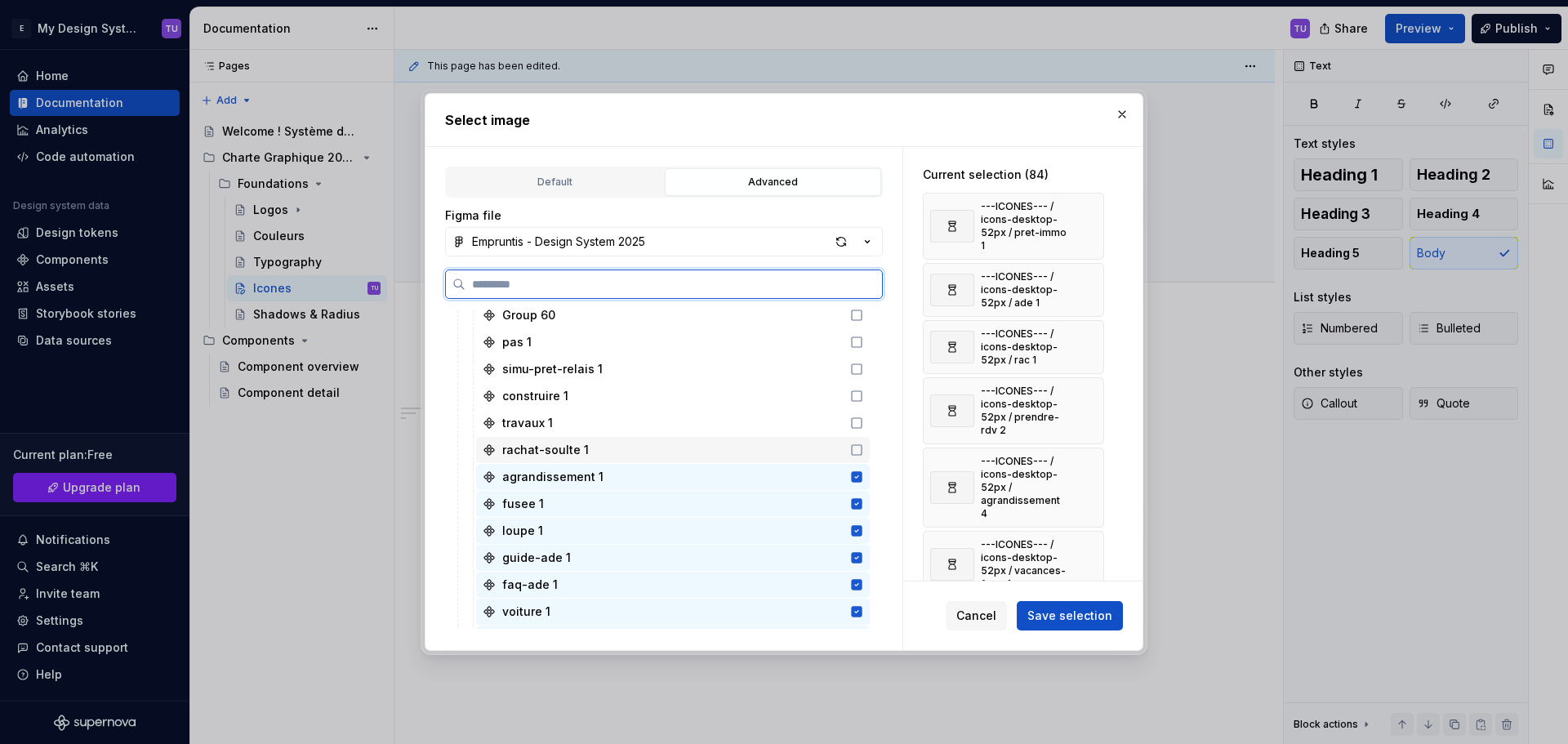
click at [782, 454] on div "rachat-soulte 1" at bounding box center [672, 449] width 393 height 26
click at [782, 413] on div "travaux 1" at bounding box center [672, 423] width 393 height 26
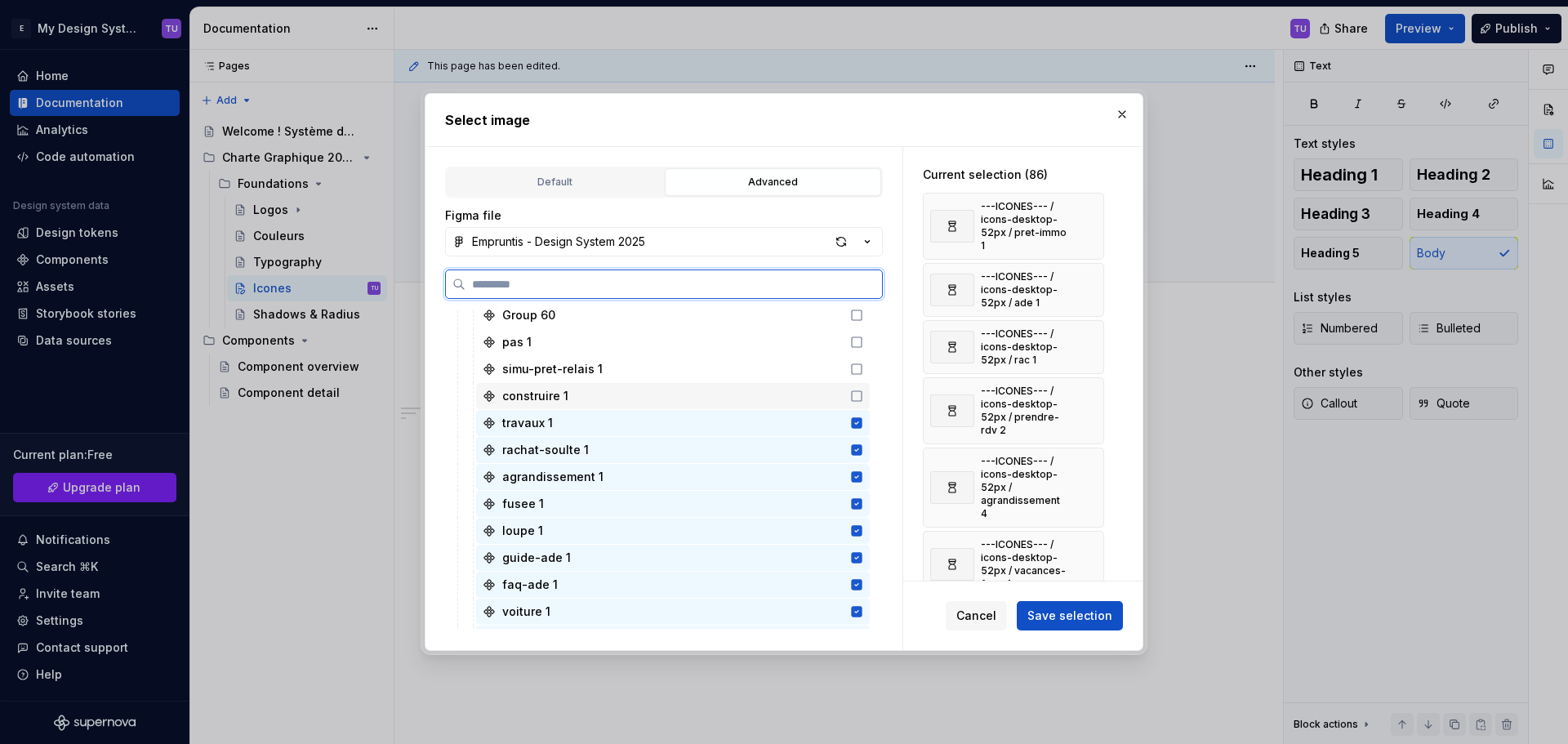
click at [787, 387] on div "construire 1" at bounding box center [672, 396] width 393 height 26
click at [790, 367] on div "simu-pret-relais 1" at bounding box center [672, 369] width 393 height 26
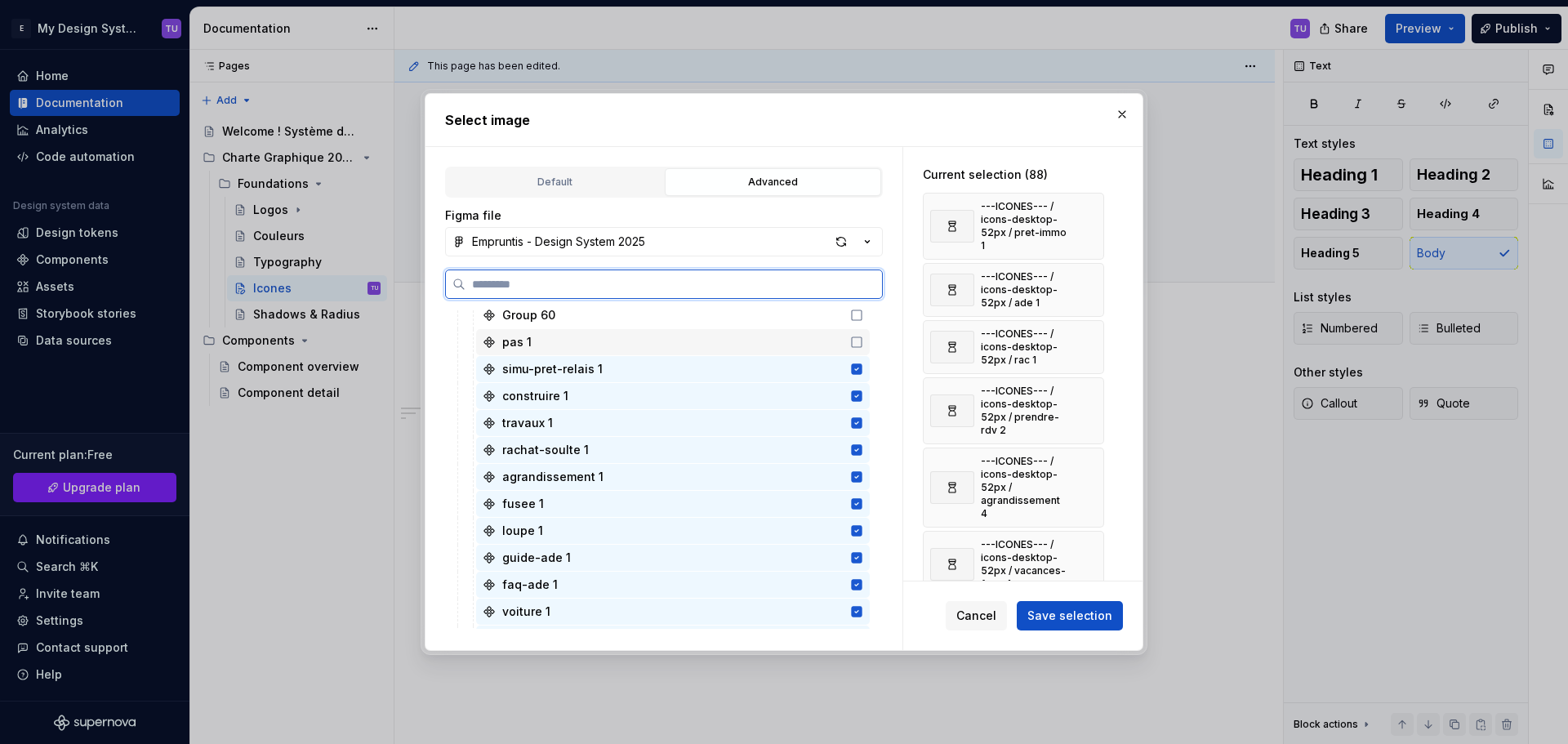
click at [799, 341] on div "pas 1" at bounding box center [672, 341] width 393 height 26
click at [809, 319] on div "Group 60" at bounding box center [672, 315] width 393 height 26
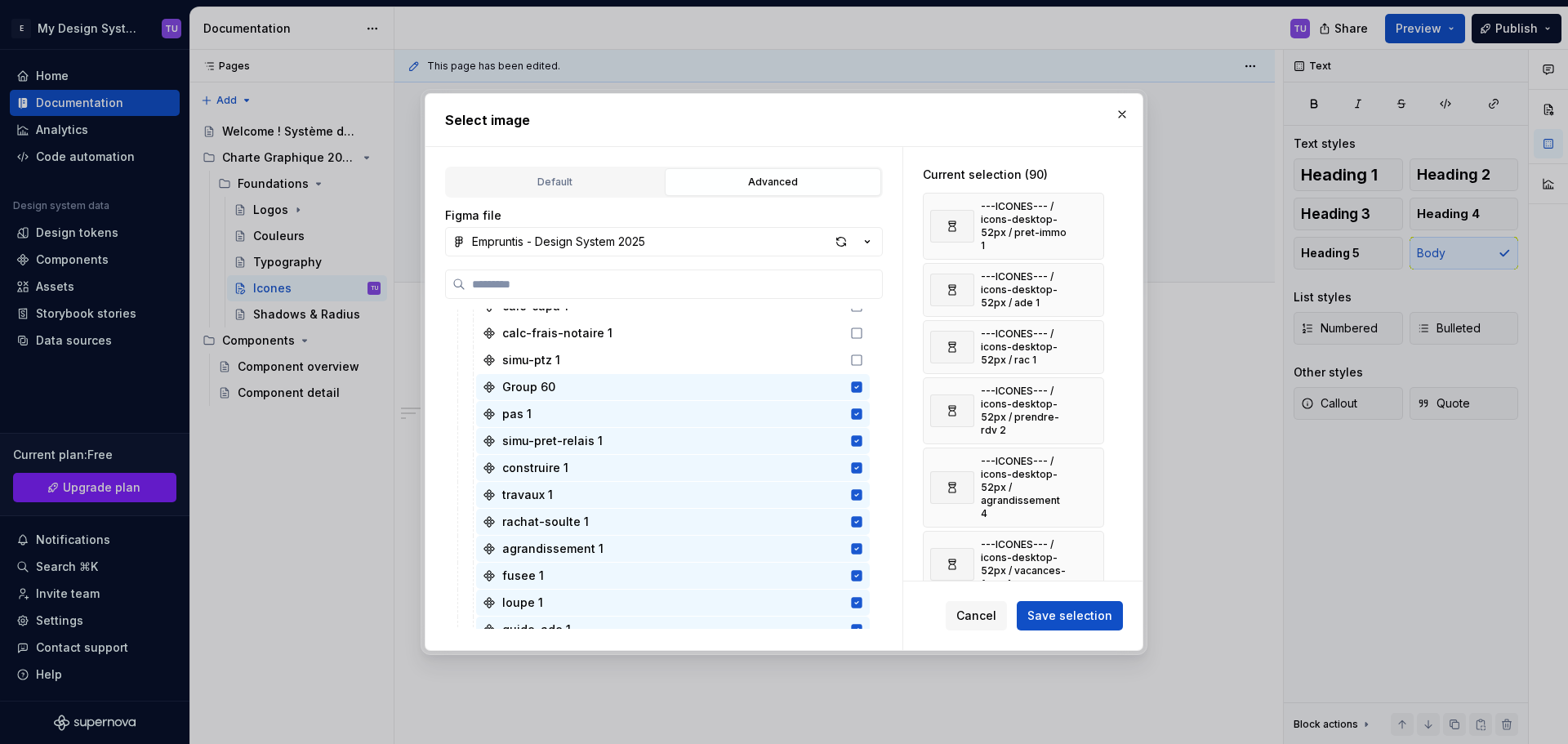
scroll to position [490, 0]
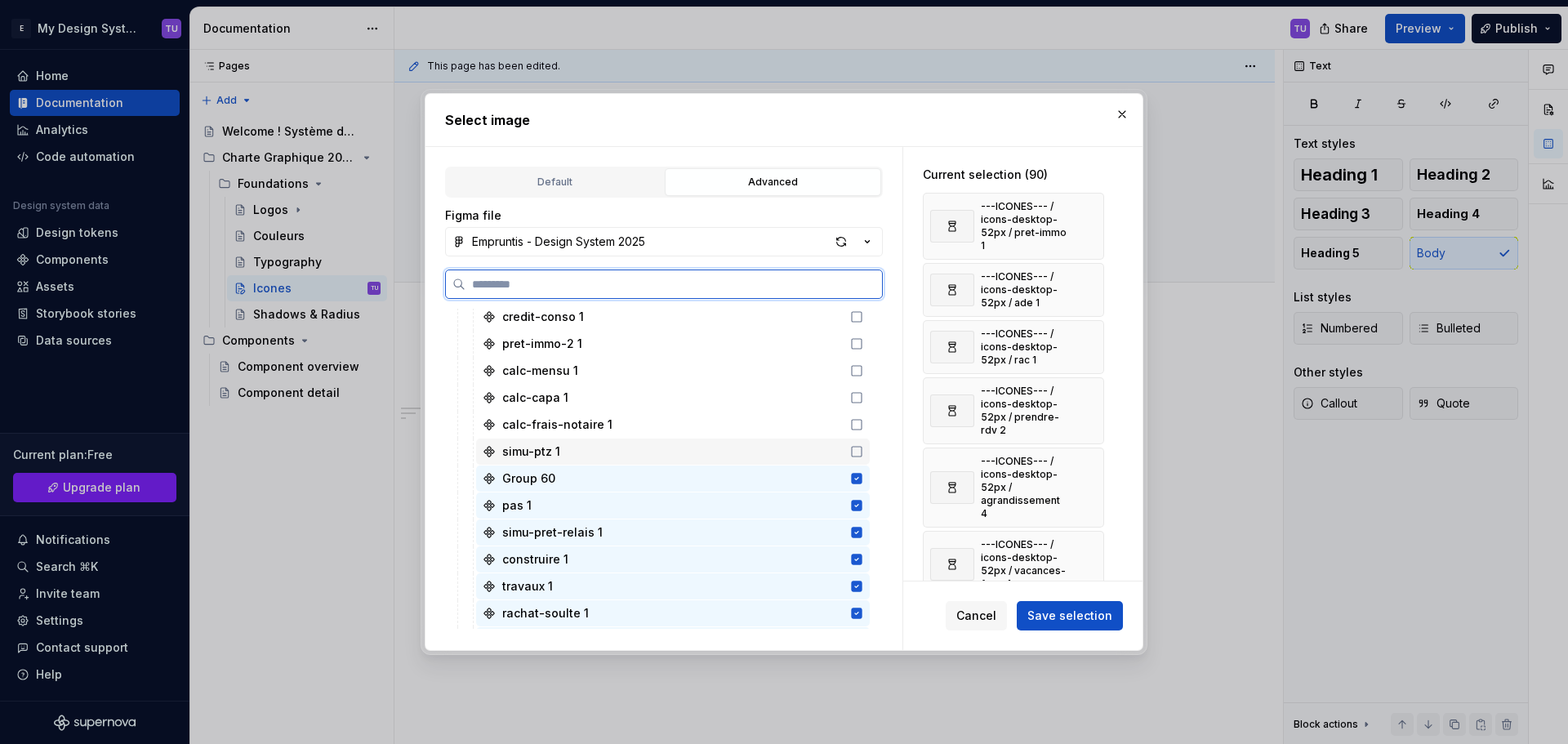
click at [626, 455] on div "simu-ptz 1" at bounding box center [672, 451] width 393 height 26
click at [629, 430] on div "calc-frais-notaire 1" at bounding box center [672, 424] width 393 height 26
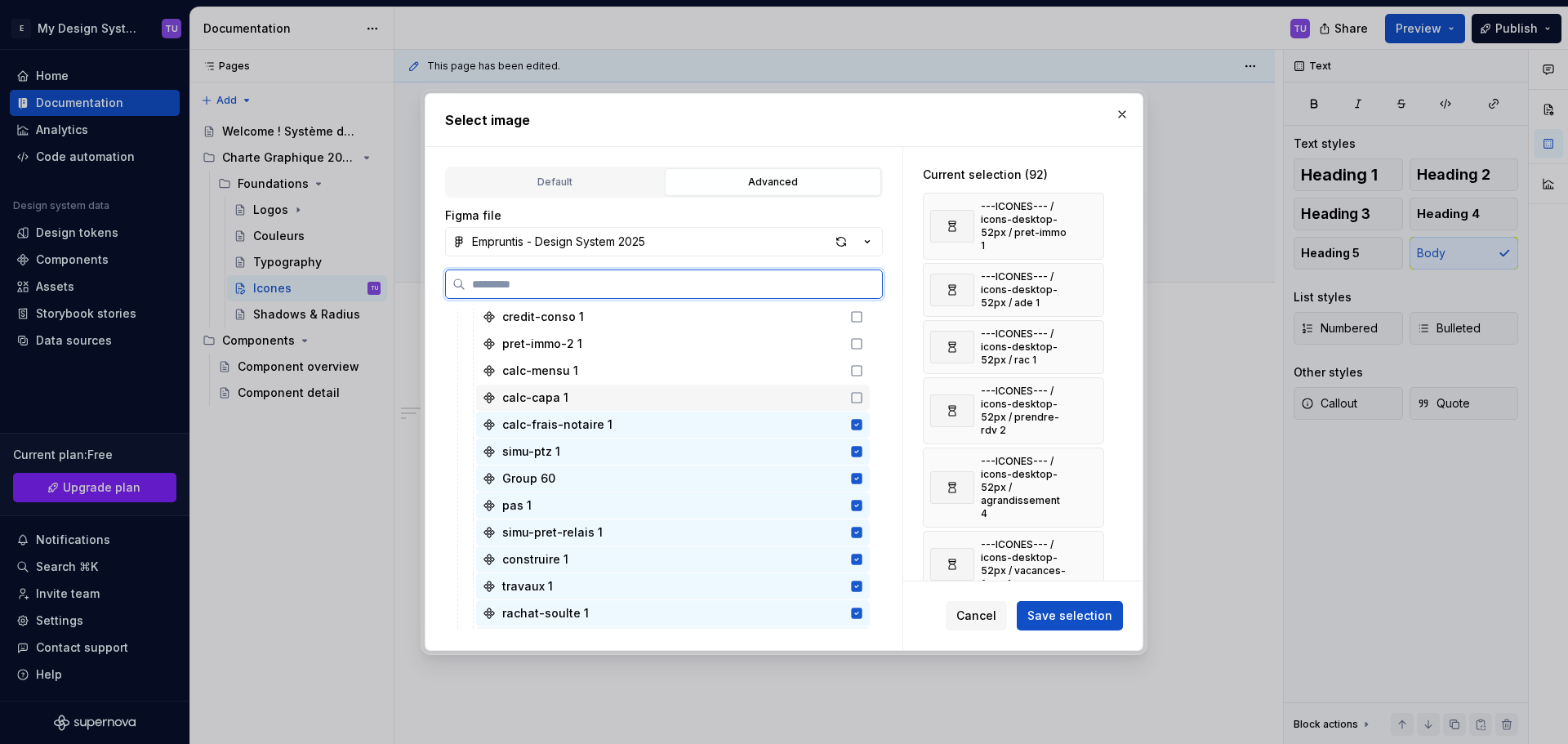
click at [629, 403] on div "calc-capa 1" at bounding box center [672, 397] width 393 height 26
click at [632, 378] on div "calc-mensu 1" at bounding box center [672, 370] width 393 height 26
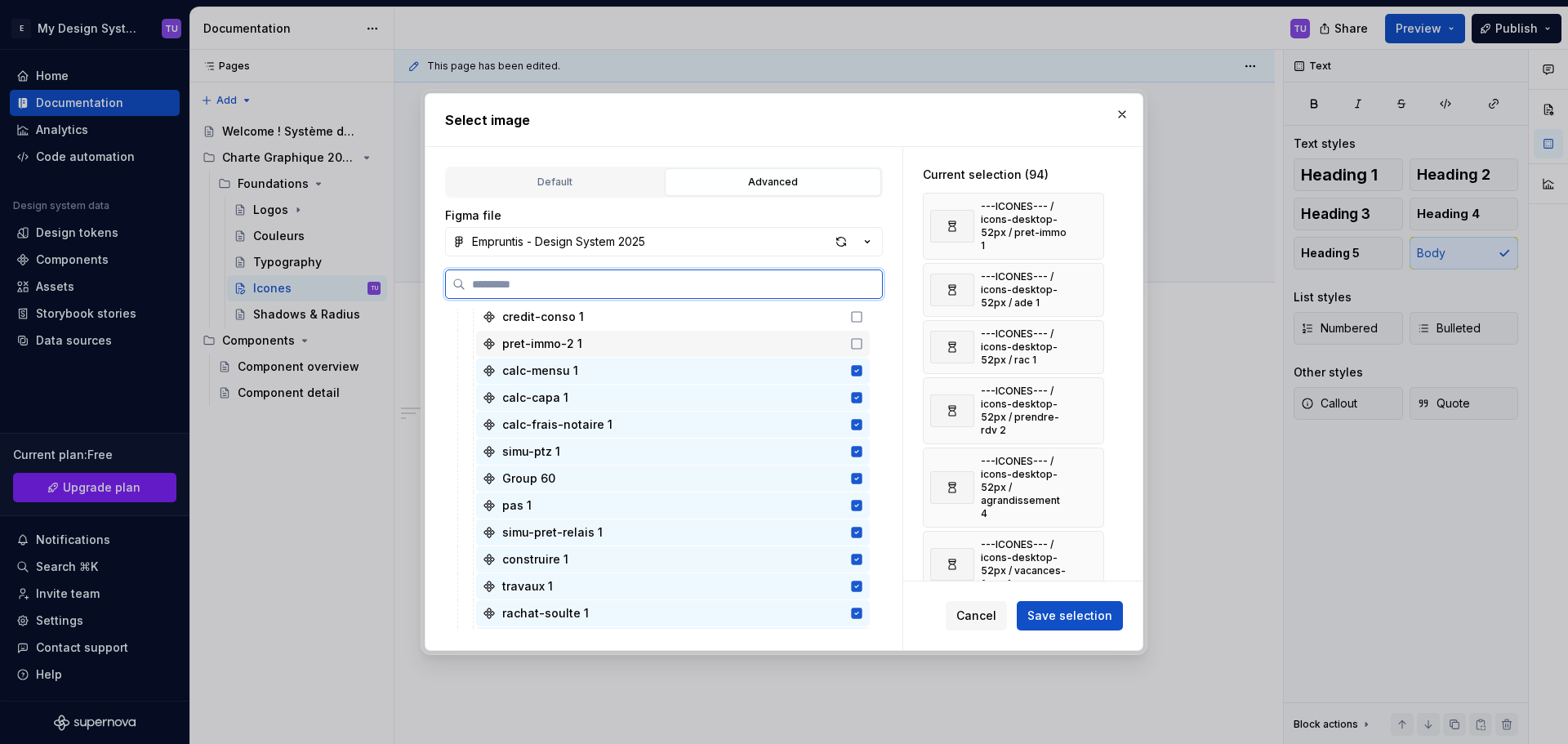
click at [637, 348] on div "pret-immo-2 1" at bounding box center [672, 343] width 393 height 26
click at [648, 316] on div "credit-conso 1" at bounding box center [672, 317] width 393 height 26
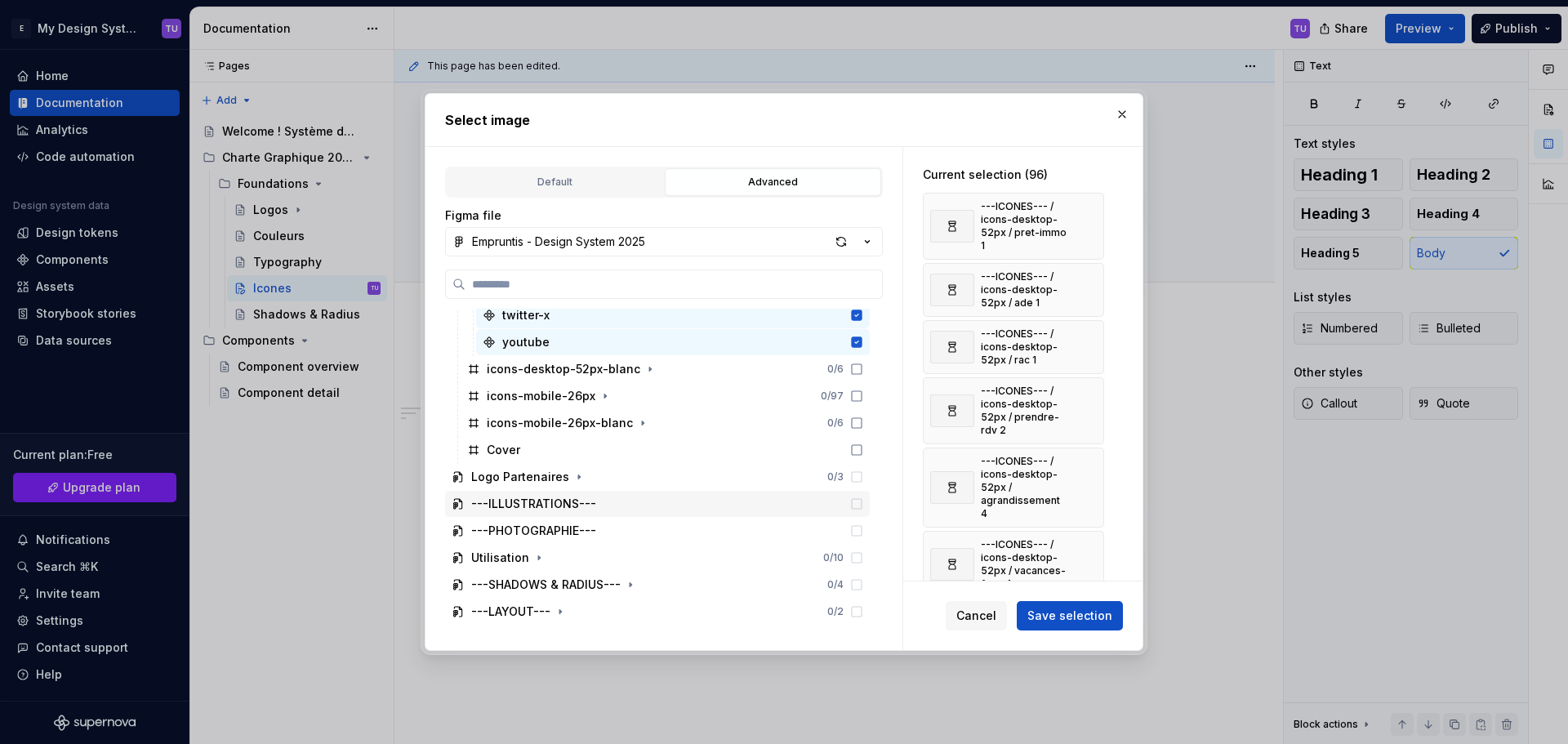
scroll to position [2857, 0]
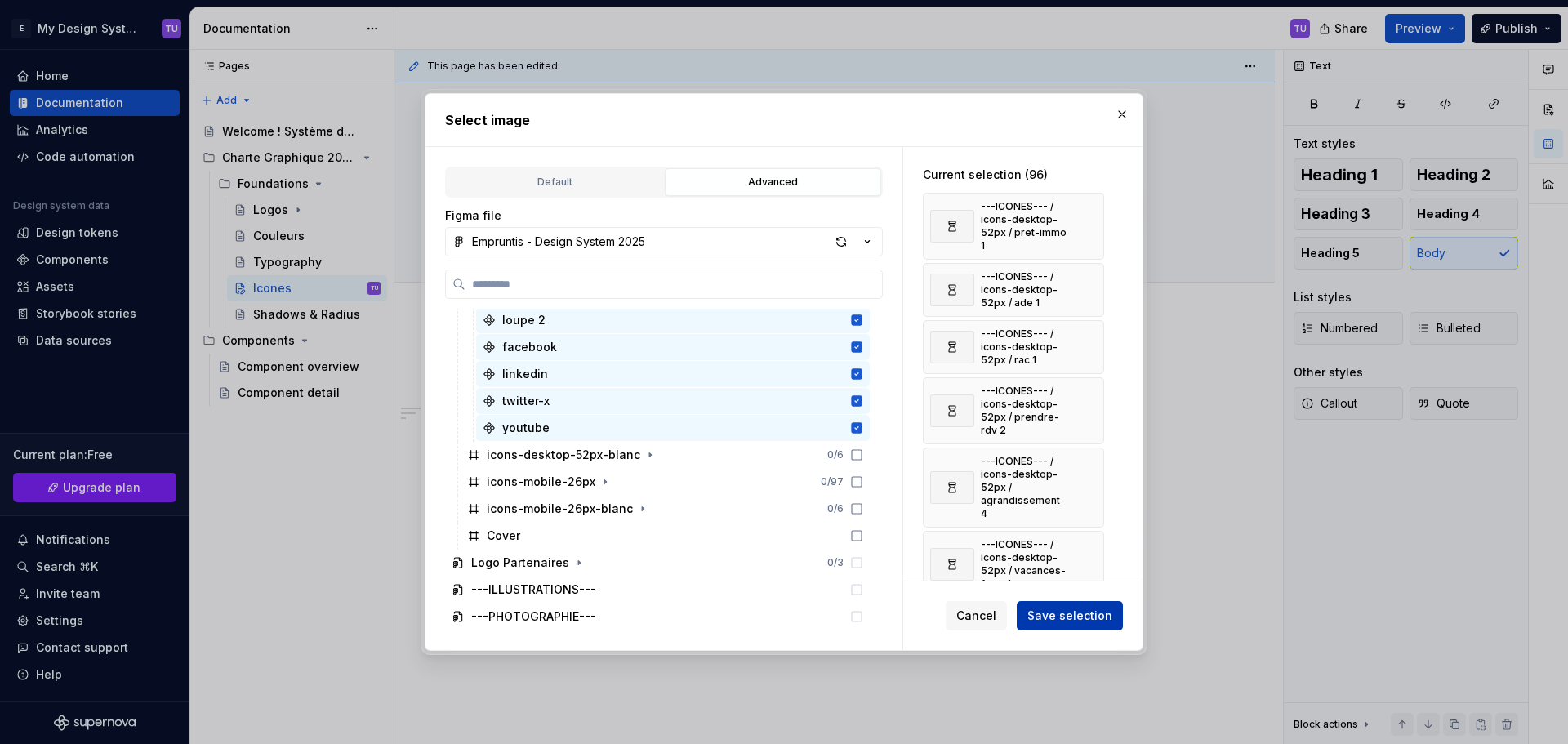
click at [1065, 617] on span "Save selection" at bounding box center [1069, 615] width 85 height 16
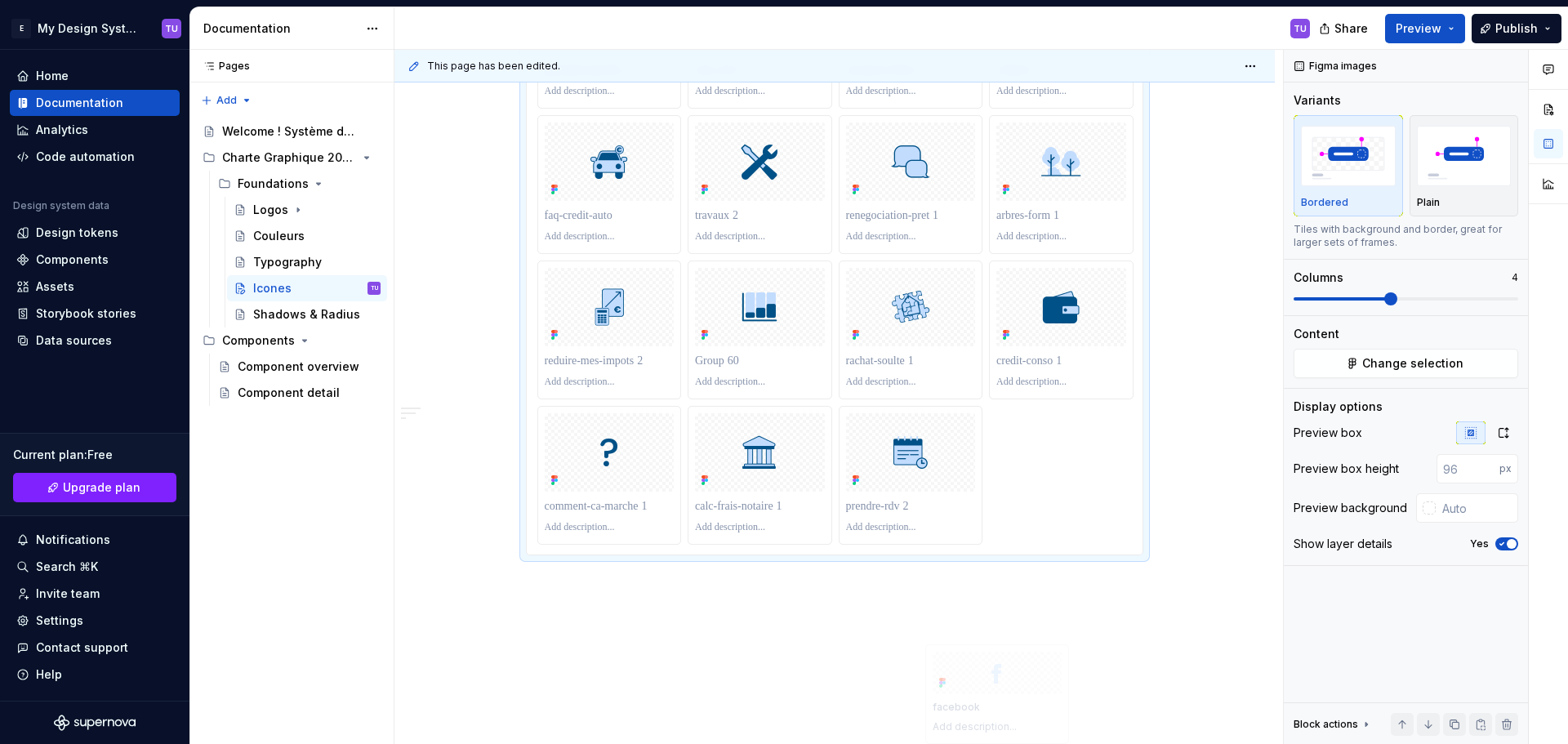
scroll to position [3580, 0]
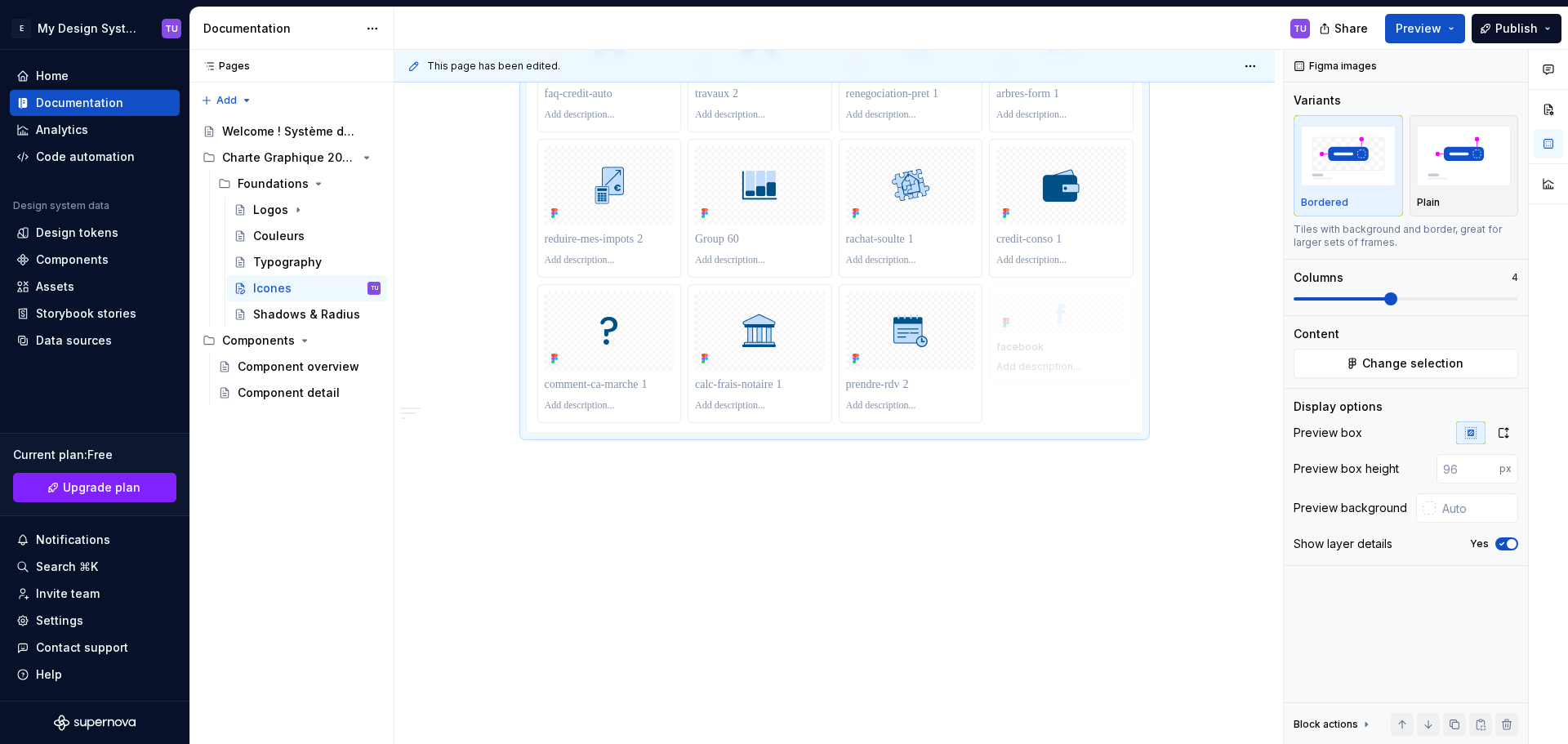
drag, startPoint x: 1060, startPoint y: 171, endPoint x: 1047, endPoint y: 363, distance: 192.4
drag, startPoint x: 1063, startPoint y: 497, endPoint x: 1046, endPoint y: 344, distance: 153.9
drag, startPoint x: 1063, startPoint y: 279, endPoint x: 1035, endPoint y: 346, distance: 72.6
drag, startPoint x: 602, startPoint y: 285, endPoint x: 1072, endPoint y: 307, distance: 470.5
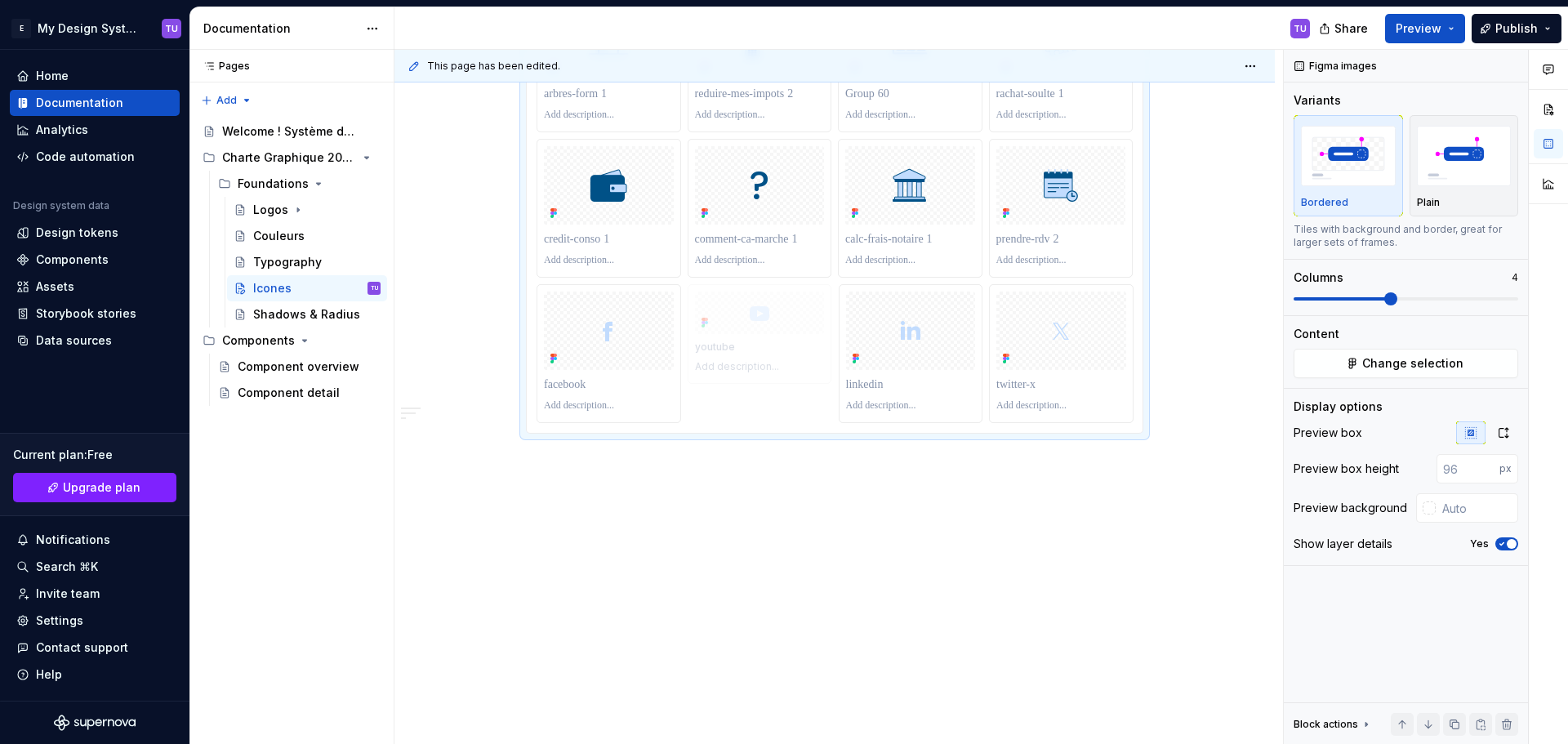
drag, startPoint x: 1077, startPoint y: 357, endPoint x: 784, endPoint y: 349, distance: 293.1
click at [784, 349] on body "E My Design System TU Home Documentation Analytics Code automation Design syste…" at bounding box center [784, 372] width 1568 height 744
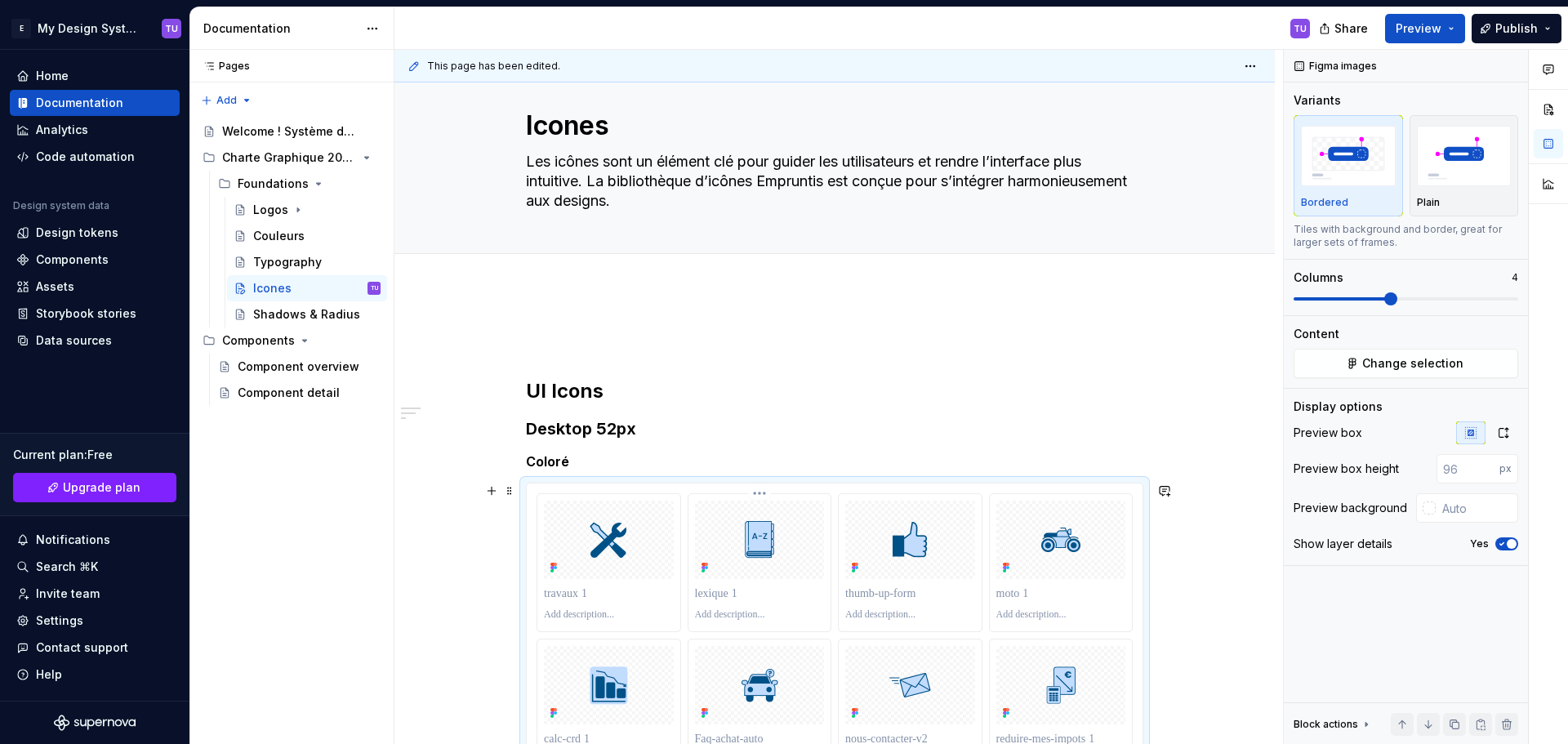
scroll to position [0, 0]
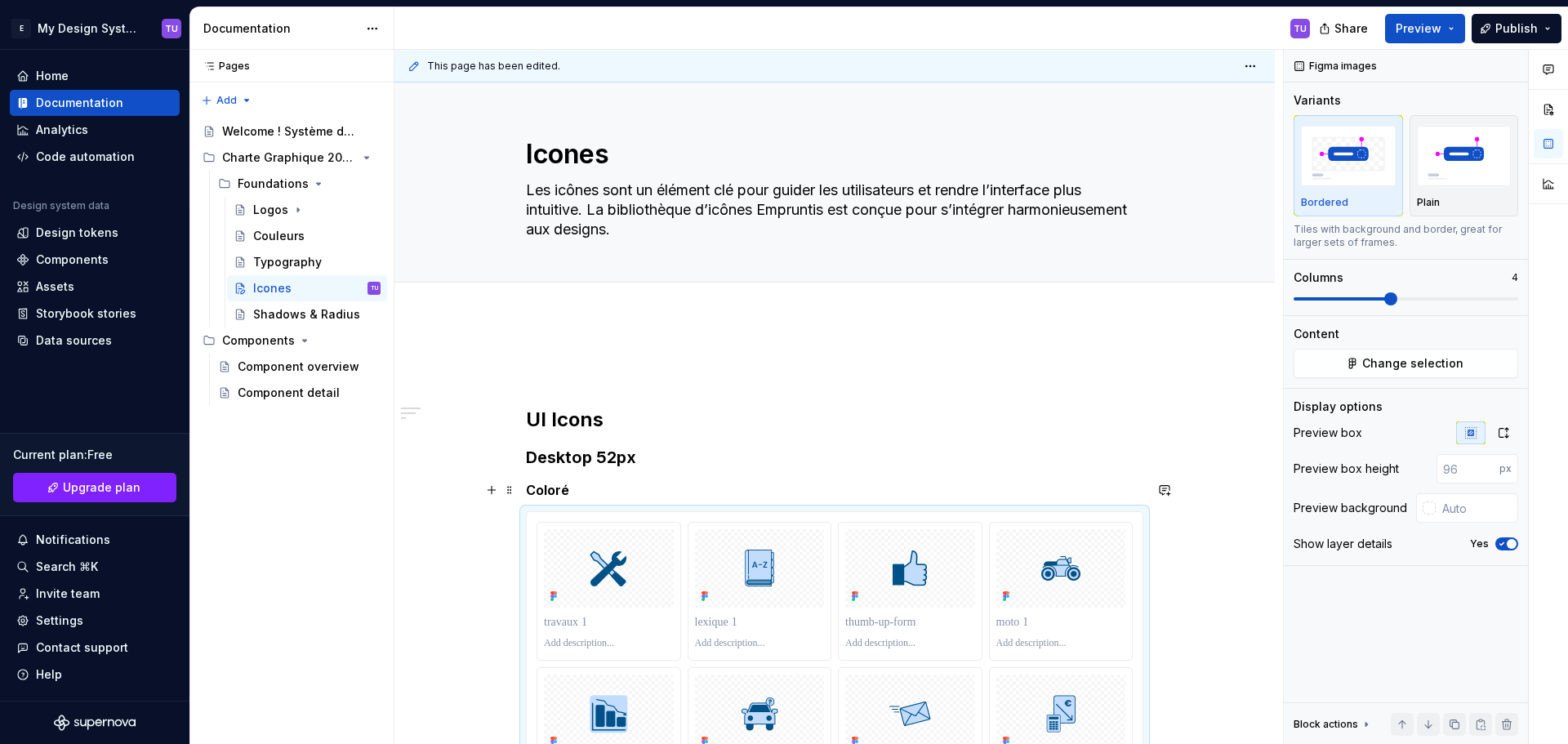
click at [556, 488] on strong "Coloré" at bounding box center [547, 489] width 43 height 16
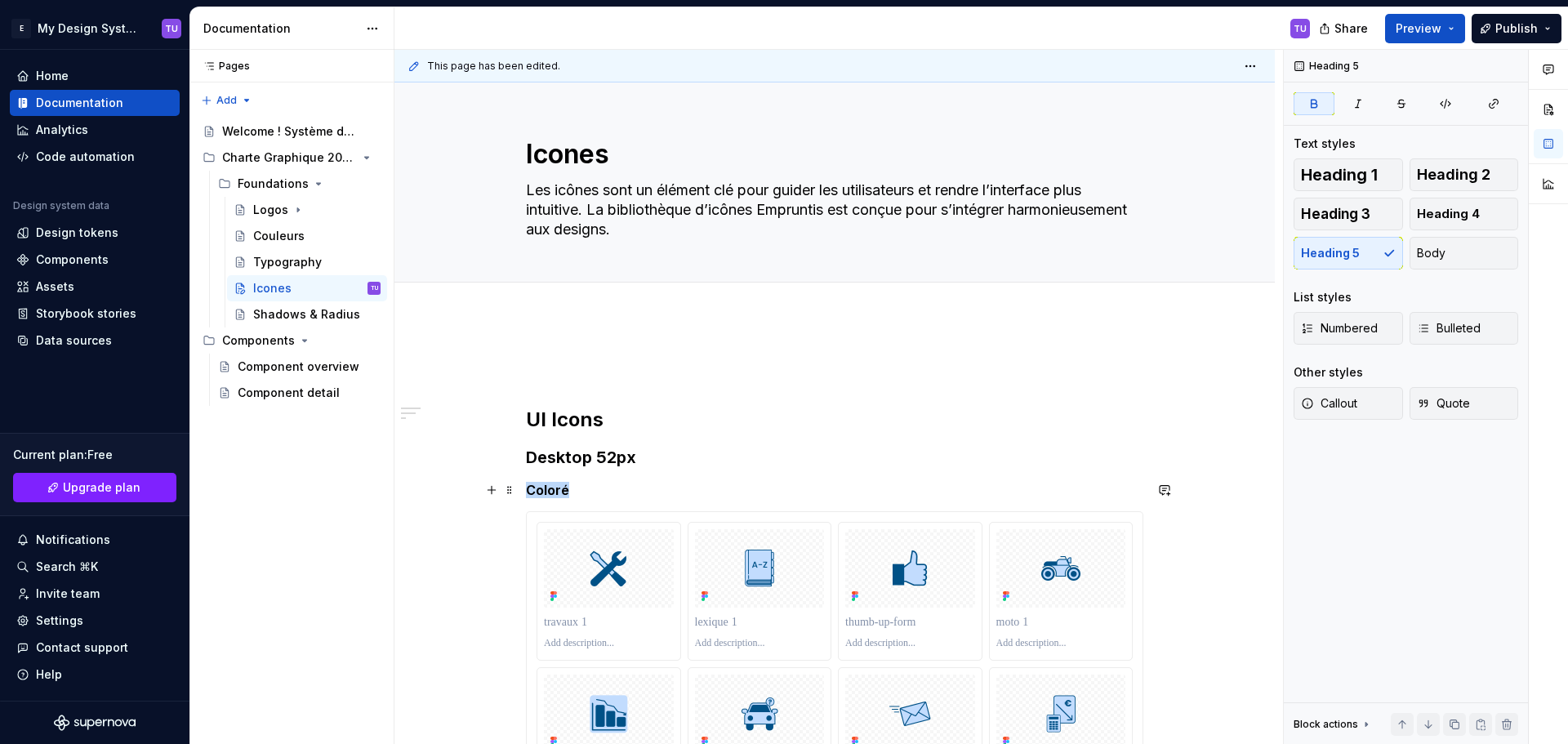
click at [556, 488] on strong "Coloré" at bounding box center [547, 489] width 43 height 16
copy strong "Coloré"
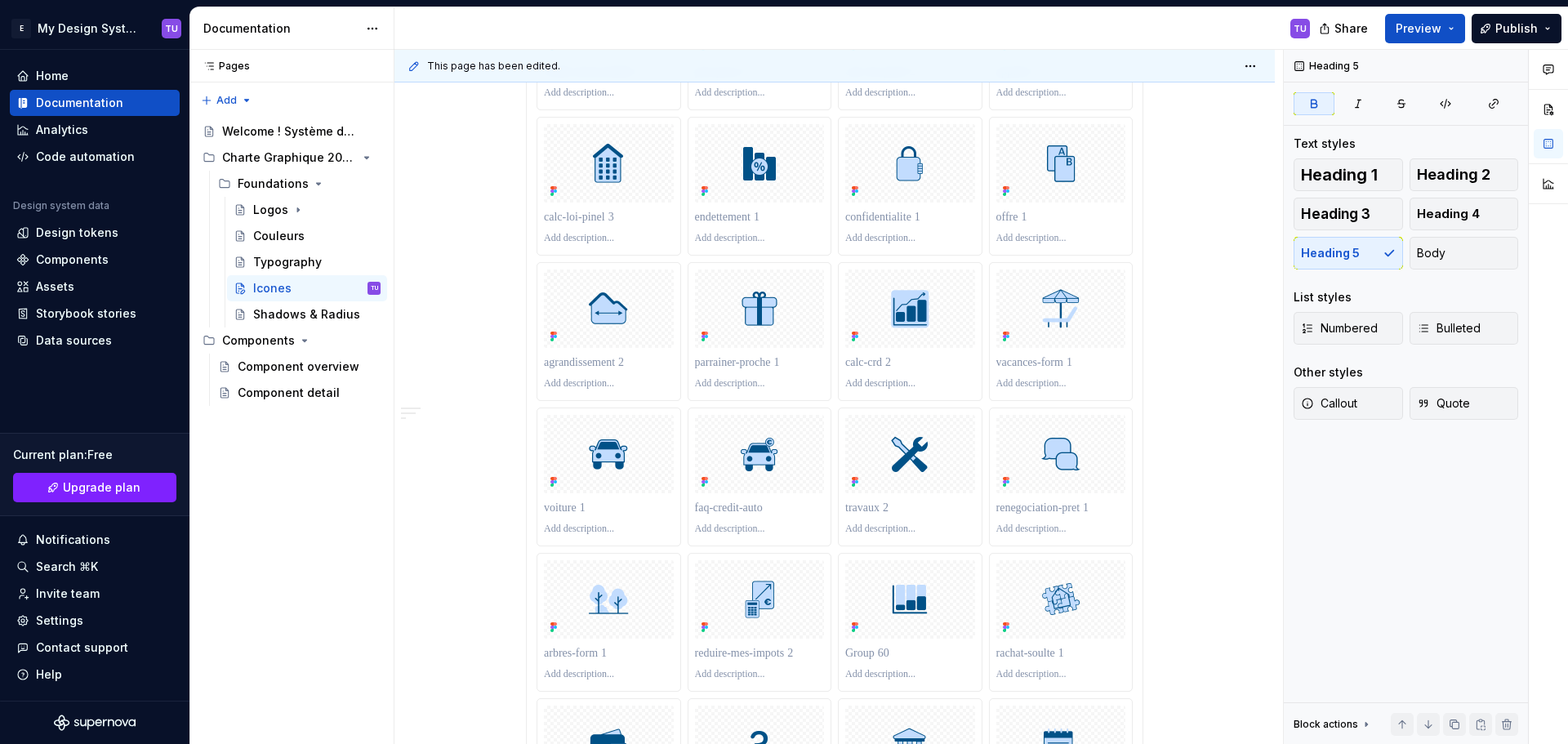
scroll to position [3580, 0]
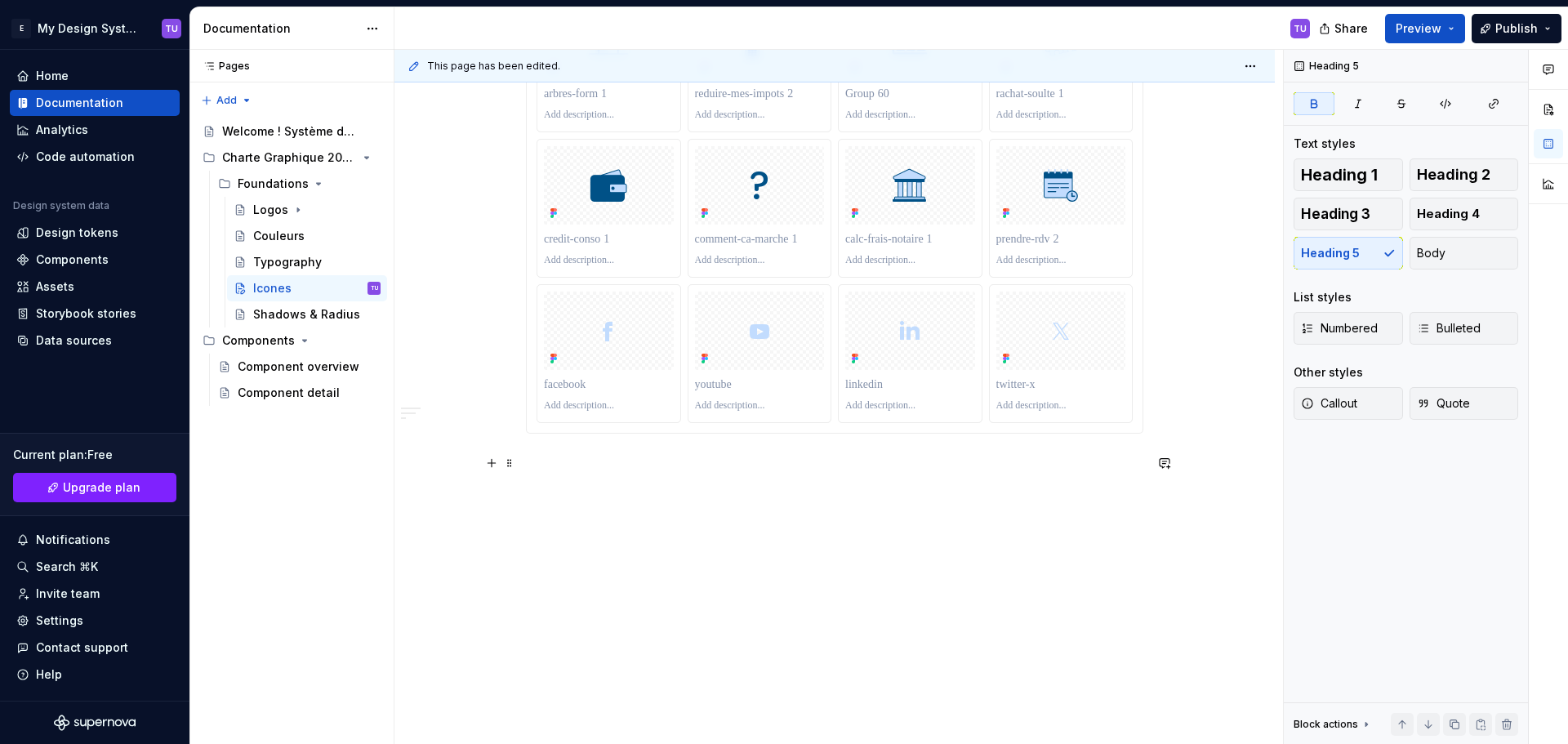
click at [564, 462] on p at bounding box center [834, 462] width 618 height 20
paste div
click at [557, 464] on strong "Coloré" at bounding box center [547, 462] width 43 height 16
click at [494, 459] on button "button" at bounding box center [491, 463] width 23 height 23
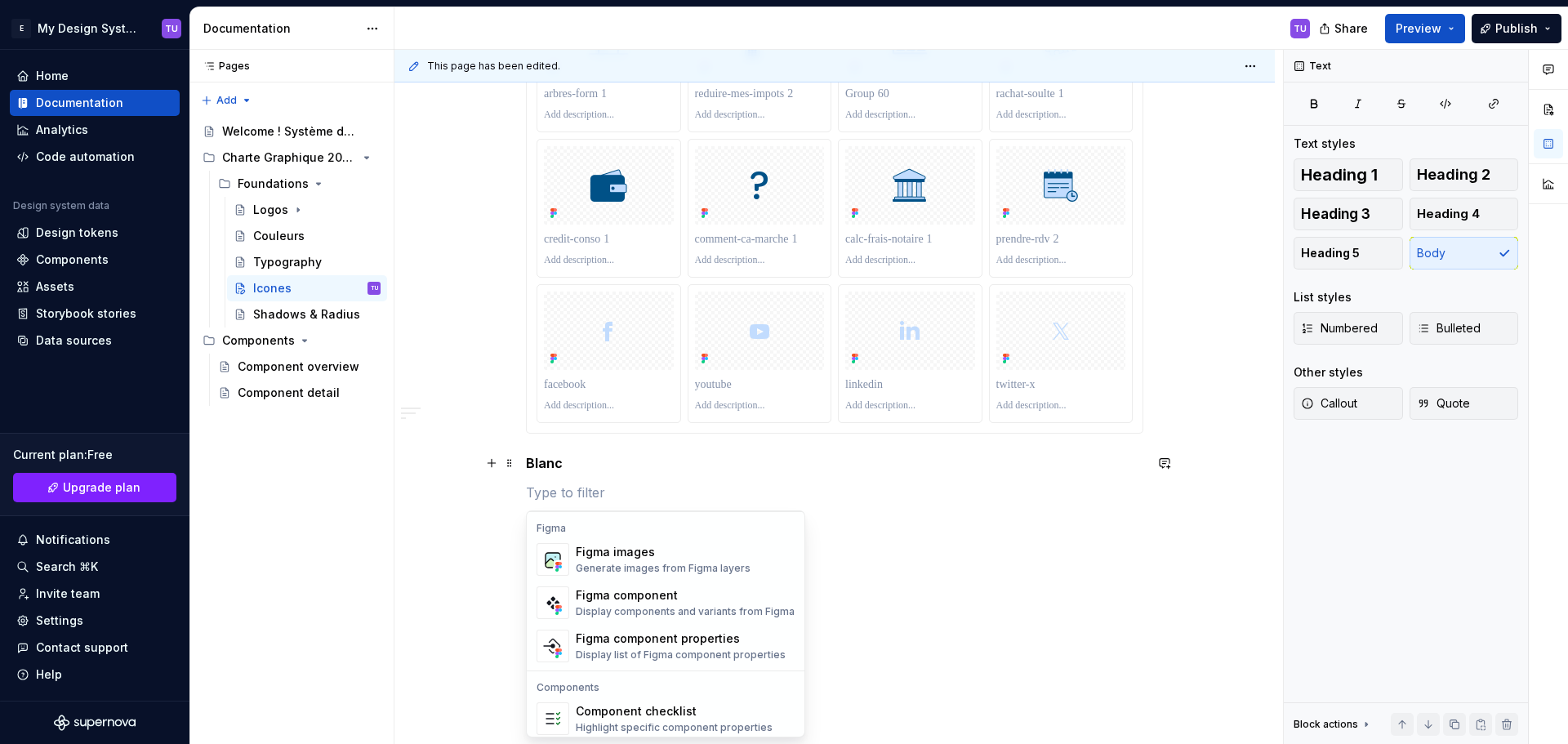
scroll to position [1551, 0]
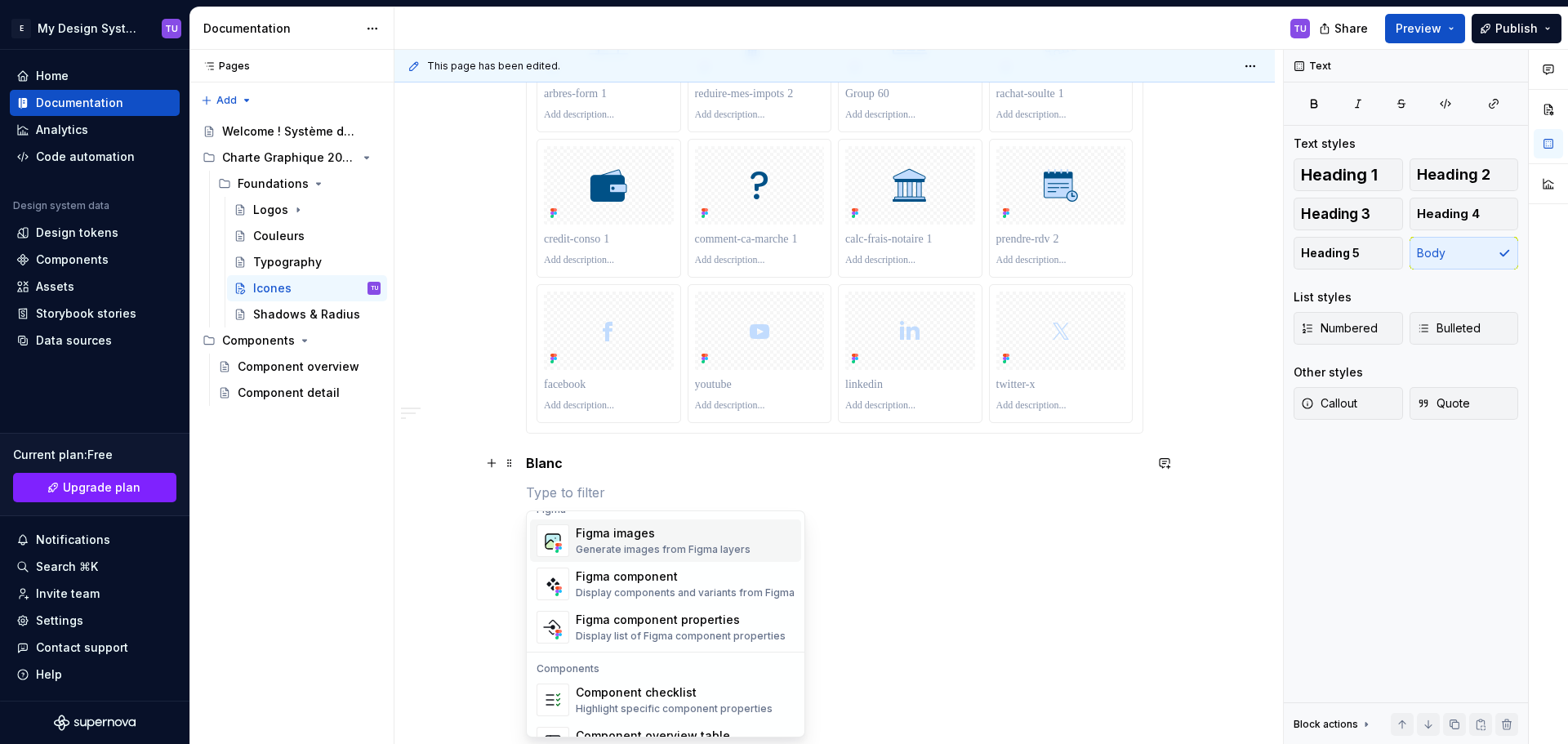
click at [635, 540] on div "Figma images" at bounding box center [663, 533] width 175 height 16
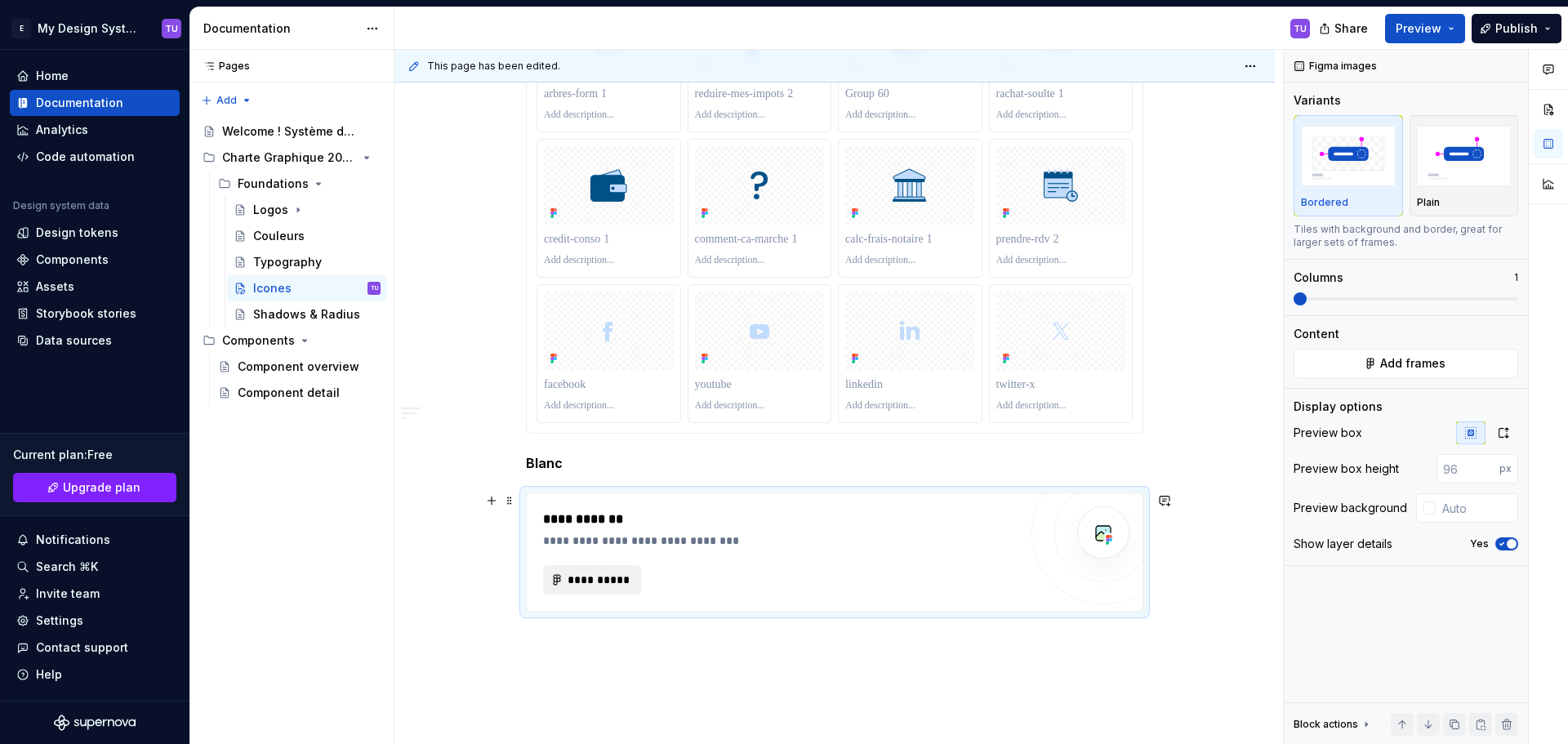
click at [593, 582] on span "**********" at bounding box center [598, 579] width 64 height 16
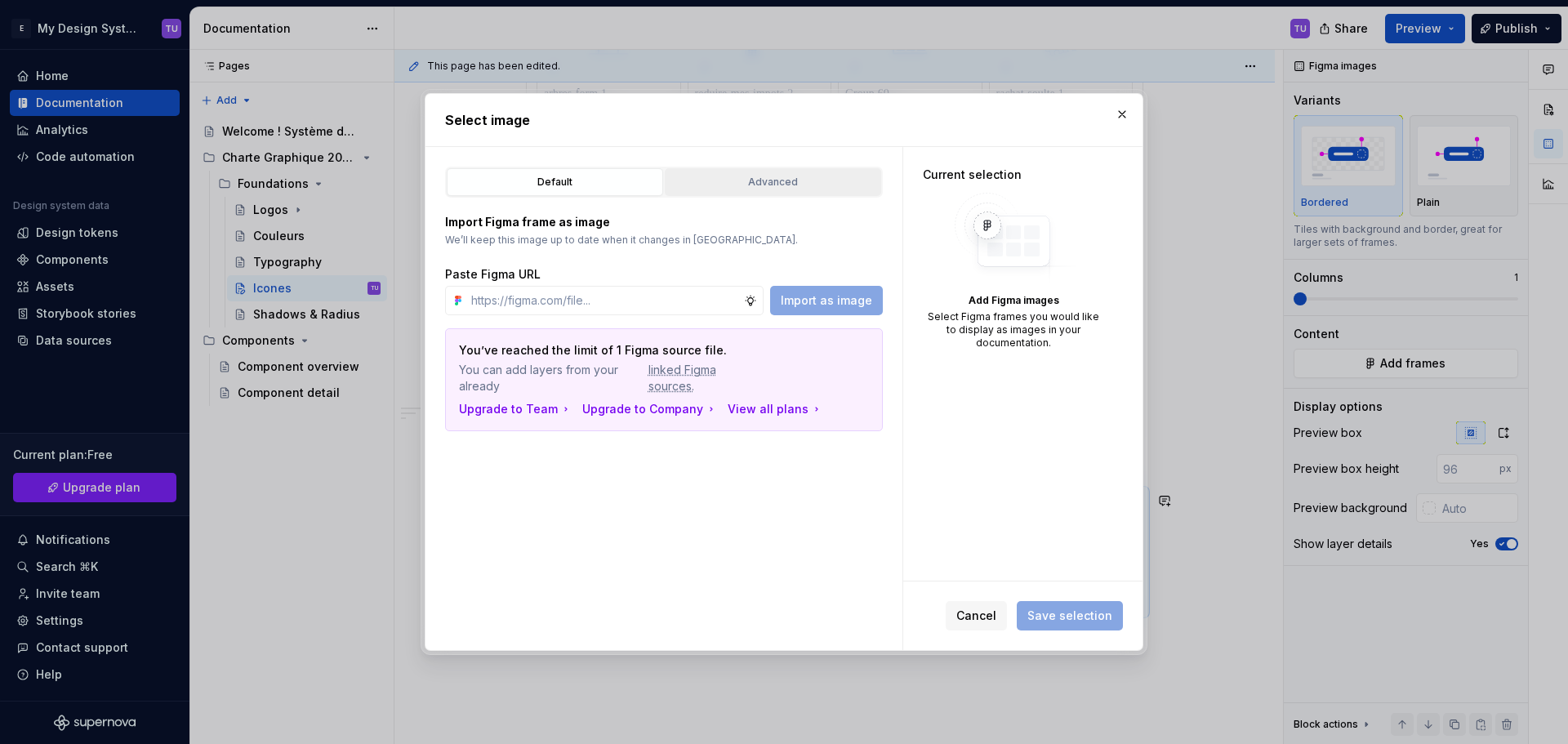
click at [785, 176] on div "Advanced" at bounding box center [772, 182] width 205 height 16
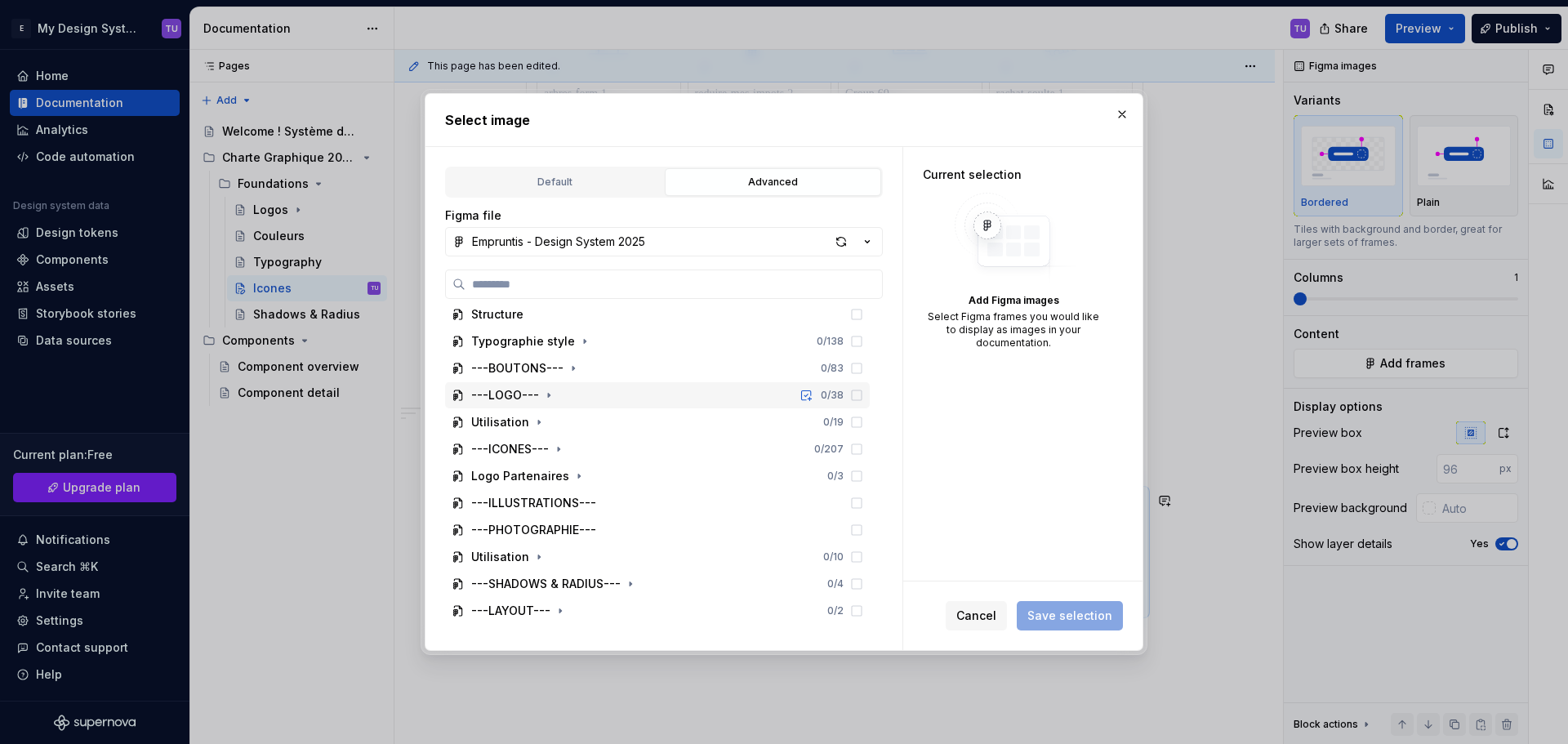
scroll to position [245, 0]
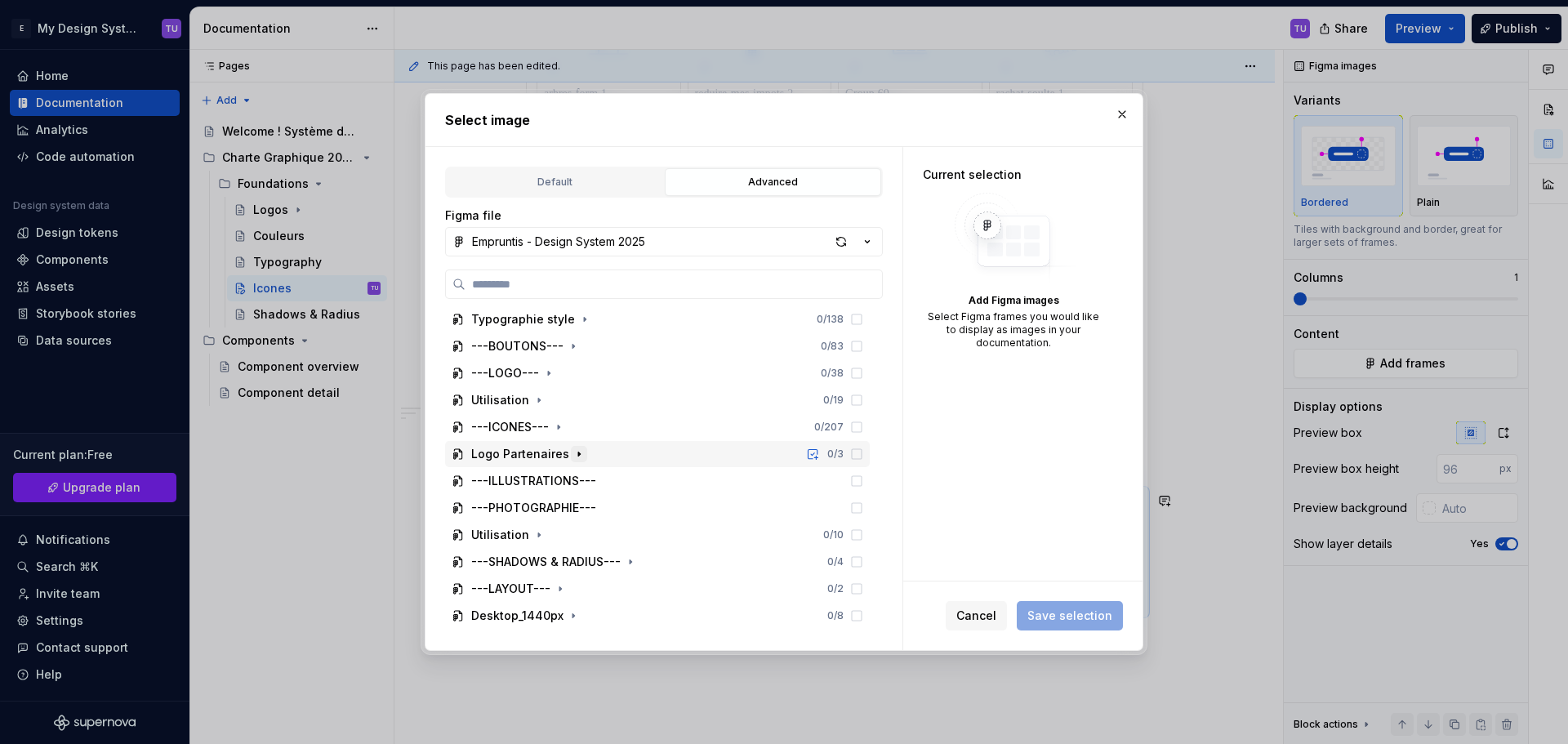
click at [573, 450] on icon "button" at bounding box center [578, 454] width 13 height 13
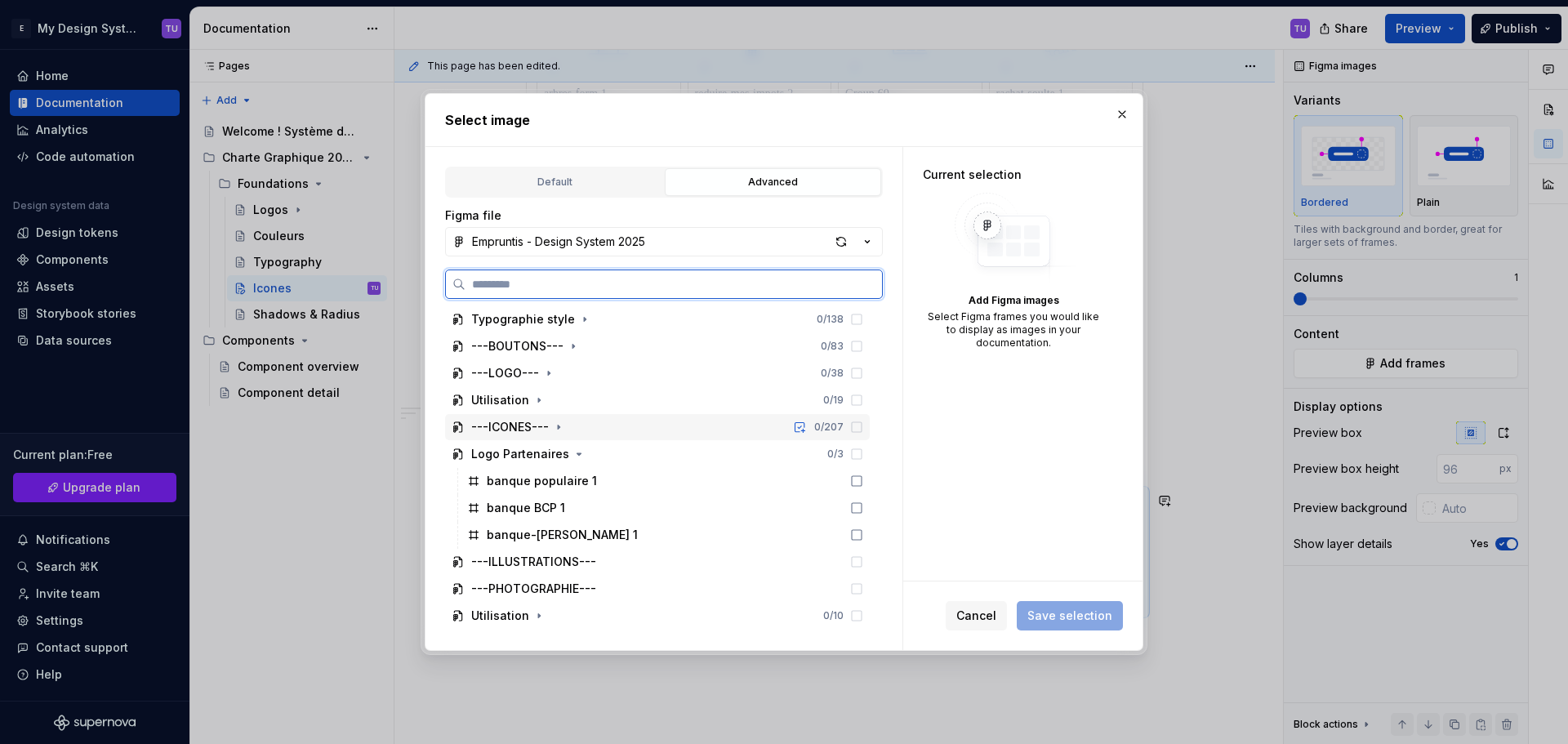
click at [519, 431] on div "---ICONES---" at bounding box center [510, 426] width 77 height 16
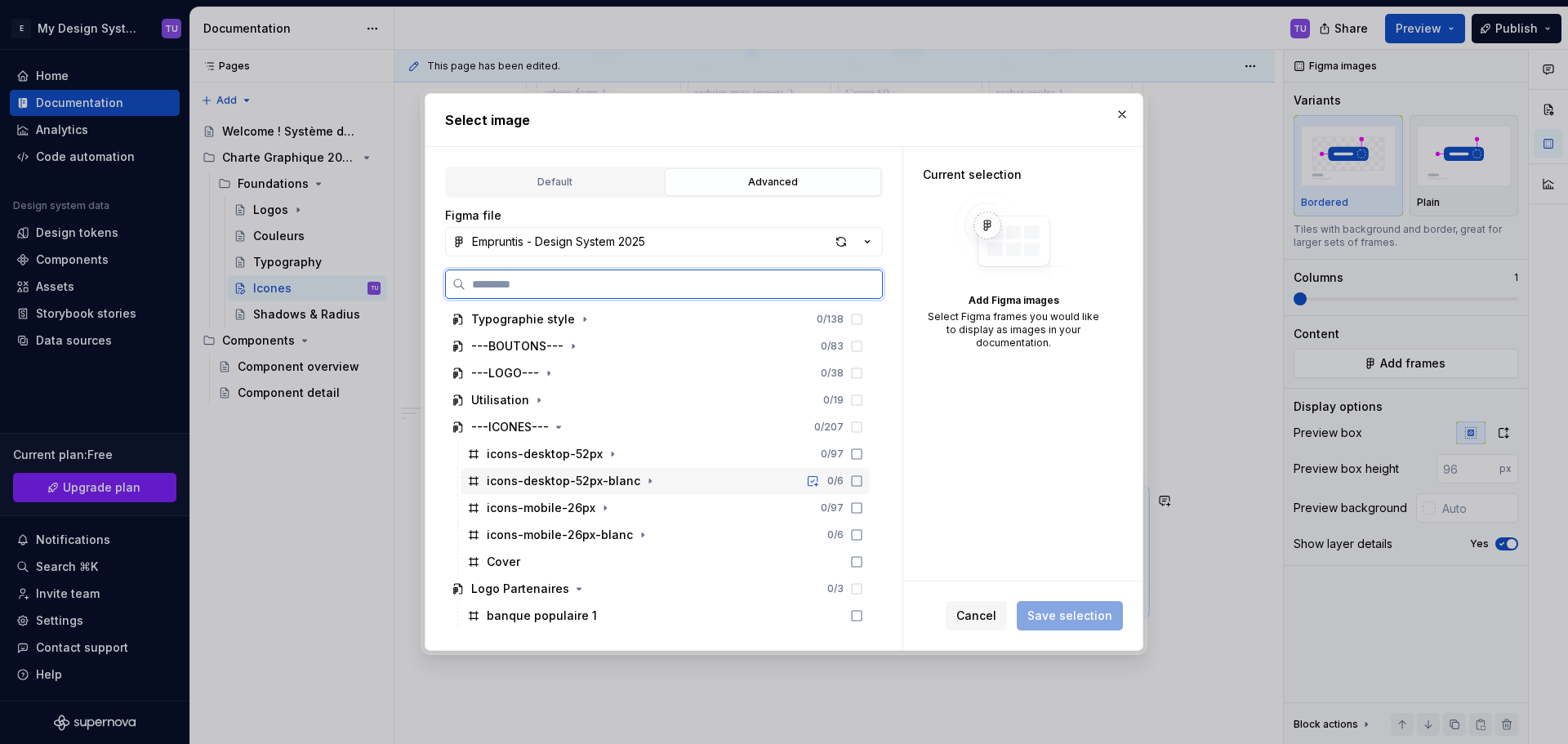
click at [854, 480] on icon at bounding box center [856, 480] width 13 height 13
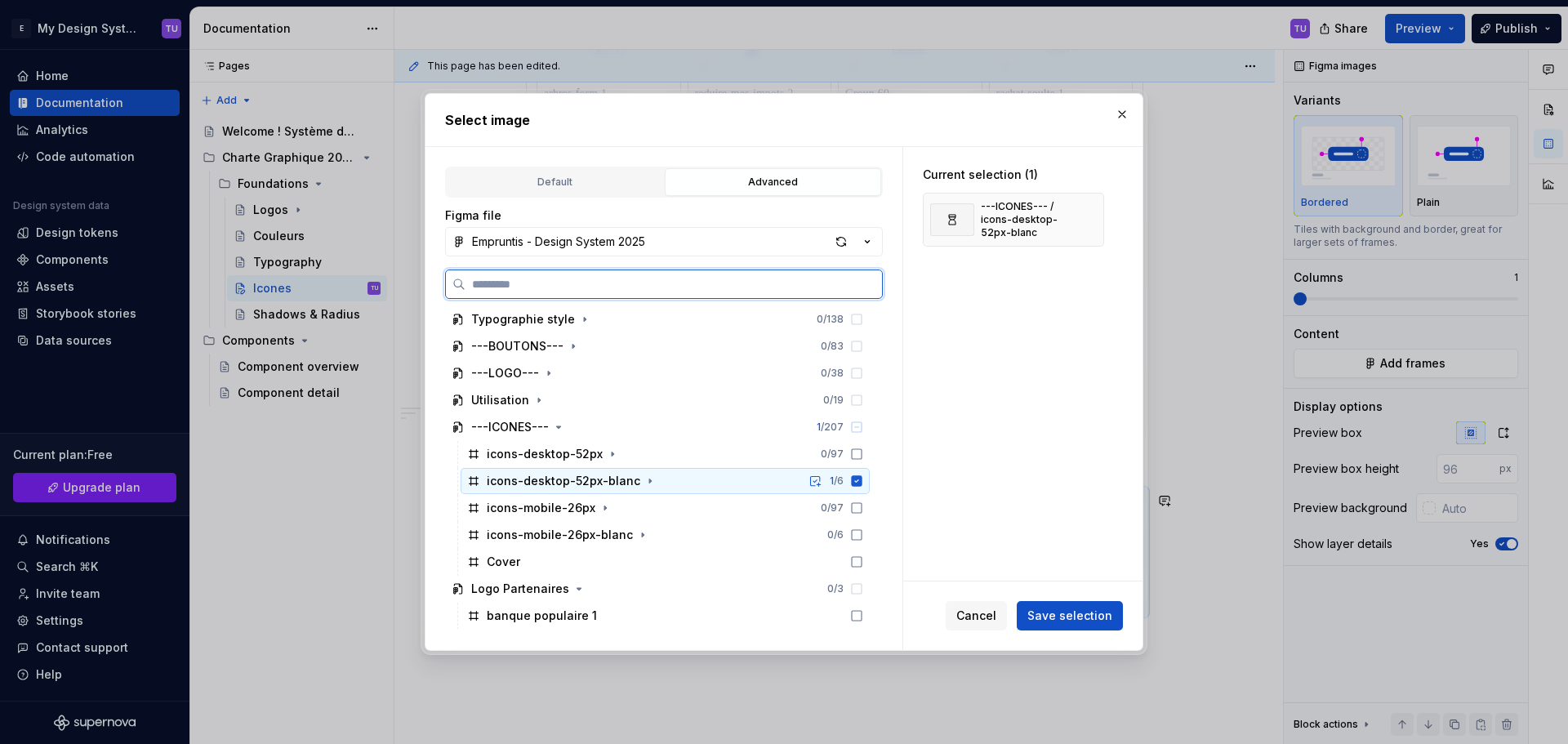
click at [860, 482] on icon at bounding box center [857, 480] width 10 height 10
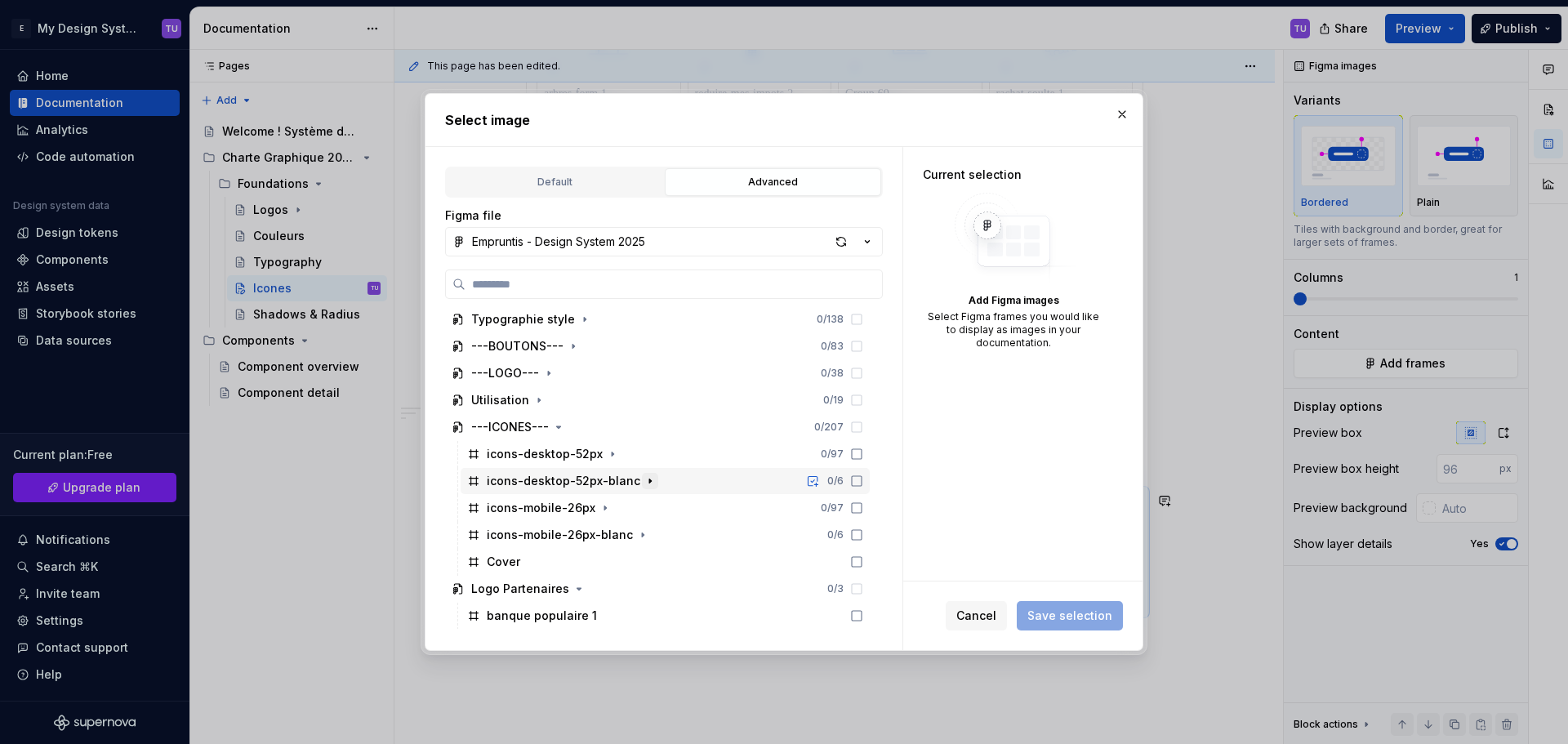
click at [643, 479] on icon "button" at bounding box center [649, 480] width 13 height 13
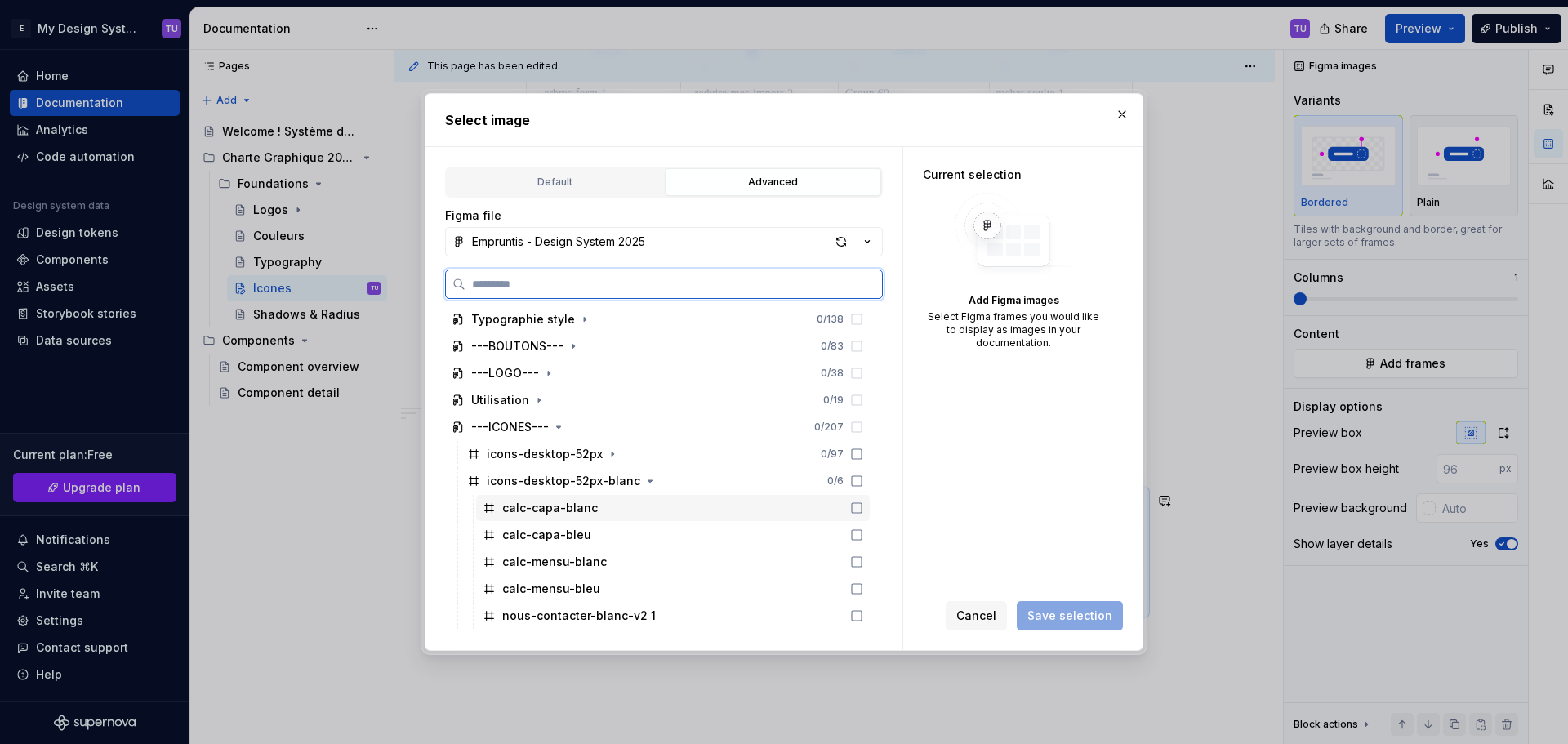
click at [852, 506] on icon at bounding box center [857, 508] width 10 height 10
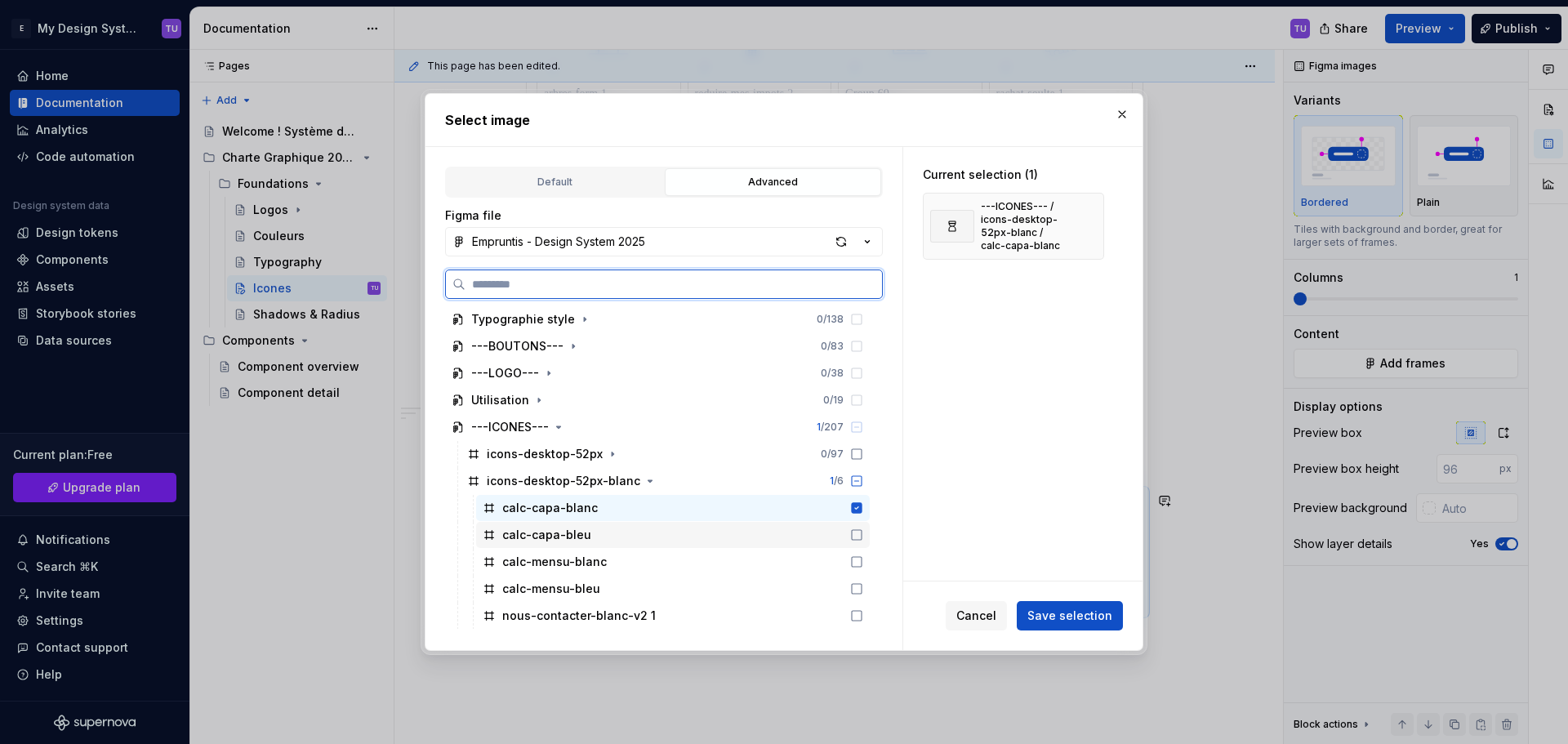
click at [857, 538] on icon at bounding box center [856, 534] width 13 height 13
click at [854, 553] on div "calc-mensu-blanc" at bounding box center [672, 561] width 393 height 26
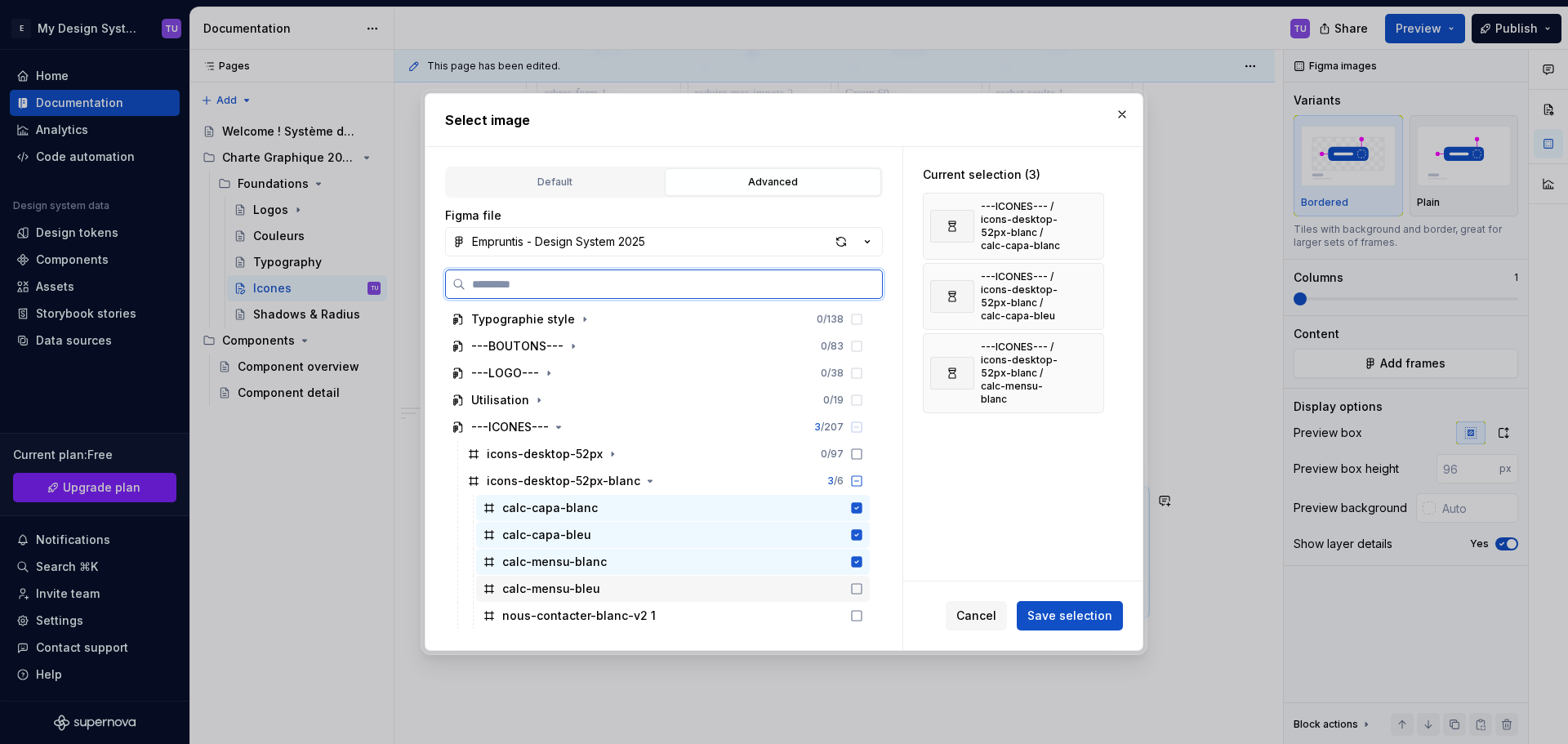
click at [858, 586] on icon at bounding box center [856, 588] width 13 height 13
click at [855, 618] on icon at bounding box center [856, 615] width 13 height 13
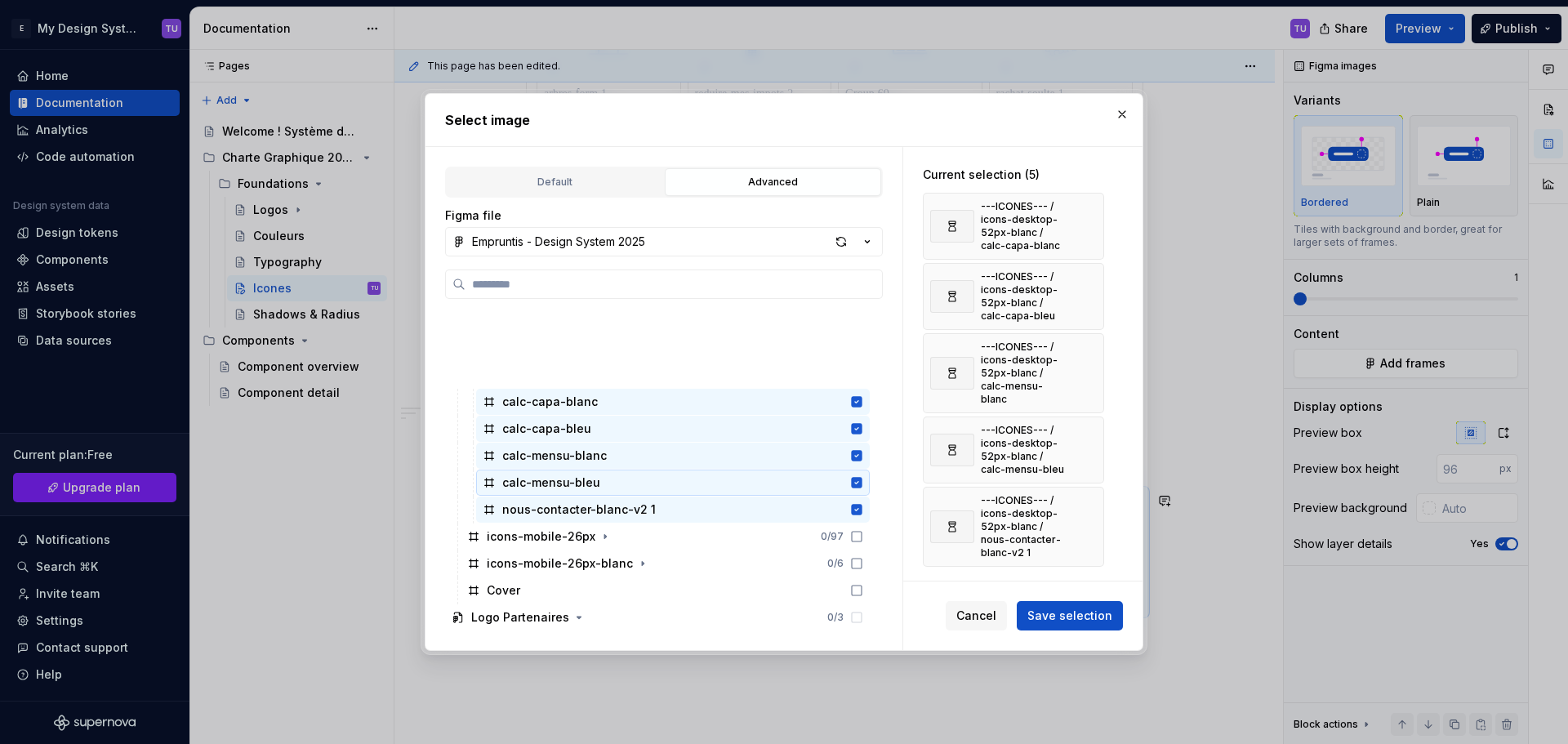
scroll to position [490, 0]
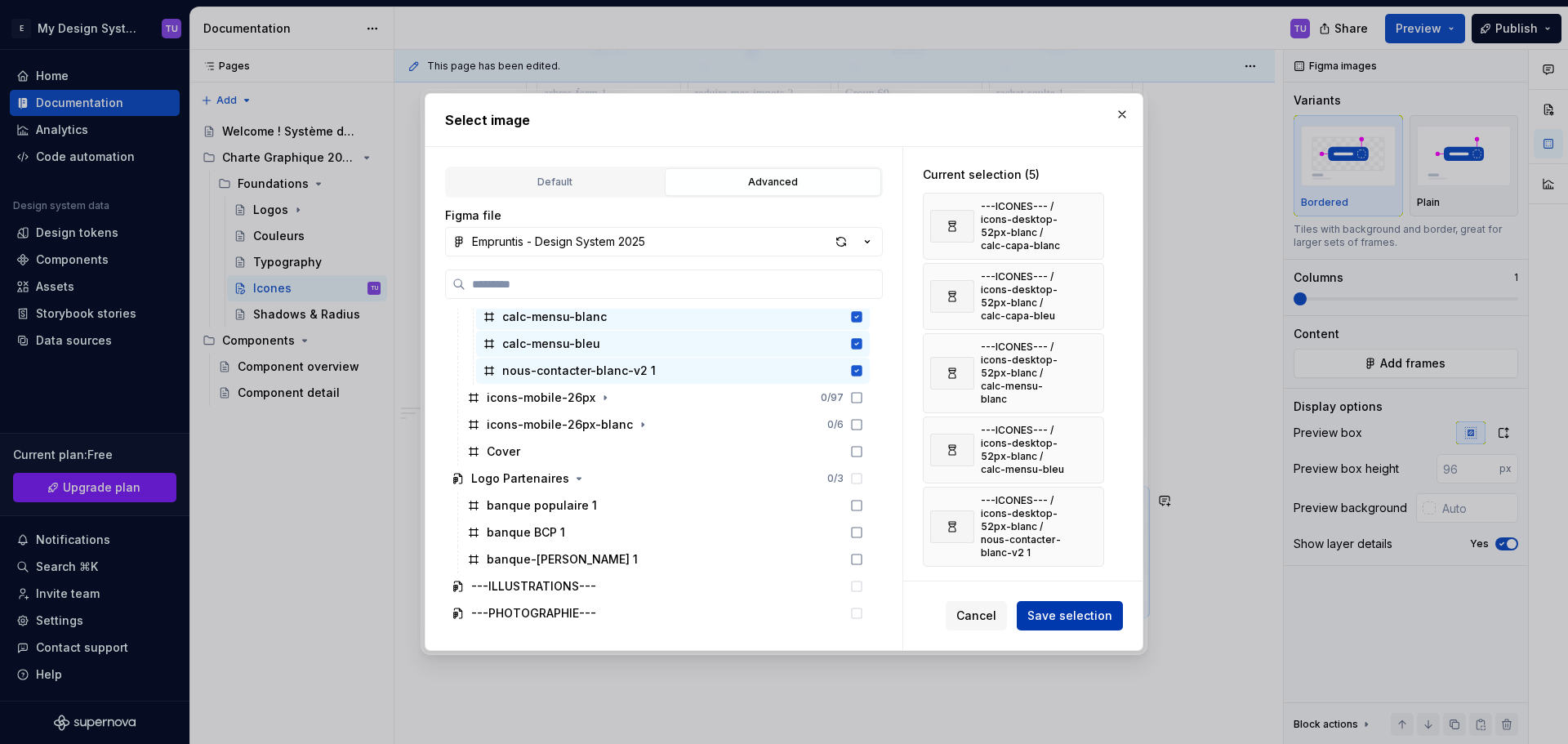
click at [1065, 624] on button "Save selection" at bounding box center [1069, 615] width 106 height 30
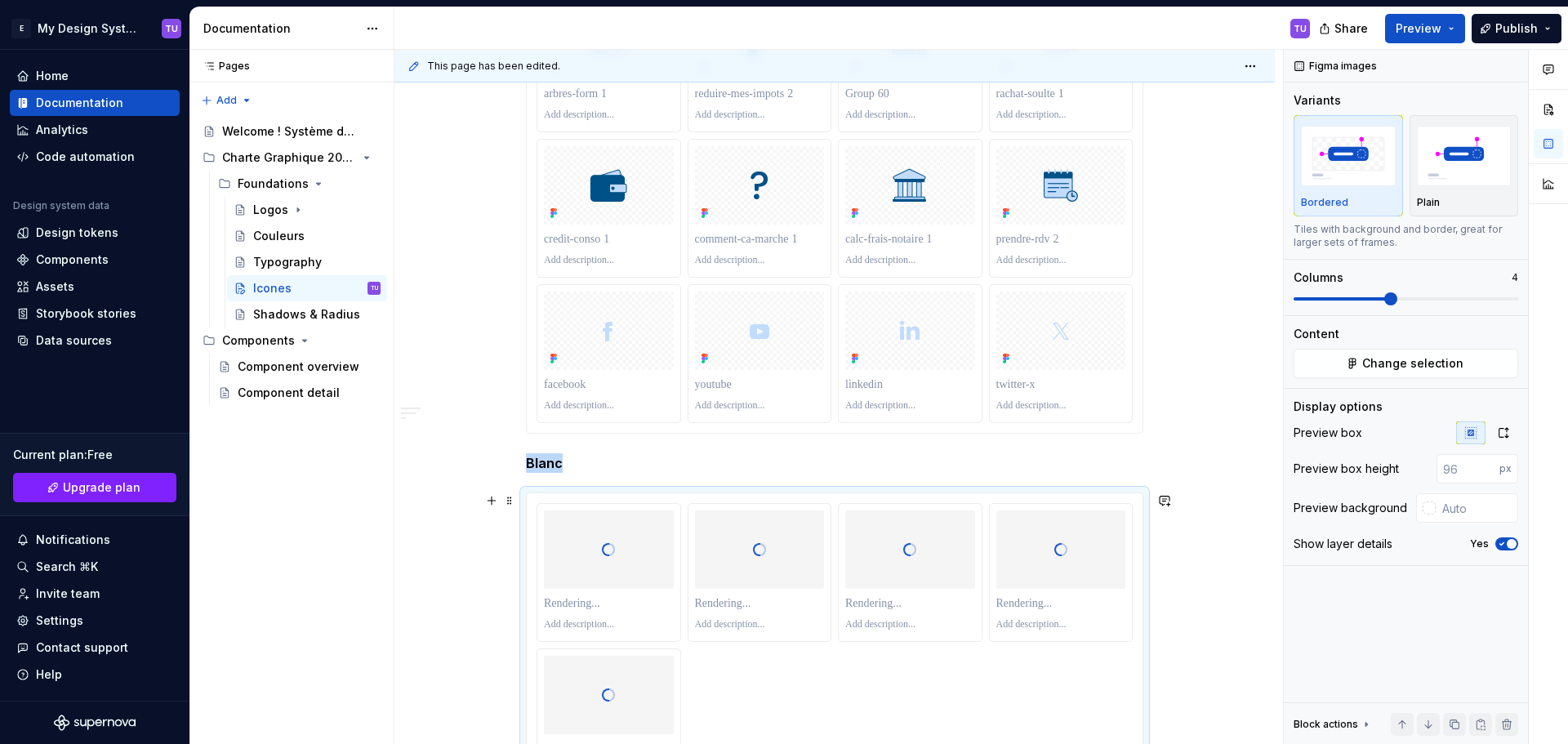
scroll to position [3633, 0]
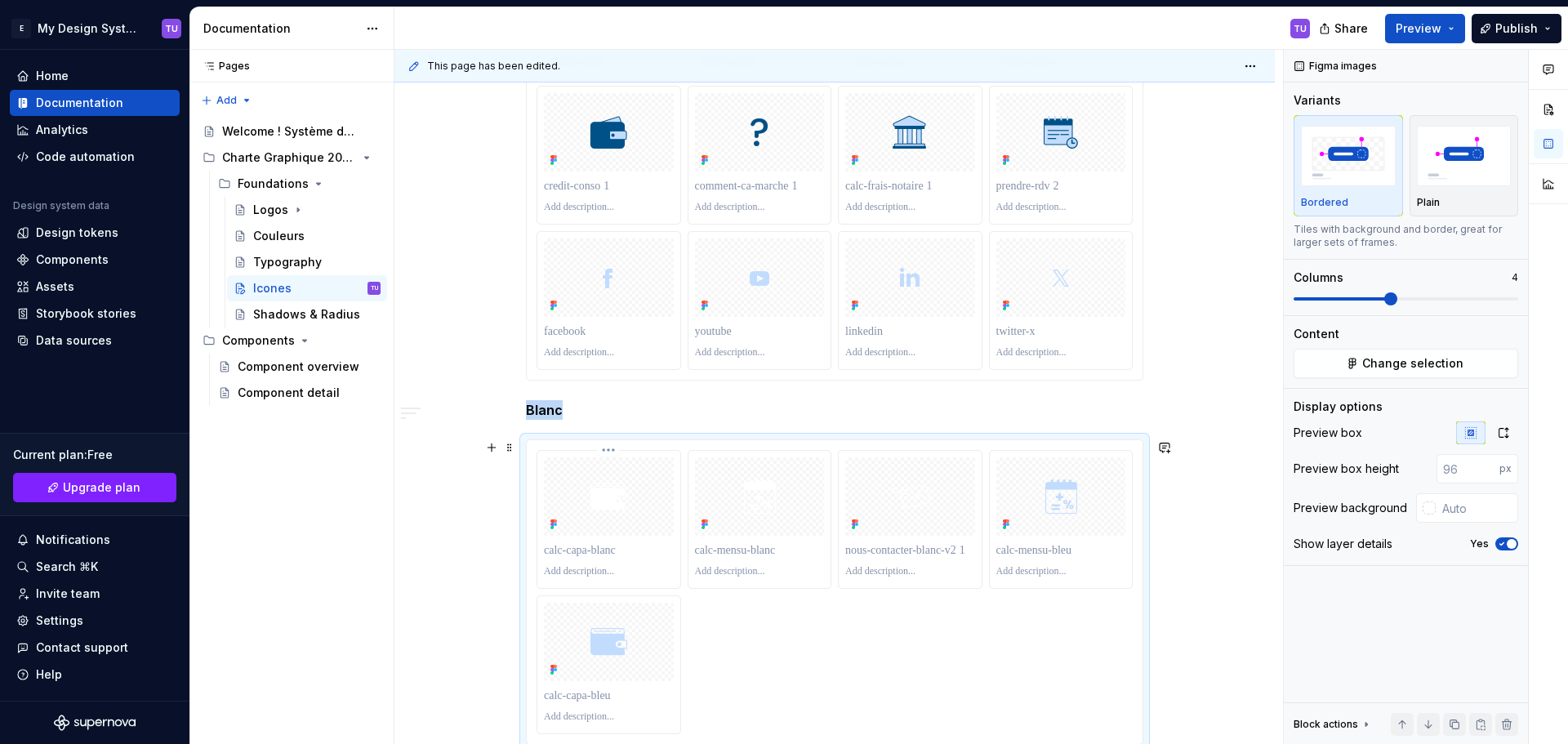
click at [640, 486] on div at bounding box center [608, 496] width 130 height 78
click at [1438, 506] on input "text" at bounding box center [1476, 508] width 82 height 30
click at [1425, 509] on div at bounding box center [1428, 507] width 13 height 13
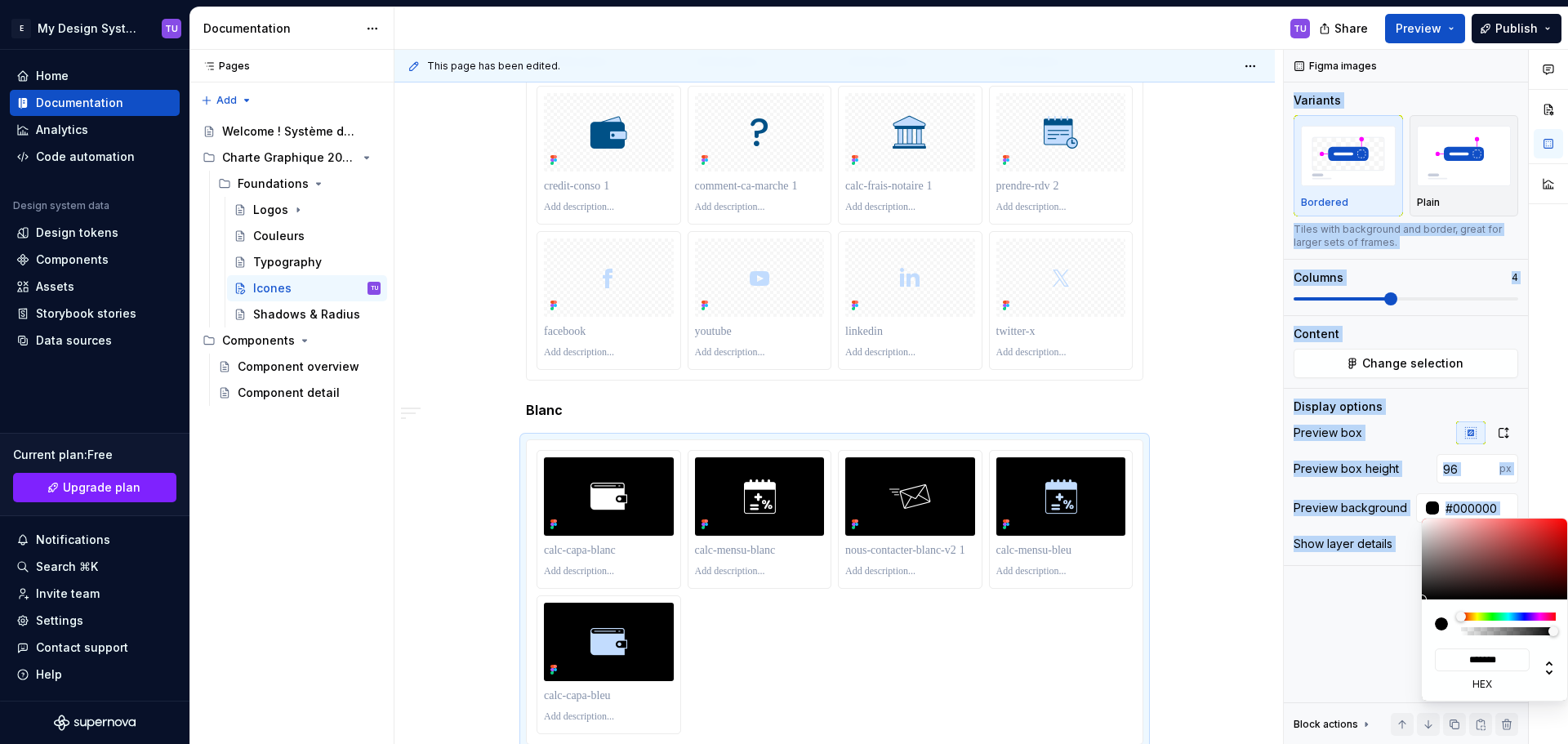
drag, startPoint x: 1448, startPoint y: 542, endPoint x: 1301, endPoint y: 661, distance: 189.1
click at [1301, 661] on body "E My Design System TU Home Documentation Analytics Code automation Design syste…" at bounding box center [784, 372] width 1568 height 744
click at [1417, 416] on div "Comments Open comments No comments yet Select ‘Comment’ from the block context …" at bounding box center [1425, 397] width 285 height 695
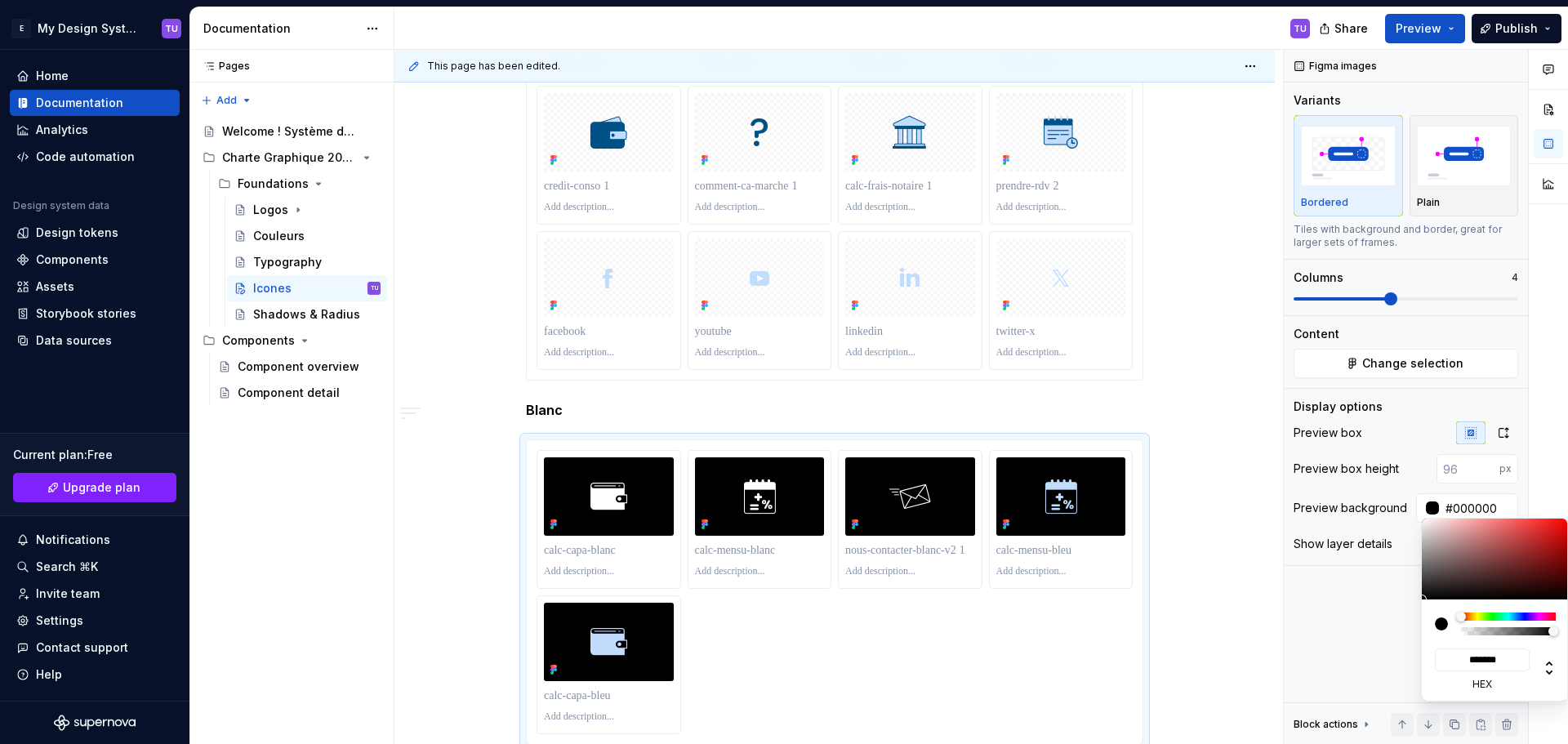
click at [1176, 330] on html "E My Design System TU Home Documentation Analytics Code automation Design syste…" at bounding box center [784, 372] width 1568 height 744
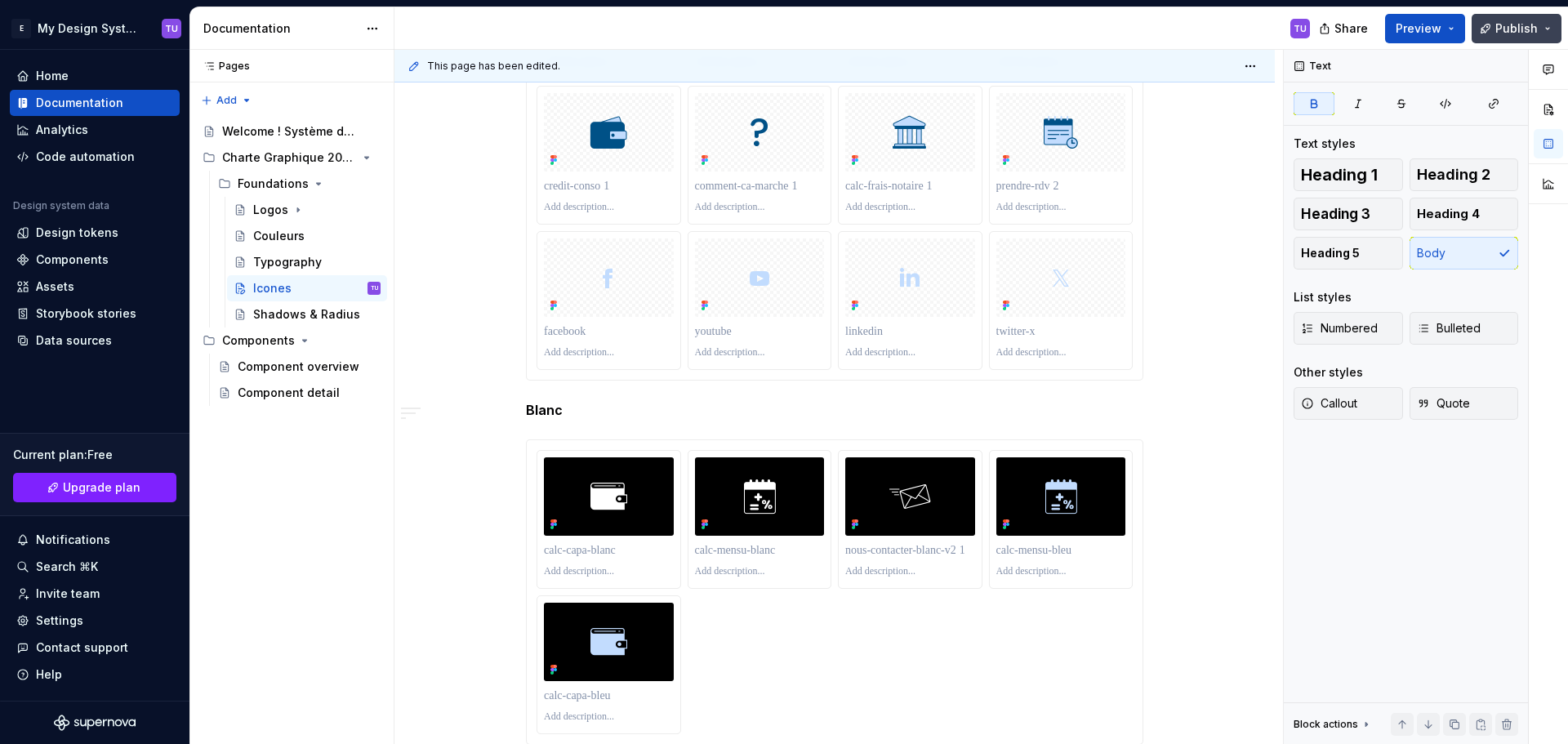
click at [1542, 35] on button "Publish" at bounding box center [1516, 28] width 90 height 30
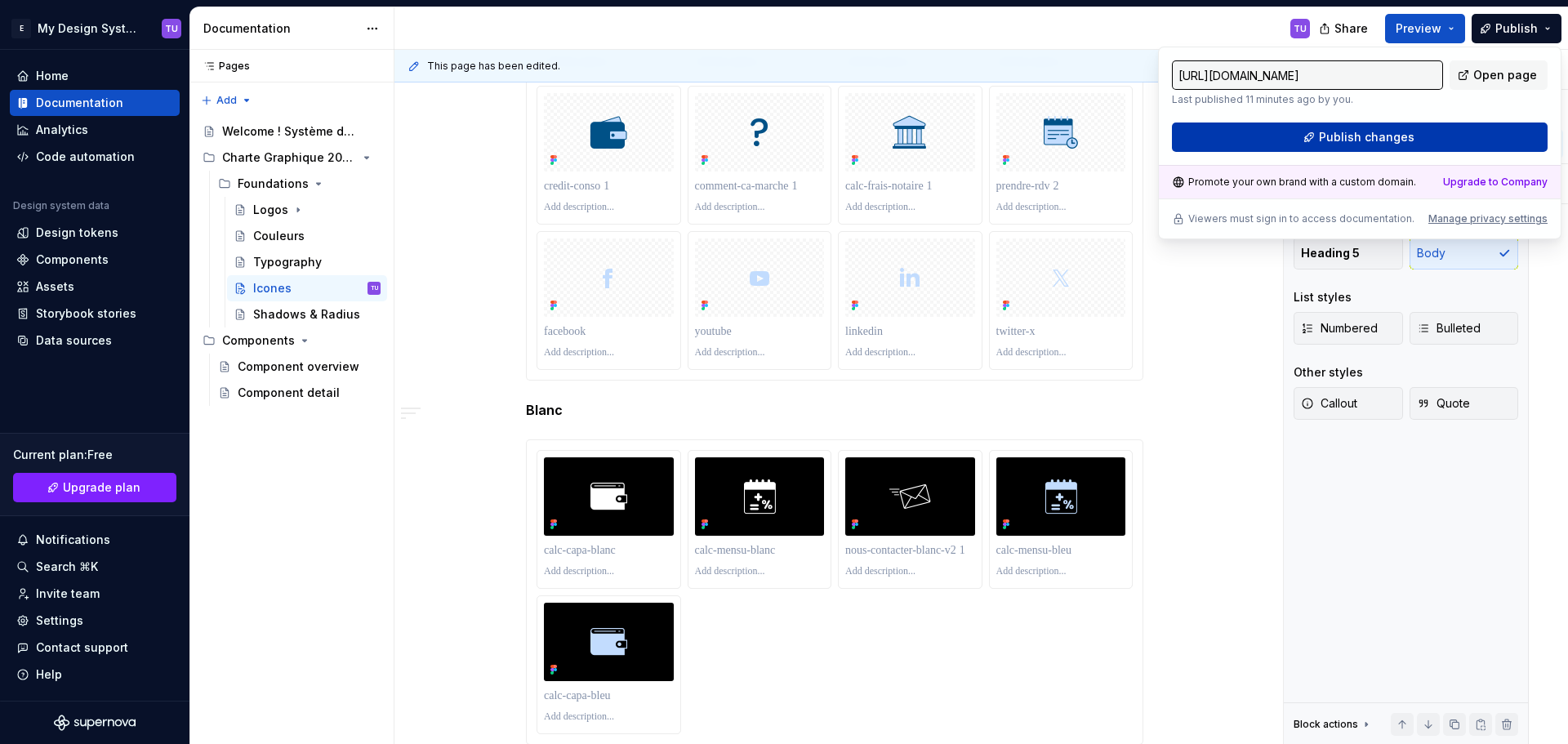
click at [1397, 144] on span "Publish changes" at bounding box center [1366, 137] width 95 height 16
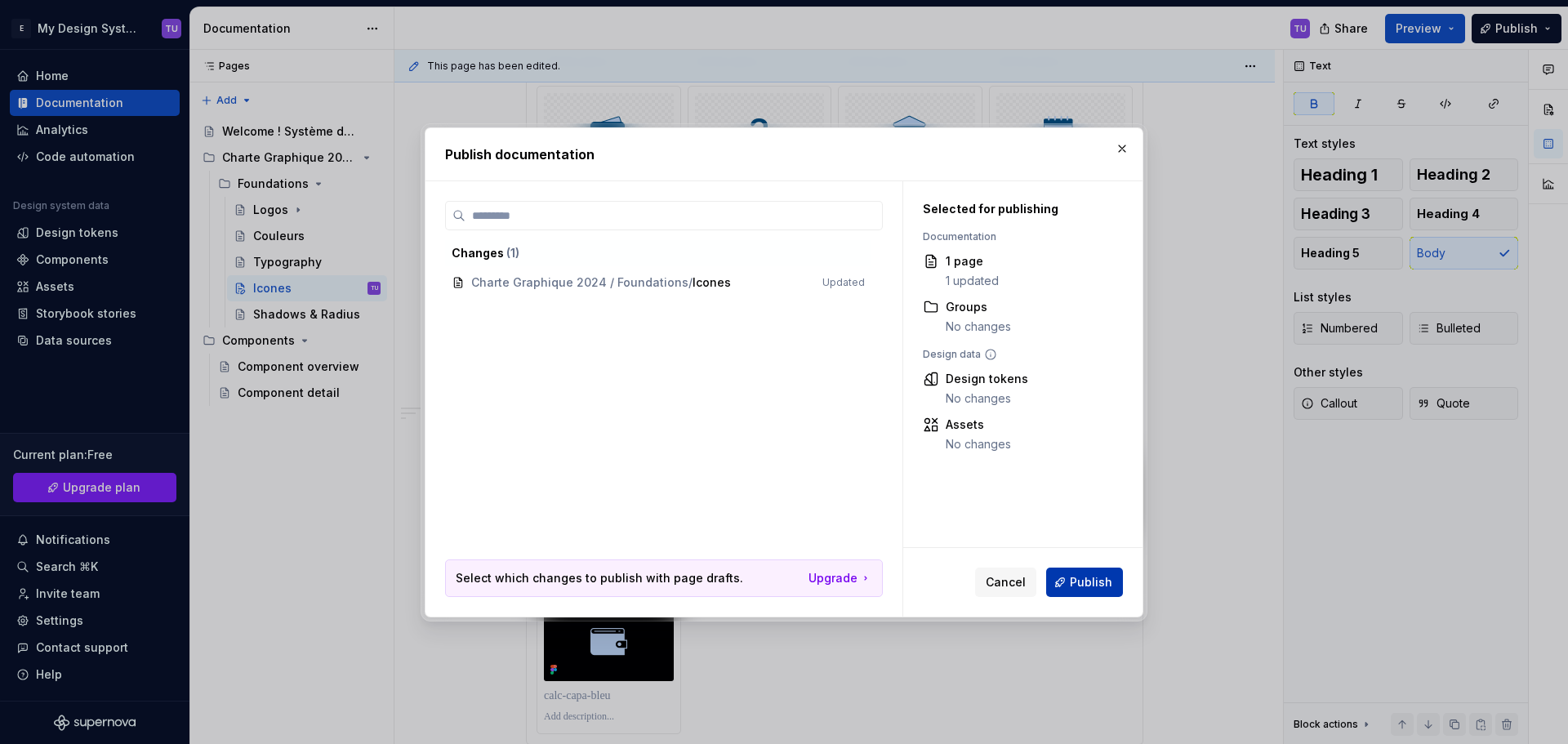
click at [1071, 583] on button "Publish" at bounding box center [1084, 582] width 76 height 30
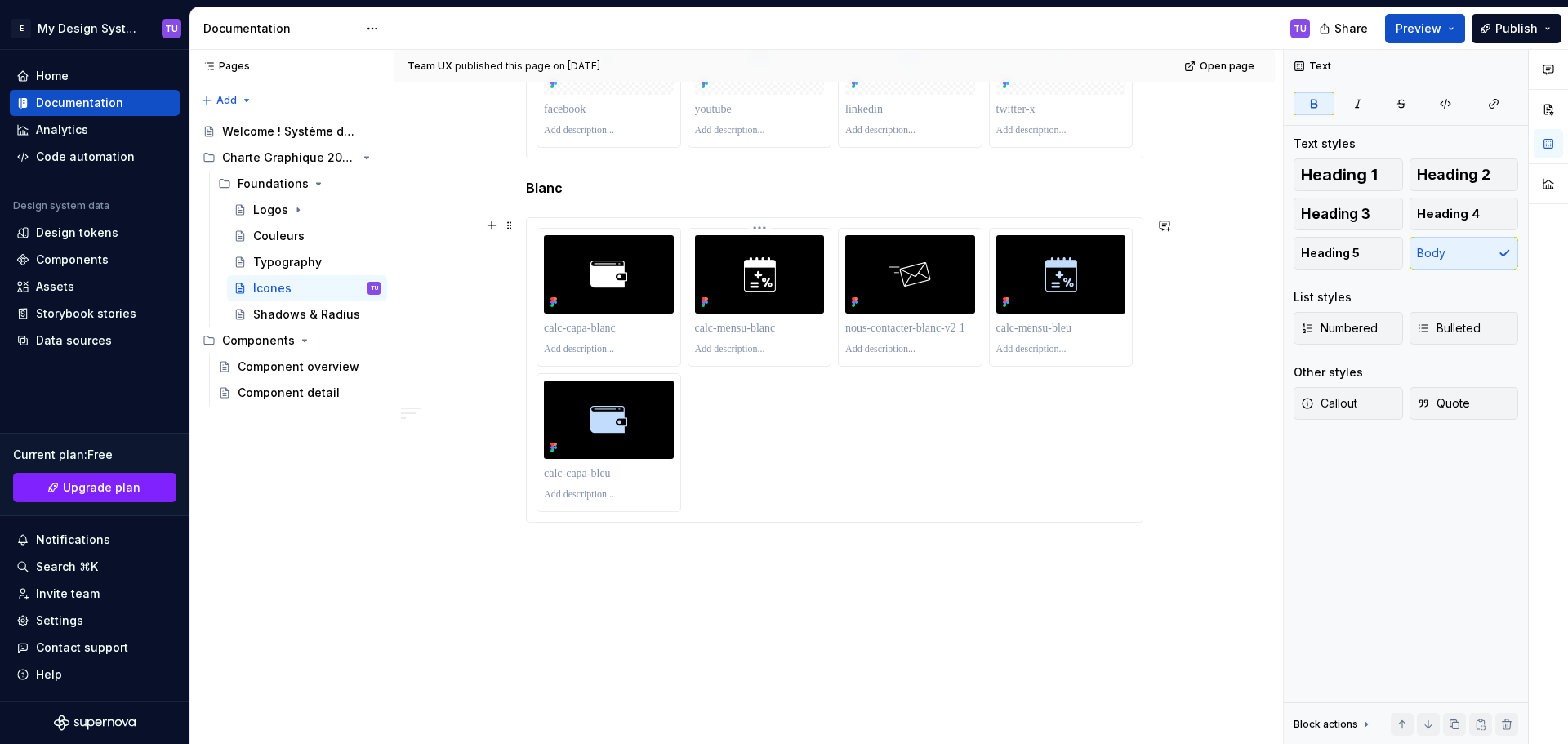
scroll to position [3914, 0]
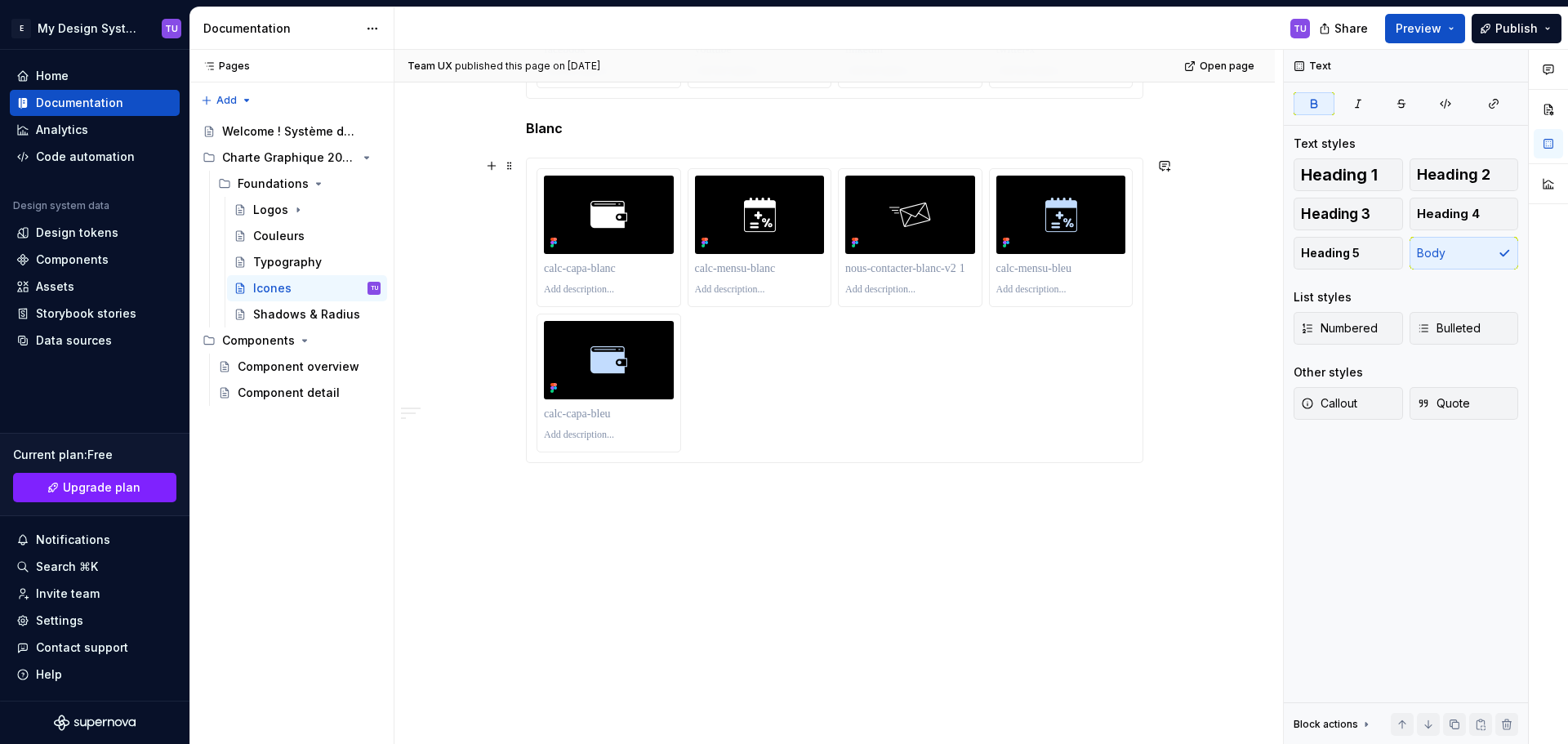
click at [562, 463] on div at bounding box center [834, 310] width 618 height 305
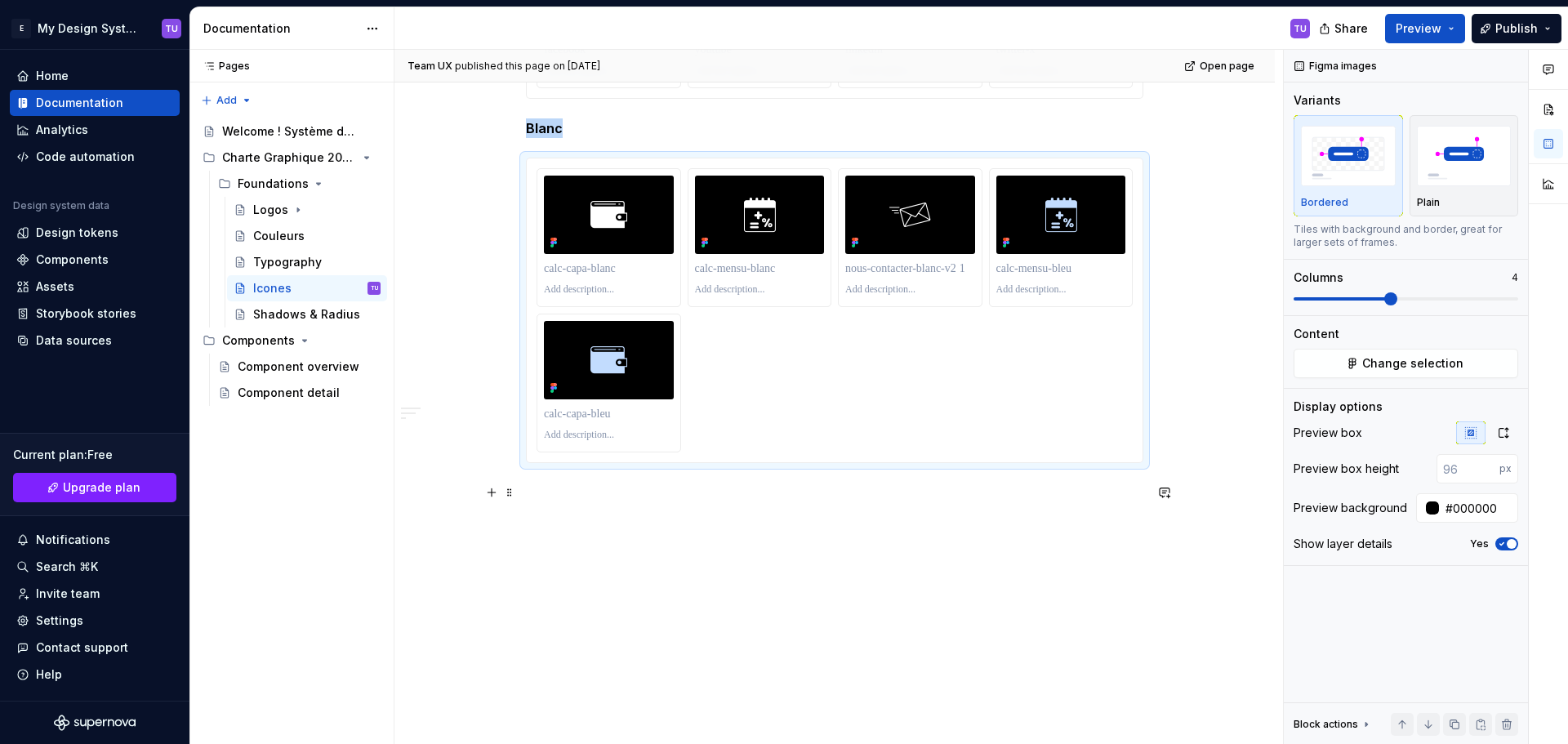
click at [554, 482] on p at bounding box center [834, 492] width 618 height 20
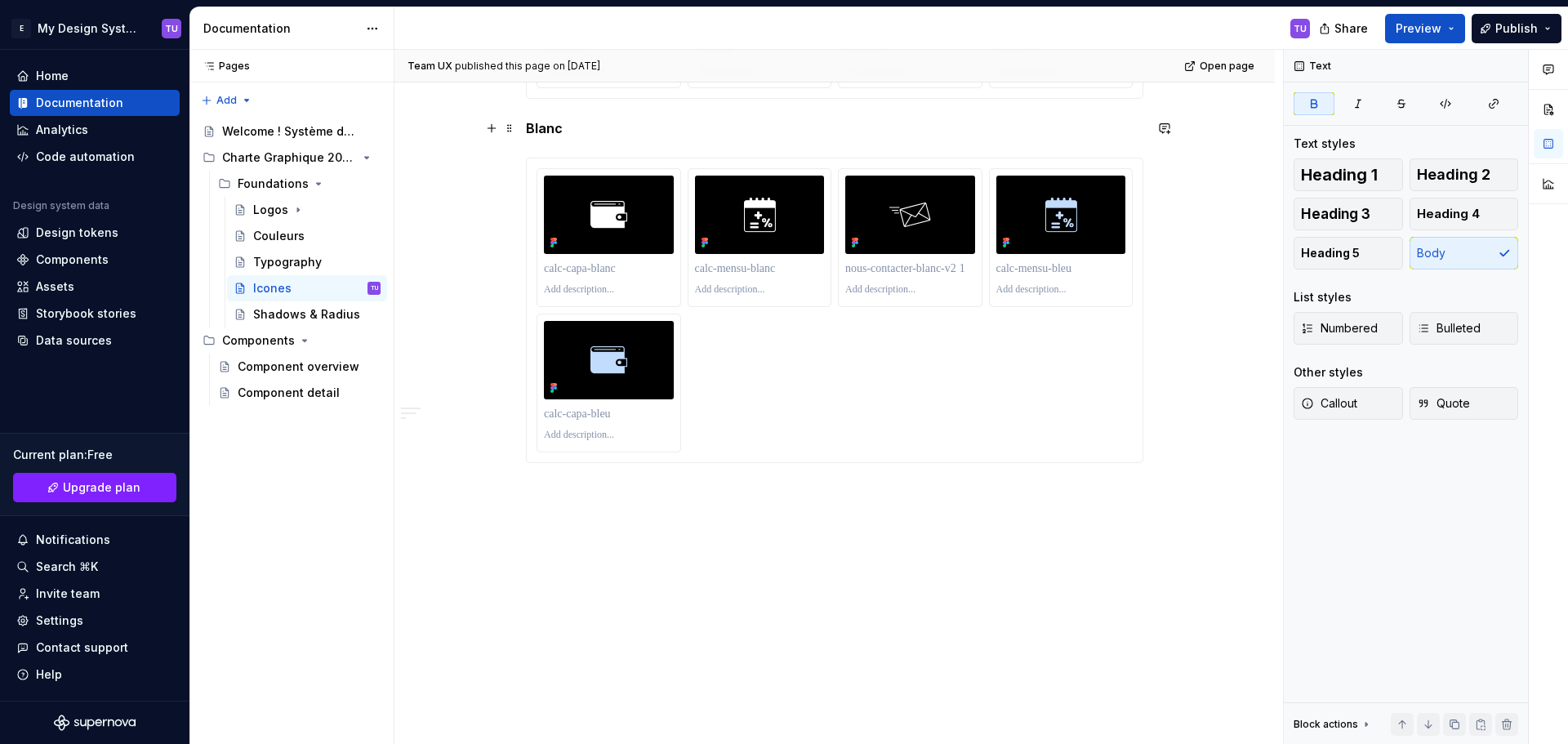
click at [548, 123] on strong "Blanc" at bounding box center [544, 127] width 37 height 16
copy strong "Blanc"
click at [554, 494] on p at bounding box center [834, 492] width 618 height 20
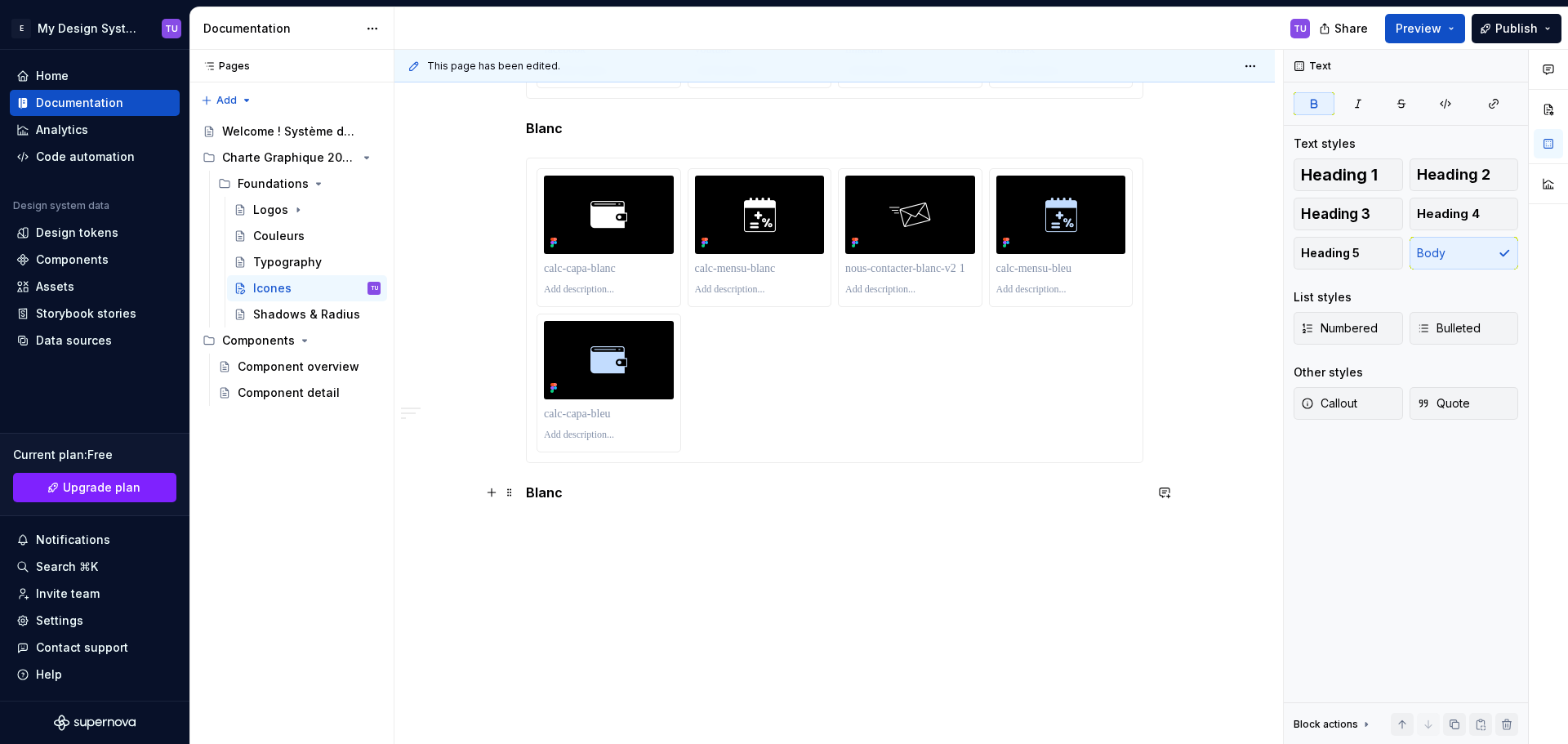
click at [549, 494] on strong "Blanc" at bounding box center [544, 492] width 37 height 16
click at [498, 494] on button "button" at bounding box center [491, 492] width 23 height 23
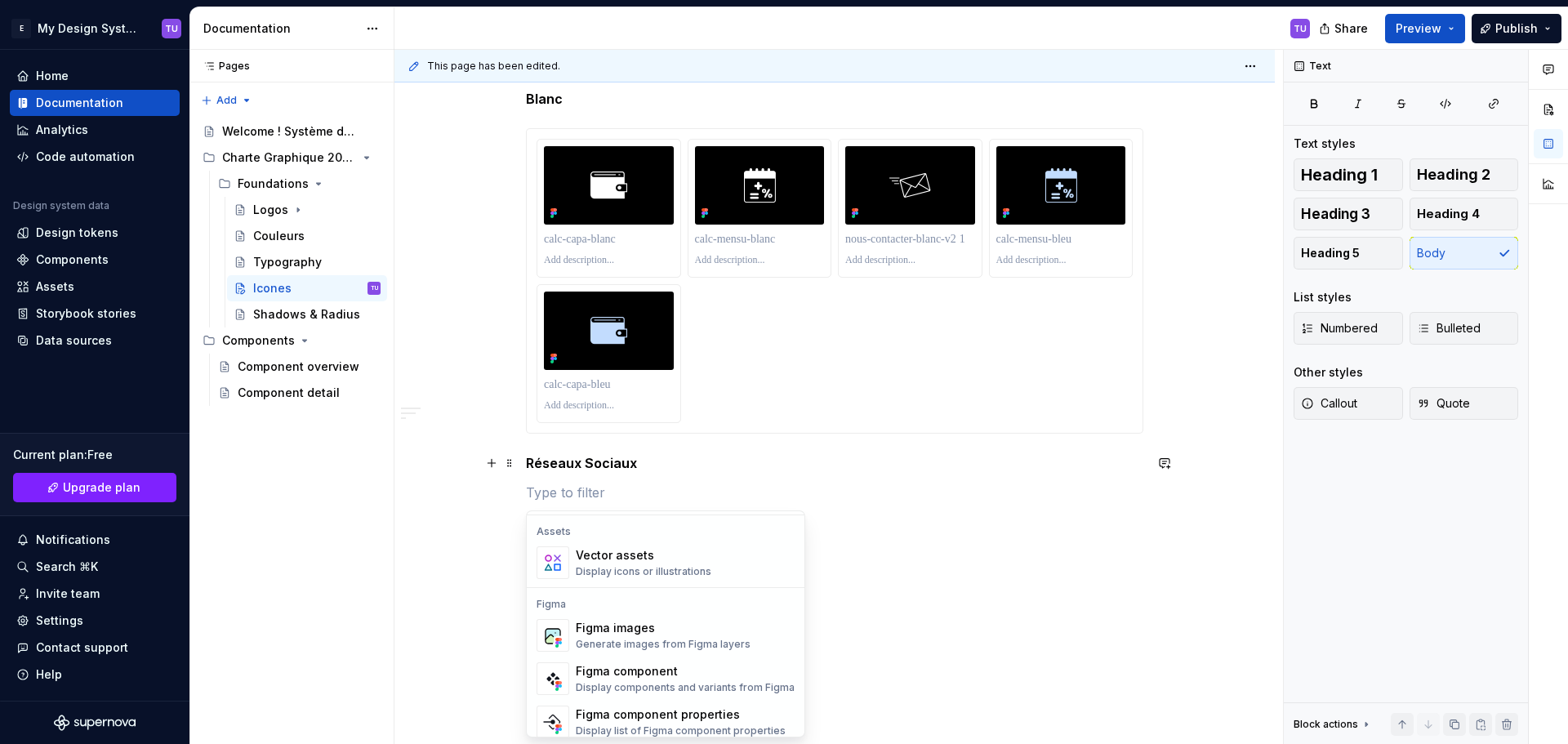
scroll to position [1469, 0]
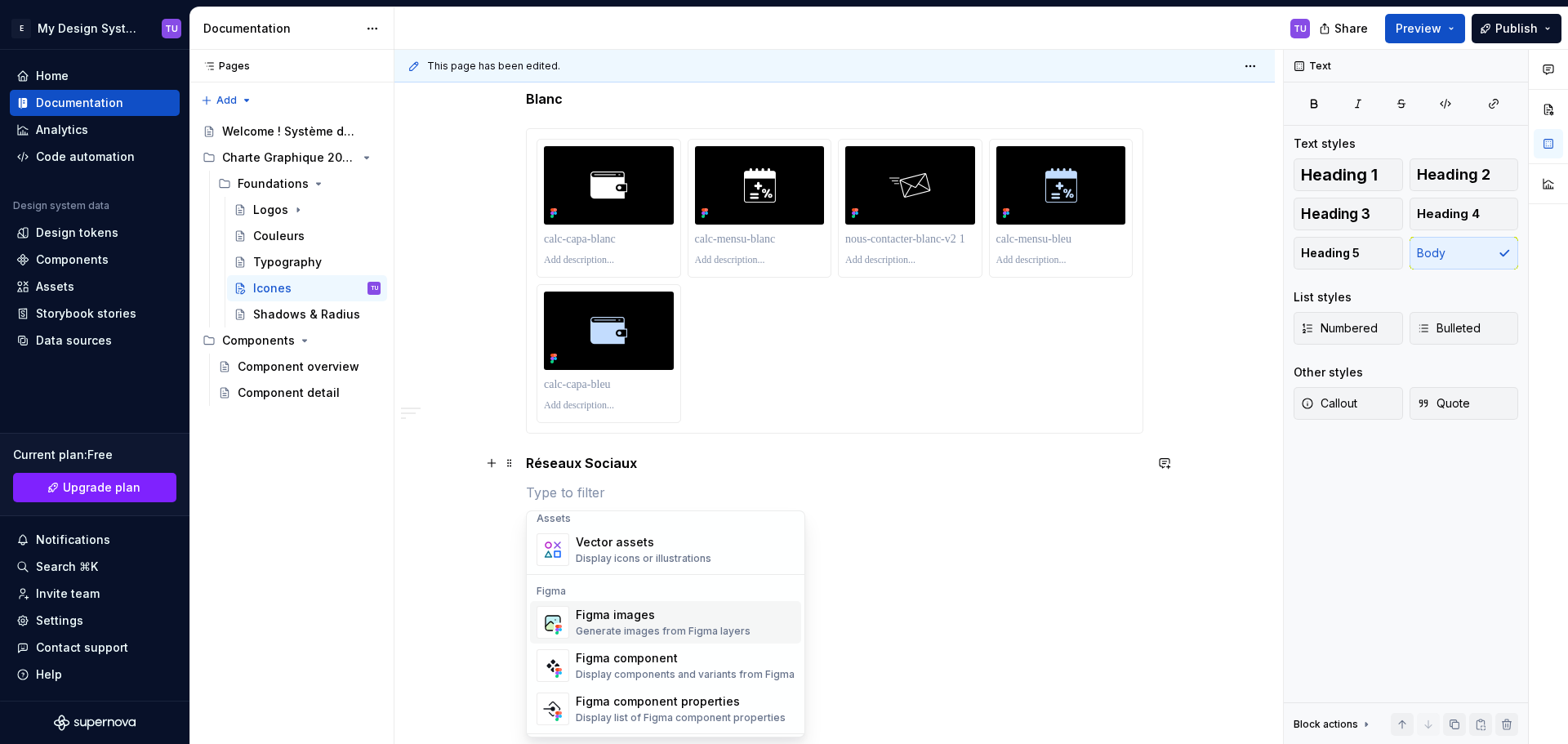
click at [684, 628] on div "Generate images from Figma layers" at bounding box center [663, 630] width 175 height 13
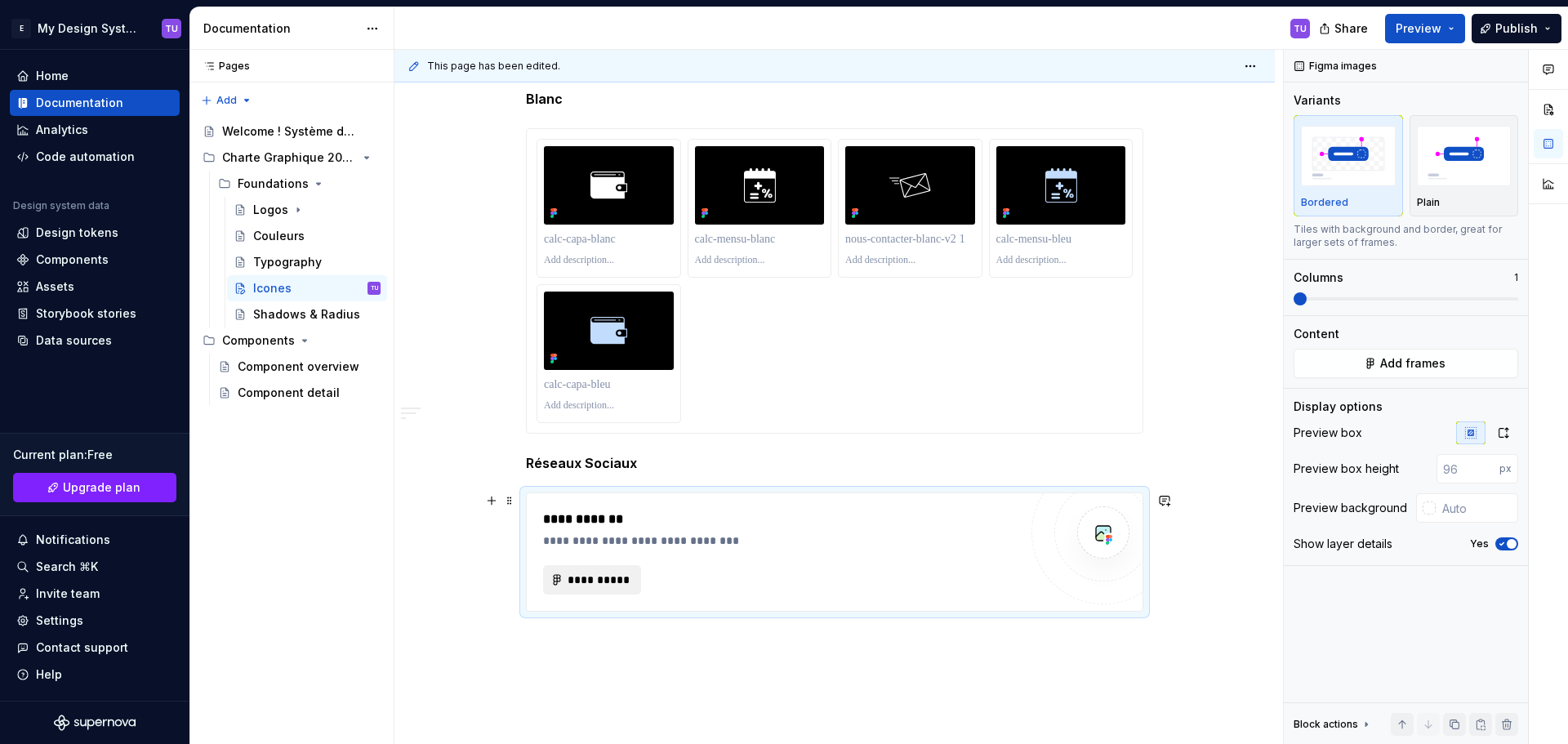
click at [599, 574] on span "**********" at bounding box center [598, 579] width 64 height 16
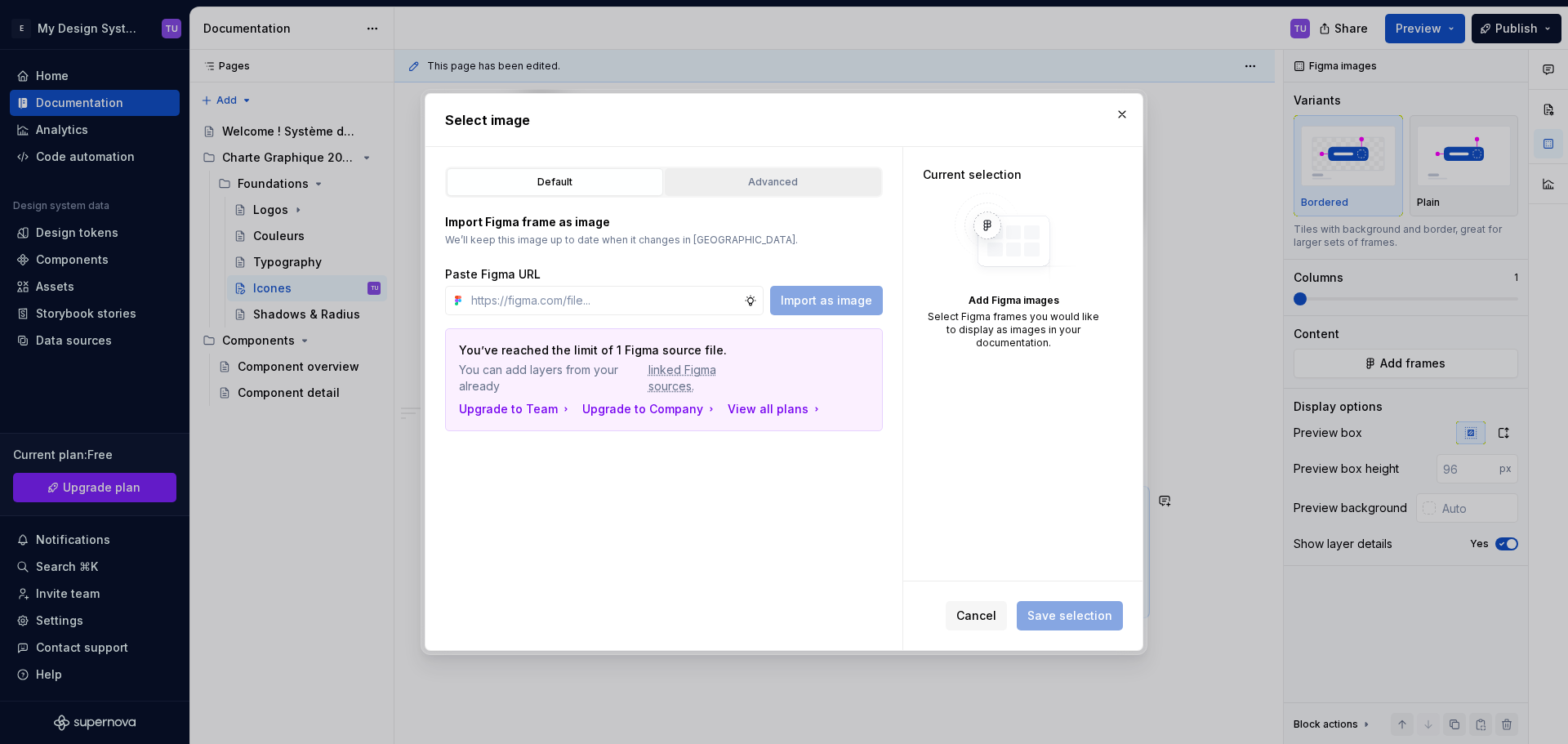
click at [784, 174] on div "Advanced" at bounding box center [772, 182] width 205 height 16
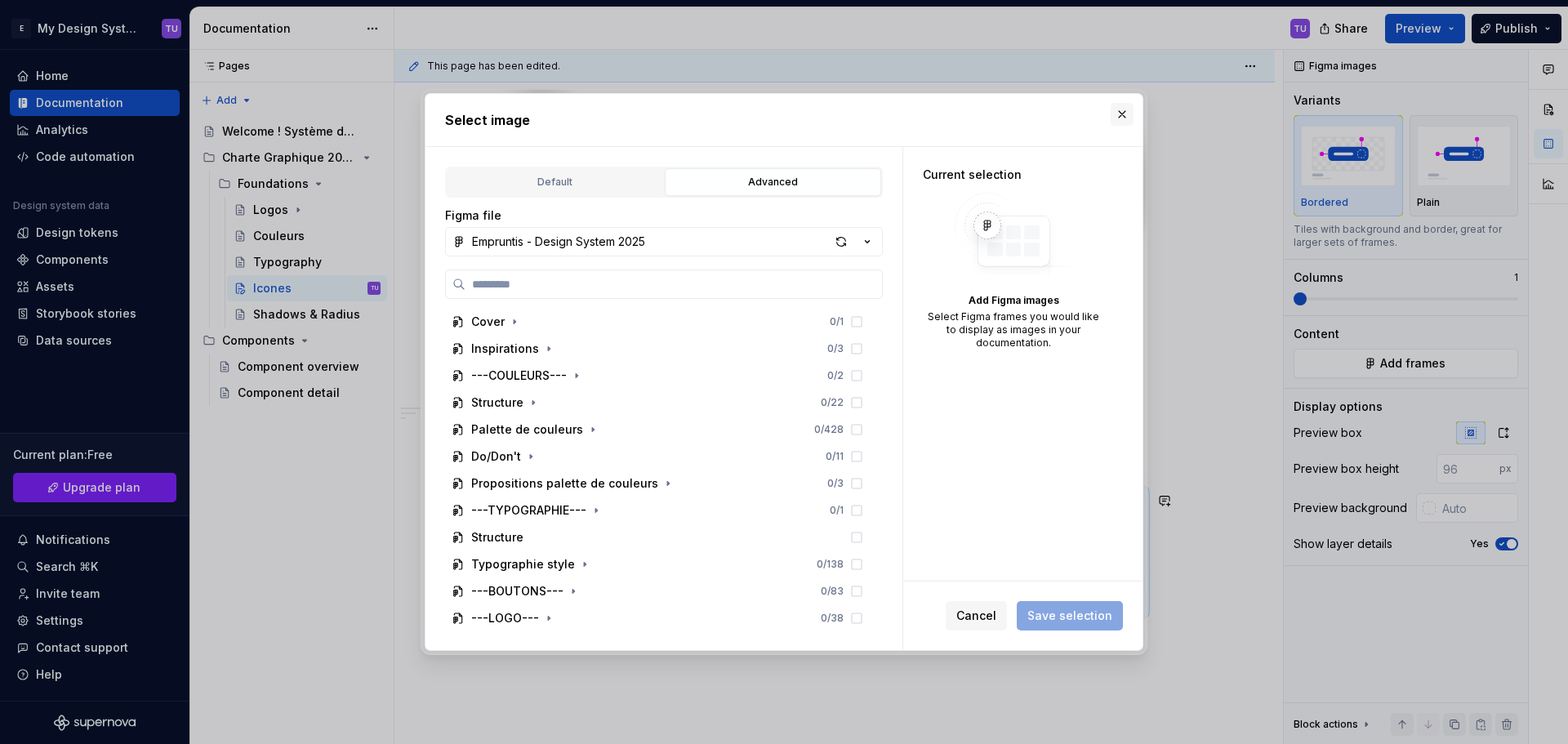
click at [1120, 116] on button "button" at bounding box center [1121, 114] width 23 height 23
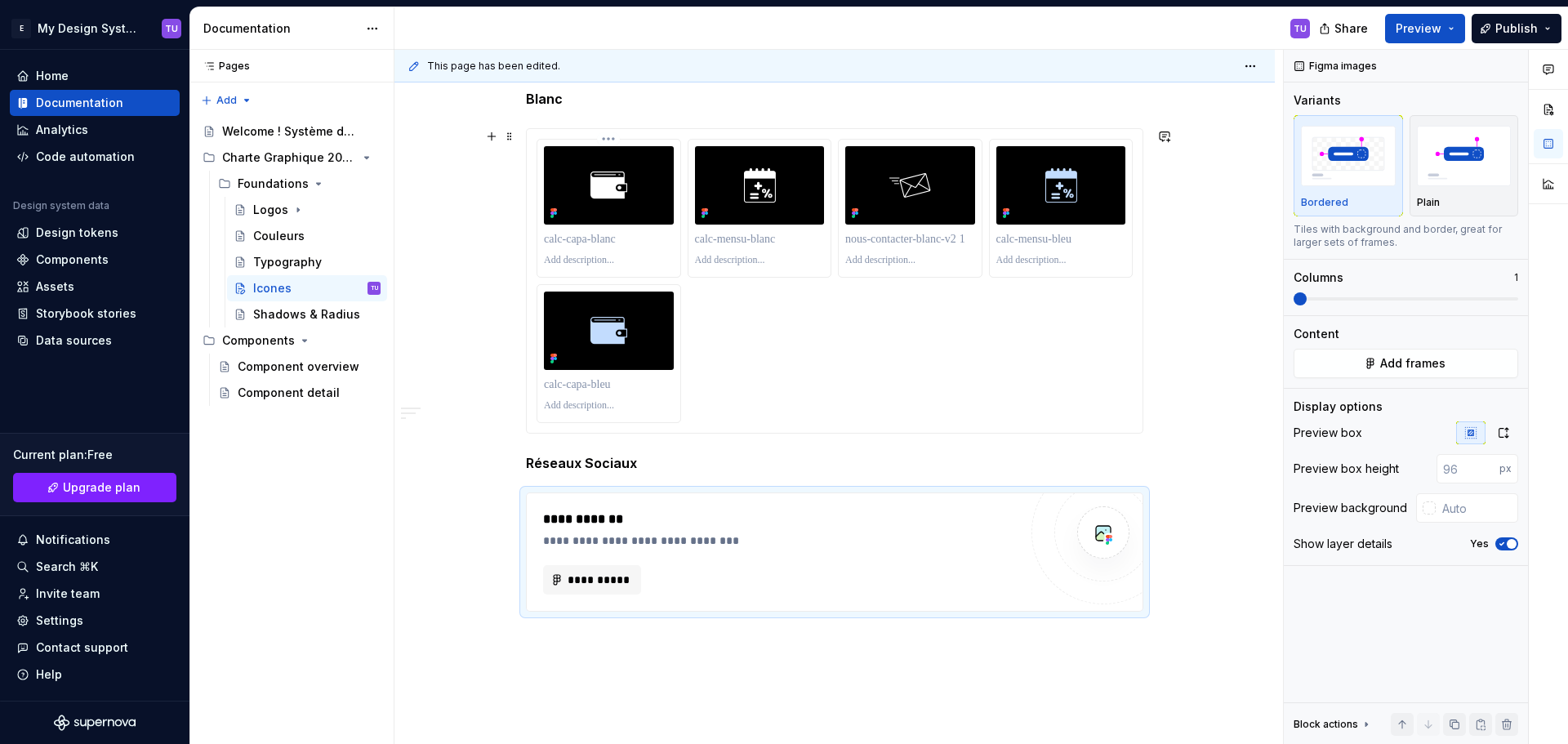
scroll to position [3863, 0]
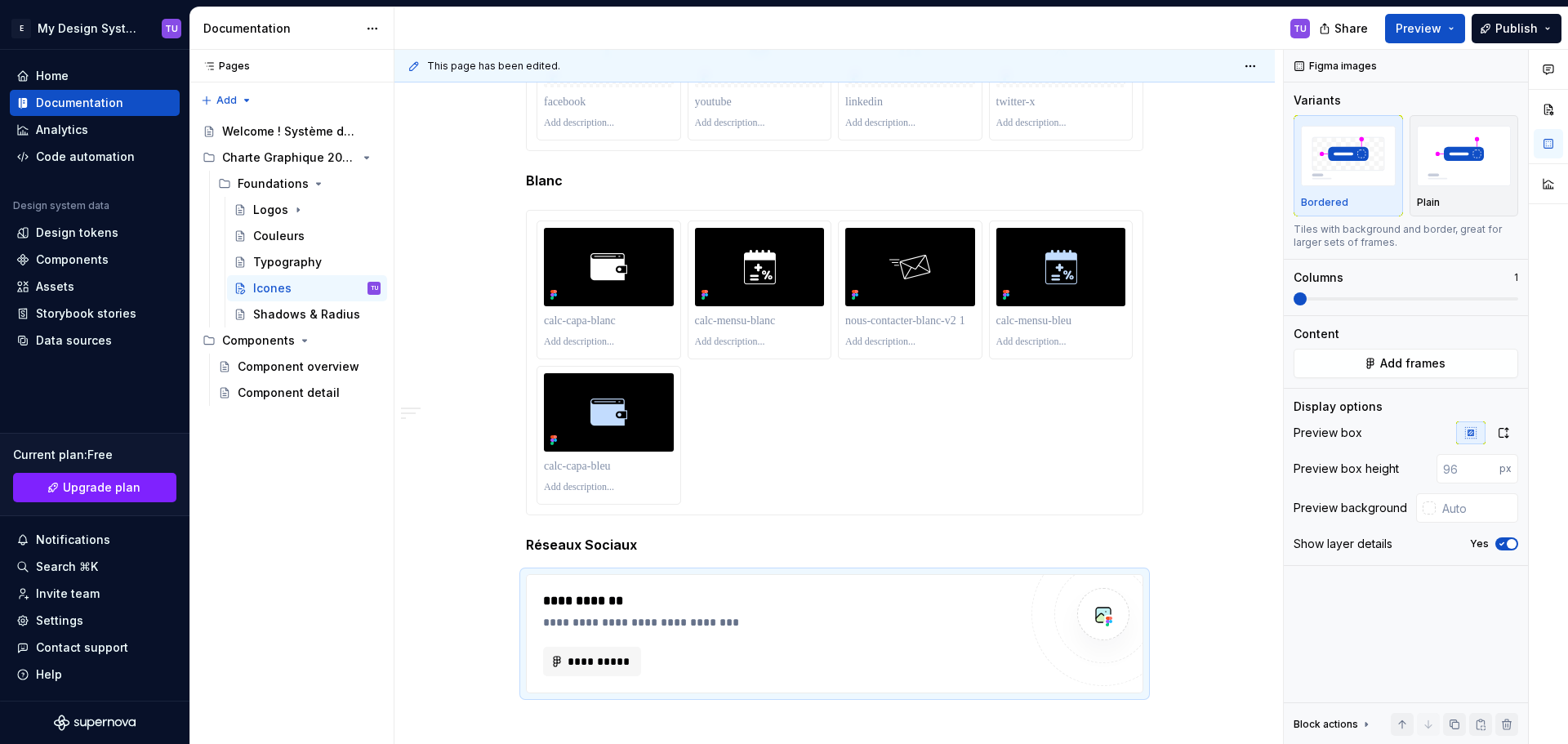
click at [616, 121] on p at bounding box center [608, 122] width 130 height 13
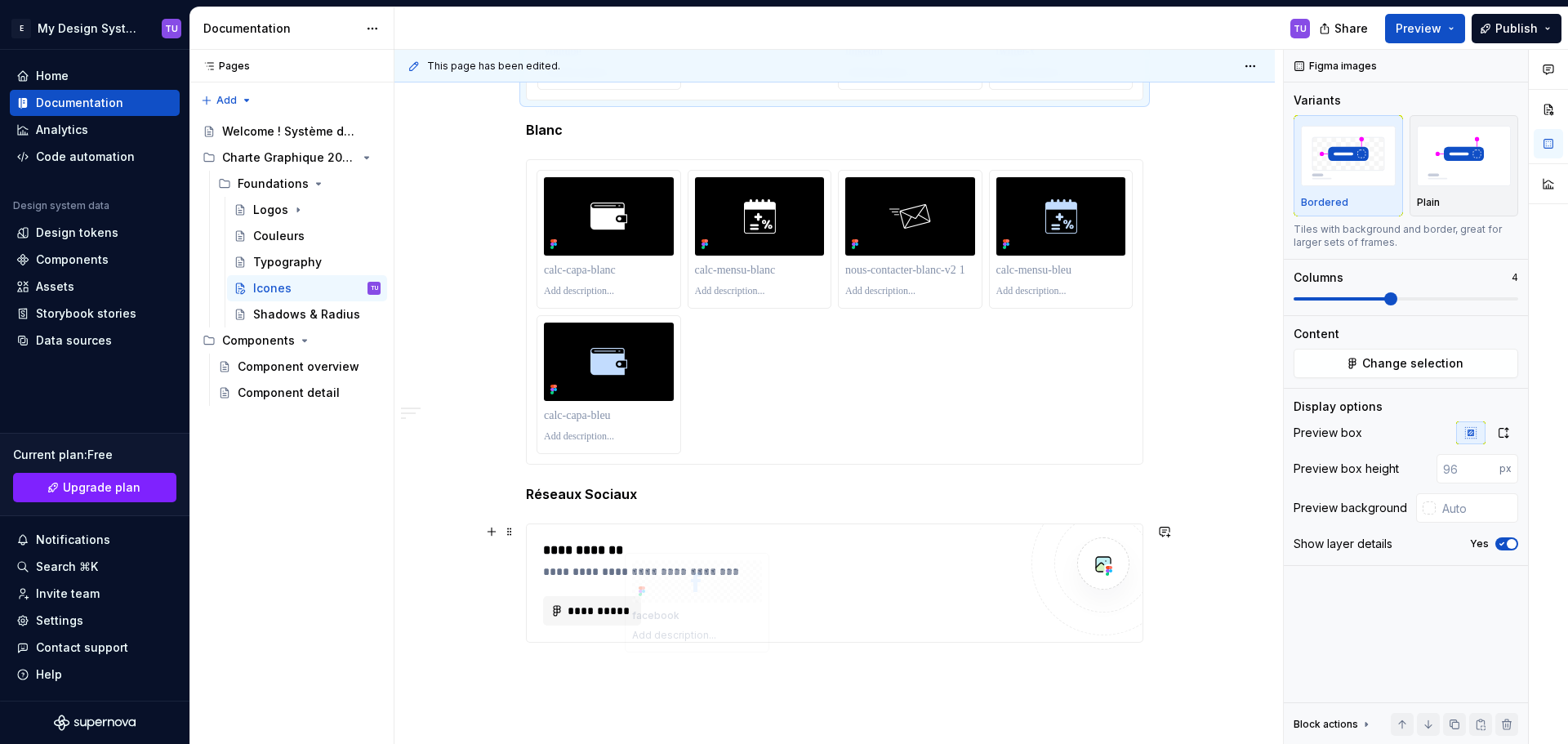
scroll to position [3914, 0]
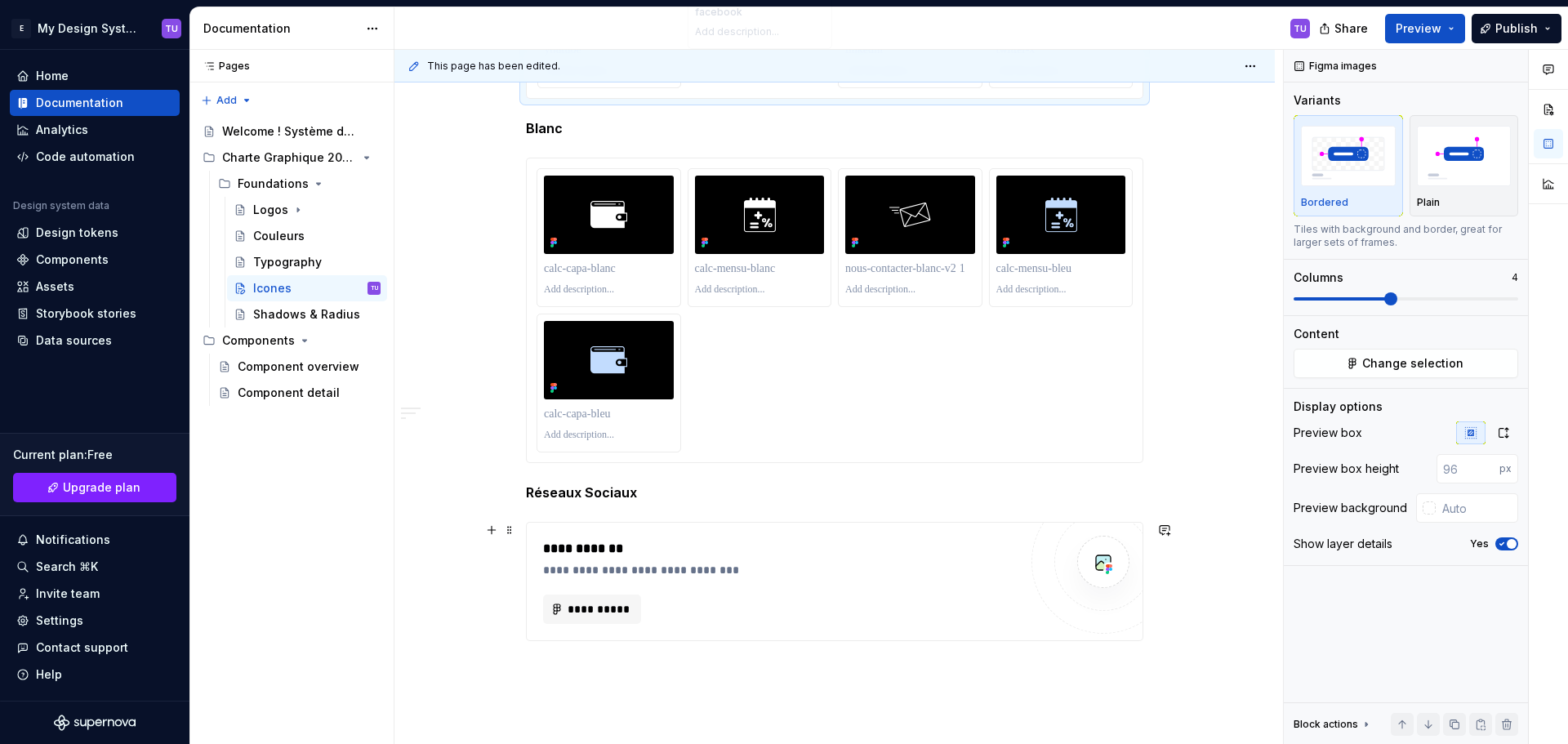
drag, startPoint x: 603, startPoint y: 213, endPoint x: 712, endPoint y: 591, distance: 393.4
click at [579, 607] on span "**********" at bounding box center [598, 608] width 64 height 16
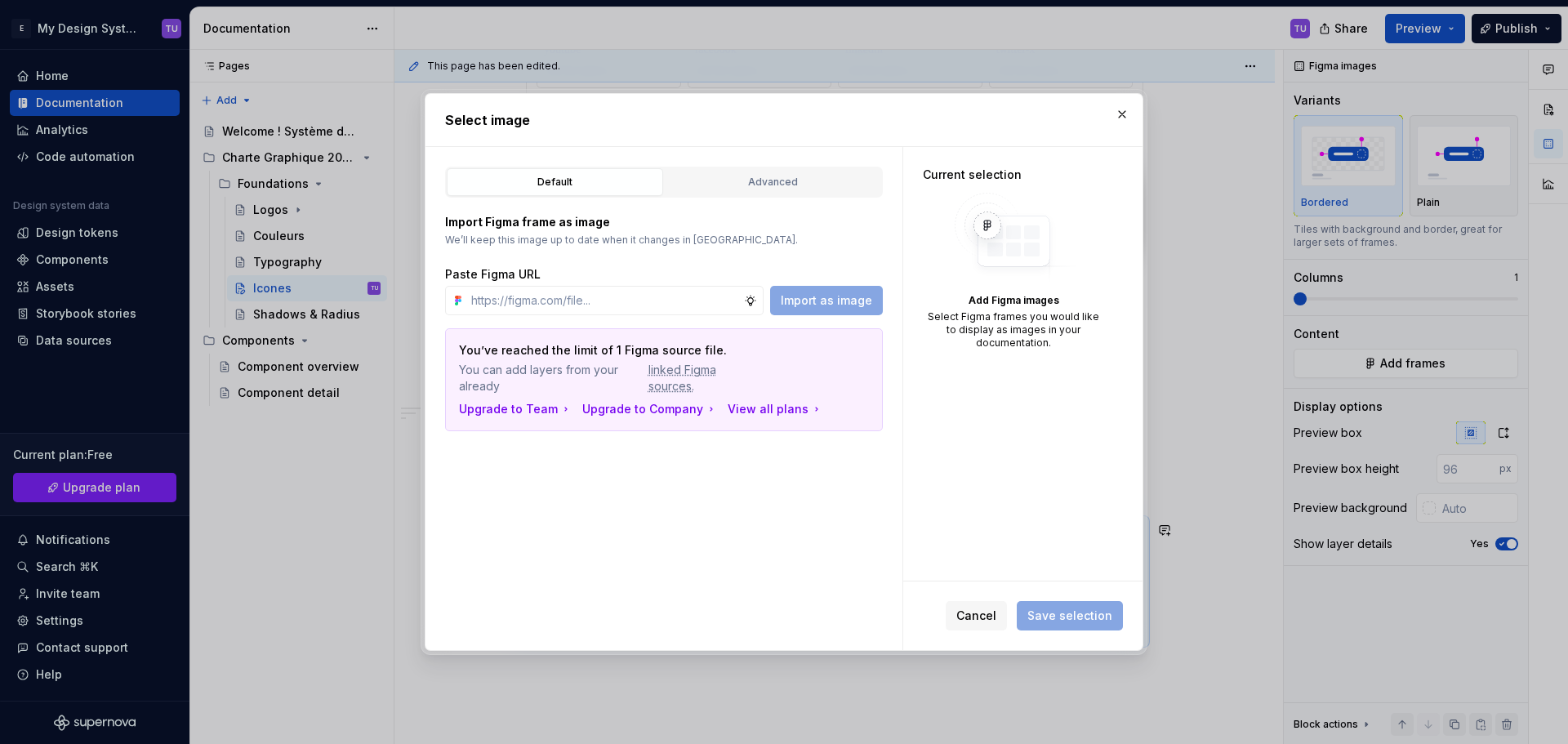
click at [760, 166] on div "Default Advanced" at bounding box center [663, 182] width 437 height 31
click at [779, 187] on div "Advanced" at bounding box center [772, 182] width 205 height 16
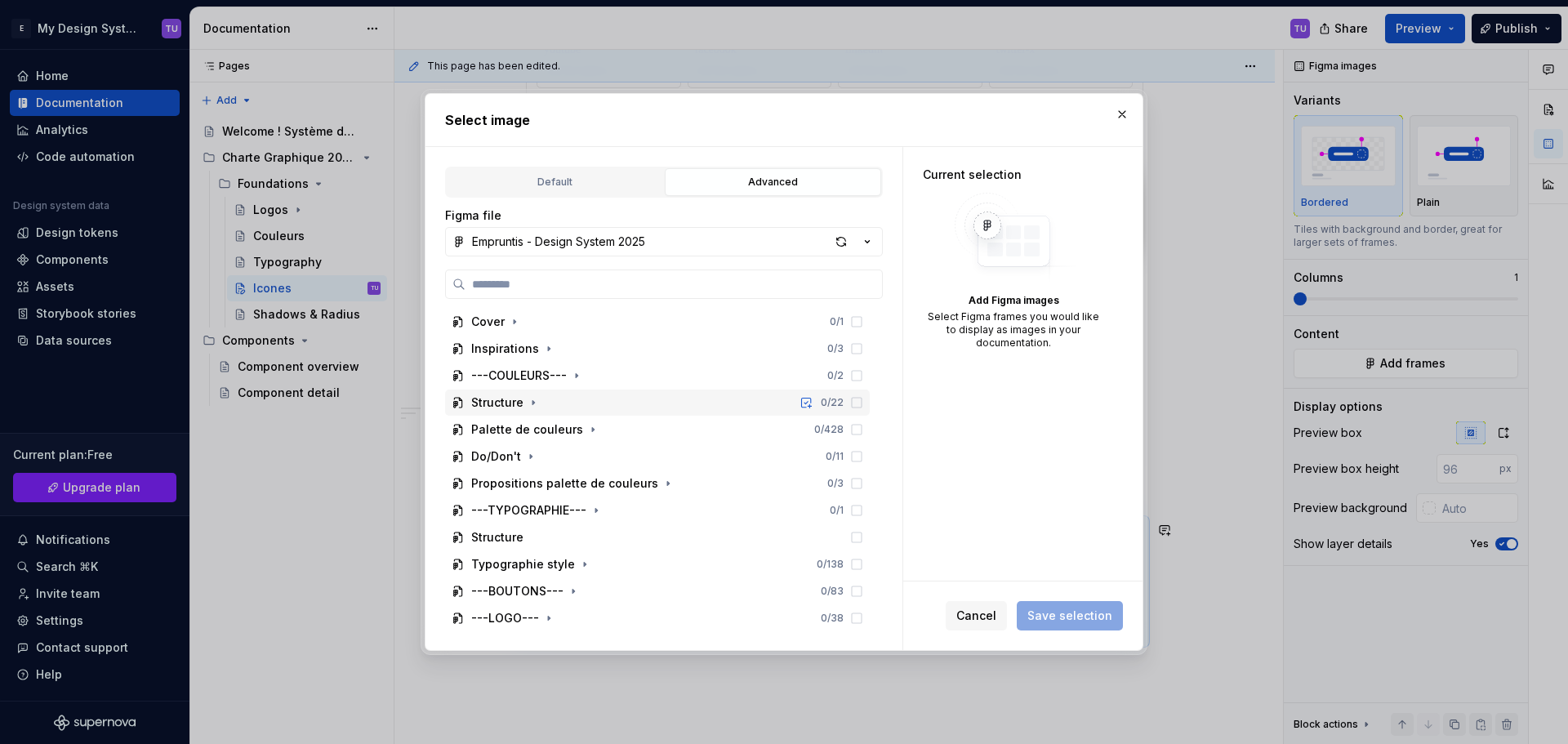
scroll to position [326, 0]
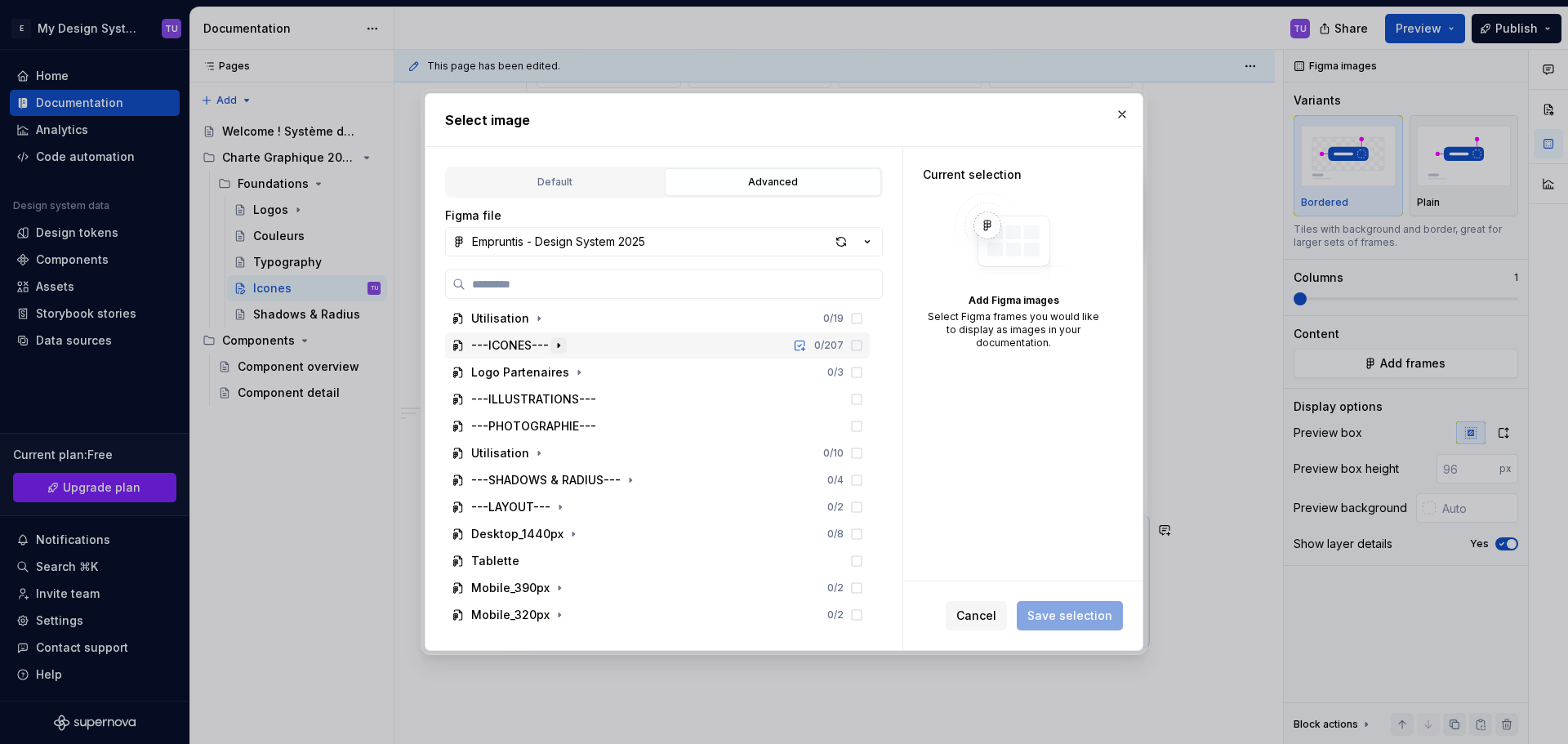
click at [553, 345] on icon "button" at bounding box center [558, 345] width 13 height 13
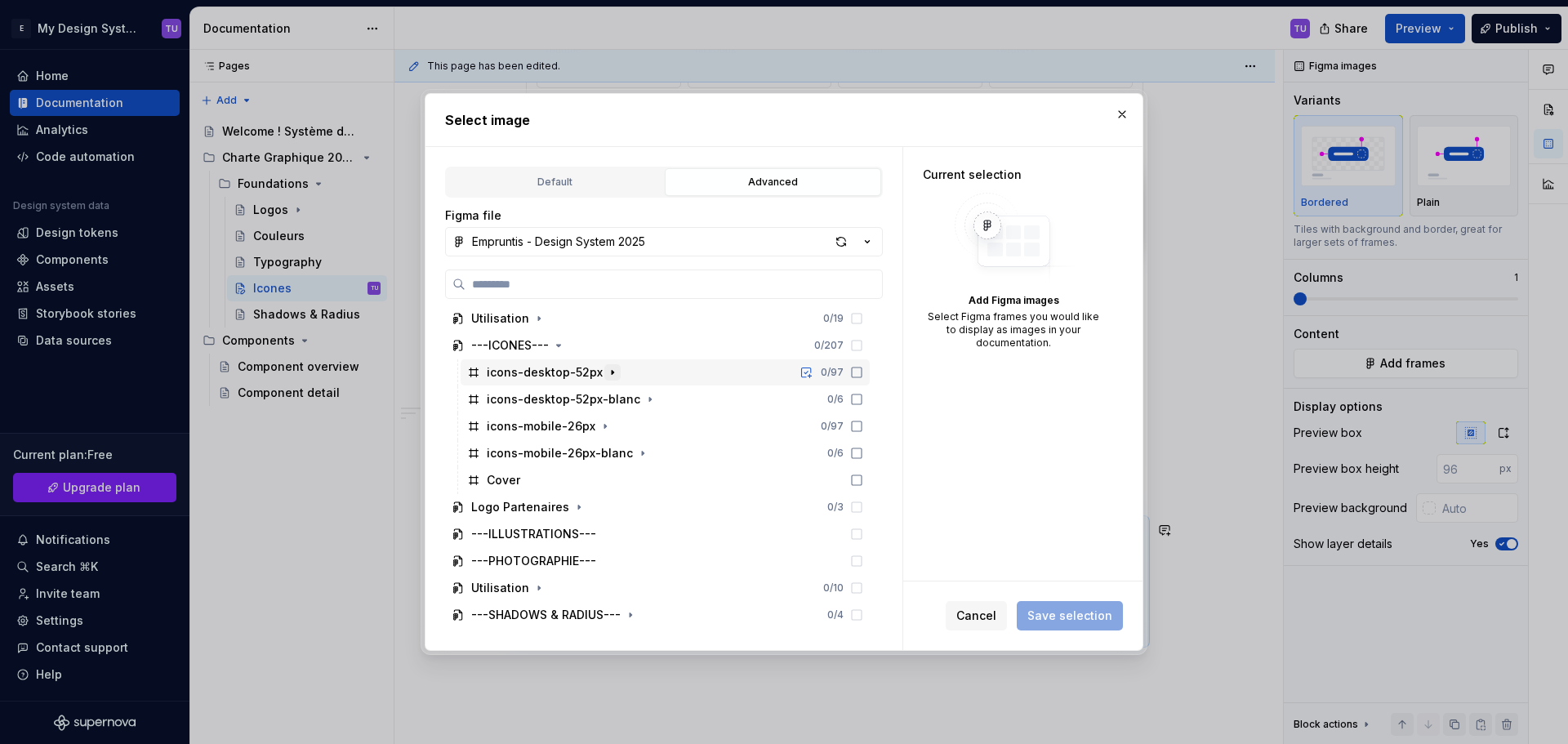
click at [608, 374] on icon "button" at bounding box center [612, 372] width 13 height 13
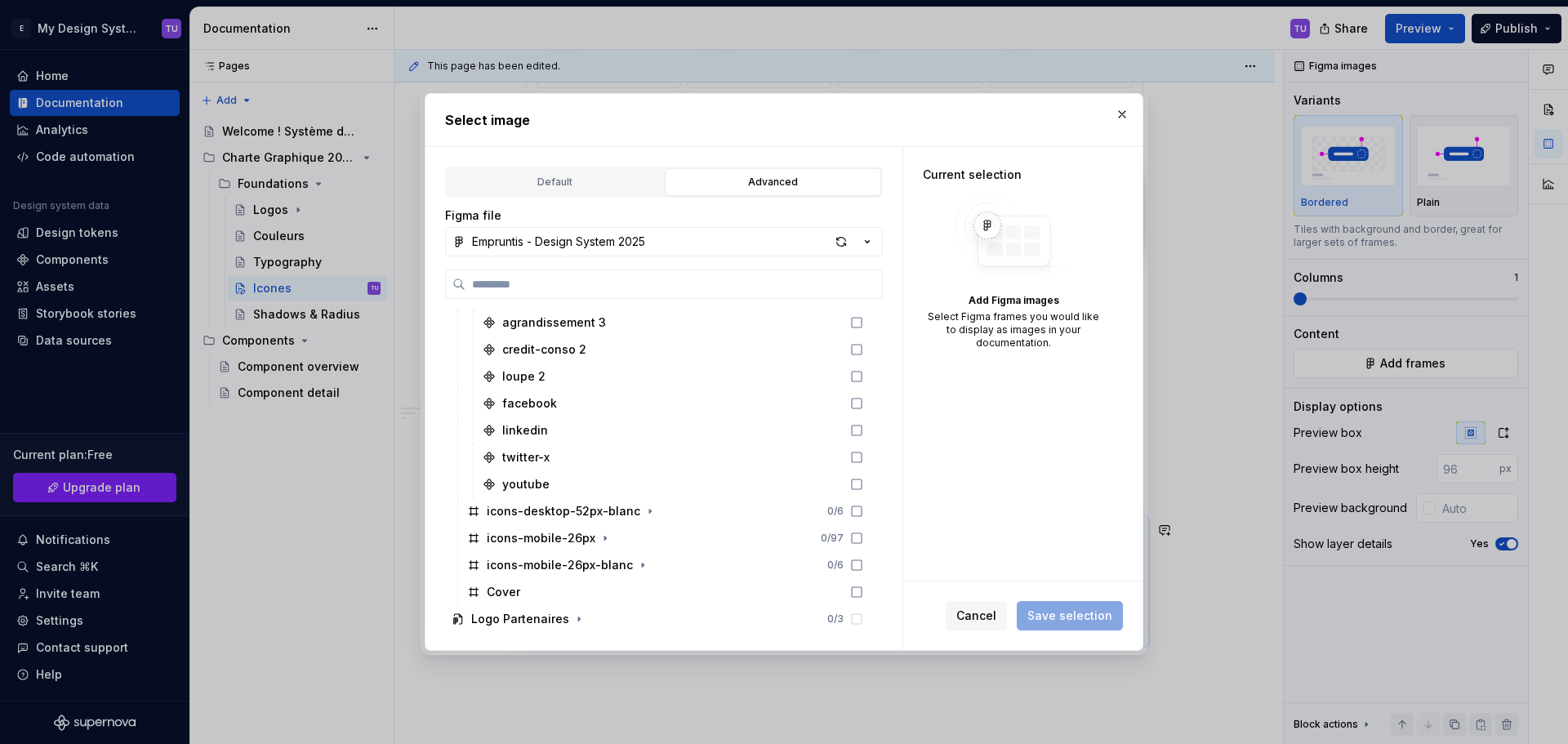
scroll to position [2776, 0]
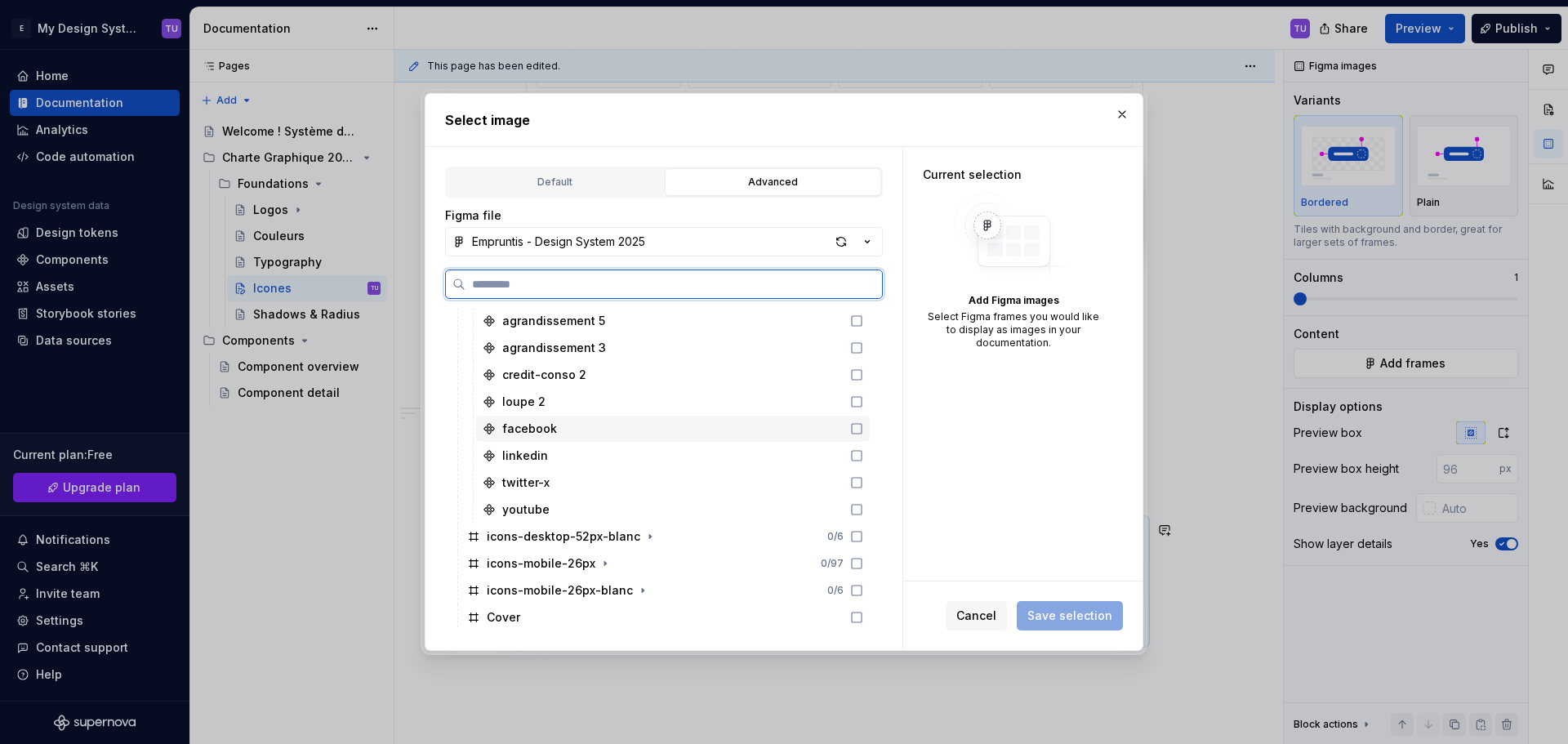
click at [853, 426] on icon at bounding box center [856, 428] width 13 height 13
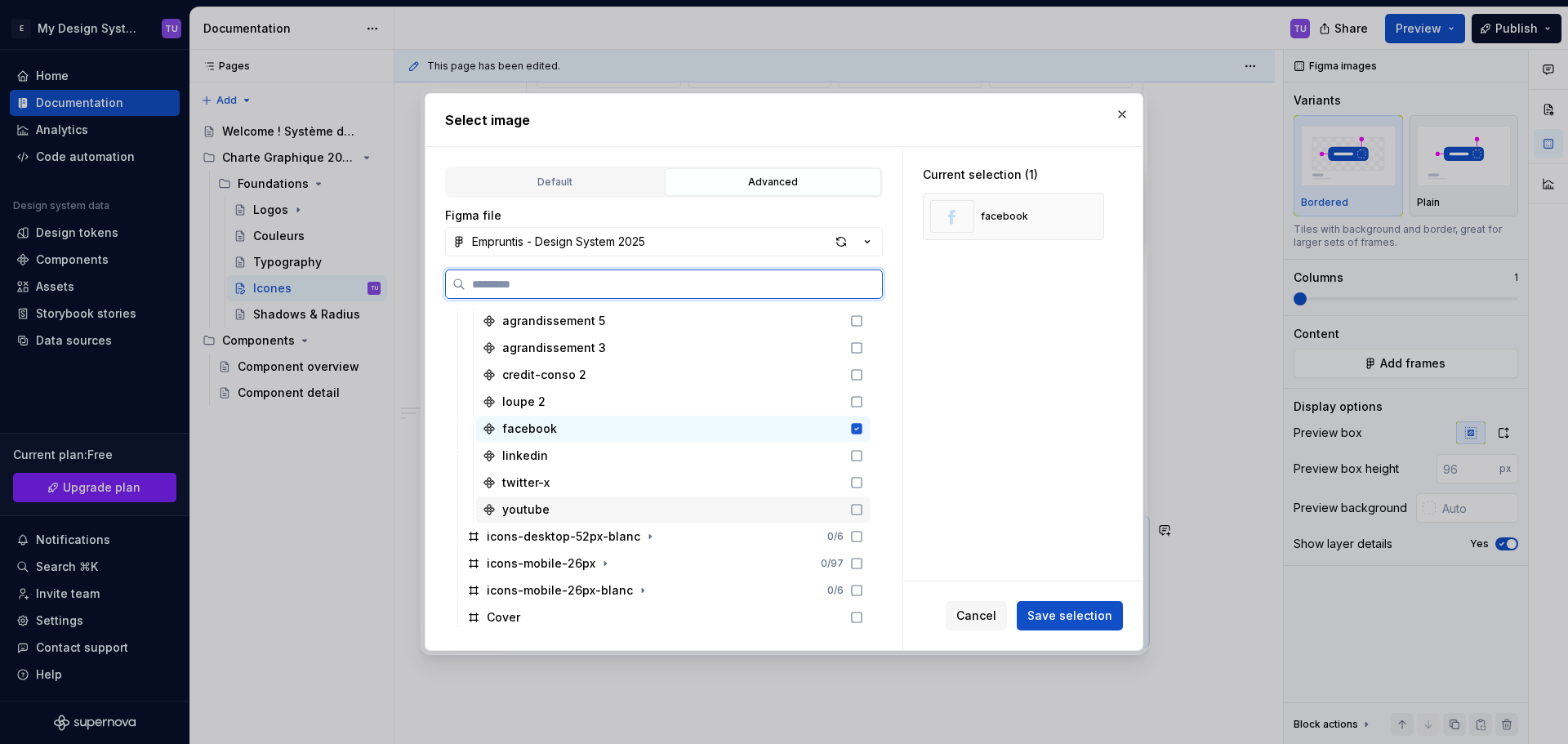
click at [856, 510] on icon at bounding box center [856, 509] width 13 height 13
click at [853, 455] on icon at bounding box center [856, 455] width 13 height 13
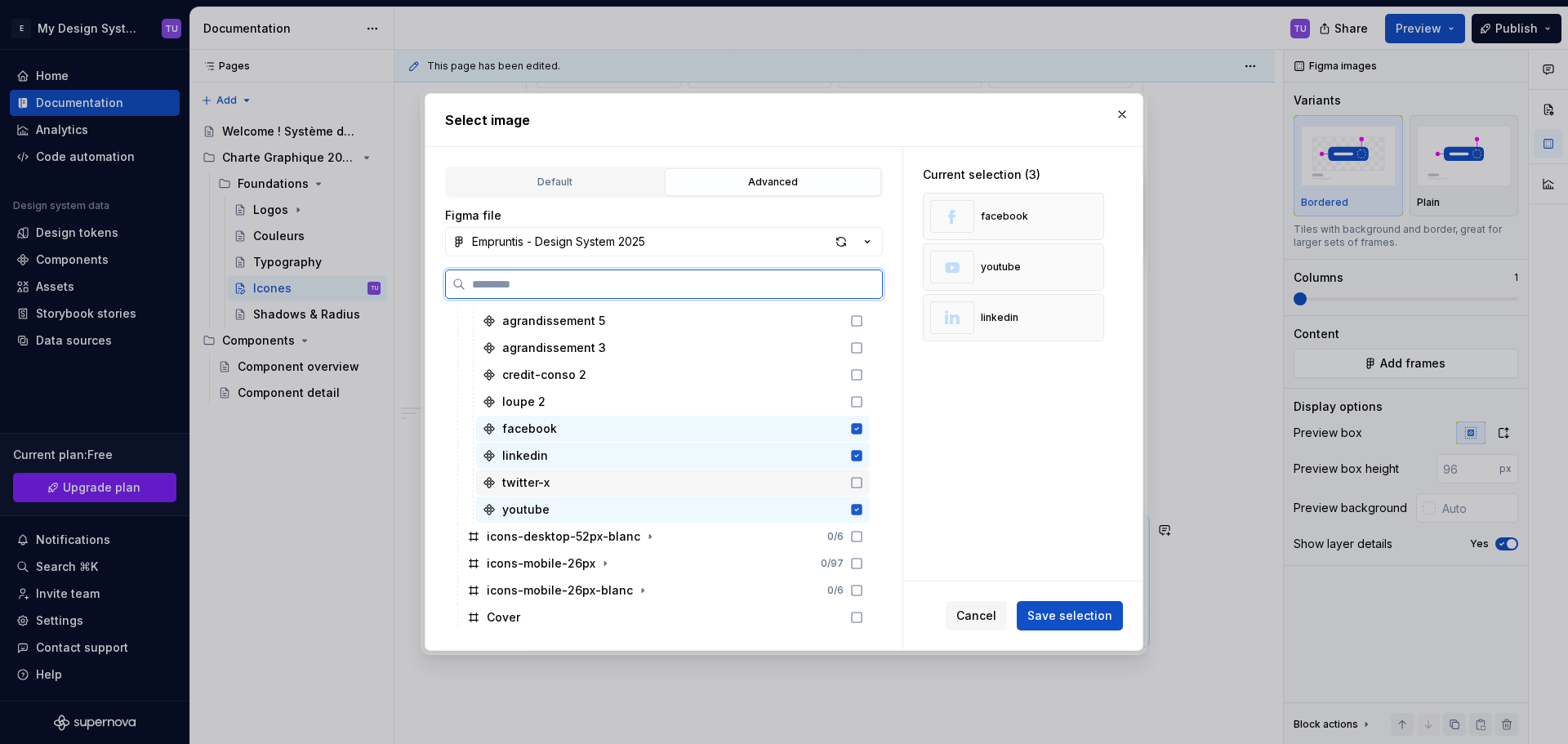
click at [854, 477] on icon at bounding box center [857, 482] width 10 height 10
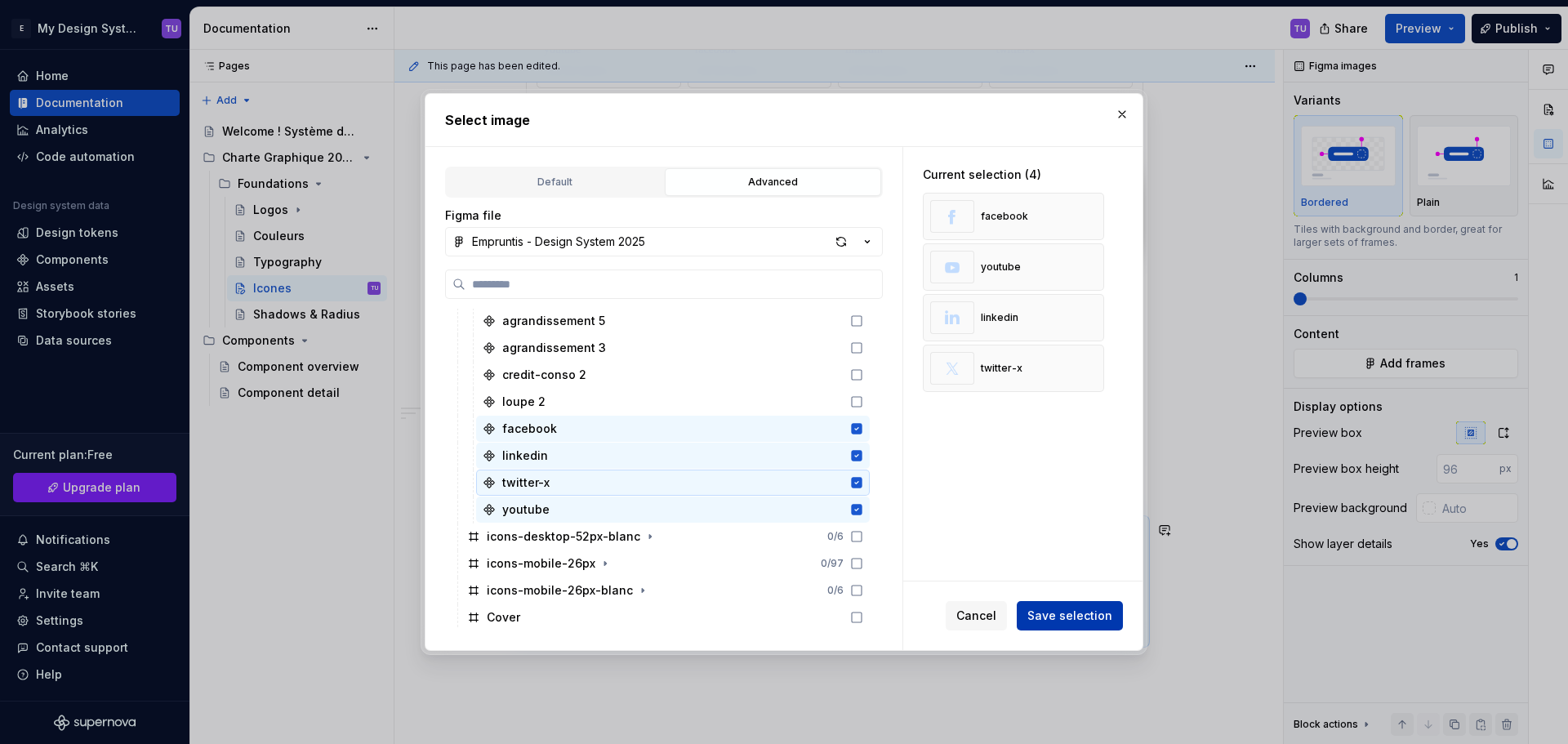
click at [1063, 617] on span "Save selection" at bounding box center [1069, 615] width 85 height 16
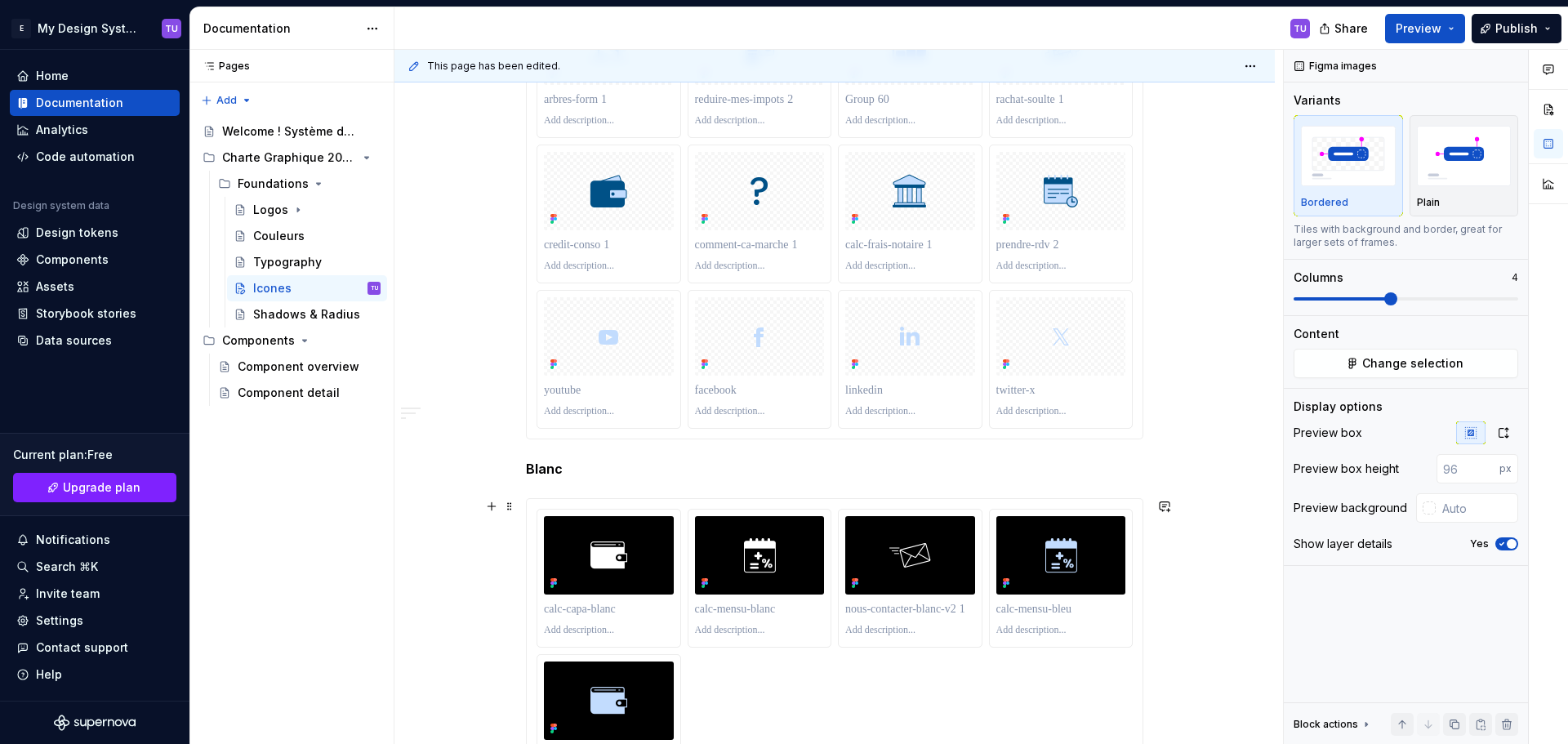
scroll to position [3506, 0]
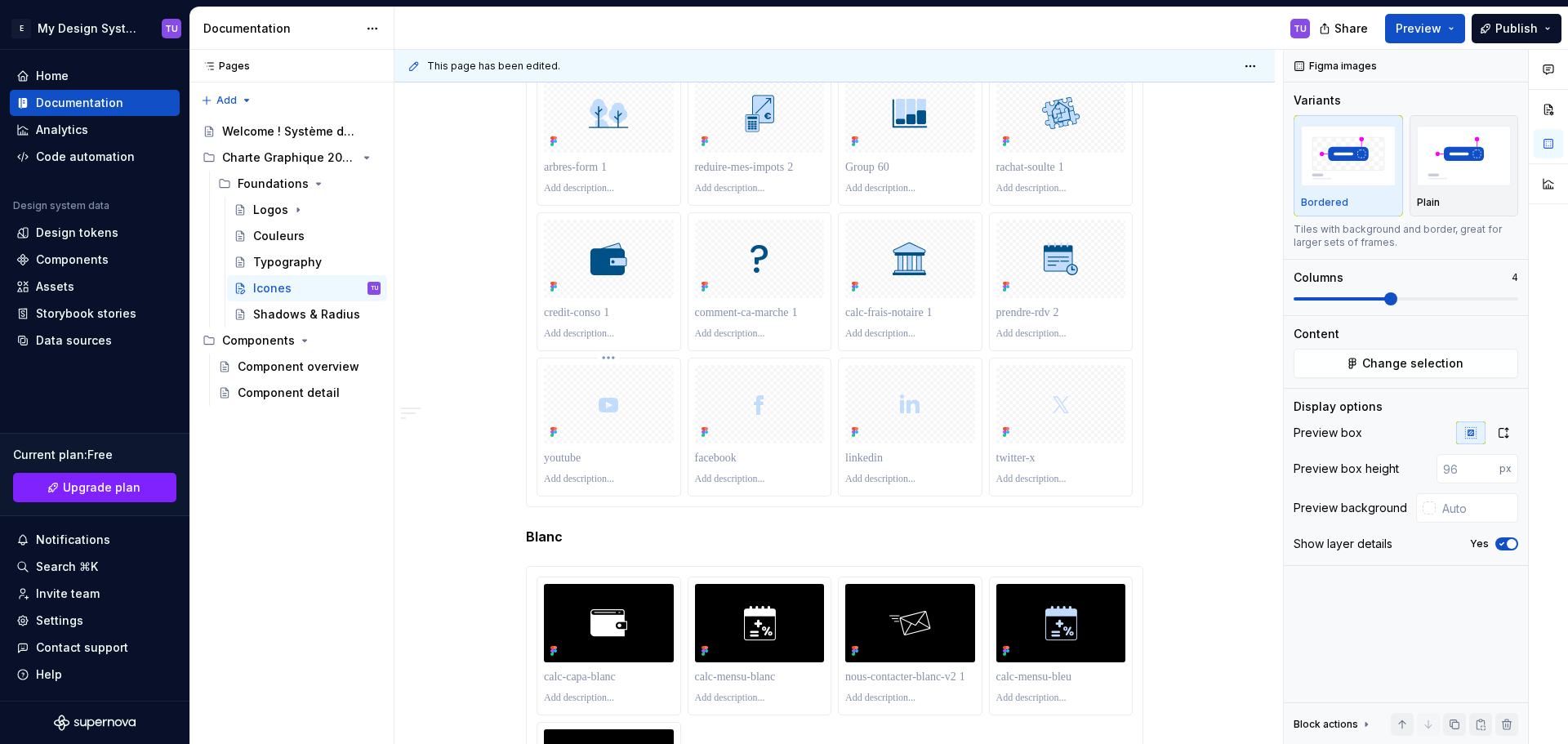
click at [607, 413] on img at bounding box center [608, 404] width 42 height 42
click at [640, 414] on div at bounding box center [608, 404] width 130 height 78
click at [616, 410] on img at bounding box center [608, 404] width 42 height 42
drag, startPoint x: 616, startPoint y: 410, endPoint x: 592, endPoint y: 425, distance: 28.3
click at [588, 422] on img at bounding box center [608, 404] width 42 height 42
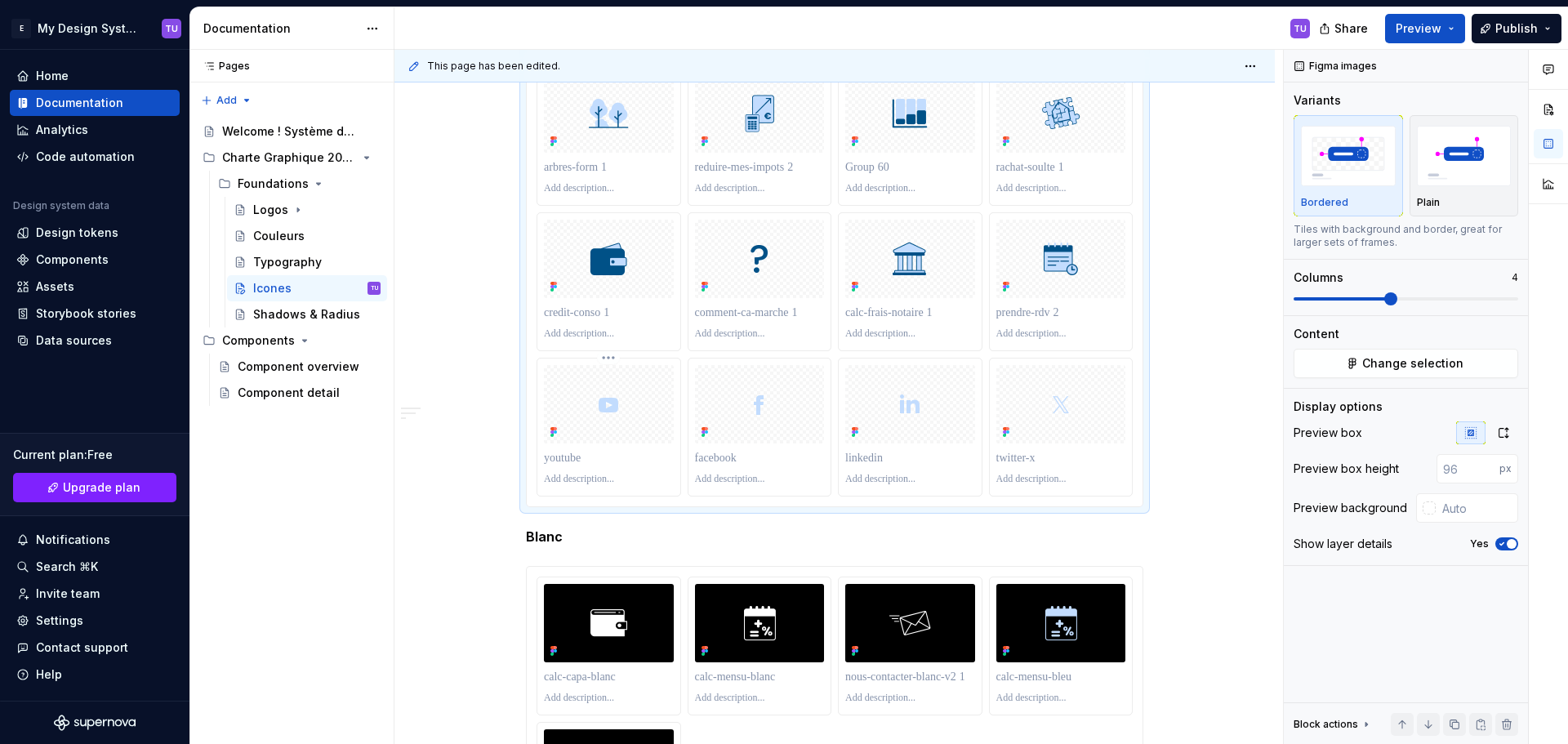
click at [600, 426] on div at bounding box center [608, 404] width 130 height 78
click at [611, 357] on html "E My Design System TU Home Documentation Analytics Code automation Design syste…" at bounding box center [784, 372] width 1568 height 744
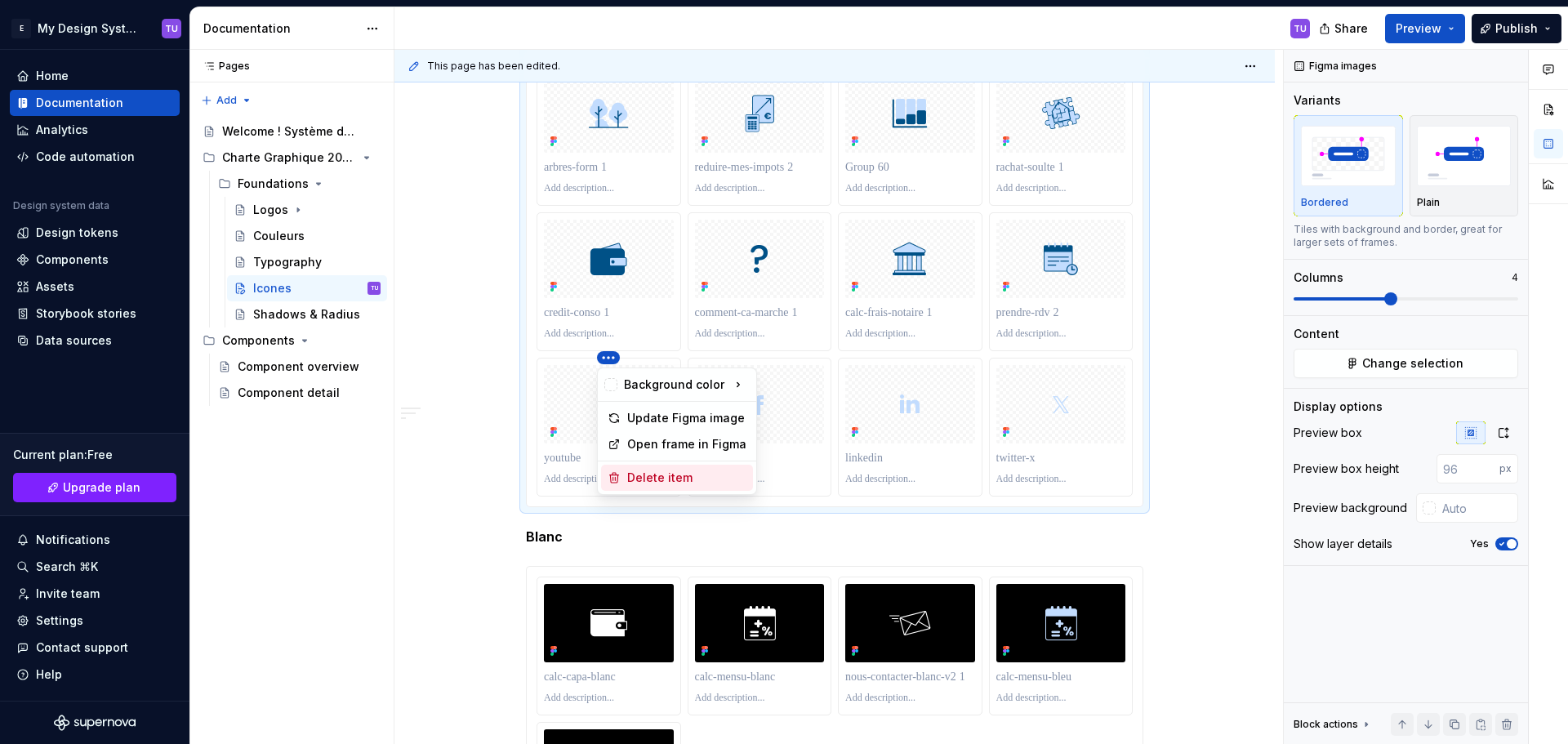
click at [648, 476] on div "Delete item" at bounding box center [686, 477] width 119 height 16
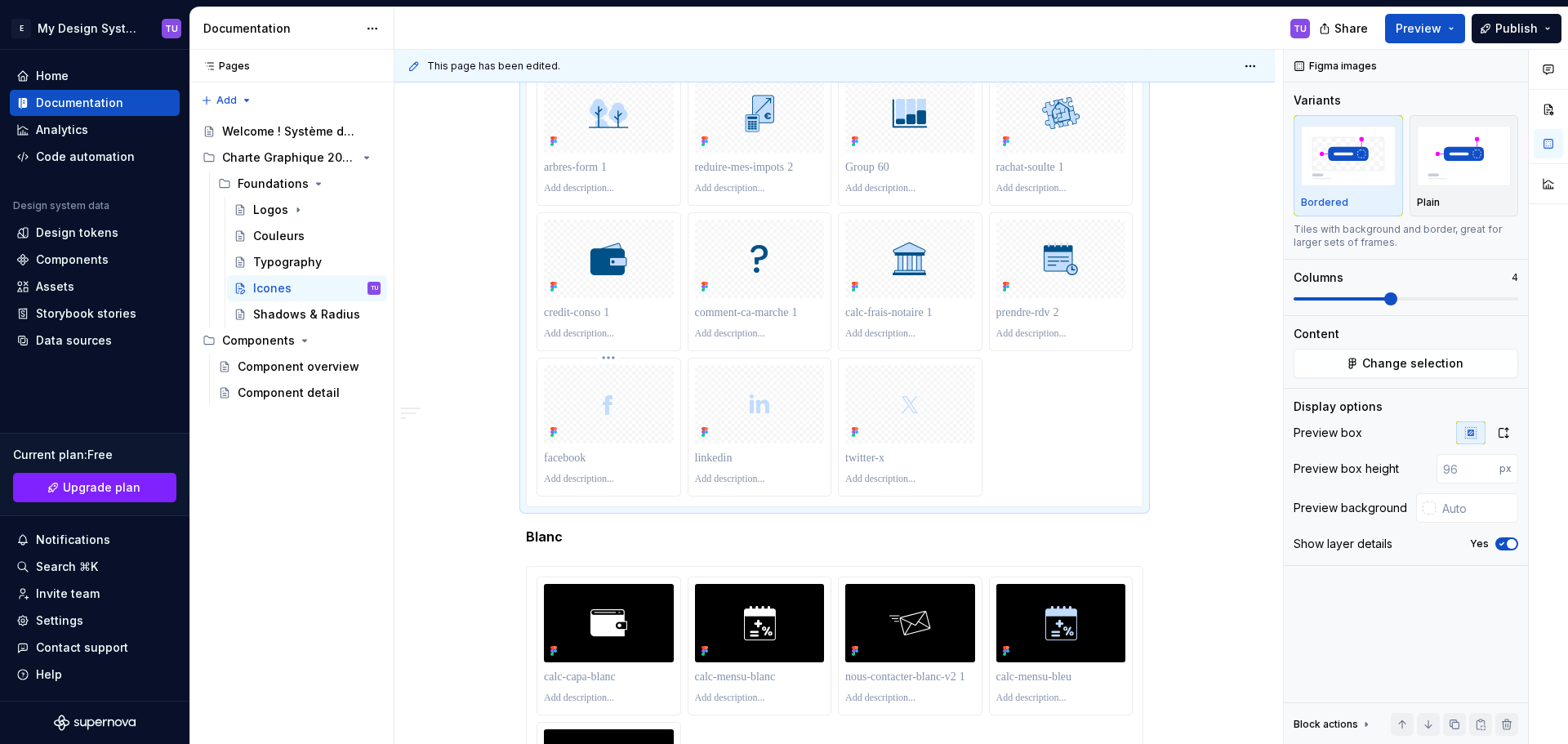
click at [609, 354] on html "E My Design System TU Home Documentation Analytics Code automation Design syste…" at bounding box center [784, 372] width 1568 height 744
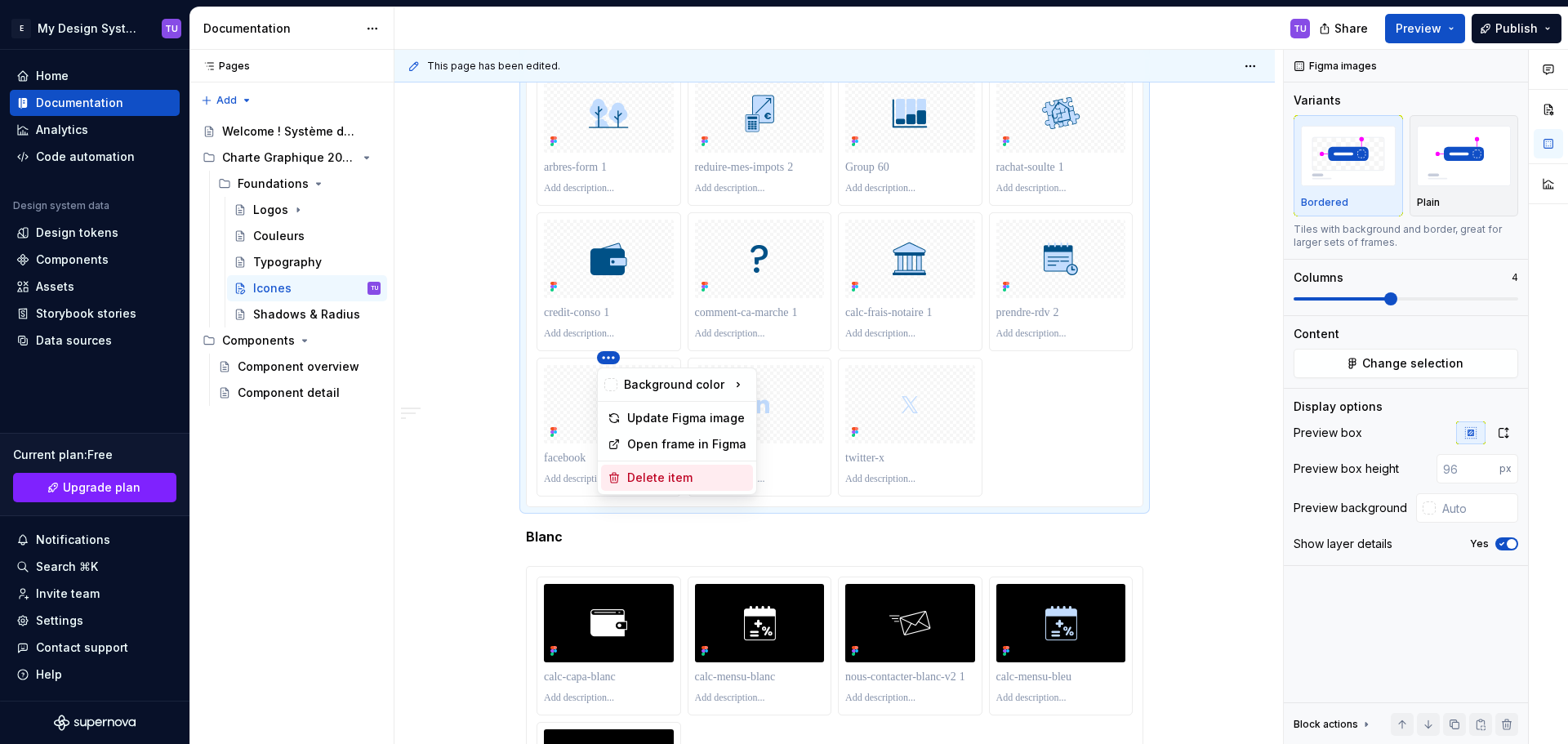
click at [631, 471] on div "Delete item" at bounding box center [686, 477] width 119 height 16
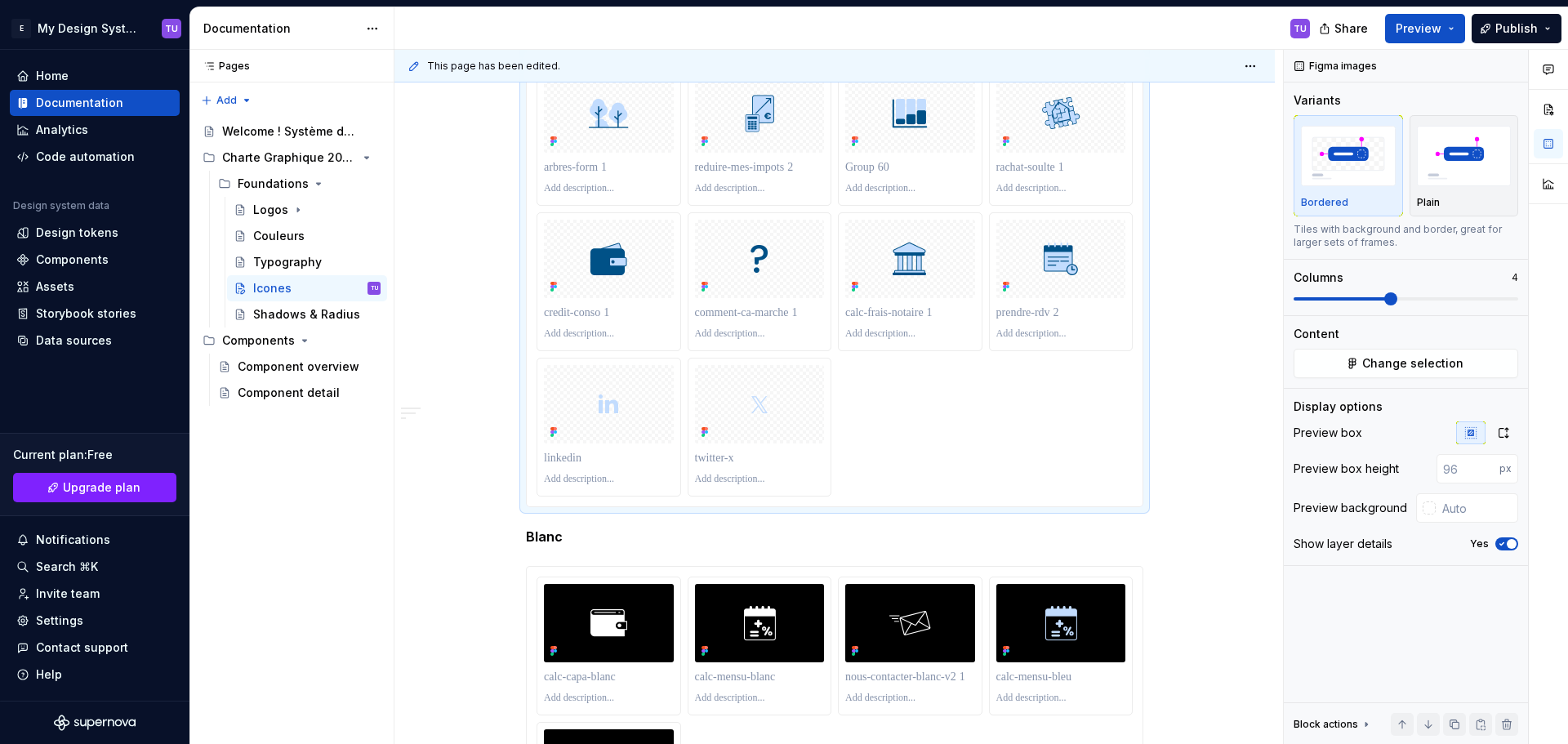
click at [607, 359] on html "E My Design System TU Home Documentation Analytics Code automation Design syste…" at bounding box center [784, 372] width 1568 height 744
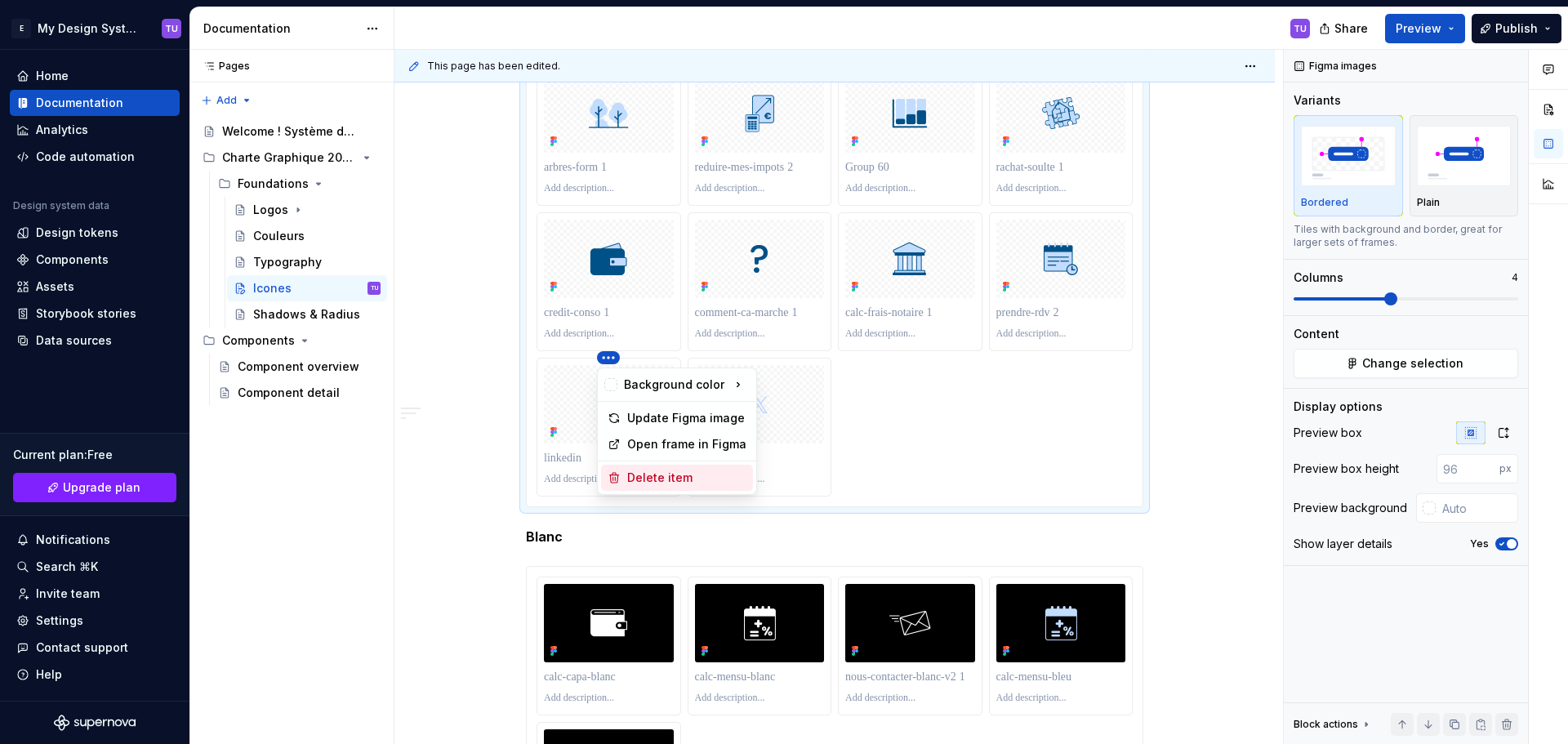
click at [623, 474] on div "Delete item" at bounding box center [676, 477] width 152 height 26
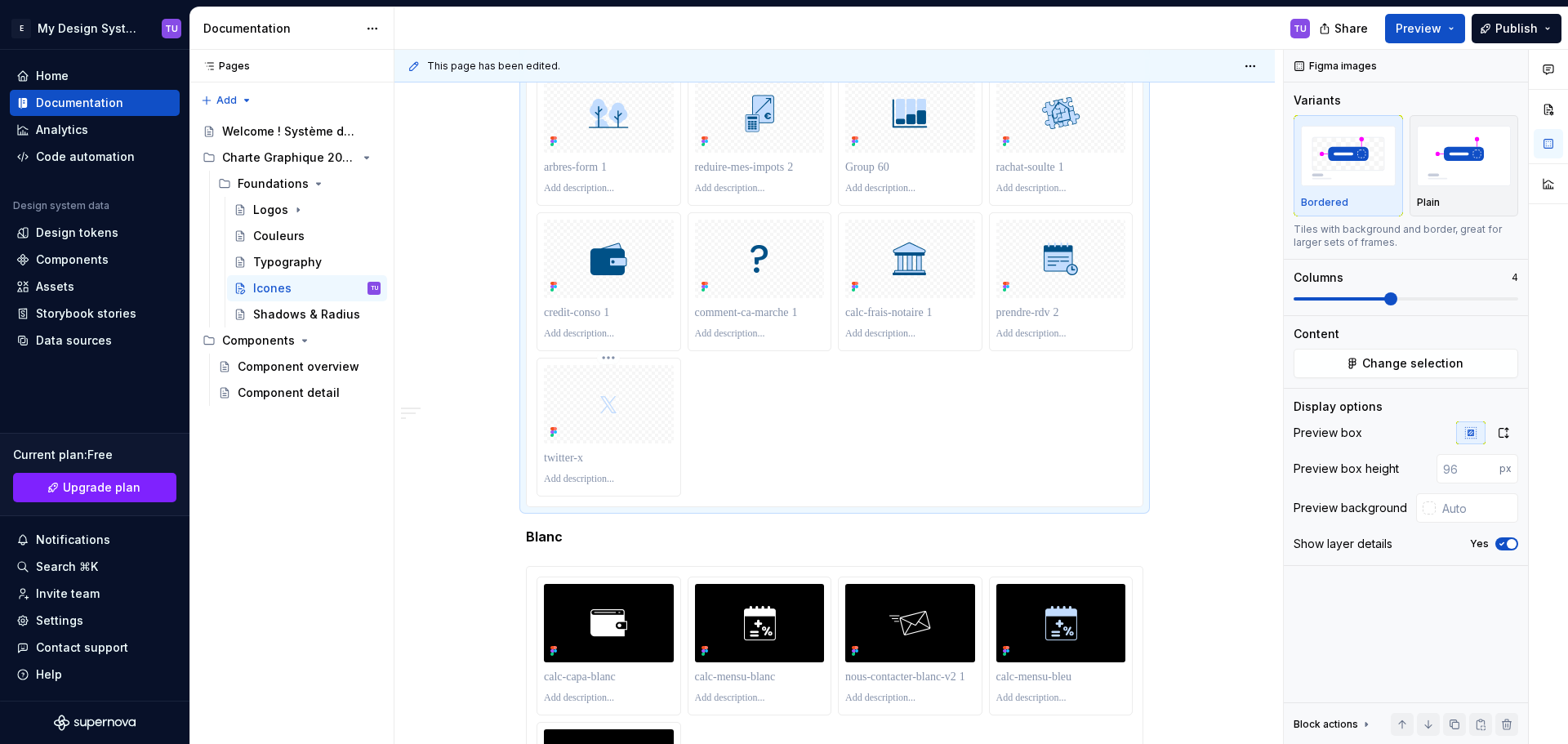
click at [608, 357] on html "E My Design System TU Home Documentation Analytics Code automation Design syste…" at bounding box center [784, 372] width 1568 height 744
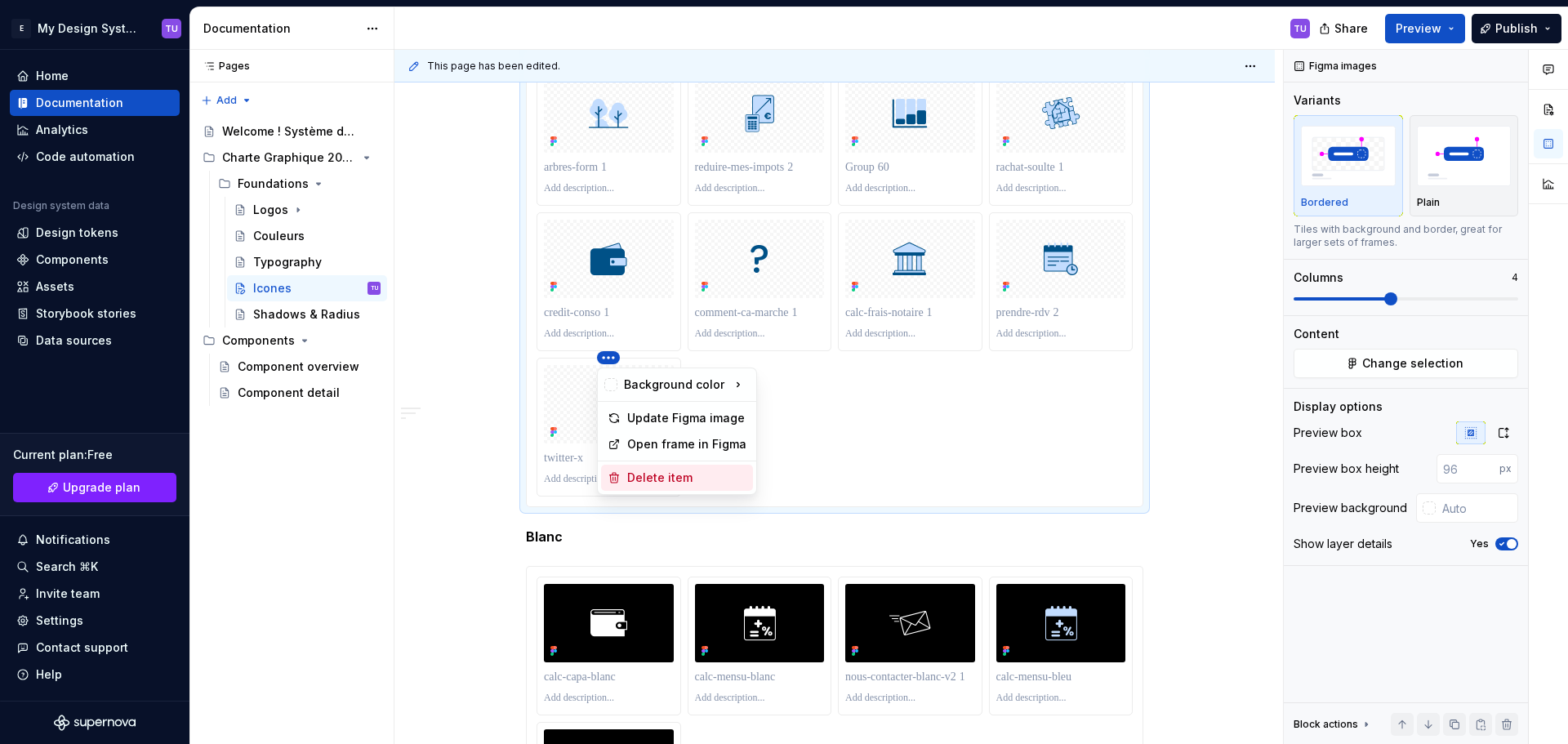
click at [624, 482] on div "Delete item" at bounding box center [676, 477] width 152 height 26
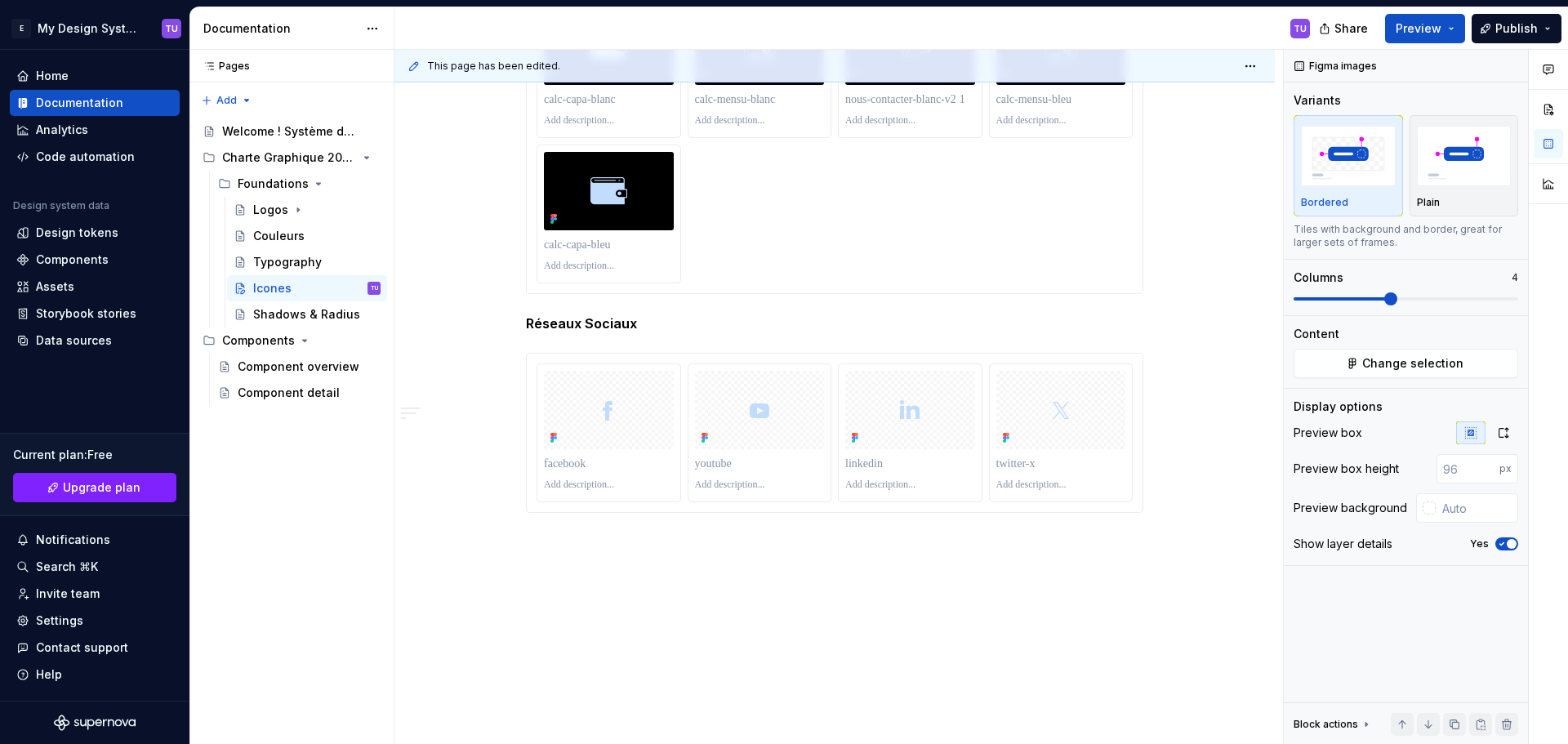
scroll to position [3948, 0]
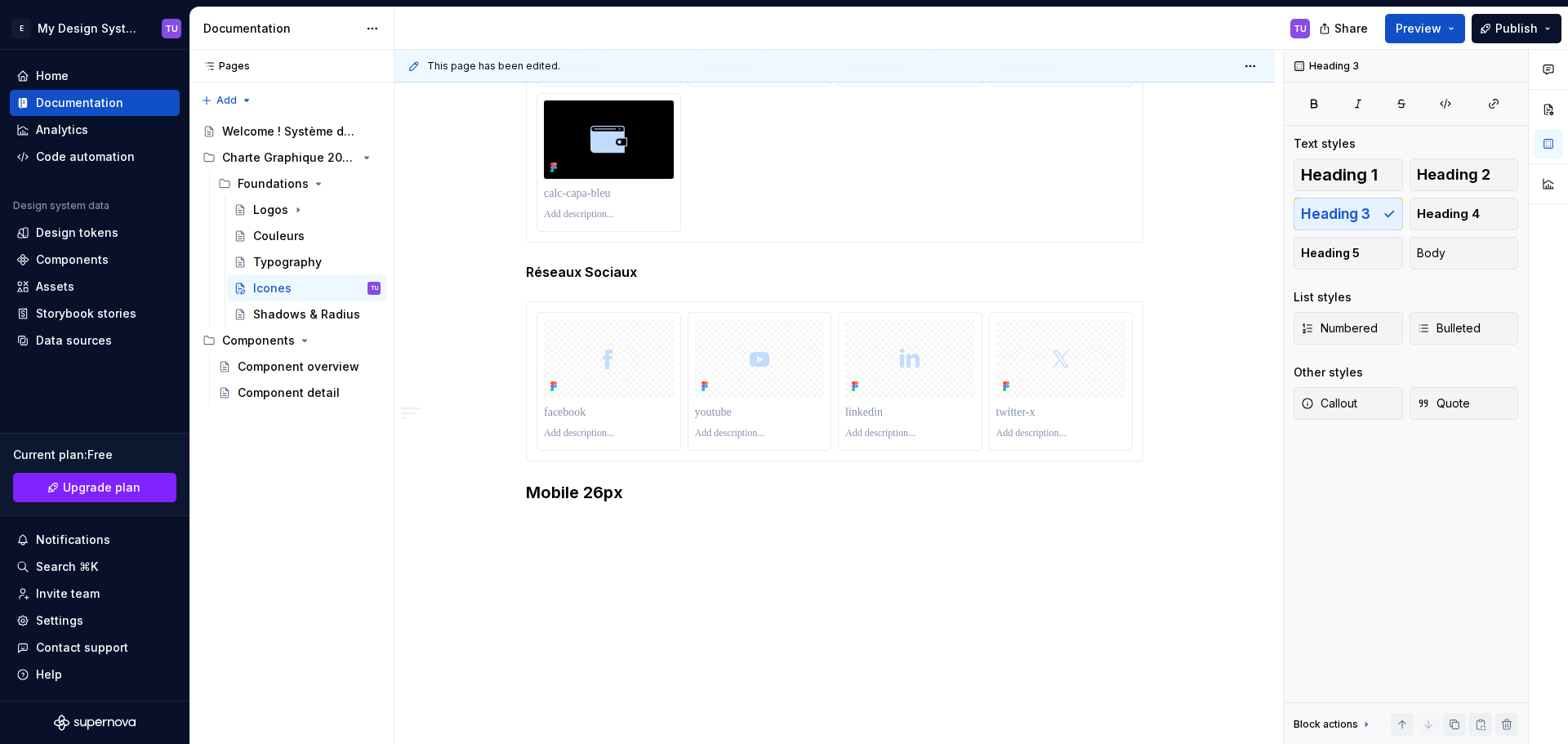
scroll to position [3991, 0]
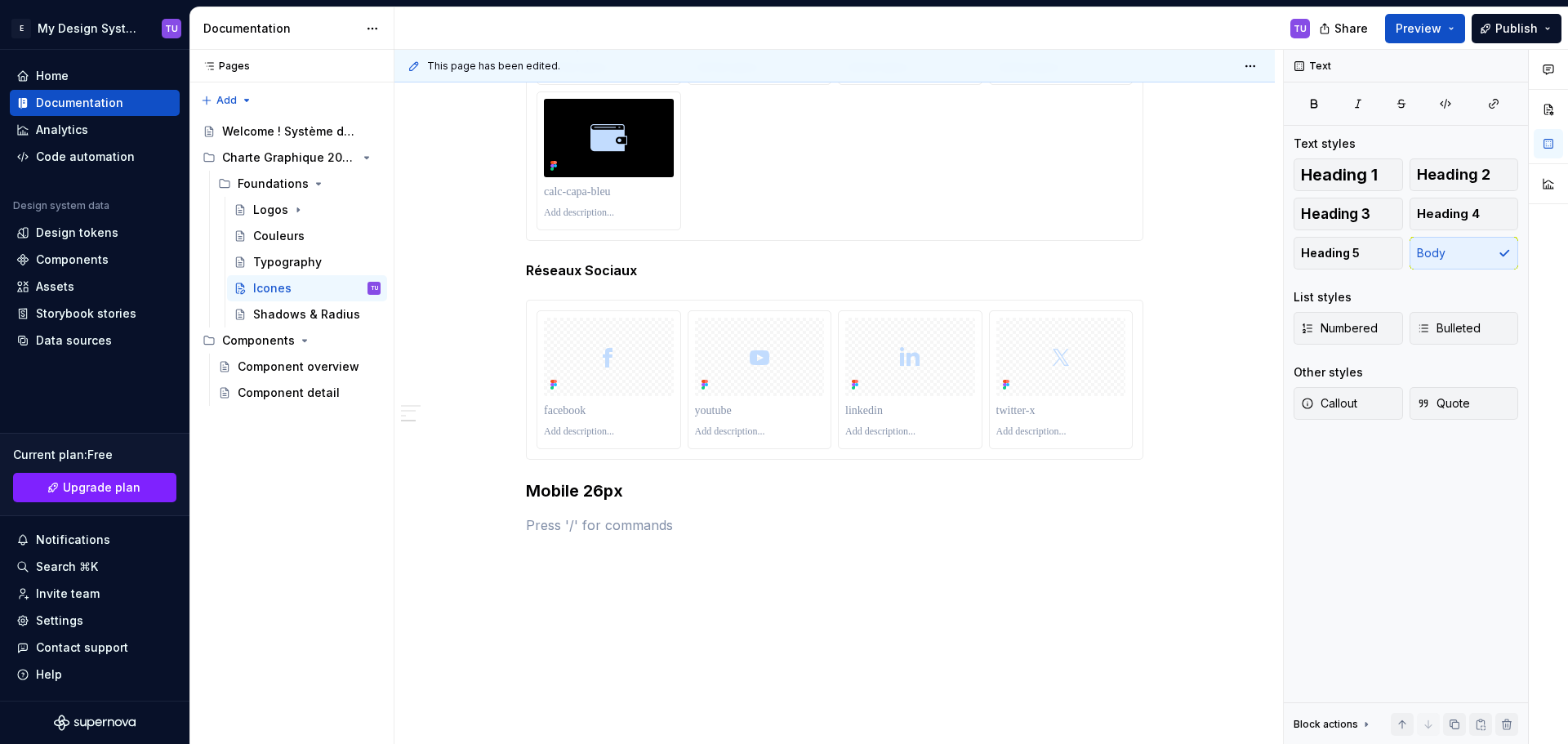
click at [554, 524] on p at bounding box center [834, 525] width 618 height 20
click at [556, 525] on h4 "Coloré" at bounding box center [834, 525] width 618 height 20
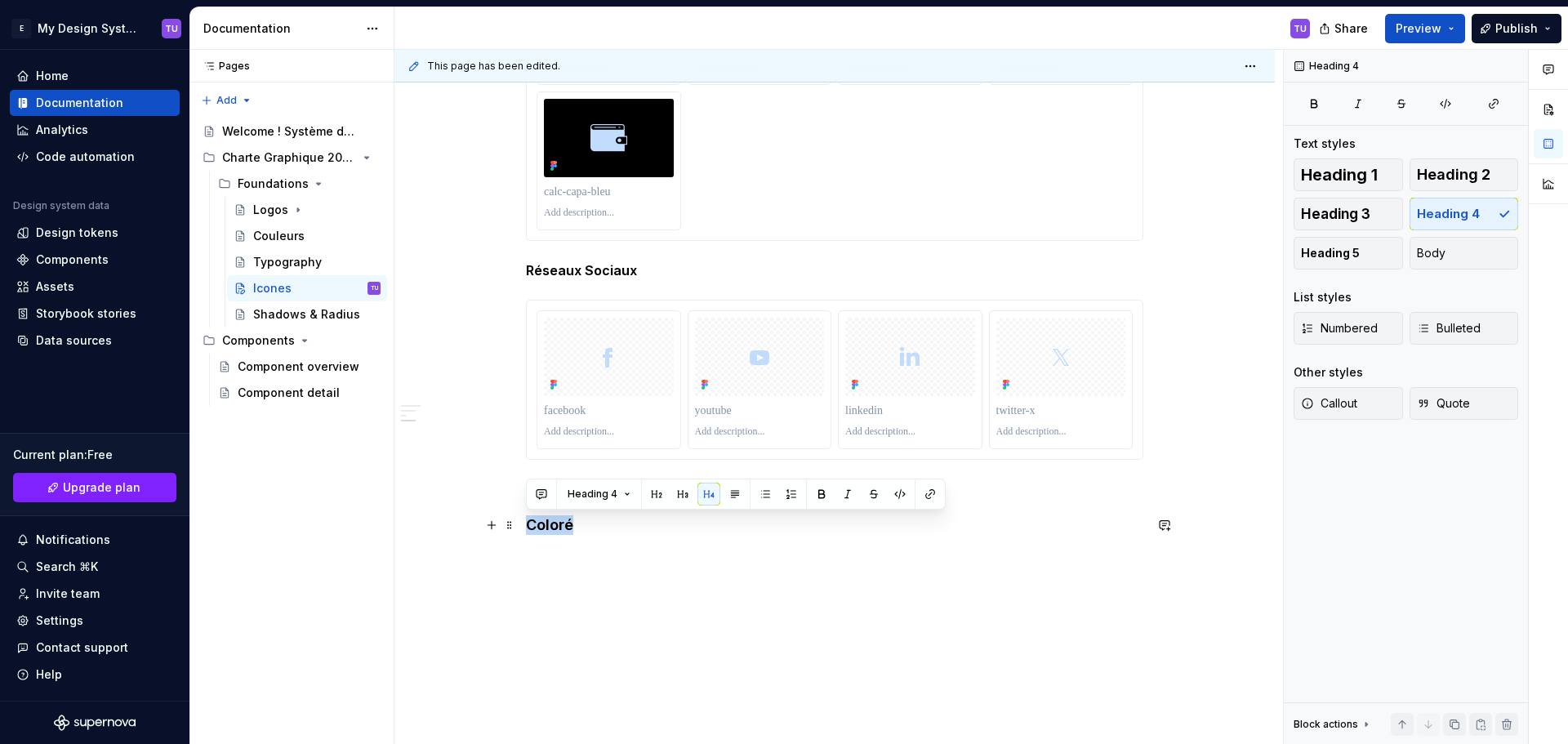
click at [556, 525] on h4 "Coloré" at bounding box center [834, 525] width 618 height 20
click at [1377, 251] on button "Heading 5" at bounding box center [1348, 253] width 110 height 32
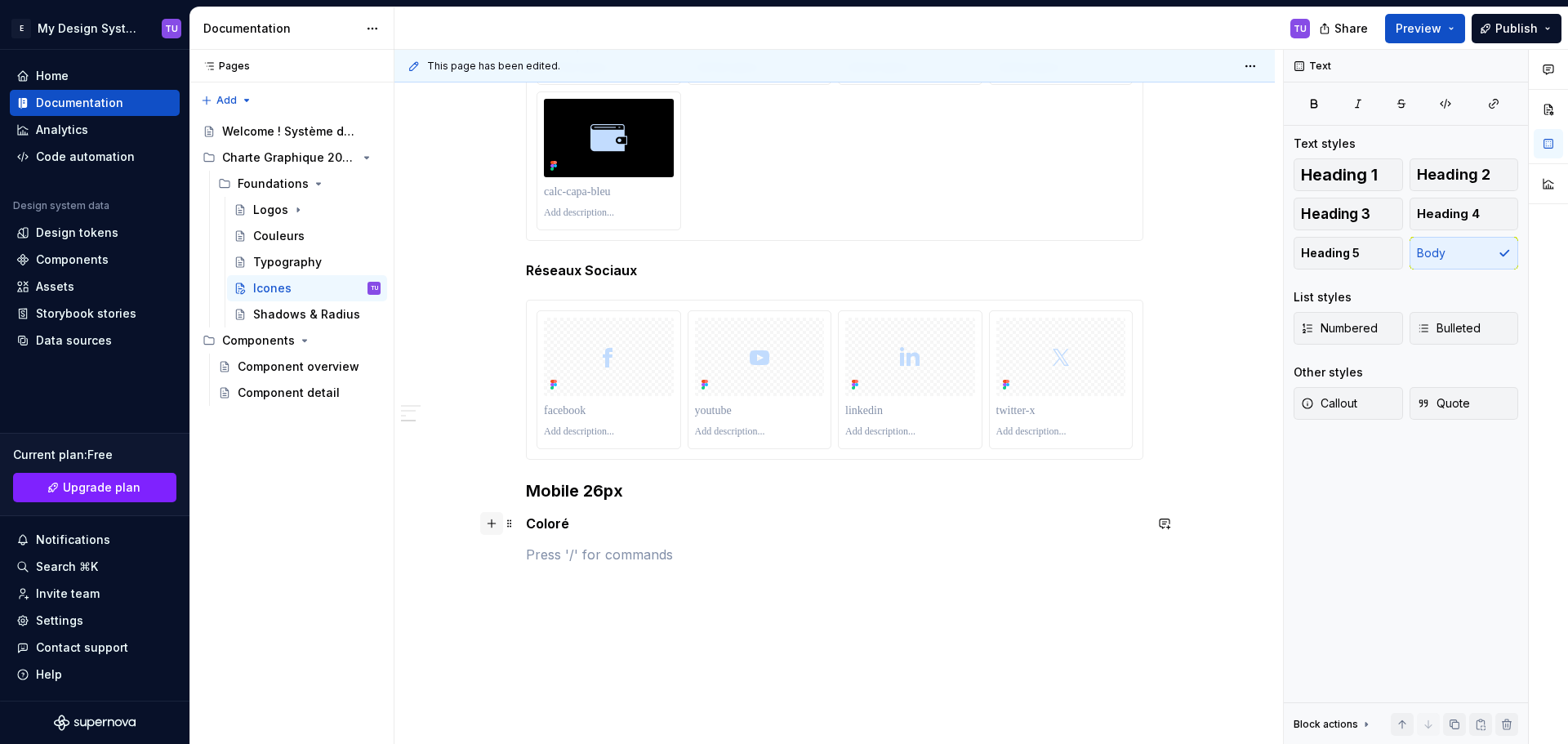
click at [493, 523] on button "button" at bounding box center [491, 523] width 23 height 23
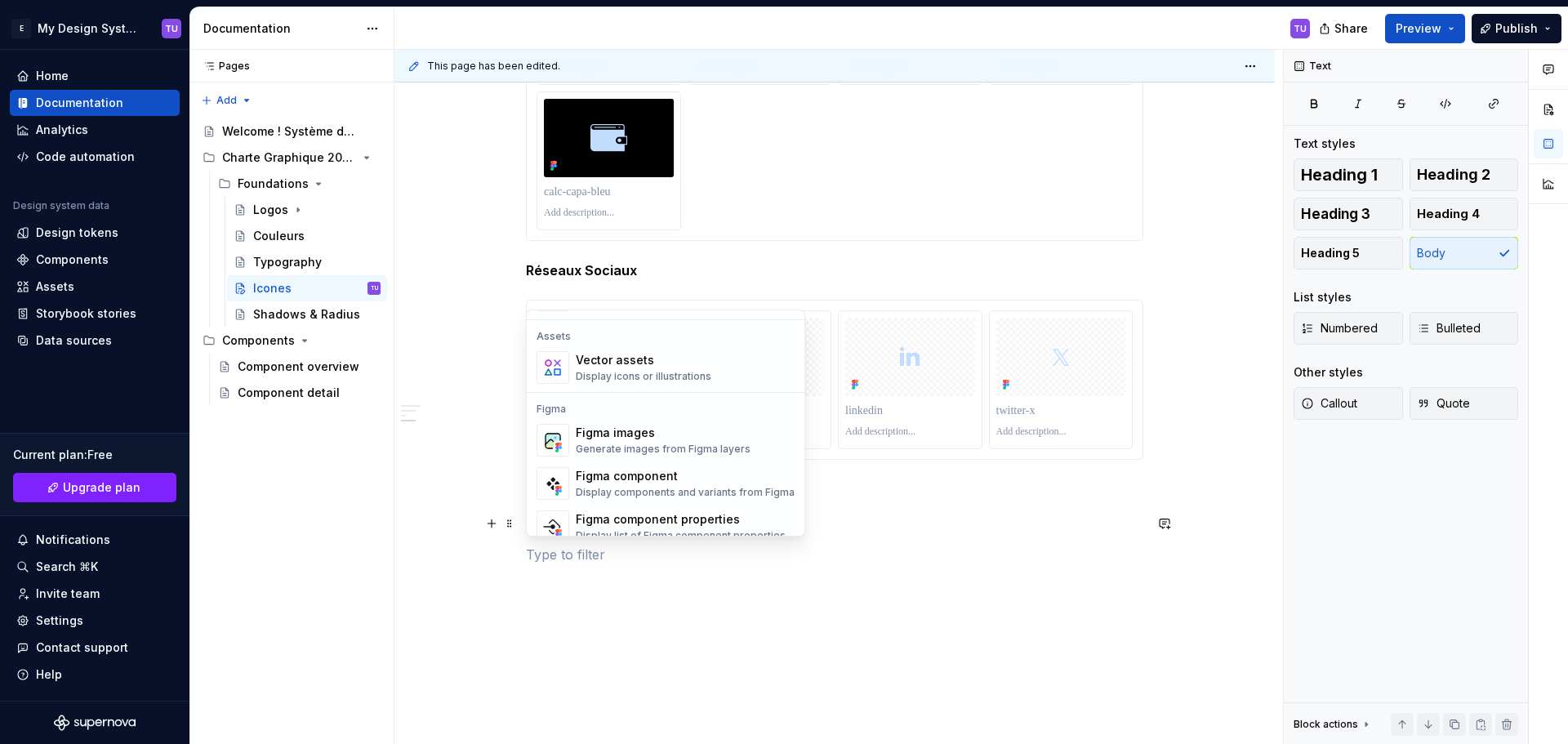
scroll to position [1469, 0]
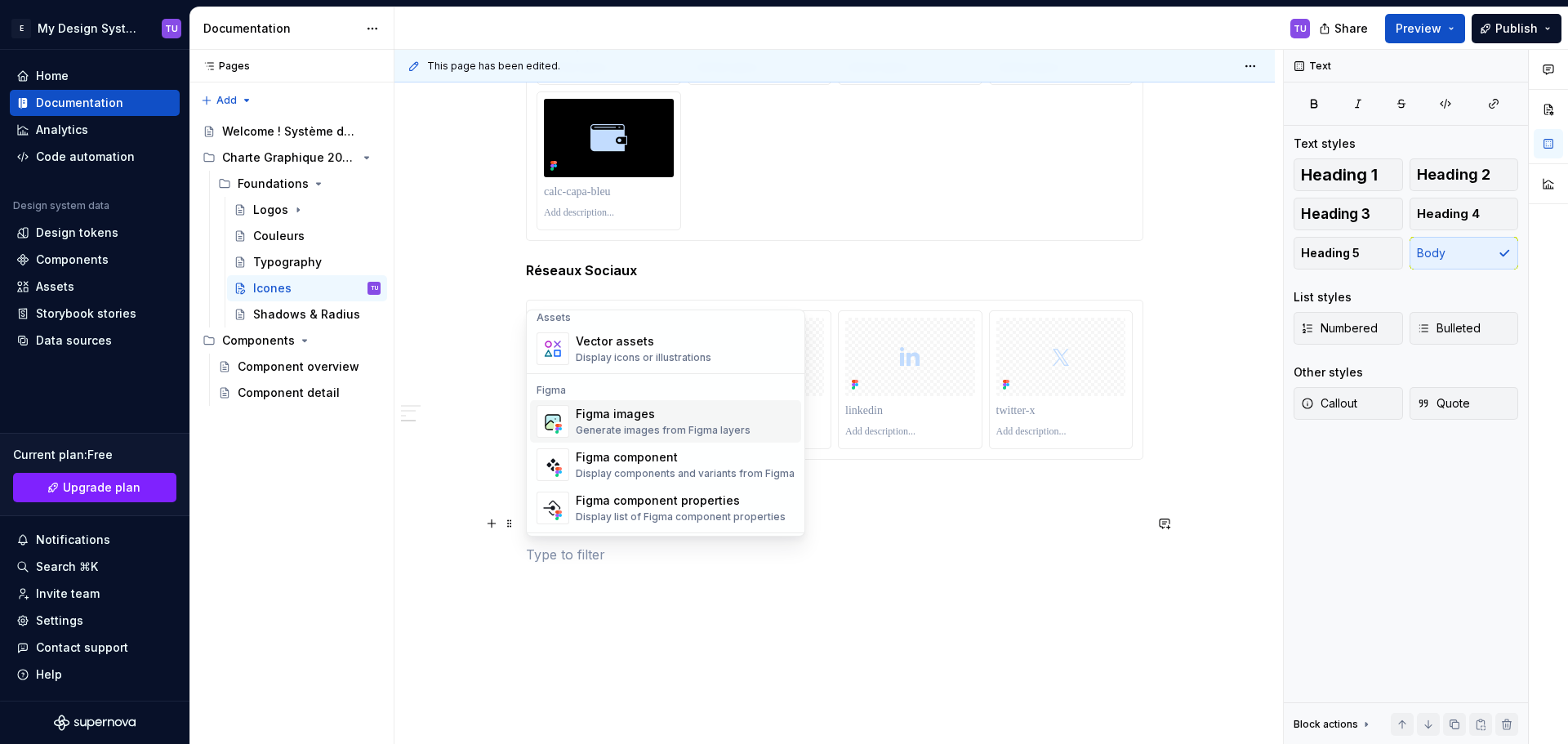
click at [654, 425] on div "Generate images from Figma layers" at bounding box center [663, 430] width 175 height 13
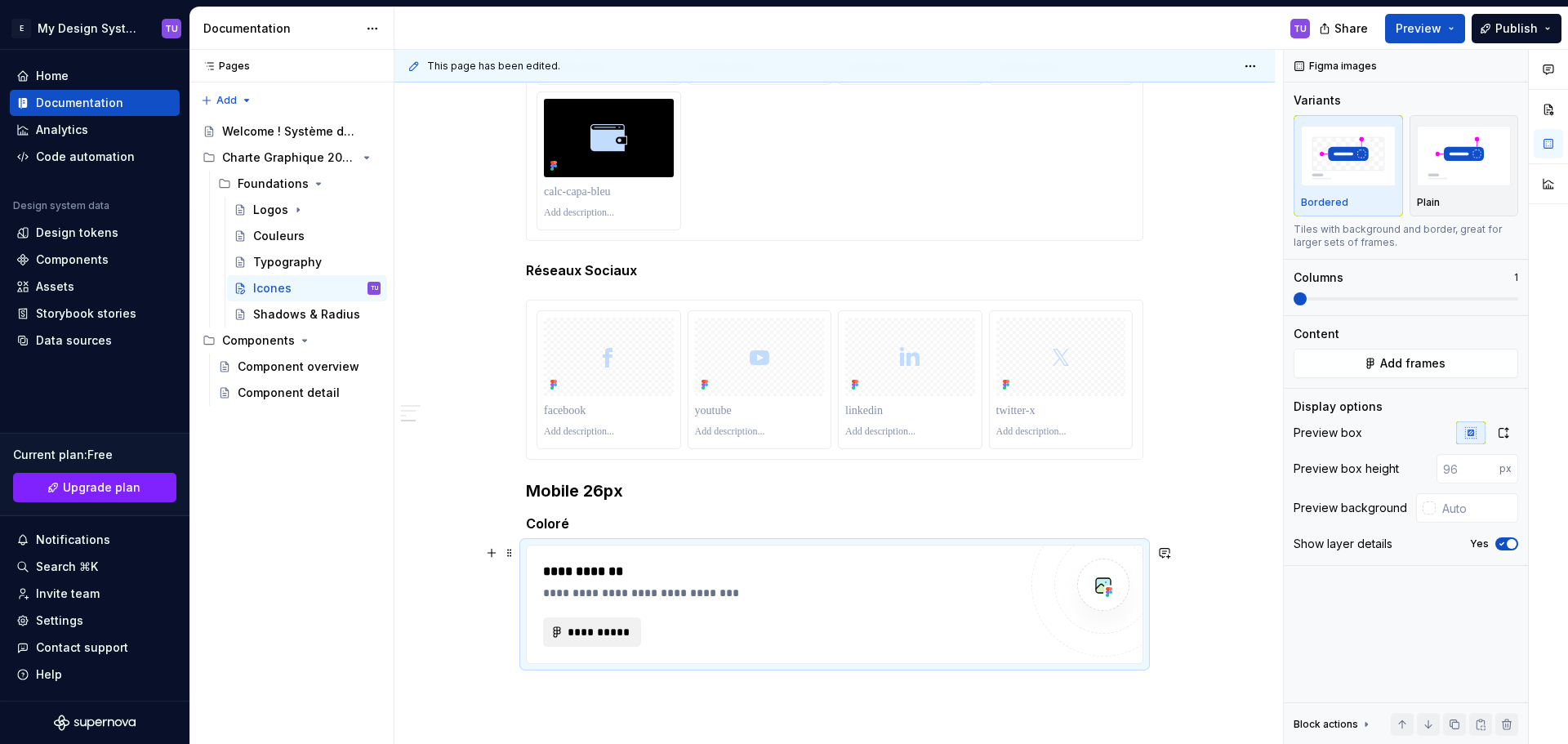
click at [600, 628] on span "**********" at bounding box center [598, 631] width 64 height 16
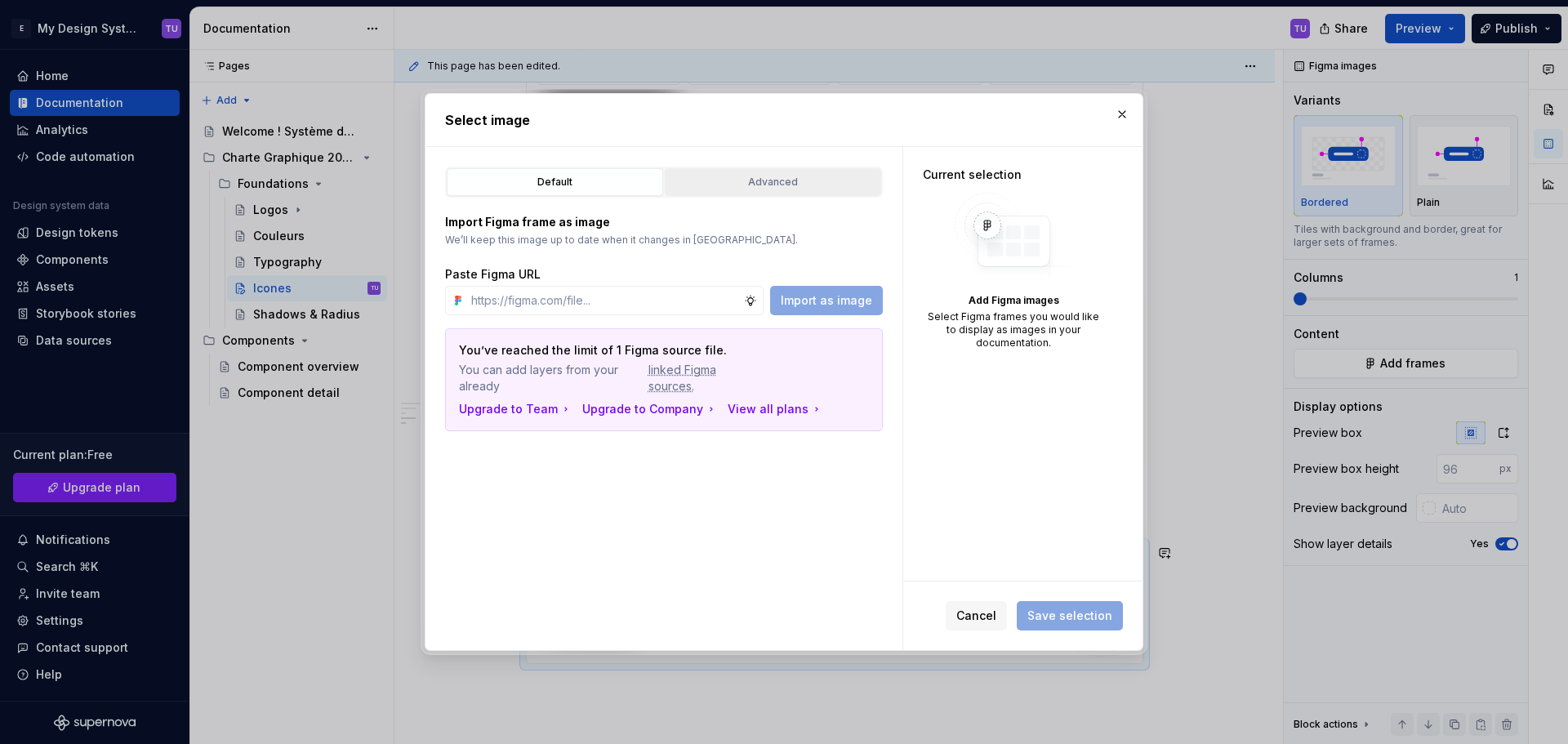
click at [808, 175] on div "Advanced" at bounding box center [772, 182] width 205 height 16
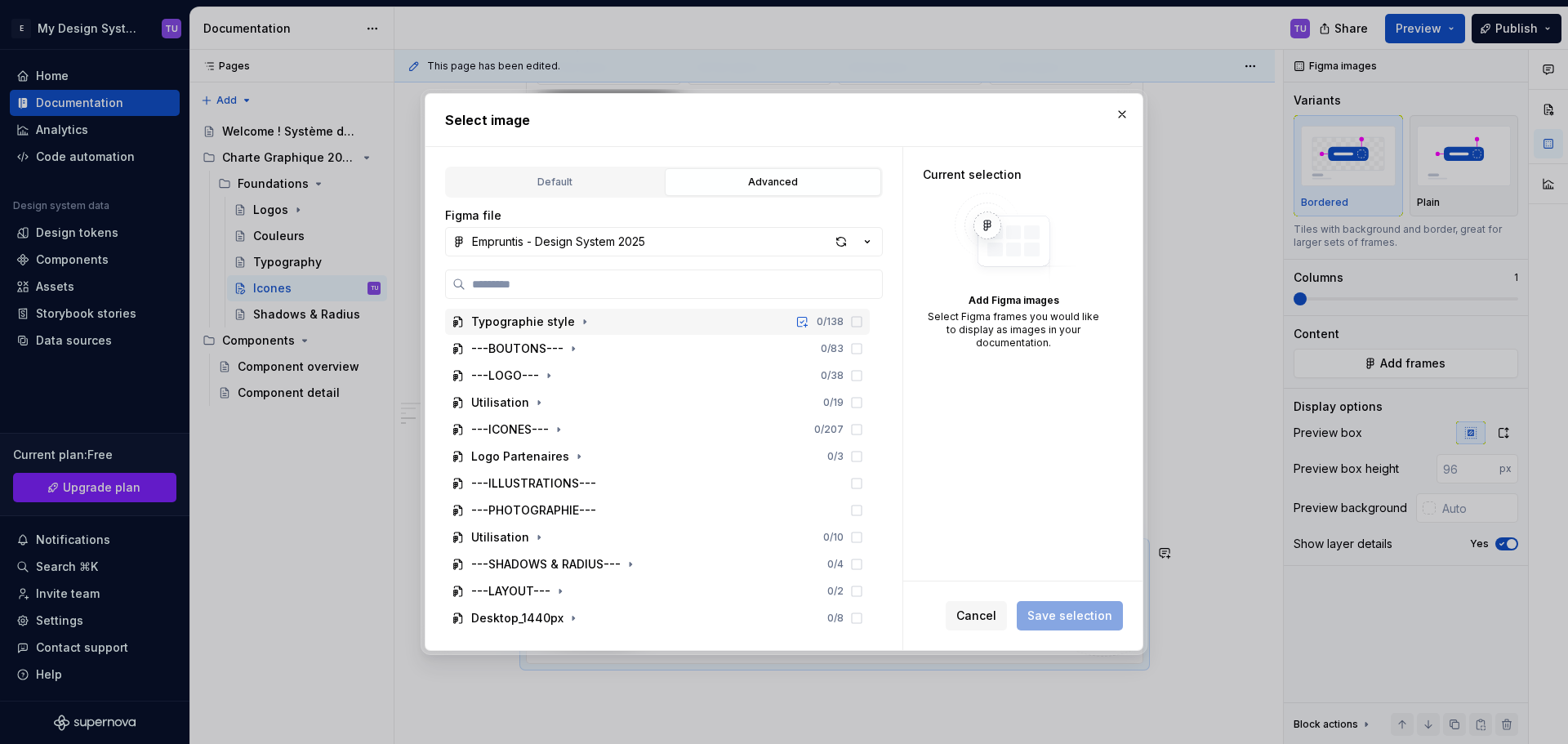
scroll to position [245, 0]
click at [558, 428] on icon "button" at bounding box center [559, 426] width 2 height 4
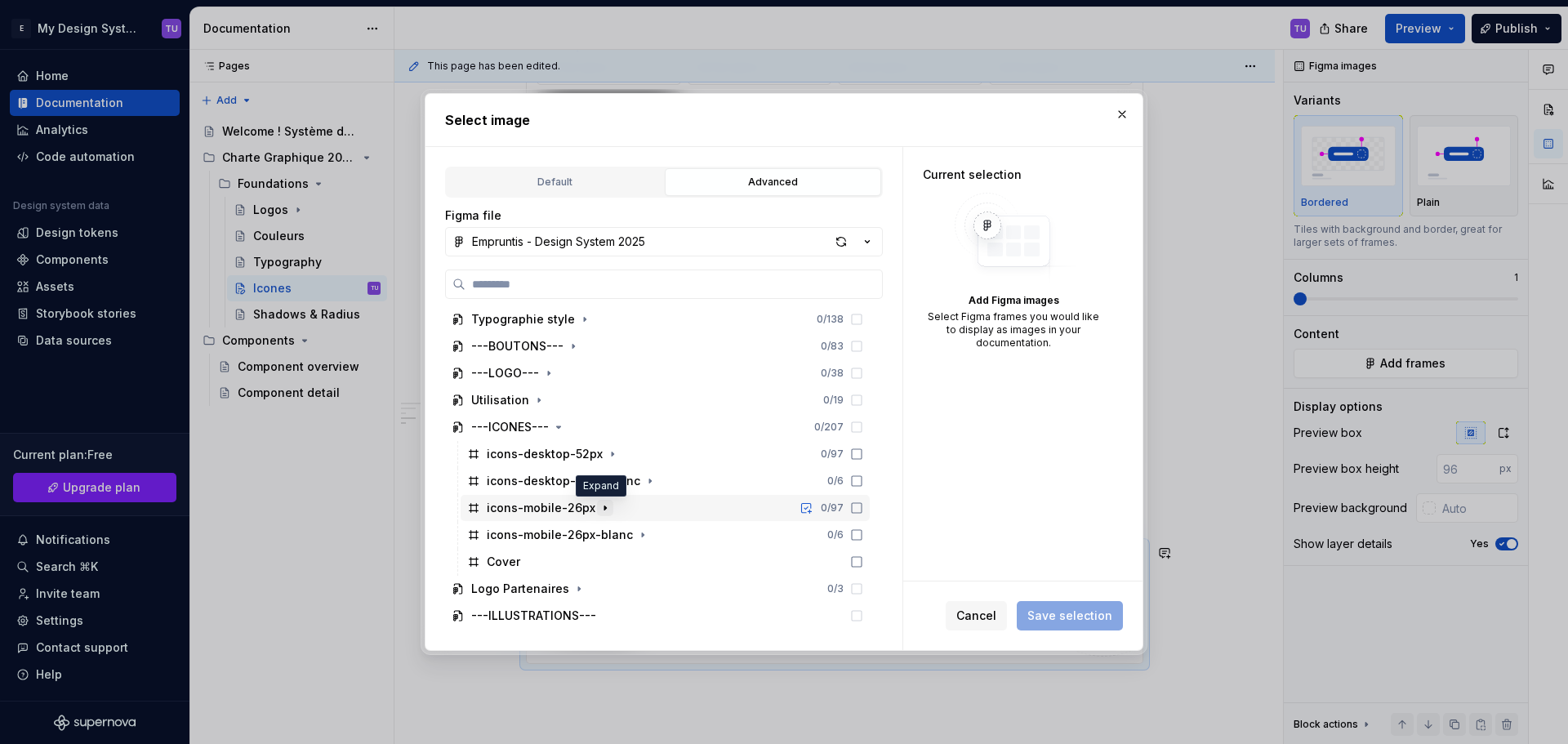
click at [604, 506] on icon "button" at bounding box center [605, 507] width 2 height 4
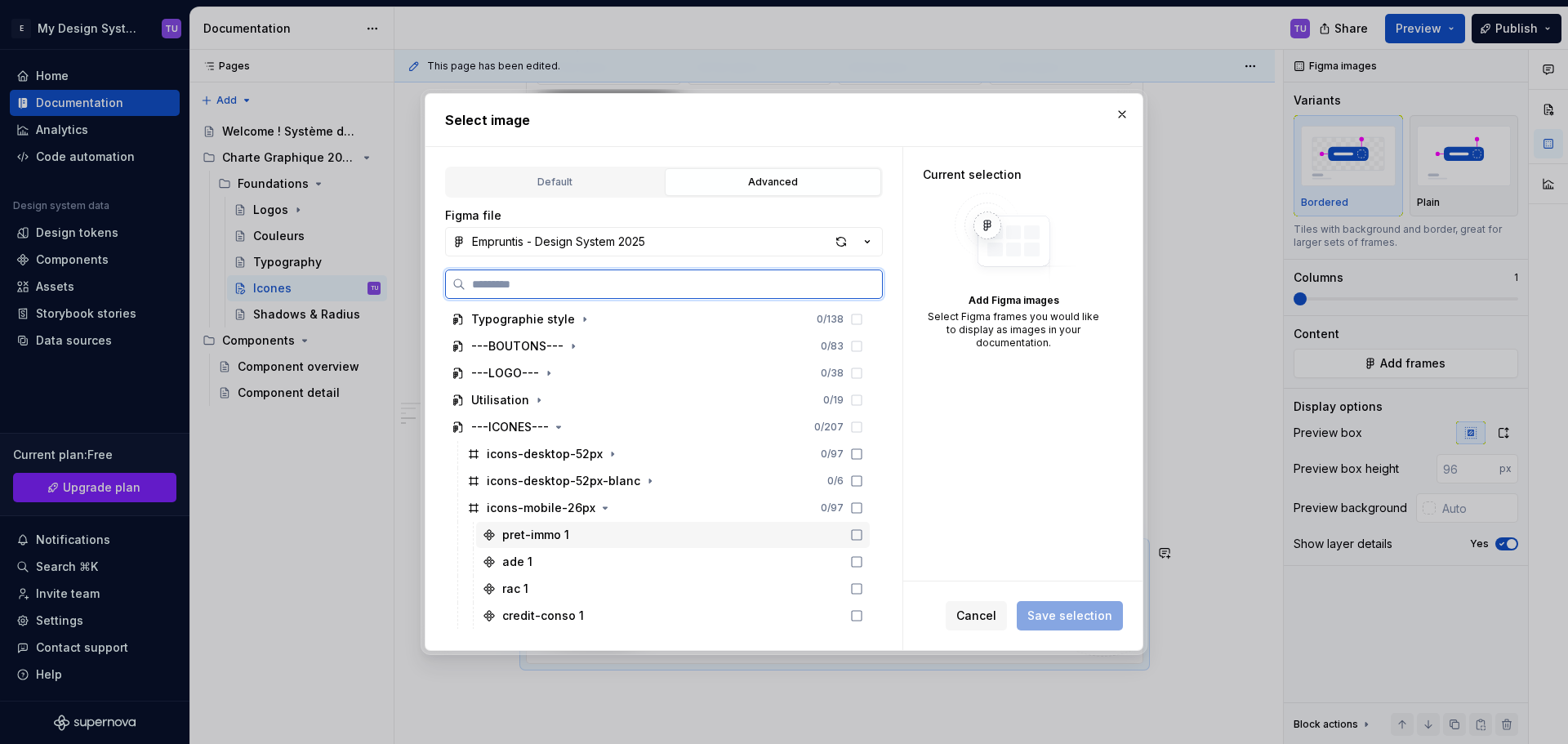
click at [856, 536] on icon at bounding box center [856, 534] width 13 height 13
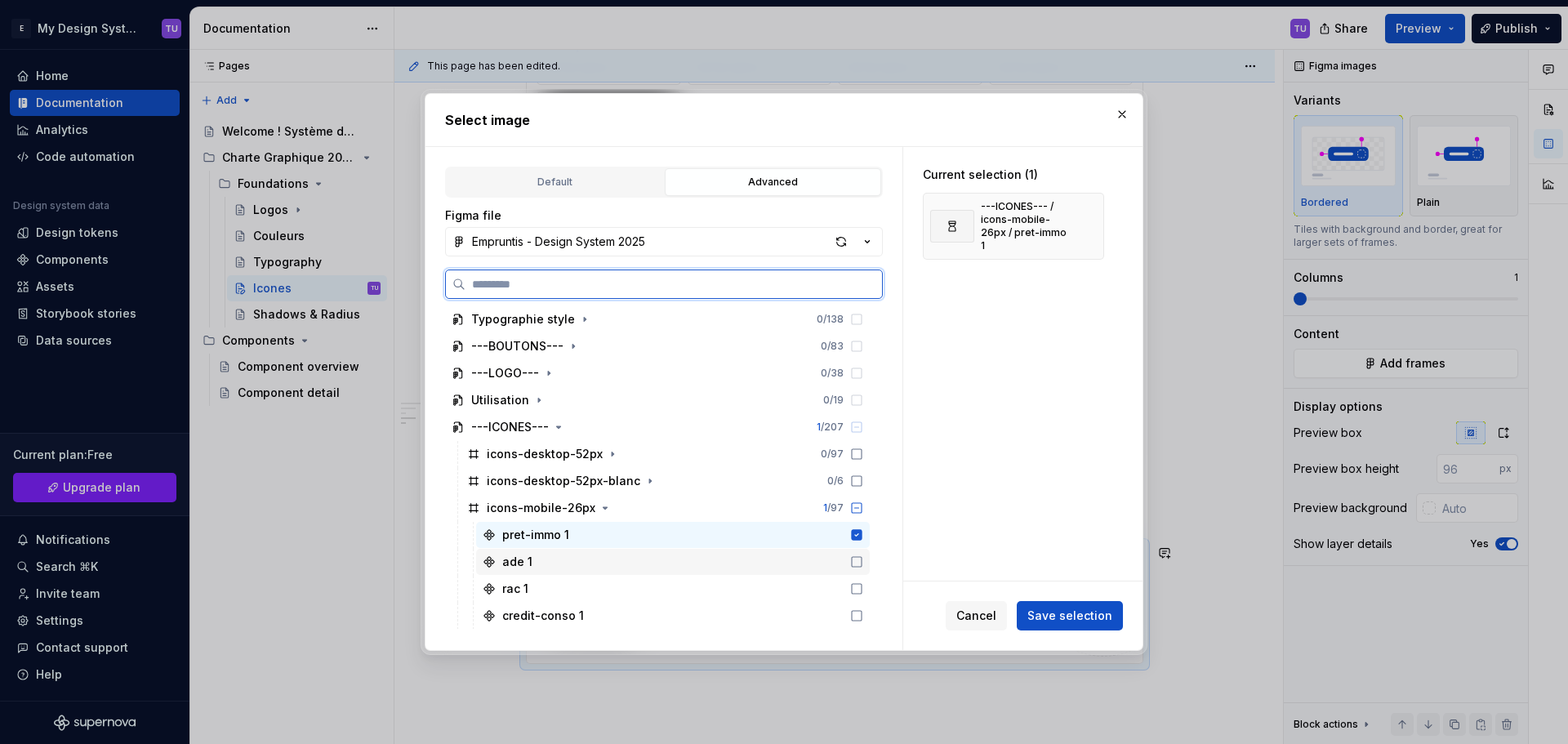
click at [859, 558] on icon at bounding box center [856, 561] width 13 height 13
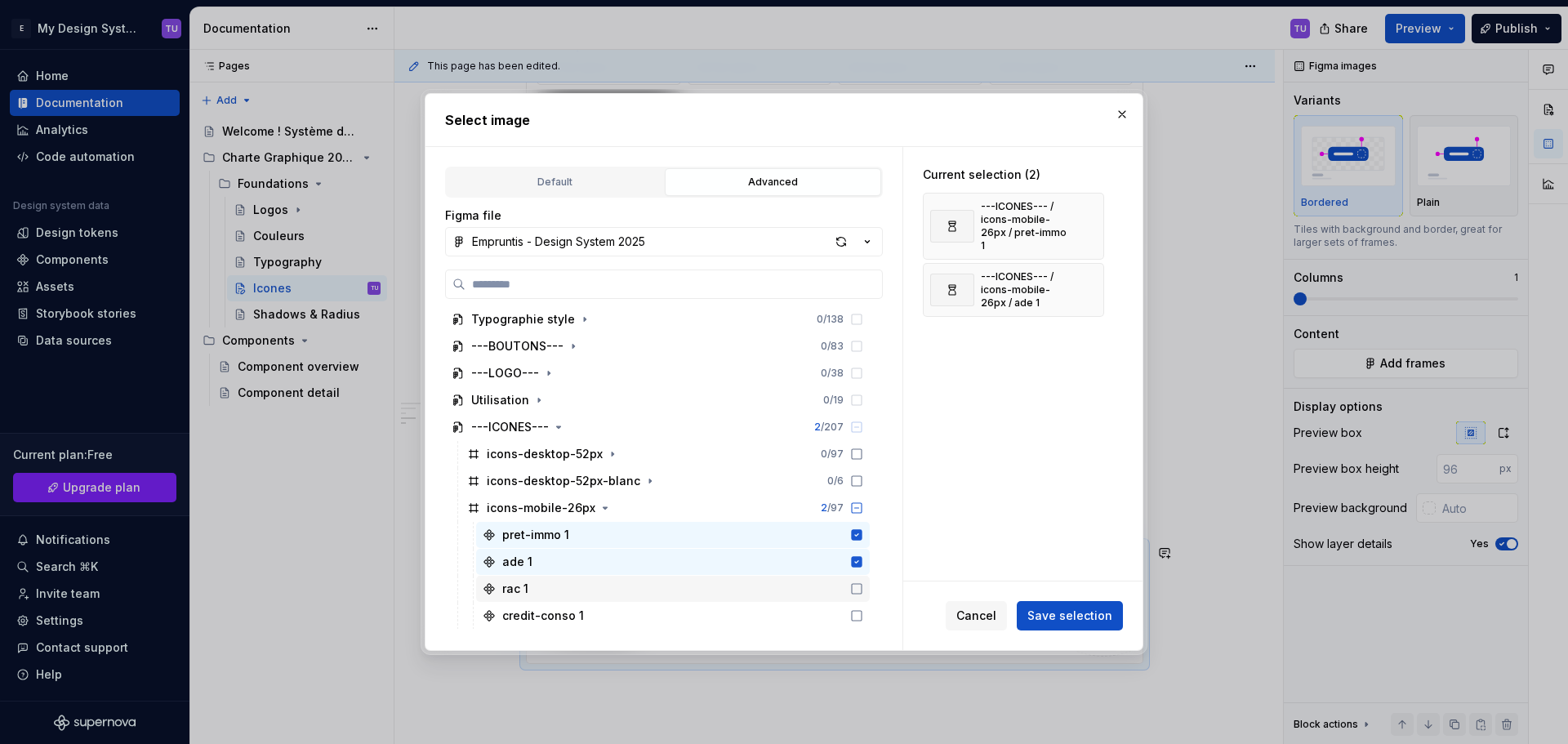
click at [854, 589] on icon at bounding box center [856, 588] width 13 height 13
click at [860, 617] on icon at bounding box center [856, 615] width 13 height 13
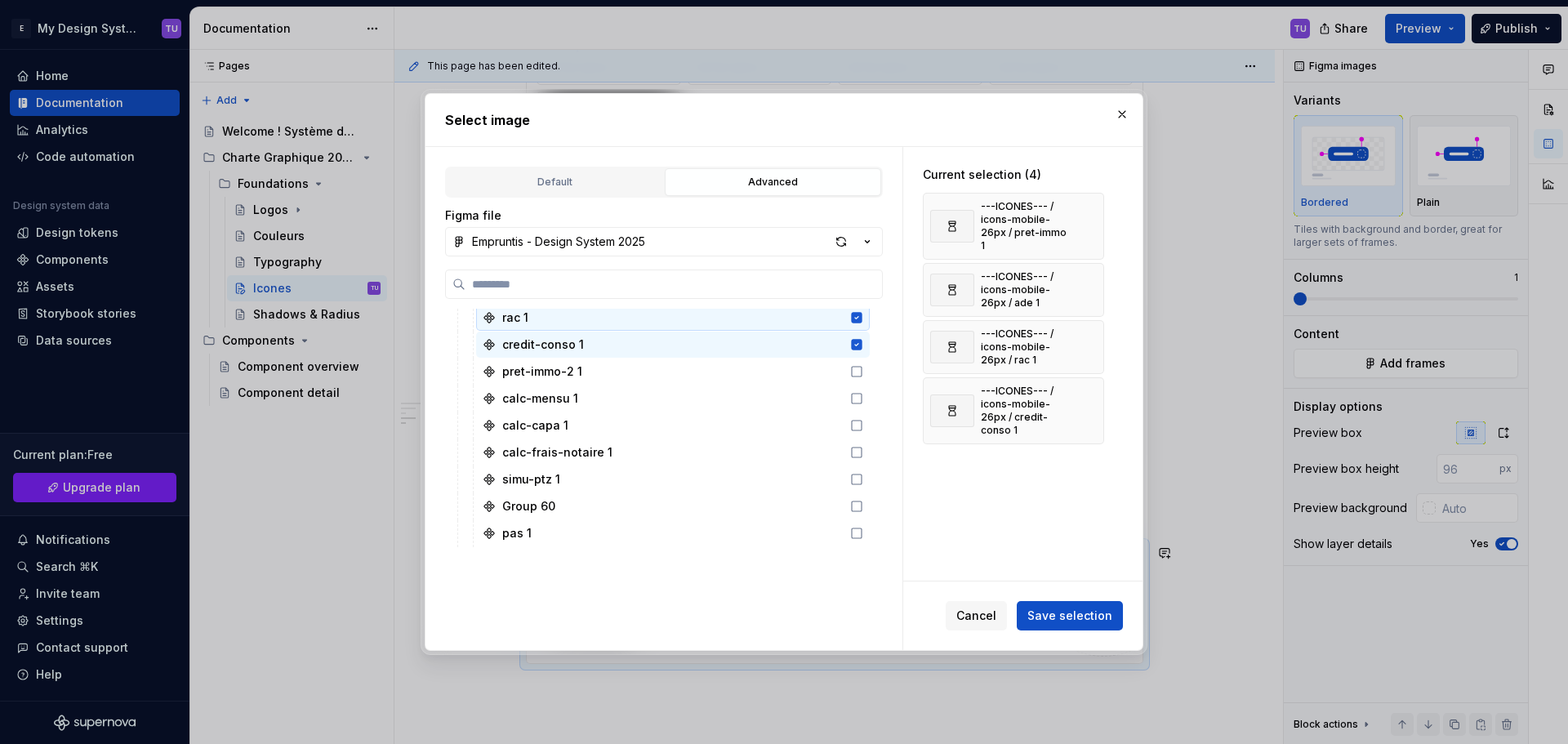
scroll to position [572, 0]
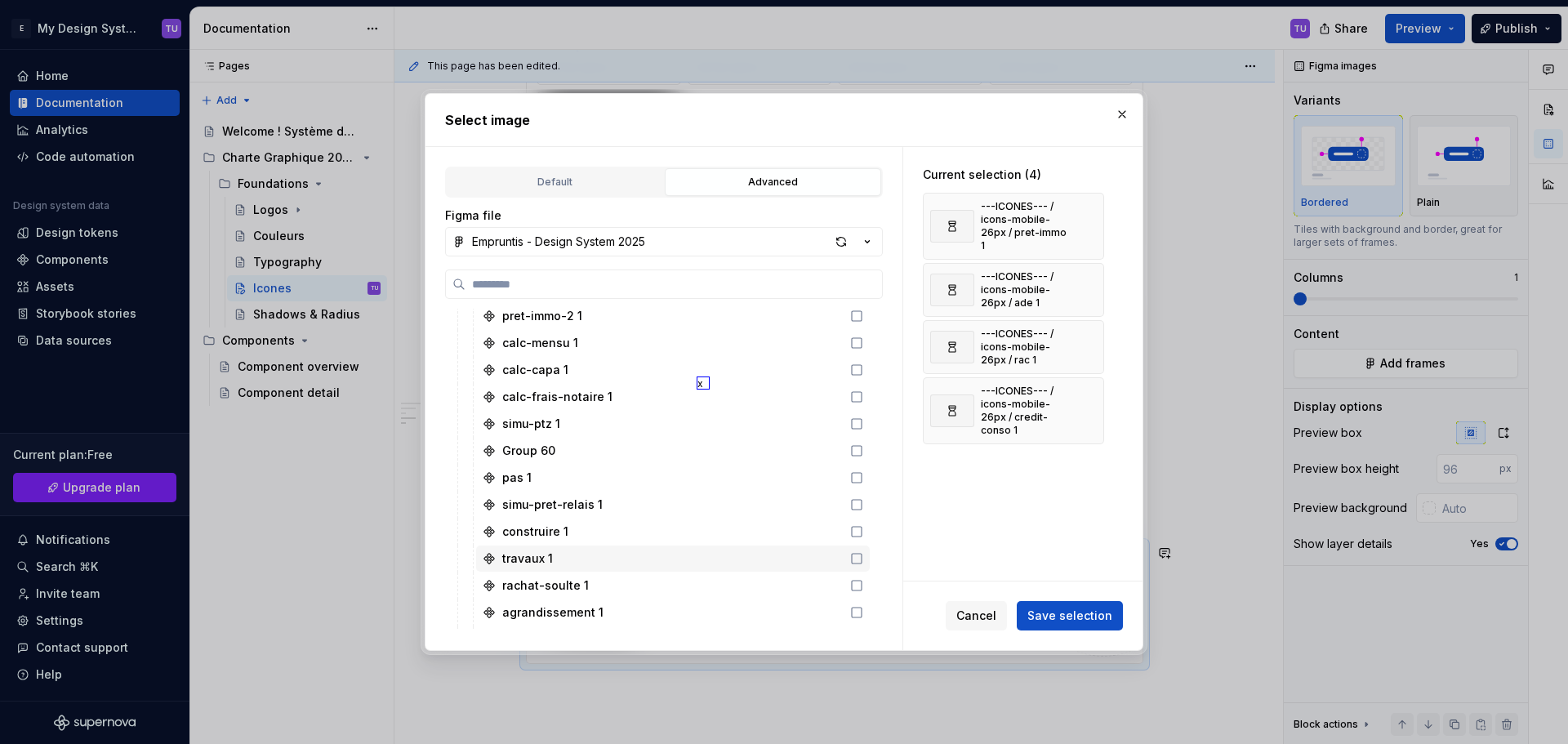
drag, startPoint x: 728, startPoint y: 538, endPoint x: 663, endPoint y: 365, distance: 184.8
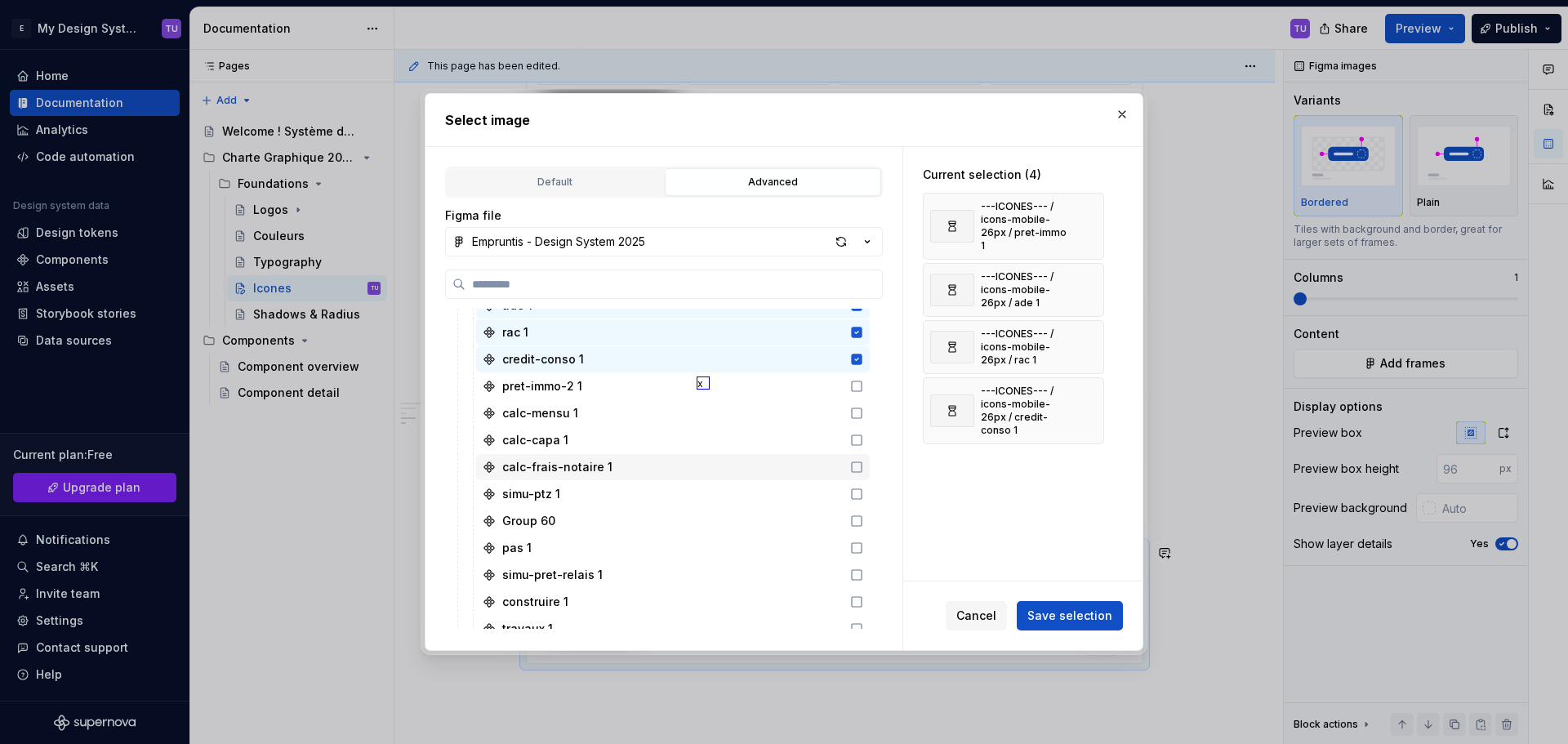
scroll to position [409, 0]
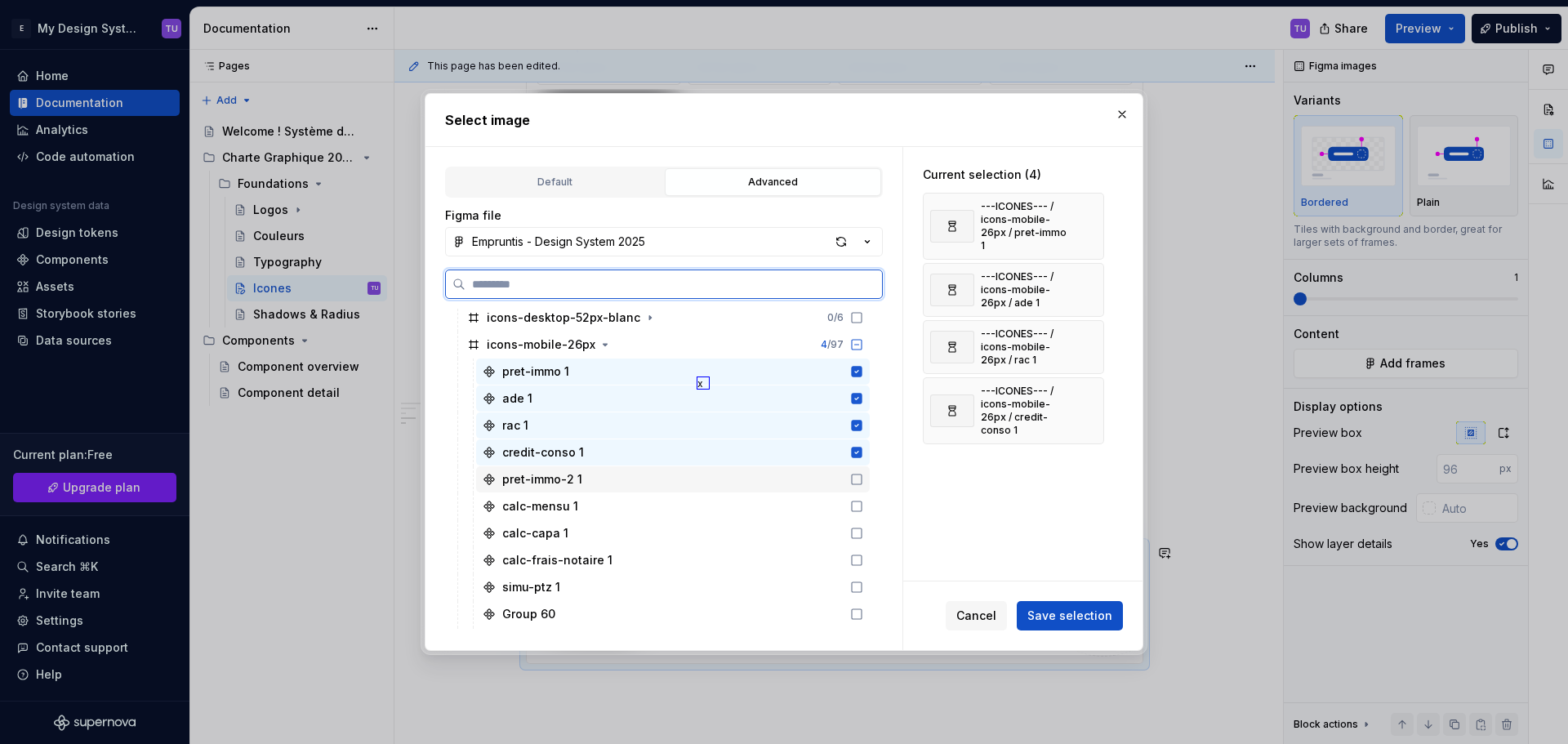
click at [858, 482] on icon at bounding box center [856, 479] width 13 height 13
click at [856, 511] on icon at bounding box center [857, 506] width 10 height 10
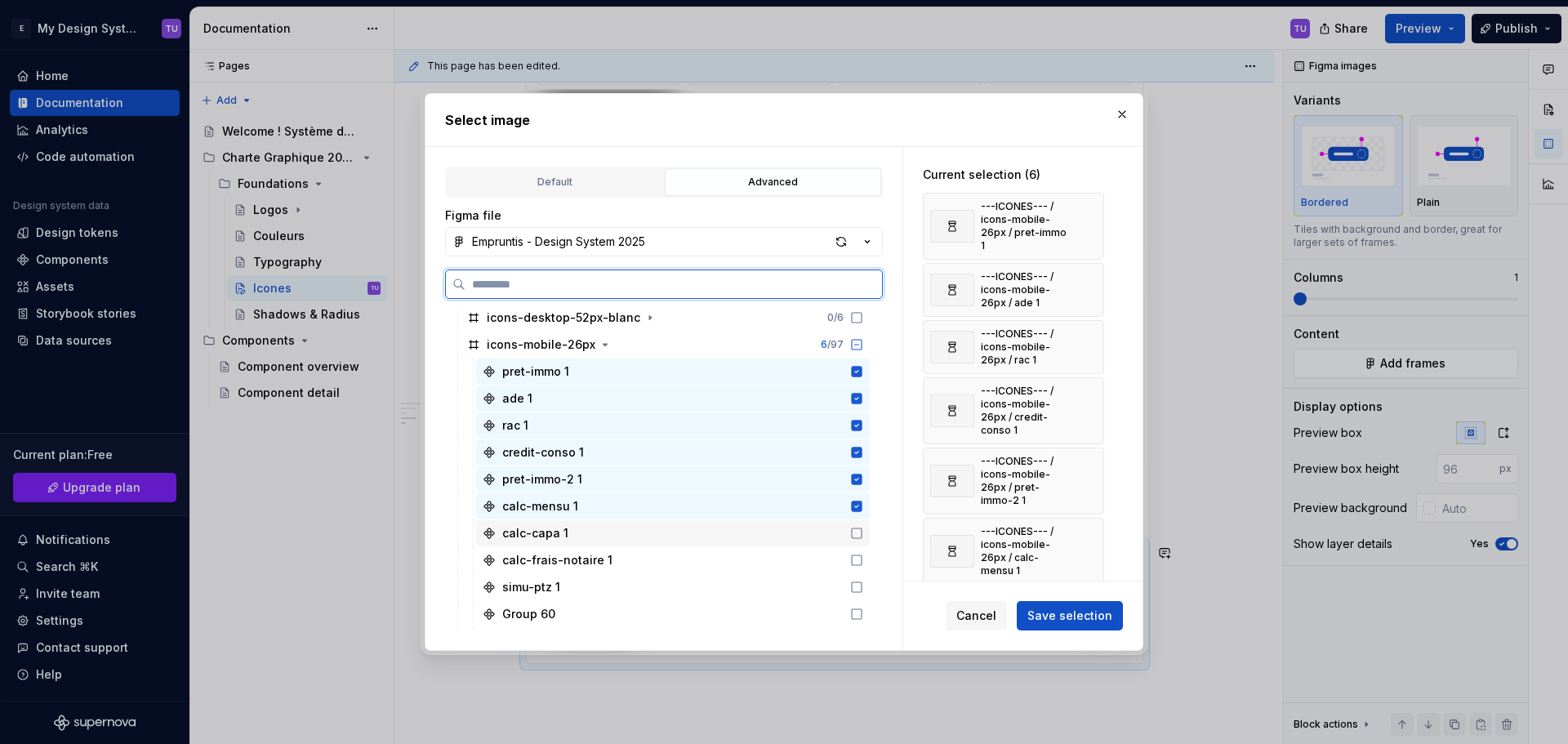
click at [859, 529] on icon at bounding box center [856, 533] width 13 height 13
click at [855, 553] on div "calc-frais-notaire 1" at bounding box center [672, 560] width 393 height 26
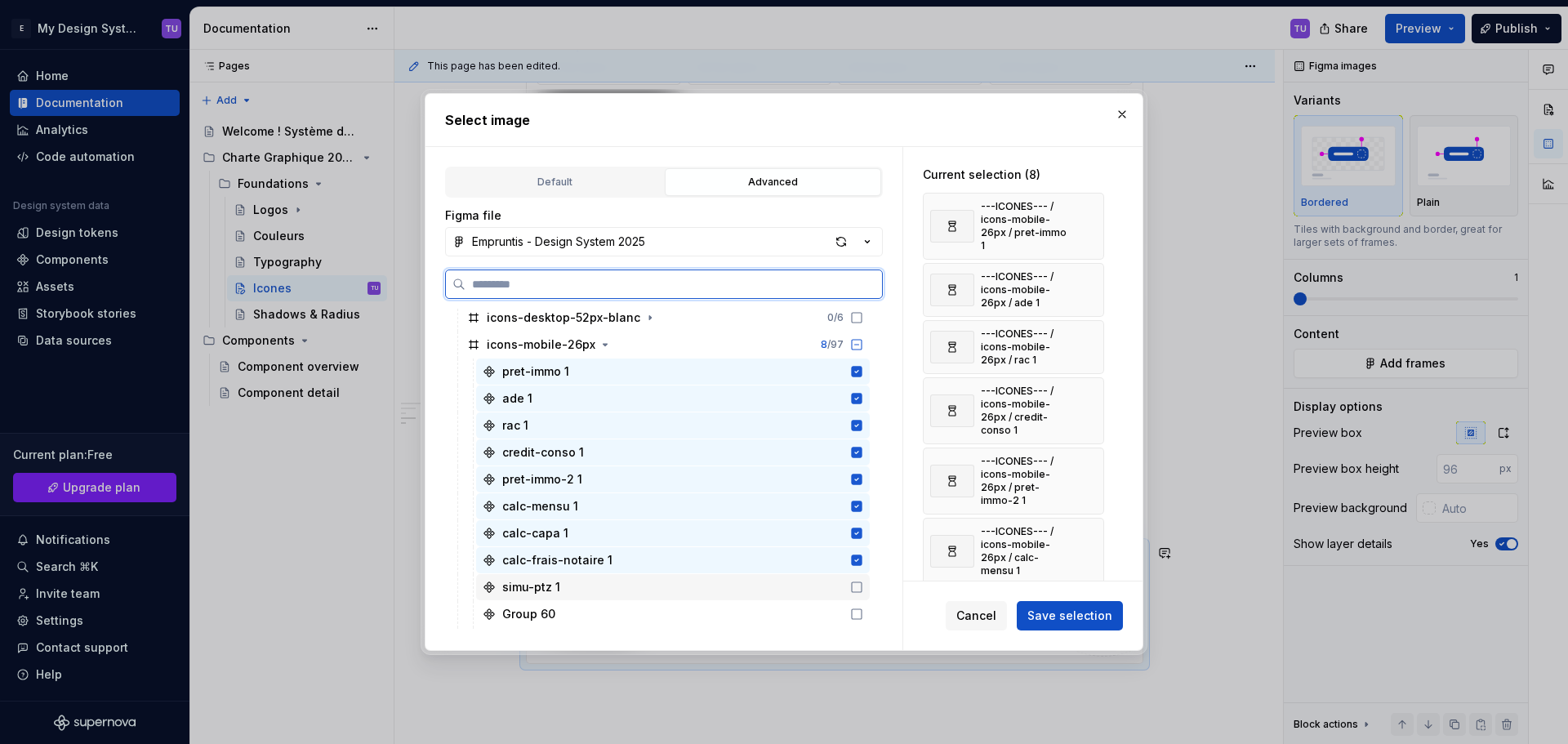
click at [860, 587] on icon at bounding box center [856, 586] width 13 height 13
click at [855, 612] on icon at bounding box center [856, 613] width 13 height 13
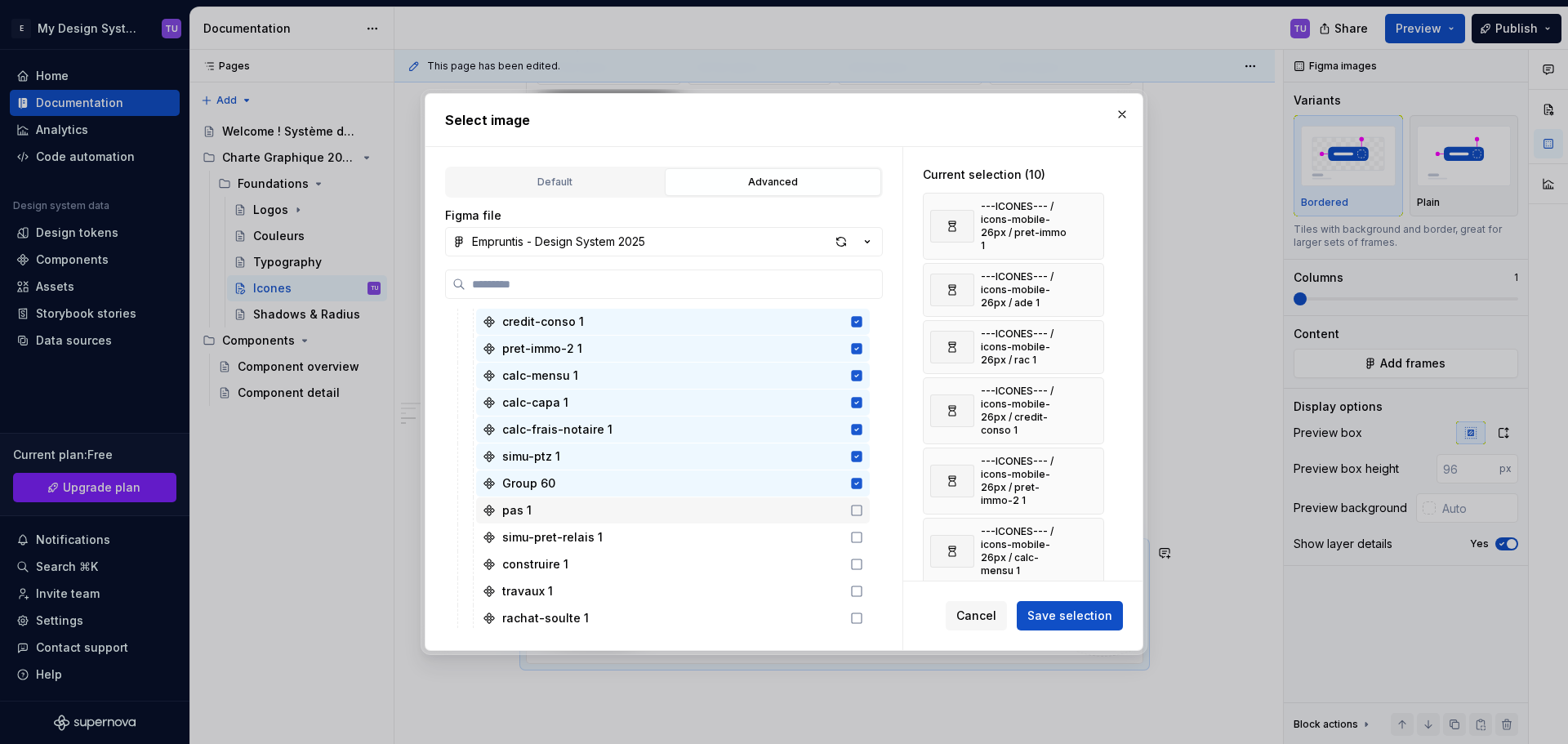
scroll to position [572, 0]
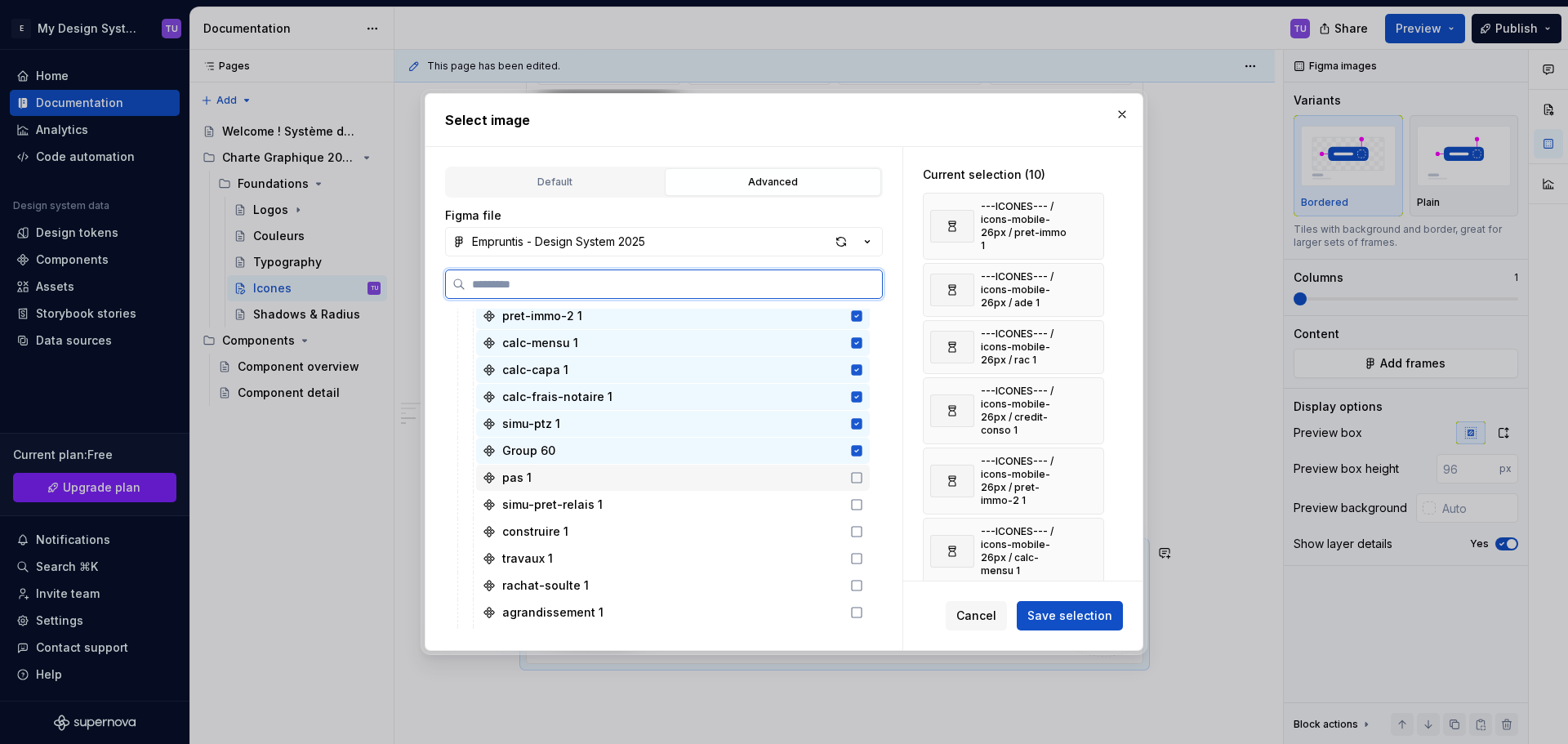
click at [853, 478] on icon at bounding box center [856, 477] width 13 height 13
click at [862, 512] on div "simu-pret-relais 1" at bounding box center [672, 504] width 393 height 26
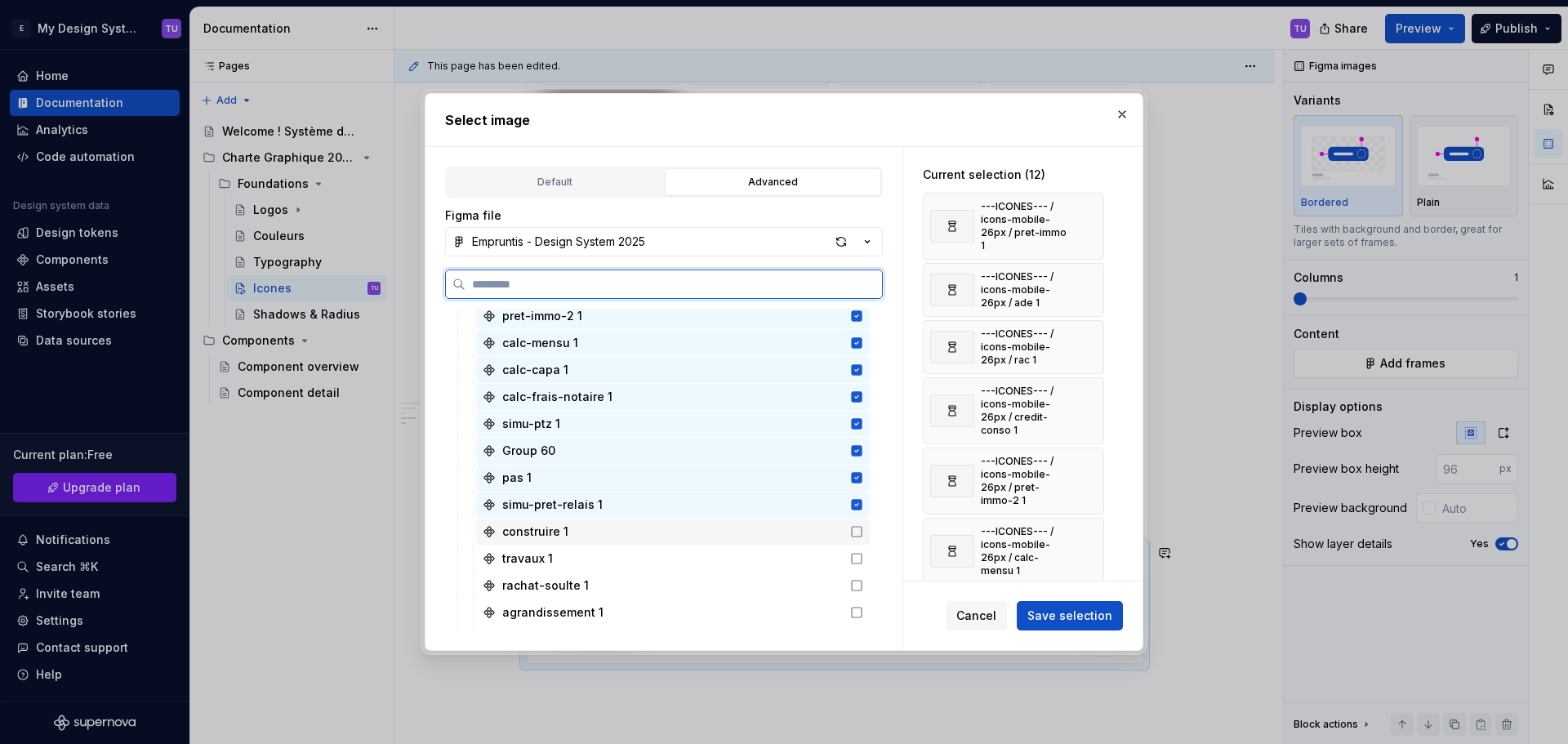
click at [857, 536] on icon at bounding box center [856, 531] width 13 height 13
click at [856, 555] on icon at bounding box center [856, 558] width 13 height 13
click at [856, 579] on icon at bounding box center [856, 585] width 13 height 13
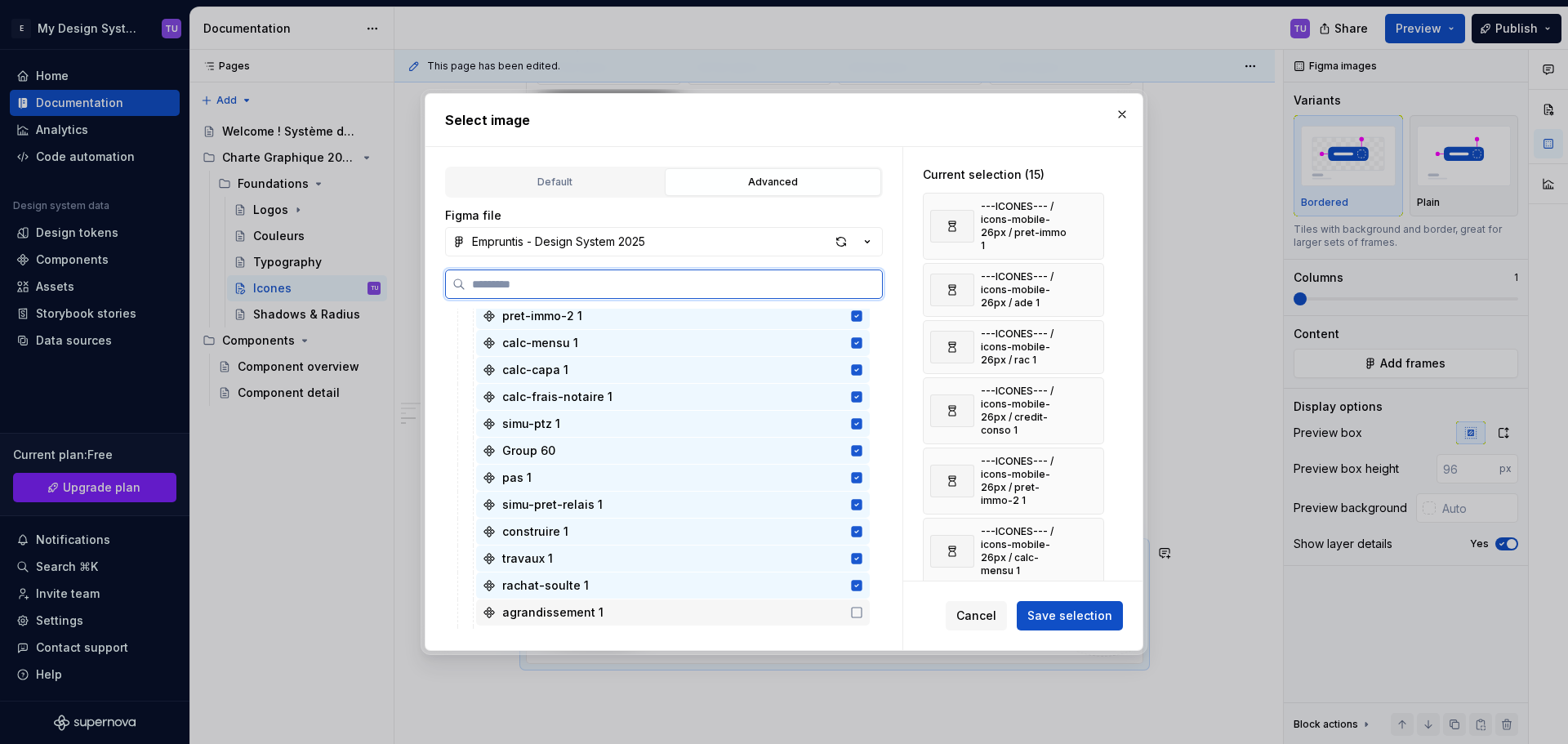
click at [855, 609] on icon at bounding box center [856, 612] width 13 height 13
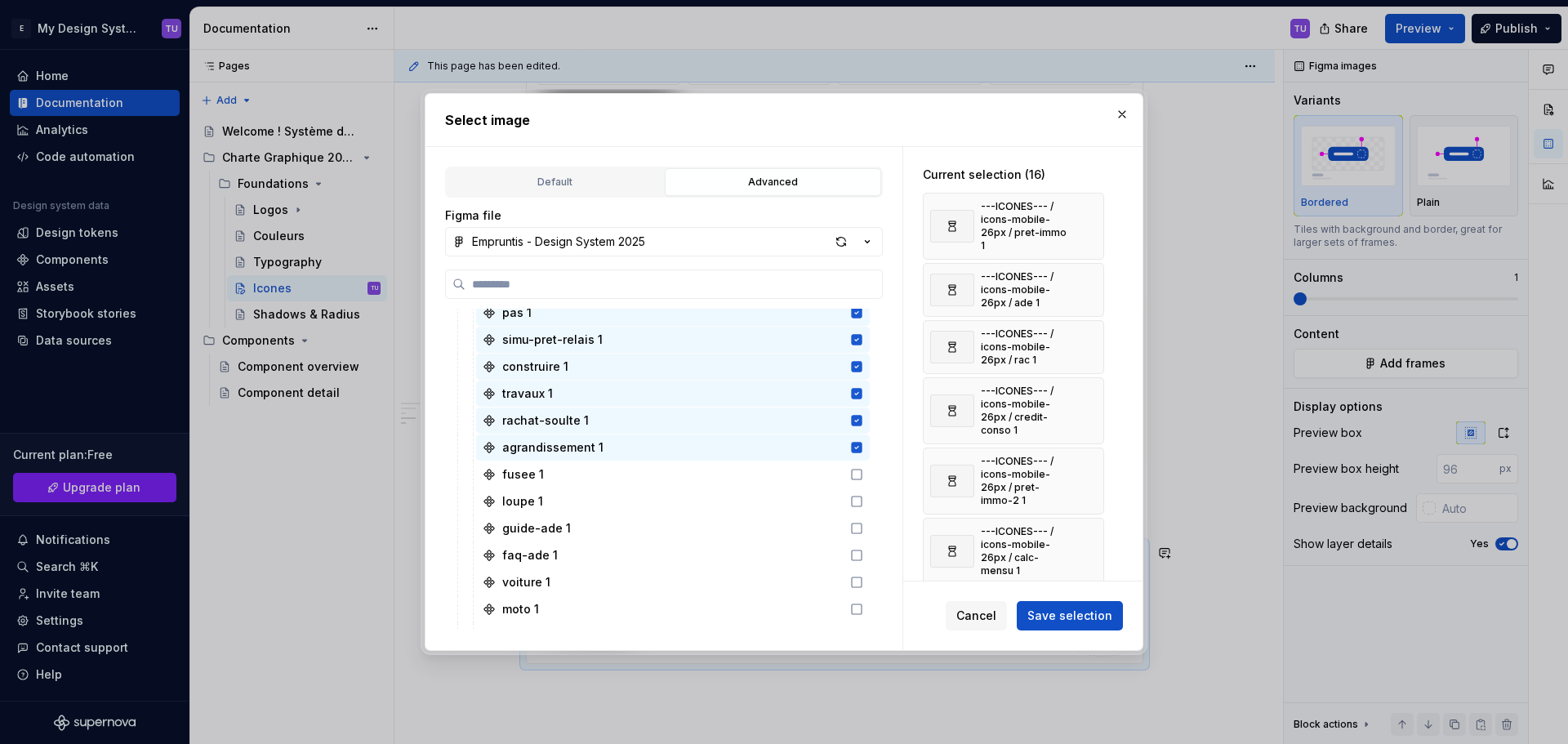
scroll to position [816, 0]
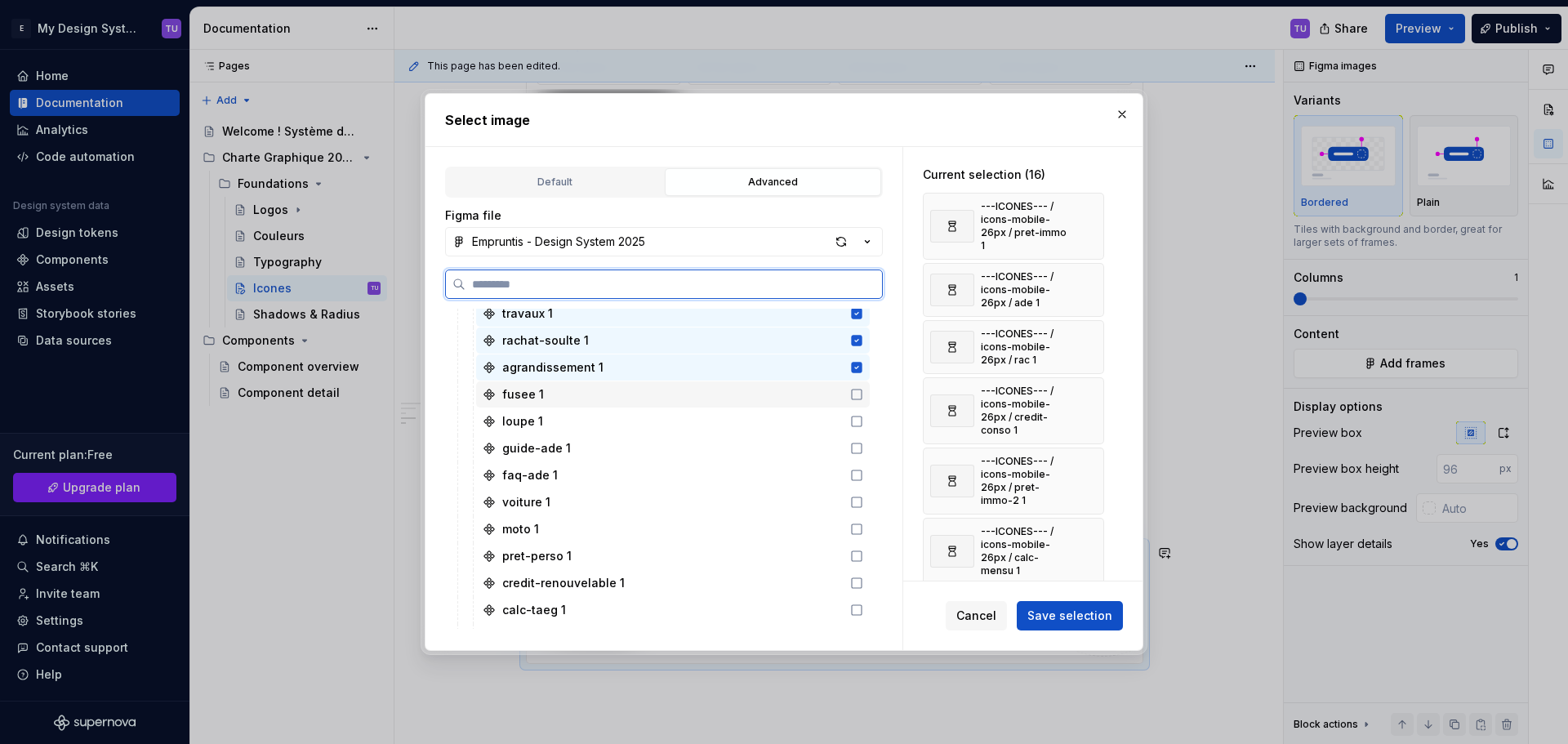
click at [855, 392] on icon at bounding box center [856, 394] width 13 height 13
click at [861, 420] on icon at bounding box center [857, 421] width 10 height 10
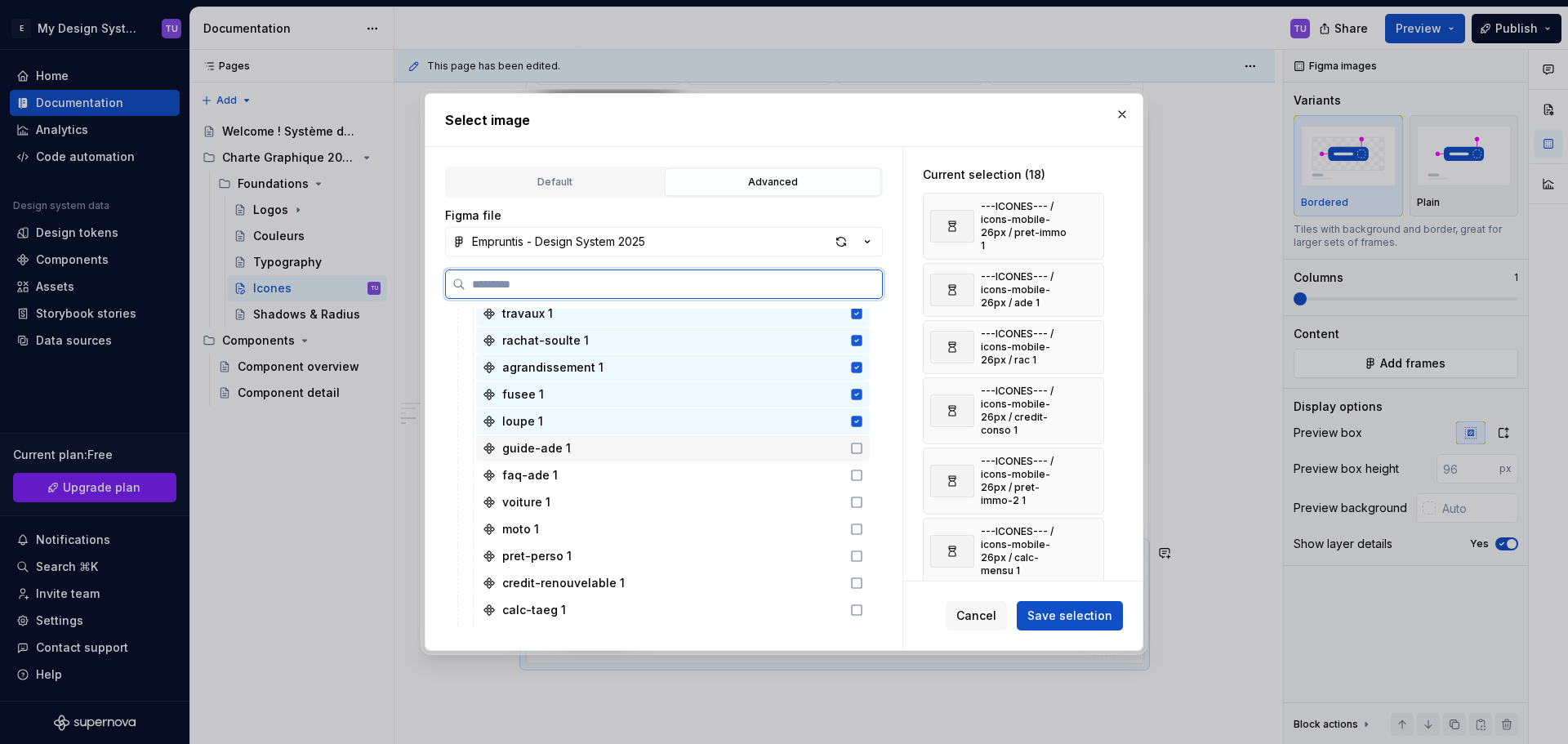
click at [861, 452] on icon at bounding box center [857, 448] width 10 height 10
click at [855, 472] on icon at bounding box center [856, 475] width 13 height 13
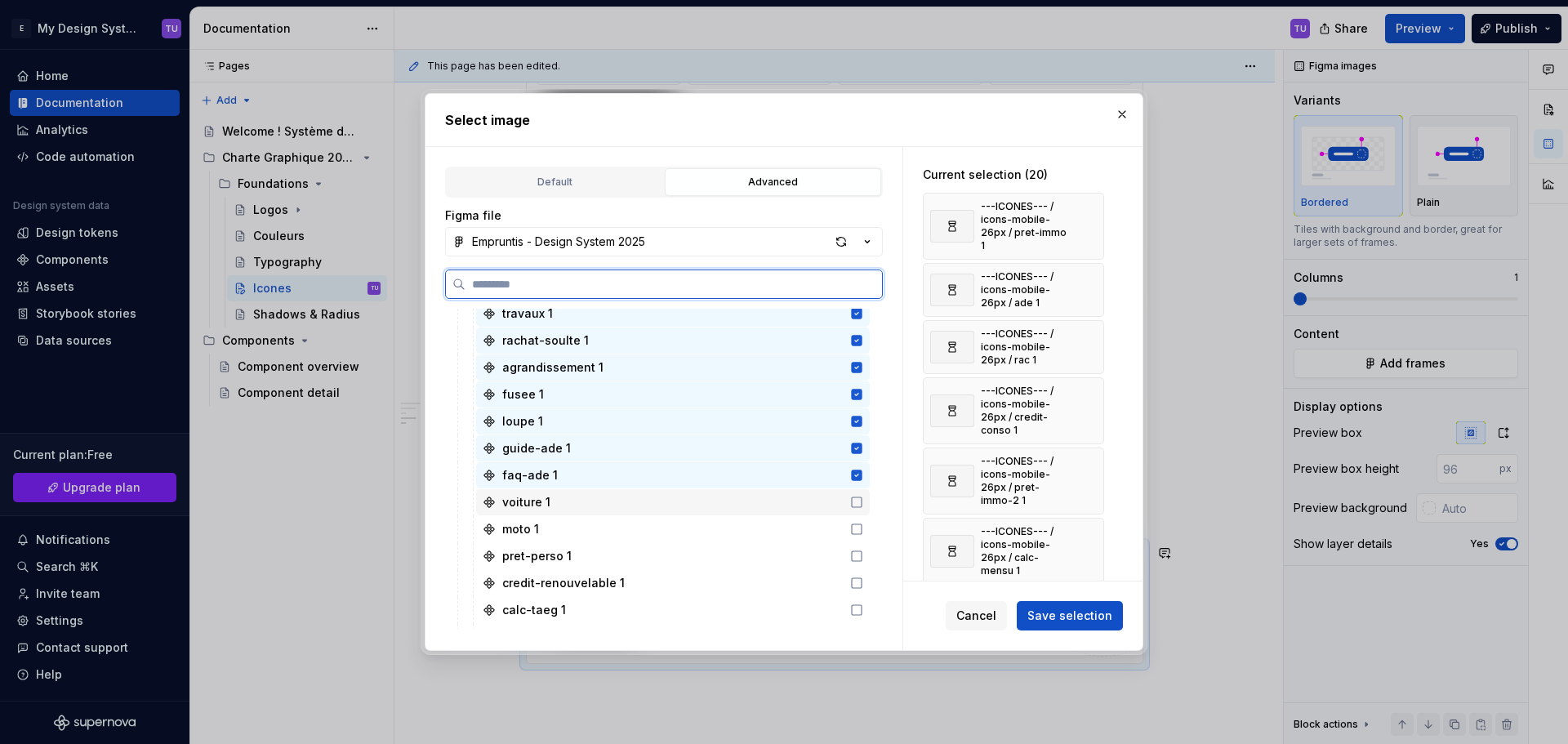
click at [854, 499] on icon at bounding box center [856, 501] width 13 height 13
click at [853, 527] on icon at bounding box center [856, 528] width 13 height 13
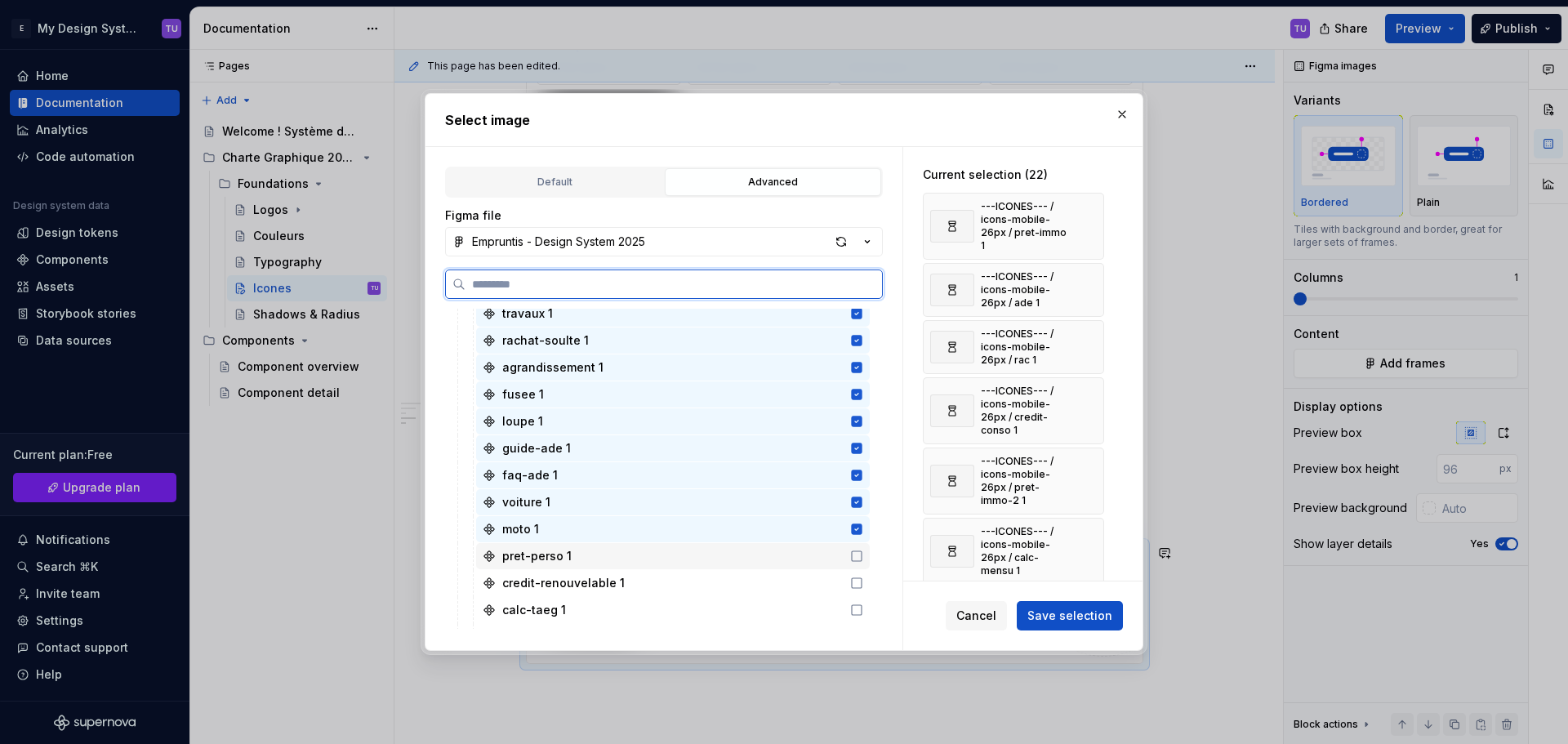
click at [854, 558] on icon at bounding box center [856, 555] width 13 height 13
click at [857, 576] on div "credit-renouvelable 1" at bounding box center [672, 583] width 393 height 26
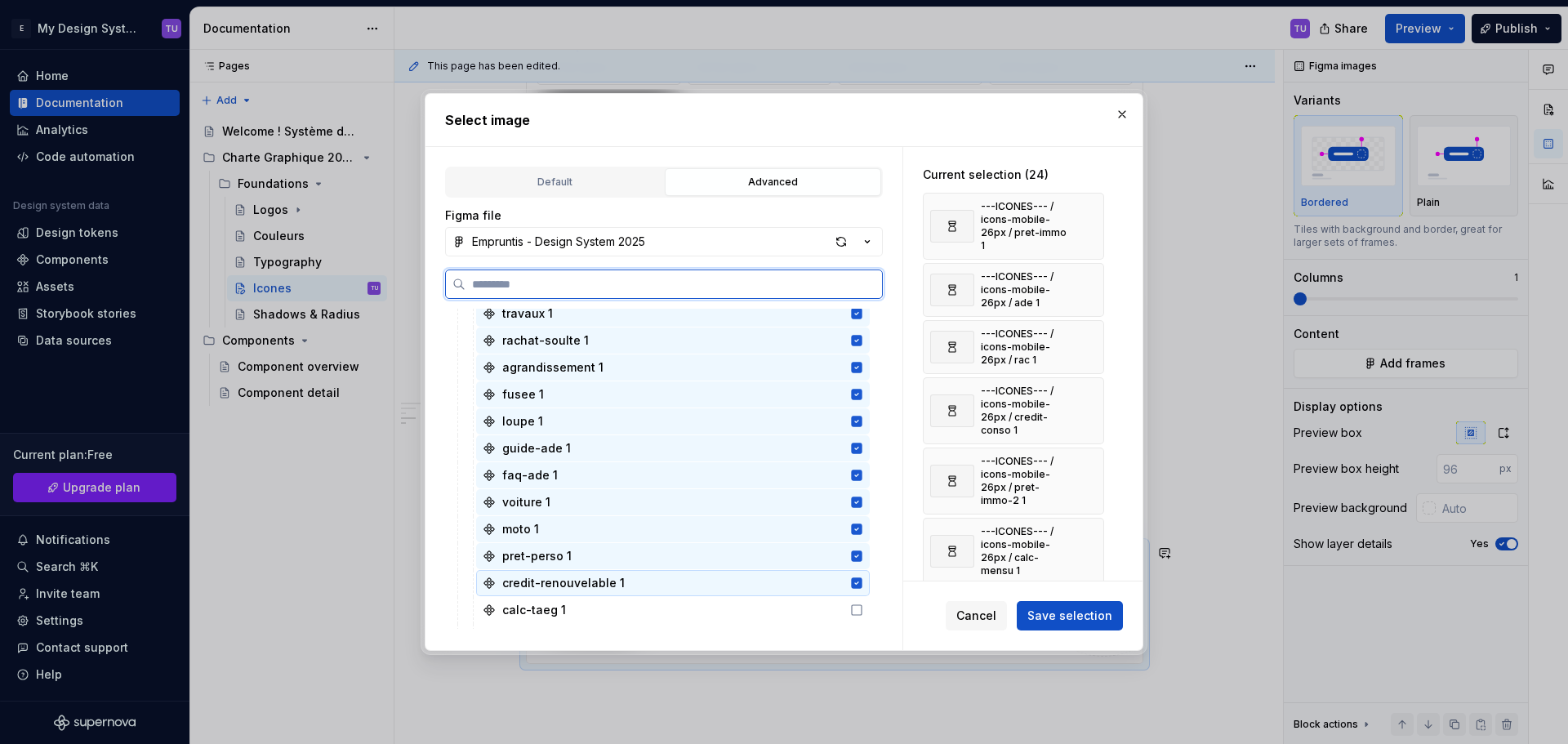
click at [857, 603] on icon at bounding box center [856, 609] width 13 height 13
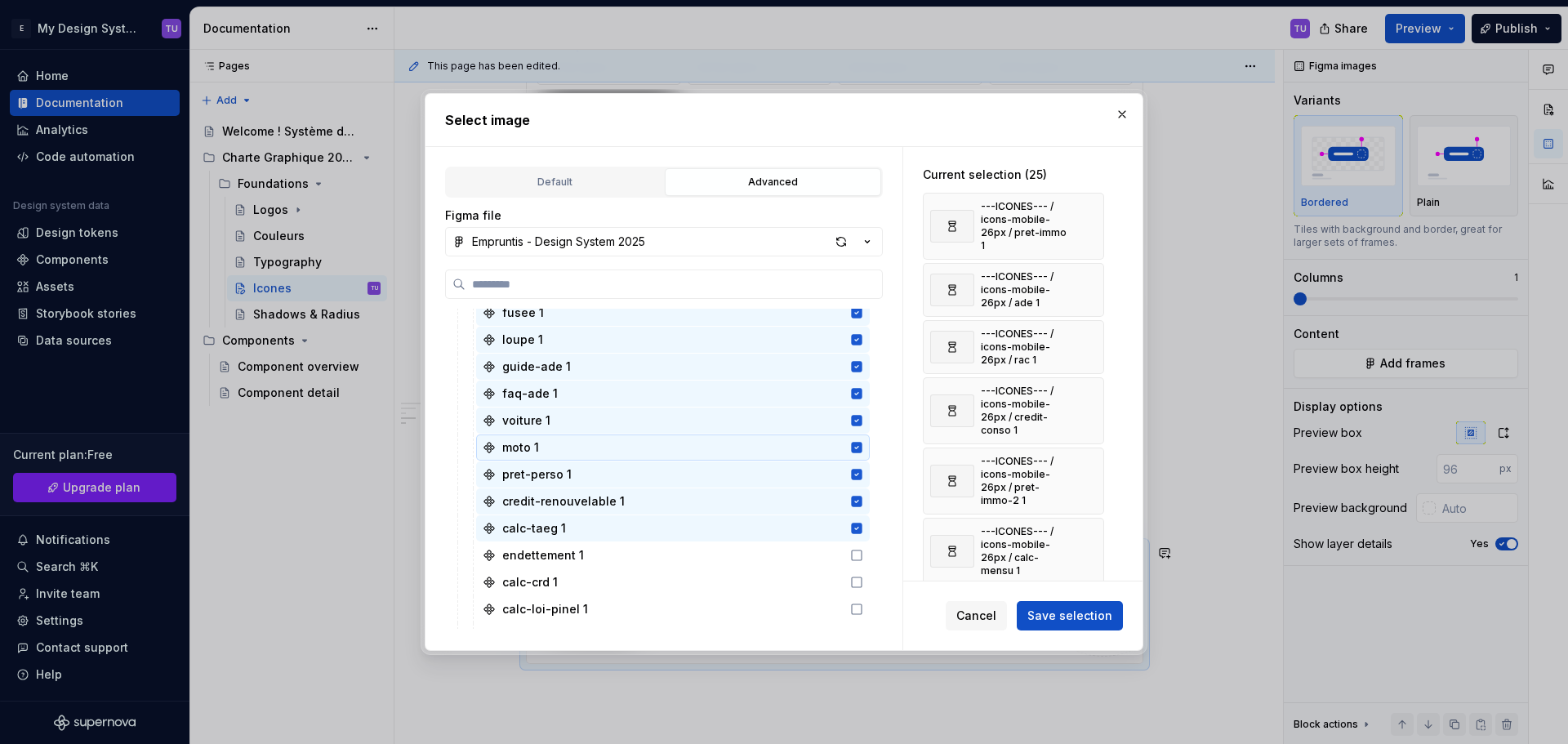
scroll to position [979, 0]
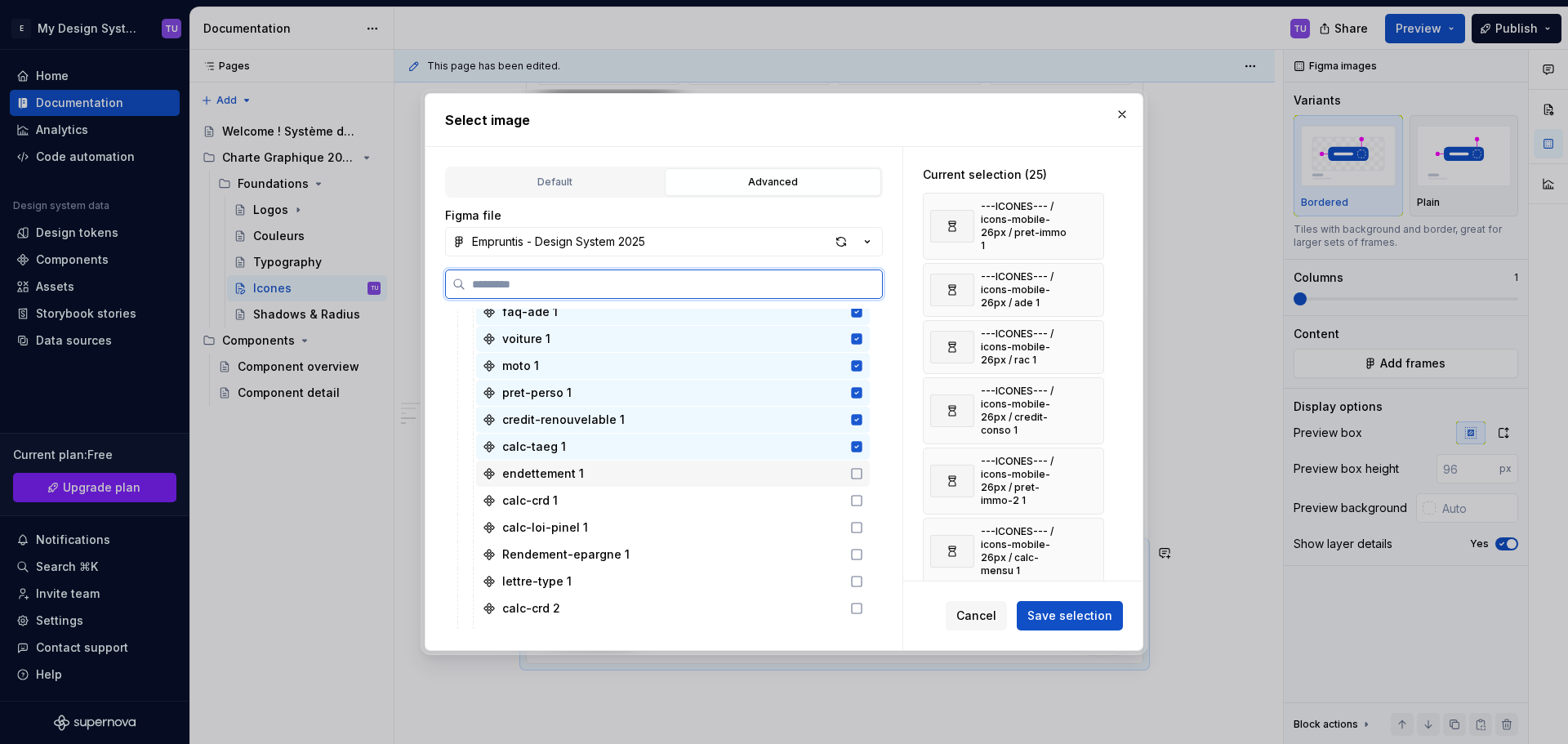
click at [853, 474] on icon at bounding box center [856, 473] width 13 height 13
click at [855, 513] on div "calc-crd 1" at bounding box center [672, 500] width 393 height 26
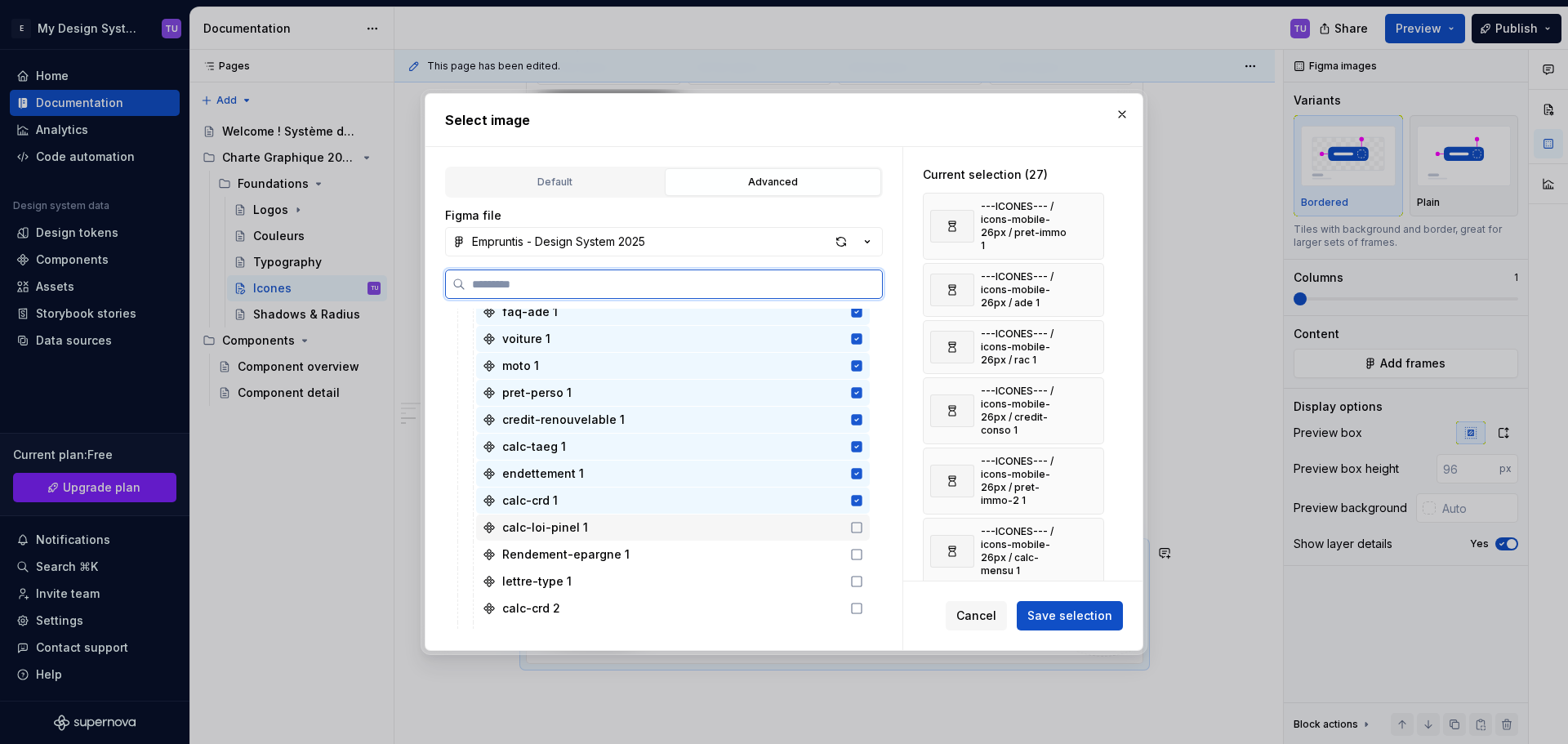
click at [850, 533] on icon at bounding box center [856, 527] width 13 height 13
click at [806, 555] on div "Rendement-epargne 1" at bounding box center [672, 554] width 393 height 26
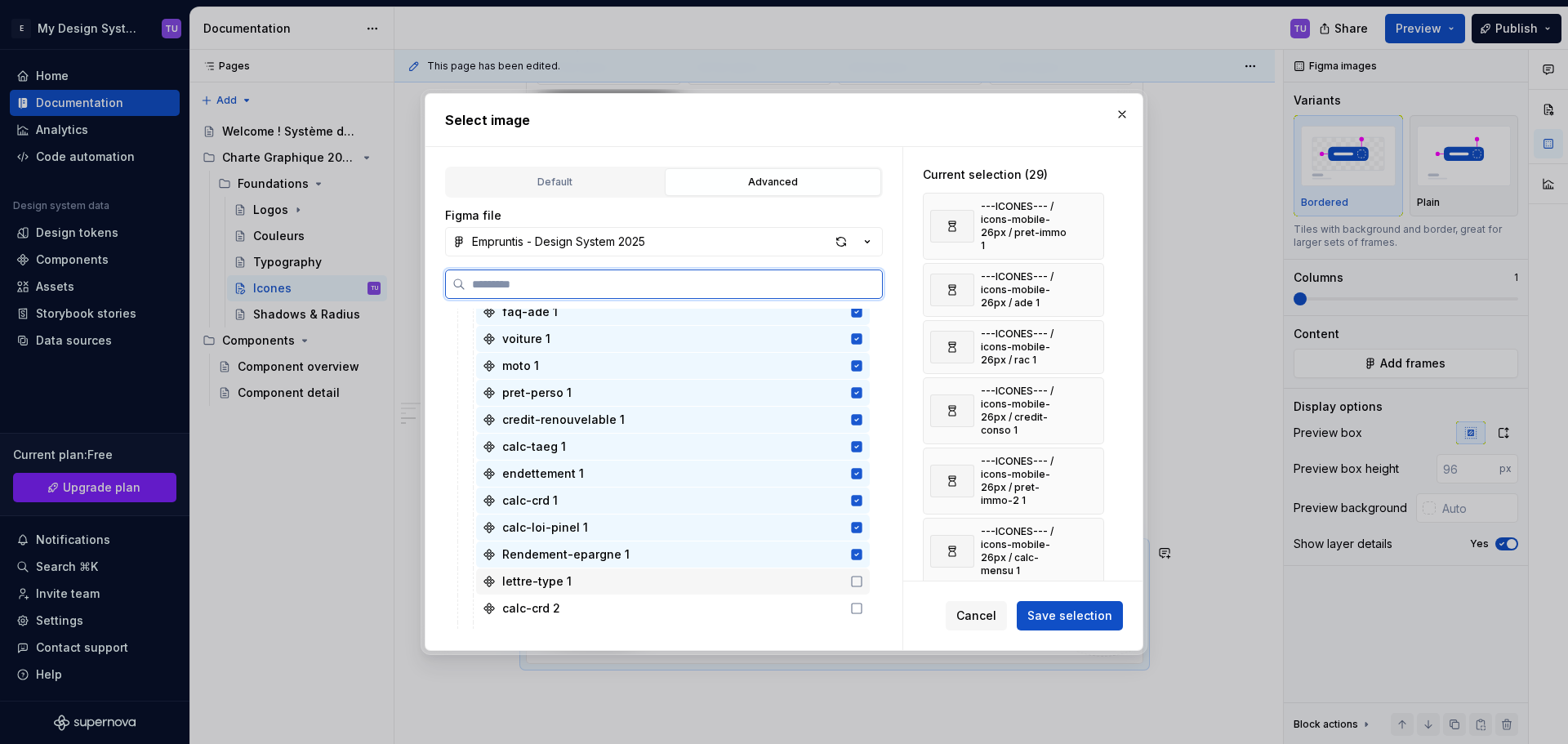
click at [806, 572] on div "lettre-type 1" at bounding box center [672, 581] width 393 height 26
click at [805, 607] on div "calc-crd 2" at bounding box center [672, 608] width 393 height 26
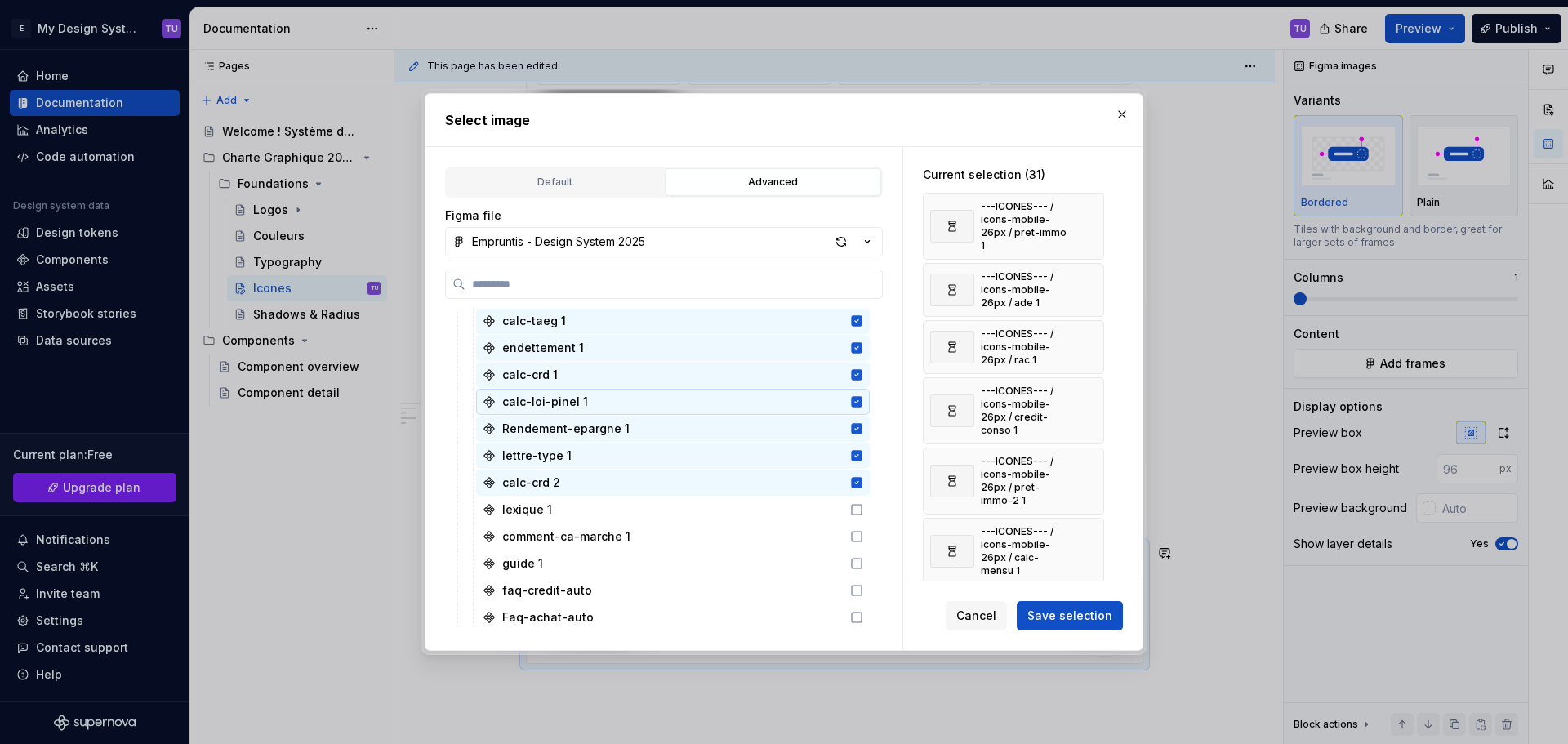
scroll to position [1143, 0]
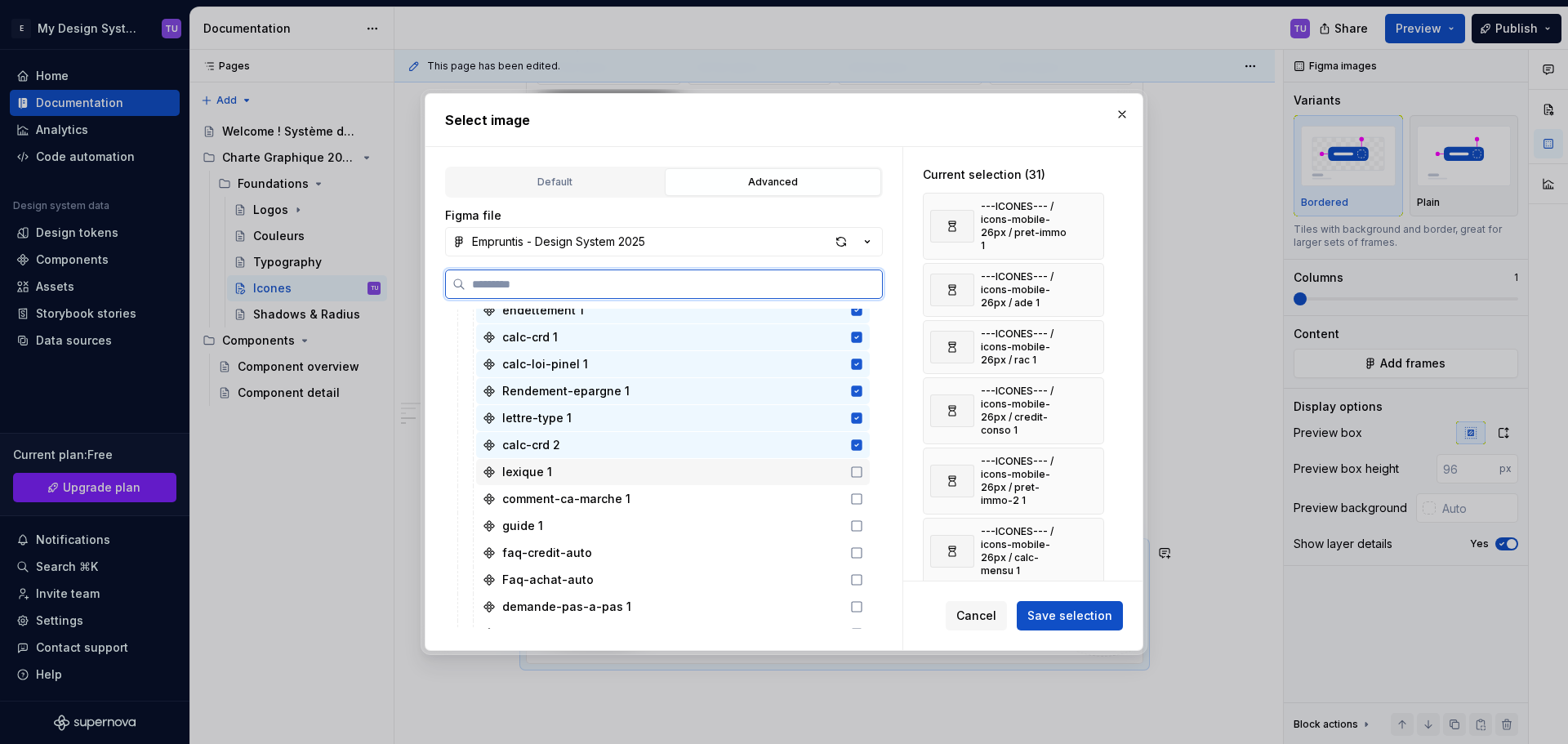
click at [776, 475] on div "lexique 1" at bounding box center [672, 471] width 393 height 26
drag, startPoint x: 776, startPoint y: 494, endPoint x: 776, endPoint y: 516, distance: 22.0
click at [776, 494] on div "comment-ca-marche 1" at bounding box center [672, 499] width 393 height 26
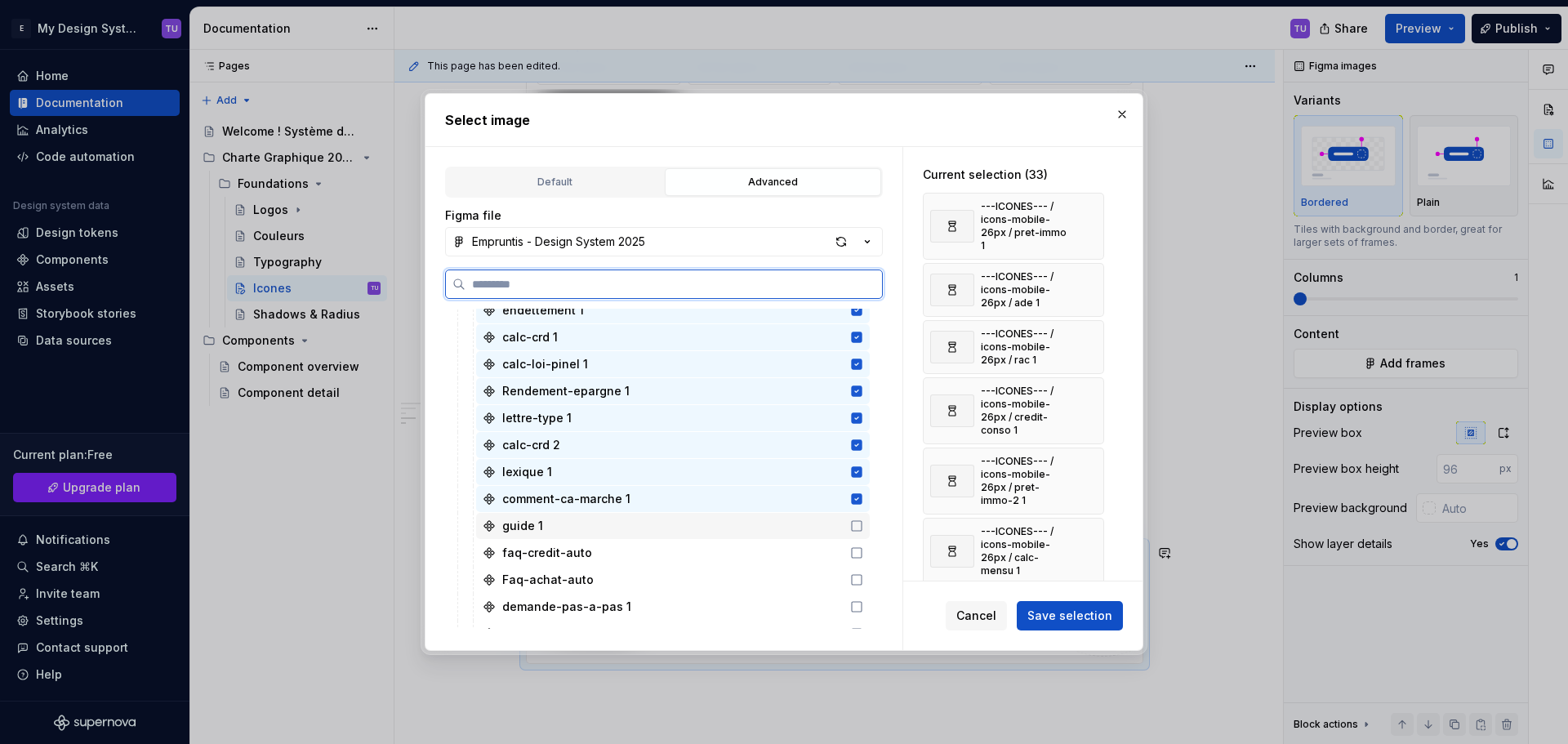
click at [776, 521] on div "guide 1" at bounding box center [672, 526] width 393 height 26
click at [778, 555] on div "faq-credit-auto" at bounding box center [672, 552] width 393 height 26
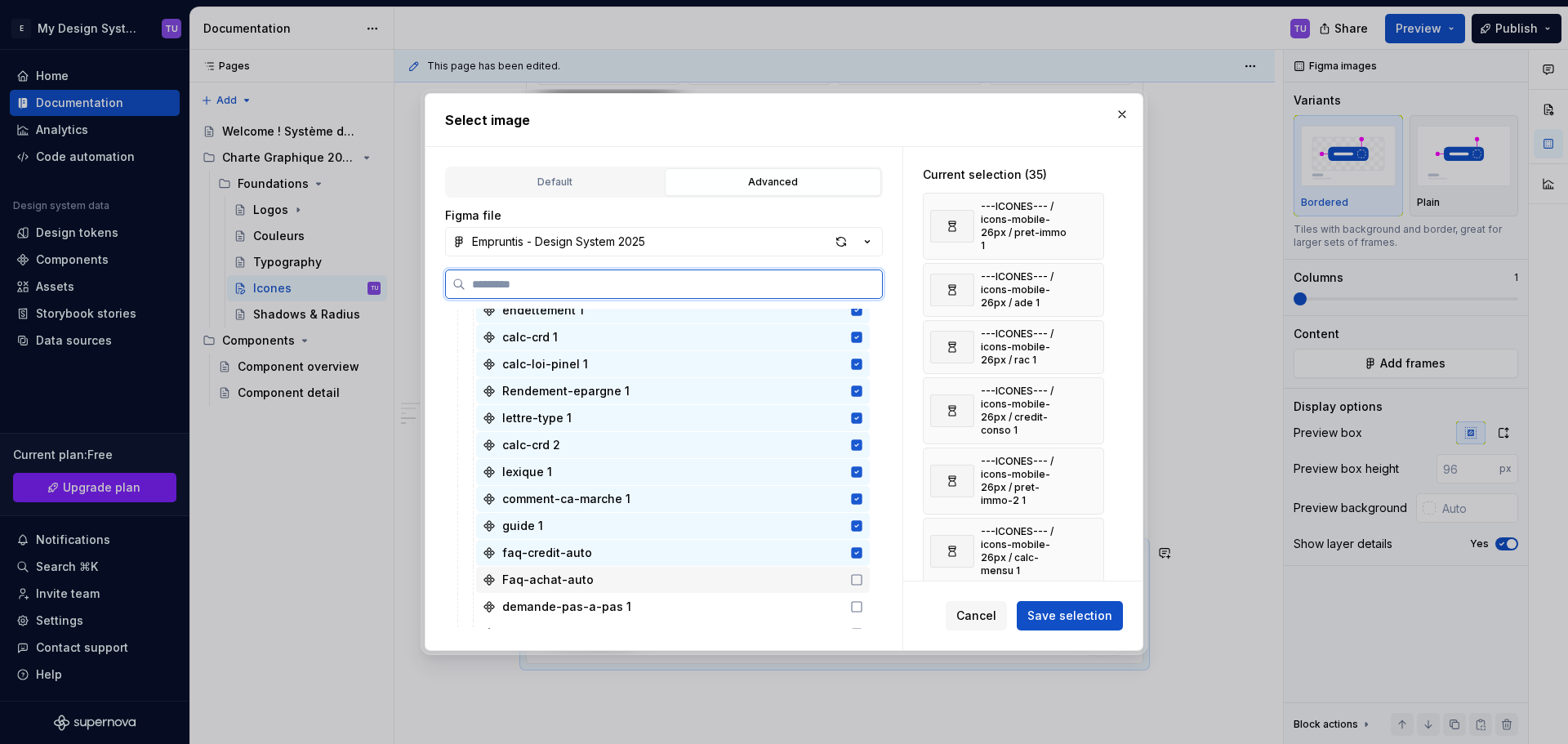
click at [773, 582] on div "Faq-achat-auto" at bounding box center [672, 579] width 393 height 26
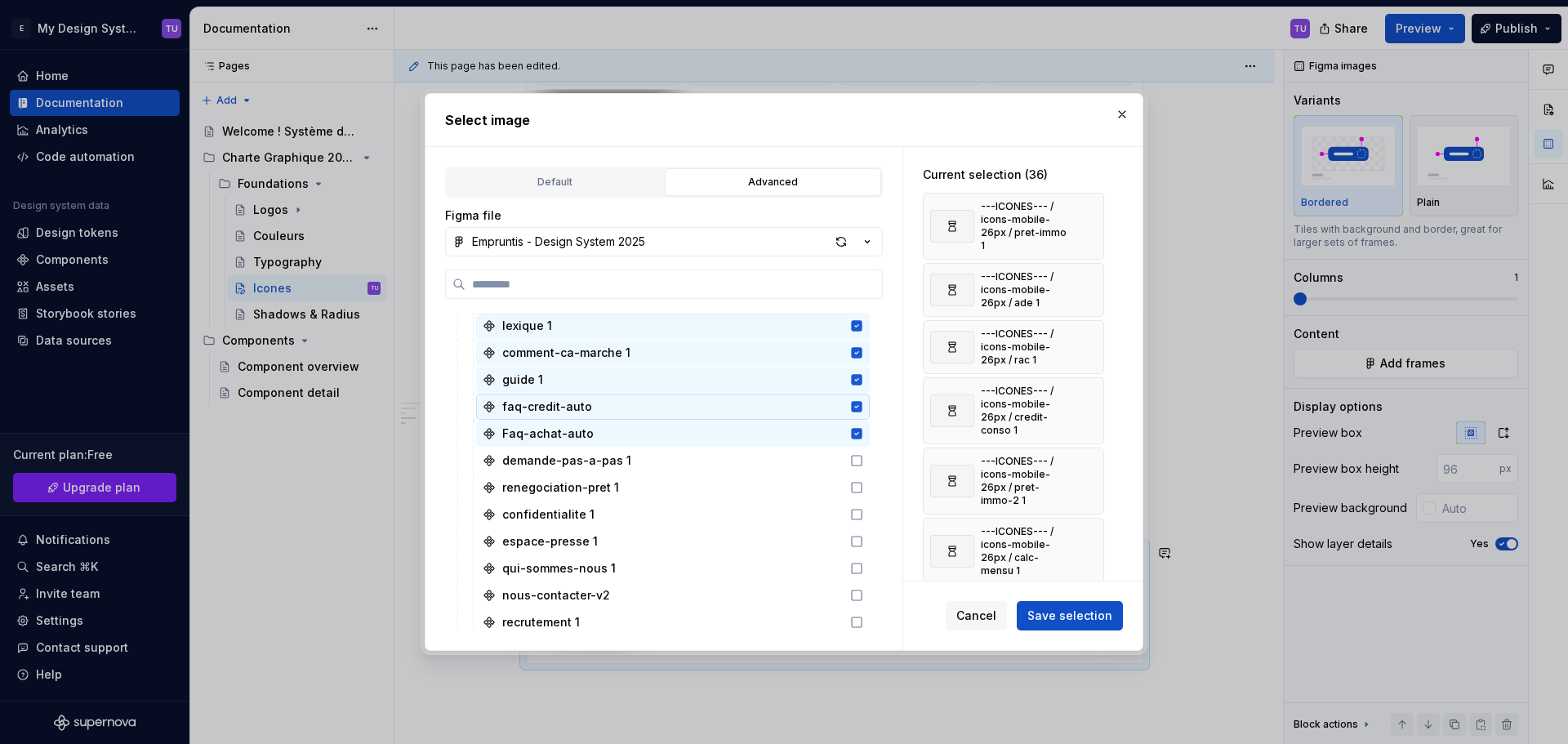
scroll to position [1306, 0]
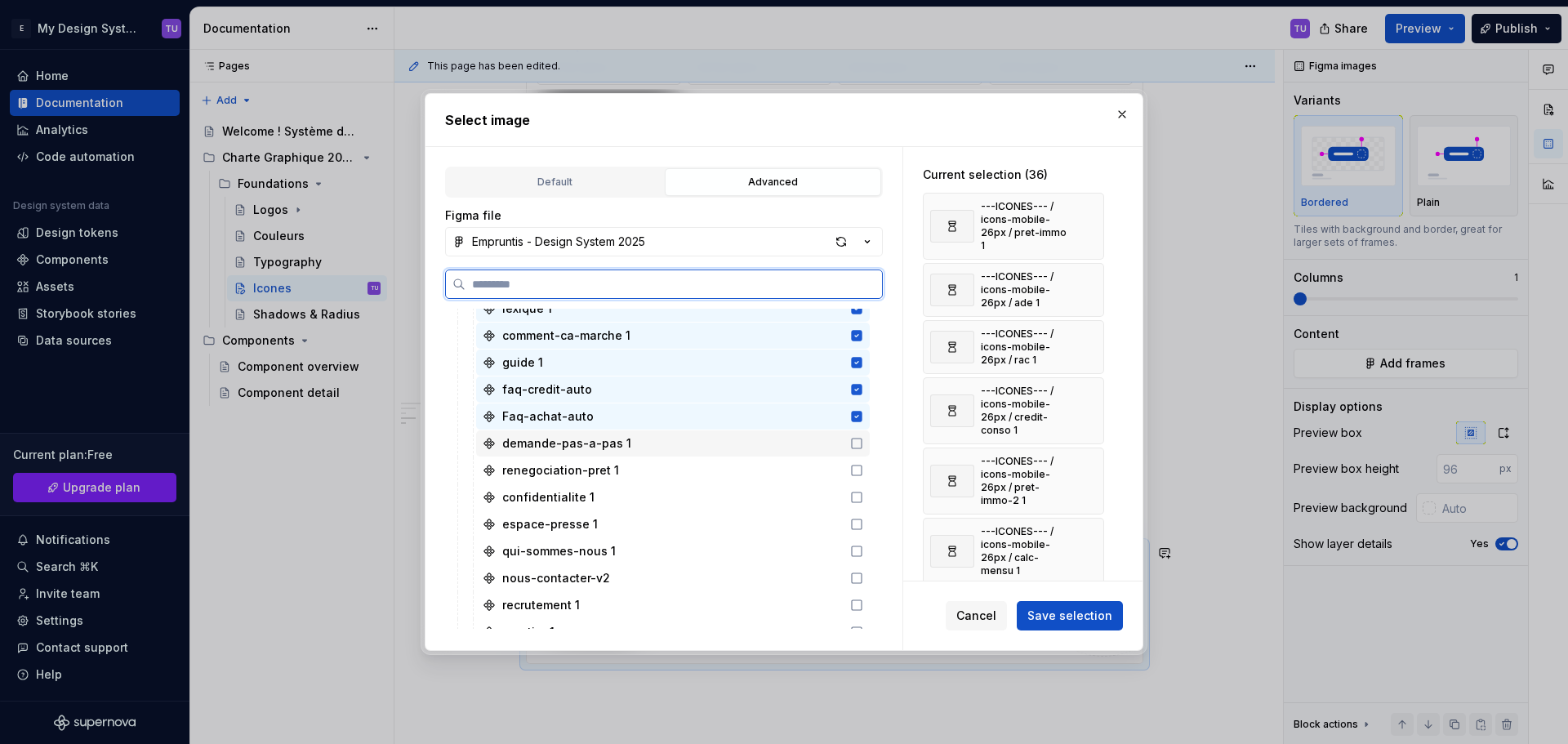
click at [777, 443] on div "demande-pas-a-pas 1" at bounding box center [672, 443] width 393 height 26
click at [754, 477] on div "renegociation-pret 1" at bounding box center [672, 470] width 393 height 26
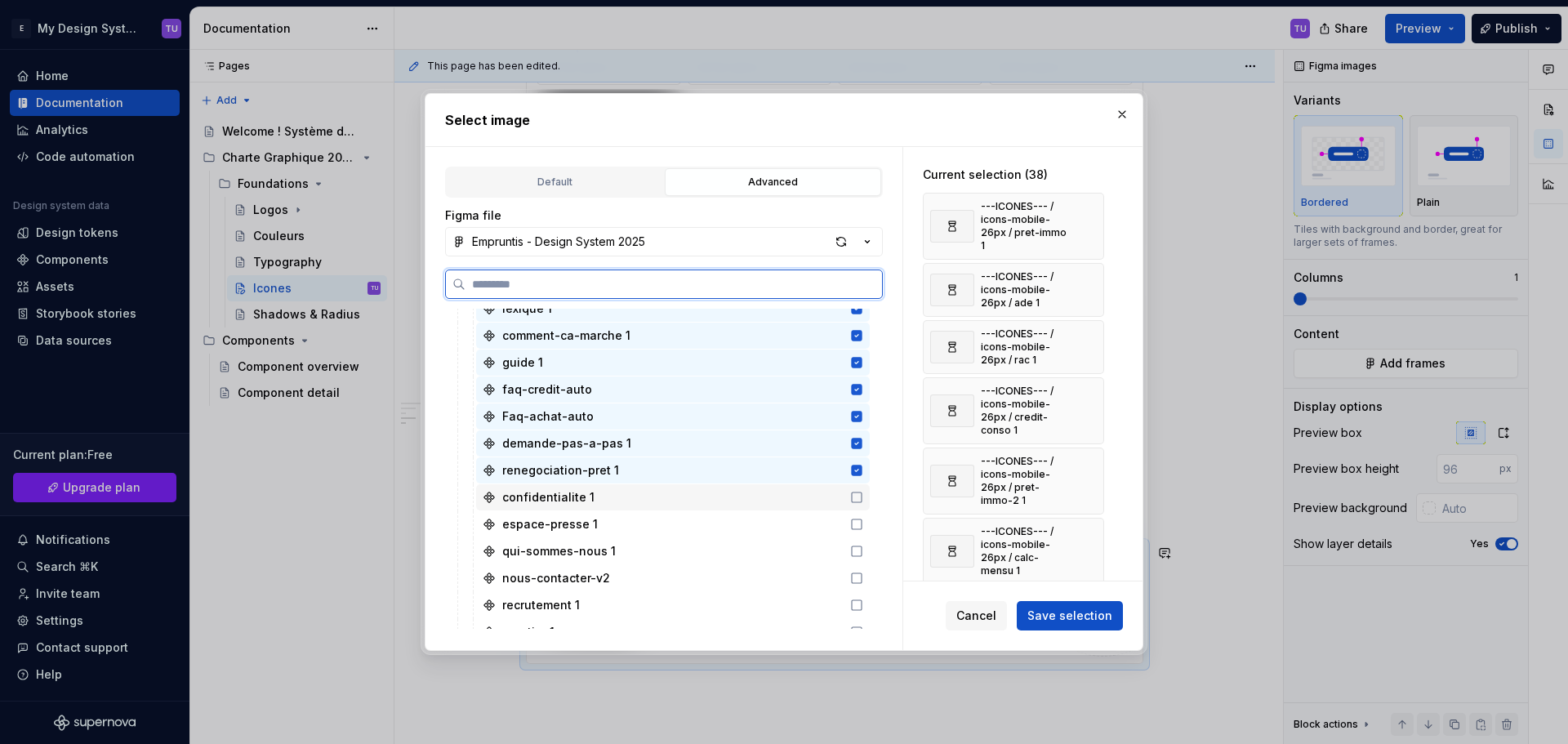
click at [746, 506] on div "confidentialite 1" at bounding box center [672, 497] width 393 height 26
click at [745, 533] on div "espace-presse 1" at bounding box center [672, 524] width 393 height 26
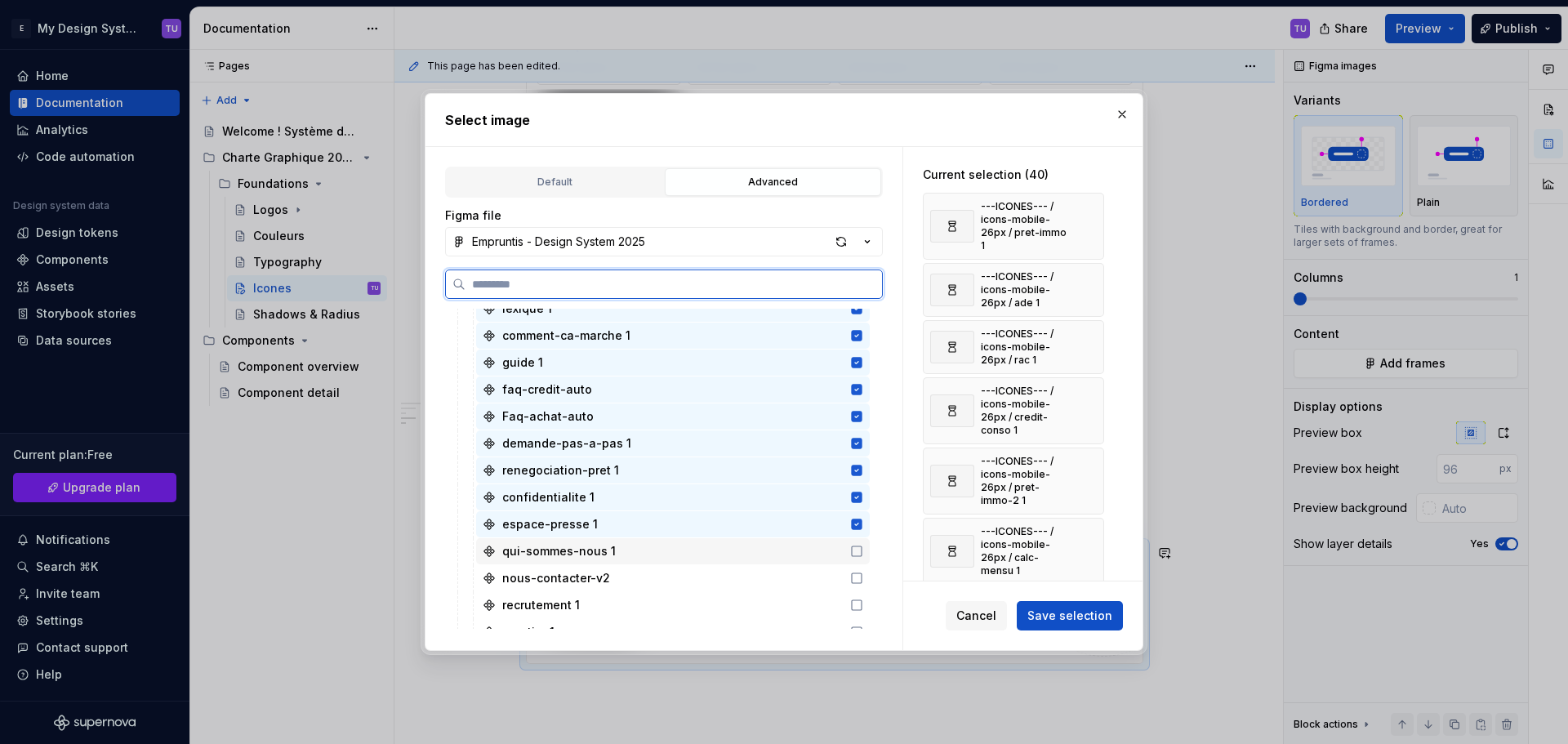
click at [745, 558] on div "qui-sommes-nous 1" at bounding box center [672, 550] width 393 height 26
click at [740, 582] on div "nous-contacter-v2" at bounding box center [672, 578] width 393 height 26
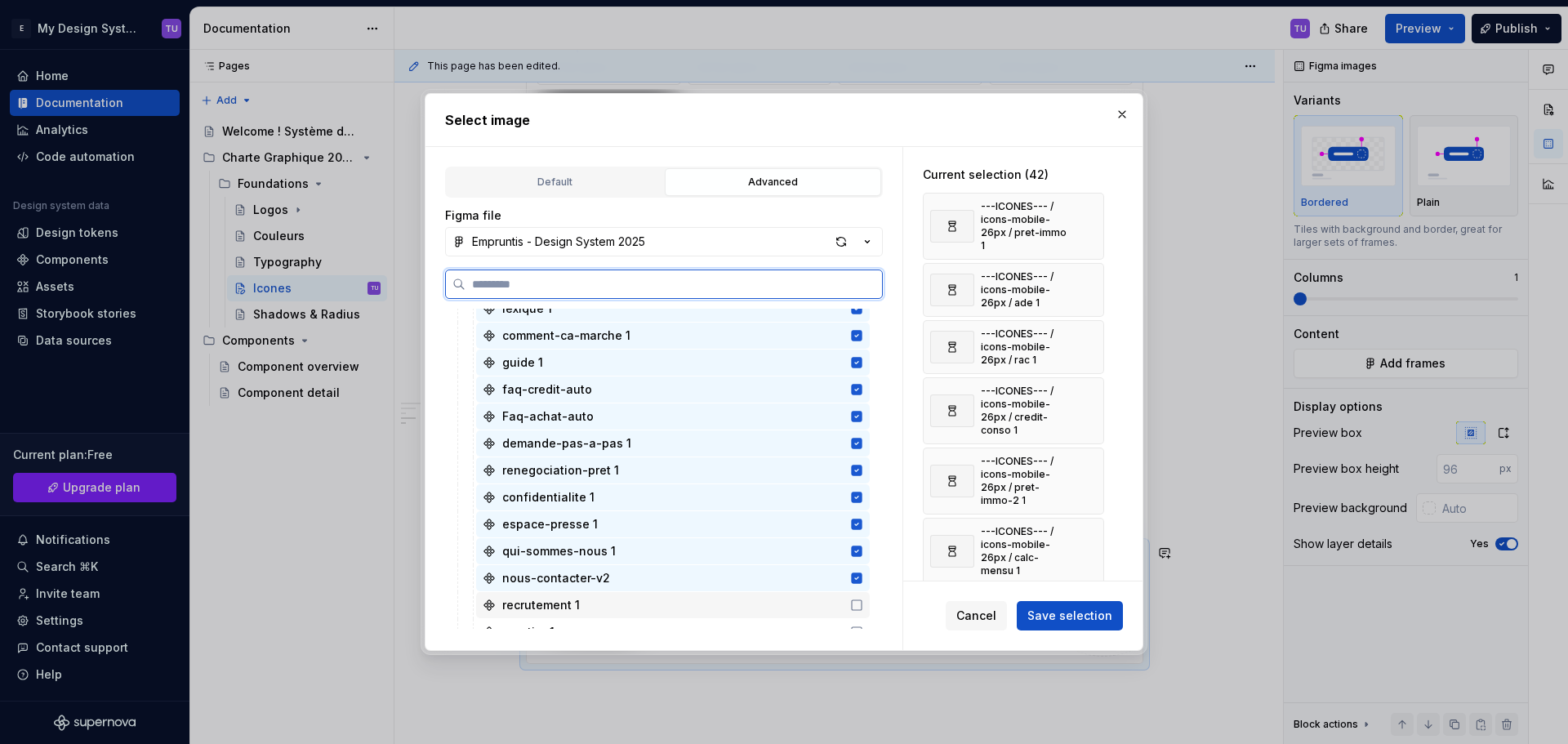
click at [733, 617] on div "recrutement 1" at bounding box center [672, 605] width 393 height 26
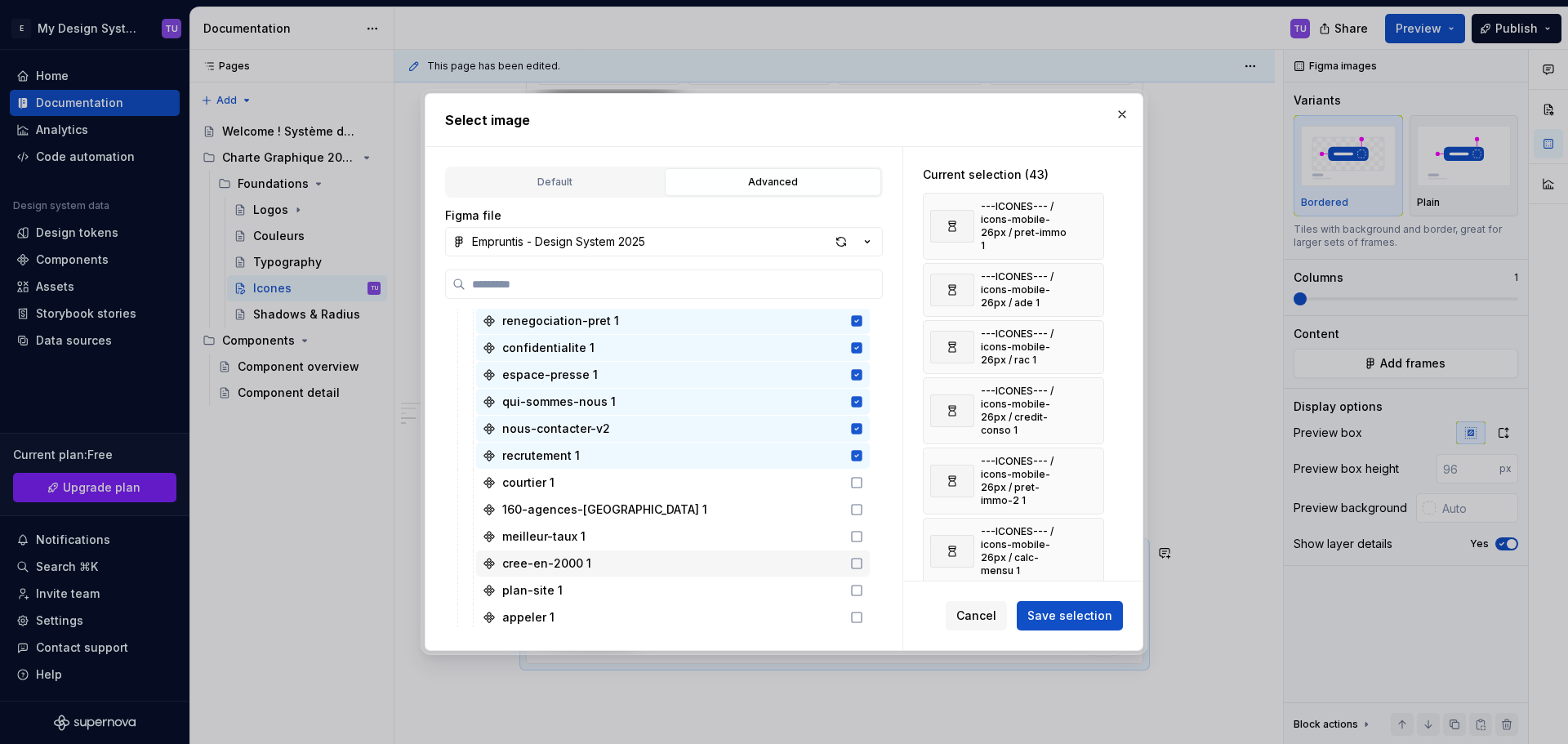
scroll to position [1469, 0]
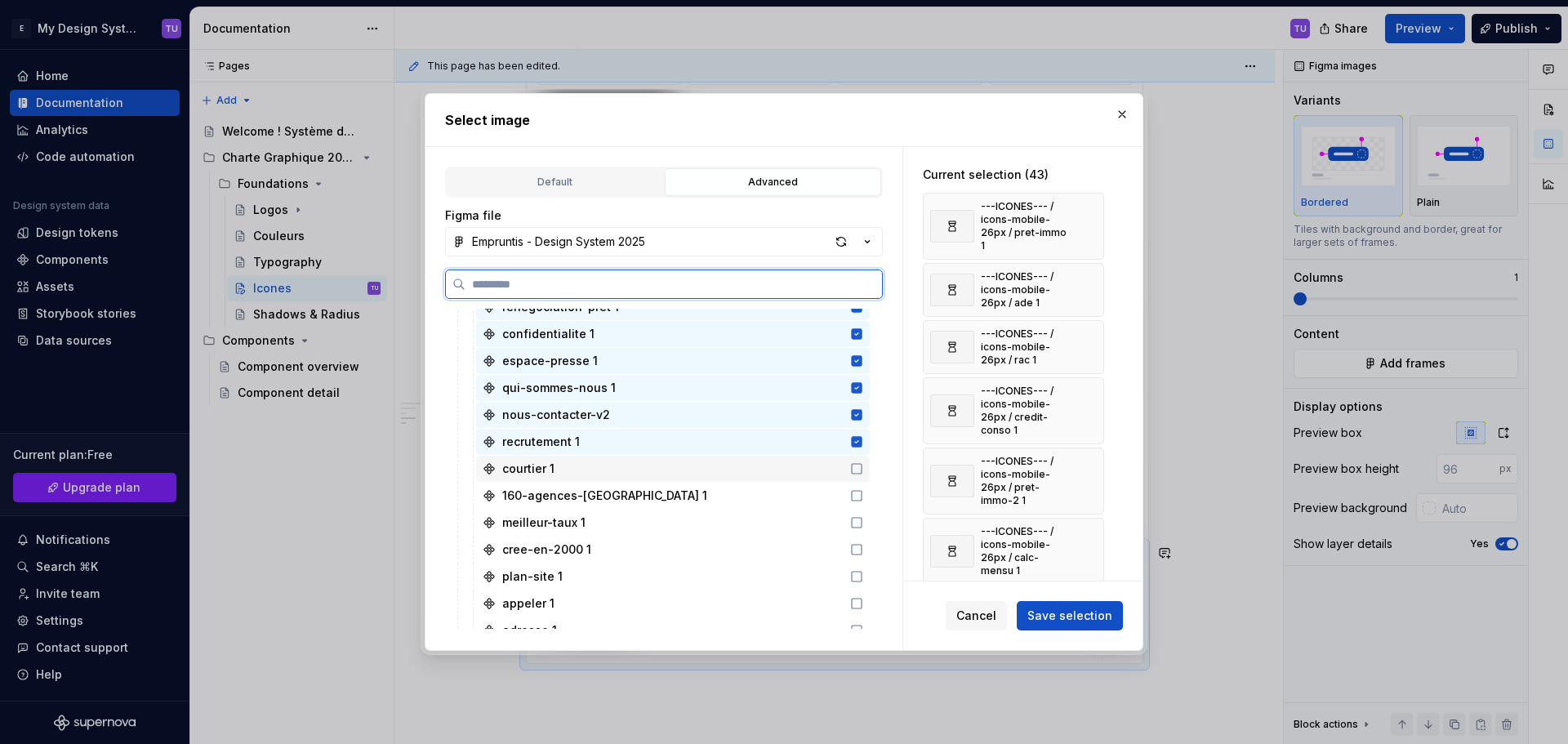
click at [770, 468] on div "courtier 1" at bounding box center [672, 468] width 393 height 26
click at [769, 494] on div "160-agences-[GEOGRAPHIC_DATA] 1" at bounding box center [672, 495] width 393 height 26
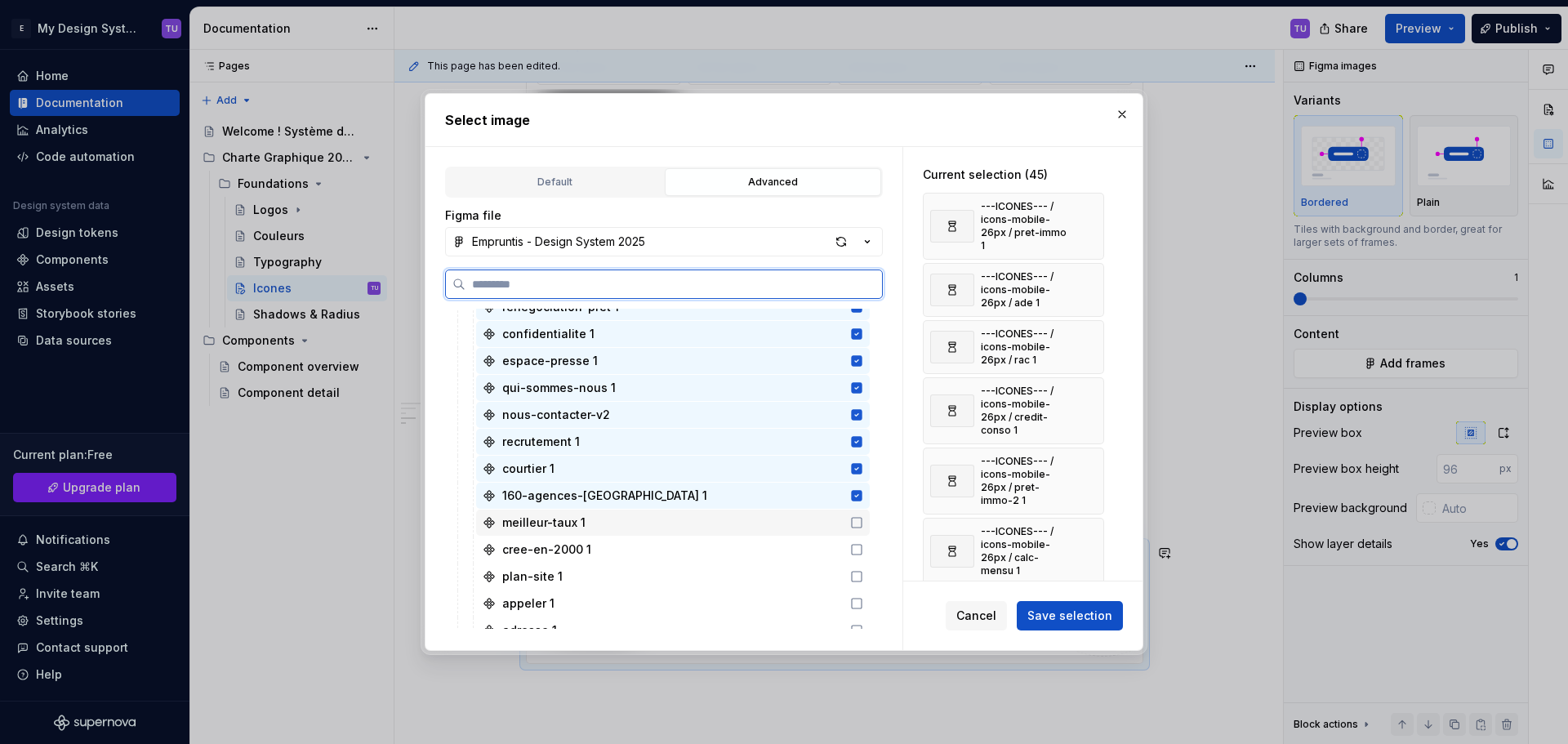
drag, startPoint x: 770, startPoint y: 516, endPoint x: 773, endPoint y: 532, distance: 16.3
click at [770, 518] on div "meilleur-taux 1" at bounding box center [672, 522] width 393 height 26
click at [776, 547] on div "cree-en-2000 1" at bounding box center [672, 550] width 393 height 26
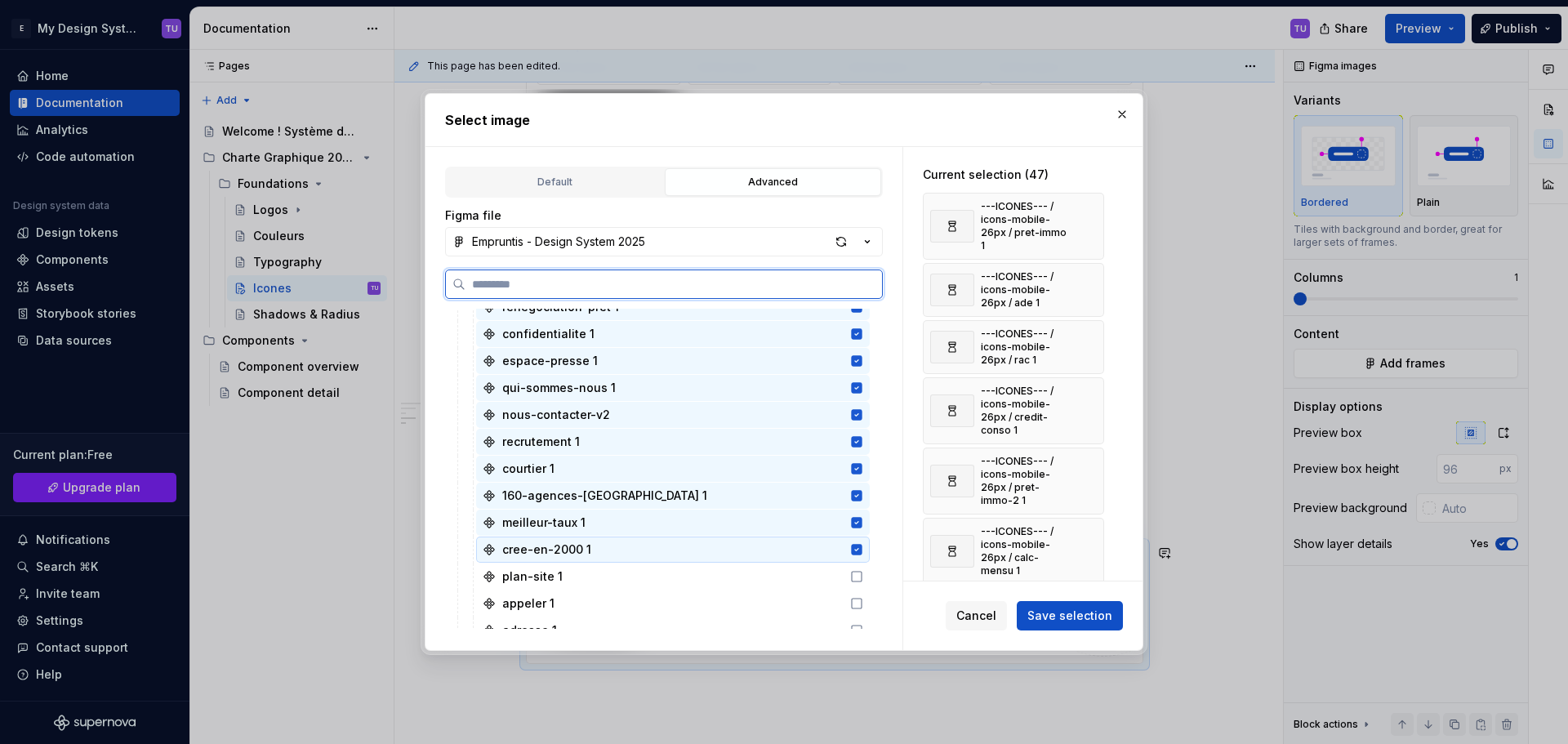
click at [778, 571] on div "plan-site 1" at bounding box center [672, 576] width 393 height 26
click at [778, 598] on div "appeler 1" at bounding box center [672, 603] width 393 height 26
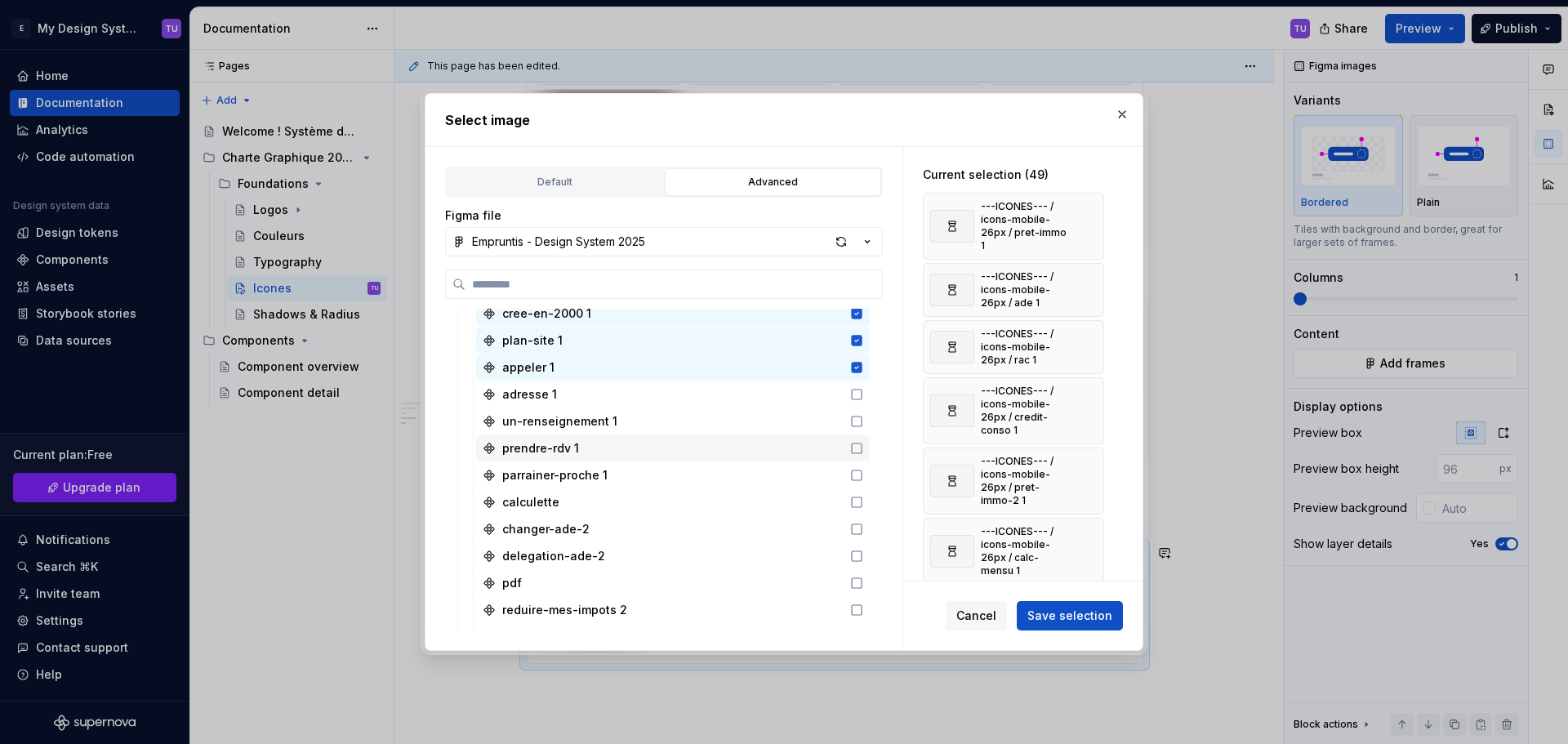
scroll to position [1715, 0]
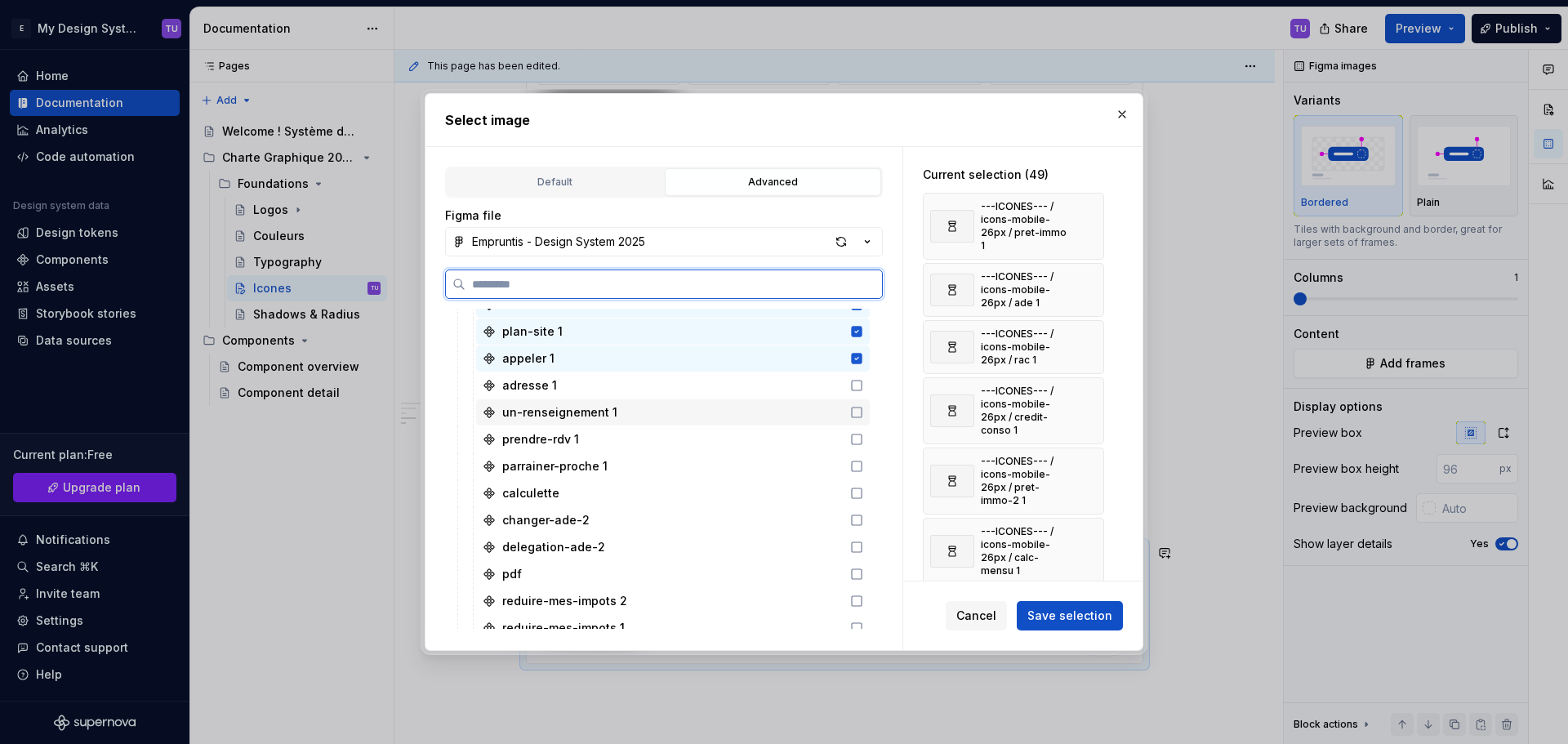
click at [773, 399] on div "un-renseignement 1" at bounding box center [672, 412] width 393 height 26
click at [778, 389] on div "adresse 1" at bounding box center [672, 385] width 393 height 26
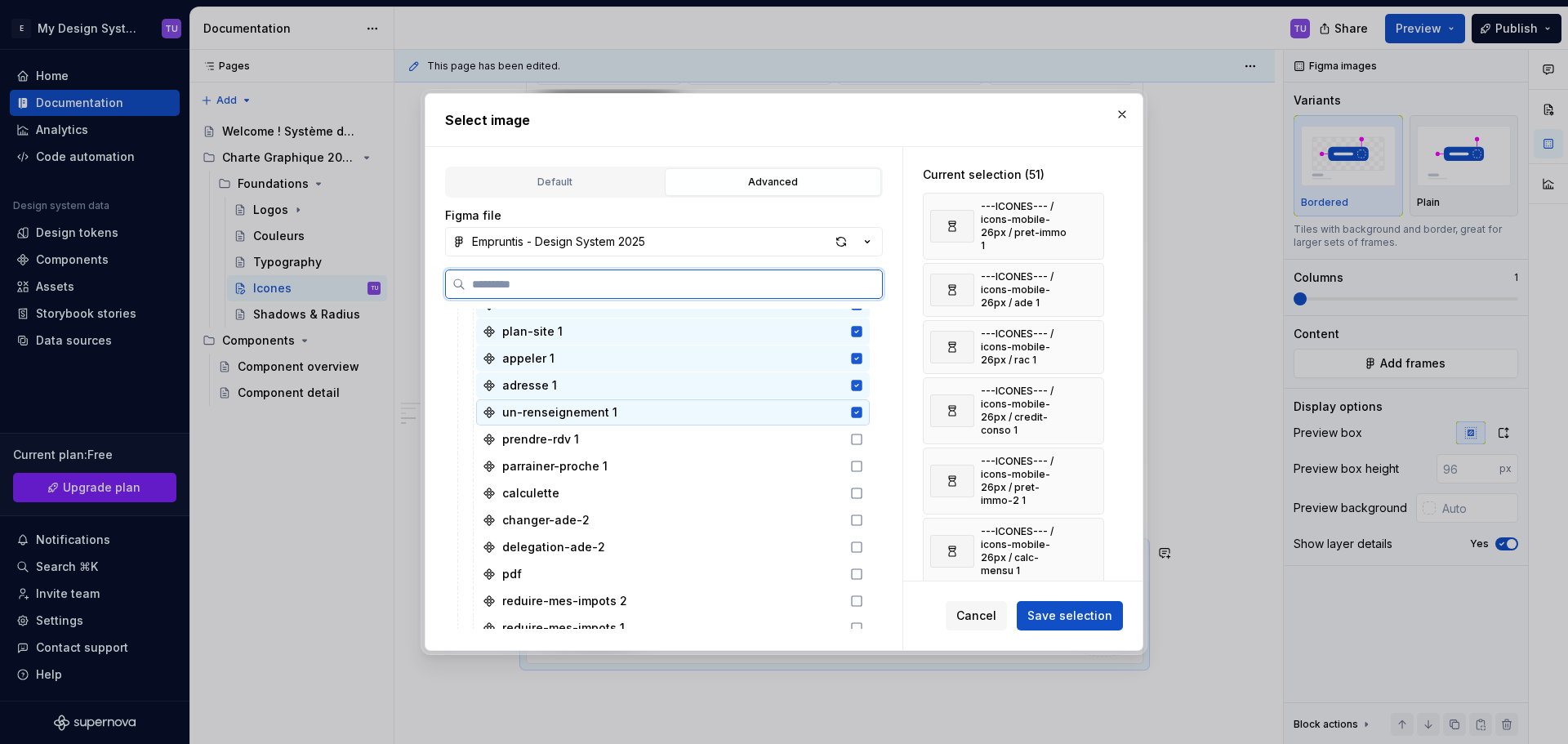
click at [774, 426] on div "prendre-rdv 1" at bounding box center [672, 439] width 393 height 26
click at [777, 473] on div "parrainer-proche 1" at bounding box center [672, 465] width 393 height 26
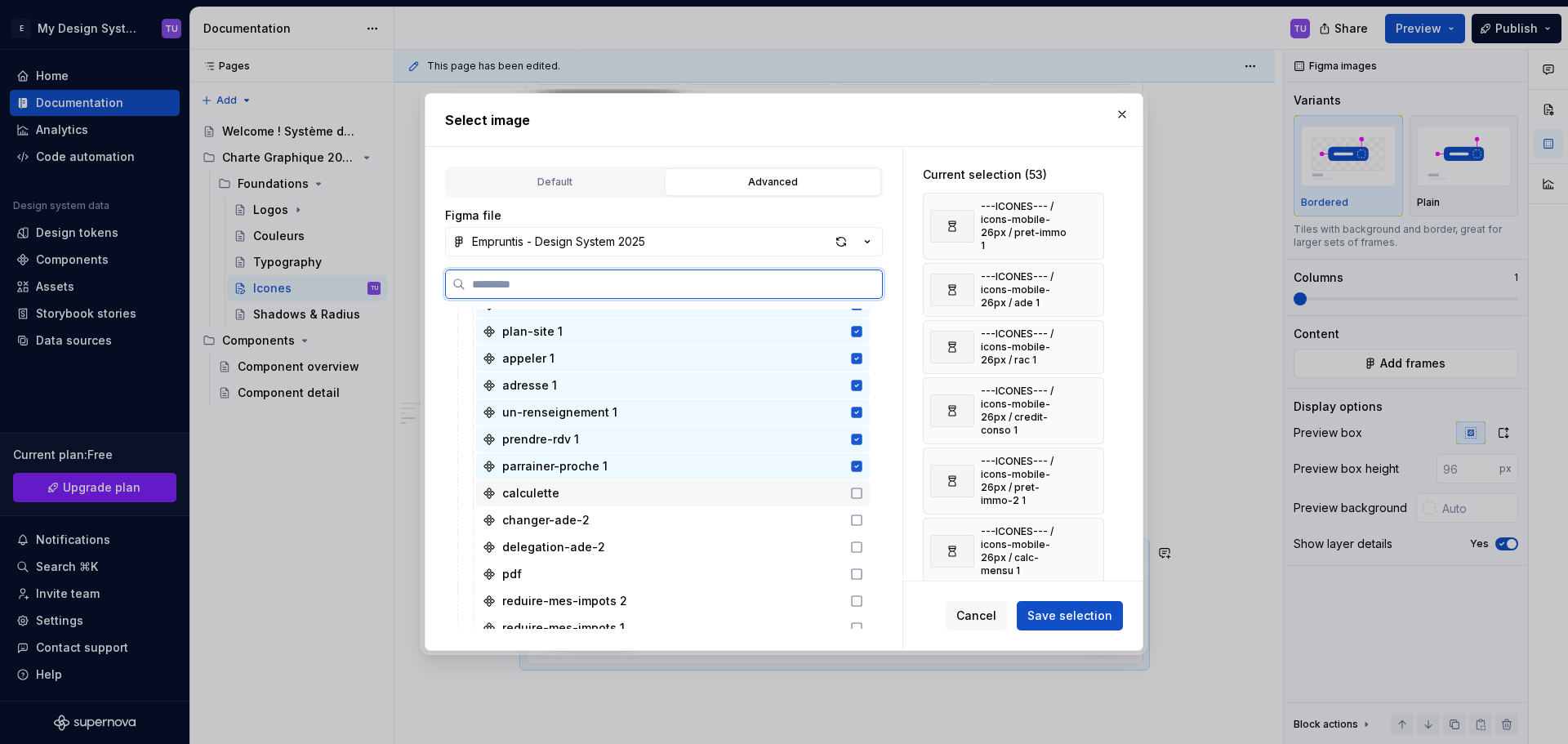
click at [778, 492] on div "calculette" at bounding box center [672, 493] width 393 height 26
click at [780, 509] on div "changer-ade-2" at bounding box center [672, 520] width 393 height 26
click at [780, 532] on div "changer-ade-2" at bounding box center [672, 520] width 393 height 26
click at [780, 556] on div "delegation-ade-2" at bounding box center [672, 547] width 393 height 26
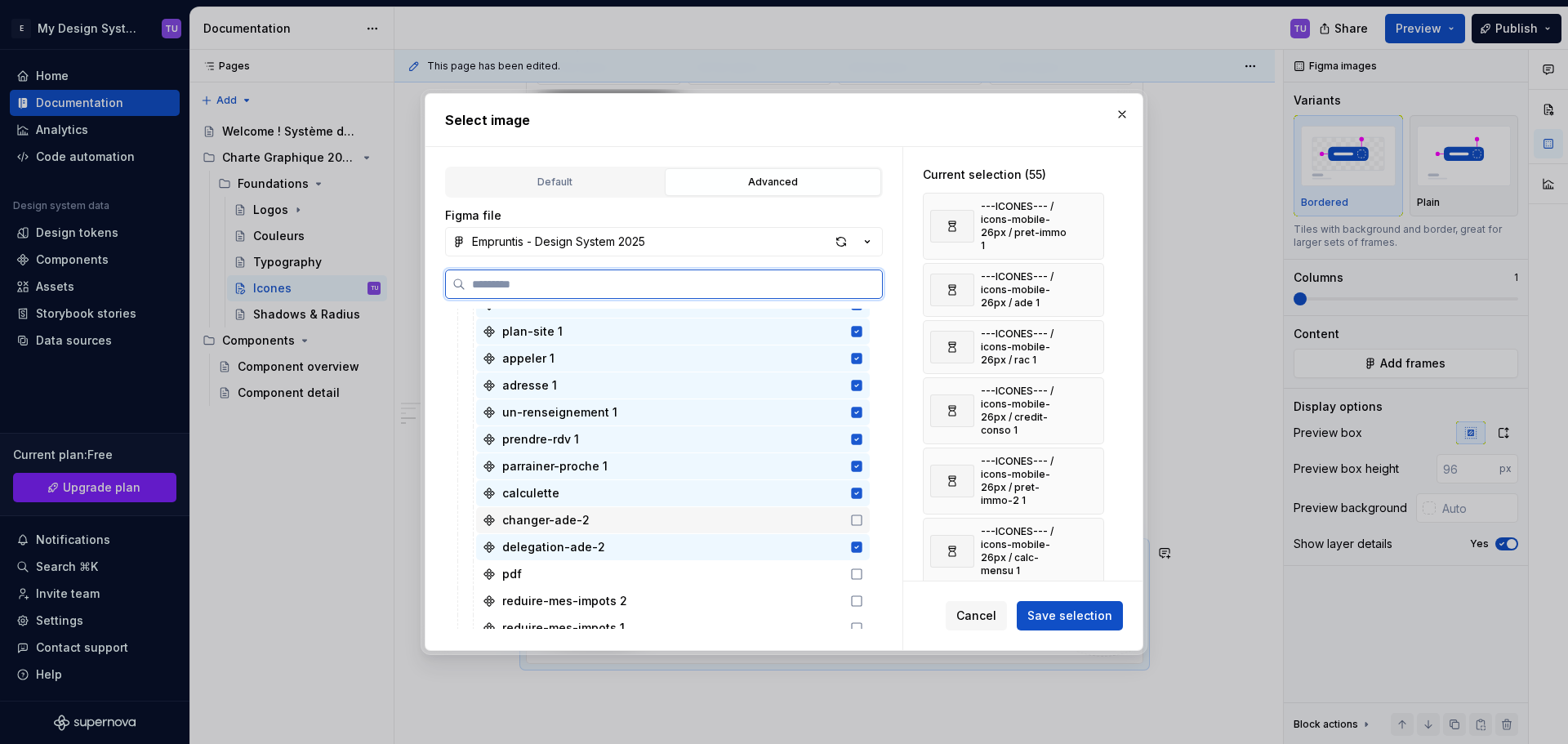
click at [785, 525] on div "changer-ade-2" at bounding box center [672, 520] width 393 height 26
click at [780, 564] on div "pdf" at bounding box center [672, 573] width 393 height 26
click at [781, 599] on div "reduire-mes-impots 2" at bounding box center [672, 600] width 393 height 26
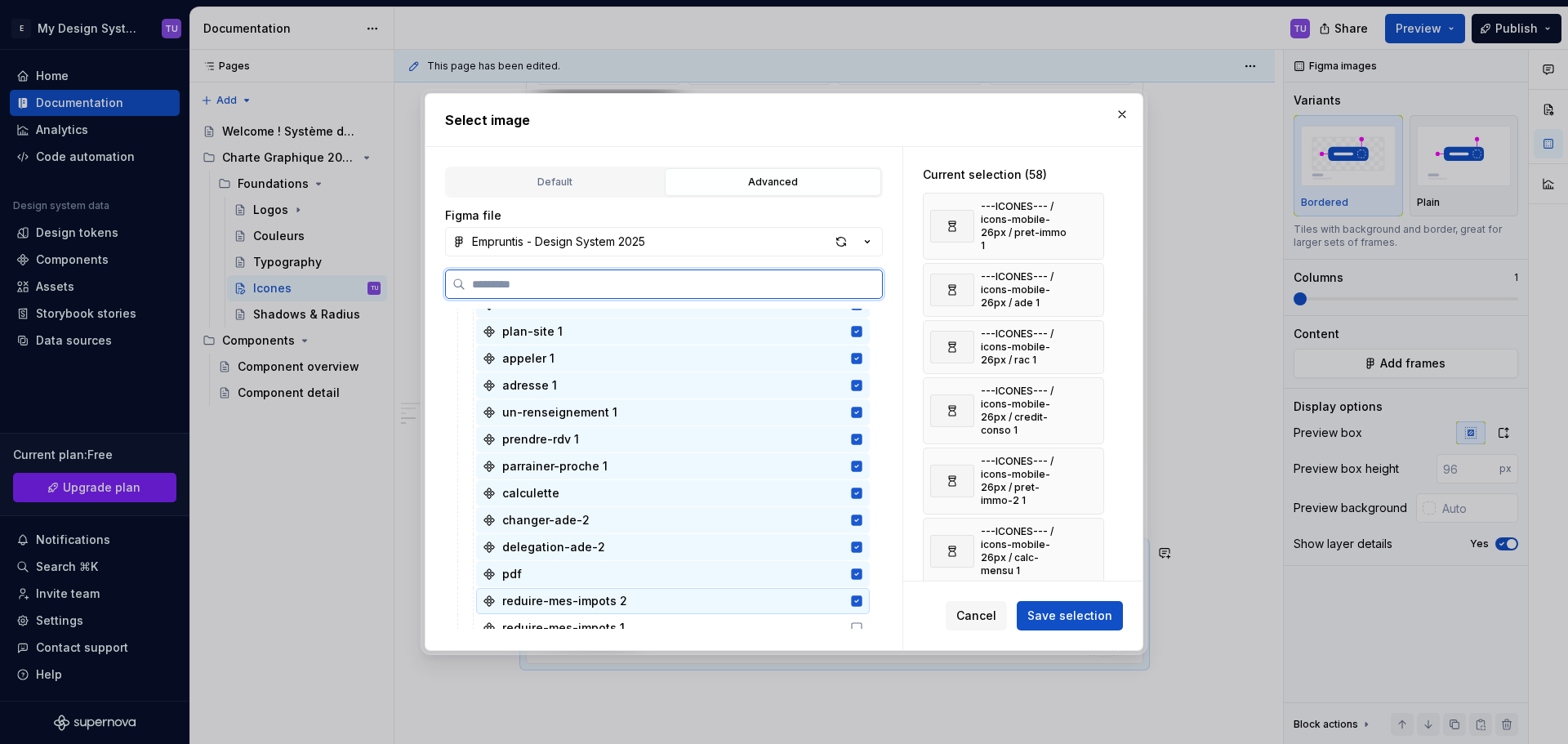
click at [780, 621] on div "reduire-mes-impots 1" at bounding box center [672, 628] width 393 height 26
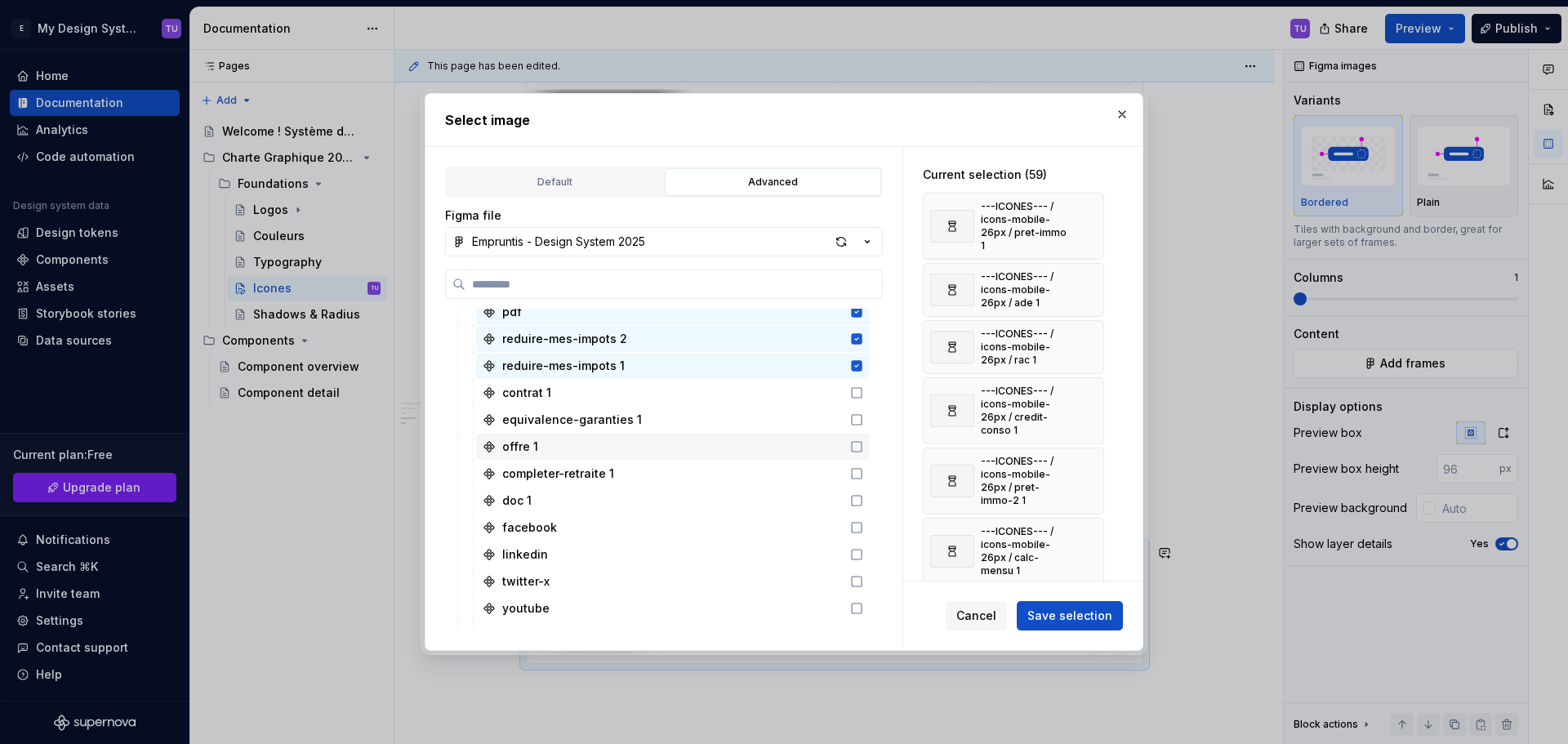
scroll to position [1959, 0]
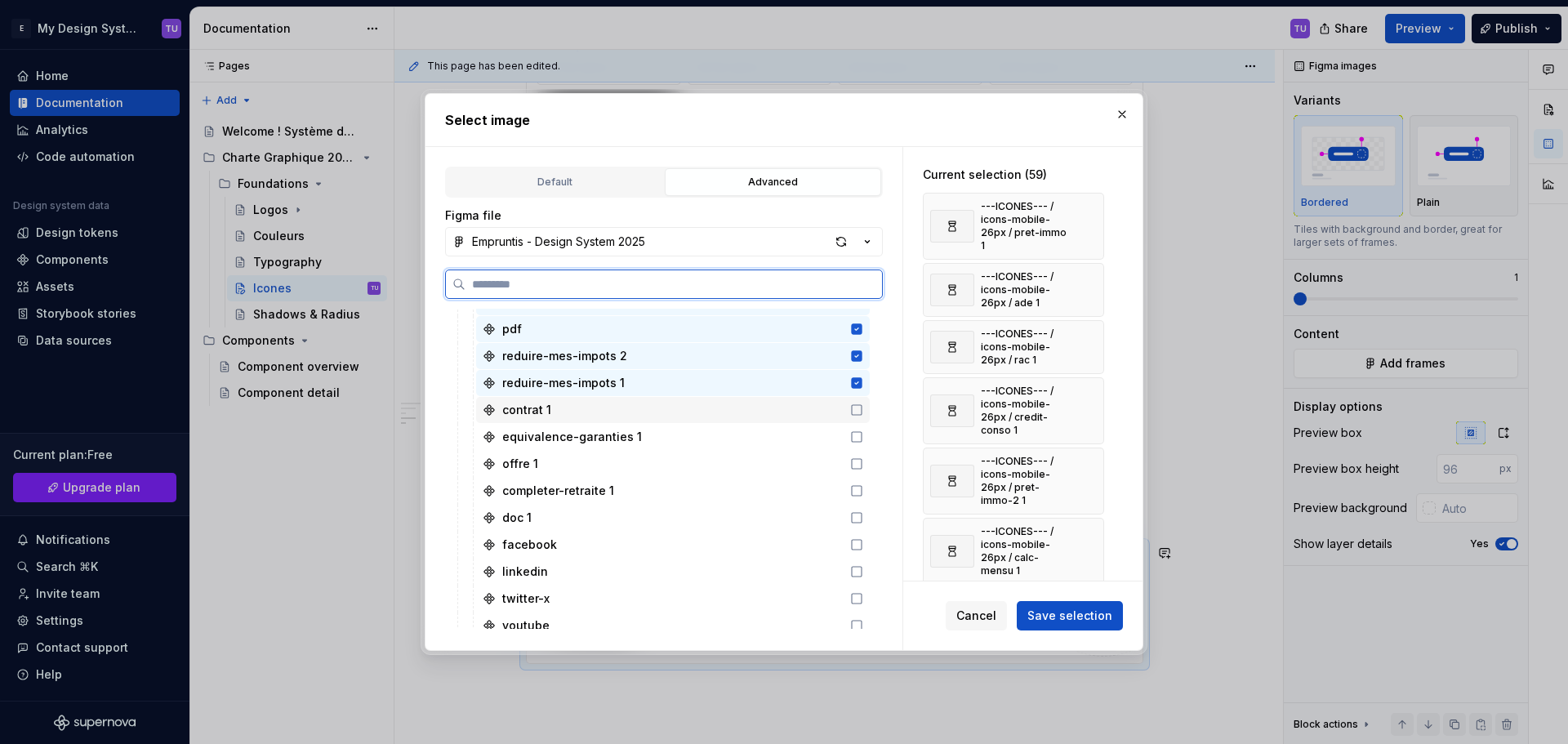
click at [752, 409] on div "contrat 1" at bounding box center [672, 409] width 393 height 26
click at [742, 432] on div "equivalence-garanties 1" at bounding box center [672, 437] width 393 height 26
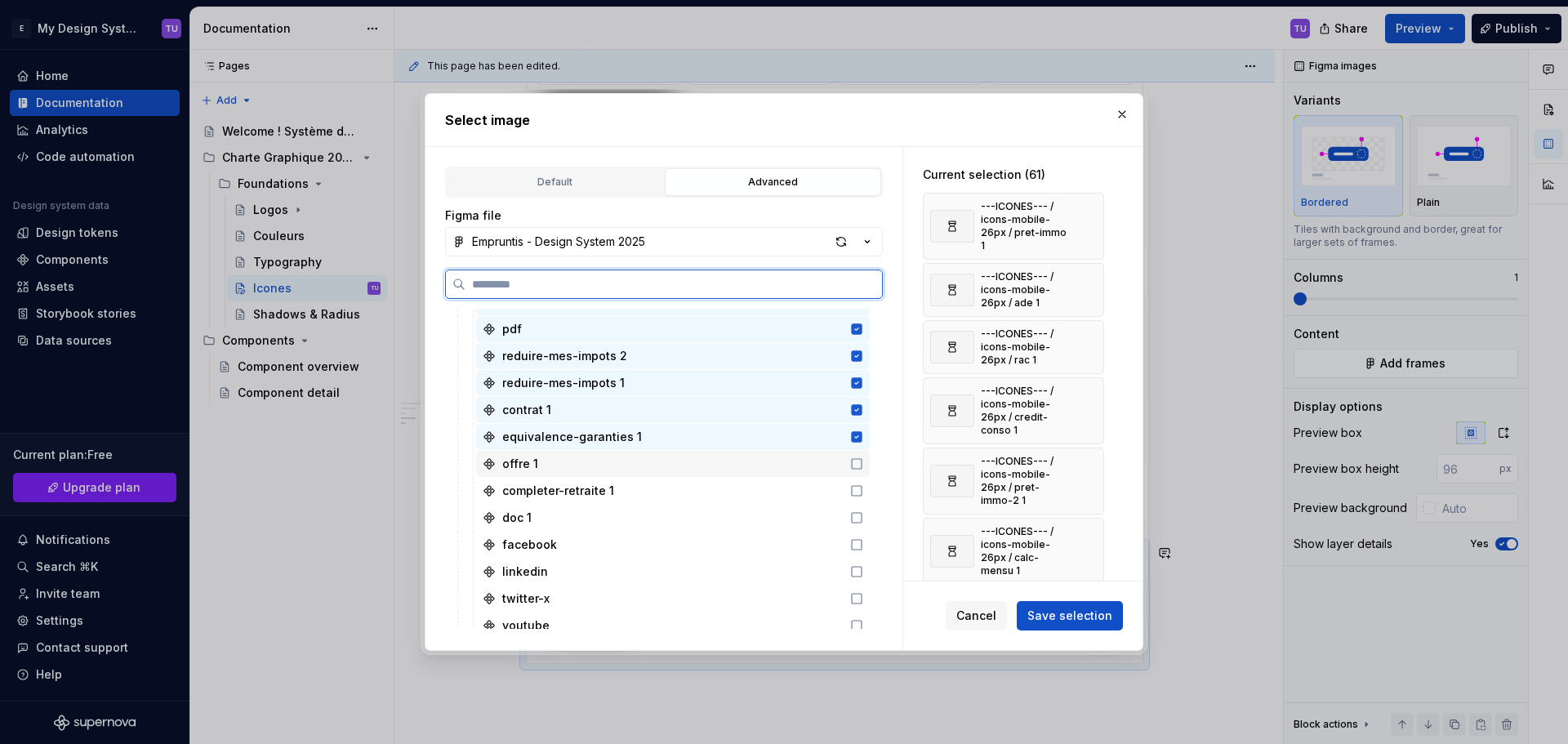
click at [737, 459] on div "offre 1" at bounding box center [672, 464] width 393 height 26
click at [737, 488] on div "completer-retraite 1" at bounding box center [672, 490] width 393 height 26
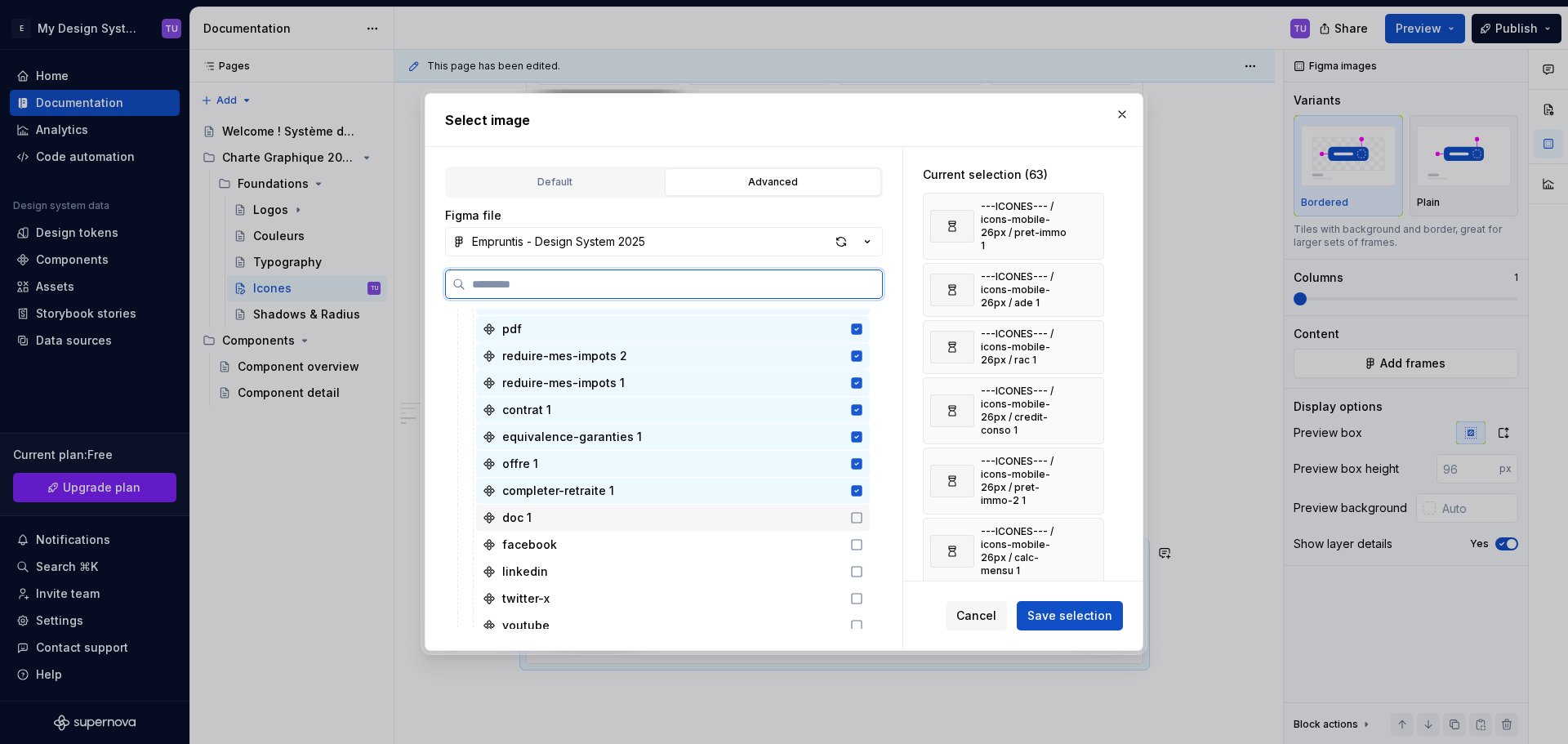
click at [728, 527] on div "doc 1" at bounding box center [672, 517] width 393 height 26
click at [735, 538] on div "facebook" at bounding box center [672, 544] width 393 height 26
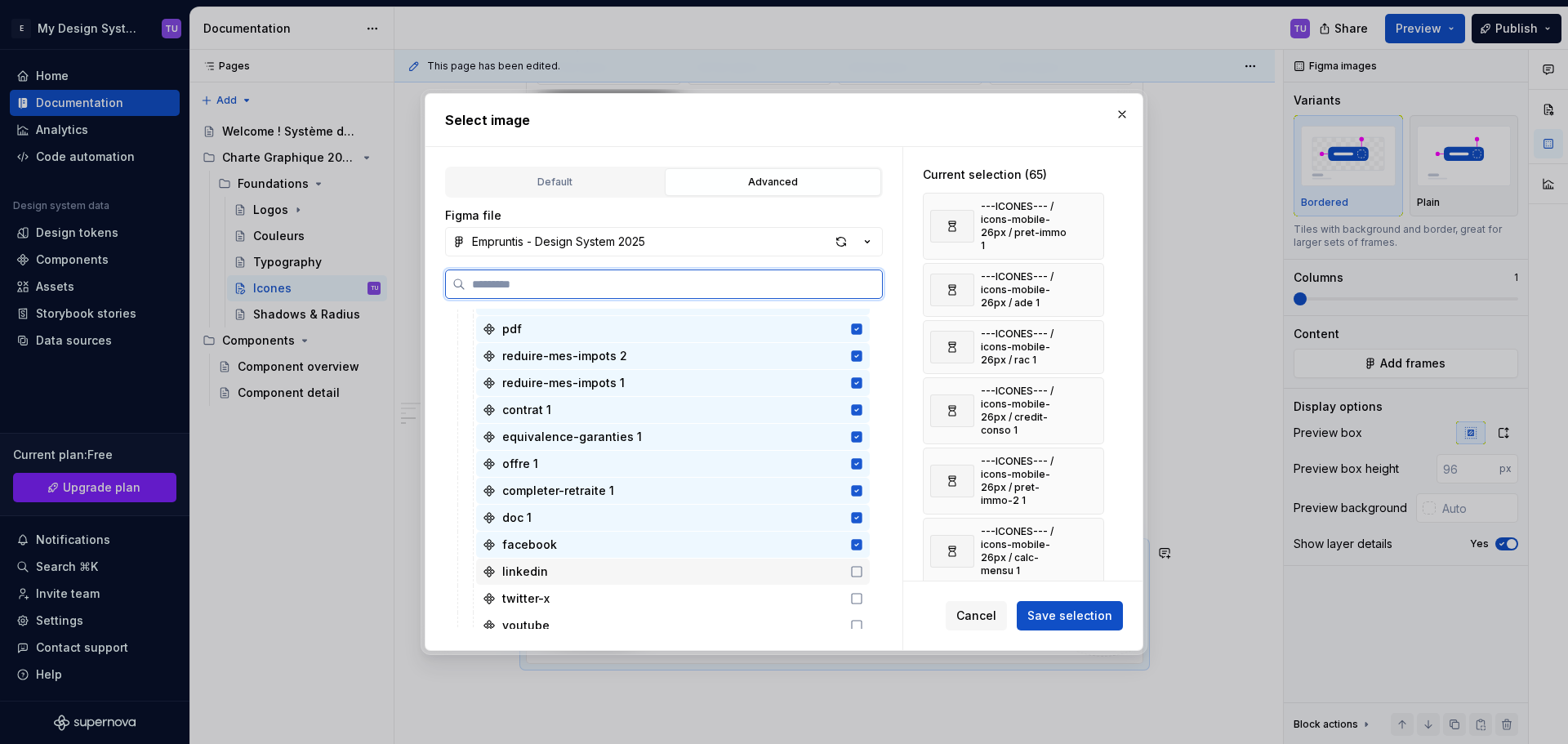
click at [735, 573] on div "linkedin" at bounding box center [672, 571] width 393 height 26
click at [735, 604] on div "twitter-x" at bounding box center [672, 598] width 393 height 26
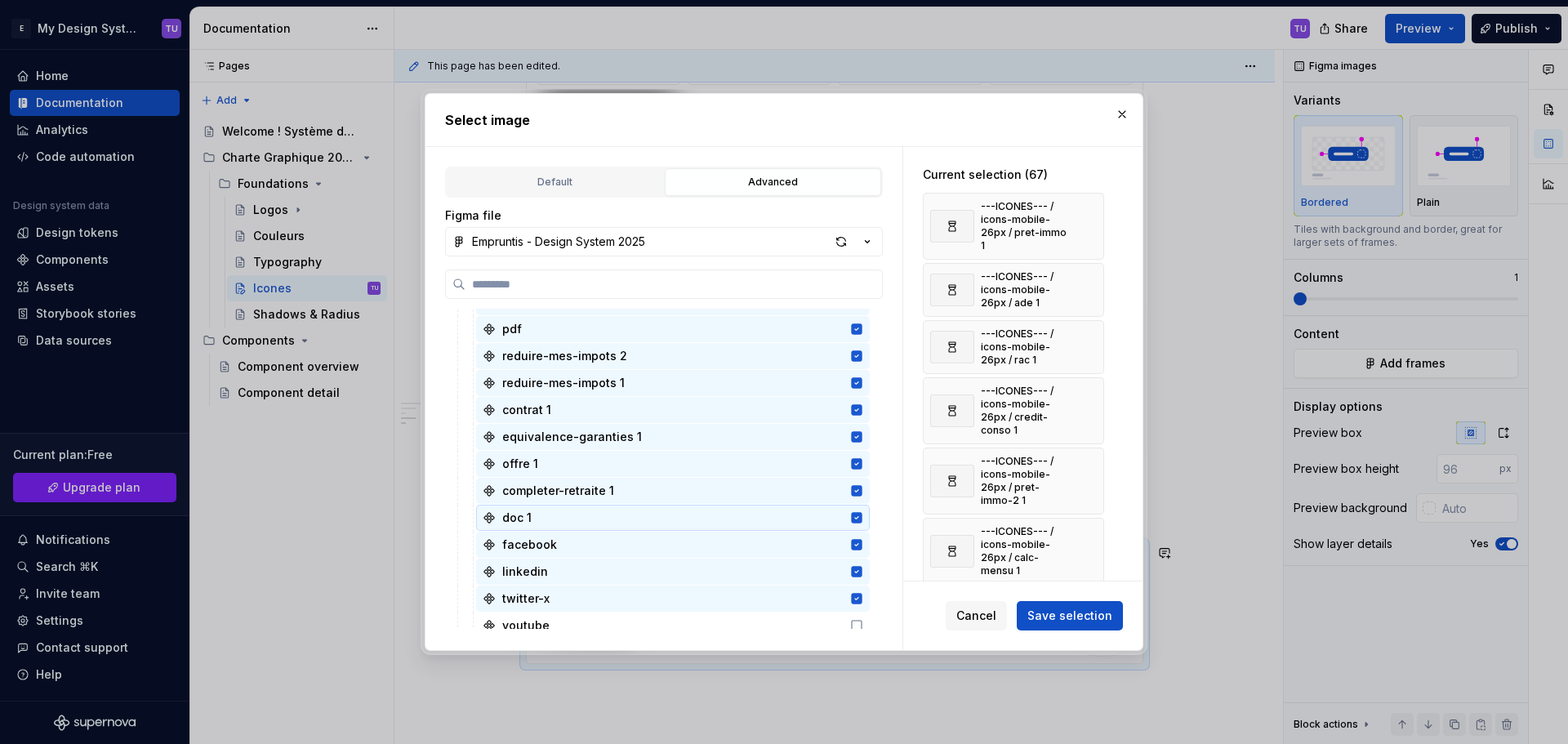
scroll to position [2122, 0]
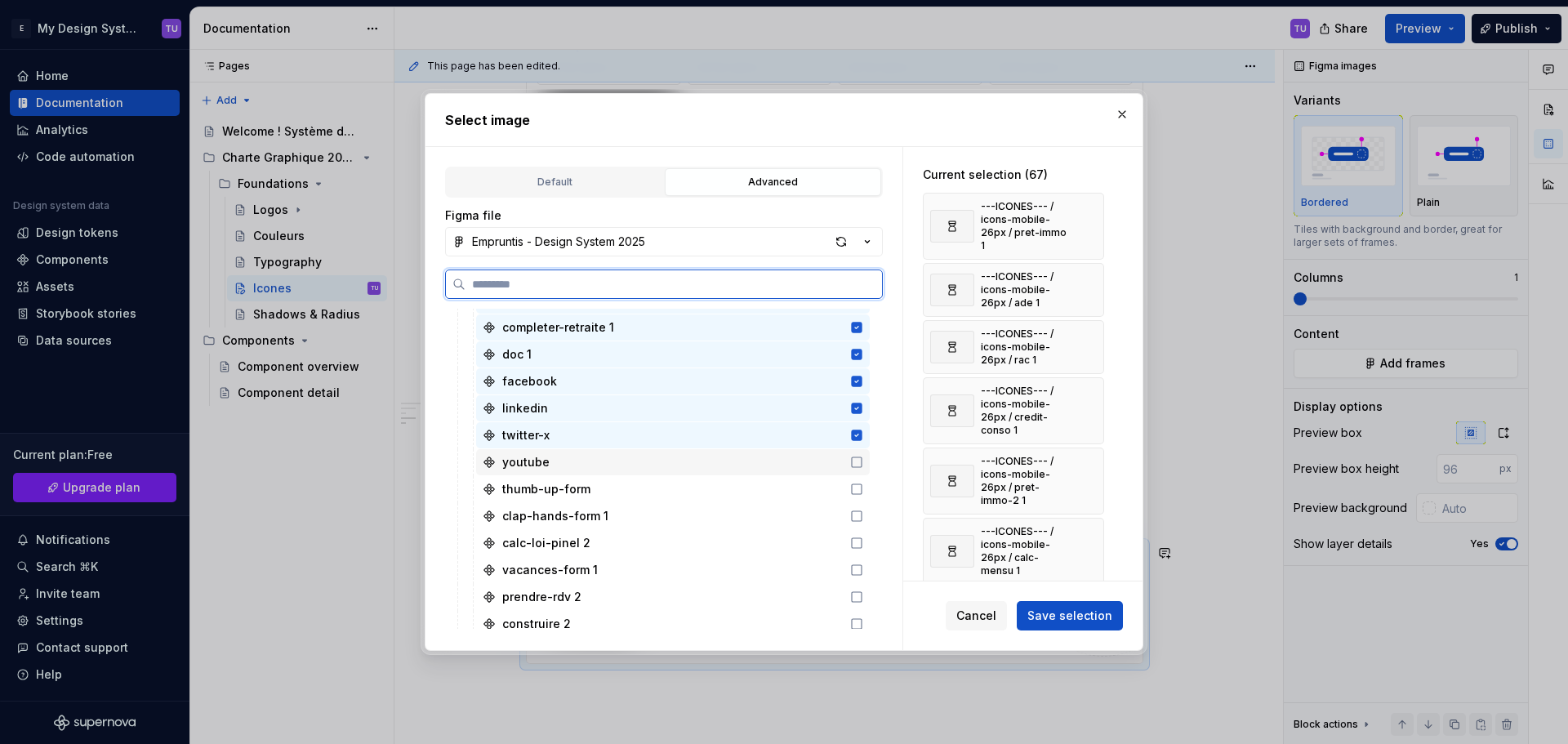
click at [756, 460] on div "youtube" at bounding box center [672, 462] width 393 height 26
click at [632, 384] on div "facebook" at bounding box center [672, 381] width 393 height 26
click at [657, 426] on div "twitter-x" at bounding box center [672, 435] width 393 height 26
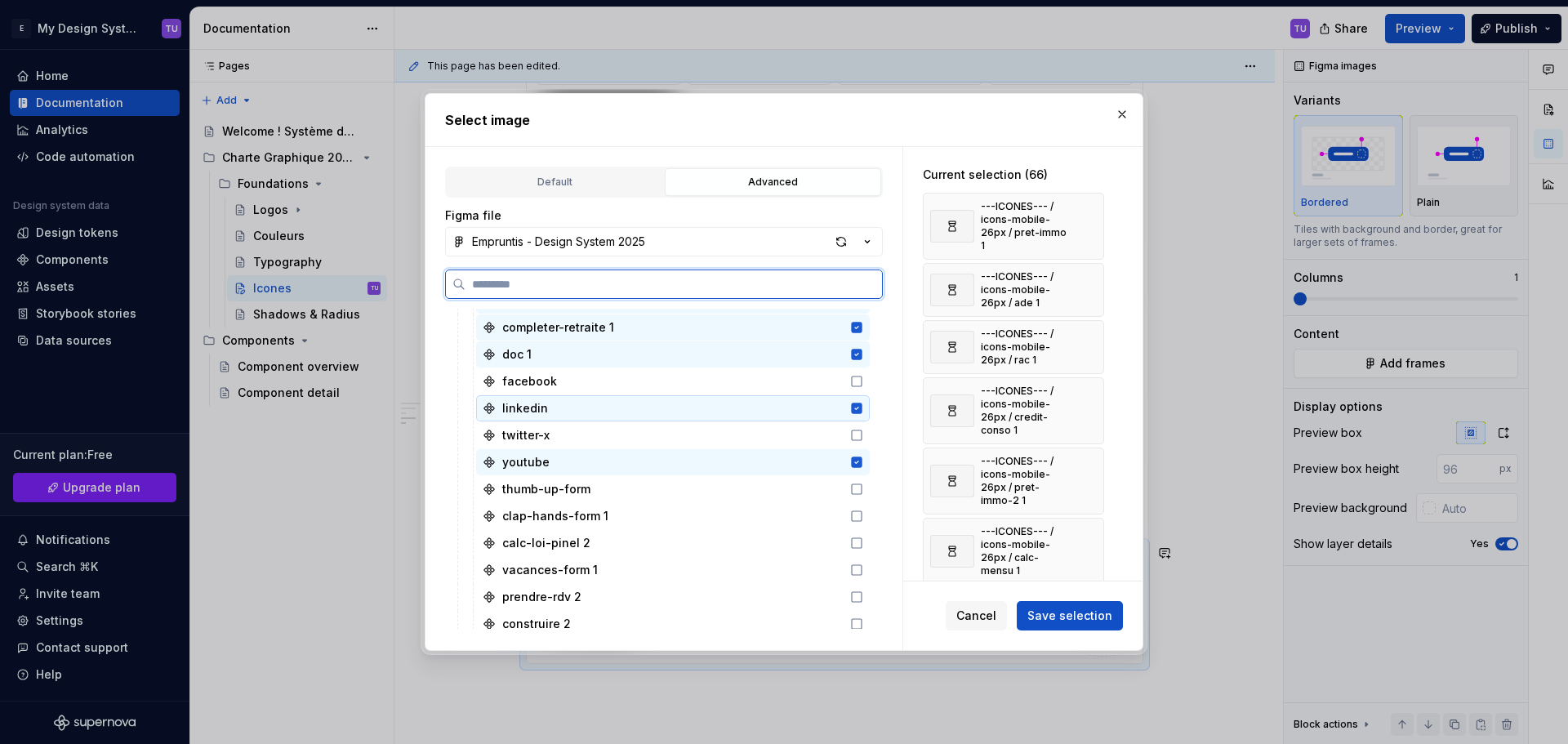
click at [669, 409] on div "linkedin" at bounding box center [672, 408] width 393 height 26
click at [593, 460] on div "youtube" at bounding box center [672, 462] width 393 height 26
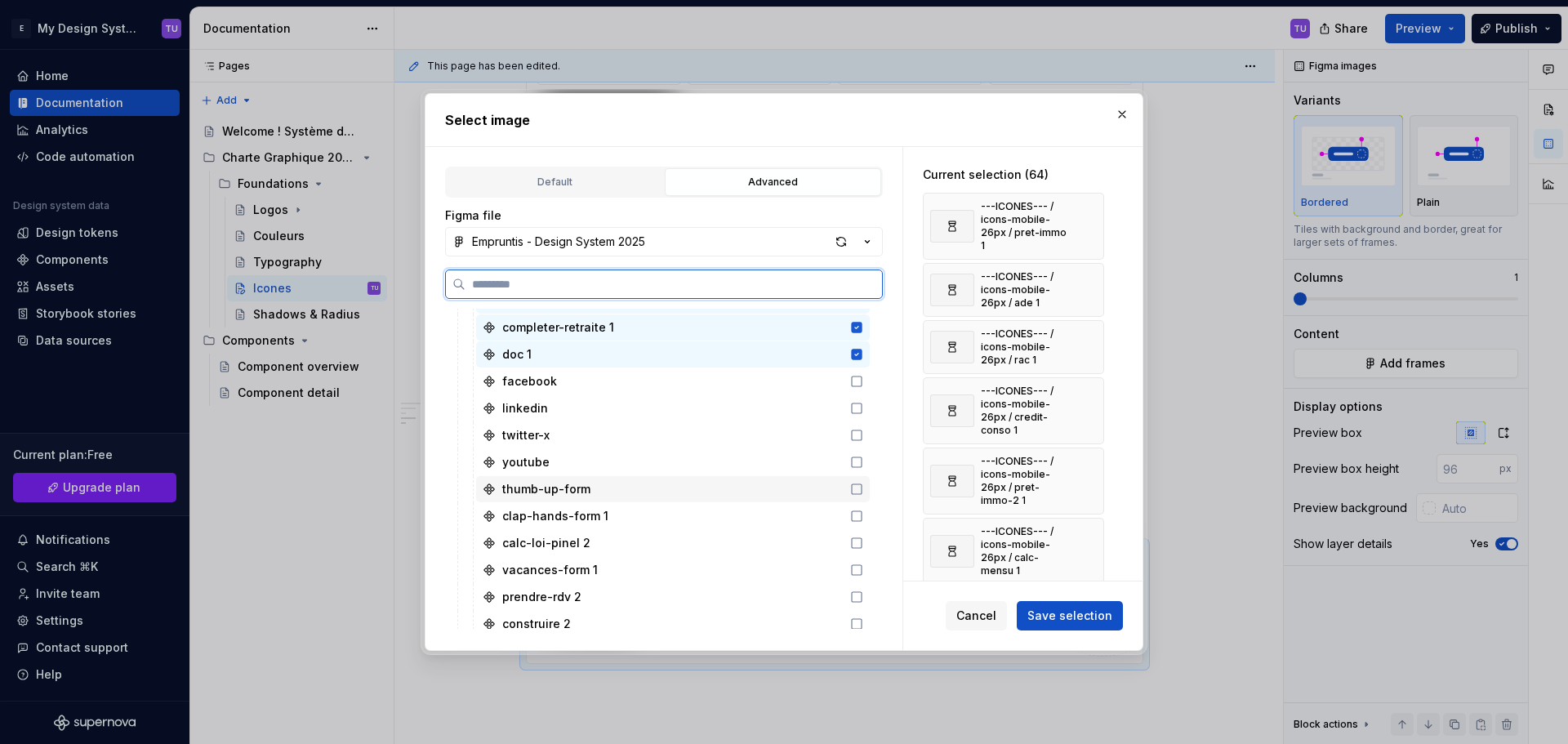
click at [578, 489] on div "thumb-up-form" at bounding box center [546, 488] width 88 height 16
click at [625, 514] on div "clap-hands-form 1" at bounding box center [672, 516] width 393 height 26
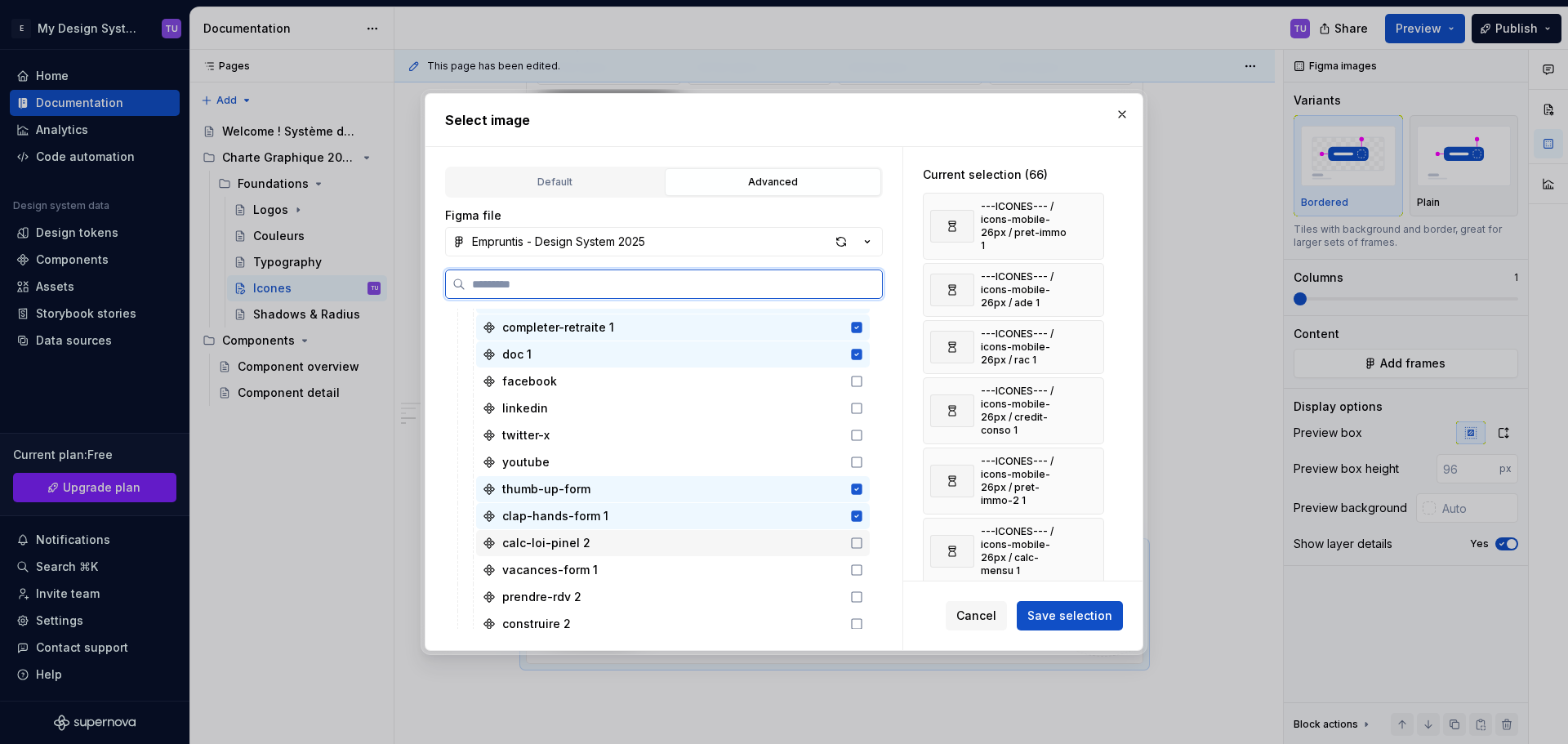
click at [624, 538] on div "calc-loi-pinel 2" at bounding box center [672, 543] width 393 height 26
click at [640, 564] on div "vacances-form 1" at bounding box center [672, 570] width 393 height 26
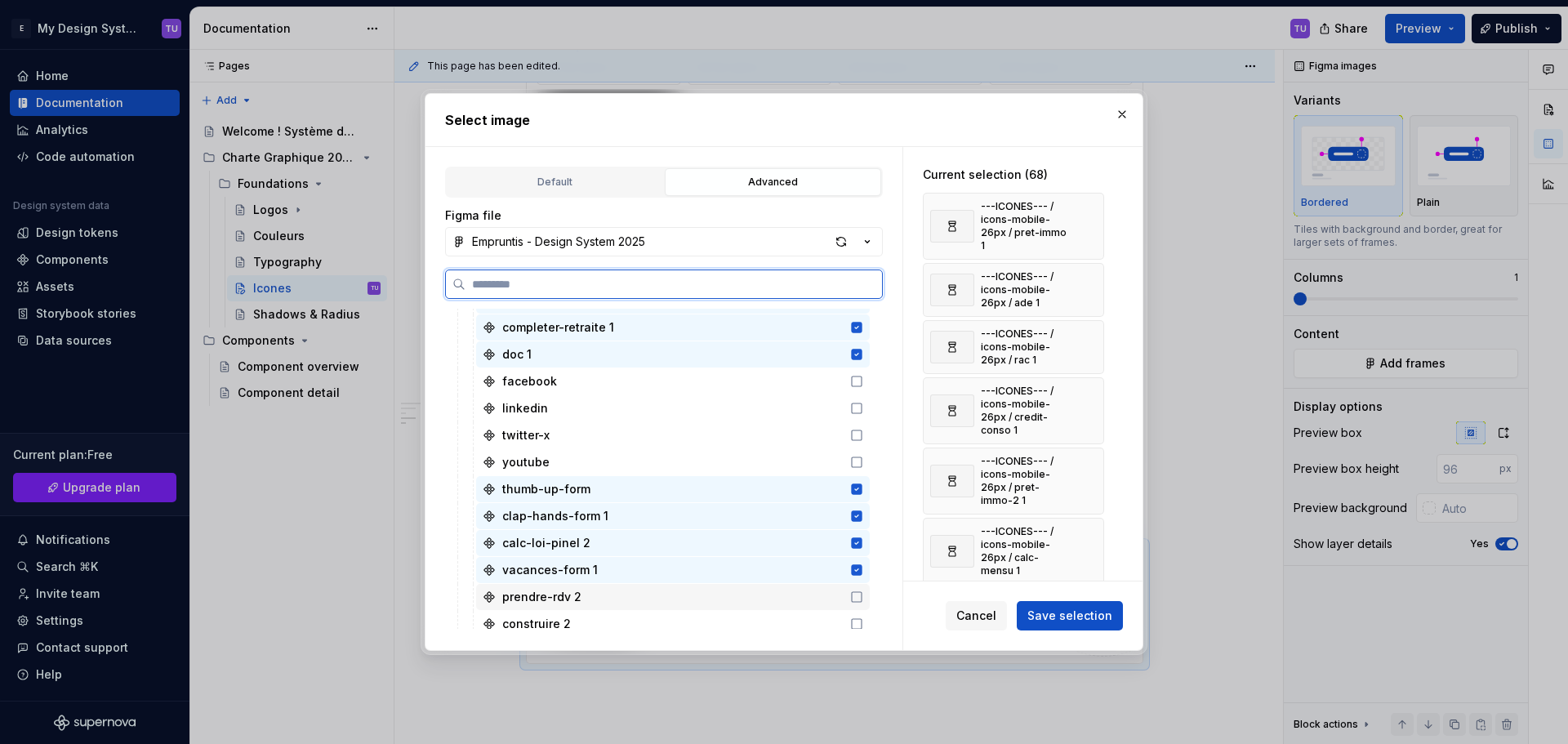
click at [646, 592] on div "prendre-rdv 2" at bounding box center [672, 596] width 393 height 26
click at [650, 621] on div "construire 2" at bounding box center [672, 623] width 393 height 26
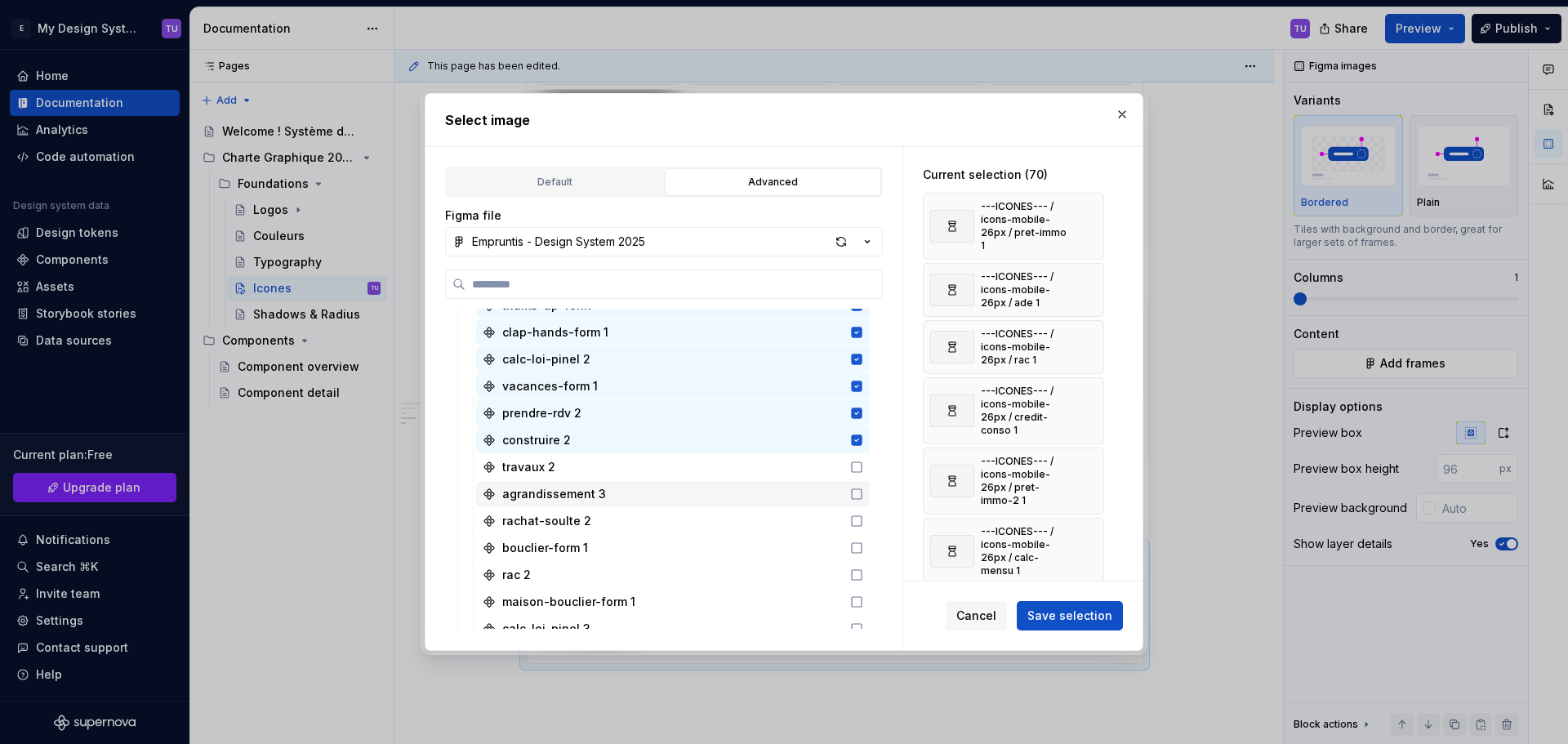
scroll to position [2368, 0]
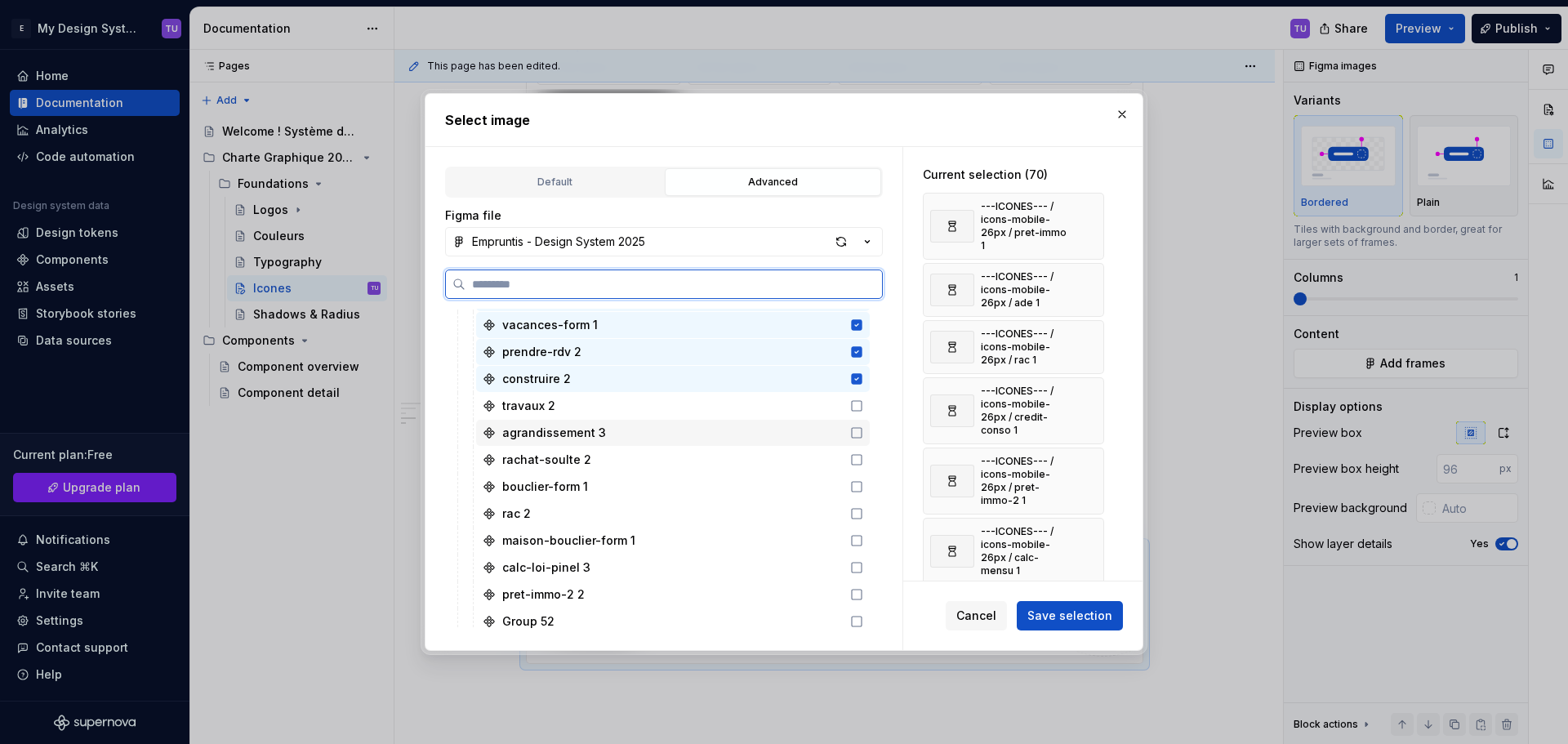
click at [577, 420] on div "agrandissement 3" at bounding box center [672, 432] width 393 height 26
click at [589, 414] on div "travaux 2" at bounding box center [672, 405] width 393 height 26
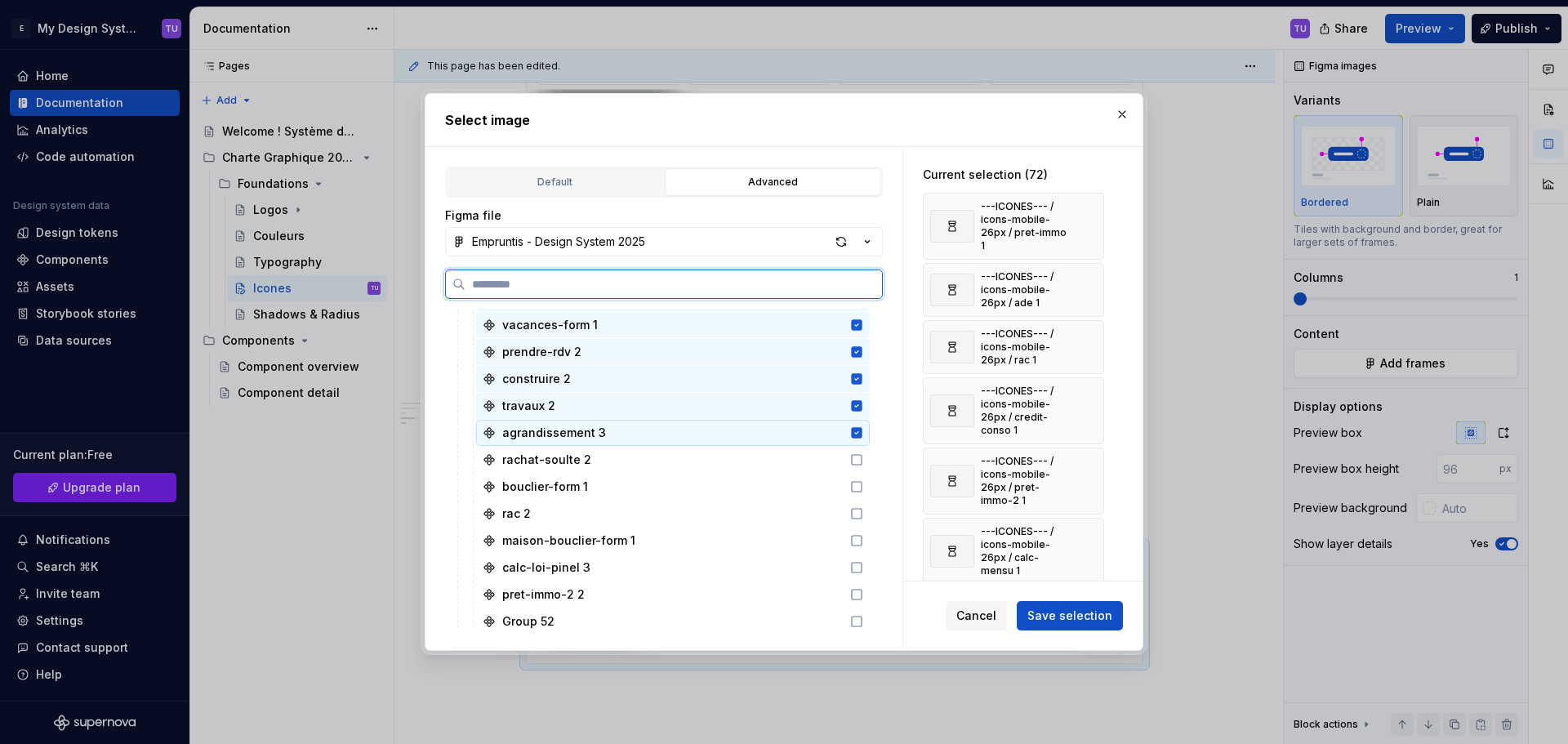
click at [590, 442] on div "agrandissement 3" at bounding box center [672, 432] width 393 height 26
click at [599, 454] on div "rachat-soulte 2" at bounding box center [672, 459] width 393 height 26
click at [604, 435] on div "agrandissement 3" at bounding box center [672, 432] width 393 height 26
click at [596, 475] on div "bouclier-form 1" at bounding box center [672, 487] width 393 height 26
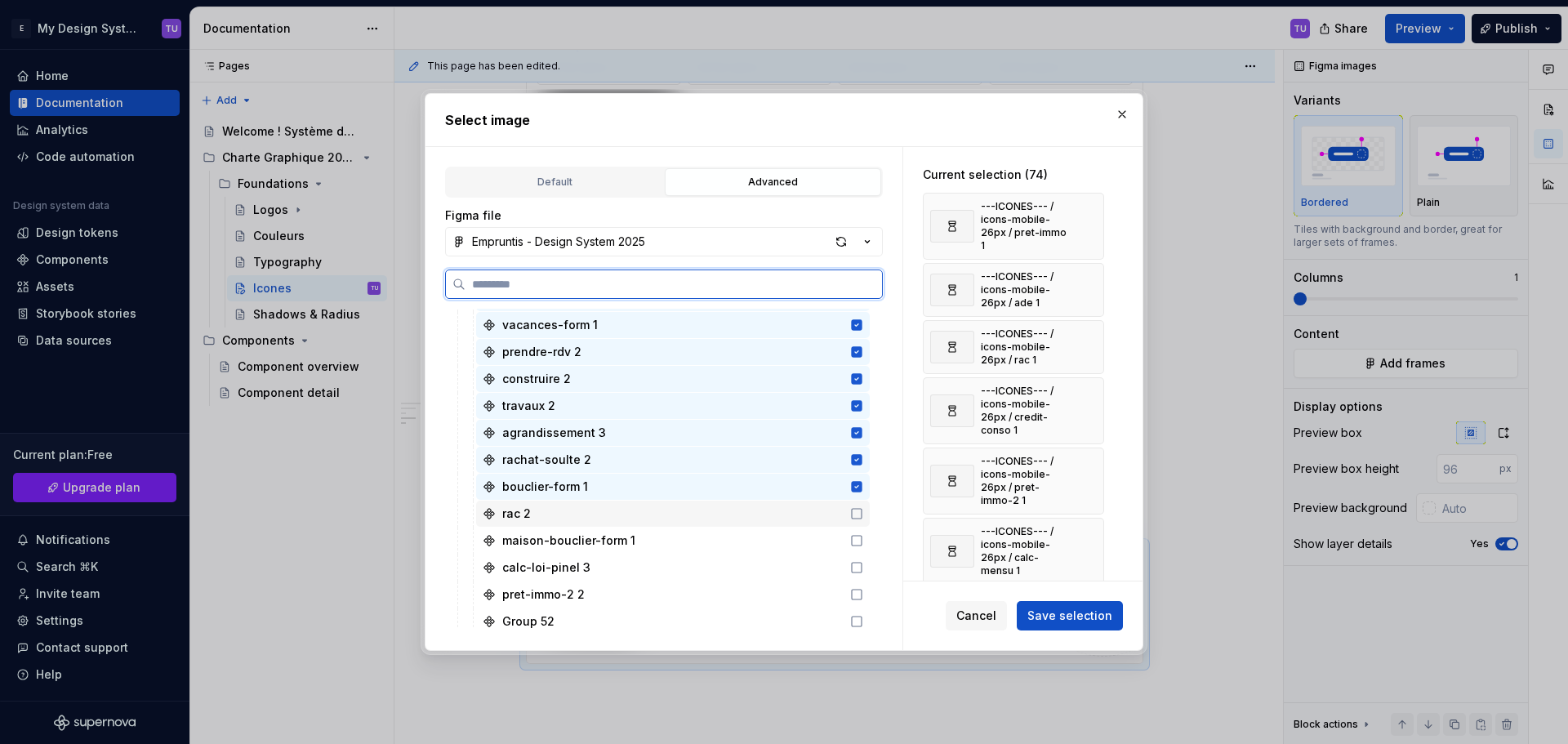
click at [595, 507] on div "rac 2" at bounding box center [672, 513] width 393 height 26
click at [595, 528] on div "maison-bouclier-form 1" at bounding box center [672, 540] width 393 height 26
click at [599, 558] on div "calc-loi-pinel 3" at bounding box center [672, 567] width 393 height 26
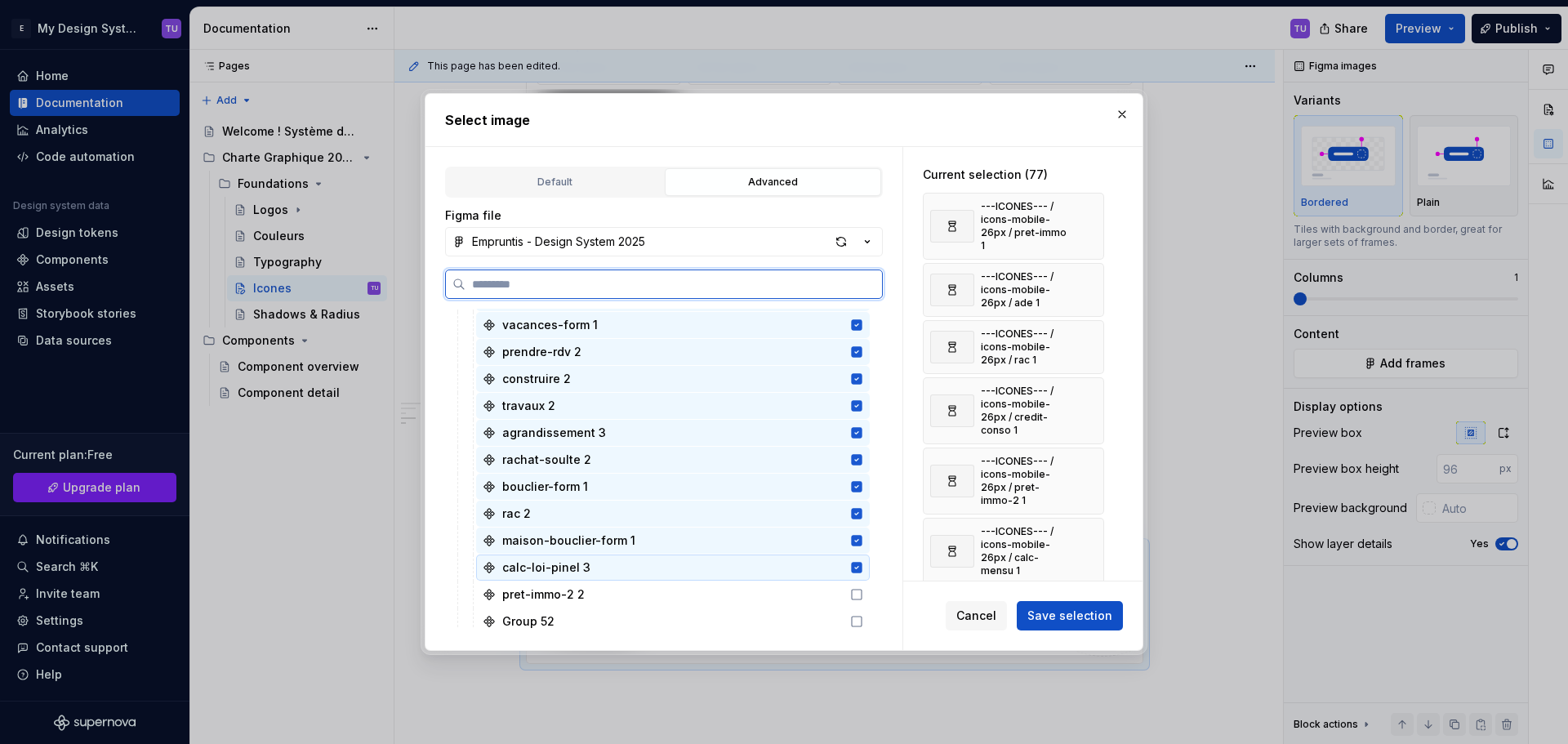
drag, startPoint x: 600, startPoint y: 579, endPoint x: 598, endPoint y: 590, distance: 11.2
click at [599, 579] on div "calc-loi-pinel 3" at bounding box center [672, 567] width 393 height 26
click at [606, 584] on div "pret-immo-2 2" at bounding box center [672, 594] width 393 height 26
click at [609, 573] on div "calc-loi-pinel 3" at bounding box center [672, 567] width 393 height 26
click at [607, 615] on div "Group 52" at bounding box center [672, 621] width 393 height 26
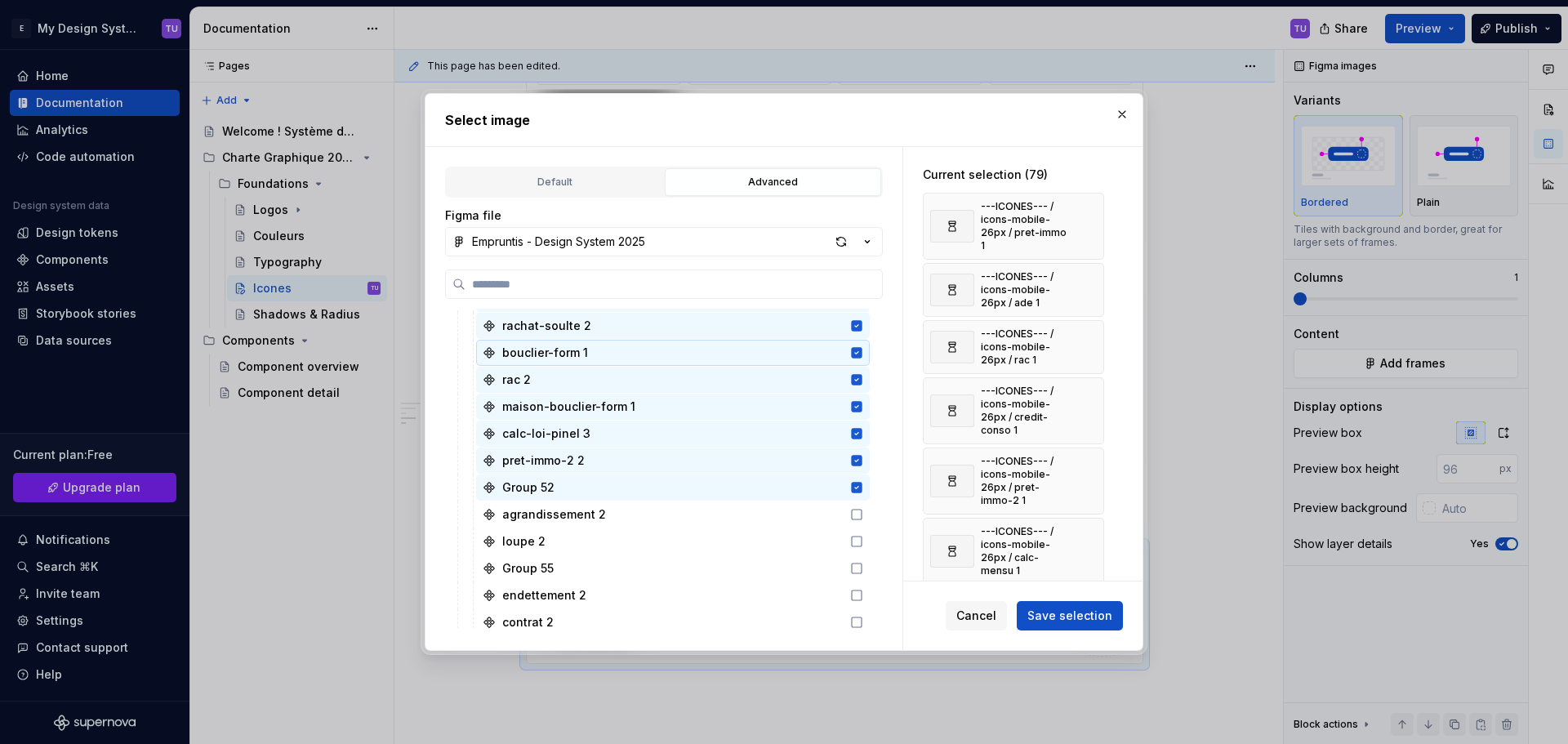
scroll to position [2612, 0]
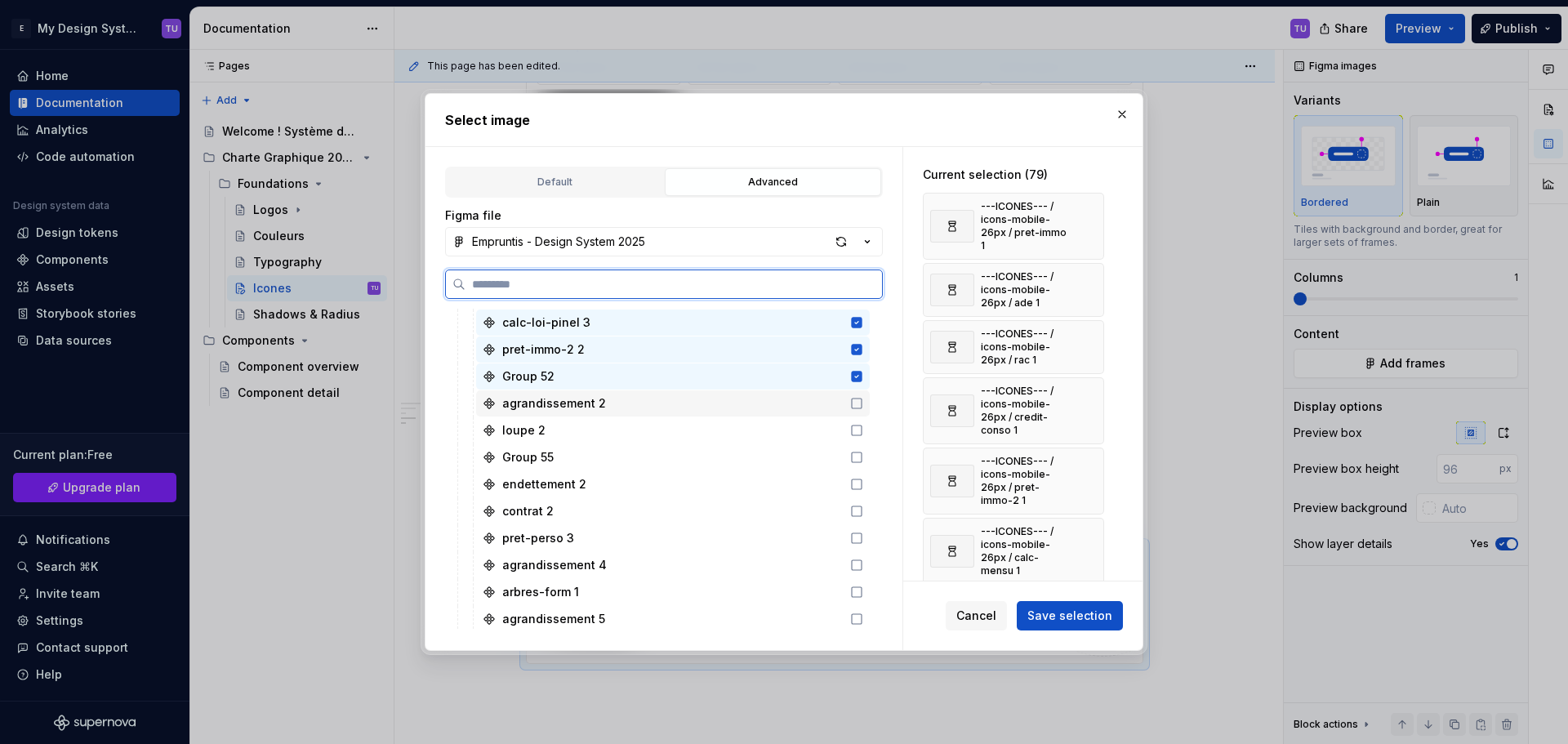
click at [604, 409] on div "agrandissement 2" at bounding box center [672, 403] width 393 height 26
click at [602, 440] on div "loupe 2" at bounding box center [672, 430] width 393 height 26
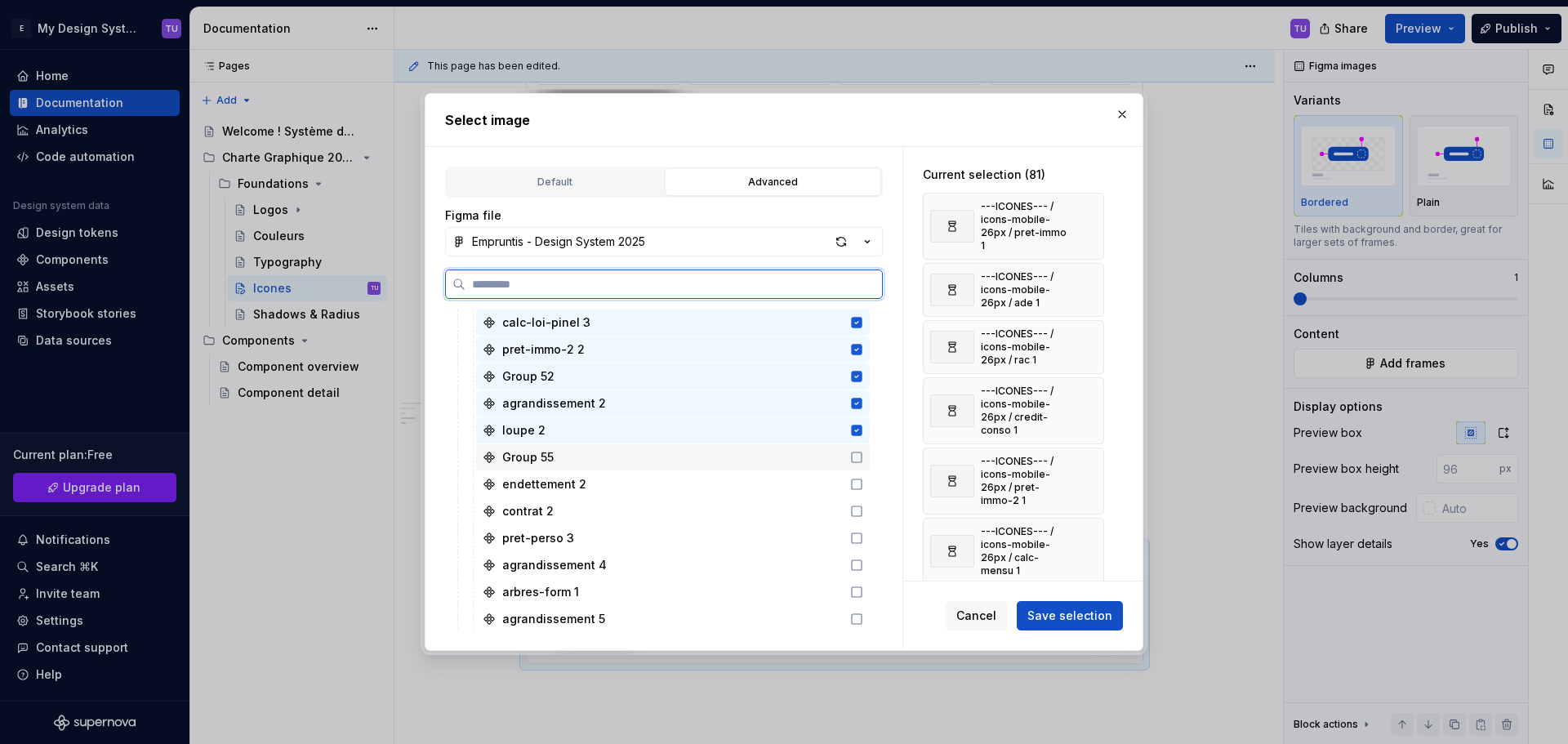
click at [601, 455] on div "Group 55" at bounding box center [672, 457] width 393 height 26
click at [601, 480] on div "endettement 2" at bounding box center [672, 484] width 393 height 26
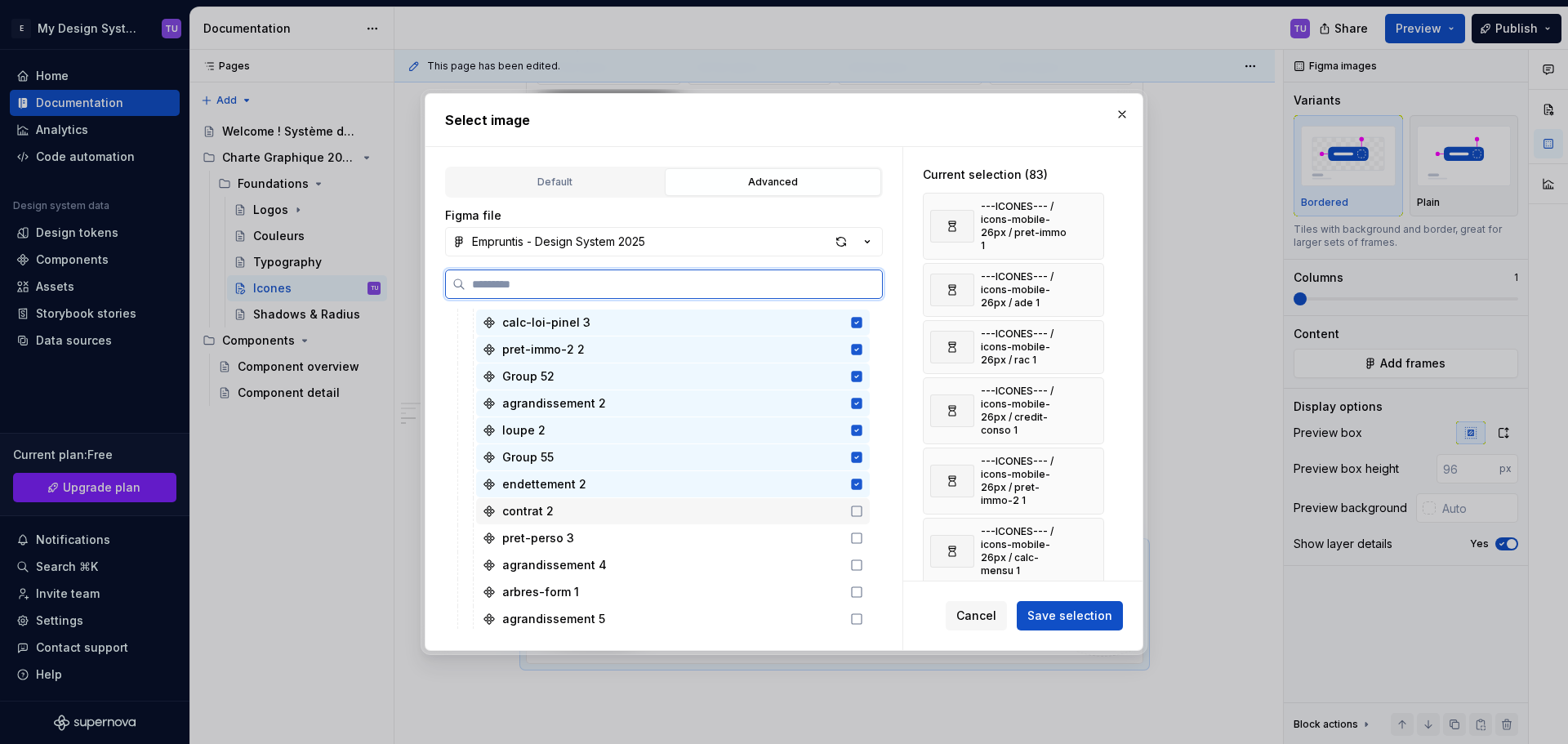
click at [600, 506] on div "contrat 2" at bounding box center [672, 510] width 393 height 26
click at [600, 529] on div "pret-perso 3" at bounding box center [672, 538] width 393 height 26
click at [600, 560] on div "agrandissement 4" at bounding box center [554, 565] width 104 height 16
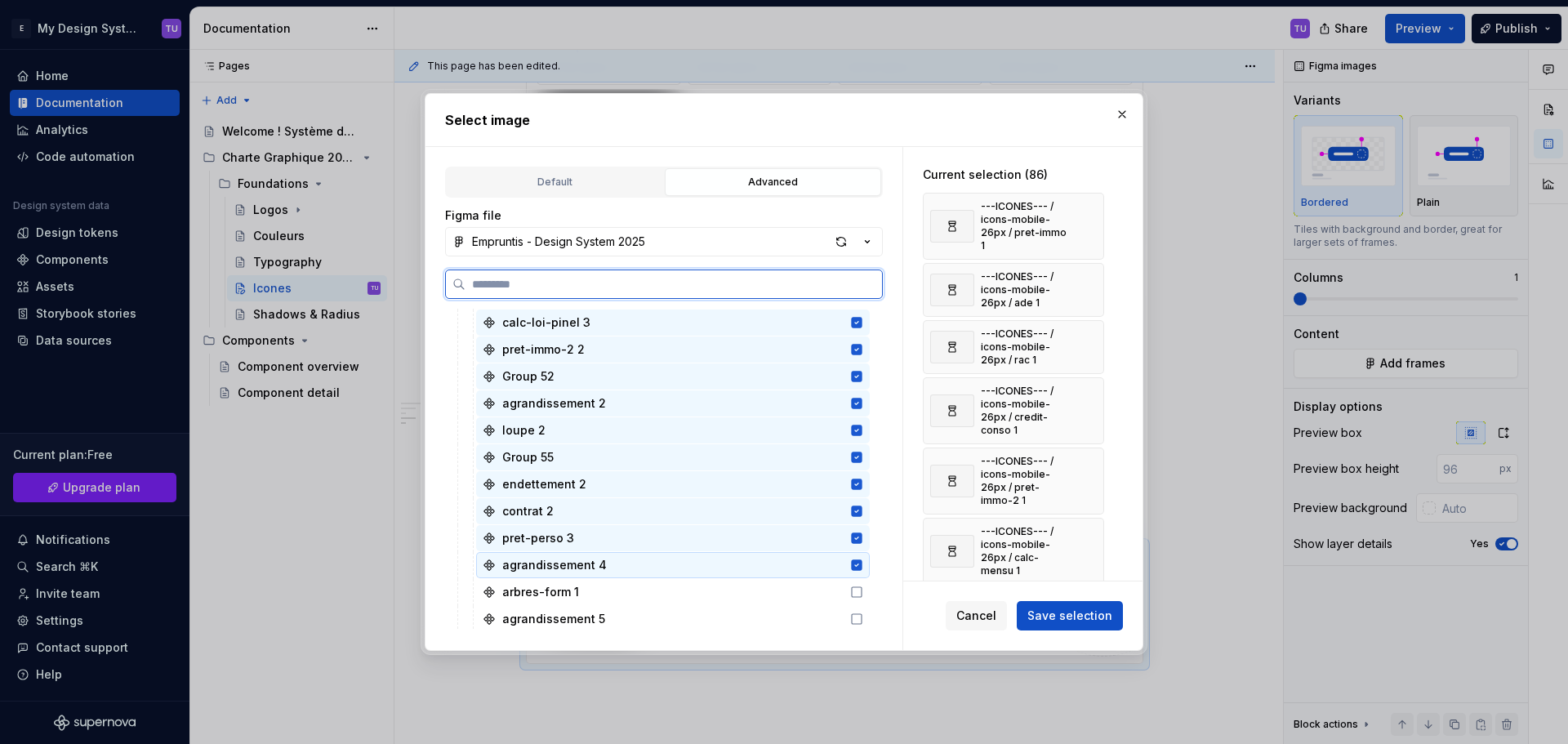
click at [600, 589] on div "arbres-form 1" at bounding box center [672, 592] width 393 height 26
click at [600, 615] on div "agrandissement 5" at bounding box center [672, 618] width 393 height 26
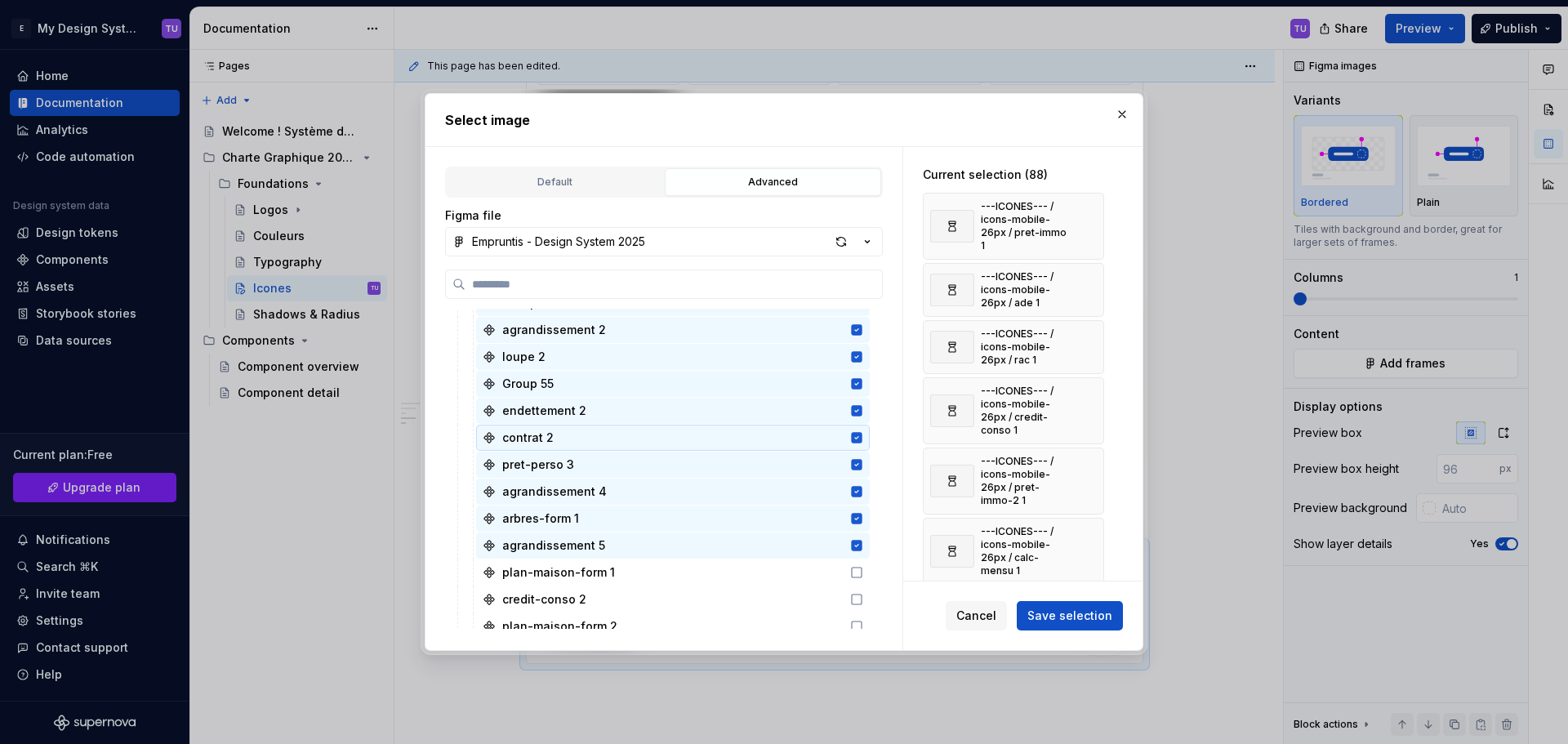
scroll to position [2776, 0]
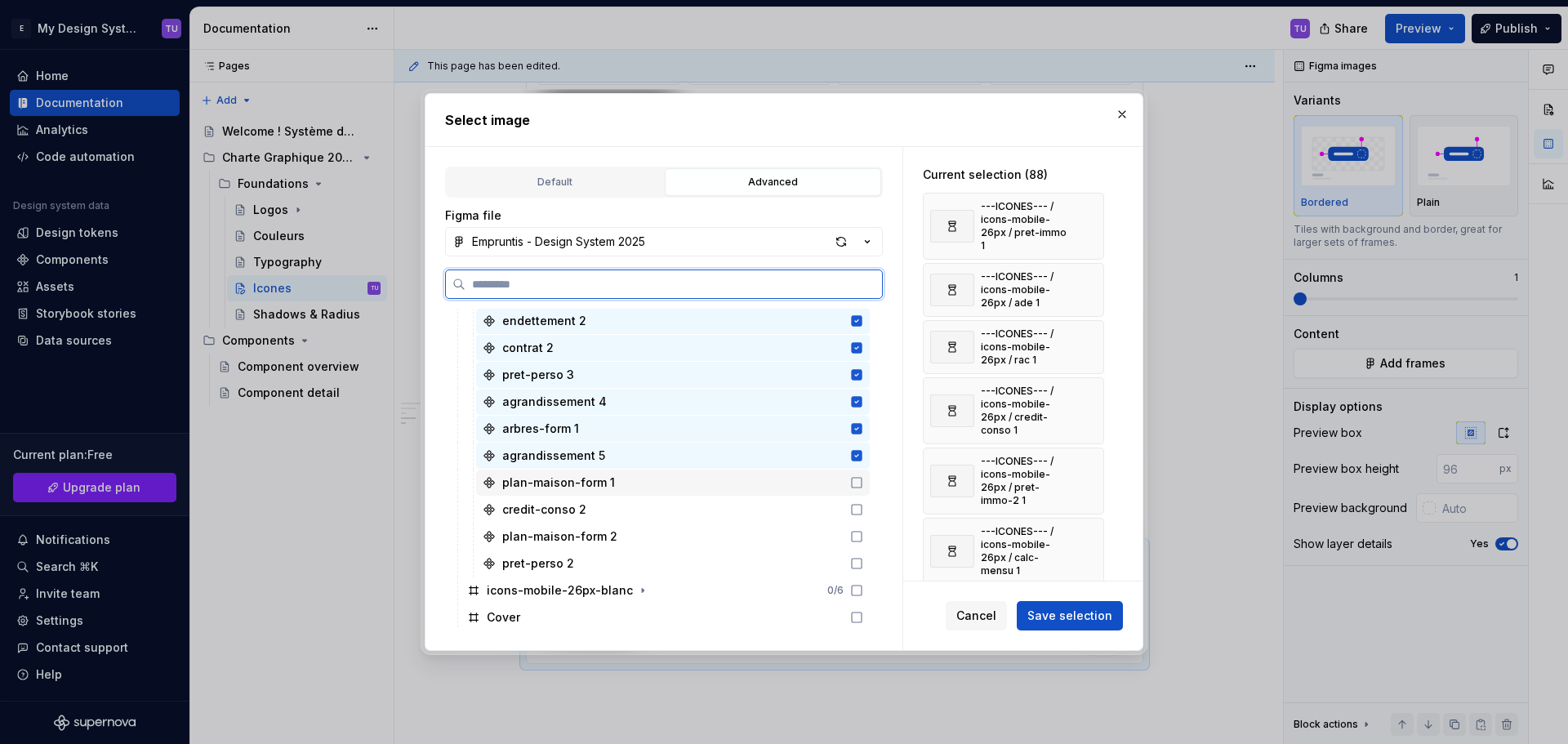
click at [606, 486] on div "plan-maison-form 1" at bounding box center [558, 482] width 113 height 16
click at [606, 516] on div "credit-conso 2" at bounding box center [672, 509] width 393 height 26
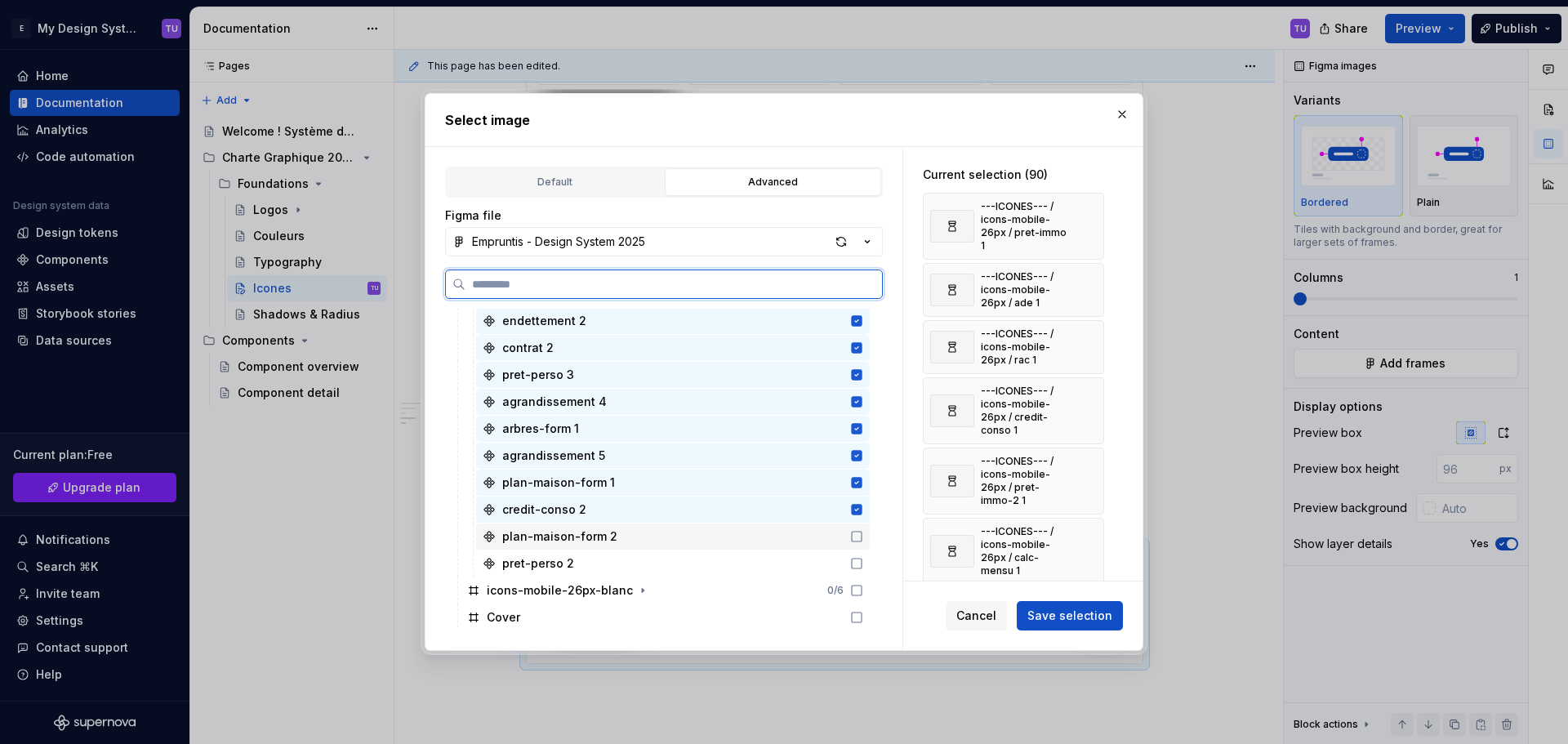
drag, startPoint x: 607, startPoint y: 536, endPoint x: 607, endPoint y: 552, distance: 16.0
click at [607, 537] on div "plan-maison-form 2" at bounding box center [560, 536] width 116 height 16
click at [608, 558] on div "pret-perso 2" at bounding box center [672, 563] width 393 height 26
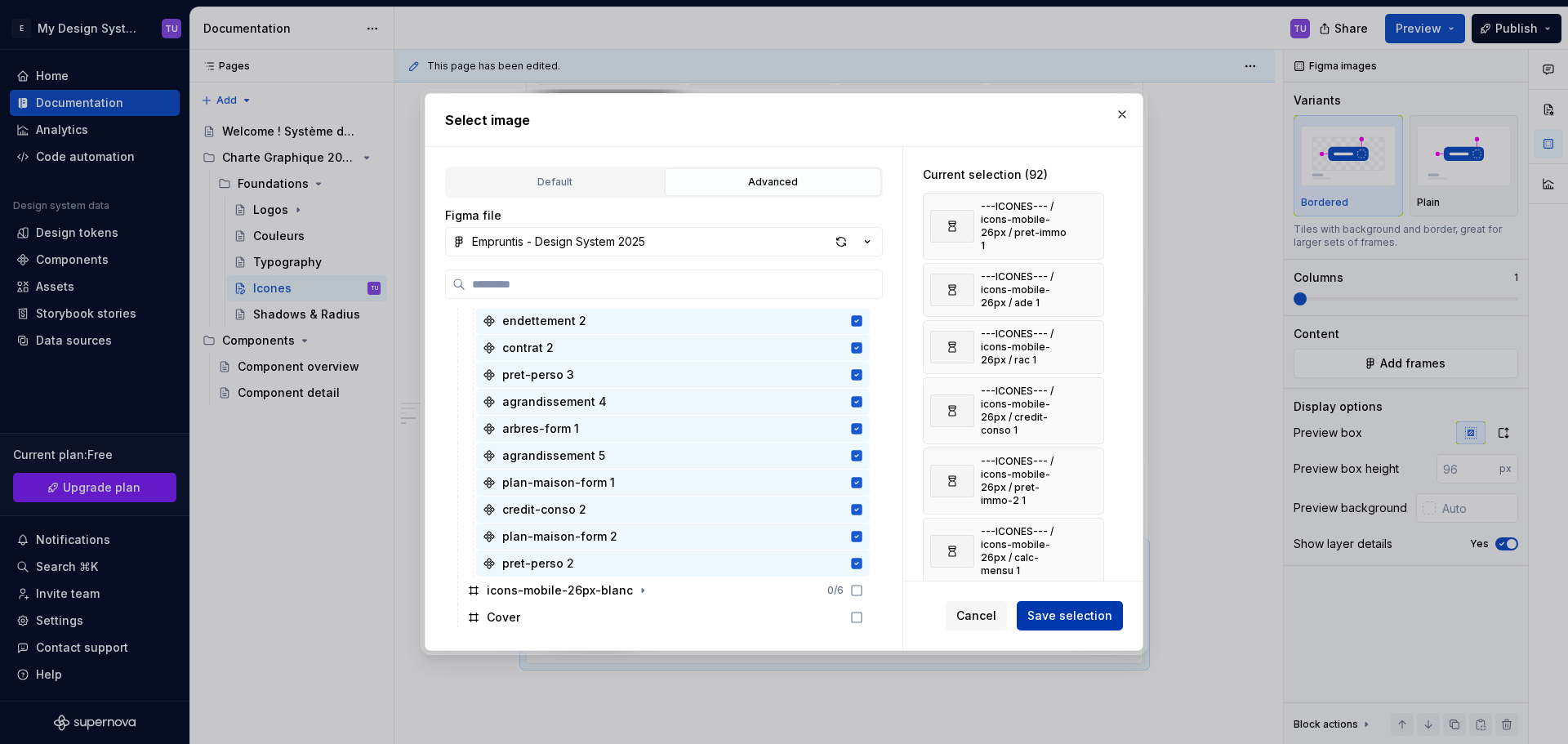
click at [1042, 615] on span "Save selection" at bounding box center [1069, 615] width 85 height 16
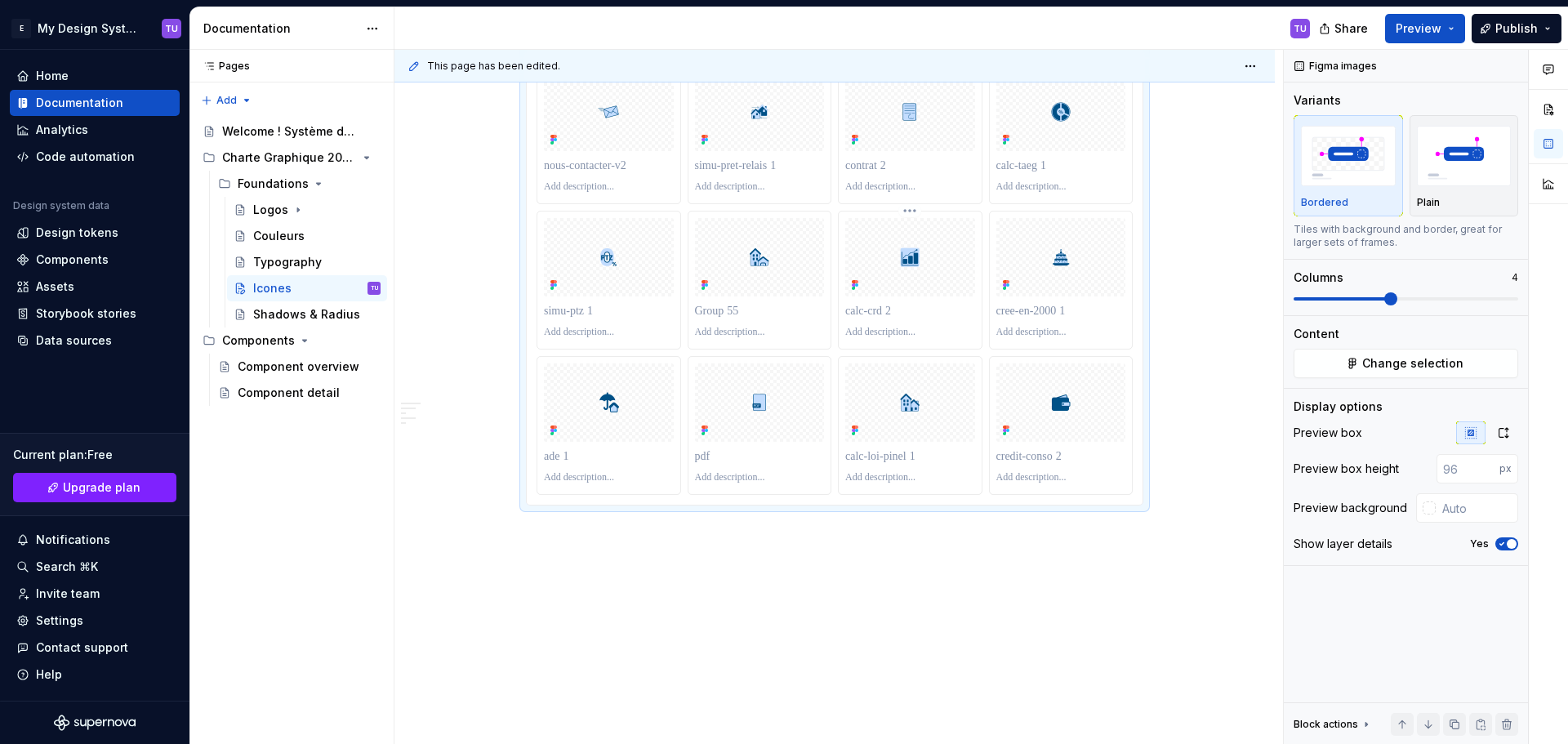
scroll to position [7425, 0]
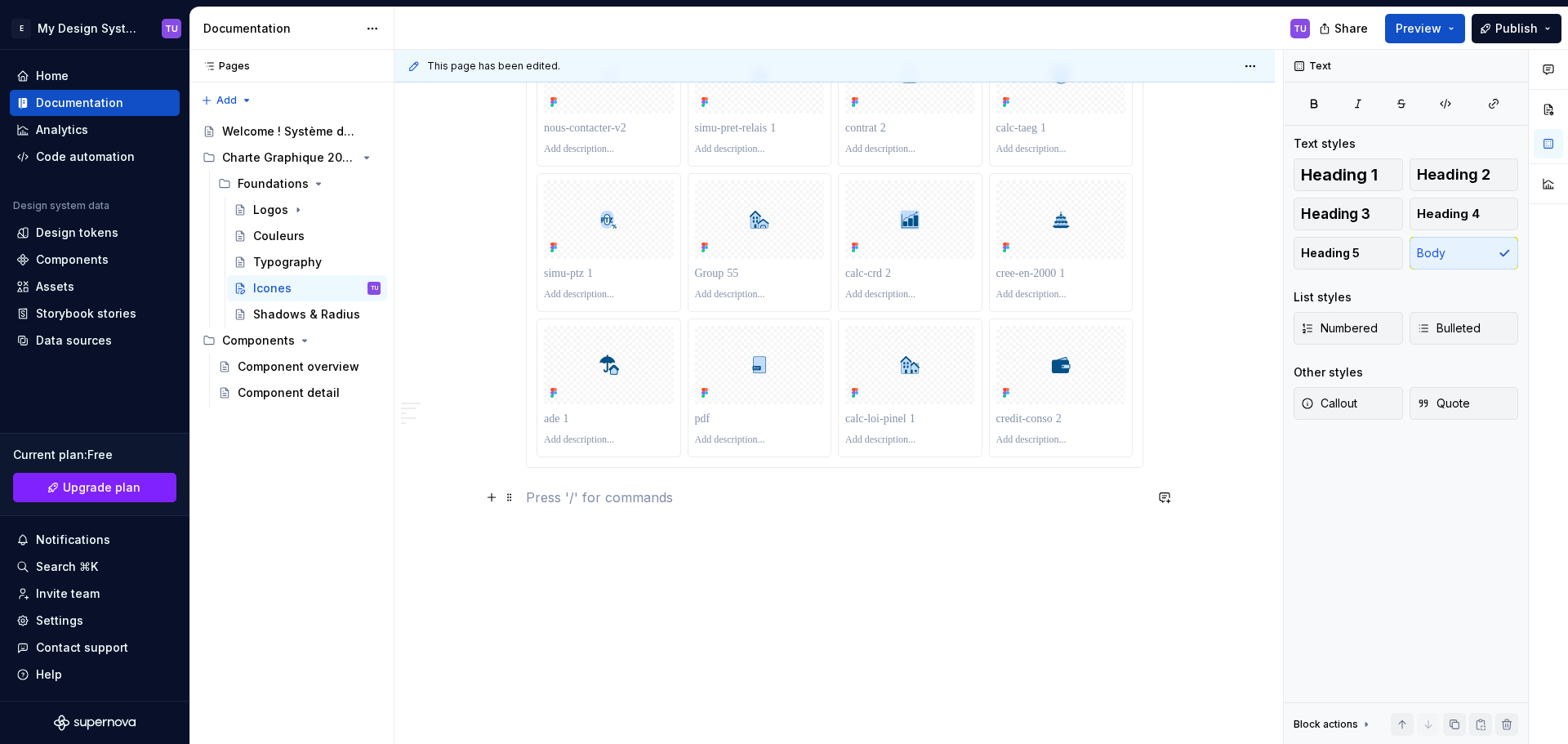
click at [544, 500] on p at bounding box center [834, 497] width 618 height 20
click at [561, 499] on h4 "Coloré" at bounding box center [834, 497] width 618 height 20
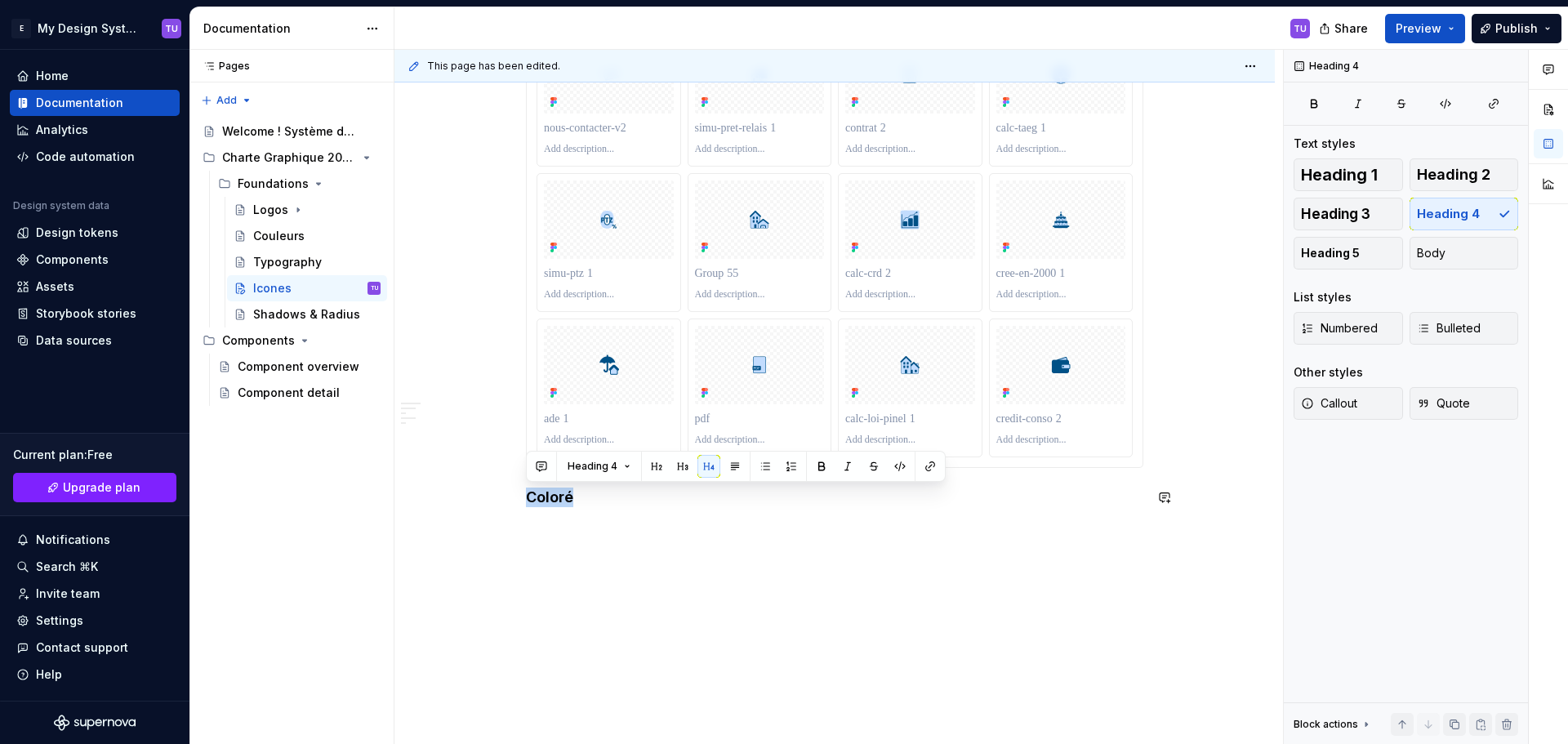
click at [558, 501] on h4 "Coloré" at bounding box center [834, 497] width 618 height 20
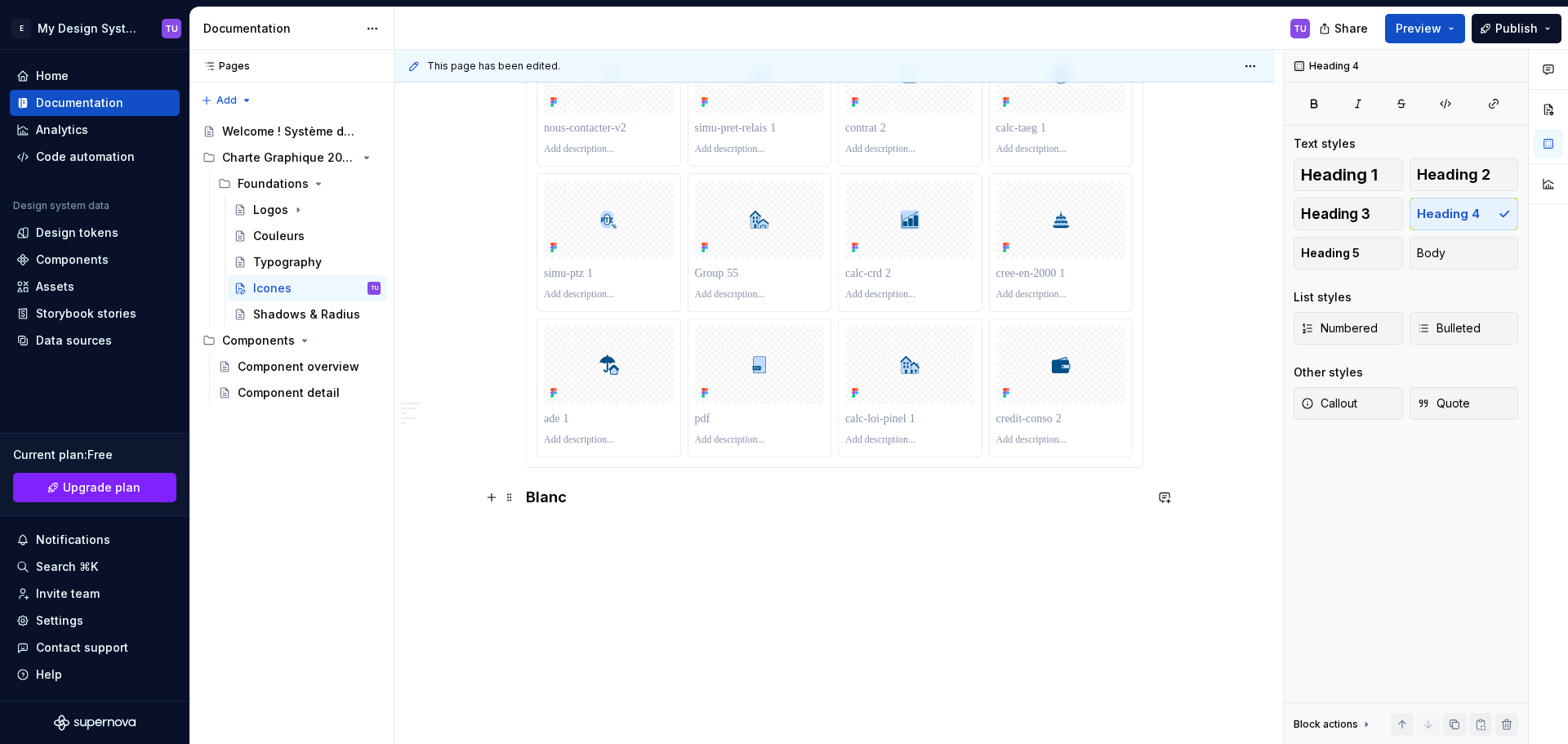
click at [555, 498] on h4 "Blanc" at bounding box center [834, 497] width 618 height 20
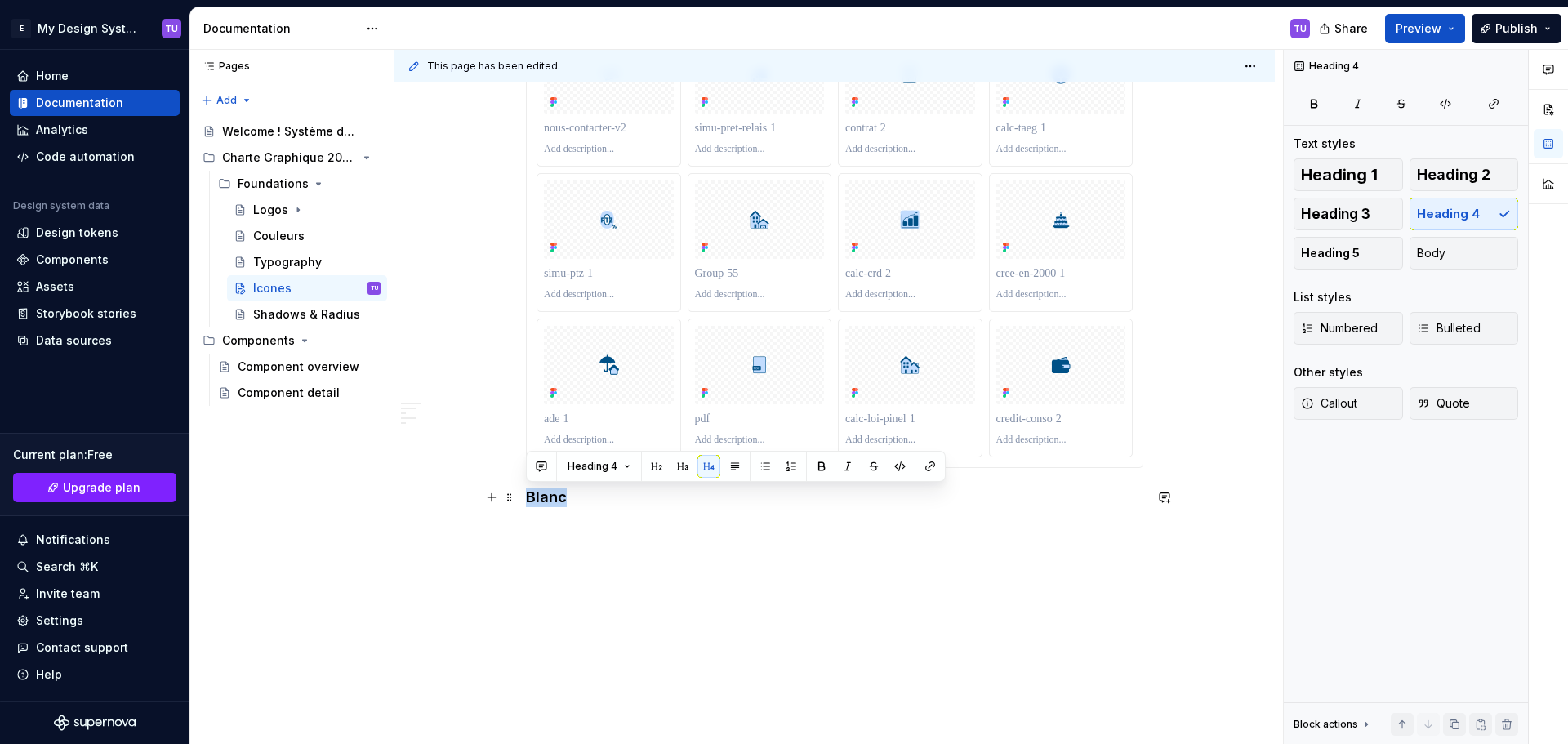
click at [555, 497] on h4 "Blanc" at bounding box center [834, 497] width 618 height 20
click at [1354, 256] on span "Heading 5" at bounding box center [1329, 252] width 59 height 16
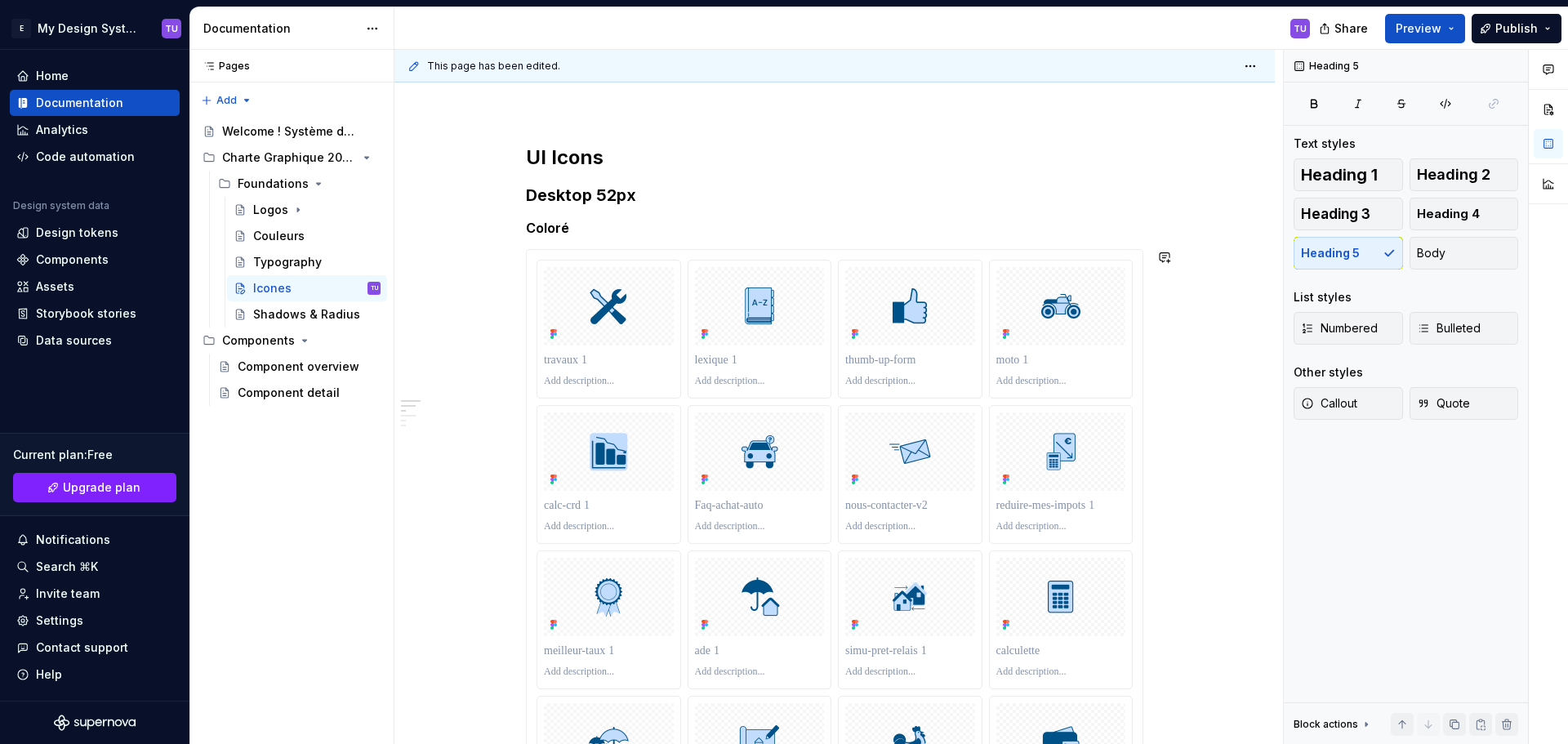
scroll to position [0, 0]
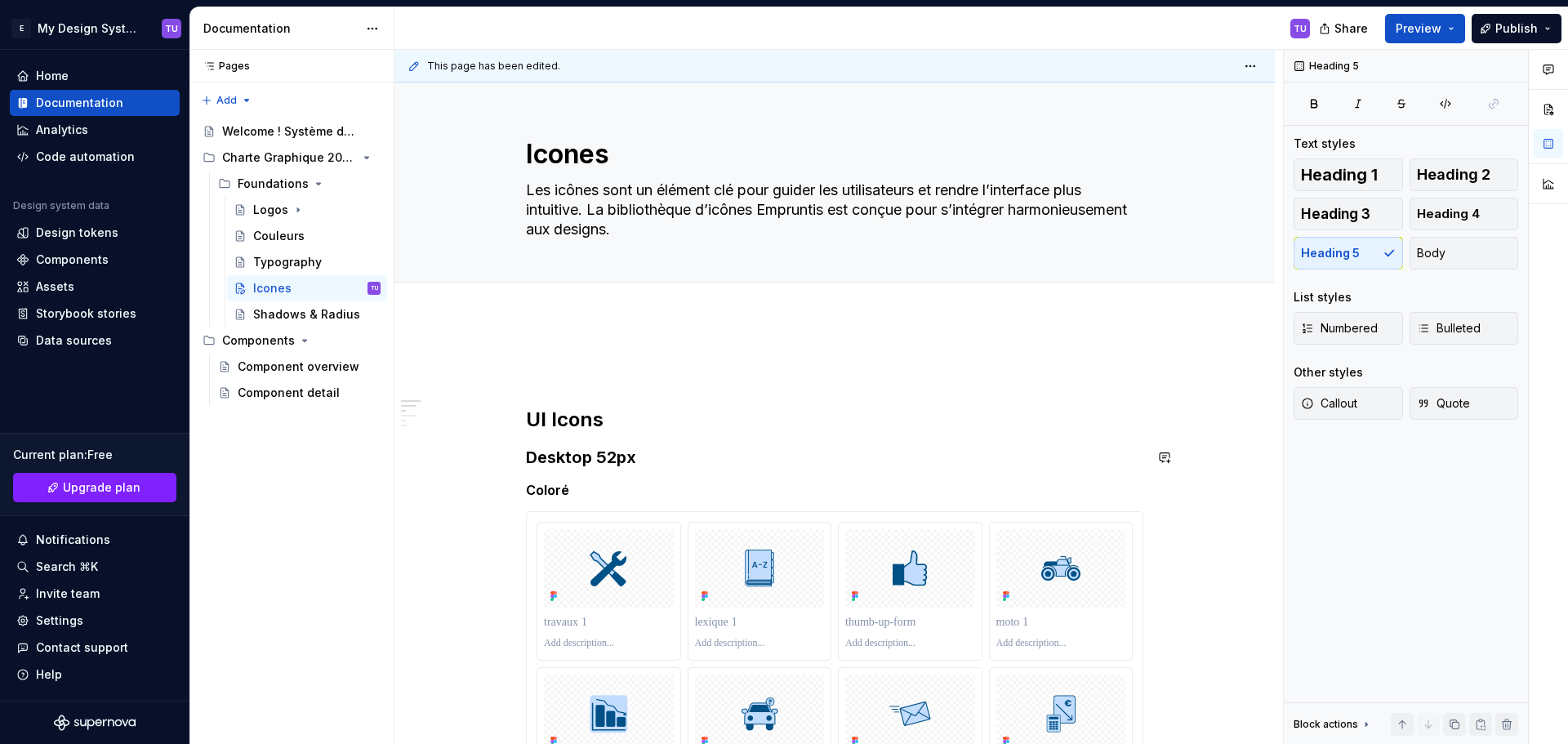
click at [547, 489] on strong "Coloré" at bounding box center [547, 489] width 43 height 16
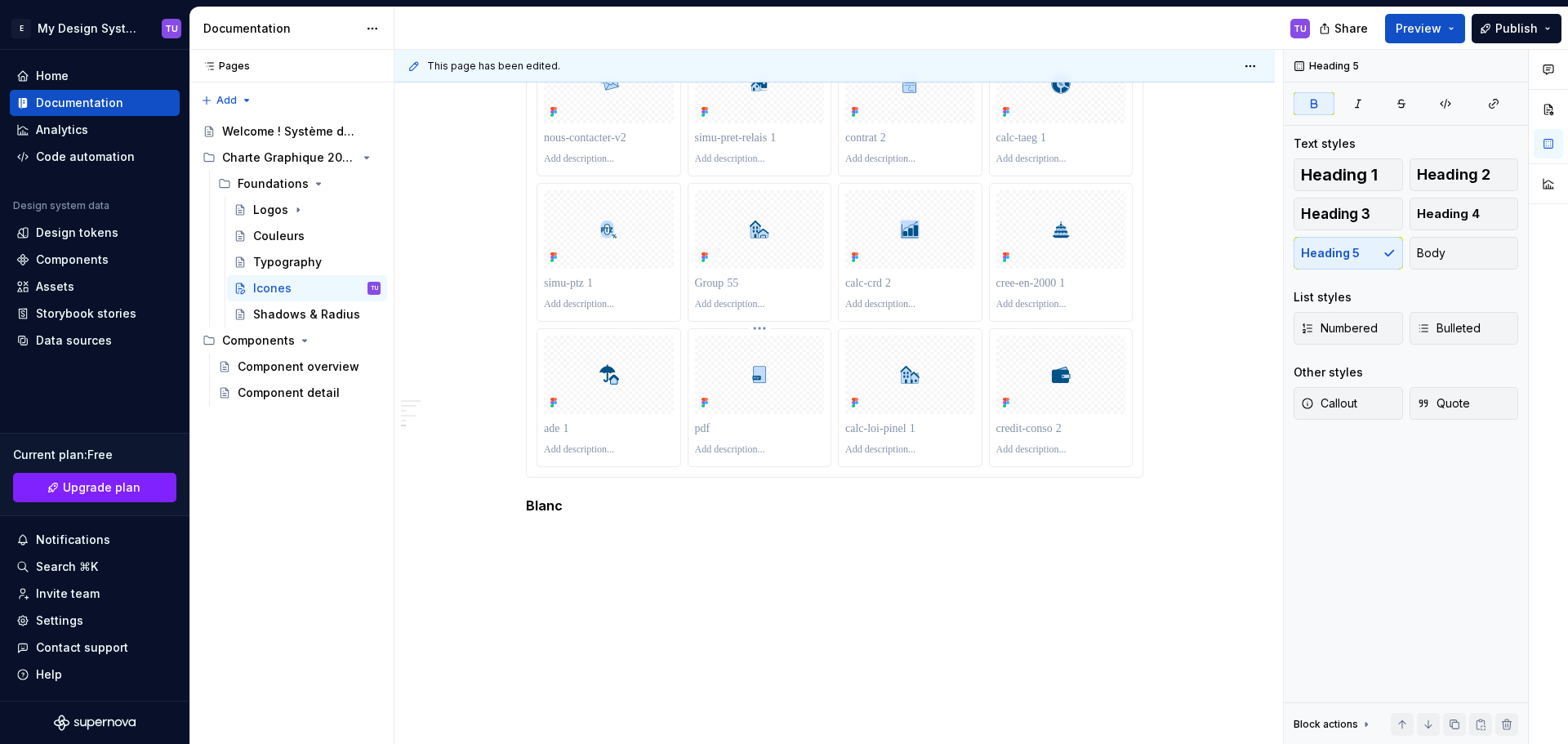
scroll to position [7426, 0]
click at [578, 497] on h5 "Blanc" at bounding box center [834, 493] width 618 height 16
click at [491, 493] on button "button" at bounding box center [491, 493] width 23 height 23
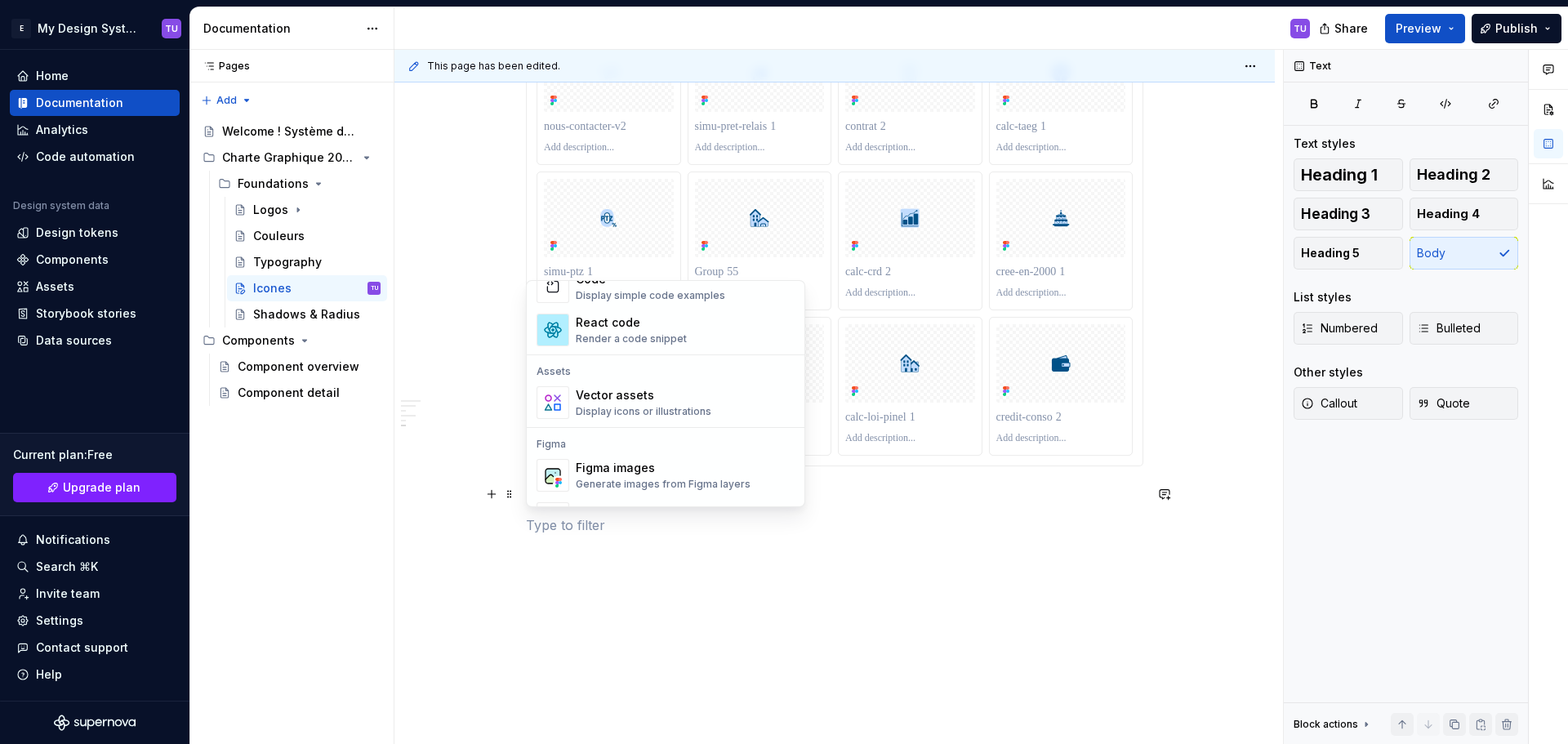
scroll to position [1551, 0]
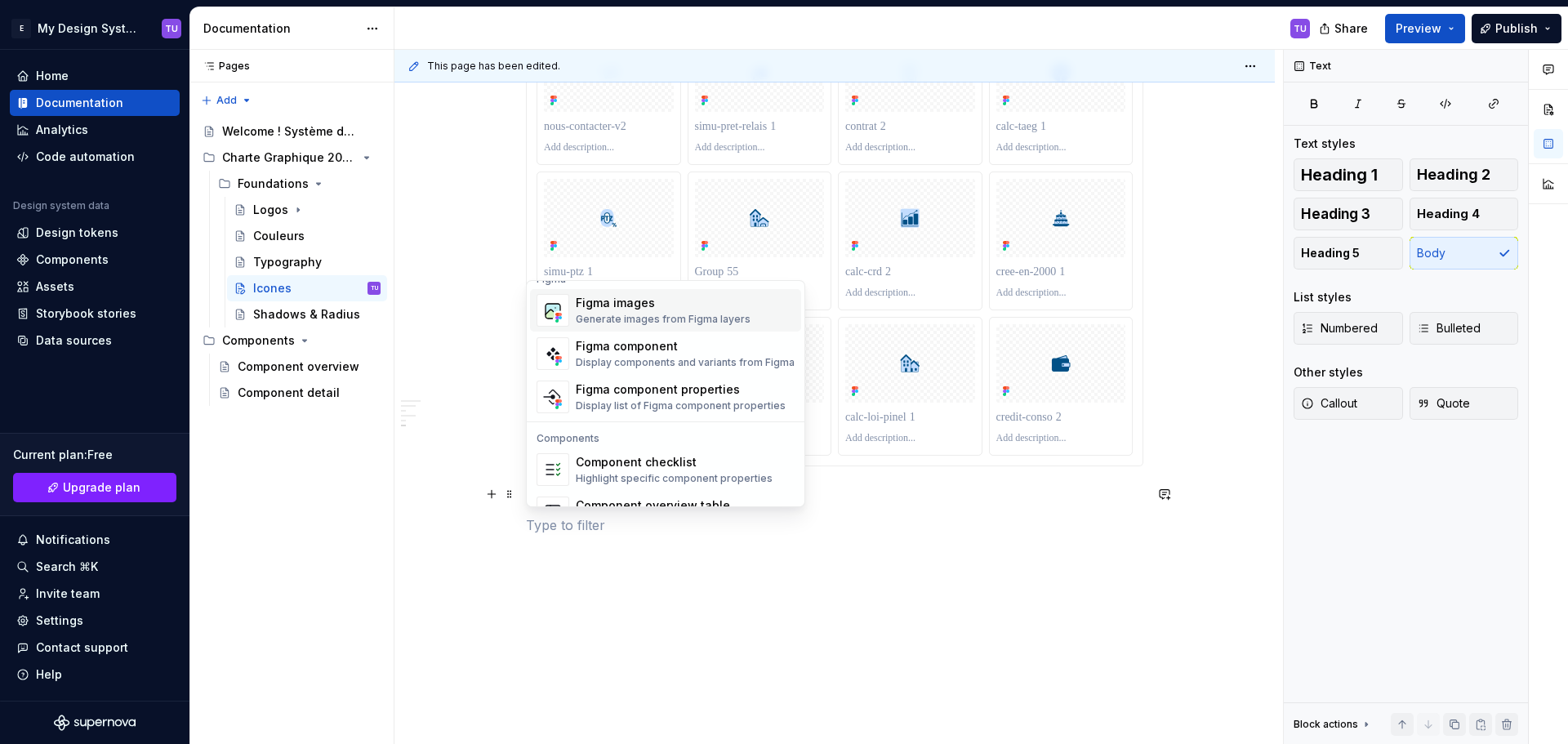
click at [674, 306] on div "Figma images" at bounding box center [663, 302] width 175 height 16
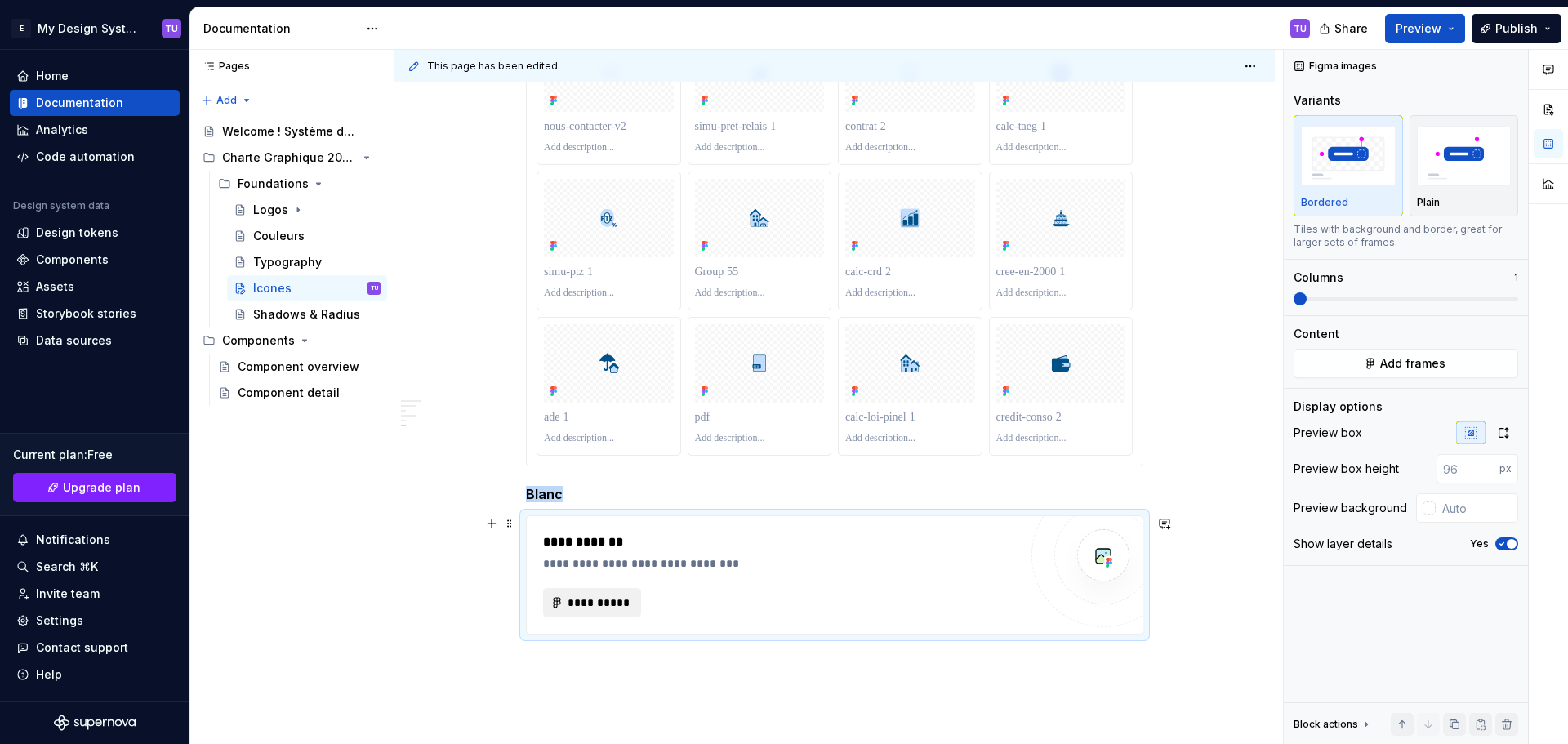
click at [606, 596] on span "**********" at bounding box center [598, 602] width 64 height 16
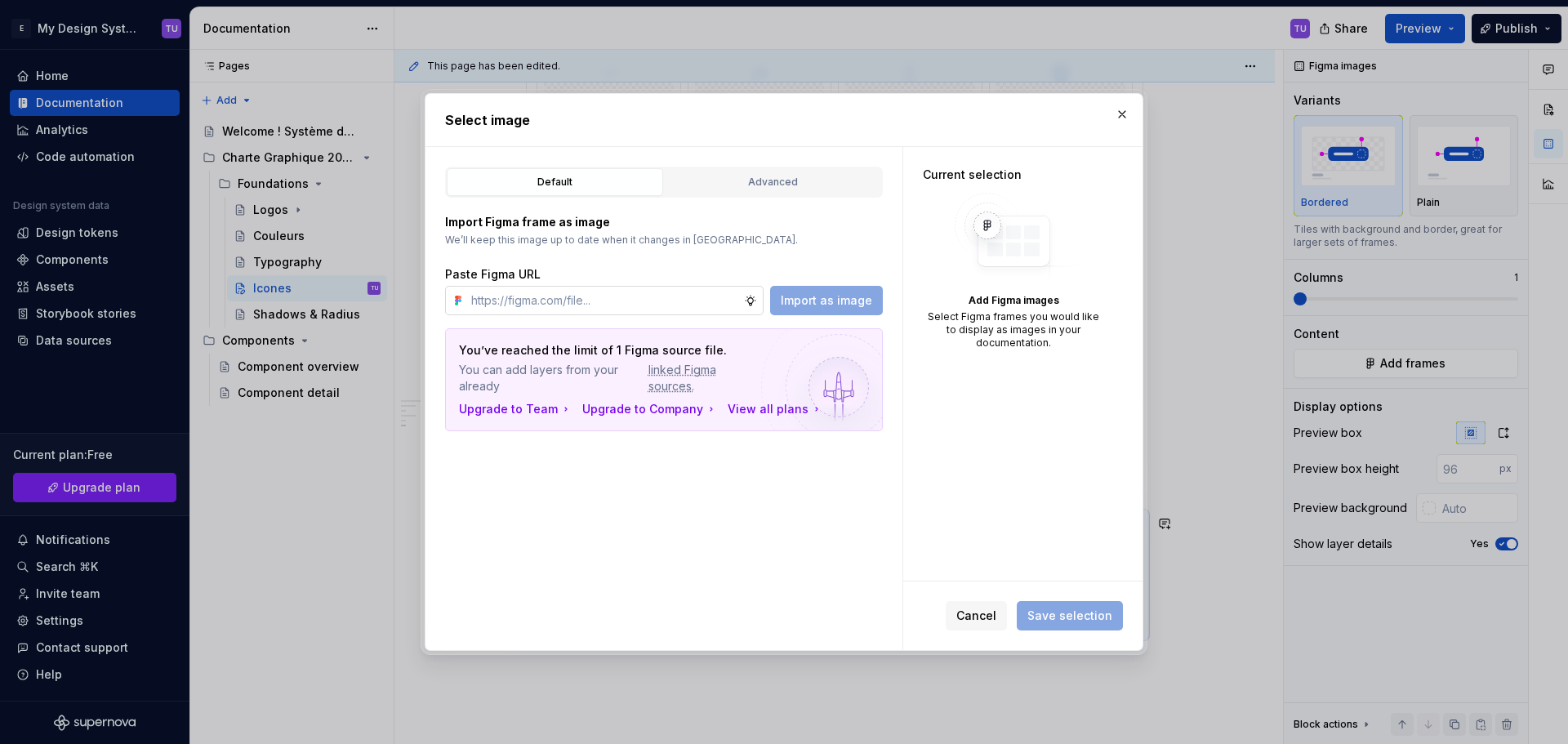
type textarea "*"
click at [765, 184] on div "Advanced" at bounding box center [772, 182] width 205 height 16
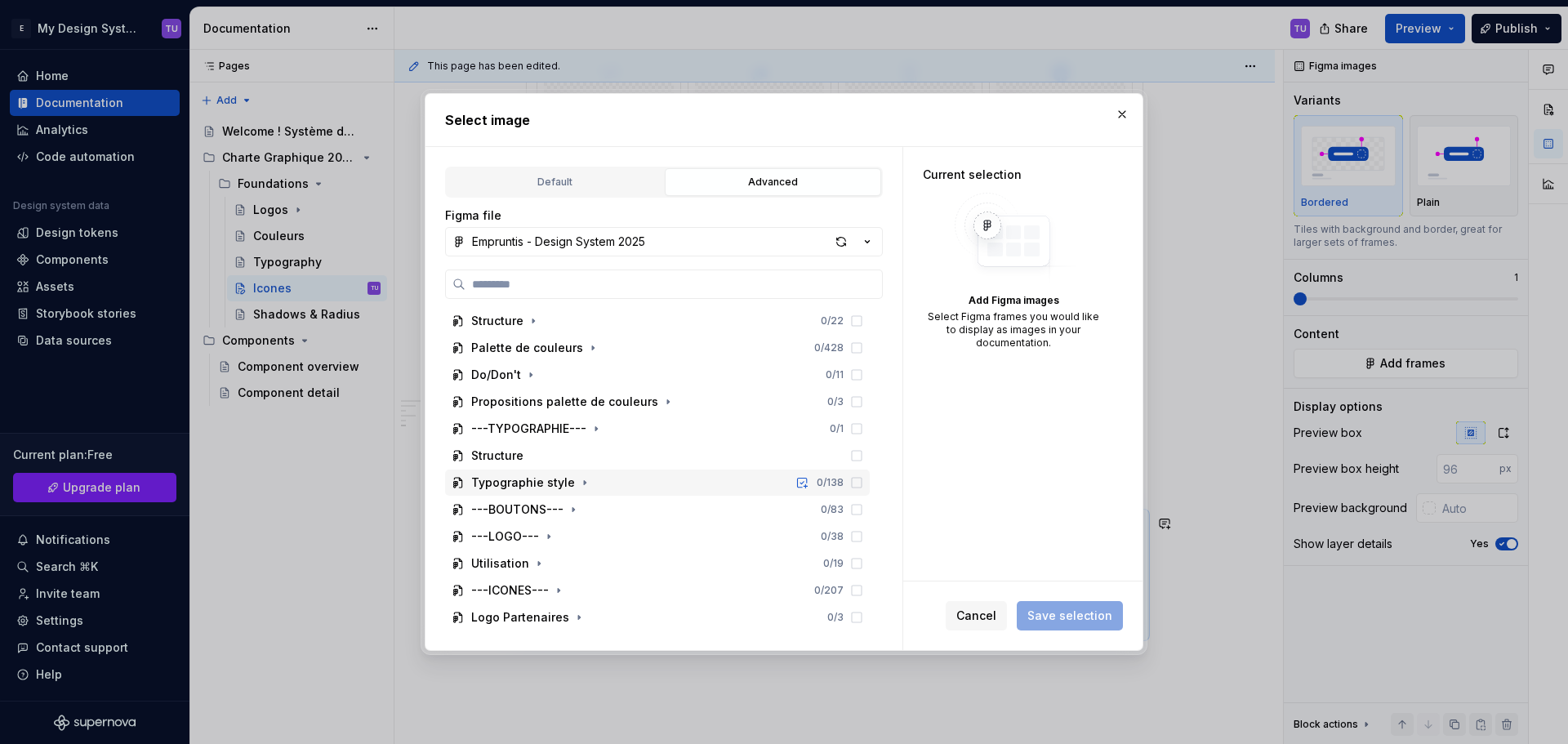
scroll to position [163, 0]
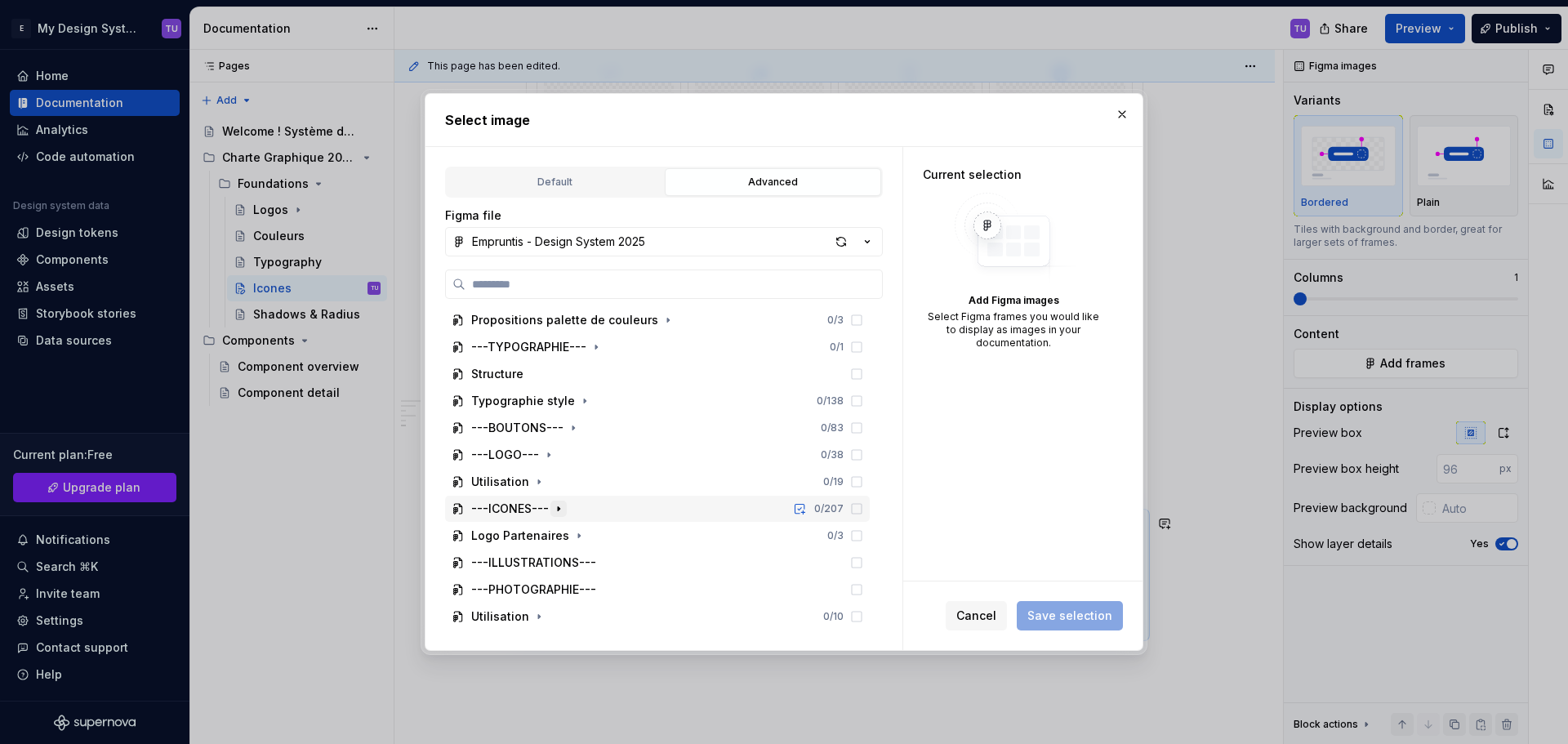
click at [559, 509] on icon "button" at bounding box center [558, 508] width 13 height 13
drag, startPoint x: 635, startPoint y: 612, endPoint x: 635, endPoint y: 601, distance: 11.0
click at [636, 611] on icon "button" at bounding box center [642, 616] width 13 height 13
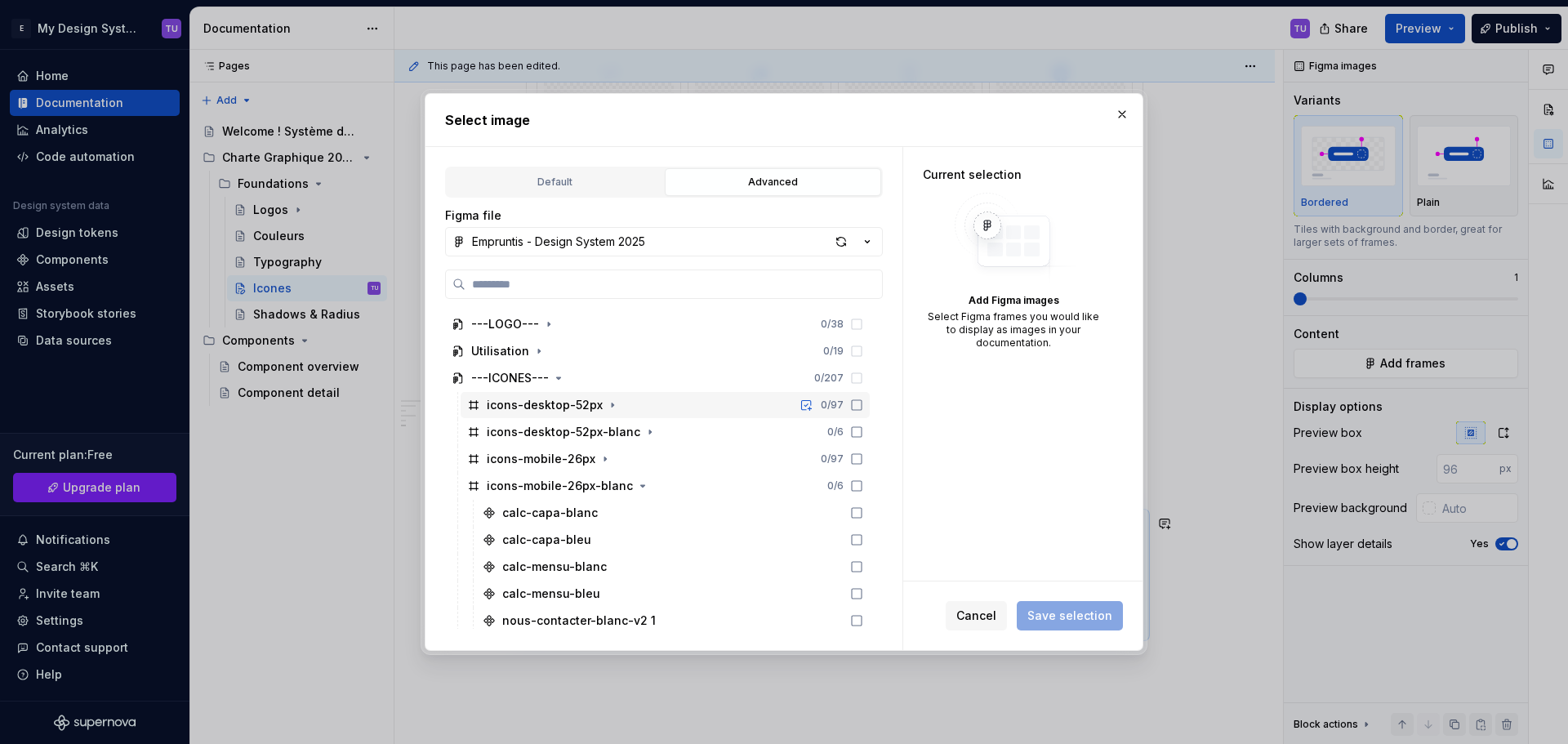
scroll to position [409, 0]
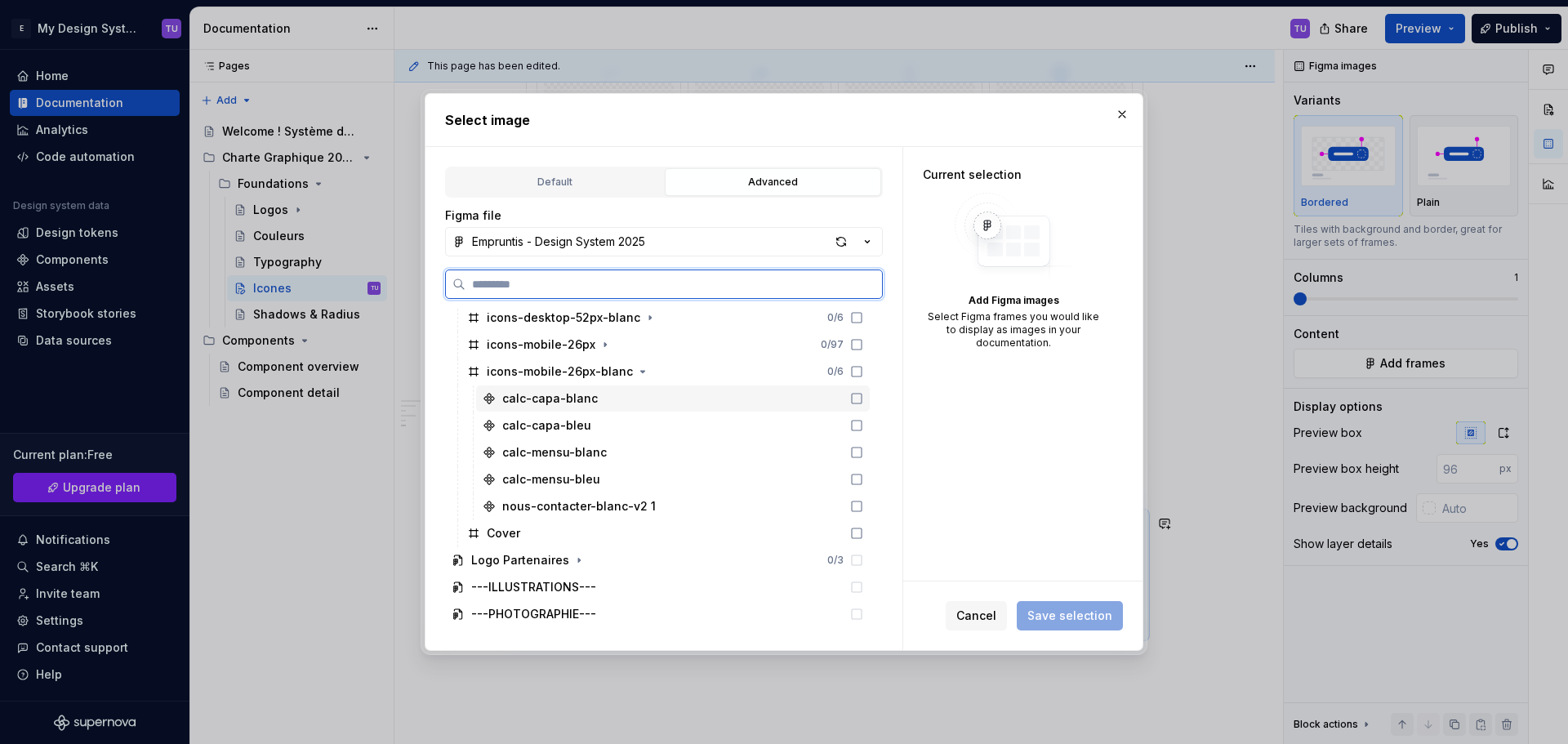
click at [596, 401] on div "calc-capa-blanc" at bounding box center [672, 398] width 393 height 26
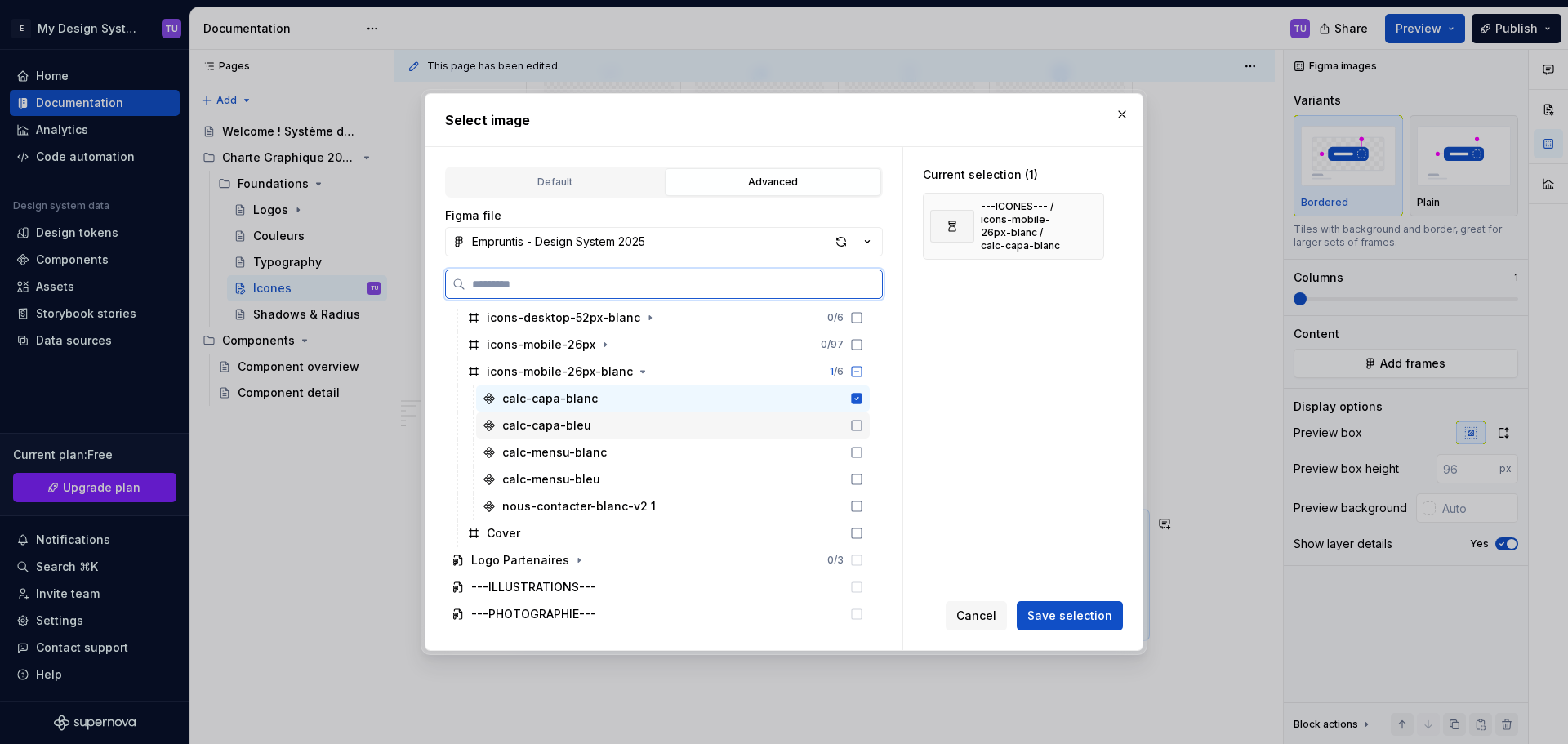
click at [592, 420] on div "calc-capa-bleu" at bounding box center [672, 425] width 393 height 26
click at [590, 455] on div "calc-mensu-blanc" at bounding box center [554, 452] width 104 height 16
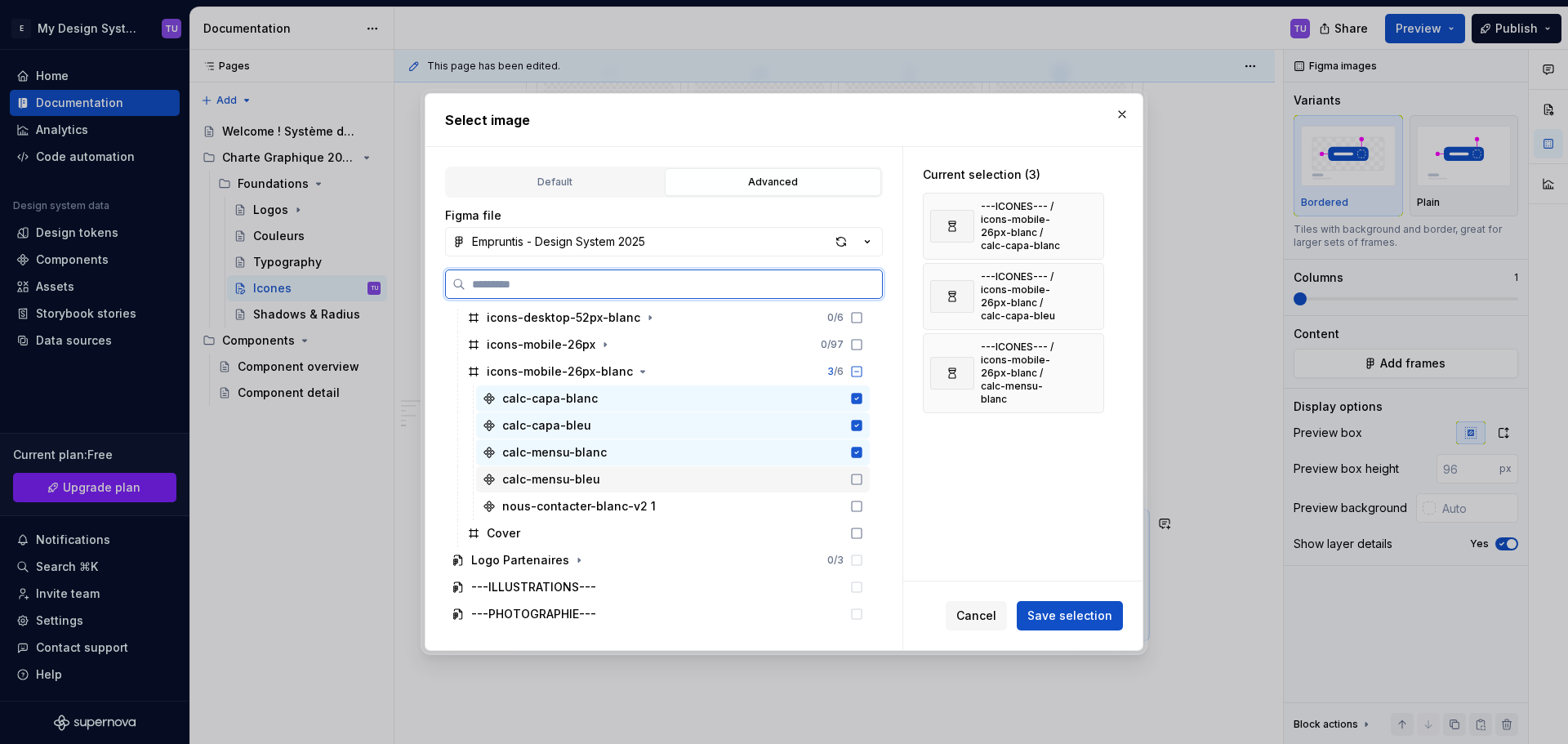
click at [590, 471] on div "calc-mensu-bleu" at bounding box center [550, 479] width 98 height 16
click at [585, 507] on div "nous-contacter-blanc-v2 1" at bounding box center [578, 505] width 154 height 16
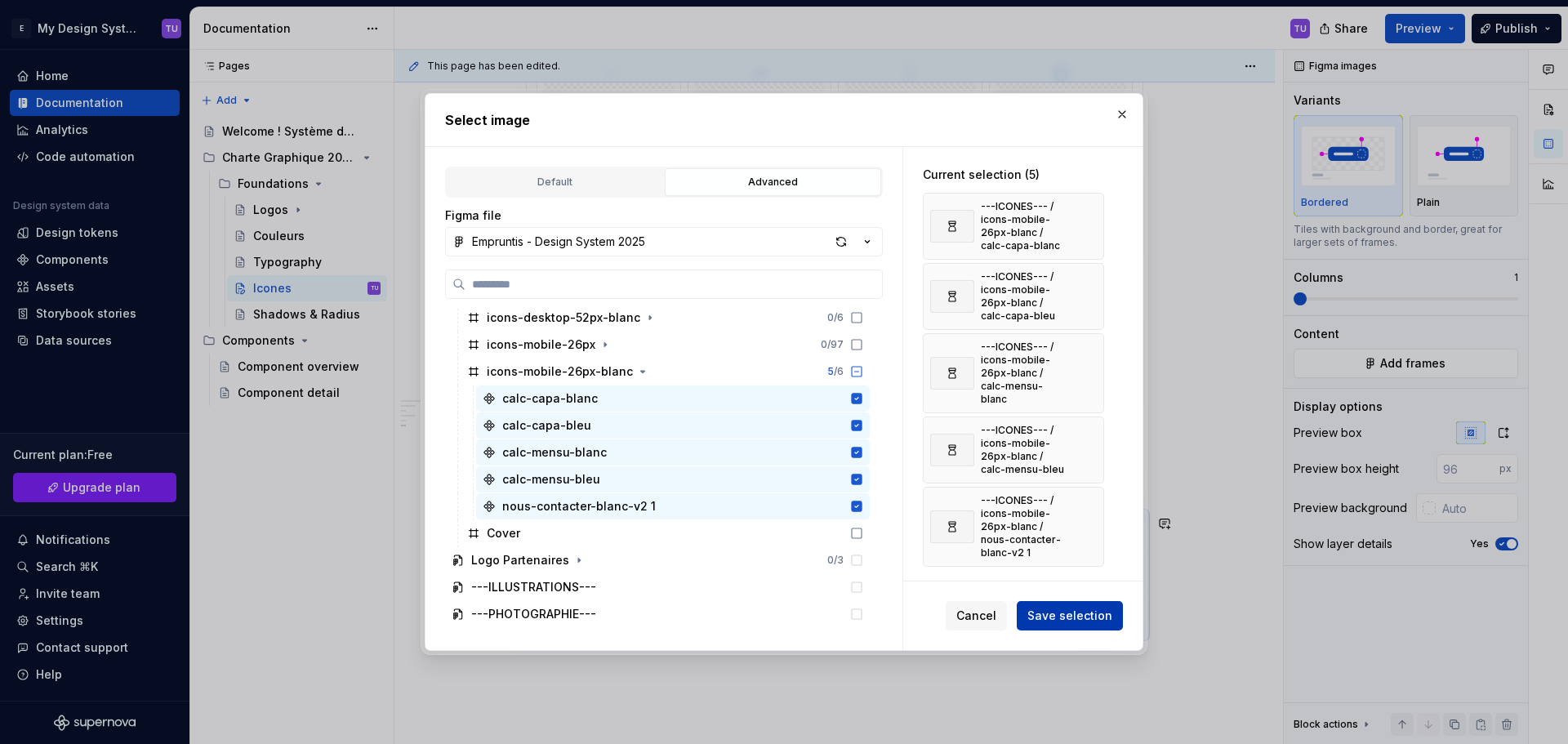
click at [1069, 613] on span "Save selection" at bounding box center [1069, 615] width 85 height 16
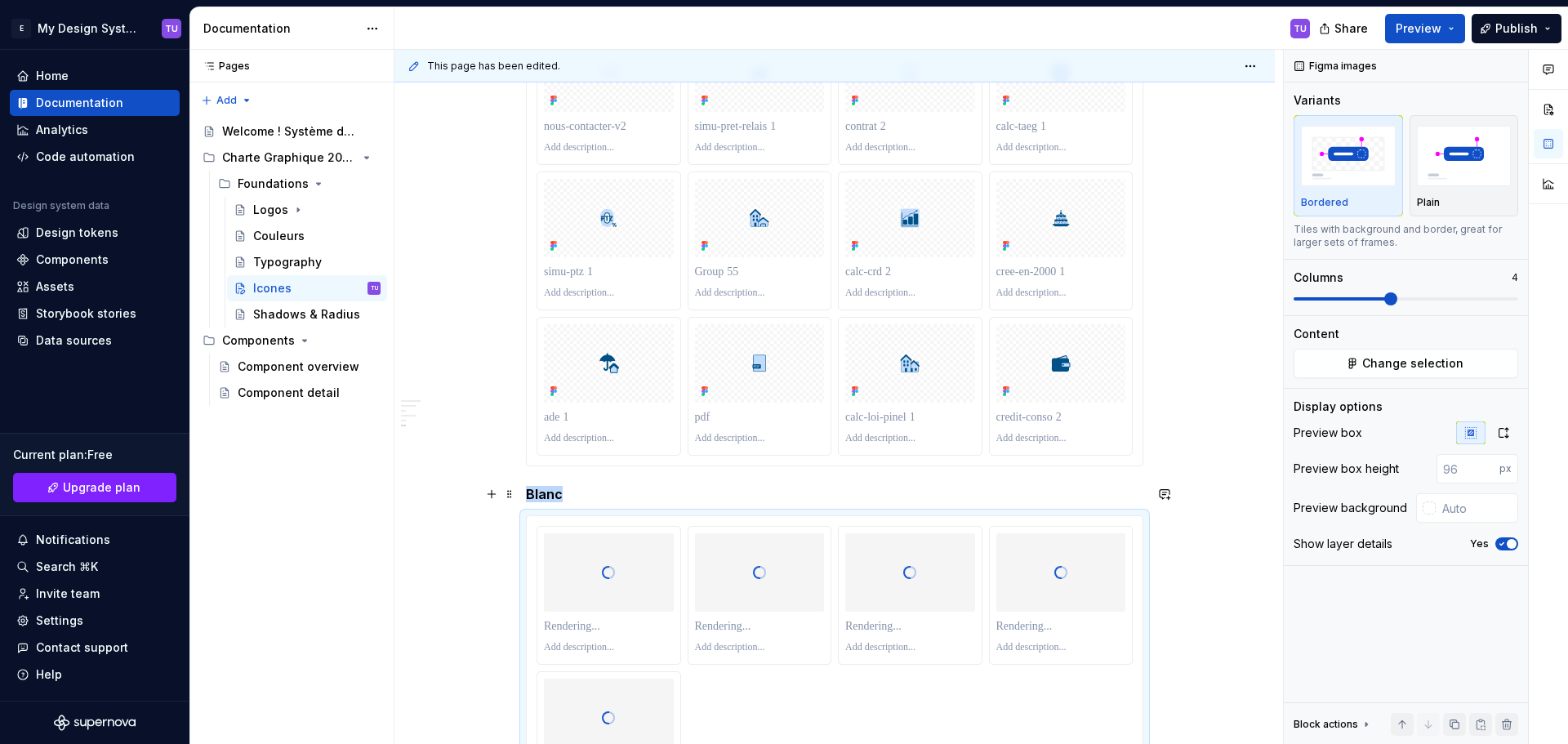
scroll to position [7503, 0]
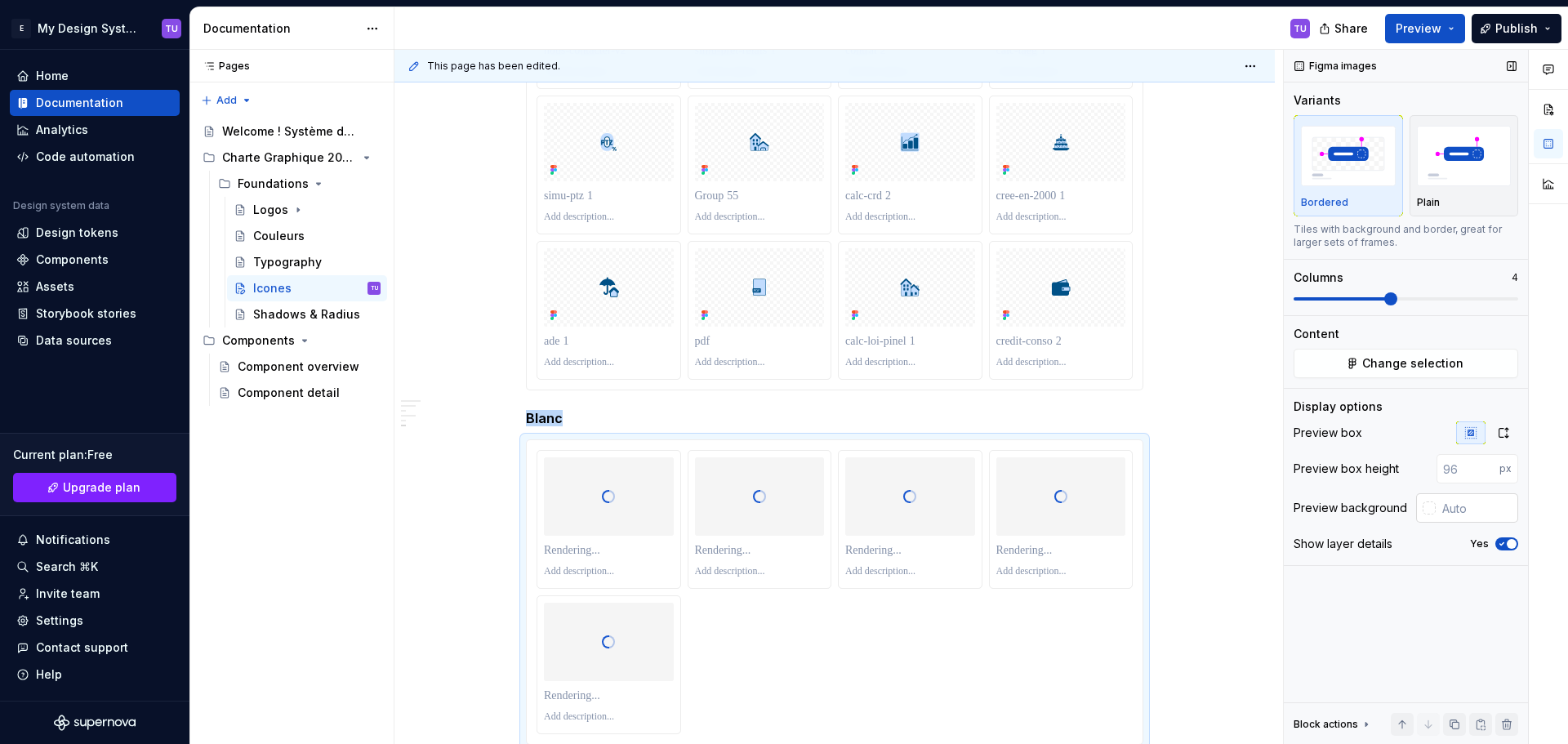
click at [1432, 506] on div at bounding box center [1428, 507] width 13 height 13
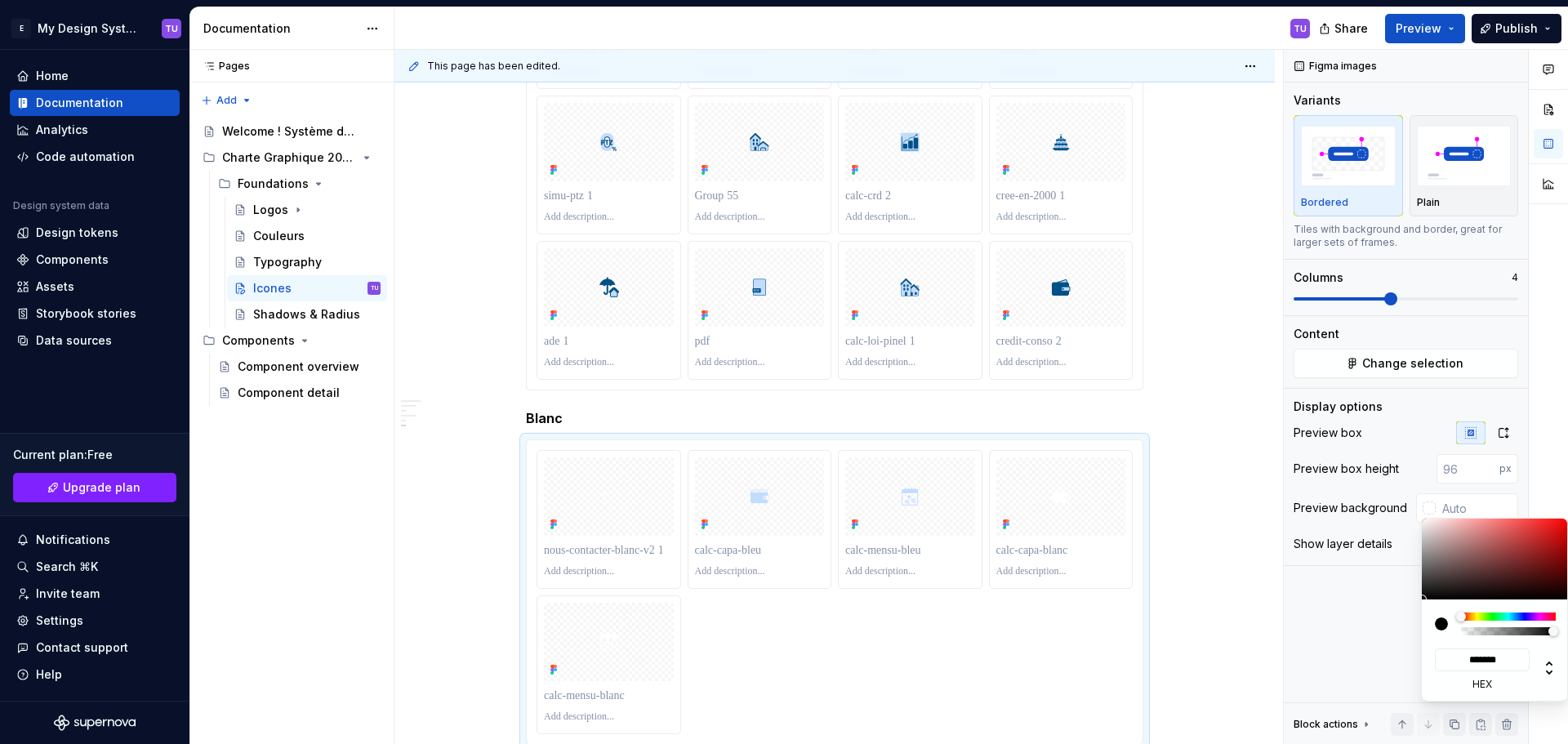
type input "#836868"
type input "*******"
type input "#796161"
type input "*******"
type input "#3E3636"
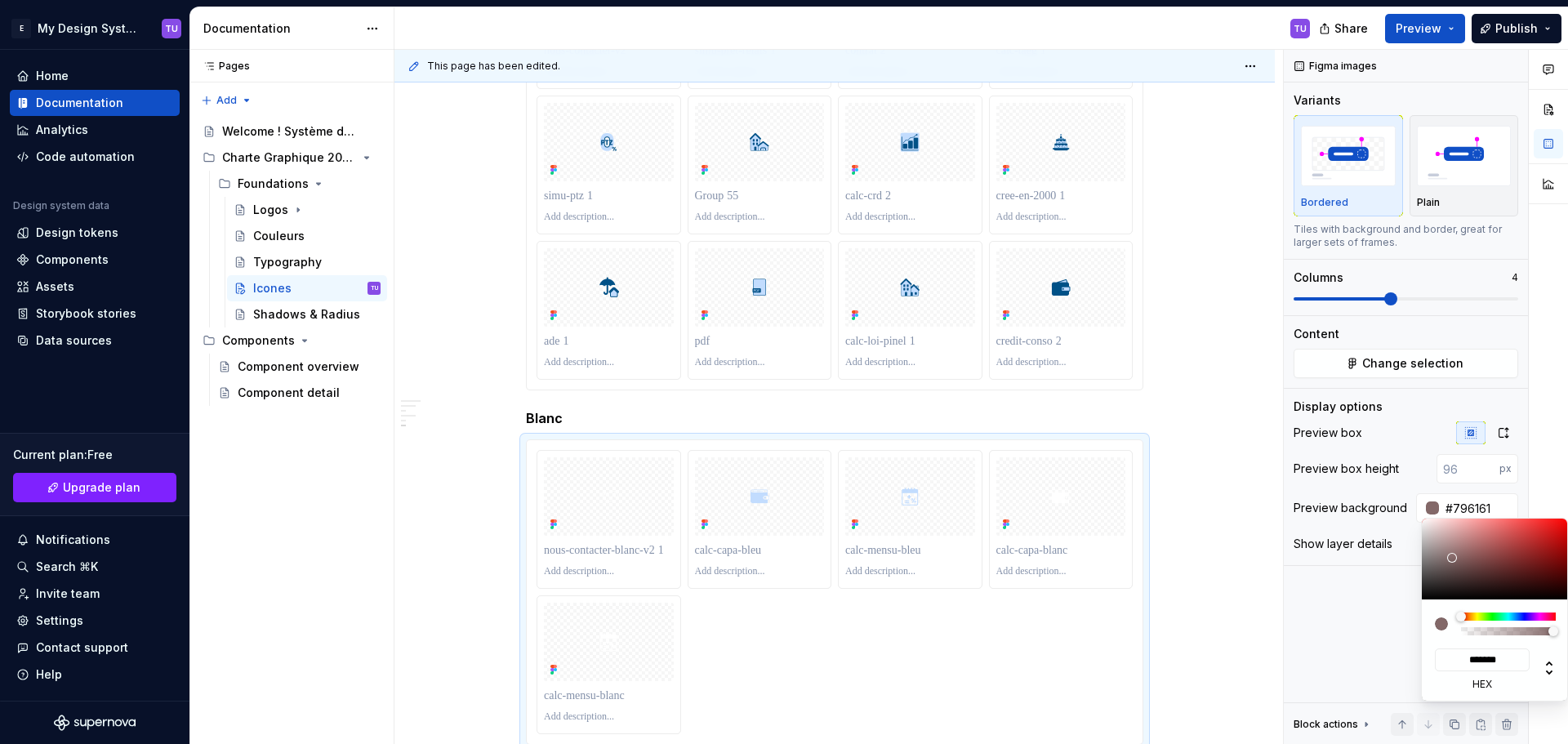
type input "*******"
type input "#000000"
type input "*******"
drag, startPoint x: 1452, startPoint y: 558, endPoint x: 1379, endPoint y: 648, distance: 115.9
click at [1383, 653] on body "E My Design System TU Home Documentation Analytics Code automation Design syste…" at bounding box center [784, 372] width 1568 height 744
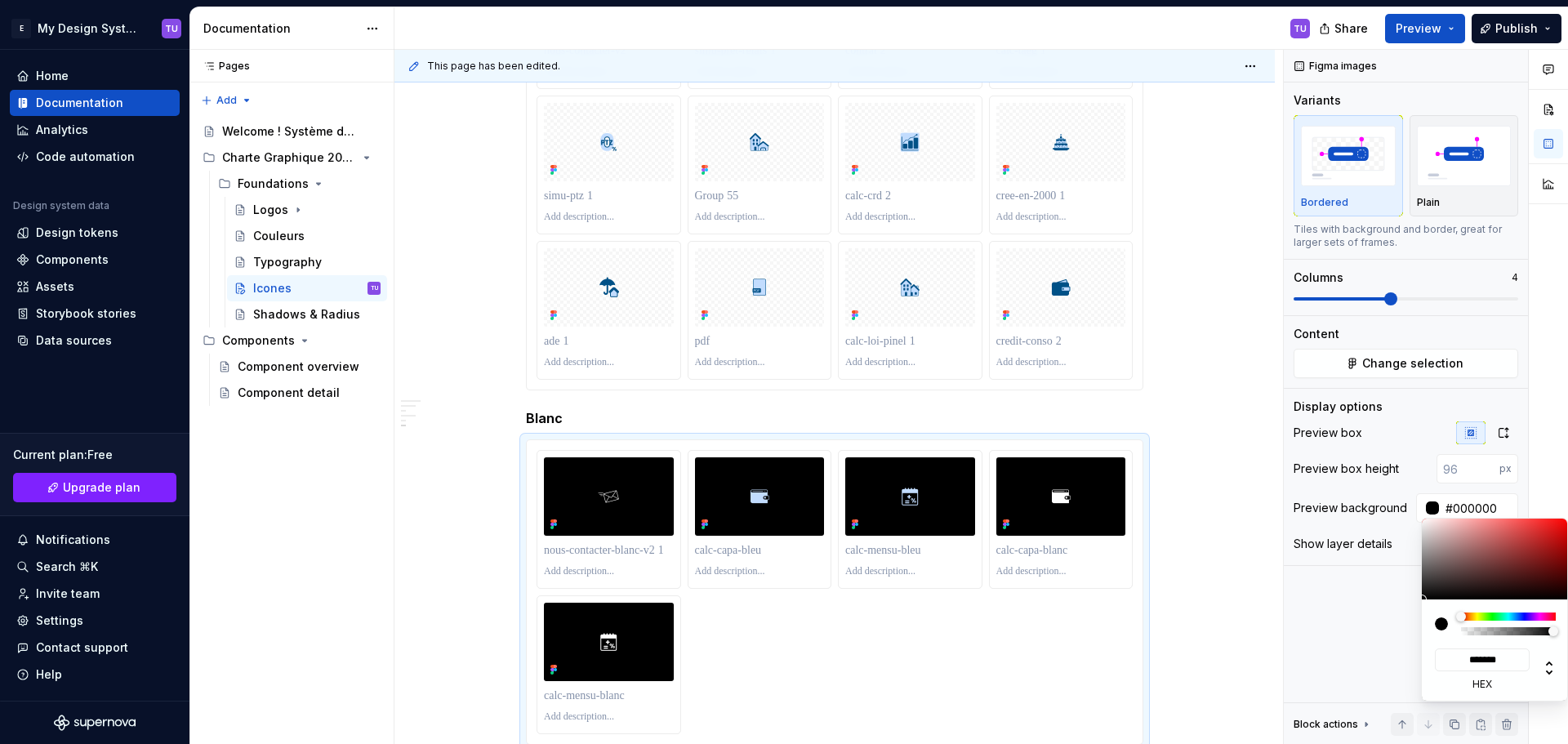
click at [1376, 617] on div "Comments Open comments No comments yet Select ‘Comment’ from the block context …" at bounding box center [1425, 397] width 285 height 695
click at [1214, 515] on html "E My Design System TU Home Documentation Analytics Code automation Design syste…" at bounding box center [784, 372] width 1568 height 744
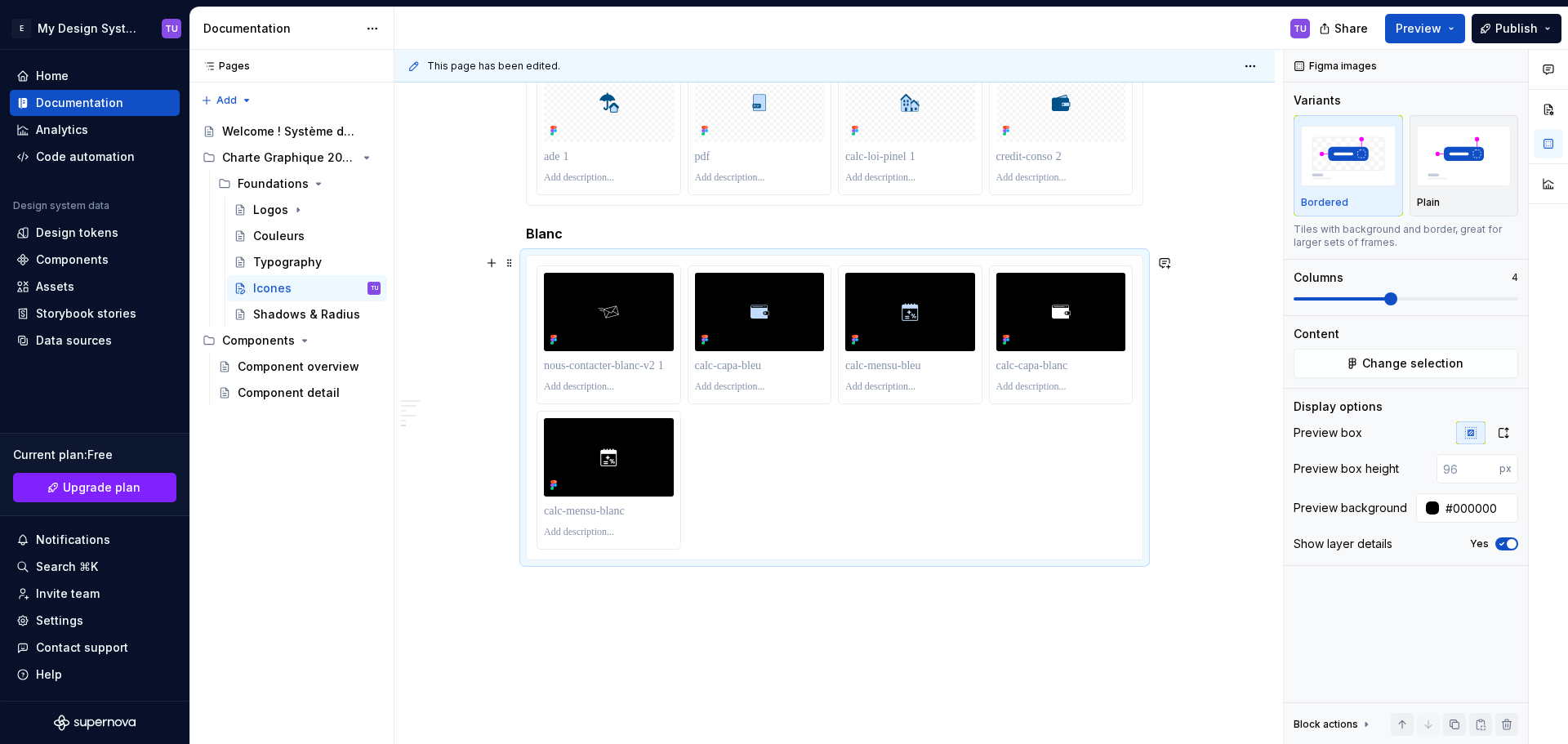
scroll to position [7663, 0]
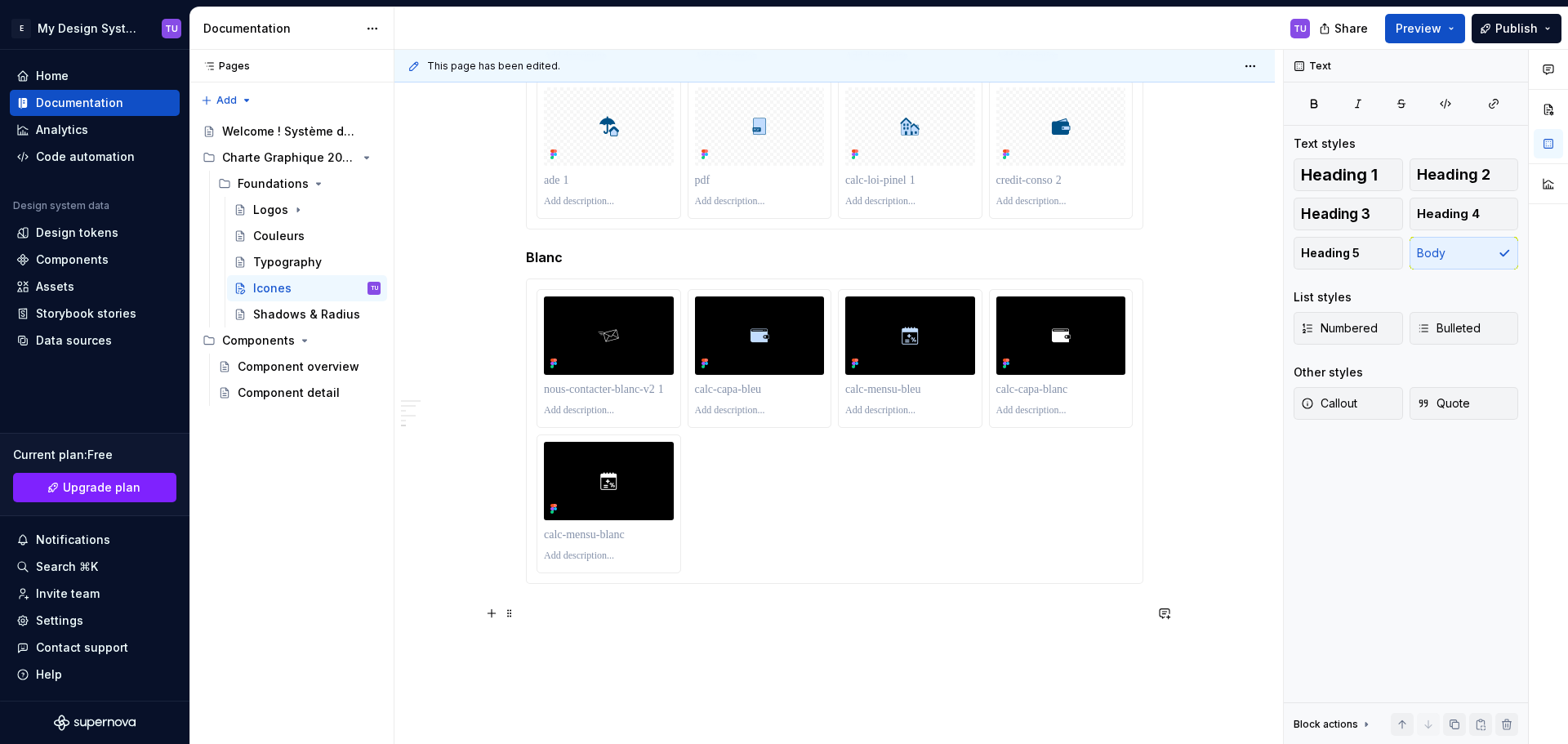
click at [621, 622] on p at bounding box center [834, 612] width 618 height 20
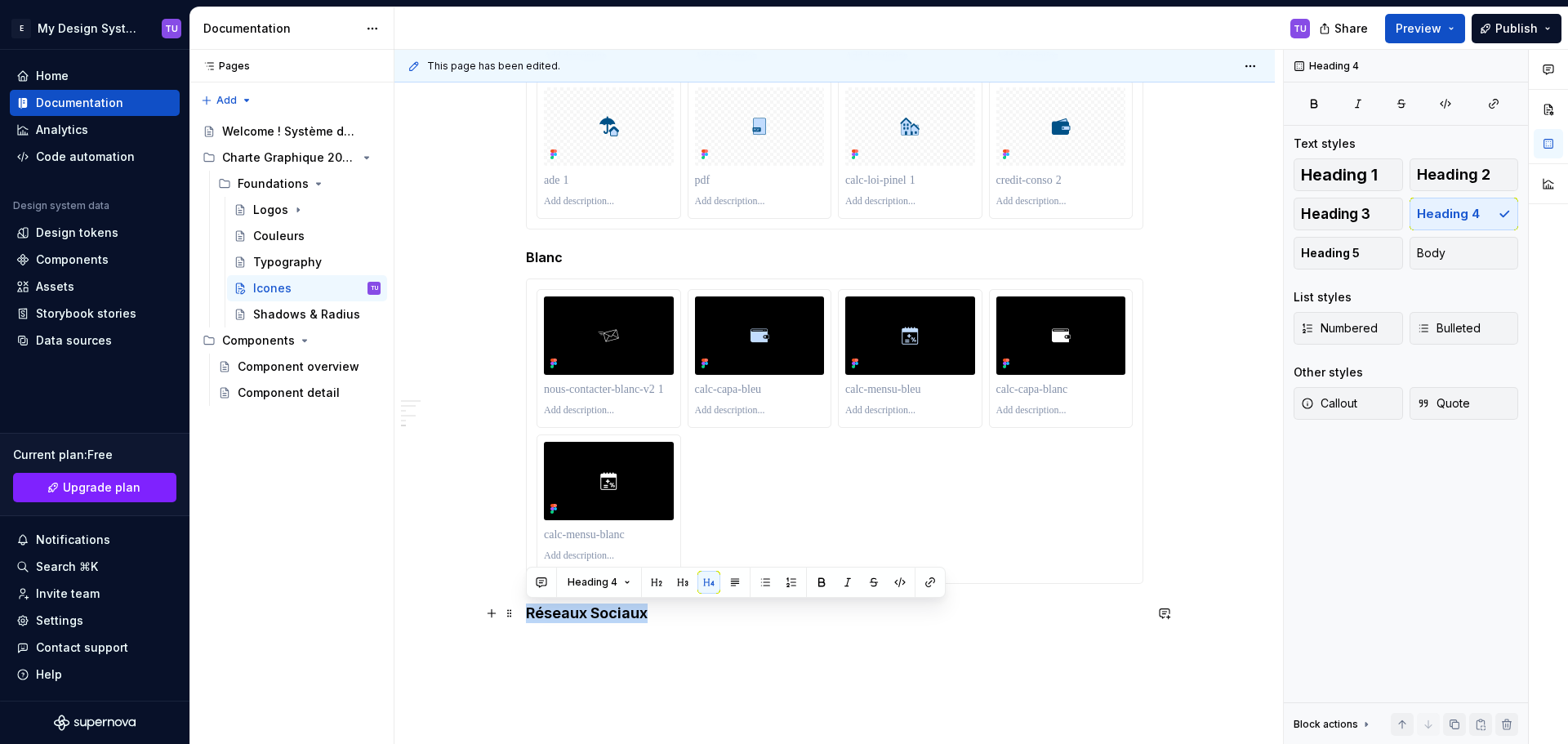
drag, startPoint x: 546, startPoint y: 602, endPoint x: 636, endPoint y: 606, distance: 90.1
click at [627, 589] on button "Heading 4" at bounding box center [598, 582] width 77 height 23
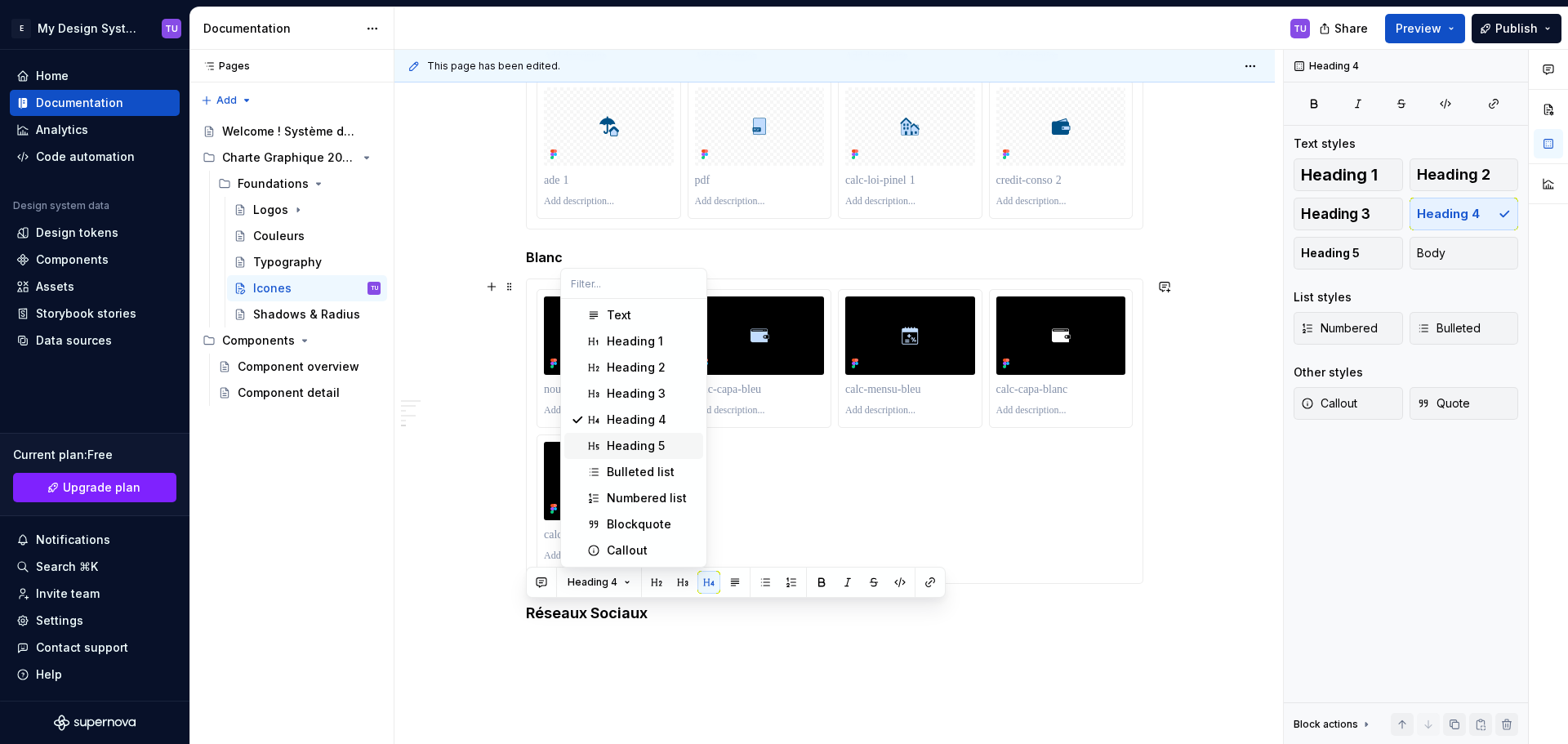
click at [653, 444] on div "Heading 5" at bounding box center [635, 445] width 58 height 16
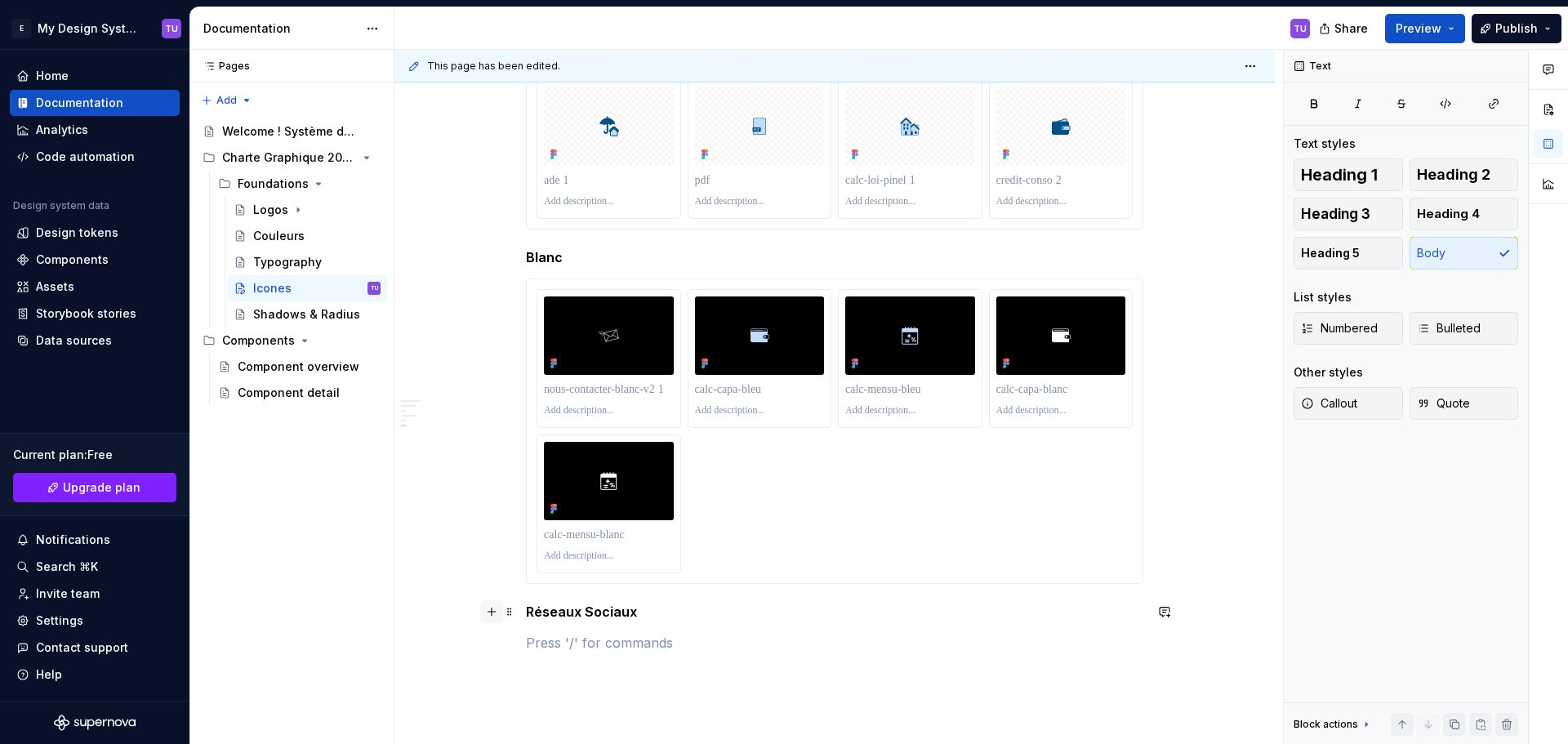
click at [494, 614] on button "button" at bounding box center [491, 611] width 23 height 23
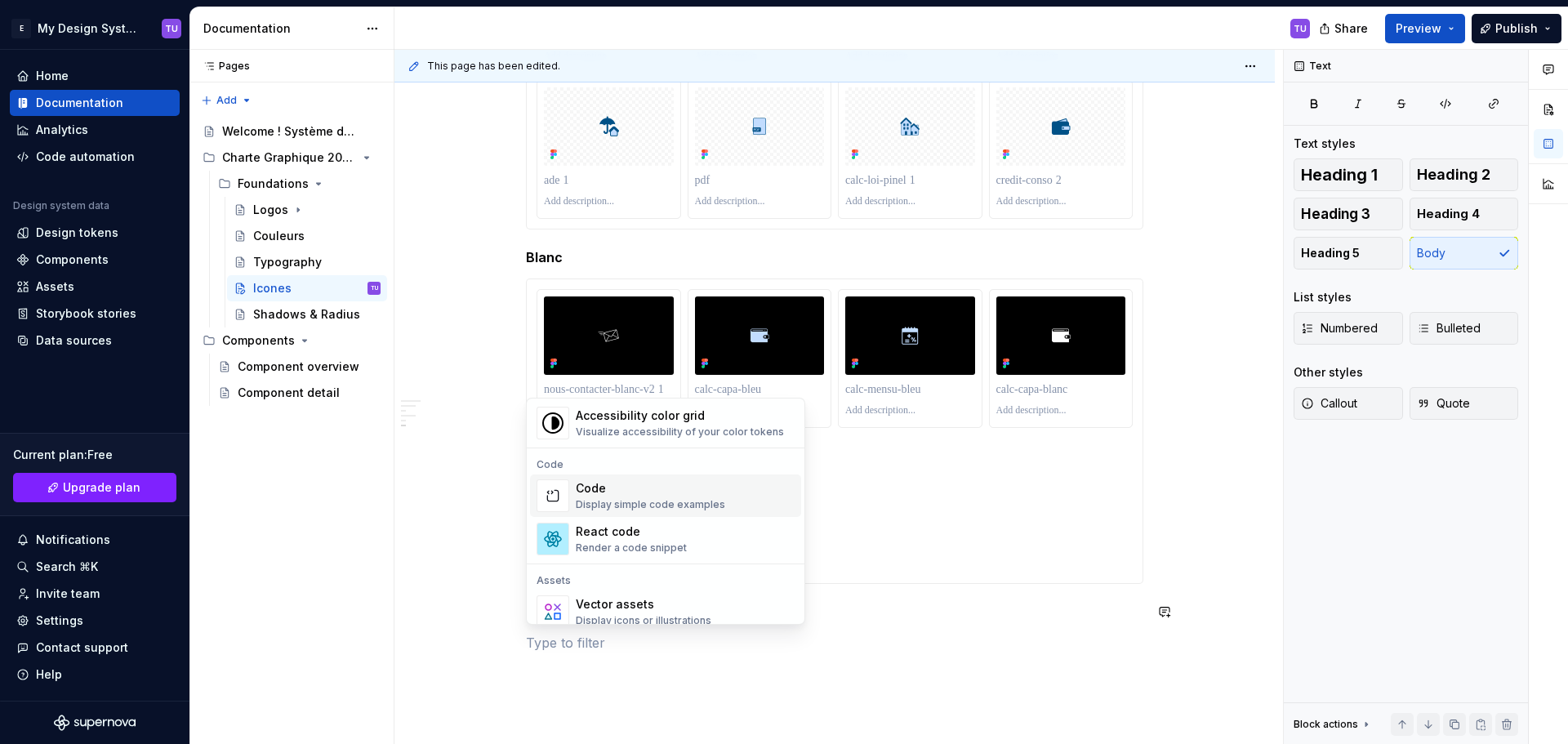
scroll to position [1388, 0]
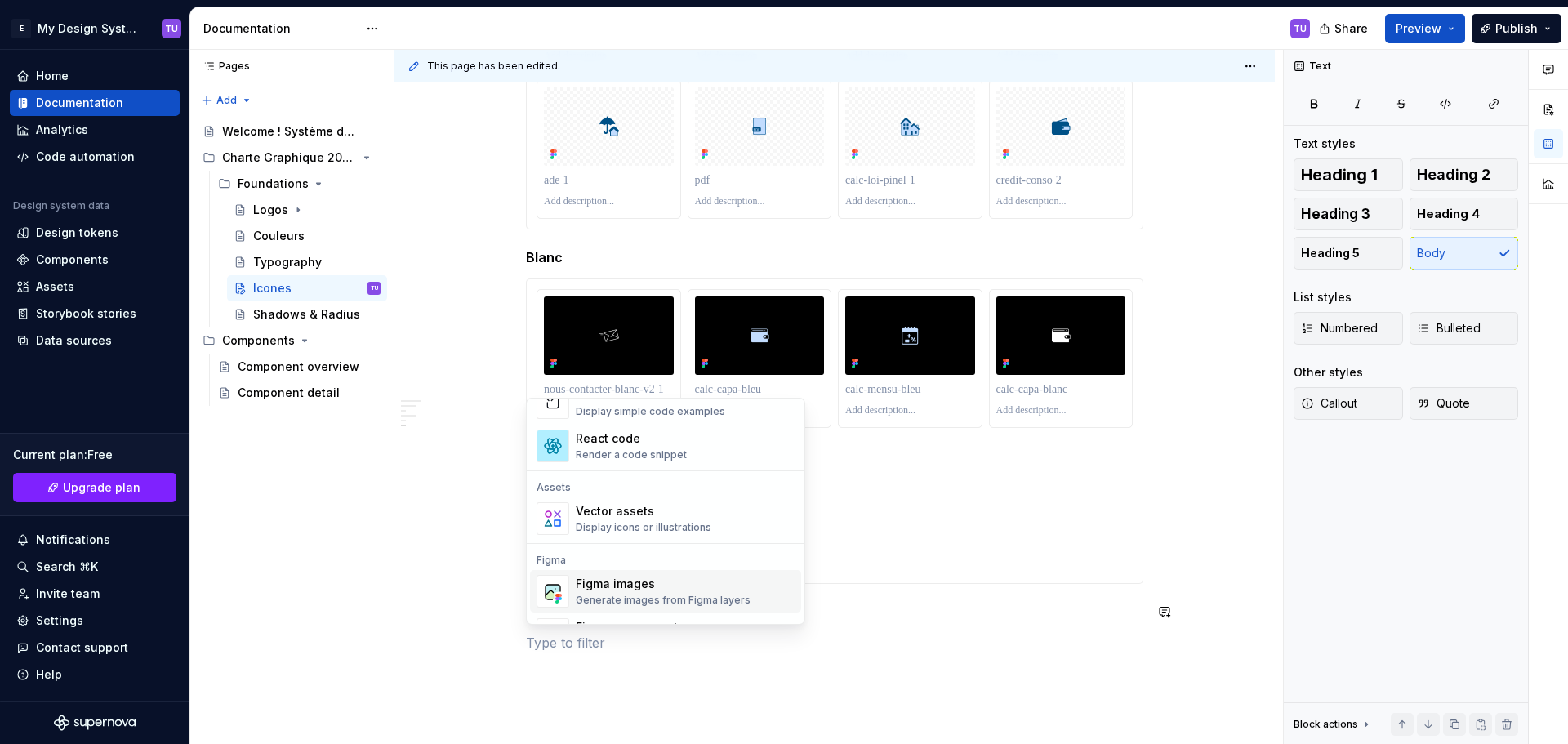
click at [608, 584] on div "Figma images" at bounding box center [663, 583] width 175 height 16
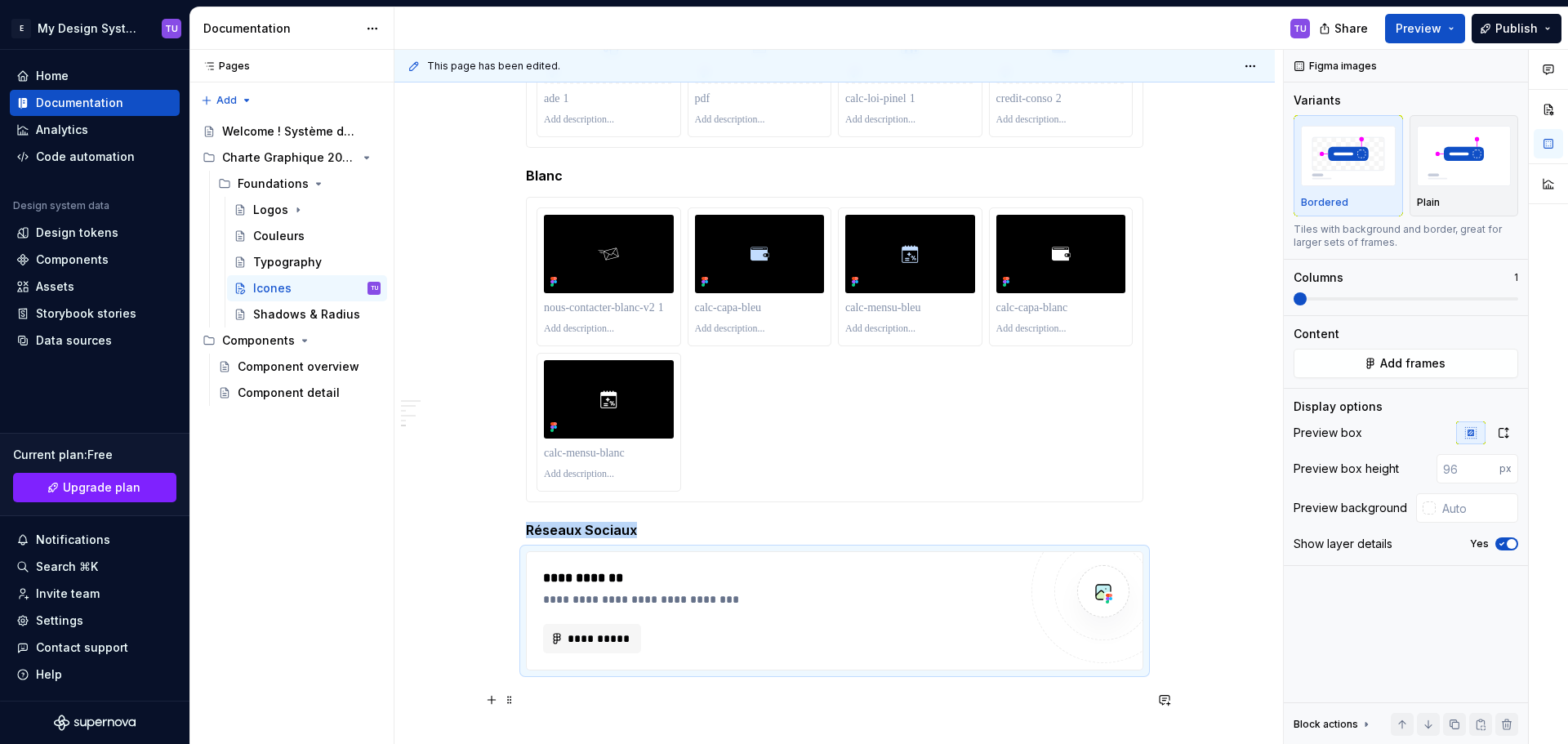
scroll to position [7834, 0]
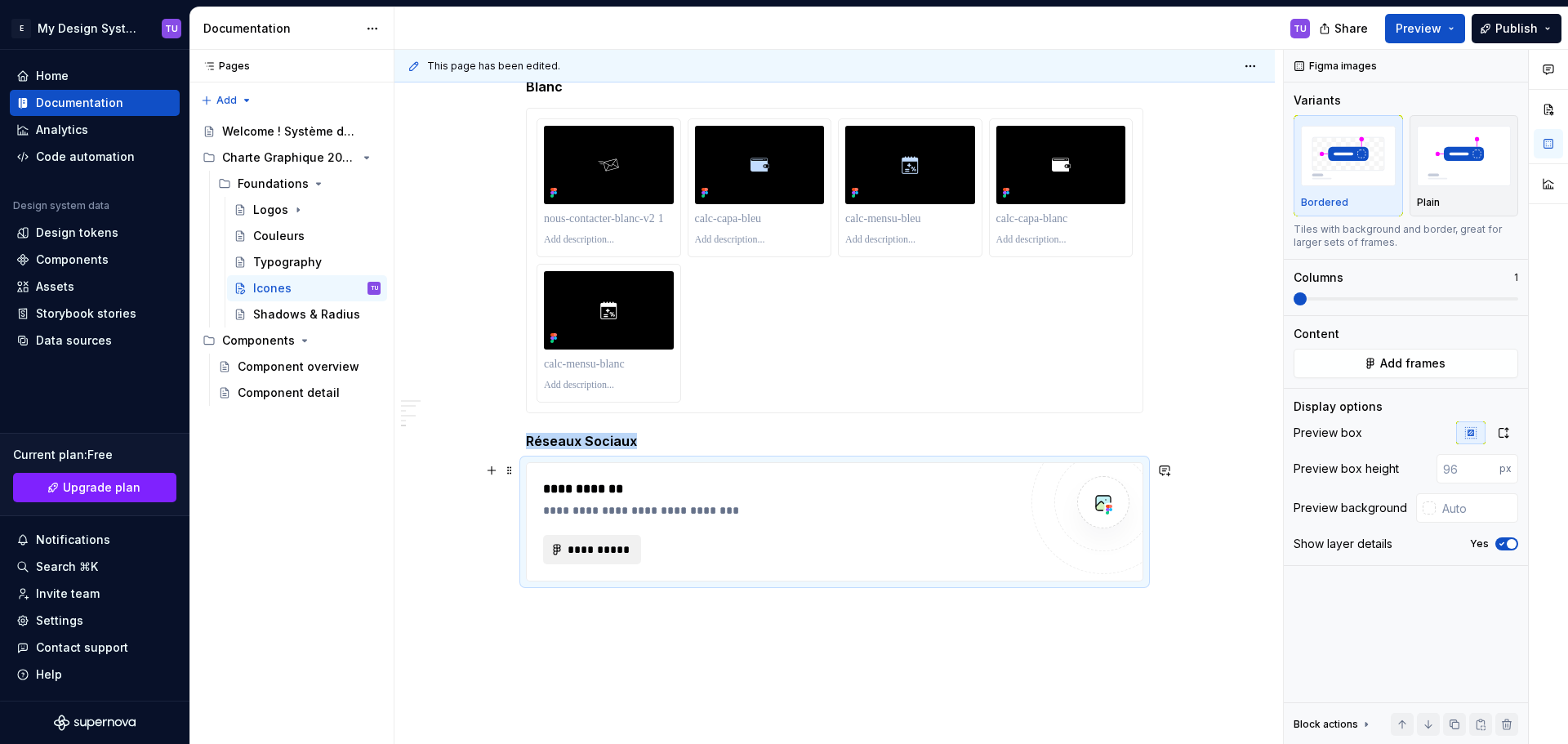
click at [596, 552] on span "**********" at bounding box center [598, 549] width 64 height 16
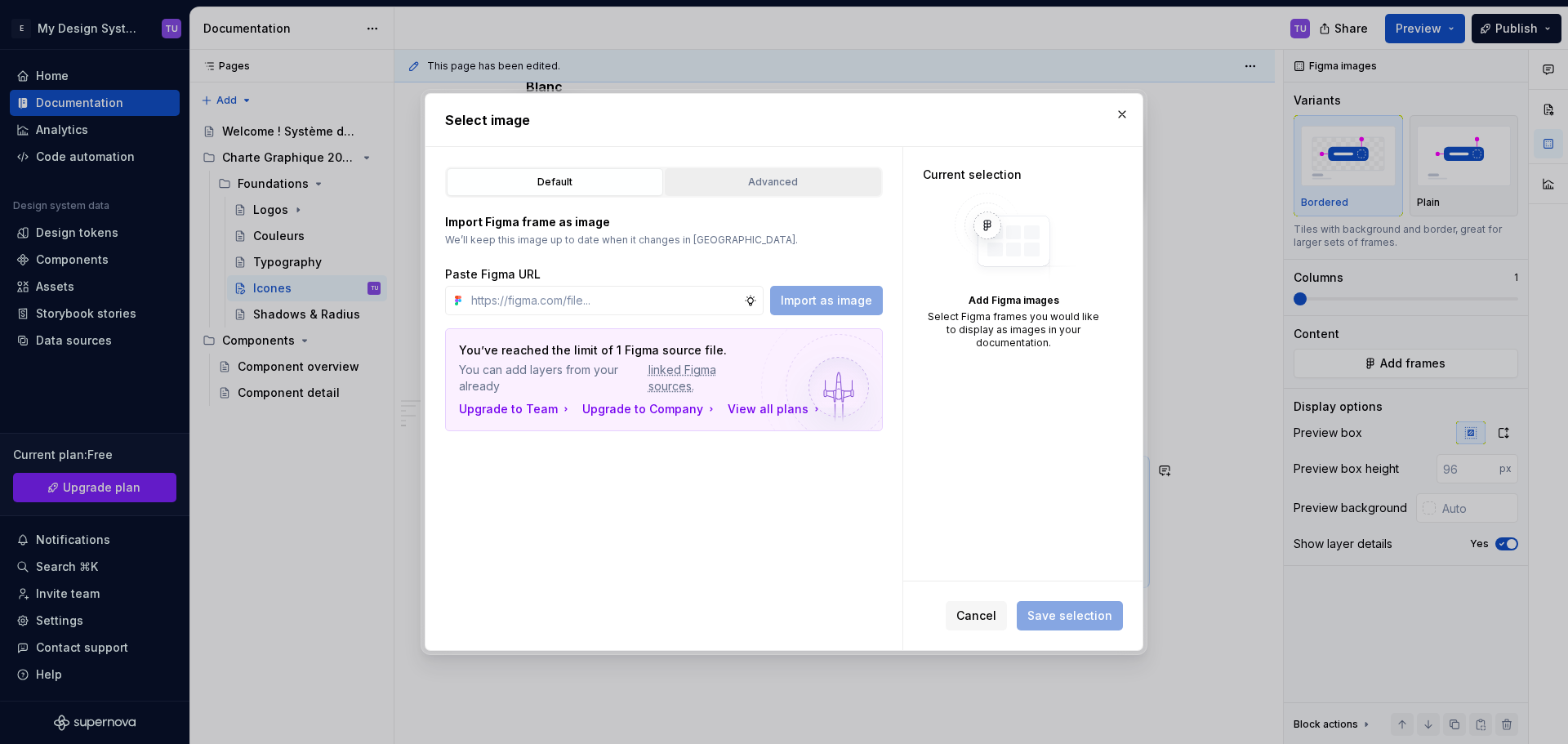
click at [736, 171] on button "Advanced" at bounding box center [772, 182] width 217 height 28
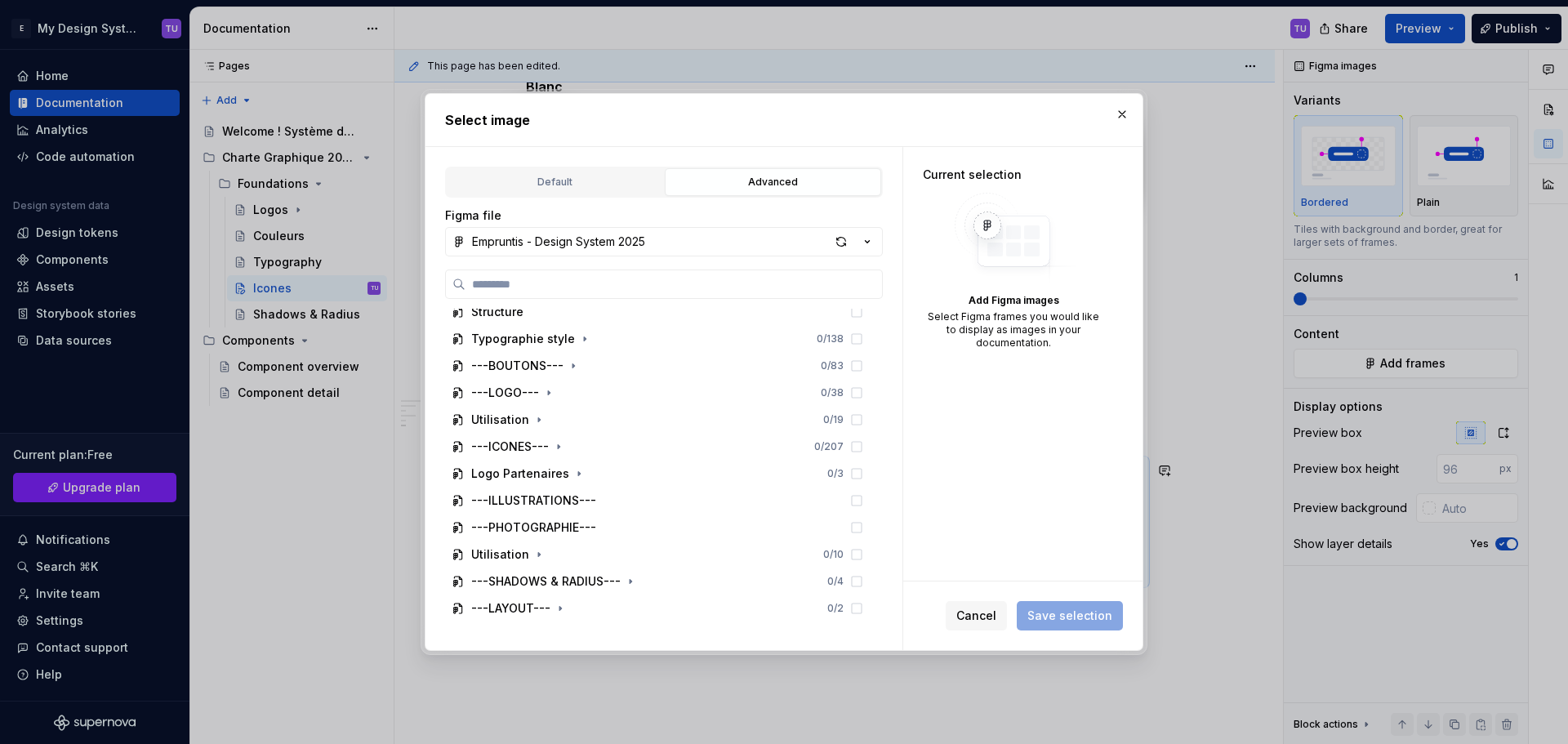
scroll to position [214, 0]
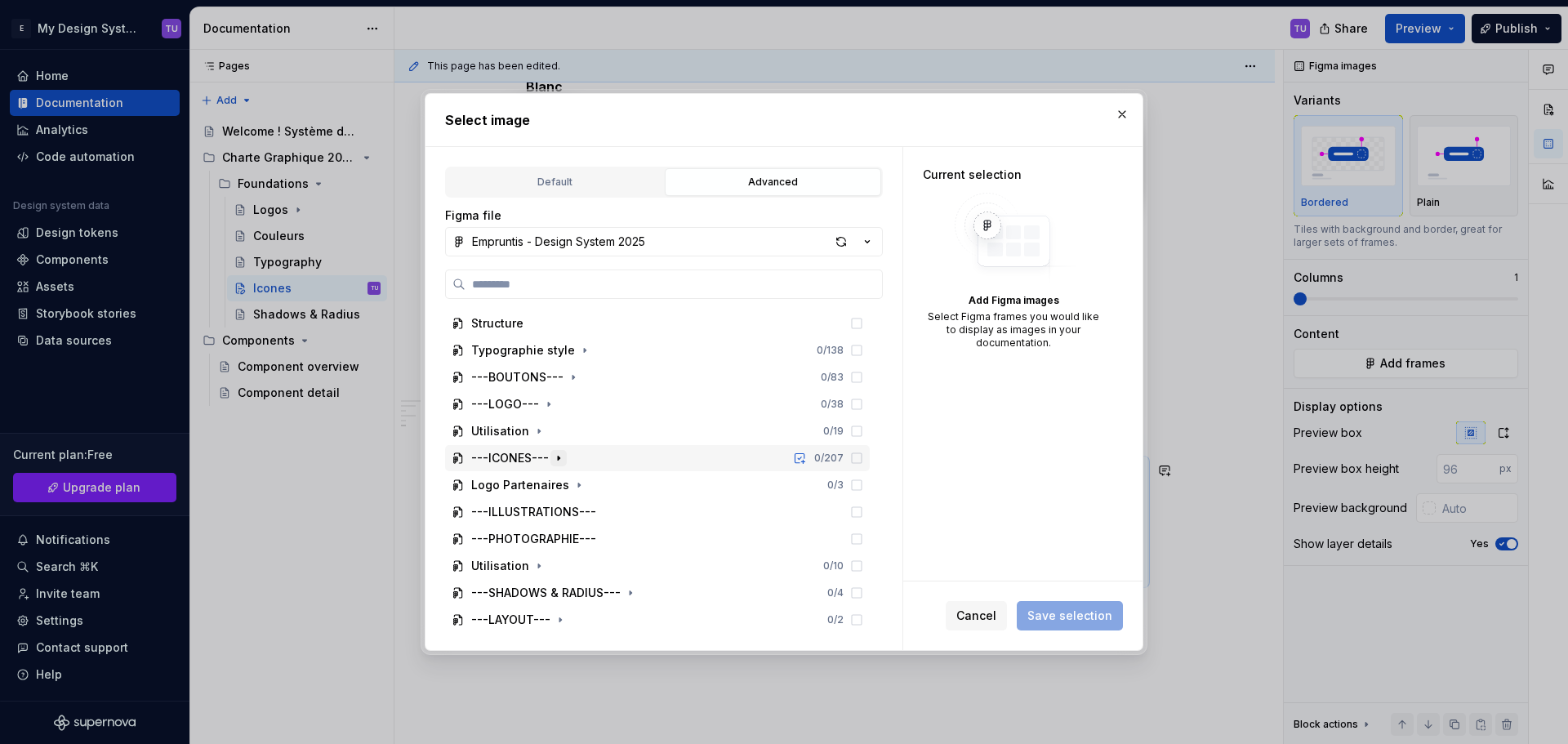
click at [558, 450] on button "button" at bounding box center [558, 458] width 16 height 16
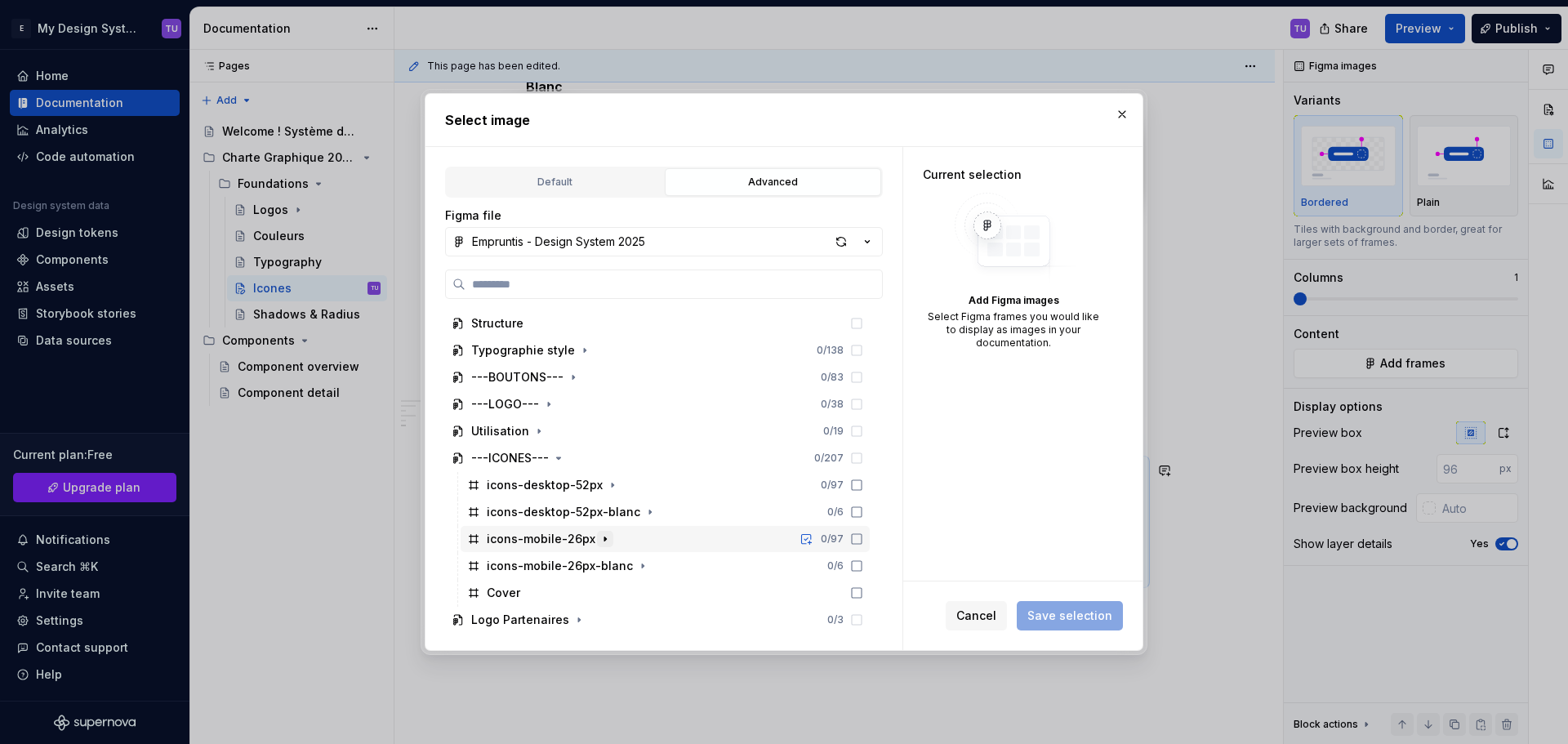
click at [599, 537] on icon "button" at bounding box center [605, 538] width 13 height 13
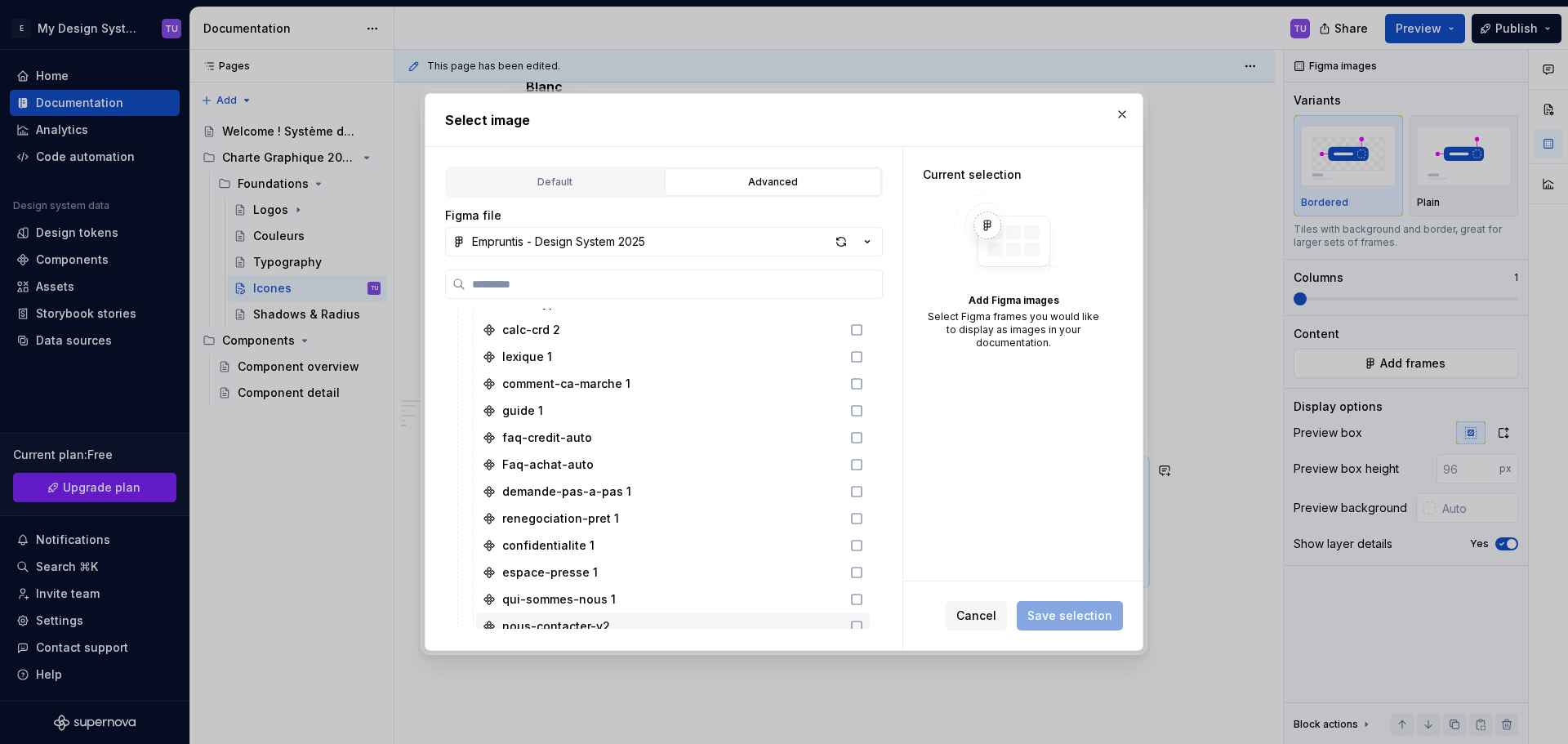
scroll to position [1193, 0]
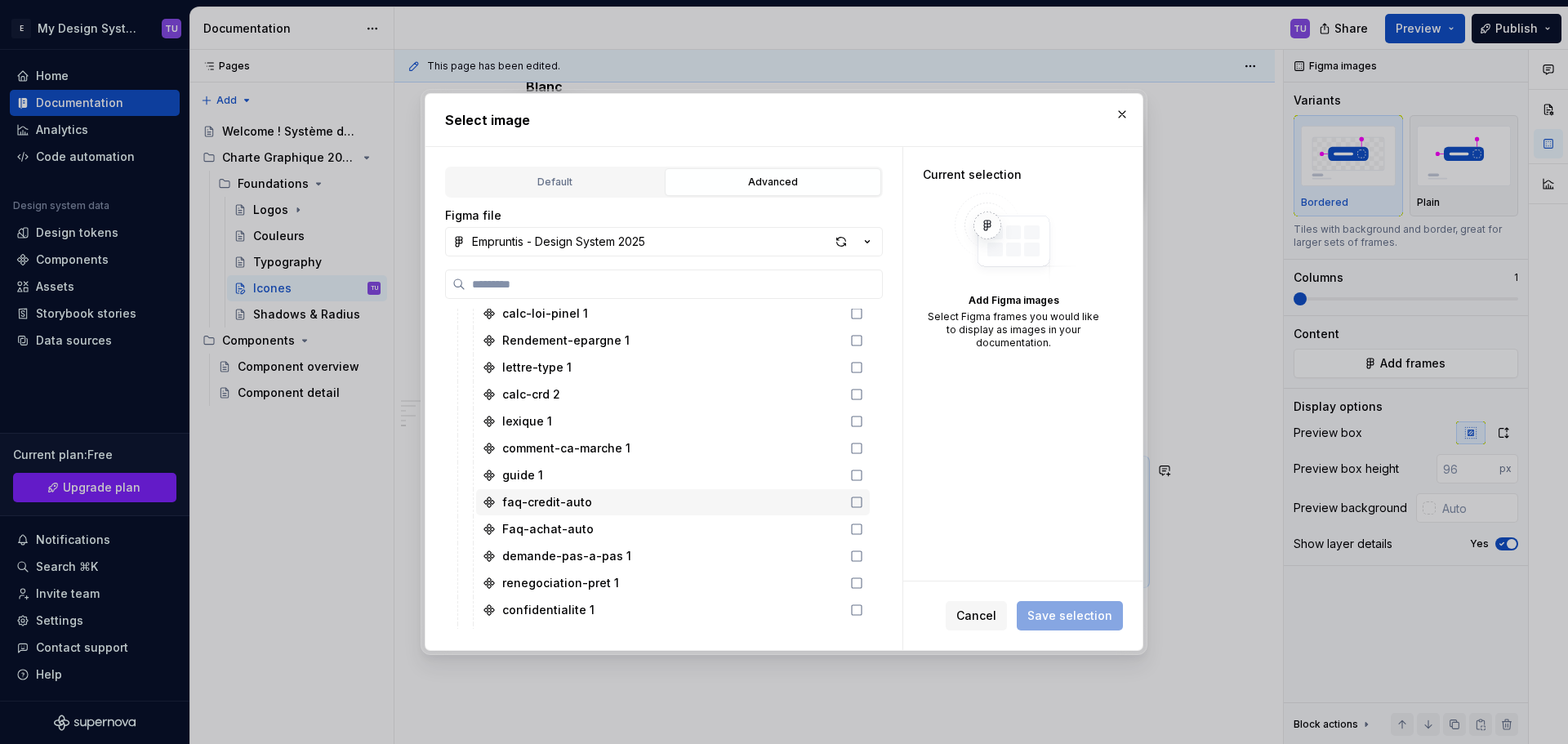
type textarea "*"
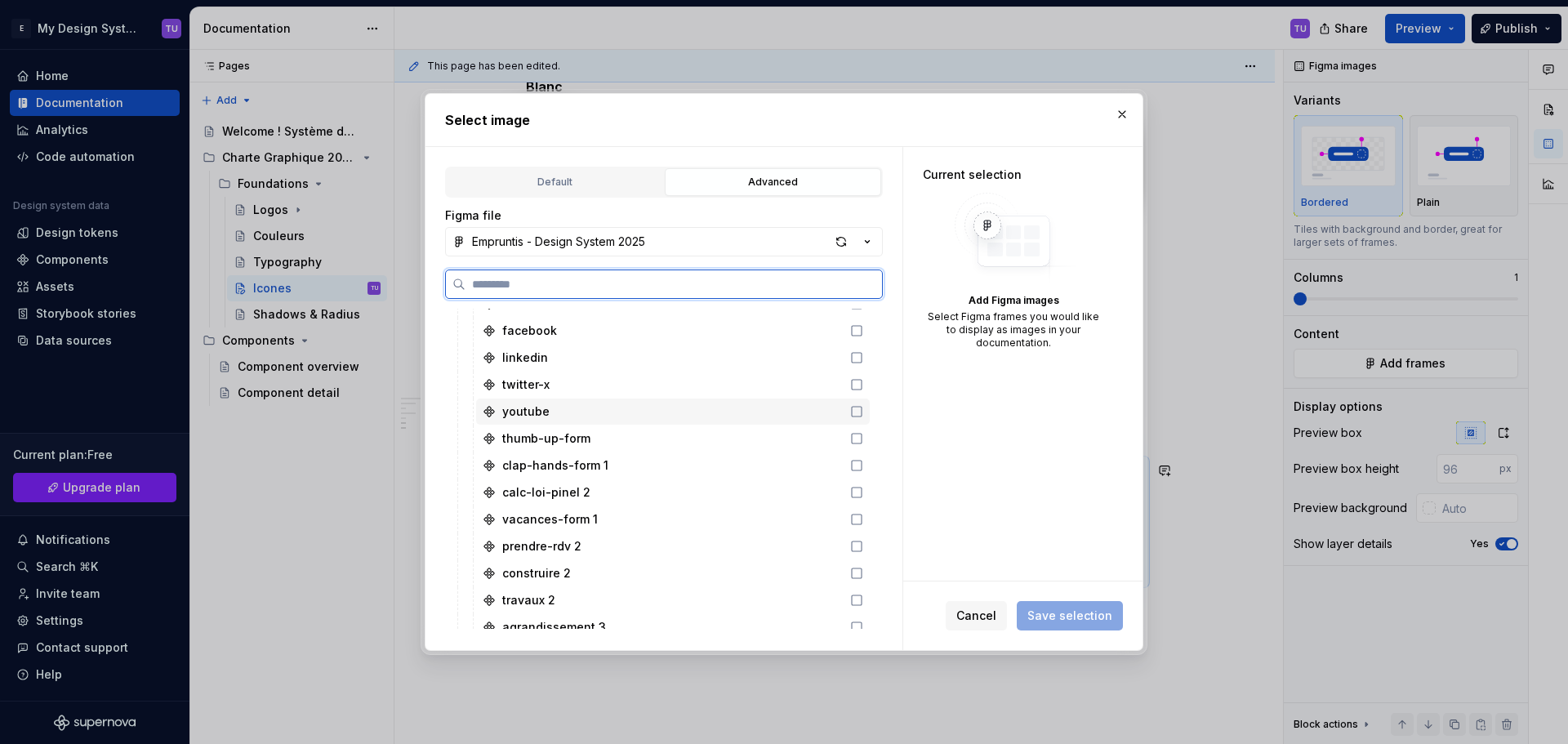
click at [554, 420] on div "youtube" at bounding box center [672, 411] width 393 height 26
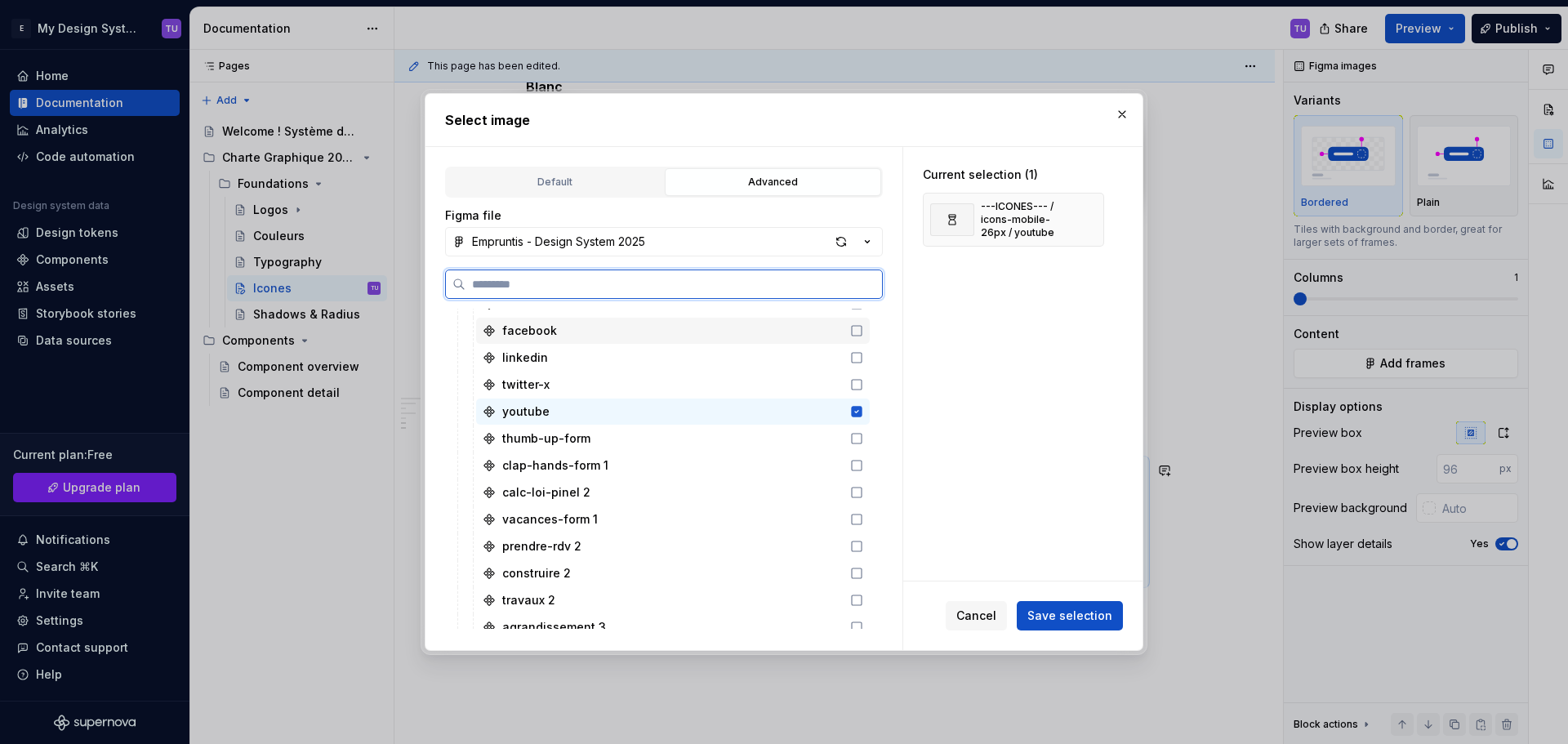
click at [543, 339] on div "facebook" at bounding box center [672, 330] width 393 height 26
click at [539, 358] on div "linkedin" at bounding box center [525, 357] width 46 height 16
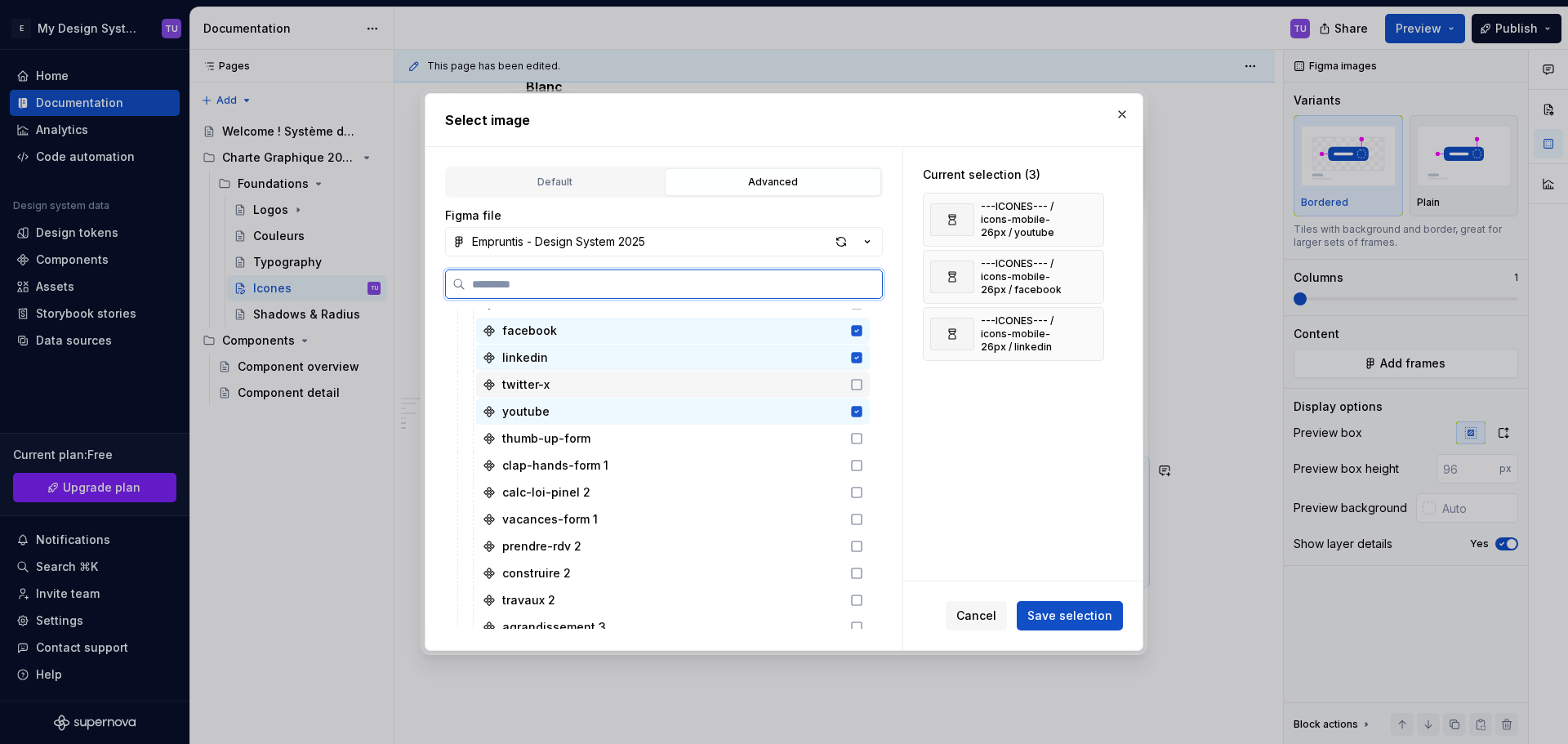
click at [539, 385] on div "twitter-x" at bounding box center [526, 384] width 48 height 16
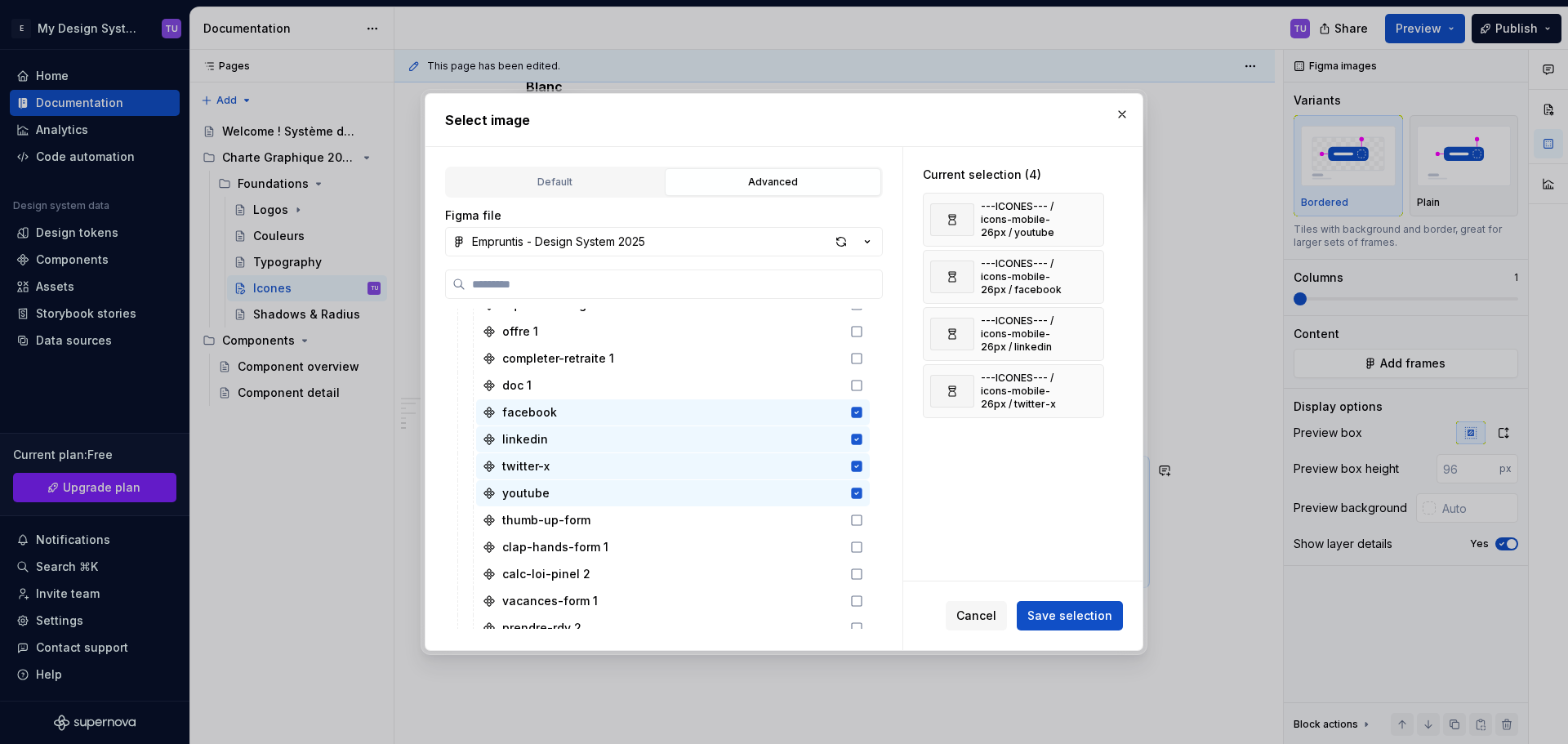
click at [1058, 623] on span "Save selection" at bounding box center [1069, 615] width 85 height 16
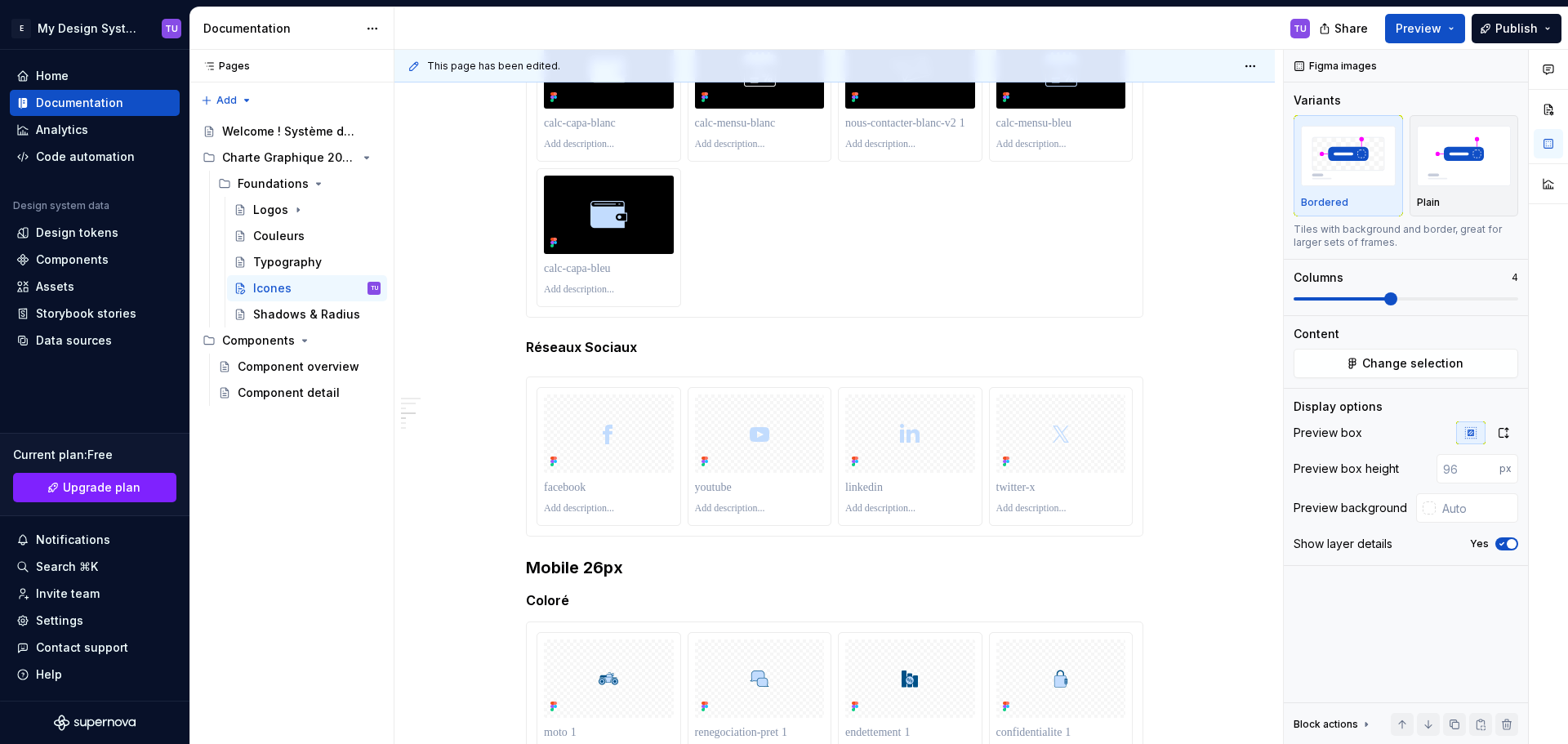
scroll to position [3915, 0]
click at [629, 431] on img at bounding box center [608, 432] width 42 height 42
click at [1433, 505] on div at bounding box center [1428, 507] width 13 height 13
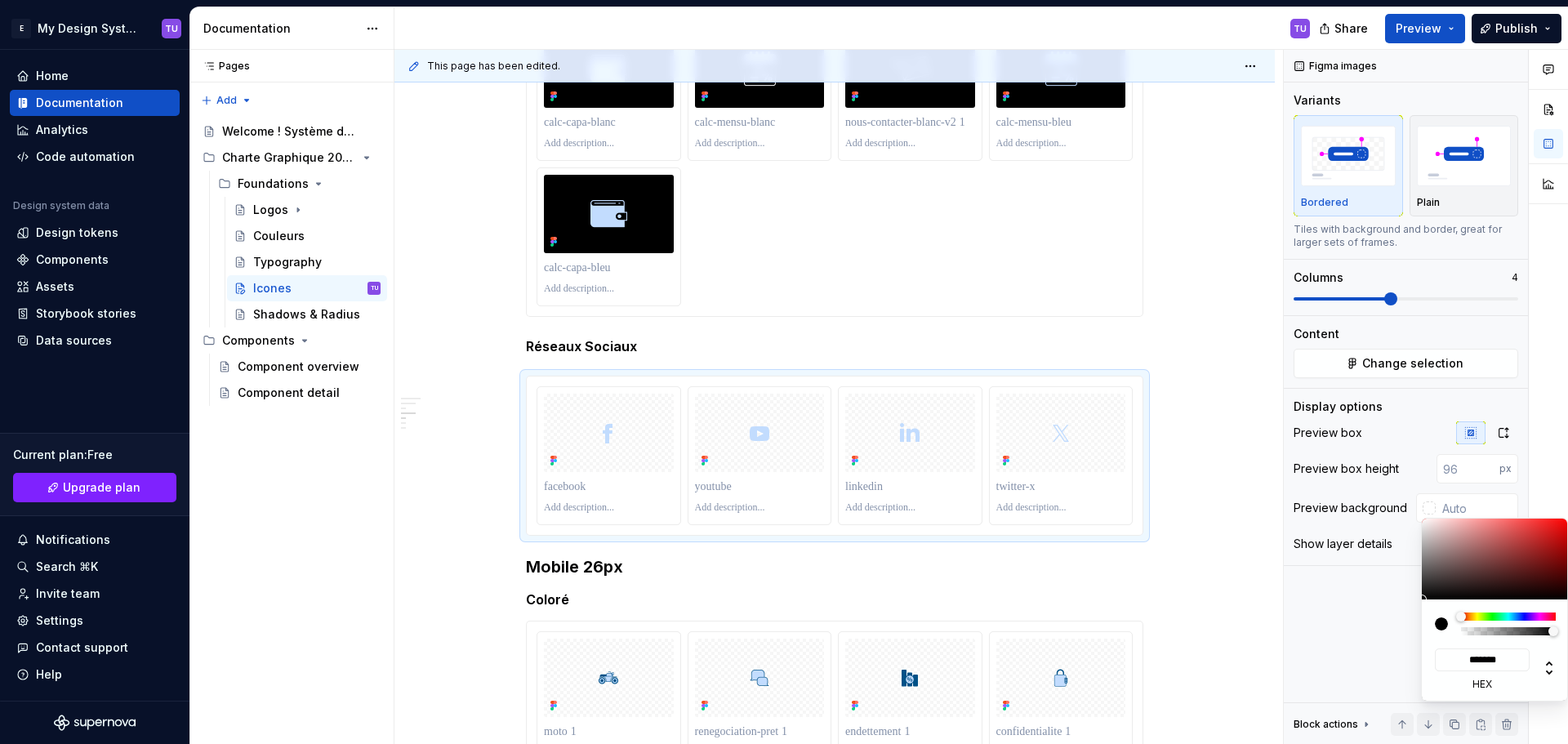
type input "#936767"
type input "*******"
type input "#8B6161"
type input "*******"
type input "#4D4040"
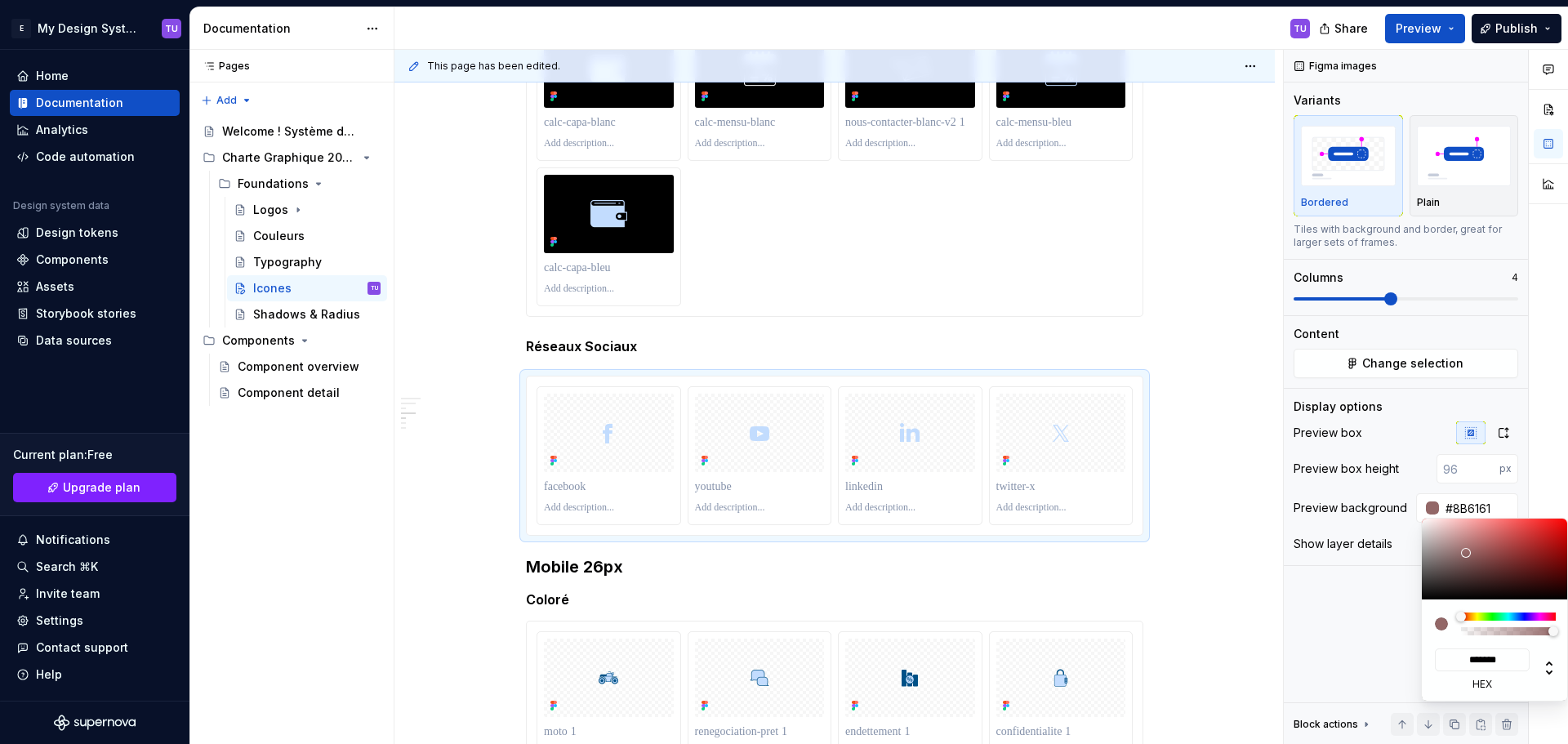
type input "*******"
type input "#0F0F0F"
type input "*******"
type input "#000000"
type input "*******"
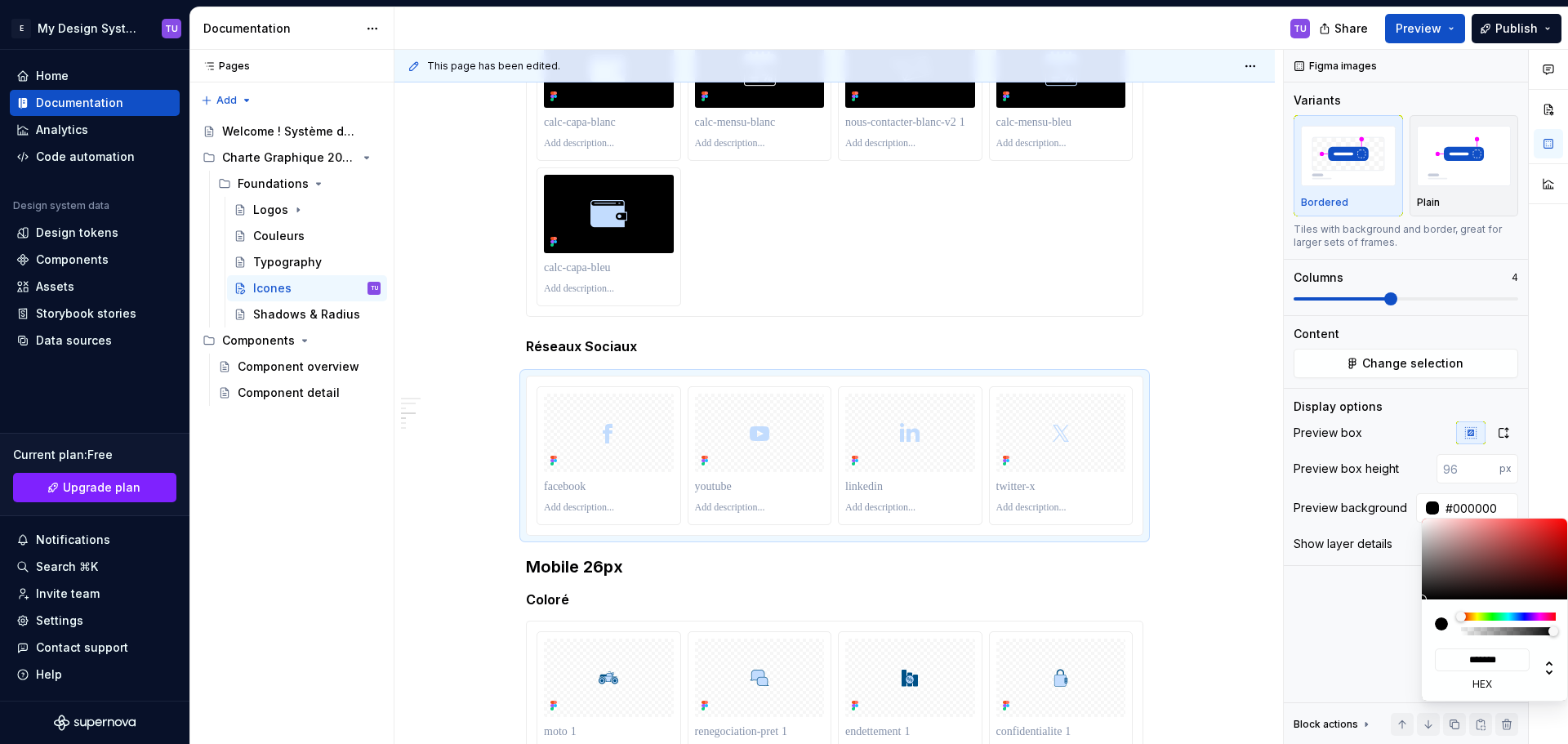
drag, startPoint x: 1465, startPoint y: 553, endPoint x: 1301, endPoint y: 642, distance: 186.6
click at [1319, 653] on body "E My Design System TU Home Documentation Analytics Code automation Design syste…" at bounding box center [784, 372] width 1568 height 744
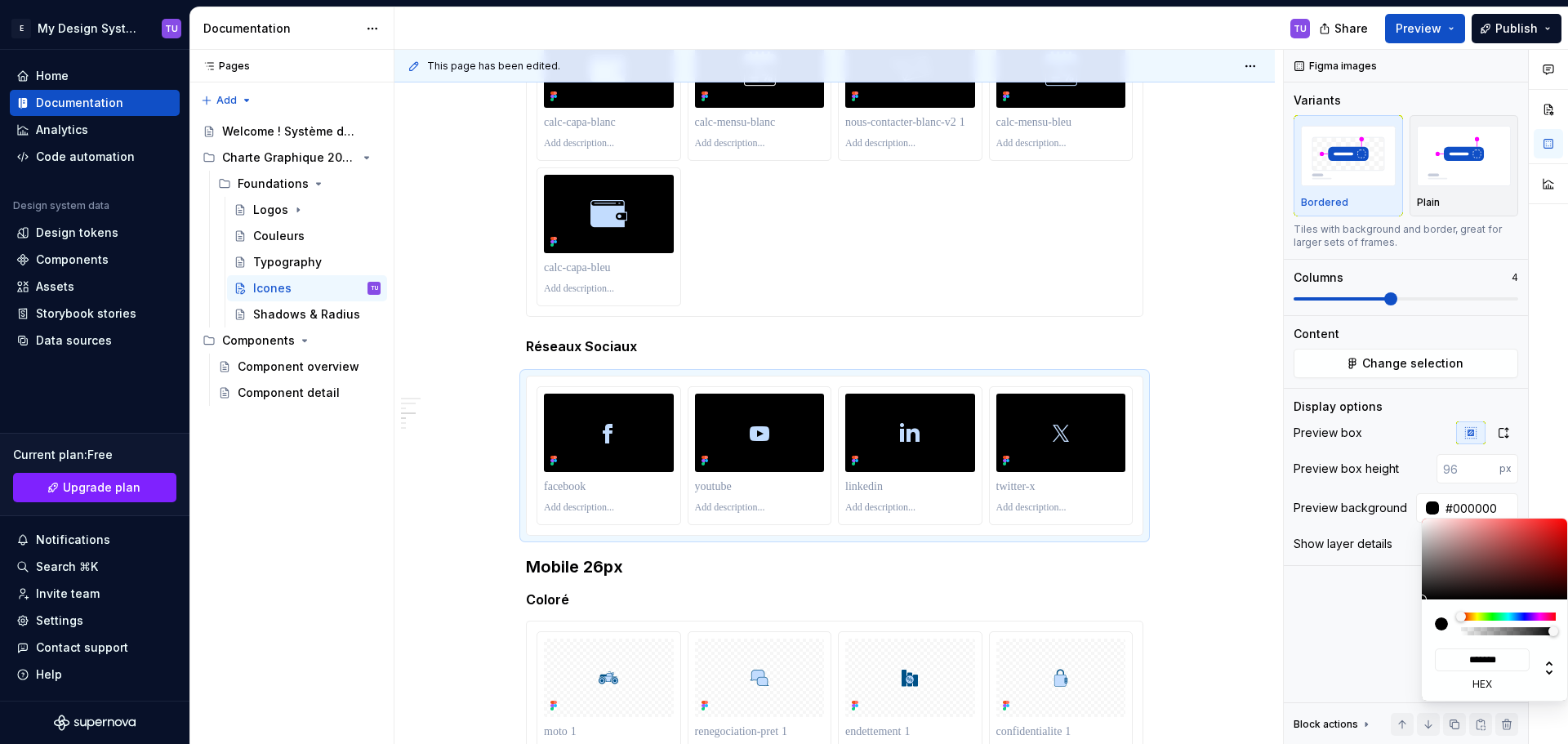
click at [1216, 407] on html "E My Design System TU Home Documentation Analytics Code automation Design syste…" at bounding box center [784, 372] width 1568 height 744
click at [1400, 469] on div "Comments Open comments No comments yet Select ‘Comment’ from the block context …" at bounding box center [1425, 397] width 285 height 695
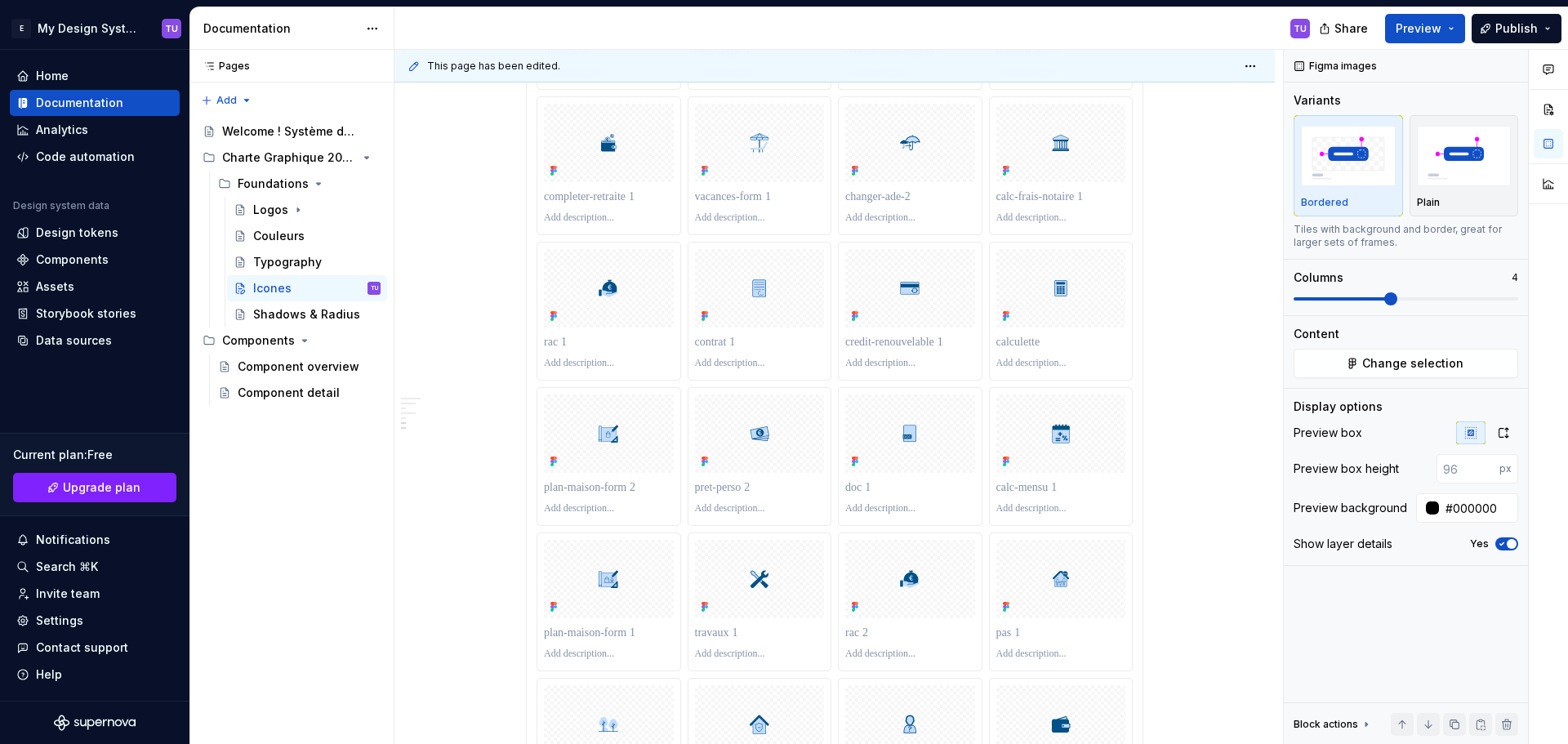
scroll to position [7993, 0]
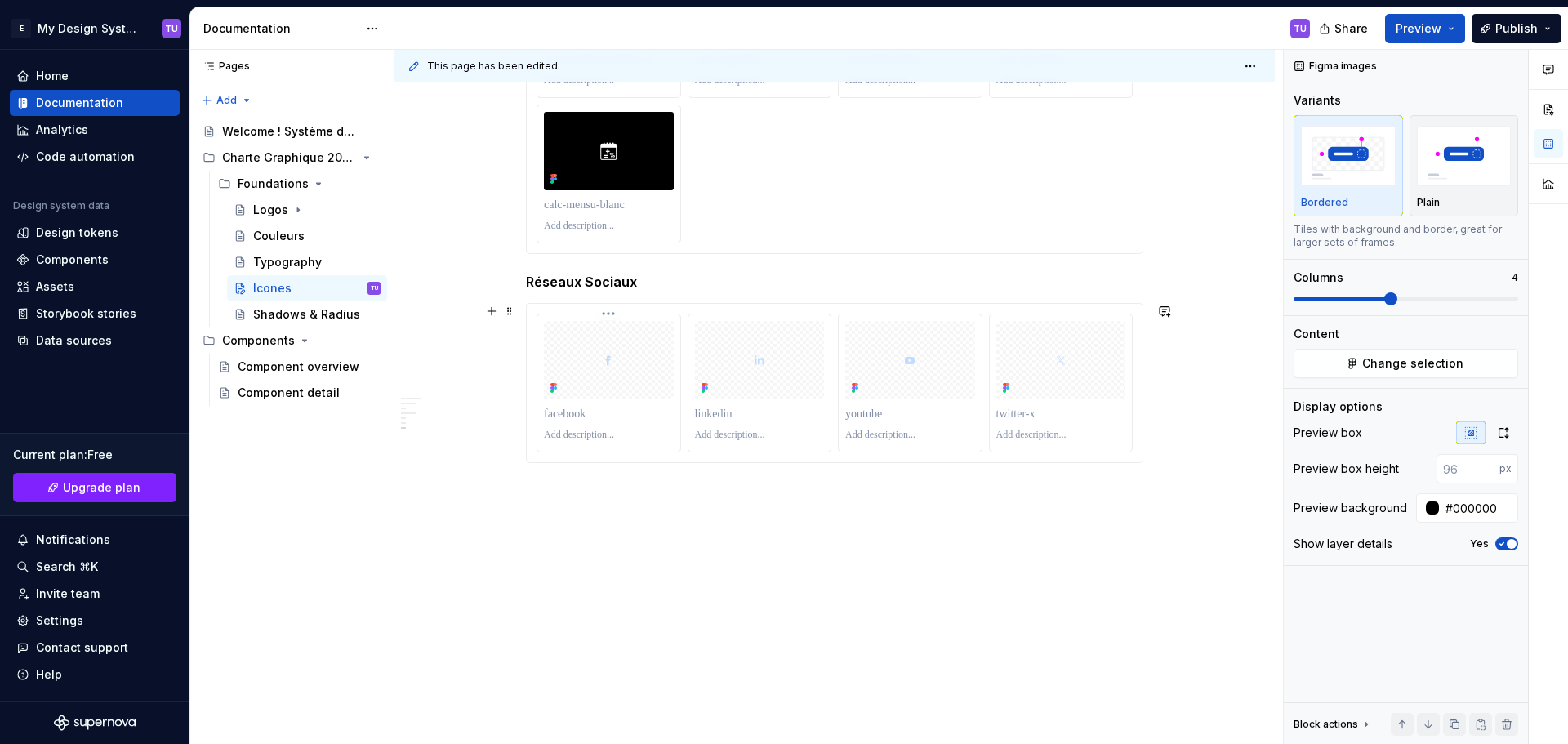
click at [612, 386] on div at bounding box center [608, 360] width 130 height 78
click at [1434, 507] on div at bounding box center [1428, 507] width 13 height 13
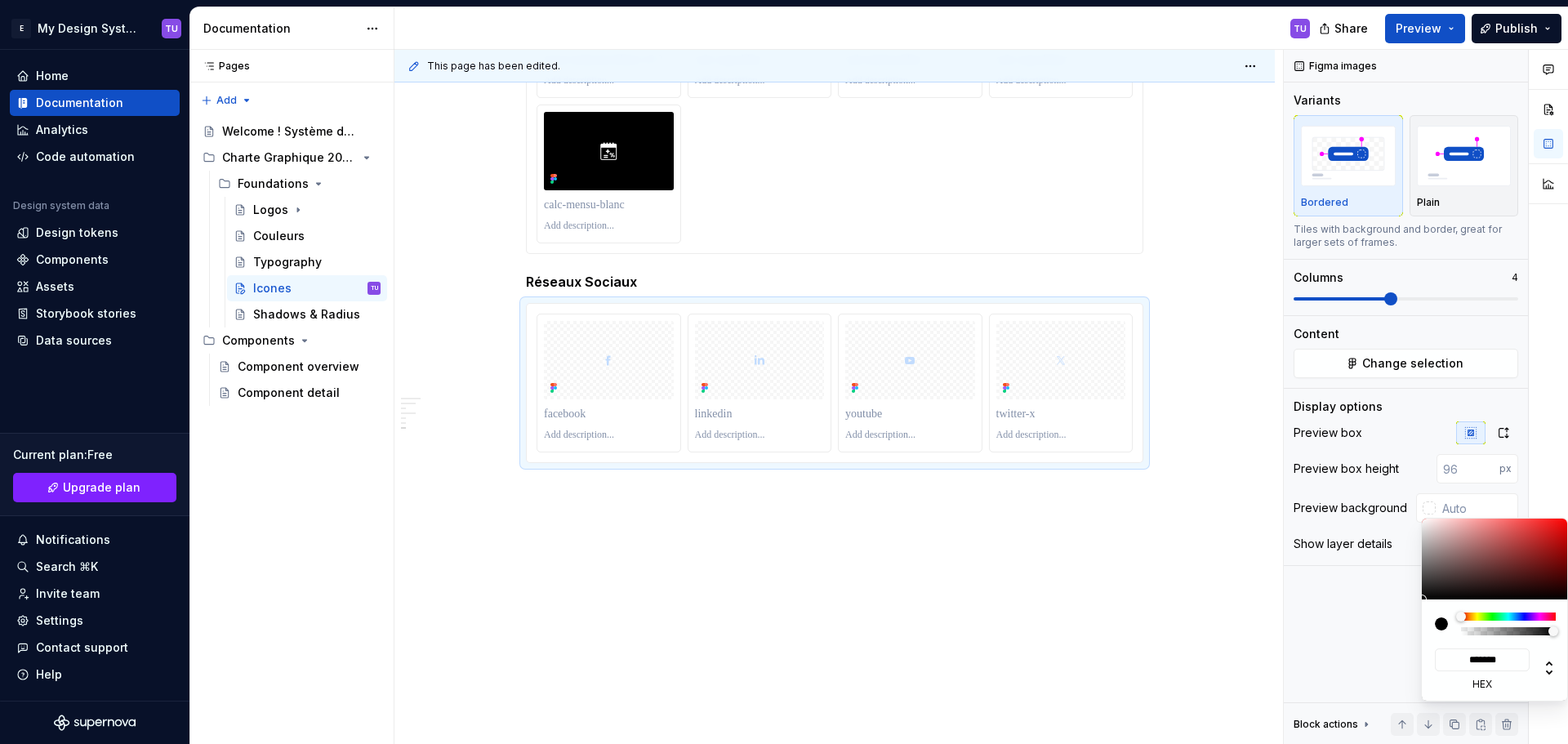
type input "#A26464"
type input "*******"
click at [1478, 548] on div at bounding box center [1494, 558] width 147 height 81
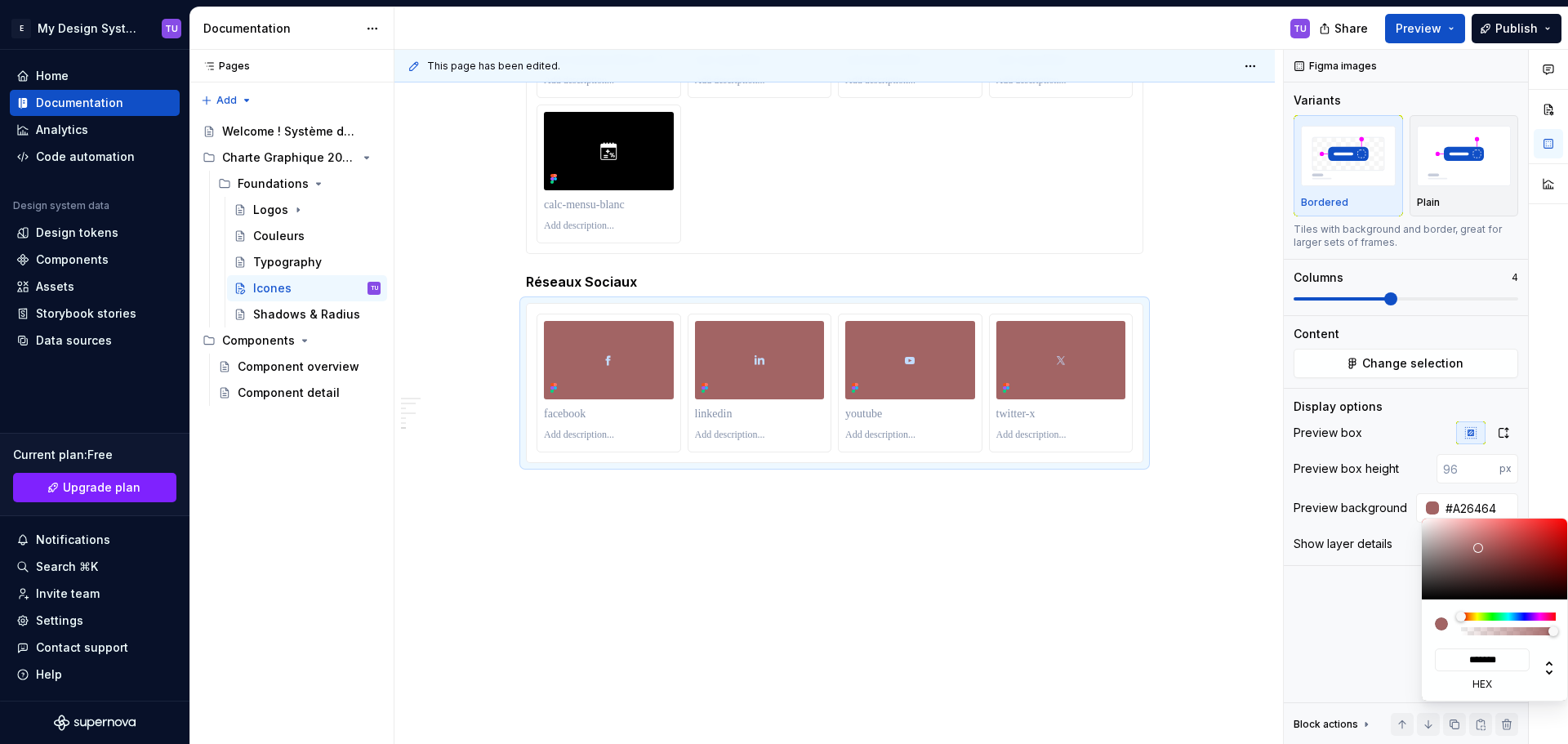
type input "#935959"
type input "*******"
type input "#8B5E5E"
type input "*******"
type input "#525252"
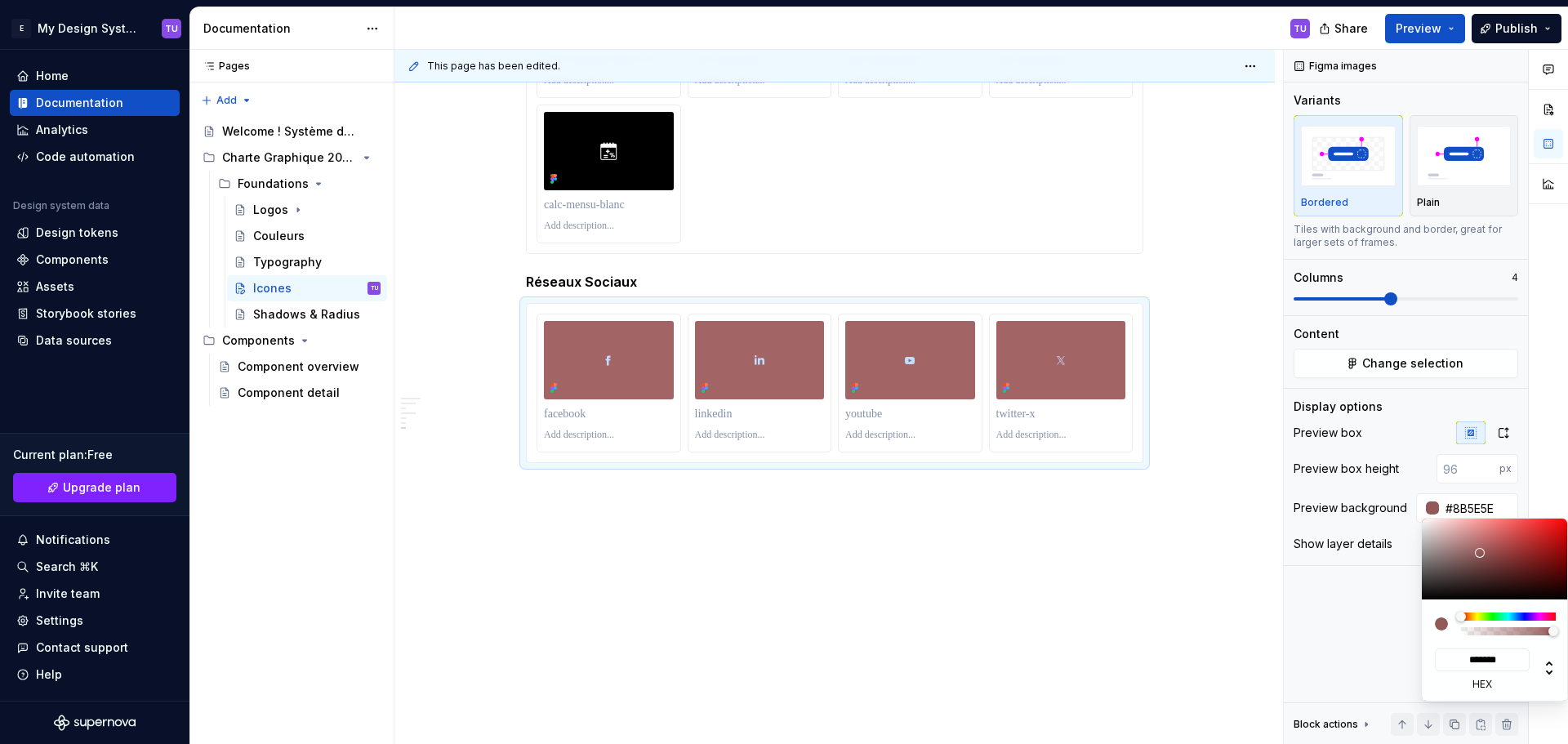
type input "*******"
type input "#0F0F0F"
type input "*******"
type input "#000000"
type input "*******"
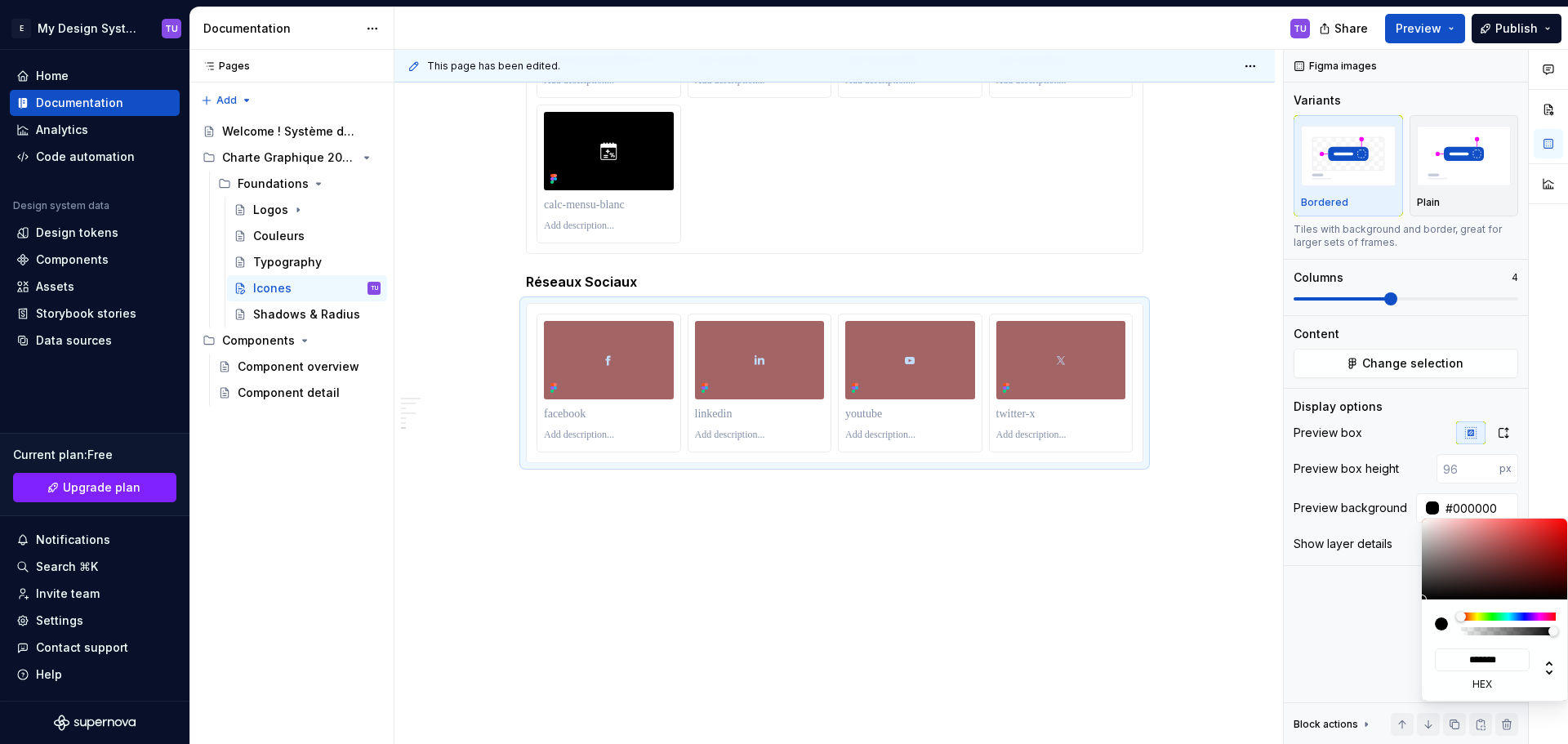
drag, startPoint x: 1480, startPoint y: 553, endPoint x: 1310, endPoint y: 640, distance: 191.0
click at [1313, 651] on body "E My Design System TU Home Documentation Analytics Code automation Design syste…" at bounding box center [784, 372] width 1568 height 744
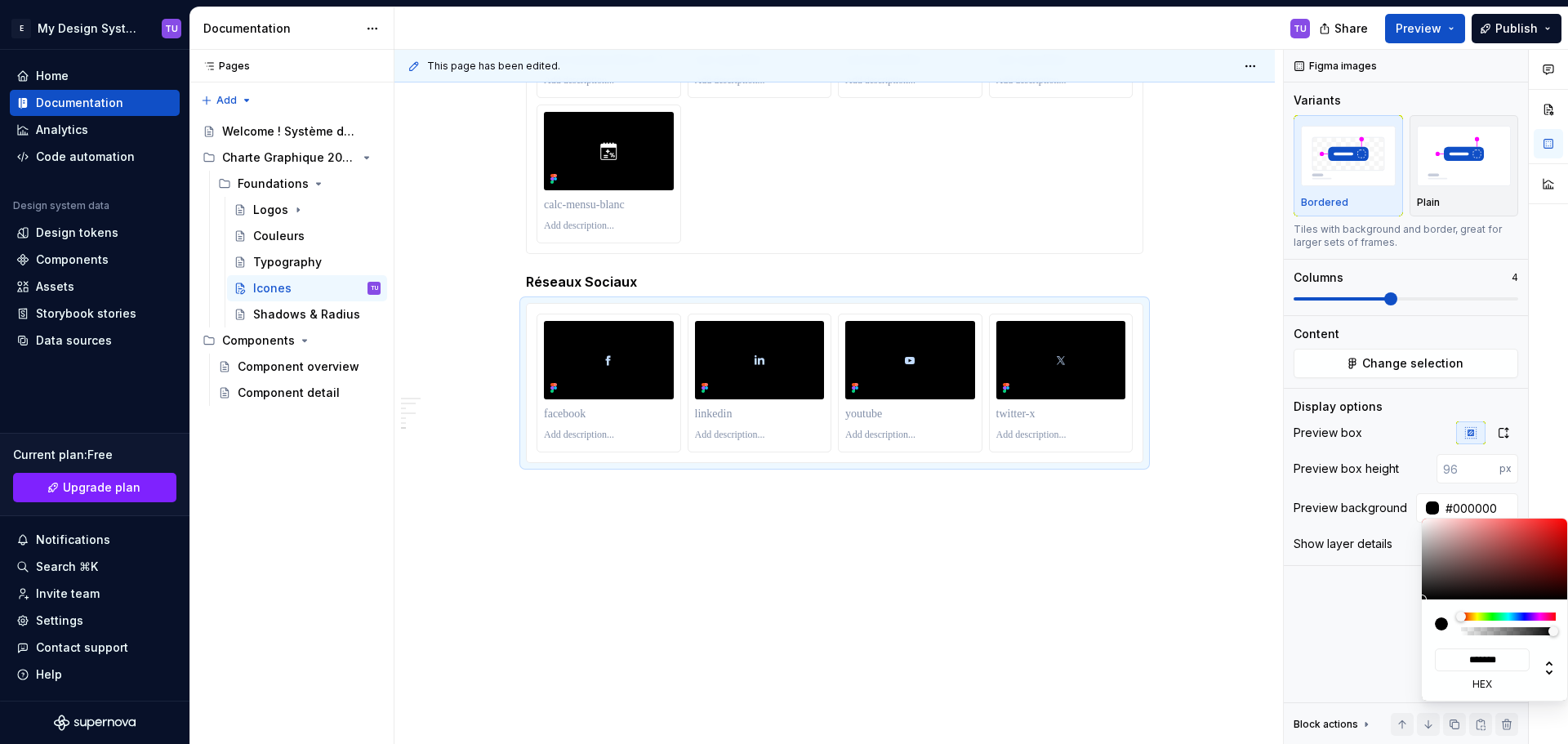
click at [1259, 474] on html "E My Design System TU Home Documentation Analytics Code automation Design syste…" at bounding box center [784, 372] width 1568 height 744
click at [1379, 433] on div "Comments Open comments No comments yet Select ‘Comment’ from the block context …" at bounding box center [1425, 397] width 285 height 695
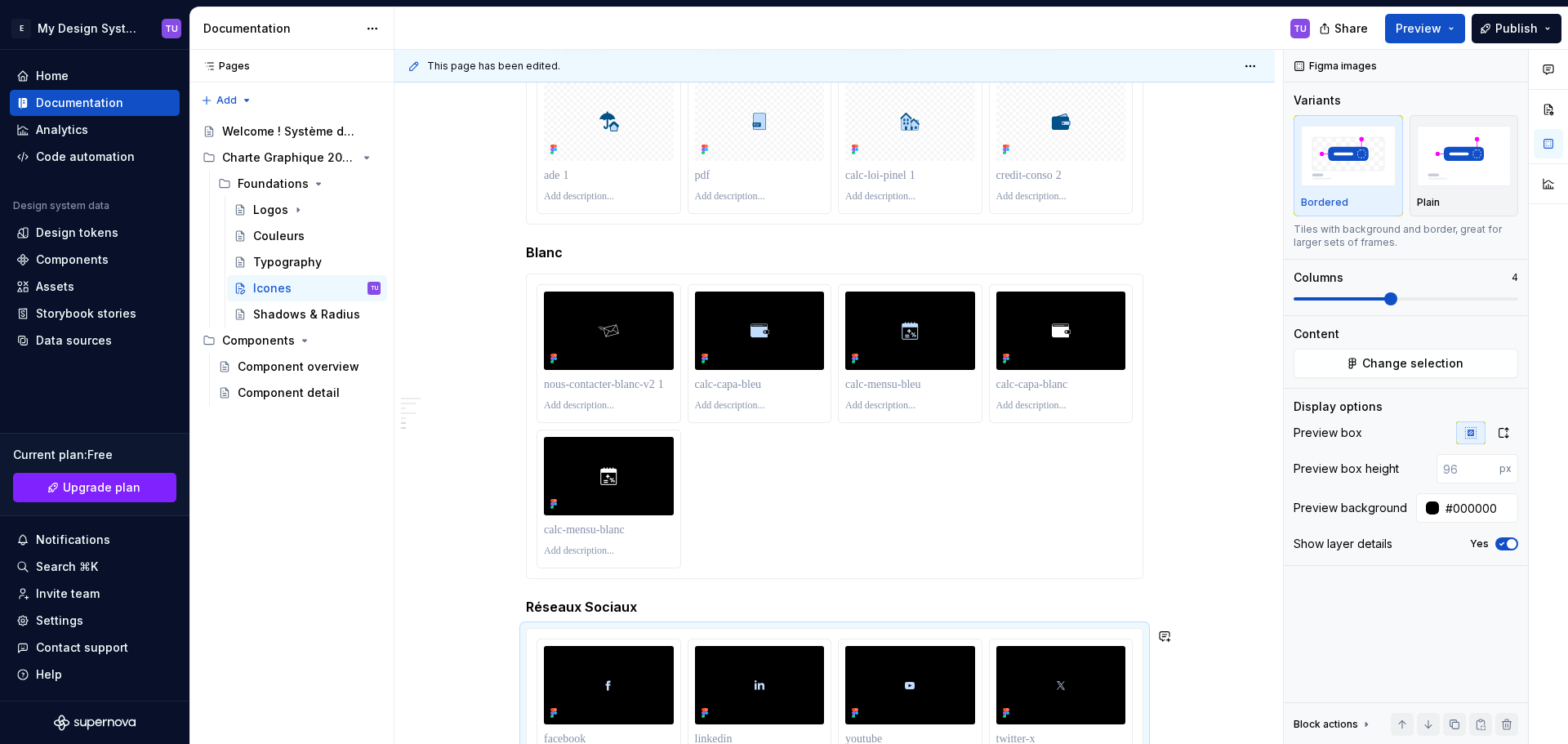
scroll to position [7667, 0]
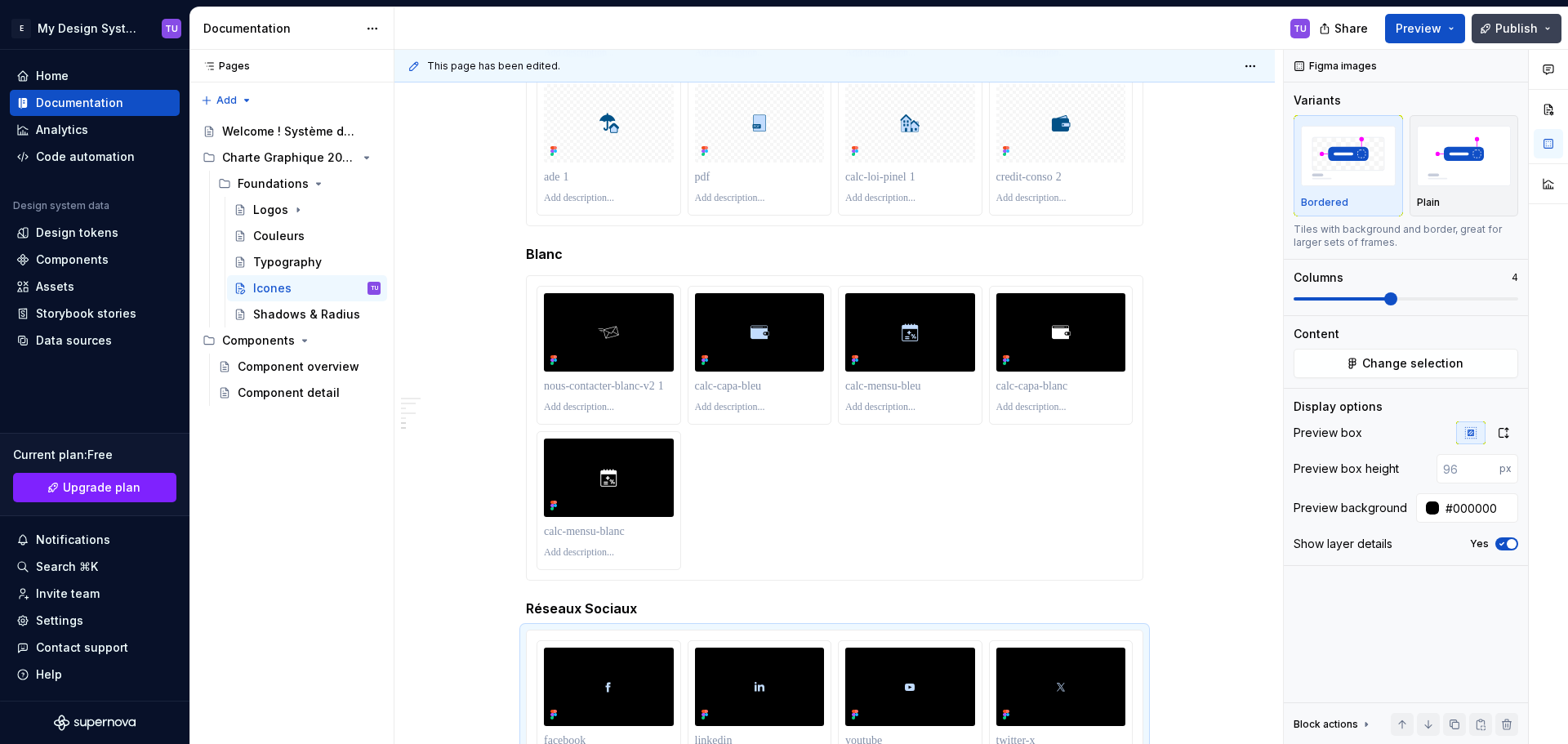
click at [1516, 22] on span "Publish" at bounding box center [1516, 28] width 42 height 16
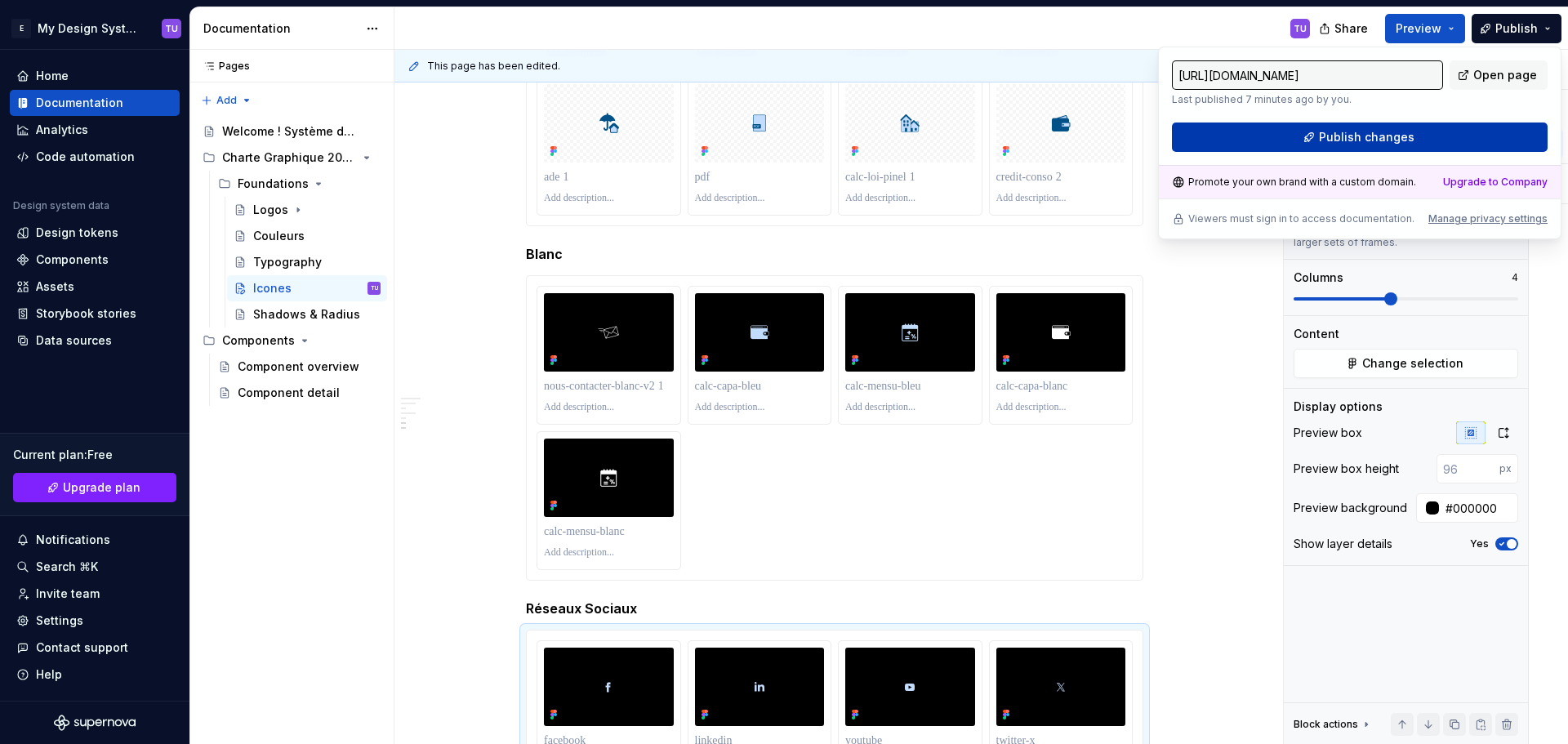
click at [1379, 141] on span "Publish changes" at bounding box center [1366, 137] width 95 height 16
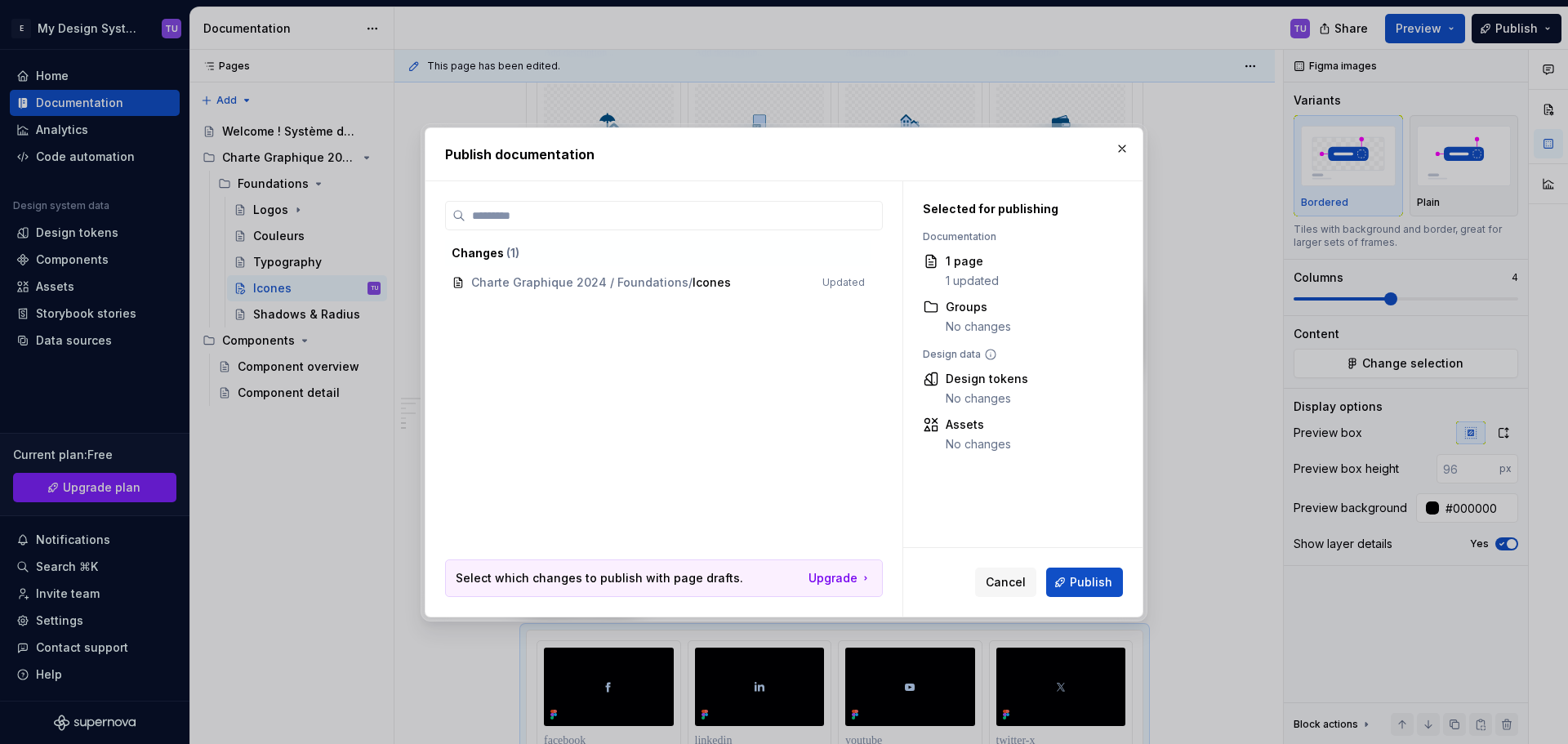
click at [1084, 587] on span "Publish" at bounding box center [1091, 582] width 42 height 16
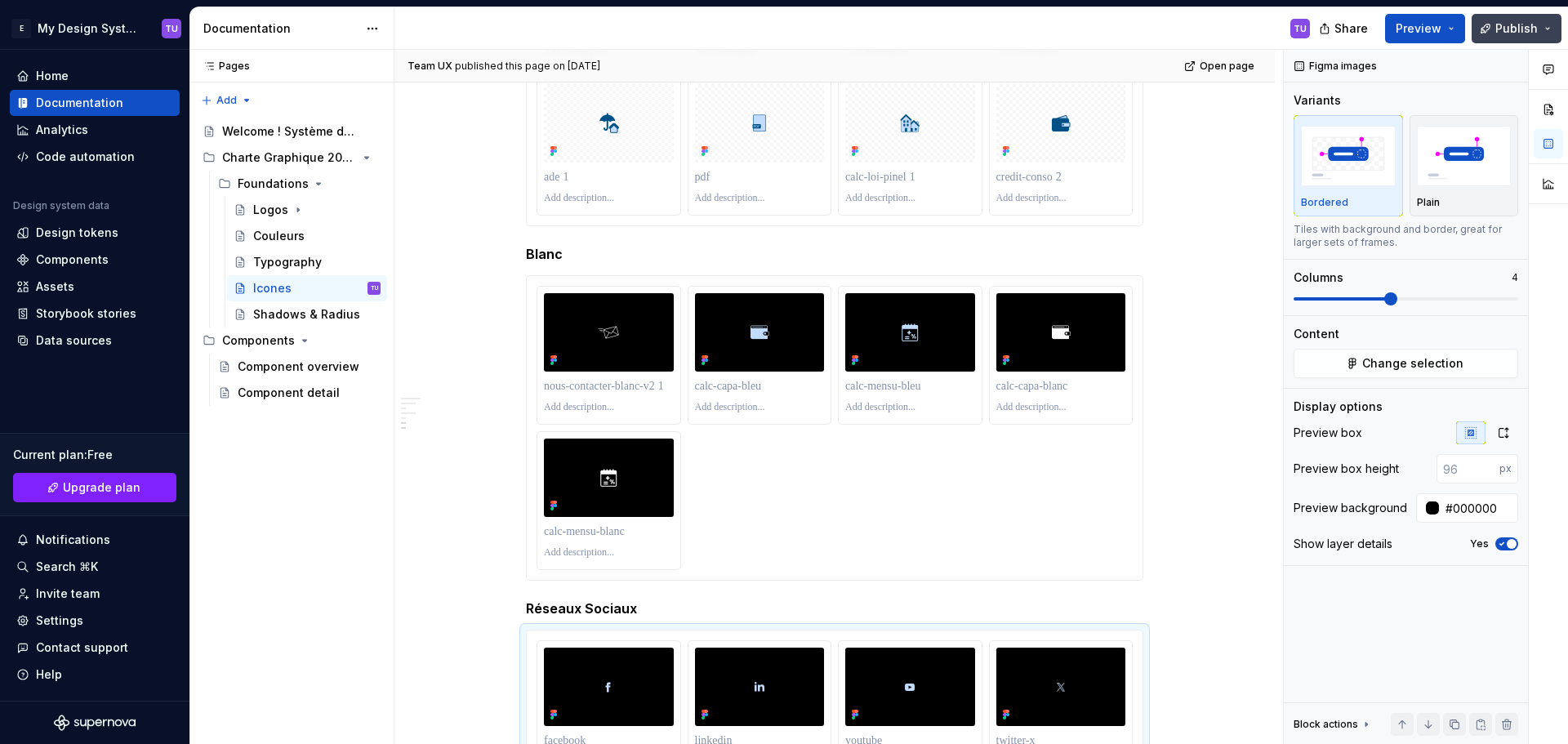
click at [1544, 31] on button "Publish" at bounding box center [1516, 28] width 90 height 30
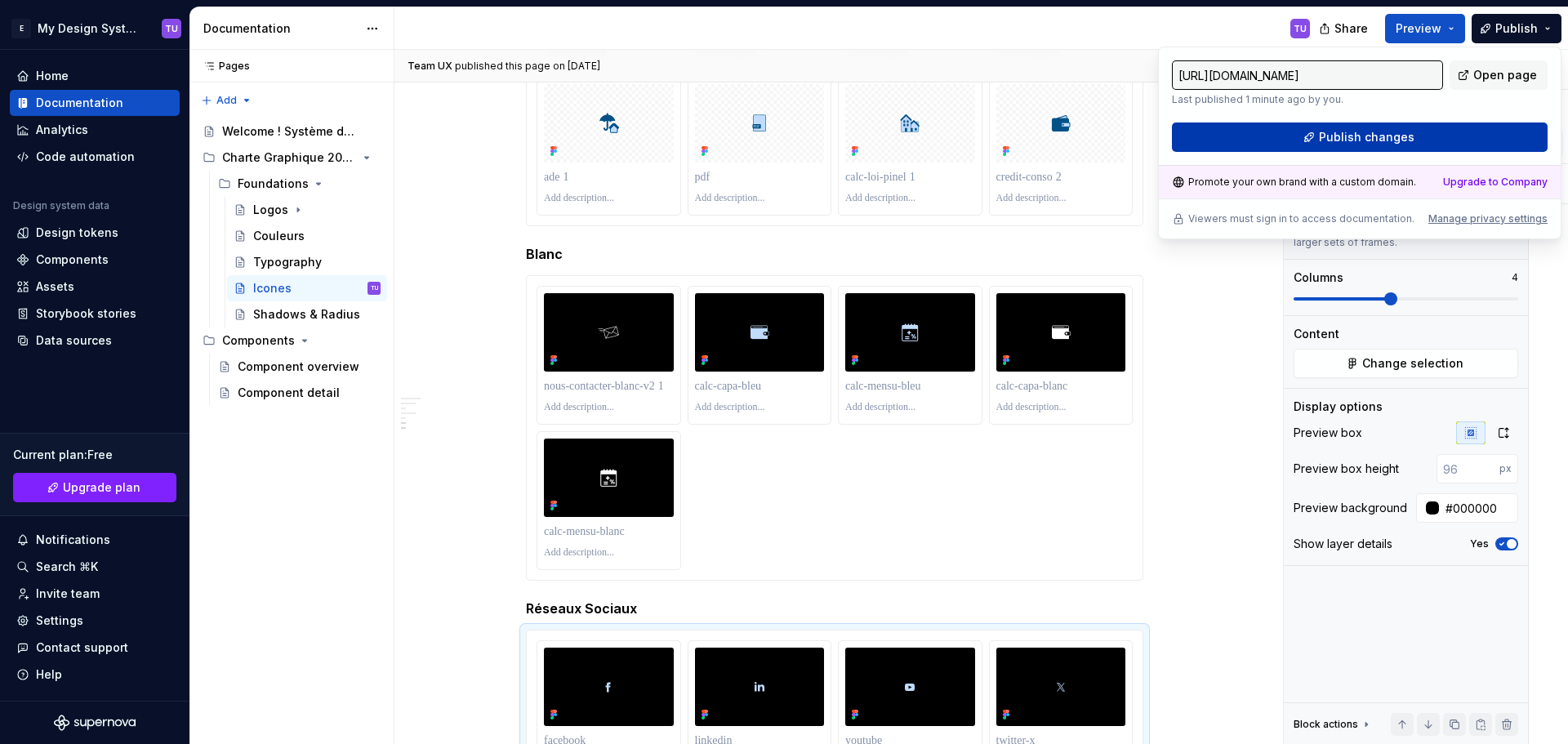
click at [1394, 132] on span "Publish changes" at bounding box center [1366, 137] width 95 height 16
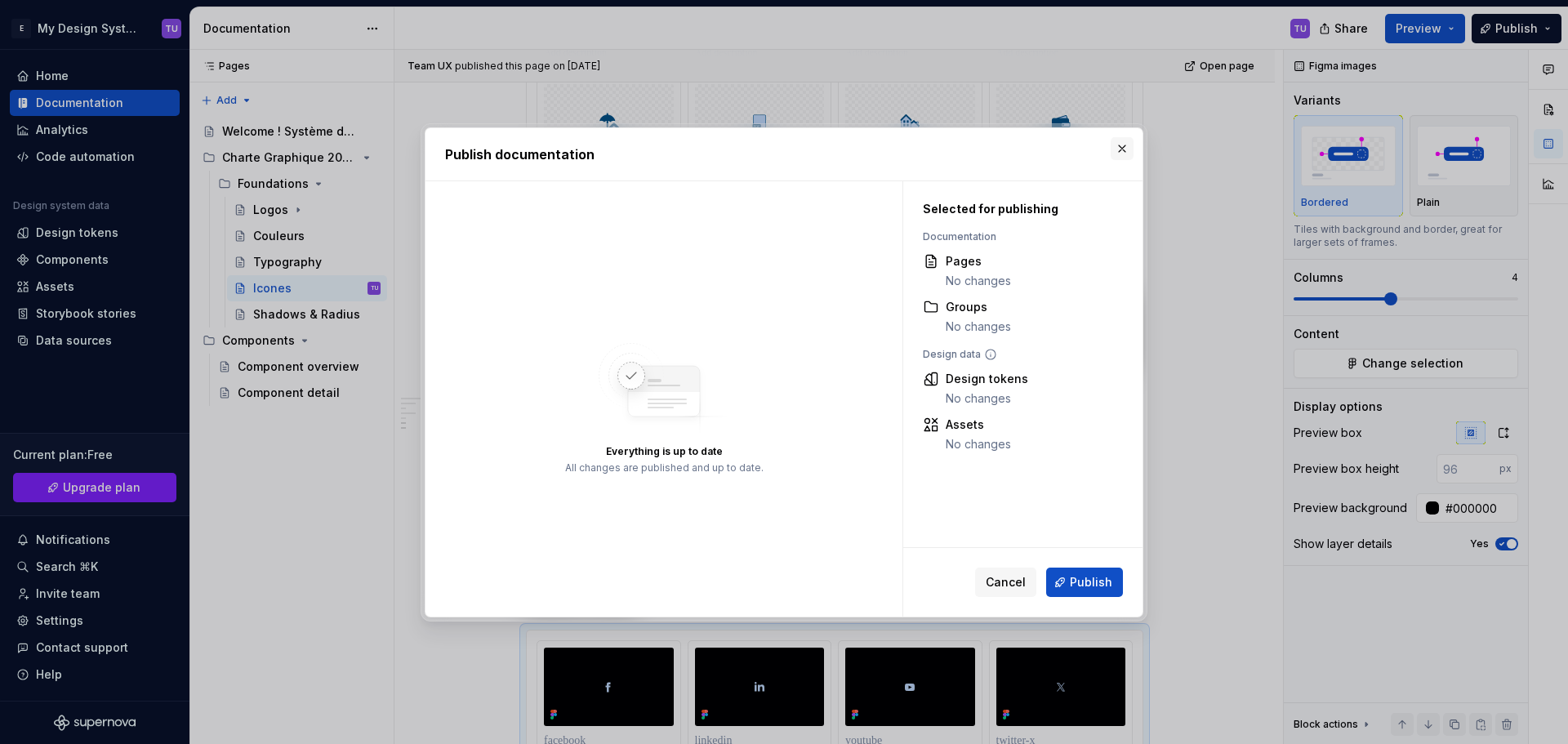
click at [1126, 144] on button "button" at bounding box center [1121, 148] width 23 height 23
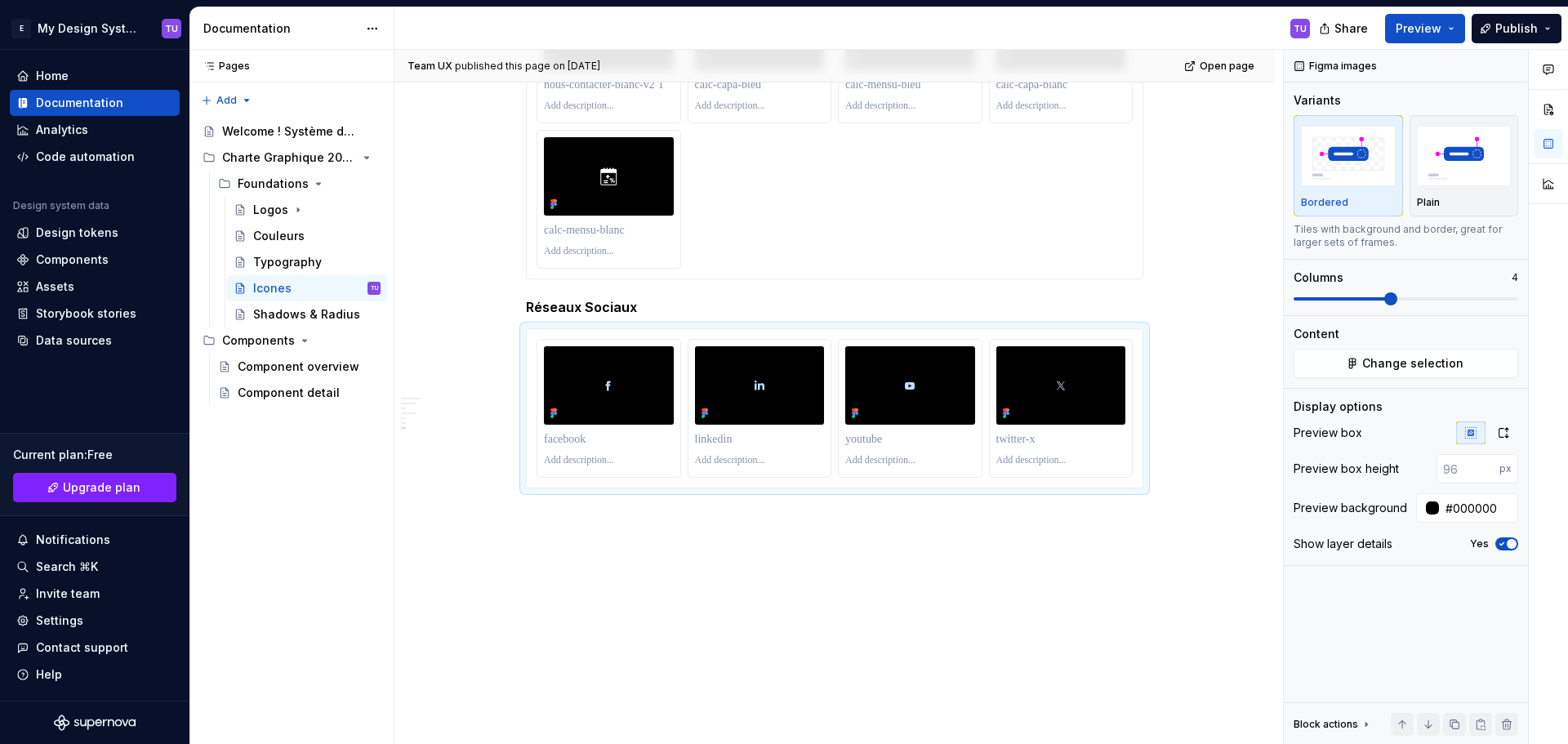
scroll to position [7993, 0]
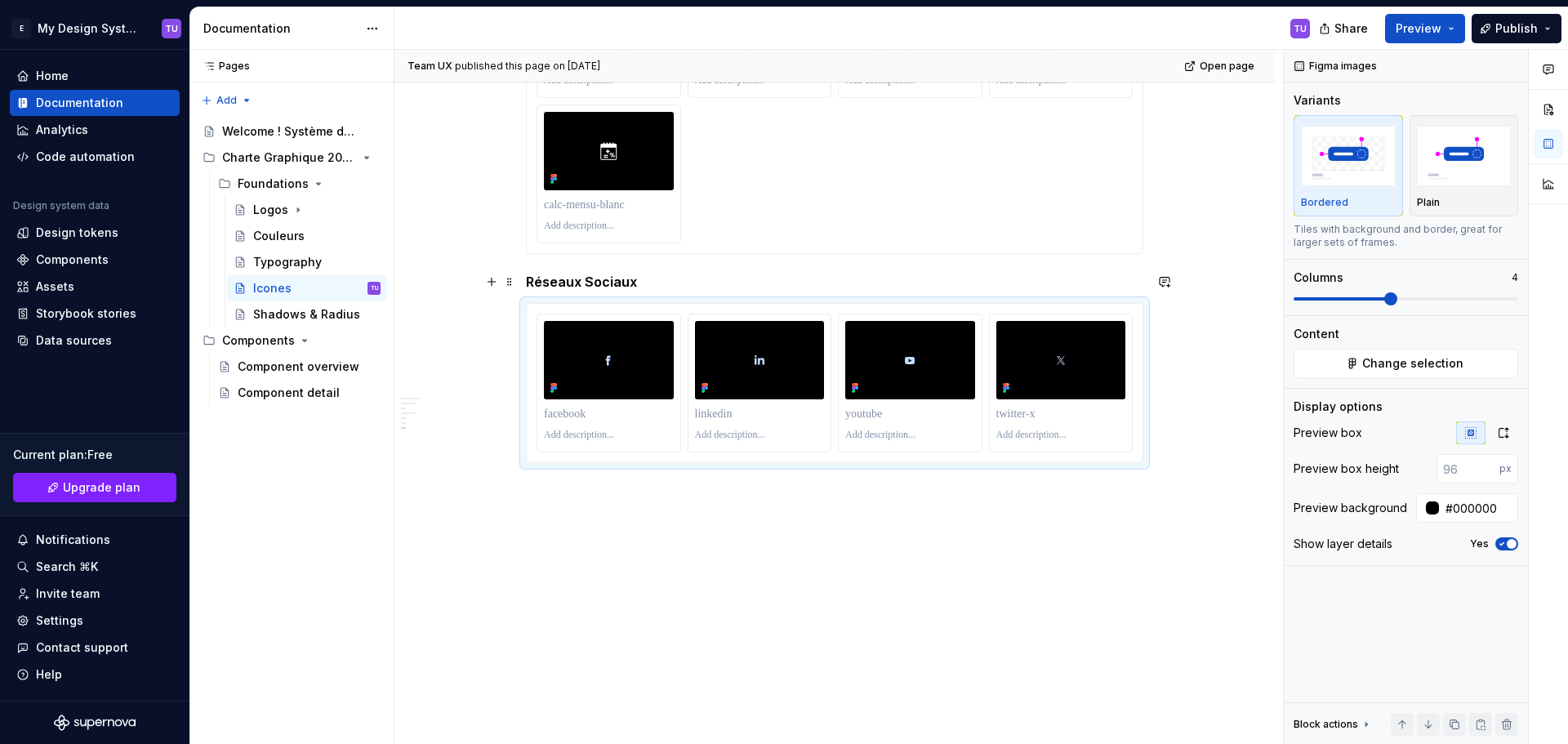
click at [550, 284] on h5 "Réseaux Sociaux" at bounding box center [834, 281] width 618 height 16
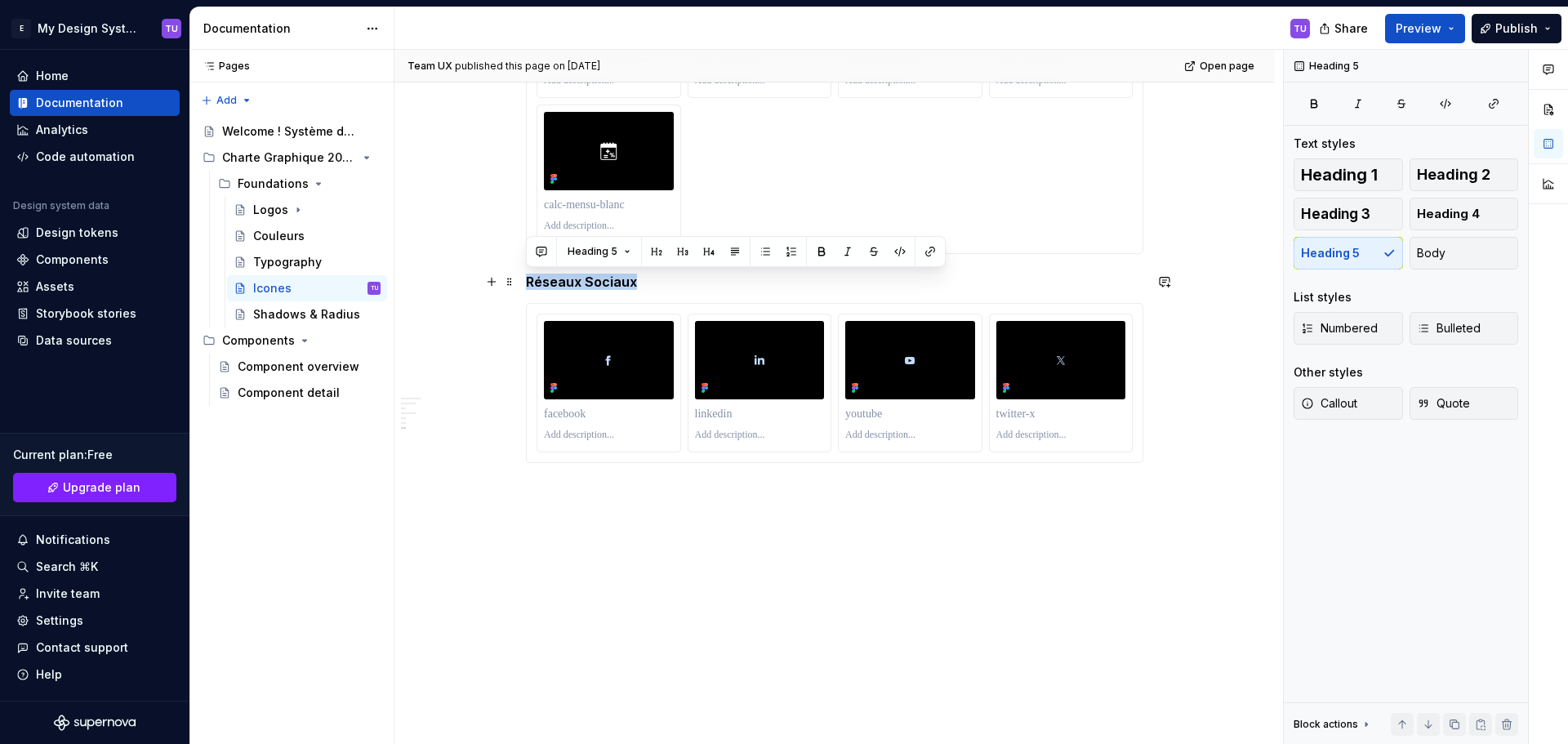
drag, startPoint x: 550, startPoint y: 284, endPoint x: 653, endPoint y: 284, distance: 103.0
click at [653, 284] on h5 "Réseaux Sociaux" at bounding box center [834, 281] width 618 height 16
click at [618, 251] on button "Heading 5" at bounding box center [598, 251] width 77 height 23
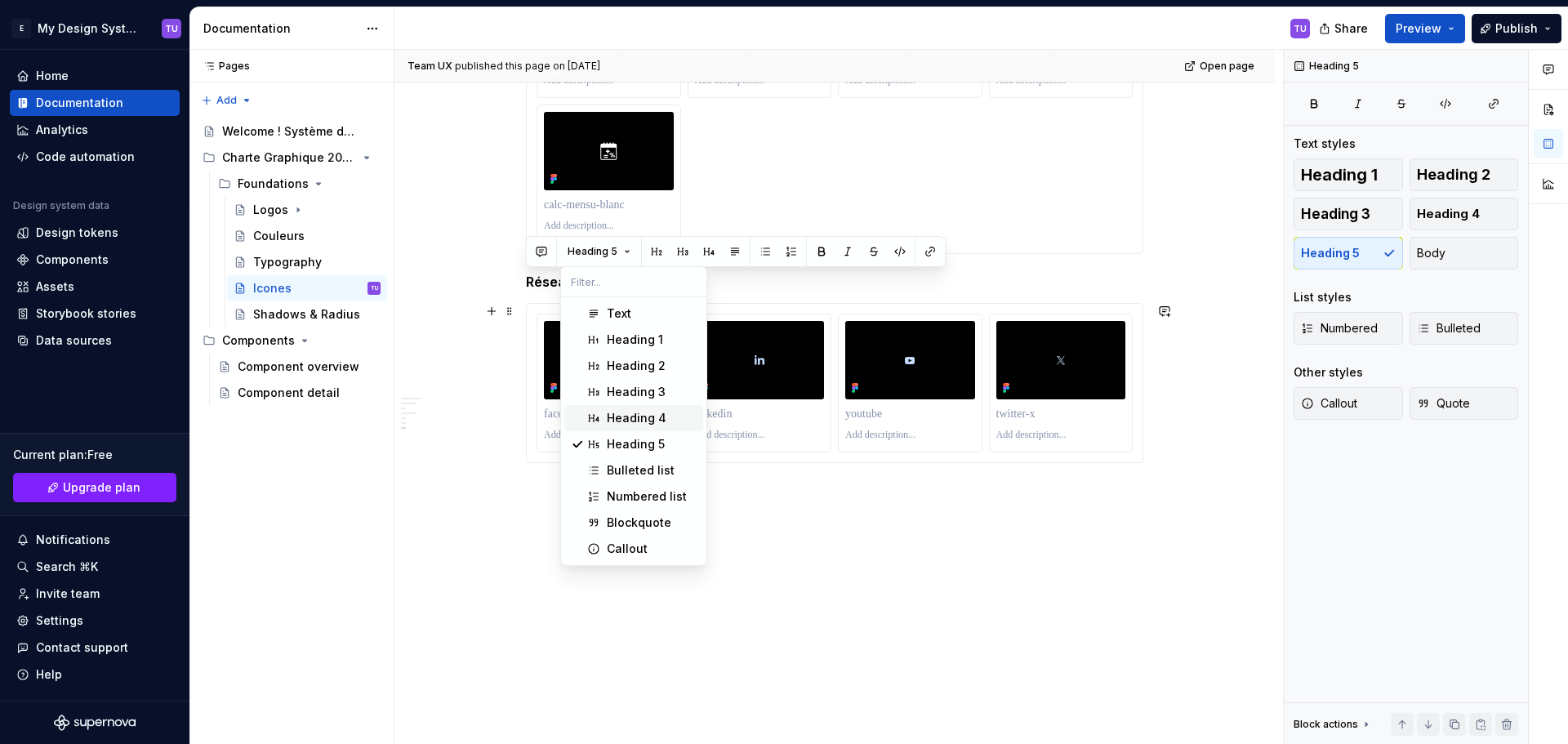
click at [654, 414] on div "Heading 4" at bounding box center [636, 418] width 59 height 16
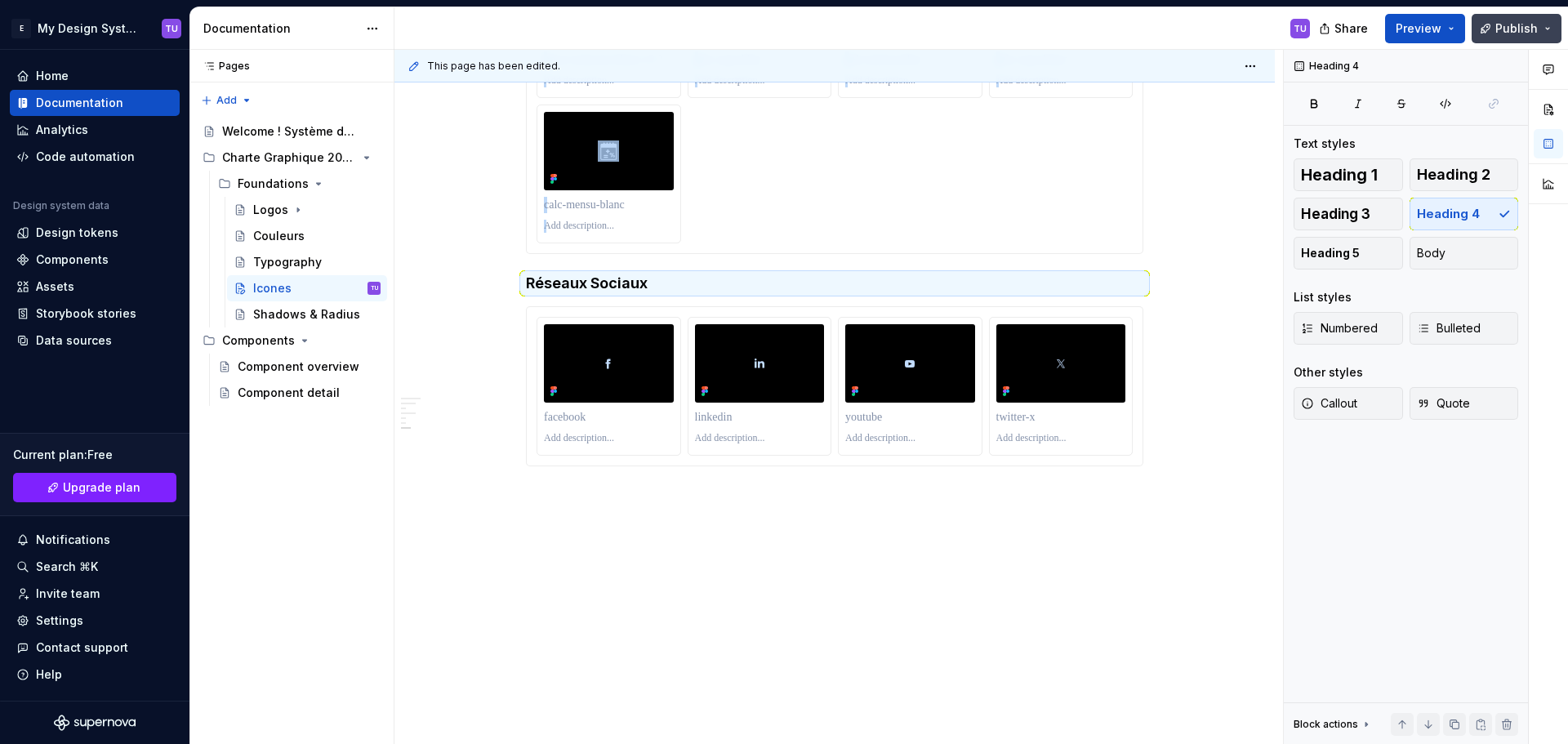
click at [1503, 34] on span "Publish" at bounding box center [1516, 28] width 42 height 16
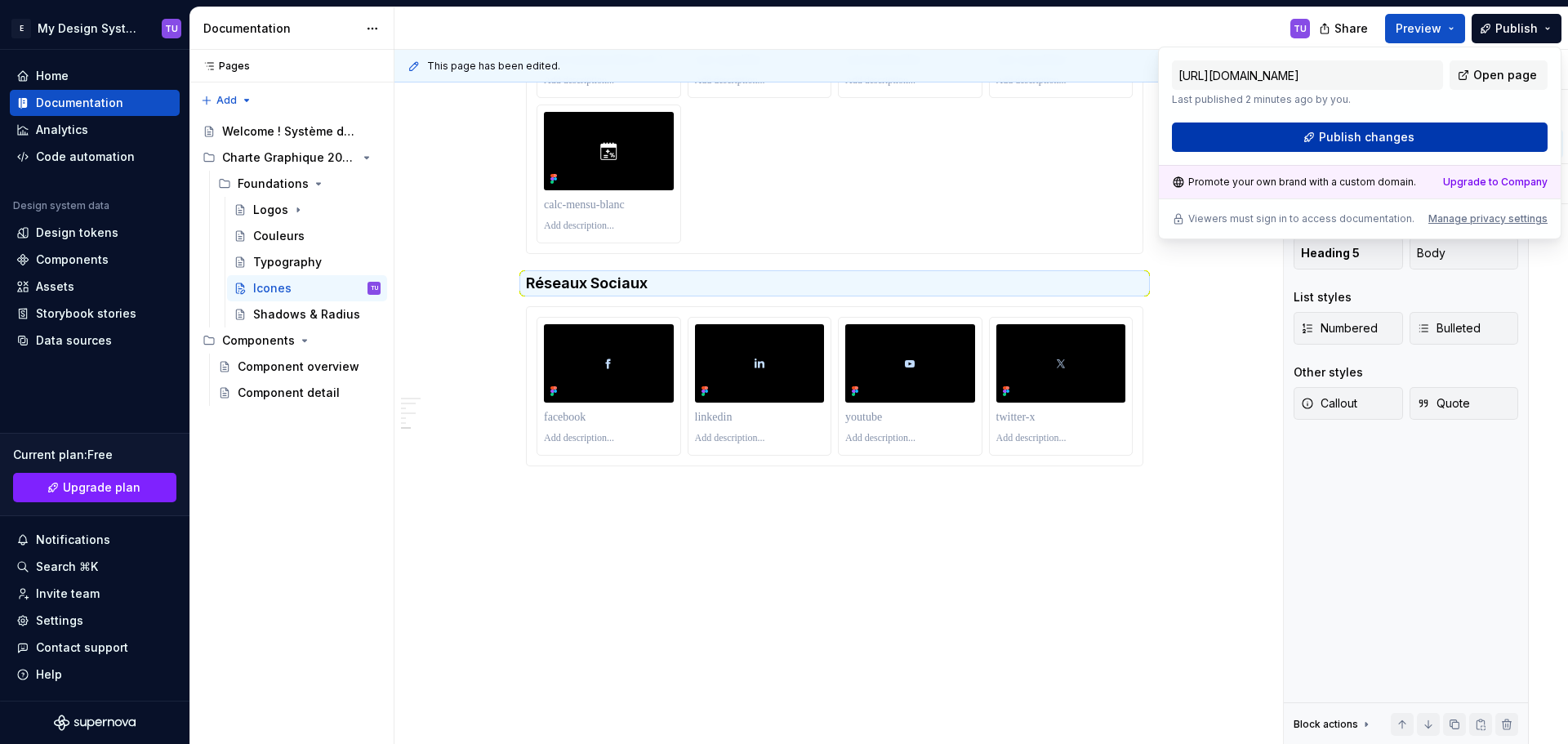
click at [1369, 140] on span "Publish changes" at bounding box center [1366, 137] width 95 height 16
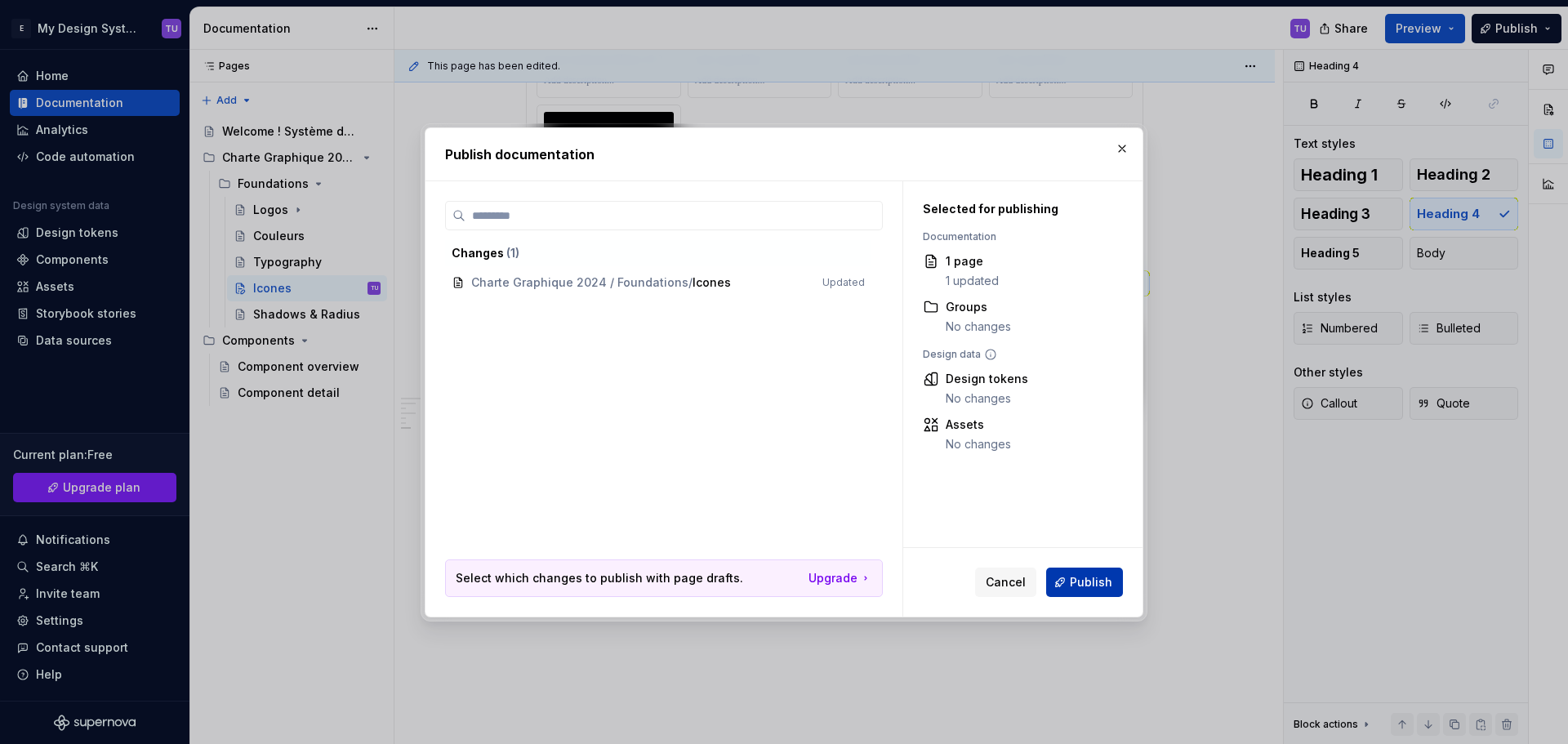
click at [1083, 574] on span "Publish" at bounding box center [1091, 582] width 42 height 16
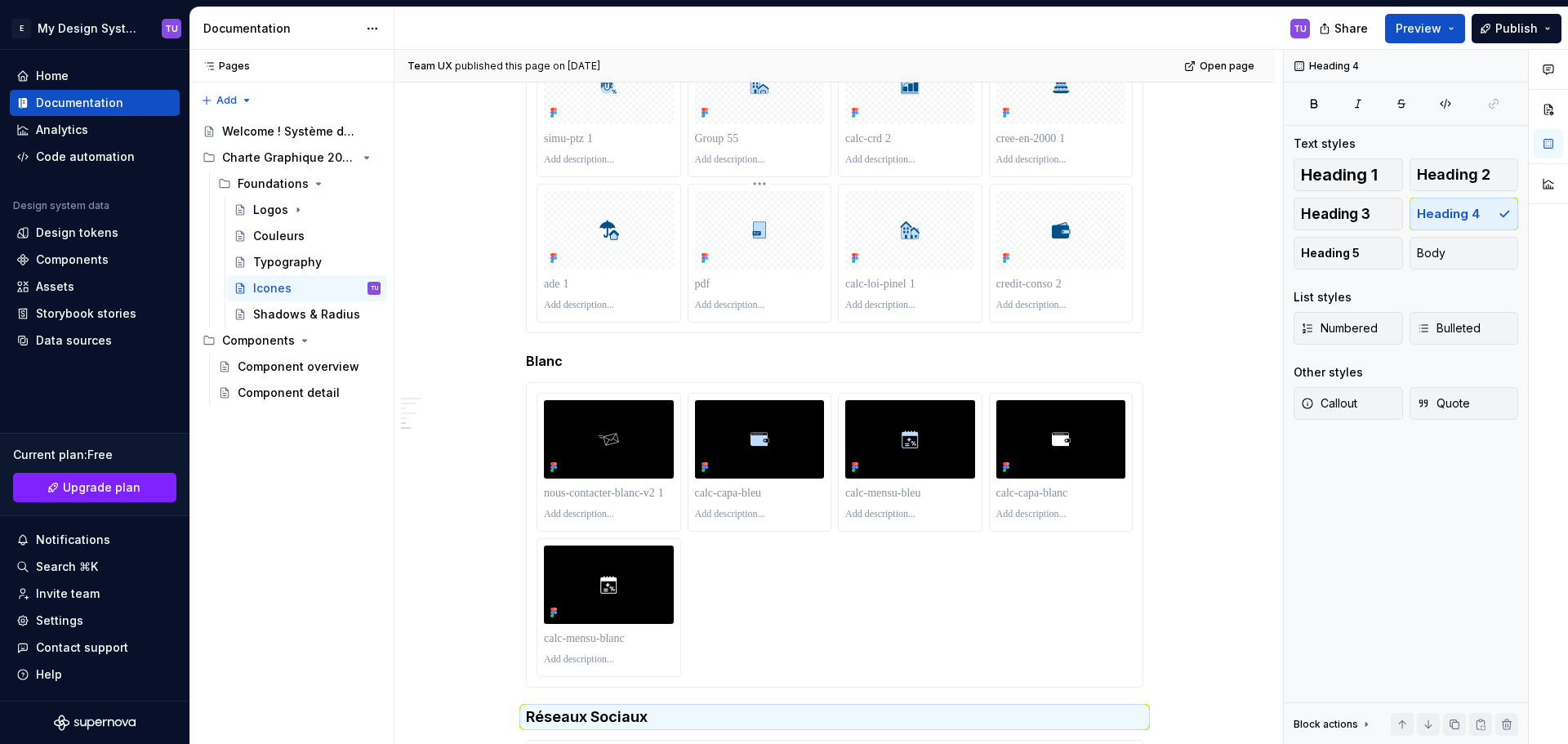
scroll to position [7504, 0]
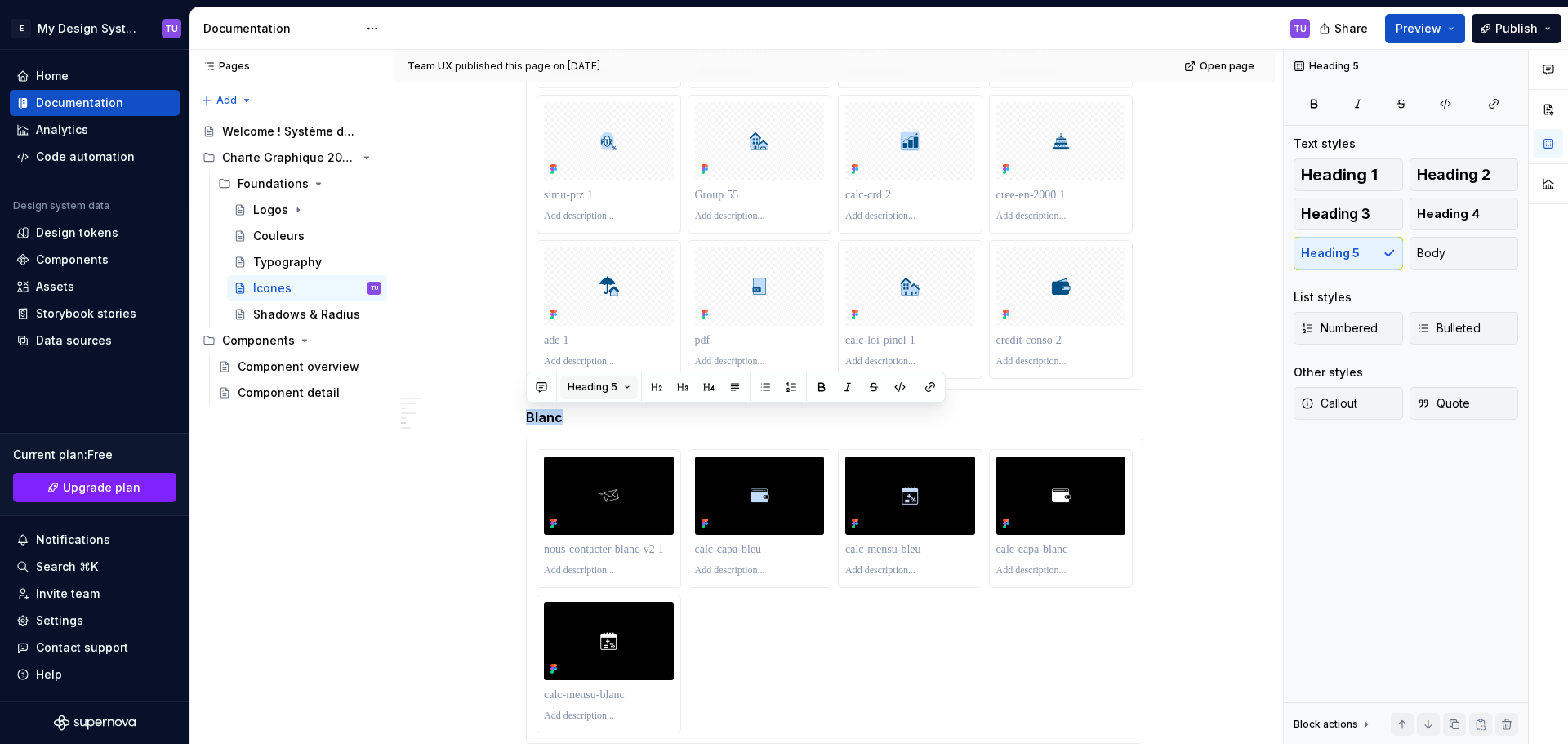
click at [588, 379] on button "Heading 5" at bounding box center [598, 386] width 77 height 23
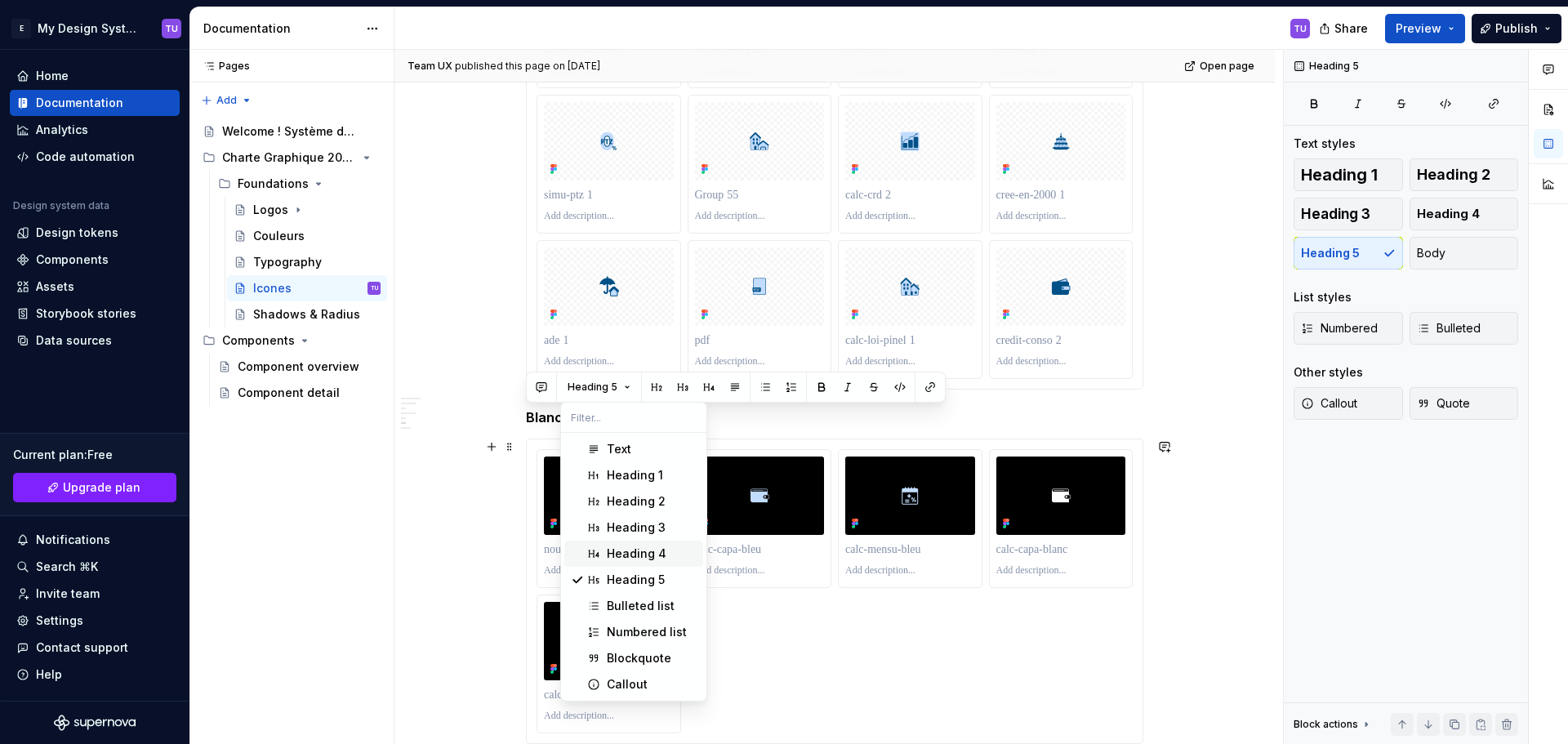
click at [640, 555] on div "Heading 4" at bounding box center [636, 553] width 59 height 16
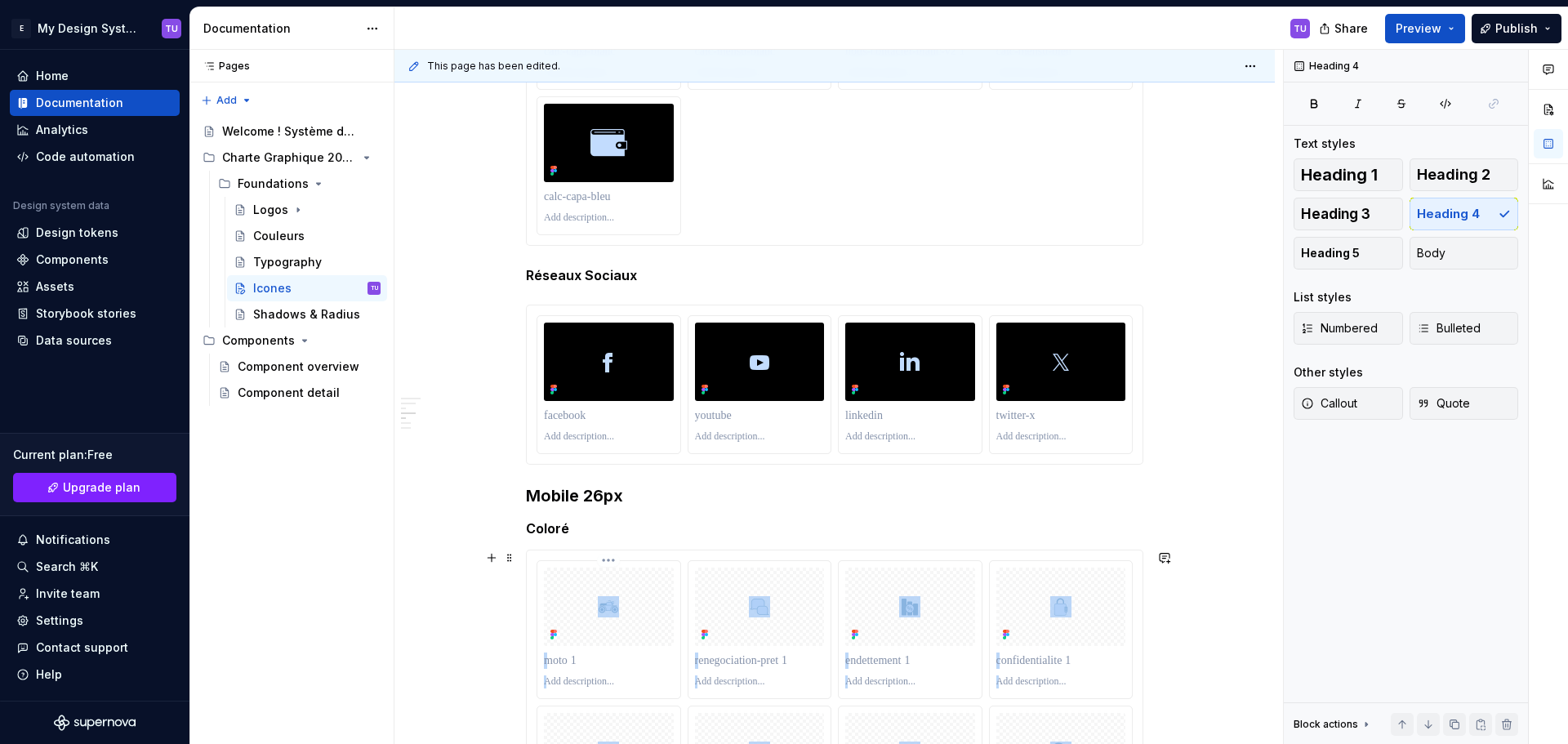
scroll to position [3993, 0]
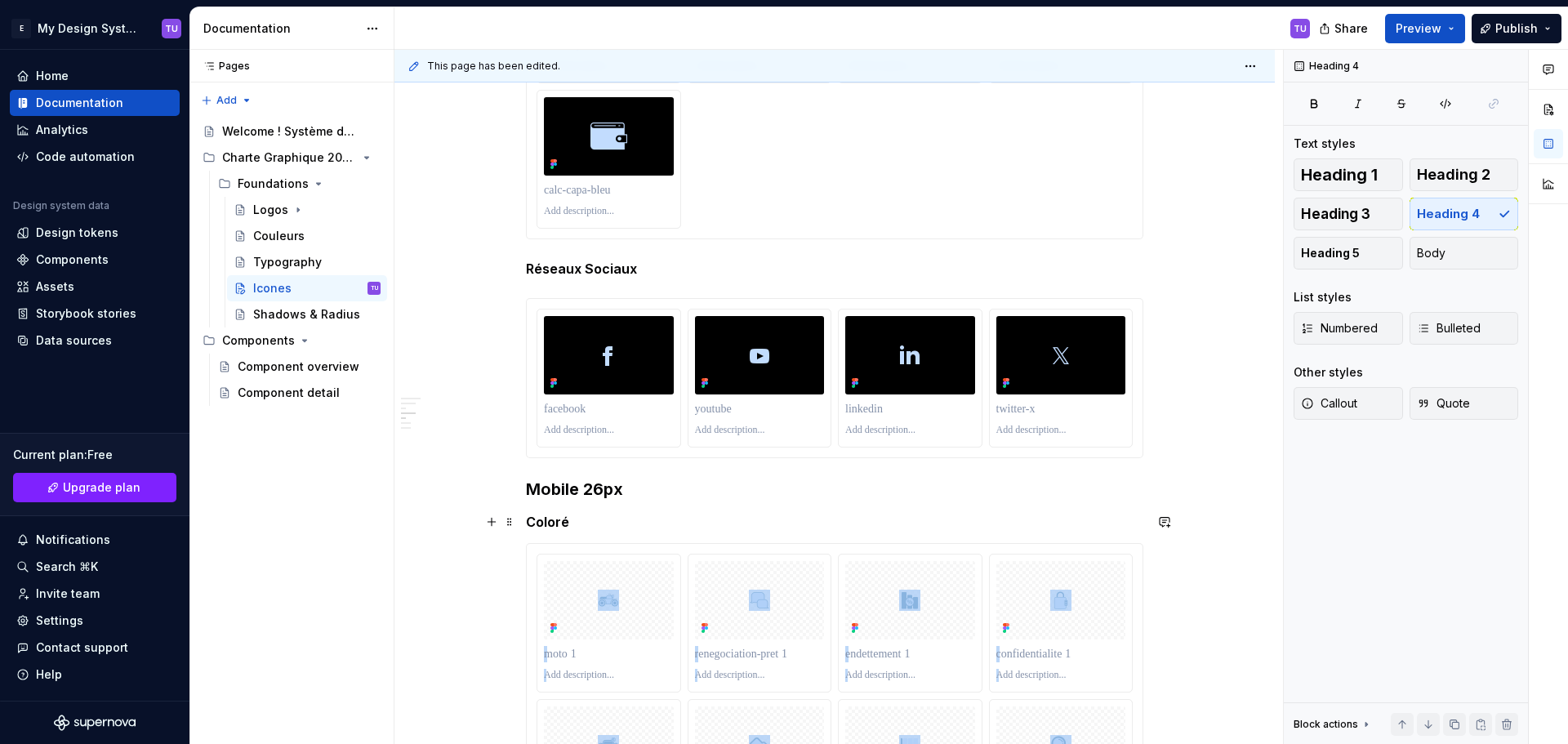
click at [558, 519] on h5 "Coloré" at bounding box center [834, 521] width 618 height 16
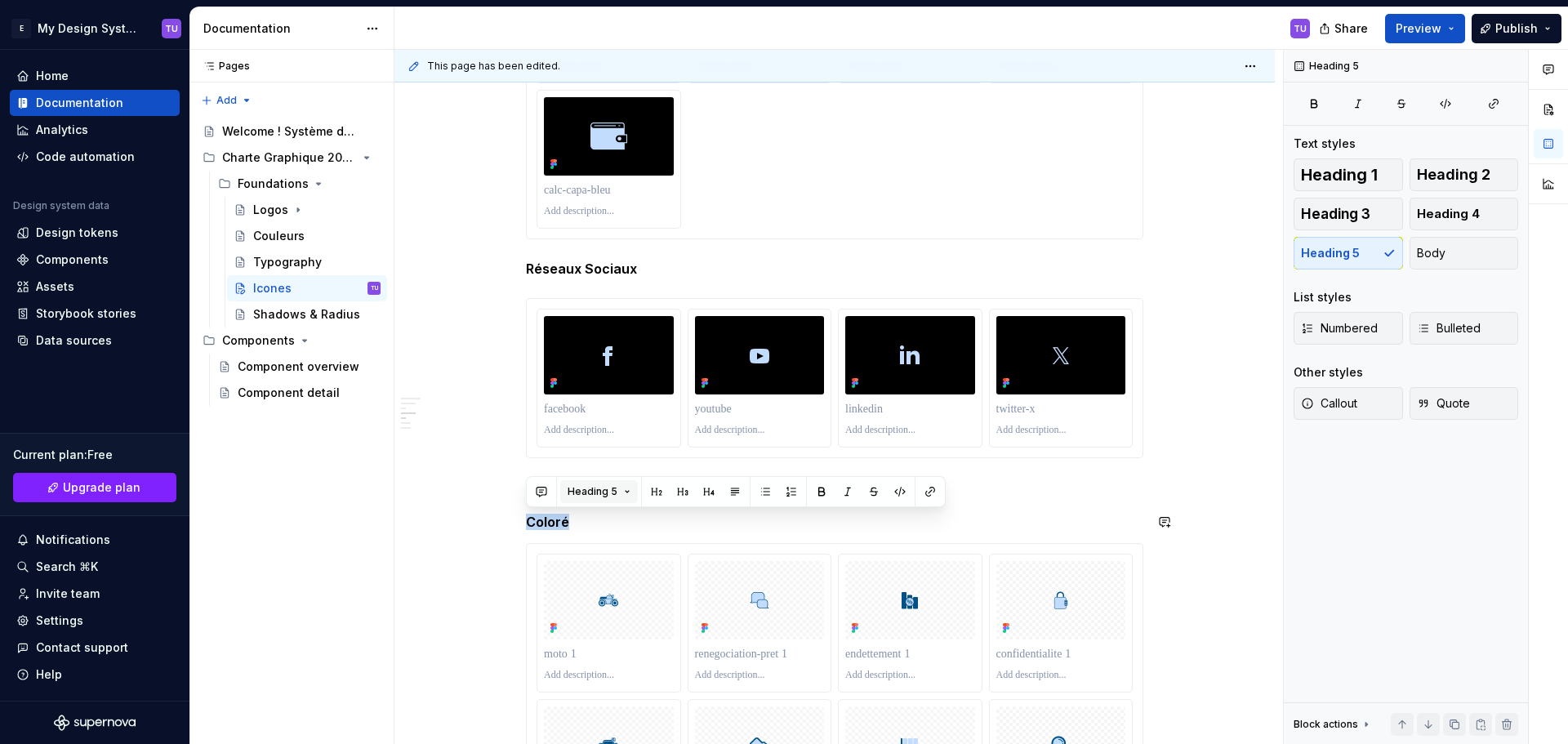
click at [615, 491] on span "Heading 5" at bounding box center [592, 491] width 50 height 13
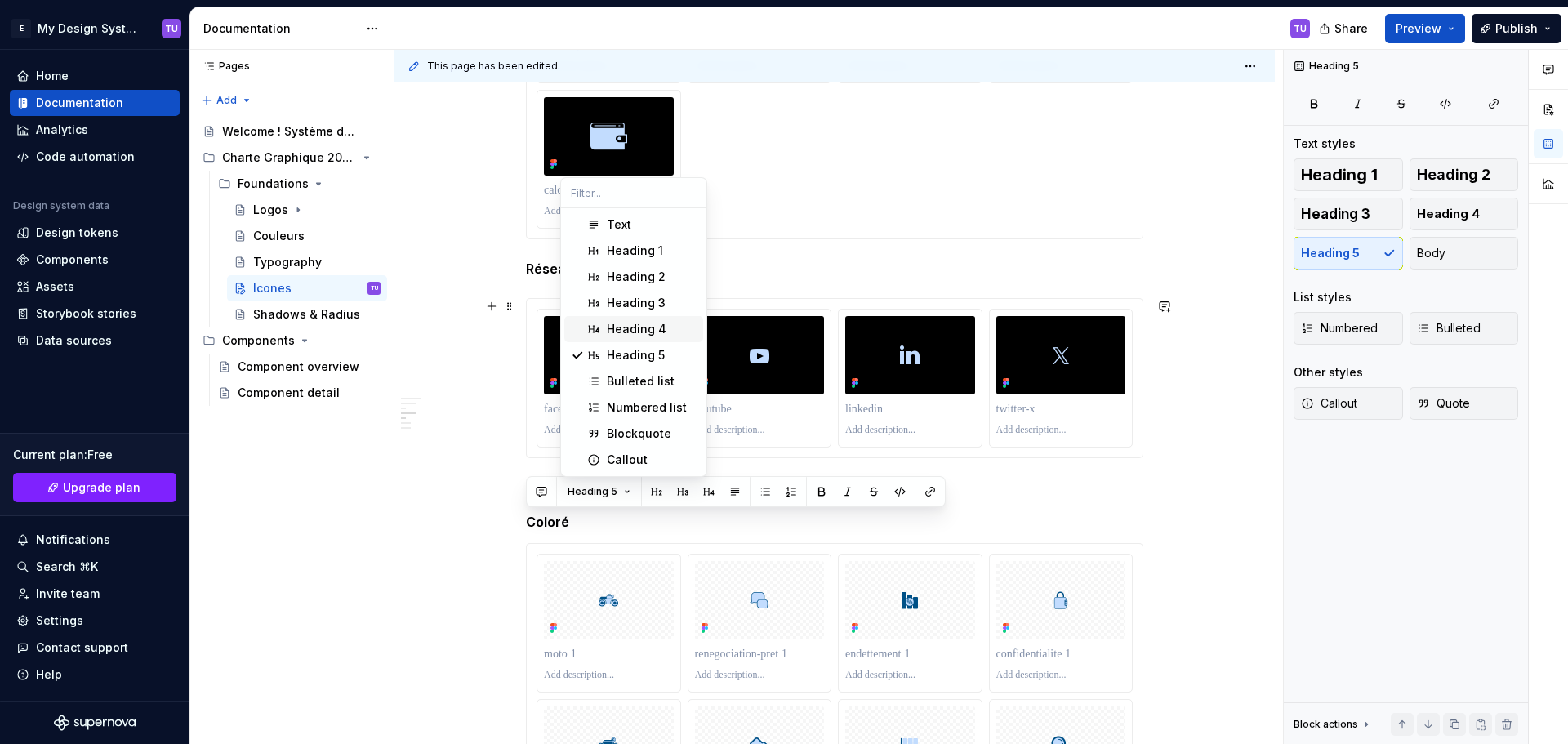
click at [651, 330] on div "Heading 4" at bounding box center [636, 329] width 59 height 16
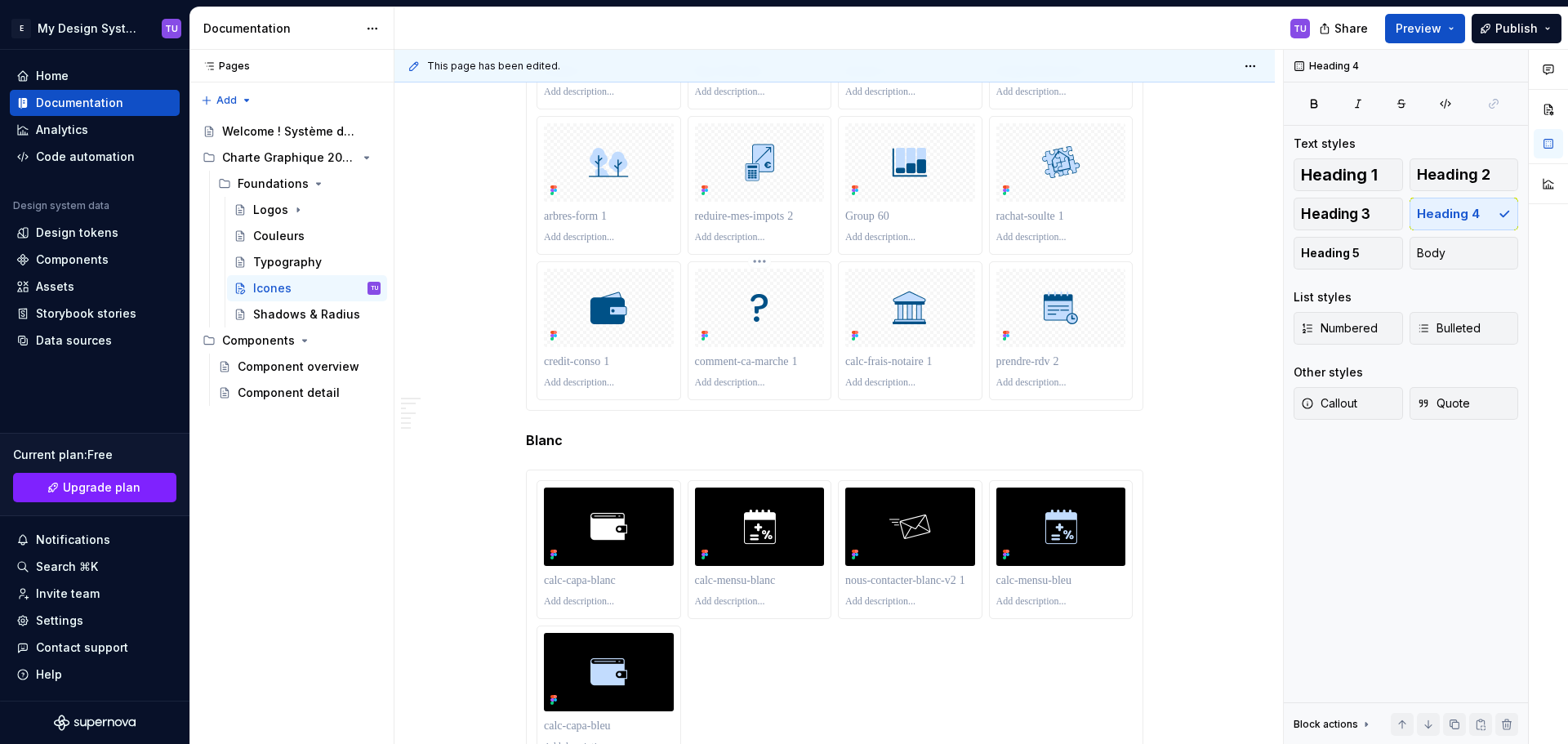
scroll to position [3748, 0]
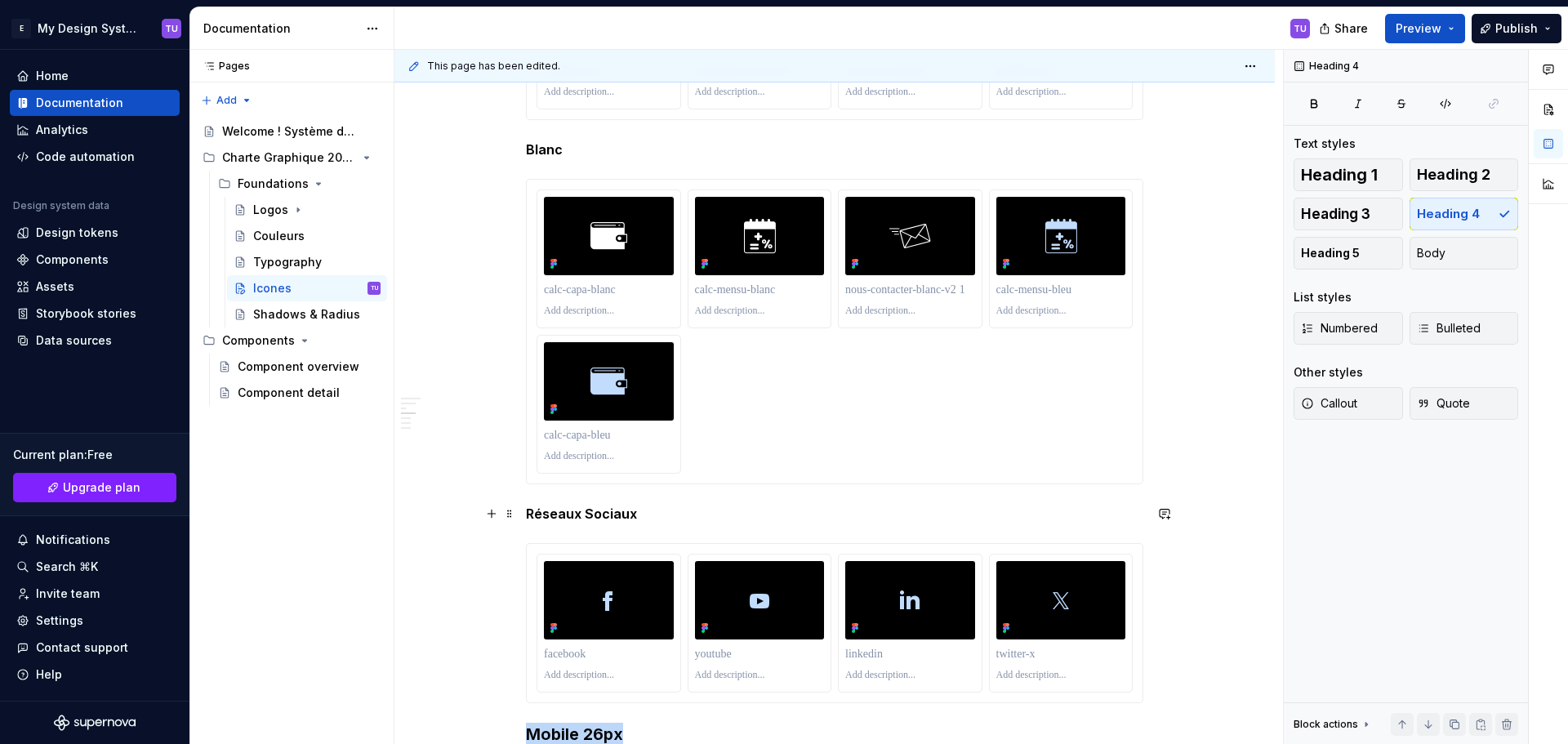
click at [567, 515] on strong "Réseaux Sociaux" at bounding box center [581, 513] width 111 height 16
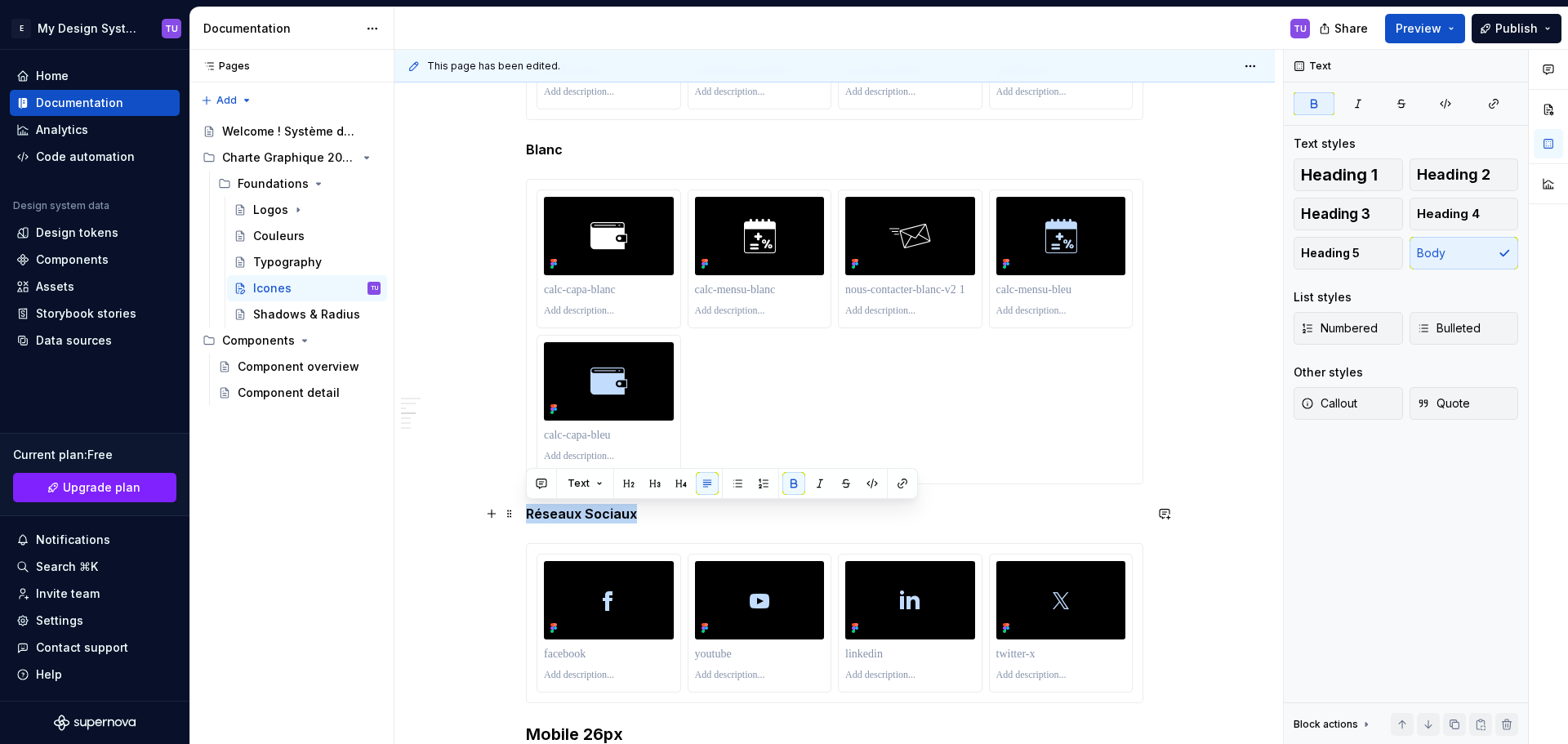
drag, startPoint x: 567, startPoint y: 515, endPoint x: 610, endPoint y: 510, distance: 43.3
click at [610, 510] on strong "Réseaux Sociaux" at bounding box center [581, 513] width 111 height 16
click at [673, 519] on p "Réseaux Sociaux" at bounding box center [834, 513] width 618 height 20
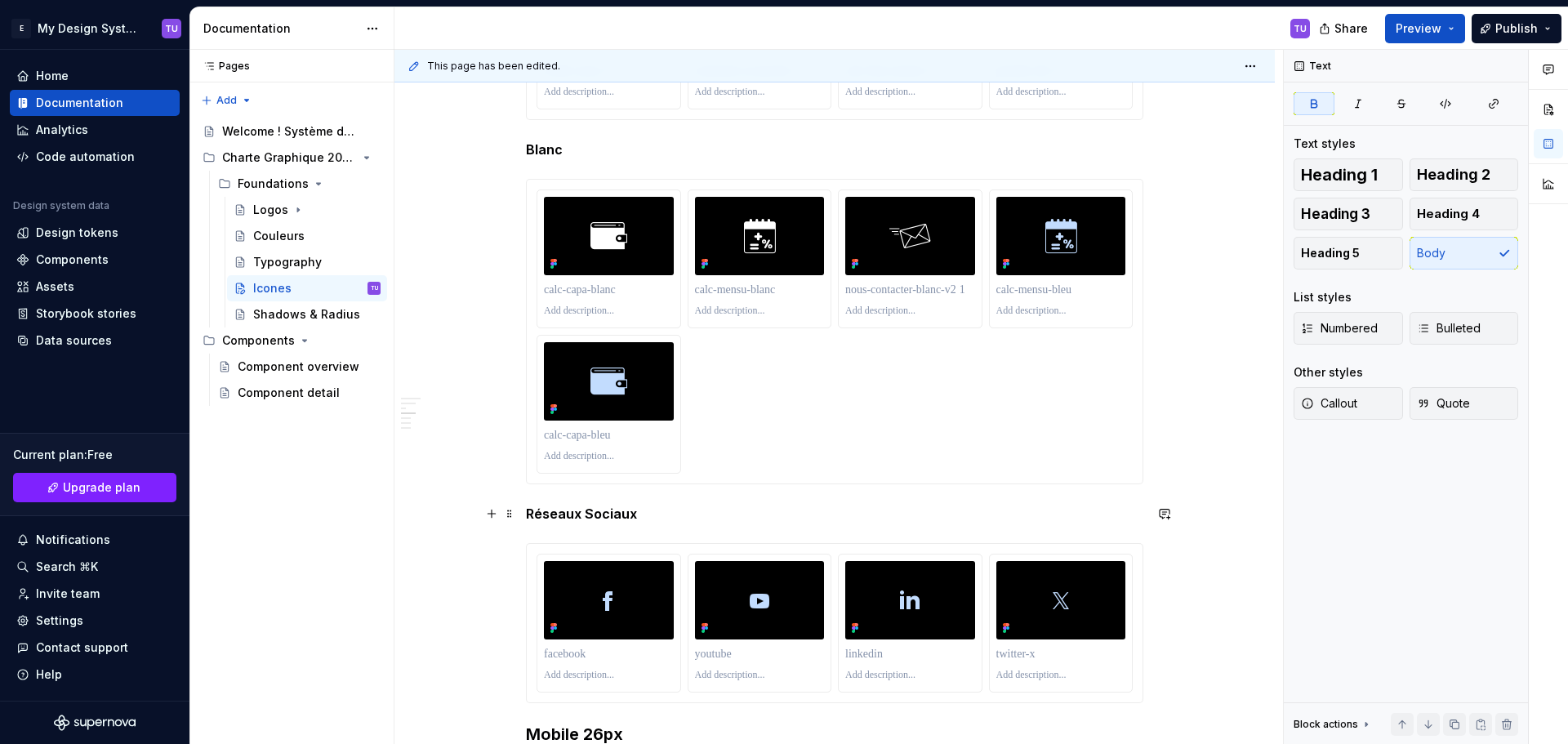
click at [565, 511] on strong "Réseaux Sociaux" at bounding box center [581, 513] width 111 height 16
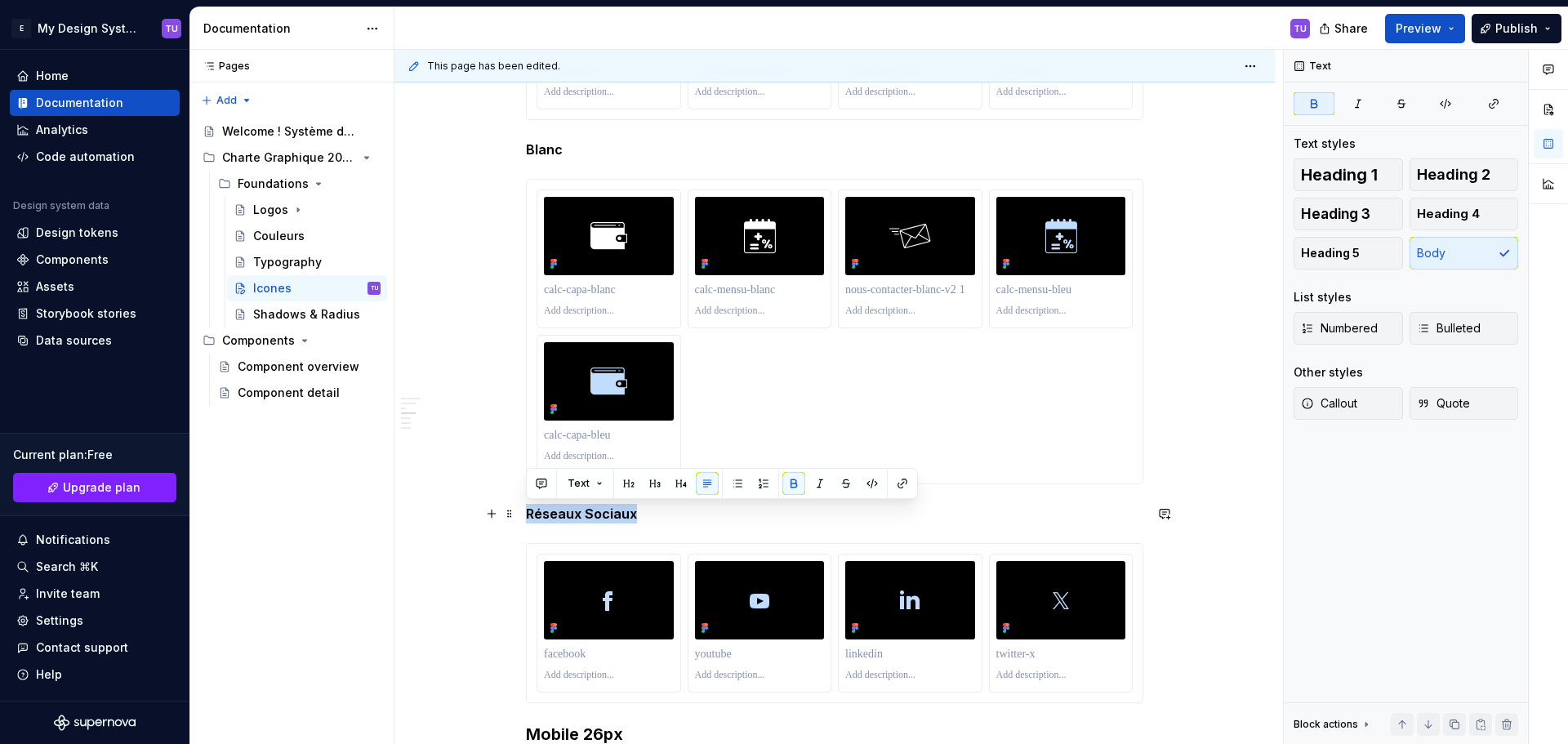
drag, startPoint x: 565, startPoint y: 511, endPoint x: 634, endPoint y: 516, distance: 69.2
click at [634, 516] on strong "Réseaux Sociaux" at bounding box center [581, 513] width 111 height 16
click at [586, 479] on span "Text" at bounding box center [578, 482] width 22 height 13
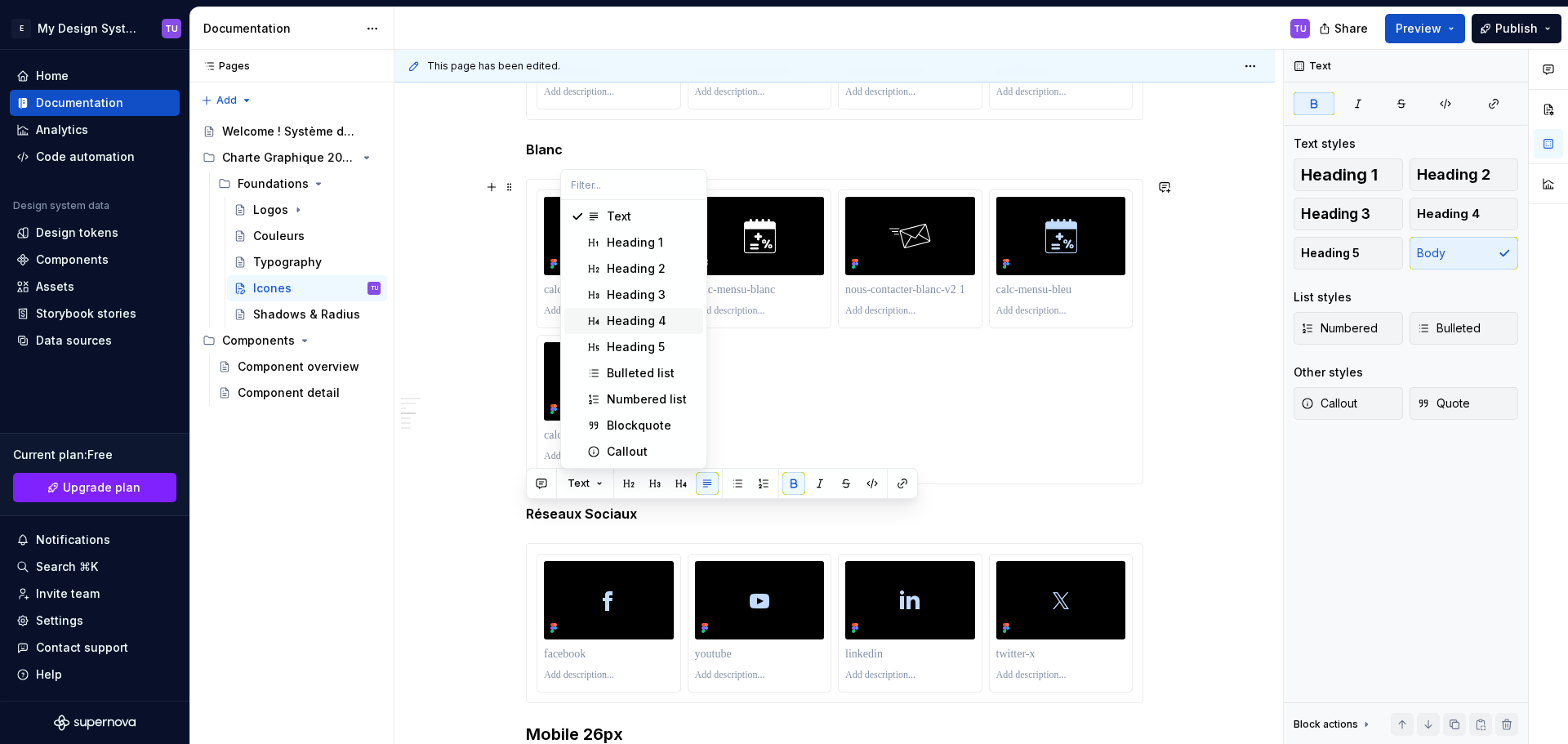
click at [637, 323] on div "Heading 4" at bounding box center [636, 320] width 59 height 16
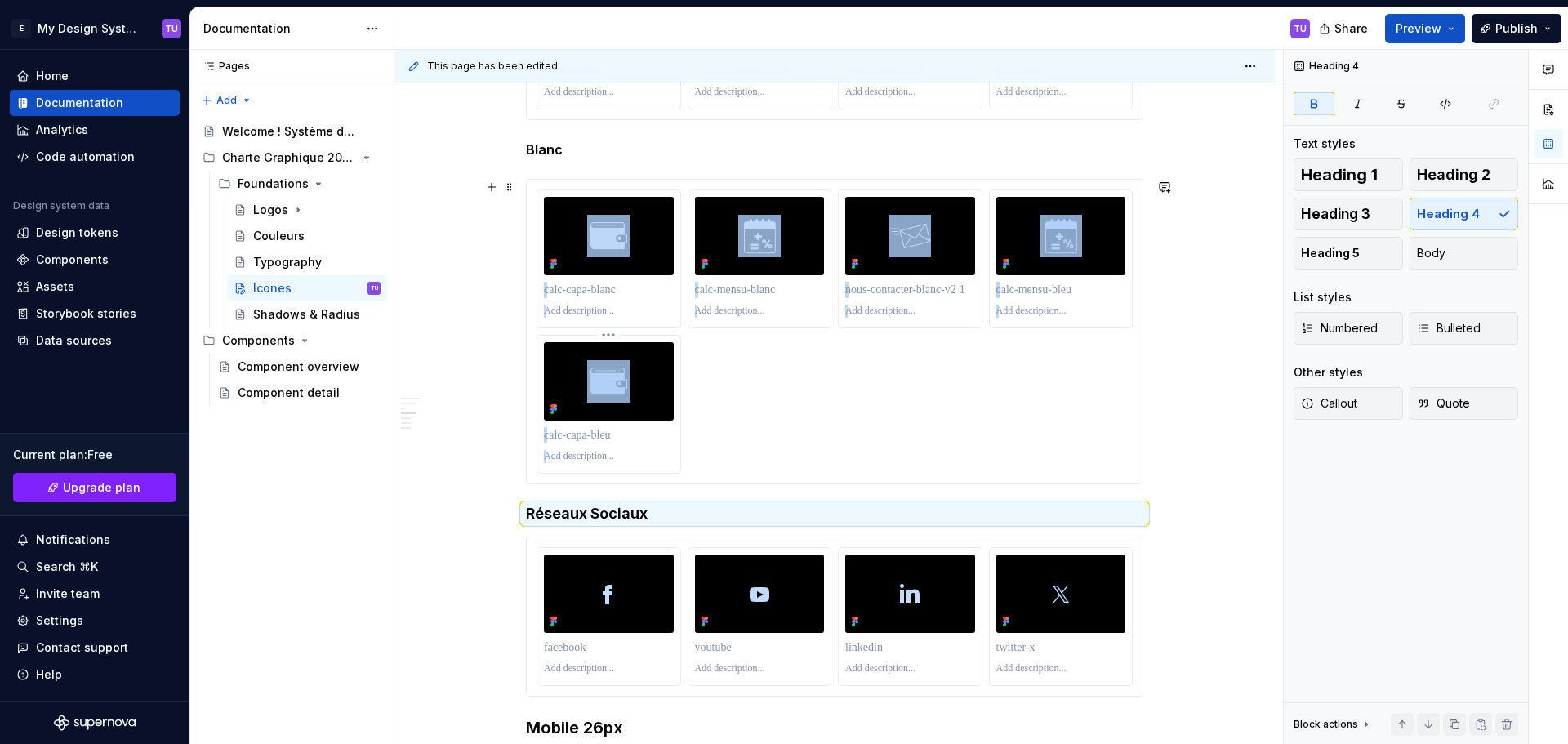
scroll to position [3421, 0]
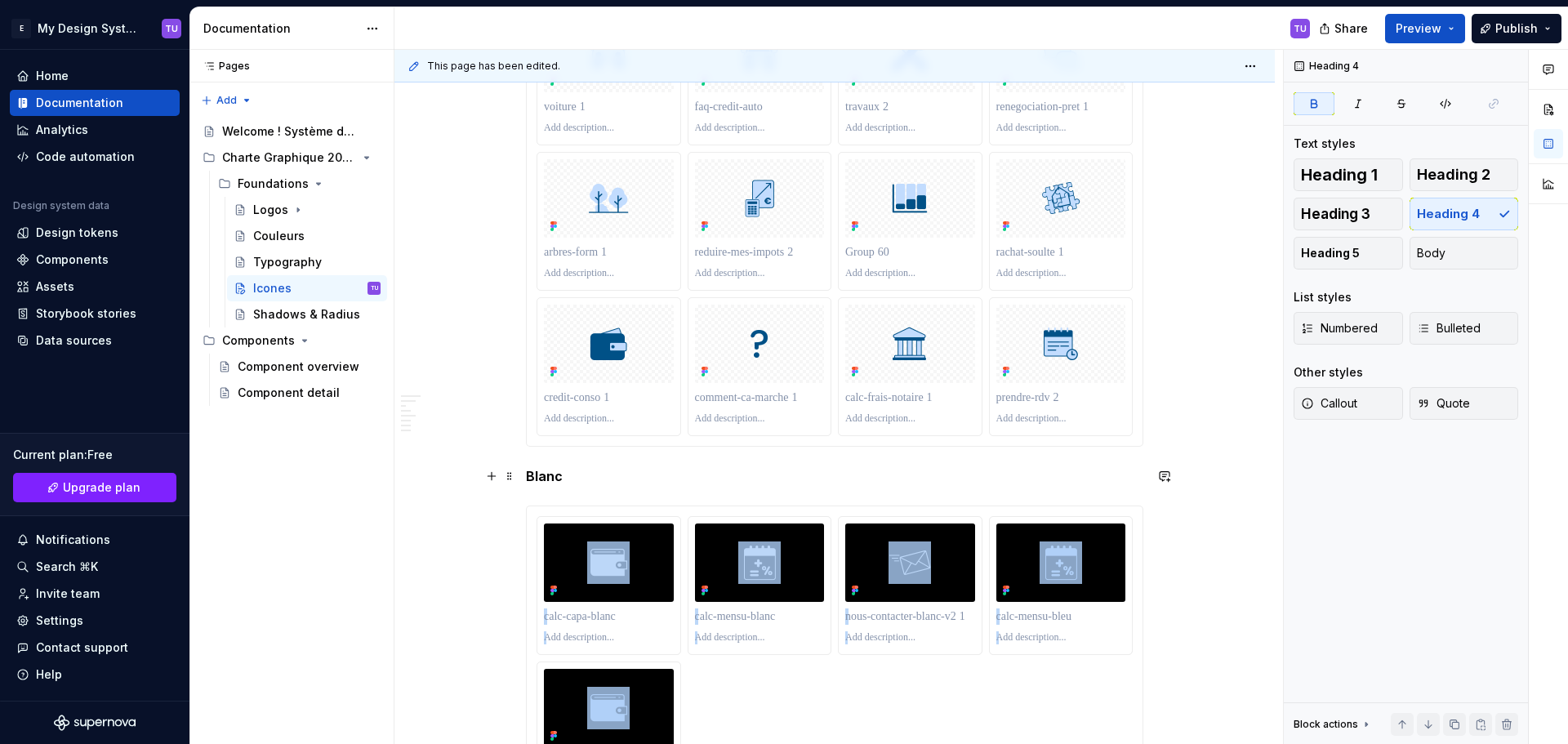
click at [544, 473] on strong "Blanc" at bounding box center [544, 476] width 37 height 16
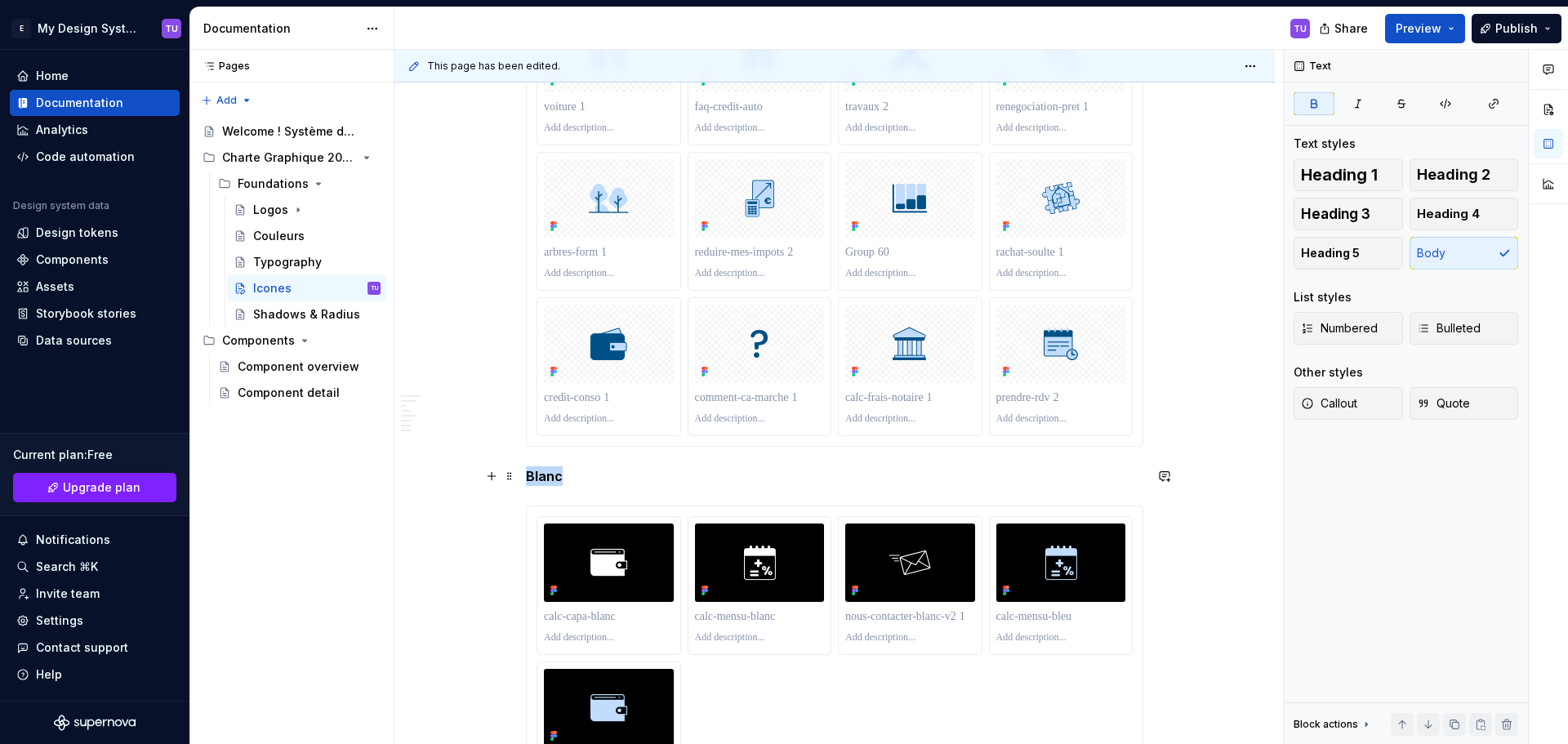
click at [544, 473] on strong "Blanc" at bounding box center [544, 476] width 37 height 16
click at [596, 448] on button "Text" at bounding box center [584, 445] width 50 height 23
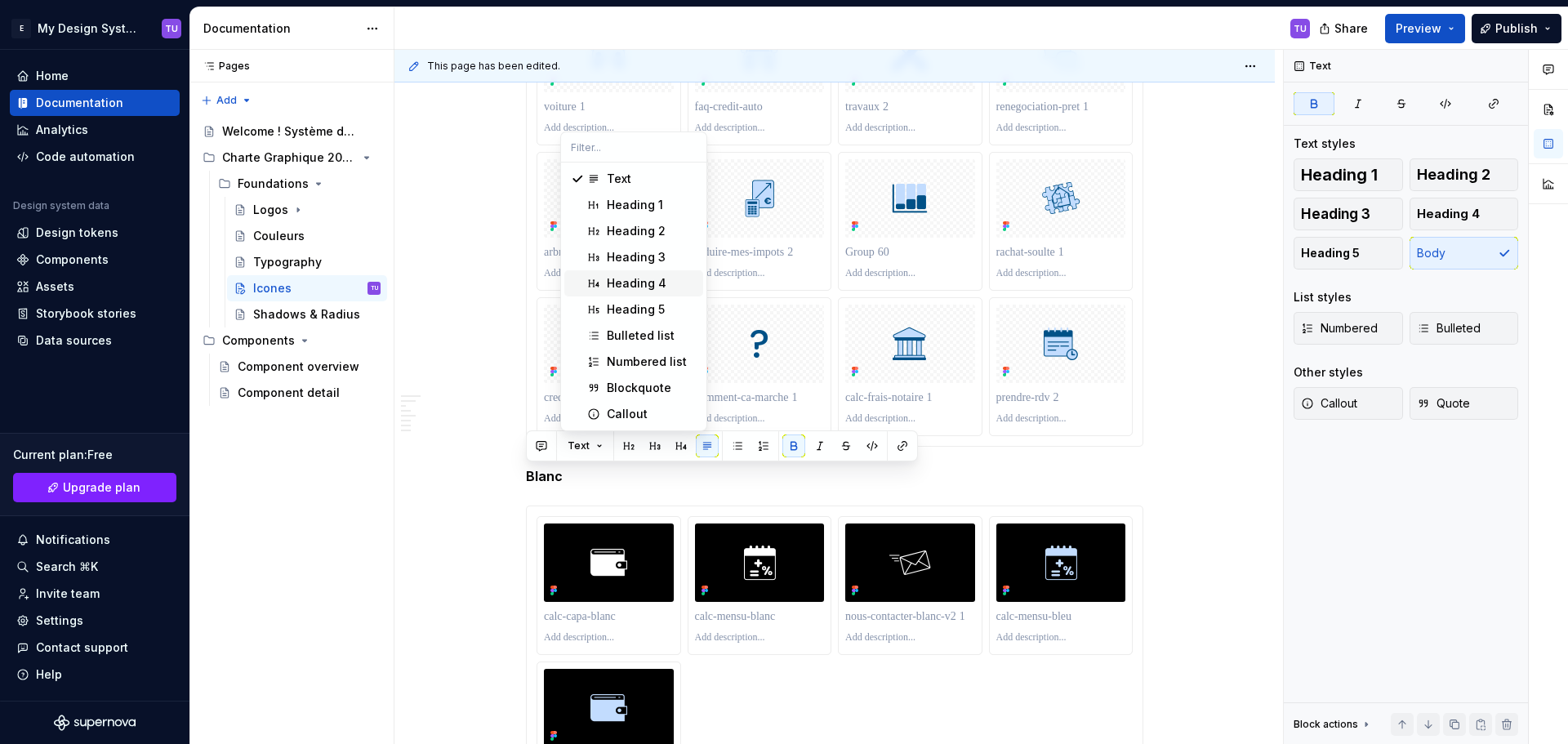
click at [642, 280] on div "Heading 4" at bounding box center [636, 283] width 59 height 16
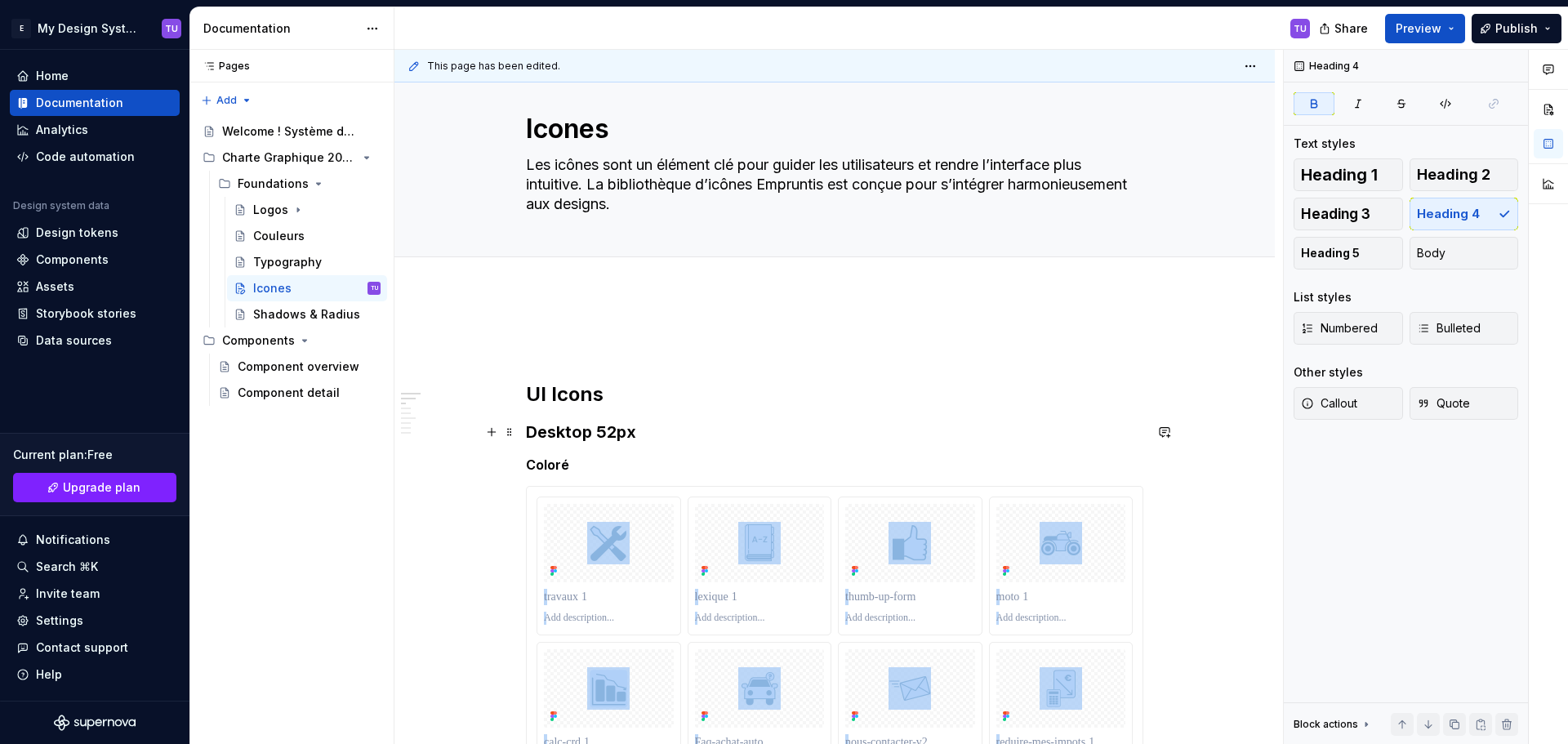
scroll to position [0, 0]
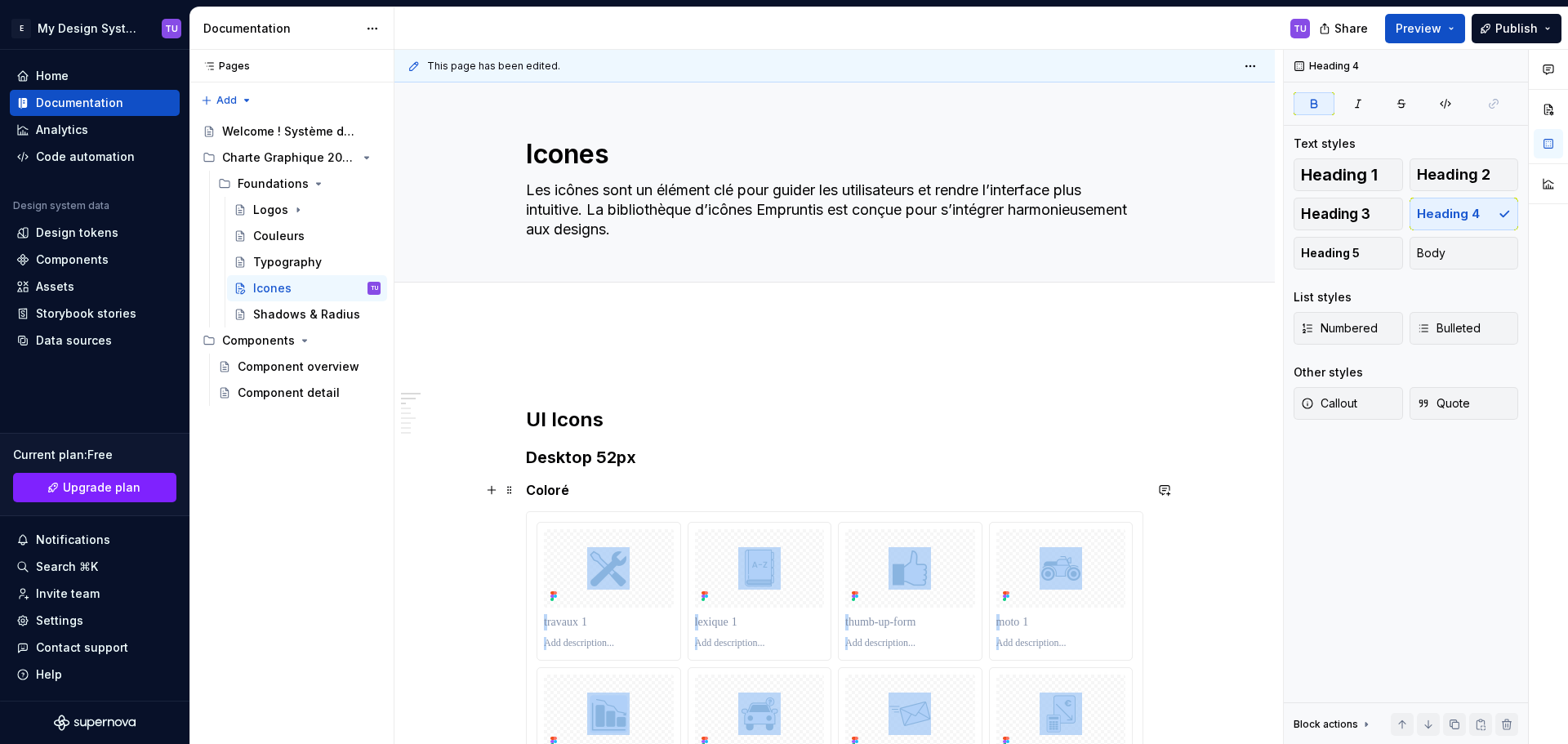
click at [566, 489] on strong "Coloré" at bounding box center [547, 489] width 43 height 16
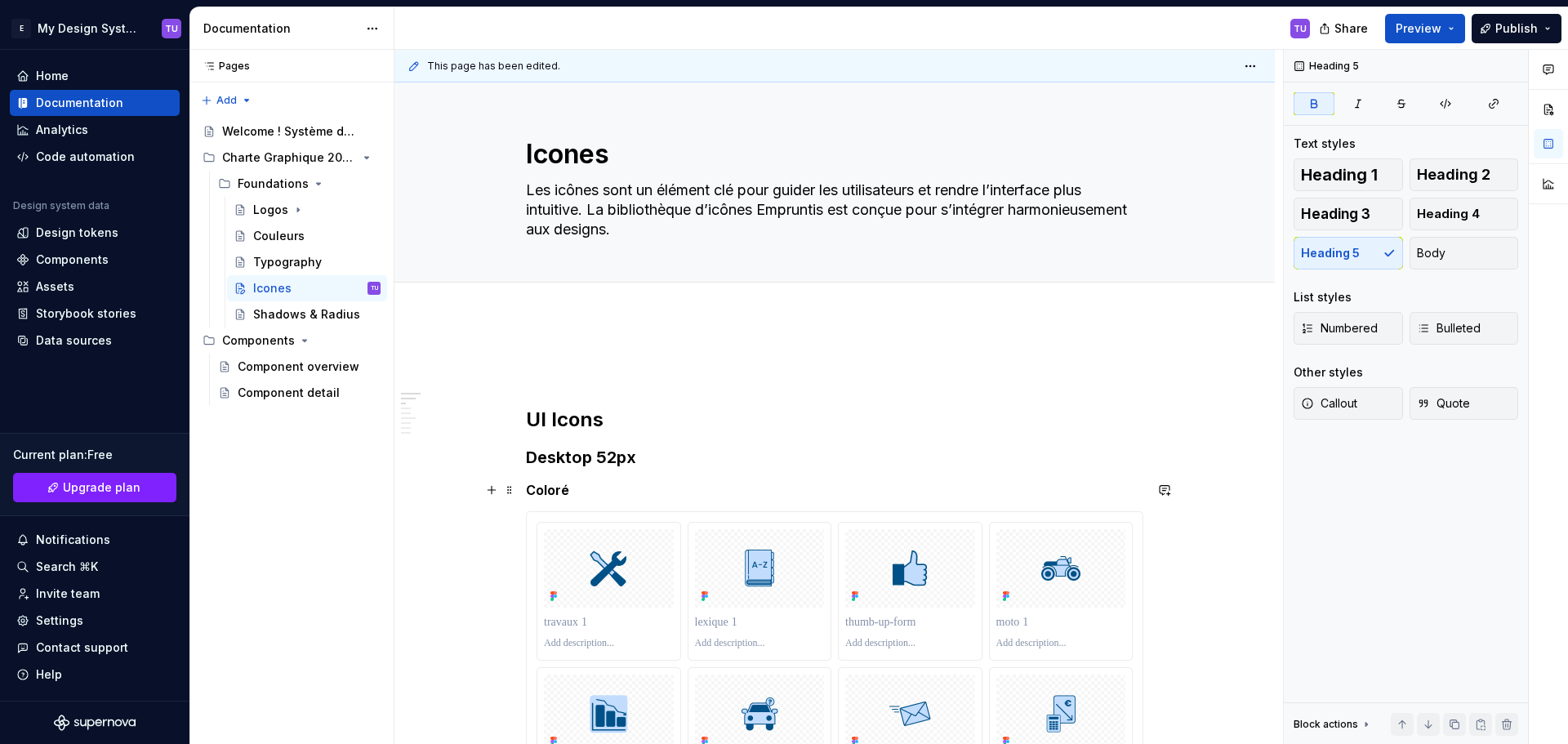
click at [566, 489] on strong "Coloré" at bounding box center [547, 489] width 43 height 16
click at [558, 489] on strong "Coloré" at bounding box center [547, 489] width 43 height 16
click at [612, 453] on span "Heading 5" at bounding box center [592, 459] width 50 height 13
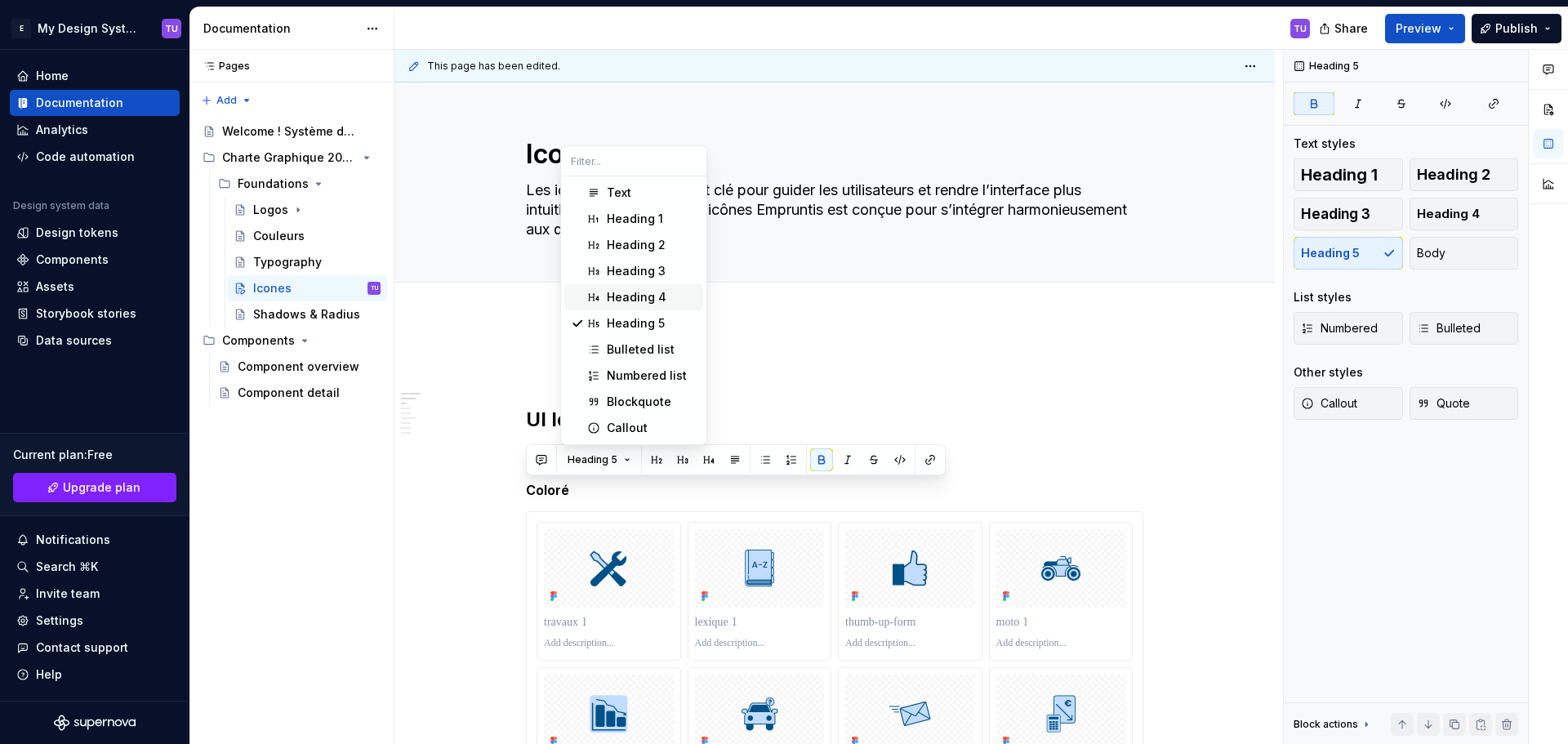
click at [649, 299] on div "Heading 4" at bounding box center [636, 296] width 59 height 16
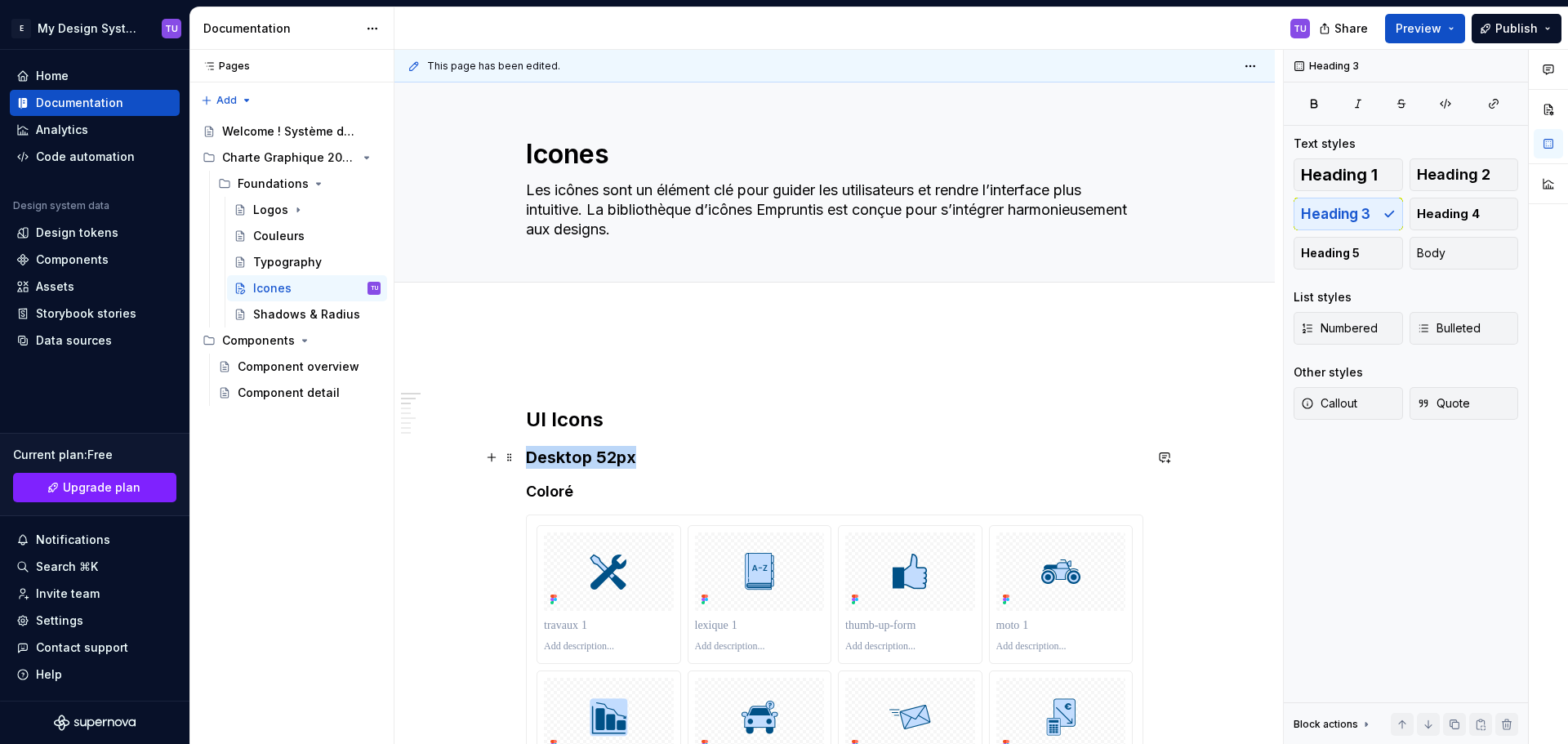
click at [568, 457] on h3 "Desktop 52px" at bounding box center [834, 457] width 618 height 23
drag, startPoint x: 568, startPoint y: 457, endPoint x: 620, endPoint y: 455, distance: 52.0
click at [620, 455] on h3 "Desktop 52px" at bounding box center [834, 457] width 618 height 23
click at [1534, 31] on span "Publish" at bounding box center [1516, 28] width 42 height 16
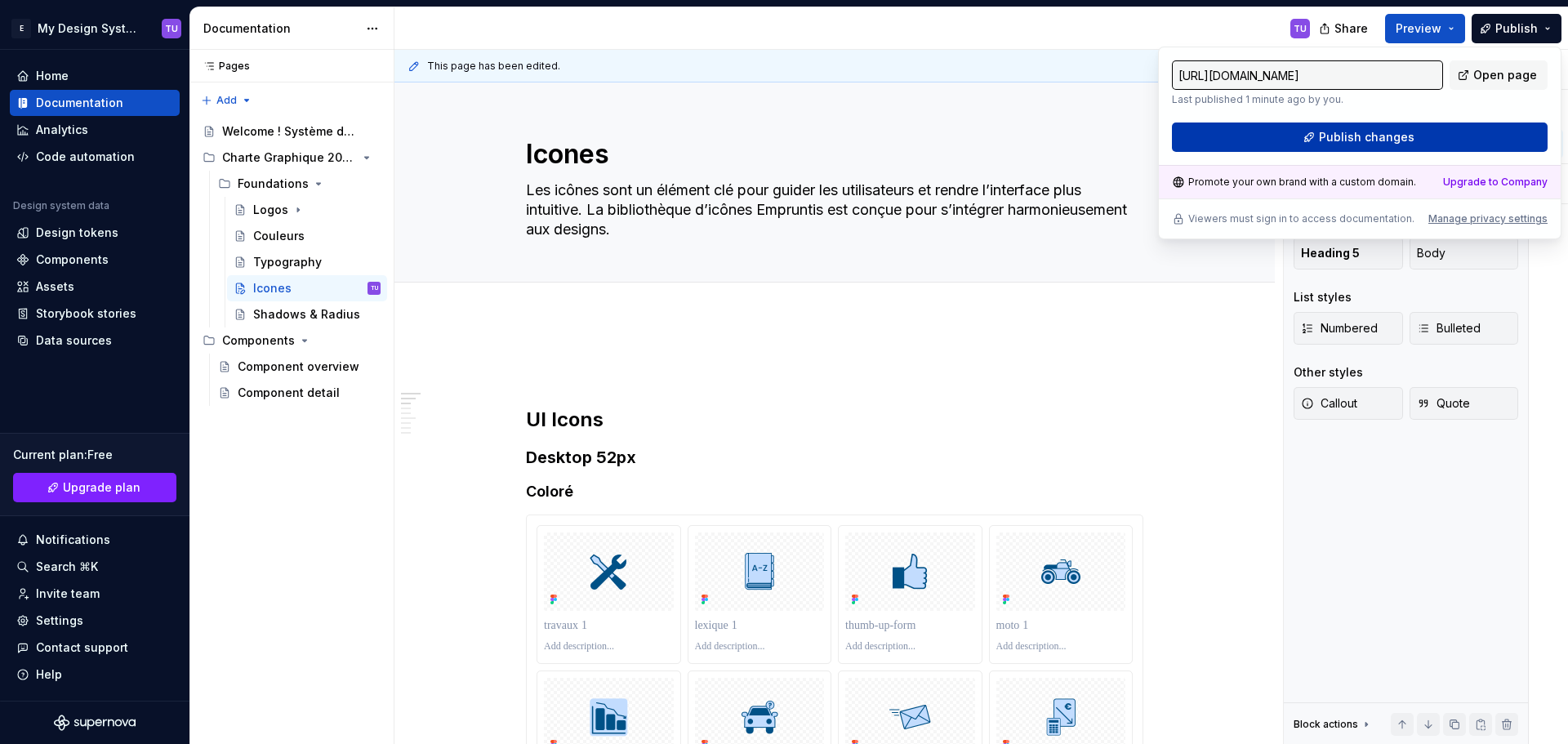
click at [1413, 139] on button "Publish changes" at bounding box center [1359, 137] width 375 height 30
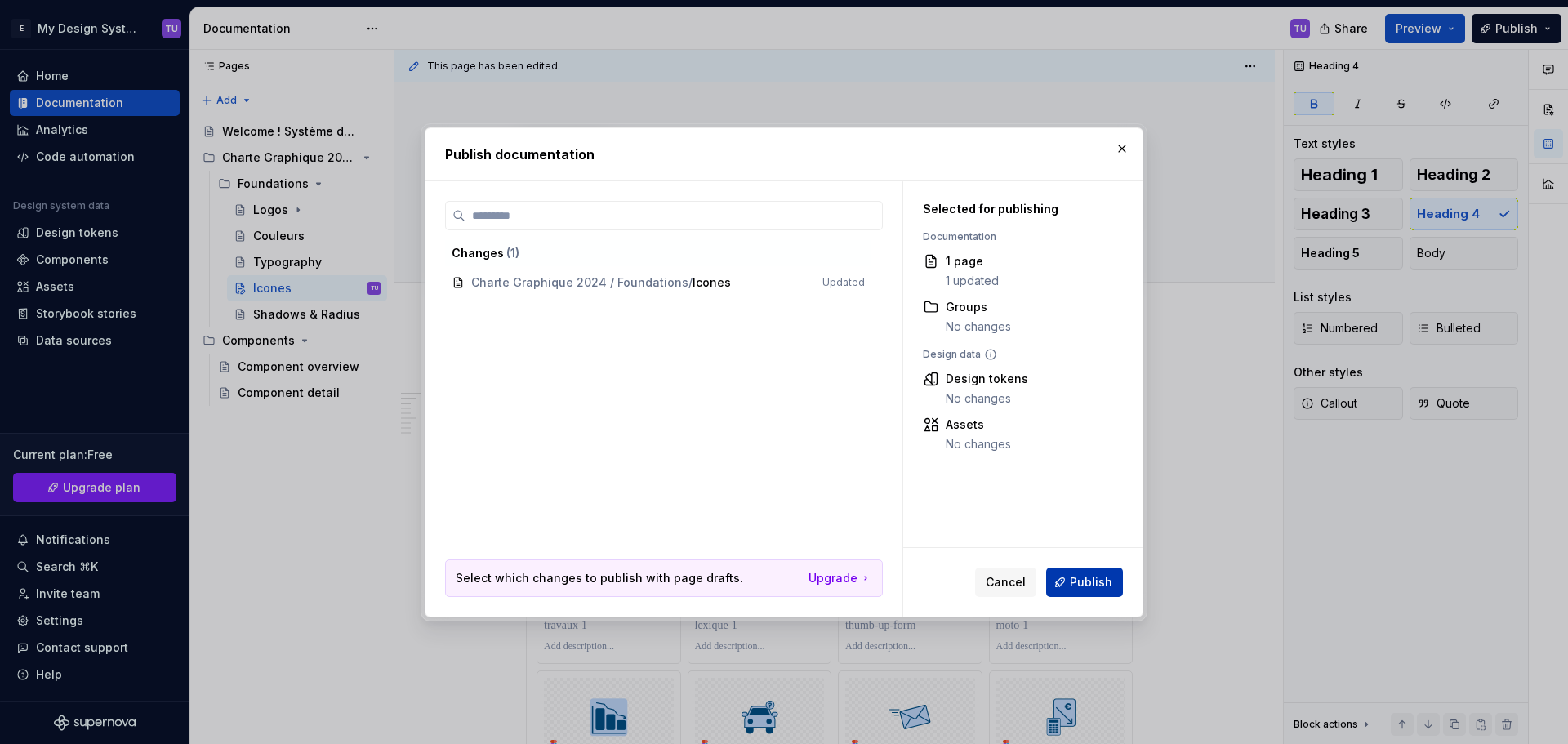
click at [1090, 583] on span "Publish" at bounding box center [1091, 582] width 42 height 16
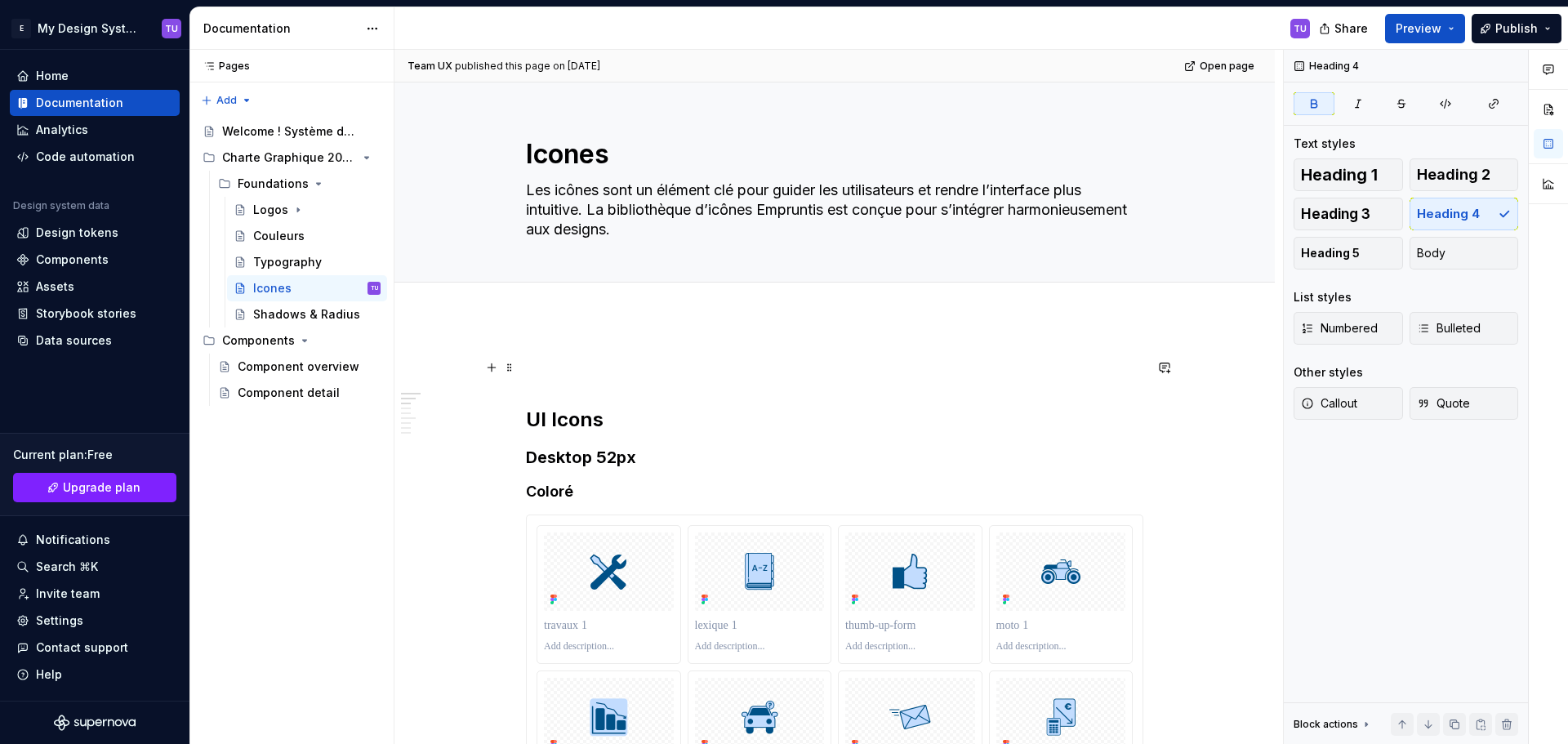
click at [544, 374] on p at bounding box center [834, 367] width 618 height 20
click at [507, 364] on span at bounding box center [509, 367] width 13 height 23
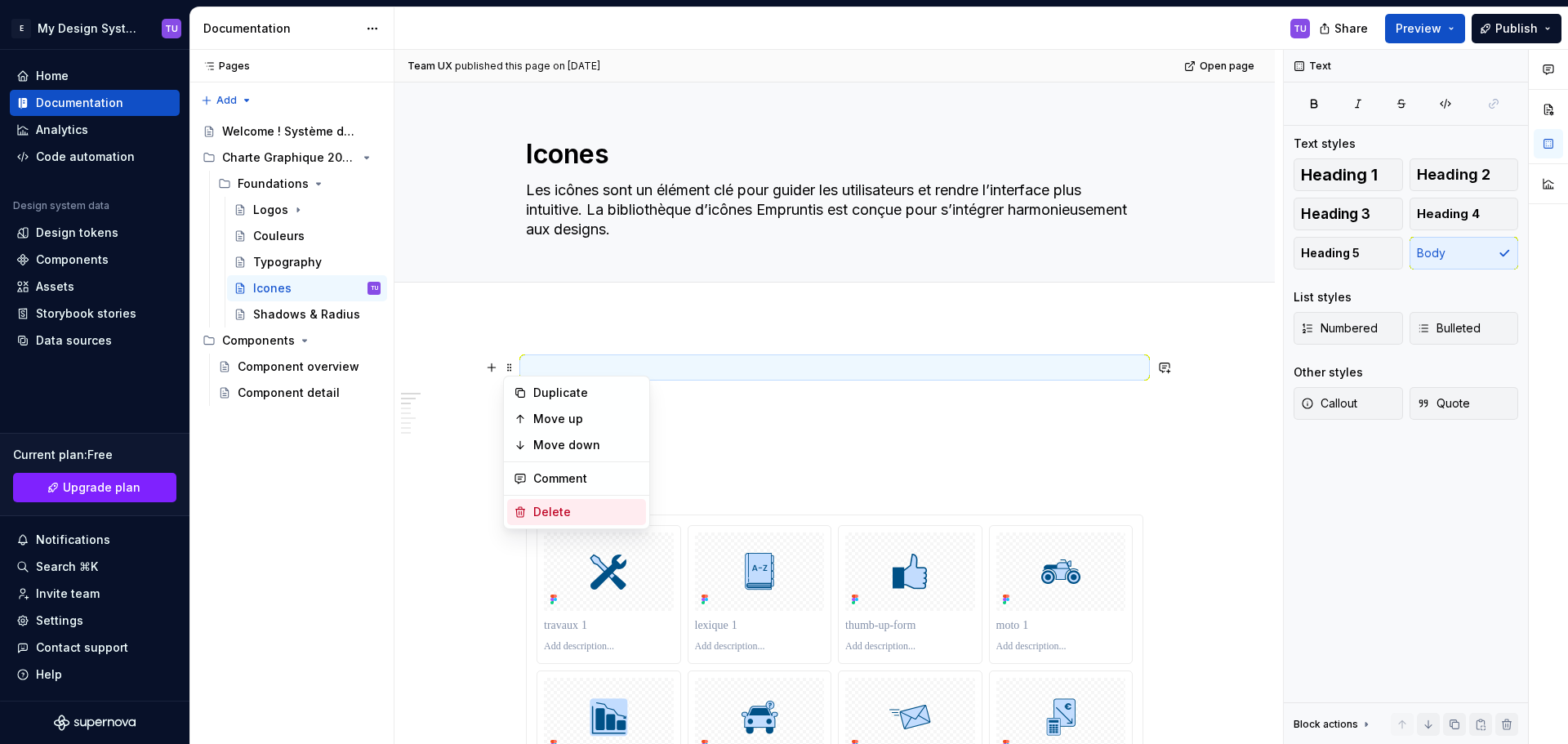
click at [551, 510] on div "Delete" at bounding box center [586, 511] width 106 height 16
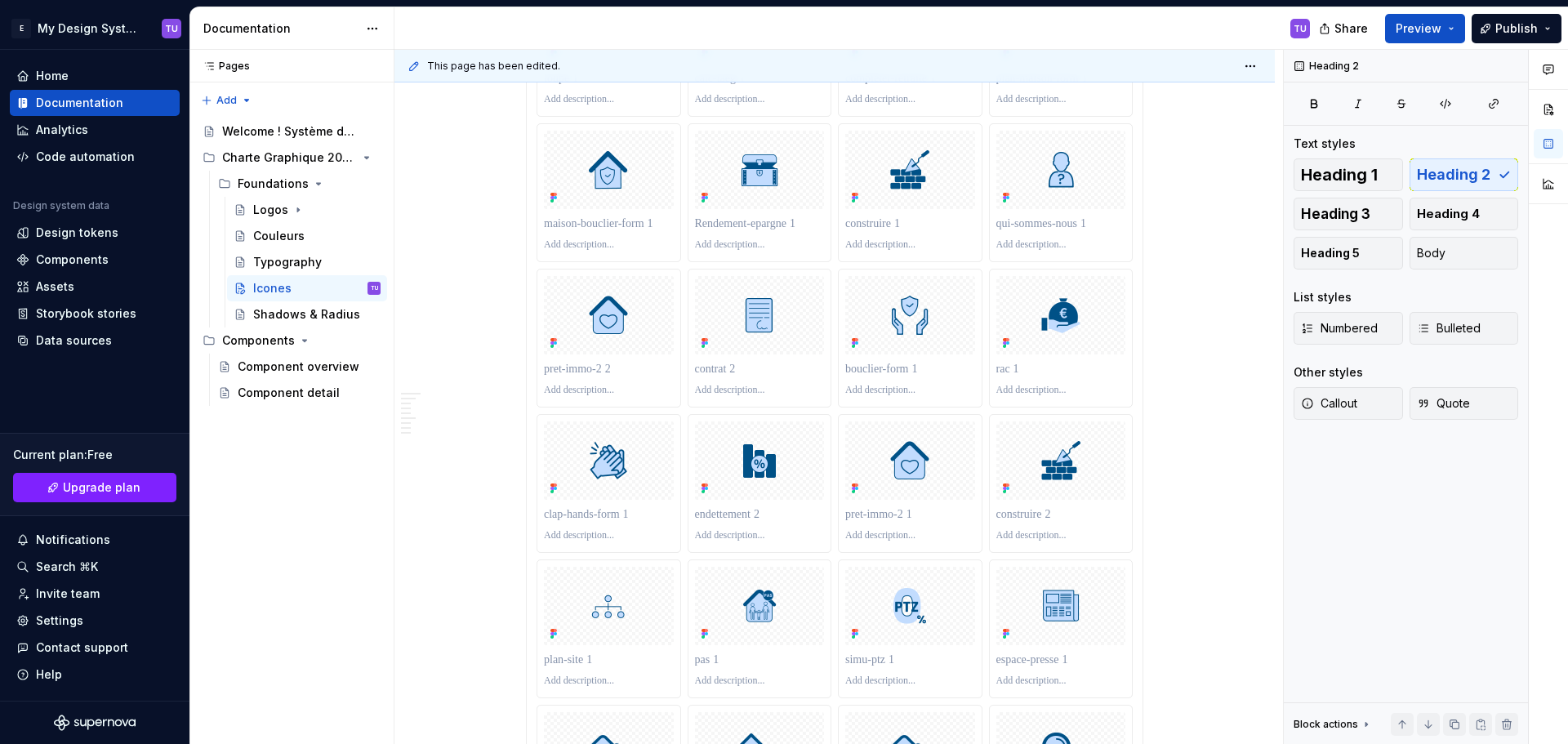
scroll to position [1632, 0]
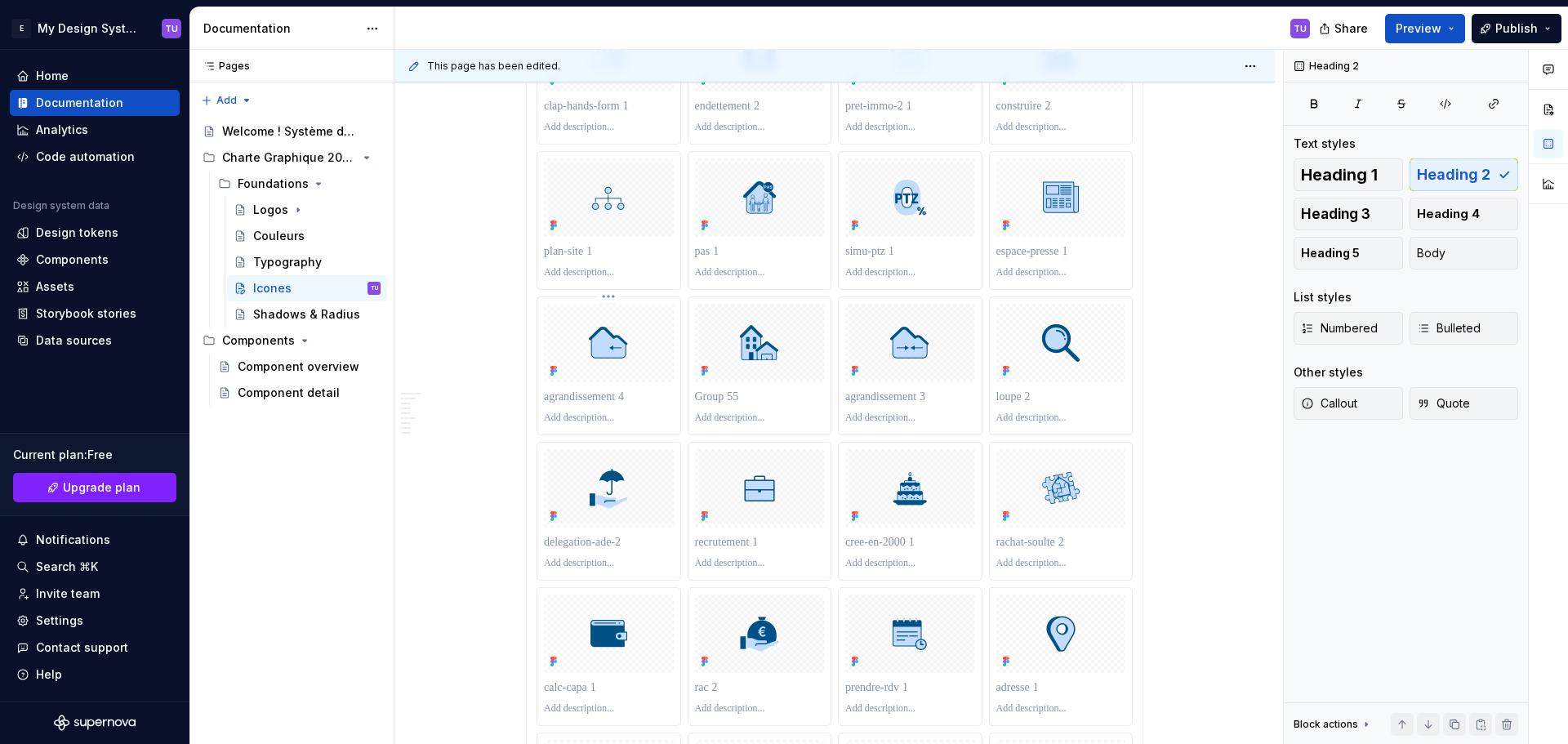
click at [600, 356] on img at bounding box center [608, 343] width 42 height 42
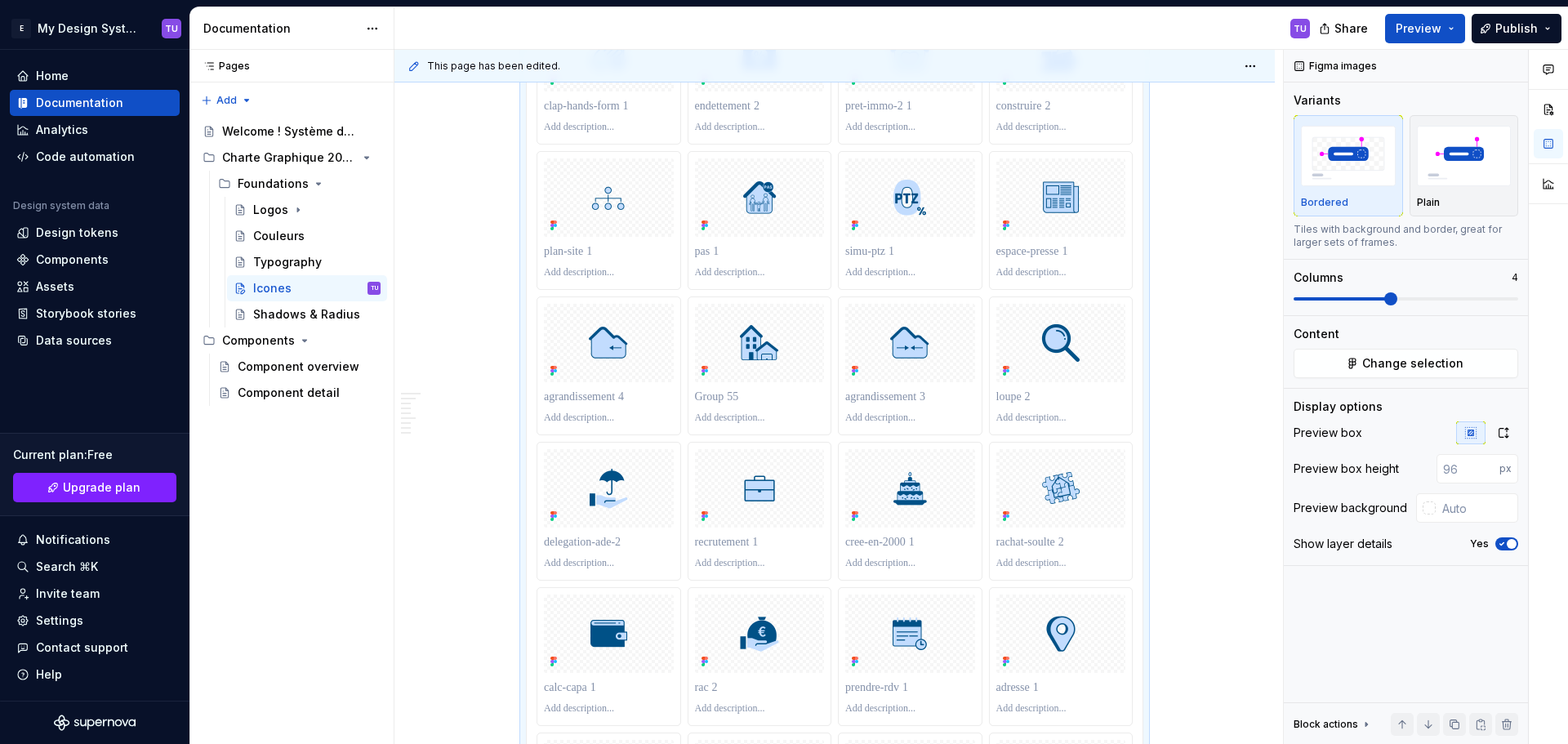
type textarea "*"
